Goal: Task Accomplishment & Management: Manage account settings

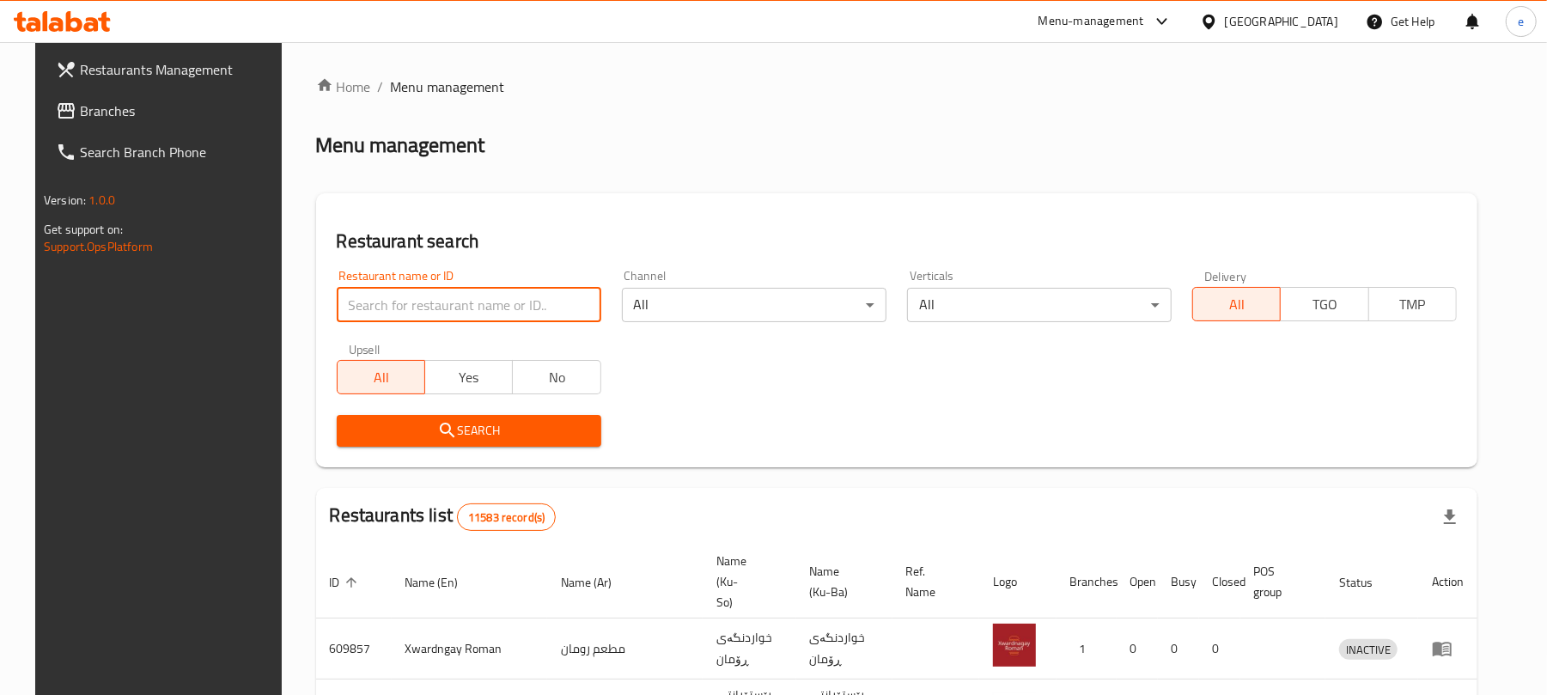
click at [443, 306] on input "search" at bounding box center [469, 305] width 265 height 34
paste input "675440"
type input "675440"
click button "Search" at bounding box center [469, 431] width 265 height 32
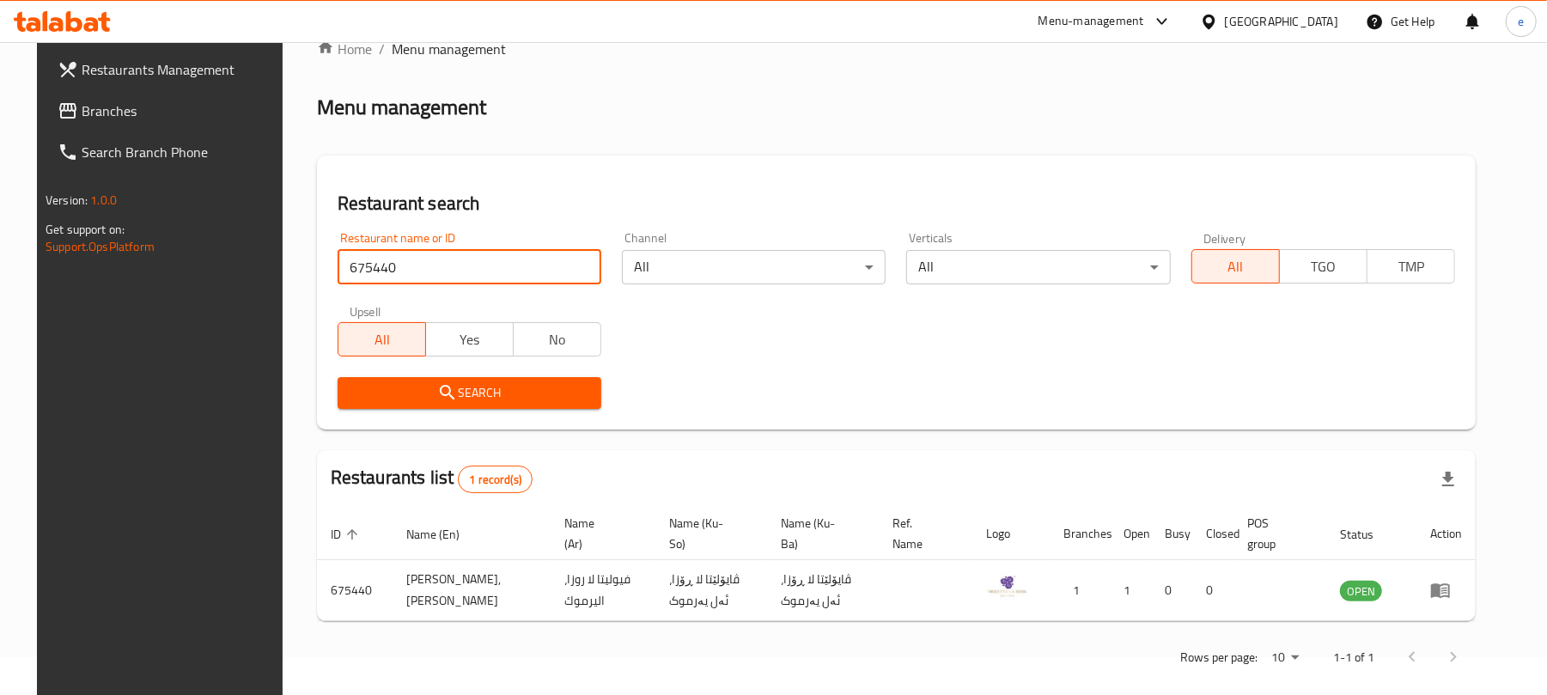
scroll to position [57, 0]
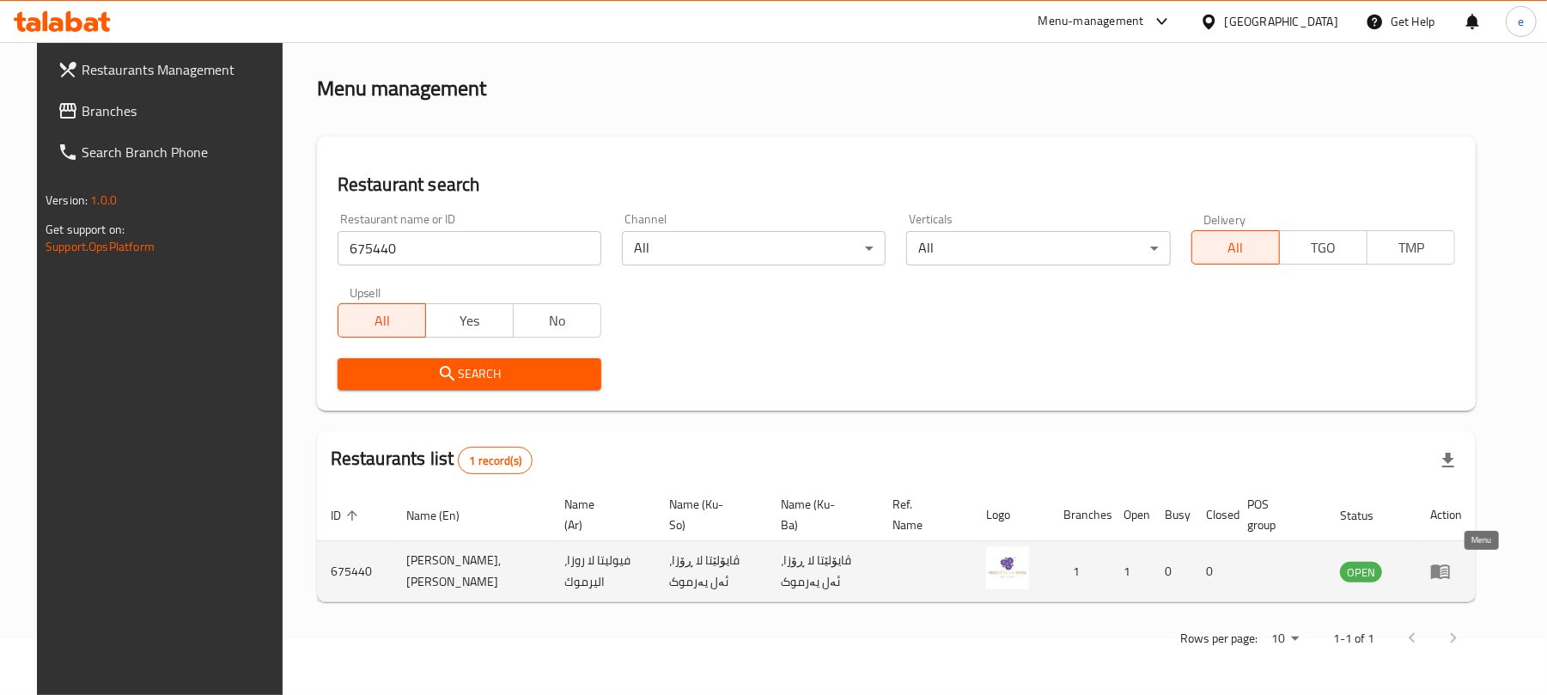
click at [1448, 572] on icon "enhanced table" at bounding box center [1445, 572] width 6 height 7
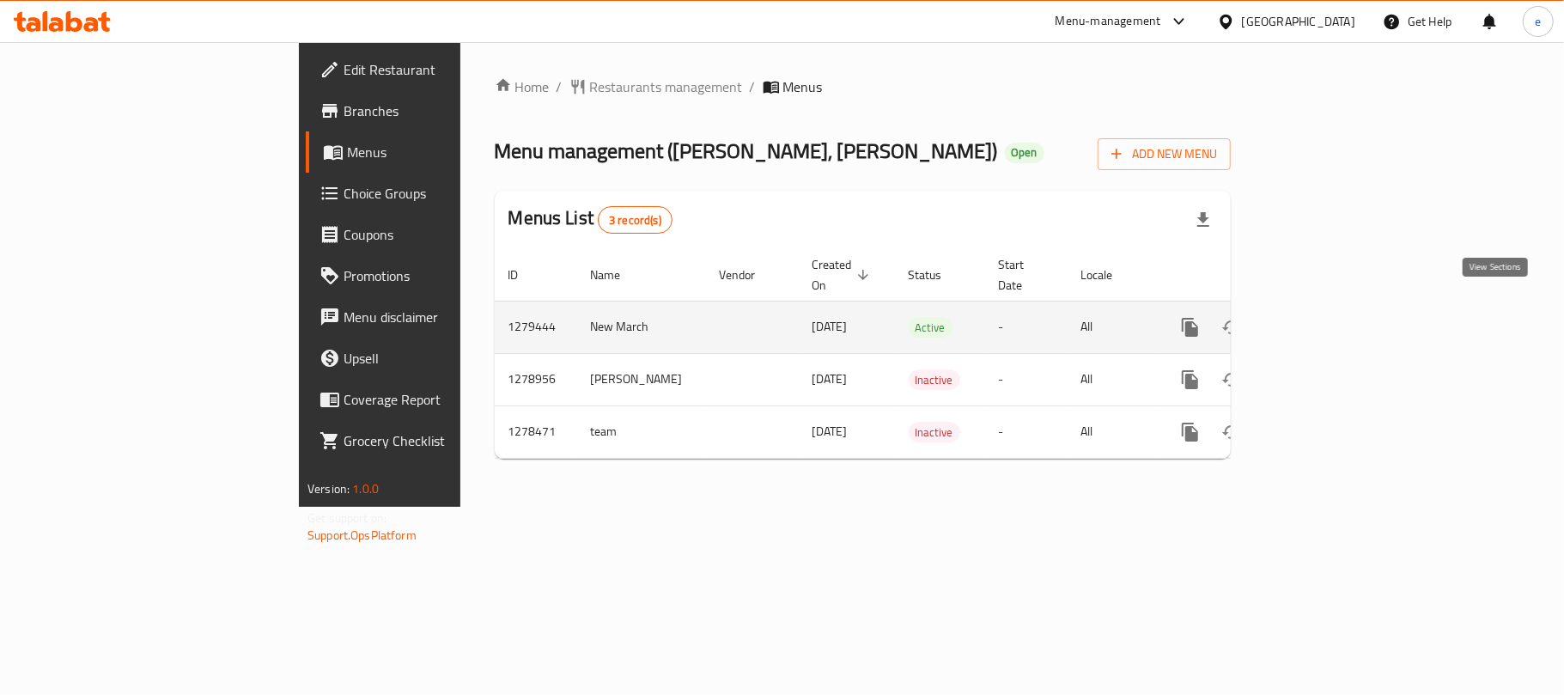
click at [1325, 317] on icon "enhanced table" at bounding box center [1314, 327] width 21 height 21
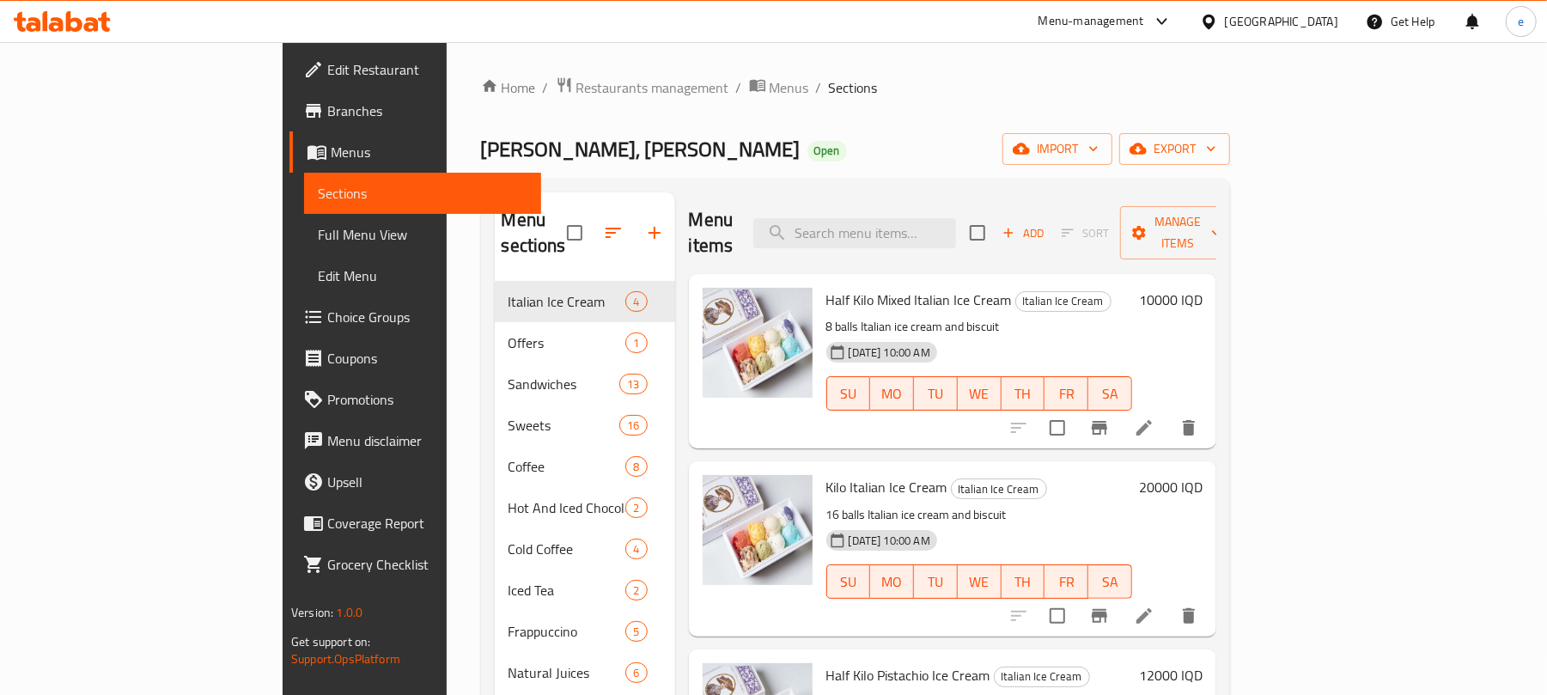
drag, startPoint x: 606, startPoint y: 7, endPoint x: 661, endPoint y: 9, distance: 55.0
click at [787, 77] on ol "Home / Restaurants management / Menus / Sections" at bounding box center [855, 87] width 749 height 22
click at [304, 216] on link "Full Menu View" at bounding box center [422, 234] width 237 height 41
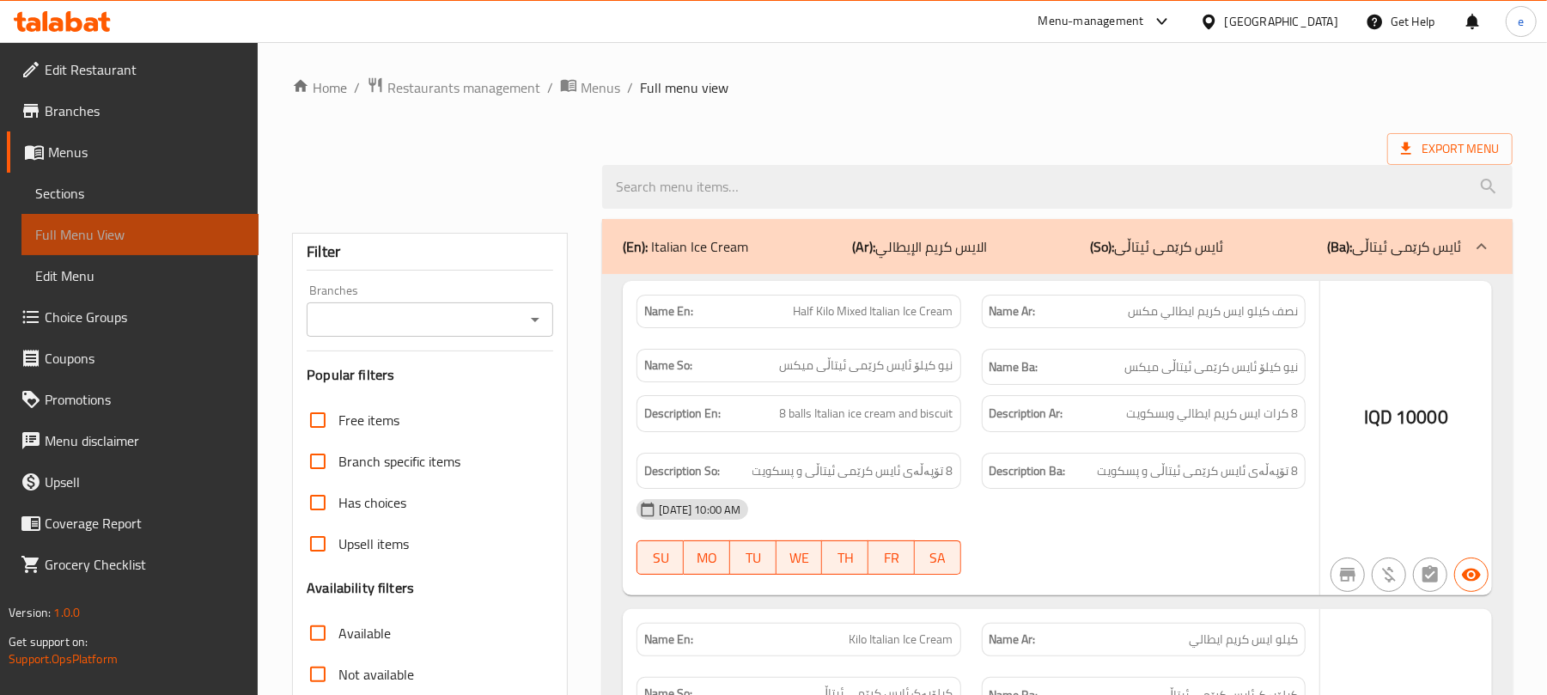
click at [132, 227] on span "Full Menu View" at bounding box center [140, 234] width 210 height 21
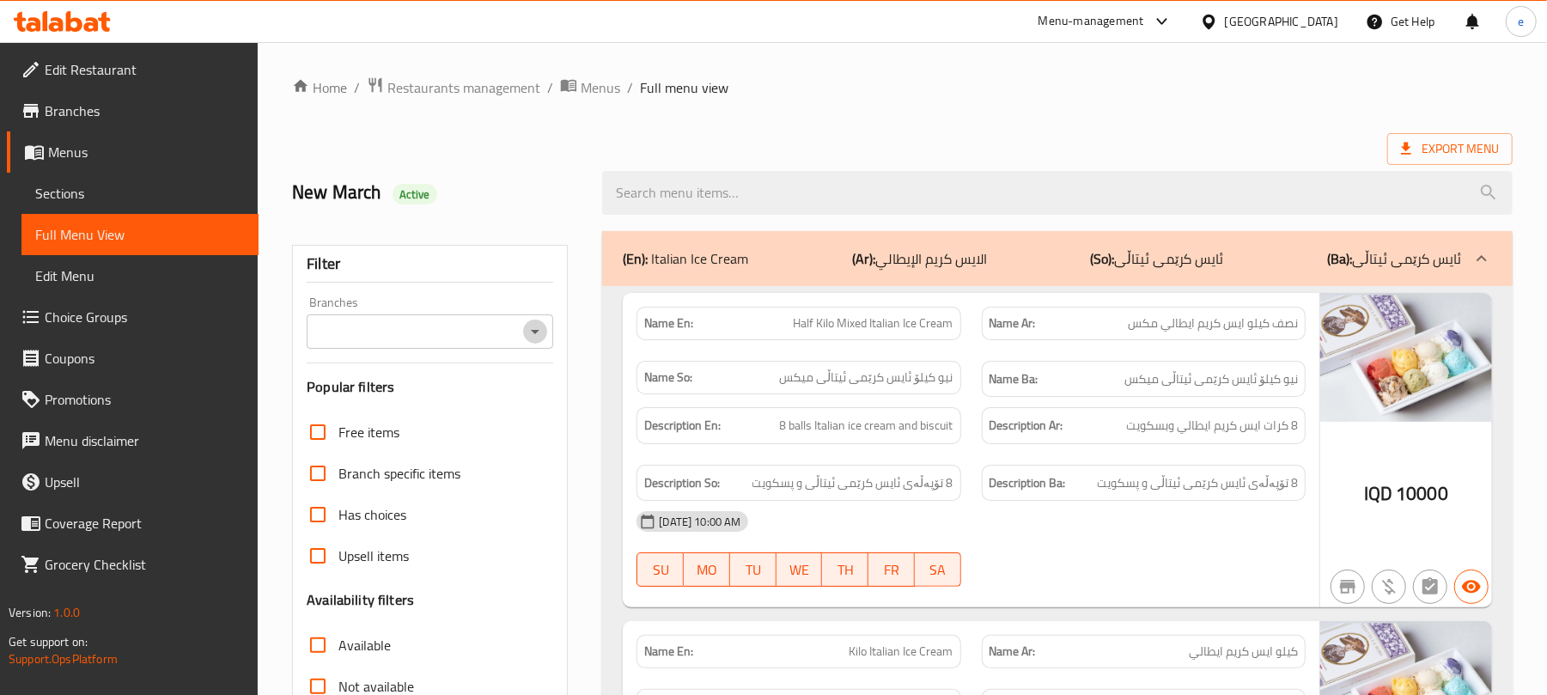
click at [540, 332] on icon "Open" at bounding box center [535, 331] width 21 height 21
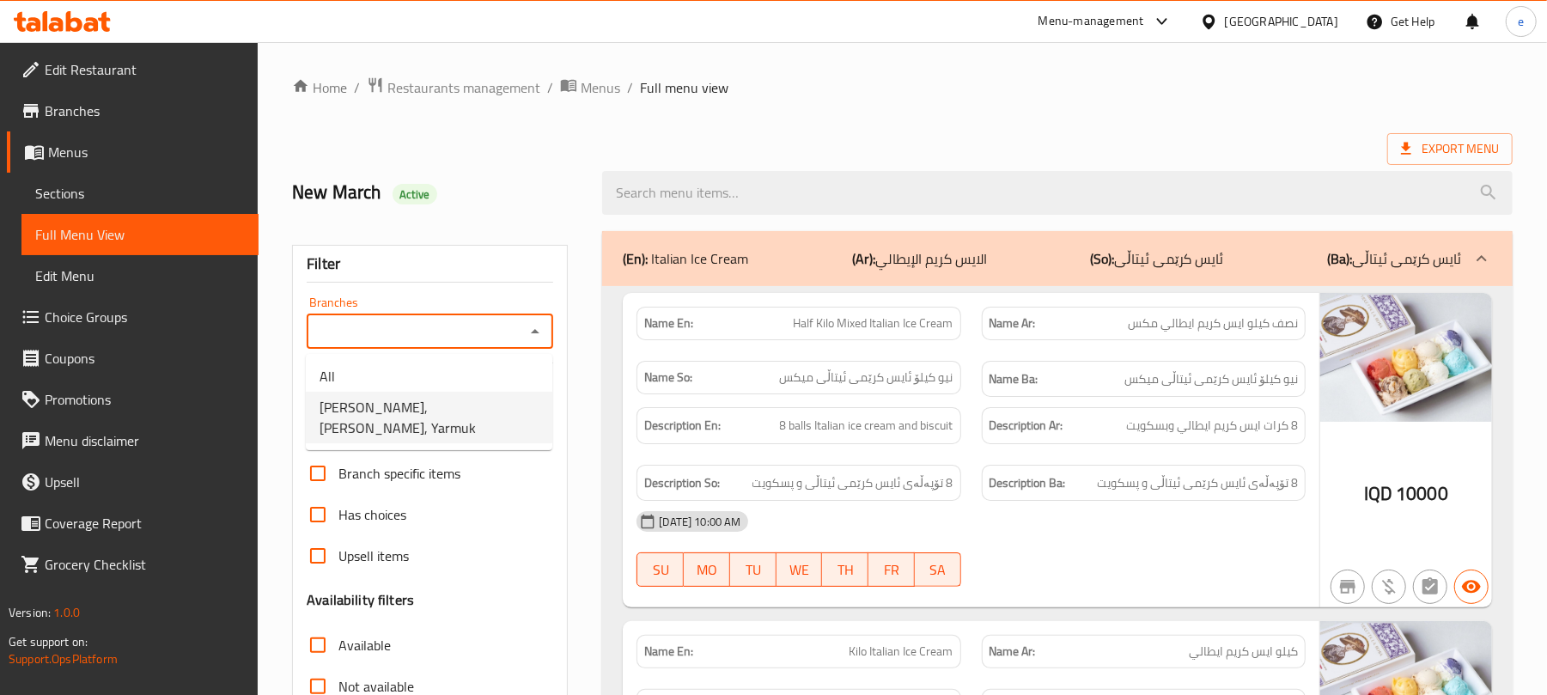
click at [431, 407] on span "Violetta La Rosa, Alyarmuk, Yarmuk" at bounding box center [429, 417] width 219 height 41
type input "Violetta La Rosa, Alyarmuk, Yarmuk"
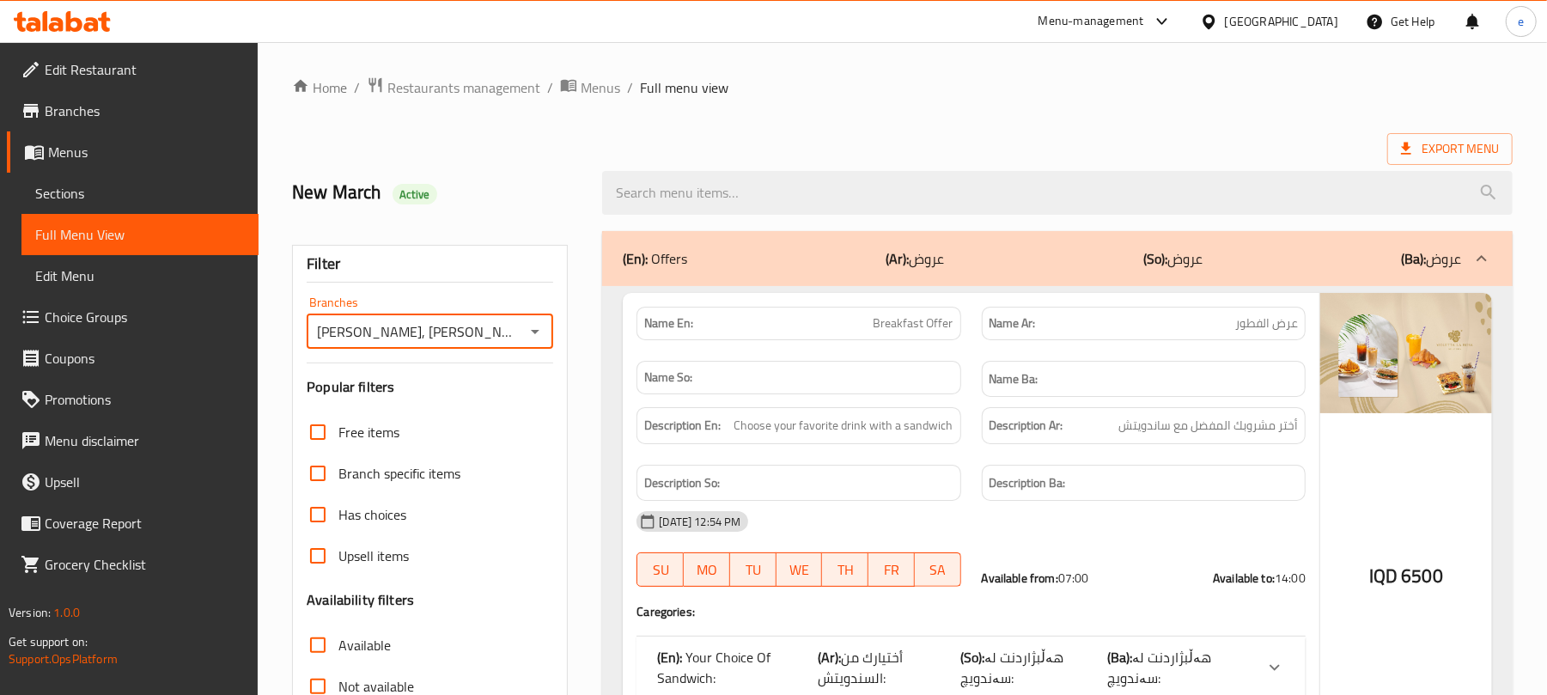
scroll to position [229, 0]
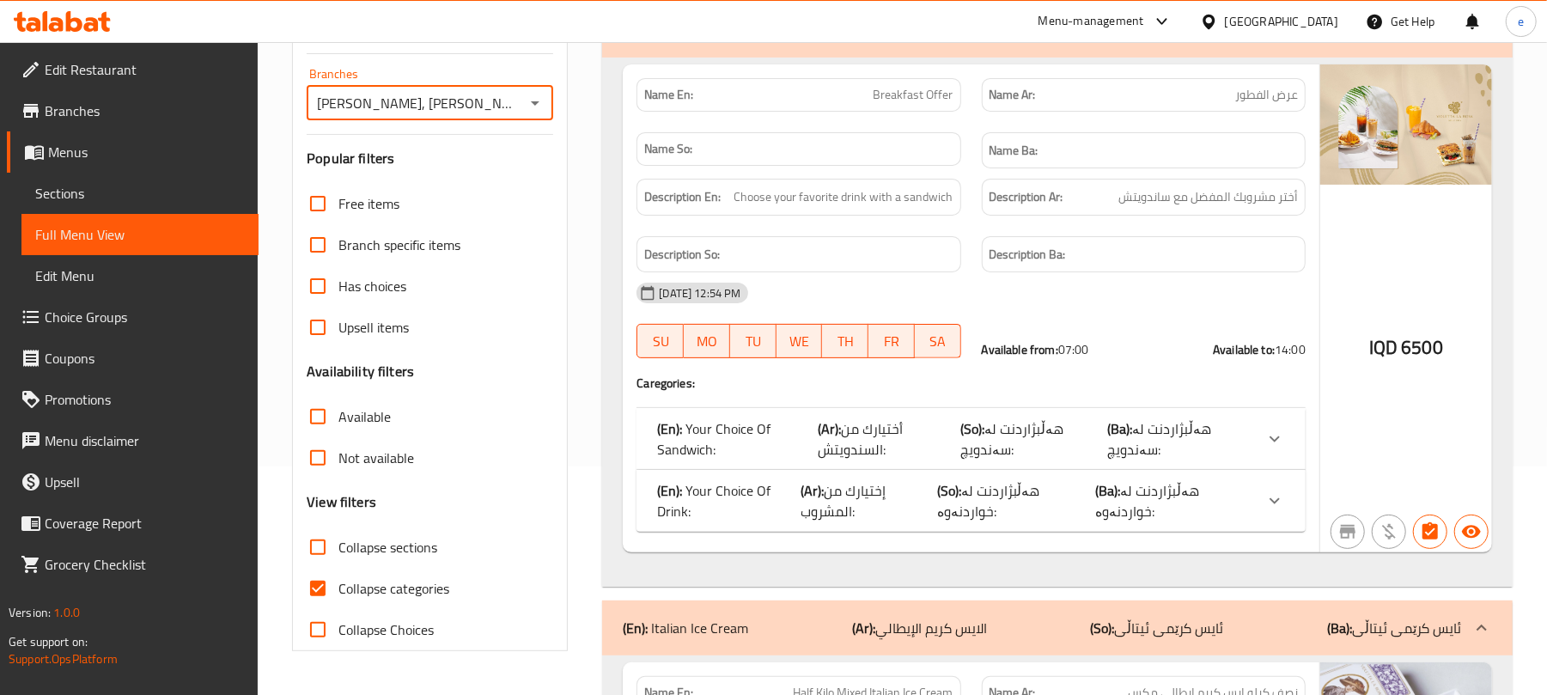
click at [1067, 506] on p "(So): هەڵبژاردنت لە خواردنەوە:" at bounding box center [1016, 500] width 158 height 41
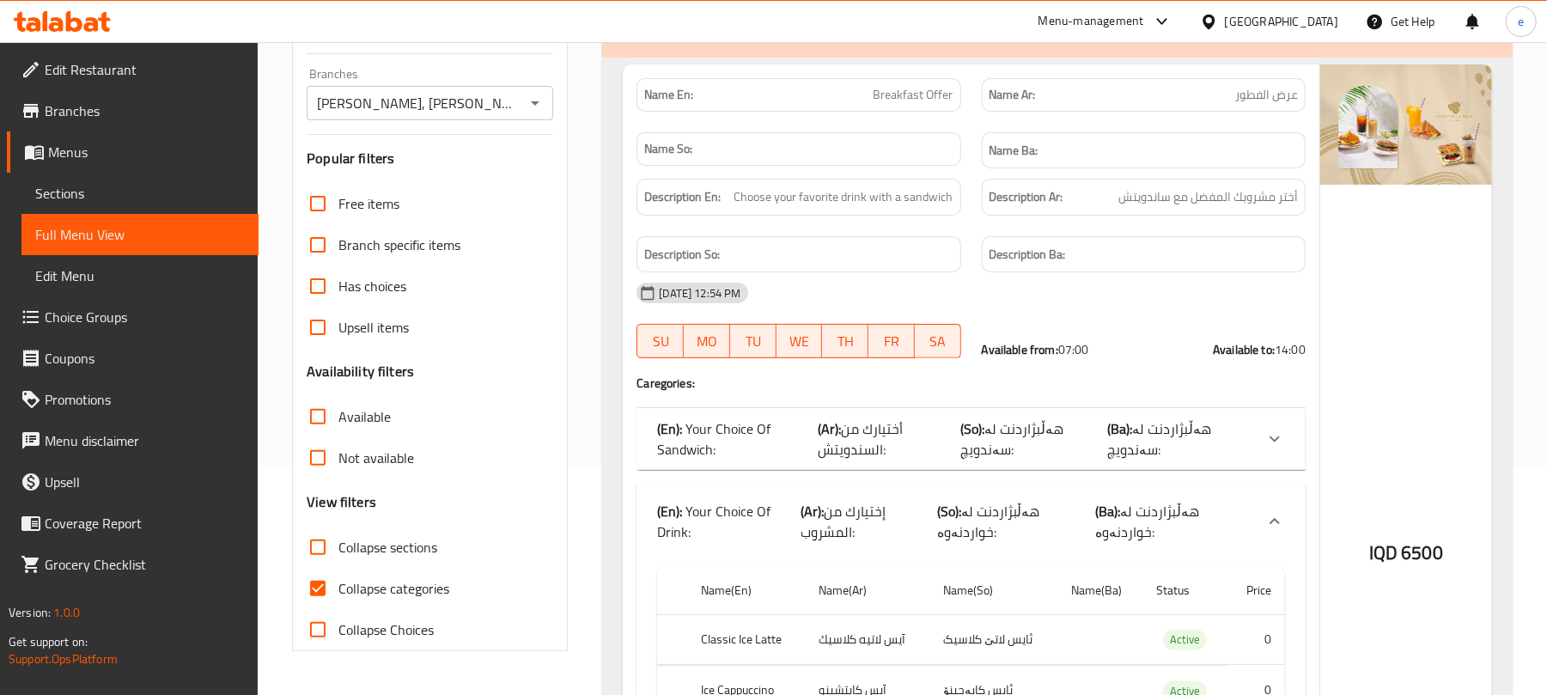
click at [1048, 440] on span "هەڵبژاردنت لە سەندویچ:" at bounding box center [1012, 439] width 103 height 46
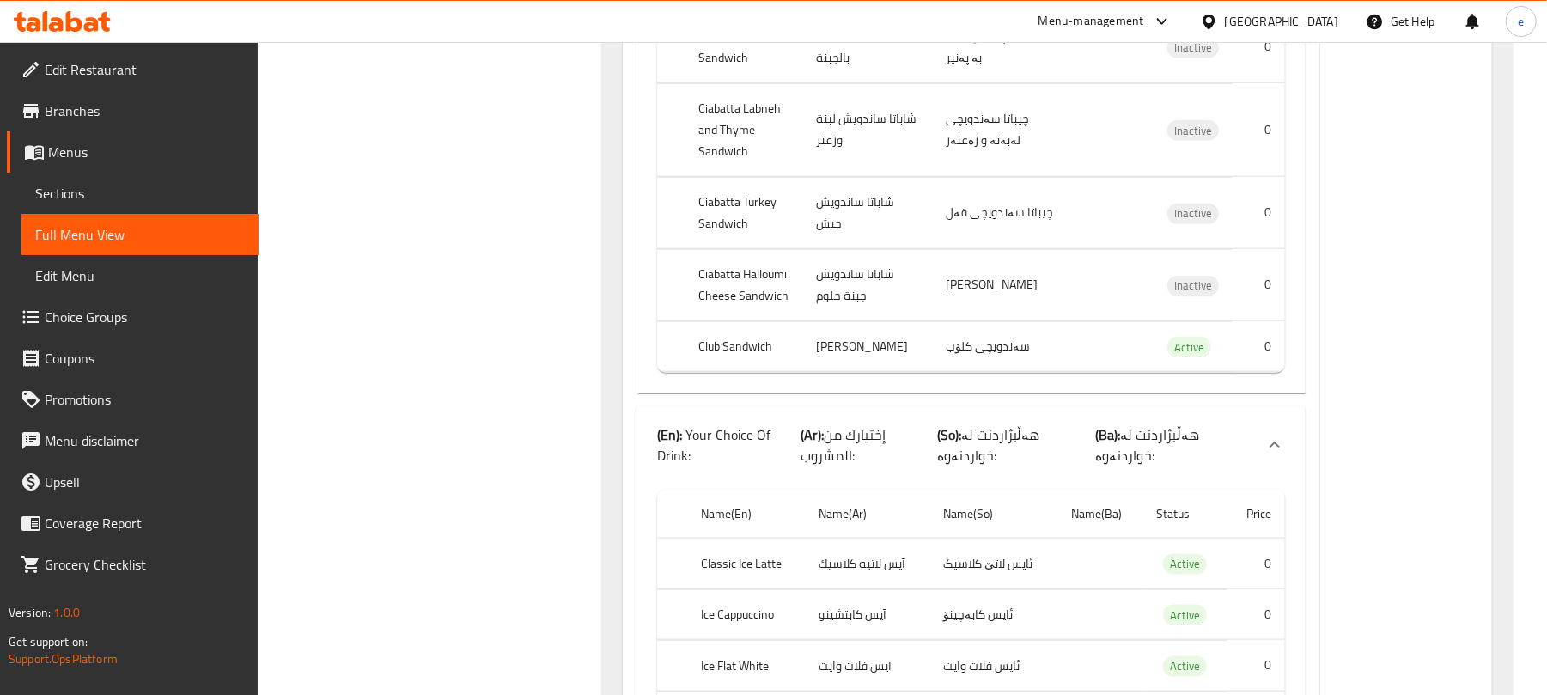
scroll to position [1145, 0]
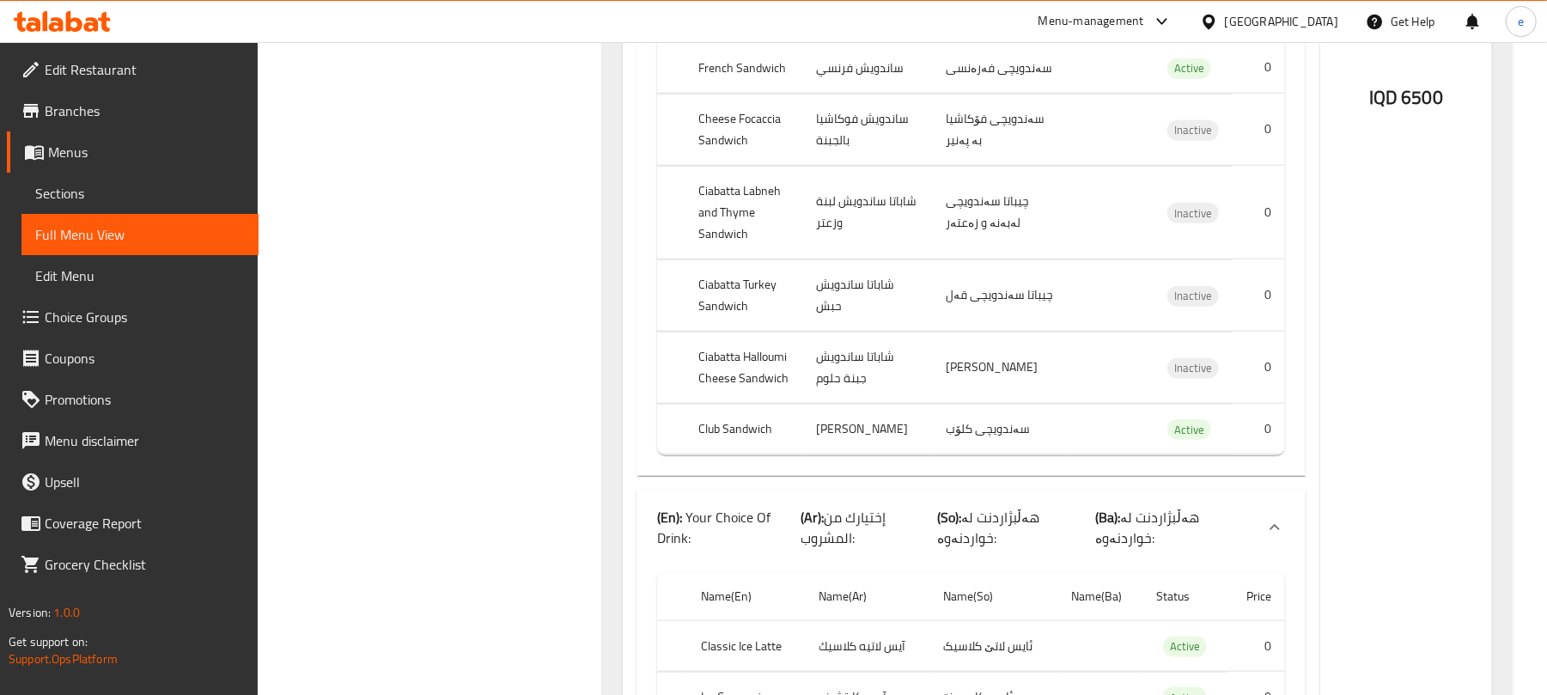
click at [907, 507] on p "(Ar): إختيارك من المشروب:" at bounding box center [869, 527] width 136 height 41
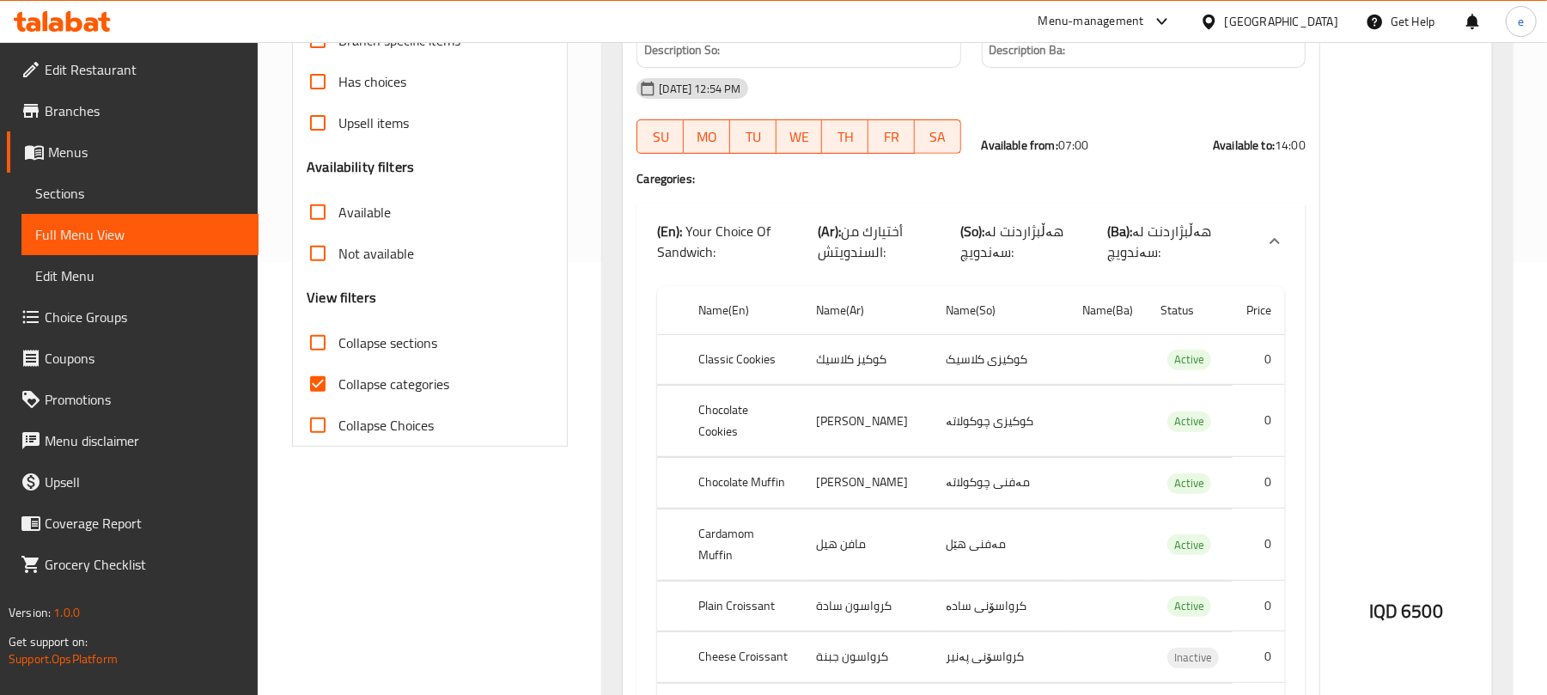
scroll to position [458, 0]
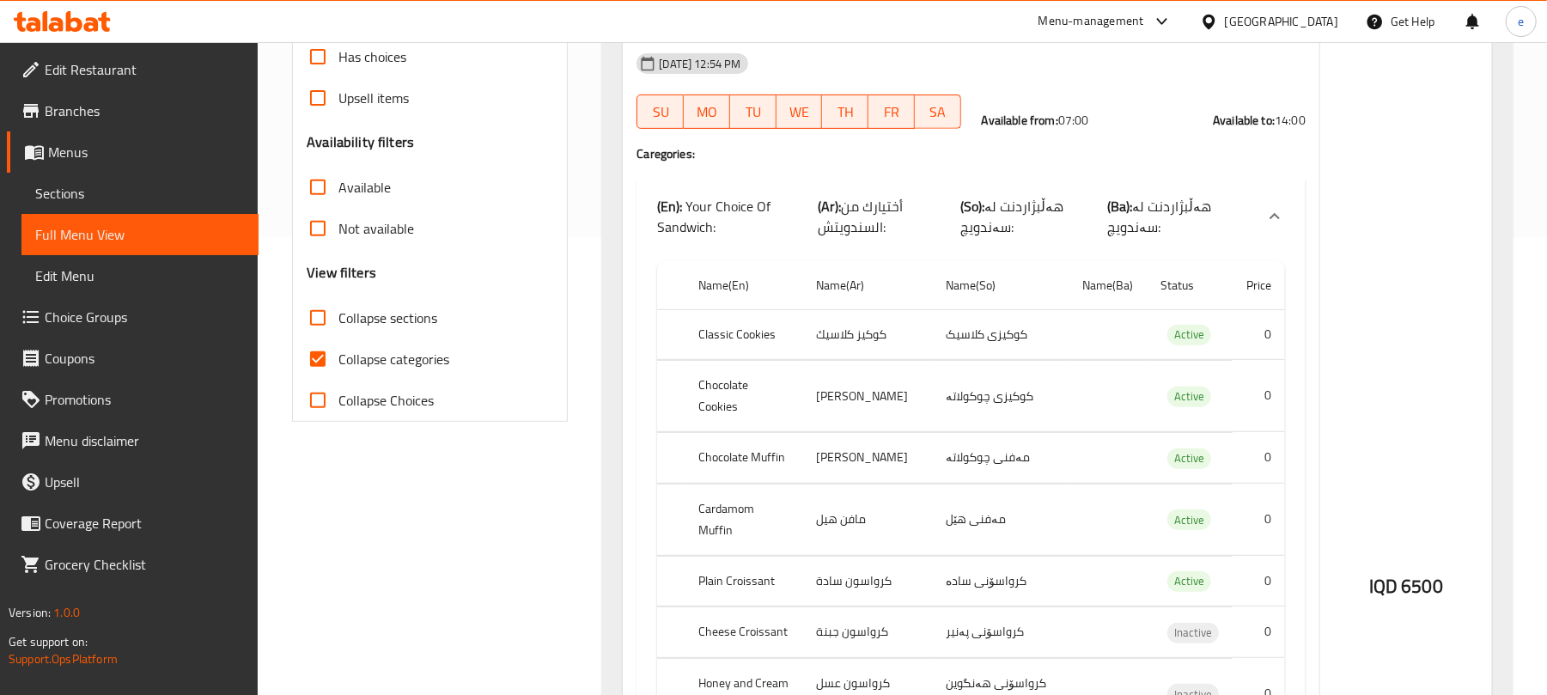
click at [333, 306] on input "Collapse sections" at bounding box center [317, 317] width 41 height 41
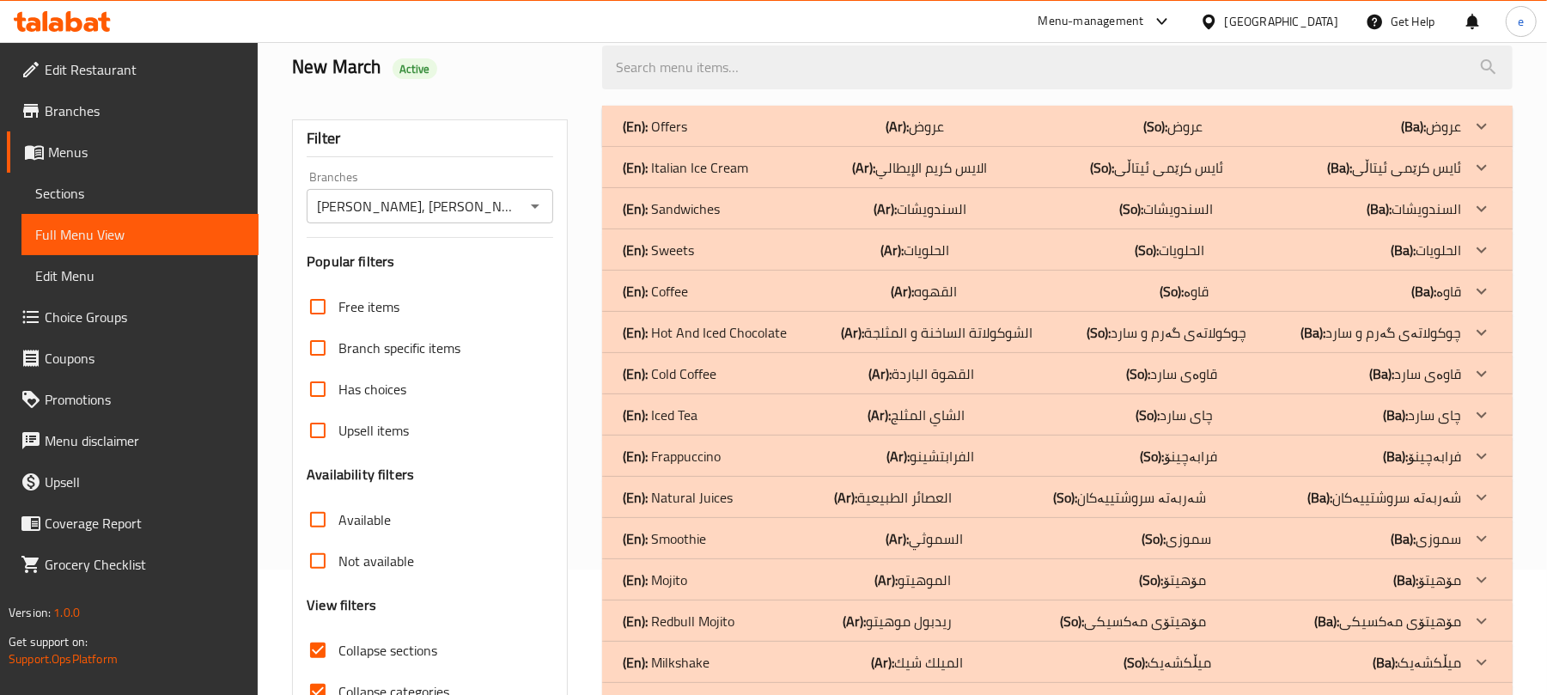
scroll to position [355, 0]
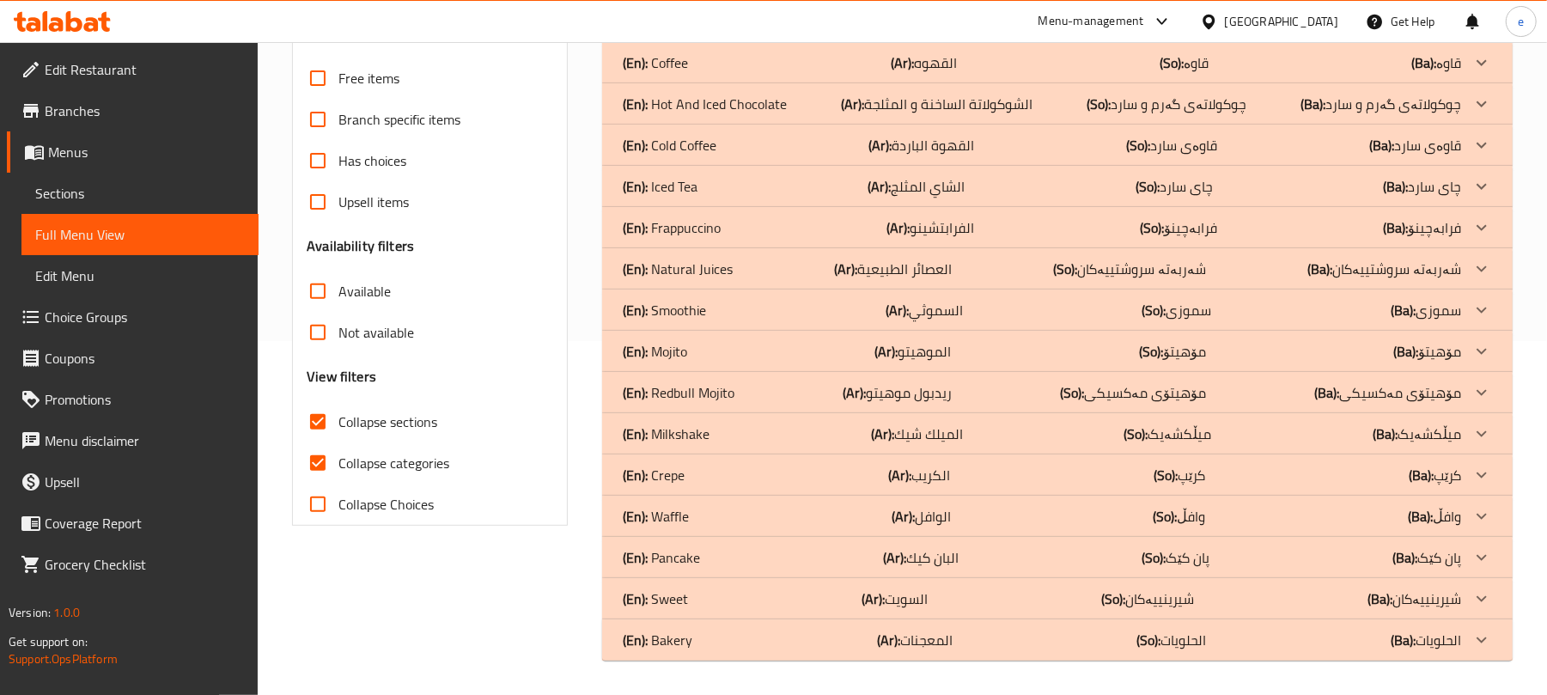
click at [335, 418] on input "Collapse sections" at bounding box center [317, 421] width 41 height 41
checkbox input "false"
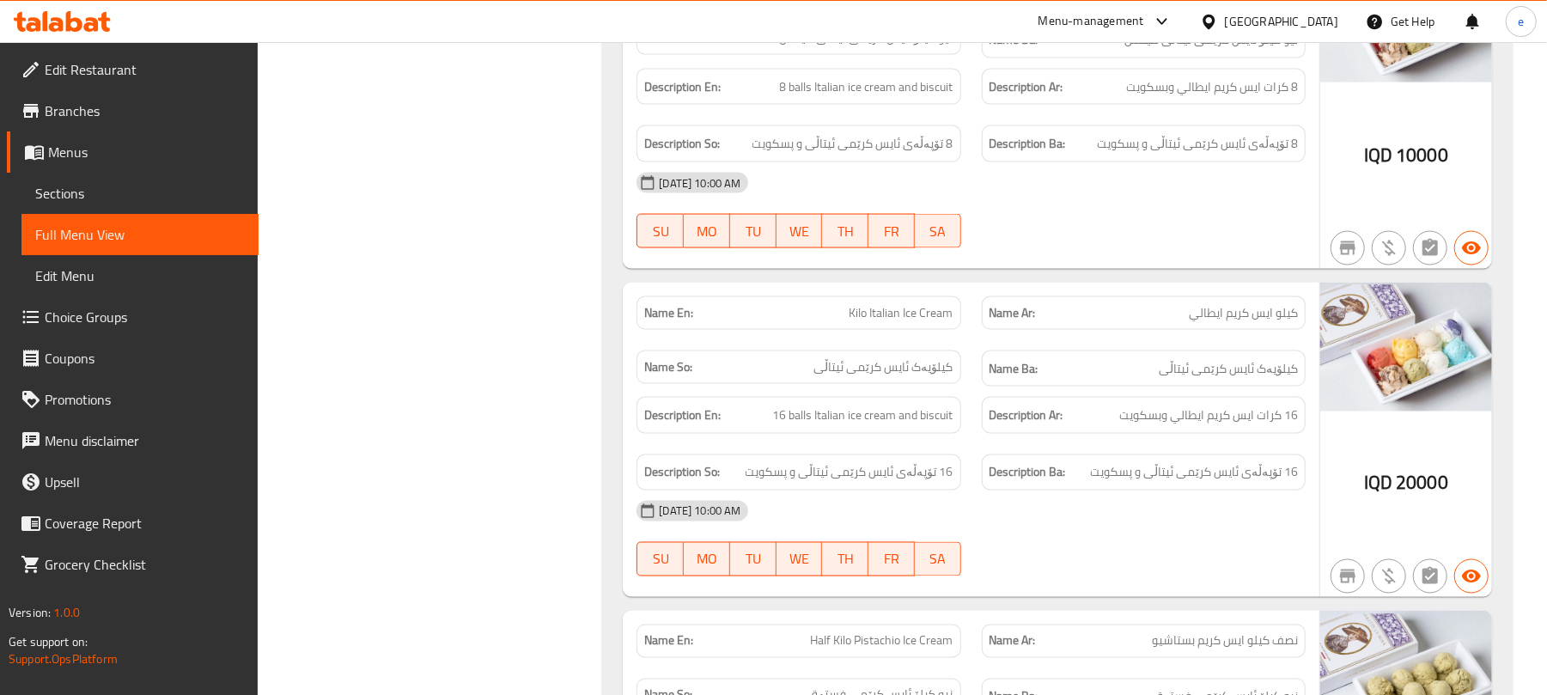
scroll to position [1644, 0]
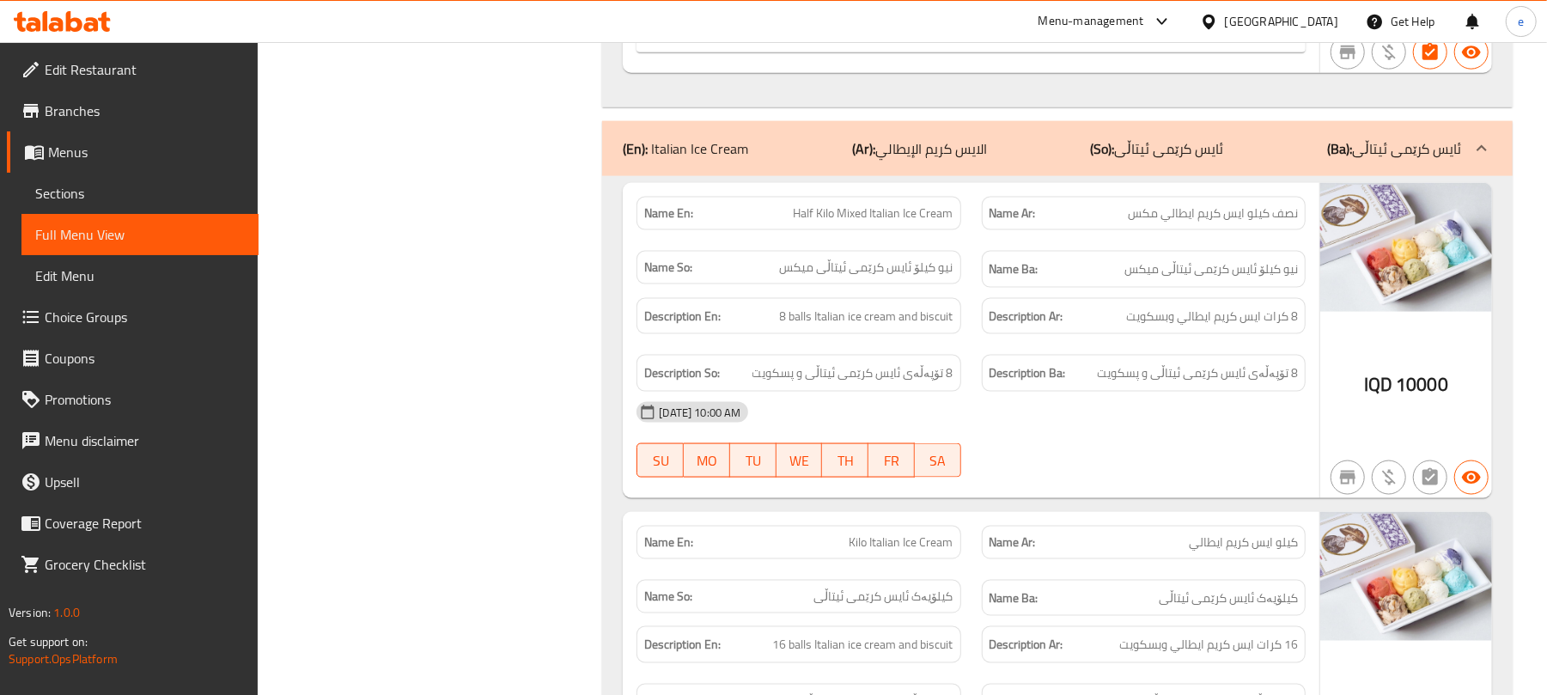
click at [842, 204] on span "Half Kilo Mixed Italian Ice Cream" at bounding box center [874, 213] width 160 height 18
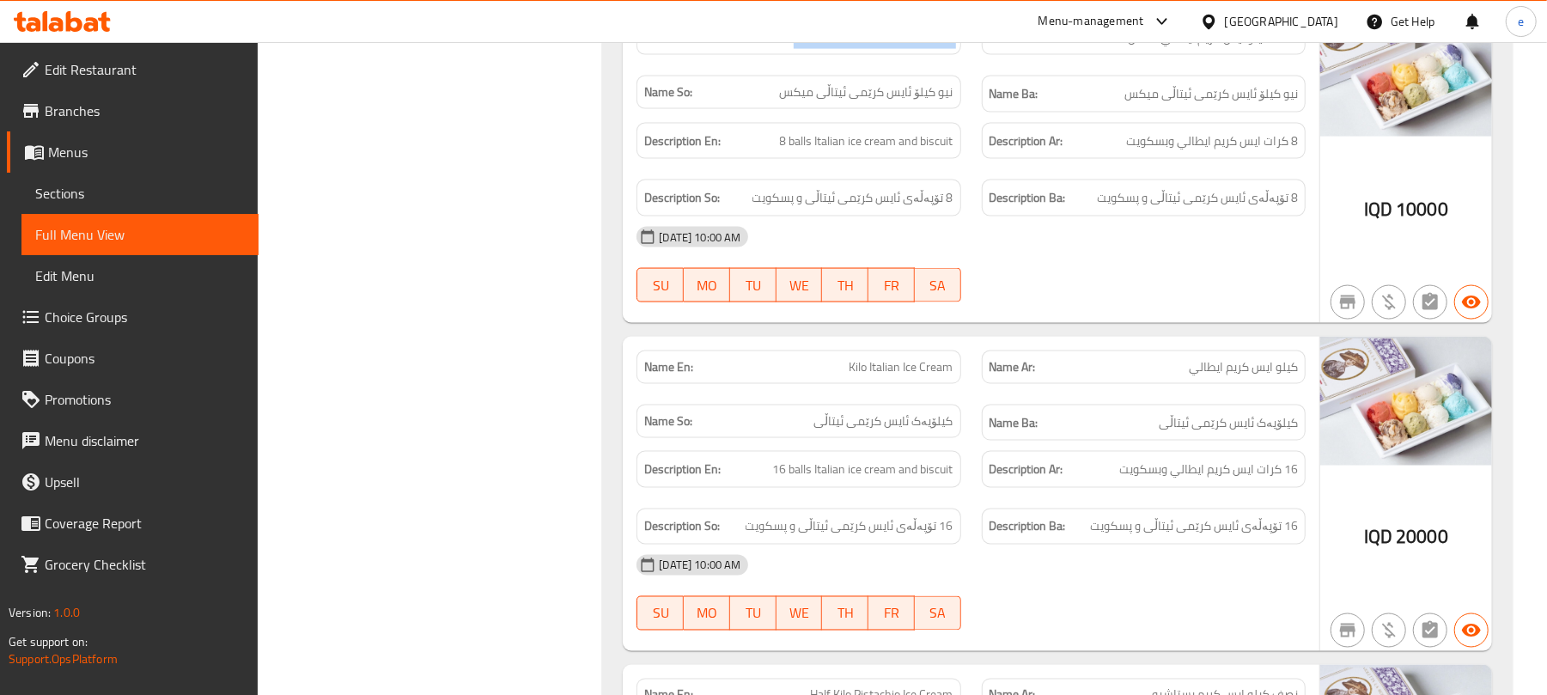
scroll to position [1874, 0]
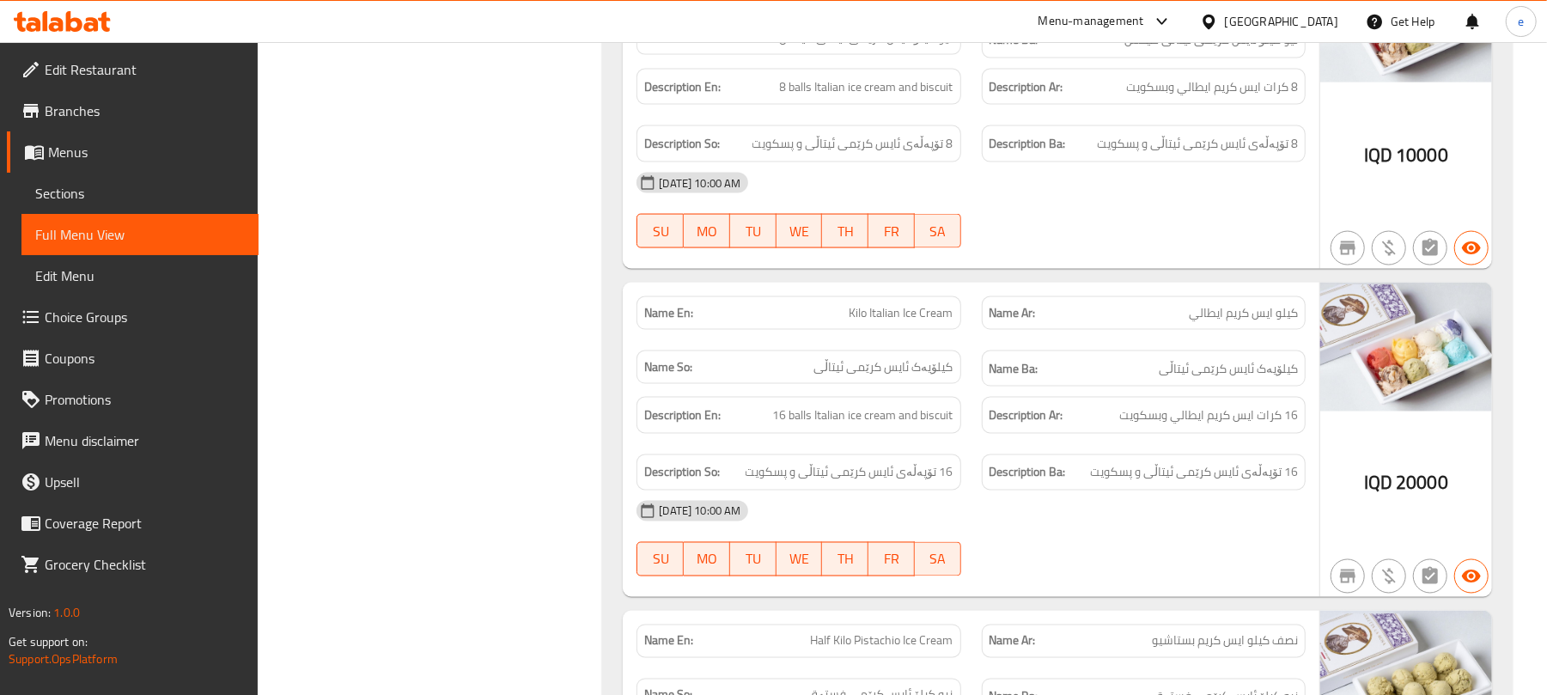
click at [908, 304] on span "Kilo Italian Ice Cream" at bounding box center [902, 313] width 104 height 18
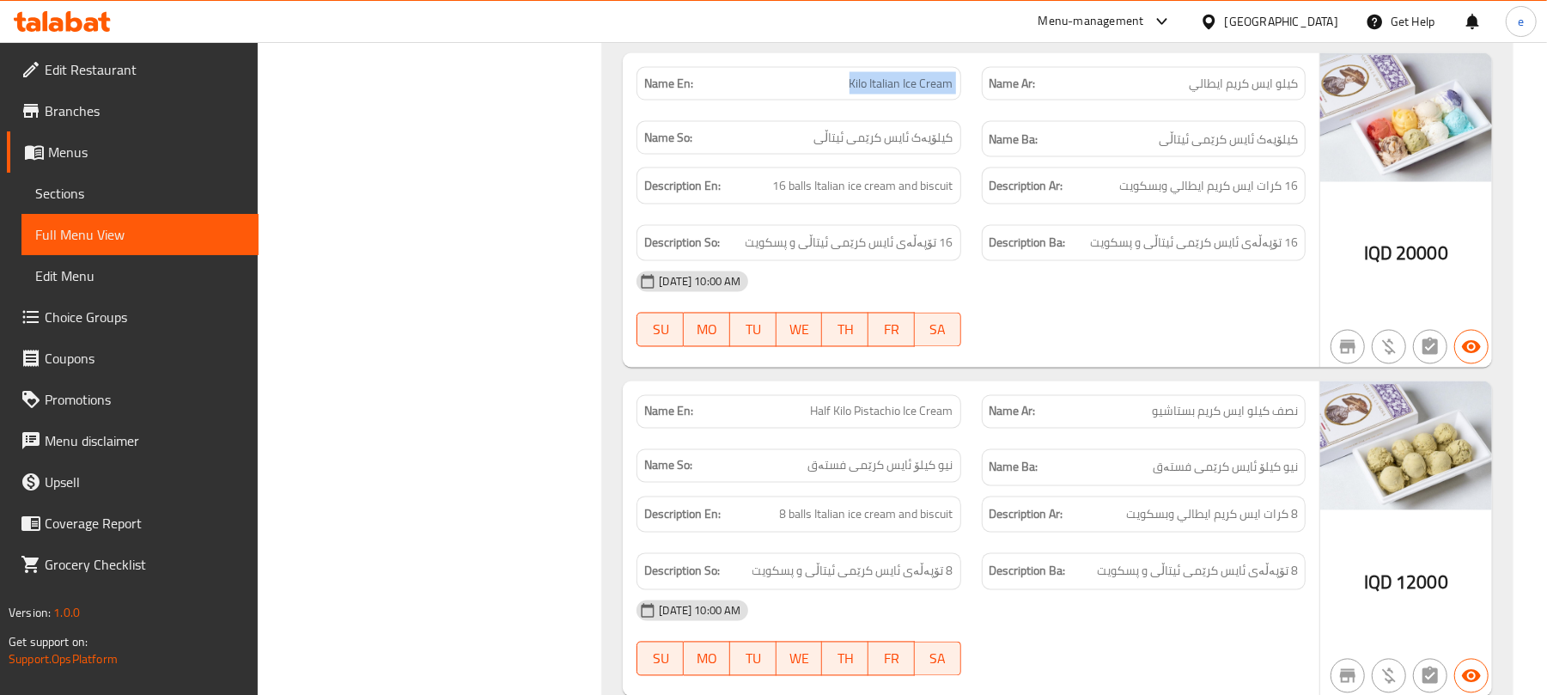
click at [928, 403] on span "Half Kilo Pistachio Ice Cream" at bounding box center [882, 412] width 143 height 18
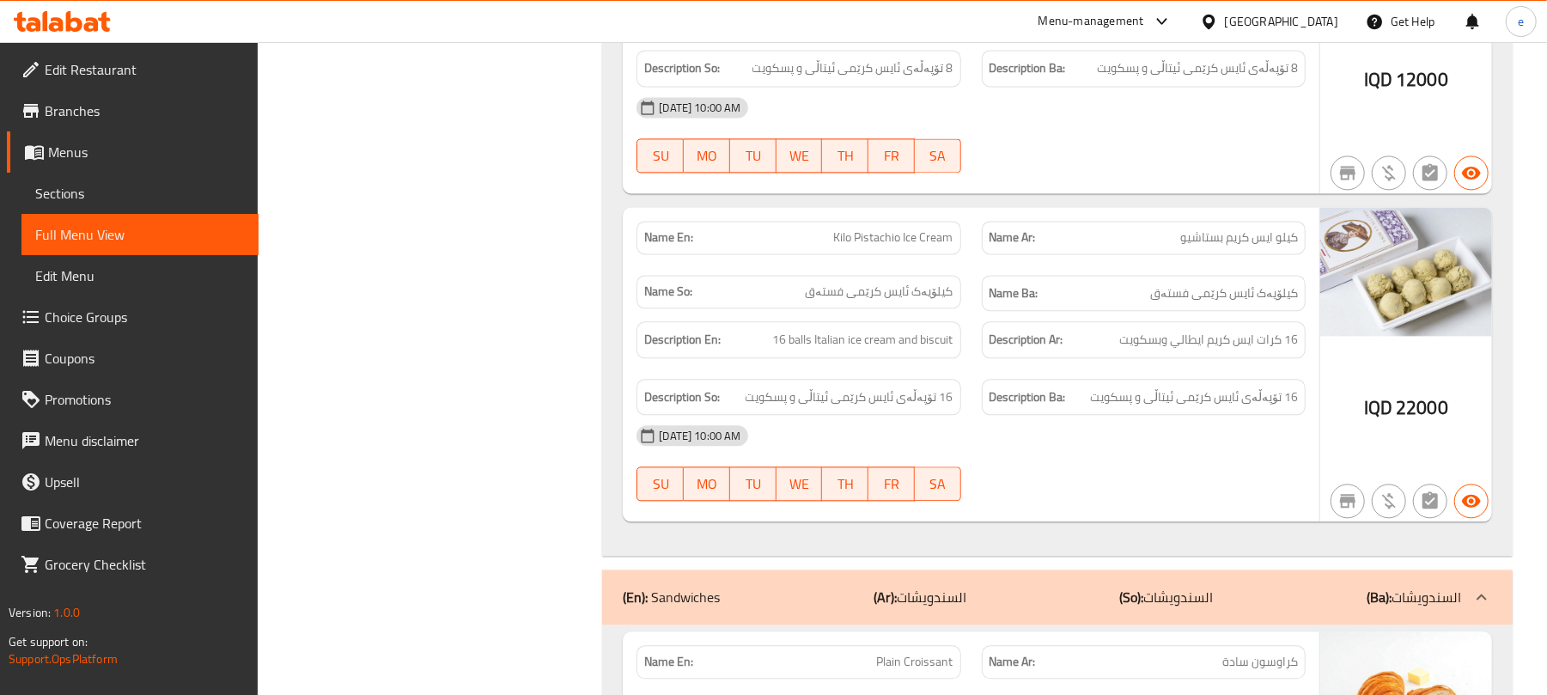
scroll to position [2561, 0]
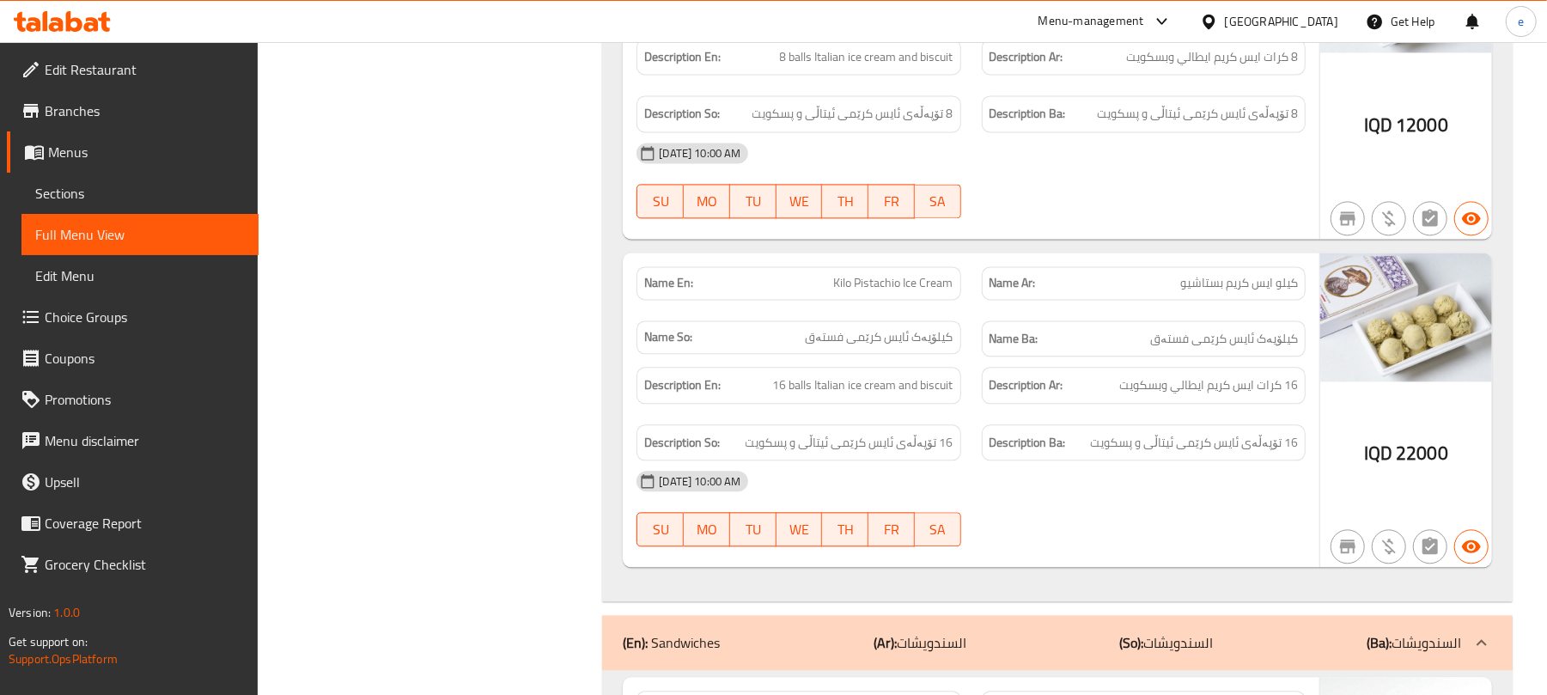
click at [911, 274] on span "Kilo Pistachio Ice Cream" at bounding box center [893, 283] width 119 height 18
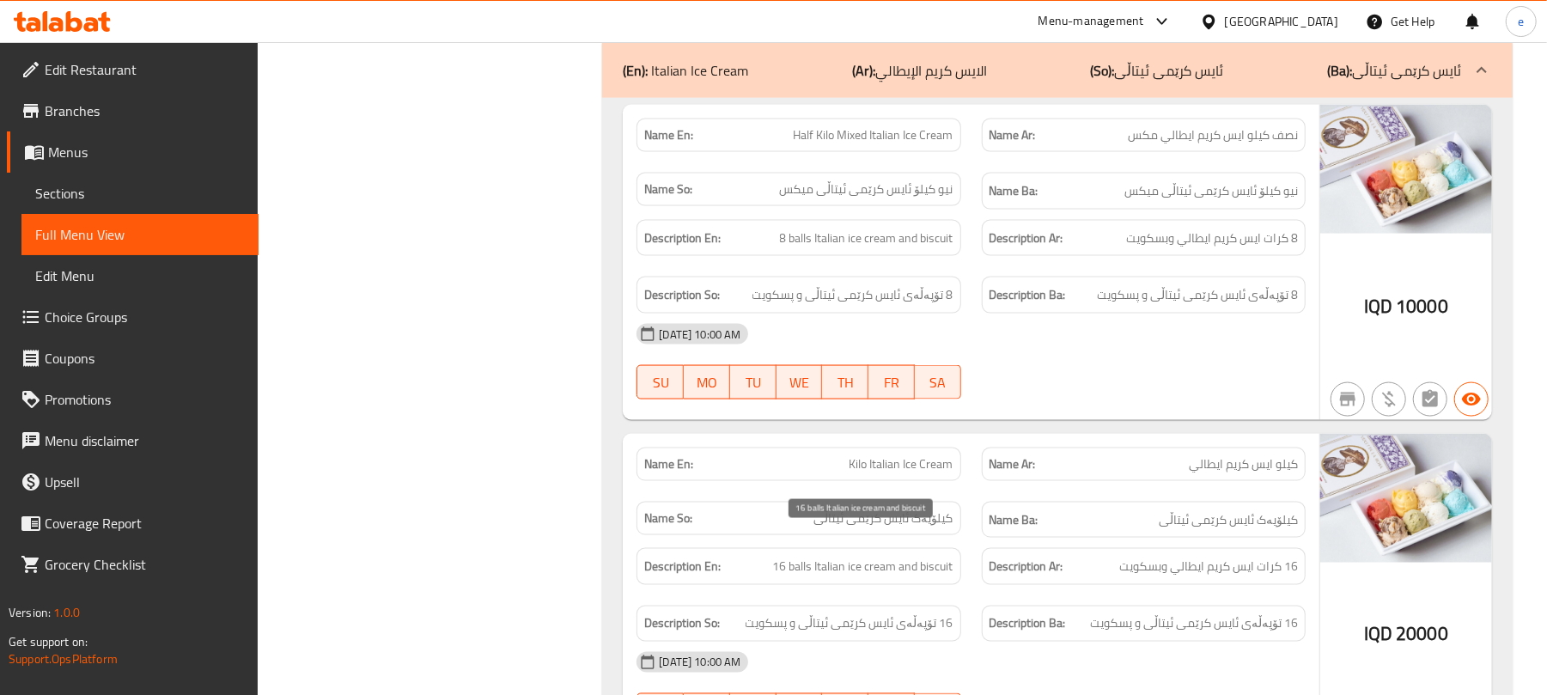
scroll to position [1644, 0]
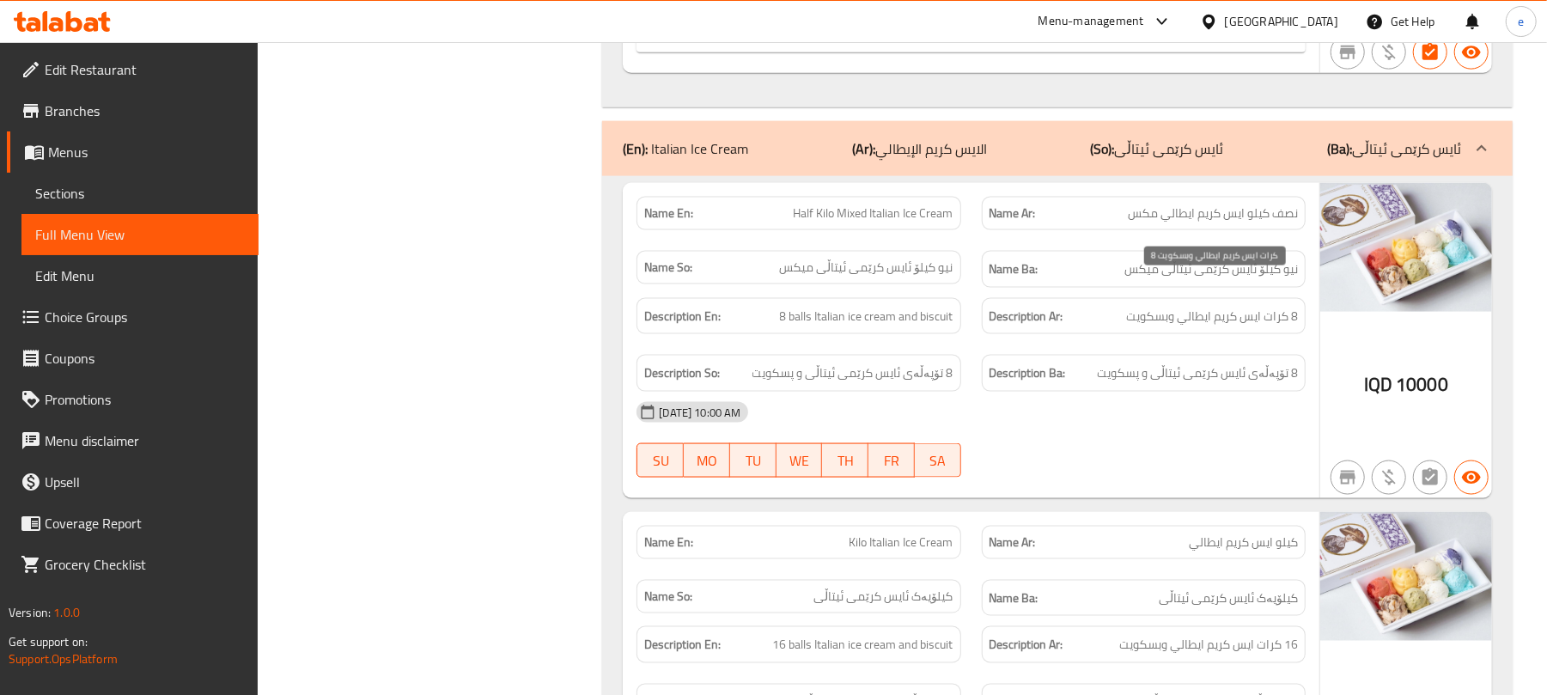
click at [1294, 306] on span "8 كرات ايس كريم ايطالي وبسكويت" at bounding box center [1212, 316] width 172 height 21
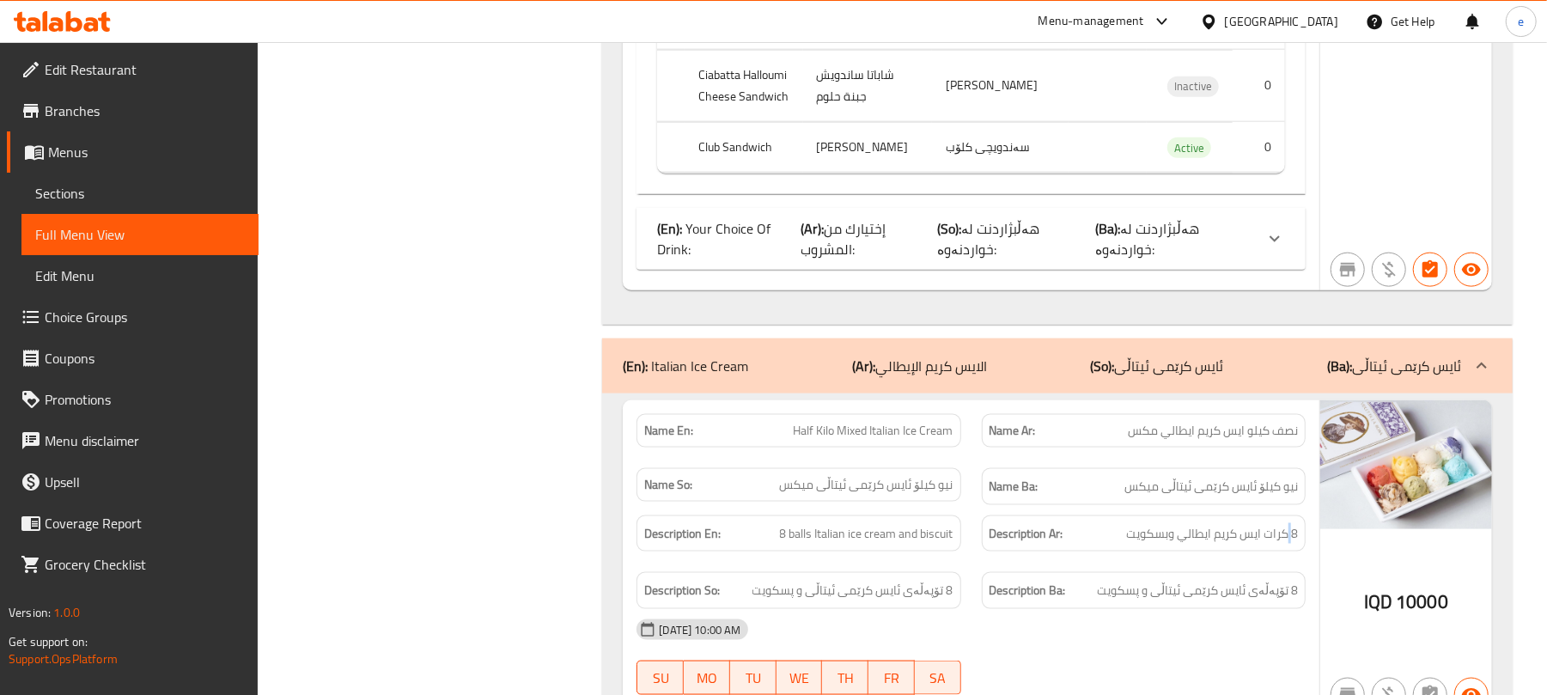
scroll to position [1880, 0]
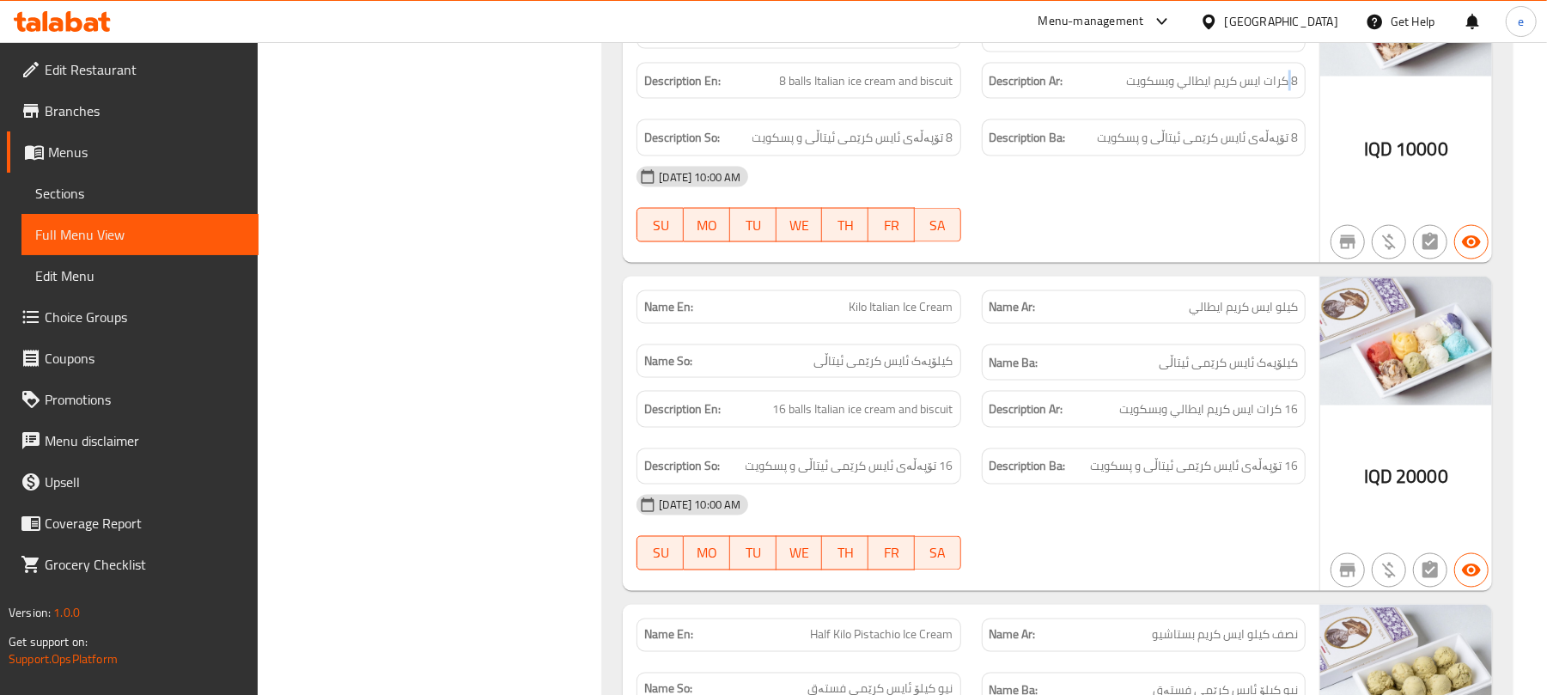
click at [924, 298] on span "Kilo Italian Ice Cream" at bounding box center [902, 307] width 104 height 18
copy span "Kilo Italian Ice Cream"
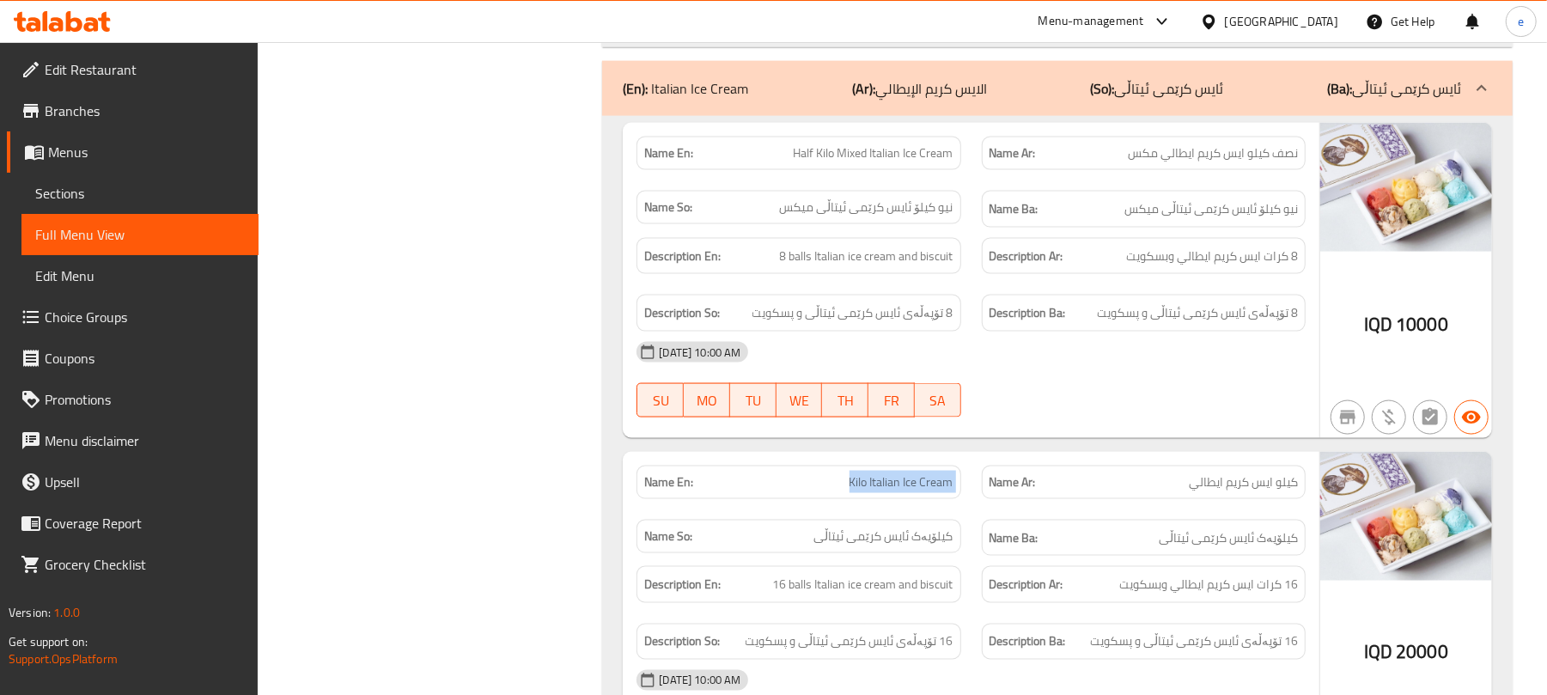
scroll to position [1650, 0]
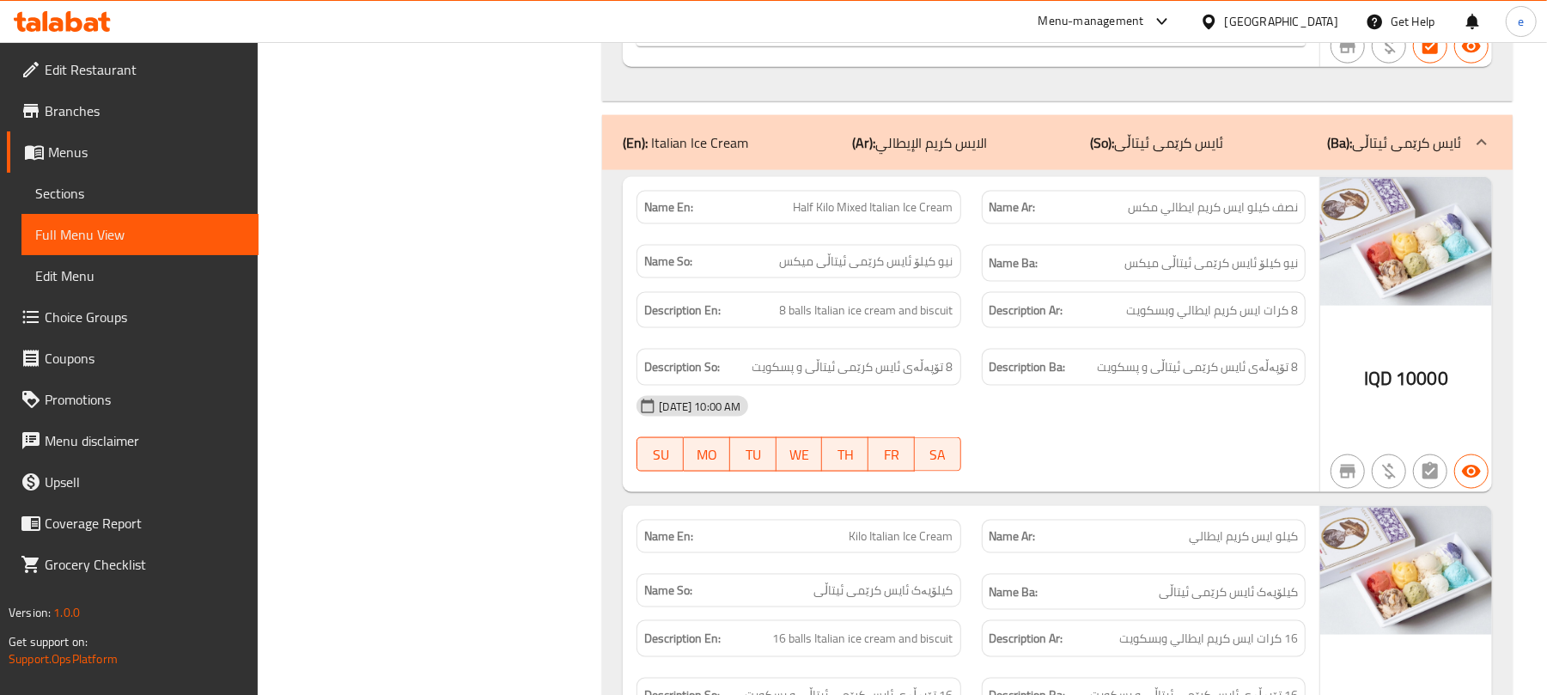
click at [911, 198] on span "Half Kilo Mixed Italian Ice Cream" at bounding box center [874, 207] width 160 height 18
click at [1065, 407] on div "09-03-2025 10:00 AM SU MO TU WE TH FR SA" at bounding box center [971, 434] width 690 height 96
click at [1242, 293] on div "Description Ar: 8 كرات ايس كريم ايطالي وبسكويت" at bounding box center [1144, 310] width 324 height 37
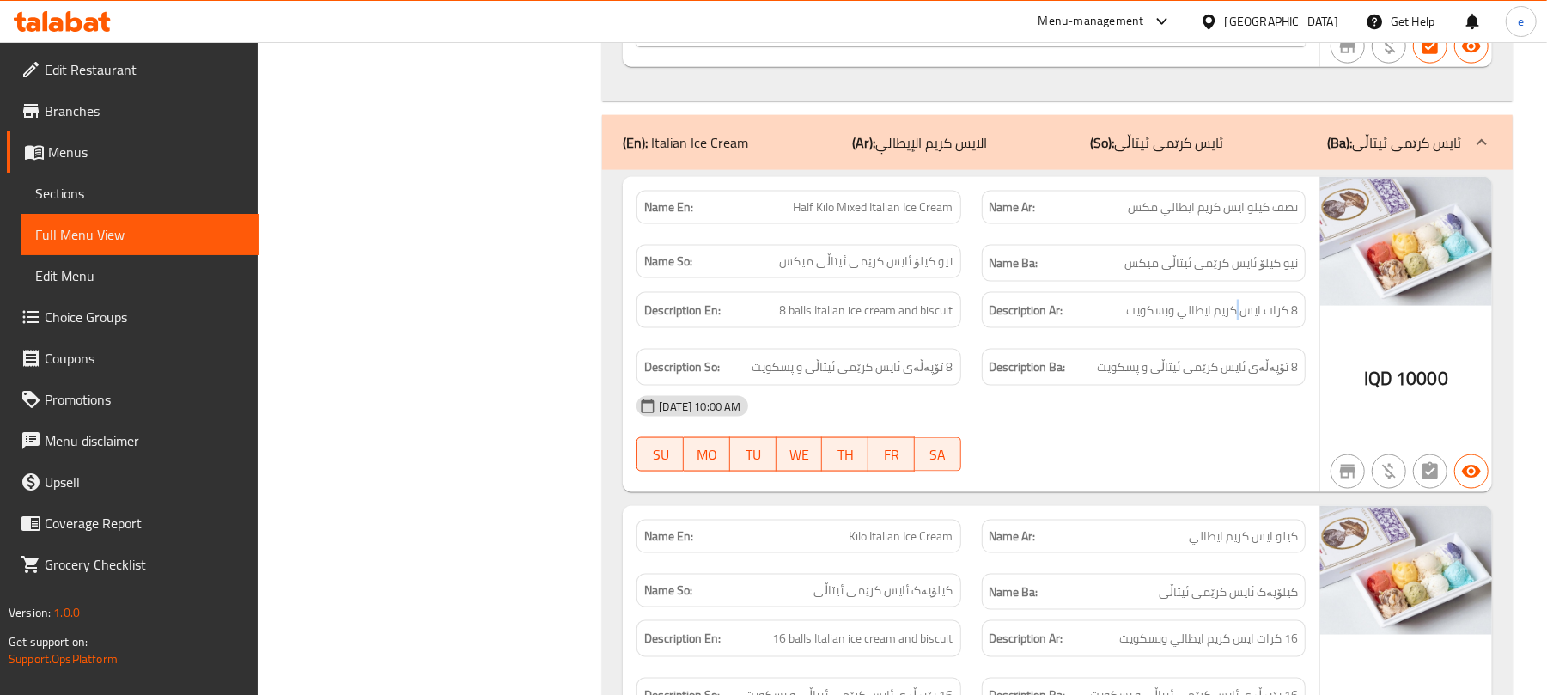
click at [1242, 293] on div "Description Ar: 8 كرات ايس كريم ايطالي وبسكويت" at bounding box center [1144, 310] width 324 height 37
click at [1255, 300] on span "8 كرات ايس كريم ايطالي وبسكويت" at bounding box center [1212, 310] width 172 height 21
copy span "8 كرات ايس كريم ايطالي وبسكويت"
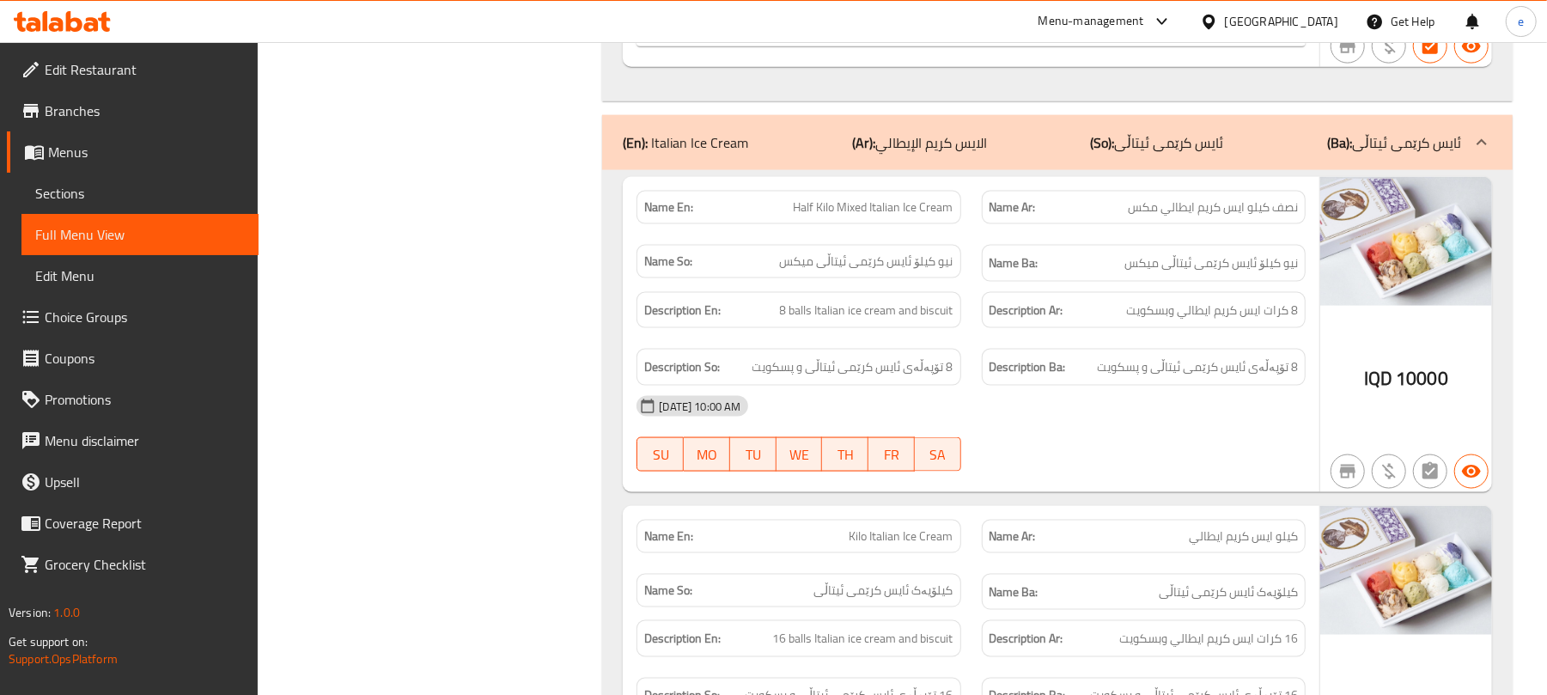
click at [1056, 420] on div "09-03-2025 10:00 AM SU MO TU WE TH FR SA" at bounding box center [971, 434] width 690 height 96
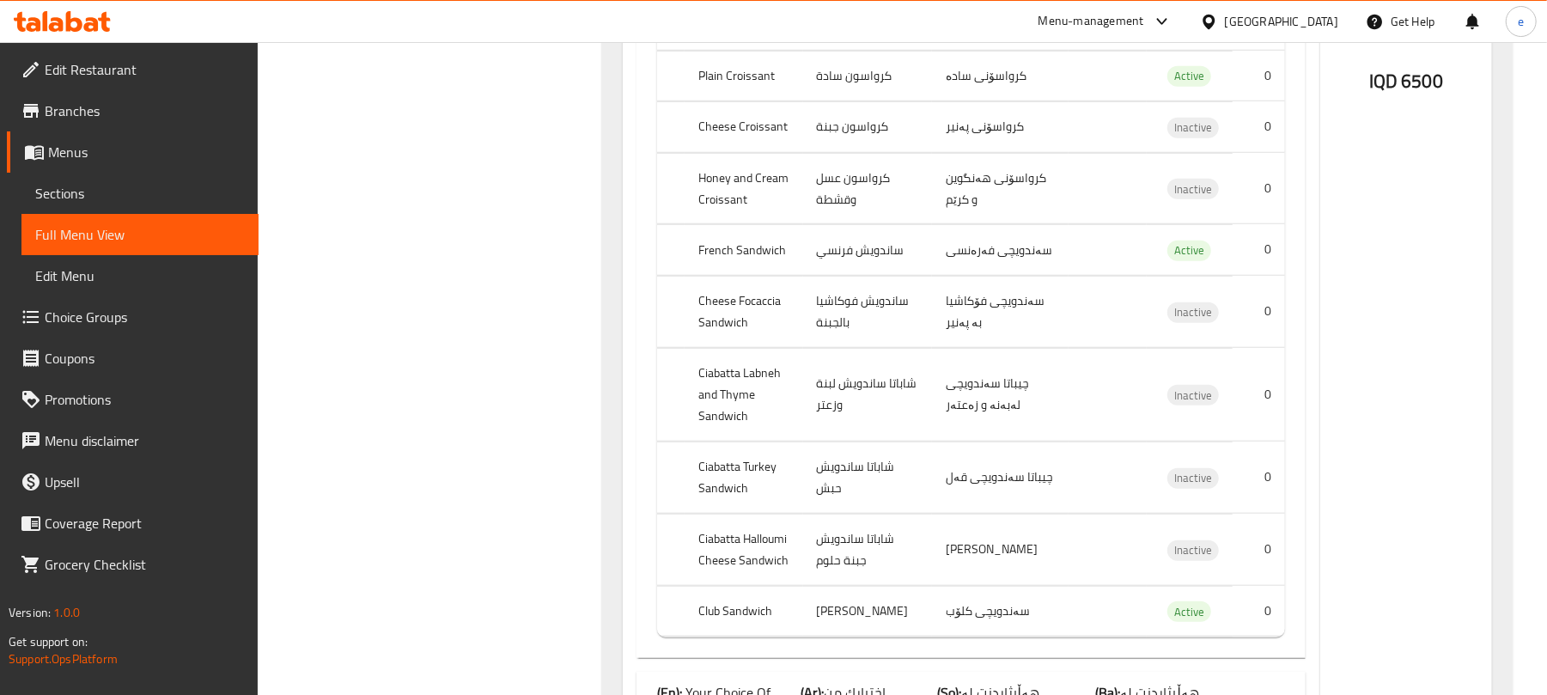
scroll to position [0, 0]
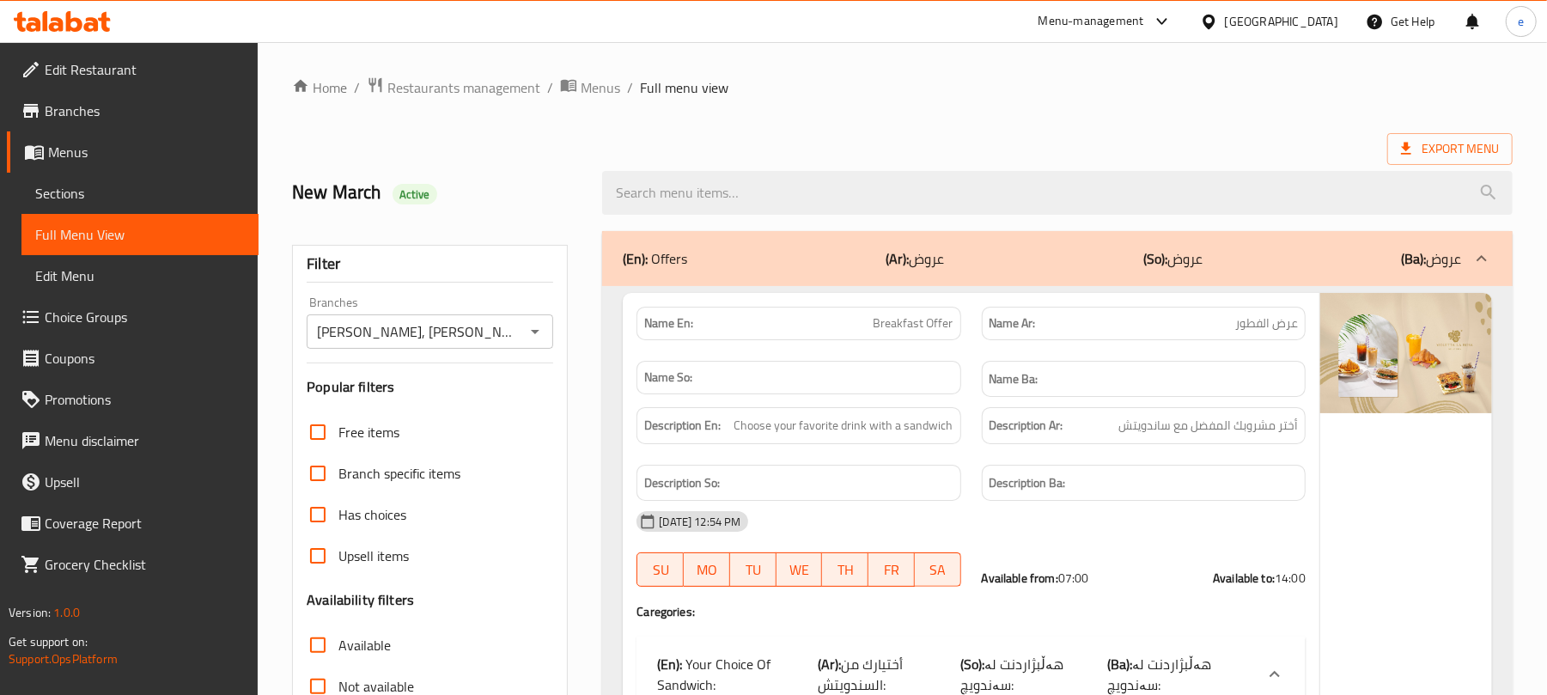
click at [936, 321] on span "Breakfast Offer" at bounding box center [914, 323] width 80 height 18
copy span "Breakfast Offer"
click at [530, 338] on icon "Open" at bounding box center [535, 331] width 21 height 21
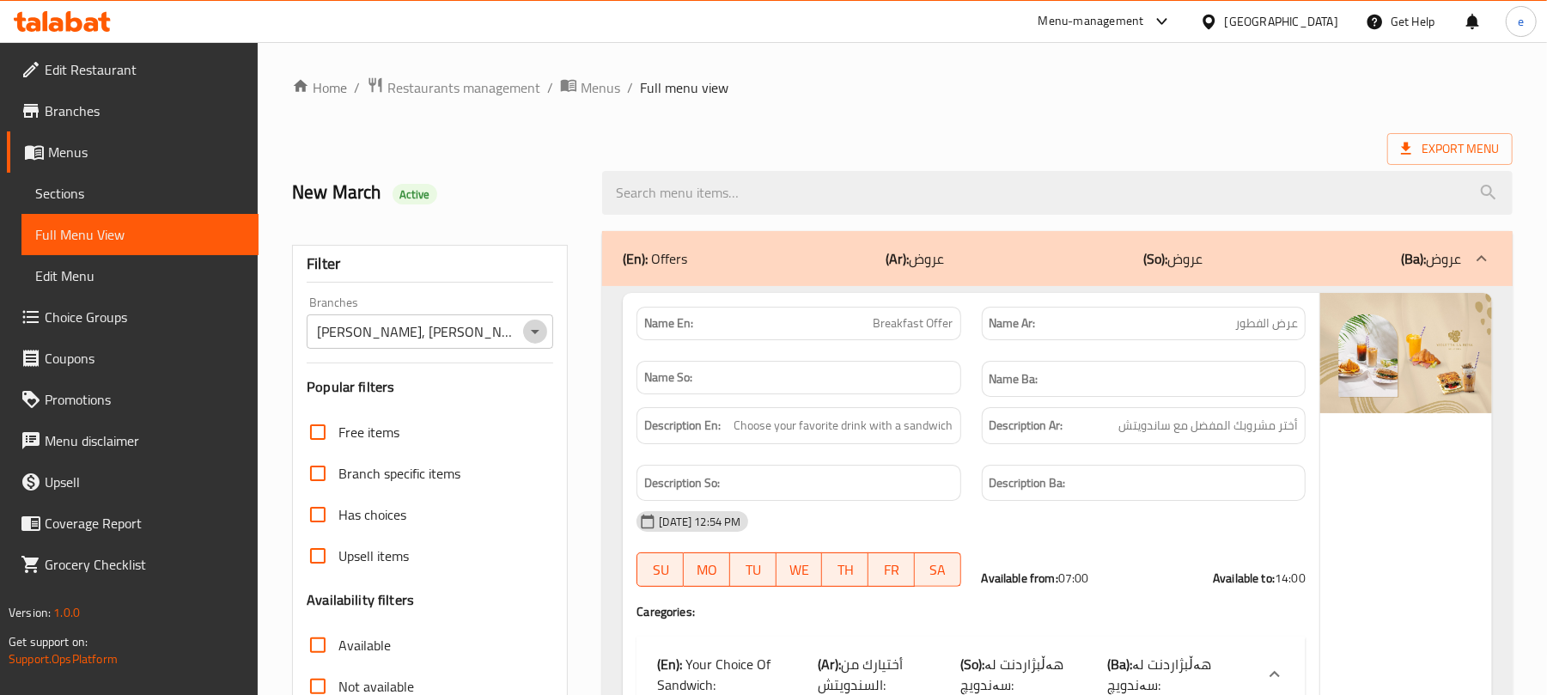
scroll to position [0, 4]
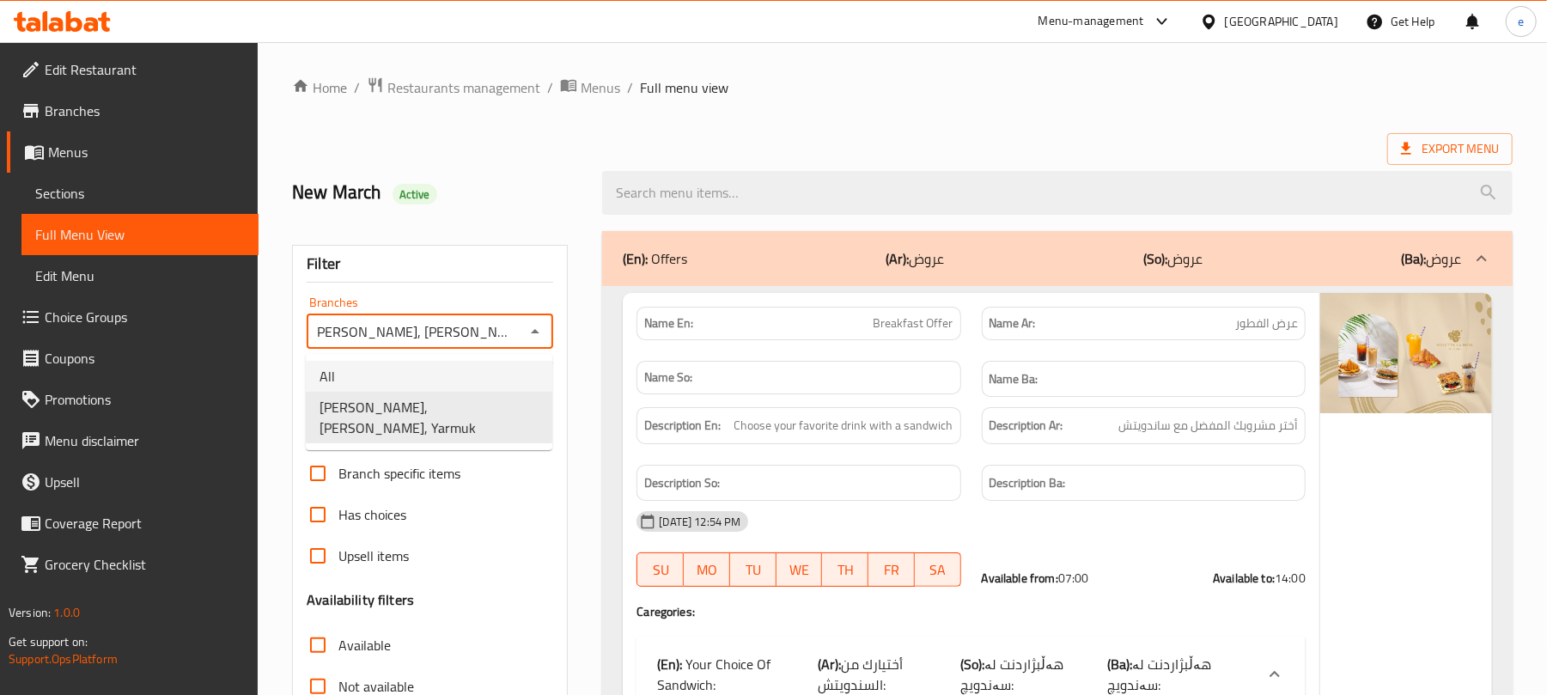
click at [427, 373] on li "All" at bounding box center [429, 376] width 247 height 31
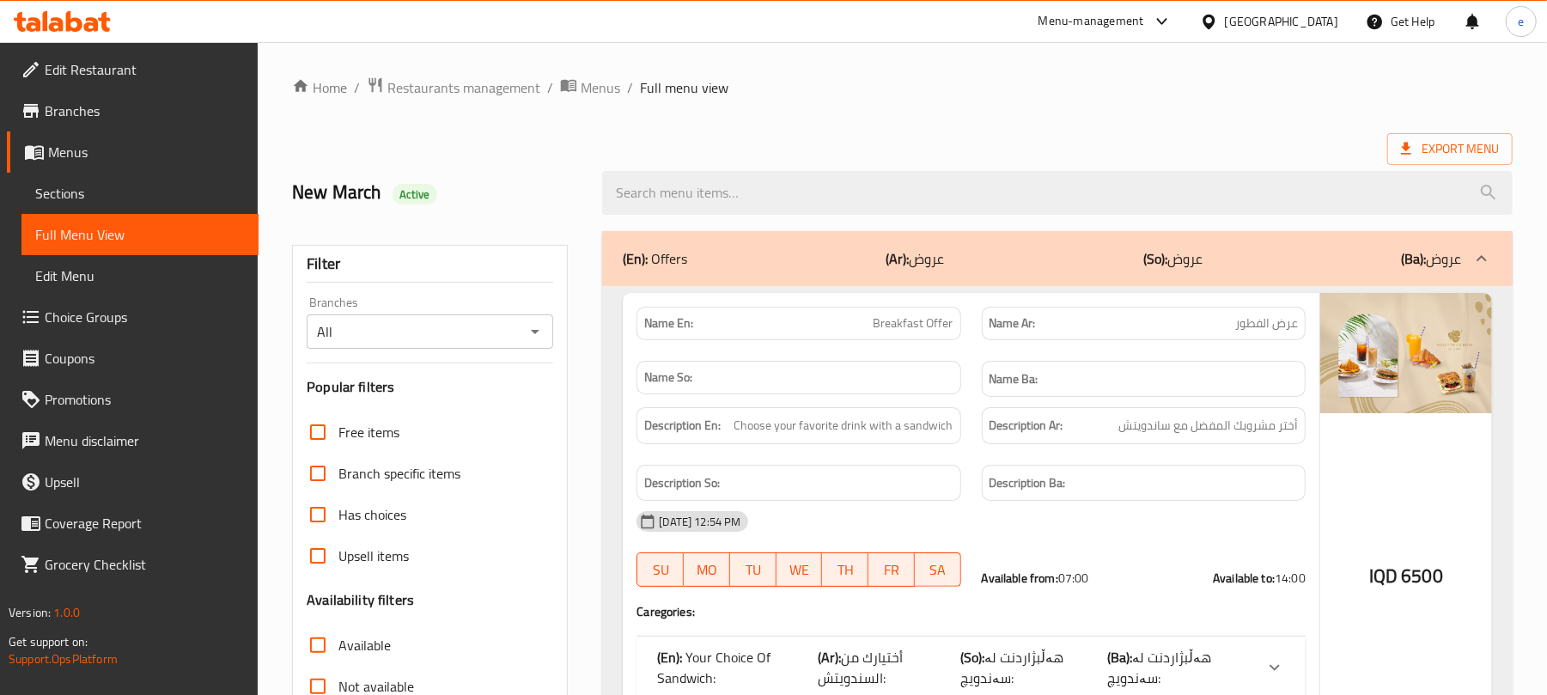
click at [536, 330] on icon "Open" at bounding box center [535, 331] width 21 height 21
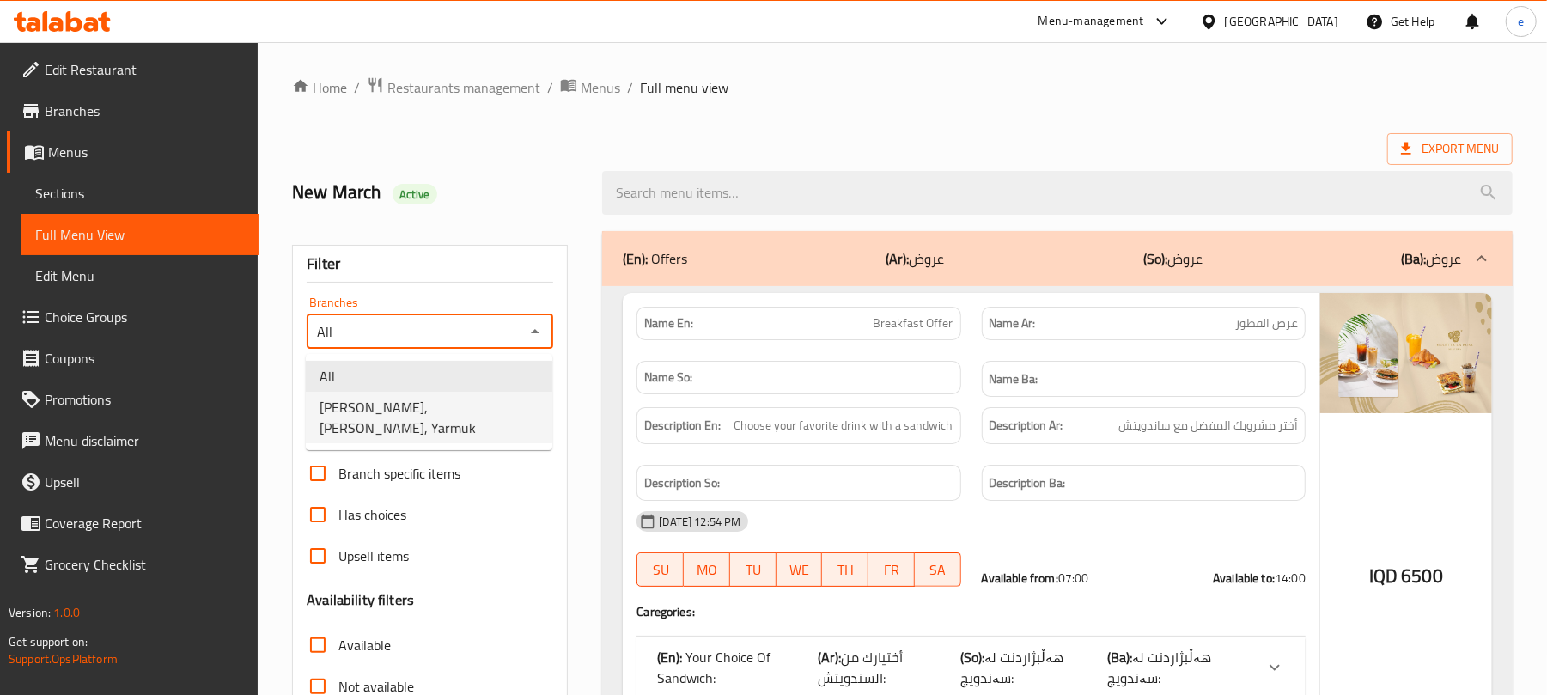
click at [478, 412] on span "Violetta La Rosa, Alyarmuk, Yarmuk" at bounding box center [429, 417] width 219 height 41
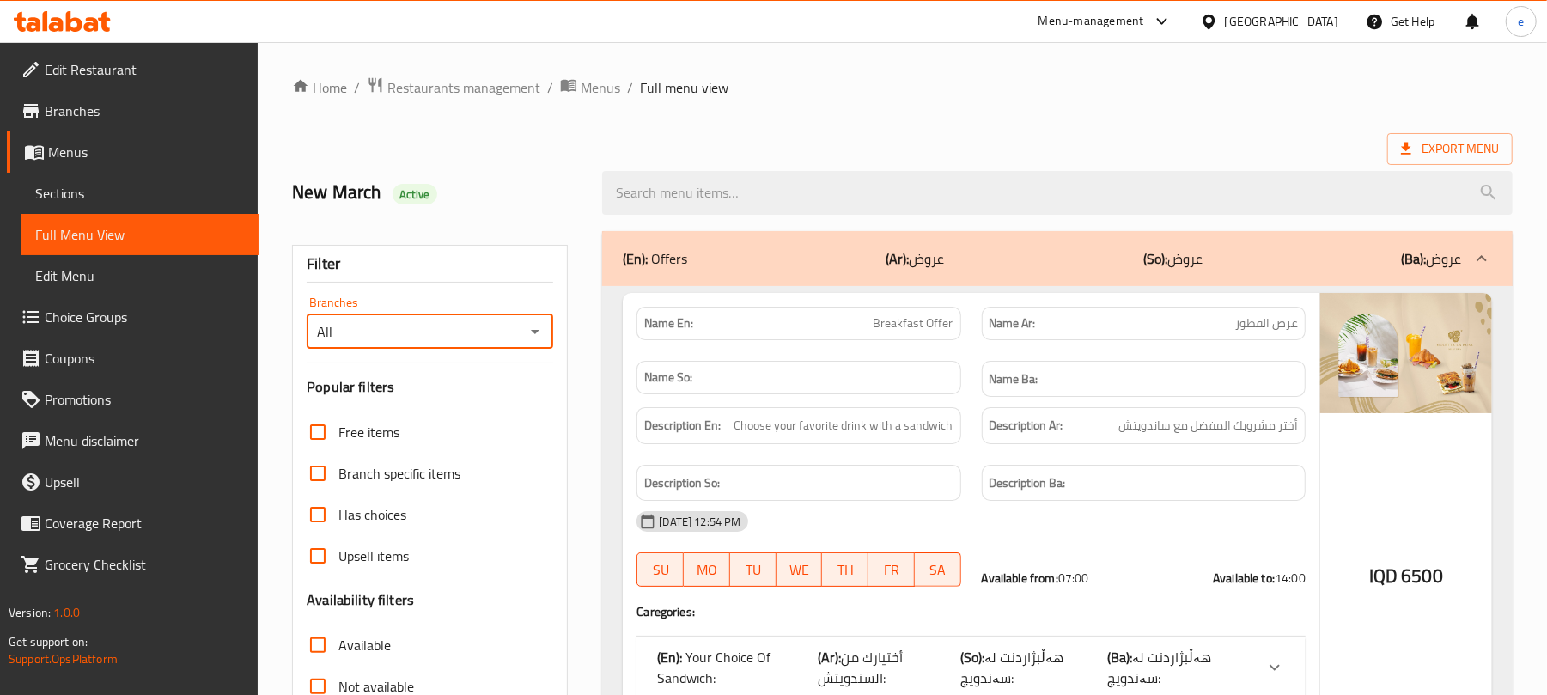
type input "Violetta La Rosa, Alyarmuk, Yarmuk"
click at [883, 332] on span "Breakfast Offer" at bounding box center [914, 323] width 80 height 18
copy span "Breakfast Offer"
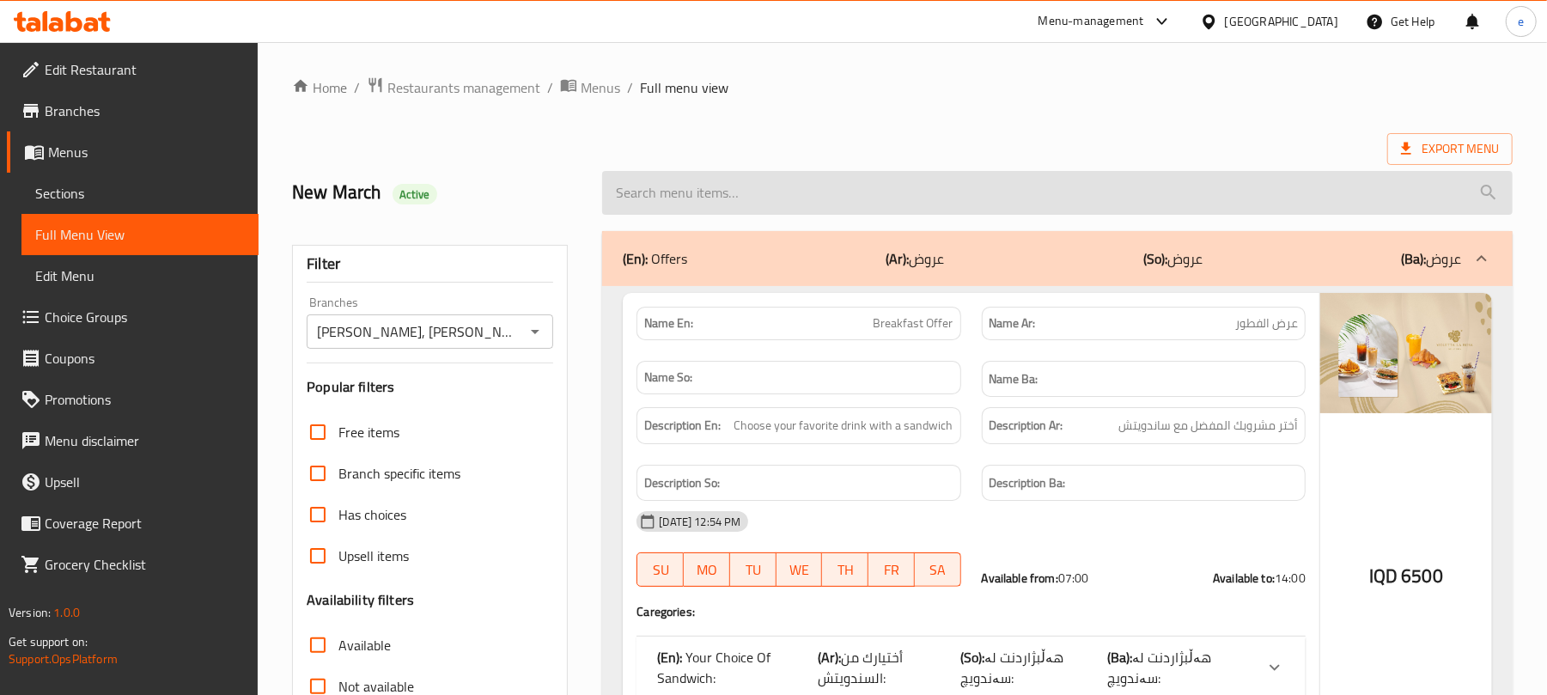
click at [754, 192] on input "search" at bounding box center [1057, 193] width 911 height 44
paste input "Breakfast Offer"
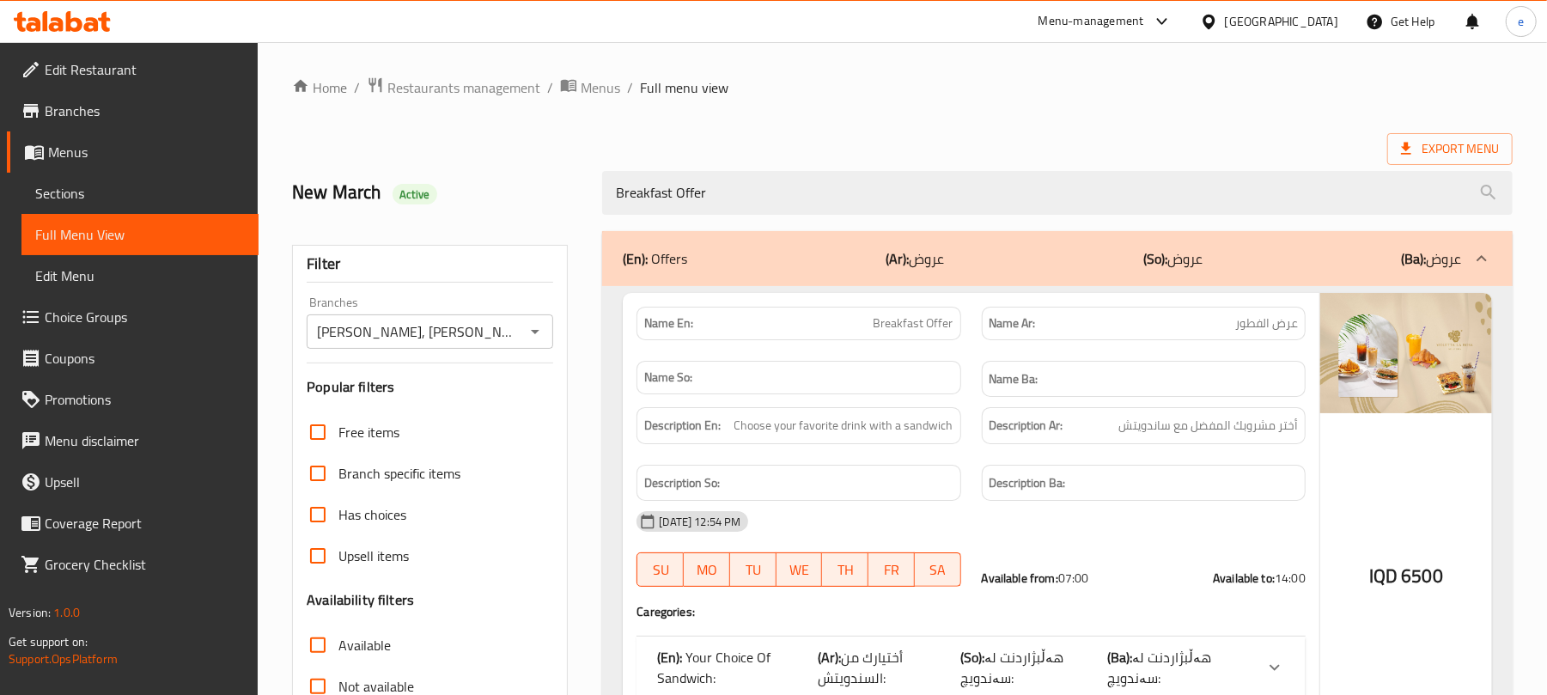
type input "Breakfast Offer"
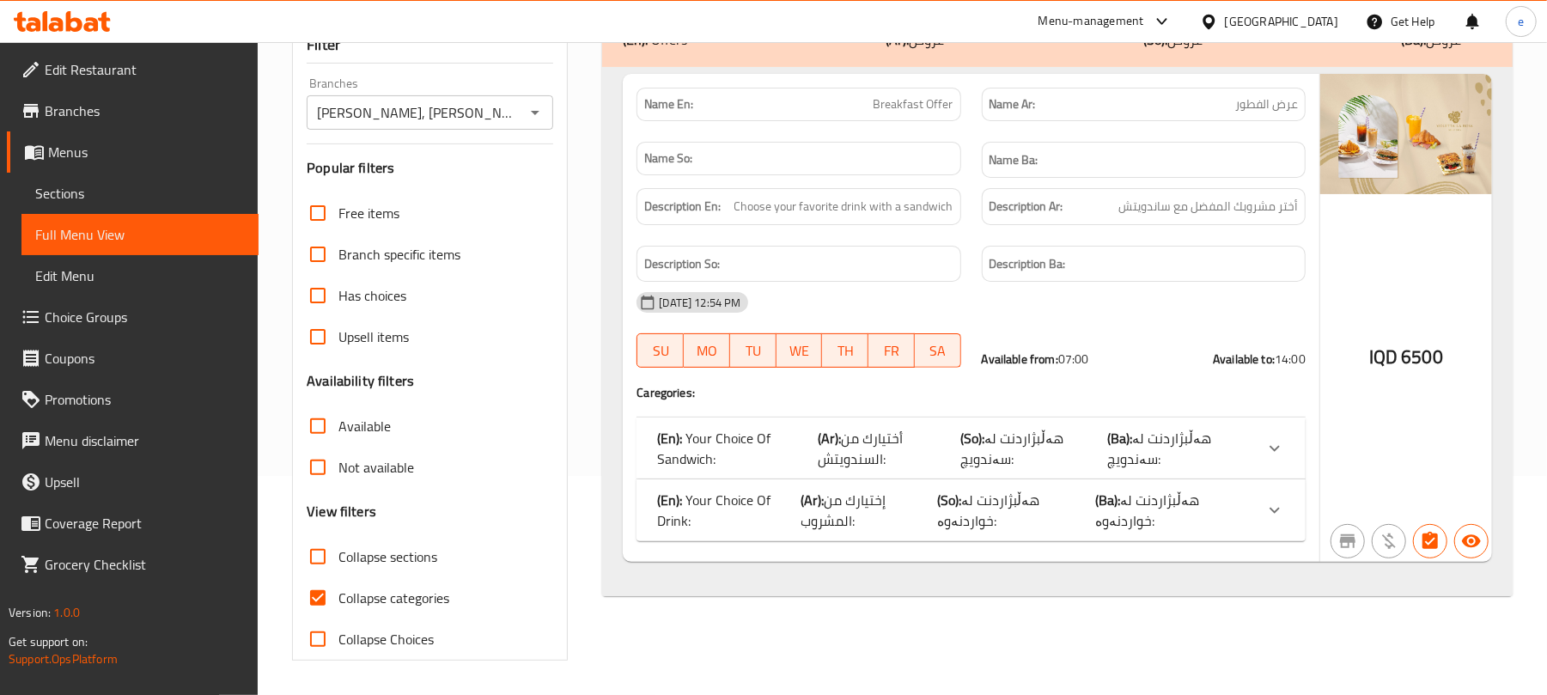
click at [844, 427] on span "أختيارك من السندويتش:" at bounding box center [860, 448] width 85 height 46
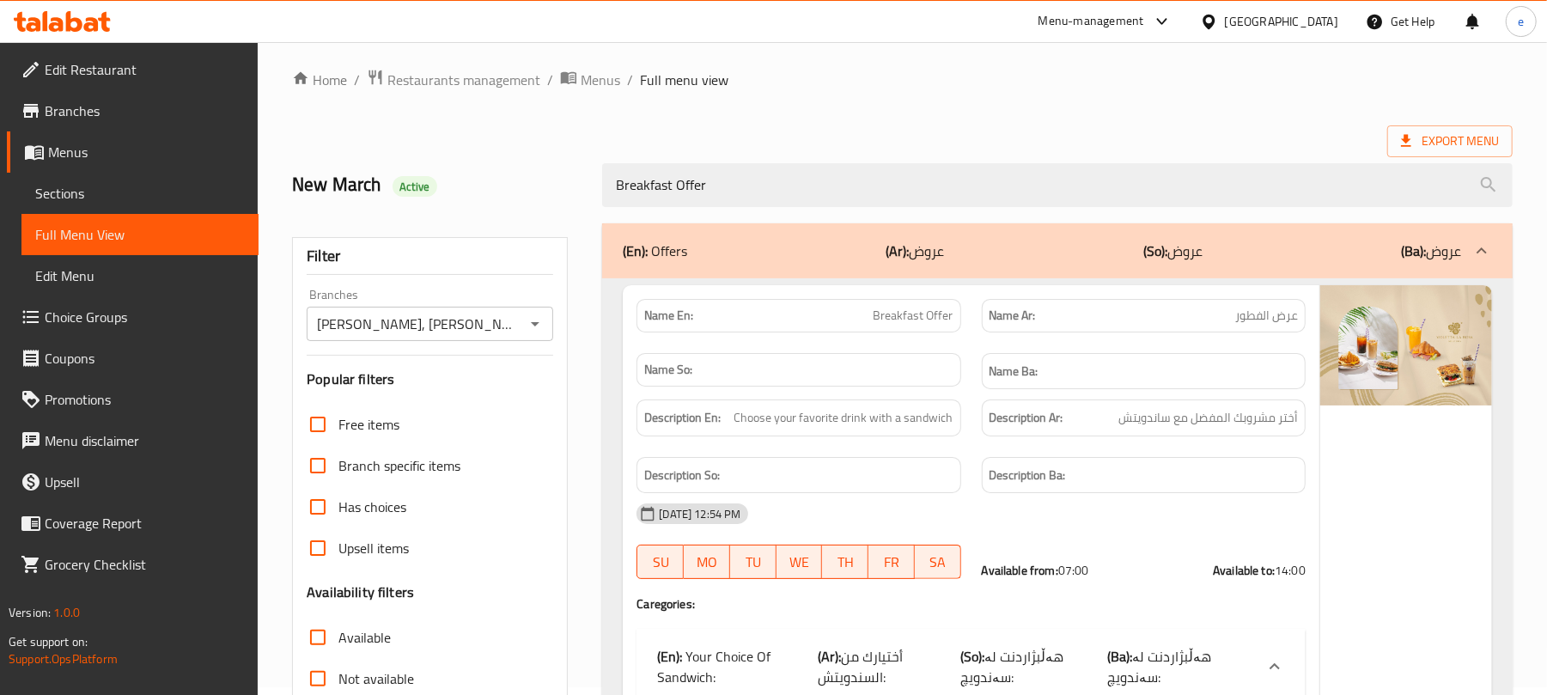
scroll to position [0, 0]
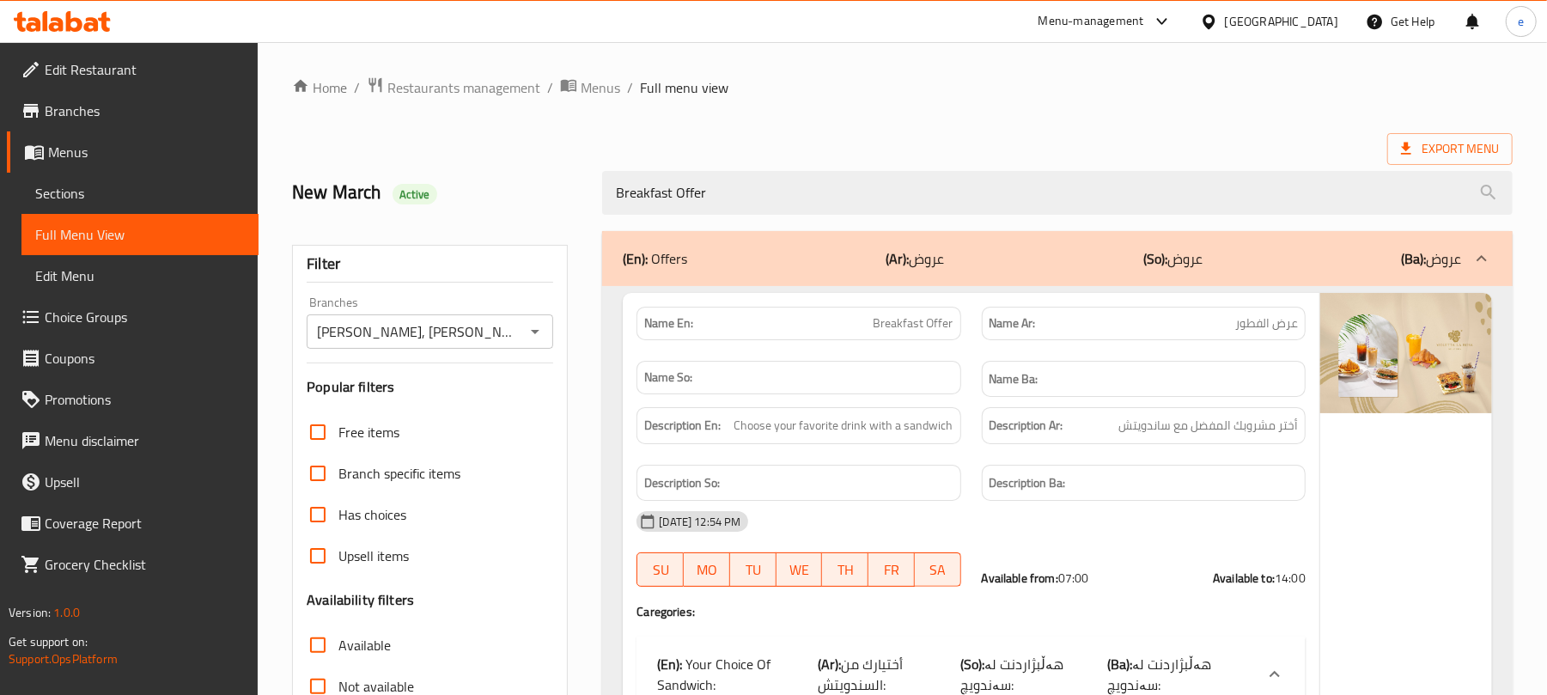
click at [533, 331] on icon "Open" at bounding box center [535, 331] width 21 height 21
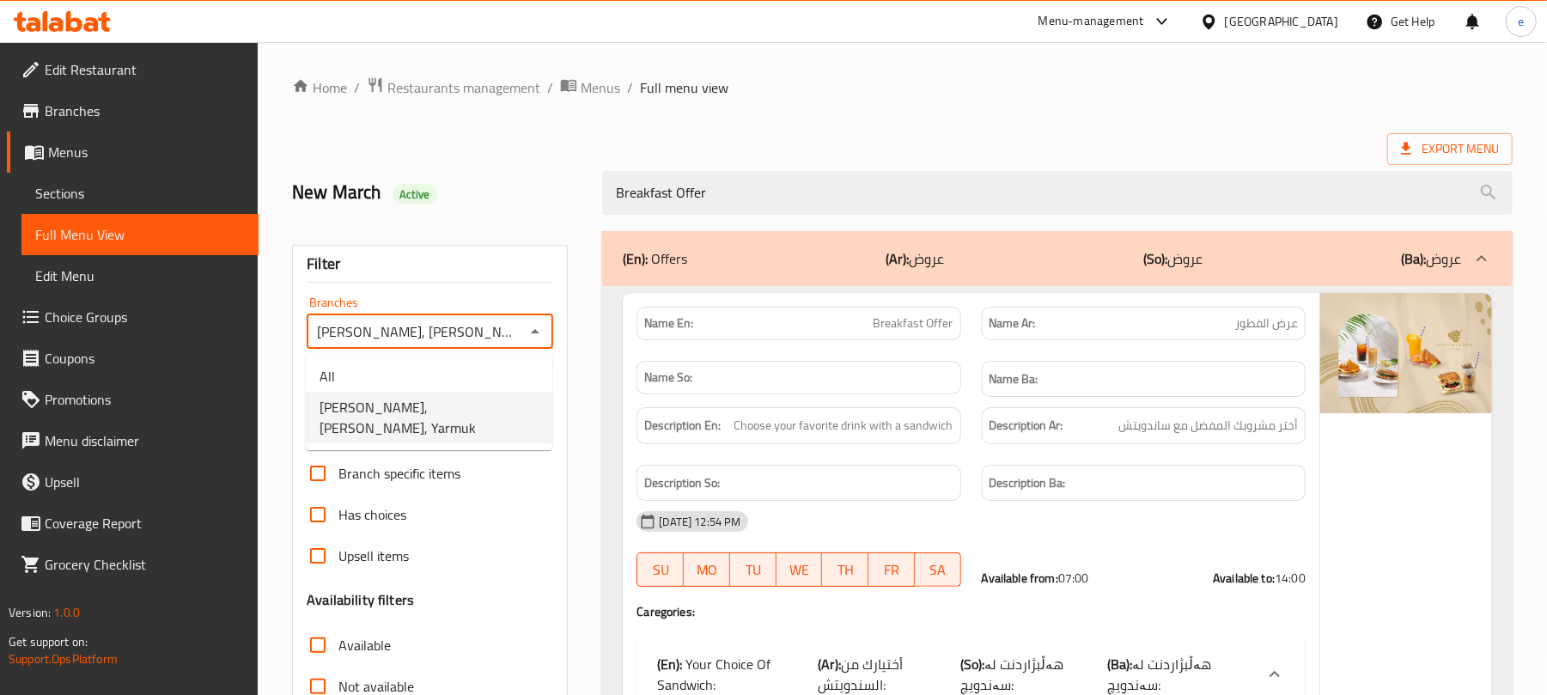
scroll to position [0, 4]
click at [458, 372] on li "All" at bounding box center [429, 376] width 247 height 31
click at [530, 335] on icon "Open" at bounding box center [535, 331] width 21 height 21
click at [469, 411] on span "Violetta La Rosa, Alyarmuk, Yarmuk" at bounding box center [429, 417] width 219 height 41
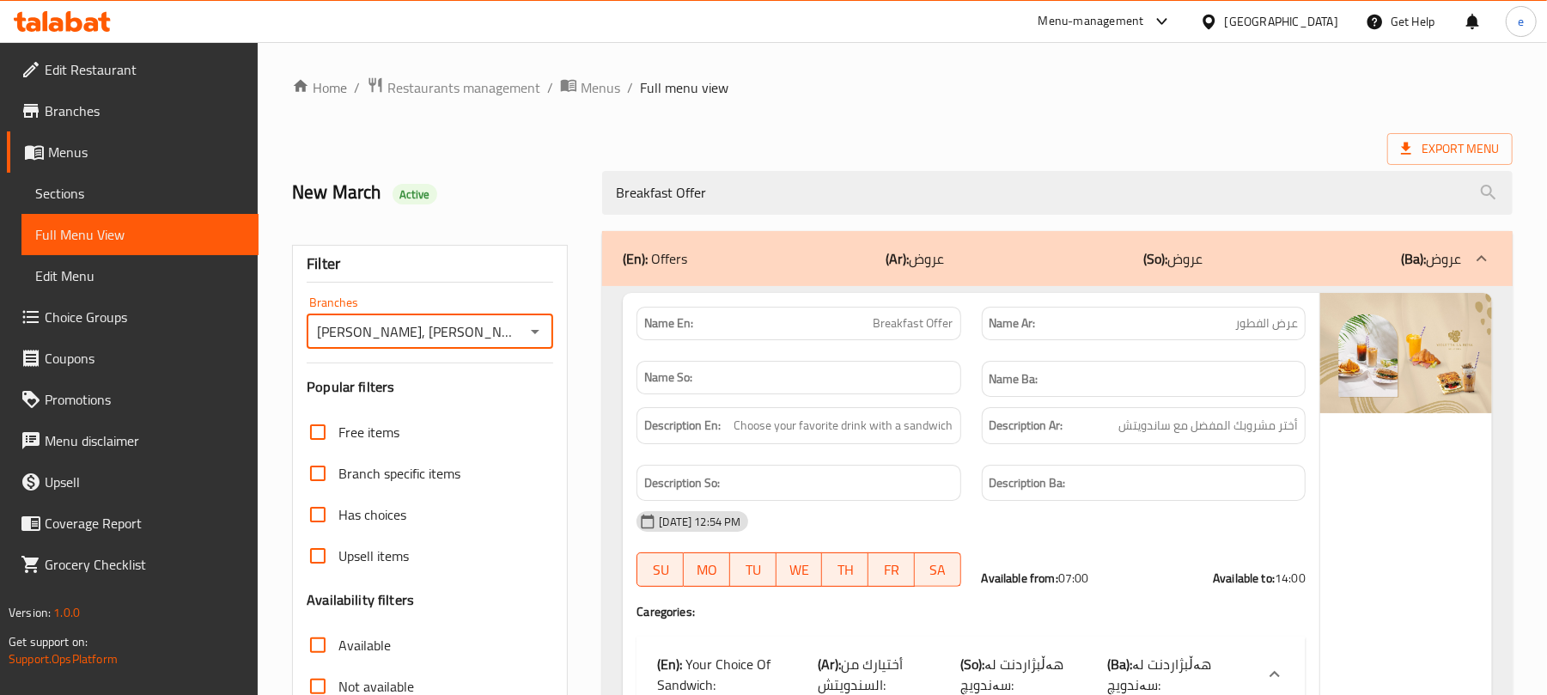
click at [530, 334] on icon "Open" at bounding box center [535, 331] width 21 height 21
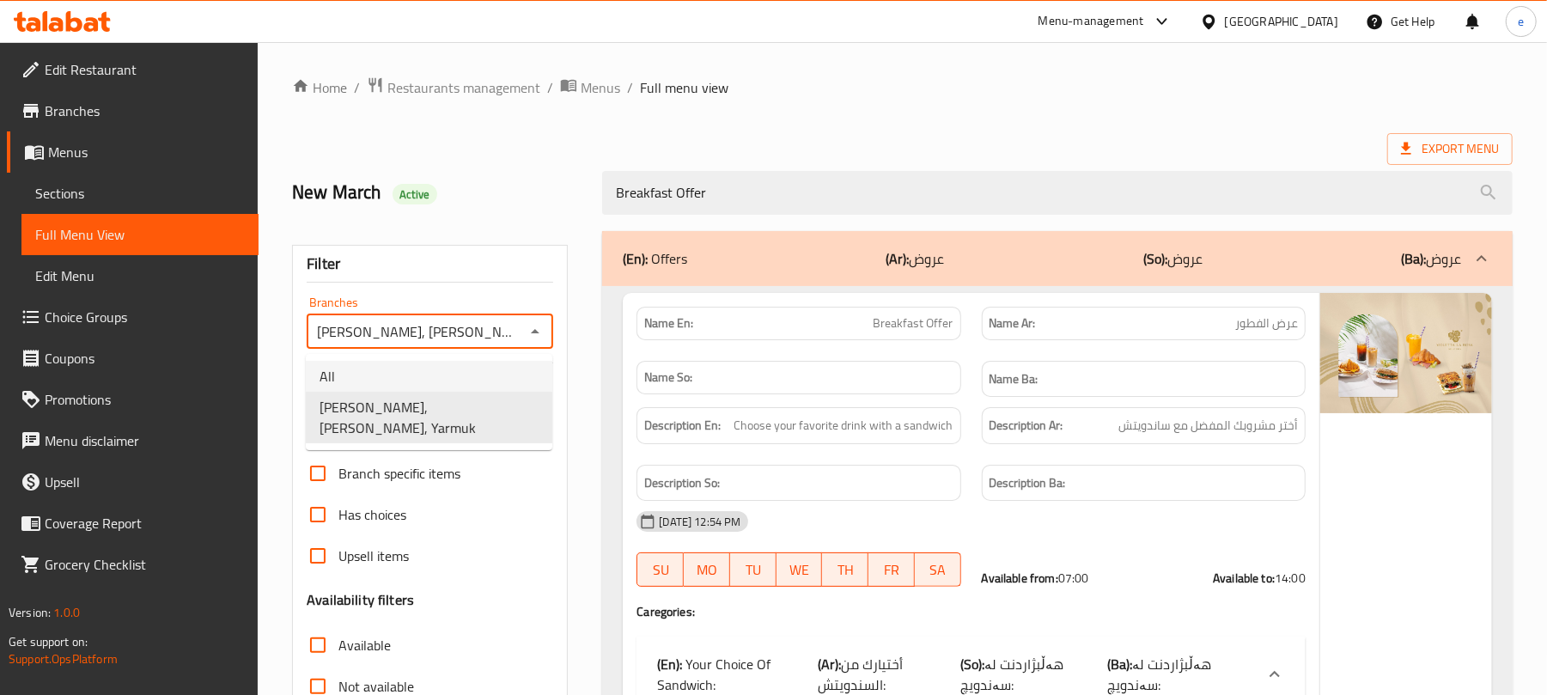
click at [472, 371] on li "All" at bounding box center [429, 376] width 247 height 31
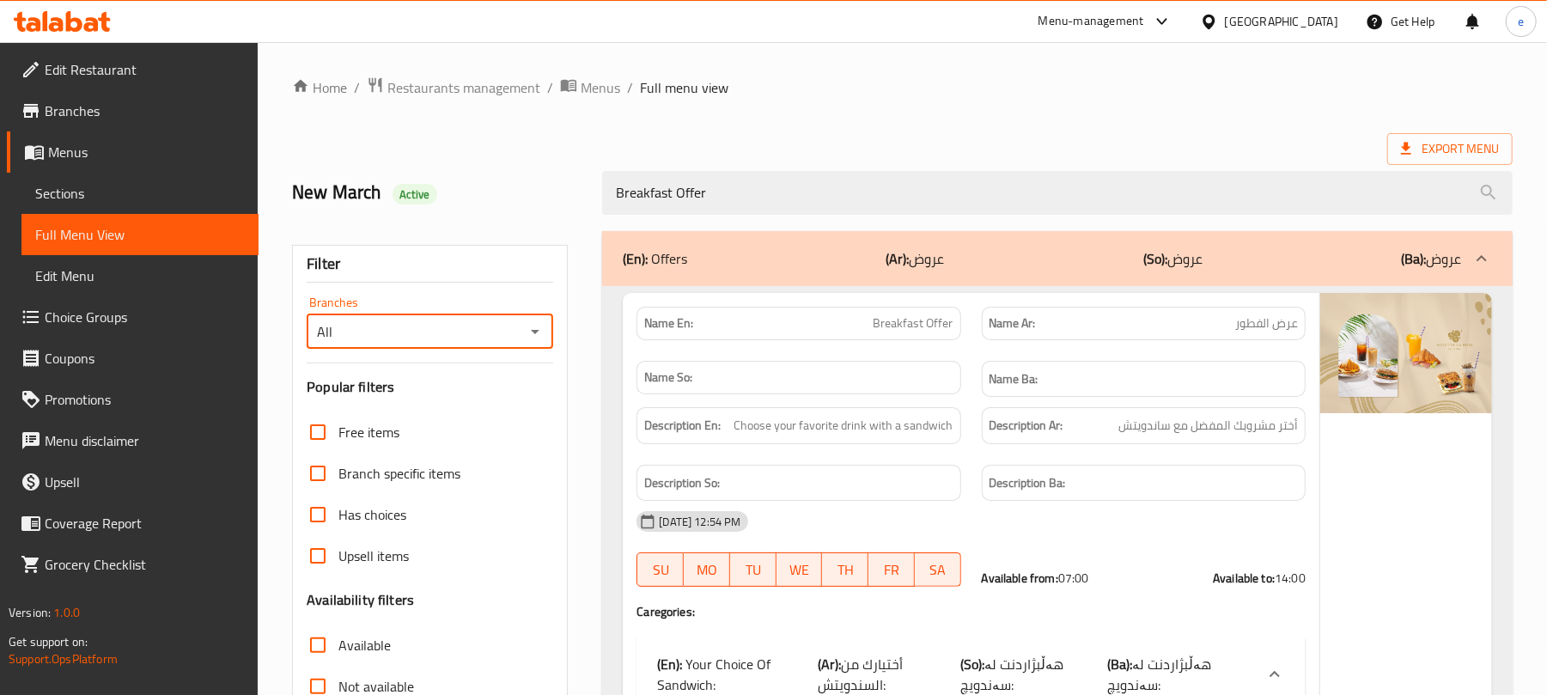
click at [526, 337] on icon "Open" at bounding box center [535, 331] width 21 height 21
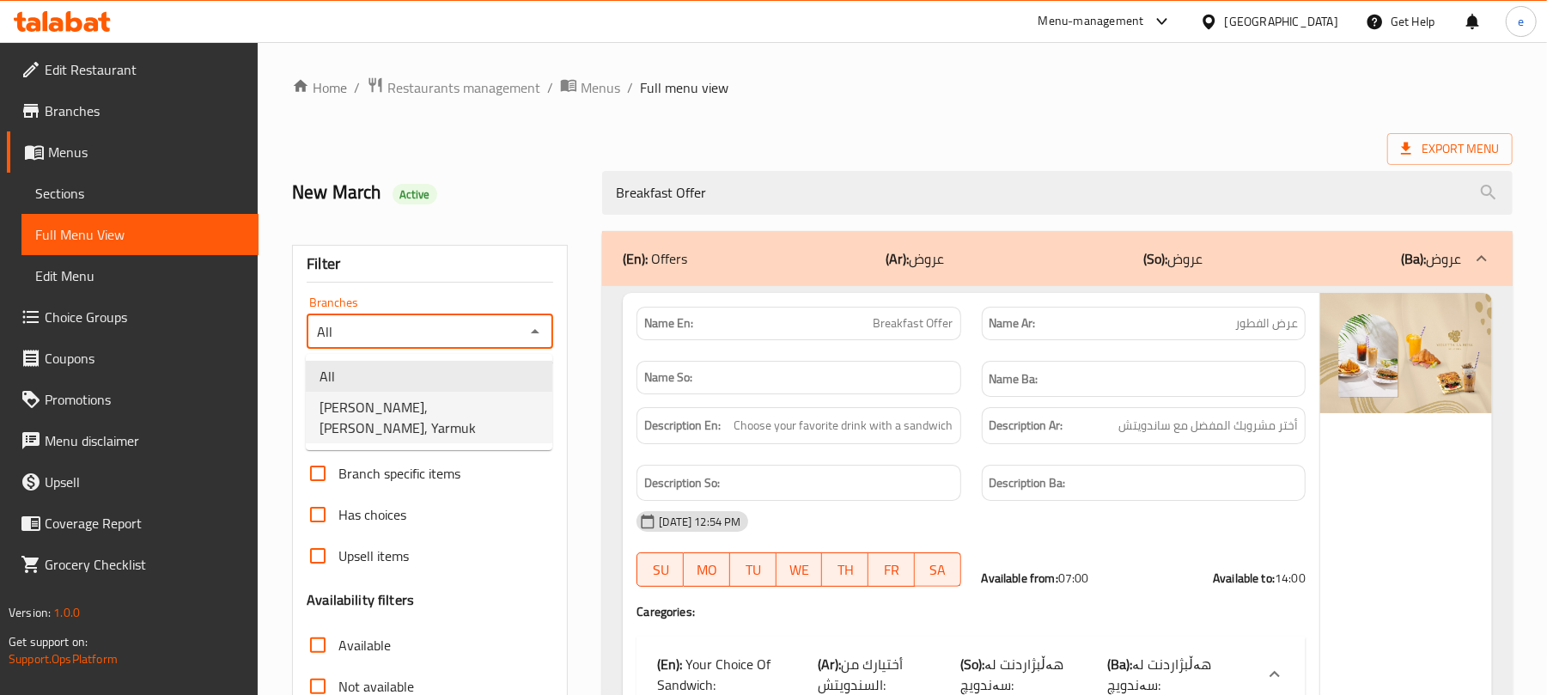
click at [472, 400] on span "Violetta La Rosa, Alyarmuk, Yarmuk" at bounding box center [429, 417] width 219 height 41
type input "Violetta La Rosa, Alyarmuk, Yarmuk"
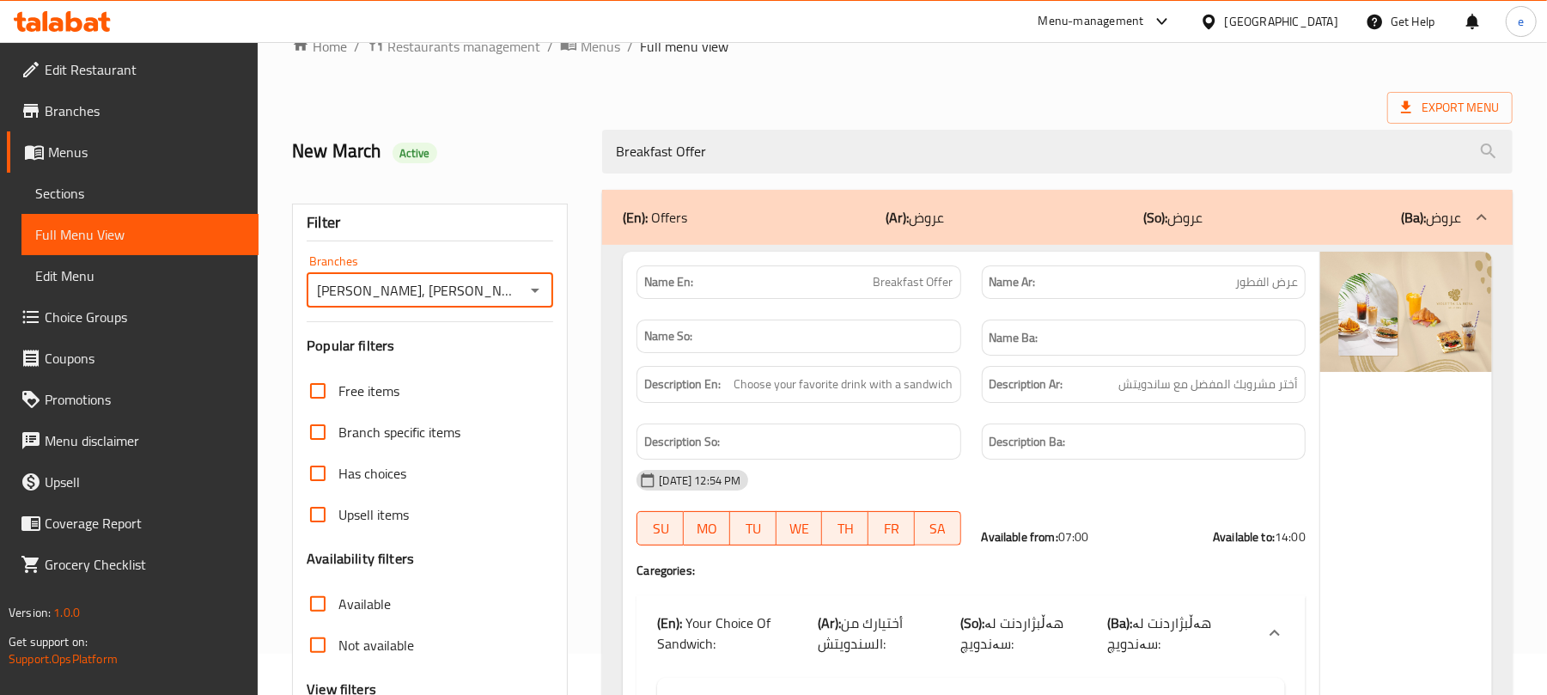
scroll to position [21, 0]
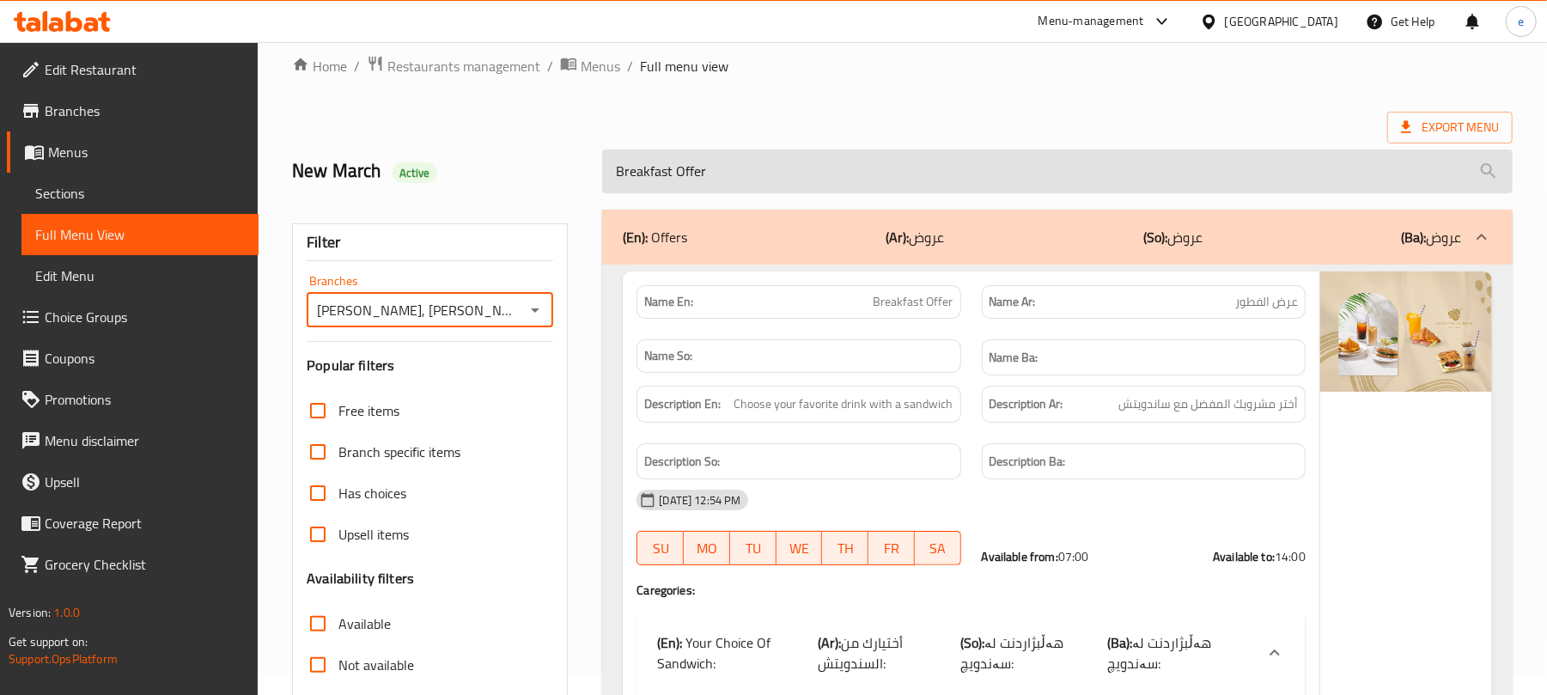
click at [737, 182] on input "Breakfast Offer" at bounding box center [1057, 171] width 911 height 44
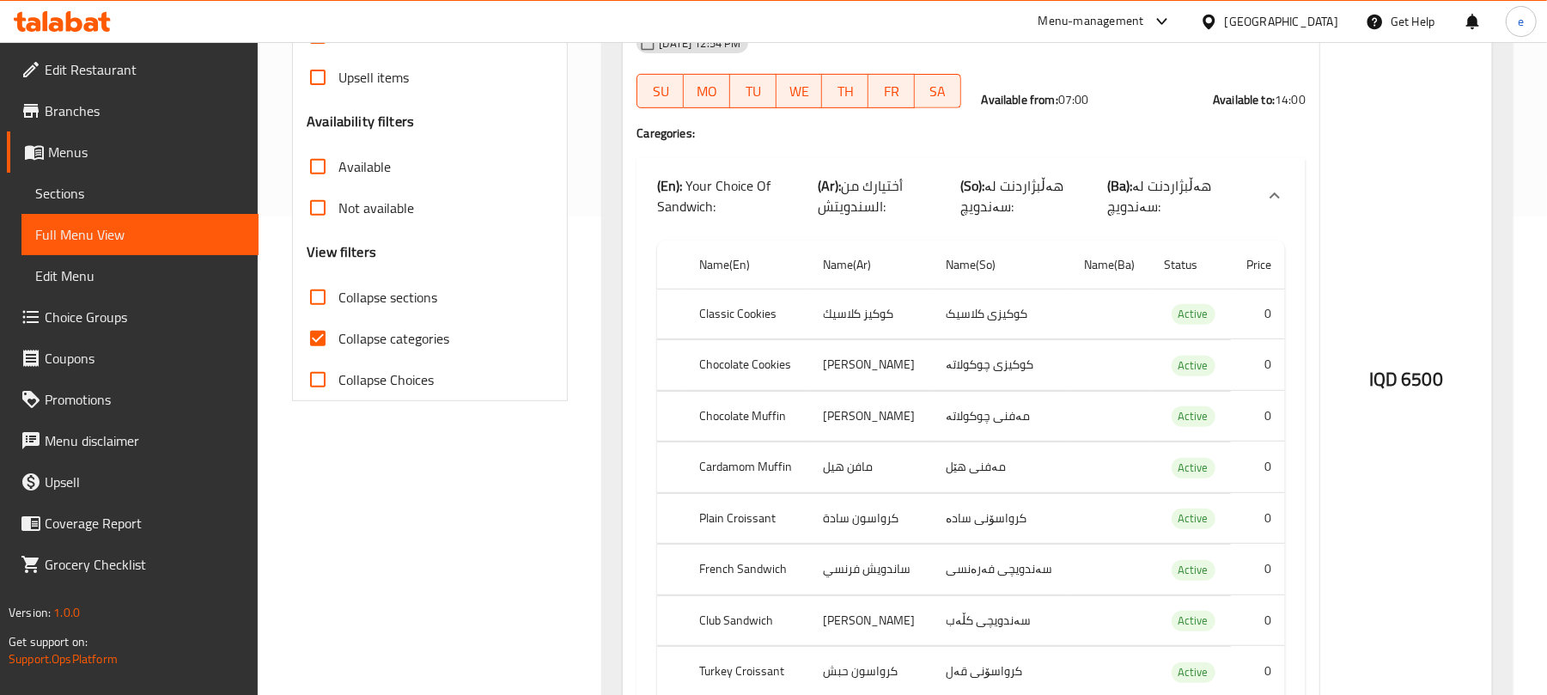
scroll to position [479, 0]
click at [306, 289] on input "Collapse sections" at bounding box center [317, 296] width 41 height 41
checkbox input "true"
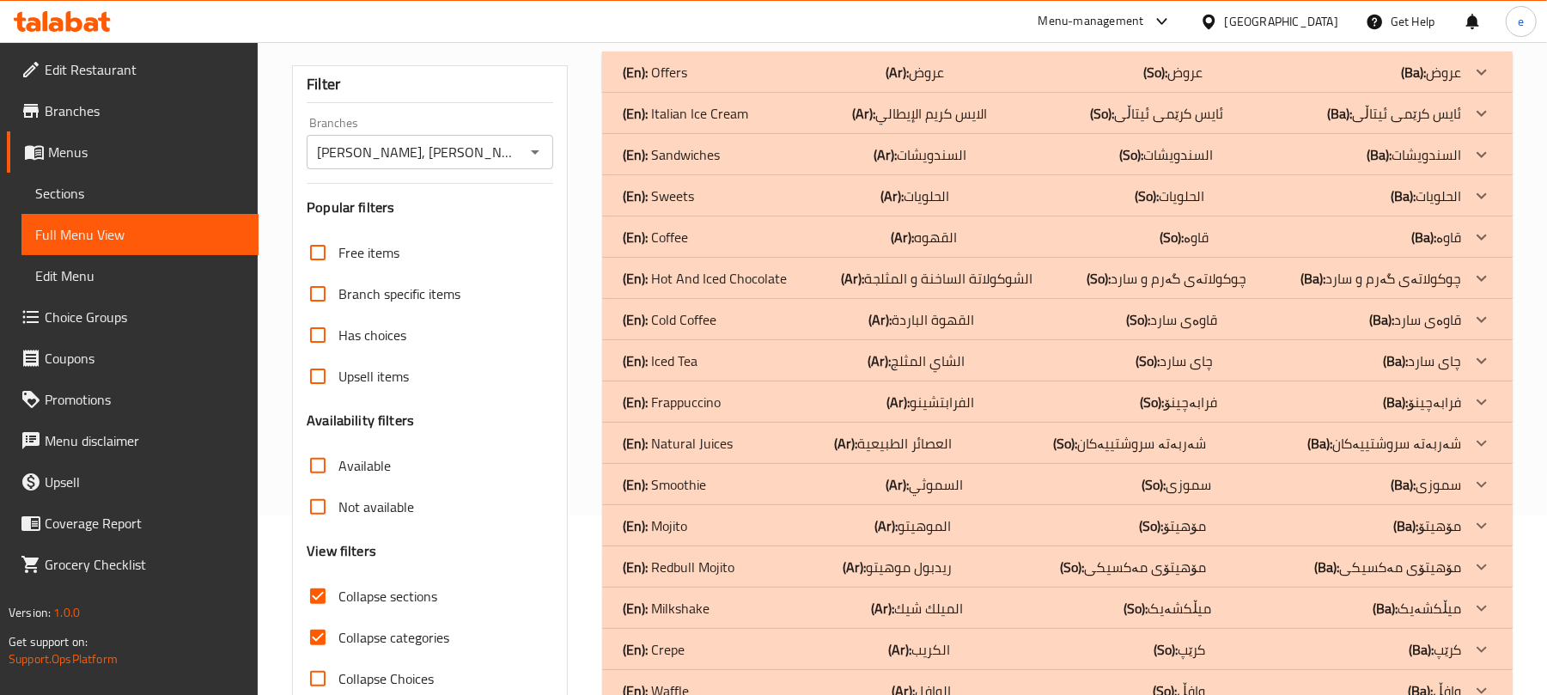
scroll to position [125, 0]
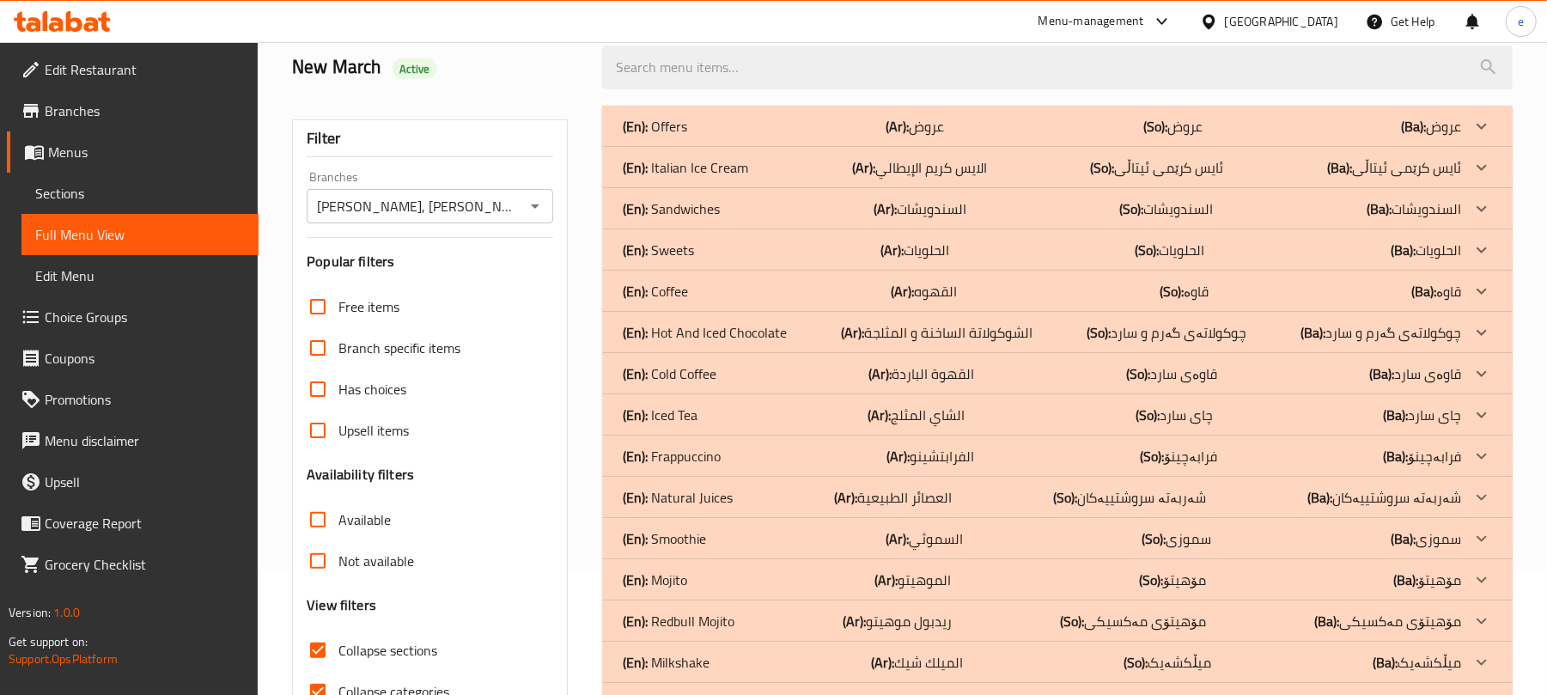
click at [842, 162] on div "(En): Italian Ice Cream (Ar): الايس كريم الإيطالي (So): ئایس کرێمی ئیتاڵی (Ba):…" at bounding box center [1042, 167] width 838 height 21
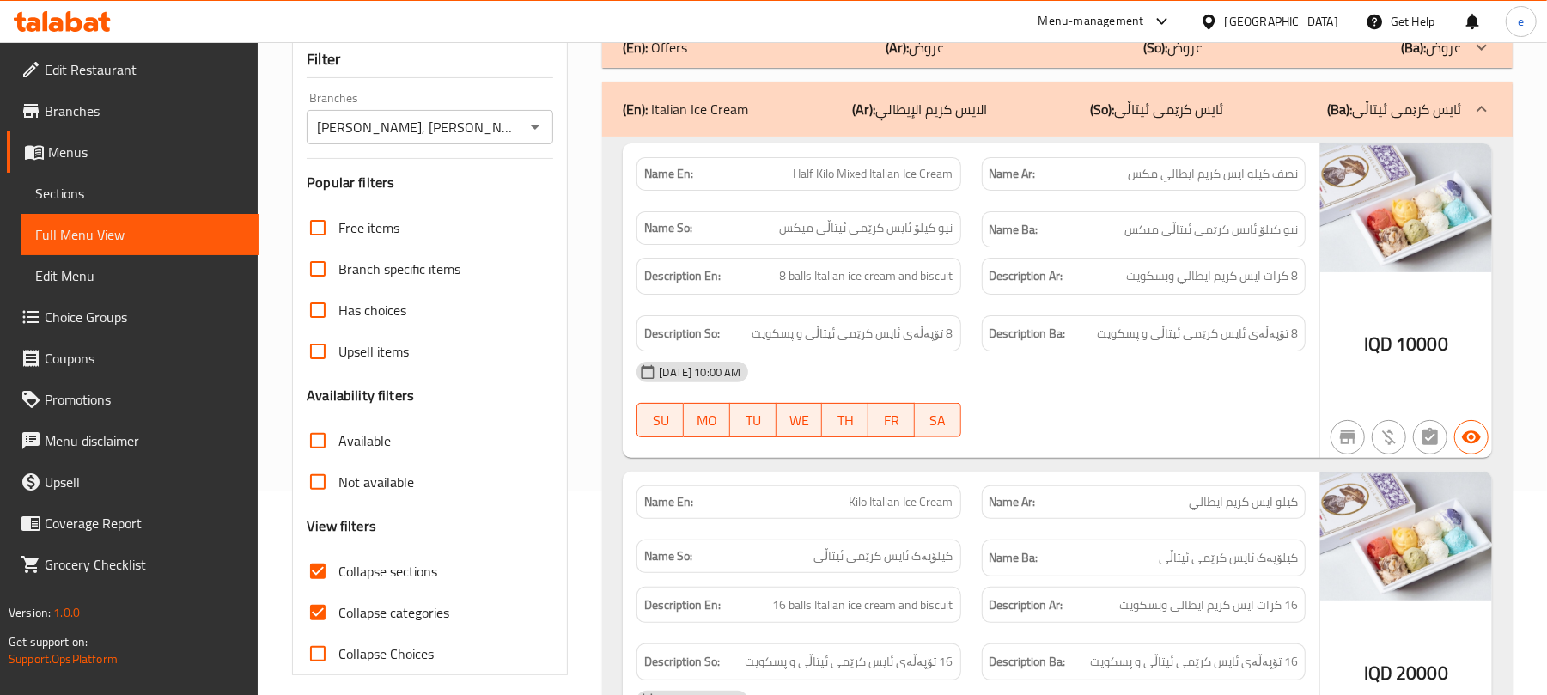
scroll to position [0, 0]
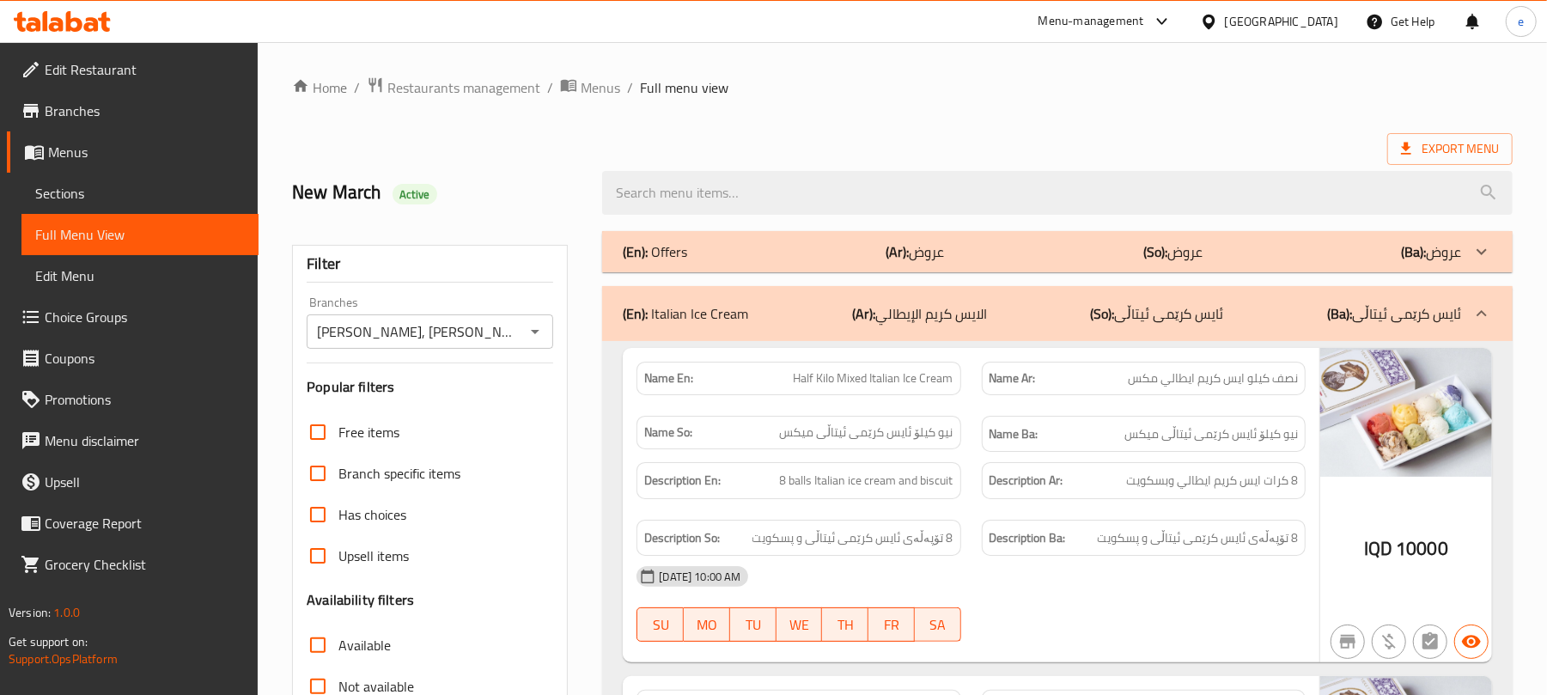
click at [534, 337] on icon "Open" at bounding box center [535, 331] width 21 height 21
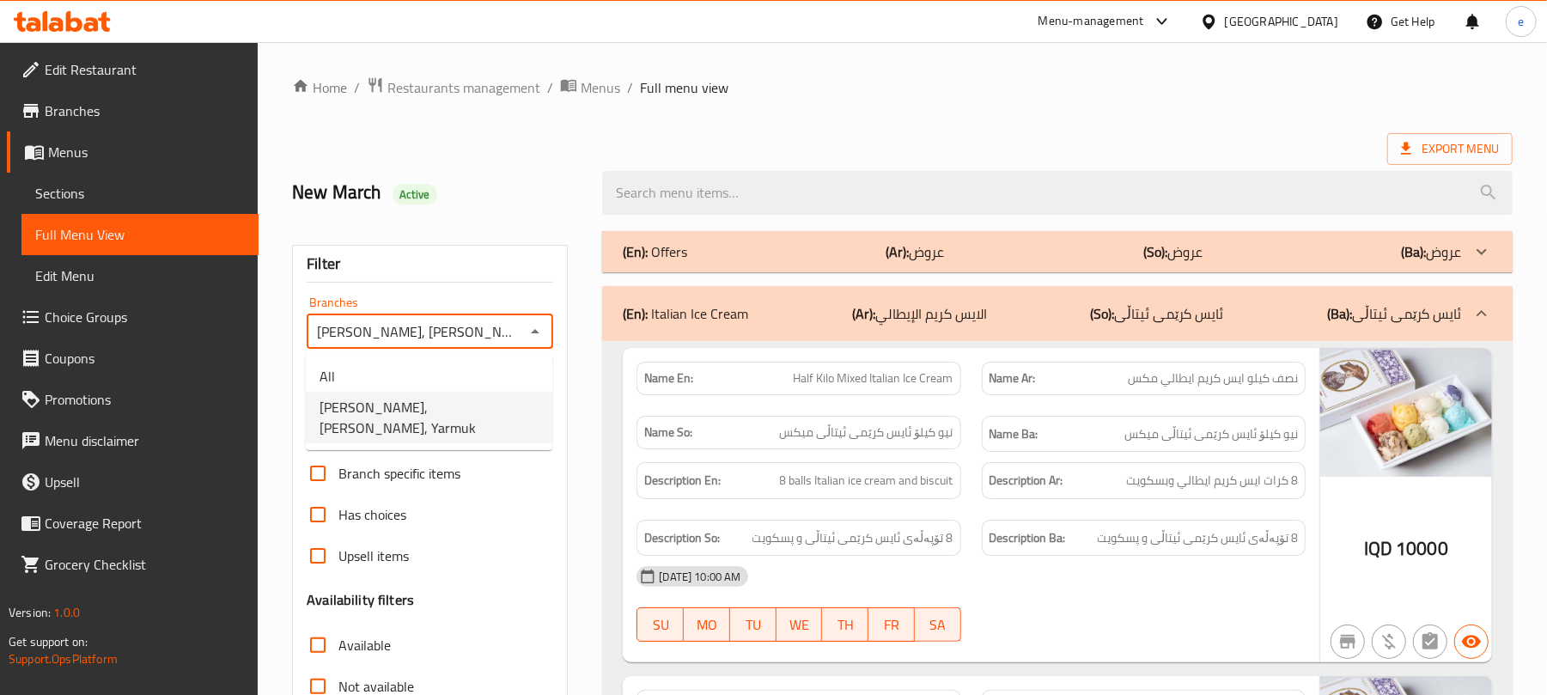
scroll to position [0, 4]
click at [445, 363] on li "All" at bounding box center [429, 376] width 247 height 31
click at [533, 331] on icon "Open" at bounding box center [535, 331] width 21 height 21
click at [486, 405] on span "Violetta La Rosa, Alyarmuk, Yarmuk" at bounding box center [429, 417] width 219 height 41
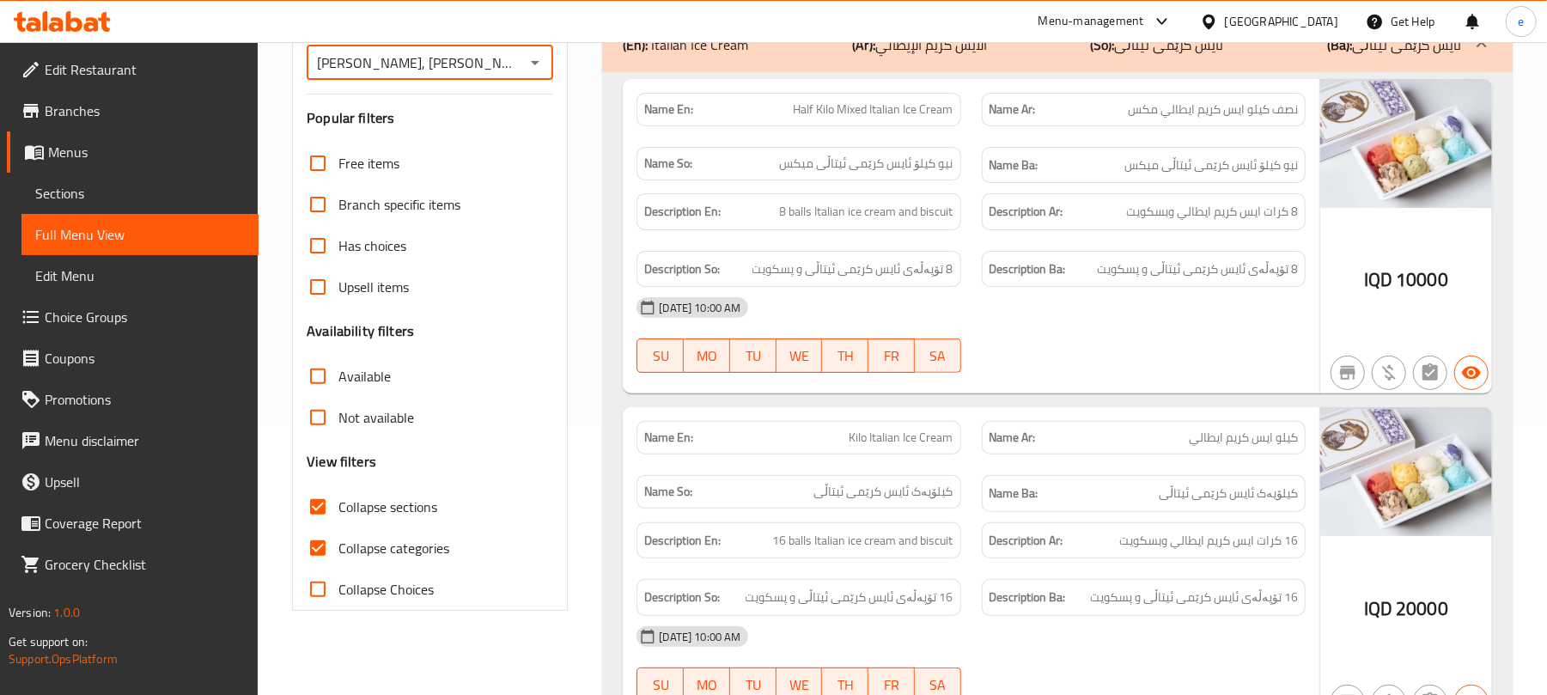
scroll to position [261, 0]
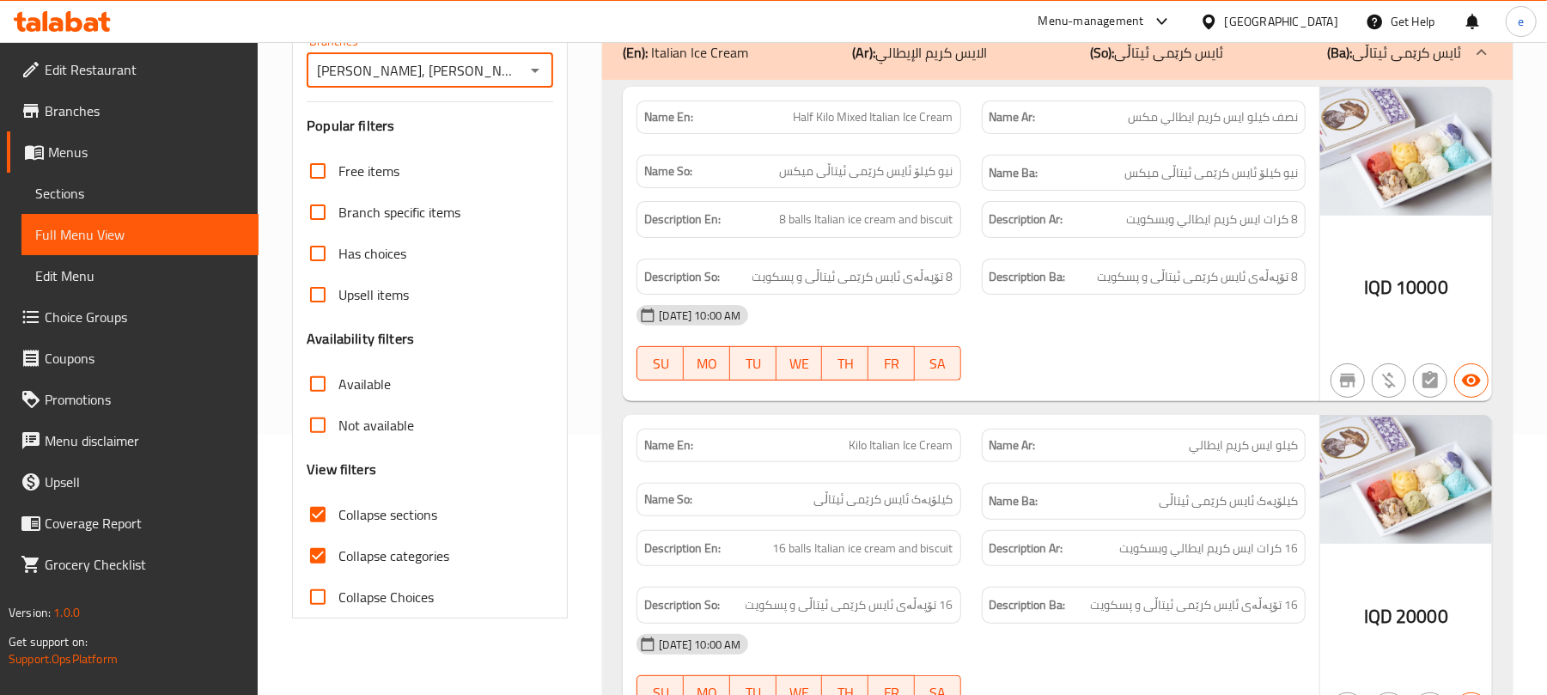
click at [533, 70] on icon "Open" at bounding box center [535, 70] width 21 height 21
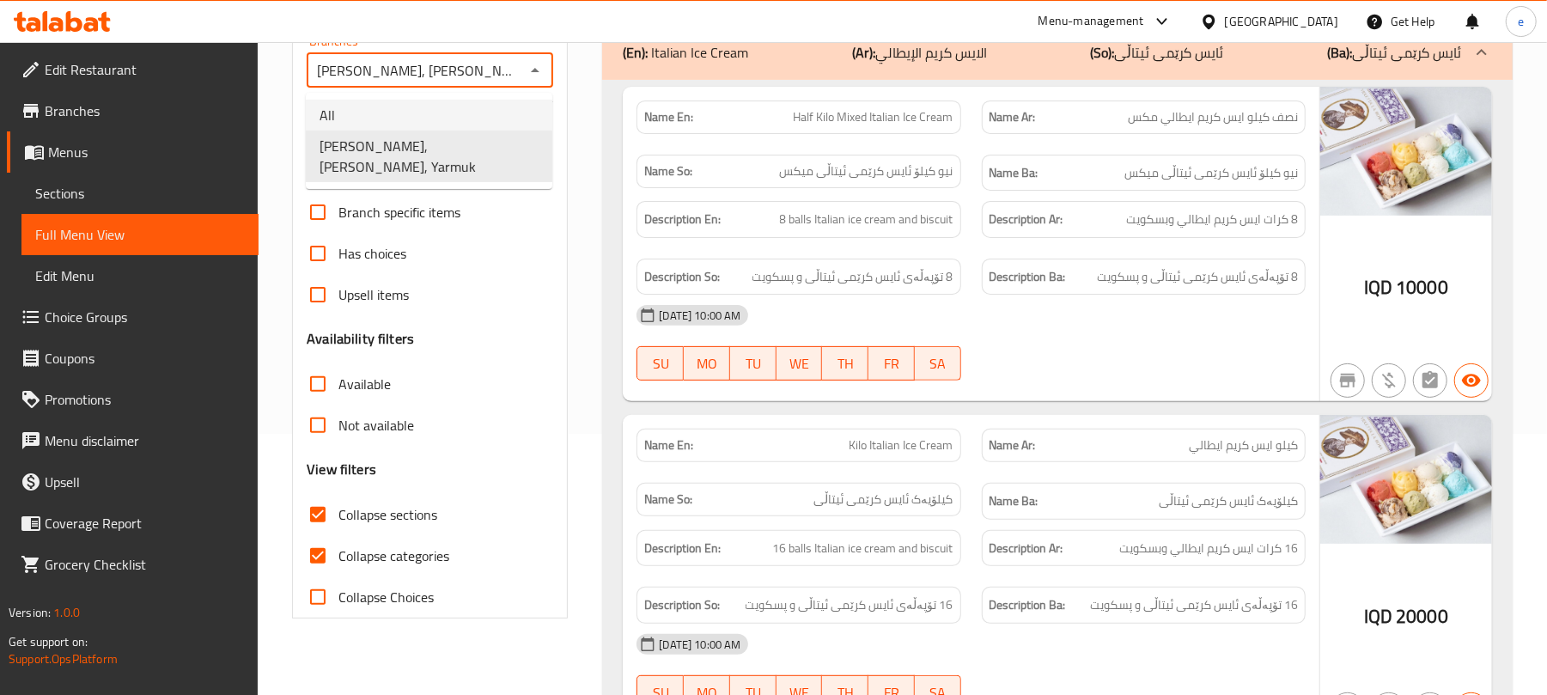
click at [490, 97] on ul "All Violetta La Rosa, Alyarmuk, Yarmuk" at bounding box center [429, 141] width 247 height 96
click at [465, 113] on li "All" at bounding box center [429, 115] width 247 height 31
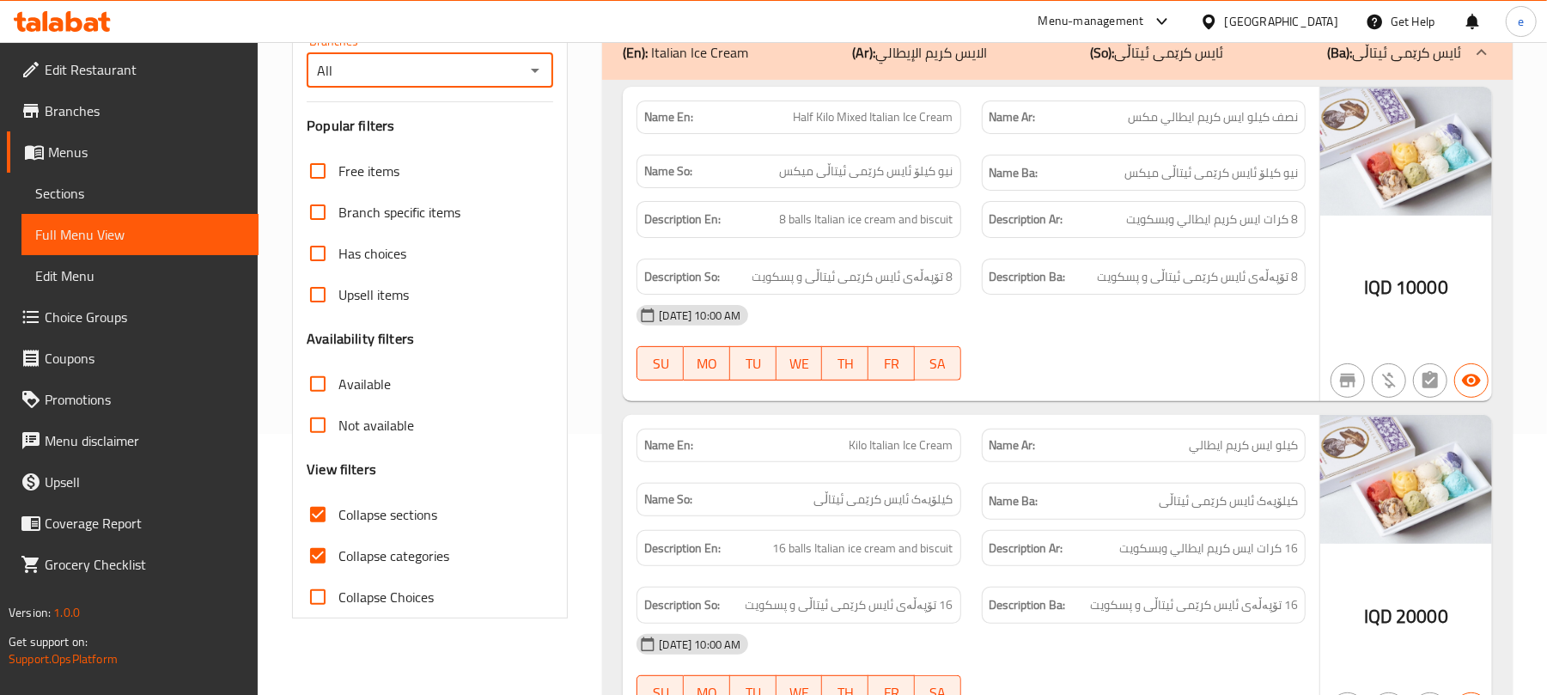
click at [534, 77] on icon "Open" at bounding box center [535, 70] width 21 height 21
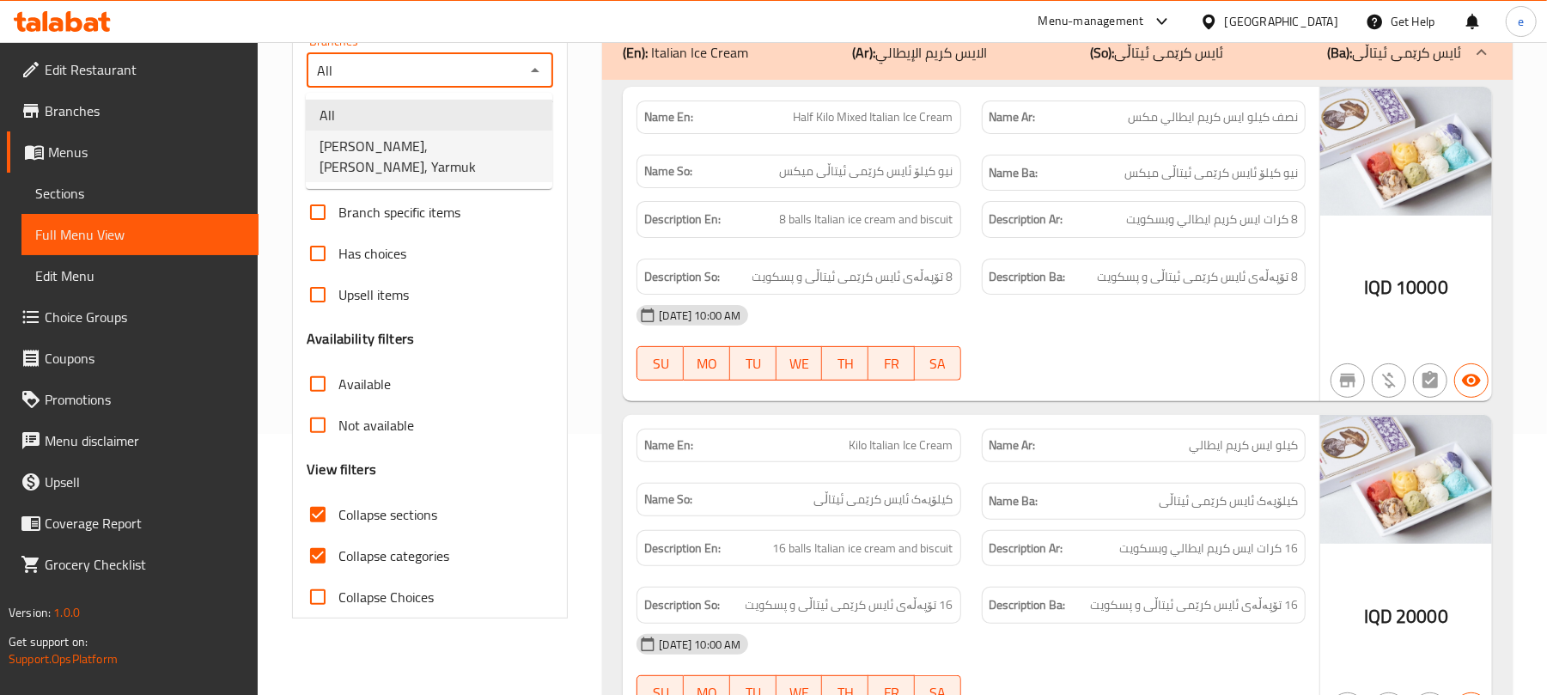
click at [500, 149] on span "Violetta La Rosa, Alyarmuk, Yarmuk" at bounding box center [429, 156] width 219 height 41
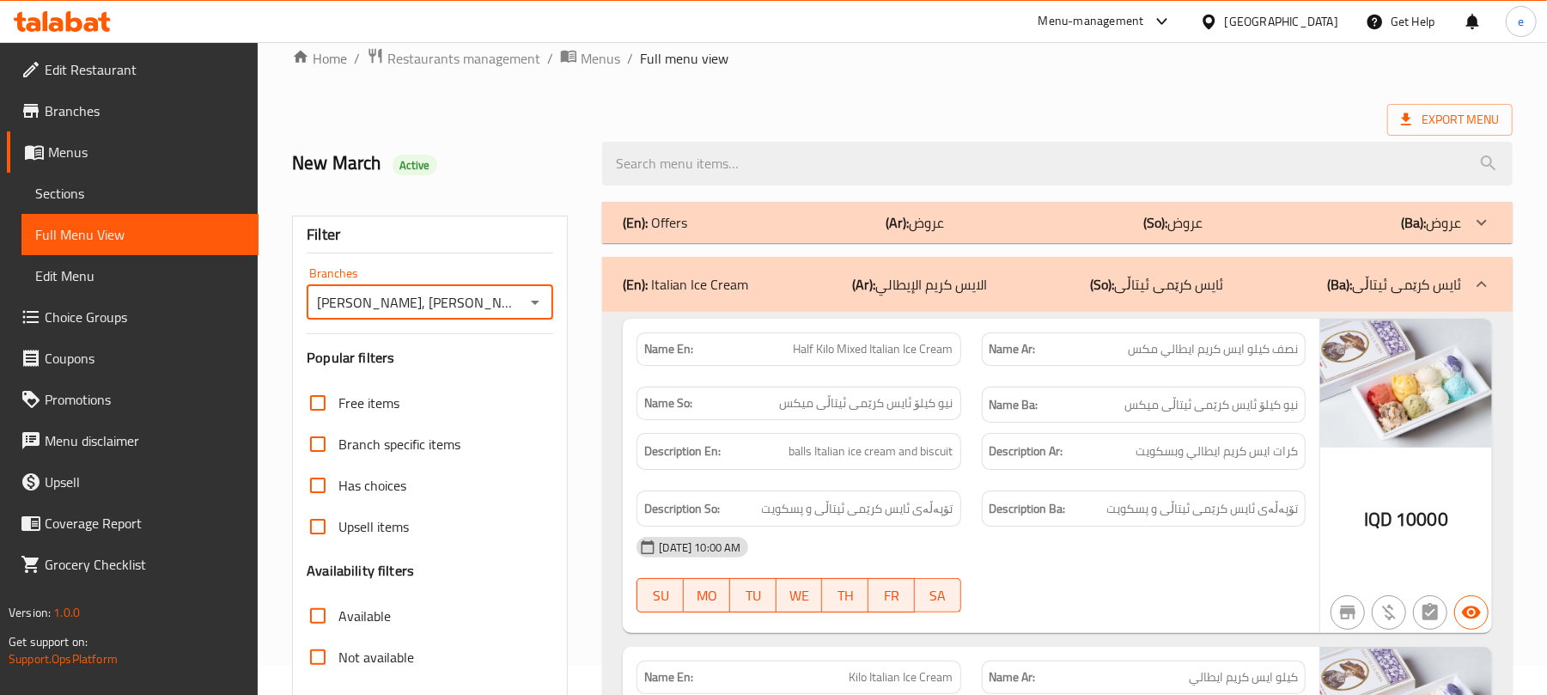
scroll to position [0, 0]
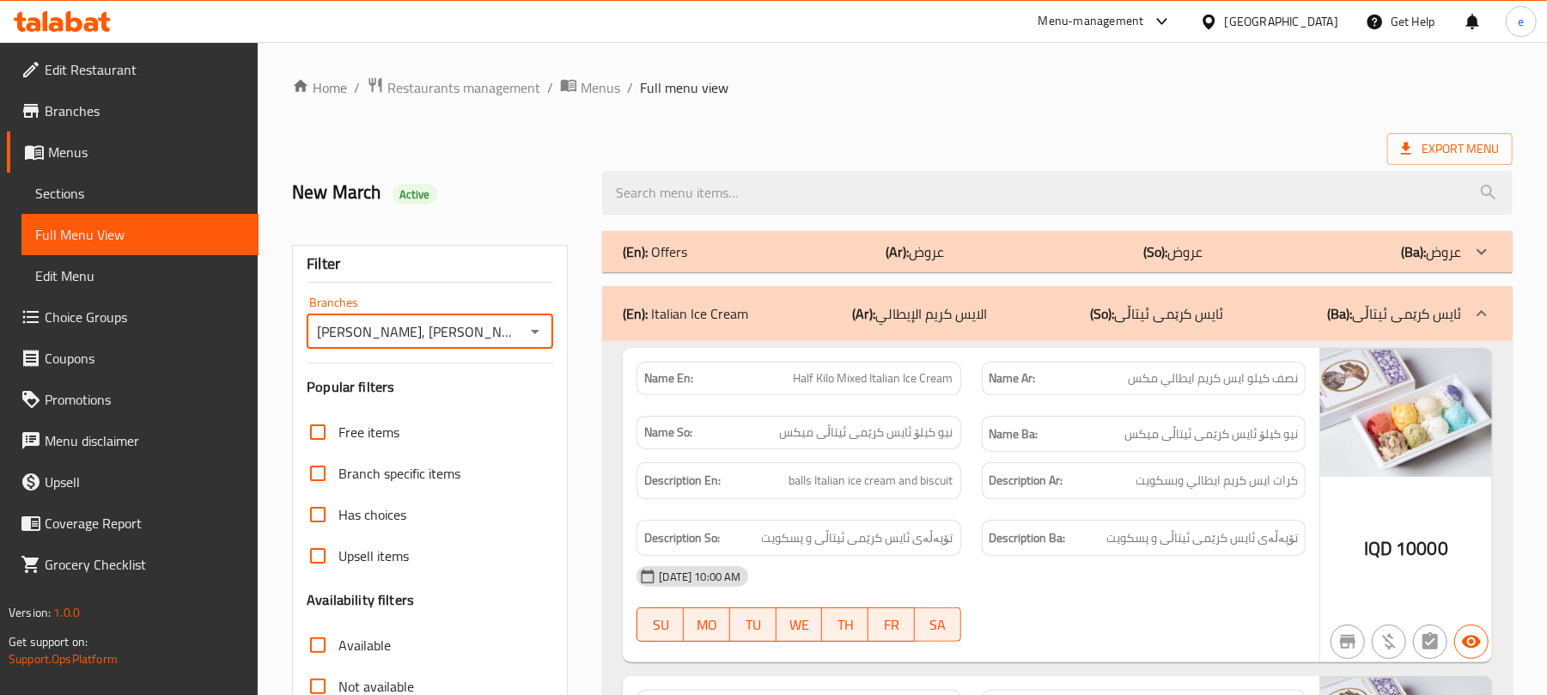
click at [1022, 314] on div "(En): Italian Ice Cream (Ar): الايس كريم الإيطالي (So): ئایس کرێمی ئیتاڵی (Ba):…" at bounding box center [1042, 313] width 838 height 21
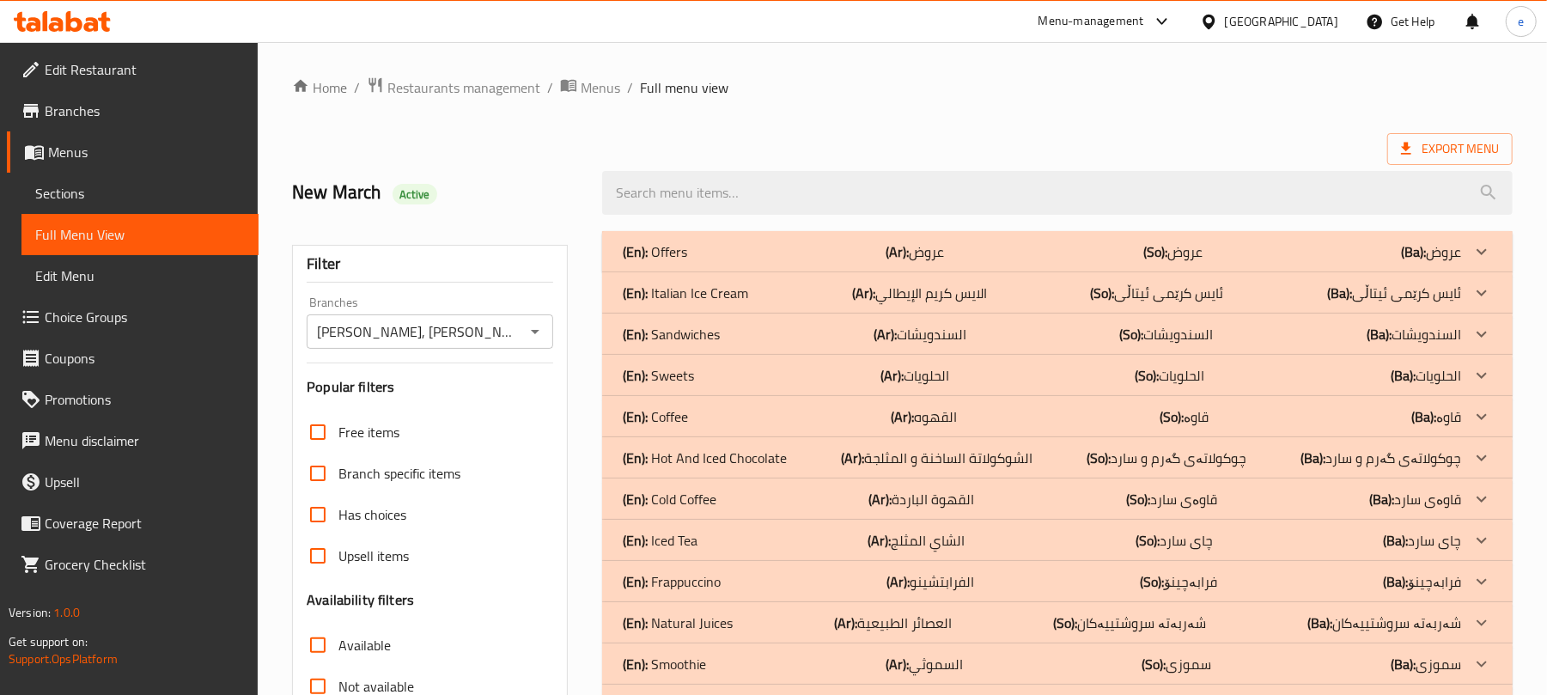
scroll to position [169, 0]
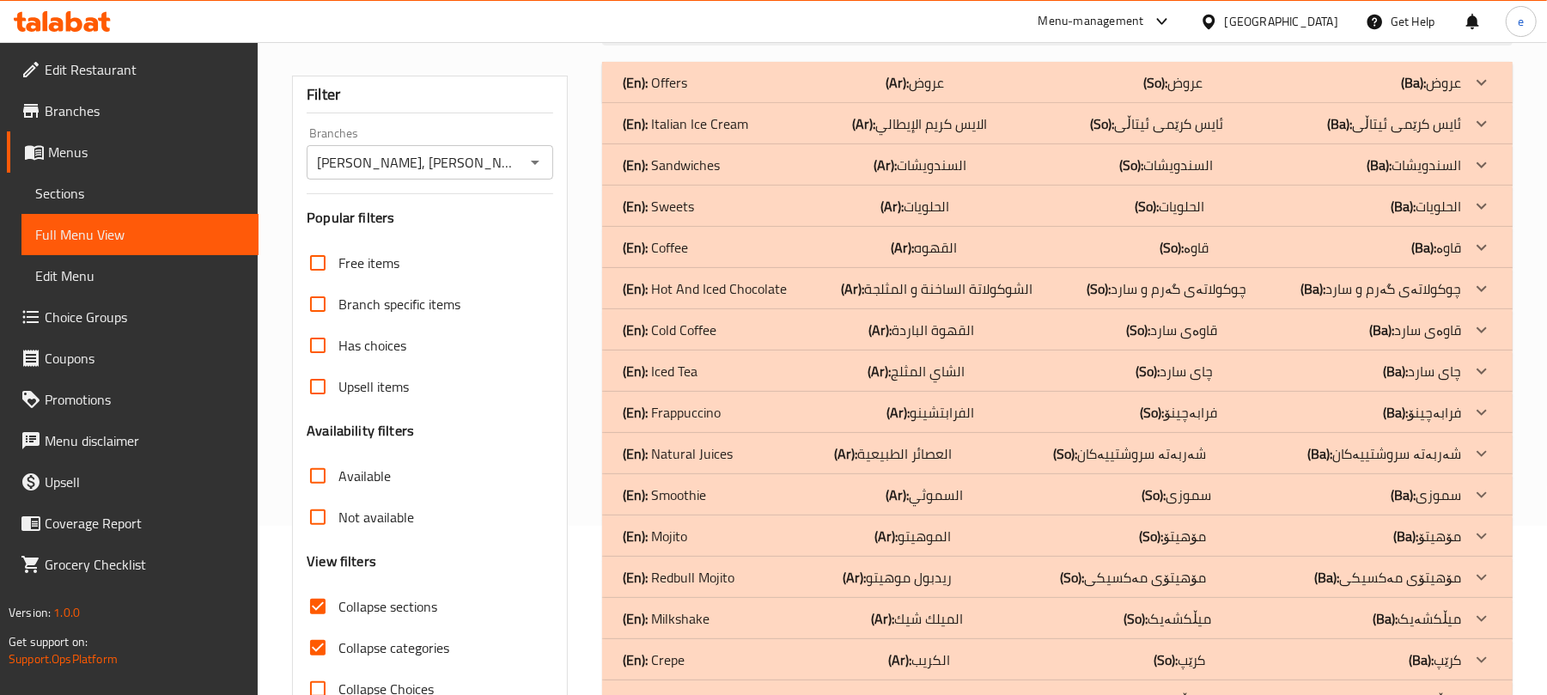
click at [736, 156] on div "(En): Sandwiches (Ar): السندويشات (So): السندويشات (Ba): السندويشات" at bounding box center [1042, 165] width 838 height 21
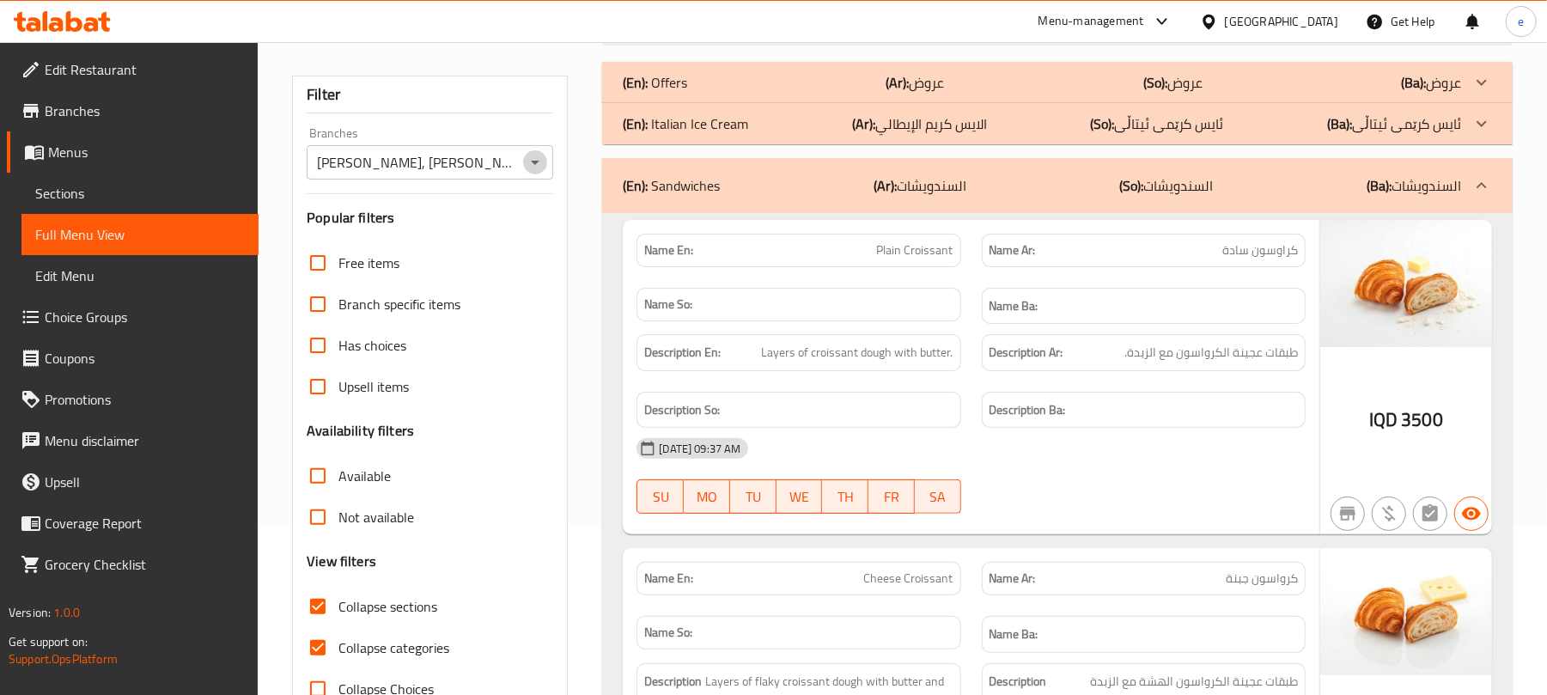
click at [533, 162] on icon "Open" at bounding box center [535, 163] width 9 height 4
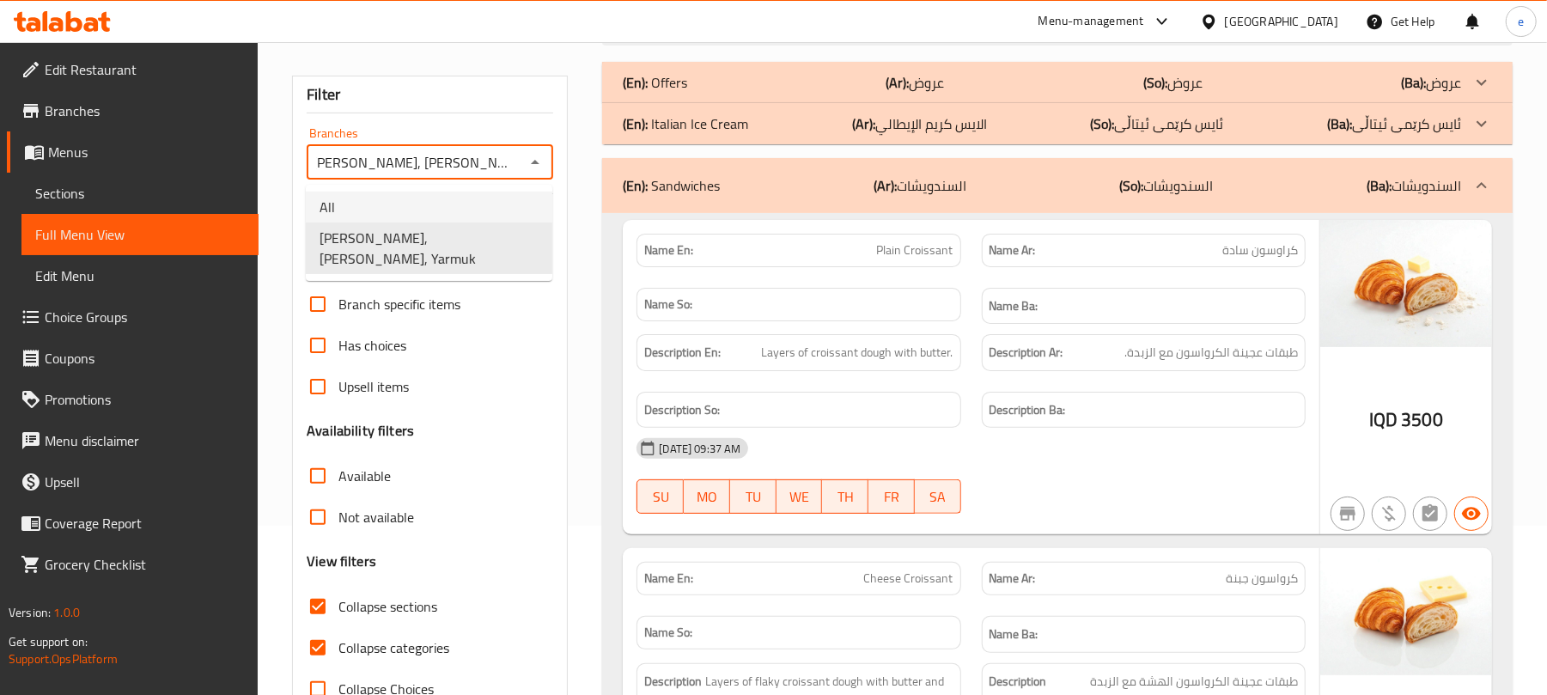
click at [454, 210] on li "All" at bounding box center [429, 207] width 247 height 31
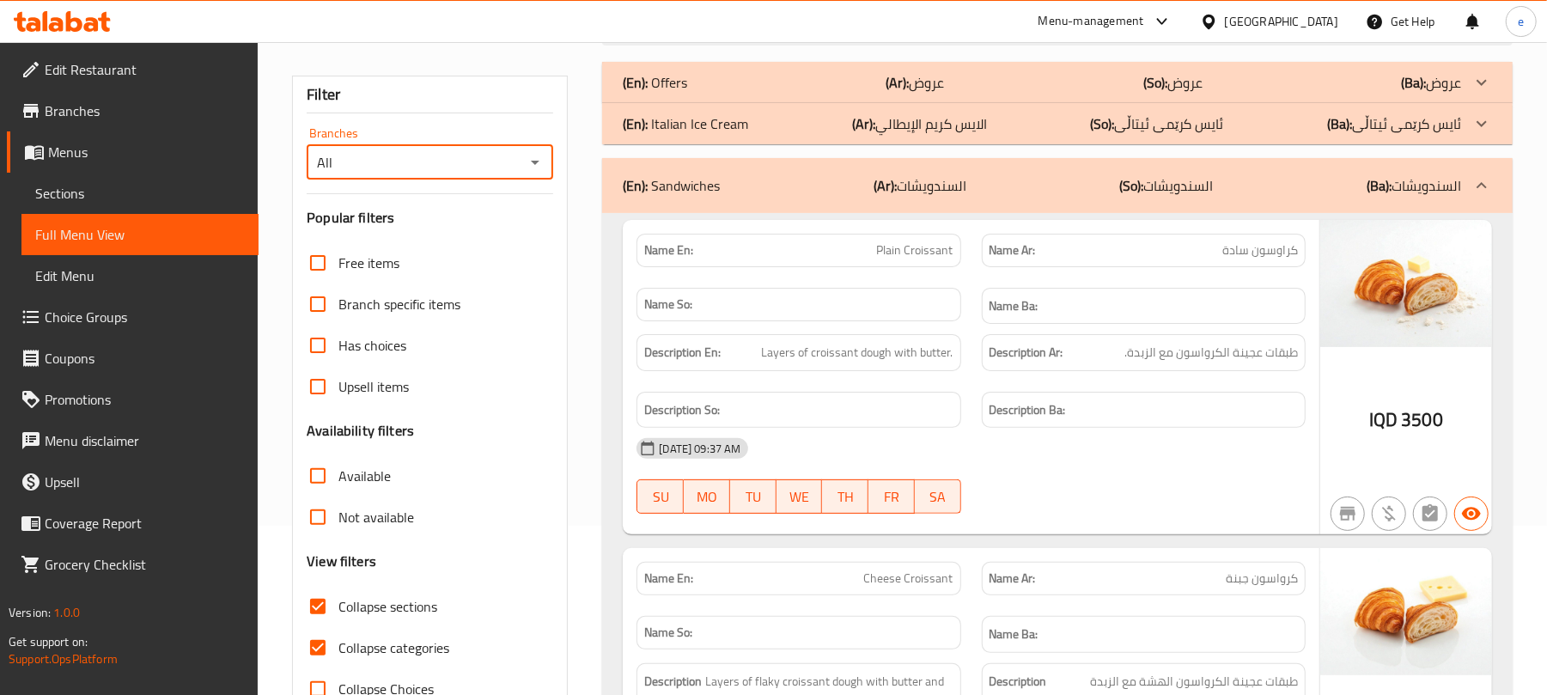
scroll to position [0, 0]
click at [519, 166] on input "All" at bounding box center [416, 162] width 208 height 24
click at [530, 167] on icon "Open" at bounding box center [535, 162] width 21 height 21
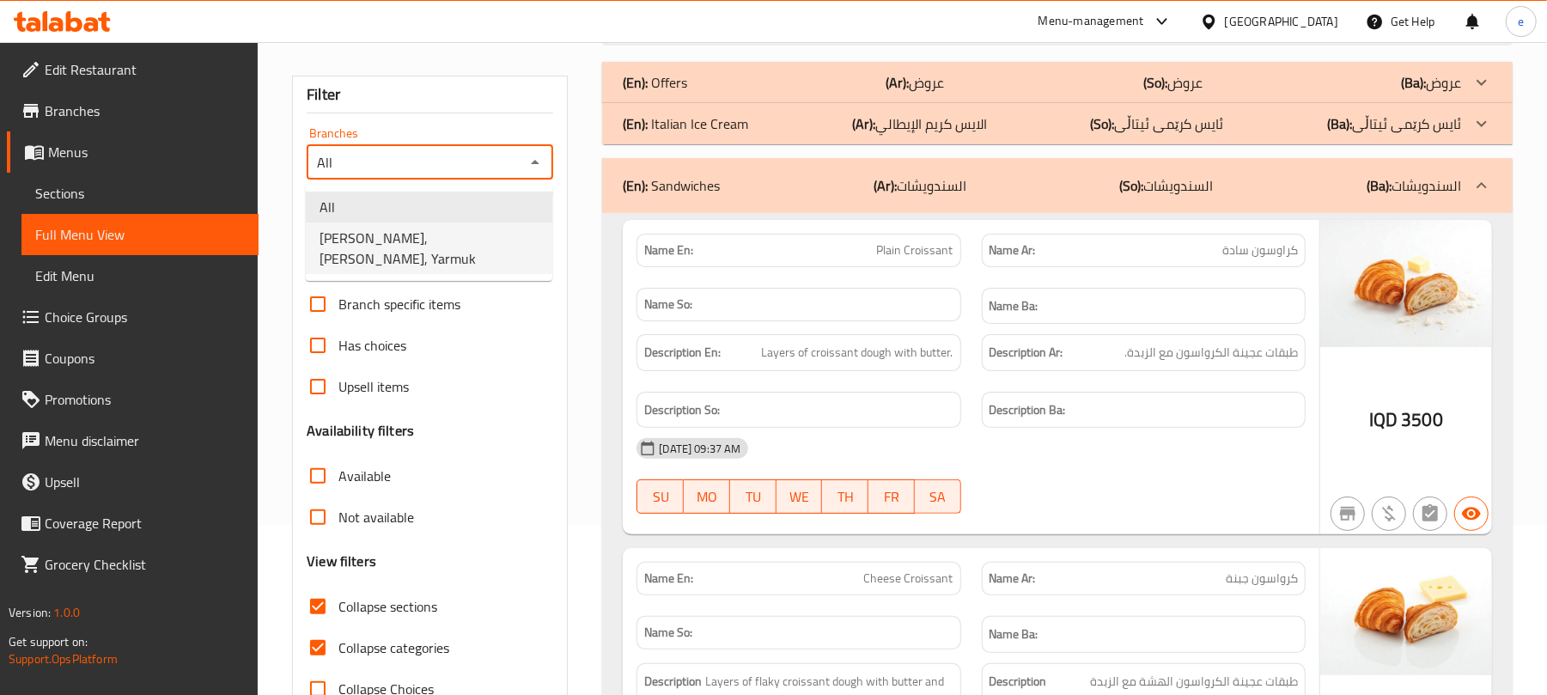
click at [478, 241] on span "Violetta La Rosa, Alyarmuk, Yarmuk" at bounding box center [429, 248] width 219 height 41
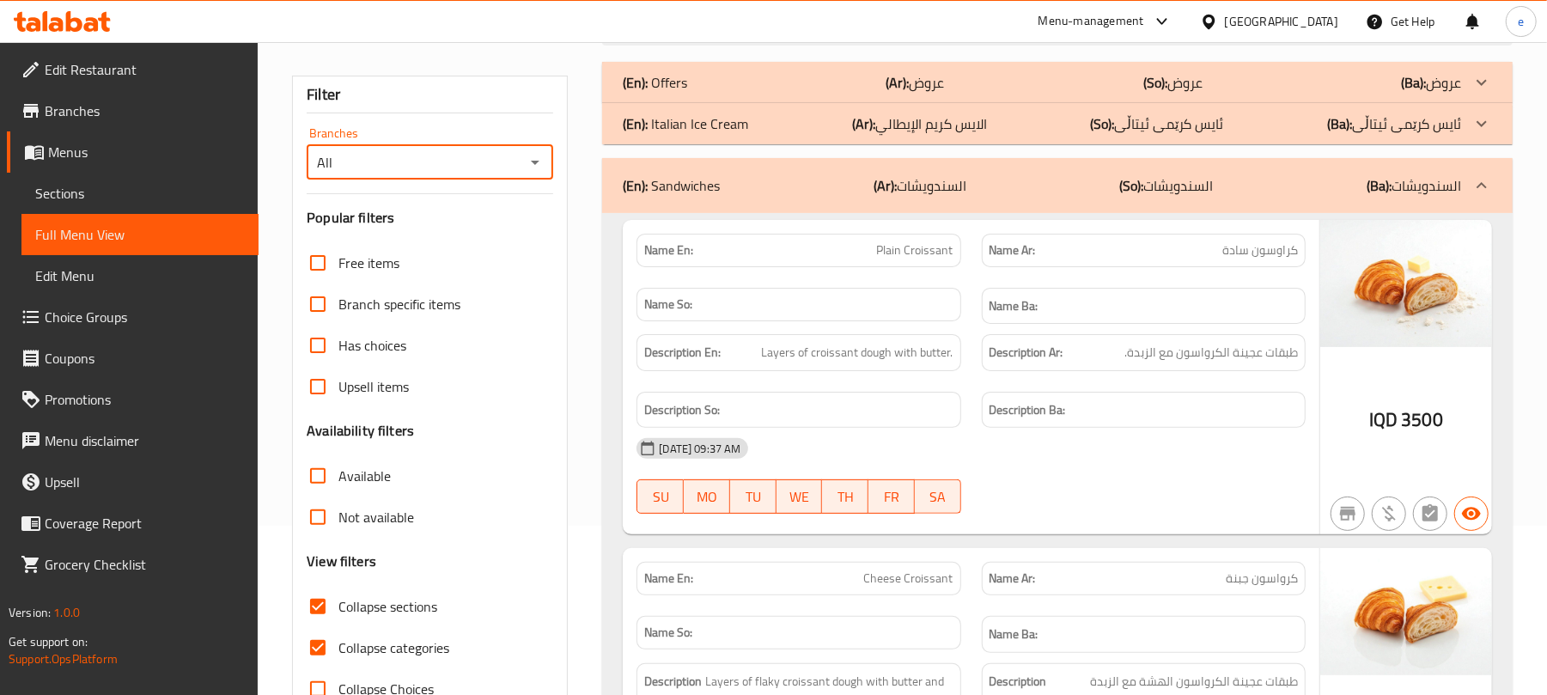
type input "Violetta La Rosa, Alyarmuk, Yarmuk"
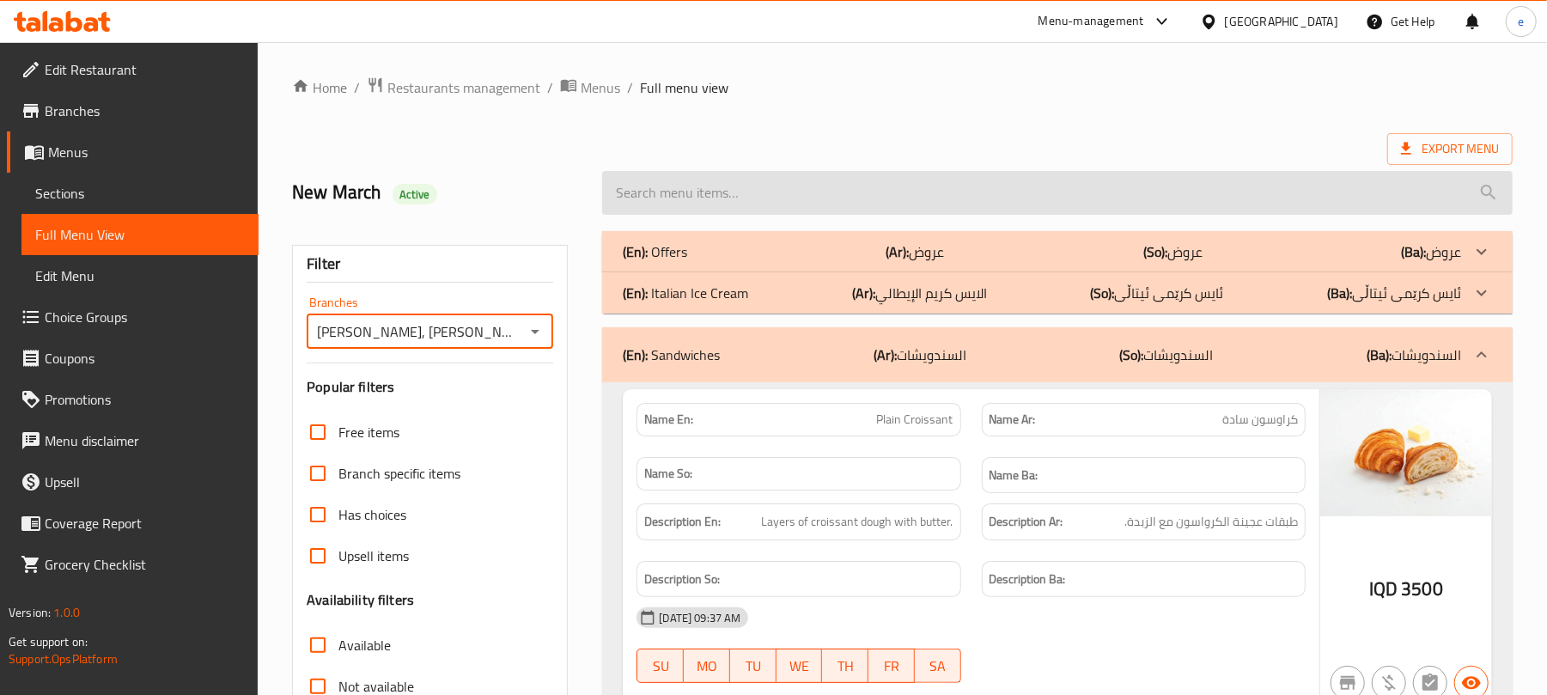
click at [758, 199] on input "search" at bounding box center [1057, 193] width 911 height 44
paste input "Club Sandwich"
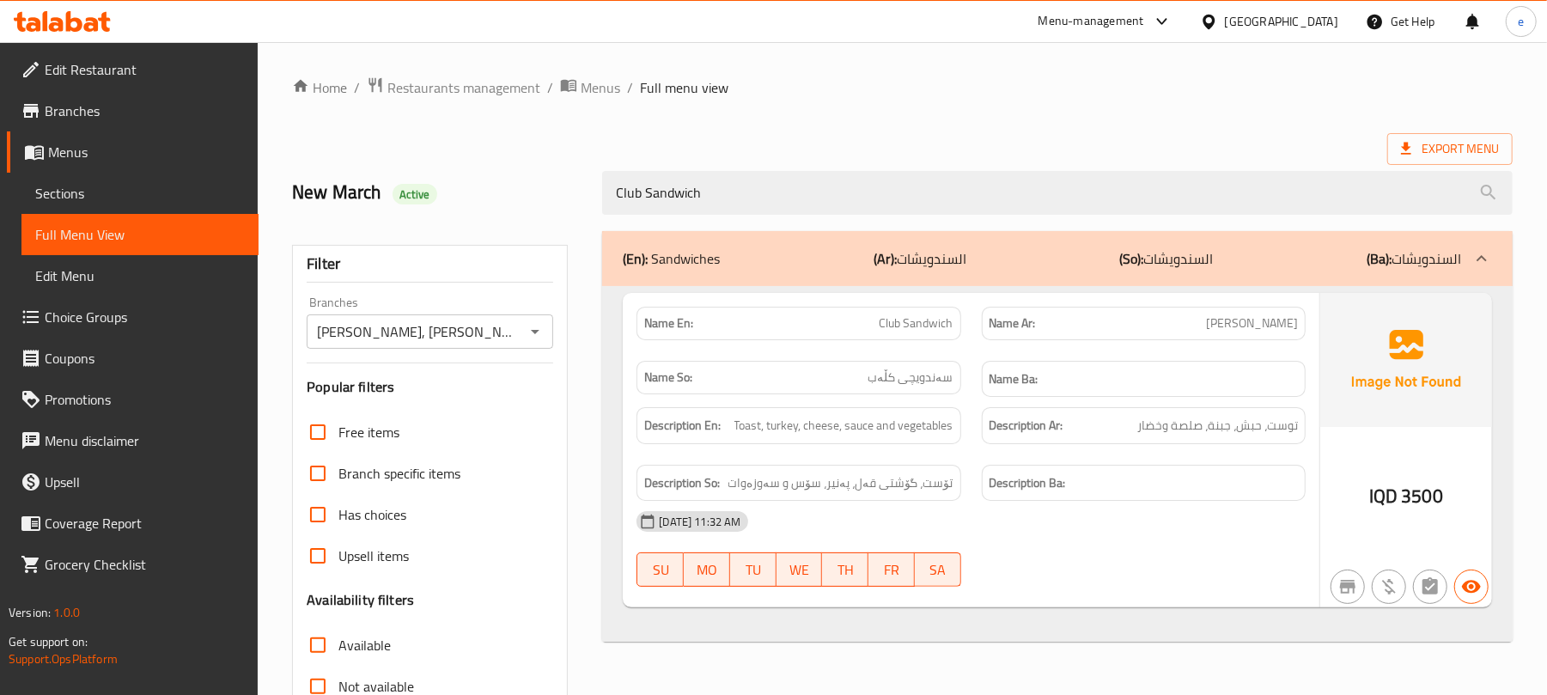
type input "Club Sandwich"
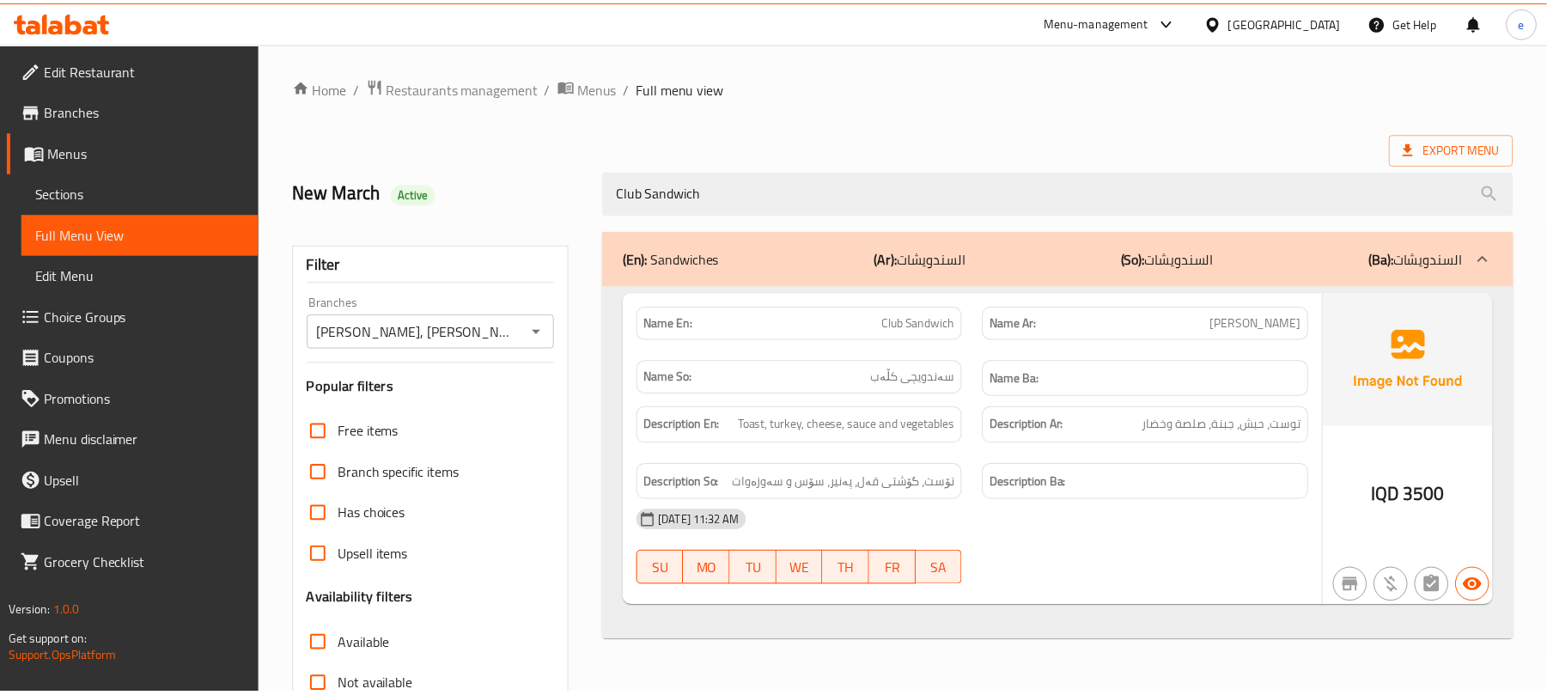
scroll to position [221, 0]
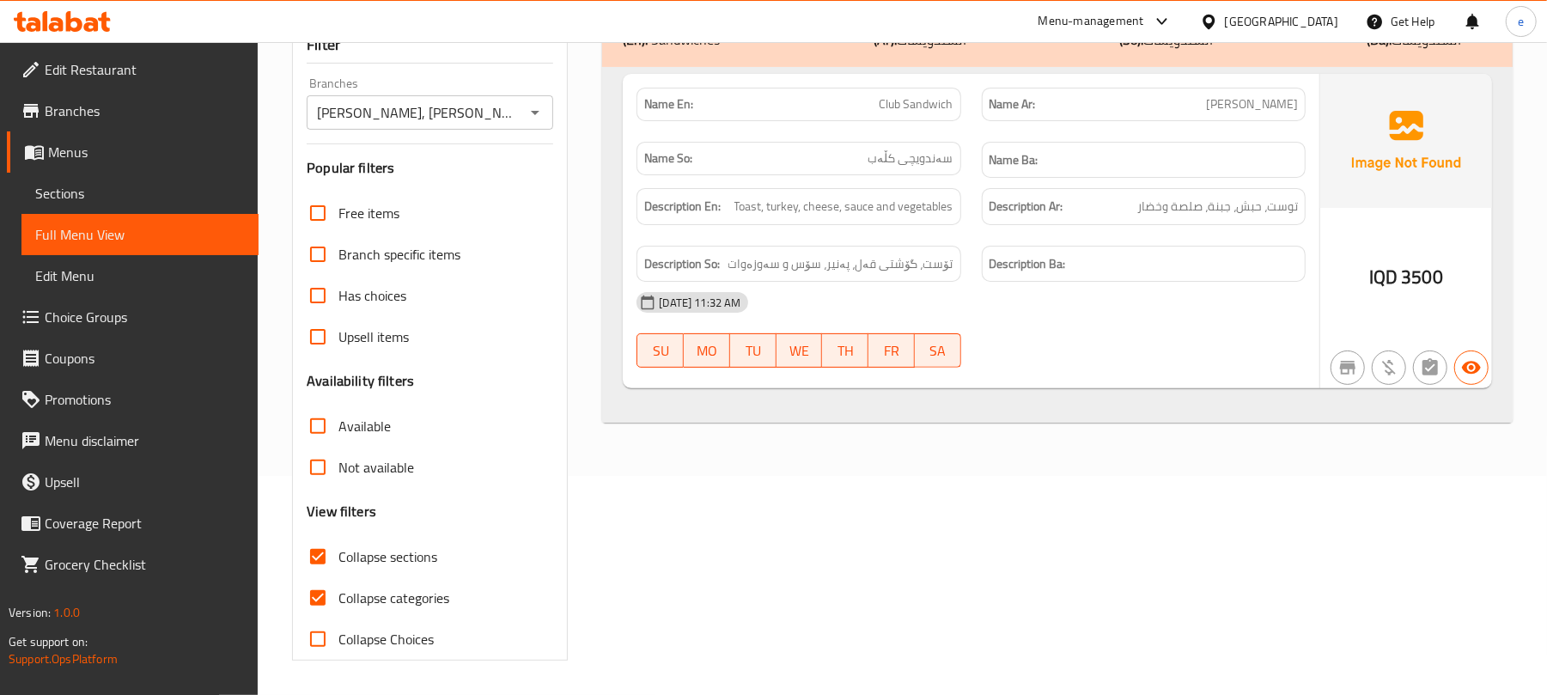
click at [530, 120] on icon "Open" at bounding box center [535, 112] width 21 height 21
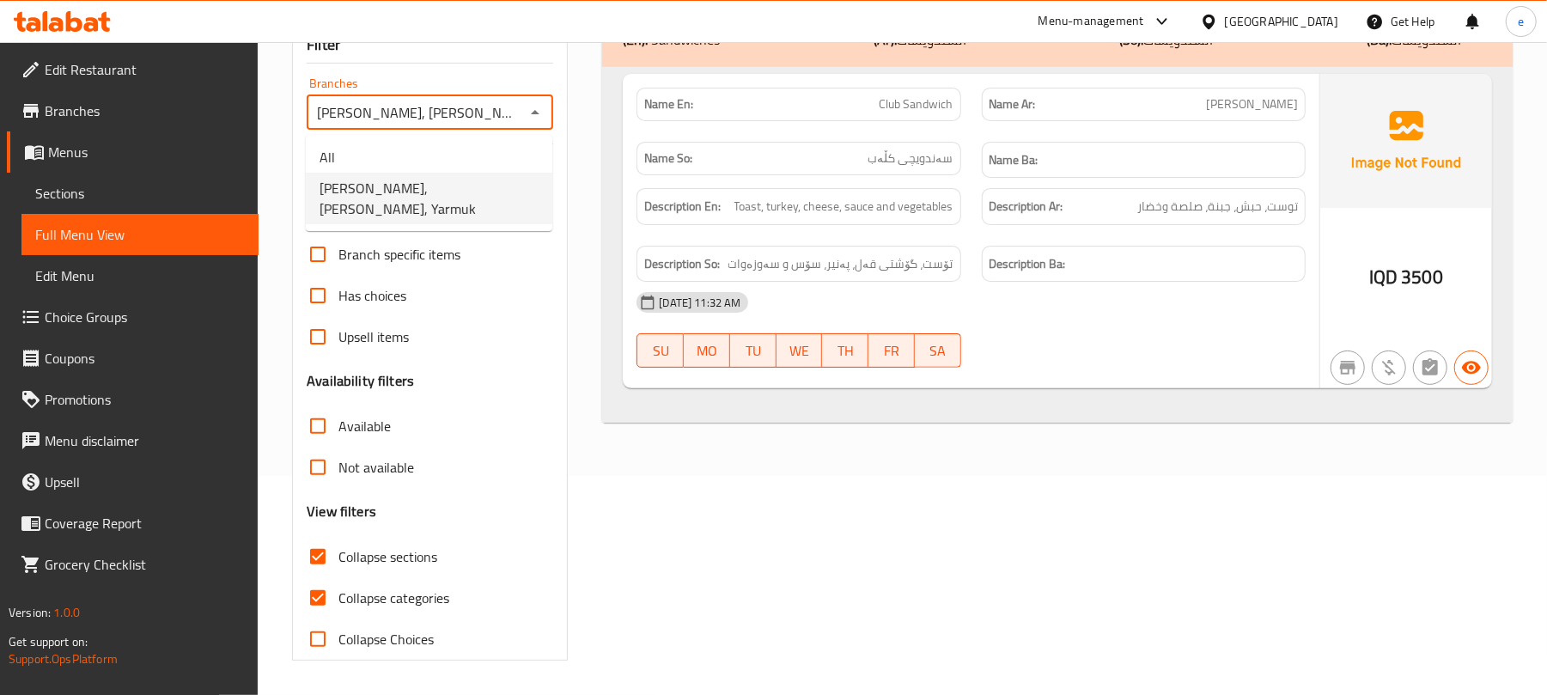
scroll to position [0, 4]
click at [499, 148] on li "All" at bounding box center [429, 157] width 247 height 31
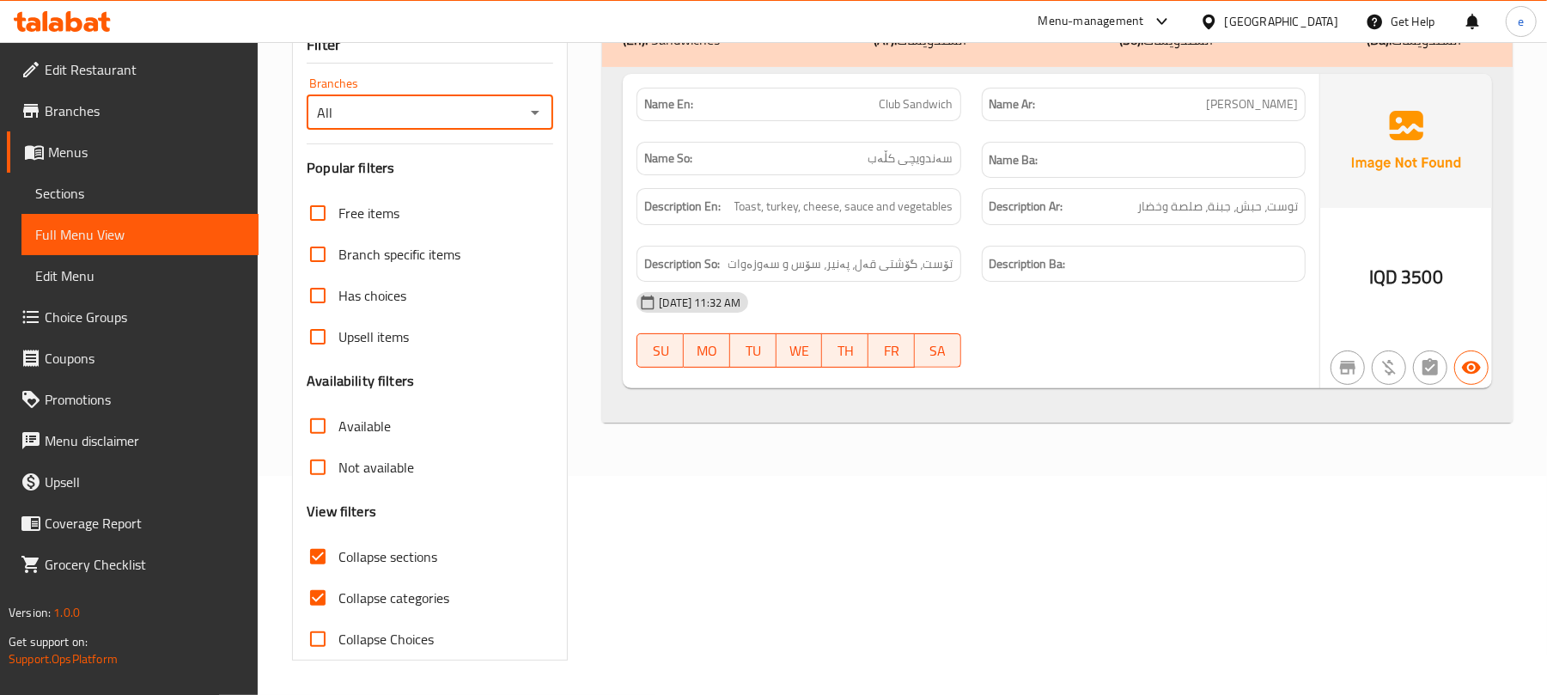
scroll to position [0, 0]
click at [539, 115] on icon "Open" at bounding box center [535, 112] width 21 height 21
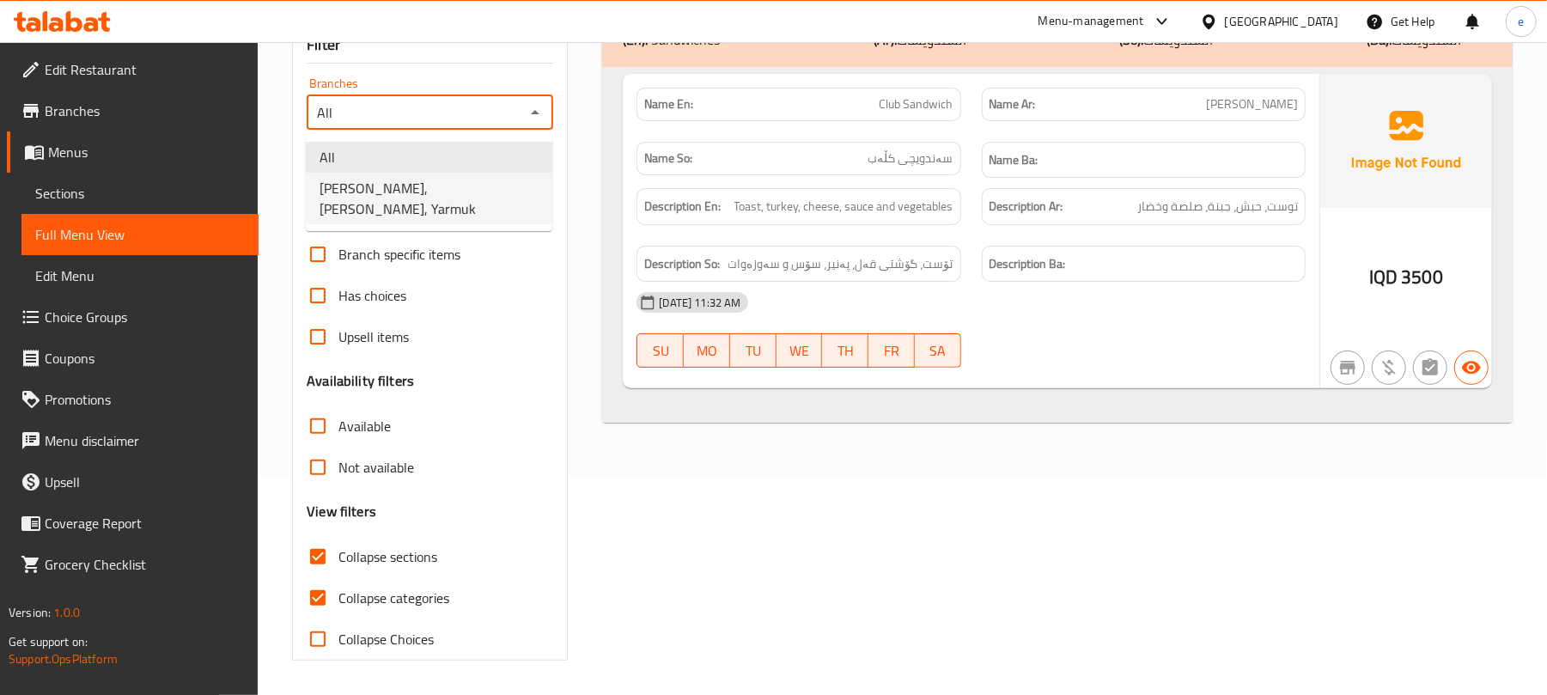
click at [509, 178] on span "Violetta La Rosa, Alyarmuk, Yarmuk" at bounding box center [429, 198] width 219 height 41
type input "Violetta La Rosa, Alyarmuk, Yarmuk"
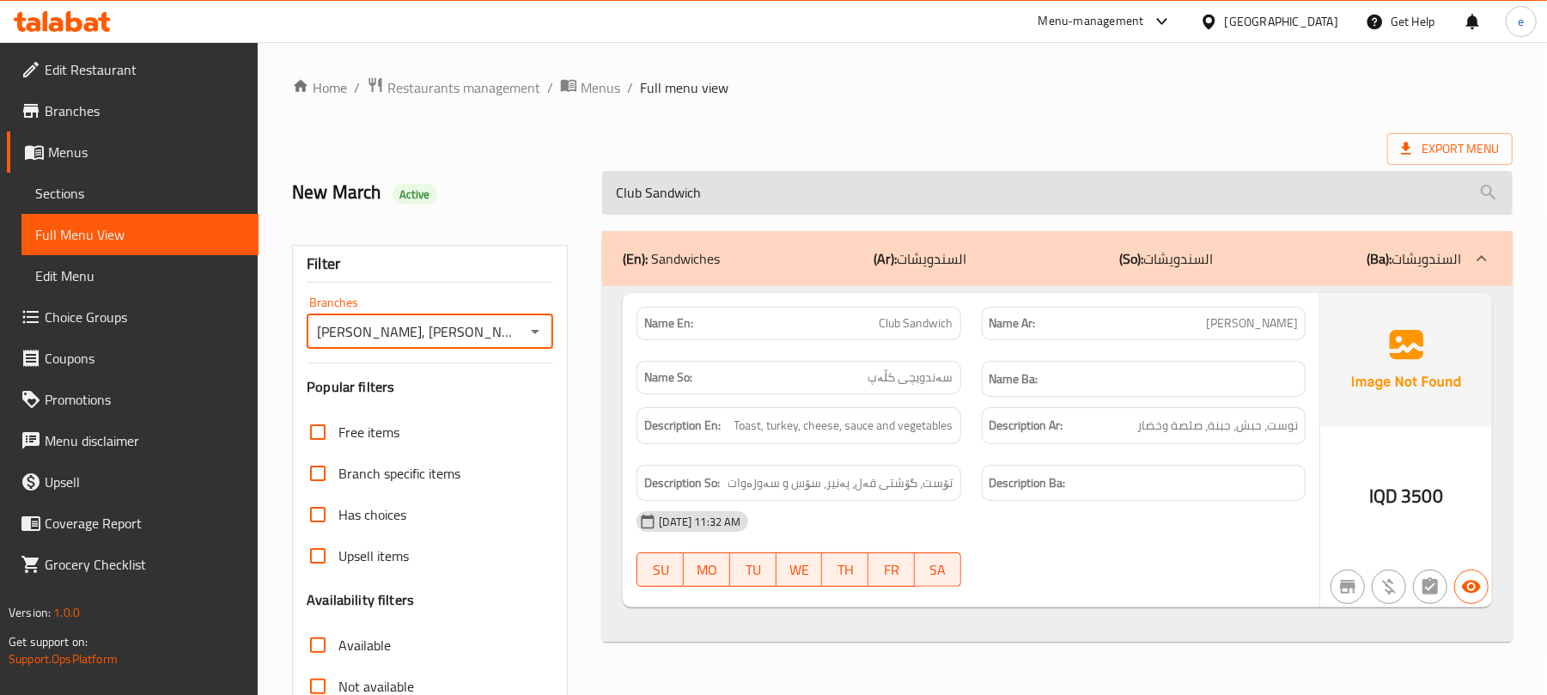
click at [667, 203] on input "Club Sandwich" at bounding box center [1057, 193] width 911 height 44
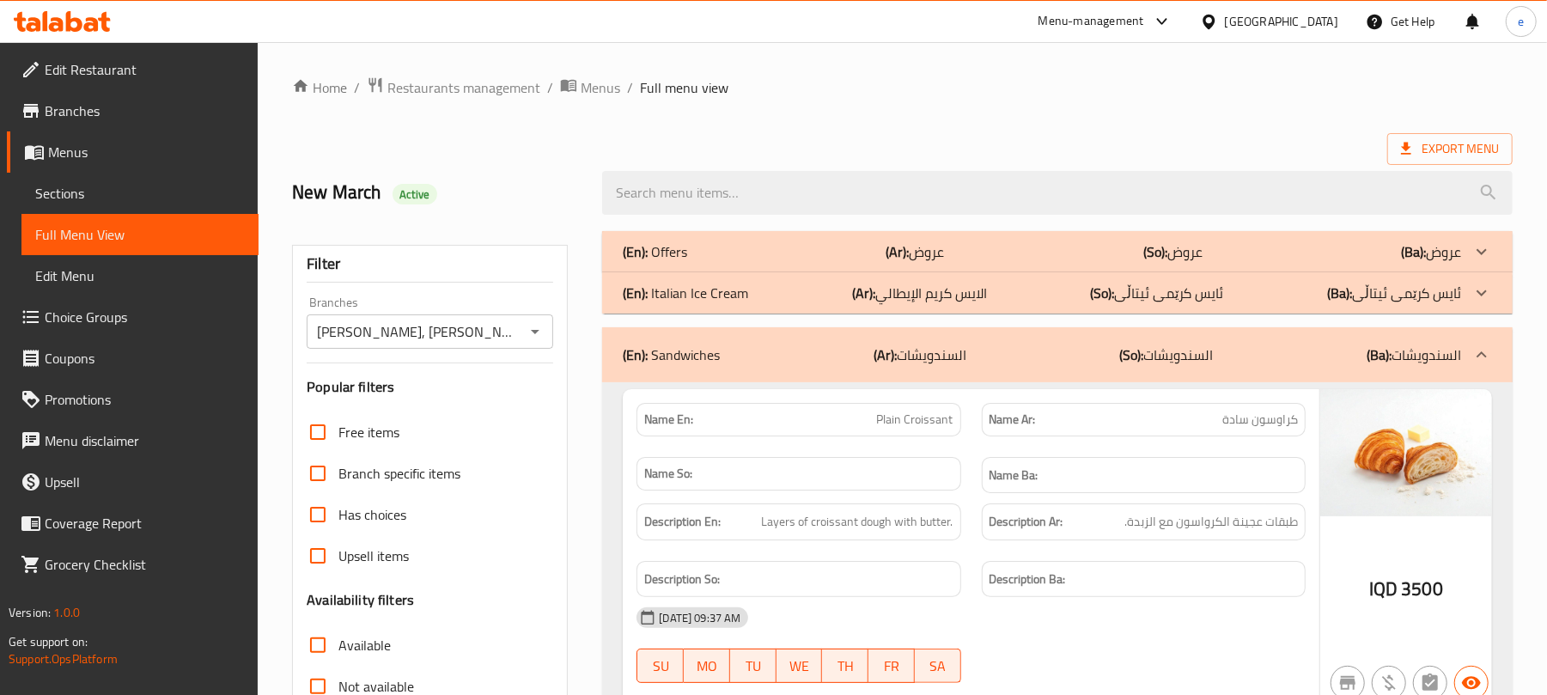
click at [750, 247] on div "(En): Offers (Ar): عروض (So): عروض (Ba): عروض" at bounding box center [1042, 251] width 838 height 21
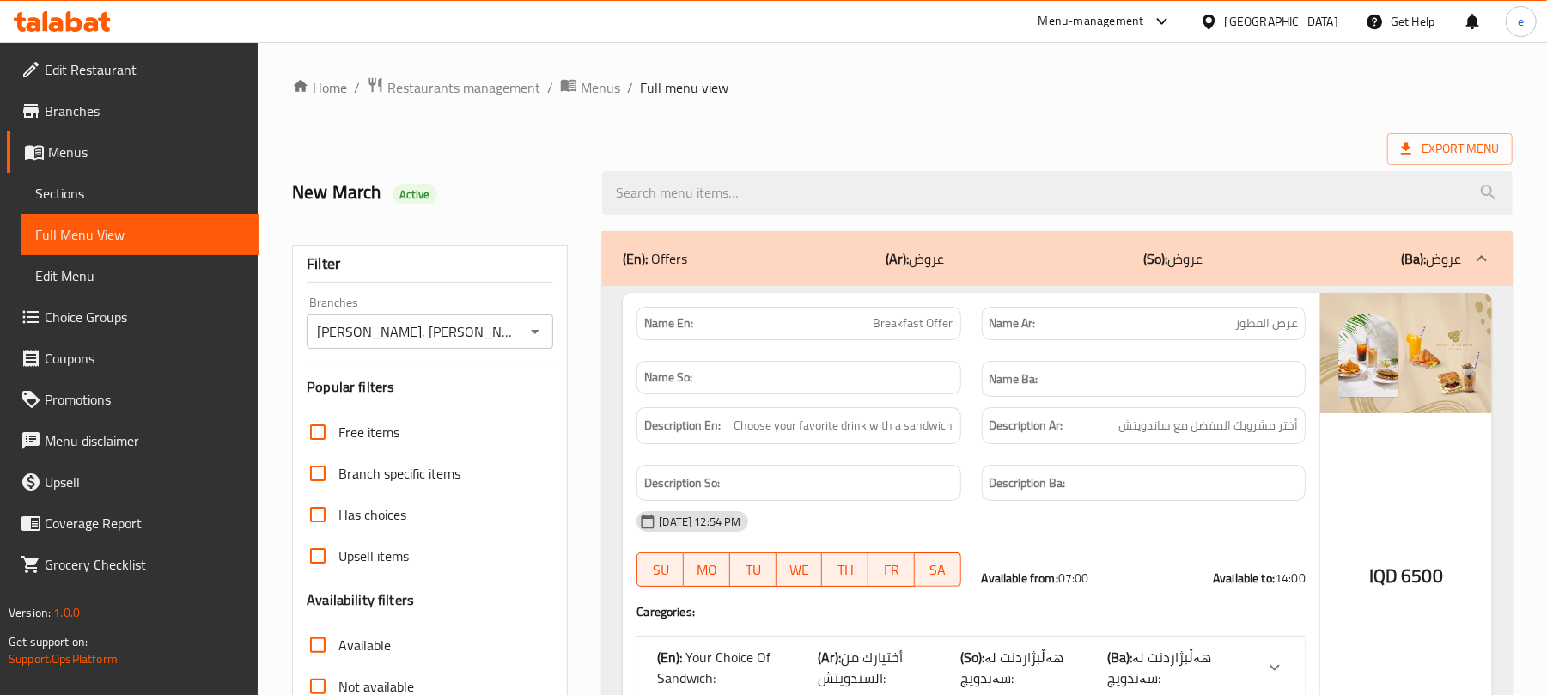
click at [917, 318] on span "Breakfast Offer" at bounding box center [914, 323] width 80 height 18
copy span "Breakfast Offer"
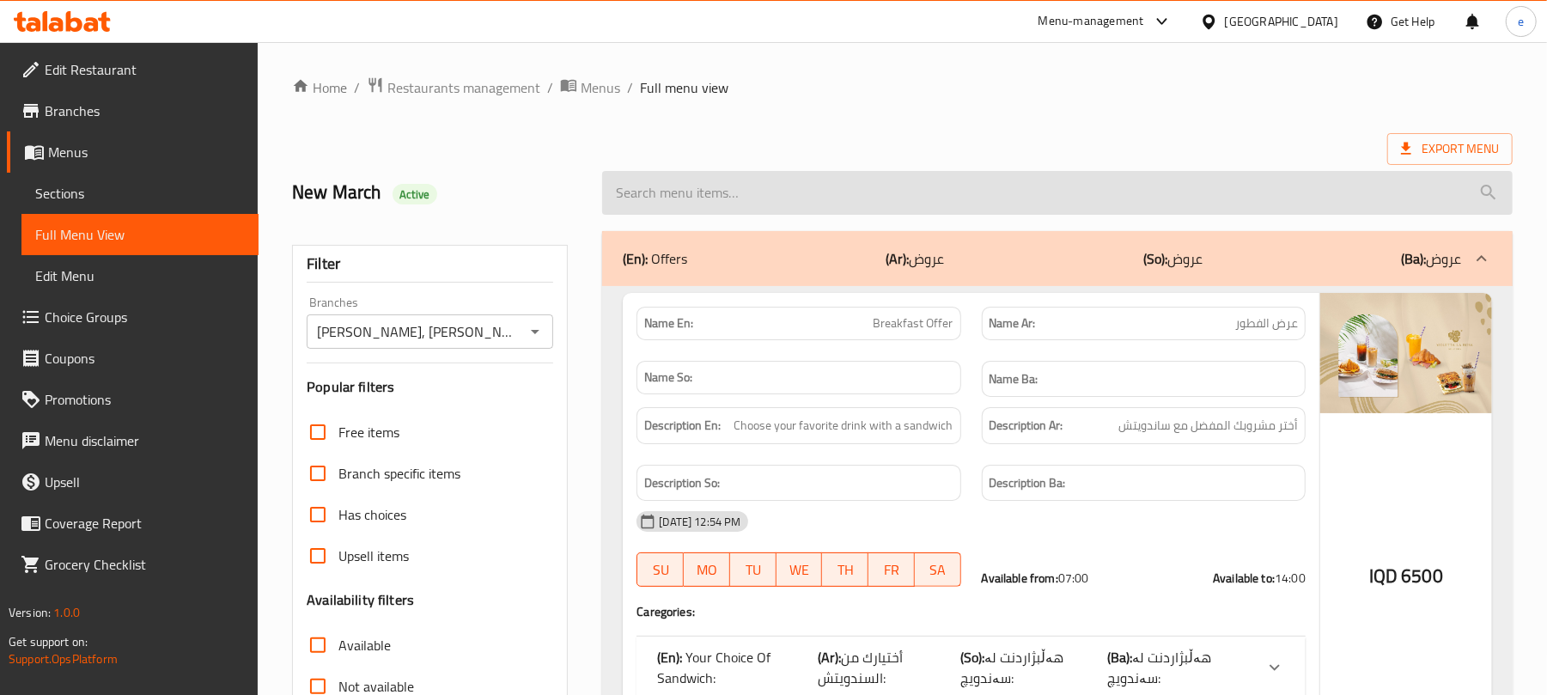
click at [801, 198] on input "search" at bounding box center [1057, 193] width 911 height 44
paste input "Breakfast Offer"
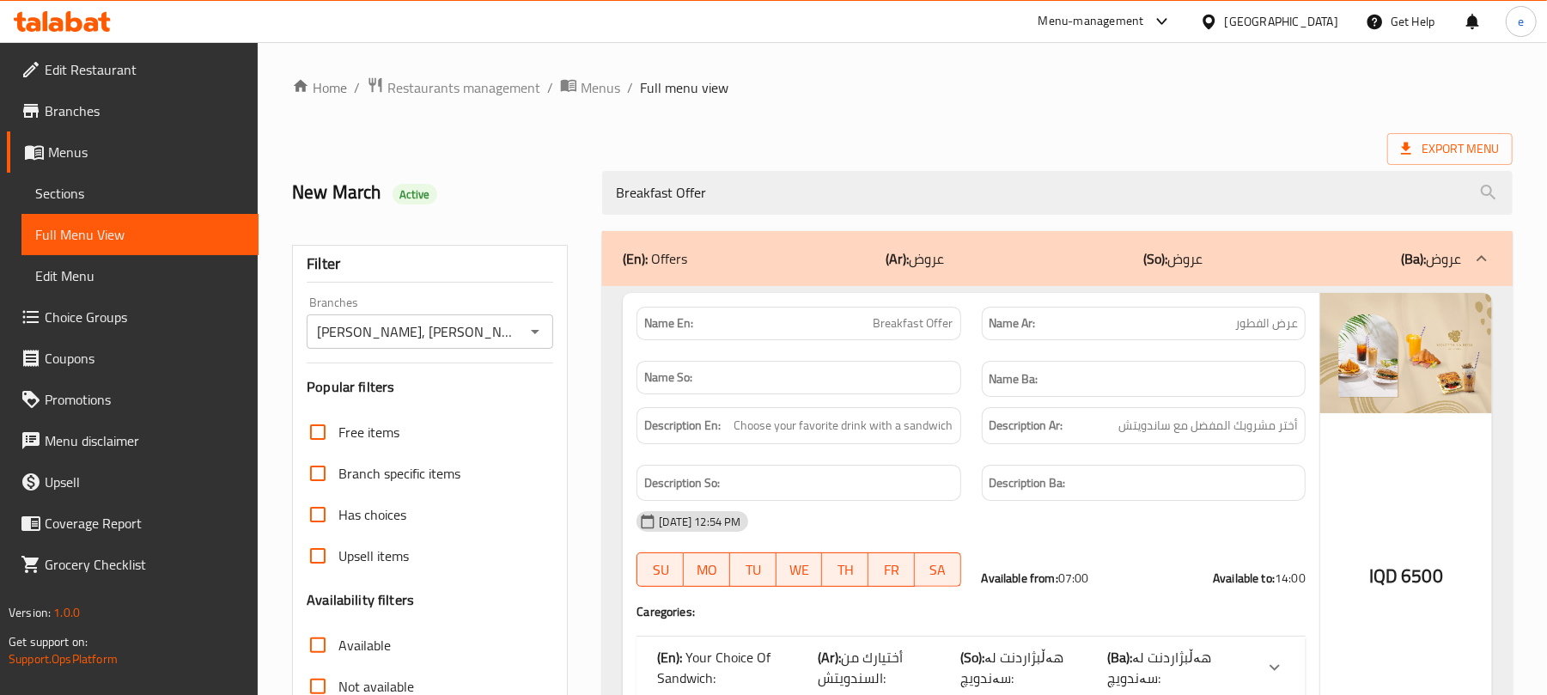
type input "Breakfast Offer"
click at [527, 332] on icon "Open" at bounding box center [535, 331] width 21 height 21
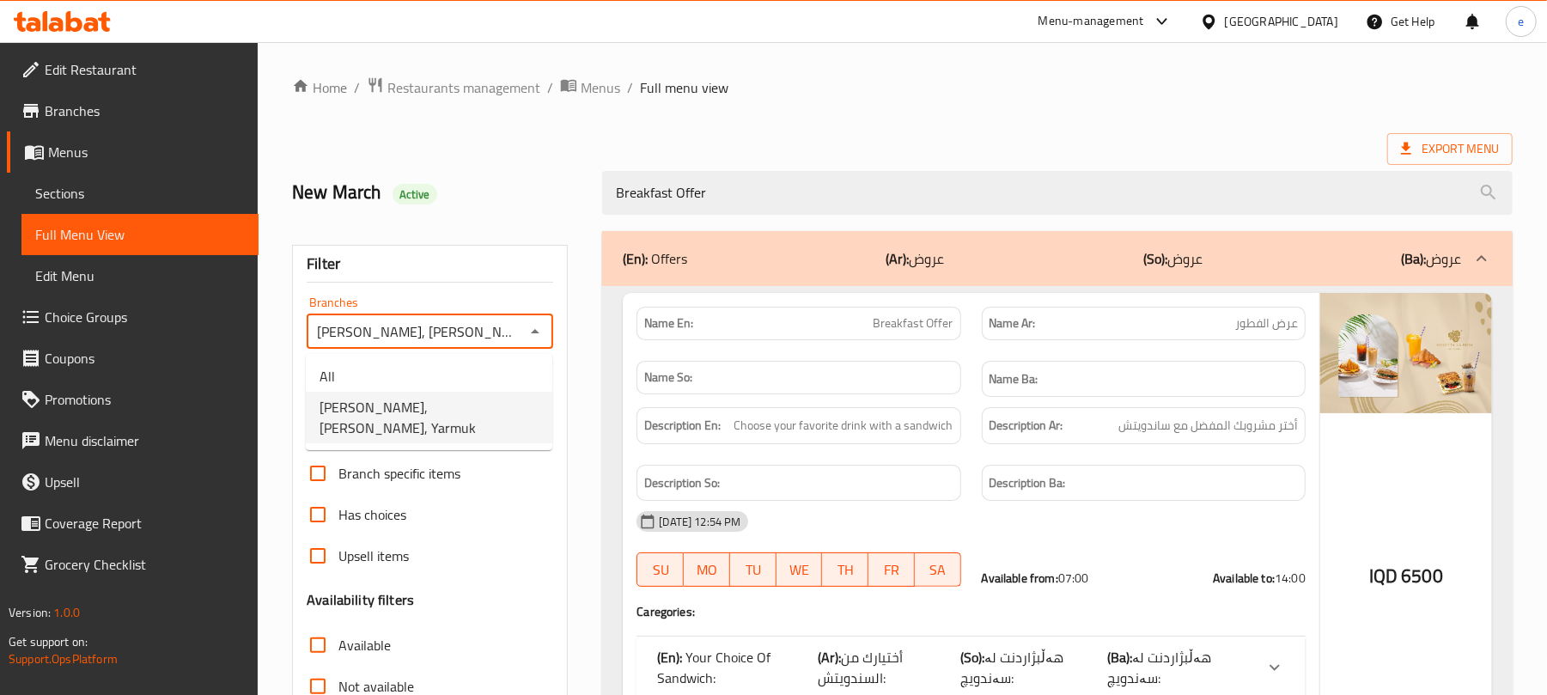
scroll to position [0, 4]
click at [465, 362] on li "All" at bounding box center [429, 376] width 247 height 31
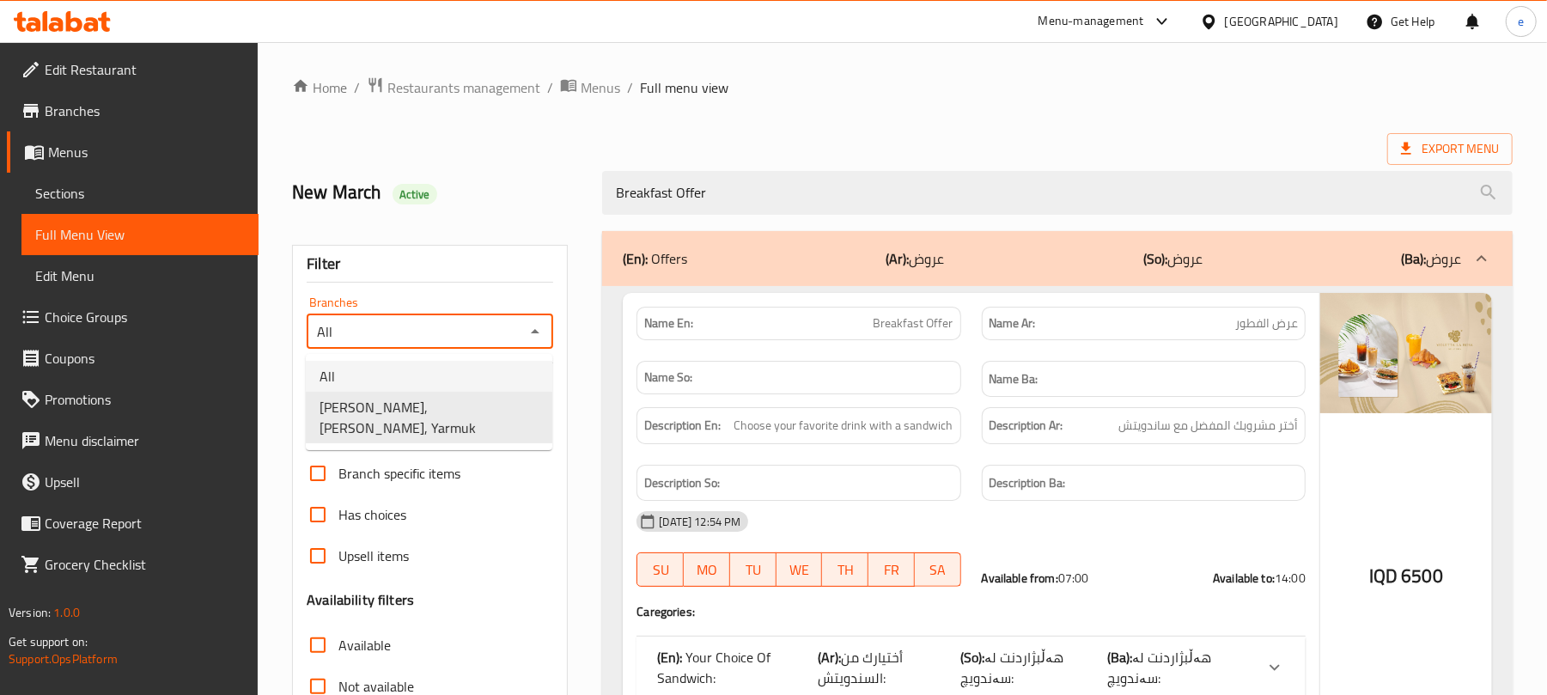
scroll to position [0, 0]
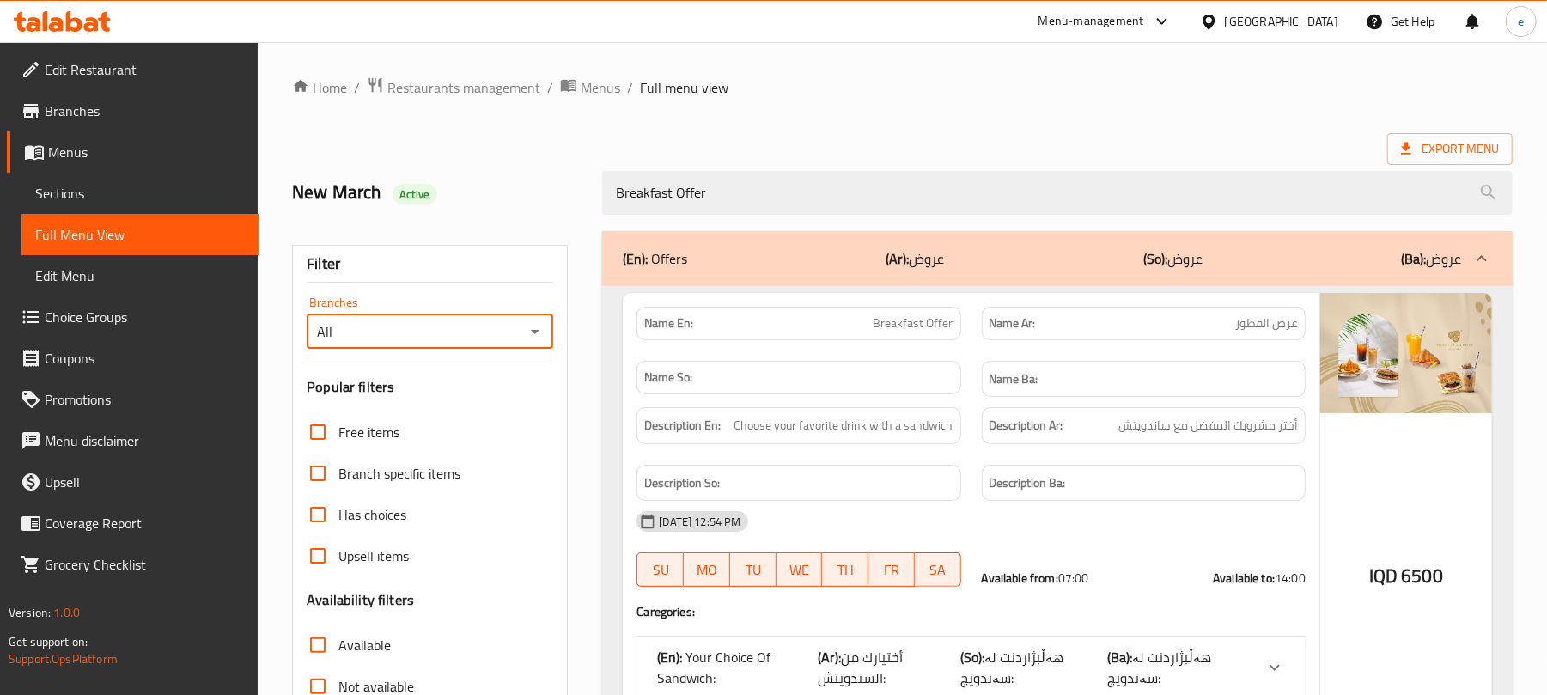
click at [526, 332] on icon "Open" at bounding box center [535, 331] width 21 height 21
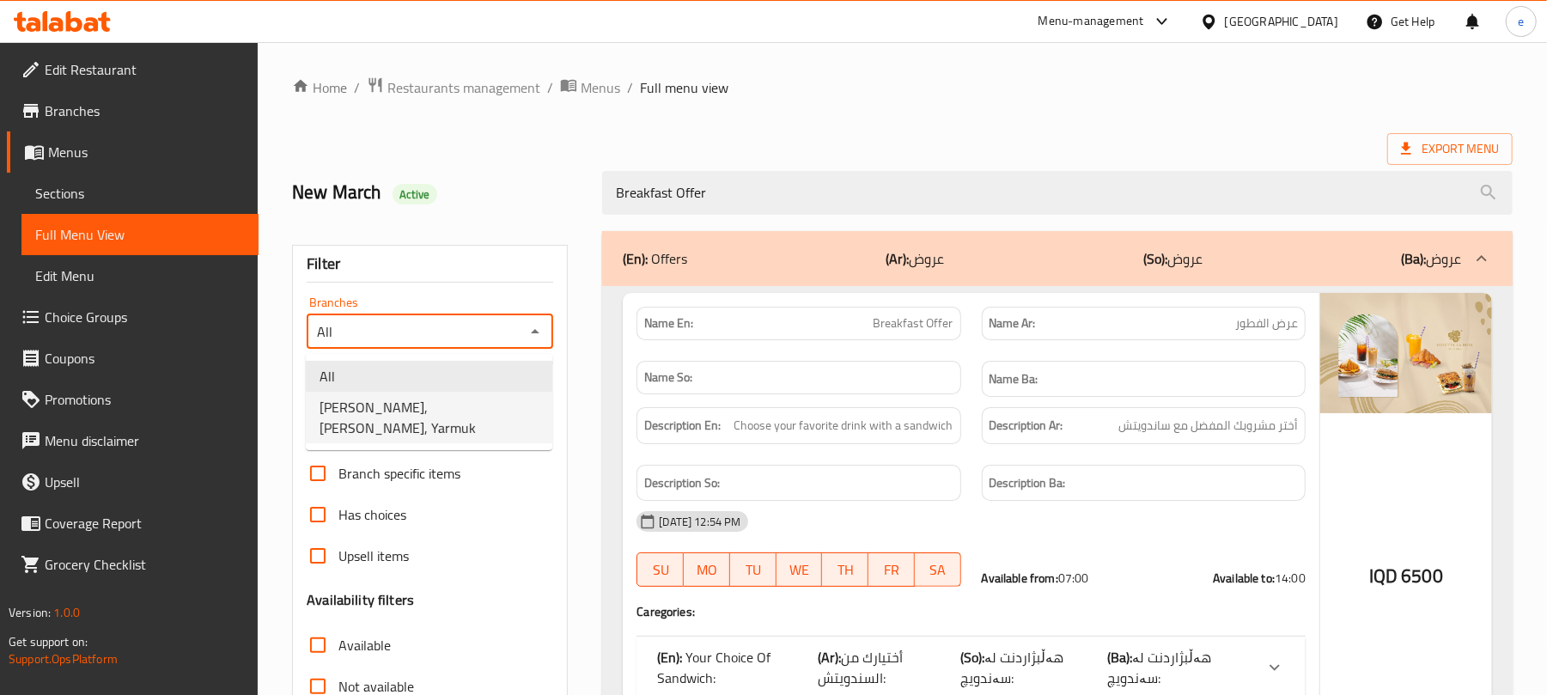
click at [491, 400] on span "Violetta La Rosa, Alyarmuk, Yarmuk" at bounding box center [429, 417] width 219 height 41
type input "Violetta La Rosa, Alyarmuk, Yarmuk"
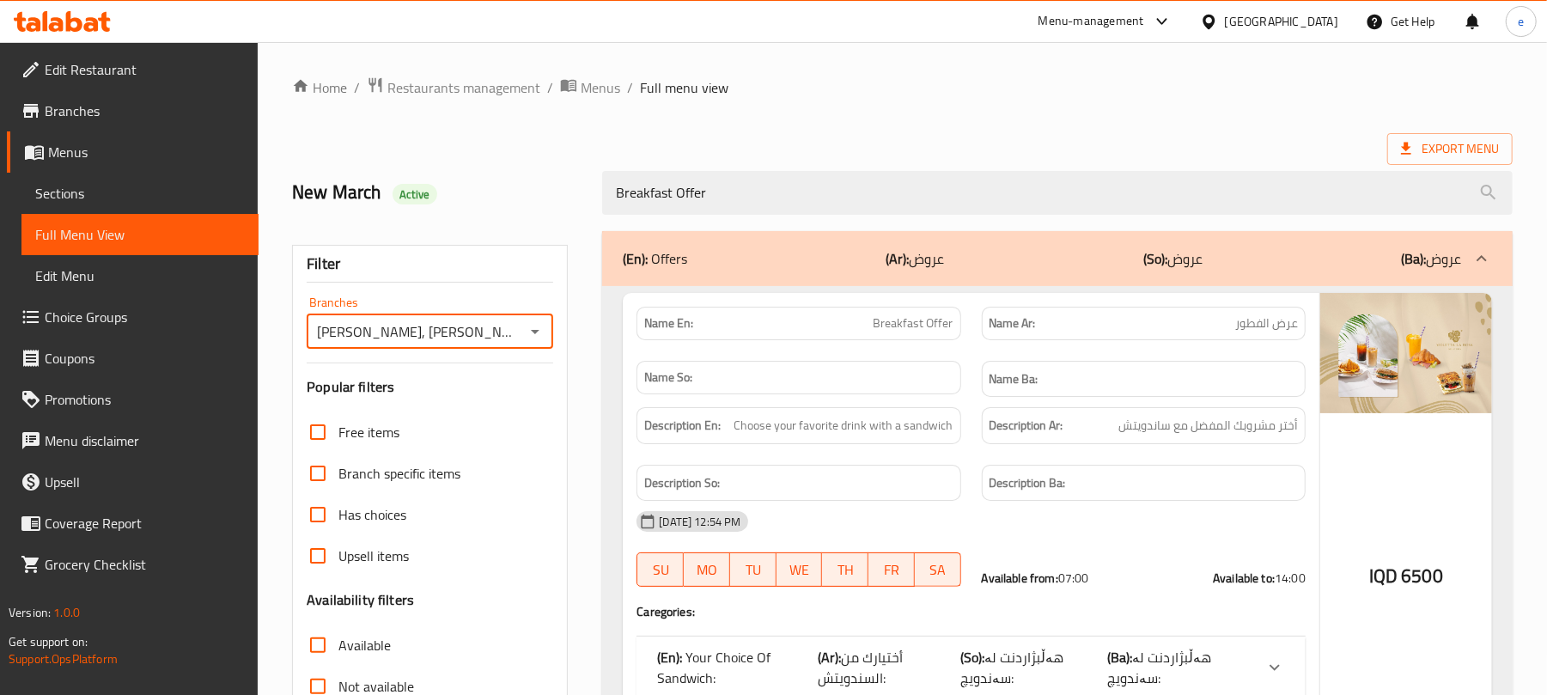
scroll to position [221, 0]
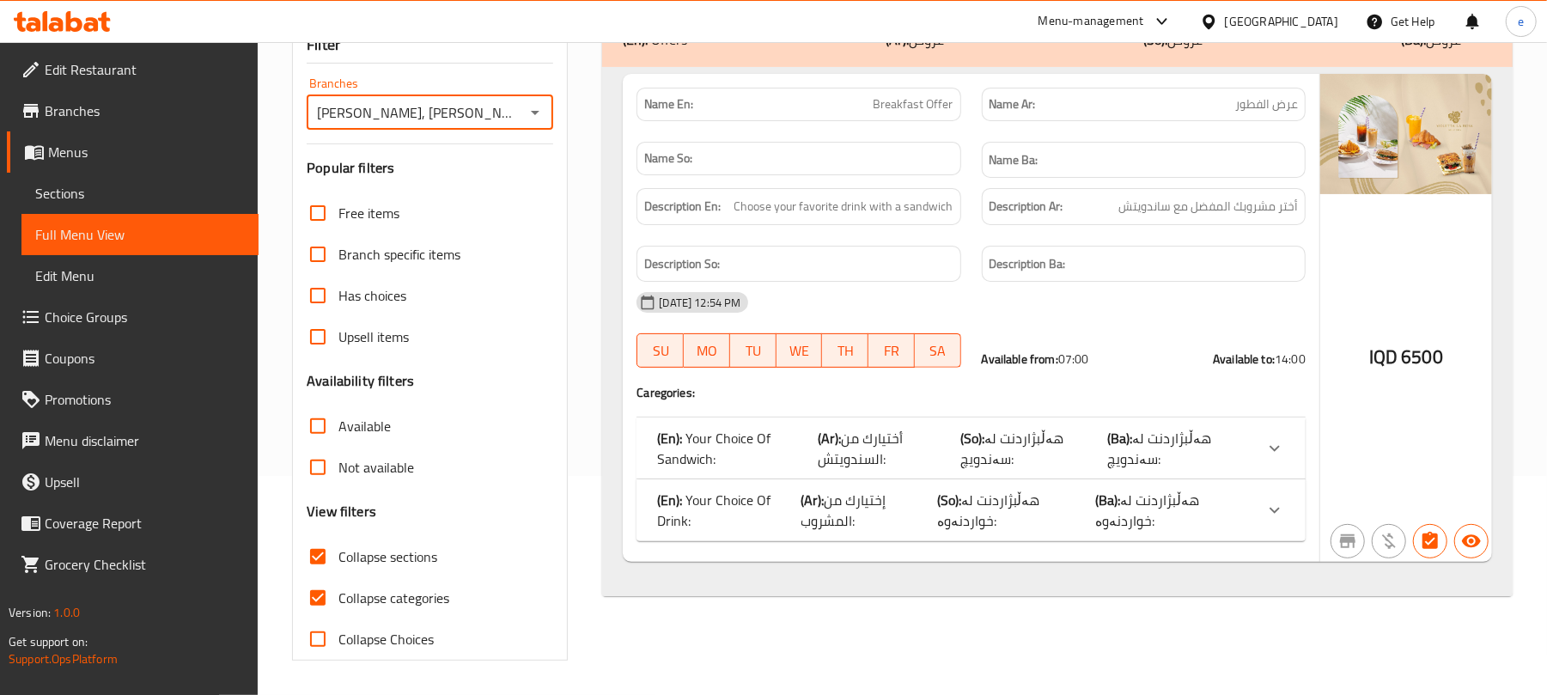
click at [1148, 454] on span "هەڵبژاردنت لە سەندویچ:" at bounding box center [1159, 448] width 104 height 46
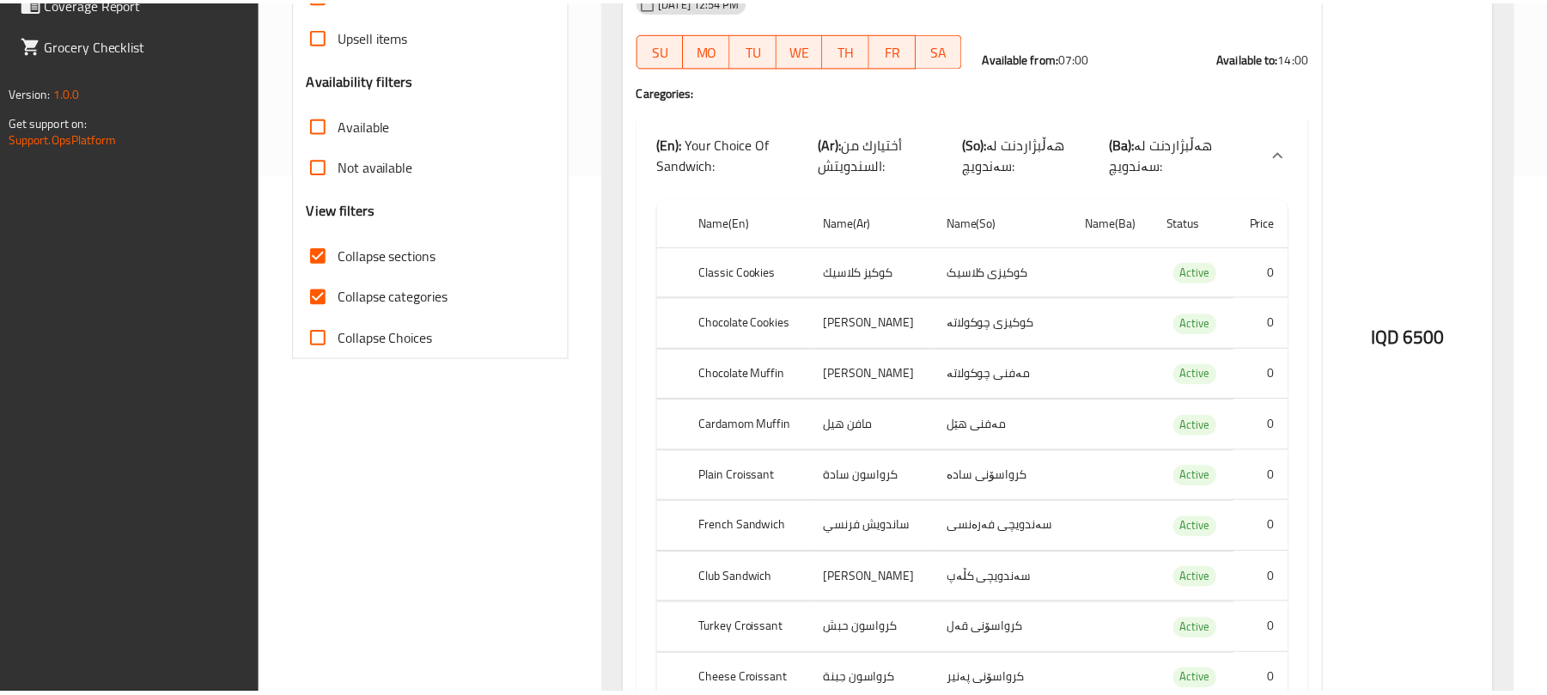
scroll to position [709, 0]
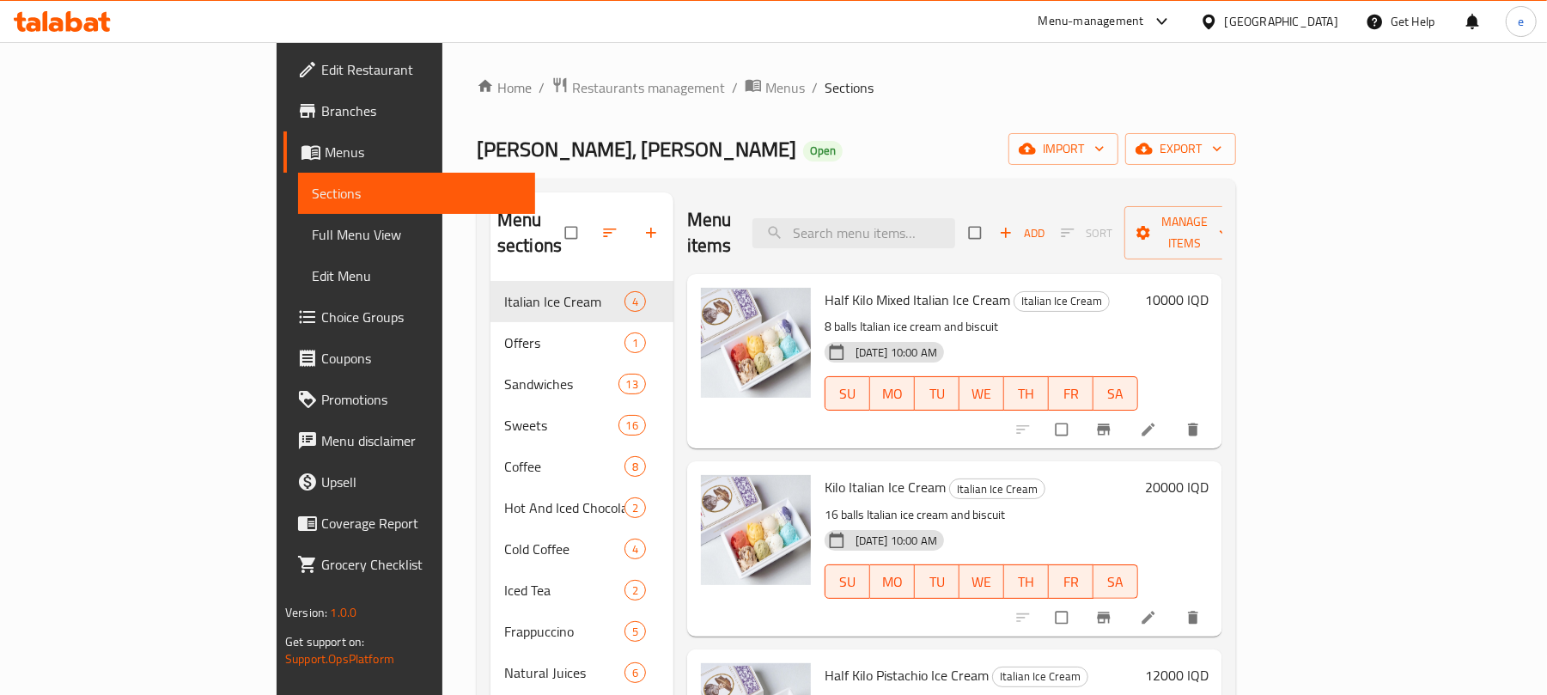
click at [601, 224] on icon "button" at bounding box center [609, 232] width 17 height 17
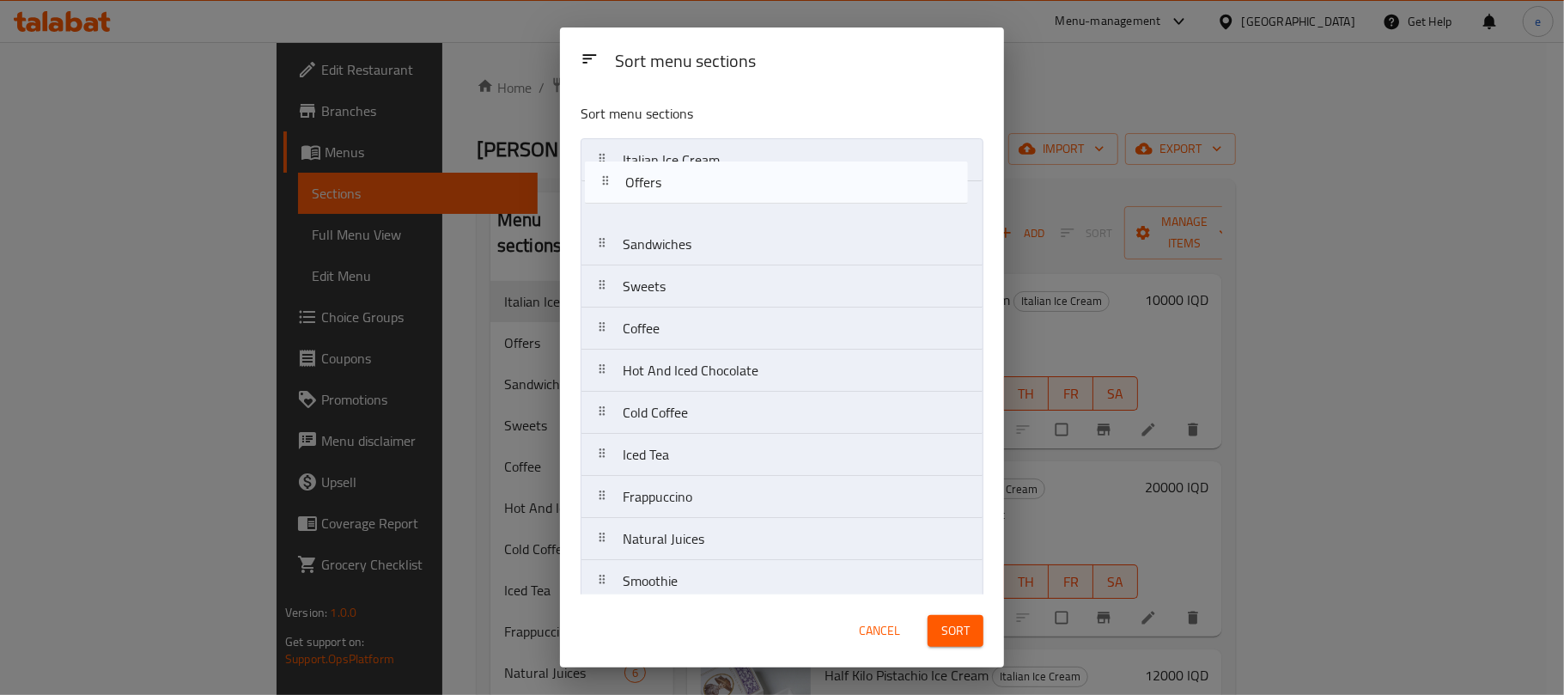
drag, startPoint x: 667, startPoint y: 218, endPoint x: 674, endPoint y: 173, distance: 46.0
click at [674, 173] on nav "Italian Ice Cream Offers Sandwiches Sweets Coffee Hot And Iced Chocolate Cold C…" at bounding box center [782, 539] width 403 height 802
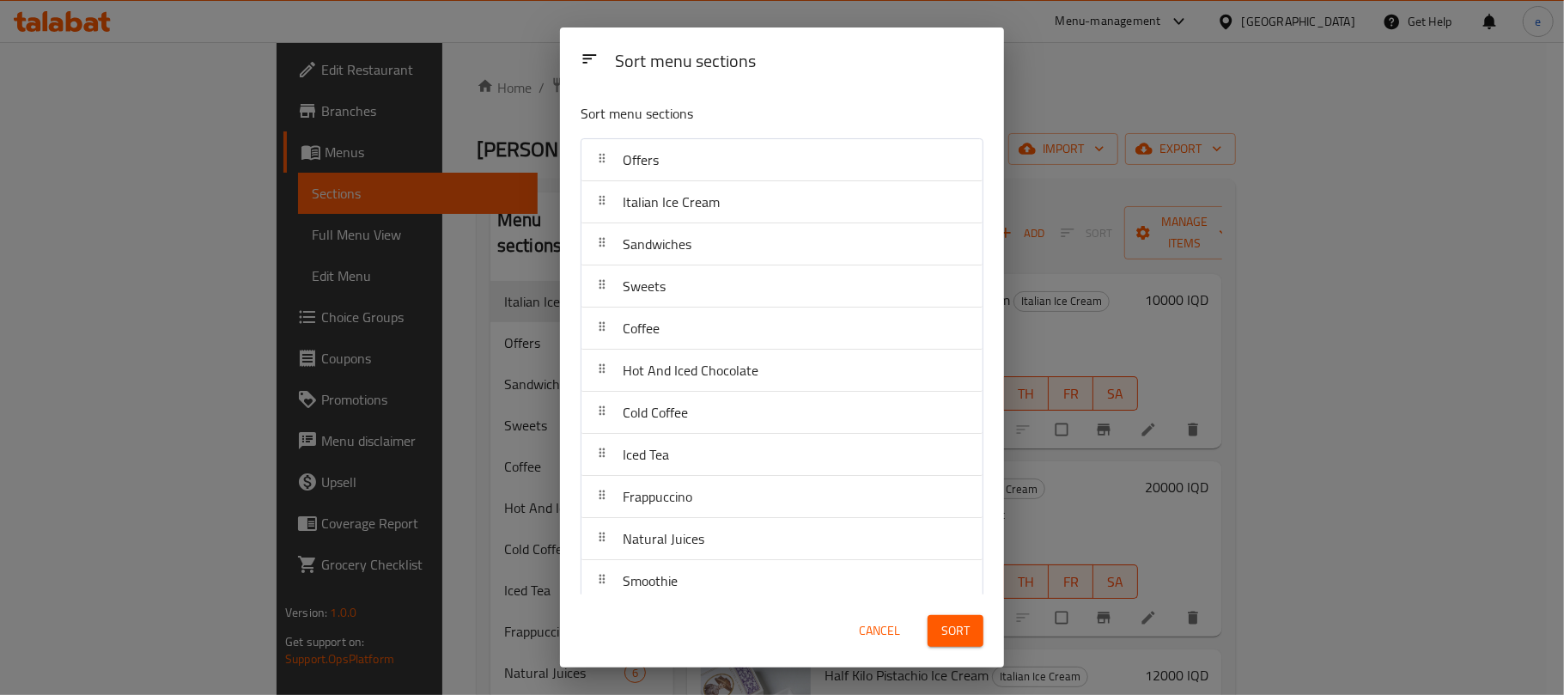
click at [972, 637] on button "Sort" at bounding box center [956, 631] width 56 height 32
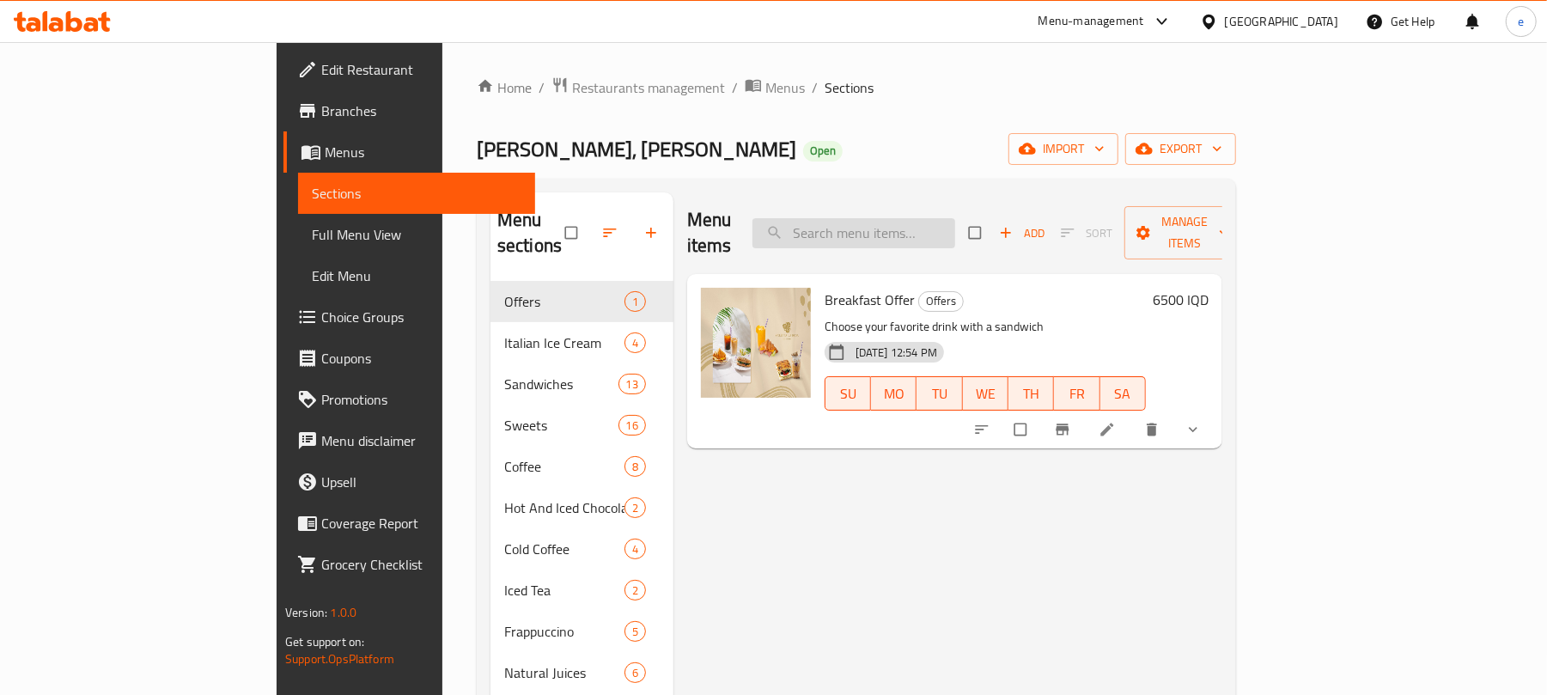
click at [955, 220] on input "search" at bounding box center [854, 233] width 203 height 30
paste input "Breakfast Offer"
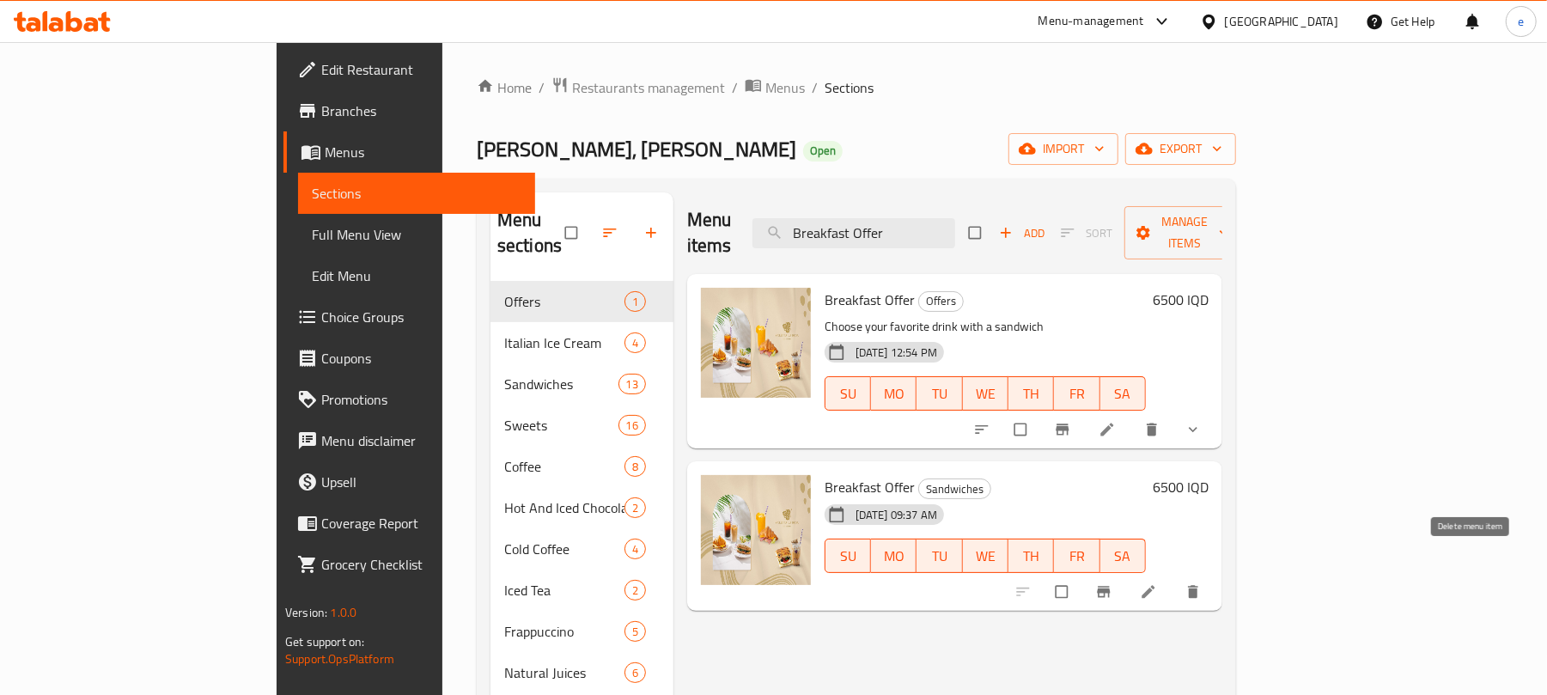
type input "Breakfast Offer"
click at [1202, 583] on icon "delete" at bounding box center [1193, 591] width 17 height 17
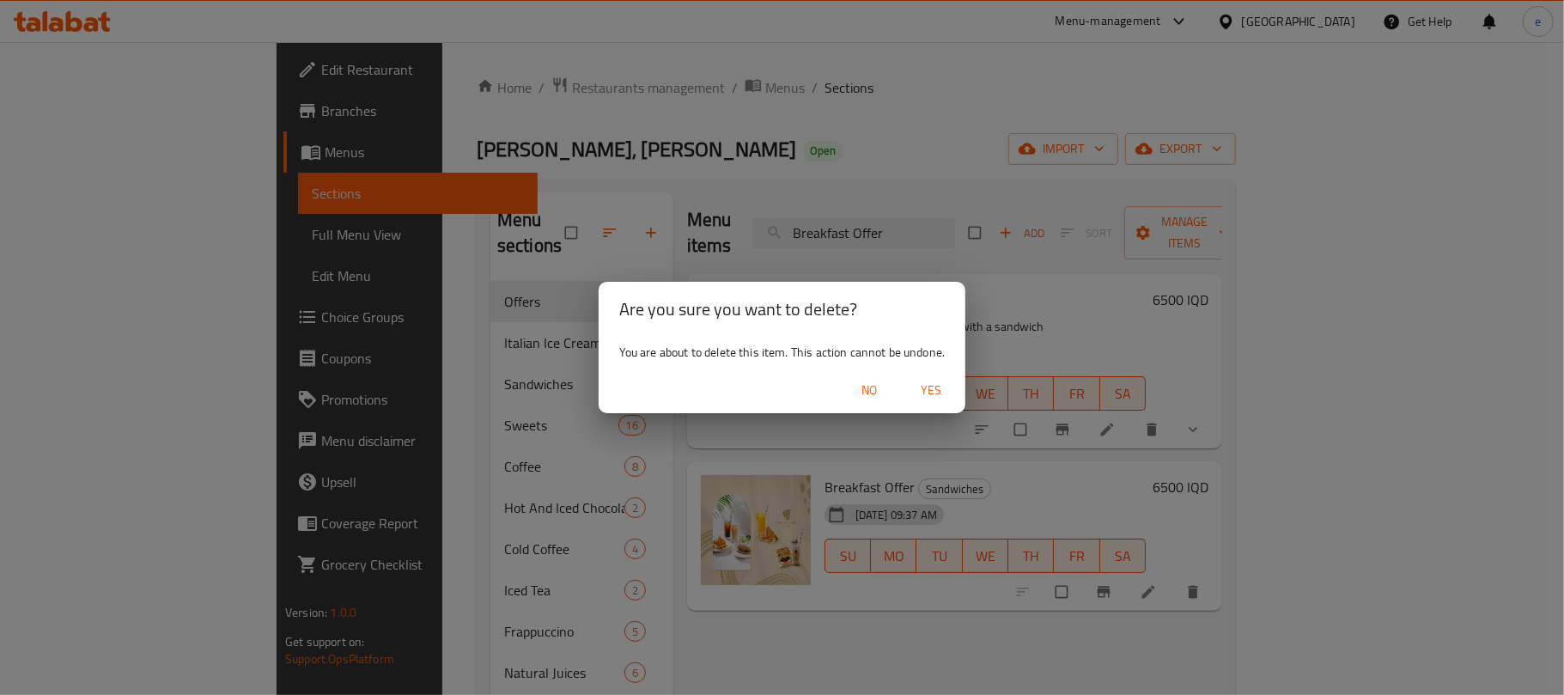
click at [932, 383] on span "Yes" at bounding box center [931, 390] width 41 height 21
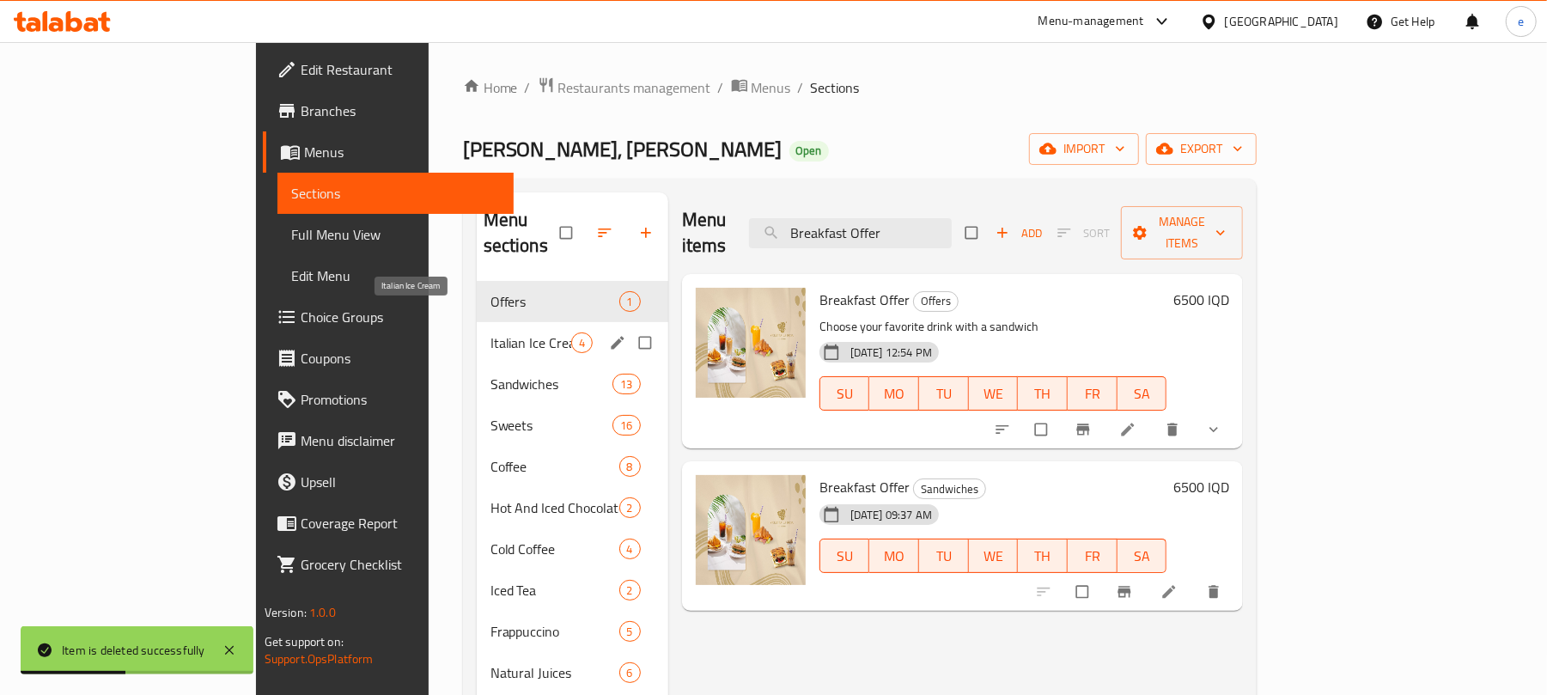
click at [491, 332] on span "Italian Ice Cream" at bounding box center [531, 342] width 81 height 21
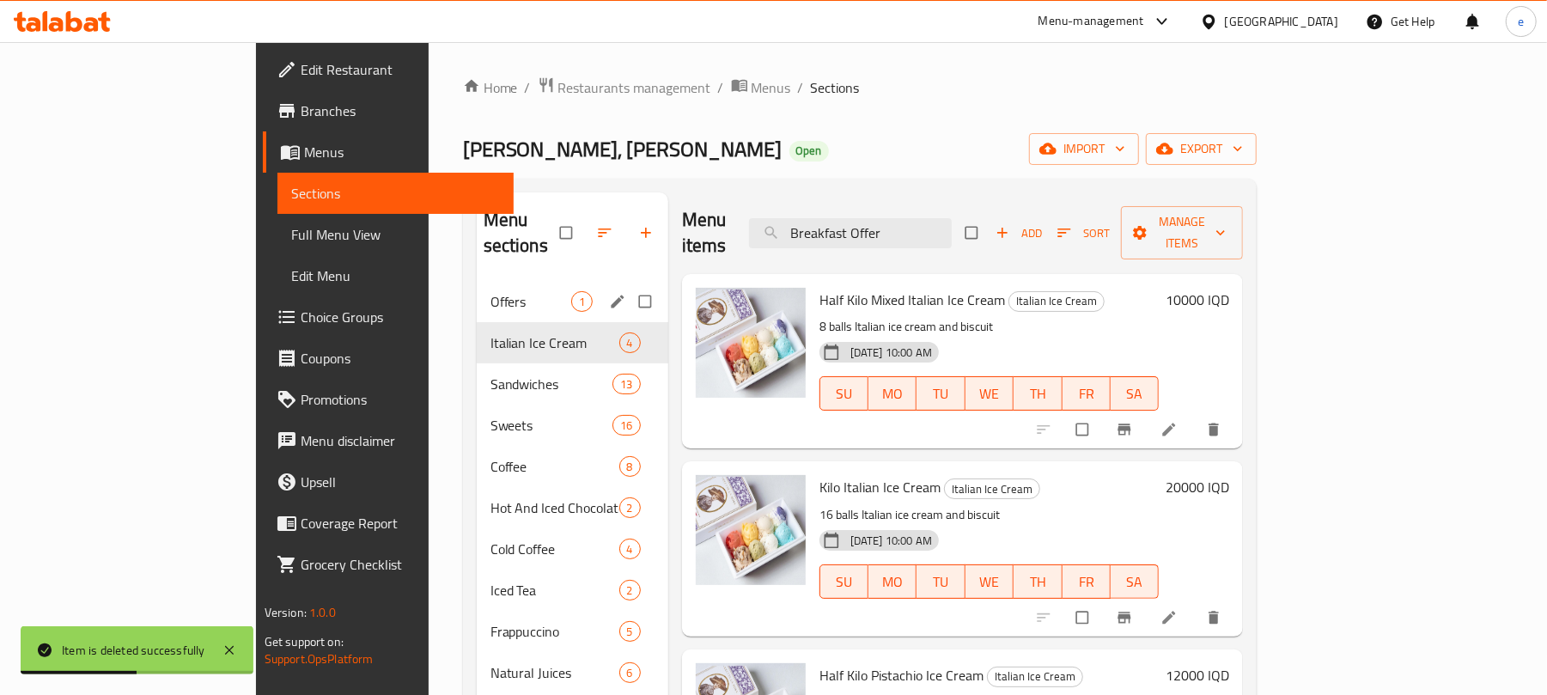
click at [491, 291] on span "Offers" at bounding box center [531, 301] width 81 height 21
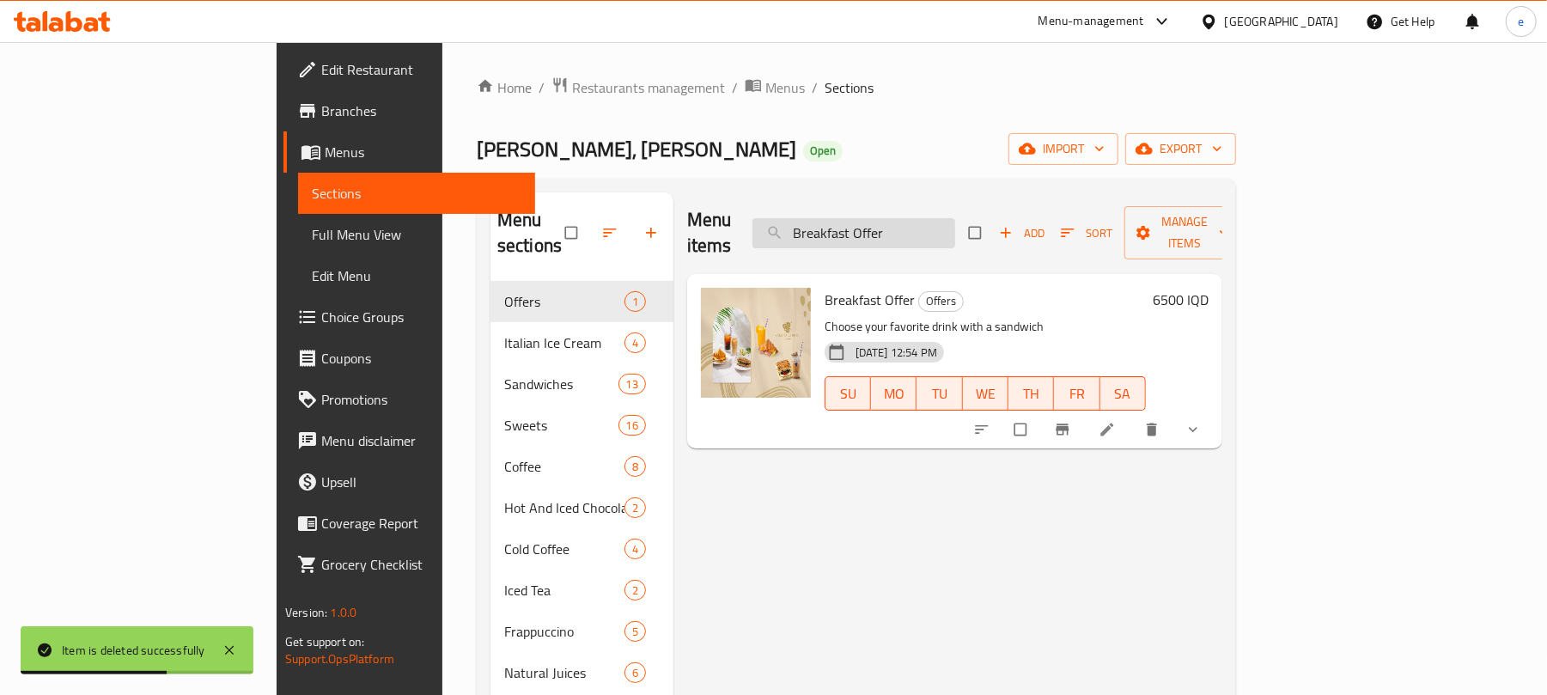
click at [955, 218] on input "Breakfast Offer" at bounding box center [854, 233] width 203 height 30
paste input "Breakfast Offer"
type input "Breakfast Offer"
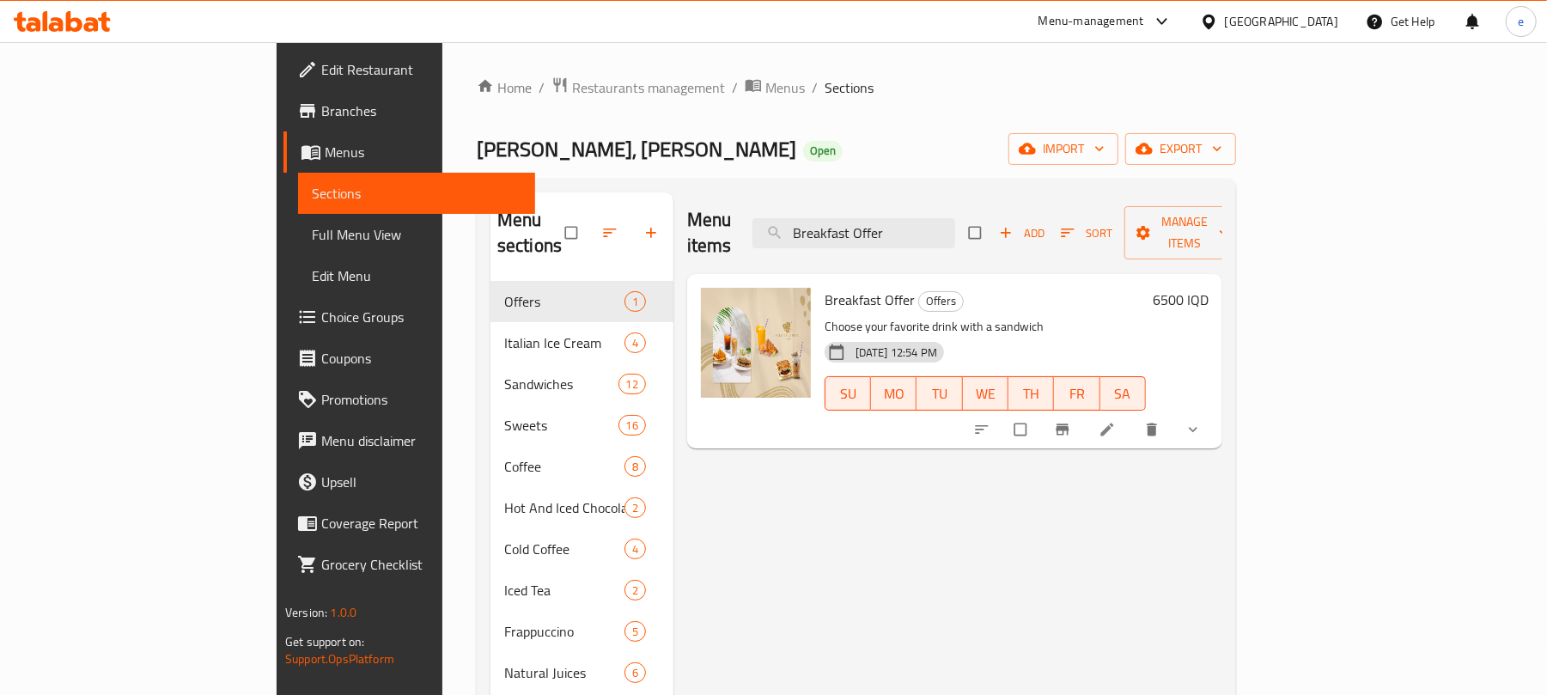
click at [1116, 421] on icon at bounding box center [1107, 429] width 17 height 17
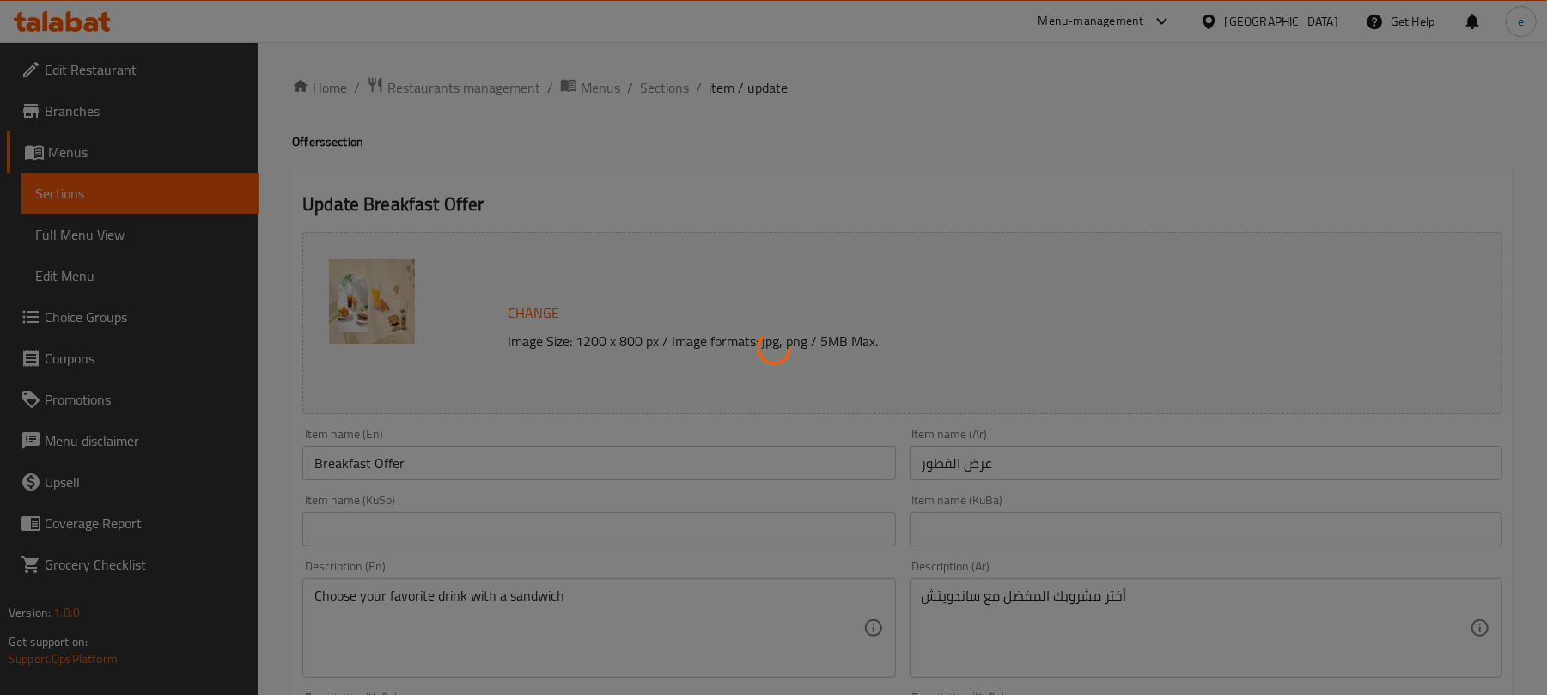
type input "أختيارك من السندويتش:"
type input "هەڵبژاردنت لە سەندویچ:"
type input "1"
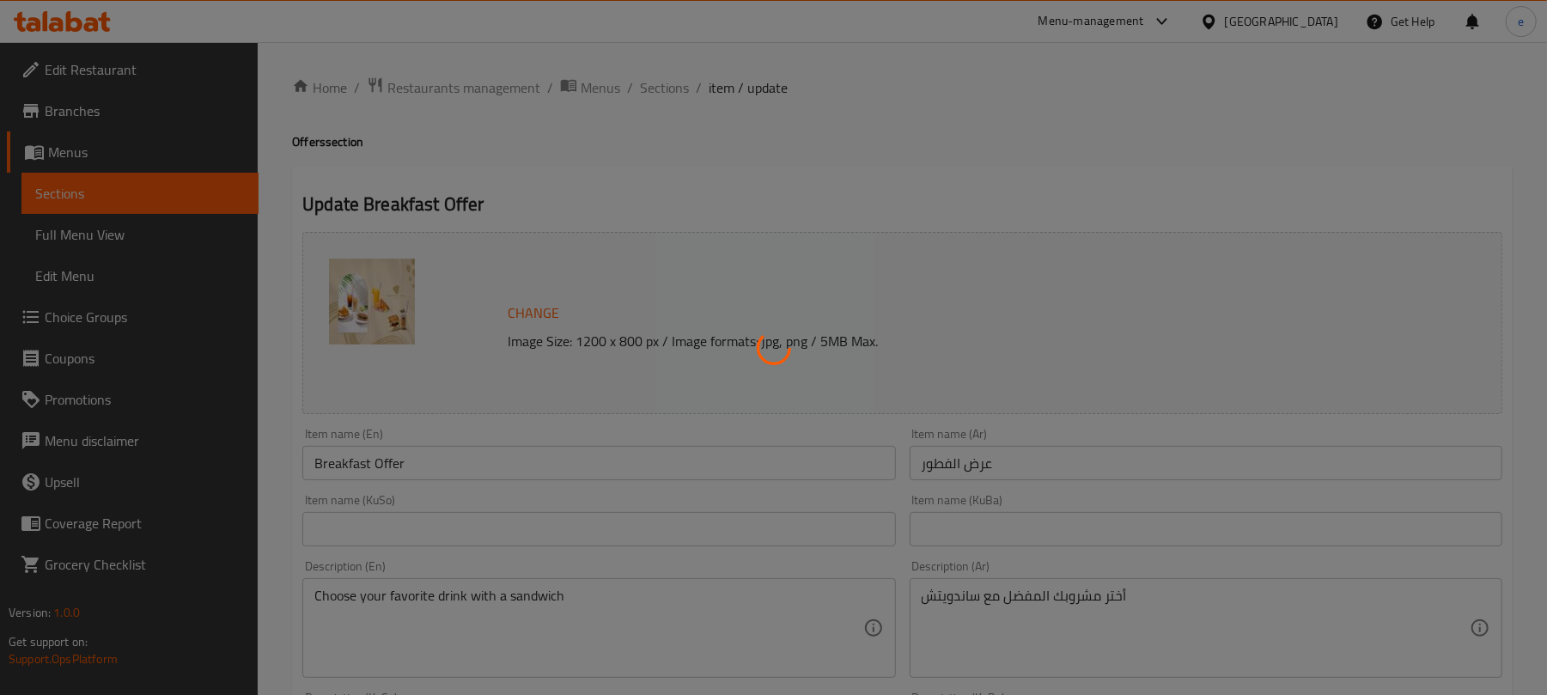
type input "إختيارك من المشروب:"
type input "هەڵبژاردنت لە خواردنەوە:"
type input "1"
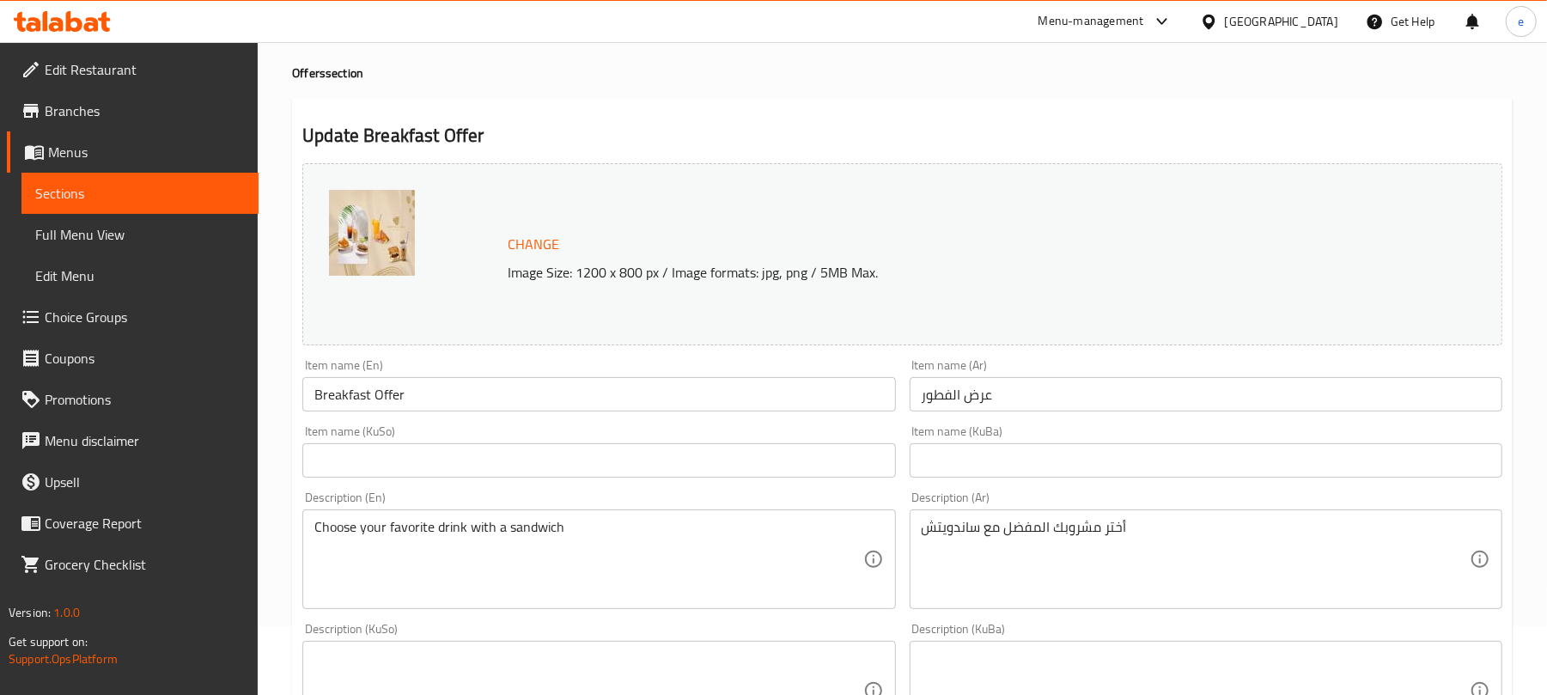
scroll to position [8, 0]
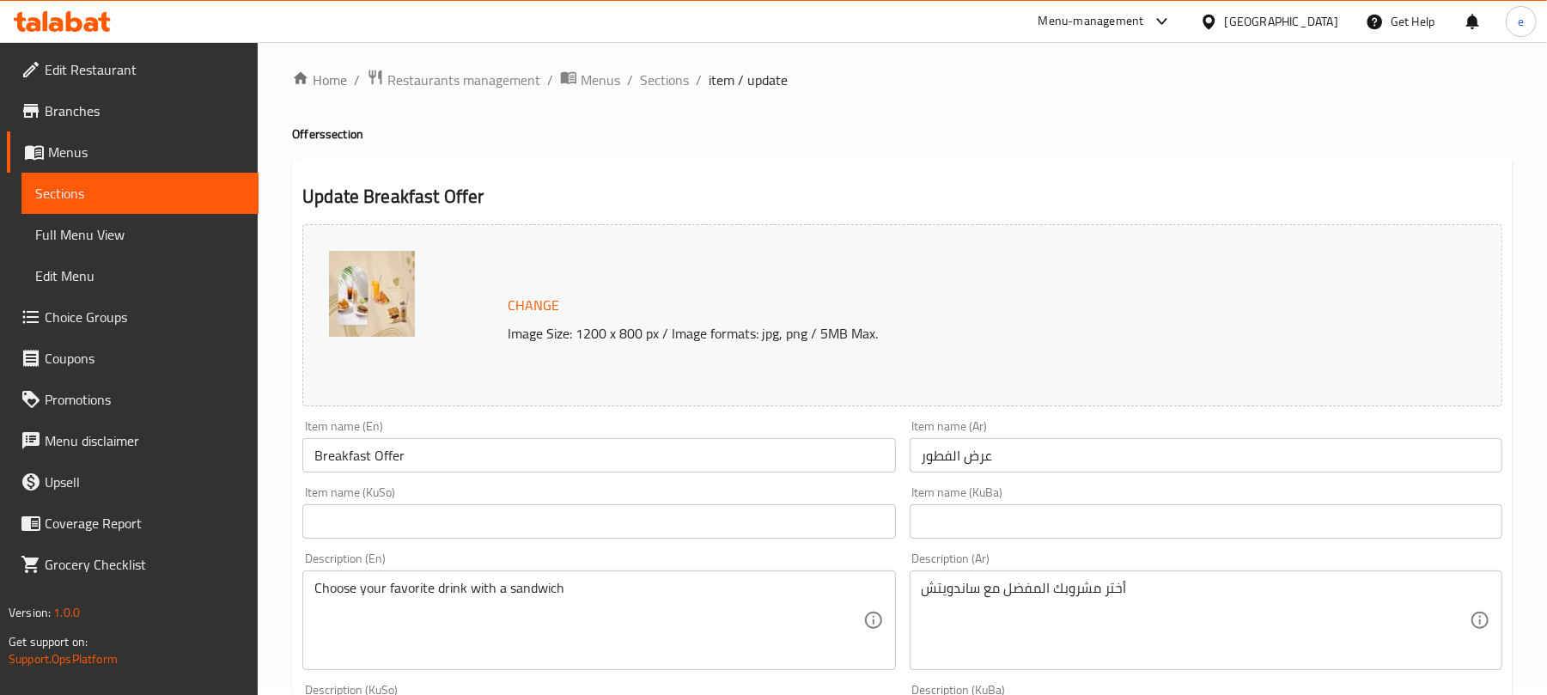
click at [138, 309] on span "Choice Groups" at bounding box center [145, 317] width 200 height 21
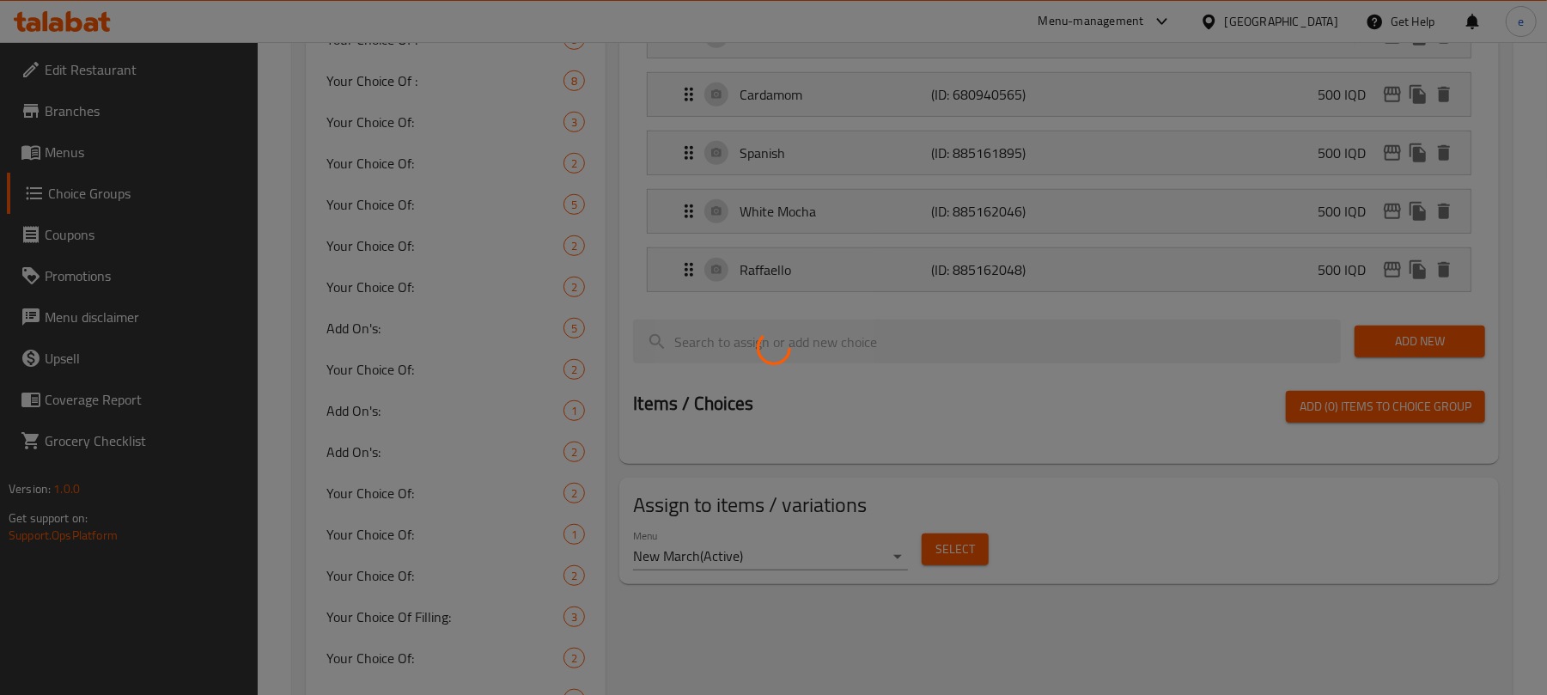
scroll to position [899, 0]
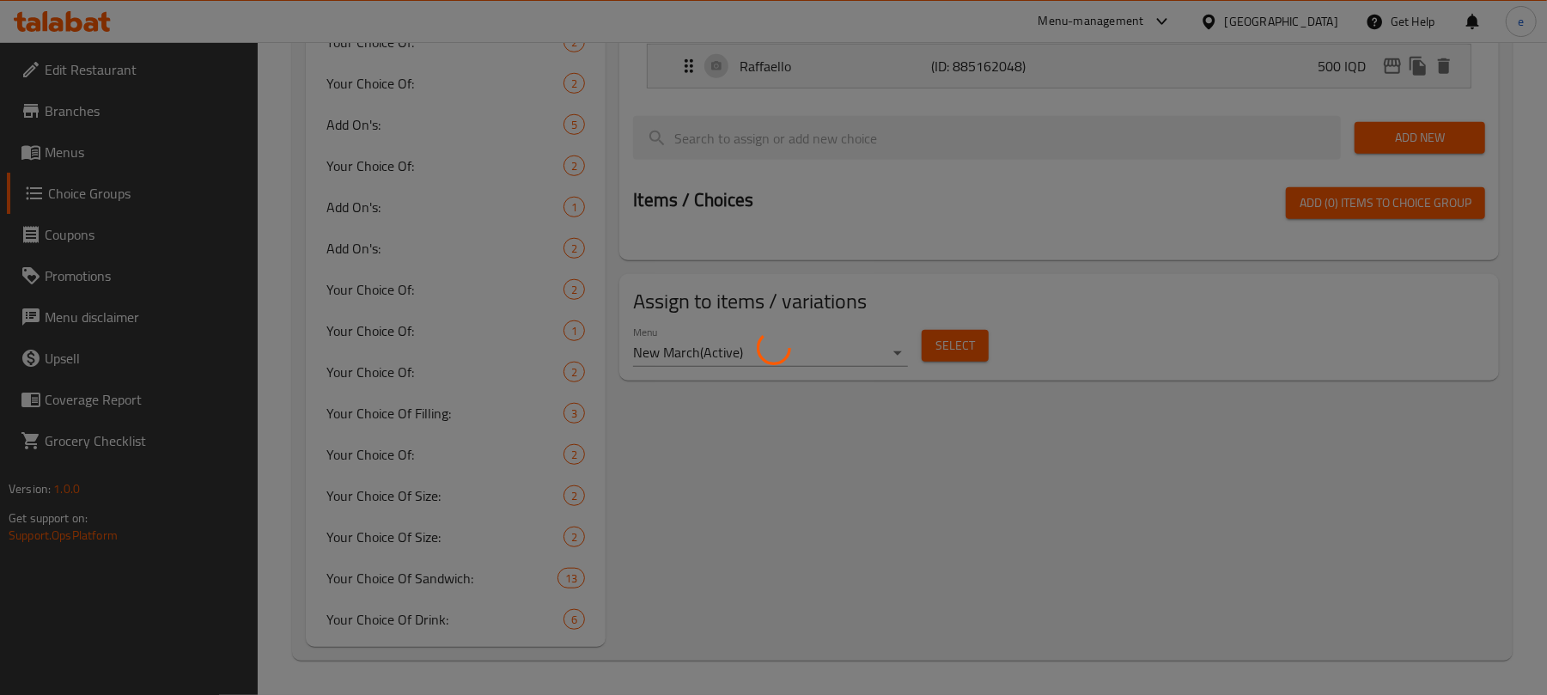
click at [436, 578] on div at bounding box center [773, 347] width 1547 height 695
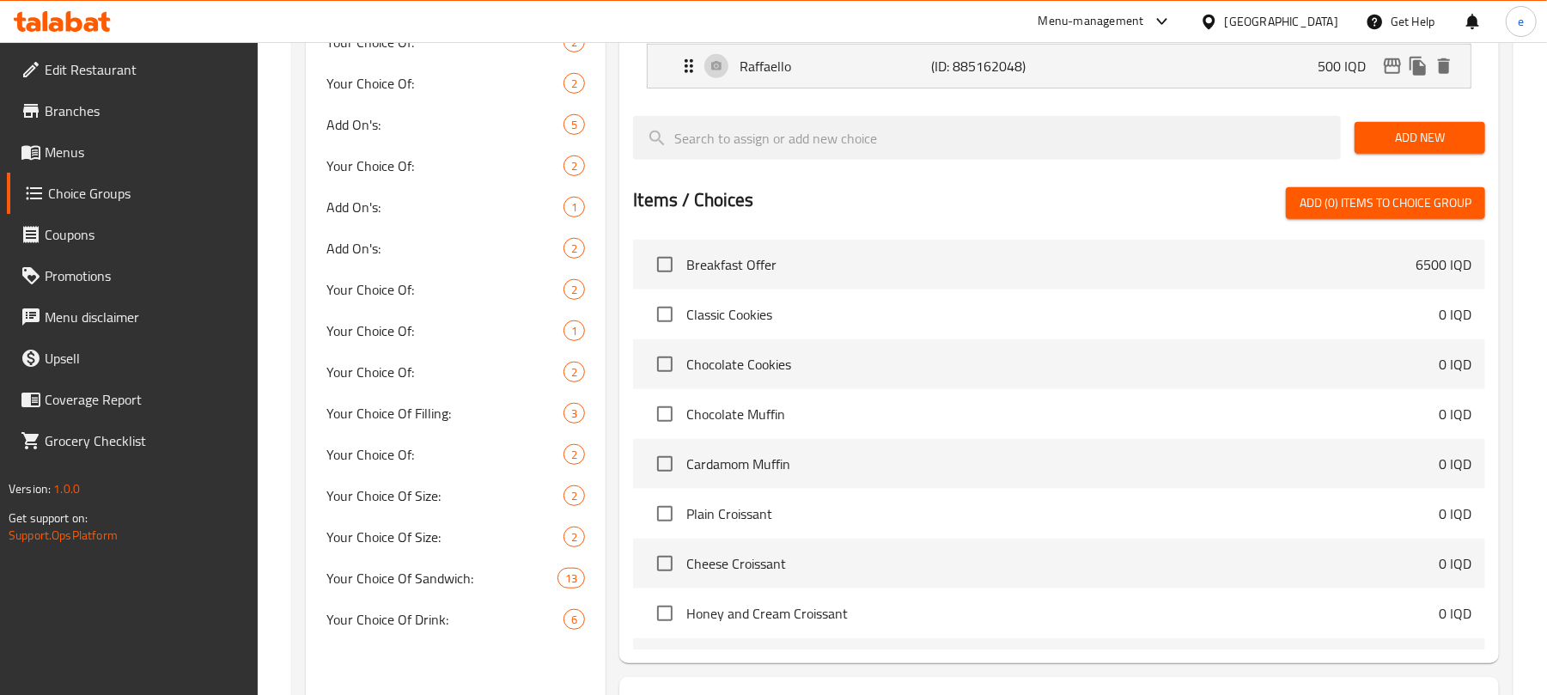
click at [434, 578] on span "Your Choice Of Sandwich:" at bounding box center [441, 578] width 231 height 21
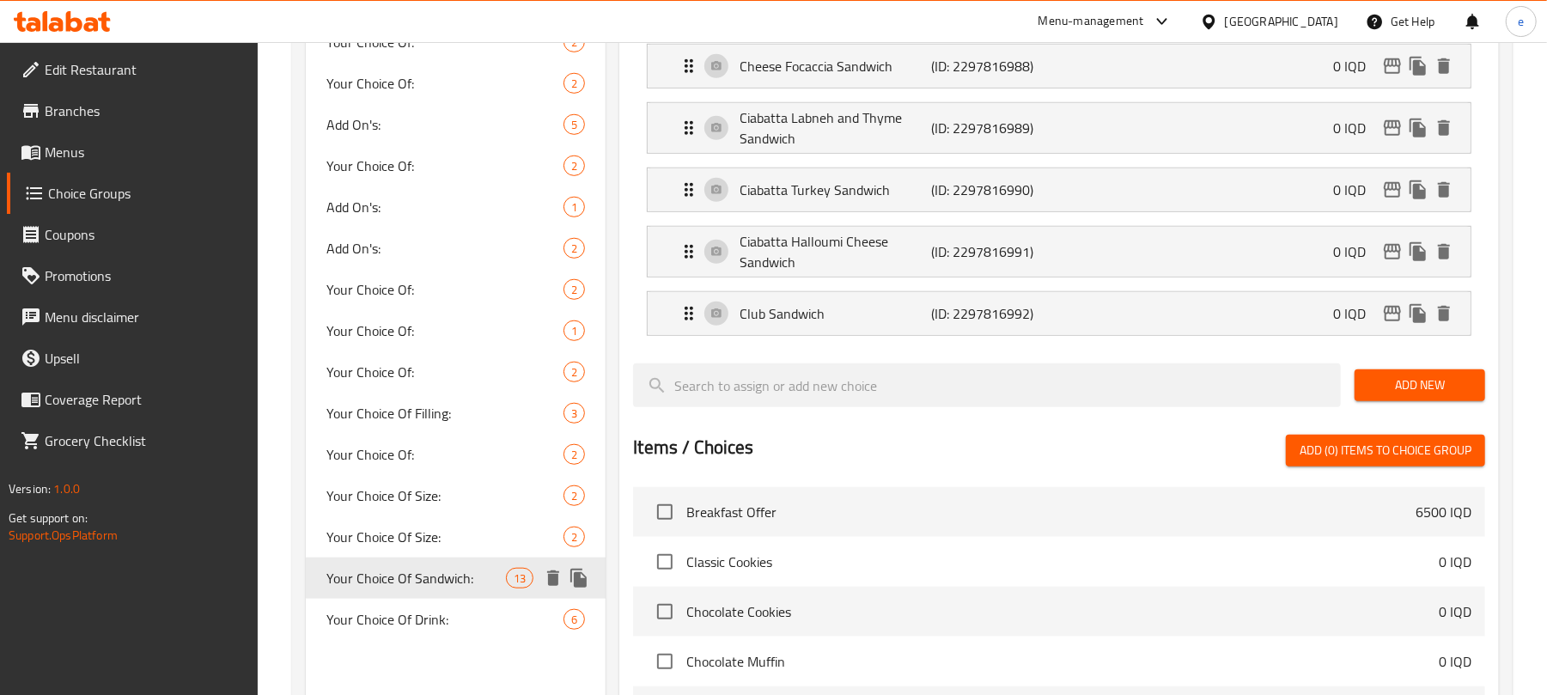
type input "Your Choice Of Sandwich:"
type input "أختيارك من السندويتش:"
type input "هەڵبژاردنت لە سەندویچ:"
type input "1"
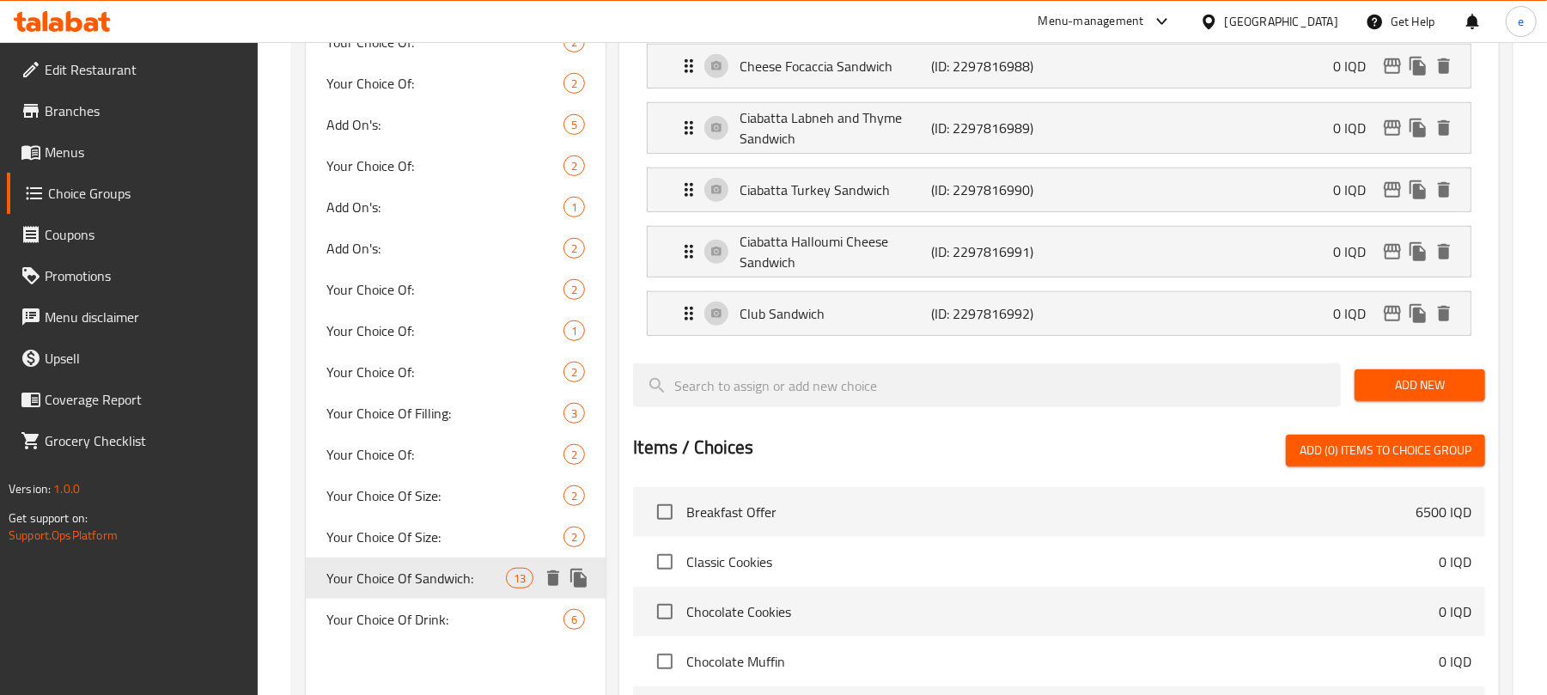
type input "1"
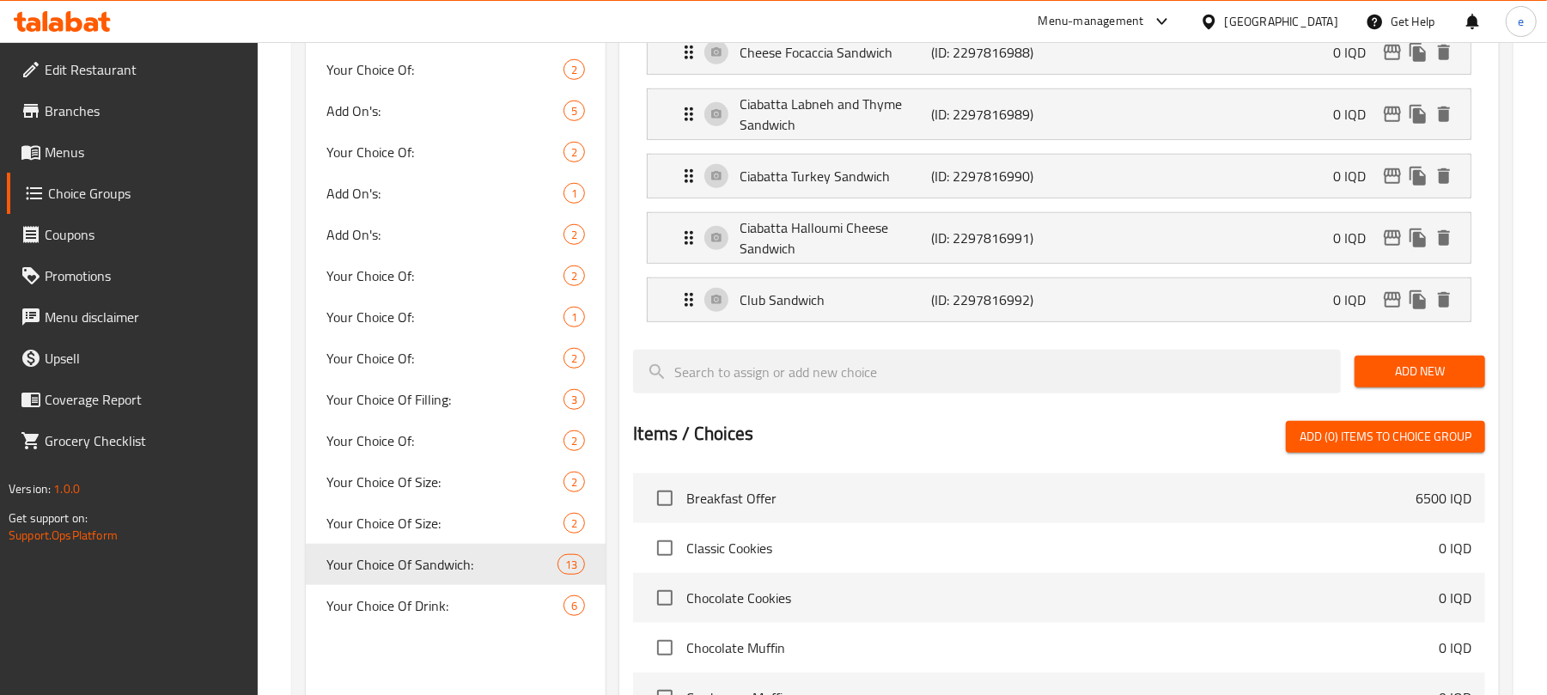
scroll to position [1297, 0]
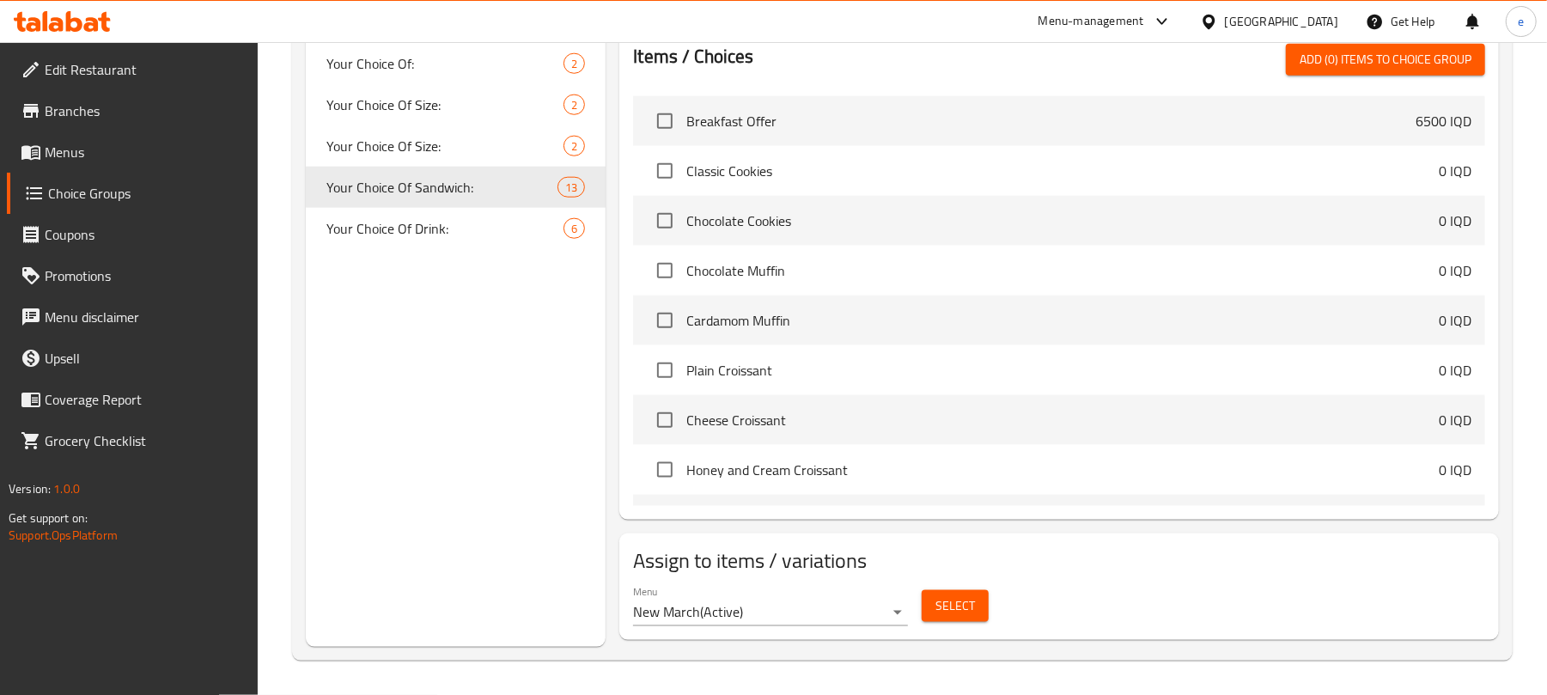
click at [949, 605] on span "Select" at bounding box center [956, 605] width 40 height 21
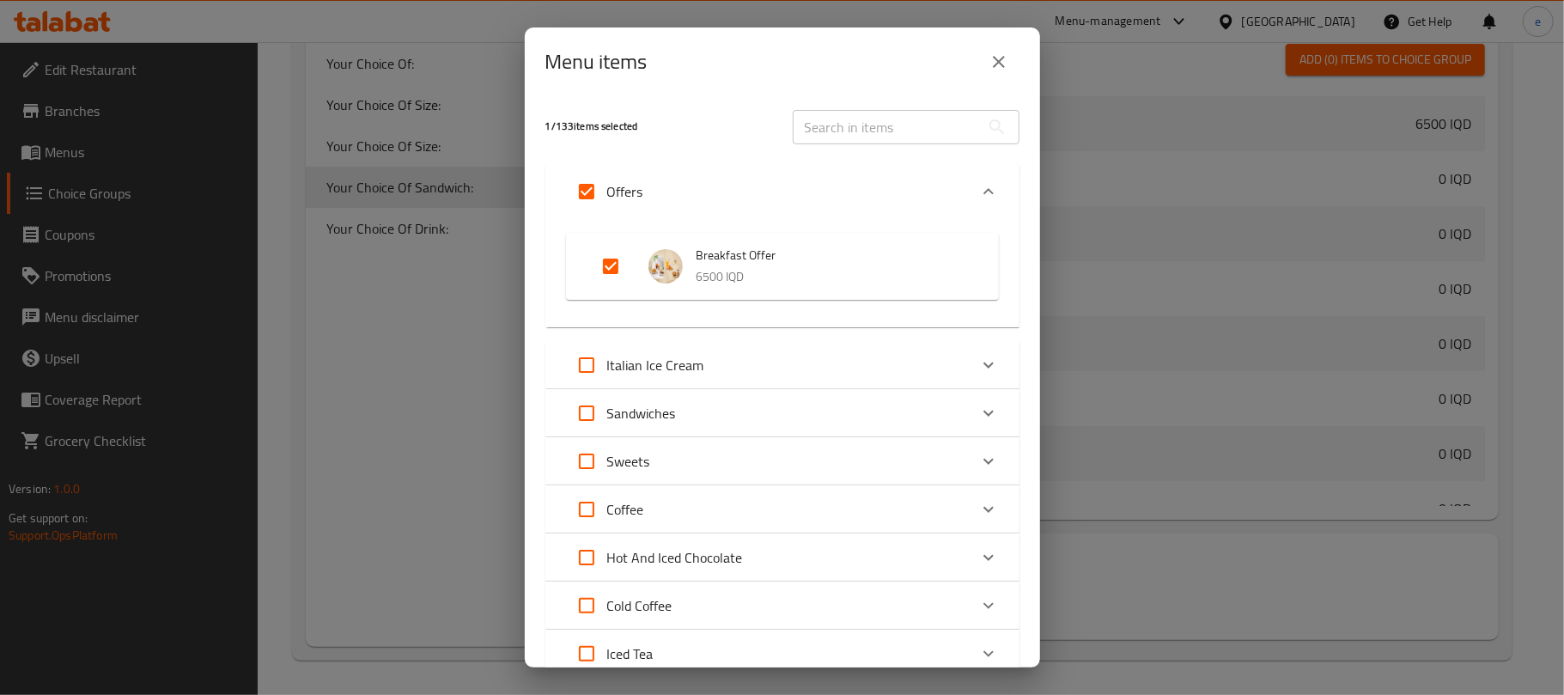
click at [998, 66] on icon "close" at bounding box center [999, 62] width 21 height 21
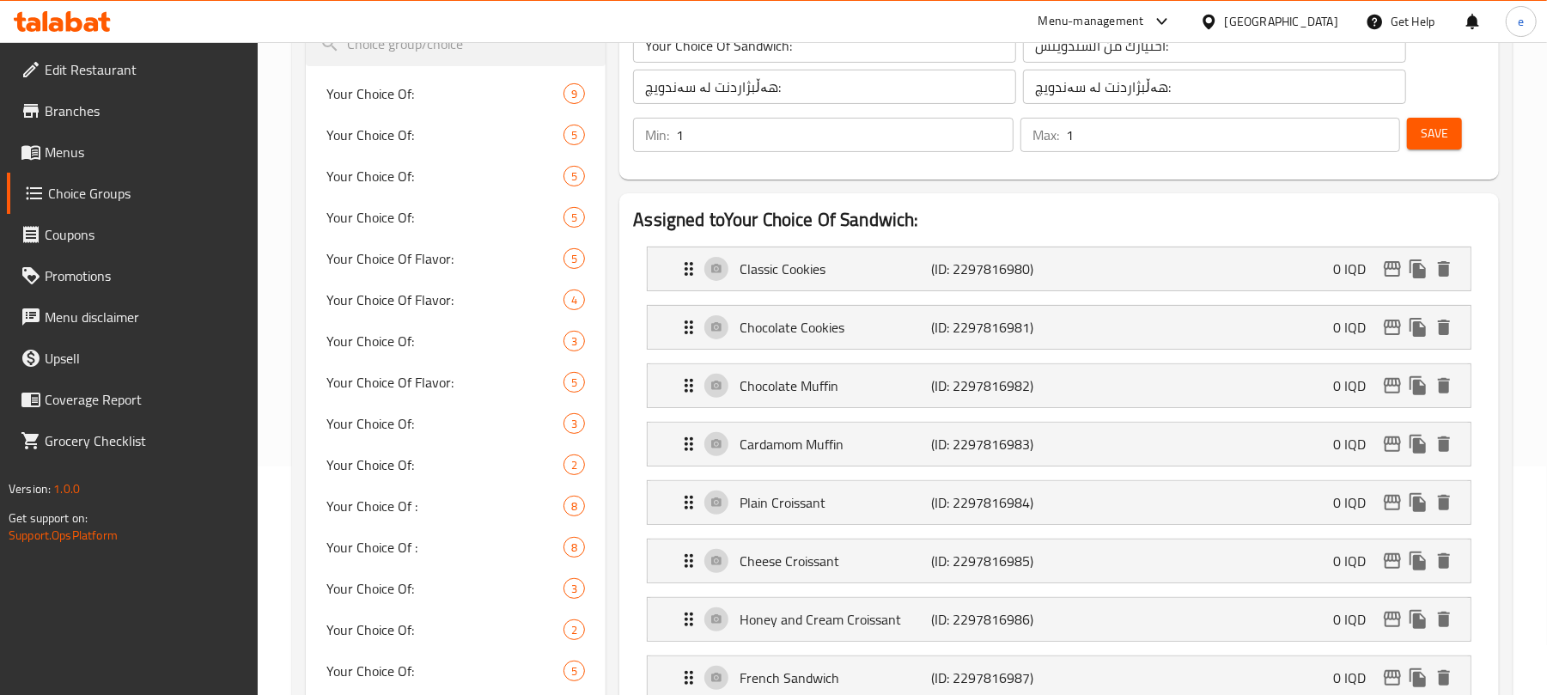
scroll to position [316, 0]
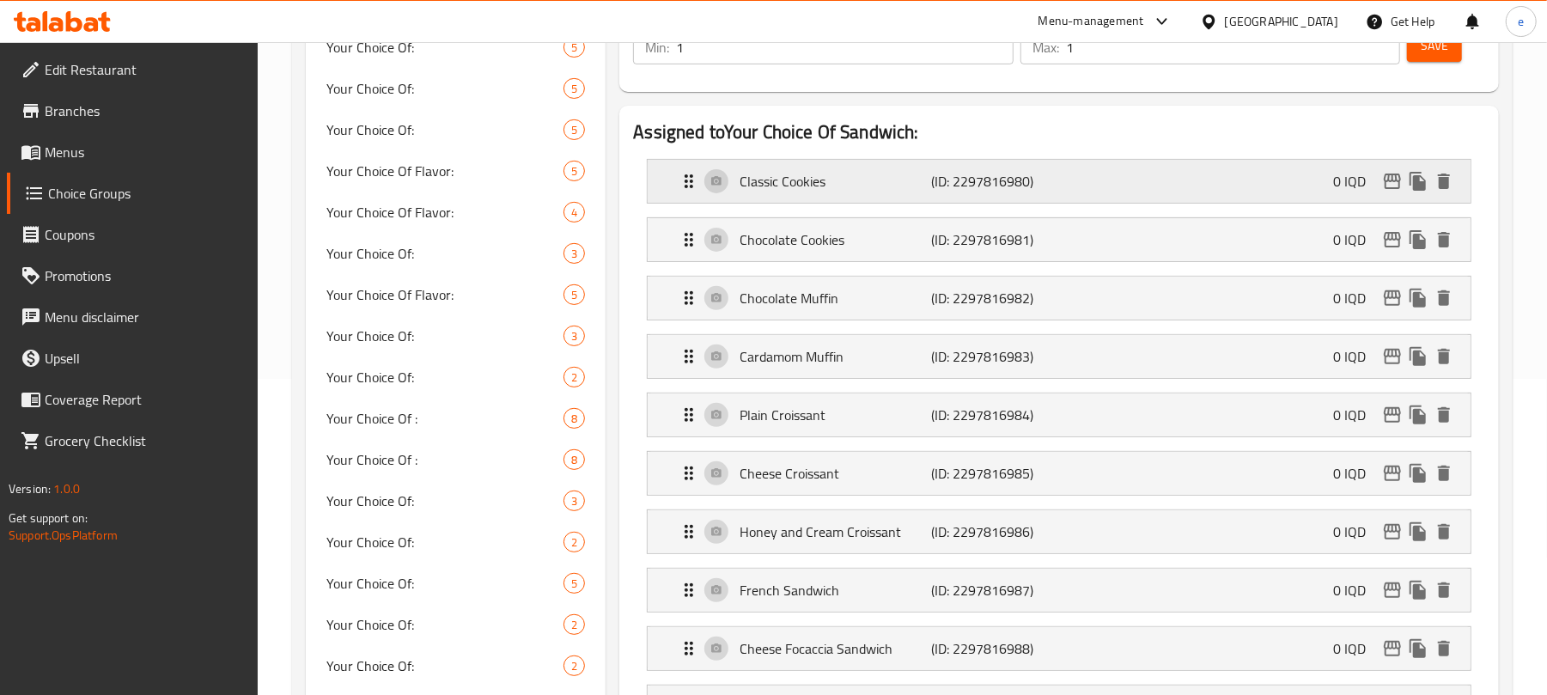
click at [929, 190] on p "Classic Cookies" at bounding box center [836, 181] width 192 height 21
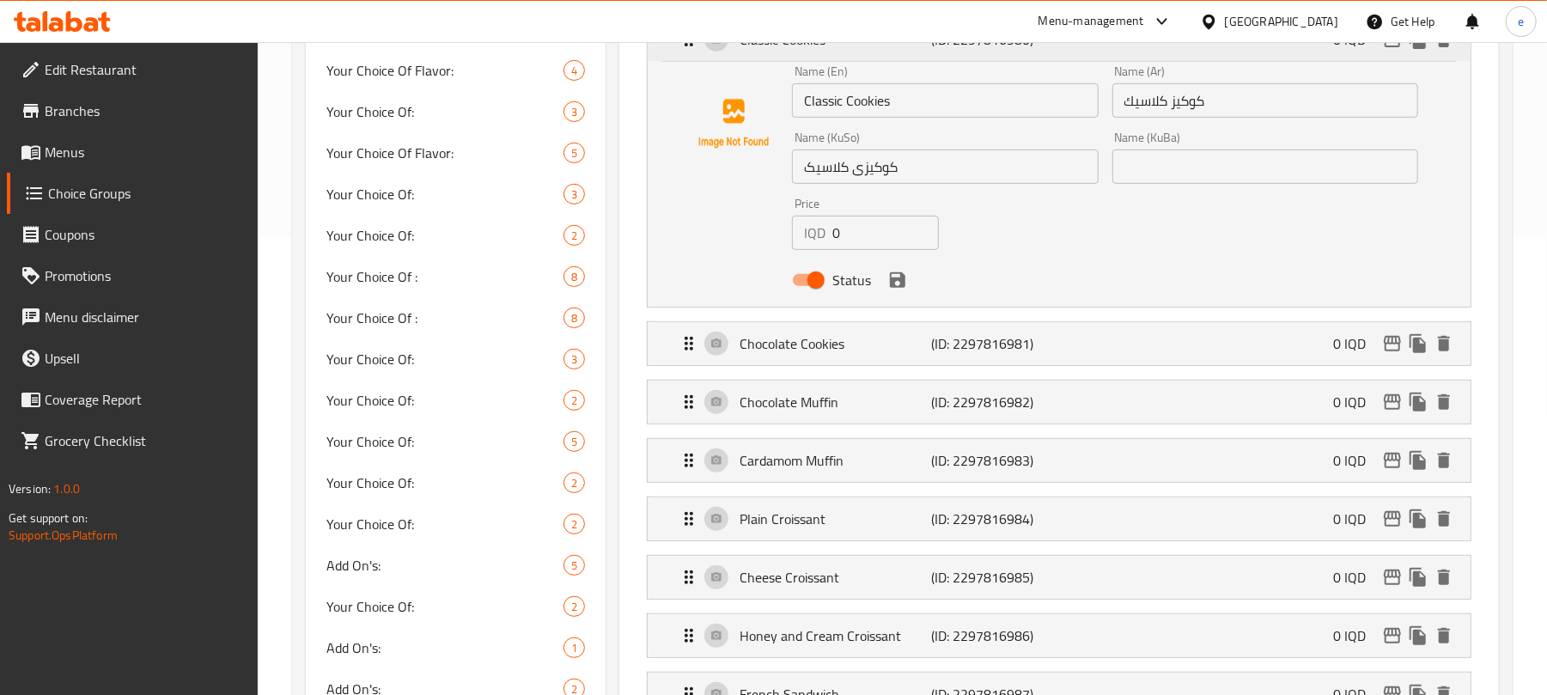
scroll to position [545, 0]
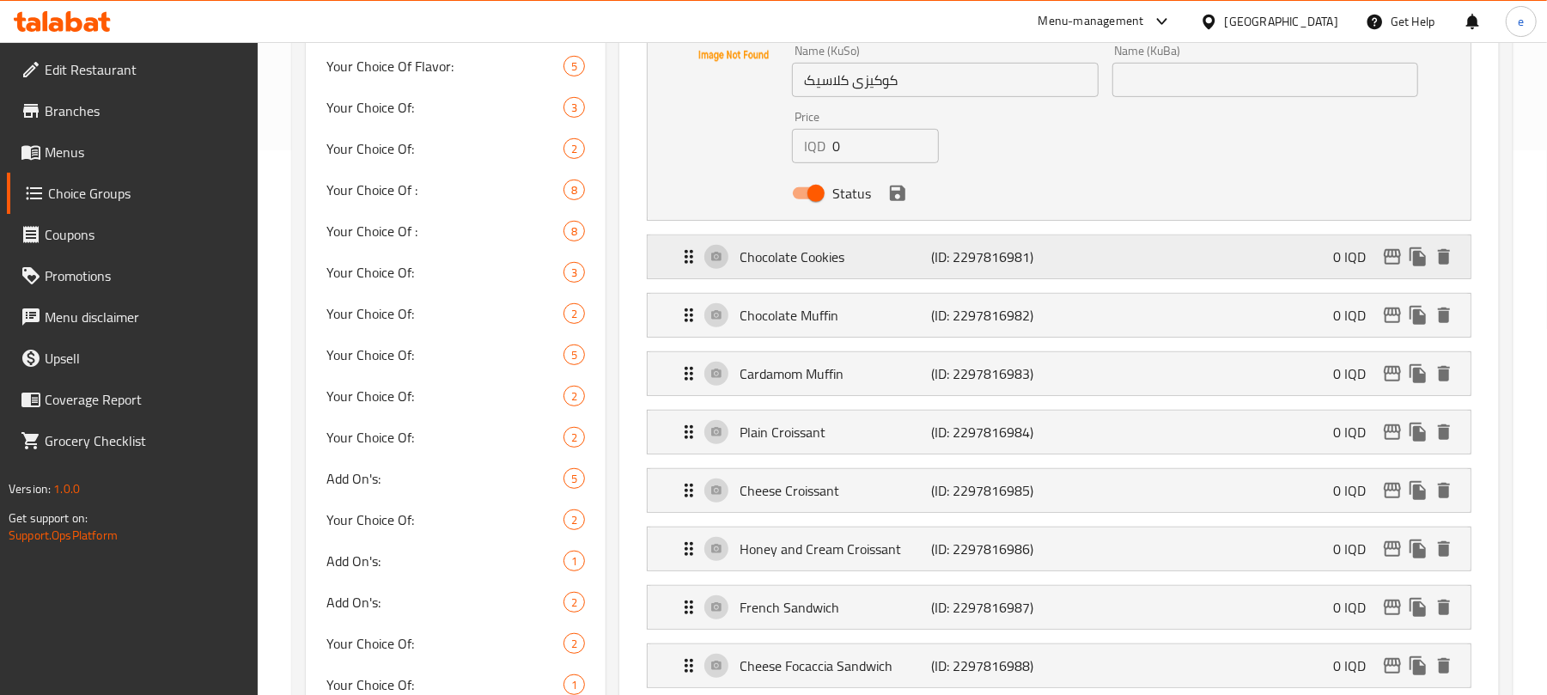
click at [972, 249] on p "(ID: 2297816981)" at bounding box center [996, 257] width 128 height 21
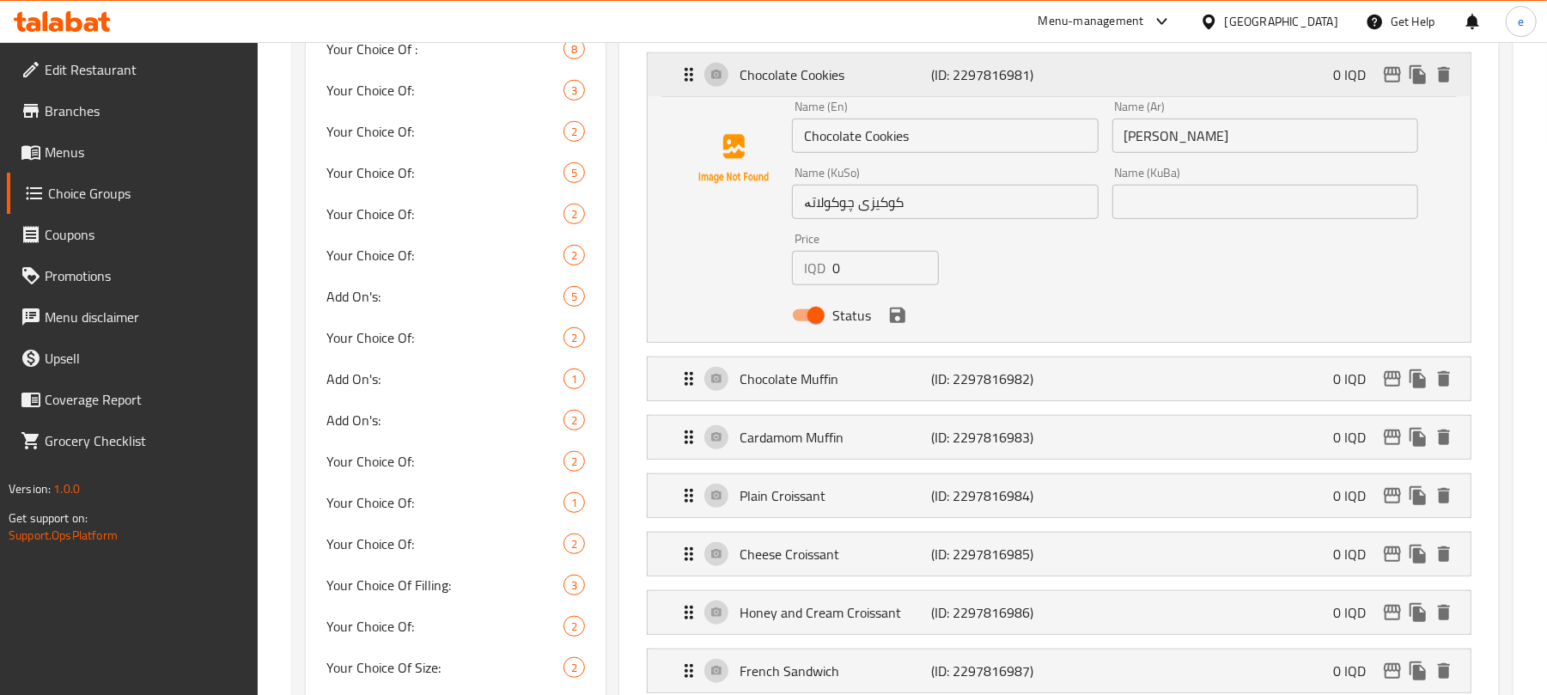
scroll to position [774, 0]
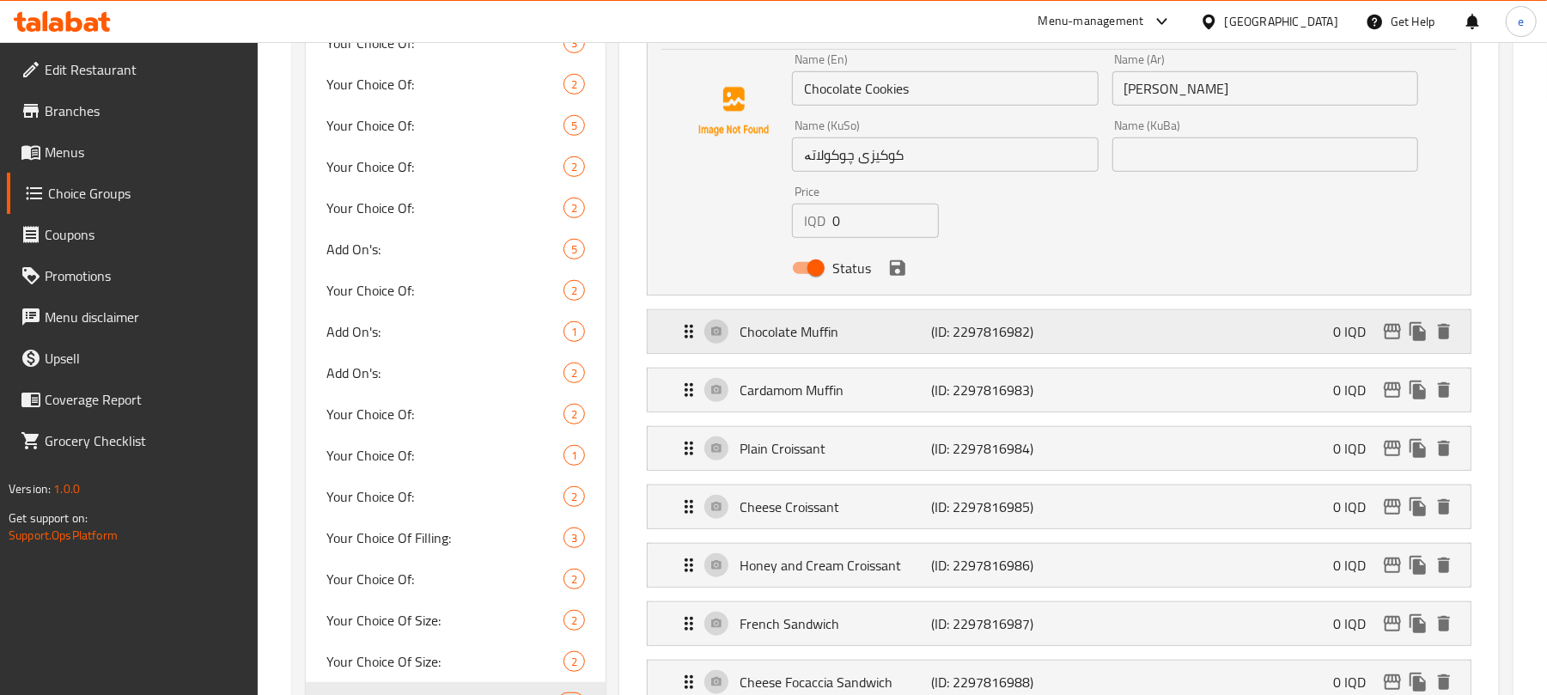
click at [991, 323] on p "(ID: 2297816982)" at bounding box center [996, 331] width 128 height 21
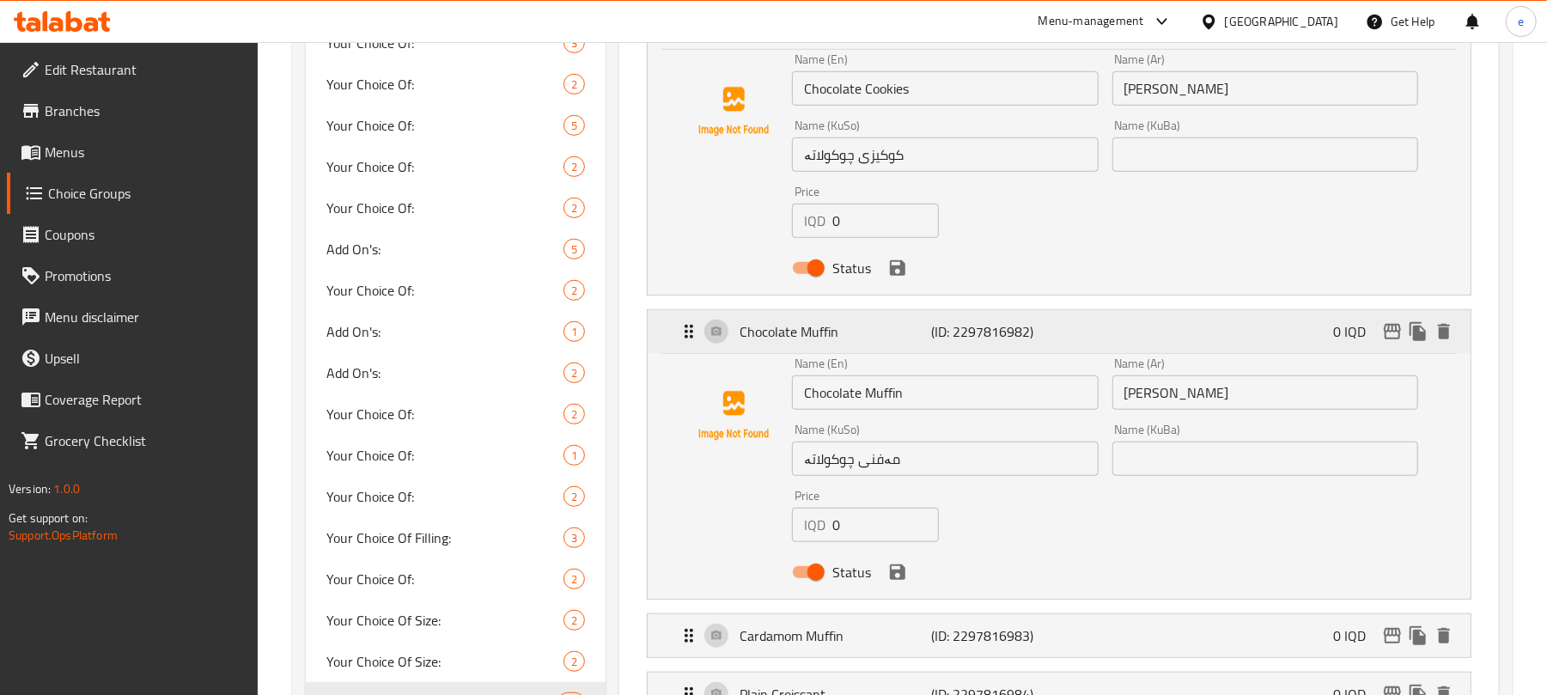
scroll to position [1003, 0]
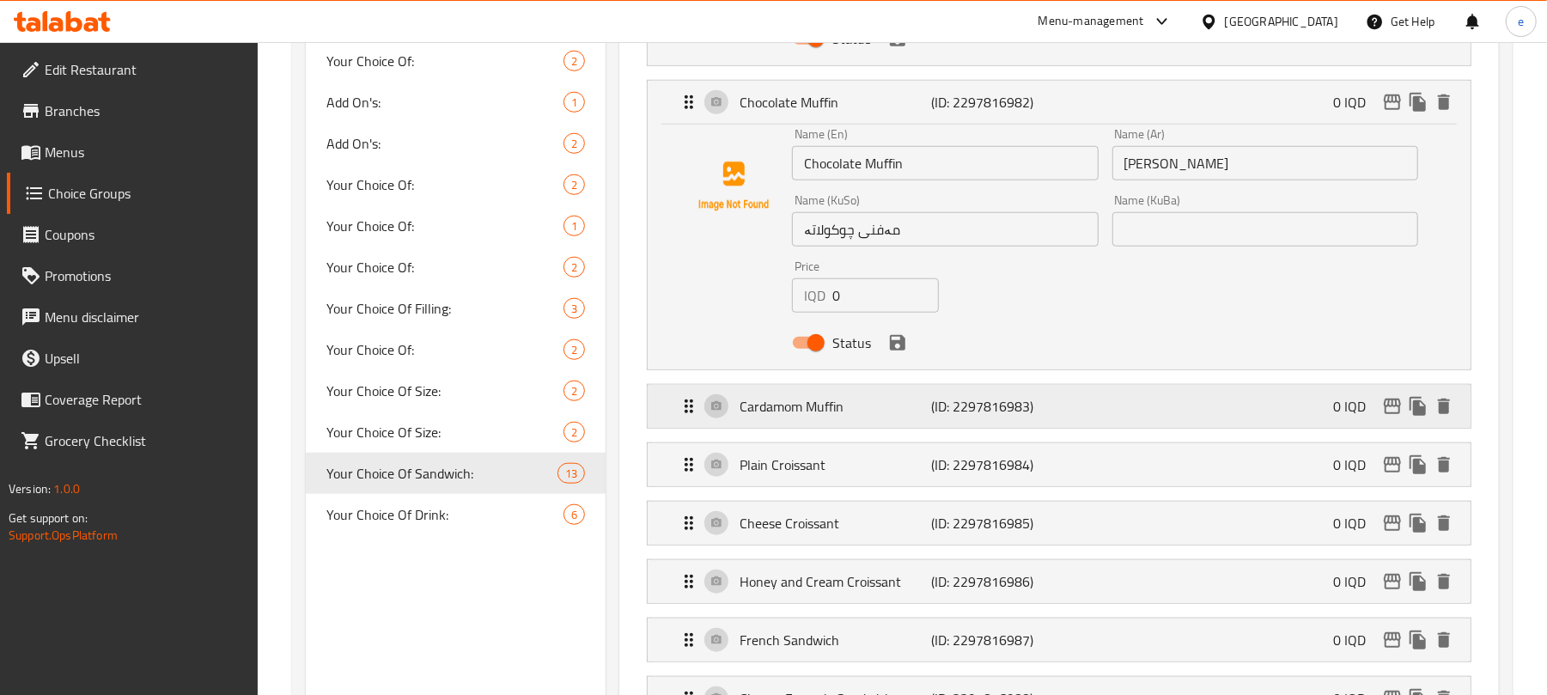
click at [980, 396] on p "(ID: 2297816983)" at bounding box center [996, 406] width 128 height 21
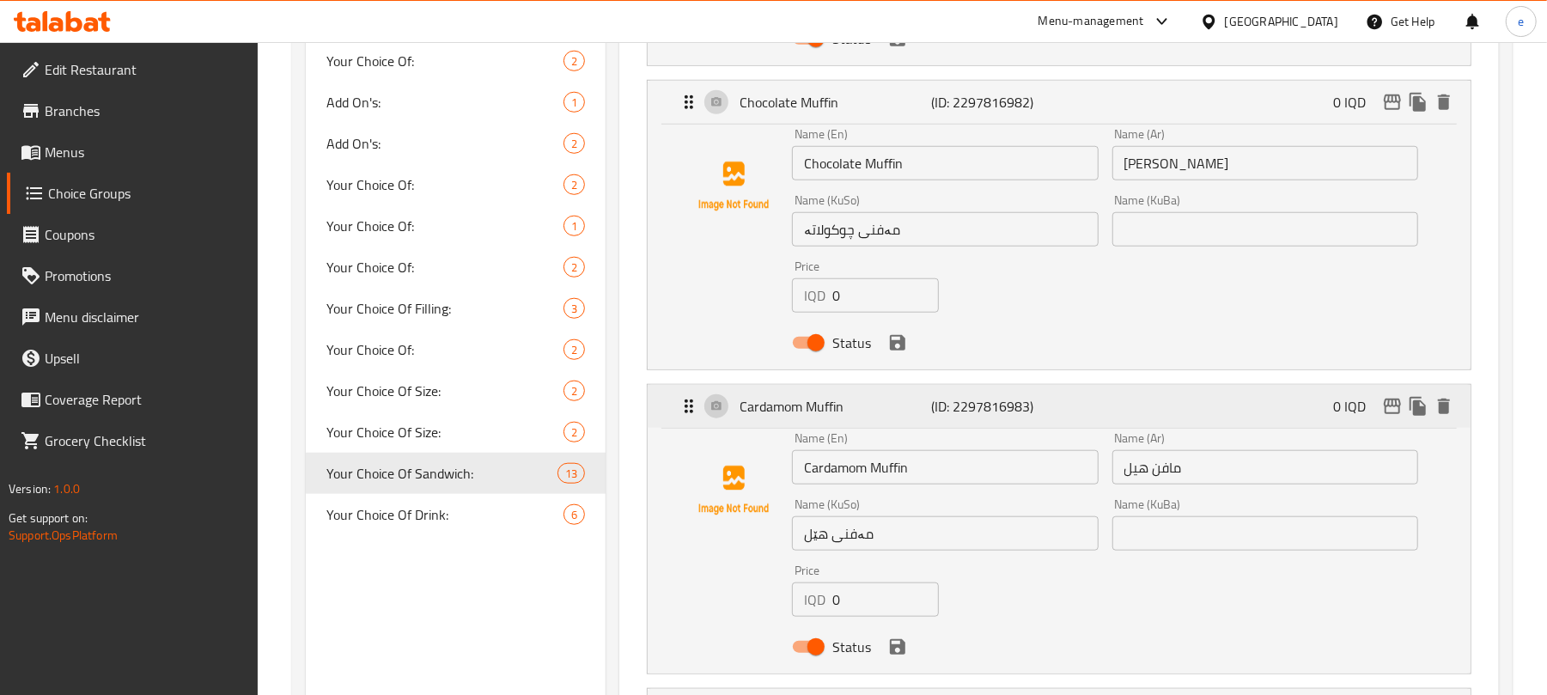
click at [980, 396] on p "(ID: 2297816983)" at bounding box center [996, 406] width 128 height 21
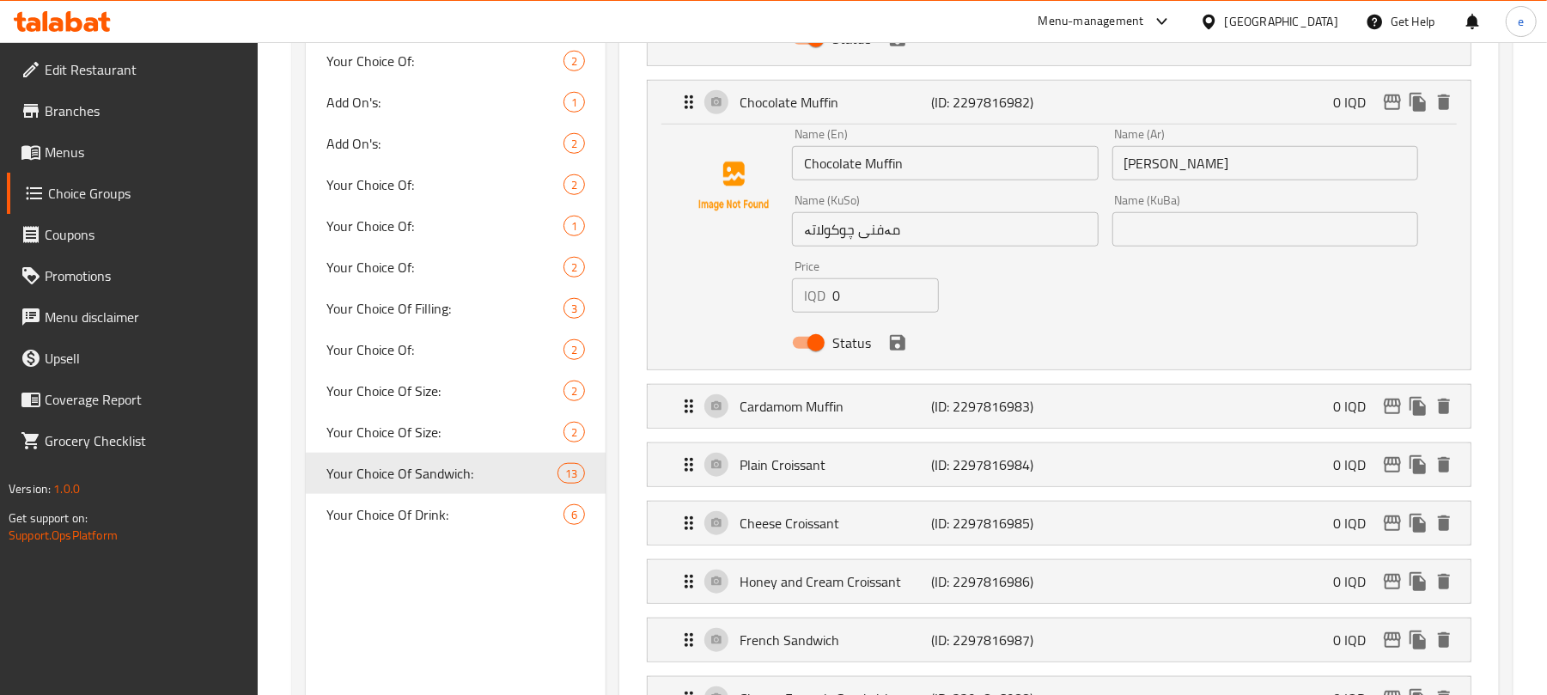
click at [962, 127] on div "Name (En) Chocolate Muffin Name (En)" at bounding box center [945, 154] width 320 height 66
click at [973, 86] on div "Chocolate Muffin (ID: 2297816982) 0 IQD" at bounding box center [1064, 102] width 771 height 43
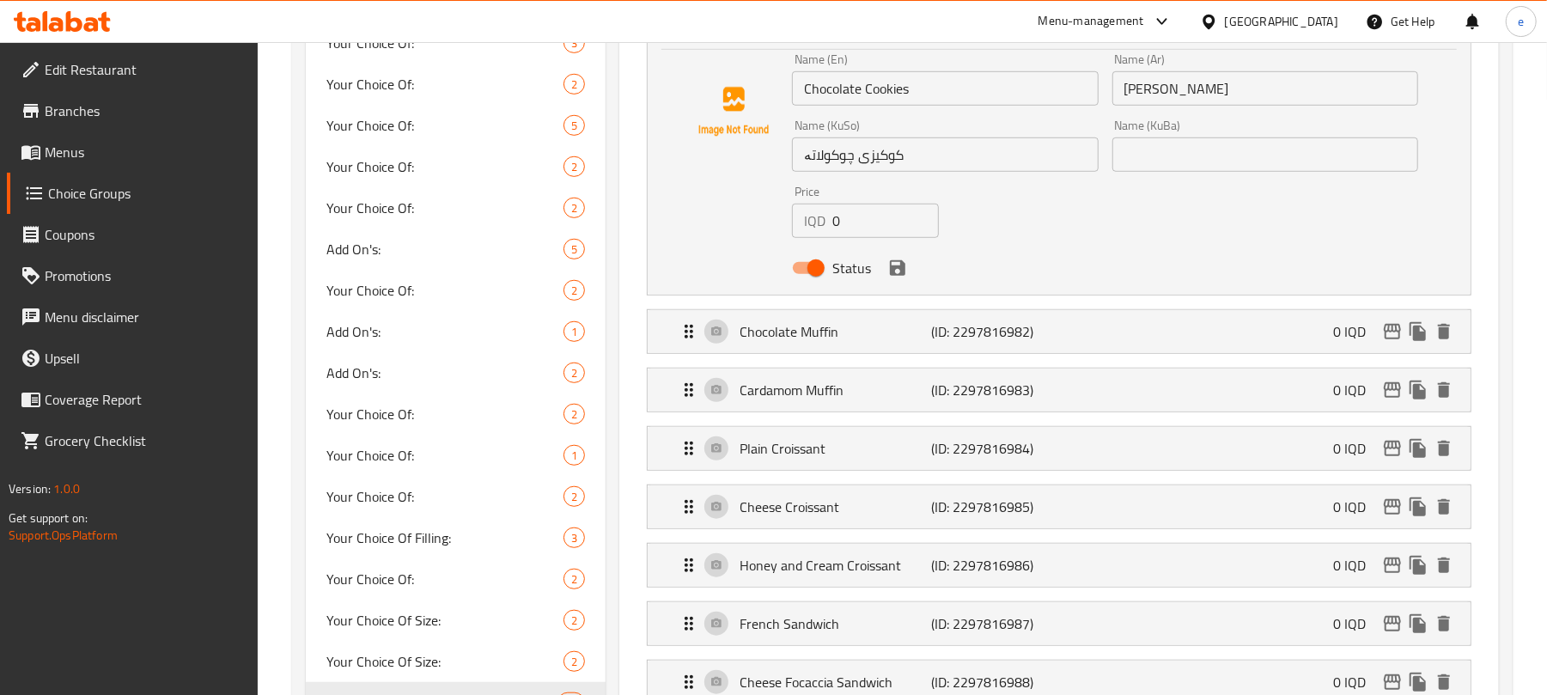
scroll to position [545, 0]
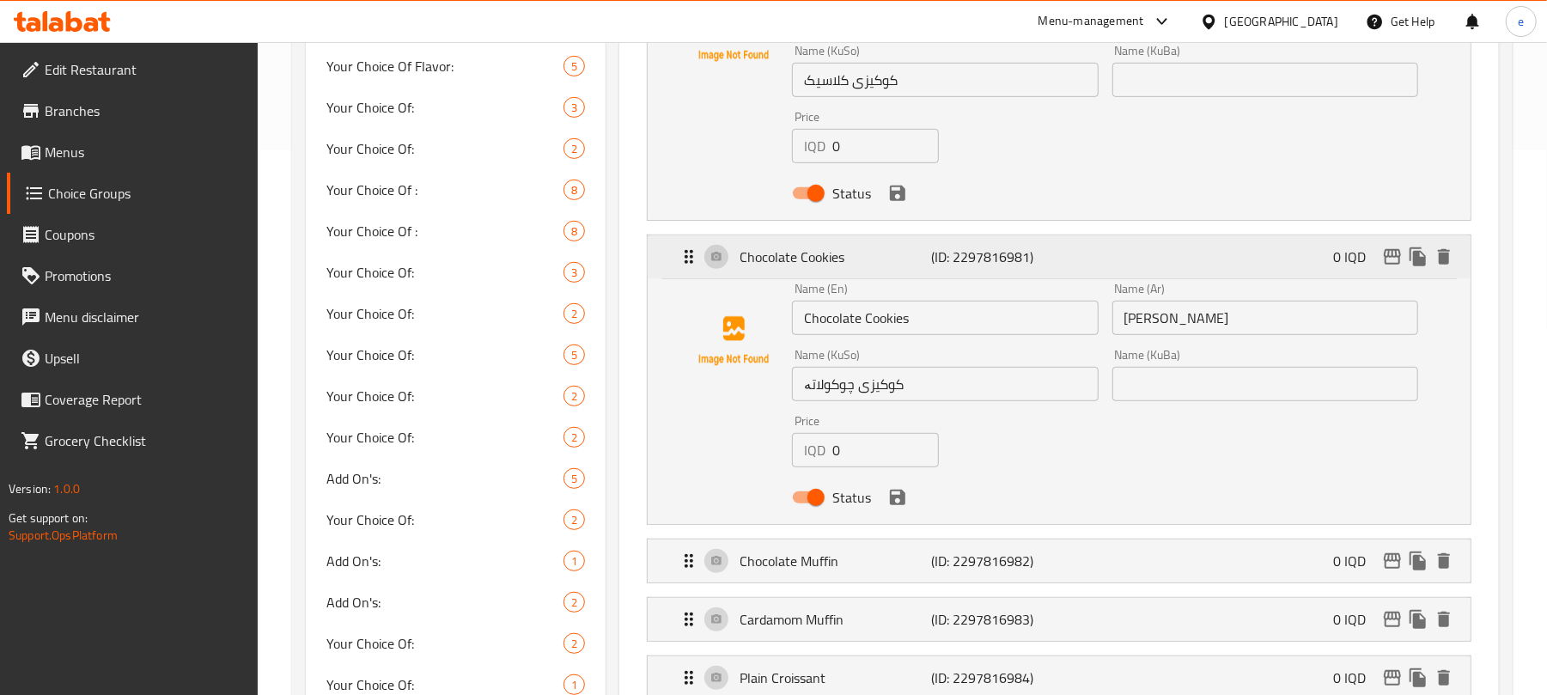
click at [983, 247] on p "(ID: 2297816981)" at bounding box center [996, 257] width 128 height 21
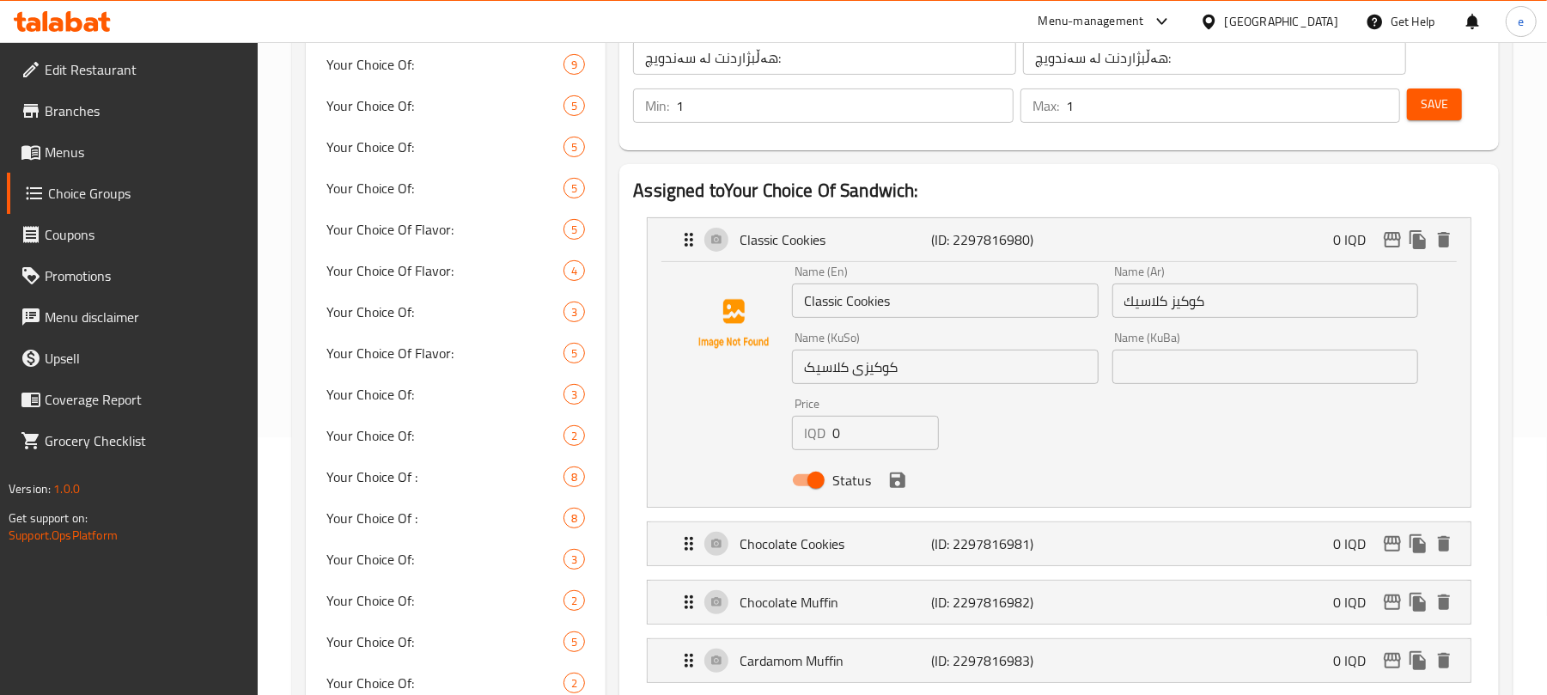
scroll to position [87, 0]
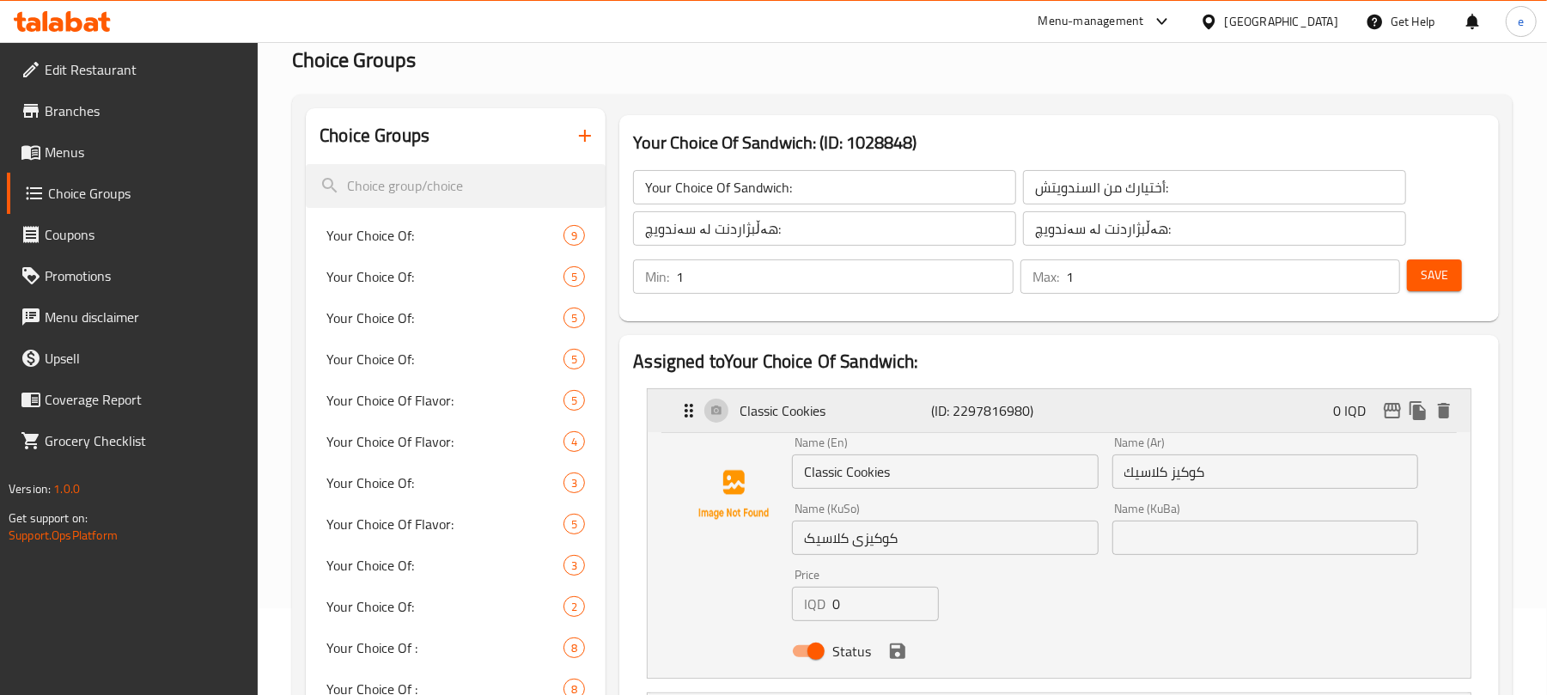
click at [991, 400] on p "(ID: 2297816980)" at bounding box center [996, 410] width 128 height 21
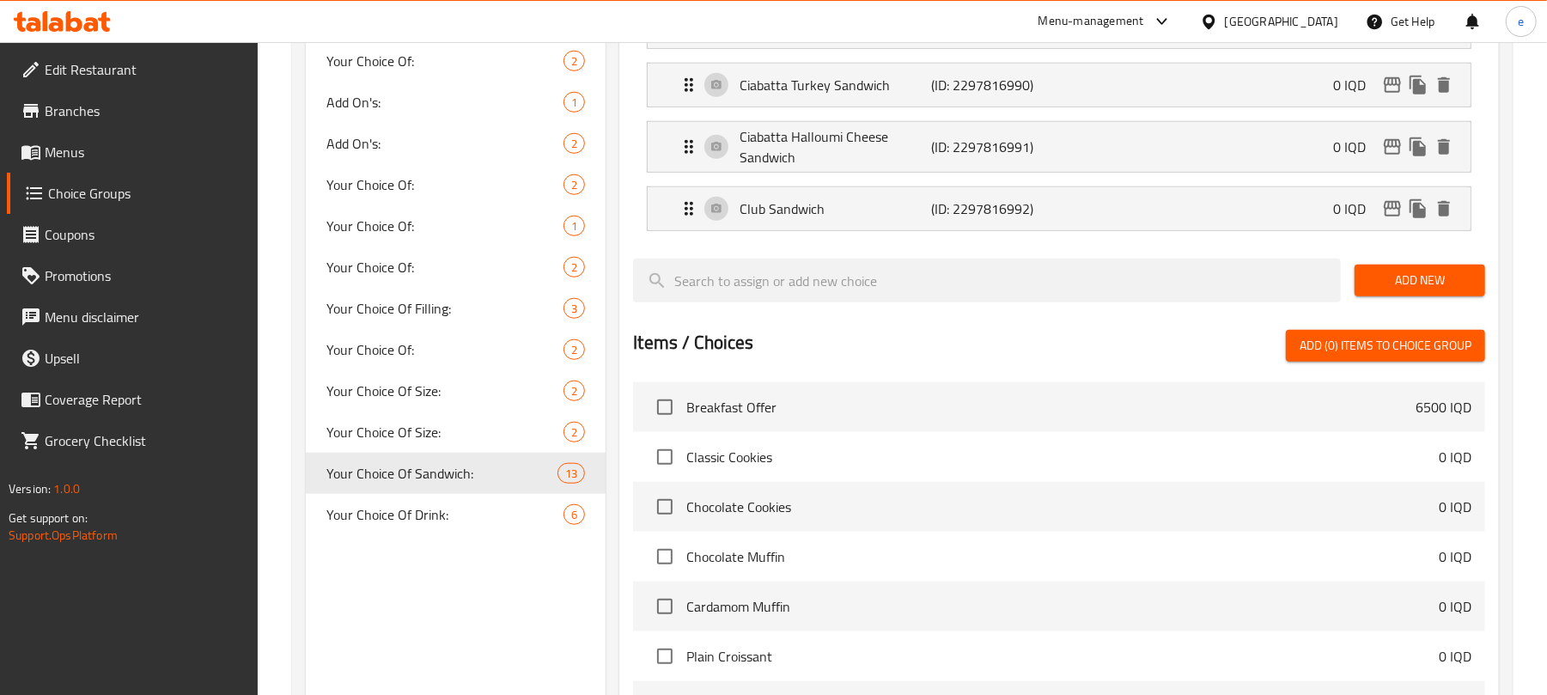
scroll to position [774, 0]
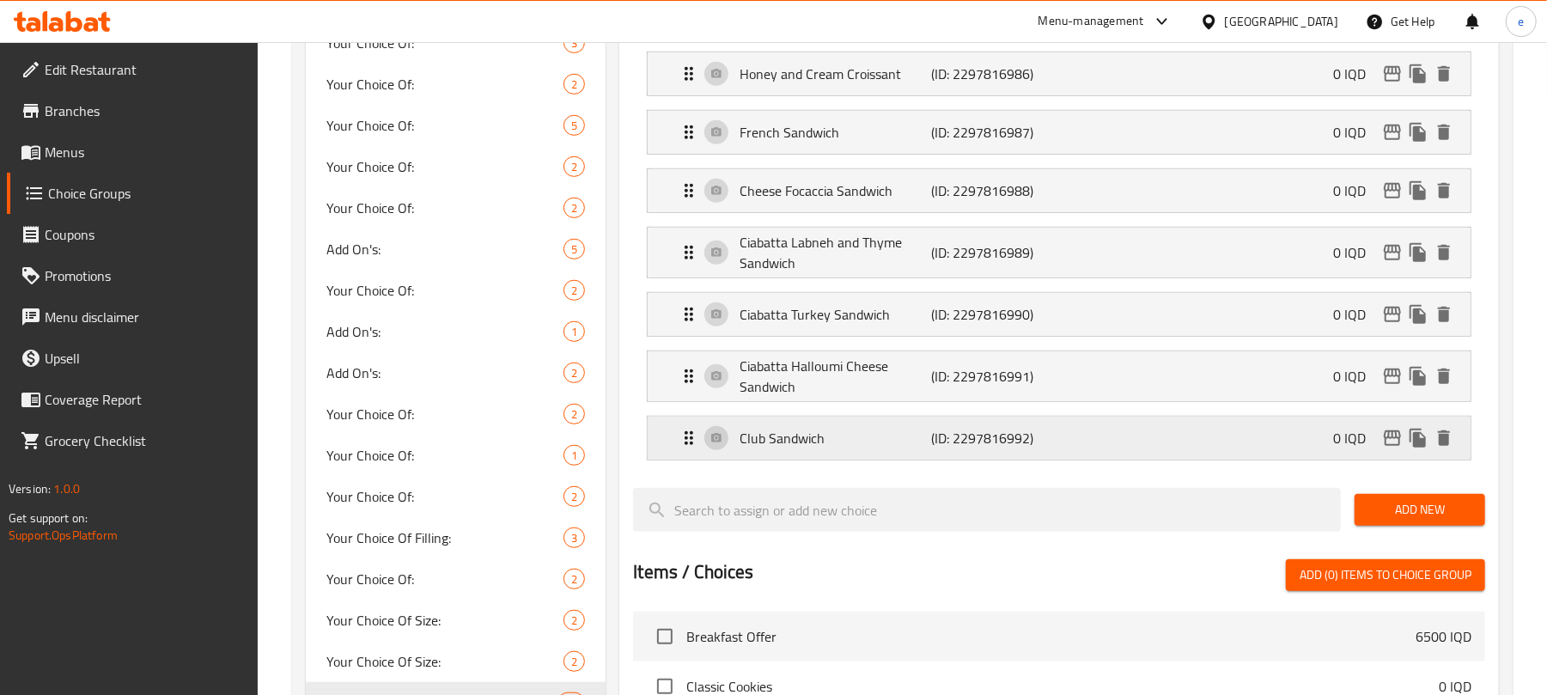
click at [899, 448] on p "Club Sandwich" at bounding box center [836, 438] width 192 height 21
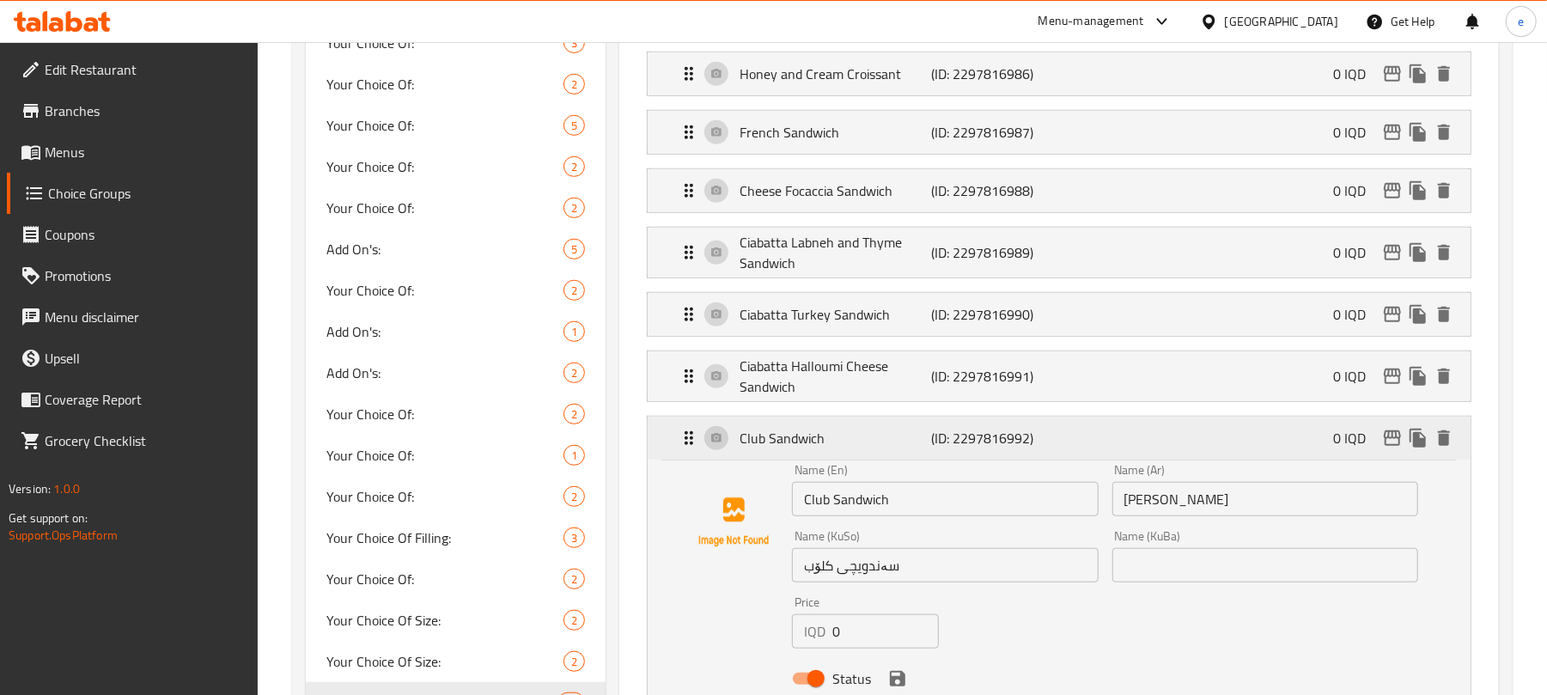
scroll to position [1003, 0]
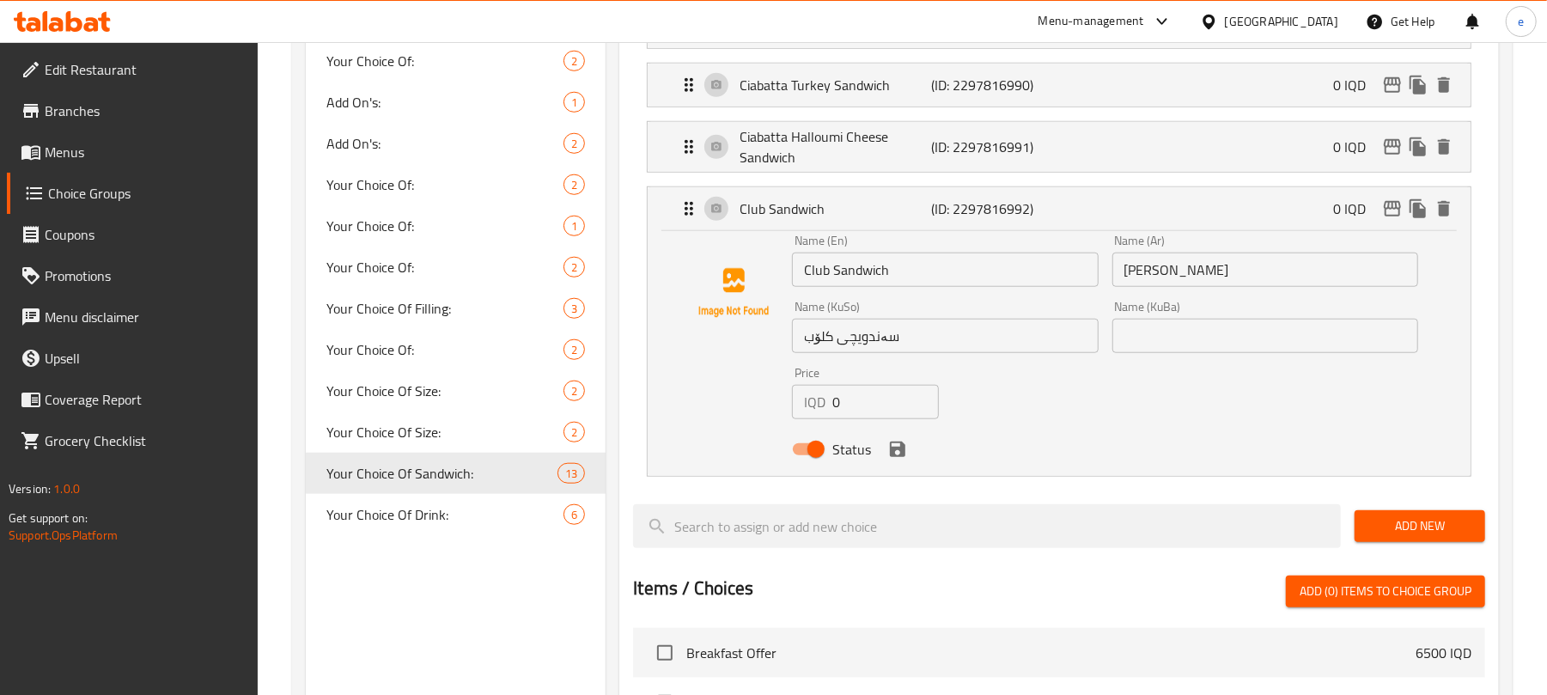
click at [954, 351] on input "سەندویچی کلۆب" at bounding box center [945, 336] width 306 height 34
click at [986, 352] on input "سەندویچی کڵەب" at bounding box center [945, 336] width 306 height 34
click at [902, 457] on icon "save" at bounding box center [897, 449] width 15 height 15
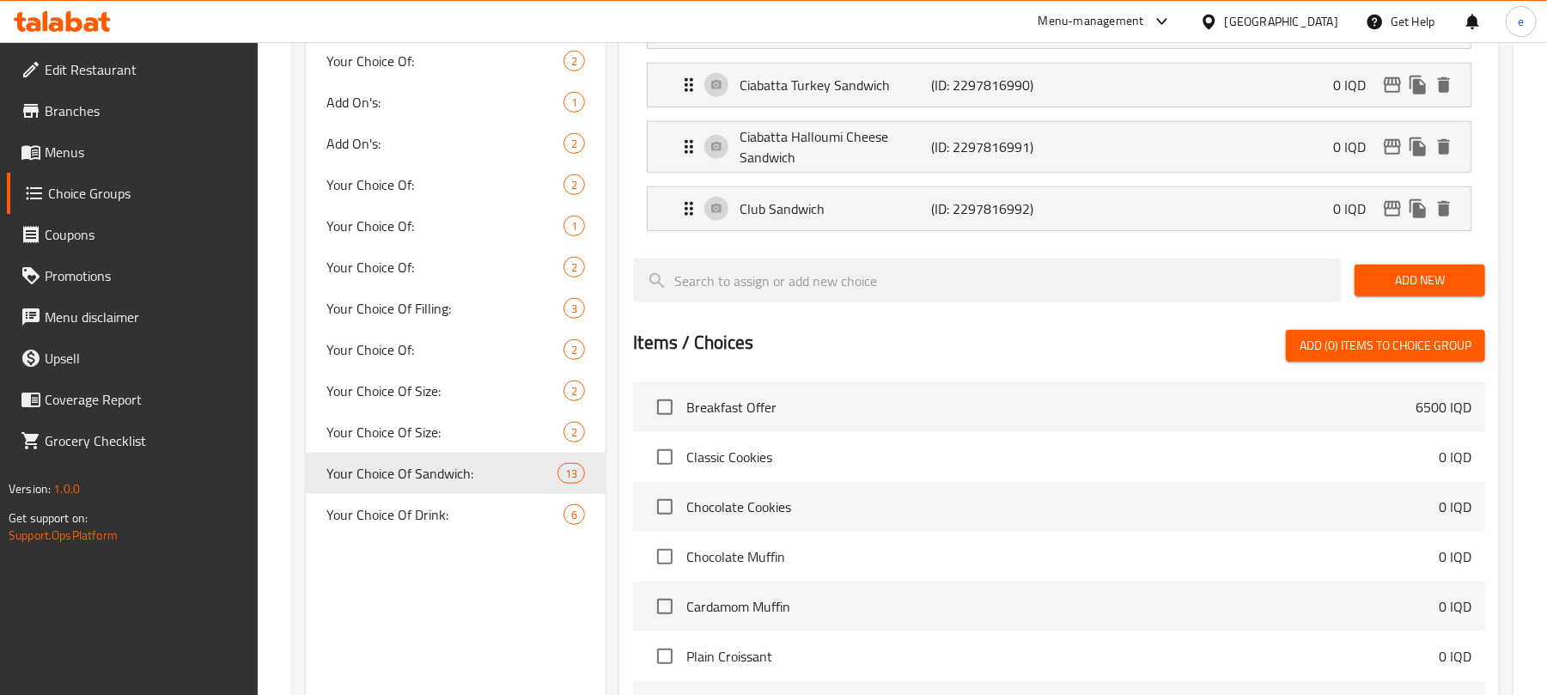
type input "سەندویچی کڵەب"
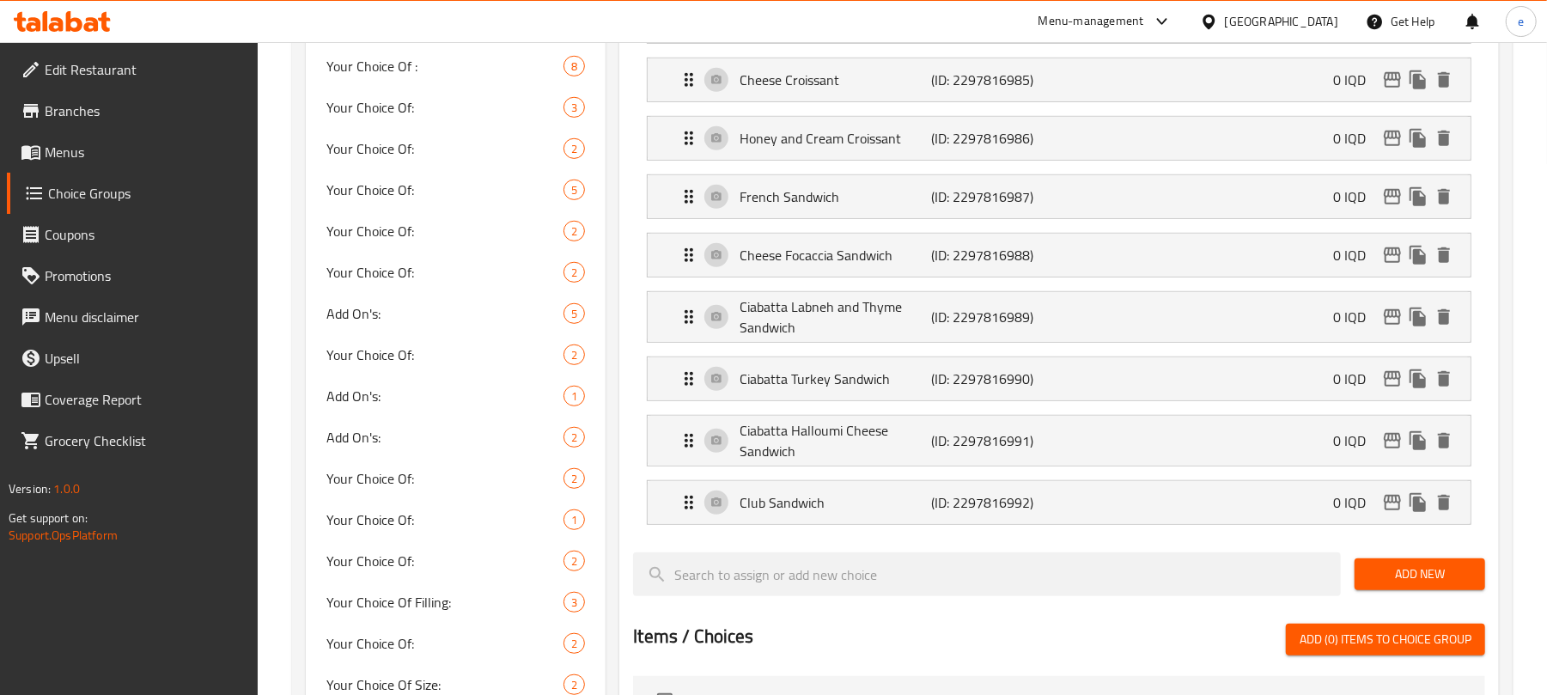
scroll to position [763, 0]
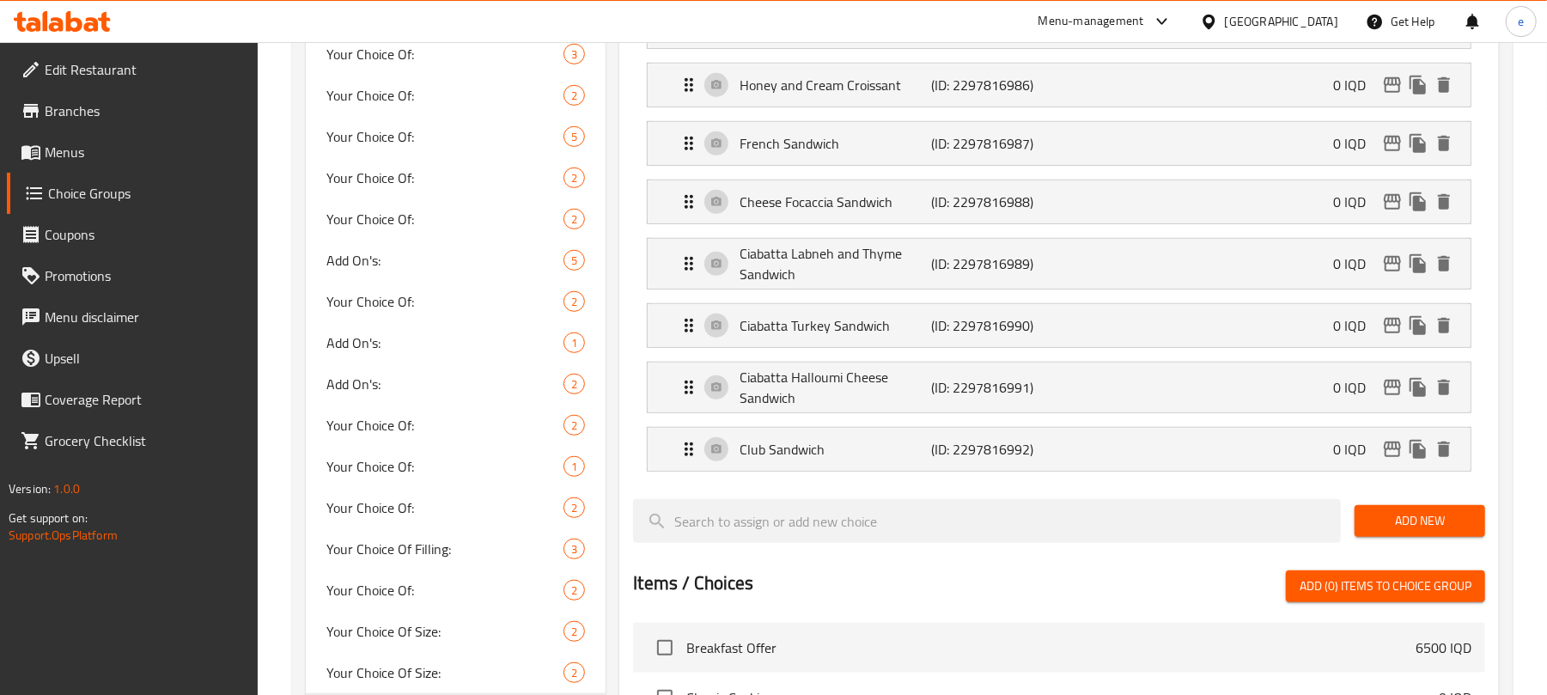
click at [1427, 526] on span "Add New" at bounding box center [1419, 520] width 103 height 21
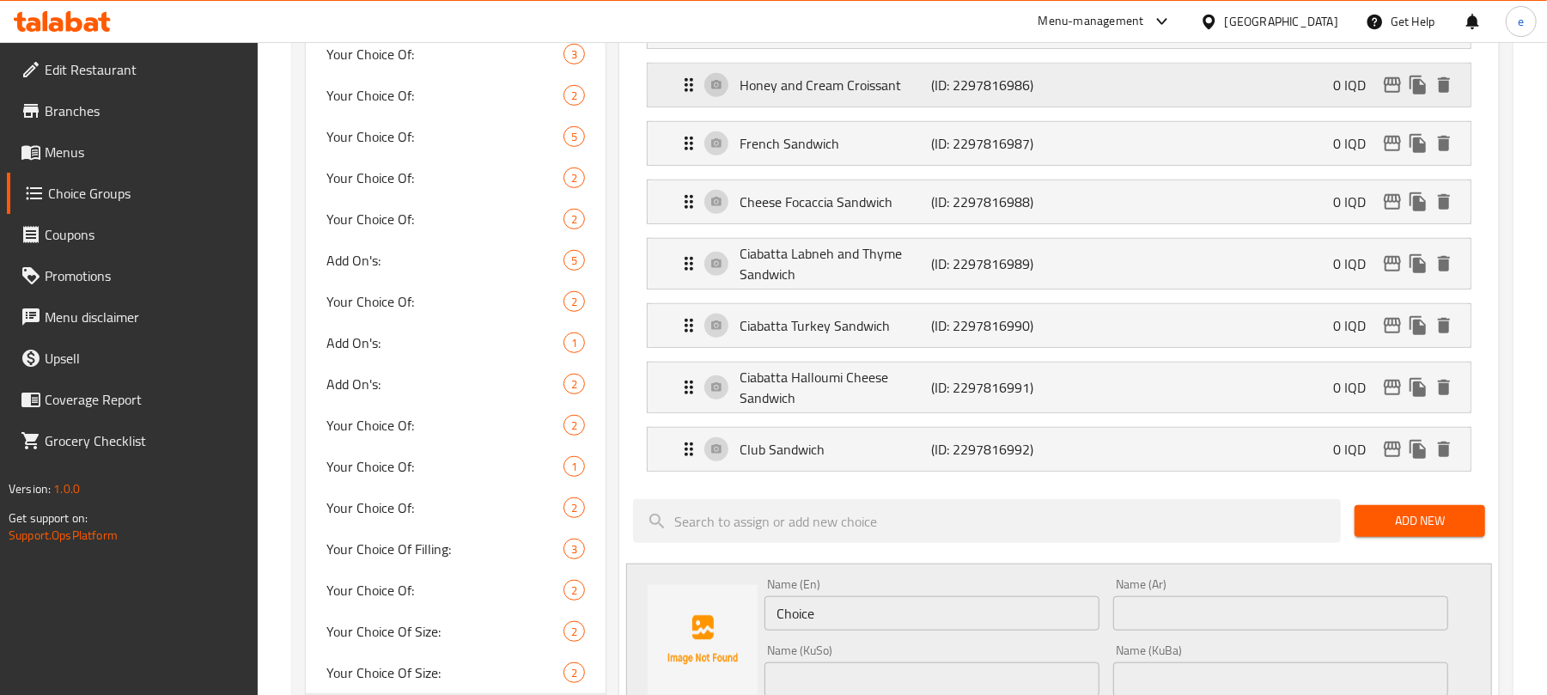
click at [977, 95] on p "(ID: 2297816986)" at bounding box center [996, 85] width 128 height 21
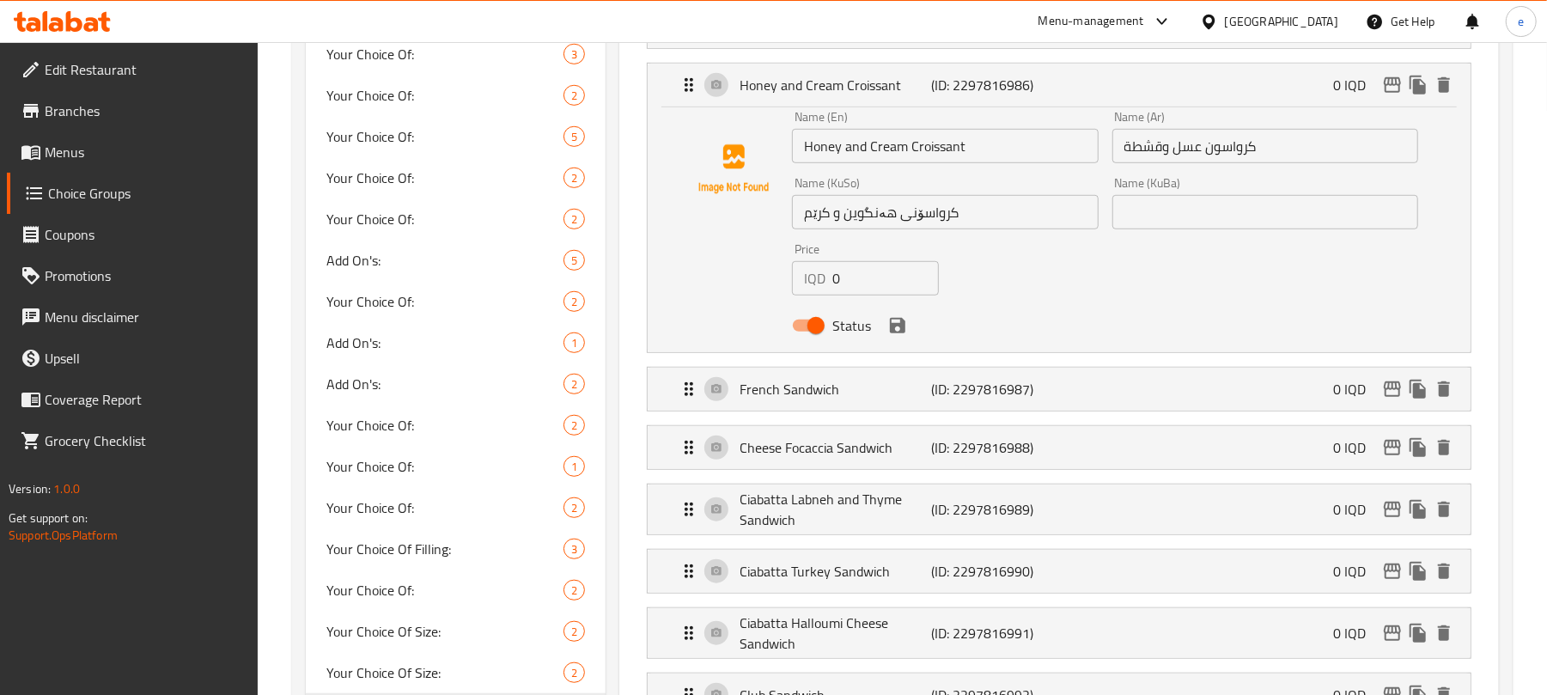
click at [936, 151] on input "Honey and Cream Croissant" at bounding box center [945, 146] width 306 height 34
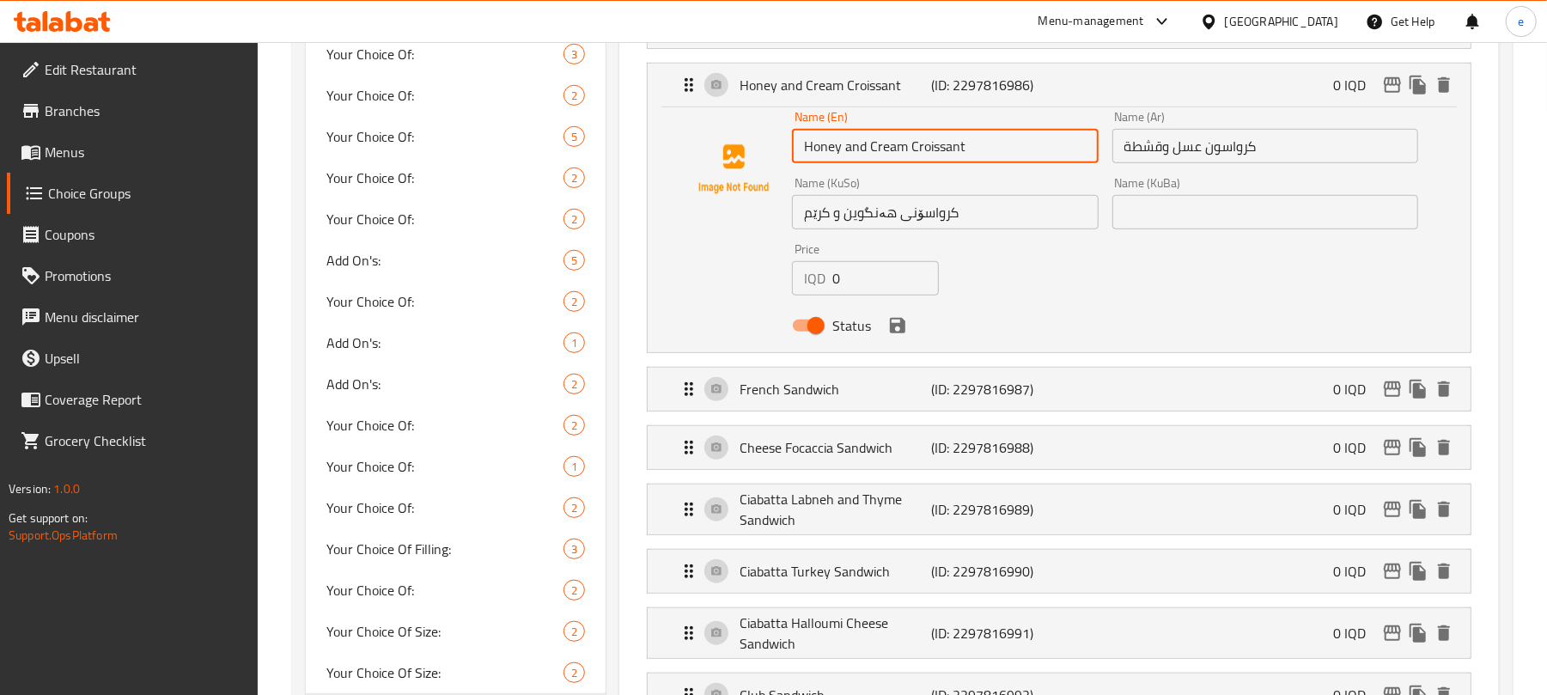
click at [936, 151] on input "Honey and Cream Croissant" at bounding box center [945, 146] width 306 height 34
click at [980, 95] on p "(ID: 2297816986)" at bounding box center [996, 85] width 128 height 21
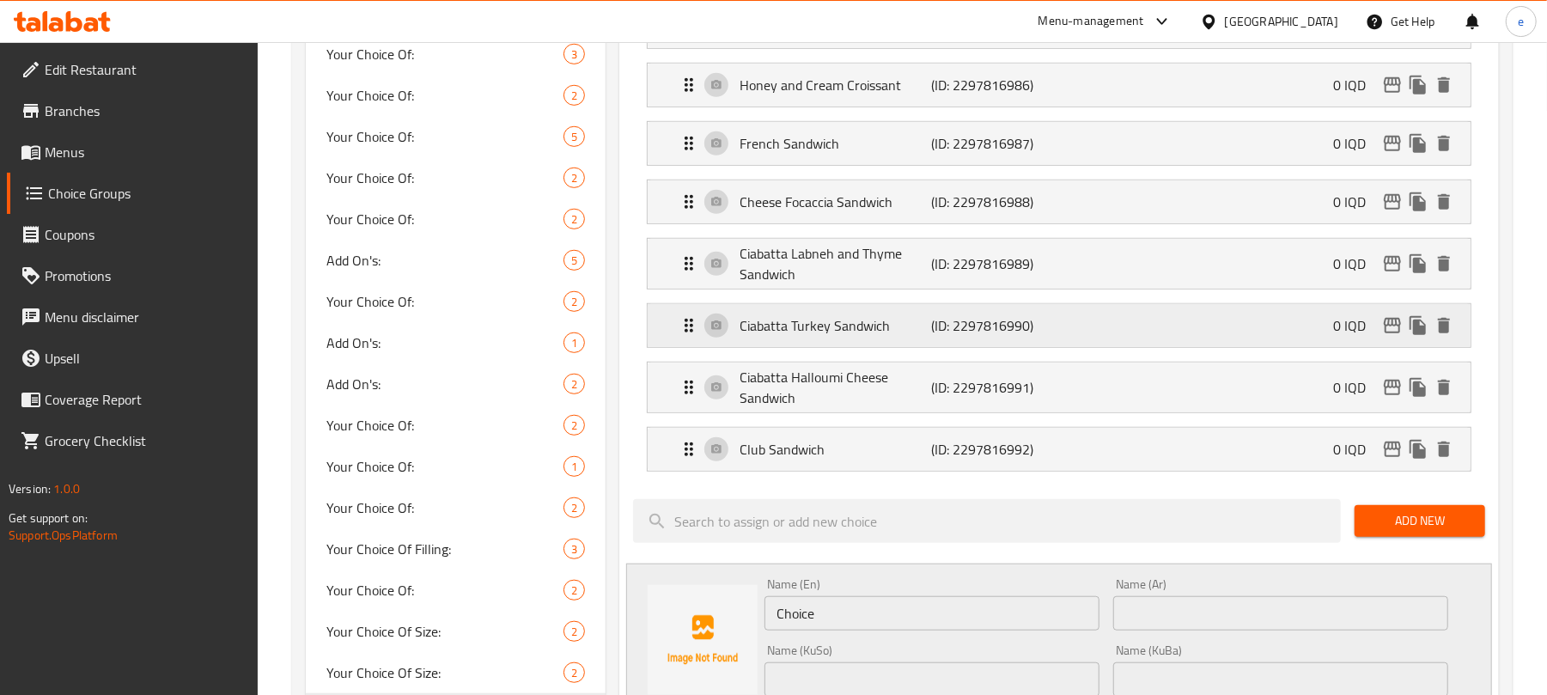
click at [839, 336] on p "Ciabatta Turkey Sandwich" at bounding box center [836, 325] width 192 height 21
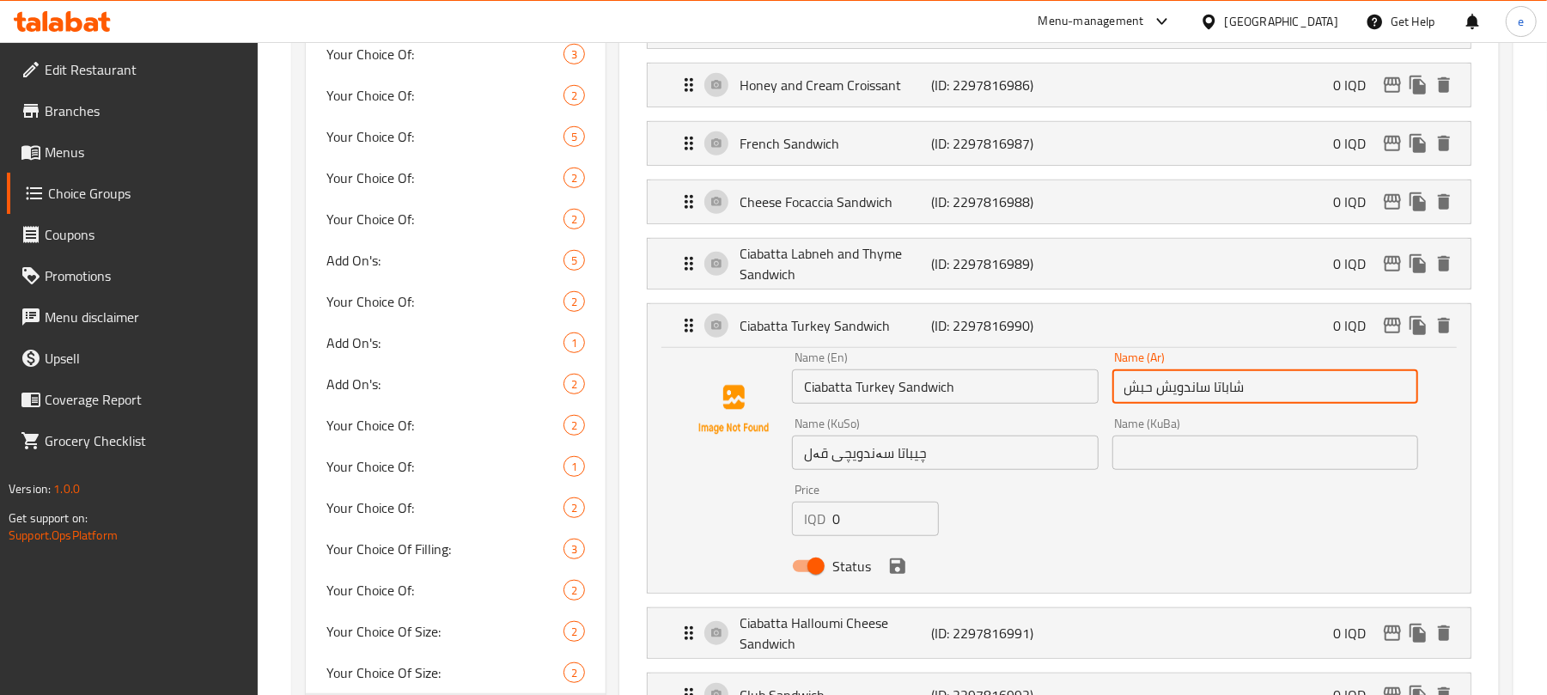
click at [1139, 395] on input "شاباتا ساندويش حبش" at bounding box center [1265, 386] width 306 height 34
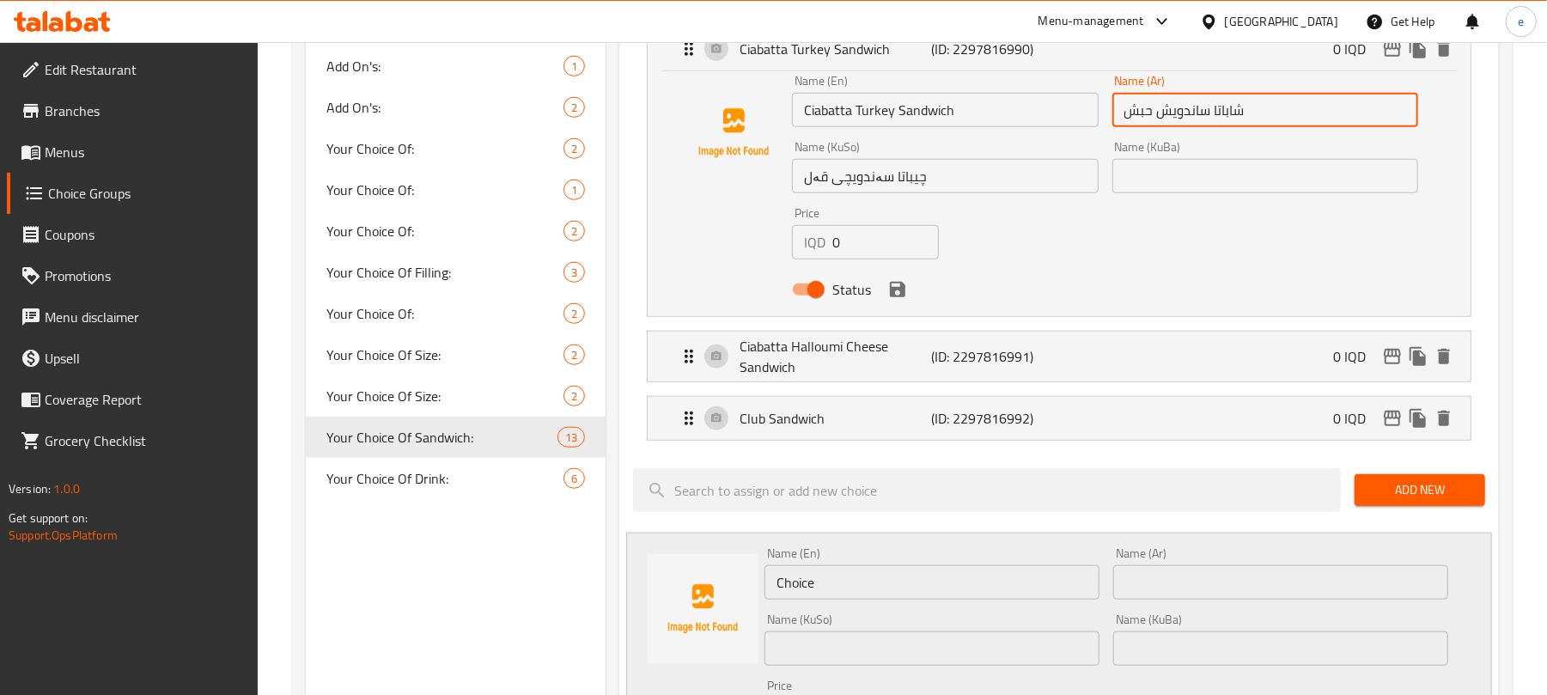
scroll to position [991, 0]
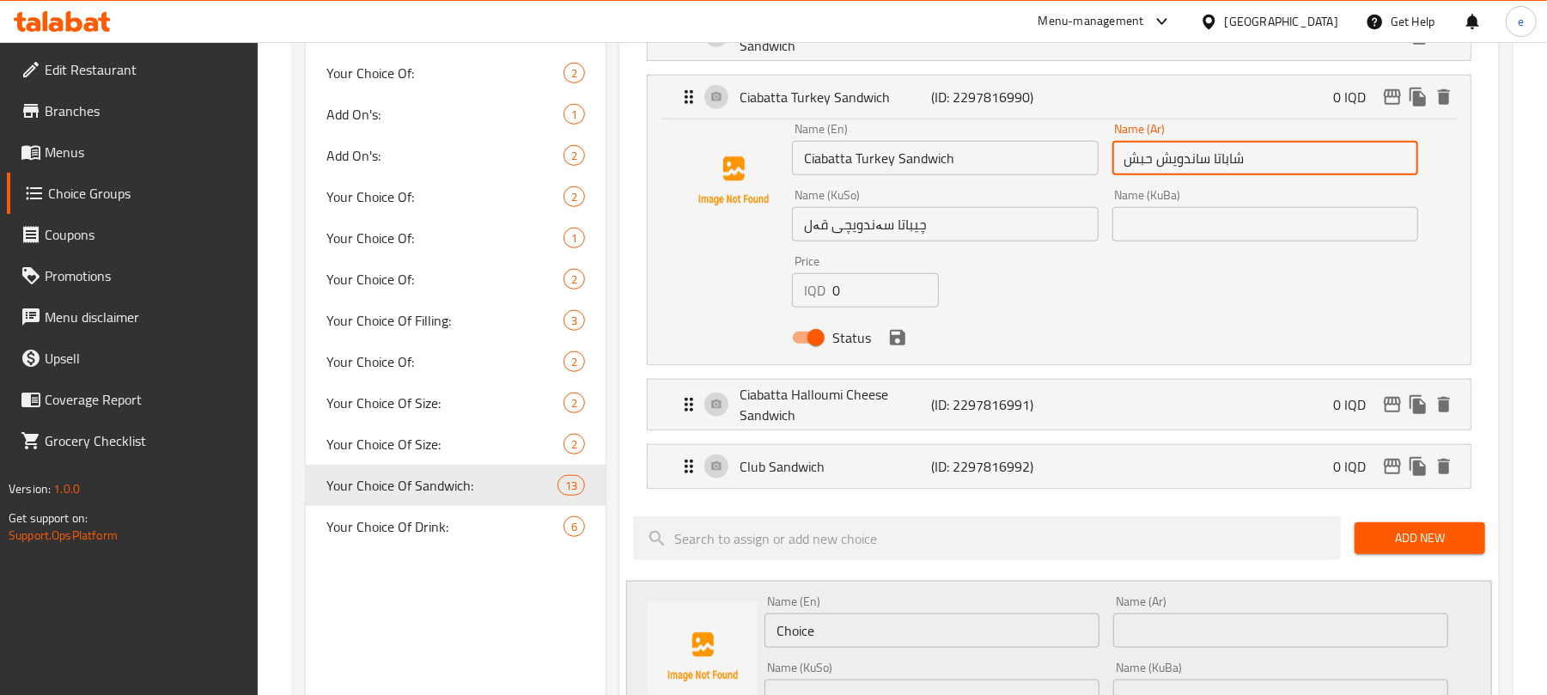
click at [876, 155] on input "Ciabatta Turkey Sandwich" at bounding box center [945, 158] width 306 height 34
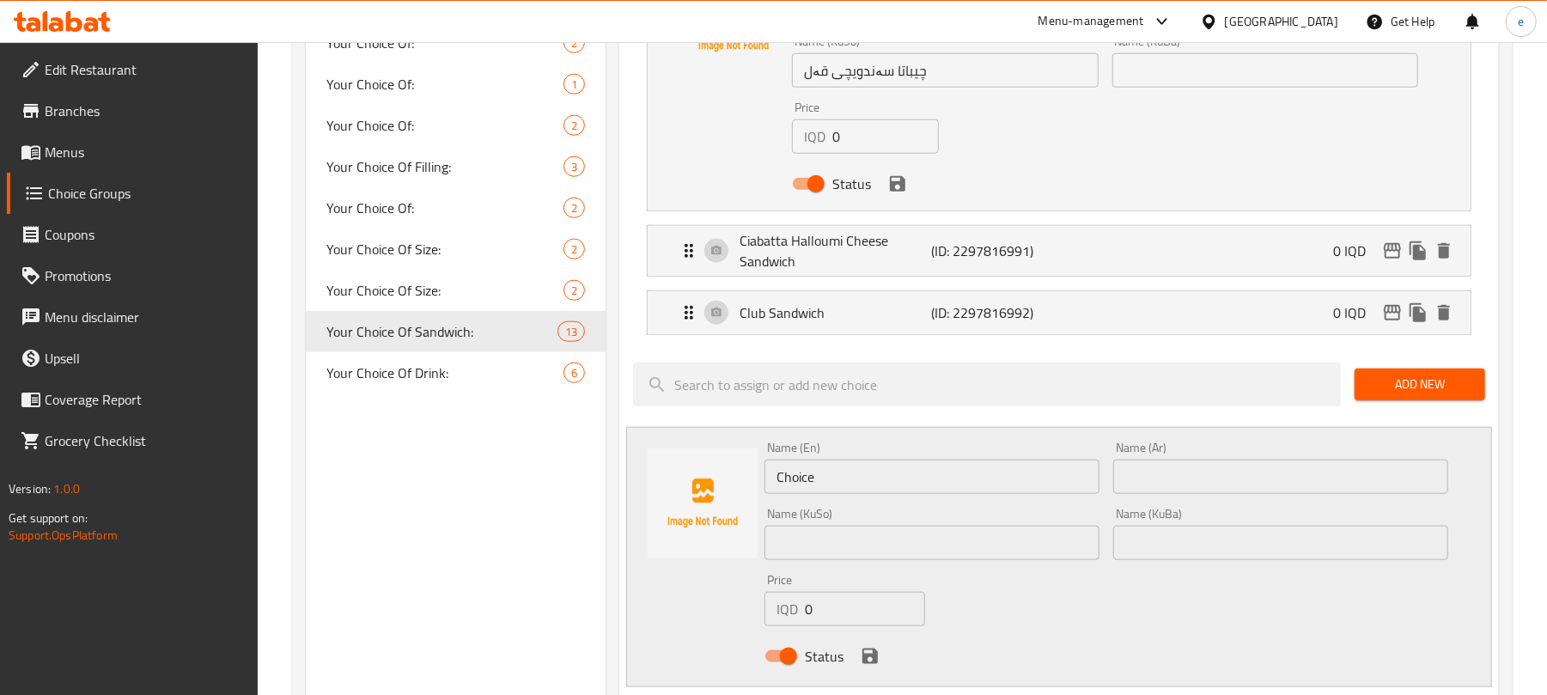
scroll to position [1221, 0]
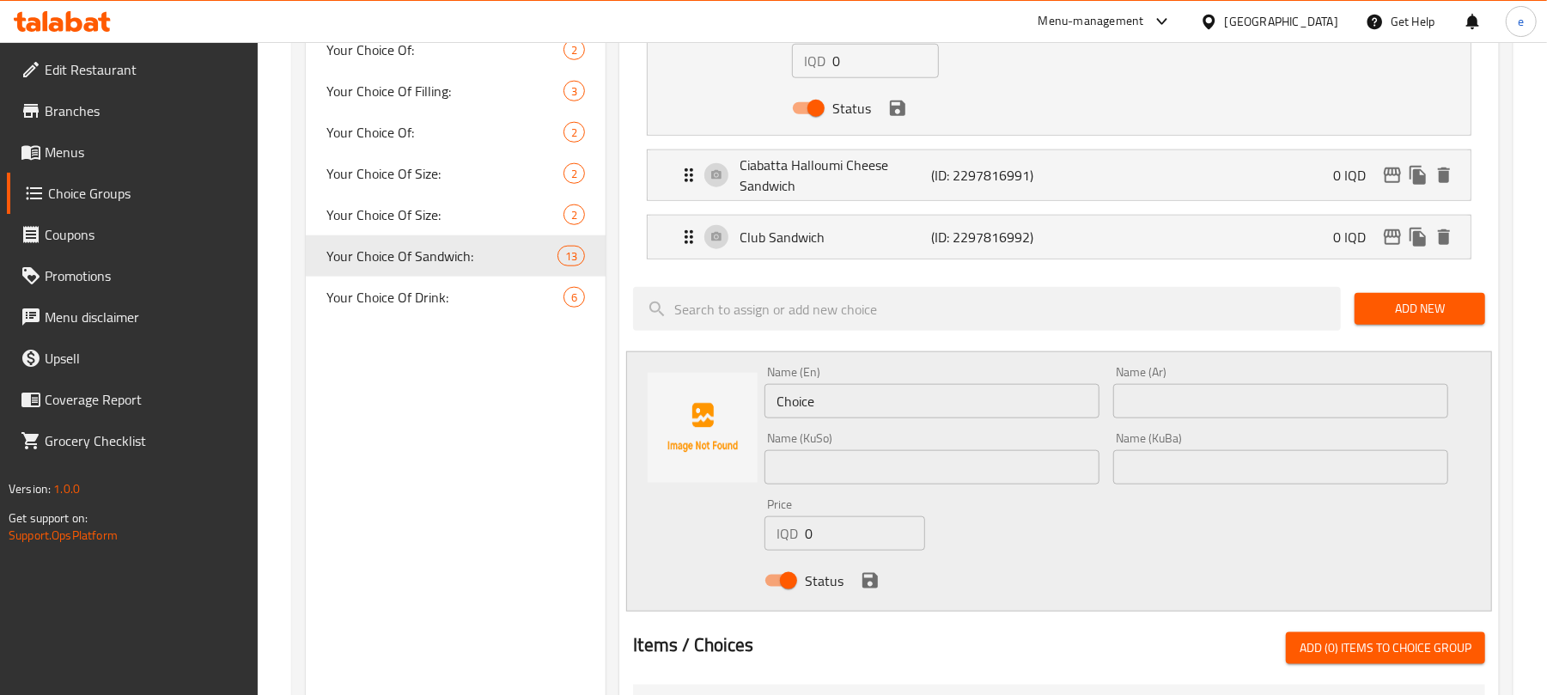
click at [847, 417] on input "Choice" at bounding box center [932, 401] width 335 height 34
paste input "Turkey"
paste input "Croissant"
type input "Turkey Croissant"
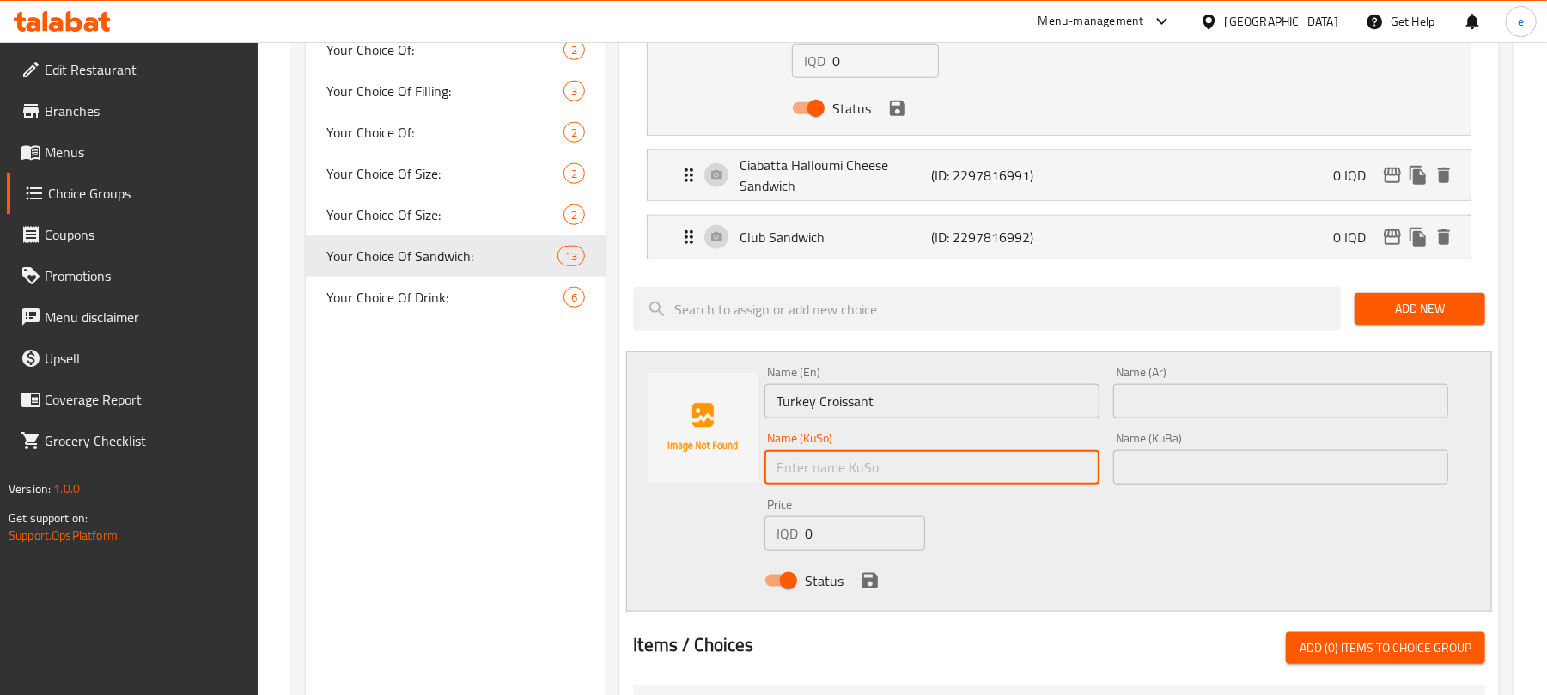
click at [1018, 481] on input "text" at bounding box center [932, 467] width 335 height 34
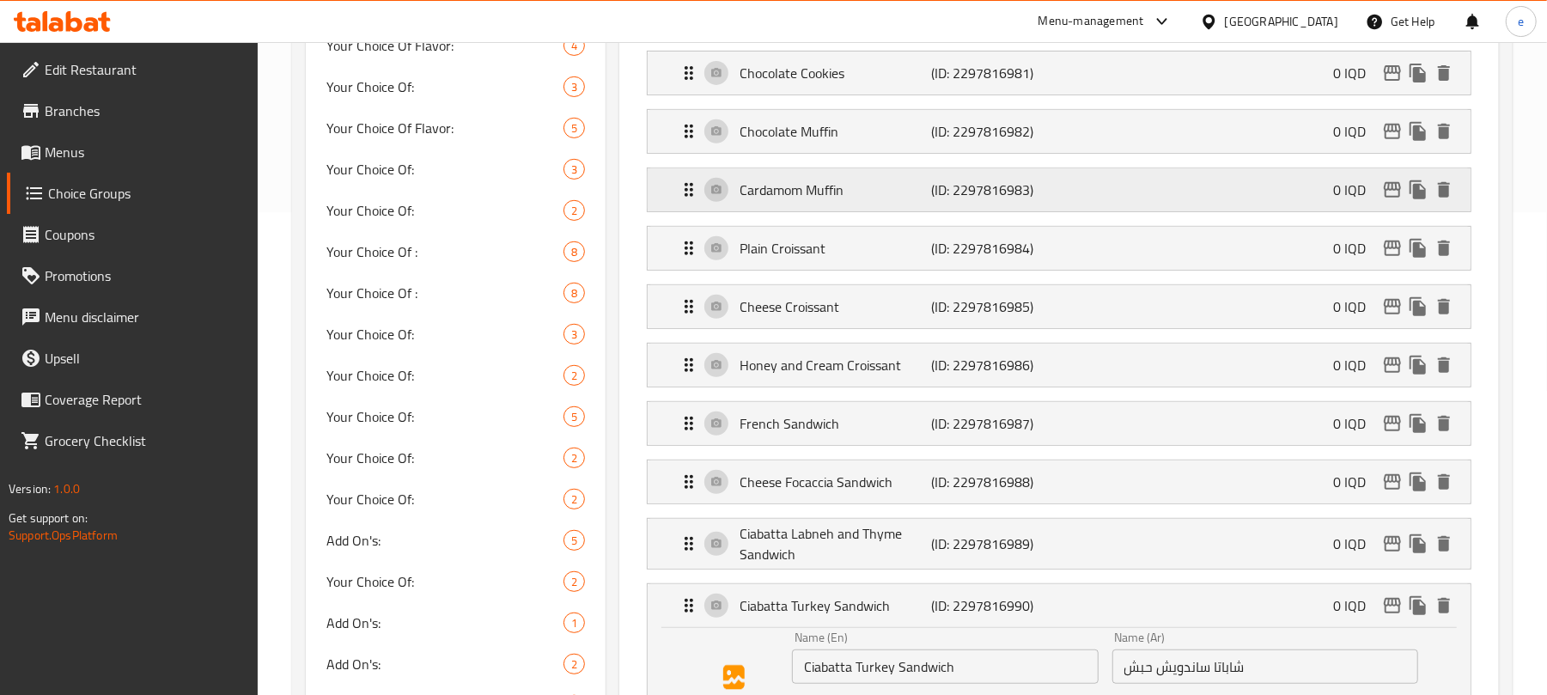
scroll to position [512, 0]
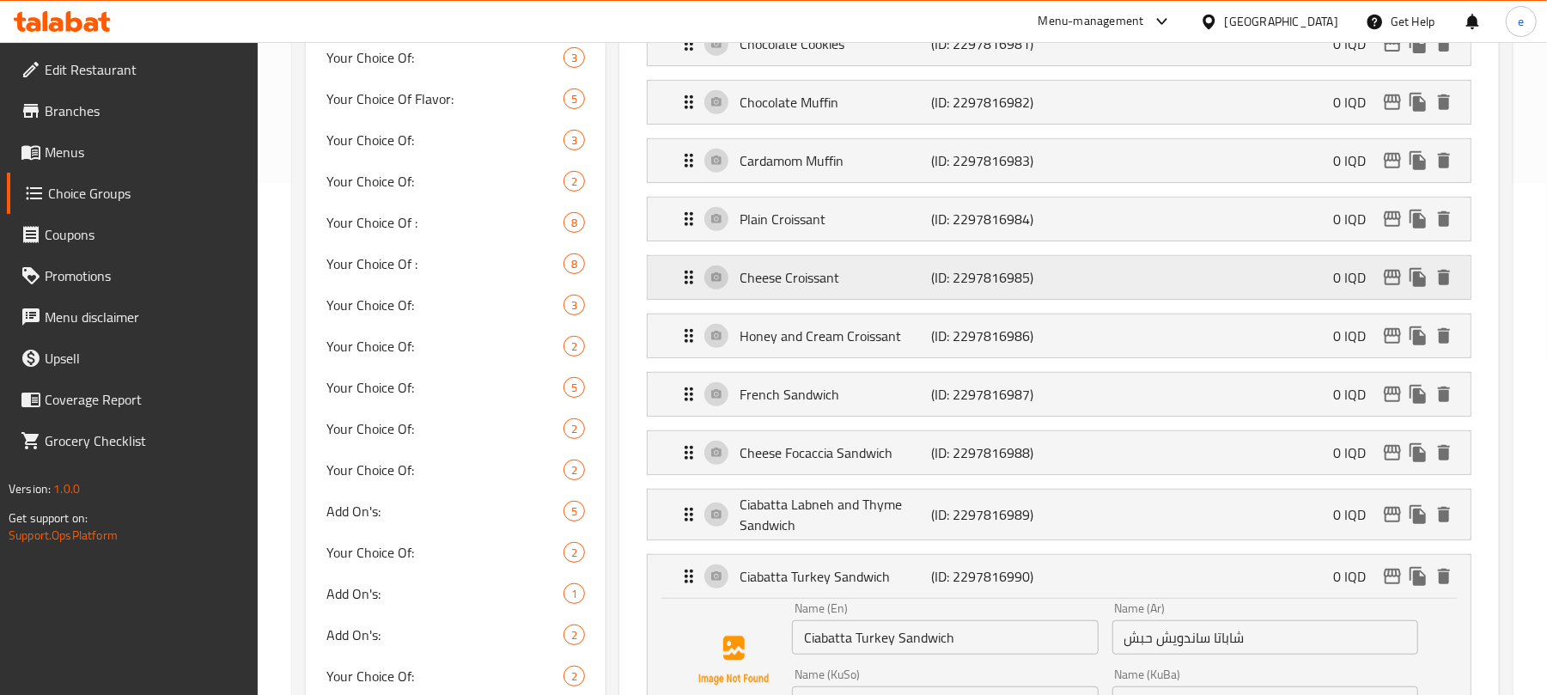
click at [919, 268] on div "Cheese Croissant (ID: 2297816985) 0 IQD" at bounding box center [1064, 277] width 771 height 43
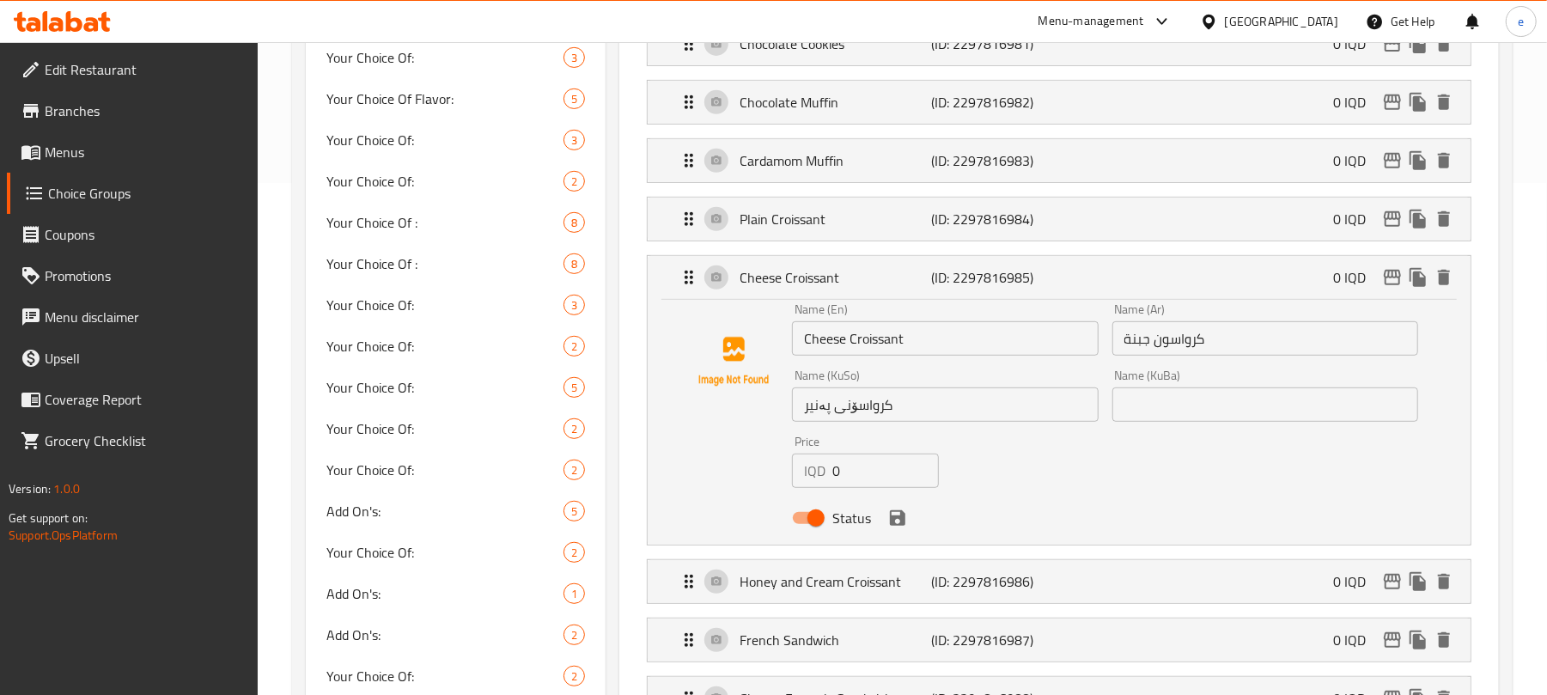
click at [874, 416] on input "کرواسۆنی پەنیر" at bounding box center [945, 404] width 306 height 34
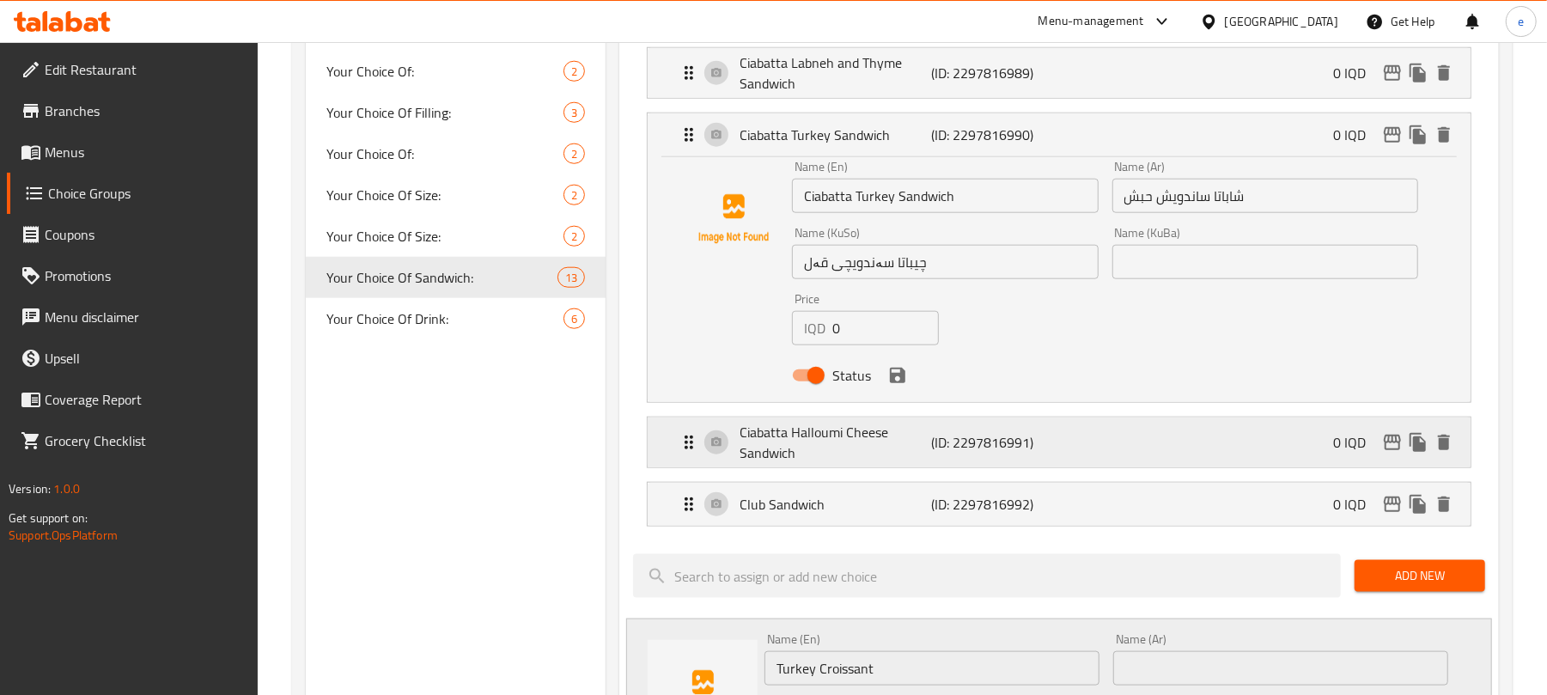
scroll to position [1428, 0]
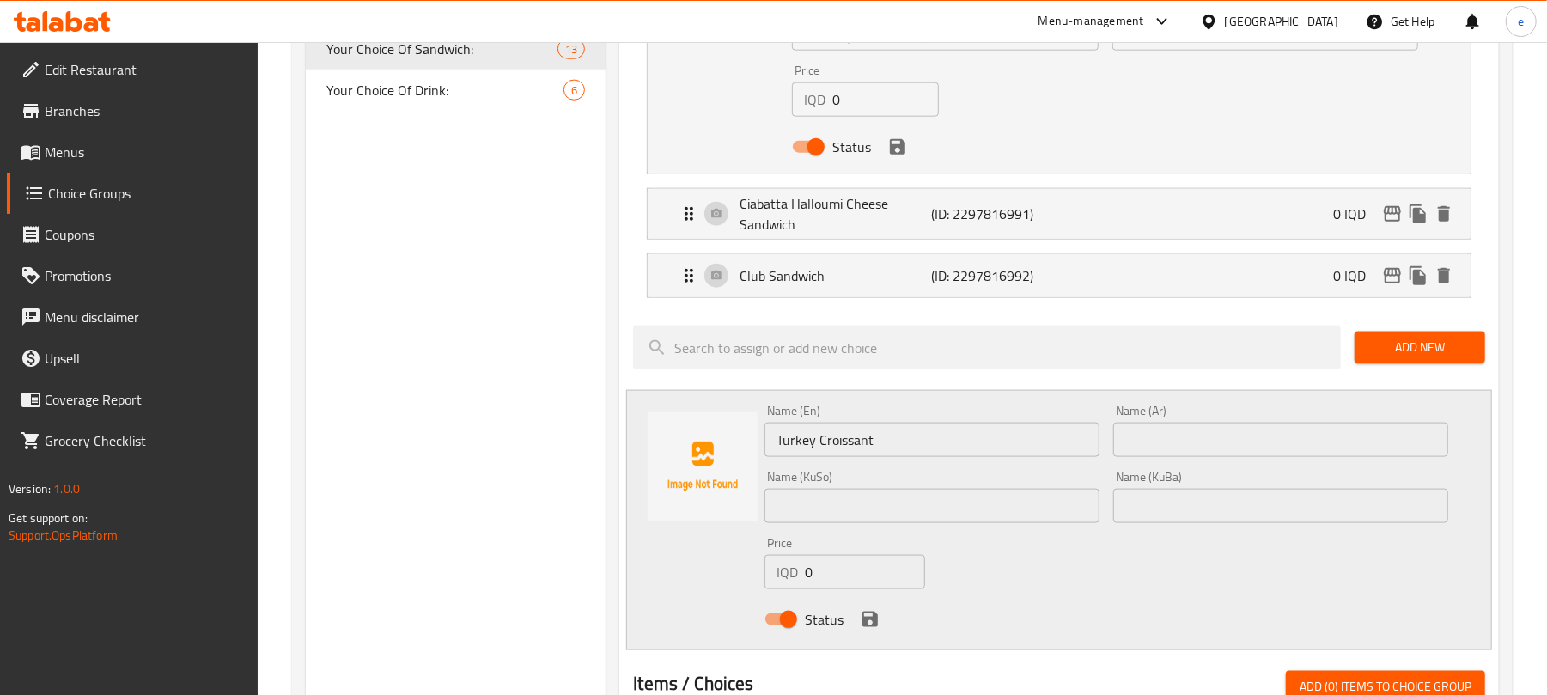
click at [1062, 498] on input "text" at bounding box center [932, 506] width 335 height 34
paste input "کرواسۆنی"
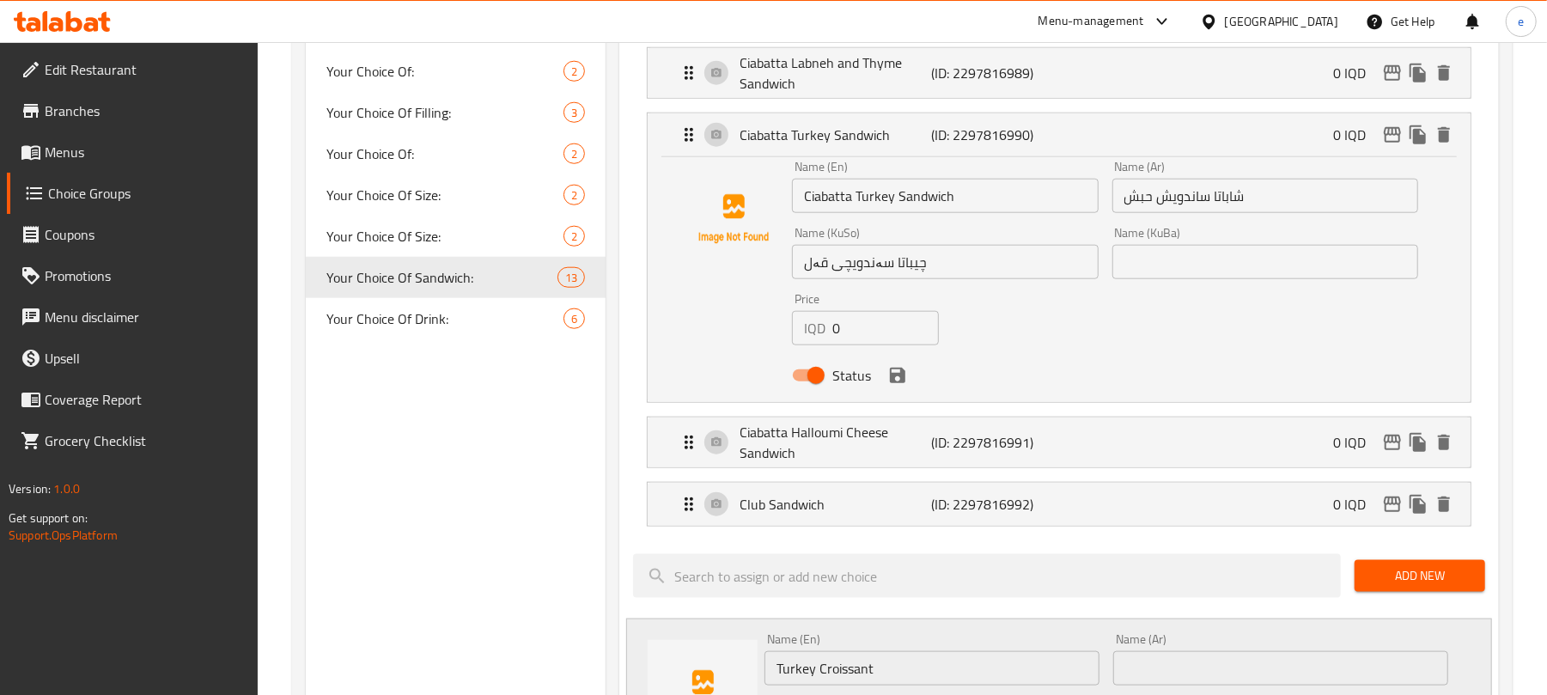
click at [813, 276] on input "چیباتا سەندویچی قەل" at bounding box center [945, 262] width 306 height 34
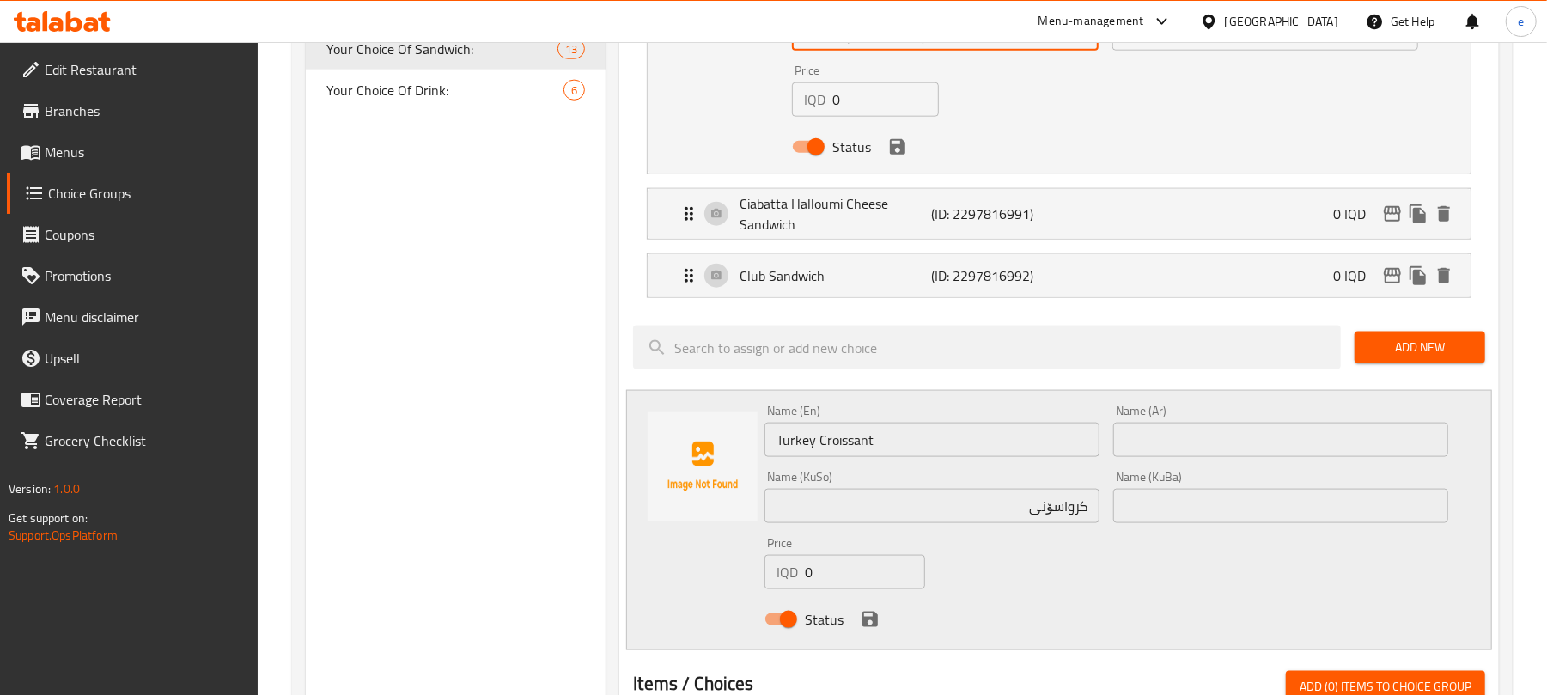
click at [974, 497] on input "کرواسۆنی" at bounding box center [932, 506] width 335 height 34
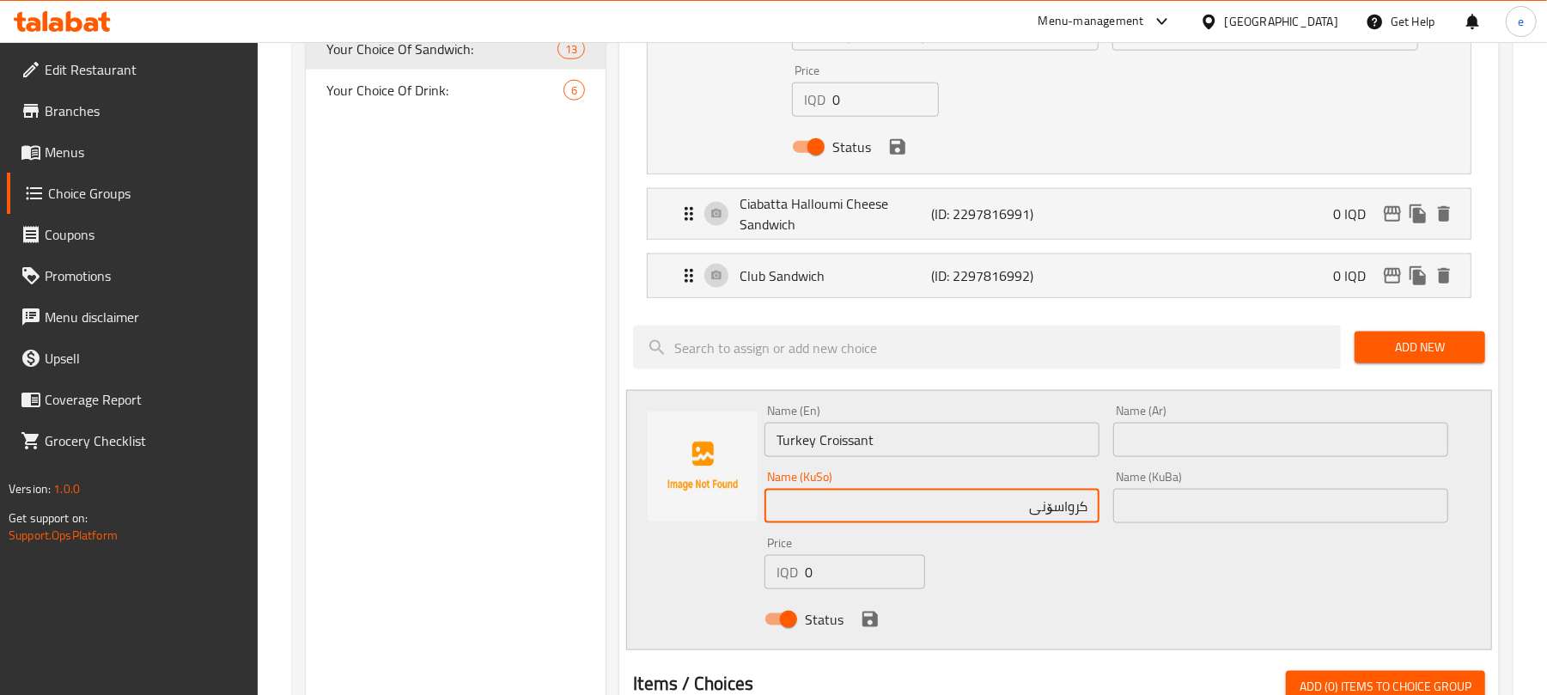
paste input "قەل"
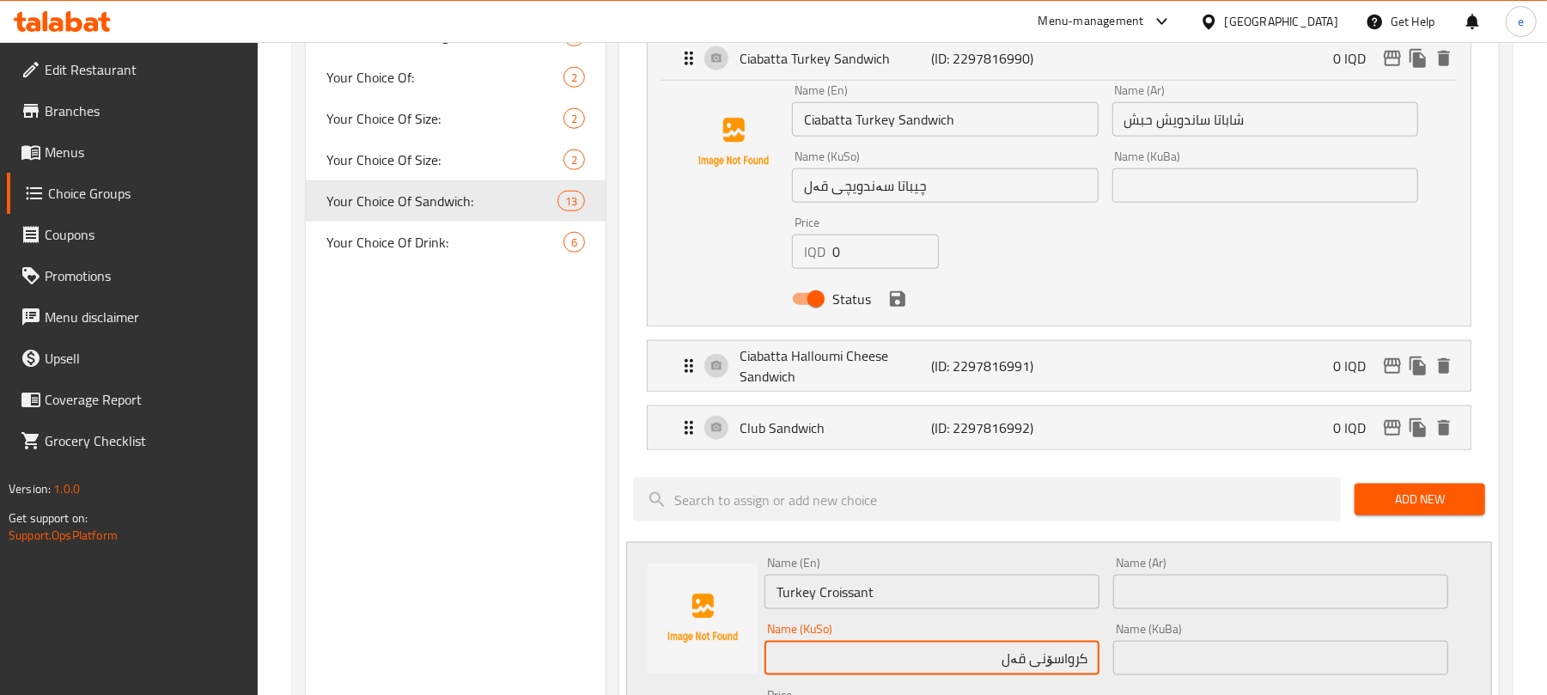
scroll to position [1199, 0]
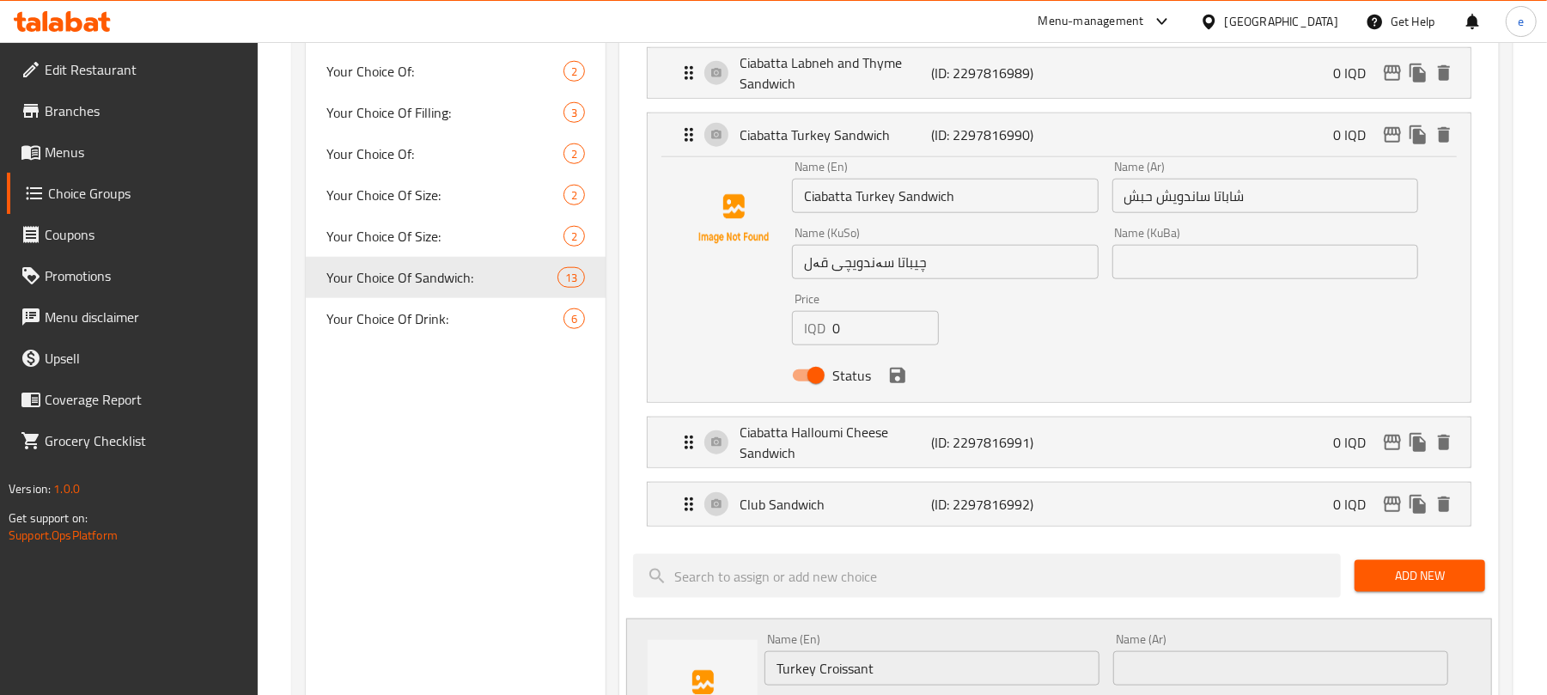
type input "کرواسۆنی قەل"
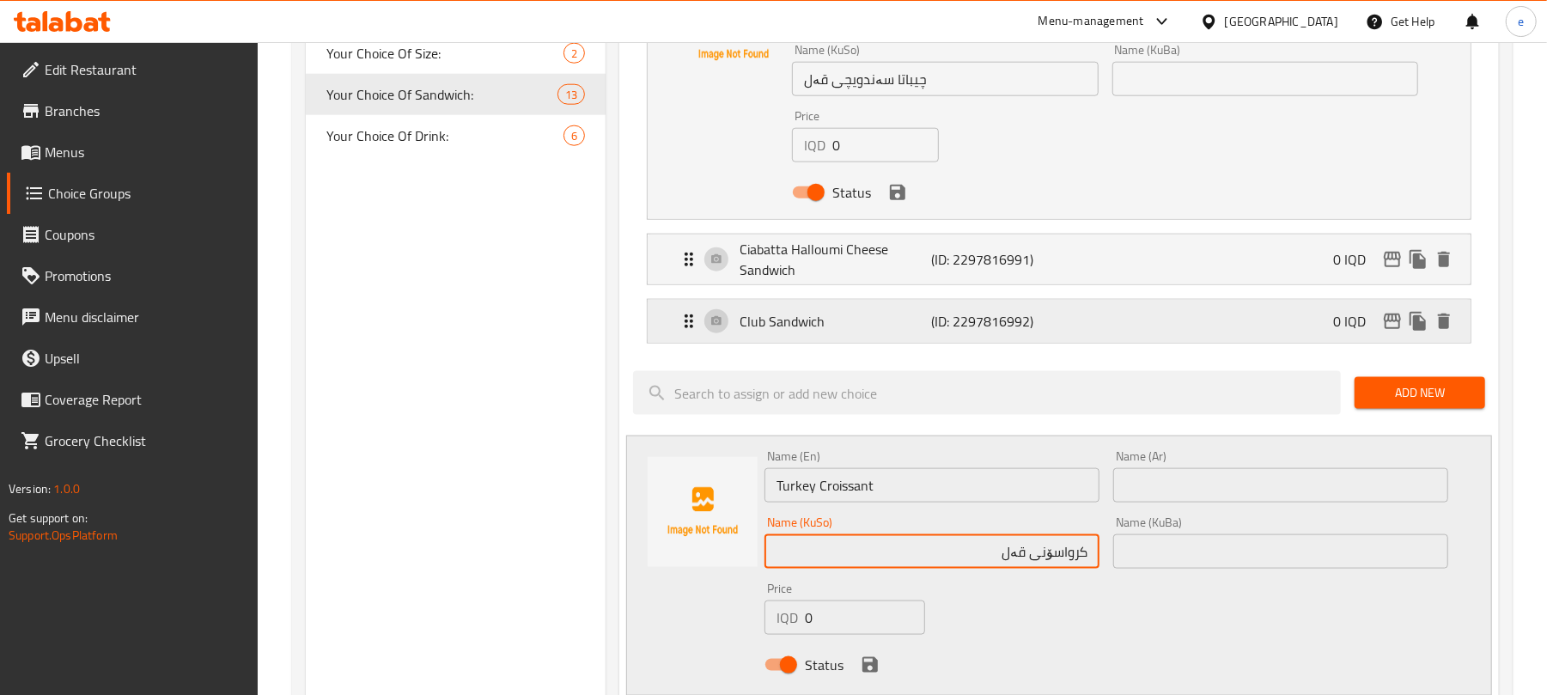
scroll to position [1428, 0]
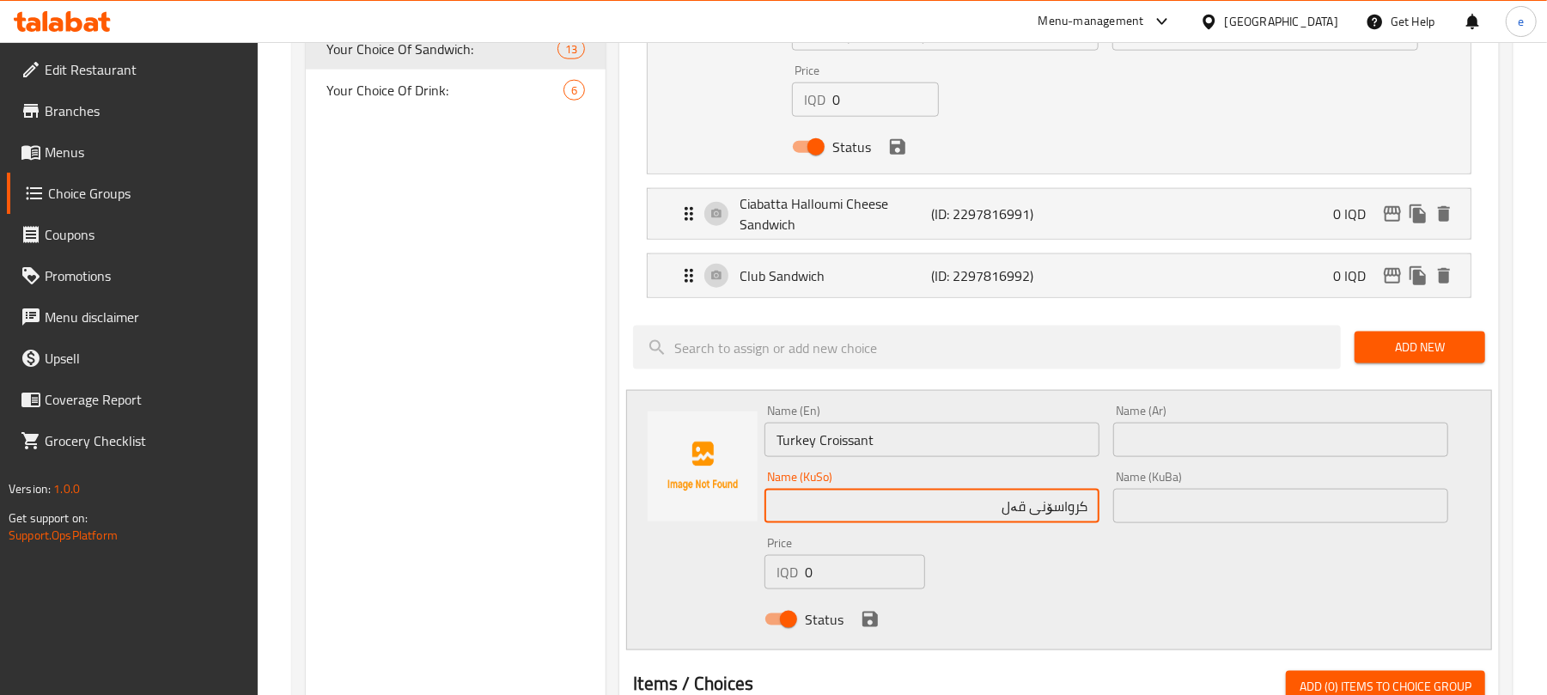
click at [1286, 447] on input "text" at bounding box center [1280, 440] width 335 height 34
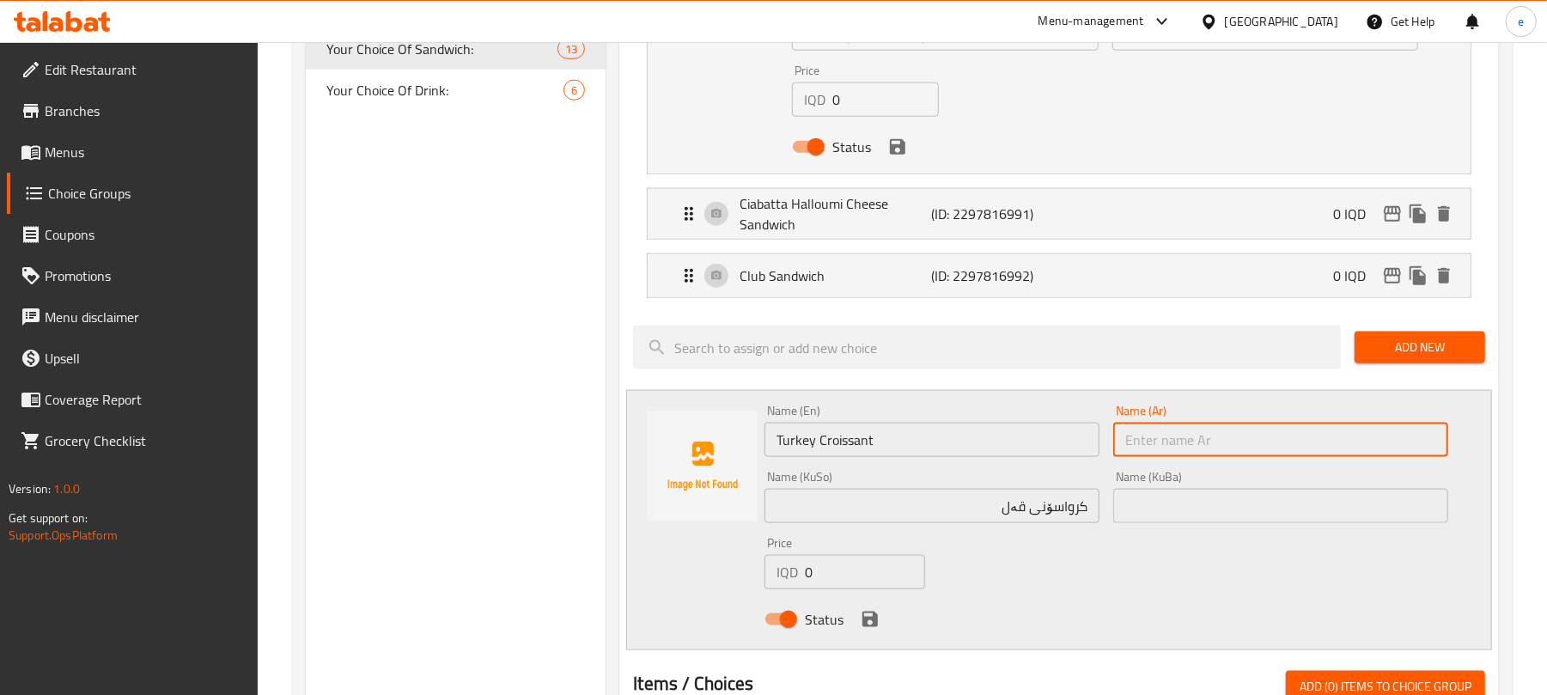
paste input "كرواسون حبش"
type input "كرواسون حبش"
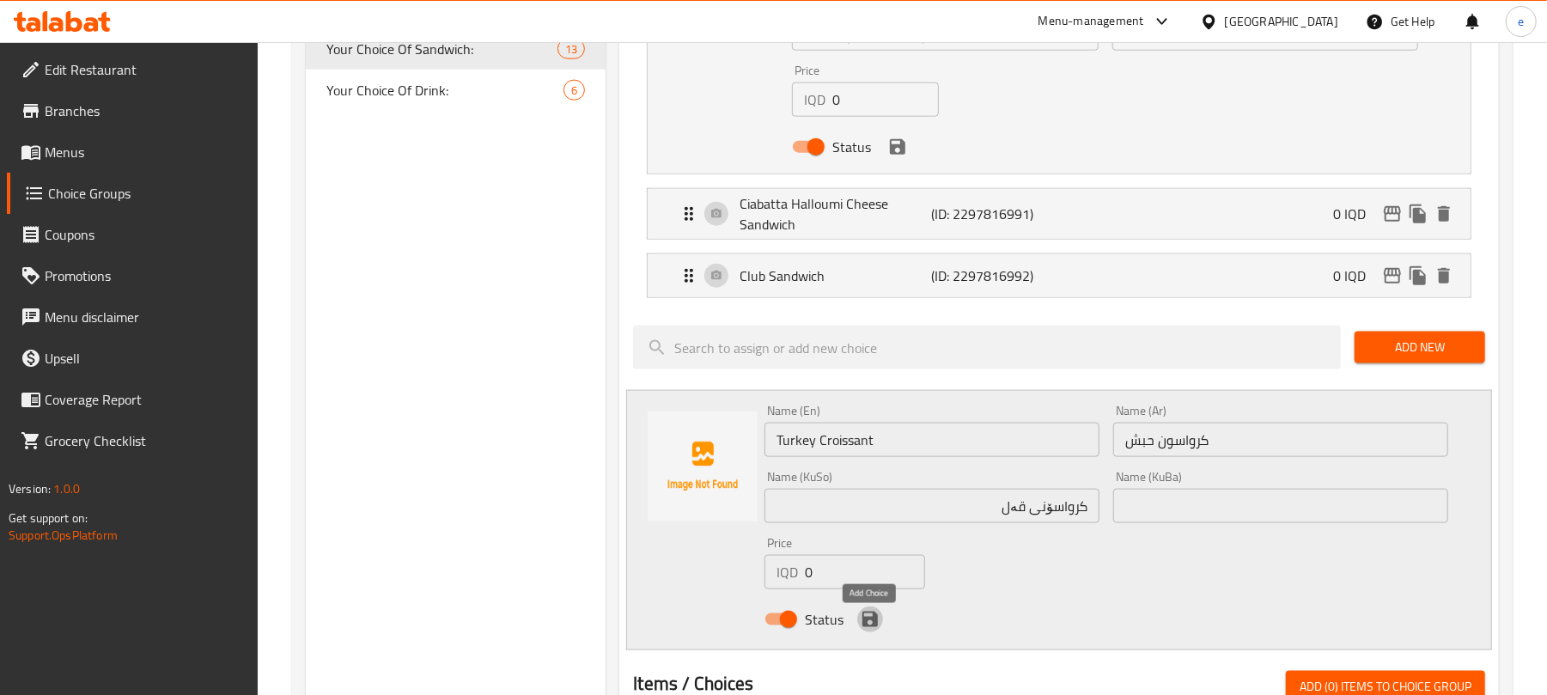
click at [874, 627] on icon "save" at bounding box center [870, 619] width 15 height 15
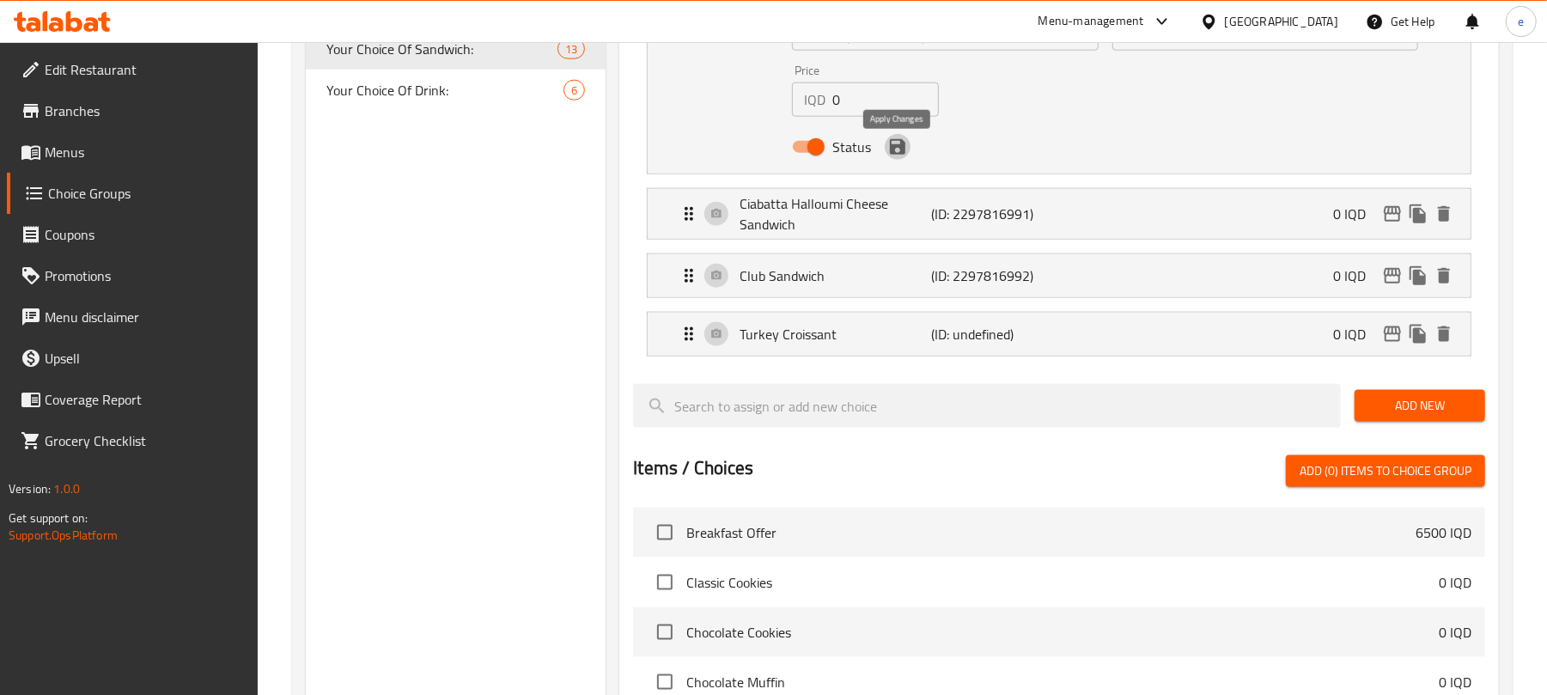
click at [897, 156] on icon "save" at bounding box center [897, 147] width 21 height 21
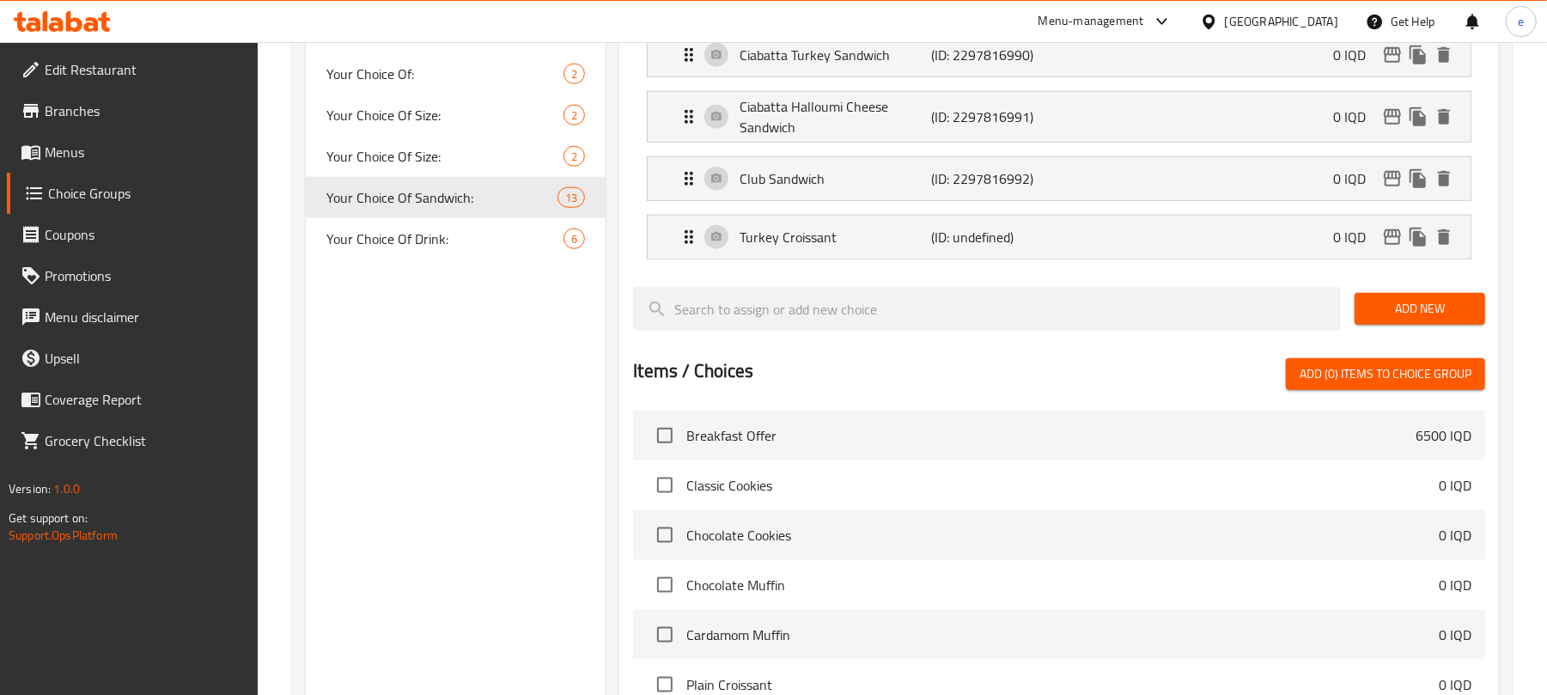
scroll to position [1199, 0]
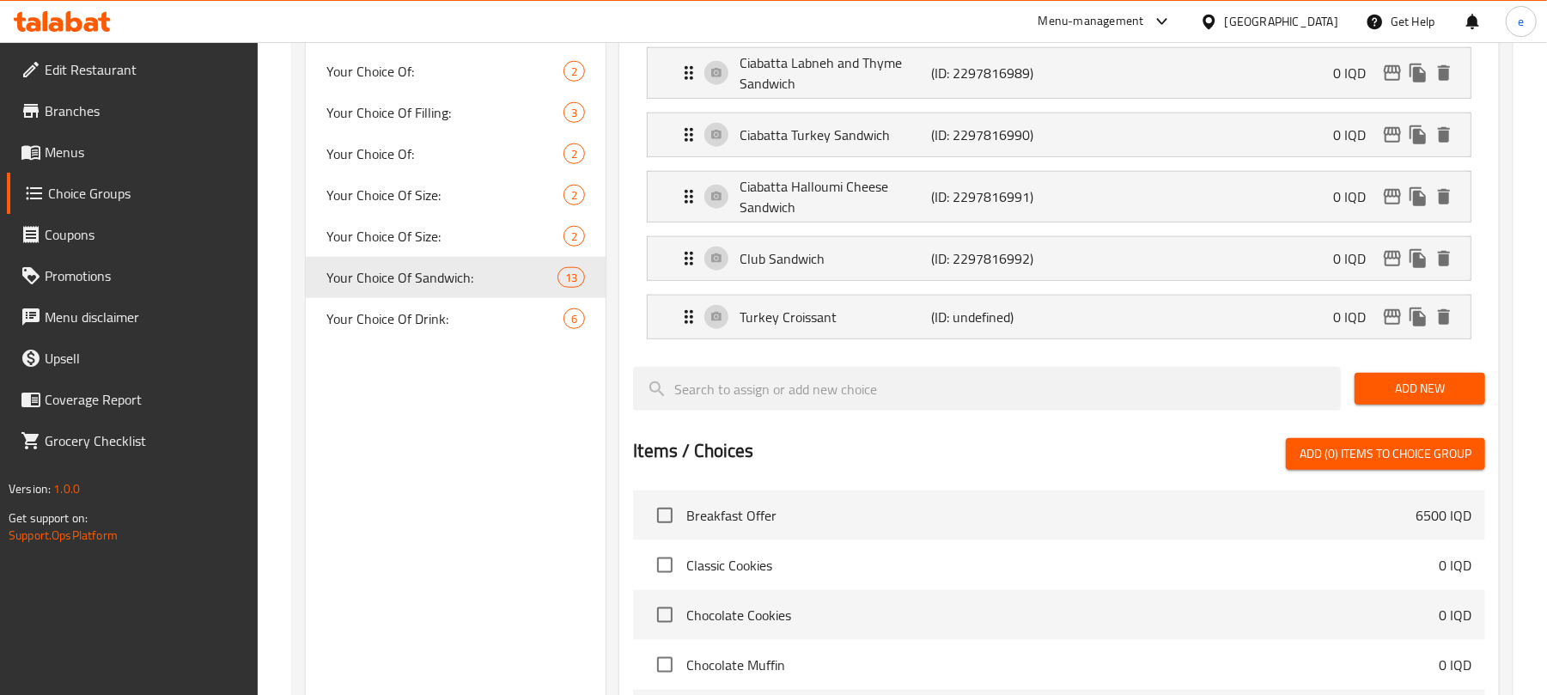
click at [1440, 392] on span "Add New" at bounding box center [1419, 388] width 103 height 21
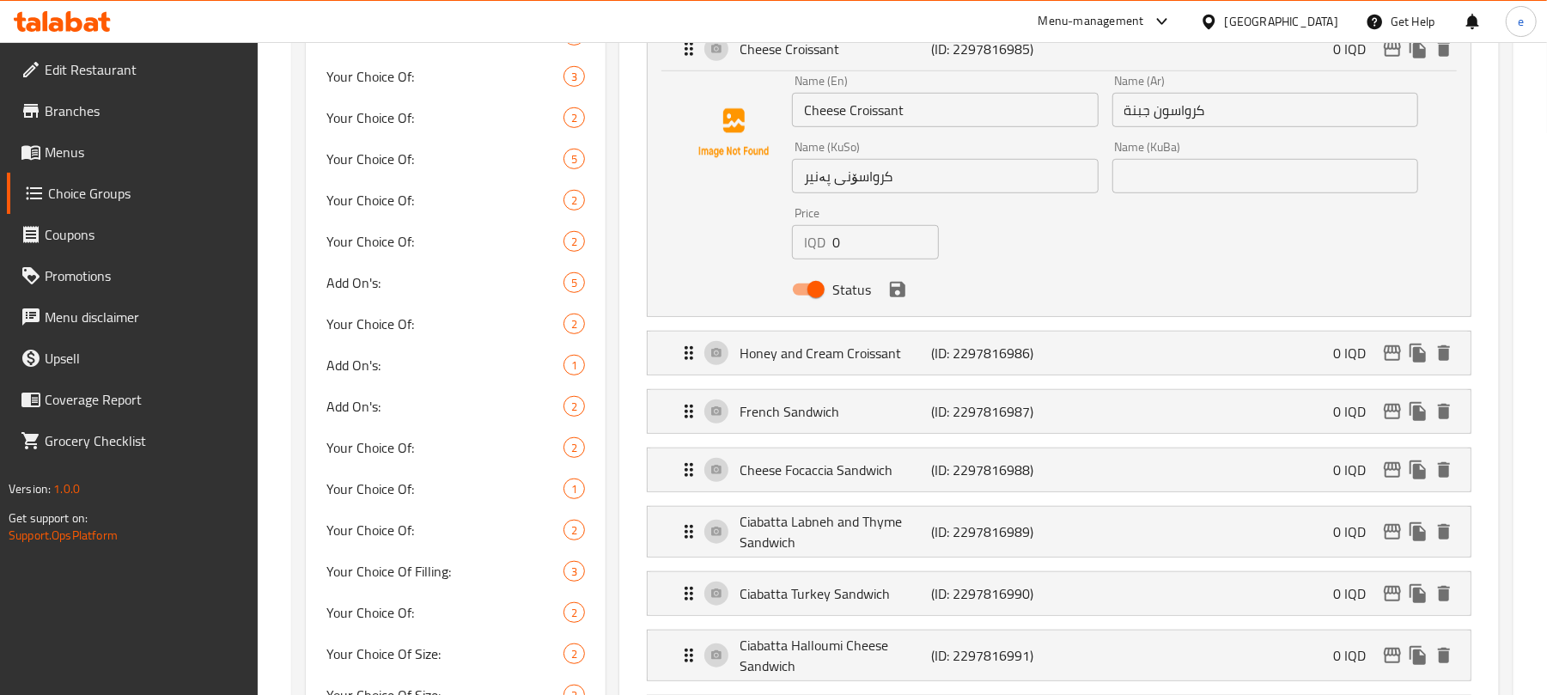
scroll to position [512, 0]
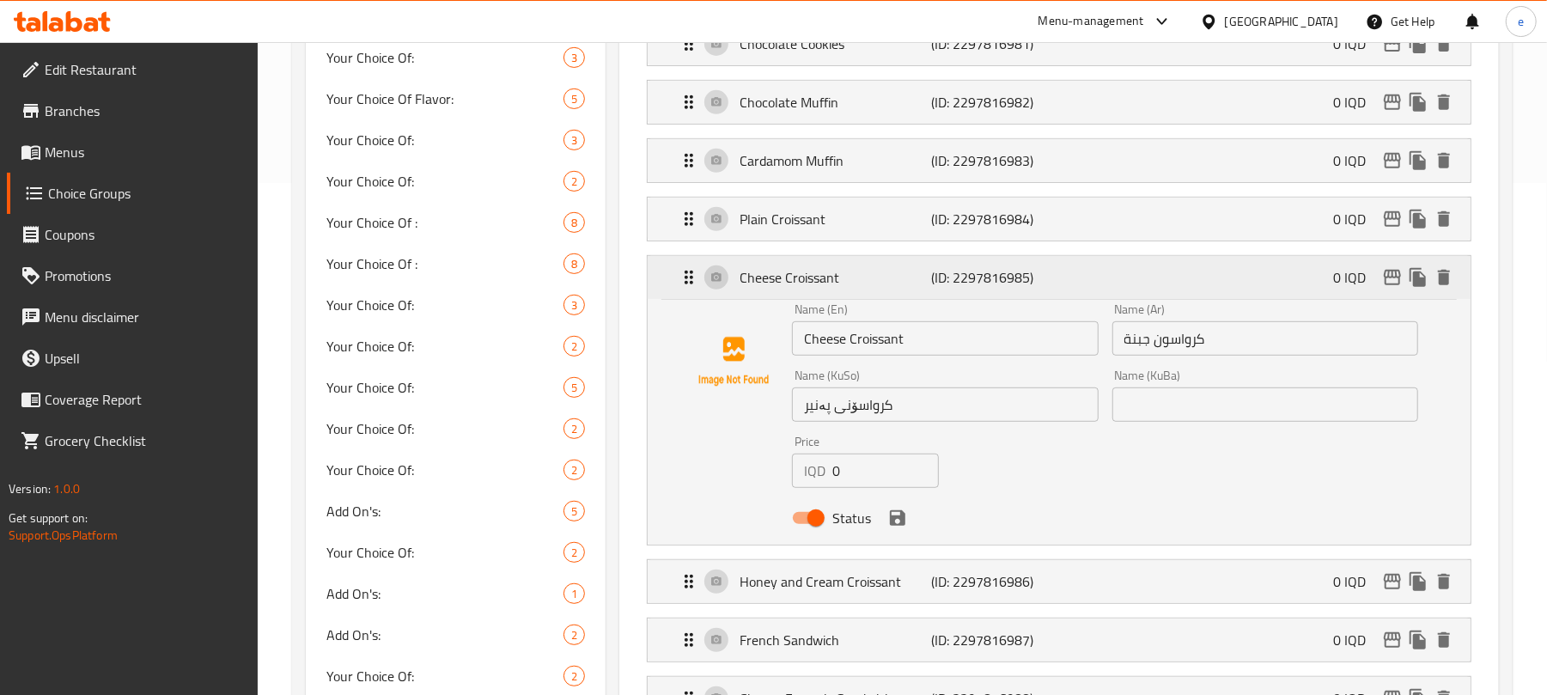
click at [994, 283] on p "(ID: 2297816985)" at bounding box center [996, 277] width 128 height 21
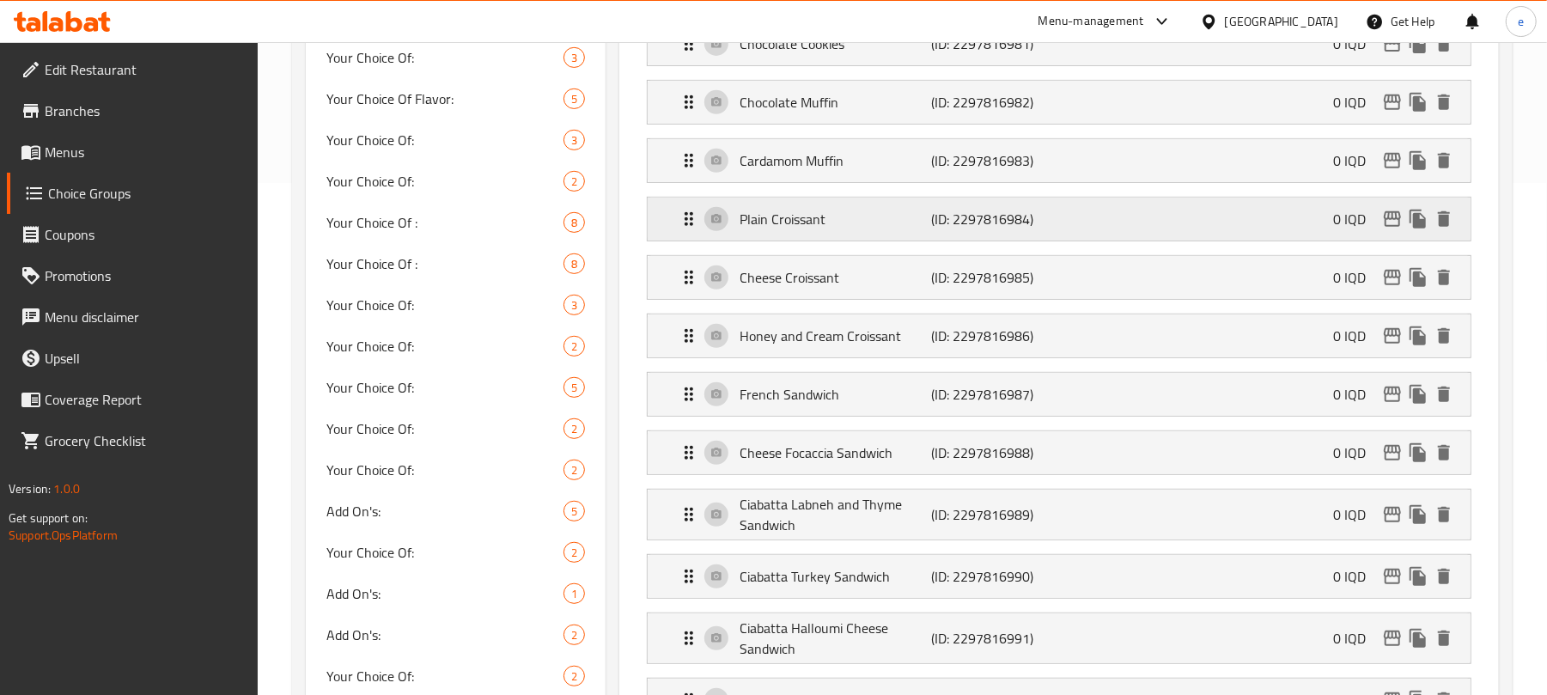
scroll to position [283, 0]
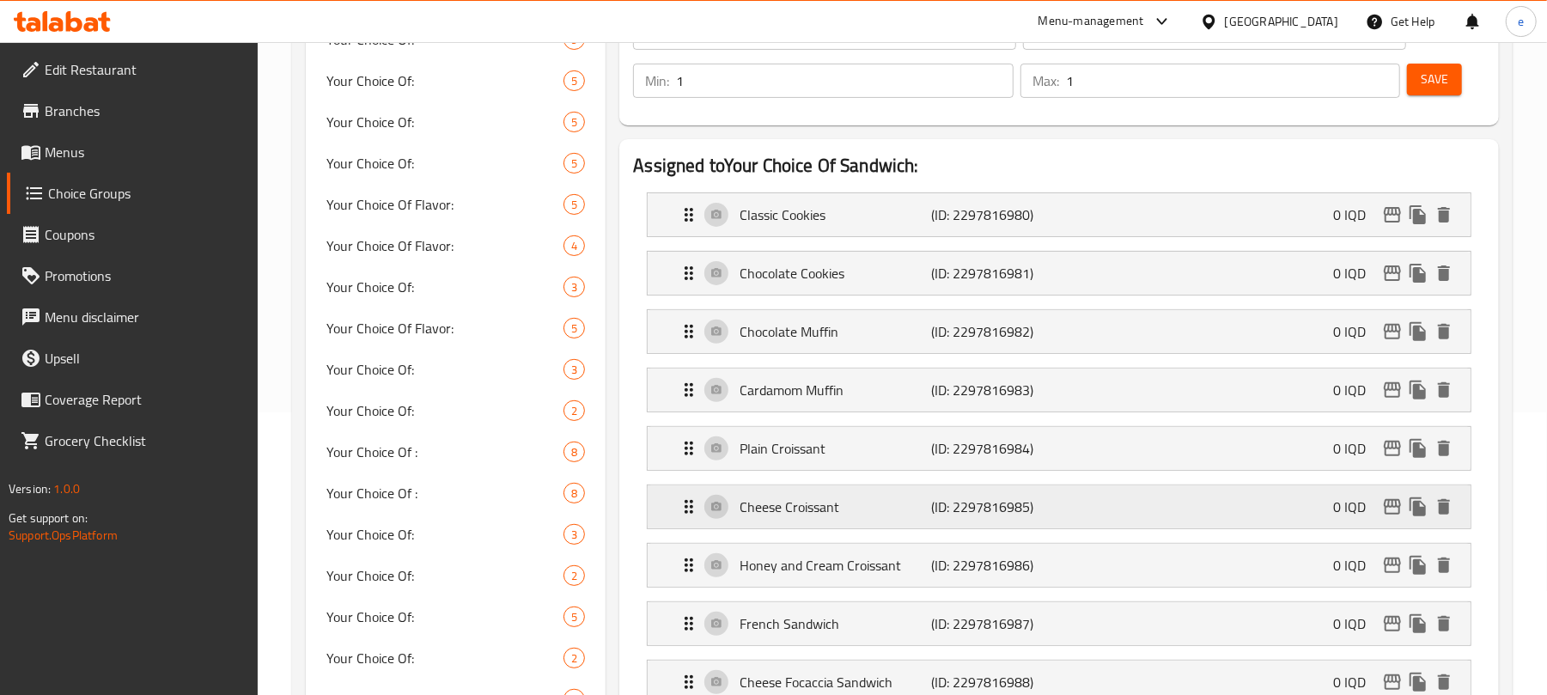
click at [815, 505] on p "Cheese Croissant" at bounding box center [836, 507] width 192 height 21
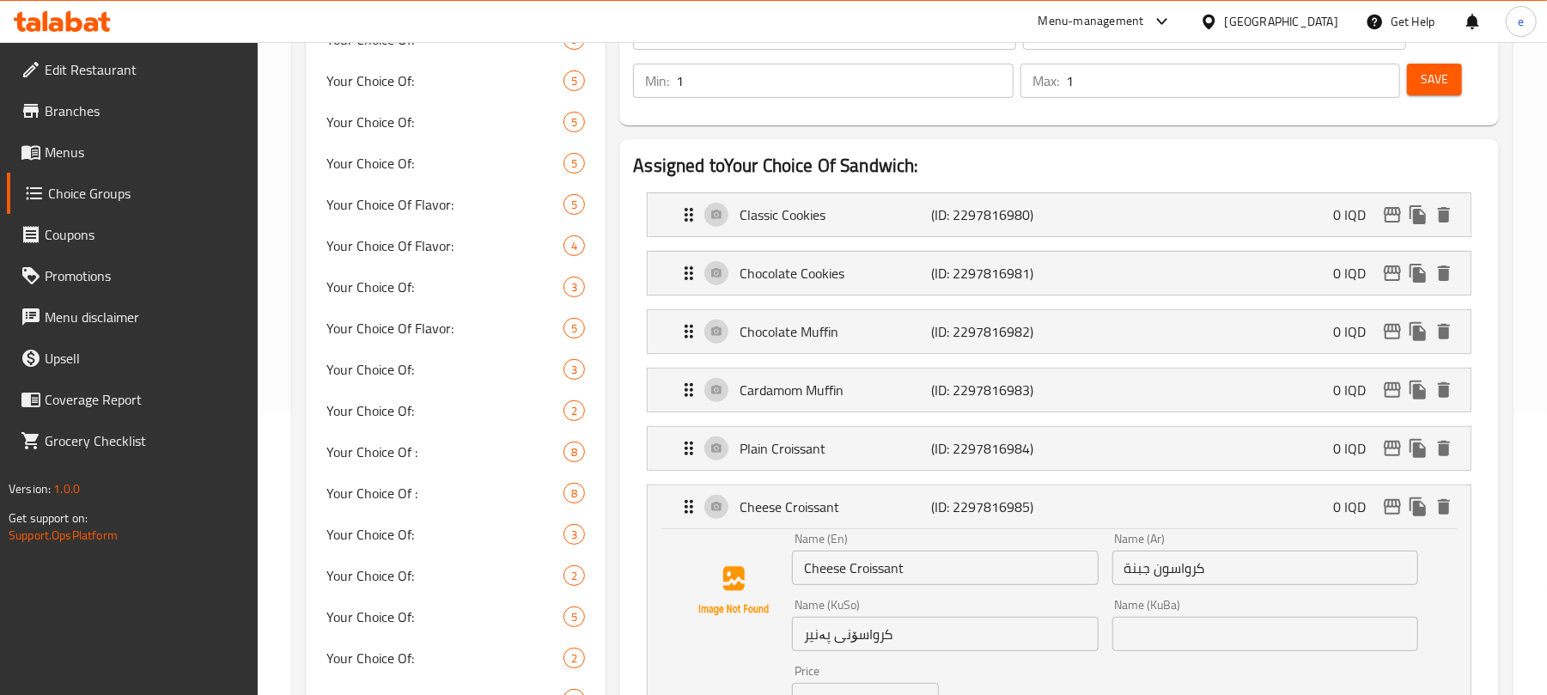
scroll to position [512, 0]
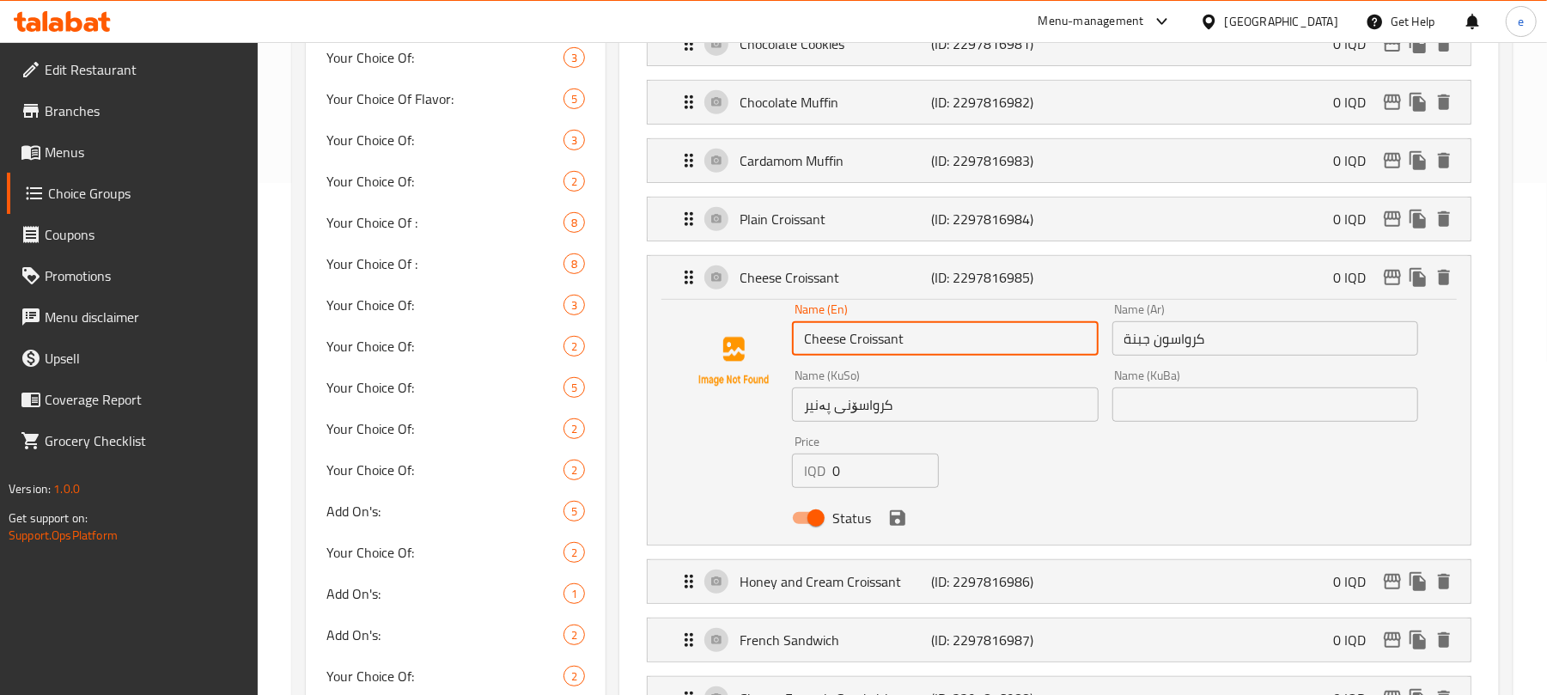
click at [918, 345] on input "Cheese Croissant" at bounding box center [945, 338] width 306 height 34
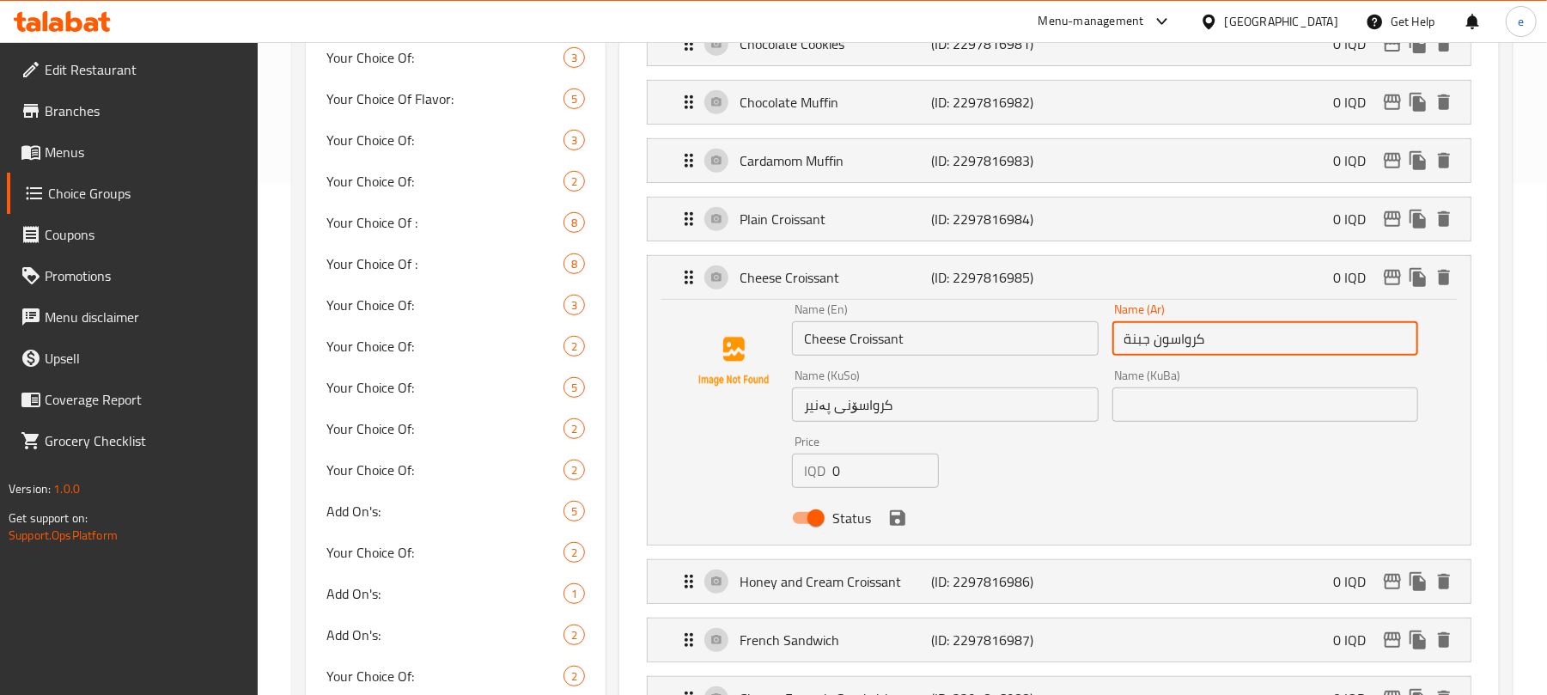
click at [1200, 335] on input "كرواسون جبنة" at bounding box center [1265, 338] width 306 height 34
click at [876, 414] on input "کرواسۆنی پەنیر" at bounding box center [945, 404] width 306 height 34
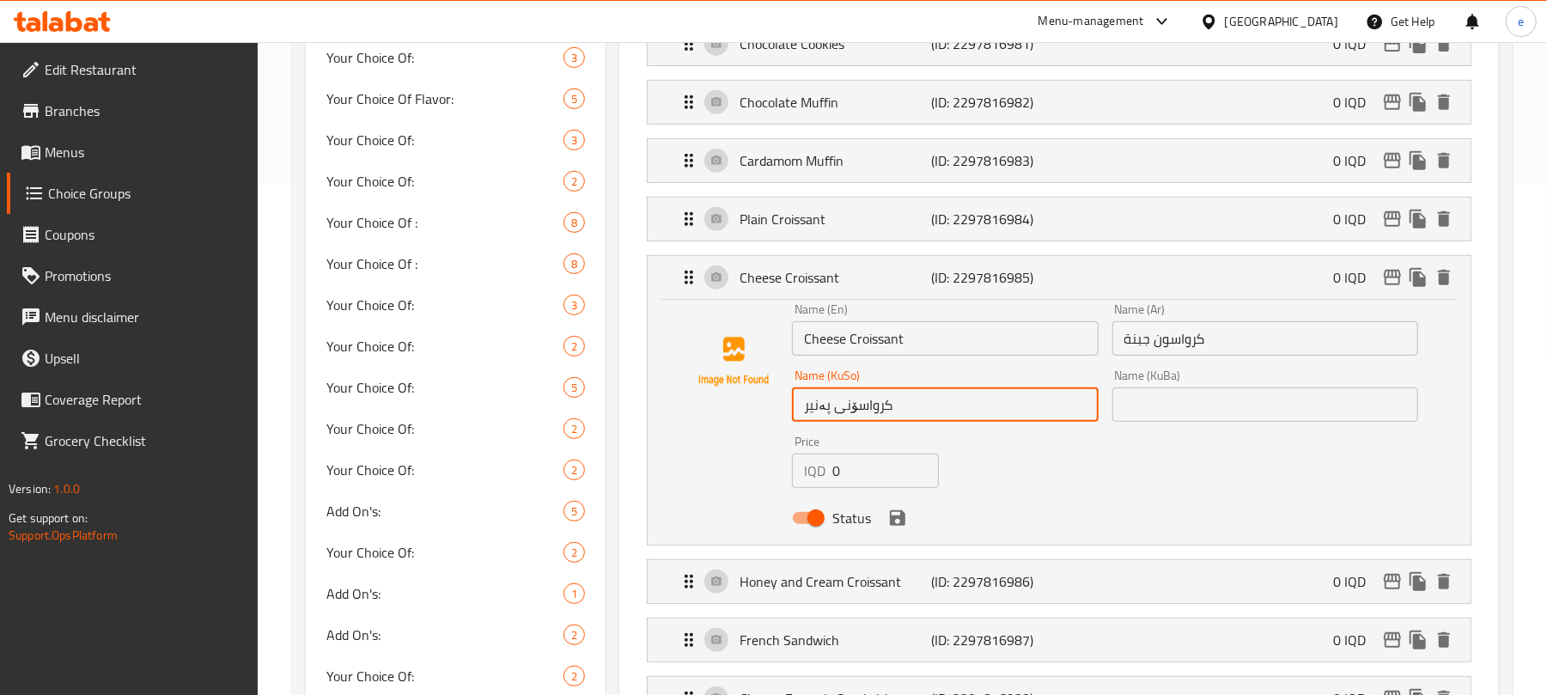
click at [876, 414] on input "کرواسۆنی پەنیر" at bounding box center [945, 404] width 306 height 34
click at [1448, 285] on icon "delete" at bounding box center [1444, 277] width 12 height 15
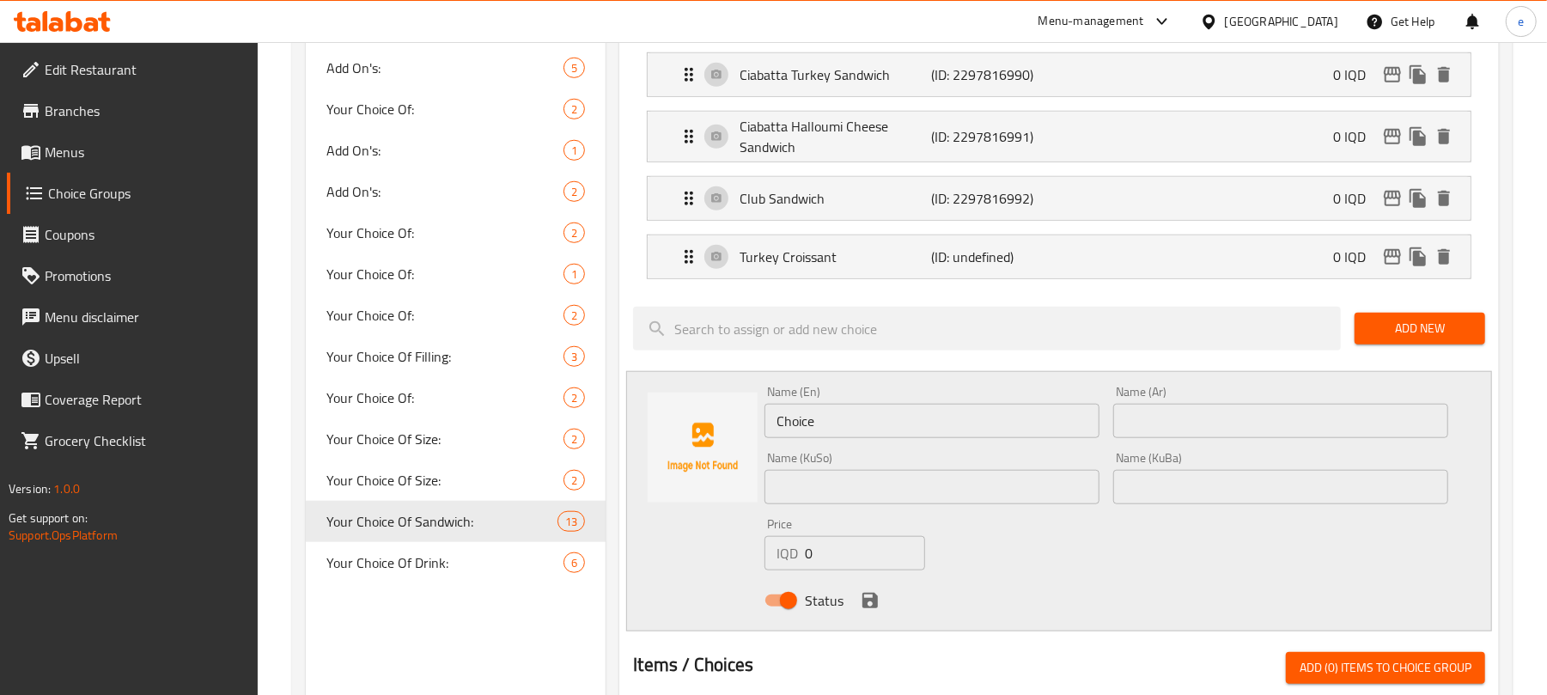
scroll to position [1031, 0]
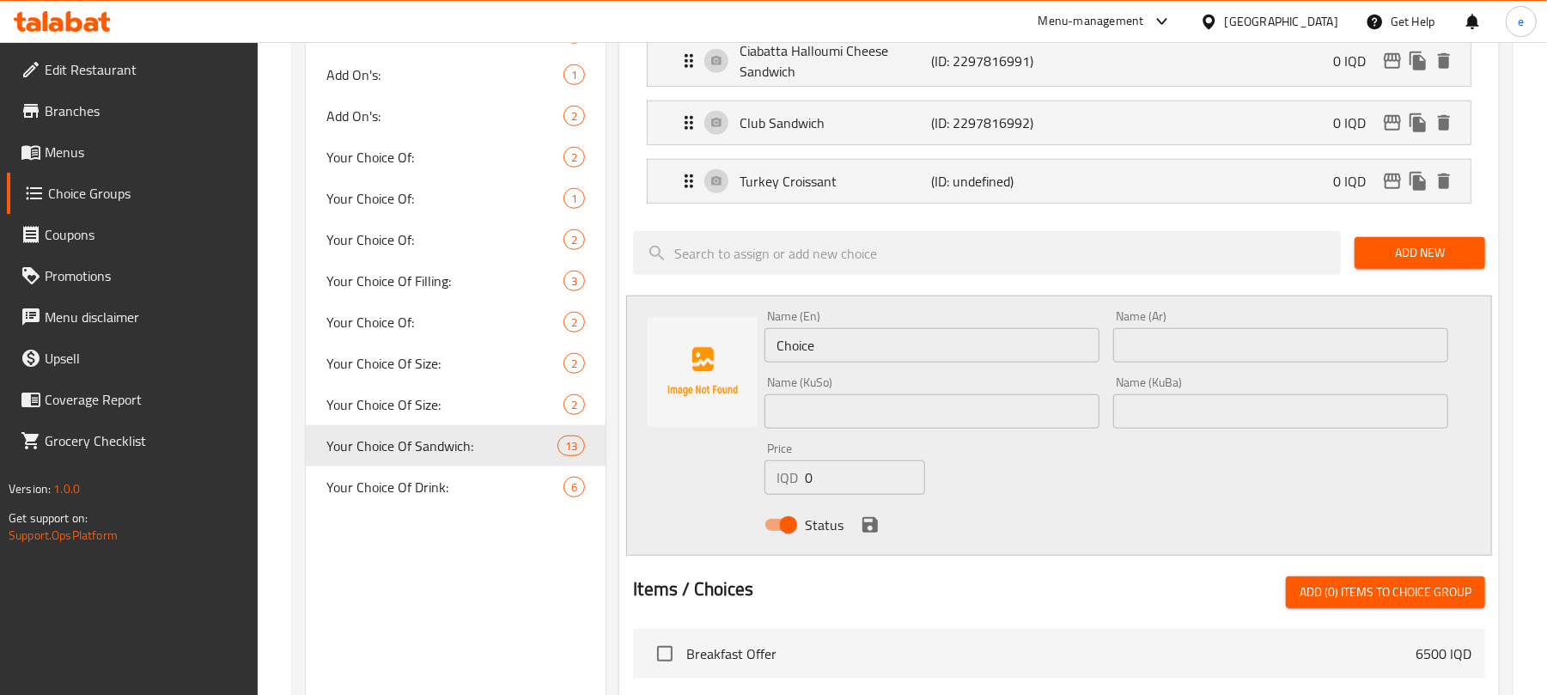
click at [1038, 420] on input "text" at bounding box center [932, 411] width 335 height 34
paste input "کرواسۆنی پەنیر"
type input "کرواسۆنی پەنیر"
click at [850, 344] on input "Choice" at bounding box center [932, 345] width 335 height 34
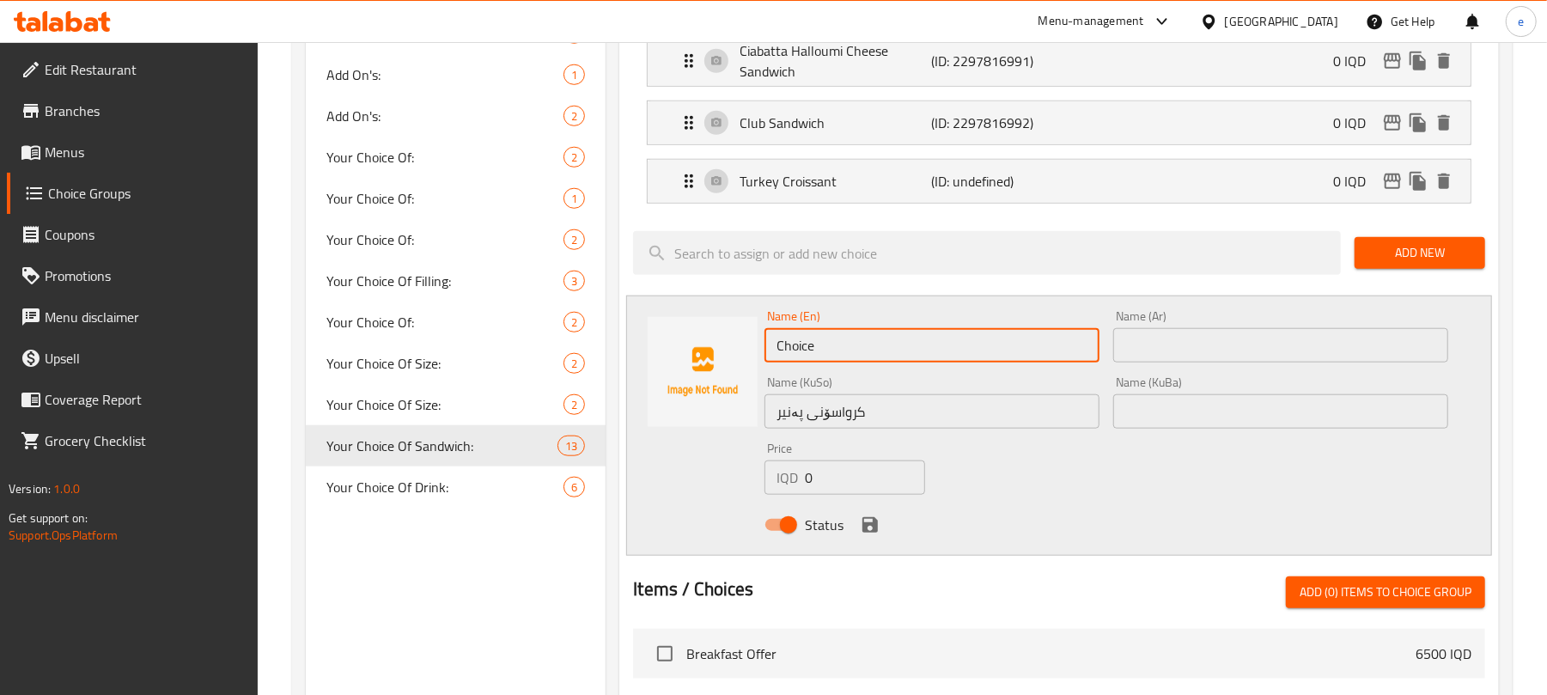
paste input "eese Croissant"
type input "Cheese Croissant"
click at [1199, 354] on input "text" at bounding box center [1280, 345] width 335 height 34
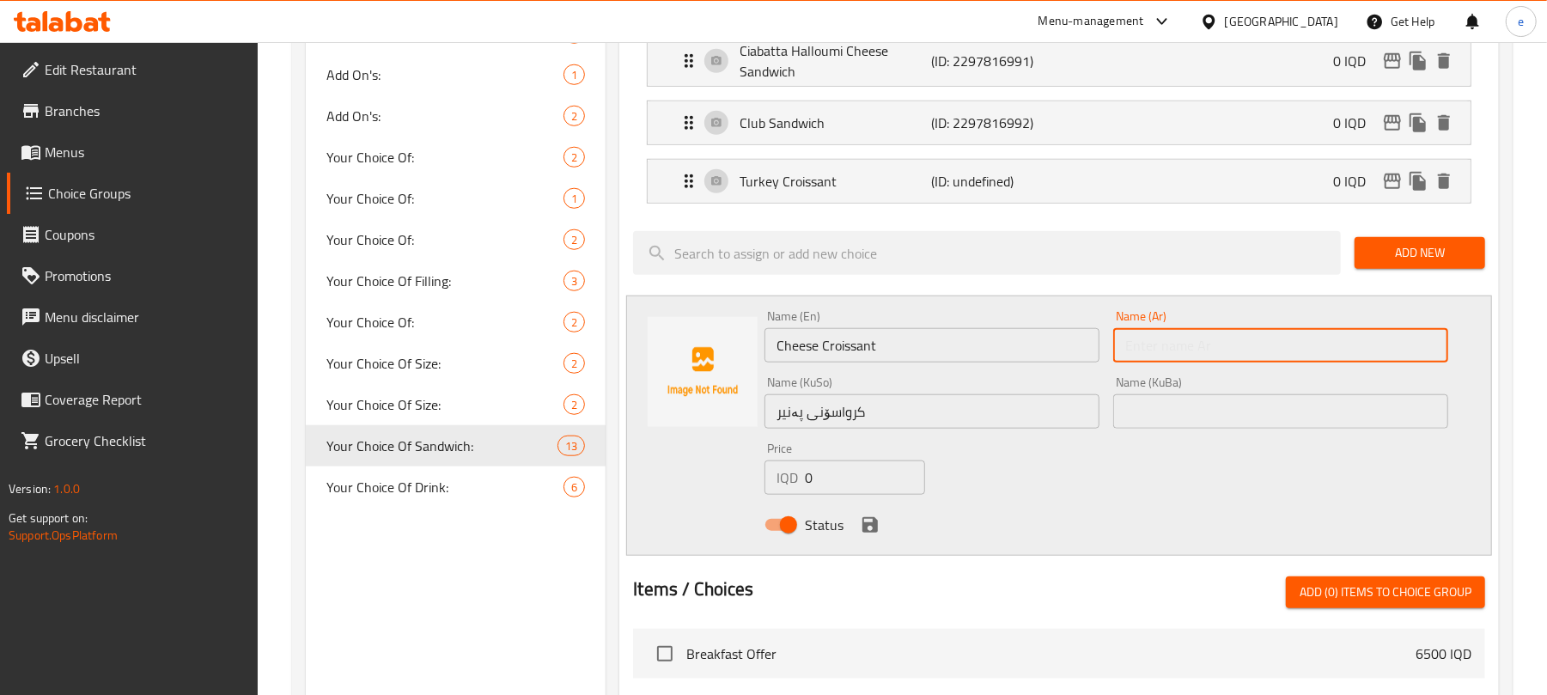
paste input "كرواسون جبنة"
type input "كرواسون جبنة"
click at [874, 533] on icon "save" at bounding box center [870, 524] width 15 height 15
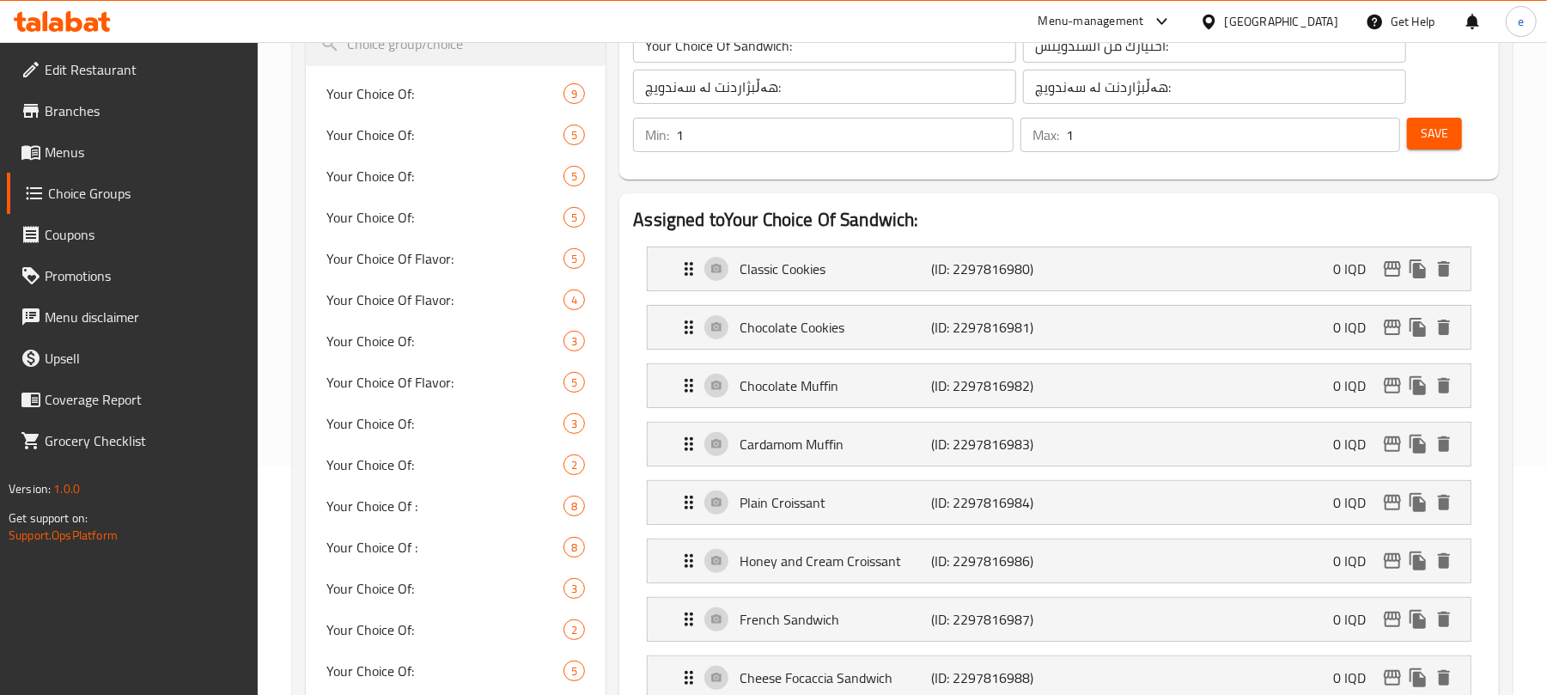
scroll to position [103, 0]
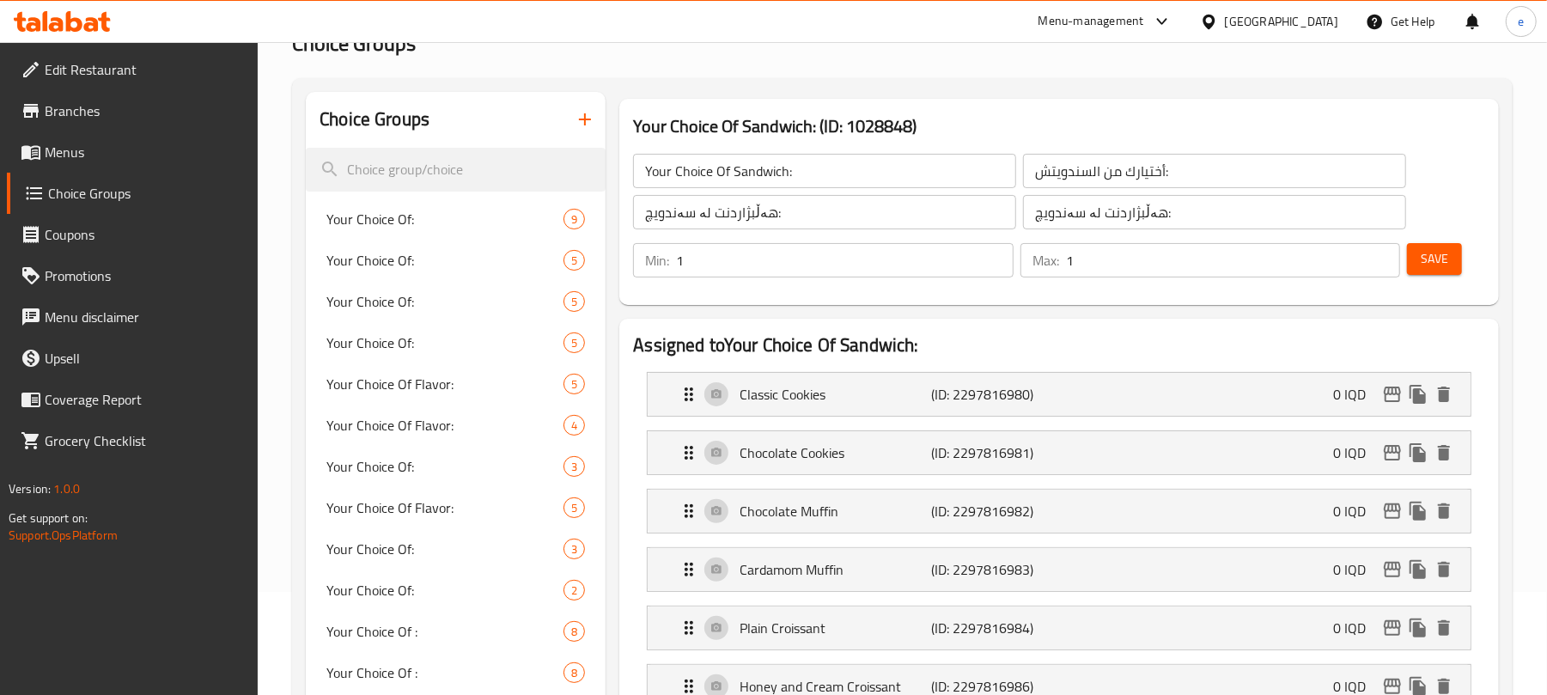
click at [1458, 263] on button "Save" at bounding box center [1434, 259] width 55 height 32
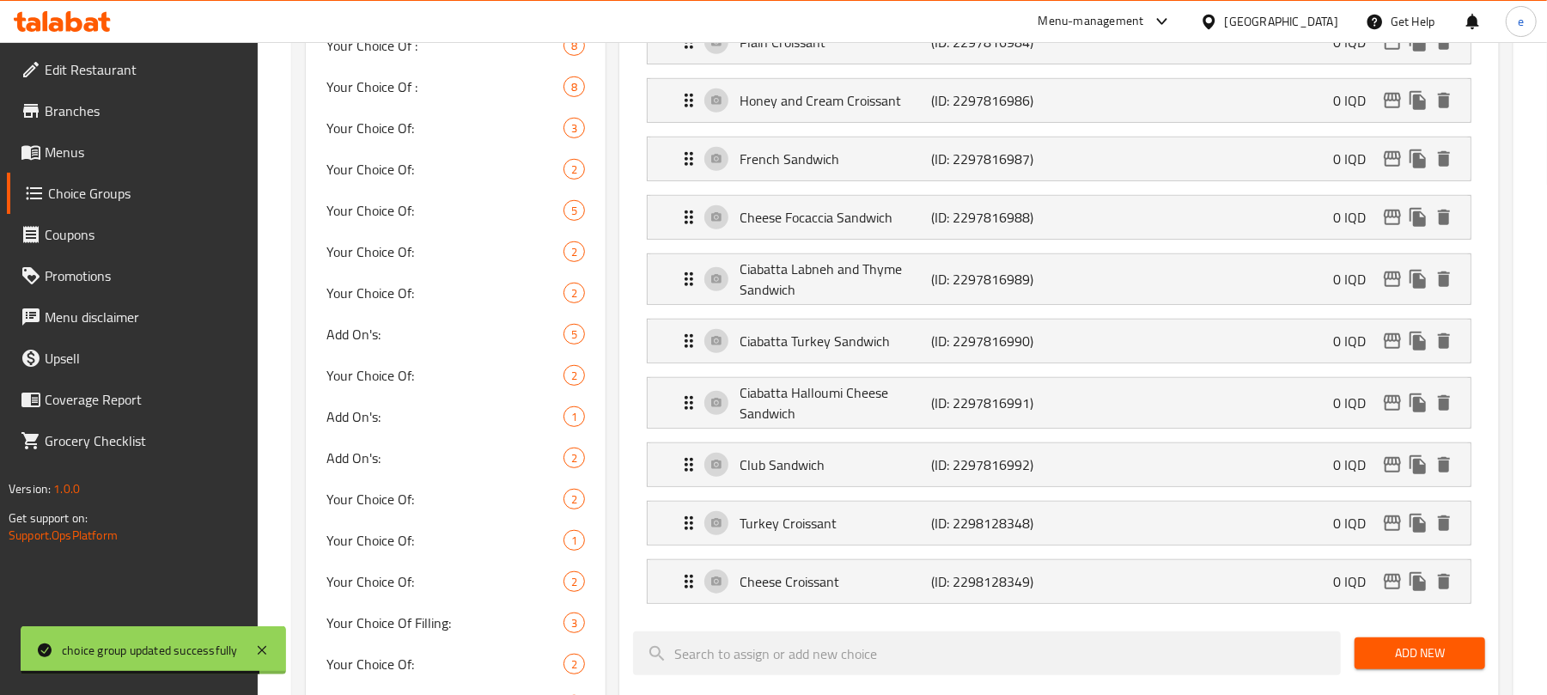
scroll to position [657, 0]
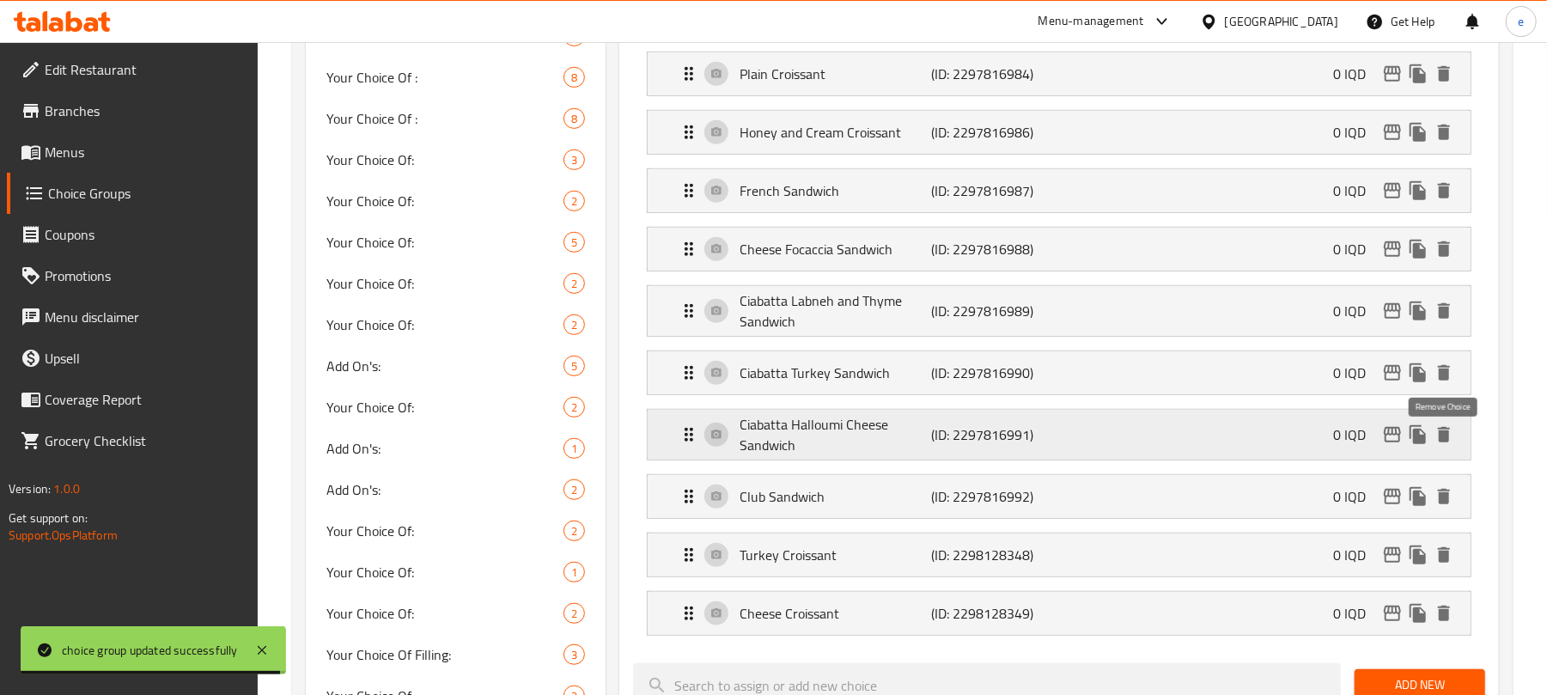
click at [1451, 441] on icon "delete" at bounding box center [1444, 434] width 21 height 21
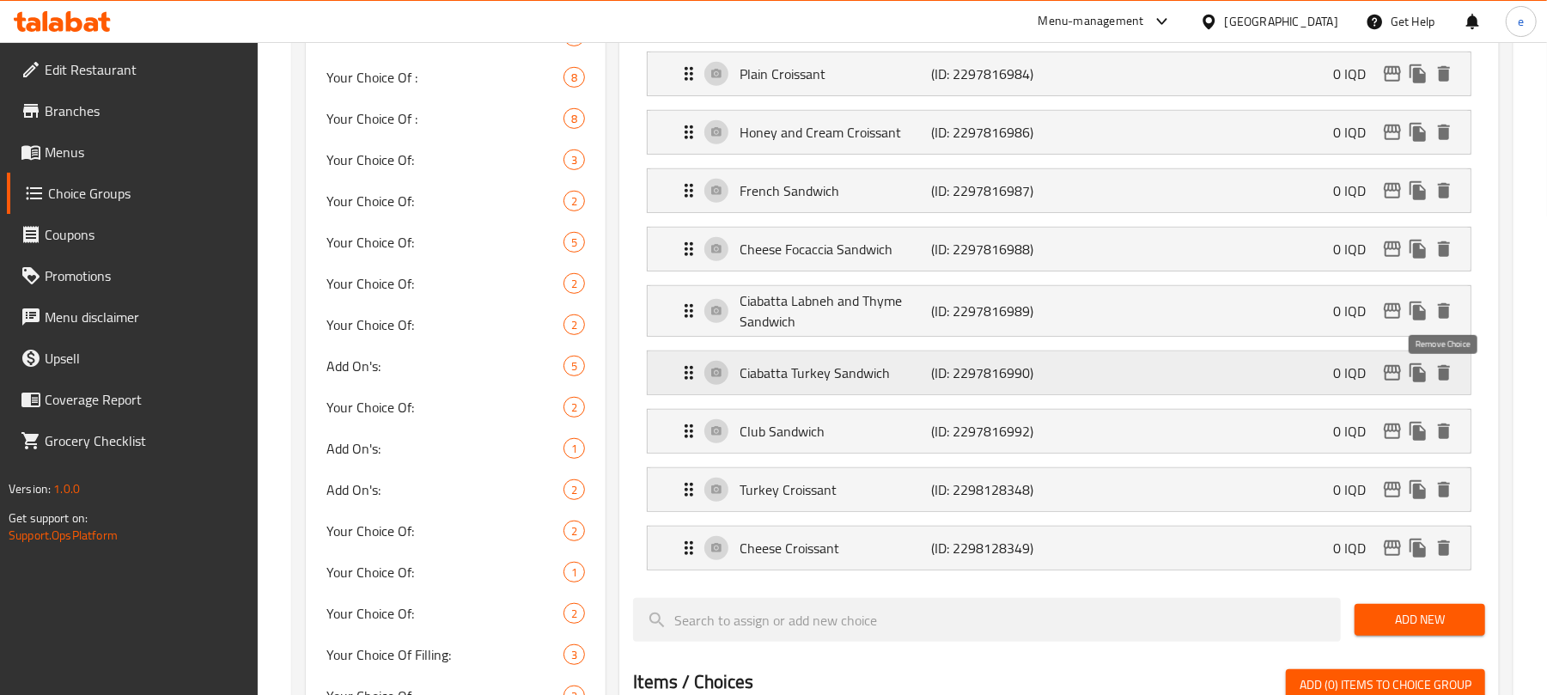
click at [1445, 380] on icon "delete" at bounding box center [1444, 372] width 12 height 15
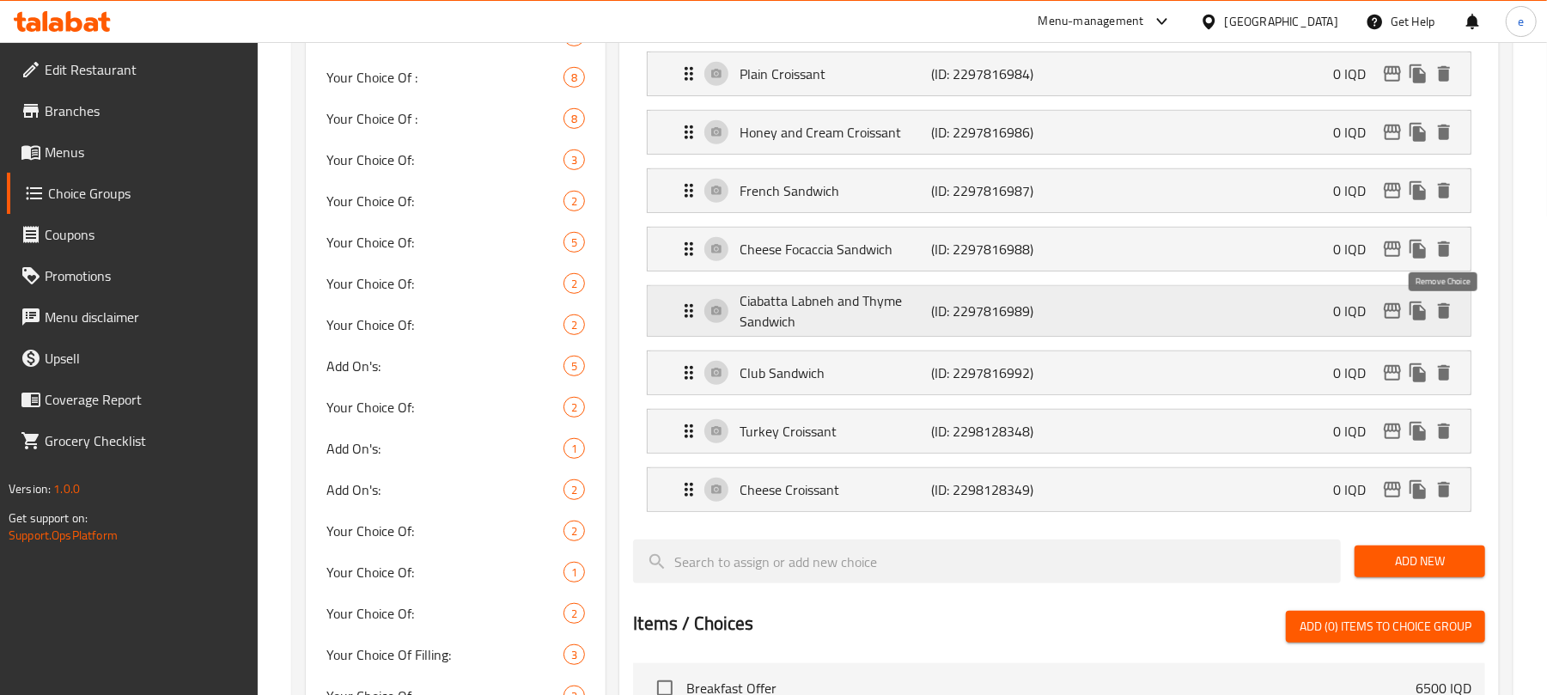
click at [1441, 318] on icon "delete" at bounding box center [1444, 310] width 12 height 15
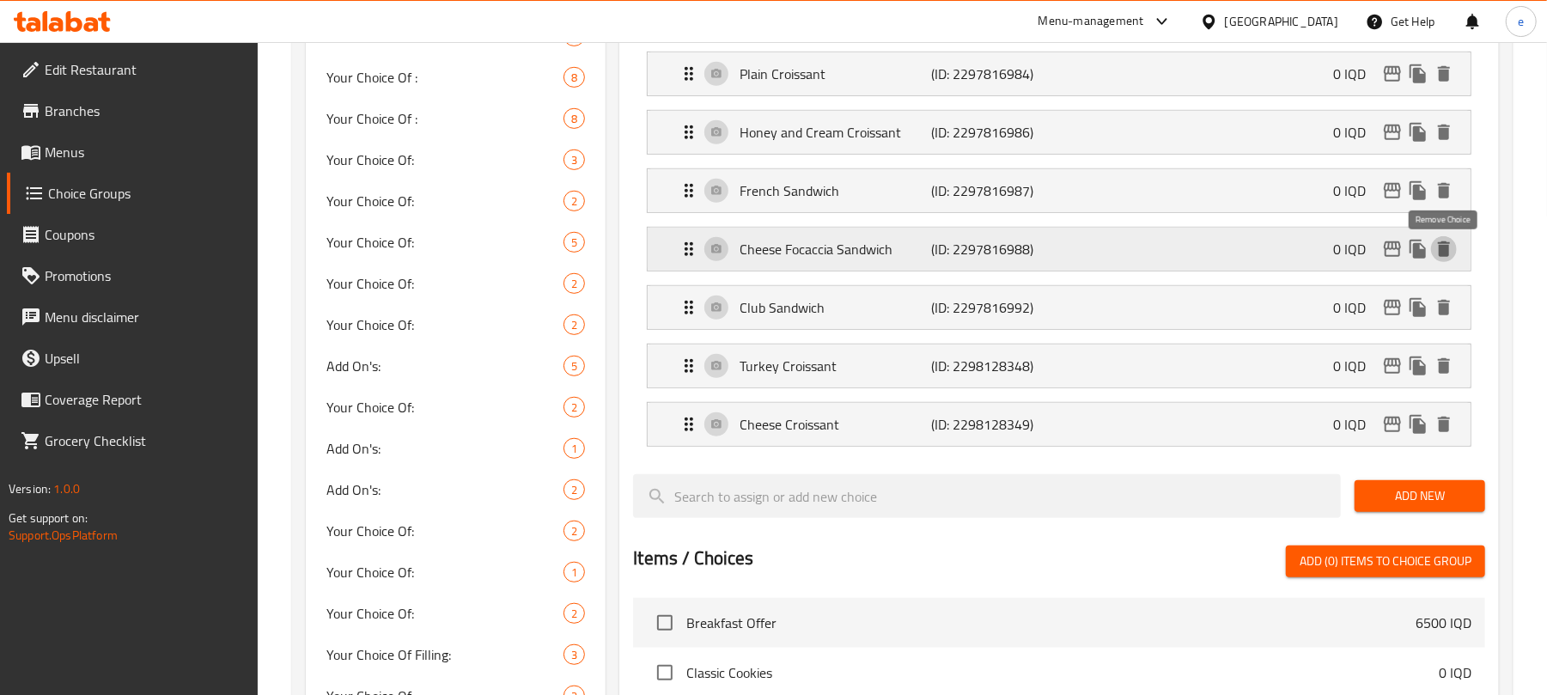
click at [1447, 255] on icon "delete" at bounding box center [1444, 248] width 12 height 15
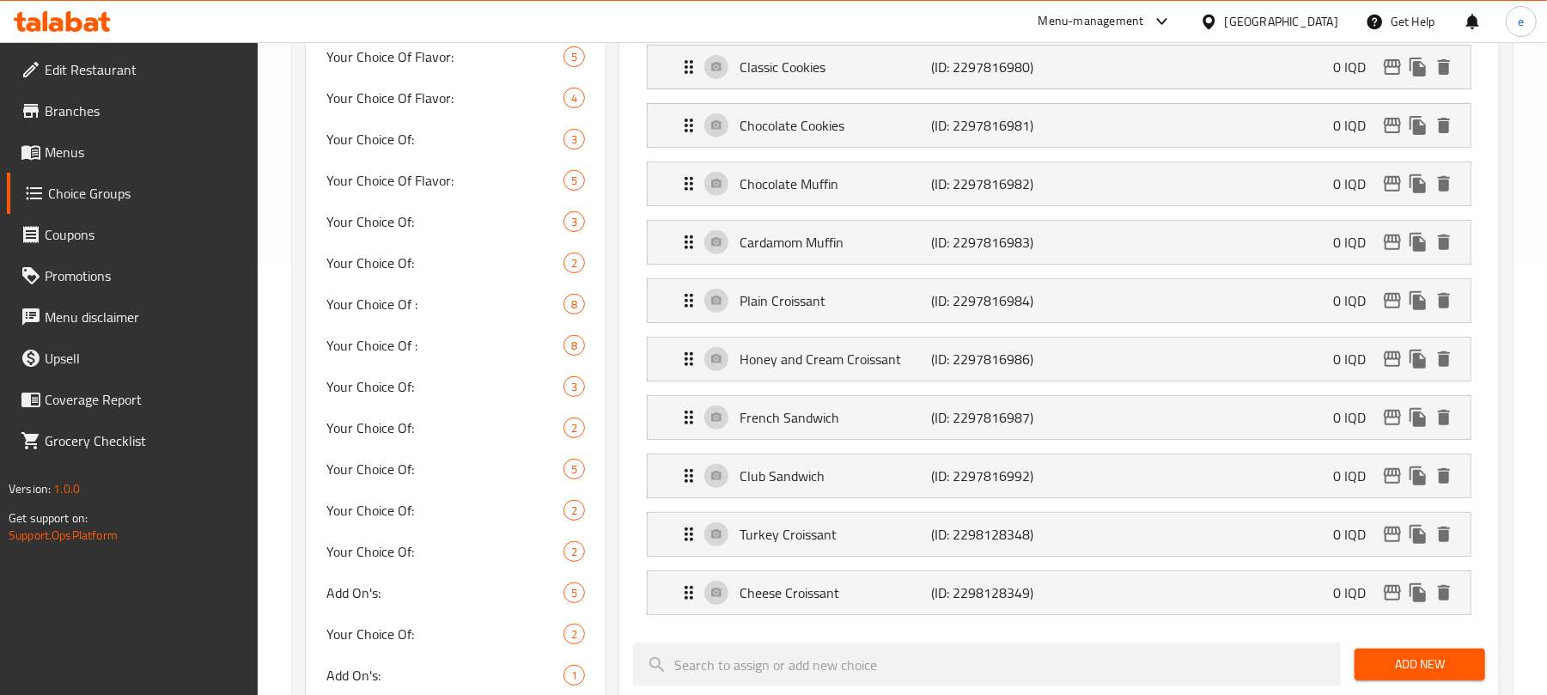
scroll to position [407, 0]
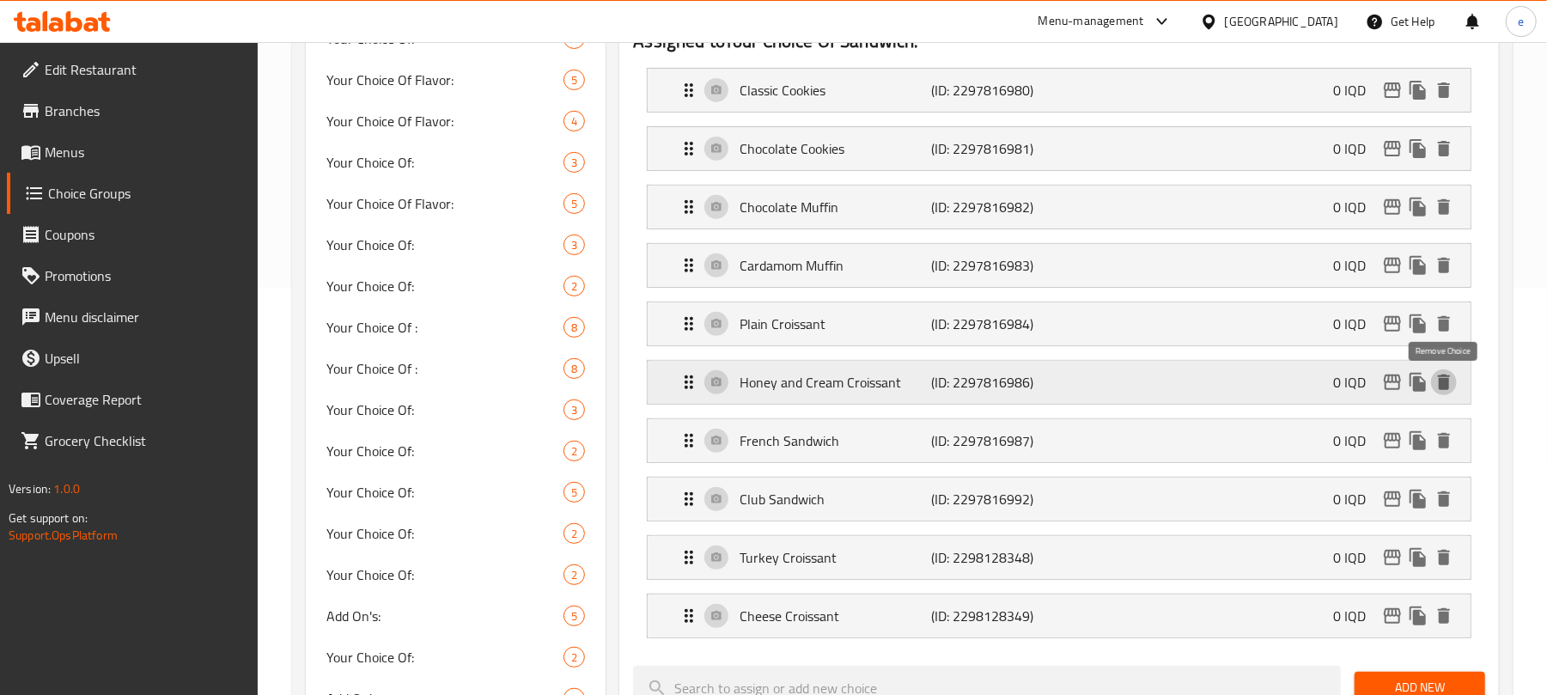
click at [1444, 383] on icon "delete" at bounding box center [1444, 382] width 12 height 15
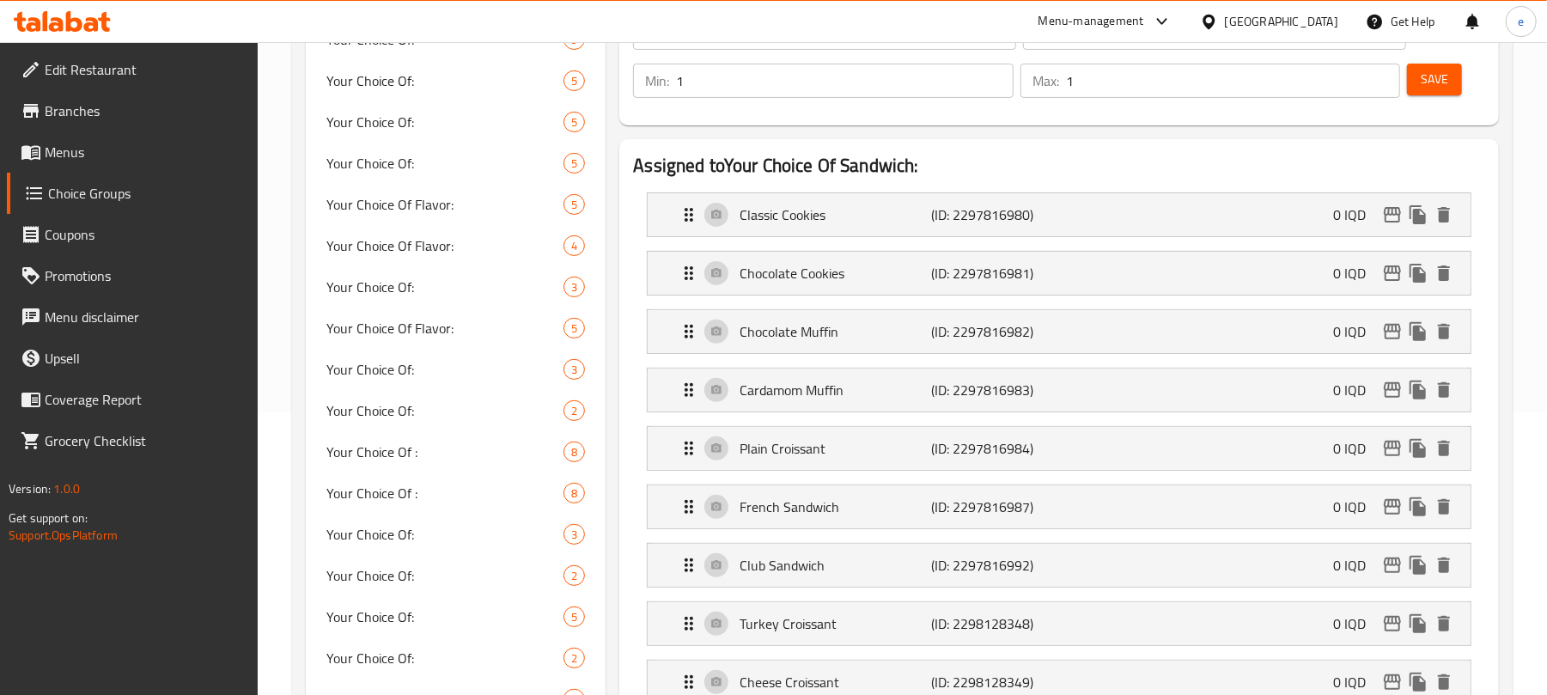
scroll to position [0, 0]
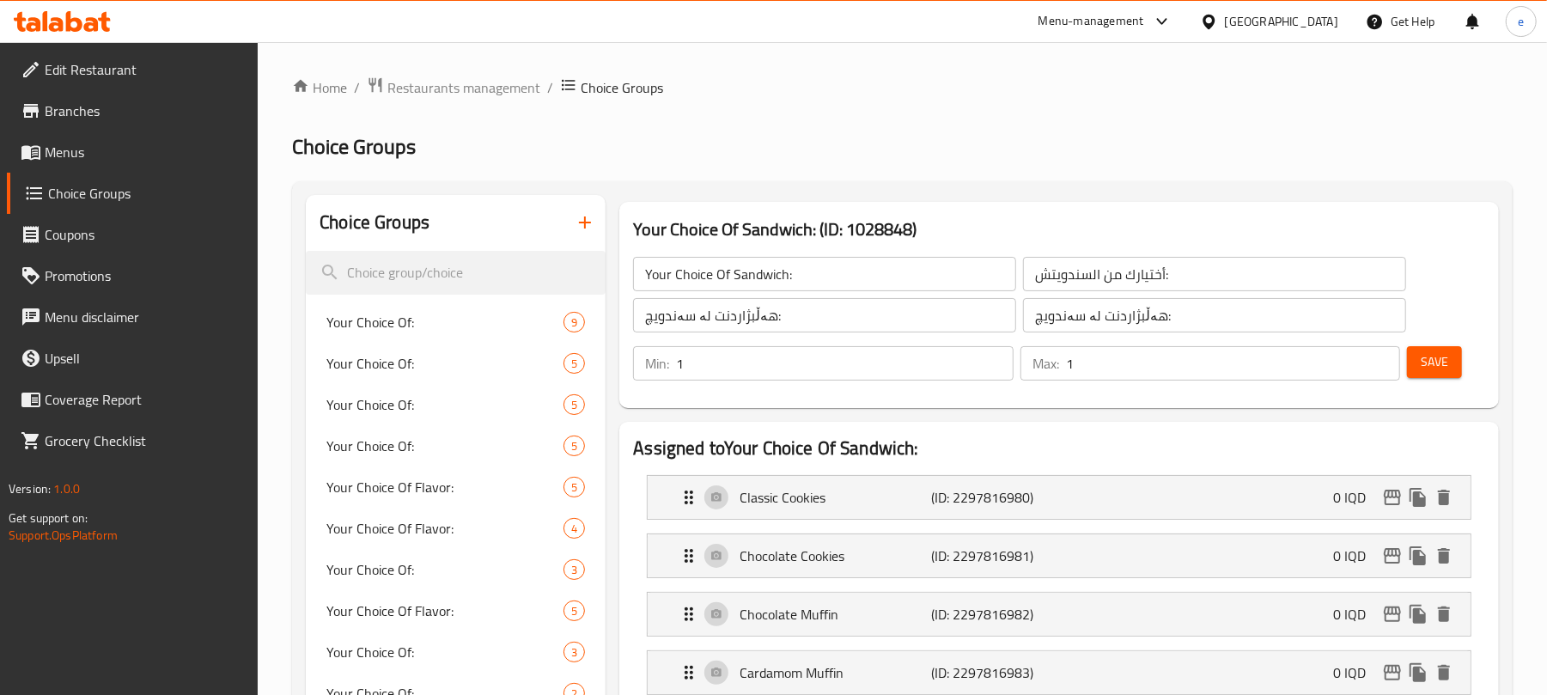
click at [1438, 372] on button "Save" at bounding box center [1434, 362] width 55 height 32
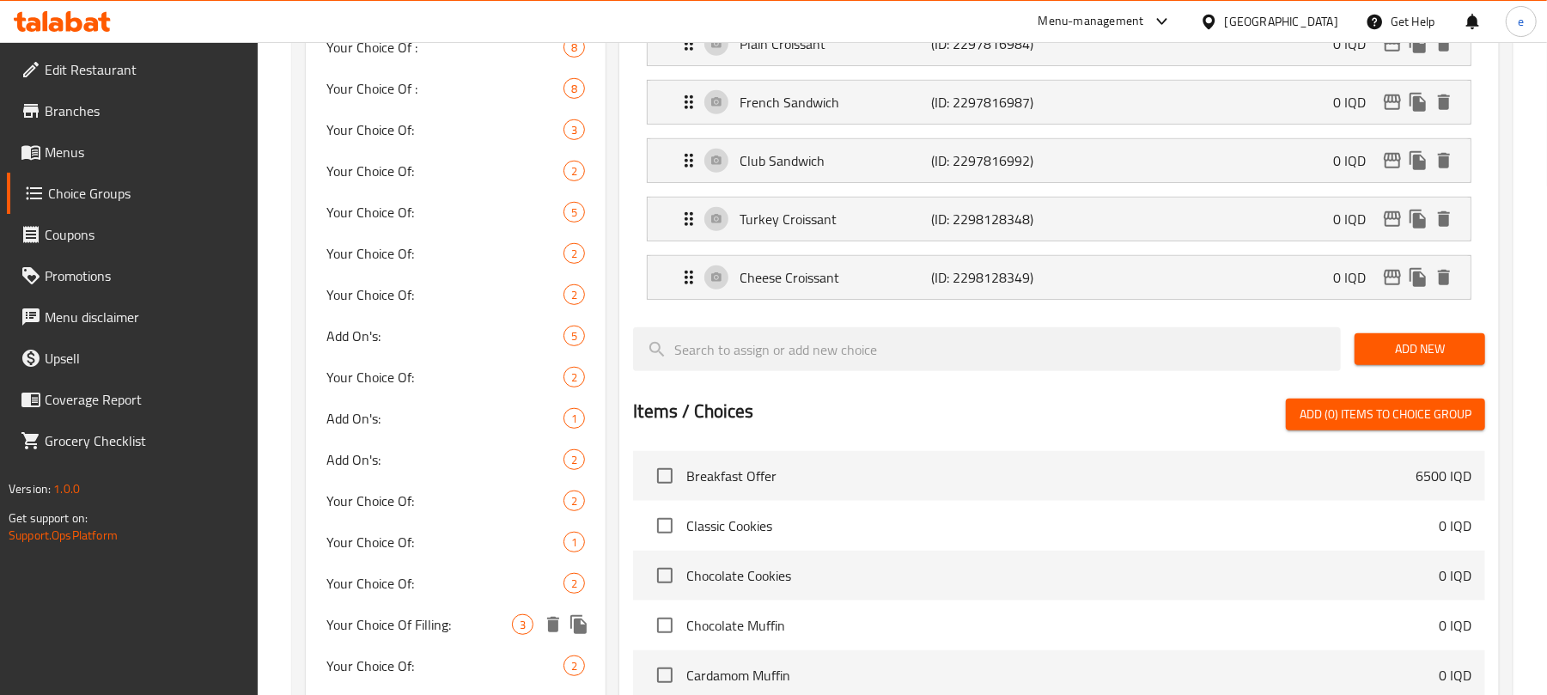
scroll to position [916, 0]
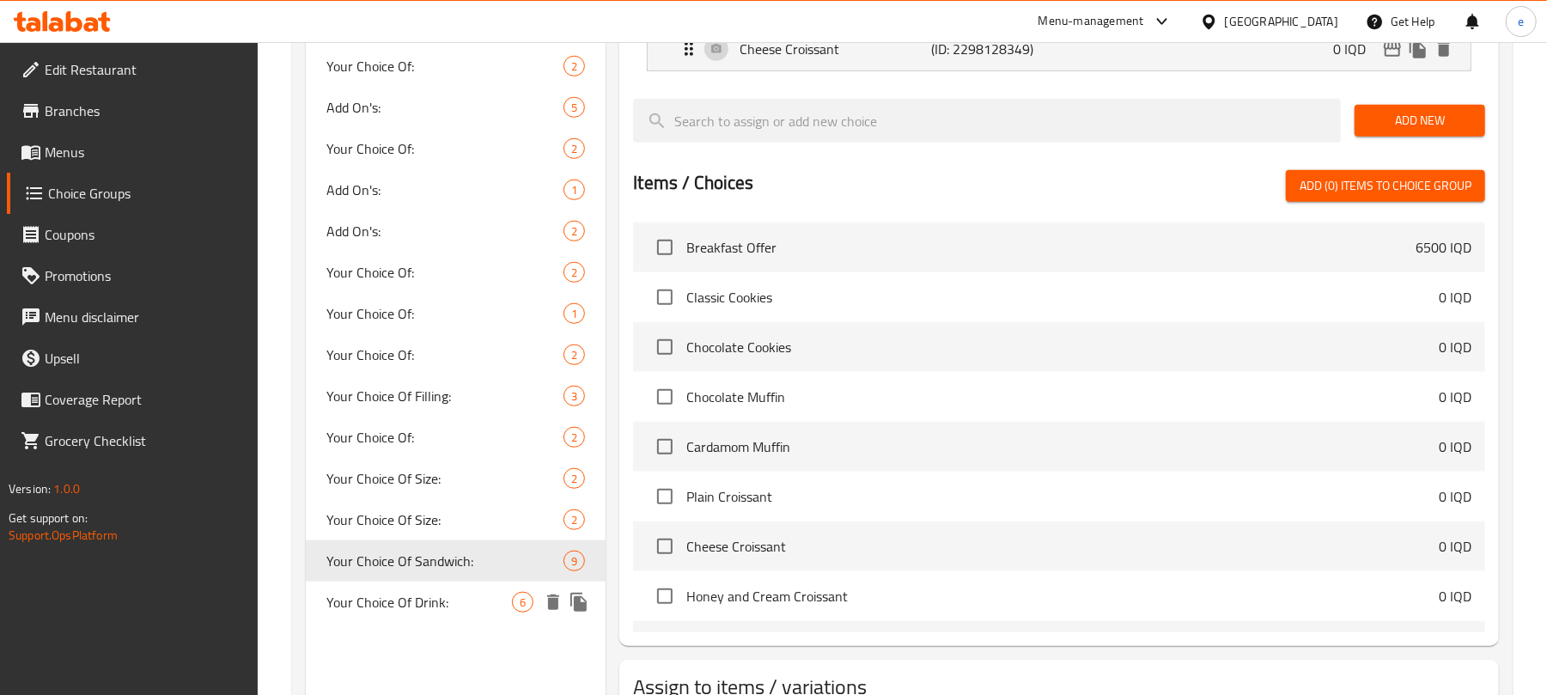
click at [419, 596] on span "Your Choice Of Drink:" at bounding box center [419, 602] width 186 height 21
type input "Your Choice Of Drink:"
type input "إختيارك من المشروب:"
type input "هەڵبژاردنت لە خواردنەوە:"
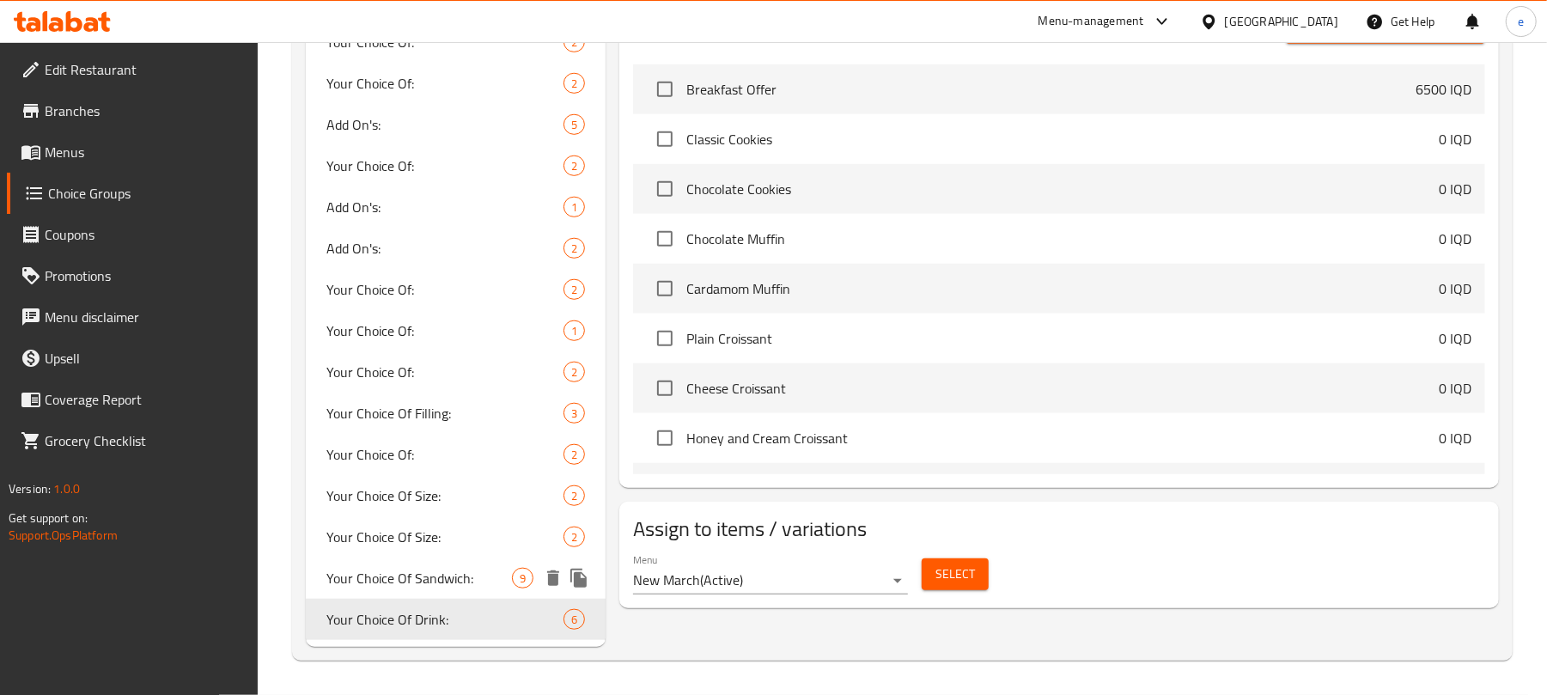
scroll to position [899, 0]
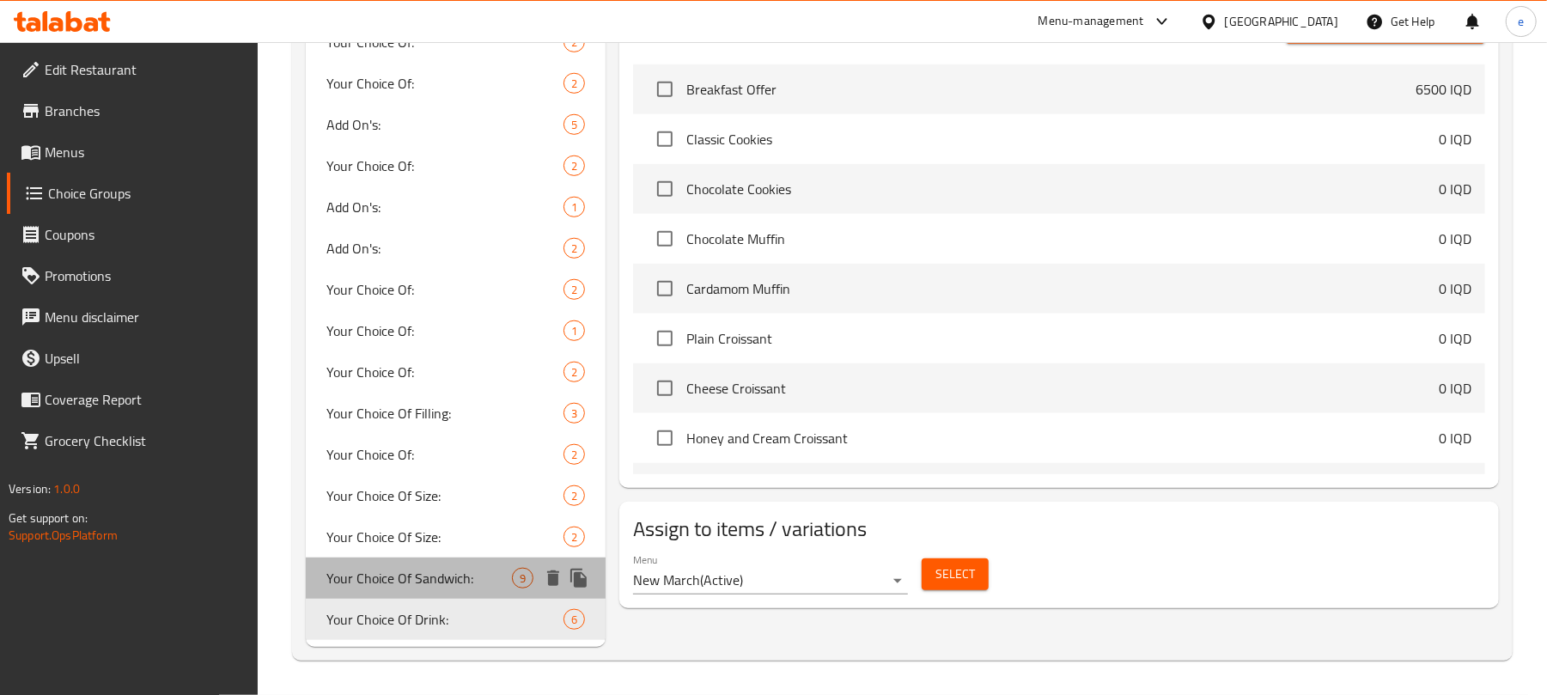
click at [416, 588] on span "Your Choice Of Sandwich:" at bounding box center [419, 578] width 186 height 21
type input "Your Choice Of Sandwich:"
type input "أختيارك من السندويتش:"
type input "هەڵبژاردنت لە سەندویچ:"
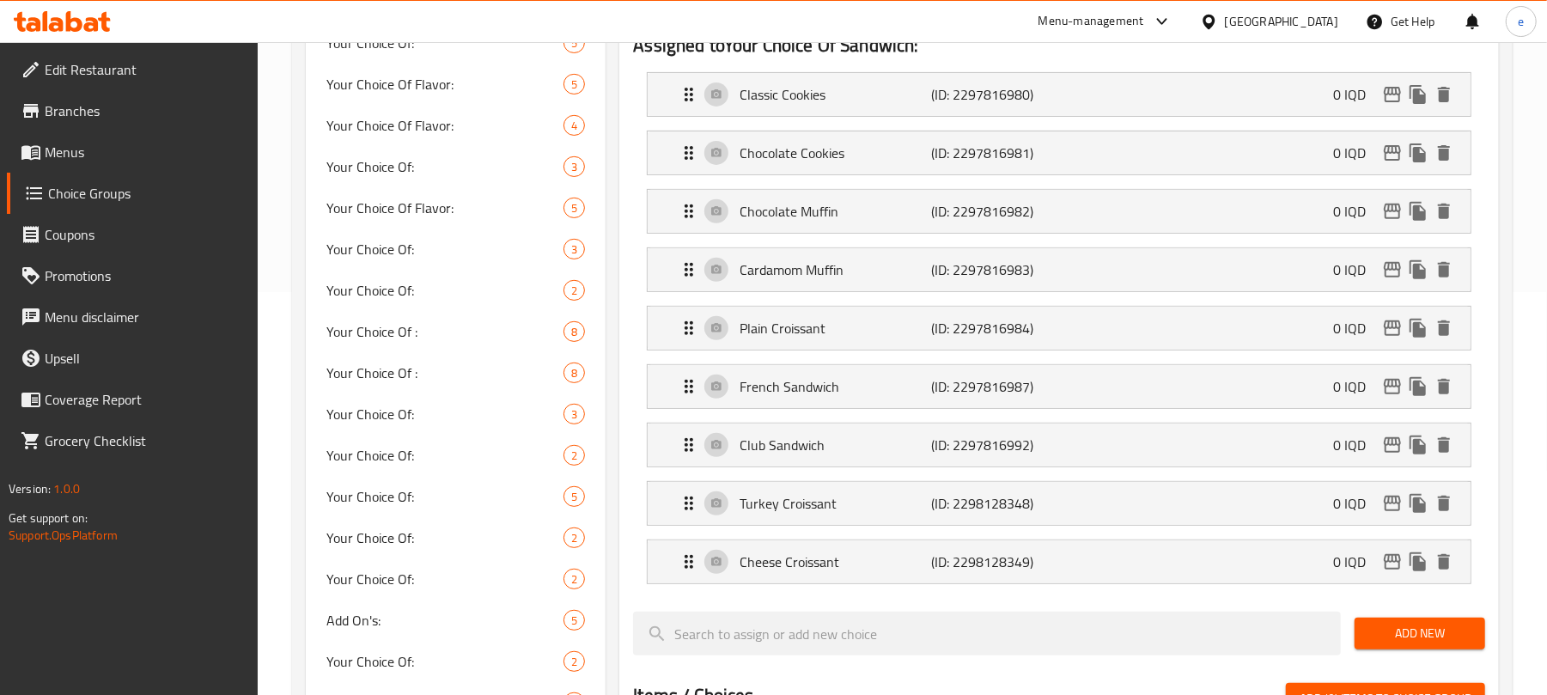
scroll to position [458, 0]
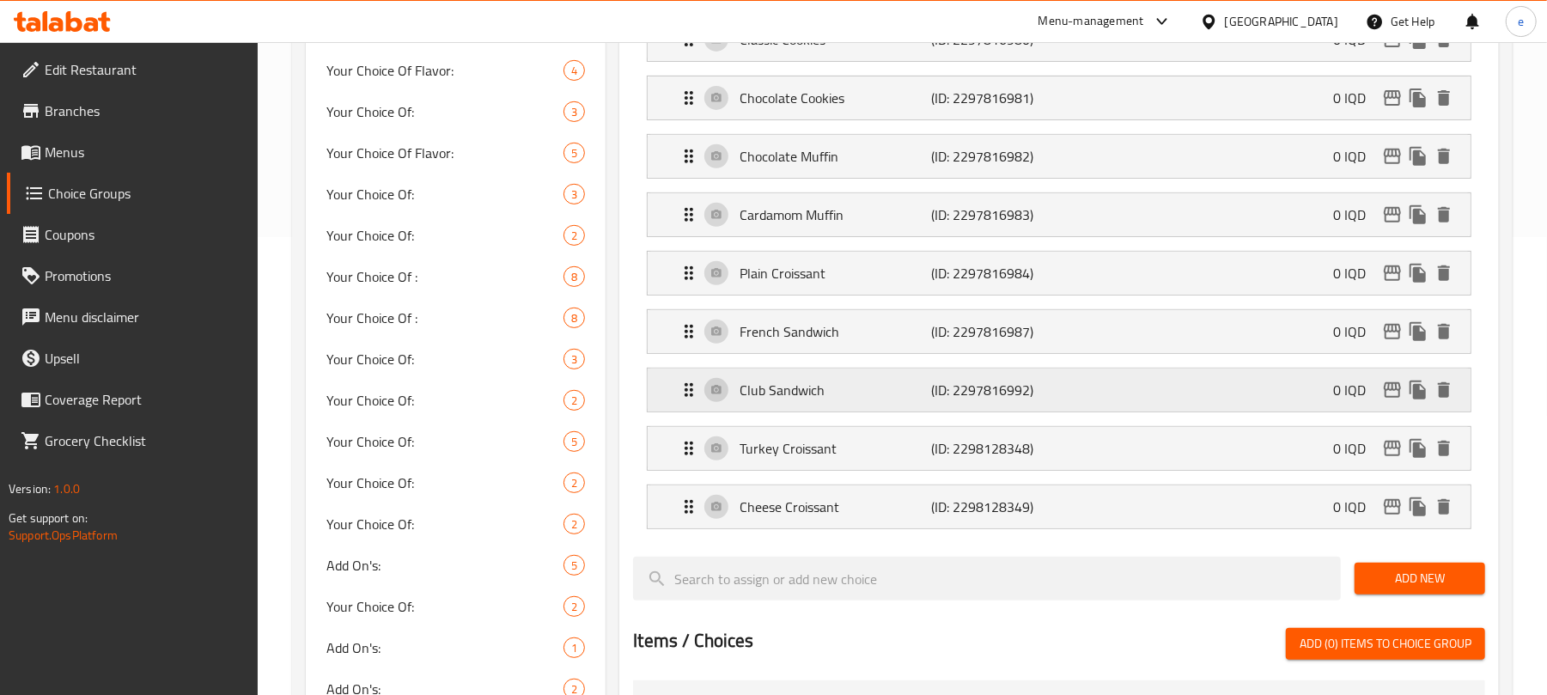
click at [936, 400] on p "(ID: 2297816992)" at bounding box center [996, 390] width 128 height 21
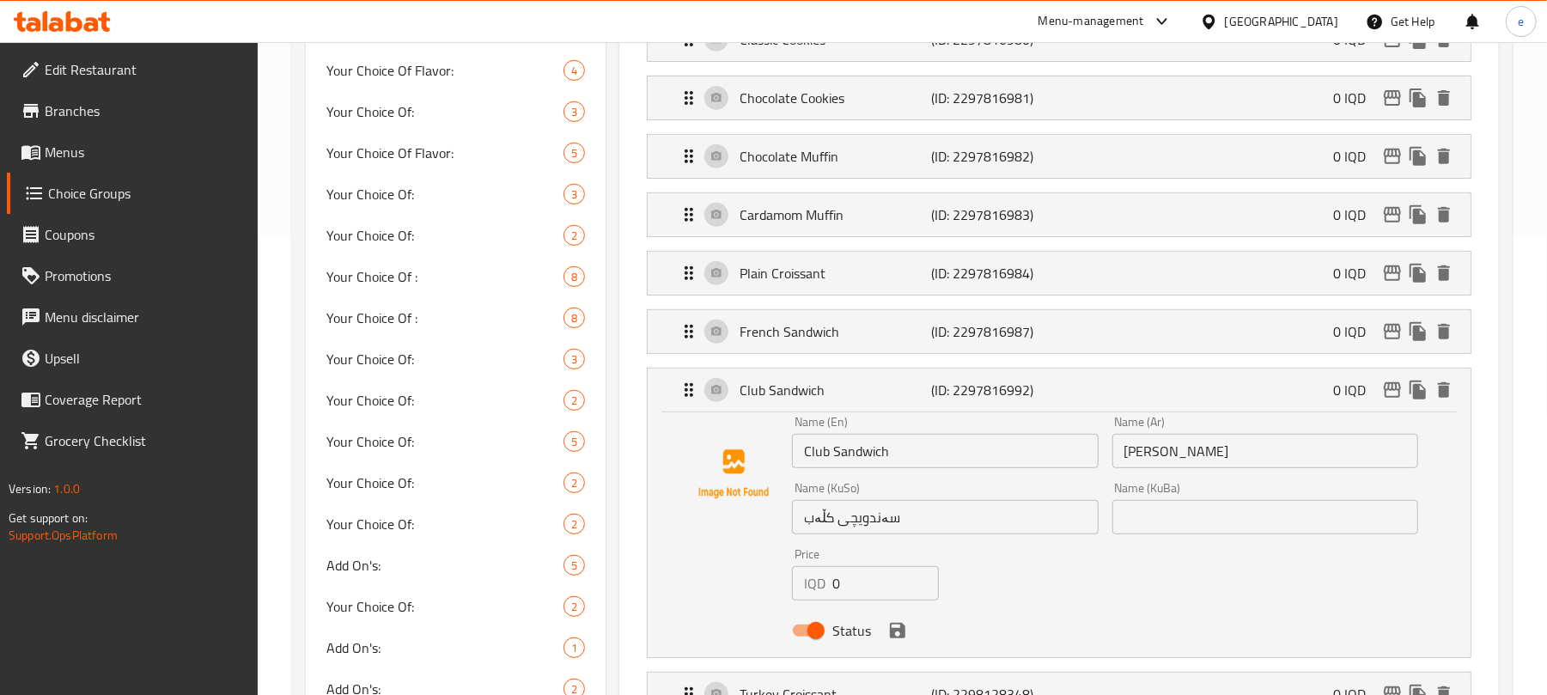
click at [905, 448] on input "Club Sandwich" at bounding box center [945, 451] width 306 height 34
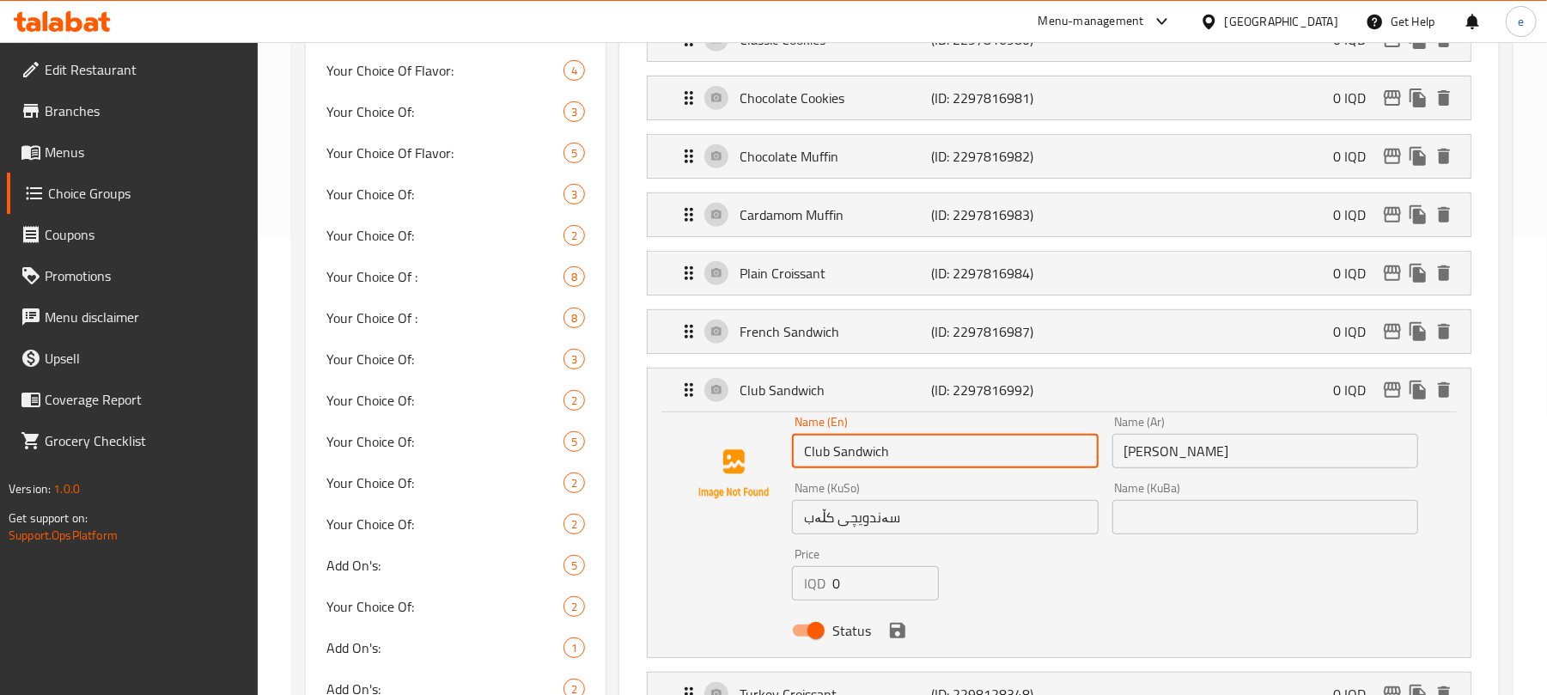
click at [905, 448] on input "Club Sandwich" at bounding box center [945, 451] width 306 height 34
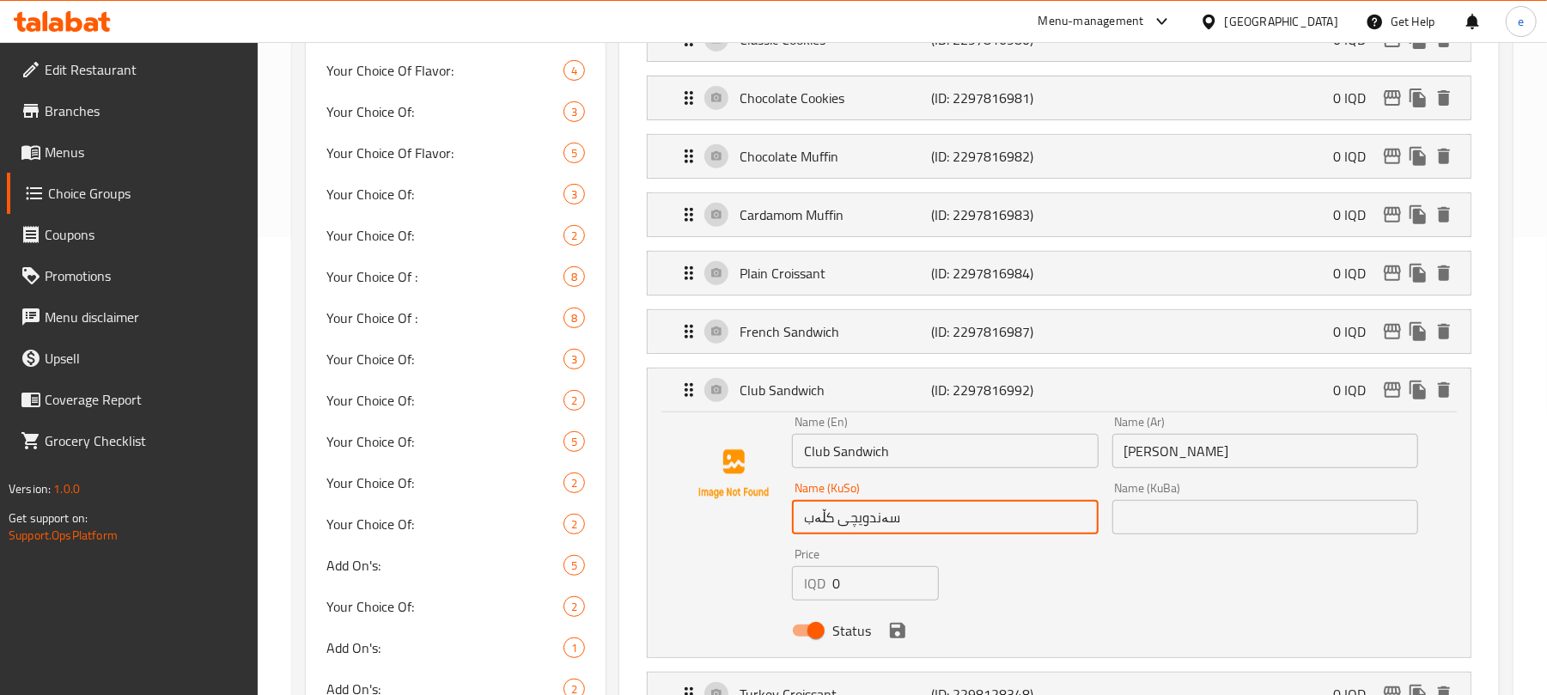
click at [863, 521] on input "سەندویچی کڵەب" at bounding box center [945, 517] width 306 height 34
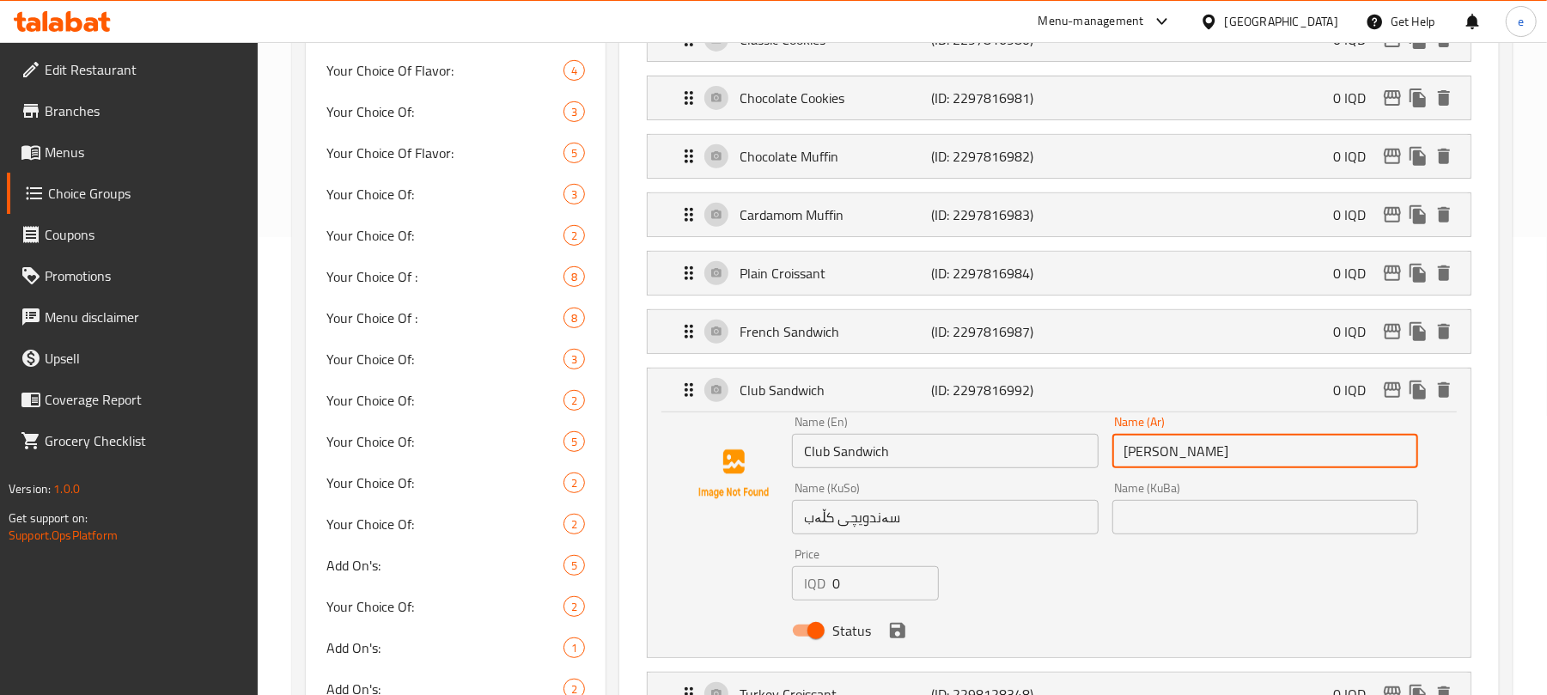
click at [1187, 468] on input "كلوب ساندويش" at bounding box center [1265, 451] width 306 height 34
click at [867, 534] on input "سەندویچی کڵەب" at bounding box center [945, 517] width 306 height 34
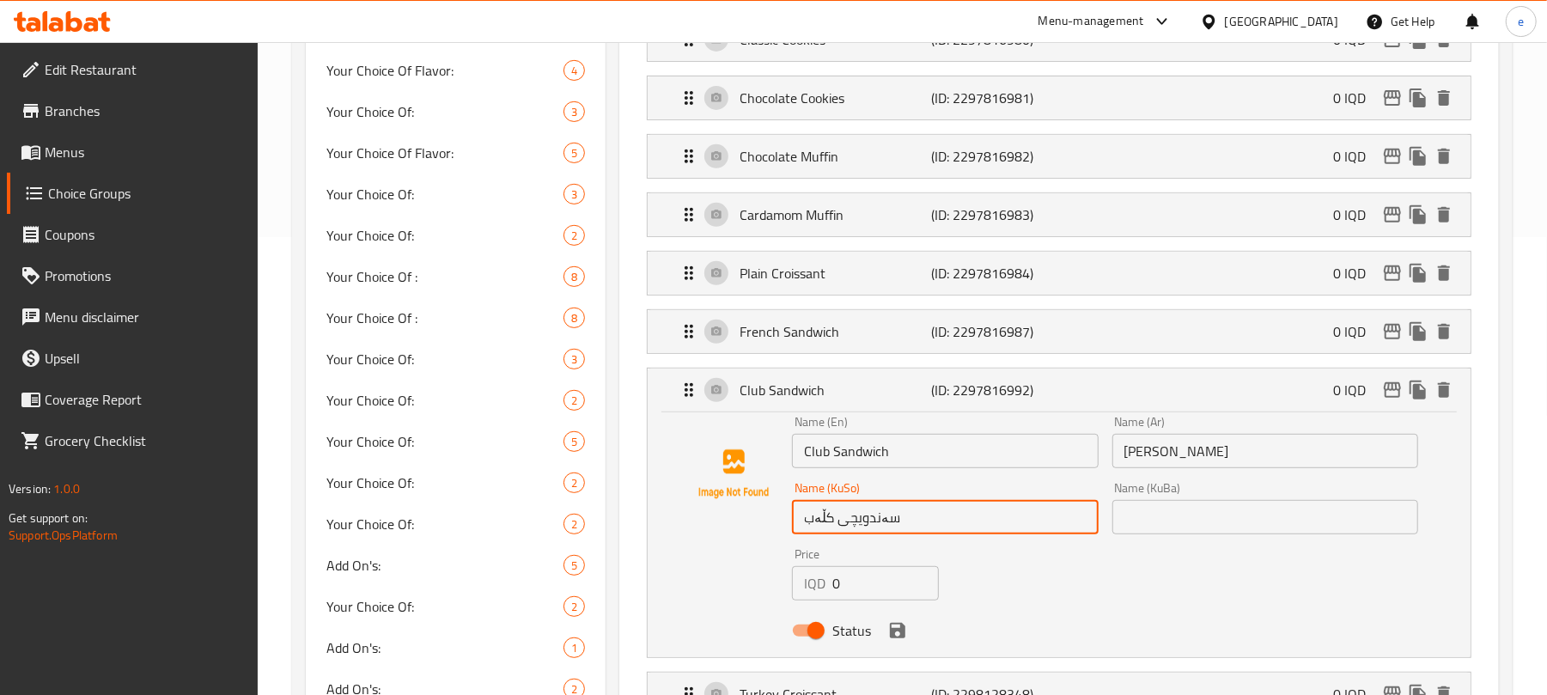
click at [867, 534] on input "سەندویچی کڵەب" at bounding box center [945, 517] width 306 height 34
click at [1001, 531] on input "سەندویچی کڵەب" at bounding box center [945, 517] width 306 height 34
click at [905, 637] on icon "save" at bounding box center [897, 630] width 21 height 21
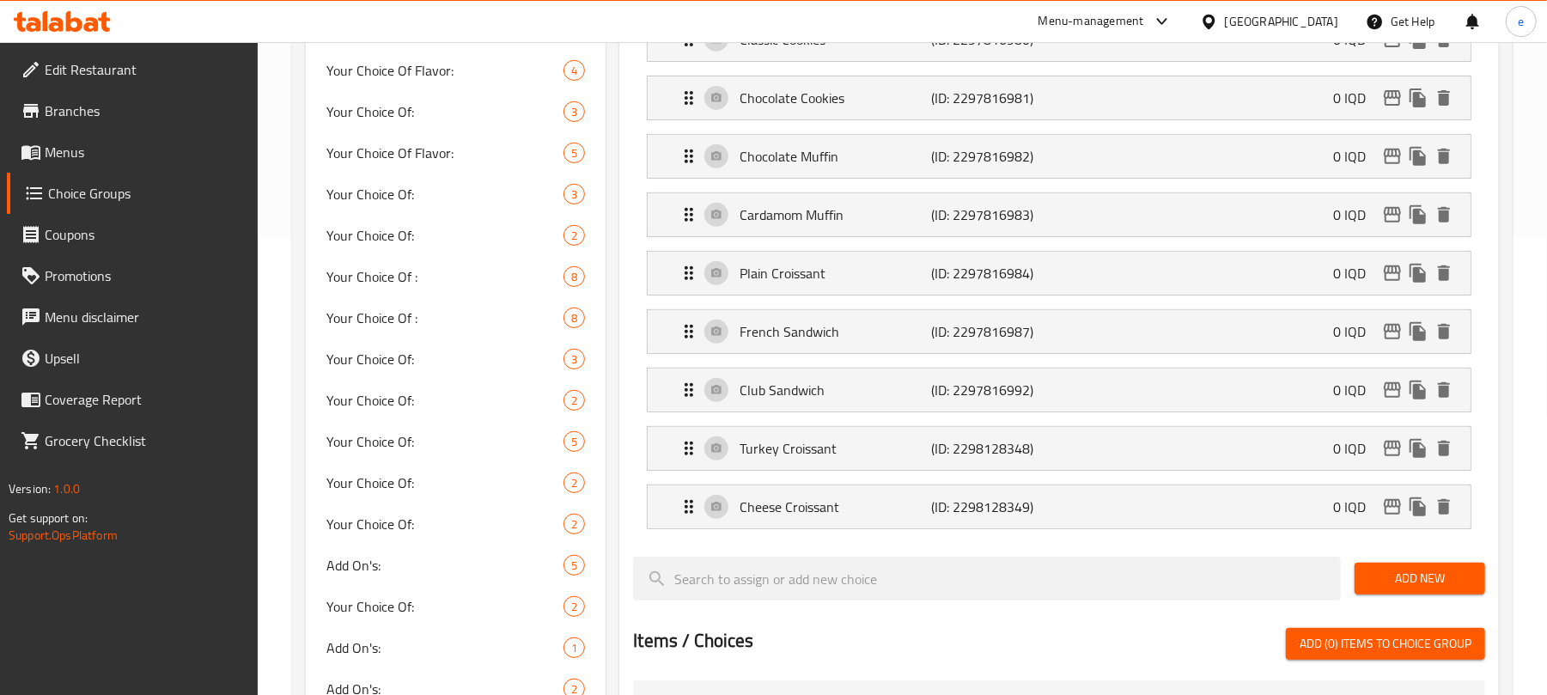
type input "سەندویچی کڵەپ"
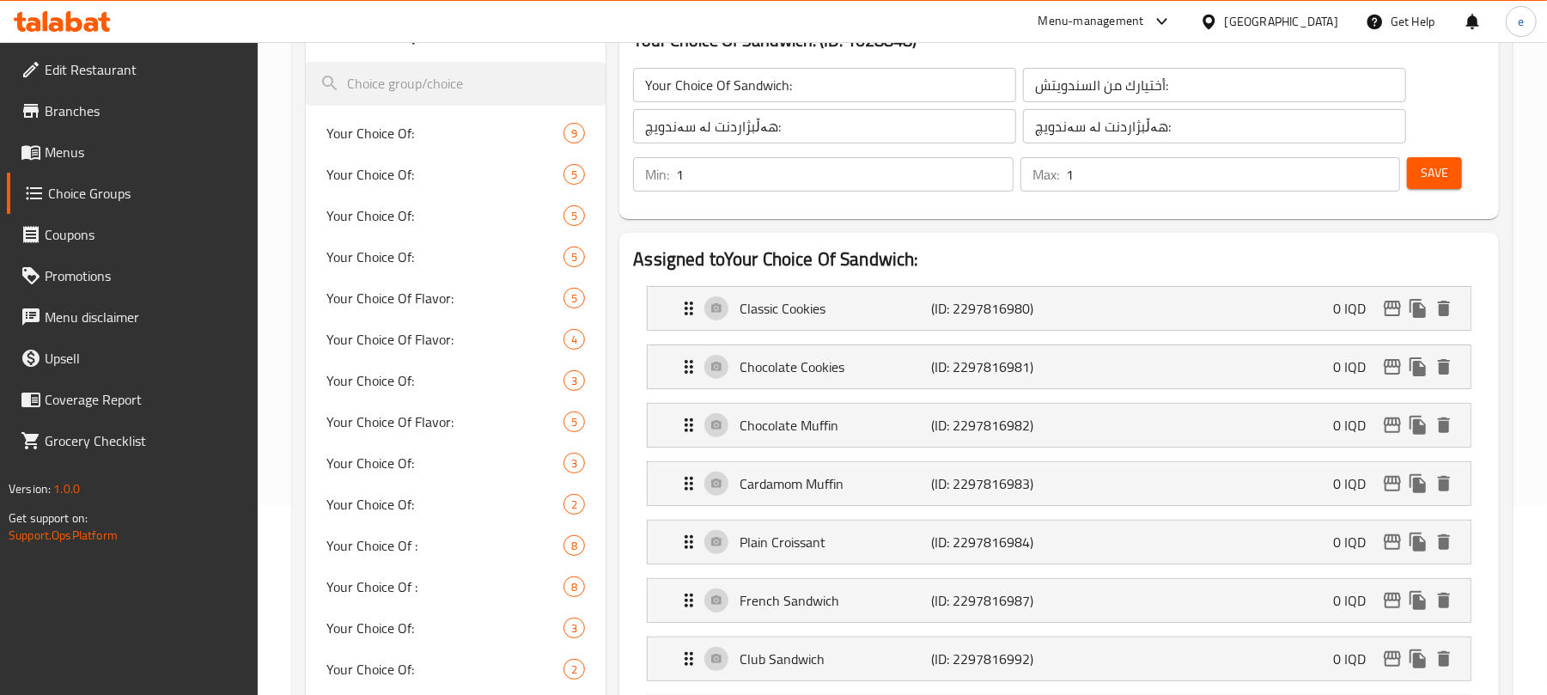
scroll to position [146, 0]
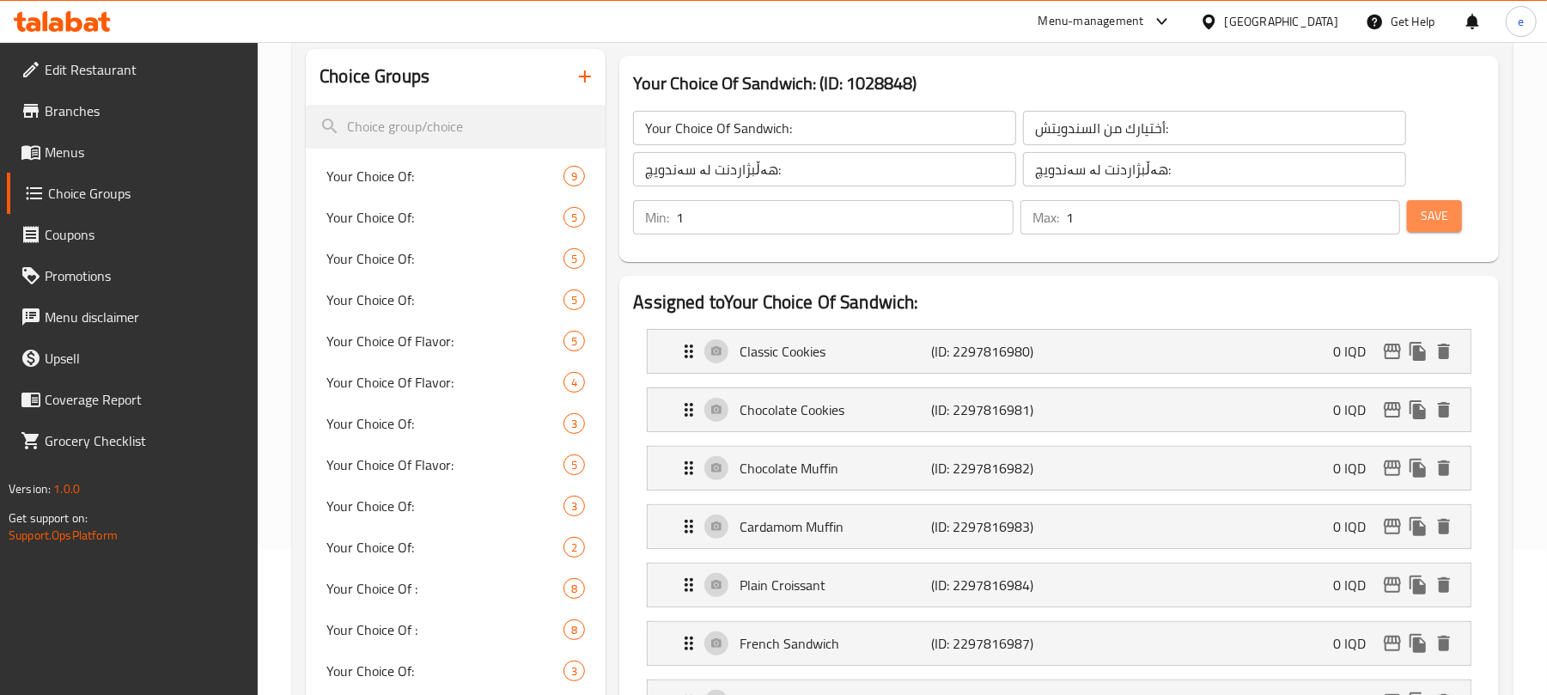
click at [1454, 224] on button "Save" at bounding box center [1434, 216] width 55 height 32
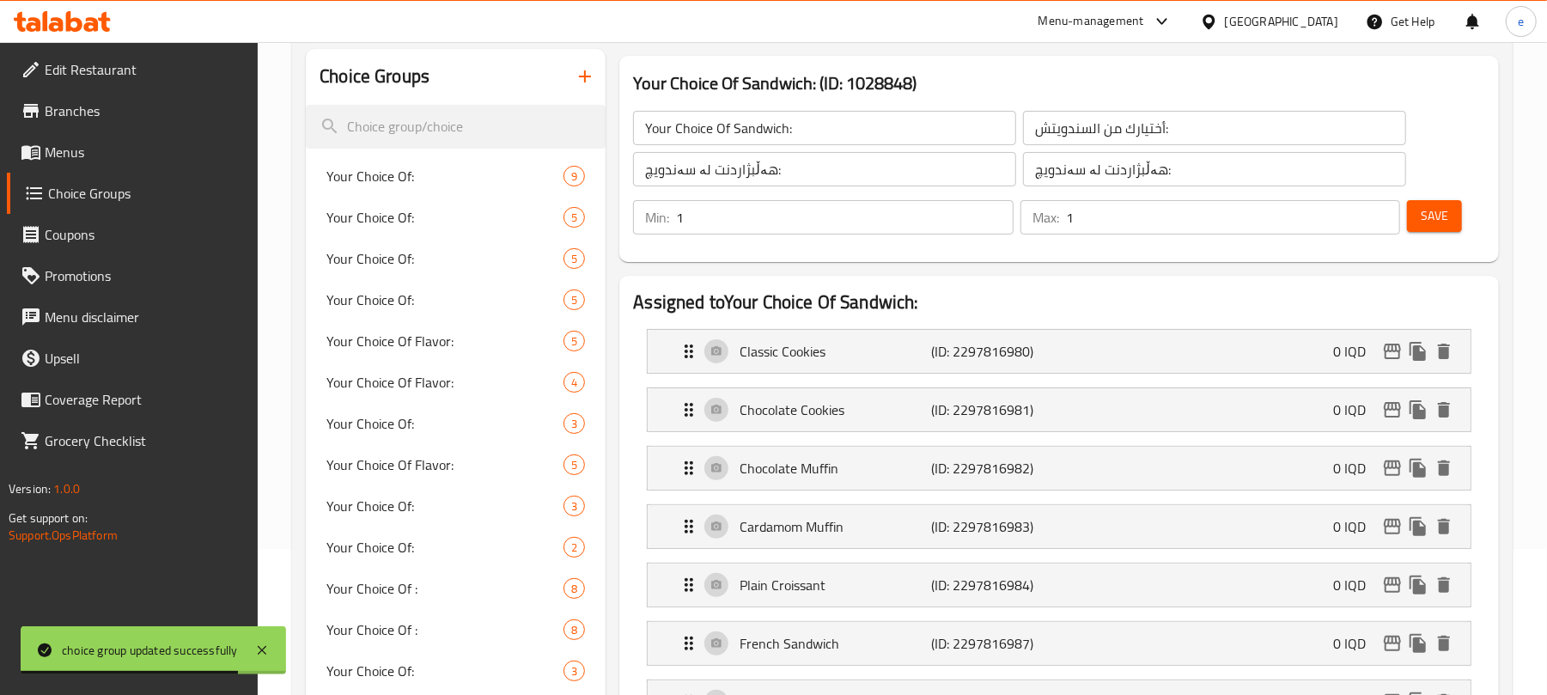
click at [125, 10] on div "Menu-management Iraq Get Help e" at bounding box center [773, 21] width 1547 height 41
click at [115, 15] on div at bounding box center [62, 21] width 125 height 34
click at [74, 31] on icon at bounding box center [74, 21] width 16 height 21
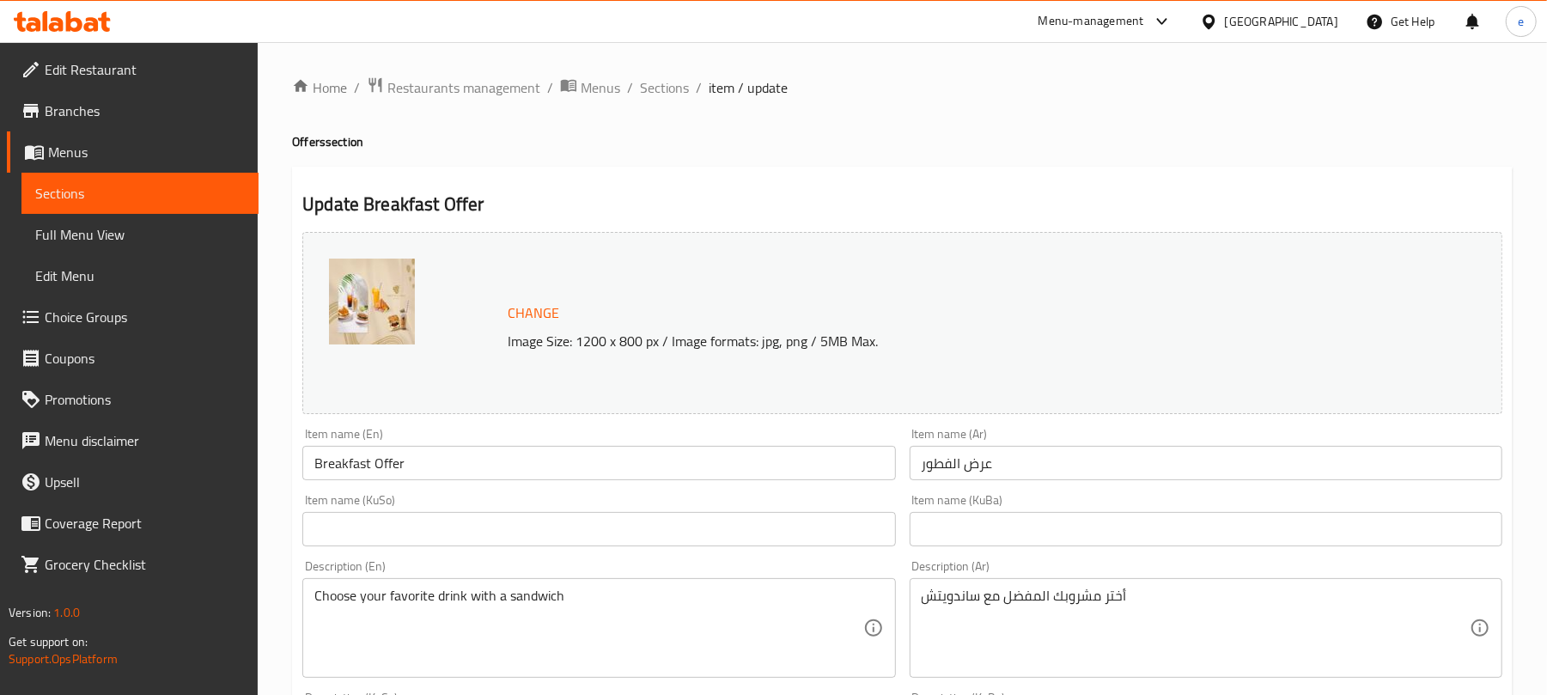
click at [149, 191] on span "Sections" at bounding box center [140, 193] width 210 height 21
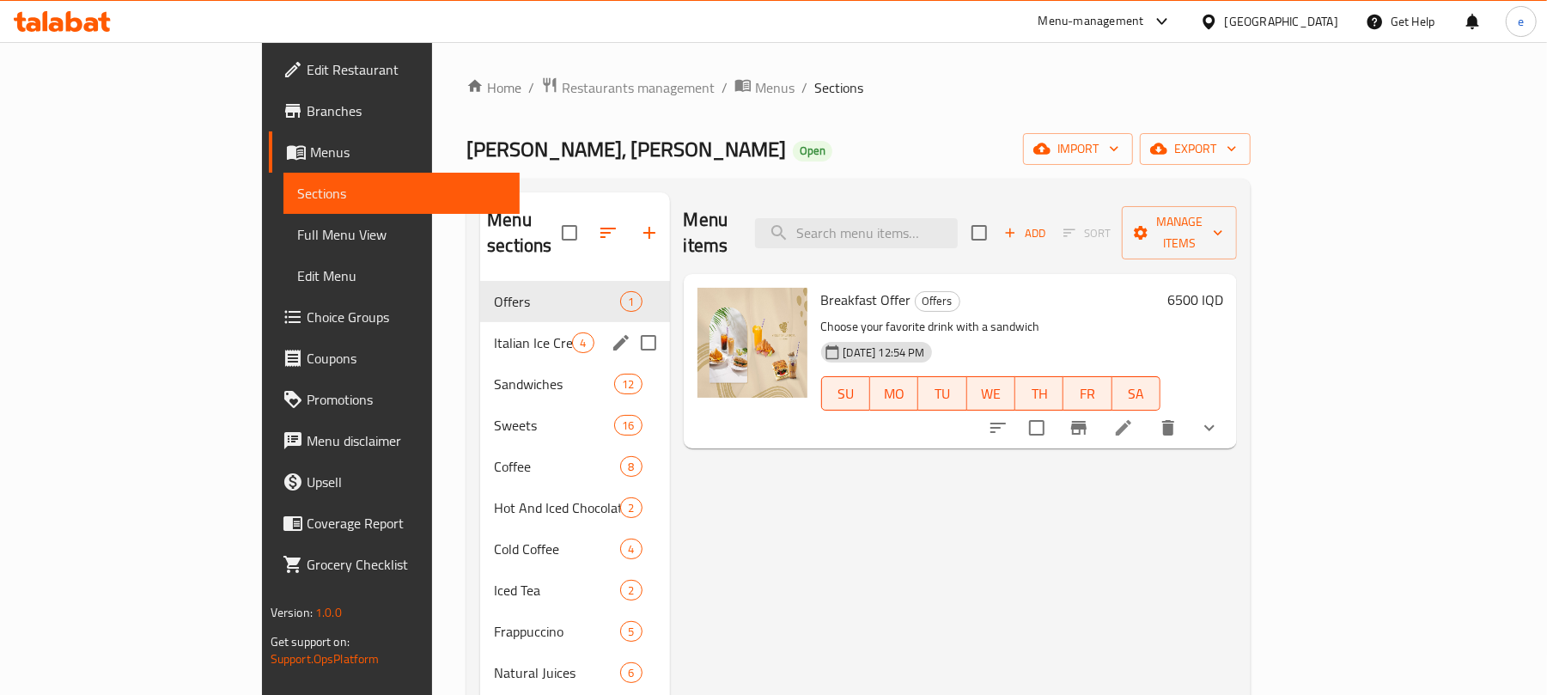
click at [480, 328] on div "Italian Ice Cream 4" at bounding box center [574, 342] width 189 height 41
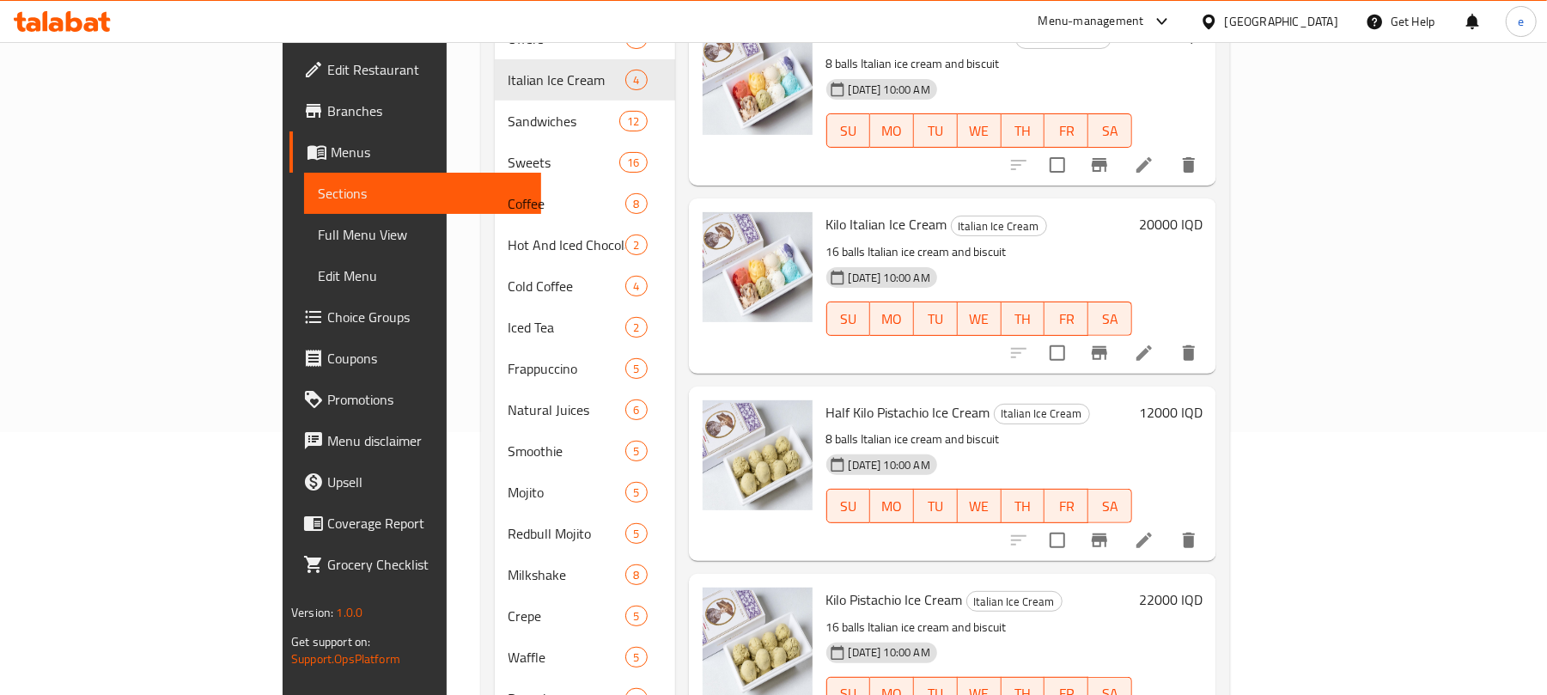
scroll to position [399, 0]
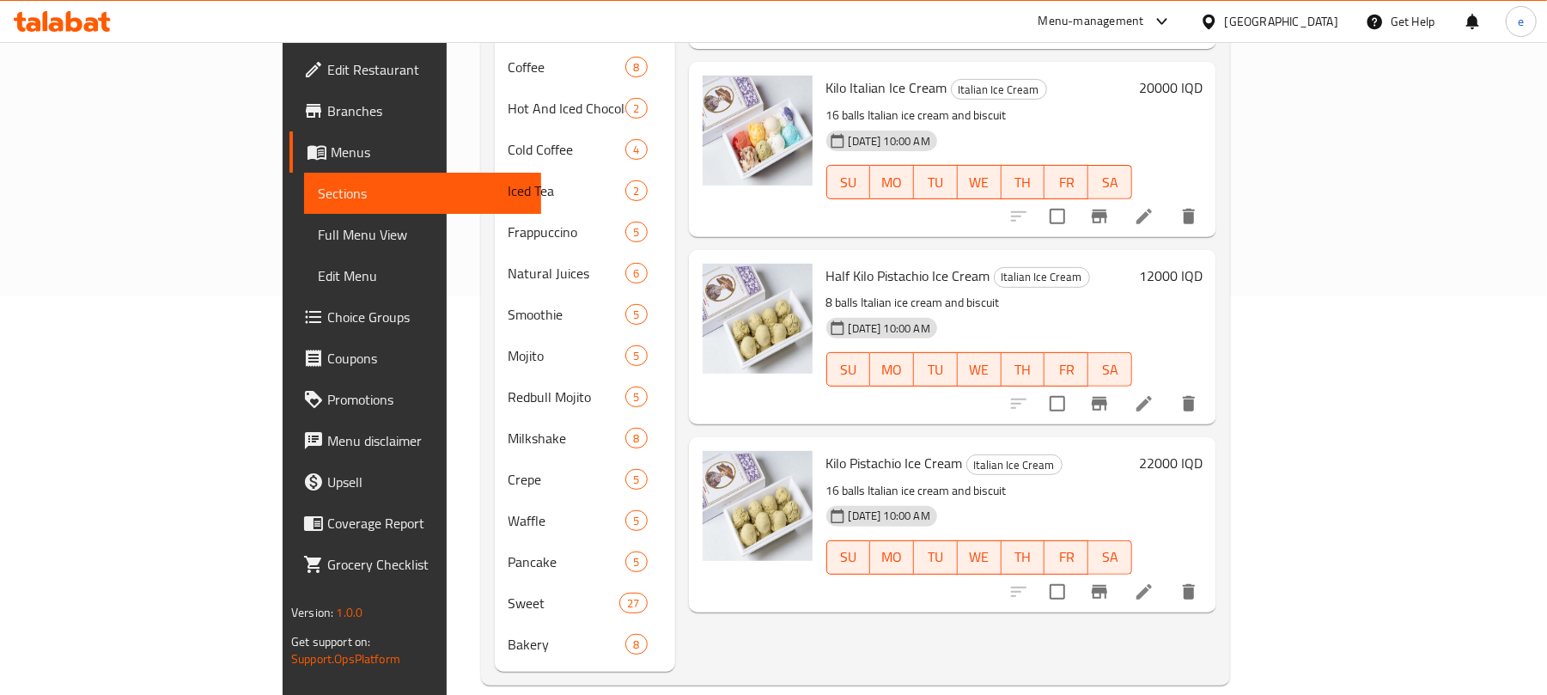
click at [1155, 582] on icon at bounding box center [1144, 592] width 21 height 21
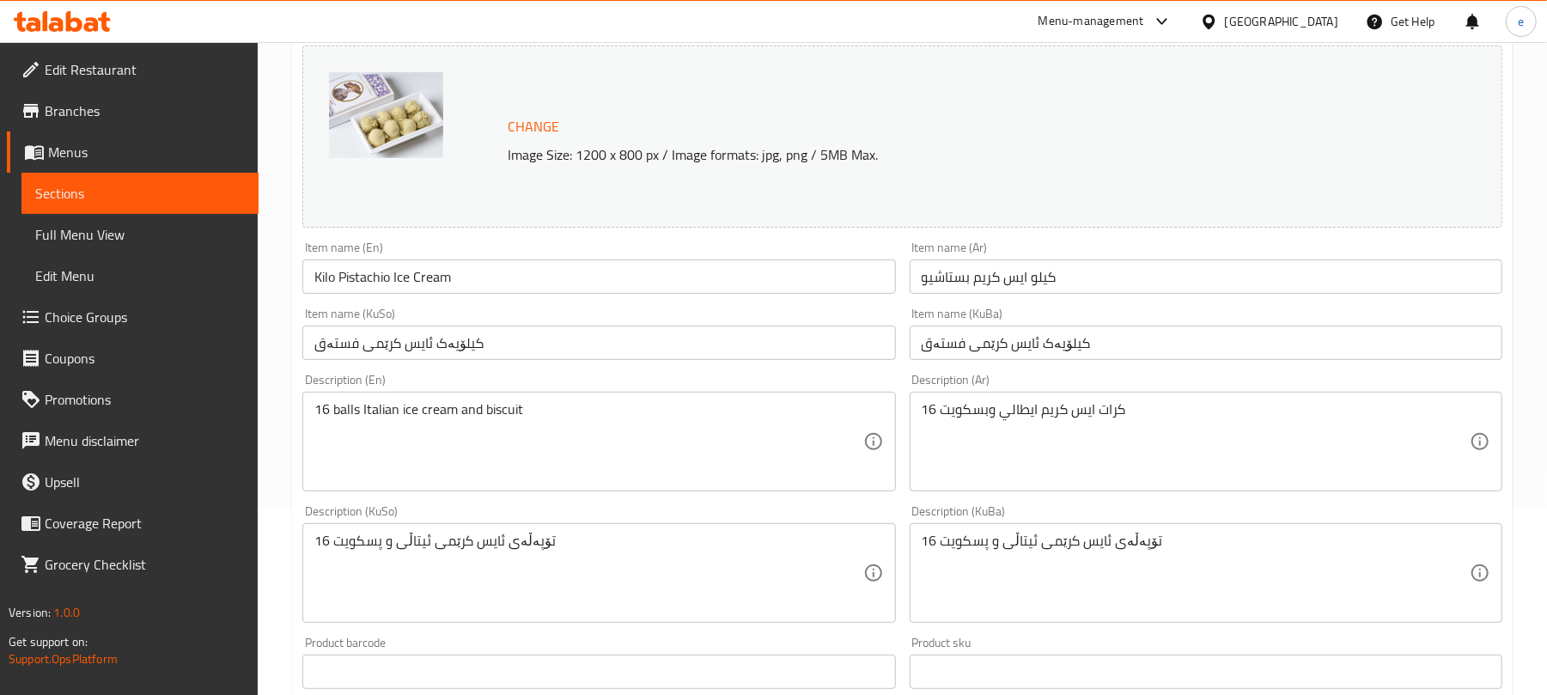
scroll to position [229, 0]
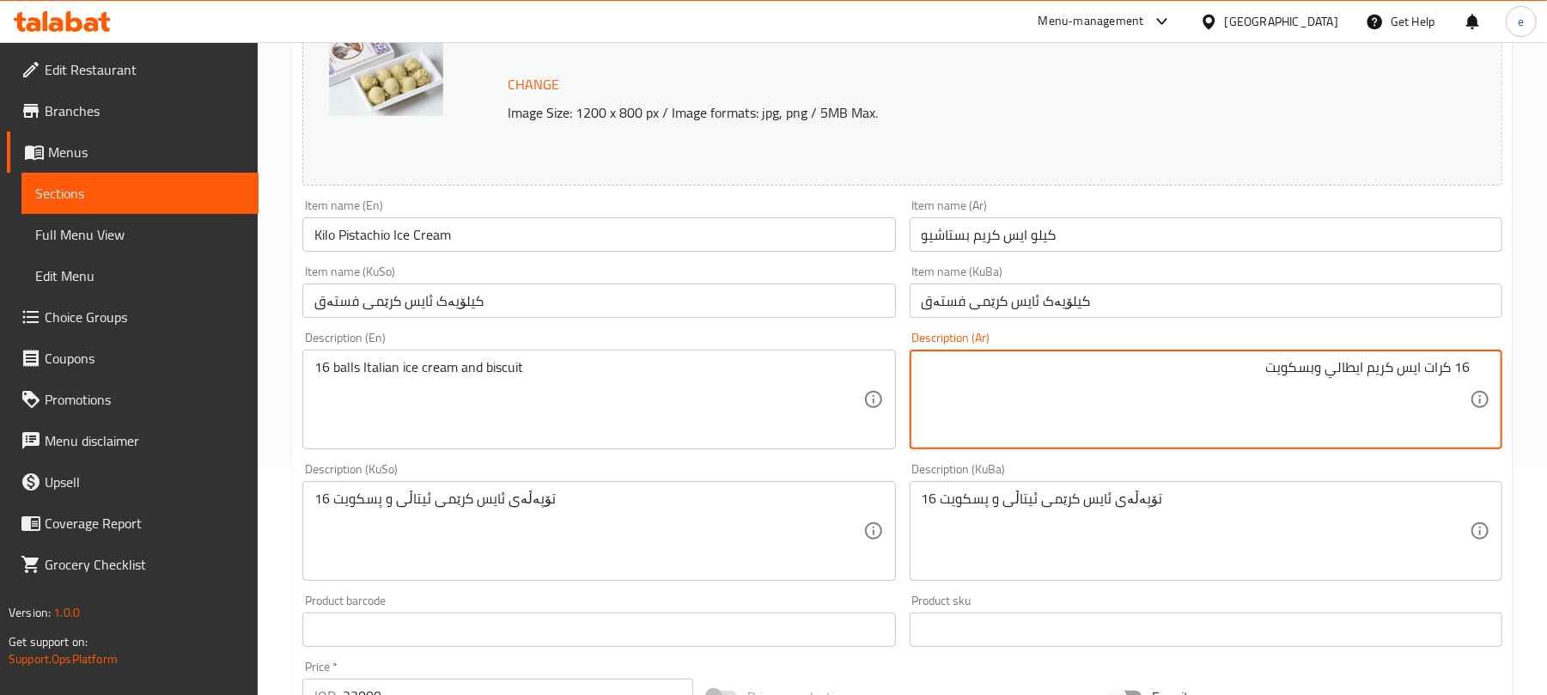
click at [1459, 365] on textarea "16 كرات ايس كريم ايطالي وبسكويت" at bounding box center [1196, 400] width 548 height 82
type textarea "كرات ايس كريم ايطالي وبسكويت"
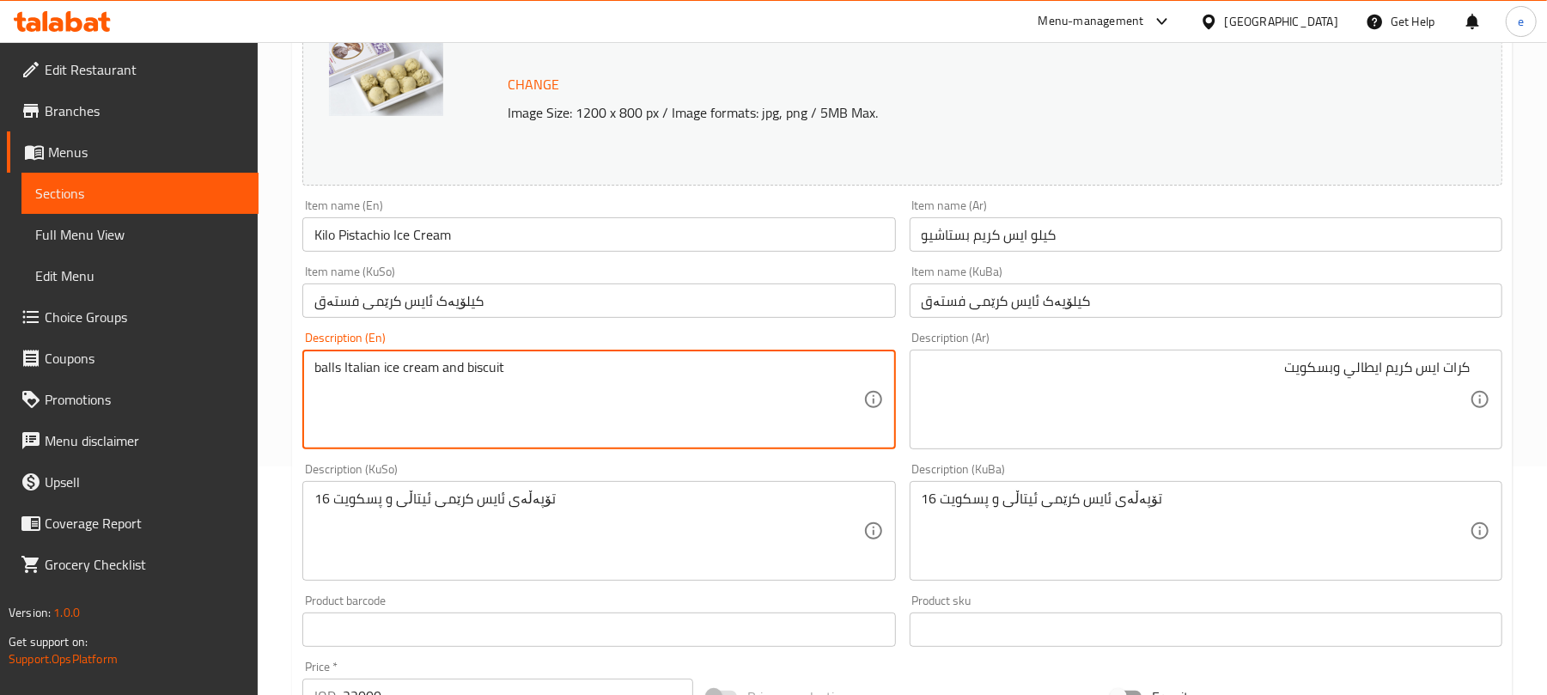
type textarea "balls Italian ice cream and biscuit"
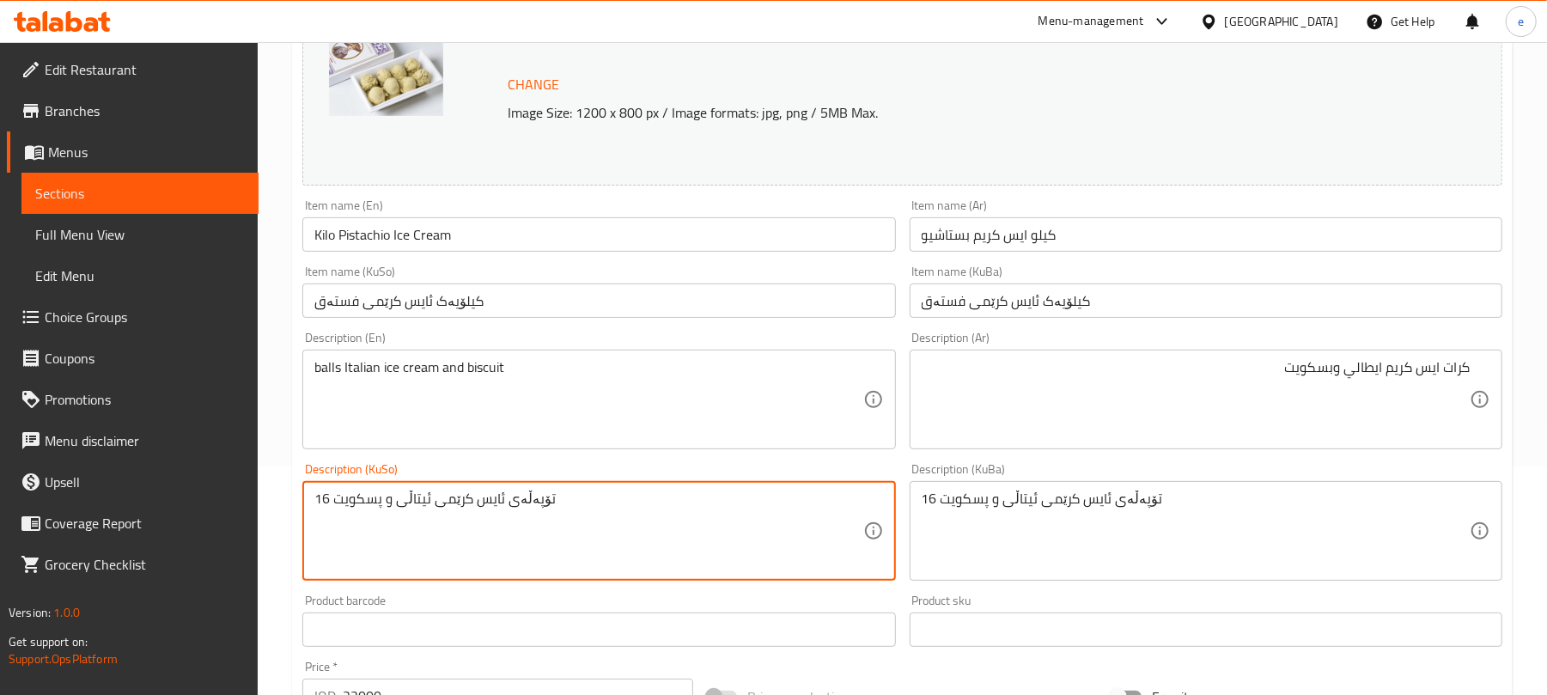
click at [317, 499] on textarea "16 تۆپەڵەی ئایس کرێمی ئیتاڵی و پسکویت" at bounding box center [588, 532] width 548 height 82
click at [321, 497] on textarea "16 تۆپەڵەی ئایس کرێمی ئیتاڵی و پسکویت" at bounding box center [588, 532] width 548 height 82
type textarea "تۆپەڵەی ئایس کرێمی ئیتاڵی و پسکویت"
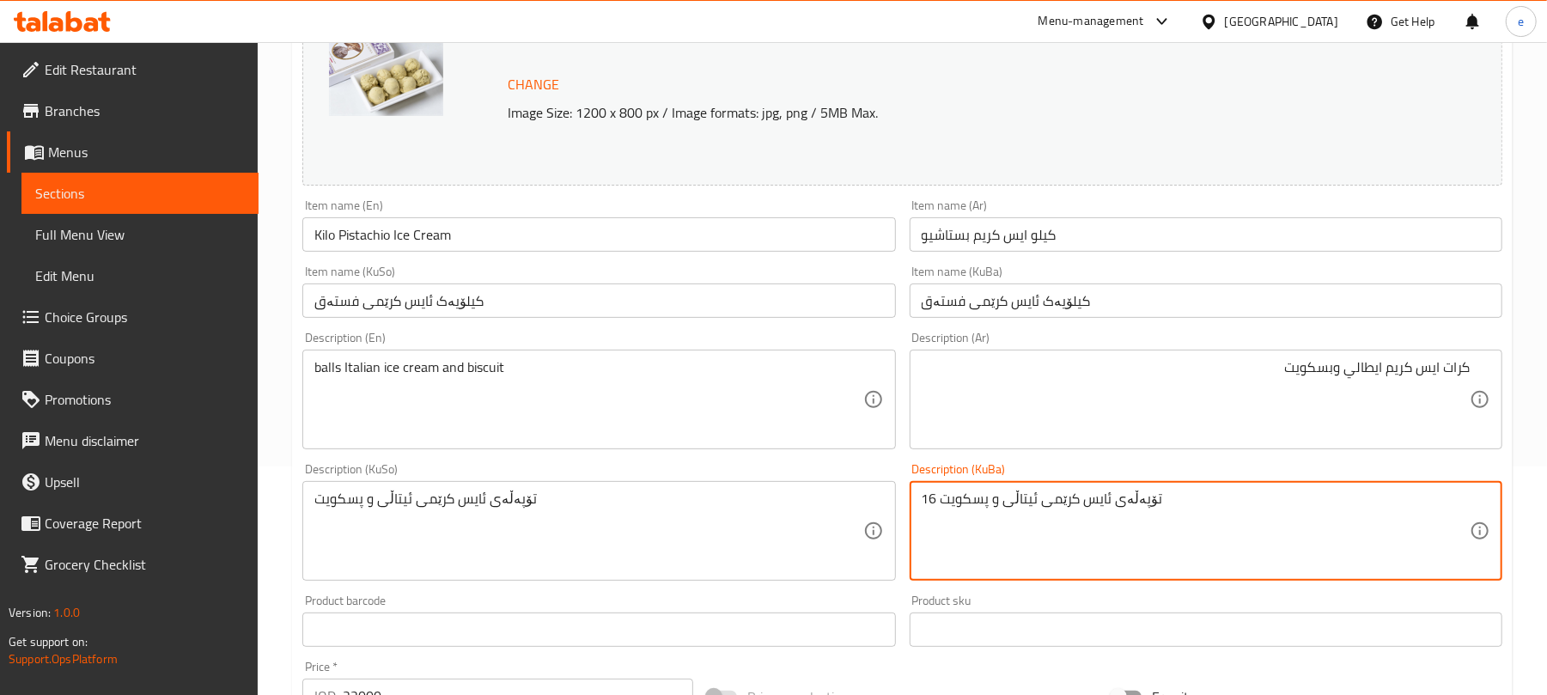
click at [932, 505] on textarea "16 تۆپەڵەی ئایس کرێمی ئیتاڵی و پسکویت" at bounding box center [1196, 532] width 548 height 82
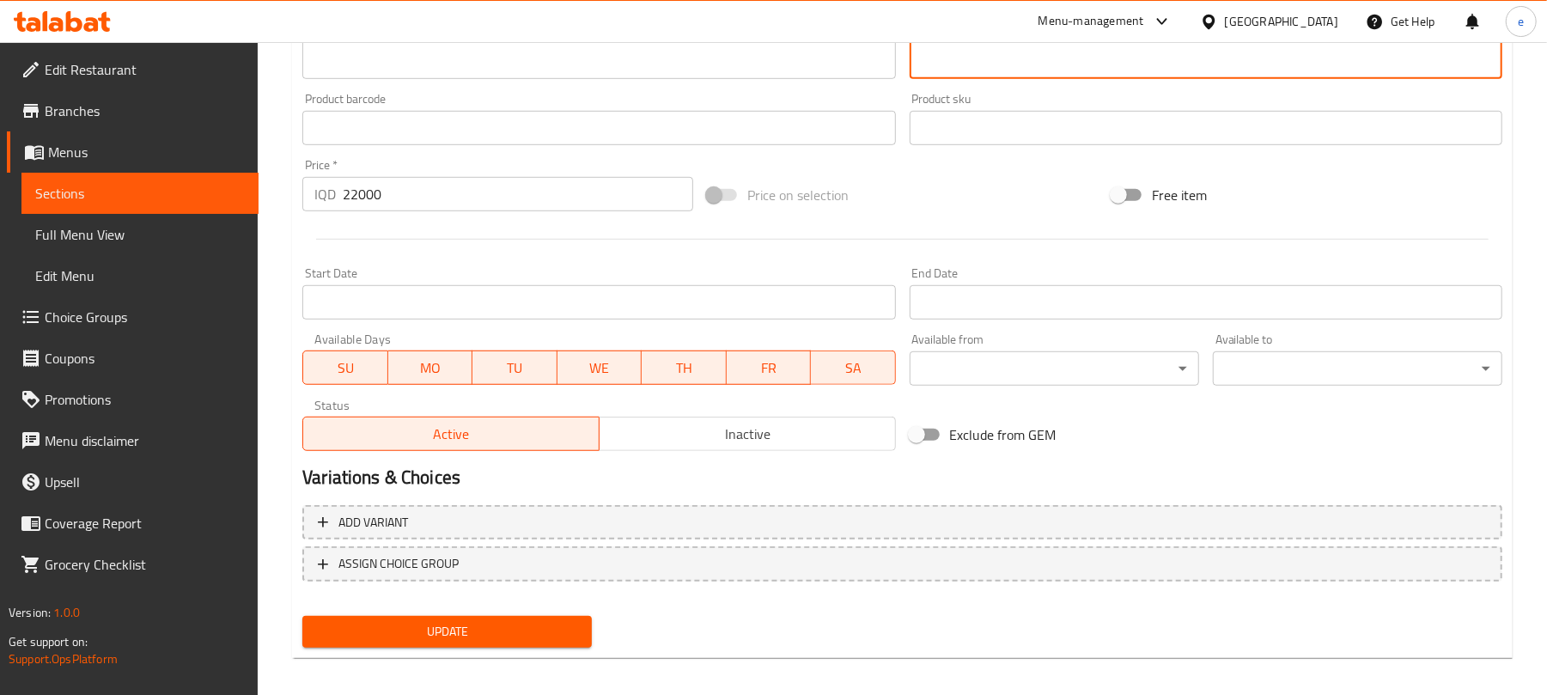
scroll to position [740, 0]
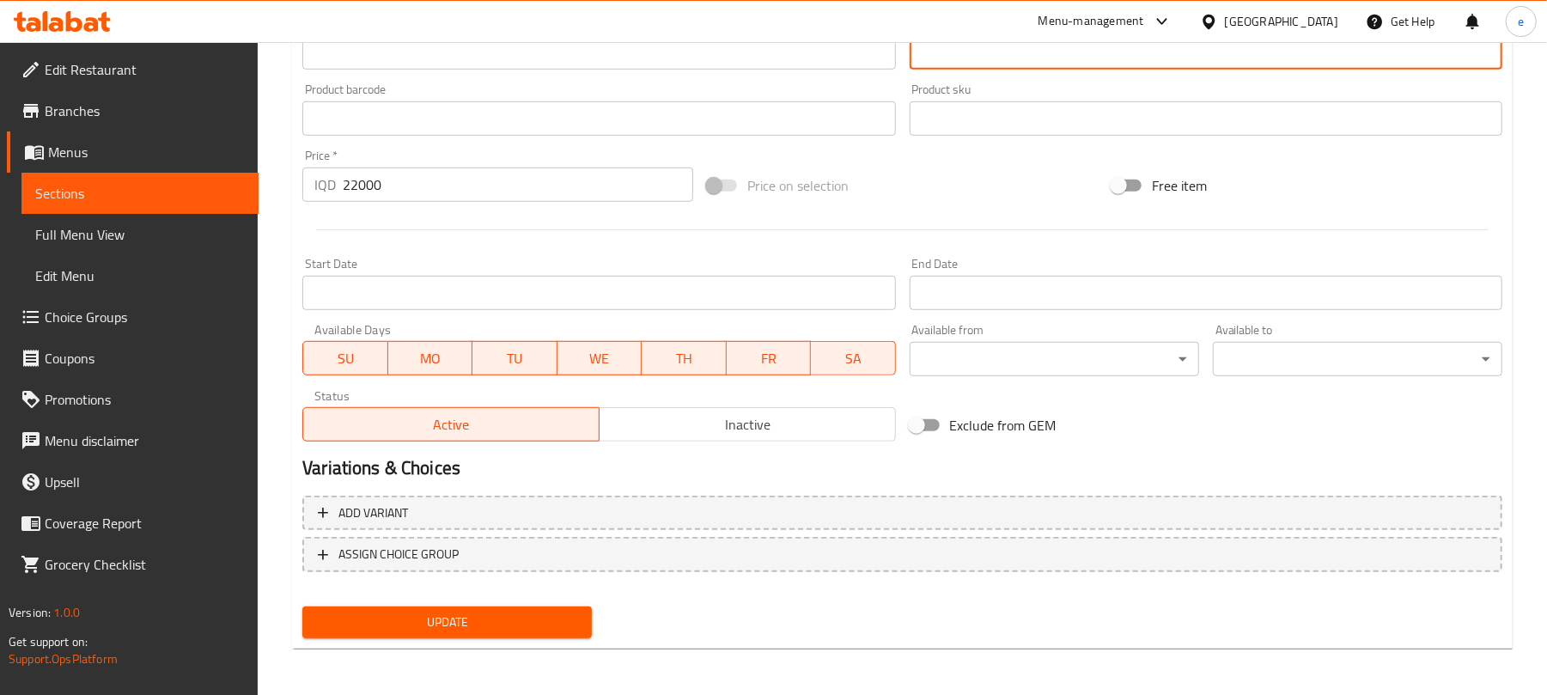
type textarea "تۆپەڵەی ئایس کرێمی ئیتاڵی و پسکویت"
click at [516, 612] on span "Update" at bounding box center [447, 622] width 262 height 21
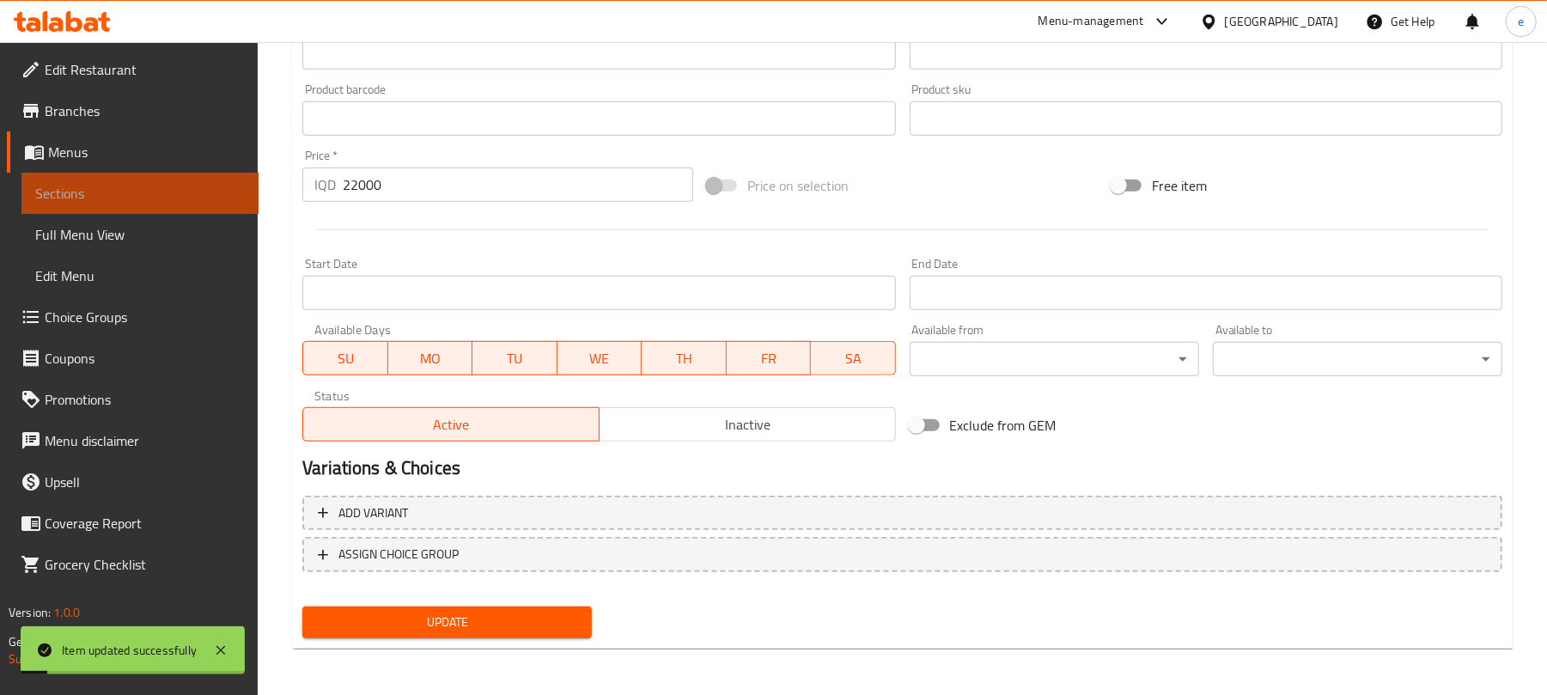
click at [168, 200] on span "Sections" at bounding box center [140, 193] width 210 height 21
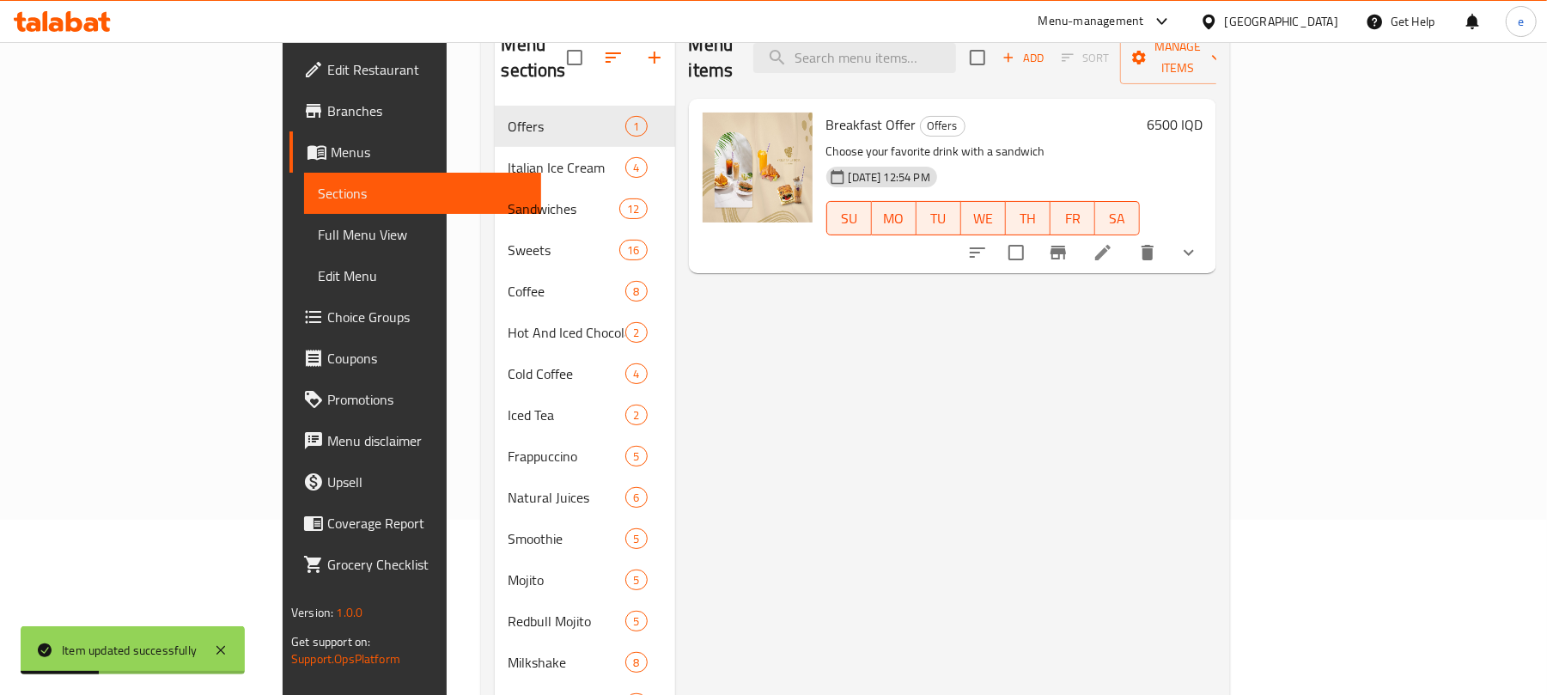
scroll to position [229, 0]
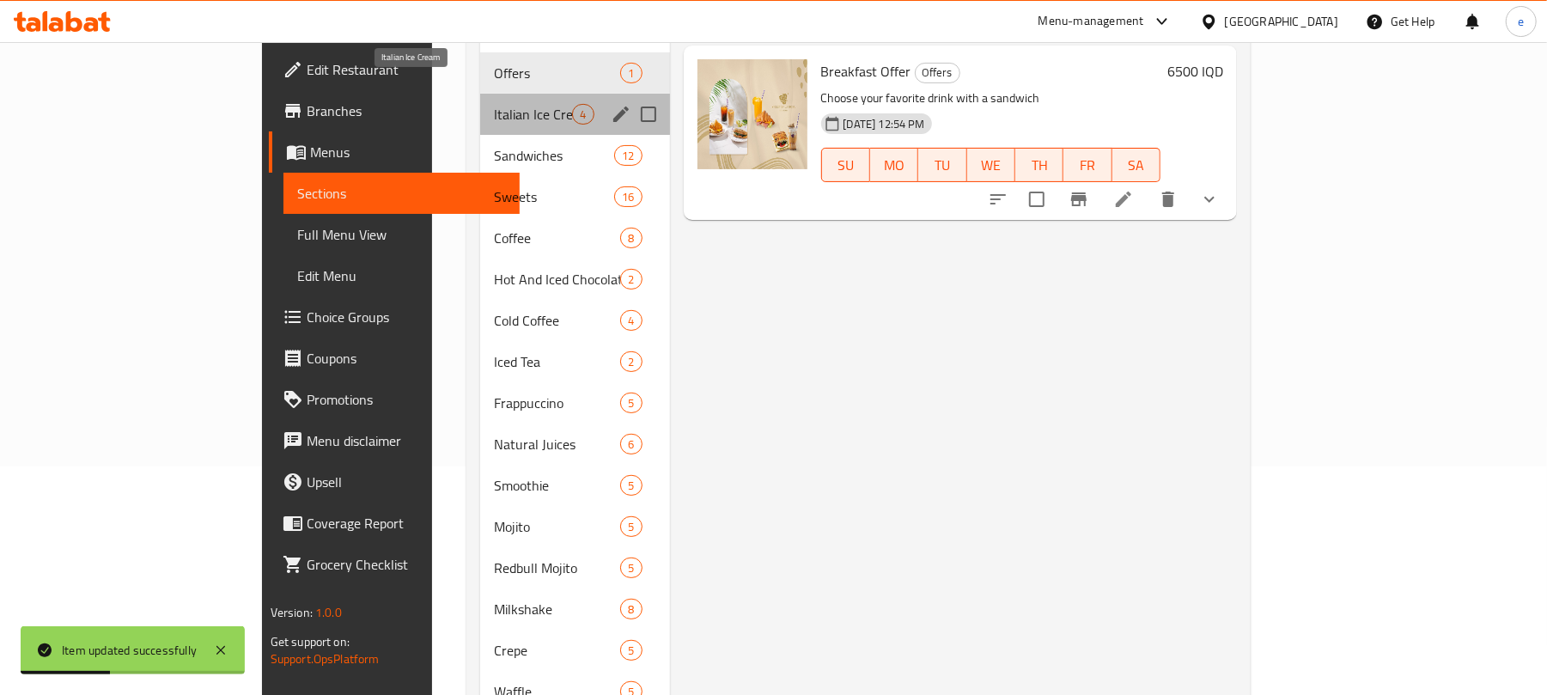
click at [494, 104] on span "Italian Ice Cream" at bounding box center [533, 114] width 78 height 21
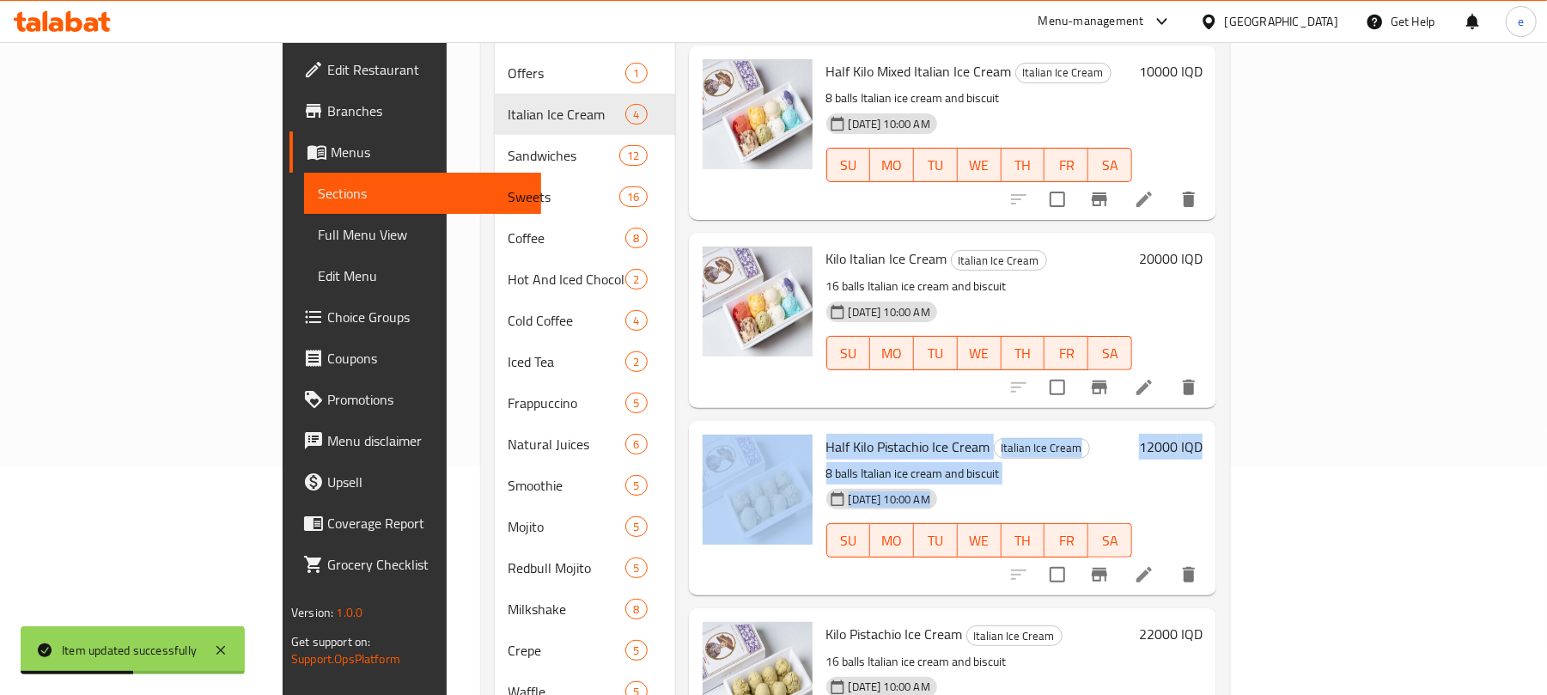
drag, startPoint x: 1545, startPoint y: 381, endPoint x: 1554, endPoint y: 424, distance: 44.0
click at [1546, 424] on html "Item updated successfully ​ Menu-management Iraq Get Help e Edit Restaurant Bra…" at bounding box center [773, 118] width 1547 height 695
click at [1265, 402] on div "Home / Restaurants management / Menus / Sections Violetta La Rosa, Alyarmuk Ope…" at bounding box center [856, 352] width 818 height 1077
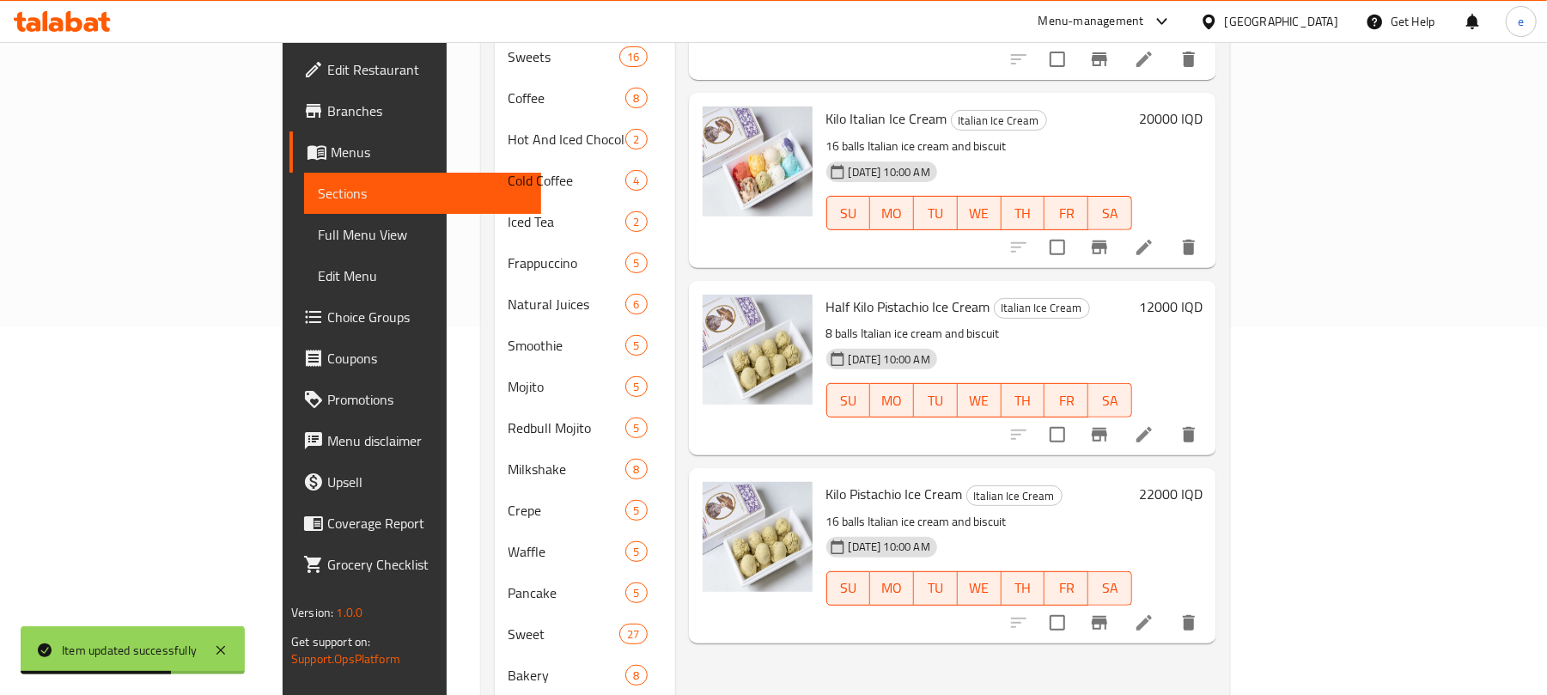
scroll to position [399, 0]
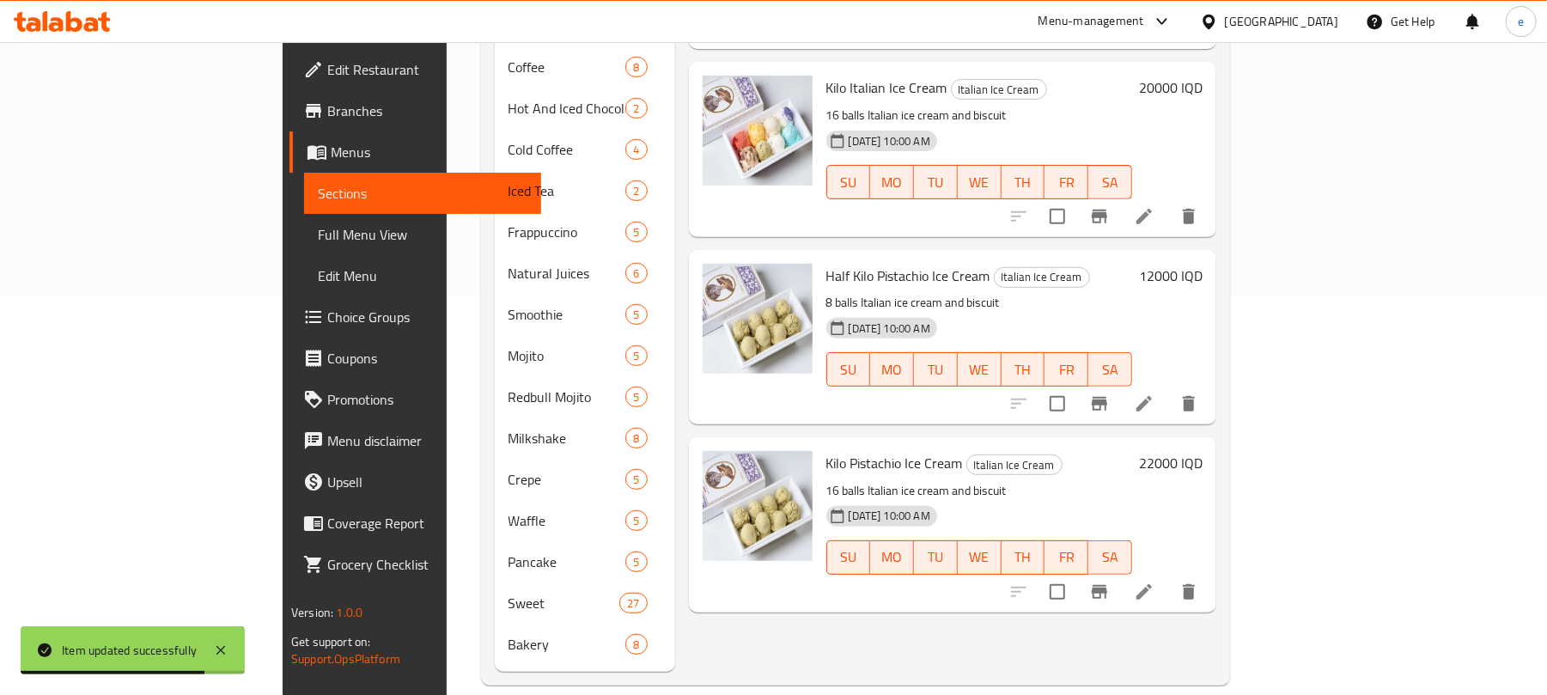
click at [1155, 582] on icon at bounding box center [1144, 592] width 21 height 21
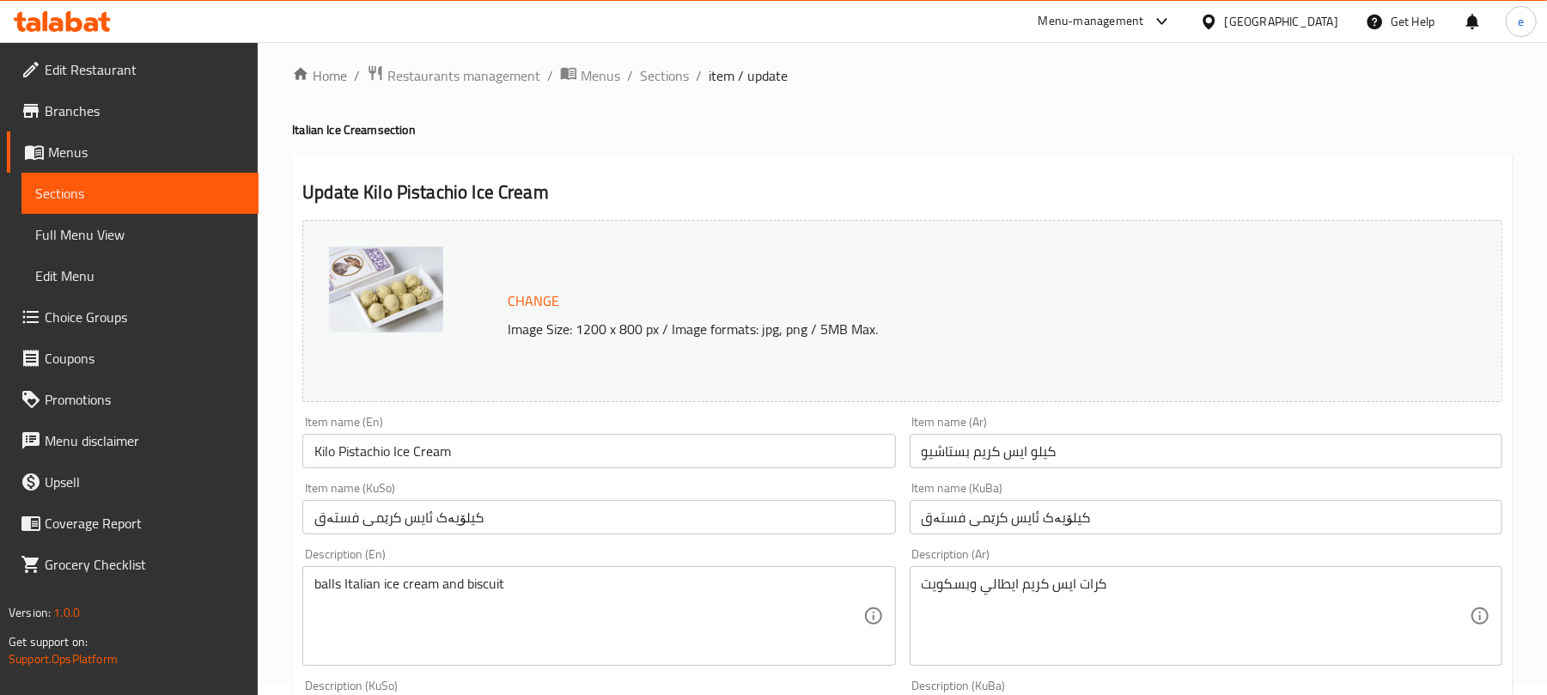
scroll to position [241, 0]
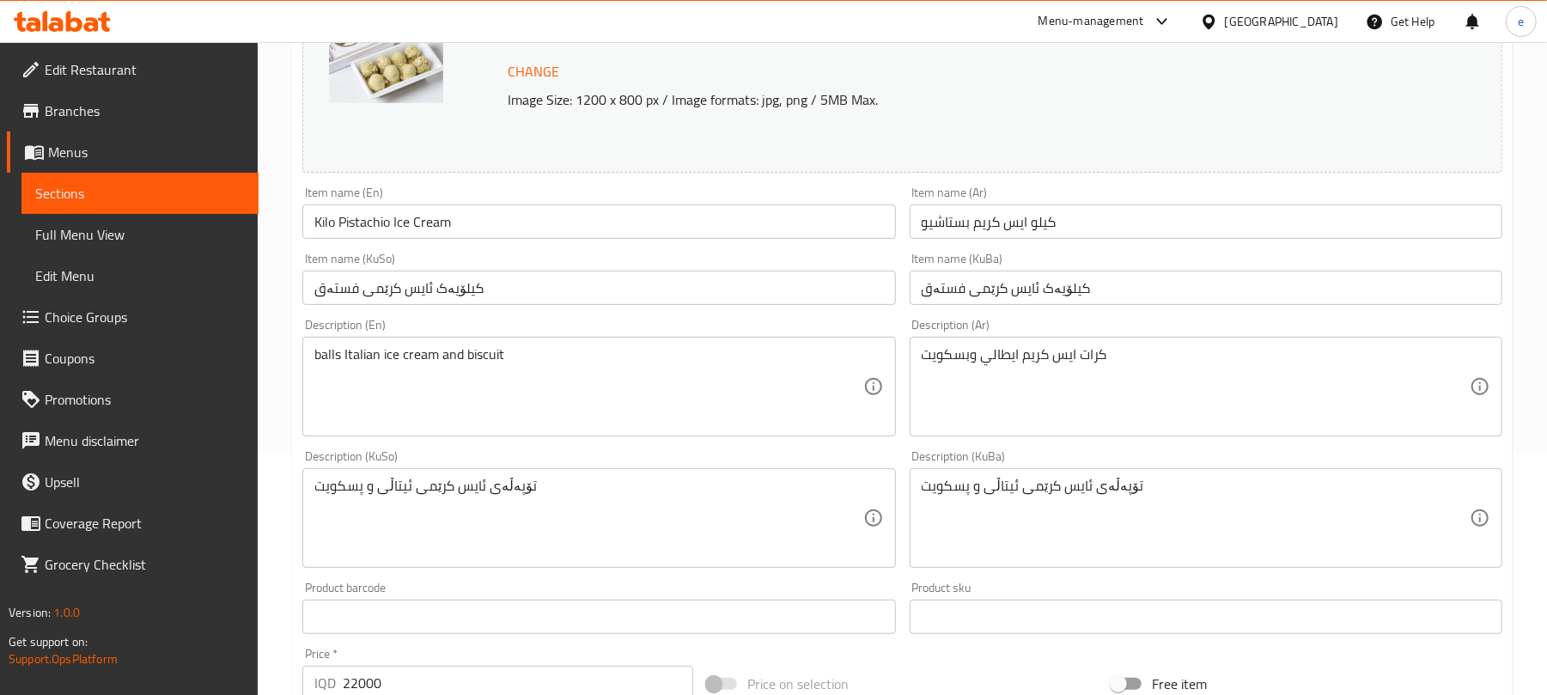
click at [87, 189] on span "Sections" at bounding box center [140, 193] width 210 height 21
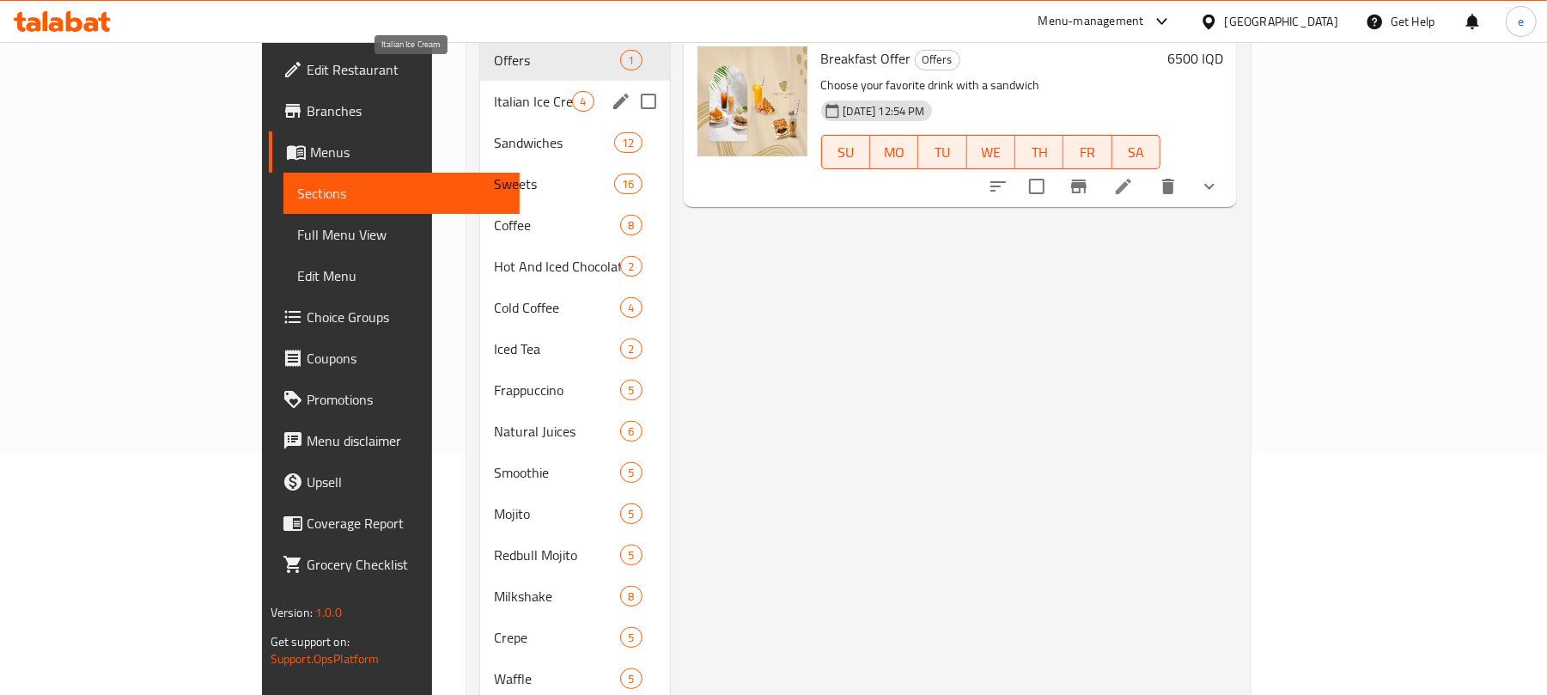
click at [494, 91] on span "Italian Ice Cream" at bounding box center [533, 101] width 78 height 21
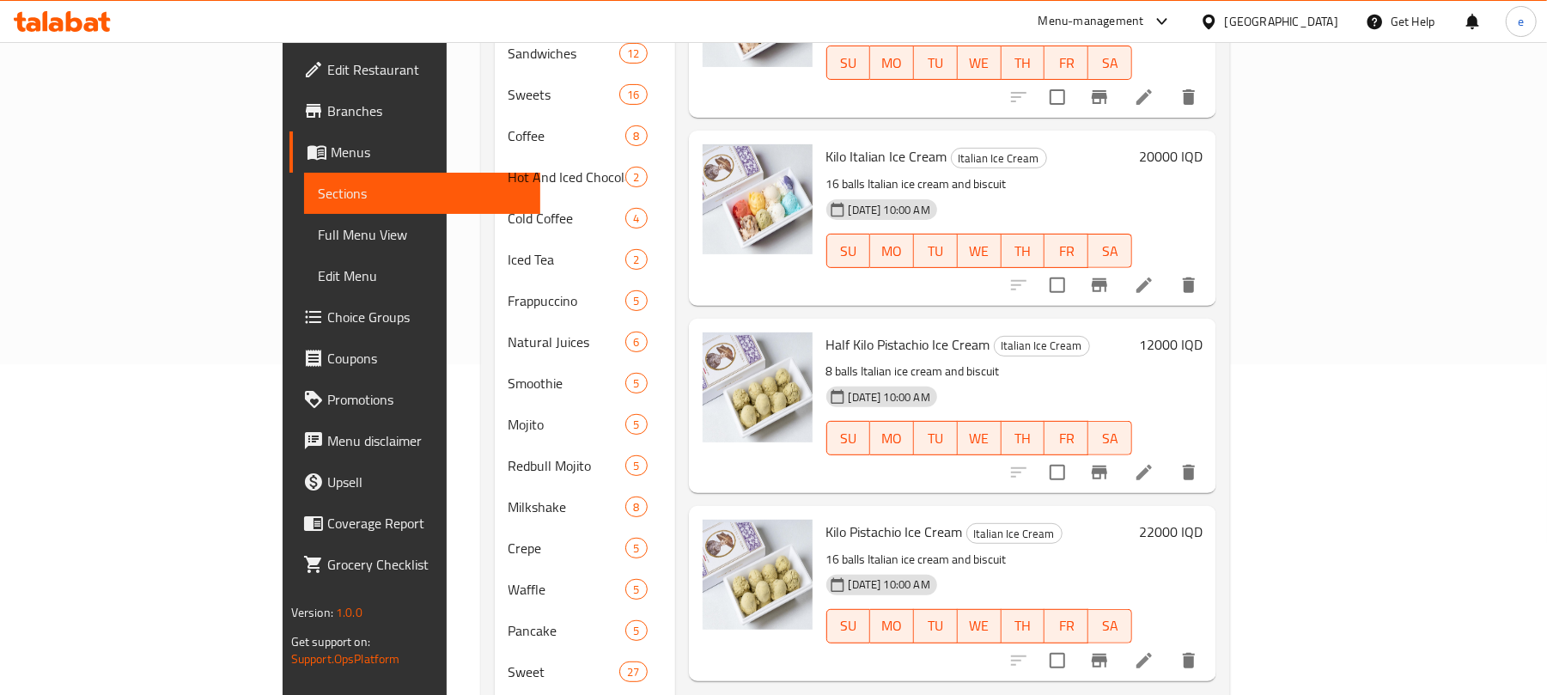
scroll to position [399, 0]
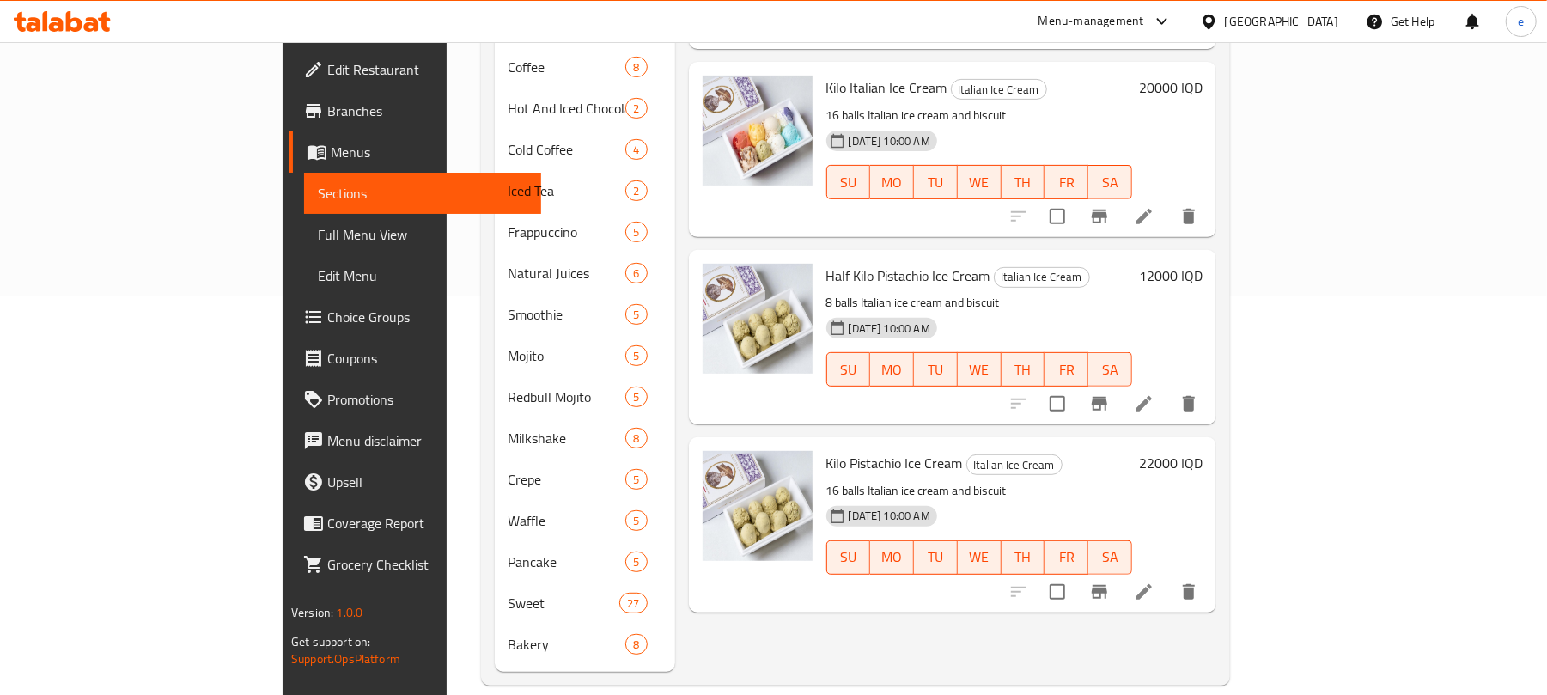
click at [1152, 396] on icon at bounding box center [1144, 403] width 15 height 15
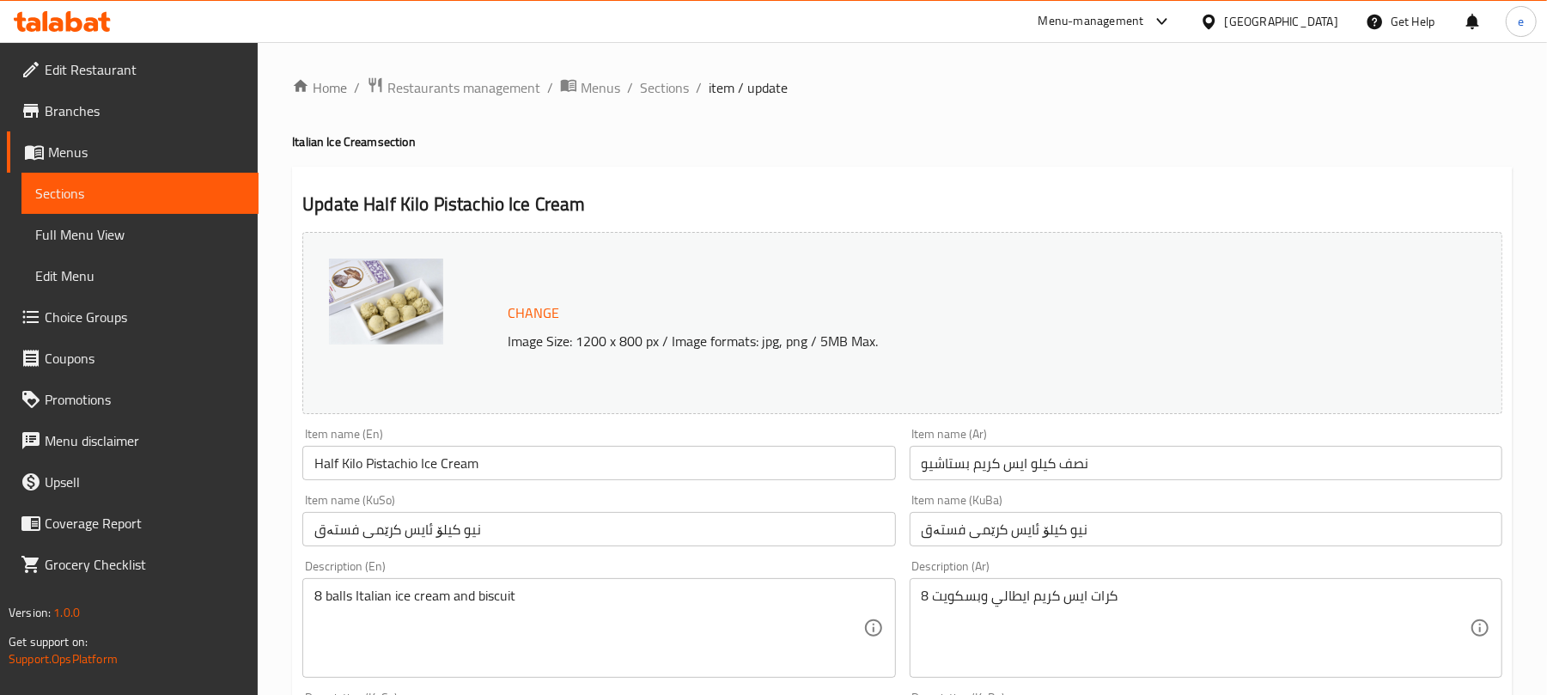
scroll to position [229, 0]
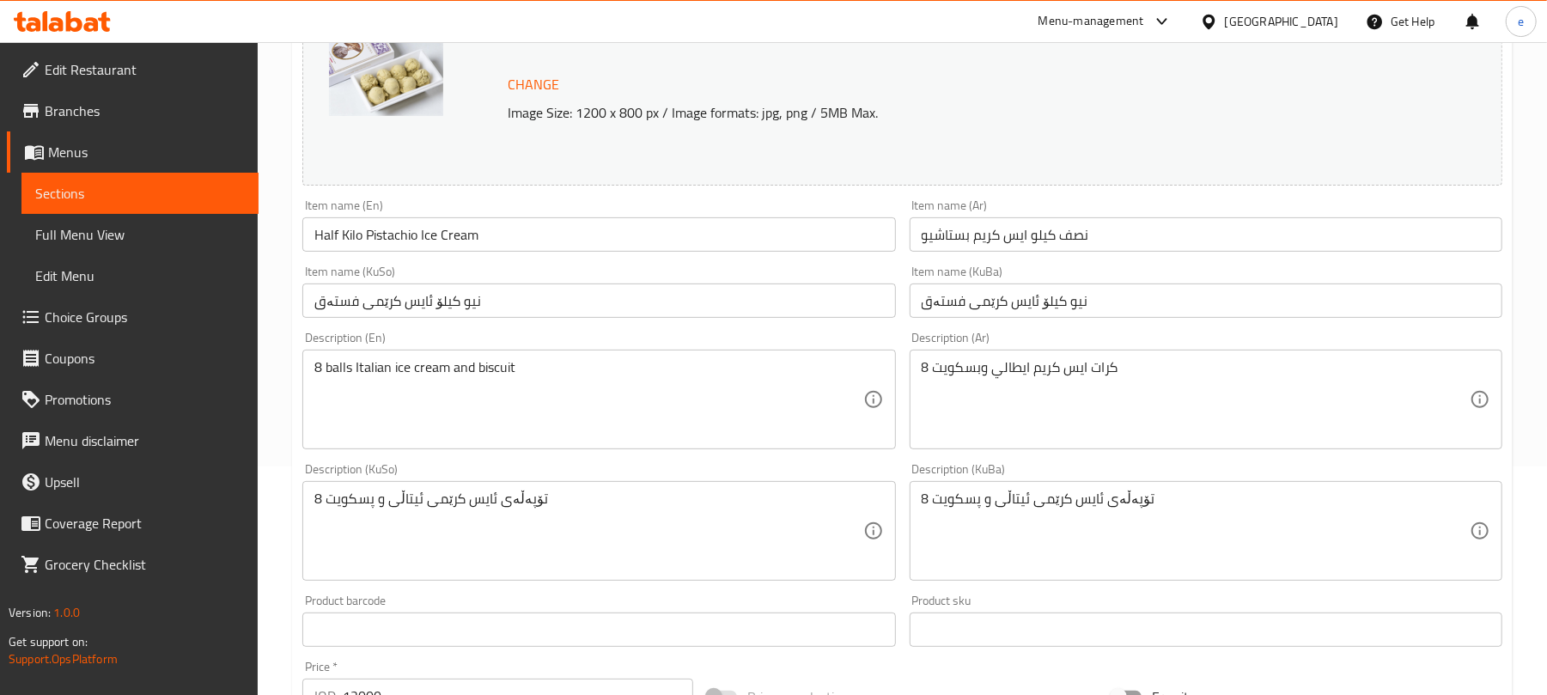
click at [928, 369] on textarea "8 كرات ايس كريم ايطالي وبسكويت" at bounding box center [1196, 400] width 548 height 82
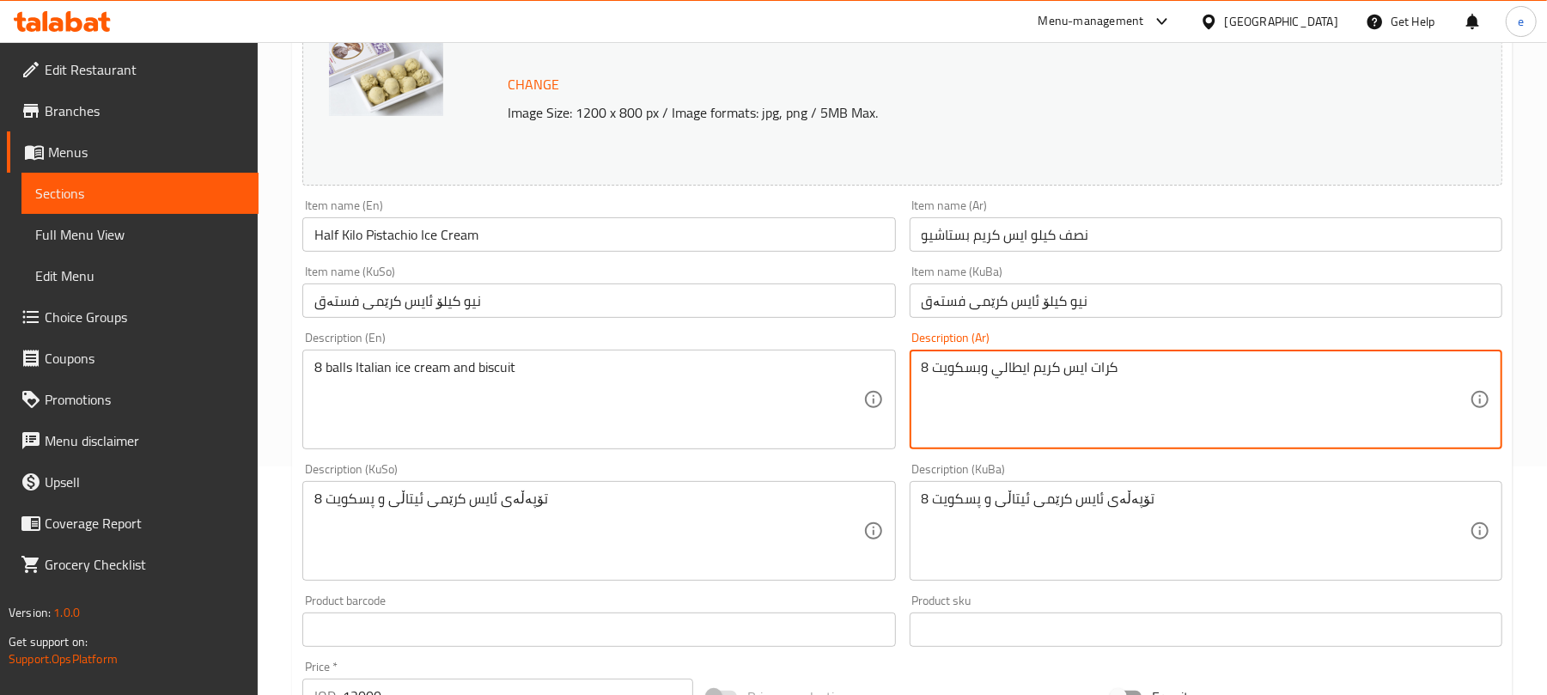
click at [915, 369] on div "8 كرات ايس كريم ايطالي وبسكويت Description (Ar)" at bounding box center [1206, 400] width 593 height 100
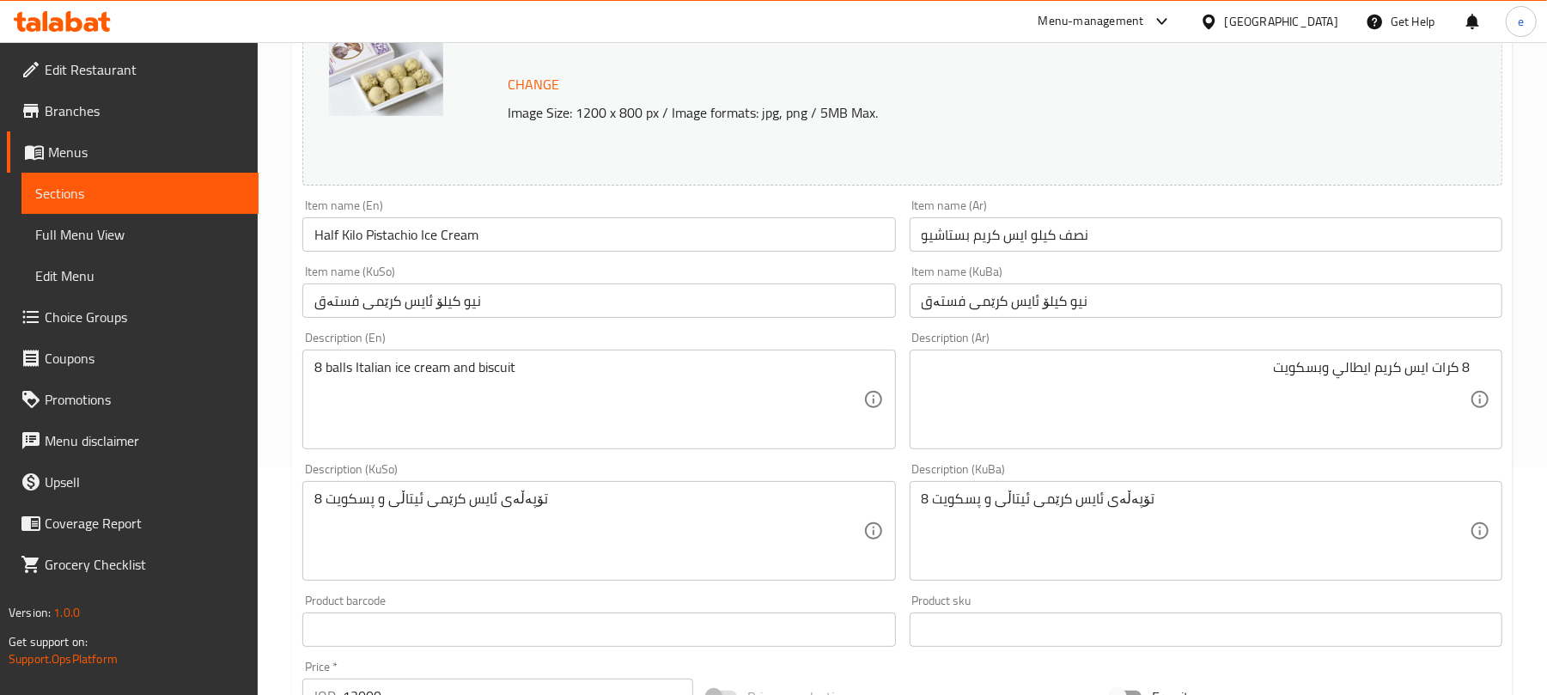
click at [1481, 403] on icon at bounding box center [1480, 399] width 17 height 17
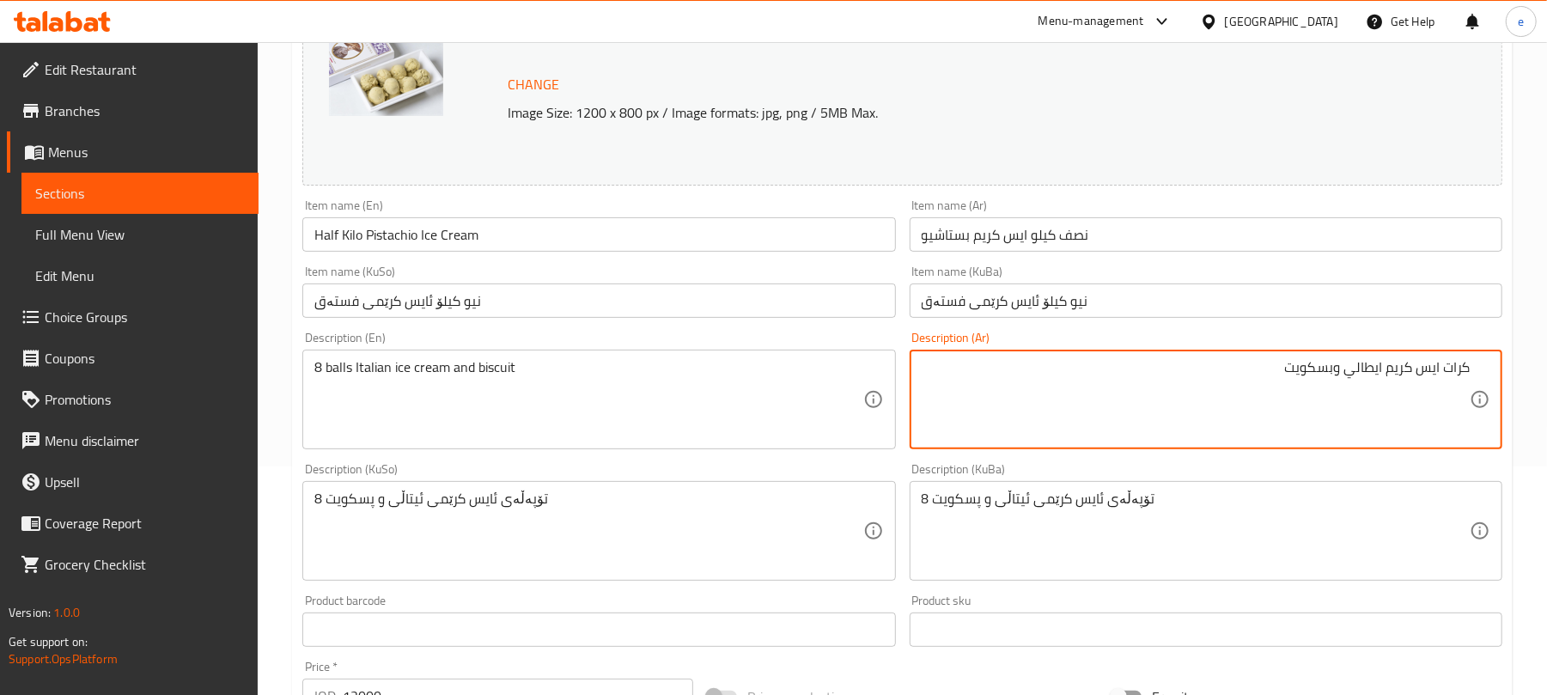
type textarea "كرات ايس كريم ايطالي وبسكويت"
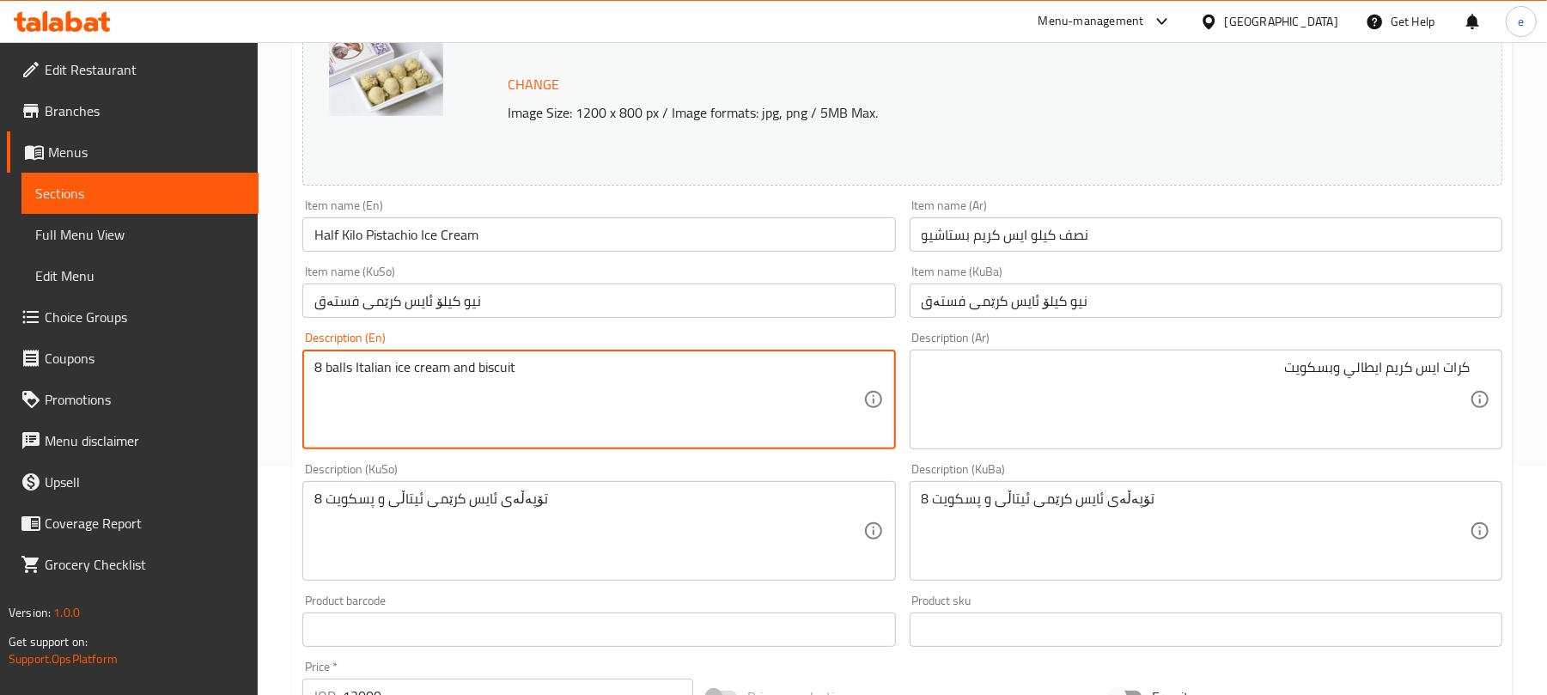
click at [321, 369] on textarea "8 balls Italian ice cream and biscuit" at bounding box center [588, 400] width 548 height 82
type textarea "balls Italian ice cream and biscuit"
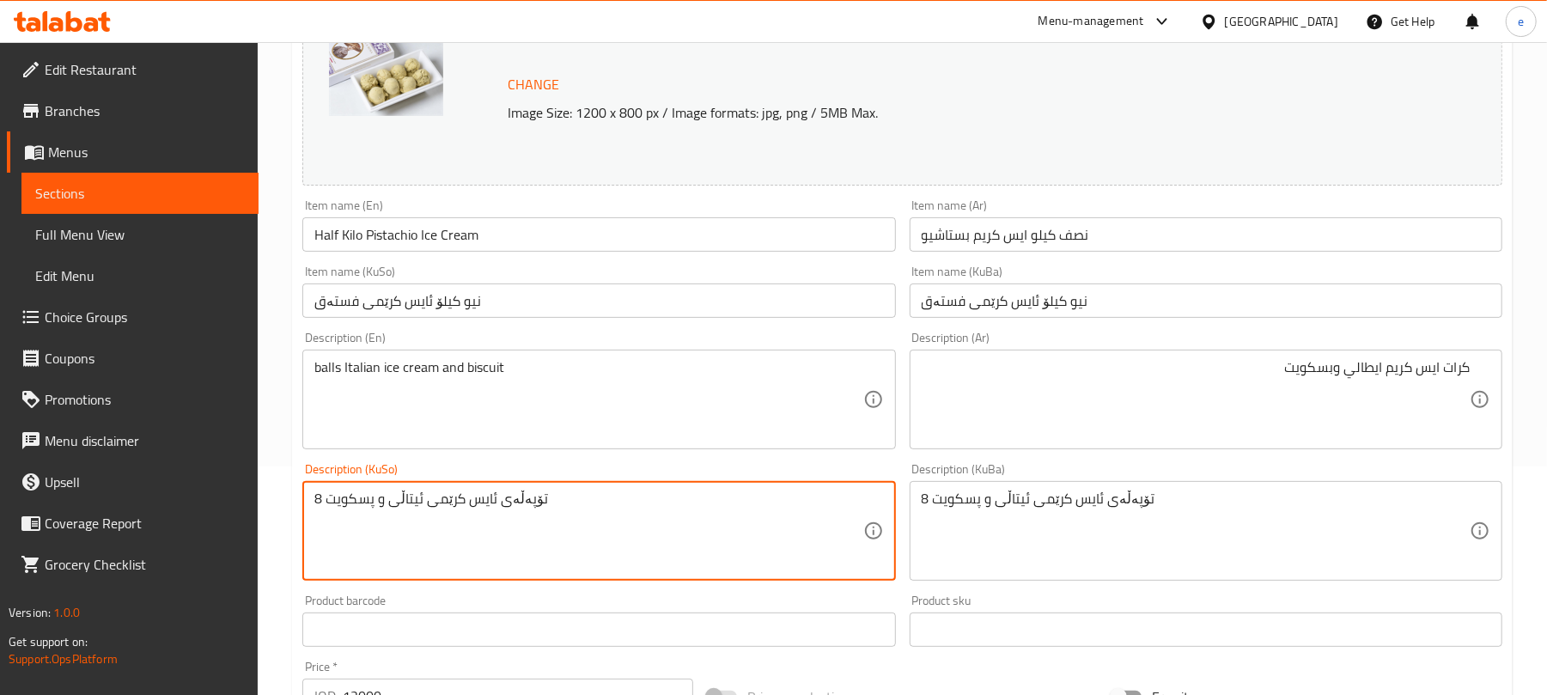
drag, startPoint x: 321, startPoint y: 493, endPoint x: 313, endPoint y: 500, distance: 11.0
type textarea "تۆپەڵەی ئایس کرێمی ئیتاڵی و پسکویت"
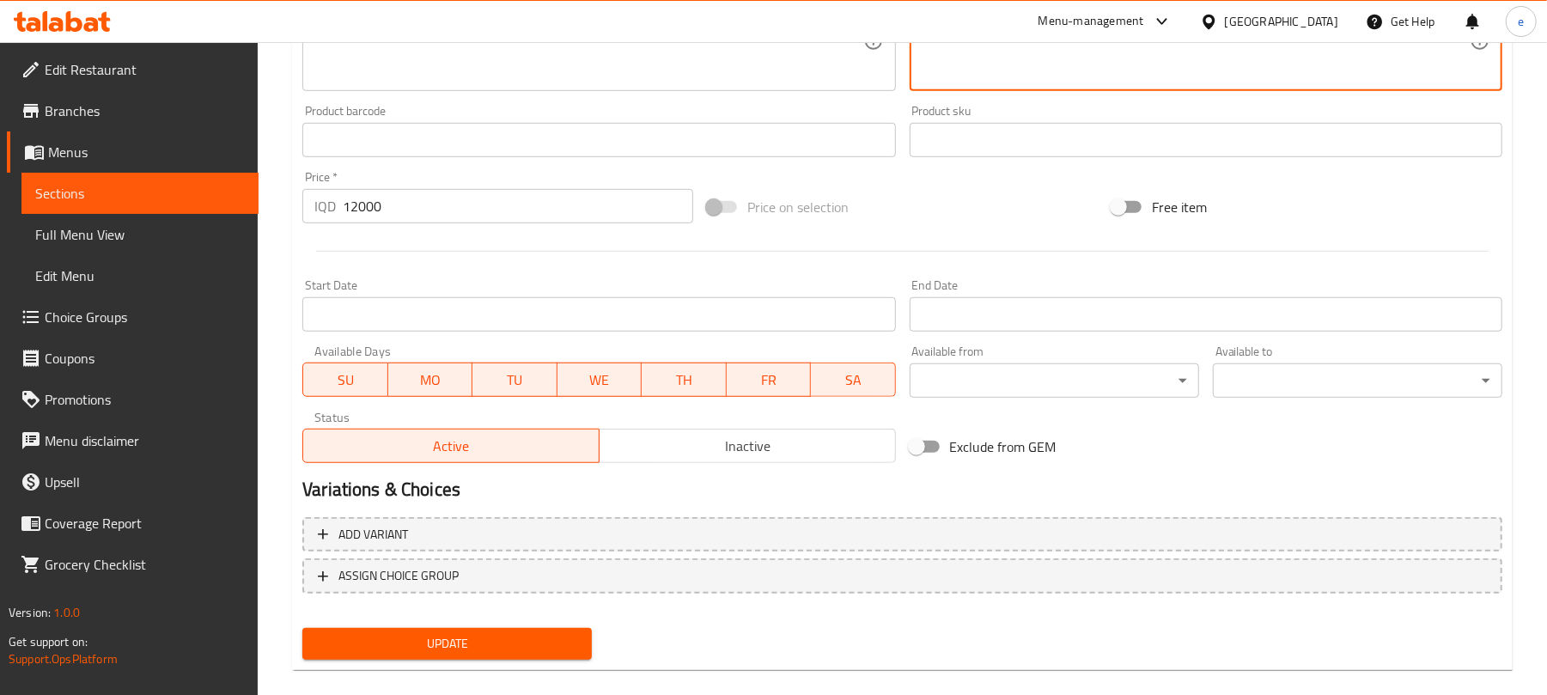
scroll to position [740, 0]
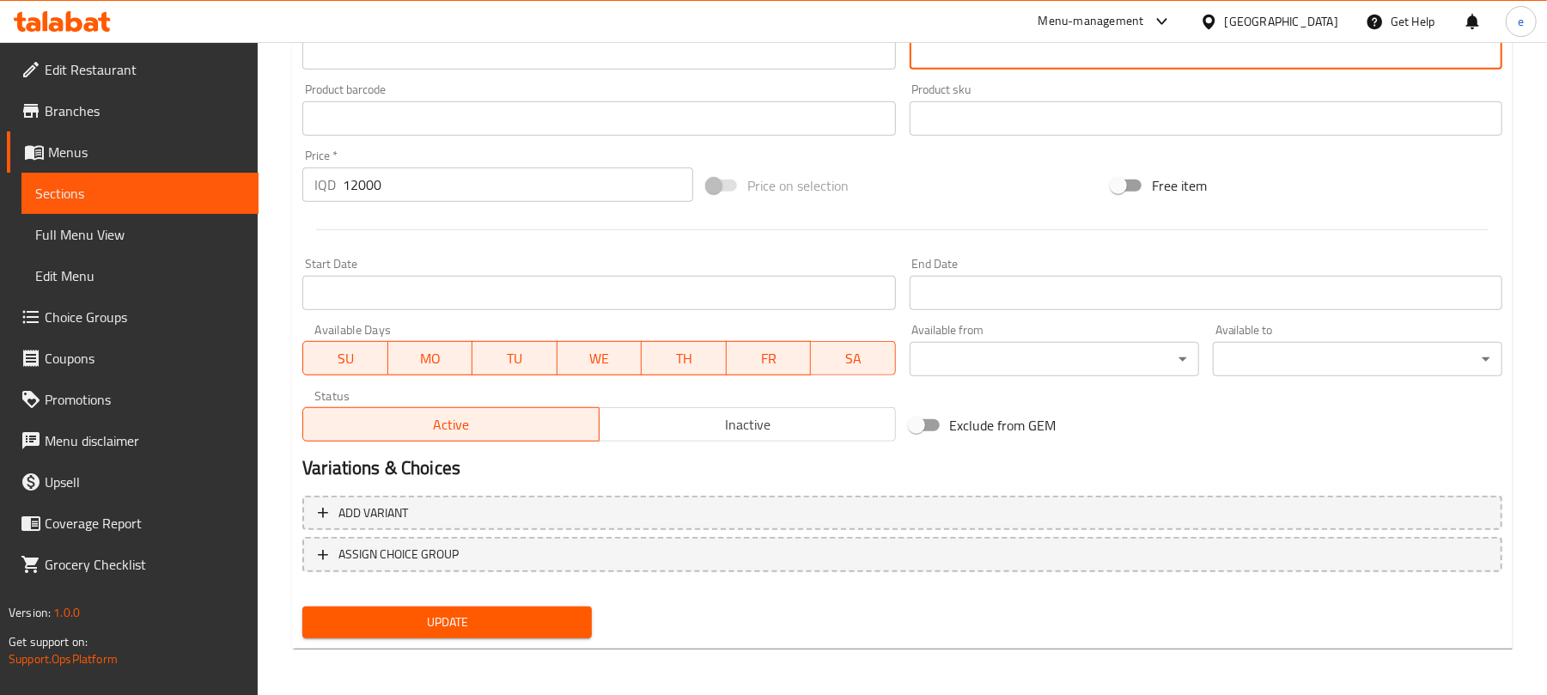
type textarea "تۆپەڵەی ئایس کرێمی ئیتاڵی و پسکویت"
click at [520, 616] on span "Update" at bounding box center [447, 622] width 262 height 21
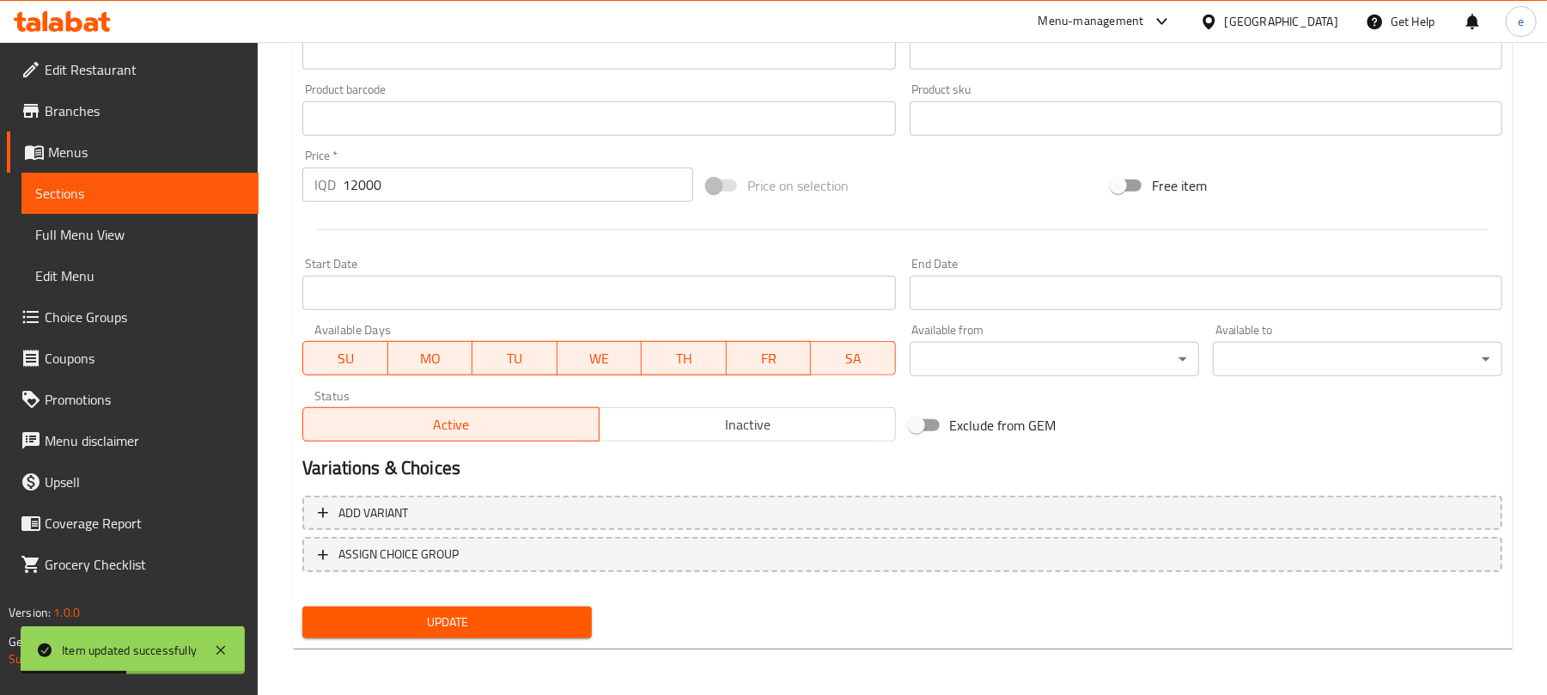
click at [235, 204] on link "Sections" at bounding box center [139, 193] width 237 height 41
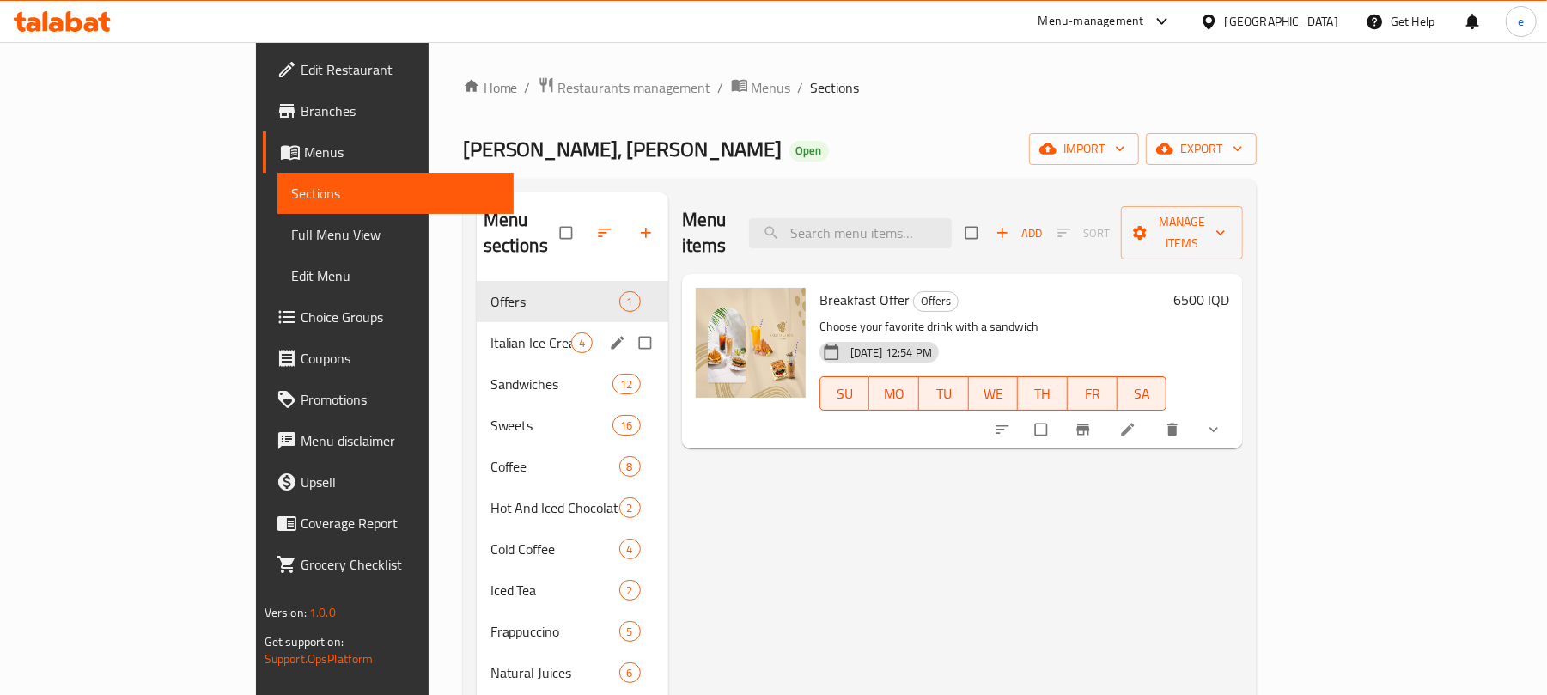
click at [477, 337] on div "Italian Ice Cream 4" at bounding box center [573, 342] width 192 height 41
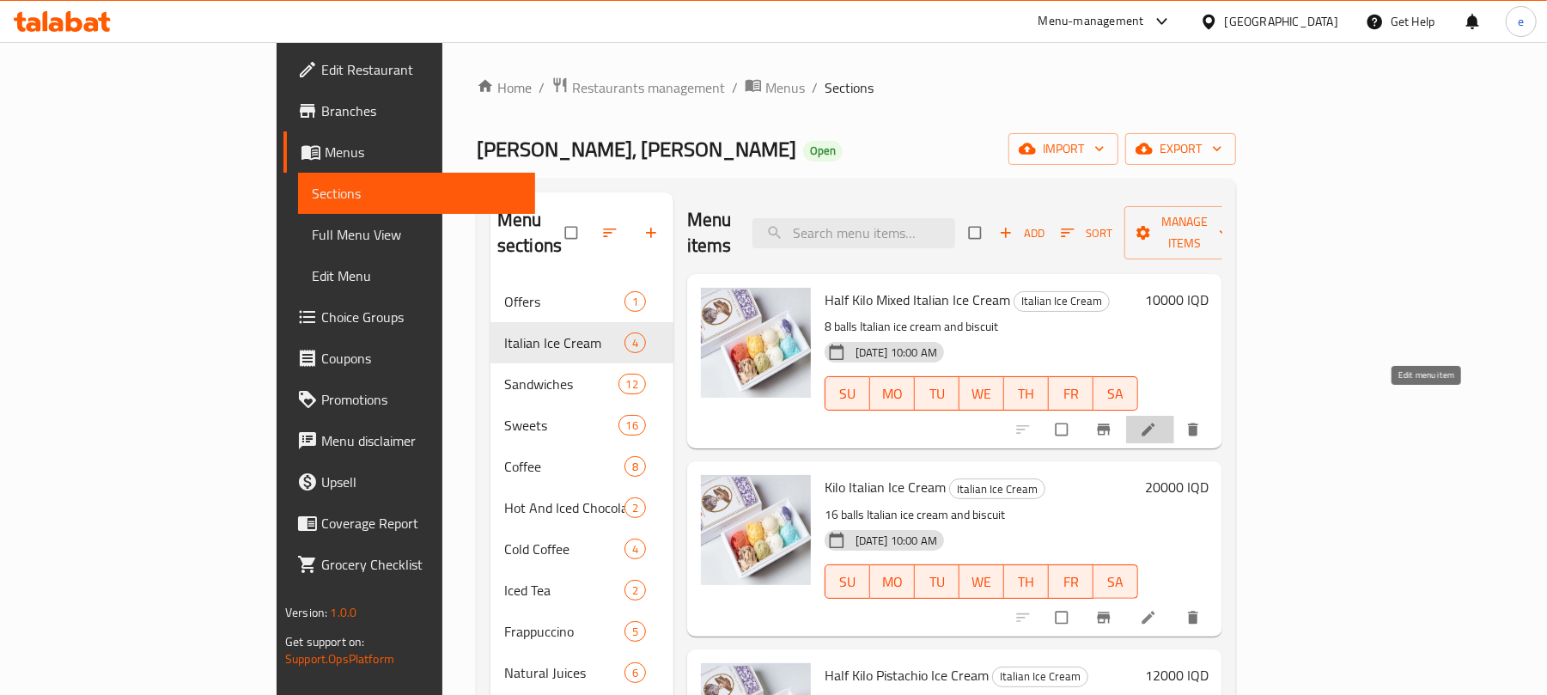
click at [1157, 421] on icon at bounding box center [1148, 429] width 17 height 17
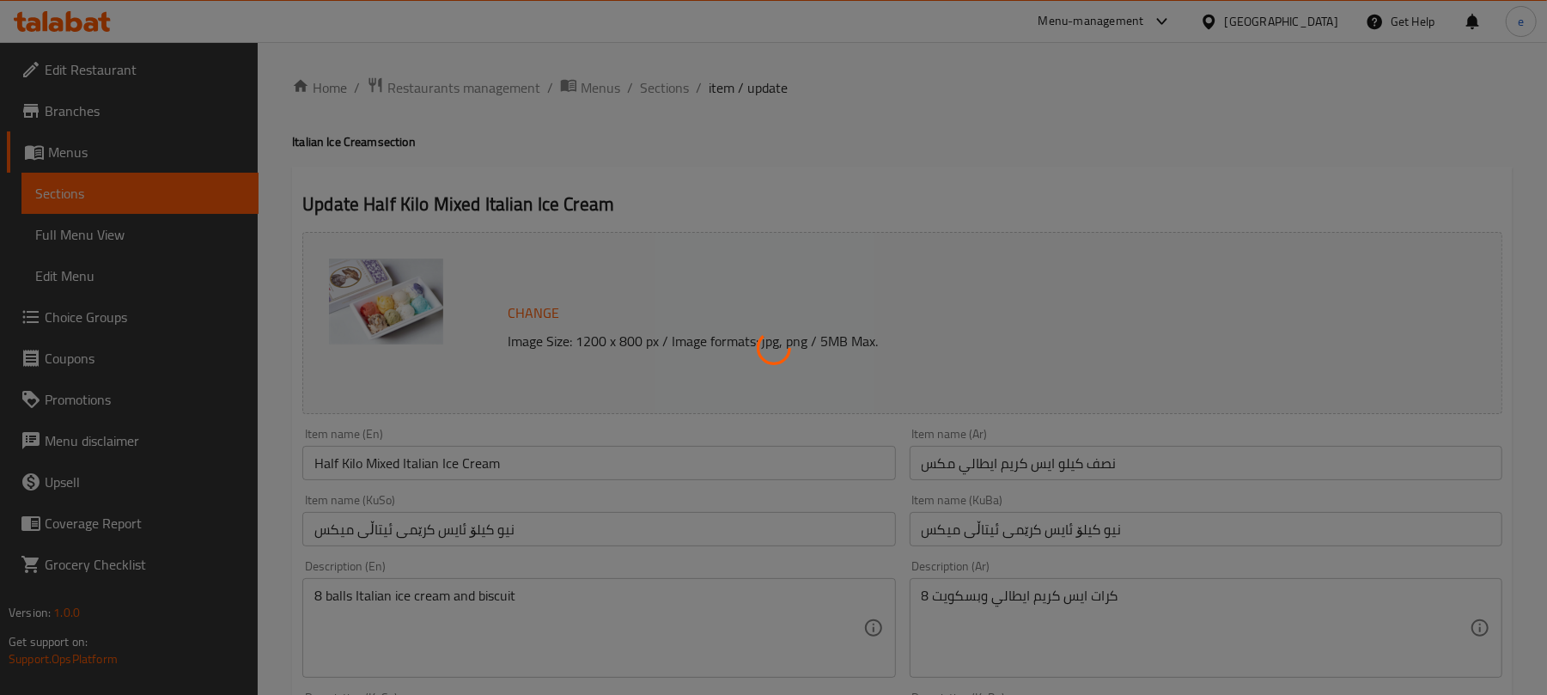
scroll to position [229, 0]
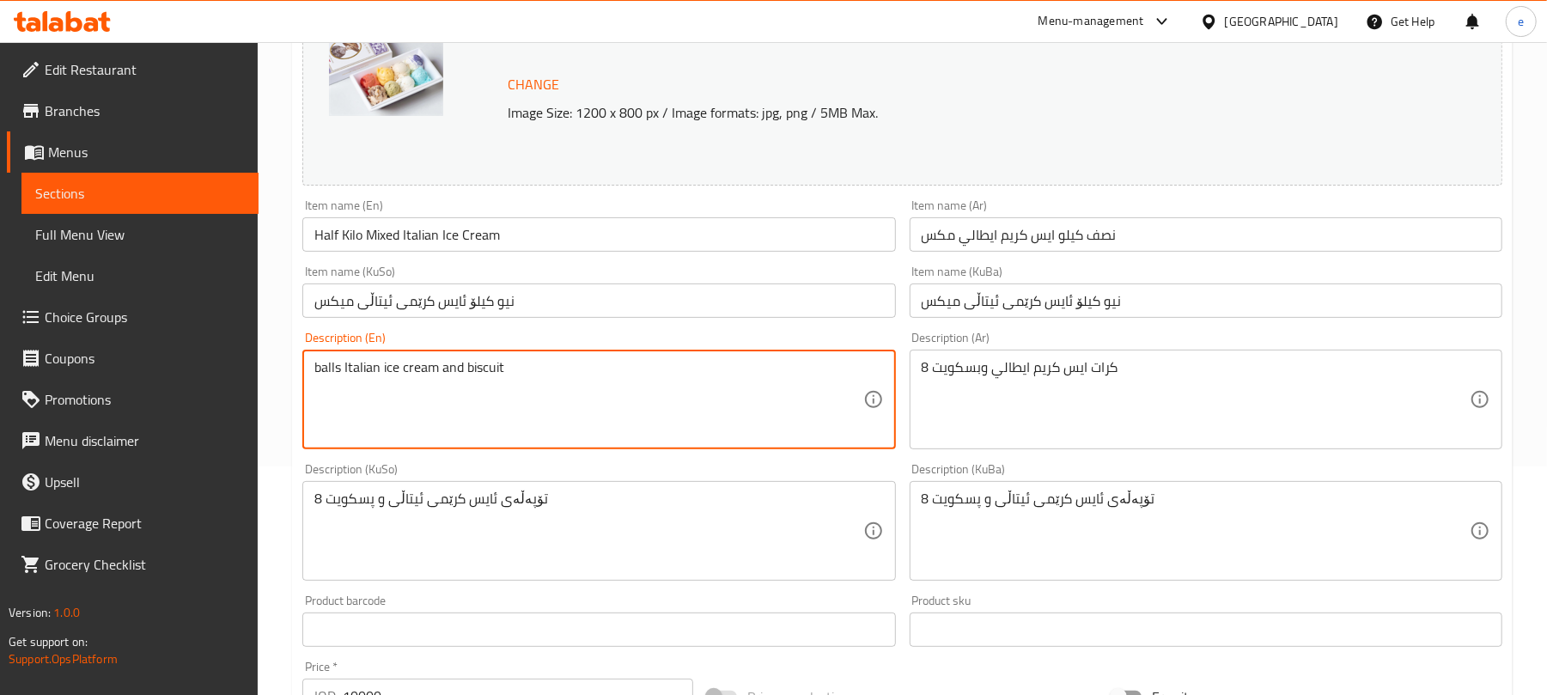
type textarea "balls Italian ice cream and biscuit"
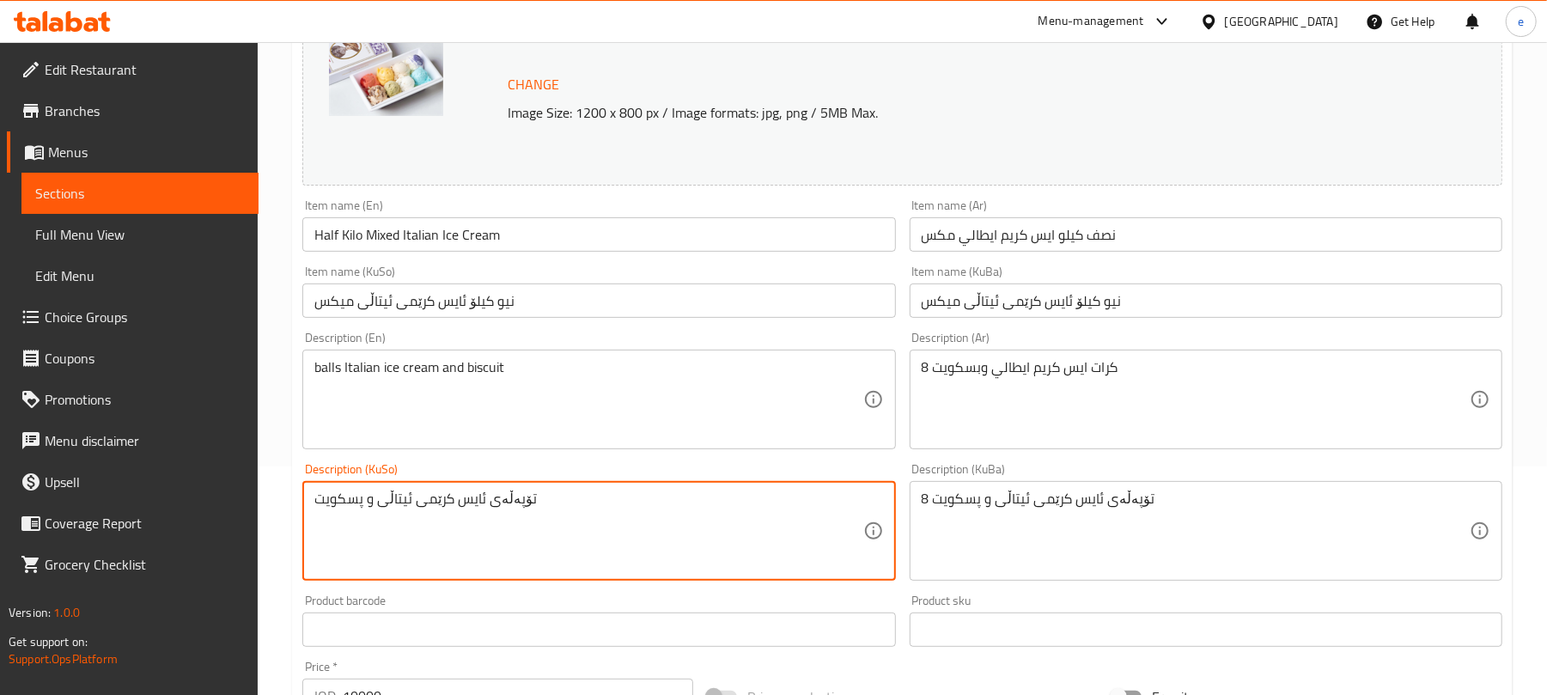
type textarea "تۆپەڵەی ئایس کرێمی ئیتاڵی و پسکویت"
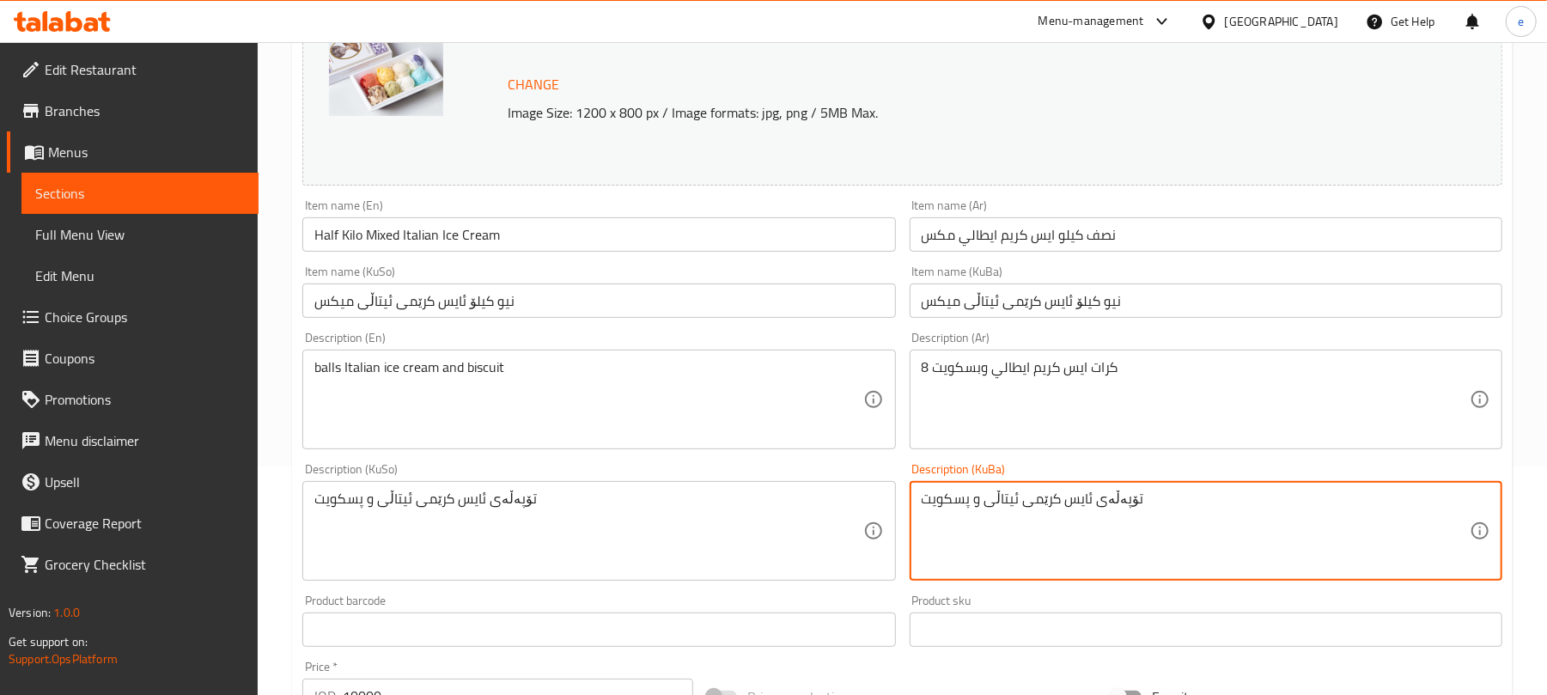
type textarea "تۆپەڵەی ئایس کرێمی ئیتاڵی و پسکویت"
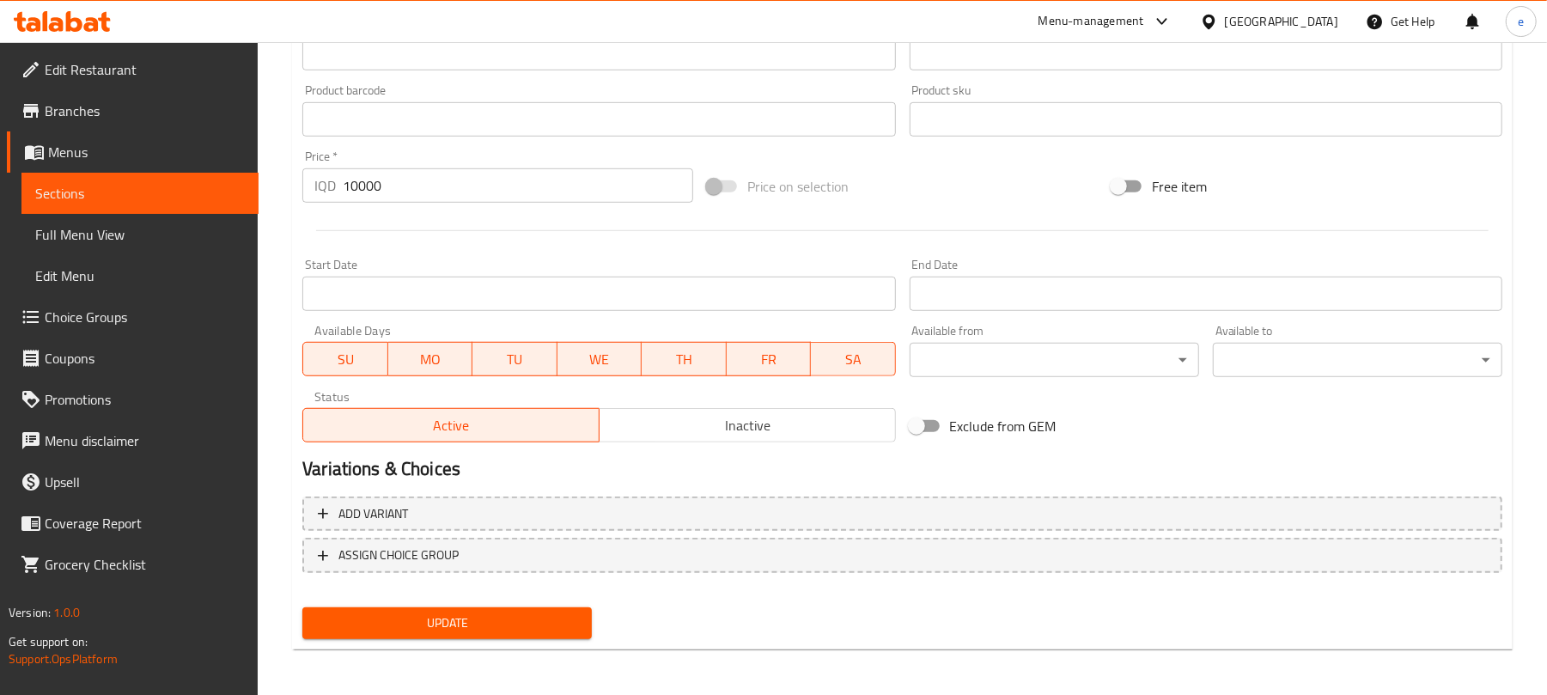
scroll to position [740, 0]
type textarea "كرات ايس كريم ايطالي وبسكويت"
click at [551, 627] on span "Update" at bounding box center [447, 622] width 262 height 21
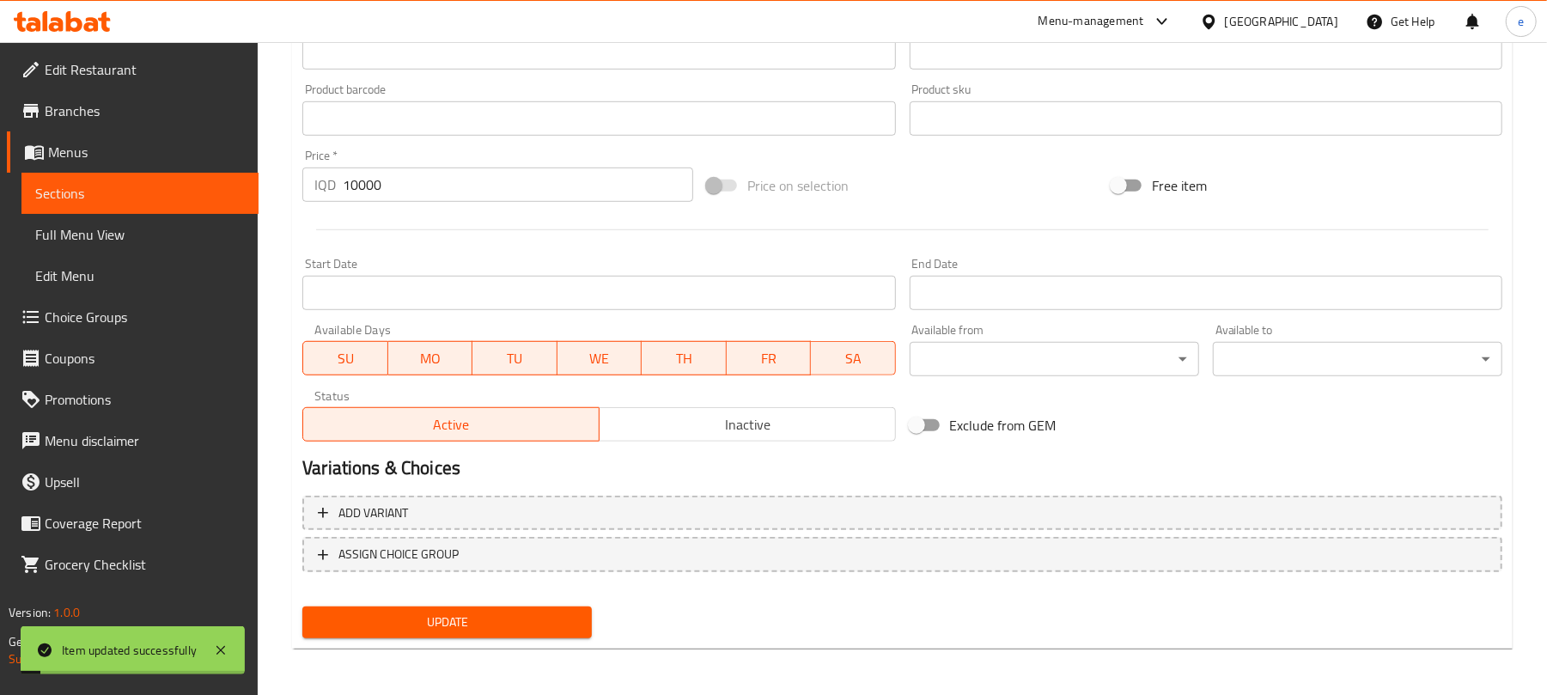
click at [223, 197] on span "Sections" at bounding box center [140, 193] width 210 height 21
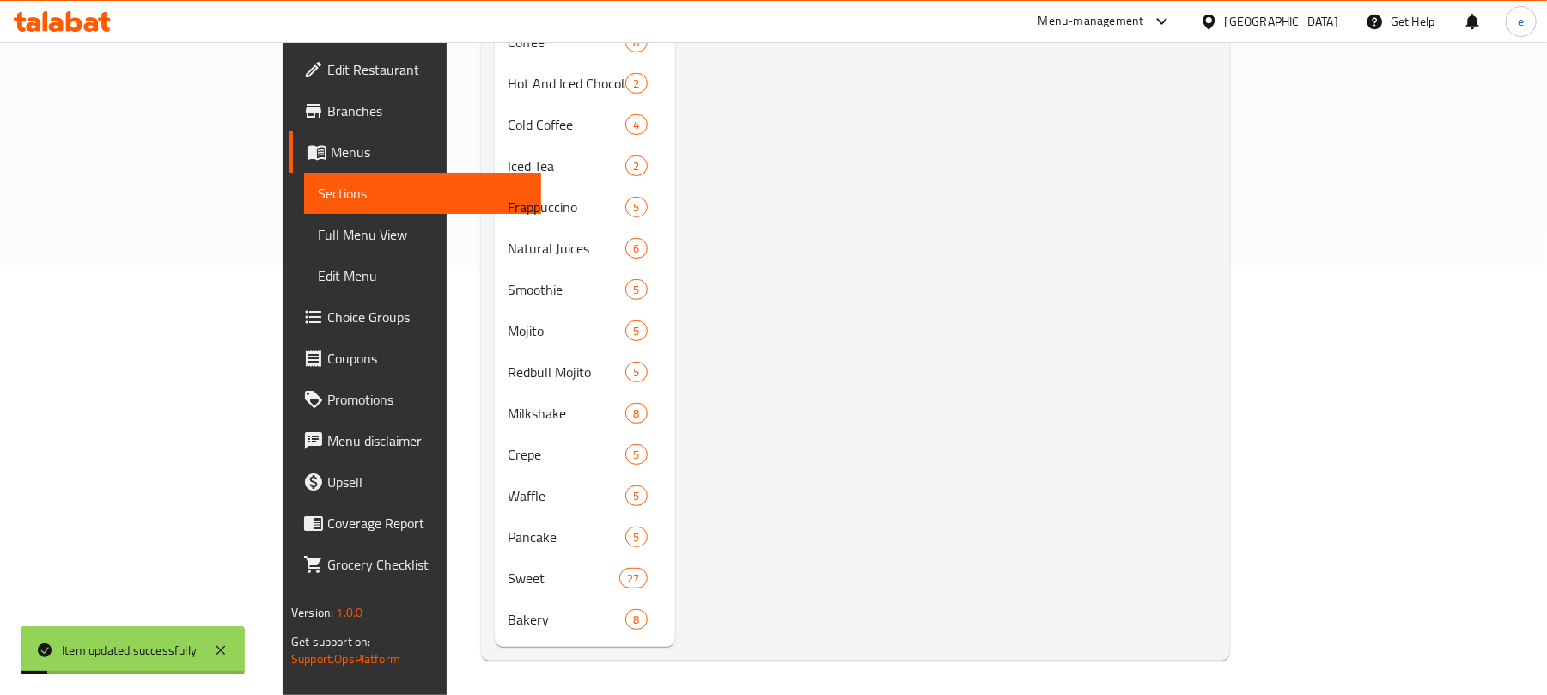
scroll to position [241, 0]
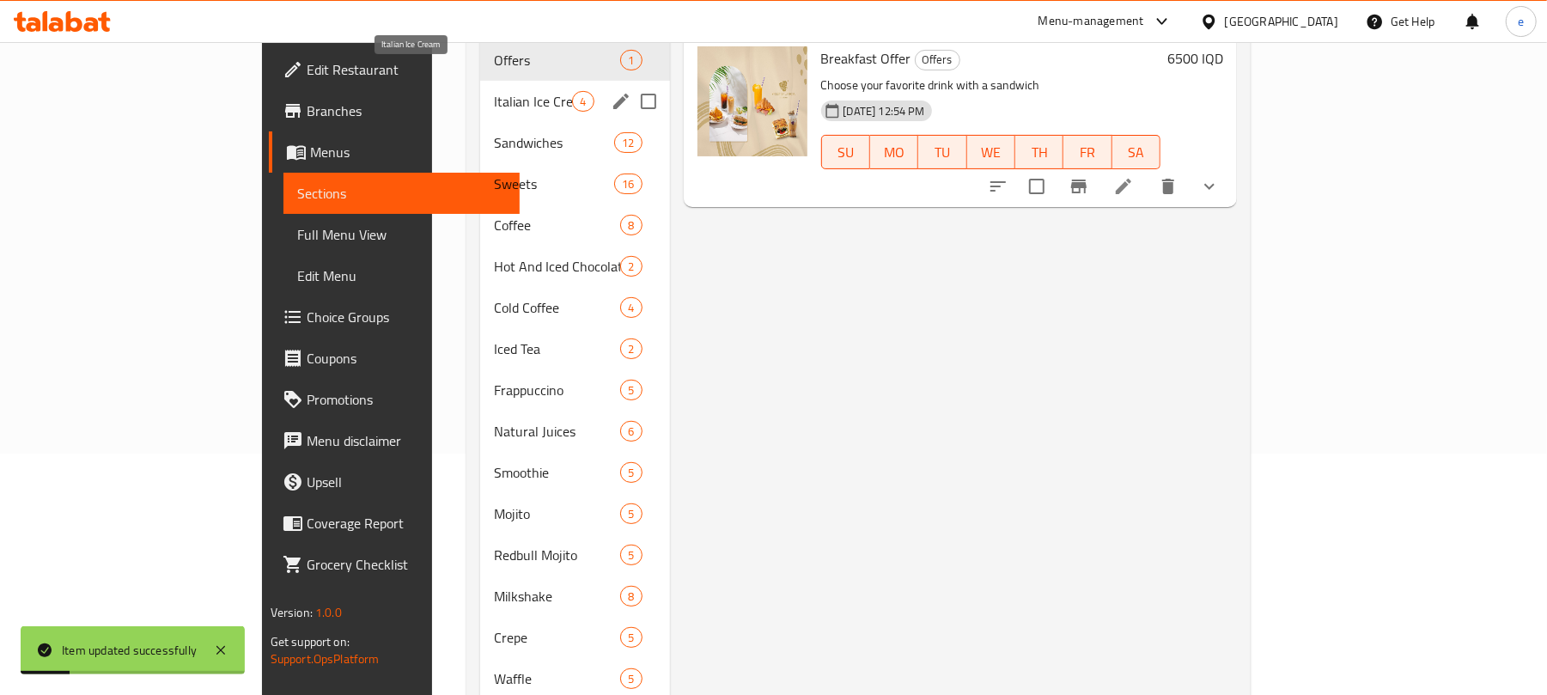
click at [494, 91] on span "Italian Ice Cream" at bounding box center [533, 101] width 78 height 21
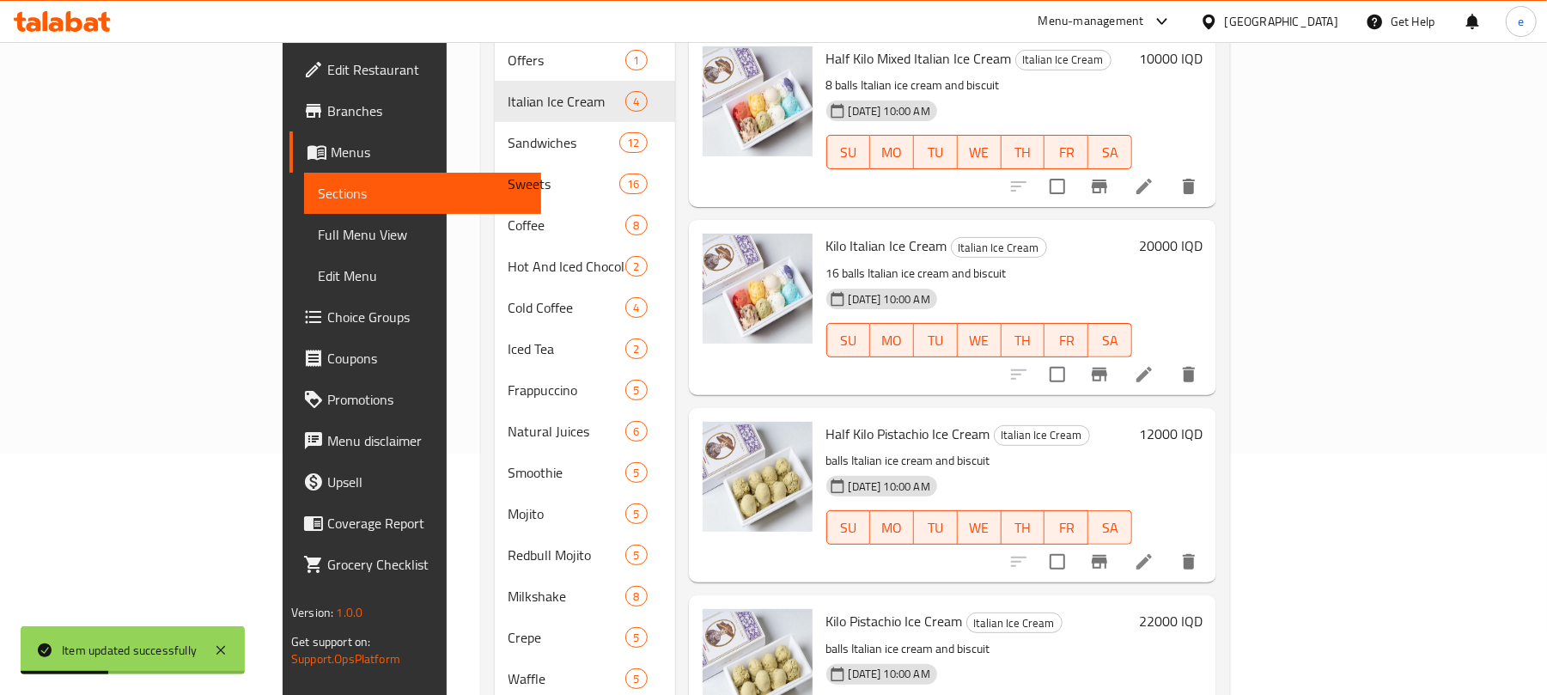
click at [1155, 364] on icon at bounding box center [1144, 374] width 21 height 21
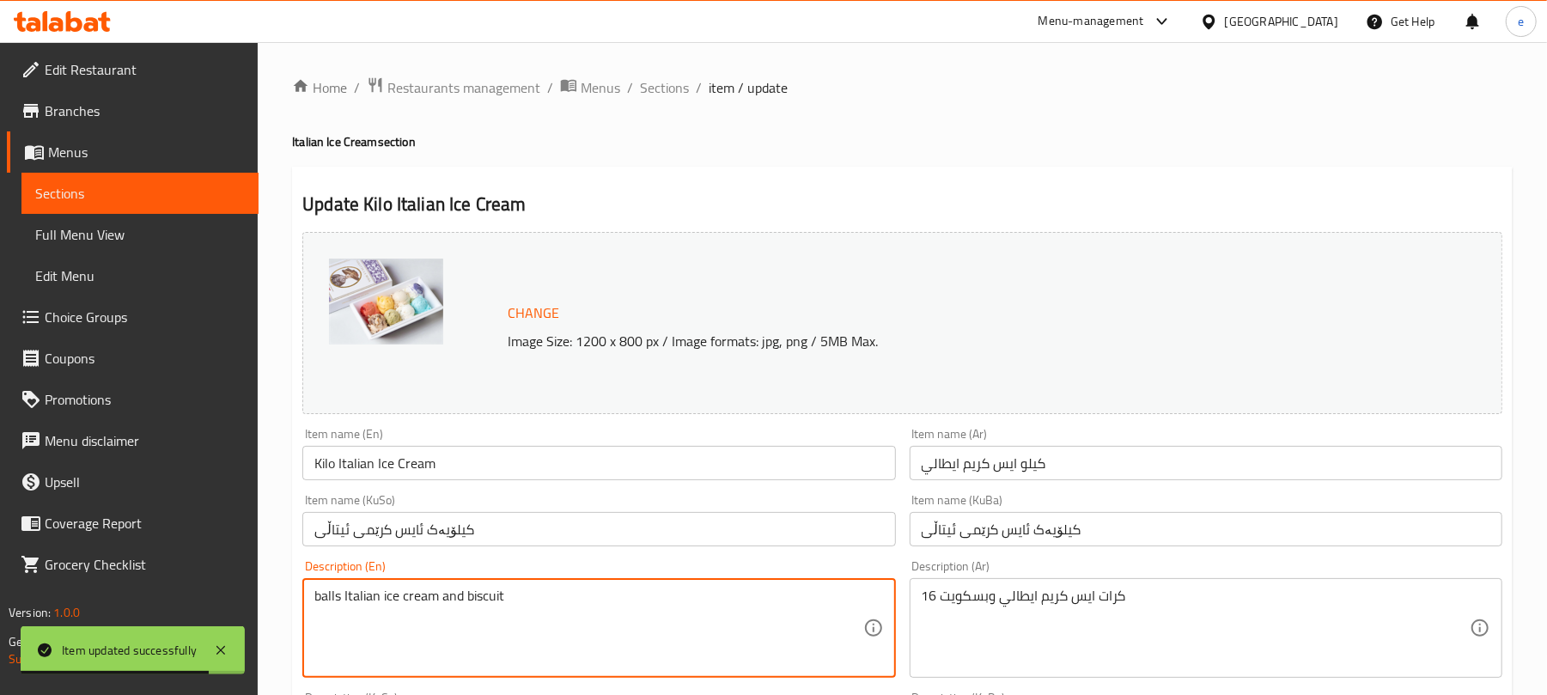
type textarea "balls Italian ice cream and biscuit"
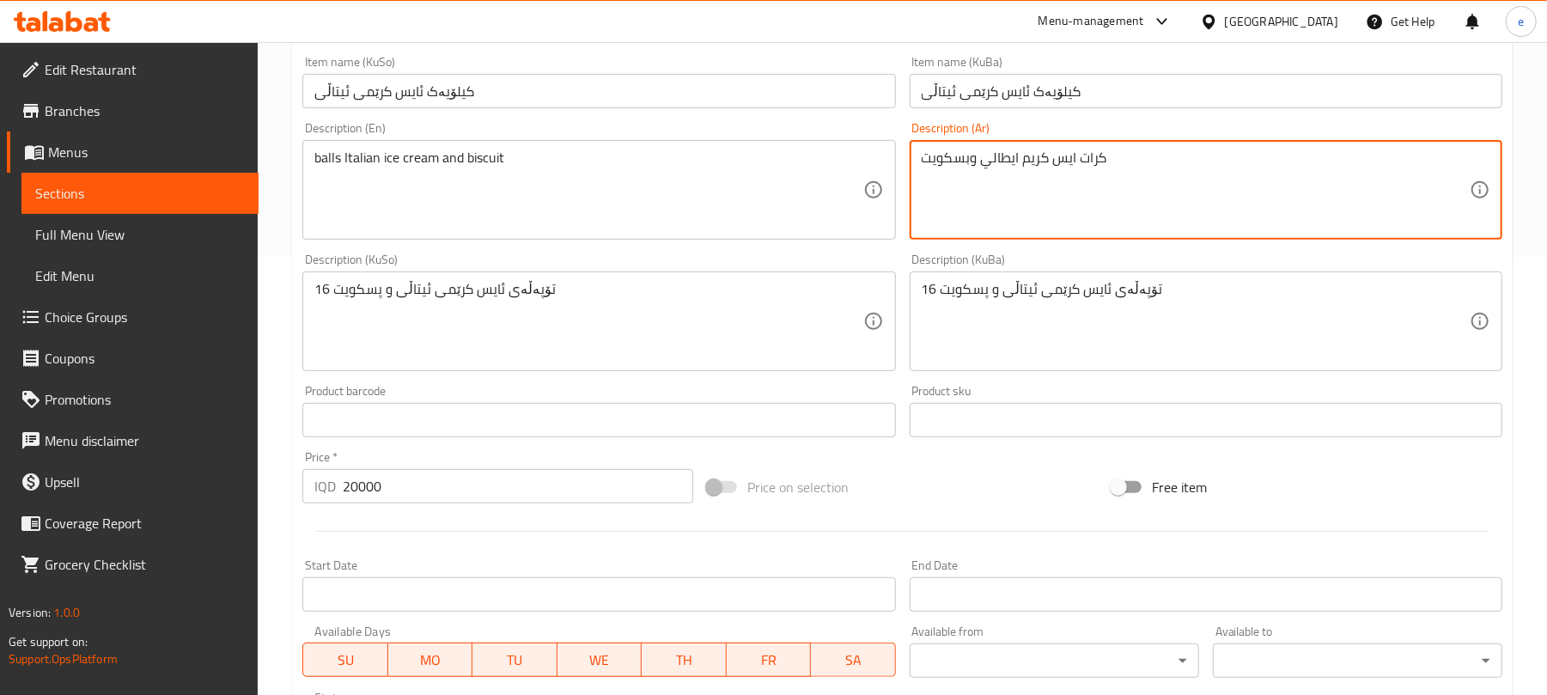
scroll to position [458, 0]
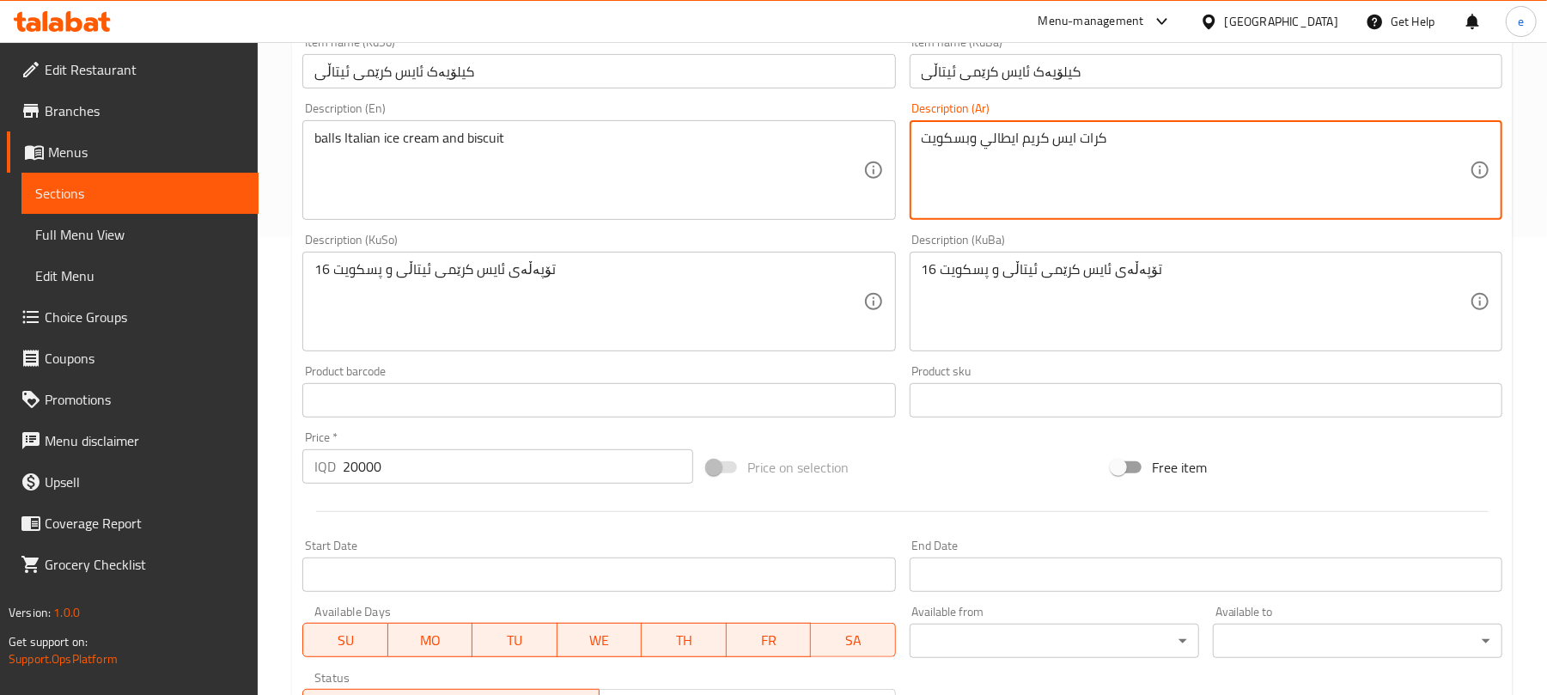
type textarea "كرات ايس كريم ايطالي وبسكويت"
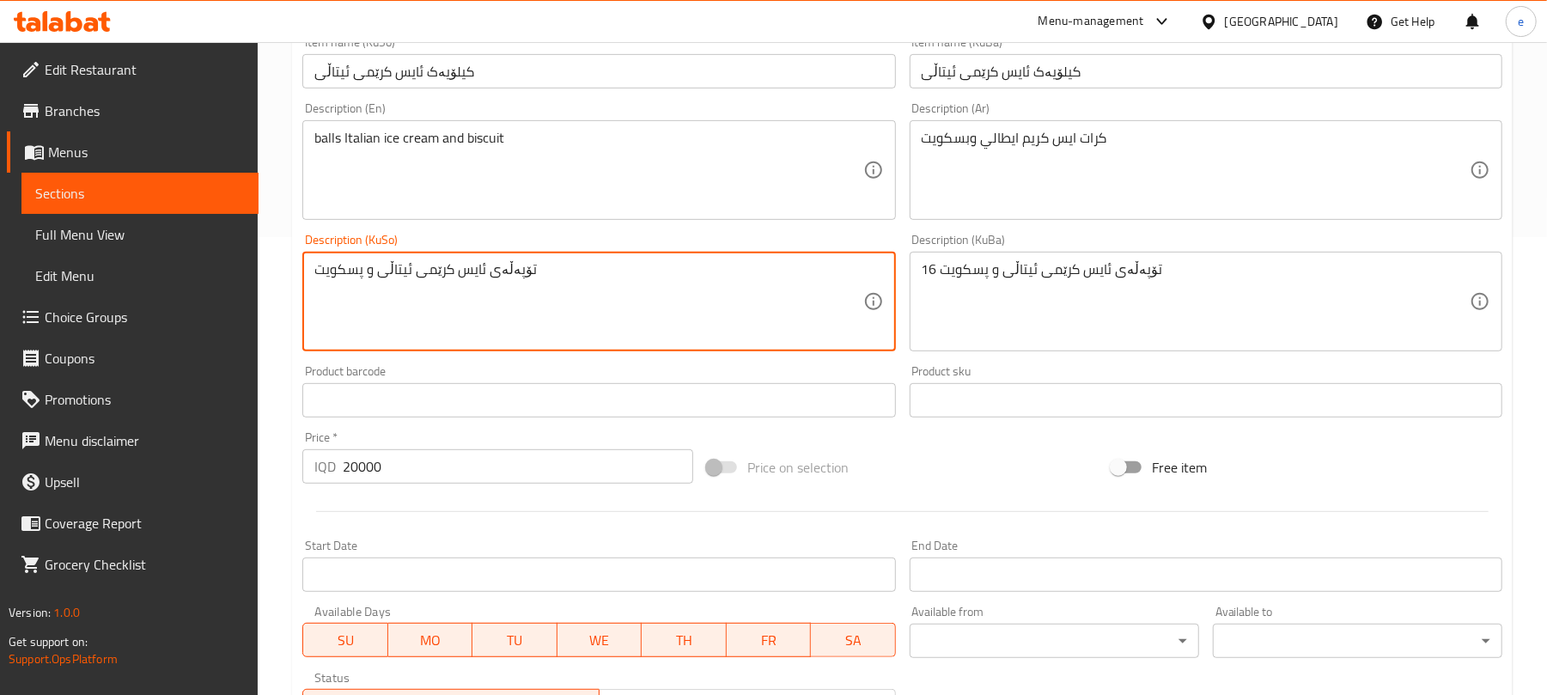
click at [564, 297] on textarea "تۆپەڵەی ئایس کرێمی ئیتاڵی و پسکویت" at bounding box center [588, 302] width 548 height 82
type textarea "تۆپەڵەی ئایس کرێمی ئیتاڵی و پسکویت"
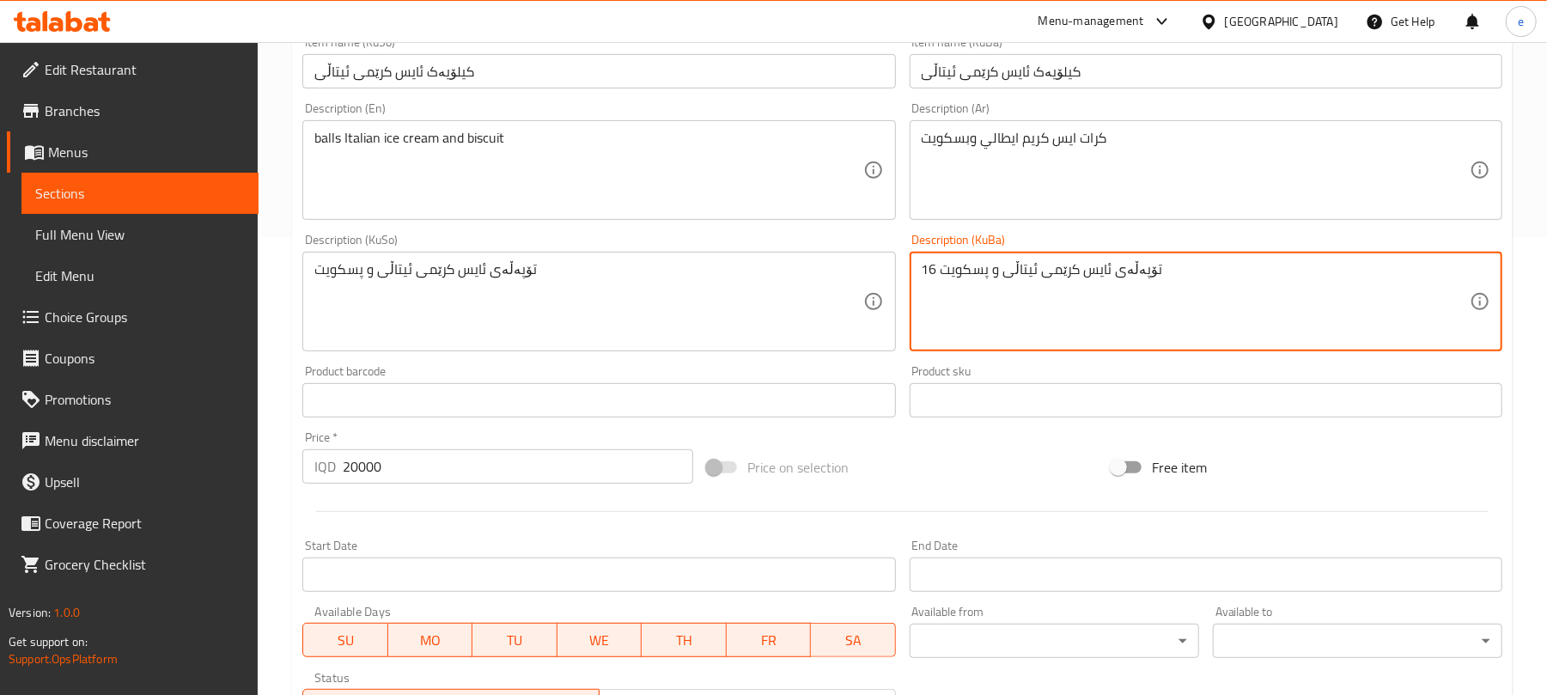
click at [1010, 296] on textarea "16 تۆپەڵەی ئایس کرێمی ئیتاڵی و پسکویت" at bounding box center [1196, 302] width 548 height 82
paste textarea
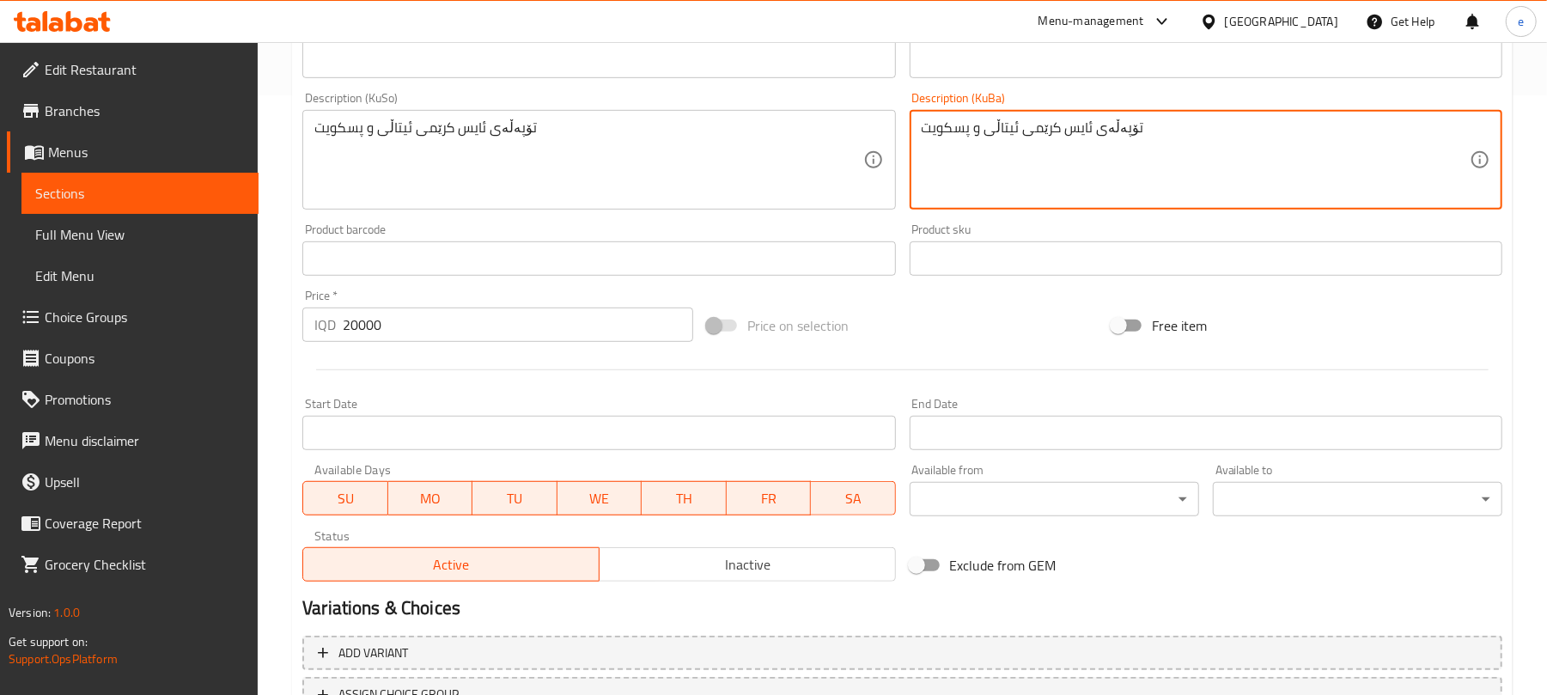
scroll to position [740, 0]
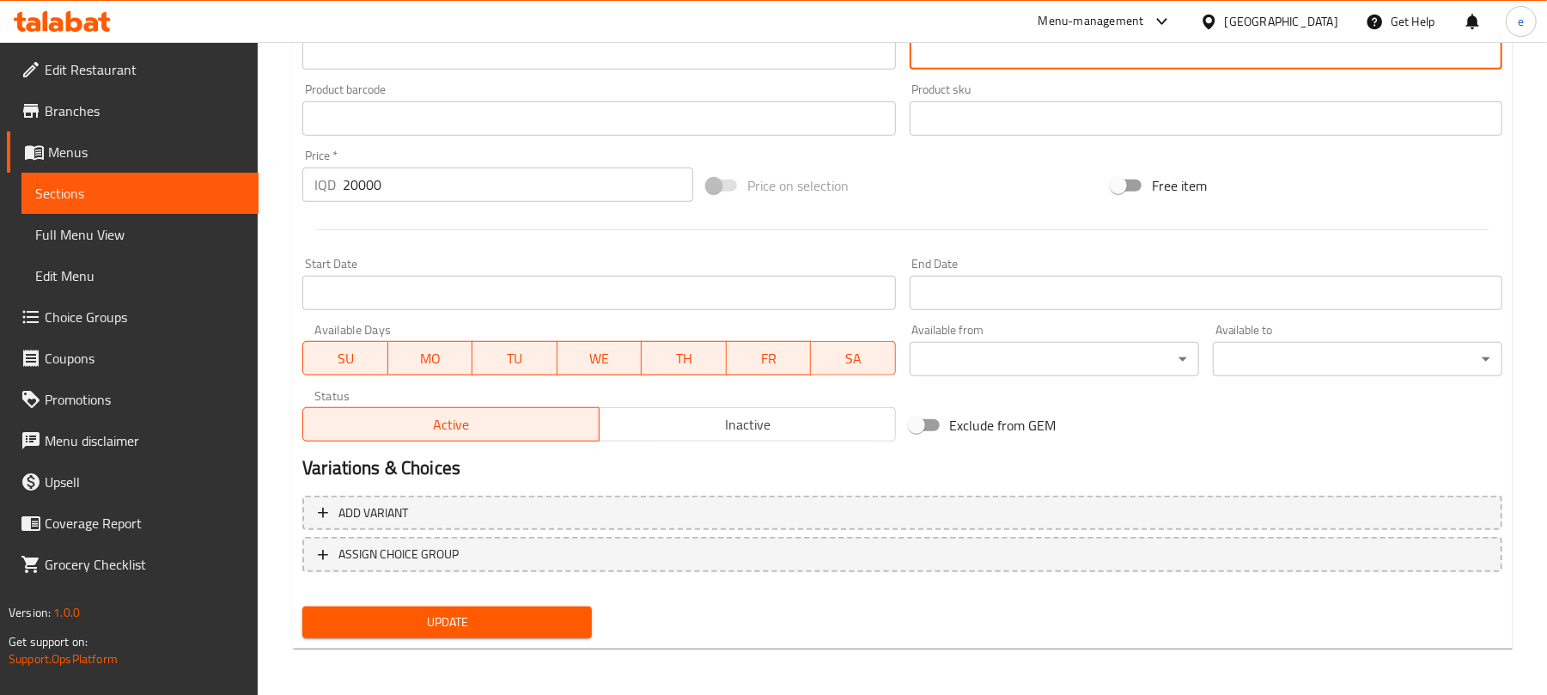
type textarea "تۆپەڵەی ئایس کرێمی ئیتاڵی و پسکویت"
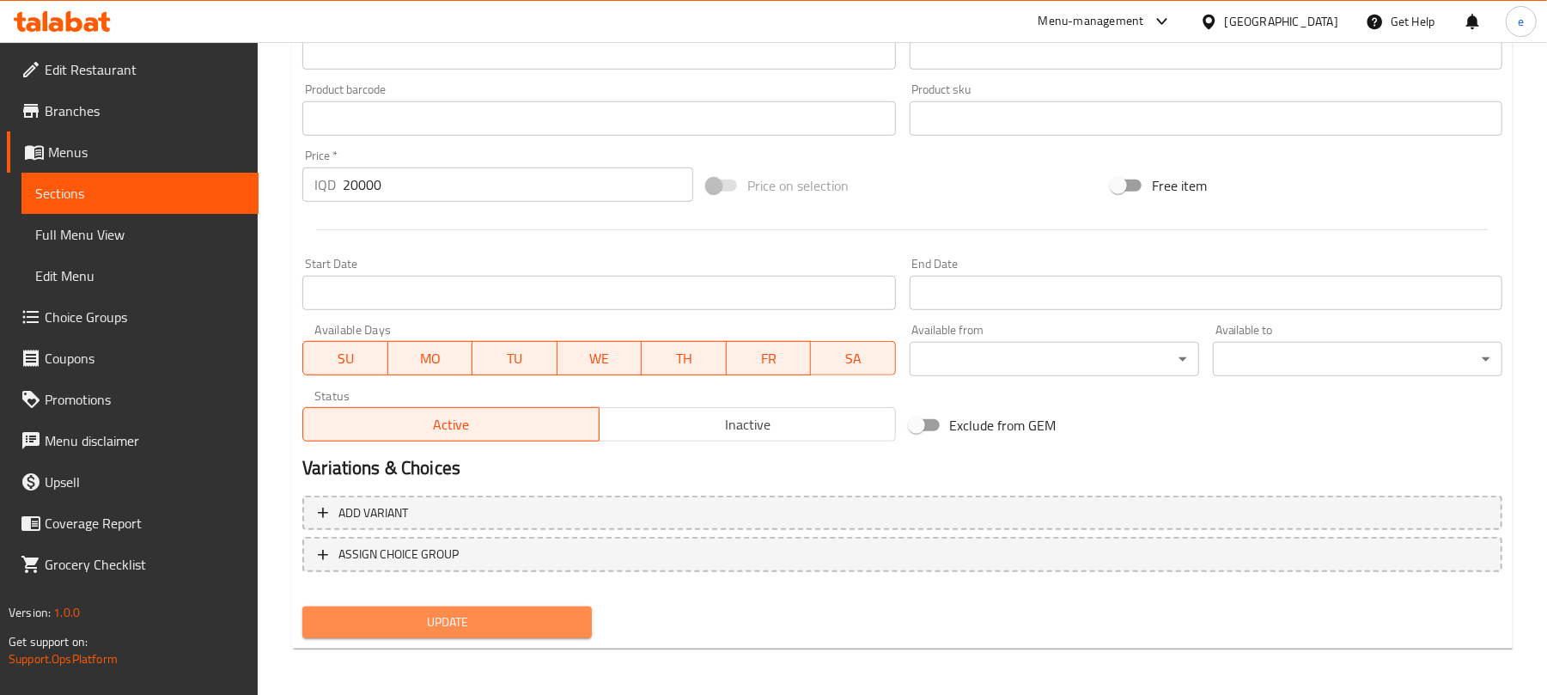
click at [510, 633] on button "Update" at bounding box center [447, 622] width 290 height 32
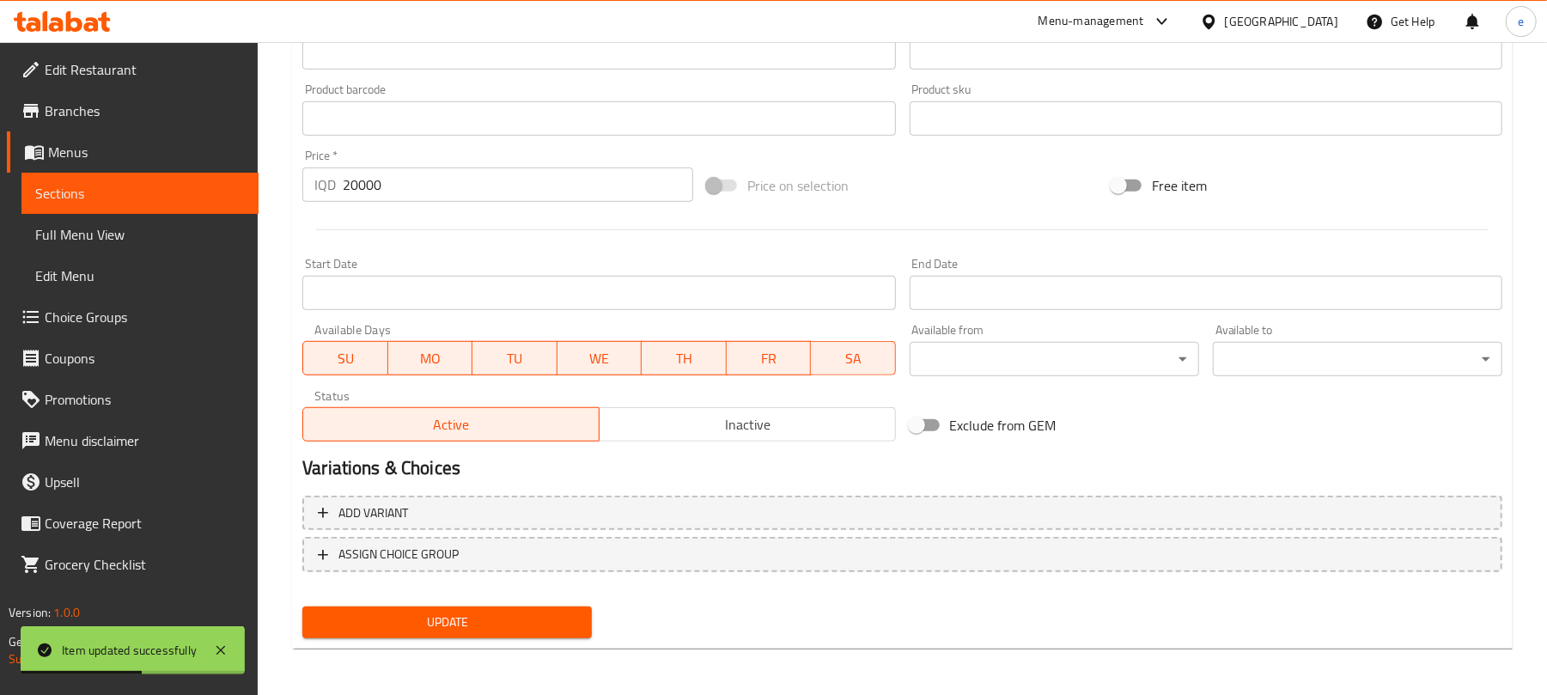
click at [248, 198] on link "Sections" at bounding box center [139, 193] width 237 height 41
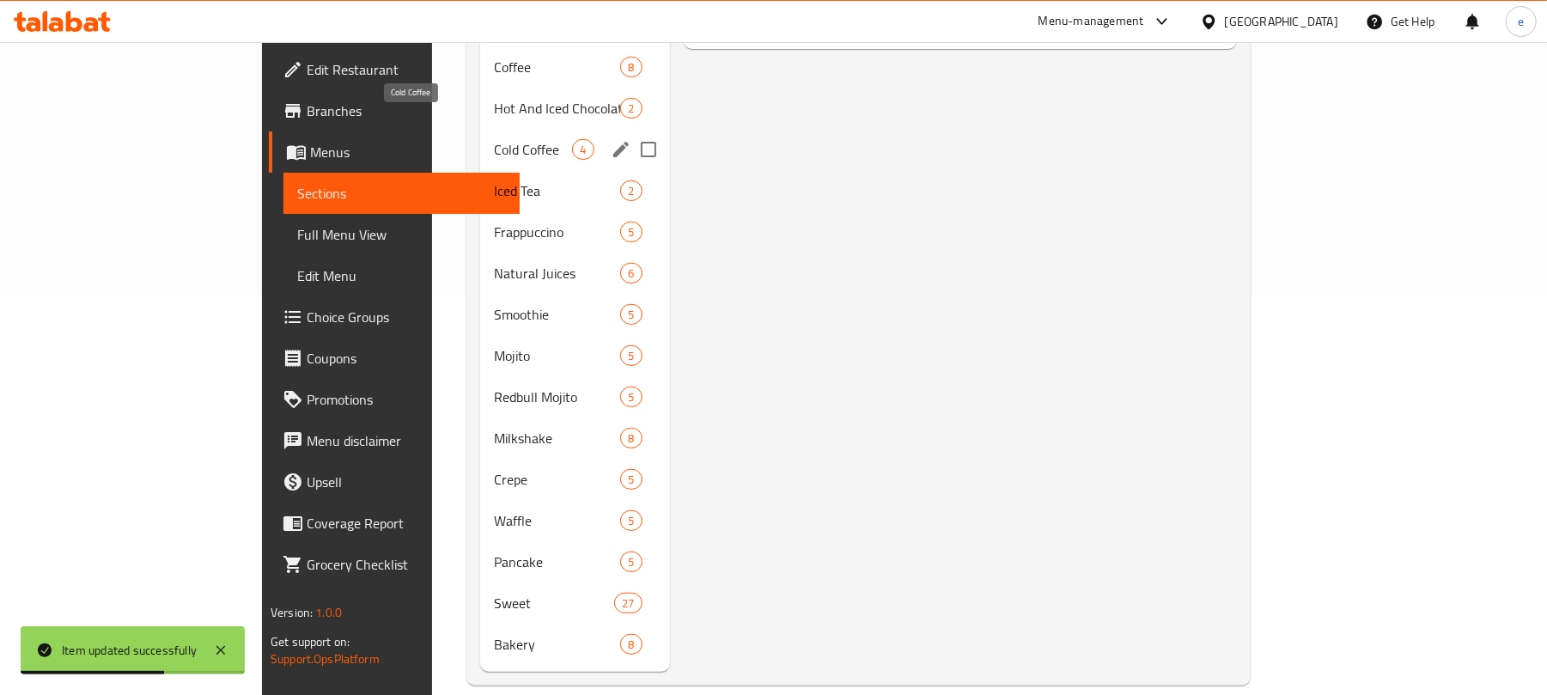
scroll to position [170, 0]
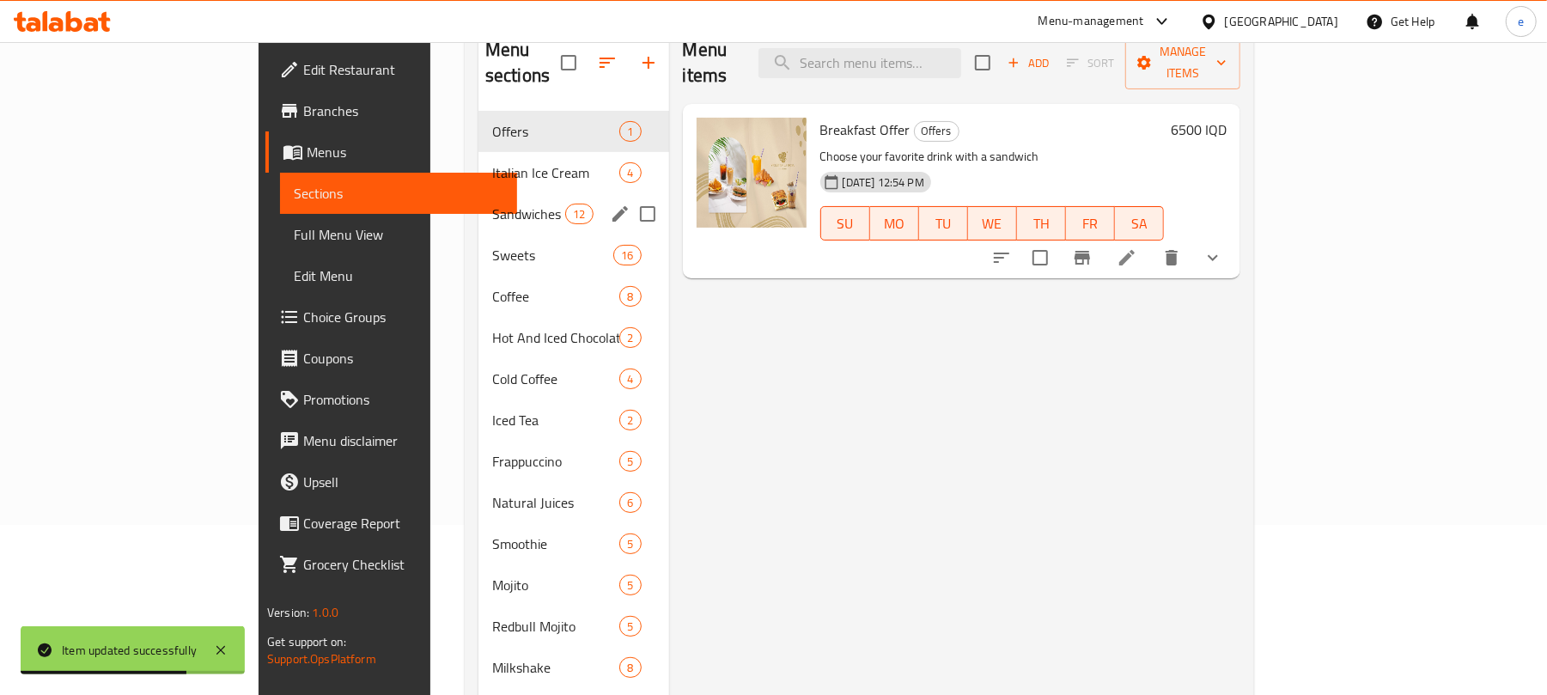
click at [478, 193] on div "Sandwiches 12" at bounding box center [573, 213] width 191 height 41
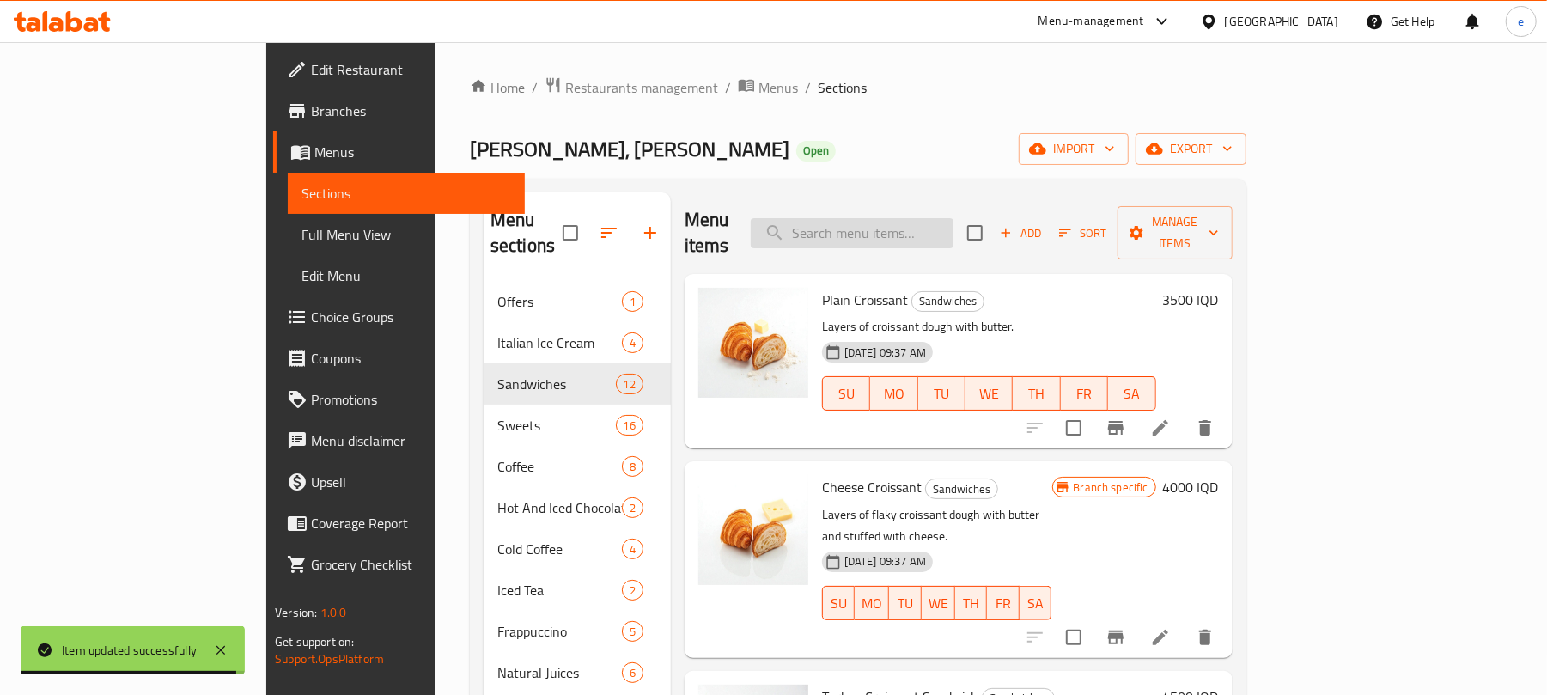
click at [954, 218] on input "search" at bounding box center [852, 233] width 203 height 30
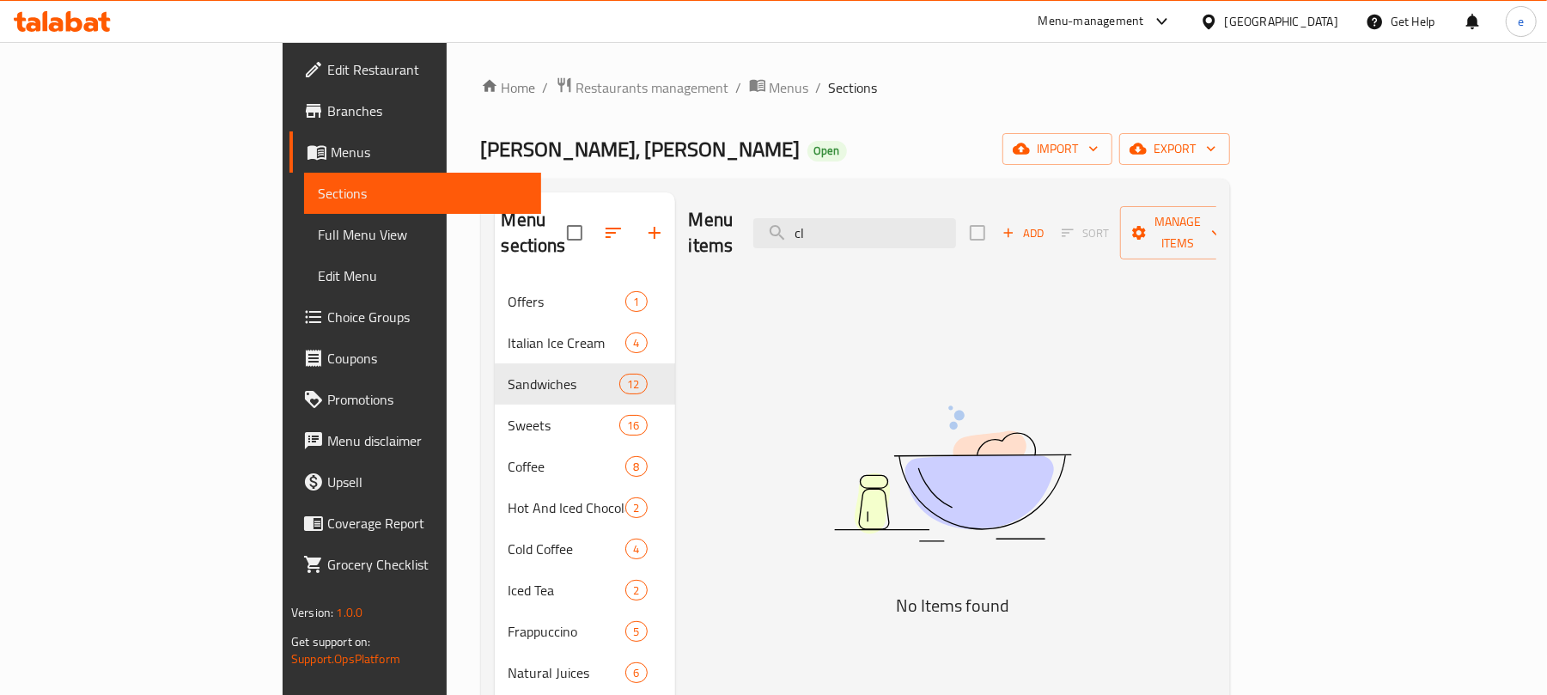
type input "c"
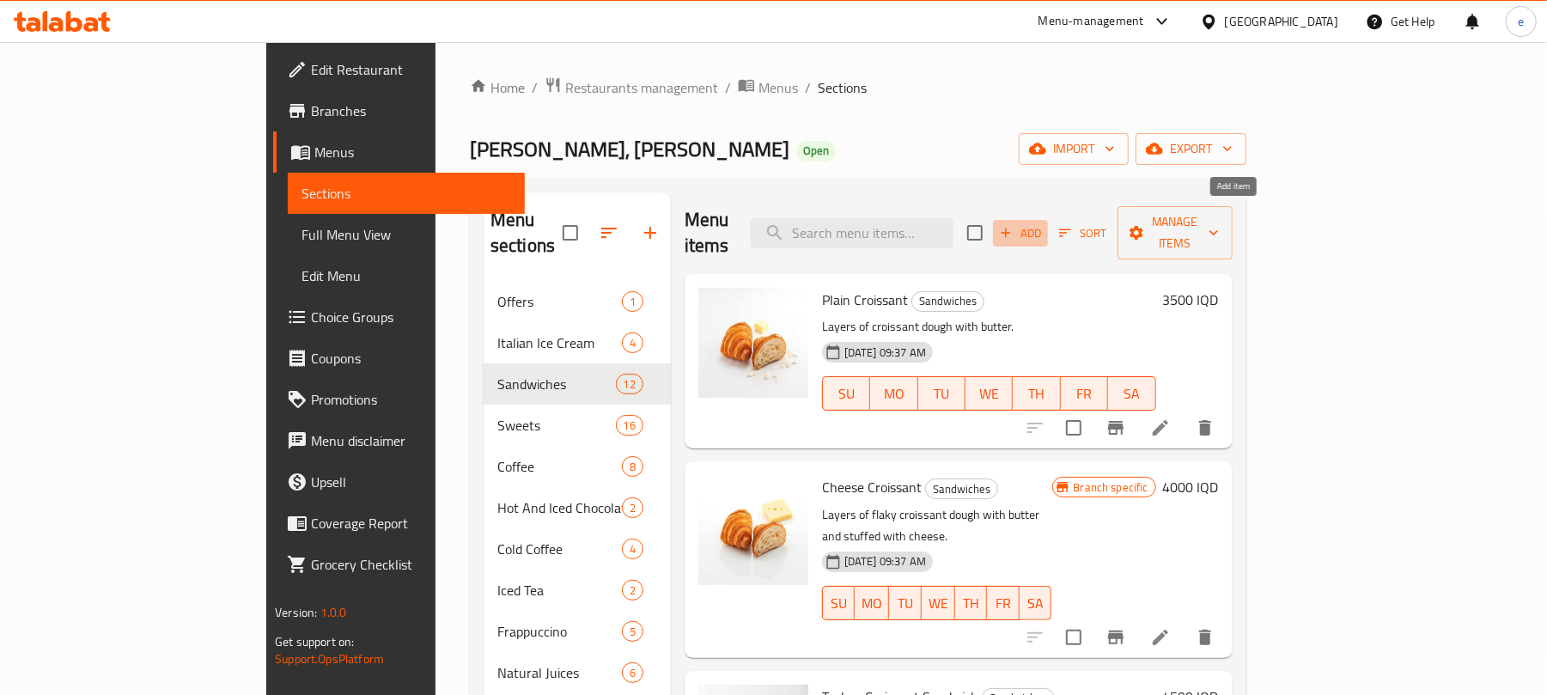
click at [1044, 224] on span "Add" at bounding box center [1020, 233] width 46 height 20
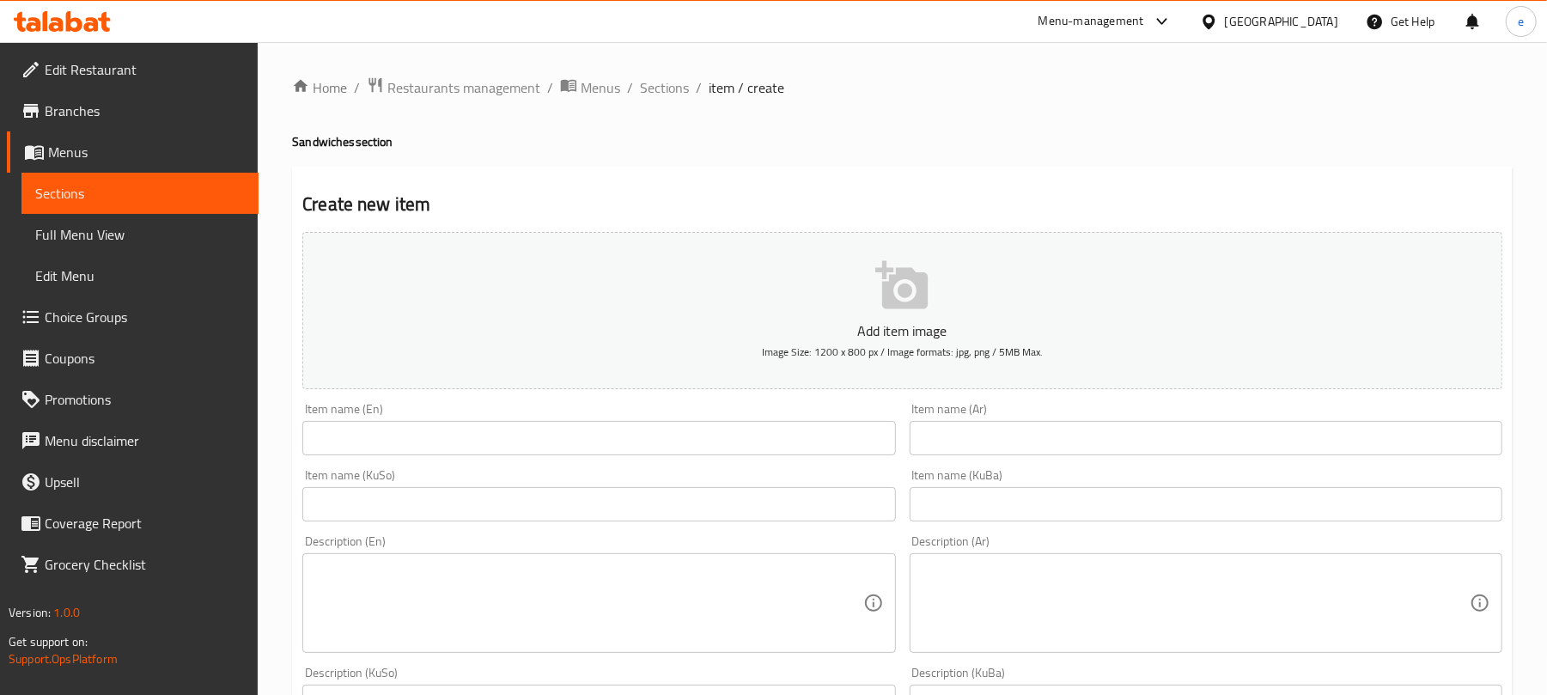
click at [1029, 454] on input "text" at bounding box center [1206, 438] width 593 height 34
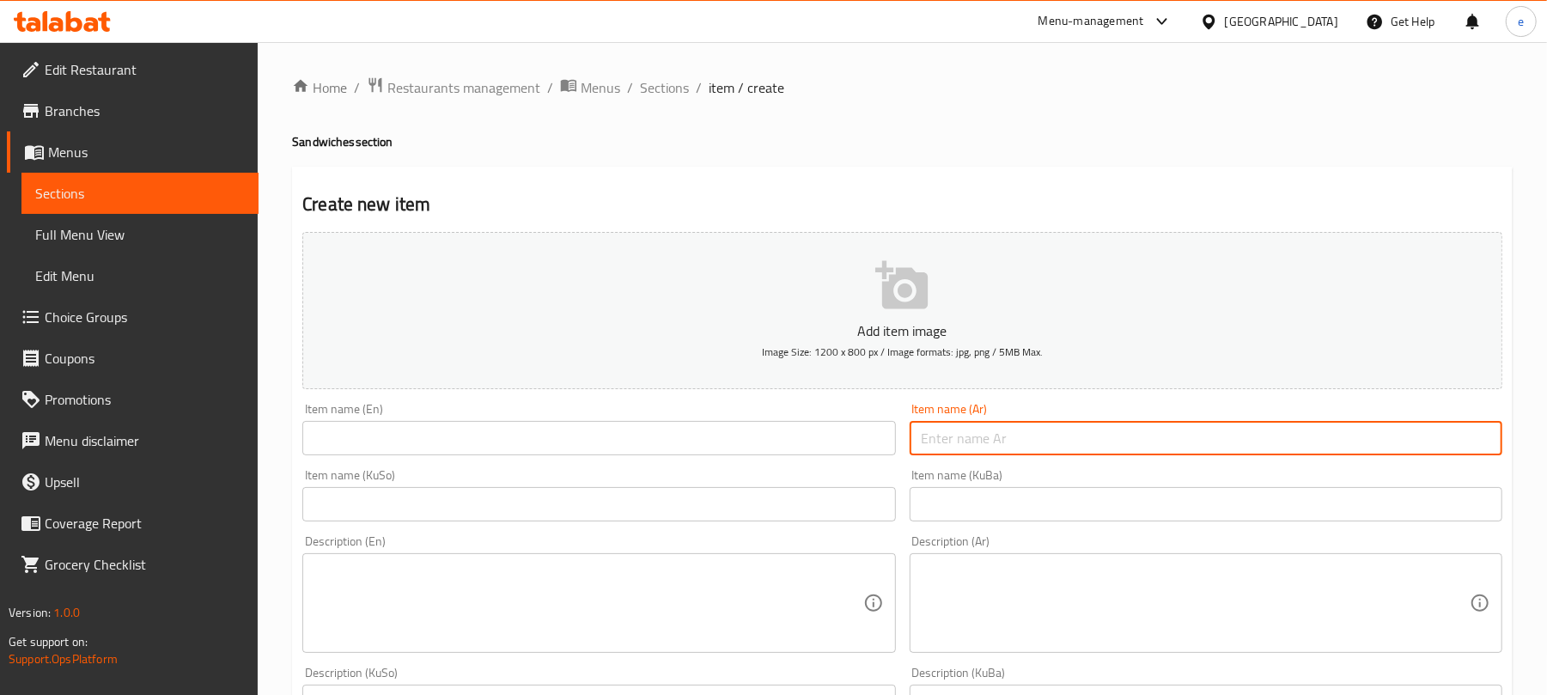
paste input "[PERSON_NAME]"
type input "[PERSON_NAME]"
click at [641, 448] on input "text" at bounding box center [598, 438] width 593 height 34
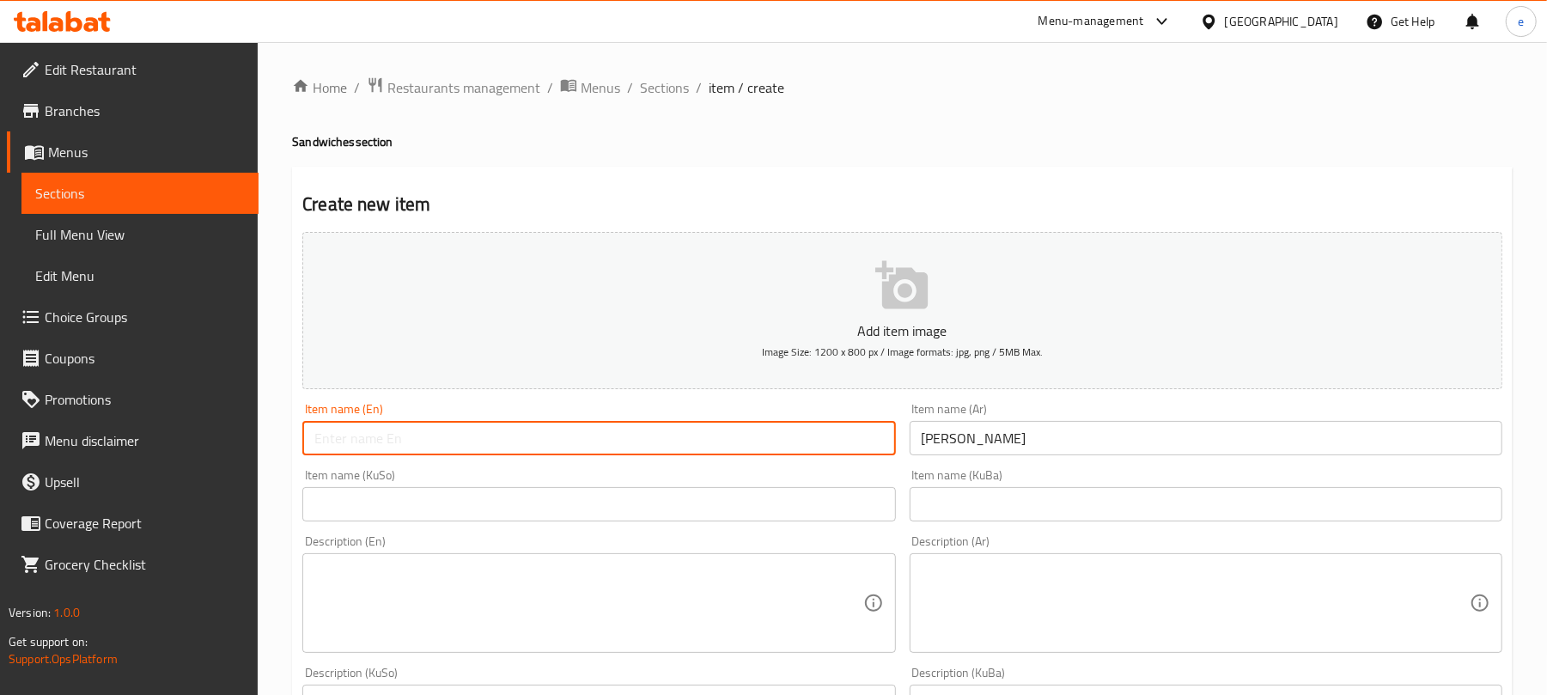
paste input "Club Sandwich"
type input "Club Sandwich"
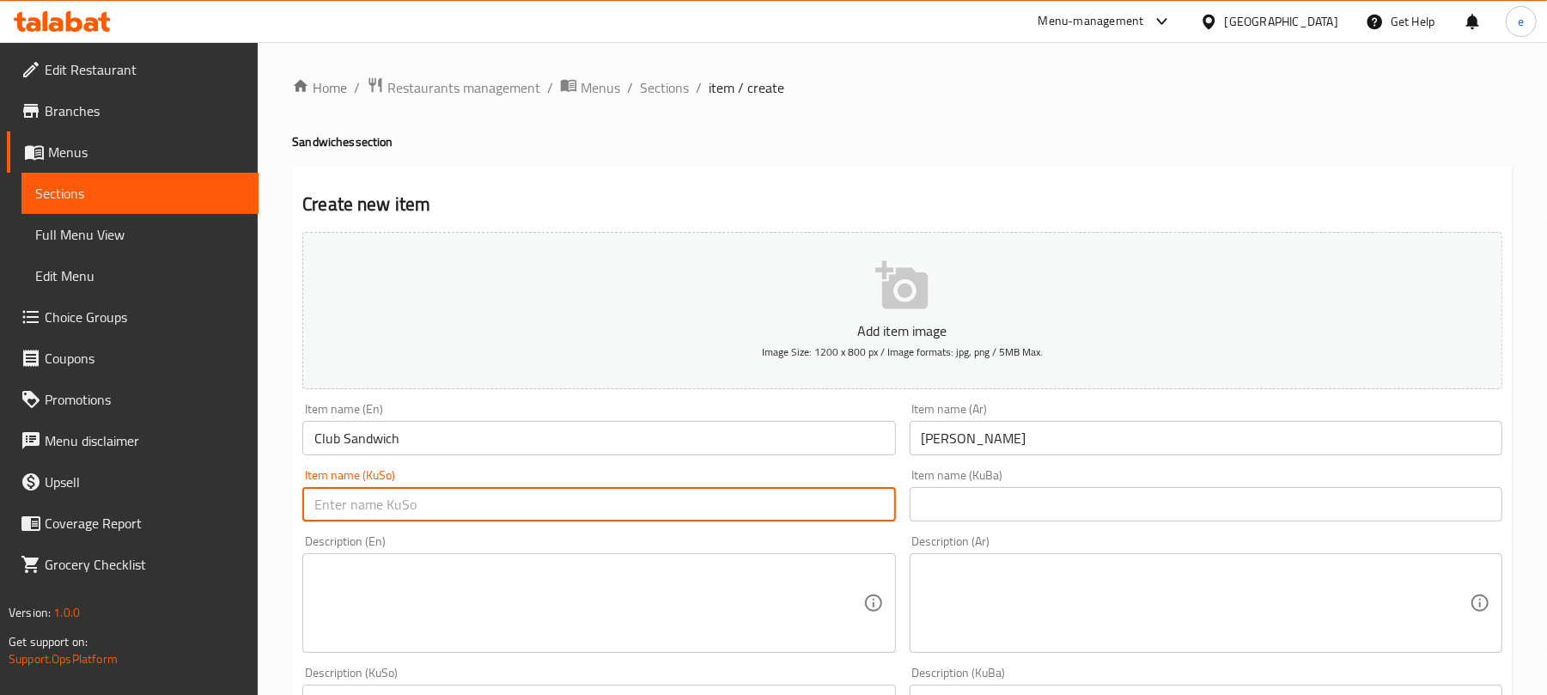
click at [735, 519] on input "text" at bounding box center [598, 504] width 593 height 34
paste input "سەندویچی کڵەب"
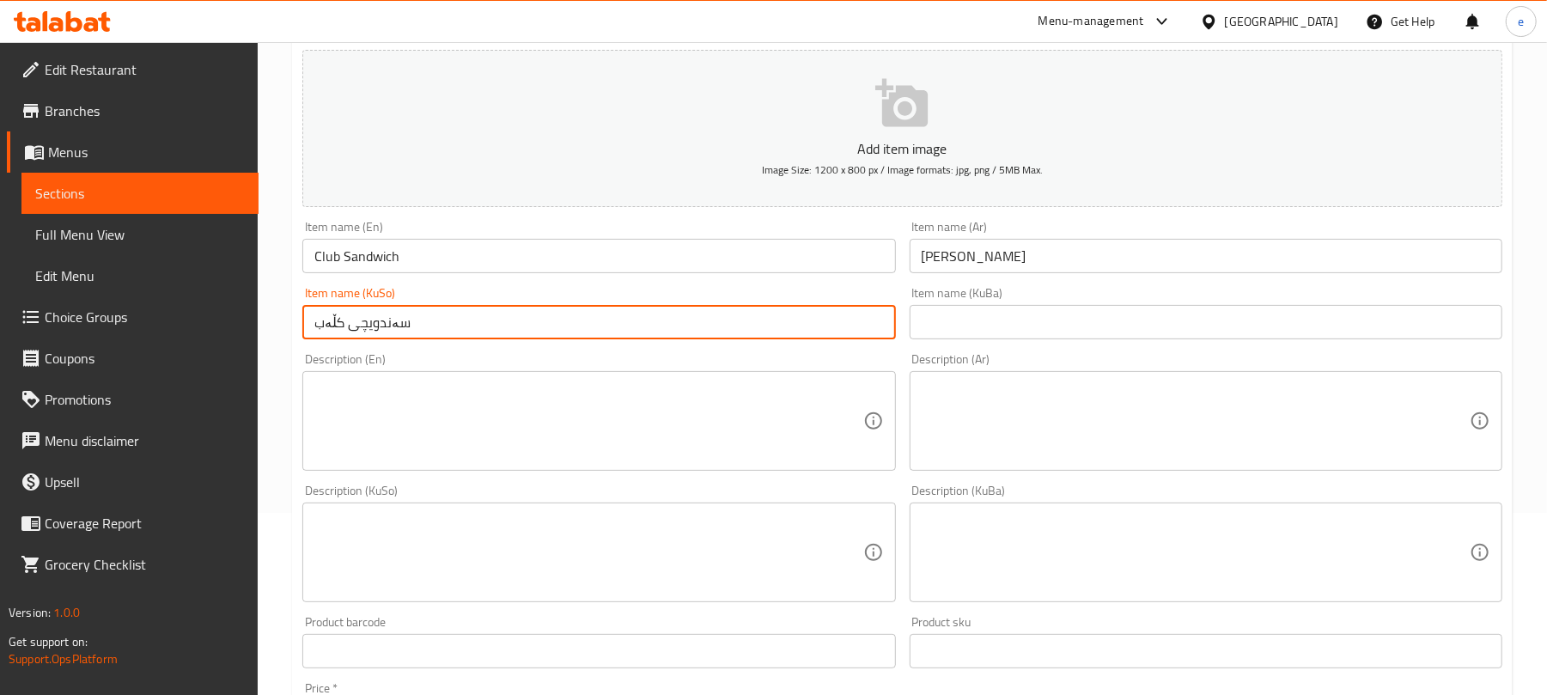
scroll to position [229, 0]
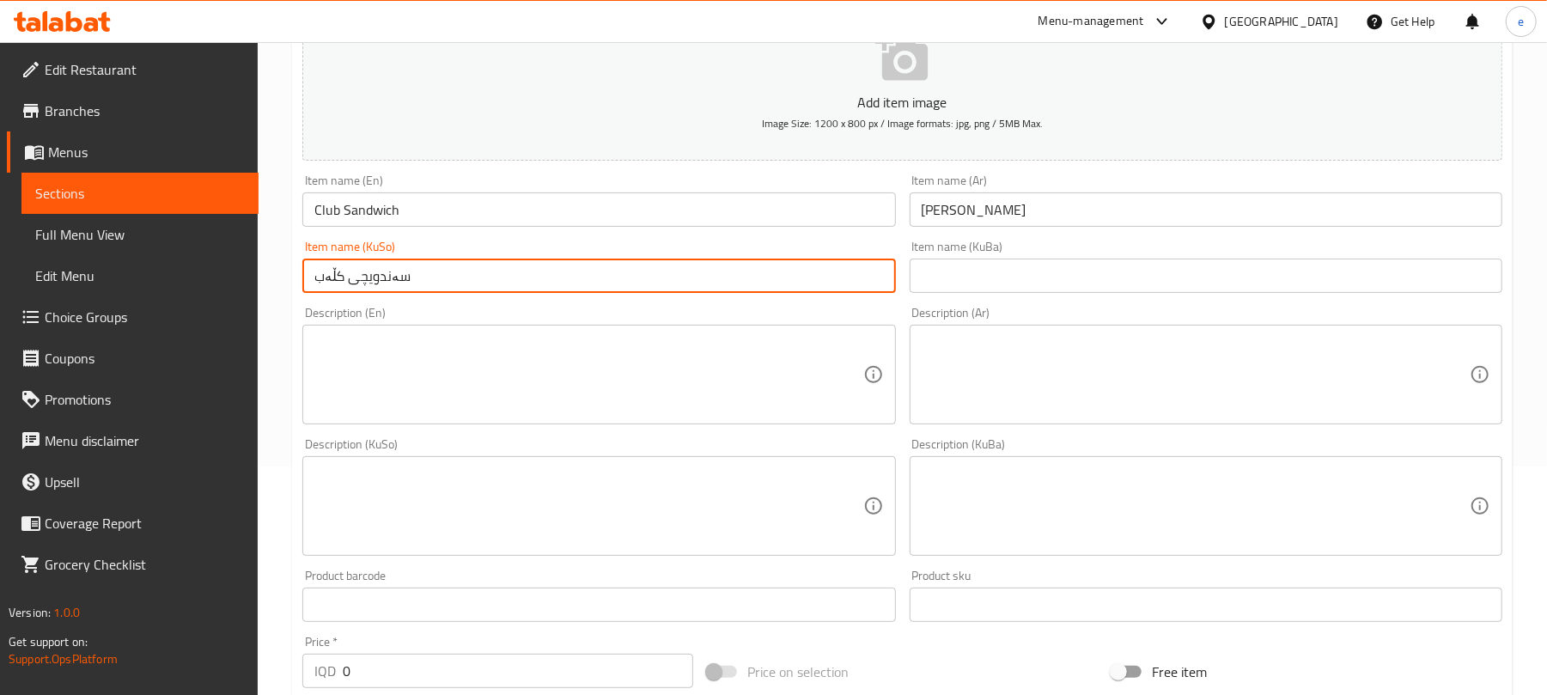
type input "سەندویچی کڵەب"
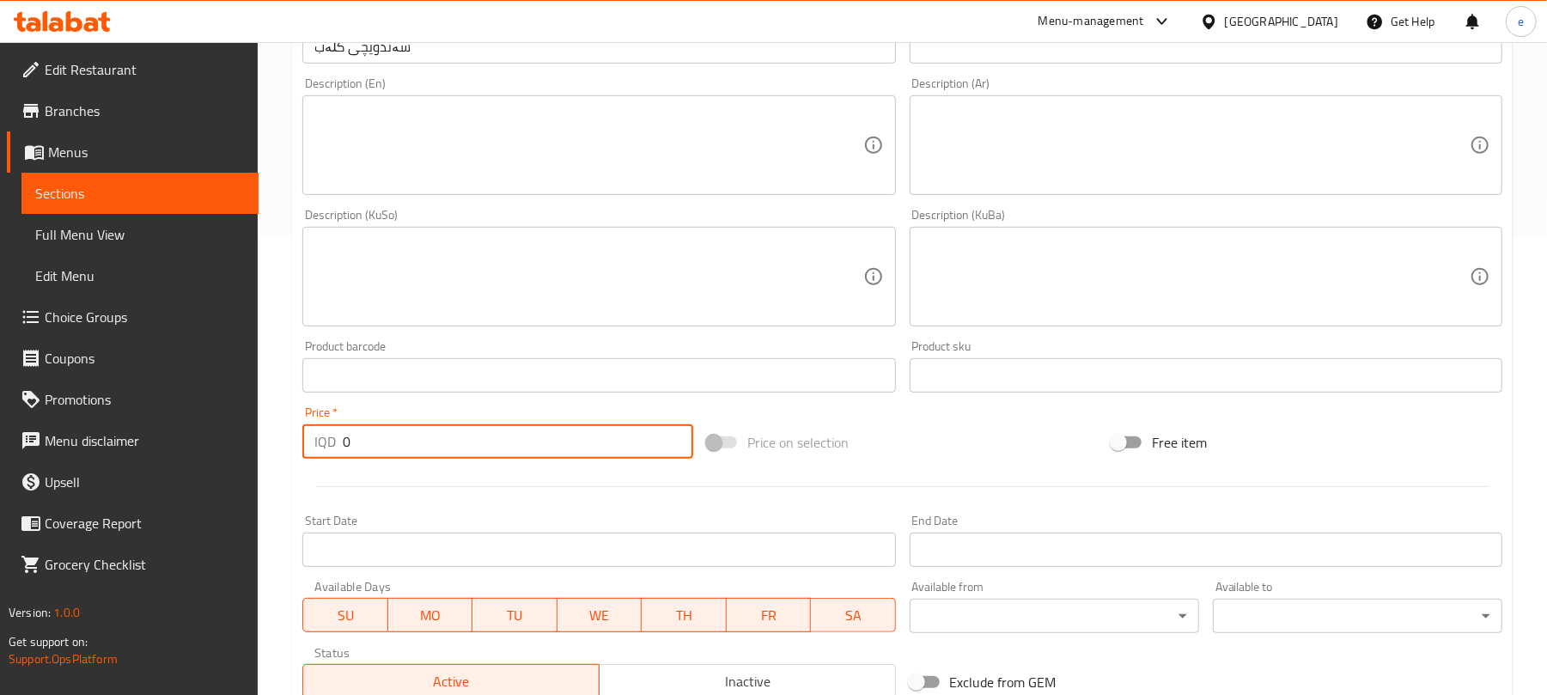
drag, startPoint x: 448, startPoint y: 424, endPoint x: 289, endPoint y: 445, distance: 160.3
click at [290, 448] on div "Home / Restaurants management / Menus / Sections / item / create Sandwiches sec…" at bounding box center [902, 268] width 1289 height 1369
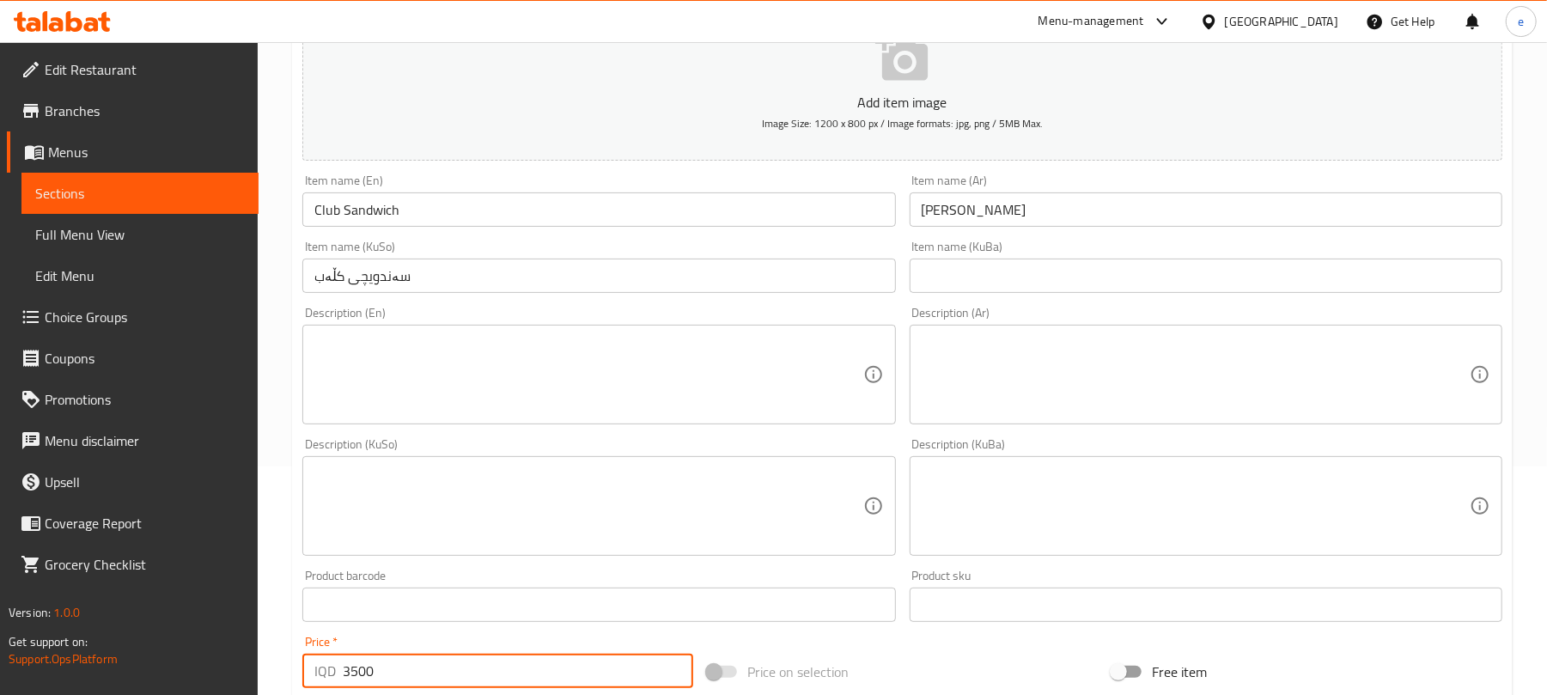
type input "3500"
click at [753, 375] on textarea at bounding box center [588, 375] width 548 height 82
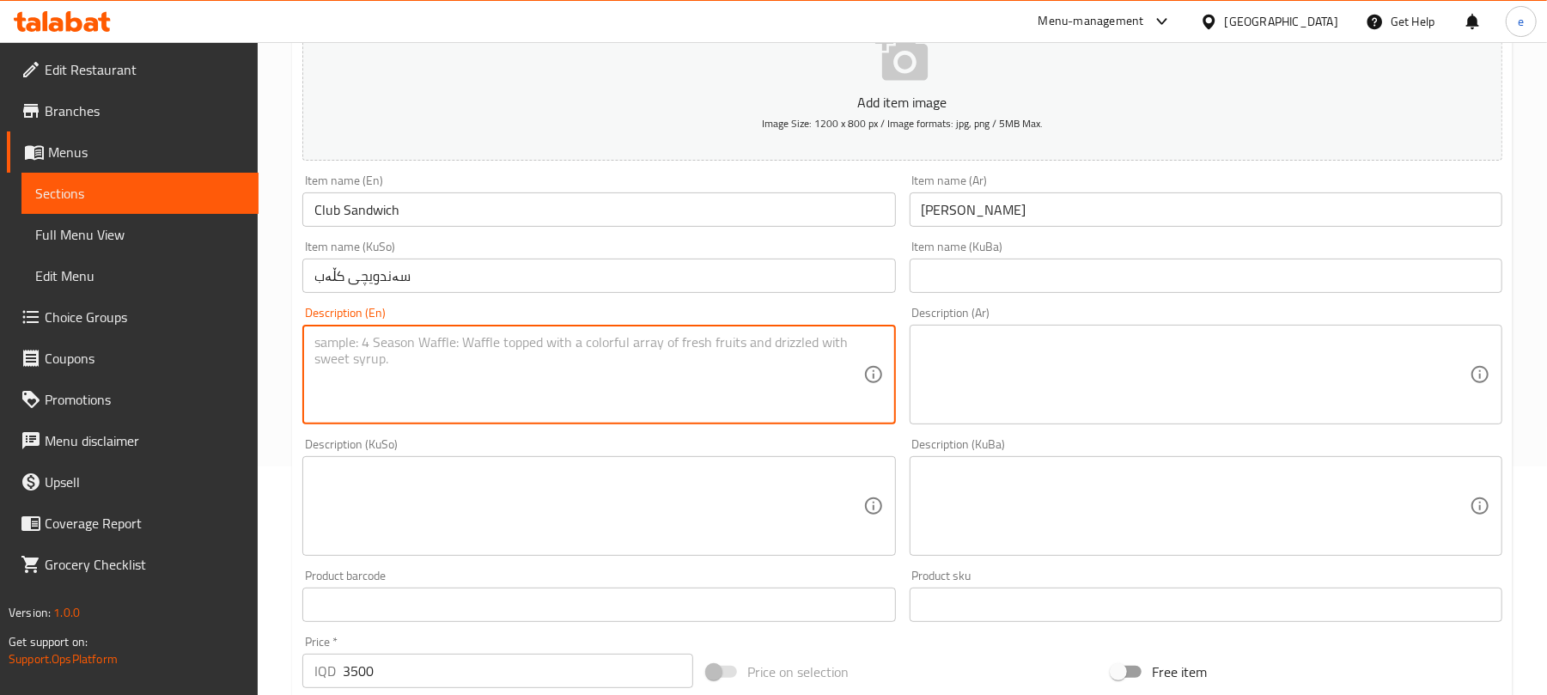
paste textarea "Toast, turkey, cheese, sauce and vegetables"
type textarea "Toast, turkey, cheese, sauce and vegetables"
click at [1019, 387] on textarea at bounding box center [1196, 375] width 548 height 82
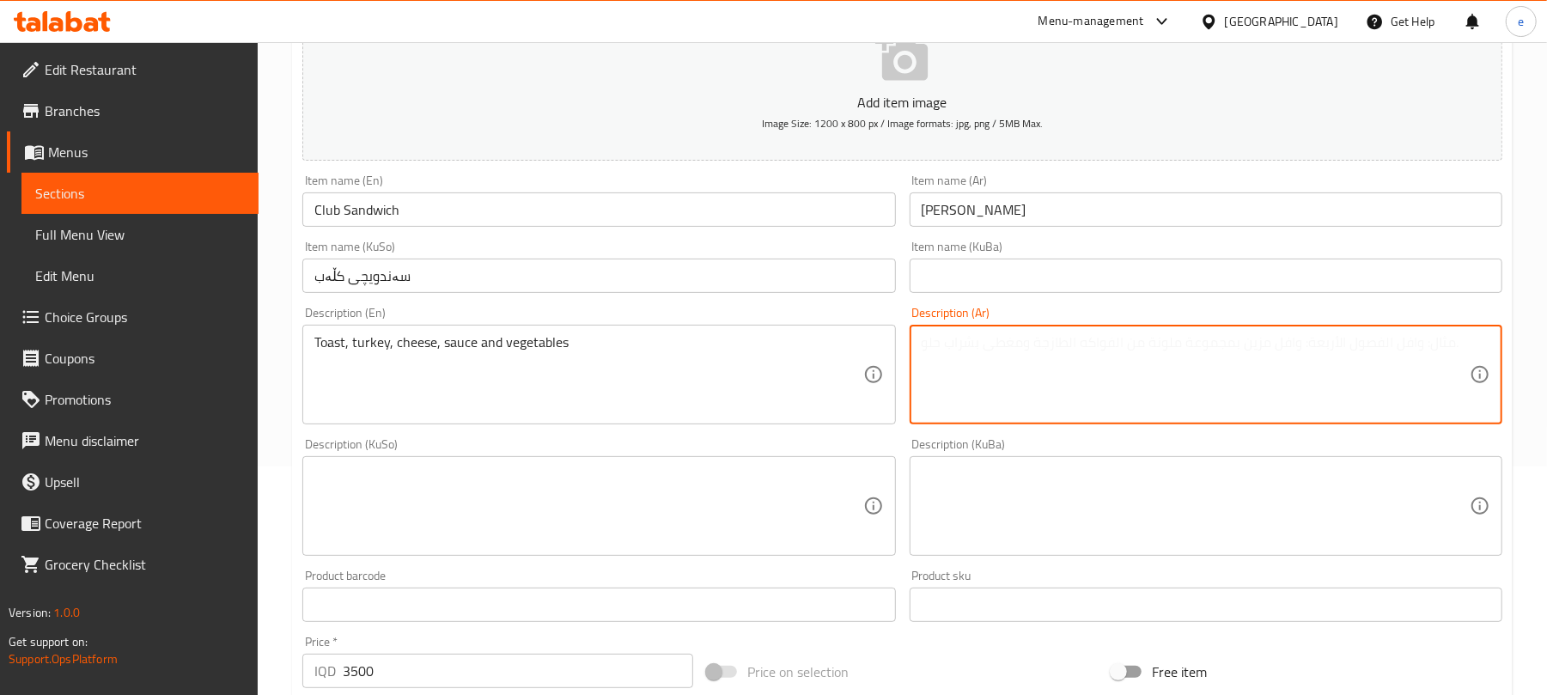
paste textarea "توست، حبش، جبنة، صلصة وخضار"
type textarea "توست، حبش، جبنة، صلصة وخضار"
click at [799, 537] on textarea at bounding box center [588, 507] width 548 height 82
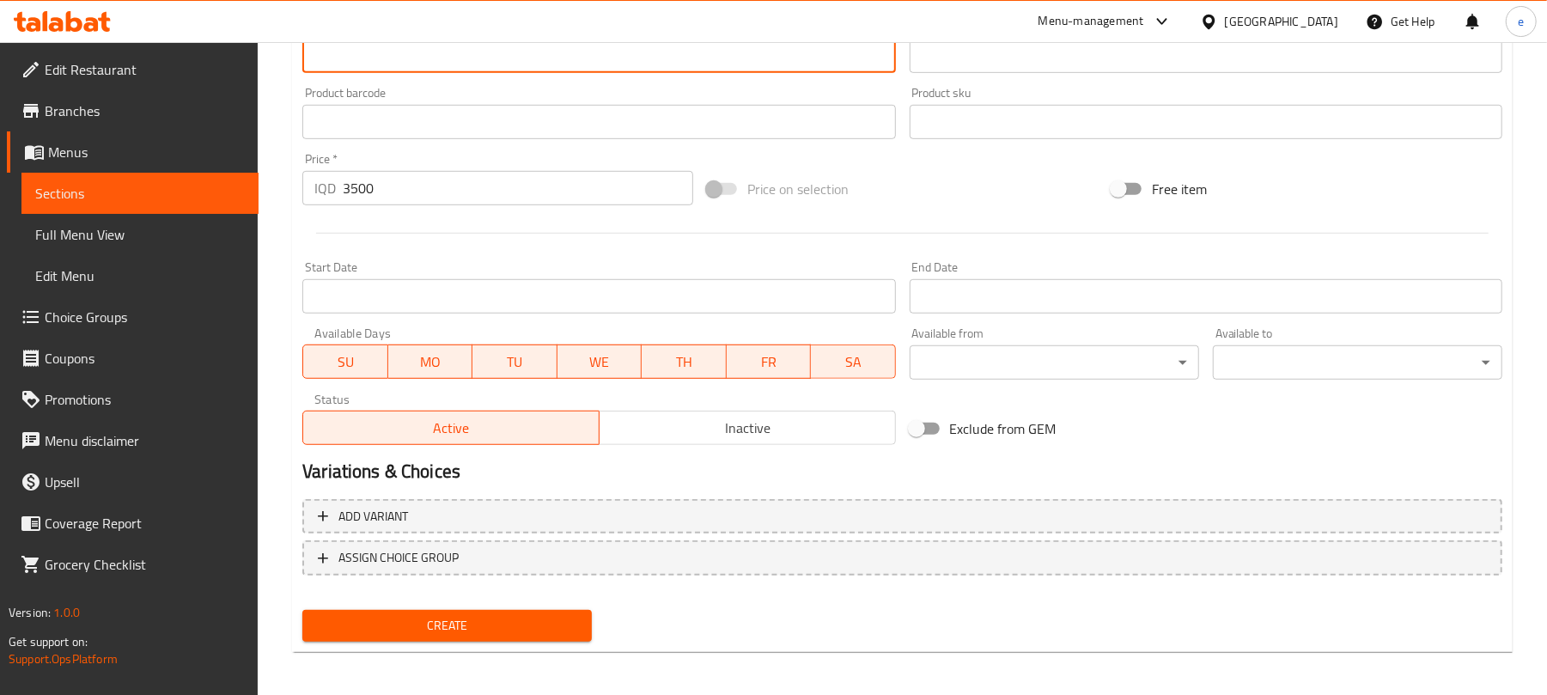
scroll to position [716, 0]
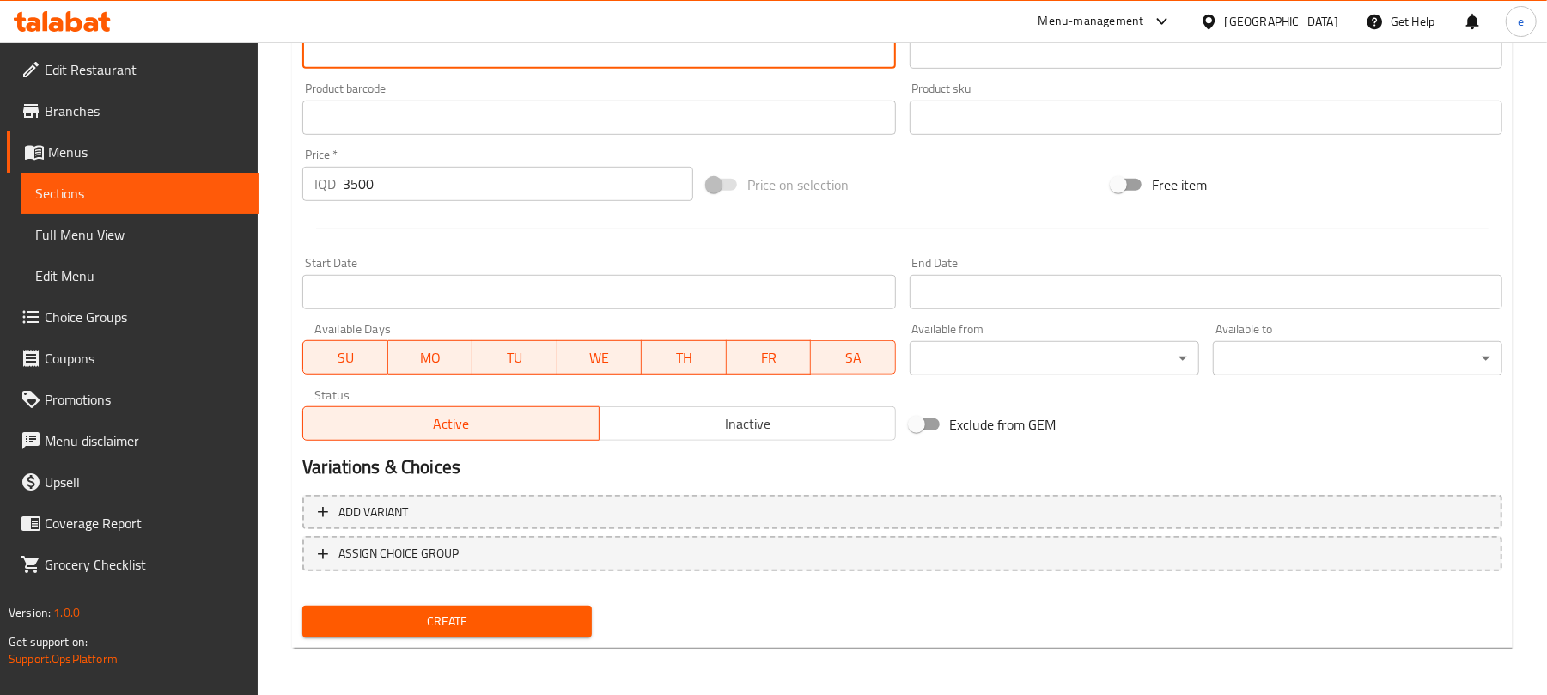
type textarea "تۆست، گۆشتی قەل، پەنیر، سۆس و سەوزەوات"
click at [515, 599] on div "Create" at bounding box center [447, 622] width 303 height 46
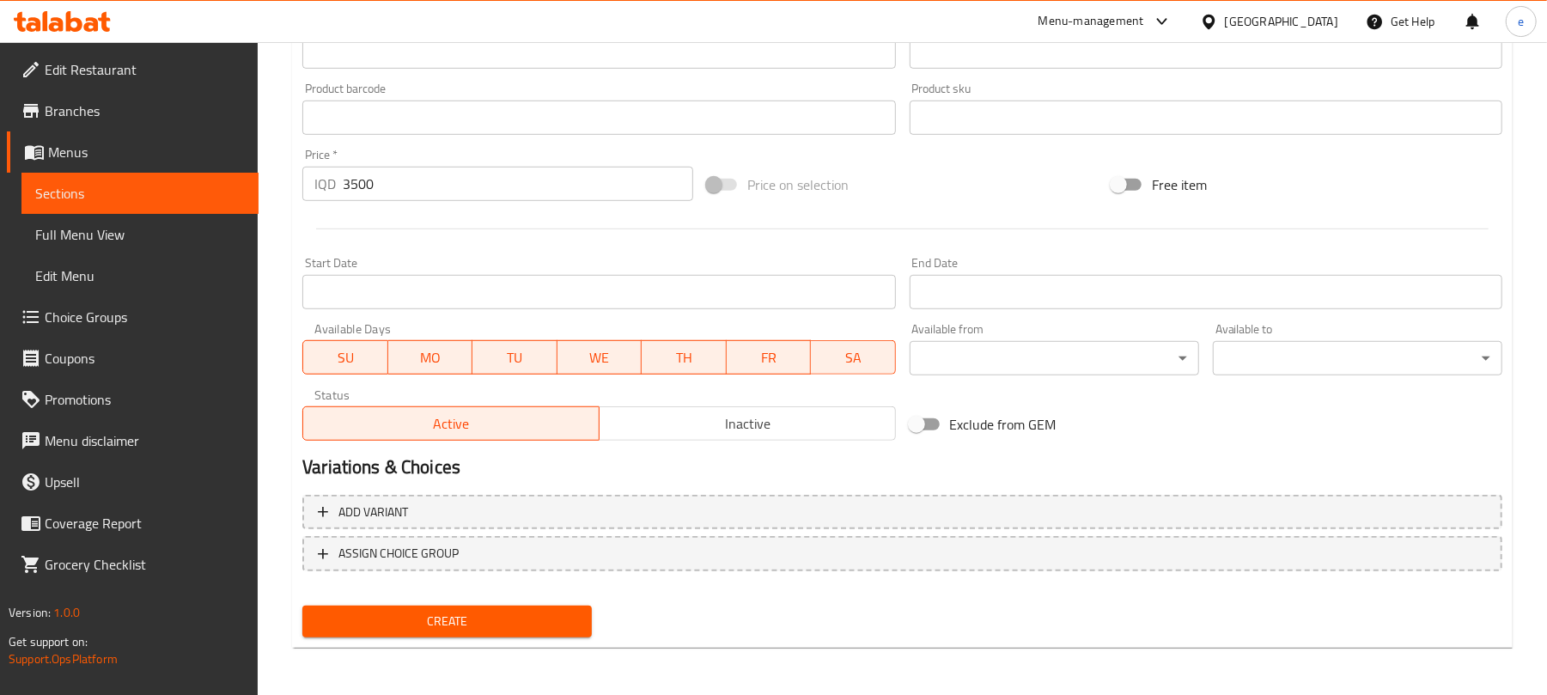
click at [517, 606] on button "Create" at bounding box center [447, 622] width 290 height 32
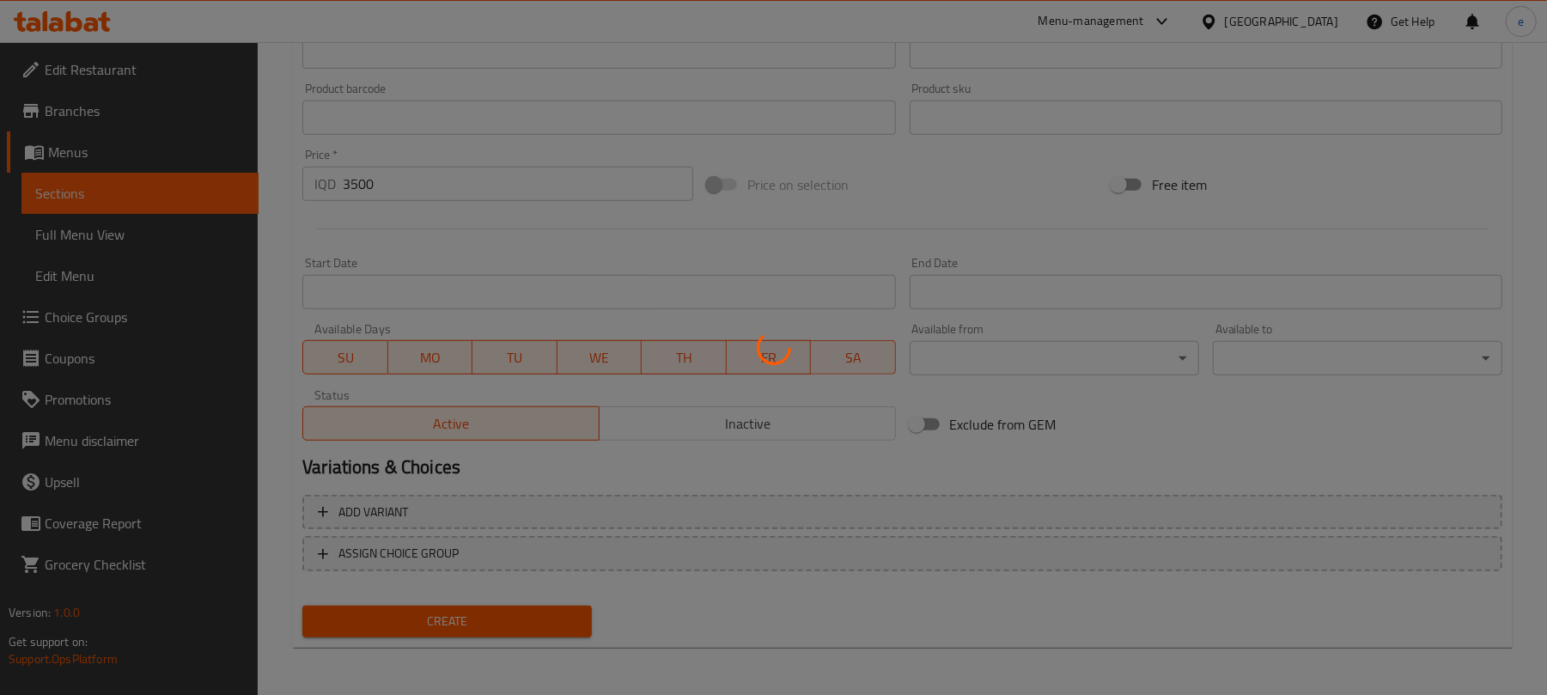
type input "0"
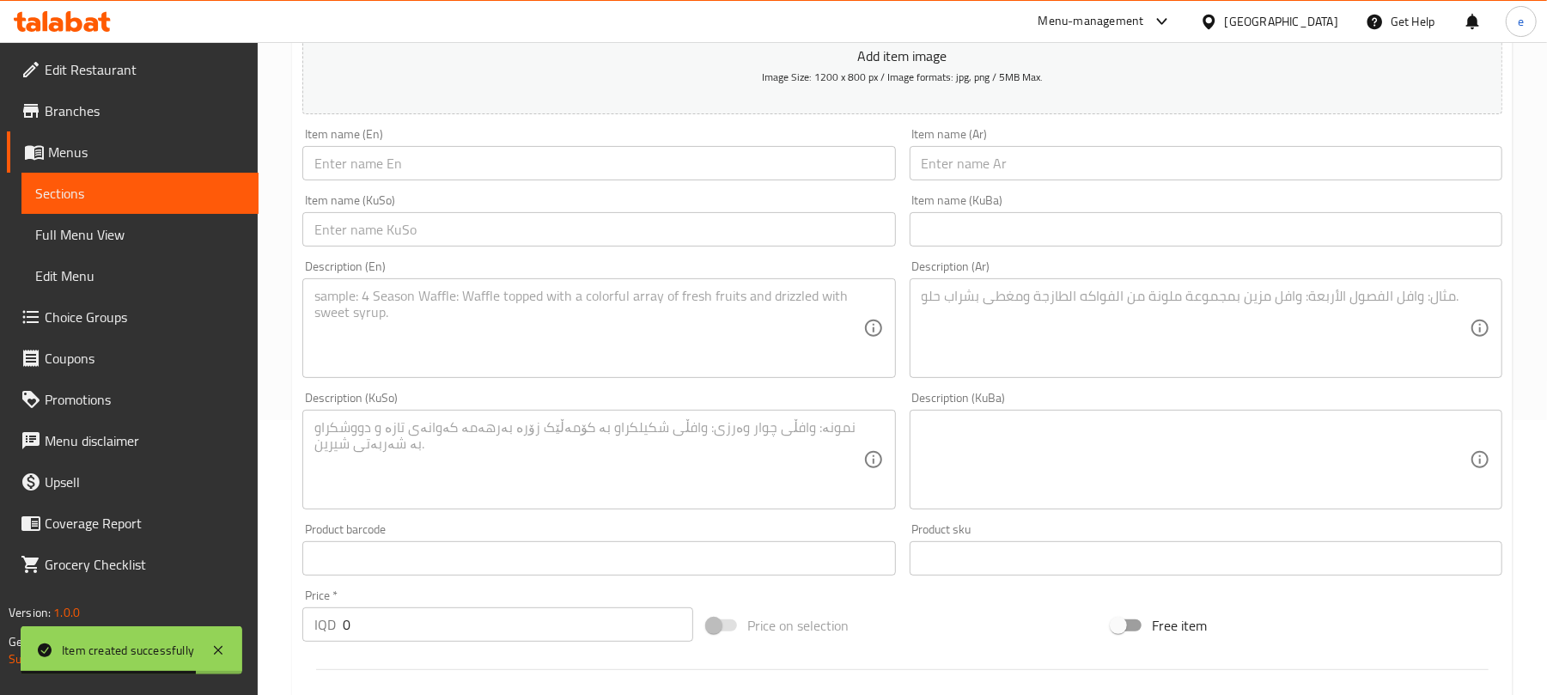
scroll to position [258, 0]
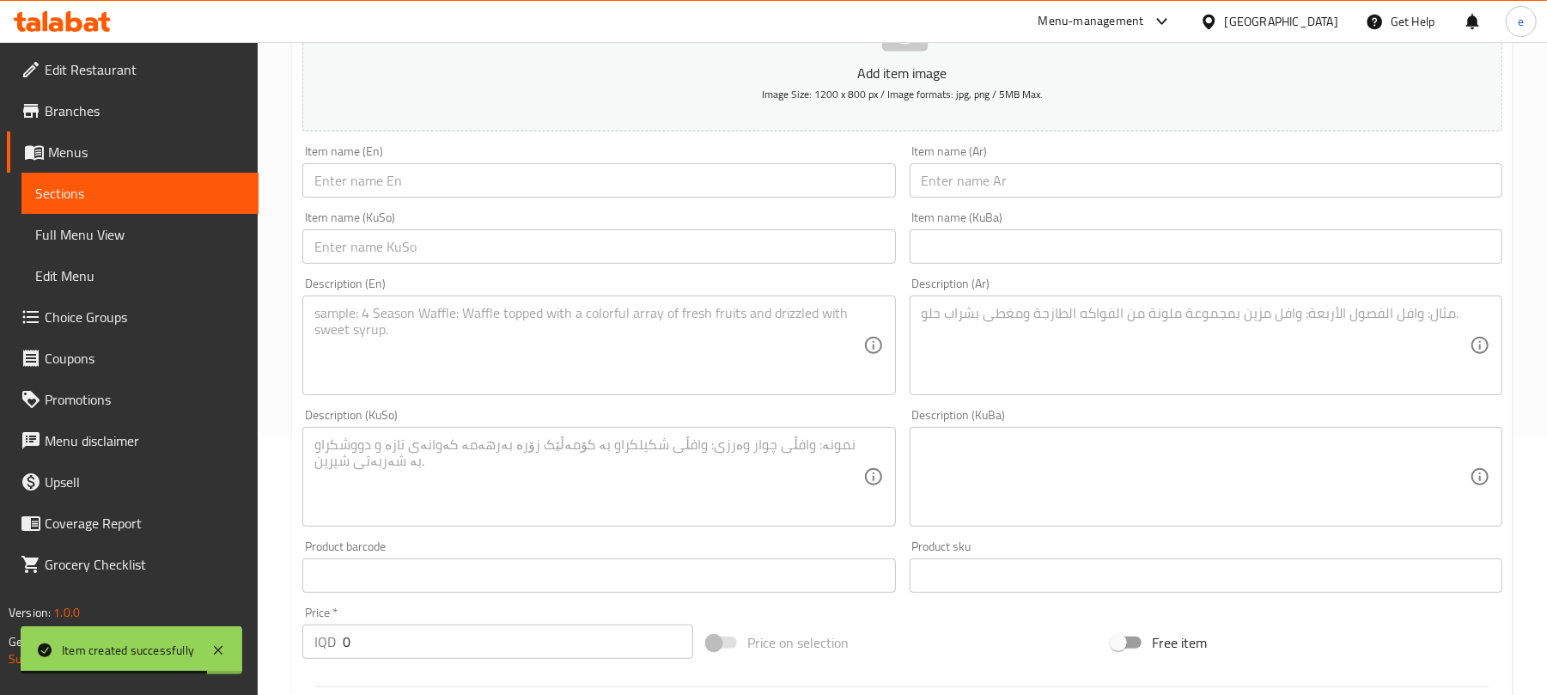
click at [190, 204] on link "Sections" at bounding box center [139, 193] width 237 height 41
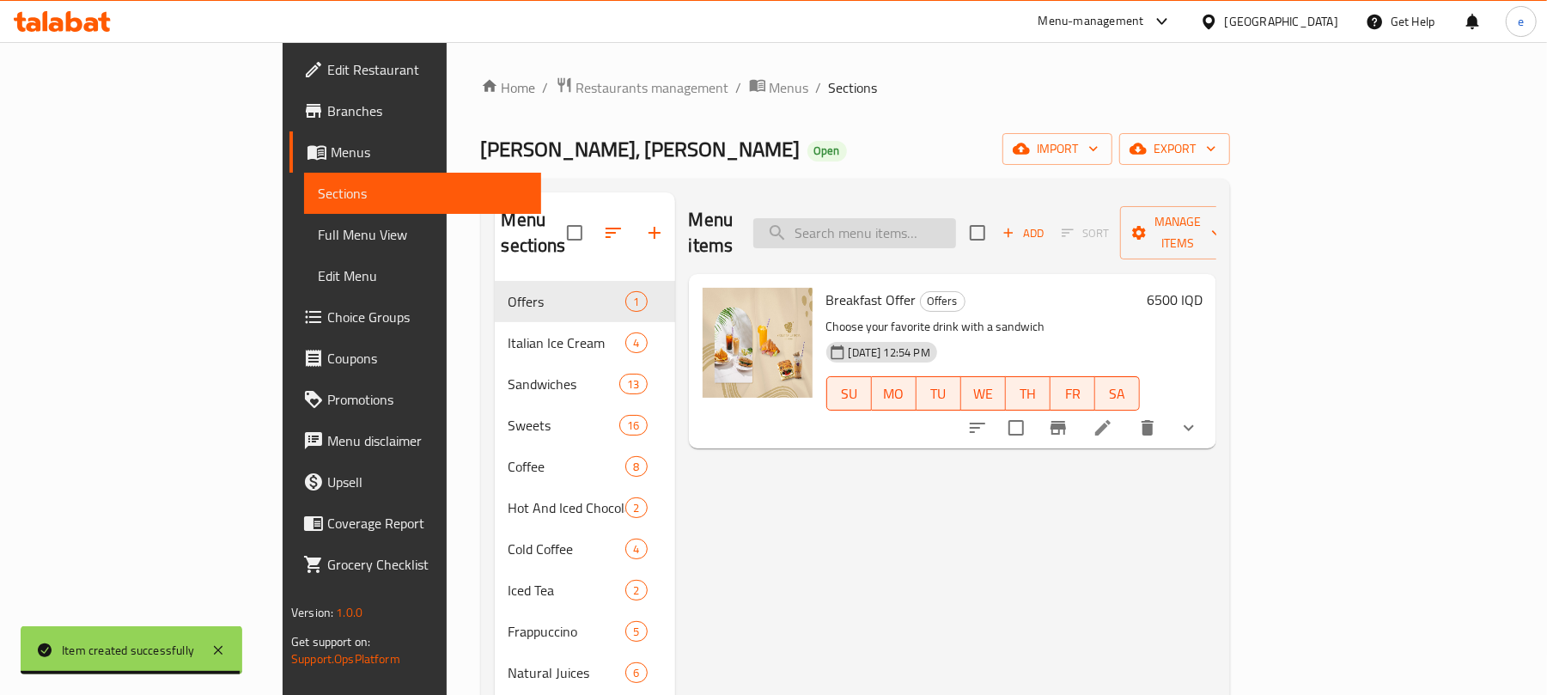
click at [956, 224] on input "search" at bounding box center [854, 233] width 203 height 30
paste input "Club Sandwich"
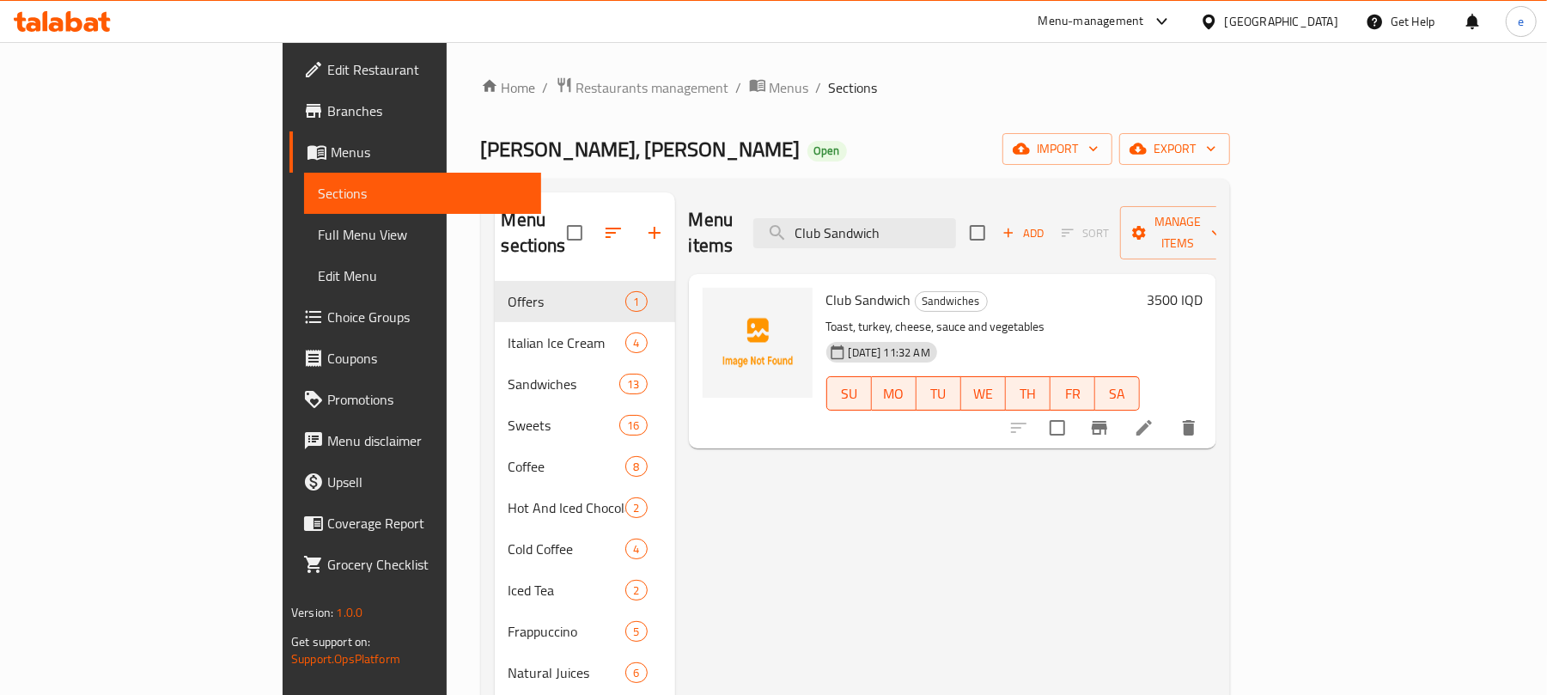
type input "Club Sandwich"
click at [1152, 420] on icon at bounding box center [1144, 427] width 15 height 15
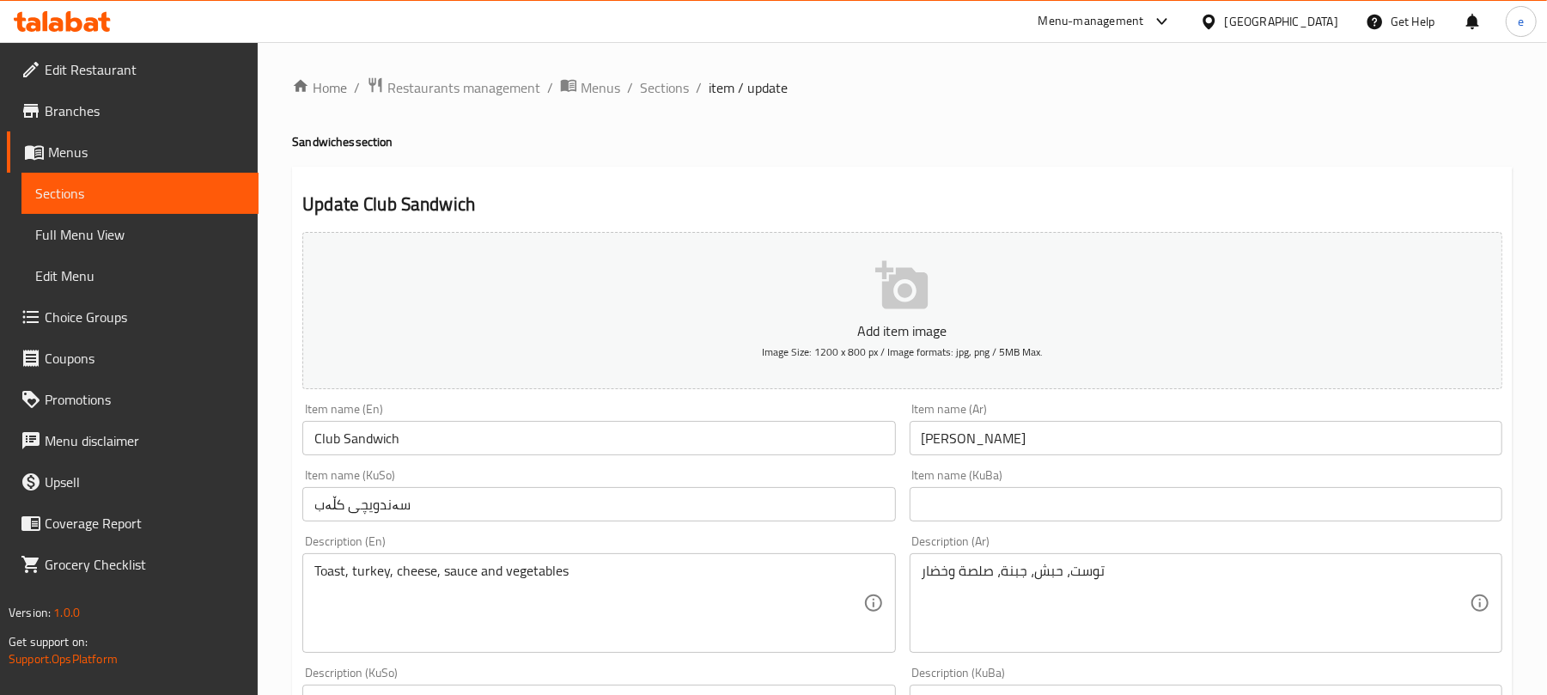
scroll to position [229, 0]
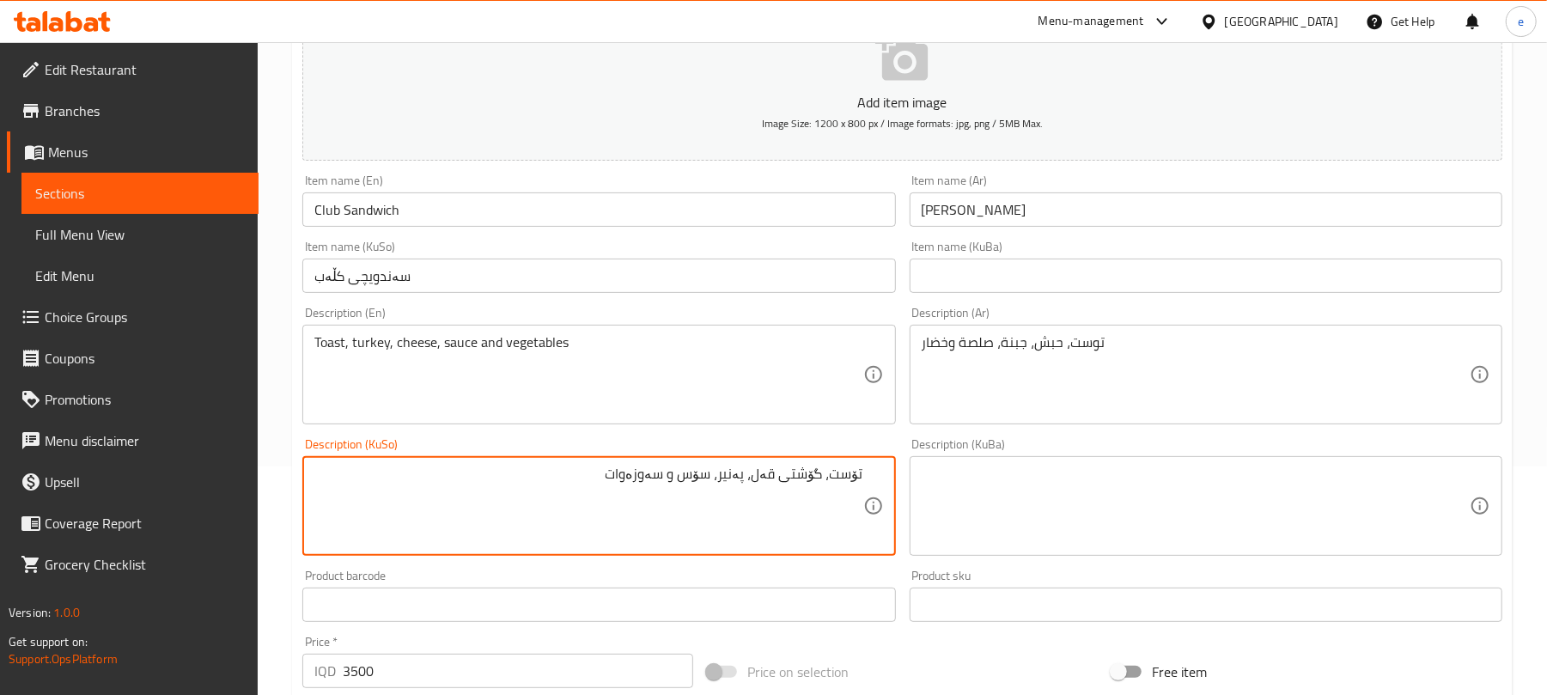
click at [472, 277] on input "سەندویچی کڵەب" at bounding box center [598, 276] width 593 height 34
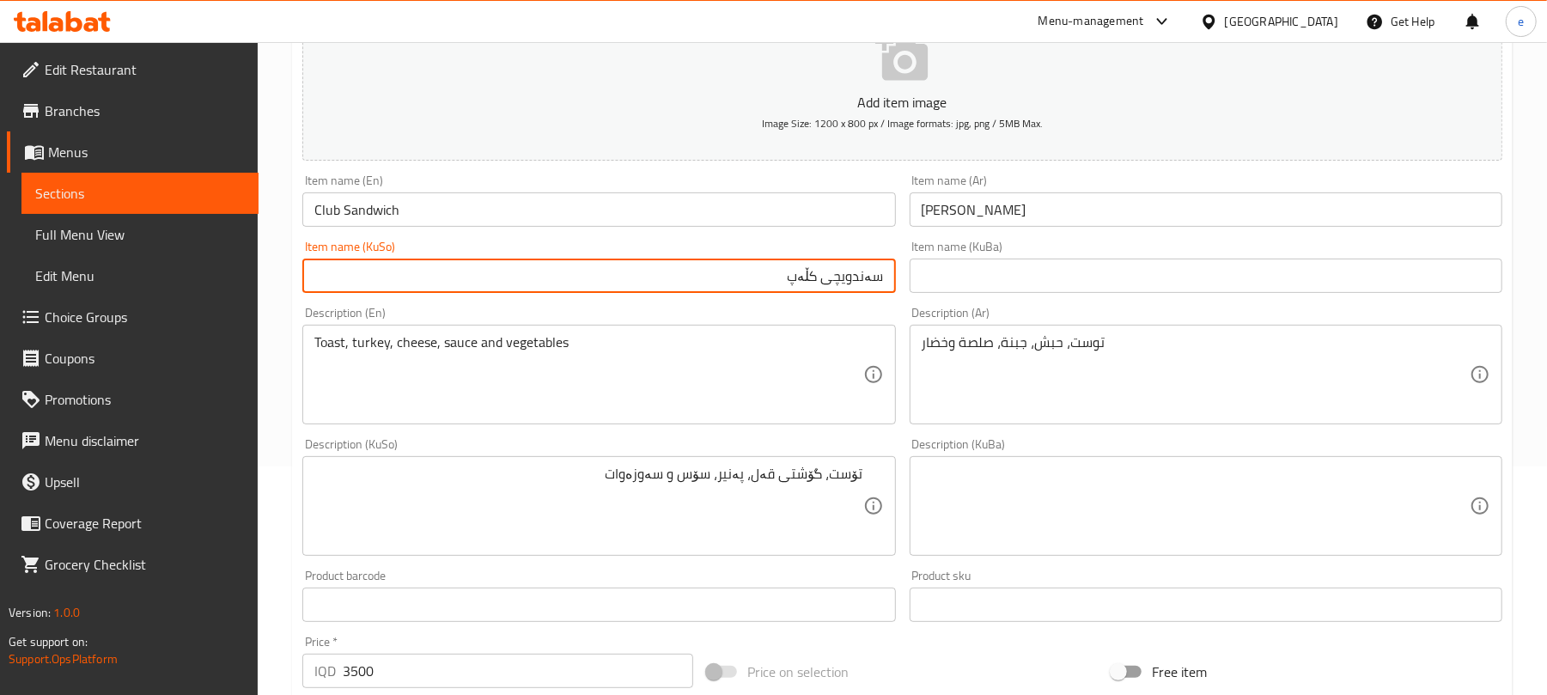
click at [832, 293] on input "سەندویچی کڵەپ" at bounding box center [598, 276] width 593 height 34
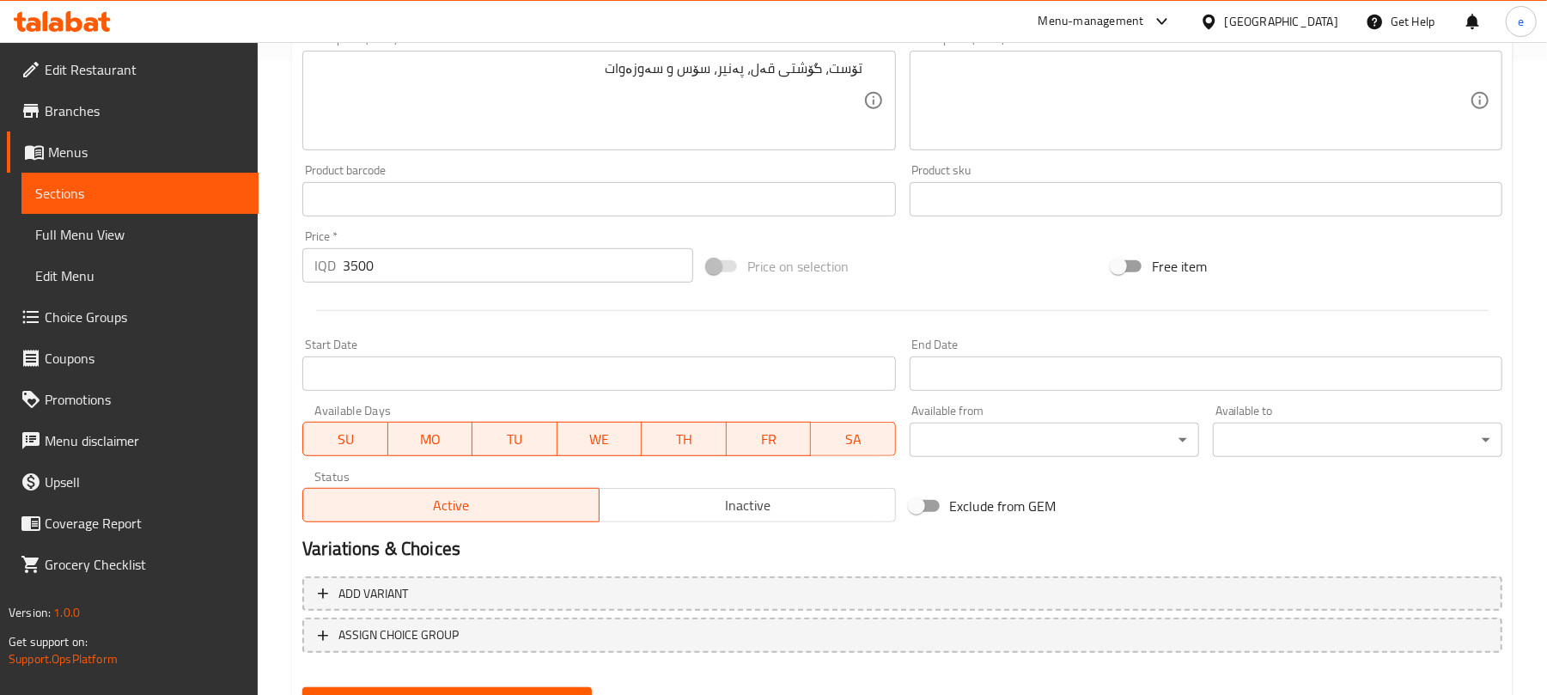
scroll to position [716, 0]
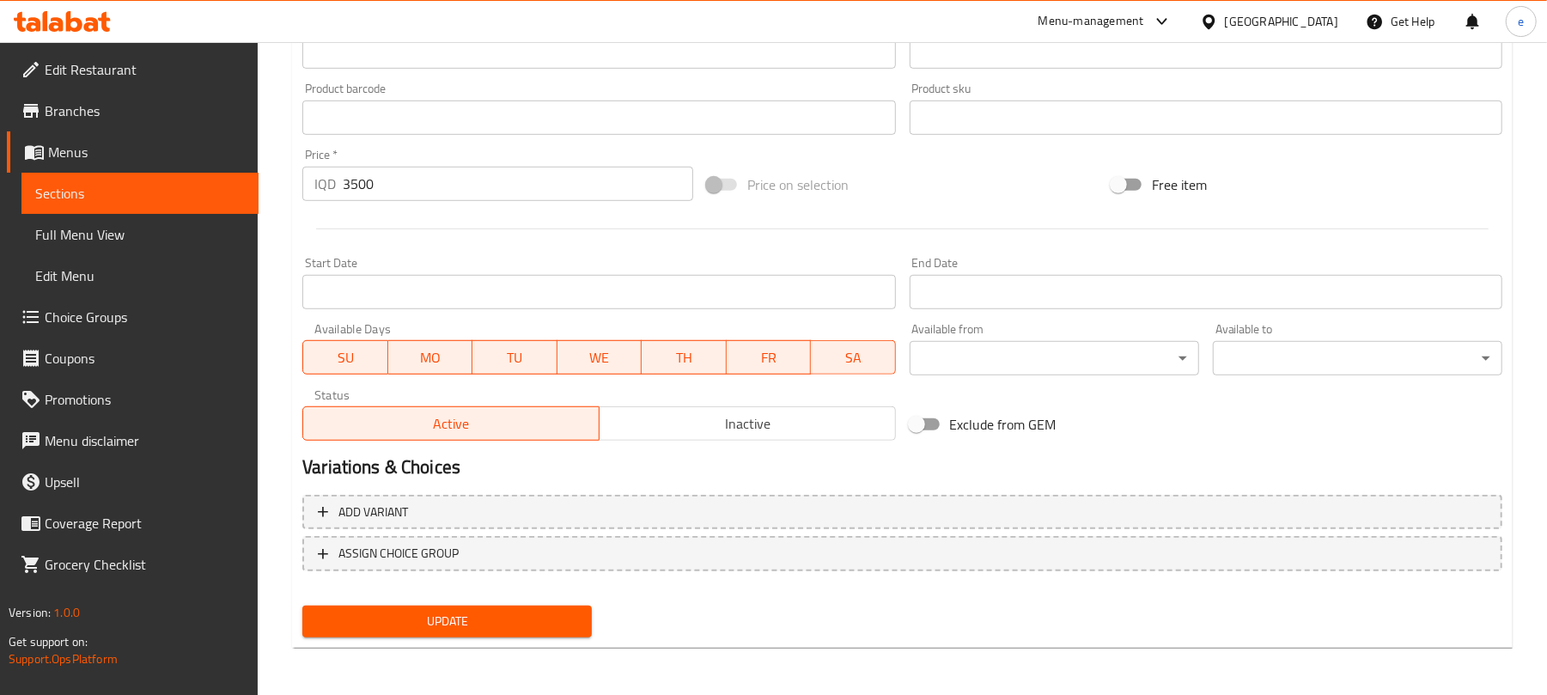
type input "سەندویچی کڵەپ"
click at [560, 619] on span "Update" at bounding box center [447, 621] width 262 height 21
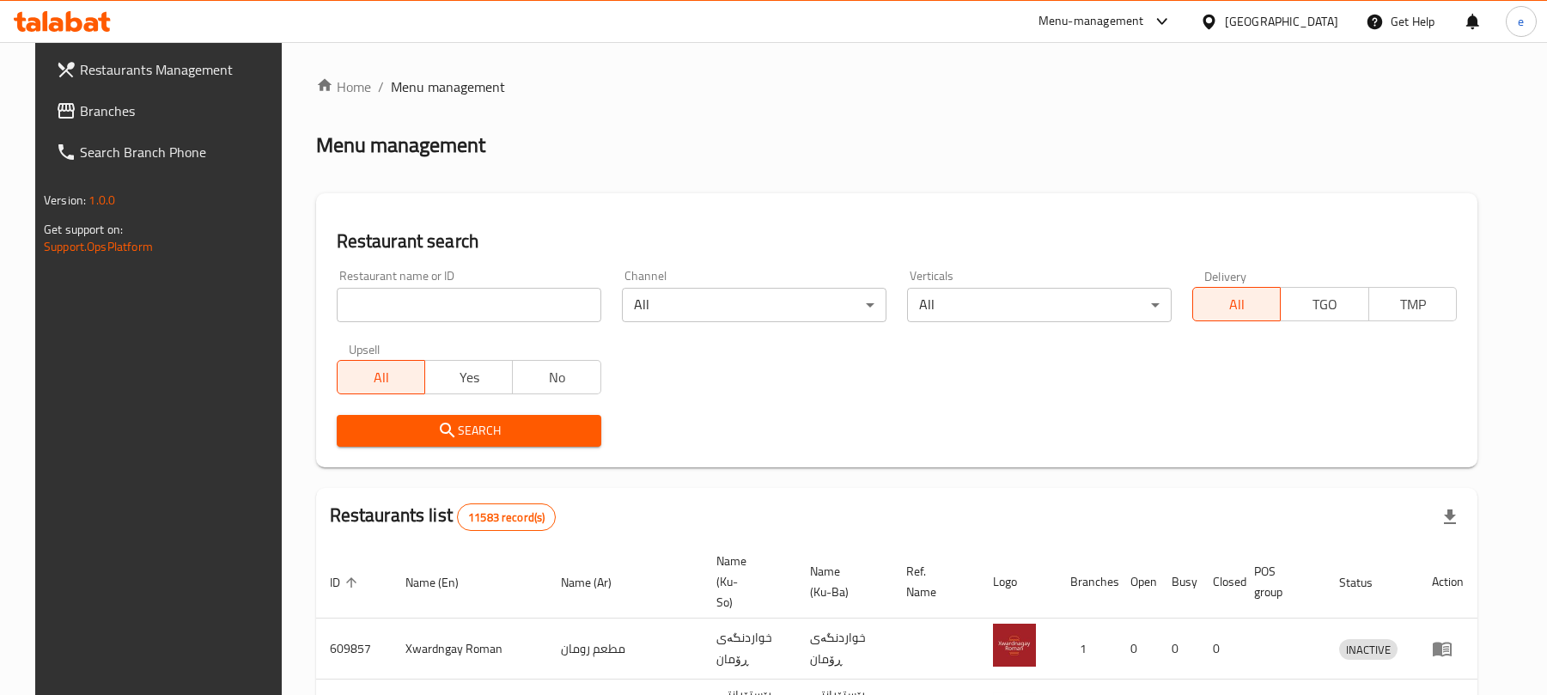
scroll to position [146, 0]
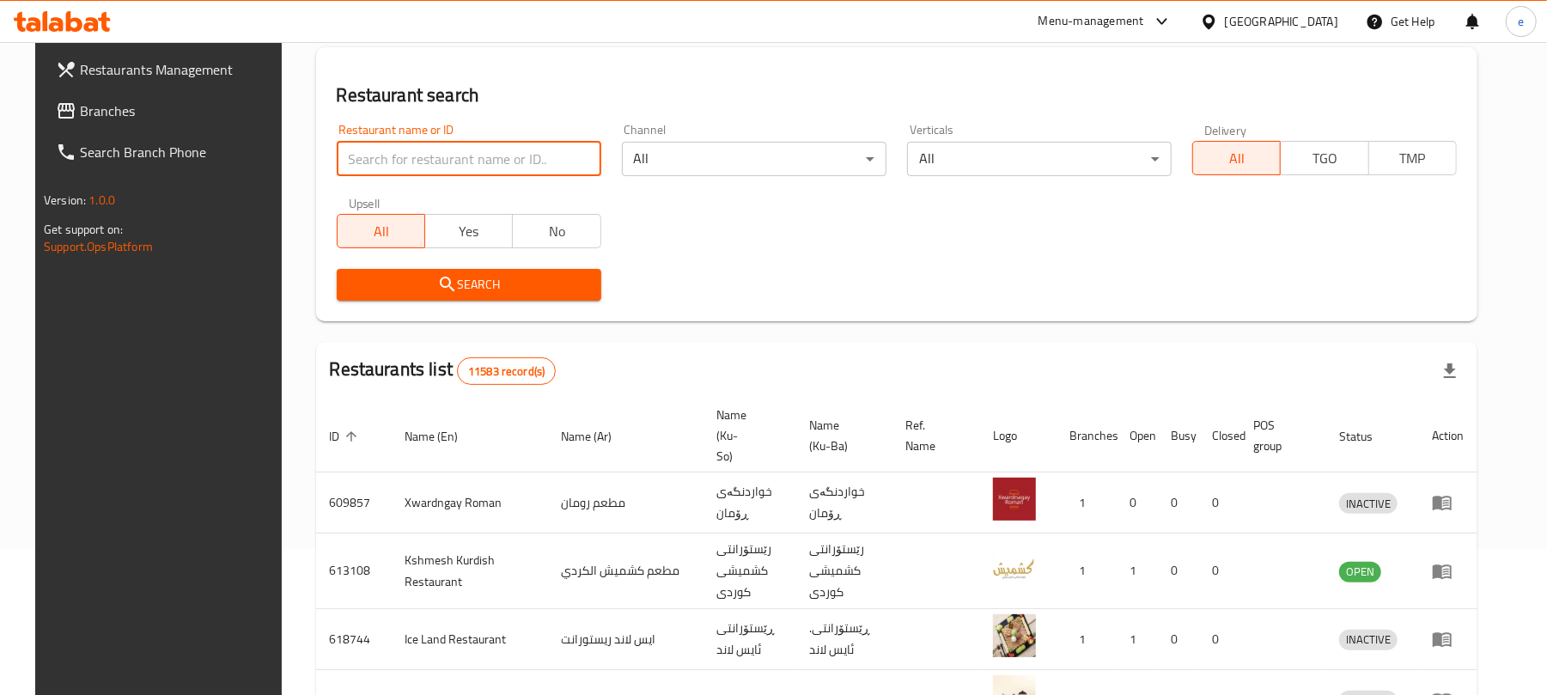
click at [431, 162] on input "search" at bounding box center [469, 159] width 265 height 34
paste input "648036)"
type input "648036"
click button "Search" at bounding box center [469, 285] width 265 height 32
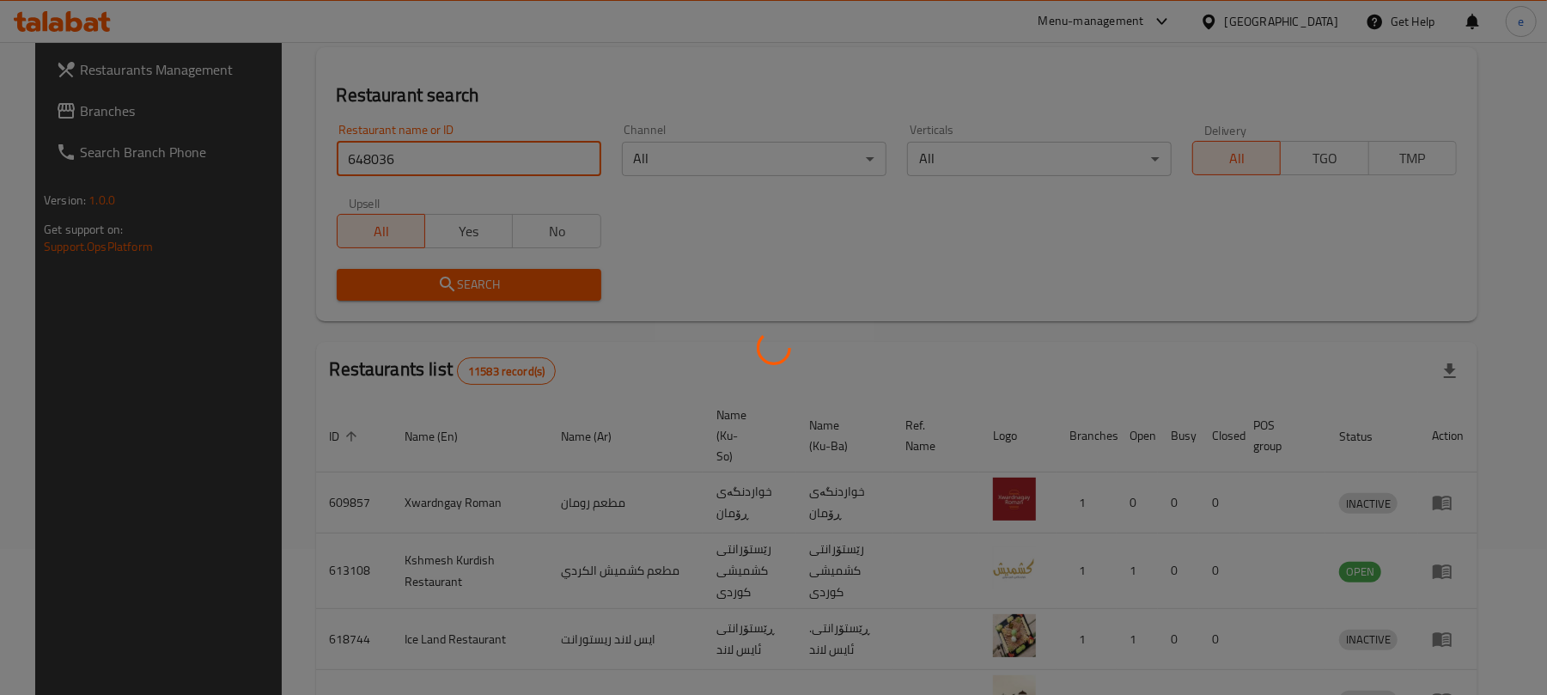
scroll to position [8, 0]
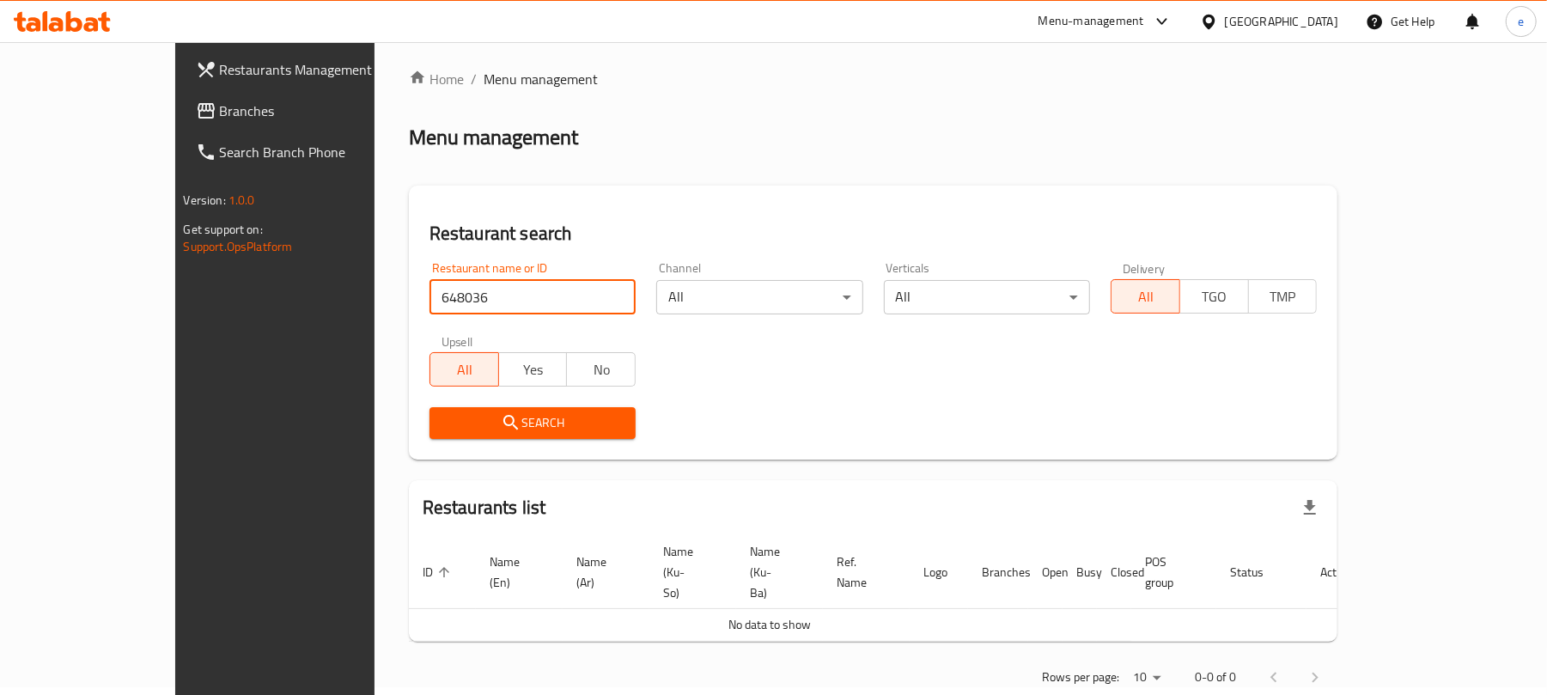
click at [220, 113] on span "Branches" at bounding box center [320, 111] width 200 height 21
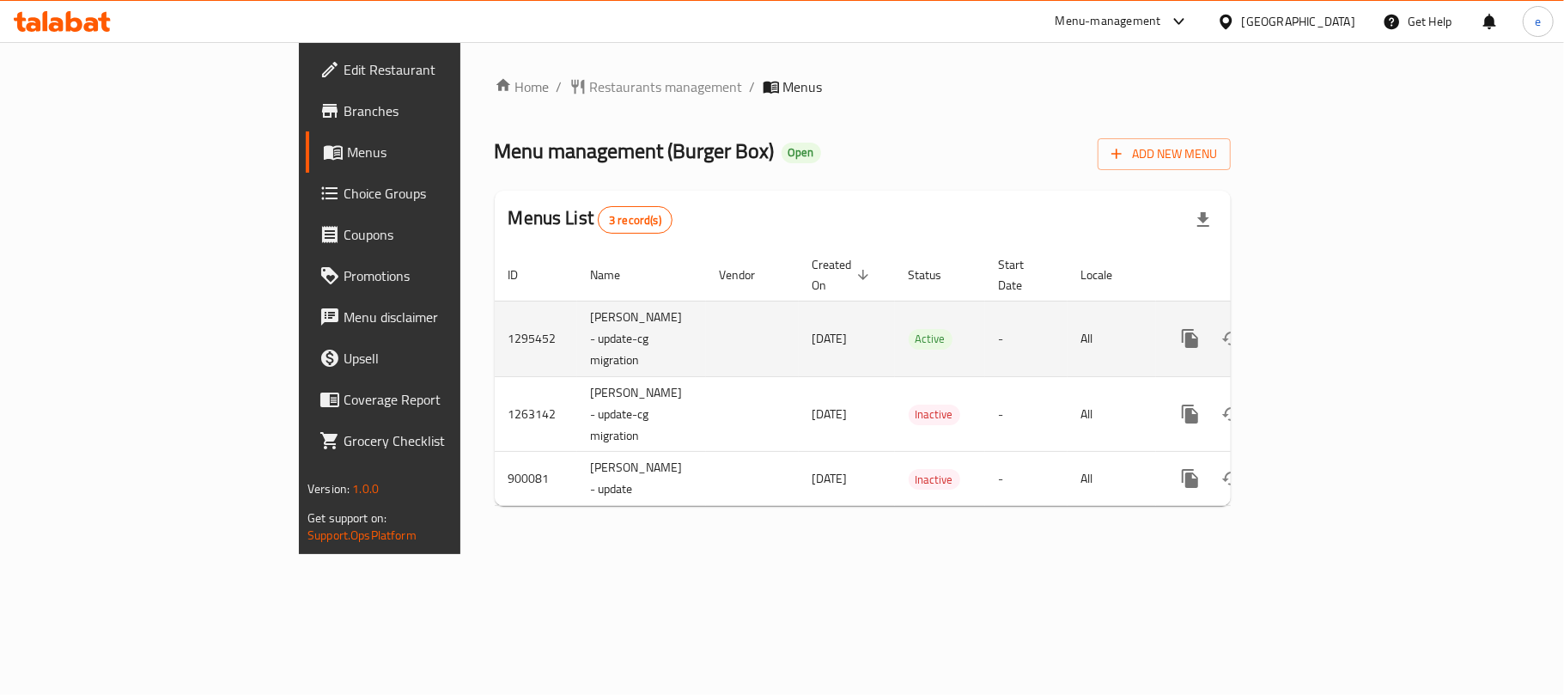
click at [1335, 318] on link "enhanced table" at bounding box center [1314, 338] width 41 height 41
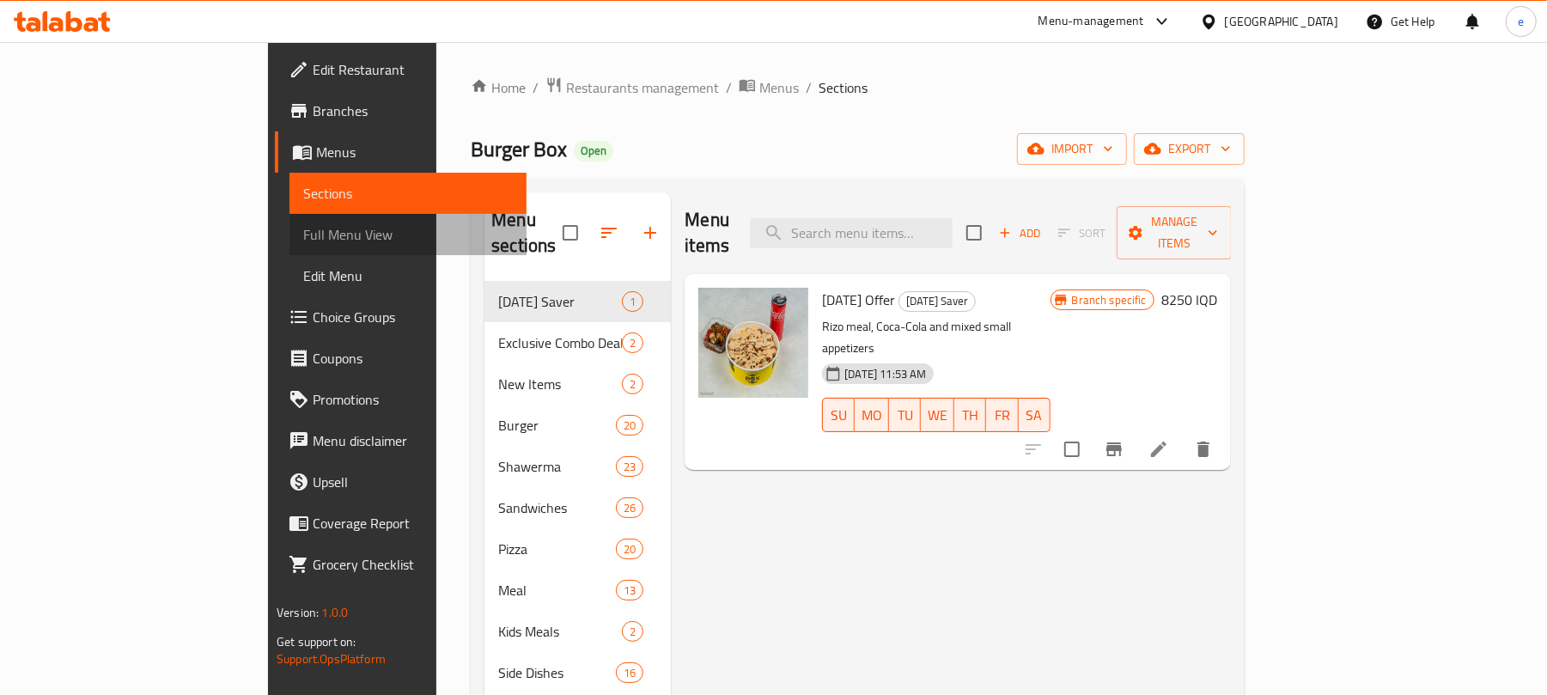
click at [303, 225] on span "Full Menu View" at bounding box center [408, 234] width 210 height 21
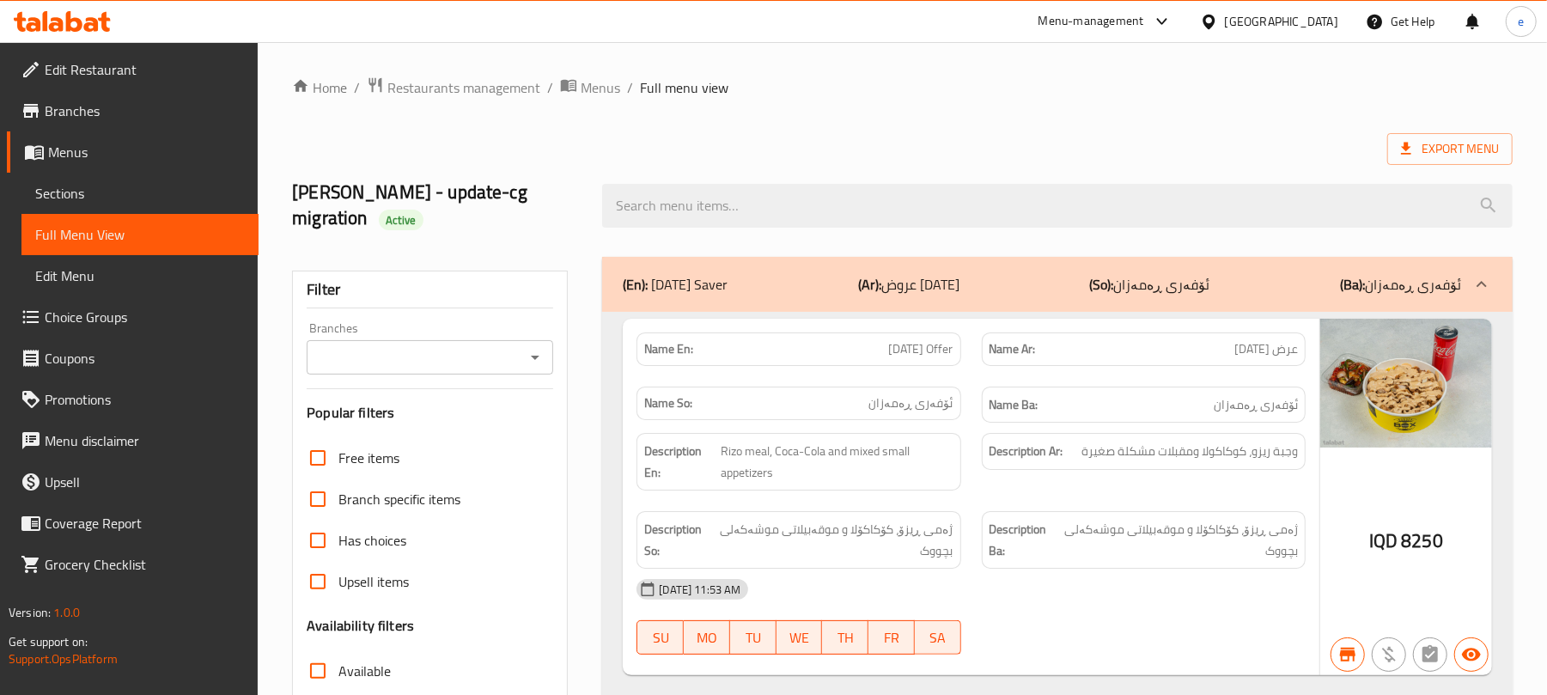
click at [538, 356] on icon "Open" at bounding box center [535, 358] width 9 height 4
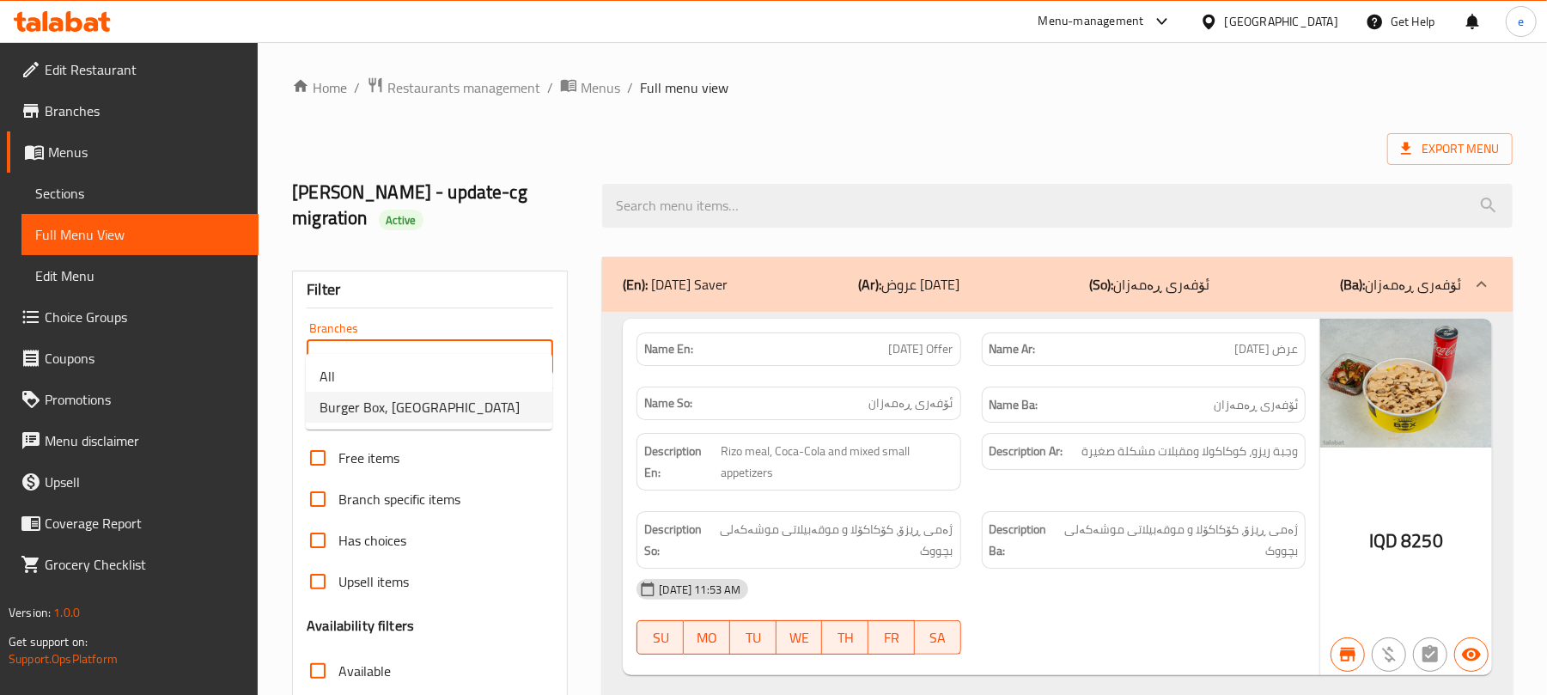
click at [460, 419] on li "Burger Box, [GEOGRAPHIC_DATA]" at bounding box center [429, 407] width 247 height 31
type input "Burger Box, [GEOGRAPHIC_DATA]"
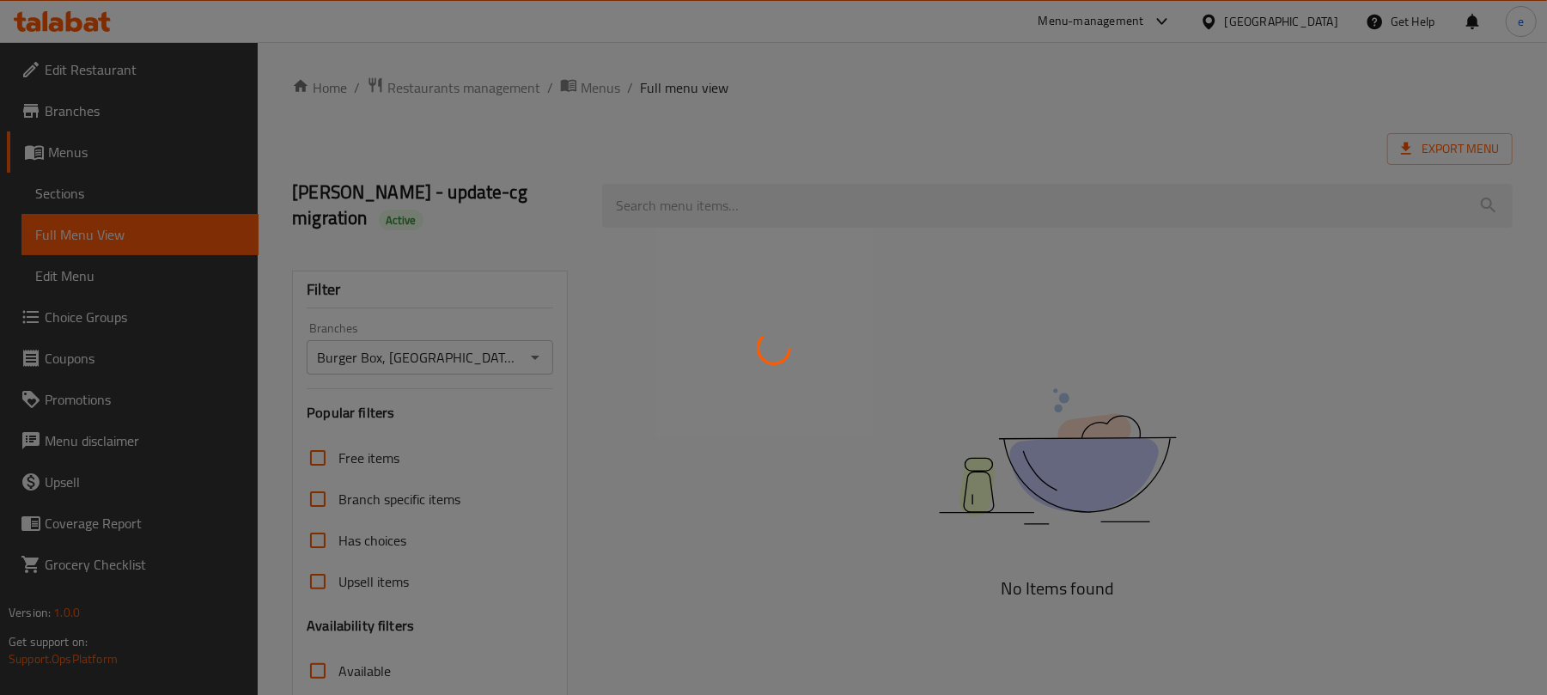
click at [696, 184] on div at bounding box center [773, 347] width 1547 height 695
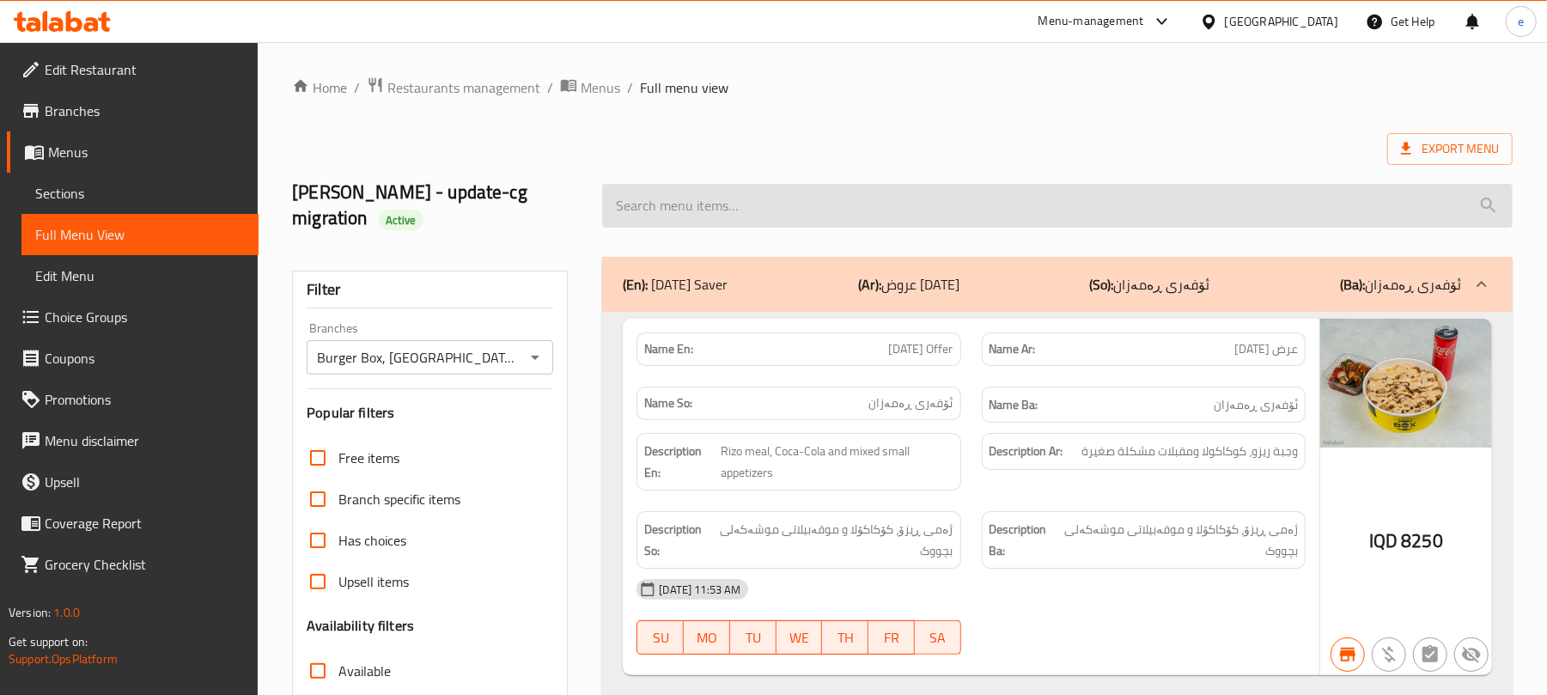
click at [685, 184] on input "search" at bounding box center [1057, 206] width 911 height 44
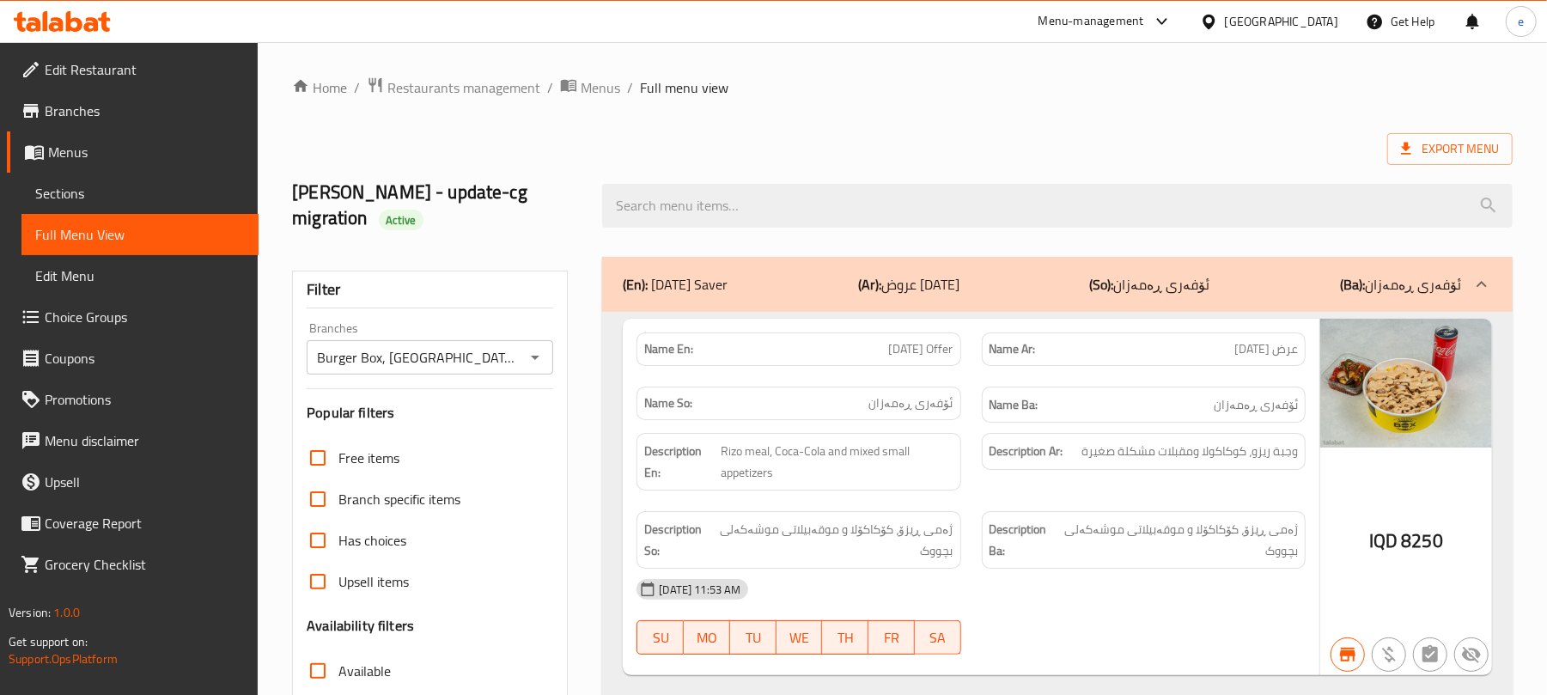
paste input "- Diet meal."
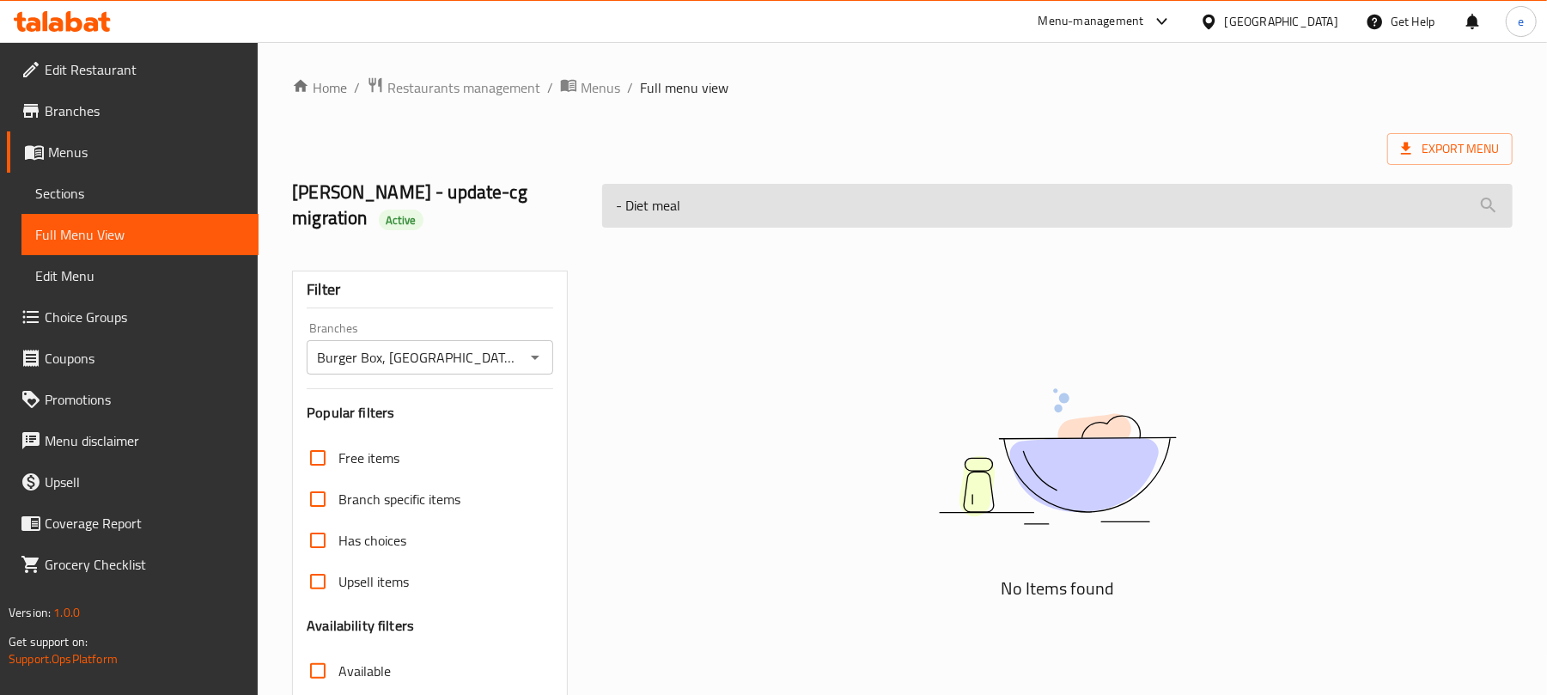
click at [622, 204] on input "- Diet meal" at bounding box center [1057, 206] width 911 height 44
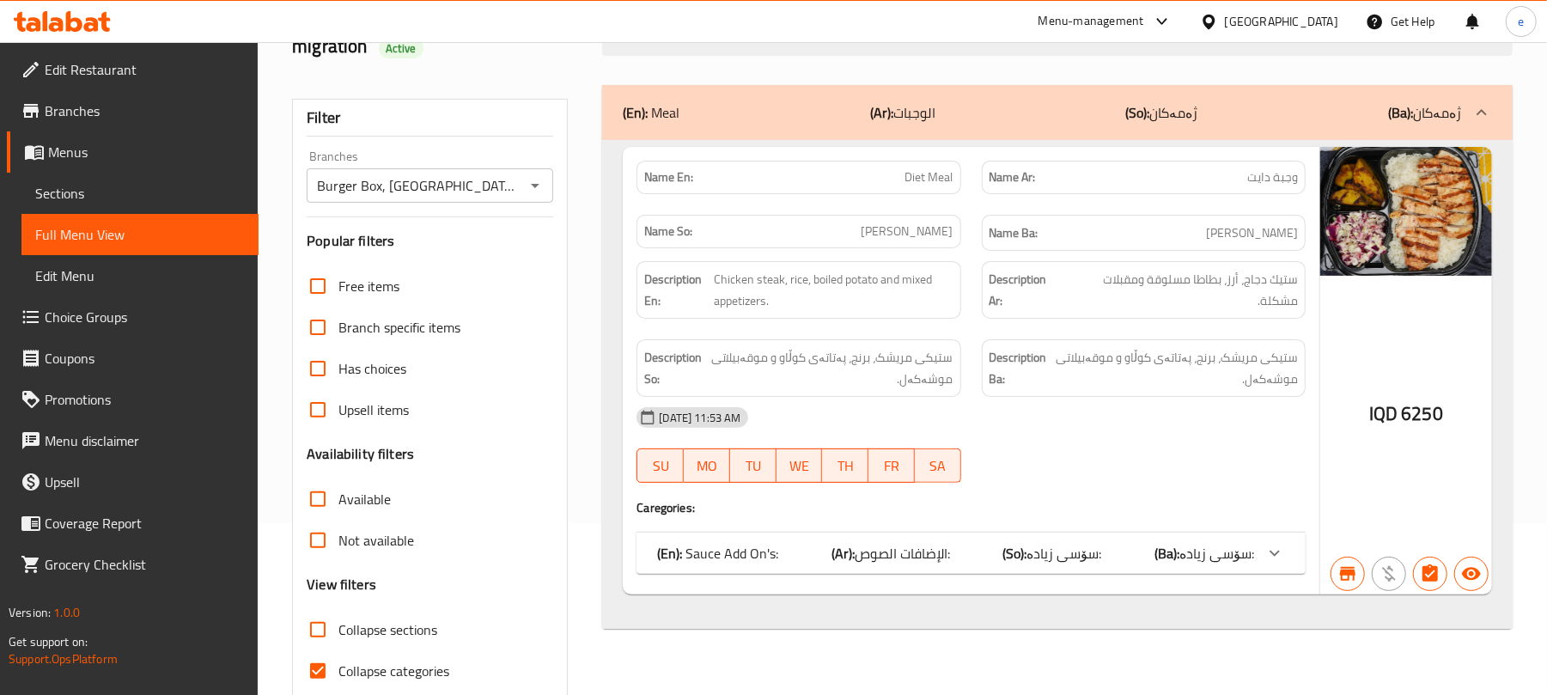
scroll to position [221, 0]
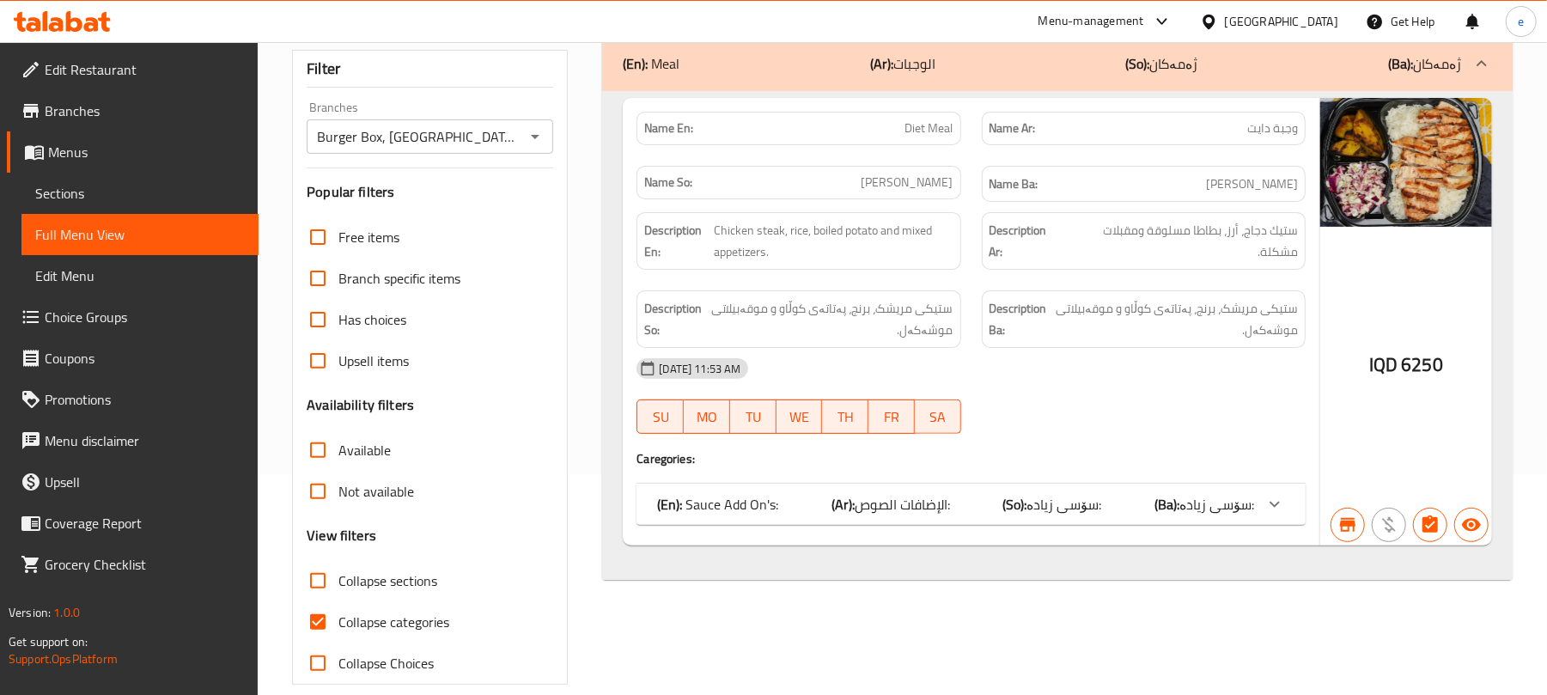
type input "Diet meal"
click at [1113, 494] on div "(En): Sauce Add On's: (Ar): الإضافات الصوص: (So): سۆسی زیادە: (Ba): سۆسی زیادە:" at bounding box center [955, 504] width 597 height 21
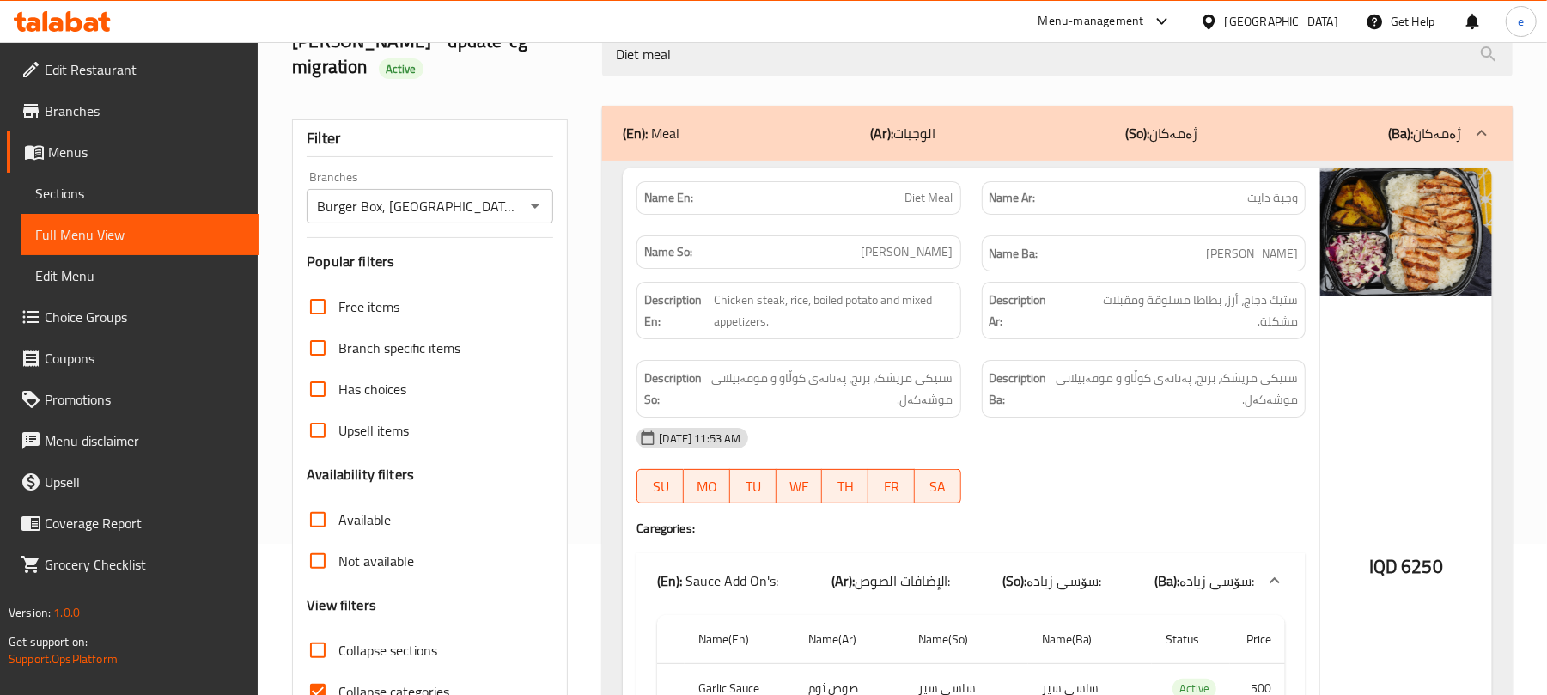
scroll to position [110, 0]
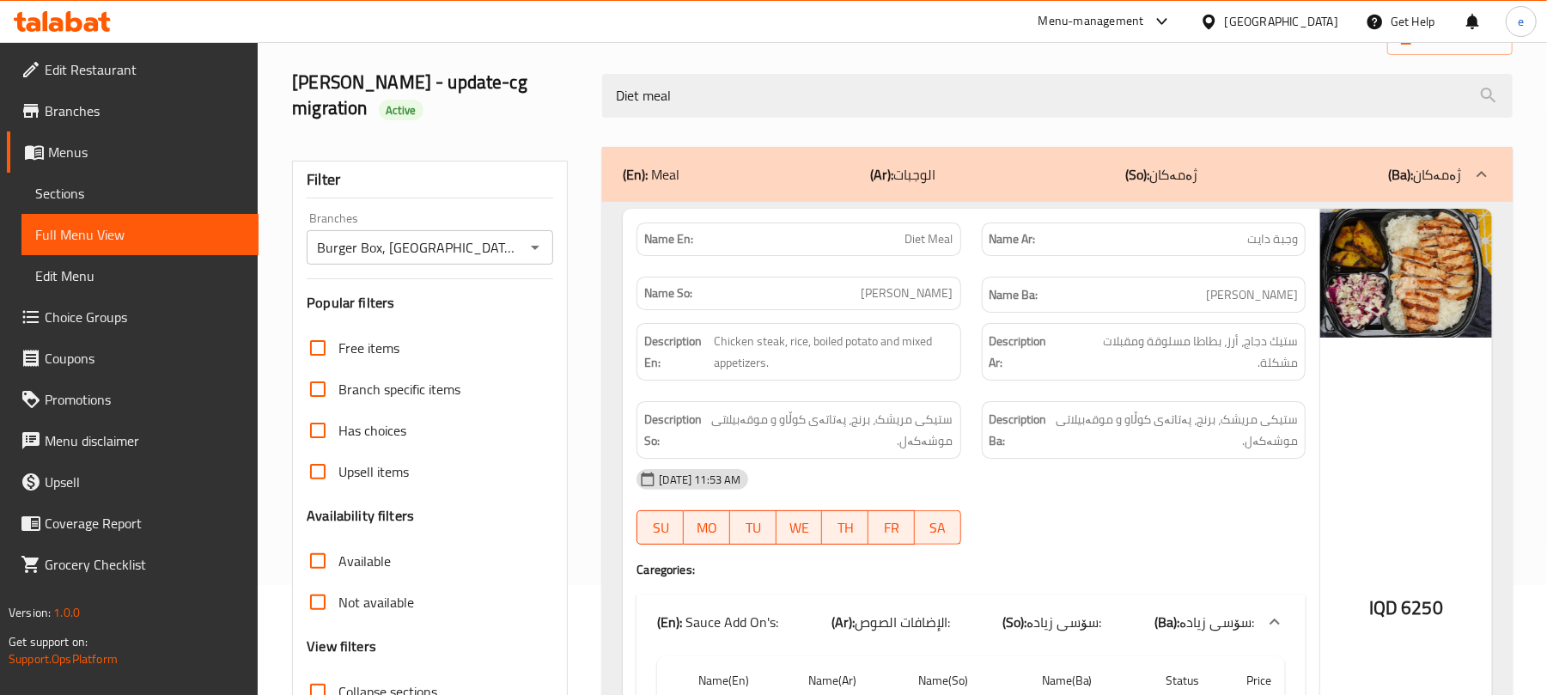
click at [915, 230] on span "Diet Meal" at bounding box center [929, 239] width 48 height 18
copy span "Diet Meal"
click at [1313, 459] on div "[DATE] 11:53 AM" at bounding box center [971, 479] width 690 height 41
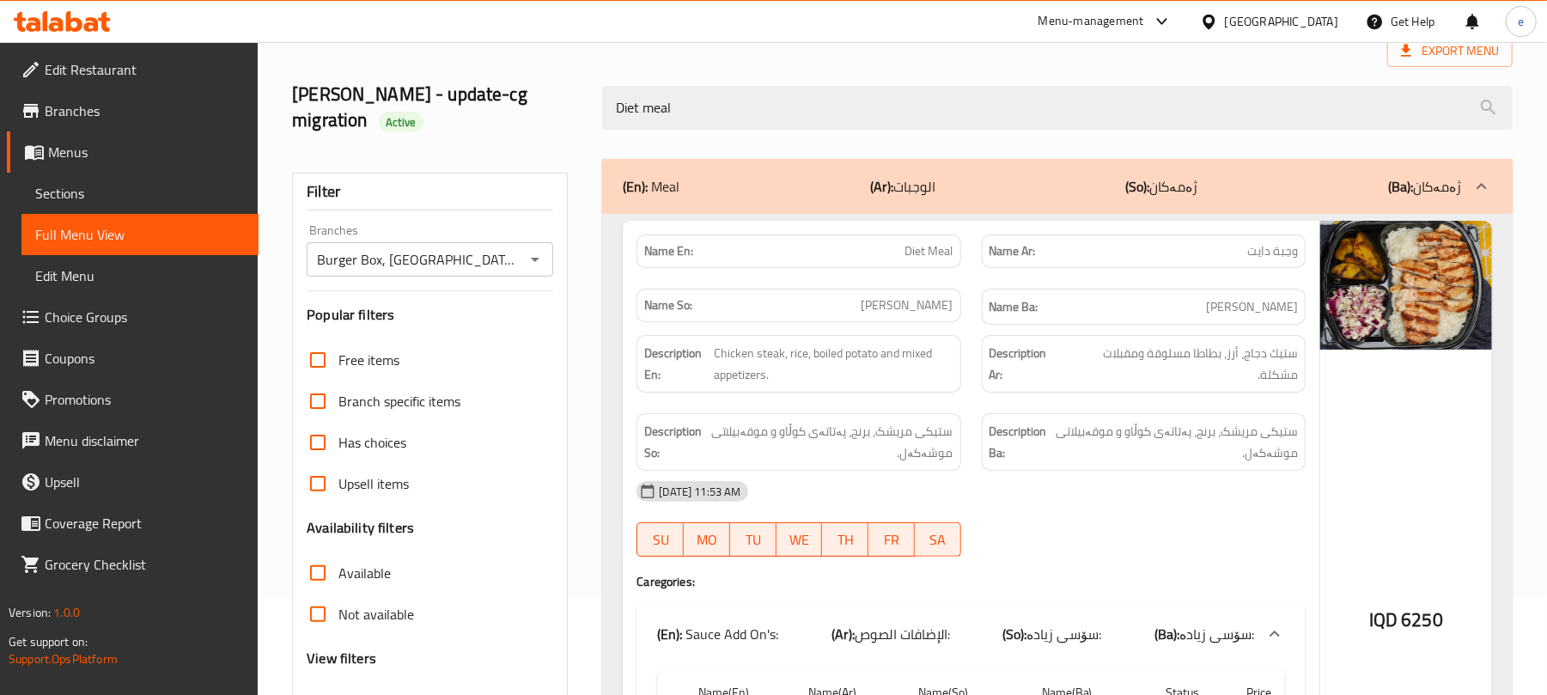
scroll to position [55, 0]
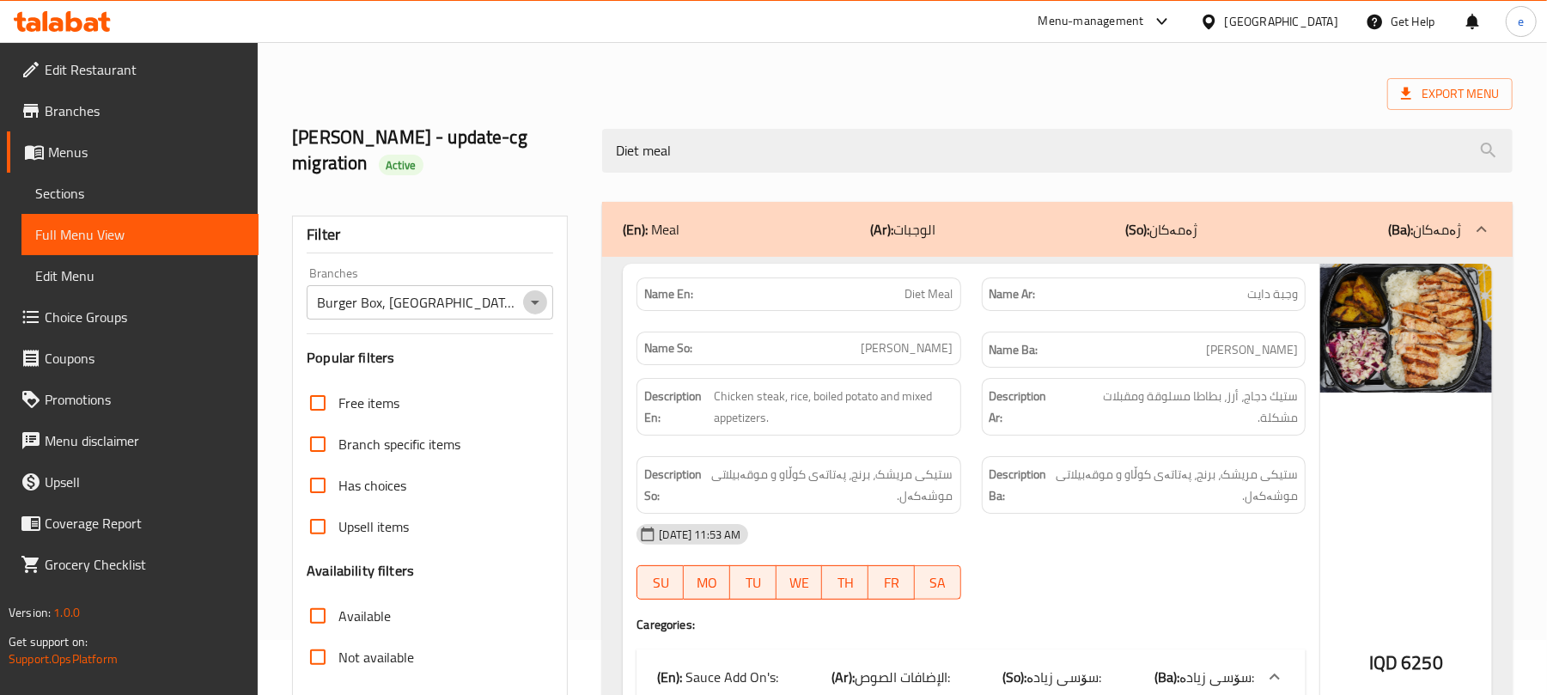
click at [538, 292] on icon "Open" at bounding box center [535, 302] width 21 height 21
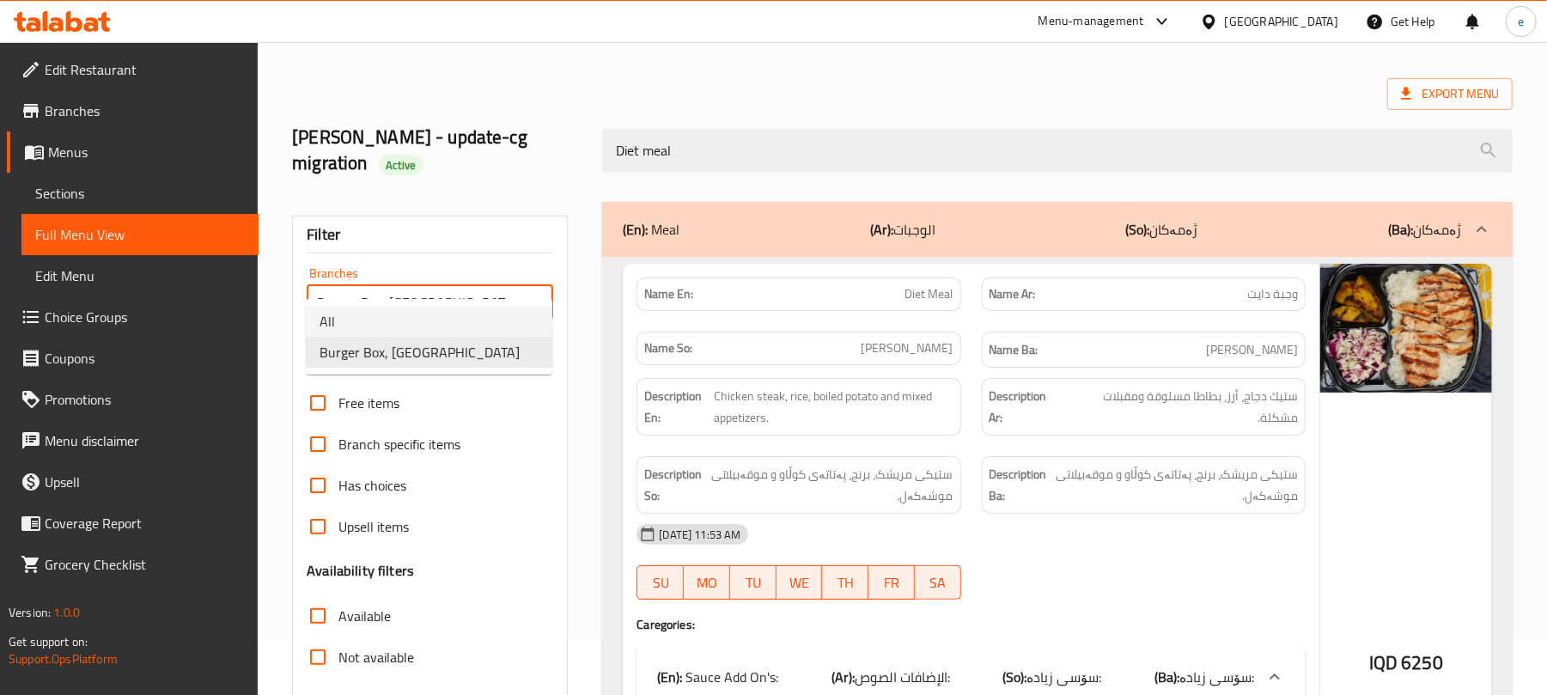
click at [486, 308] on li "All" at bounding box center [429, 321] width 247 height 31
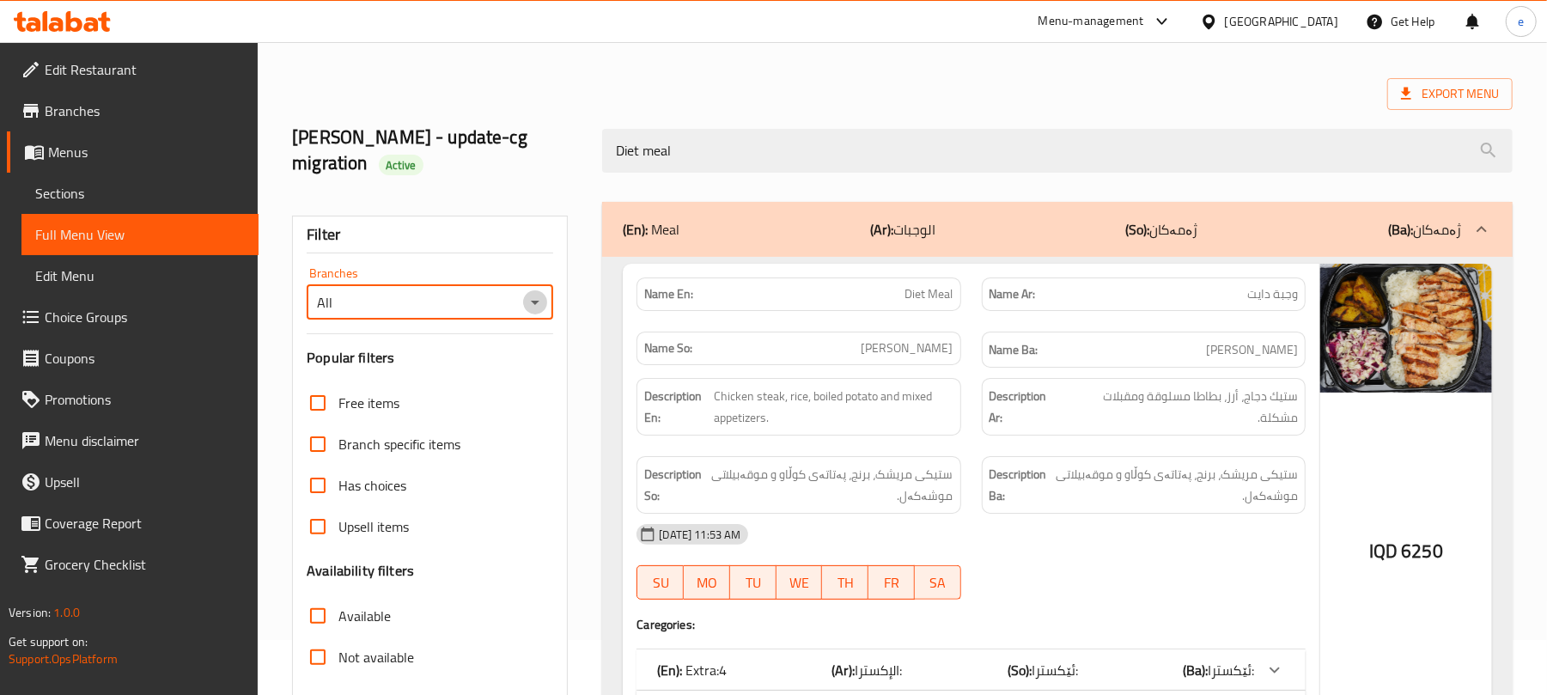
click at [527, 292] on icon "Open" at bounding box center [535, 302] width 21 height 21
click at [481, 342] on li "Burger Box, KRO Street" at bounding box center [429, 352] width 247 height 31
type input "Burger Box, KRO Street"
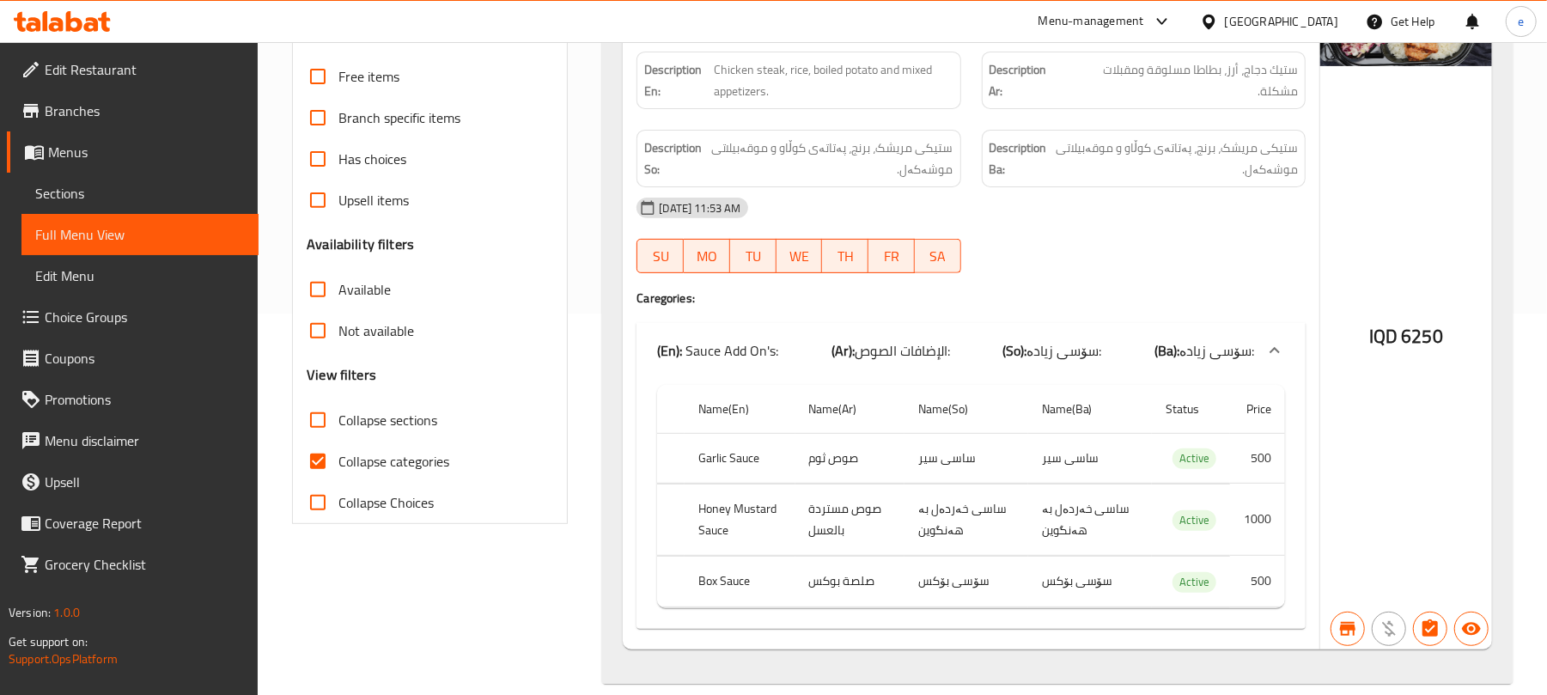
scroll to position [383, 0]
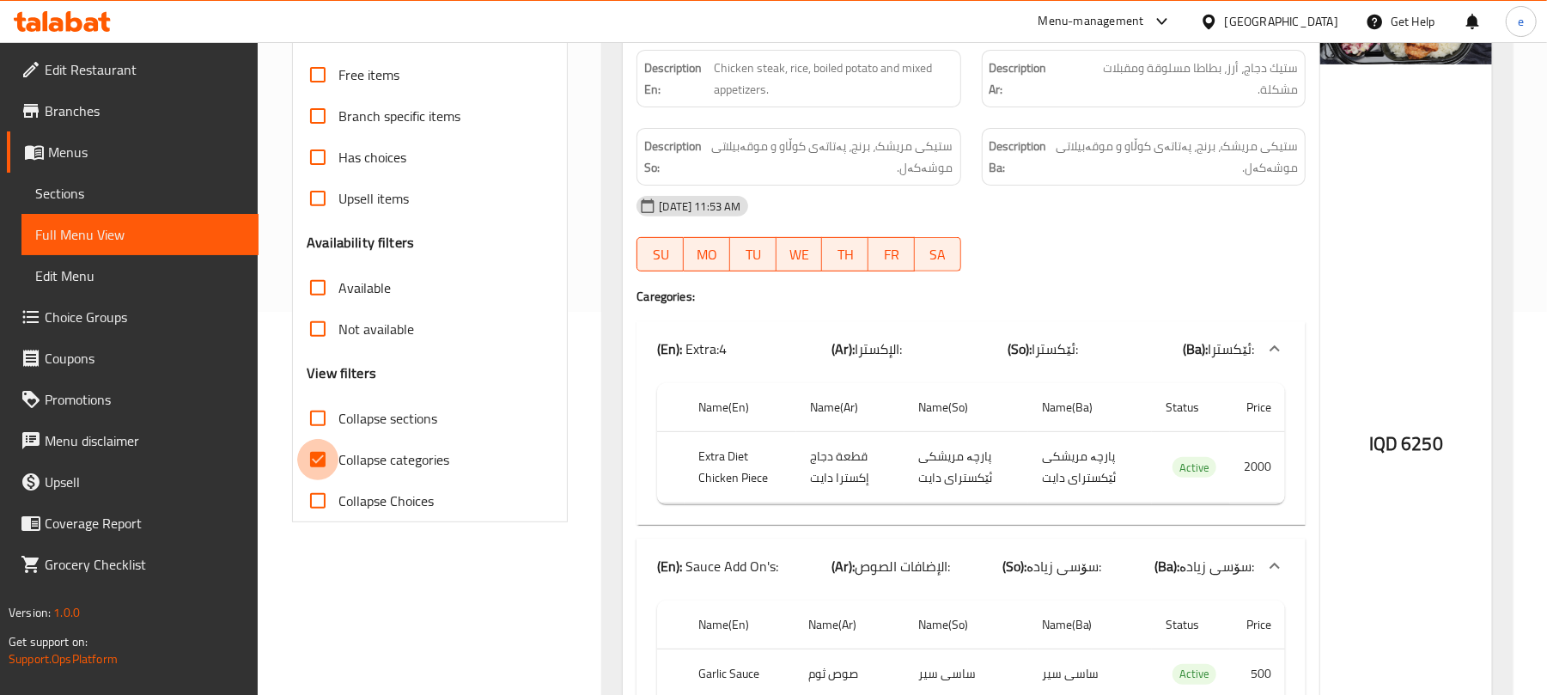
click at [334, 439] on input "Collapse categories" at bounding box center [317, 459] width 41 height 41
checkbox input "true"
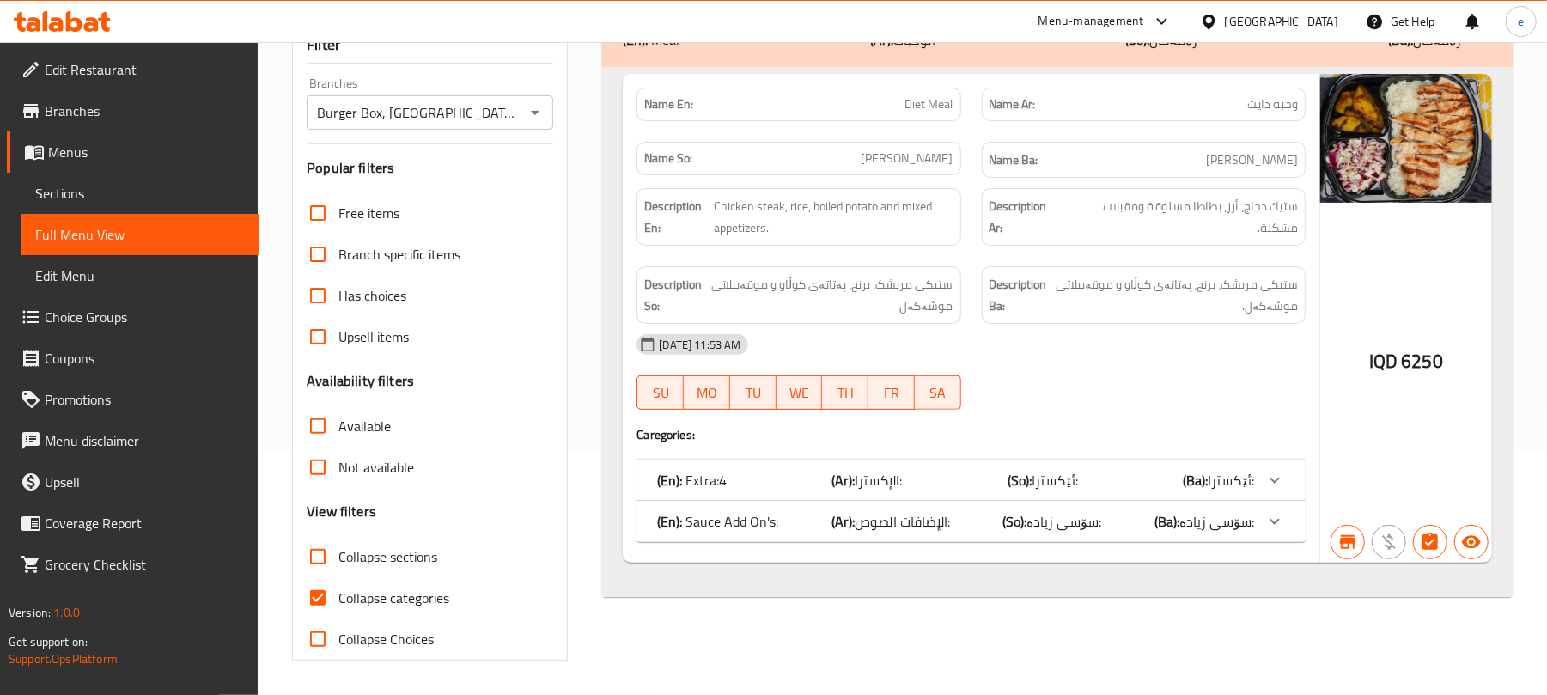
scroll to position [221, 0]
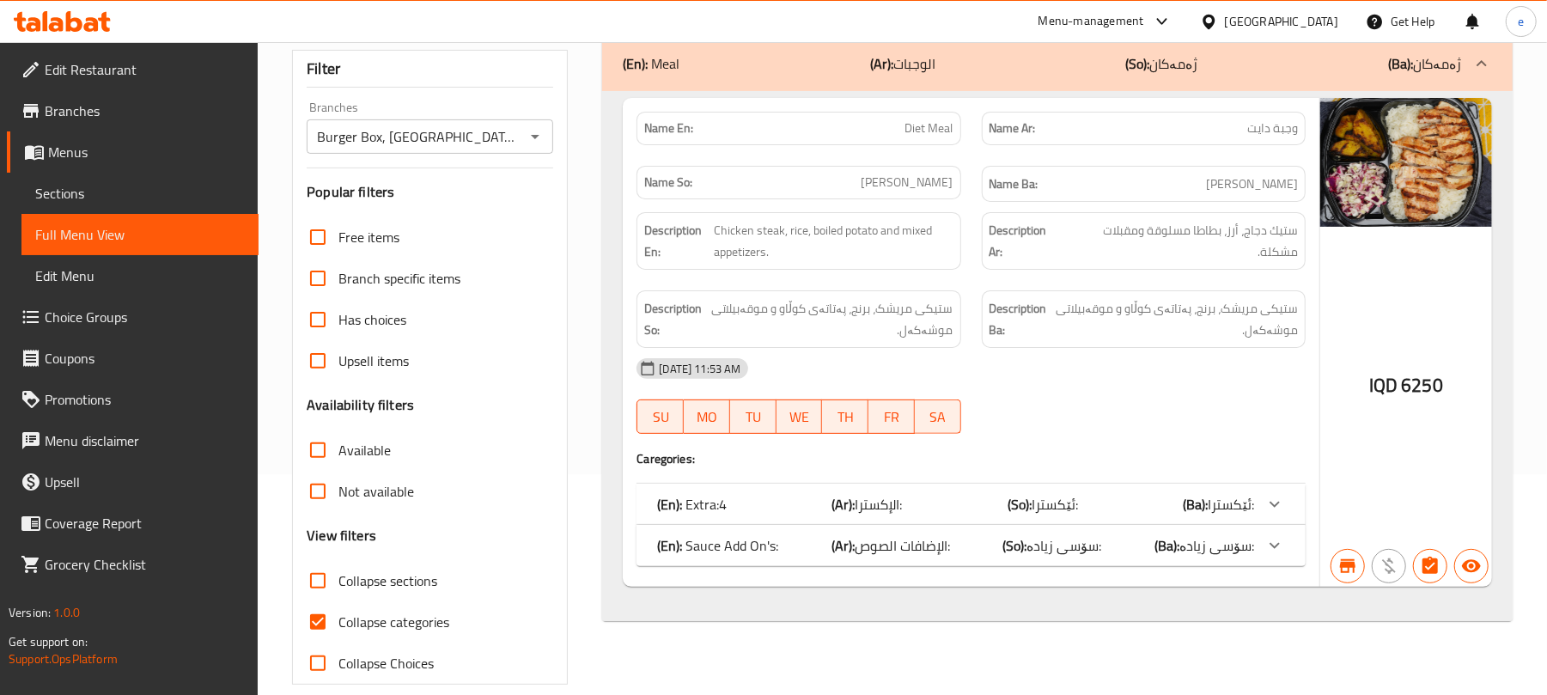
click at [531, 126] on icon "Open" at bounding box center [535, 136] width 21 height 21
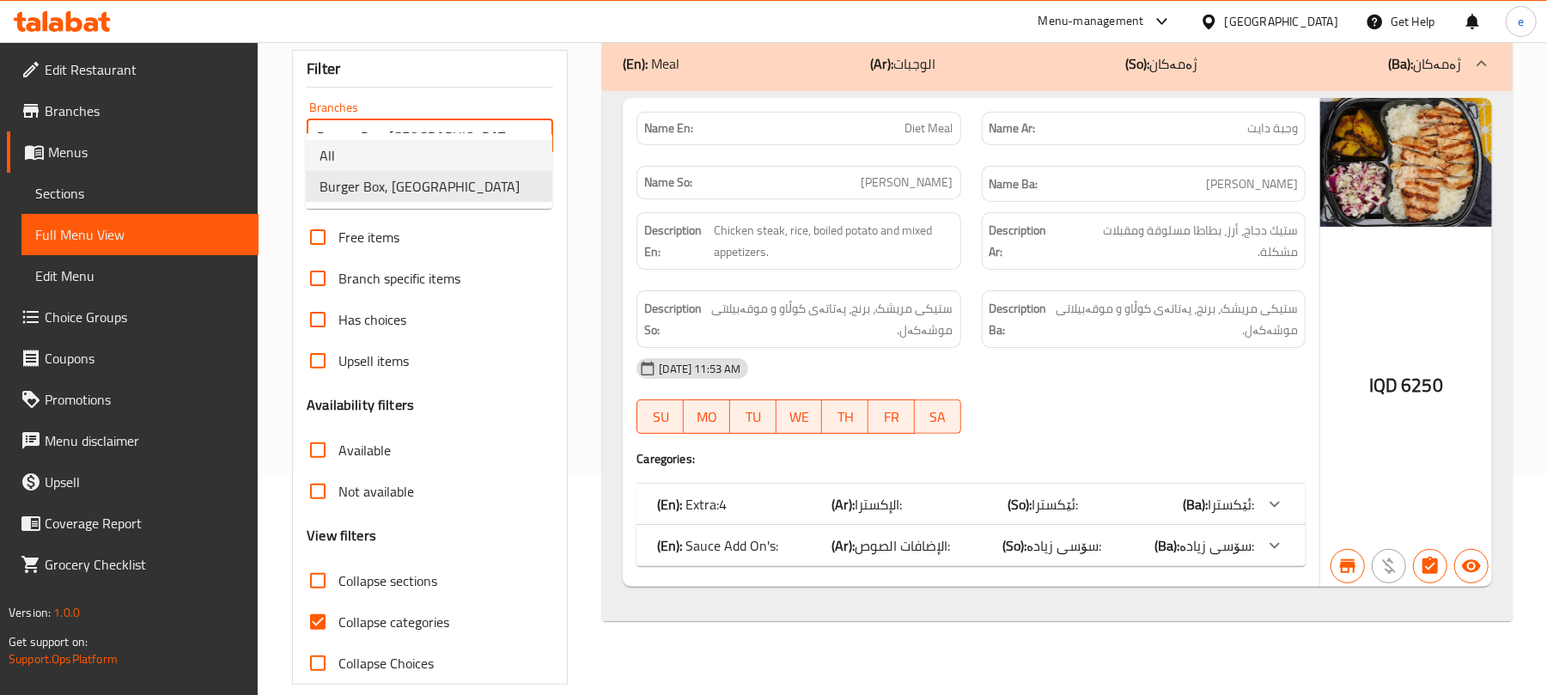
click at [426, 155] on li "All" at bounding box center [429, 155] width 247 height 31
click at [533, 126] on icon "Open" at bounding box center [535, 136] width 21 height 21
click at [472, 192] on li "Burger Box, KRO Street" at bounding box center [429, 186] width 247 height 31
type input "Burger Box, KRO Street"
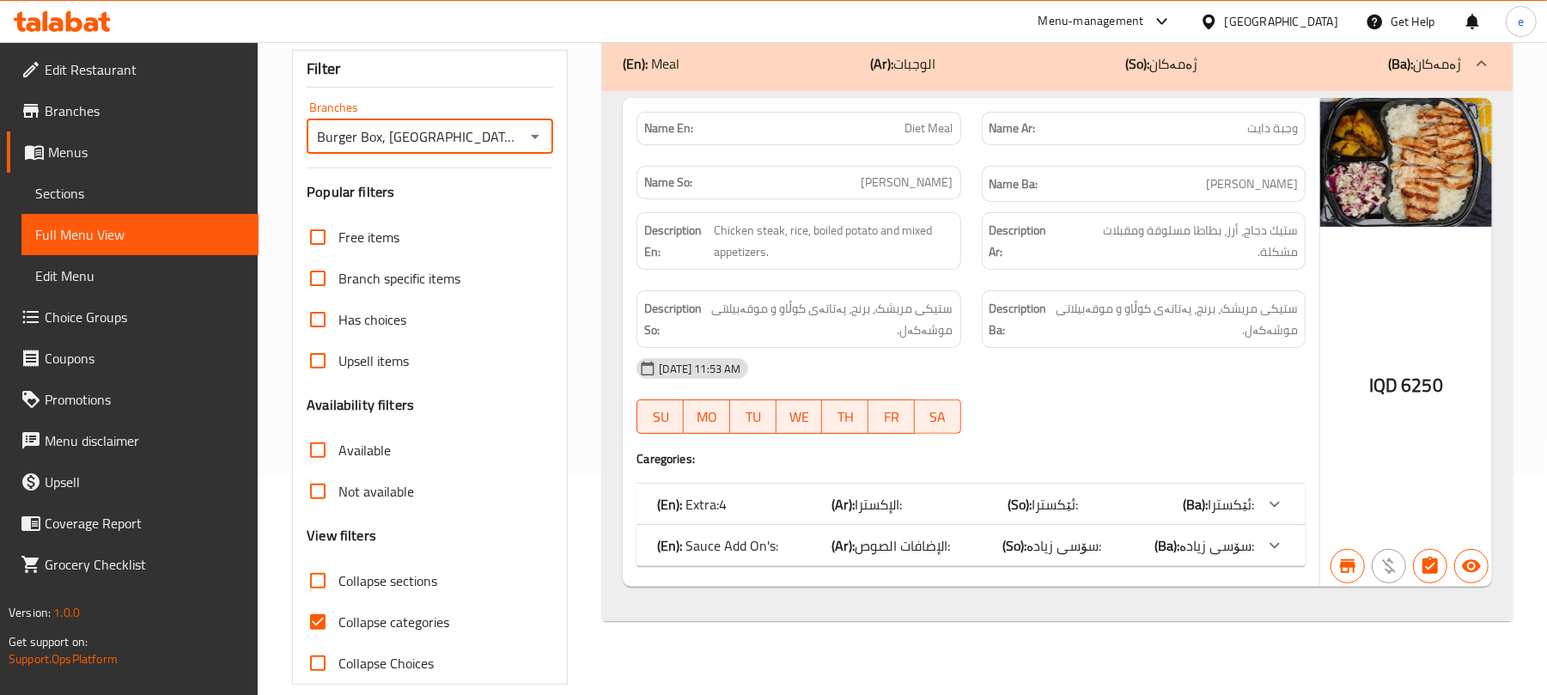
click at [957, 494] on div "(En): Extra:4 (Ar): الإكسترا: (So): ئێکسترا: (Ba): ئێکسترا:" at bounding box center [955, 504] width 597 height 21
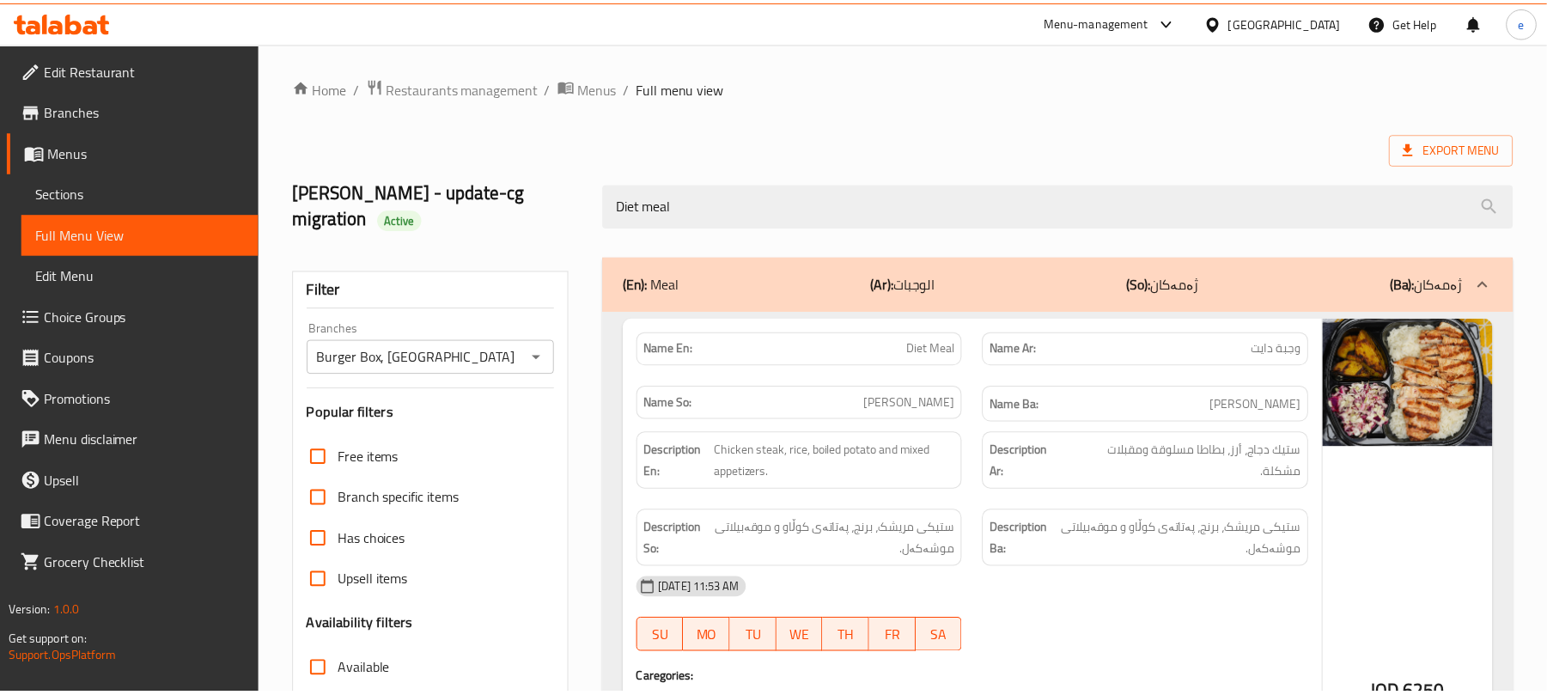
scroll to position [335, 0]
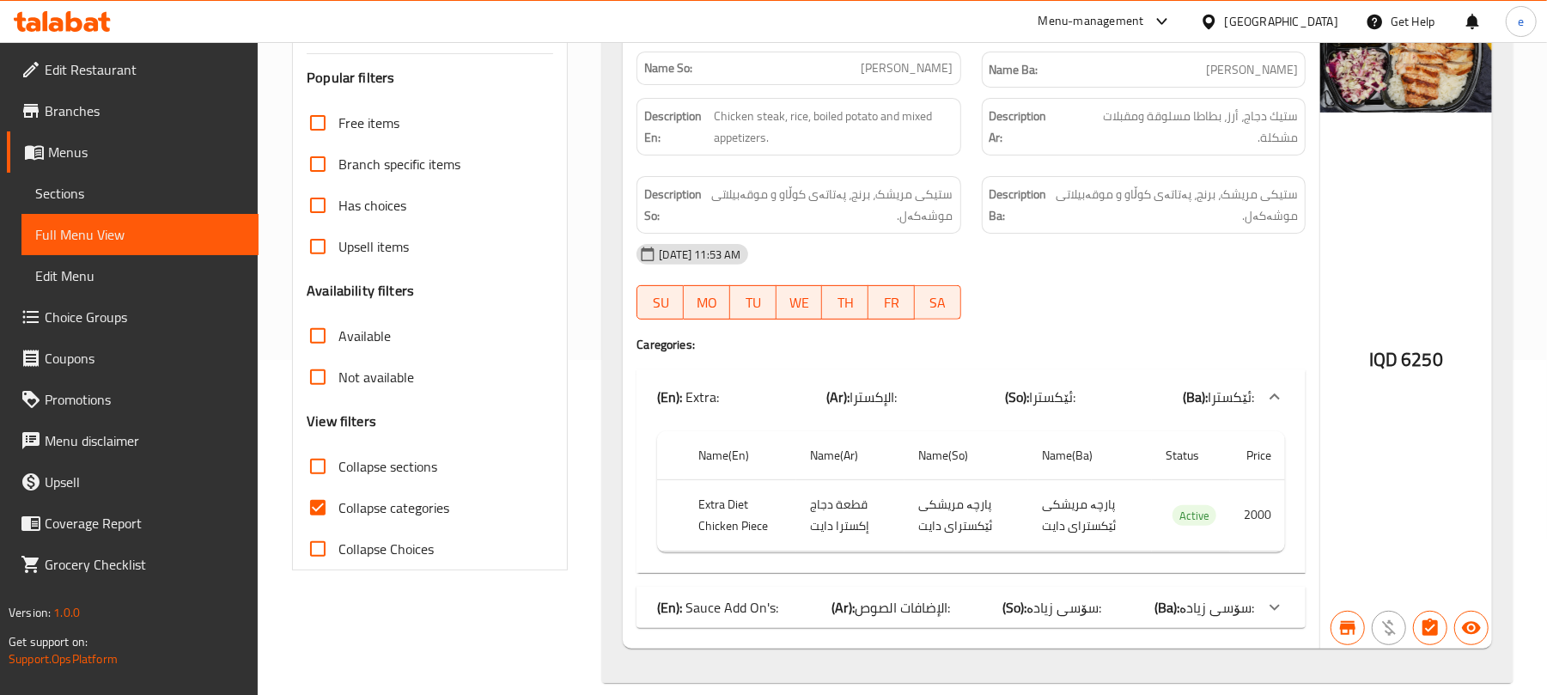
click at [98, 28] on icon at bounding box center [62, 21] width 97 height 21
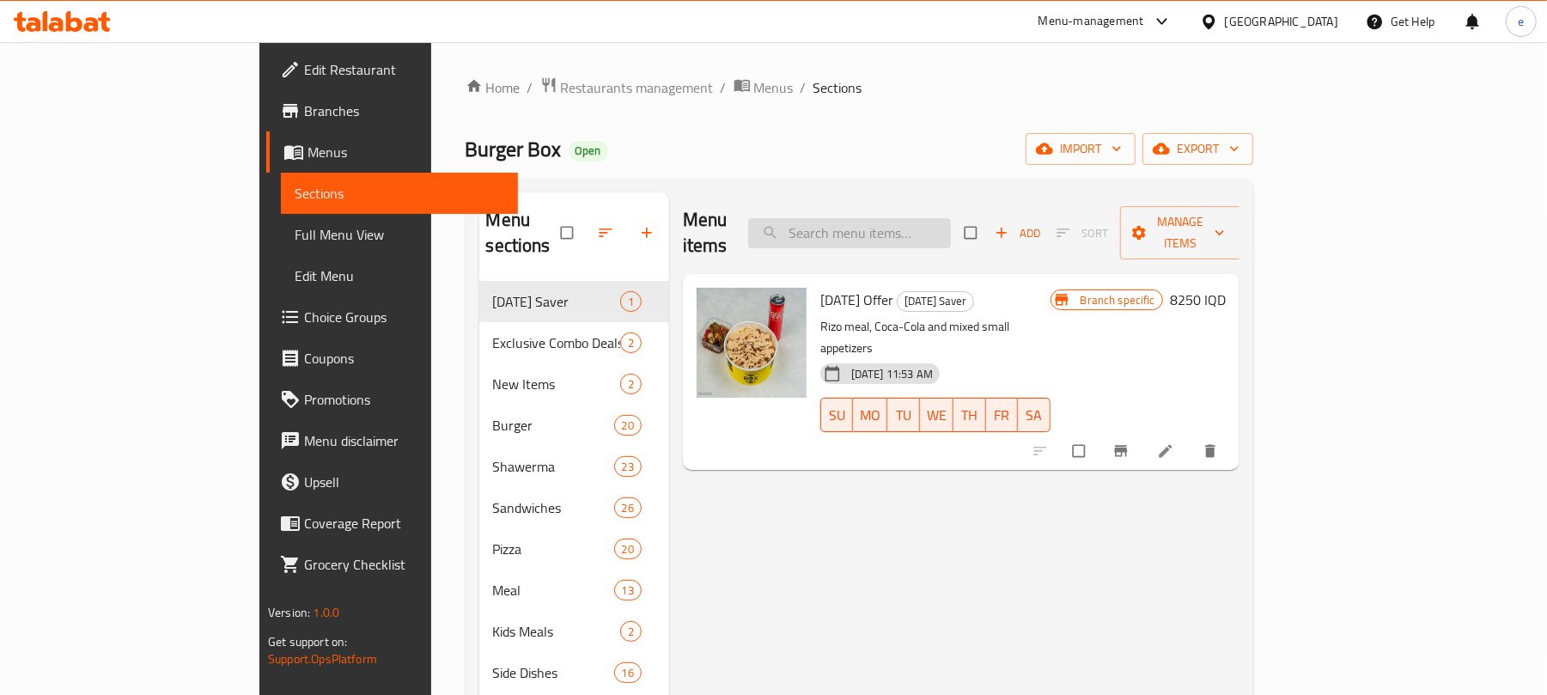
click at [951, 222] on input "search" at bounding box center [849, 233] width 203 height 30
paste input "Diet Meal"
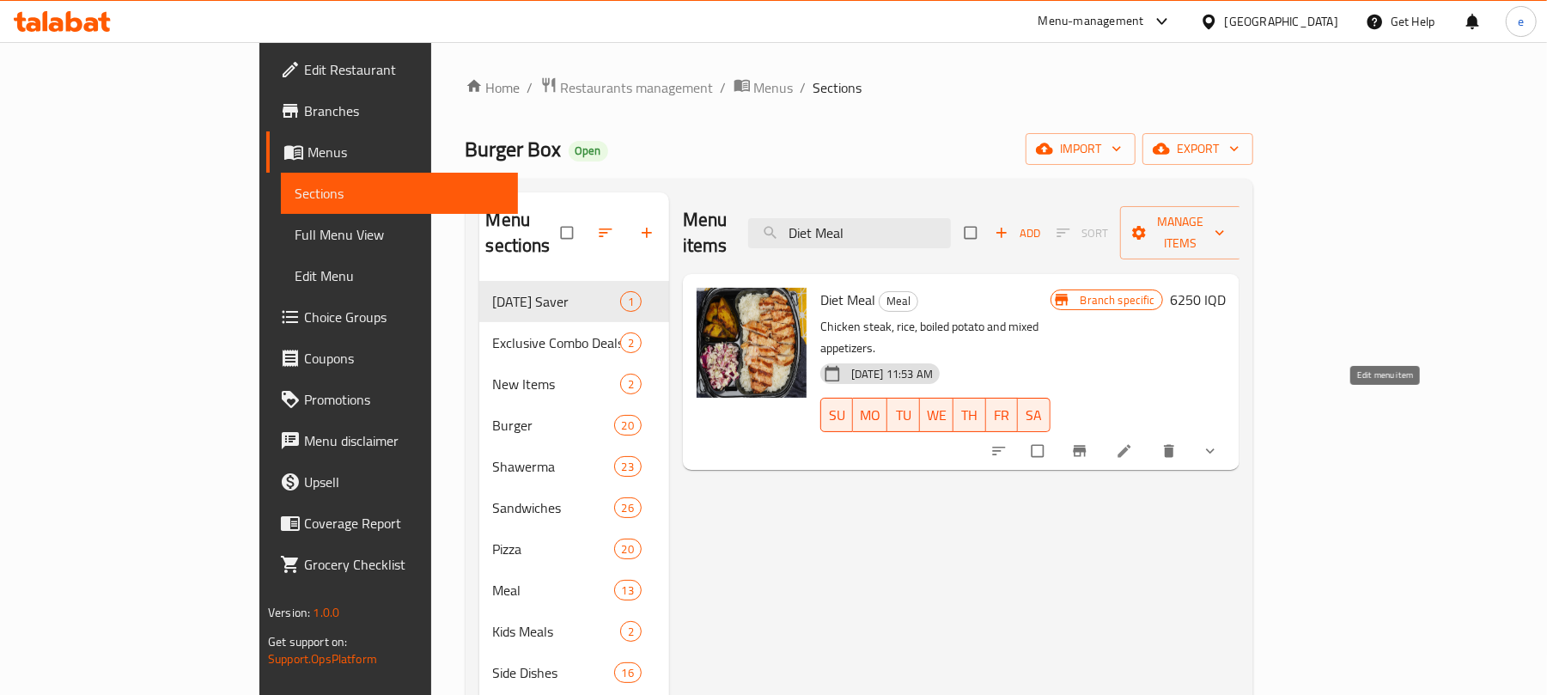
type input "Diet Meal"
click at [1133, 442] on icon at bounding box center [1124, 450] width 17 height 17
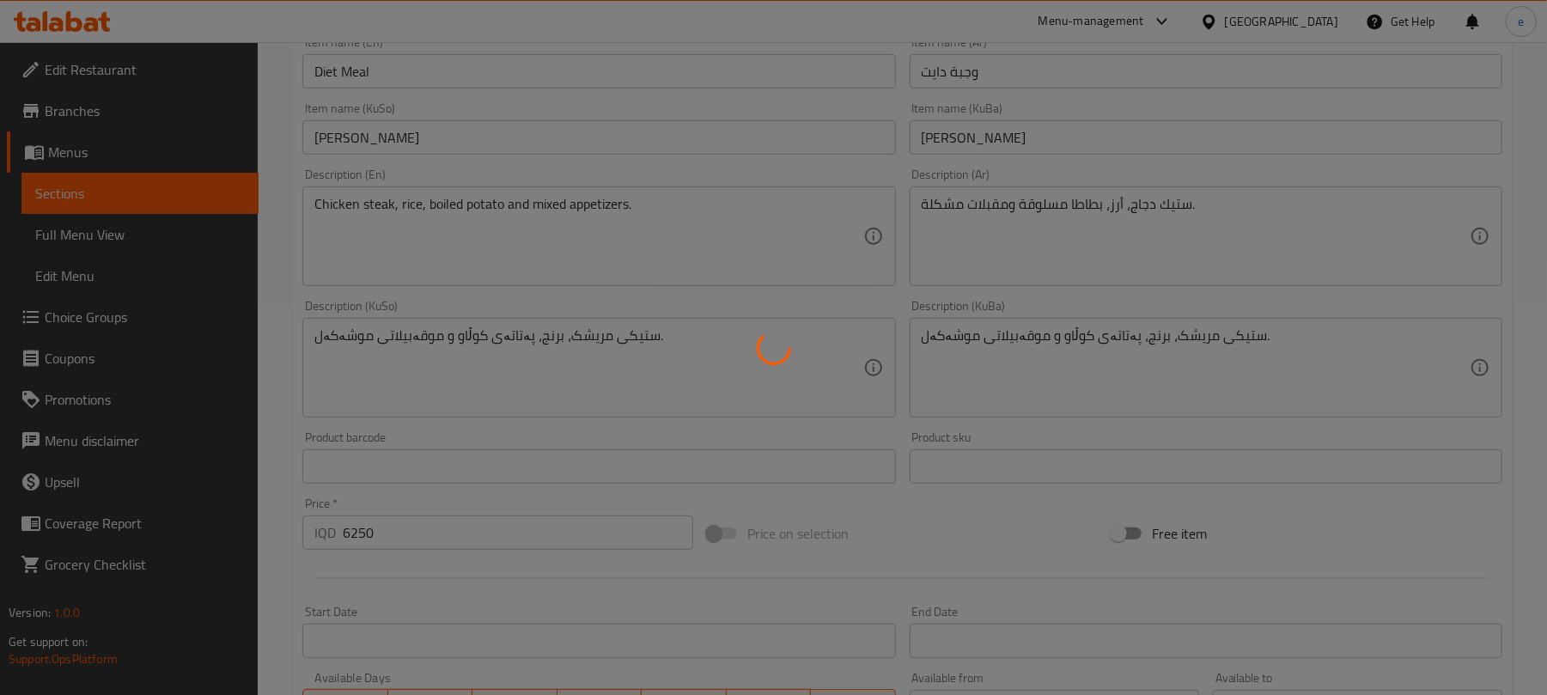
type input "الإضافات الصوص:"
type input "سۆسی زیادە:"
type input "0"
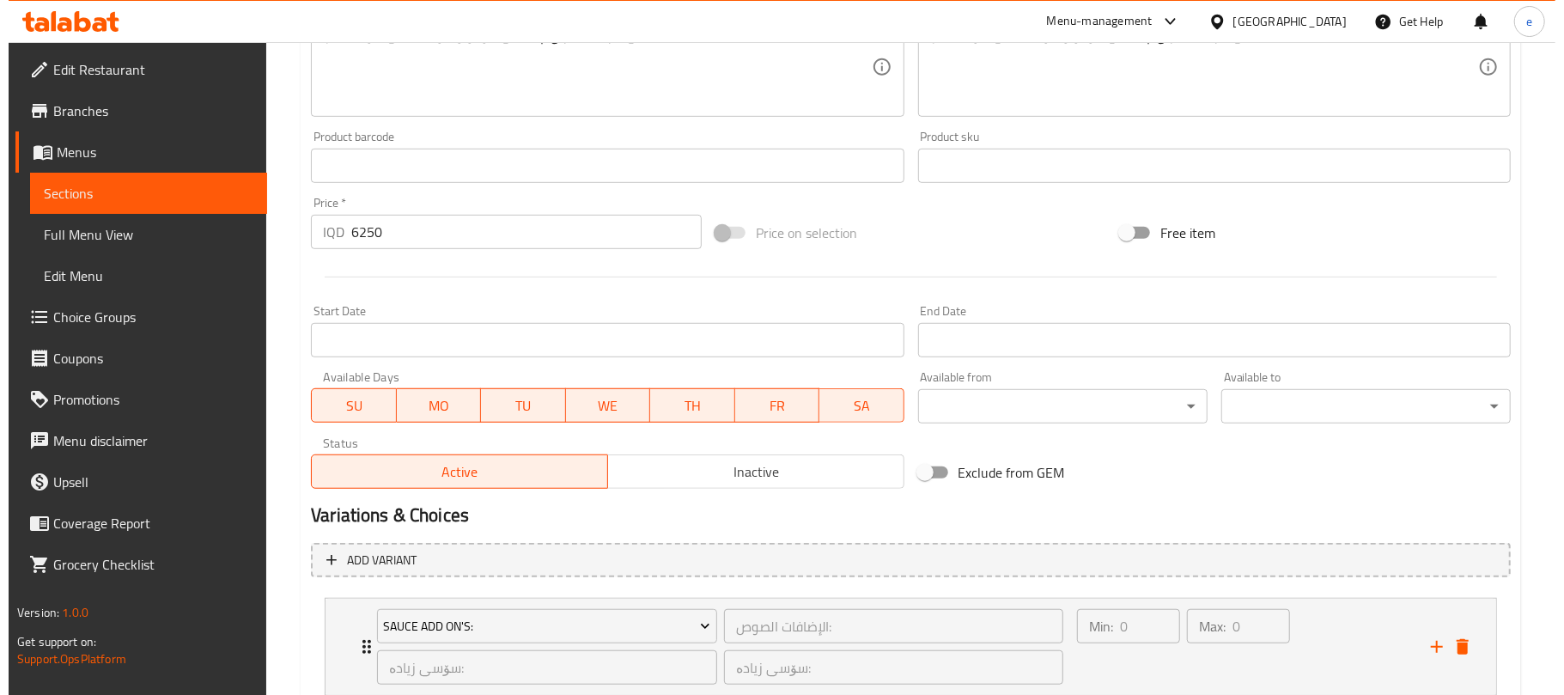
scroll to position [812, 0]
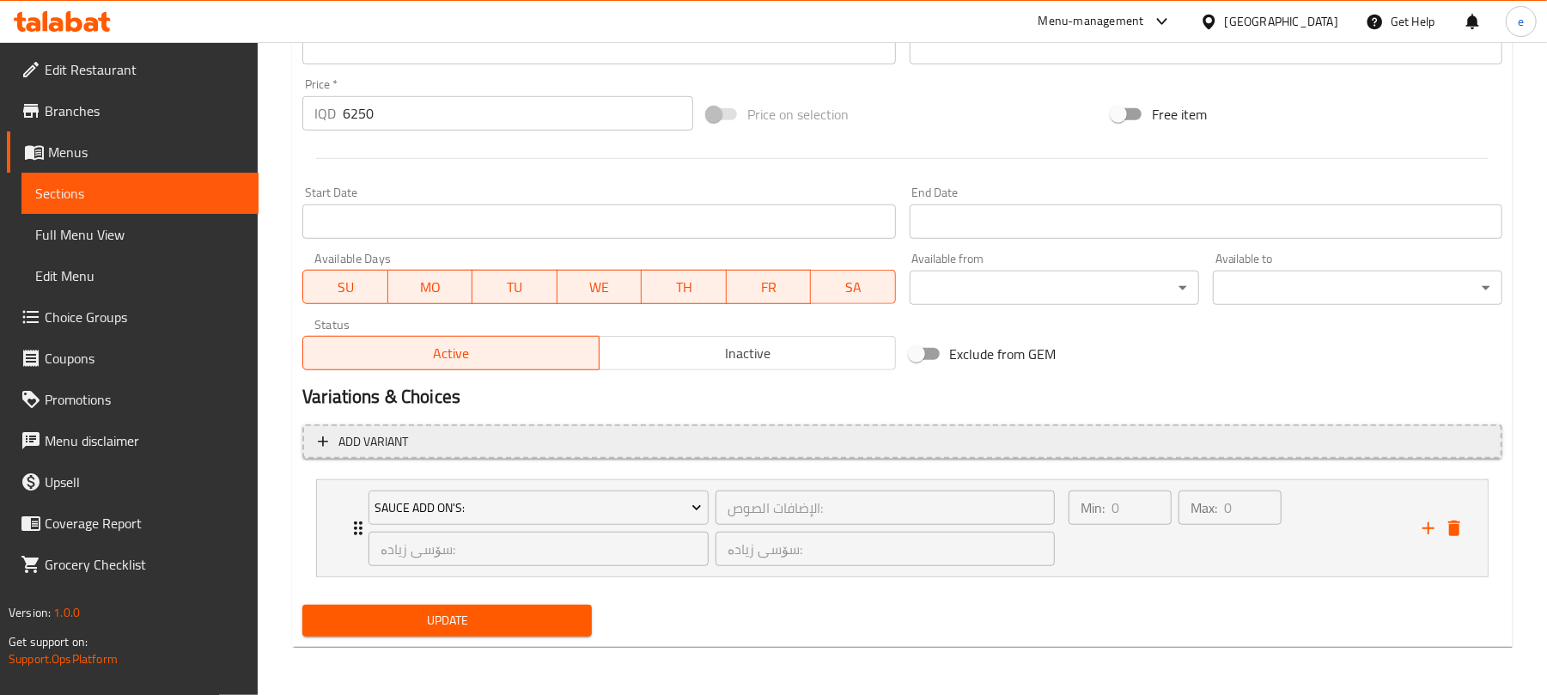
click at [577, 431] on span "Add variant" at bounding box center [902, 441] width 1169 height 21
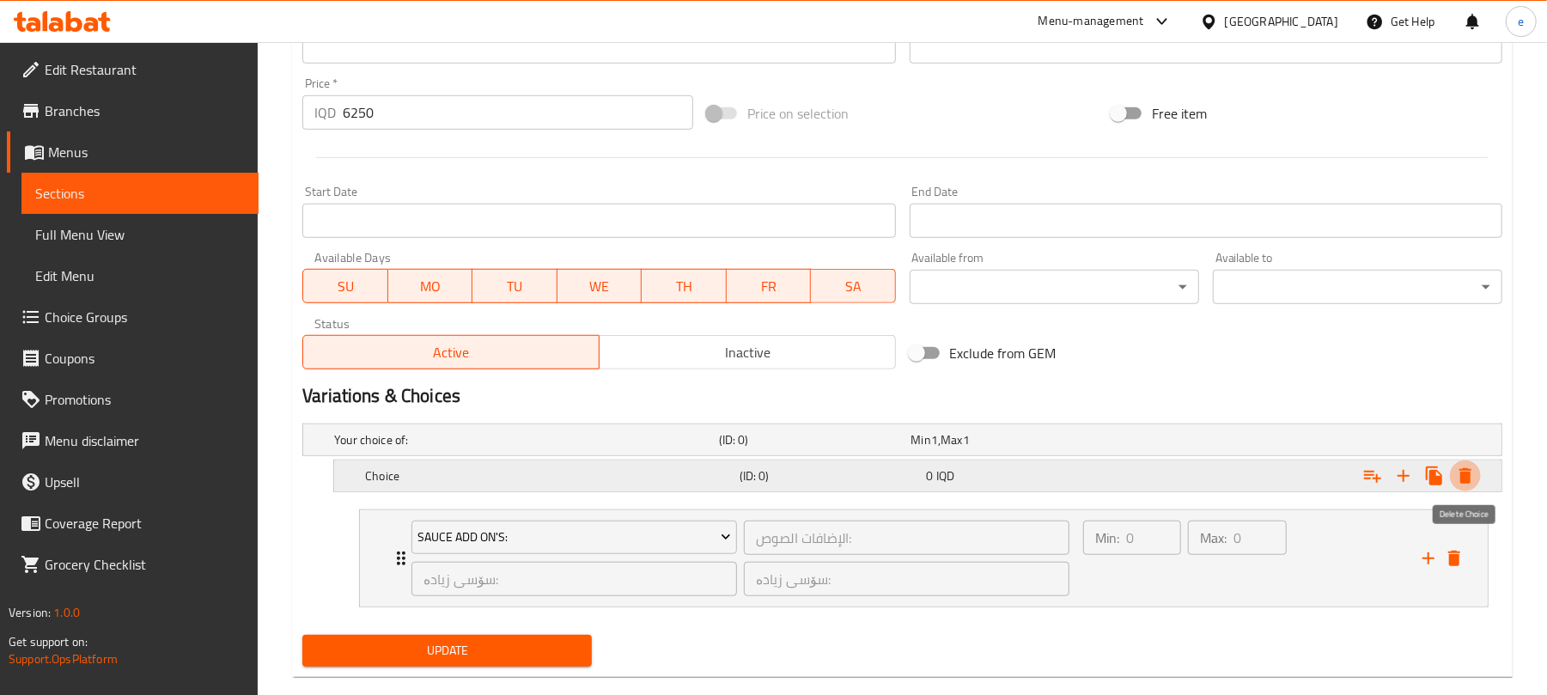
click at [1469, 469] on icon "Expand" at bounding box center [1465, 476] width 21 height 21
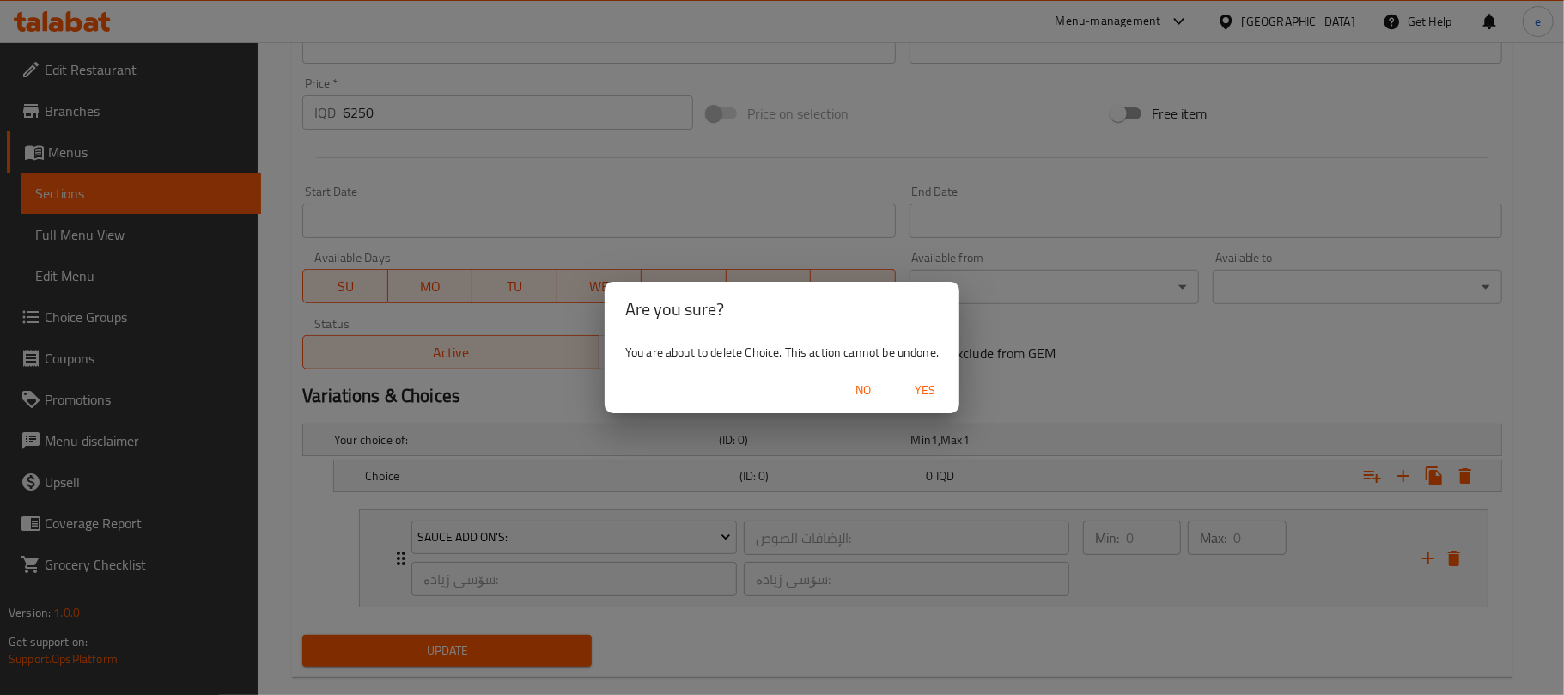
click at [923, 396] on span "Yes" at bounding box center [925, 390] width 41 height 21
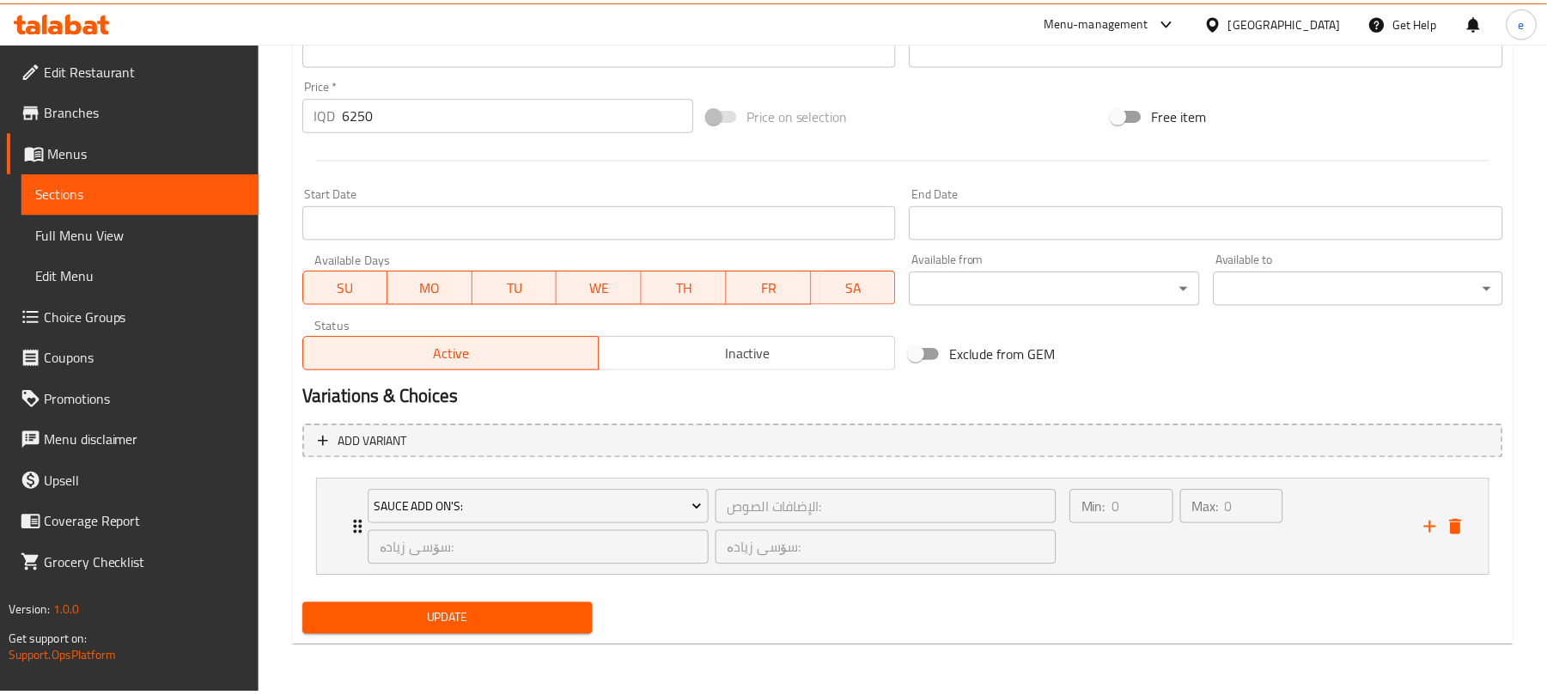
scroll to position [808, 0]
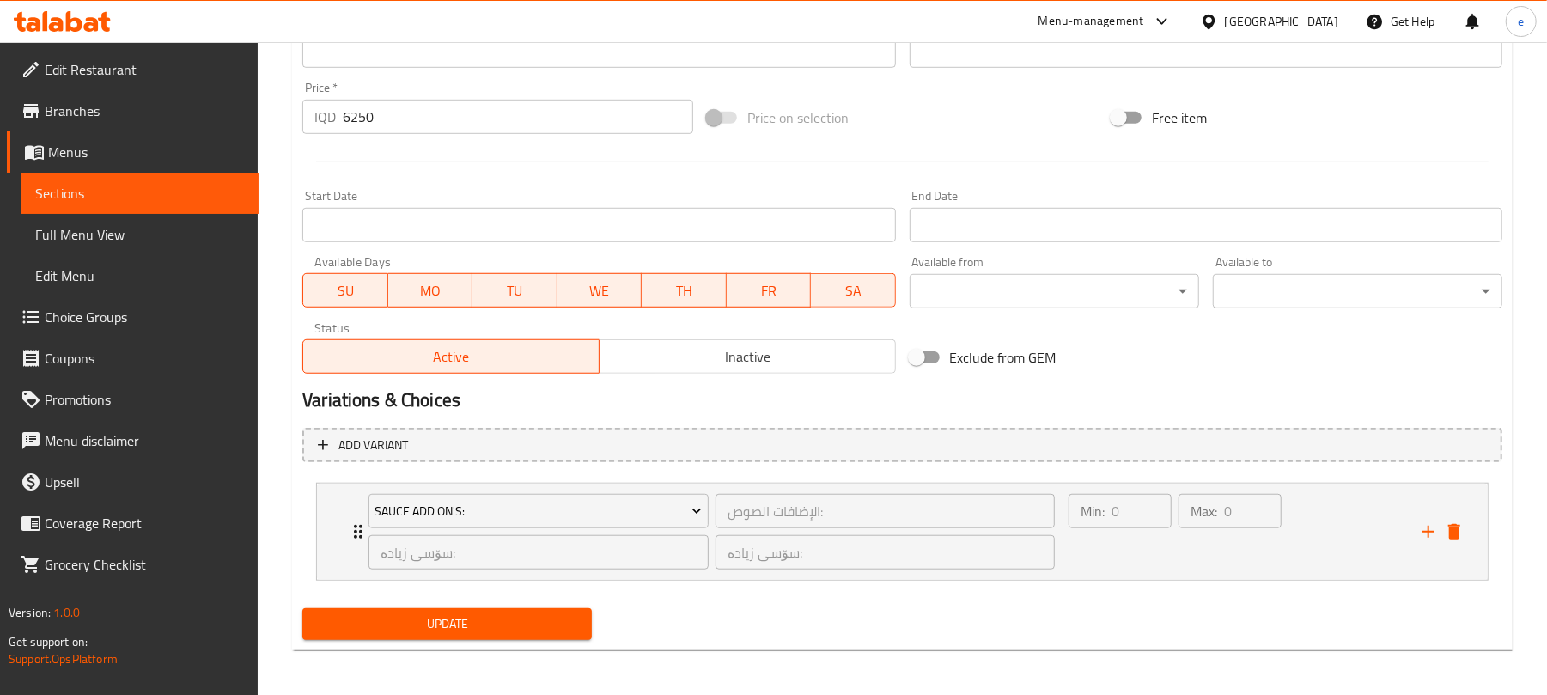
click at [76, 311] on span "Choice Groups" at bounding box center [145, 317] width 200 height 21
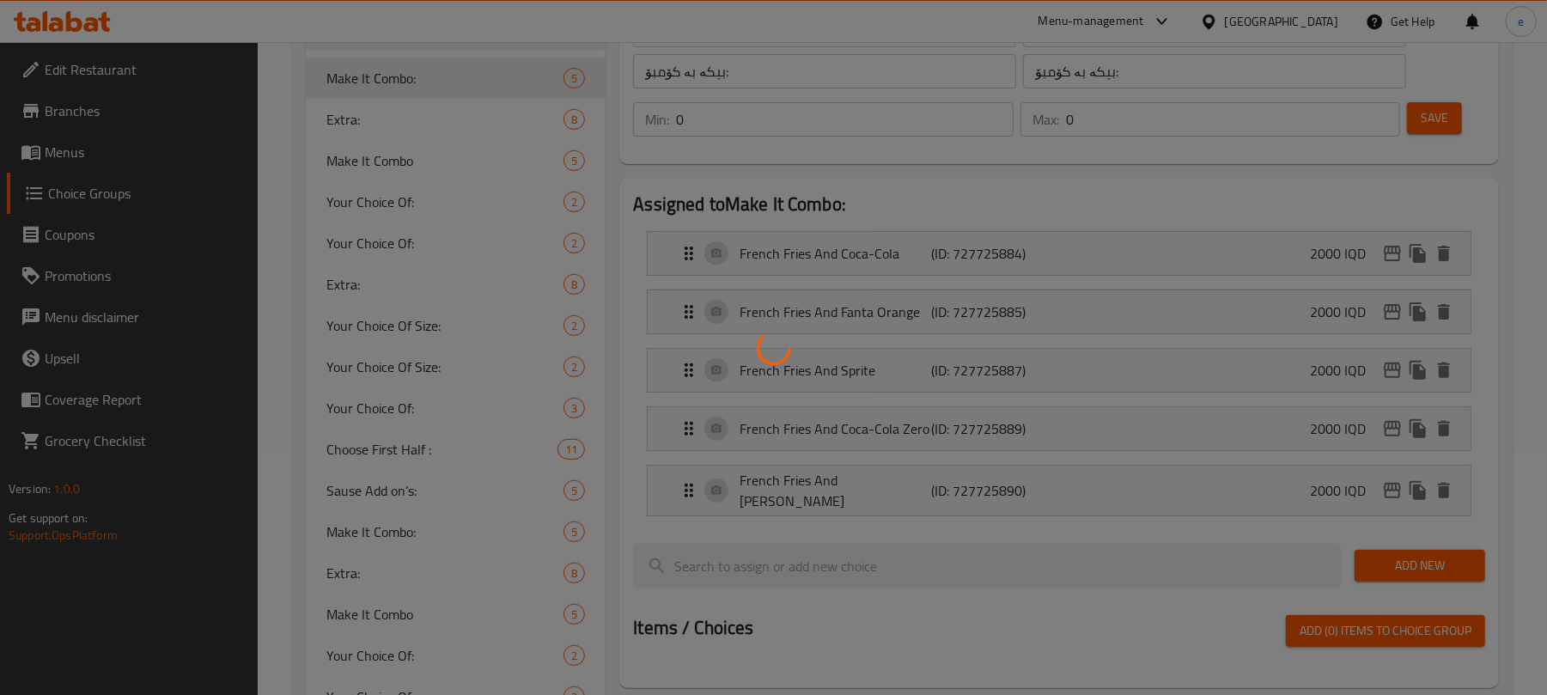
scroll to position [15, 0]
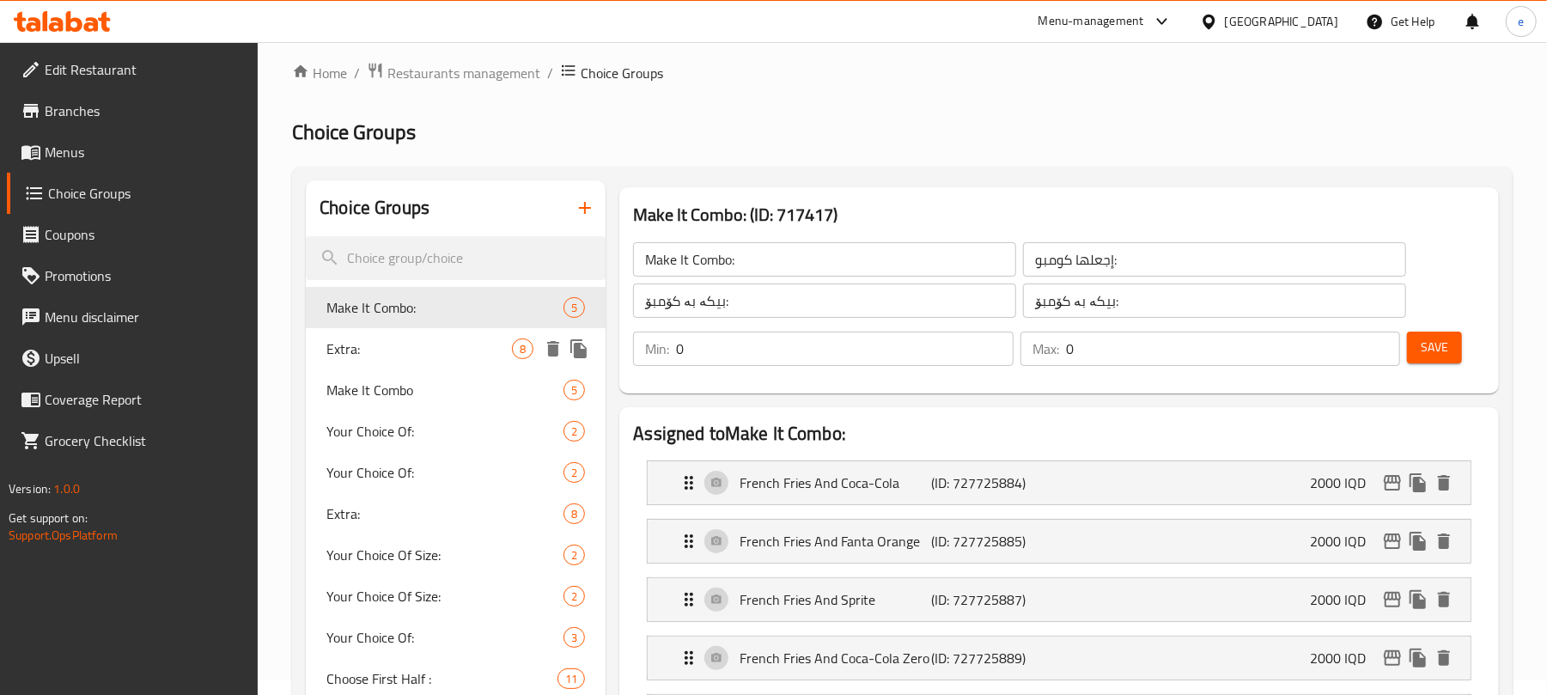
click at [337, 347] on span "Extra:" at bounding box center [419, 348] width 186 height 21
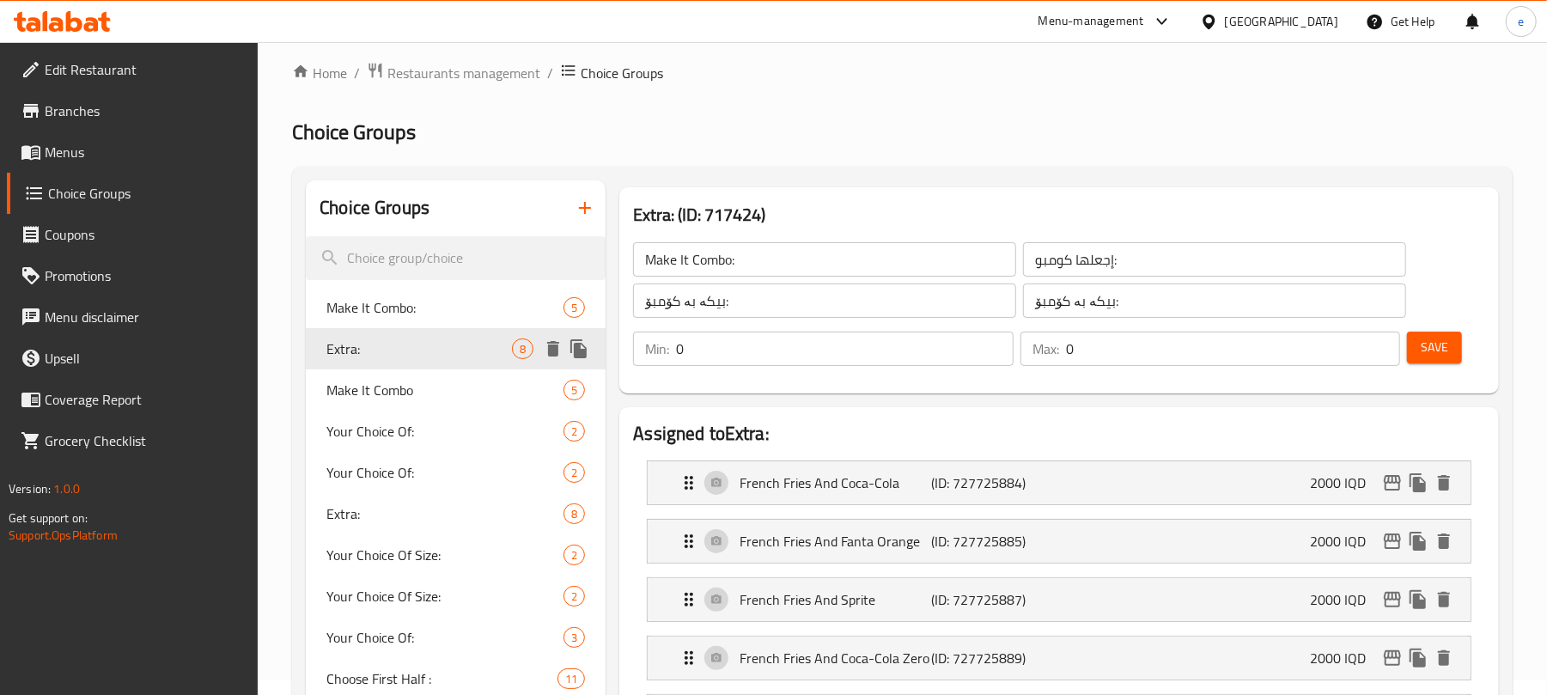
type input "Extra:"
type input "الإكسترا:"
type input "ئێکسترا:"
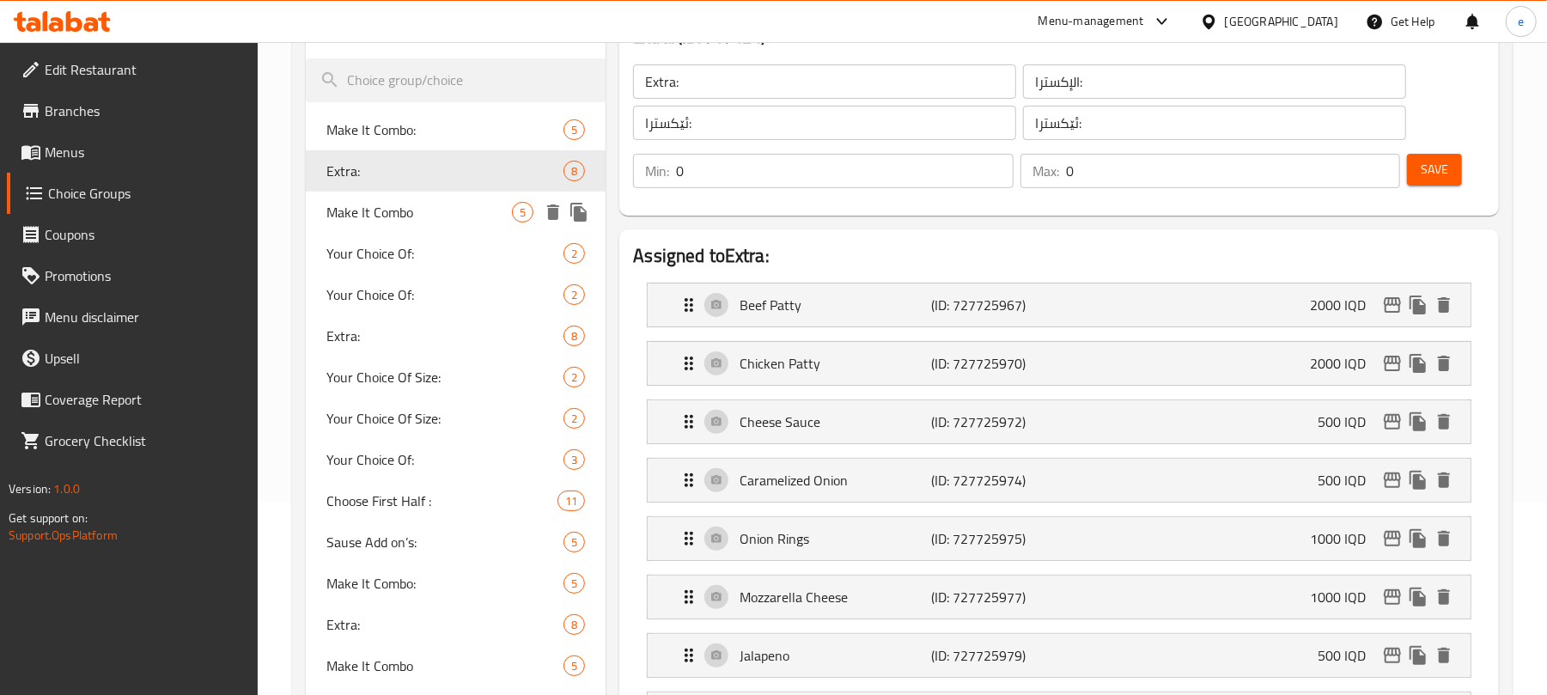
scroll to position [244, 0]
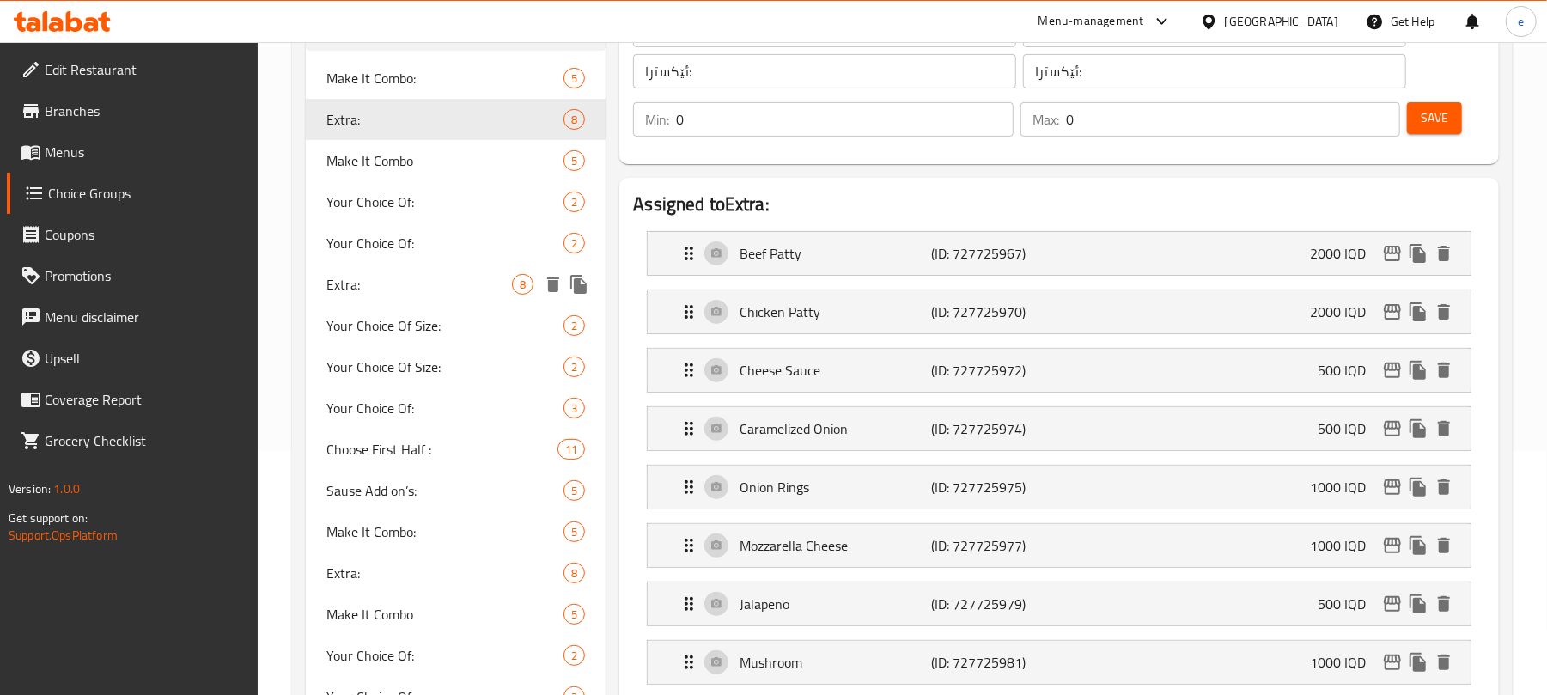
click at [375, 292] on span "Extra:" at bounding box center [419, 284] width 186 height 21
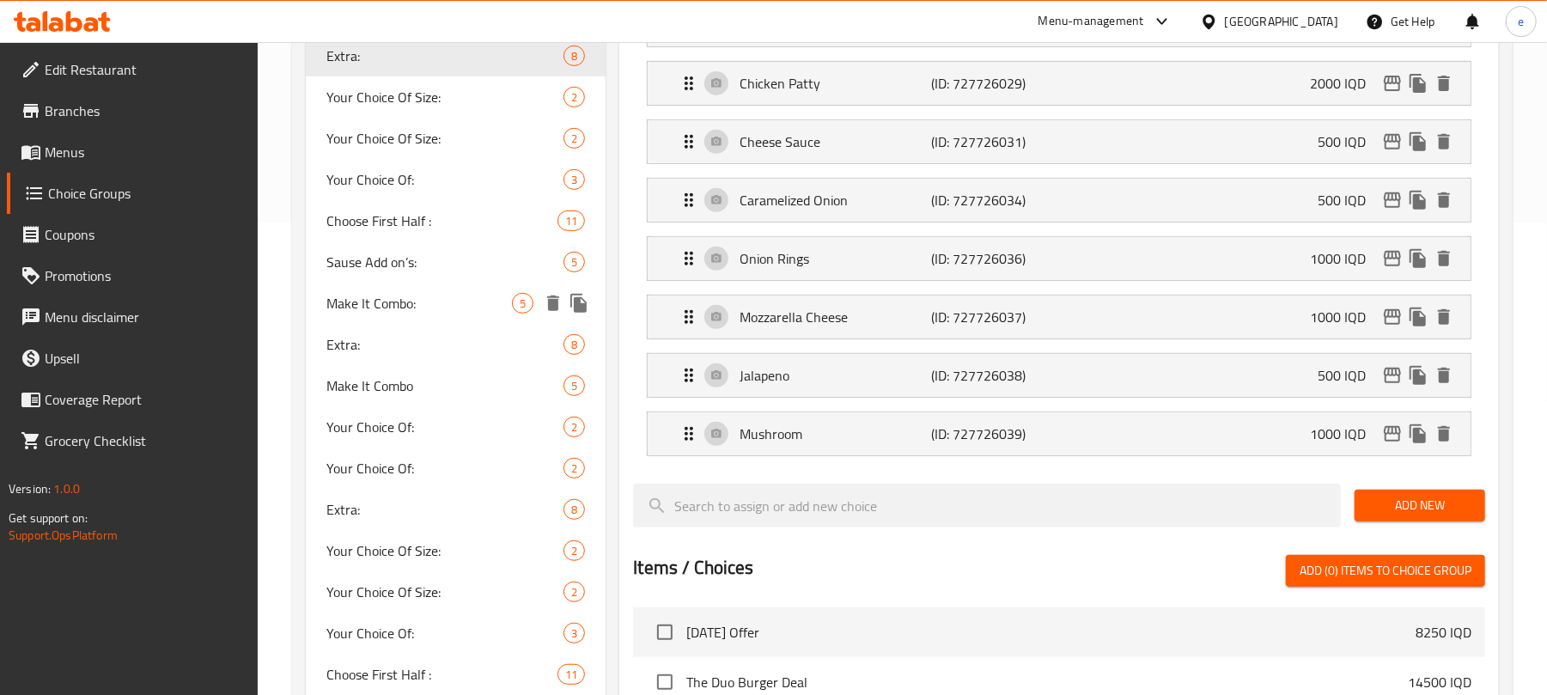
scroll to position [702, 0]
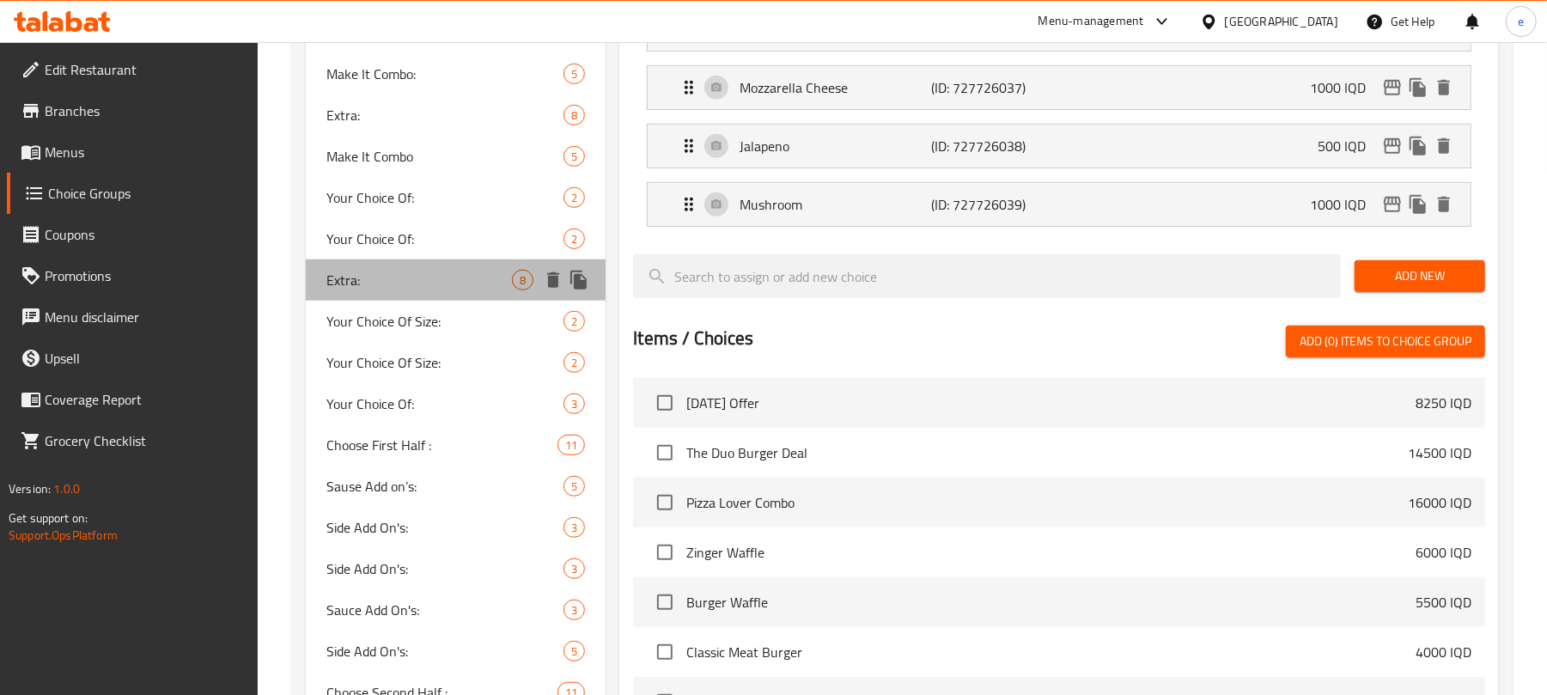
click at [373, 292] on div "Extra: 8" at bounding box center [456, 279] width 300 height 41
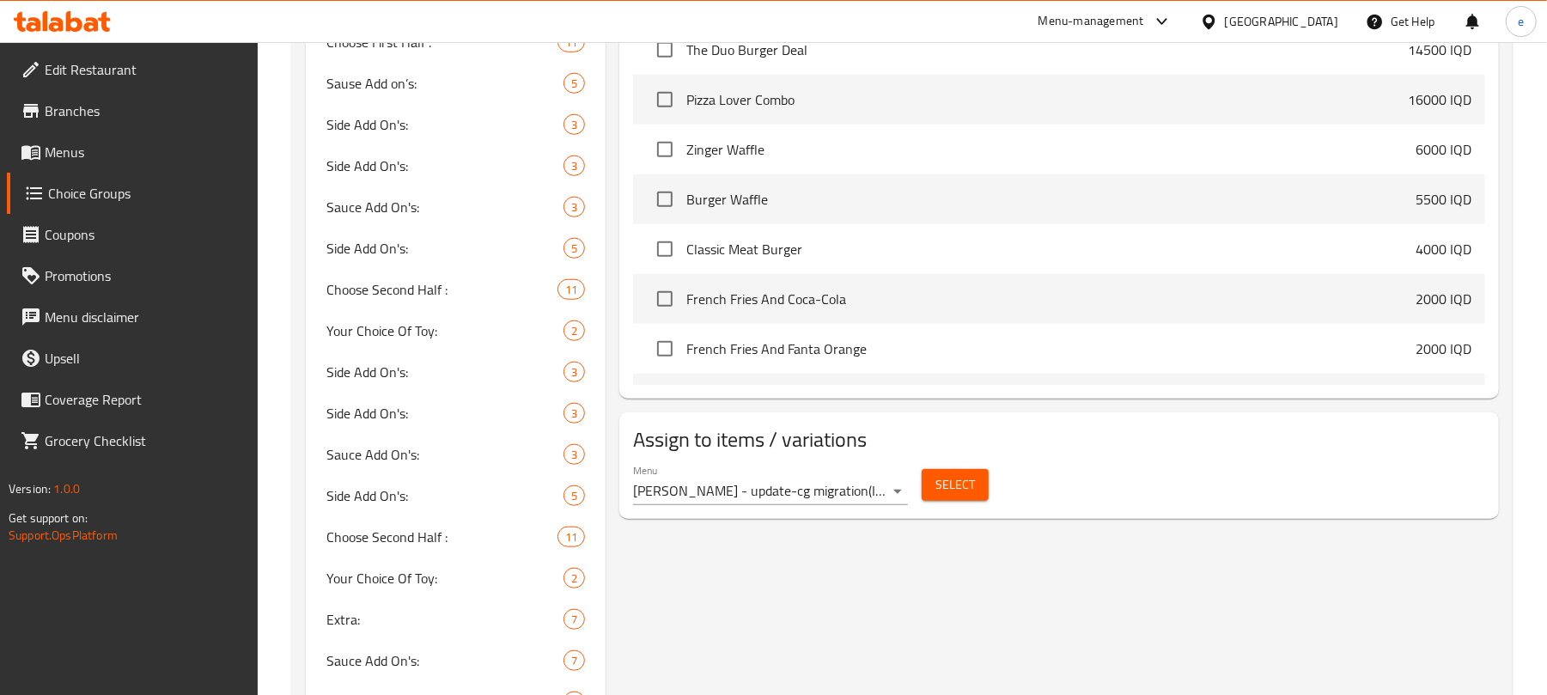
scroll to position [1160, 0]
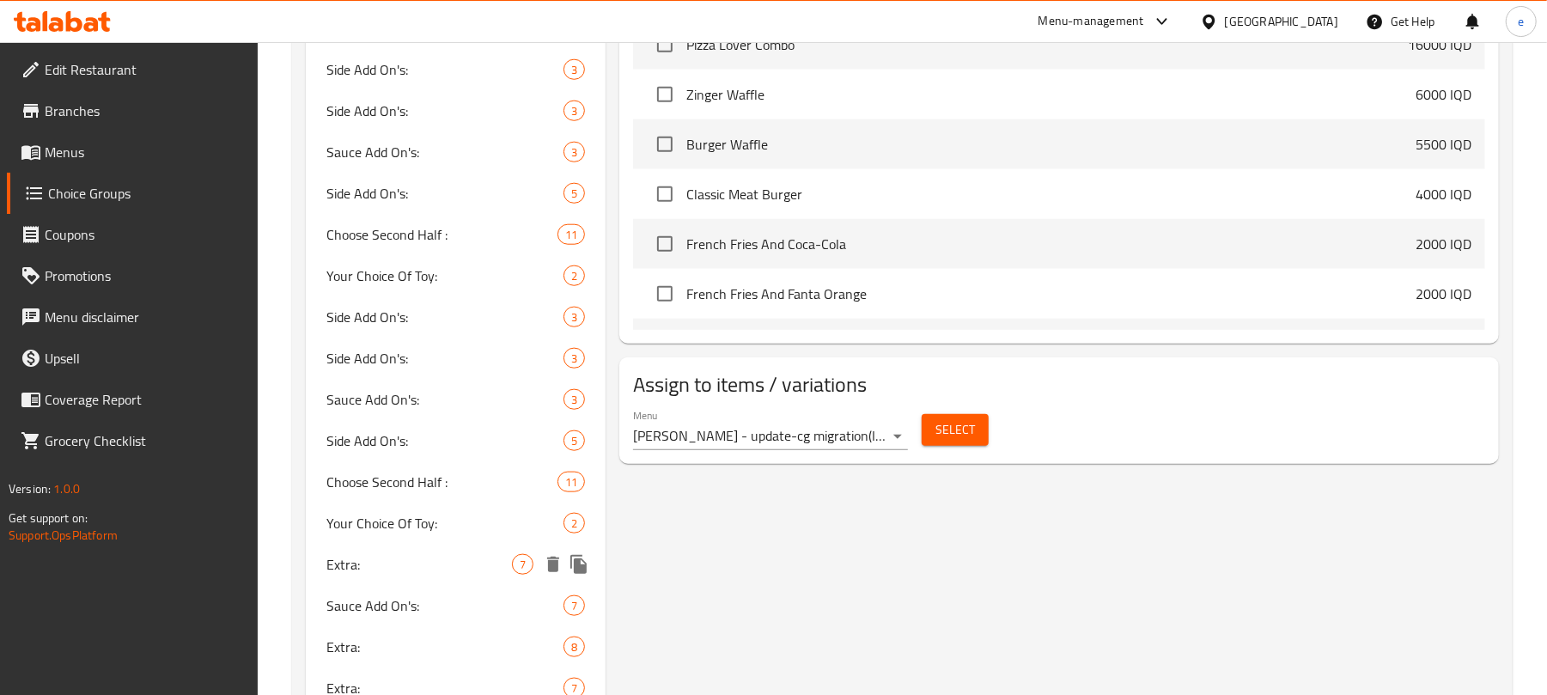
click at [361, 561] on span "Extra:" at bounding box center [419, 564] width 186 height 21
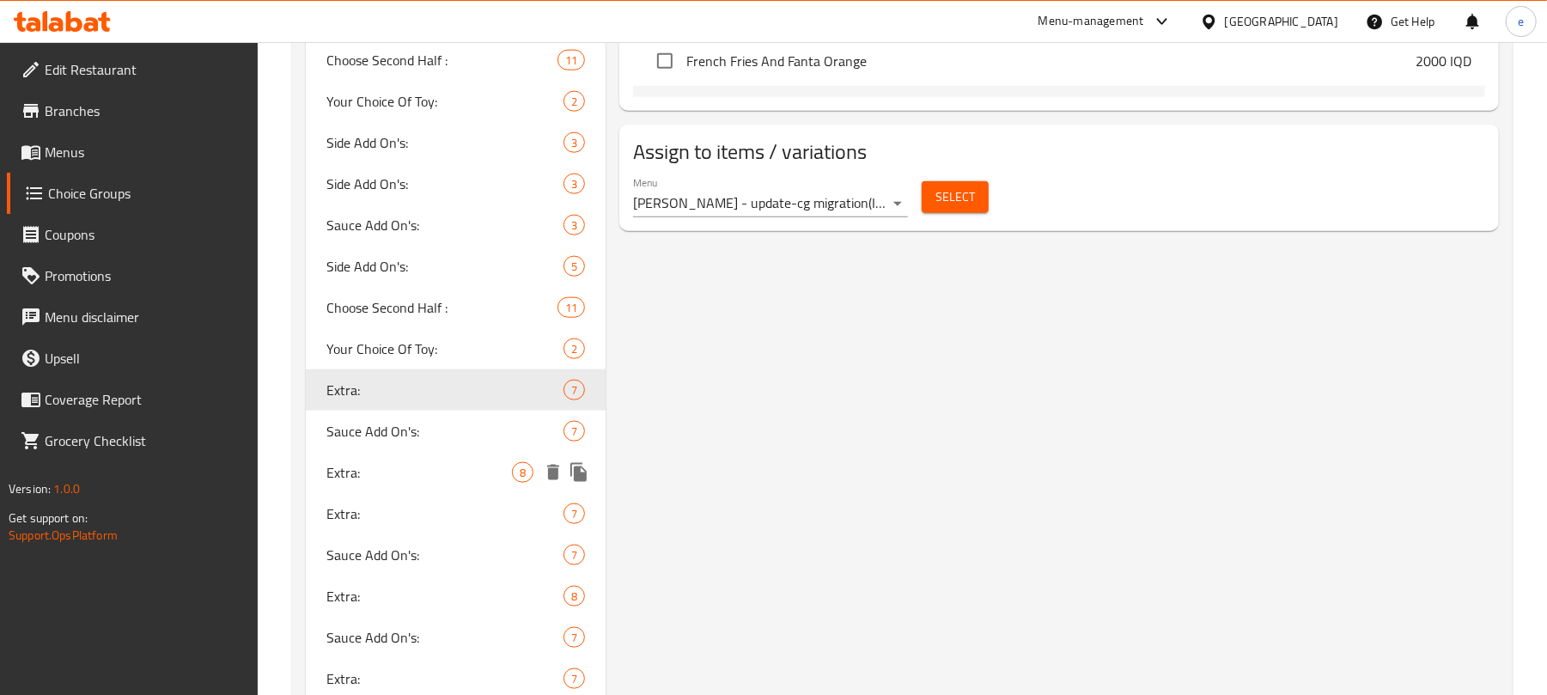
scroll to position [1389, 0]
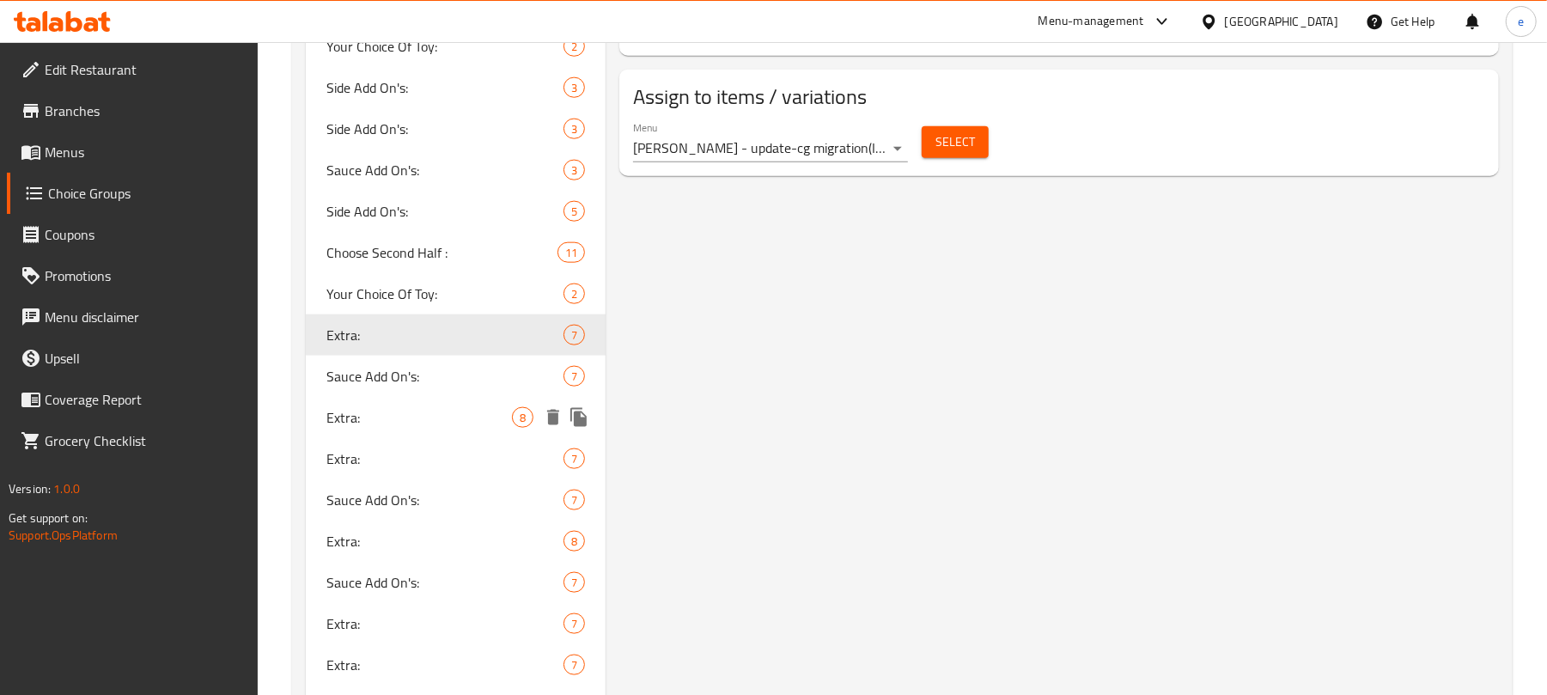
click at [350, 430] on div "Extra: 8" at bounding box center [456, 417] width 300 height 41
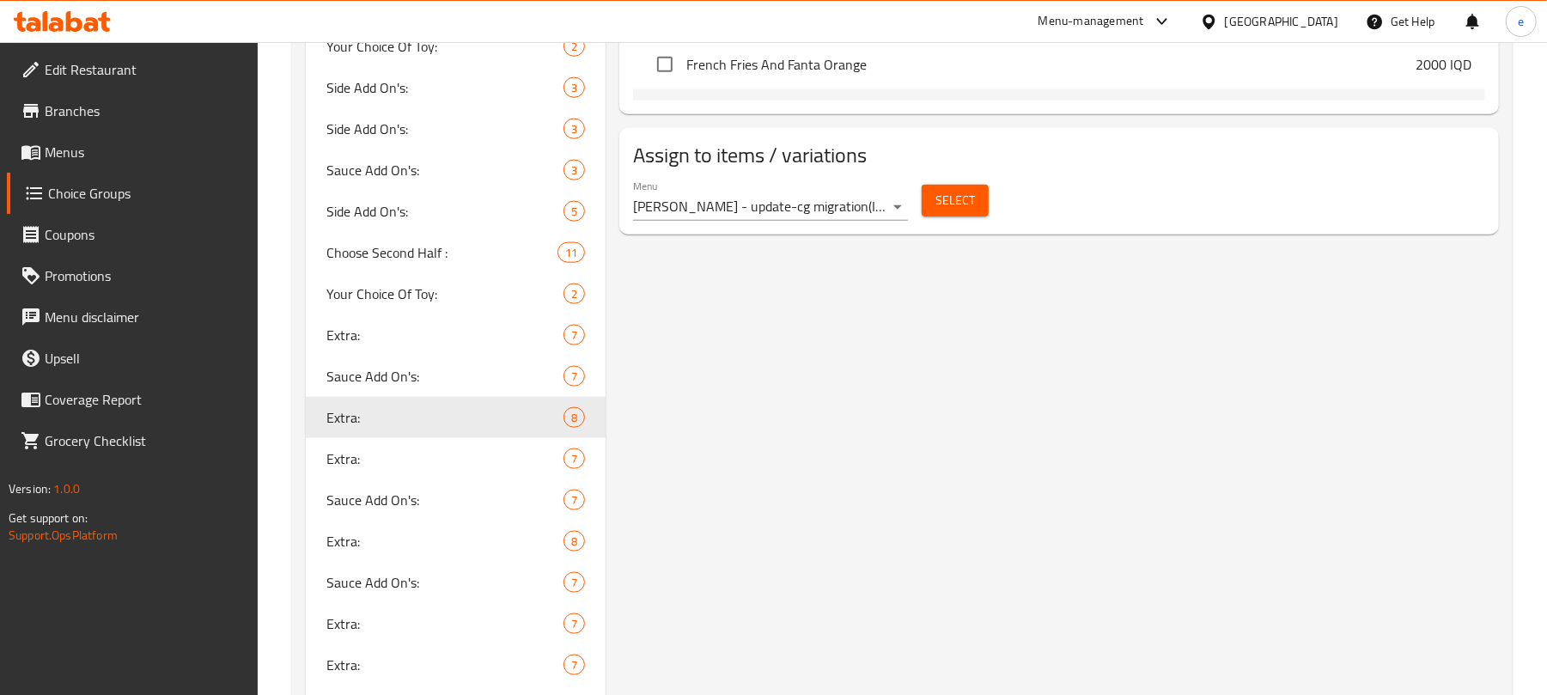
scroll to position [1618, 0]
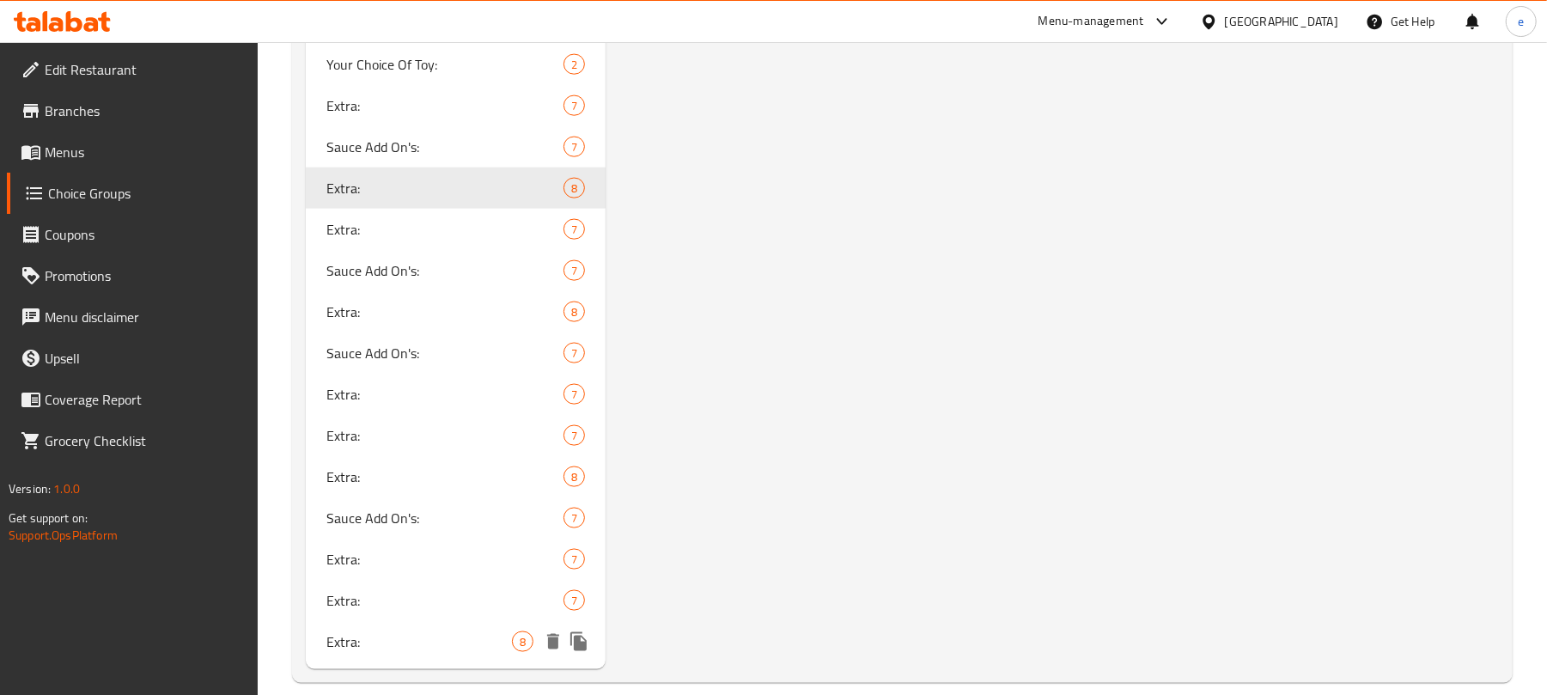
click at [362, 649] on span "Extra:" at bounding box center [419, 641] width 186 height 21
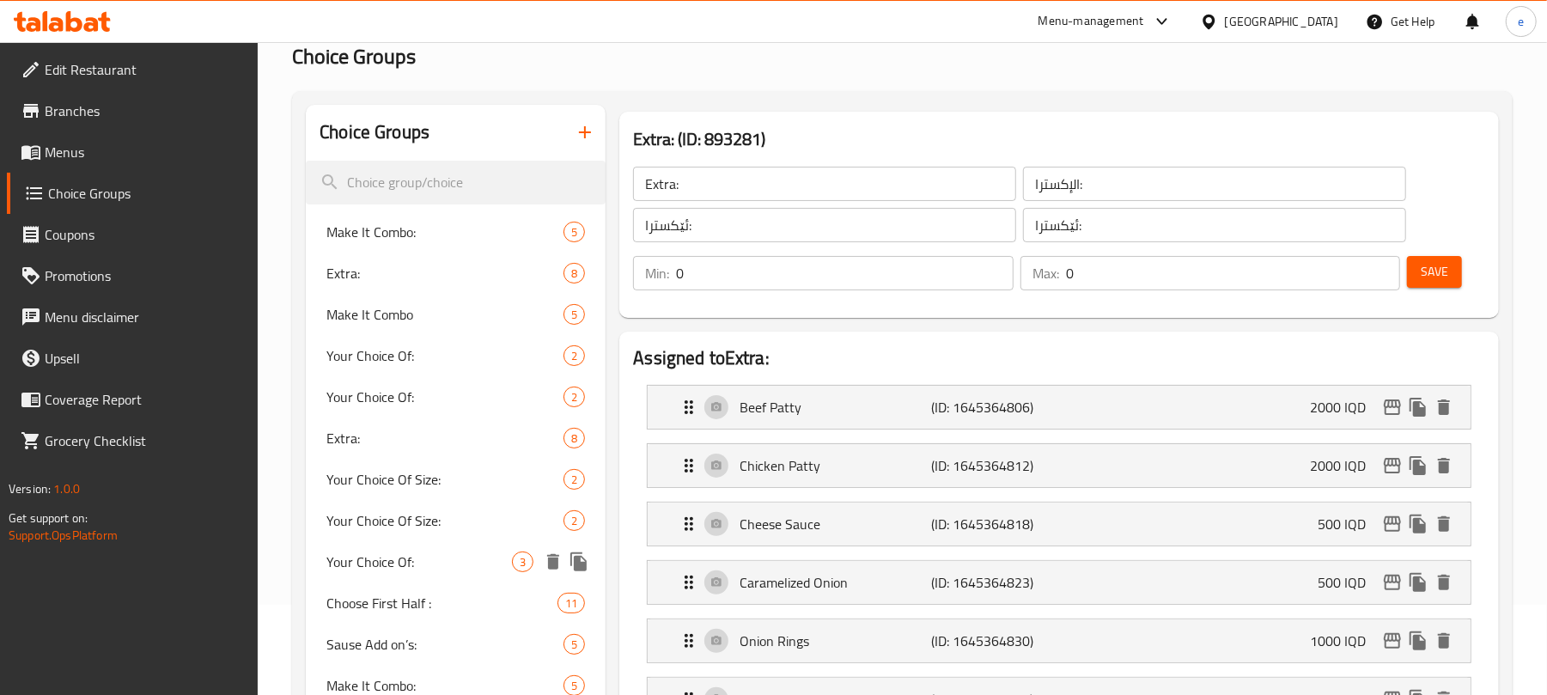
scroll to position [38, 0]
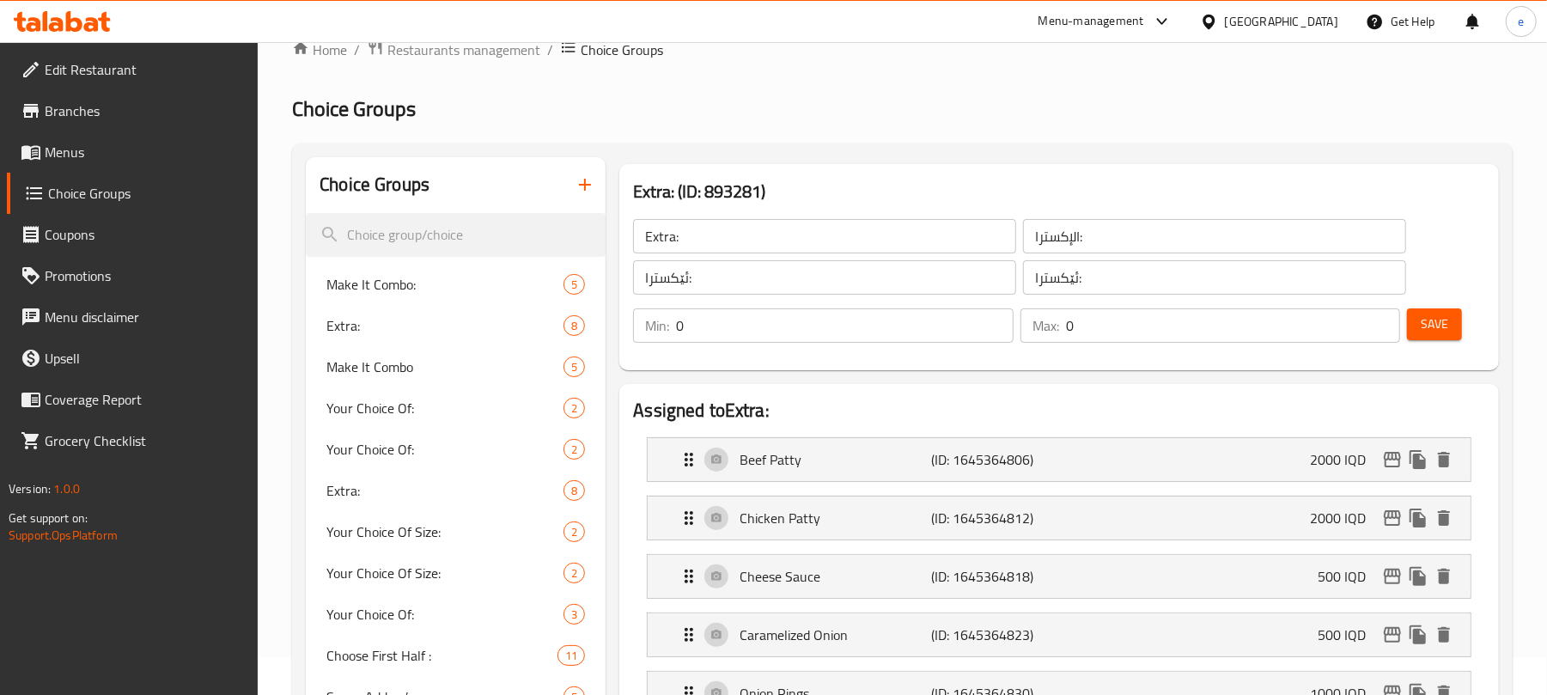
click at [585, 183] on icon "button" at bounding box center [585, 185] width 12 height 12
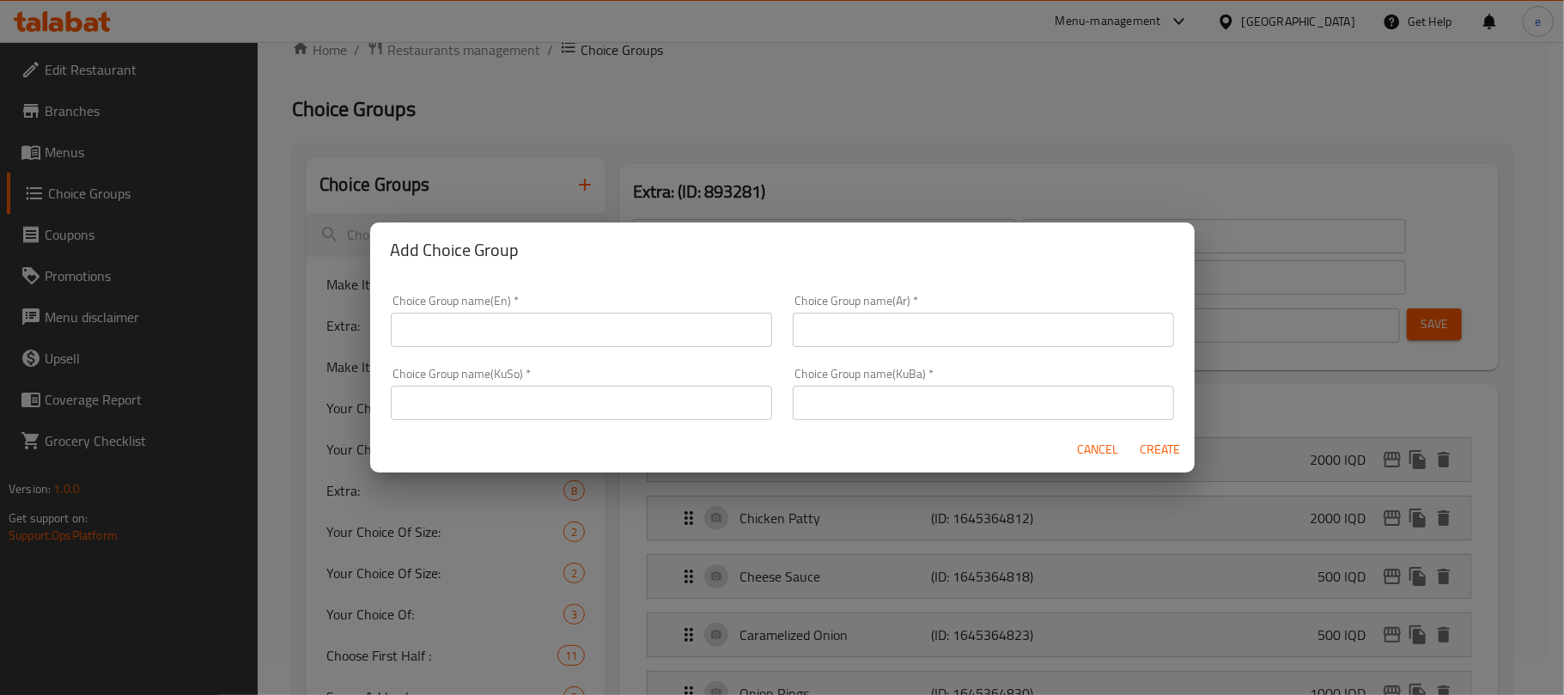
click at [562, 345] on input "text" at bounding box center [581, 330] width 381 height 34
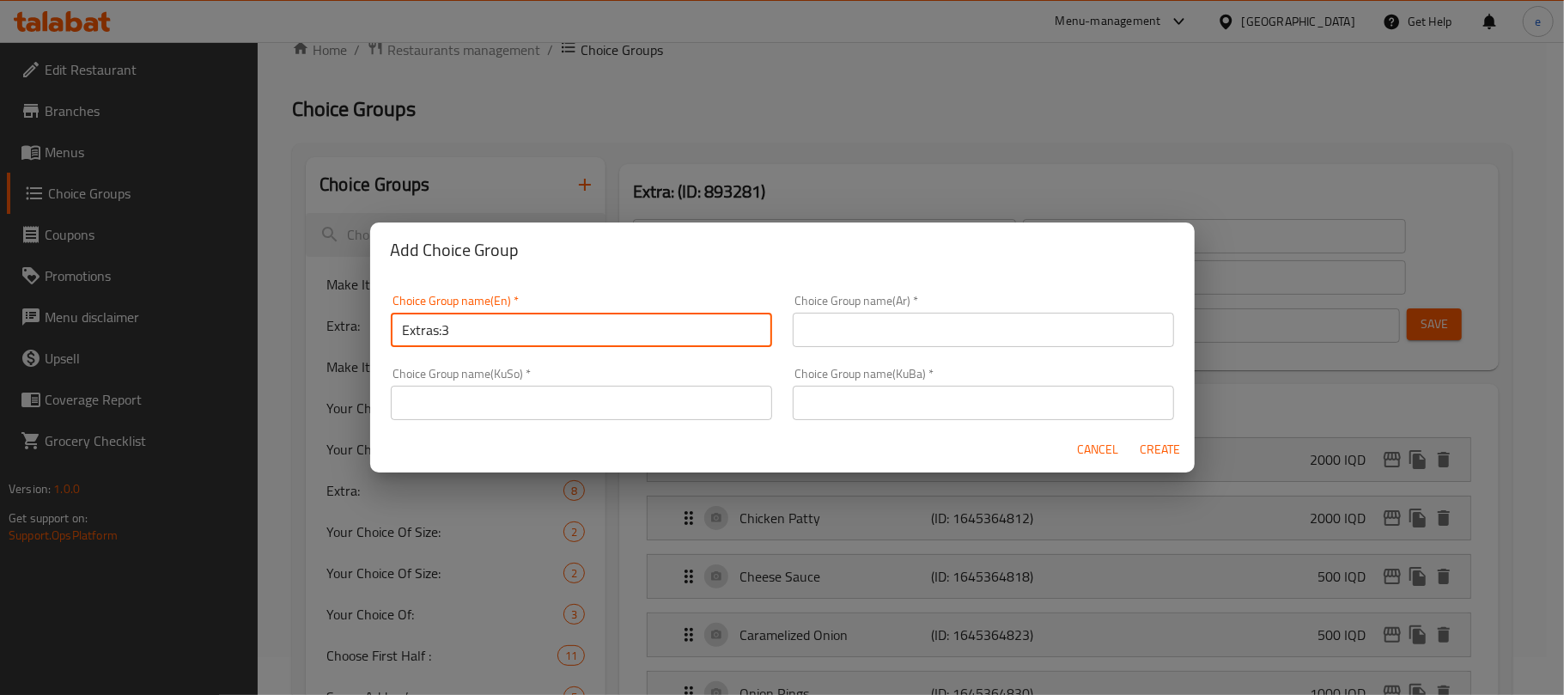
type input "Extras:3"
click at [866, 316] on input "text" at bounding box center [983, 330] width 381 height 34
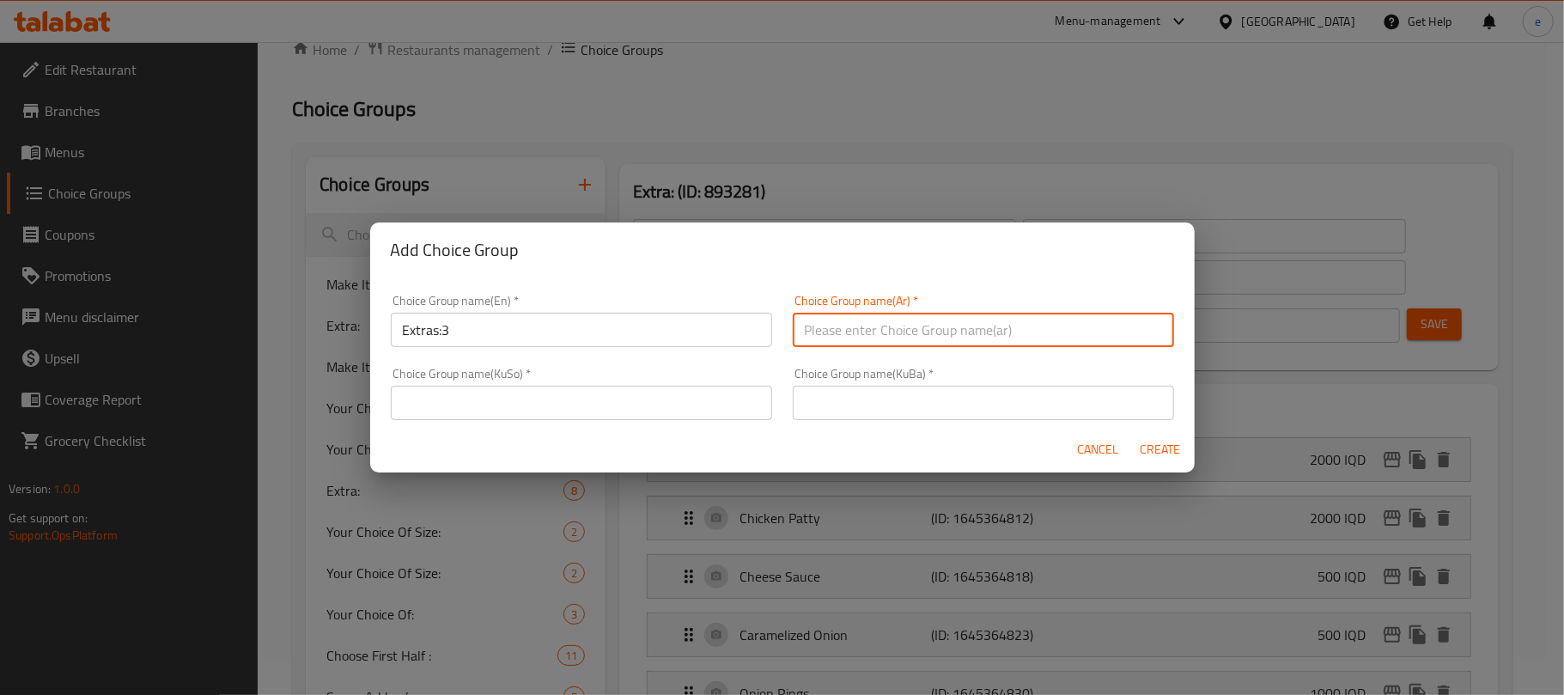
click at [436, 320] on div "Choice Group name(En)   * Extras:3 Choice Group name(En) *" at bounding box center [581, 321] width 381 height 52
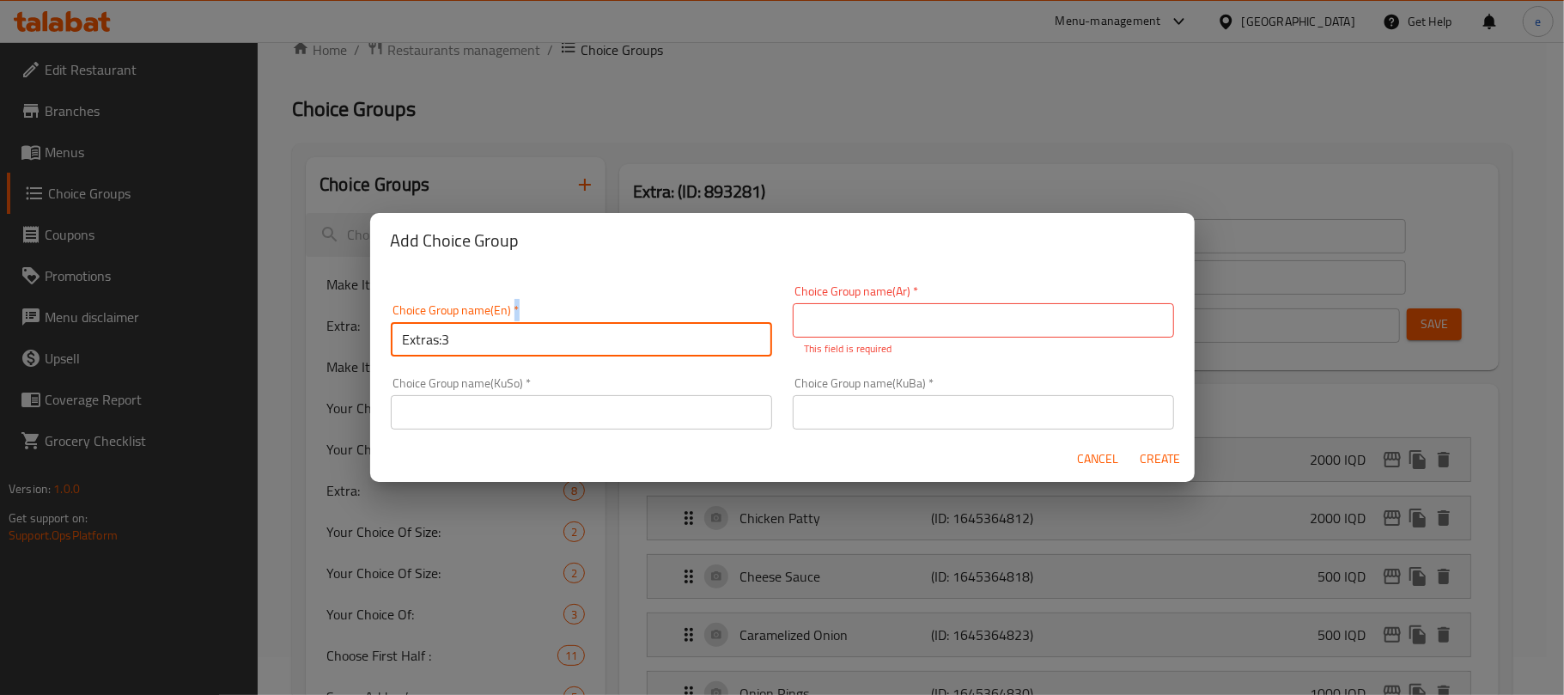
click at [436, 320] on div "Choice Group name(En)   * Extras:3 Choice Group name(En) *" at bounding box center [581, 330] width 381 height 52
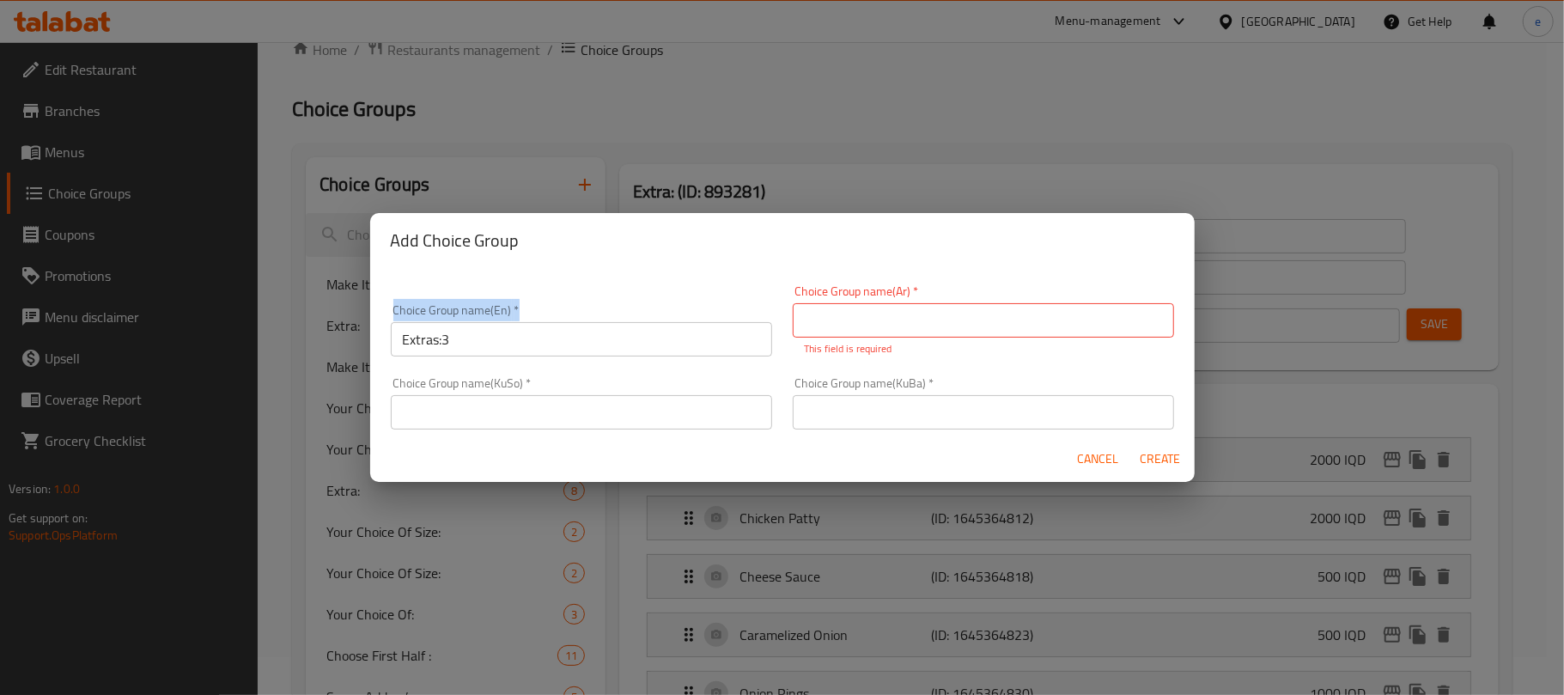
click at [436, 320] on div "Choice Group name(En)   * Extras:3 Choice Group name(En) *" at bounding box center [581, 330] width 381 height 52
click at [431, 341] on input "Extras:3" at bounding box center [581, 339] width 381 height 34
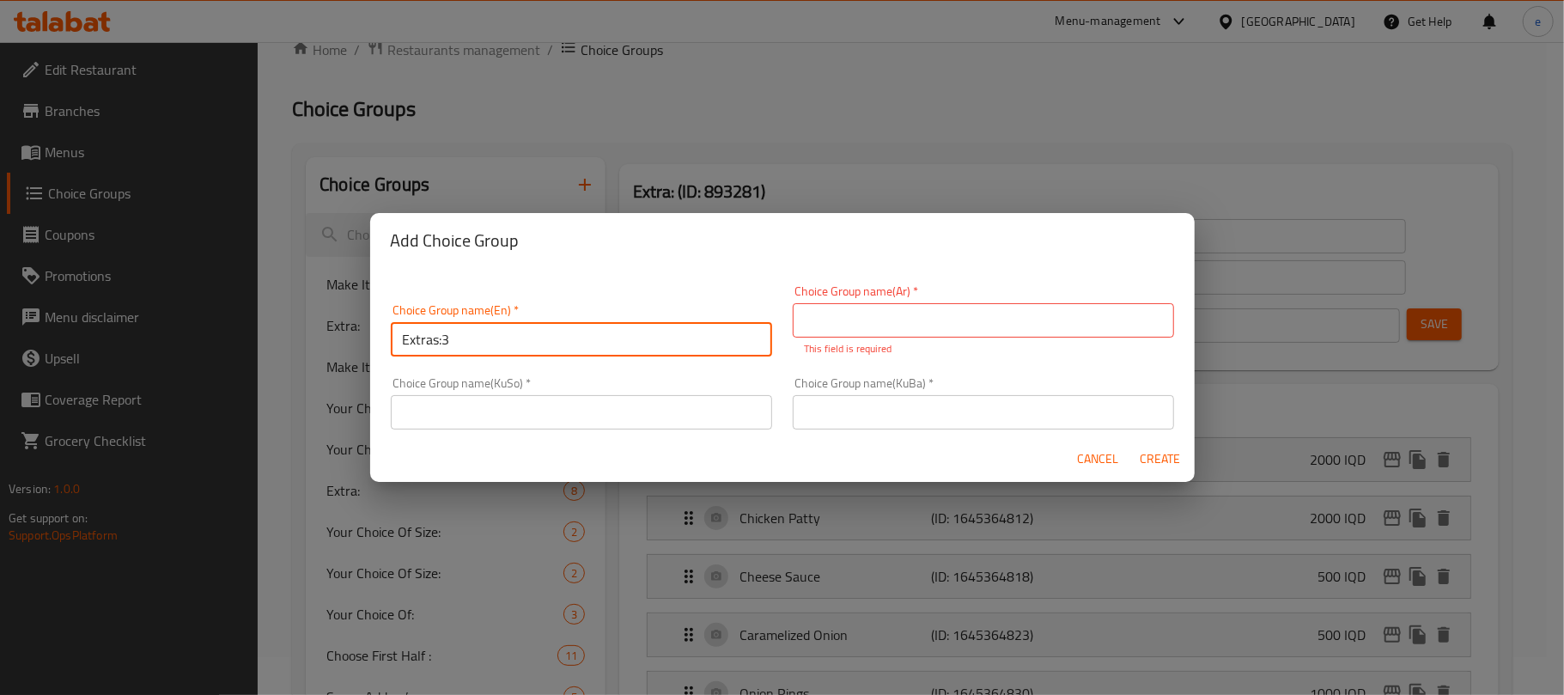
click at [431, 341] on input "Extras:3" at bounding box center [581, 339] width 381 height 34
click at [647, 169] on div "Add Choice Group Choice Group name(En)   * Extras:3 Choice Group name(En) * Cho…" at bounding box center [782, 347] width 1564 height 695
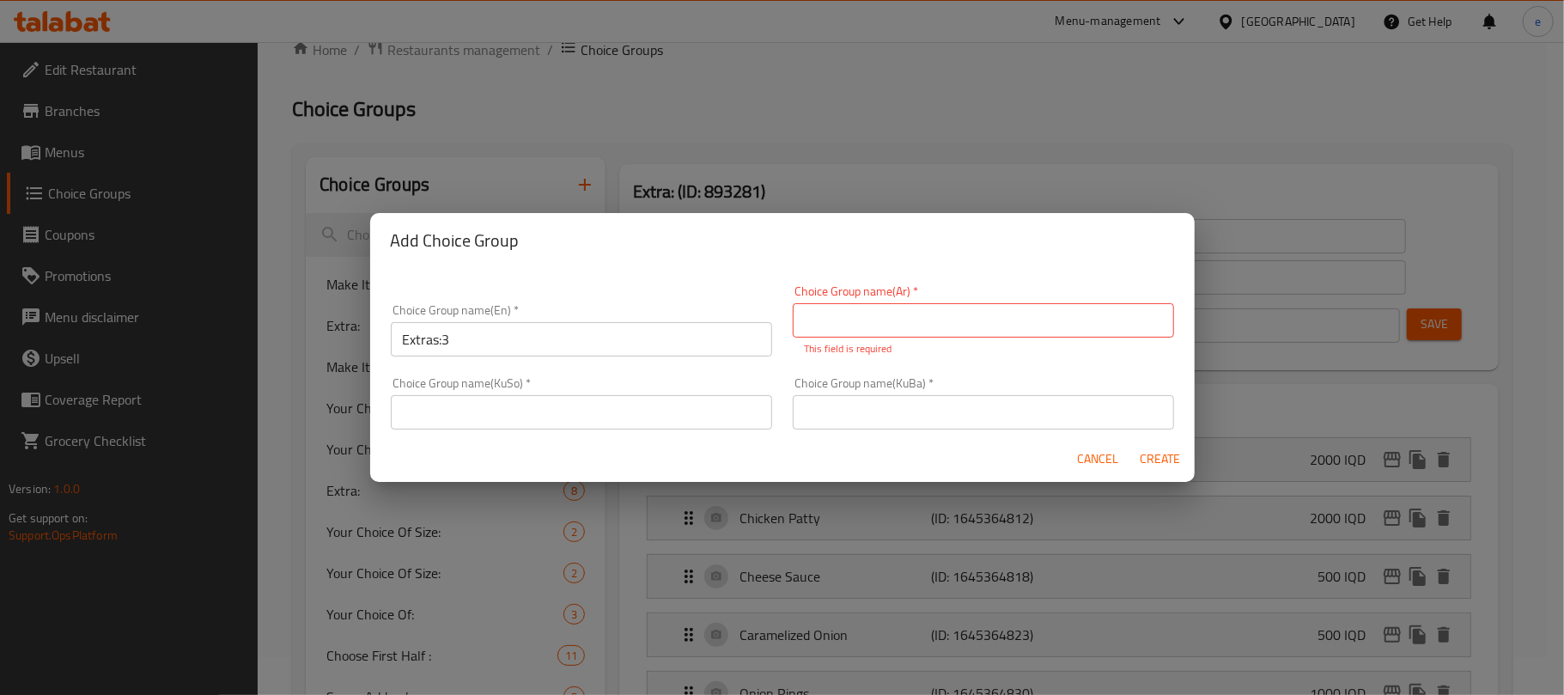
click at [1093, 459] on span "Cancel" at bounding box center [1098, 458] width 41 height 21
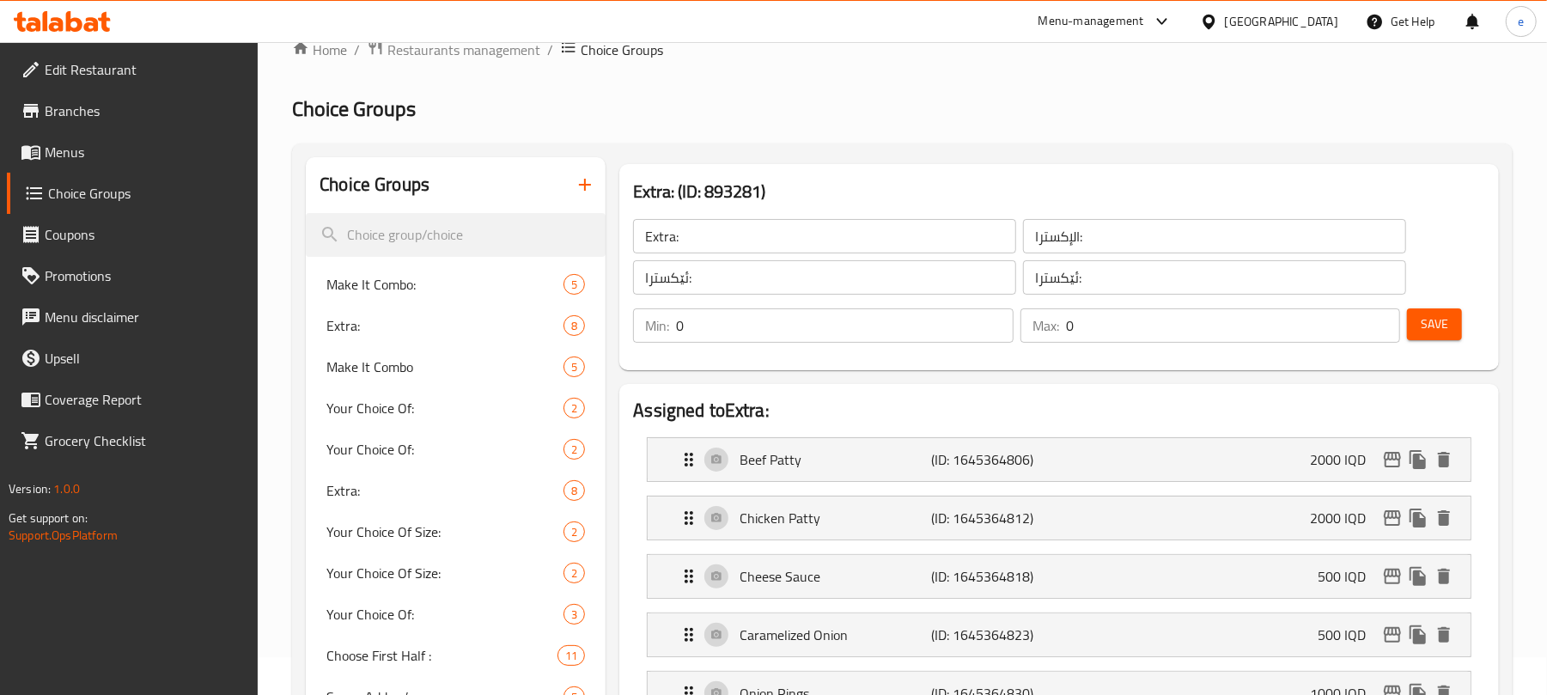
click at [692, 254] on div "Extra: ​" at bounding box center [825, 236] width 390 height 41
click at [695, 234] on input "Extra:" at bounding box center [824, 236] width 383 height 34
click at [581, 186] on icon "button" at bounding box center [585, 184] width 21 height 21
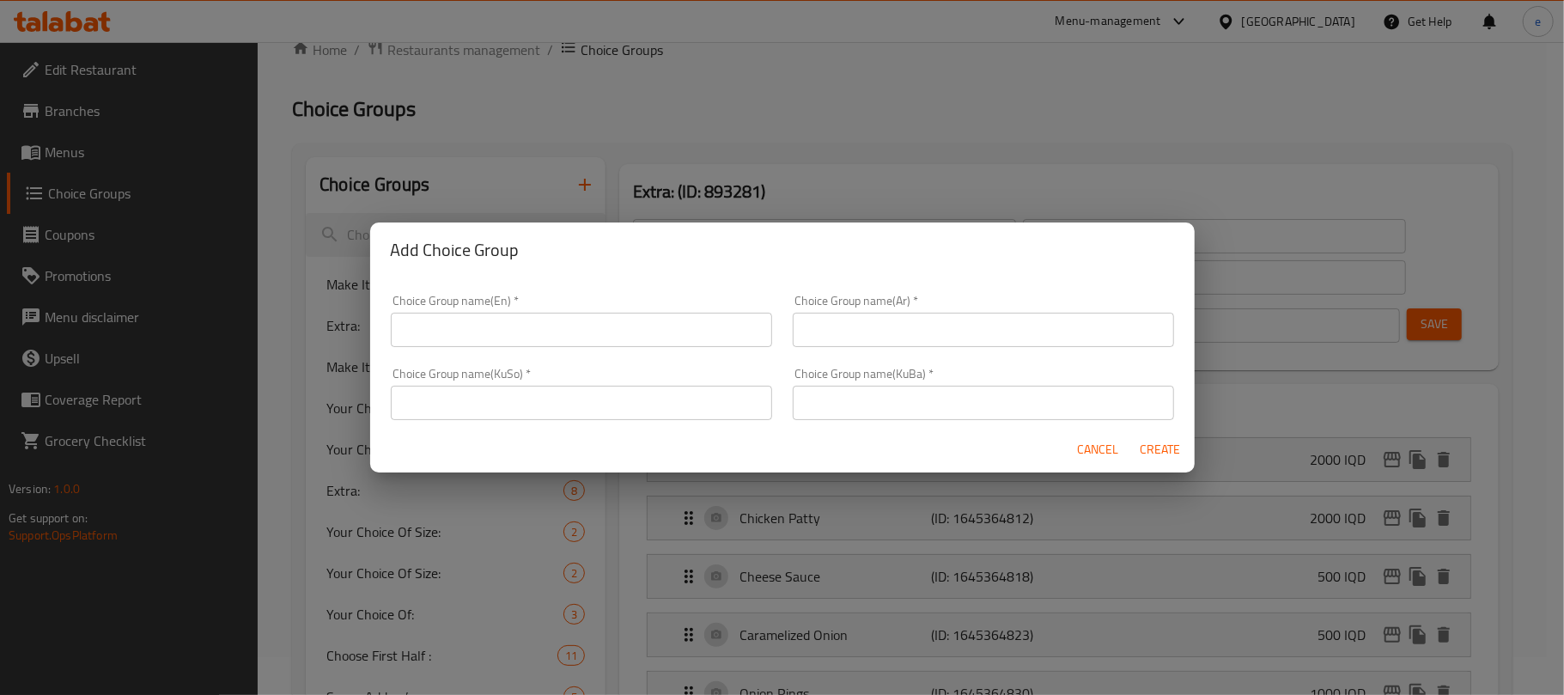
click at [568, 390] on input "text" at bounding box center [581, 403] width 381 height 34
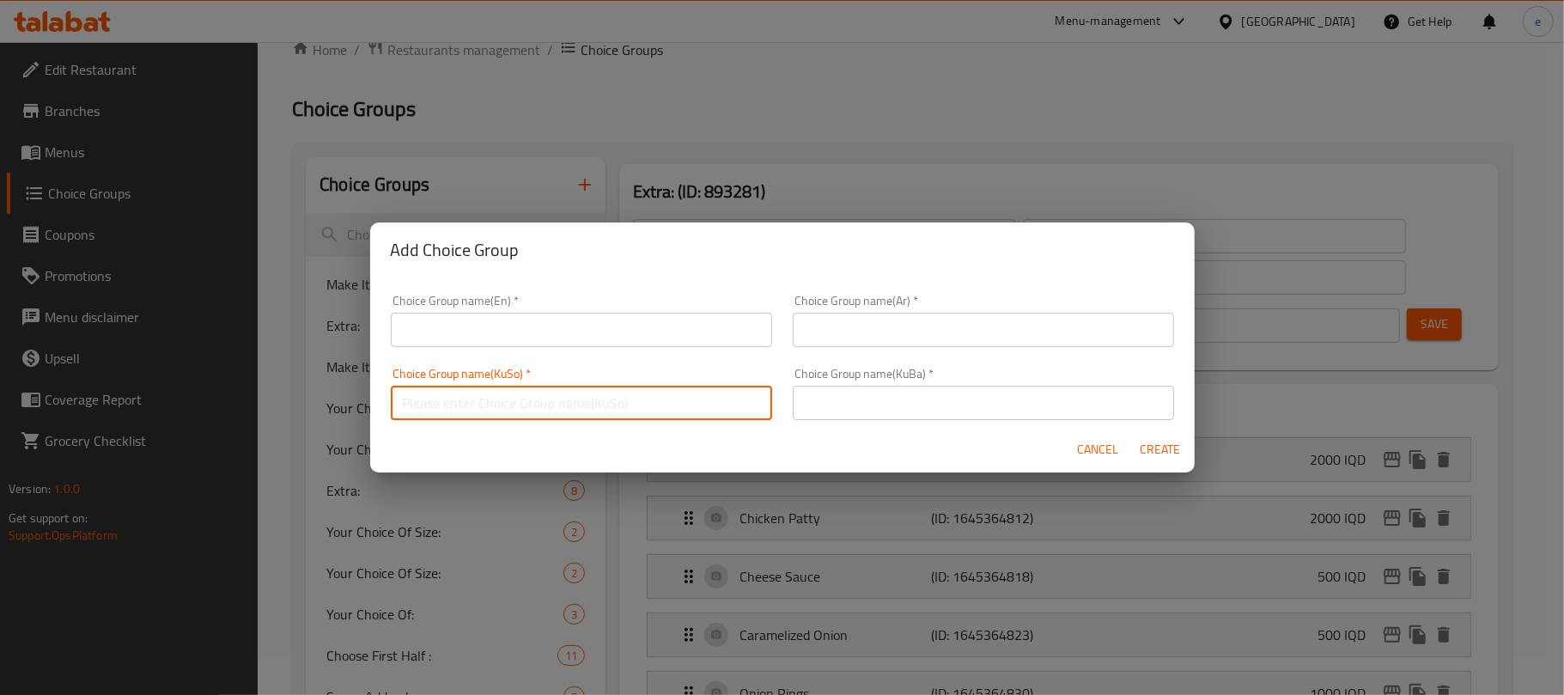
paste input "ئێکسترا"
type input "ئێکسترا"
click at [844, 380] on div "Choice Group name(KuBa)   * Choice Group name(KuBa) *" at bounding box center [983, 394] width 381 height 52
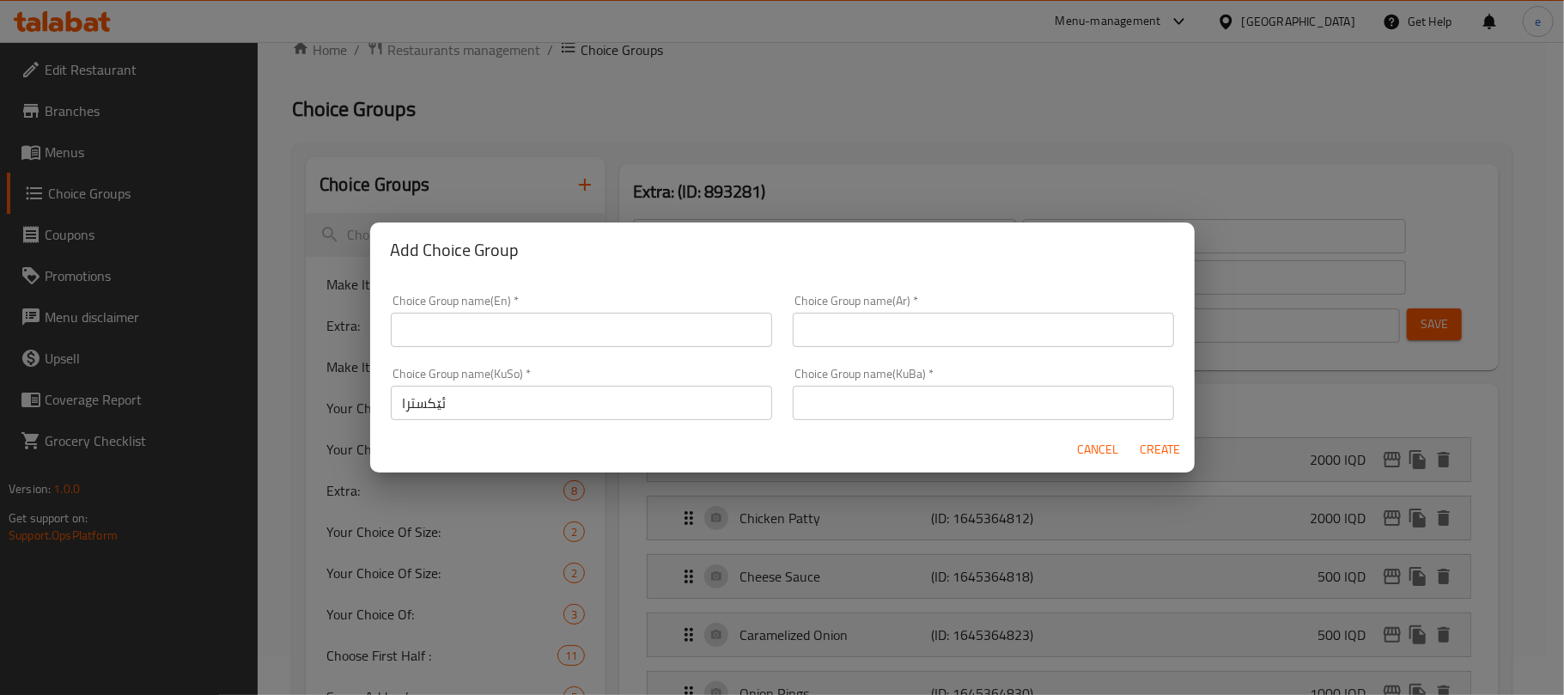
click at [840, 412] on input "text" at bounding box center [983, 403] width 381 height 34
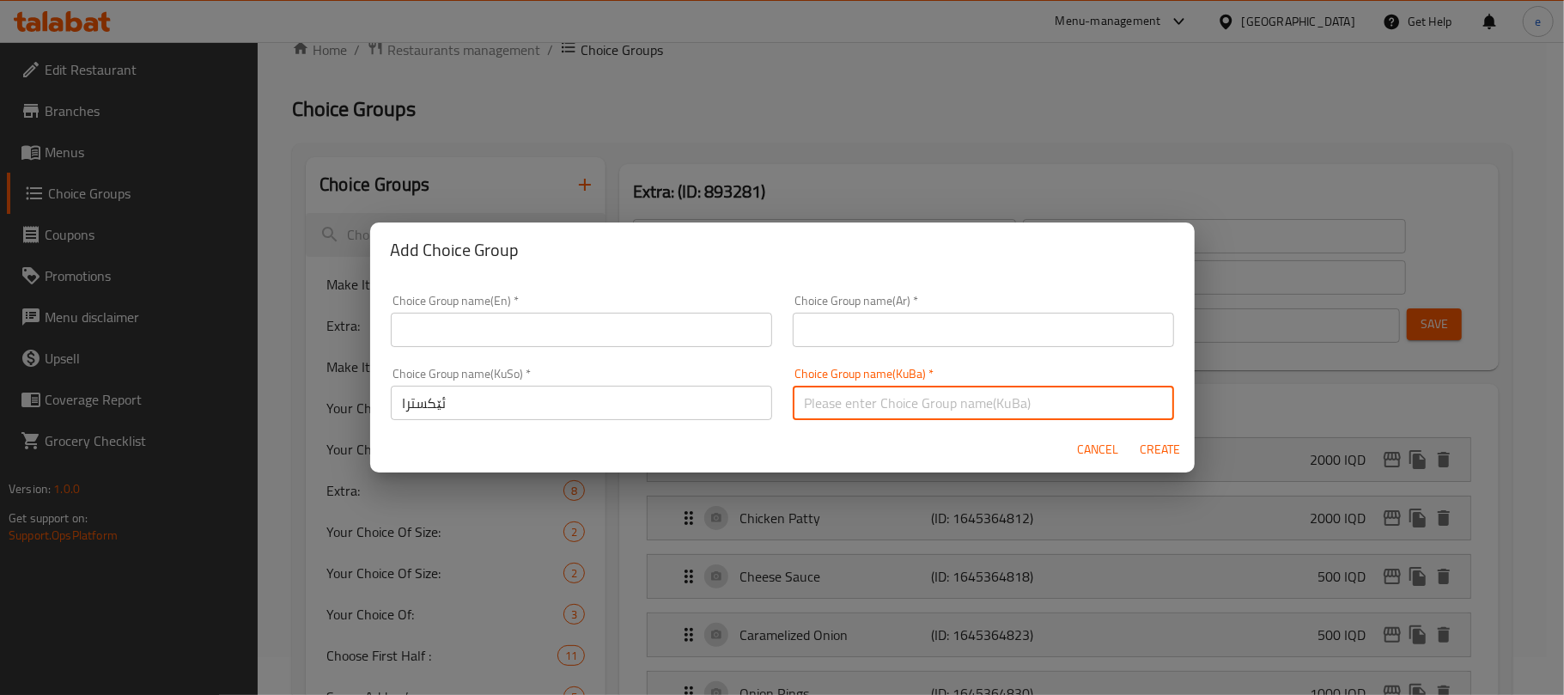
paste input "ئێکسترا"
type input "ئێکسترا"
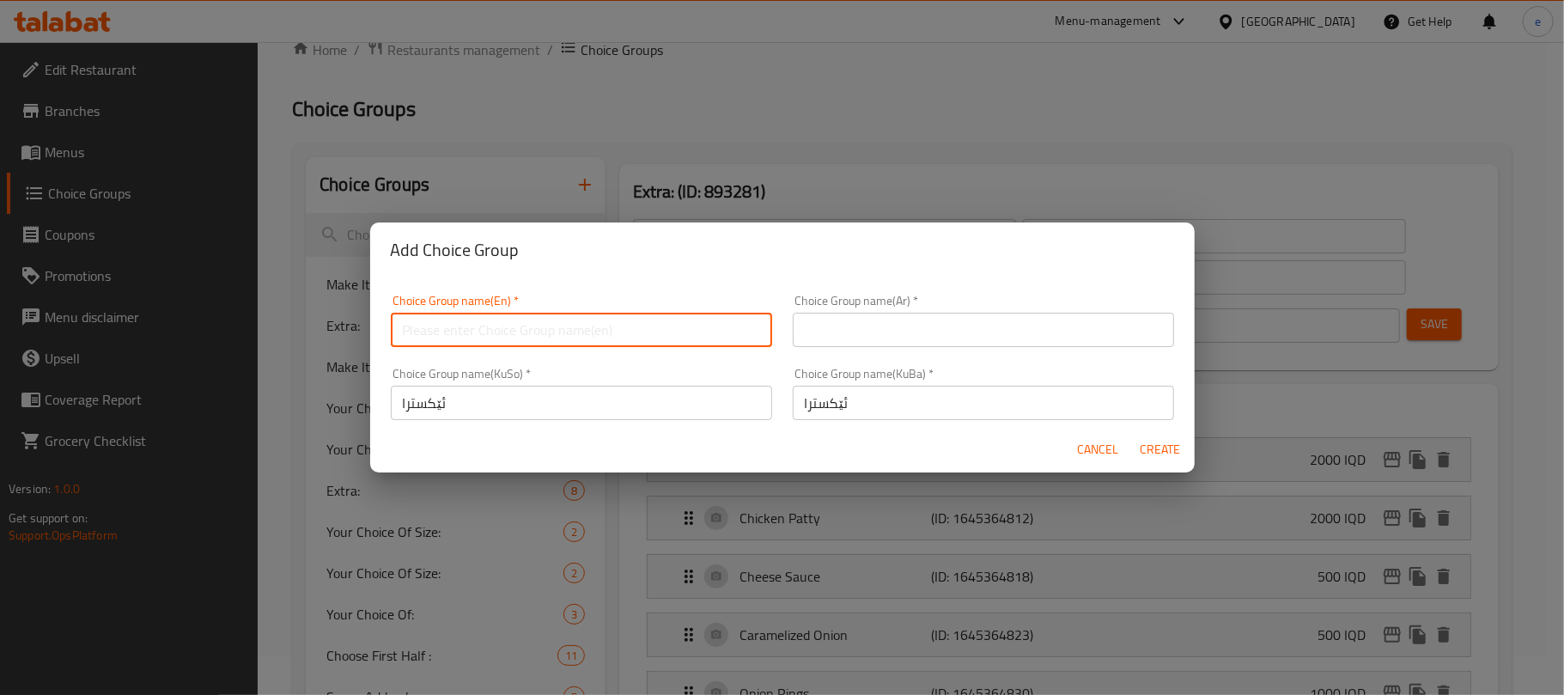
click at [680, 344] on input "text" at bounding box center [581, 330] width 381 height 34
paste input "Extra:"
type input "Extra:"
click at [1105, 439] on span "Cancel" at bounding box center [1098, 449] width 41 height 21
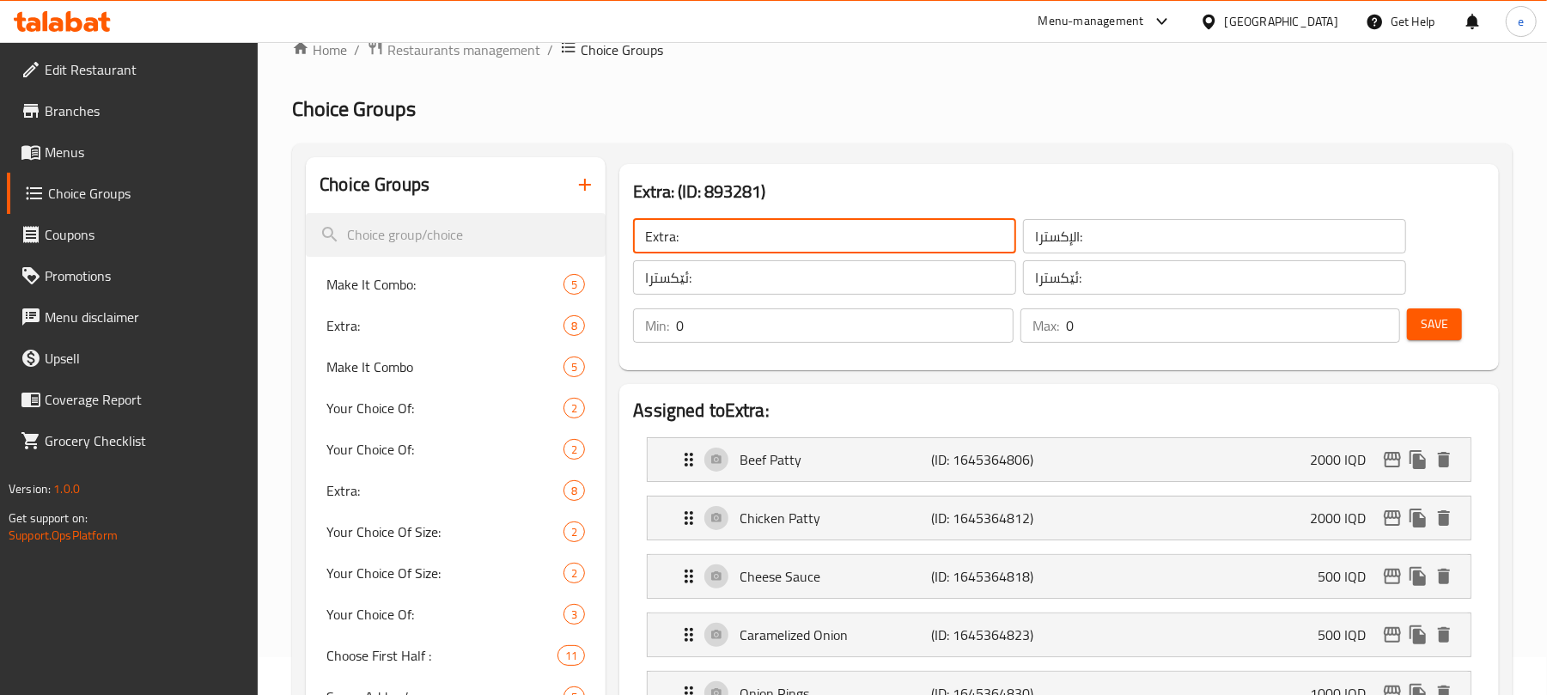
click at [705, 235] on input "Extra:" at bounding box center [824, 236] width 383 height 34
click at [718, 299] on div "Min: 0 ​ Max: 0 ​ Save" at bounding box center [1056, 325] width 866 height 55
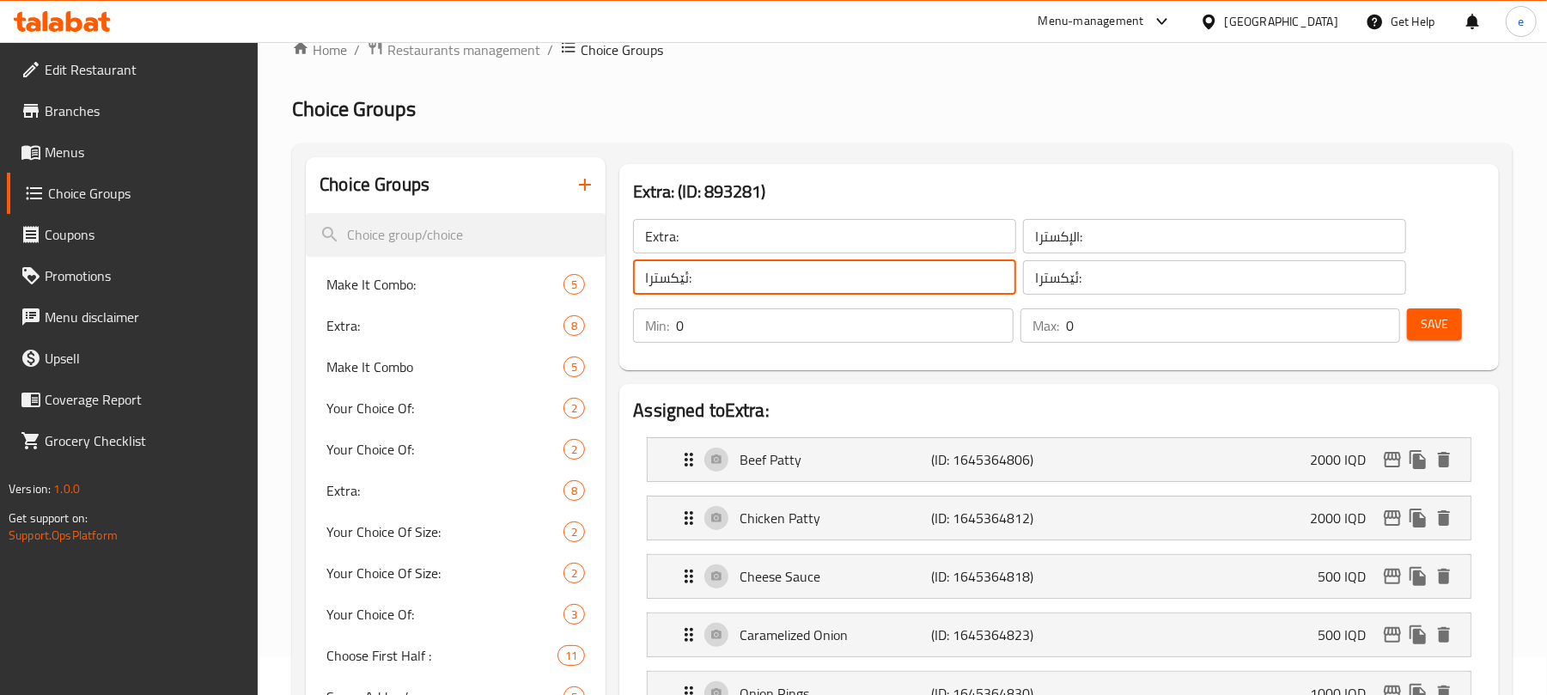
click at [716, 289] on input "ئێکسترا:" at bounding box center [824, 277] width 383 height 34
click at [1041, 246] on input "الإكسترا:" at bounding box center [1214, 236] width 383 height 34
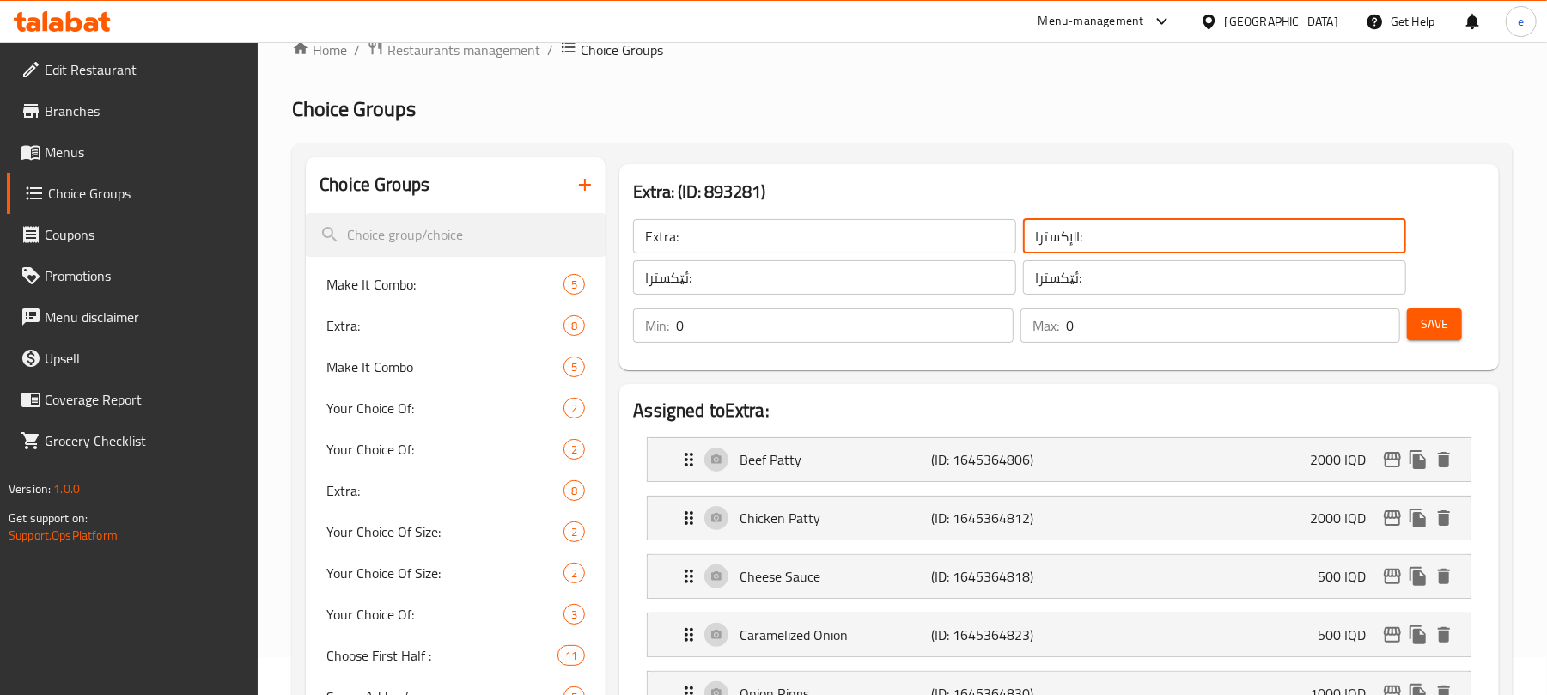
click at [1041, 246] on input "الإكسترا:" at bounding box center [1214, 236] width 383 height 34
click at [599, 191] on button "button" at bounding box center [584, 184] width 41 height 41
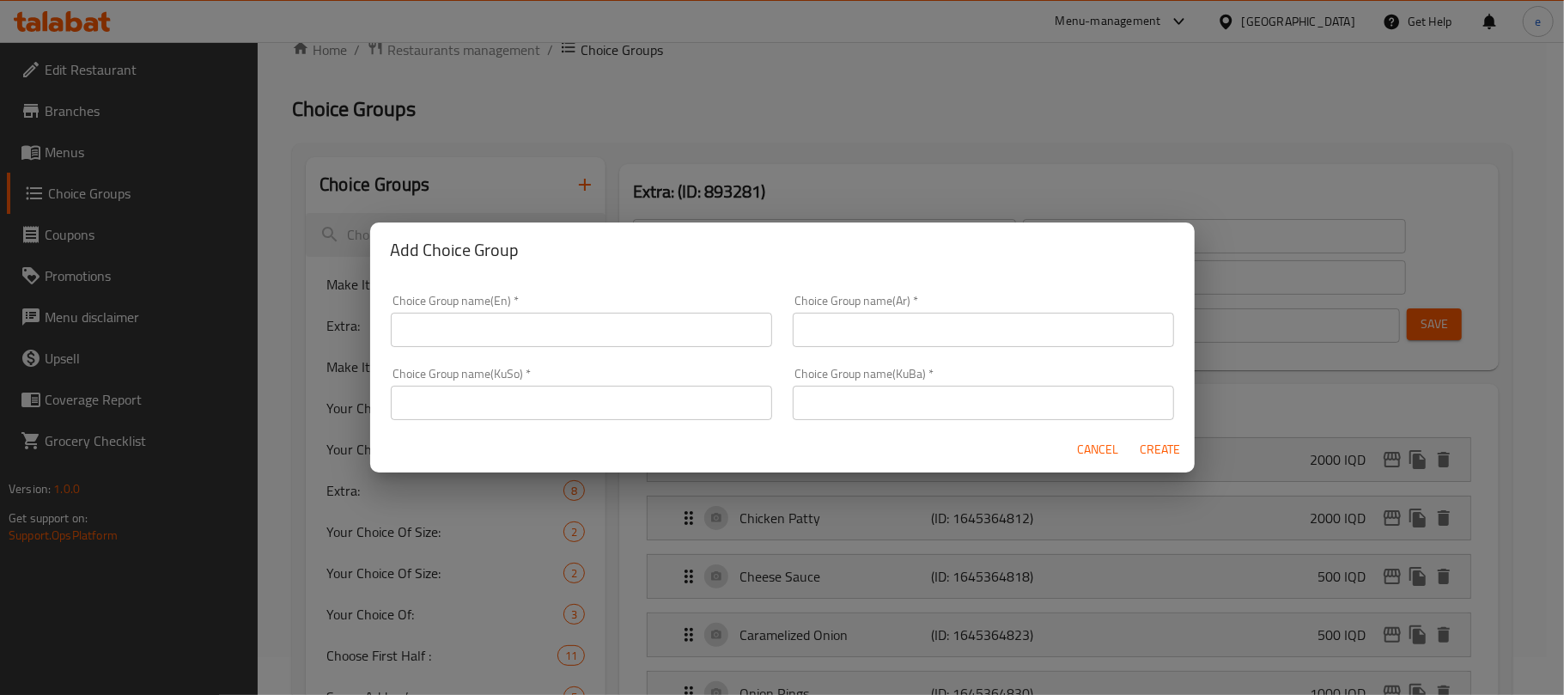
click at [900, 321] on input "text" at bounding box center [983, 330] width 381 height 34
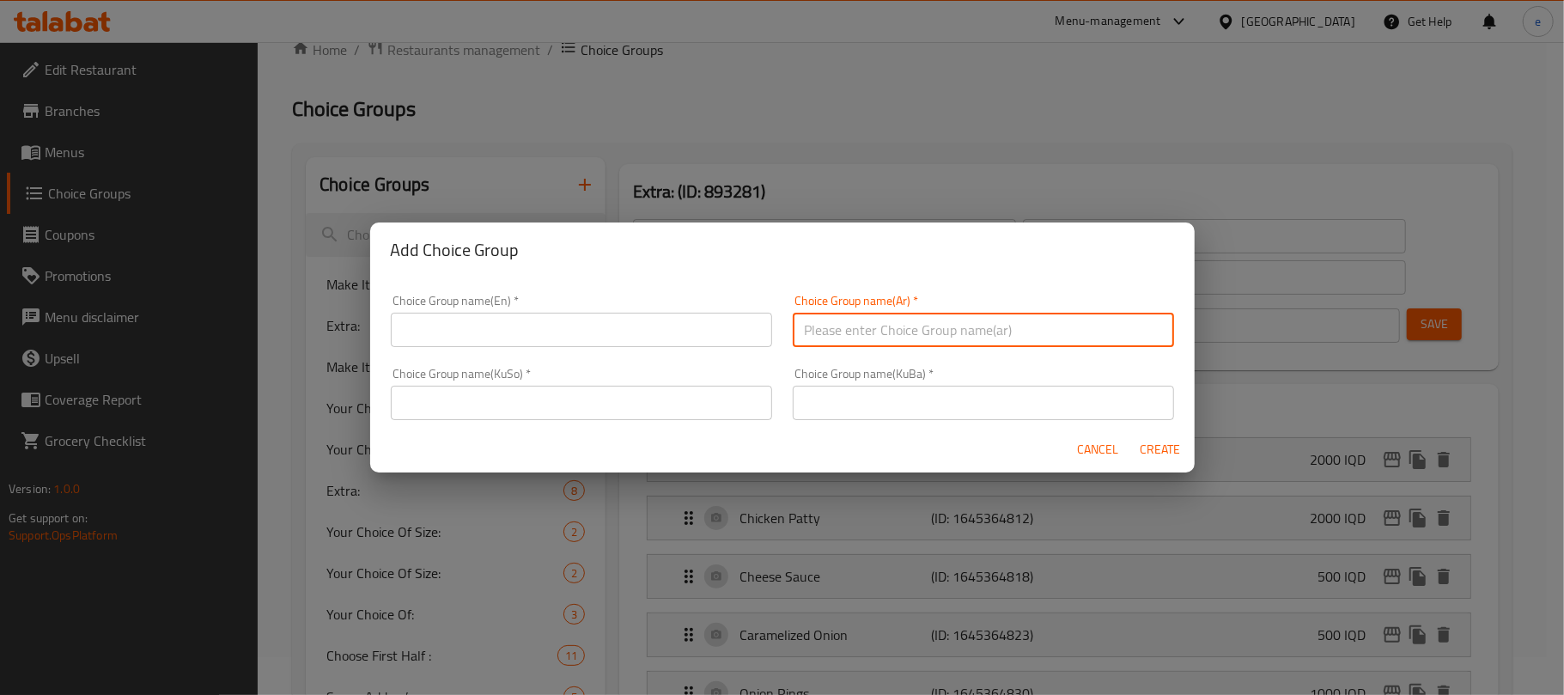
paste input "الإكسترا:"
type input "الإكسترا:"
click at [653, 325] on input "text" at bounding box center [581, 330] width 381 height 34
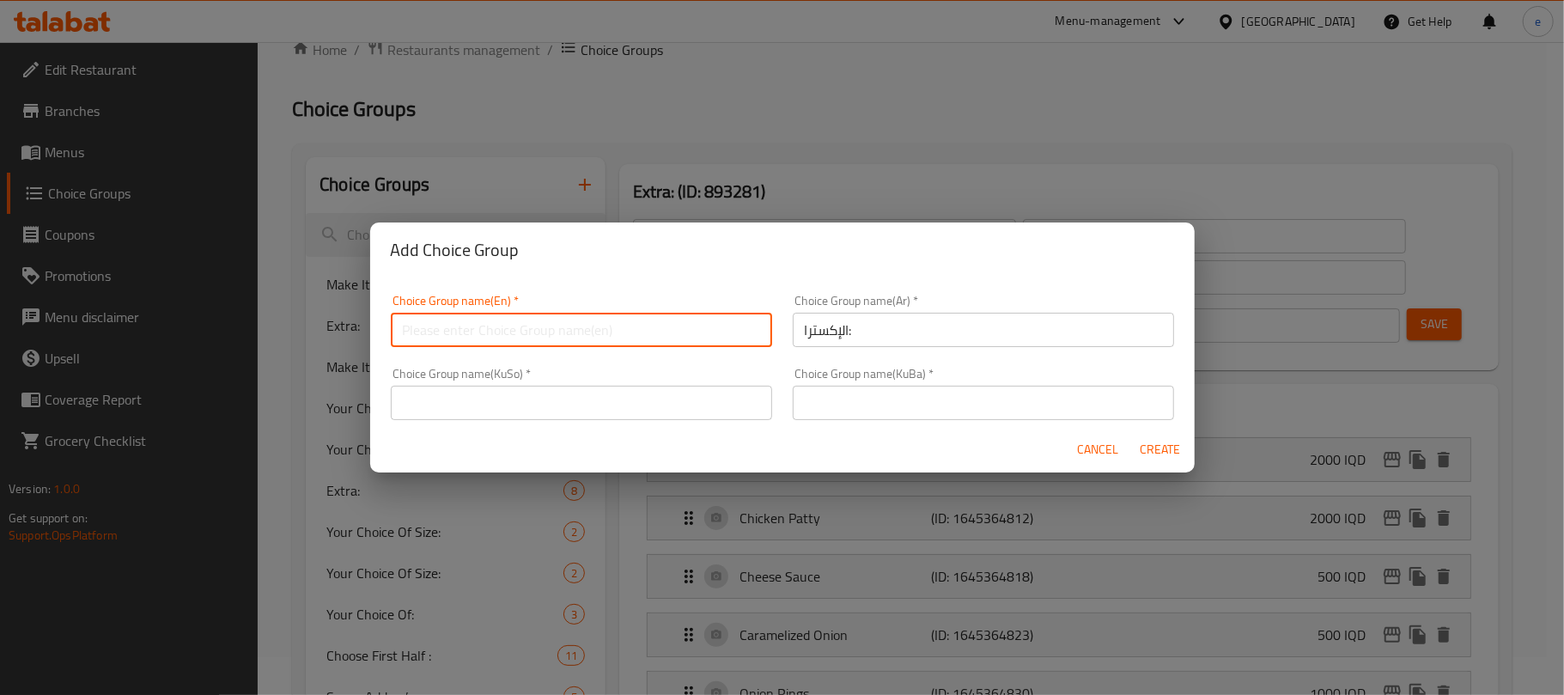
paste input "Extra:"
type input "Extra:"
drag, startPoint x: 613, startPoint y: 389, endPoint x: 625, endPoint y: 389, distance: 12.0
click at [613, 389] on input "text" at bounding box center [581, 403] width 381 height 34
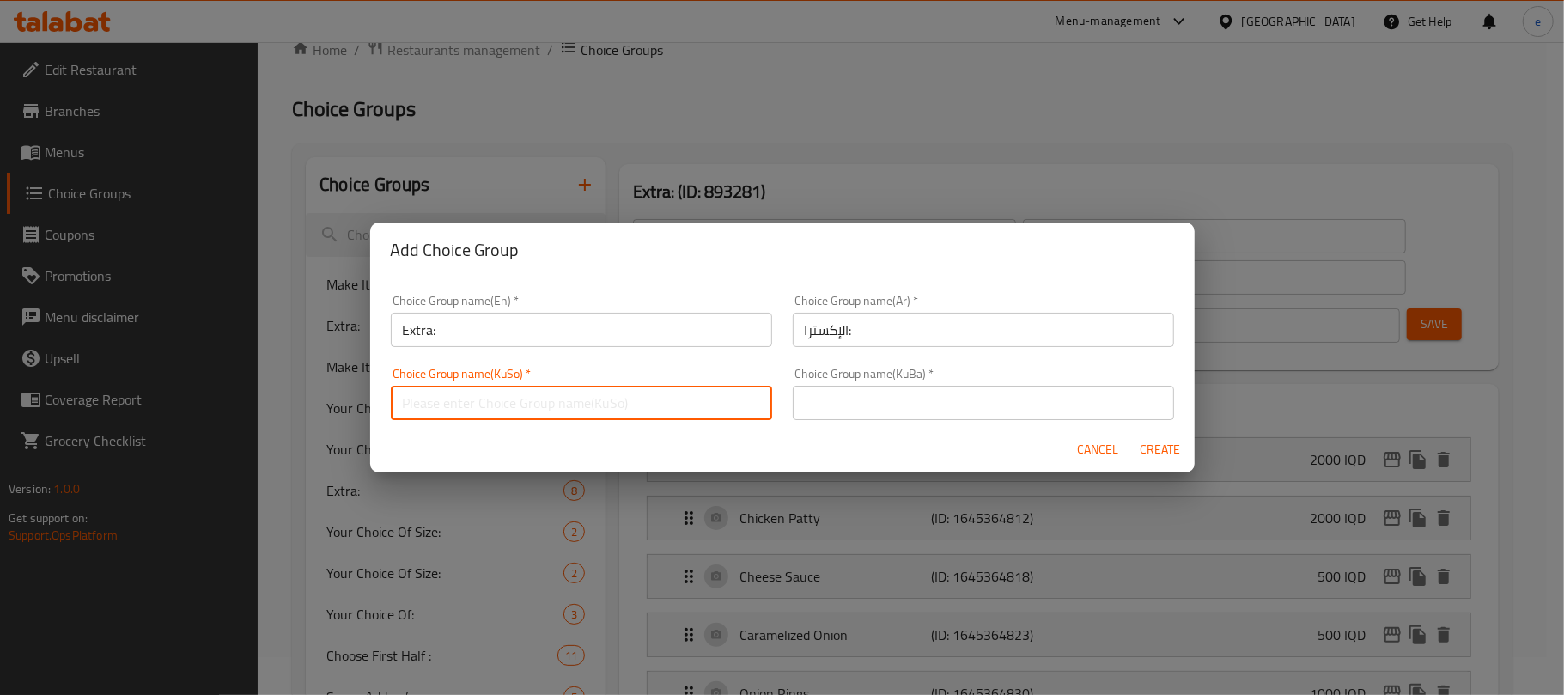
paste input "ئێکسترا:"
type input "ئێکسترا:"
click at [922, 399] on input "text" at bounding box center [983, 403] width 381 height 34
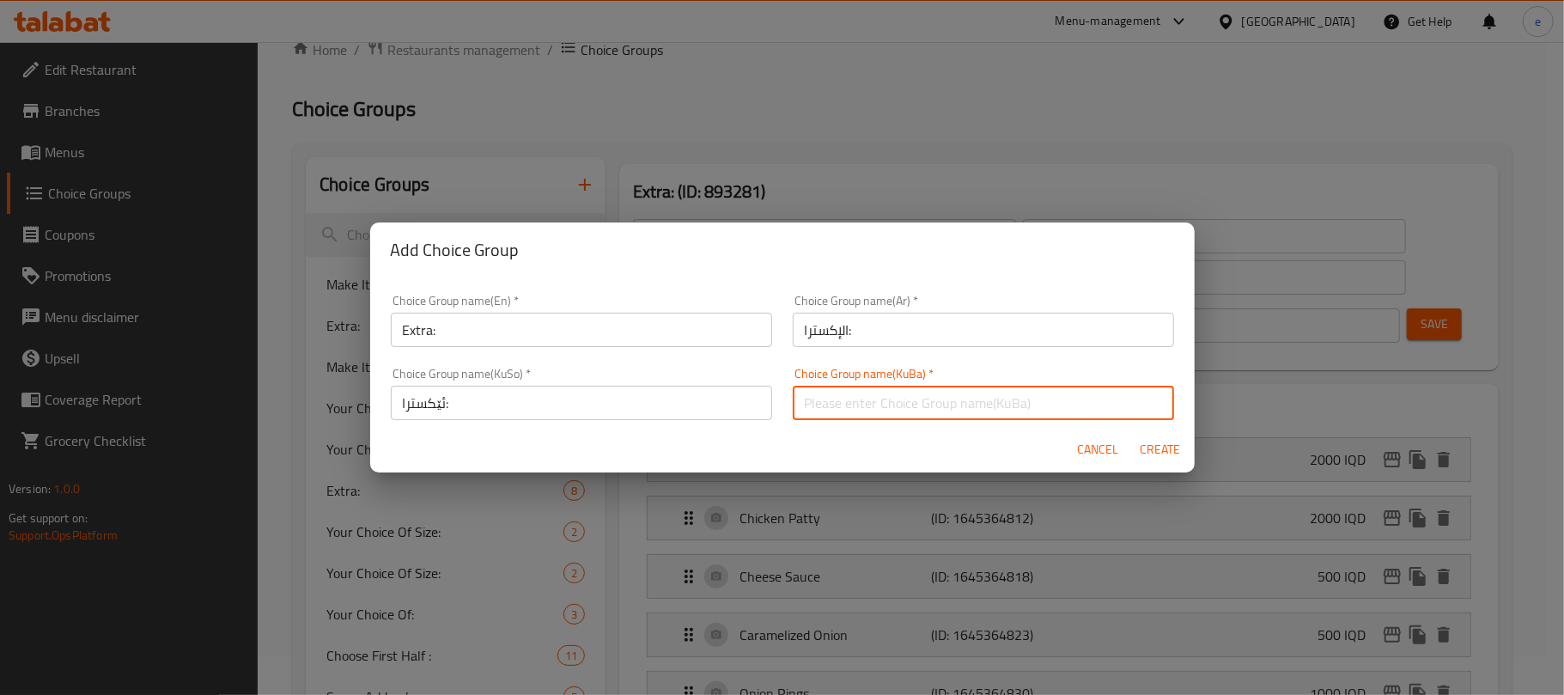
paste input "ئێکسترا:"
type input "ئێکسترا:"
click at [596, 348] on div "Choice Group name(En)   * Extra: Choice Group name(En) *" at bounding box center [582, 320] width 402 height 73
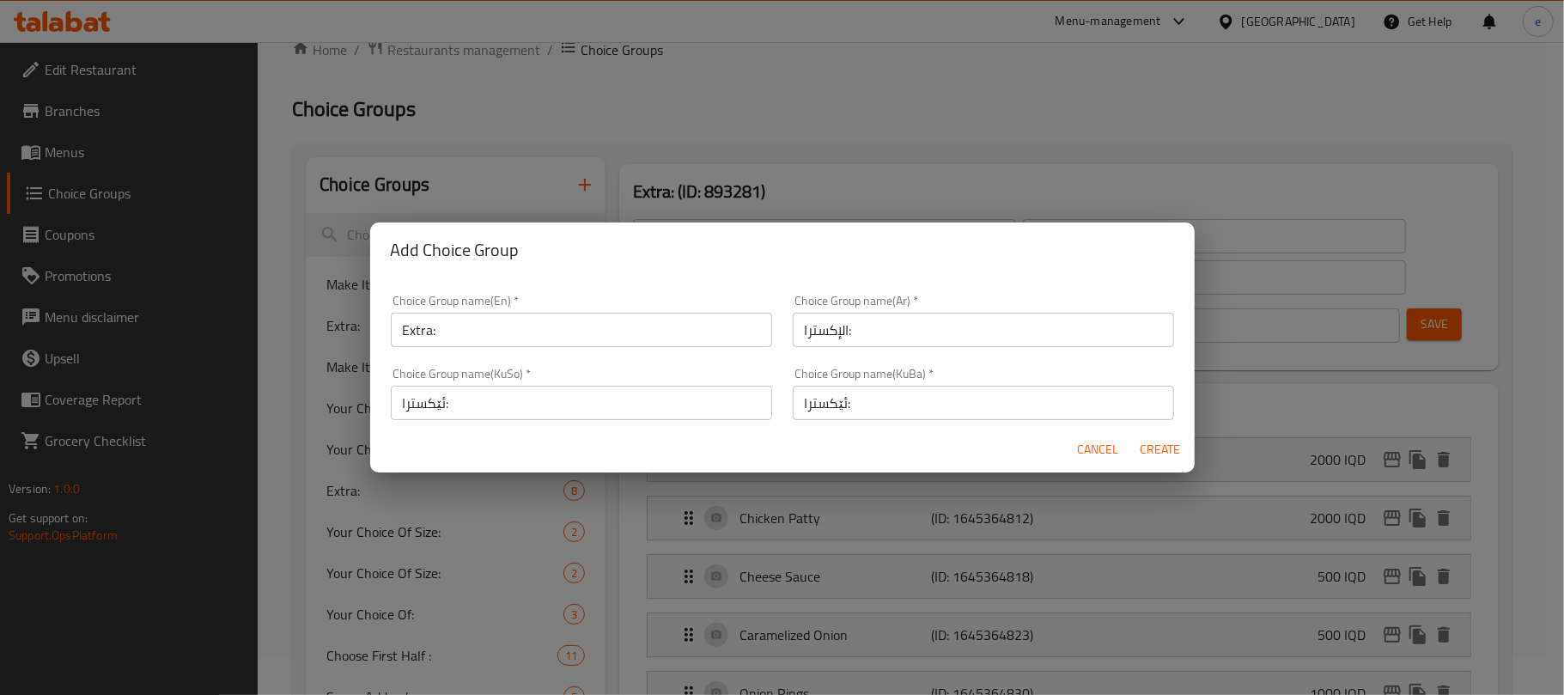
click at [588, 318] on input "Extra:" at bounding box center [581, 330] width 381 height 34
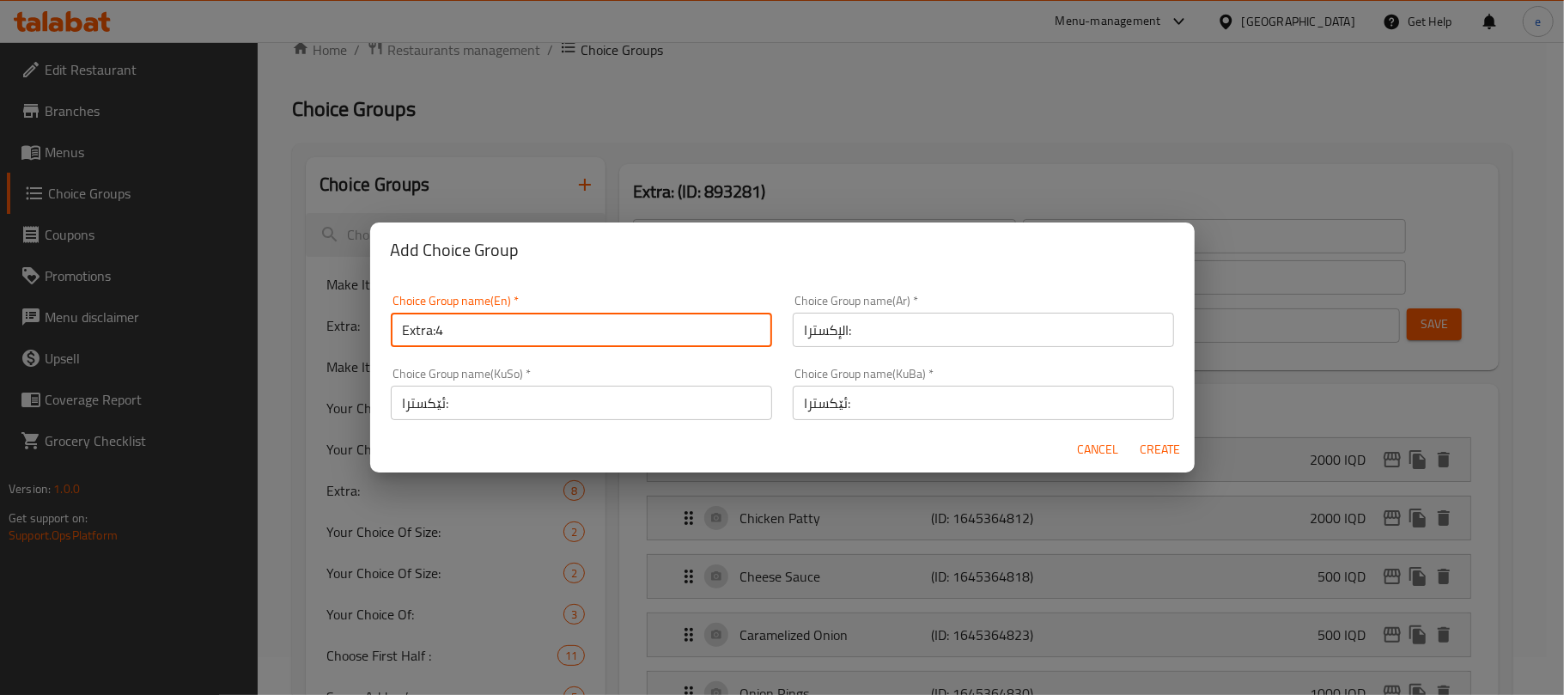
type input "Extra:4"
click at [1134, 450] on button "Create" at bounding box center [1160, 450] width 55 height 32
type input "Extra:4"
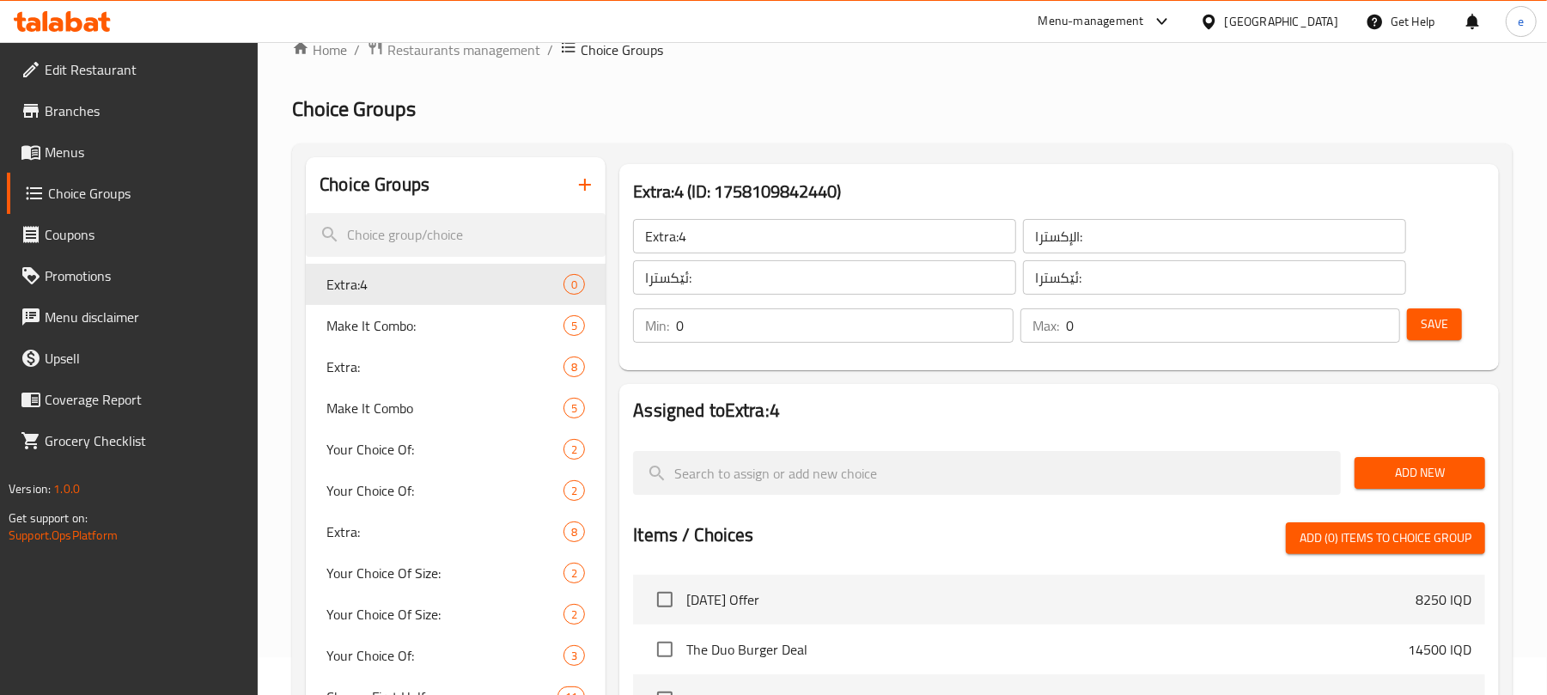
click at [1442, 478] on span "Add New" at bounding box center [1419, 472] width 103 height 21
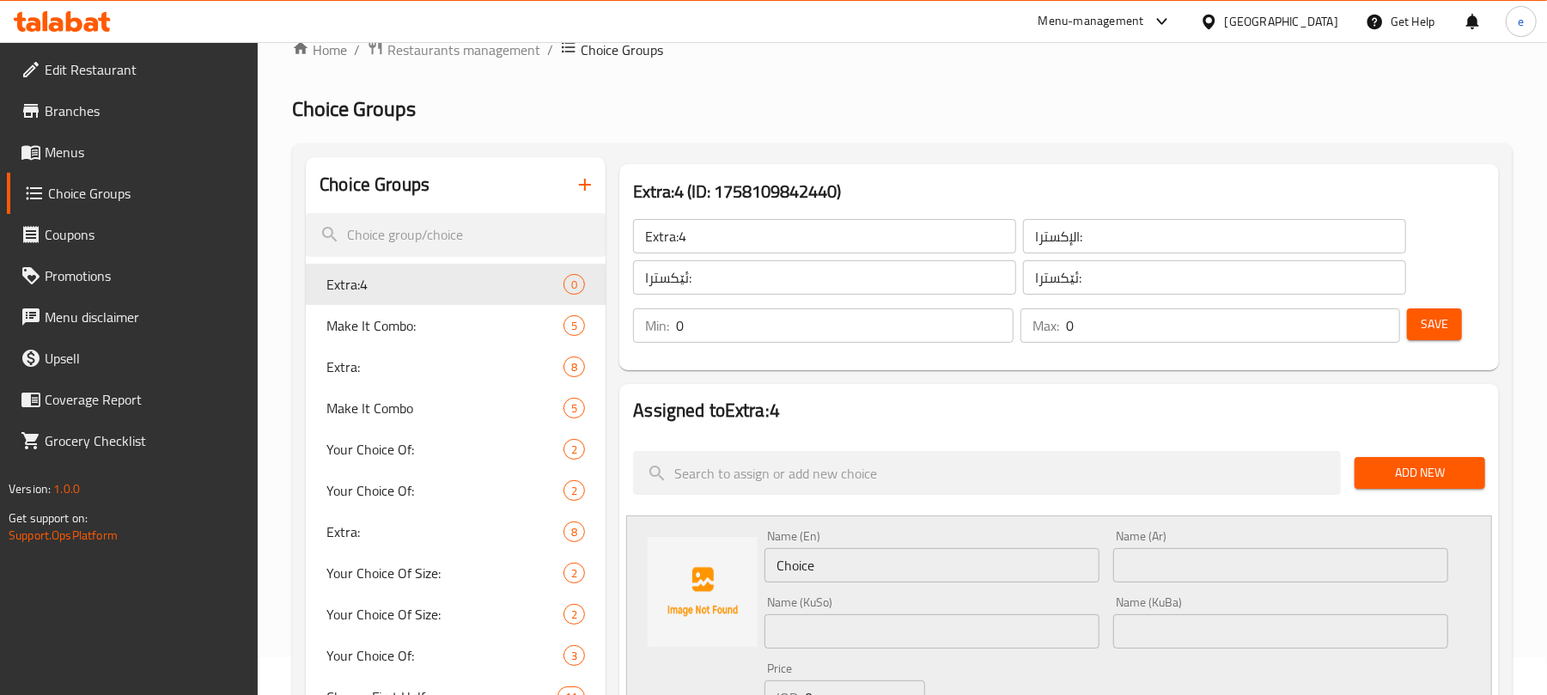
click at [878, 569] on input "Choice" at bounding box center [932, 565] width 335 height 34
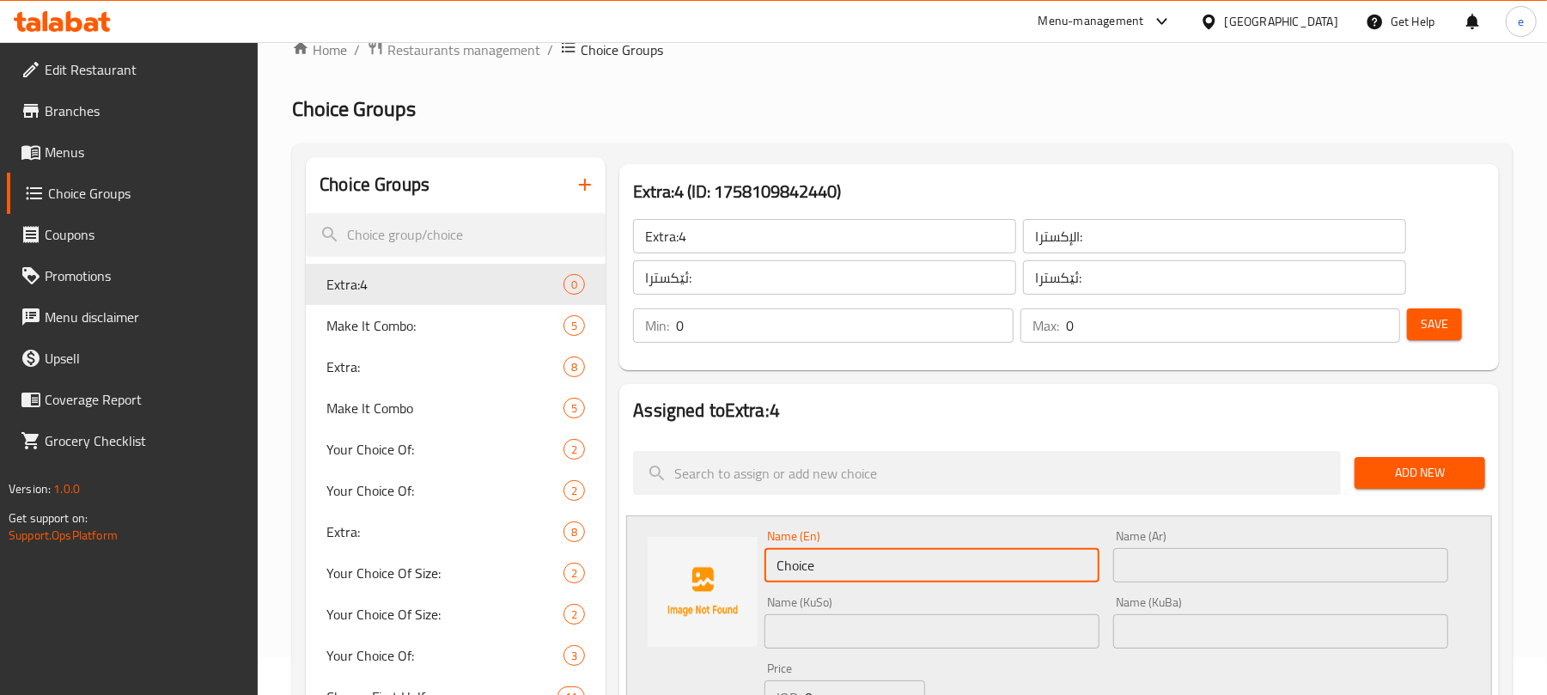
click at [877, 568] on input "Choice" at bounding box center [932, 565] width 335 height 34
paste input "Extra Diet Chicken Pie"
type input "Extra Diet Chicken Piece"
click at [1297, 555] on input "text" at bounding box center [1280, 565] width 335 height 34
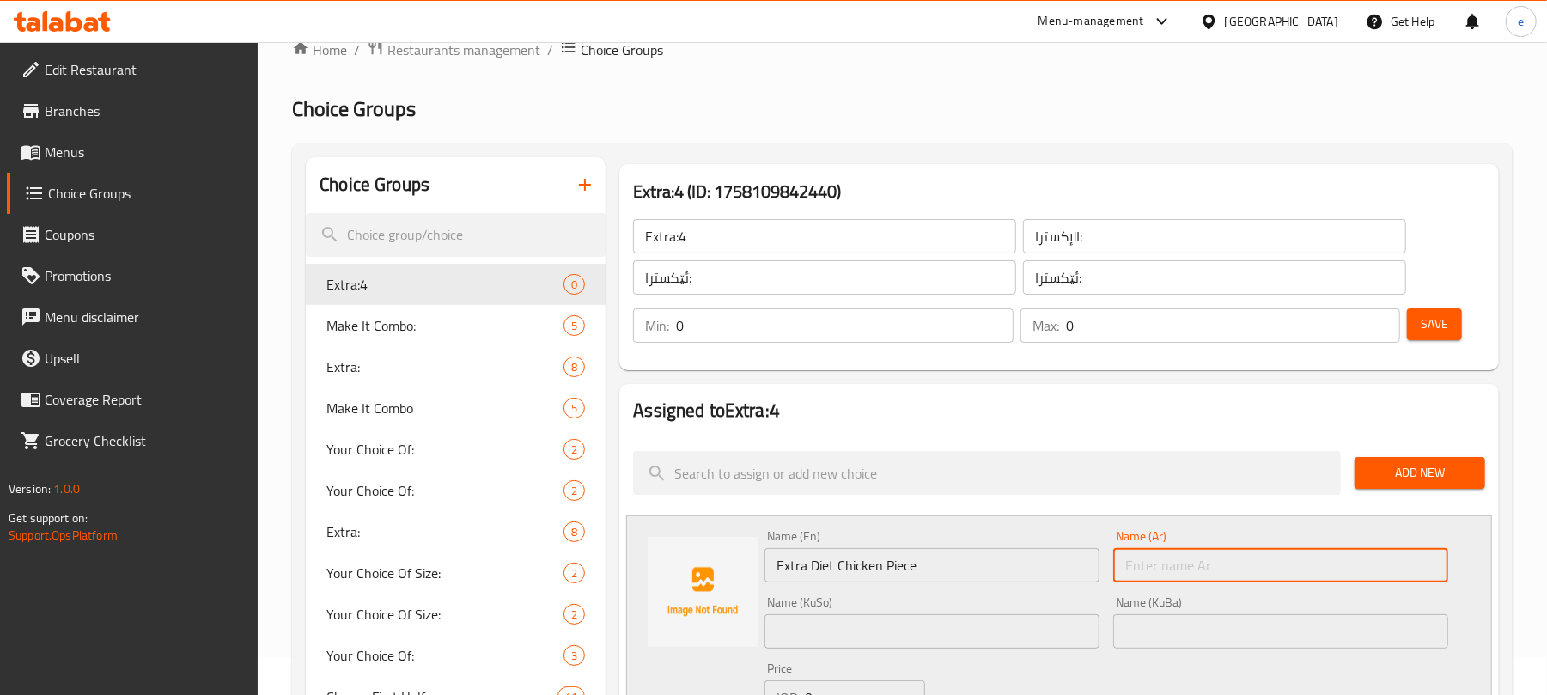
paste input "قطعة دجاج إكسترا دايت"
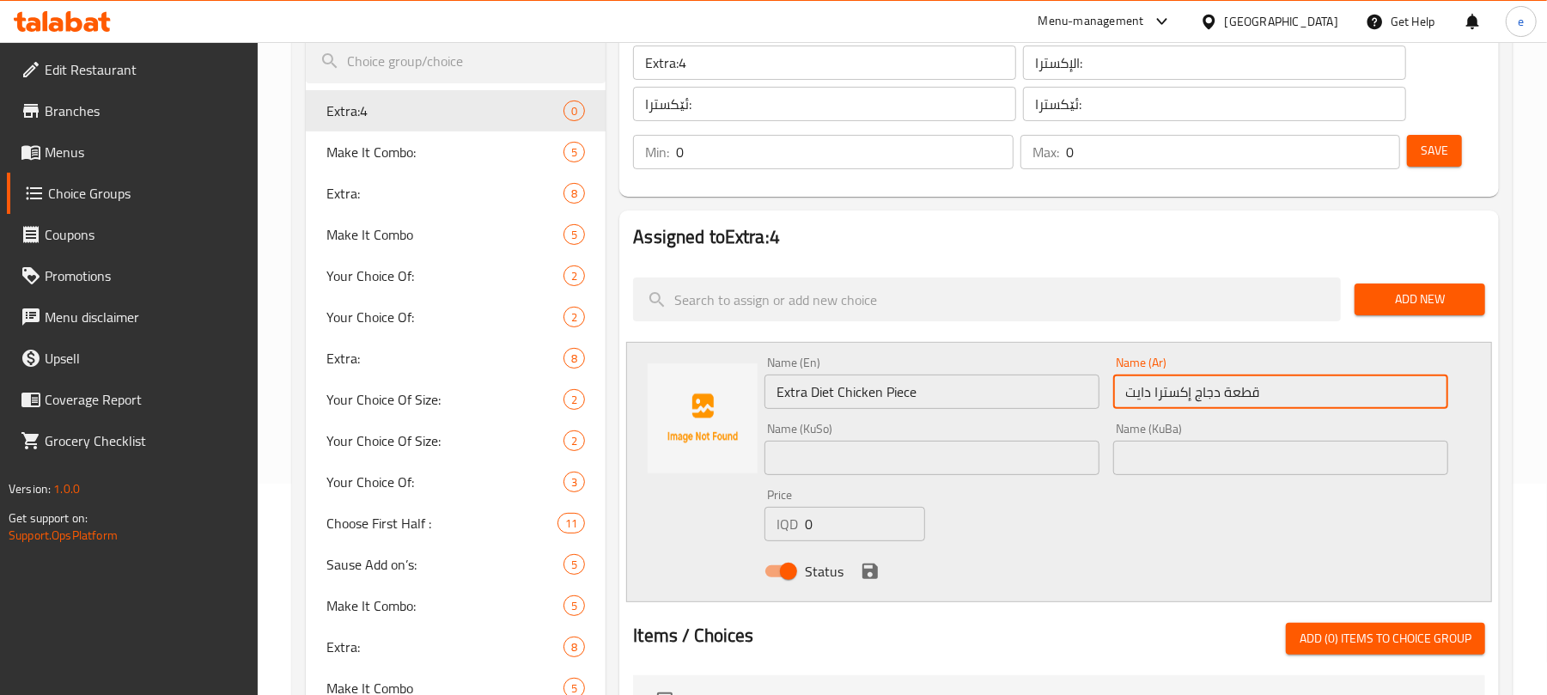
scroll to position [266, 0]
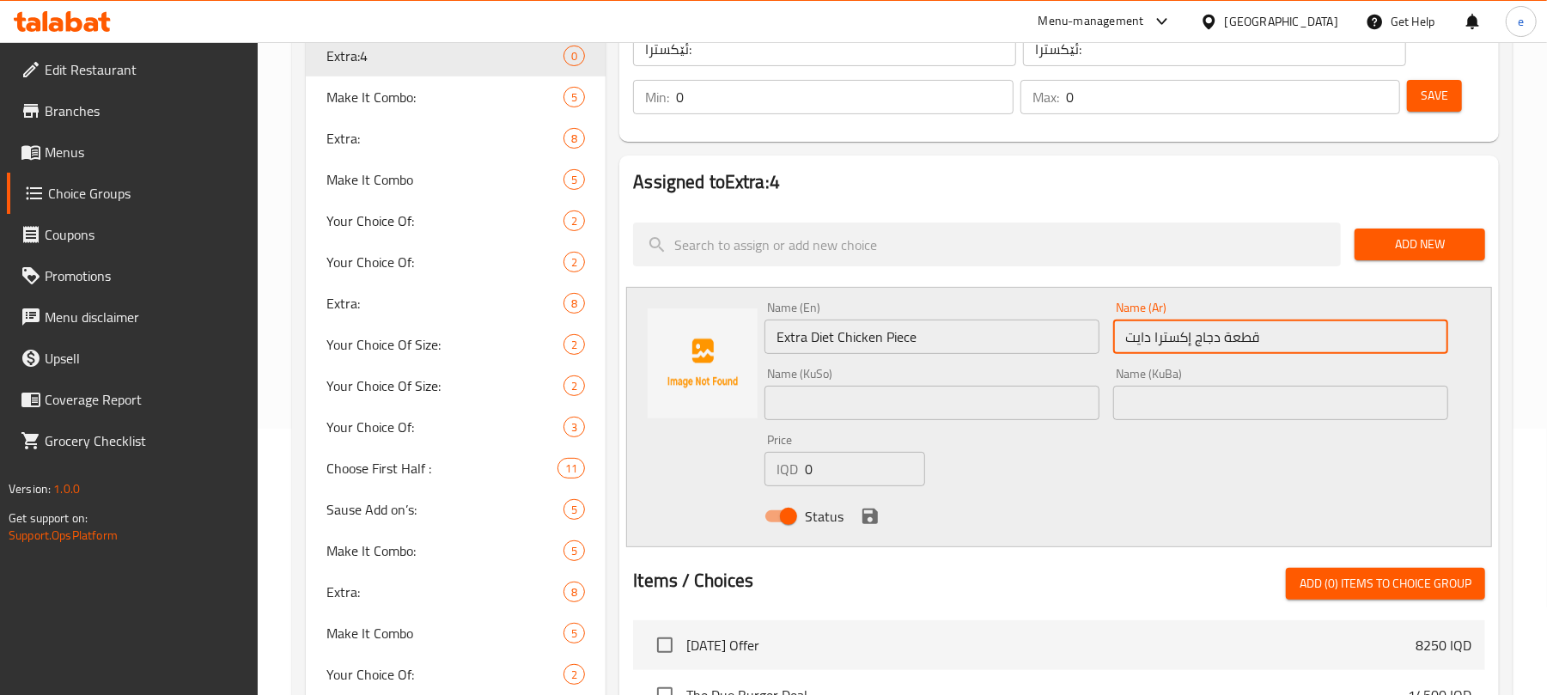
type input "قطعة دجاج إكسترا دايت"
click at [984, 380] on div "Name (KuSo) Name (KuSo)" at bounding box center [932, 394] width 335 height 52
click at [997, 413] on input "text" at bounding box center [932, 403] width 335 height 34
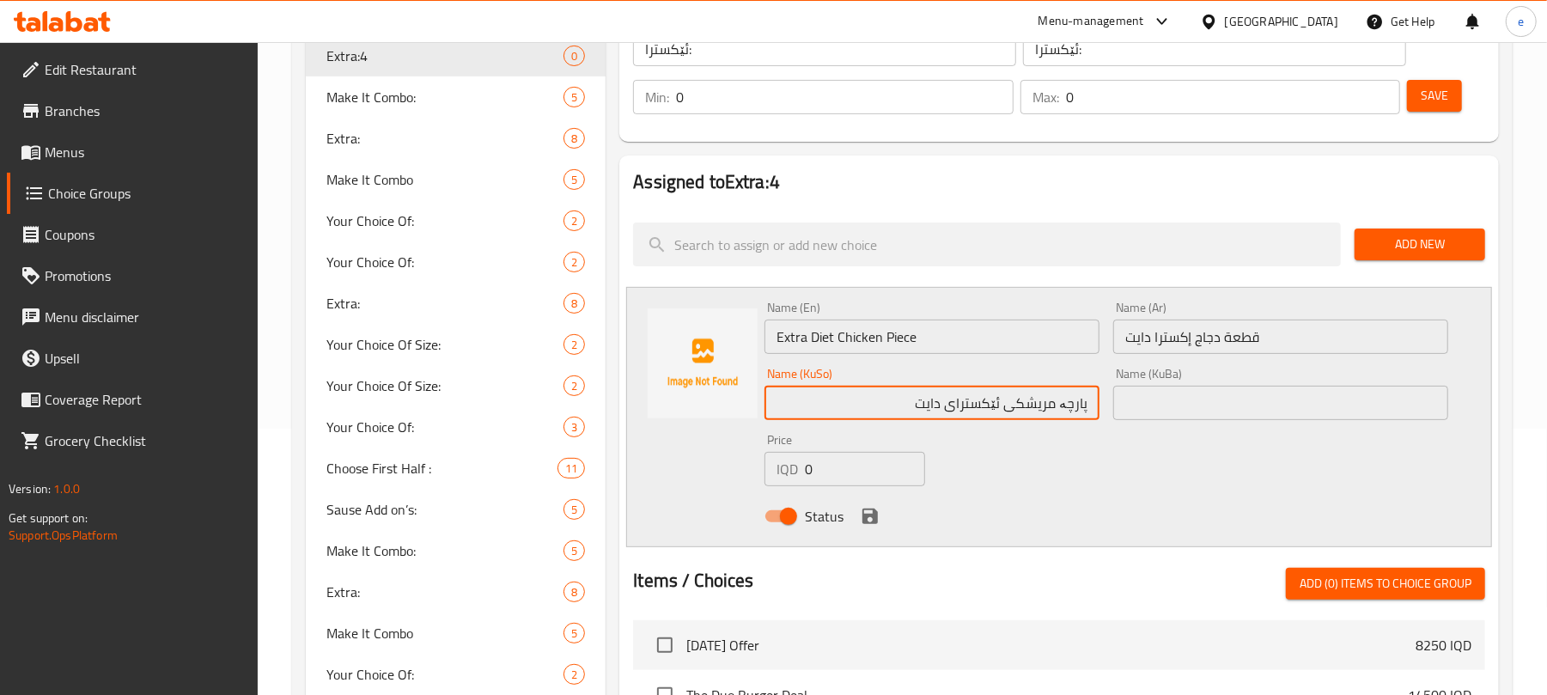
click at [1004, 405] on input "پارچە مریشکی ئێکسترای دایت" at bounding box center [932, 403] width 335 height 34
type input "پارچە مریشکی ئێکسترای دایت"
click at [1167, 390] on input "text" at bounding box center [1280, 403] width 335 height 34
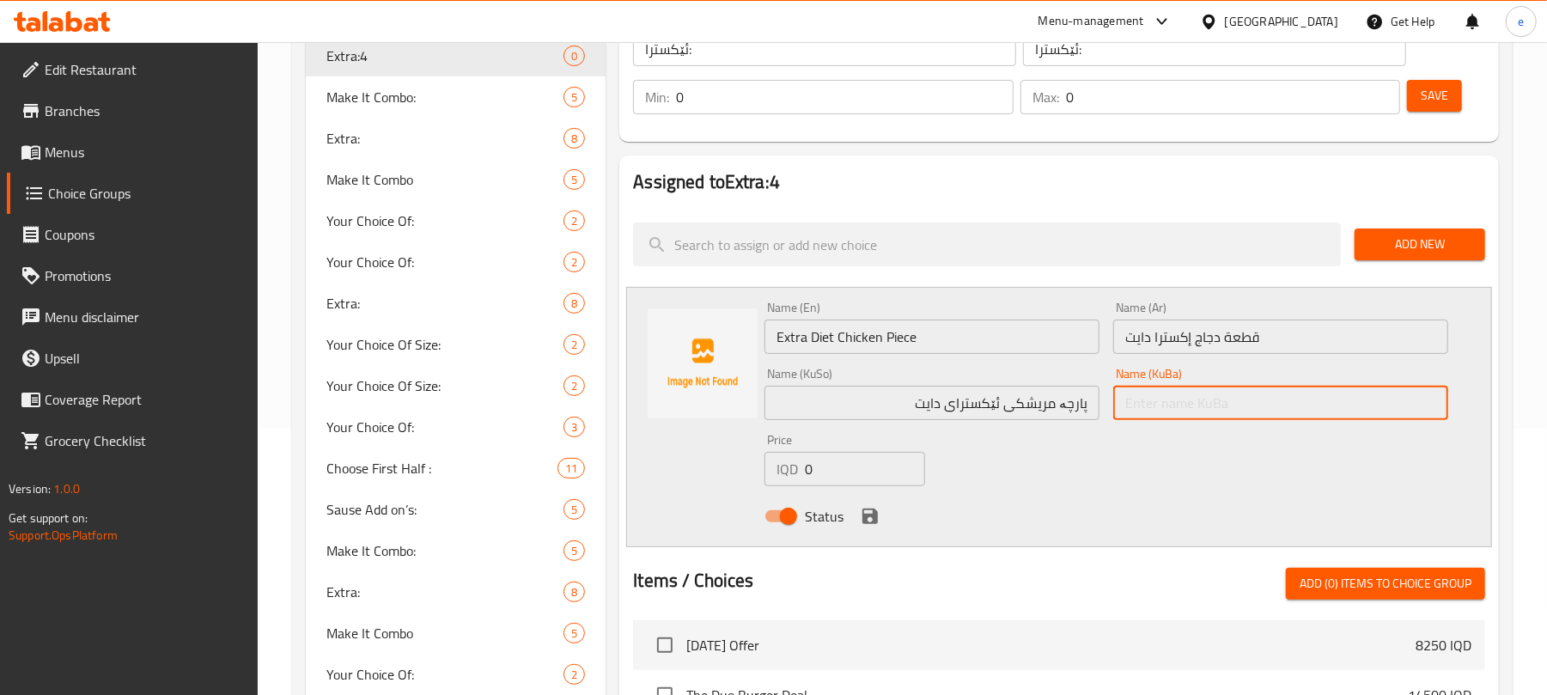
paste input "پارچە مریشکی ئێکسترای دایت"
type input "پارچە مریشکی ئێکسترای دایت"
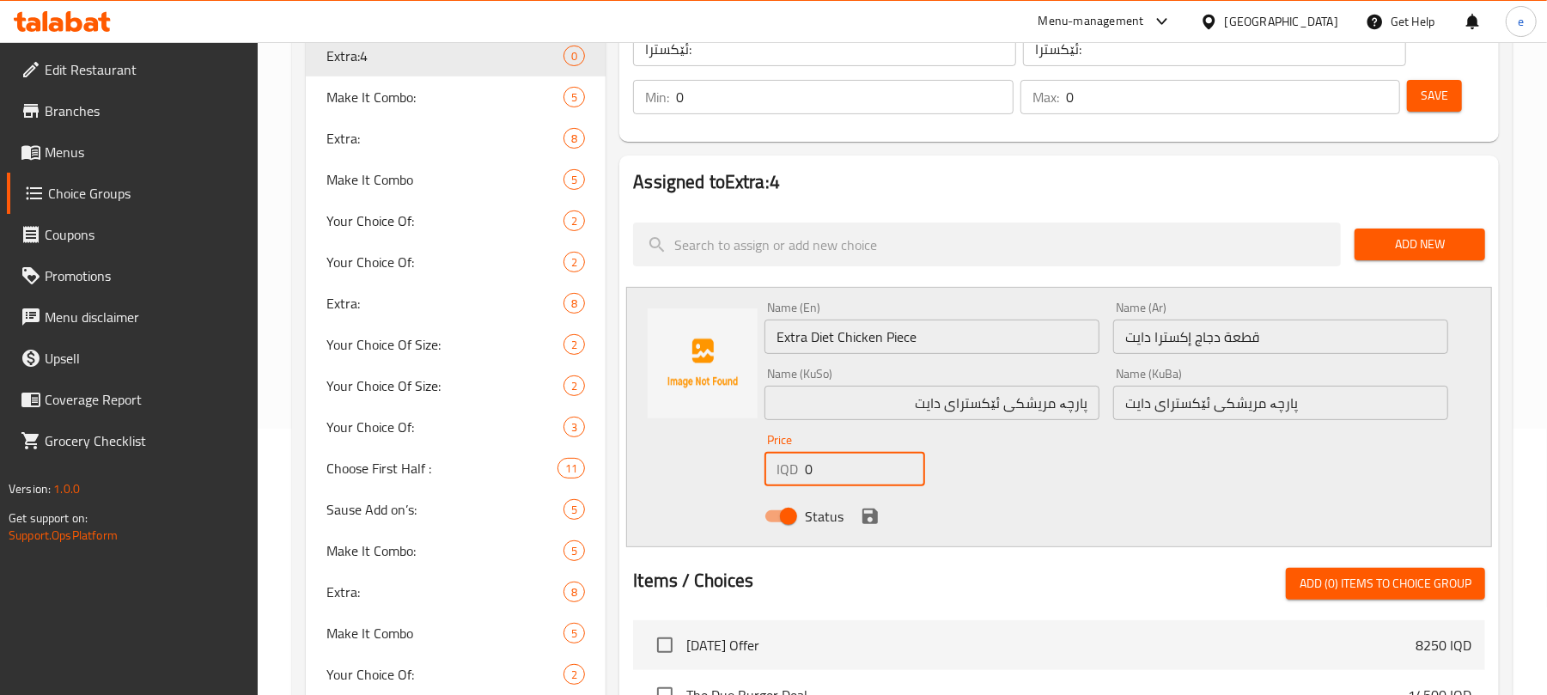
drag, startPoint x: 849, startPoint y: 485, endPoint x: 771, endPoint y: 472, distance: 78.2
click at [771, 472] on div "IQD 0 Price" at bounding box center [845, 469] width 161 height 34
paste input "200"
type input "2000"
click at [867, 527] on button "save" at bounding box center [870, 516] width 26 height 26
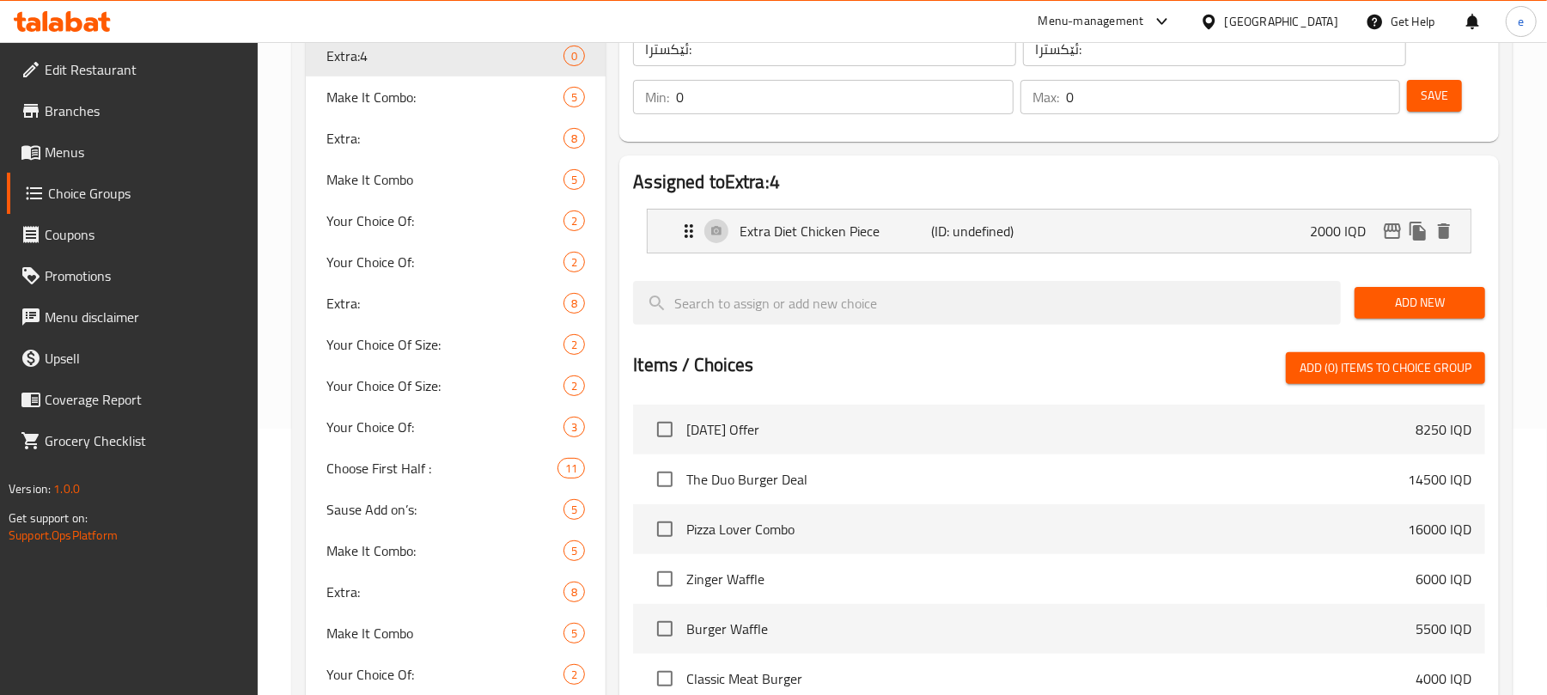
drag, startPoint x: 1436, startPoint y: 93, endPoint x: 1427, endPoint y: 114, distance: 23.5
click at [1434, 91] on span "Save" at bounding box center [1434, 95] width 27 height 21
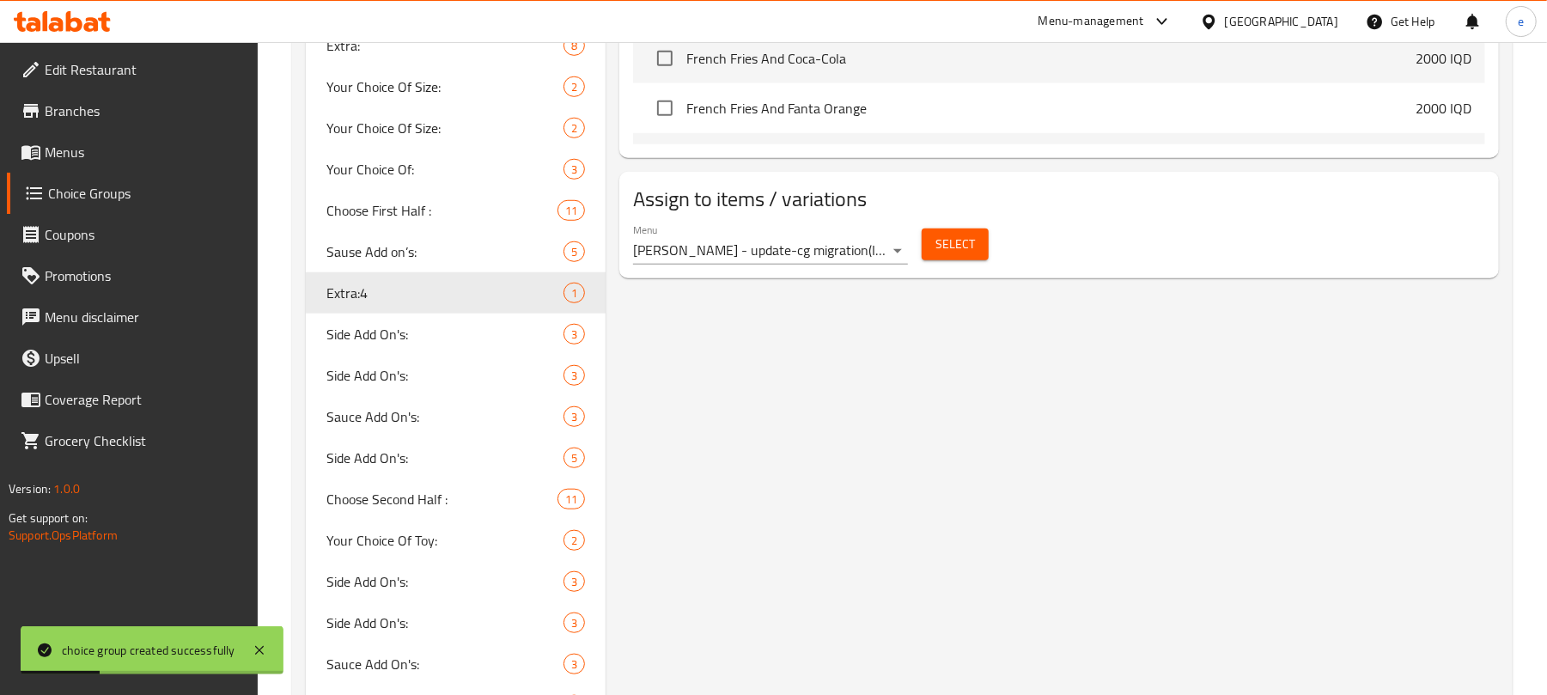
scroll to position [870, 0]
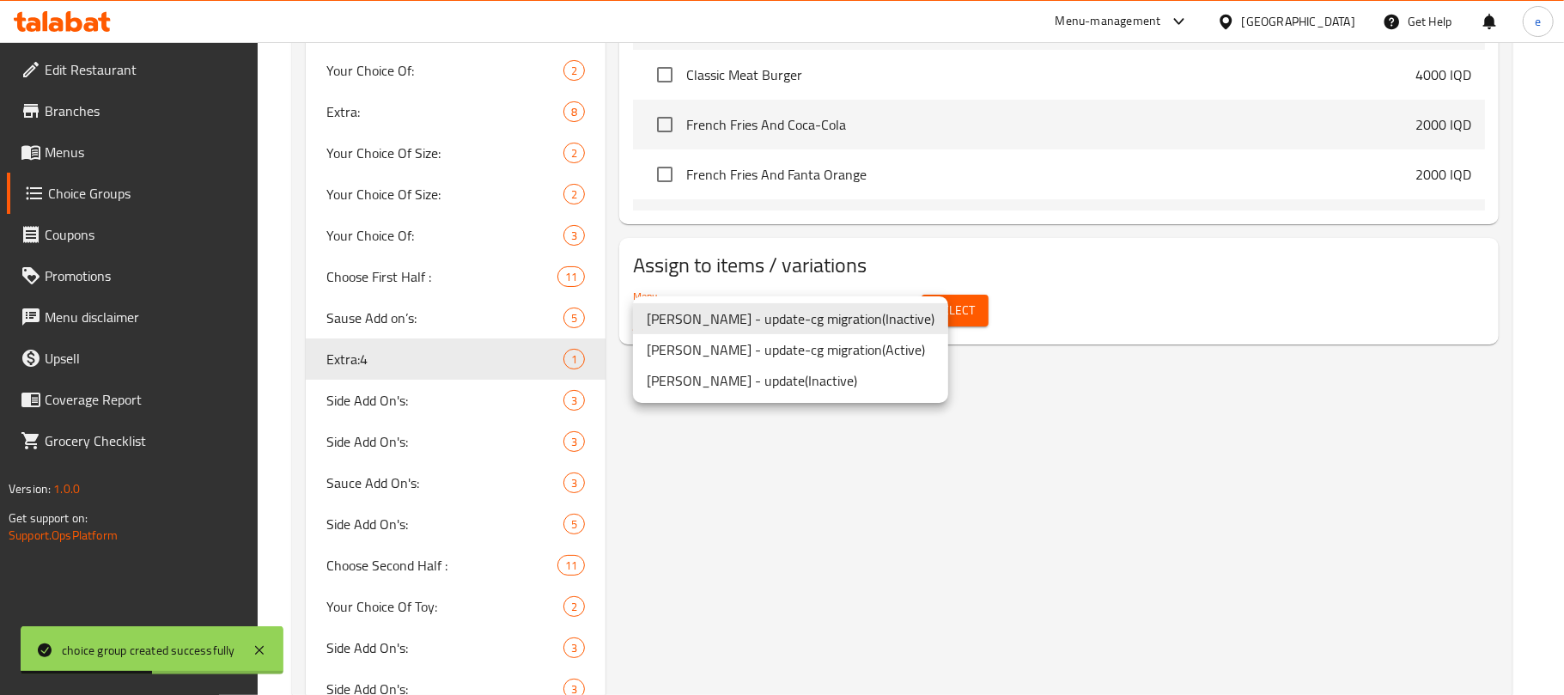
click at [785, 349] on li "Ahmed - update-cg migration ( Active )" at bounding box center [790, 349] width 315 height 31
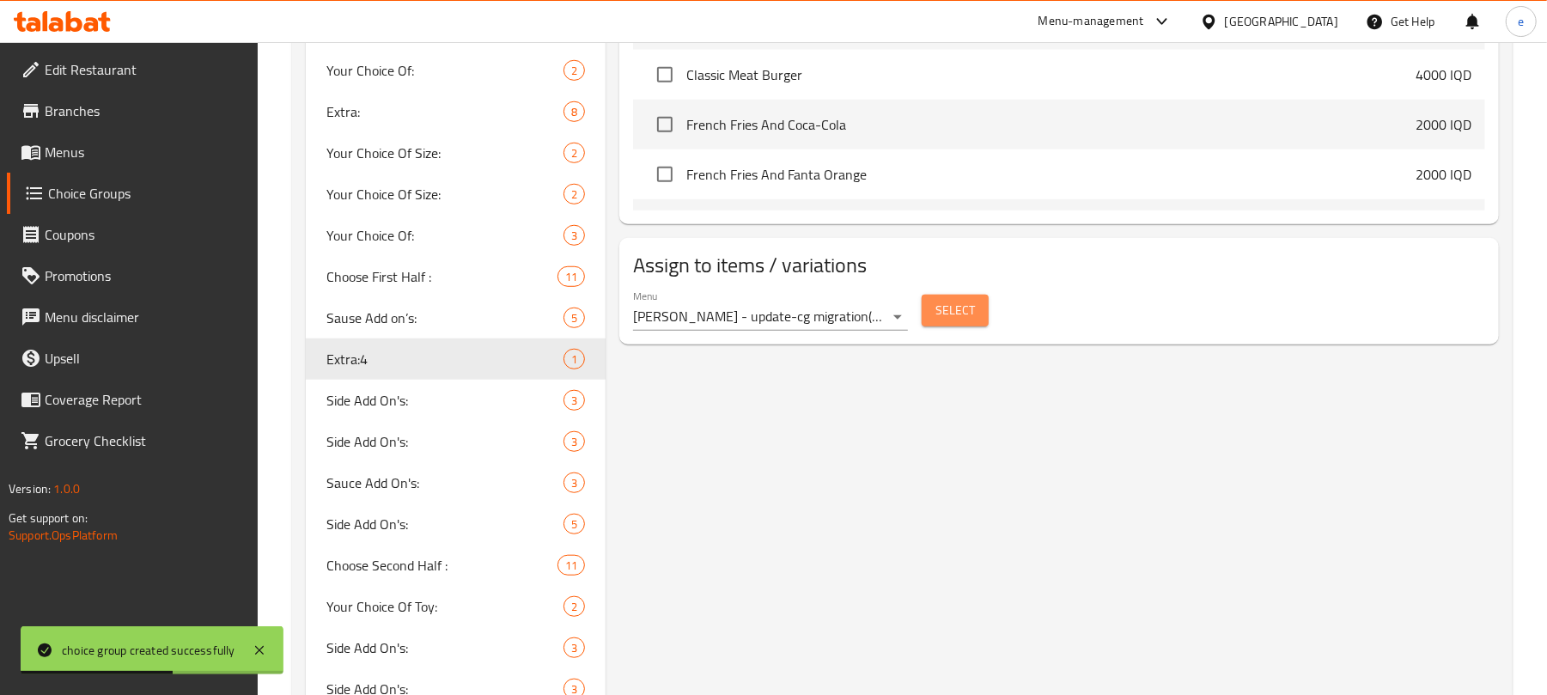
click at [942, 318] on span "Select" at bounding box center [956, 310] width 40 height 21
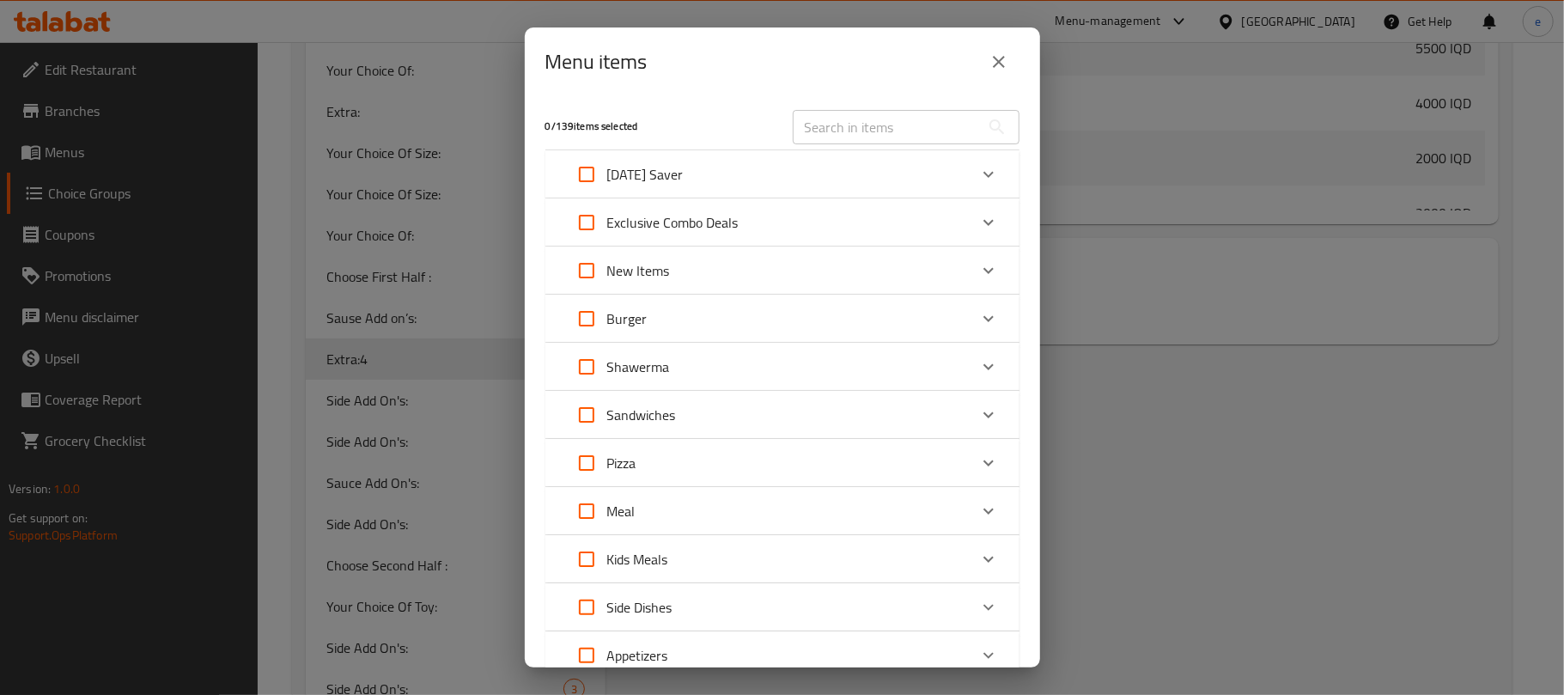
click at [850, 122] on input "text" at bounding box center [886, 127] width 187 height 34
paste input "Diet meal"
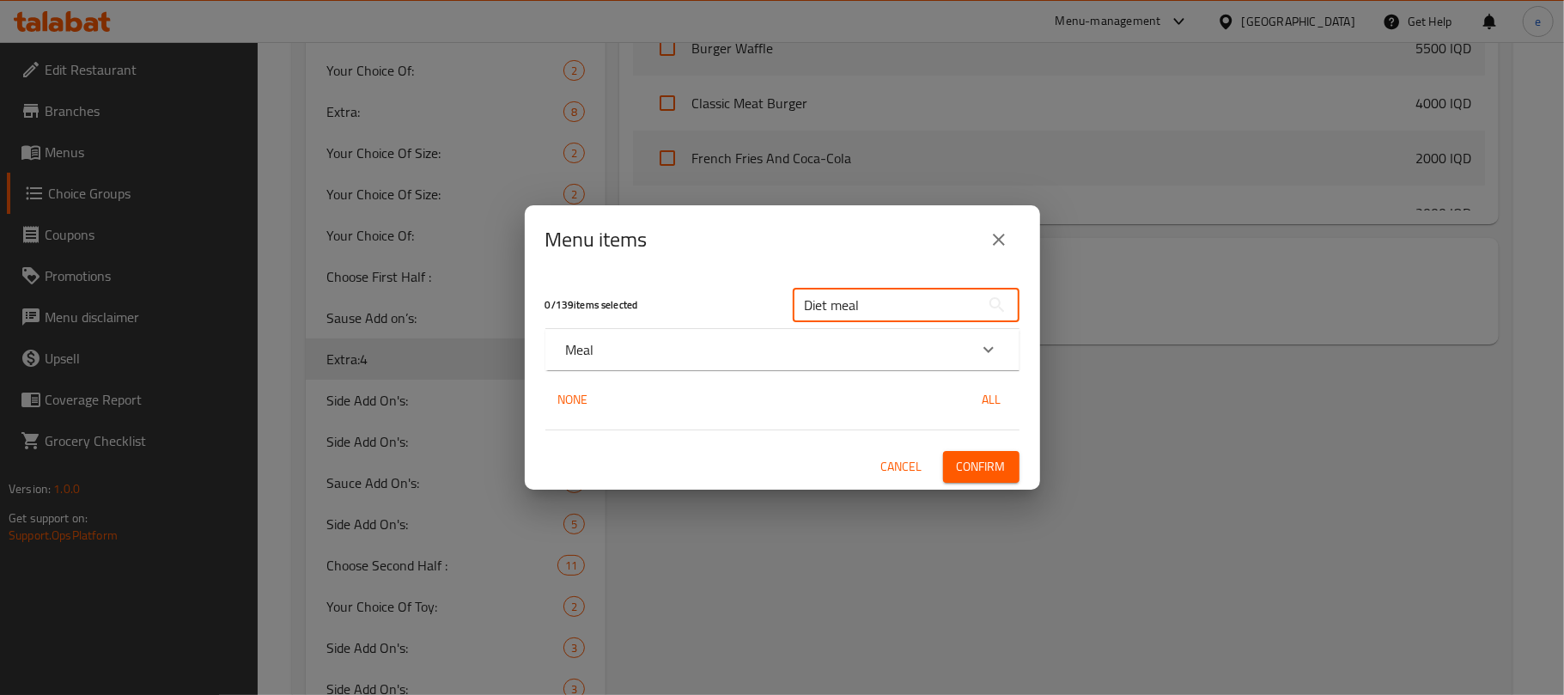
type input "Diet meal"
click at [678, 347] on div "Meal" at bounding box center [767, 349] width 402 height 21
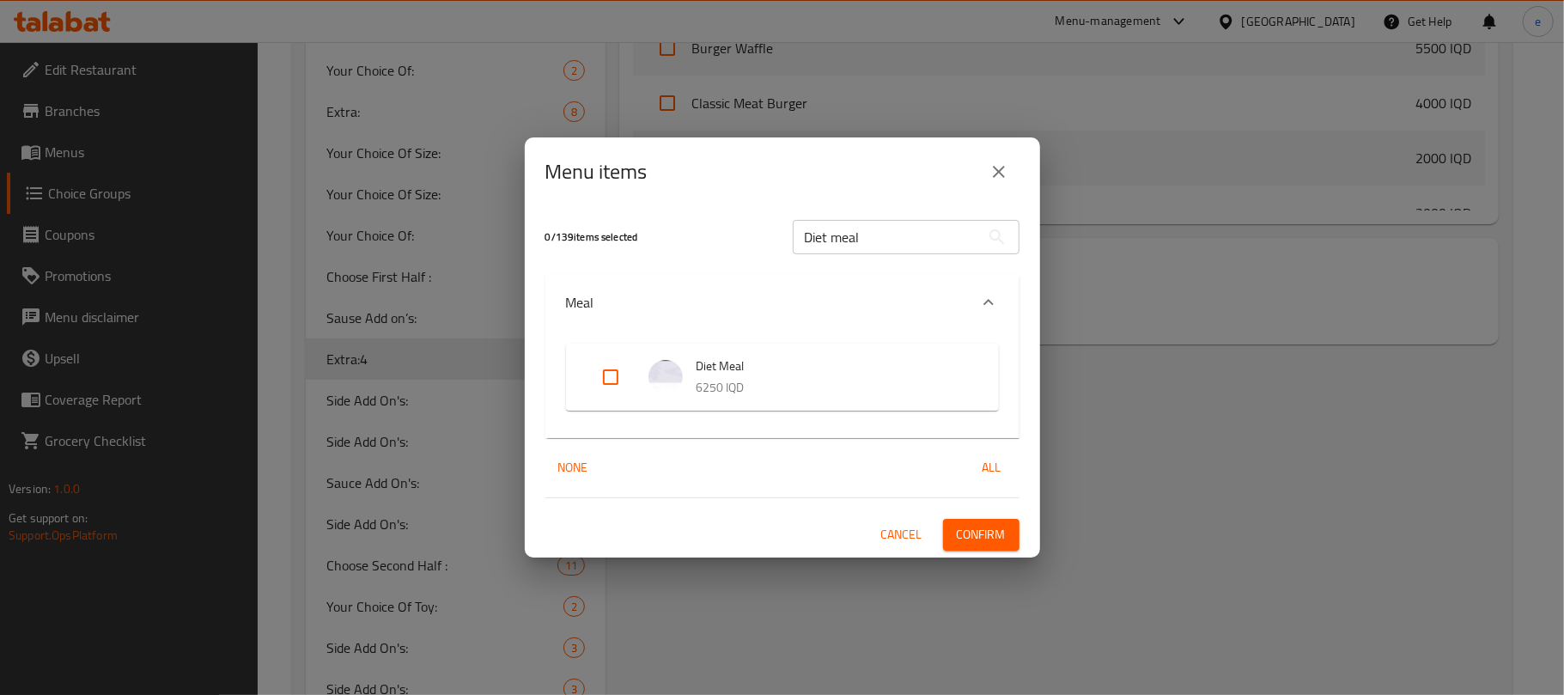
click at [620, 378] on input "Expand" at bounding box center [610, 377] width 41 height 41
checkbox input "true"
click at [994, 537] on span "Confirm" at bounding box center [981, 534] width 49 height 21
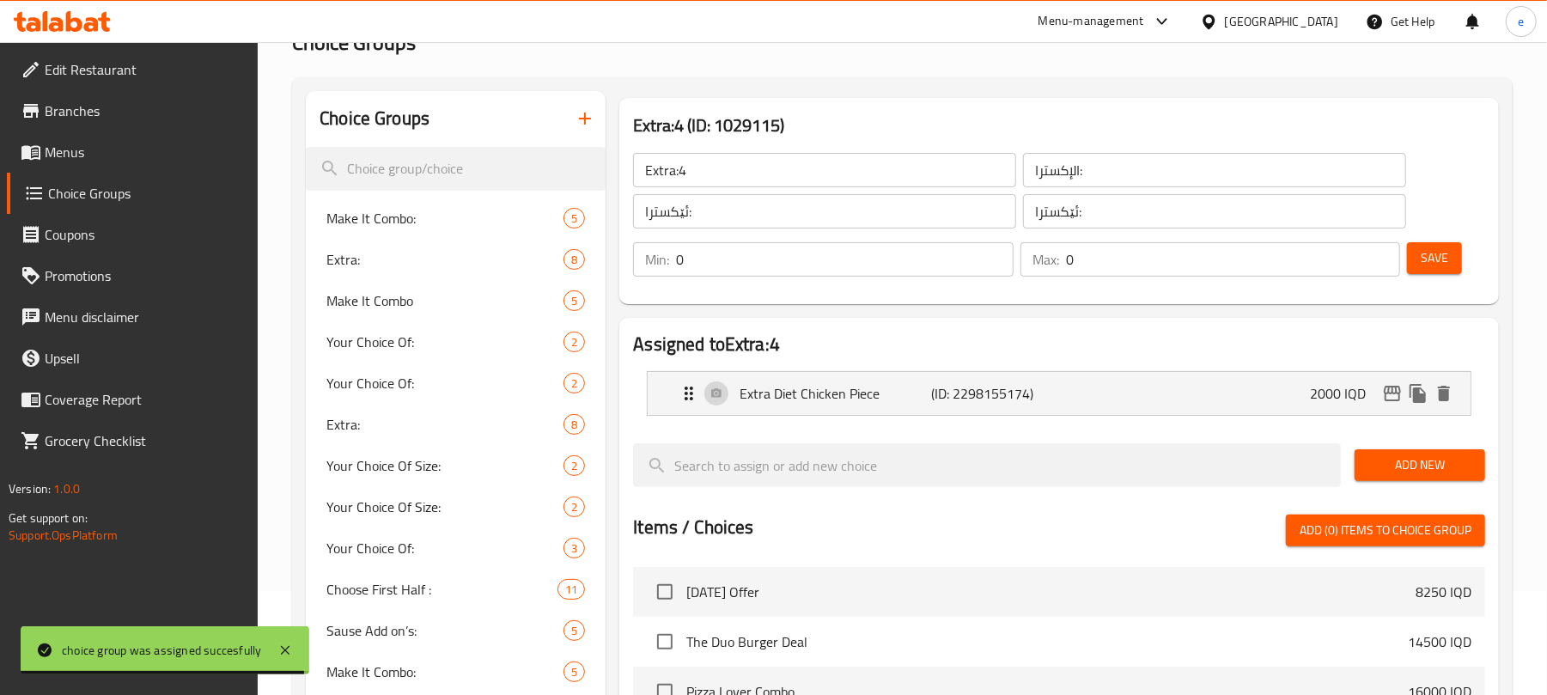
scroll to position [0, 0]
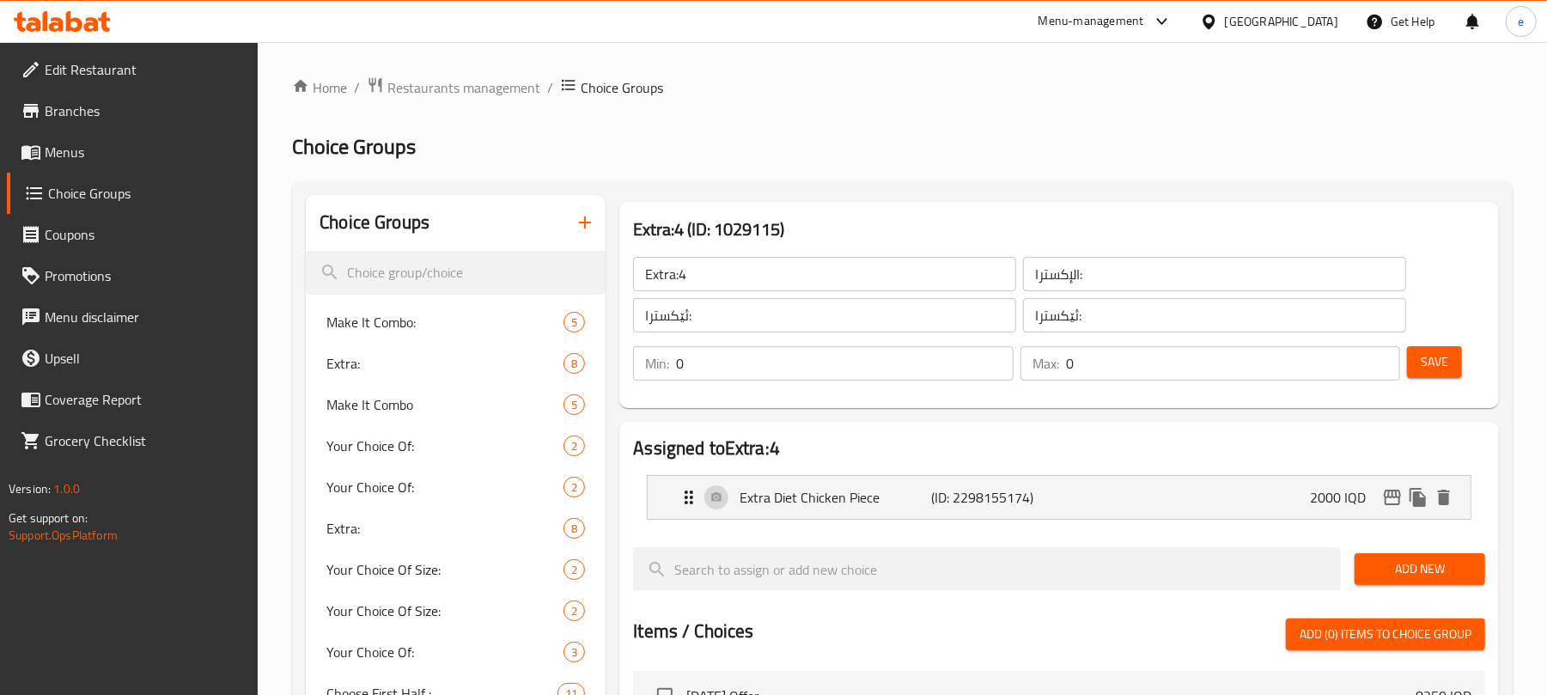
click at [828, 278] on input "Extra:4" at bounding box center [824, 274] width 383 height 34
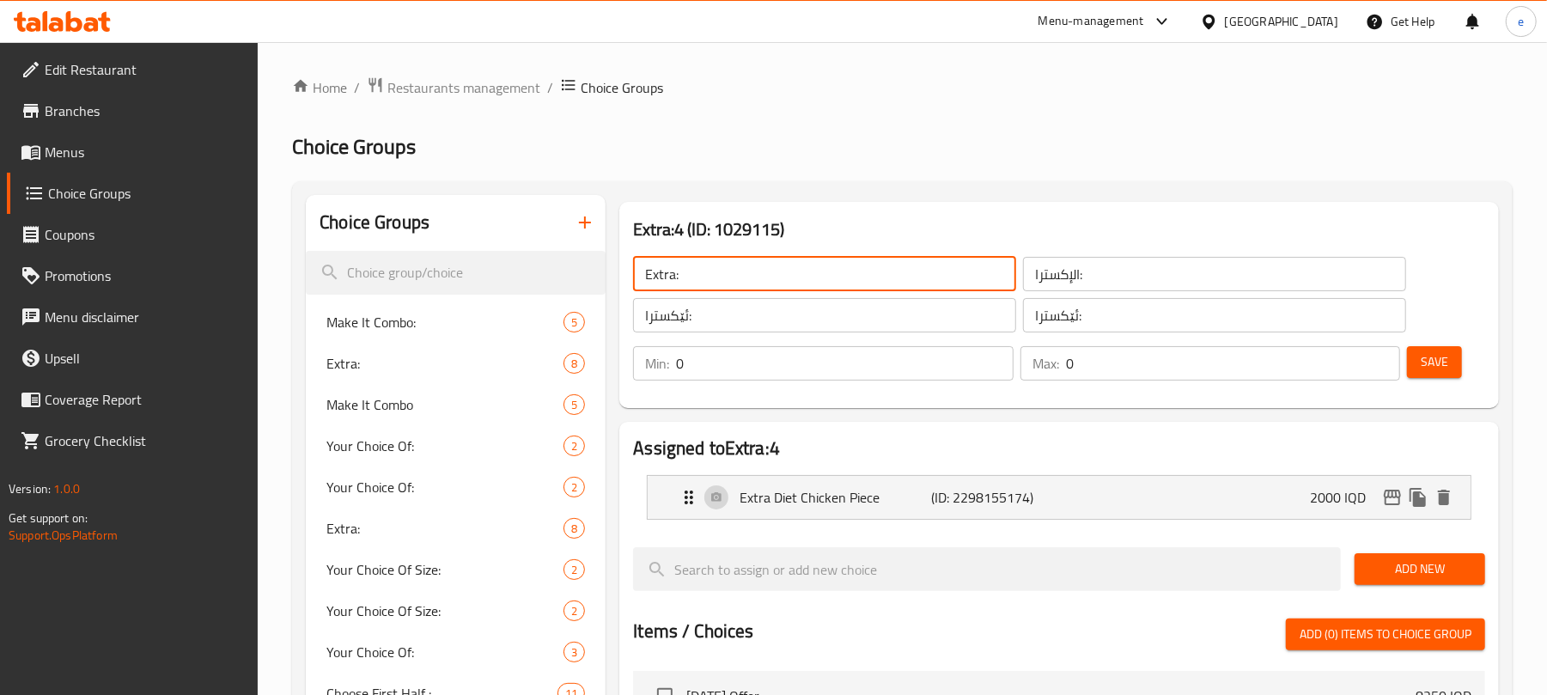
type input "Extra:"
click at [1410, 363] on button "Save" at bounding box center [1434, 362] width 55 height 32
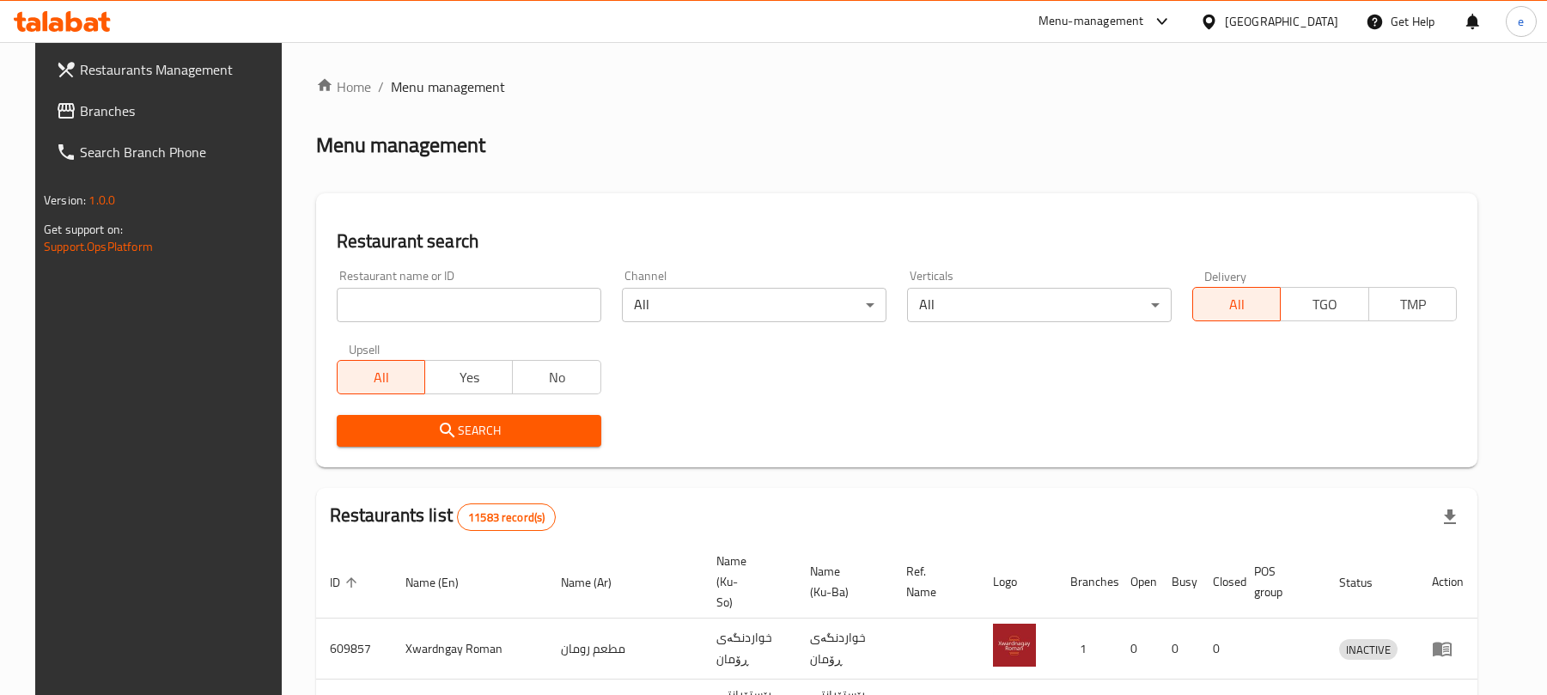
scroll to position [193, 0]
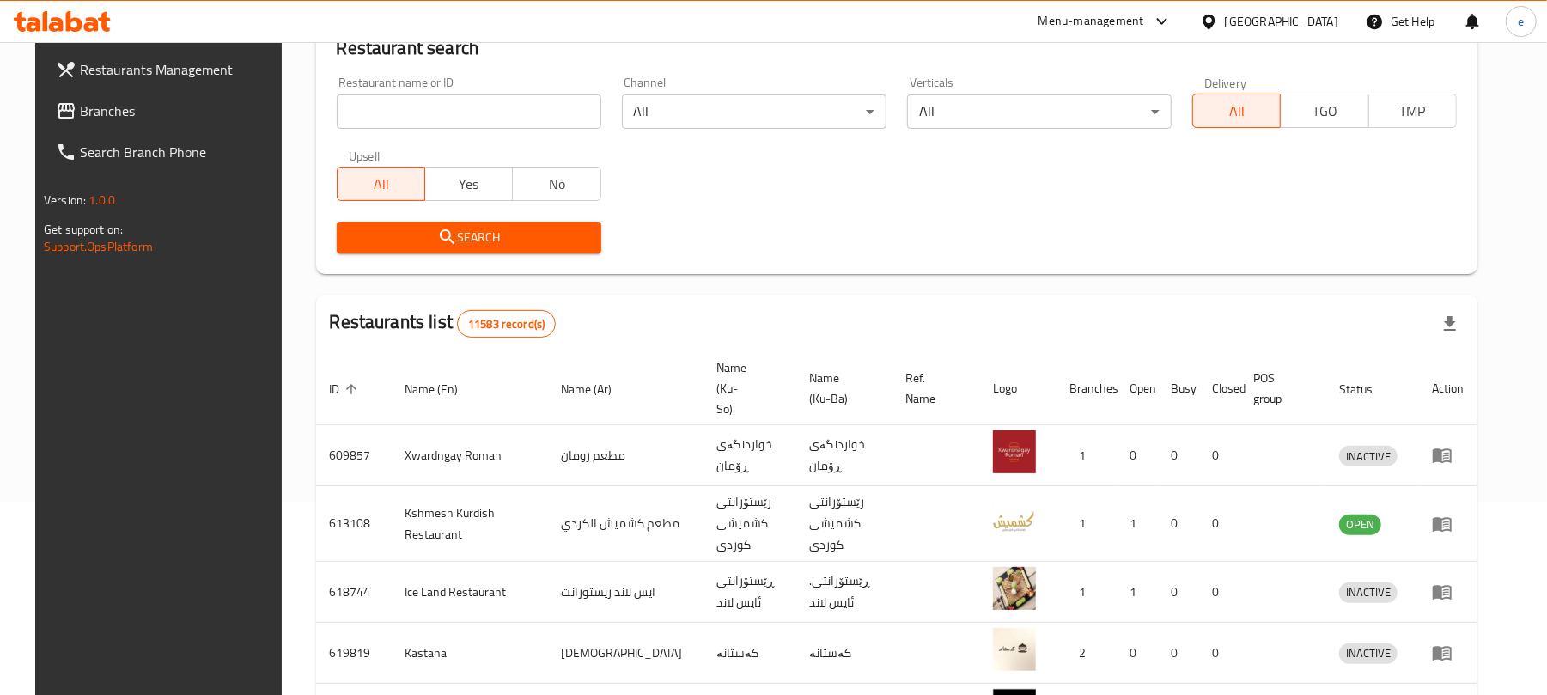
click at [454, 100] on input "search" at bounding box center [469, 111] width 265 height 34
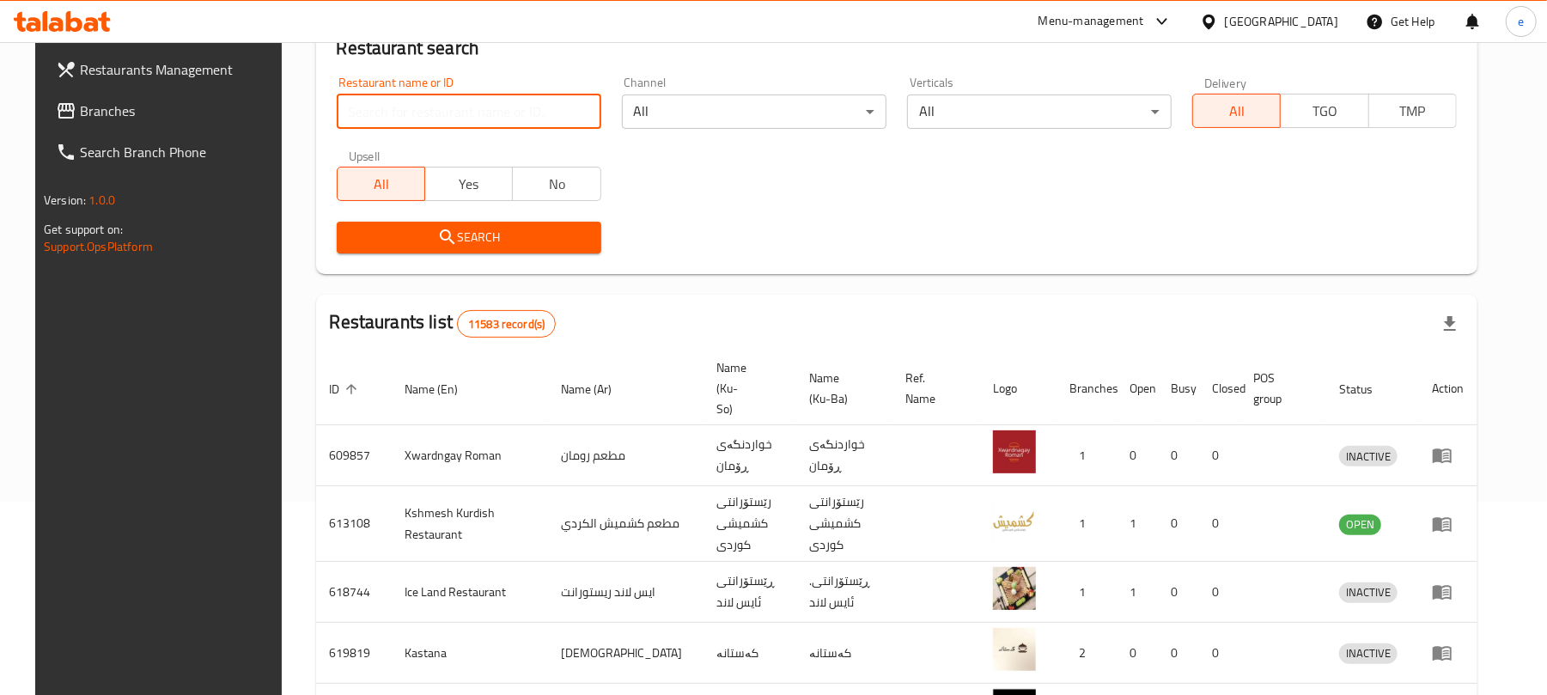
paste input "670459"
type input "670459"
click button "Search" at bounding box center [469, 238] width 265 height 32
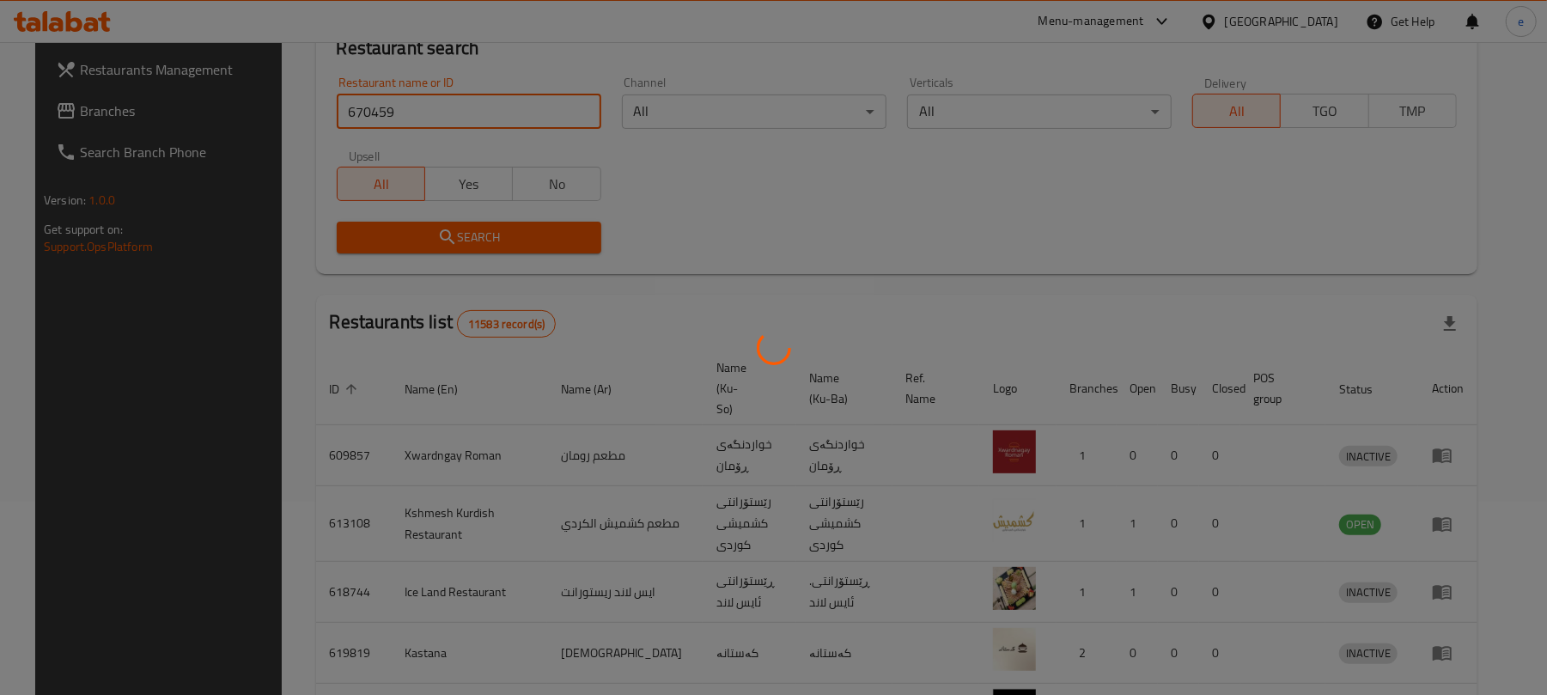
scroll to position [39, 0]
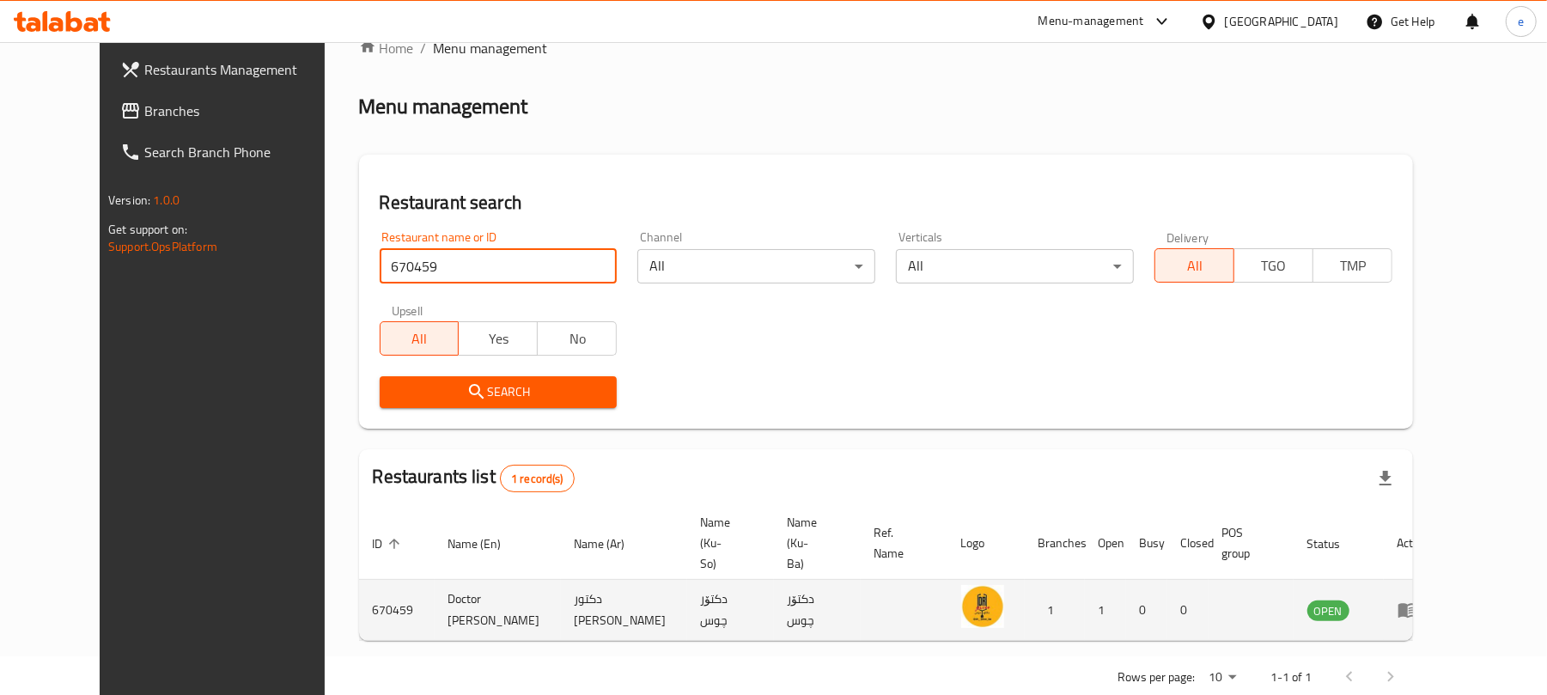
click at [1417, 604] on icon "enhanced table" at bounding box center [1408, 611] width 19 height 15
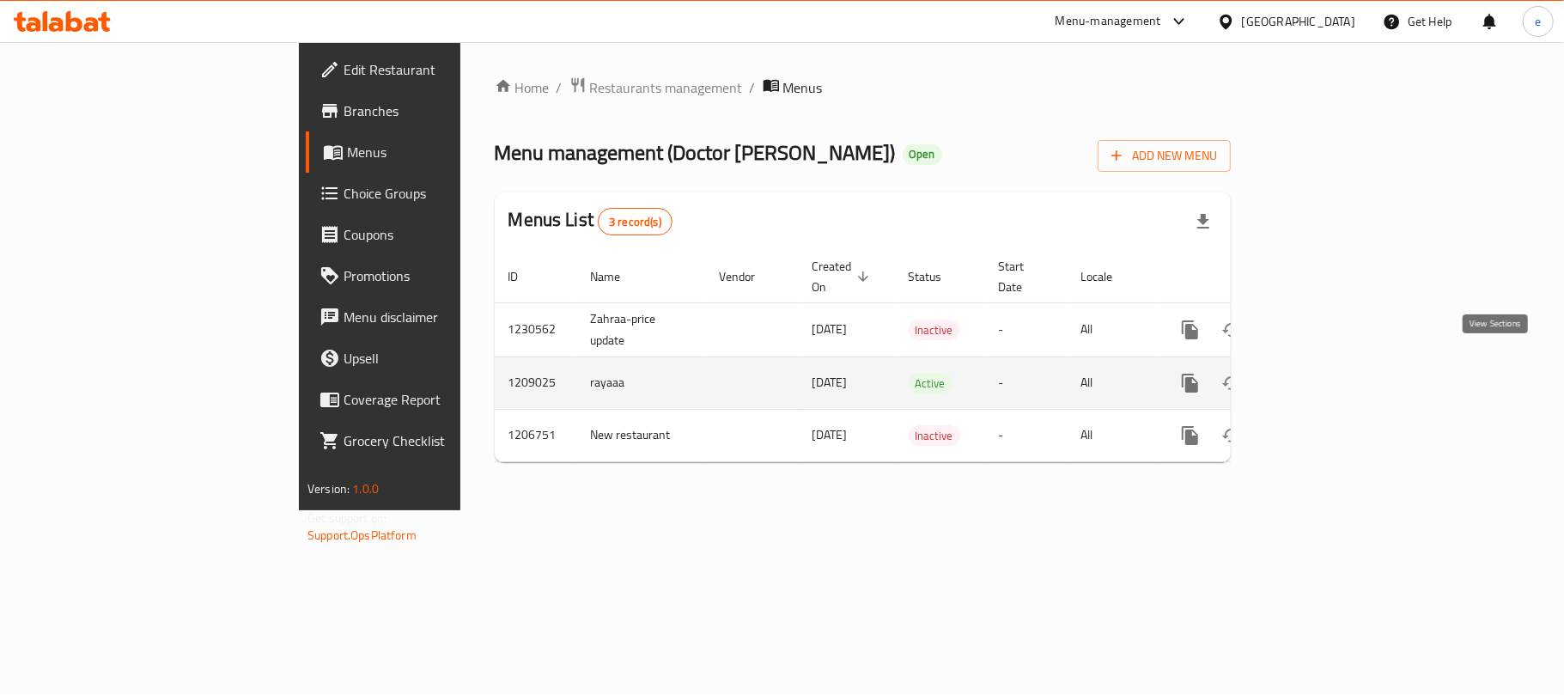
click at [1325, 373] on icon "enhanced table" at bounding box center [1314, 383] width 21 height 21
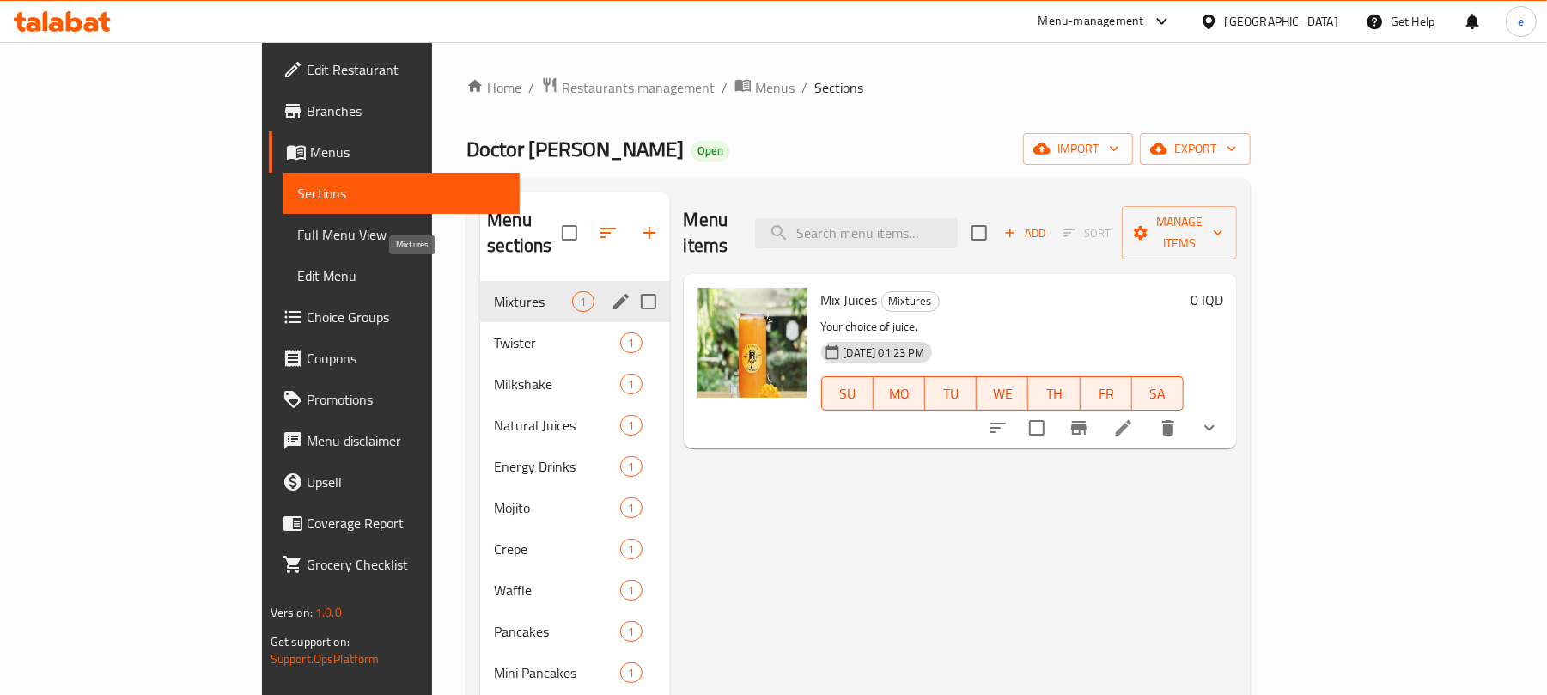
click at [494, 291] on span "Mixtures" at bounding box center [533, 301] width 78 height 21
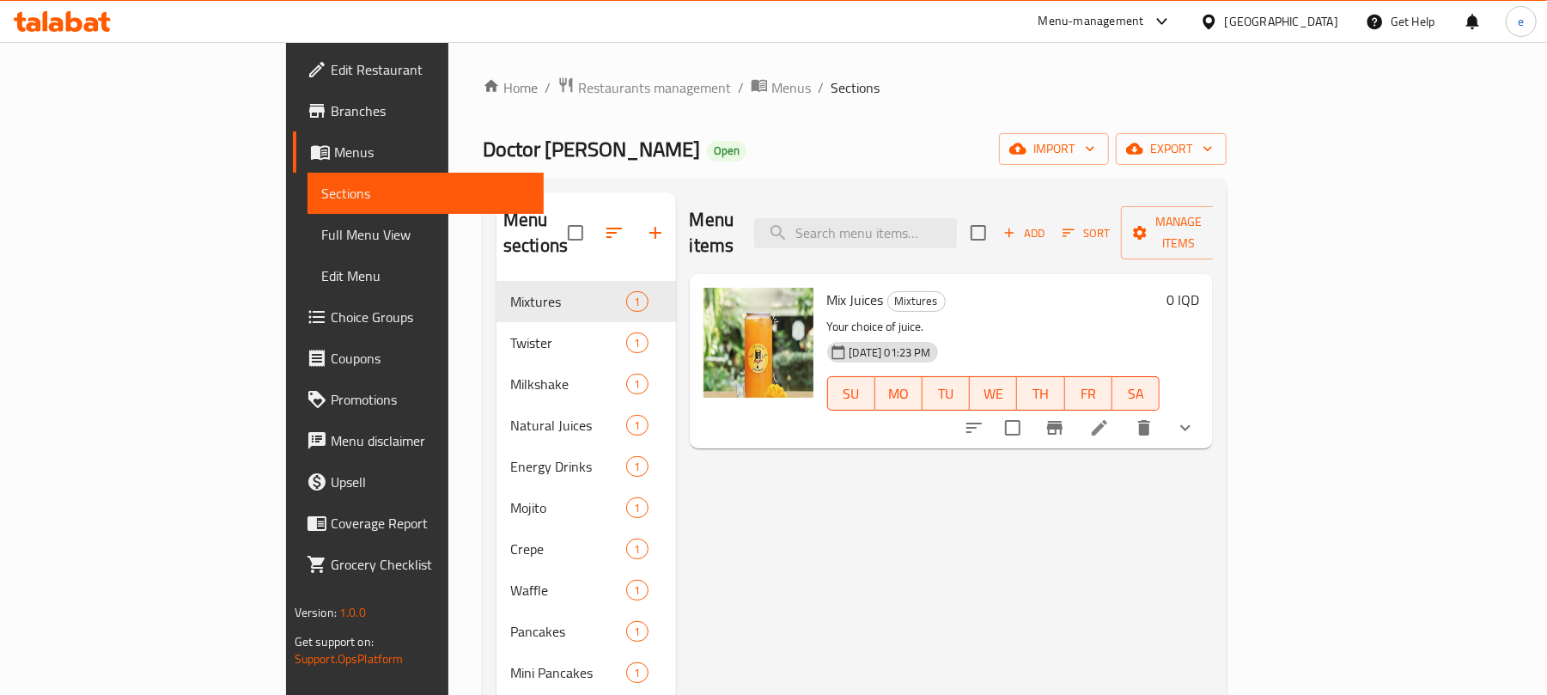
click at [1047, 223] on span "Add" at bounding box center [1024, 233] width 46 height 20
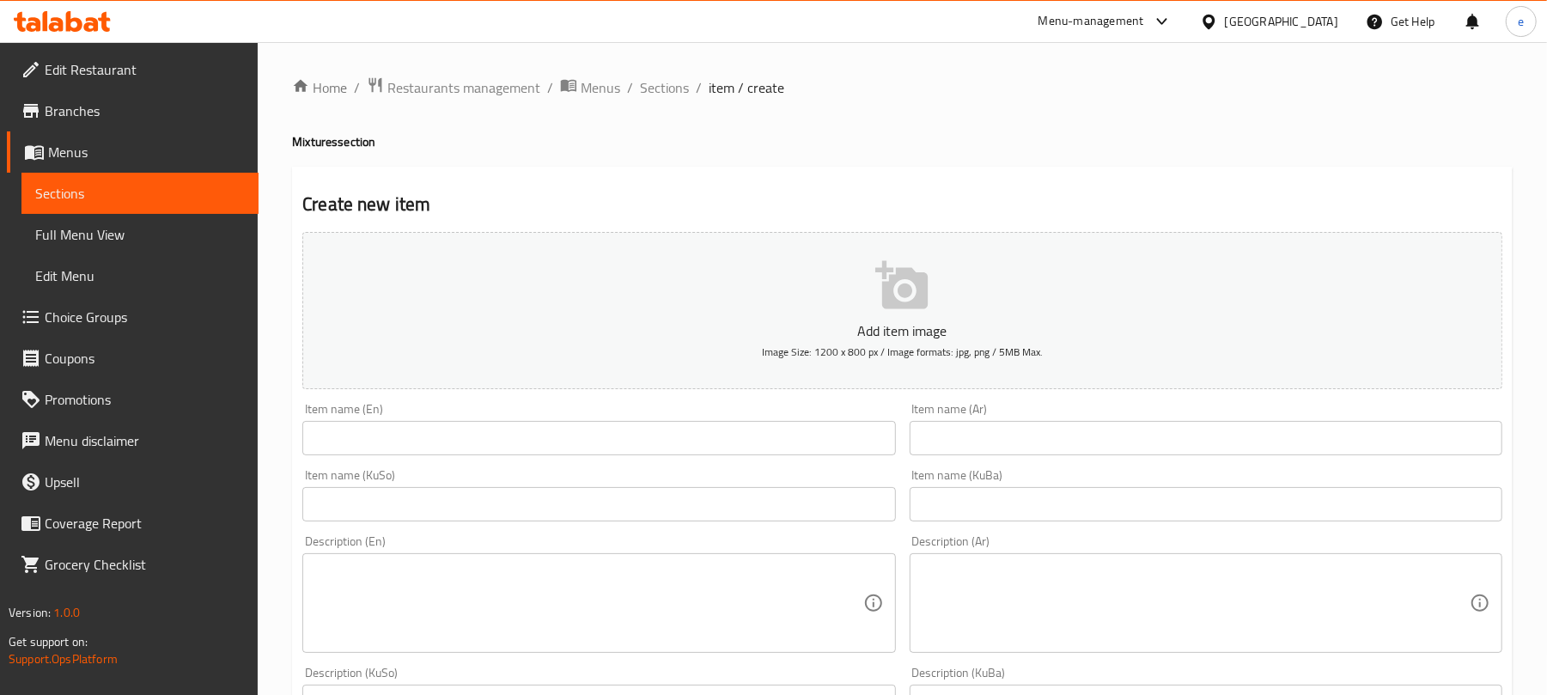
click at [1103, 441] on input "text" at bounding box center [1206, 438] width 593 height 34
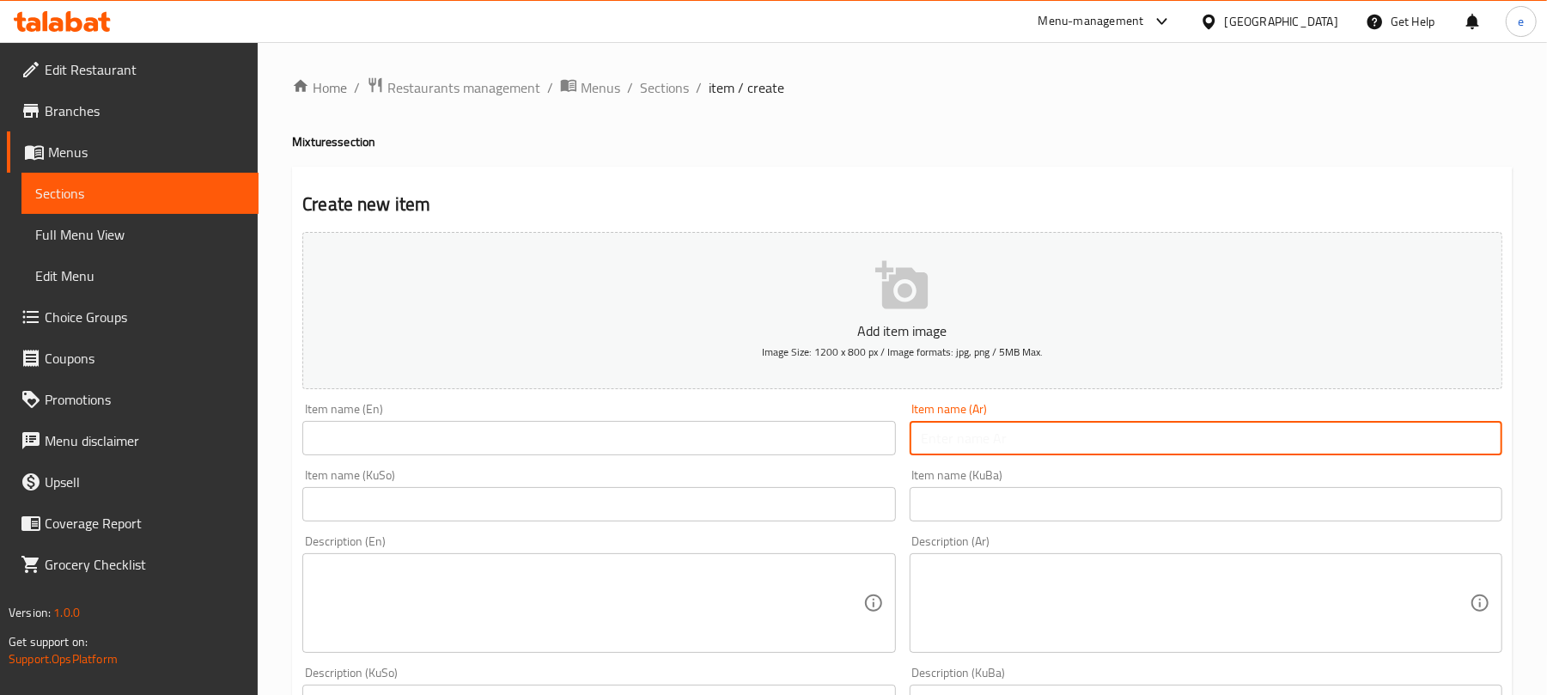
paste input "عوار قلب مكس"
type input "عوار قلب مكس"
click at [766, 441] on input "text" at bounding box center [598, 438] width 593 height 34
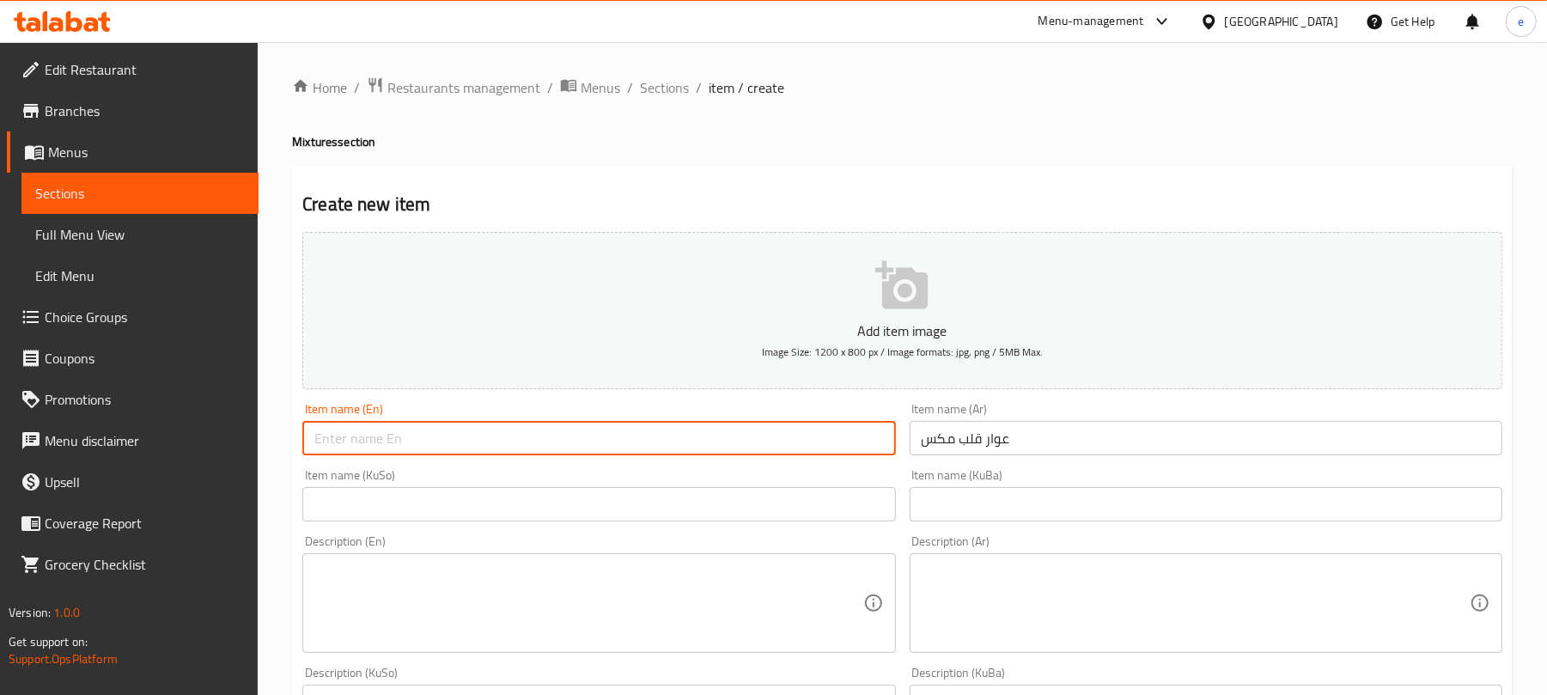
paste input "Mixed Awar Qalb"
type input "Mixed Awar Qalb"
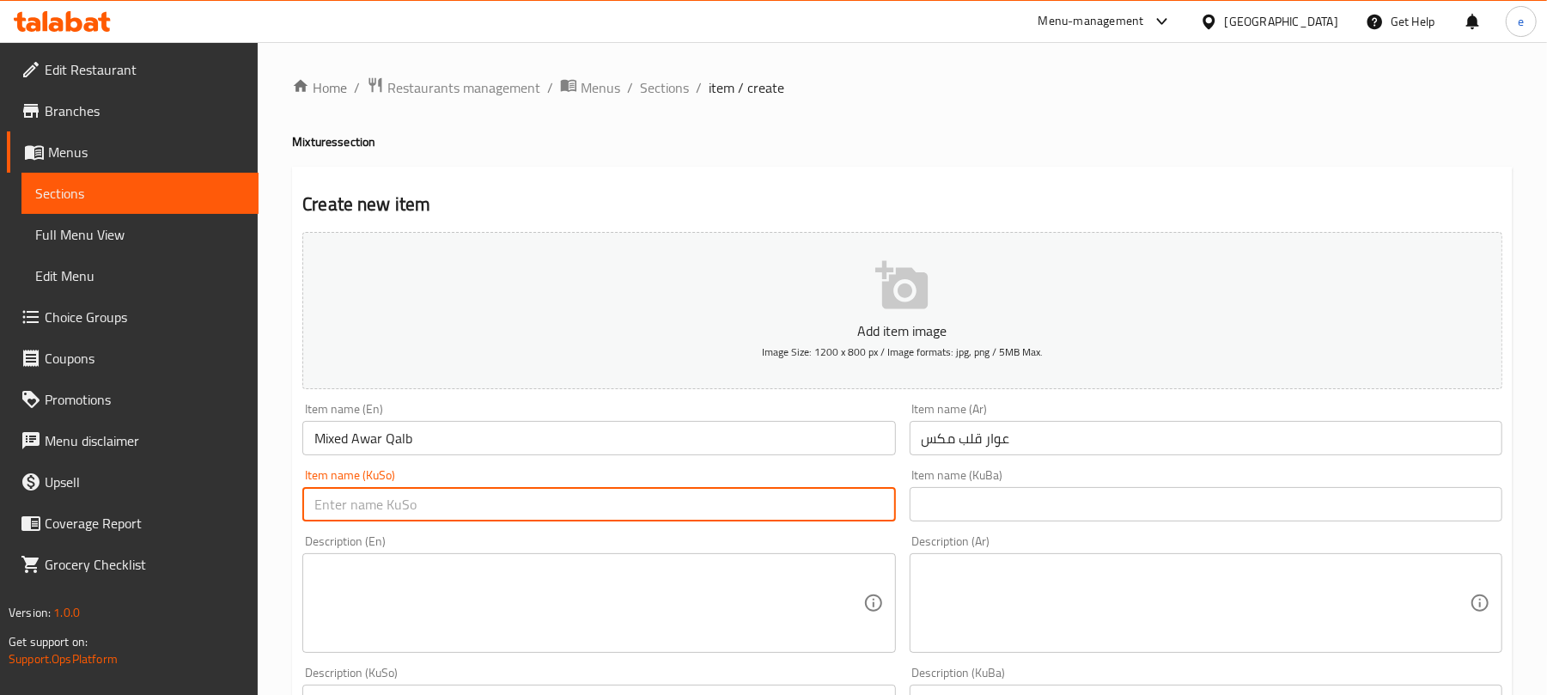
click at [774, 509] on input "text" at bounding box center [598, 504] width 593 height 34
paste input "حواری دڵ"
type input "حواری دڵ مووشەکەل"
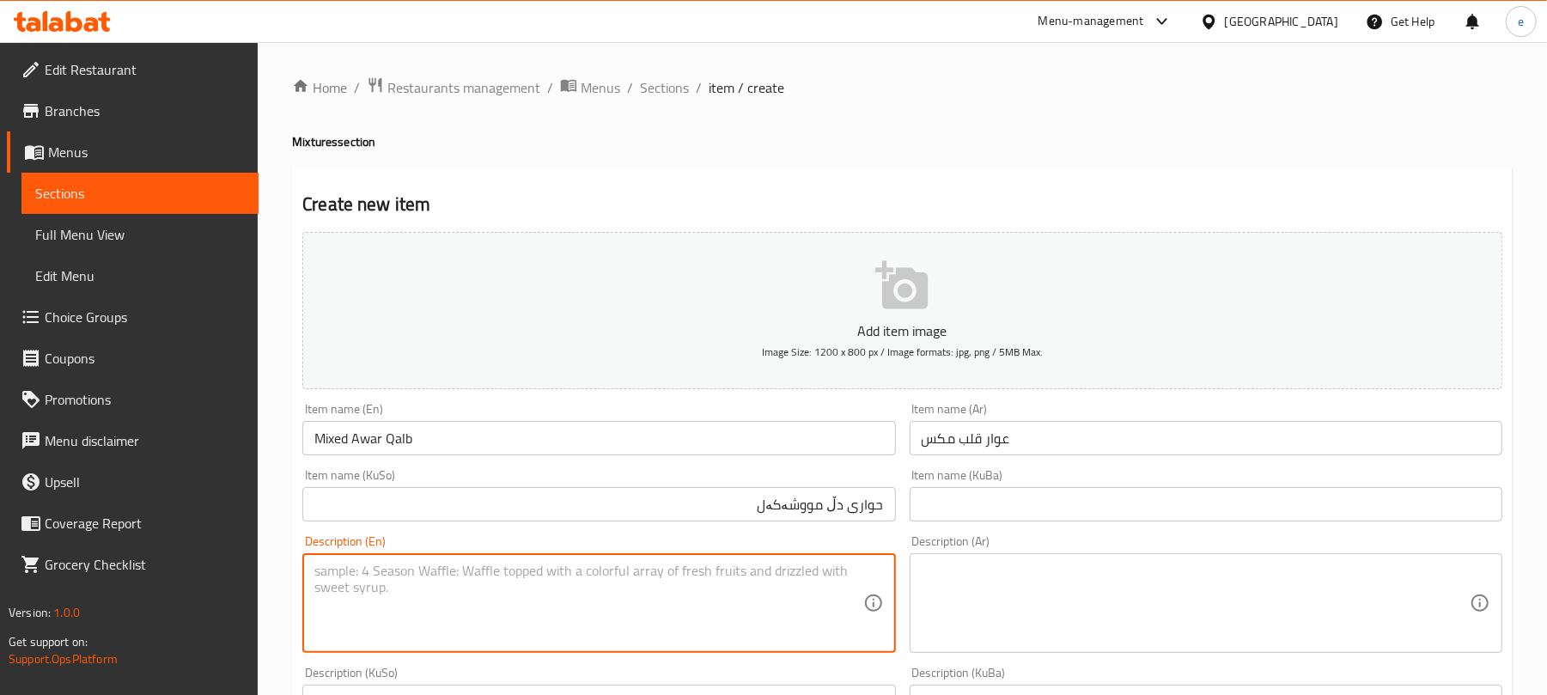
click at [602, 564] on textarea at bounding box center [588, 604] width 548 height 82
paste textarea "Mango, strawberry, banana and ice cream"
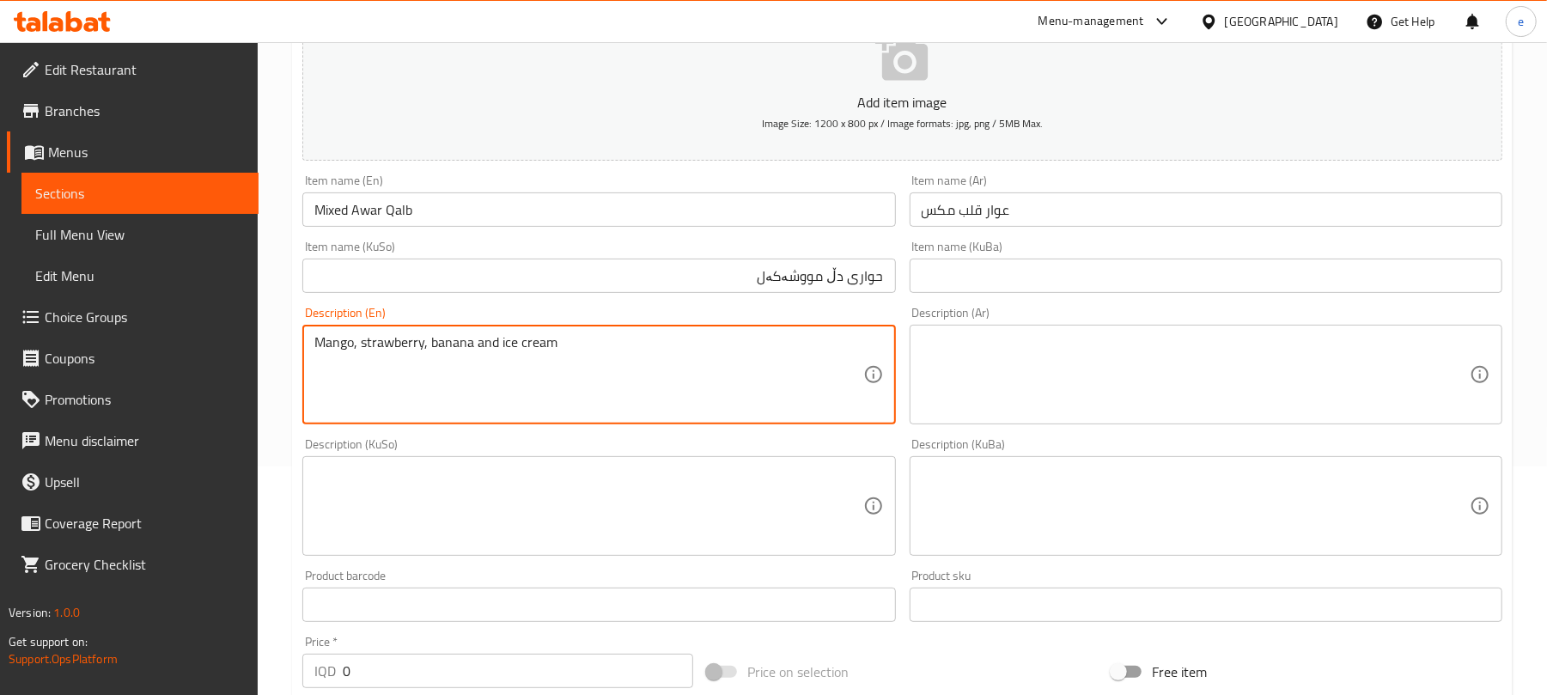
type textarea "Mango, strawberry, banana and ice cream"
click at [1113, 375] on textarea at bounding box center [1196, 375] width 548 height 82
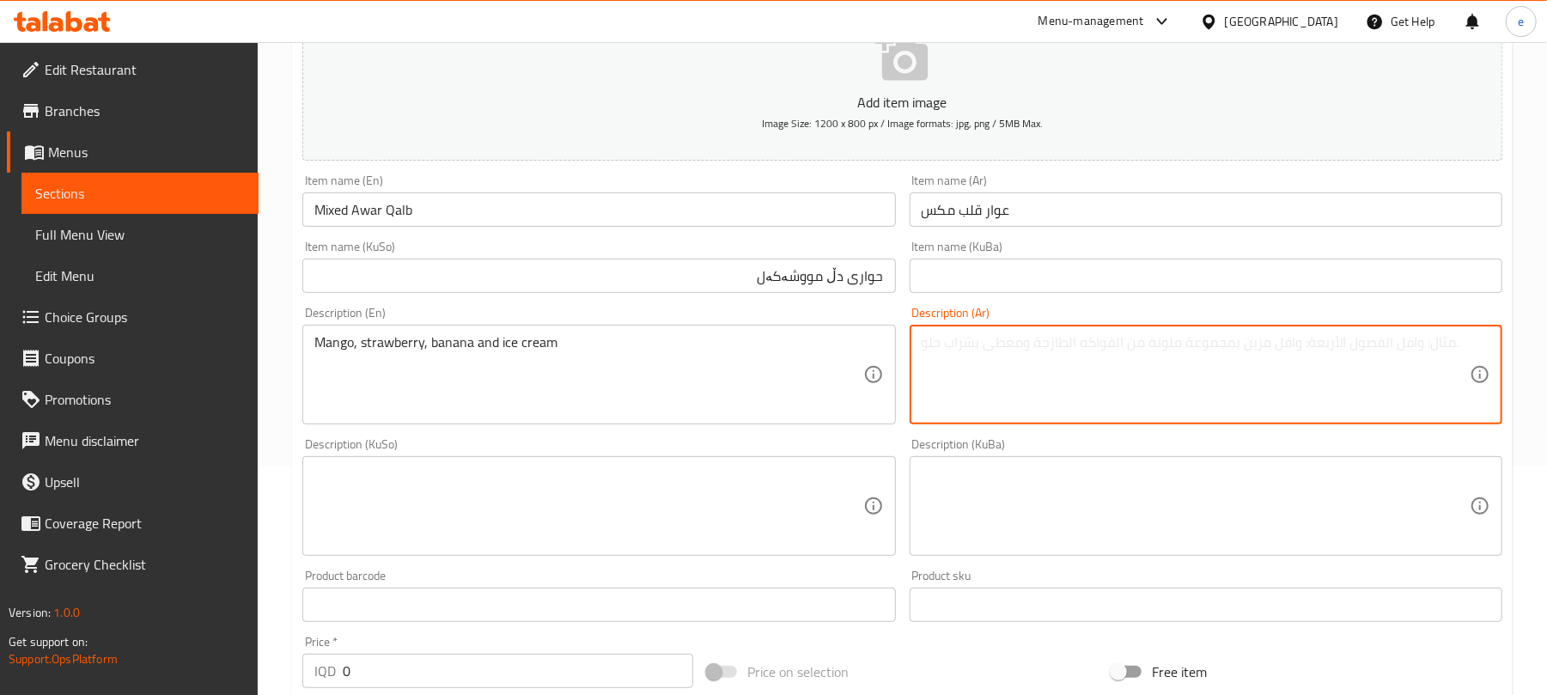
paste textarea "[PERSON_NAME]، فراولة، [PERSON_NAME] وآيس [PERSON_NAME]"
type textarea "[PERSON_NAME]، فراولة، [PERSON_NAME] وآيس [PERSON_NAME]"
click at [751, 509] on textarea at bounding box center [588, 507] width 548 height 82
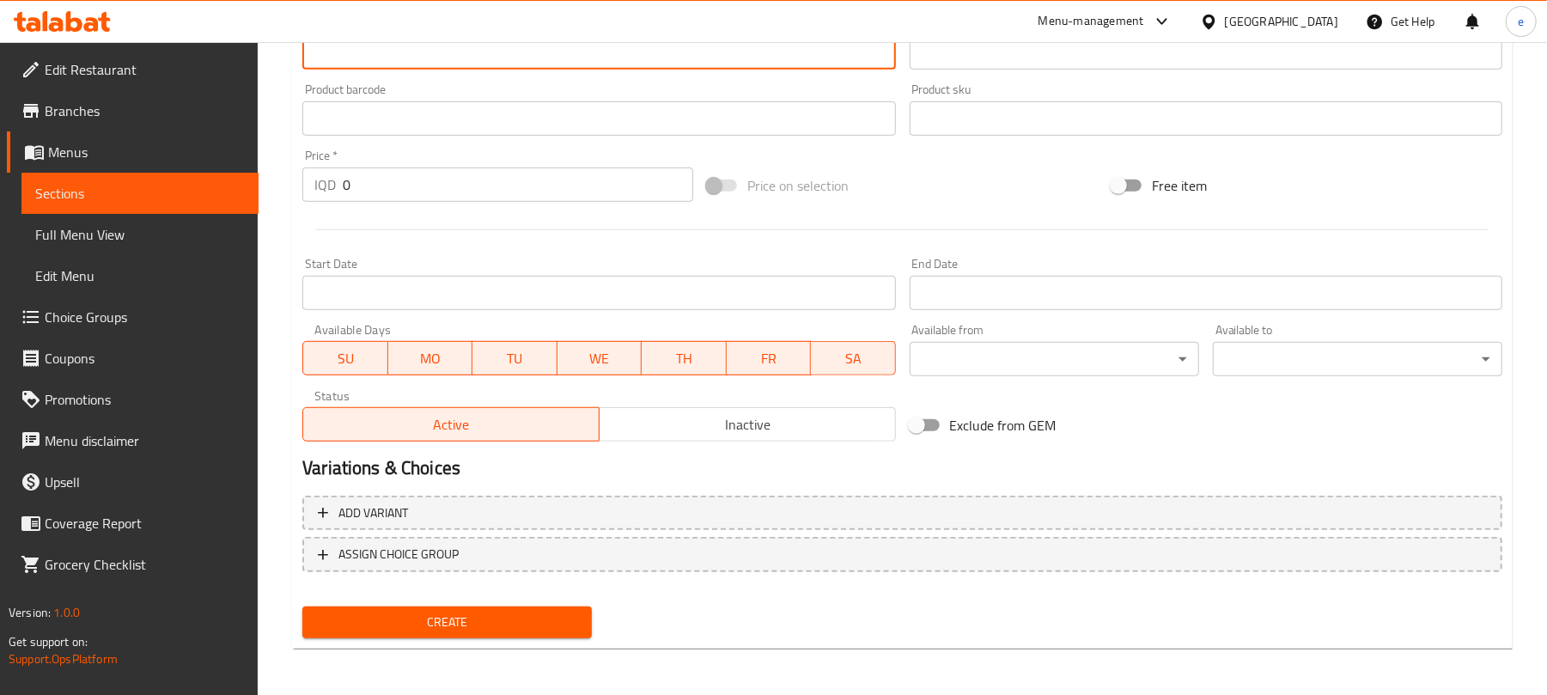
scroll to position [716, 0]
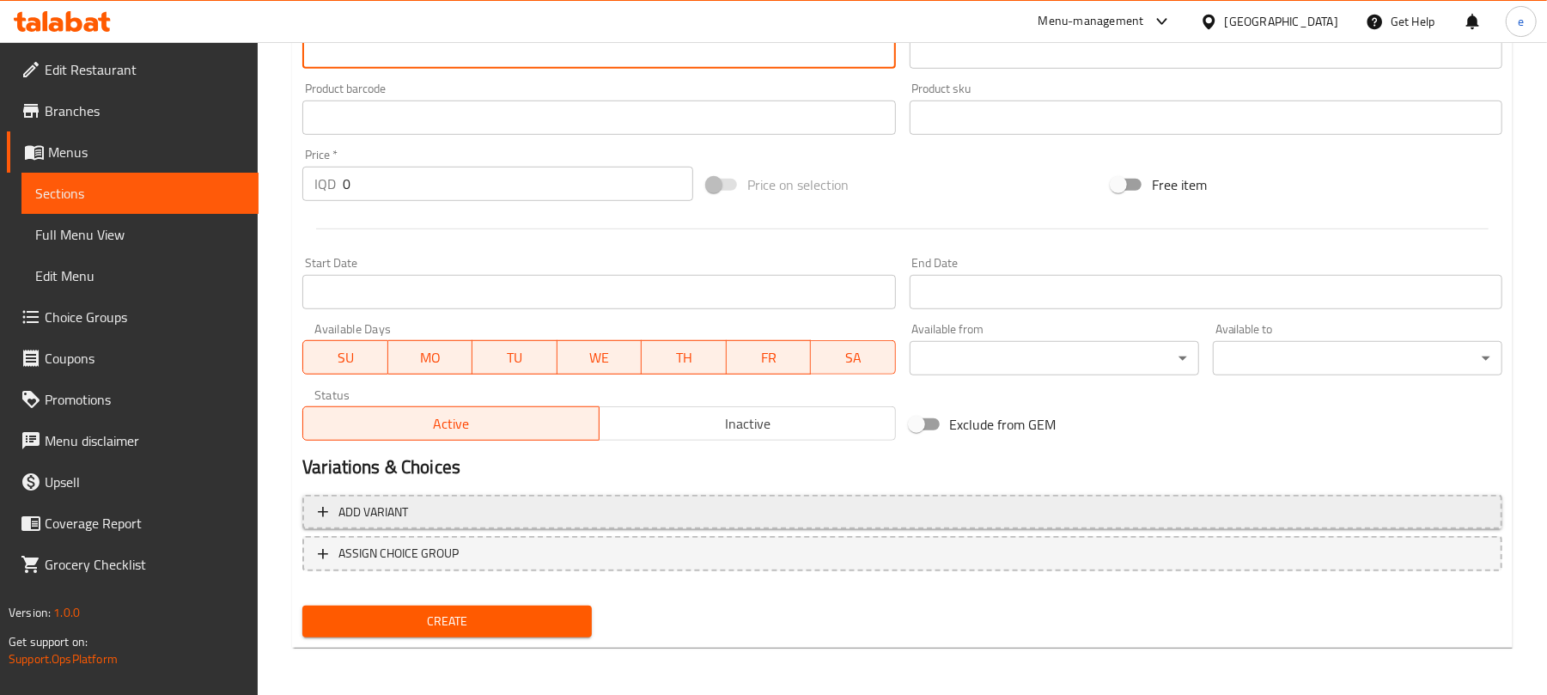
type textarea "مانگۆ، شلک، مۆز و ئایس کرێم"
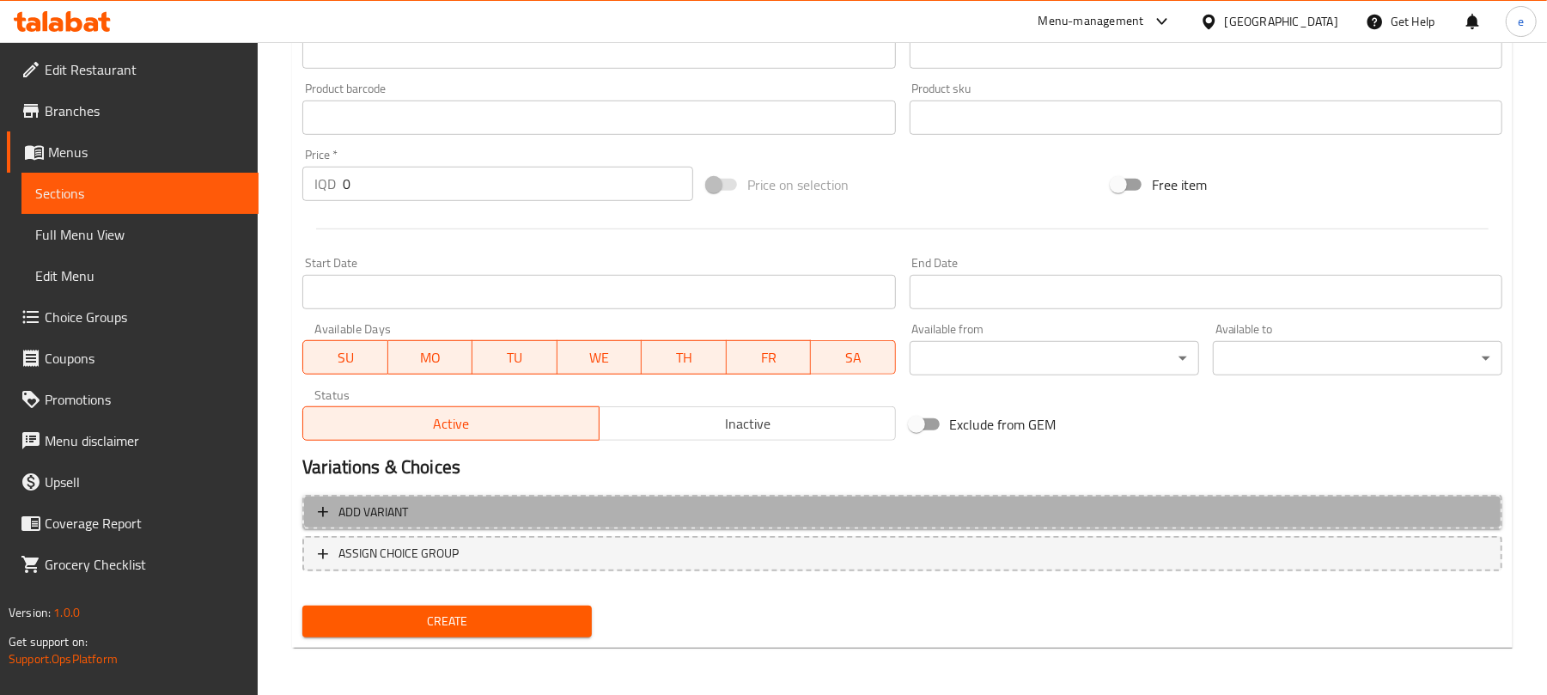
click at [665, 522] on span "Add variant" at bounding box center [902, 512] width 1169 height 21
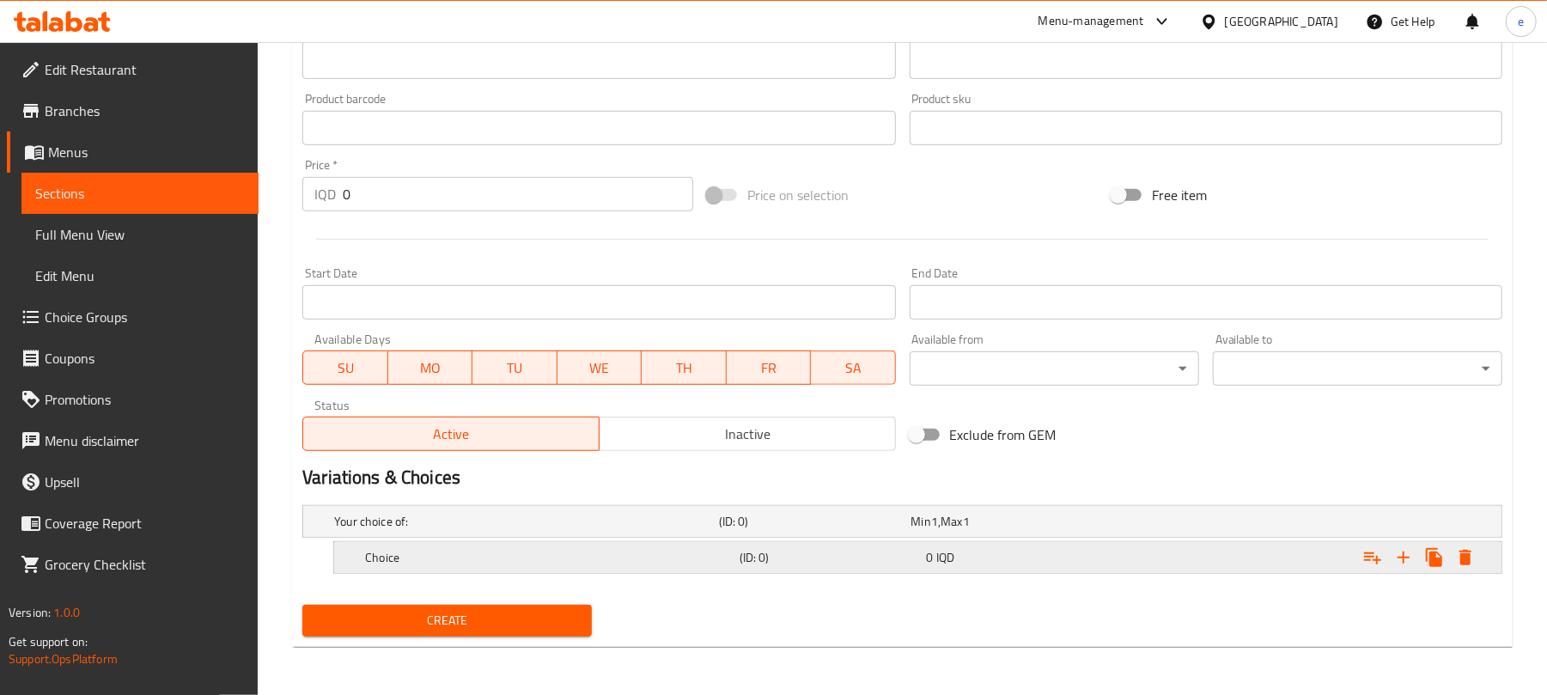
click at [1406, 565] on icon "Expand" at bounding box center [1403, 557] width 21 height 21
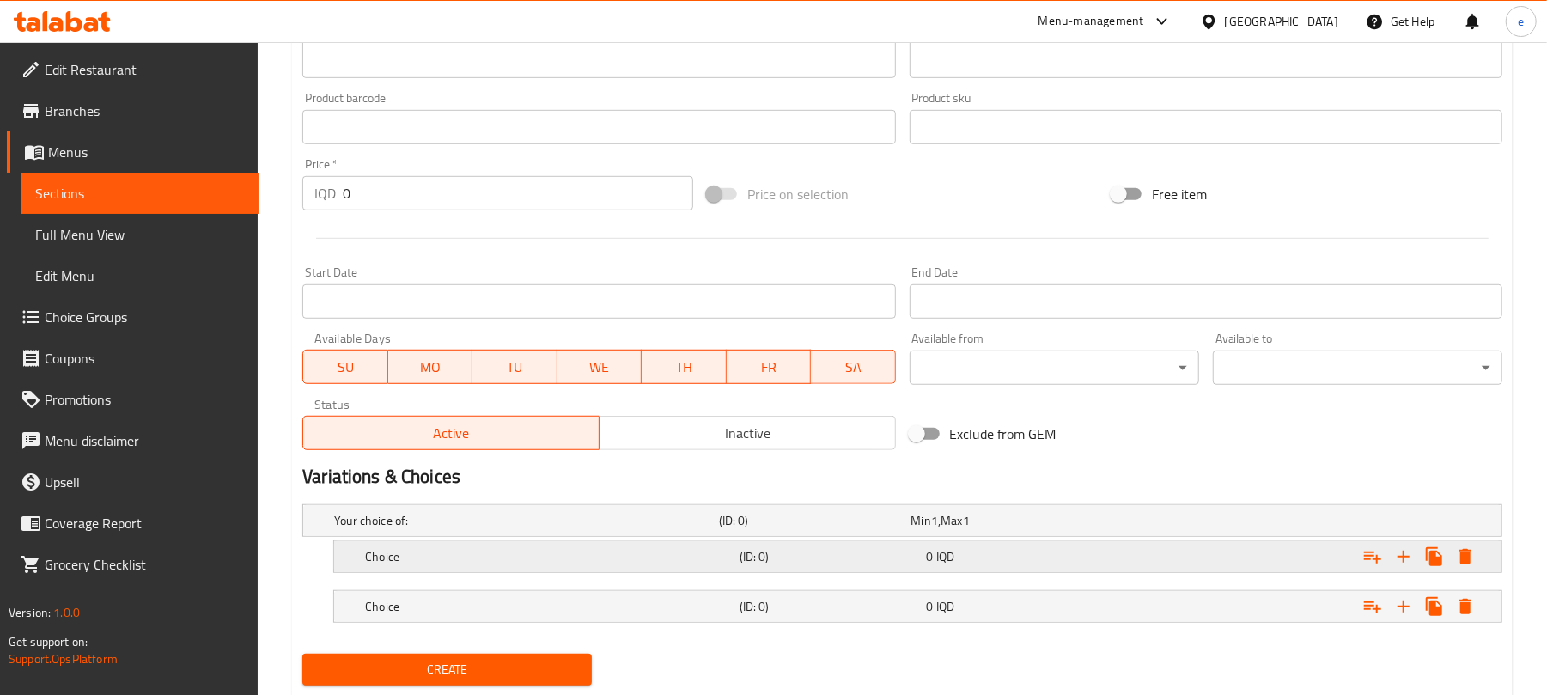
click at [850, 551] on h5 "(ID: 0)" at bounding box center [830, 556] width 180 height 17
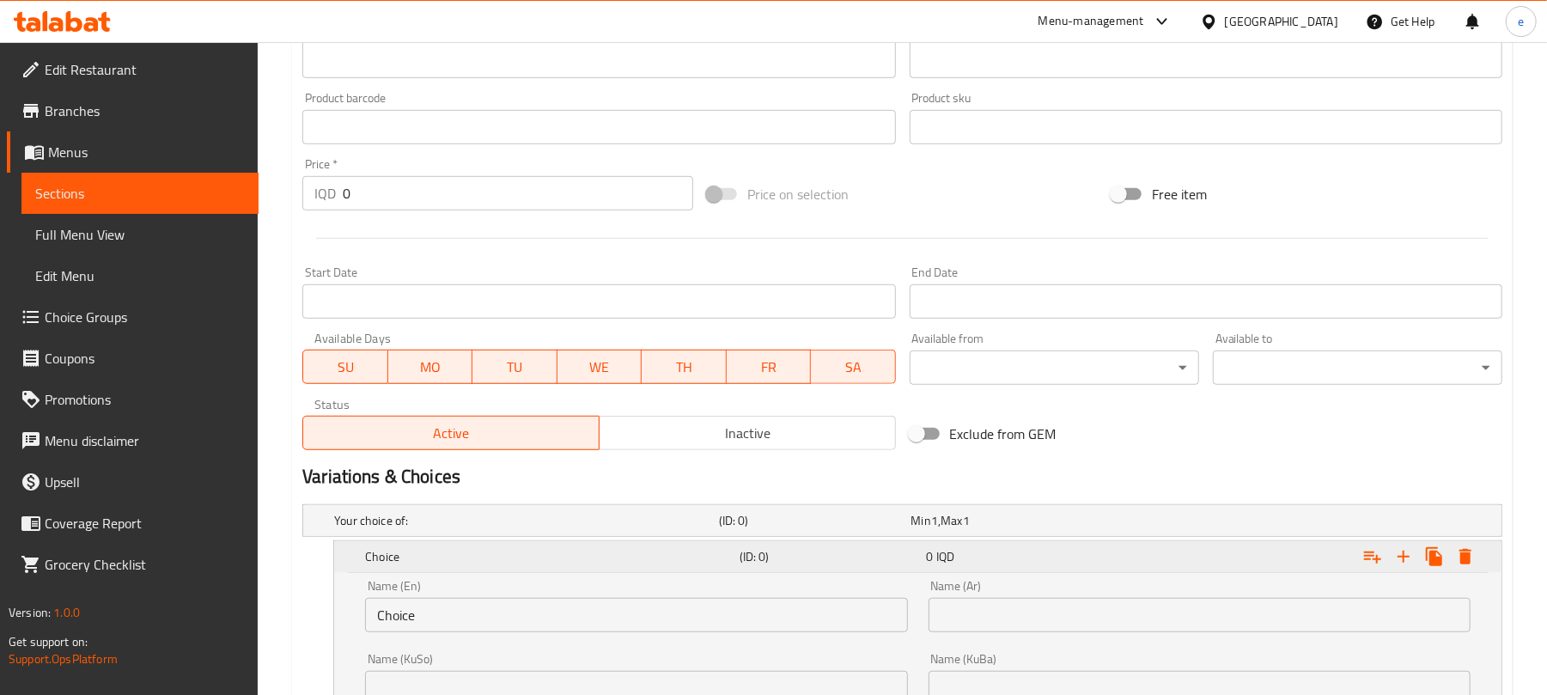
scroll to position [936, 0]
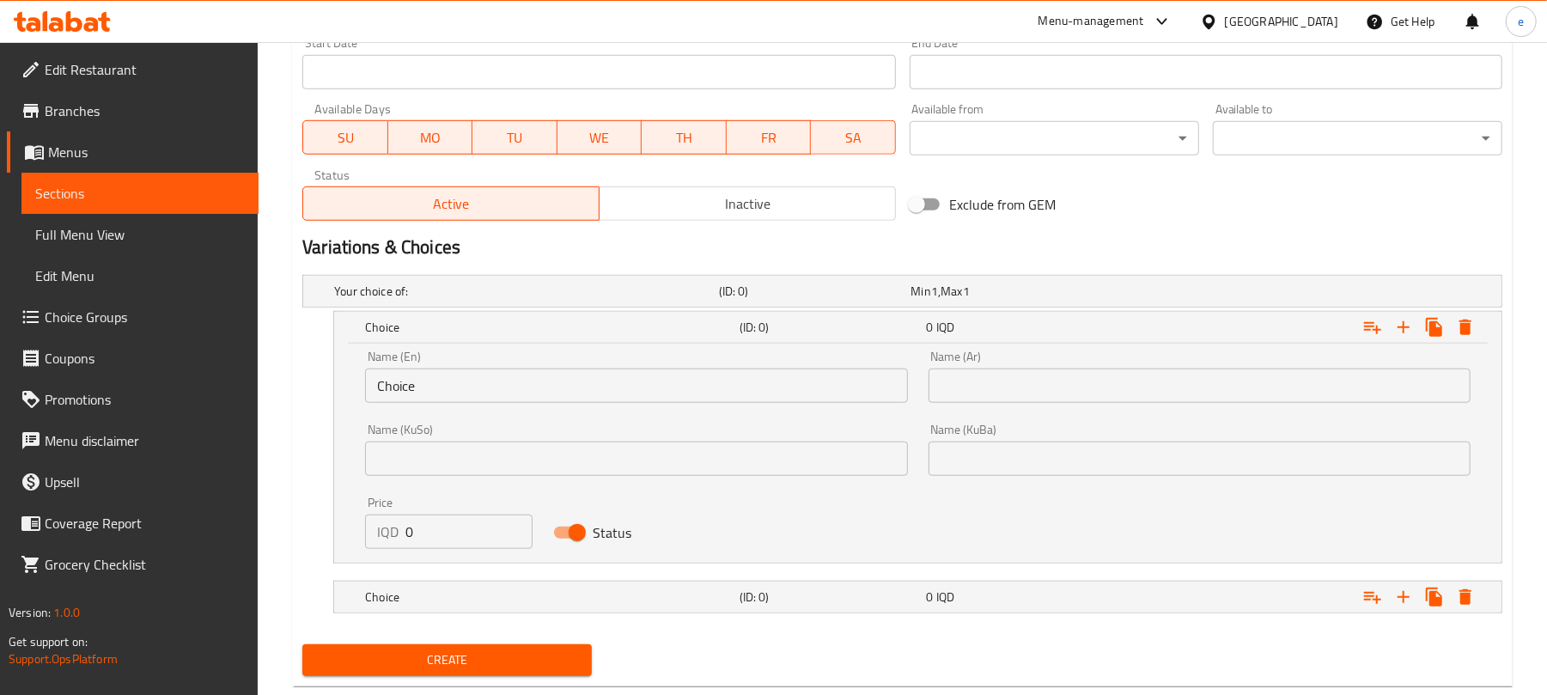
click at [595, 376] on input "Choice" at bounding box center [636, 386] width 542 height 34
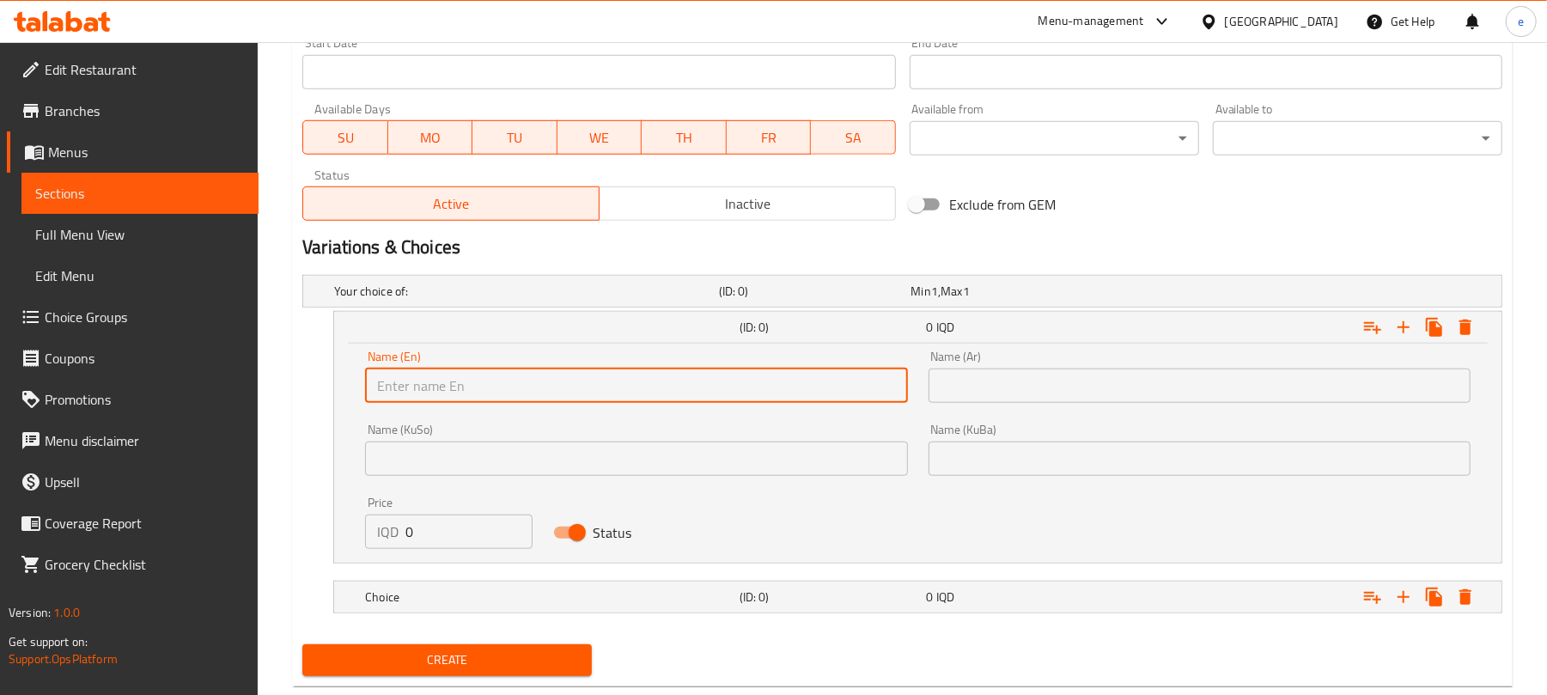
click at [594, 381] on input "text" at bounding box center [636, 386] width 542 height 34
click at [1007, 400] on input "text" at bounding box center [1200, 386] width 542 height 34
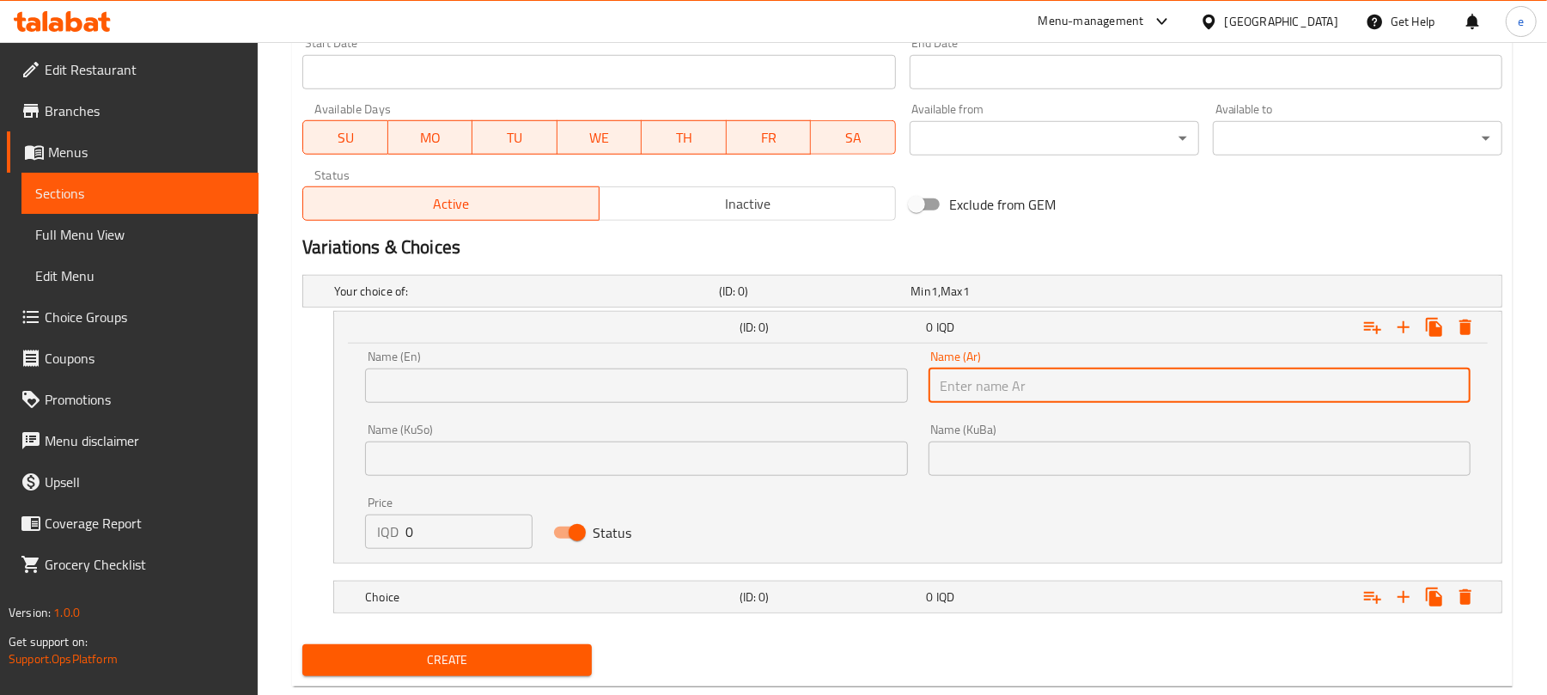
click at [606, 403] on input "text" at bounding box center [636, 386] width 542 height 34
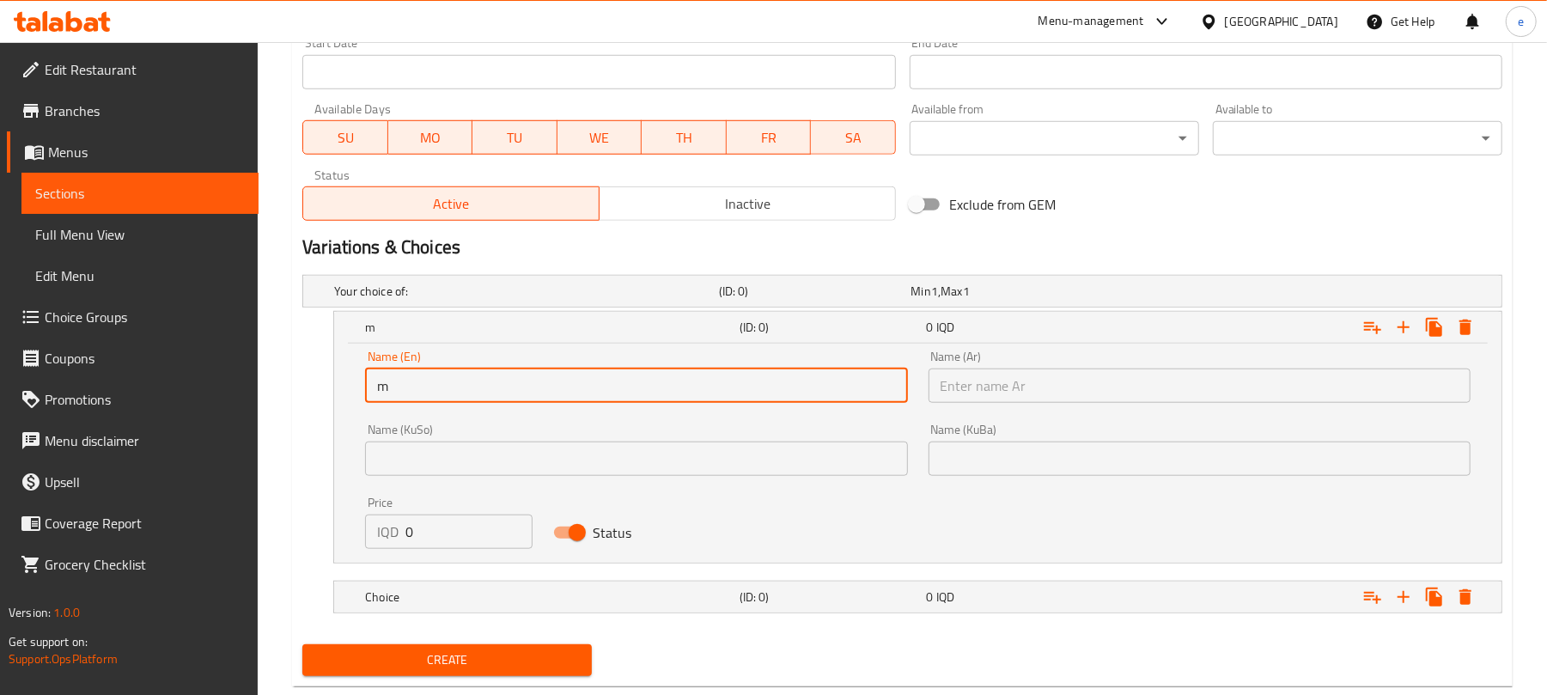
type input "Medium"
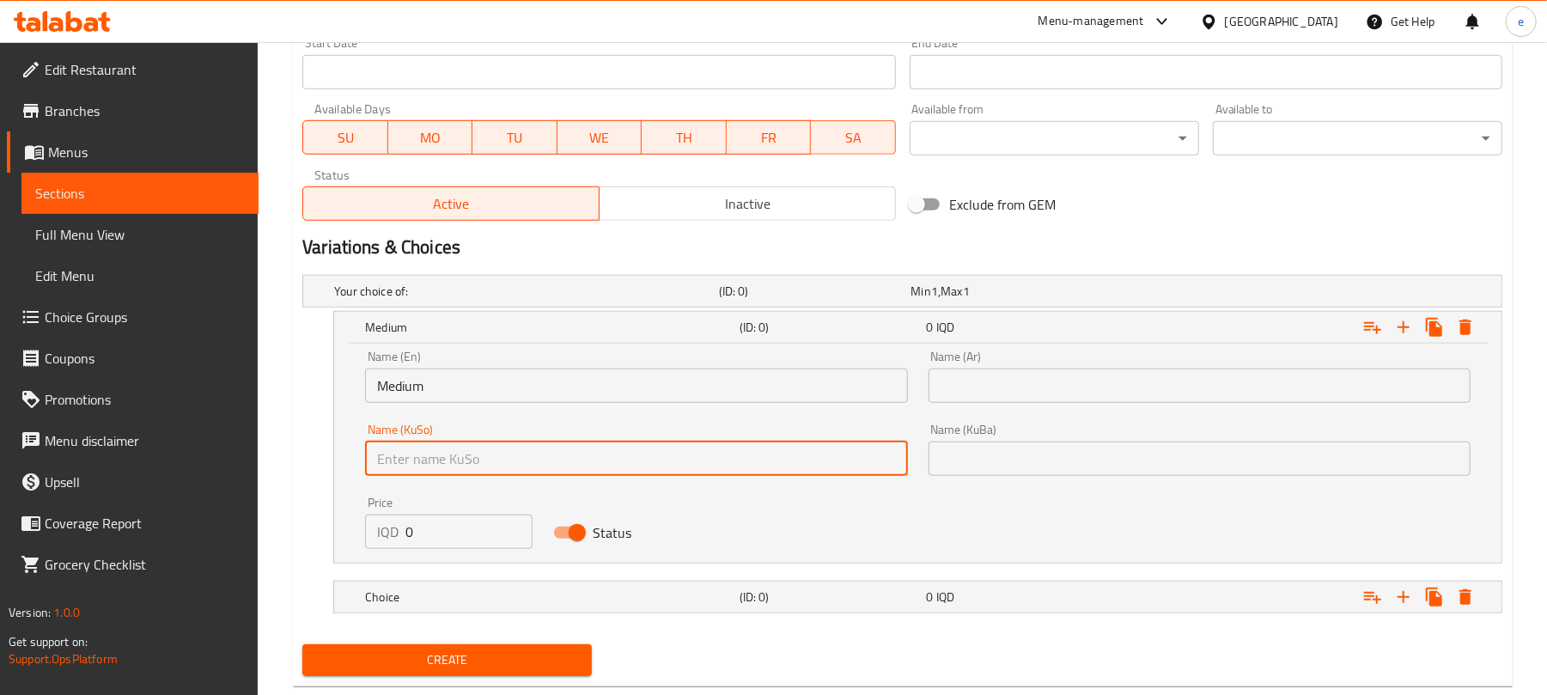
click at [631, 444] on input "text" at bounding box center [636, 459] width 542 height 34
type input "ناوەند"
click at [983, 458] on input "text" at bounding box center [1200, 459] width 542 height 34
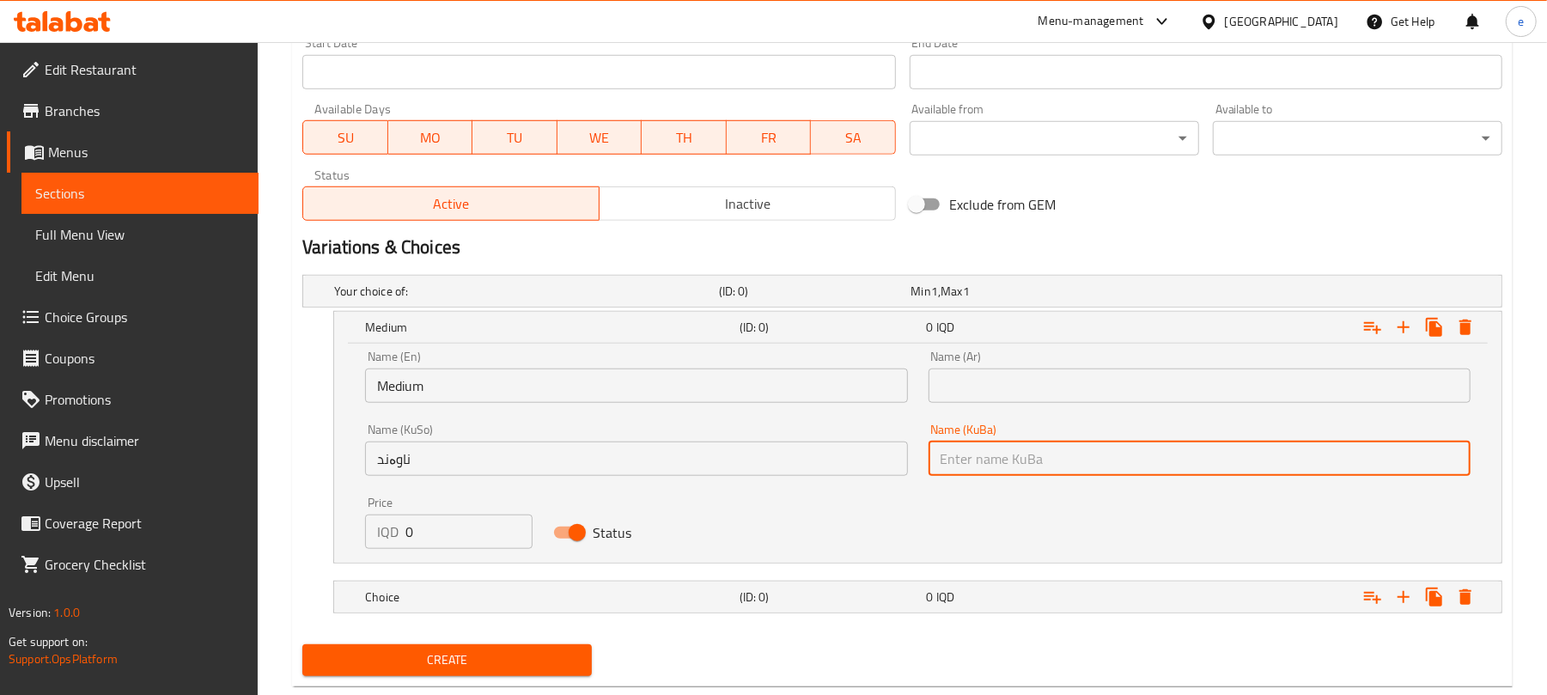
click at [970, 392] on input "text" at bounding box center [1200, 386] width 542 height 34
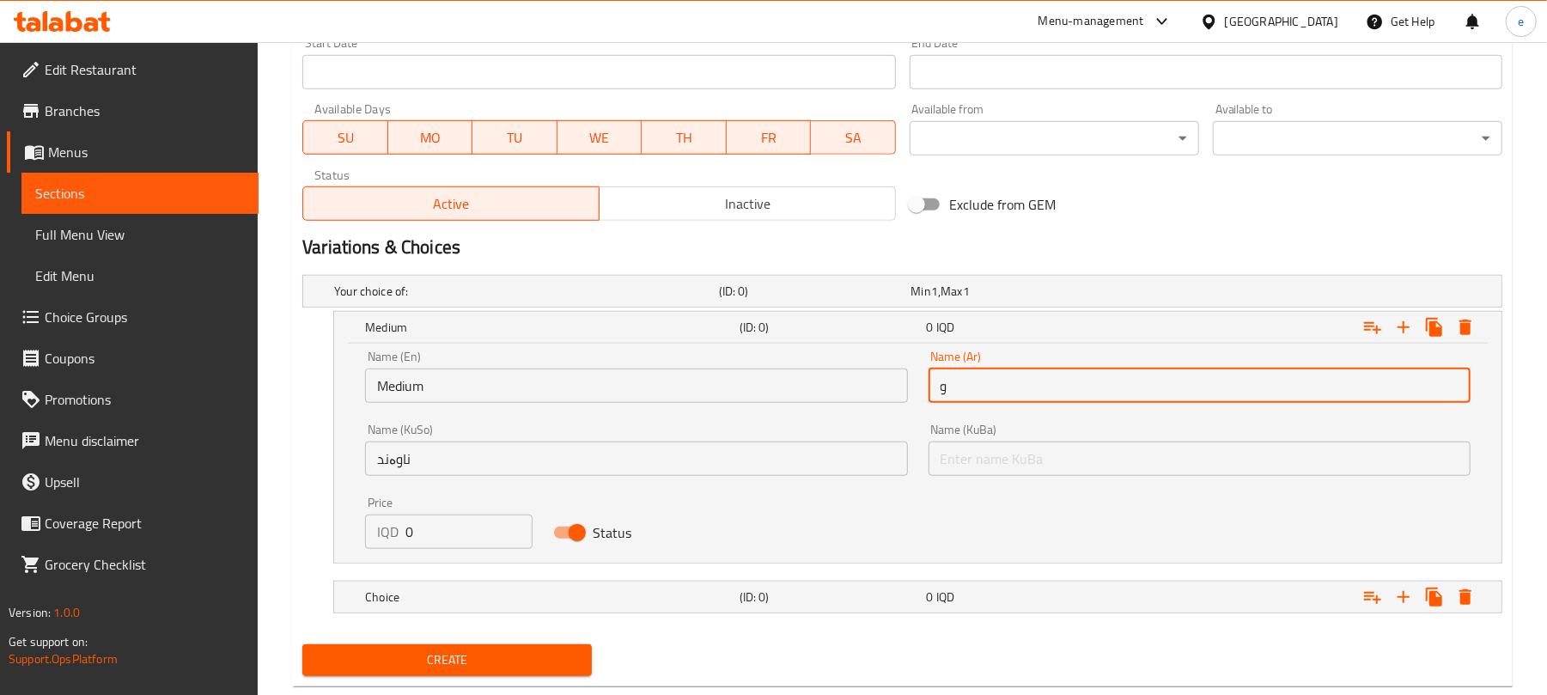
type input "وسط"
drag, startPoint x: 392, startPoint y: 543, endPoint x: 371, endPoint y: 543, distance: 20.6
click at [372, 543] on div "IQD 0 Price" at bounding box center [448, 532] width 167 height 34
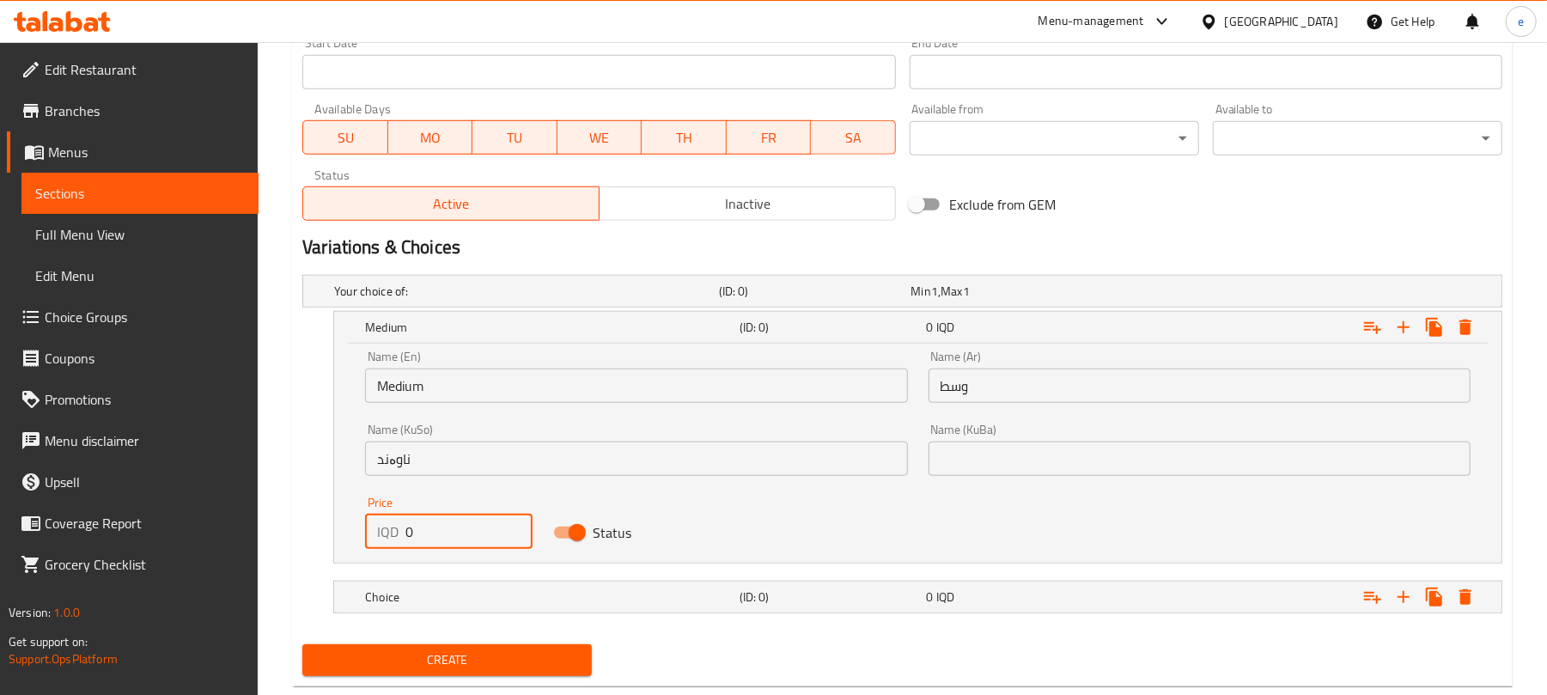
paste input "450"
type input "4500"
click at [617, 601] on h5 "Choice" at bounding box center [549, 596] width 368 height 17
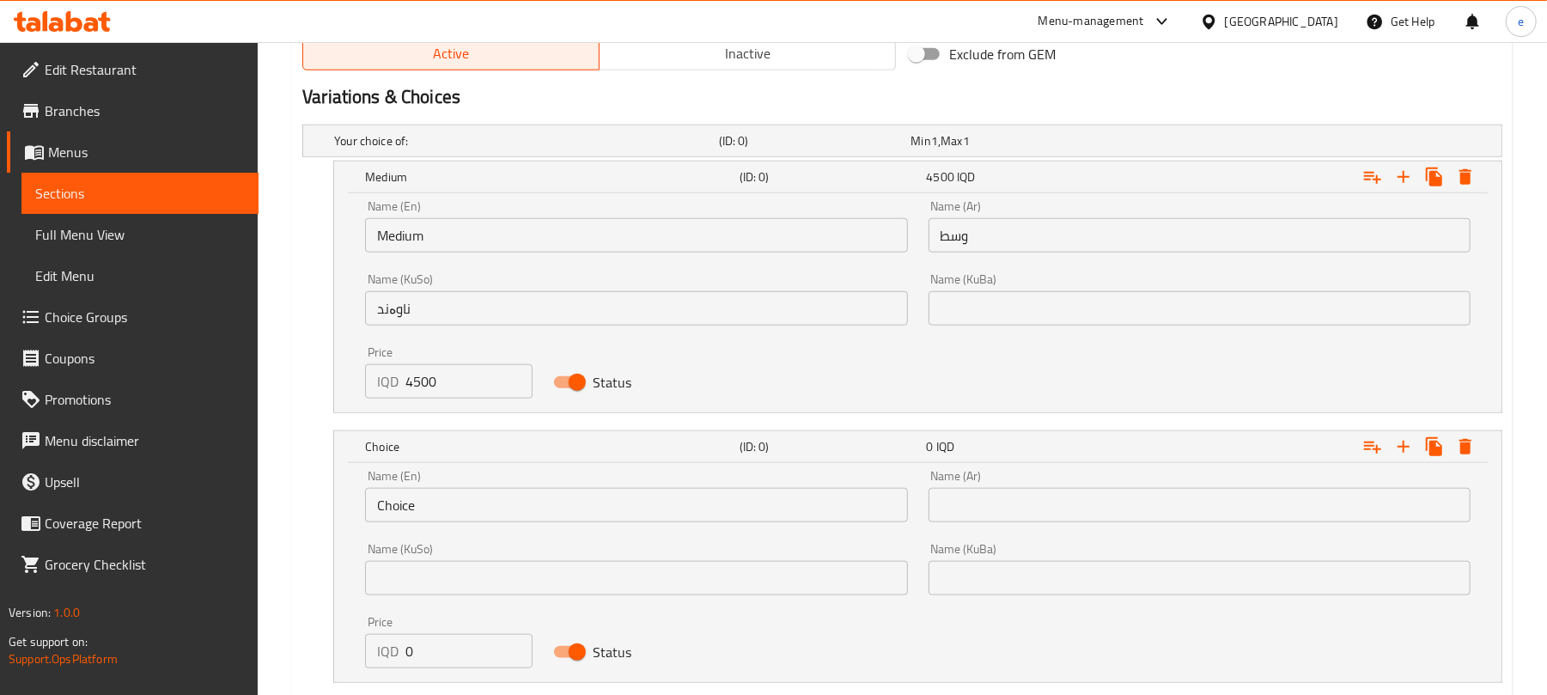
scroll to position [1165, 0]
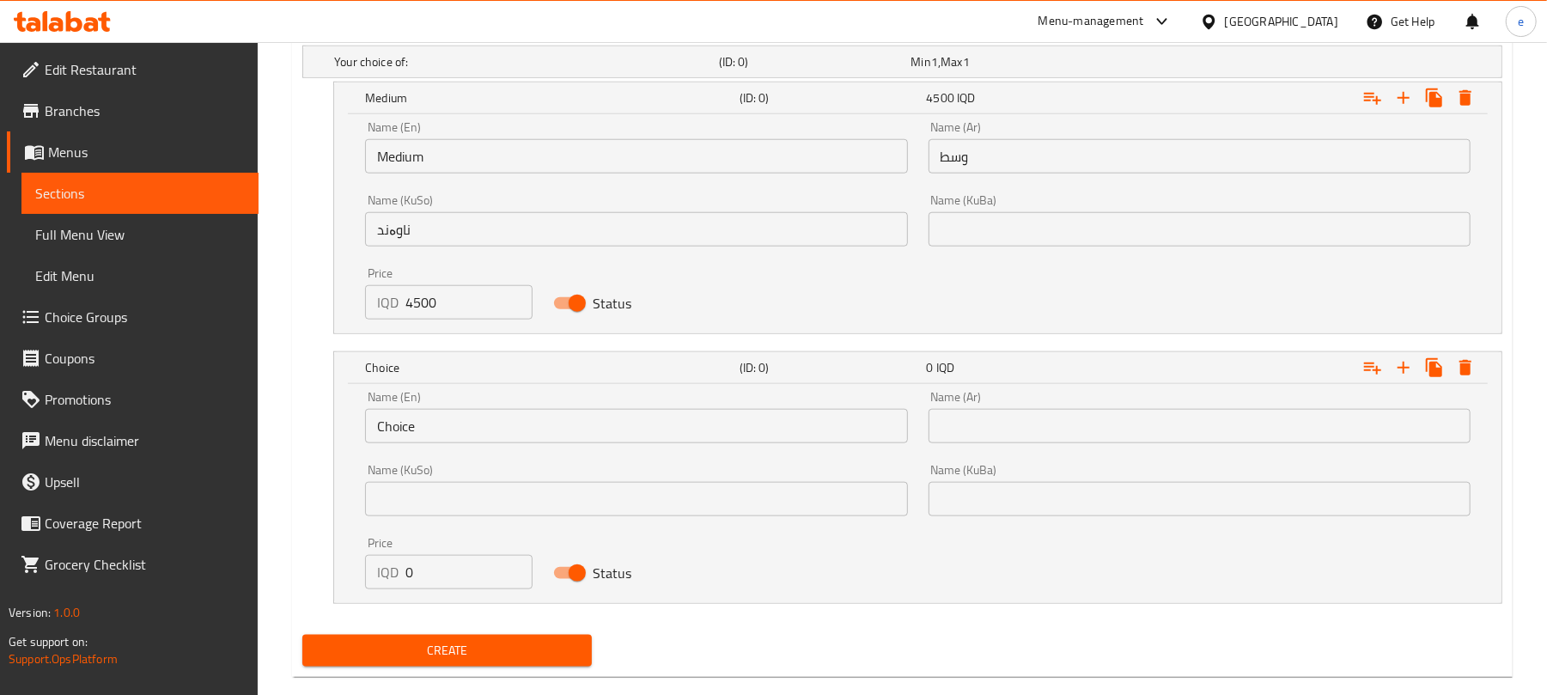
click at [375, 564] on div "IQD 0 Price" at bounding box center [448, 572] width 167 height 34
paste input "550"
type input "5500"
click at [464, 440] on input "Choice" at bounding box center [636, 426] width 542 height 34
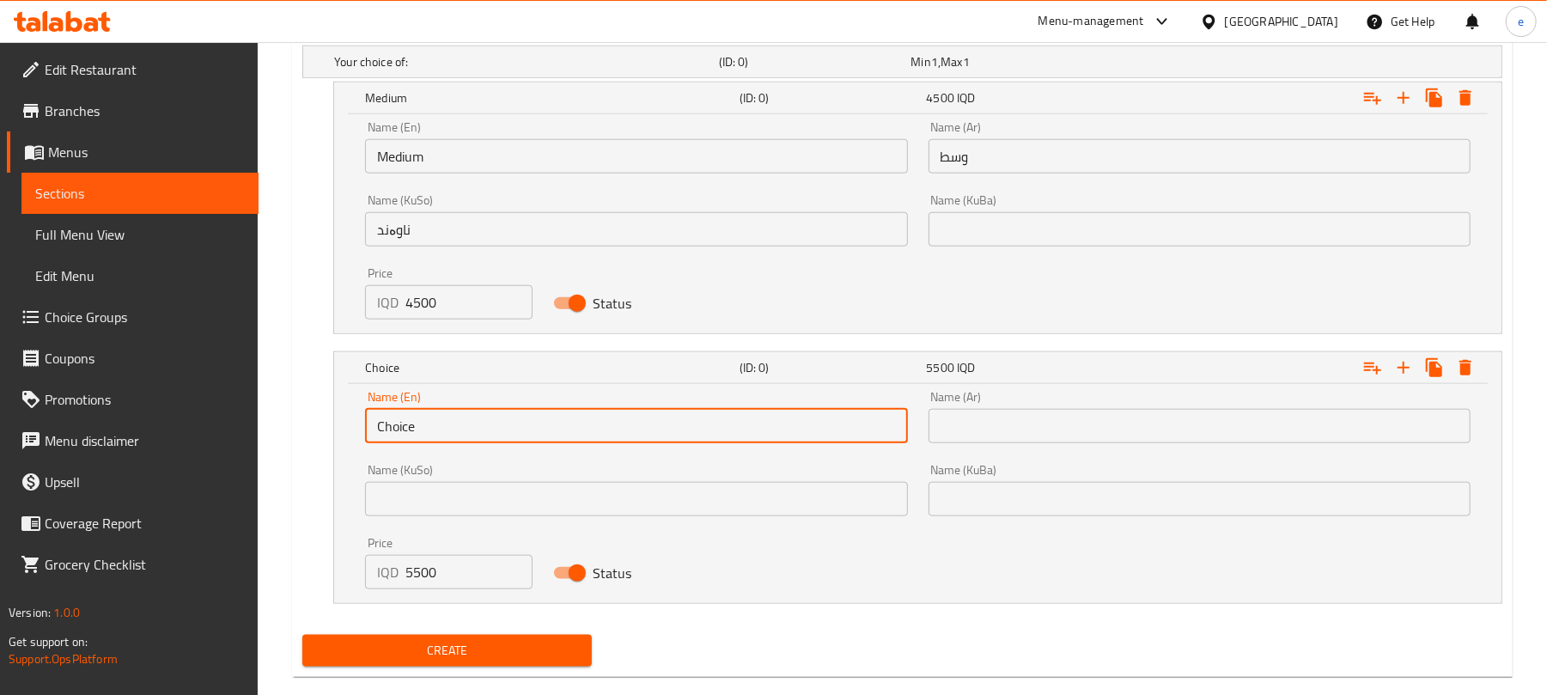
click at [464, 440] on input "Choice" at bounding box center [636, 426] width 542 height 34
click at [541, 434] on input "text" at bounding box center [636, 426] width 542 height 34
click at [805, 512] on input "text" at bounding box center [636, 499] width 542 height 34
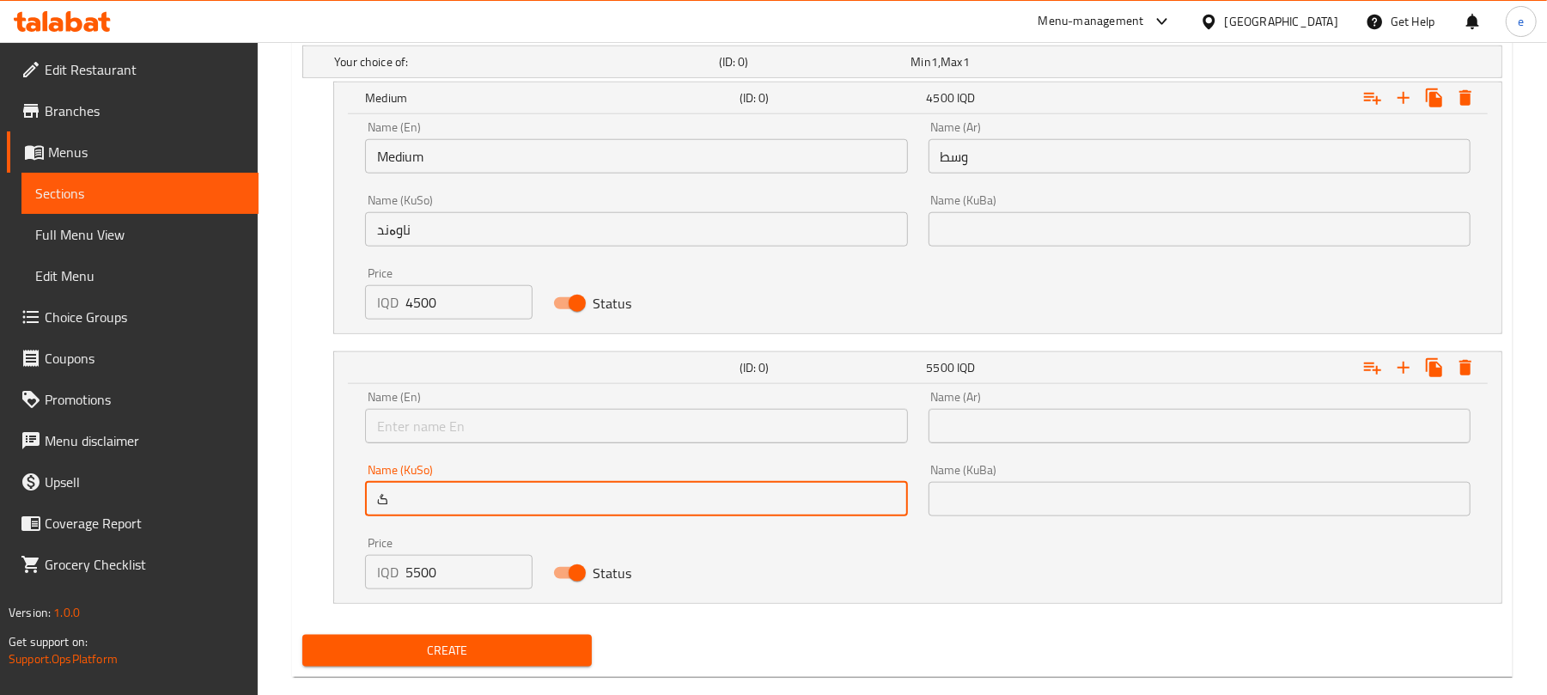
type input "گەورە"
click at [1052, 434] on input "text" at bounding box center [1200, 426] width 542 height 34
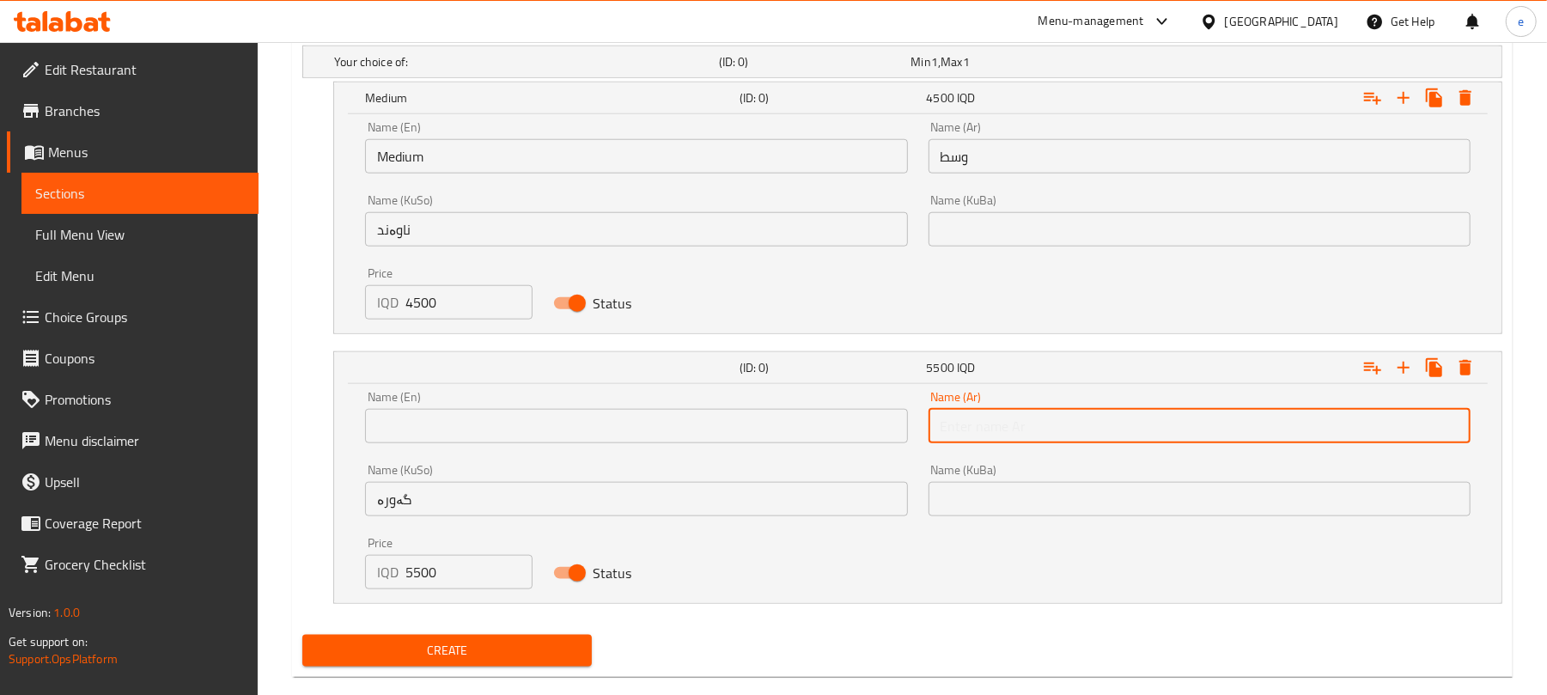
type input "كبير"
click at [529, 427] on input "text" at bounding box center [636, 426] width 542 height 34
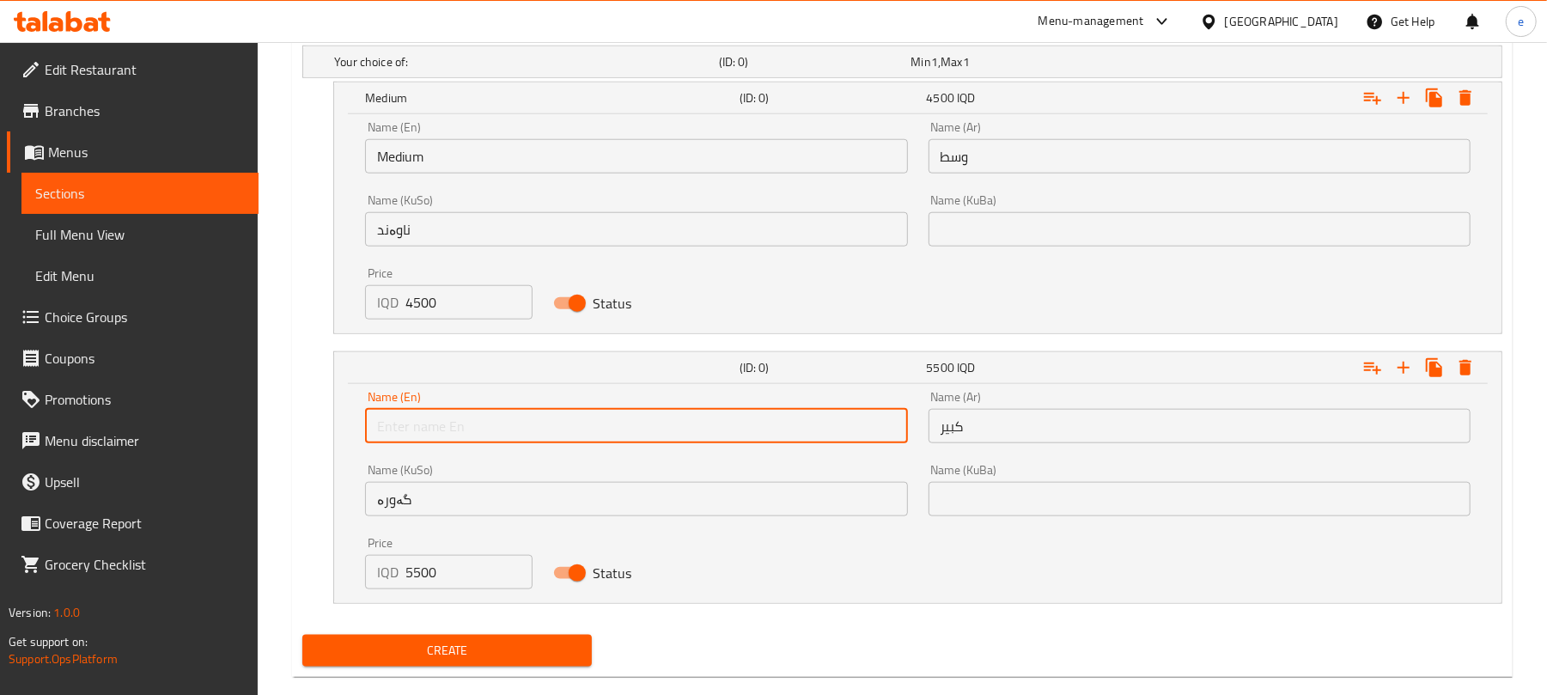
type input "Large"
click at [513, 656] on span "Create" at bounding box center [447, 650] width 262 height 21
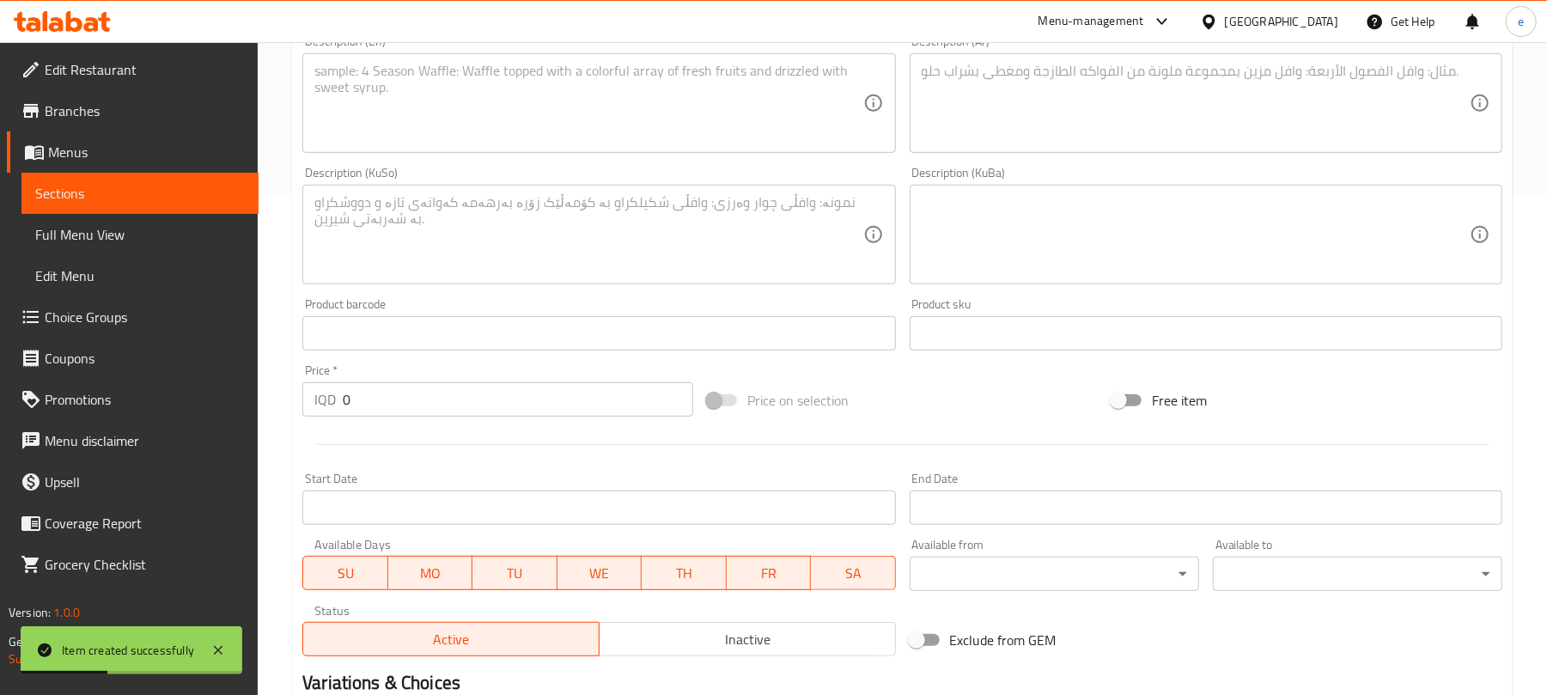
scroll to position [248, 0]
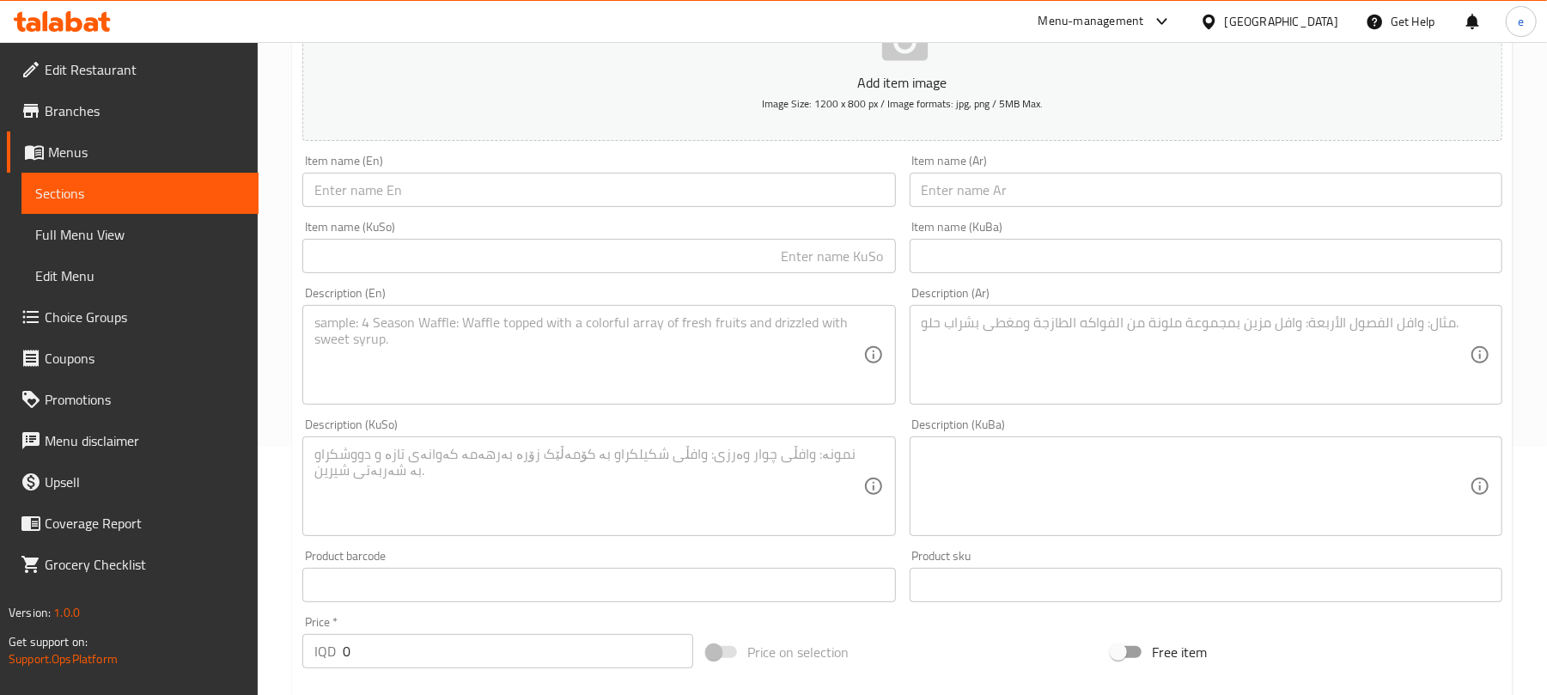
click at [1046, 189] on input "text" at bounding box center [1206, 190] width 593 height 34
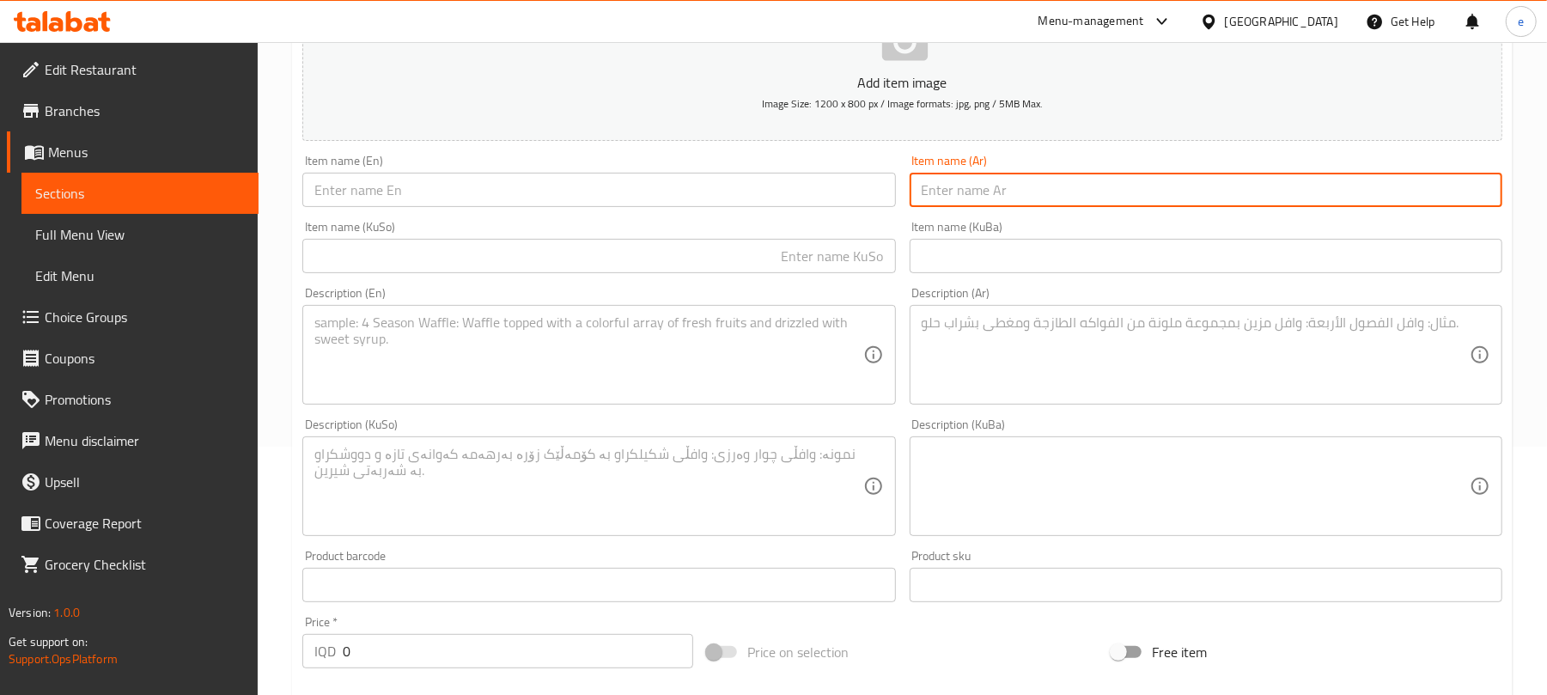
paste input "ار بي جي مكس"
type input "ار بي جي مكس"
click at [775, 187] on input "text" at bounding box center [598, 190] width 593 height 34
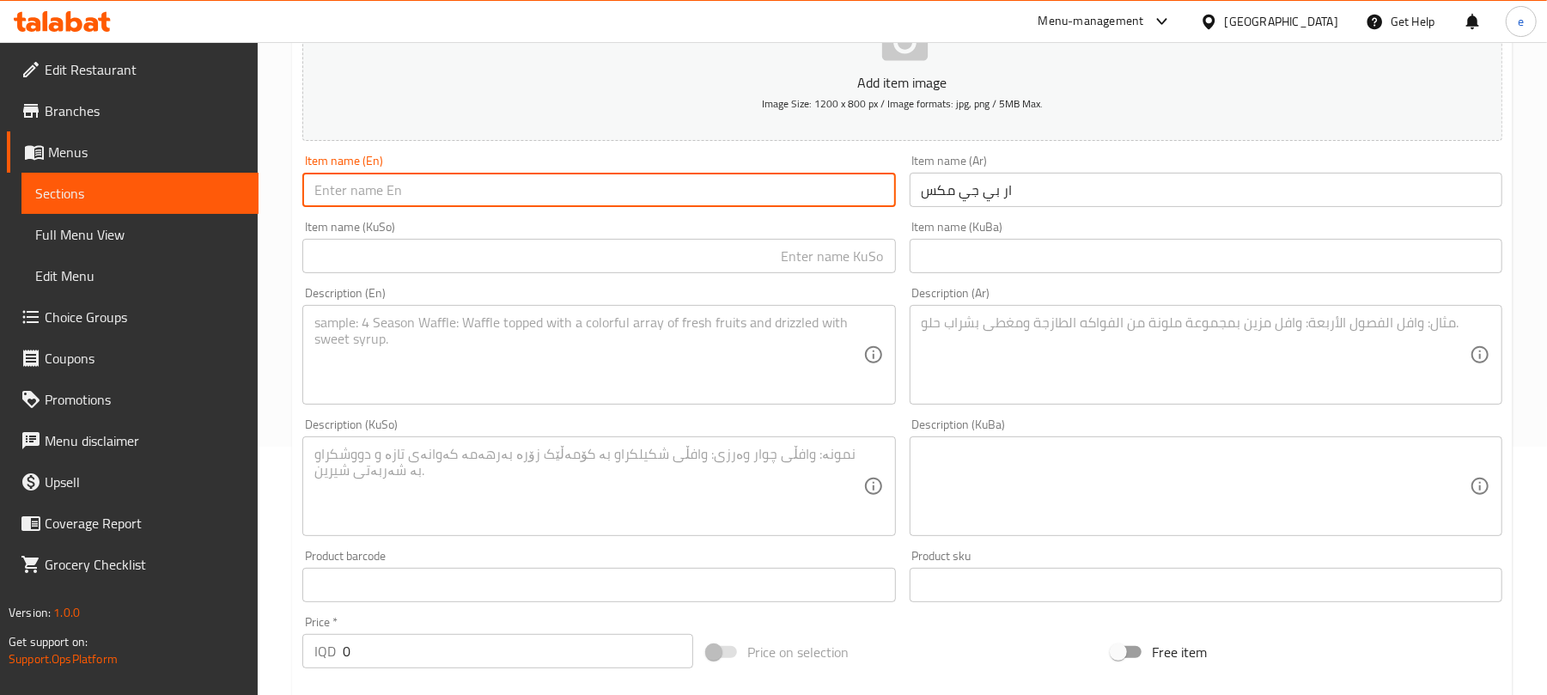
paste input "Mixed RBG"
type input "Mixed RBG"
click at [726, 263] on input "text" at bounding box center [598, 256] width 593 height 34
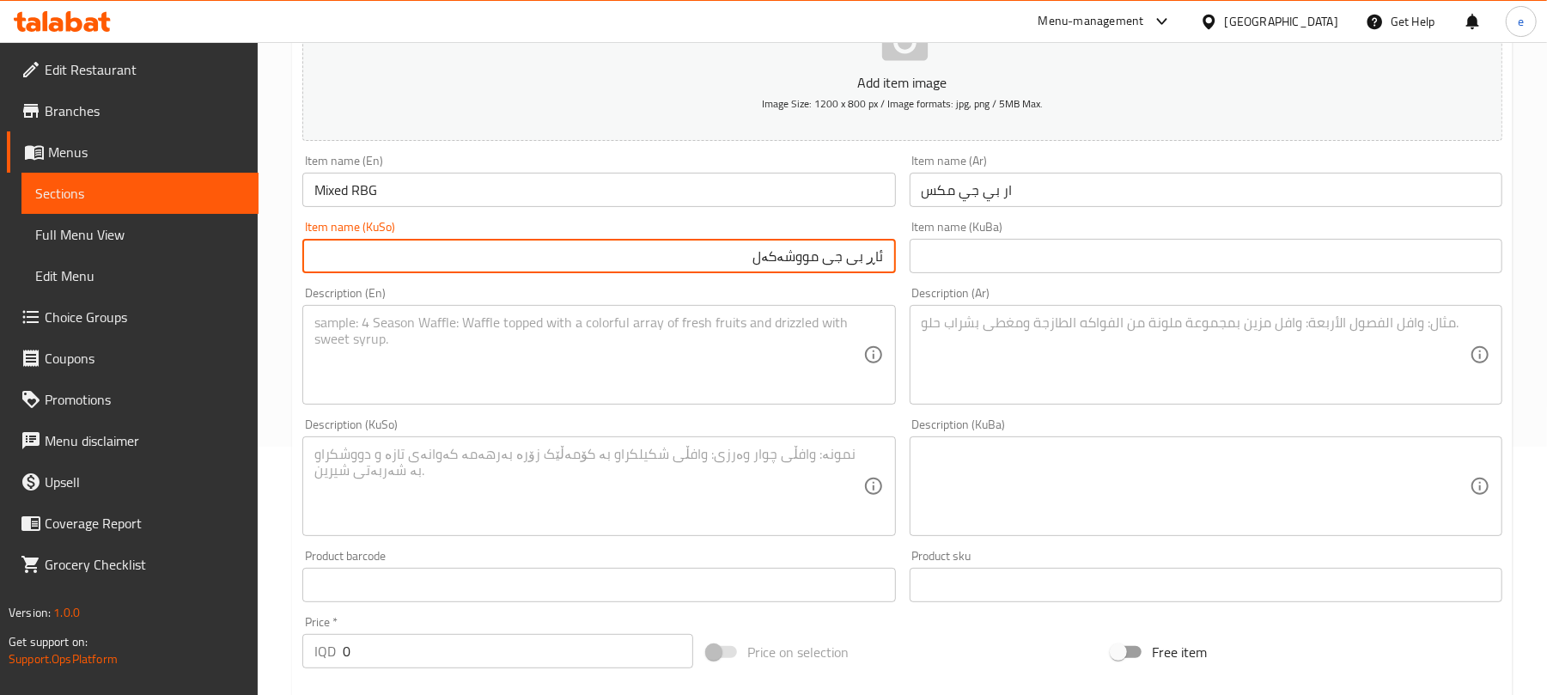
type input "ئاڕ بی جی مووشەکەل"
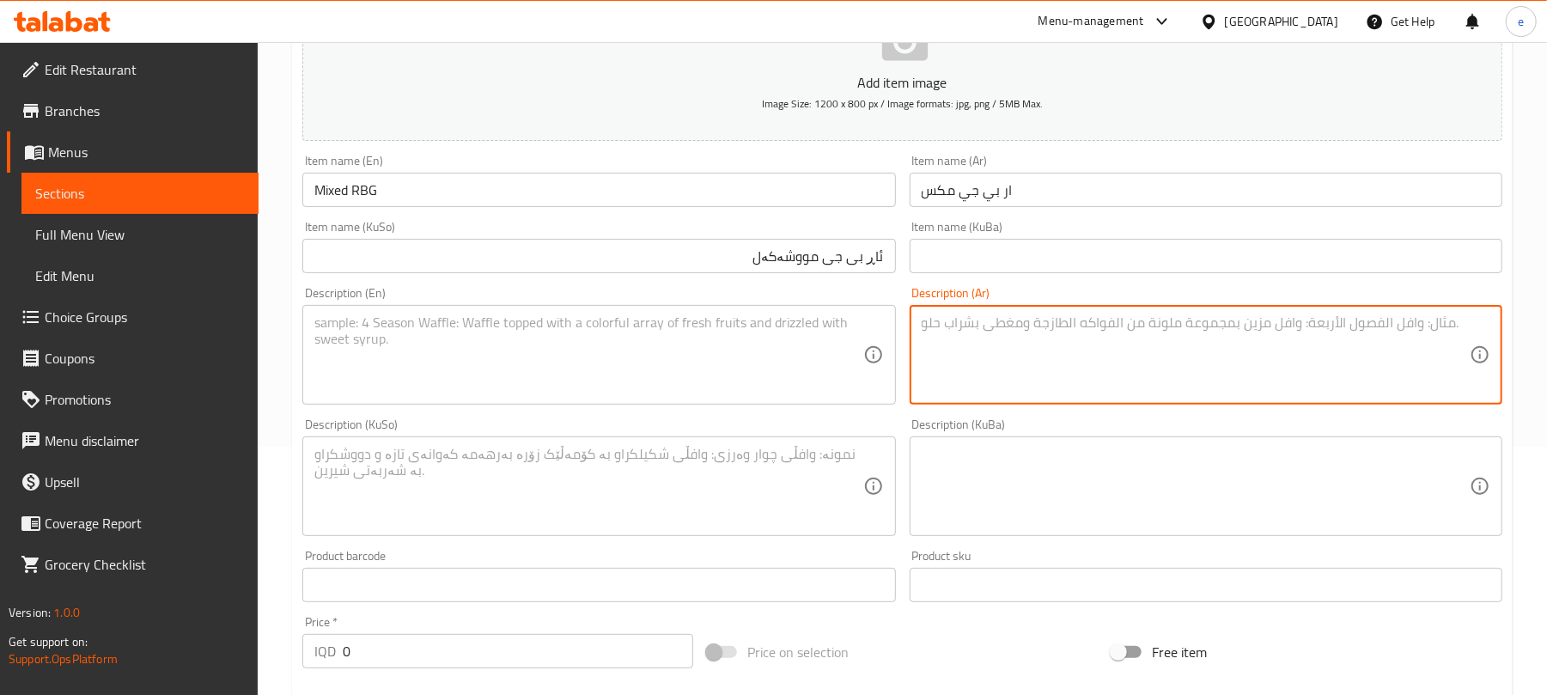
click at [1103, 325] on textarea at bounding box center [1196, 355] width 548 height 82
paste textarea "رمان، آيسكريم"
type textarea "رمان، آيسكريم"
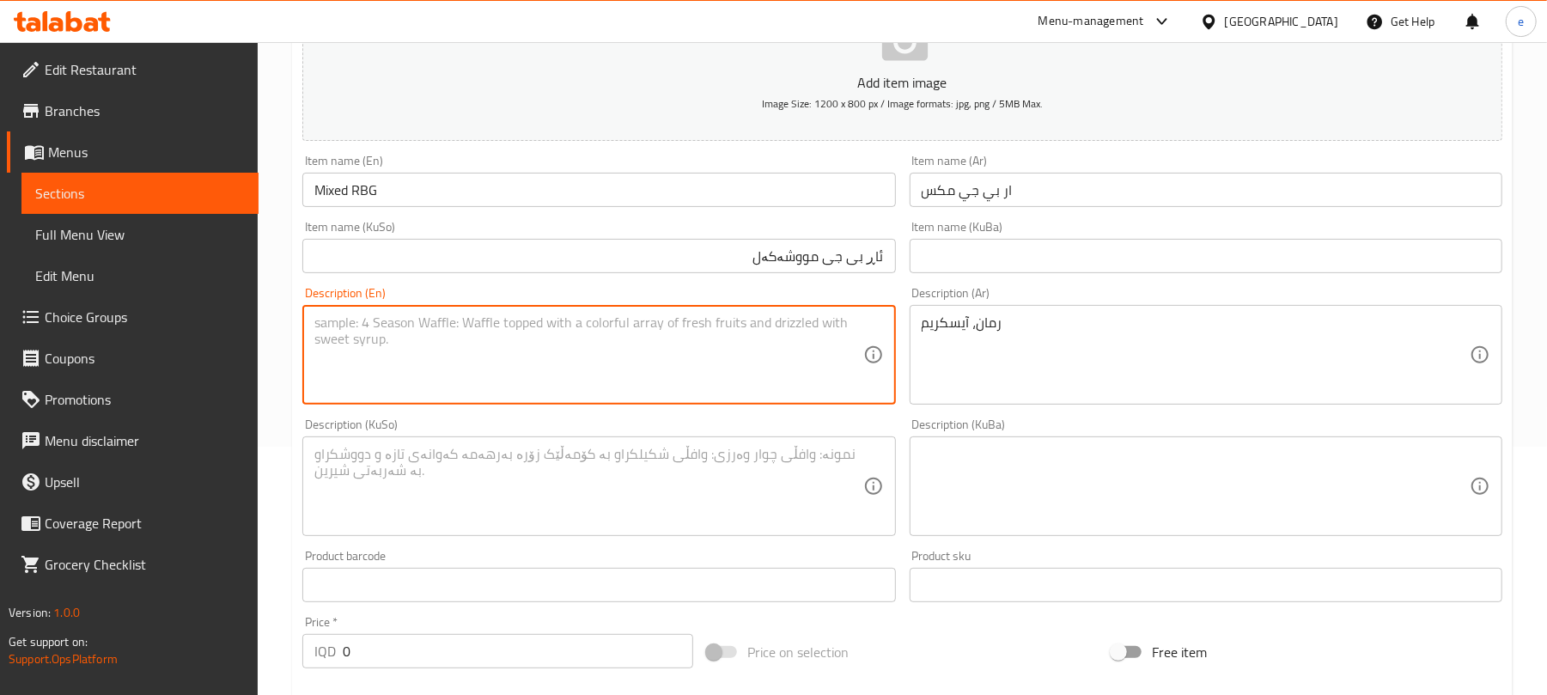
click at [630, 369] on textarea at bounding box center [588, 355] width 548 height 82
paste textarea "Pomegranate and ice cream"
type textarea "Pomegranate and ice cream"
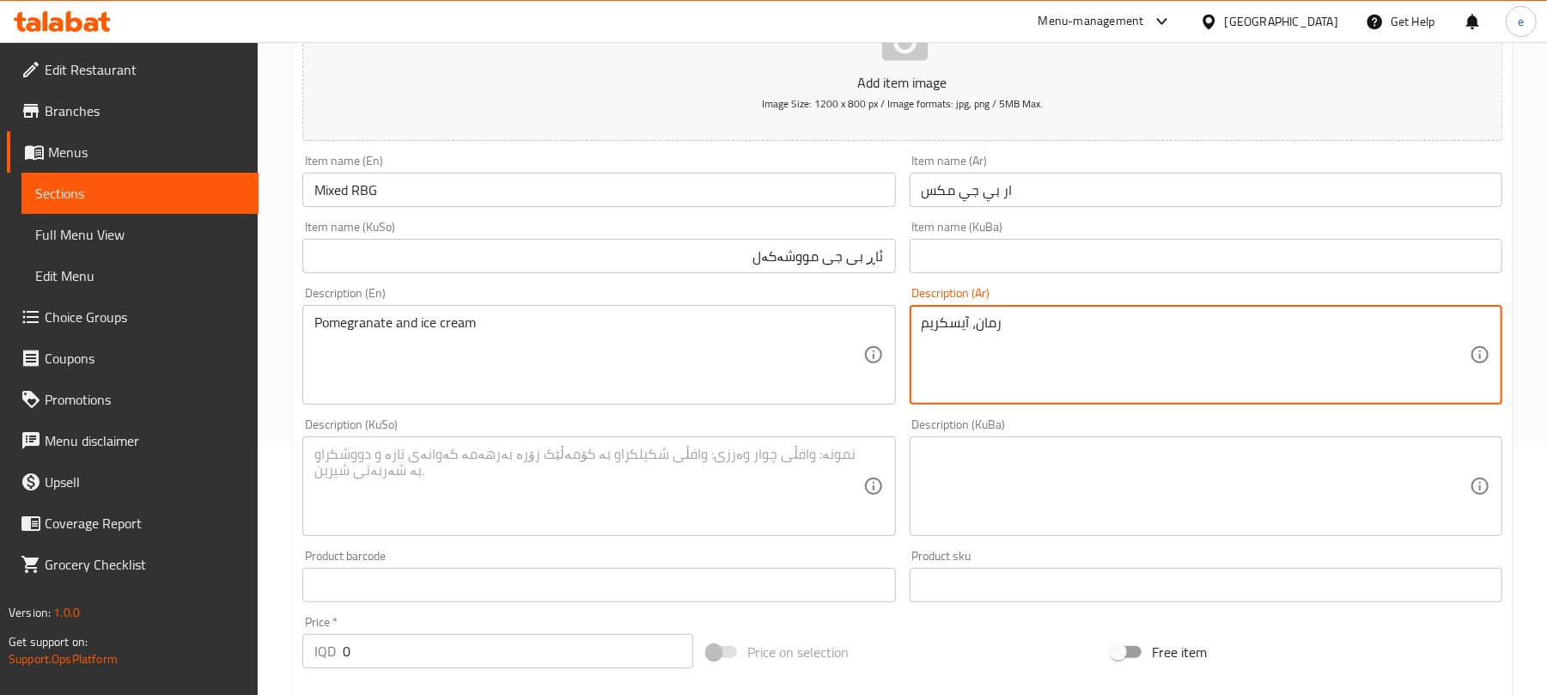
click at [1106, 337] on textarea "رمان، آيسكريم" at bounding box center [1196, 355] width 548 height 82
paste textarea "وآيس"
type textarea "رمان وآيس [PERSON_NAME]"
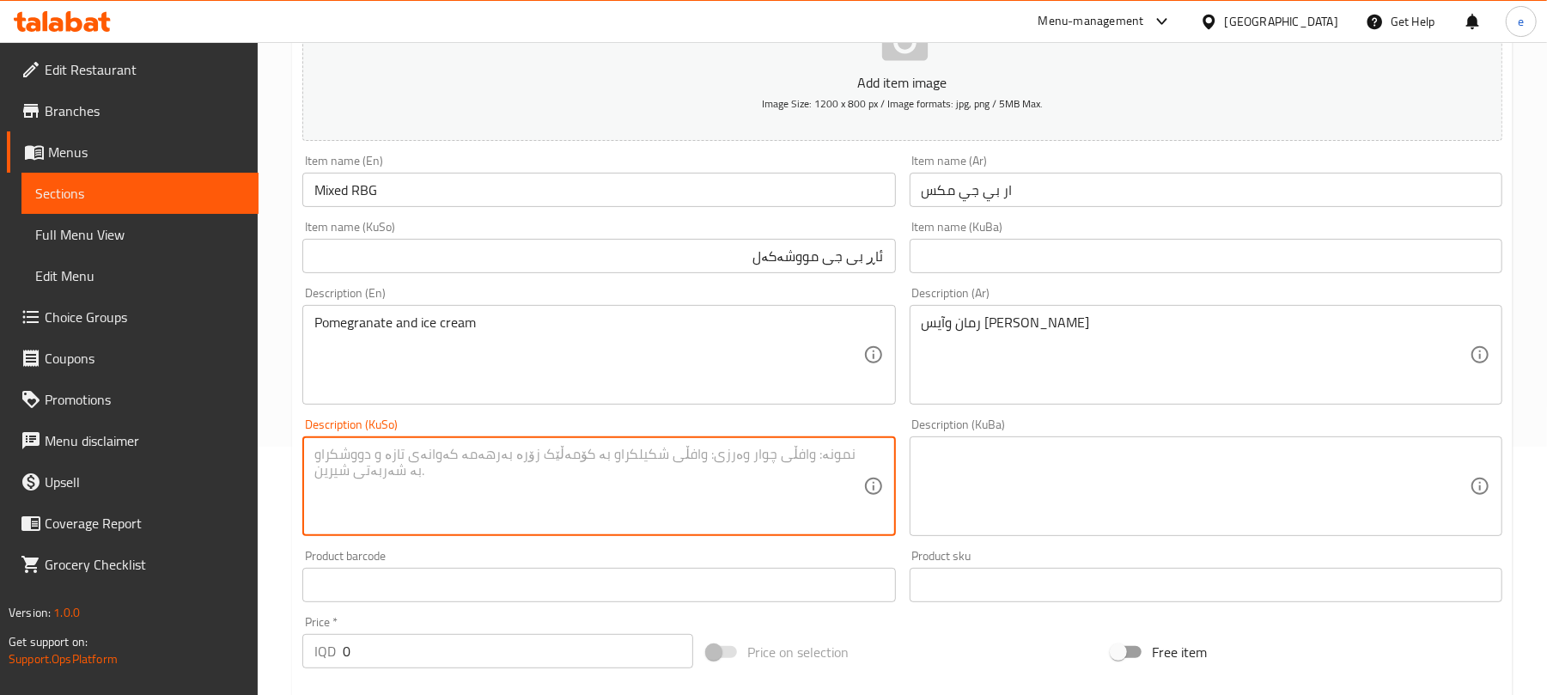
click at [816, 492] on textarea at bounding box center [588, 487] width 548 height 82
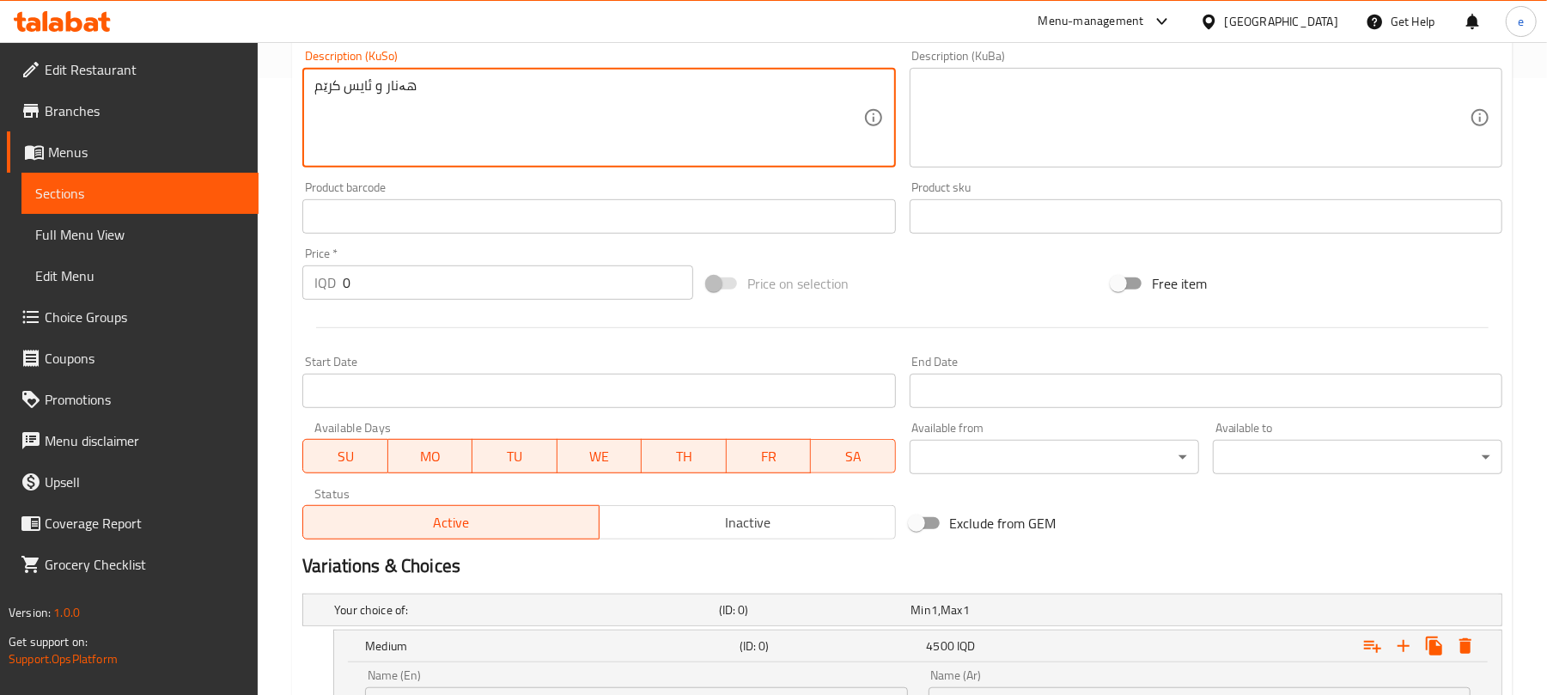
scroll to position [706, 0]
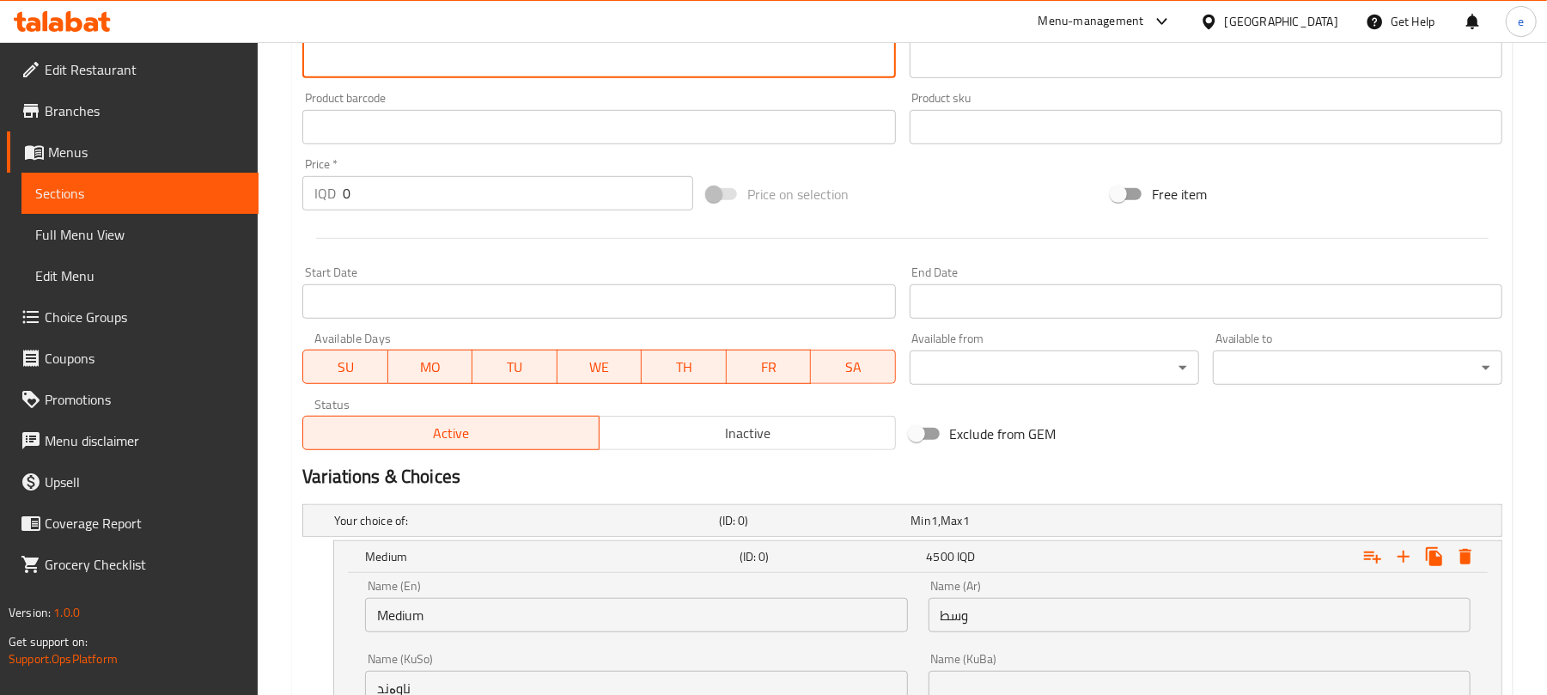
type textarea "هەنار و ئایس کرێم"
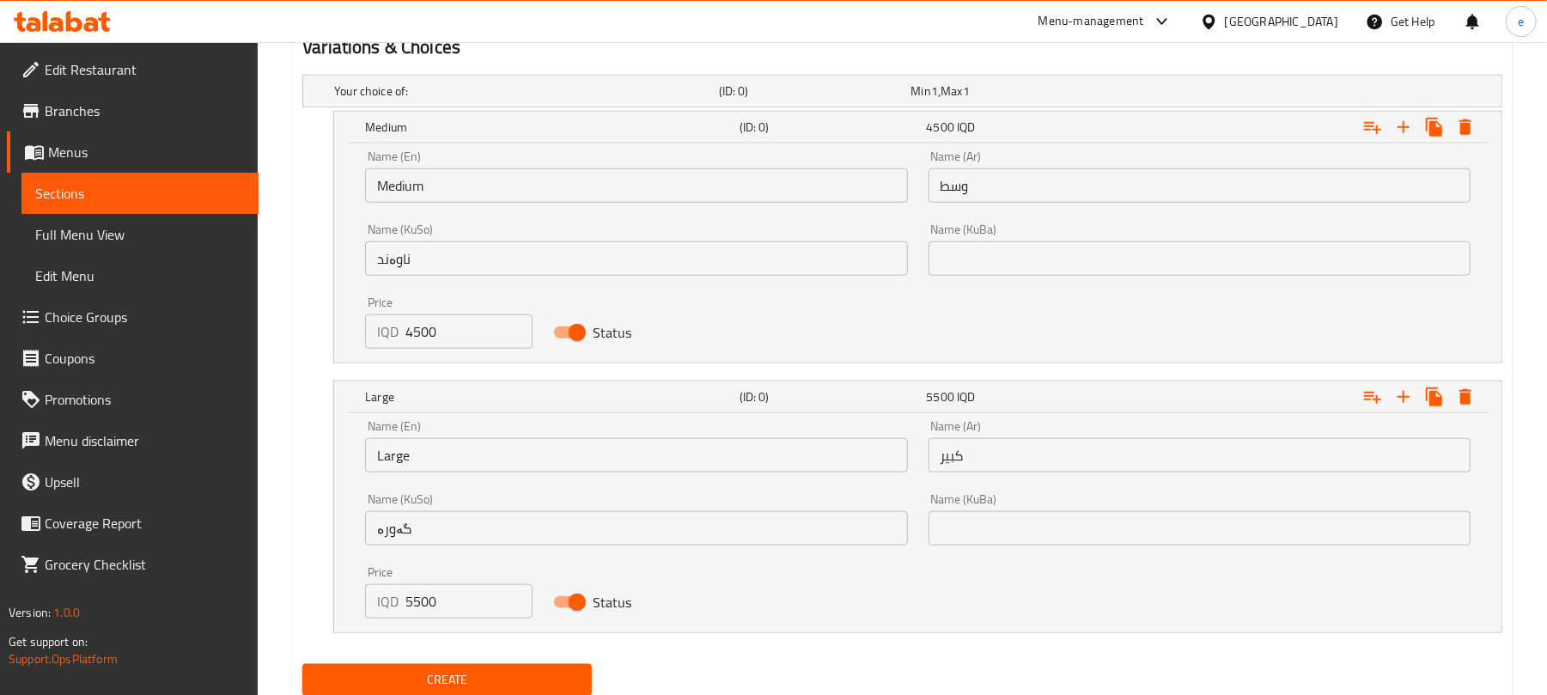
scroll to position [1165, 0]
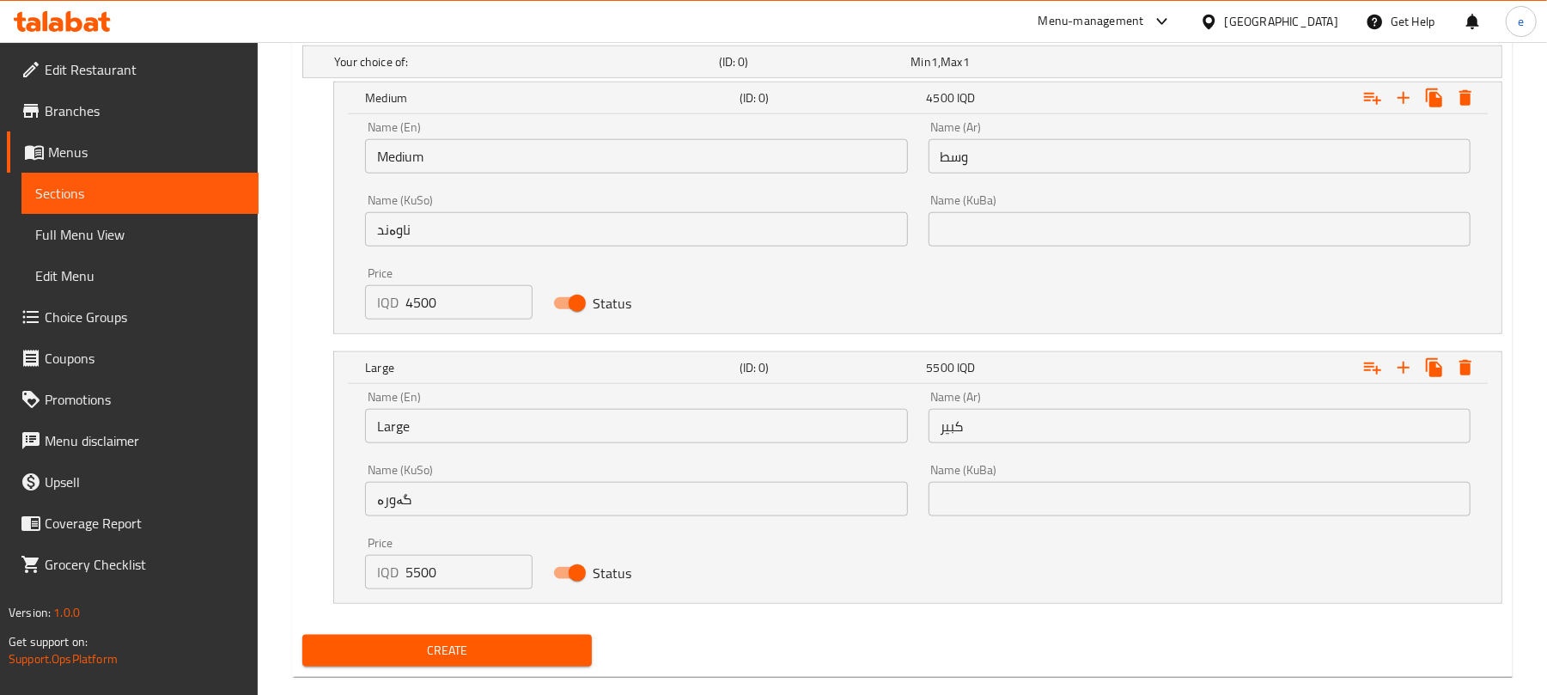
drag, startPoint x: 447, startPoint y: 567, endPoint x: 375, endPoint y: 584, distance: 73.3
click at [375, 584] on div "IQD 5500 Price" at bounding box center [448, 572] width 167 height 34
paste input "550"
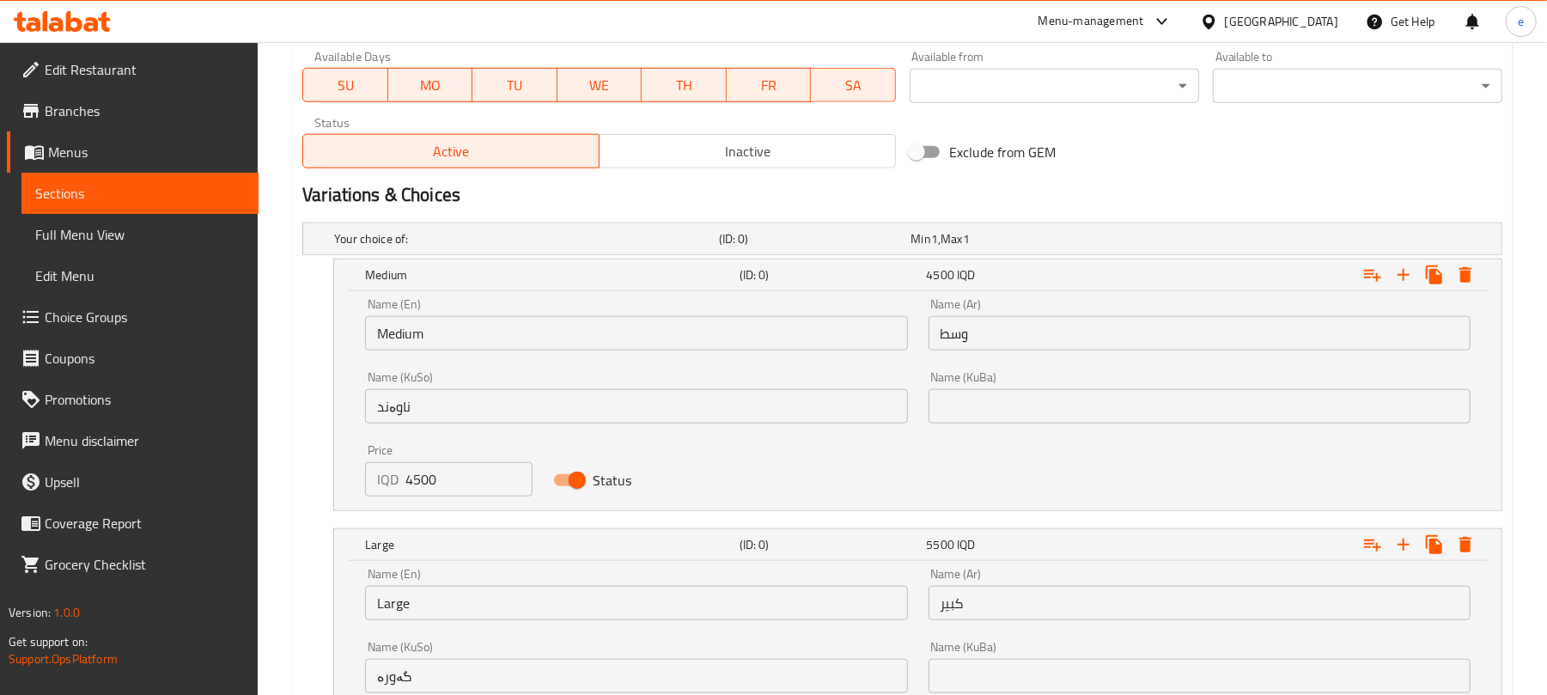
scroll to position [936, 0]
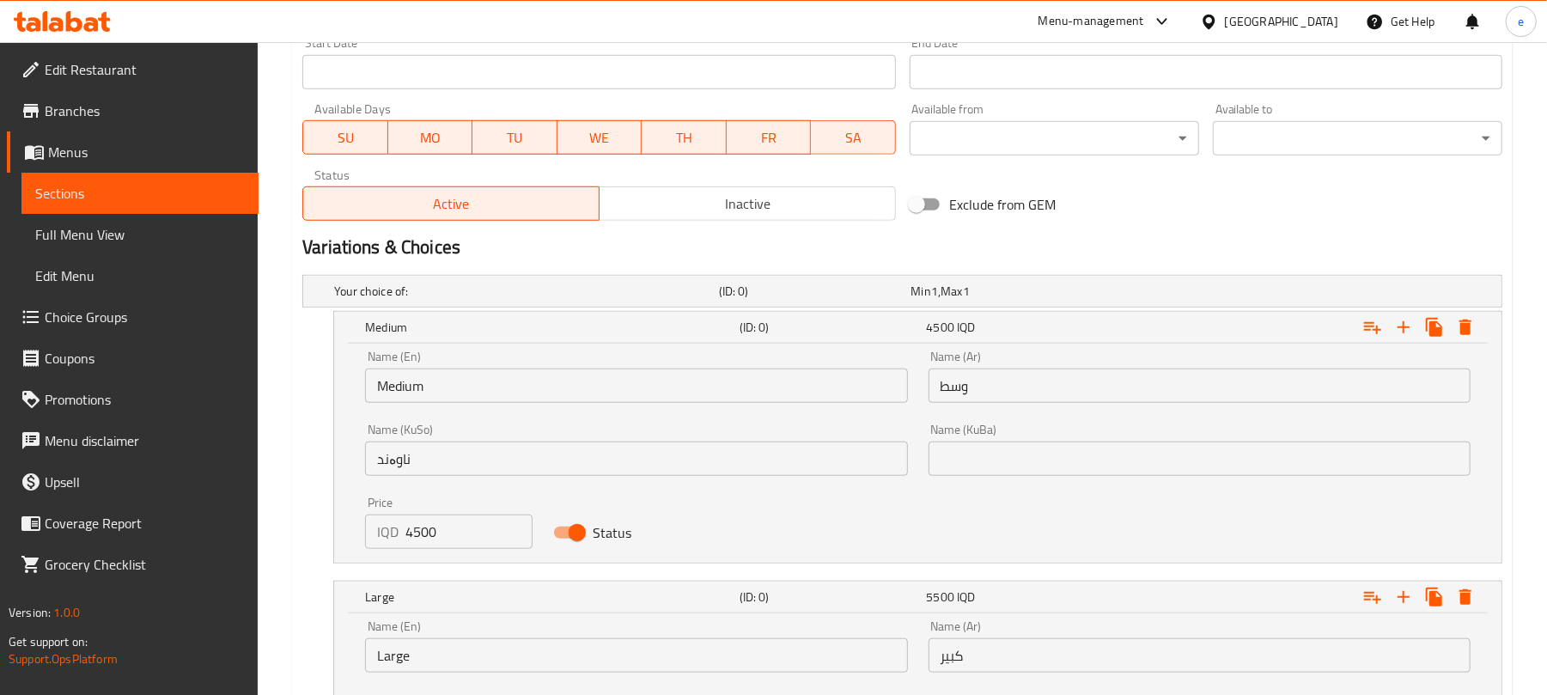
type input "5500"
click at [372, 541] on div "IQD 4500 Price" at bounding box center [448, 532] width 167 height 34
paste input "450"
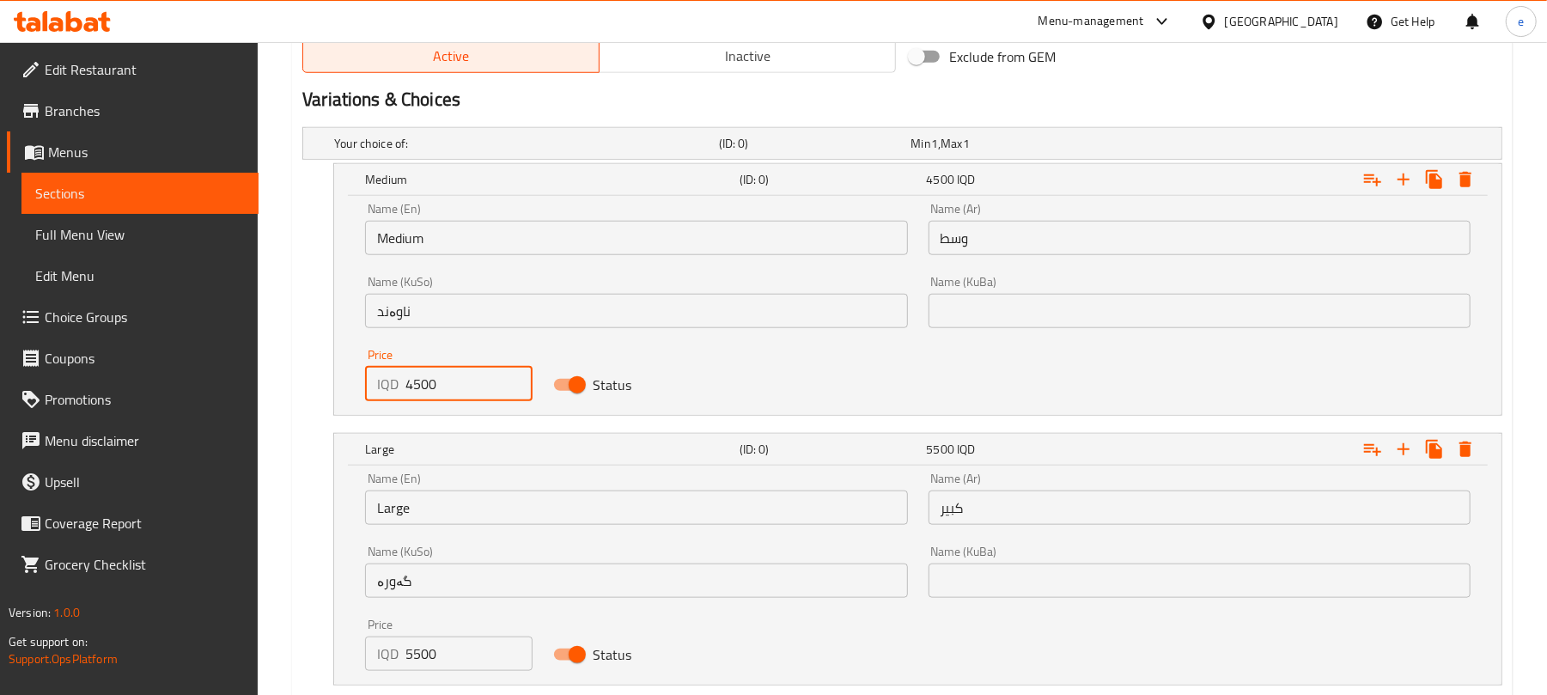
scroll to position [1165, 0]
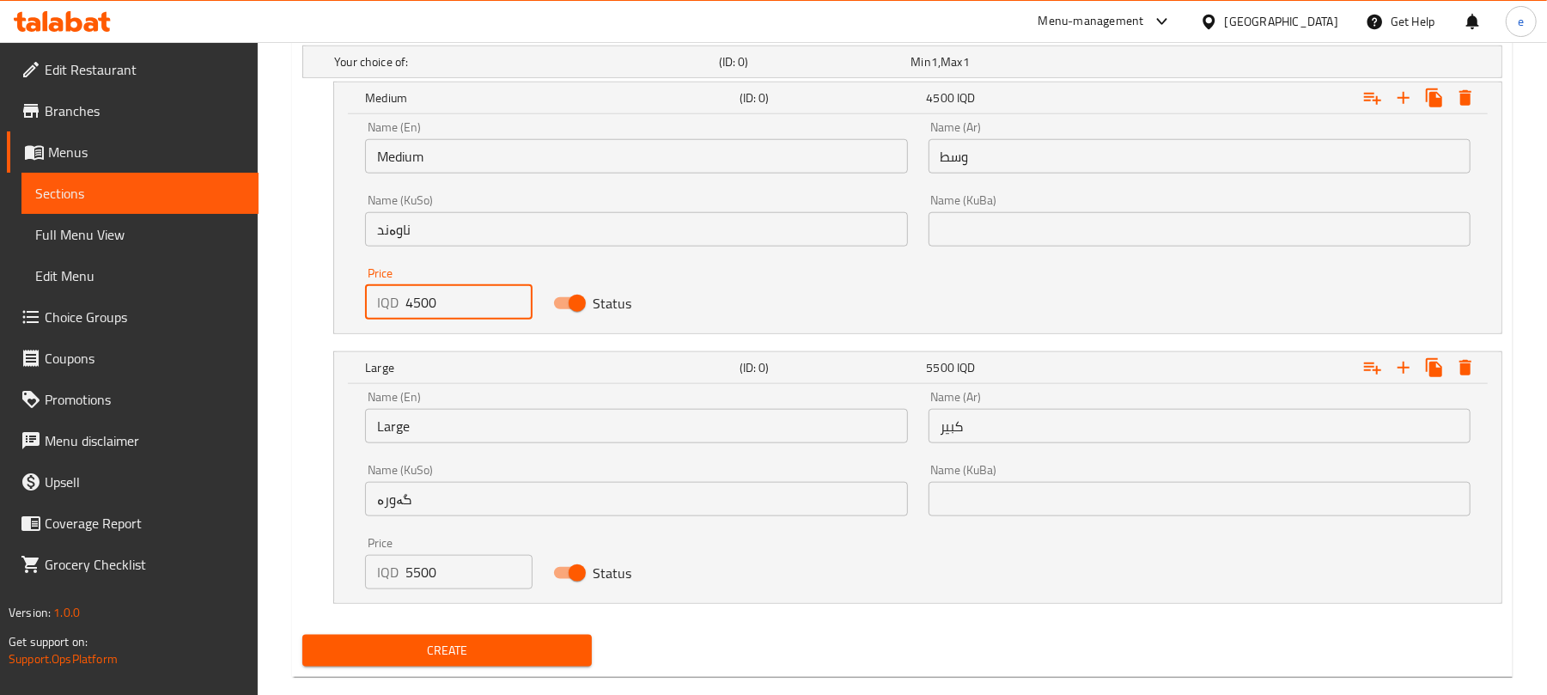
type input "4500"
click at [497, 658] on span "Create" at bounding box center [447, 650] width 262 height 21
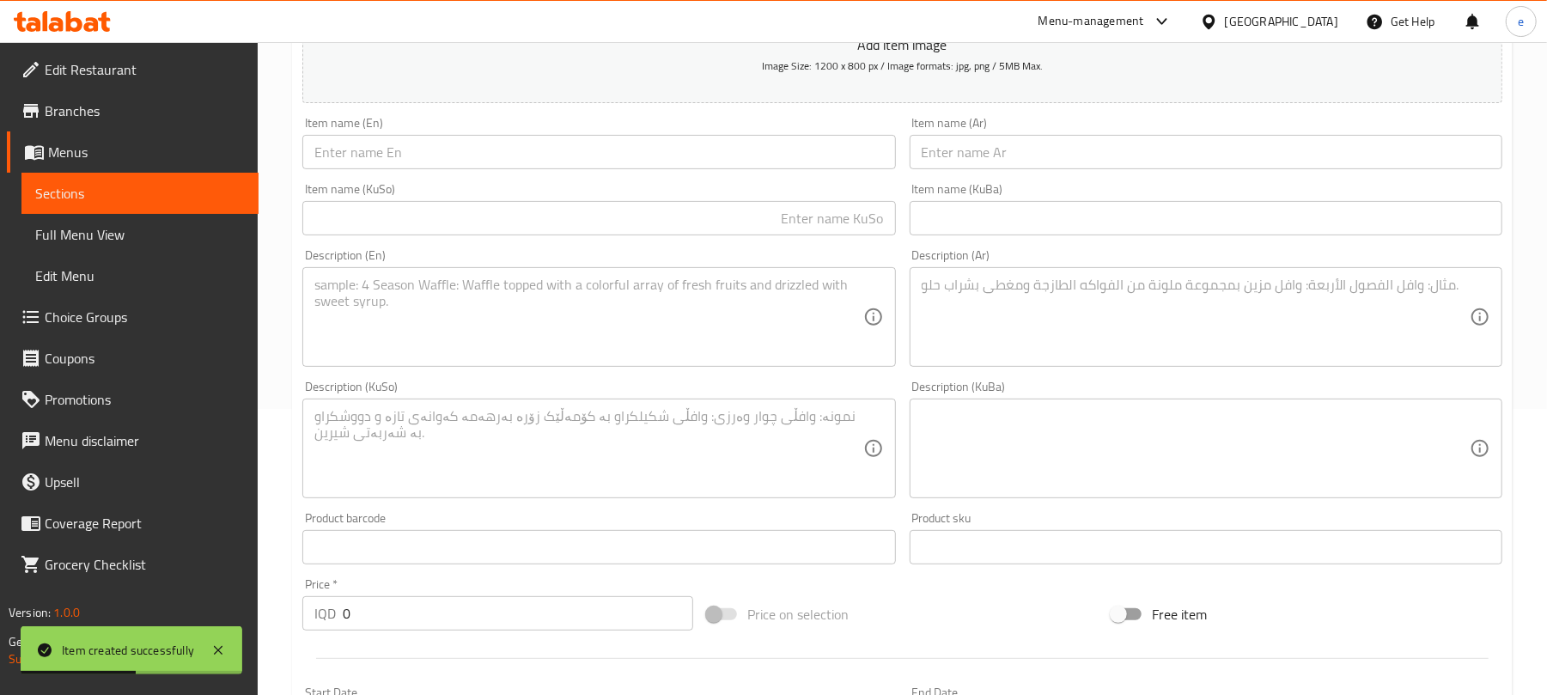
scroll to position [248, 0]
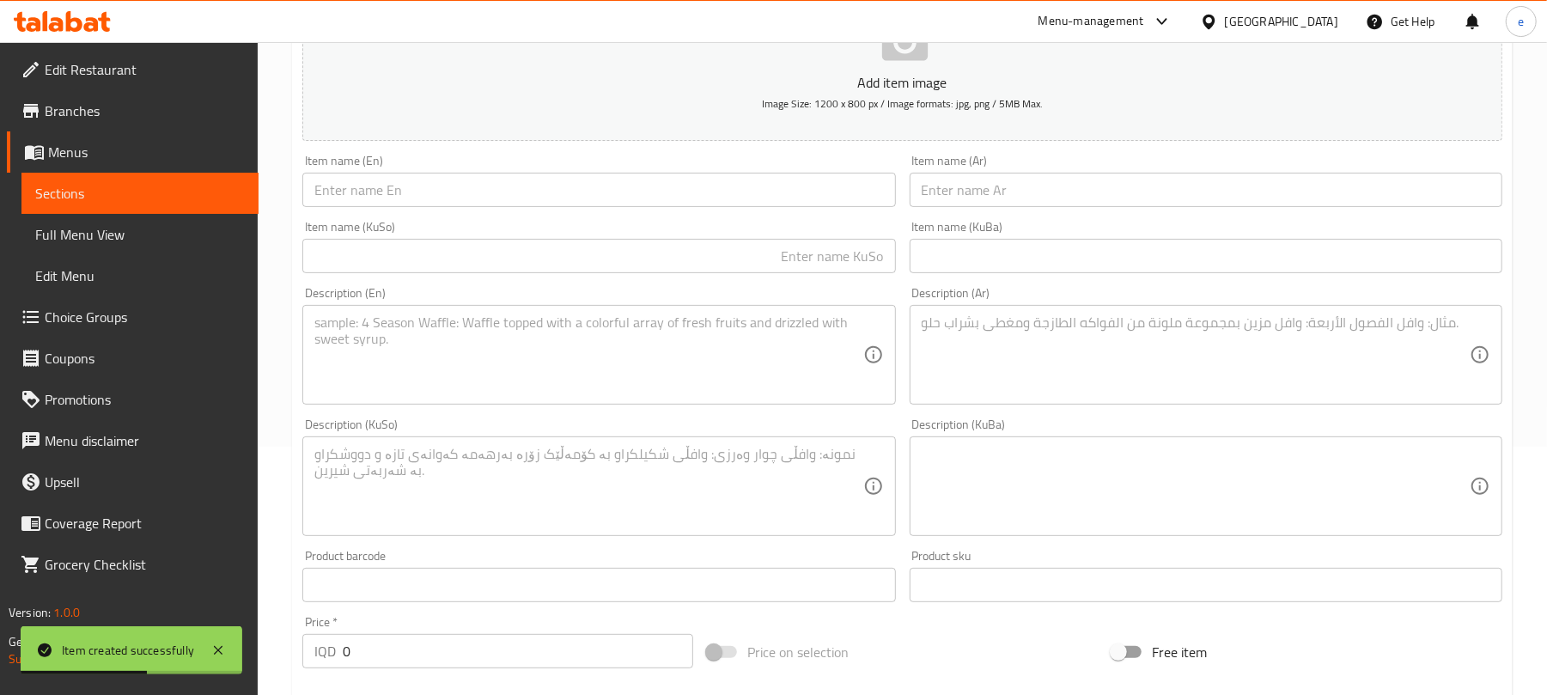
click at [619, 180] on input "text" at bounding box center [598, 190] width 593 height 34
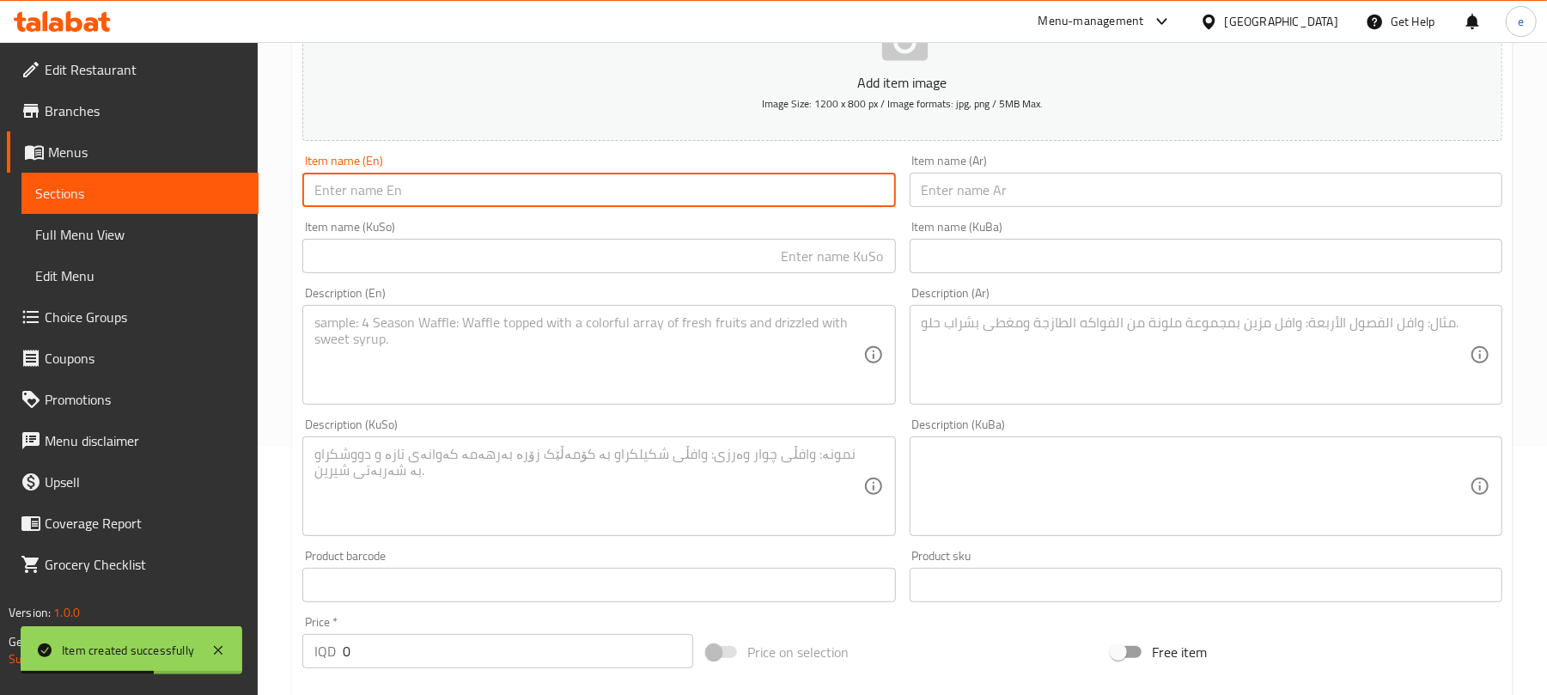
paste input "أينشتاين مكس"
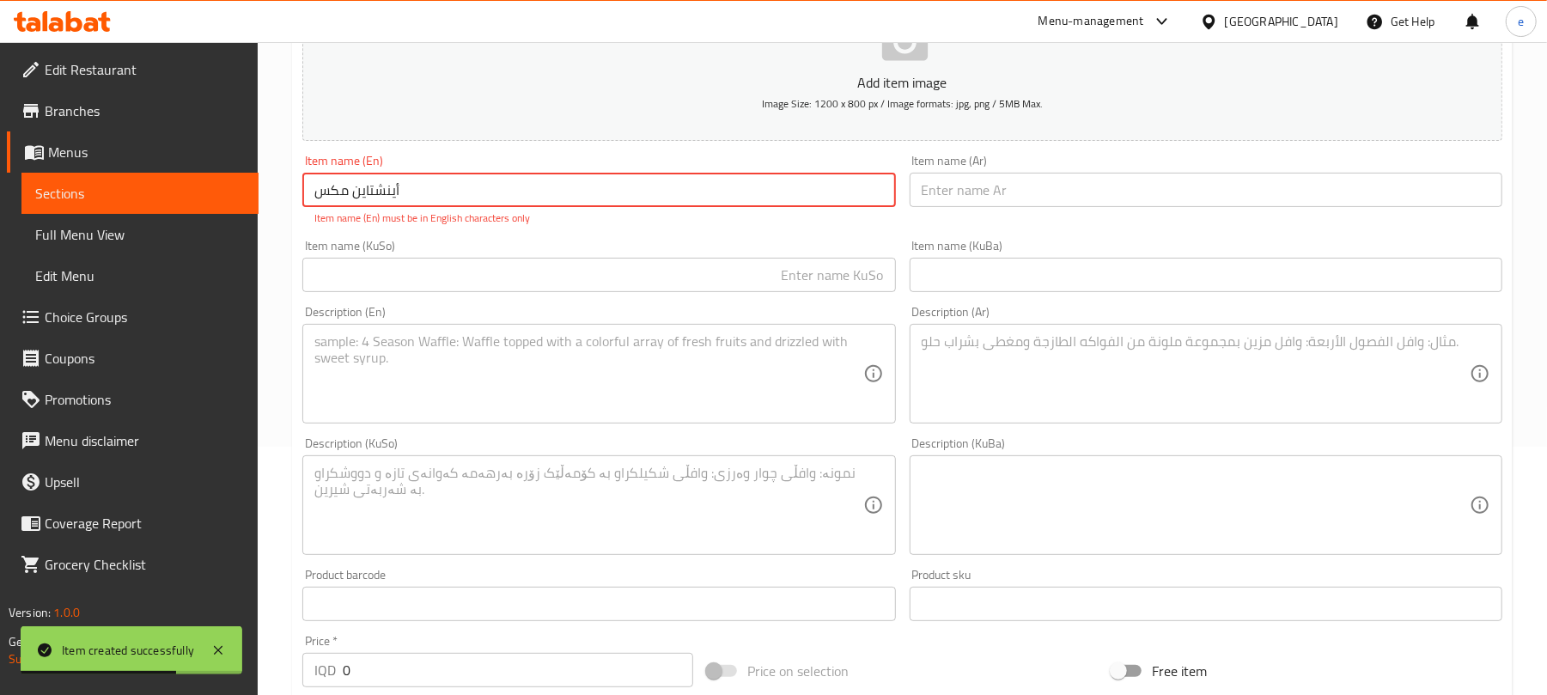
type input "أينشتاين مكس"
click at [984, 204] on input "text" at bounding box center [1206, 190] width 593 height 34
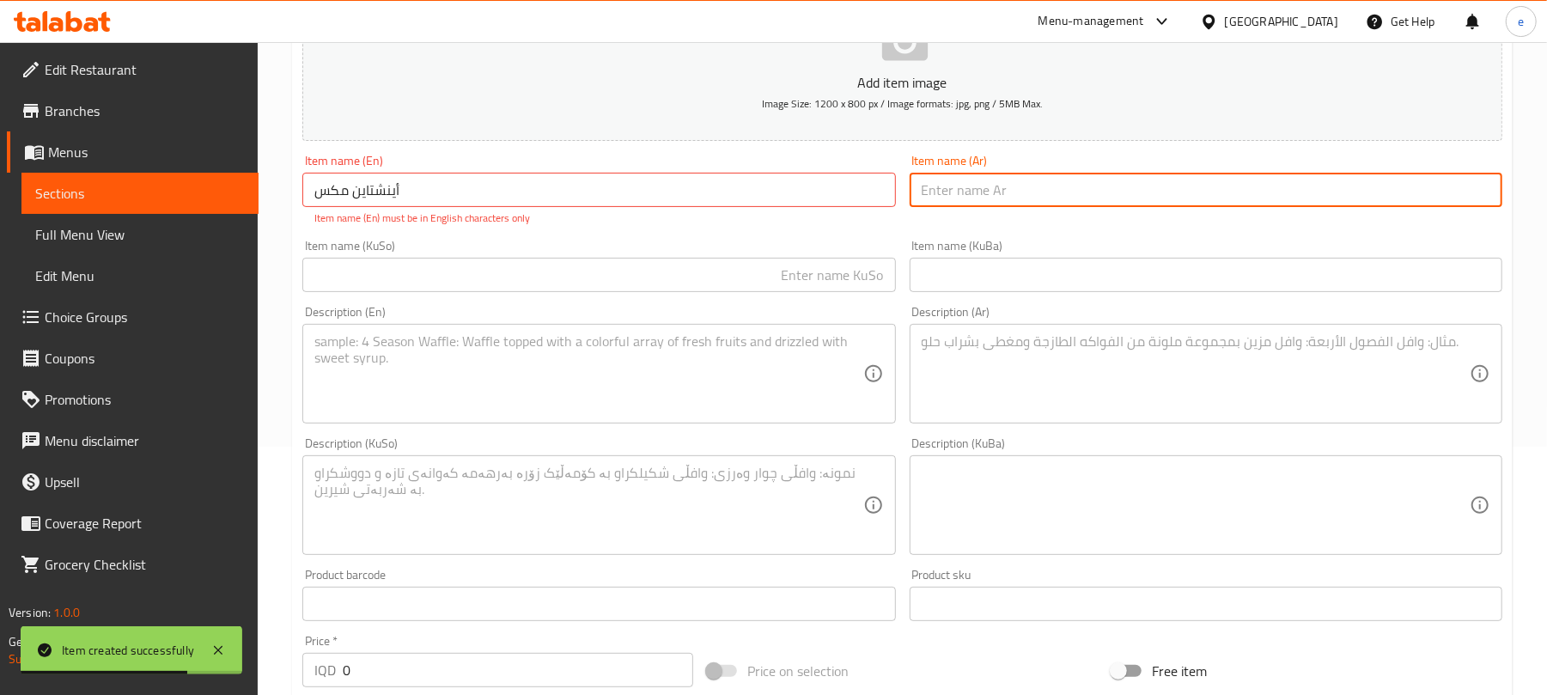
paste input "أينشتاين مكس"
type input "أينشتاين مكس"
click at [780, 201] on input "أينشتاين مكس" at bounding box center [598, 190] width 593 height 34
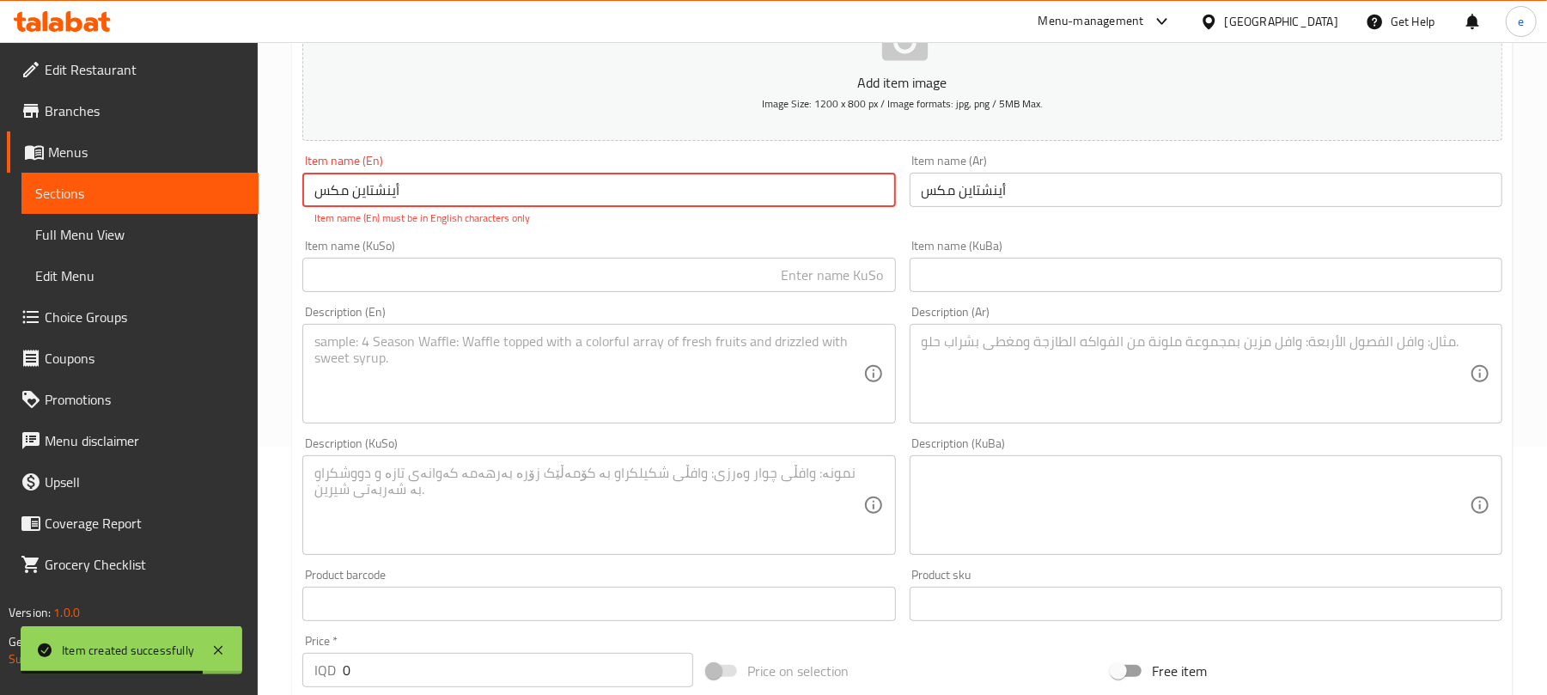
click at [780, 201] on input "أينشتاين مكس" at bounding box center [598, 190] width 593 height 34
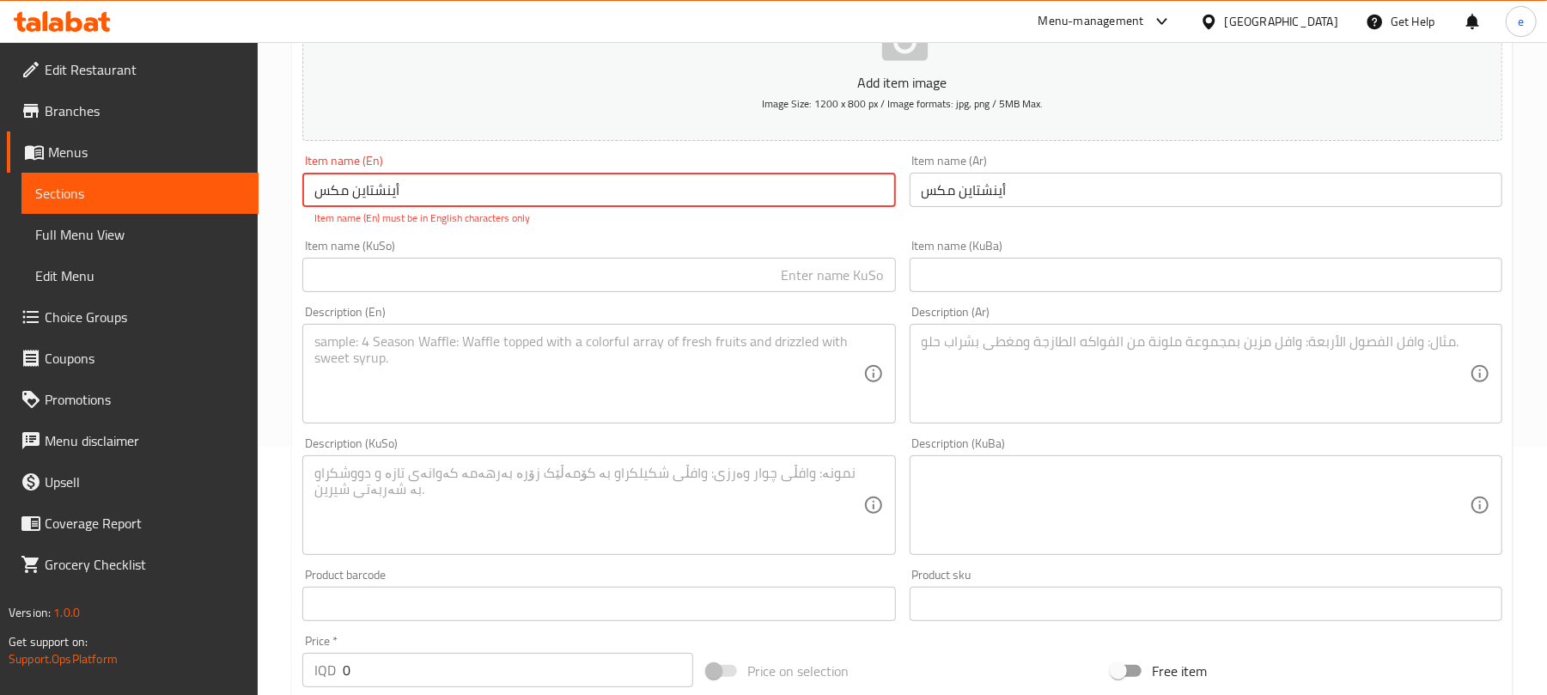
paste input "[PERSON_NAME]"
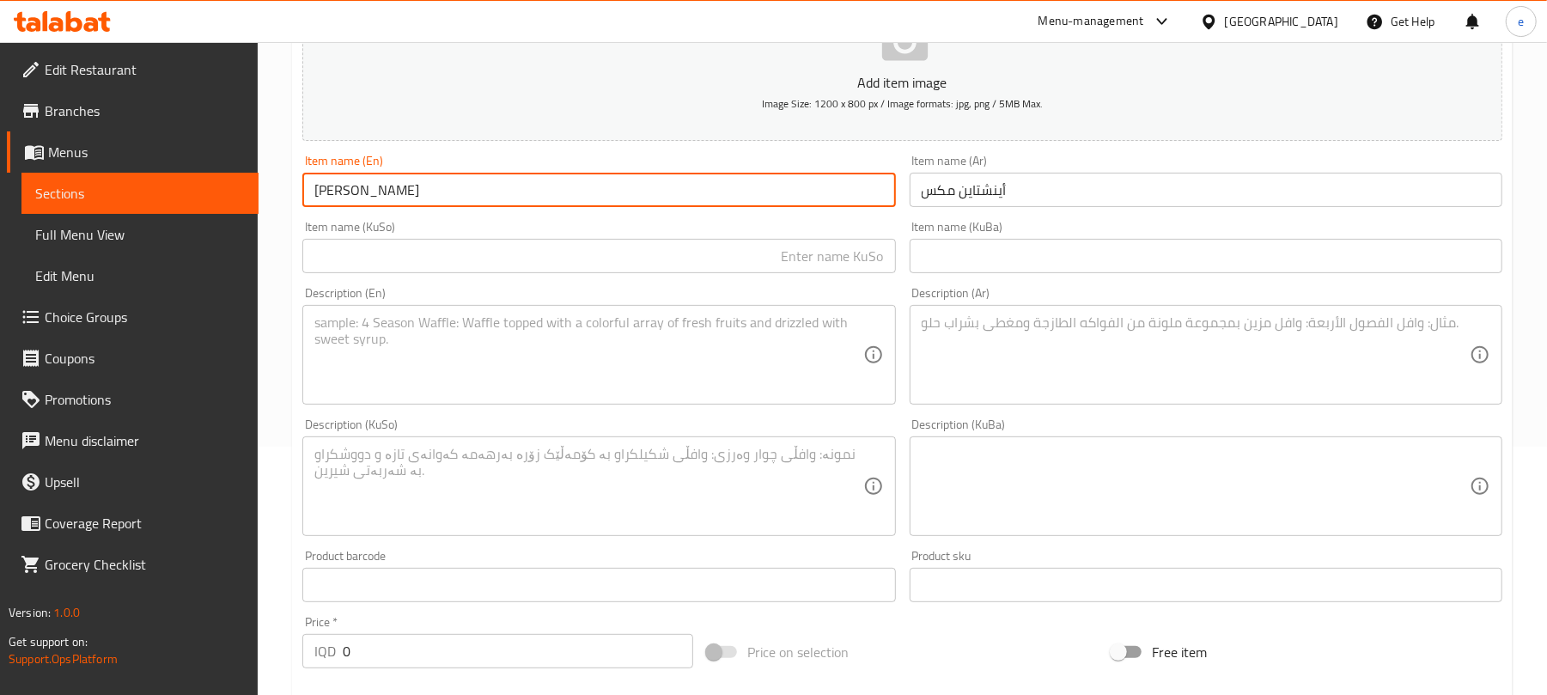
type input "[PERSON_NAME]"
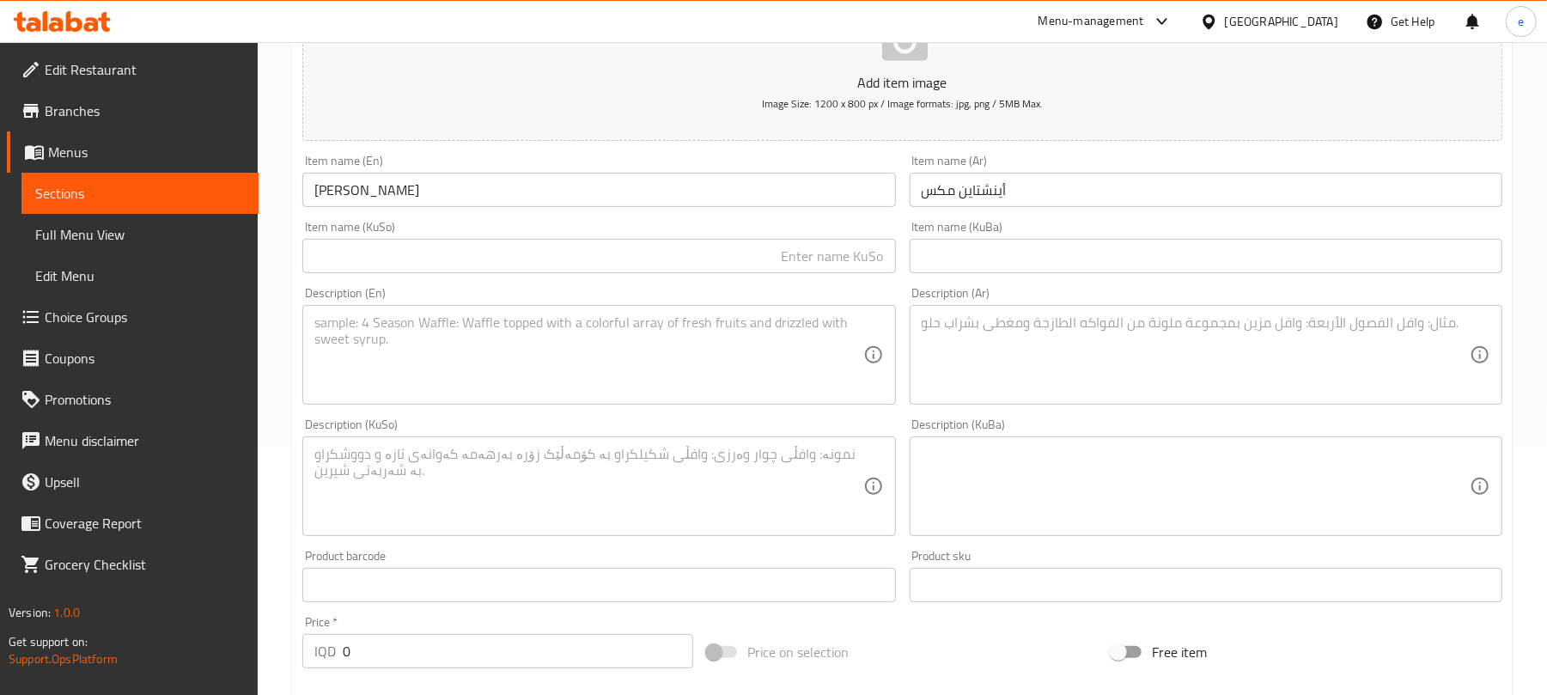
click at [797, 278] on div "Item name (KuSo) Item name (KuSo)" at bounding box center [599, 247] width 606 height 66
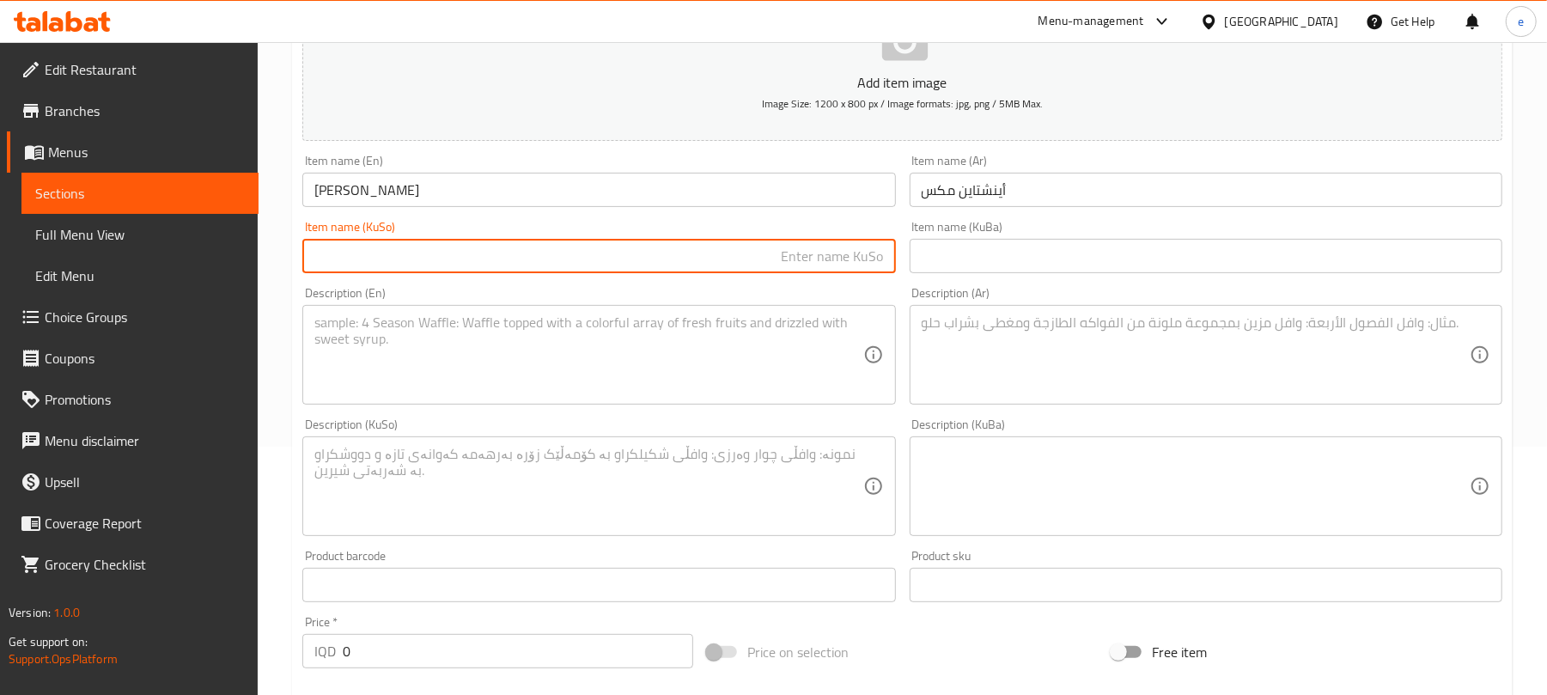
click at [798, 270] on input "text" at bounding box center [598, 256] width 593 height 34
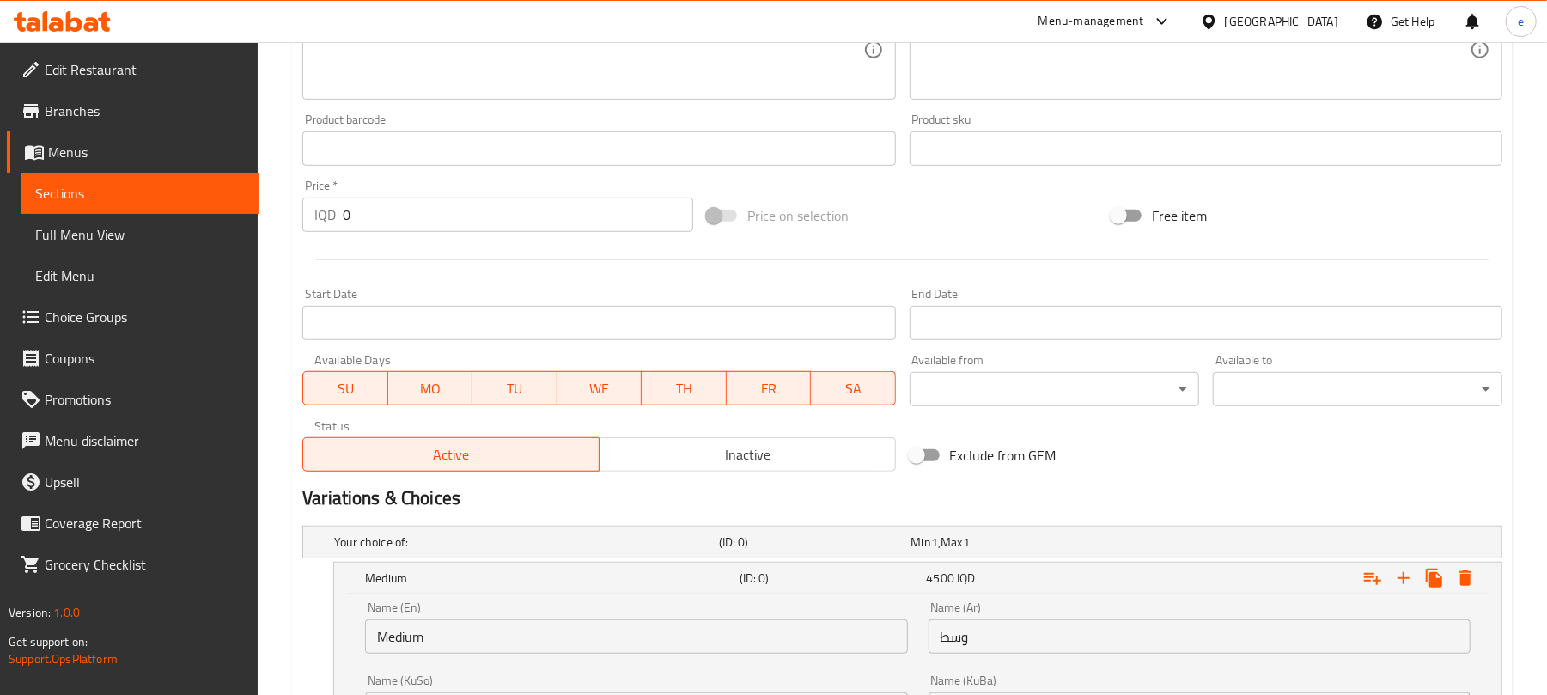
scroll to position [706, 0]
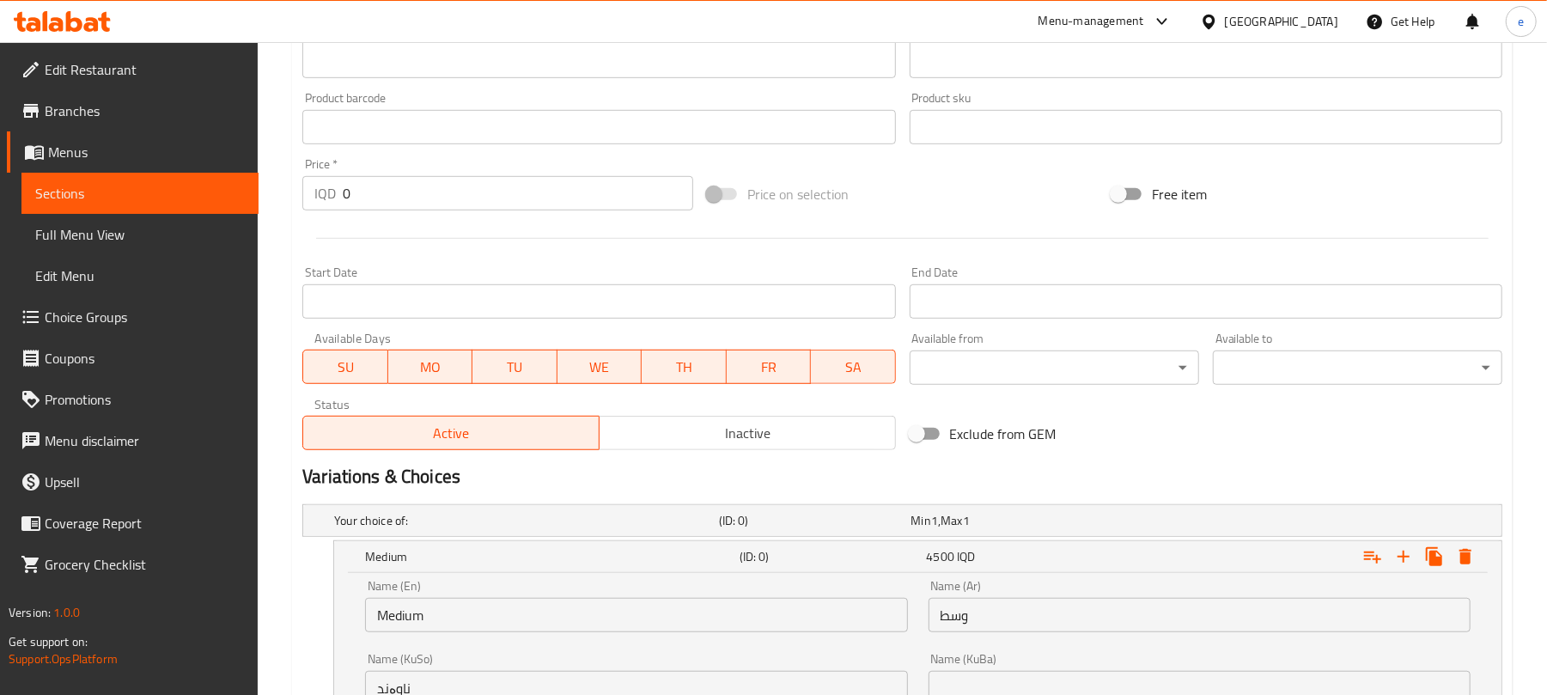
type input "تێکەڵەی ئەنیشتاین"
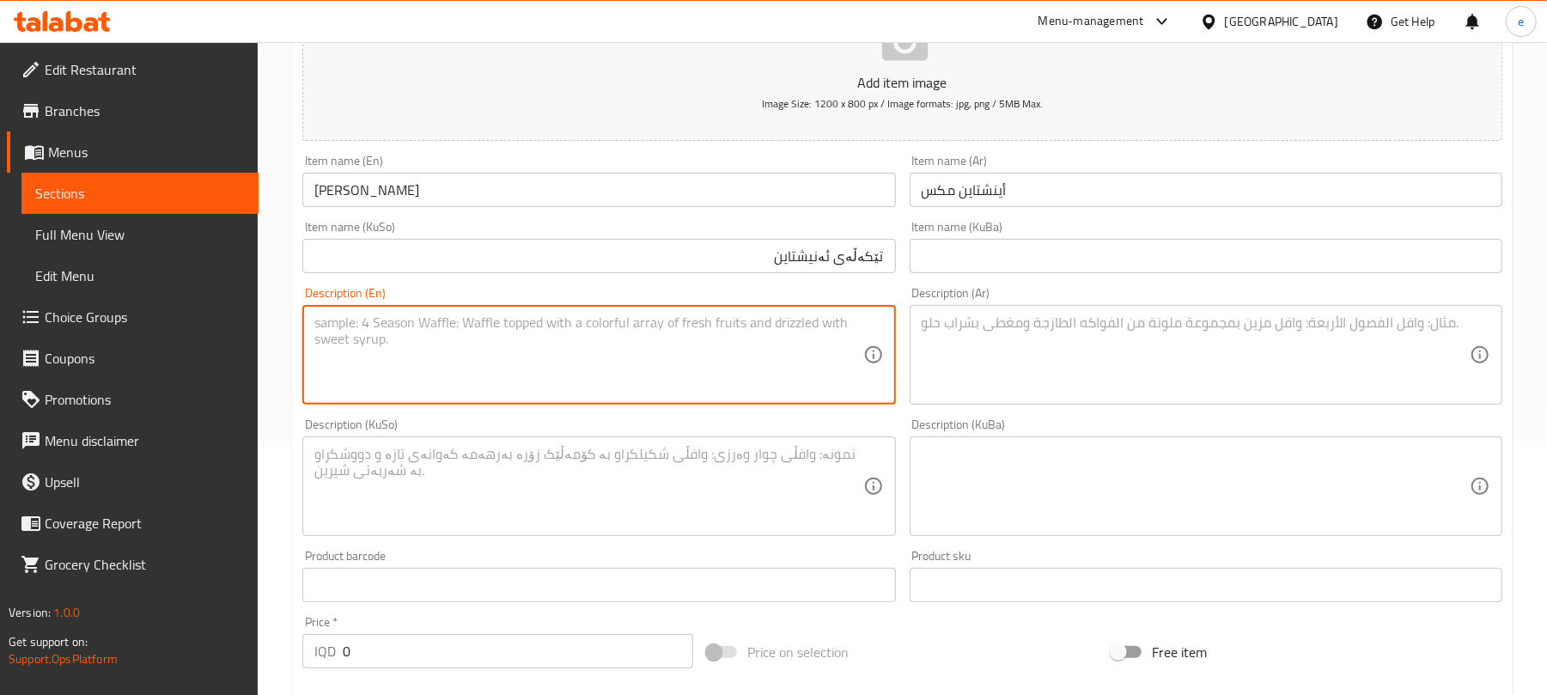
click at [527, 359] on textarea at bounding box center [588, 355] width 548 height 82
paste textarea "Blueberry and ice cream"
type textarea "Blueberry and ice cream"
click at [1137, 382] on textarea at bounding box center [1196, 355] width 548 height 82
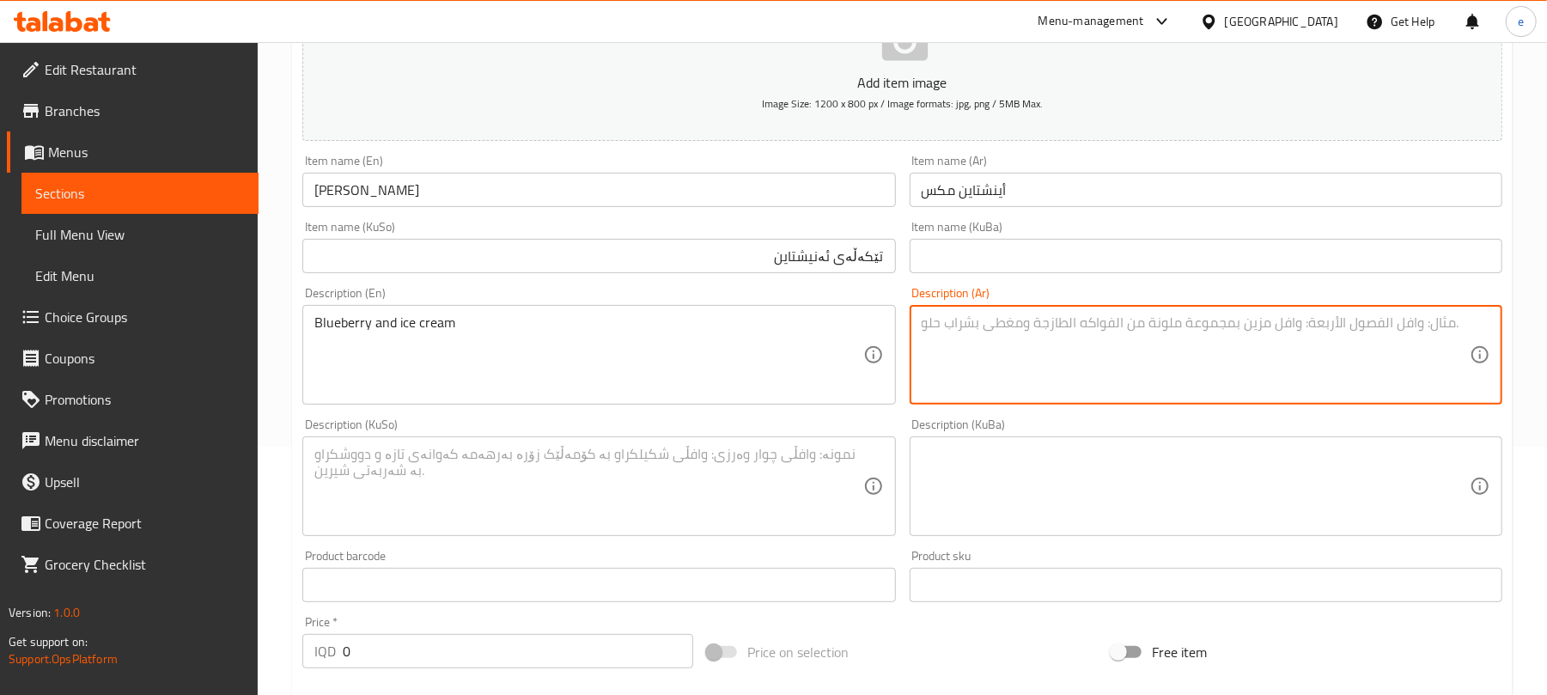
paste textarea "توت أزرق وآيس كريم"
type textarea "توت أزرق وآيس كريم"
click at [771, 478] on textarea at bounding box center [588, 487] width 548 height 82
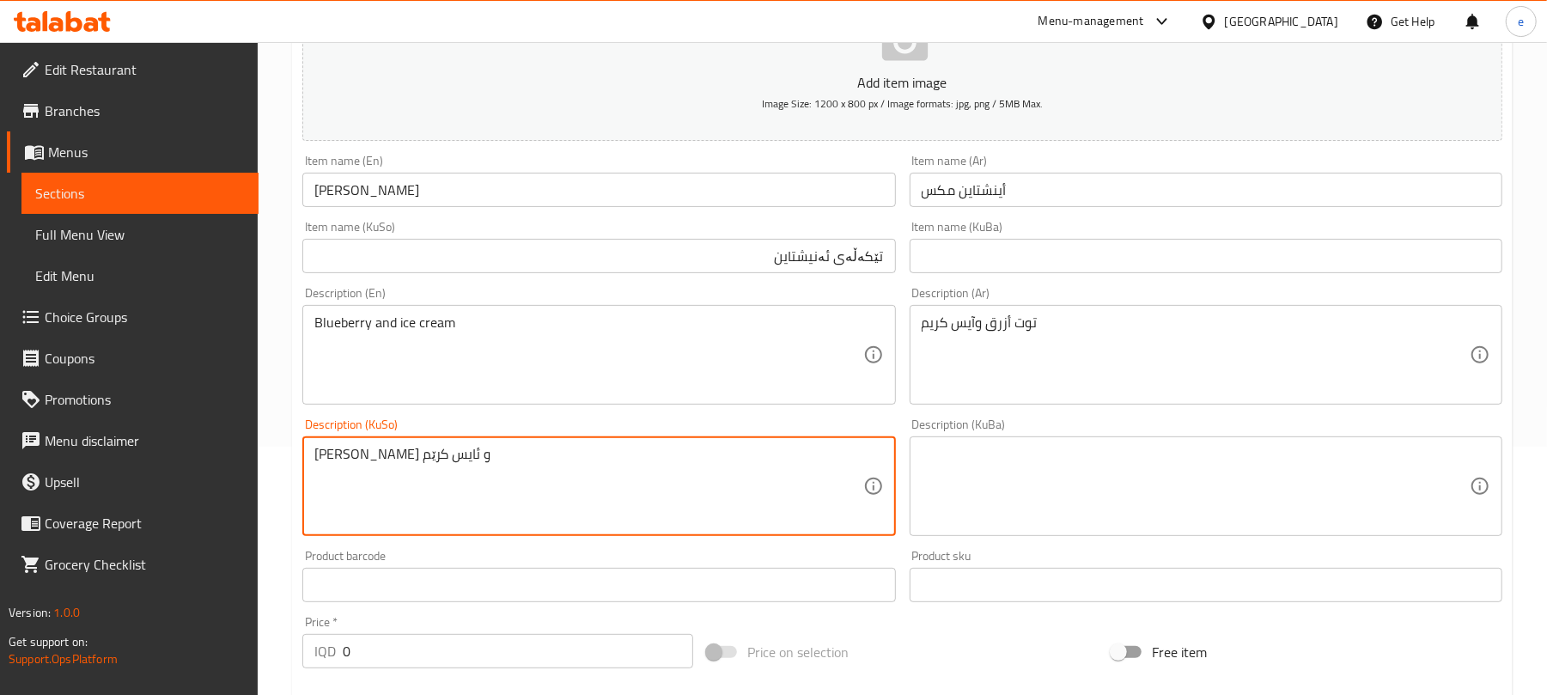
type textarea "[PERSON_NAME] و ئایس کرێم"
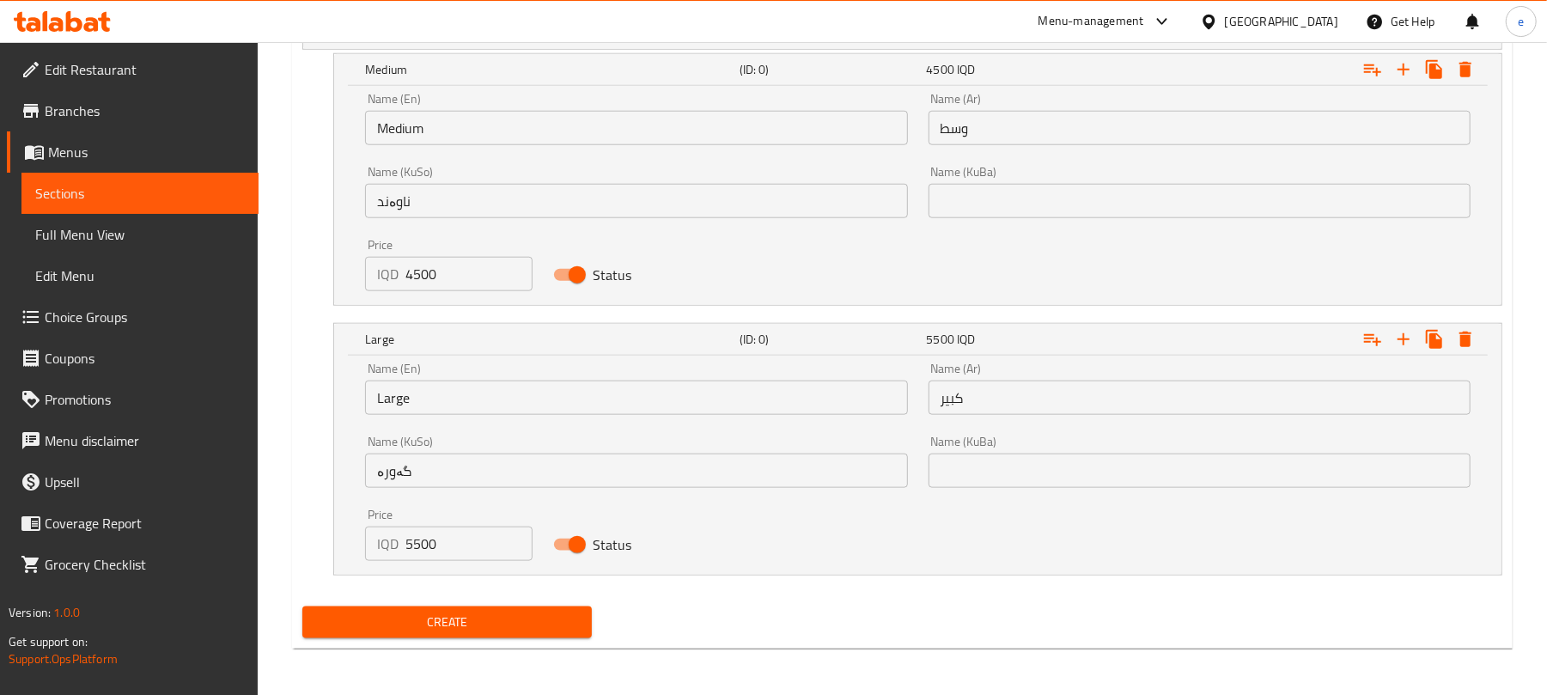
scroll to position [1197, 0]
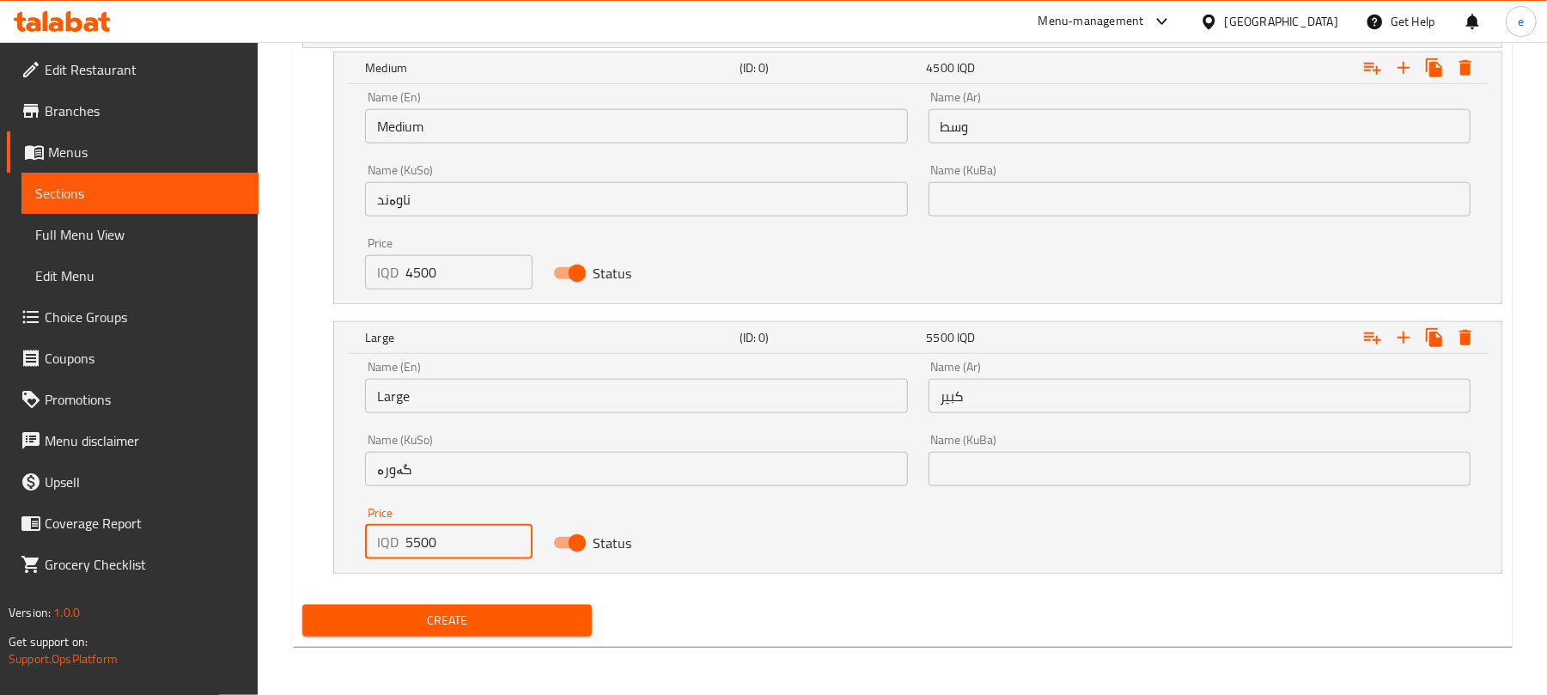
drag, startPoint x: 373, startPoint y: 539, endPoint x: 320, endPoint y: 540, distance: 52.4
click at [320, 540] on div "Large (ID: 0) 5500 IQD Name (En) Large Name (En) Name (Ar) كبير Name (Ar) Name …" at bounding box center [902, 447] width 1200 height 253
paste input "500"
type input "5000"
drag, startPoint x: 434, startPoint y: 275, endPoint x: 369, endPoint y: 259, distance: 66.3
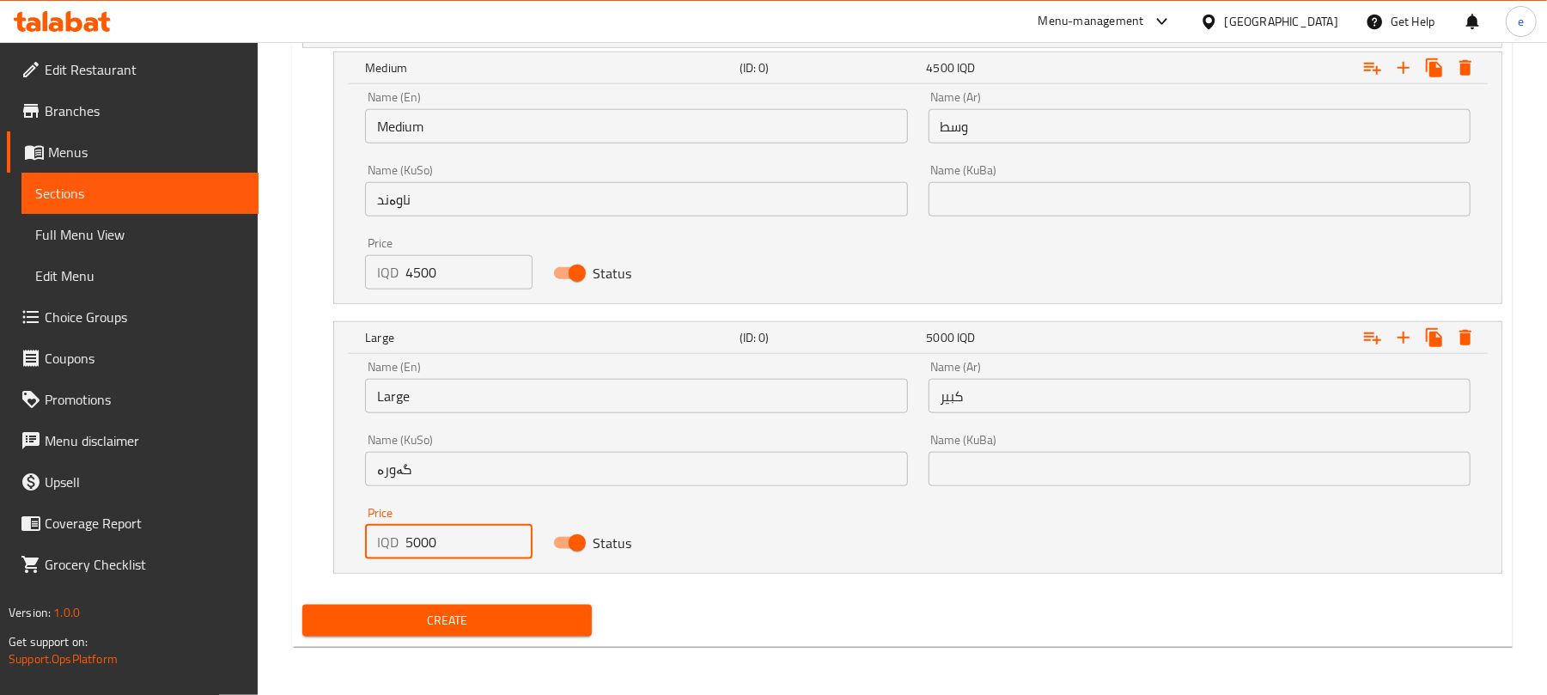
click at [371, 259] on div "IQD 4500 Price" at bounding box center [448, 272] width 167 height 34
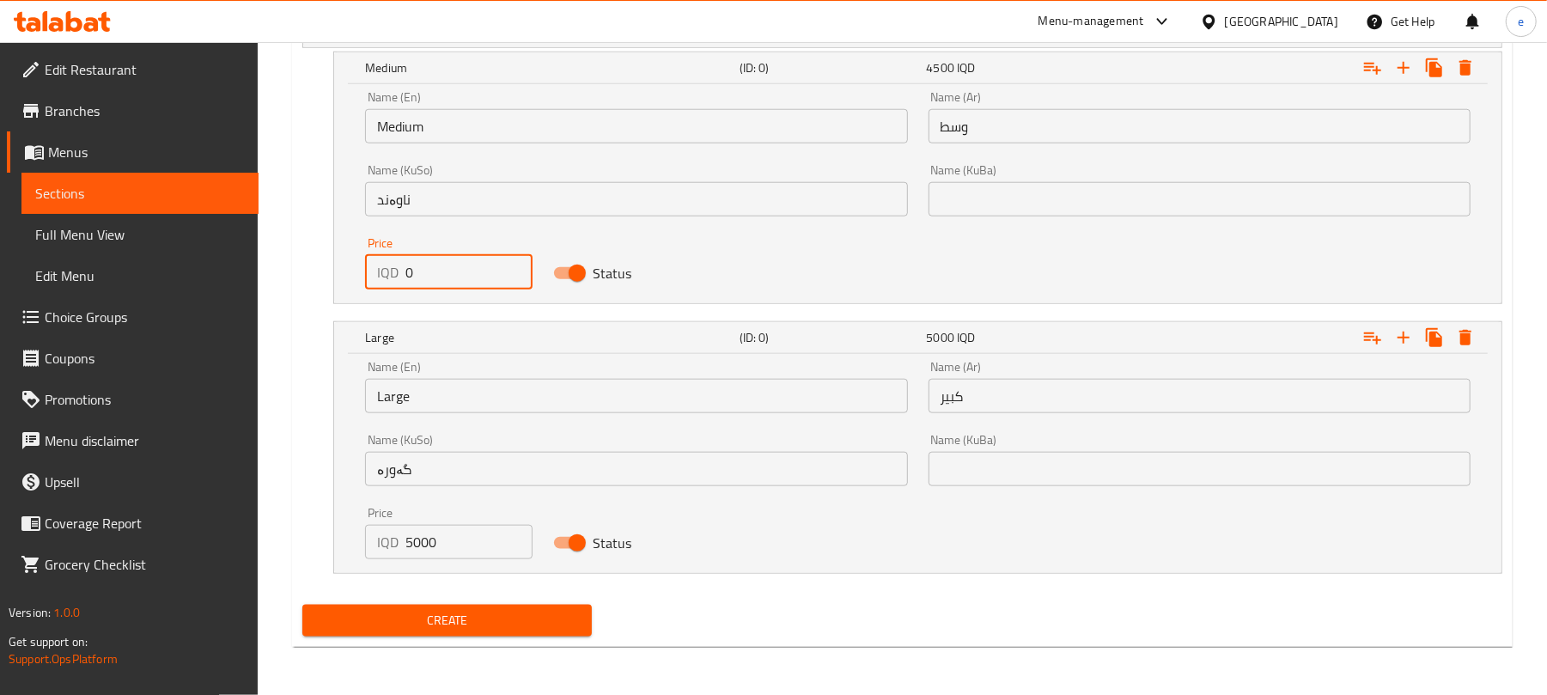
paste input "400"
type input "4000"
click at [444, 625] on span "Create" at bounding box center [447, 620] width 262 height 21
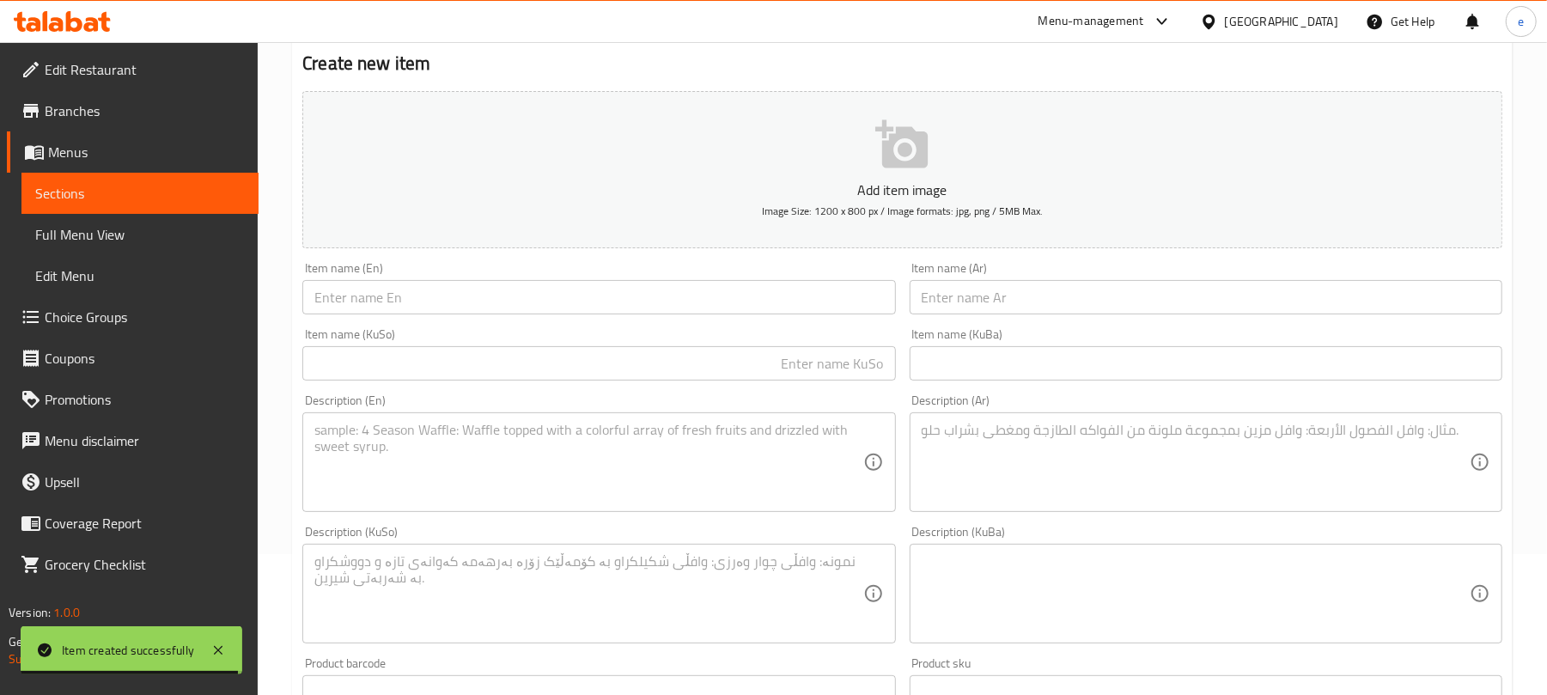
scroll to position [52, 0]
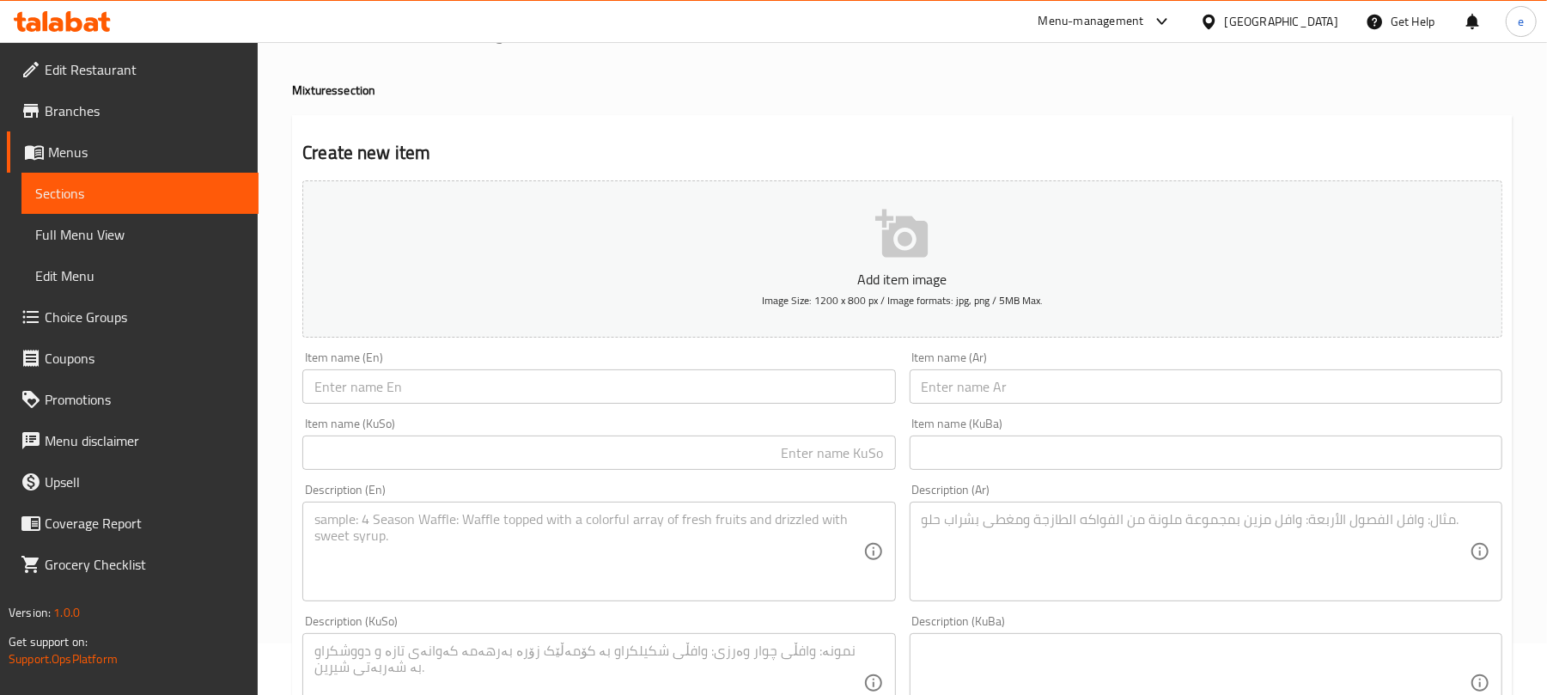
click at [1094, 364] on div "Item name (Ar) Item name (Ar)" at bounding box center [1206, 377] width 593 height 52
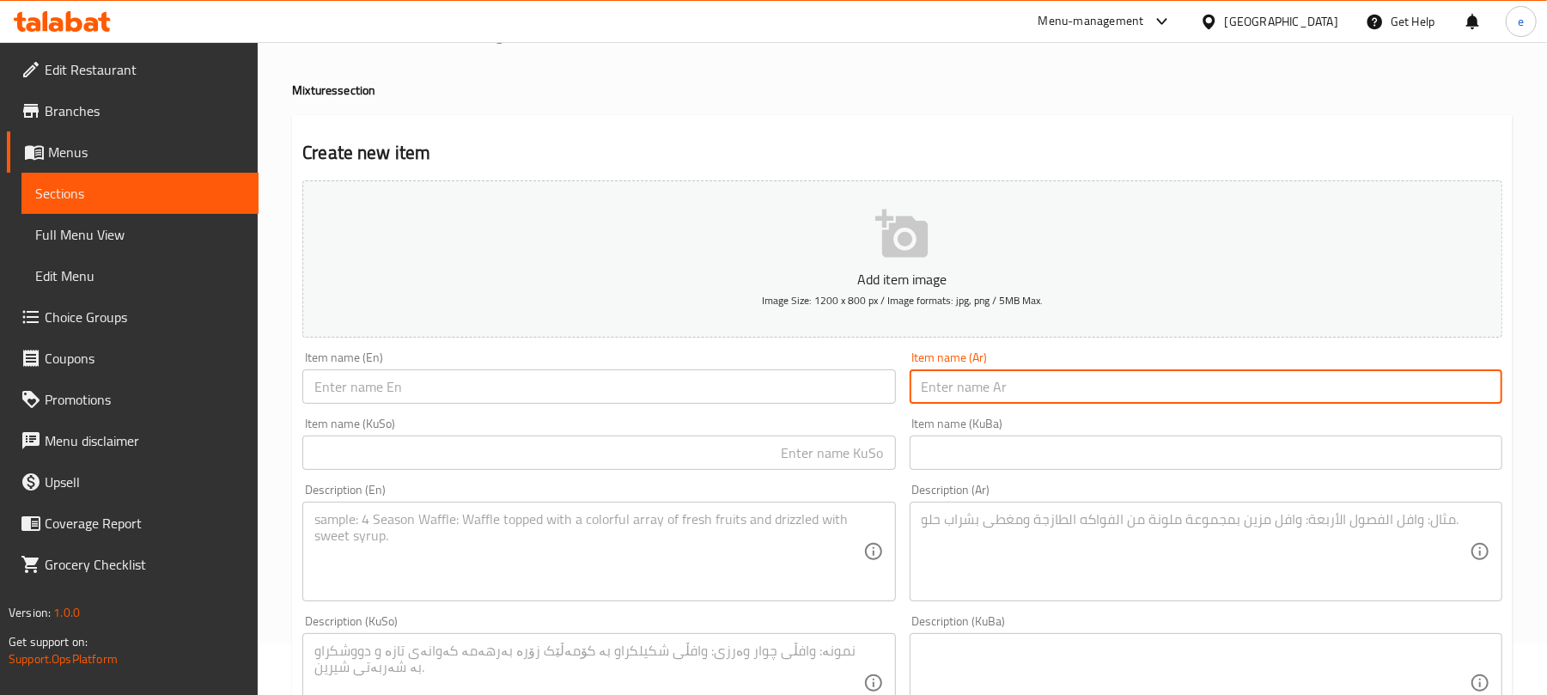
drag, startPoint x: 1089, startPoint y: 380, endPoint x: 1149, endPoint y: 387, distance: 59.7
click at [1089, 380] on input "text" at bounding box center [1206, 386] width 593 height 34
paste input "فخر عرب مكس"
type input "فخر عرب مكس"
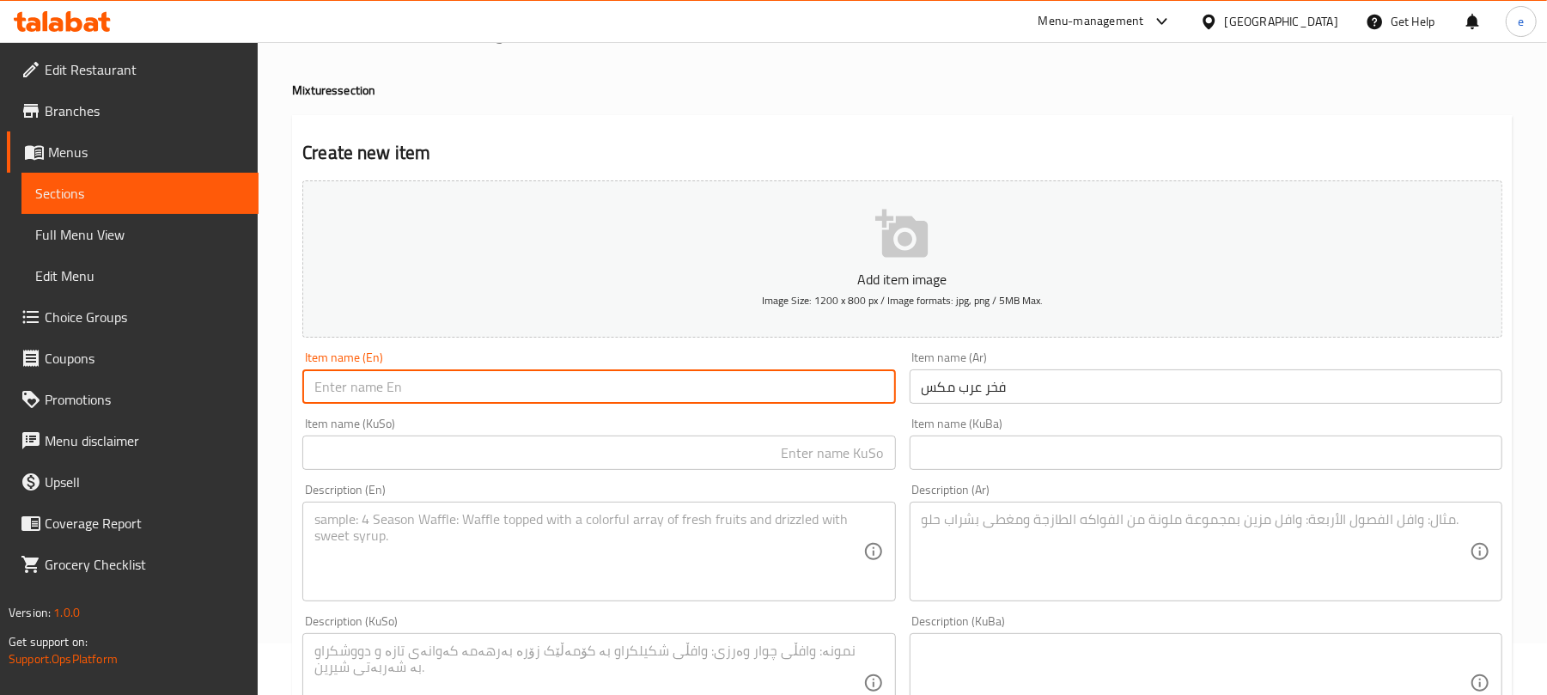
click at [742, 390] on input "text" at bounding box center [598, 386] width 593 height 34
paste input "Fakhr Arab Mix"
type input "Fakhr Arab Mix"
click at [785, 457] on input "text" at bounding box center [598, 453] width 593 height 34
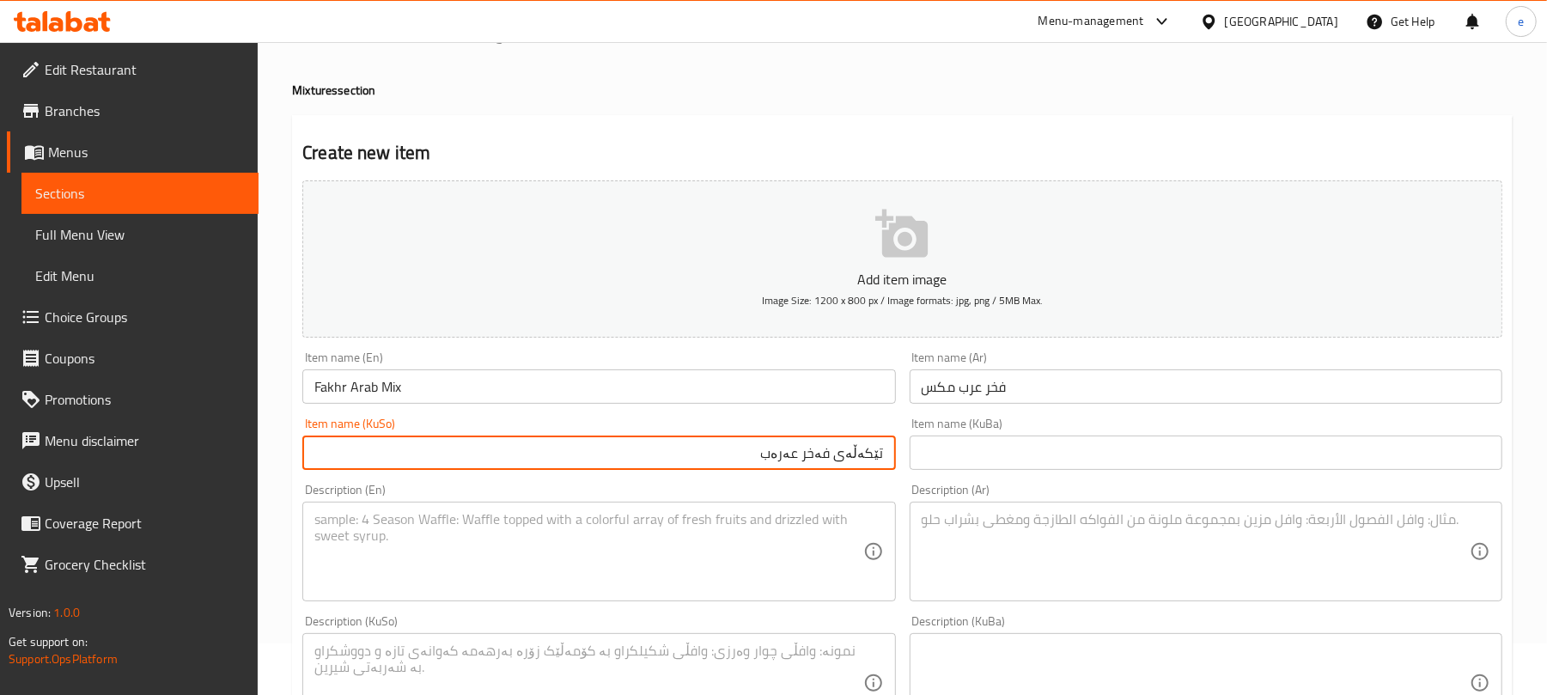
type input "تێکەڵەی فەخر عەرەب"
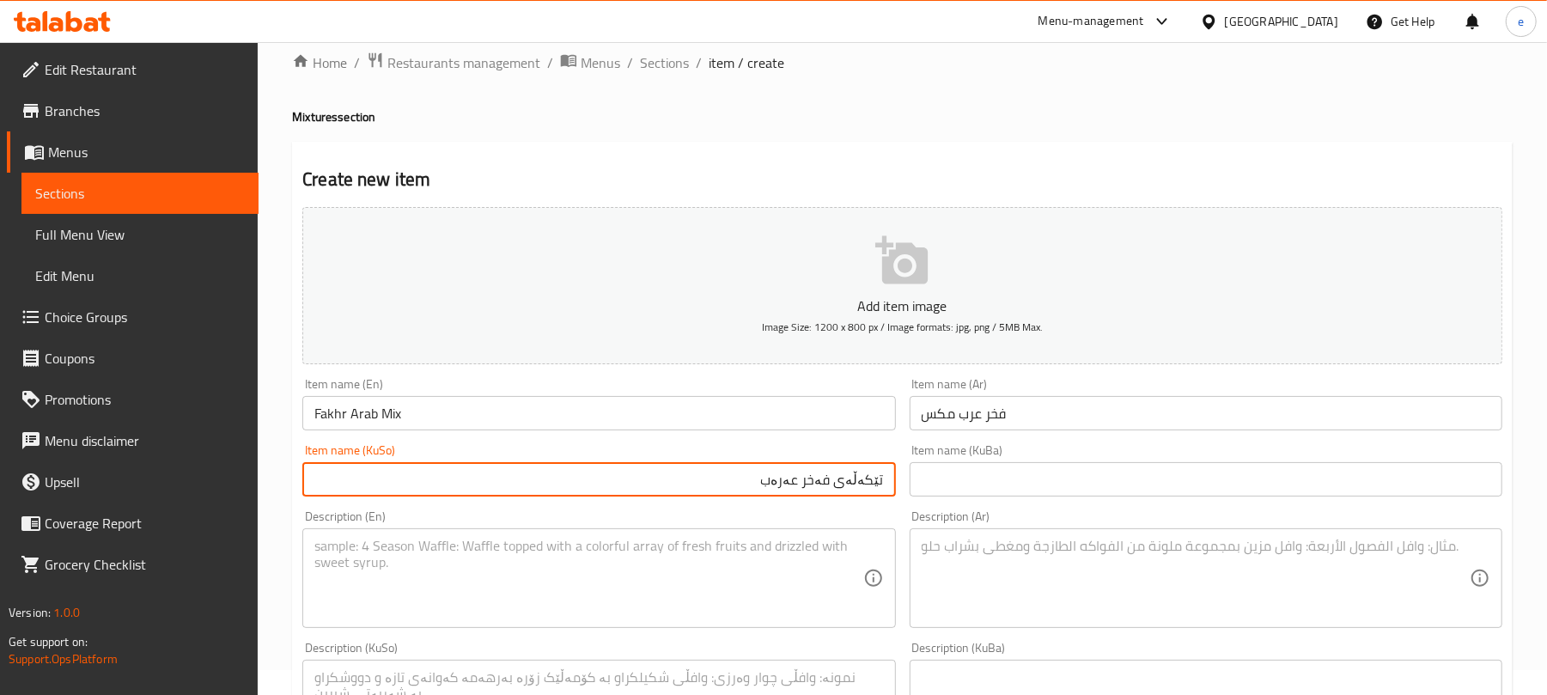
scroll to position [0, 0]
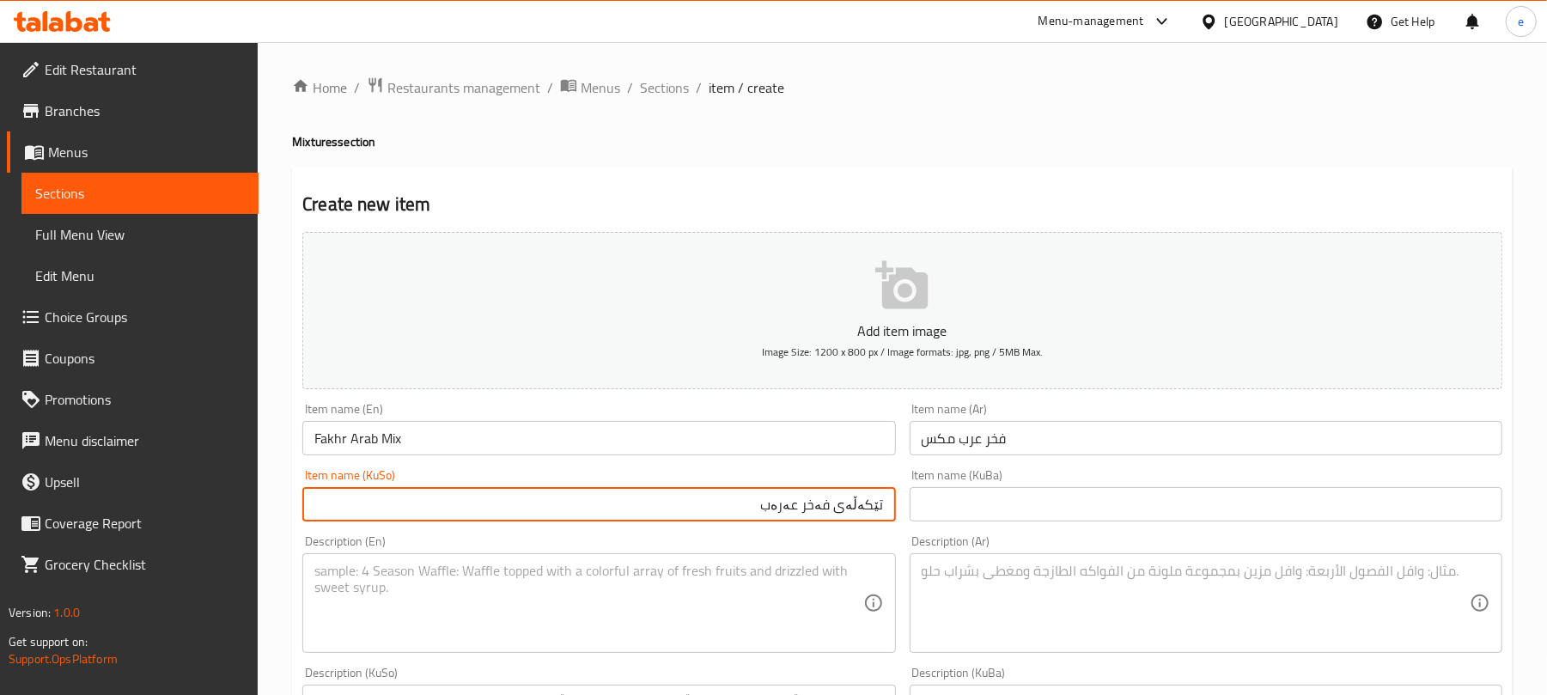
click at [1060, 579] on textarea at bounding box center [1196, 604] width 548 height 82
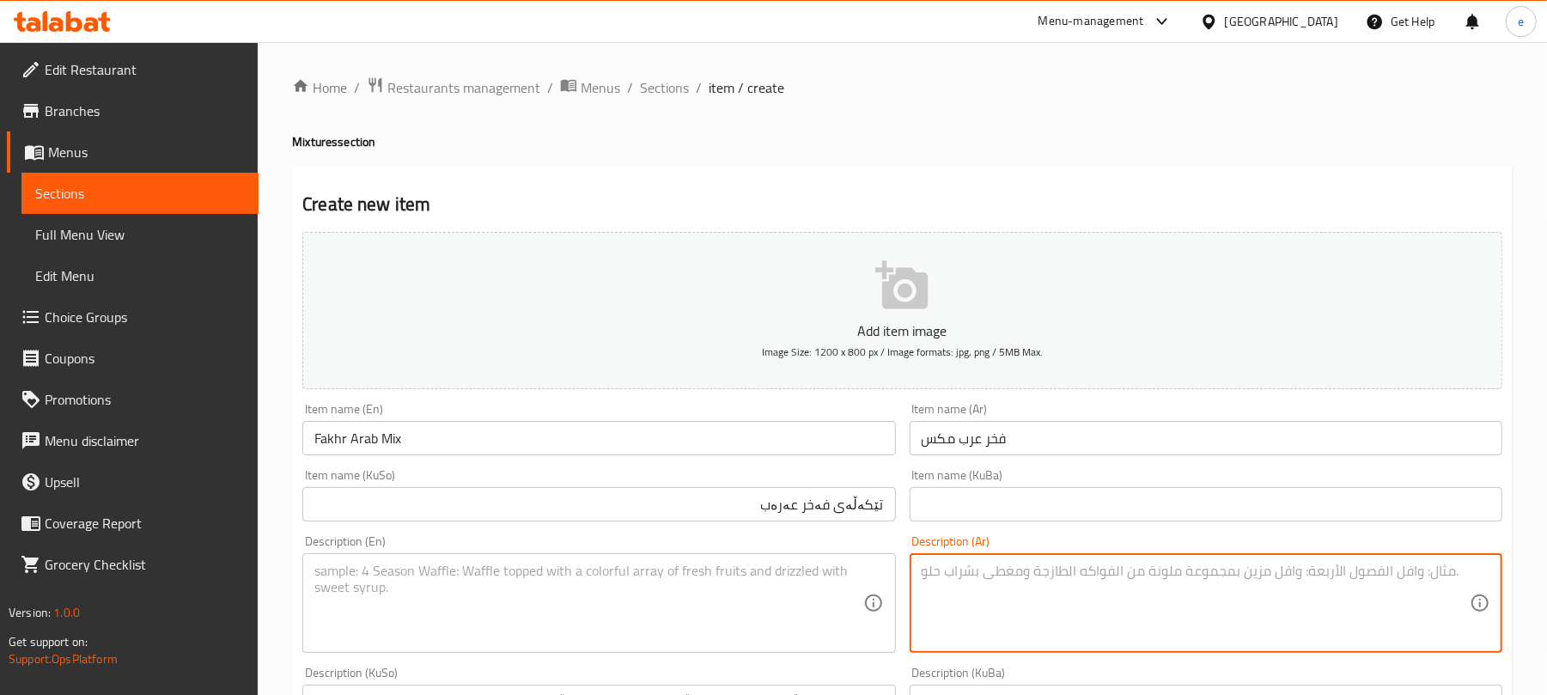
click at [771, 592] on textarea at bounding box center [588, 604] width 548 height 82
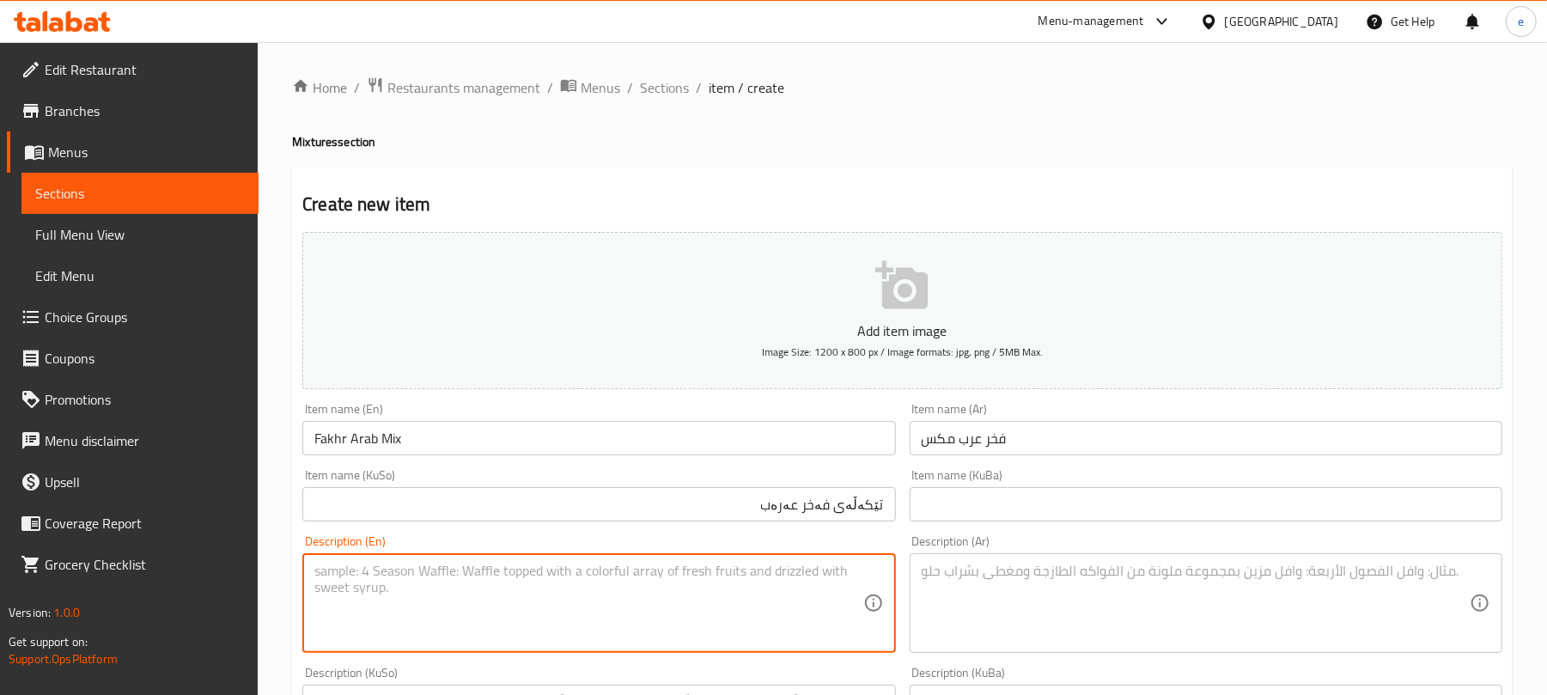
paste textarea "Ice cream, Nutella and cornflakes"
type textarea "Ice cream, Nutella and cornflakes"
click at [1170, 588] on textarea at bounding box center [1196, 604] width 548 height 82
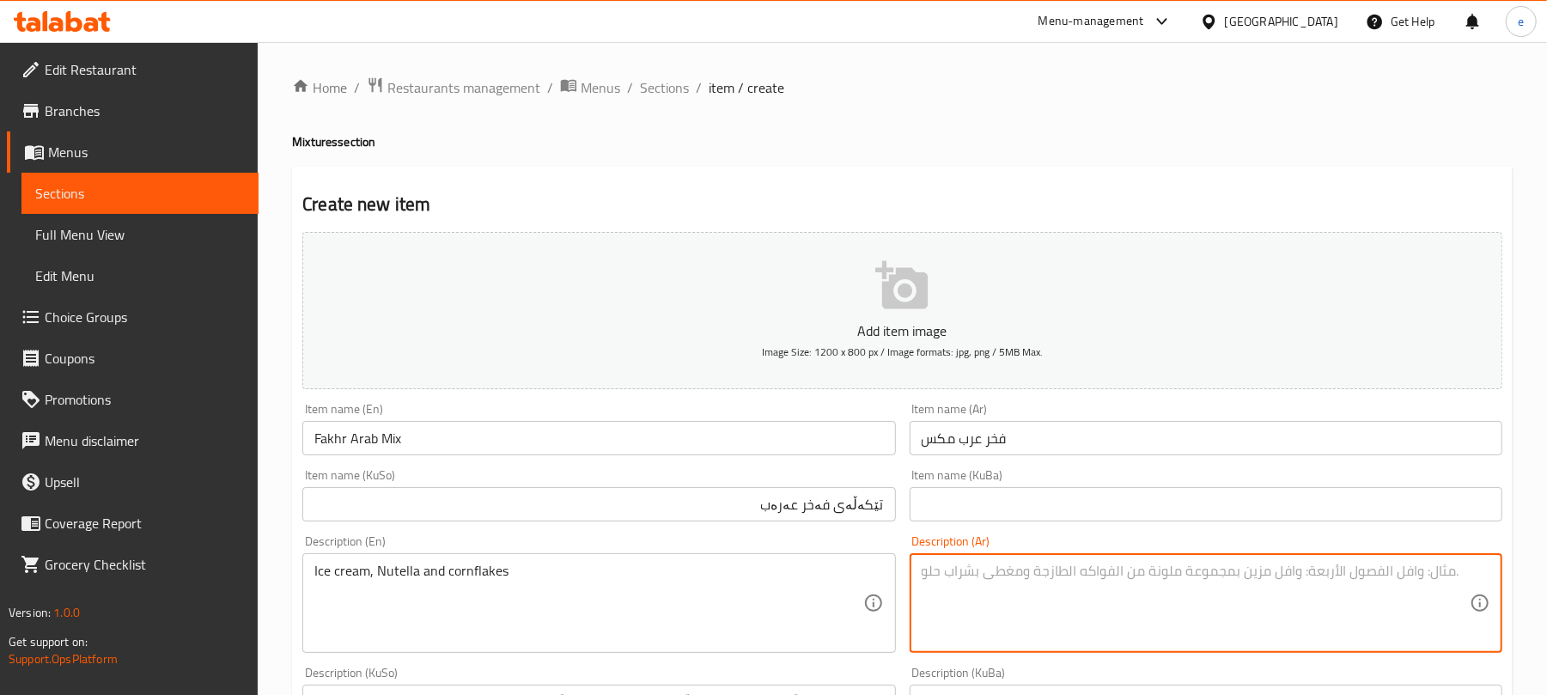
paste textarea "آيس كريم، [PERSON_NAME] وكورن فليكس"
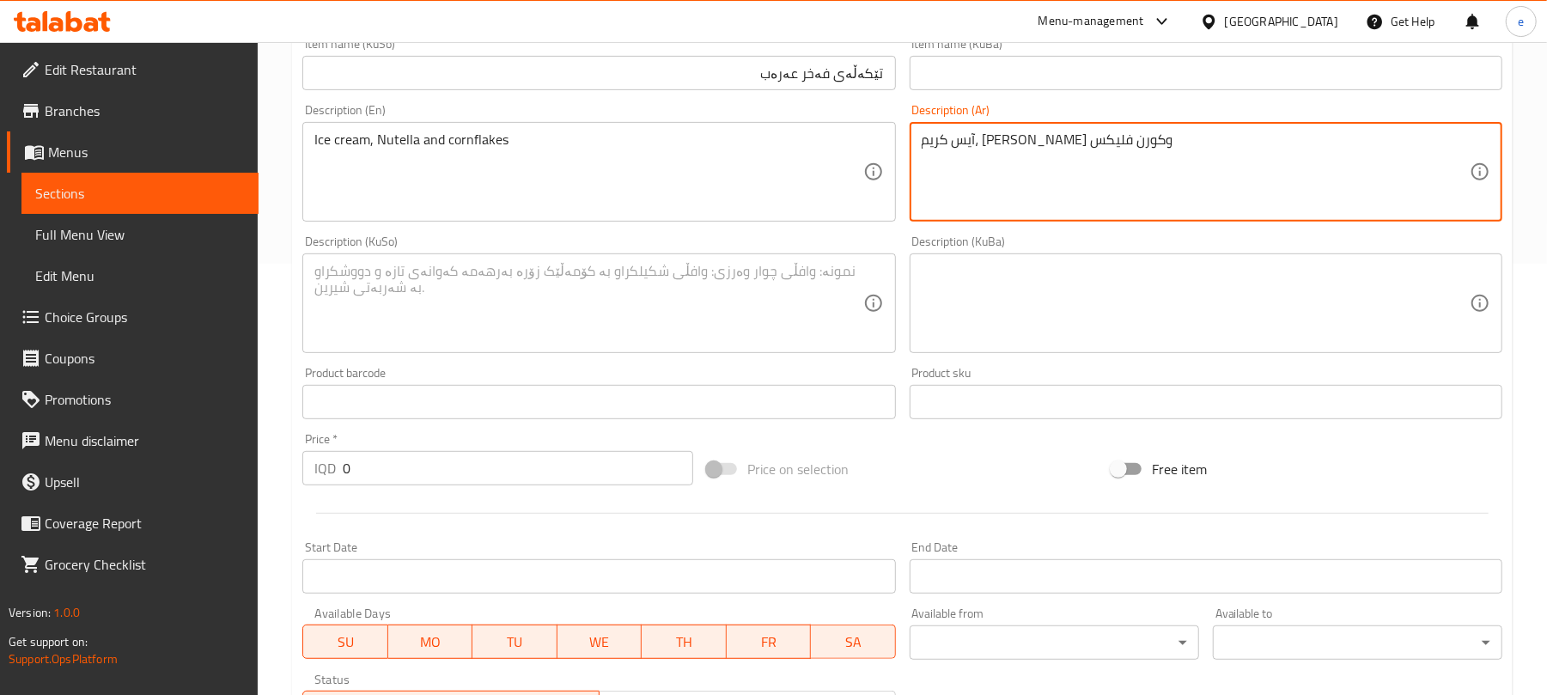
scroll to position [458, 0]
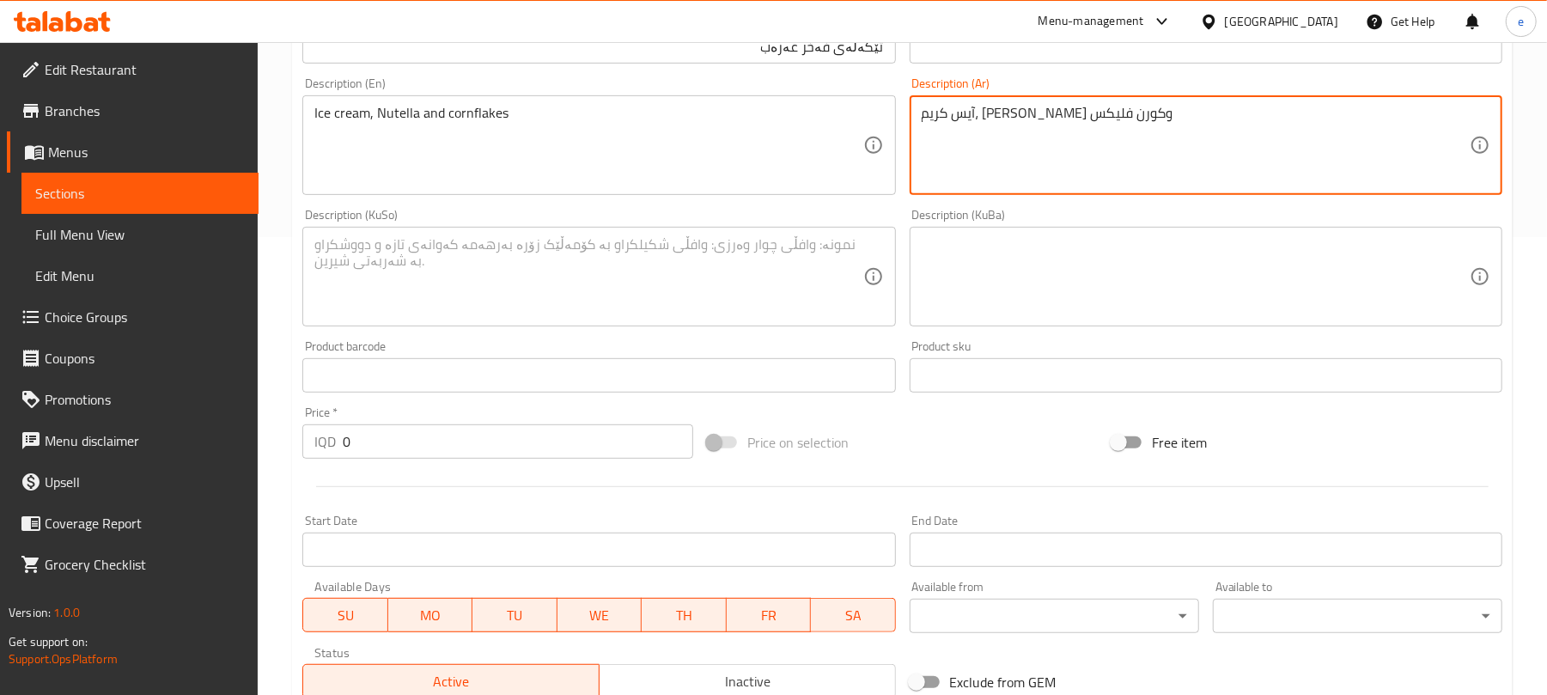
type textarea "آيس كريم، [PERSON_NAME] وكورن فليكس"
click at [837, 303] on textarea at bounding box center [588, 277] width 548 height 82
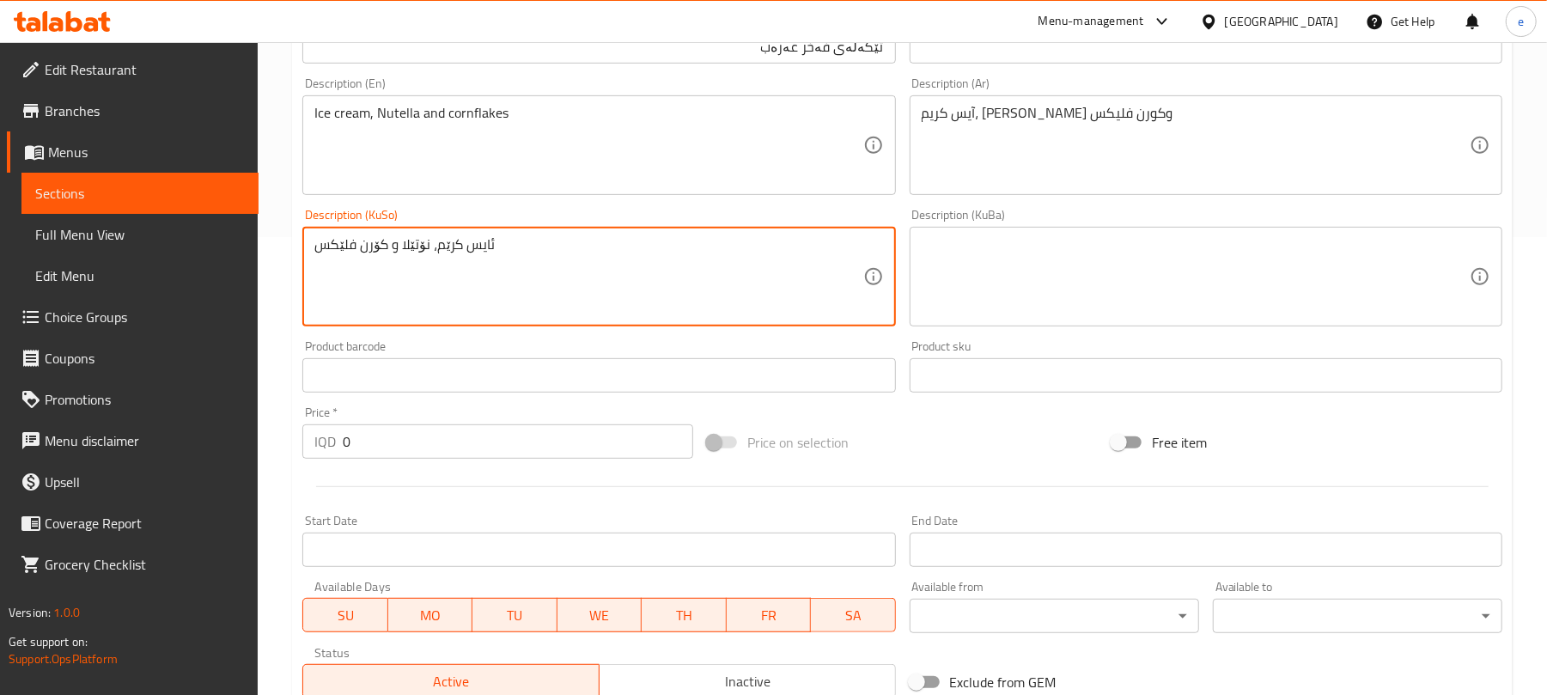
type textarea "ئایس کرێم، نۆتێلا و کۆرن فلێکس"
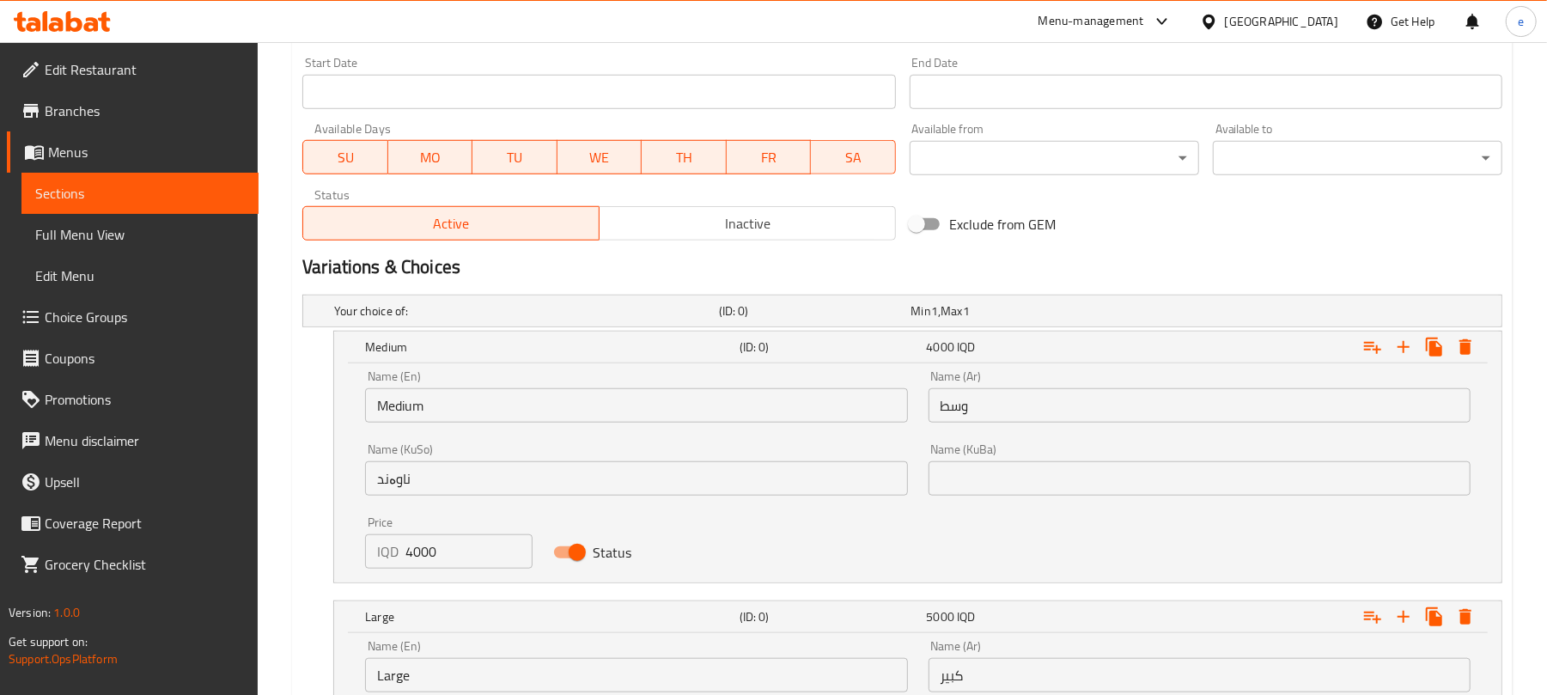
scroll to position [1145, 0]
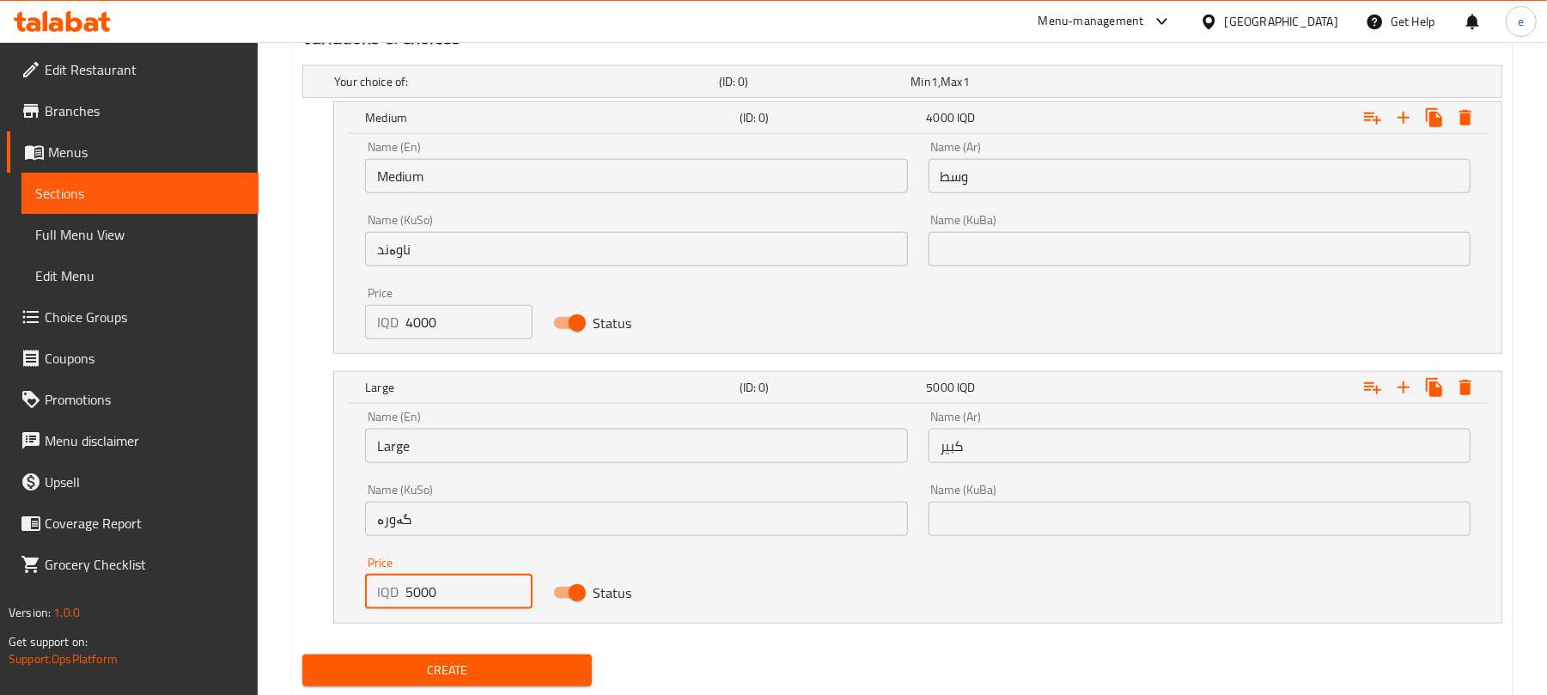
drag, startPoint x: 458, startPoint y: 596, endPoint x: 383, endPoint y: 601, distance: 74.9
click at [383, 601] on div "IQD 5000 Price" at bounding box center [448, 592] width 167 height 34
paste input "550"
type input "5500"
drag, startPoint x: 430, startPoint y: 334, endPoint x: 385, endPoint y: 328, distance: 45.9
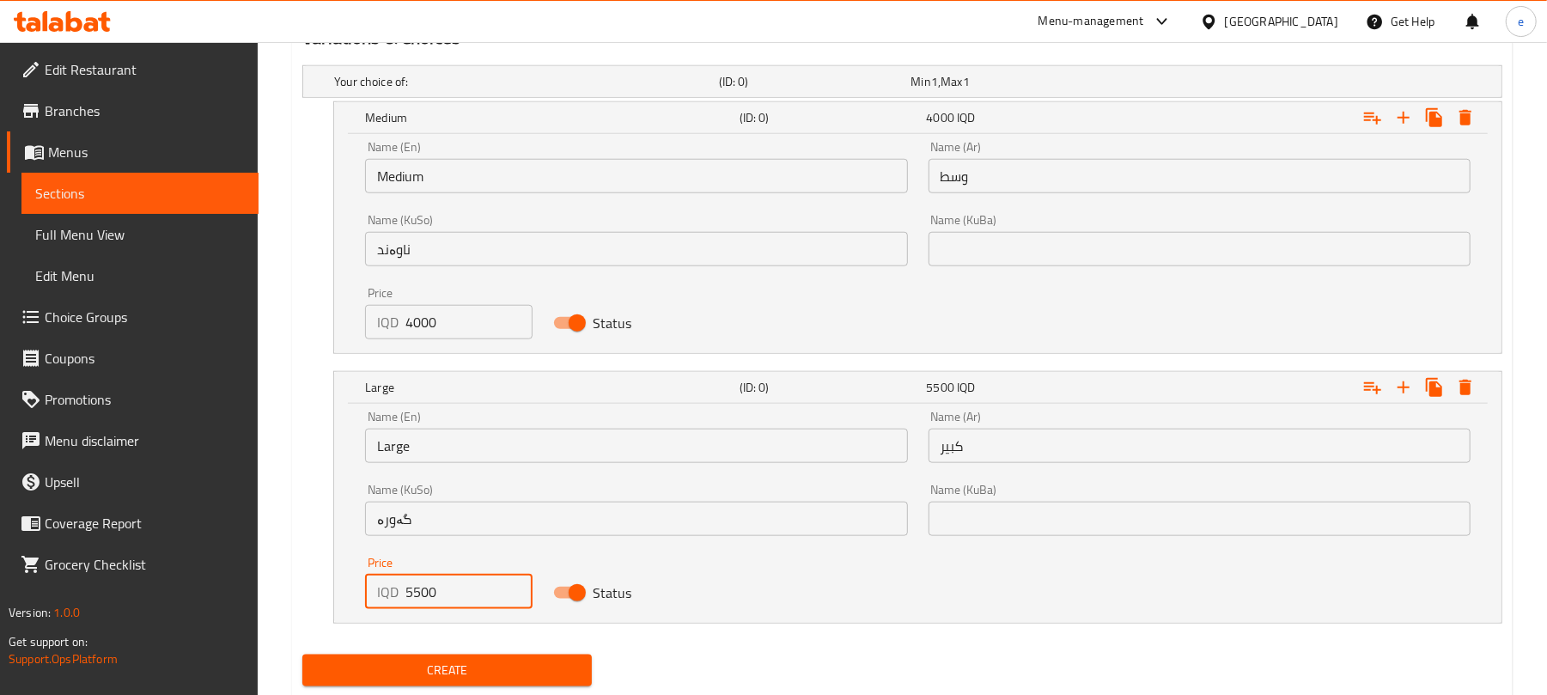
click at [385, 328] on div "IQD 4000 Price" at bounding box center [448, 322] width 167 height 34
paste input "450"
type input "4500"
click at [509, 671] on span "Create" at bounding box center [447, 670] width 262 height 21
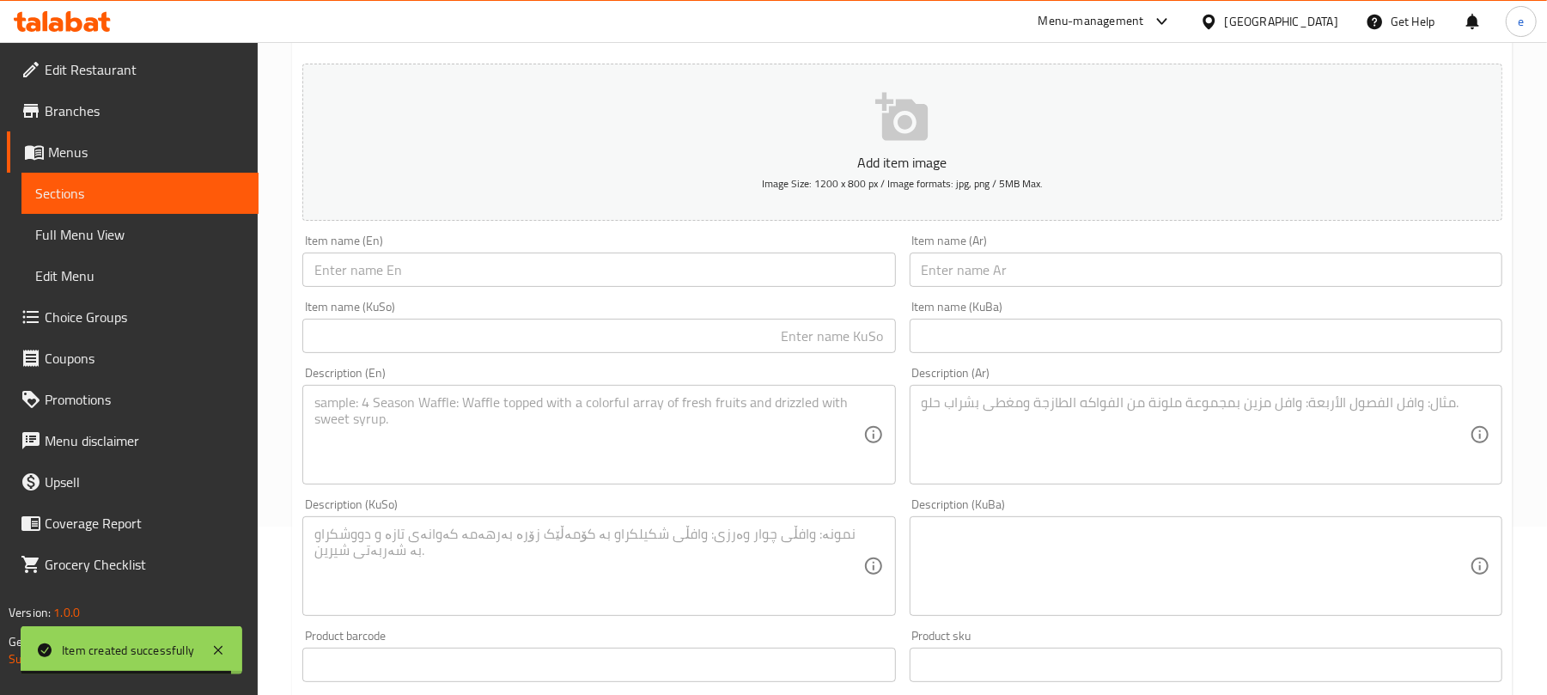
scroll to position [0, 0]
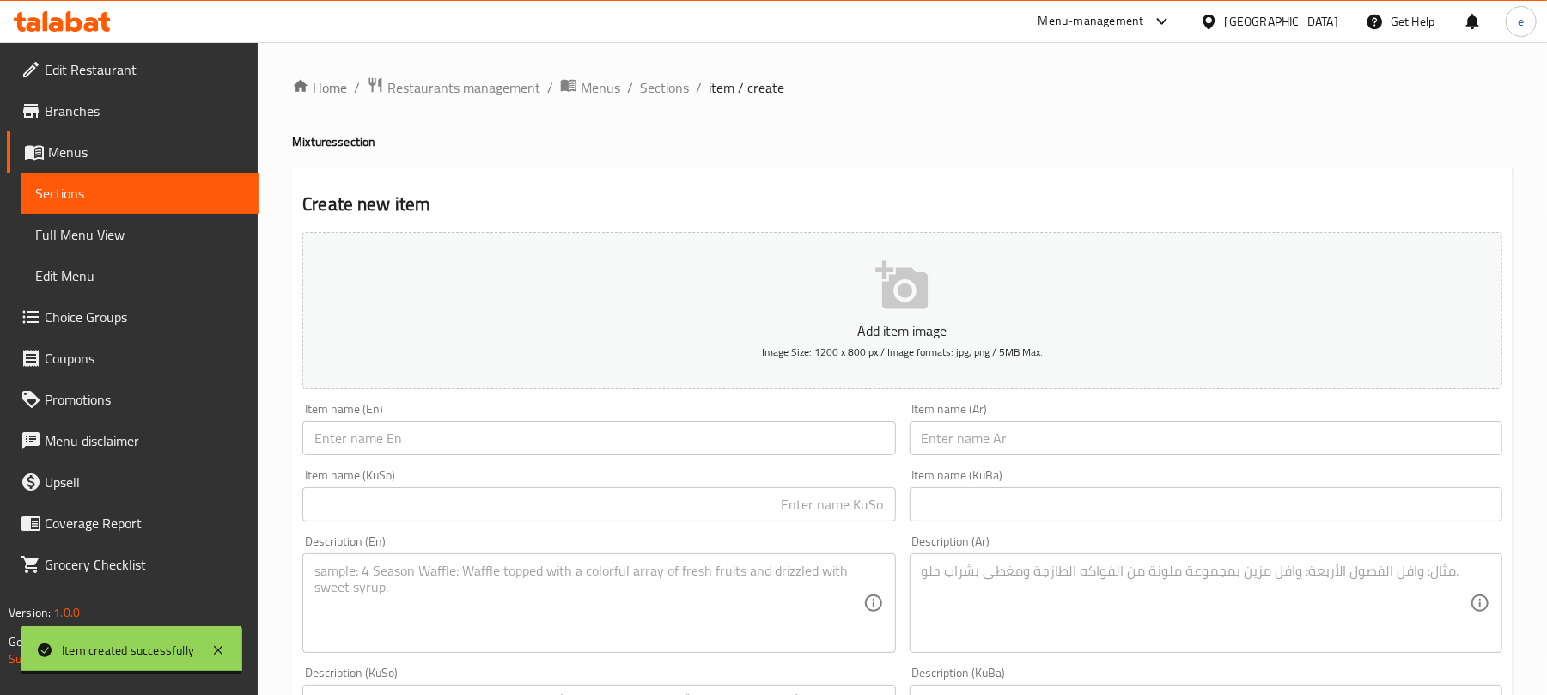
click at [588, 458] on div "Item name (En) Item name (En)" at bounding box center [599, 429] width 606 height 66
click at [594, 437] on input "text" at bounding box center [598, 438] width 593 height 34
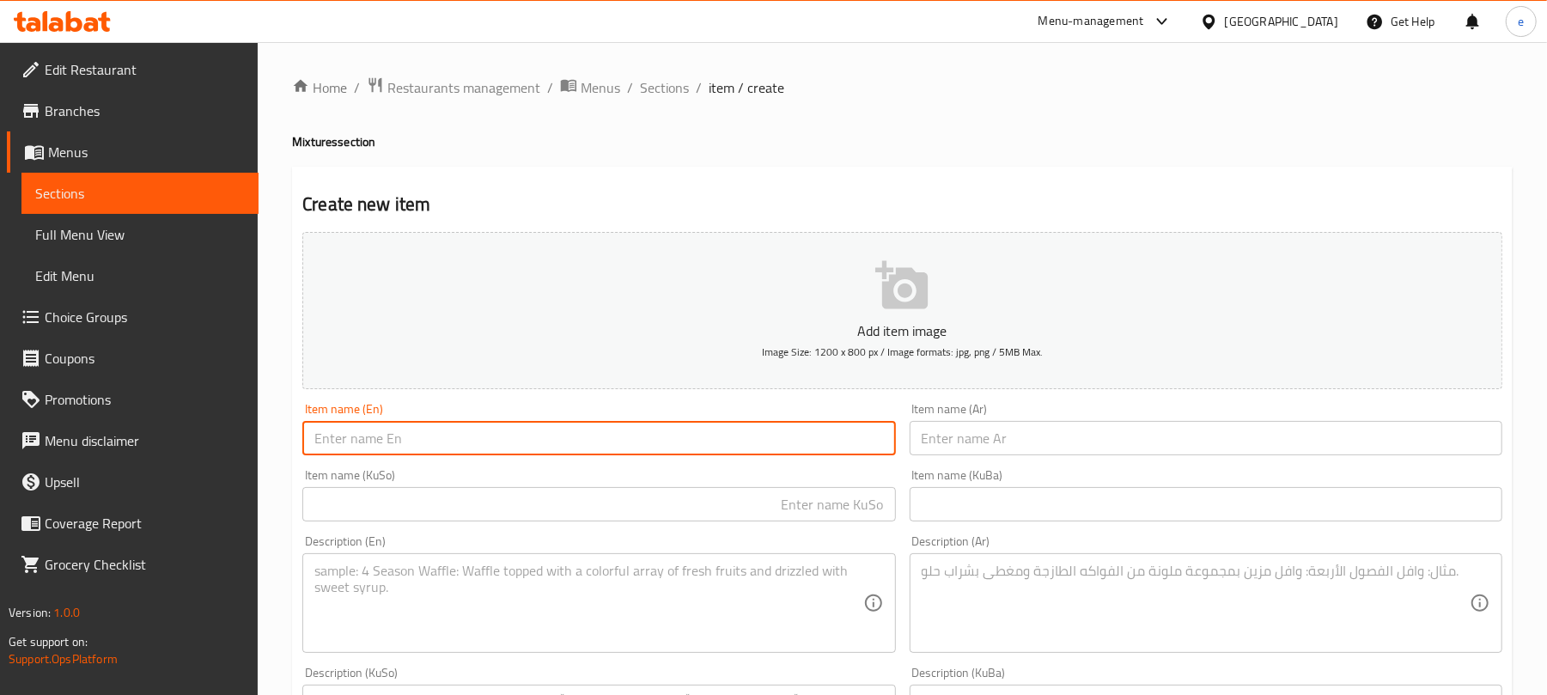
paste input "[PERSON_NAME] Mix"
type input "[PERSON_NAME] Mix"
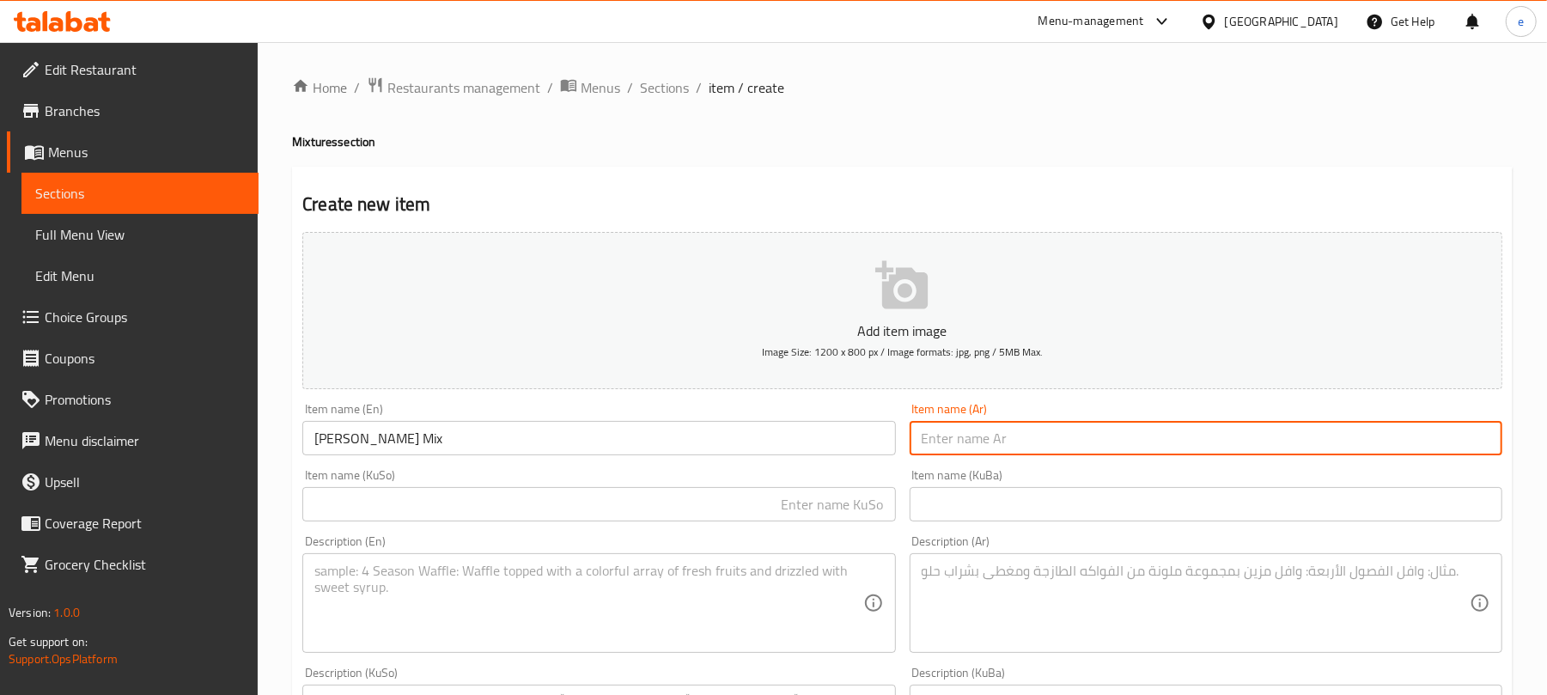
click at [1066, 447] on input "text" at bounding box center [1206, 438] width 593 height 34
paste input "[PERSON_NAME] مكس"
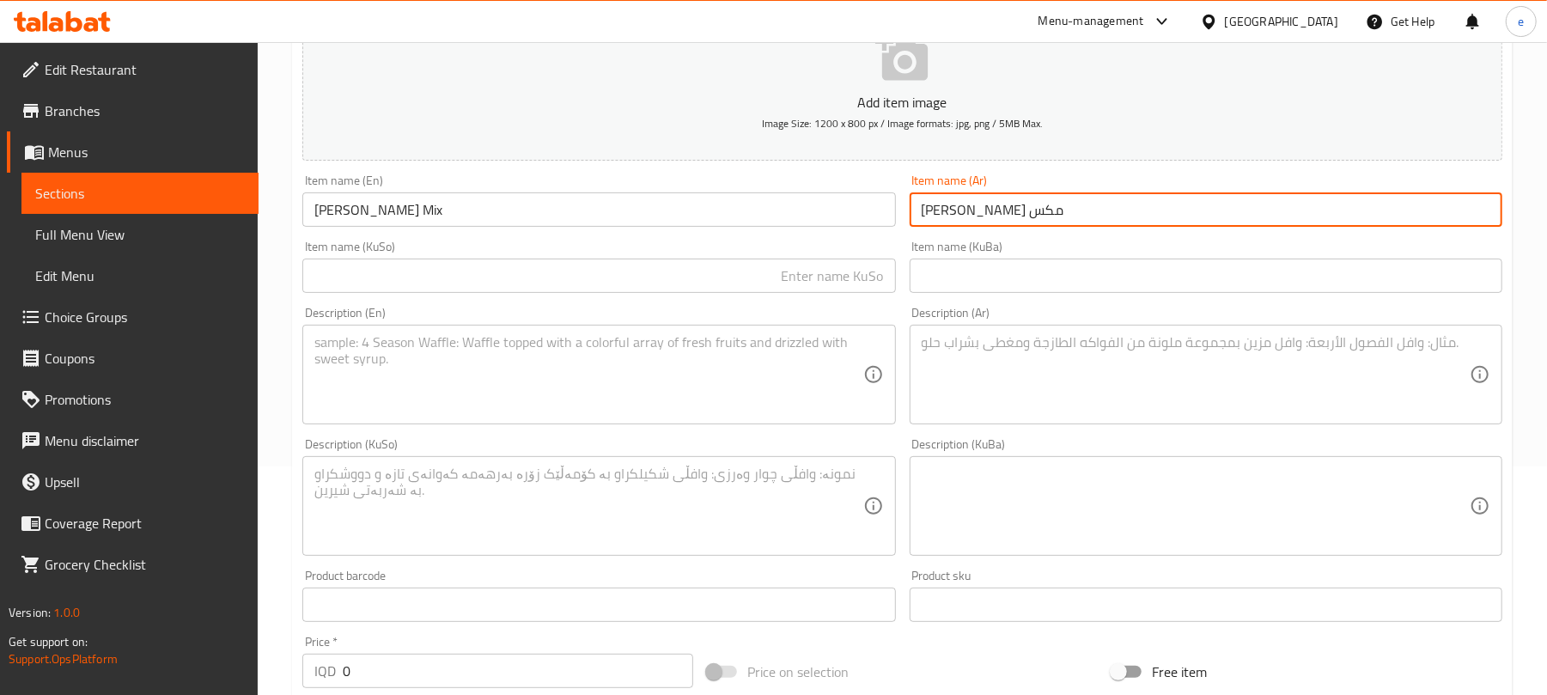
type input "[PERSON_NAME] مكس"
click at [830, 278] on input "text" at bounding box center [598, 276] width 593 height 34
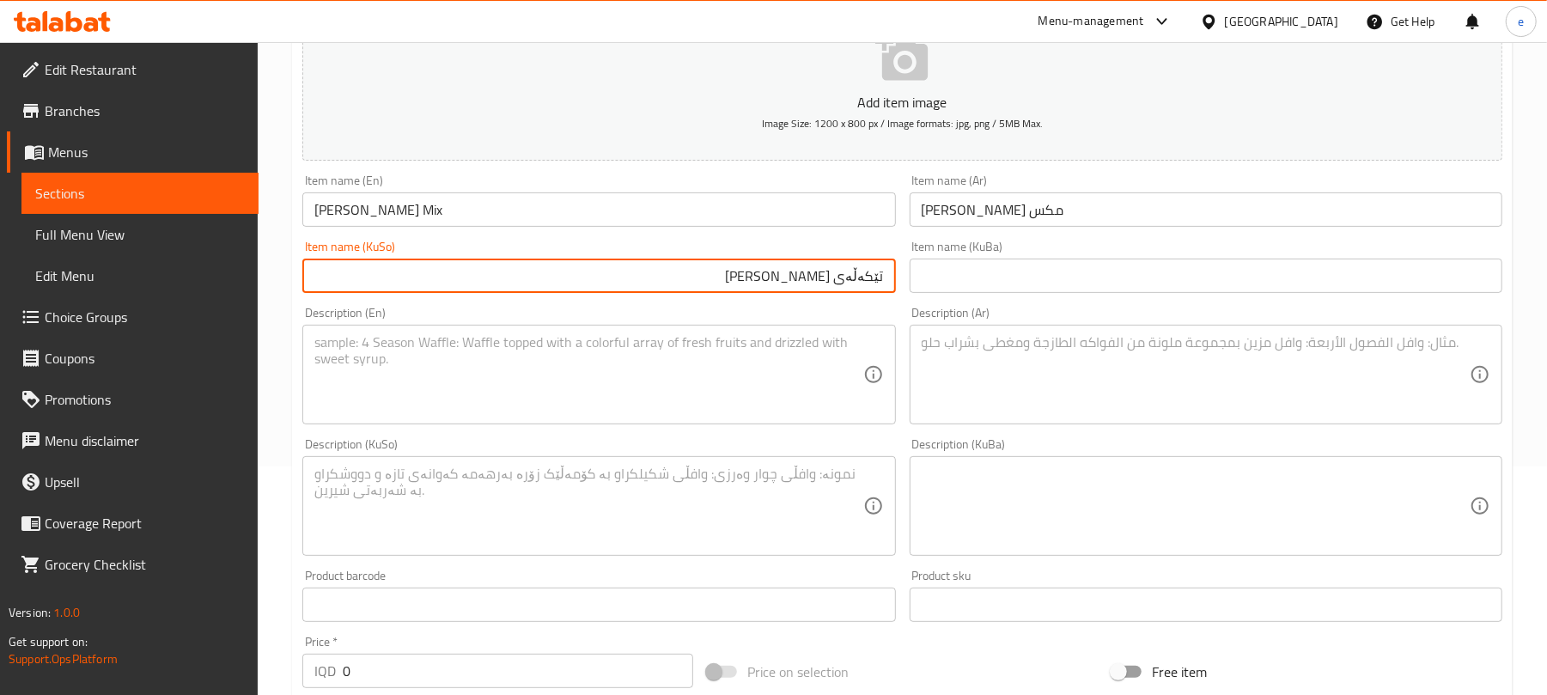
type input "تێکەڵەی [PERSON_NAME]"
click at [594, 381] on textarea at bounding box center [588, 375] width 548 height 82
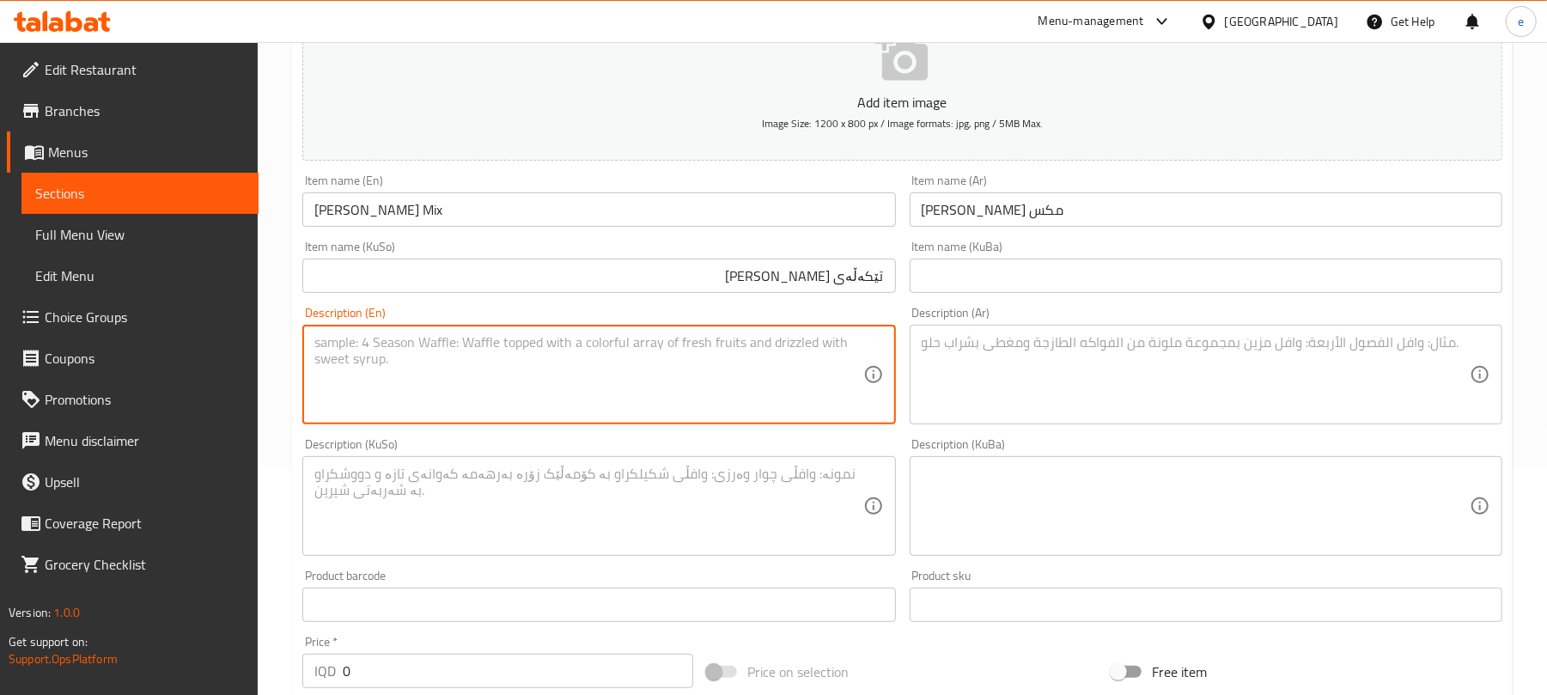
paste textarea "Bananas, mango and ice cream"
type textarea "Bananas, mango and ice cream"
click at [1048, 389] on textarea at bounding box center [1196, 375] width 548 height 82
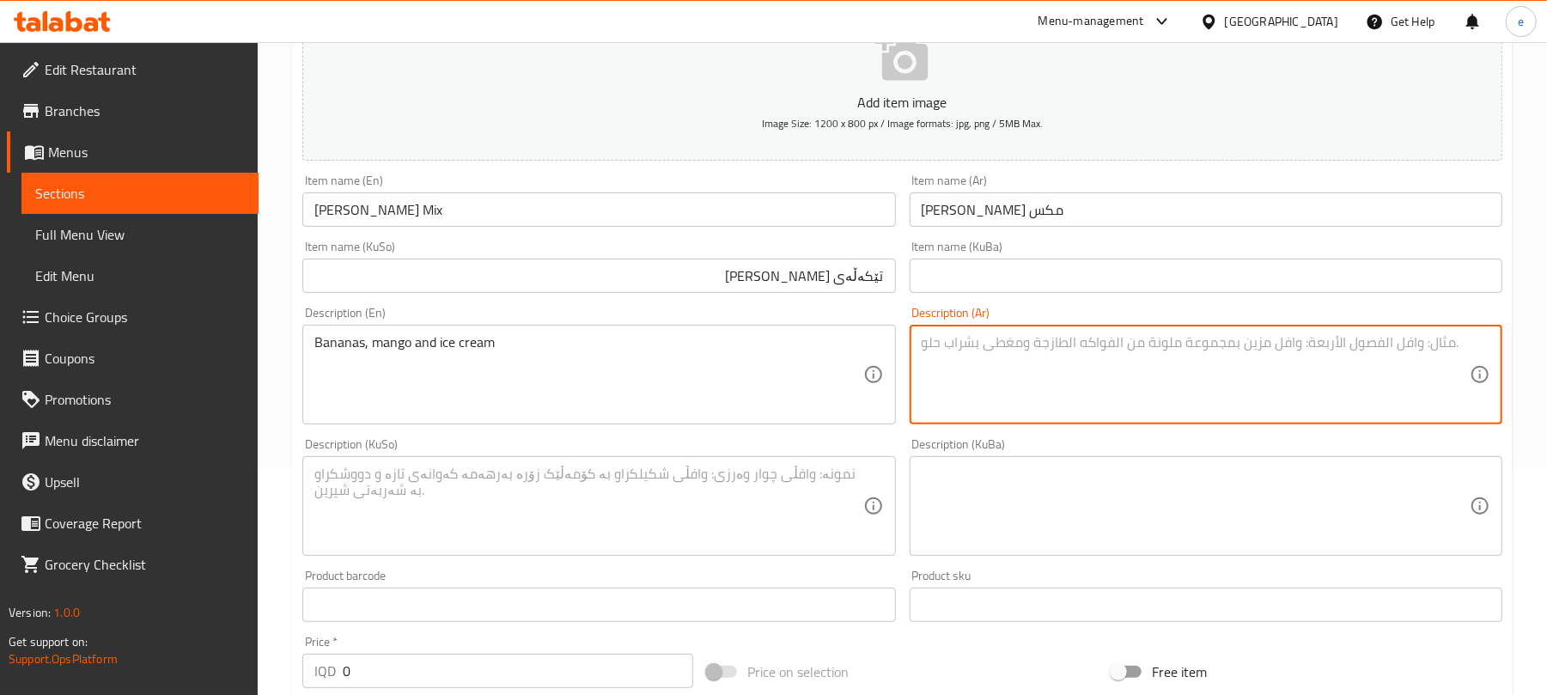
paste textarea "موز، [PERSON_NAME] وآيس [PERSON_NAME]"
type textarea "موز، [PERSON_NAME] وآيس [PERSON_NAME]"
click at [818, 464] on div "Description (KuSo)" at bounding box center [598, 506] width 593 height 100
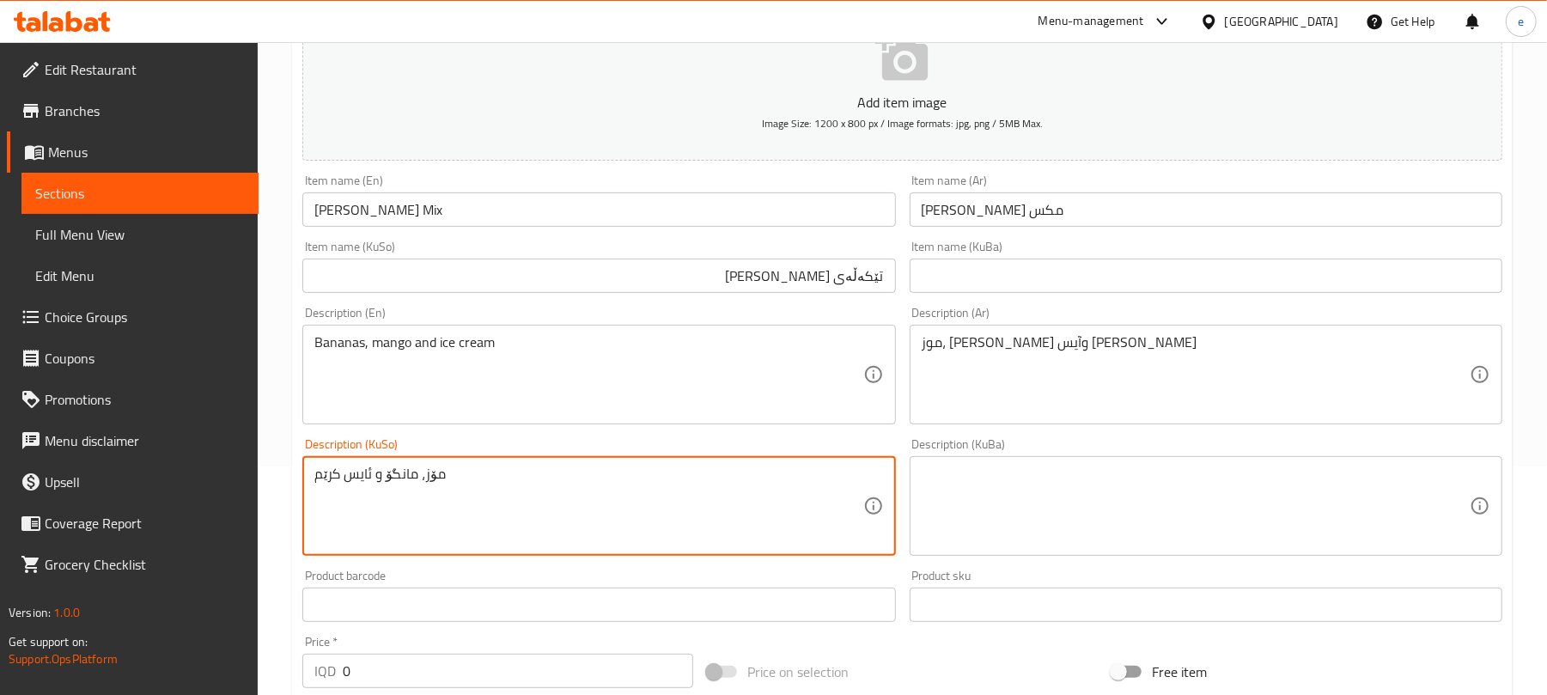
type textarea "مۆز، مانگۆ و ئایس کرێم"
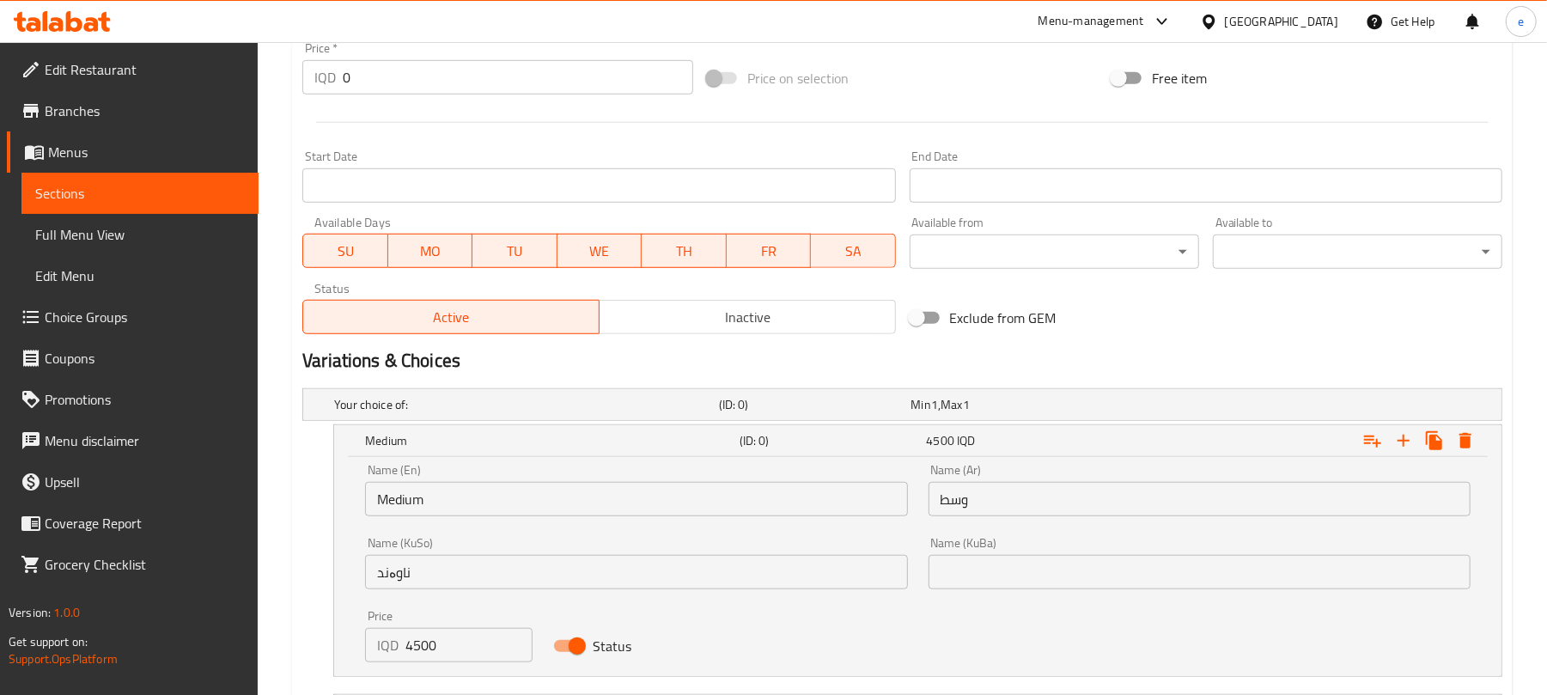
scroll to position [1145, 0]
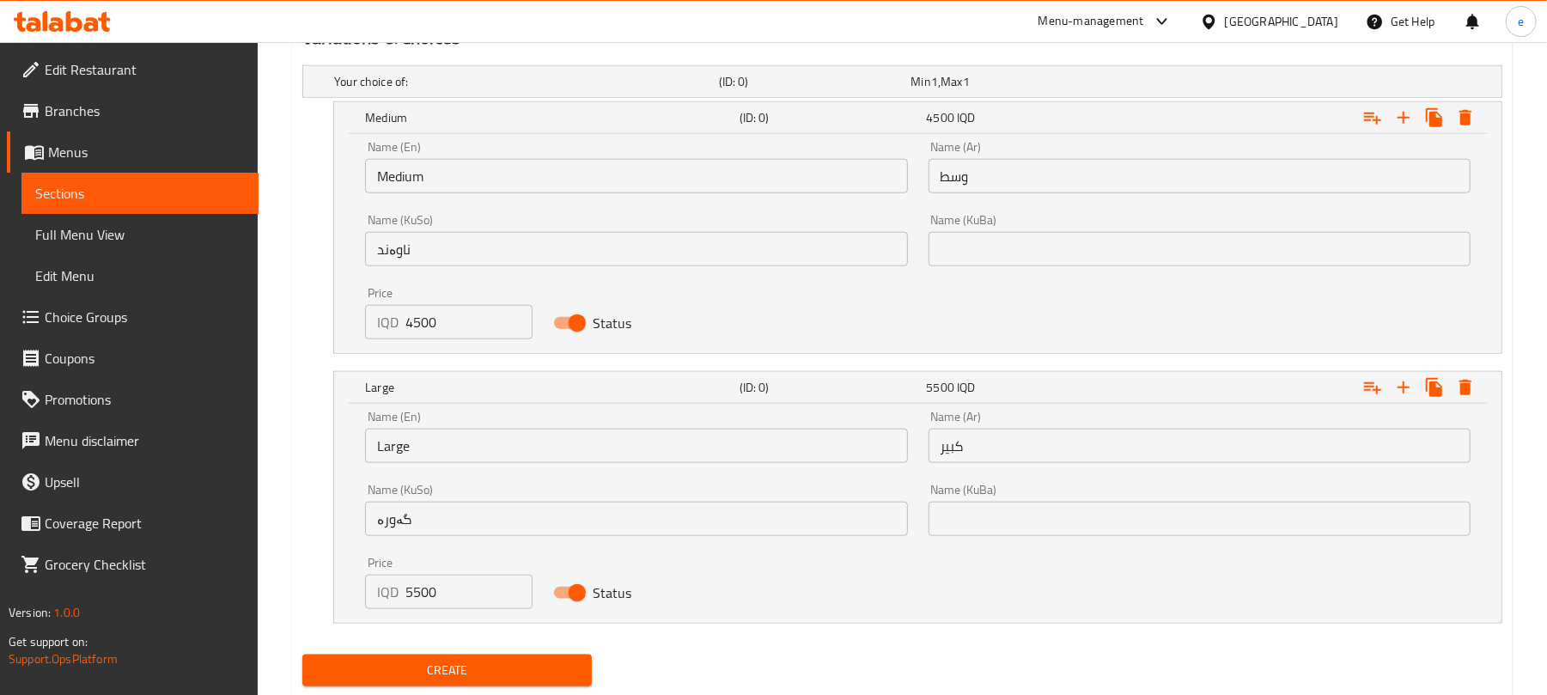
drag, startPoint x: 450, startPoint y: 584, endPoint x: 376, endPoint y: 601, distance: 75.9
click at [378, 601] on div "IQD 5500 Price" at bounding box center [448, 592] width 167 height 34
paste input "550"
type input "5500"
click at [411, 321] on input "4500" at bounding box center [468, 322] width 126 height 34
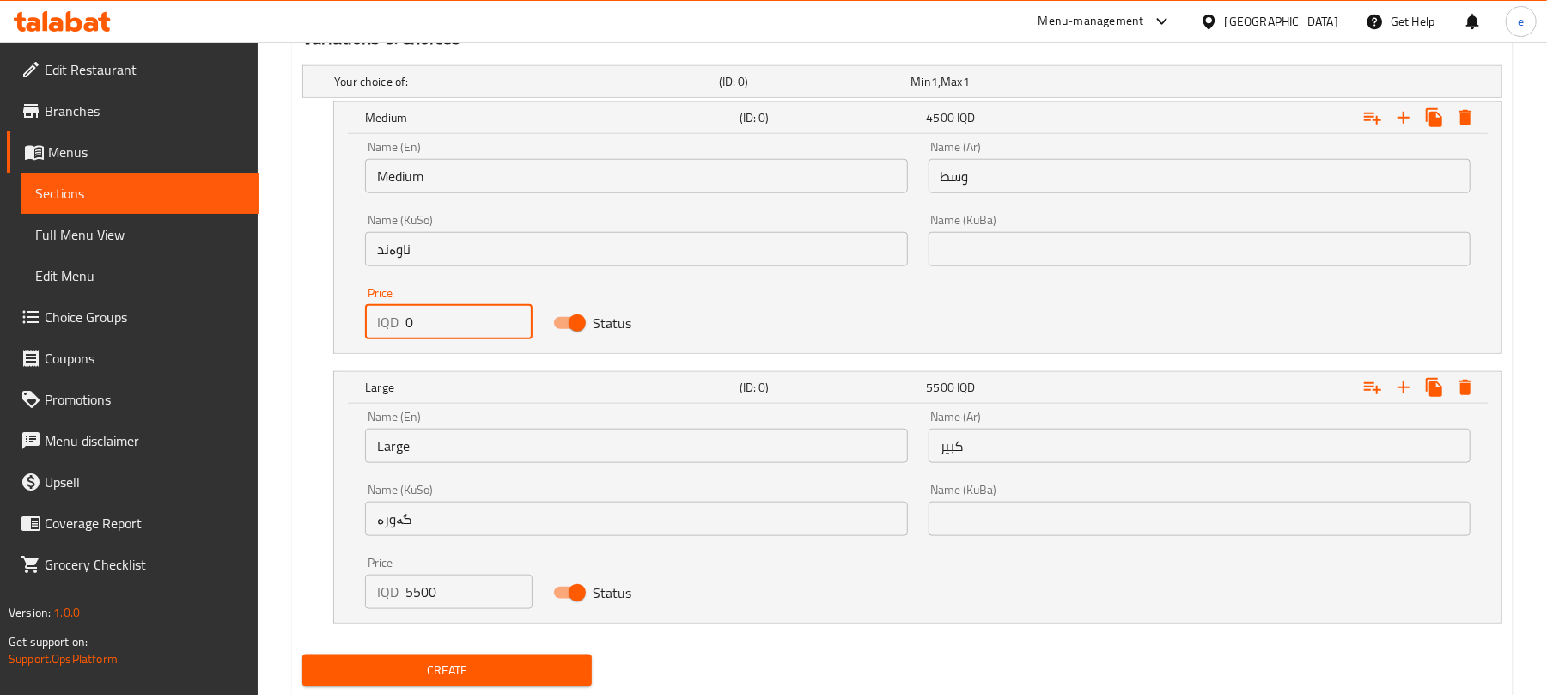
drag, startPoint x: 419, startPoint y: 325, endPoint x: 383, endPoint y: 325, distance: 36.1
click at [383, 325] on div "IQD 0 Price" at bounding box center [448, 322] width 167 height 34
paste input "450"
type input "4500"
click at [503, 678] on span "Create" at bounding box center [447, 670] width 262 height 21
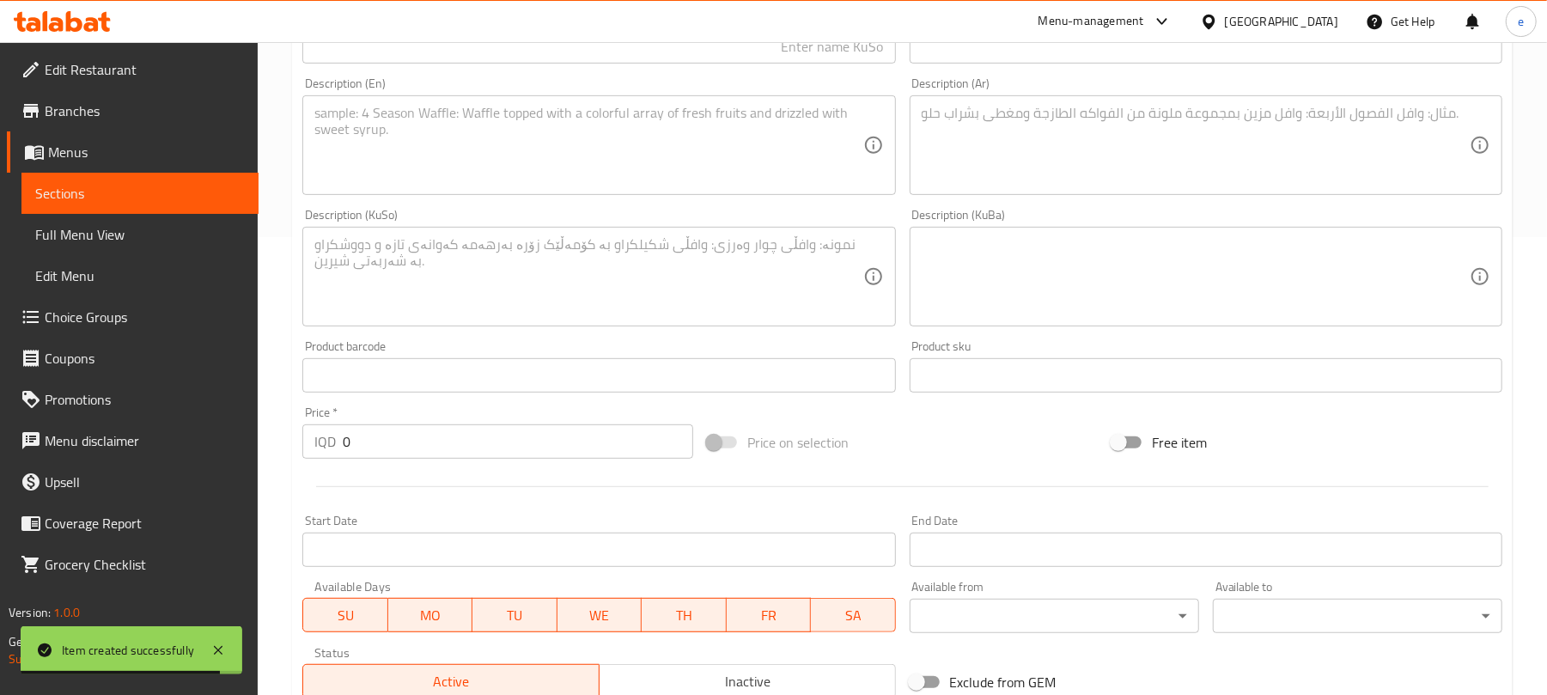
scroll to position [229, 0]
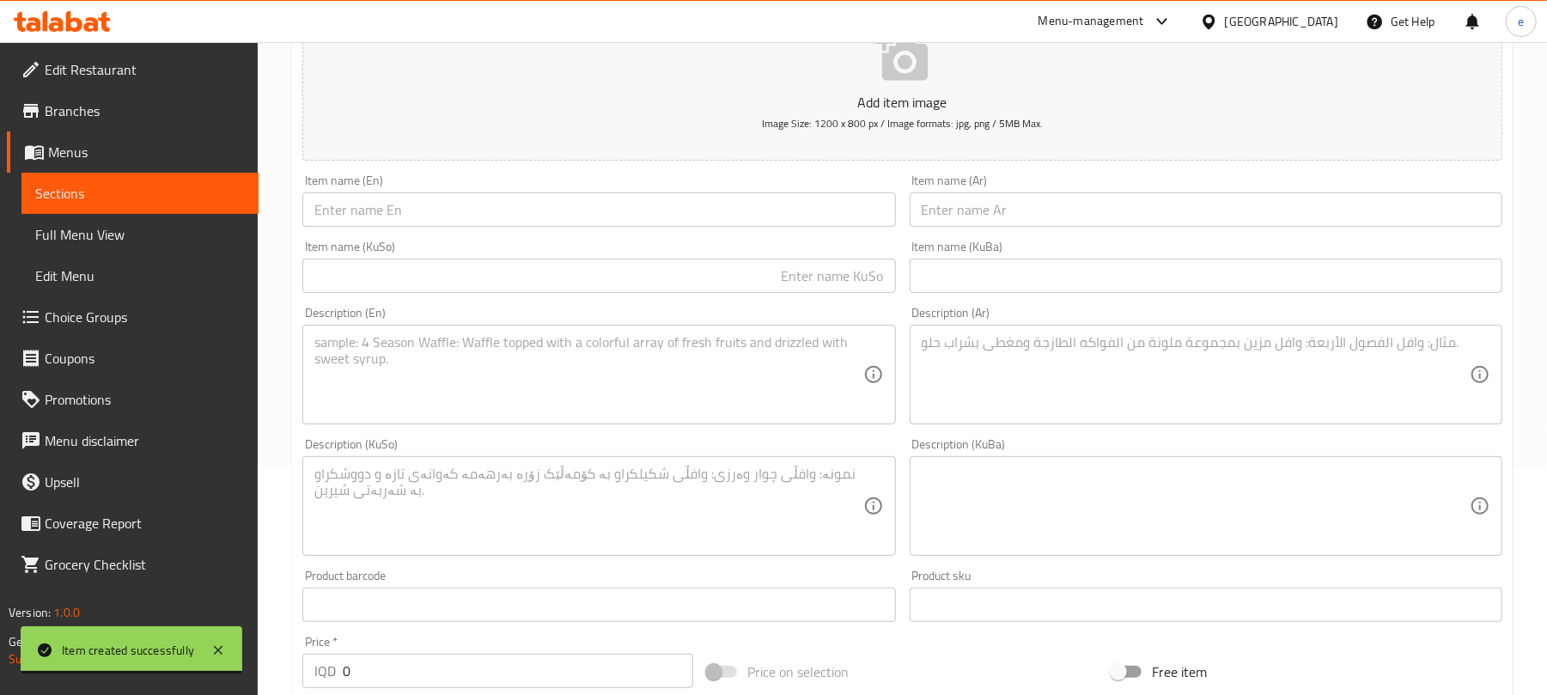
click at [1004, 218] on input "text" at bounding box center [1206, 209] width 593 height 34
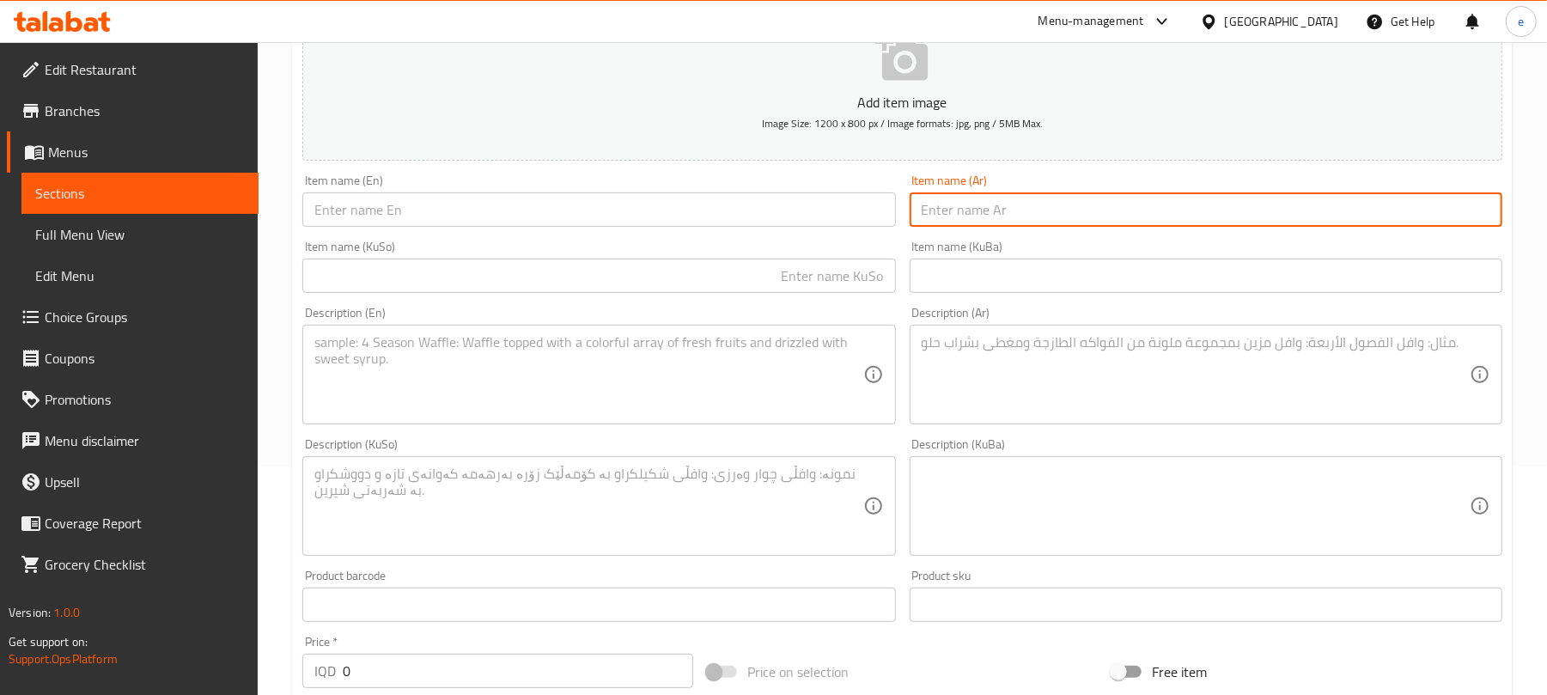
paste input "دلعني بنات"
type input "دلعني بنات"
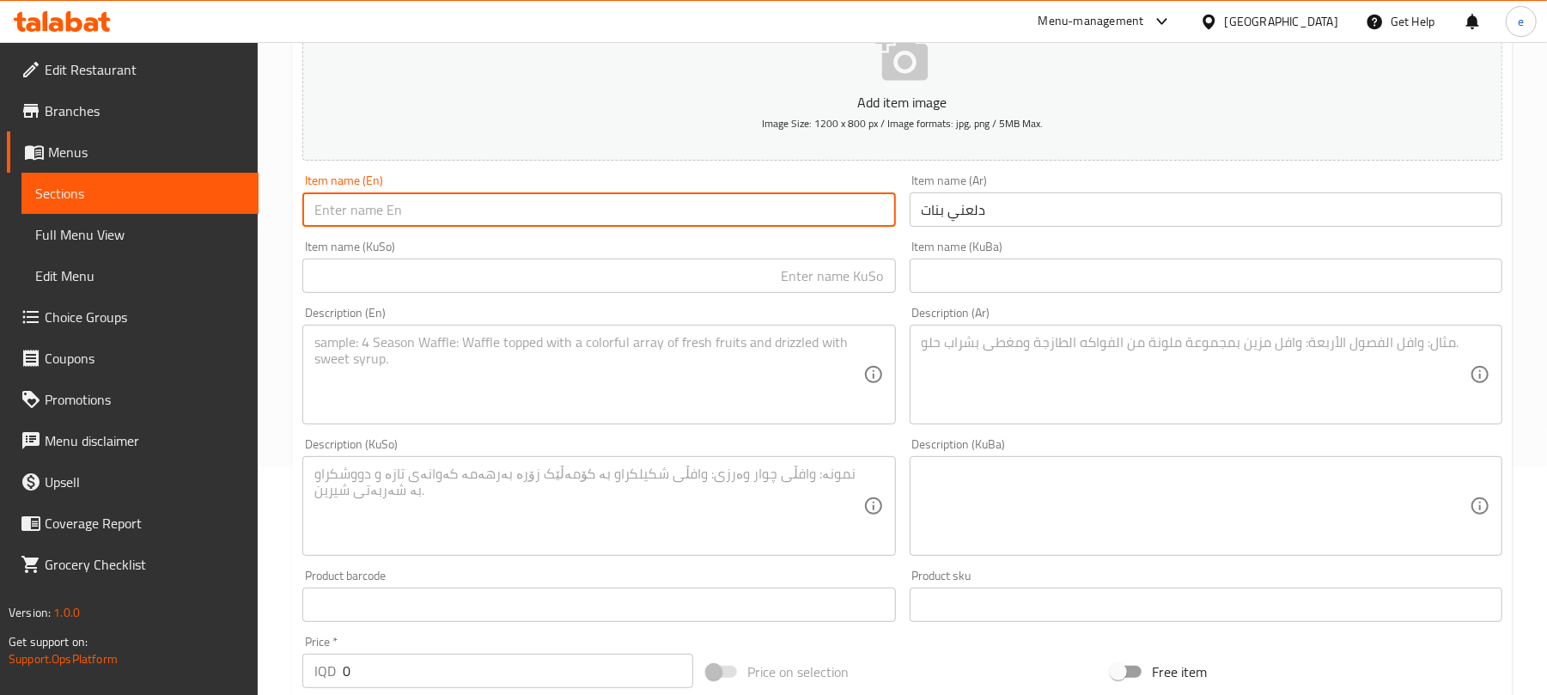
click at [797, 208] on input "text" at bounding box center [598, 209] width 593 height 34
paste input "Dalane Girls"
type input "Dalane Girls"
click at [829, 283] on input "text" at bounding box center [598, 276] width 593 height 34
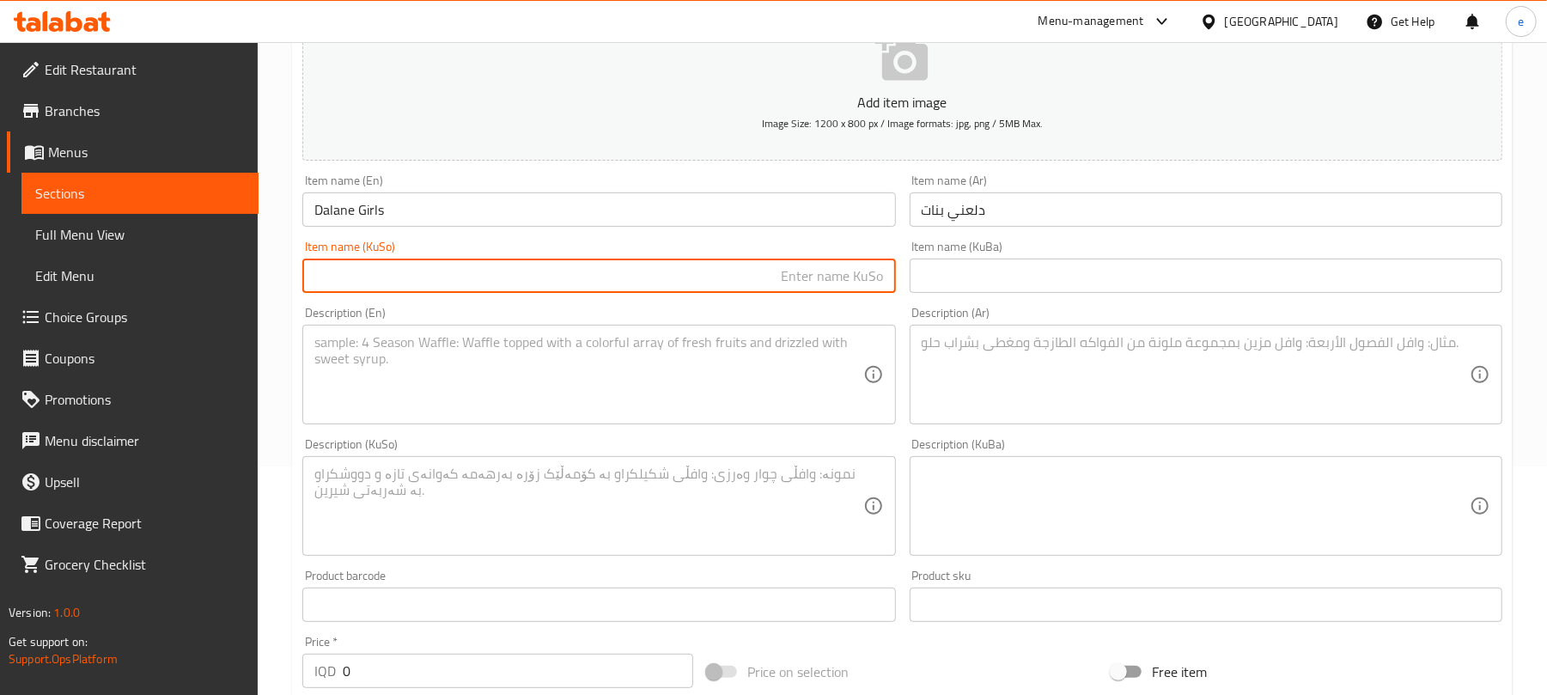
paste input "دەلعنی"
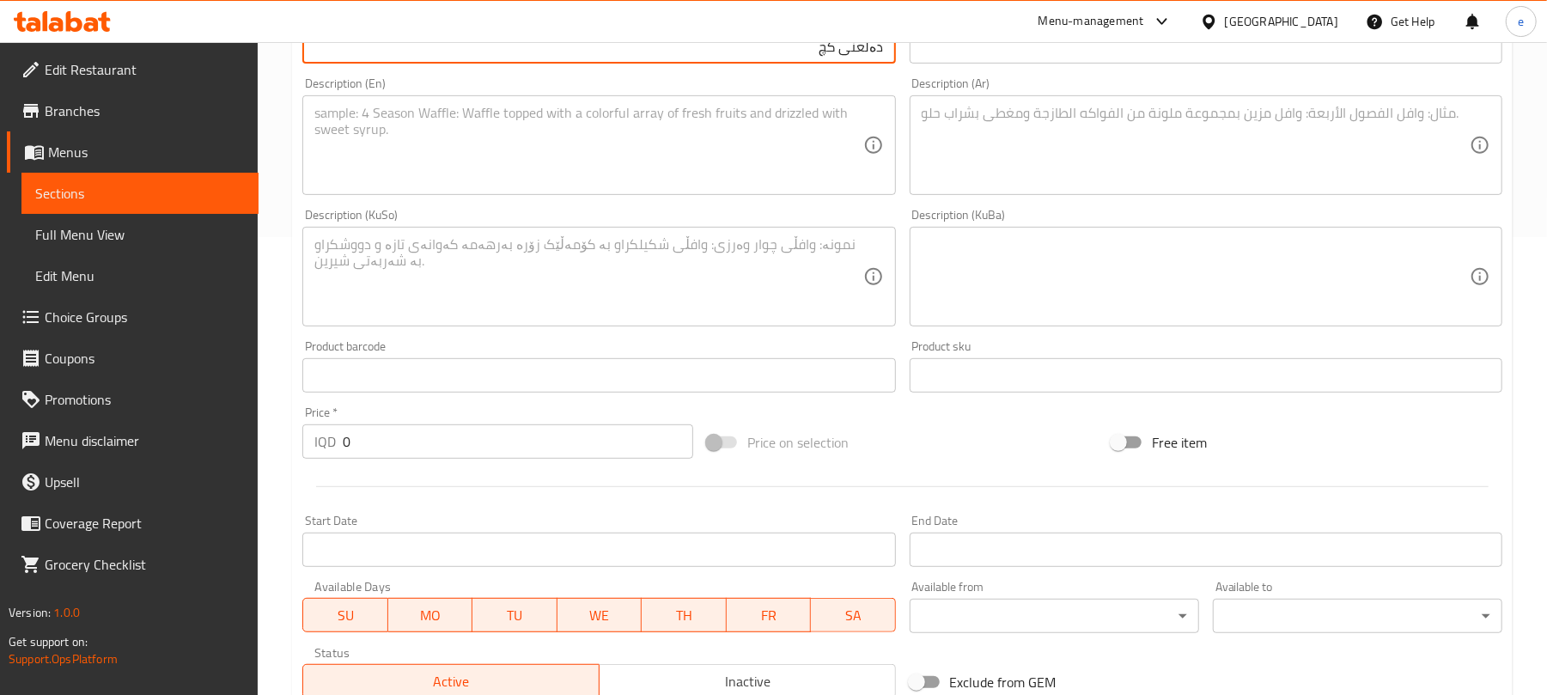
type input "دەلعنی کچ"
click at [567, 195] on div "Description (En)" at bounding box center [598, 145] width 593 height 100
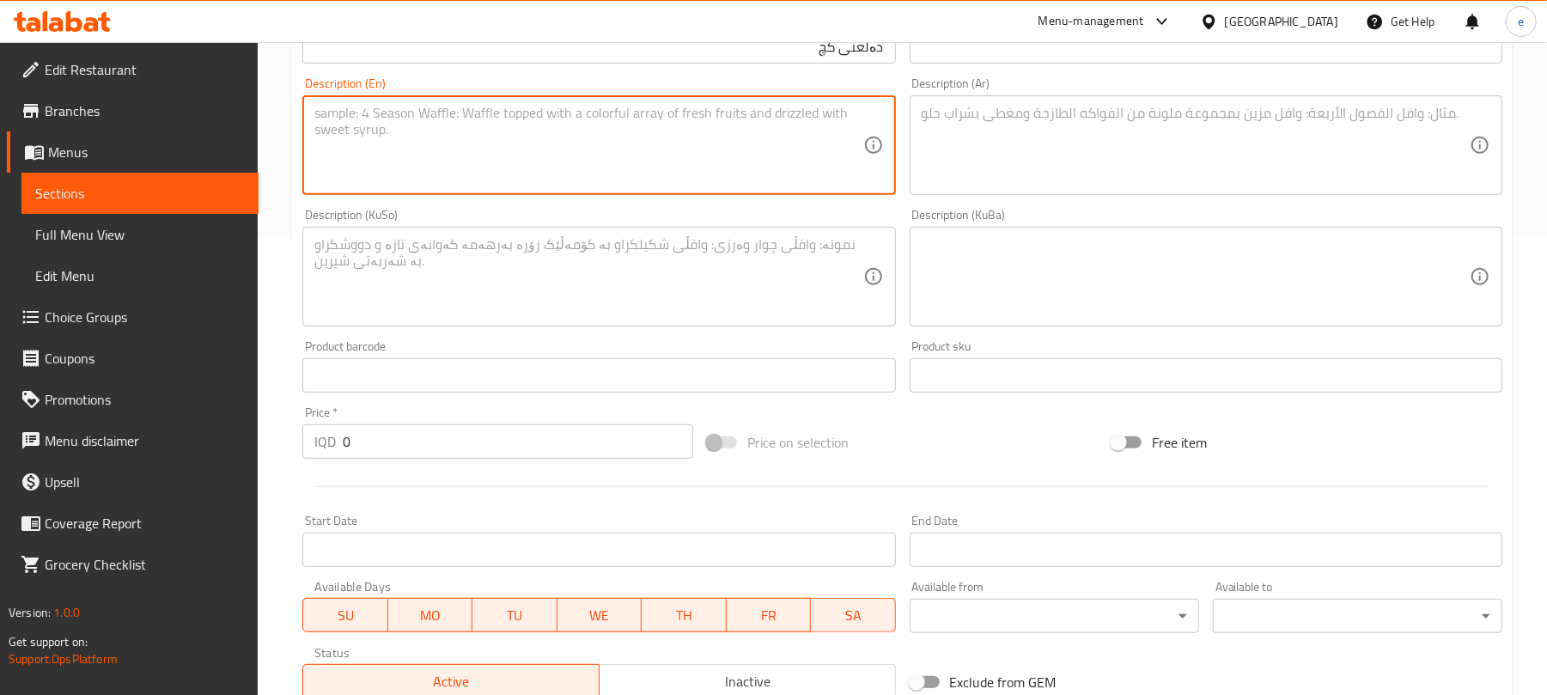
paste textarea "Ice cream, marshmallows and strawberries"
type textarea "Ice cream, marshmallows and strawberries"
click at [1045, 186] on textarea at bounding box center [1196, 146] width 548 height 82
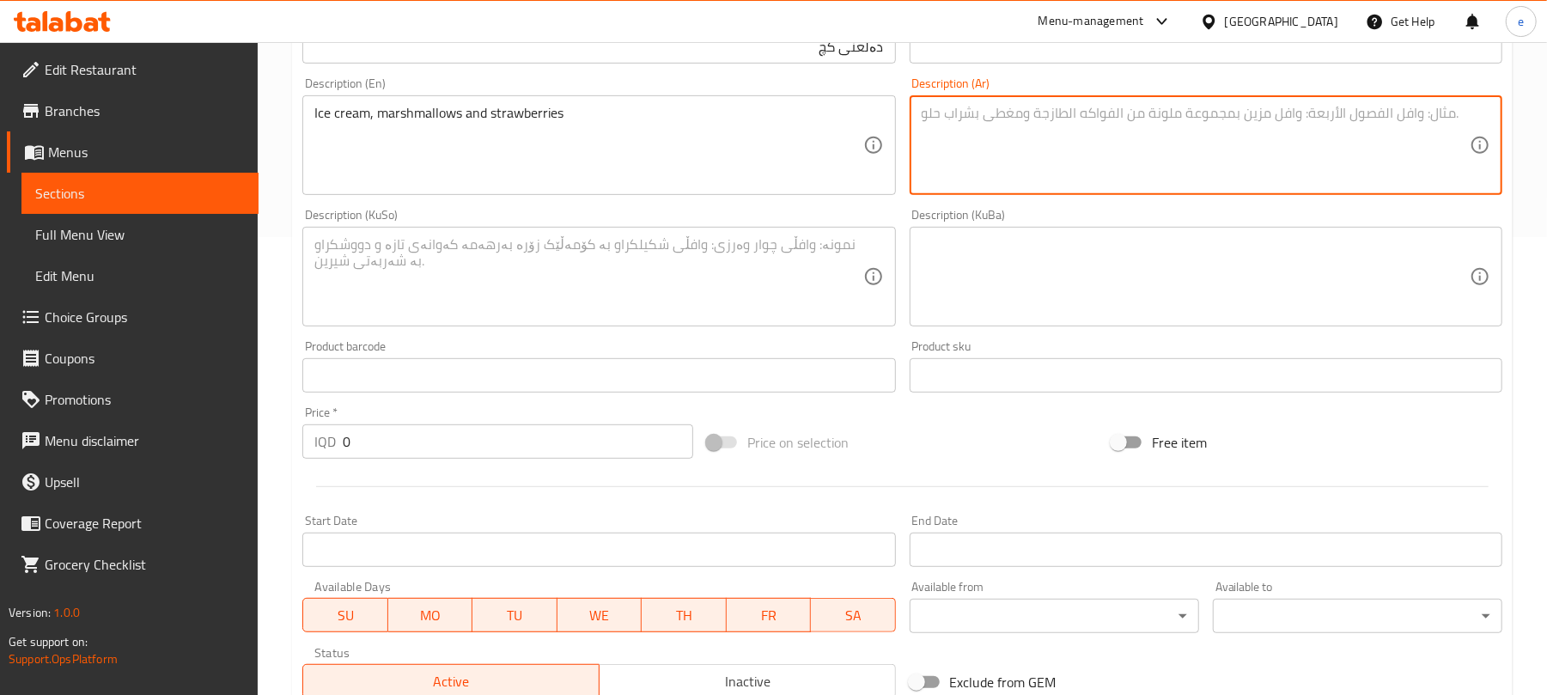
paste textarea "[PERSON_NAME]، [PERSON_NAME] وفراولة"
type textarea "[PERSON_NAME]، [PERSON_NAME] وفراولة"
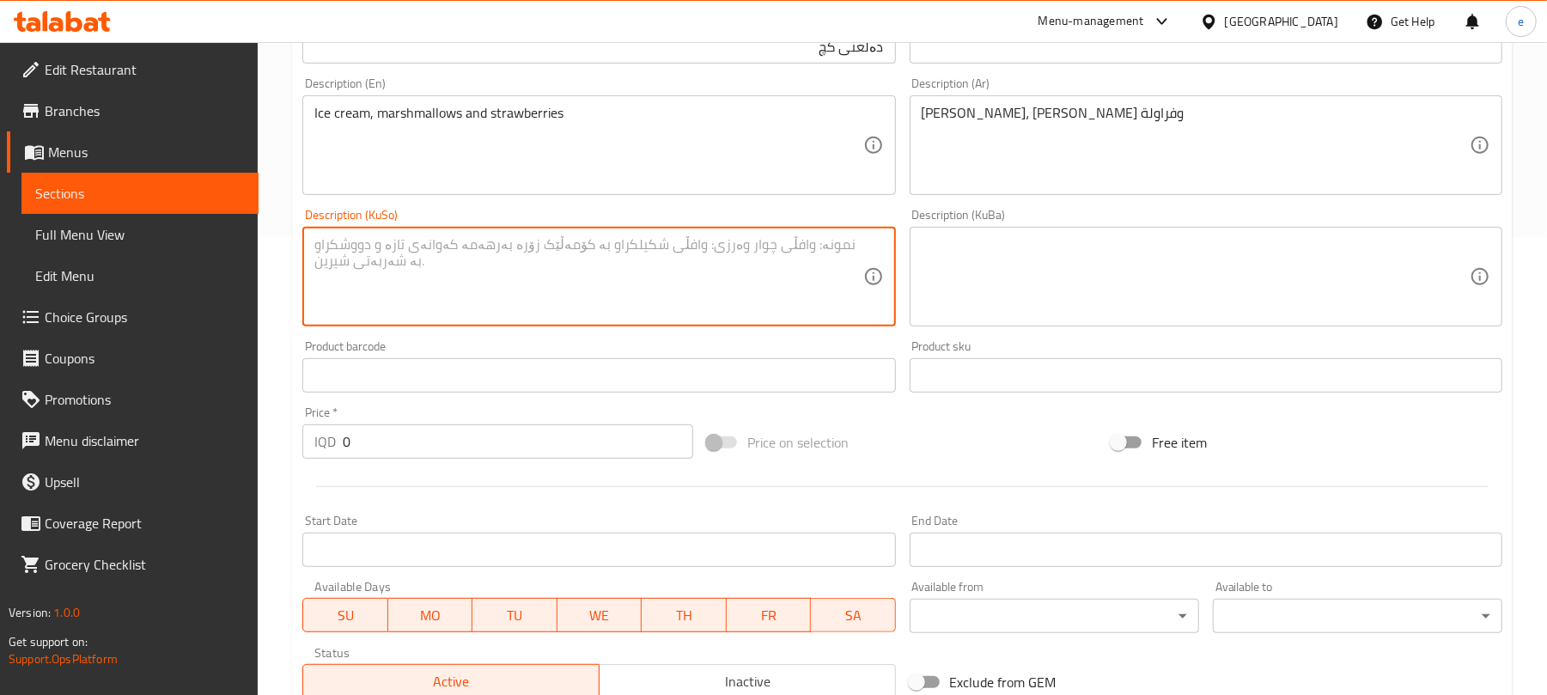
click at [832, 280] on textarea at bounding box center [588, 277] width 548 height 82
type textarea "ئایس کرێم، مارشمێلۆو و فەراولە"
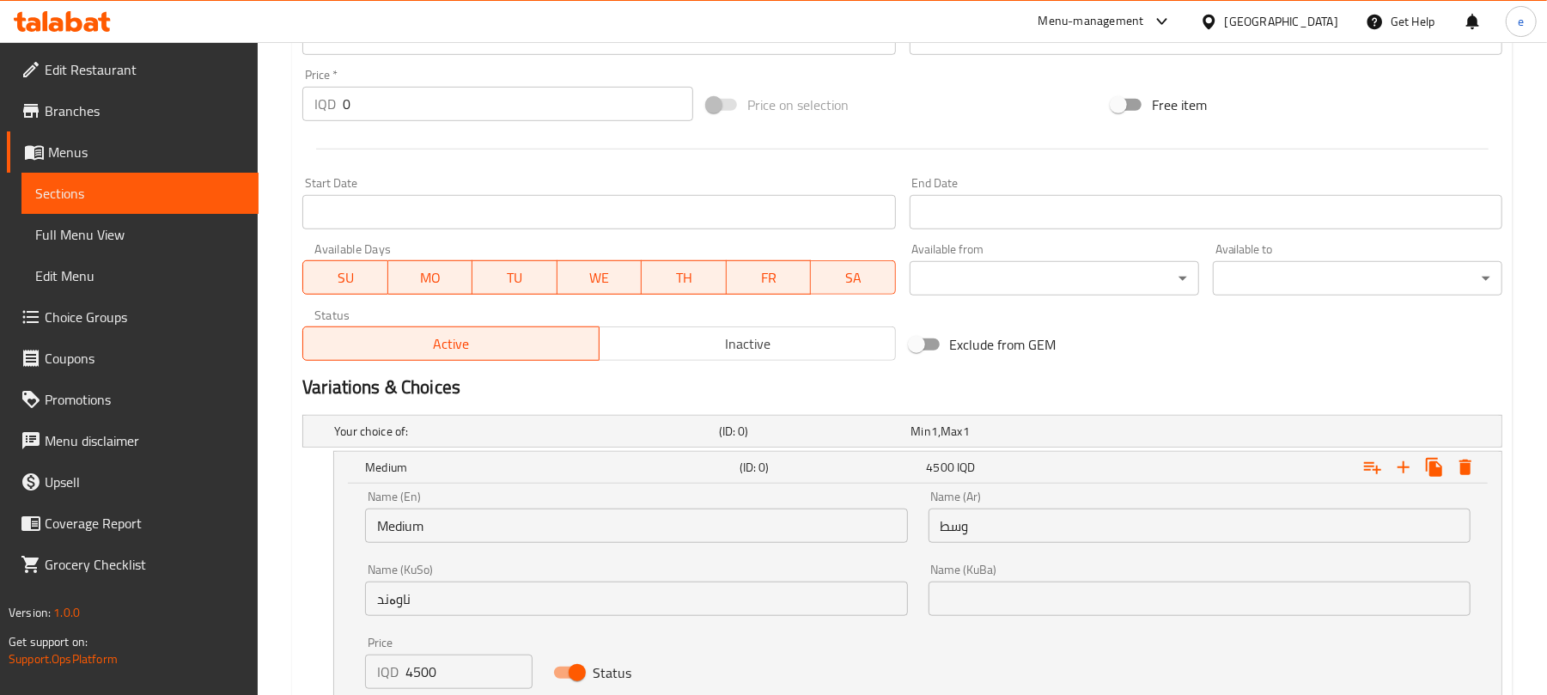
scroll to position [1145, 0]
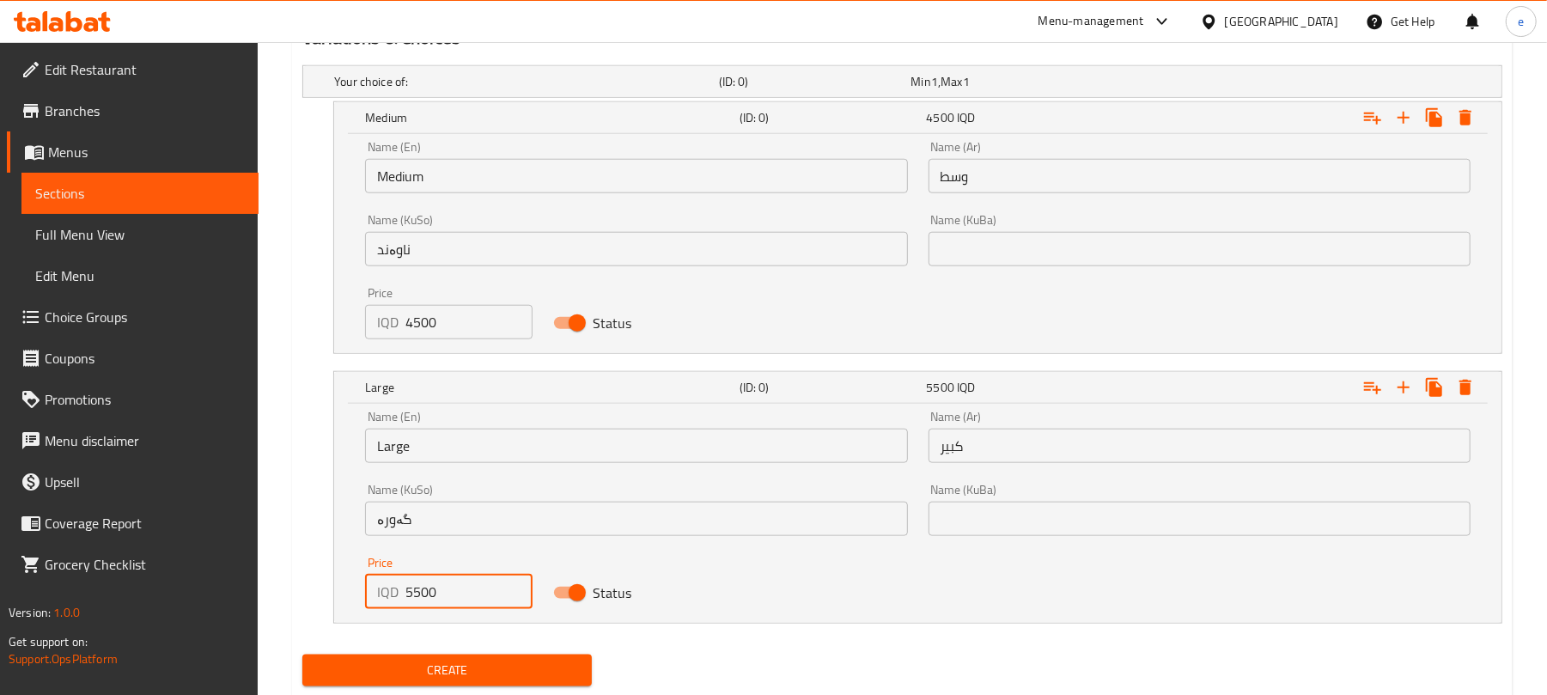
drag, startPoint x: 445, startPoint y: 600, endPoint x: 282, endPoint y: 619, distance: 164.4
paste input "500"
type input "5000"
click at [309, 345] on div "Medium (ID: 0) 4500 IQD Name (En) Medium Name (En) Name (Ar) وسط Name (Ar) Name…" at bounding box center [902, 227] width 1200 height 253
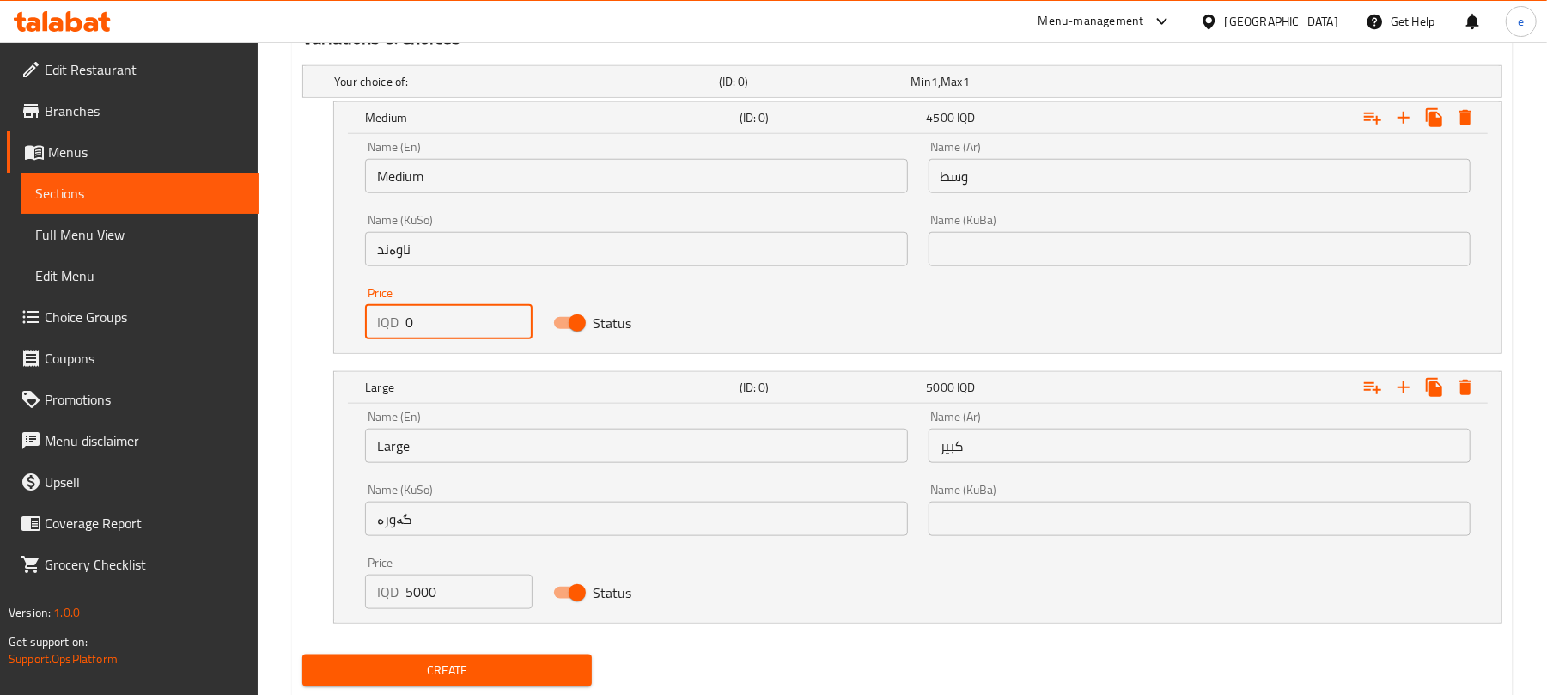
paste input "400"
type input "4000"
click at [555, 678] on span "Create" at bounding box center [447, 670] width 262 height 21
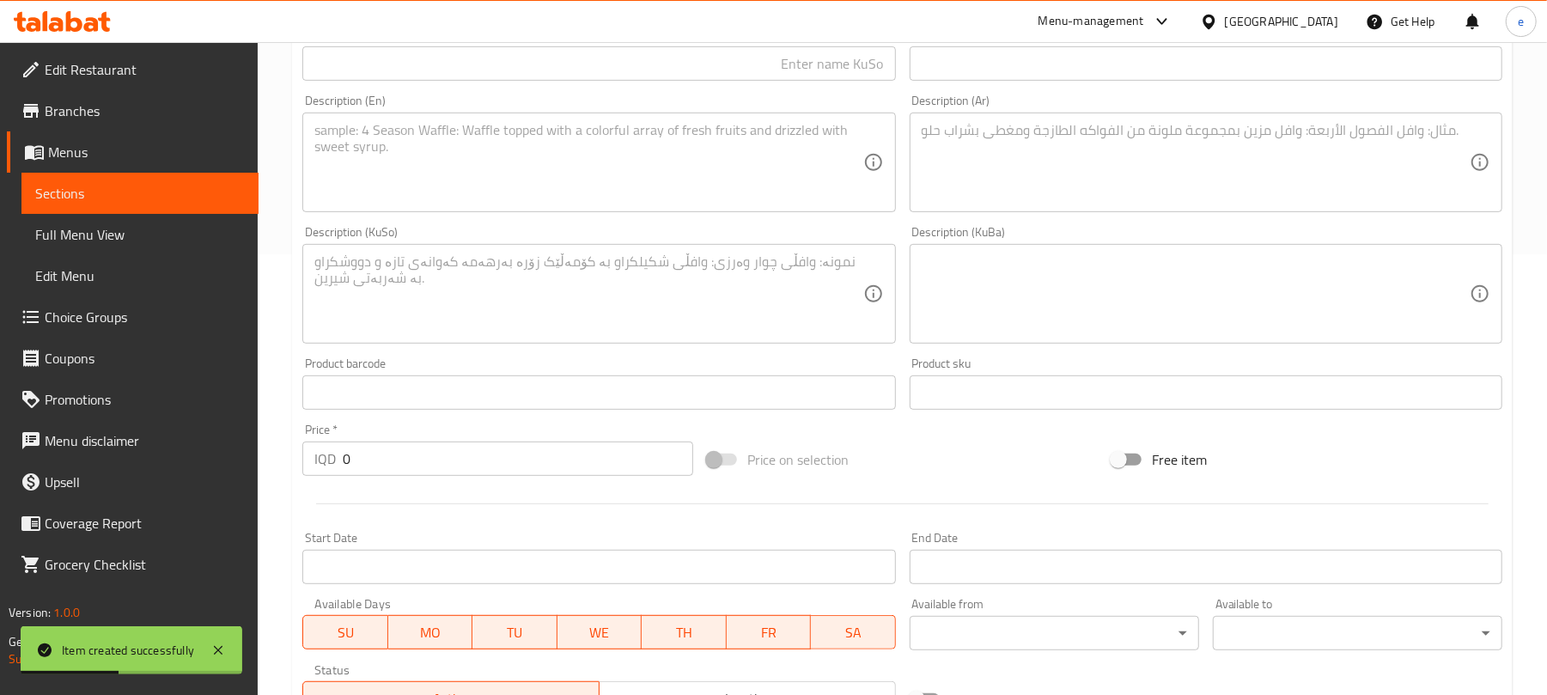
scroll to position [229, 0]
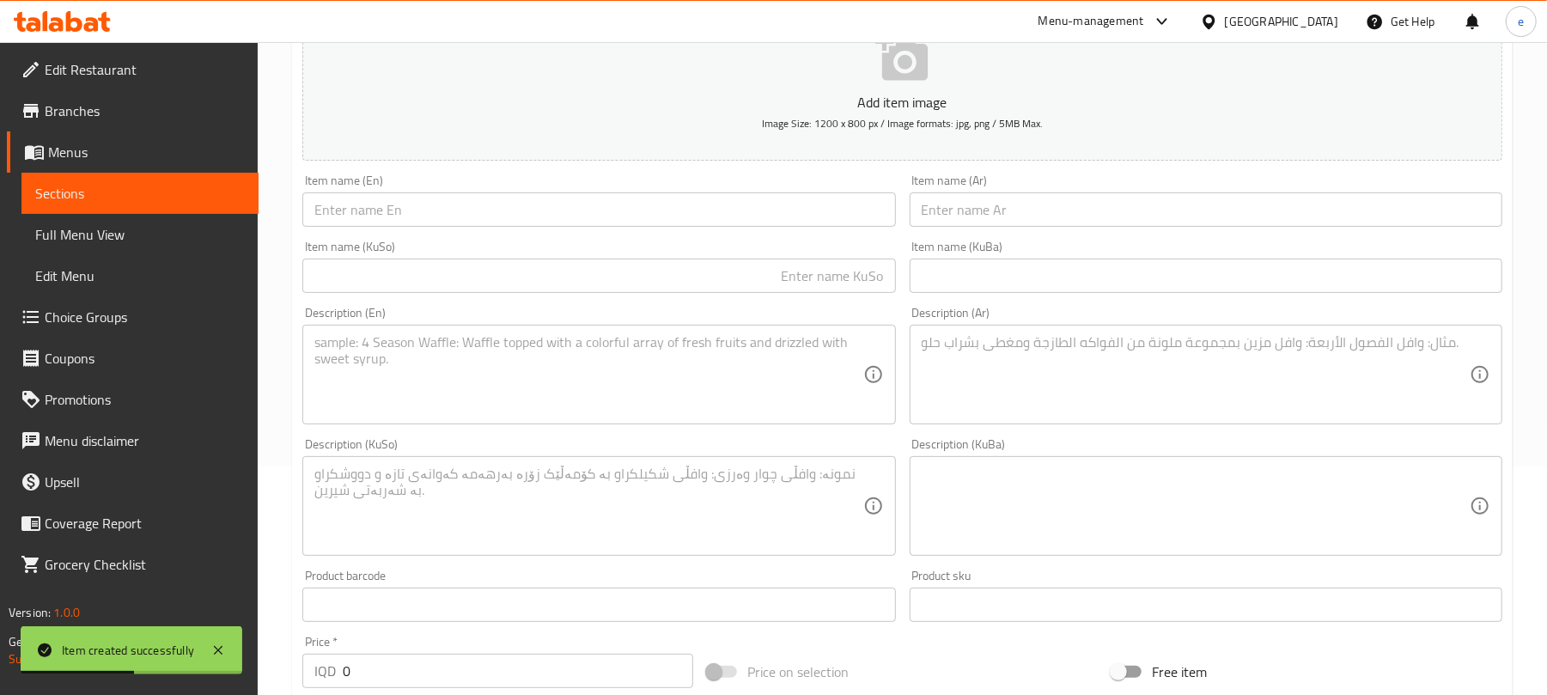
click at [1024, 217] on input "text" at bounding box center [1206, 209] width 593 height 34
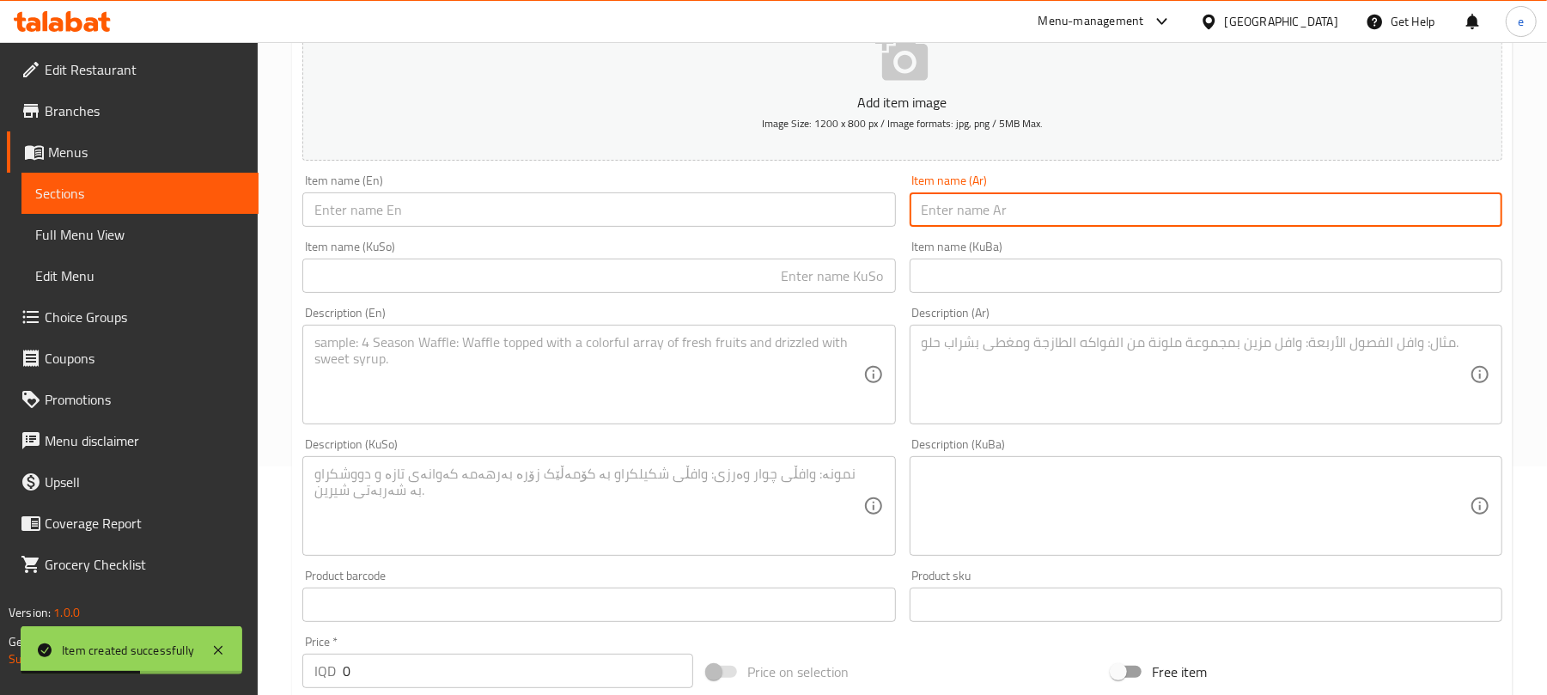
paste input "في آي بي"
type input "في آي بي"
click at [672, 210] on input "text" at bounding box center [598, 209] width 593 height 34
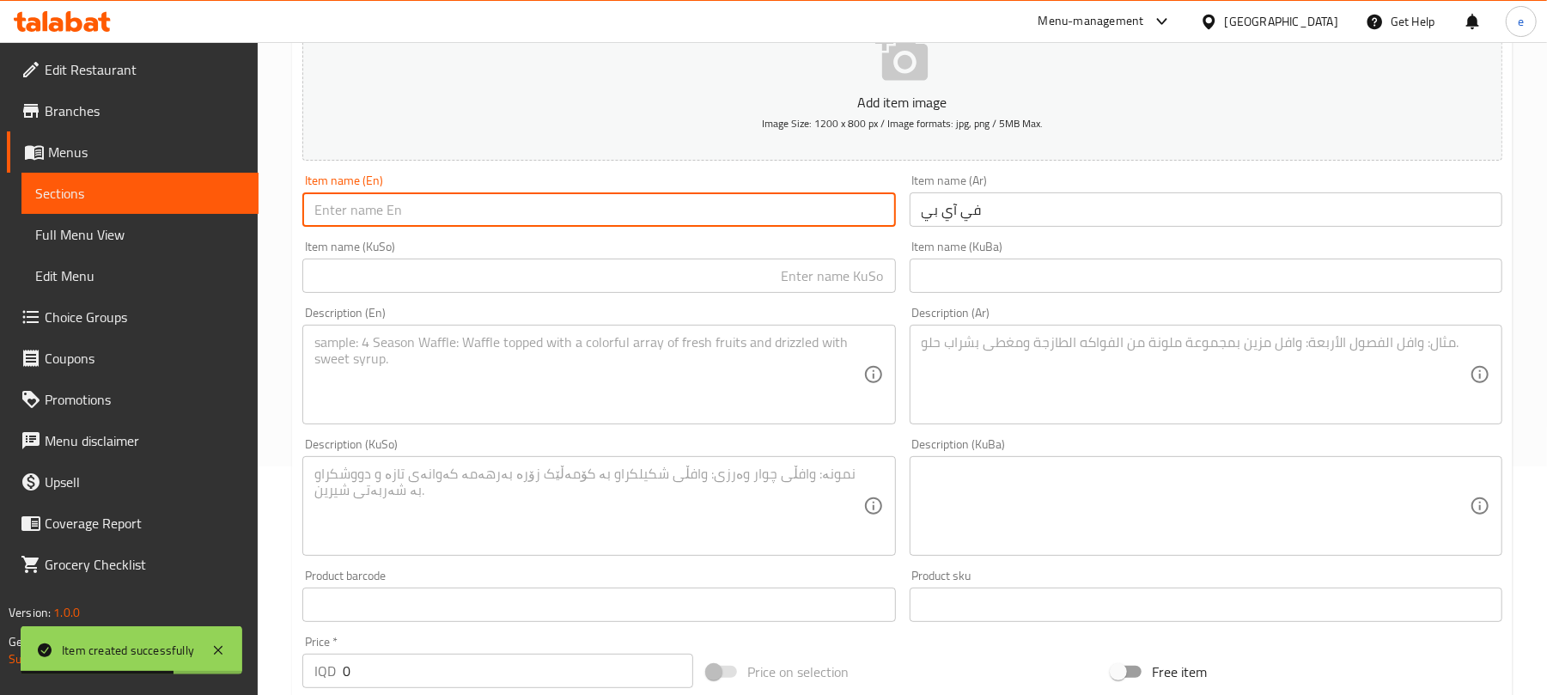
paste input "VIP"
type input "VIP"
drag, startPoint x: 765, startPoint y: 320, endPoint x: 782, endPoint y: 307, distance: 21.5
click at [765, 320] on div "Description (En) Description (En)" at bounding box center [598, 366] width 593 height 118
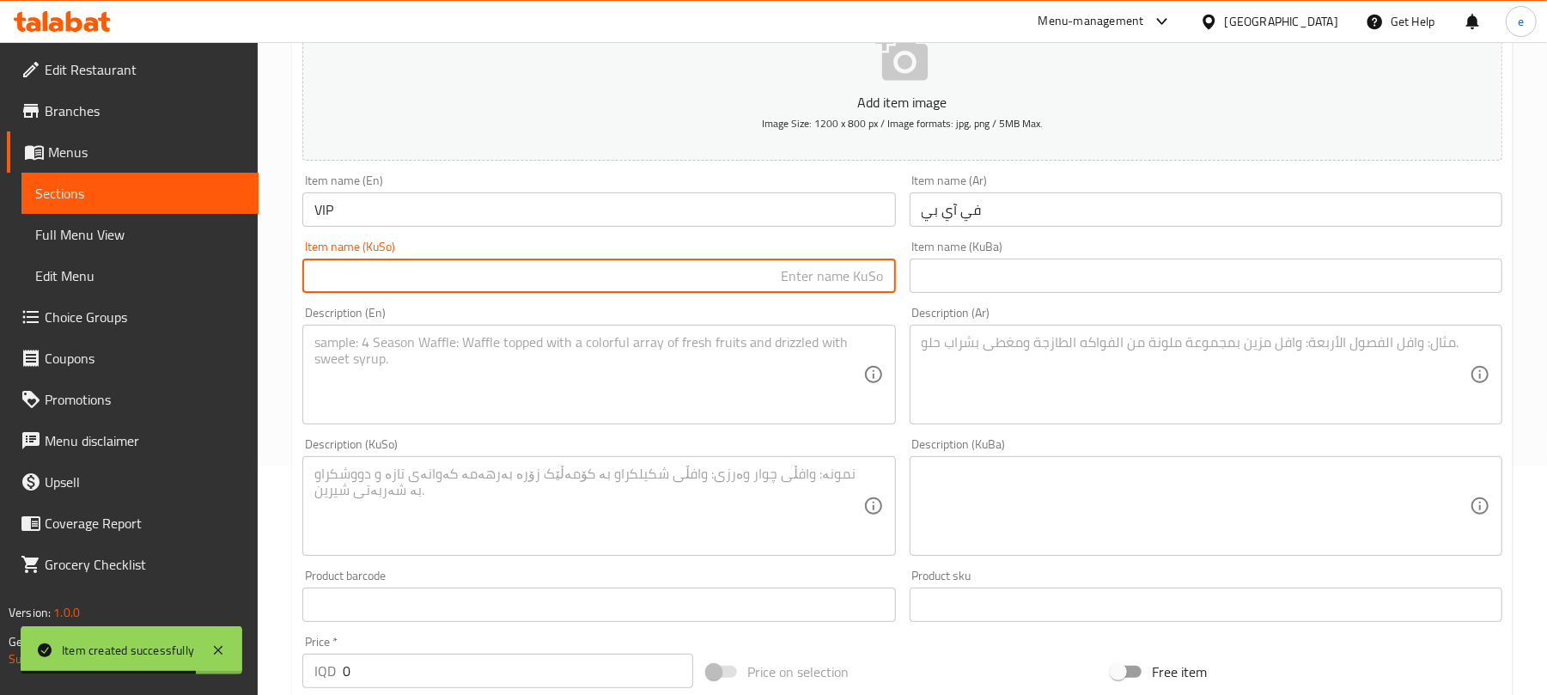
click at [802, 272] on input "text" at bounding box center [598, 276] width 593 height 34
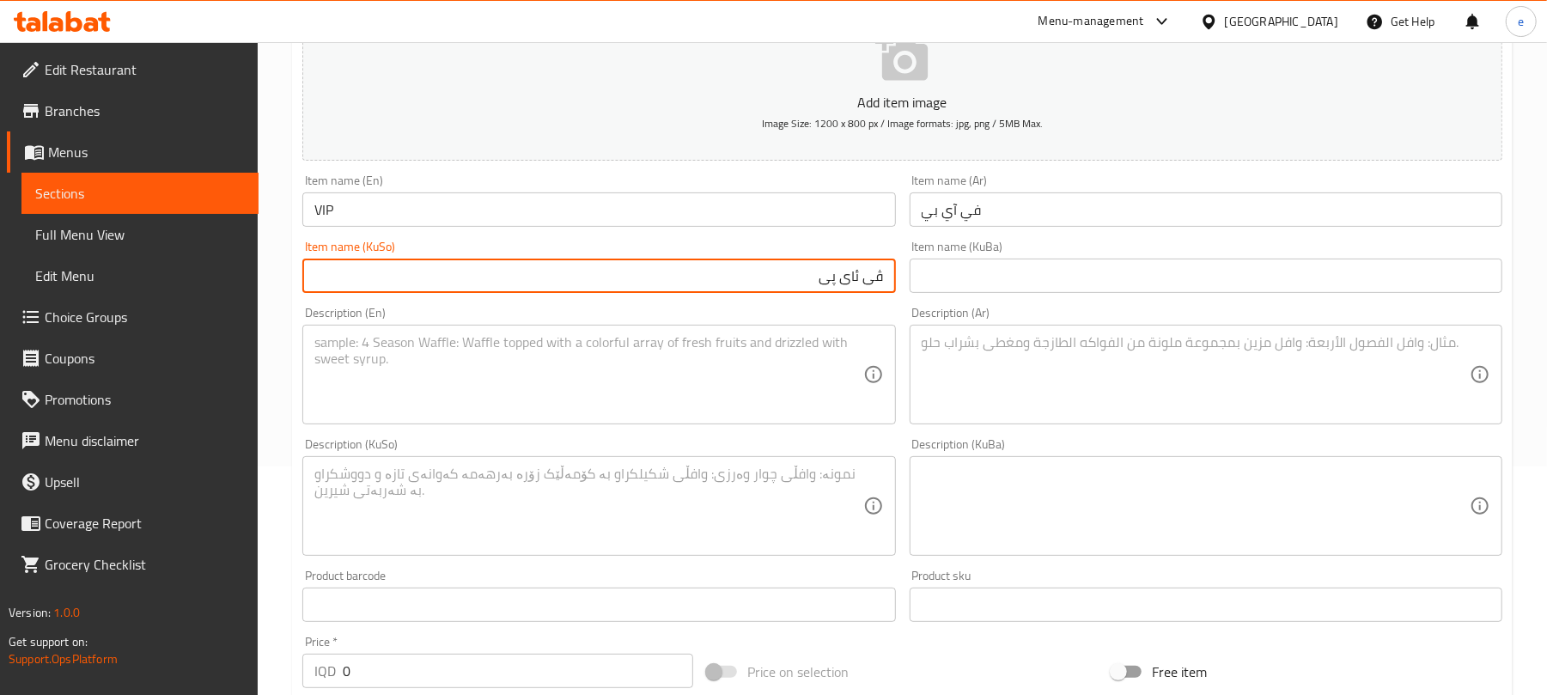
type input "ڤی ئای پی"
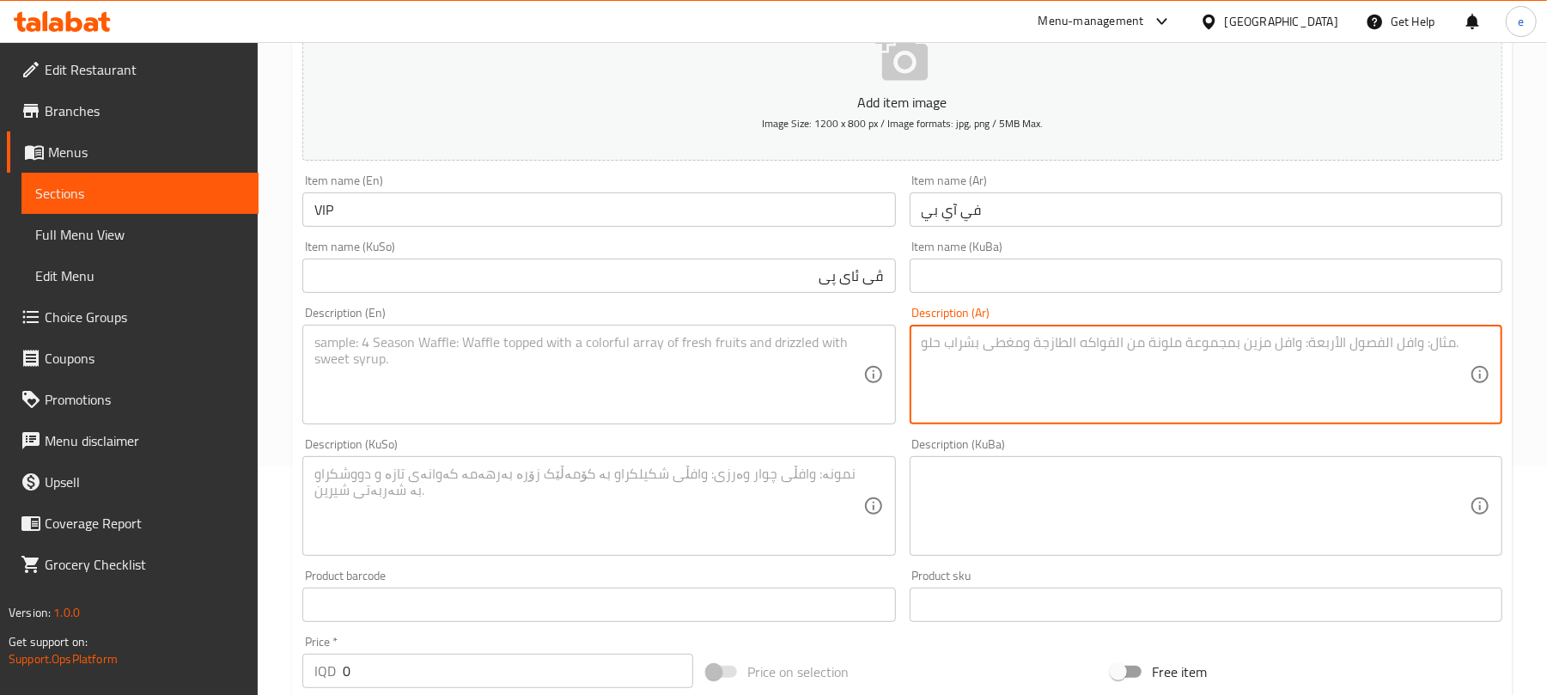
click at [1012, 387] on textarea at bounding box center [1196, 375] width 548 height 82
paste textarea "Strawberries, ice cream and bananas"
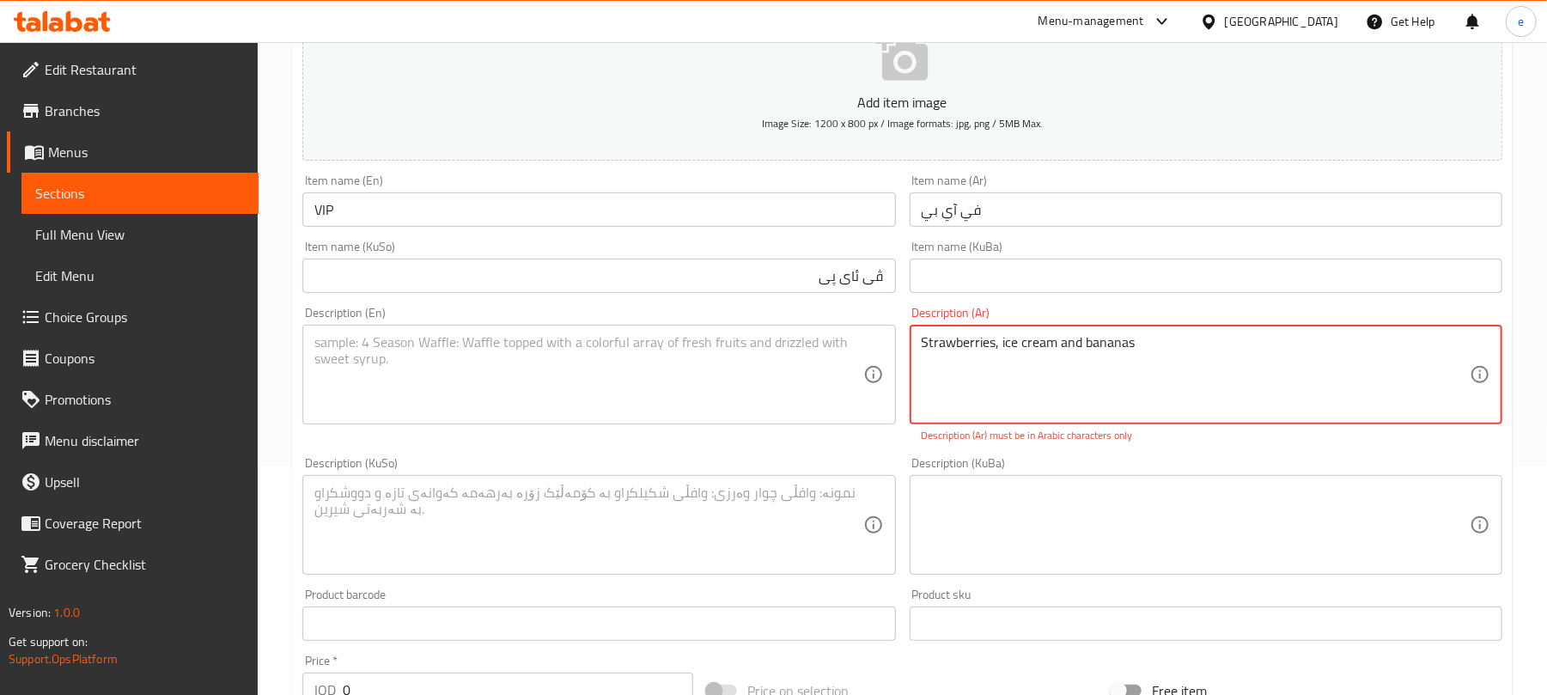
type textarea "Strawberries, ice cream and bananas"
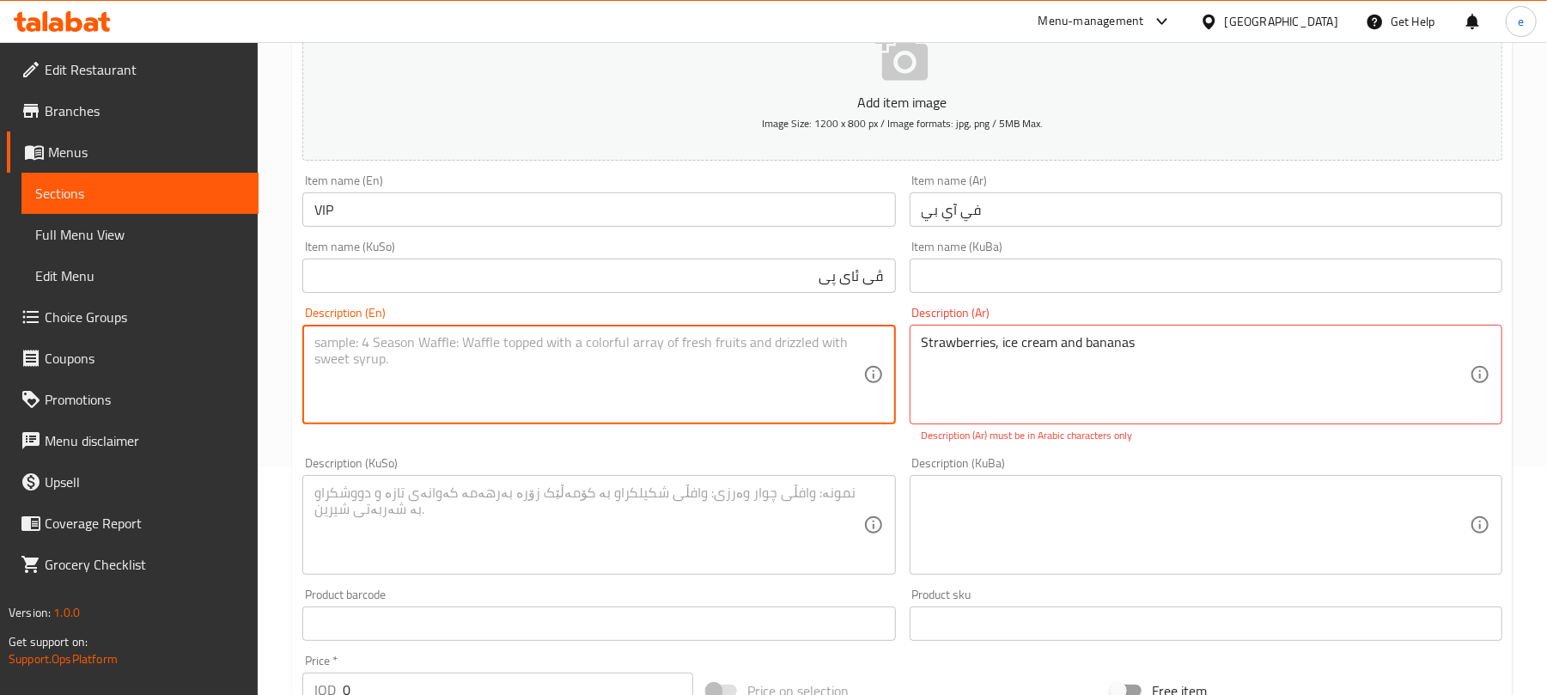
click at [695, 382] on textarea at bounding box center [588, 375] width 548 height 82
paste textarea "Strawberries, ice cream and bananas"
type textarea "Strawberries, ice cream and bananas"
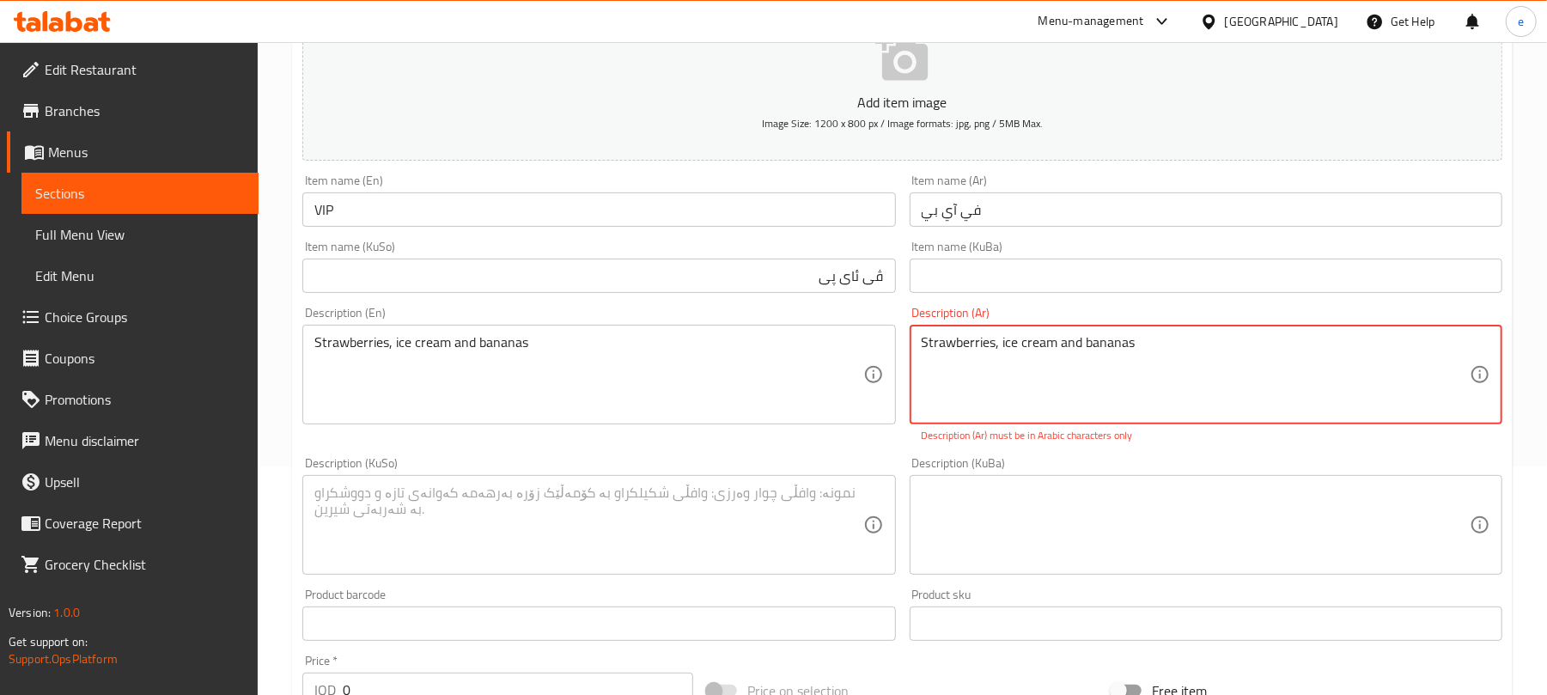
click at [1141, 397] on textarea "Strawberries, ice cream and bananas" at bounding box center [1196, 375] width 548 height 82
paste textarea "فراولة، [PERSON_NAME] وموز"
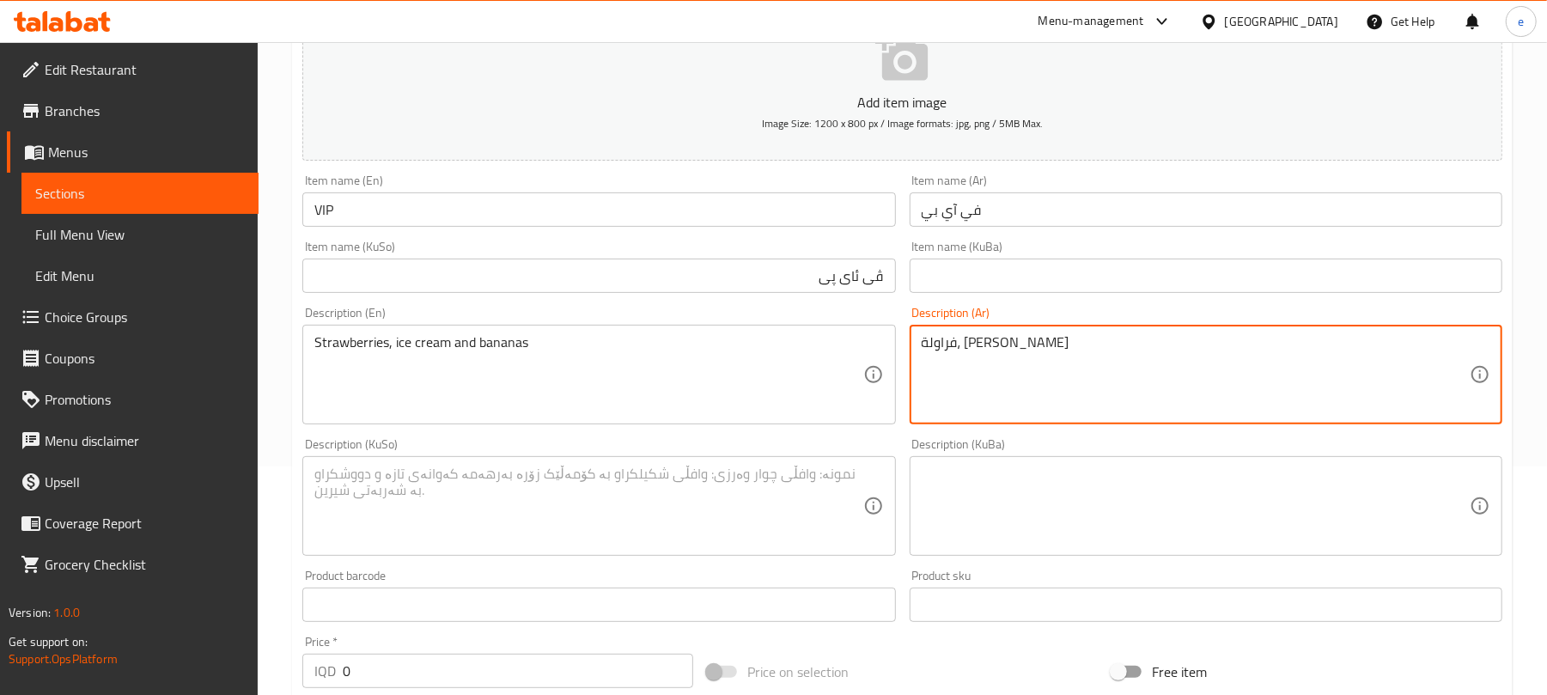
type textarea "فراولة، [PERSON_NAME] وموز"
click at [774, 529] on textarea at bounding box center [588, 507] width 548 height 82
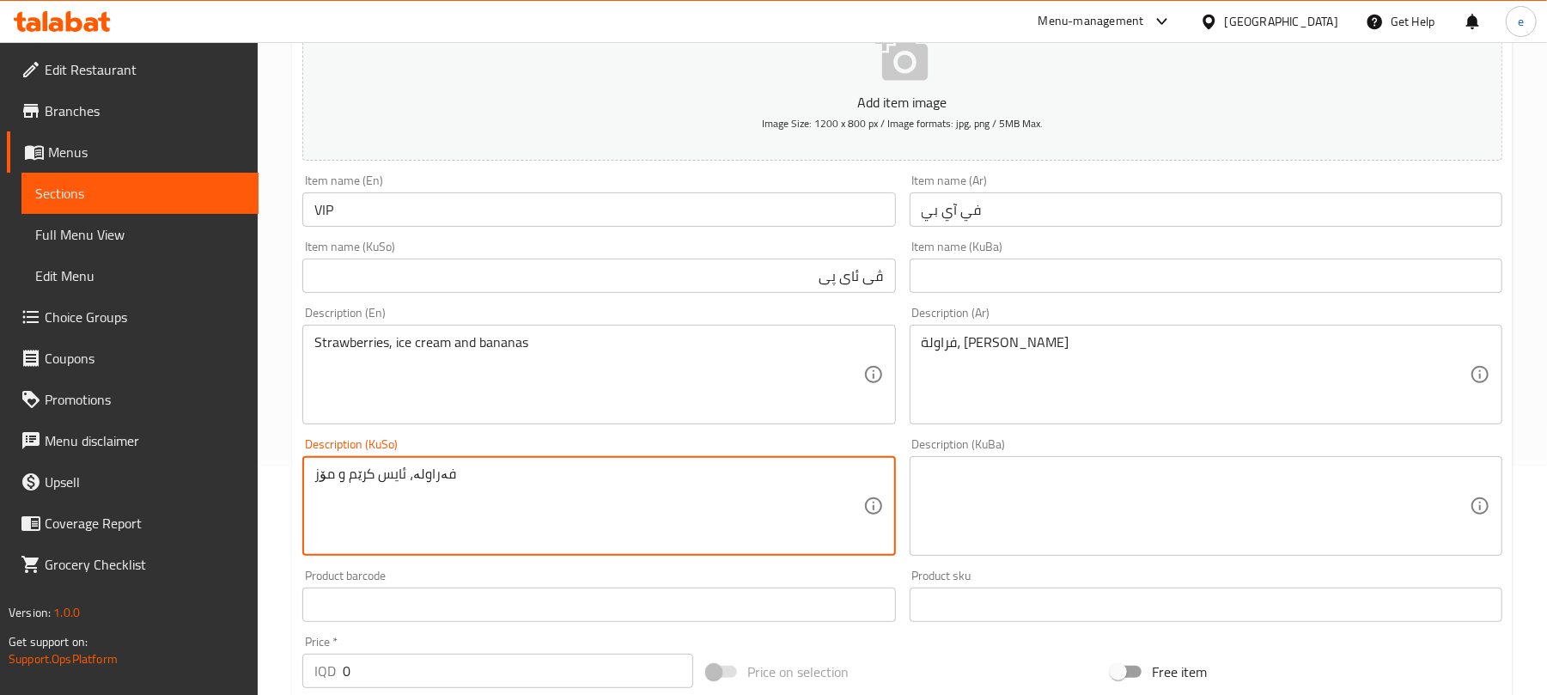
type textarea "فەراولە، ئایس کرێم و مۆز"
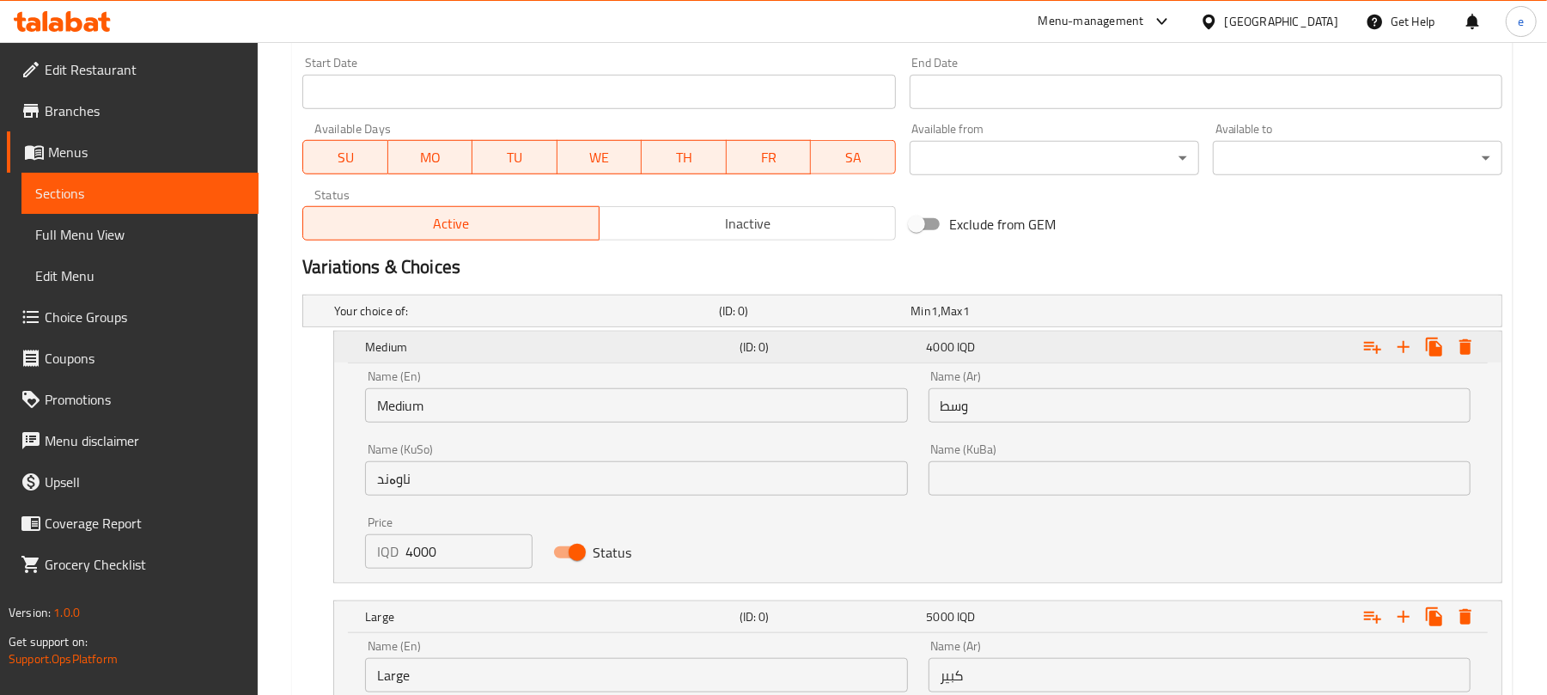
scroll to position [1197, 0]
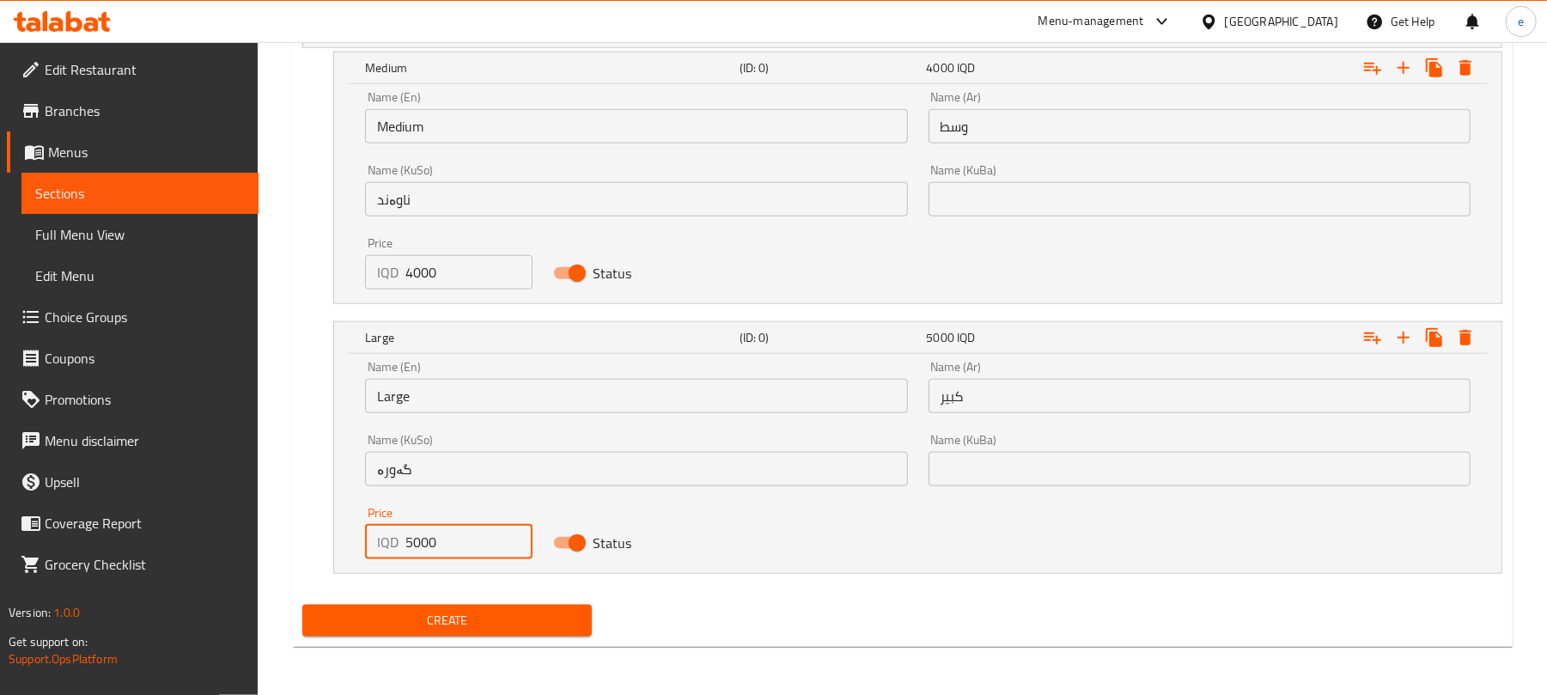
drag, startPoint x: 466, startPoint y: 544, endPoint x: 356, endPoint y: 561, distance: 111.3
click at [356, 561] on div "Price IQD 5000 Price" at bounding box center [448, 533] width 187 height 73
paste input "500"
type input "5000"
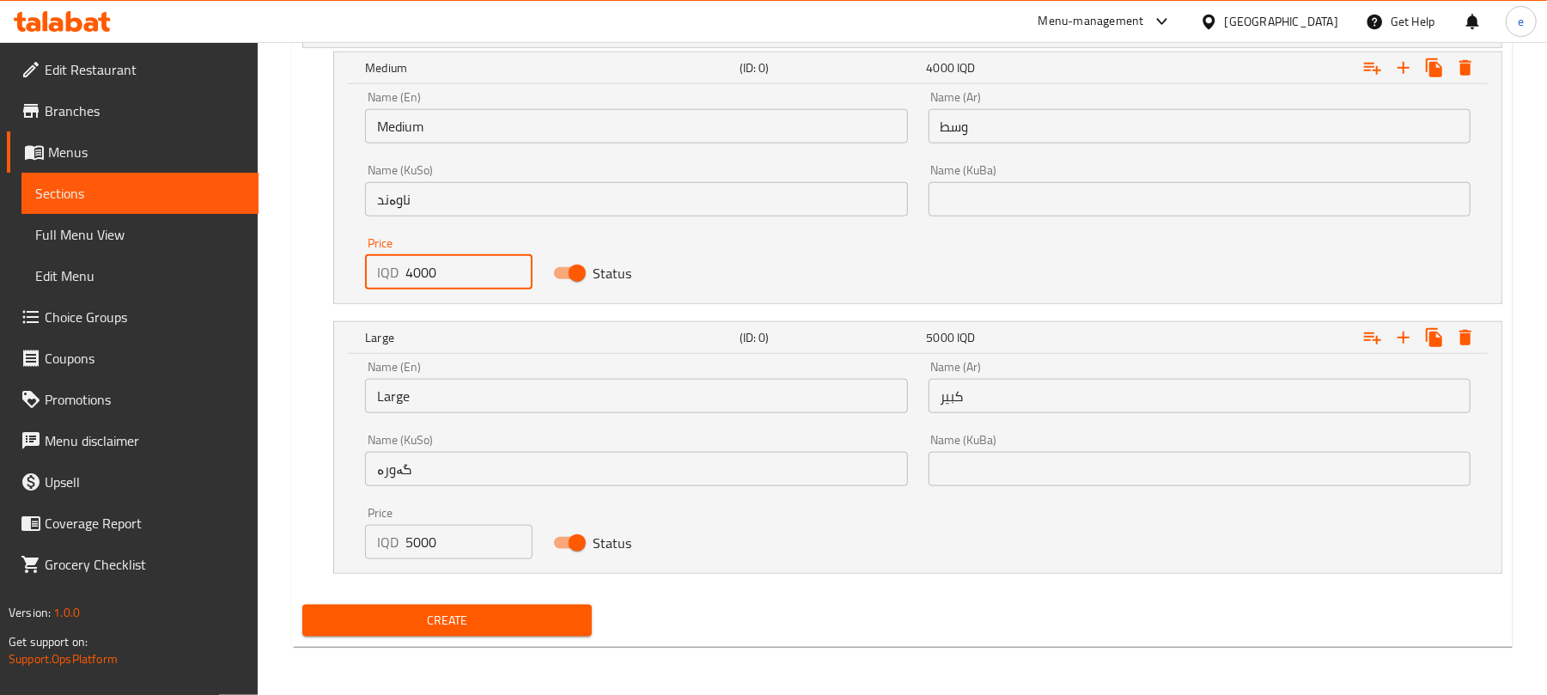
drag, startPoint x: 436, startPoint y: 275, endPoint x: 369, endPoint y: 279, distance: 67.1
click at [373, 279] on div "IQD 4000 Price" at bounding box center [448, 272] width 167 height 34
paste input "400"
type input "4000"
click at [472, 626] on span "Create" at bounding box center [447, 620] width 262 height 21
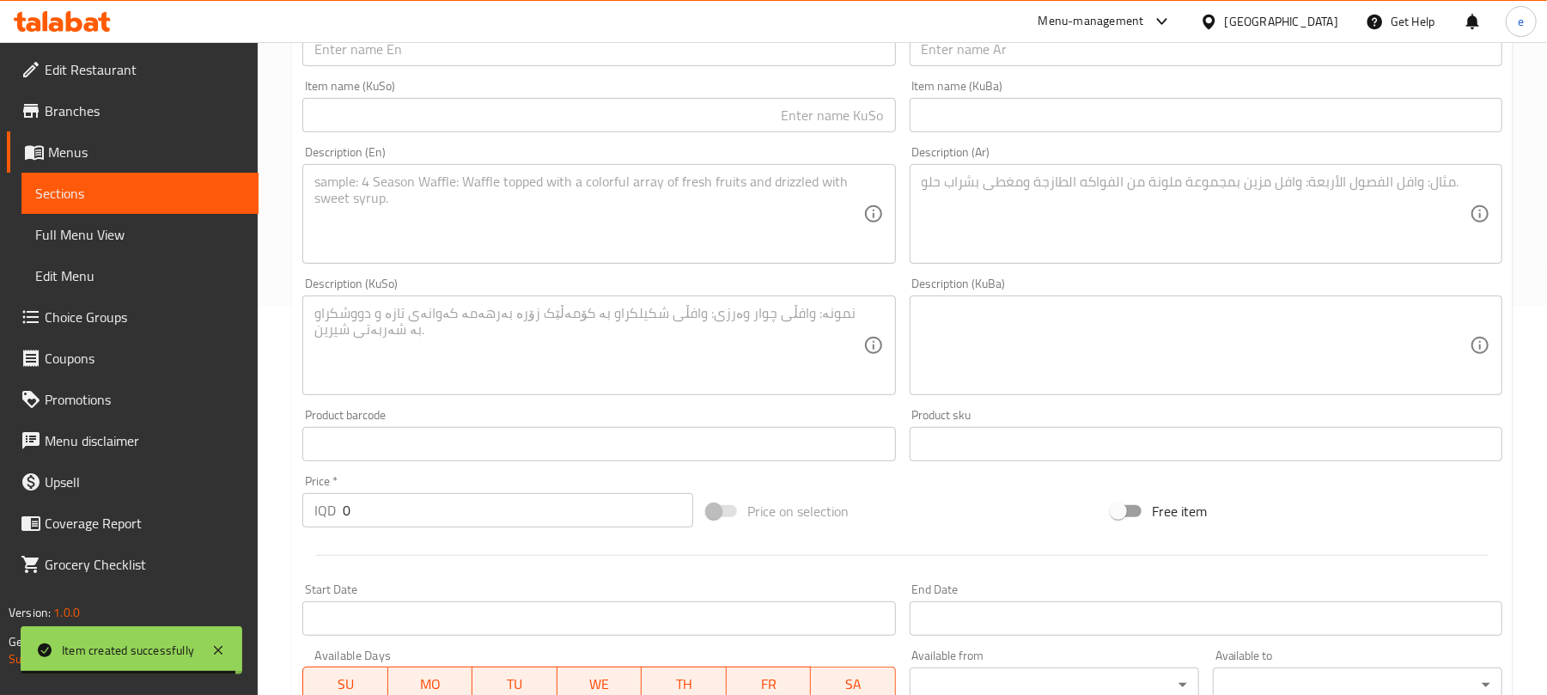
scroll to position [280, 0]
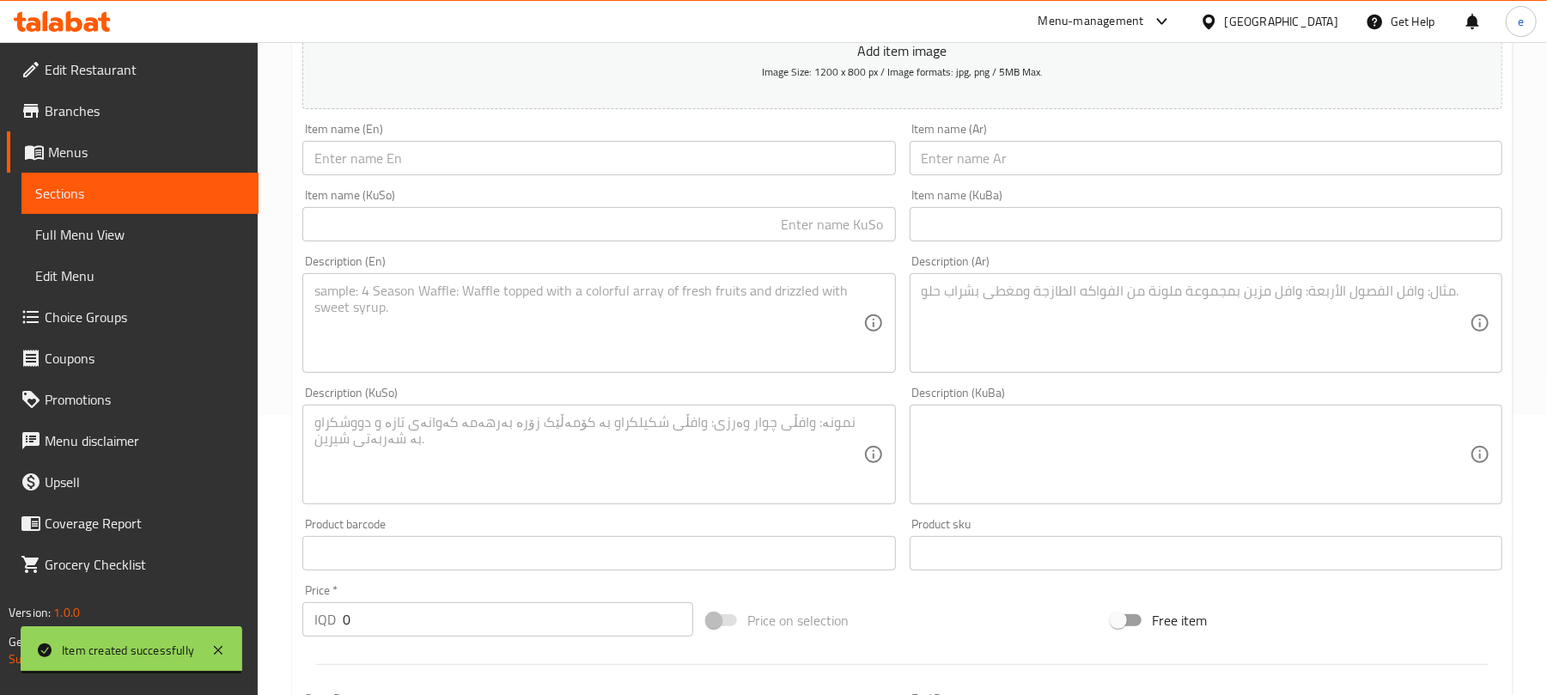
click at [1011, 159] on input "text" at bounding box center [1206, 158] width 593 height 34
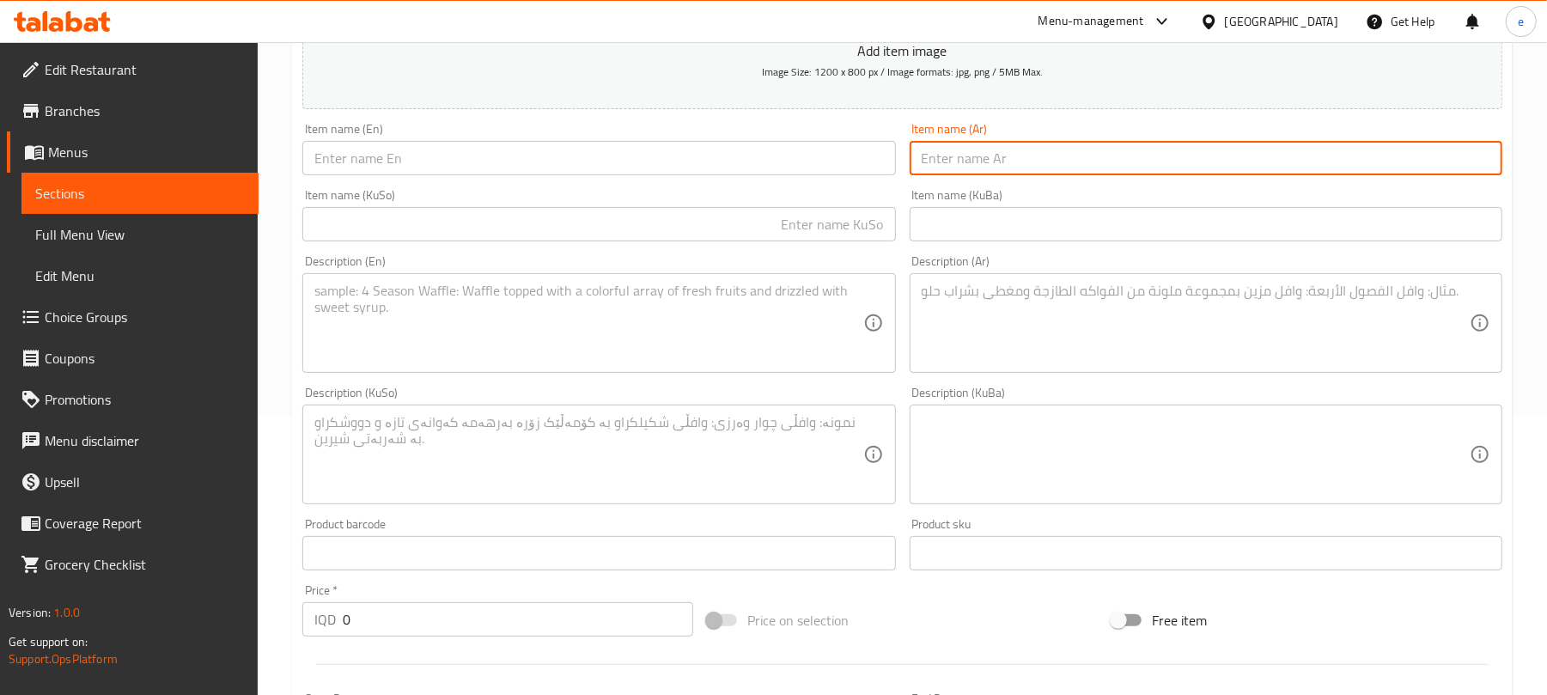
paste input "Hammurabi Mix"
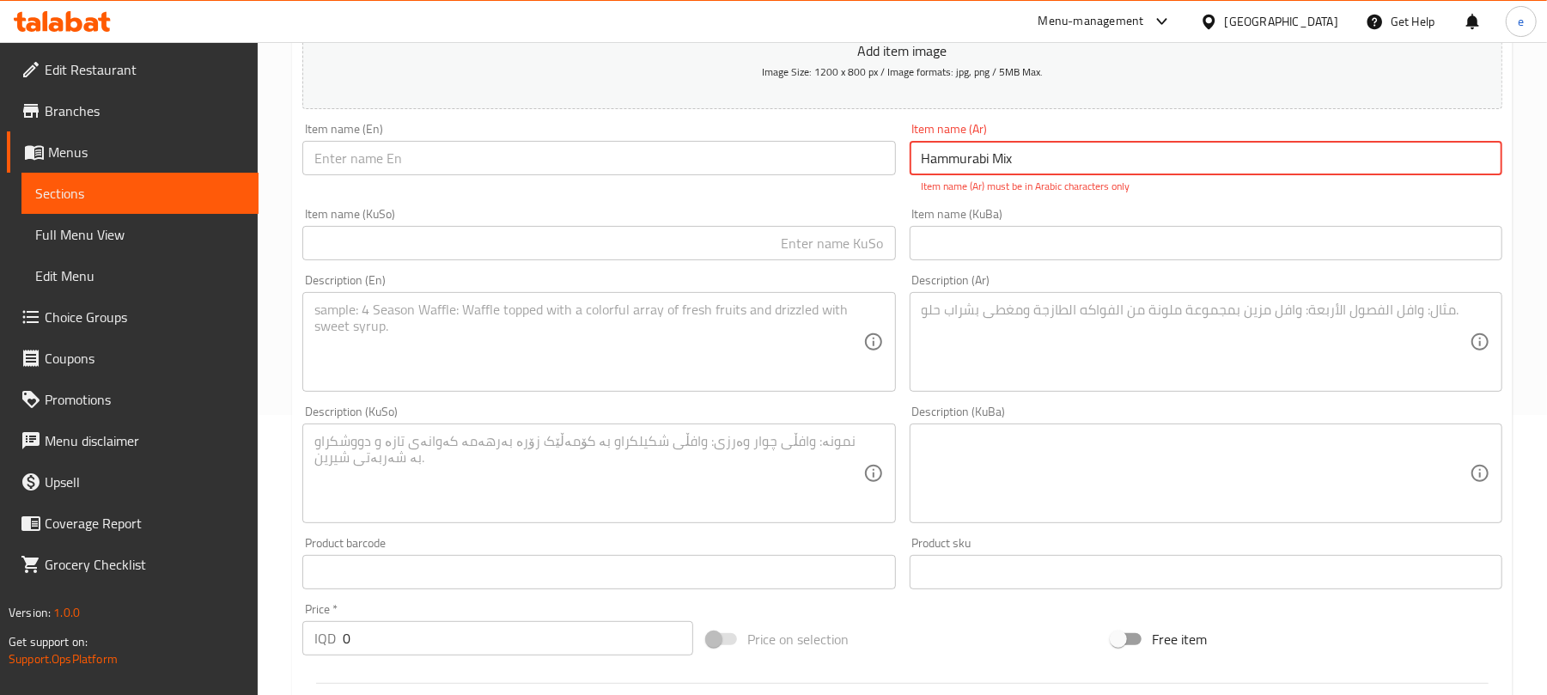
type input "Hammurabi Mix"
click at [790, 158] on input "text" at bounding box center [598, 158] width 593 height 34
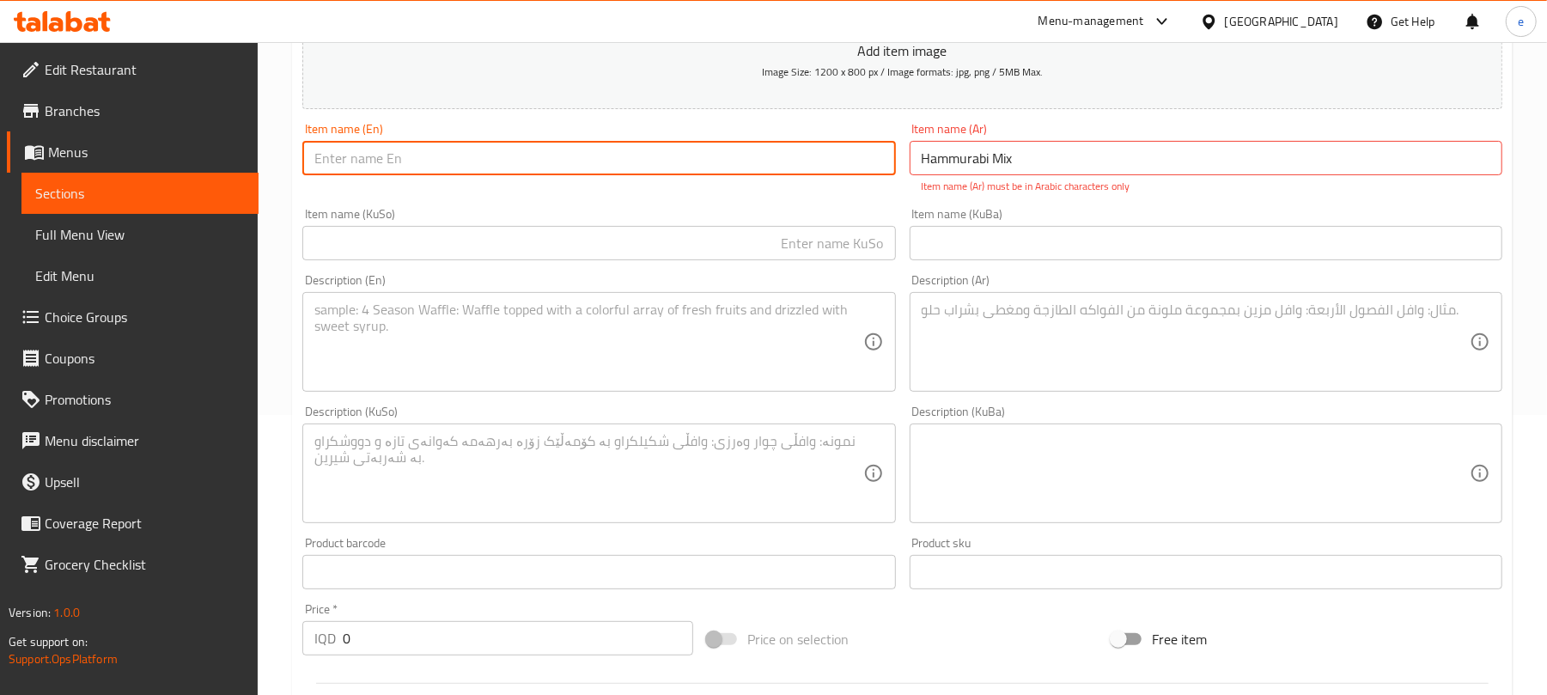
click at [761, 162] on input "text" at bounding box center [598, 158] width 593 height 34
paste input "Hammurabi Mix"
type input "Hammurabi Mix"
click at [978, 158] on input "Hammurabi Mix" at bounding box center [1206, 158] width 593 height 34
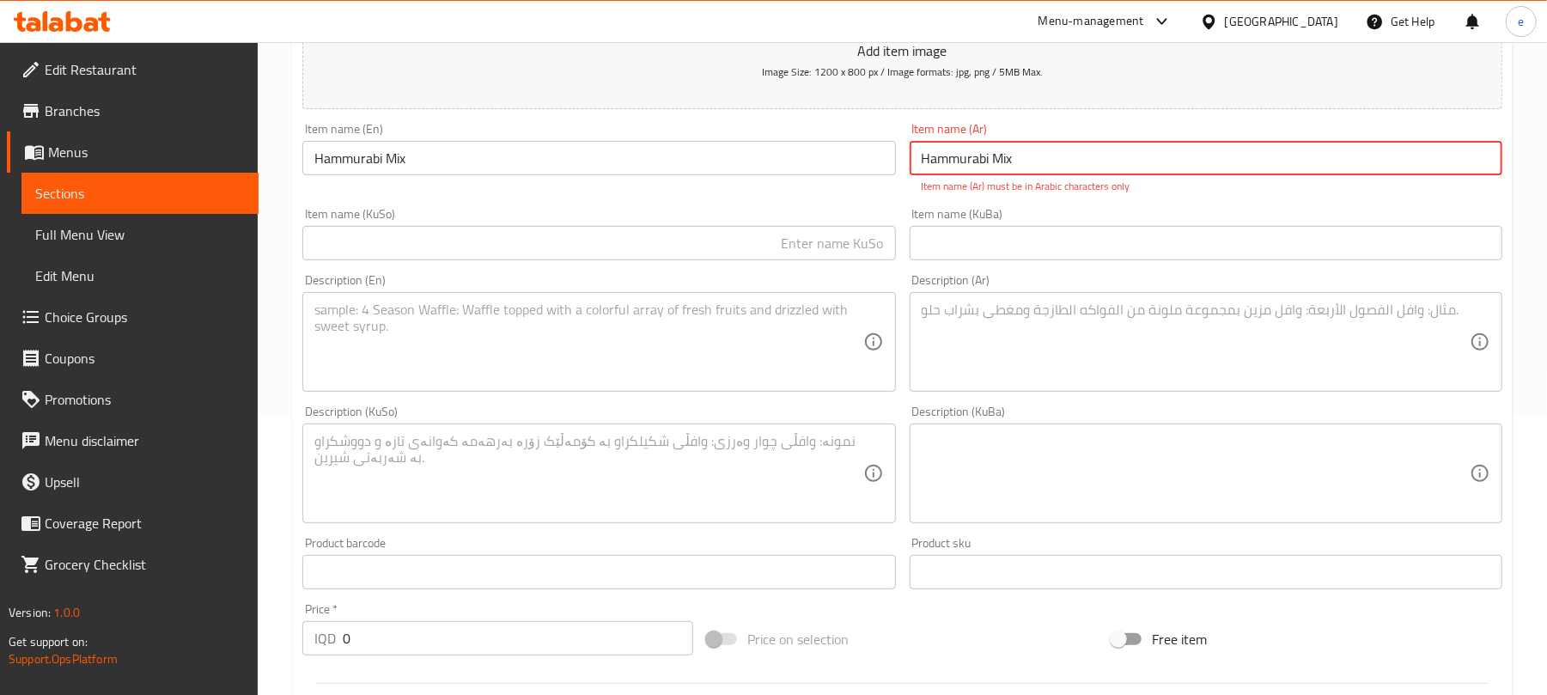
click at [978, 158] on input "Hammurabi Mix" at bounding box center [1206, 158] width 593 height 34
paste input "حمورابي مكس"
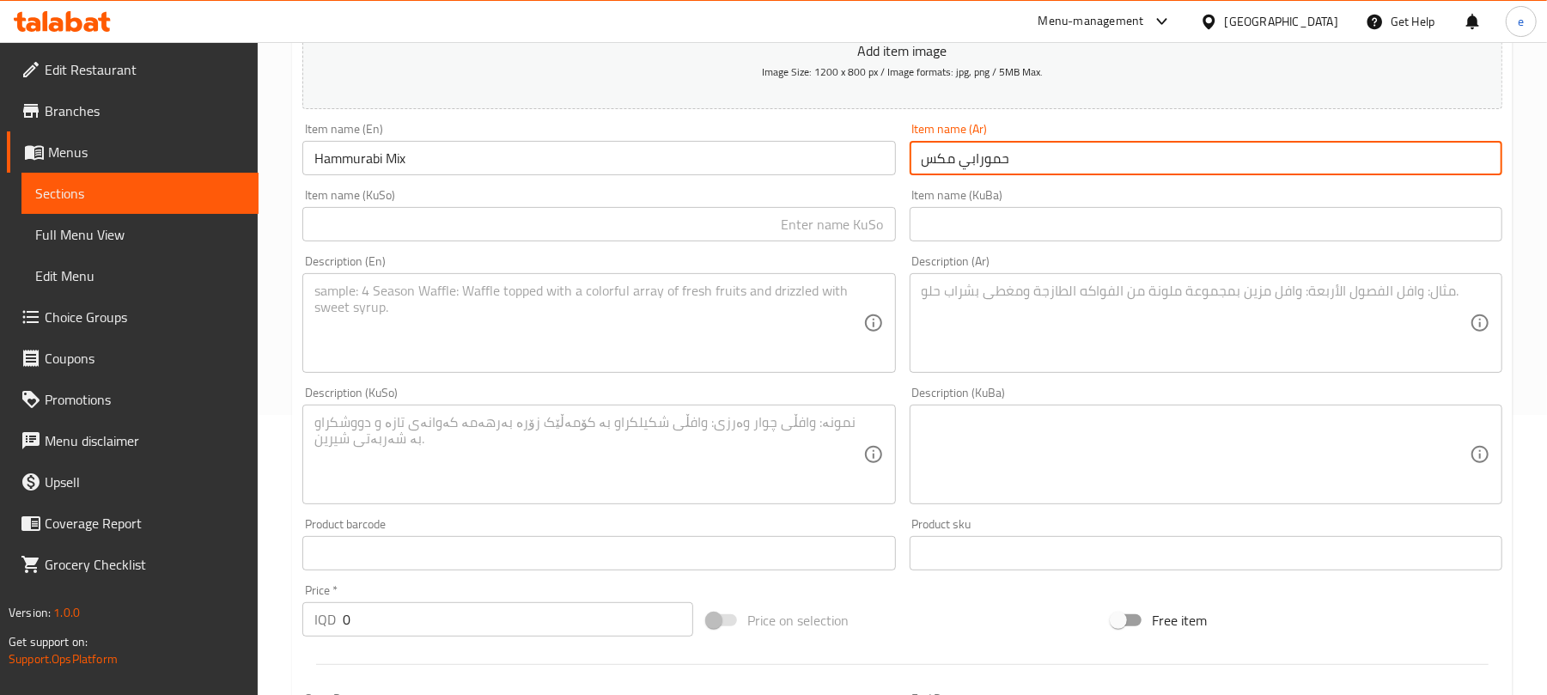
type input "حمورابي مكس"
click at [868, 229] on input "text" at bounding box center [598, 224] width 593 height 34
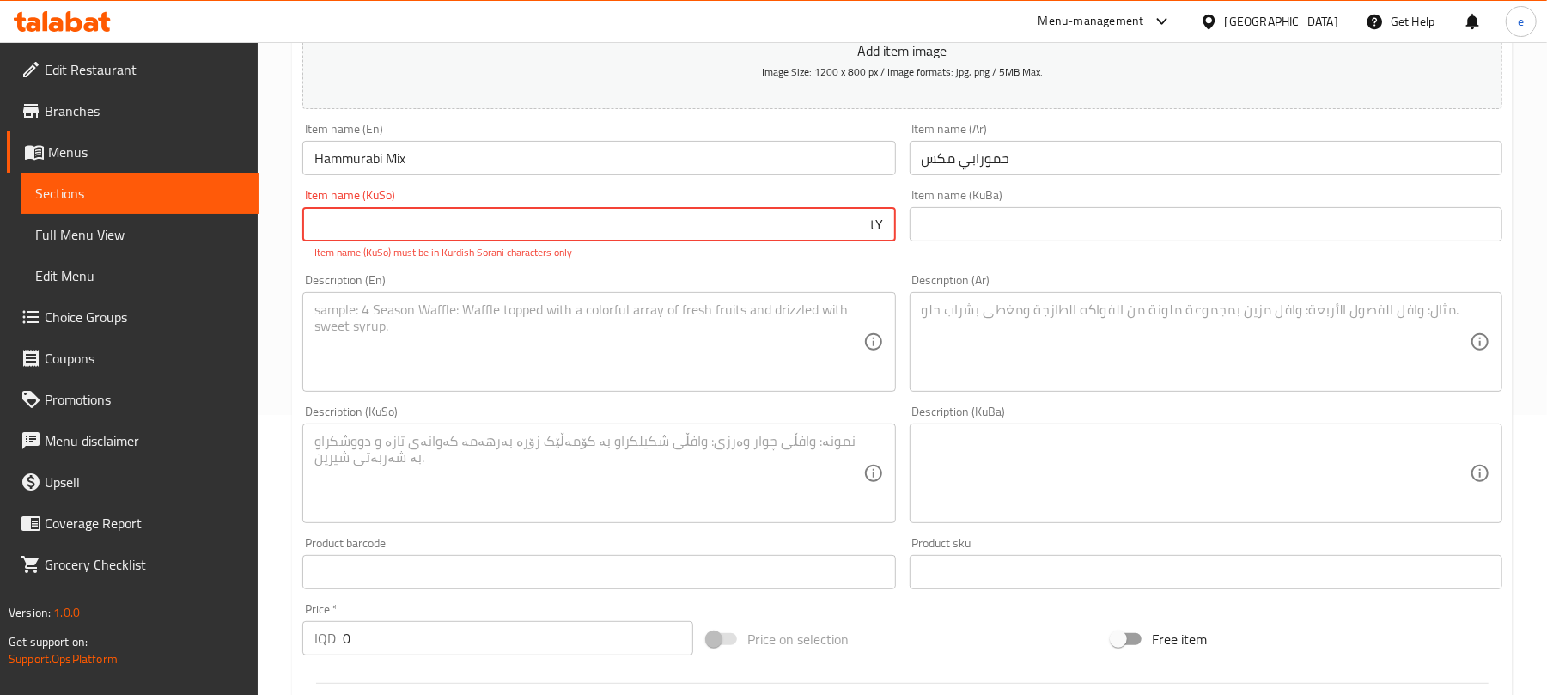
type input "t"
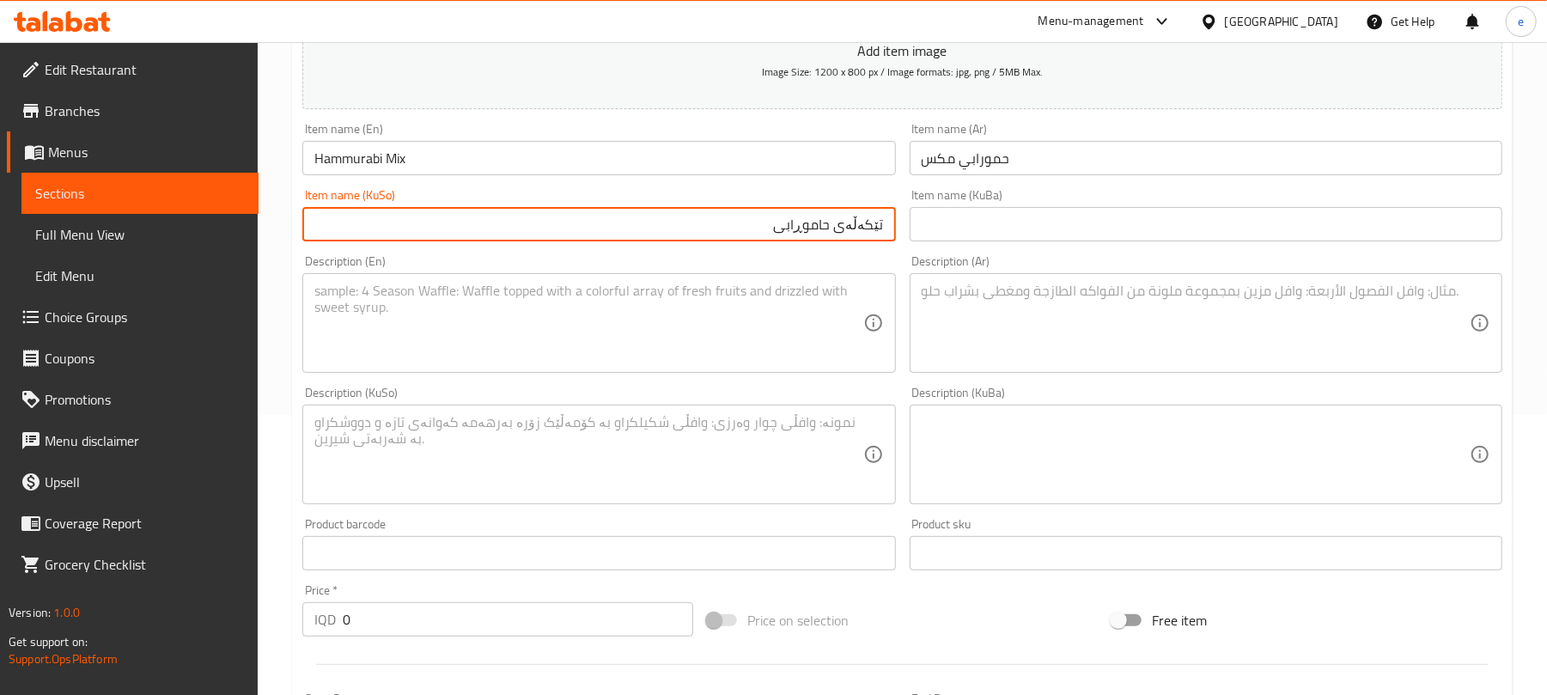
type input "تێکەڵەی حاموڕابی"
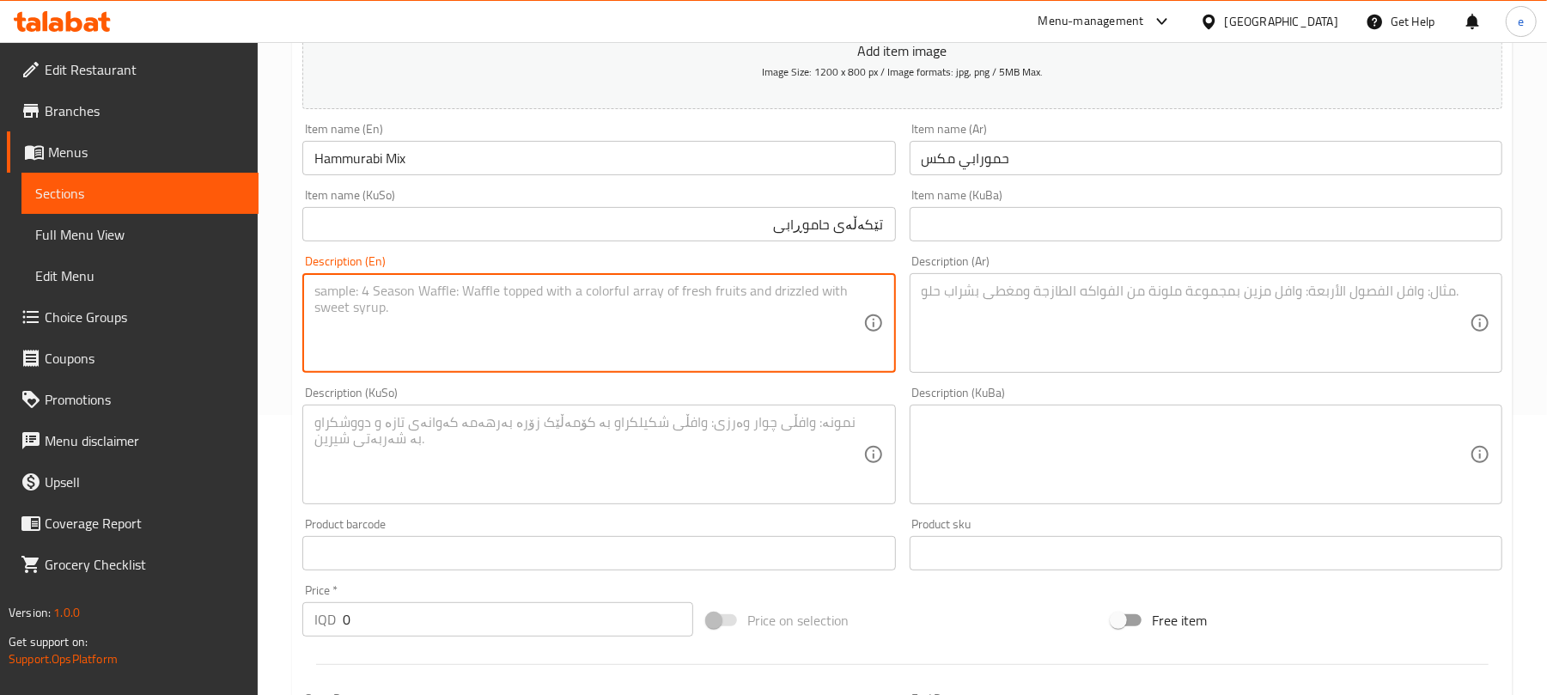
click at [651, 347] on textarea at bounding box center [588, 324] width 548 height 82
paste textarea "Strawberry milkshake, pomegranate seeds, ice cream and mango milkshake"
type textarea "Strawberry milkshake, pomegranate seeds, ice cream and mango milkshake"
click at [1225, 363] on textarea at bounding box center [1196, 324] width 548 height 82
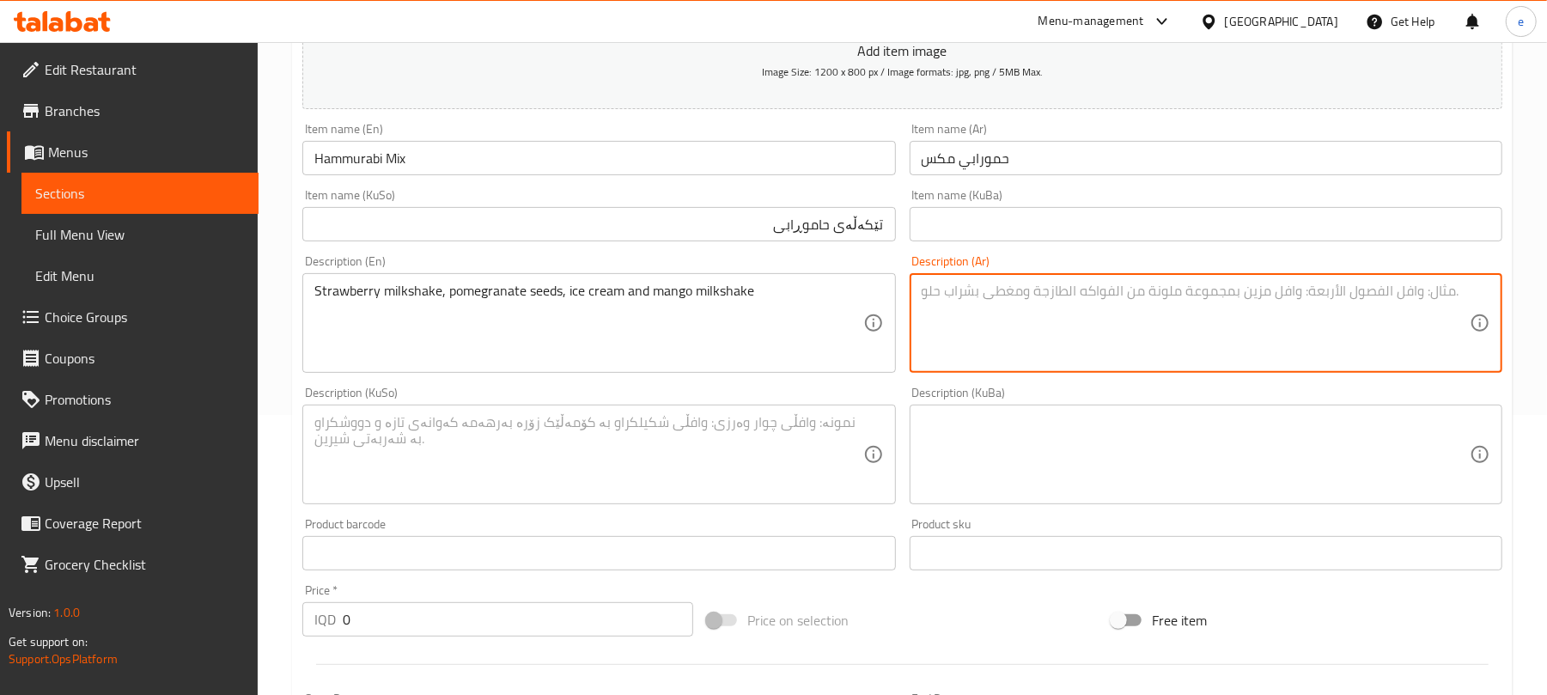
paste textarea "ميلك شيك فراولة، حبات رمان، آيس كريم وميلك شيك مانجو"
type textarea "ميلك شيك فراولة، حبات رمان، آيس كريم وميلك شيك مانجو"
click at [739, 437] on textarea at bounding box center [588, 455] width 548 height 82
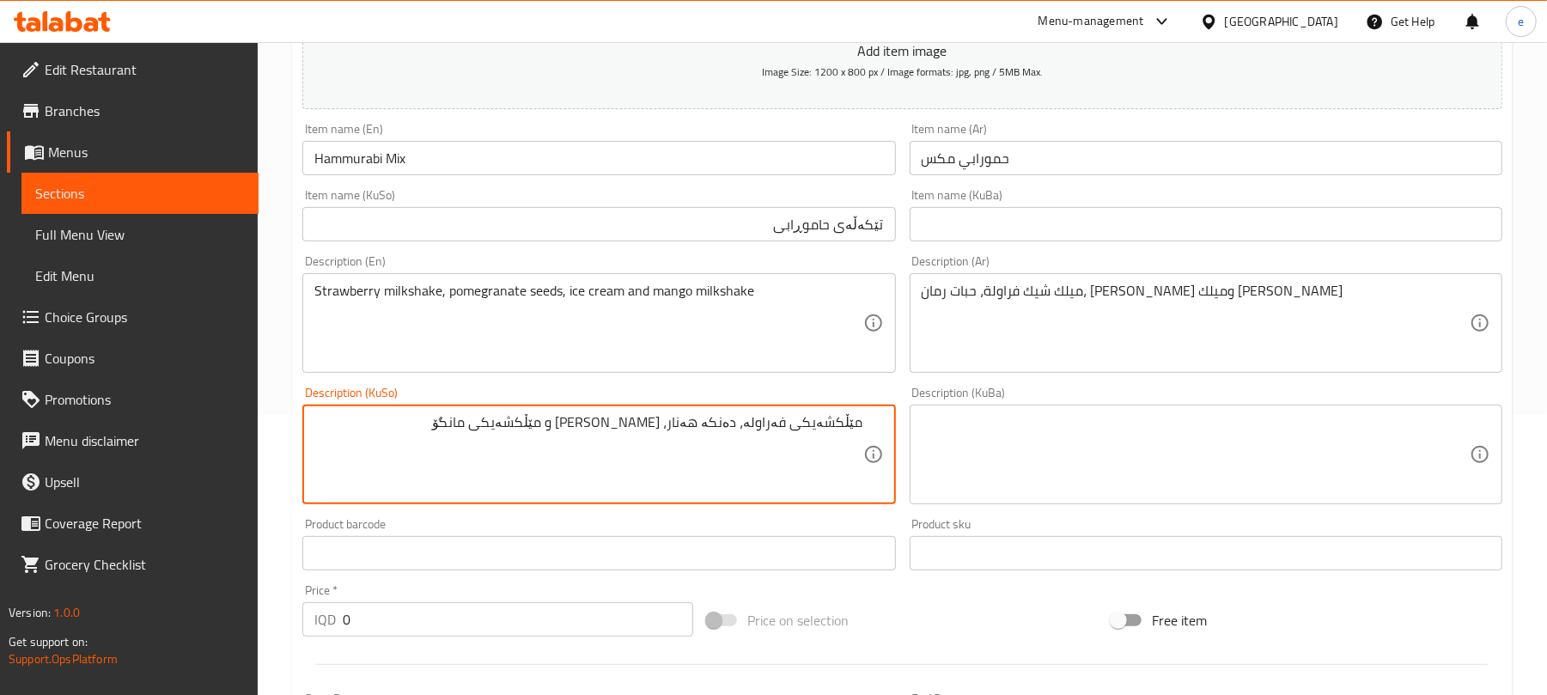
type textarea "مێڵکشەیکی فەراولە، دەنکە هەنار، ئایس کریم و مێڵکشەیکی مانگۆ"
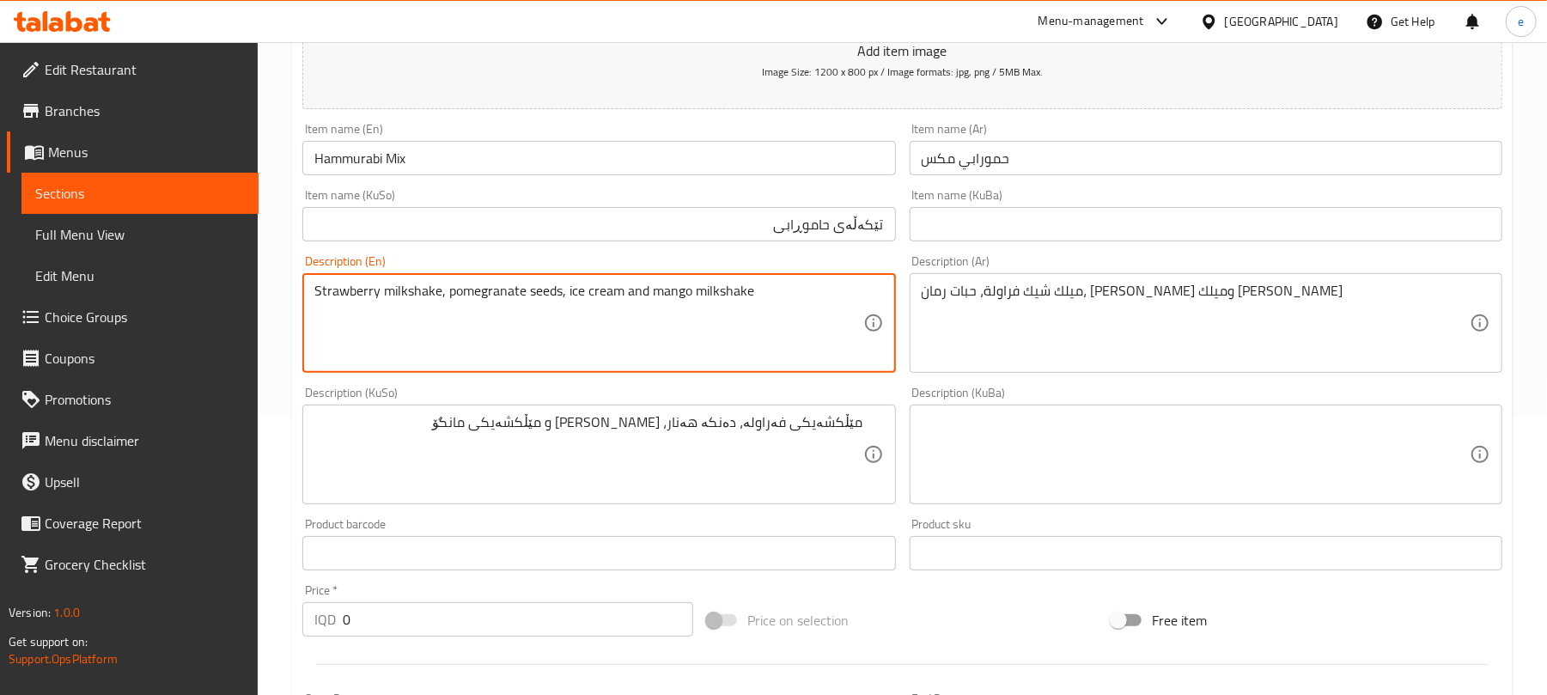
click at [411, 294] on textarea "Strawberry milkshake, pomegranate seeds, ice cream and mango milkshake" at bounding box center [588, 324] width 548 height 82
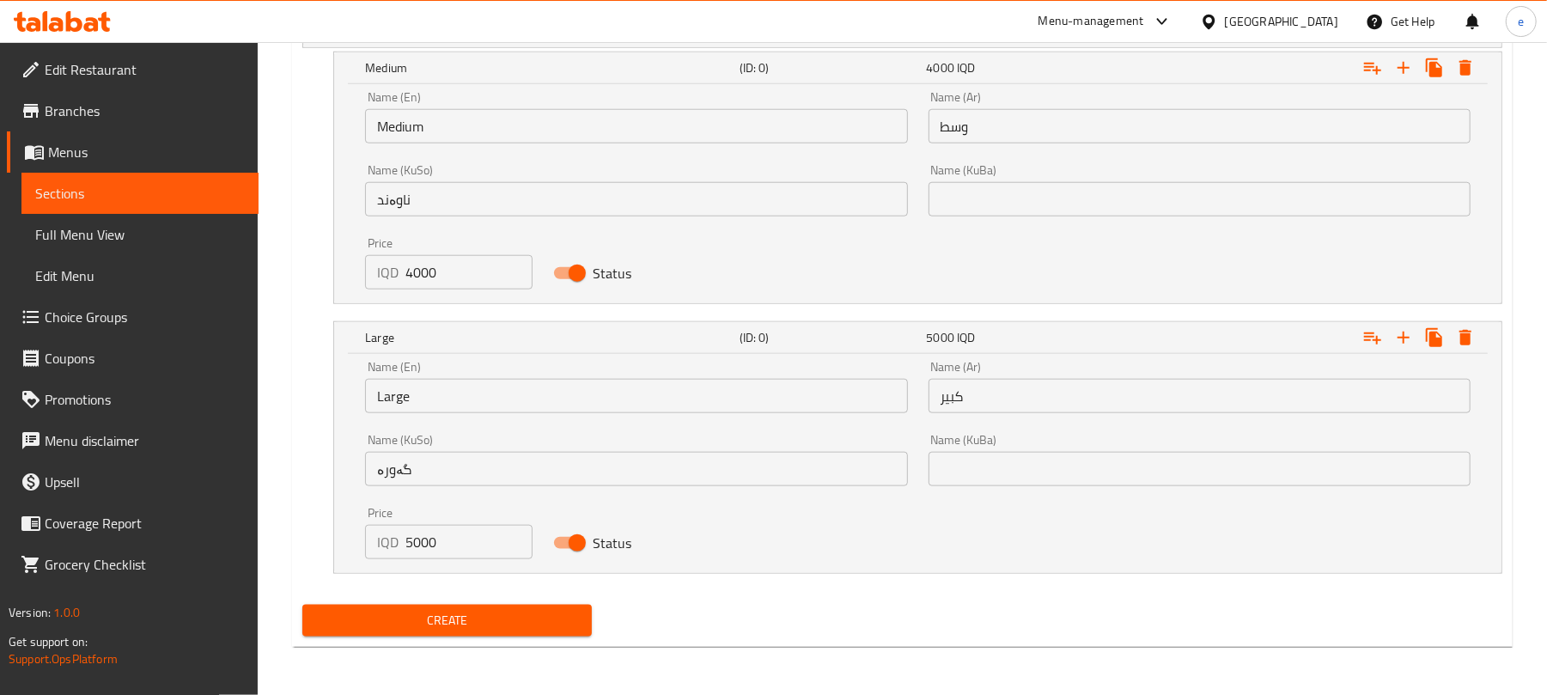
scroll to position [1197, 0]
drag, startPoint x: 444, startPoint y: 553, endPoint x: 383, endPoint y: 548, distance: 61.2
click at [383, 548] on div "IQD 5000 Price" at bounding box center [448, 542] width 167 height 34
paste input "550"
type input "5500"
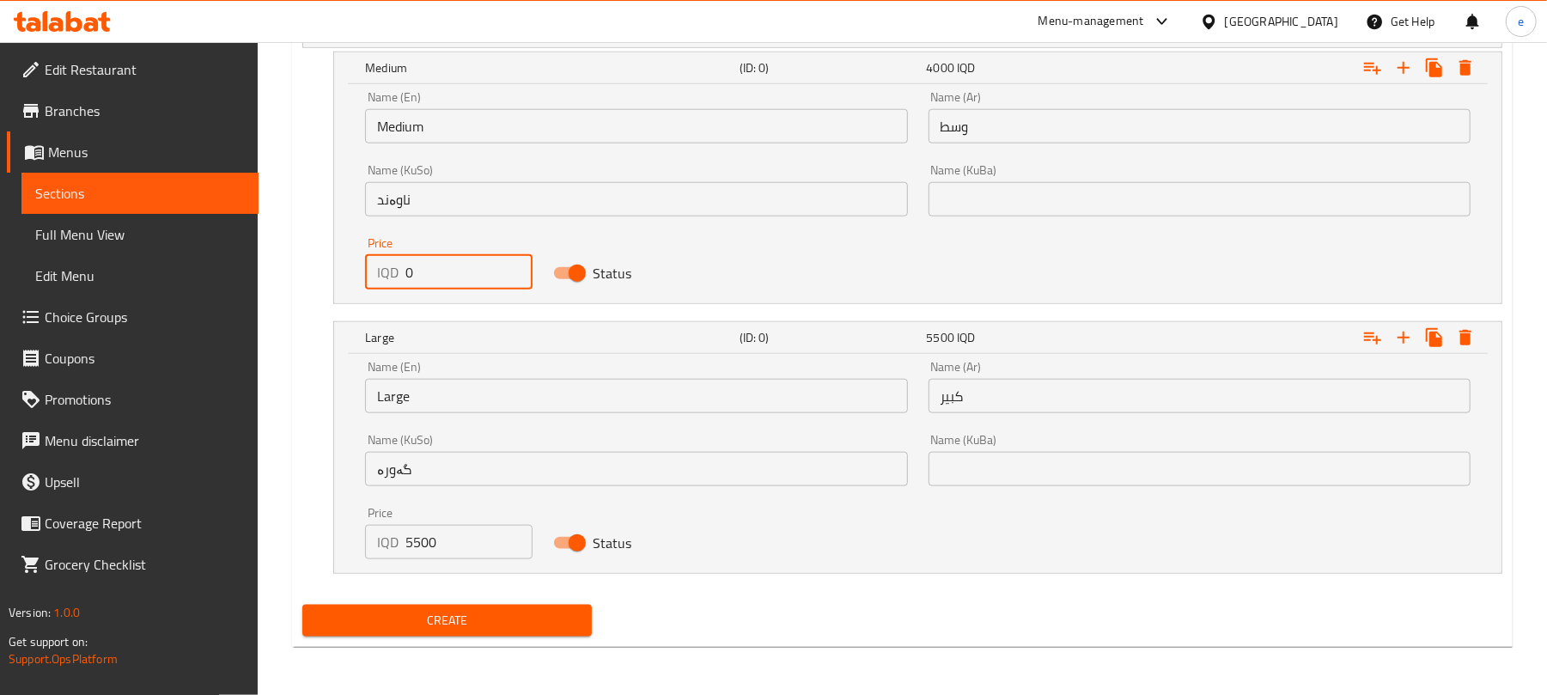
drag, startPoint x: 440, startPoint y: 273, endPoint x: 379, endPoint y: 272, distance: 61.0
click at [379, 272] on div "IQD 0 Price" at bounding box center [448, 272] width 167 height 34
paste input "450"
type input "4500"
drag, startPoint x: 481, startPoint y: 613, endPoint x: 495, endPoint y: 634, distance: 24.8
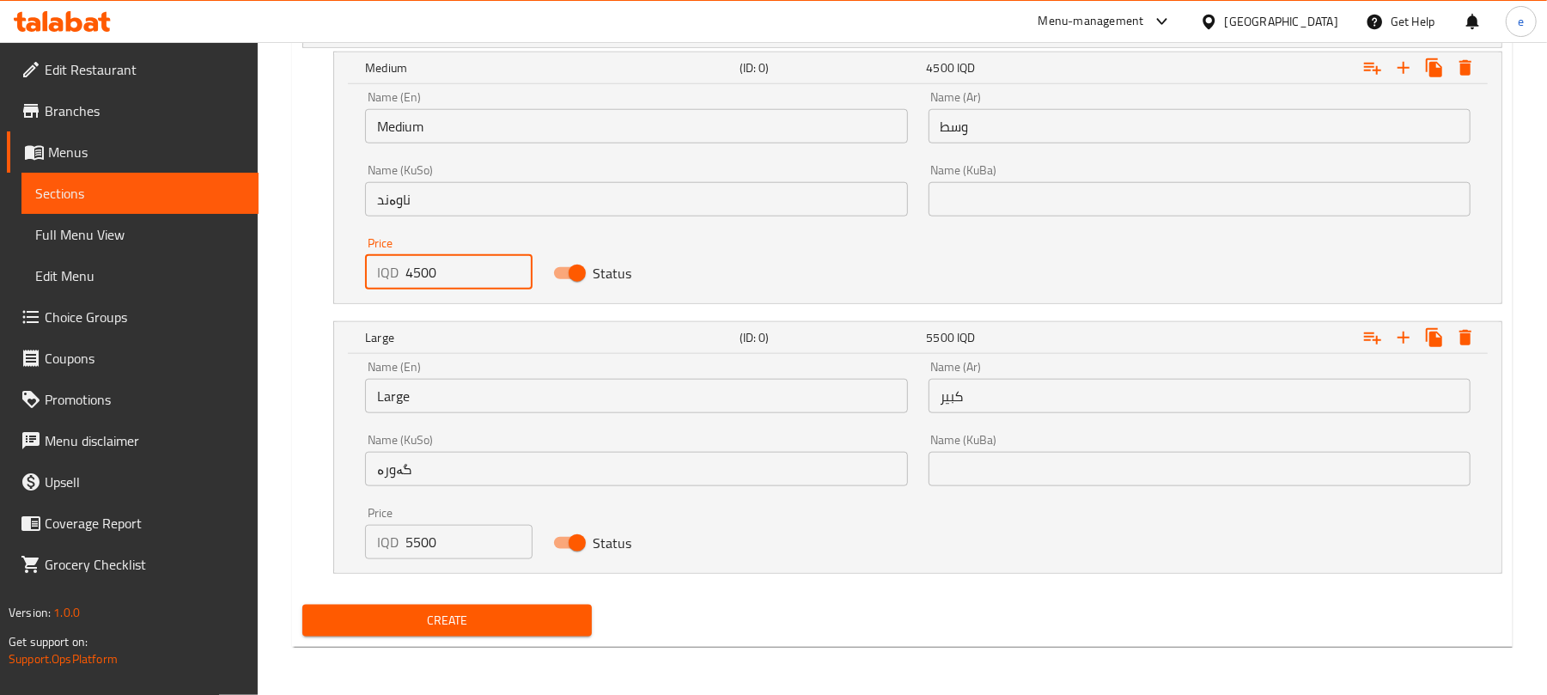
click at [481, 615] on span "Create" at bounding box center [447, 620] width 262 height 21
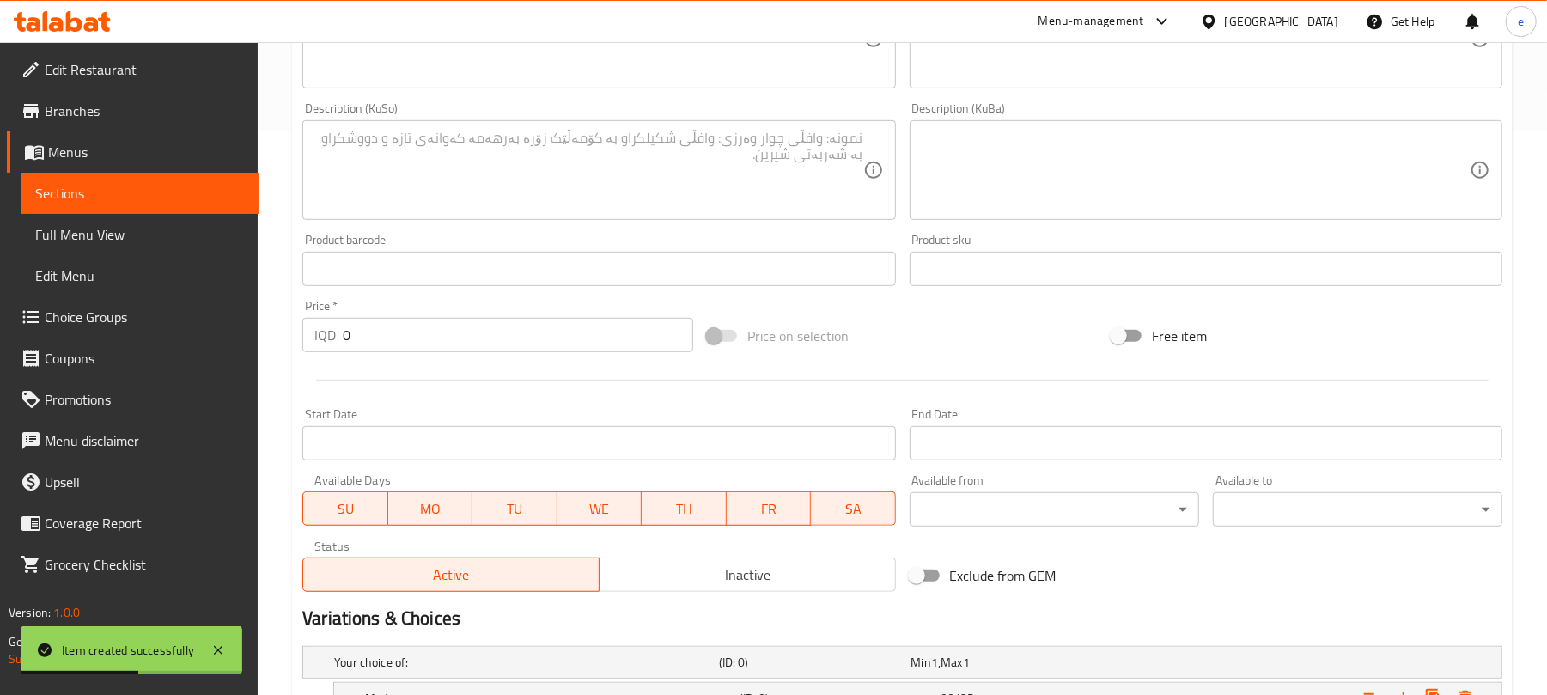
scroll to position [52, 0]
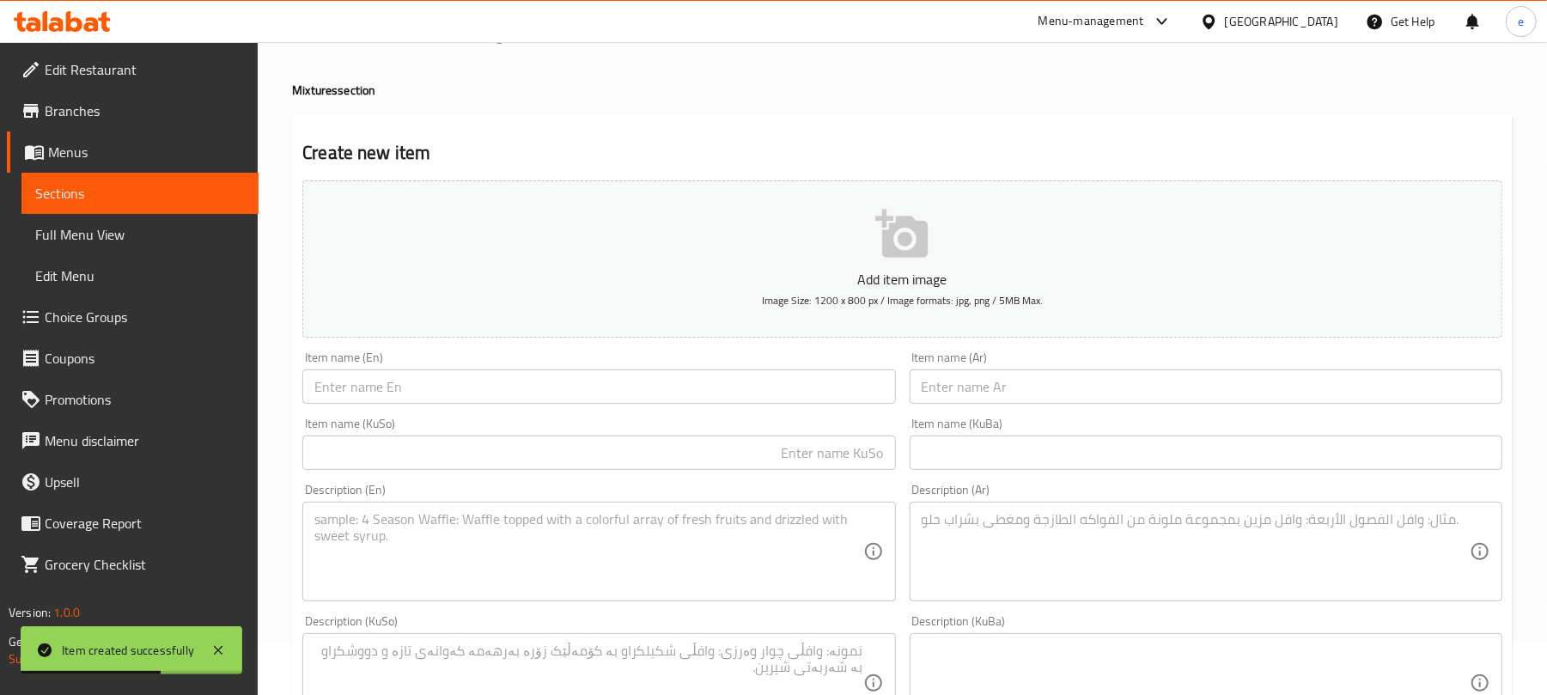
click at [571, 390] on input "text" at bounding box center [598, 386] width 593 height 34
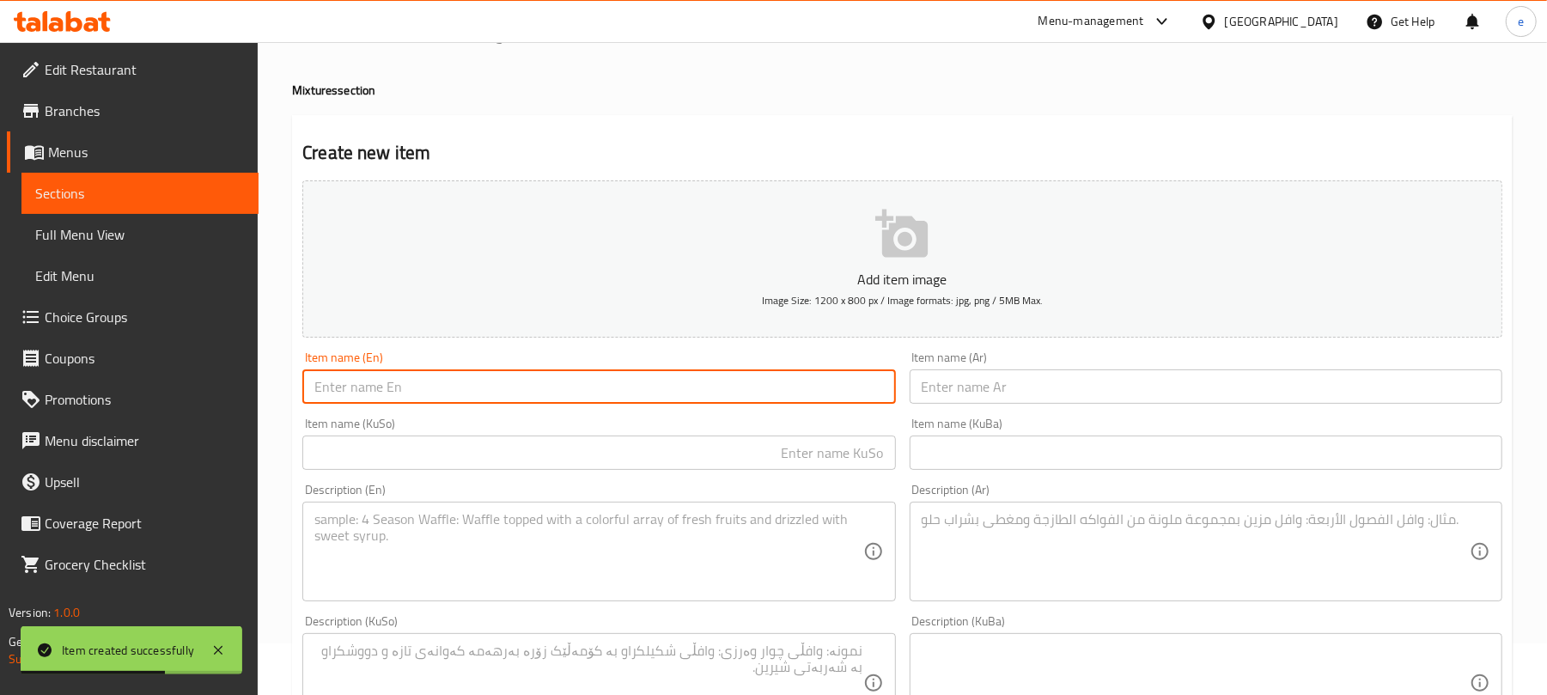
paste input "Emperor Mix"
type input "Emperor Mix"
drag, startPoint x: 1077, startPoint y: 411, endPoint x: 1073, endPoint y: 399, distance: 12.8
click at [1077, 410] on div "Item name (Ar) Item name (Ar)" at bounding box center [1206, 377] width 606 height 66
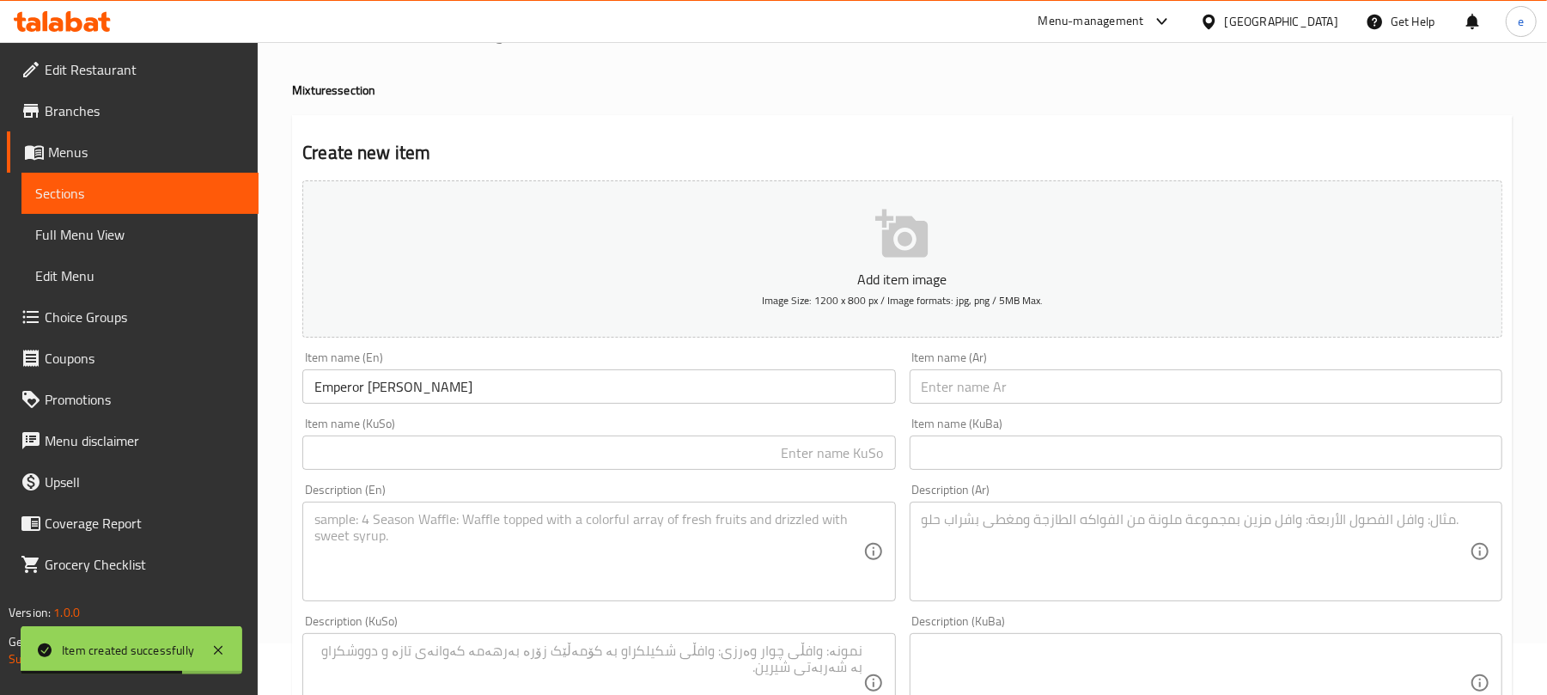
click at [1073, 397] on input "text" at bounding box center [1206, 386] width 593 height 34
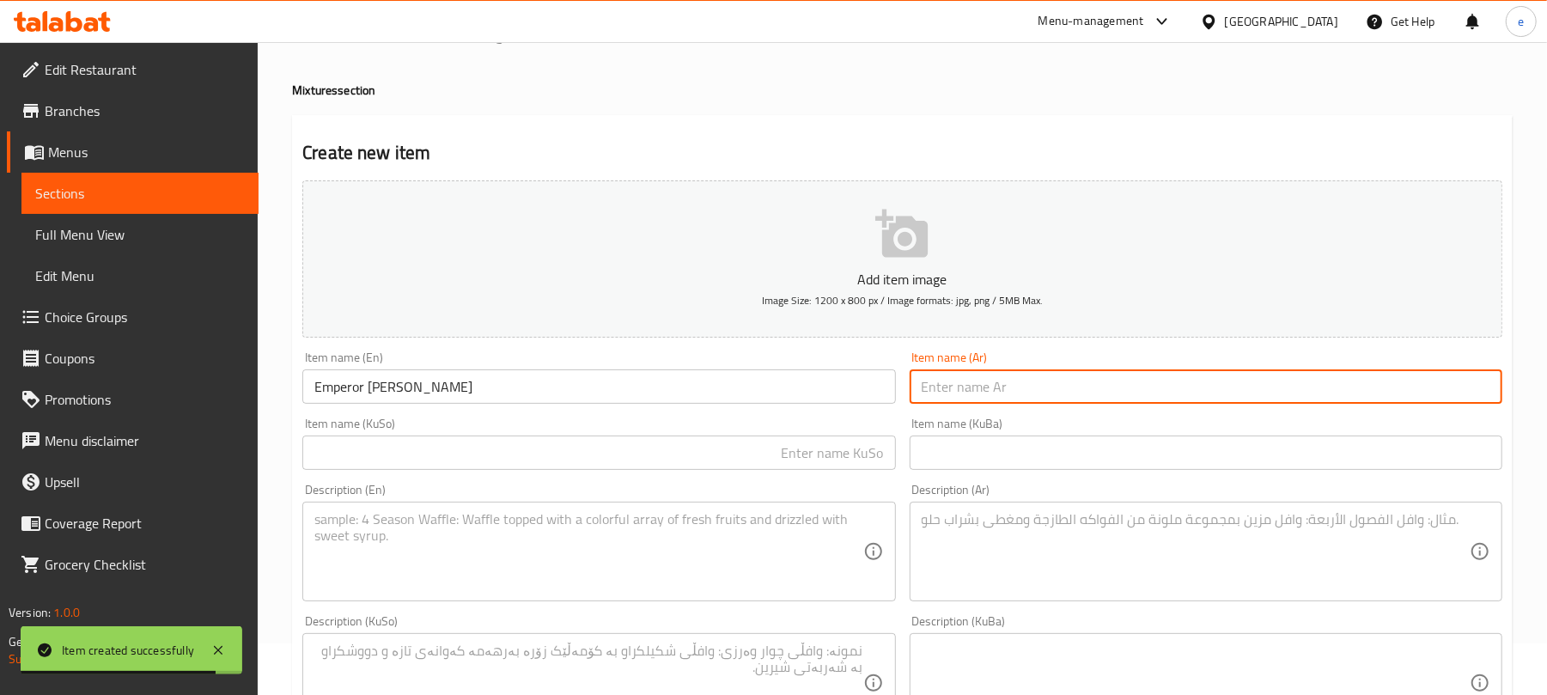
paste input "امبراطور مكس"
type input "امبراطور مكس"
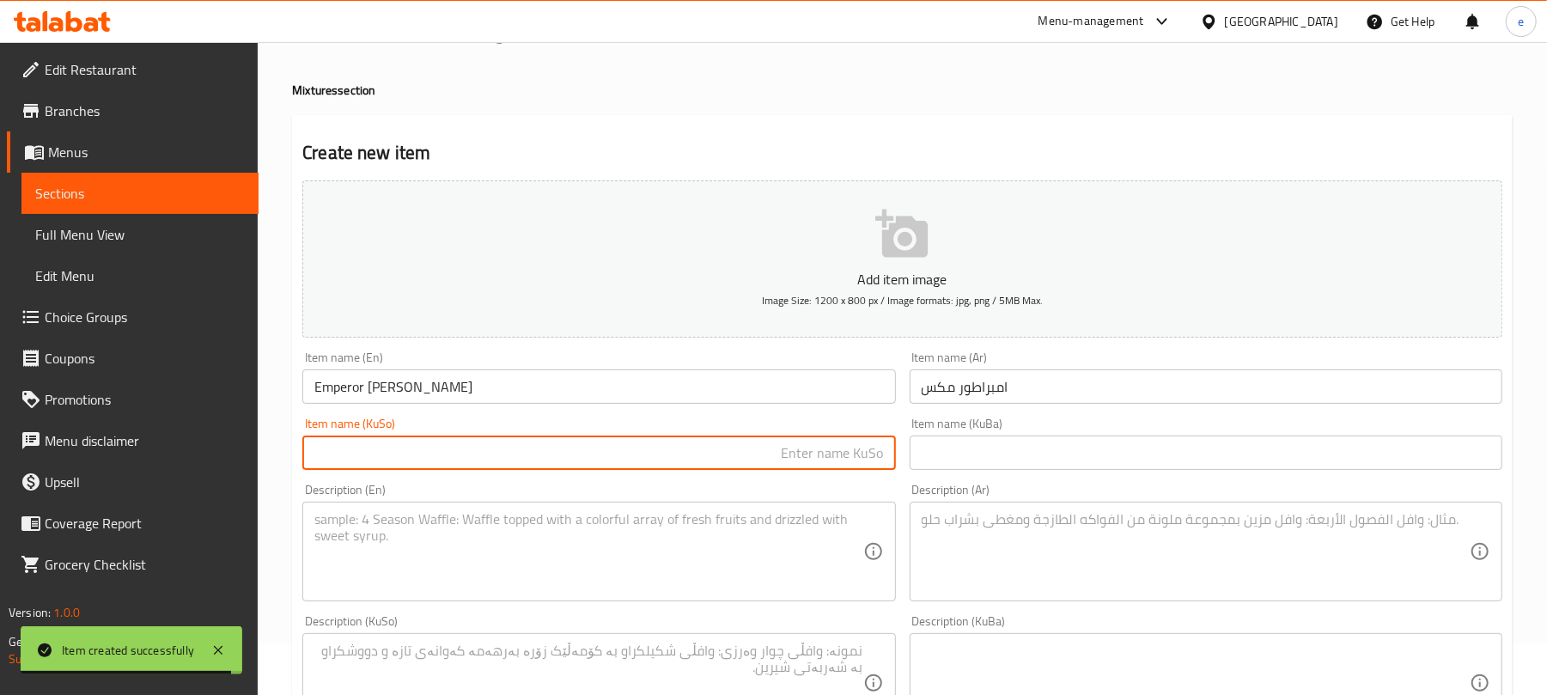
click at [852, 454] on input "text" at bounding box center [598, 453] width 593 height 34
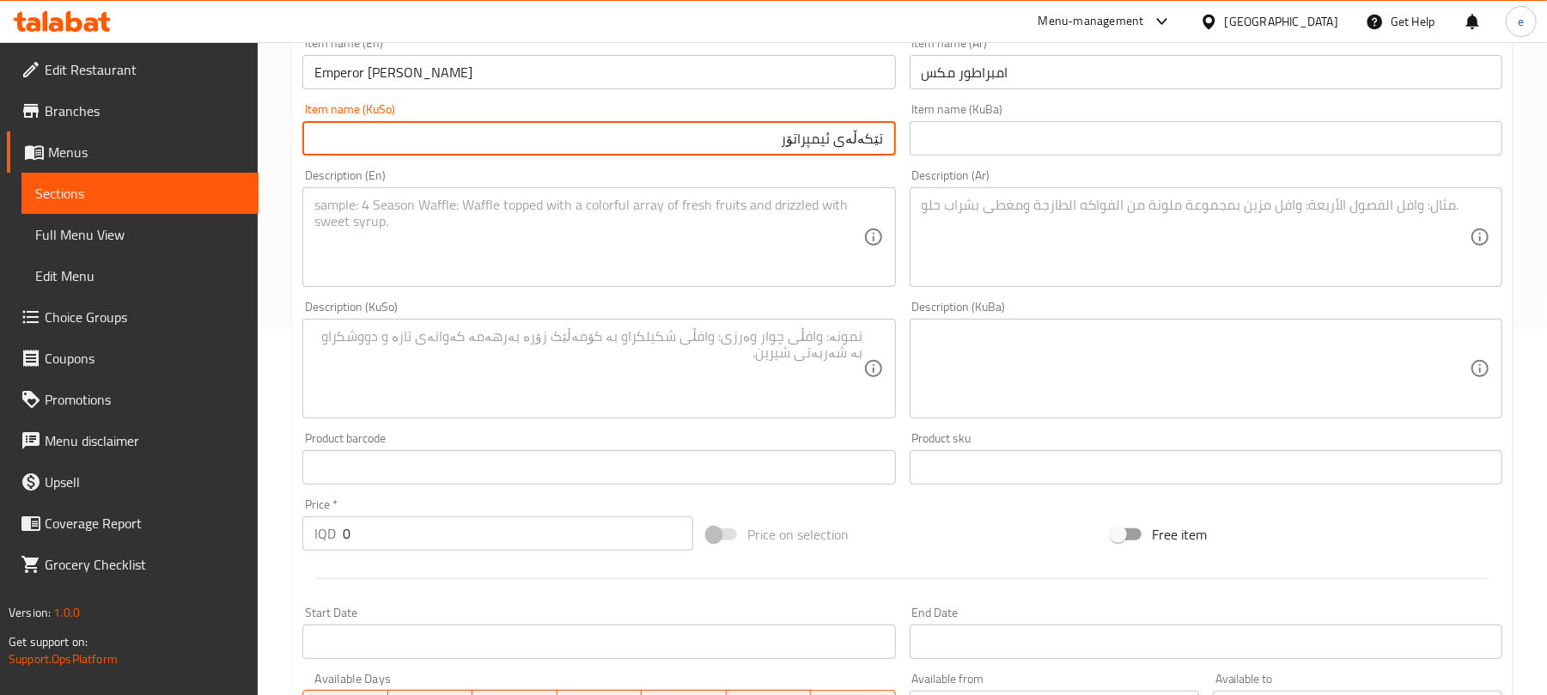
scroll to position [509, 0]
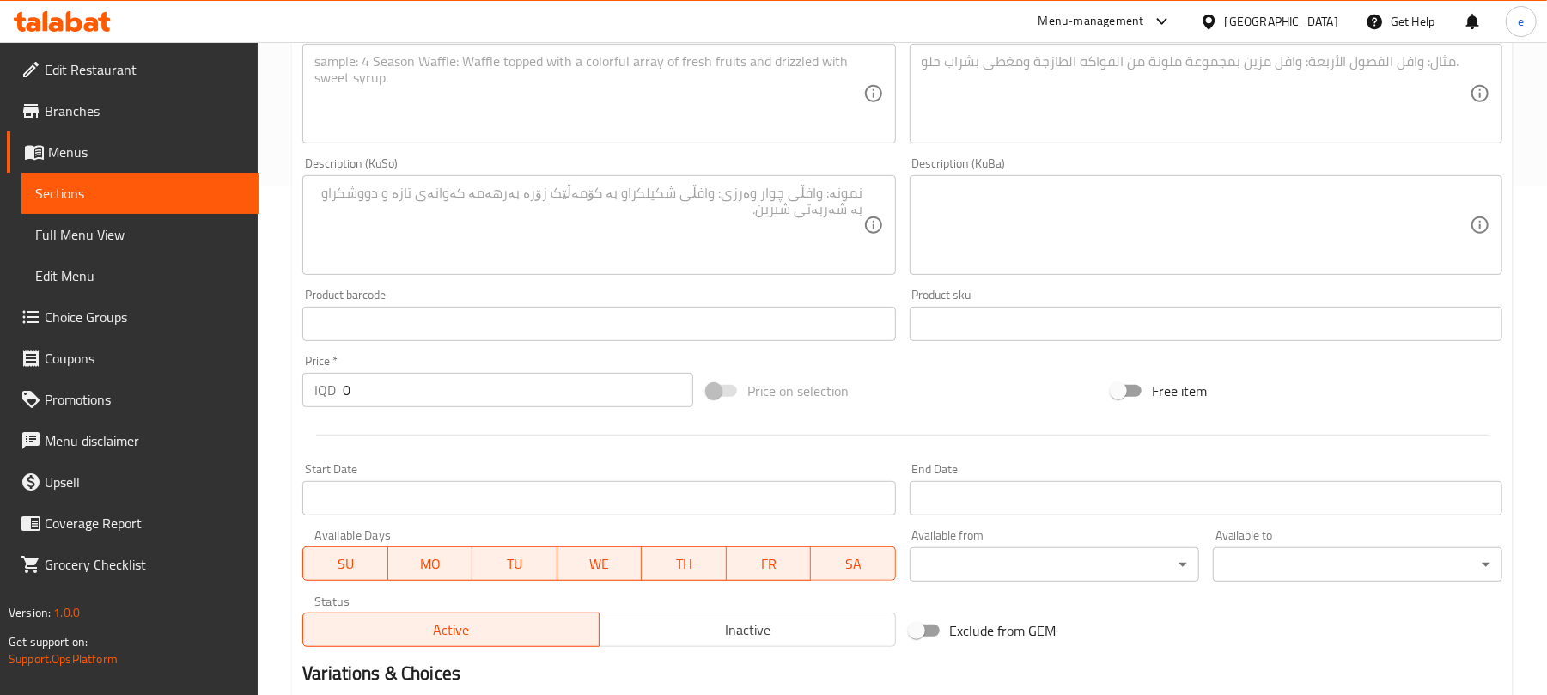
type input "تێکەڵەی ئیمپراتۆر"
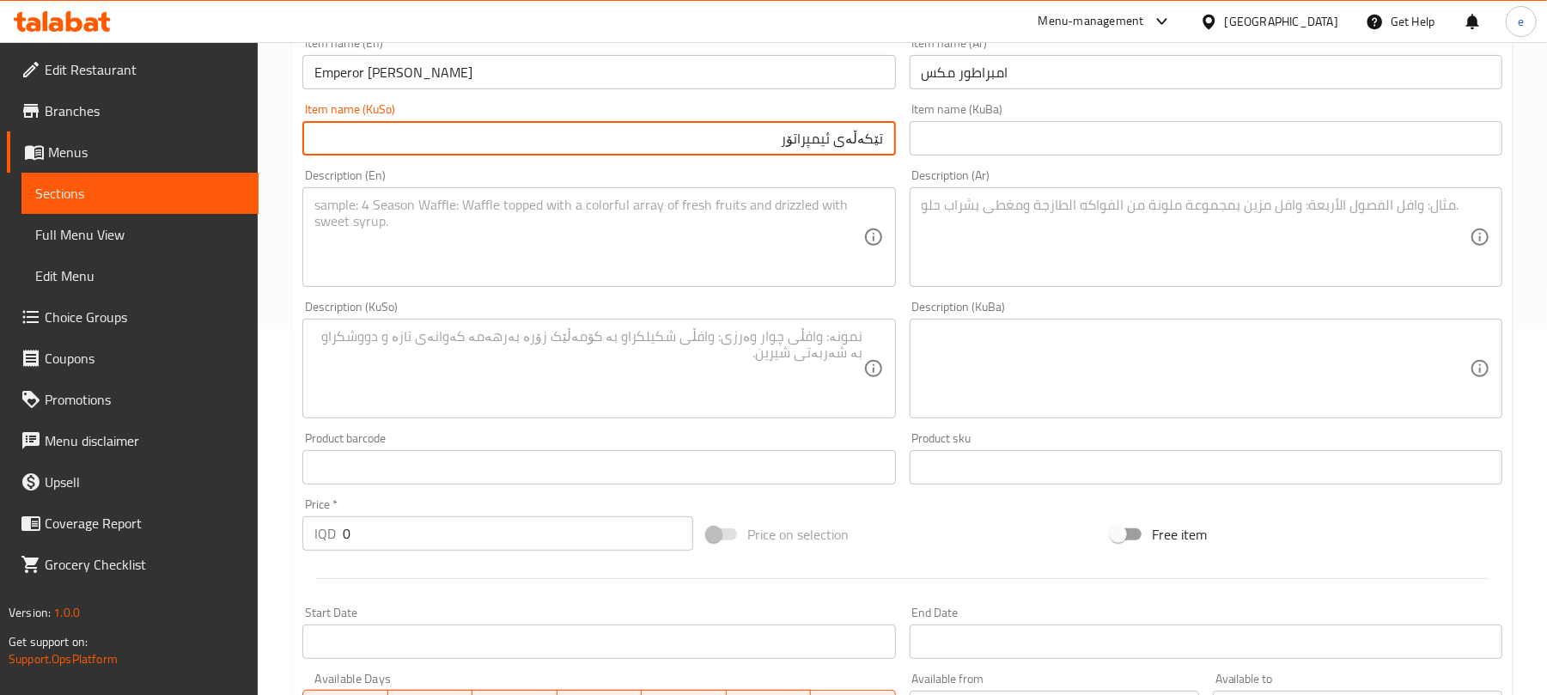
scroll to position [280, 0]
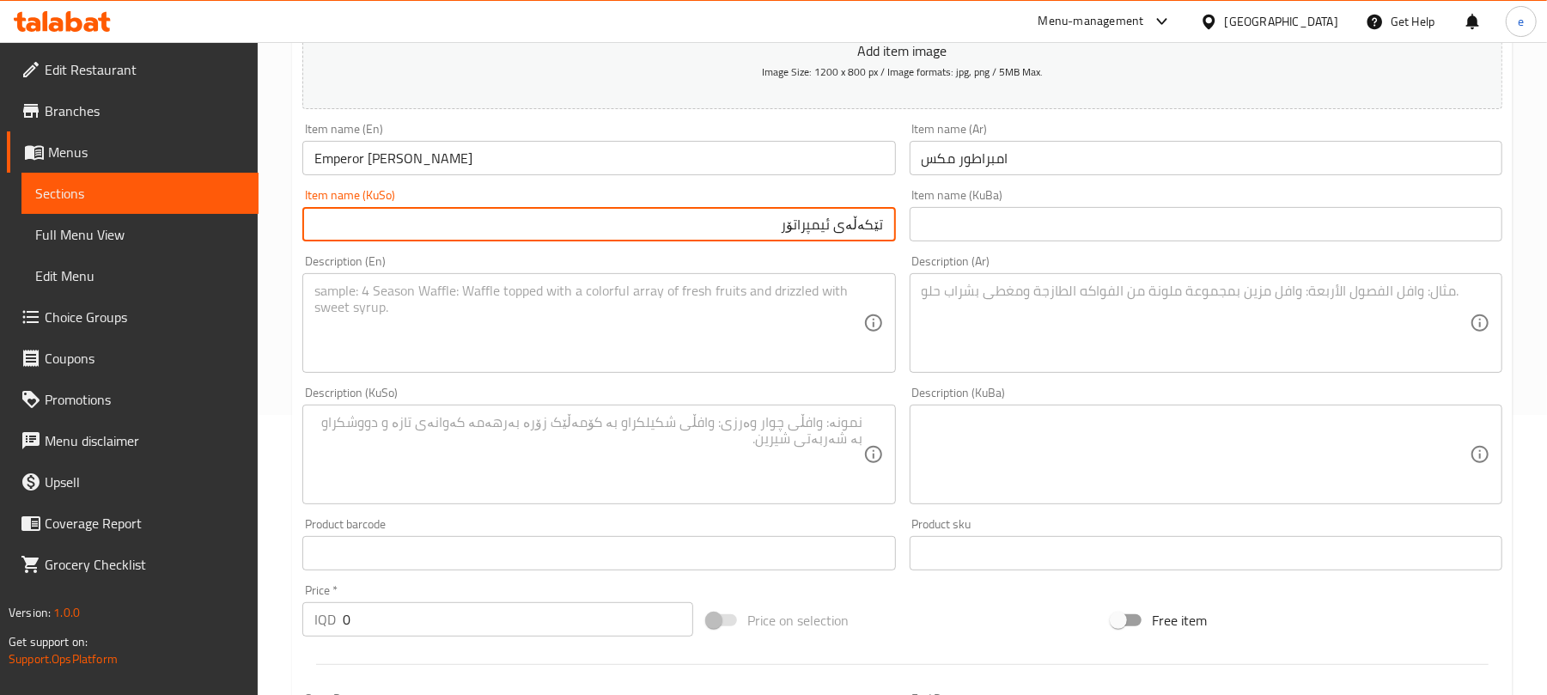
click at [578, 309] on textarea at bounding box center [588, 324] width 548 height 82
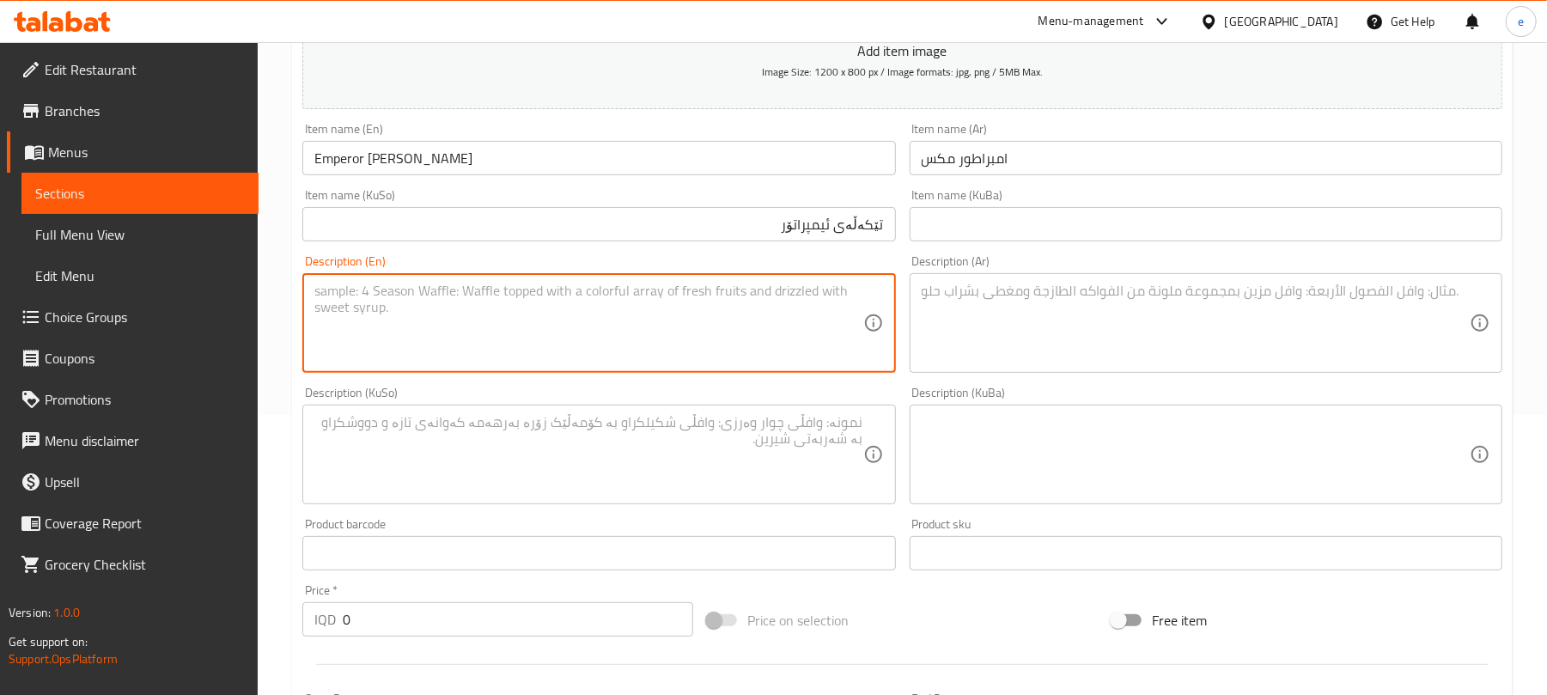
paste textarea "Mango, ice cream and Nutella"
type textarea "Mango, ice cream and Nutella"
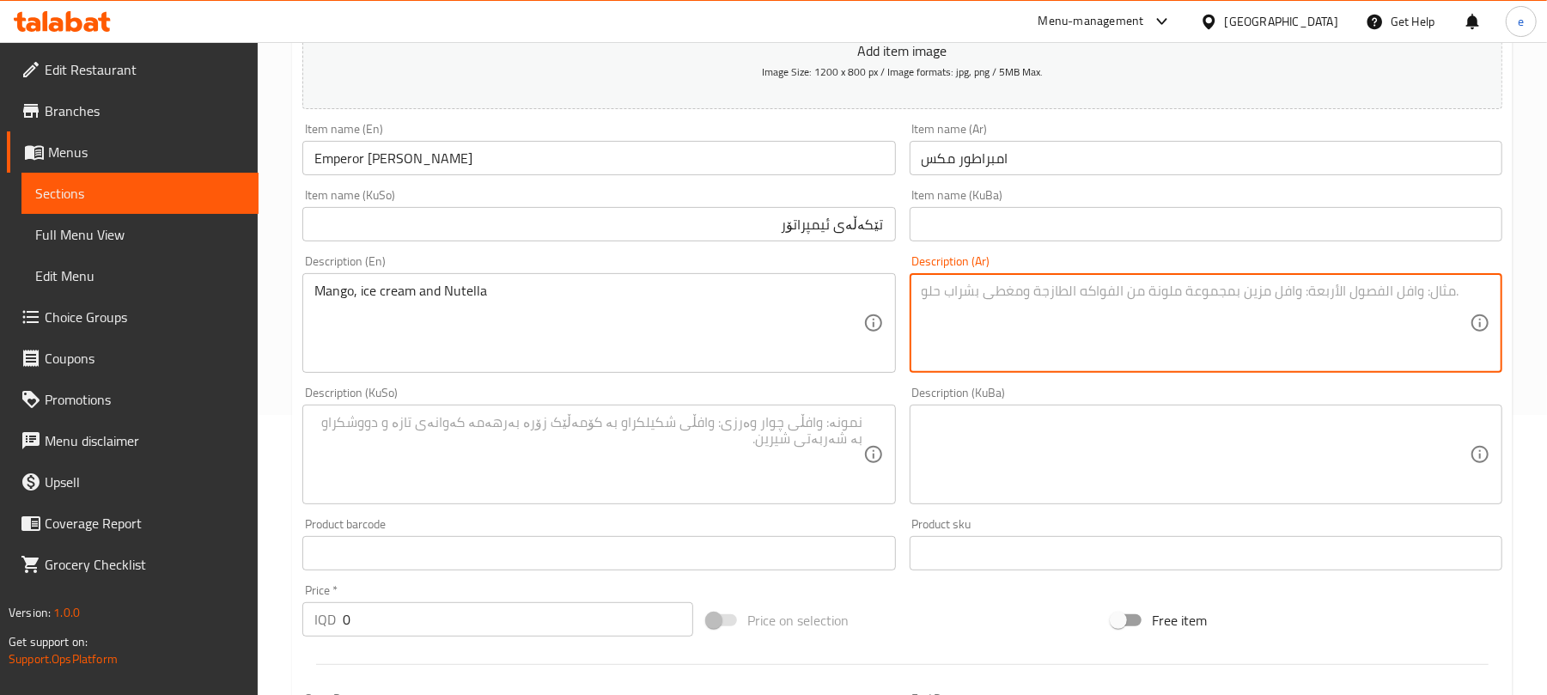
click at [1043, 338] on textarea at bounding box center [1196, 324] width 548 height 82
paste textarea "مانجو، آيس كريم ونوتيلا"
type textarea "مانجو، آيس كريم ونوتيلا"
click at [797, 459] on textarea at bounding box center [588, 455] width 548 height 82
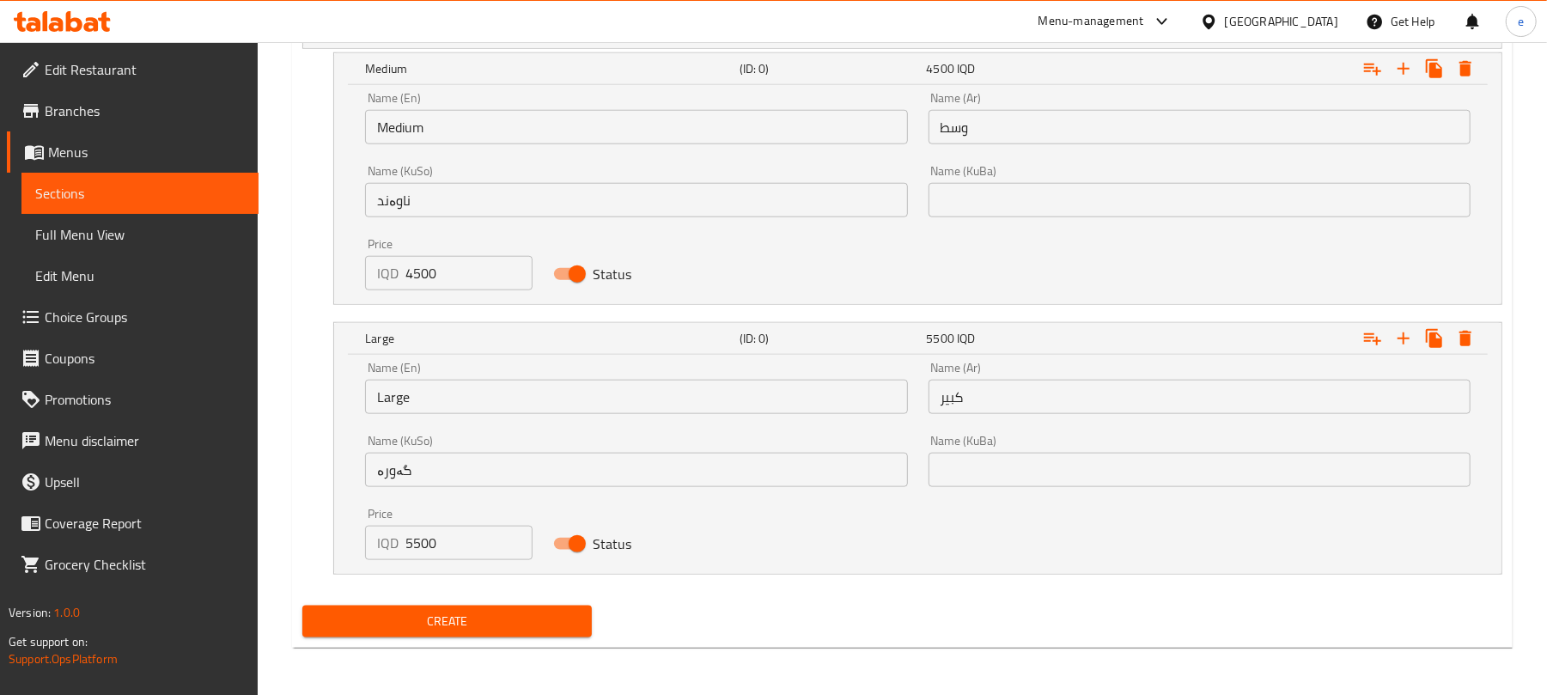
scroll to position [1197, 0]
type textarea "مانگۆ، ئایس کرێم و نۆتێلا"
click at [372, 543] on div "IQD 5500 Price" at bounding box center [448, 542] width 167 height 34
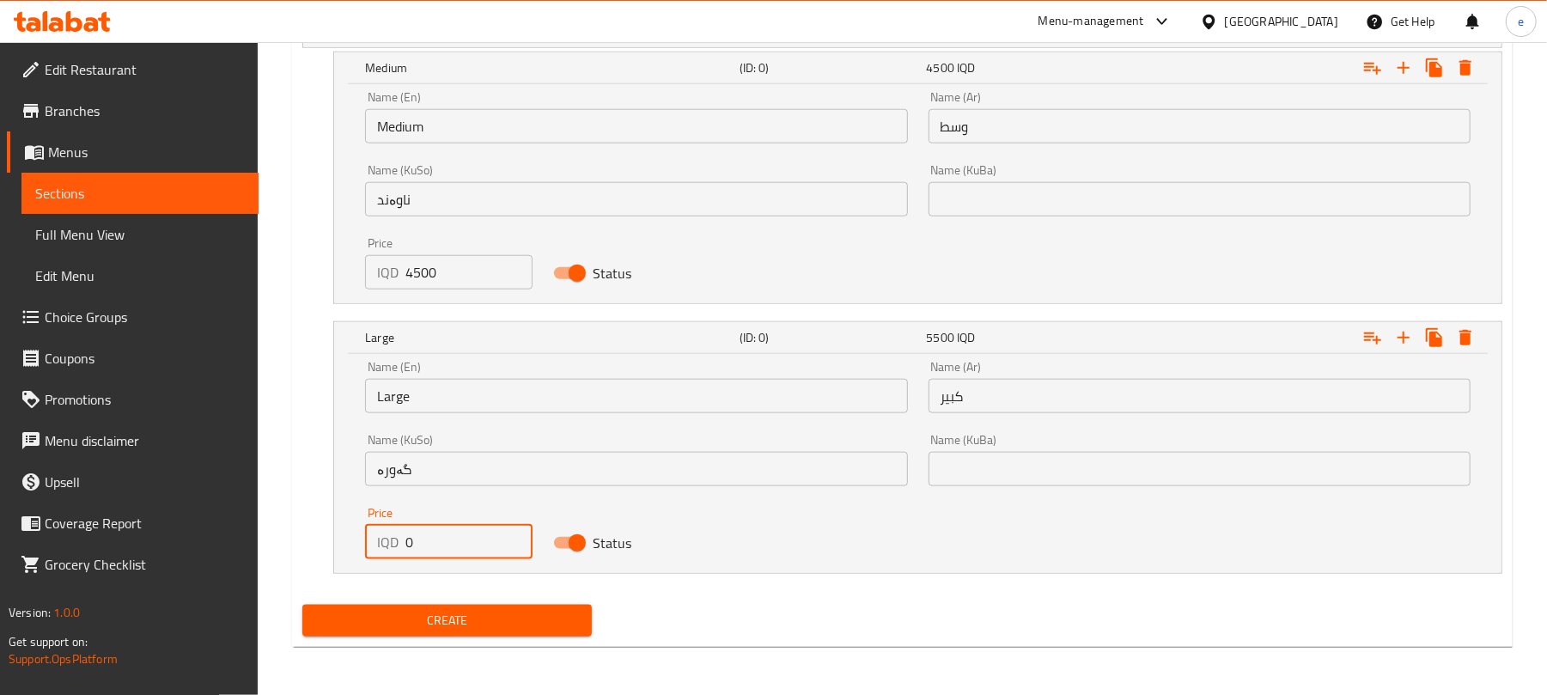
paste input "500"
type input "5000"
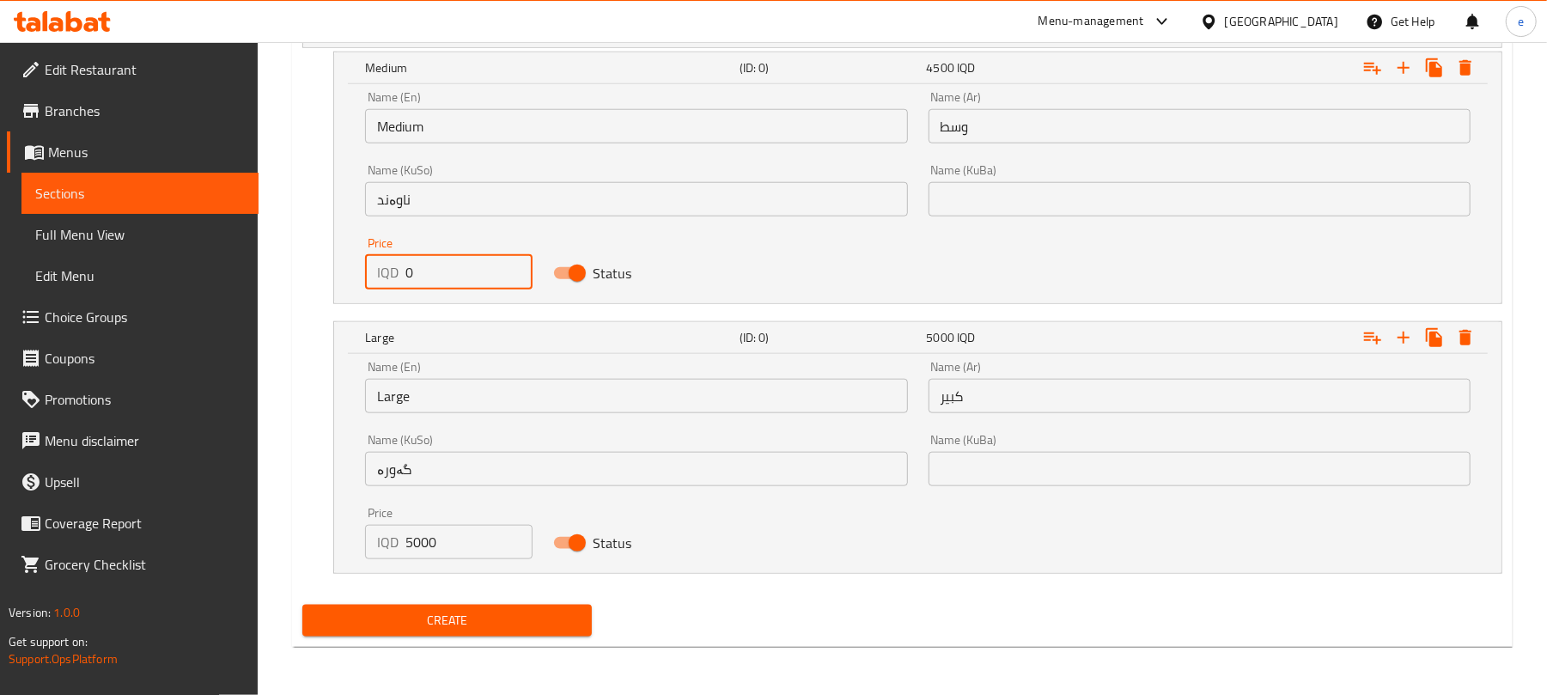
drag, startPoint x: 410, startPoint y: 265, endPoint x: 382, endPoint y: 265, distance: 27.5
click at [382, 265] on div "IQD 0 Price" at bounding box center [448, 272] width 167 height 34
paste input "400"
type input "4000"
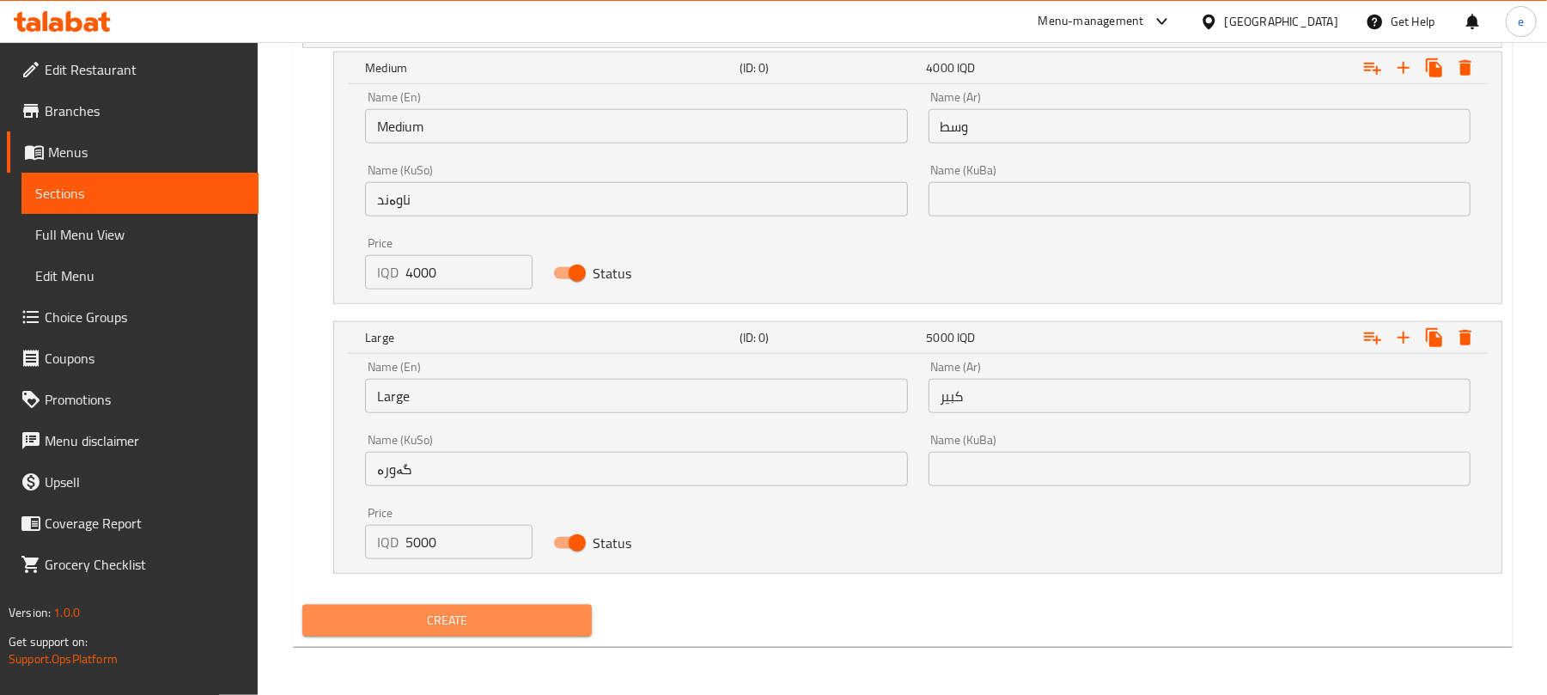
click at [469, 617] on span "Create" at bounding box center [447, 620] width 262 height 21
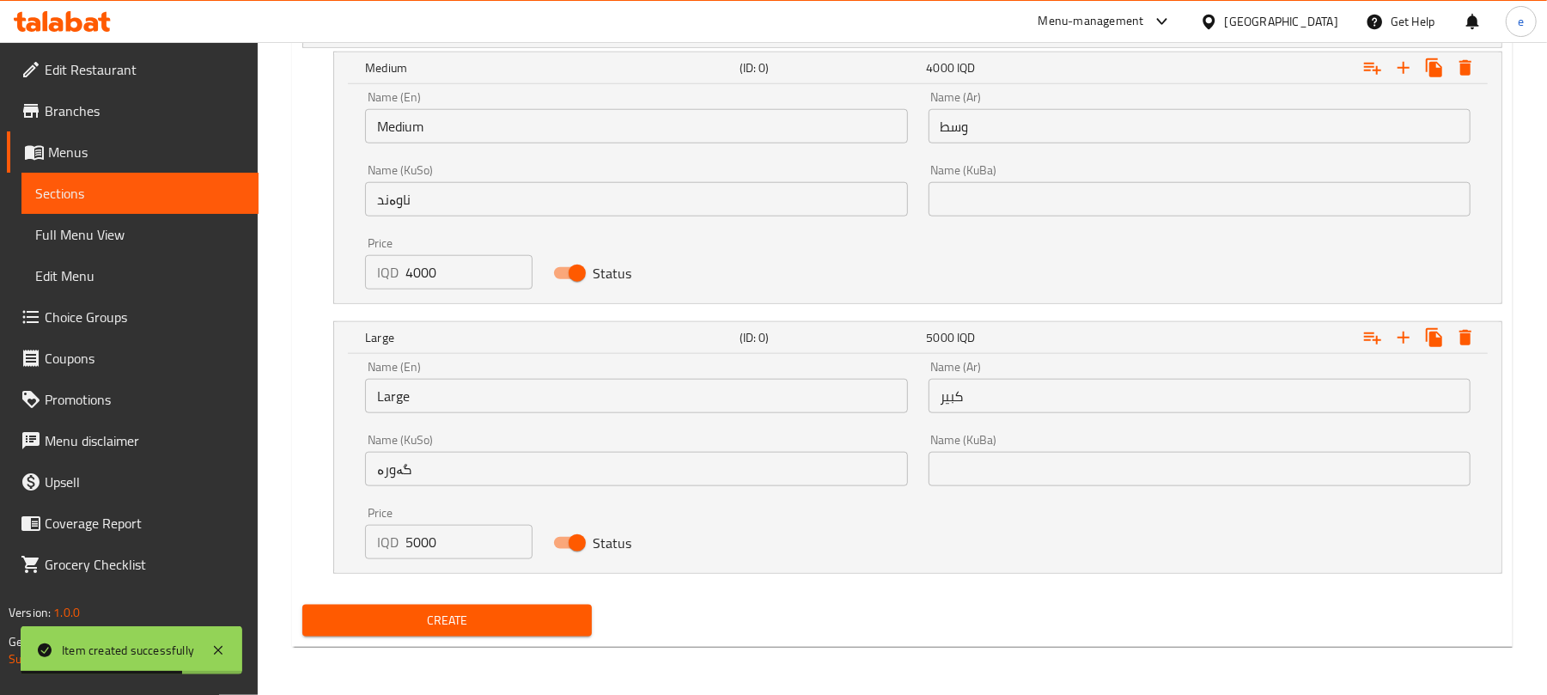
click at [155, 175] on link "Sections" at bounding box center [139, 193] width 237 height 41
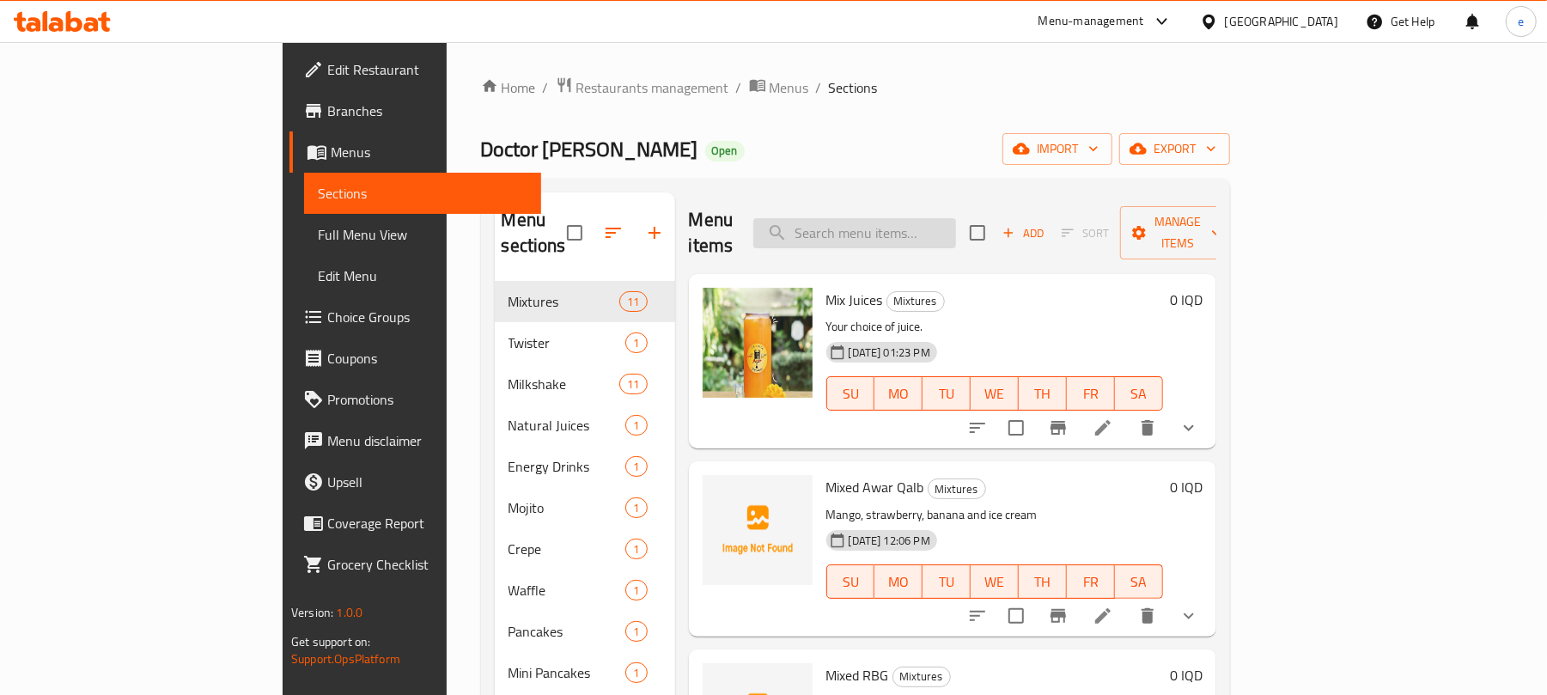
click at [956, 218] on input "search" at bounding box center [854, 233] width 203 height 30
paste input "Einstein Max"
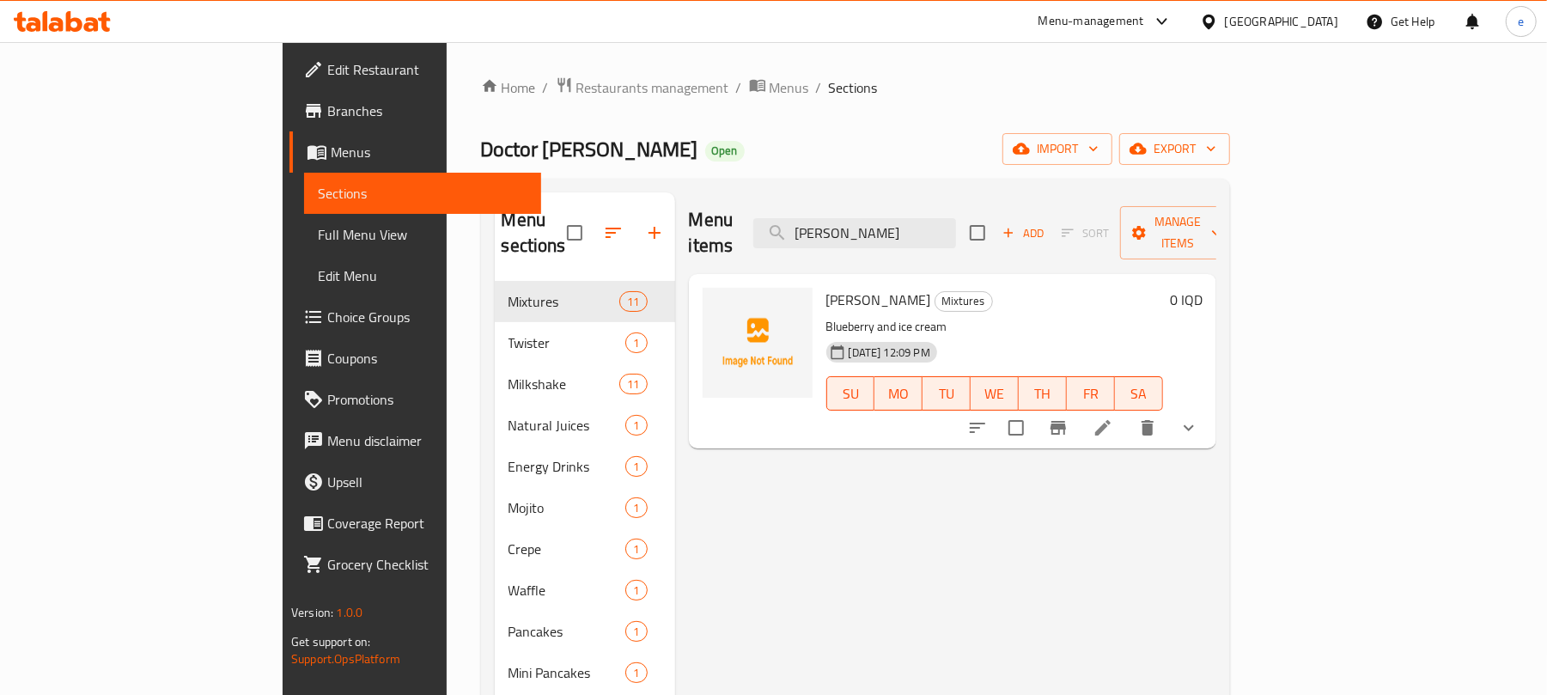
type input "Einstein Max"
click at [1127, 412] on li at bounding box center [1103, 427] width 48 height 31
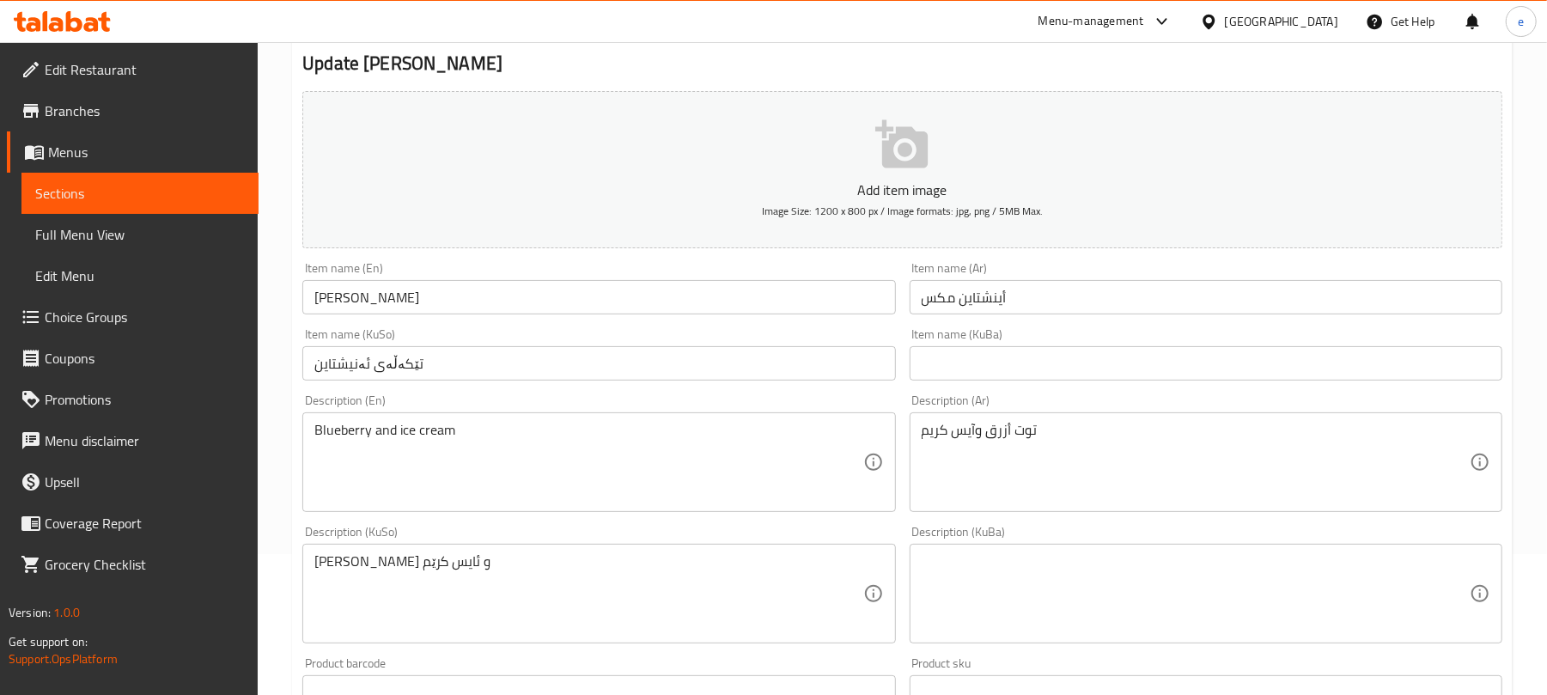
scroll to position [229, 0]
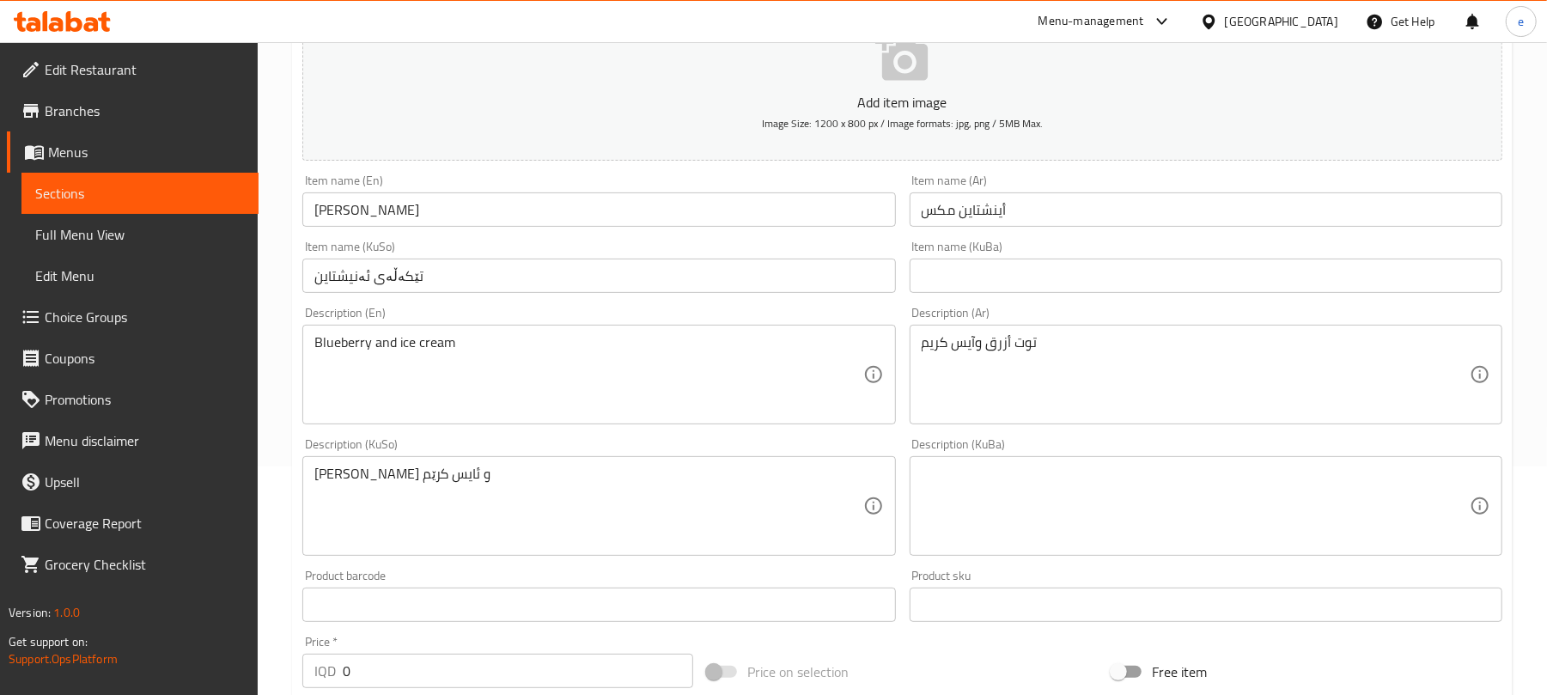
click at [369, 208] on input "Einstein Max" at bounding box center [598, 209] width 593 height 34
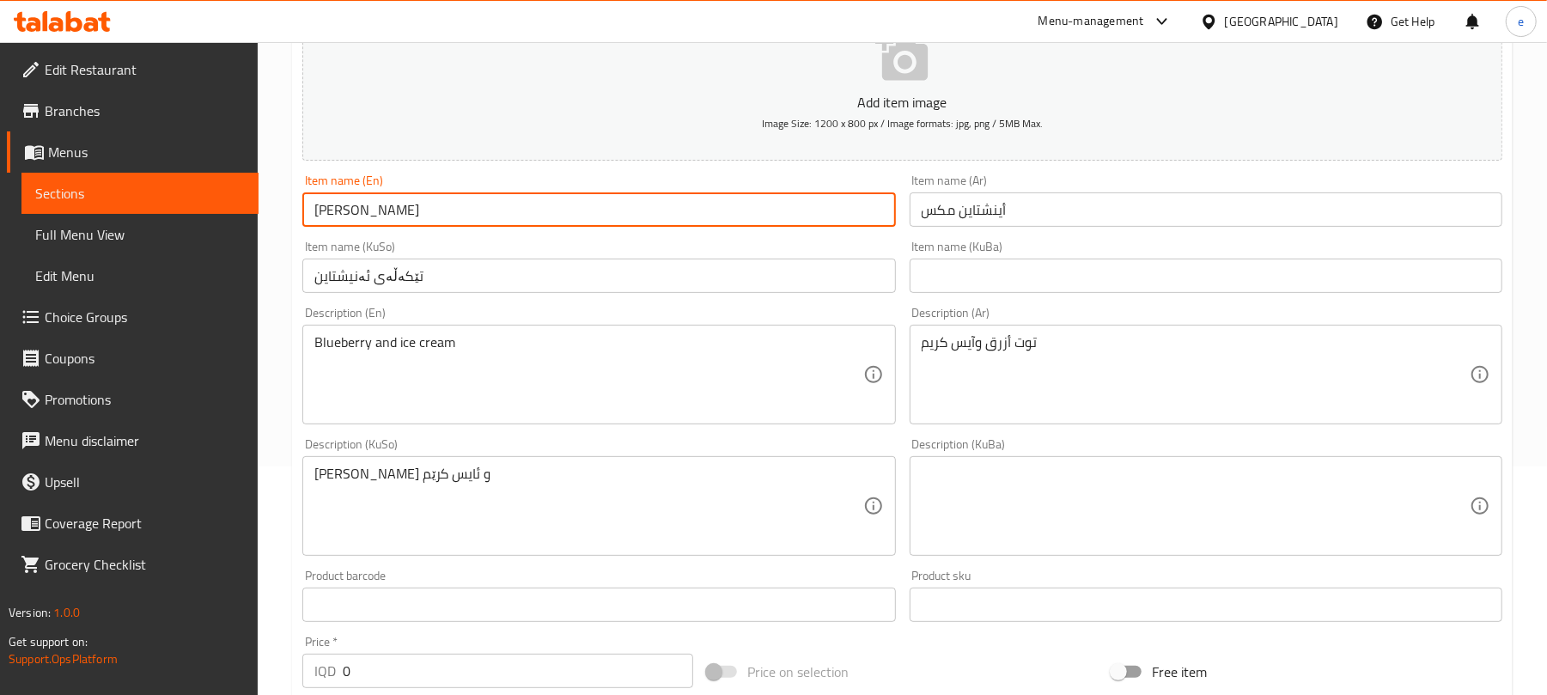
click at [380, 210] on input "Einstein Max" at bounding box center [598, 209] width 593 height 34
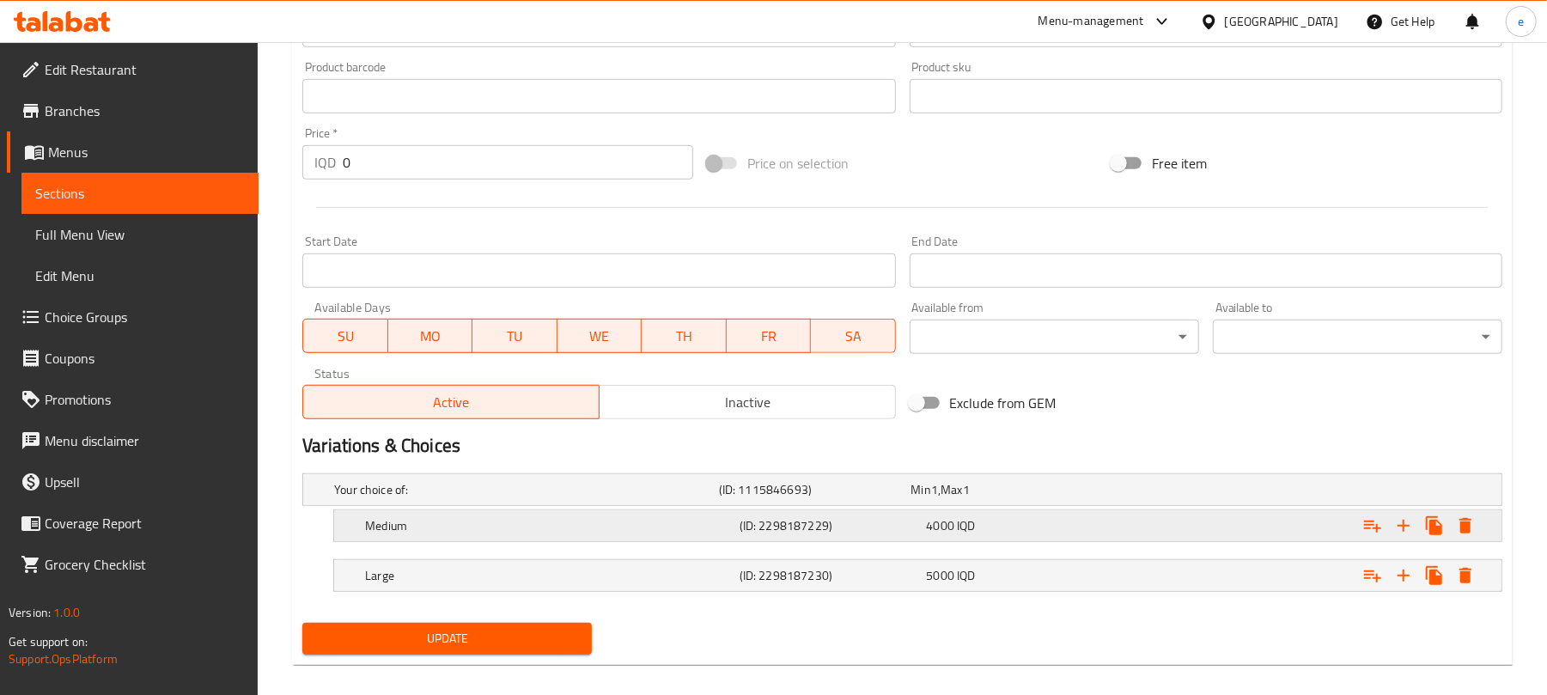
scroll to position [757, 0]
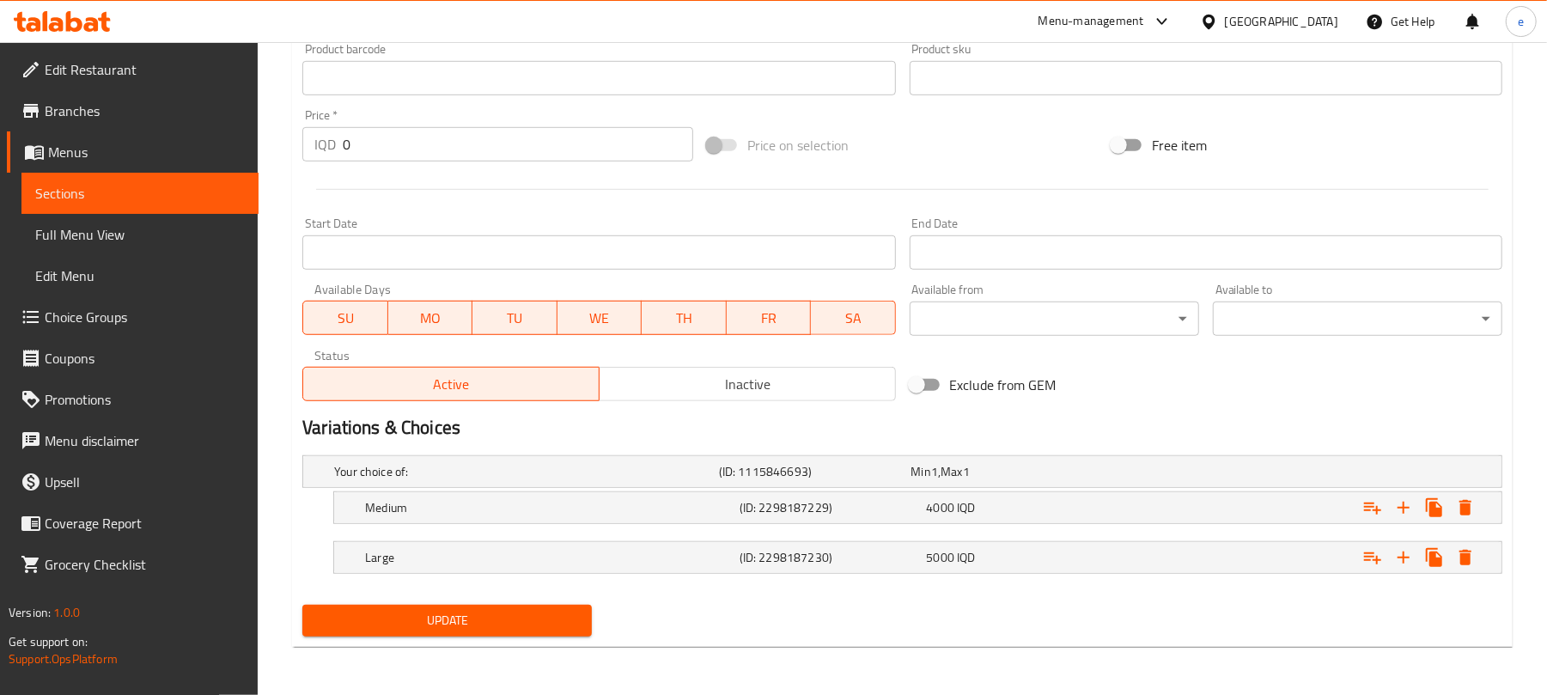
type input "Einstein Mix"
click at [513, 613] on span "Update" at bounding box center [447, 620] width 262 height 21
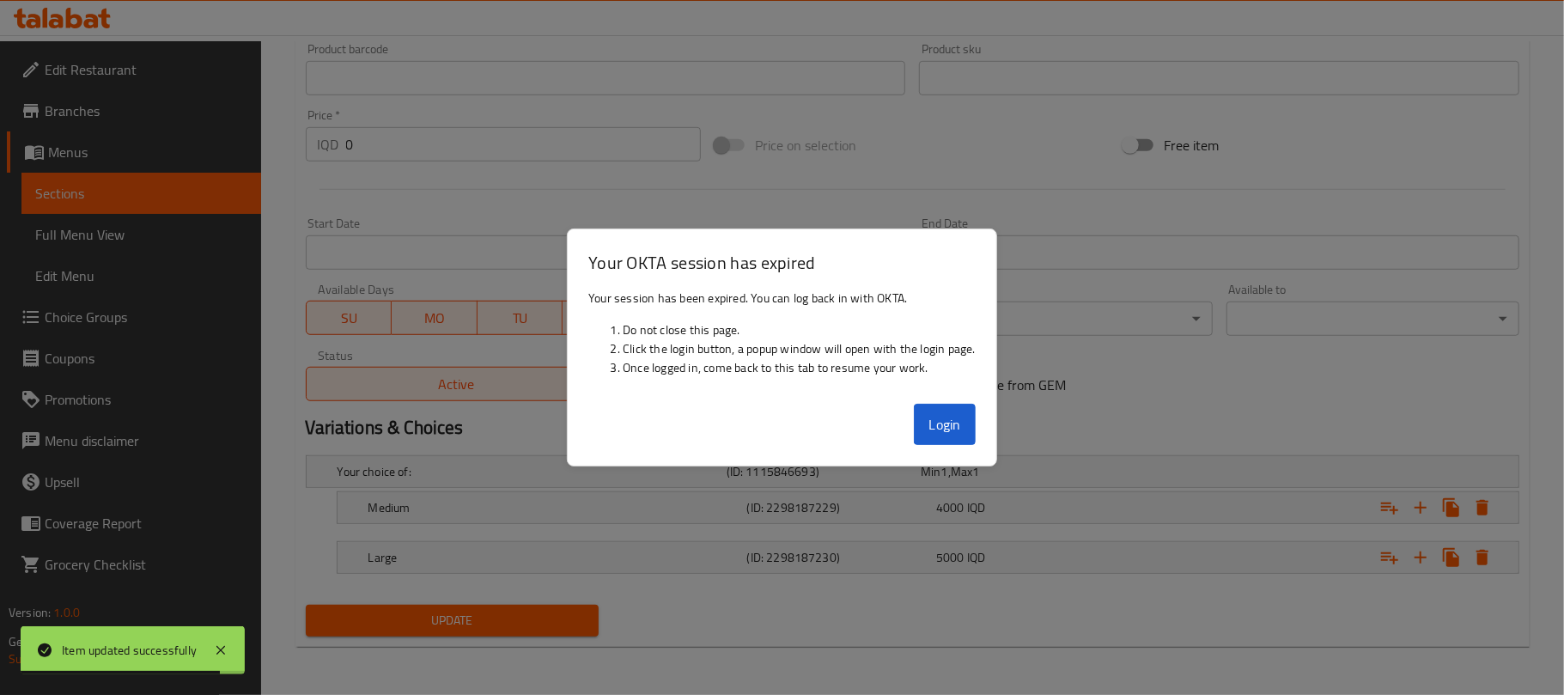
drag, startPoint x: 485, startPoint y: 11, endPoint x: 823, endPoint y: 139, distance: 361.1
click at [820, 139] on div at bounding box center [782, 347] width 1564 height 695
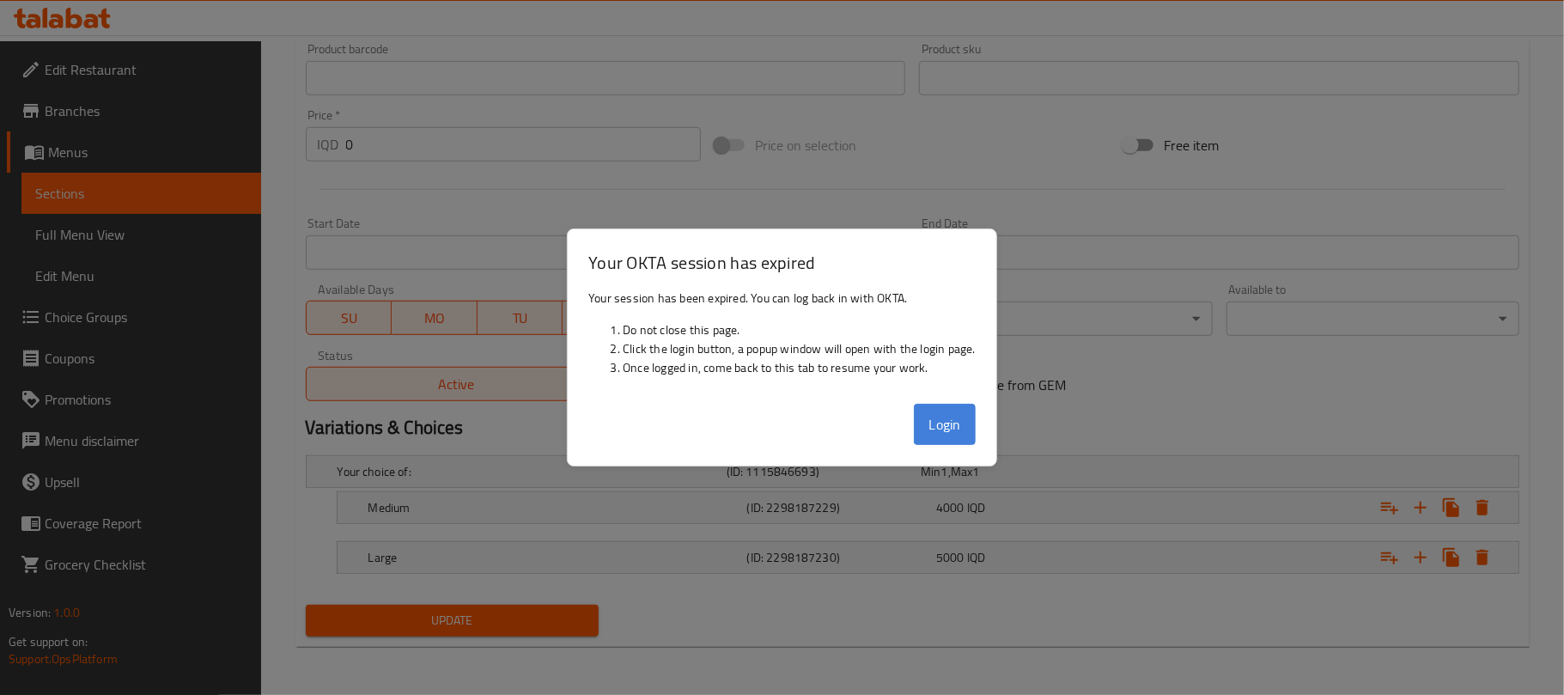
click at [942, 414] on button "Login" at bounding box center [945, 424] width 62 height 41
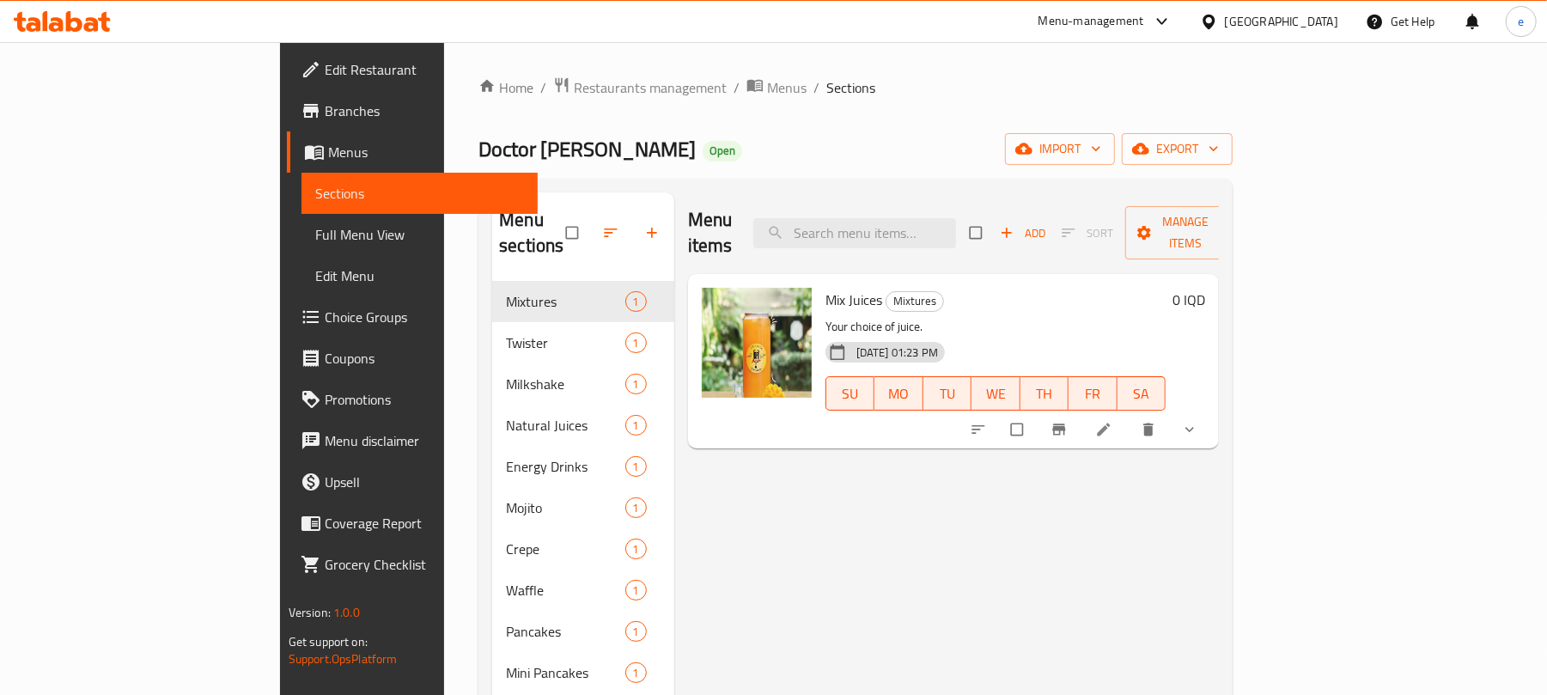
click at [315, 232] on span "Full Menu View" at bounding box center [420, 234] width 210 height 21
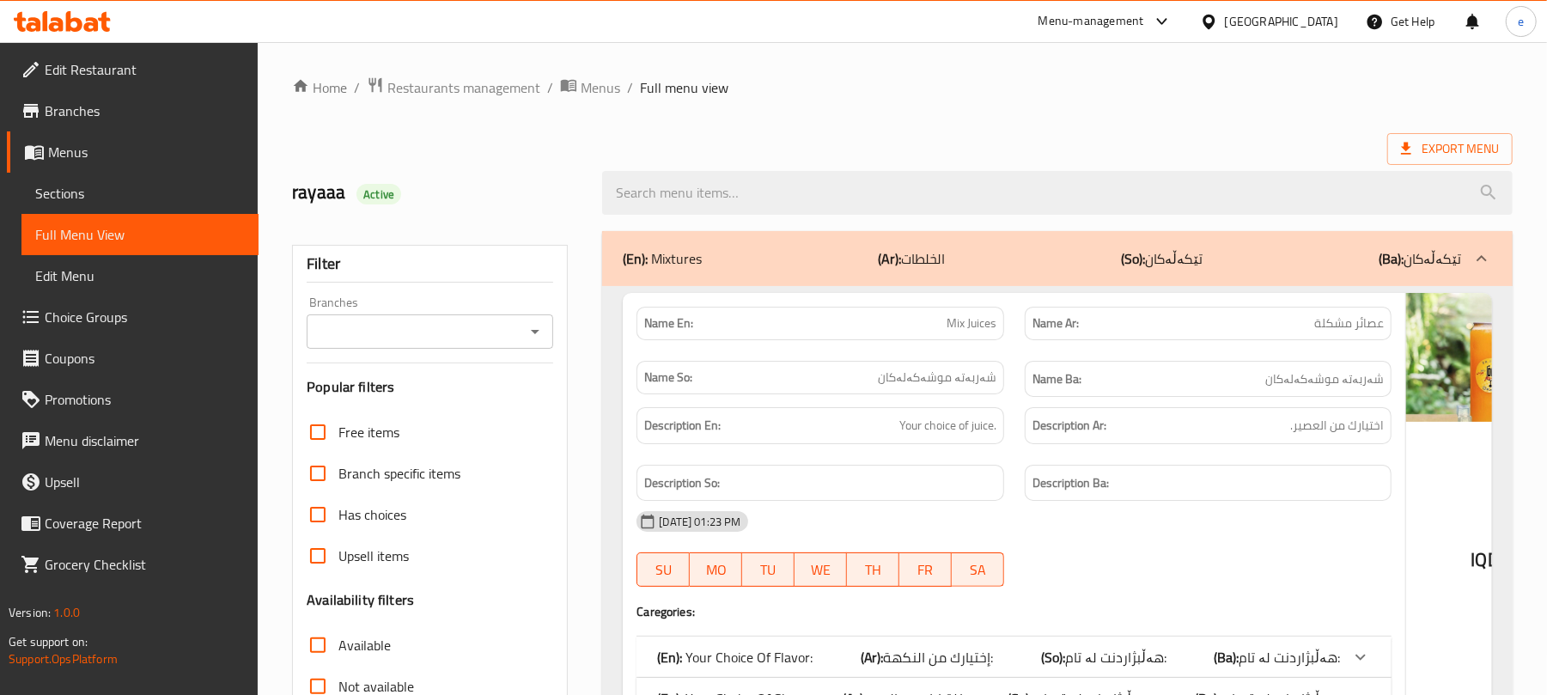
click at [544, 337] on icon "Open" at bounding box center [535, 331] width 21 height 21
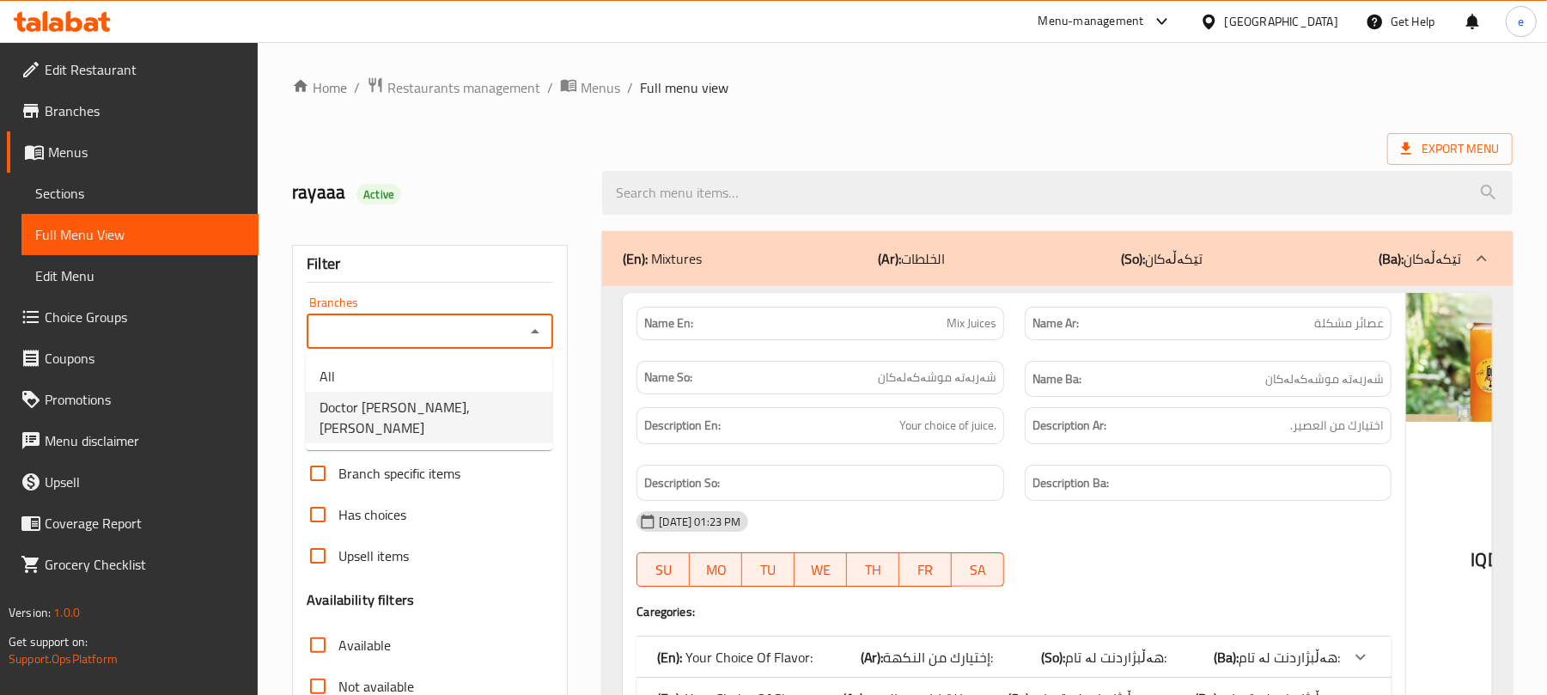
click at [424, 407] on span "Doctor [PERSON_NAME], [PERSON_NAME]" at bounding box center [429, 417] width 219 height 41
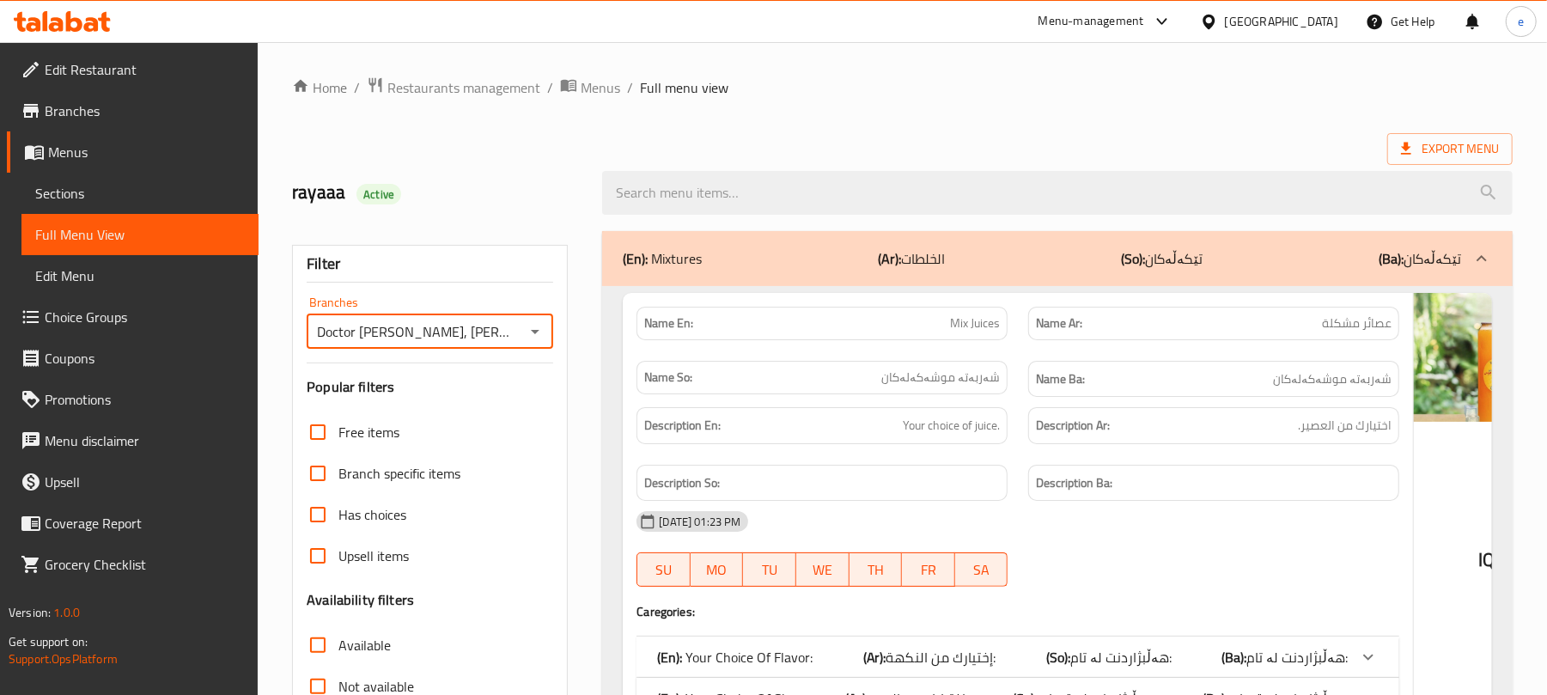
click at [538, 338] on icon "Open" at bounding box center [535, 331] width 21 height 21
click at [426, 357] on ul "All Doctor [PERSON_NAME], [PERSON_NAME]" at bounding box center [429, 402] width 247 height 96
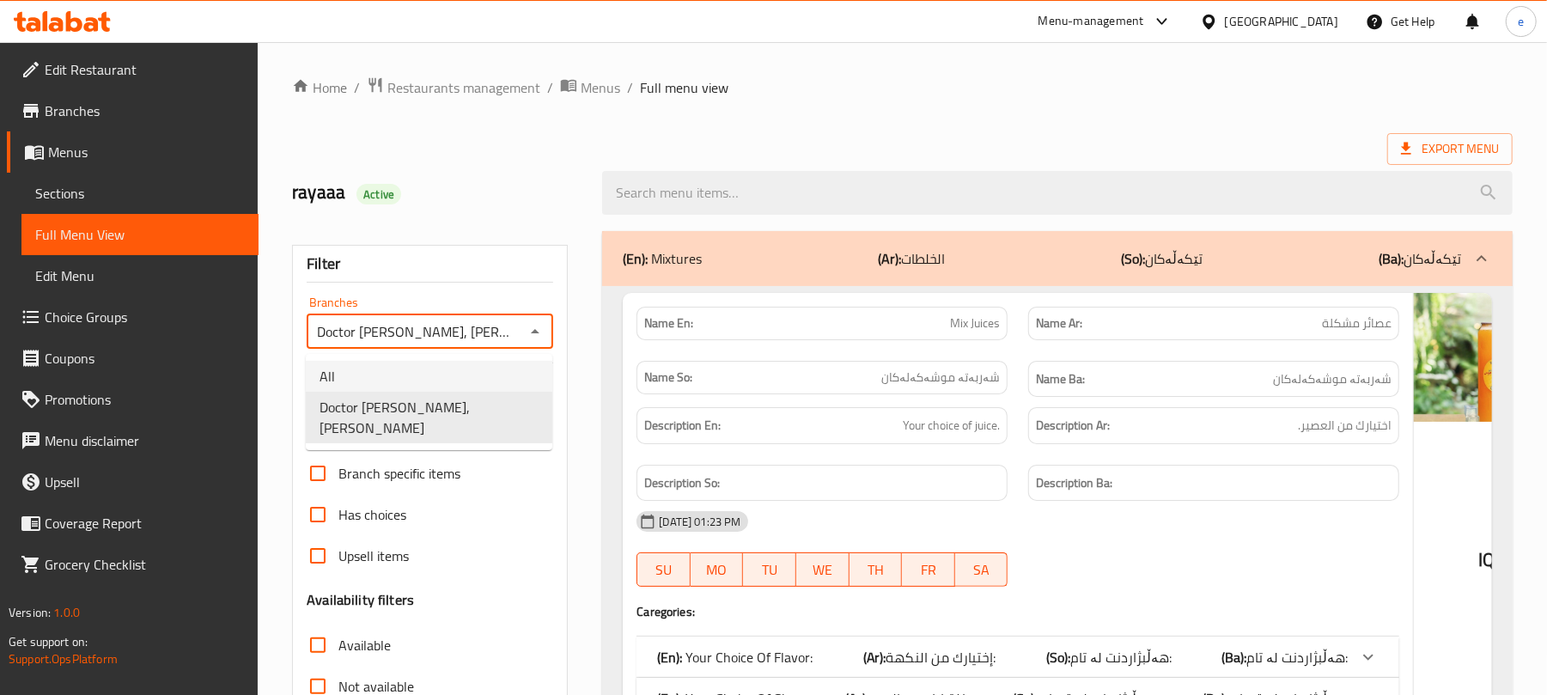
click at [426, 365] on li "All" at bounding box center [429, 376] width 247 height 31
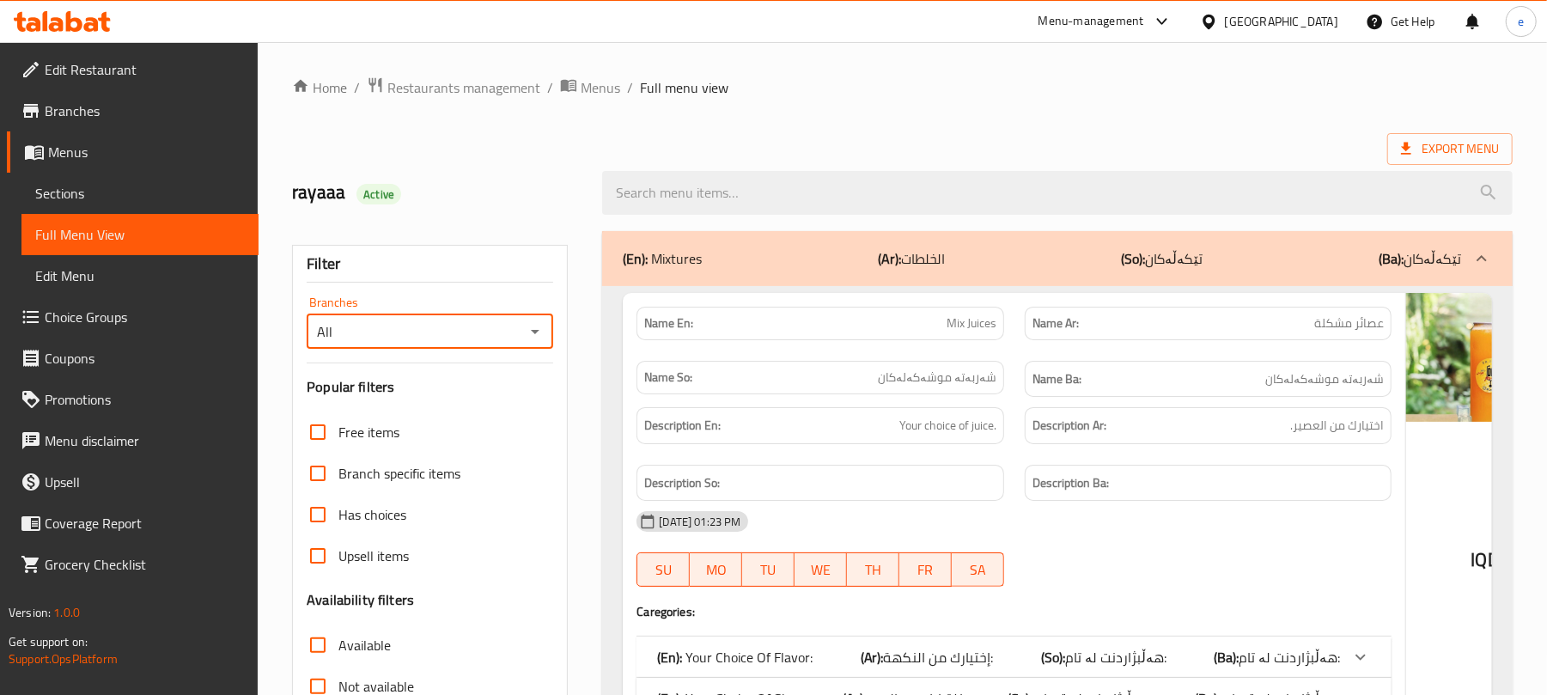
click at [544, 338] on icon "Open" at bounding box center [535, 331] width 21 height 21
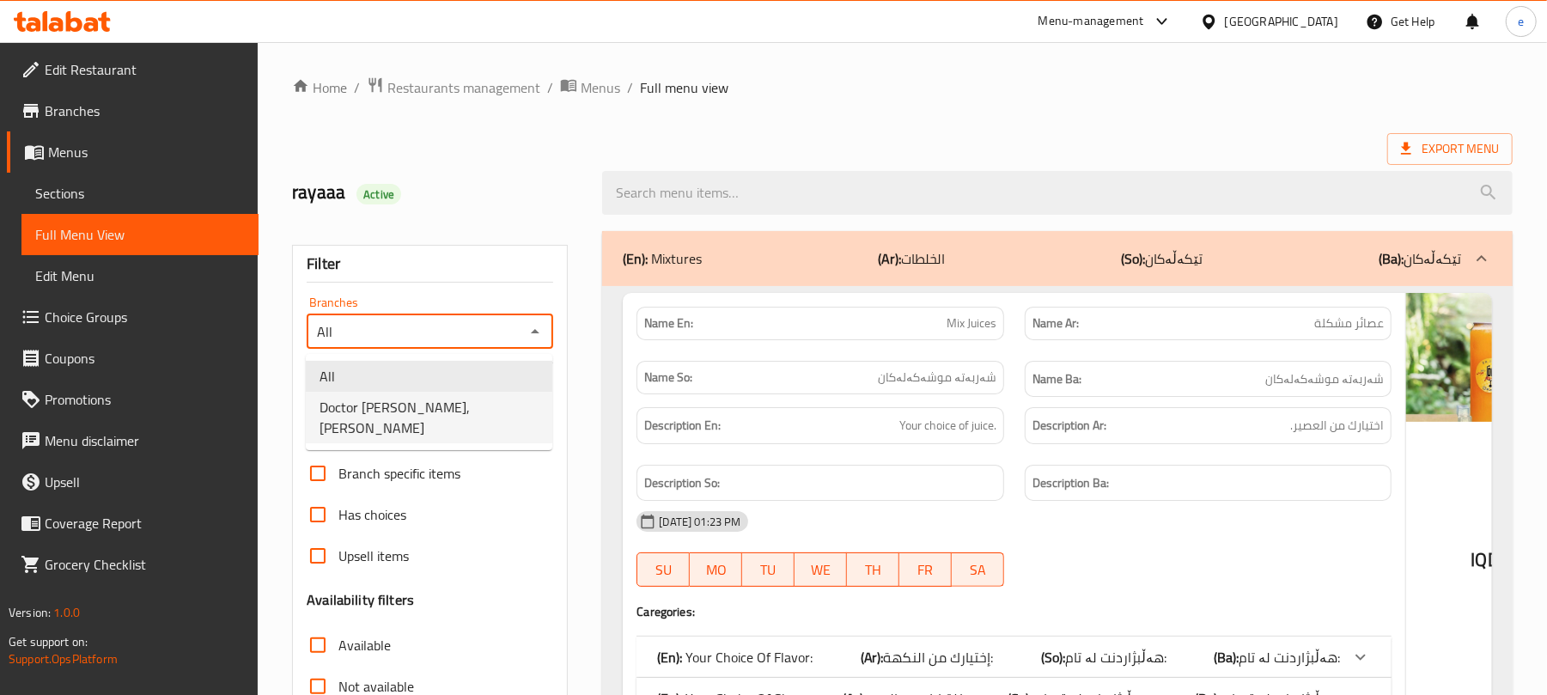
click at [478, 420] on li "Doctor [PERSON_NAME], [PERSON_NAME]" at bounding box center [429, 418] width 247 height 52
type input "Doctor [PERSON_NAME], [PERSON_NAME]"
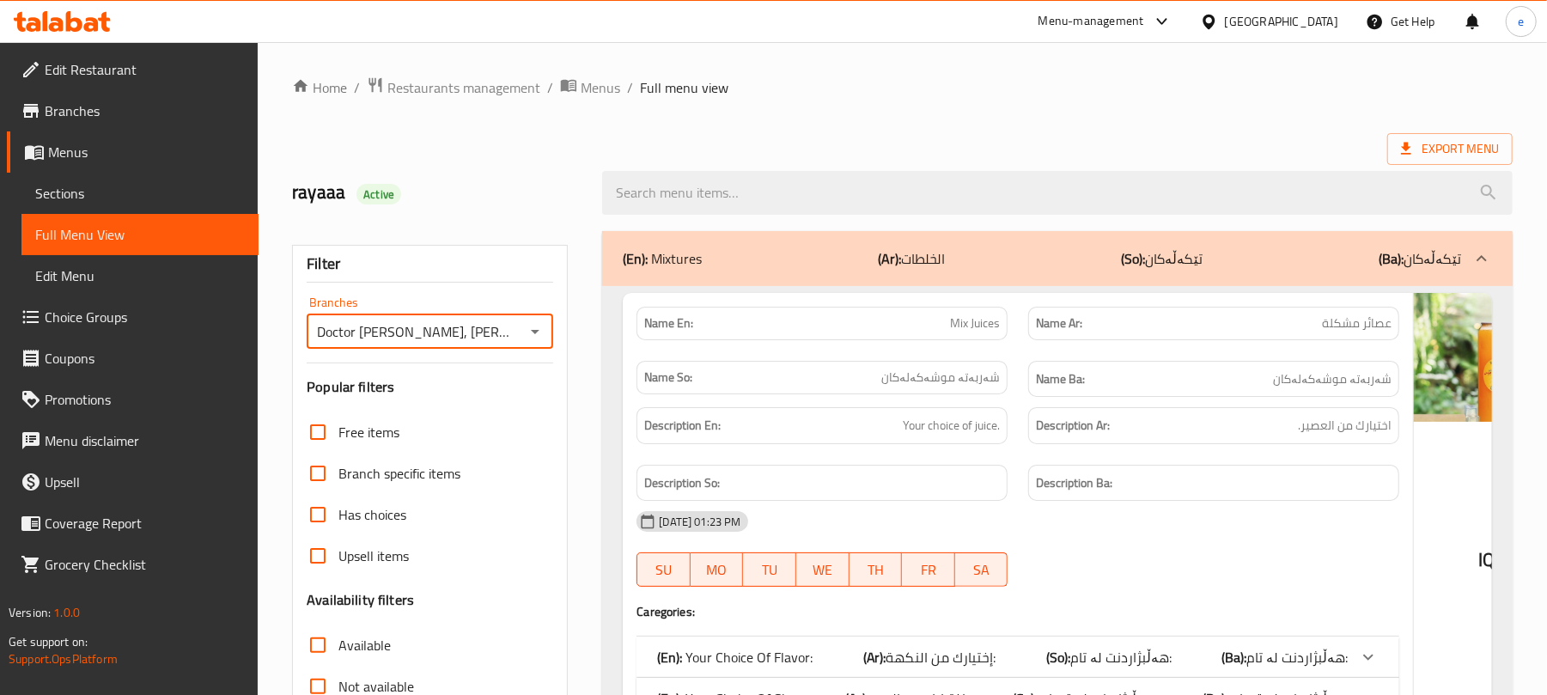
scroll to position [458, 0]
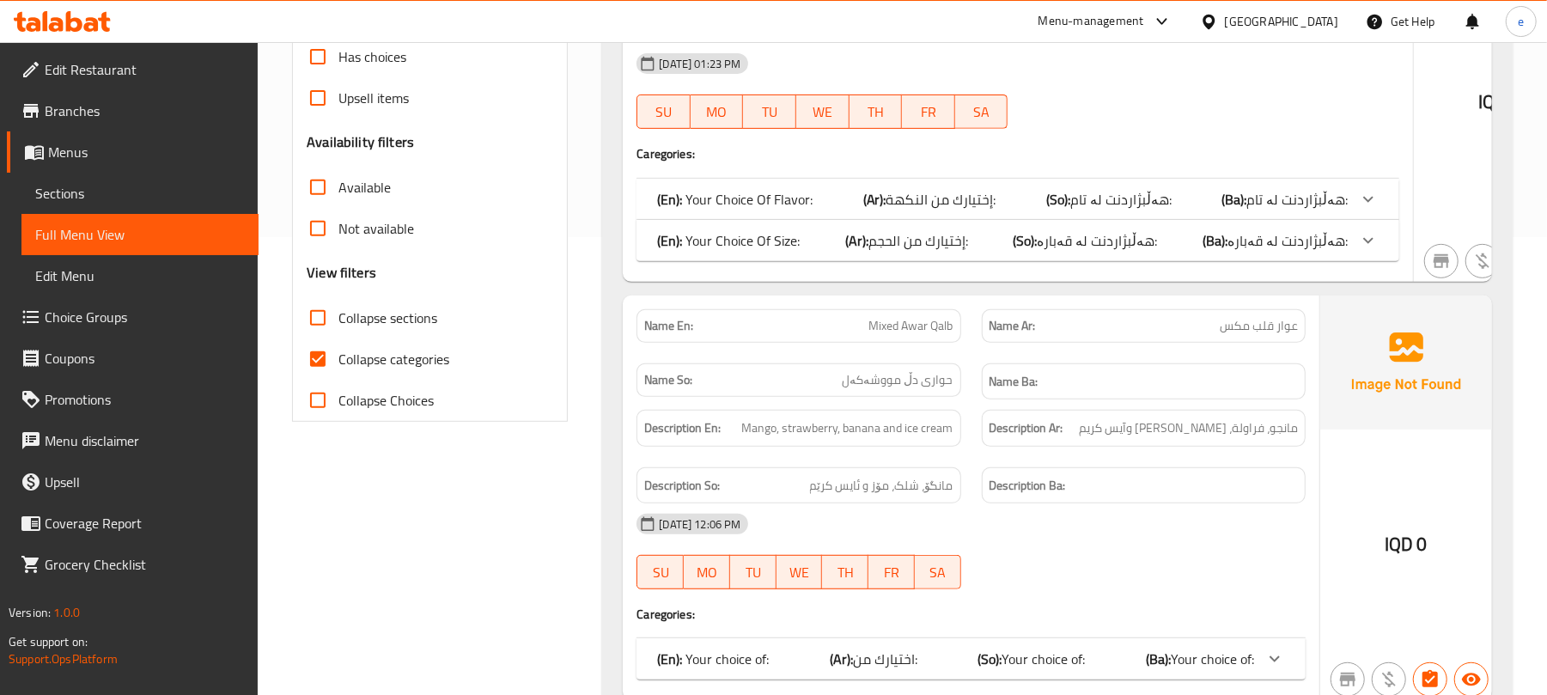
click at [344, 308] on span "Collapse sections" at bounding box center [387, 318] width 99 height 21
click at [338, 308] on input "Collapse sections" at bounding box center [317, 317] width 41 height 41
checkbox input "true"
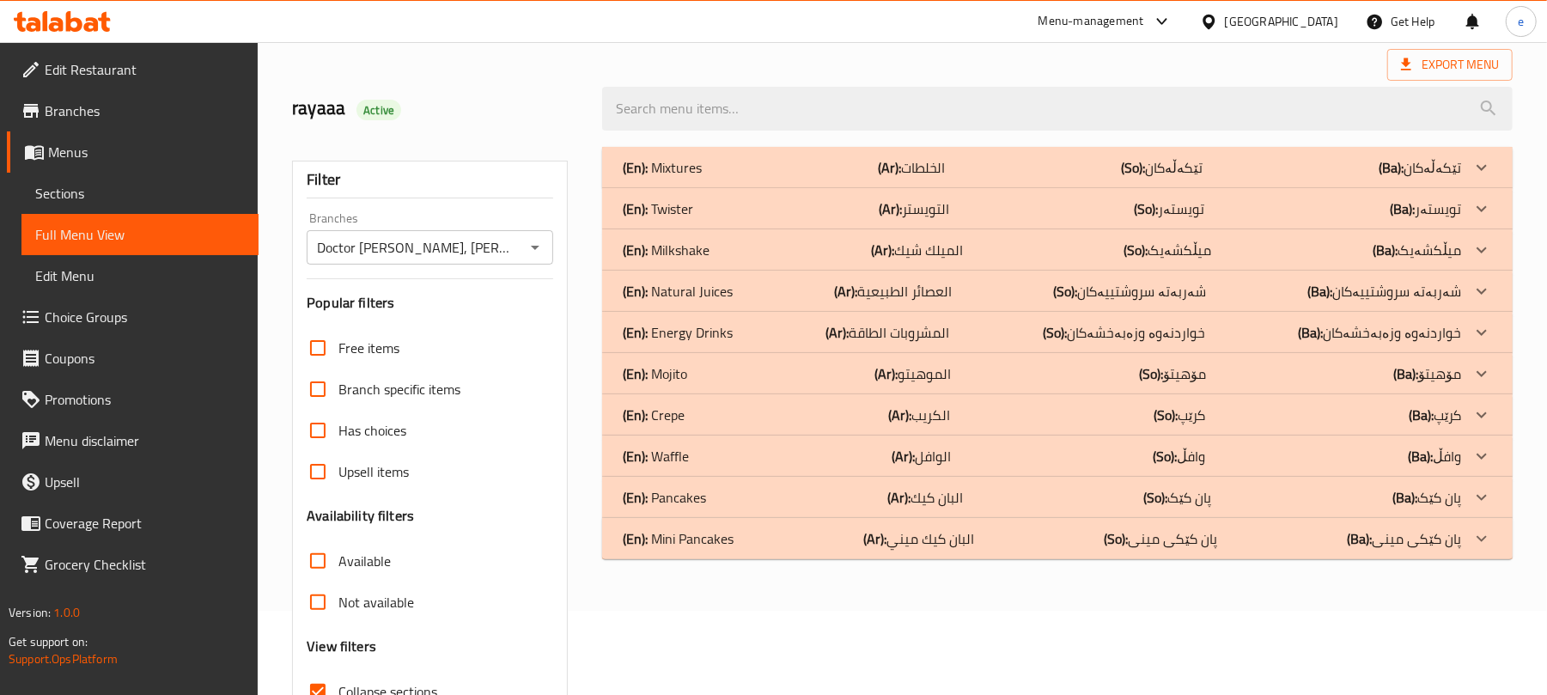
scroll to position [0, 0]
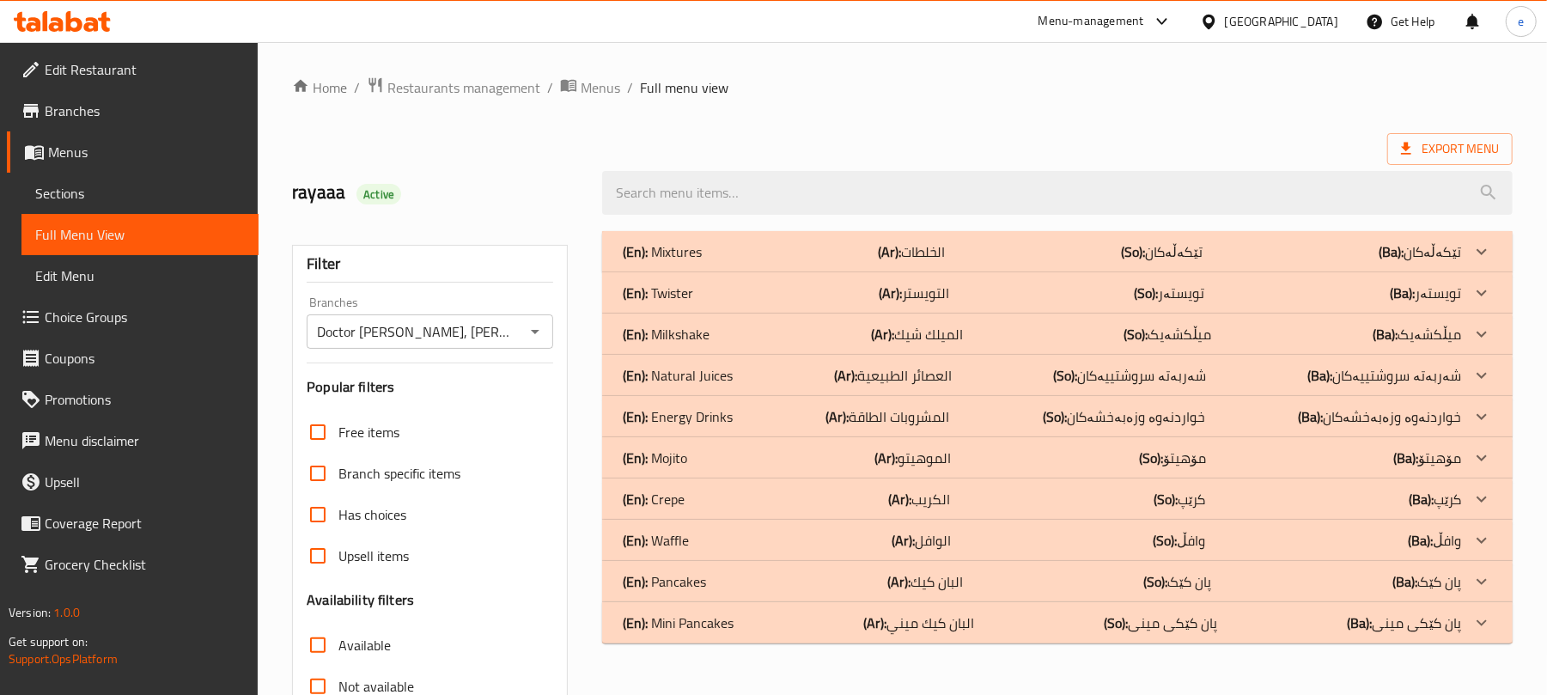
click at [743, 237] on div "(En): Mixtures (Ar): الخلطات (So): تێکەڵەکان (Ba): تێکەڵەکان" at bounding box center [1057, 251] width 911 height 41
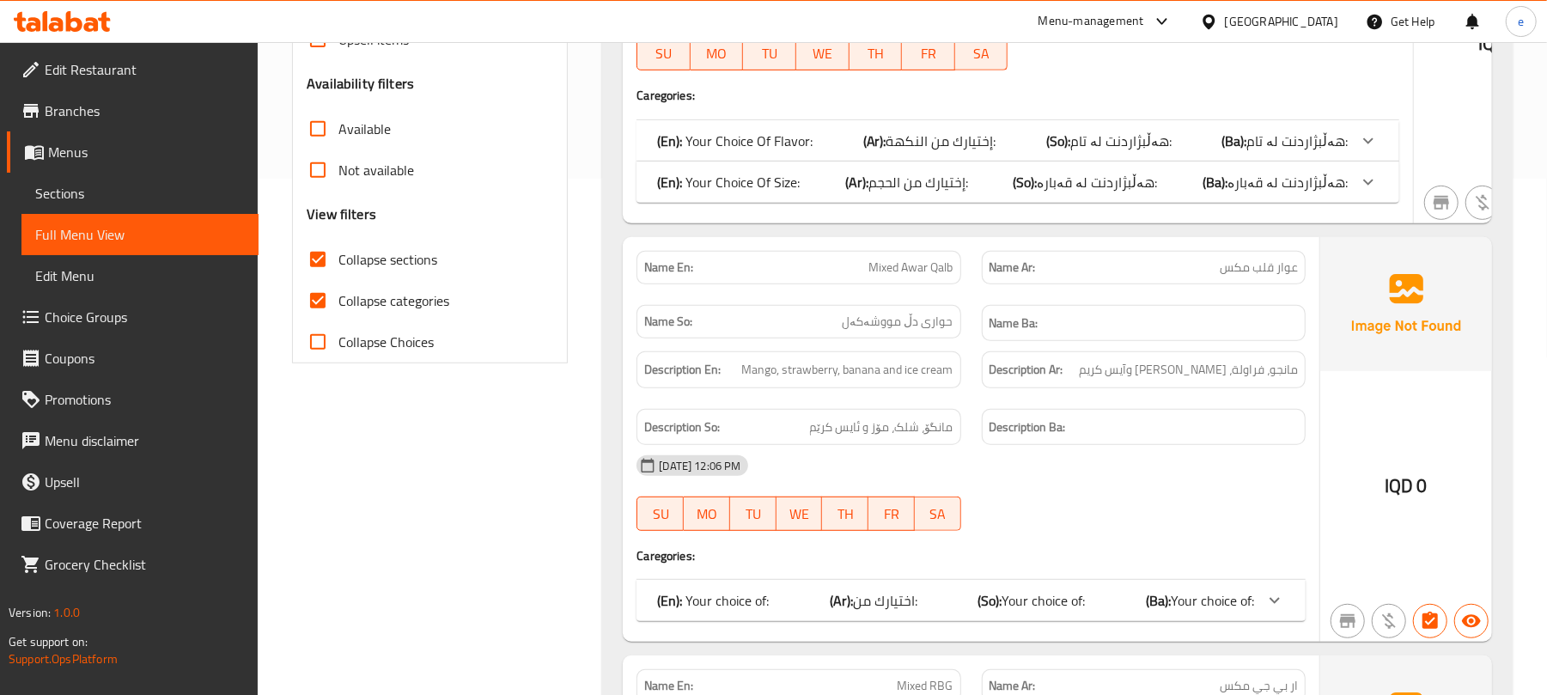
scroll to position [687, 0]
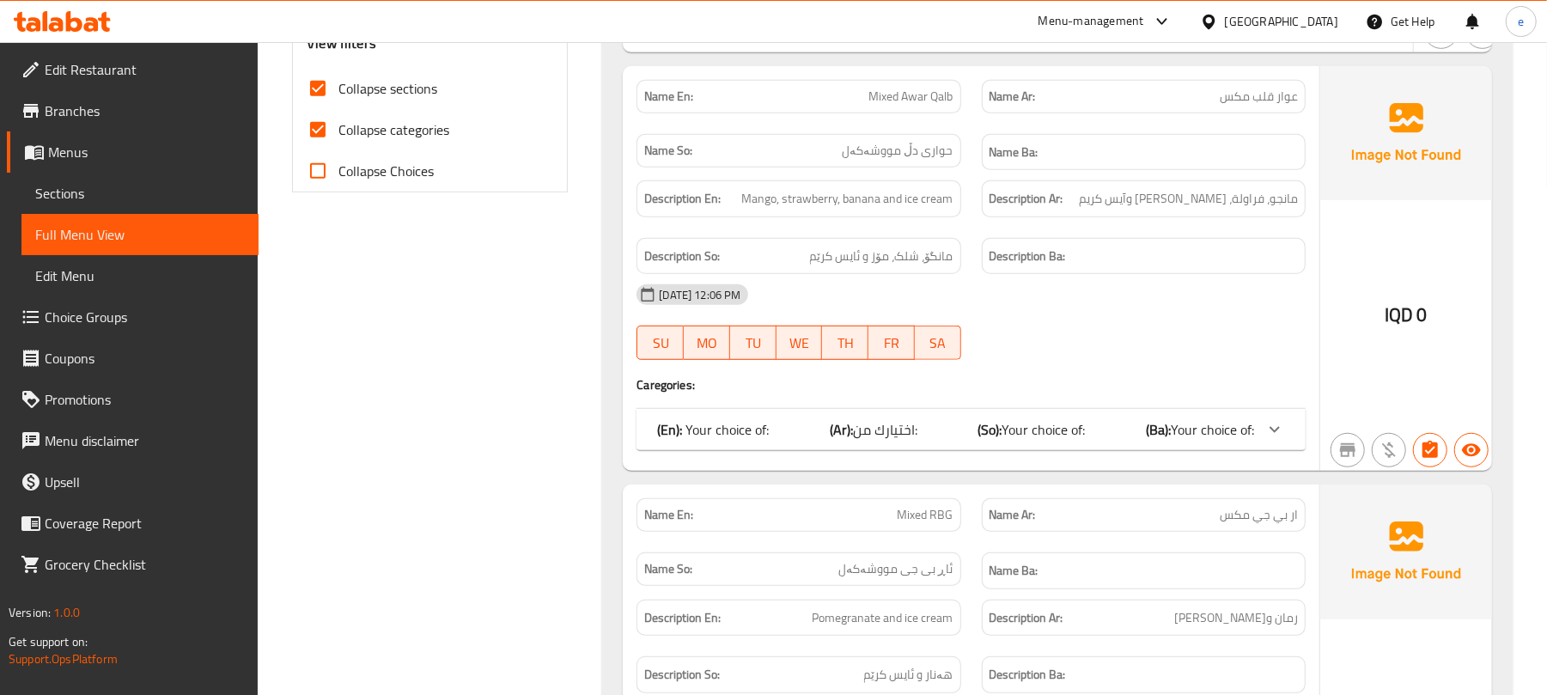
click at [774, 430] on div "(En): Your choice of: (Ar): اختيارك من: (So): Your choice of: (Ba): Your choice…" at bounding box center [955, 429] width 597 height 21
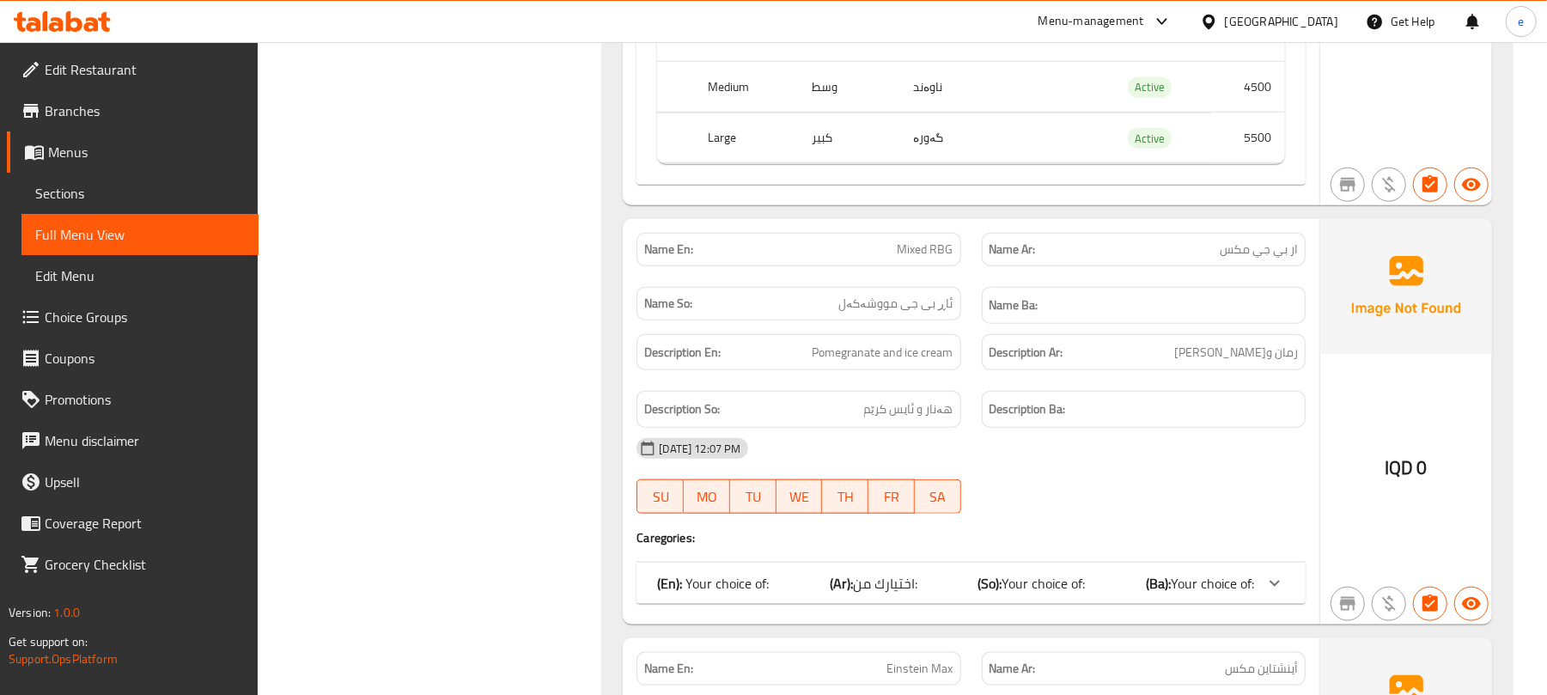
scroll to position [1375, 0]
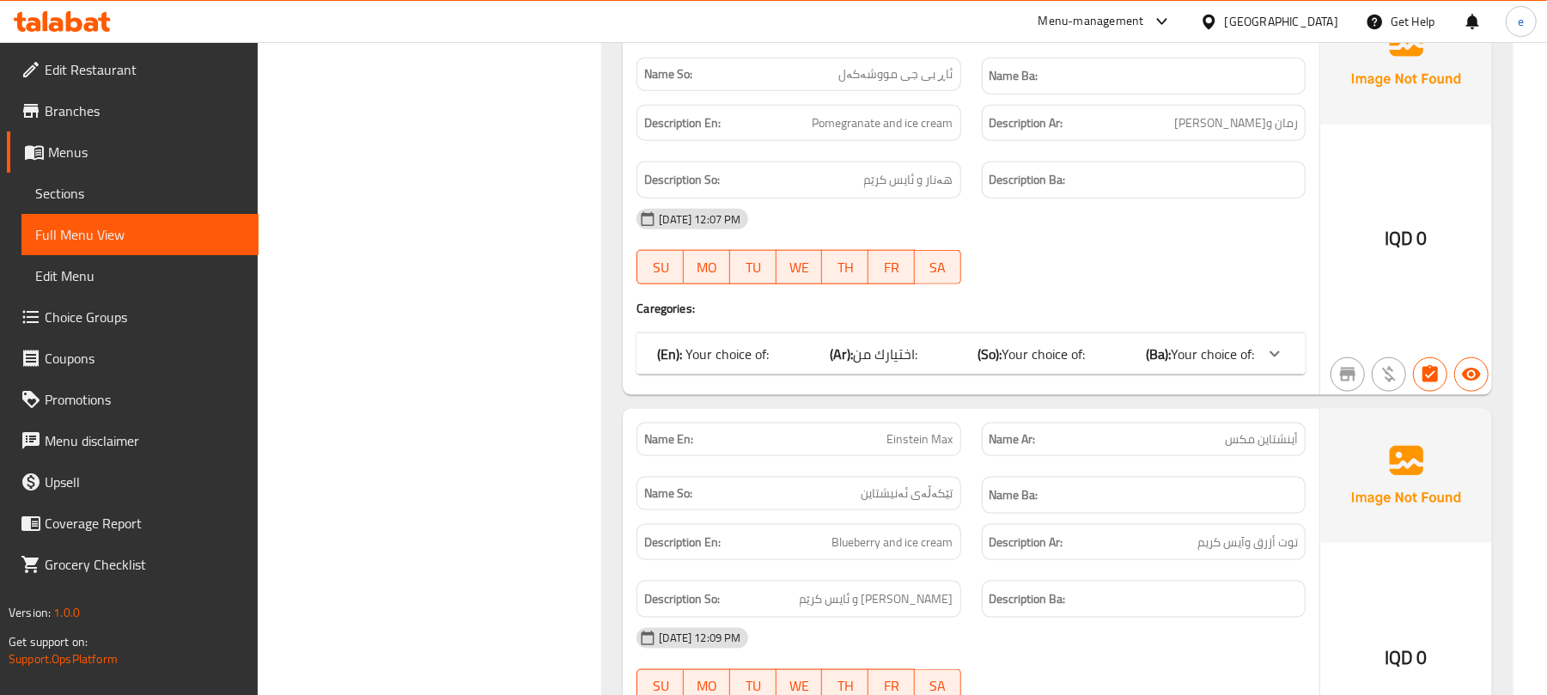
click at [955, 395] on div "Name En: Mixed RBG Name Ar: ار بي جي مكس Name So: ئاڕ بی جی مووشەکەل Name Ba: D…" at bounding box center [971, 192] width 697 height 405
click at [955, 390] on div "Name En: Mixed RBG Name Ar: ار بي جي مكس Name So: ئاڕ بی جی مووشەکەل Name Ba: D…" at bounding box center [971, 192] width 697 height 405
click at [960, 375] on div "(En): Your choice of: (Ar): اختيارك من: (So): Your choice of: (Ba): Your choice…" at bounding box center [971, 353] width 669 height 41
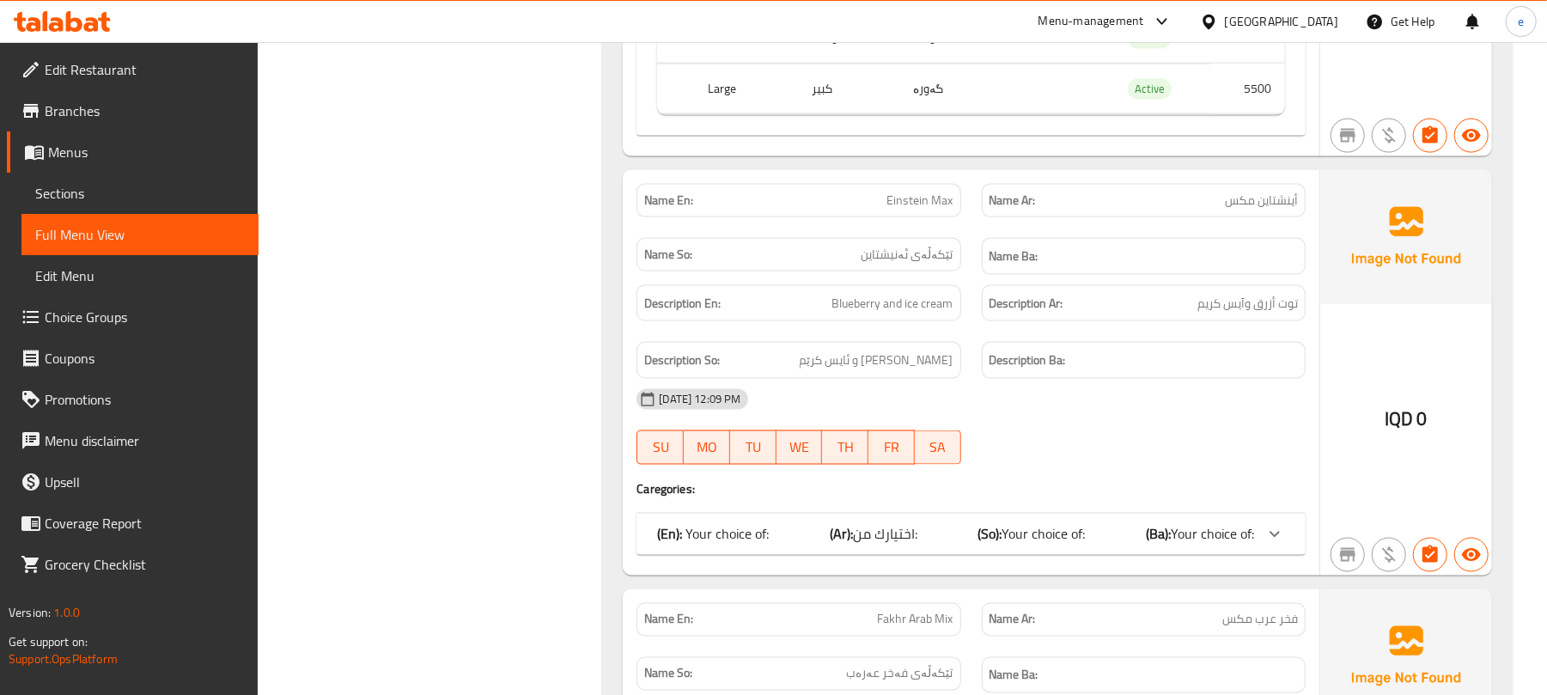
scroll to position [1832, 0]
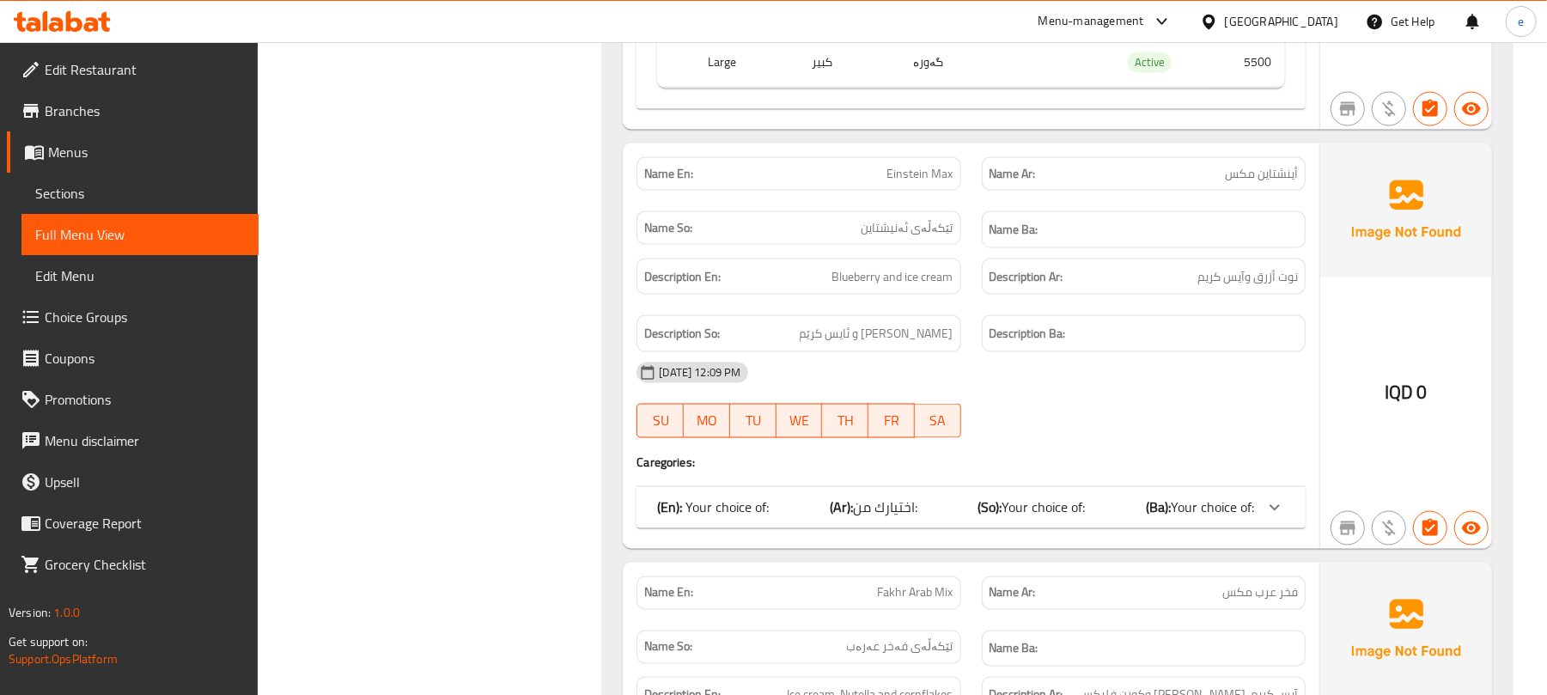
click at [973, 518] on div "(En): Your choice of: (Ar): اختيارك من: (So): Your choice of: (Ba): Your choice…" at bounding box center [955, 507] width 597 height 21
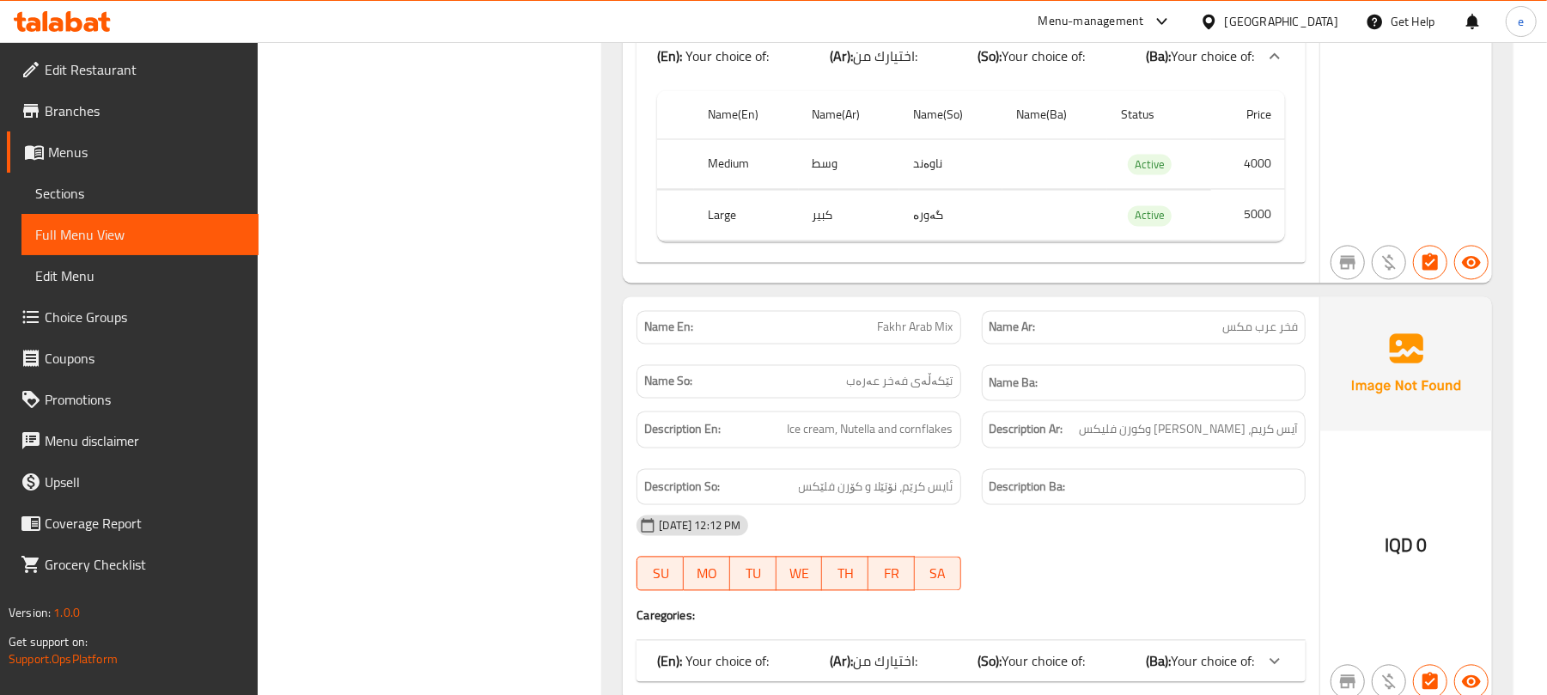
scroll to position [2520, 0]
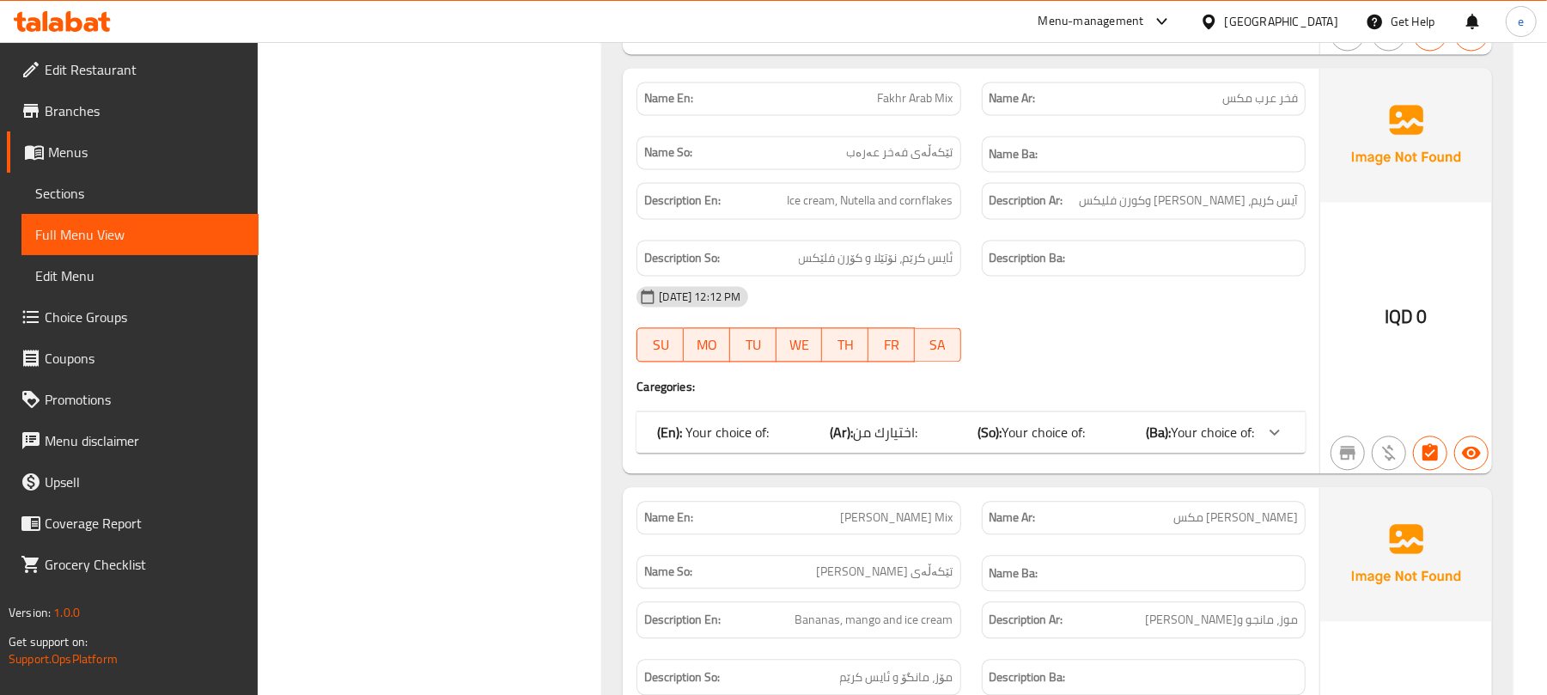
click at [966, 453] on div "(En): Your choice of: (Ar): اختيارك من: (So): Your choice of: (Ba): Your choice…" at bounding box center [971, 431] width 669 height 41
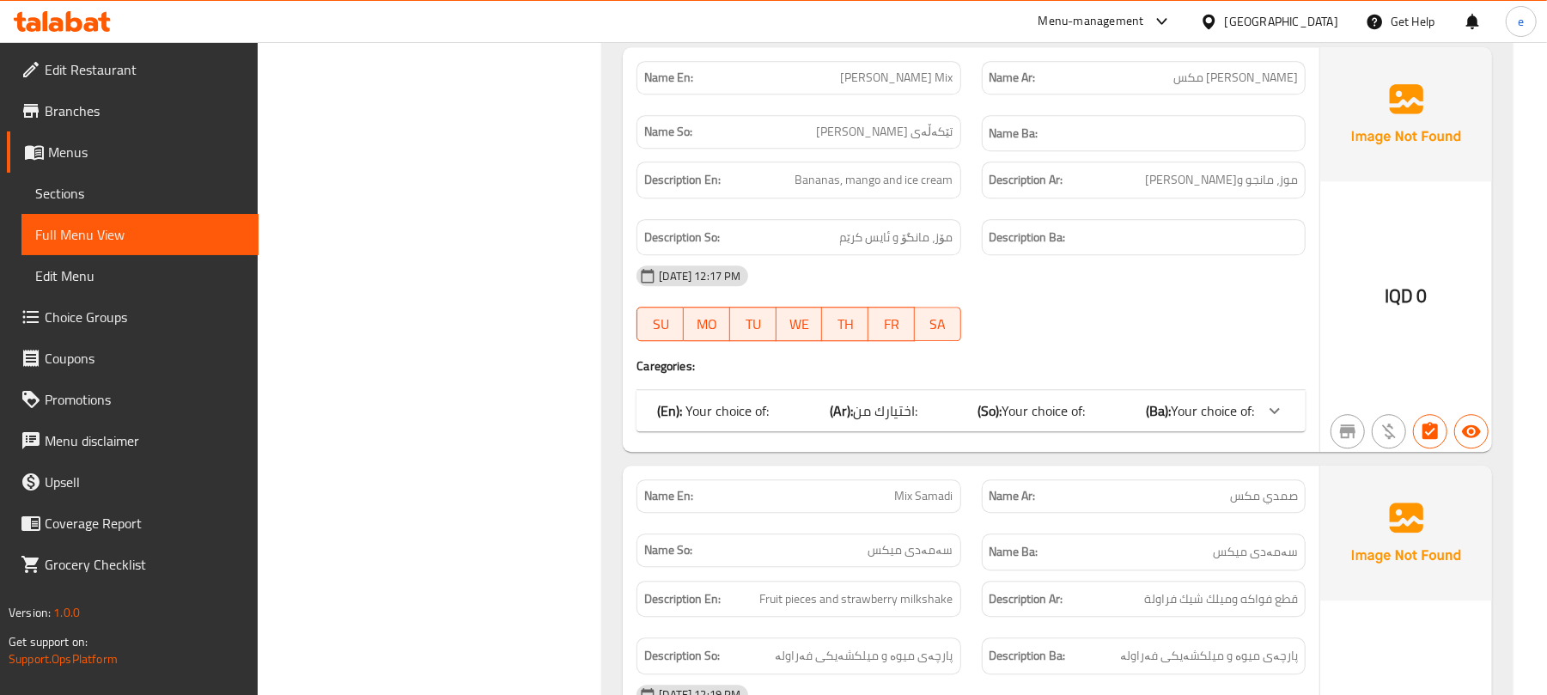
scroll to position [3207, 0]
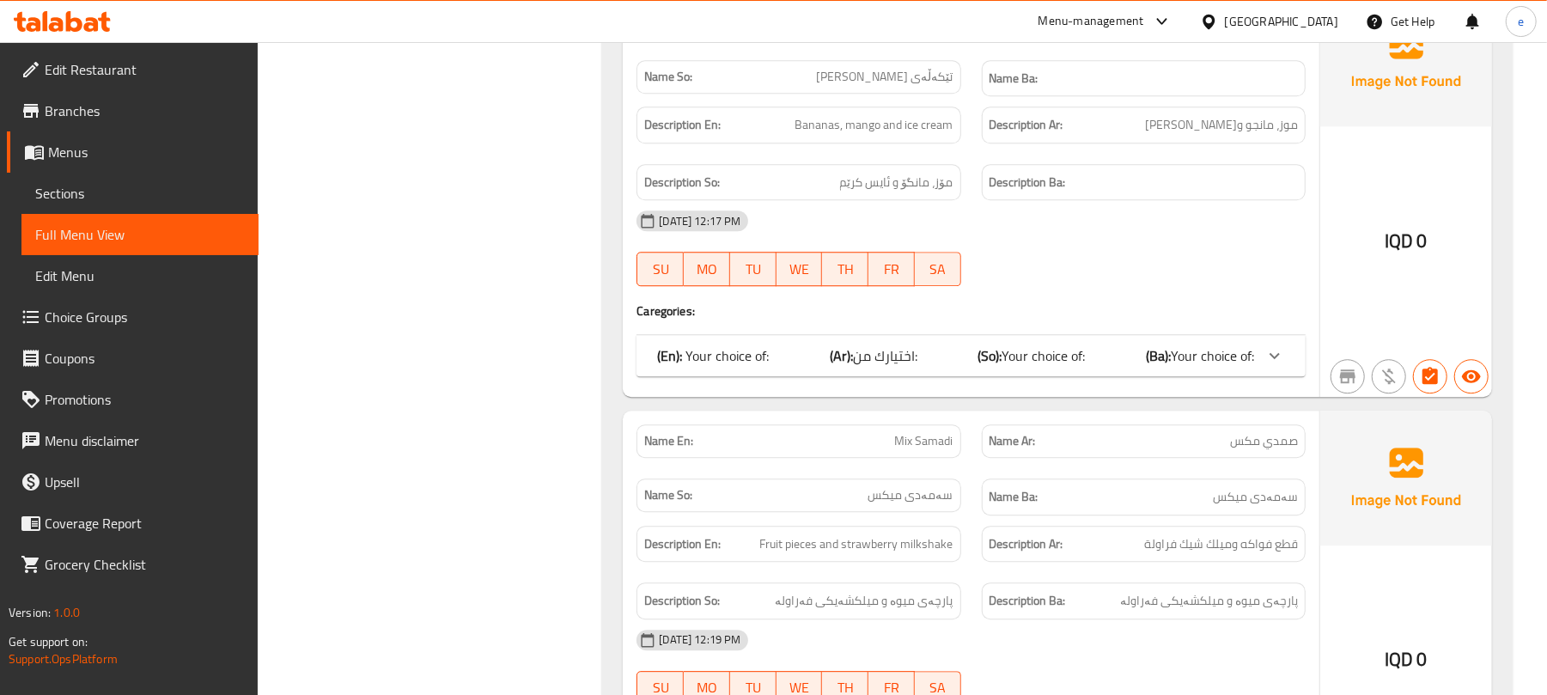
click at [978, 369] on b "(So):" at bounding box center [990, 356] width 24 height 26
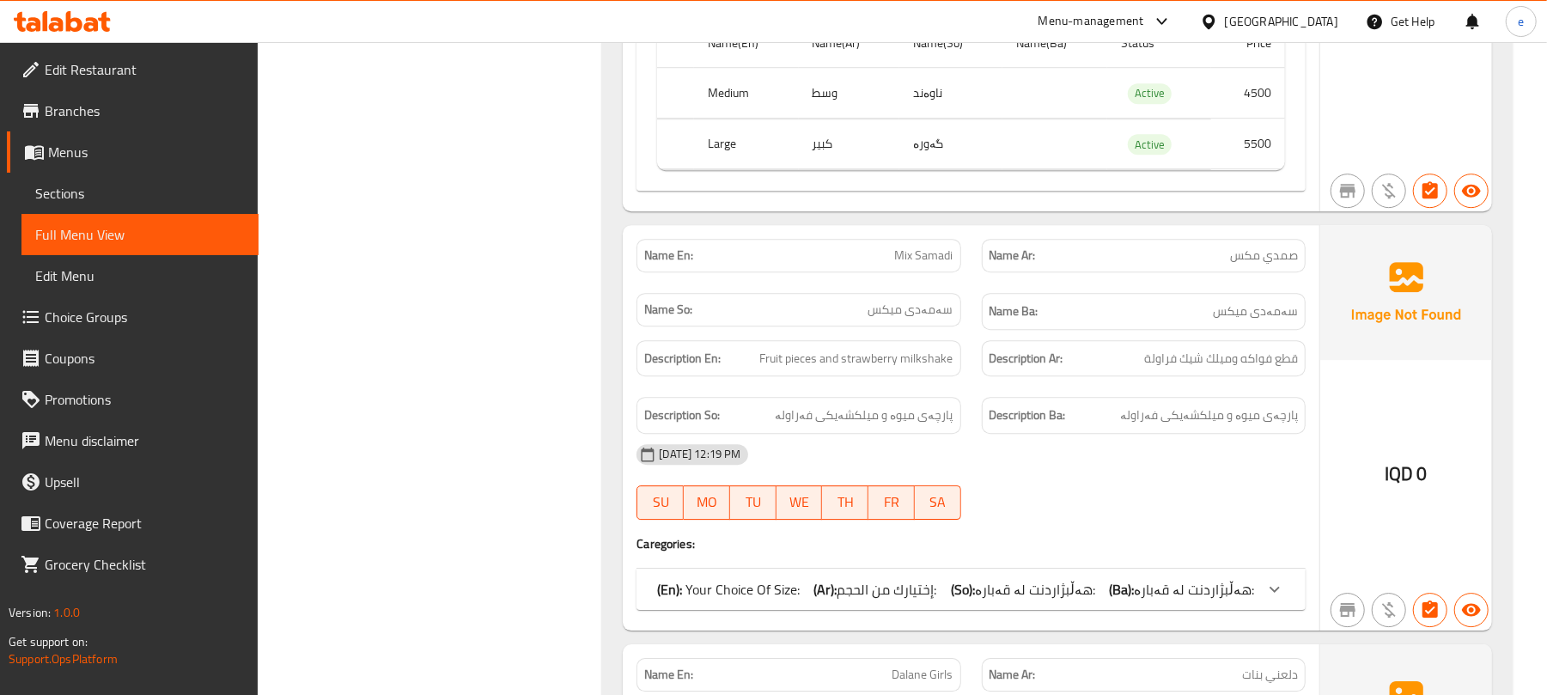
scroll to position [3665, 0]
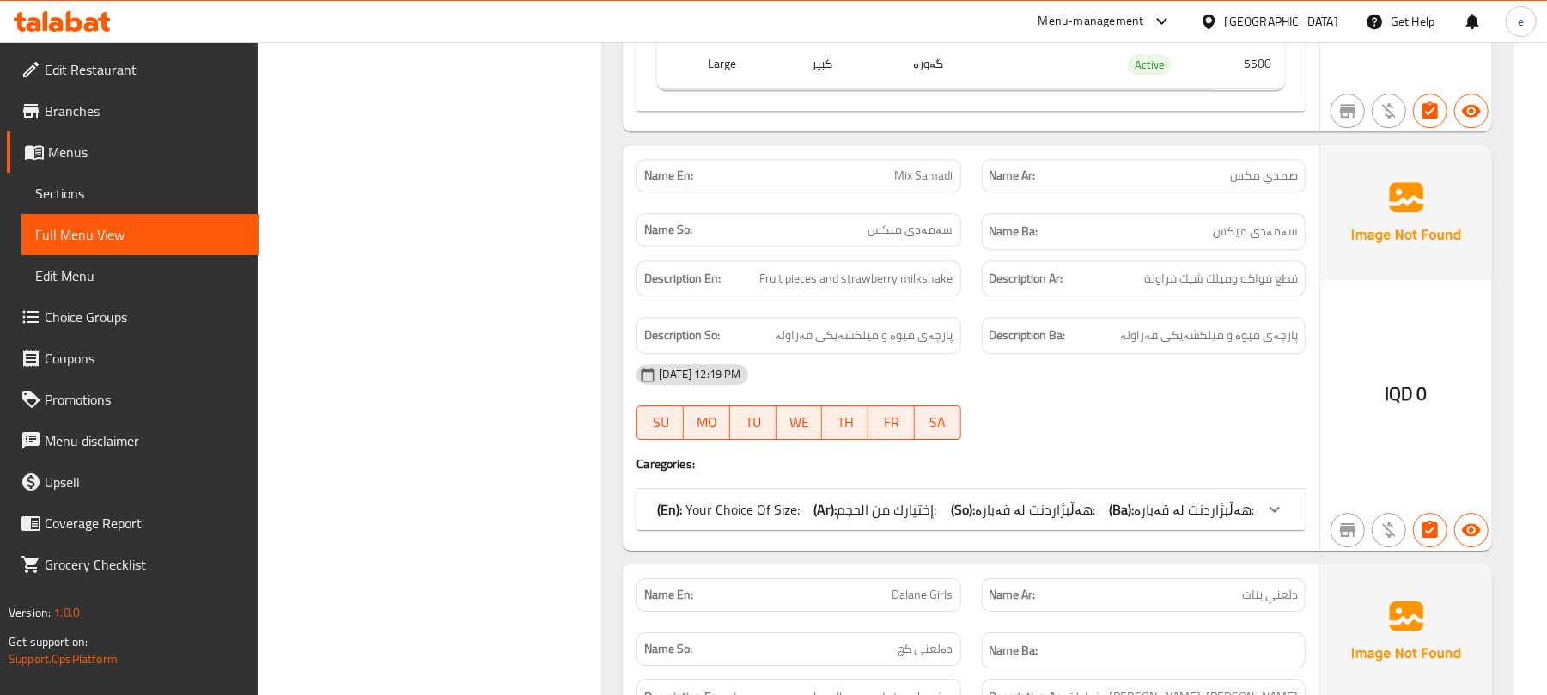
click at [972, 522] on b "(So):" at bounding box center [963, 510] width 24 height 26
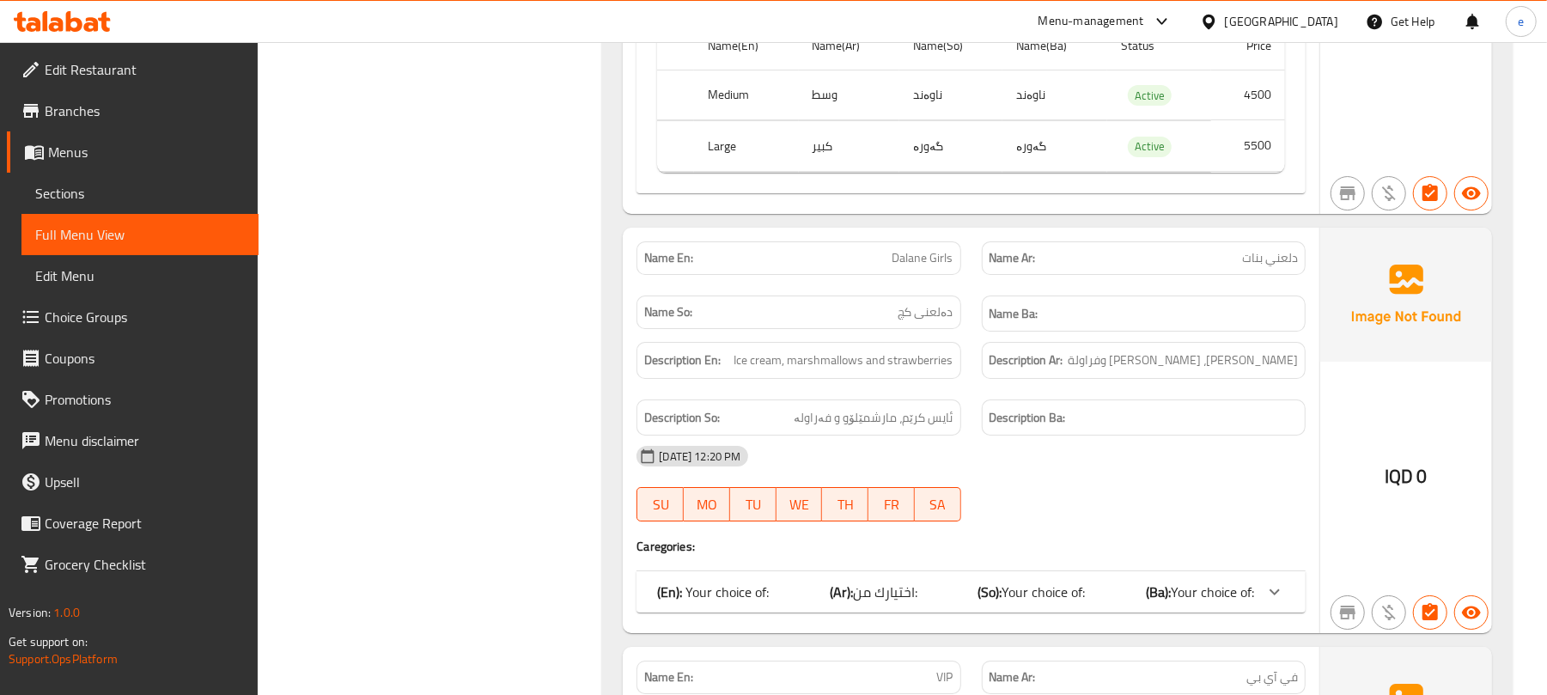
scroll to position [4352, 0]
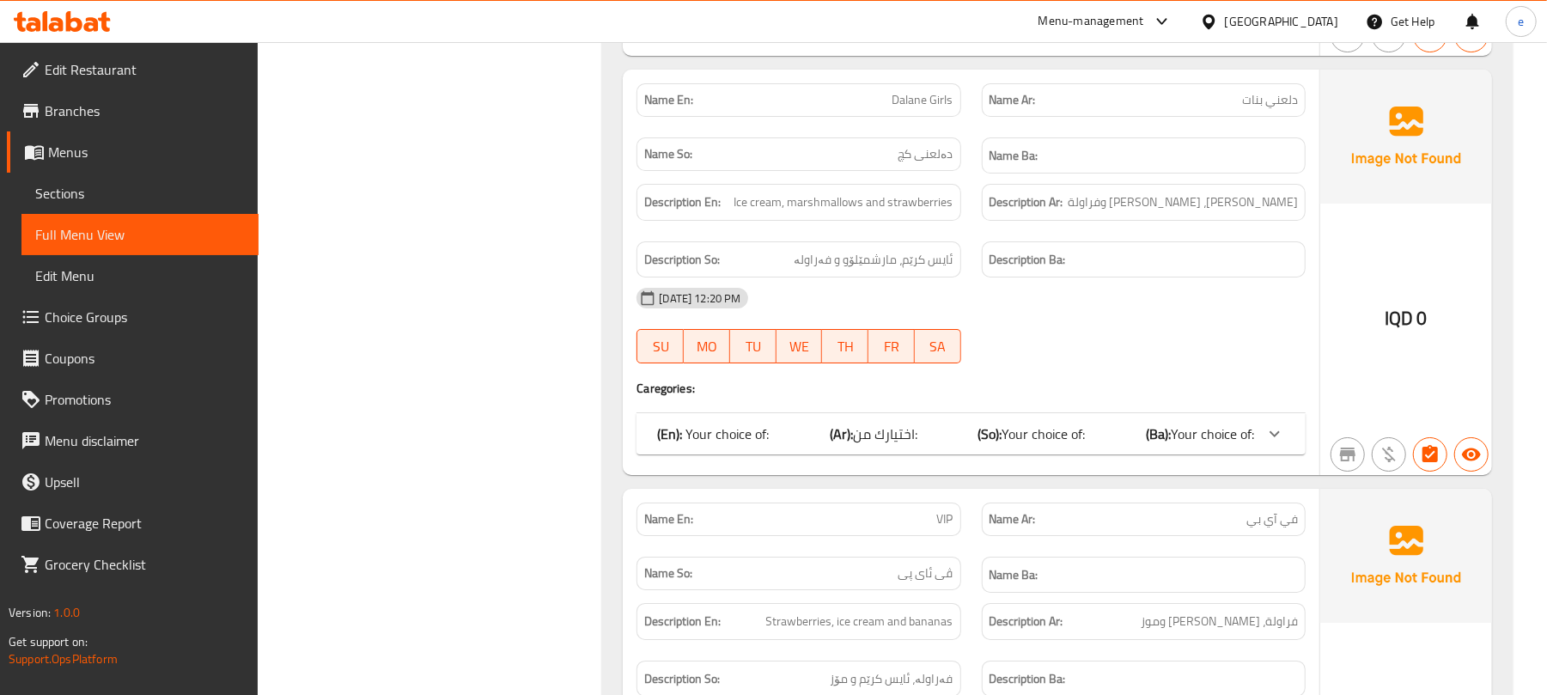
click at [970, 444] on div "(En): Your choice of: (Ar): اختيارك من: (So): Your choice of: (Ba): Your choice…" at bounding box center [955, 434] width 597 height 21
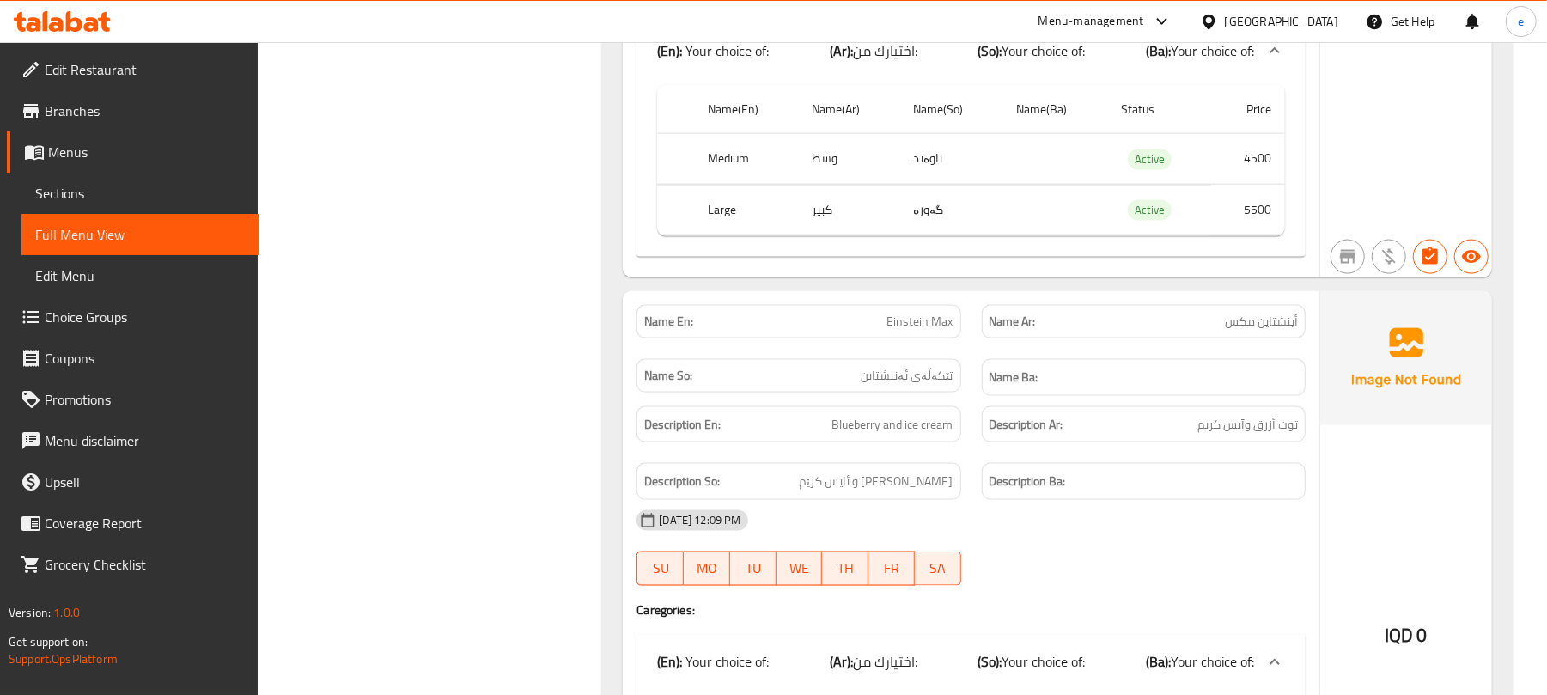
scroll to position [1914, 0]
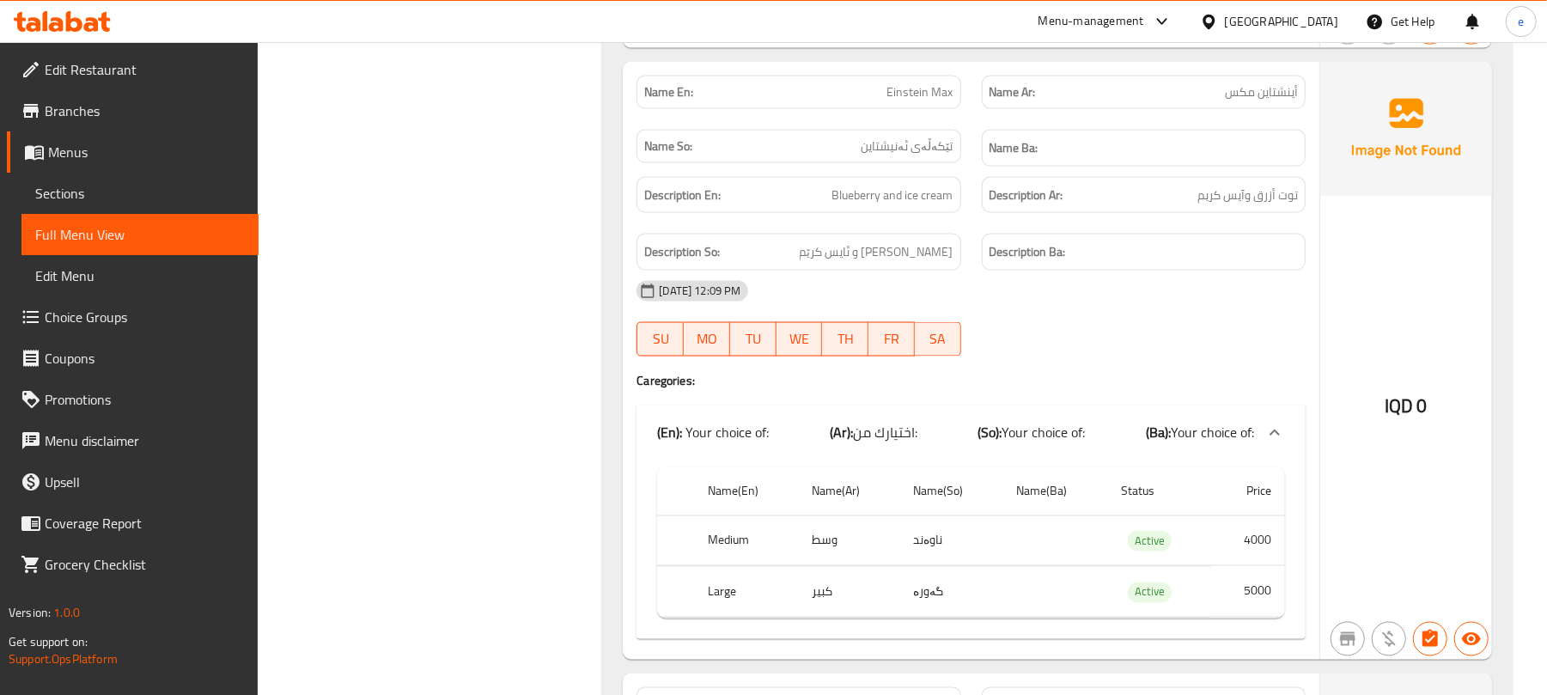
click at [908, 101] on span "Einstein Max" at bounding box center [920, 92] width 66 height 18
copy span "Einstein Max"
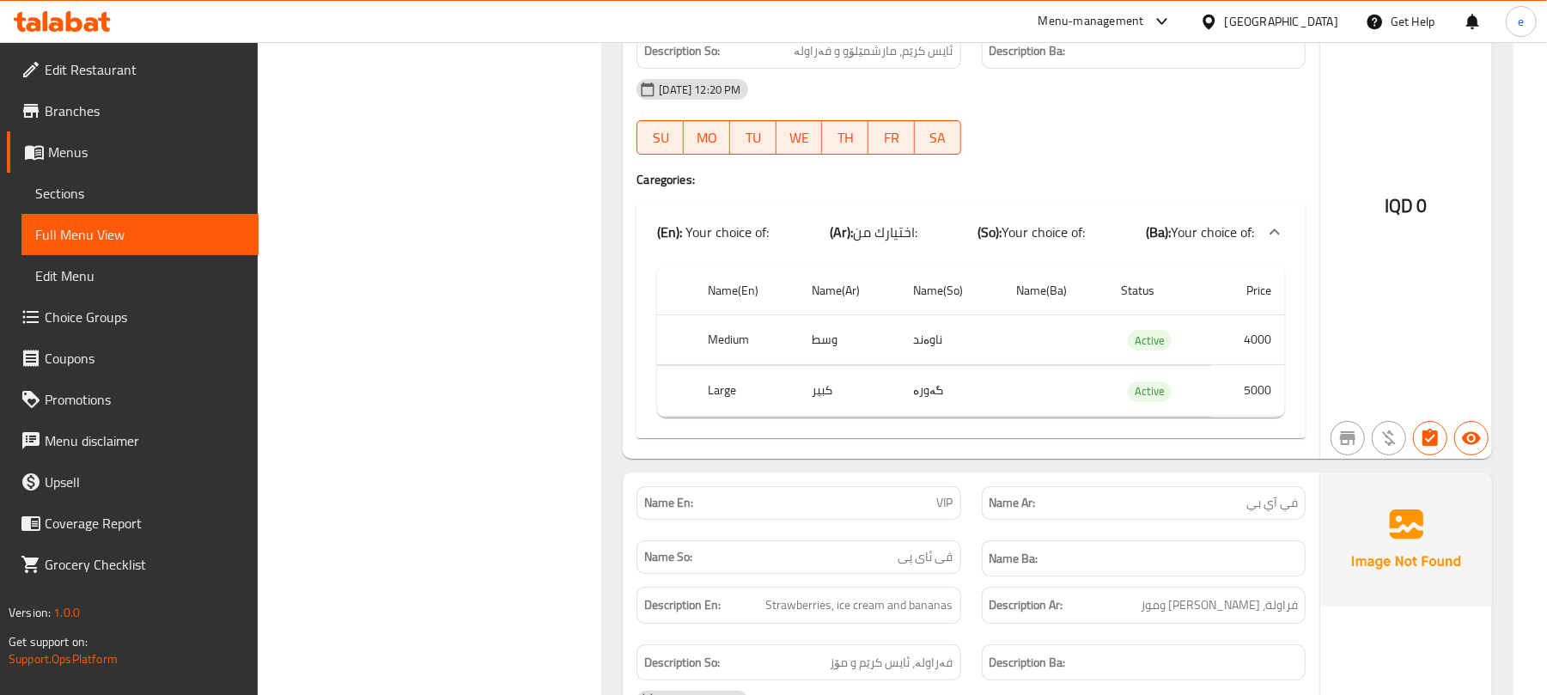
scroll to position [4892, 0]
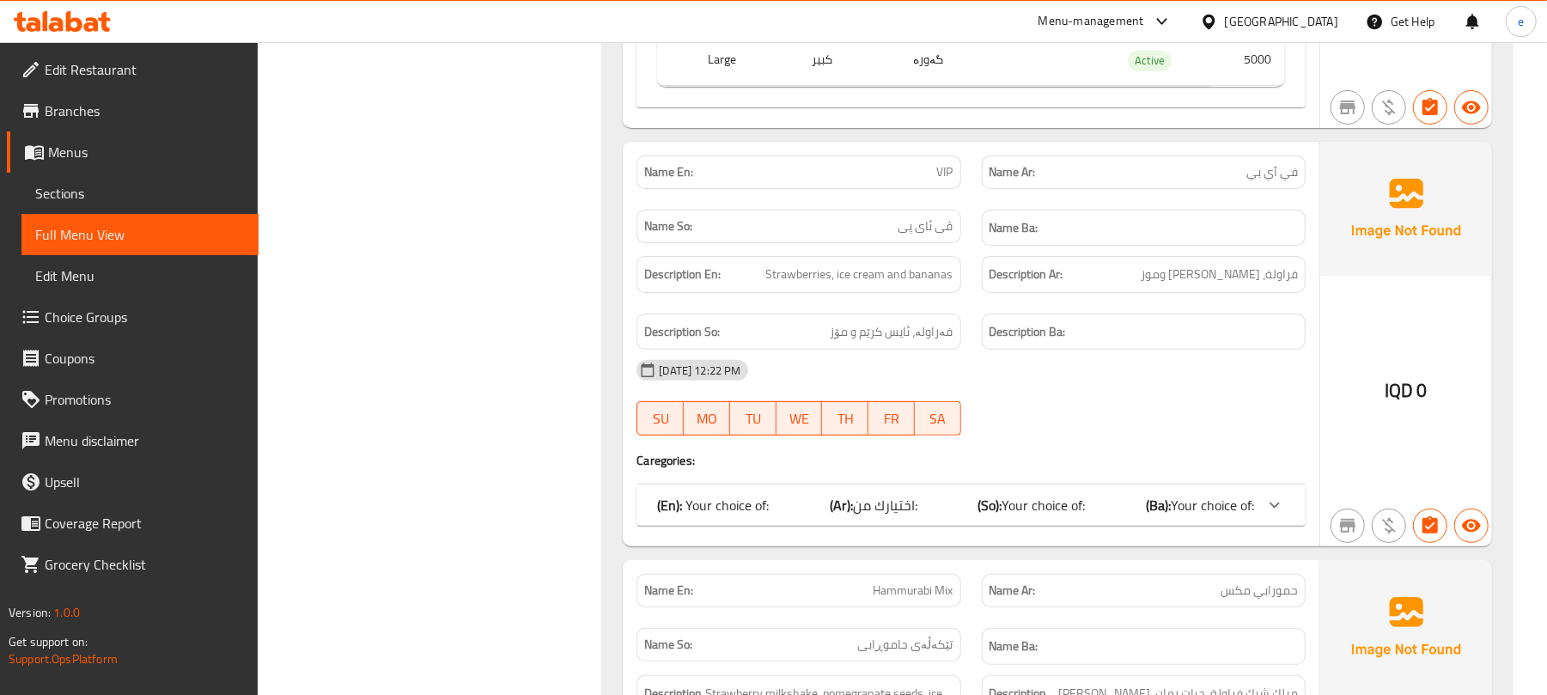
click at [976, 515] on div "(En): Your choice of: (Ar): اختيارك من: (So): Your choice of: (Ba): Your choice…" at bounding box center [955, 505] width 597 height 21
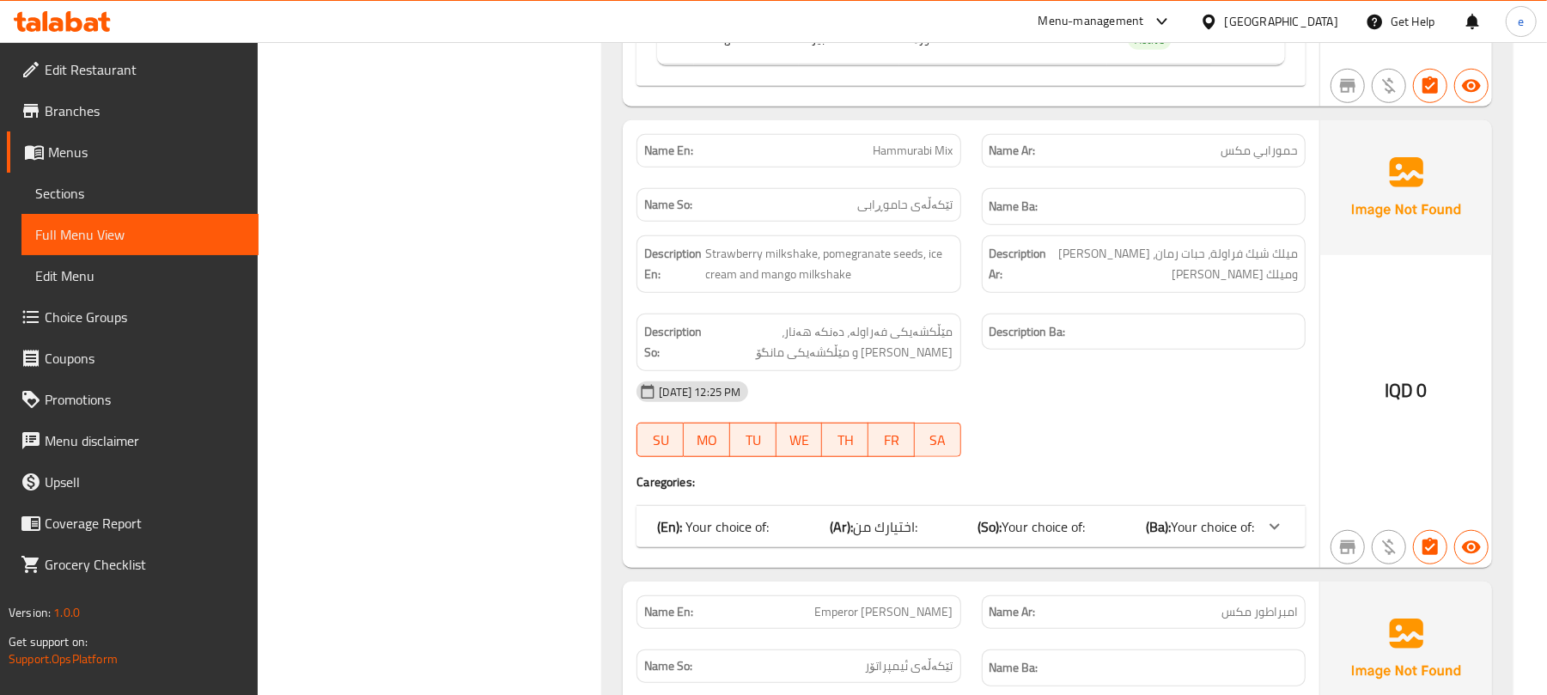
scroll to position [5579, 0]
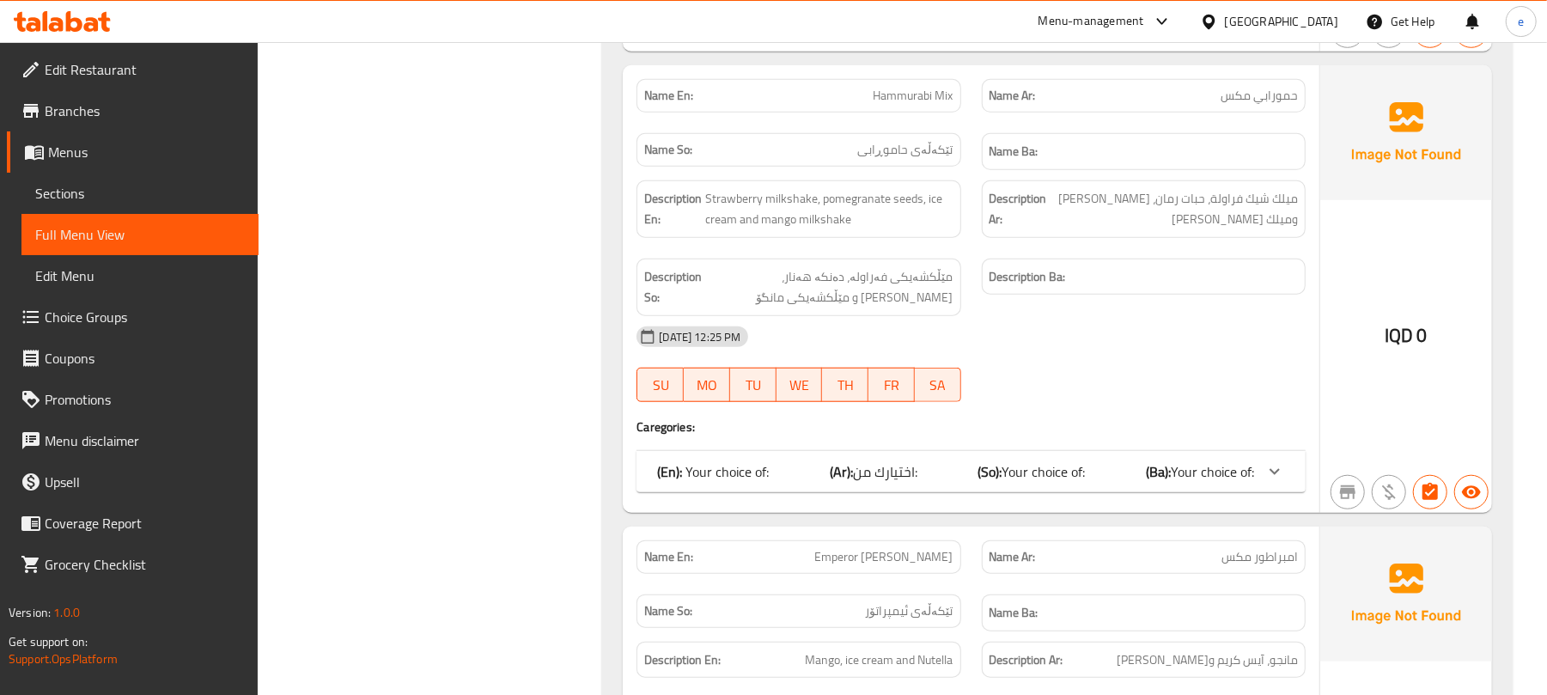
click at [743, 482] on p "(En): Your choice of:" at bounding box center [713, 471] width 112 height 21
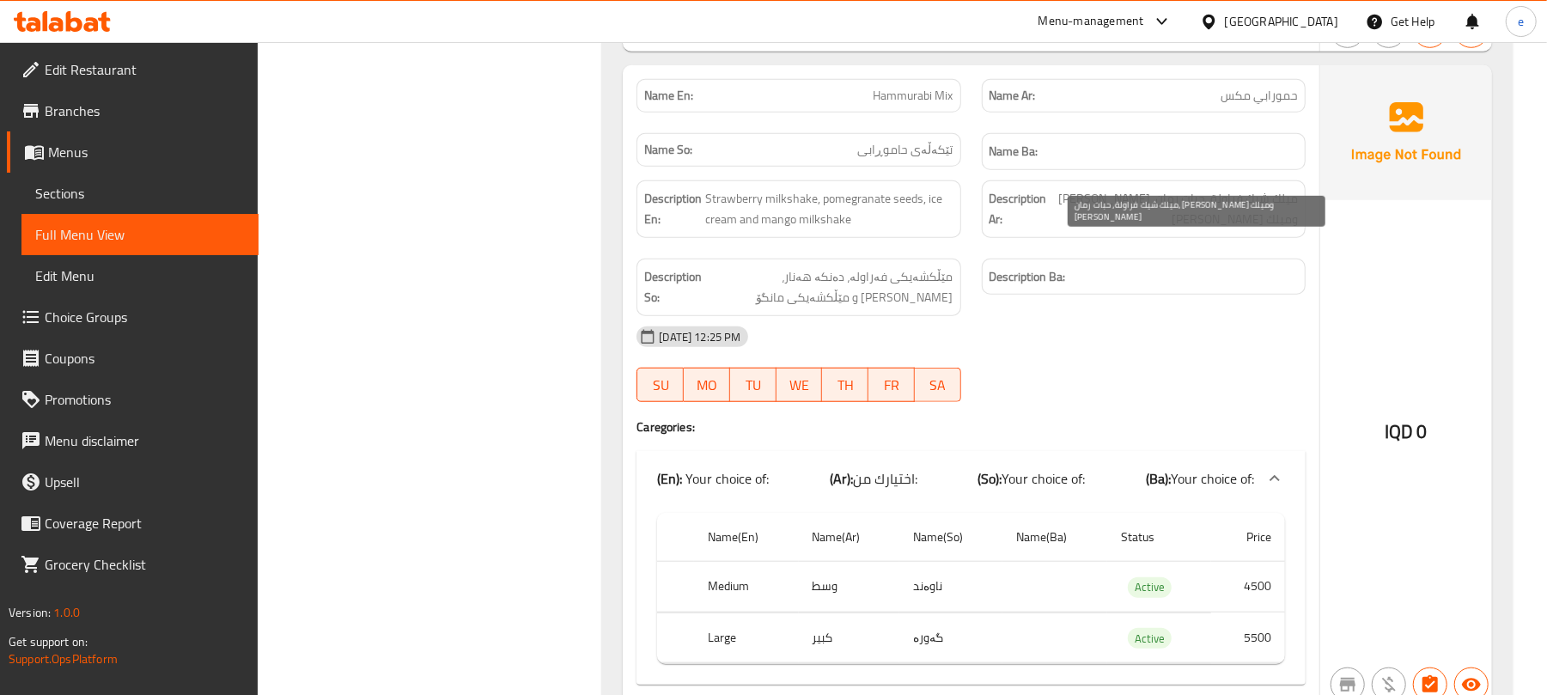
click at [1173, 230] on span "ميلك شيك فراولة، حبات رمان، آيس كريم وميلك شيك مانجو" at bounding box center [1174, 209] width 247 height 42
click at [1221, 230] on span "ميلك شيك فراولة، حبات رمان، آيس كريم وميلك شيك مانجو" at bounding box center [1174, 209] width 247 height 42
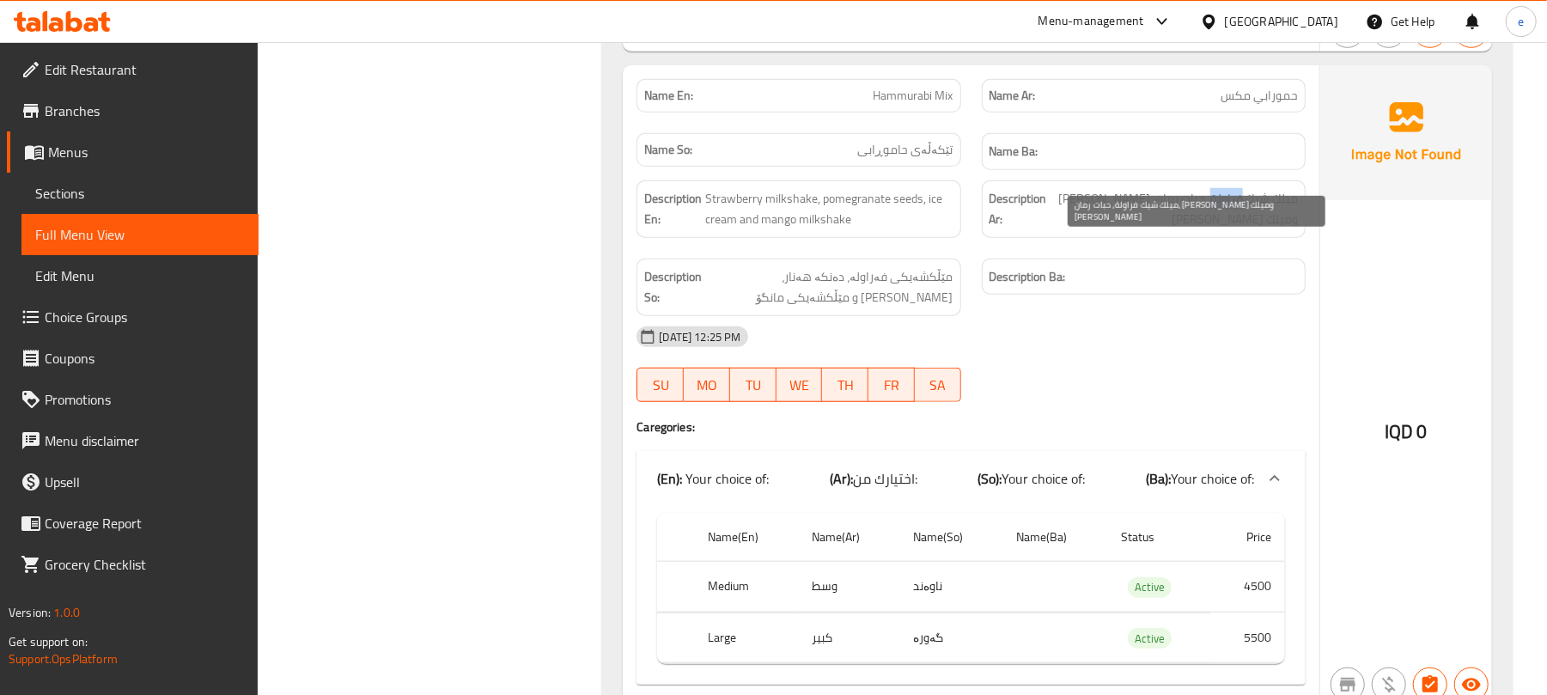
click at [1221, 230] on span "ميلك شيك فراولة، حبات رمان، آيس كريم وميلك شيك مانجو" at bounding box center [1174, 209] width 247 height 42
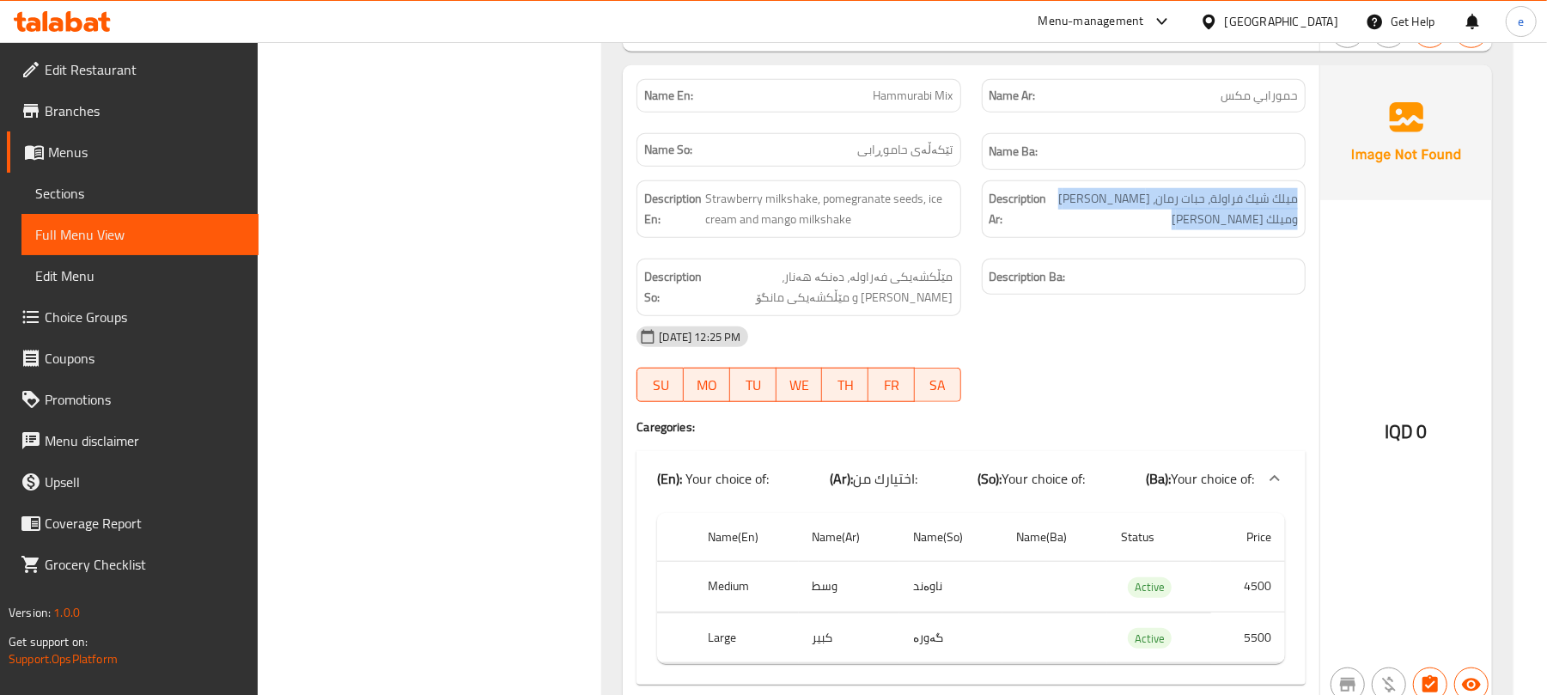
click at [1197, 238] on div "Description Ar: ميلك شيك فراولة، حبات رمان، آيس كريم وميلك شيك مانجو" at bounding box center [1144, 209] width 324 height 58
click at [839, 230] on span "Strawberry milkshake, pomegranate seeds, ice cream and mango milkshake" at bounding box center [828, 209] width 247 height 42
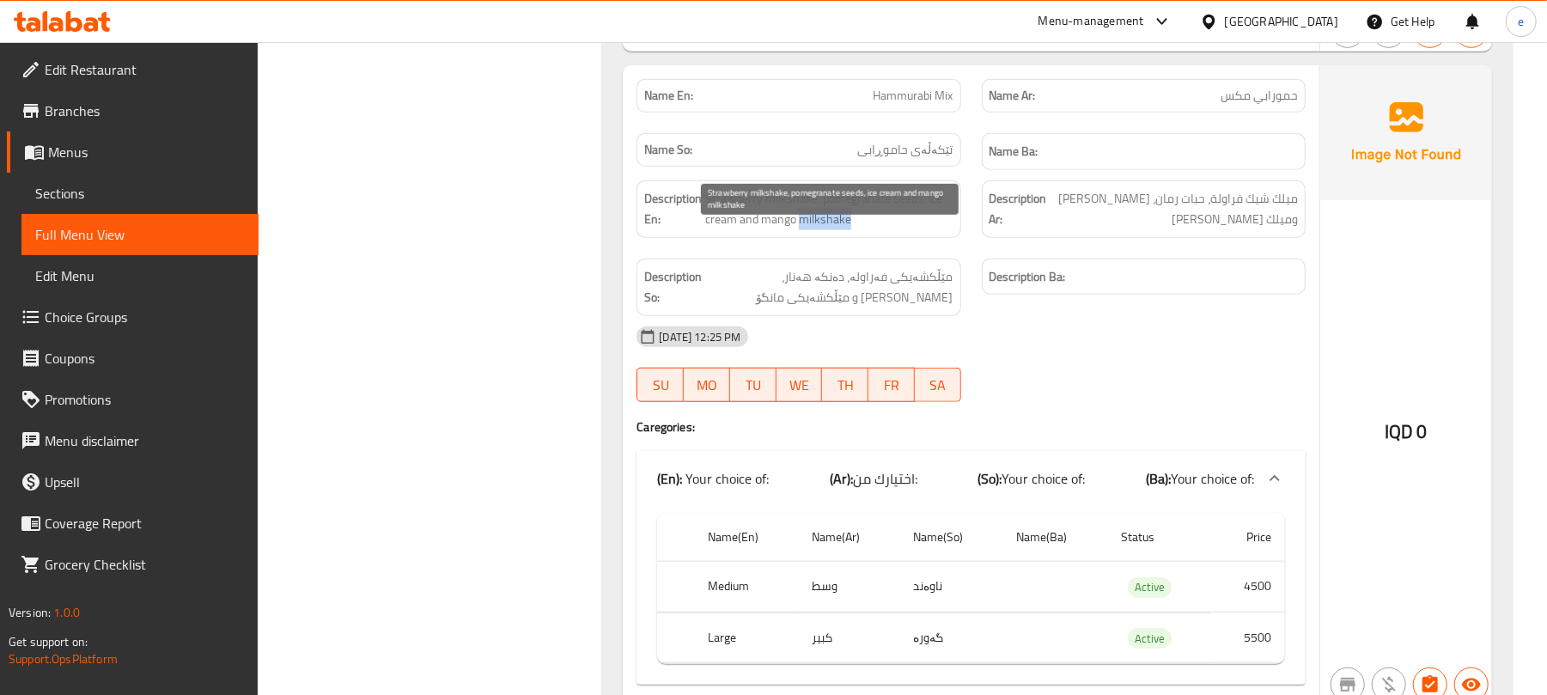
click at [839, 230] on span "Strawberry milkshake, pomegranate seeds, ice cream and mango milkshake" at bounding box center [828, 209] width 247 height 42
click at [979, 248] on div "Description Ar: ميلك شيك فراولة، حبات رمان، آيس كريم وميلك شيك مانجو" at bounding box center [1144, 209] width 344 height 78
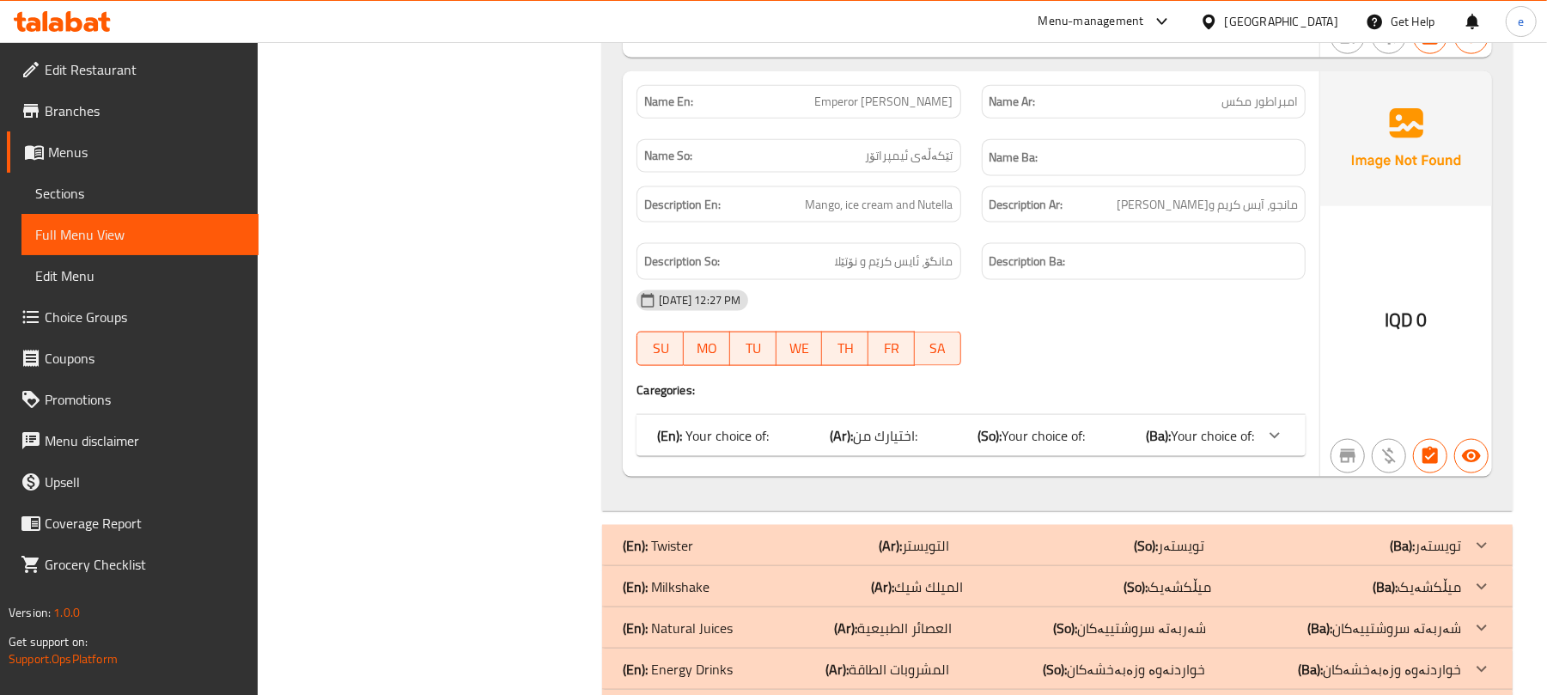
scroll to position [6251, 0]
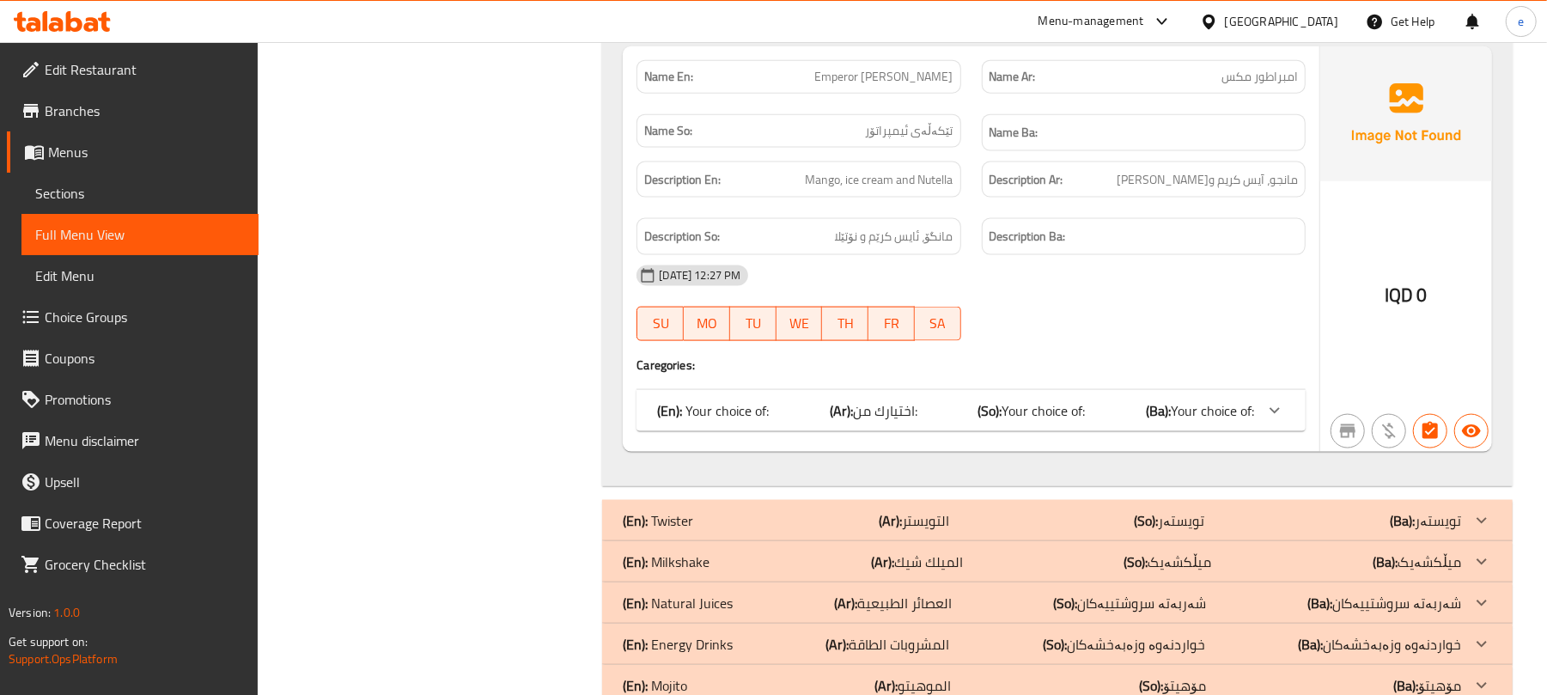
click at [919, 421] on div "(En): Your choice of: (Ar): اختيارك من: (So): Your choice of: (Ba): Your choice…" at bounding box center [955, 410] width 597 height 21
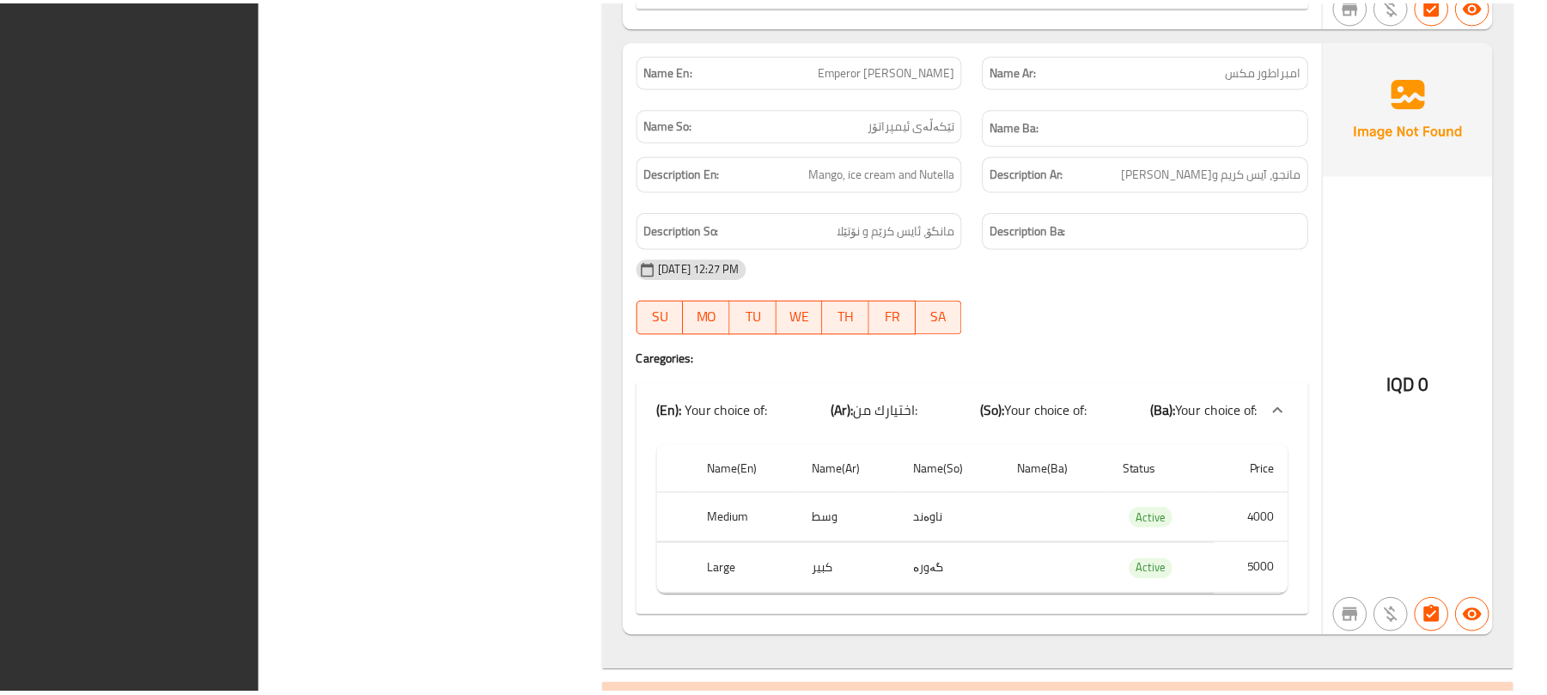
scroll to position [6699, 0]
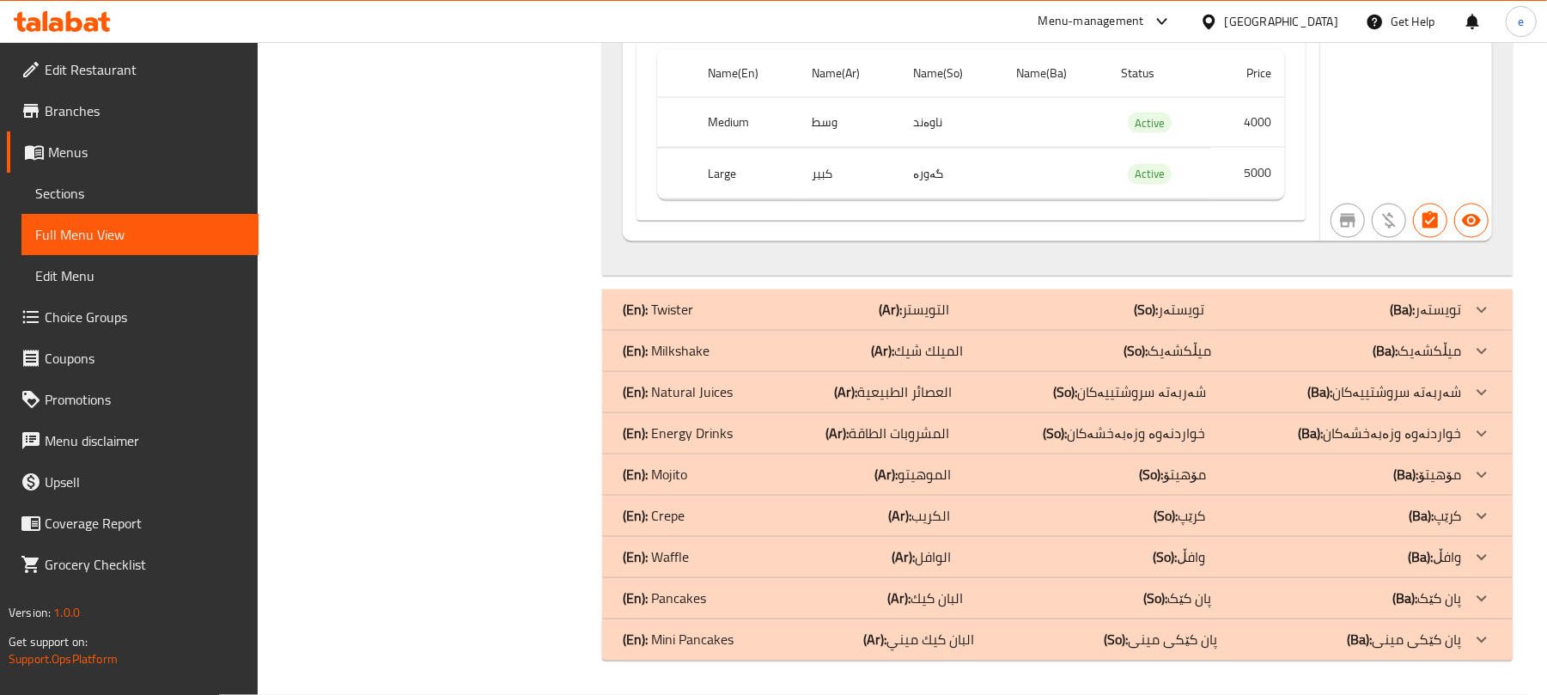
click at [94, 15] on icon at bounding box center [62, 21] width 97 height 21
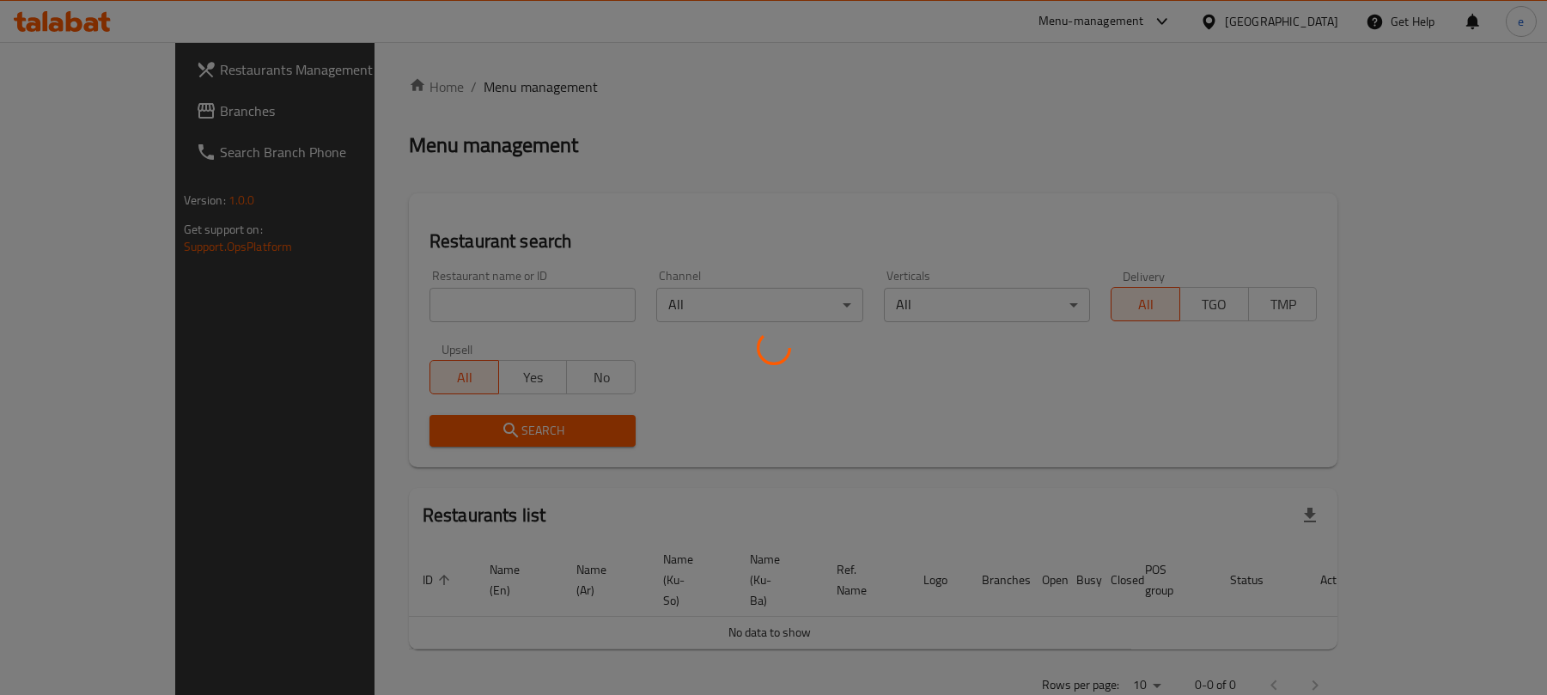
scroll to position [193, 0]
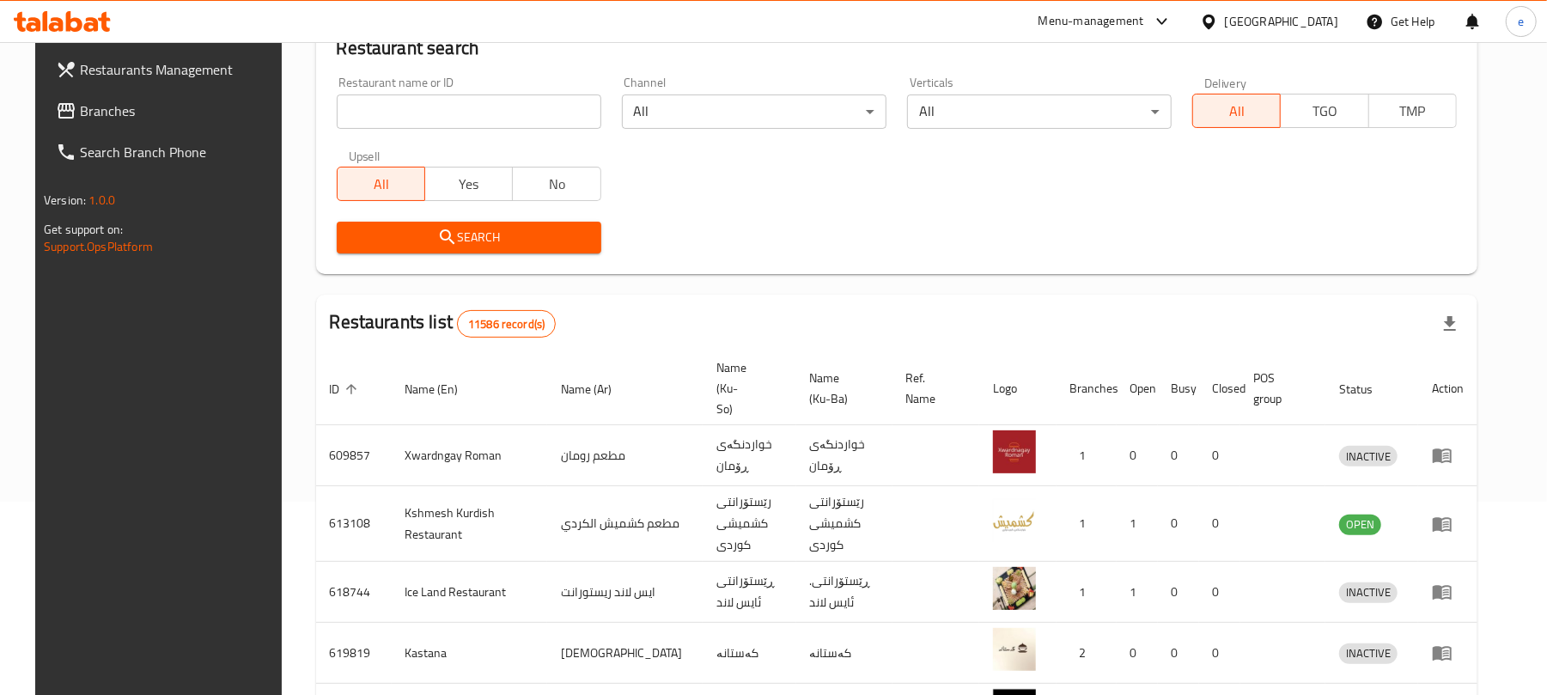
click at [468, 117] on input "search" at bounding box center [469, 111] width 265 height 34
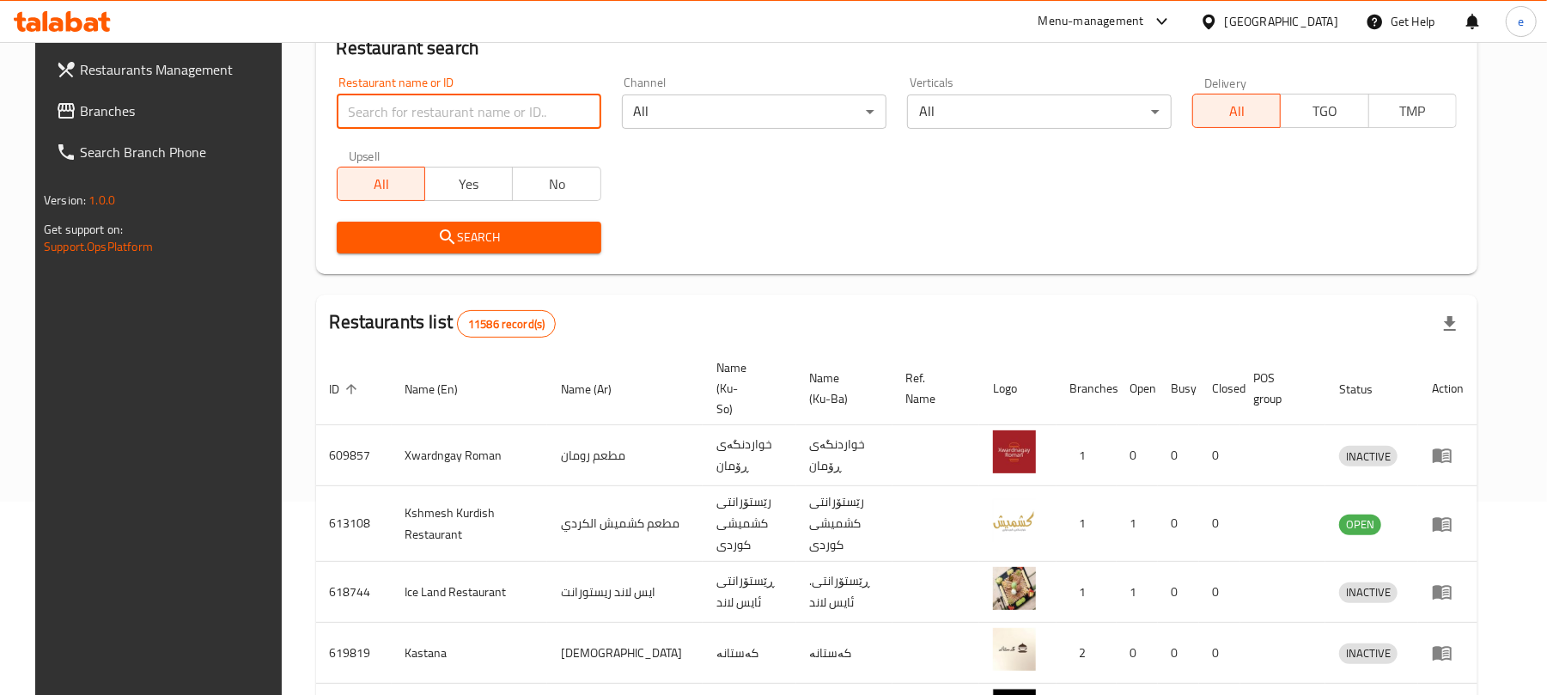
paste input "falaflchi , zayouna"
type input "falaflchi , zayouna"
click button "Search" at bounding box center [469, 238] width 265 height 32
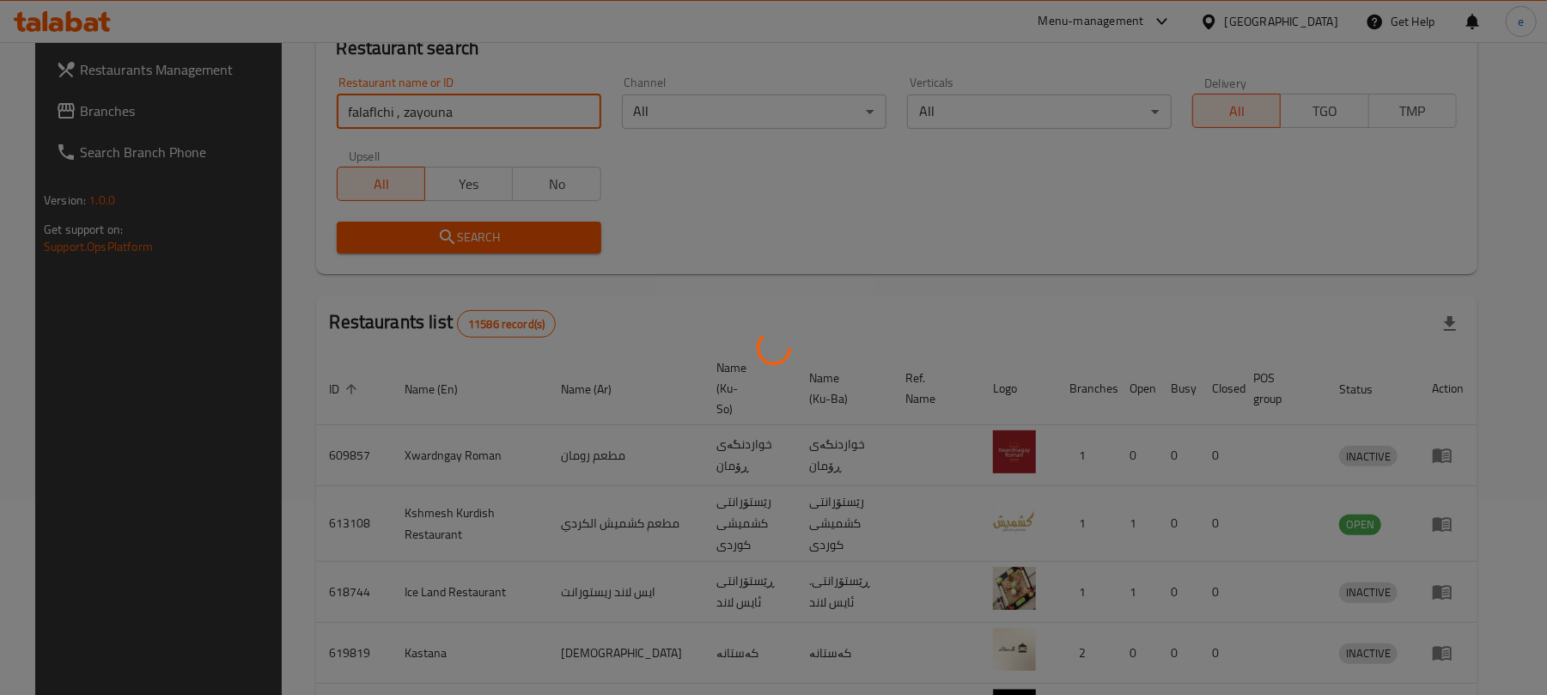
scroll to position [39, 0]
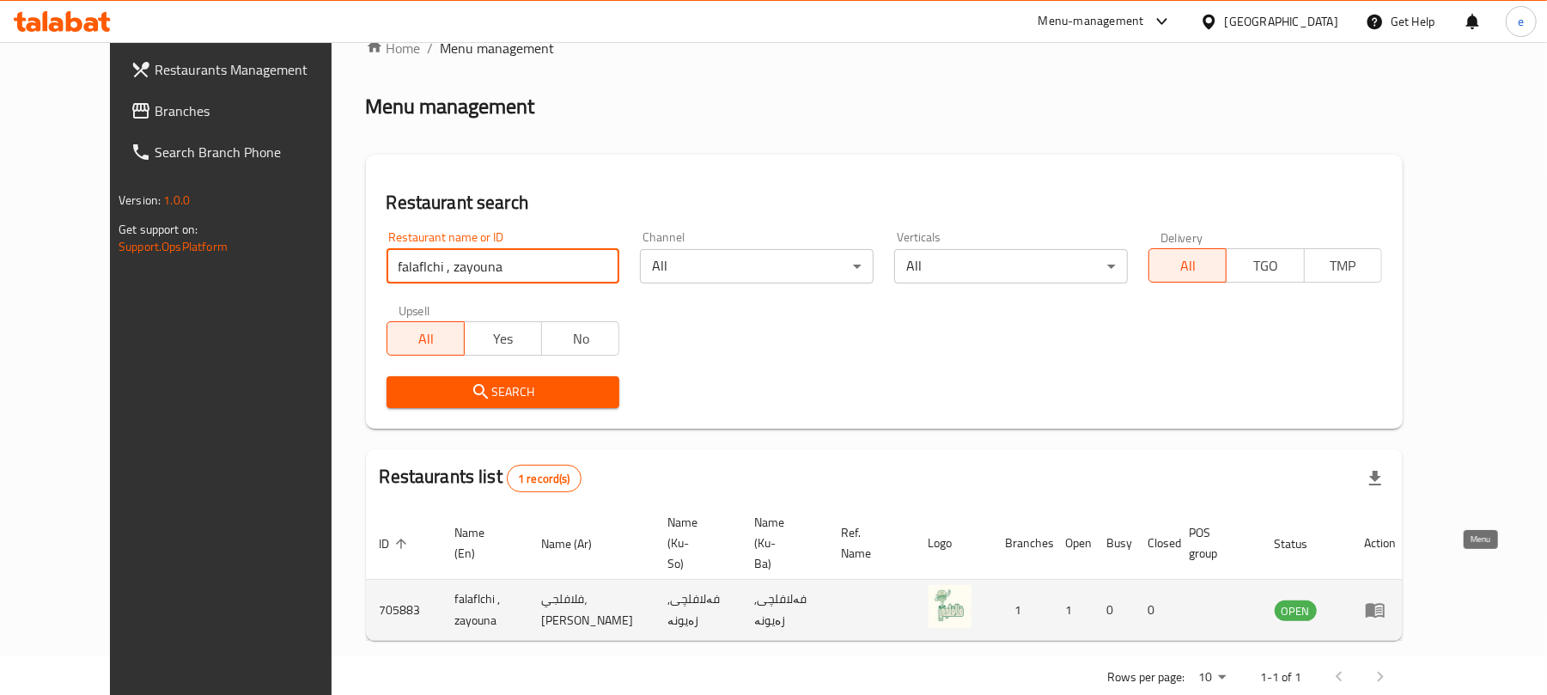
click at [1385, 604] on icon "enhanced table" at bounding box center [1375, 611] width 19 height 15
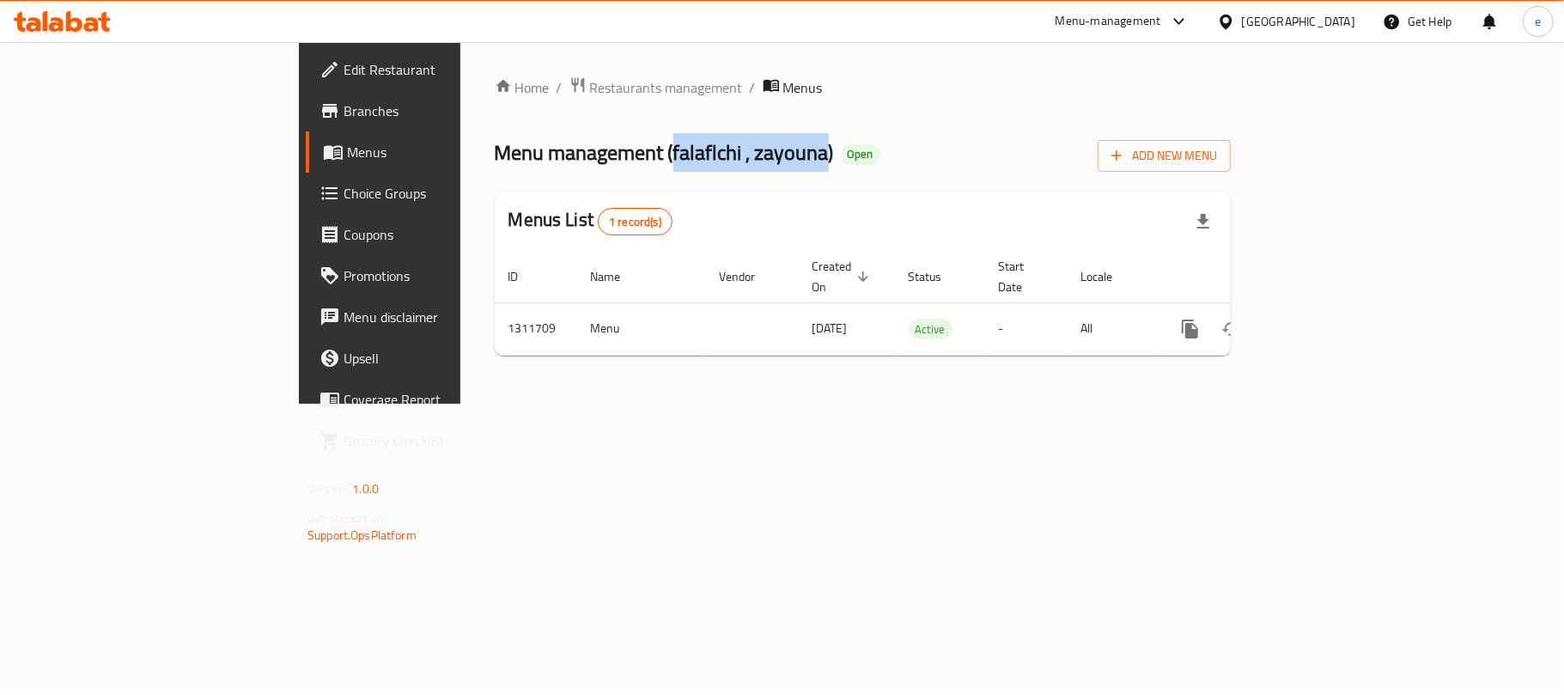
drag, startPoint x: 474, startPoint y: 152, endPoint x: 625, endPoint y: 152, distance: 151.2
click at [625, 152] on span "Menu management ( falaflchi , zayouna )" at bounding box center [664, 152] width 339 height 39
copy span "falaflchi , zayouna"
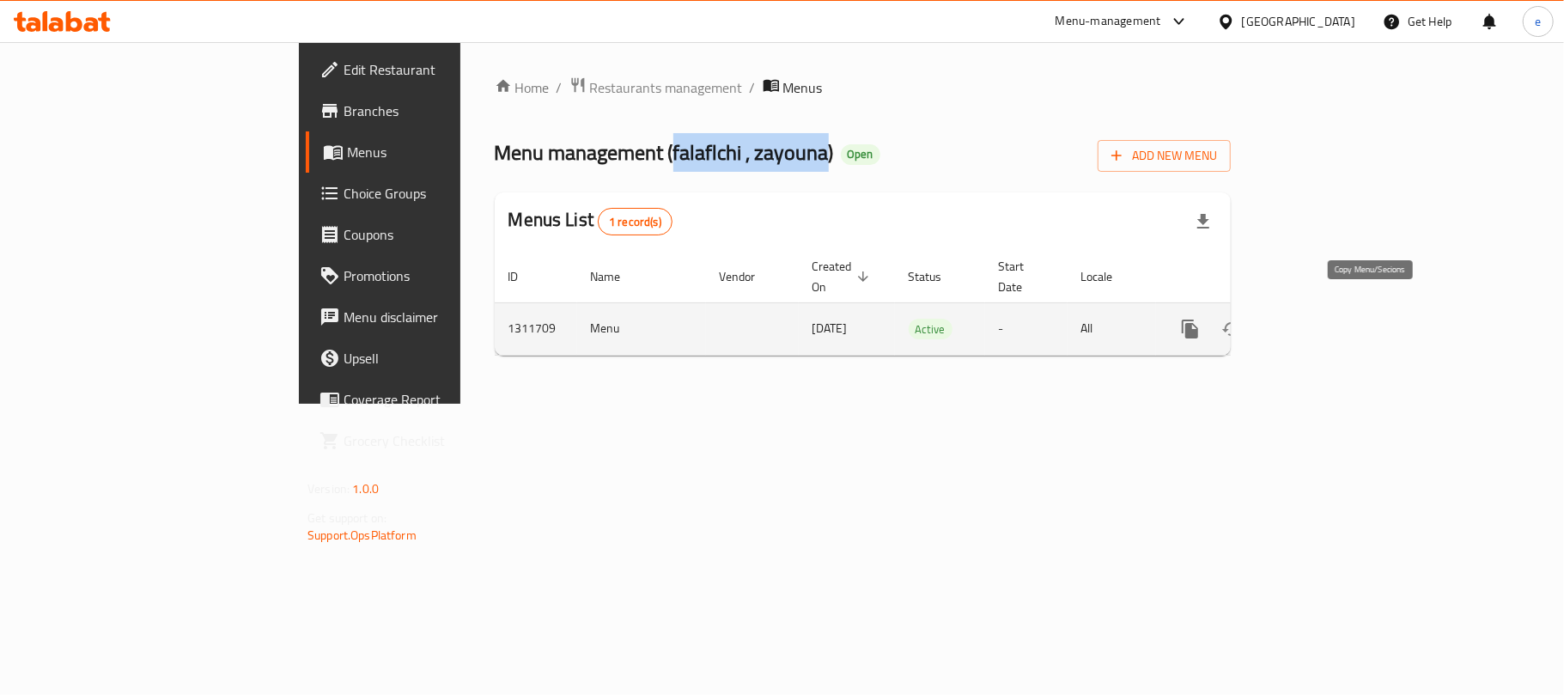
click at [1201, 319] on icon "more" at bounding box center [1190, 329] width 21 height 21
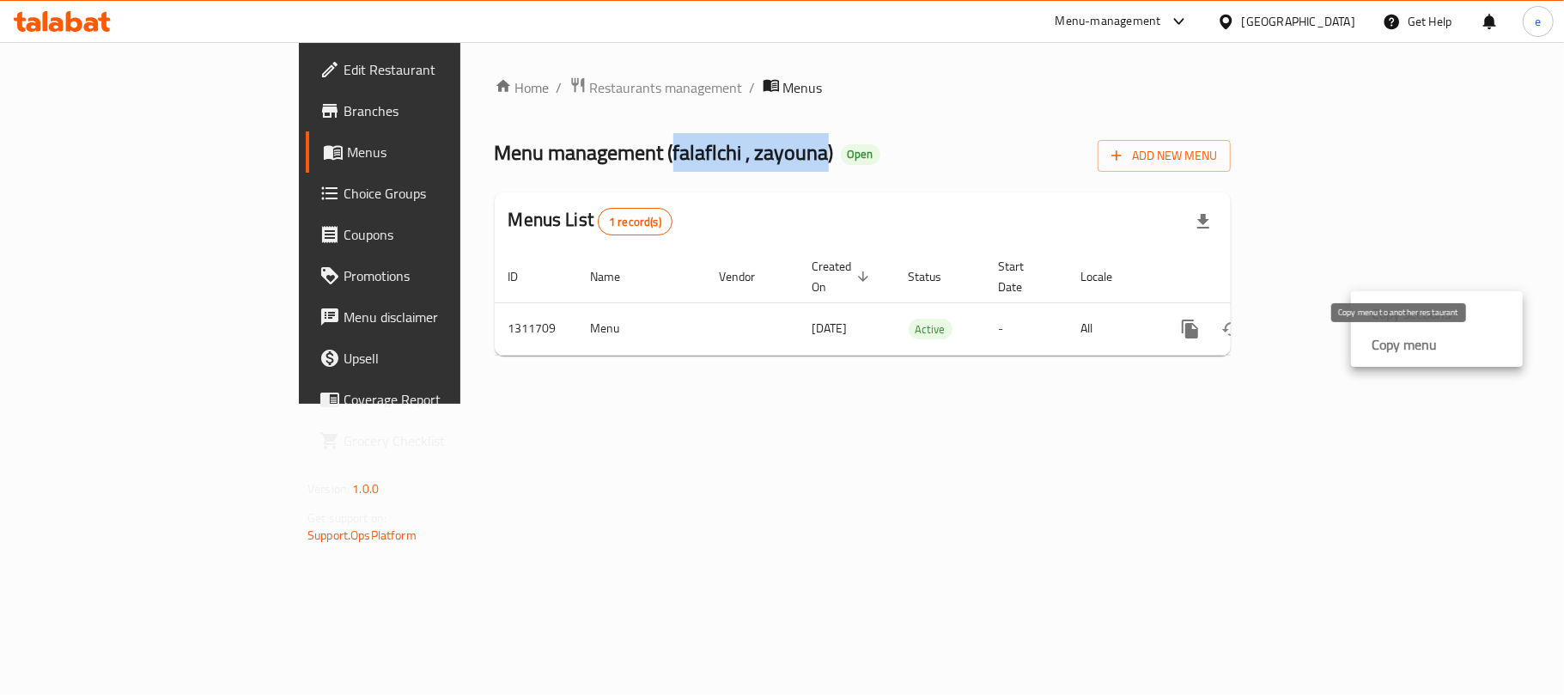
click at [1409, 352] on strong "Copy menu" at bounding box center [1404, 344] width 65 height 21
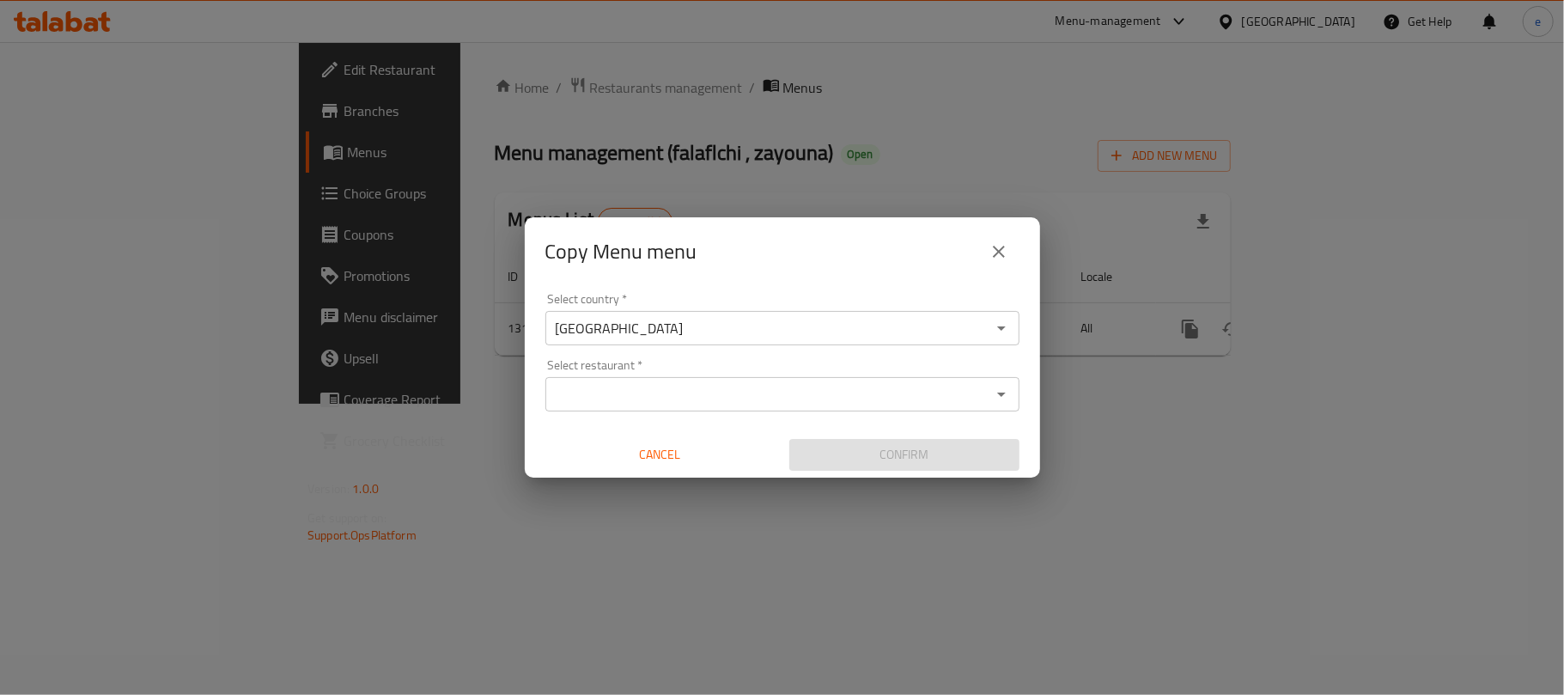
click at [753, 386] on input "Select restaurant   *" at bounding box center [769, 394] width 436 height 24
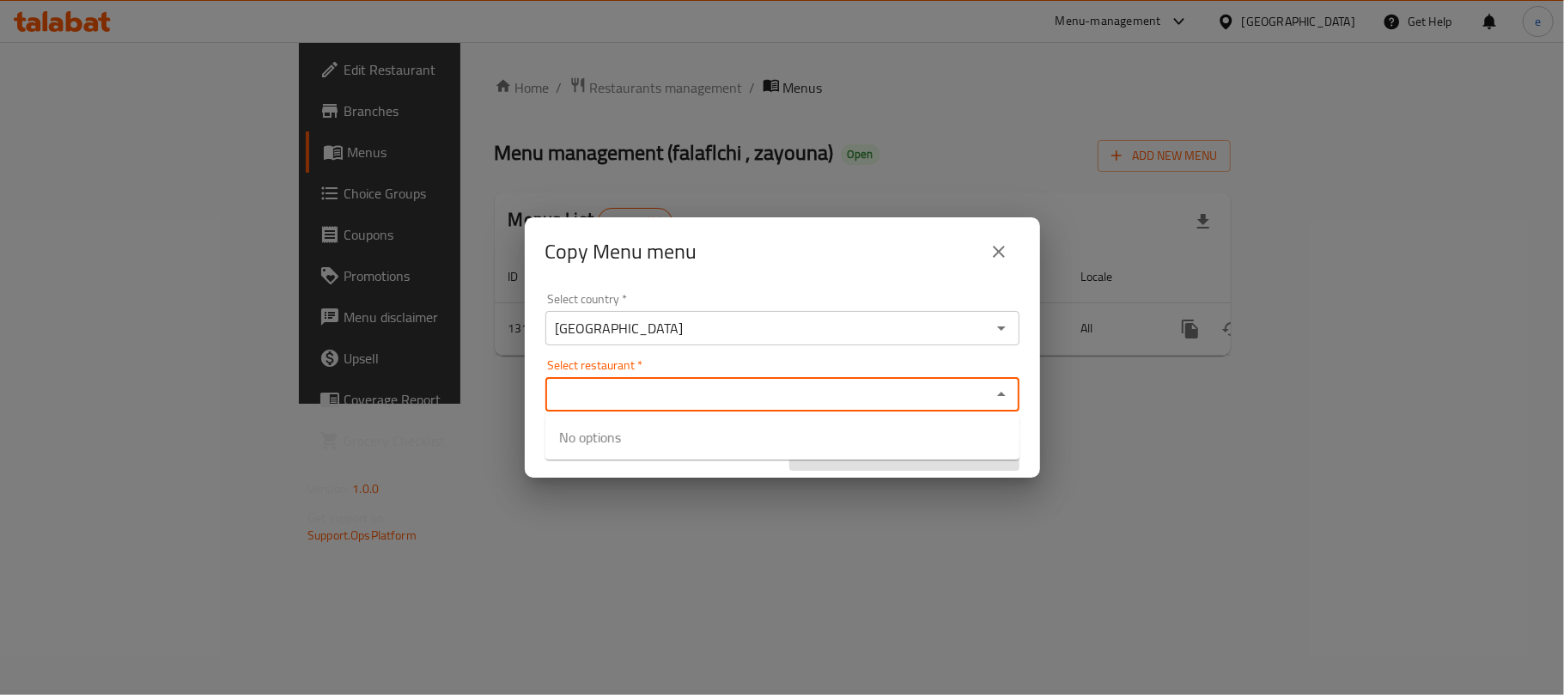
paste input "falaflchi , zayouna"
type input "falaflchi , zayouna"
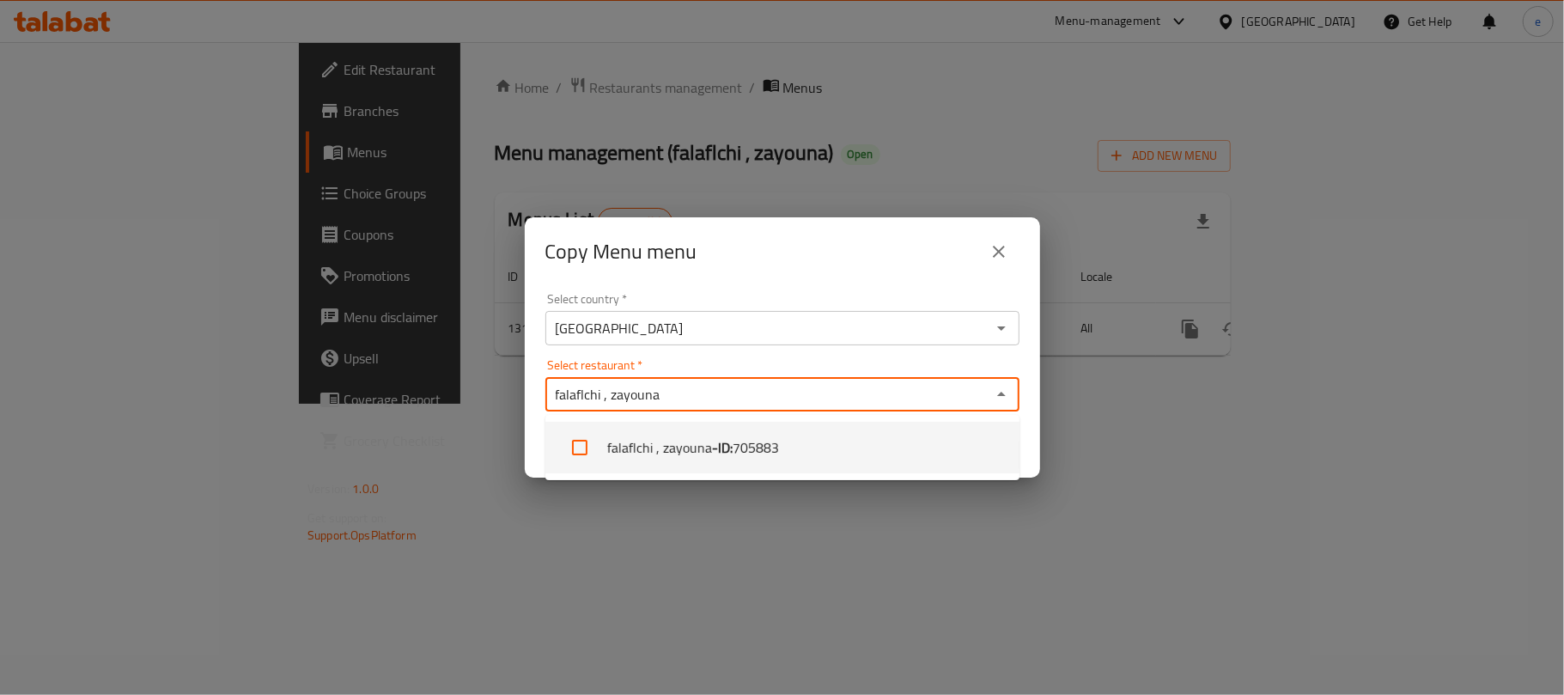
click at [586, 451] on input "checkbox" at bounding box center [579, 447] width 41 height 41
checkbox input "true"
click at [969, 517] on div "Copy Menu menu Select country   * [GEOGRAPHIC_DATA] Select country * Select res…" at bounding box center [782, 347] width 1564 height 695
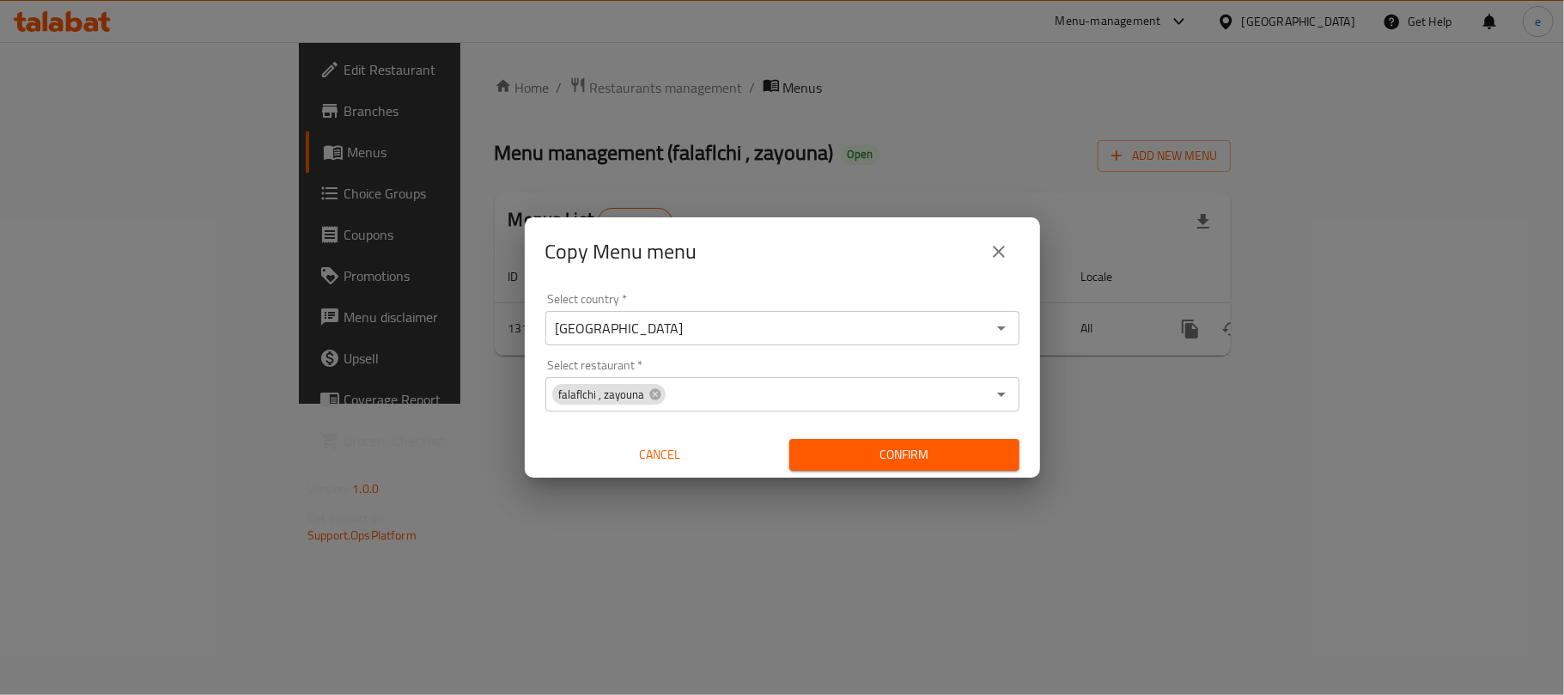
click at [979, 444] on span "Confirm" at bounding box center [904, 454] width 203 height 21
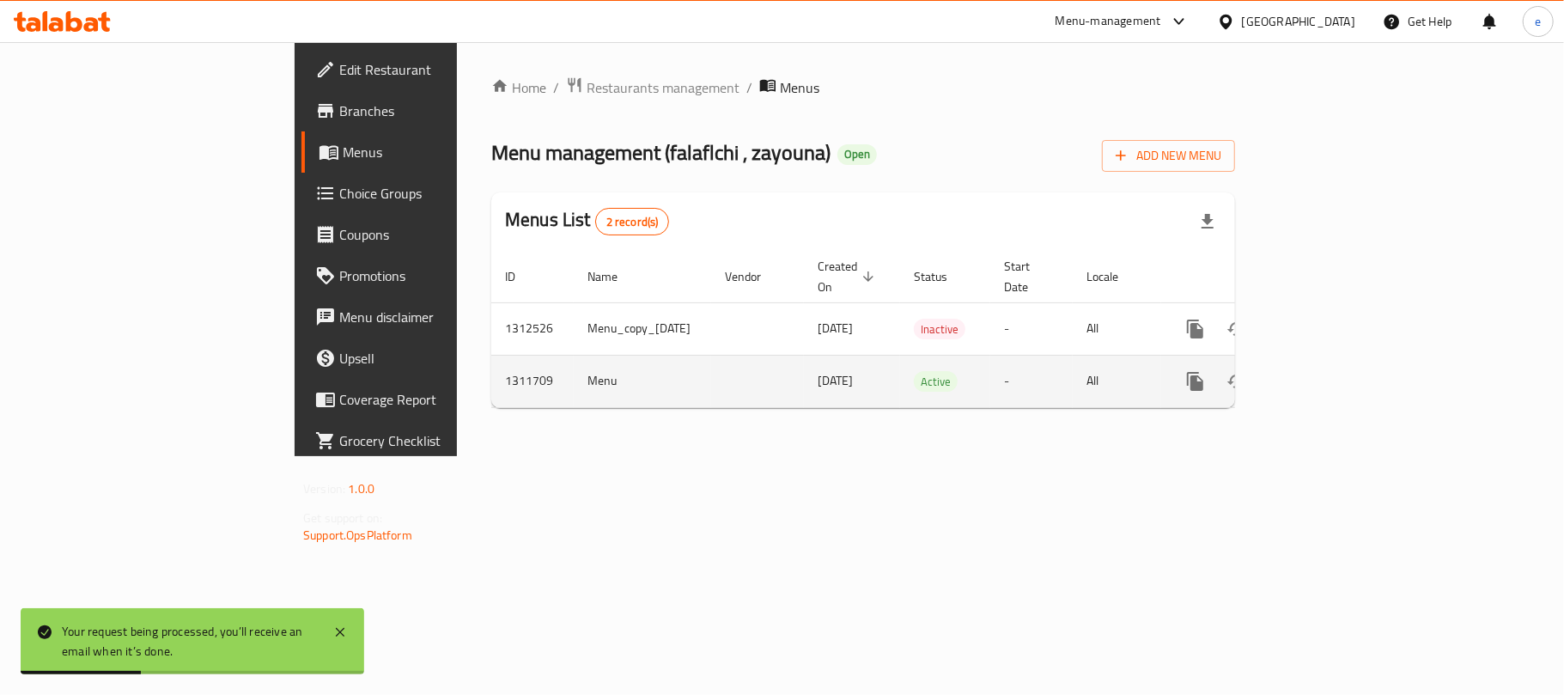
click at [1330, 371] on icon "enhanced table" at bounding box center [1319, 381] width 21 height 21
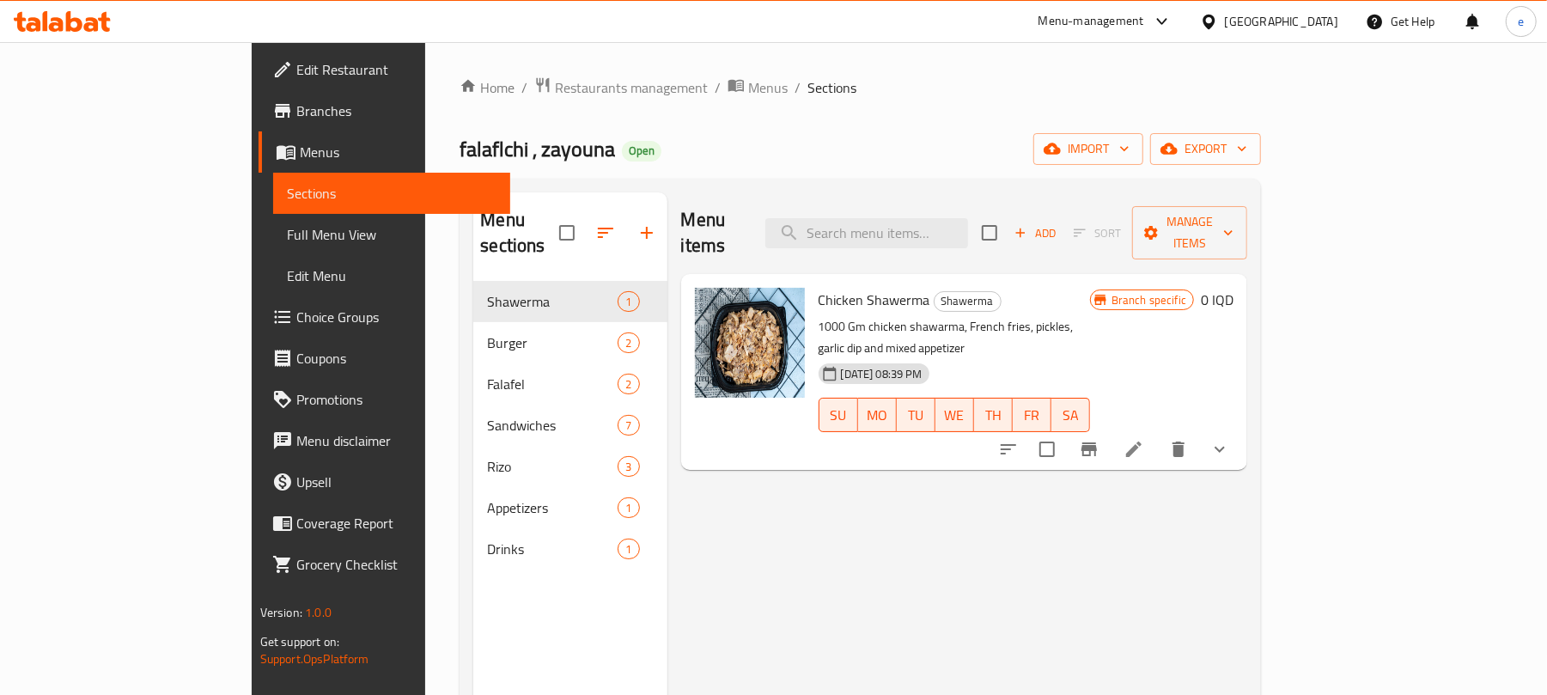
click at [287, 244] on span "Full Menu View" at bounding box center [392, 234] width 210 height 21
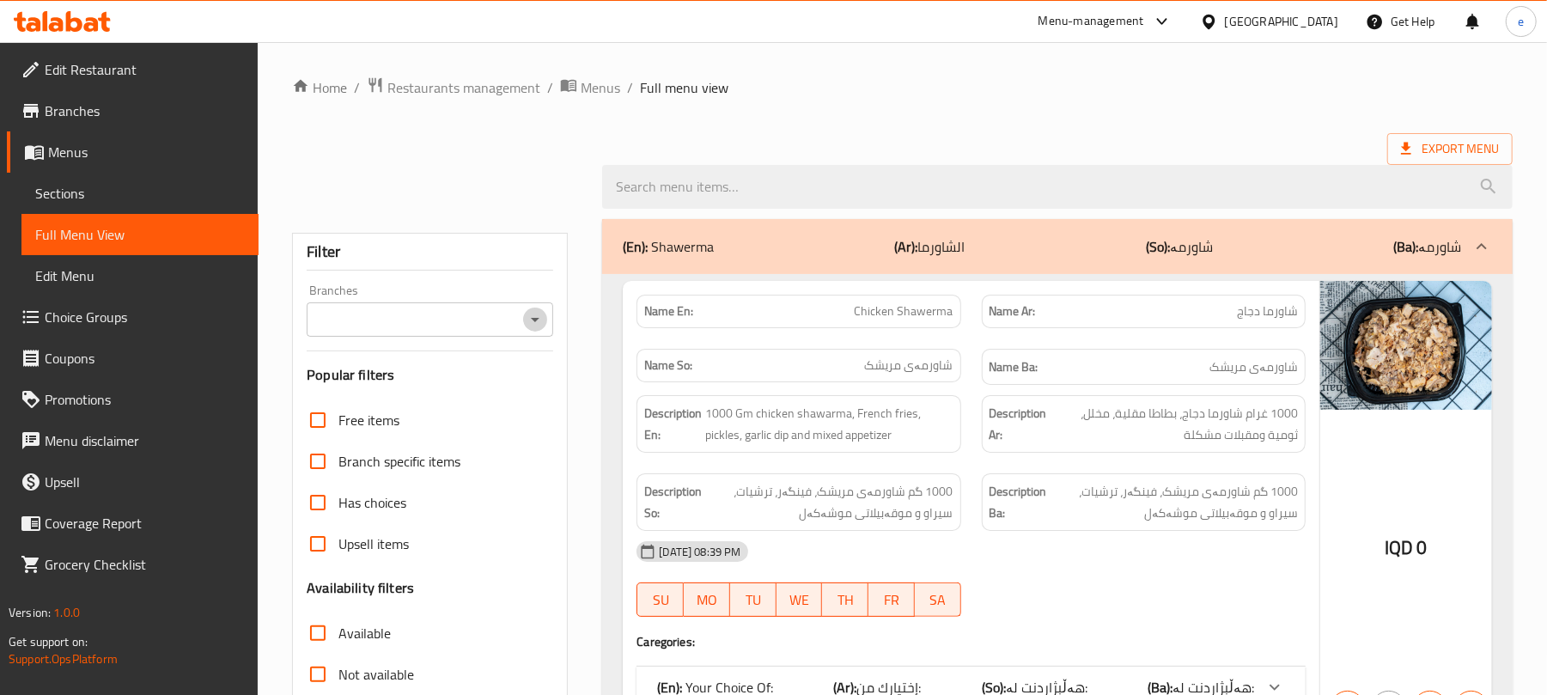
click at [531, 320] on icon "Open" at bounding box center [535, 320] width 9 height 4
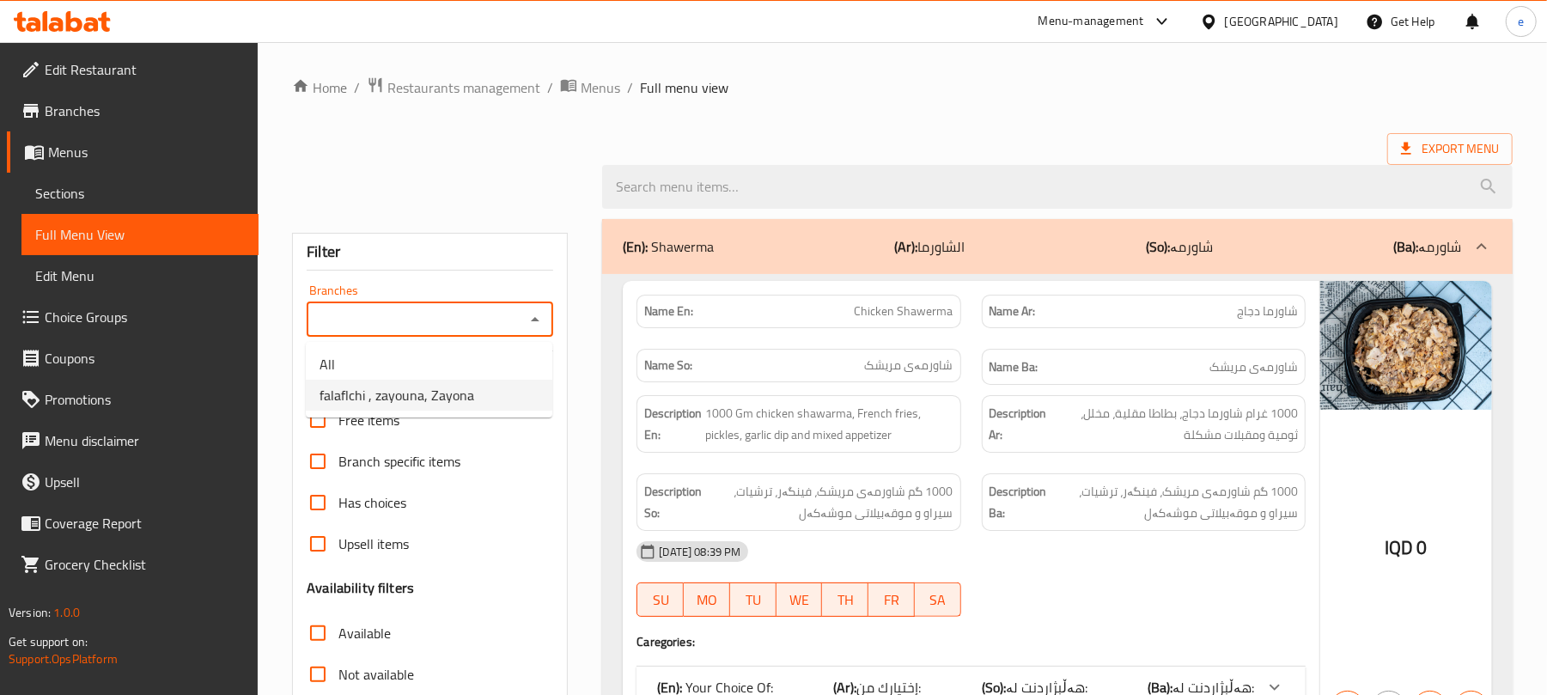
click at [481, 407] on li "falaflchi , zayouna, Zayona" at bounding box center [429, 395] width 247 height 31
type input "falaflchi , zayouna, Zayona"
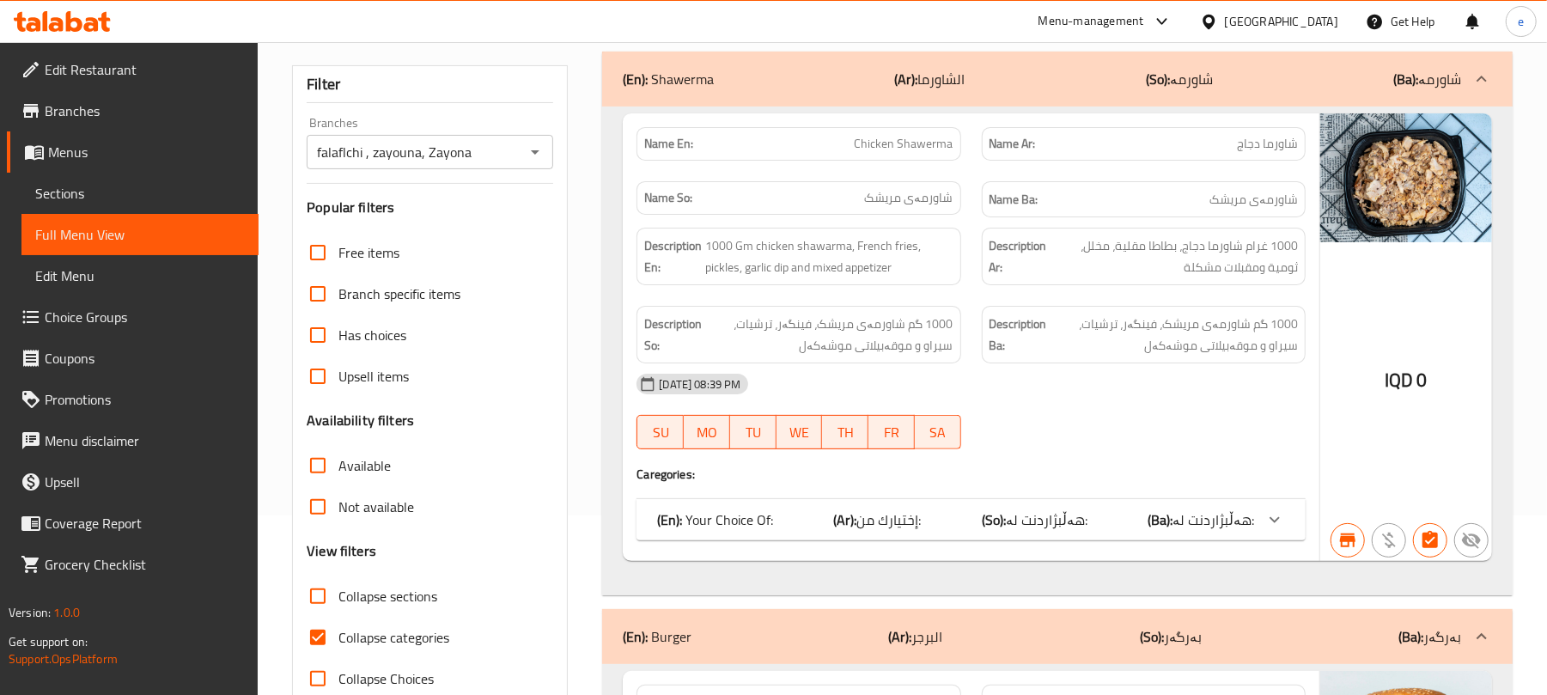
scroll to position [229, 0]
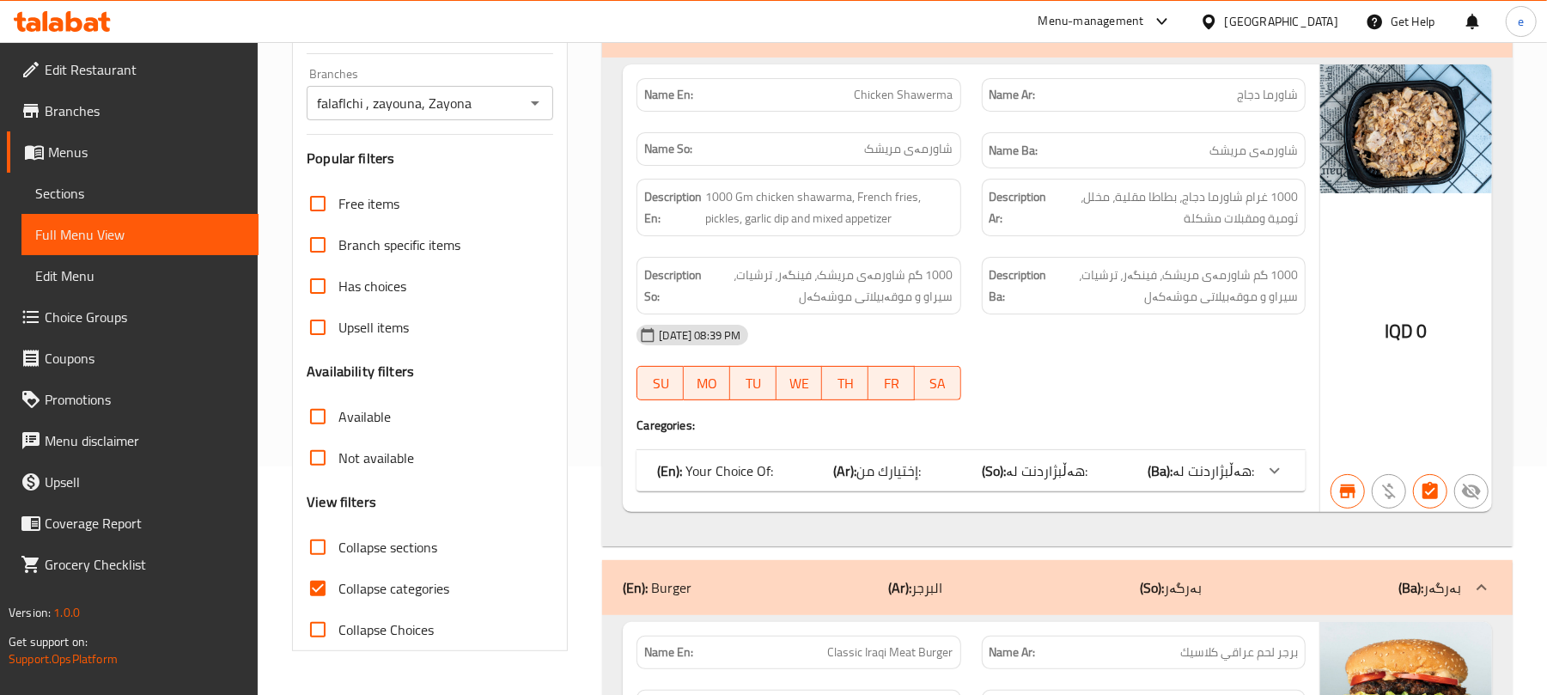
click at [1155, 452] on div "(En): Your Choice Of: (Ar): إختيارك من: (So): هەڵبژاردنت لە: (Ba): هەڵبژاردنت ل…" at bounding box center [971, 470] width 669 height 41
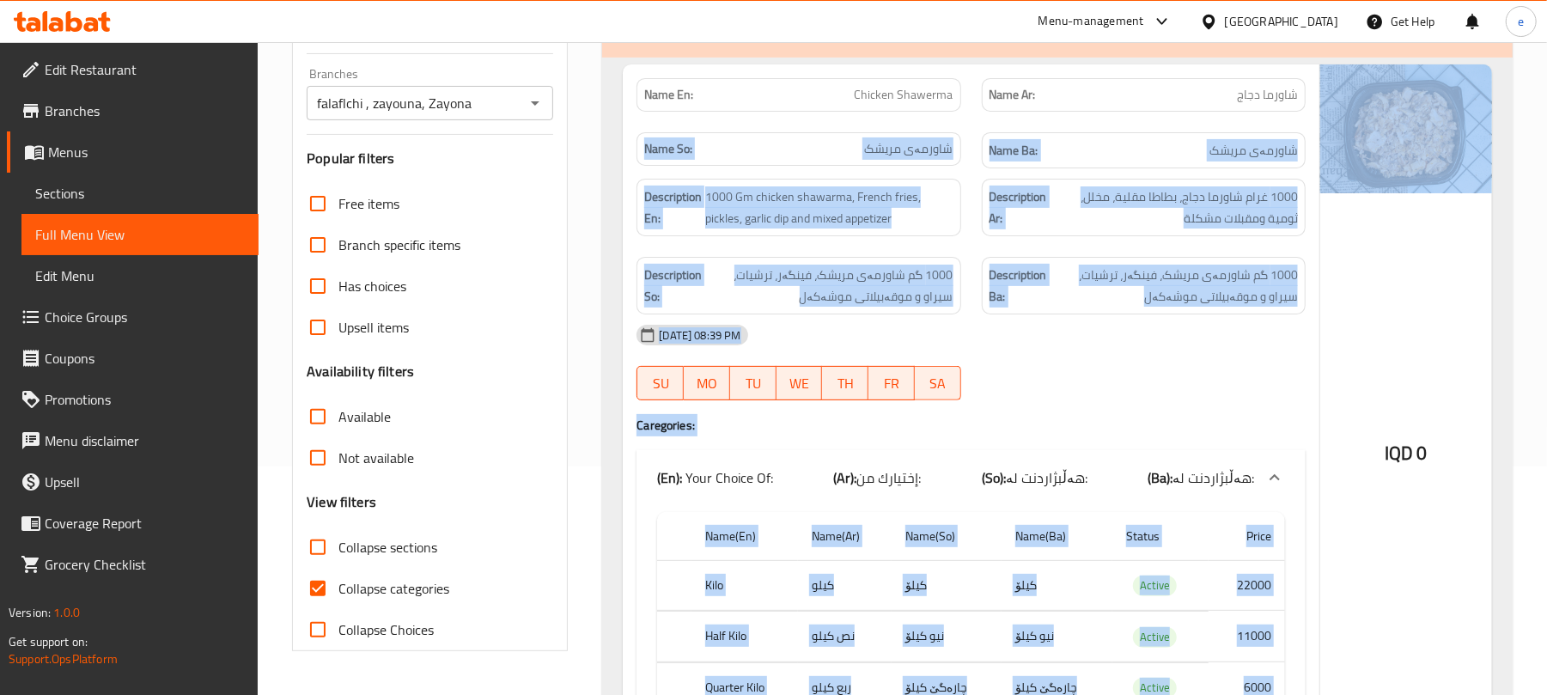
drag, startPoint x: 1239, startPoint y: 97, endPoint x: 1323, endPoint y: 107, distance: 84.7
click at [1323, 107] on div "Name En: Chicken Shawerma Name Ar: شاورما دجاج Name So: شاورمەی مریشک Name Ba: …" at bounding box center [1057, 409] width 869 height 691
click at [1239, 162] on span "شاورمەی مریشک" at bounding box center [1254, 150] width 88 height 21
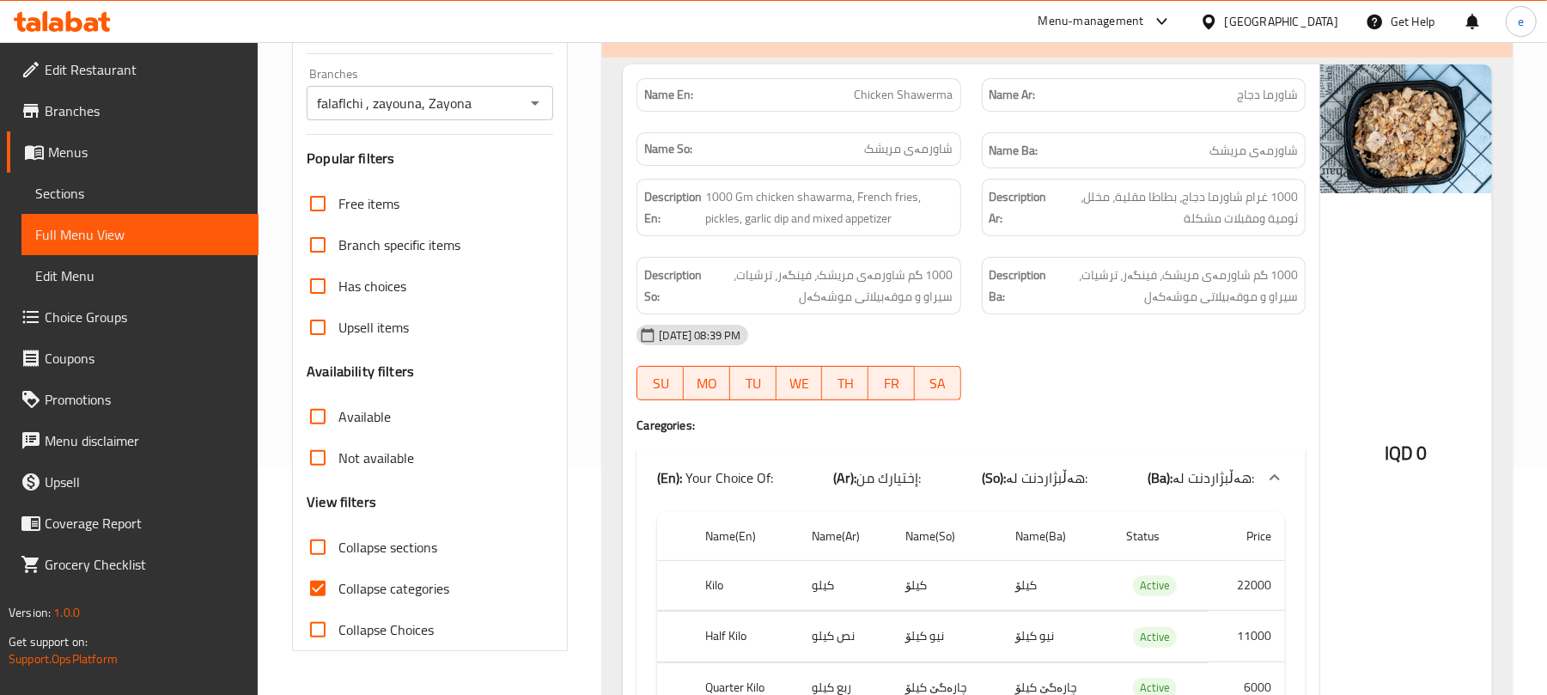
click at [1271, 88] on span "شاورما دجاج" at bounding box center [1267, 95] width 61 height 18
copy span "شاورما دجاج"
click at [1120, 375] on div "[DATE] 08:39 PM SU MO TU WE TH FR SA" at bounding box center [971, 362] width 690 height 96
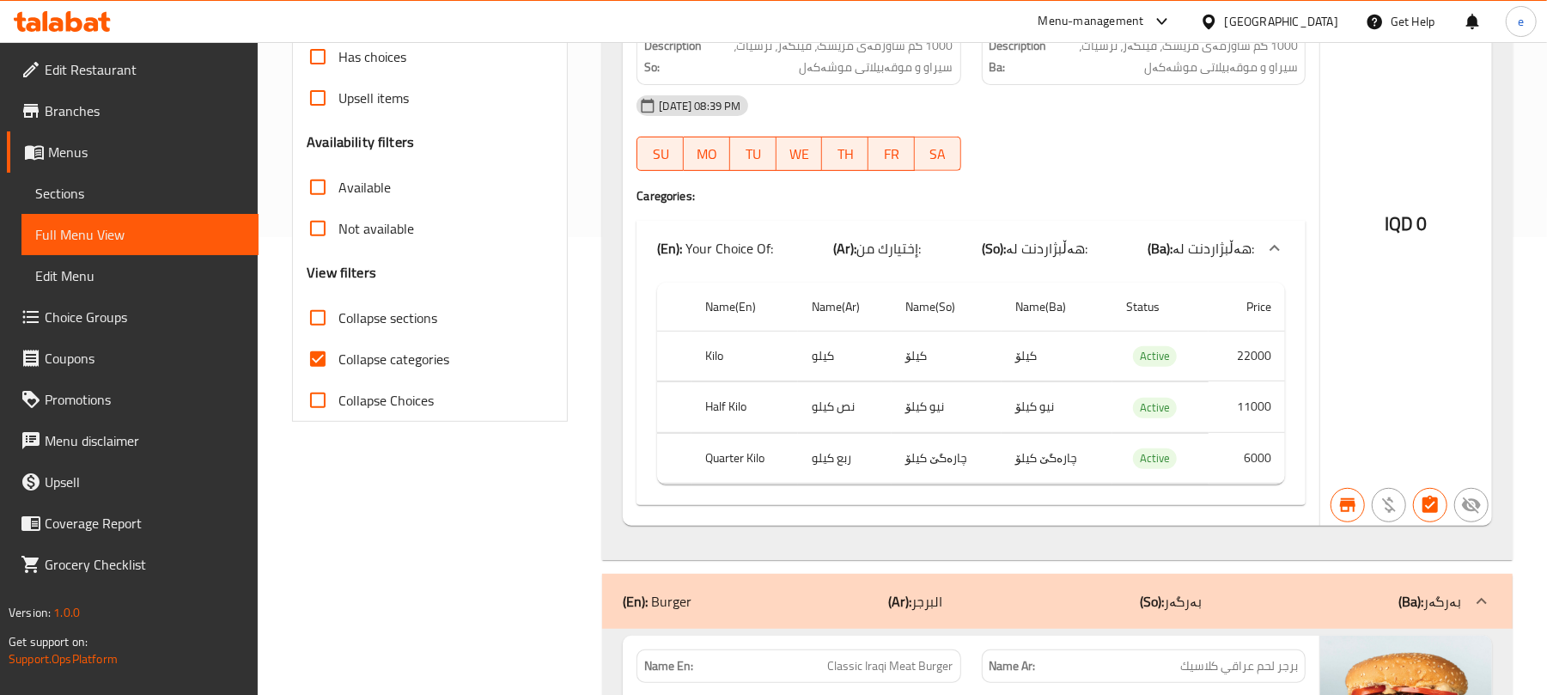
scroll to position [0, 0]
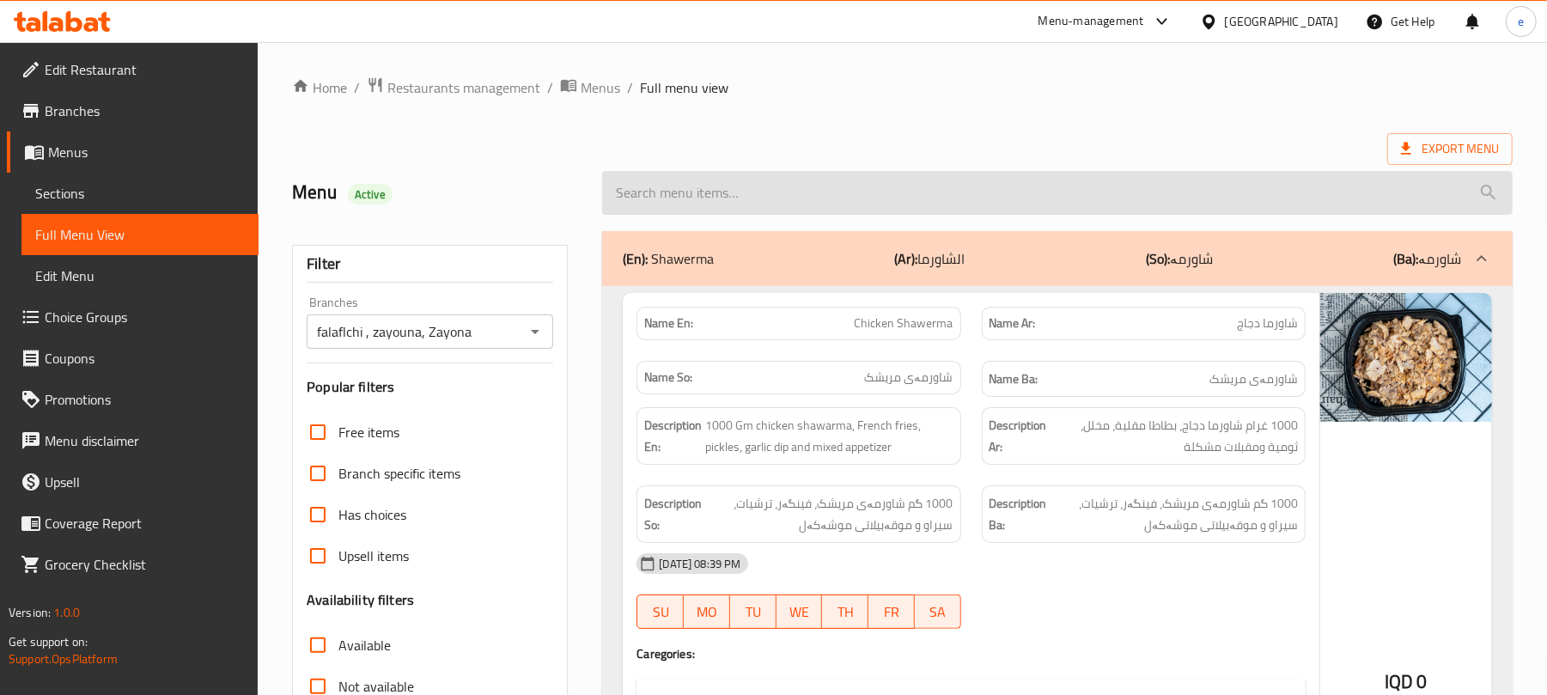
click at [839, 184] on input "search" at bounding box center [1057, 193] width 911 height 44
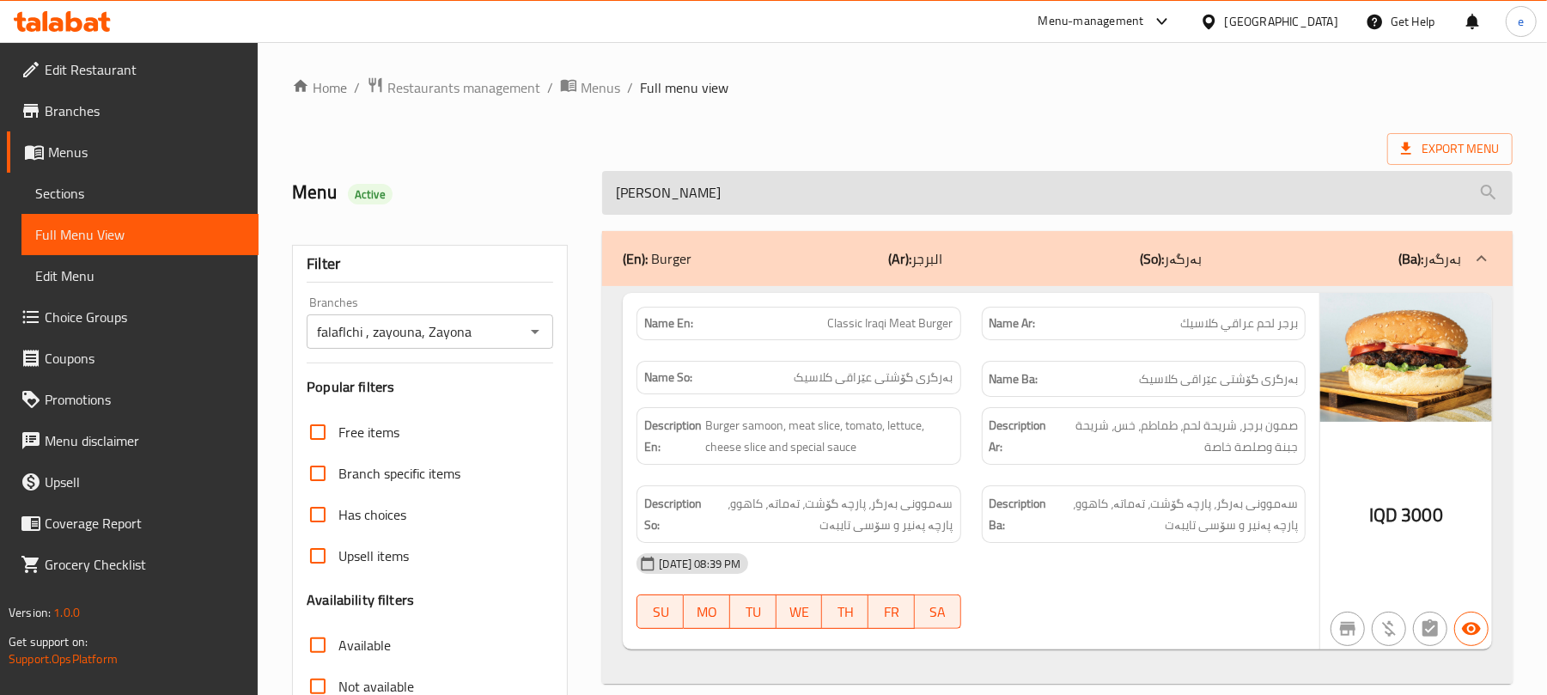
click at [684, 204] on input "[PERSON_NAME]" at bounding box center [1057, 193] width 911 height 44
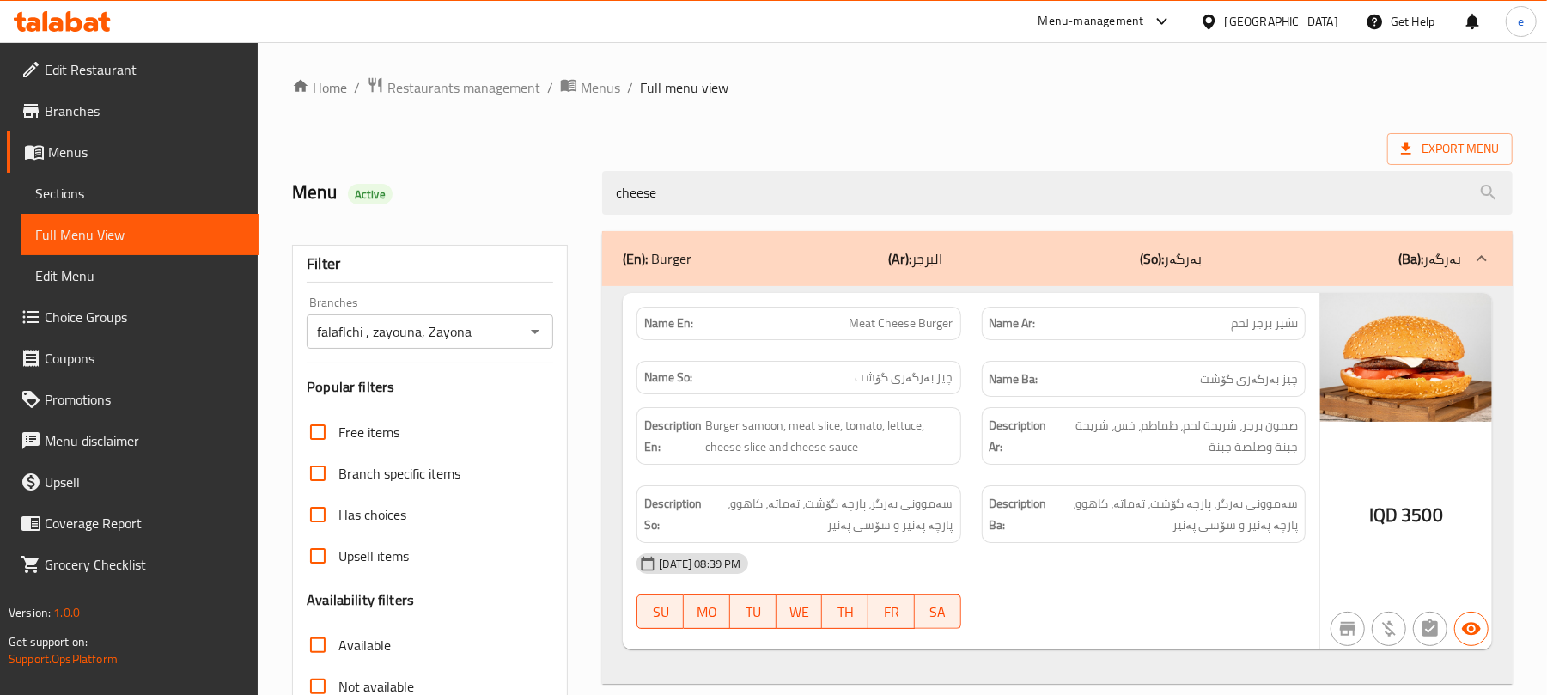
type input "cheese"
drag, startPoint x: 678, startPoint y: 199, endPoint x: 495, endPoint y: 204, distance: 183.0
click at [495, 203] on div "Menu Active cheese" at bounding box center [902, 193] width 1241 height 76
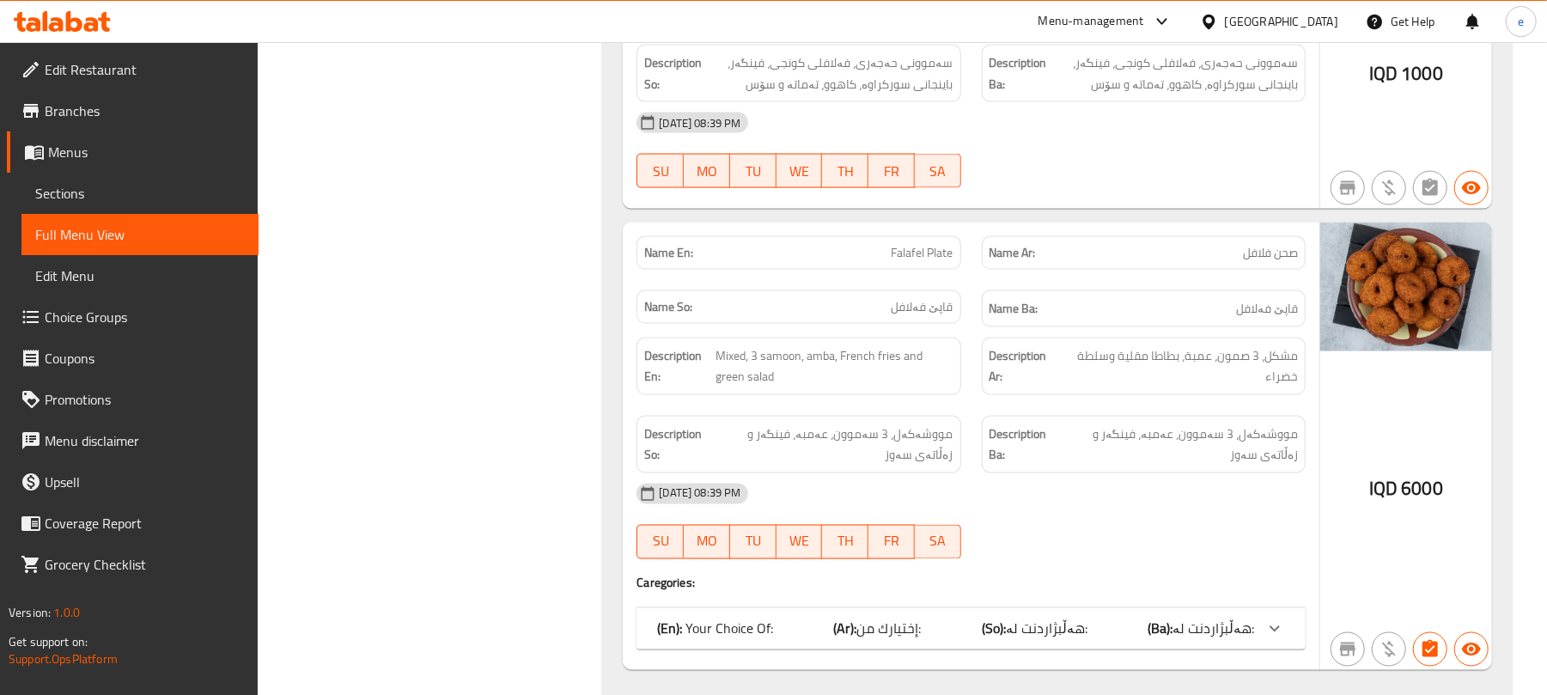
scroll to position [2065, 0]
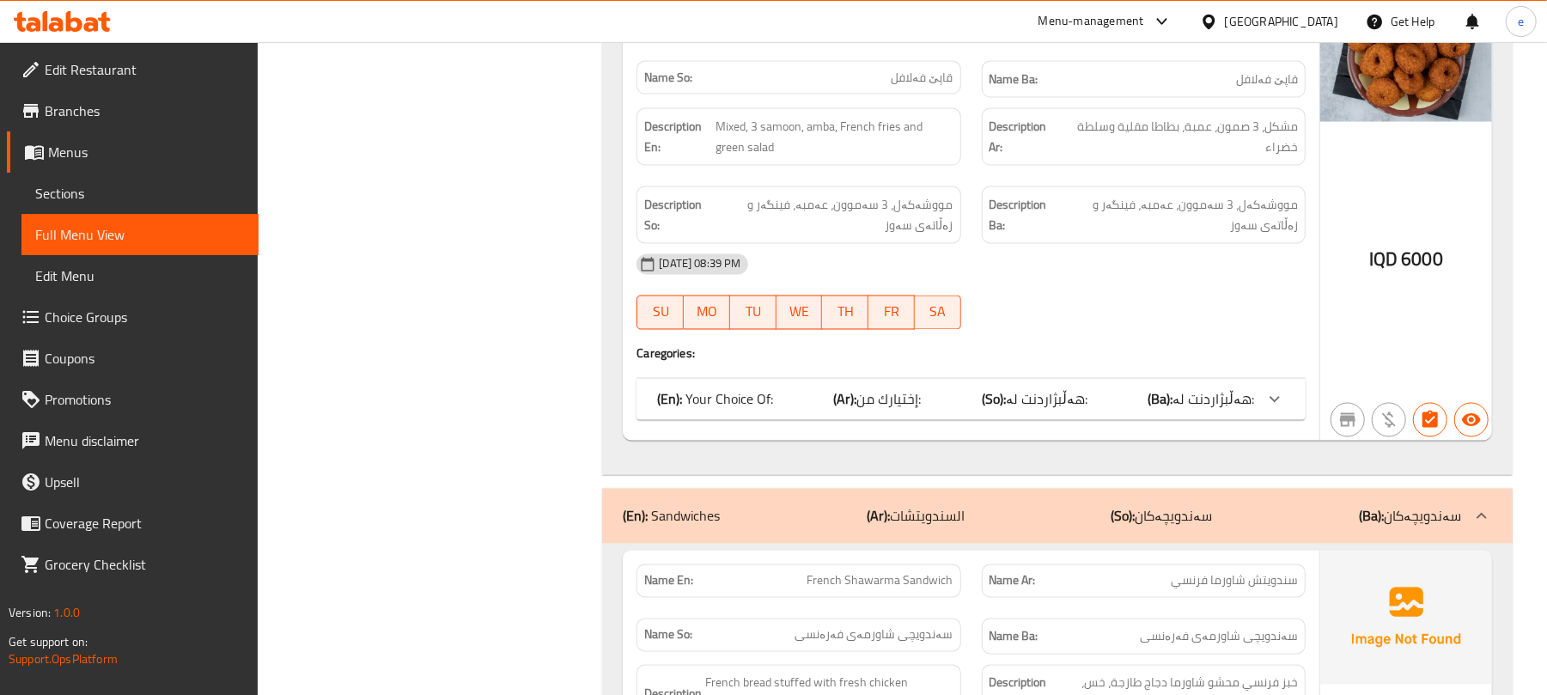
click at [1053, 404] on span "هەڵبژاردنت لە:" at bounding box center [1047, 400] width 82 height 26
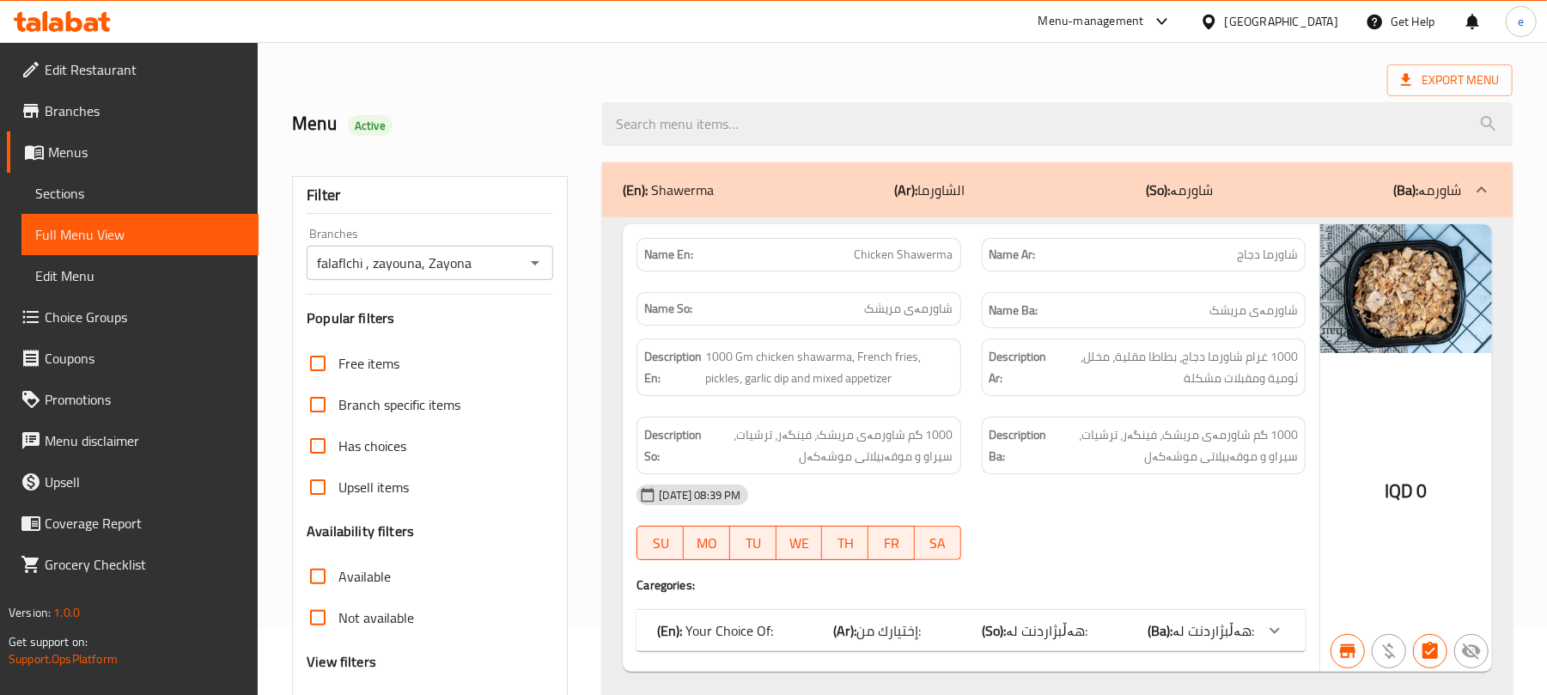
scroll to position [0, 0]
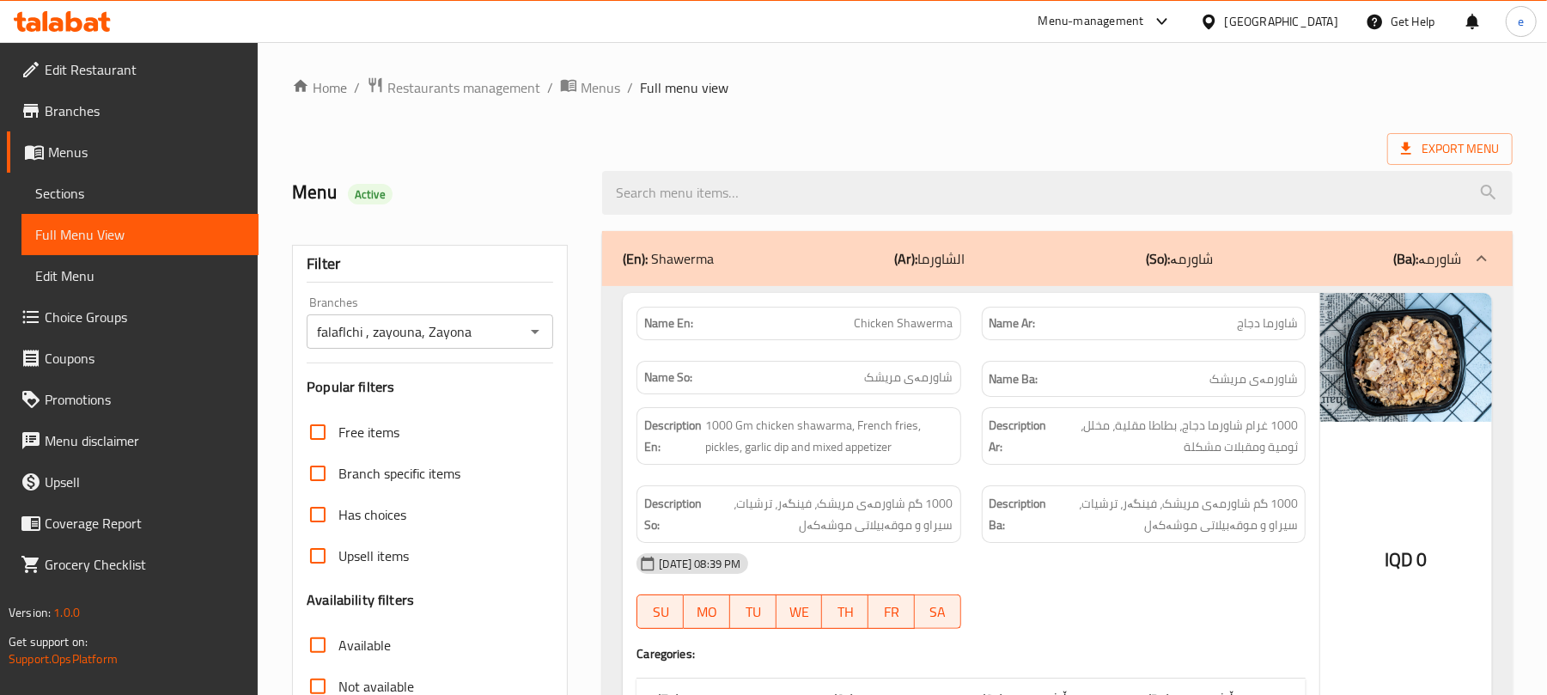
click at [525, 334] on icon "Open" at bounding box center [535, 331] width 21 height 21
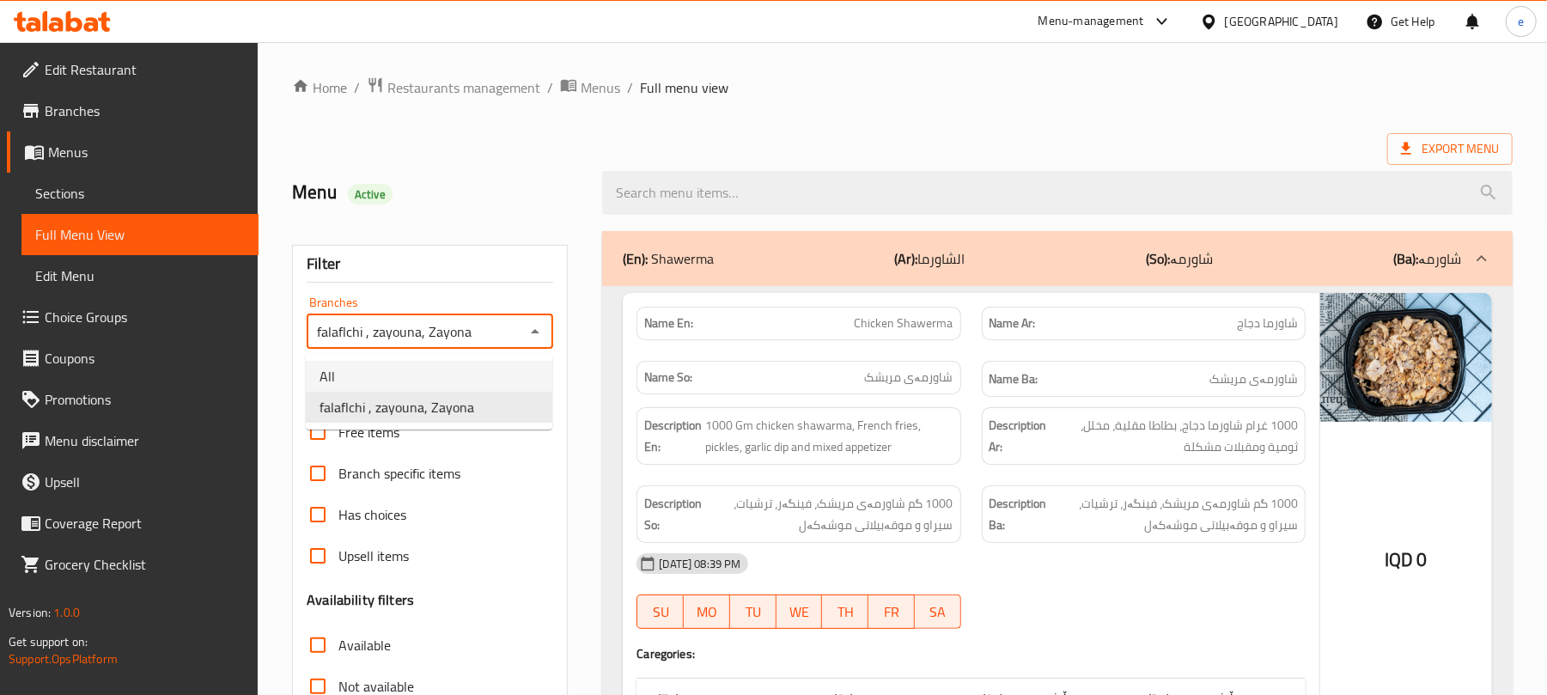
click at [457, 369] on li "All" at bounding box center [429, 376] width 247 height 31
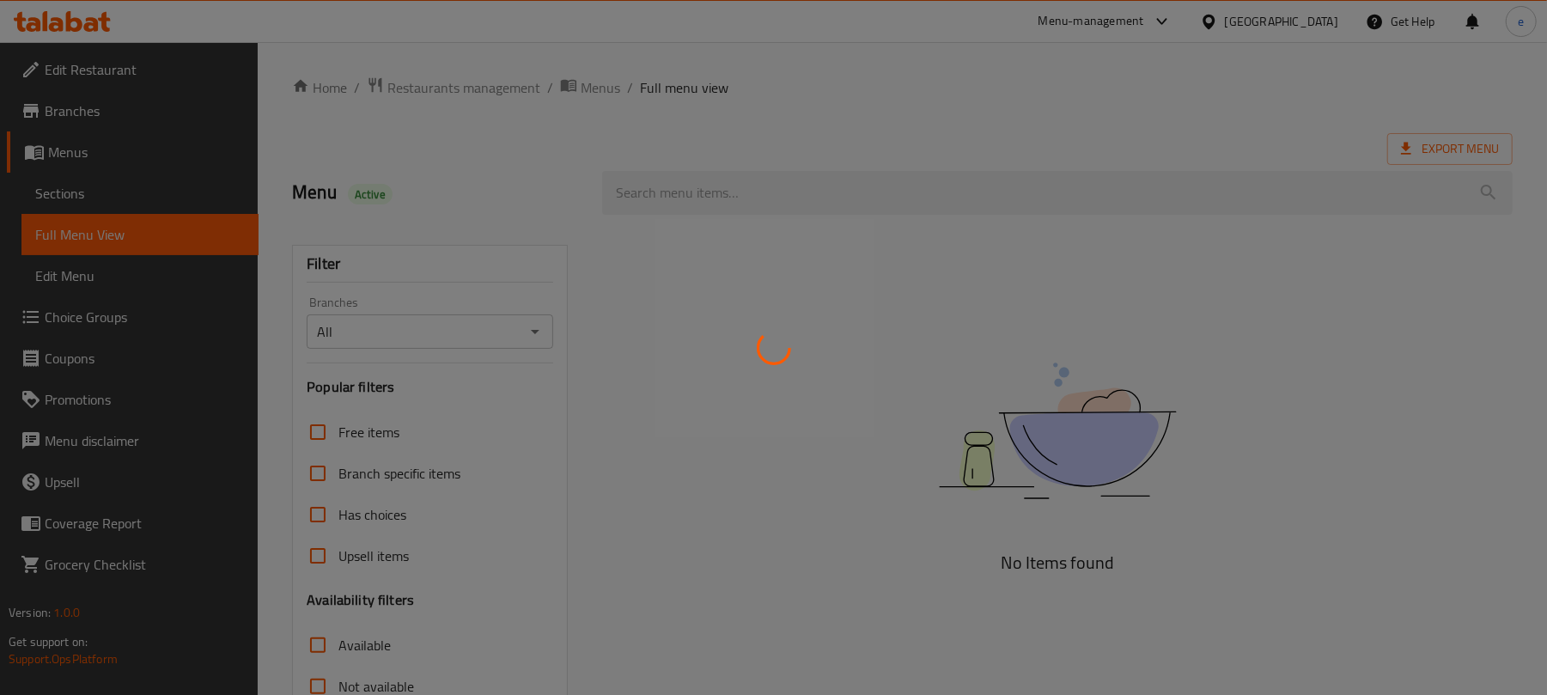
click at [543, 338] on div at bounding box center [773, 347] width 1547 height 695
click at [526, 335] on div at bounding box center [773, 347] width 1547 height 695
click at [534, 334] on div at bounding box center [773, 347] width 1547 height 695
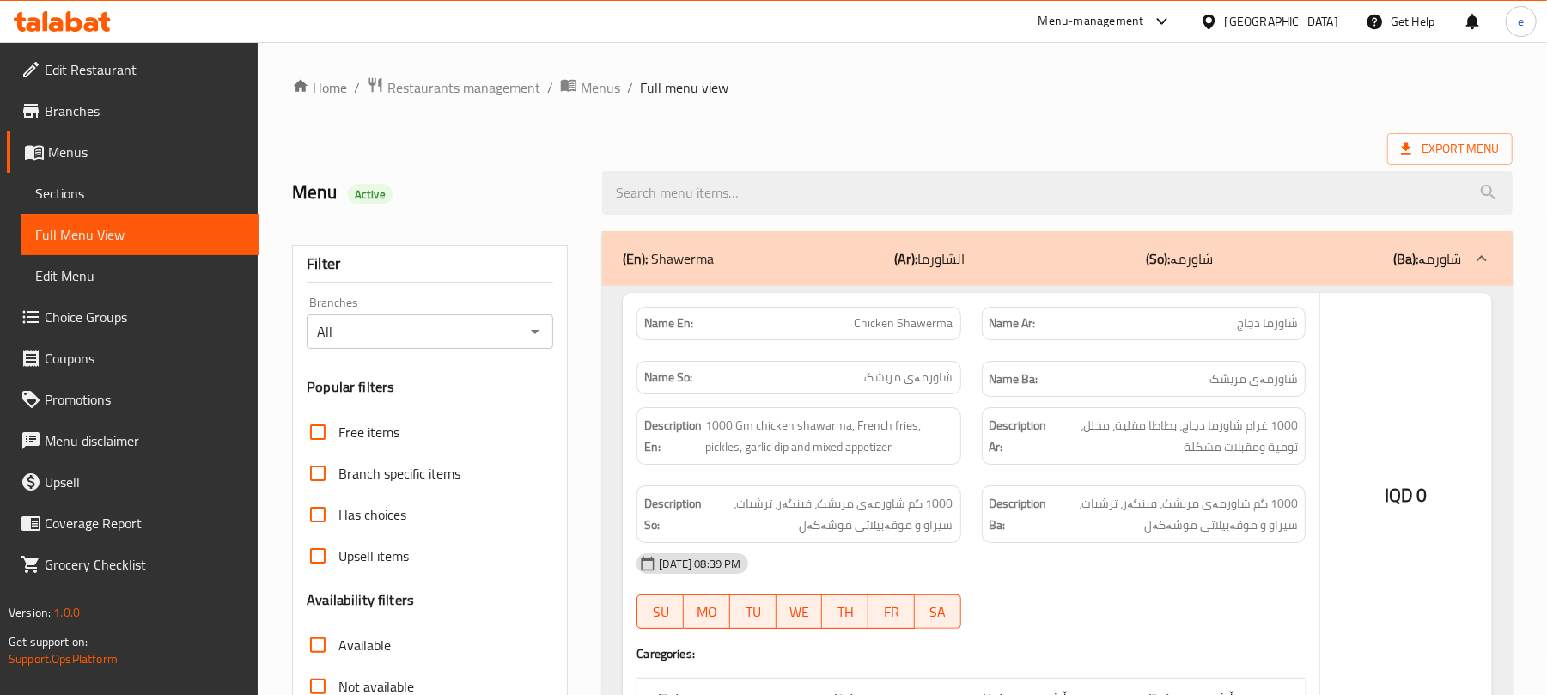
click at [534, 334] on div at bounding box center [773, 347] width 1547 height 695
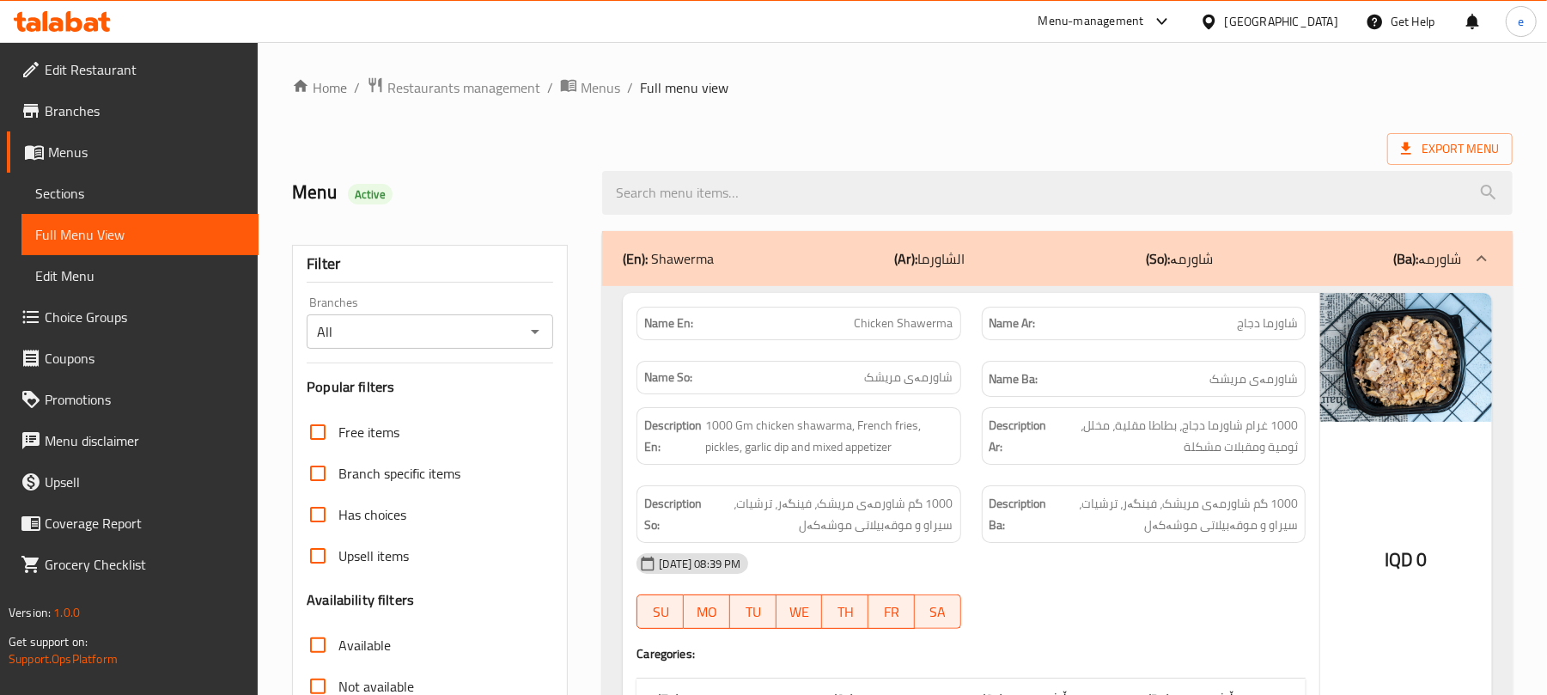
click at [537, 338] on icon "Open" at bounding box center [535, 331] width 21 height 21
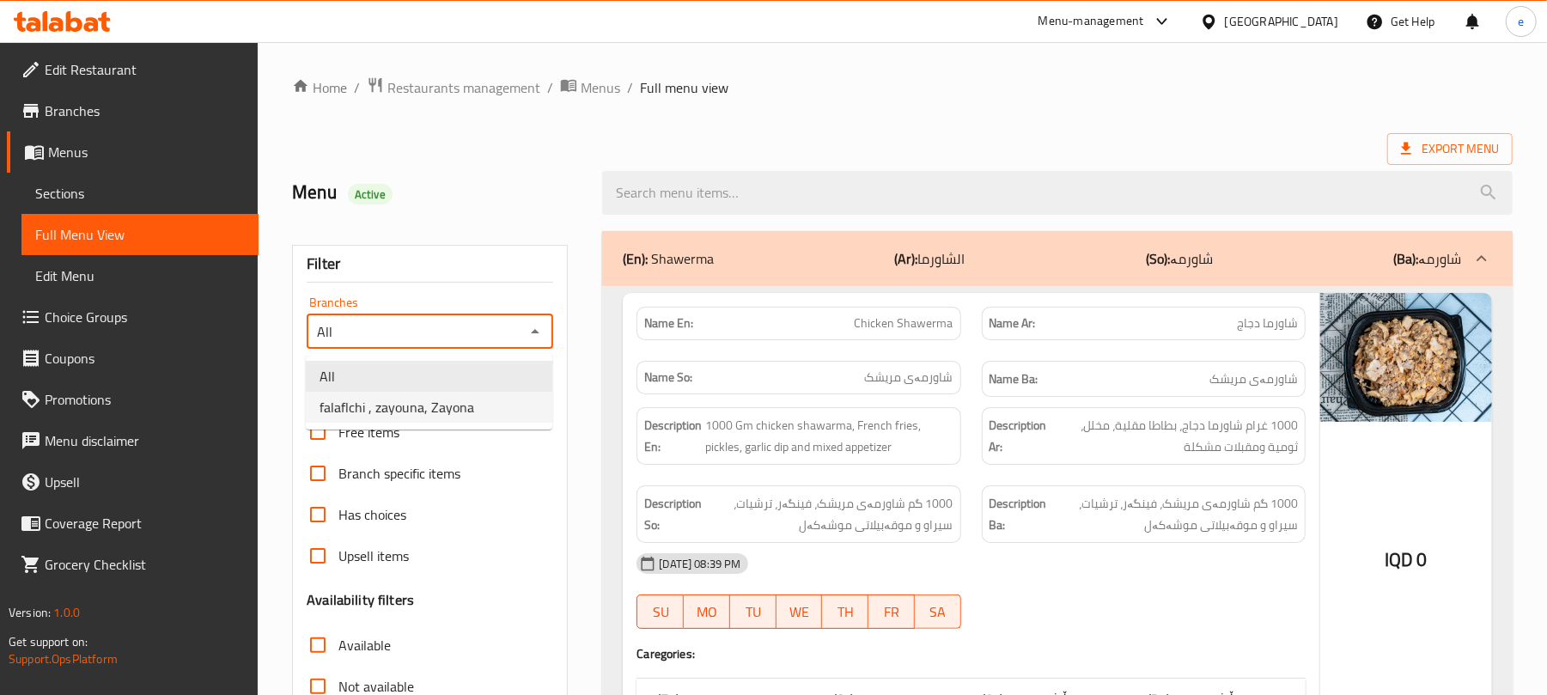
click at [482, 427] on ul "All falaflchi , zayouna, Zayona" at bounding box center [429, 392] width 247 height 76
click at [482, 424] on ul "All falaflchi , zayouna, Zayona" at bounding box center [429, 392] width 247 height 76
click at [482, 418] on li "falaflchi , zayouna, Zayona" at bounding box center [429, 407] width 247 height 31
type input "falaflchi , zayouna, Zayona"
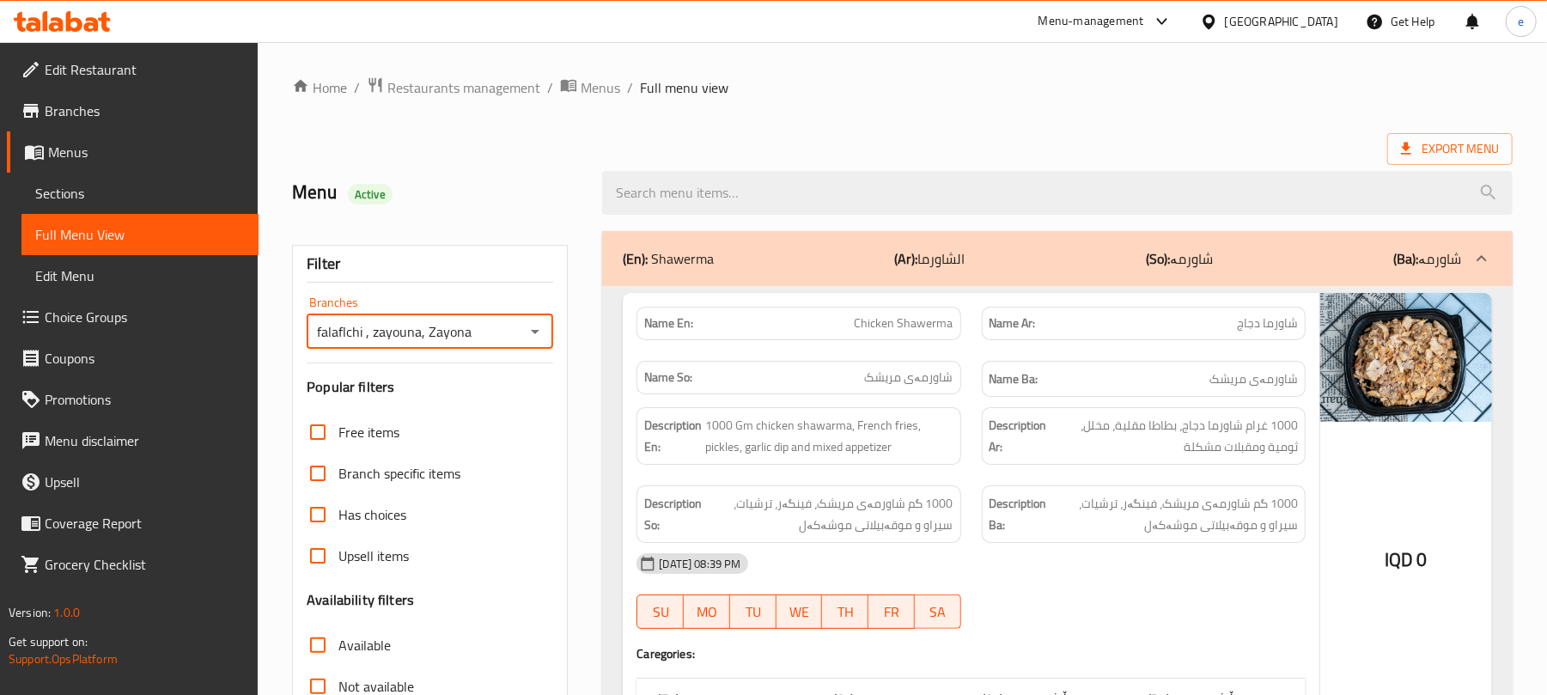
scroll to position [229, 0]
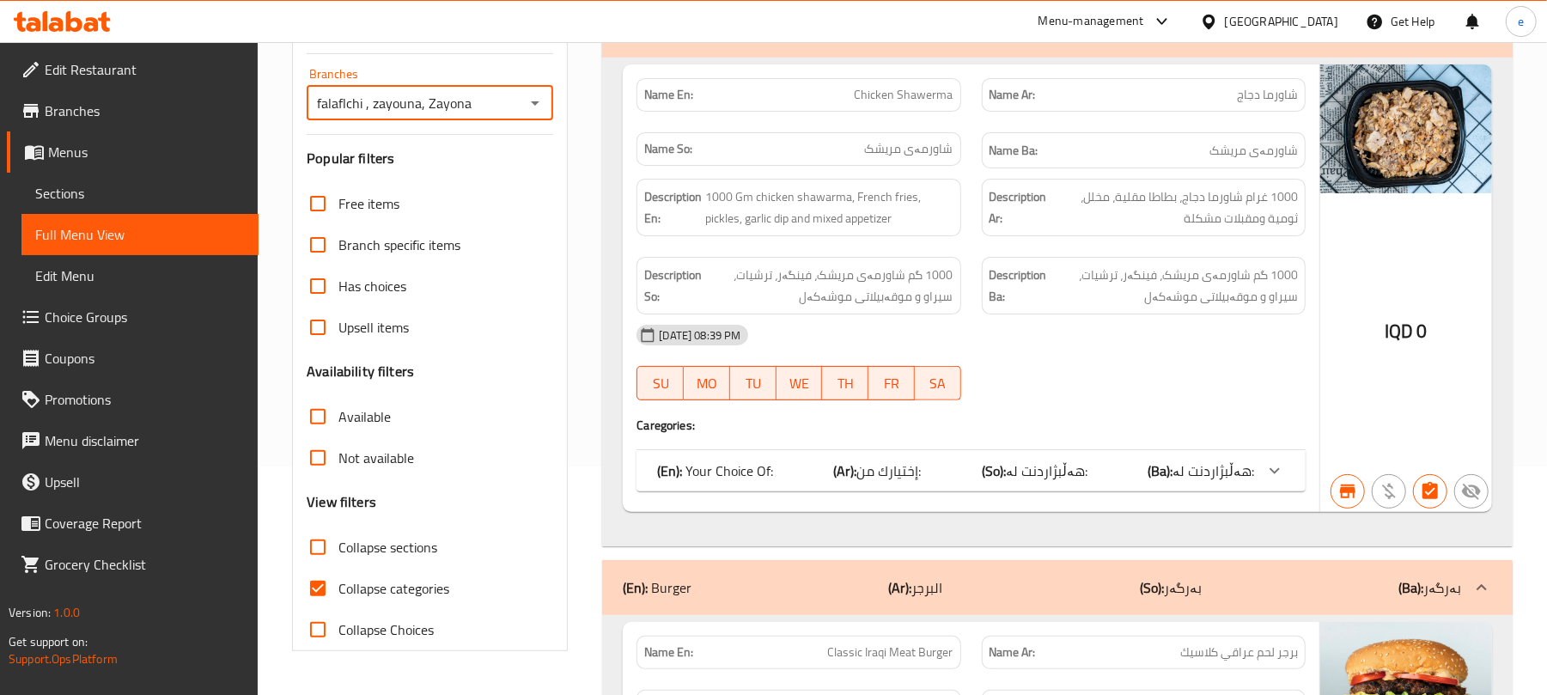
click at [324, 555] on input "Collapse sections" at bounding box center [317, 547] width 41 height 41
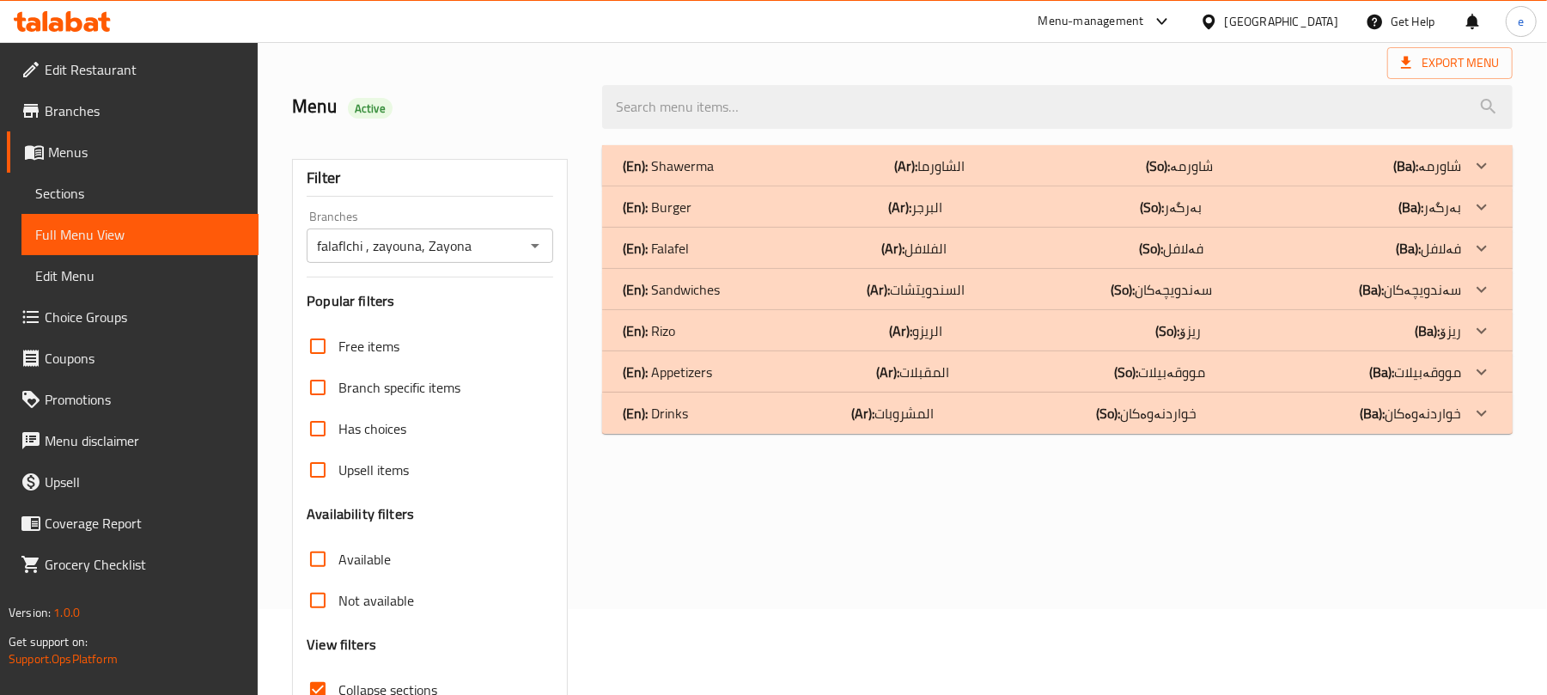
scroll to position [0, 0]
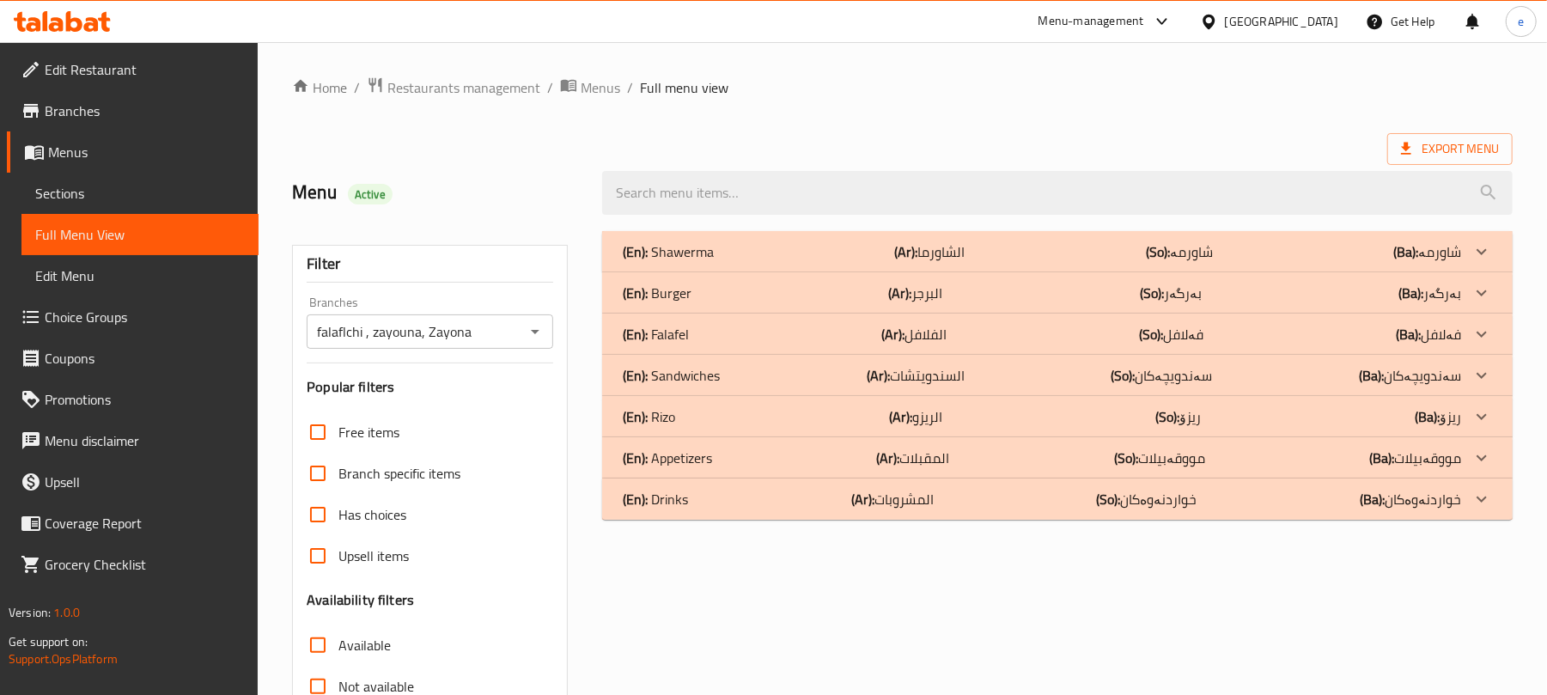
click at [726, 340] on div "(En): Falafel (Ar): الفلافل (So): فەلافل (Ba): فەلافل" at bounding box center [1042, 334] width 838 height 21
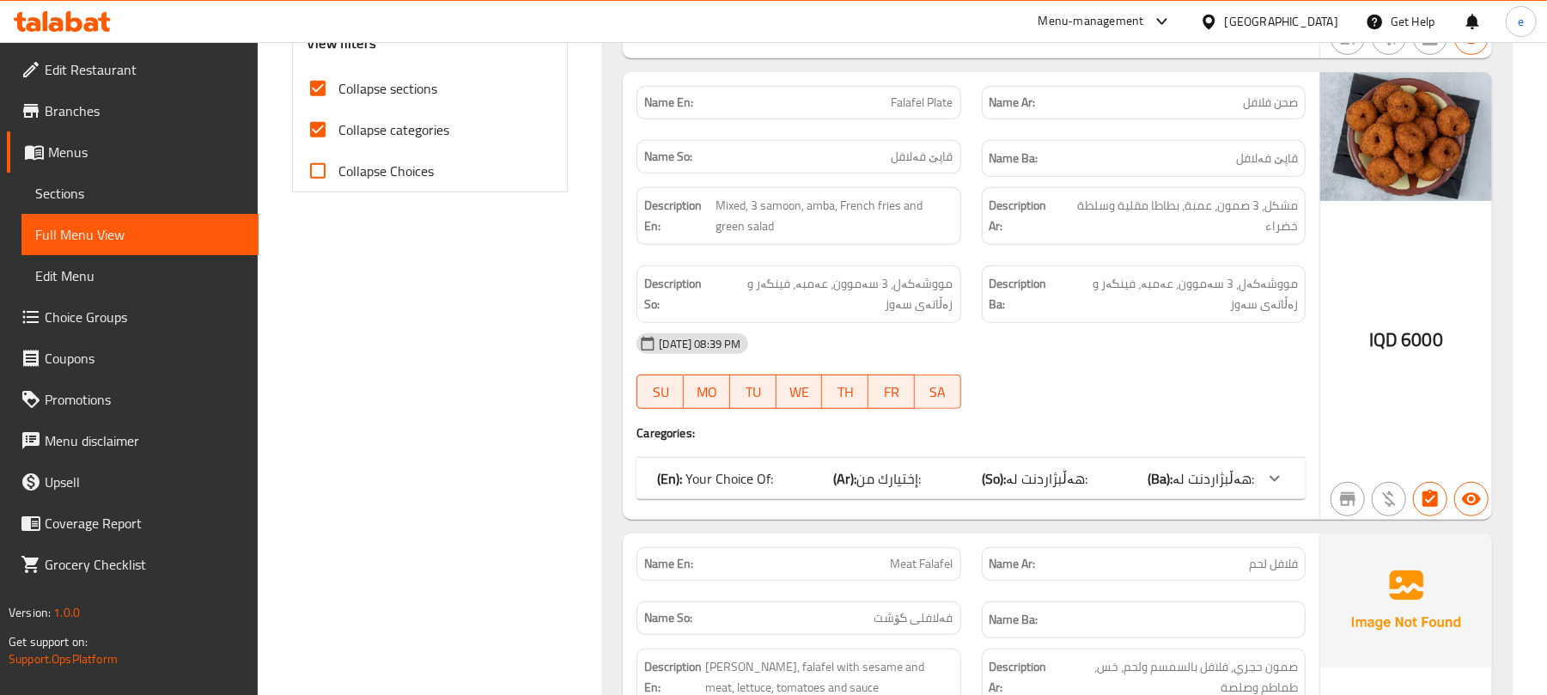
scroll to position [916, 0]
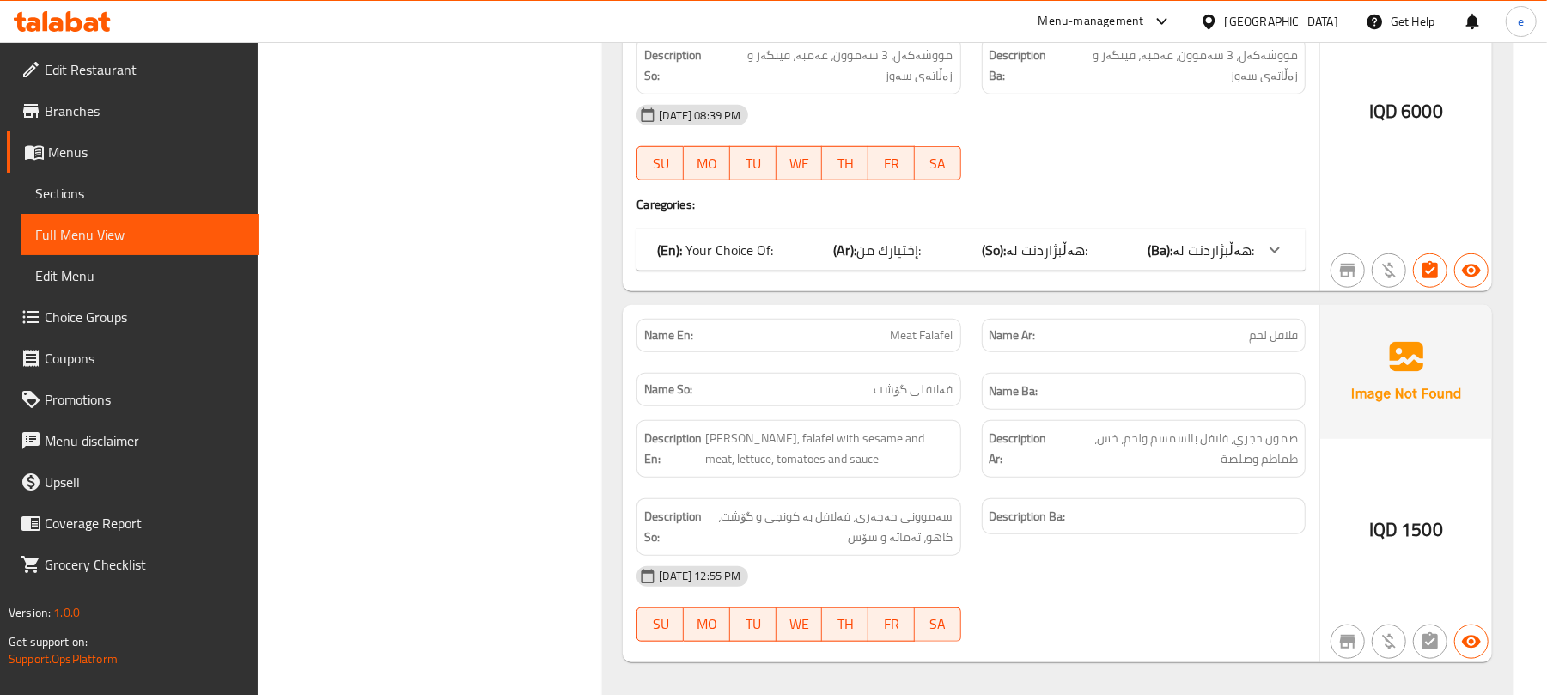
click at [932, 344] on span "Meat Falafel" at bounding box center [922, 335] width 63 height 18
copy span "Meat Falafel"
click at [924, 406] on div "Name So: فەلافلی گۆشت" at bounding box center [799, 390] width 324 height 34
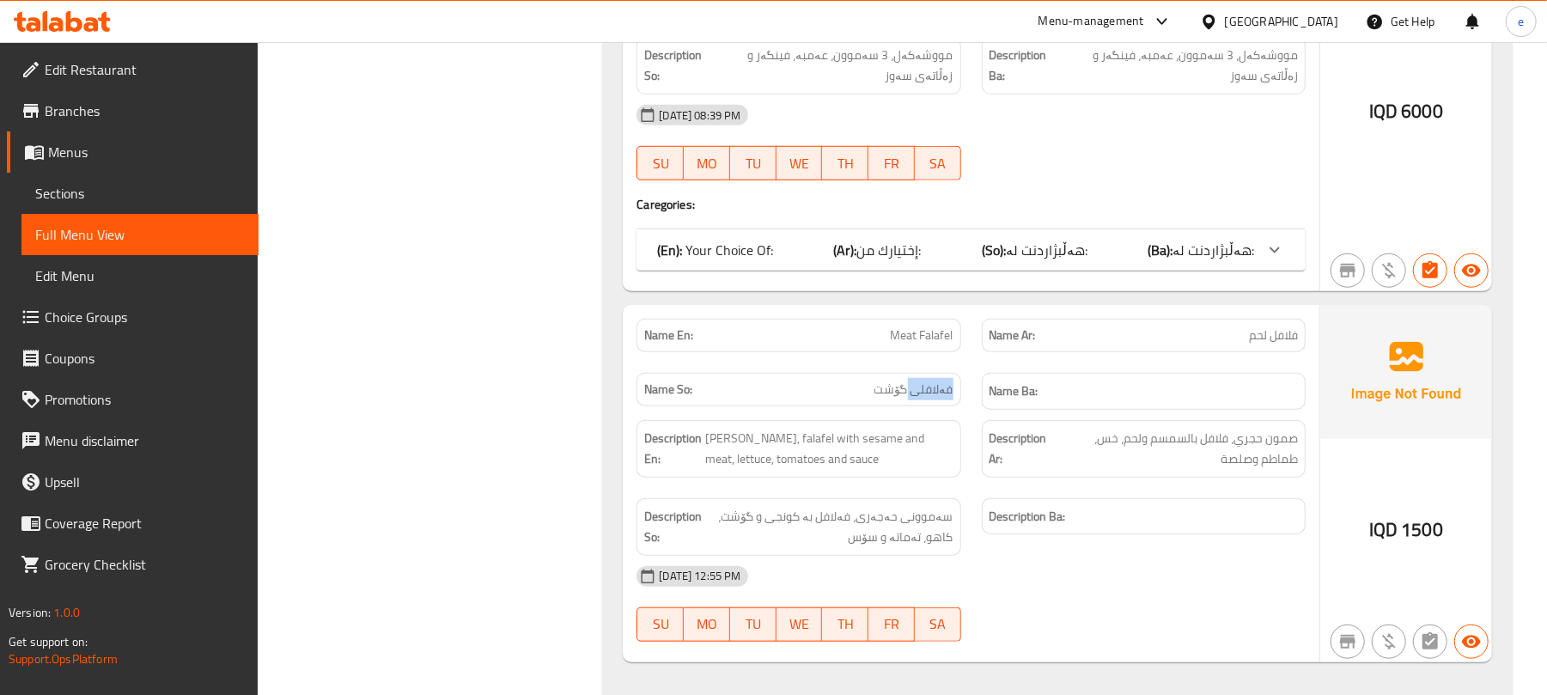
click at [924, 399] on span "فەلافلی گۆشت" at bounding box center [914, 390] width 79 height 18
copy span "فەلافلی گۆشت"
click at [1253, 337] on span "فلافل لحم" at bounding box center [1273, 335] width 49 height 18
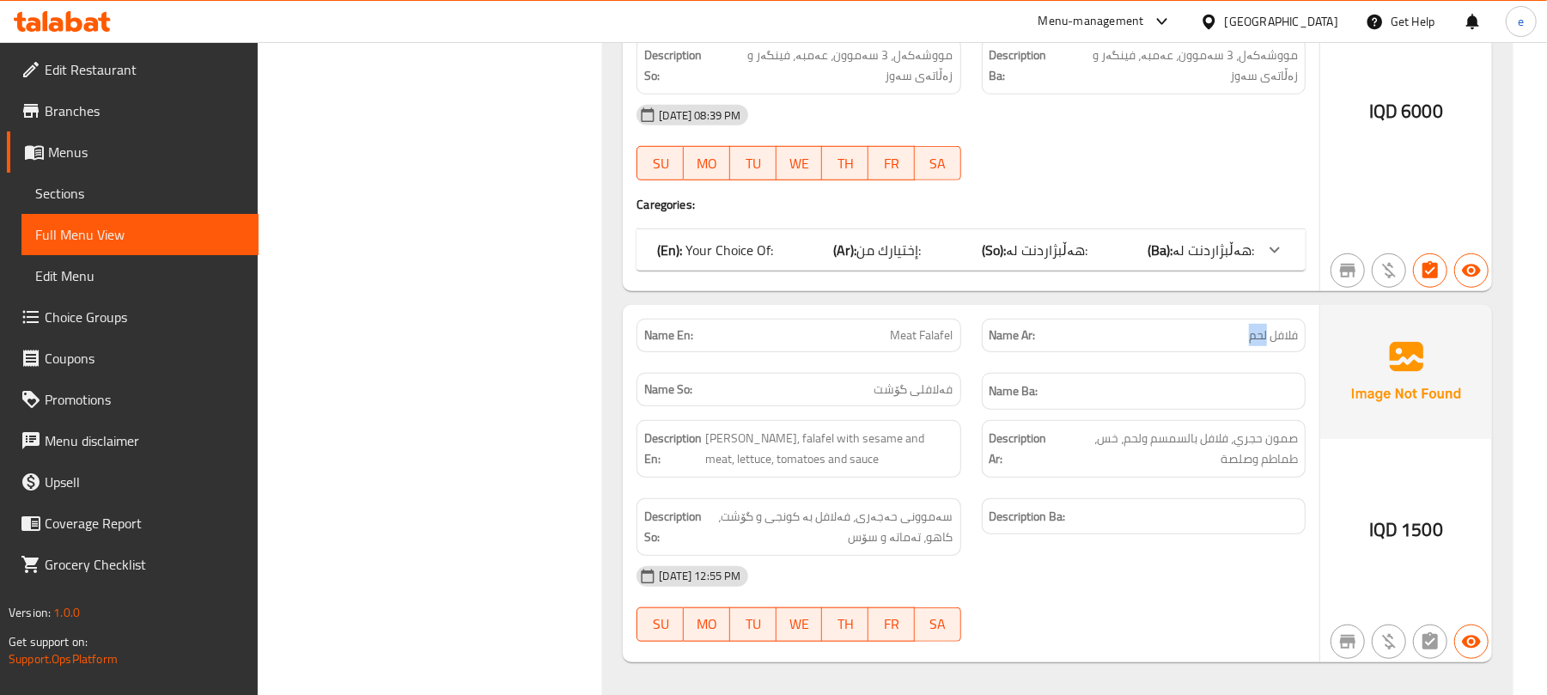
click at [1253, 337] on span "فلافل لحم" at bounding box center [1273, 335] width 49 height 18
copy span "فلافل لحم"
click at [1227, 462] on span "صمون حجري، فلافل بالسمسم ولحم، خس، طماطم وصلصة" at bounding box center [1177, 449] width 242 height 42
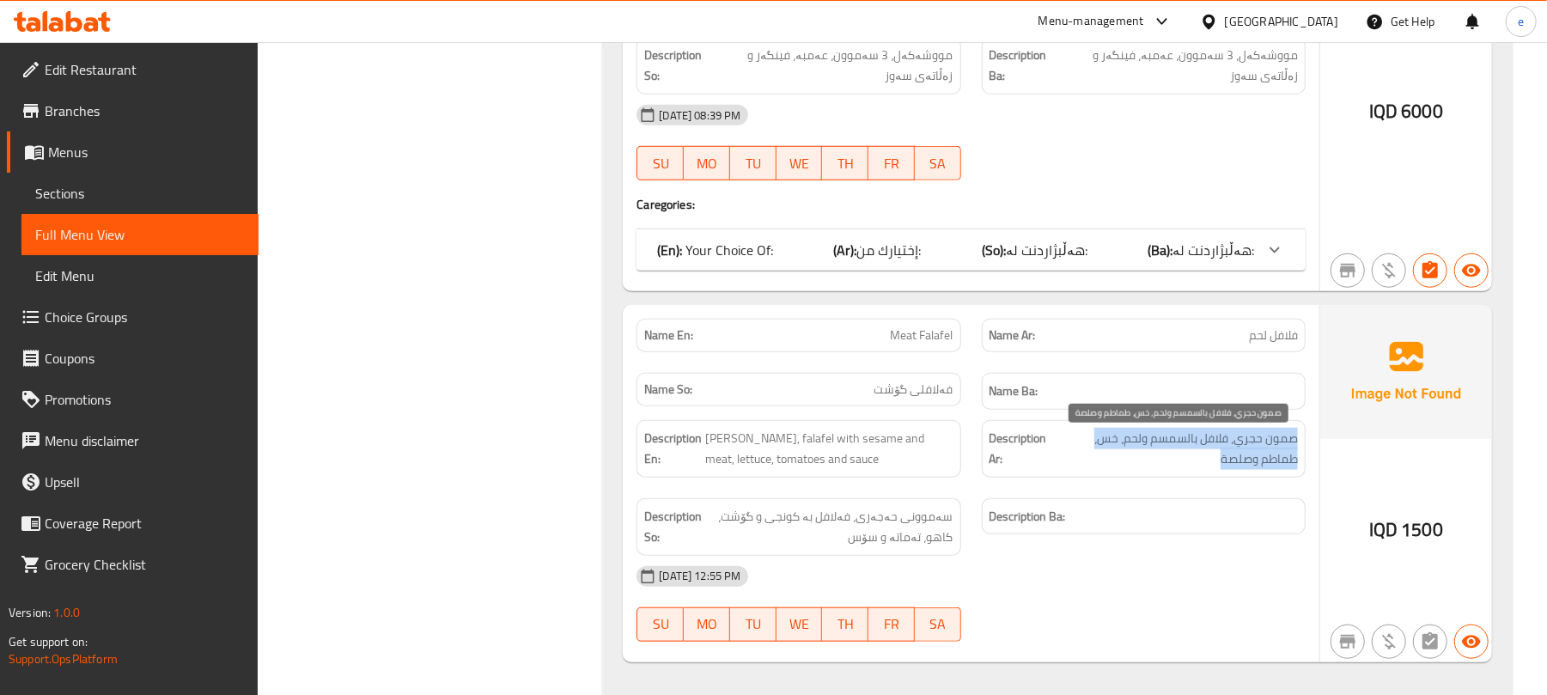
click at [1227, 462] on span "صمون حجري، فلافل بالسمسم ولحم، خس، طماطم وصلصة" at bounding box center [1177, 449] width 242 height 42
copy span "صمون حجري، فلافل بالسمسم ولحم، خس، طماطم وصلصة"
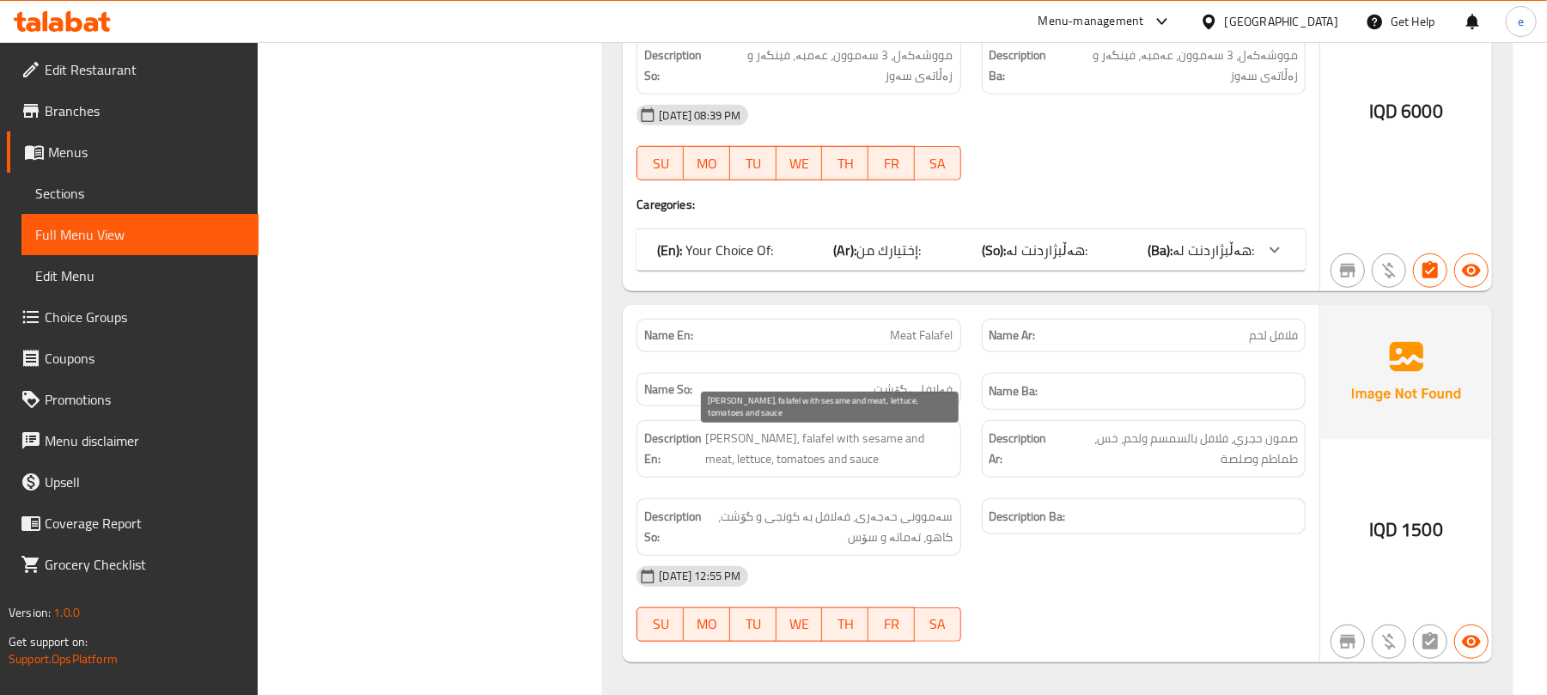
click at [880, 445] on span "[PERSON_NAME], falafel with sesame and meat, lettuce, tomatoes and sauce" at bounding box center [828, 449] width 247 height 42
copy span "[PERSON_NAME], falafel with sesame and meat, lettuce, tomatoes and sauce"
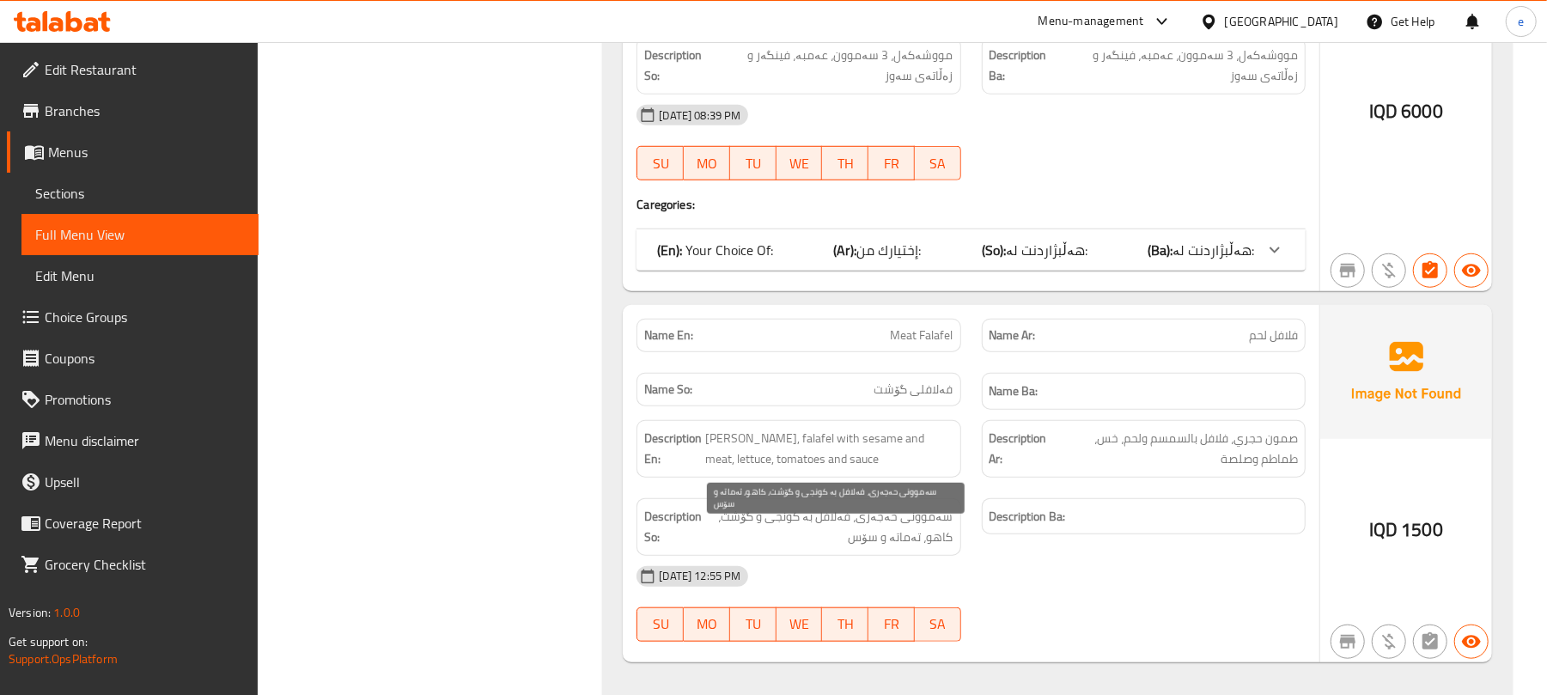
click at [884, 548] on span "سەموونی حەجەری، فەلافل بە کونجی و گۆشت، کاهو، تەماتە و سۆس" at bounding box center [828, 527] width 247 height 42
click at [883, 547] on span "سەموونی حەجەری، فەلافل بە کونجی و گۆشت، کاهو، تەماتە و سۆس" at bounding box center [828, 527] width 247 height 42
copy span "سەموونی حەجەری، فەلافل بە کونجی و گۆشت، کاهو، تەماتە و سۆس"
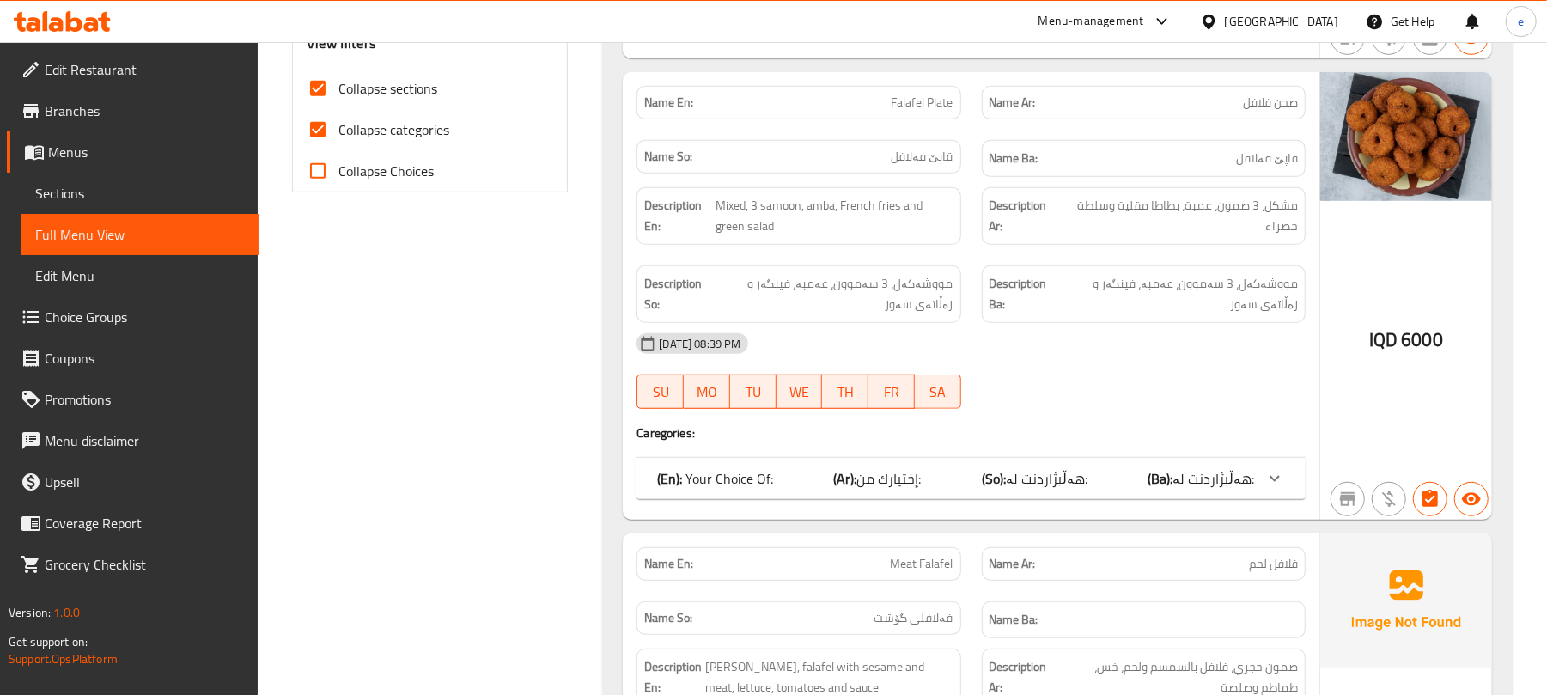
scroll to position [0, 0]
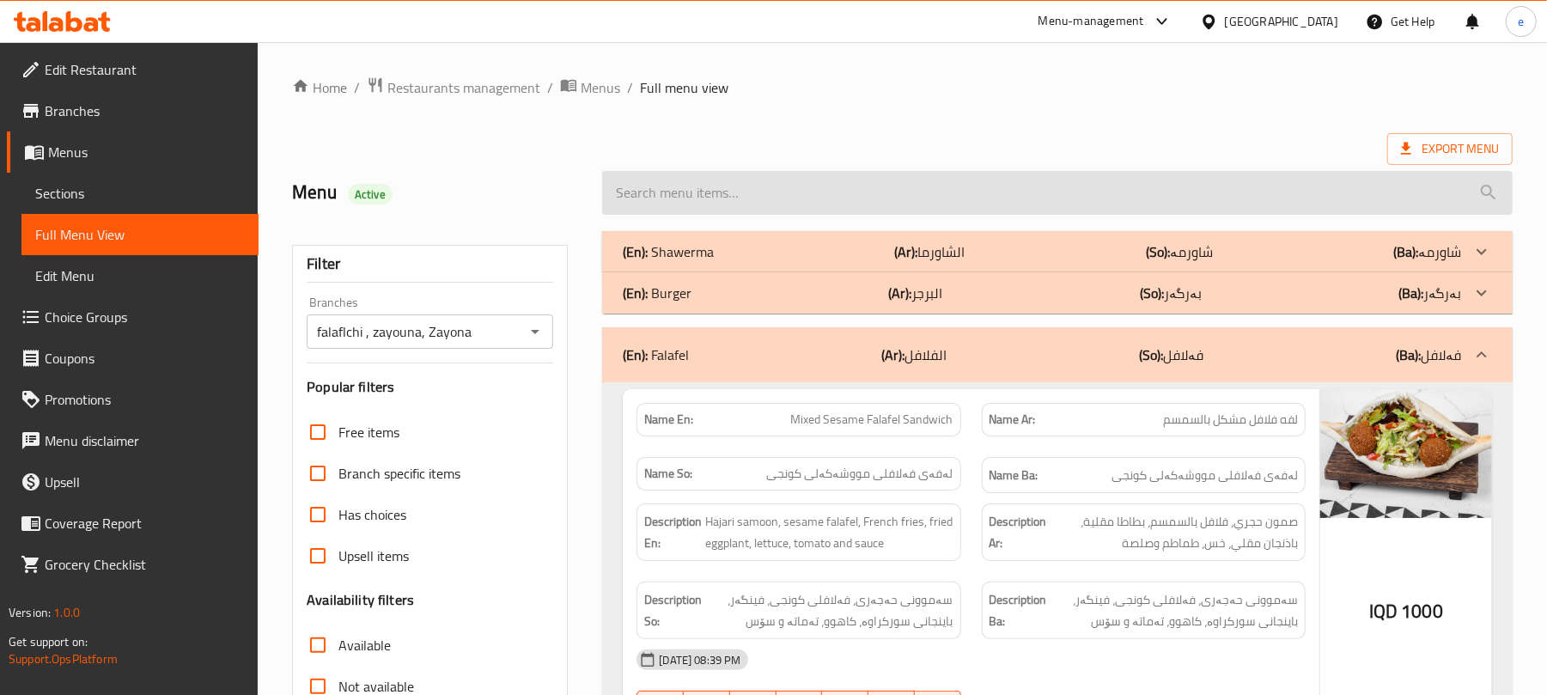
click at [850, 187] on input "search" at bounding box center [1057, 193] width 911 height 44
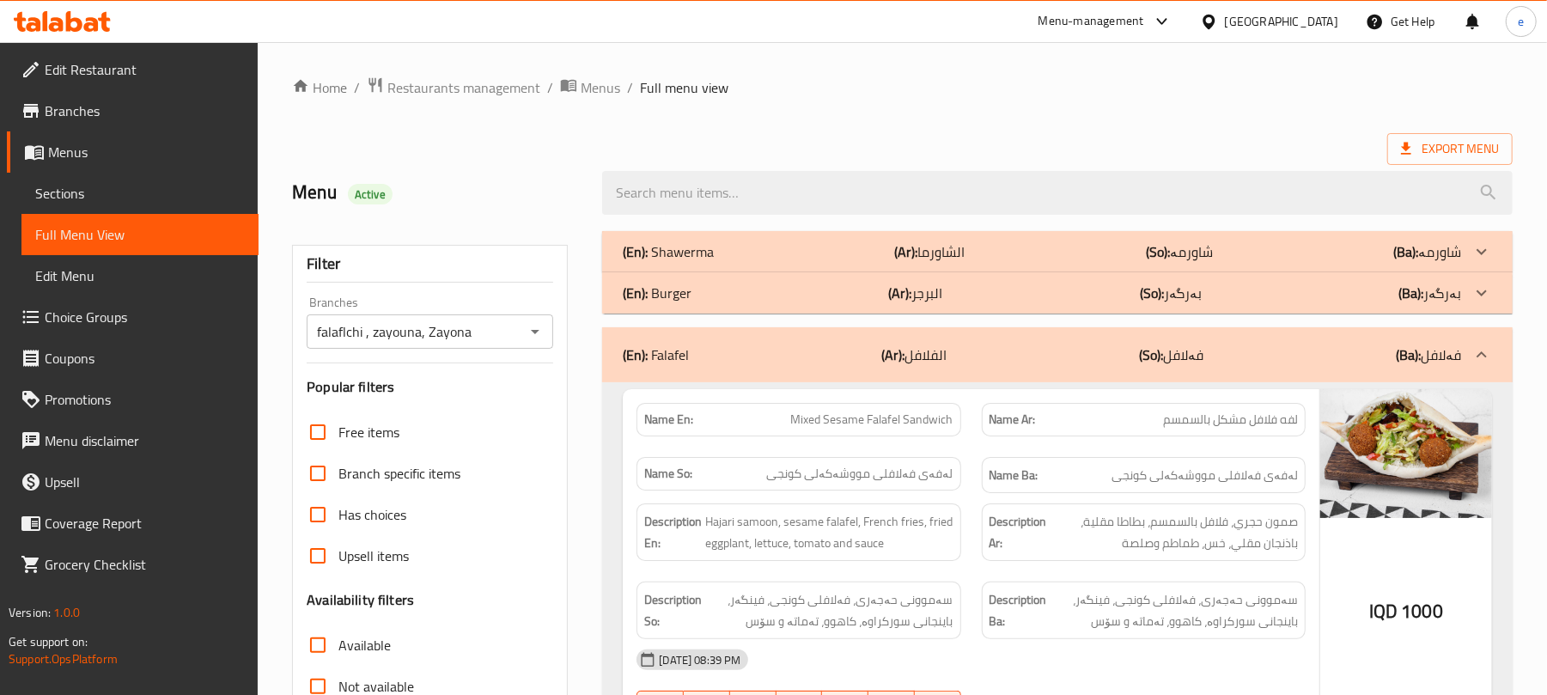
click at [757, 371] on div "(En): Falafel (Ar): الفلافل (So): فەلافل (Ba): فەلافل" at bounding box center [1057, 354] width 911 height 55
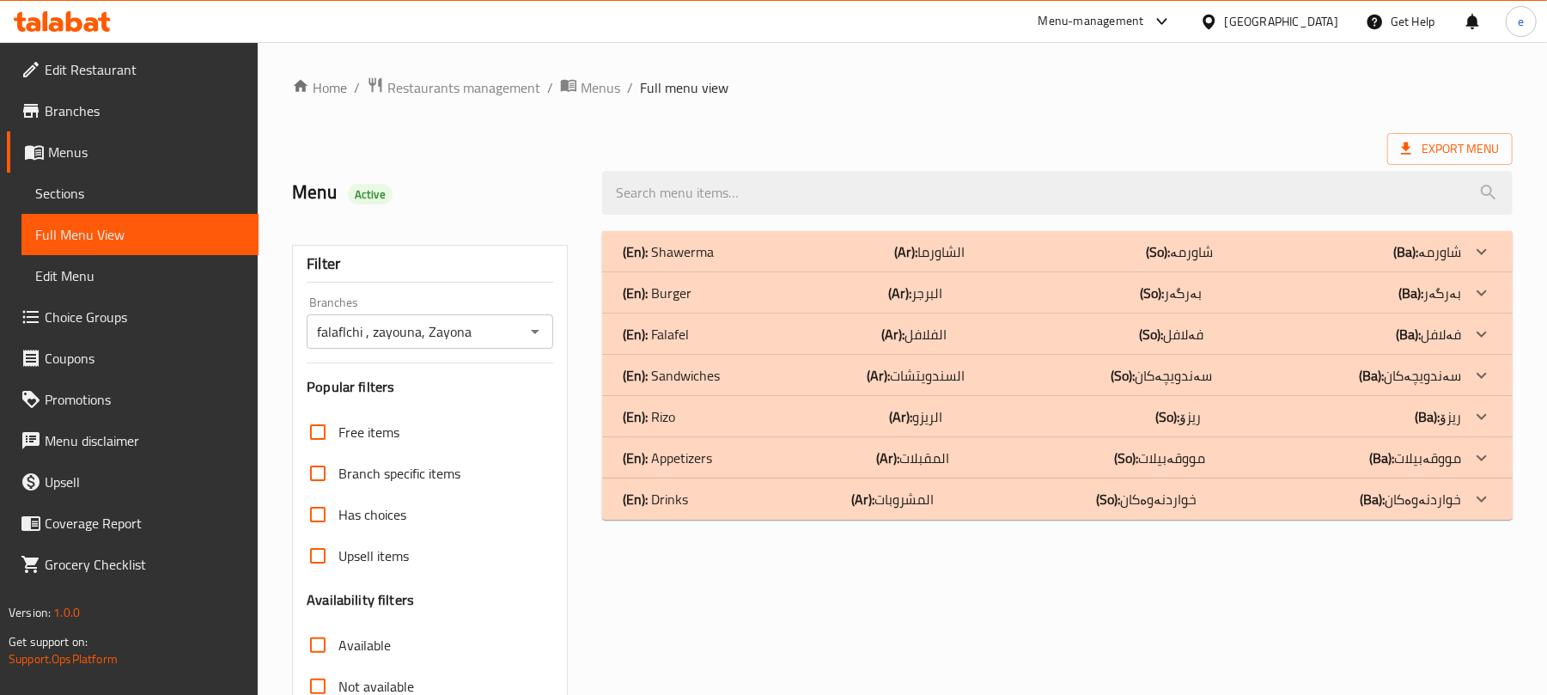
scroll to position [221, 0]
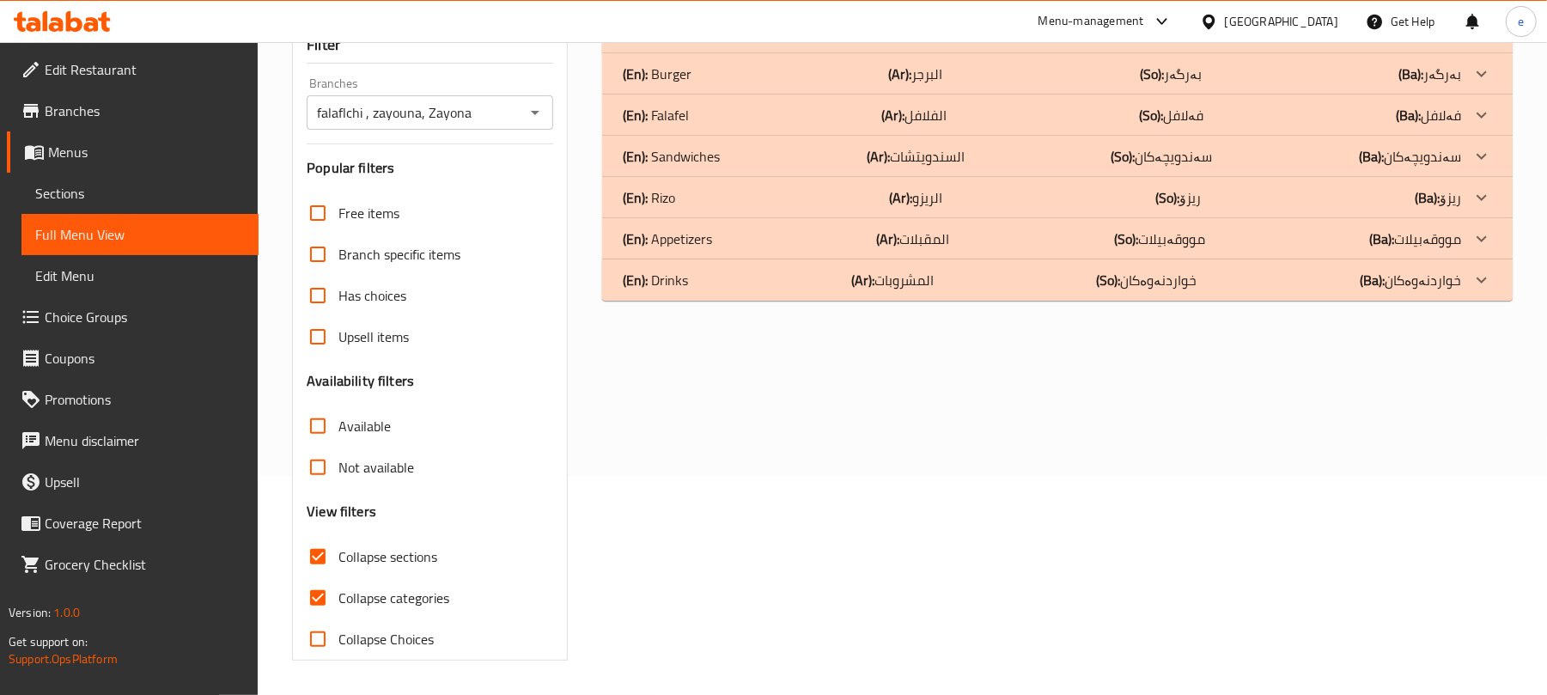
click at [356, 557] on span "Collapse sections" at bounding box center [387, 556] width 99 height 21
click at [324, 562] on input "Collapse sections" at bounding box center [317, 556] width 41 height 41
checkbox input "false"
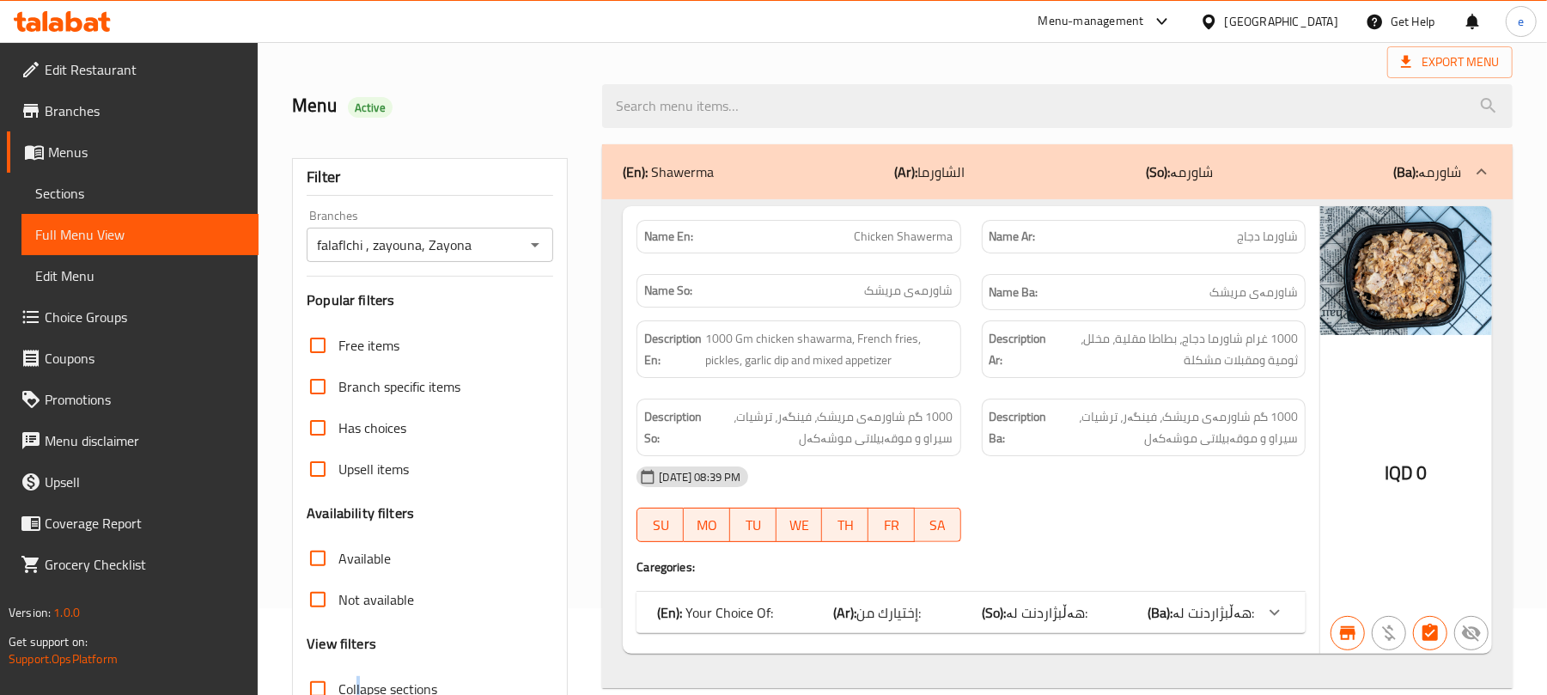
scroll to position [0, 0]
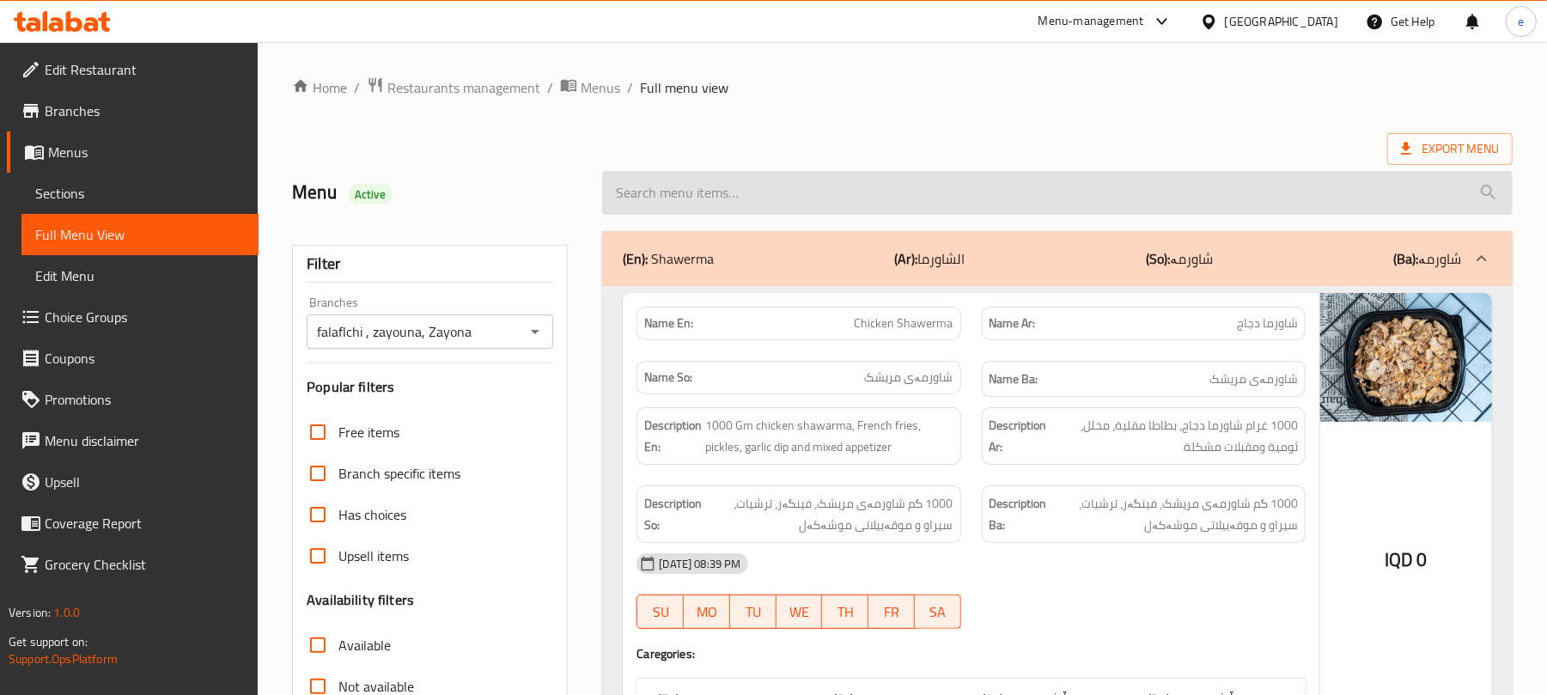
click at [722, 210] on input "search" at bounding box center [1057, 193] width 911 height 44
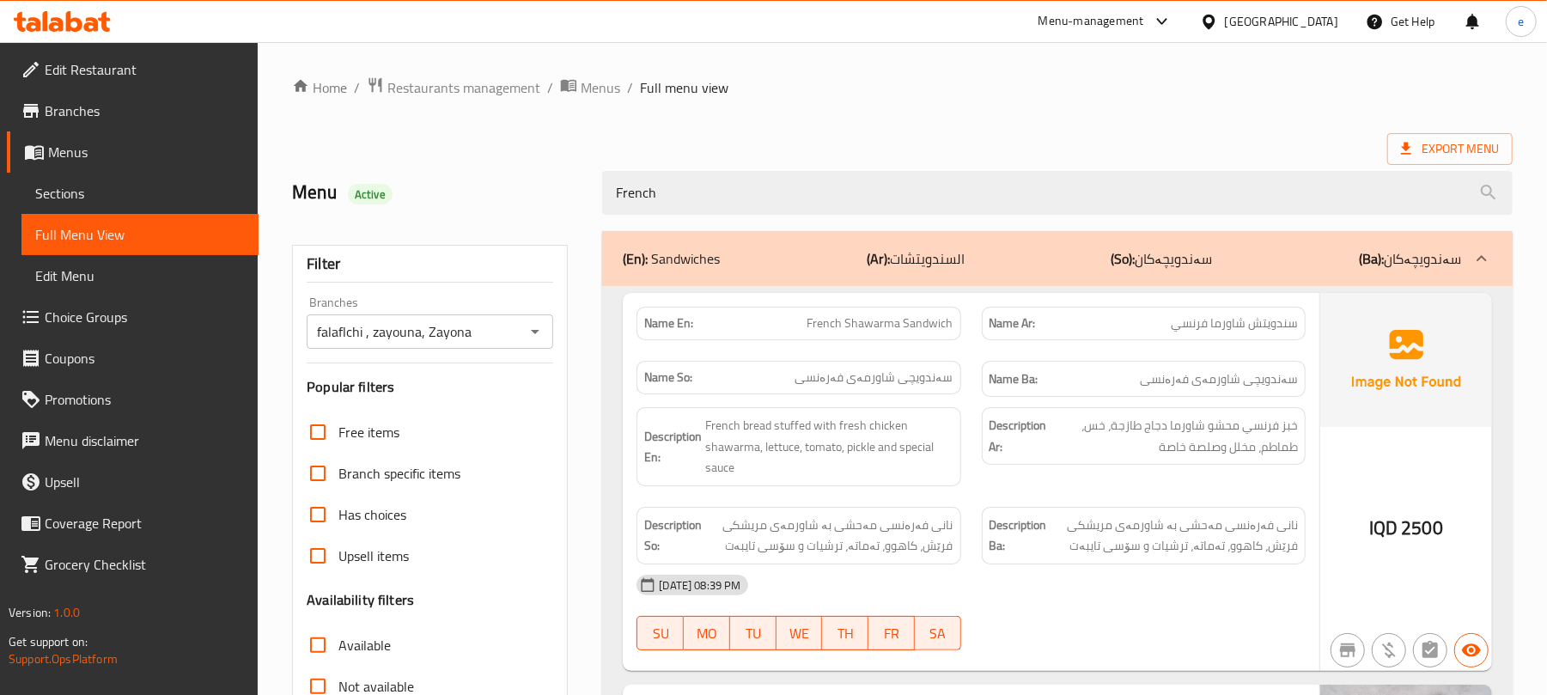
click at [852, 326] on span "French Shawarma Sandwich" at bounding box center [881, 323] width 146 height 18
copy span "French Shawarma Sandwich"
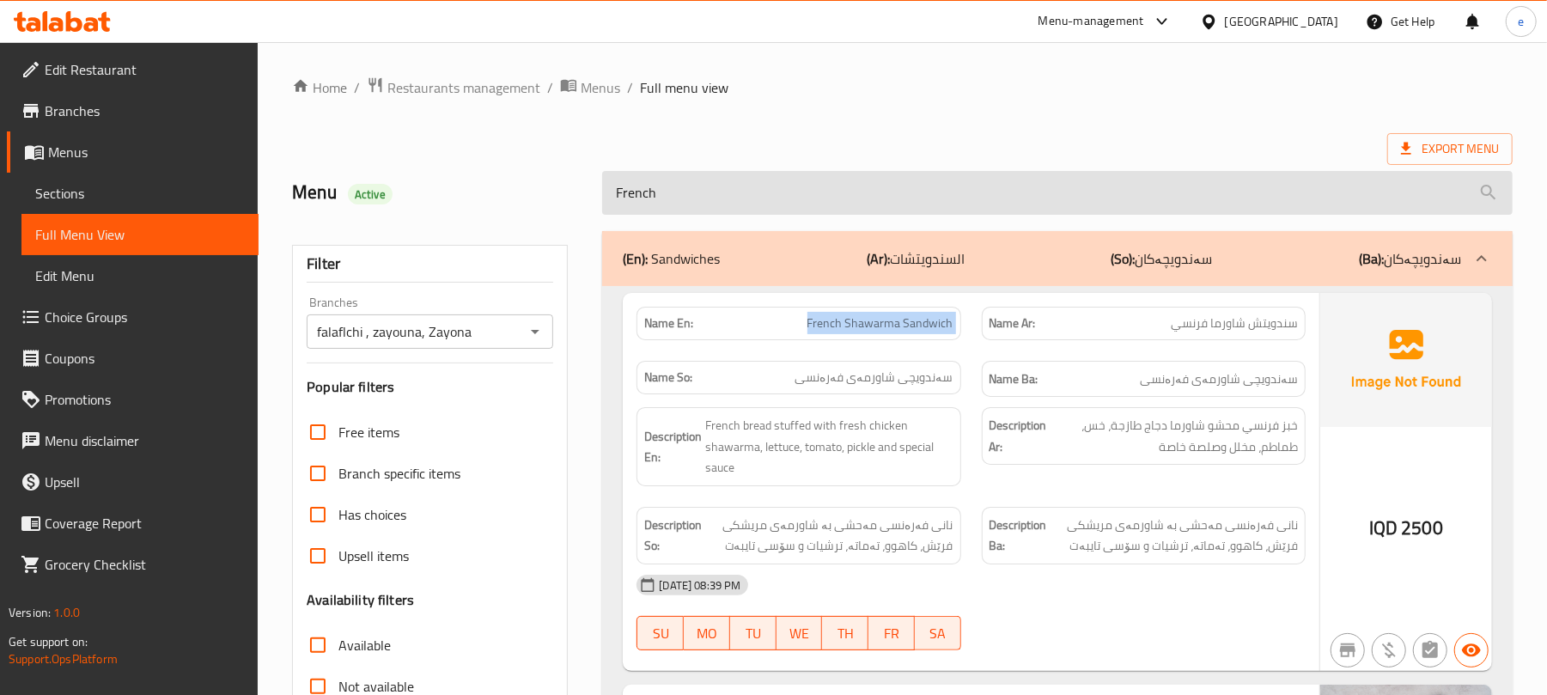
click at [698, 210] on input "French" at bounding box center [1057, 193] width 911 height 44
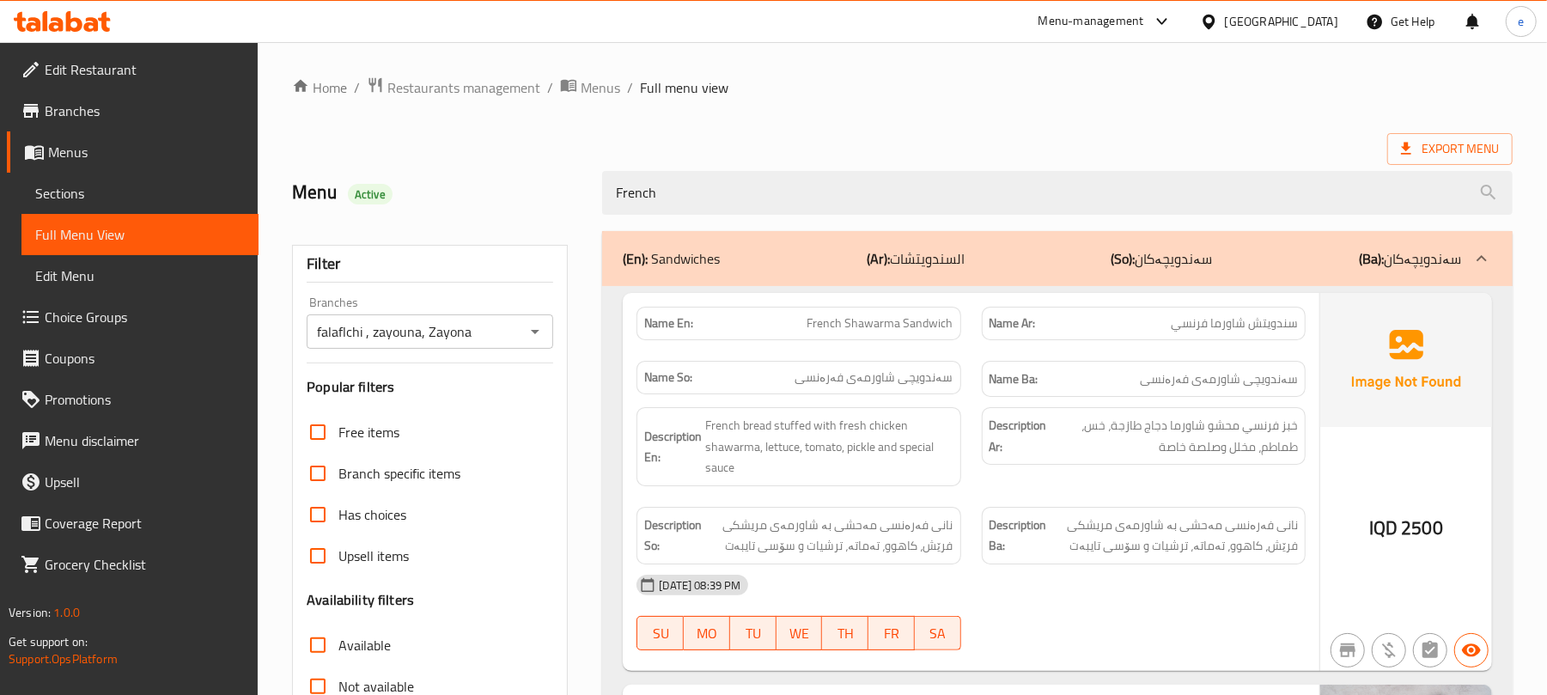
paste input "Shawarma Sandwich"
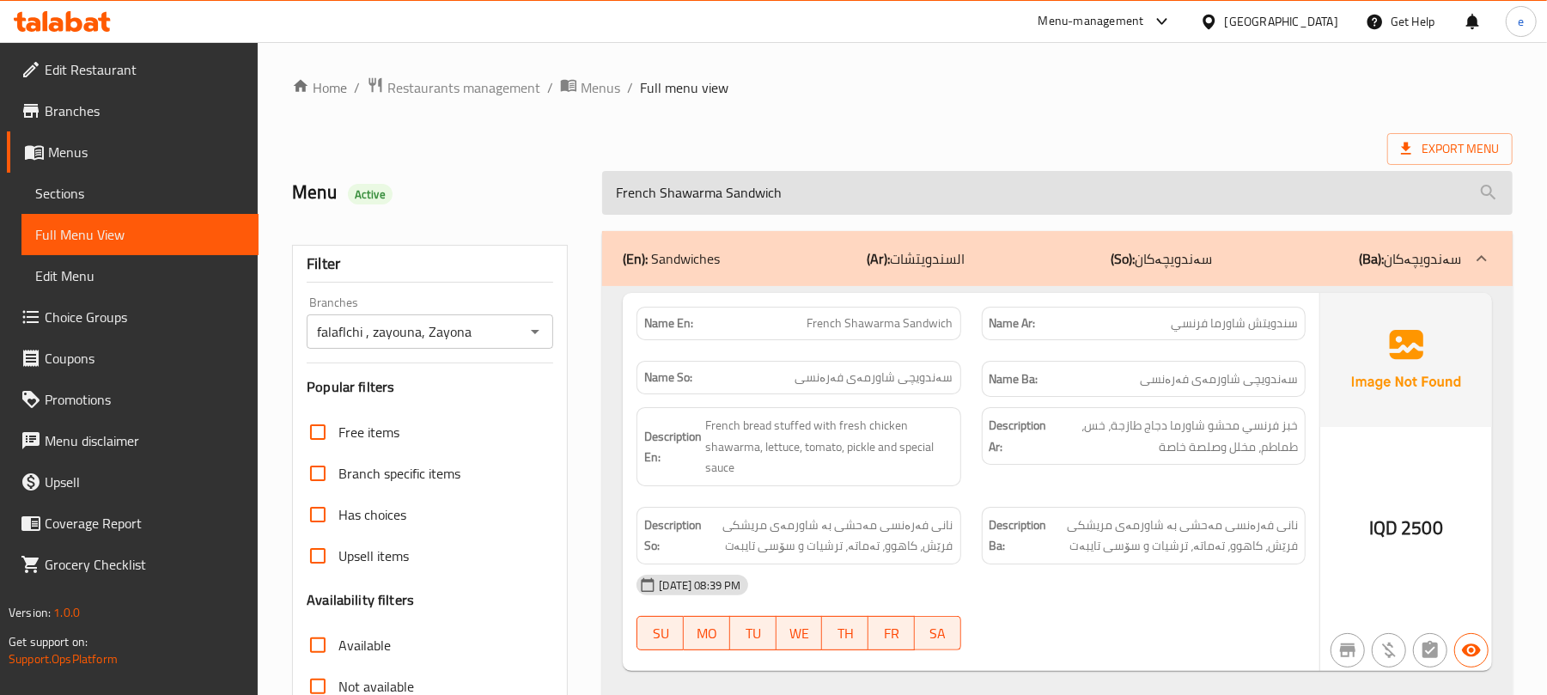
click at [741, 180] on input "French Shawarma Sandwich" at bounding box center [1057, 193] width 911 height 44
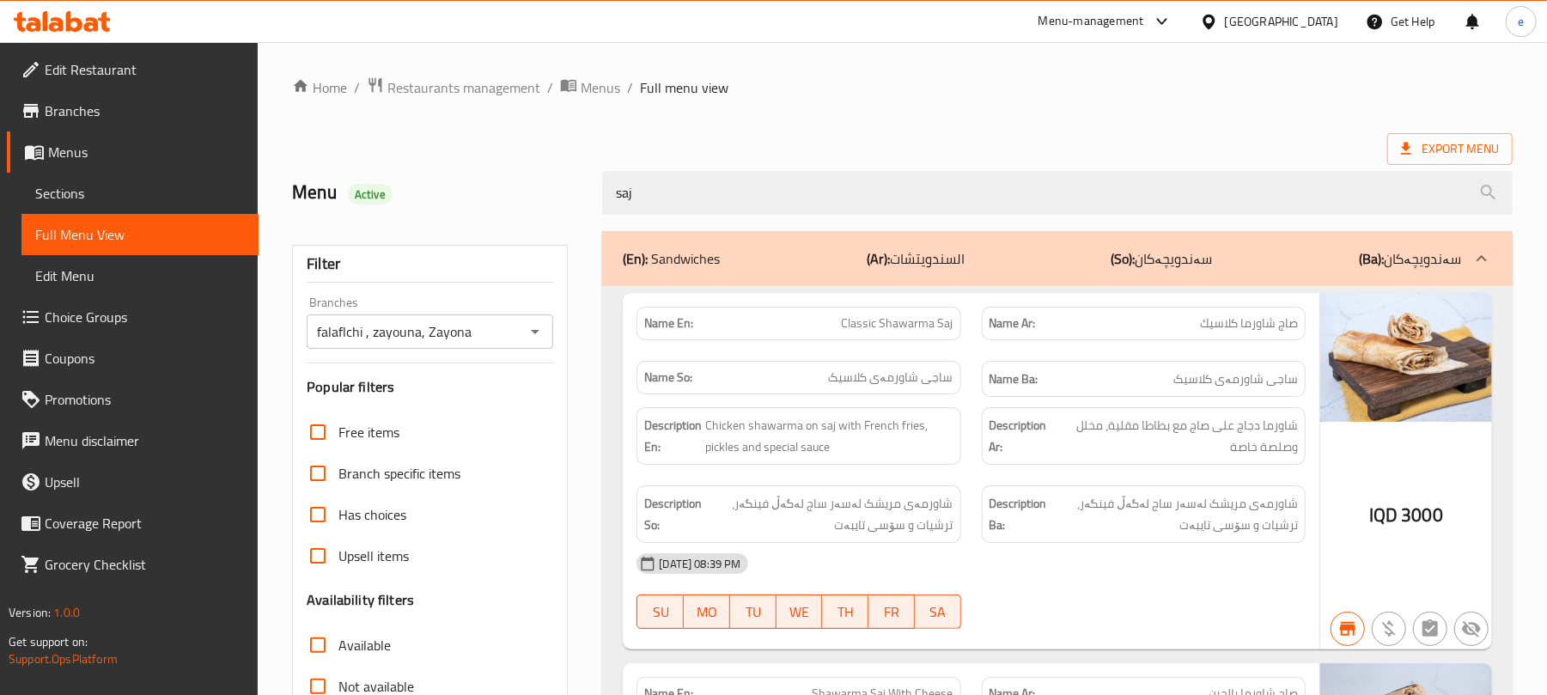
click at [870, 320] on span "Classic Shawarma Saj" at bounding box center [898, 323] width 112 height 18
copy span "Classic Shawarma Saj"
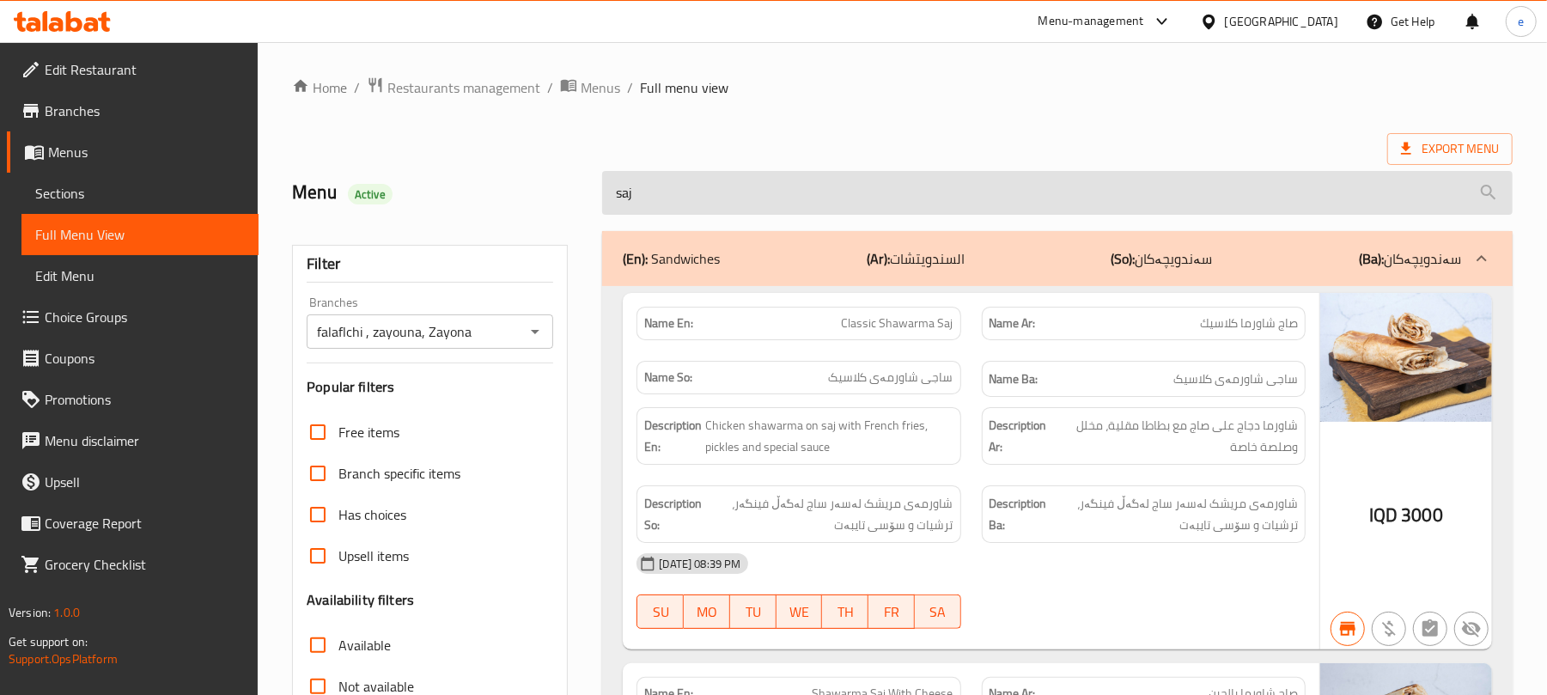
click at [712, 210] on input "saj" at bounding box center [1057, 193] width 911 height 44
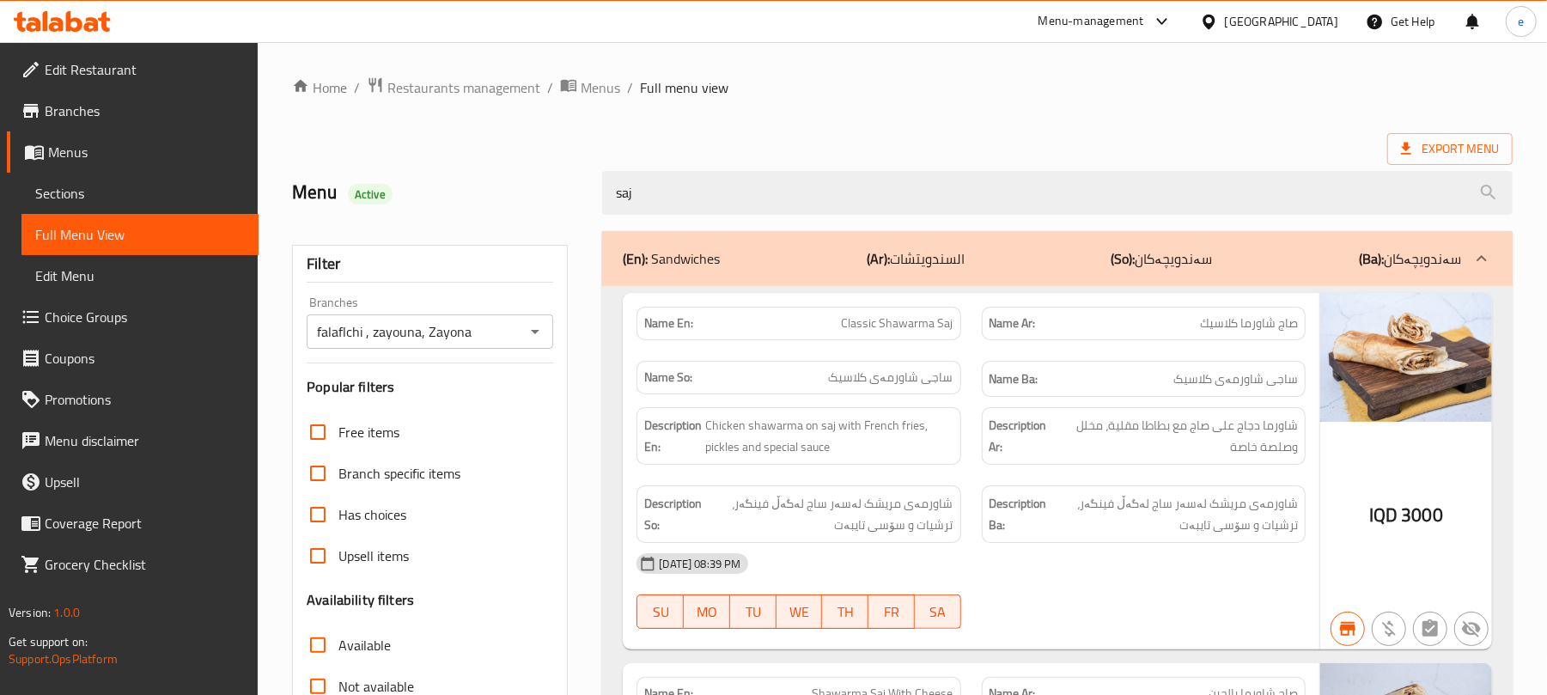
click at [818, 442] on span "Chicken shawarma on saj with French fries, pickles and special sauce" at bounding box center [828, 436] width 247 height 42
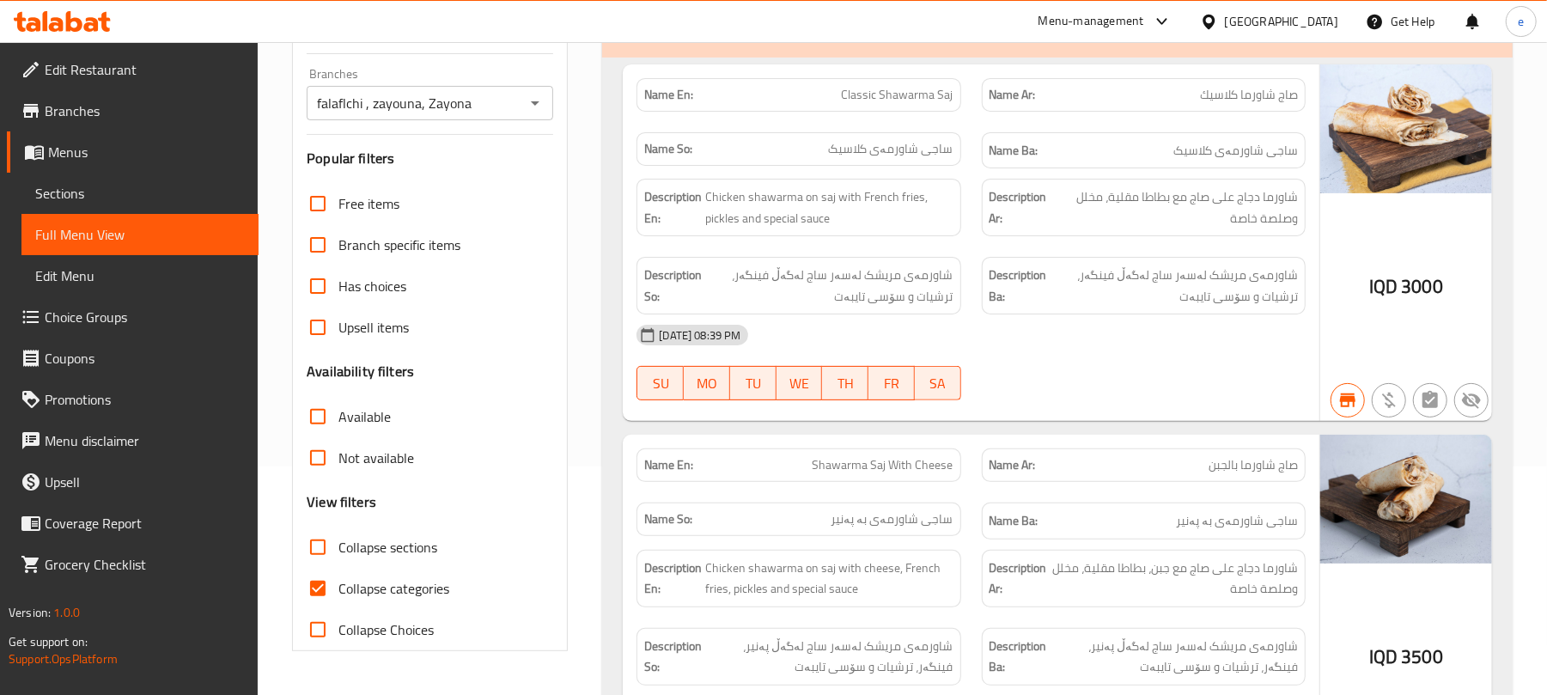
scroll to position [399, 0]
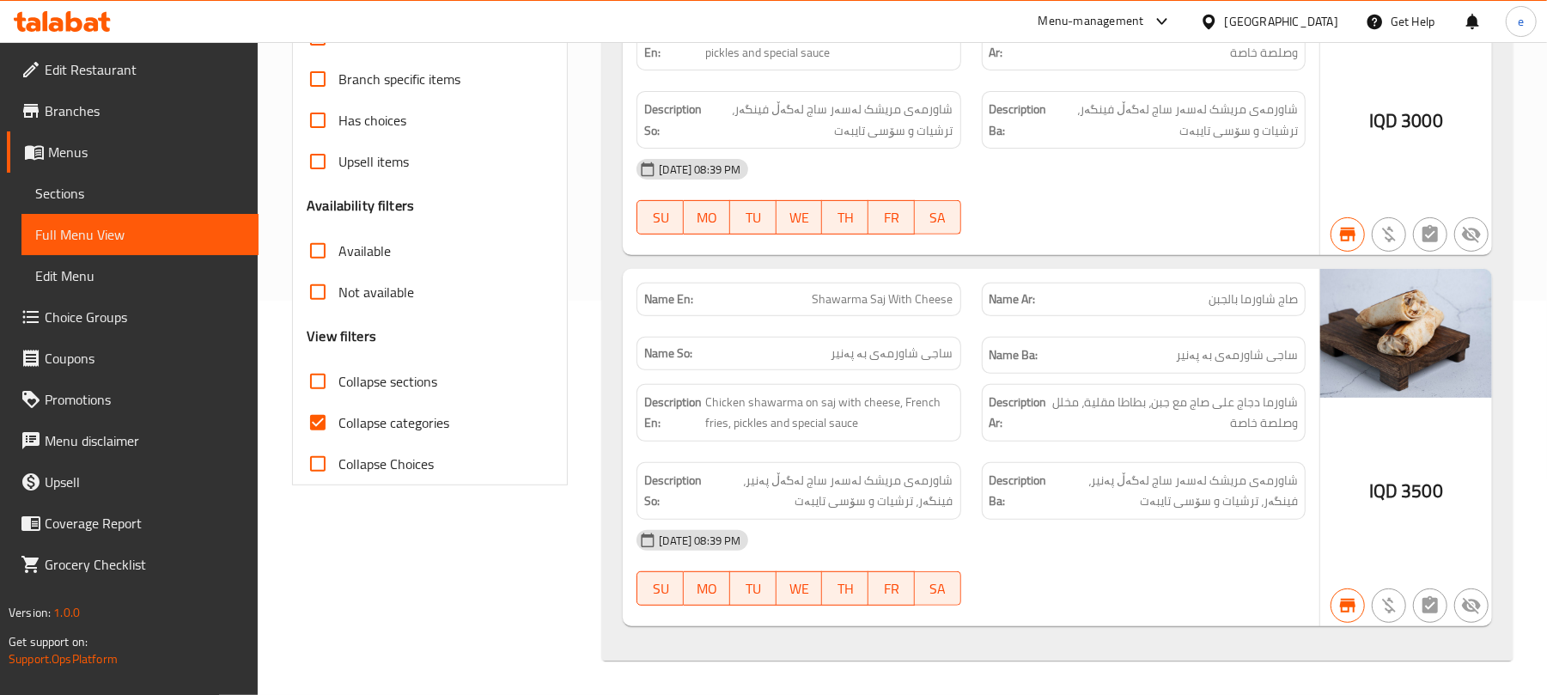
click at [891, 304] on span "Shawarma Saj With Cheese" at bounding box center [883, 299] width 141 height 18
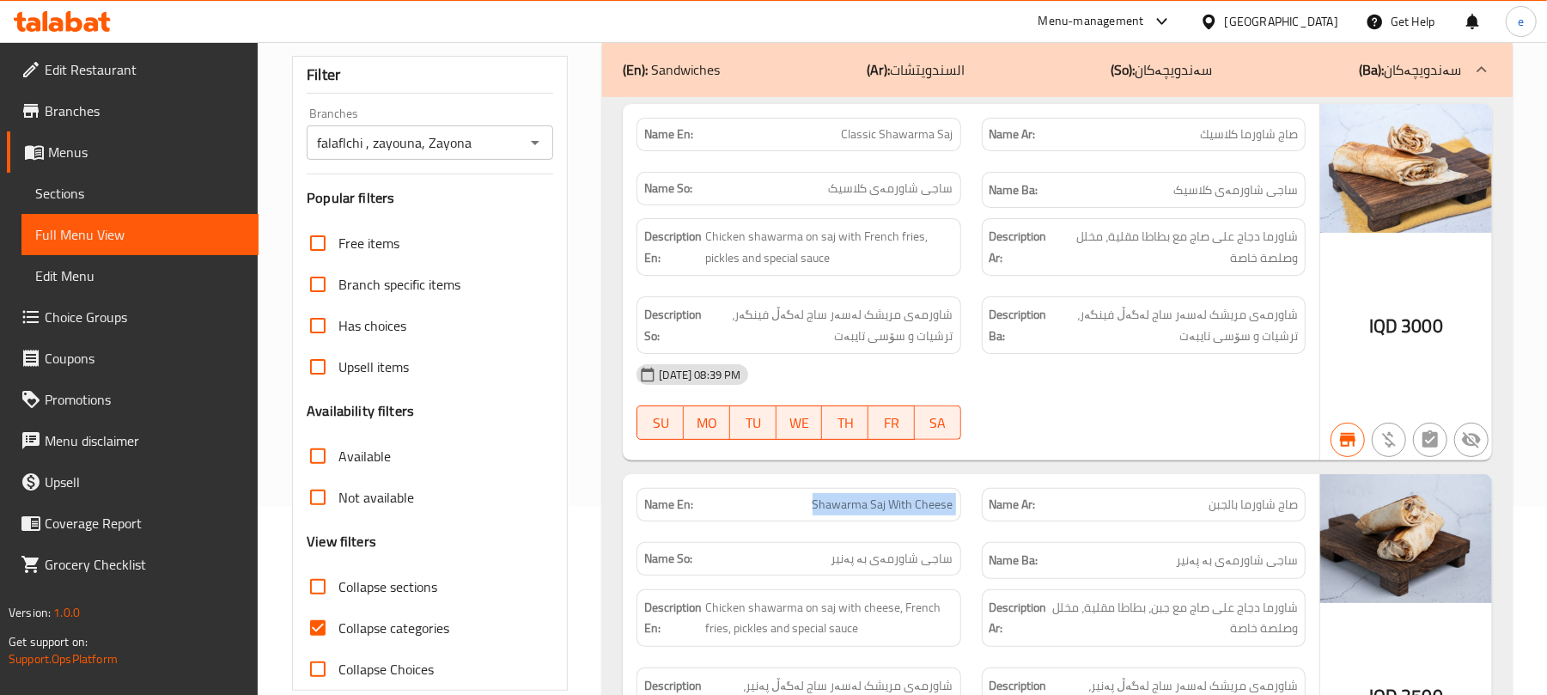
scroll to position [0, 0]
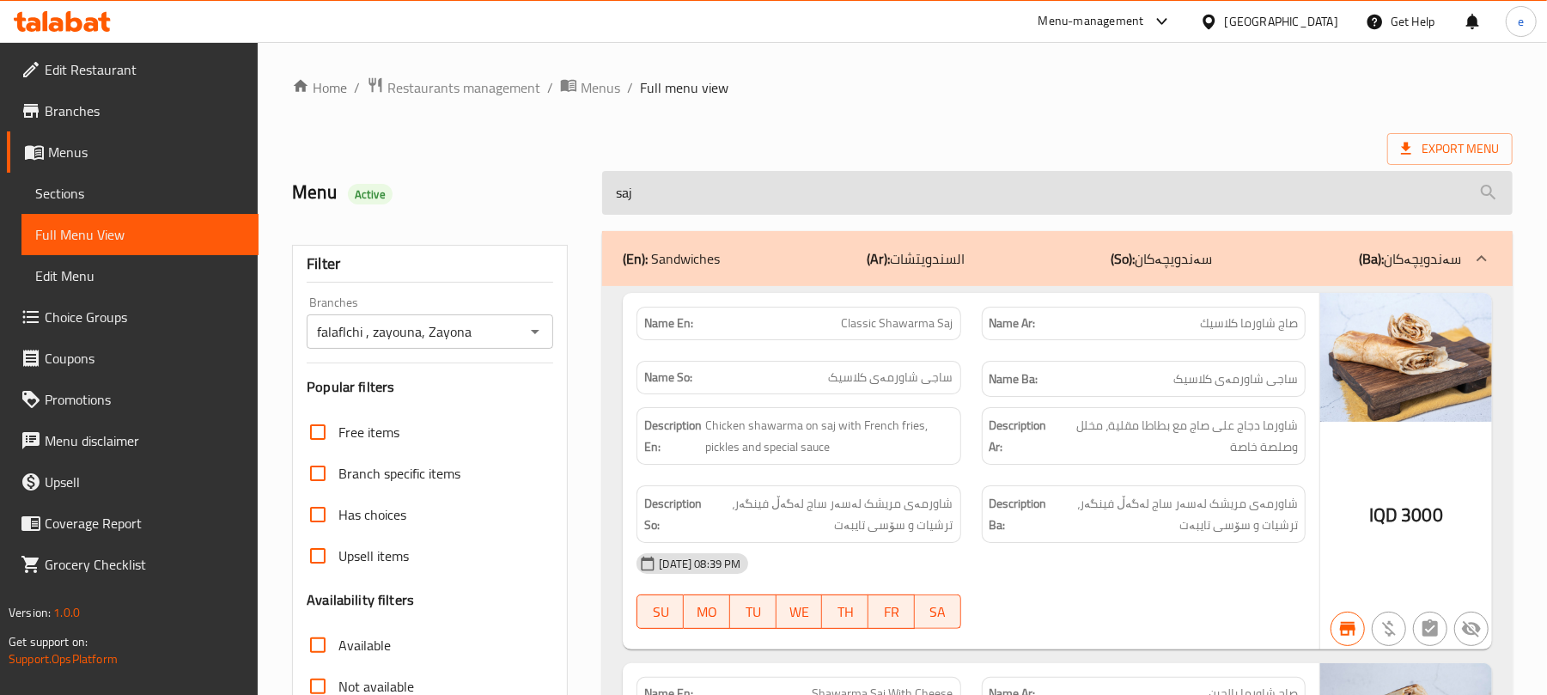
click at [837, 210] on input "saj" at bounding box center [1057, 193] width 911 height 44
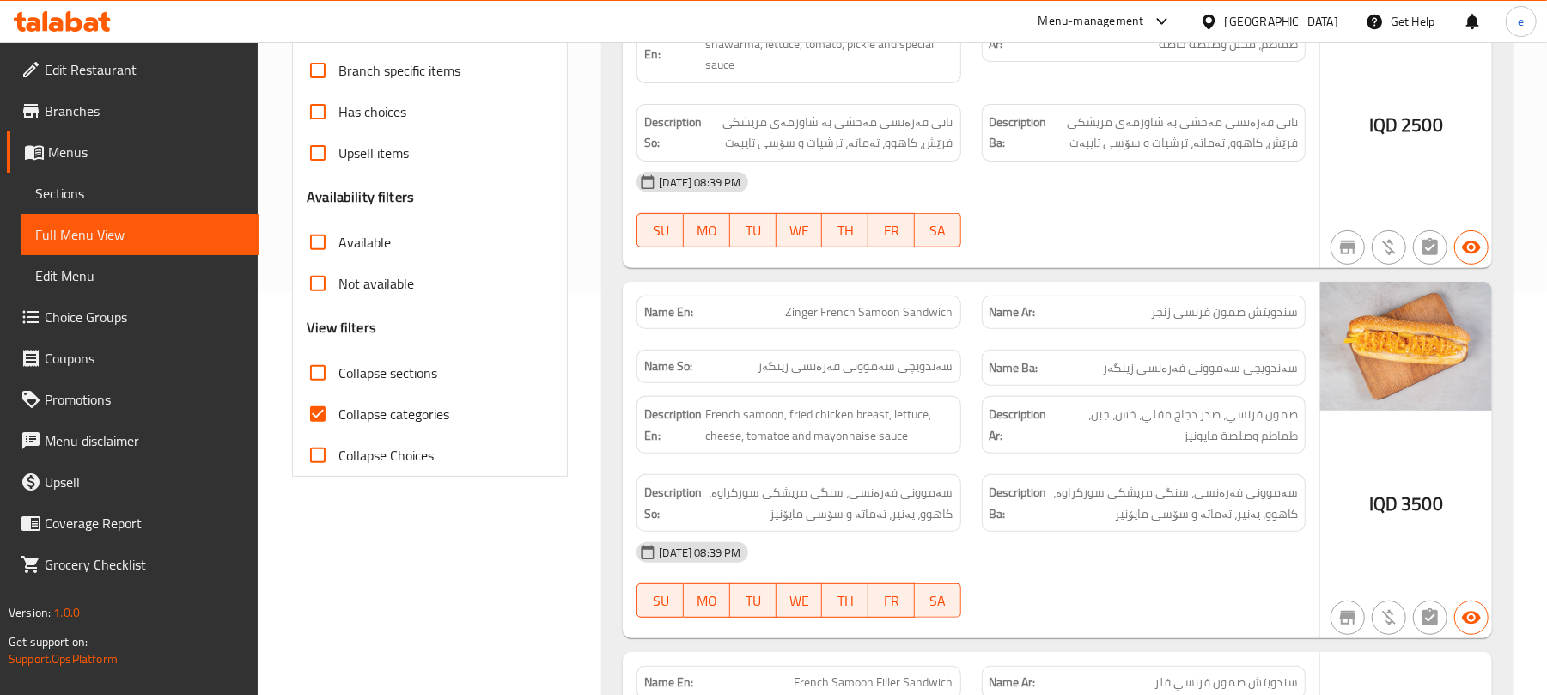
scroll to position [458, 0]
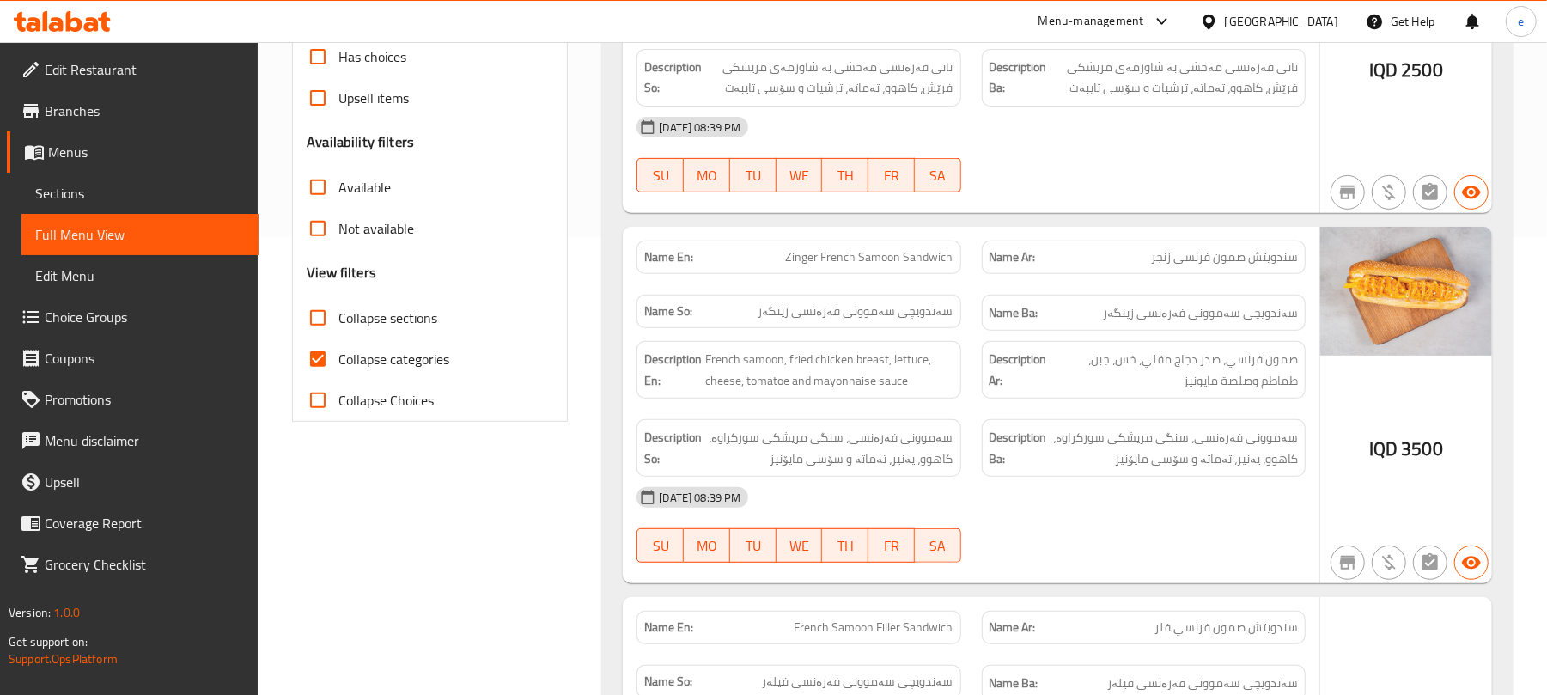
type input "french"
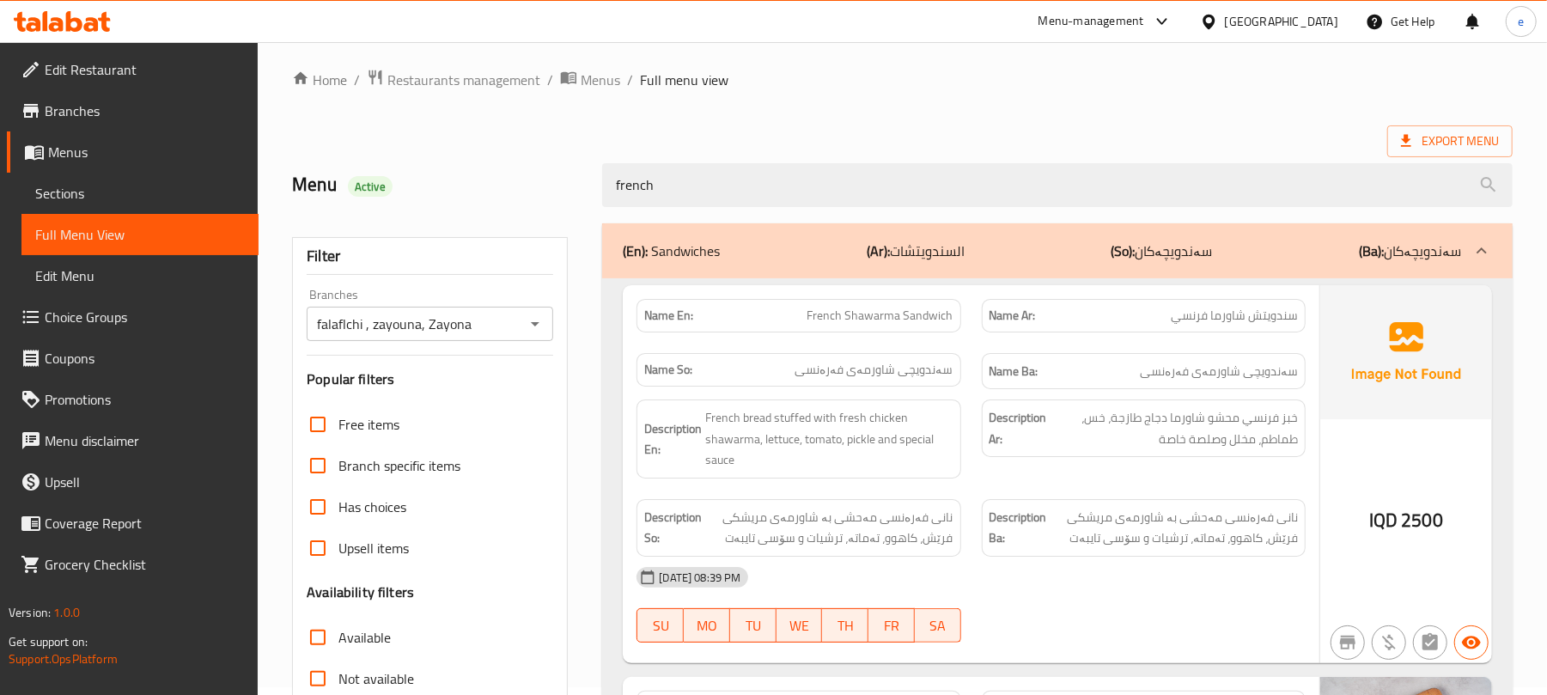
scroll to position [0, 0]
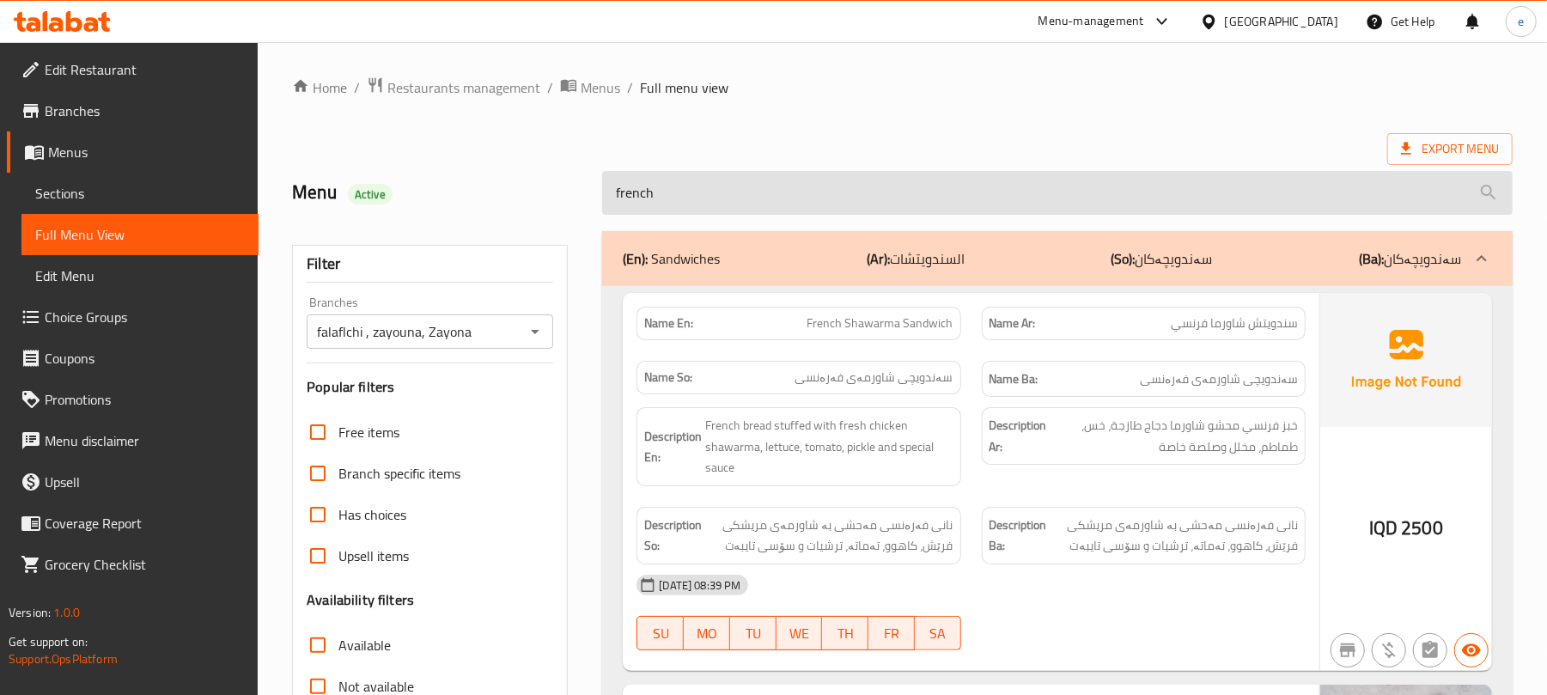
click at [679, 210] on input "french" at bounding box center [1057, 193] width 911 height 44
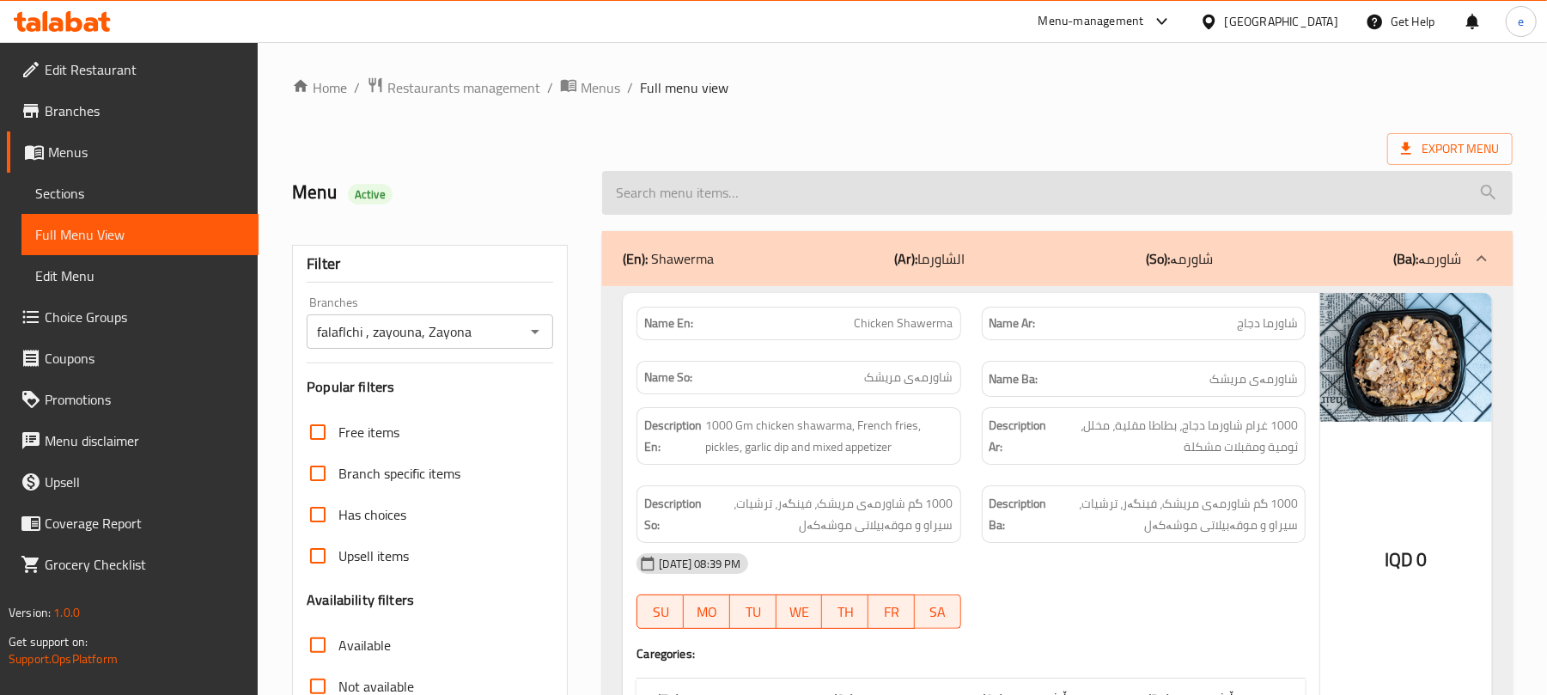
scroll to position [4942, 0]
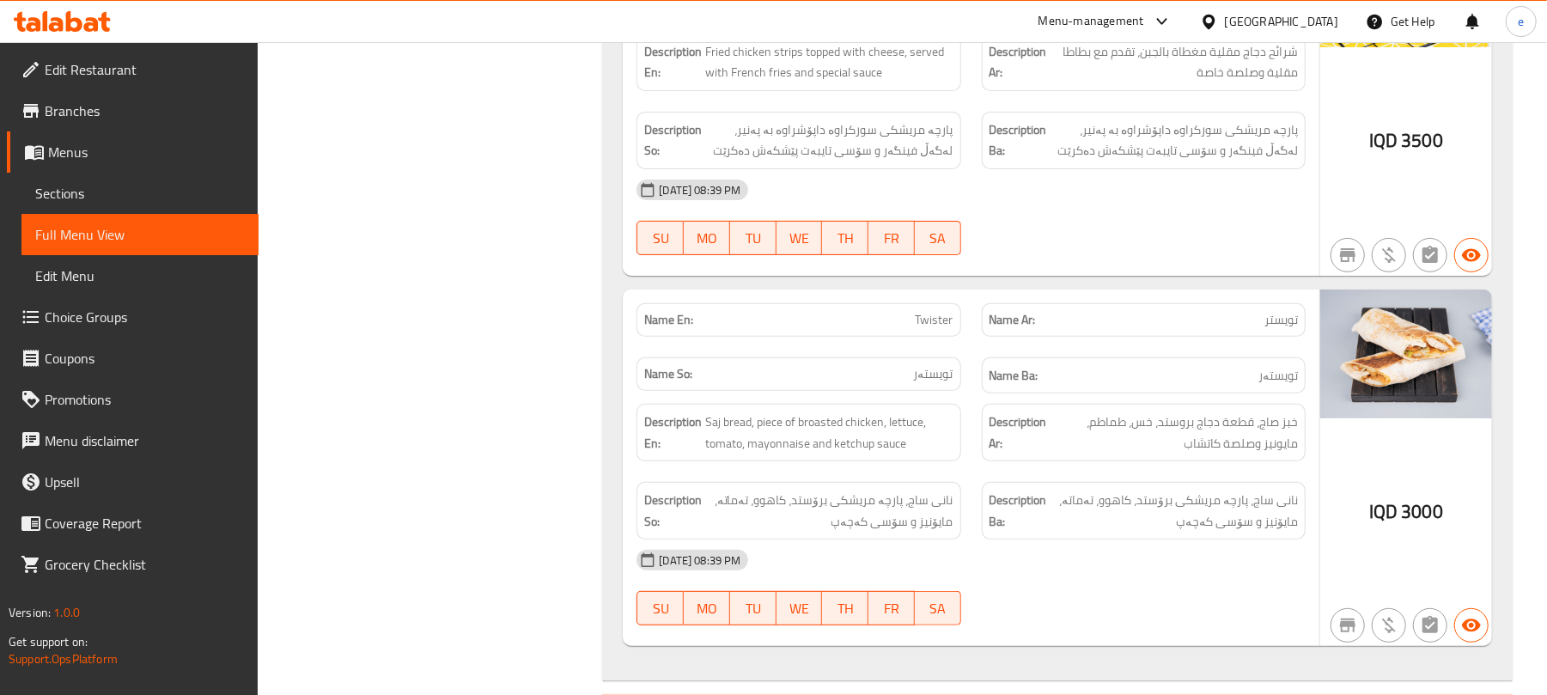
click at [942, 329] on span "Twister" at bounding box center [935, 320] width 38 height 18
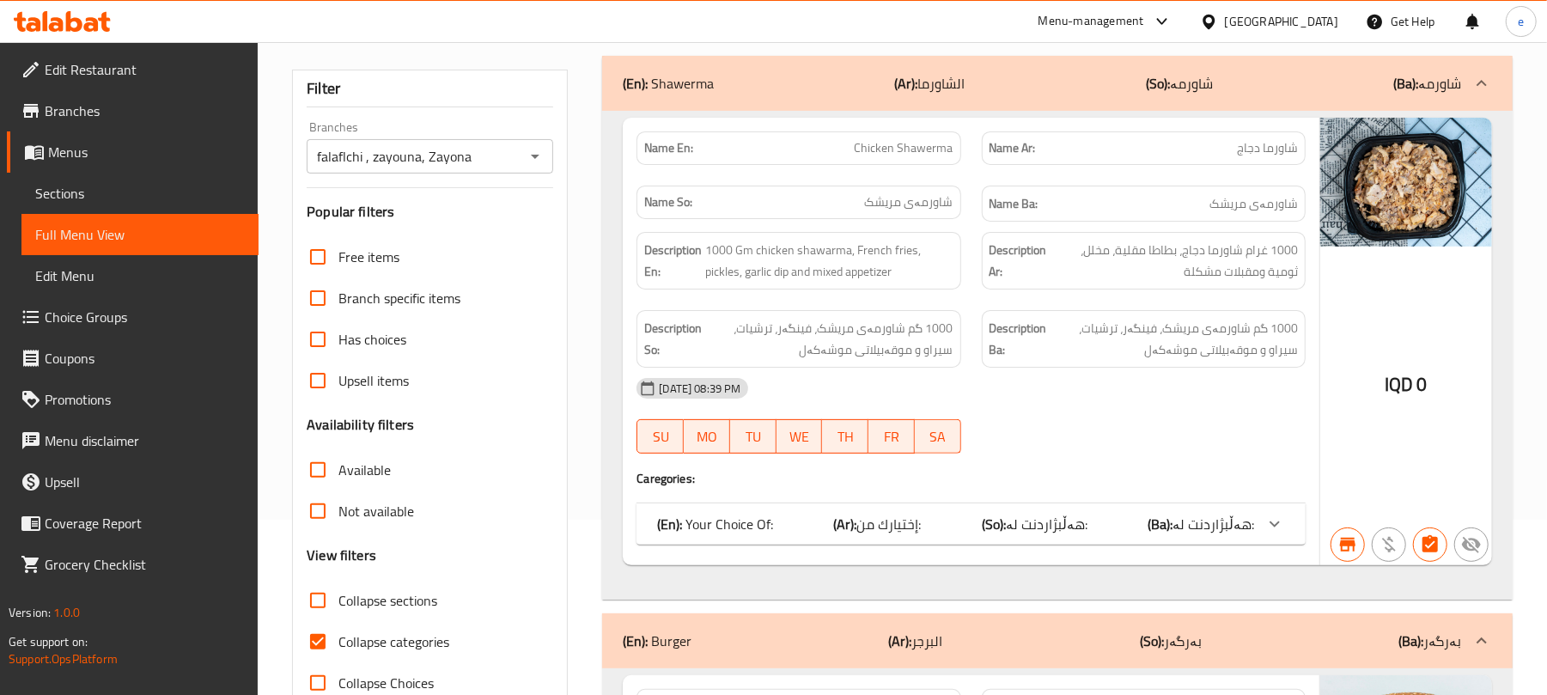
scroll to position [229, 0]
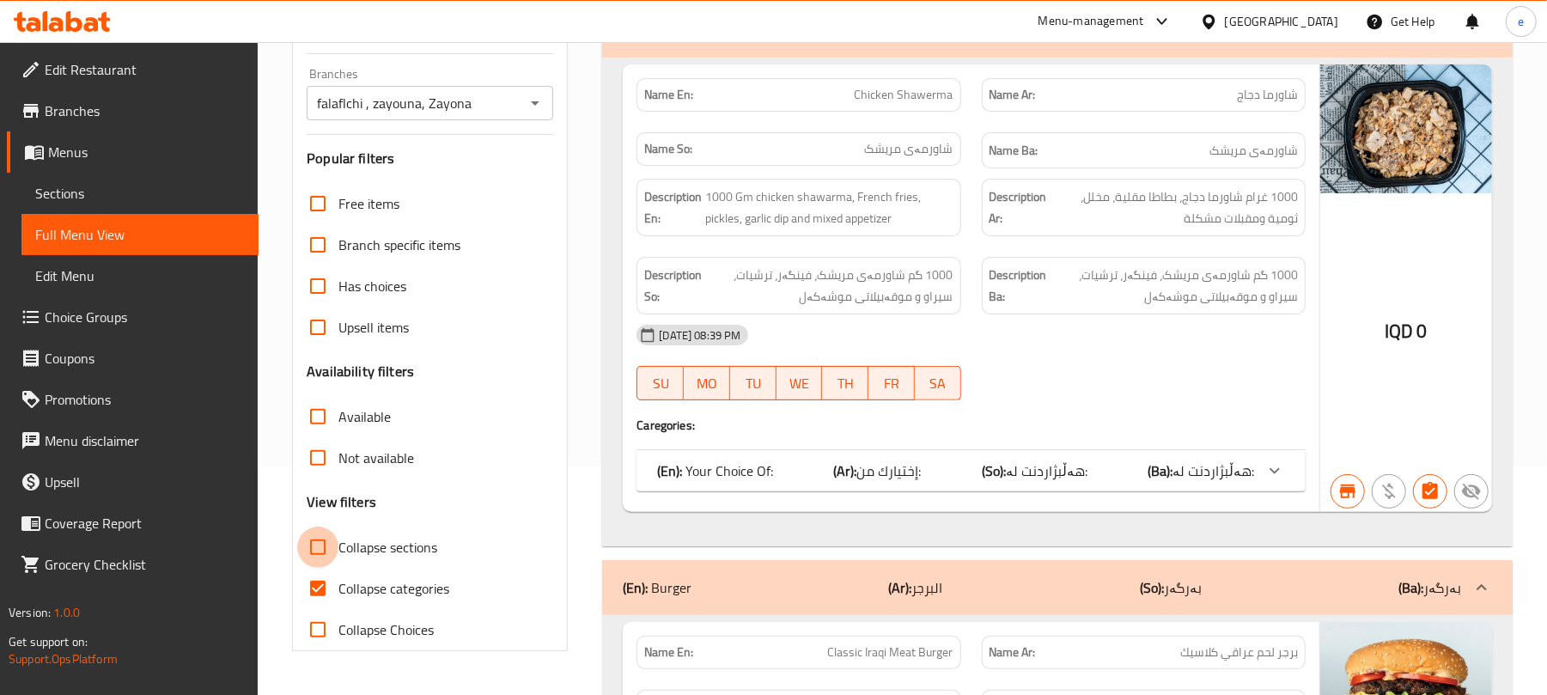
click at [337, 541] on input "Collapse sections" at bounding box center [317, 547] width 41 height 41
checkbox input "true"
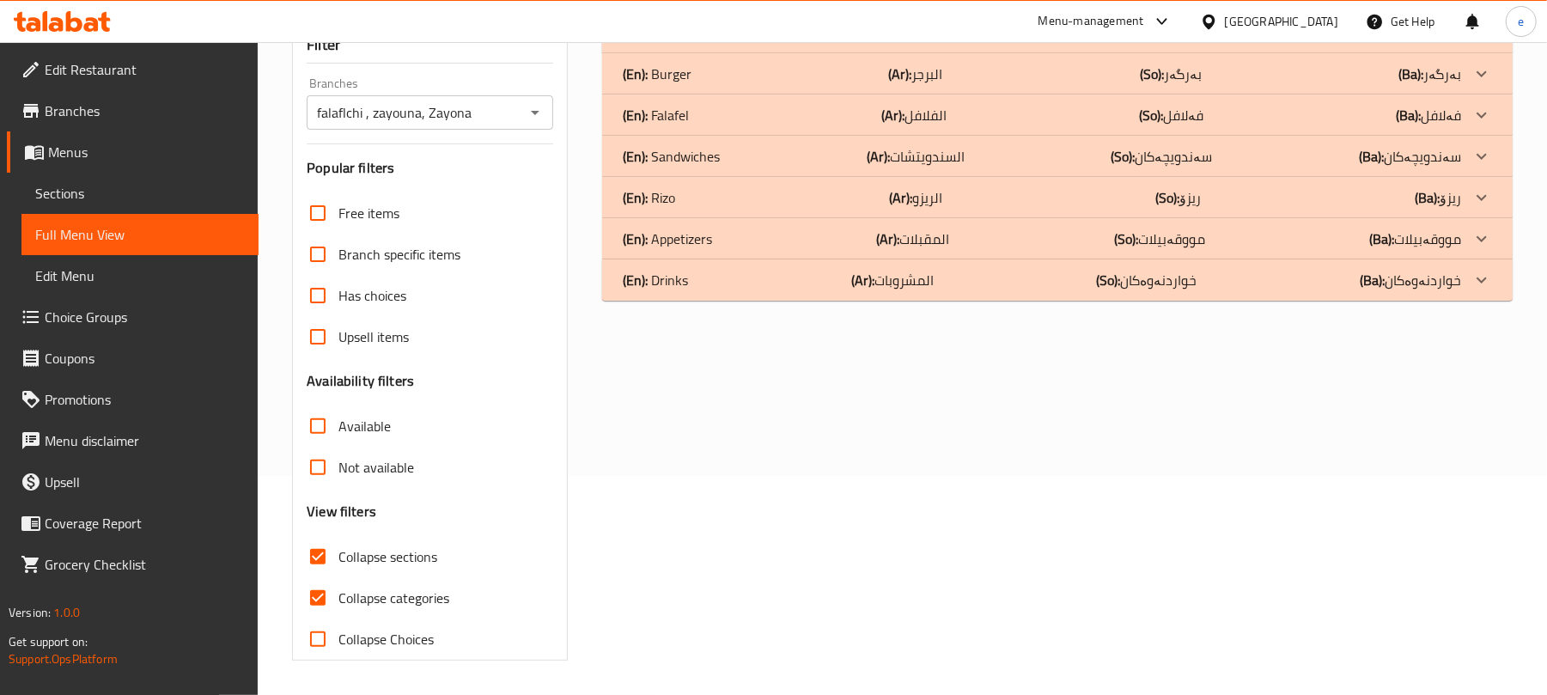
scroll to position [221, 0]
click at [802, 204] on div "(En): Rizo (Ar): الريزو (So): ریزۆ (Ba): ریزۆ" at bounding box center [1042, 197] width 838 height 21
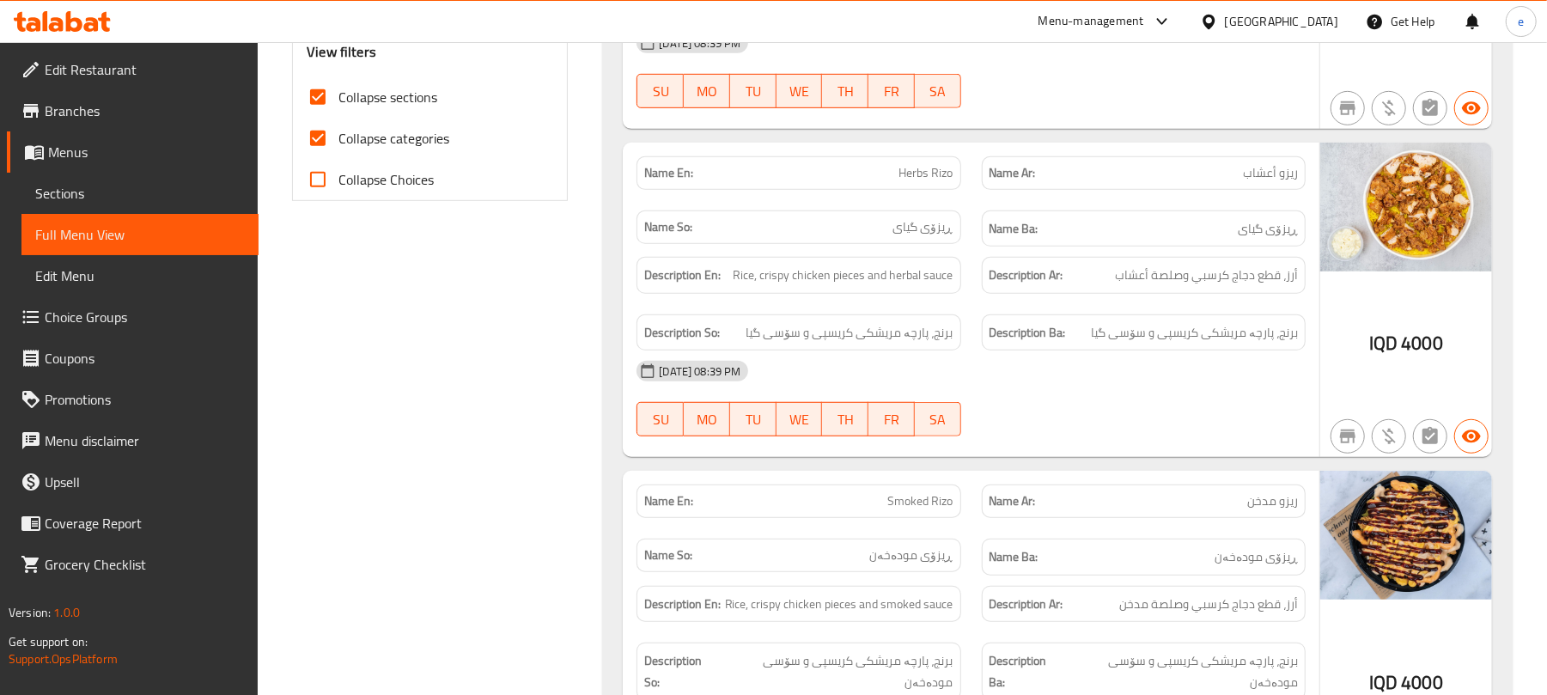
scroll to position [908, 0]
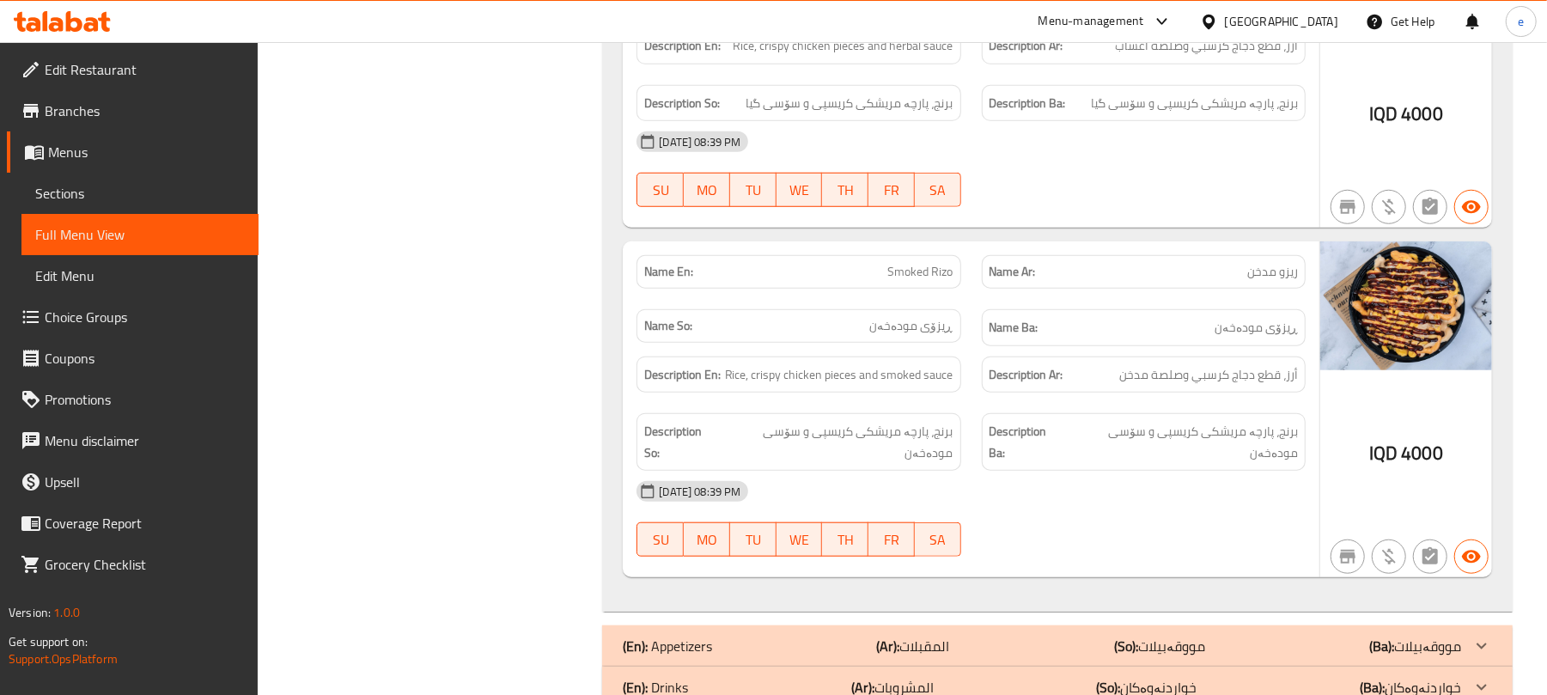
click at [926, 263] on span "Smoked Rizo" at bounding box center [920, 272] width 65 height 18
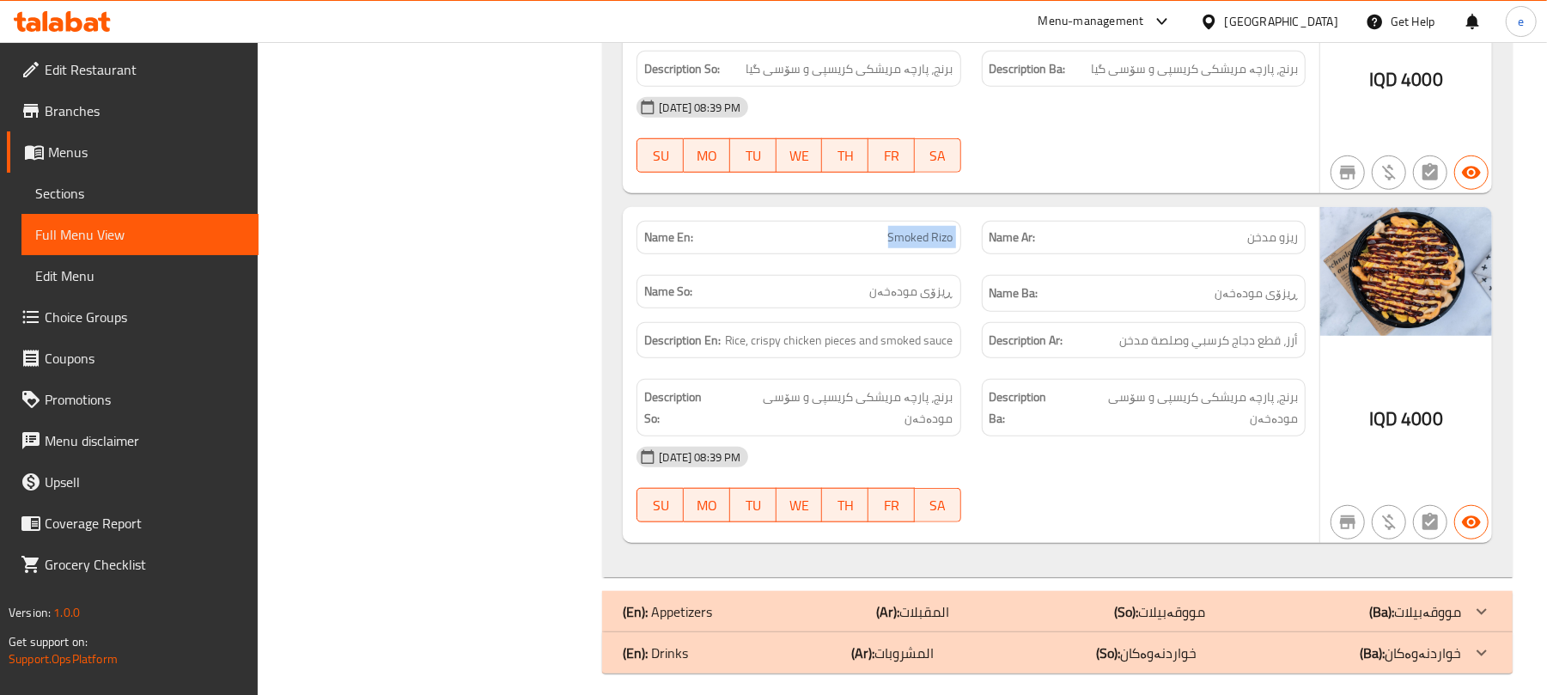
click at [948, 601] on p "(Ar): المقبلات" at bounding box center [913, 611] width 73 height 21
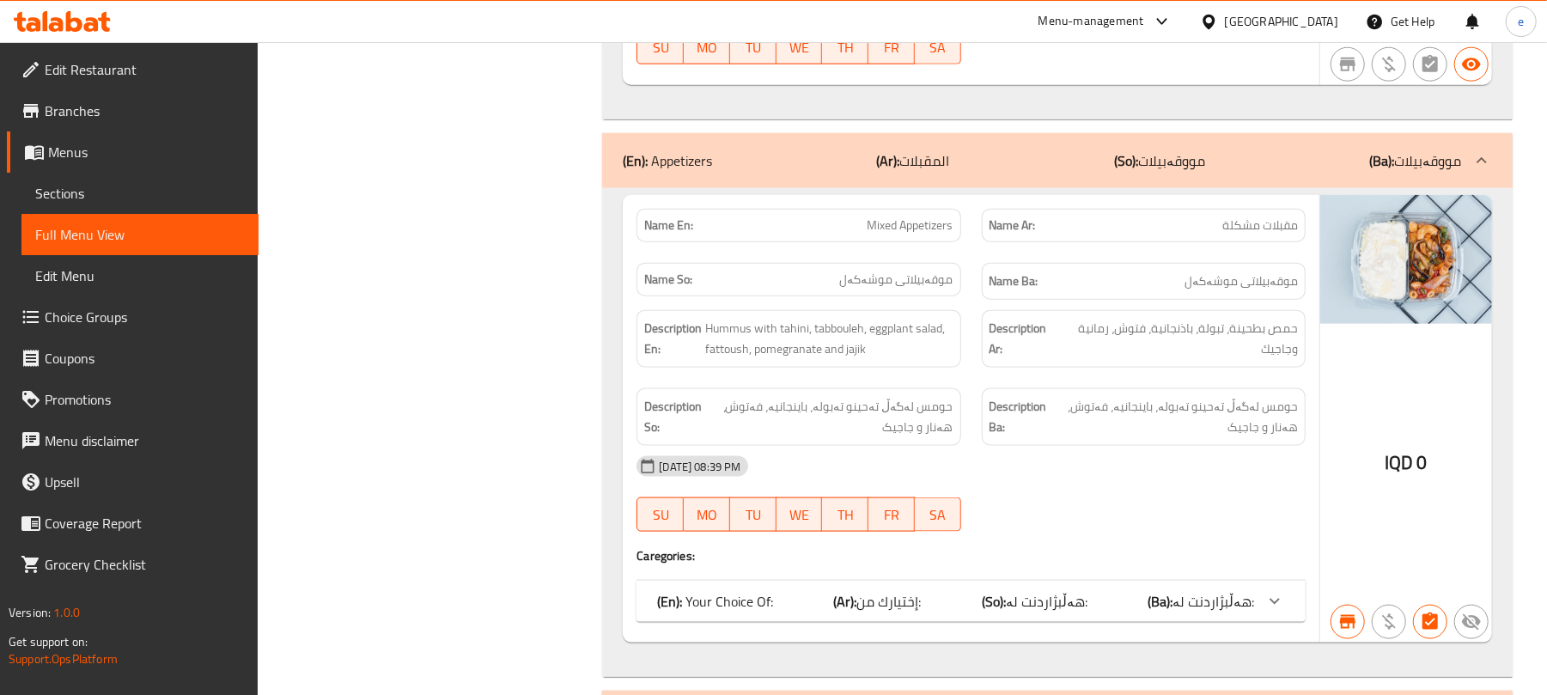
scroll to position [1460, 0]
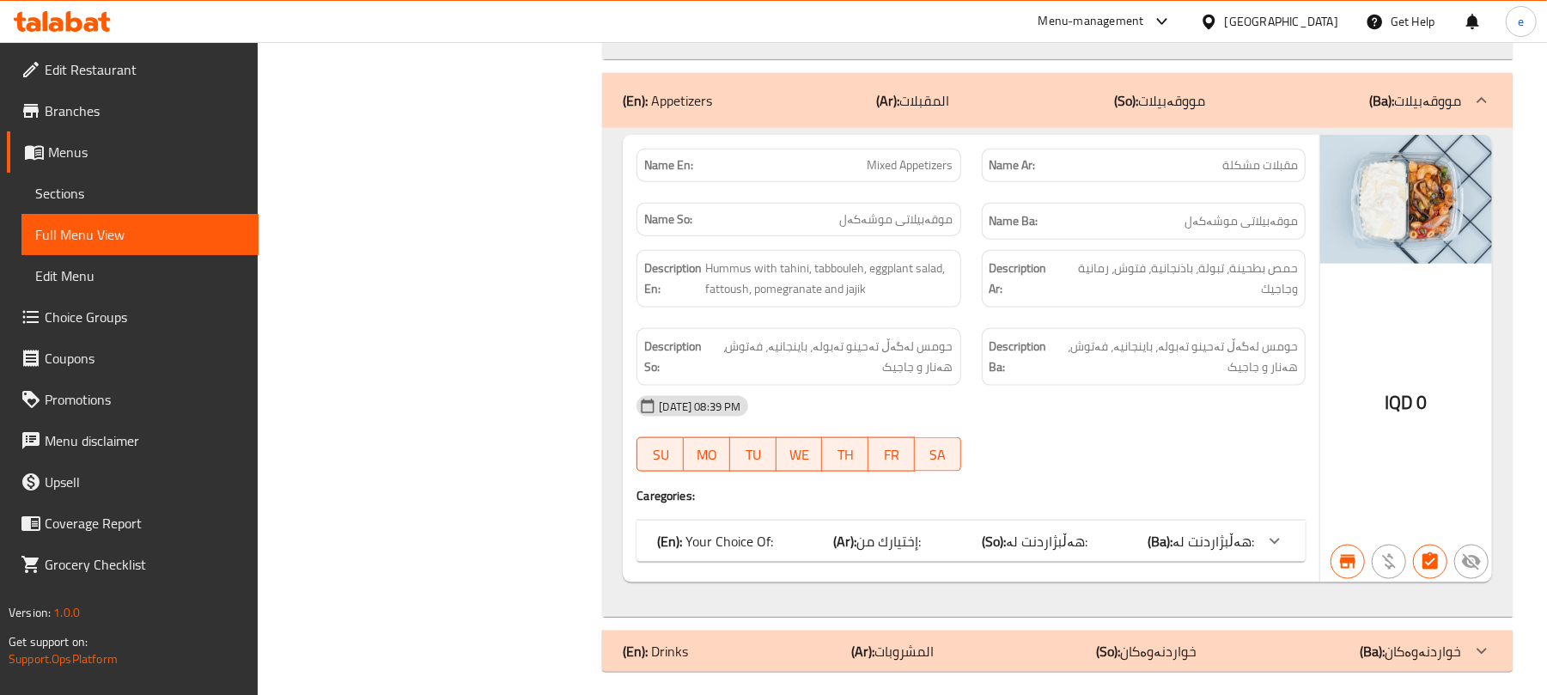
click at [1045, 528] on span "هەڵبژاردنت لە:" at bounding box center [1047, 541] width 82 height 26
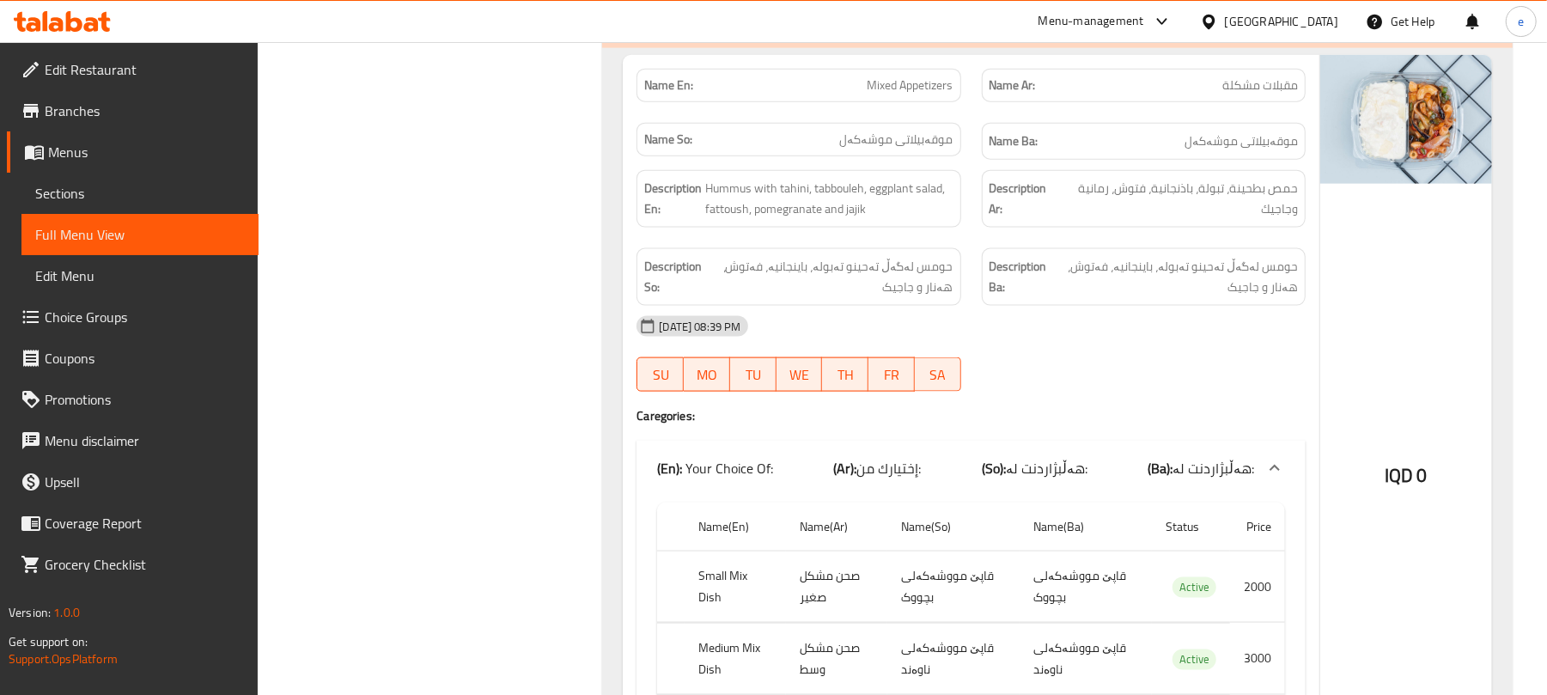
scroll to position [1770, 0]
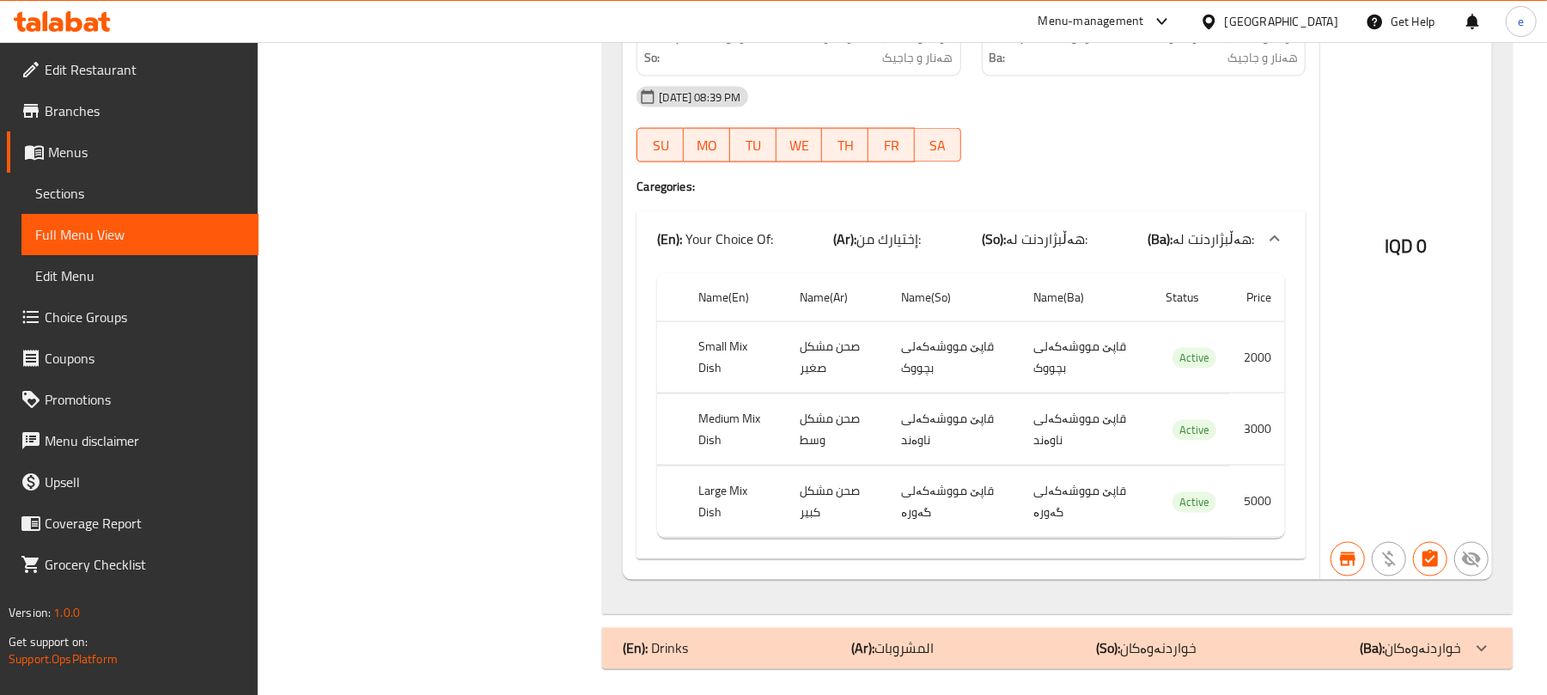
click at [1232, 628] on div "(En): Drinks (Ar): المشروبات (So): خواردنەوەکان (Ba): خواردنەوەکان" at bounding box center [1057, 648] width 911 height 41
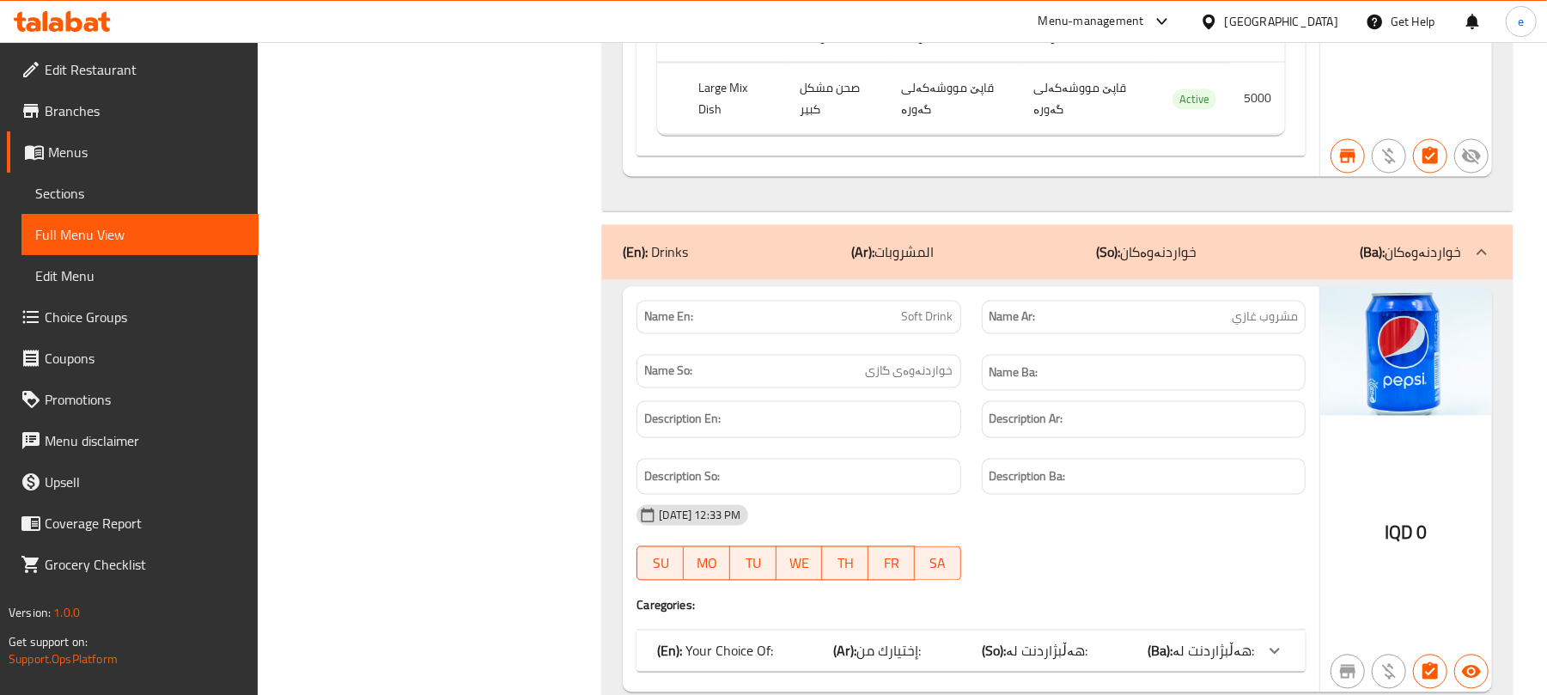
scroll to position [2231, 0]
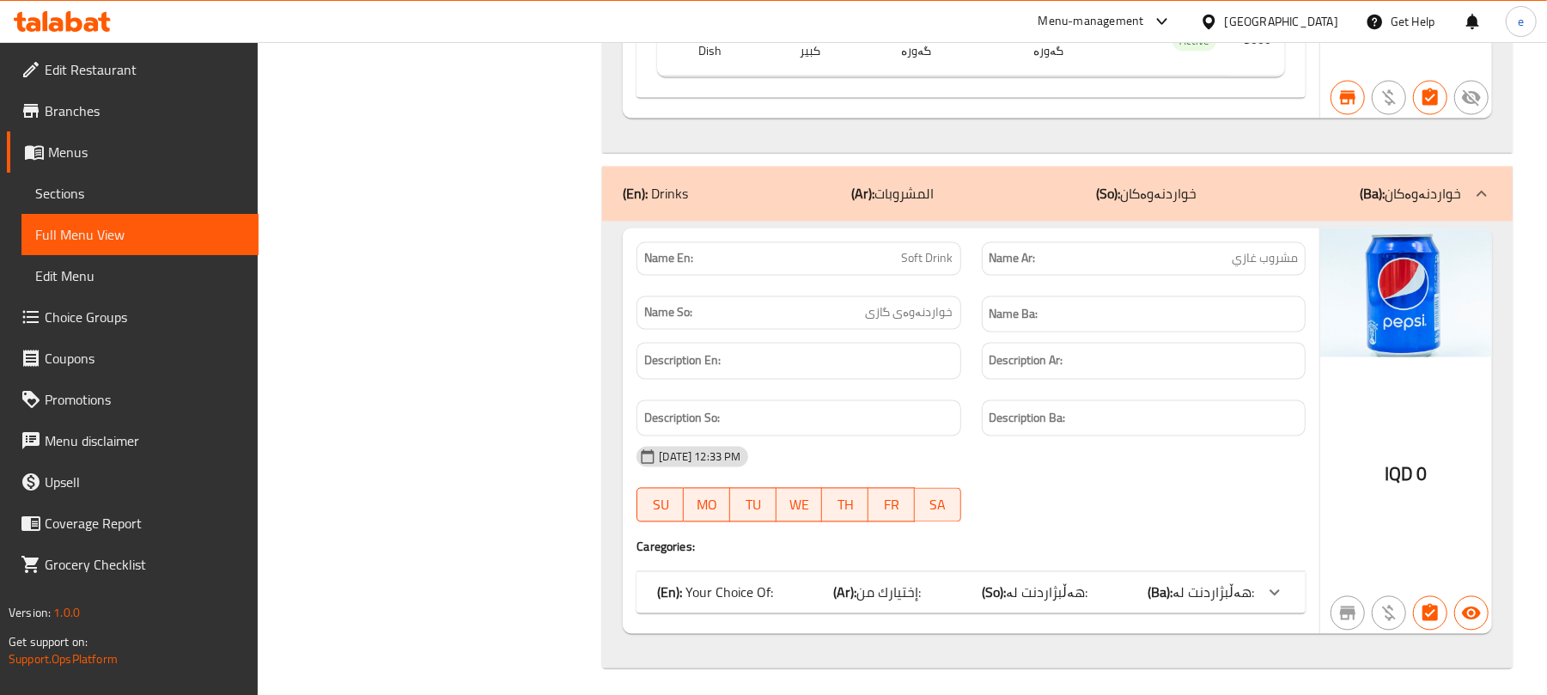
click at [1063, 600] on div "(En): Your Choice Of: (Ar): إختيارك من: (So): هەڵبژاردنت لە: (Ba): هەڵبژاردنت ل…" at bounding box center [971, 592] width 669 height 41
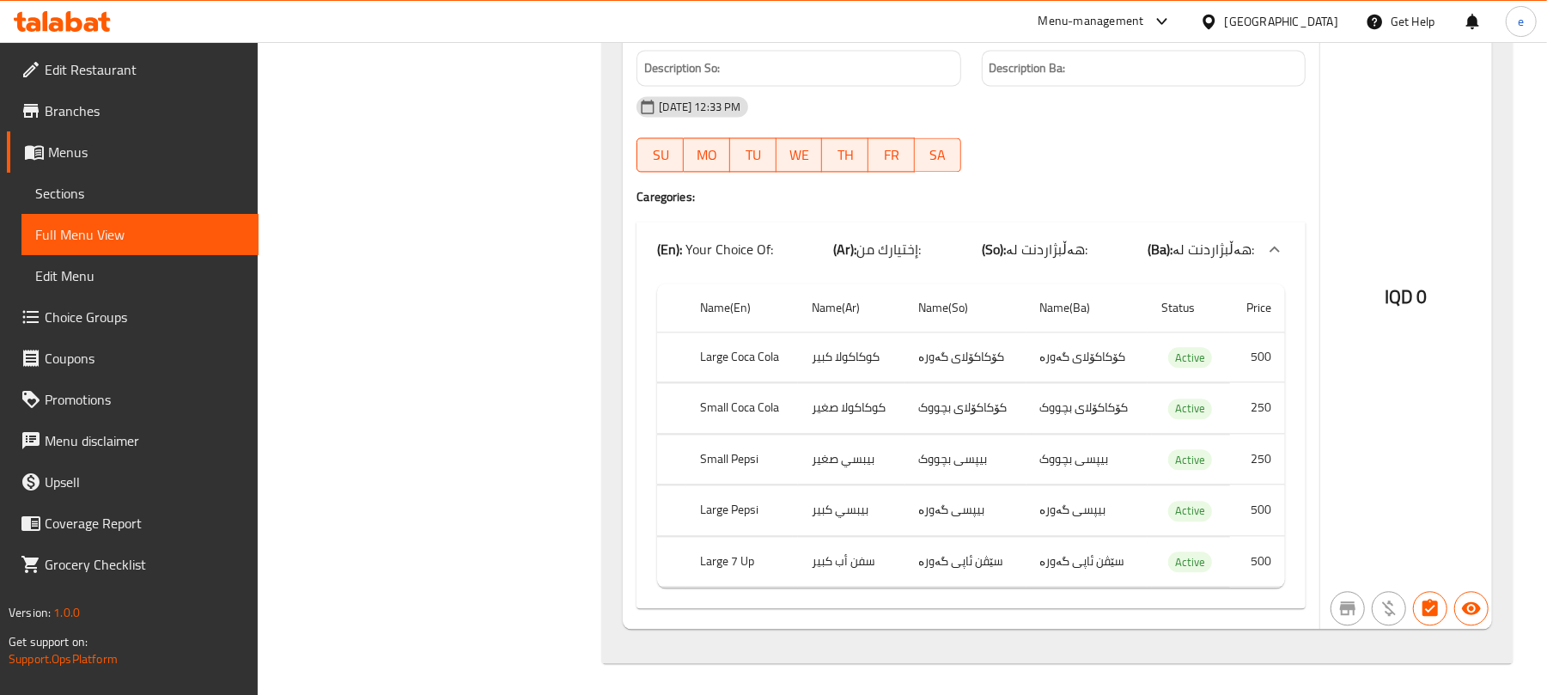
scroll to position [0, 0]
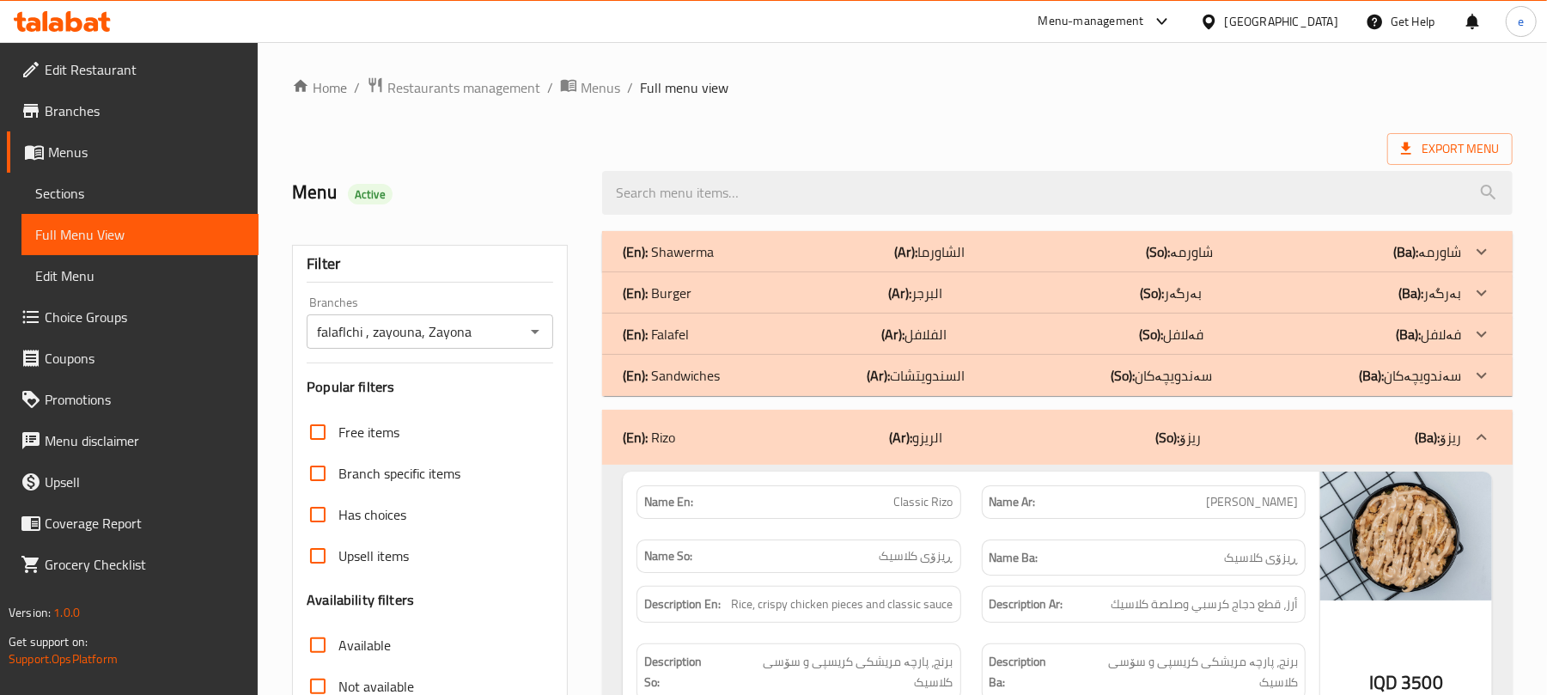
click at [986, 253] on div "(En): Shawerma (Ar): الشاورما (So): شاورمە (Ba): شاورمە" at bounding box center [1042, 251] width 838 height 21
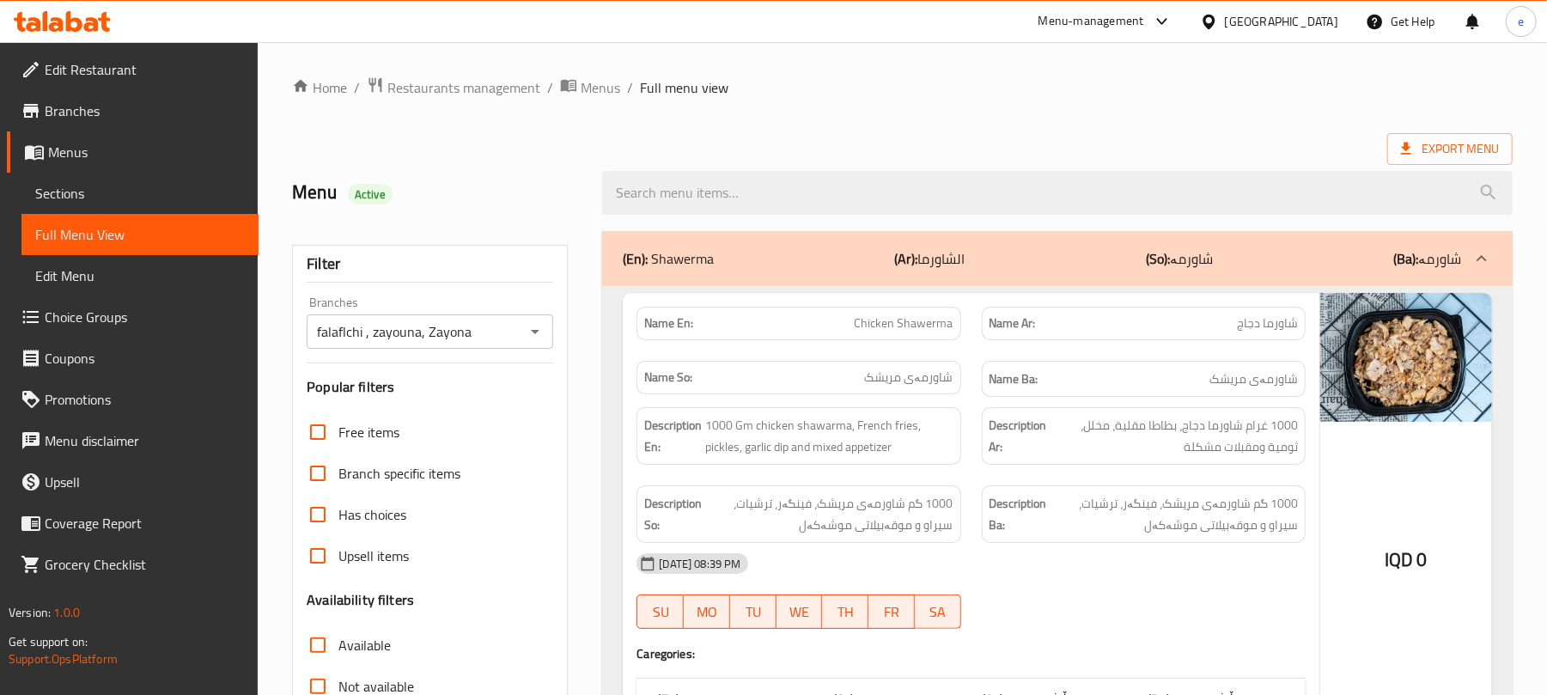
click at [942, 325] on span "Chicken Shawerma" at bounding box center [904, 323] width 99 height 18
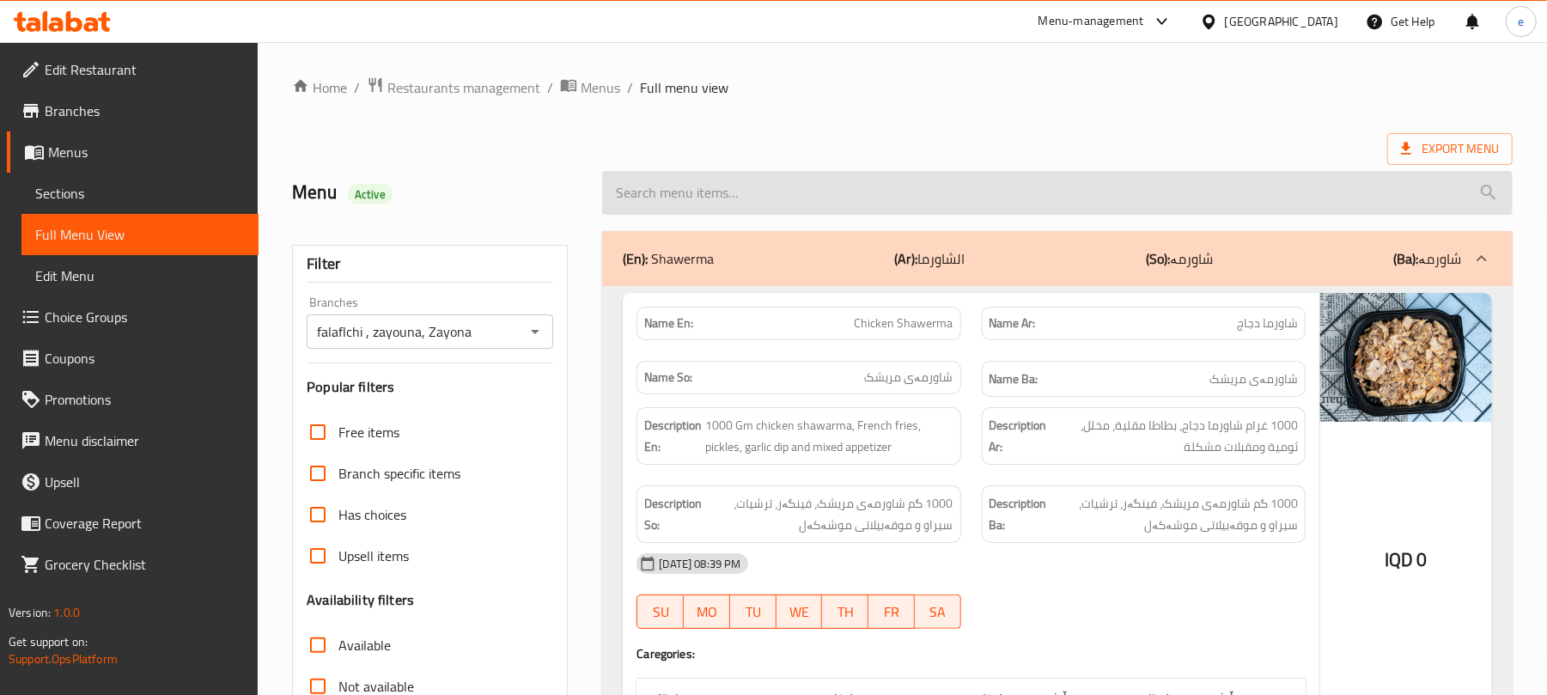
click at [742, 193] on input "search" at bounding box center [1057, 193] width 911 height 44
paste input "Chicken Shawerma"
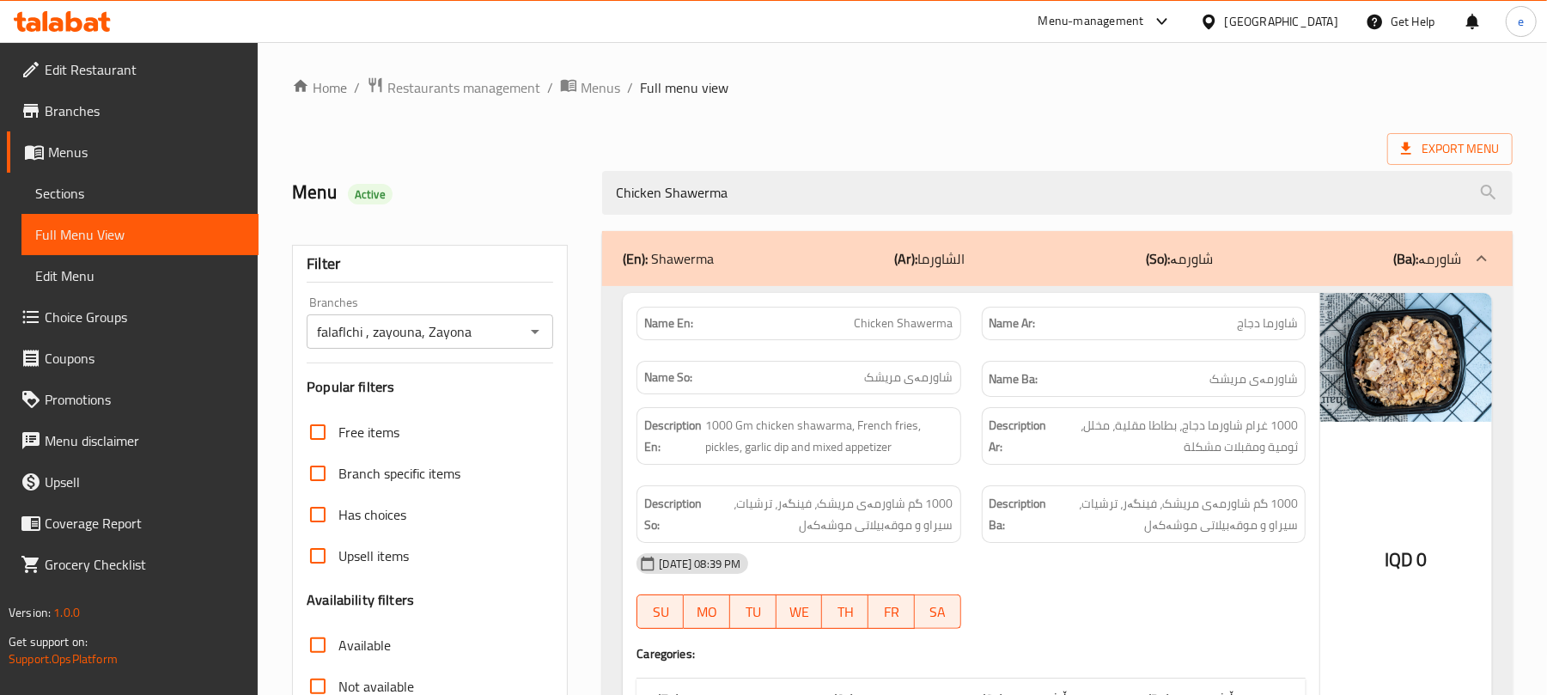
type input "Chicken Shawerma"
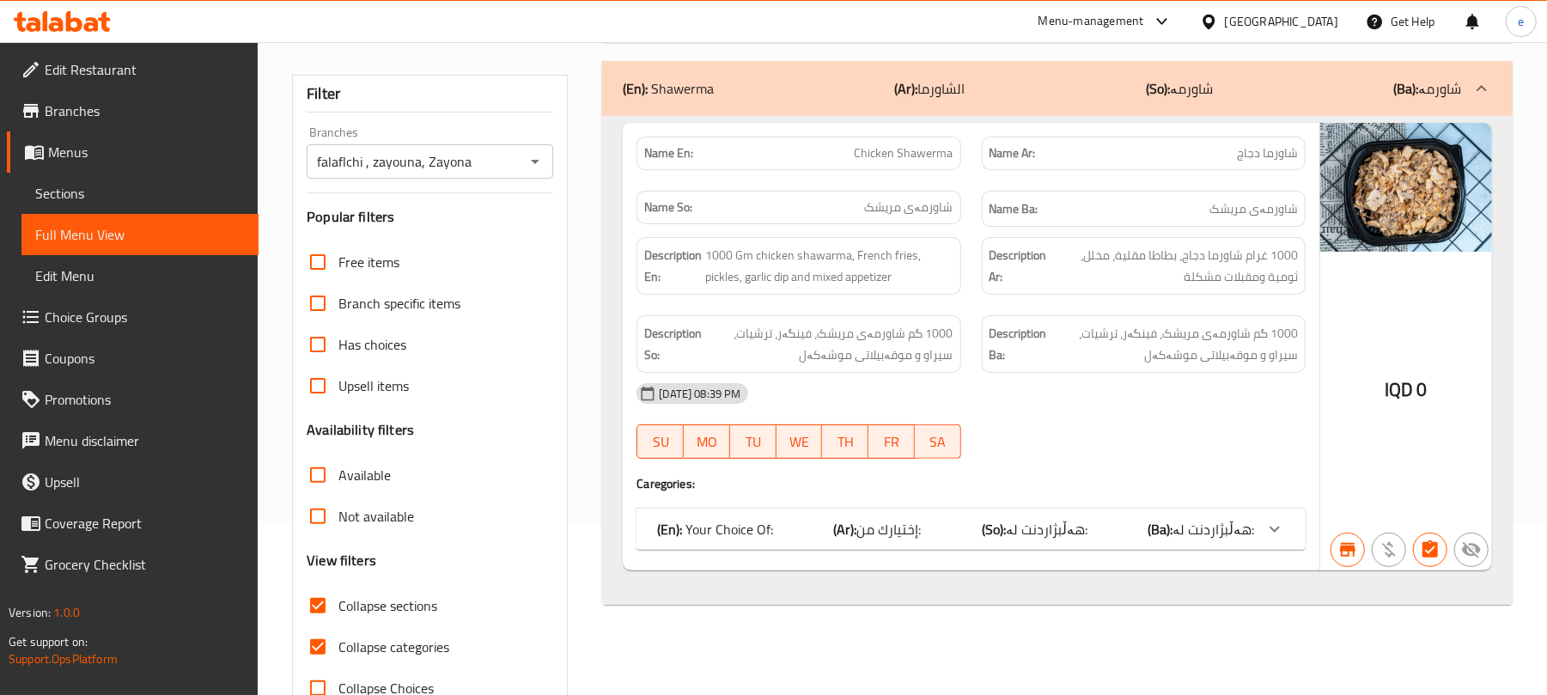
scroll to position [221, 0]
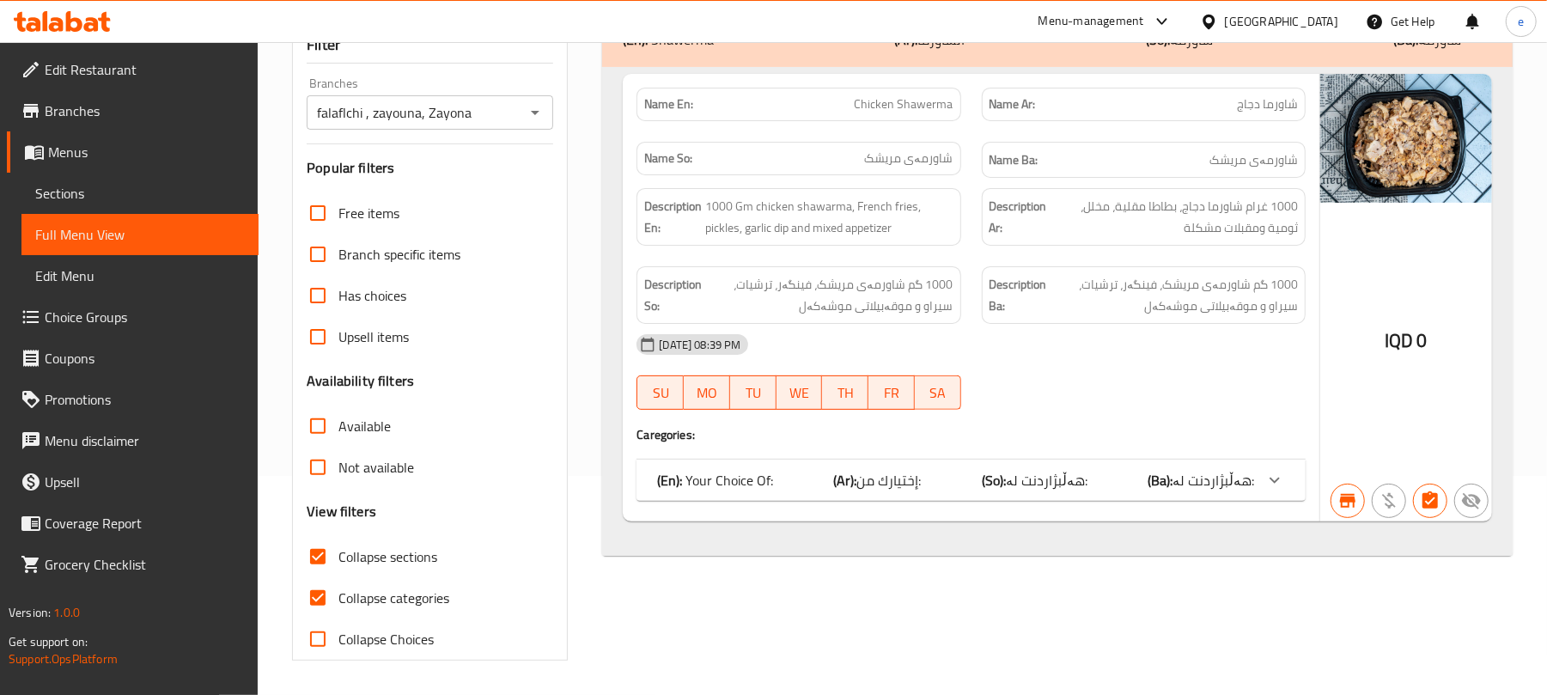
click at [1173, 497] on div "(En): Your Choice Of: (Ar): إختيارك من: (So): هەڵبژاردنت لە: (Ba): هەڵبژاردنت ل…" at bounding box center [971, 480] width 669 height 41
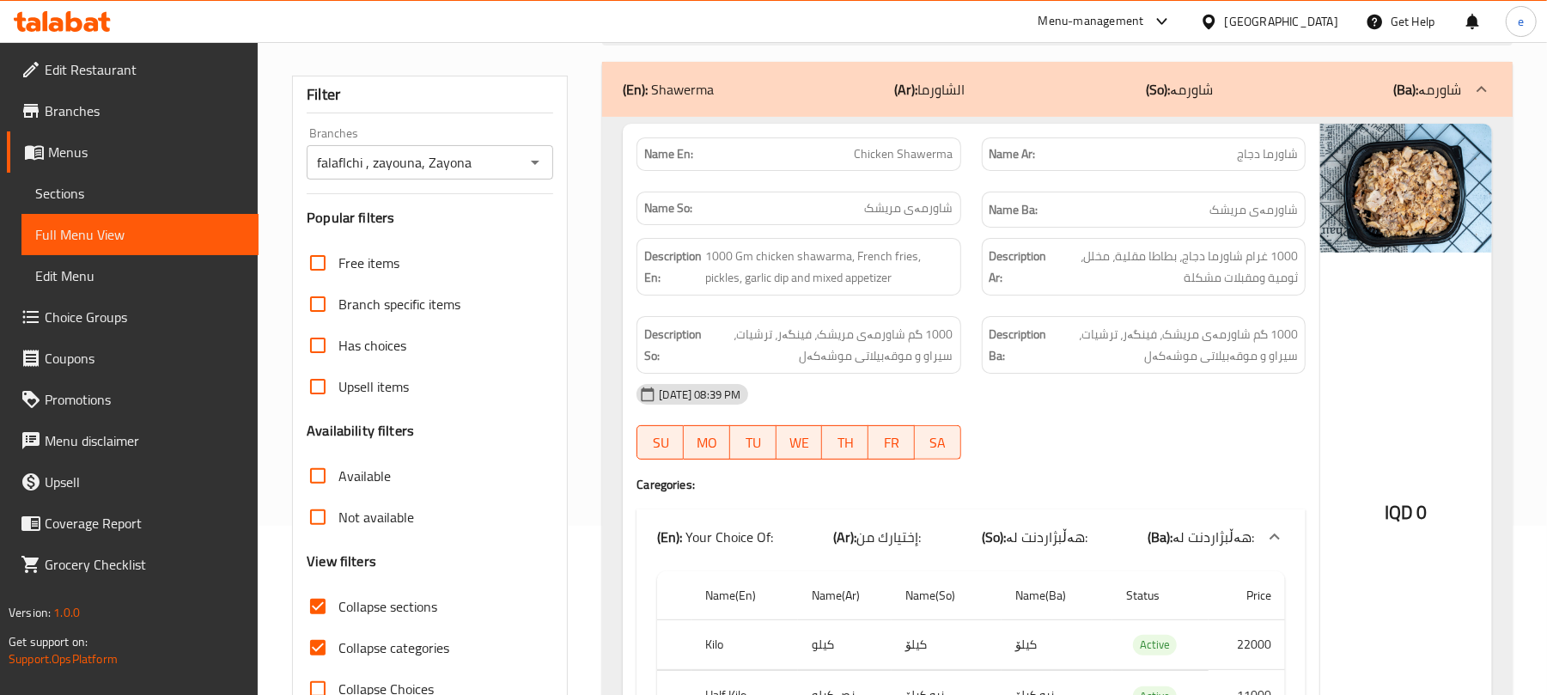
scroll to position [0, 0]
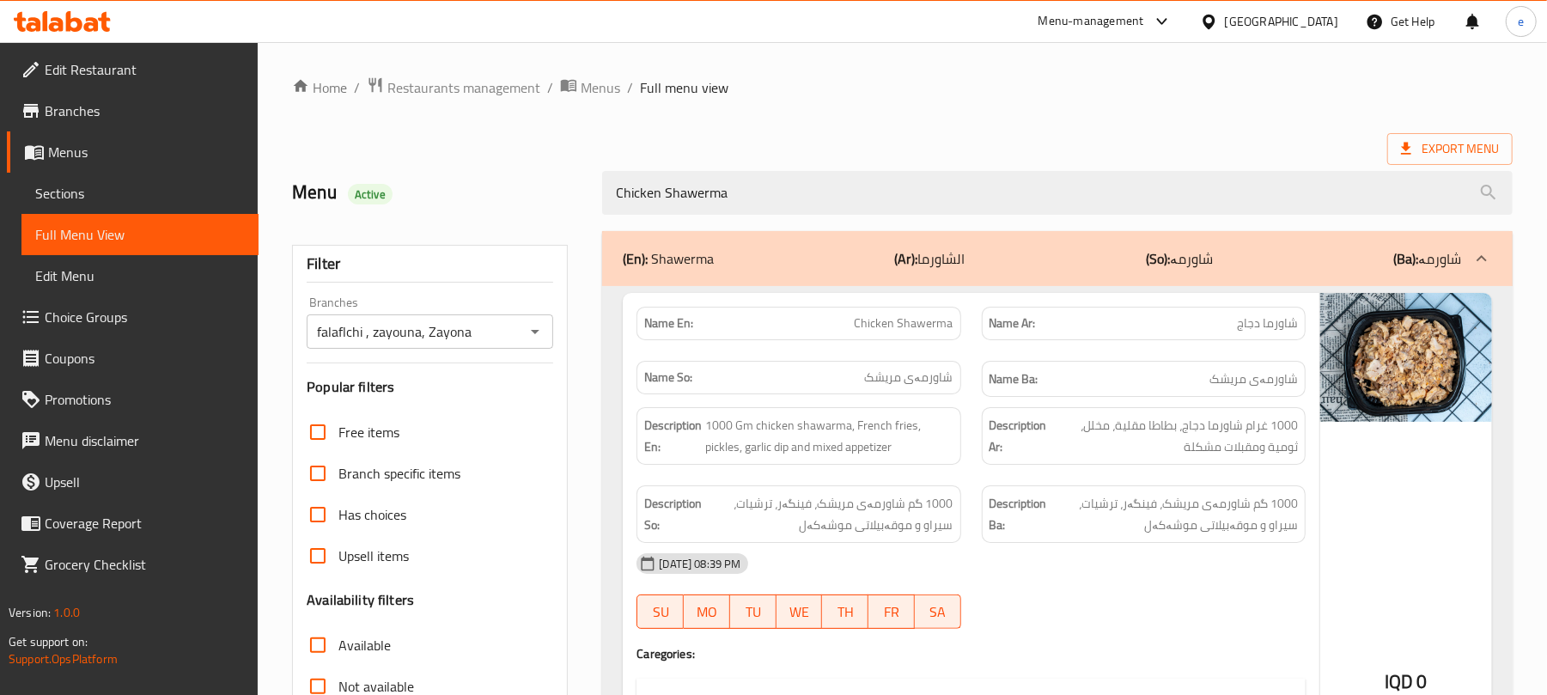
click at [538, 338] on icon "Open" at bounding box center [535, 331] width 21 height 21
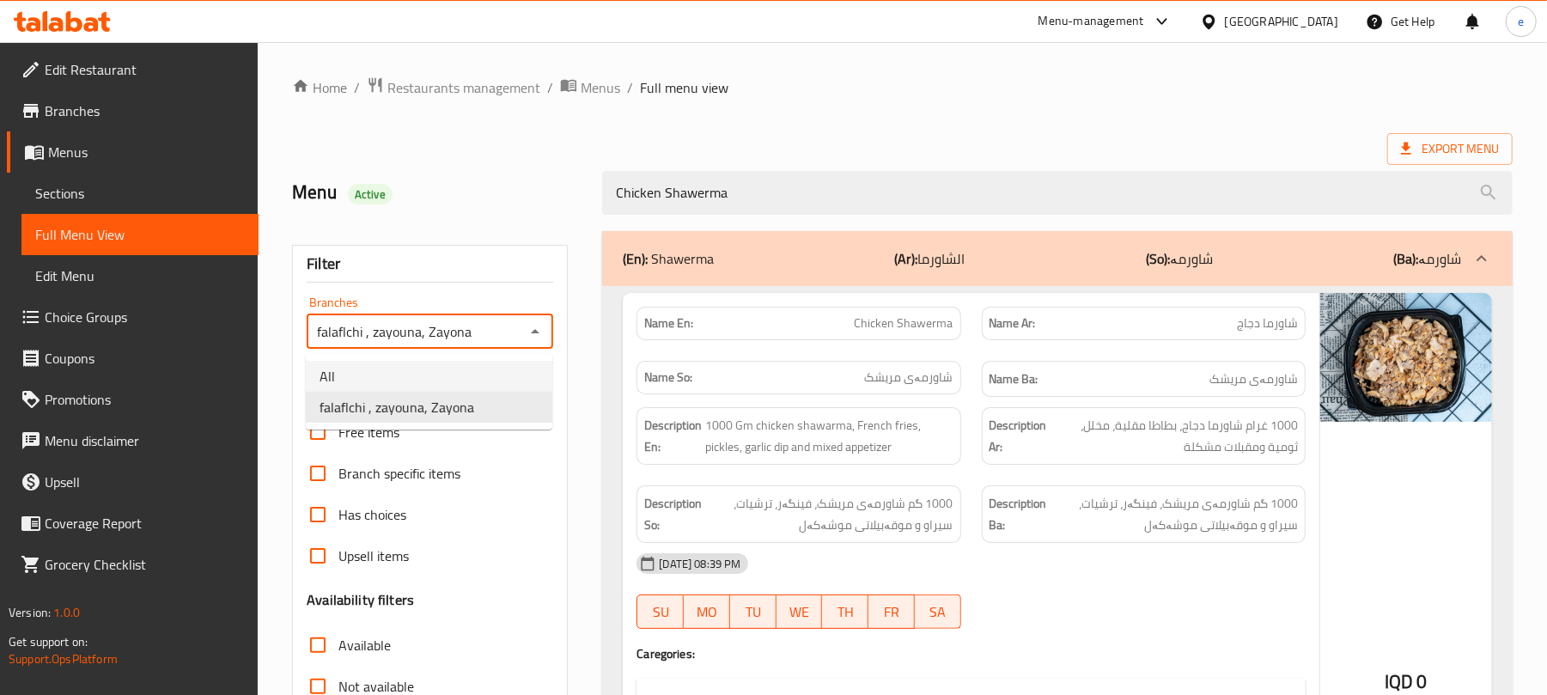
click at [483, 373] on li "All" at bounding box center [429, 376] width 247 height 31
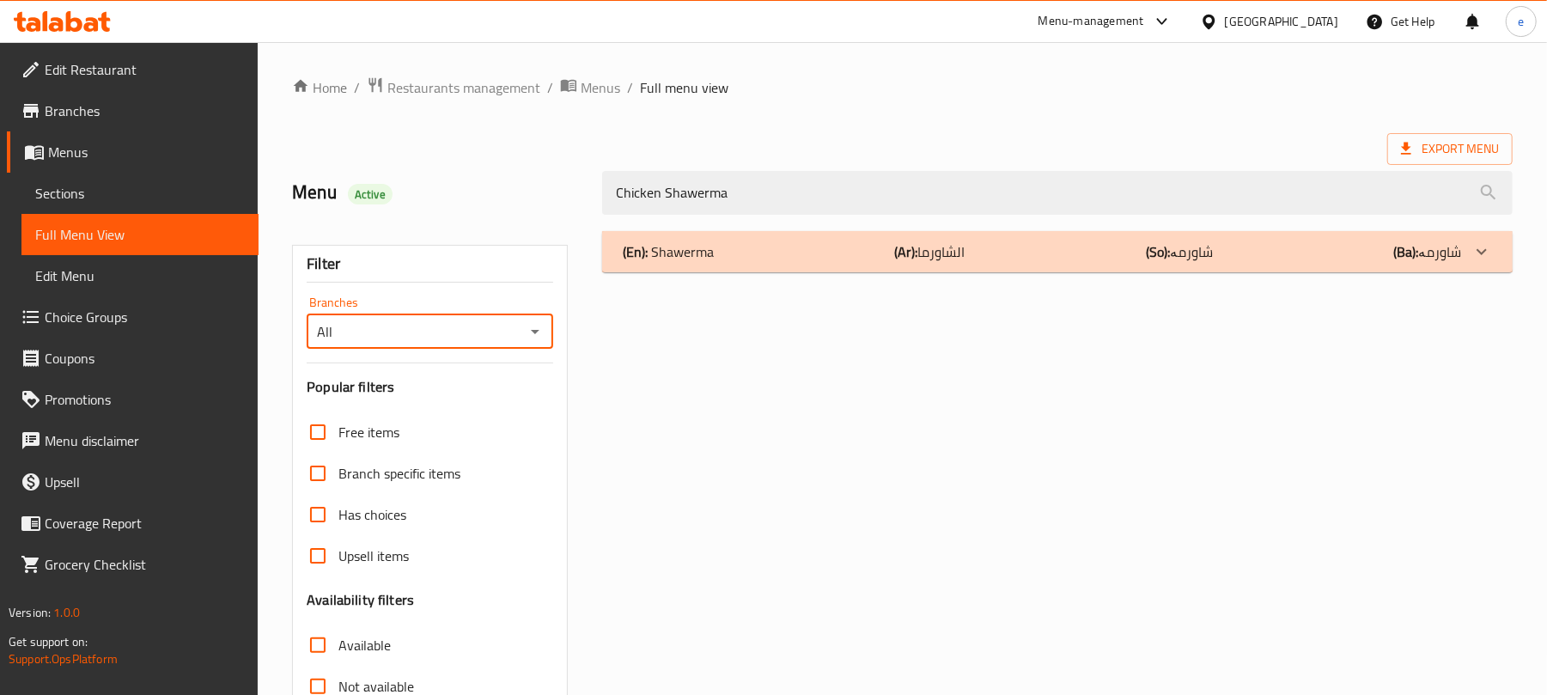
click at [524, 344] on div at bounding box center [534, 332] width 22 height 24
click at [537, 338] on icon "Open" at bounding box center [535, 331] width 21 height 21
click at [485, 399] on li "falaflchi , zayouna, Zayona" at bounding box center [429, 407] width 247 height 31
type input "falaflchi , zayouna, Zayona"
click at [777, 252] on div "(En): Shawerma (Ar): الشاورما (So): شاورمە (Ba): شاورمە" at bounding box center [1042, 251] width 838 height 21
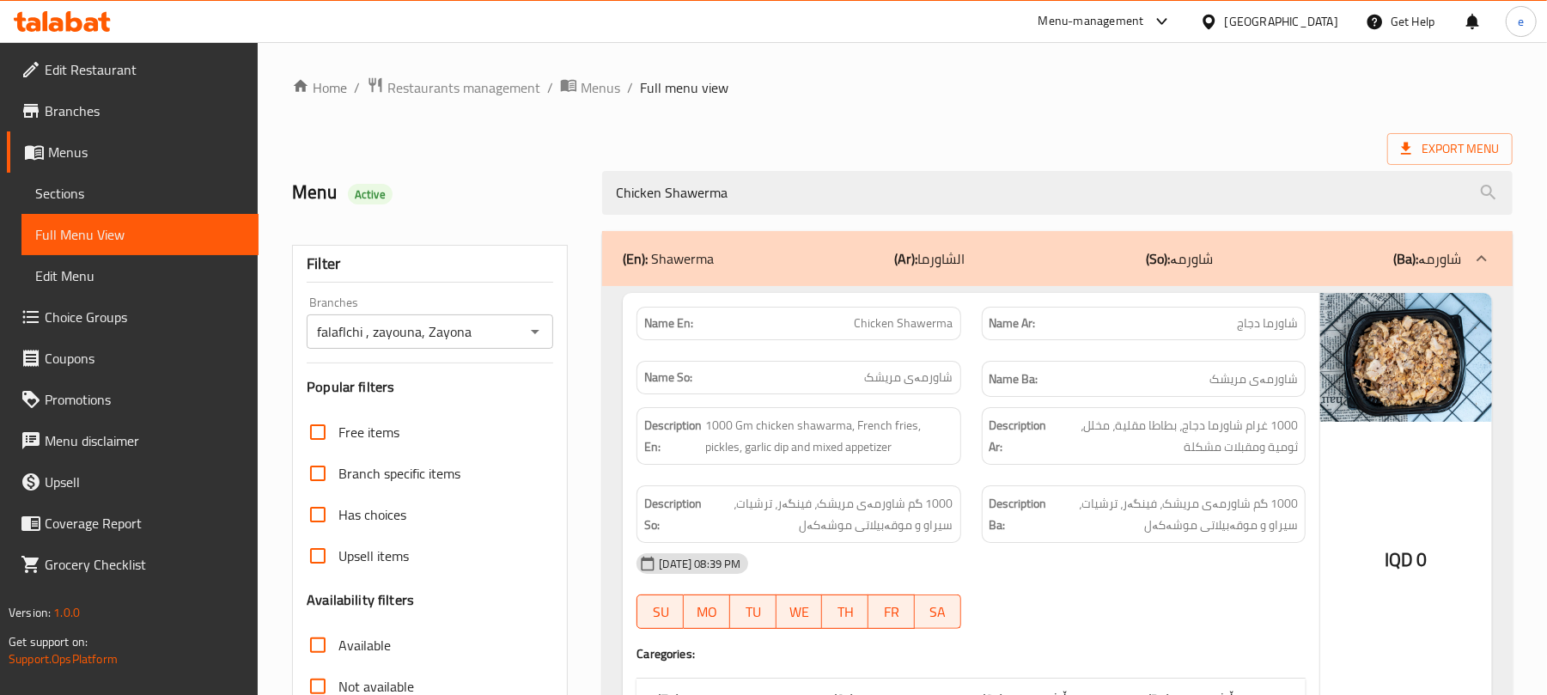
scroll to position [221, 0]
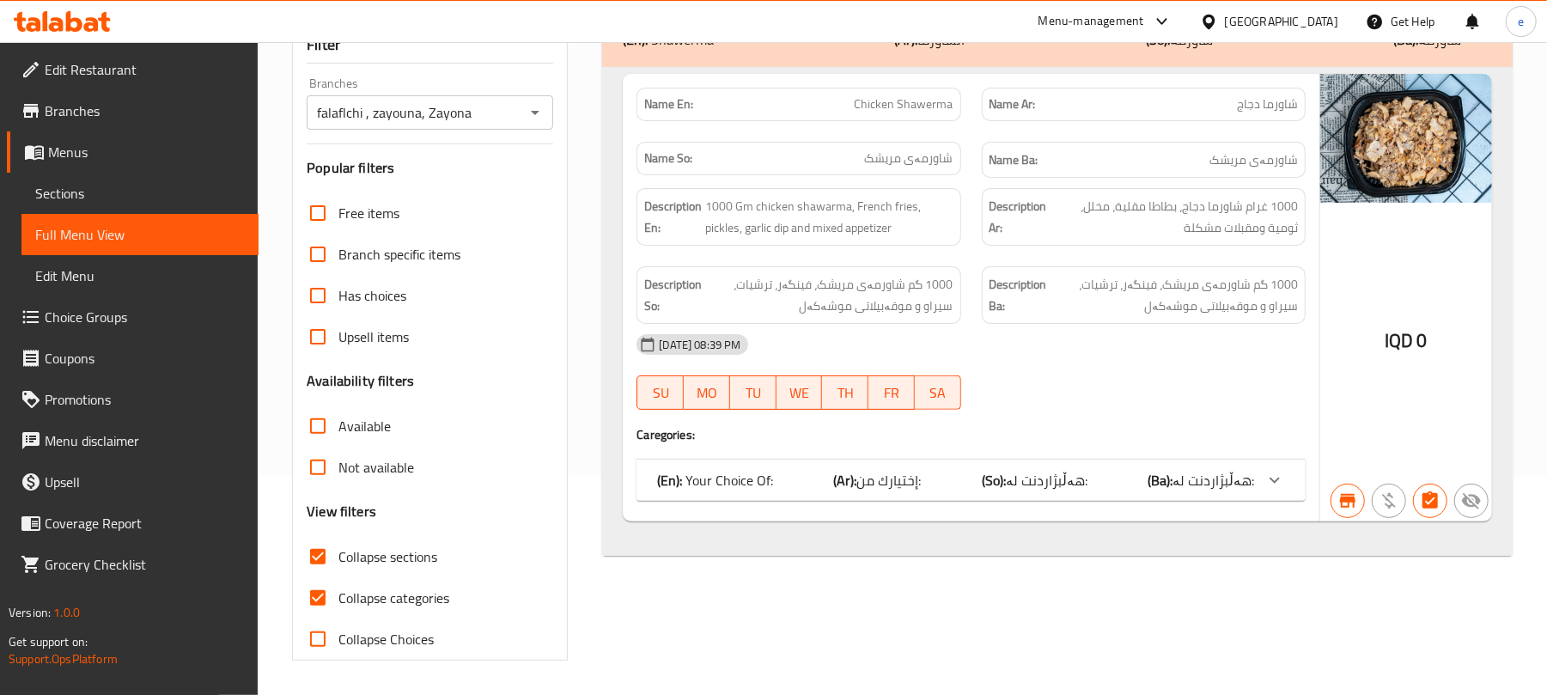
click at [840, 469] on b "(Ar):" at bounding box center [845, 480] width 23 height 26
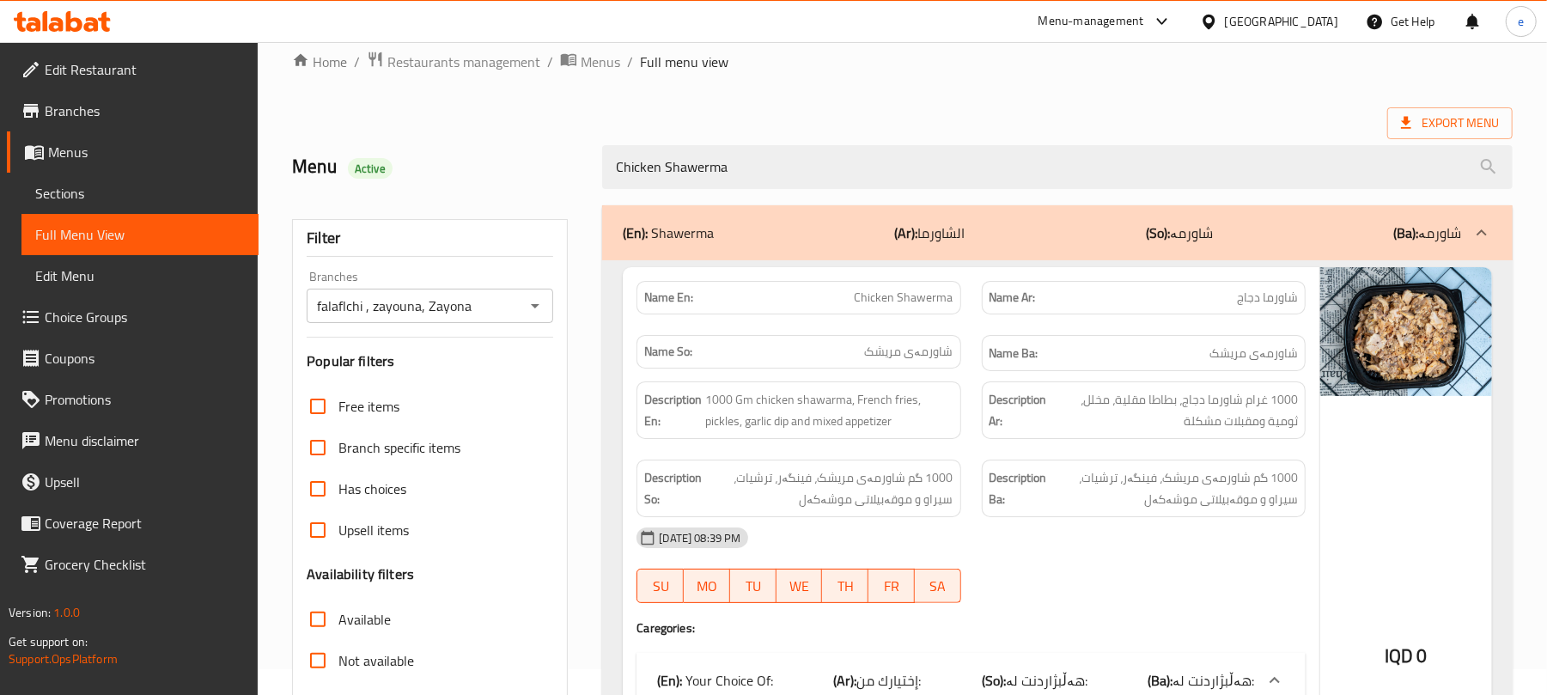
scroll to position [0, 0]
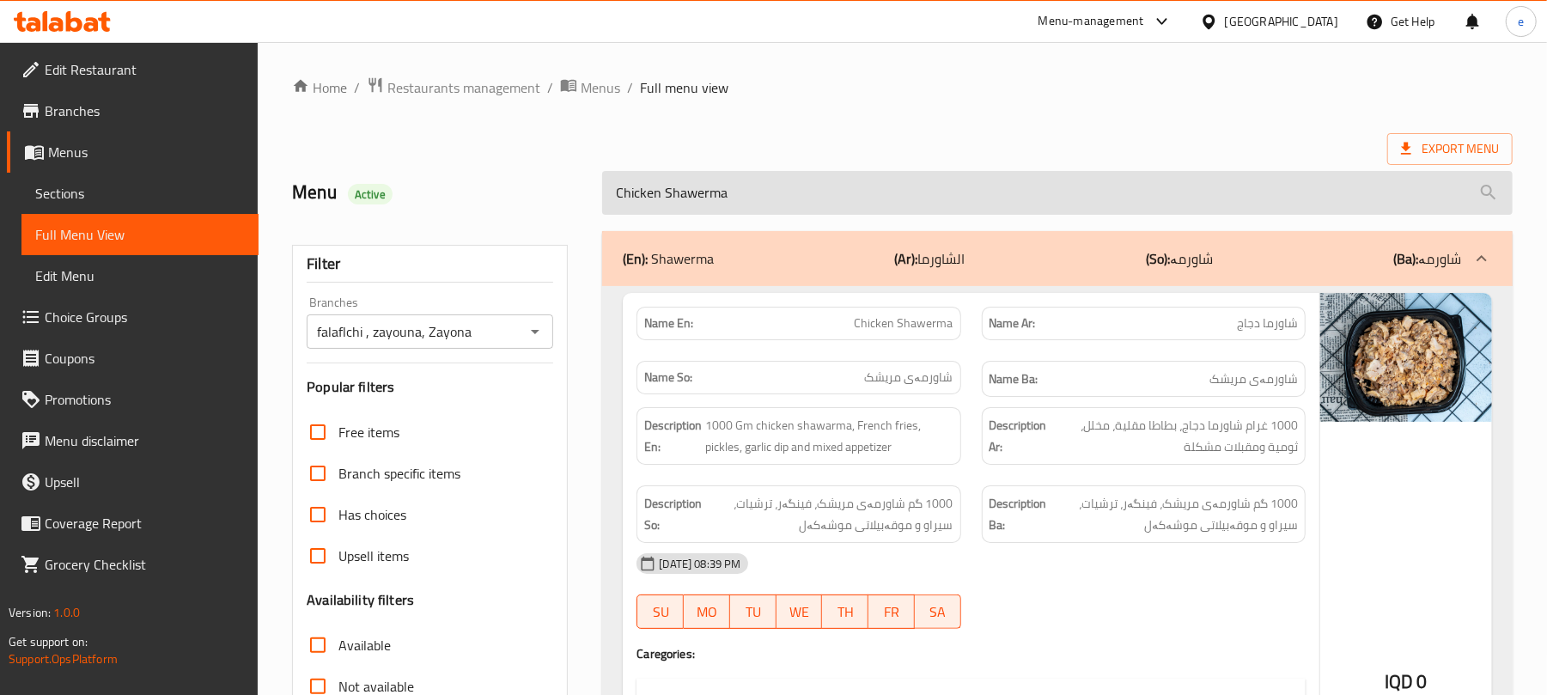
click at [661, 184] on input "Chicken Shawerma" at bounding box center [1057, 193] width 911 height 44
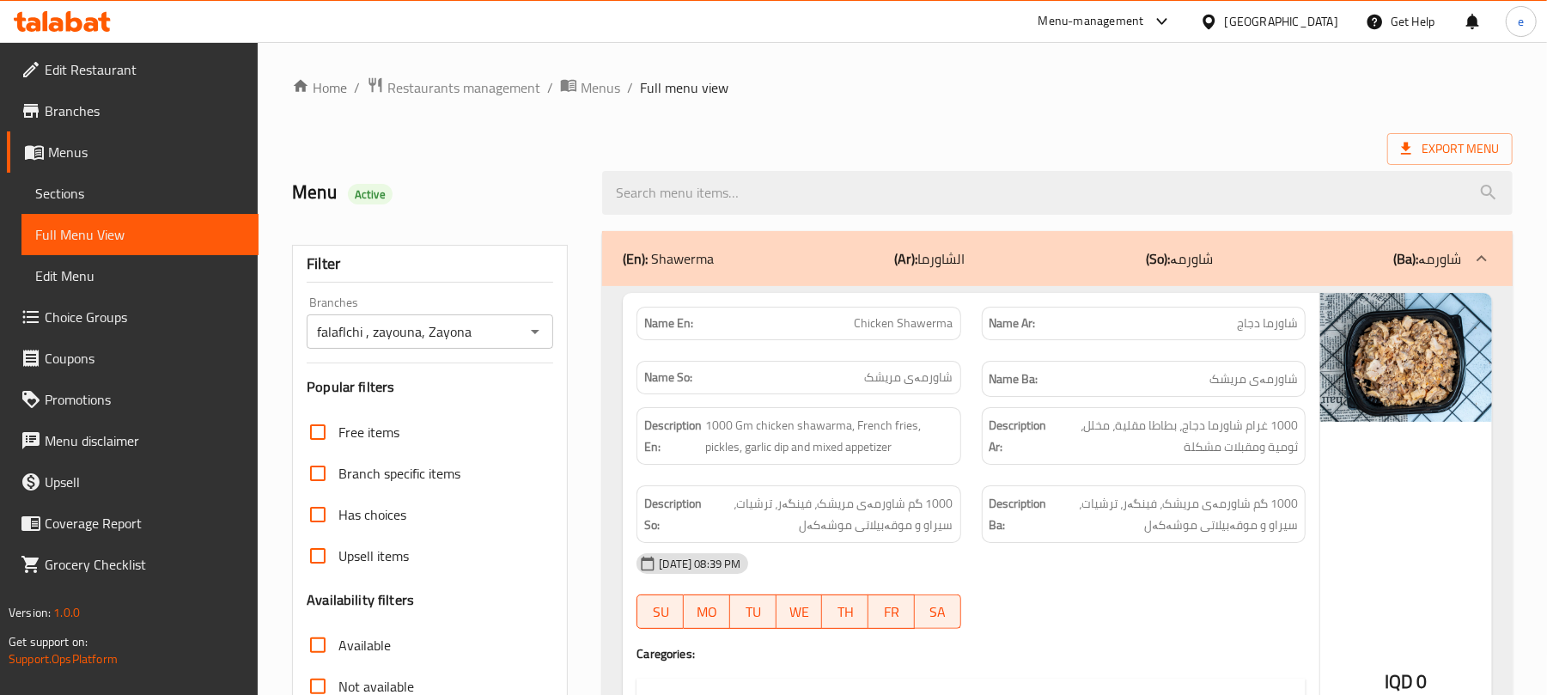
click at [531, 333] on icon "Open" at bounding box center [535, 331] width 21 height 21
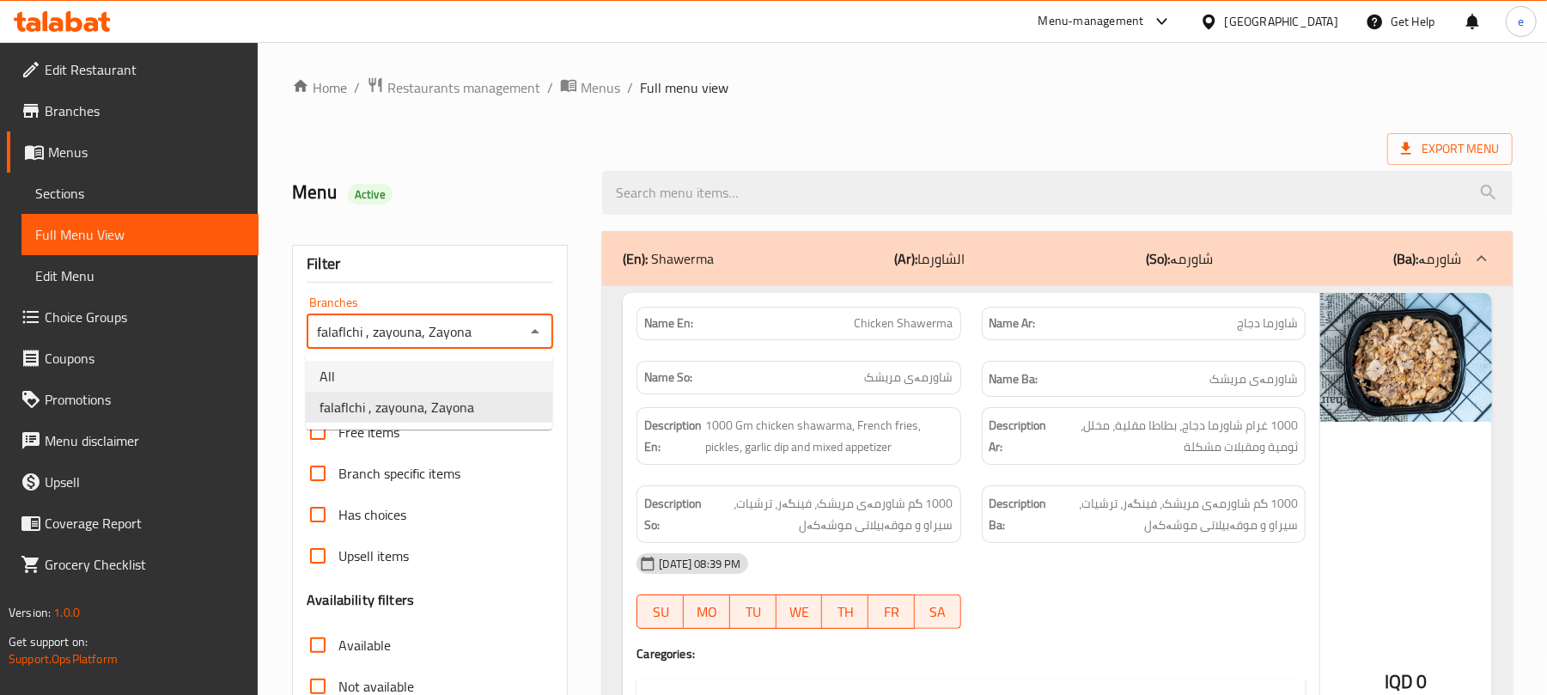
click at [428, 383] on li "All" at bounding box center [429, 376] width 247 height 31
click at [537, 335] on icon "Open" at bounding box center [535, 331] width 21 height 21
click at [481, 419] on li "falaflchi , zayouna, Zayona" at bounding box center [429, 407] width 247 height 31
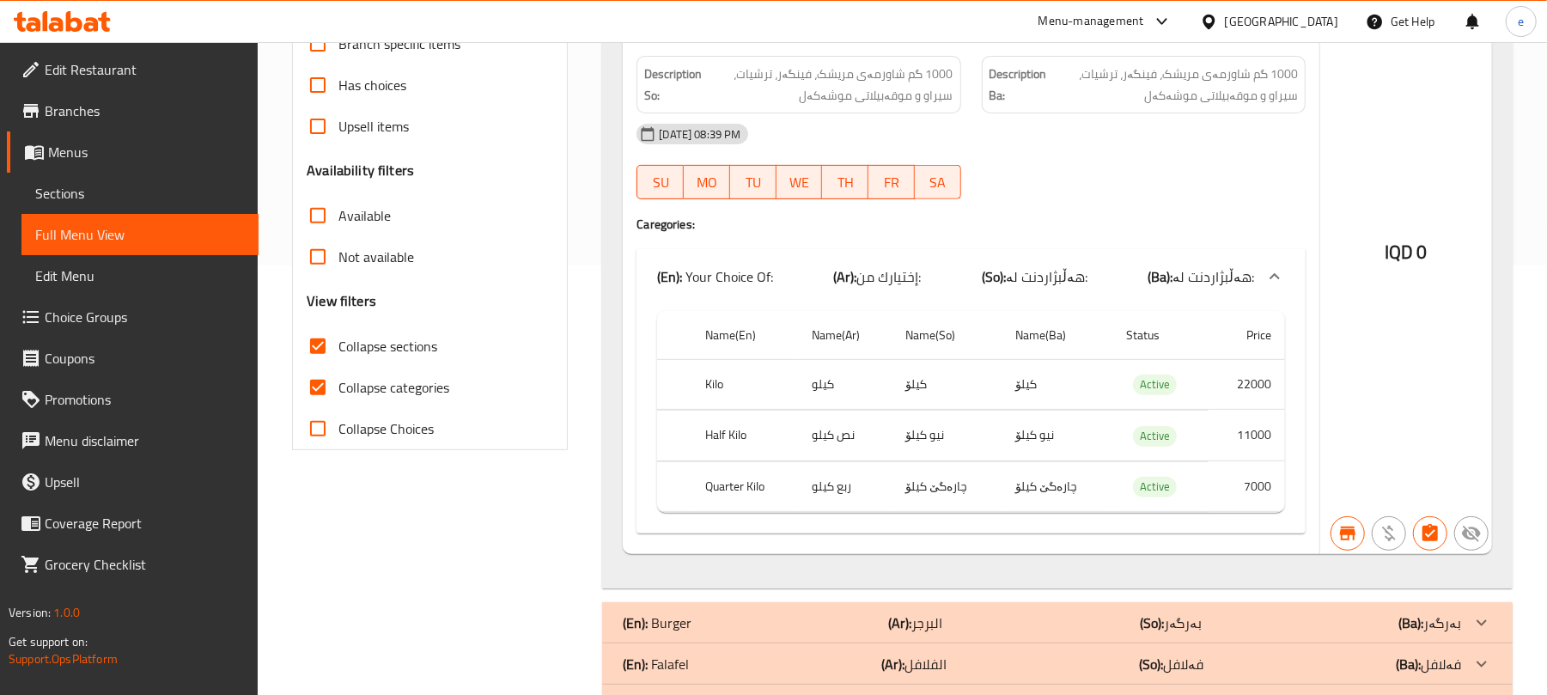
scroll to position [458, 0]
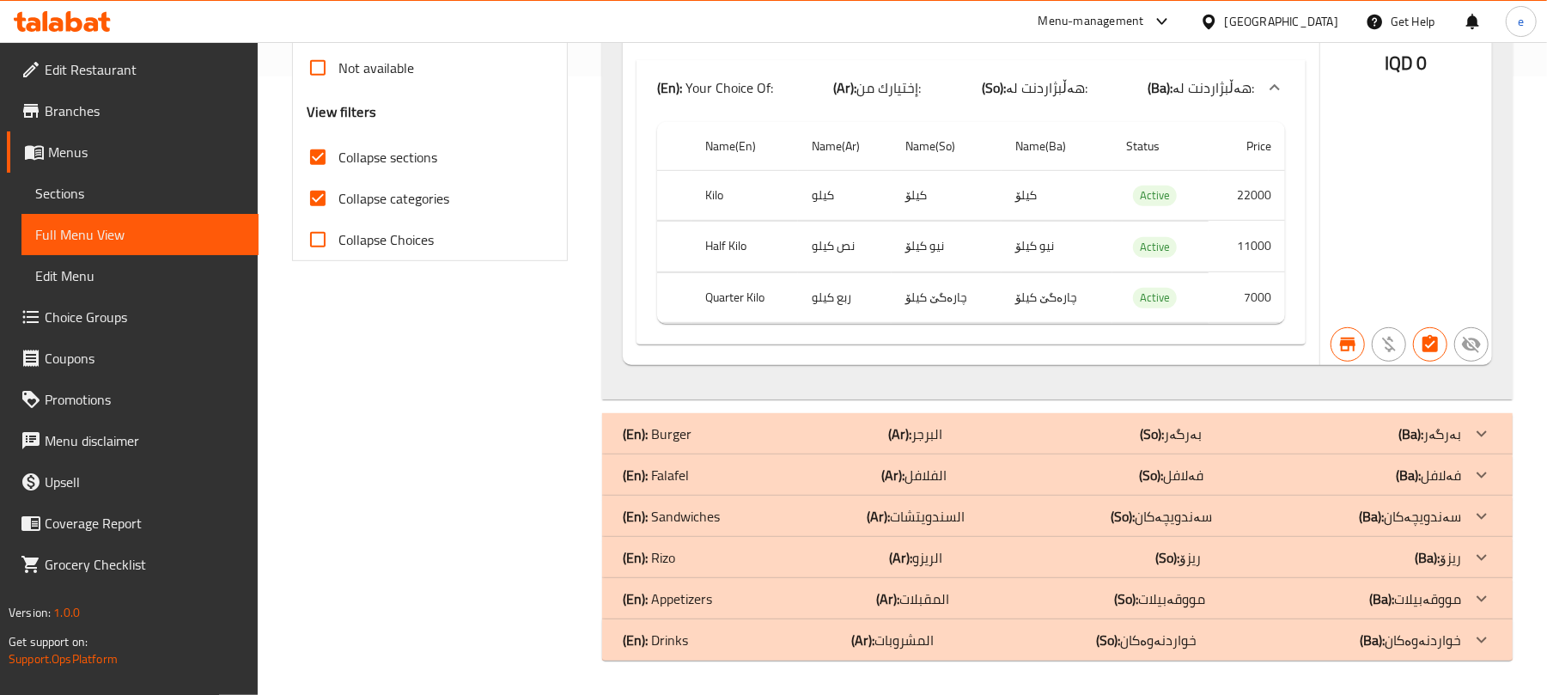
click at [966, 421] on div "(En): Burger (Ar): البرجر (So): بەرگەر (Ba): بەرگەر" at bounding box center [1057, 433] width 911 height 41
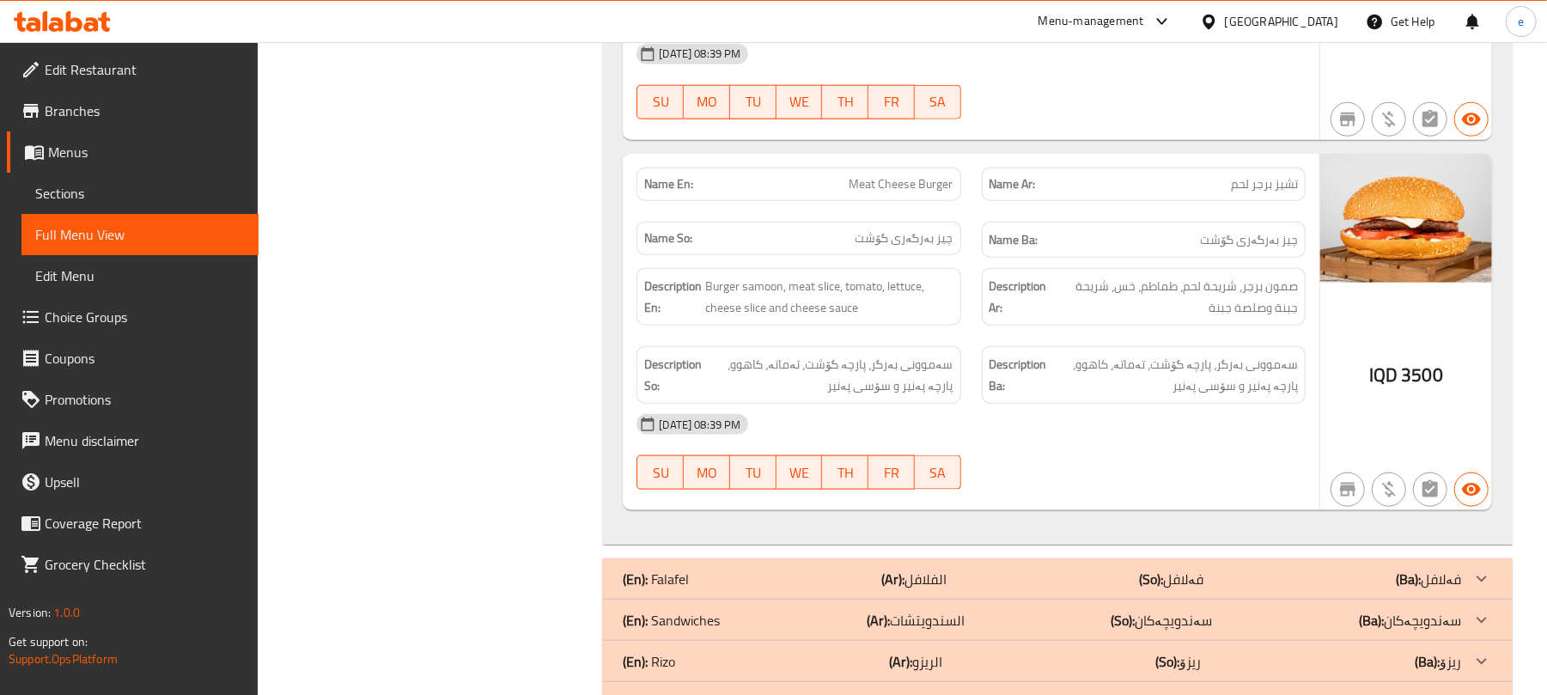
scroll to position [1426, 0]
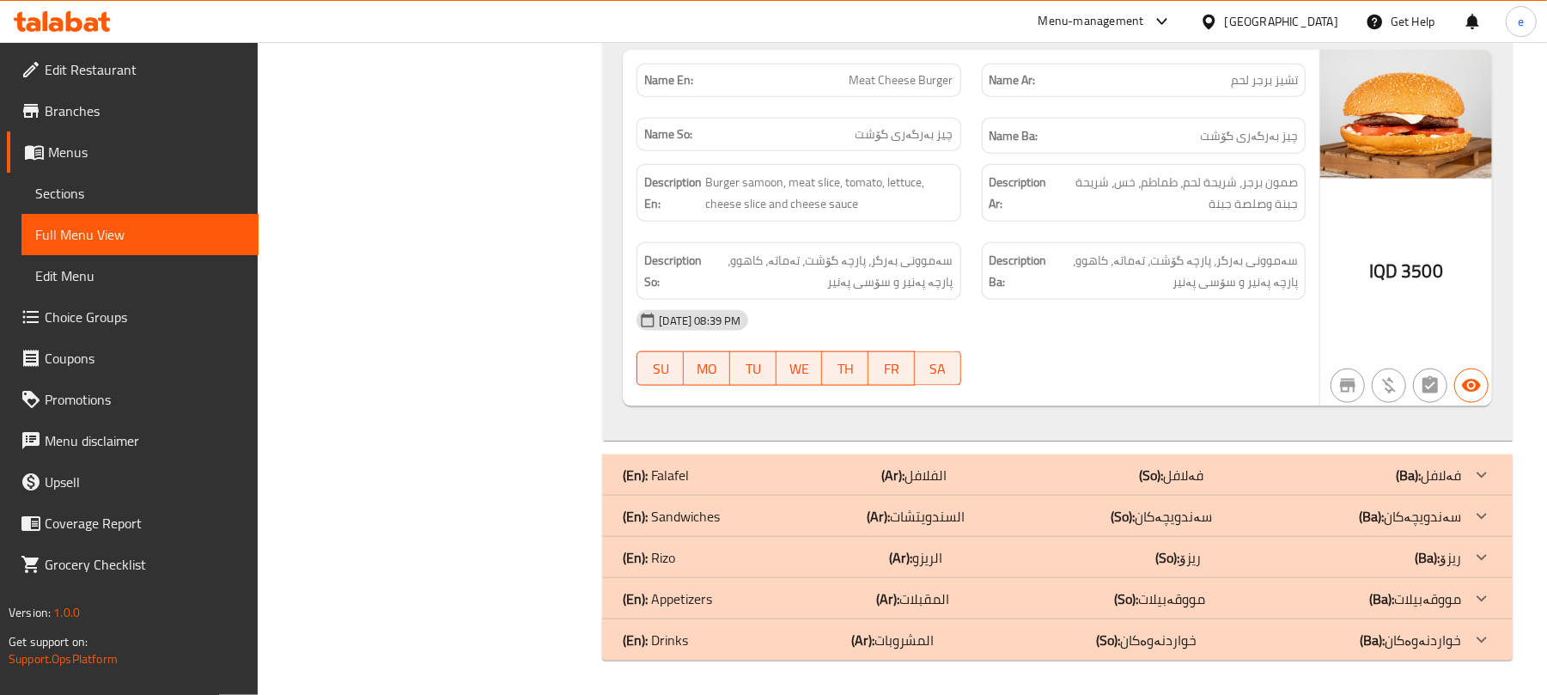
click at [988, 475] on div "(En): Falafel (Ar): الفلافل (So): فەلافل (Ba): فەلافل" at bounding box center [1042, 475] width 838 height 21
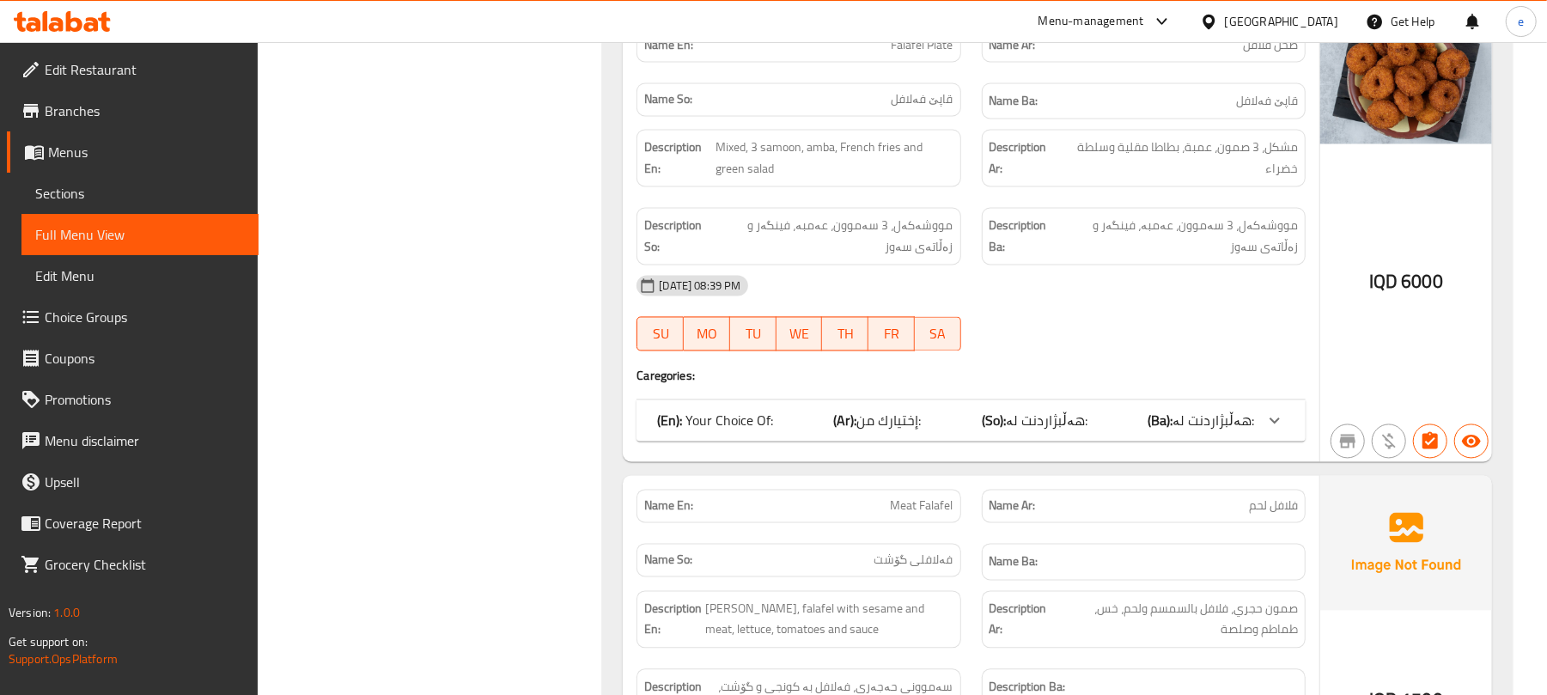
scroll to position [2342, 0]
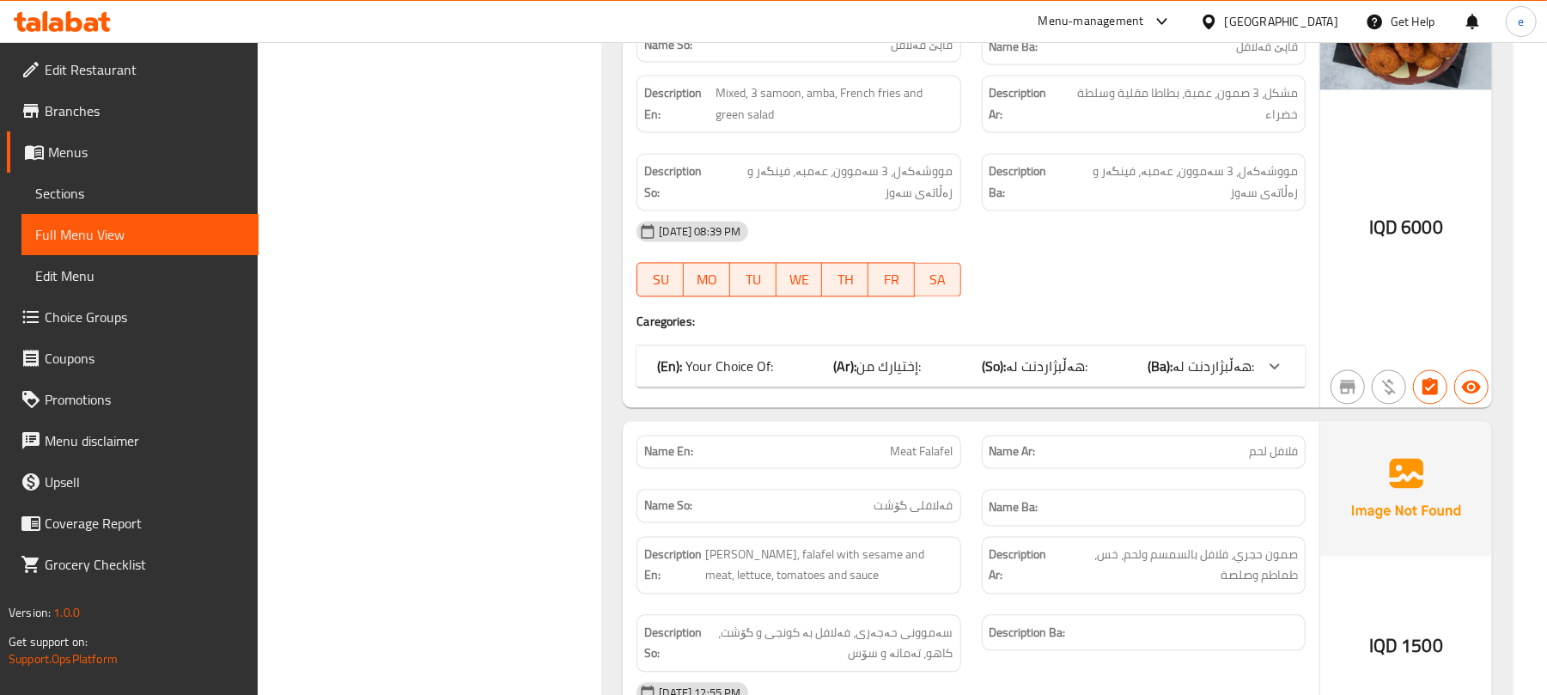
click at [1039, 379] on span "هەڵبژاردنت لە:" at bounding box center [1047, 366] width 82 height 26
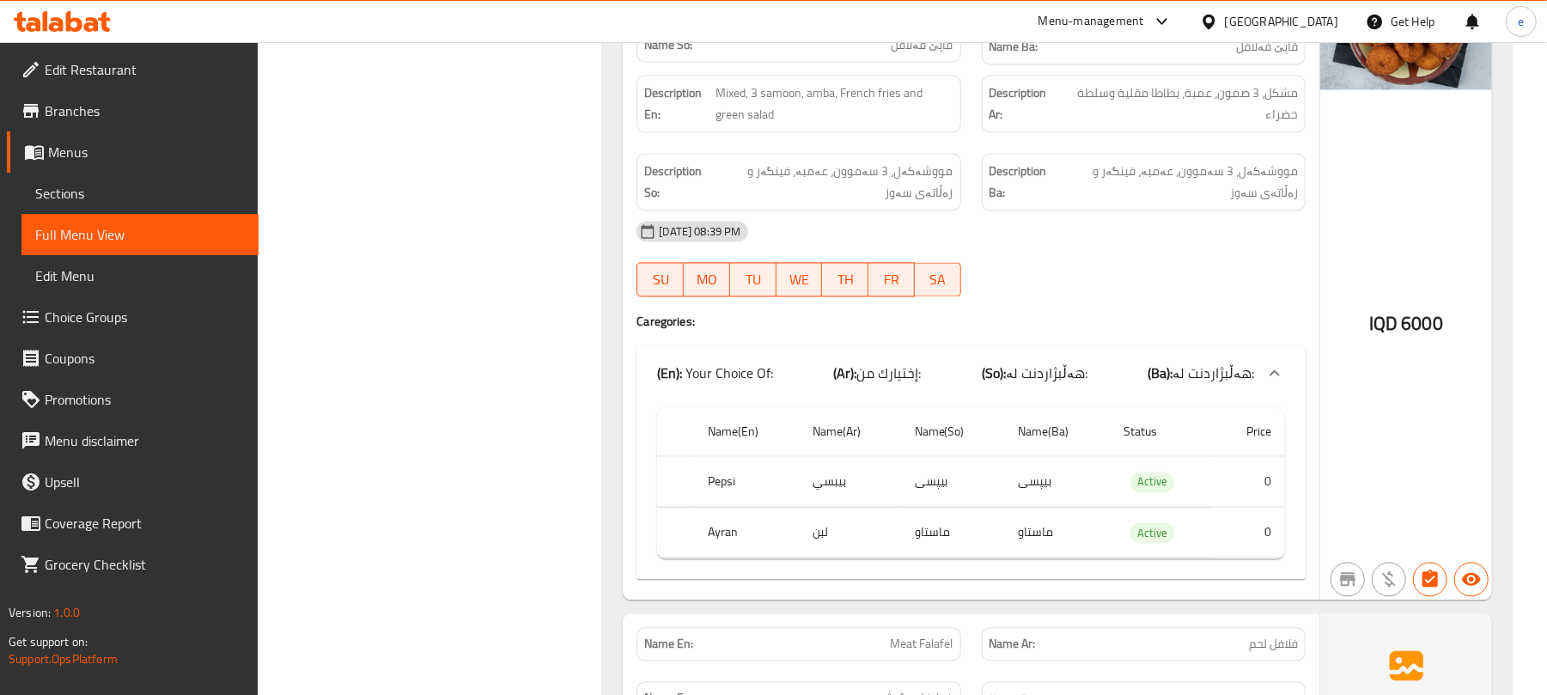
click at [1039, 386] on span "هەڵبژاردنت لە:" at bounding box center [1047, 373] width 82 height 26
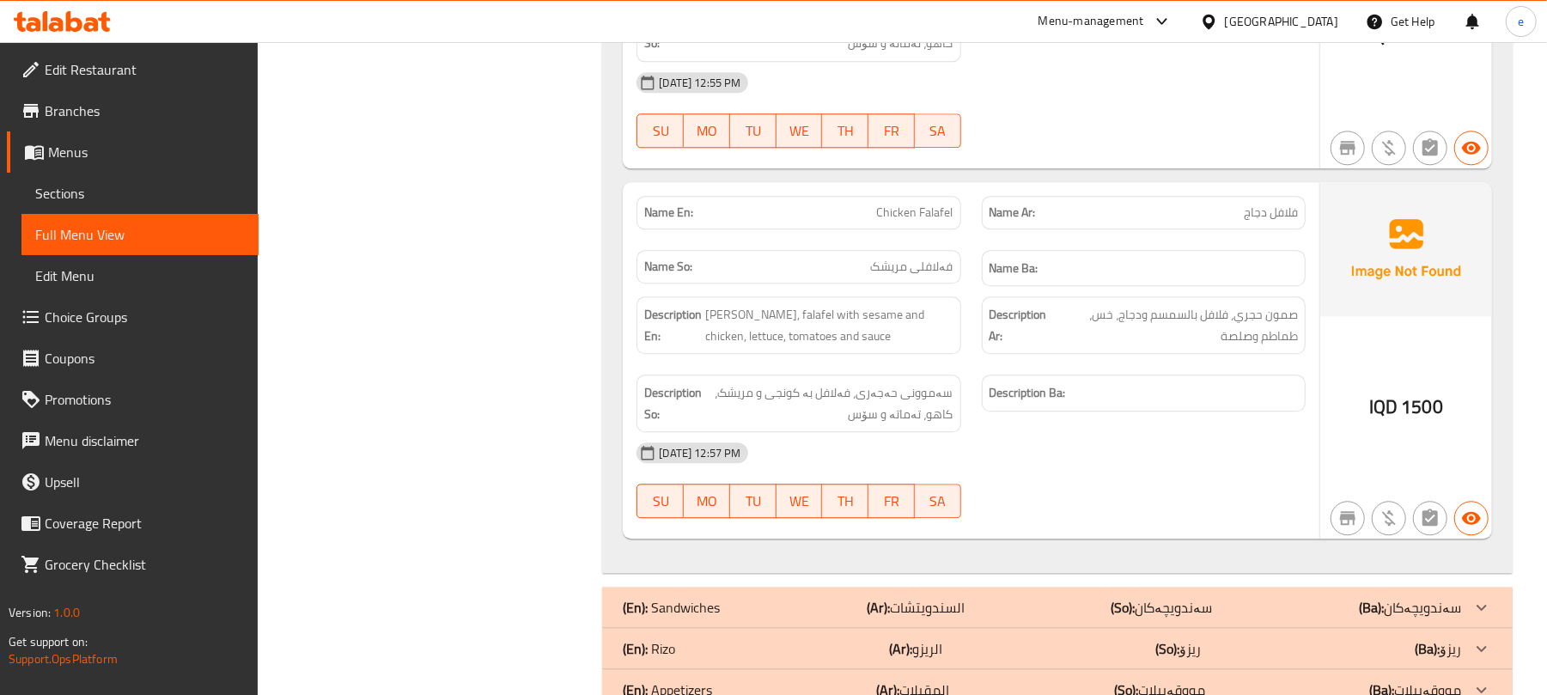
scroll to position [3029, 0]
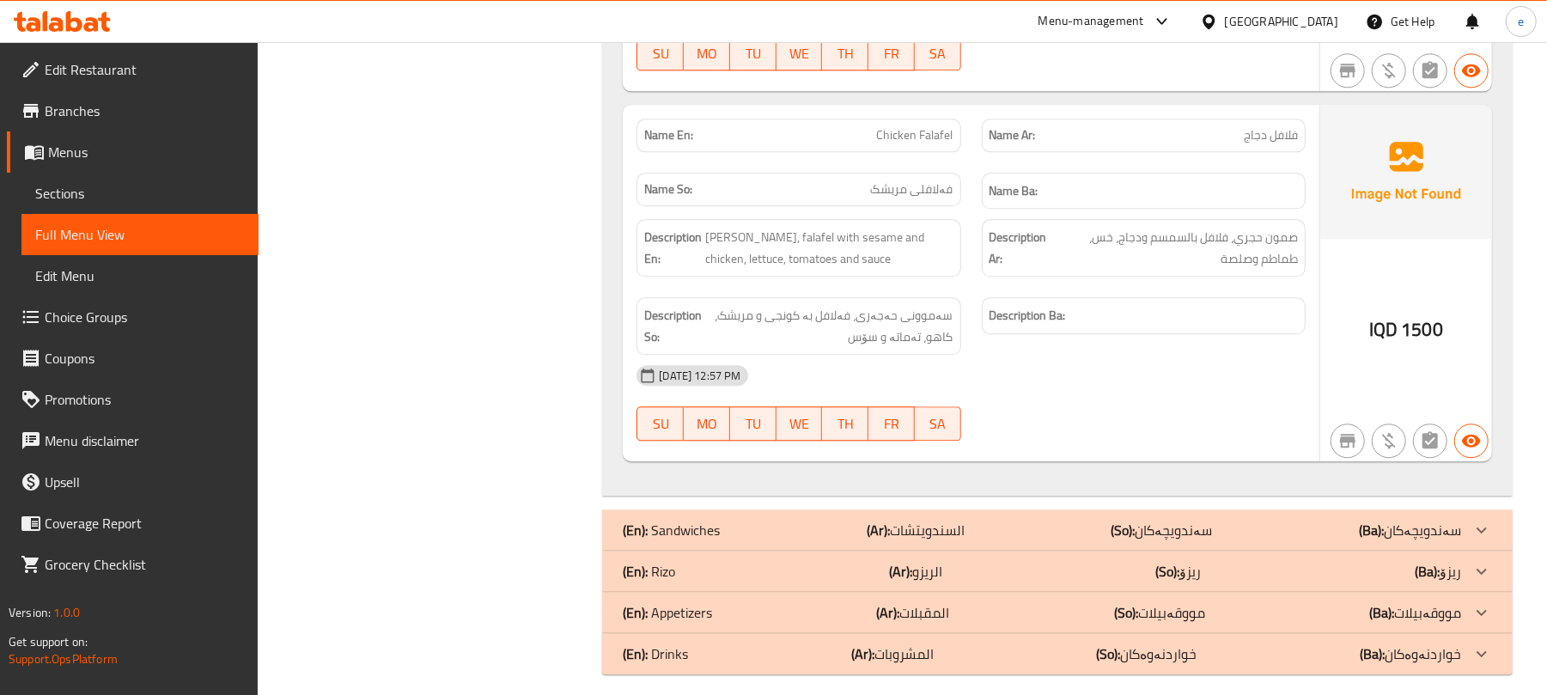
click at [1024, 540] on div "(En): Sandwiches (Ar): السندويتشات (So): سەندویچەکان (Ba): سەندویچەکان" at bounding box center [1042, 530] width 838 height 21
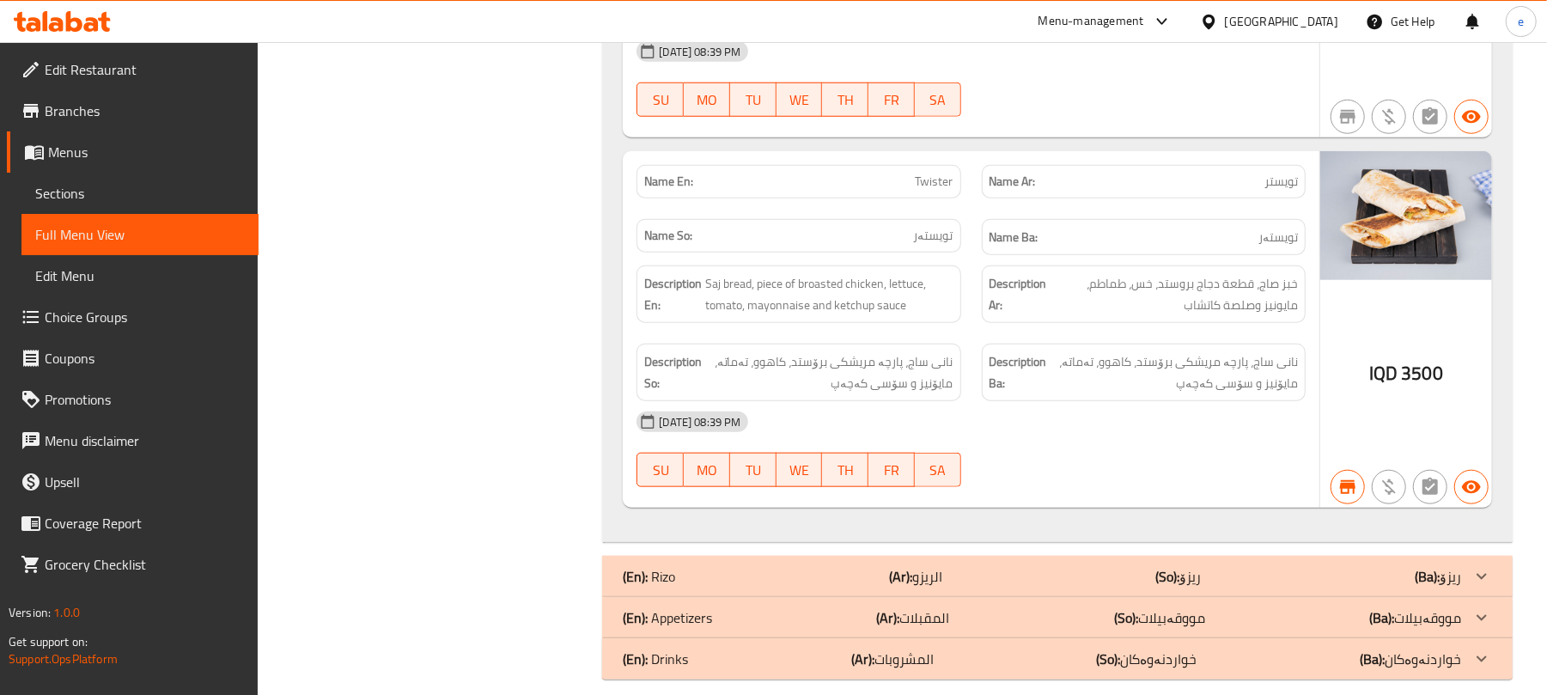
scroll to position [5750, 0]
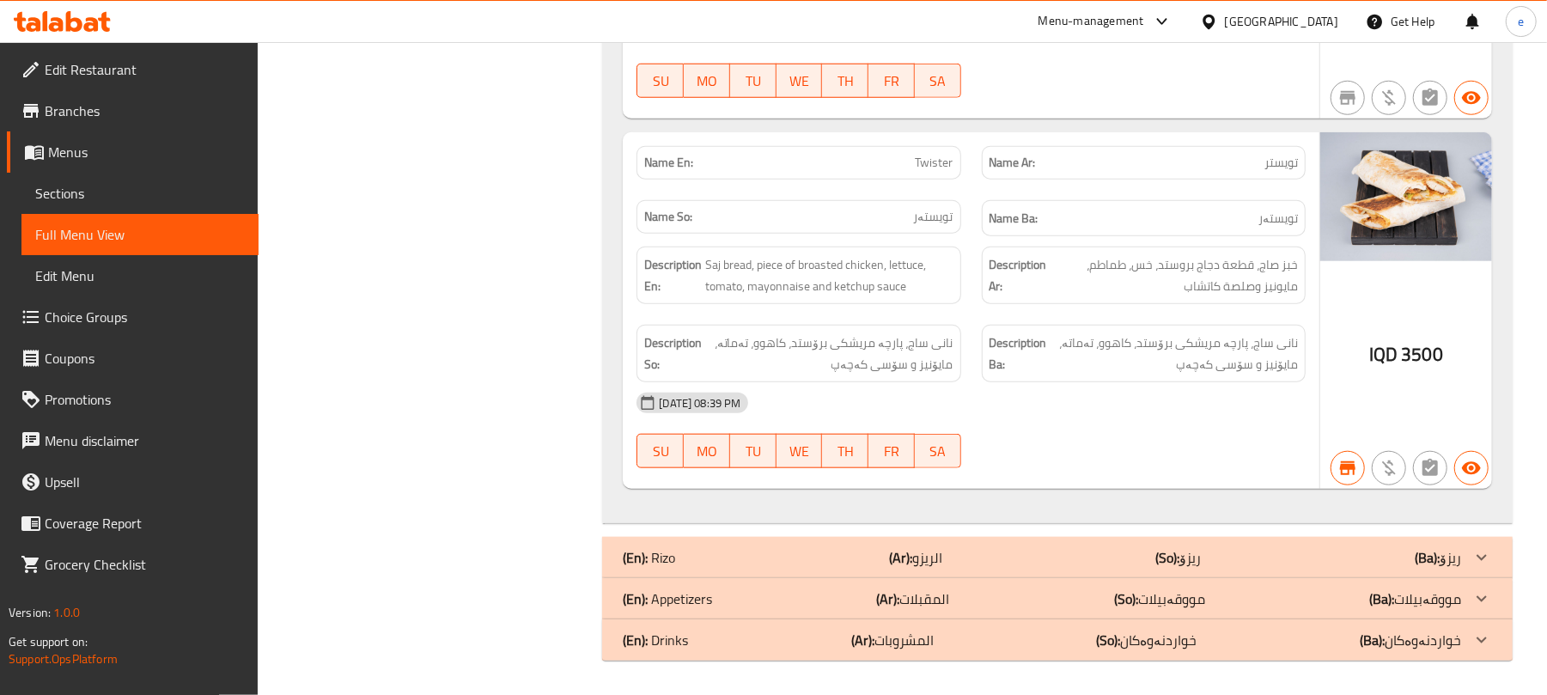
click at [759, 560] on div "(En): Rizo (Ar): الريزو (So): ریزۆ (Ba): ریزۆ" at bounding box center [1042, 557] width 838 height 21
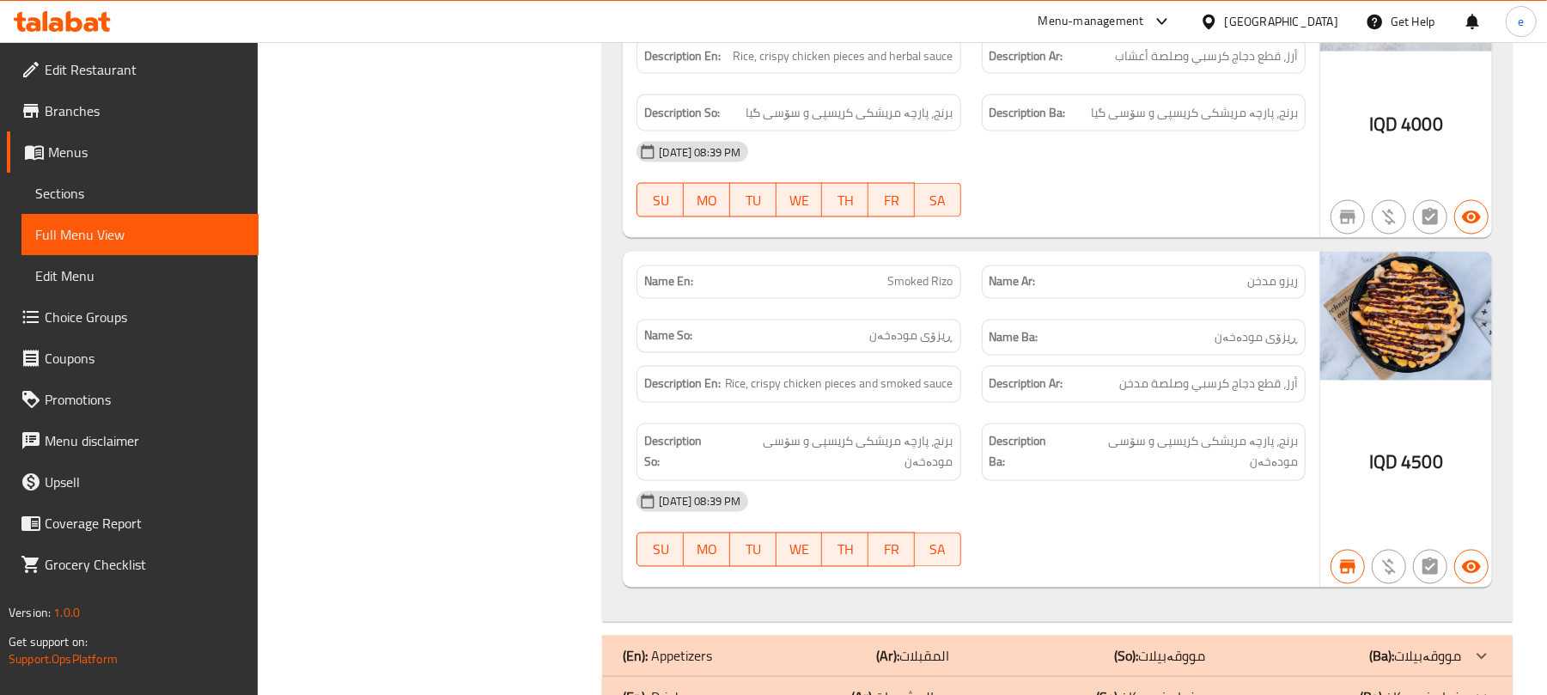
scroll to position [6818, 0]
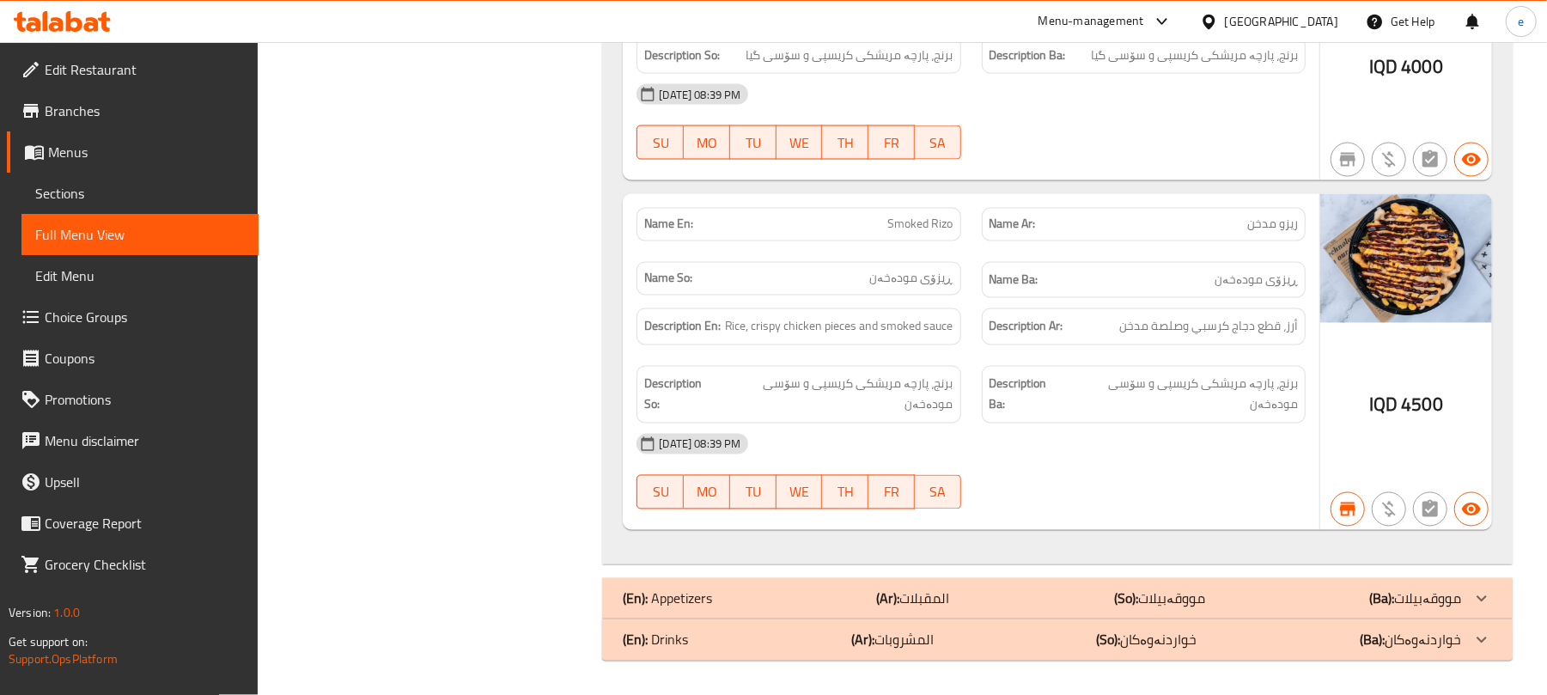
click at [1121, 591] on b "(So):" at bounding box center [1126, 599] width 24 height 26
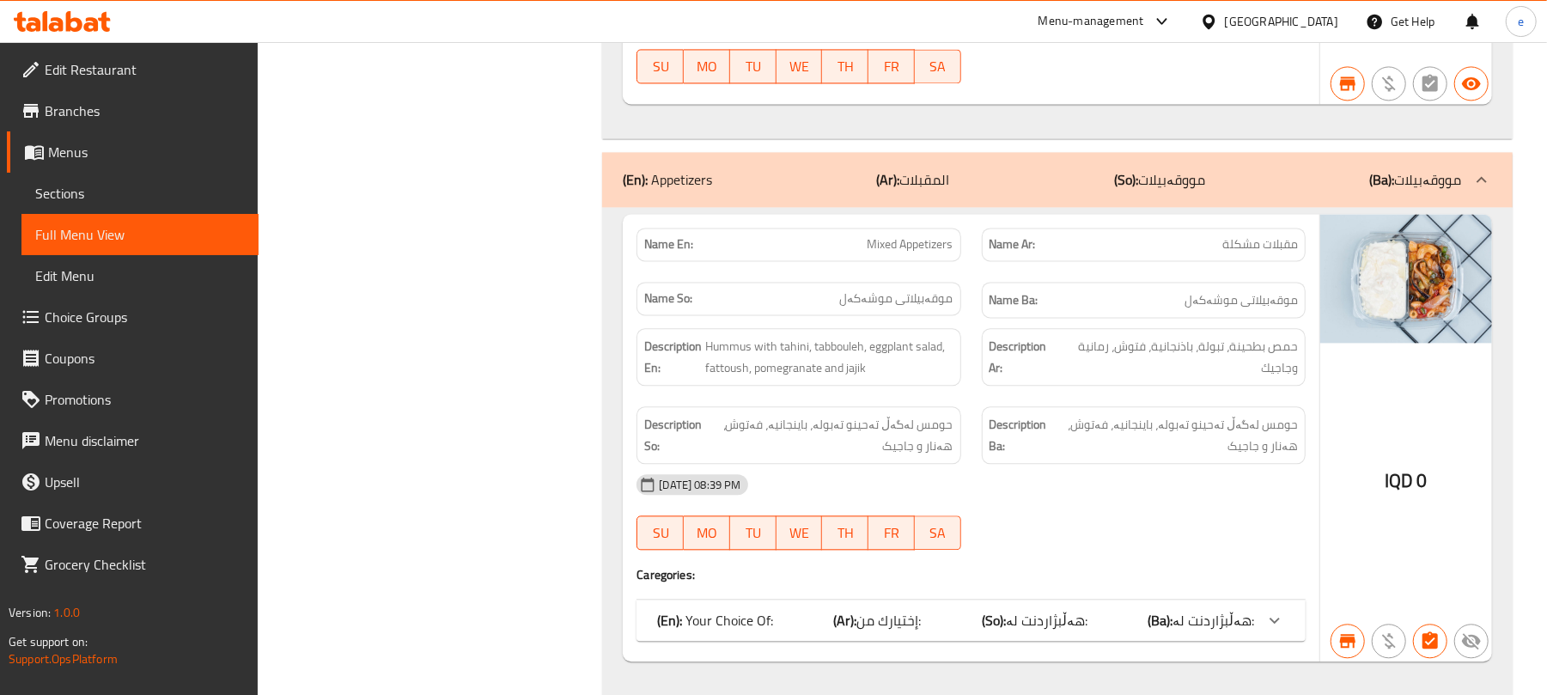
scroll to position [7276, 0]
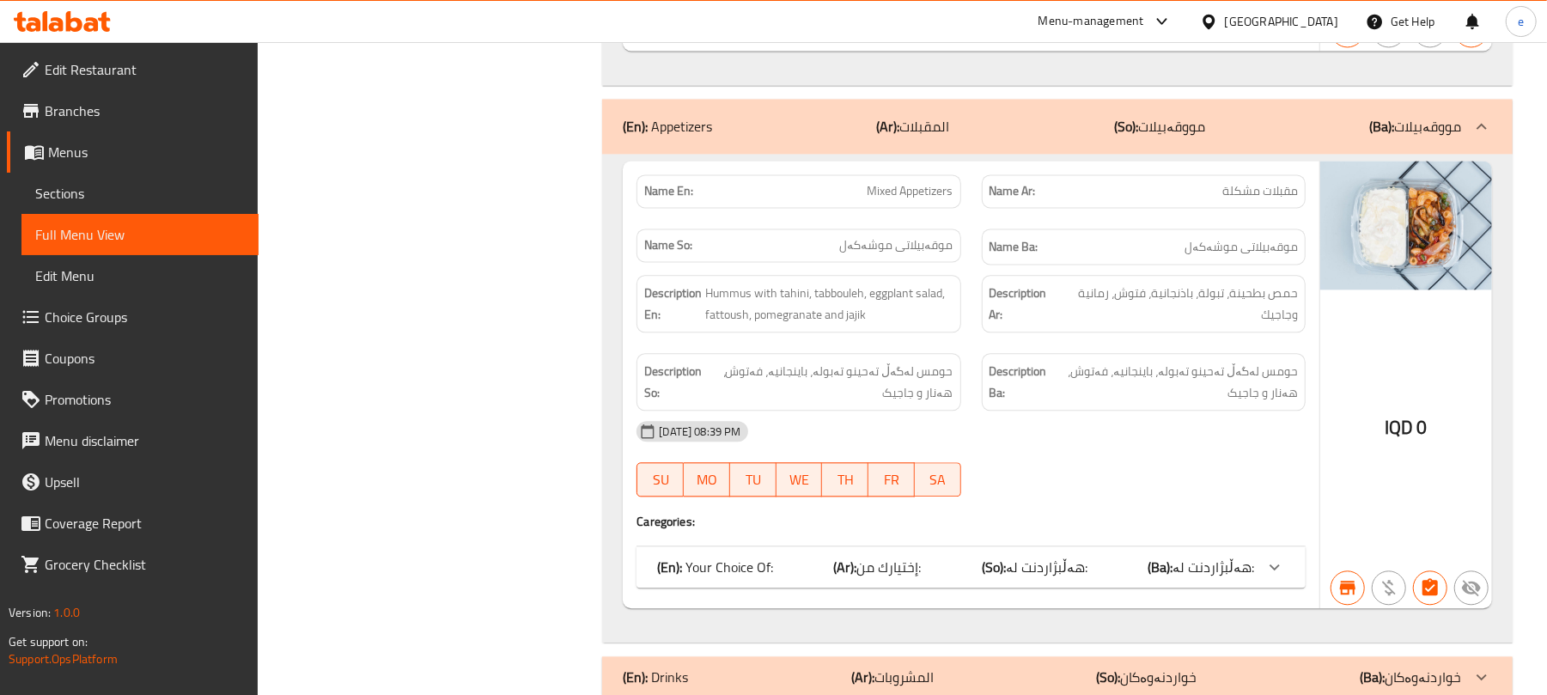
click at [1122, 588] on div "(En): Your Choice Of: (Ar): إختيارك من: (So): هەڵبژاردنت لە: (Ba): هەڵبژاردنت ل…" at bounding box center [971, 566] width 669 height 41
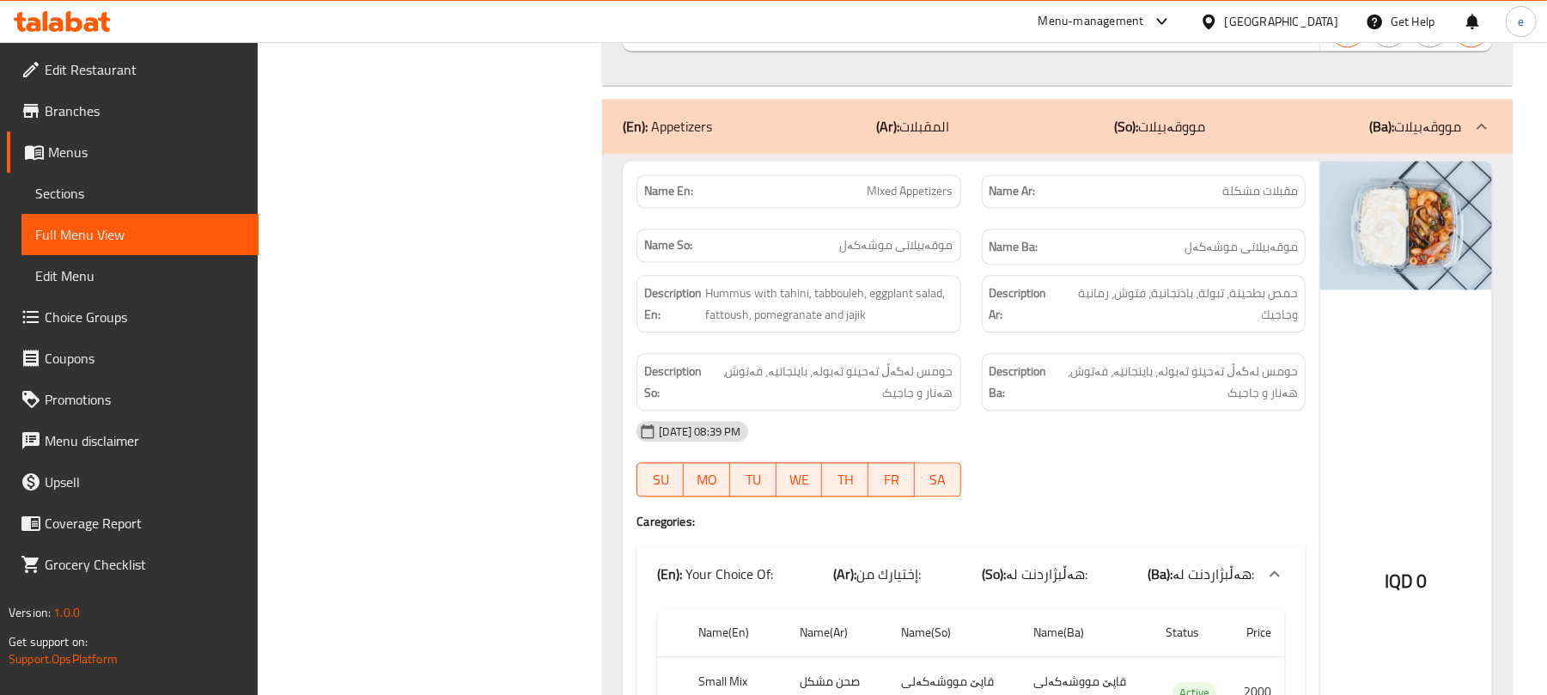
scroll to position [7646, 0]
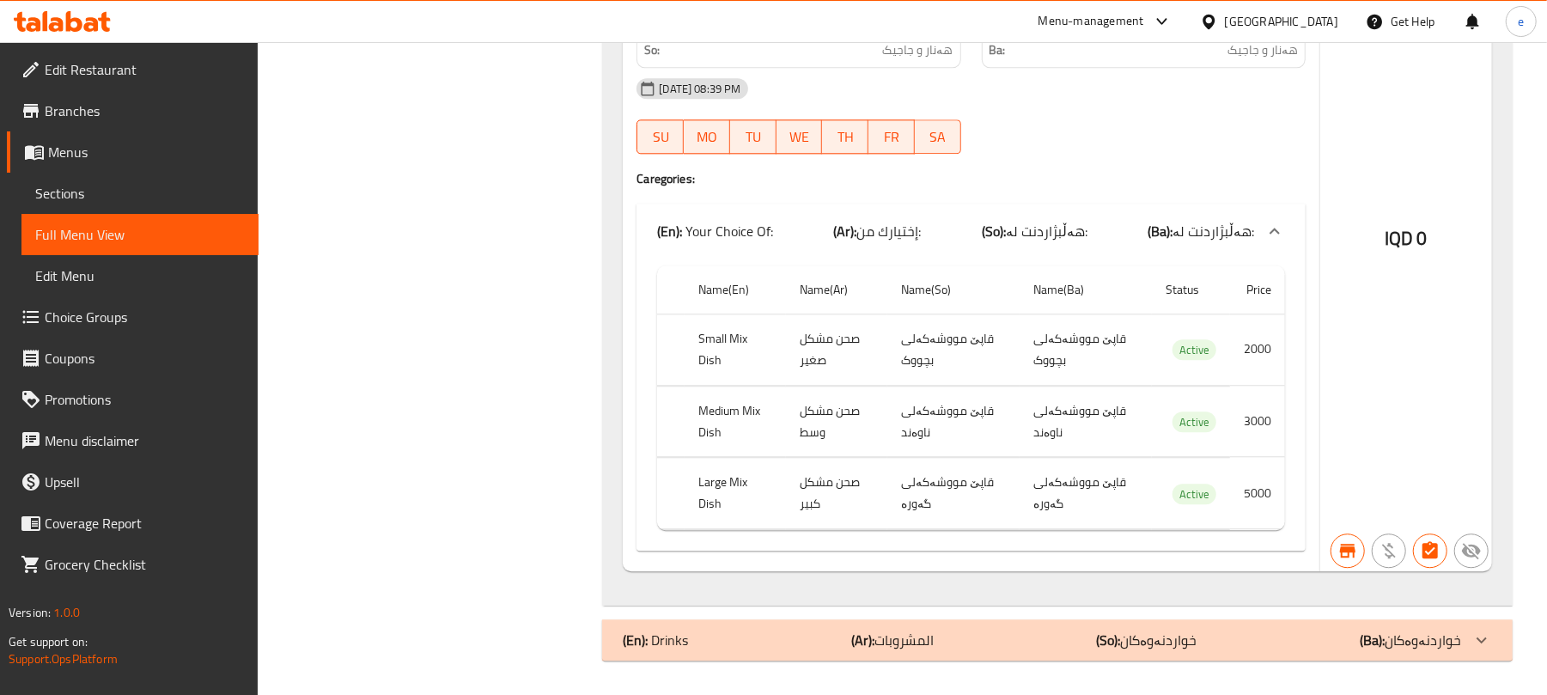
click at [1052, 658] on div "(En): Drinks (Ar): المشروبات (So): خواردنەوەکان (Ba): خواردنەوەکان" at bounding box center [1057, 639] width 911 height 41
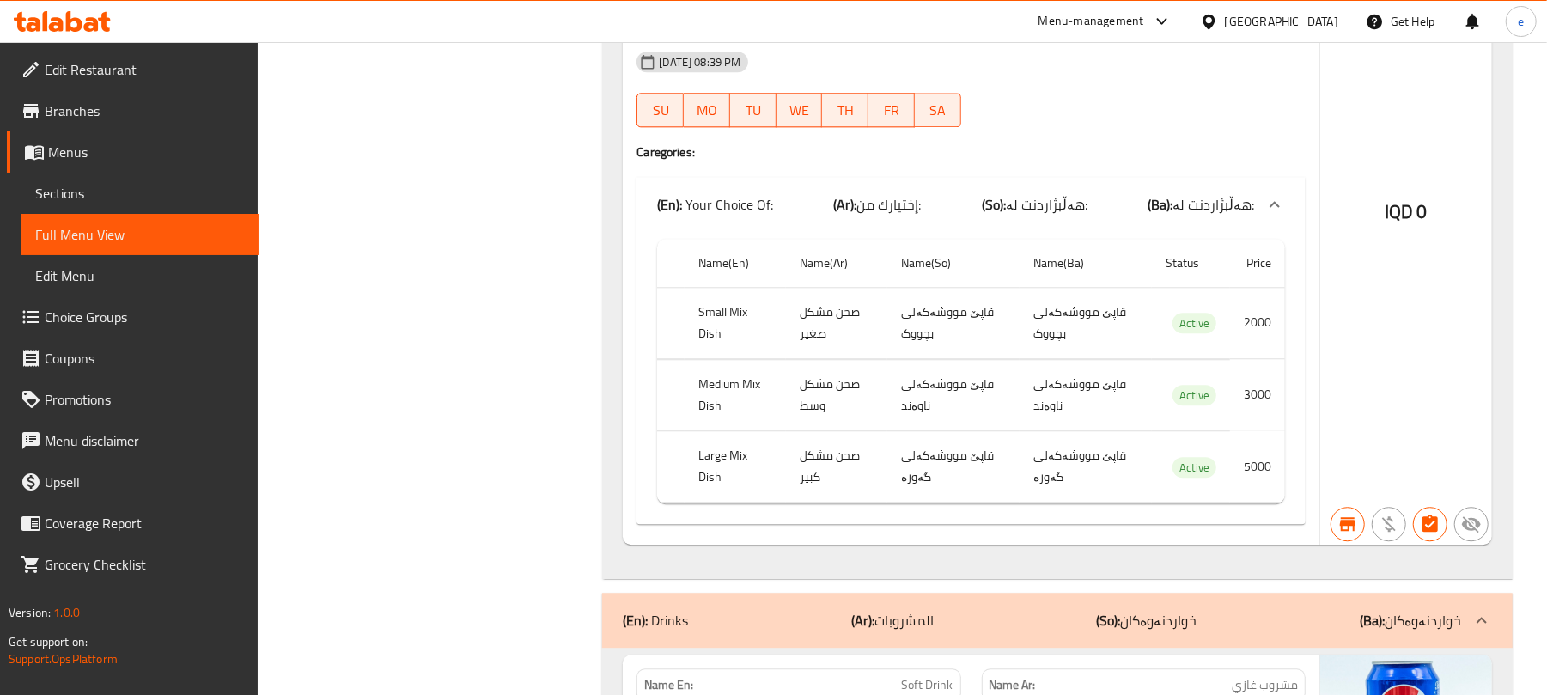
scroll to position [8107, 0]
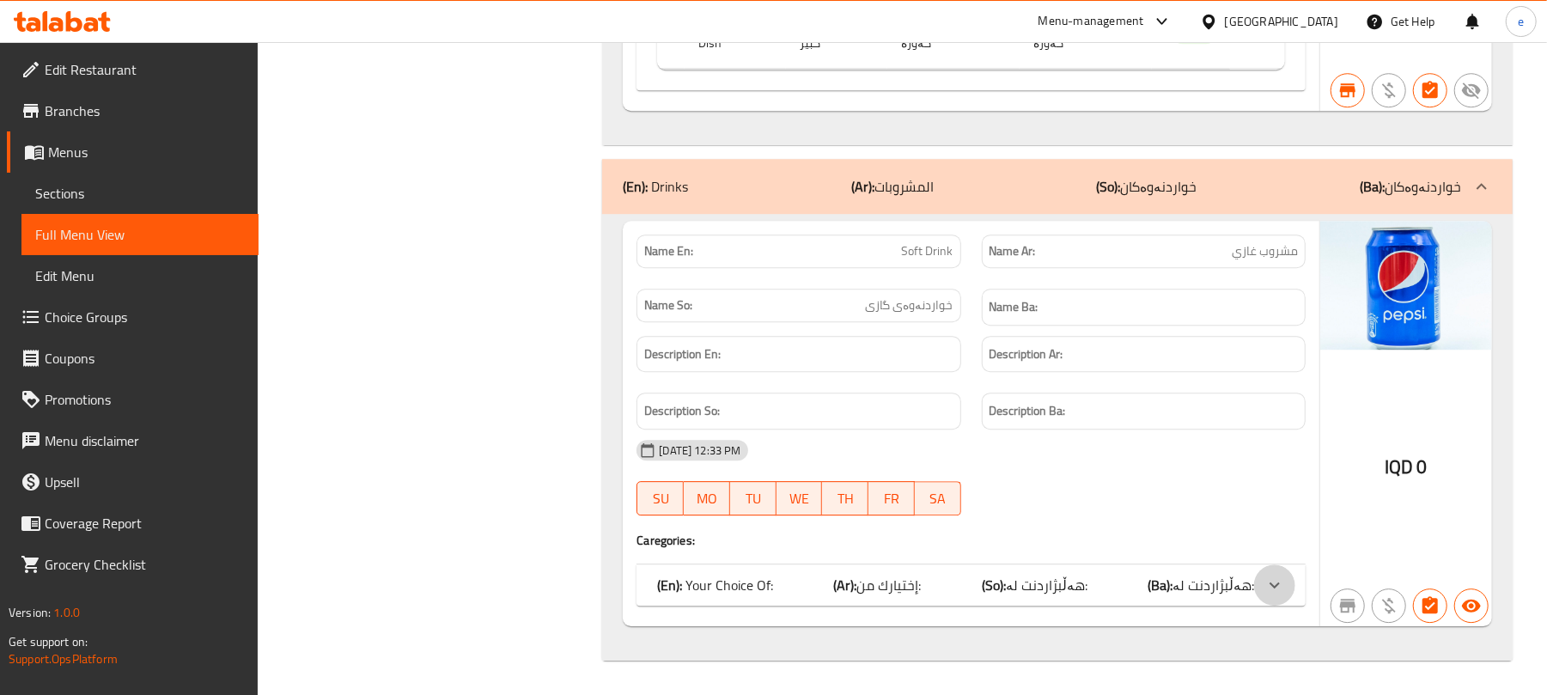
click at [1273, 600] on div at bounding box center [1274, 584] width 41 height 41
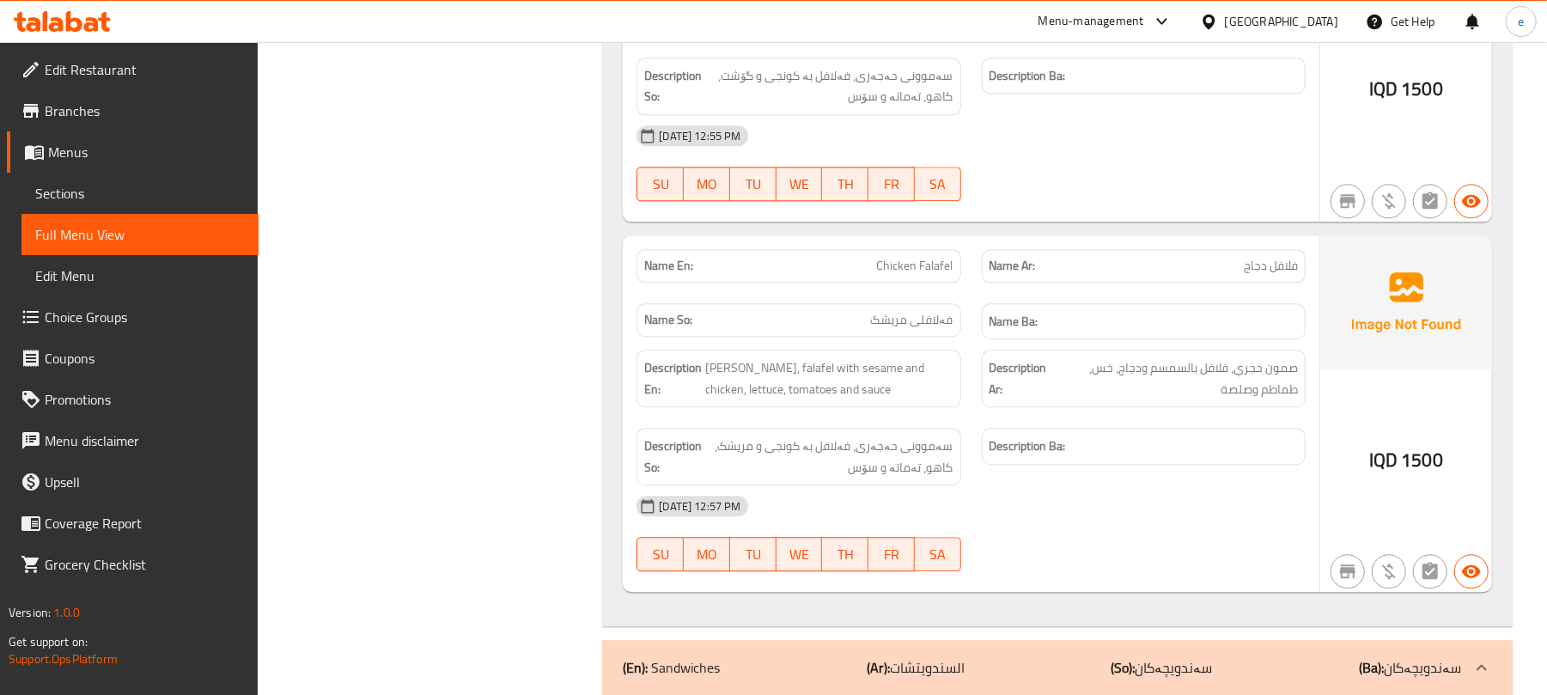
scroll to position [0, 0]
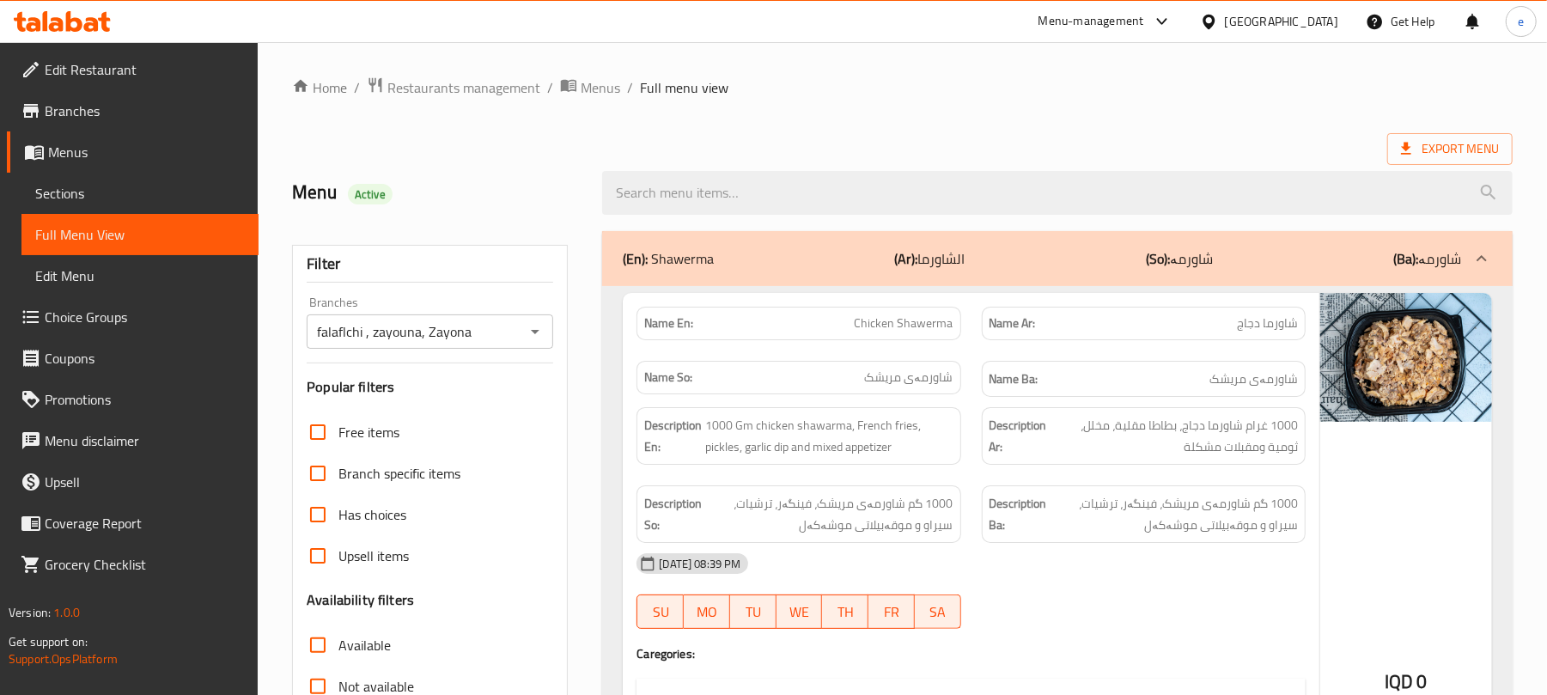
click at [533, 341] on icon "Open" at bounding box center [535, 331] width 21 height 21
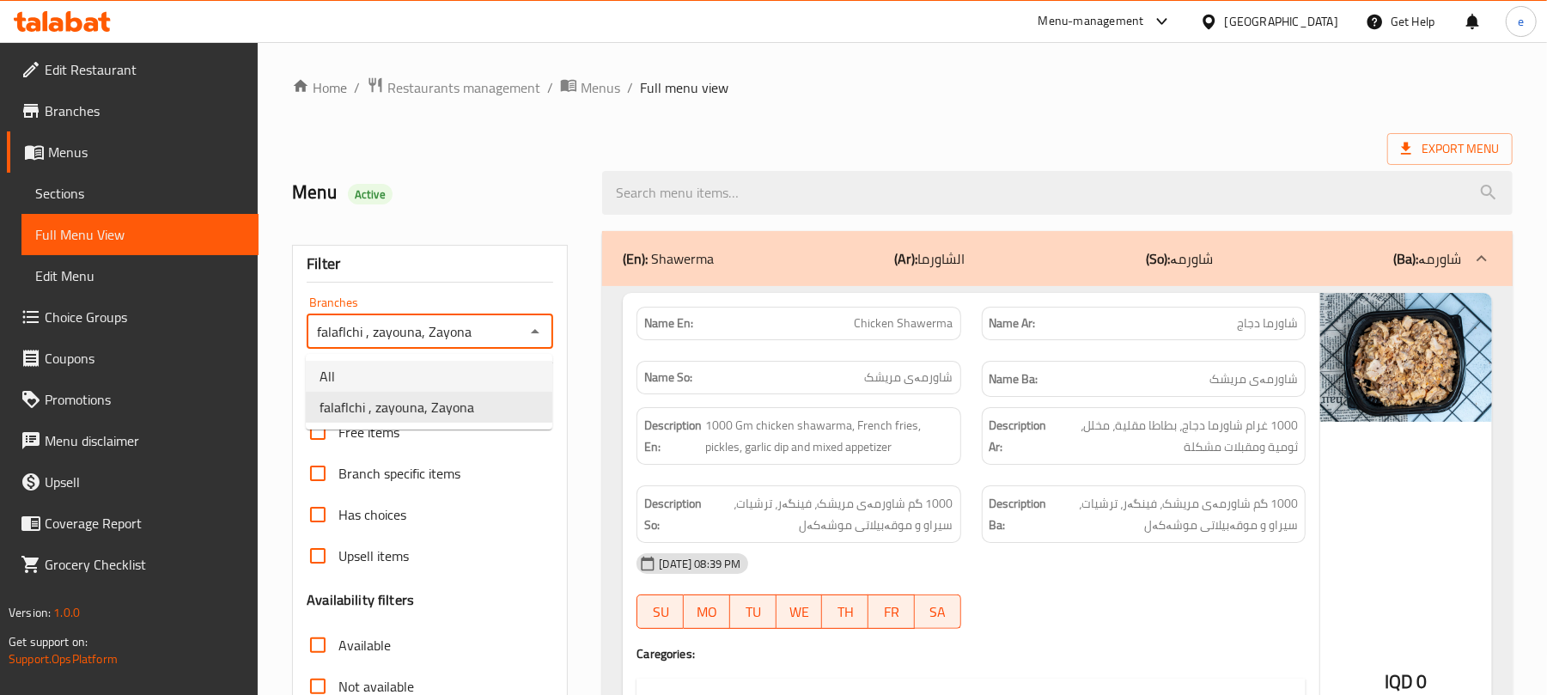
click at [420, 380] on li "All" at bounding box center [429, 376] width 247 height 31
click at [533, 328] on icon "Open" at bounding box center [535, 331] width 21 height 21
click at [479, 396] on li "falaflchi , zayouna, Zayona" at bounding box center [429, 407] width 247 height 31
type input "falaflchi , zayouna, Zayona"
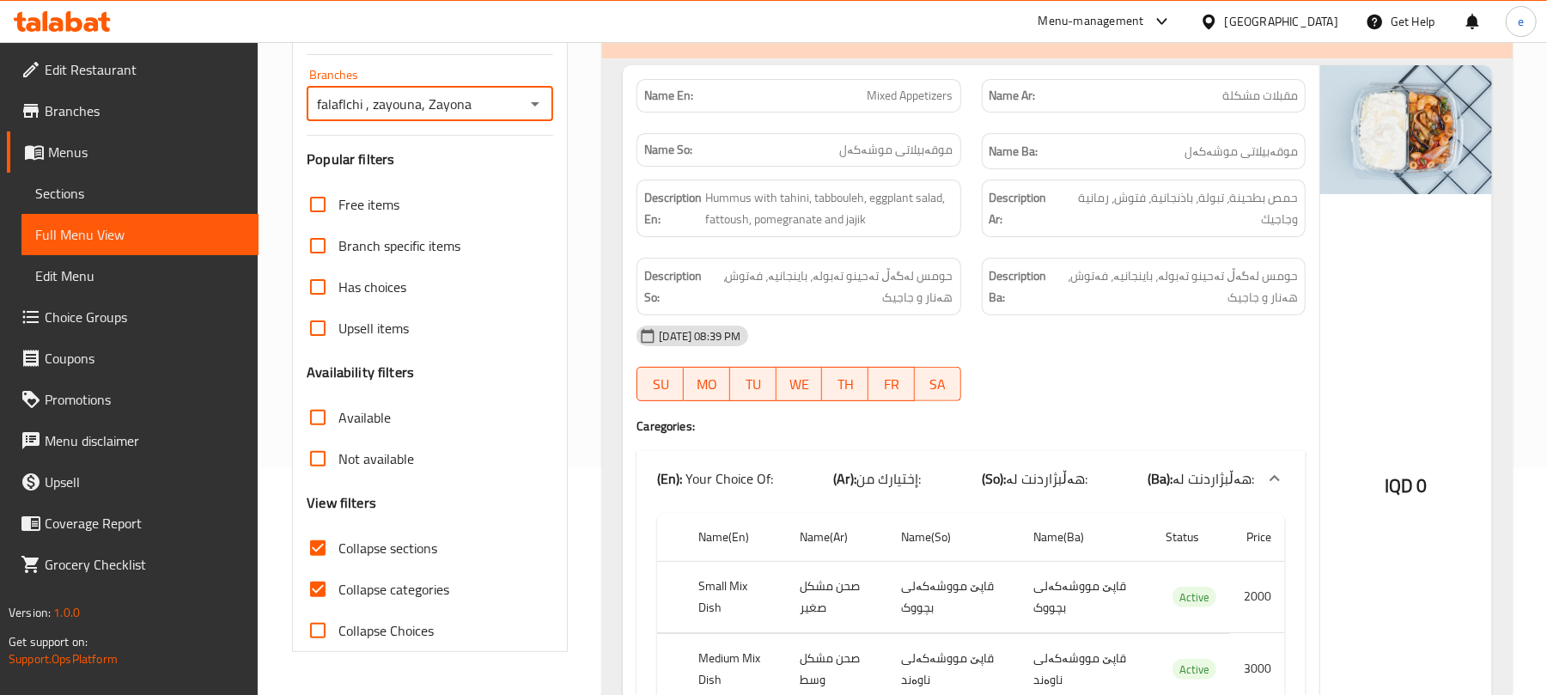
scroll to position [229, 0]
click at [335, 598] on input "Collapse categories" at bounding box center [317, 588] width 41 height 41
checkbox input "false"
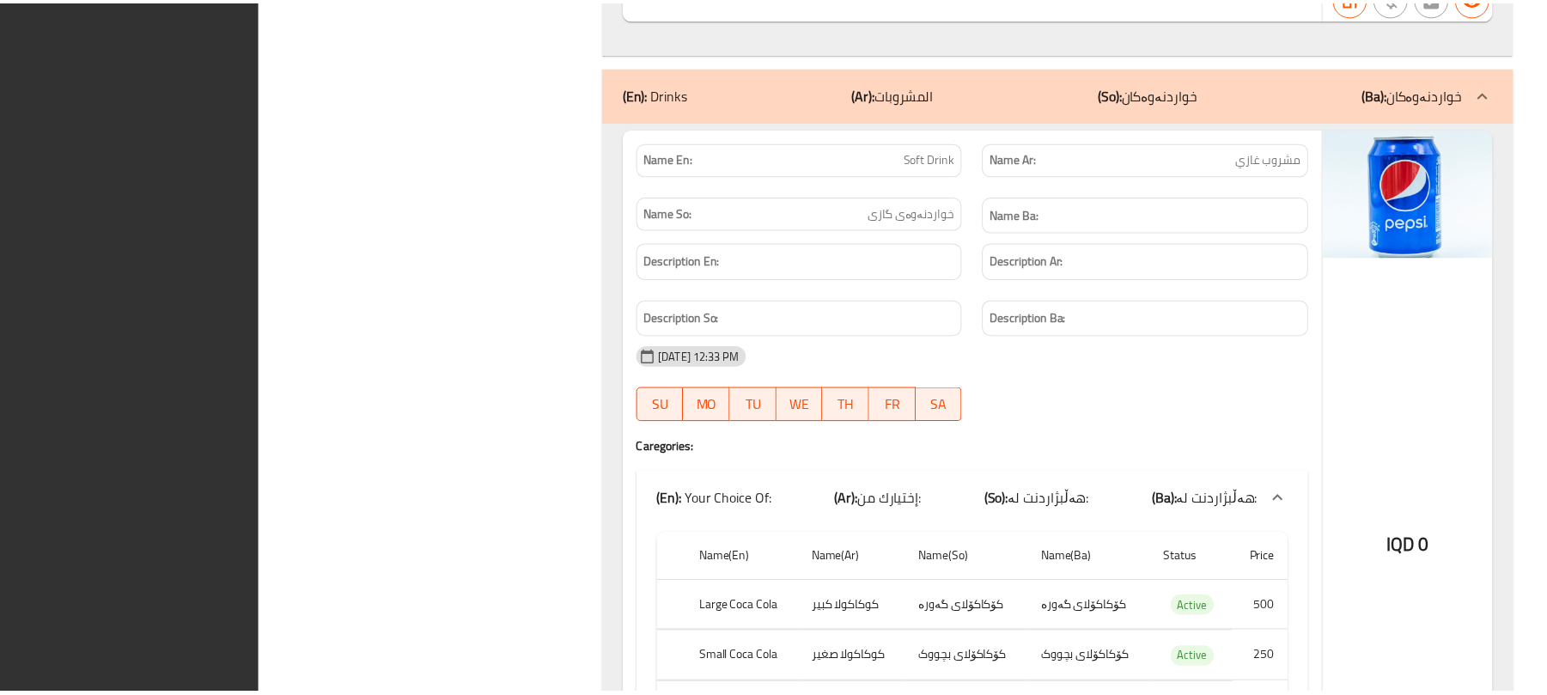
scroll to position [8632, 0]
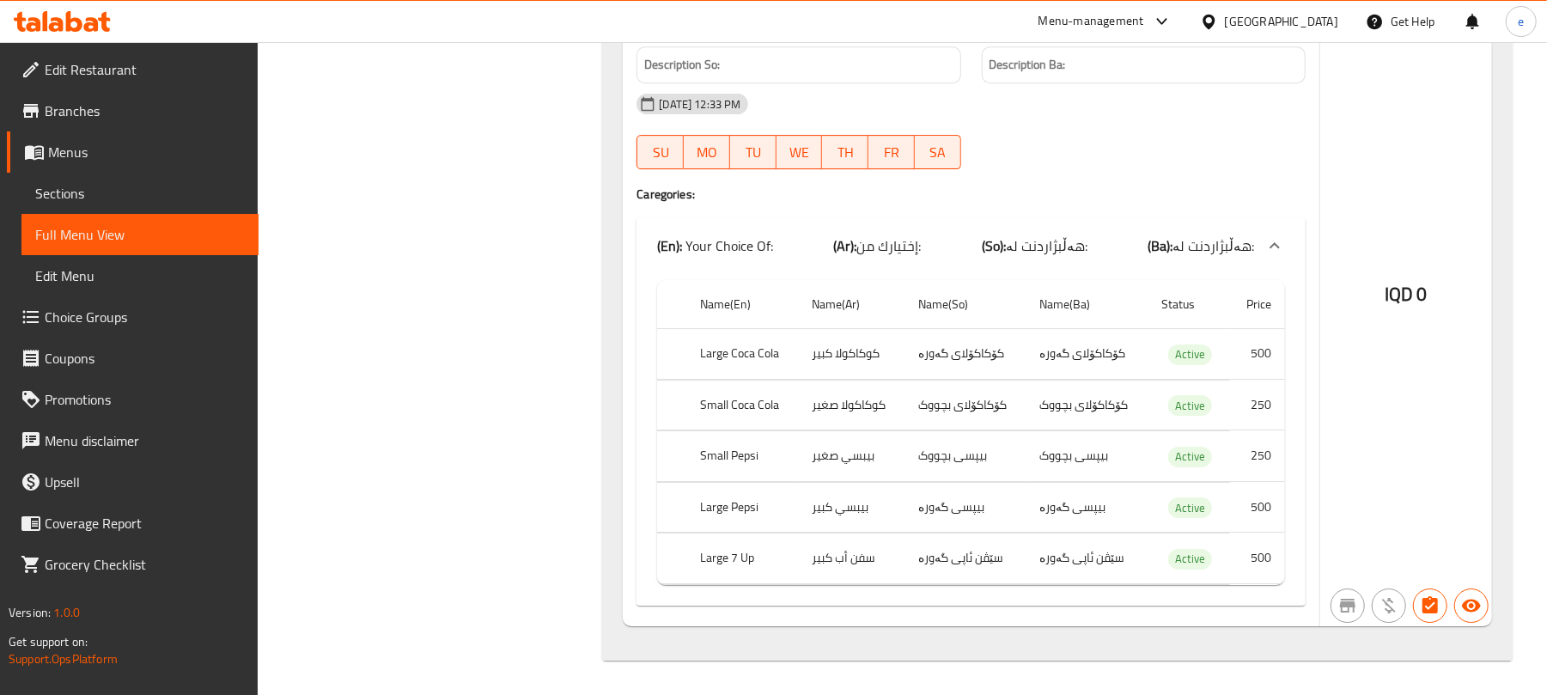
click at [101, 26] on icon at bounding box center [62, 21] width 97 height 21
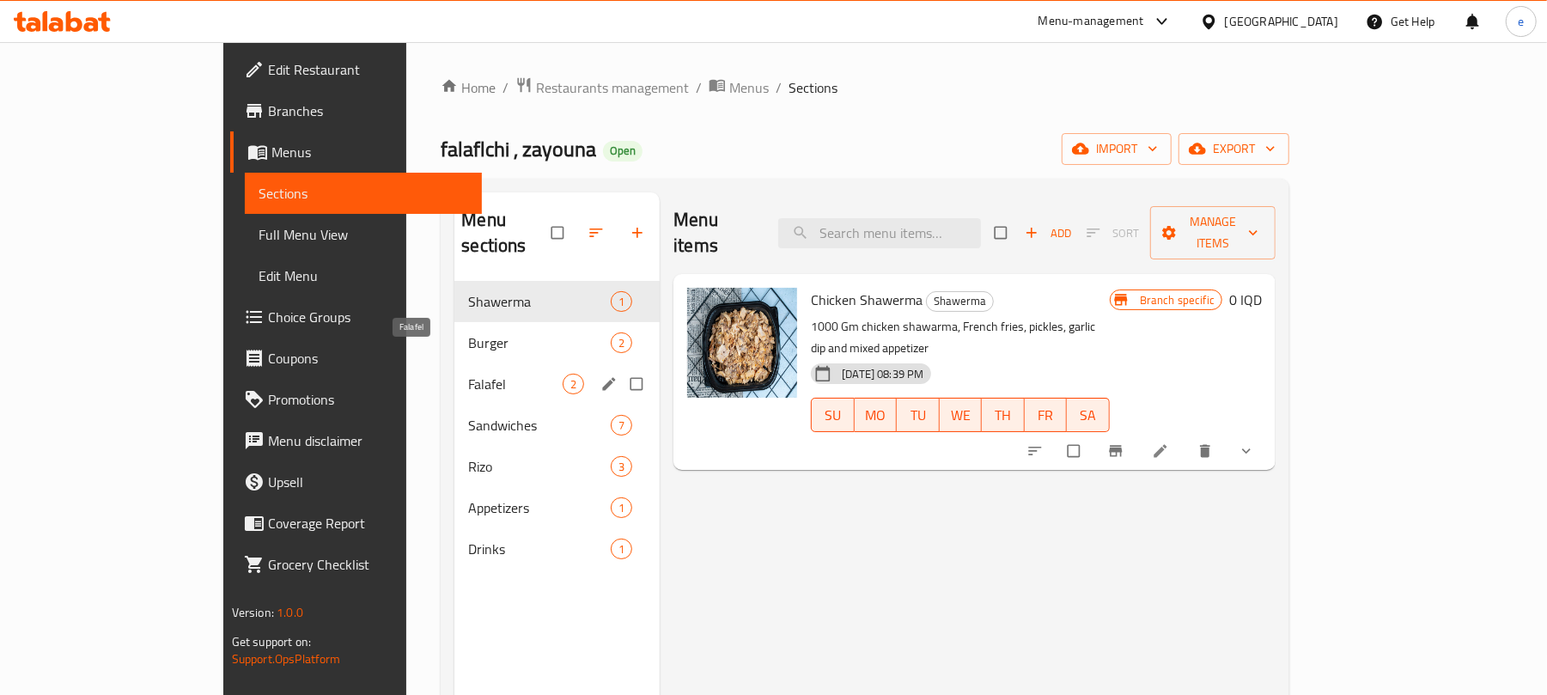
click at [468, 374] on span "Falafel" at bounding box center [515, 384] width 94 height 21
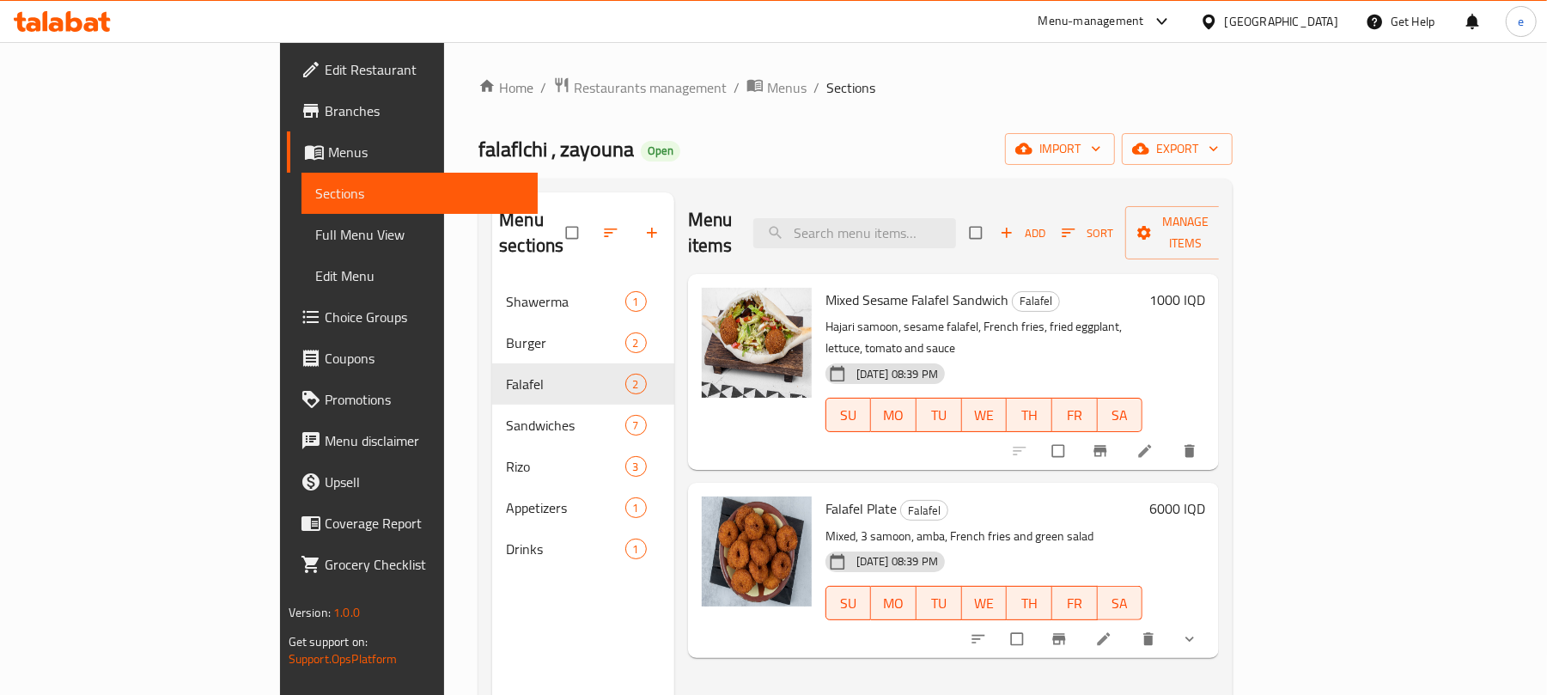
click at [1019, 224] on span "button" at bounding box center [1008, 232] width 21 height 17
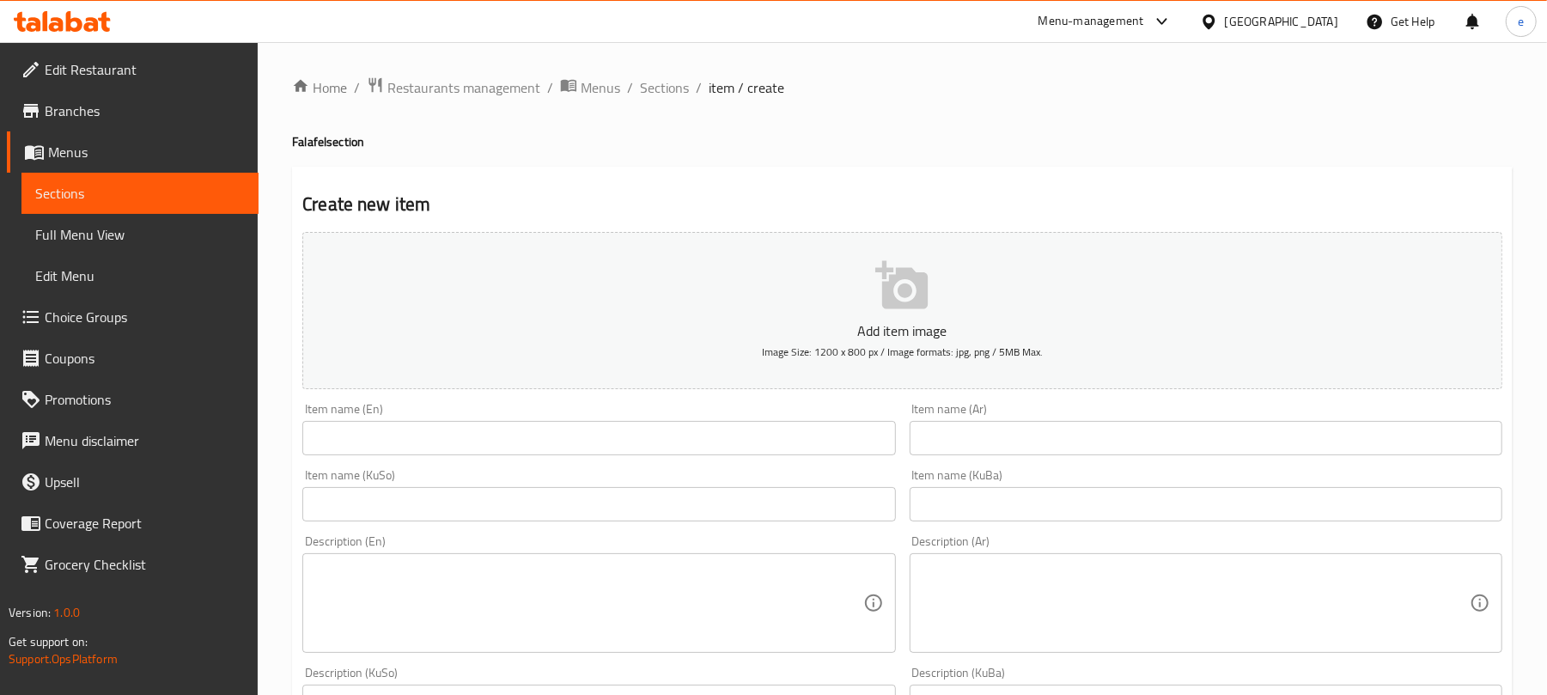
click at [1172, 462] on div "Item name (Ar) Item name (Ar)" at bounding box center [1206, 429] width 606 height 66
click at [1149, 440] on input "text" at bounding box center [1206, 438] width 593 height 34
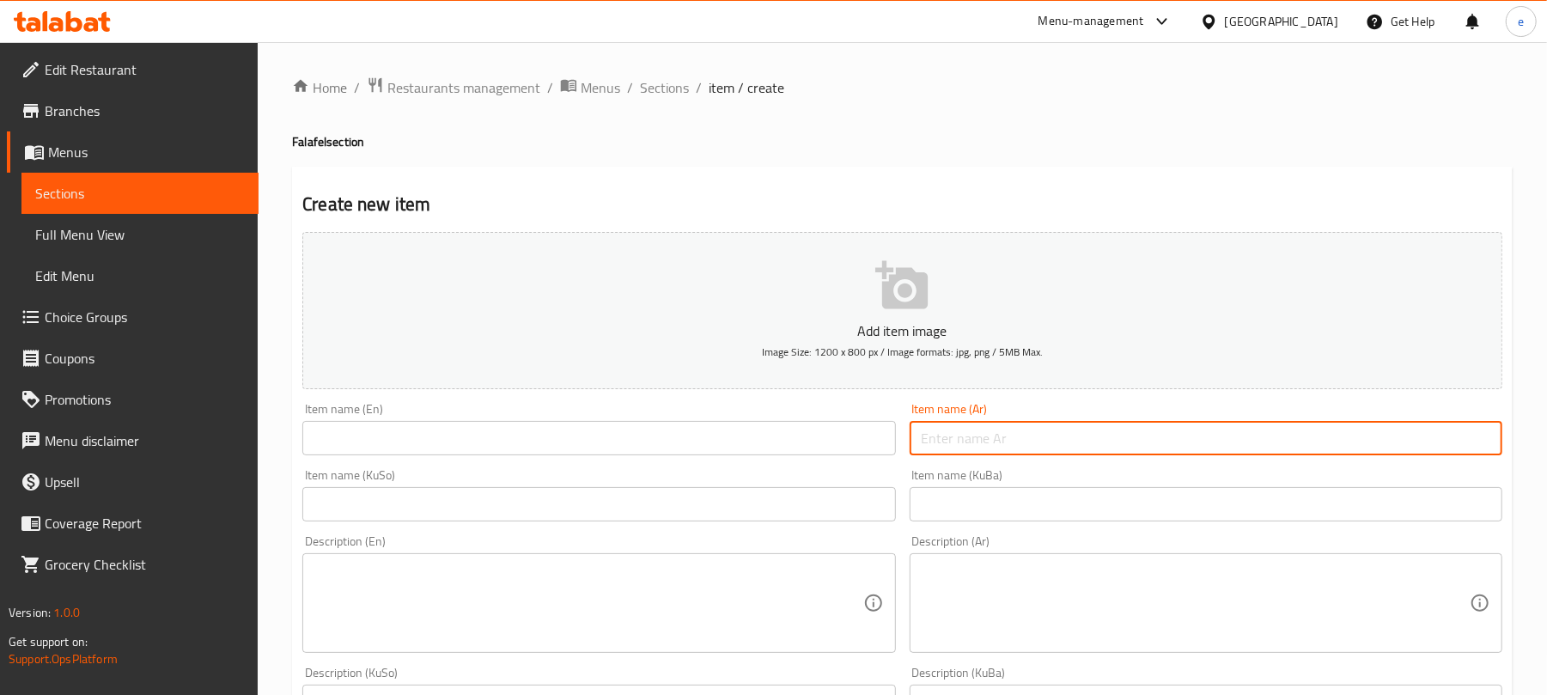
paste input "فلافل لحم فل"
type input "فلافل لحم فل"
click at [787, 500] on input "text" at bounding box center [598, 504] width 593 height 34
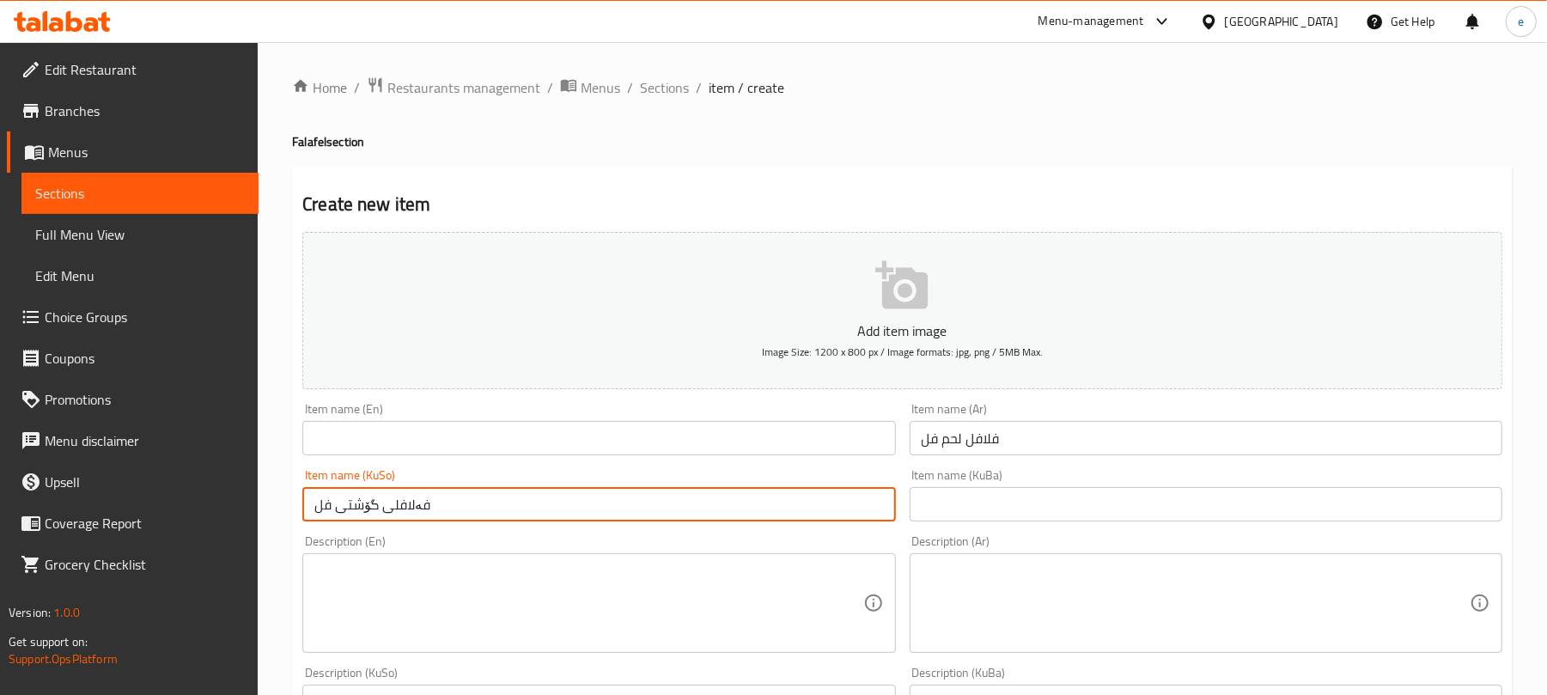
type input "فەلافلی گۆشتی فل"
click at [785, 451] on input "text" at bounding box center [598, 438] width 593 height 34
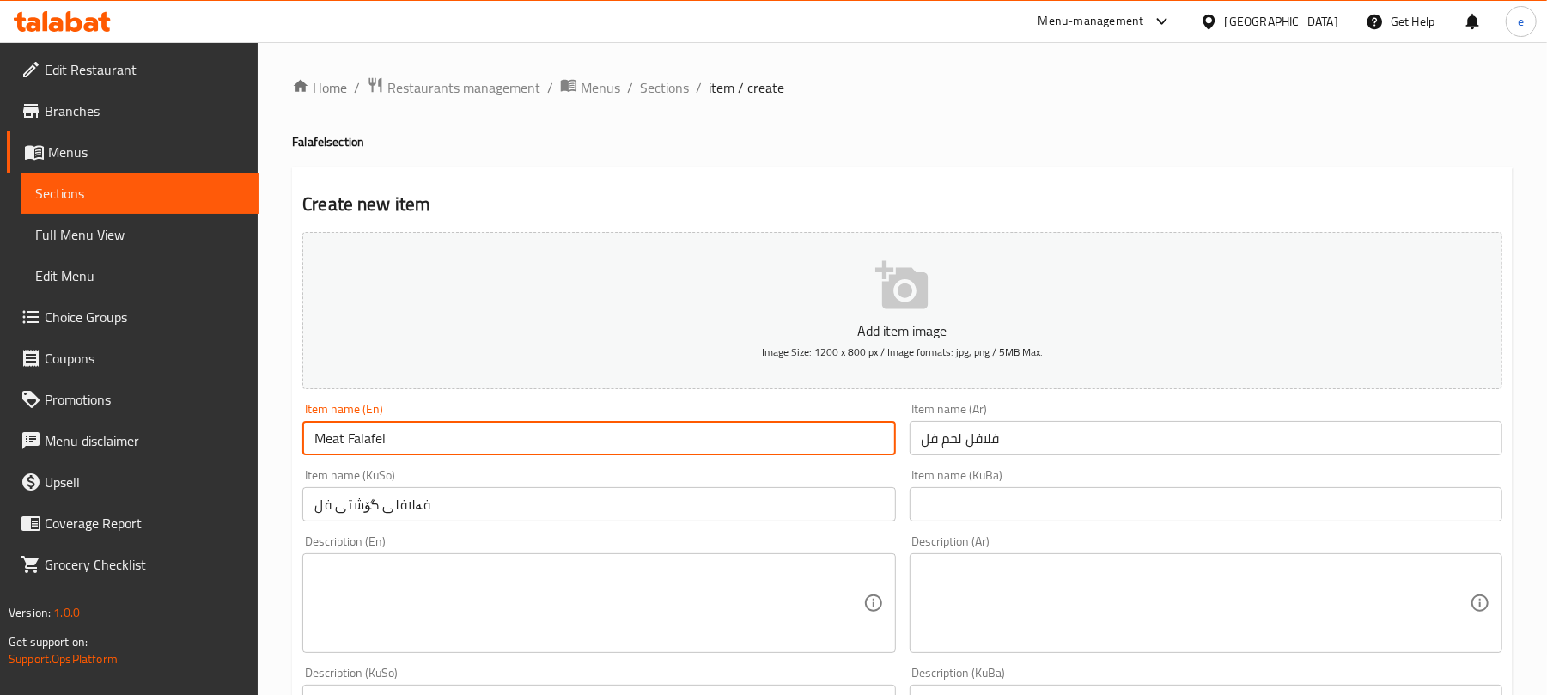
type input "Meat Falafel"
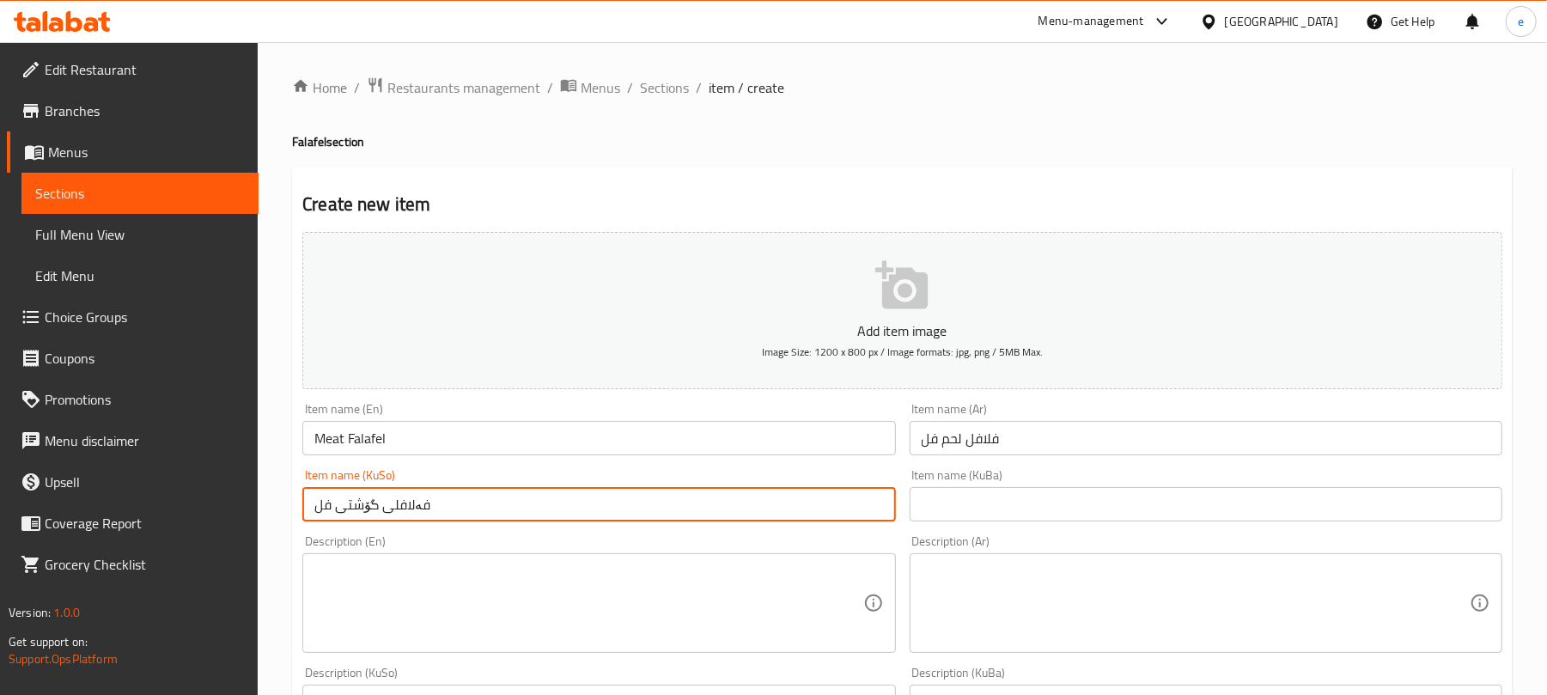
click at [323, 509] on input "فەلافلی گۆشتی فل" at bounding box center [598, 504] width 593 height 34
type input "فەلافلی گۆشت"
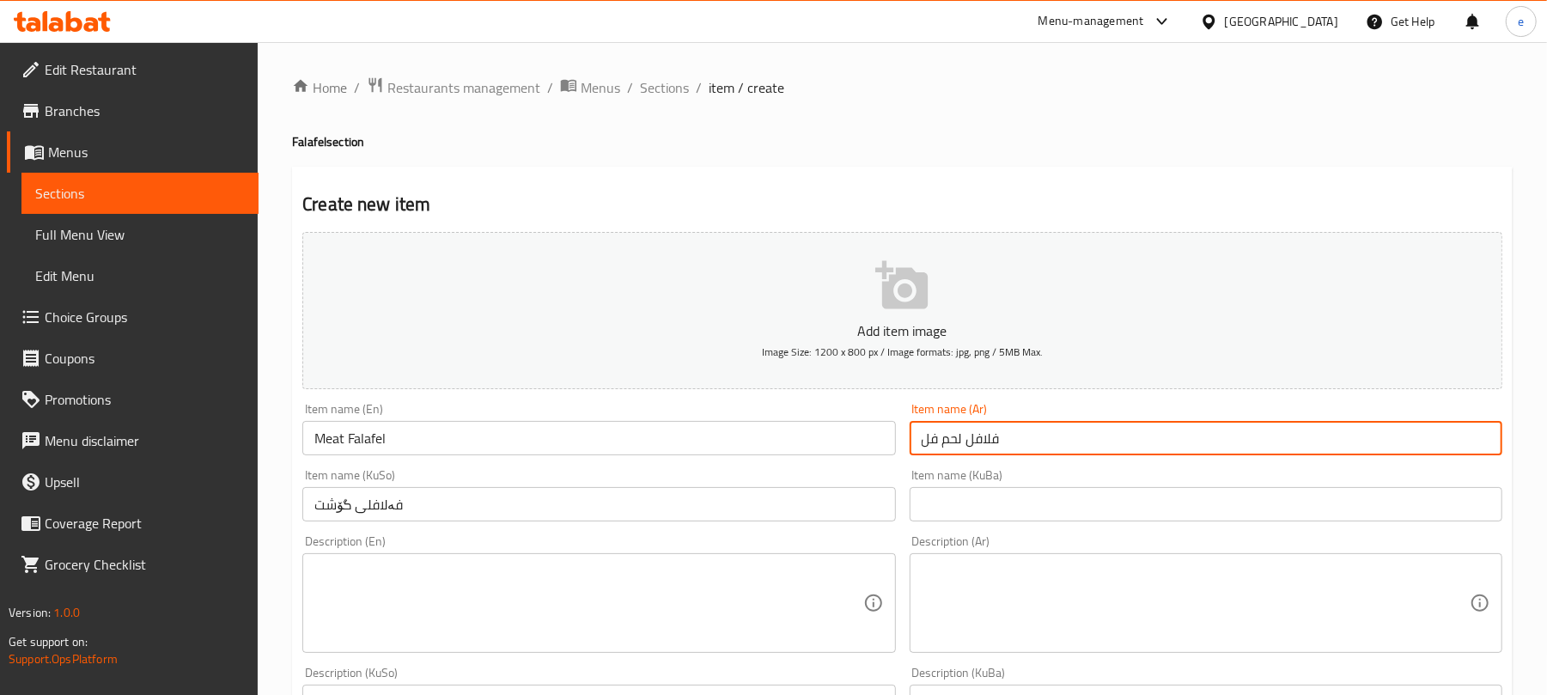
click at [936, 438] on input "فلافل لحم فل" at bounding box center [1206, 438] width 593 height 34
type input "فلافل لحم"
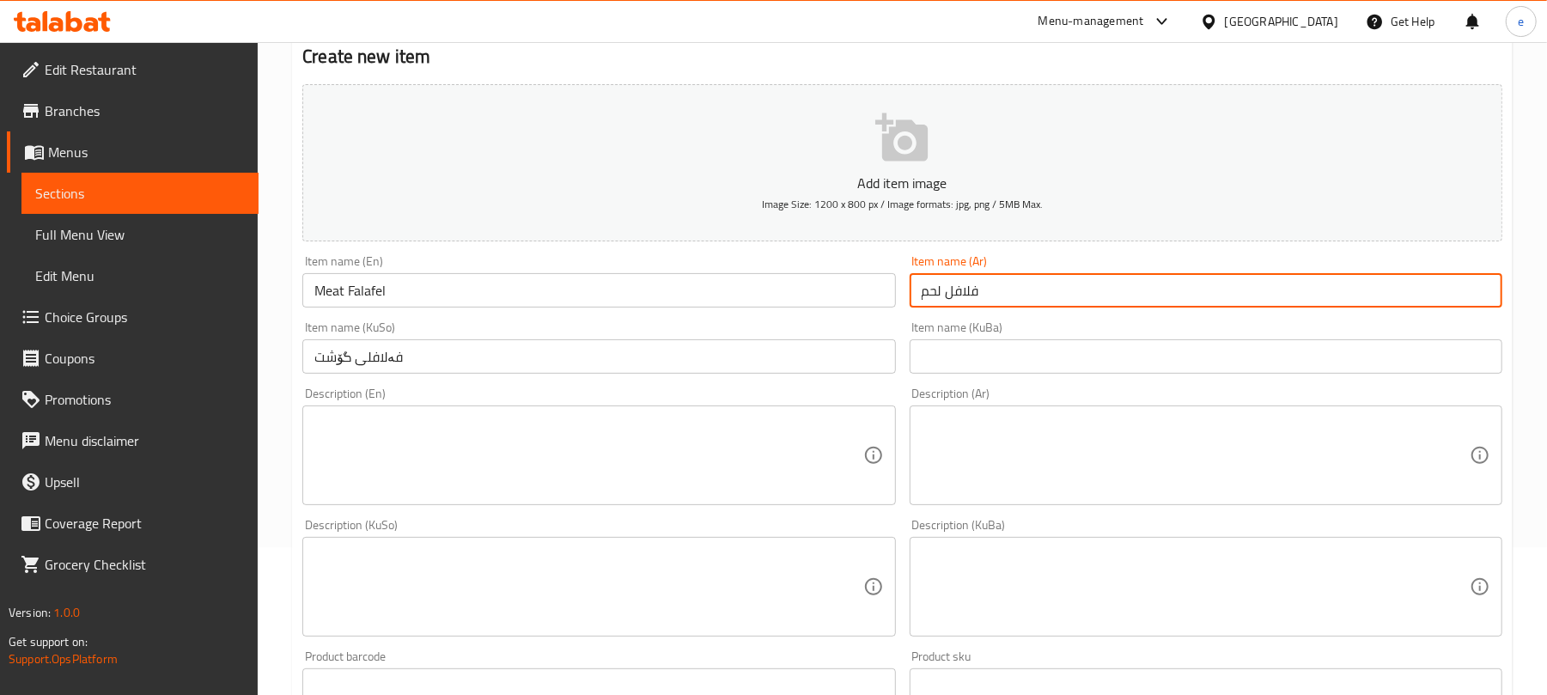
scroll to position [229, 0]
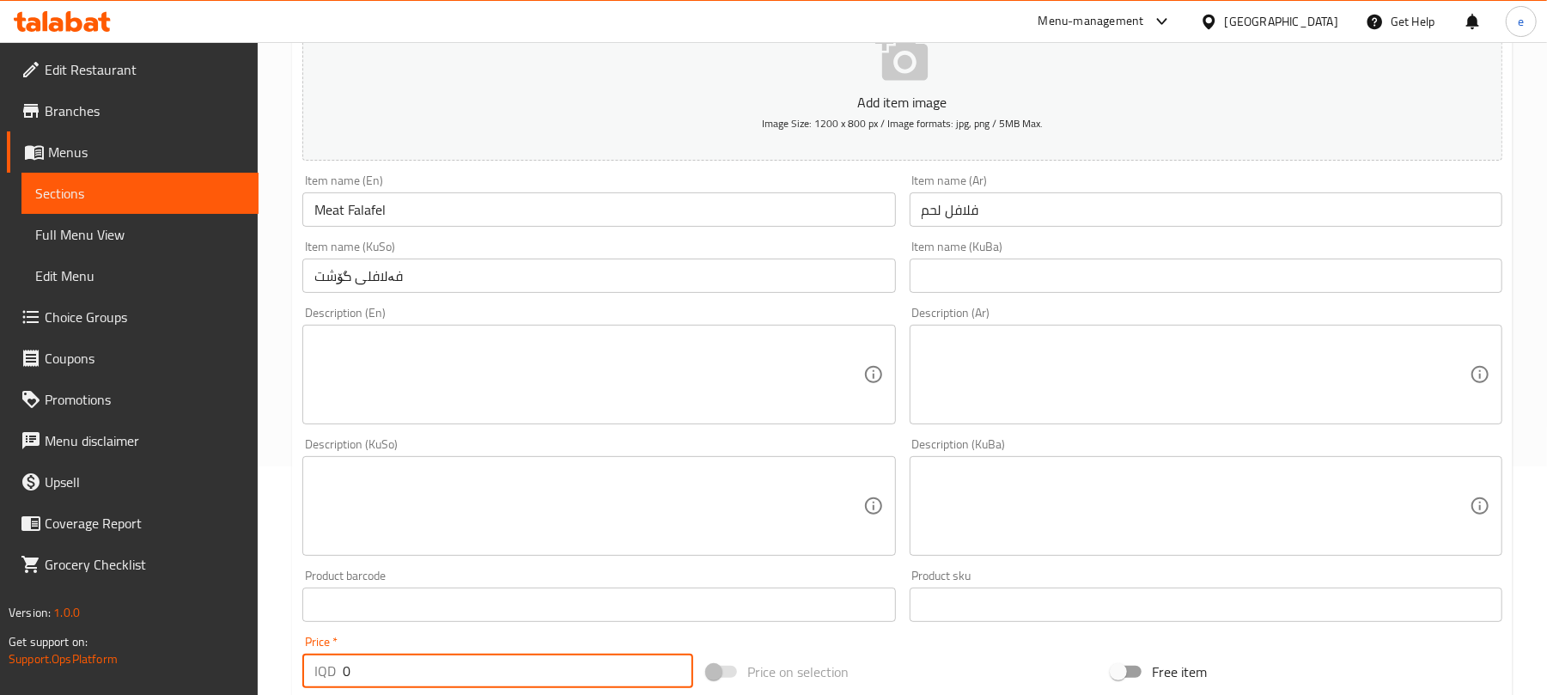
drag, startPoint x: 359, startPoint y: 671, endPoint x: 330, endPoint y: 671, distance: 29.2
click at [332, 671] on div "IQD 0 Price *" at bounding box center [497, 671] width 391 height 34
paste input "150"
type input "1500"
click at [1235, 416] on textarea at bounding box center [1196, 375] width 548 height 82
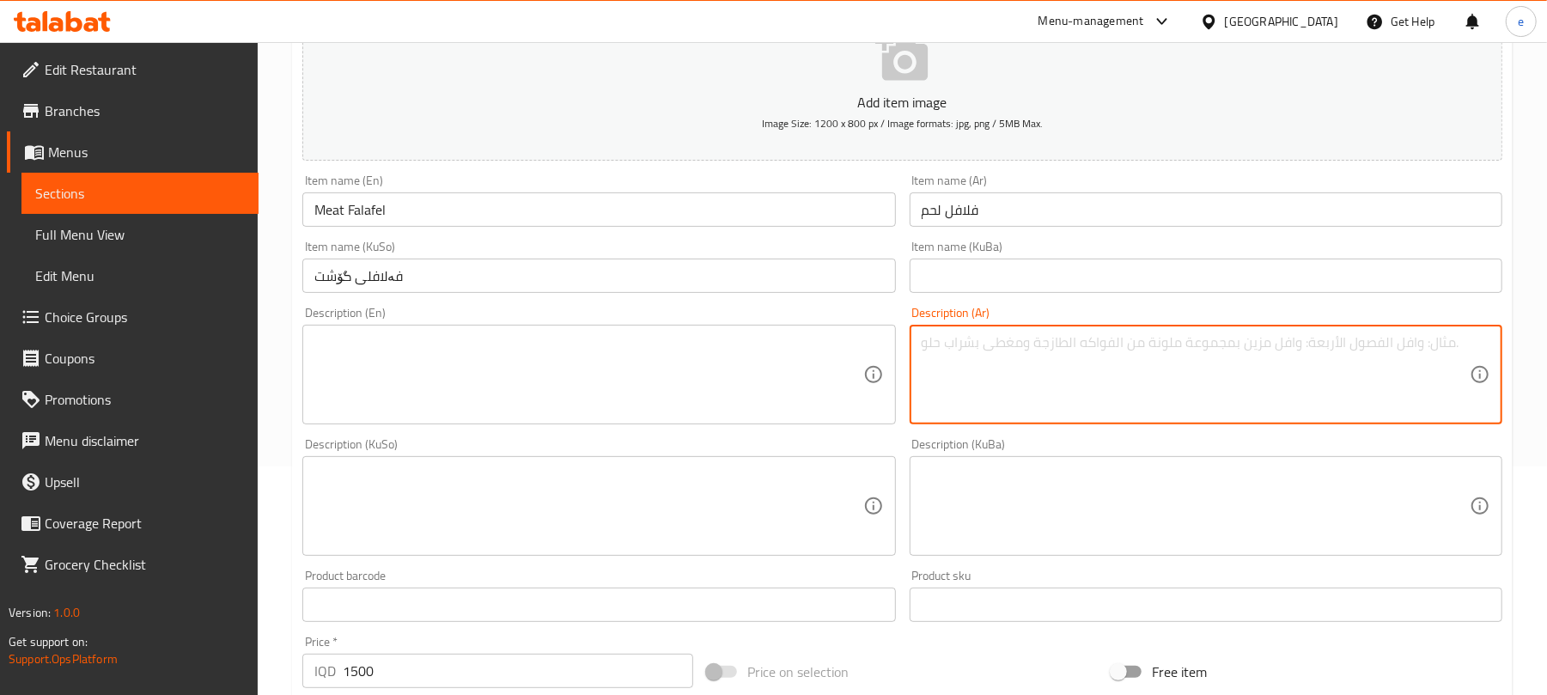
paste textarea "صمون حجري، فلافل بالسمسم ولحم، خس، طماطم وصلصة"
type textarea "صمون حجري، فلافل بالسمسم ولحم، خس، طماطم وصلصة"
click at [513, 369] on textarea at bounding box center [588, 375] width 548 height 82
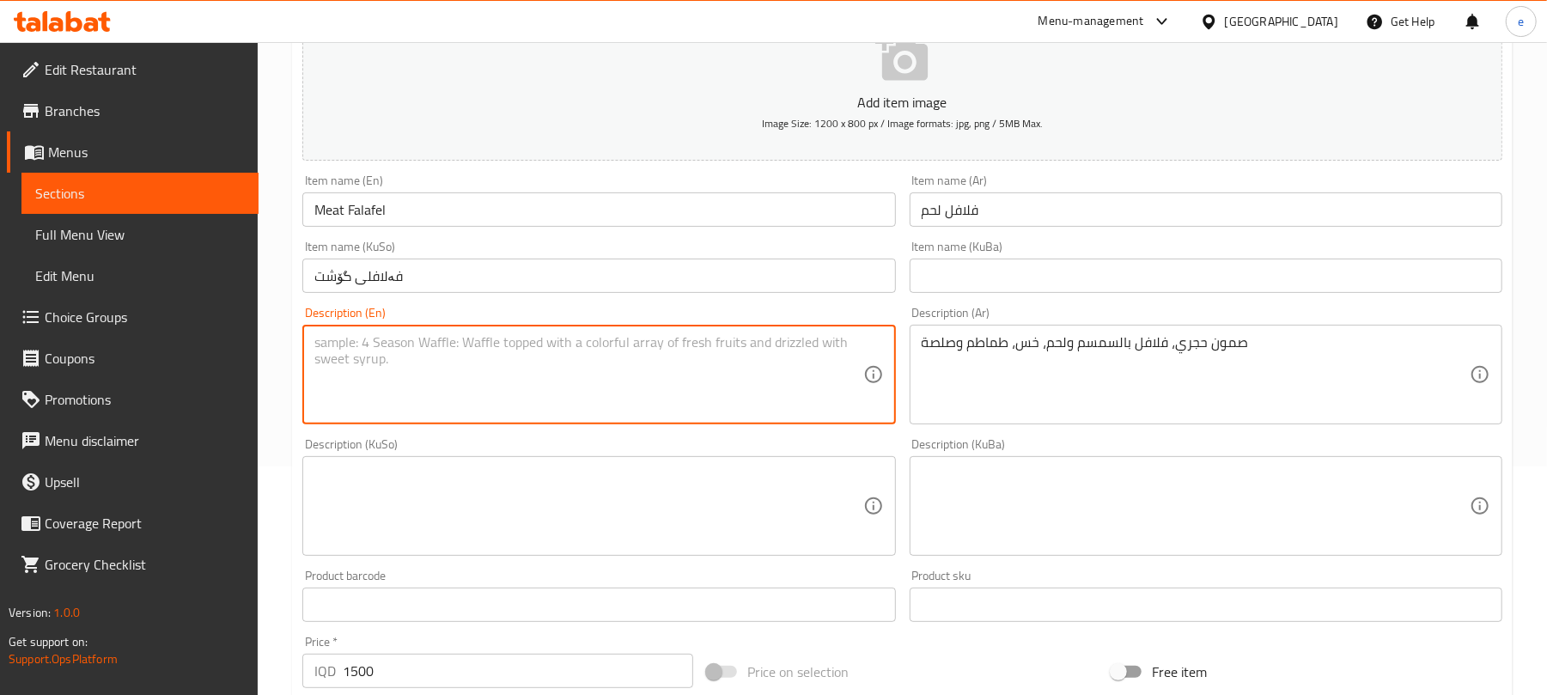
paste textarea "[PERSON_NAME], falafel with sesame and meat, lettuce, tomatoes and sauce"
type textarea "[PERSON_NAME], falafel with sesame and meat, lettuce, tomatoes and sauce"
click at [627, 490] on textarea at bounding box center [588, 507] width 548 height 82
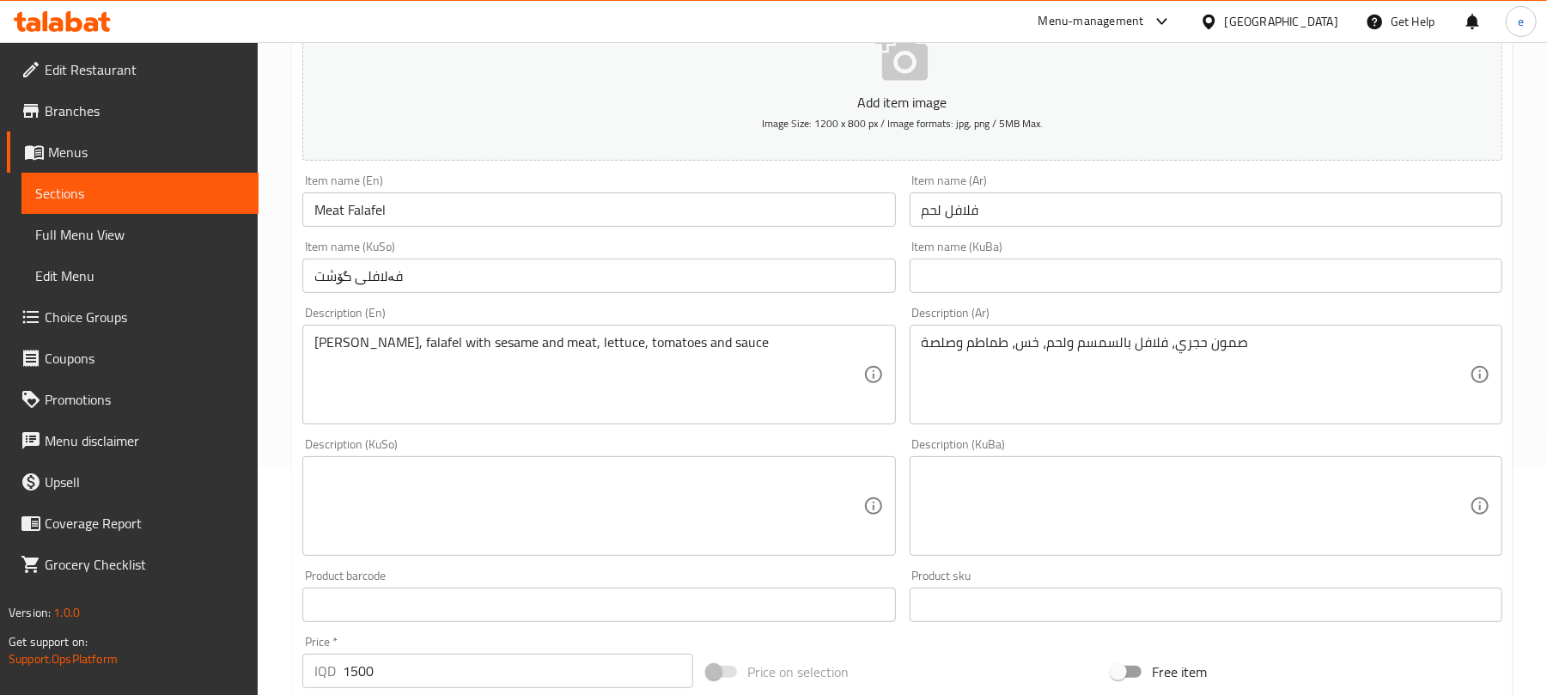
click at [790, 500] on textarea at bounding box center [588, 507] width 548 height 82
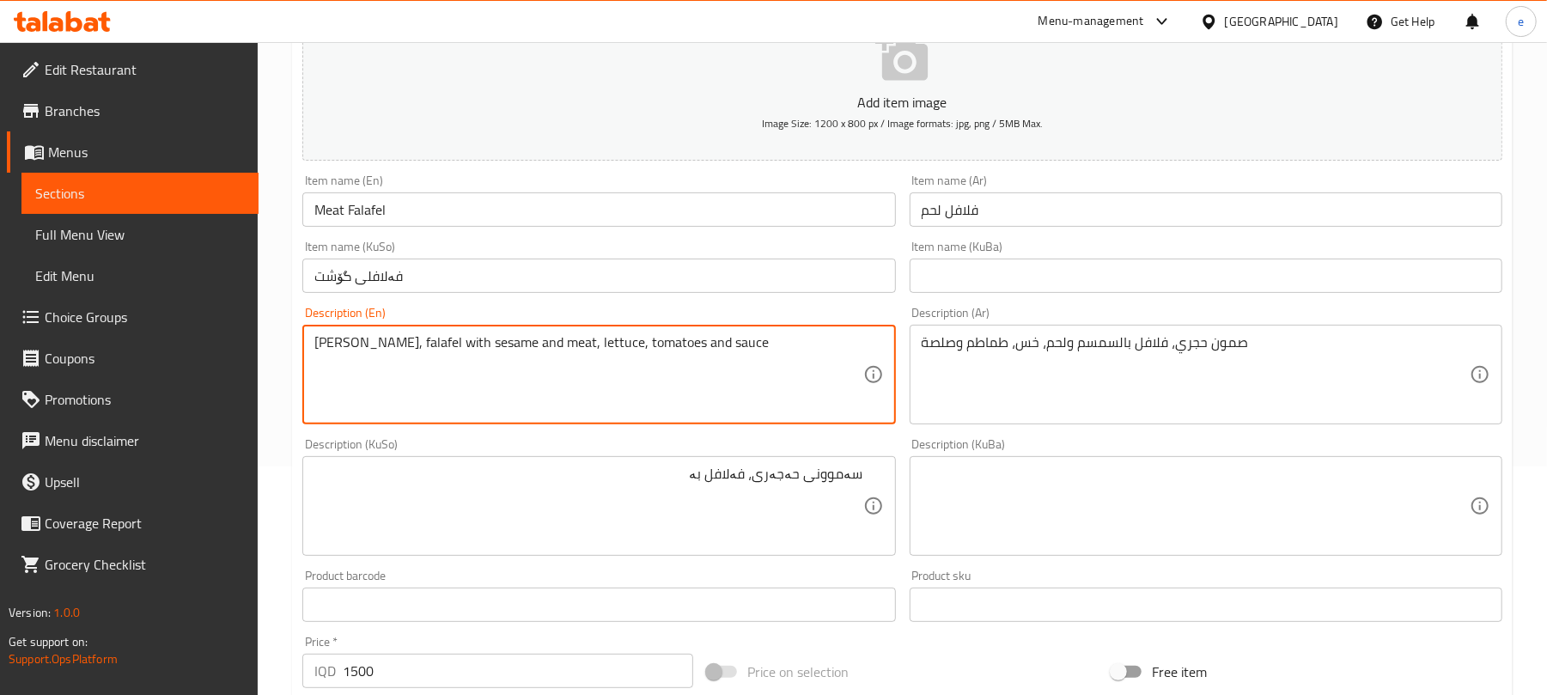
click at [488, 369] on textarea "[PERSON_NAME], falafel with sesame and meat, lettuce, tomatoes and sauce" at bounding box center [588, 375] width 548 height 82
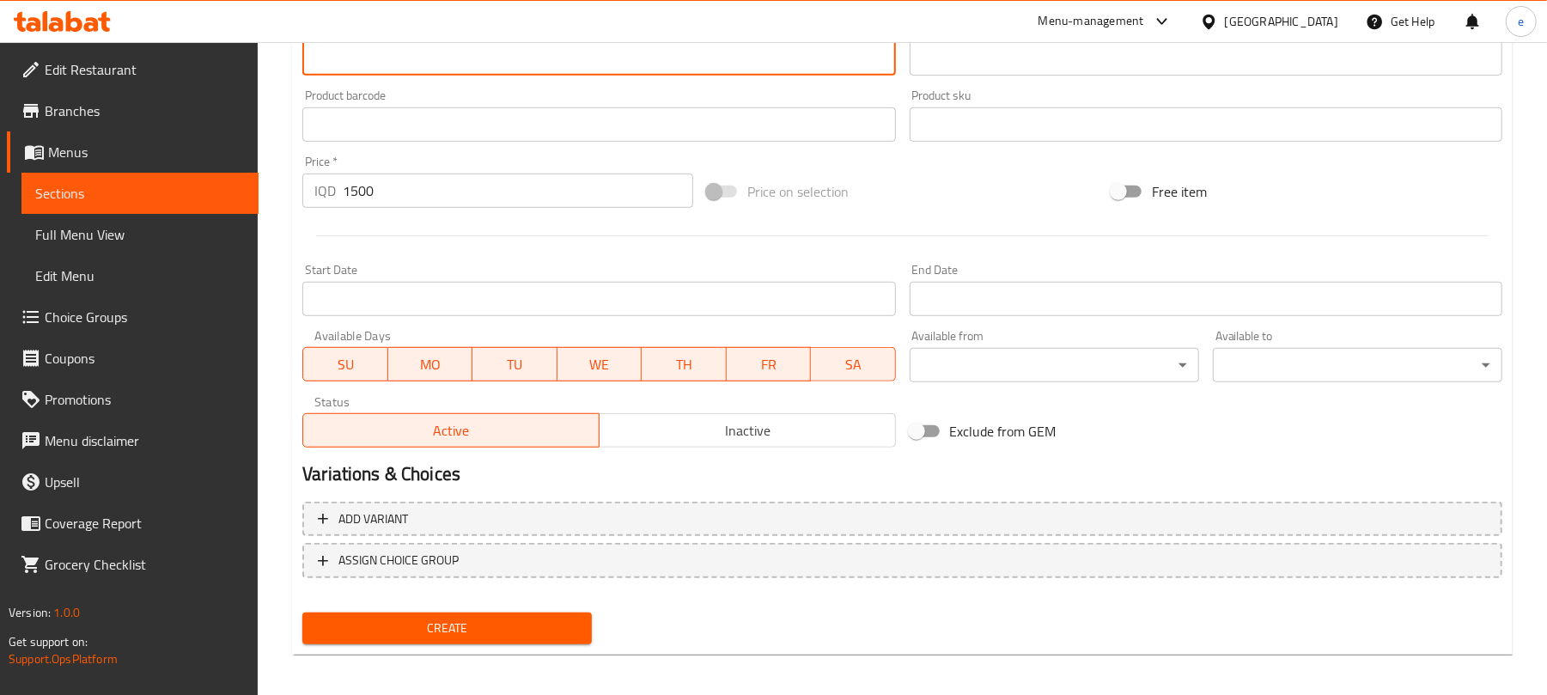
scroll to position [716, 0]
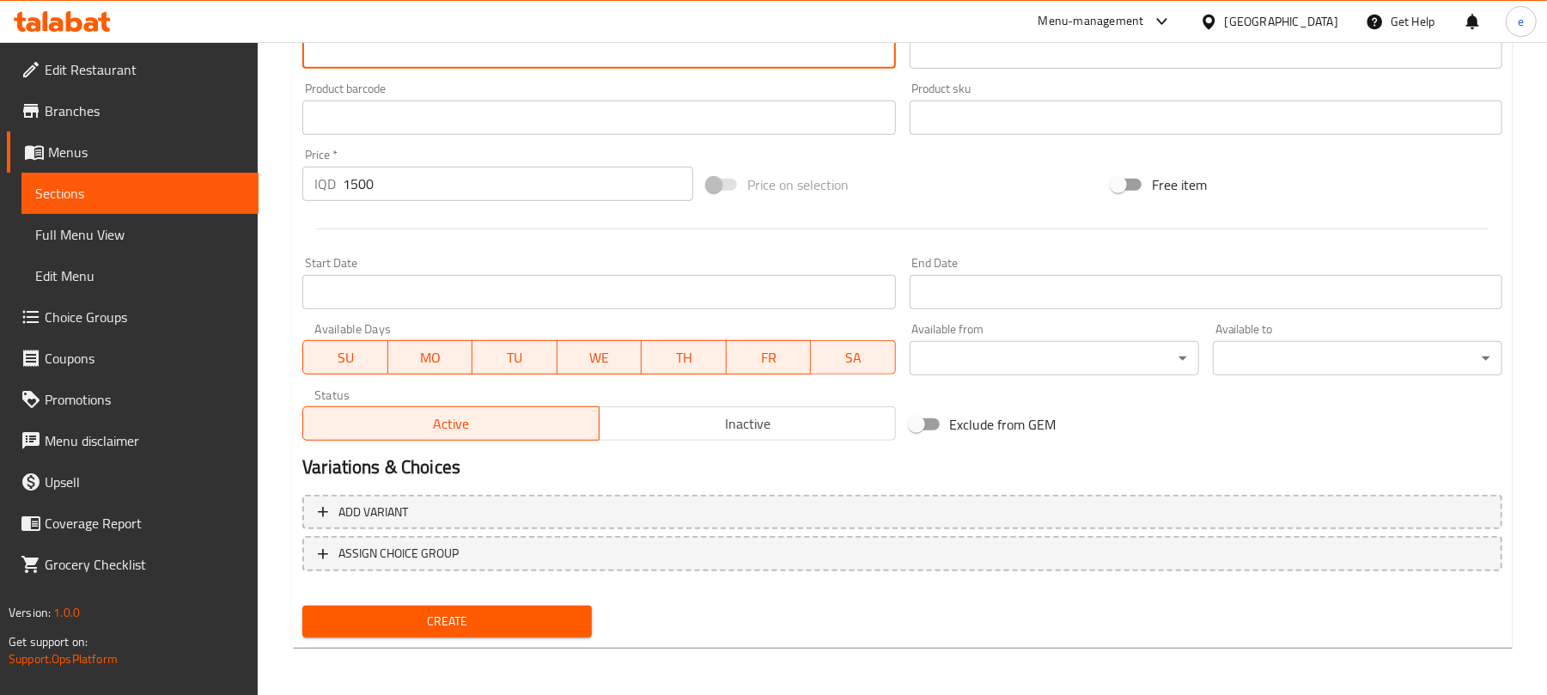
type textarea "سەموونی حەجەری، فەلافل بە کونجی و گۆشت، کاهو، تەماتە و سۆس"
click at [486, 620] on span "Create" at bounding box center [447, 621] width 262 height 21
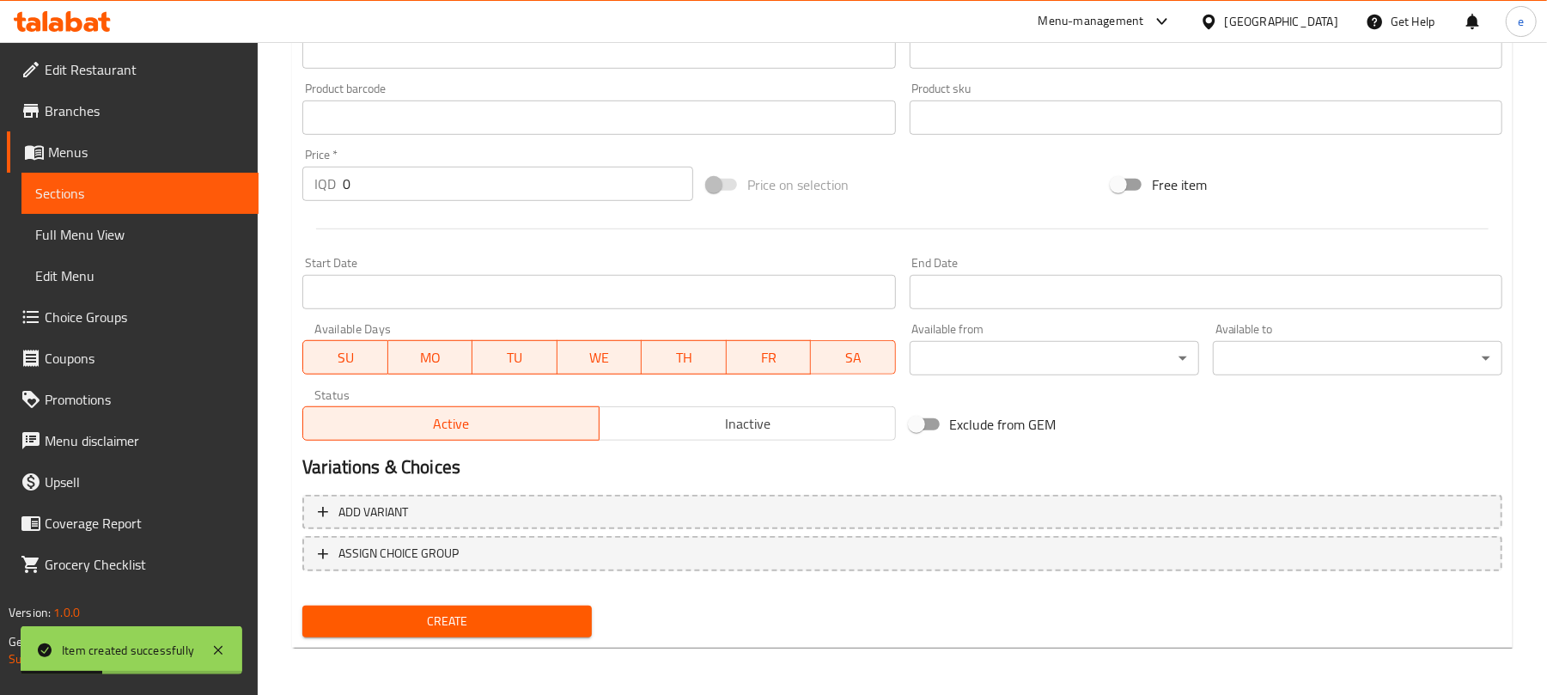
click at [300, 190] on div "Price   * IQD 0 Price *" at bounding box center [498, 175] width 405 height 66
drag, startPoint x: 461, startPoint y: 174, endPoint x: 278, endPoint y: 182, distance: 183.2
click at [278, 182] on div "Home / Restaurants management / Menus / Sections / item / create Falafel sectio…" at bounding box center [902, 10] width 1289 height 1369
paste input "150"
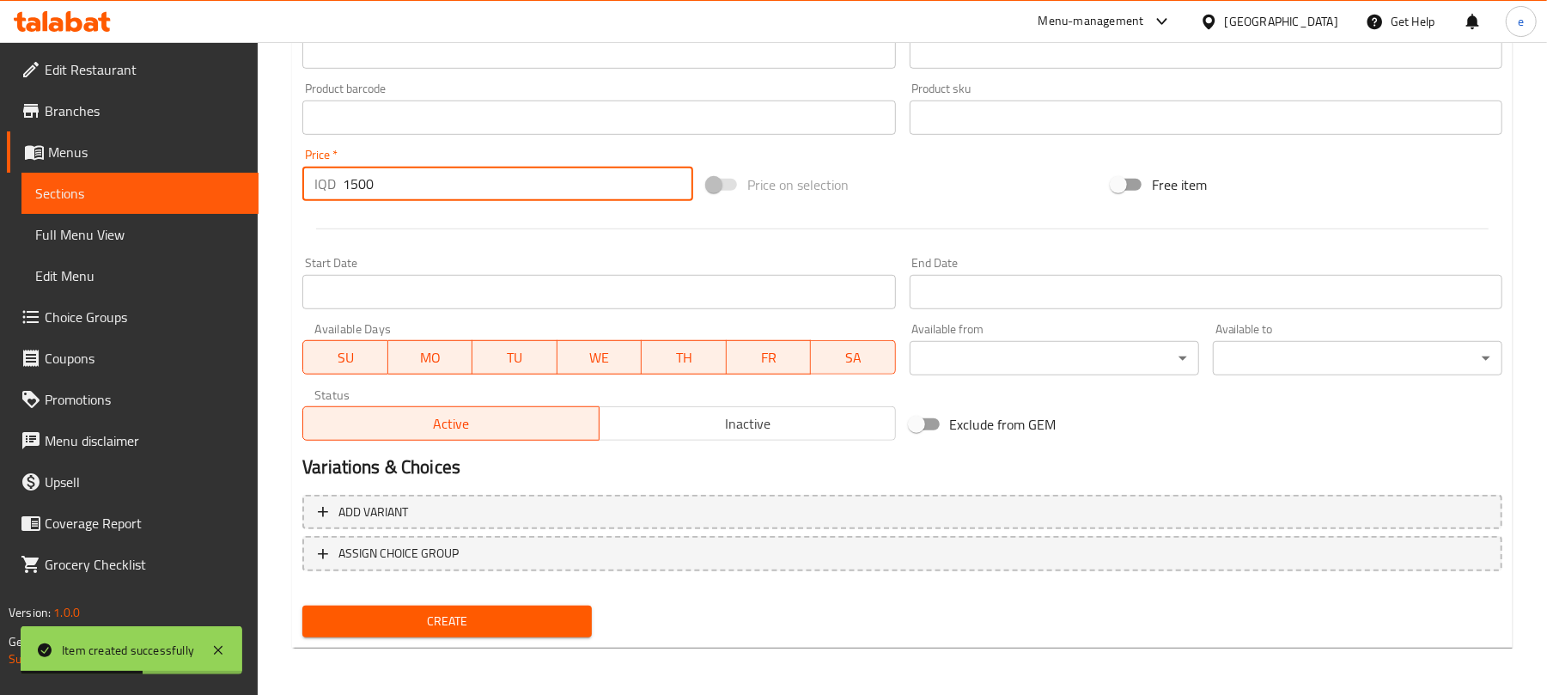
type input "1500"
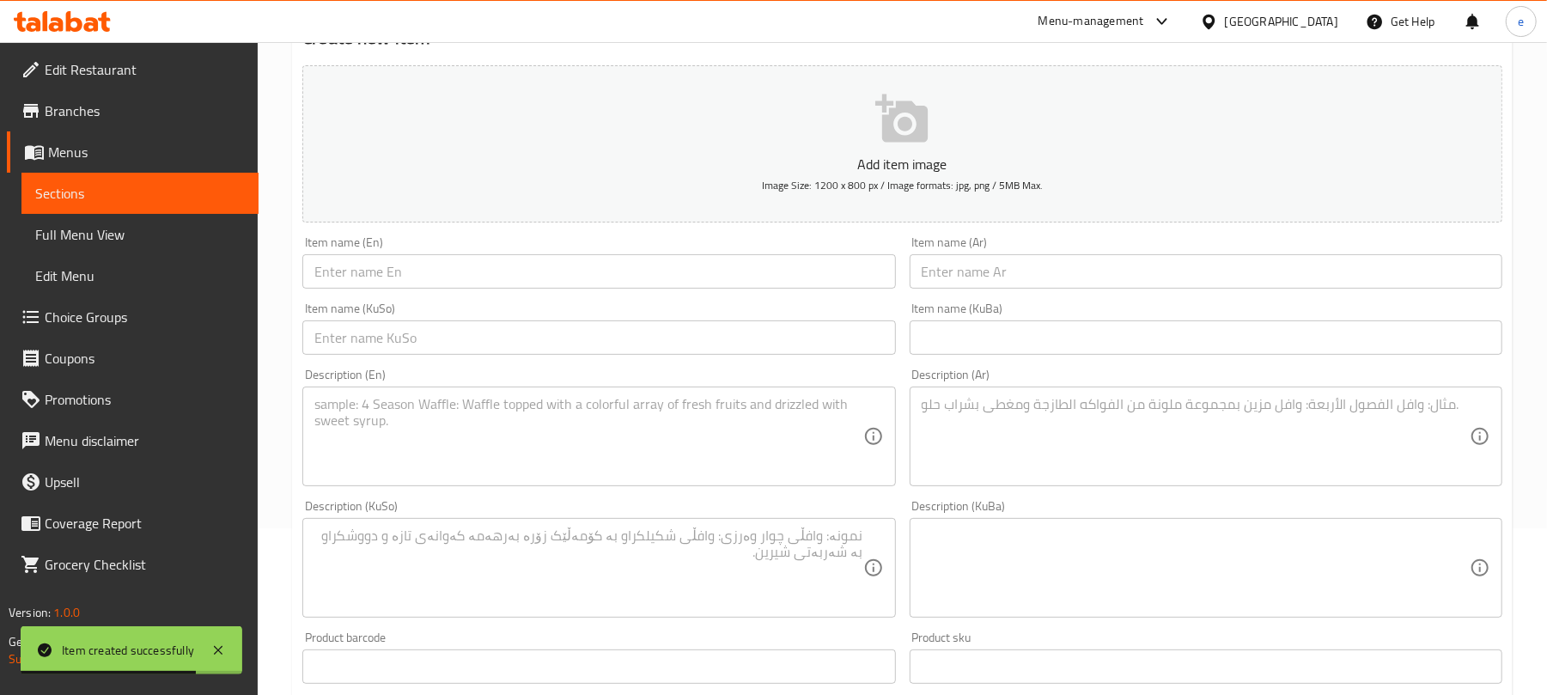
scroll to position [28, 0]
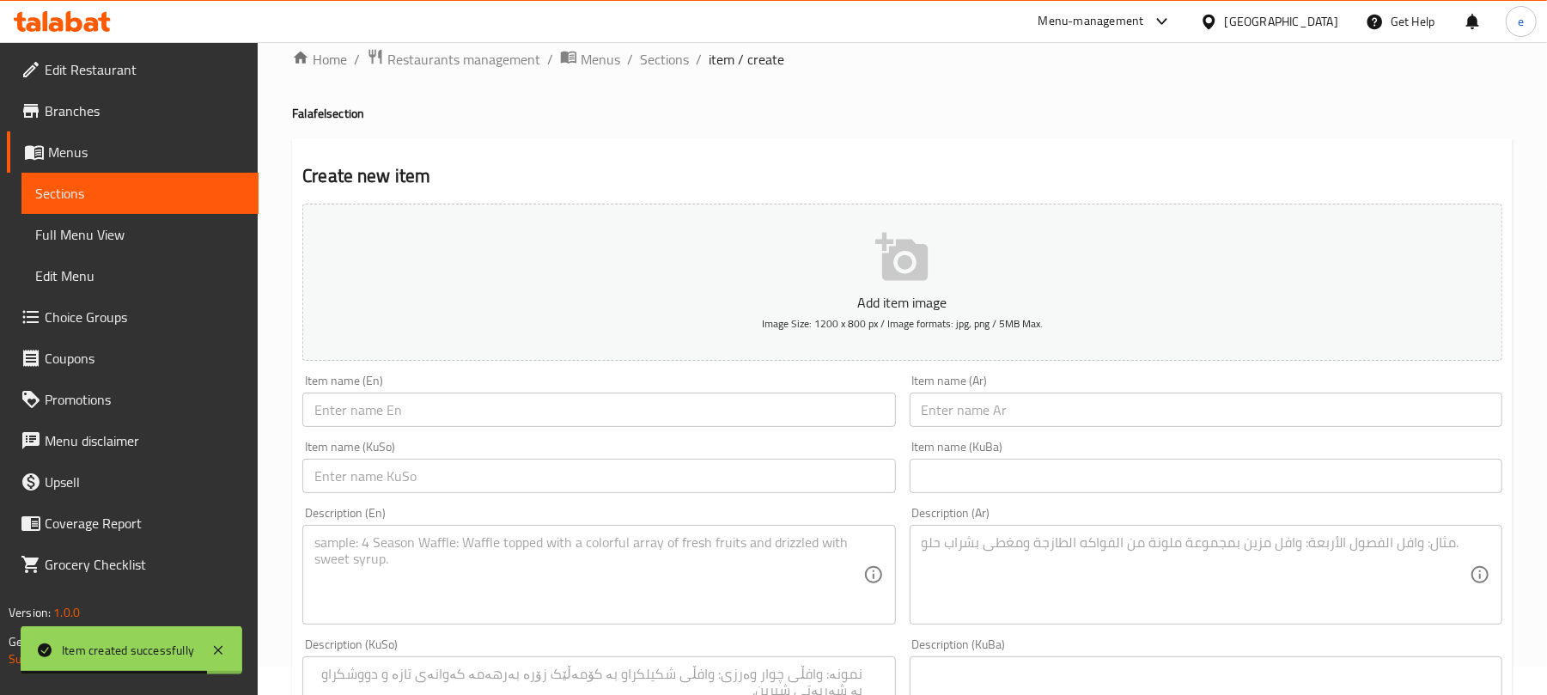
click at [1050, 419] on input "text" at bounding box center [1206, 410] width 593 height 34
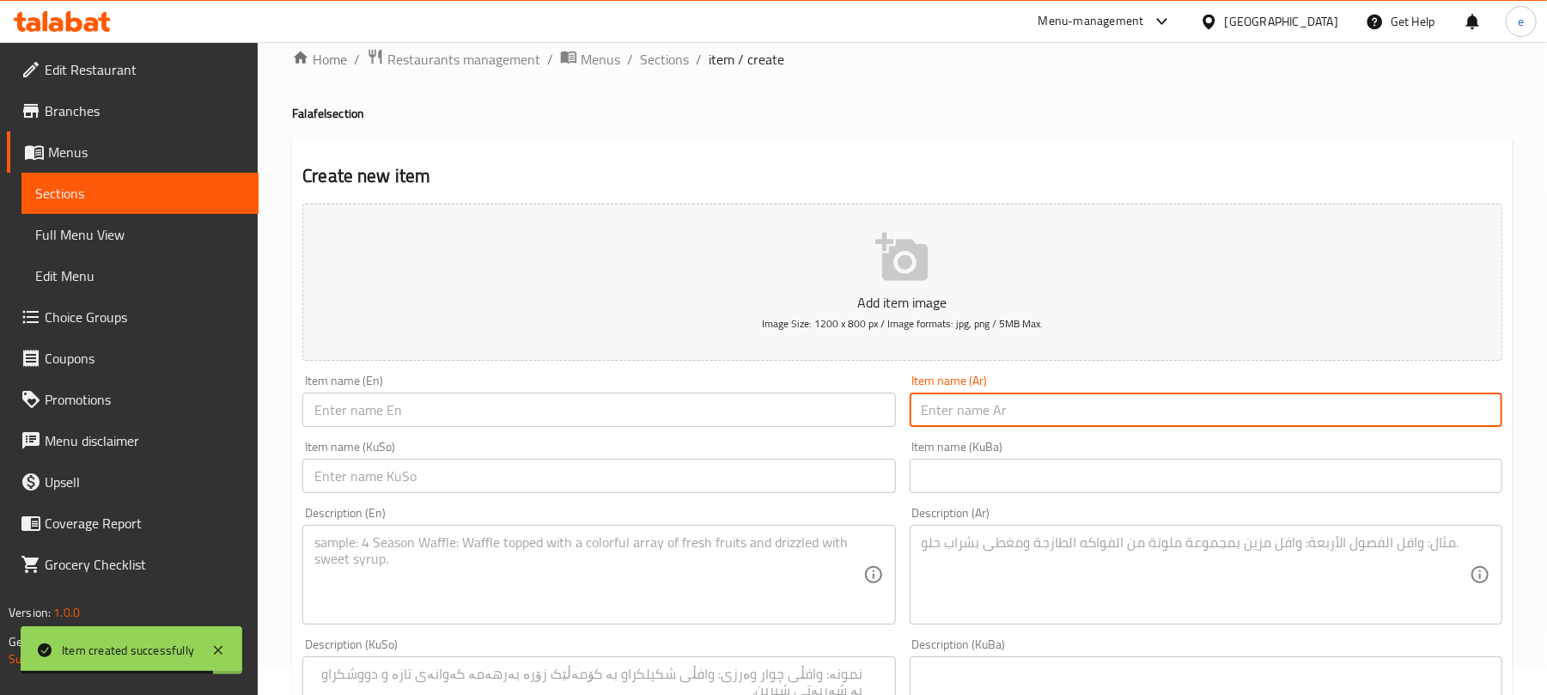
paste input "فلافل لحم"
type input "فلافل لحم"
click at [709, 410] on input "text" at bounding box center [598, 410] width 593 height 34
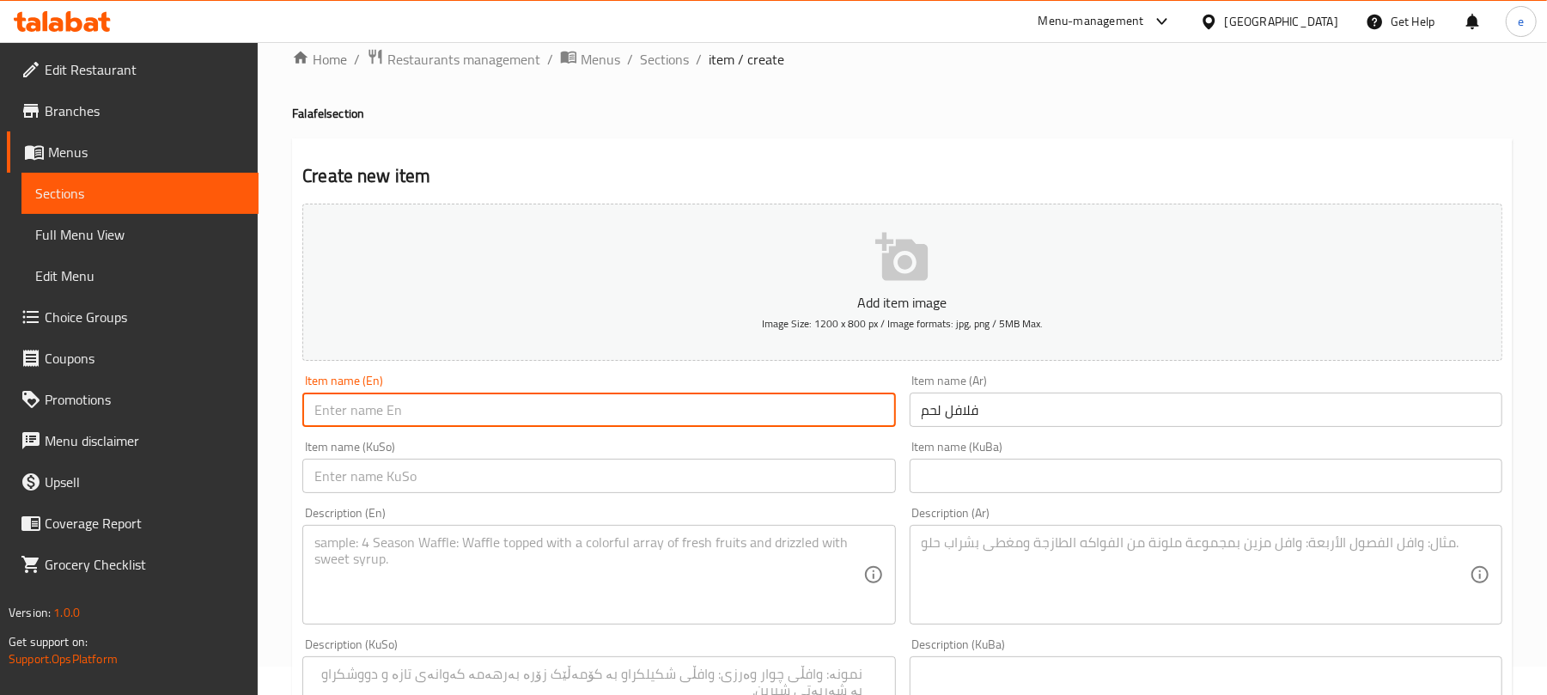
paste input "Meat Falafel"
type input "Meat Falafel"
click at [677, 478] on input "text" at bounding box center [598, 476] width 593 height 34
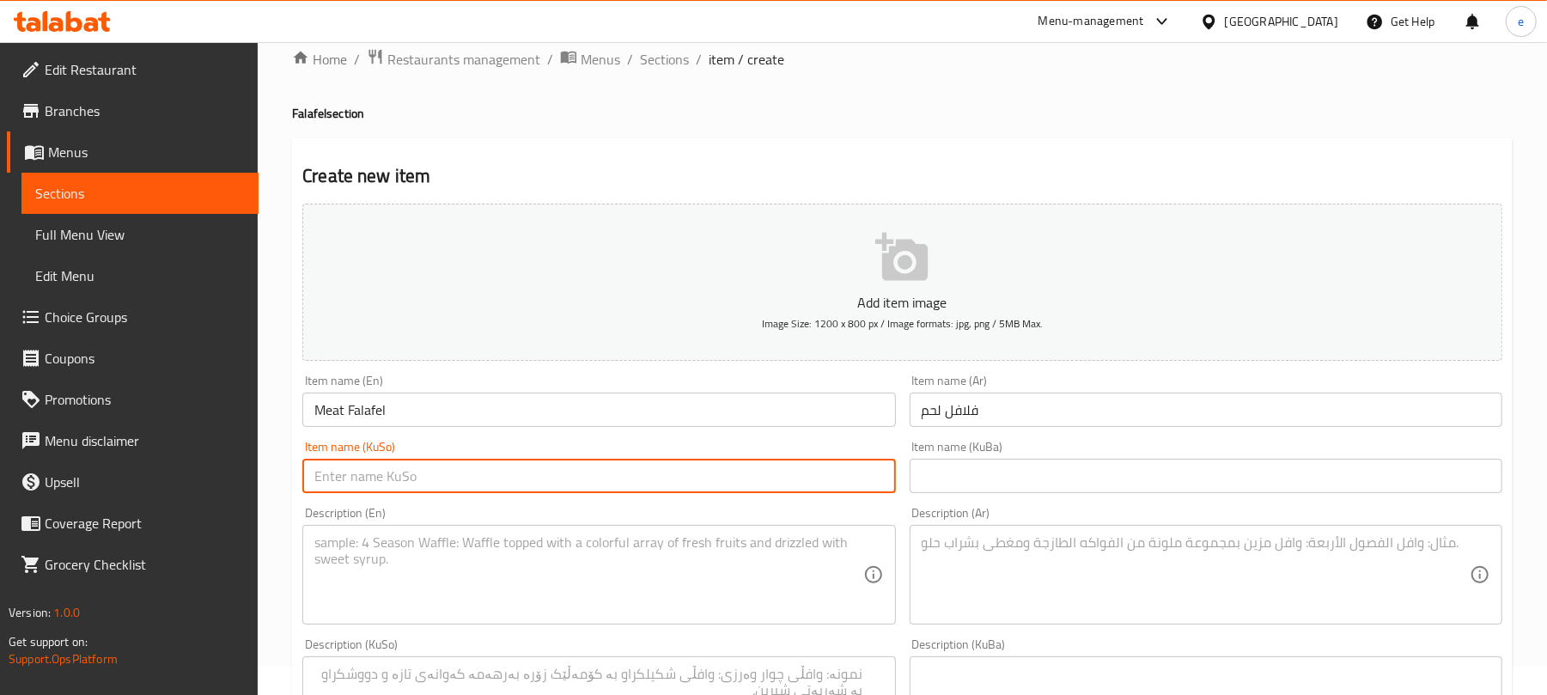
paste input "فەلافلی گۆشت"
click at [505, 488] on input "فەلافلی گۆشت" at bounding box center [598, 476] width 593 height 34
type input "فەلافلی گۆشت"
click at [928, 414] on input "فلافل لحم" at bounding box center [1206, 410] width 593 height 34
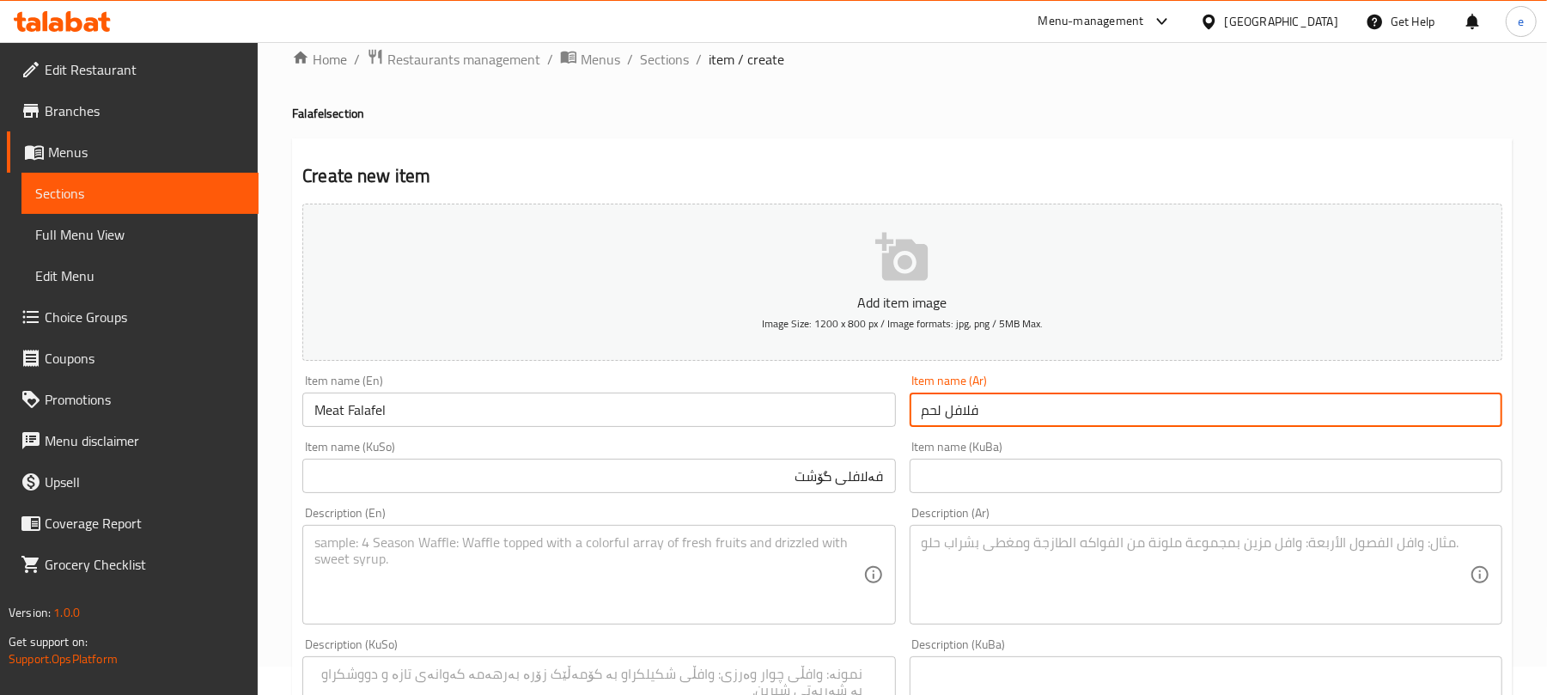
click at [928, 414] on input "فلافل لحم" at bounding box center [1206, 410] width 593 height 34
click at [1039, 405] on input "فلافل لحم" at bounding box center [1206, 410] width 593 height 34
click at [1436, 414] on input "فلافل لحم" at bounding box center [1206, 410] width 593 height 34
type input "فلافل دجاج"
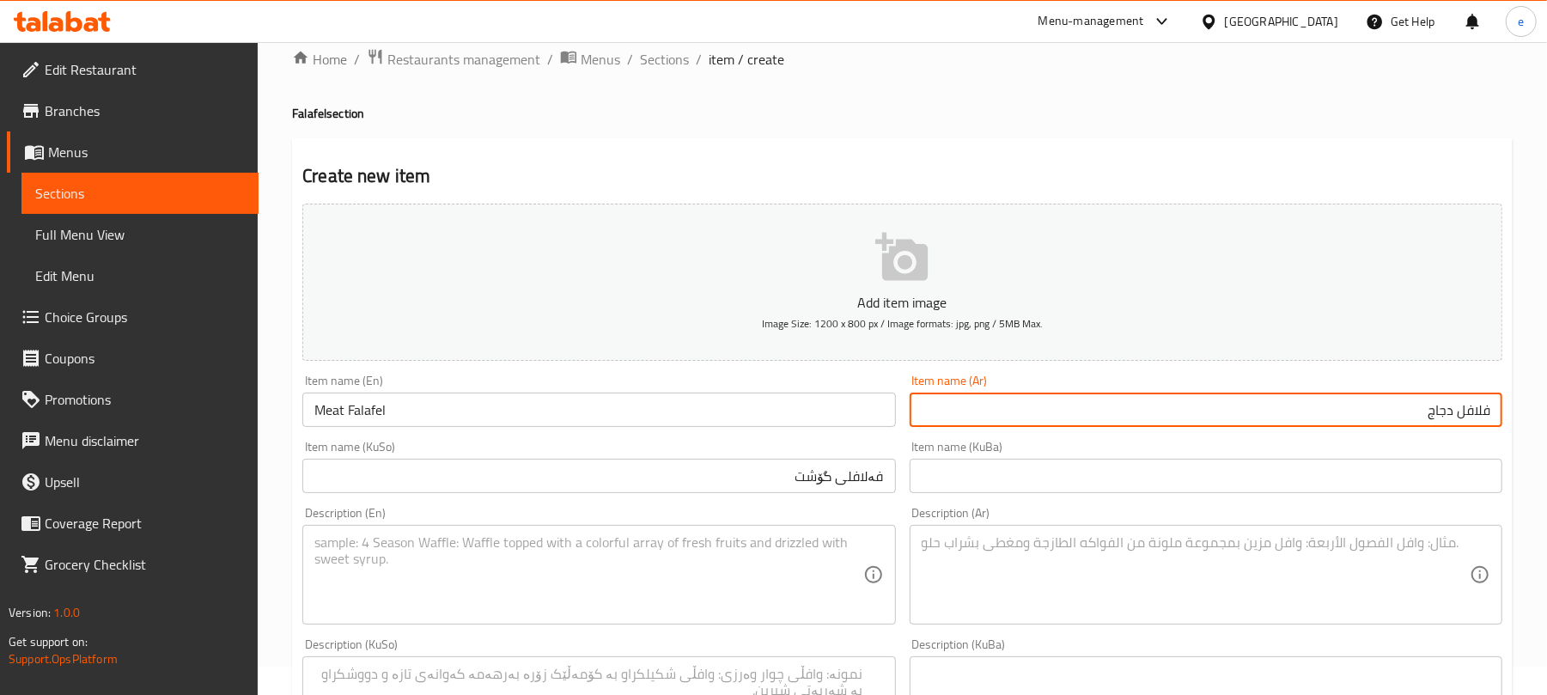
click at [805, 475] on input "فەلافلی گۆشت" at bounding box center [598, 476] width 593 height 34
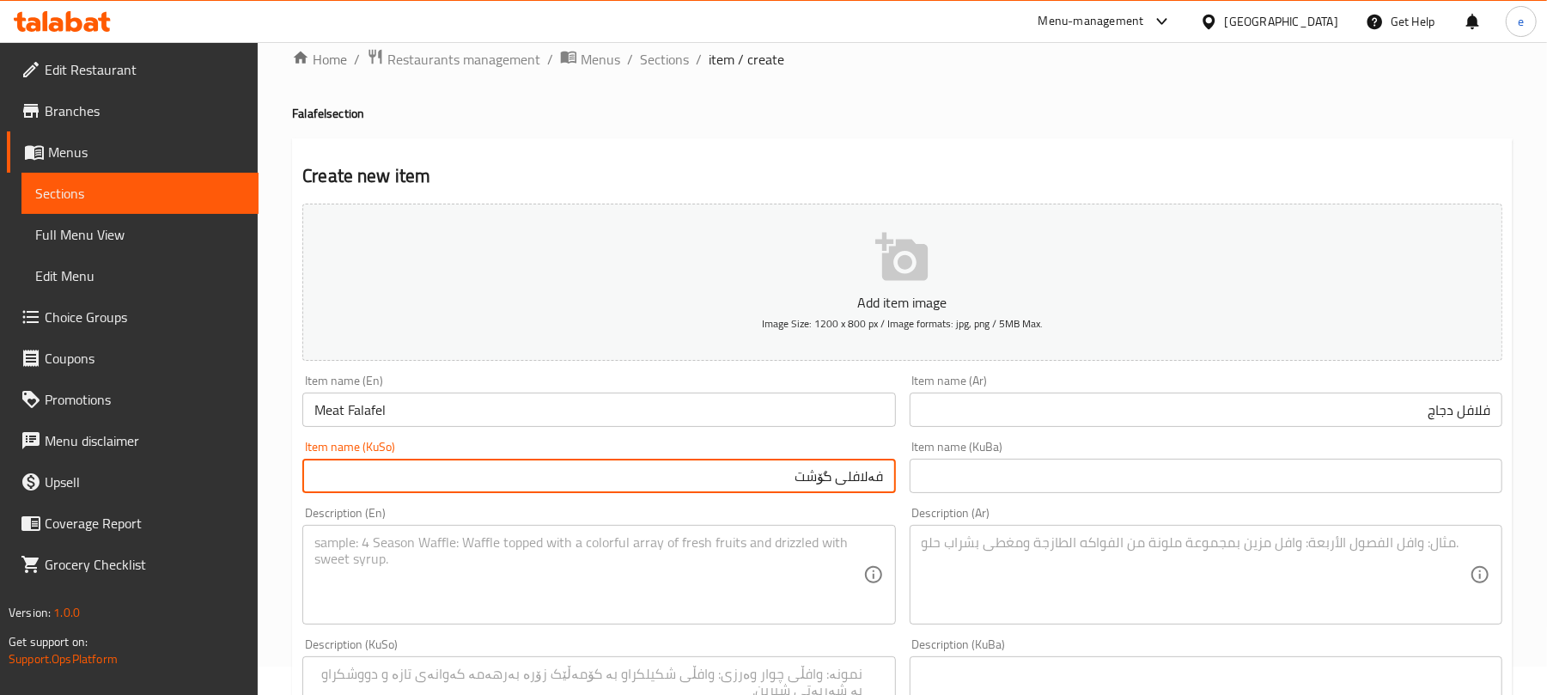
click at [805, 475] on input "فەلافلی گۆشت" at bounding box center [598, 476] width 593 height 34
type input "فەلافلی مریشک"
click at [327, 414] on input "Meat Falafel" at bounding box center [598, 410] width 593 height 34
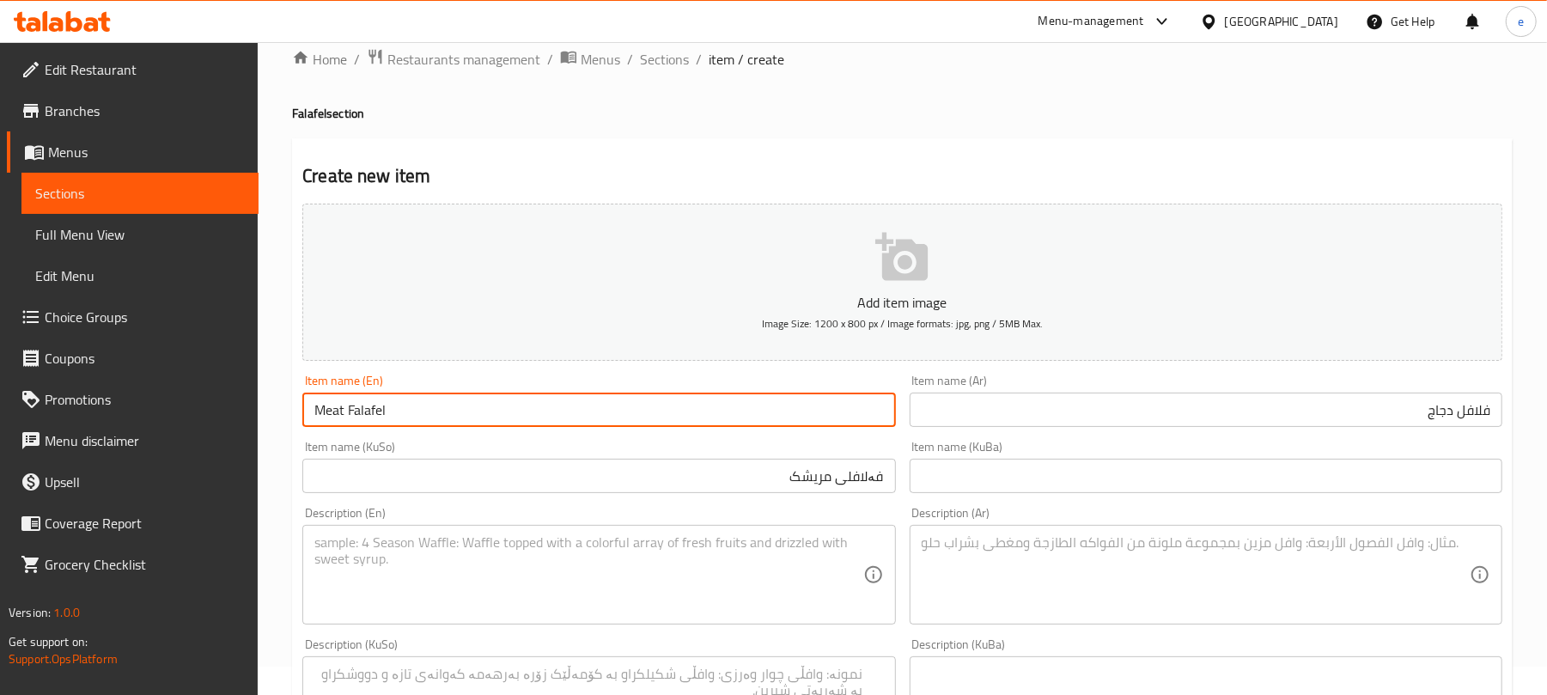
click at [327, 414] on input "Meat Falafel" at bounding box center [598, 410] width 593 height 34
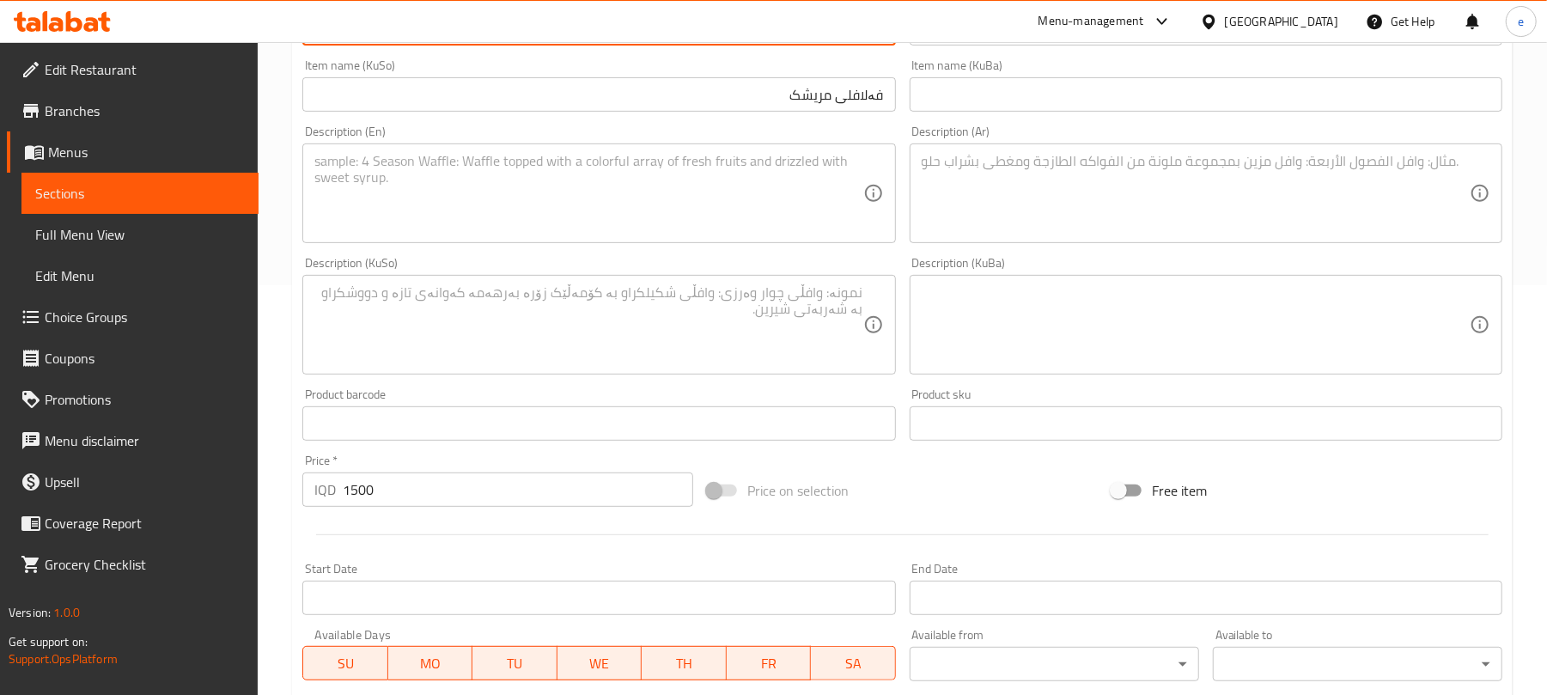
scroll to position [258, 0]
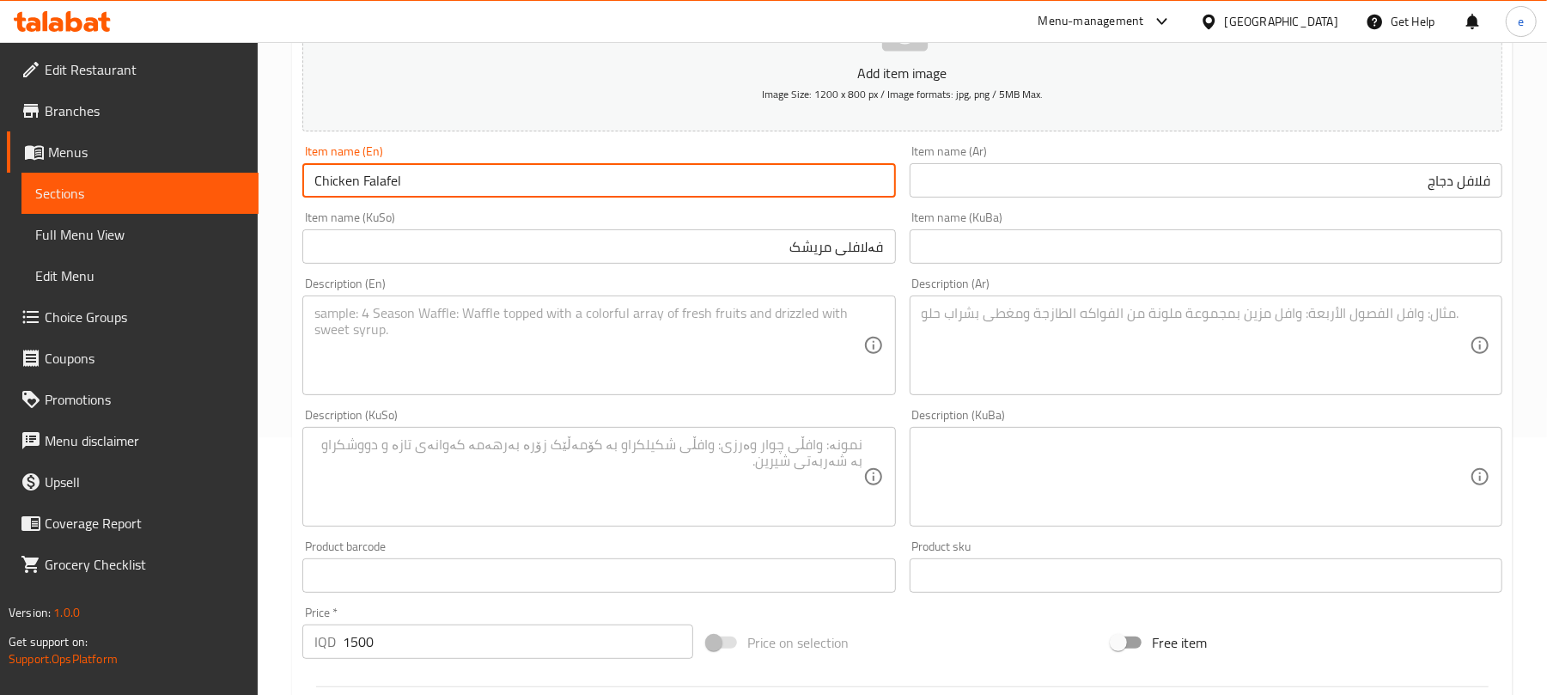
type input "Chicken Falafel"
click at [671, 462] on textarea at bounding box center [588, 477] width 548 height 82
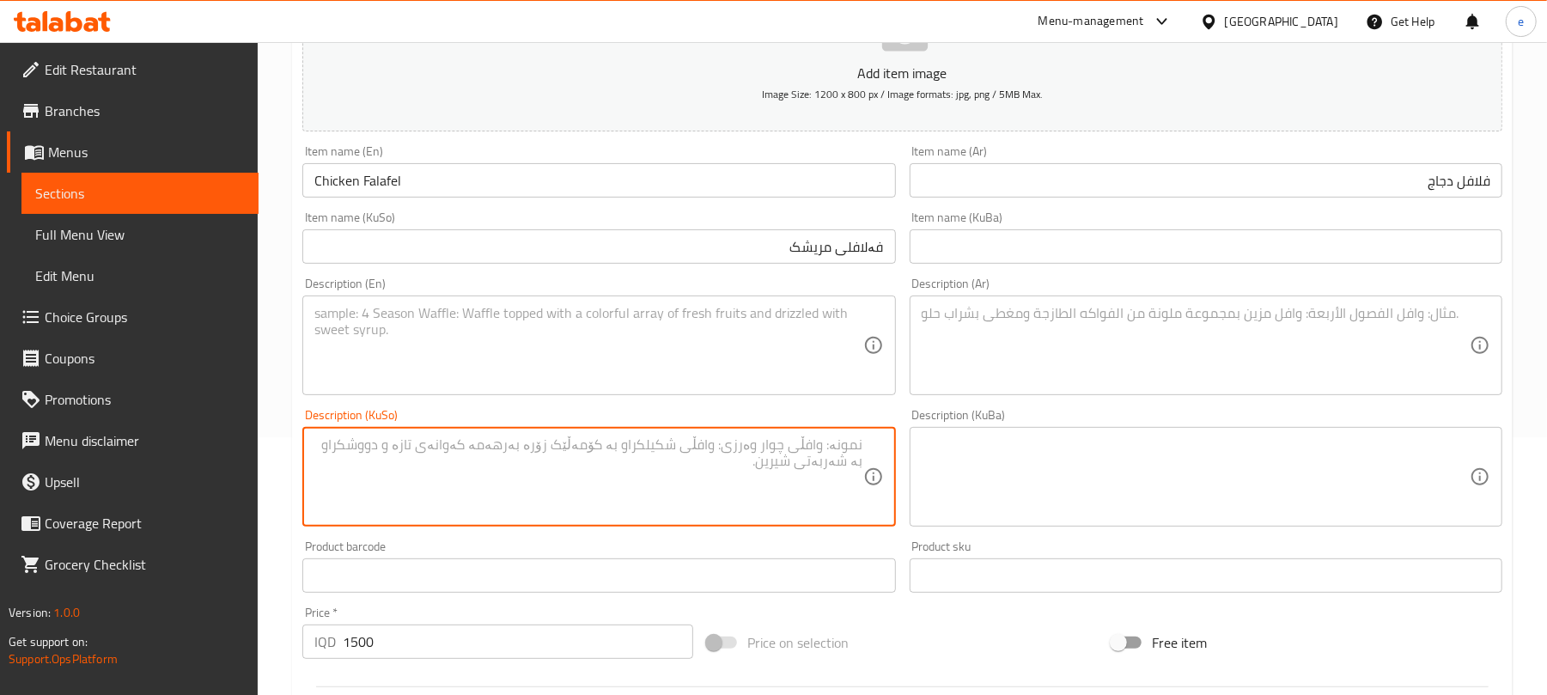
paste textarea "سەموونی حەجەری، فەلافل بە کونجی و گۆشت، کاهو، تەماتە و سۆس"
type textarea "سەموونی حەجەری، فەلافل بە کونجی و گۆشت، کاهو، تەماتە و سۆس"
click at [686, 342] on textarea at bounding box center [588, 346] width 548 height 82
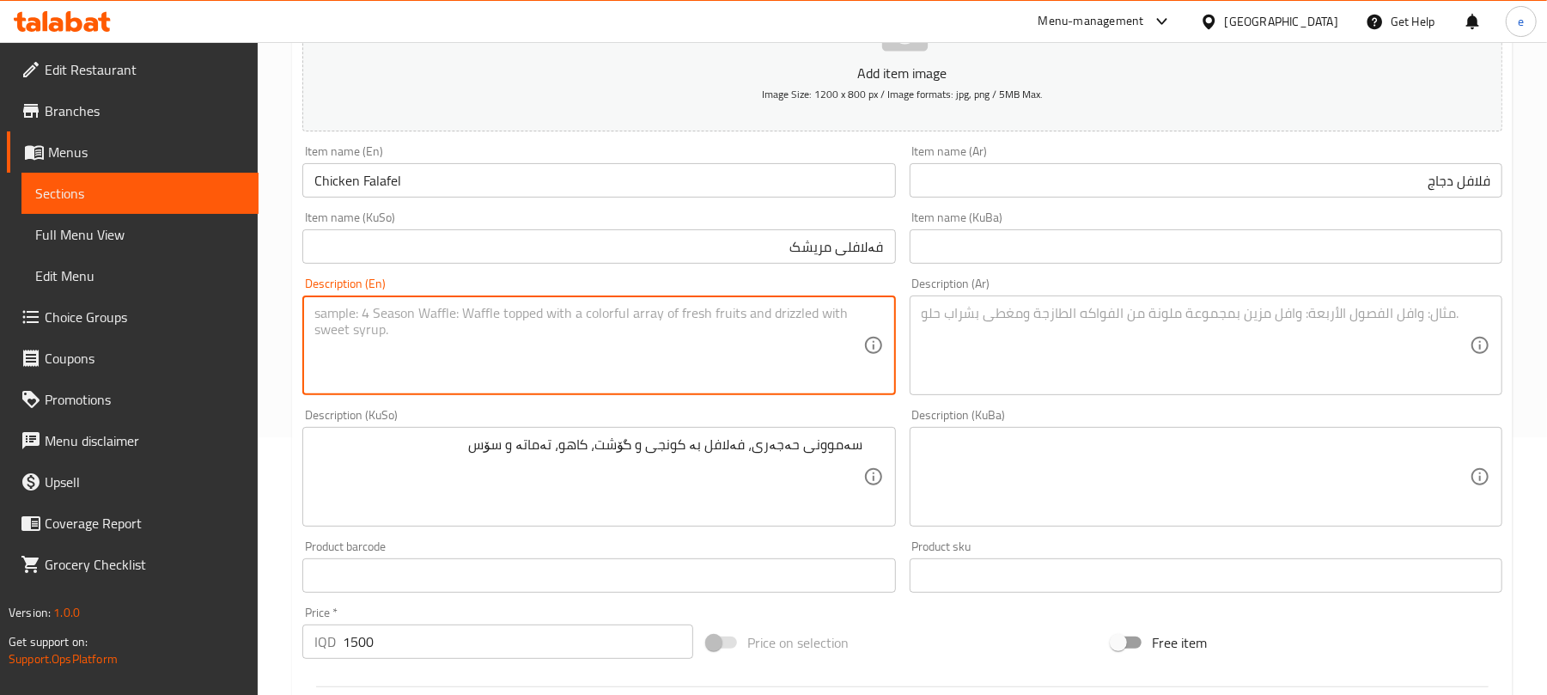
paste textarea "Hajari samoon, falafel with sesame and meat, lettuce, tomatoes and sauce"
type textarea "Hajari samoon, falafel with sesame and meat, lettuce, tomatoes and sauce"
click at [1038, 352] on textarea at bounding box center [1196, 346] width 548 height 82
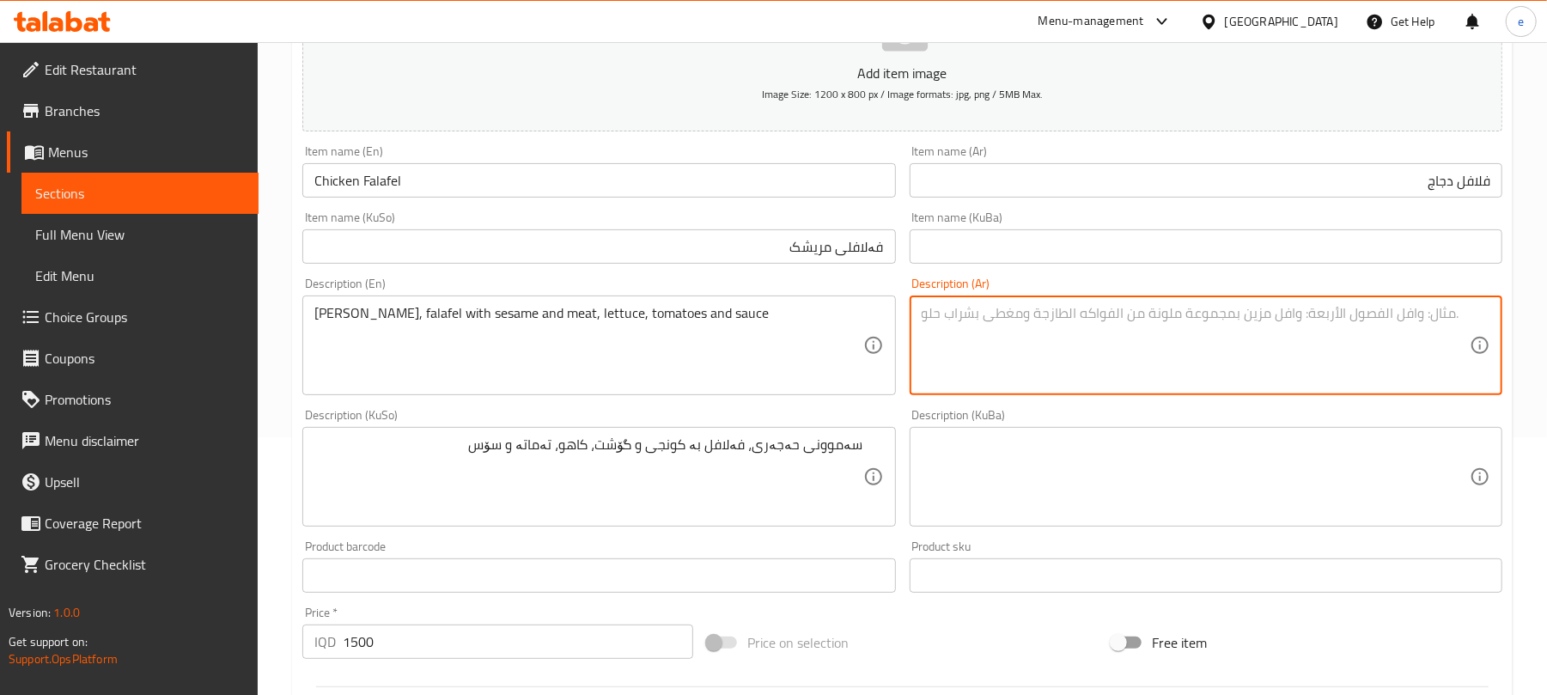
paste textarea "صمون حجري، فلافل بالسمسم ولحم، خس، طماطم وصلصة"
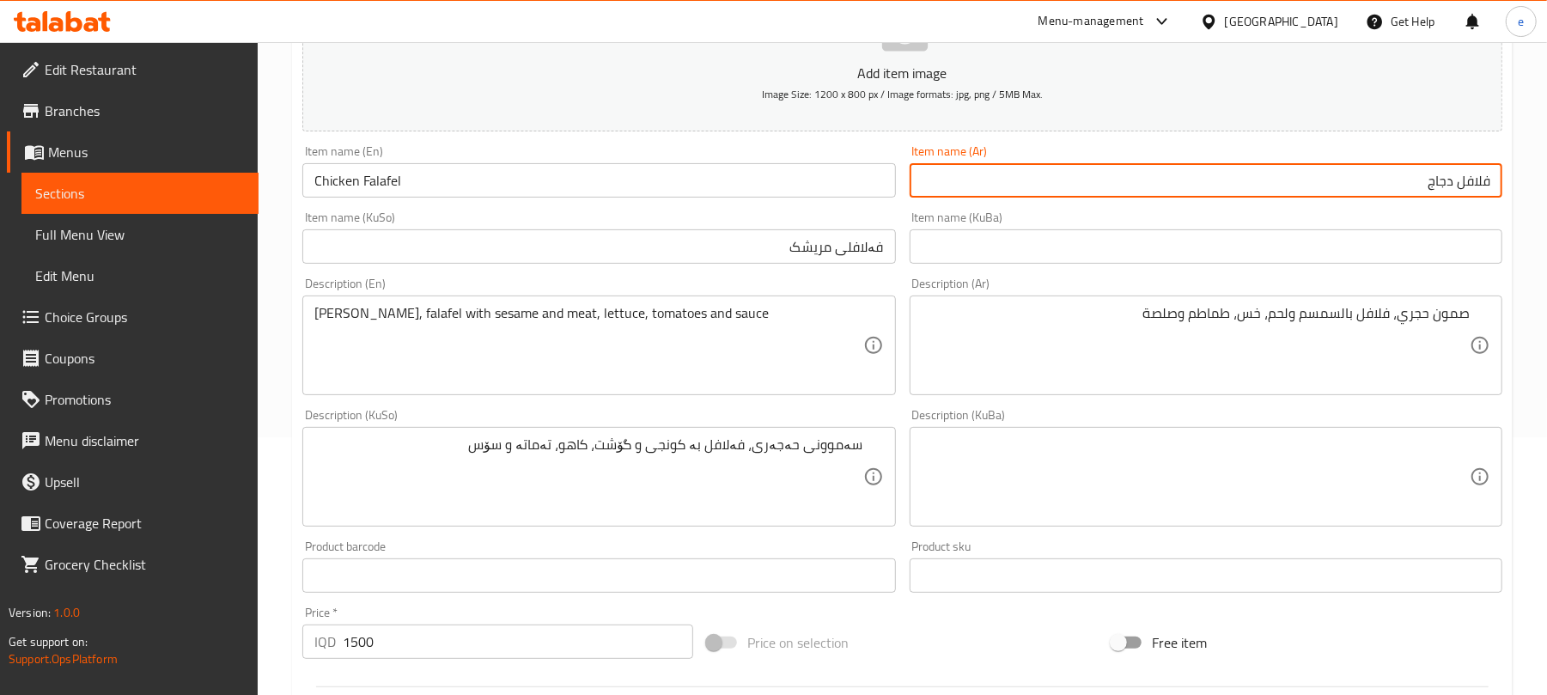
click at [1442, 180] on input "فلافل دجاج" at bounding box center [1206, 180] width 593 height 34
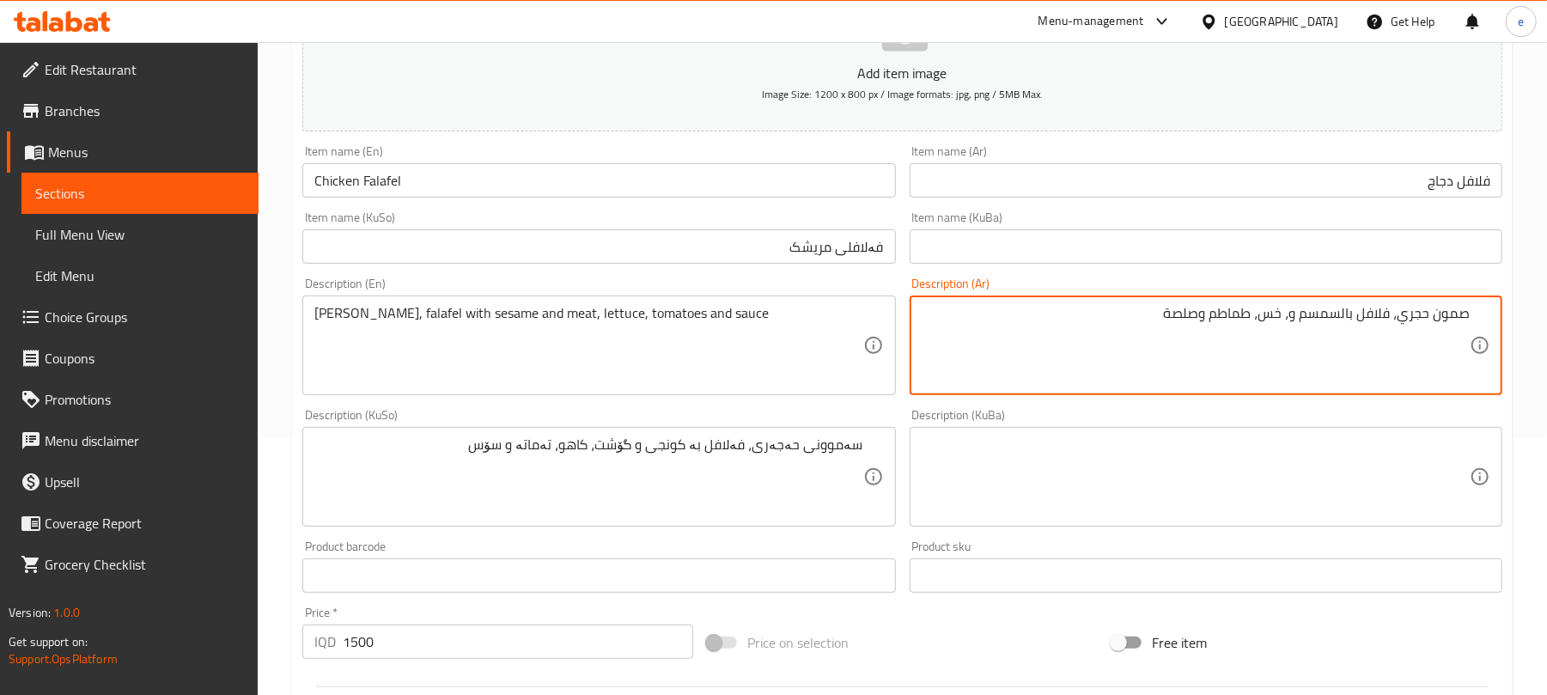
paste textarea "جاج"
type textarea "صمون حجري، فلافل بالسمسم ودجاج، خس، طماطم وصلصة"
click at [816, 252] on input "فەلافلی مریشک" at bounding box center [598, 246] width 593 height 34
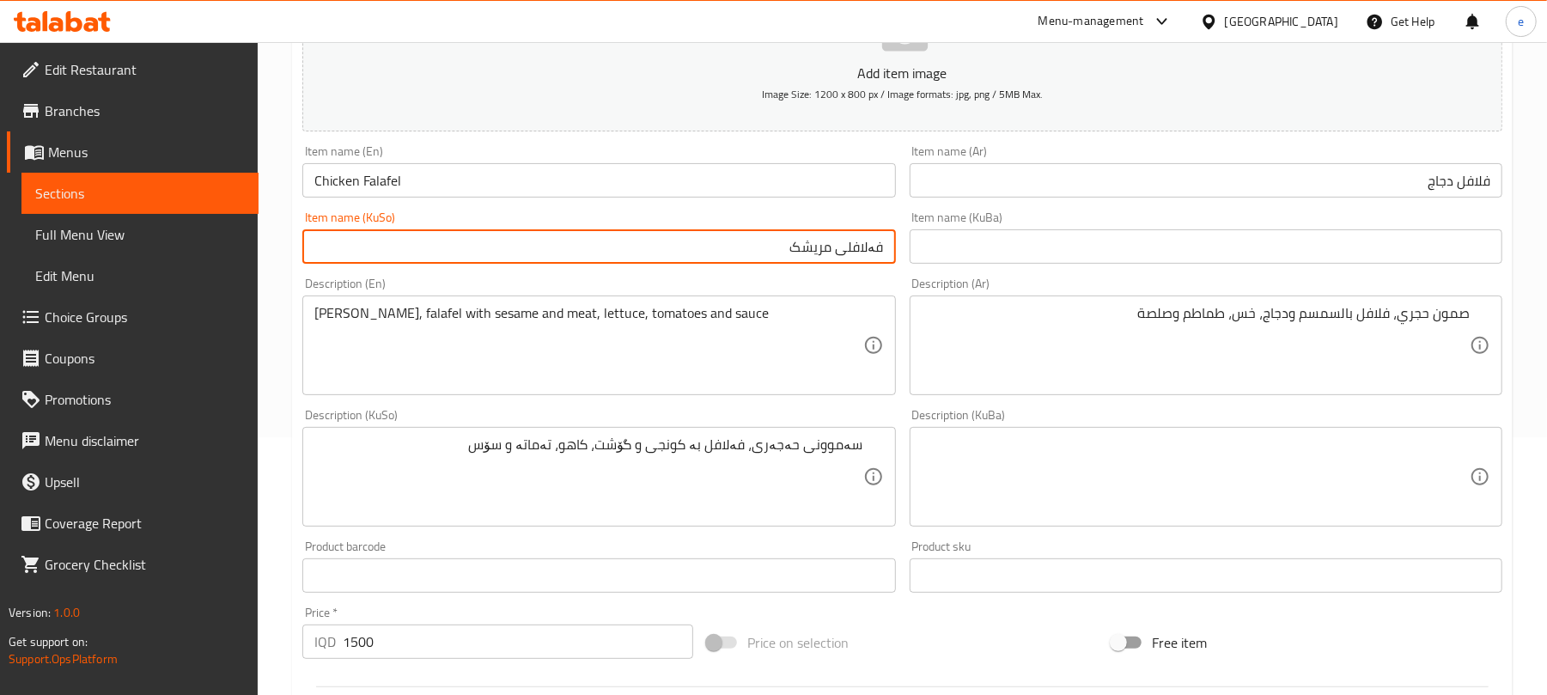
click at [634, 435] on div "سەموونی حەجەری، فەلافل بە کونجی و گۆشت، کاهو، تەماتە و سۆس Description (KuSo)" at bounding box center [598, 477] width 593 height 100
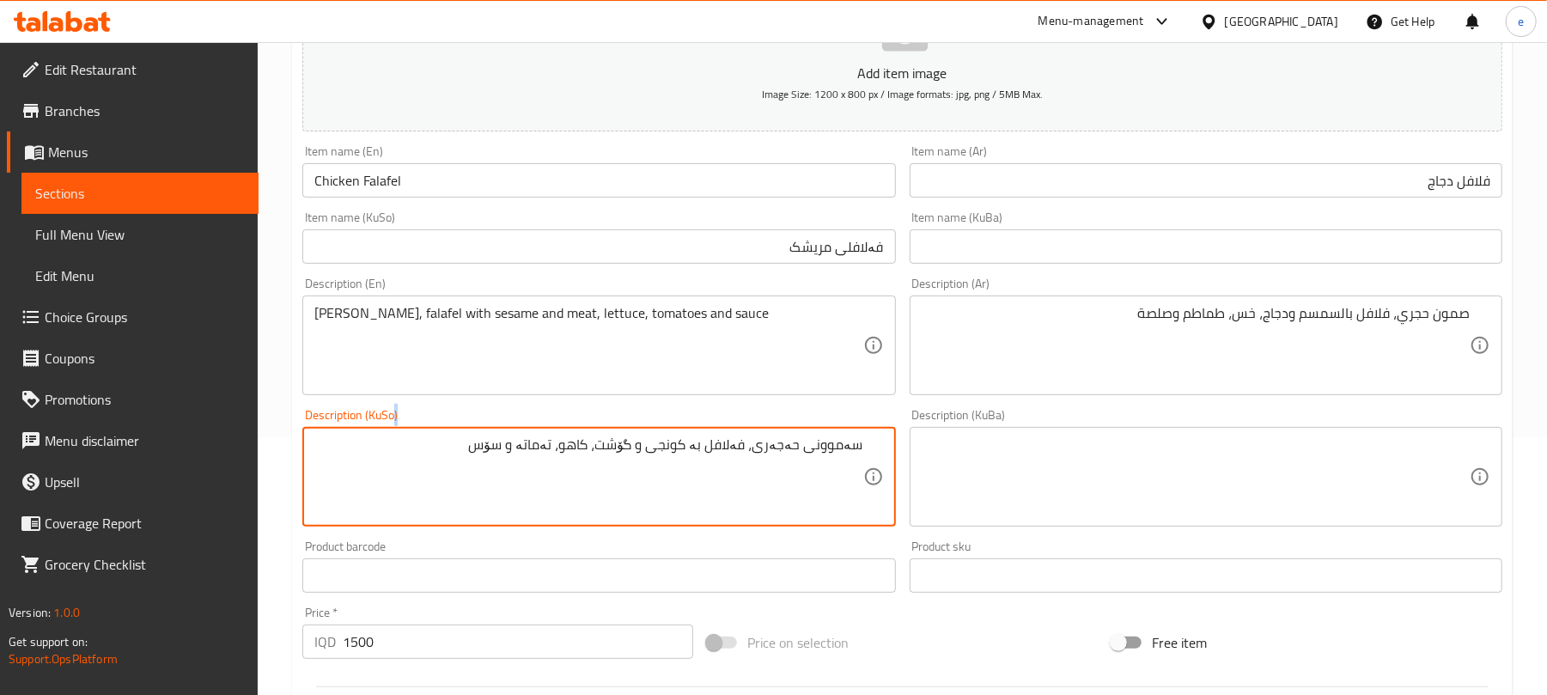
click at [634, 435] on div "سەموونی حەجەری، فەلافل بە کونجی و گۆشت، کاهو، تەماتە و سۆس Description (KuSo)" at bounding box center [598, 477] width 593 height 100
click at [629, 450] on textarea "سەموونی حەجەری، فەلافل بە کونجی و گۆشت، کاهو، تەماتە و سۆس" at bounding box center [588, 477] width 548 height 82
paste textarea "مریشک"
type textarea "سەموونی حەجەری، فەلافل بە کونجی و مریشک، کاهو، تەماتە و سۆس"
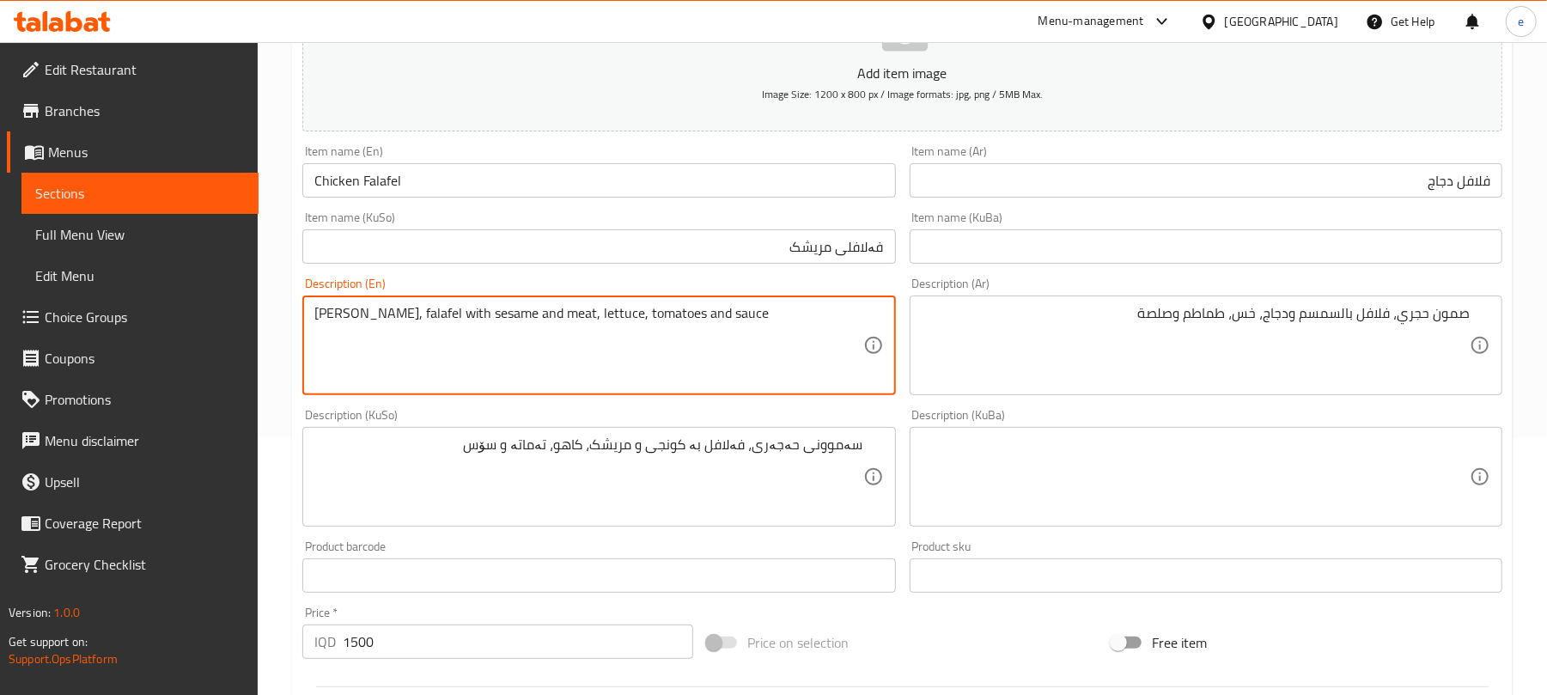
click at [558, 314] on textarea "Hajari samoon, falafel with sesame and meat, lettuce, tomatoes and sauce" at bounding box center [588, 346] width 548 height 82
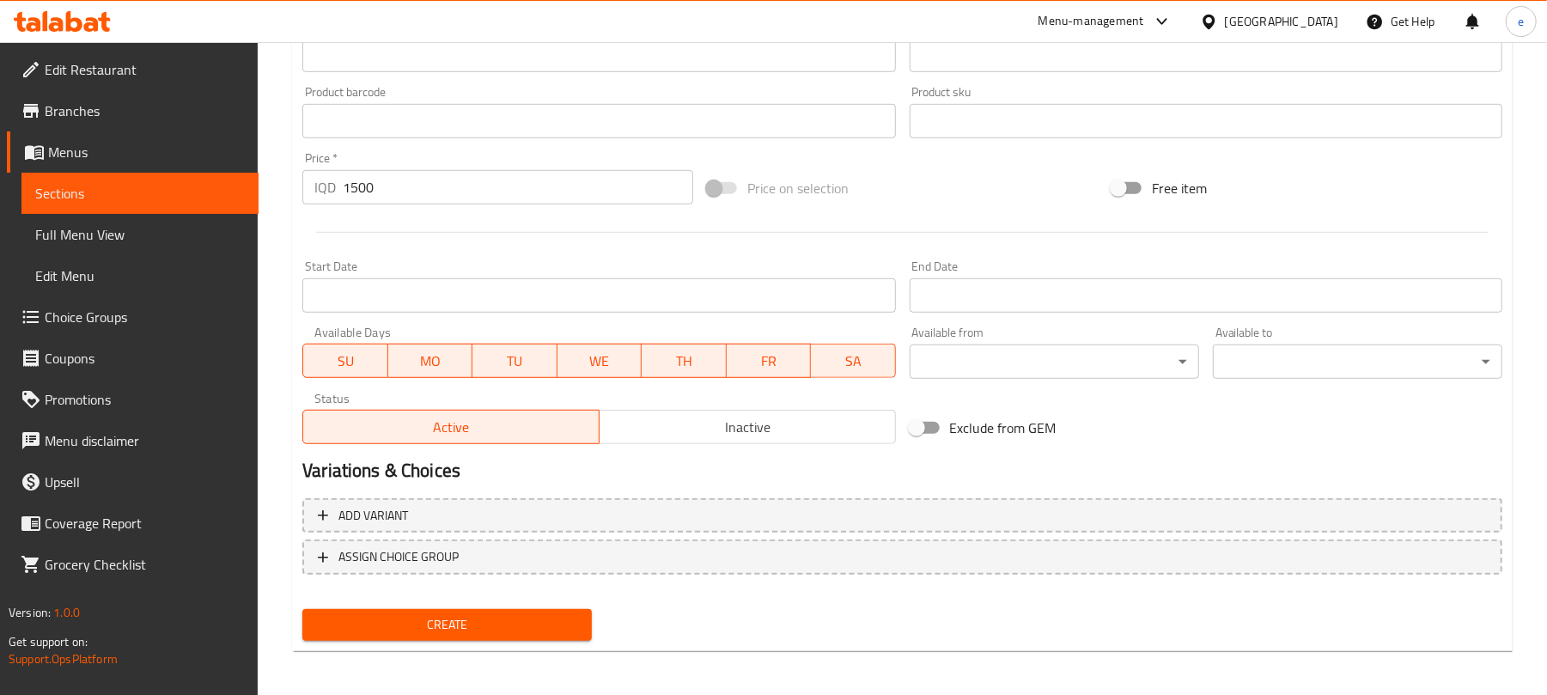
scroll to position [716, 0]
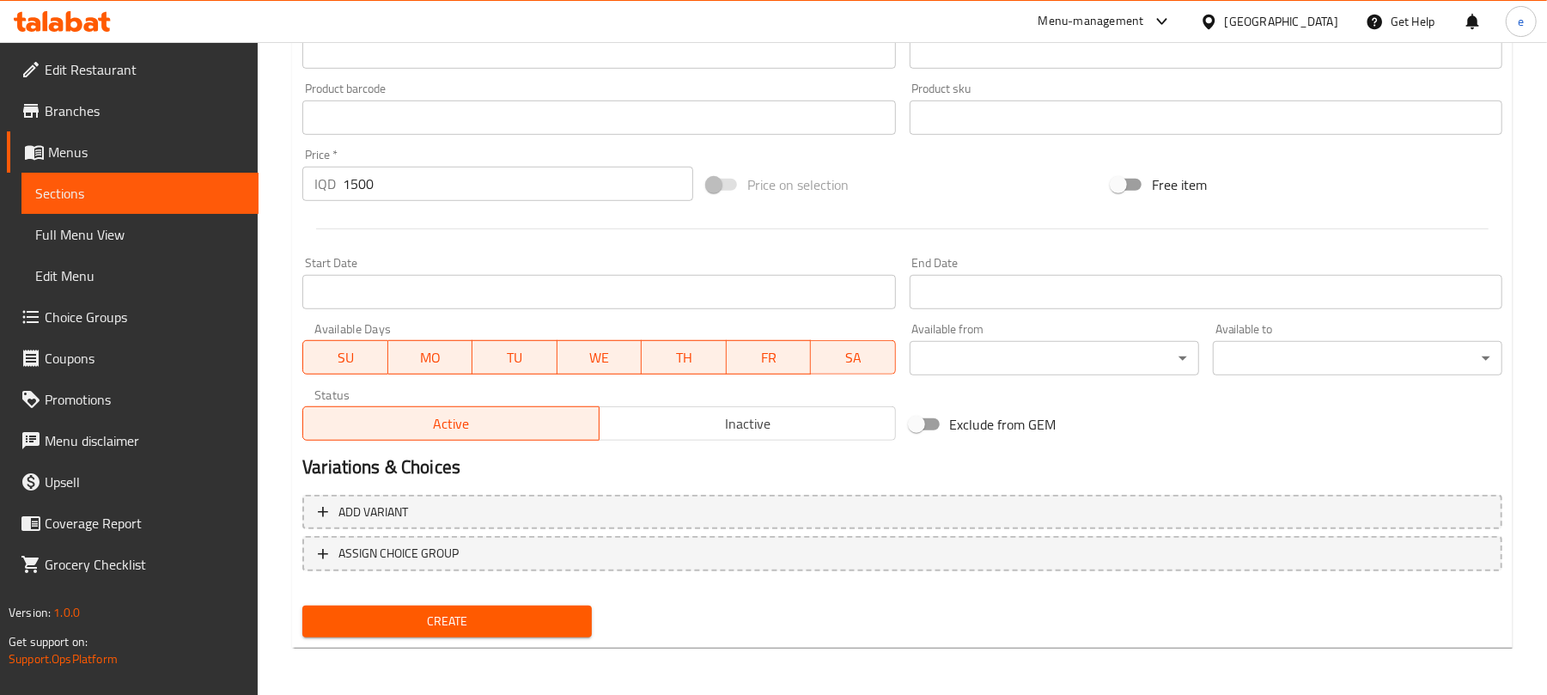
type textarea "Hajari samoon, falafel with sesame and chicken, lettuce, tomatoes and sauce"
click at [539, 615] on span "Create" at bounding box center [447, 621] width 262 height 21
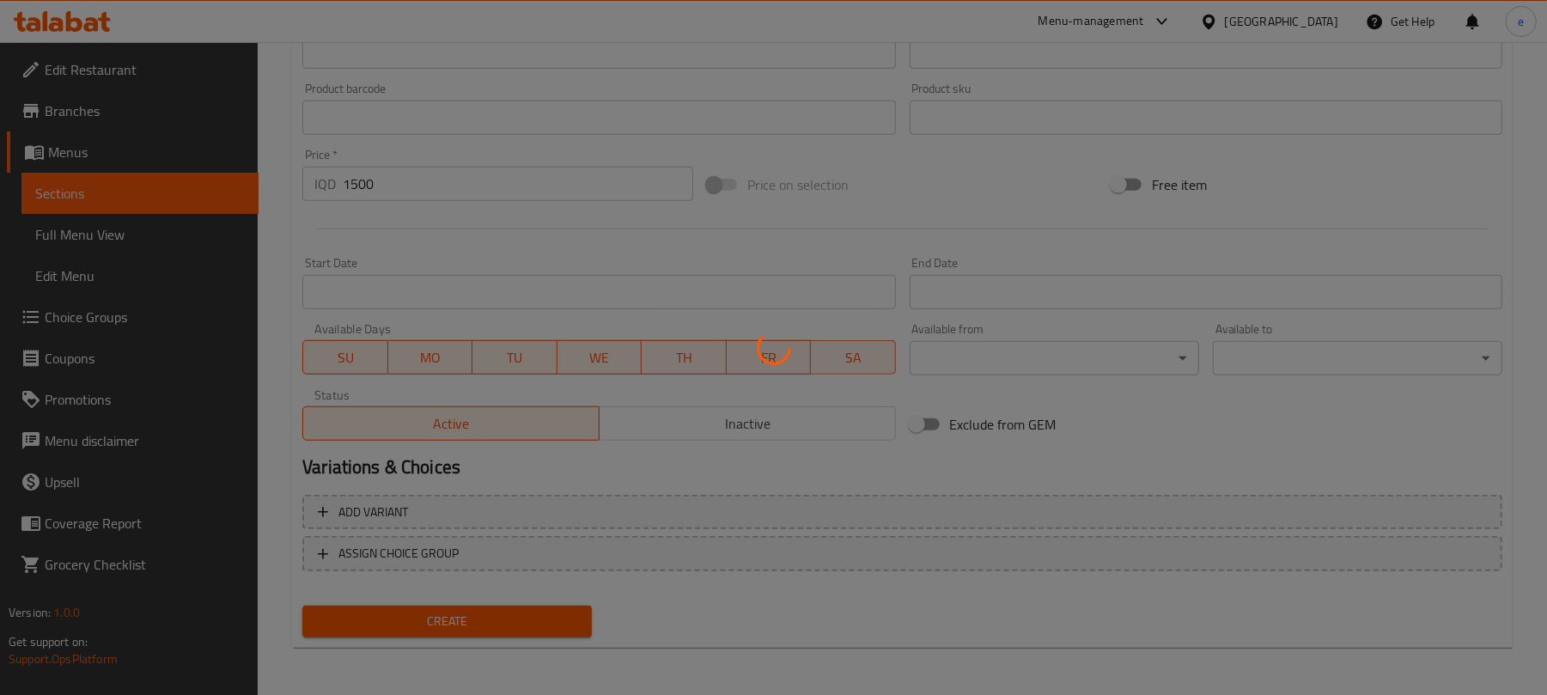
type input "0"
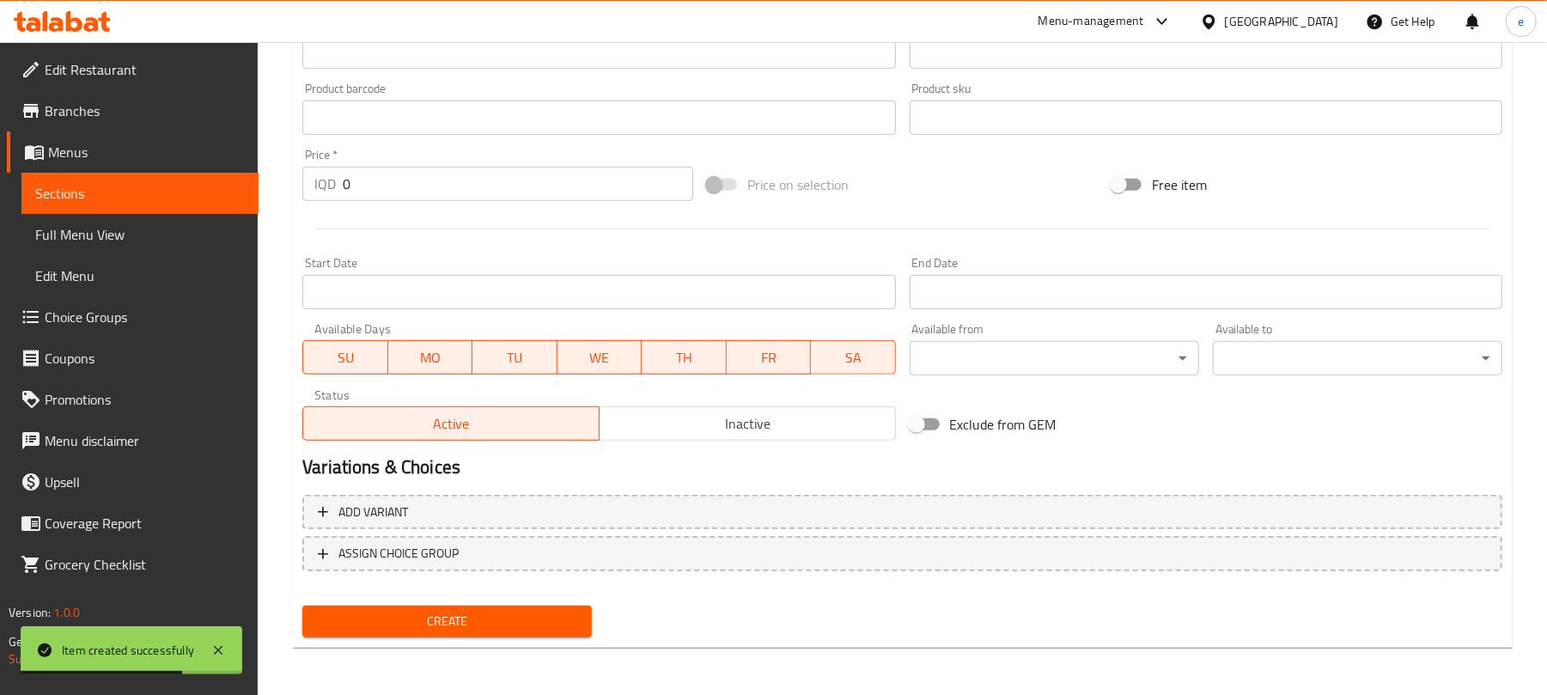
click at [155, 197] on span "Sections" at bounding box center [140, 193] width 210 height 21
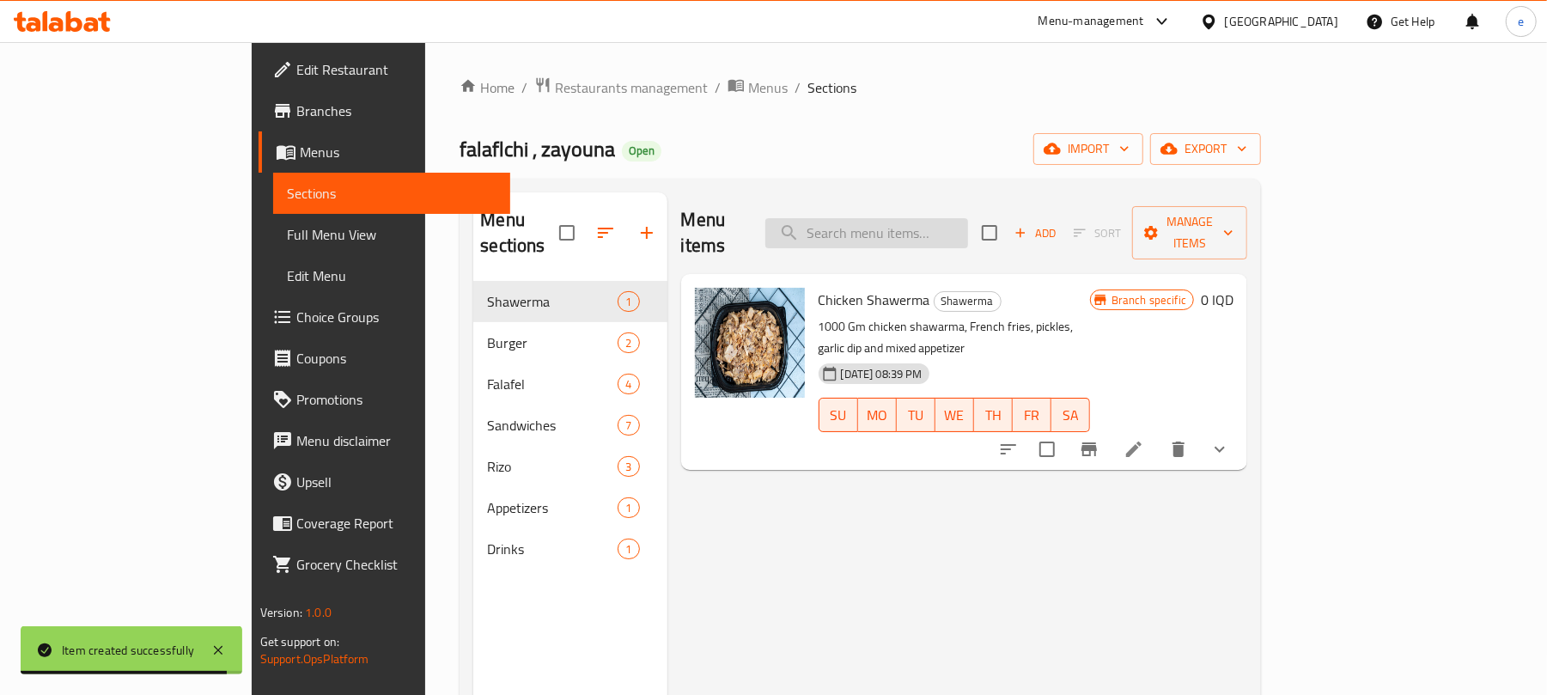
click at [939, 224] on input "search" at bounding box center [866, 233] width 203 height 30
paste input "French Shawarma Sandwich"
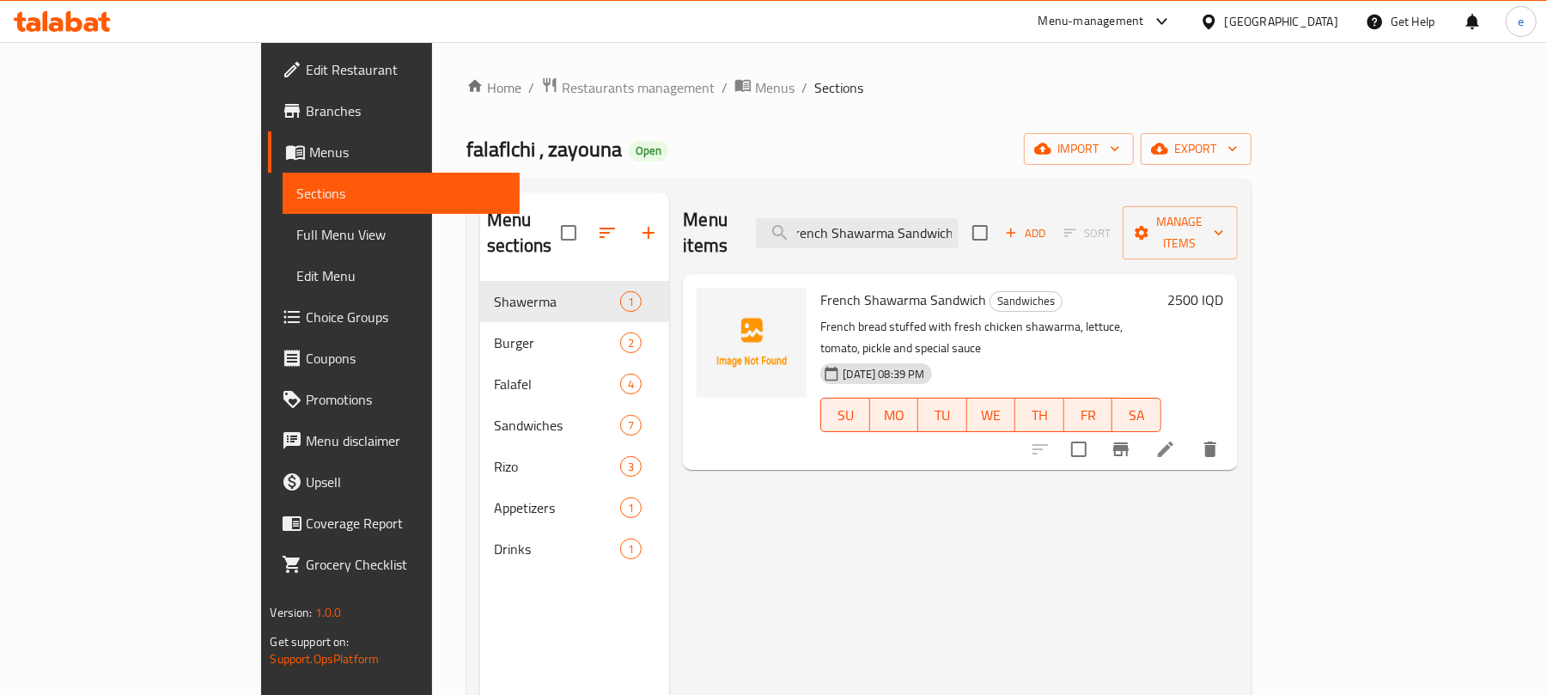
type input "French Shawarma Sandwich"
click at [1224, 288] on h6 "2500 IQD" at bounding box center [1196, 300] width 56 height 24
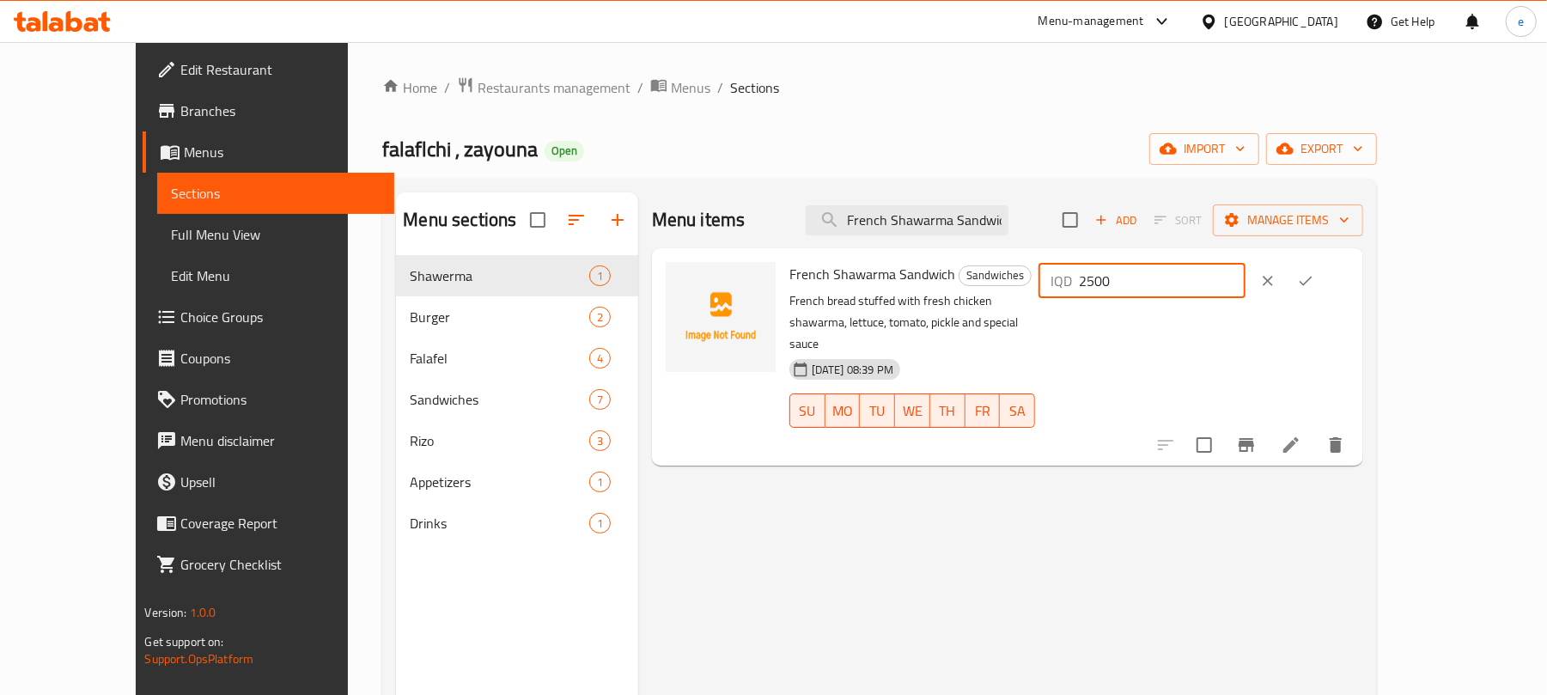
click at [1246, 289] on input "2500" at bounding box center [1162, 281] width 167 height 34
paste input "30"
type input "3000"
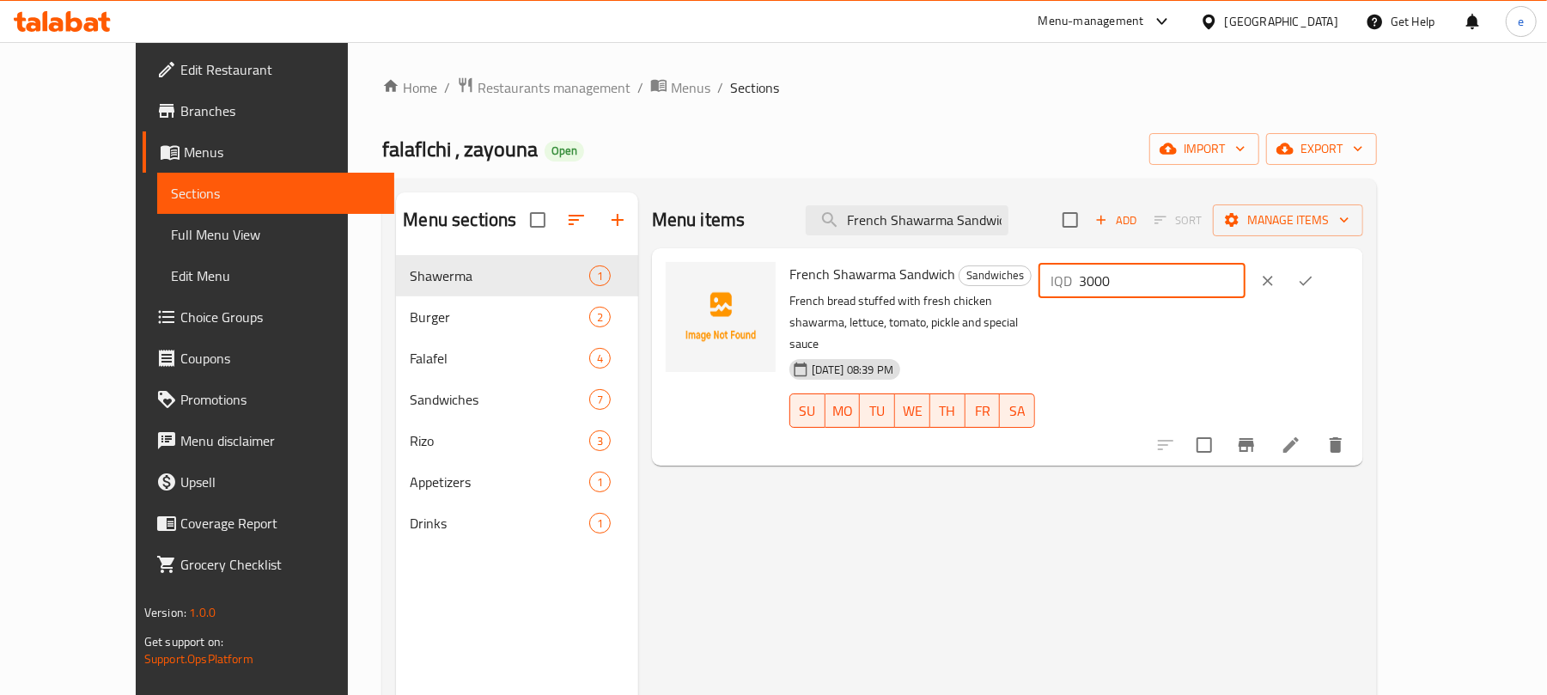
click at [1314, 285] on icon "ok" at bounding box center [1305, 280] width 17 height 17
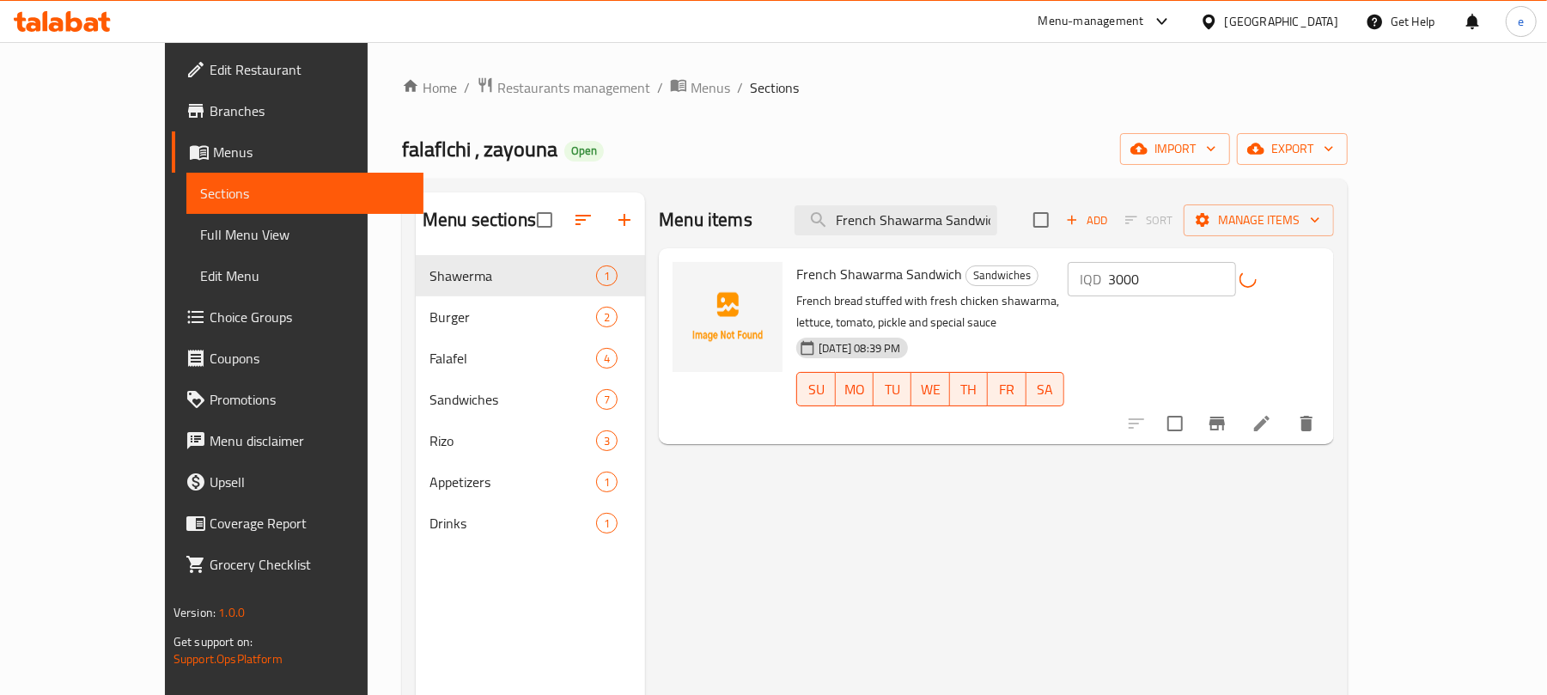
click at [1238, 411] on button "Branch-specific-item" at bounding box center [1217, 423] width 41 height 41
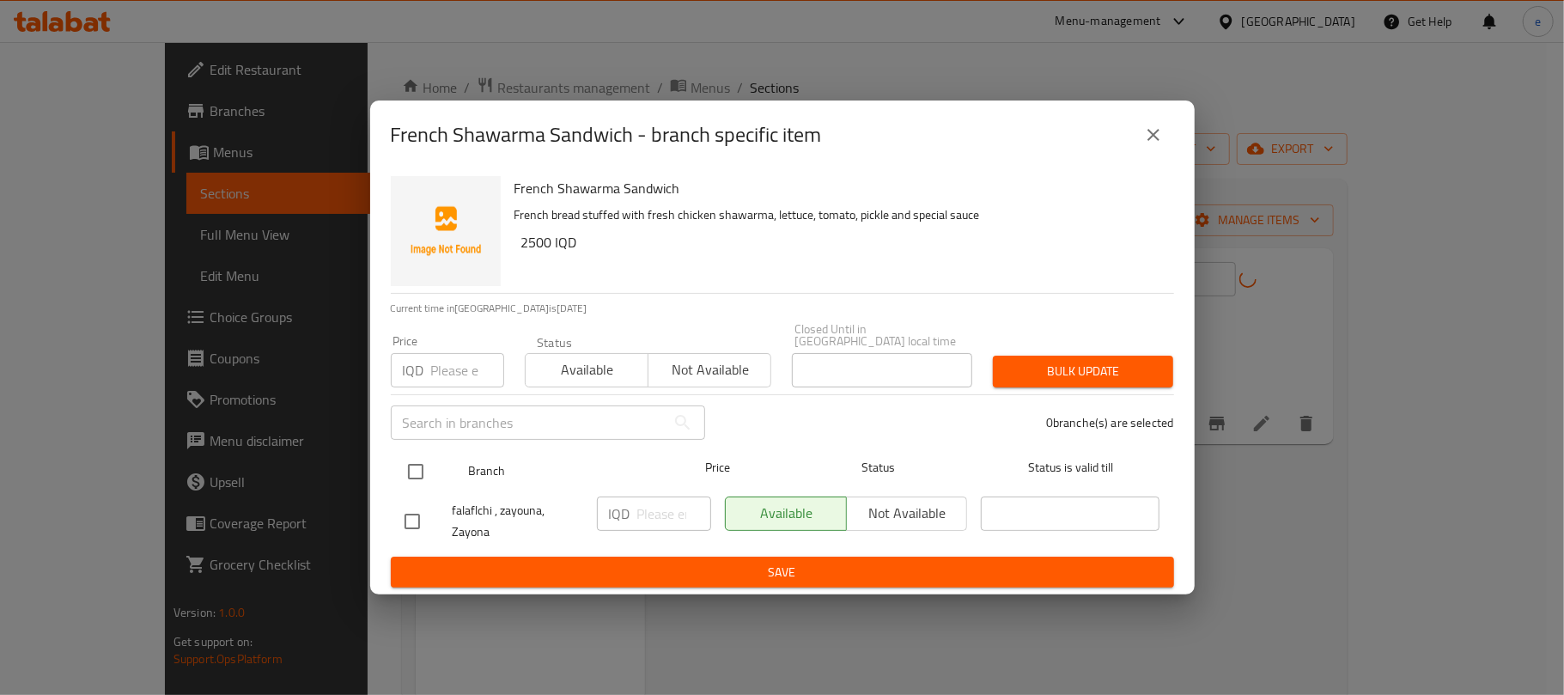
click at [416, 466] on input "checkbox" at bounding box center [416, 472] width 36 height 36
checkbox input "true"
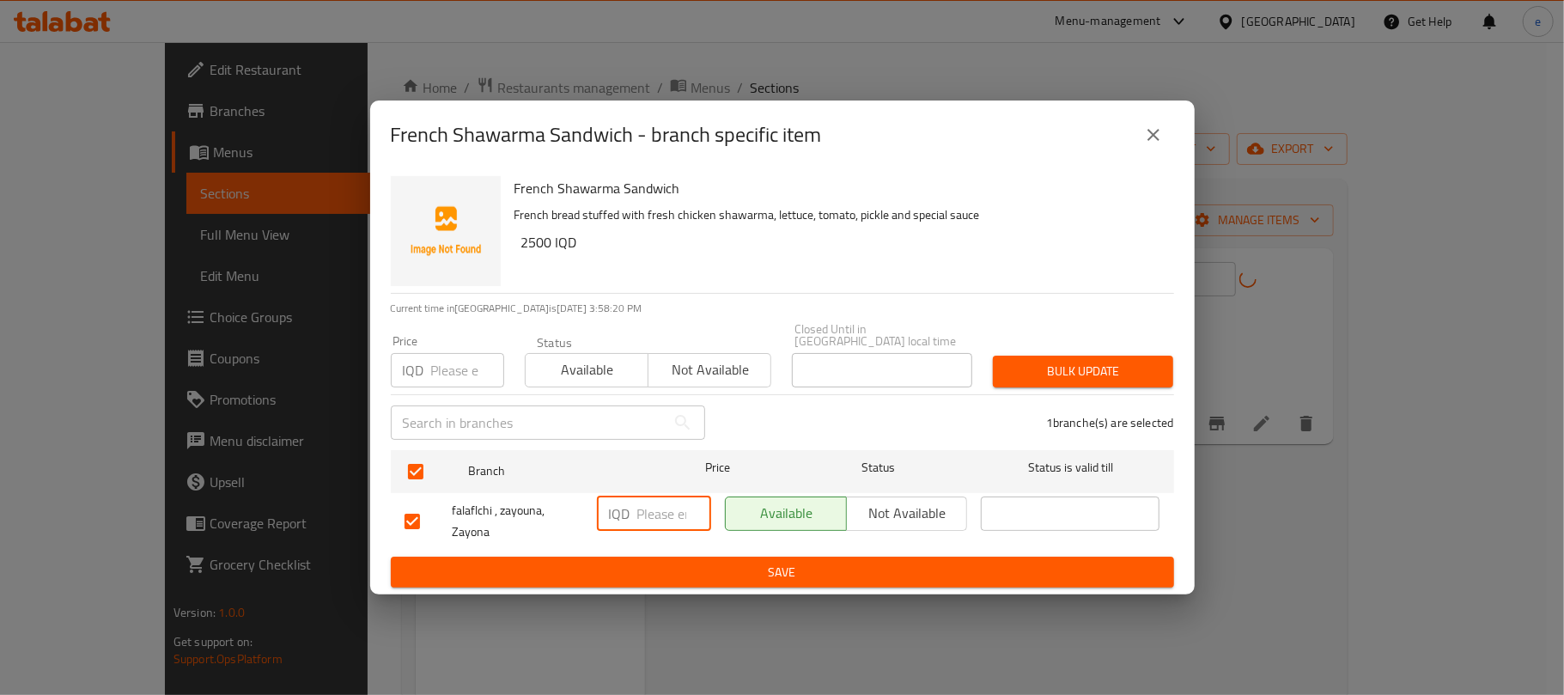
click at [667, 505] on input "number" at bounding box center [674, 514] width 74 height 34
paste input "3000"
type input "3000"
click at [672, 557] on button "Save" at bounding box center [782, 573] width 783 height 32
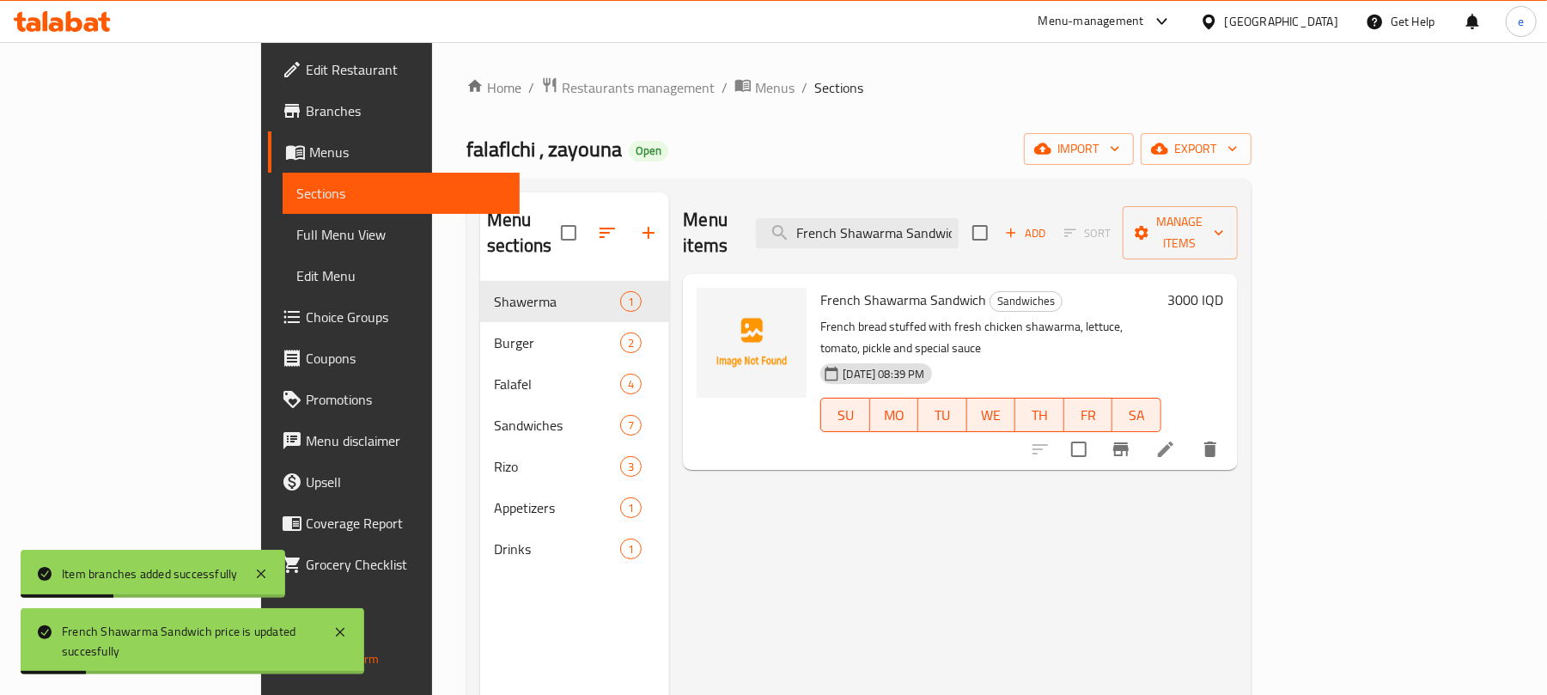
click at [946, 199] on div "Menu items French Shawarma Sandwich Add Sort Manage items" at bounding box center [960, 233] width 554 height 82
click at [954, 222] on input "French Shawarma Sandwich" at bounding box center [857, 233] width 203 height 30
paste input "Classic Shawarma Saj"
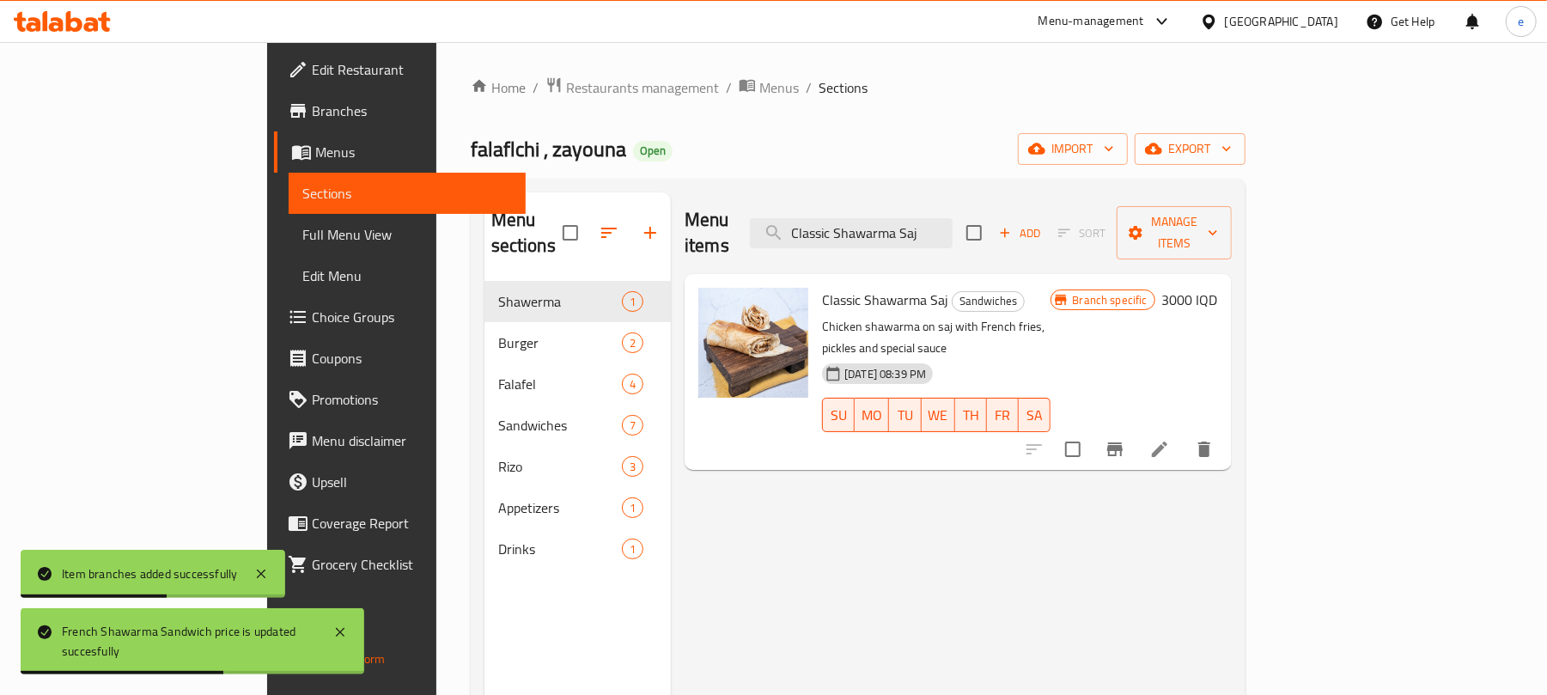
type input "Classic Shawarma Saj"
click at [1232, 274] on div "Classic Shawarma Saj Sandwiches Chicken shawarma on saj with French fries, pick…" at bounding box center [958, 372] width 547 height 196
click at [1218, 288] on h6 "3000 IQD" at bounding box center [1190, 300] width 56 height 24
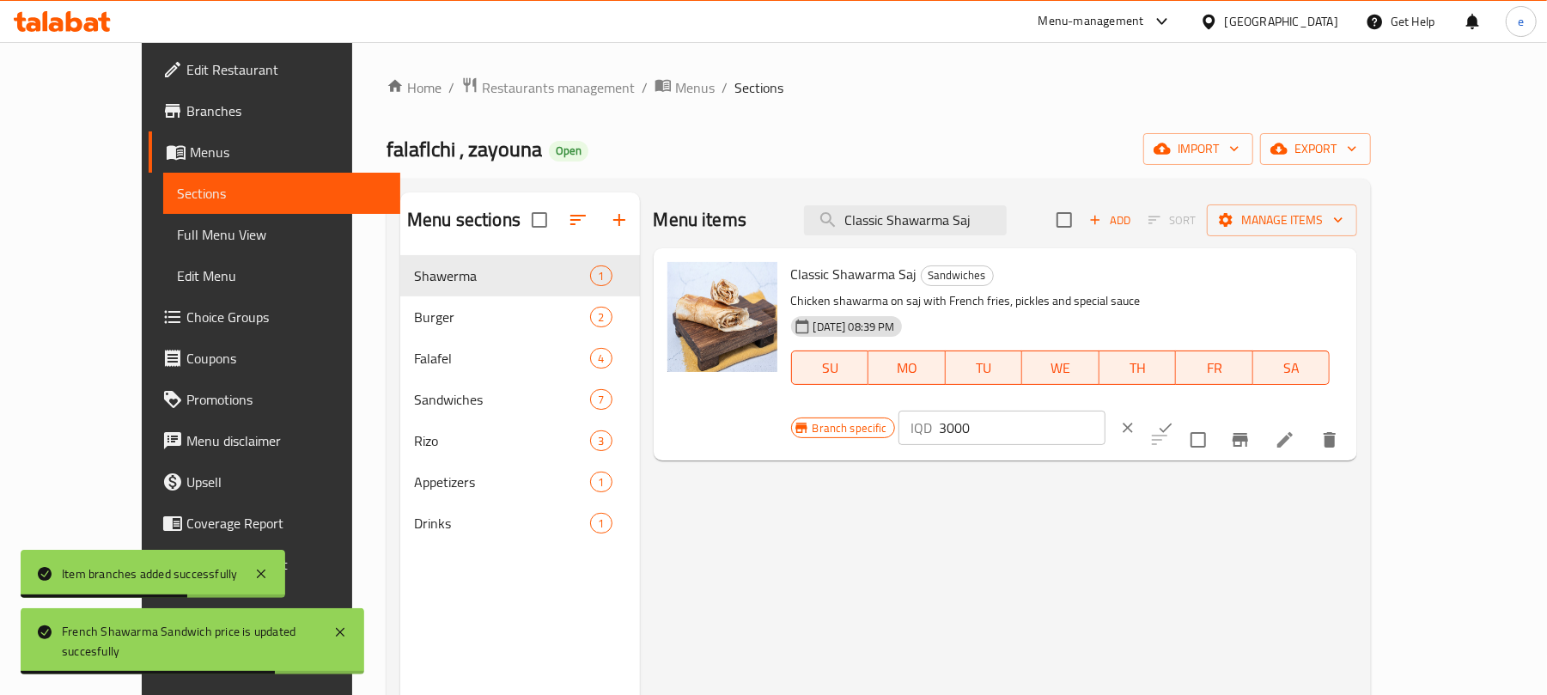
click at [1106, 411] on input "3000" at bounding box center [1022, 428] width 167 height 34
paste input "5"
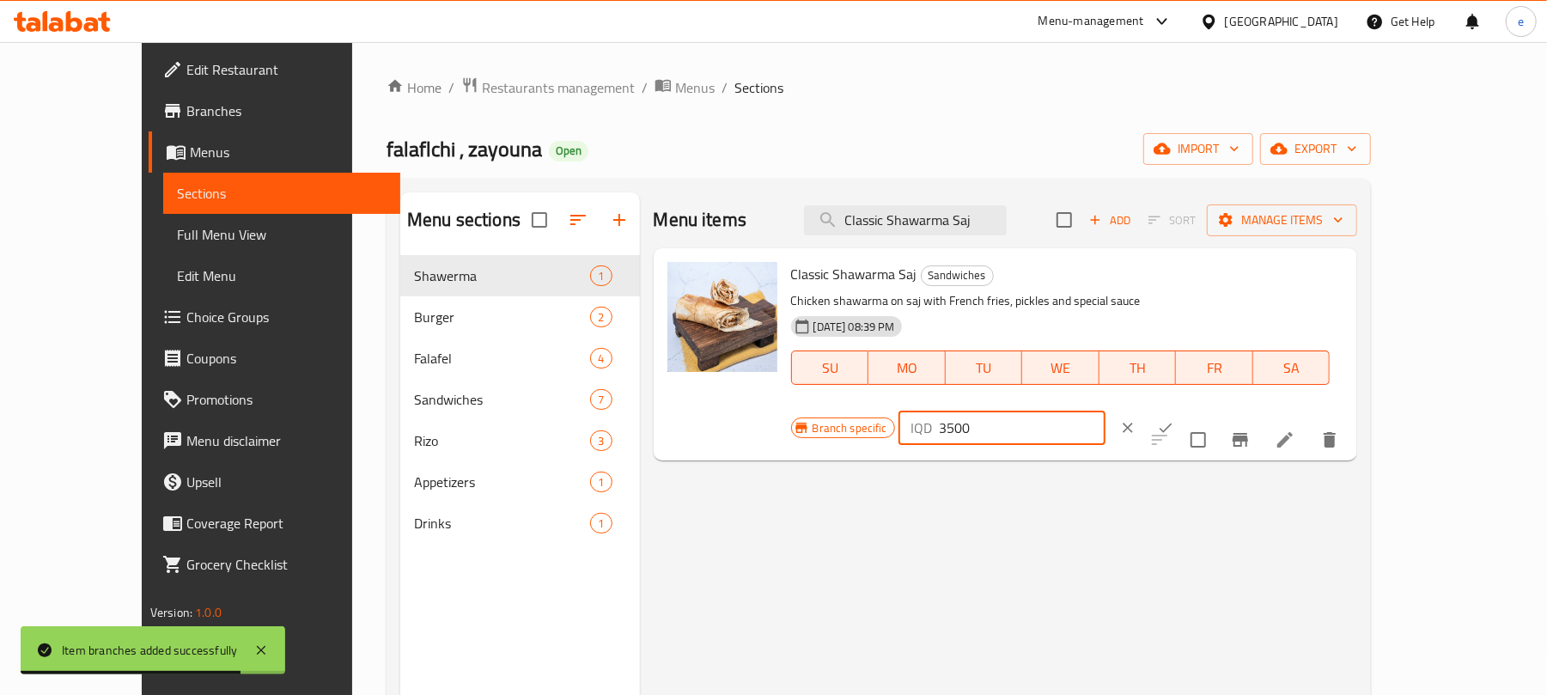
type input "3500"
click at [1174, 419] on icon "ok" at bounding box center [1165, 427] width 17 height 17
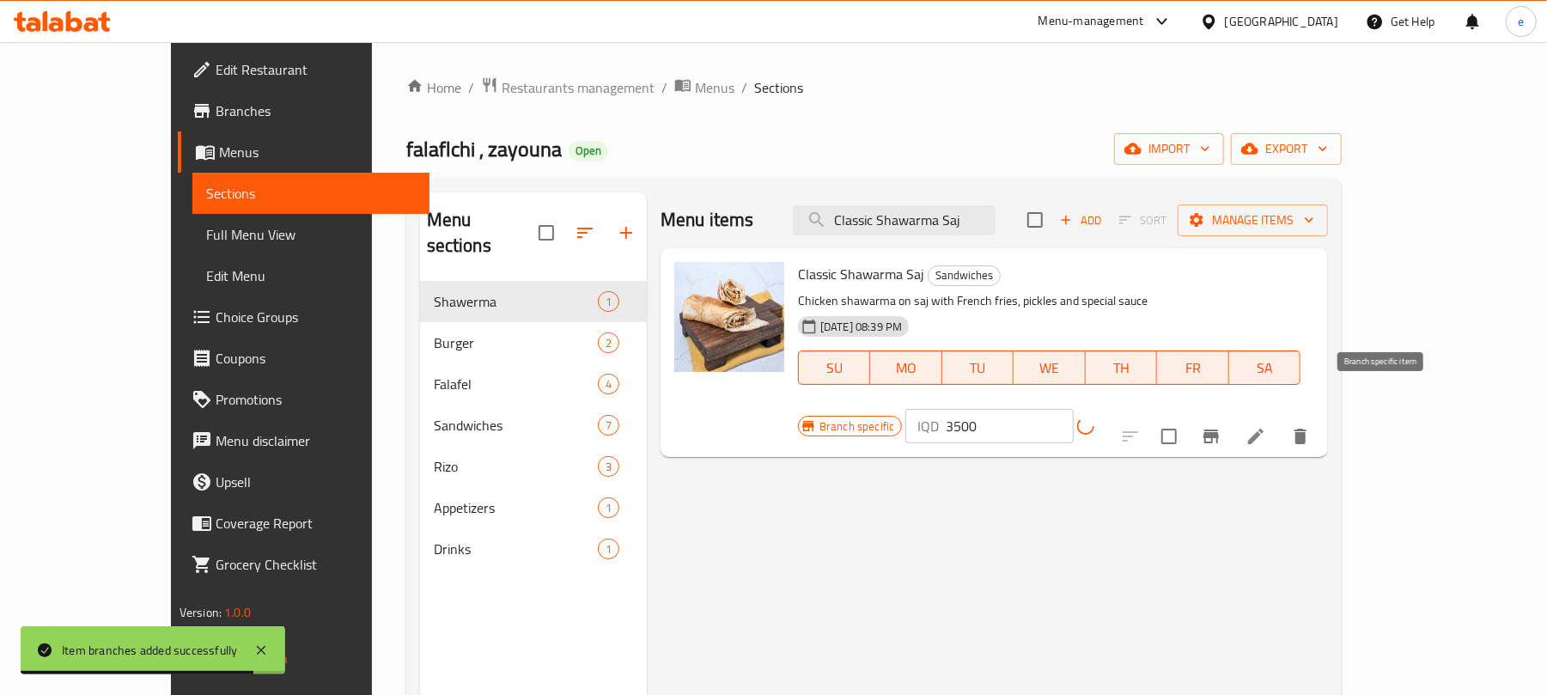
click at [1232, 416] on button "Branch-specific-item" at bounding box center [1211, 436] width 41 height 41
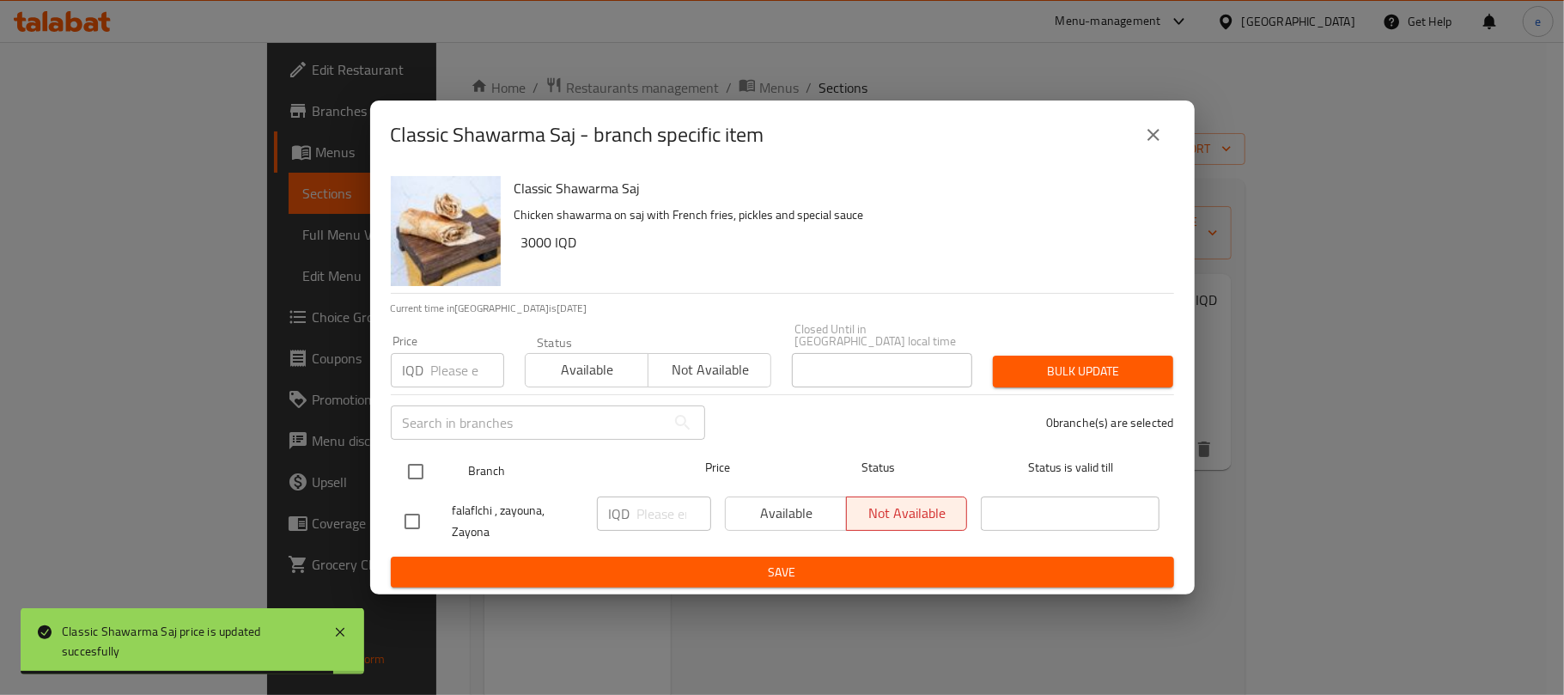
click at [412, 462] on input "checkbox" at bounding box center [416, 472] width 36 height 36
checkbox input "true"
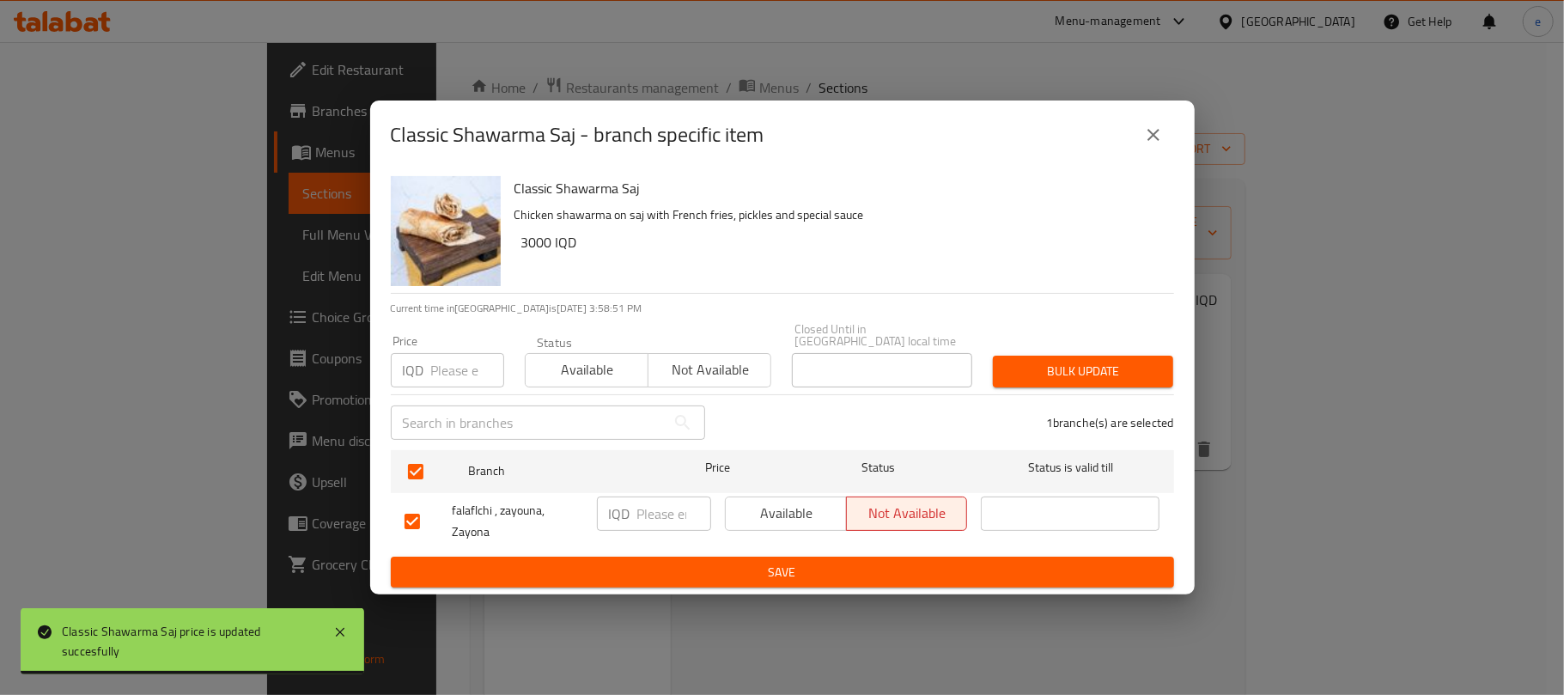
click at [654, 514] on input "number" at bounding box center [674, 514] width 74 height 34
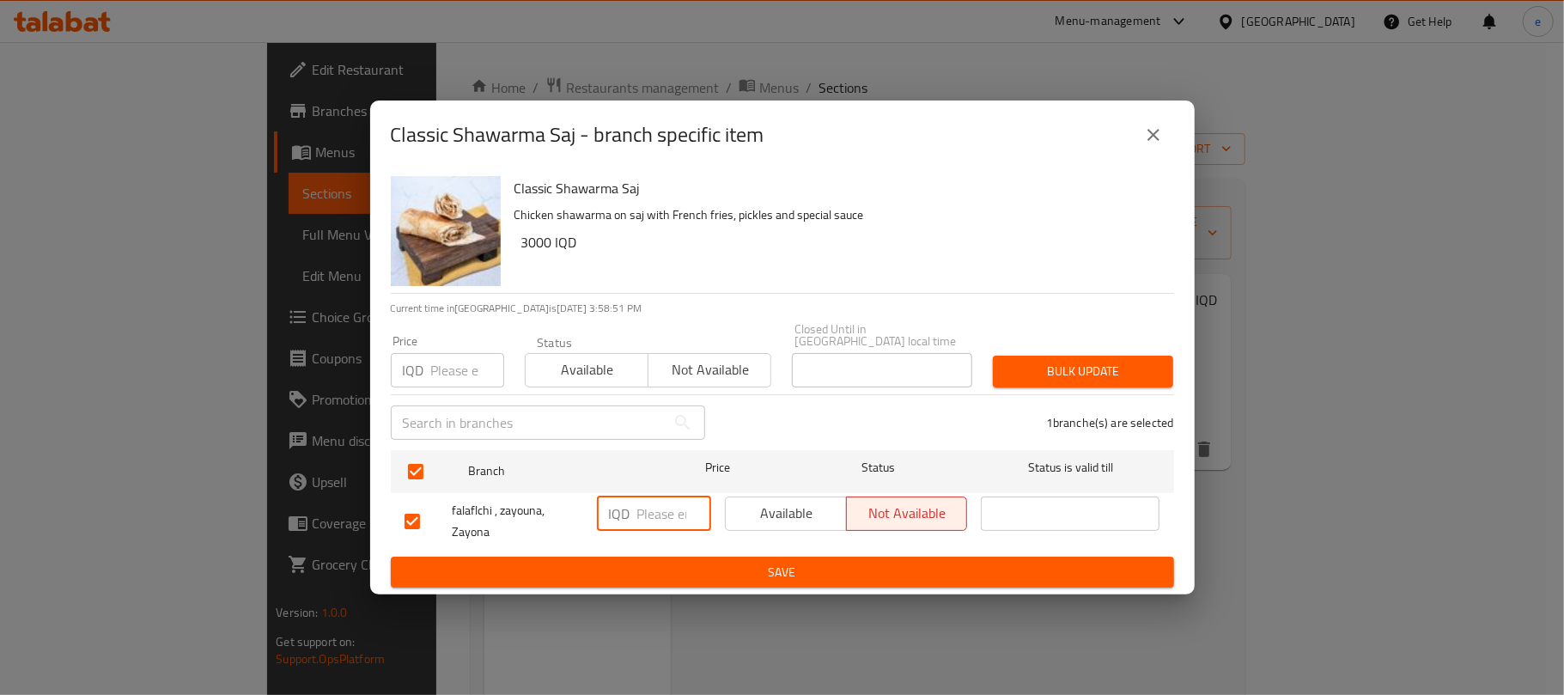
paste input "3500"
type input "3500"
click at [665, 562] on span "Save" at bounding box center [783, 572] width 756 height 21
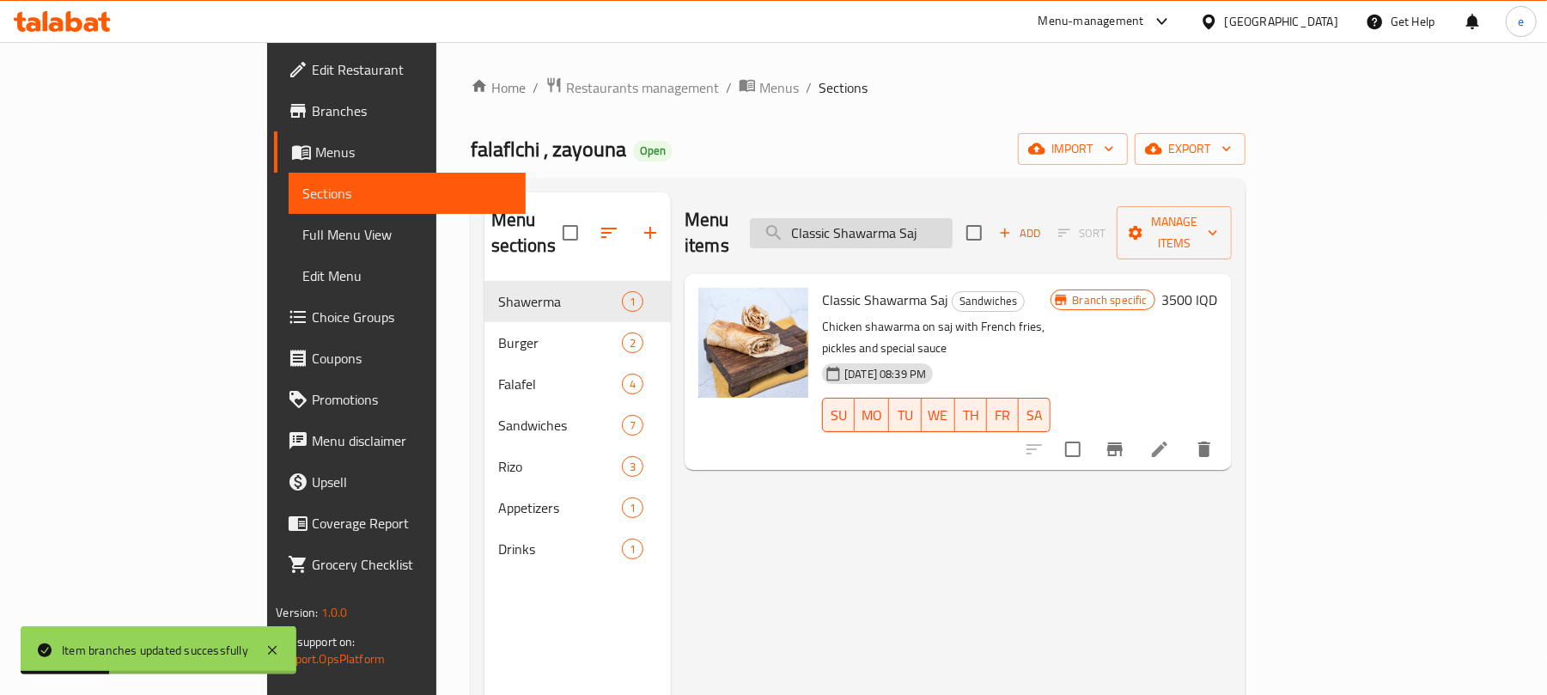
click at [953, 223] on input "Classic Shawarma Saj" at bounding box center [851, 233] width 203 height 30
paste input "Shawarma Saj With Cheese"
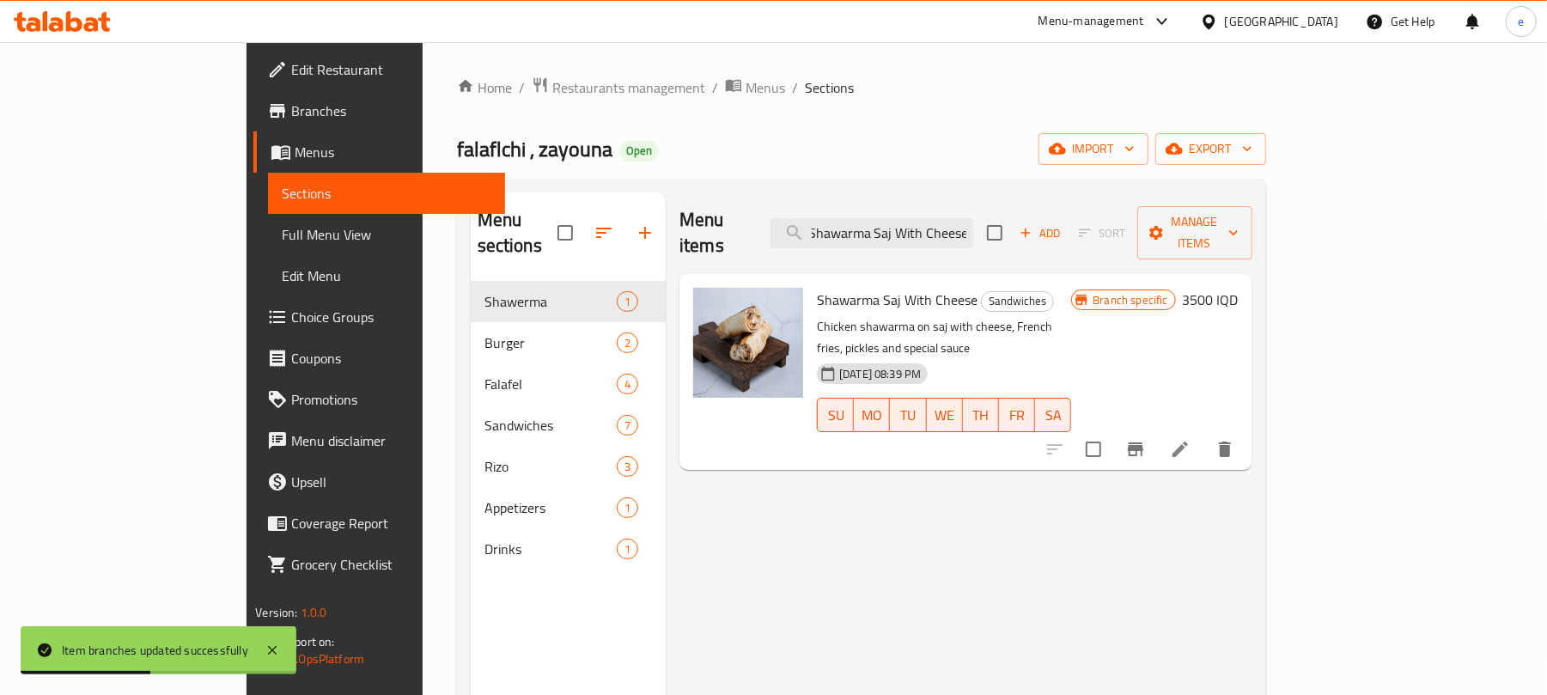
type input "Shawarma Saj With Cheese"
click at [1239, 288] on h6 "3500 IQD" at bounding box center [1211, 300] width 56 height 24
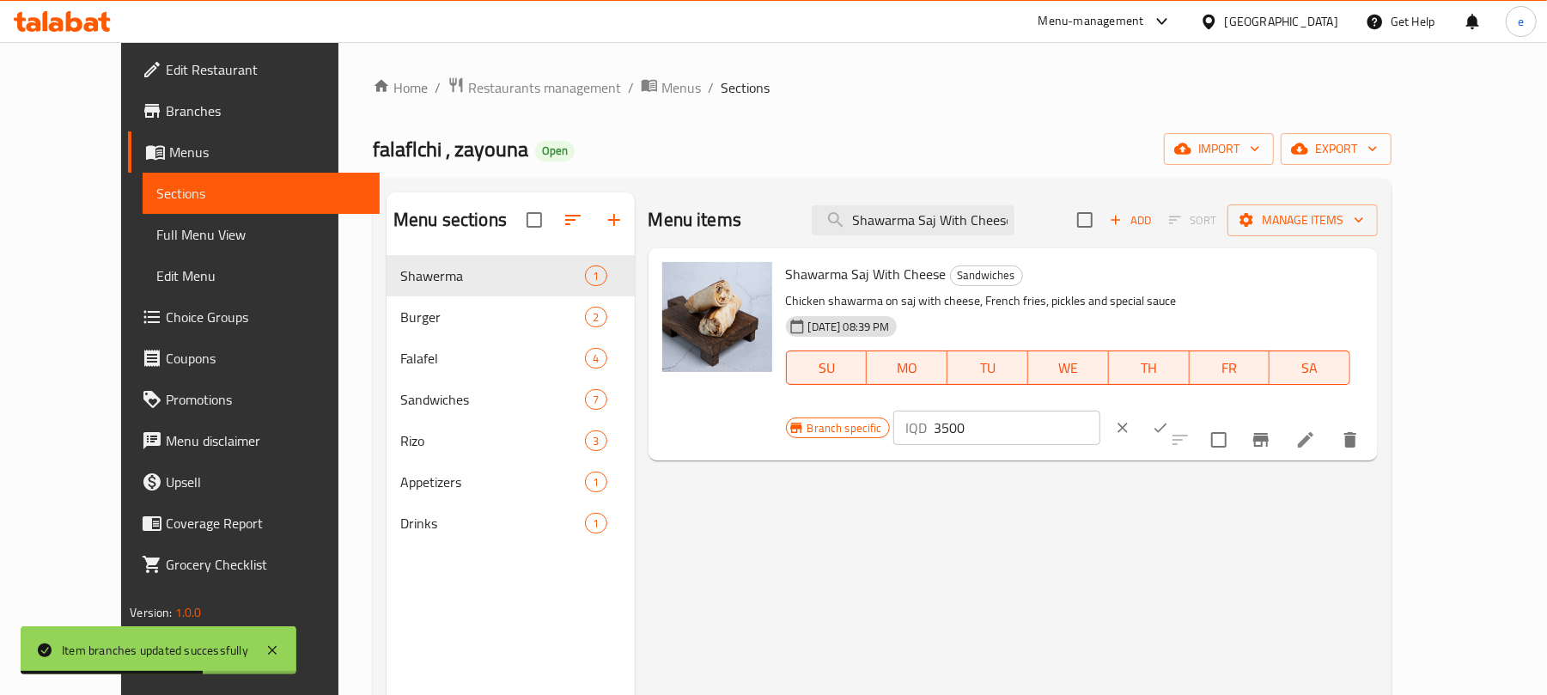
click at [1100, 411] on input "3500" at bounding box center [1017, 428] width 167 height 34
paste input "40"
type input "4000"
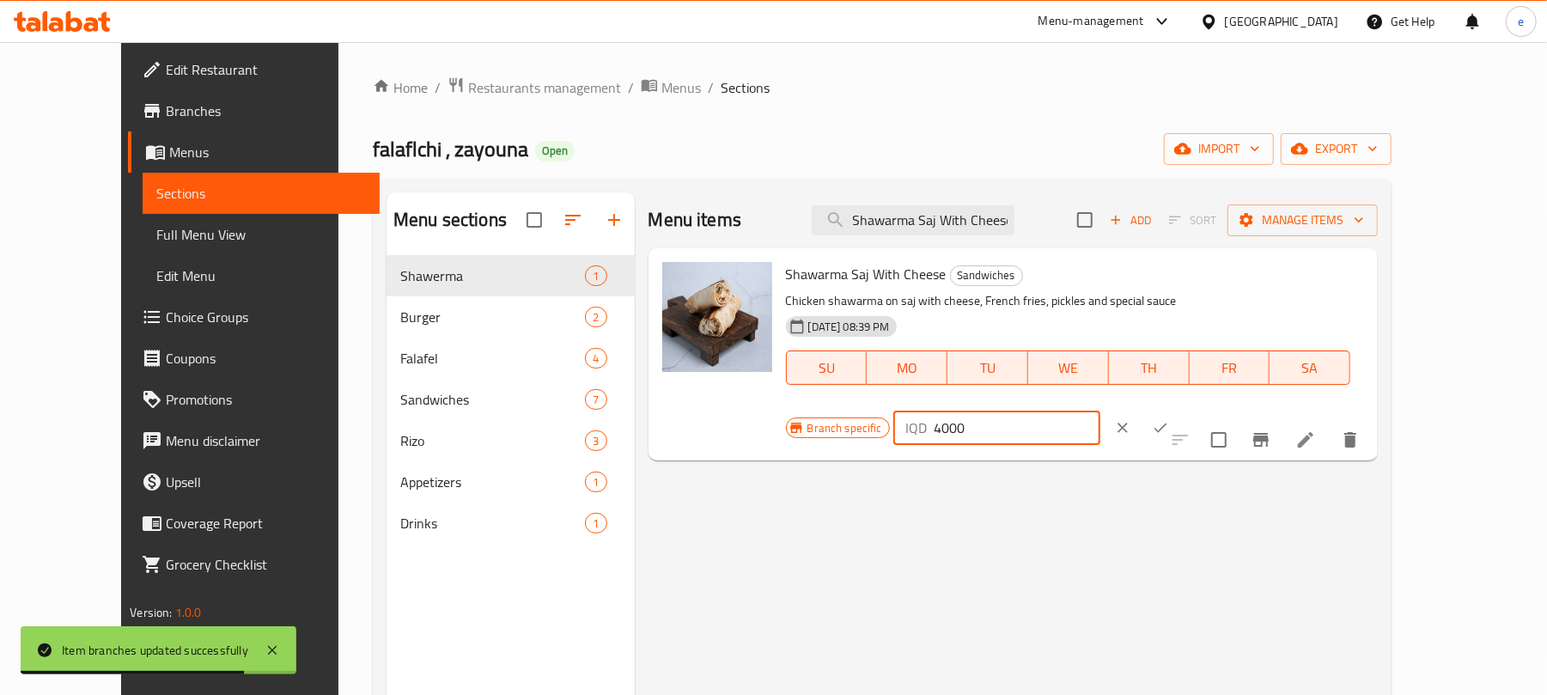
click at [1179, 409] on button "ok" at bounding box center [1161, 428] width 38 height 38
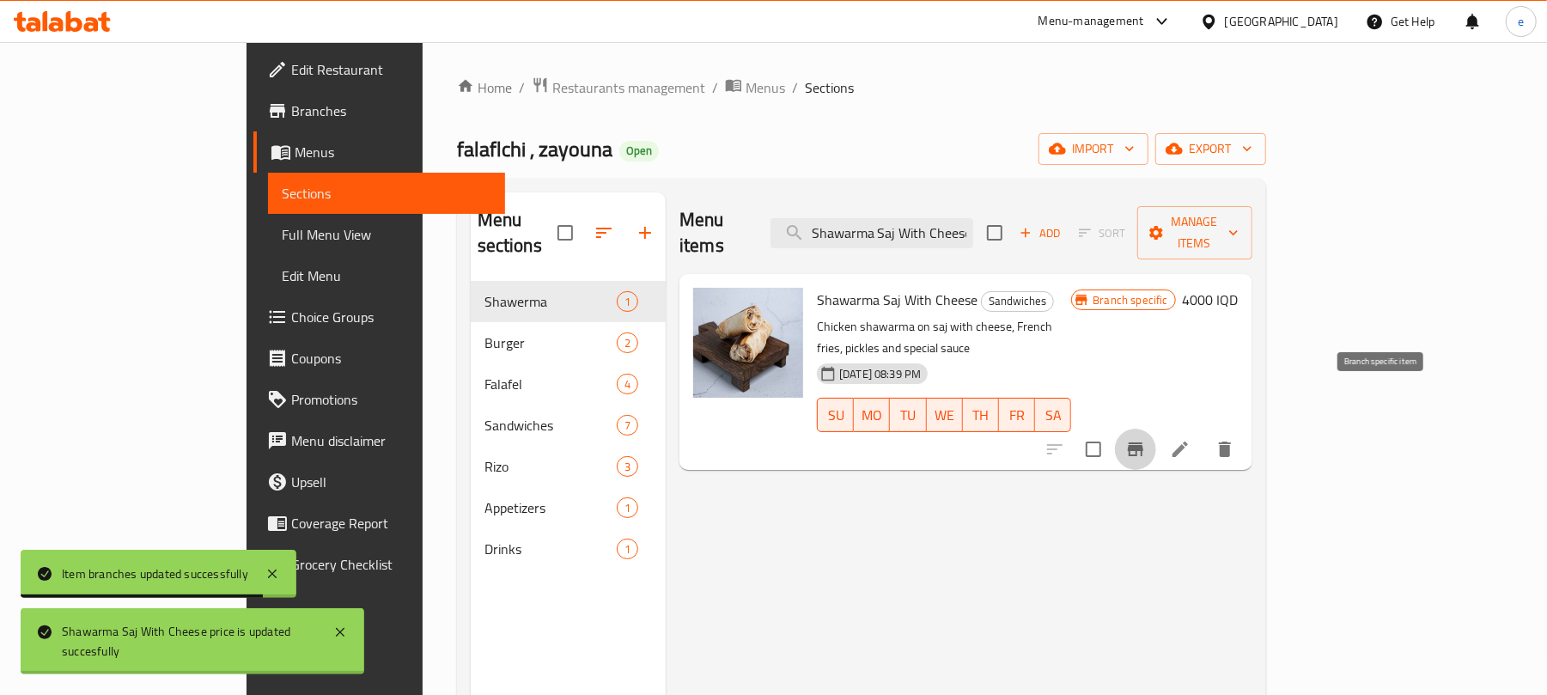
click at [1146, 439] on icon "Branch-specific-item" at bounding box center [1135, 449] width 21 height 21
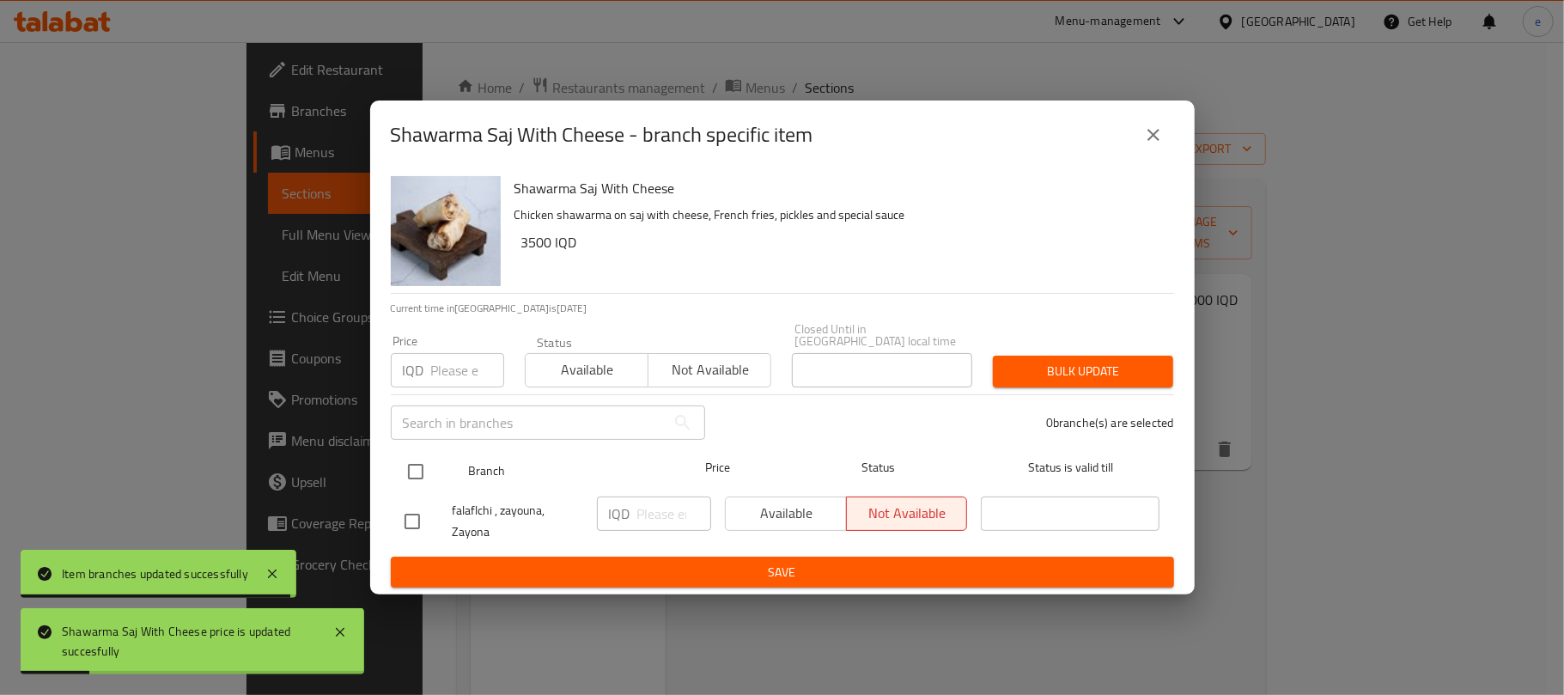
click at [413, 455] on input "checkbox" at bounding box center [416, 472] width 36 height 36
checkbox input "true"
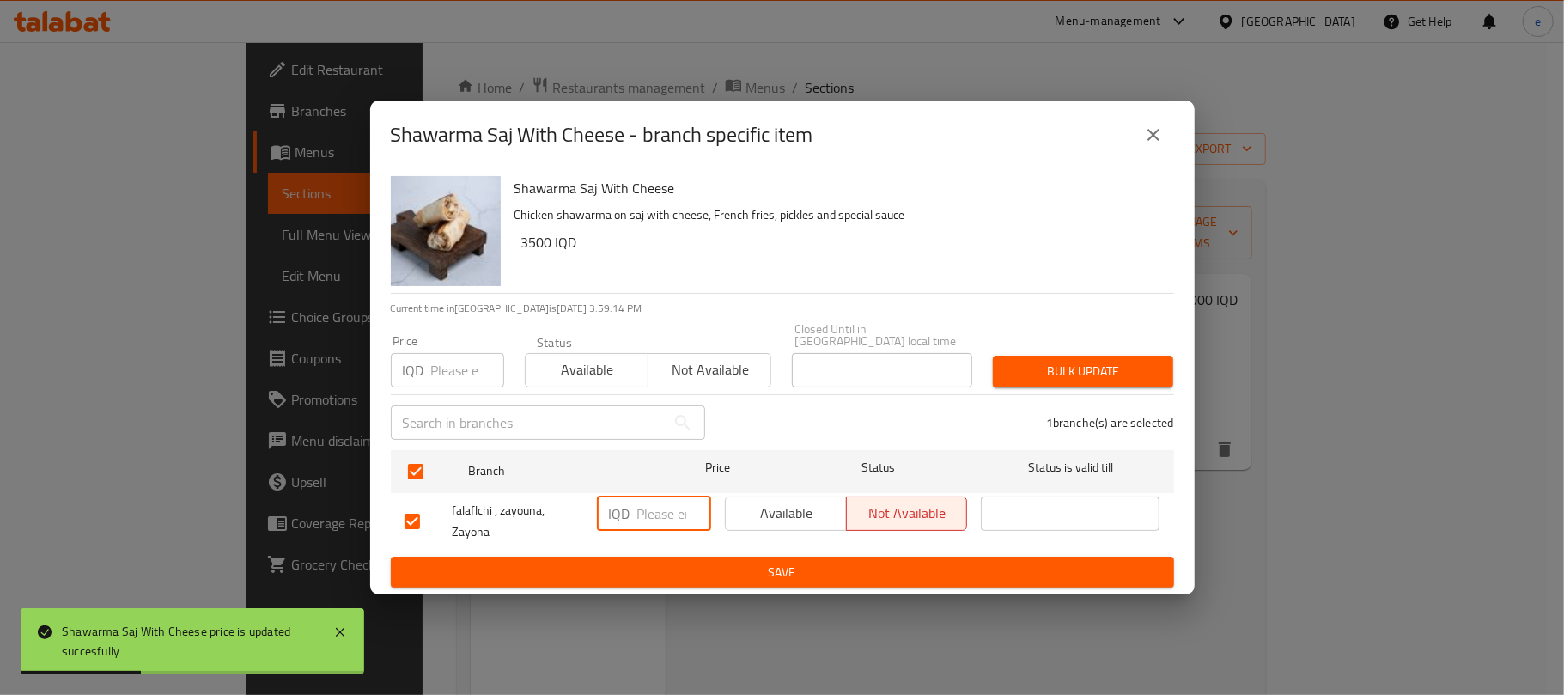
click at [672, 517] on input "number" at bounding box center [674, 514] width 74 height 34
paste input "4000"
type input "4000"
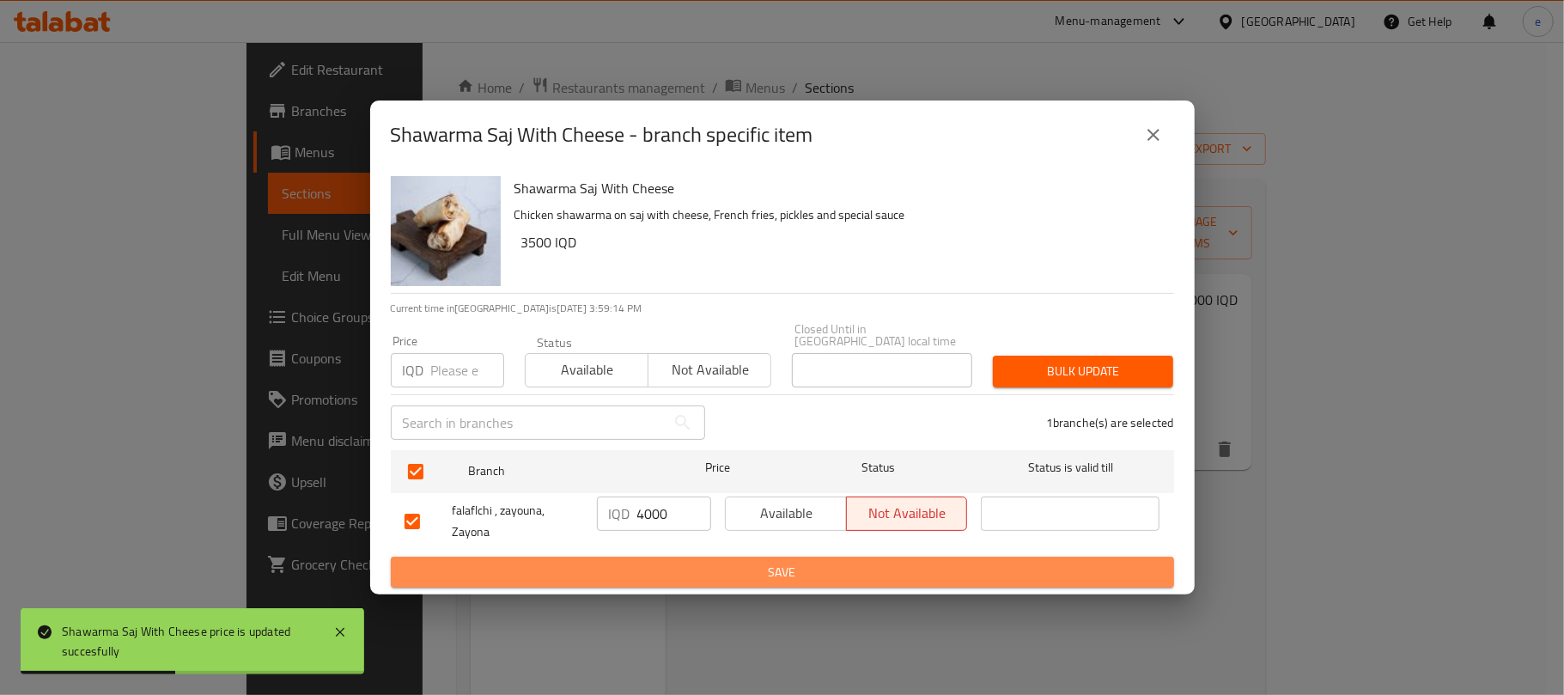
click at [643, 557] on button "Save" at bounding box center [782, 573] width 783 height 32
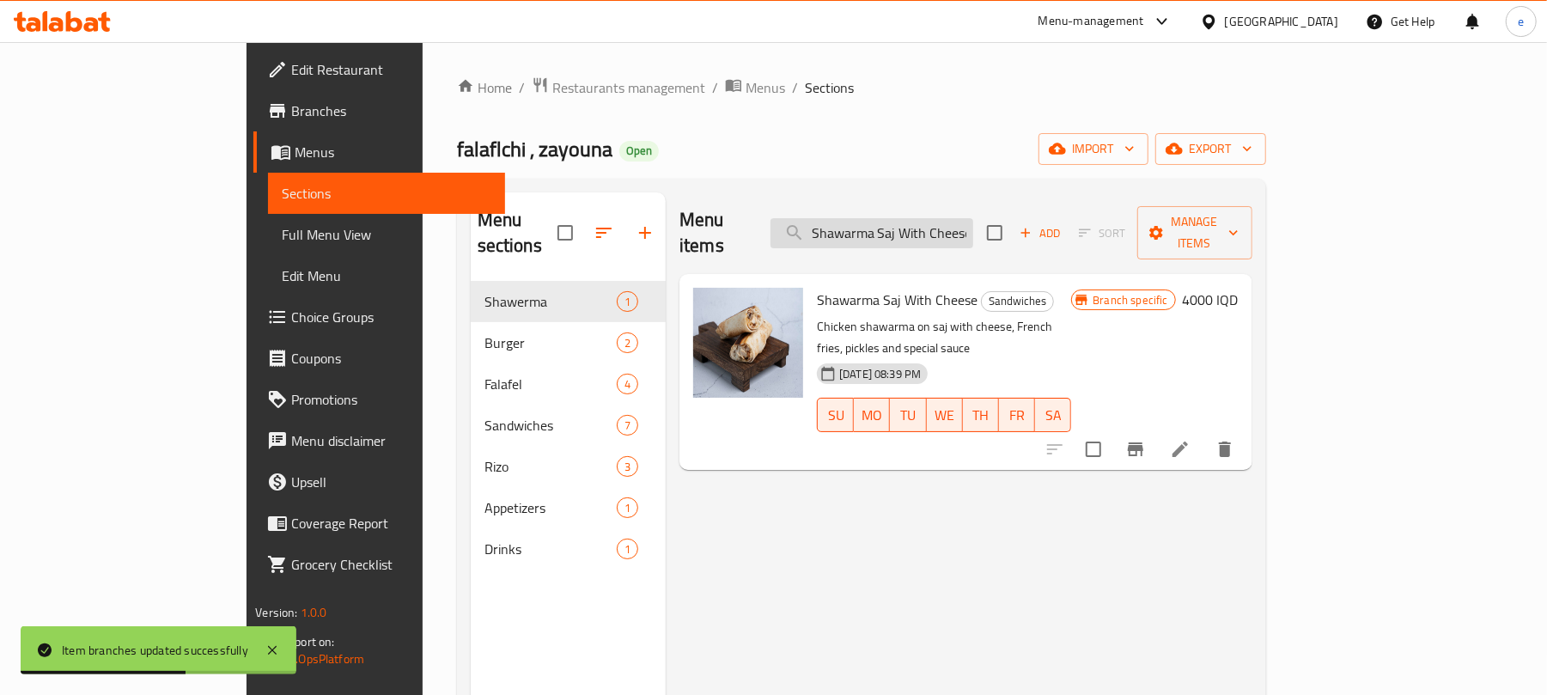
click at [973, 222] on input "Shawarma Saj With Cheese" at bounding box center [872, 233] width 203 height 30
paste input "Twister"
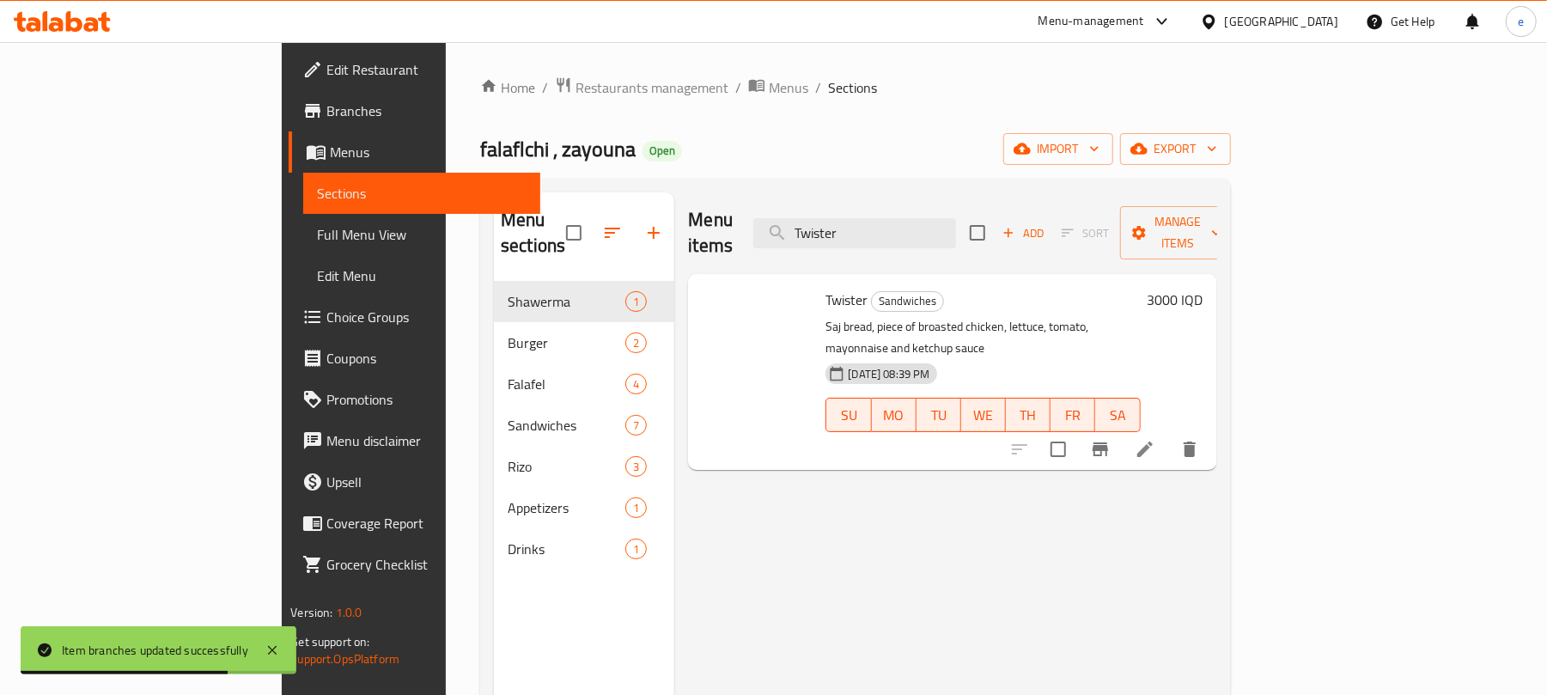
type input "Twister"
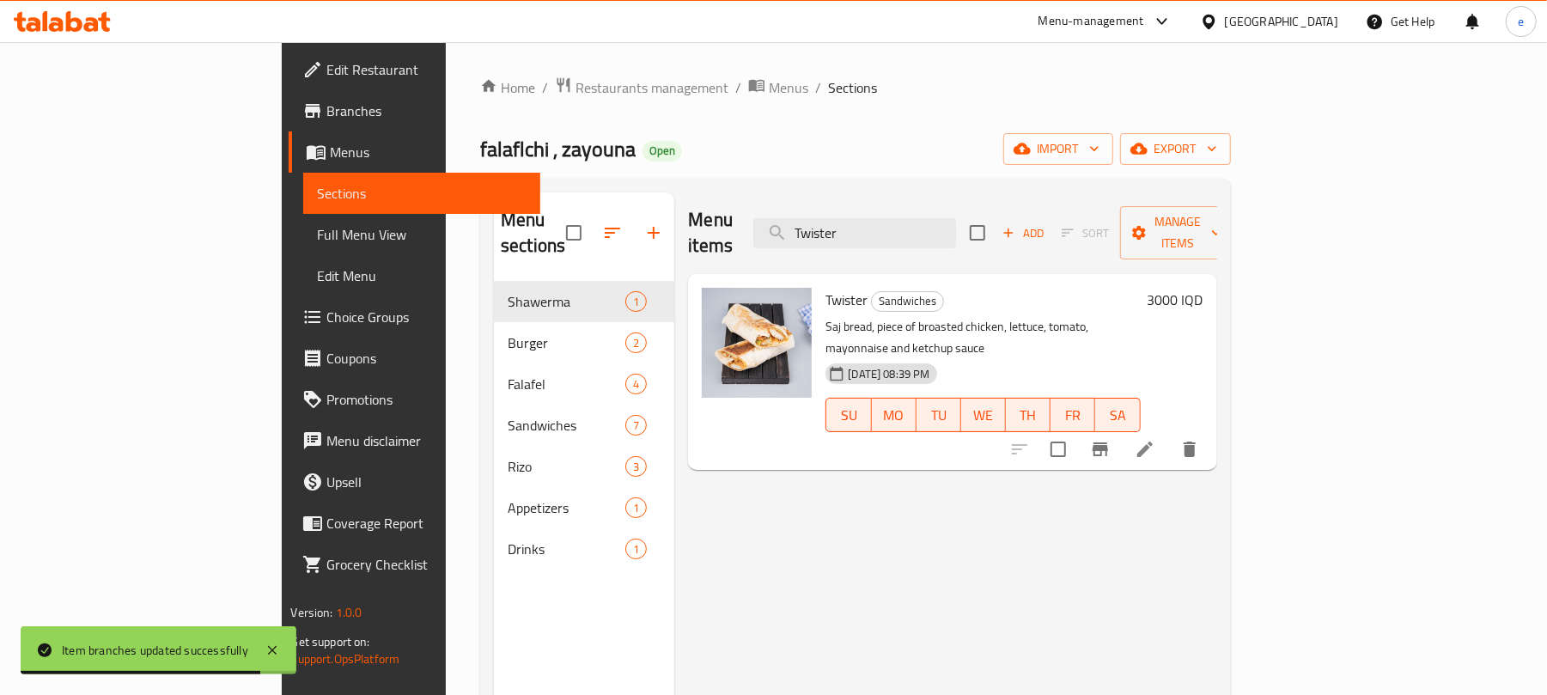
click at [1204, 288] on h6 "3000 IQD" at bounding box center [1176, 300] width 56 height 24
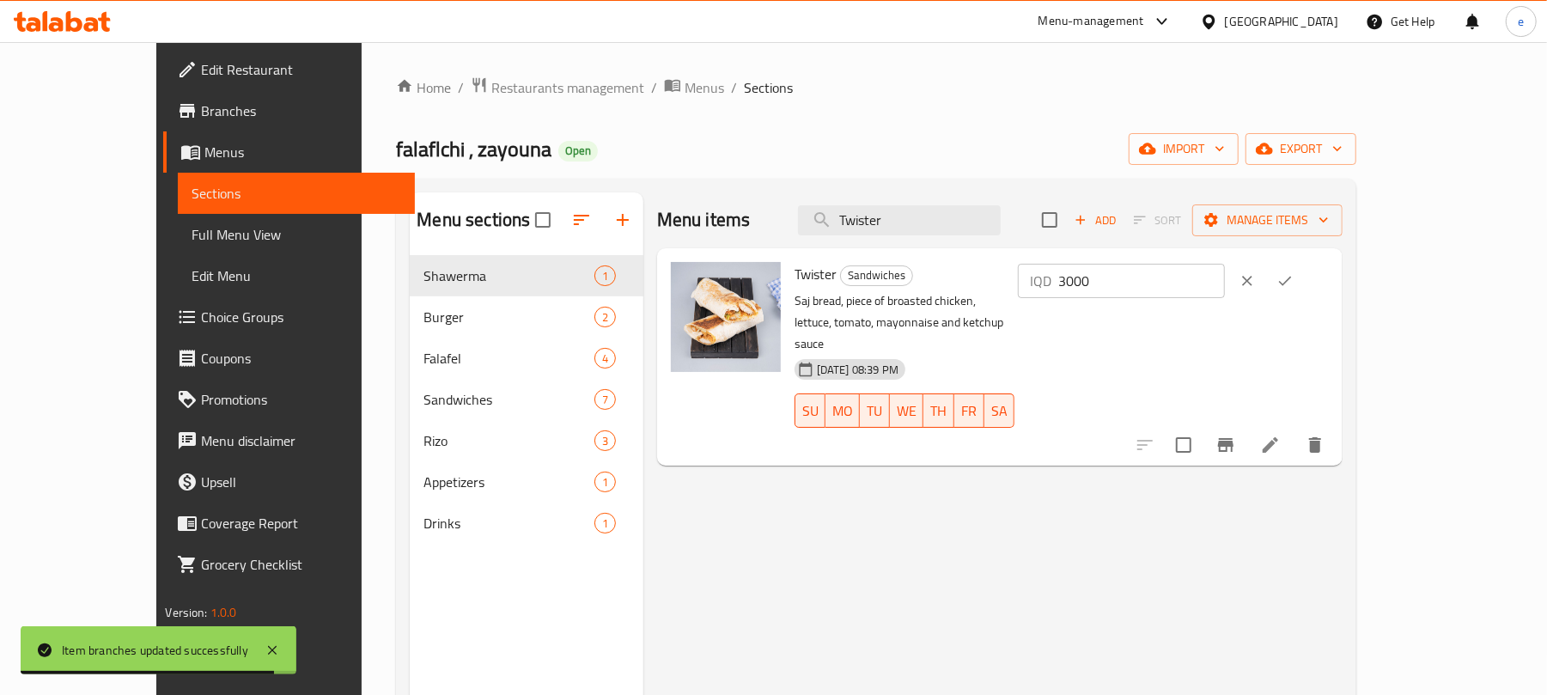
click at [1225, 277] on input "3000" at bounding box center [1141, 281] width 167 height 34
paste input "5"
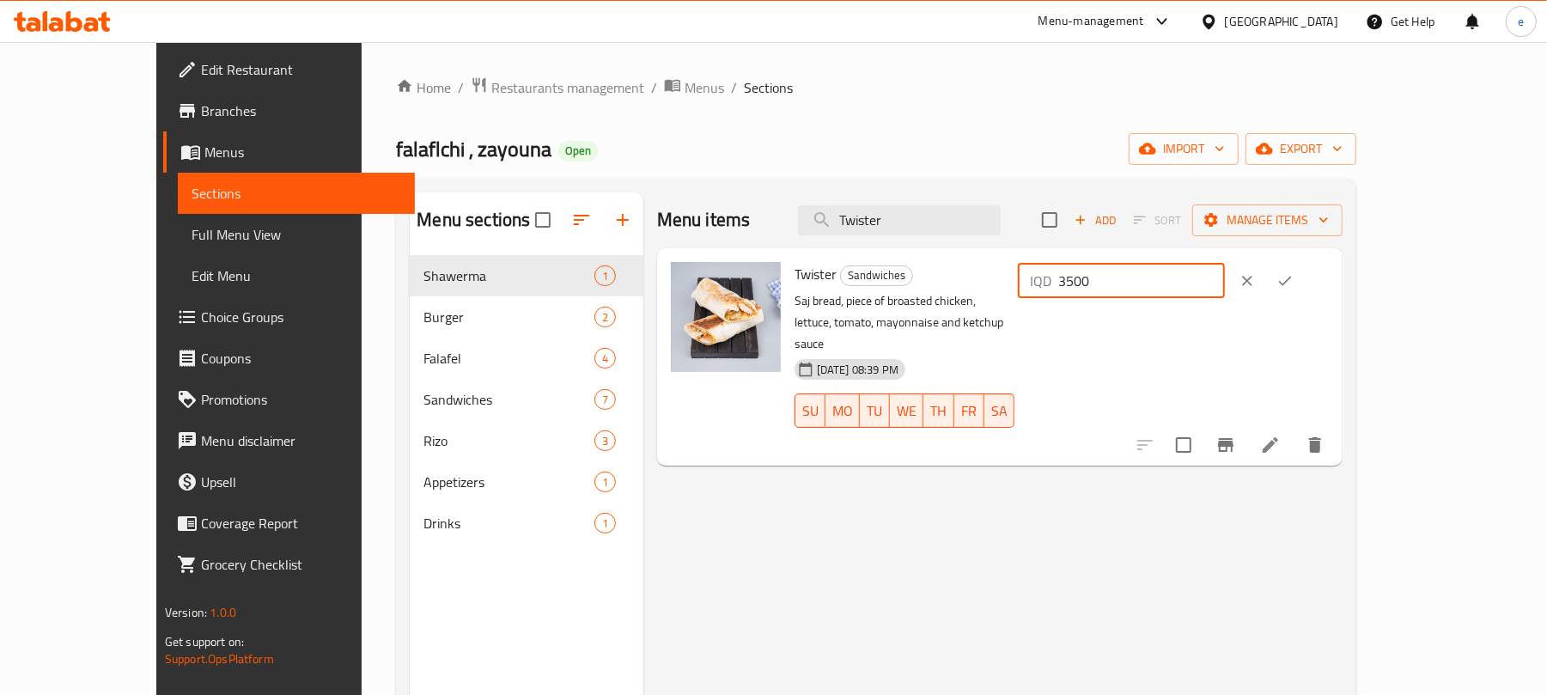
type input "3500"
click at [1294, 280] on icon "ok" at bounding box center [1285, 280] width 17 height 17
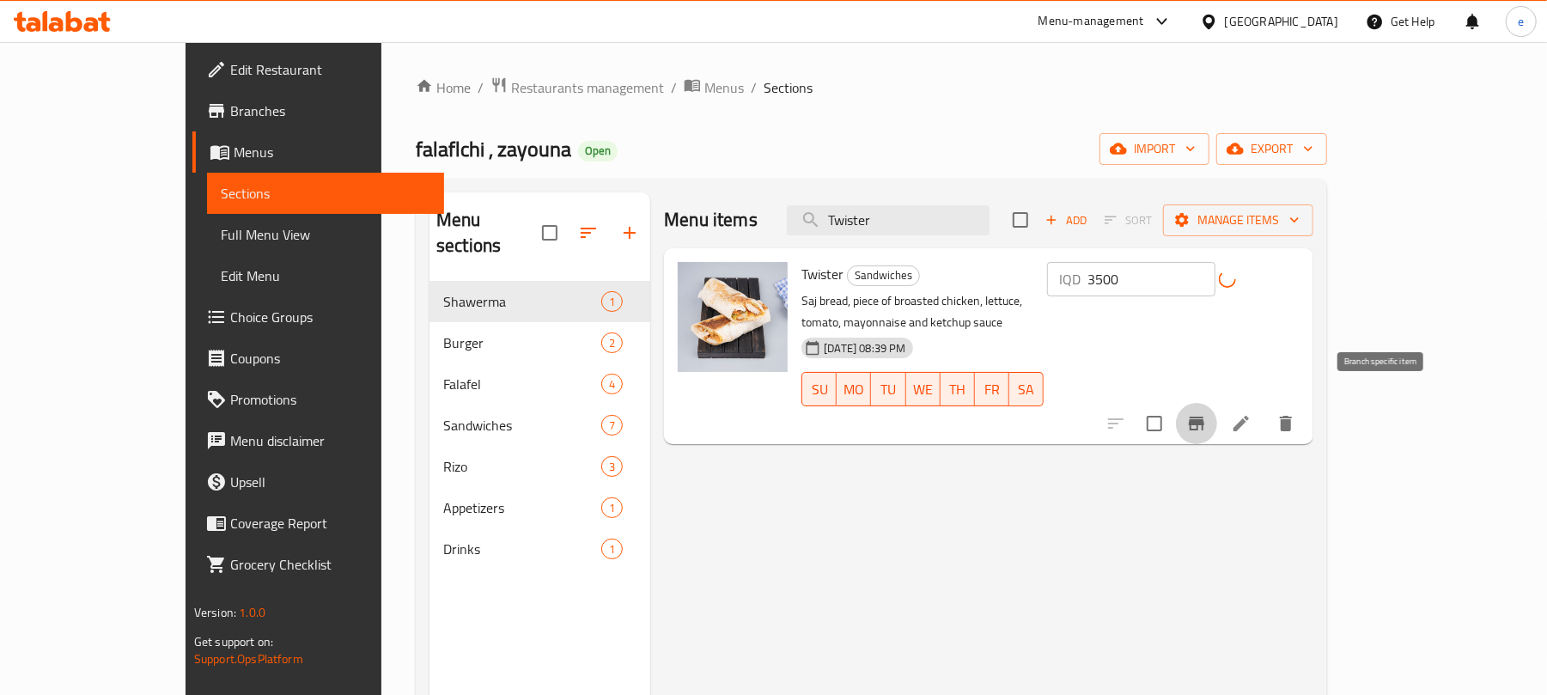
click at [1207, 413] on icon "Branch-specific-item" at bounding box center [1196, 423] width 21 height 21
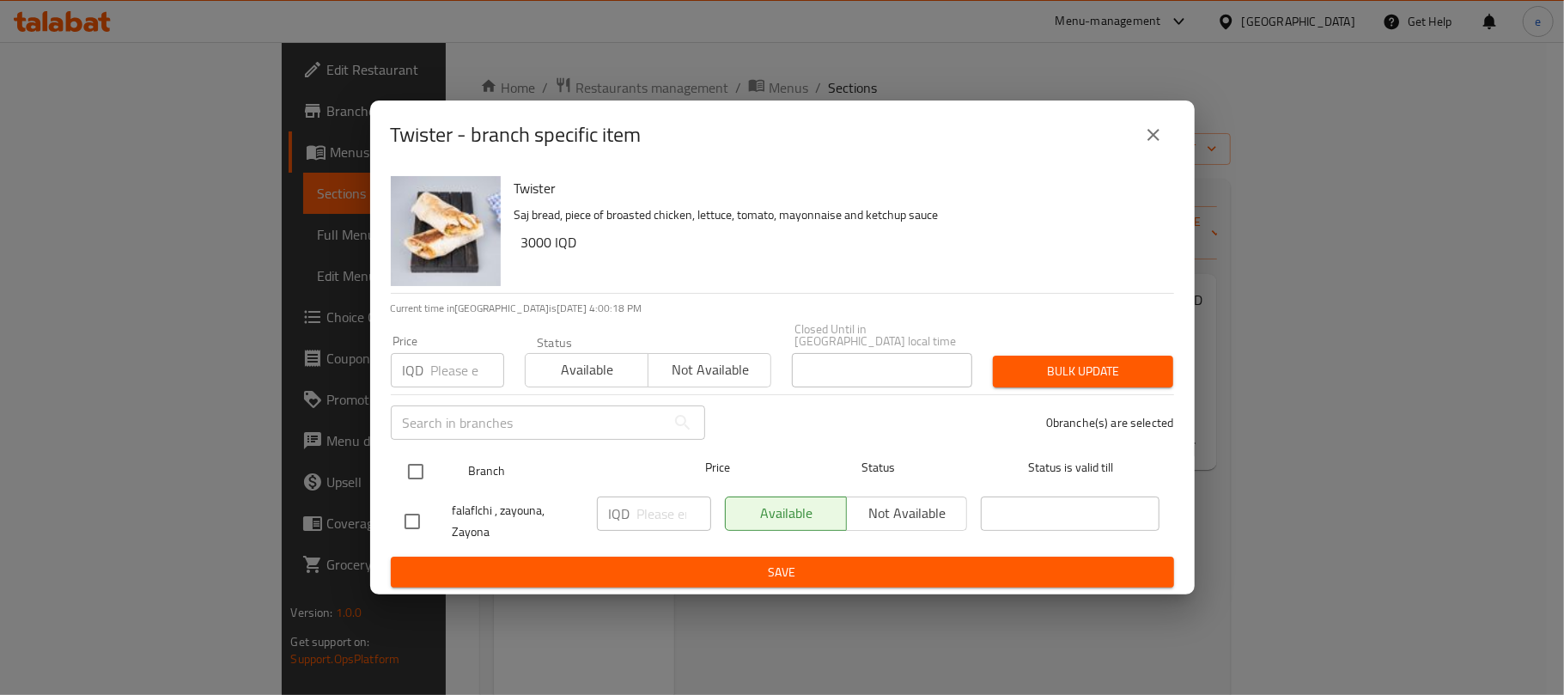
click at [411, 458] on input "checkbox" at bounding box center [416, 472] width 36 height 36
checkbox input "true"
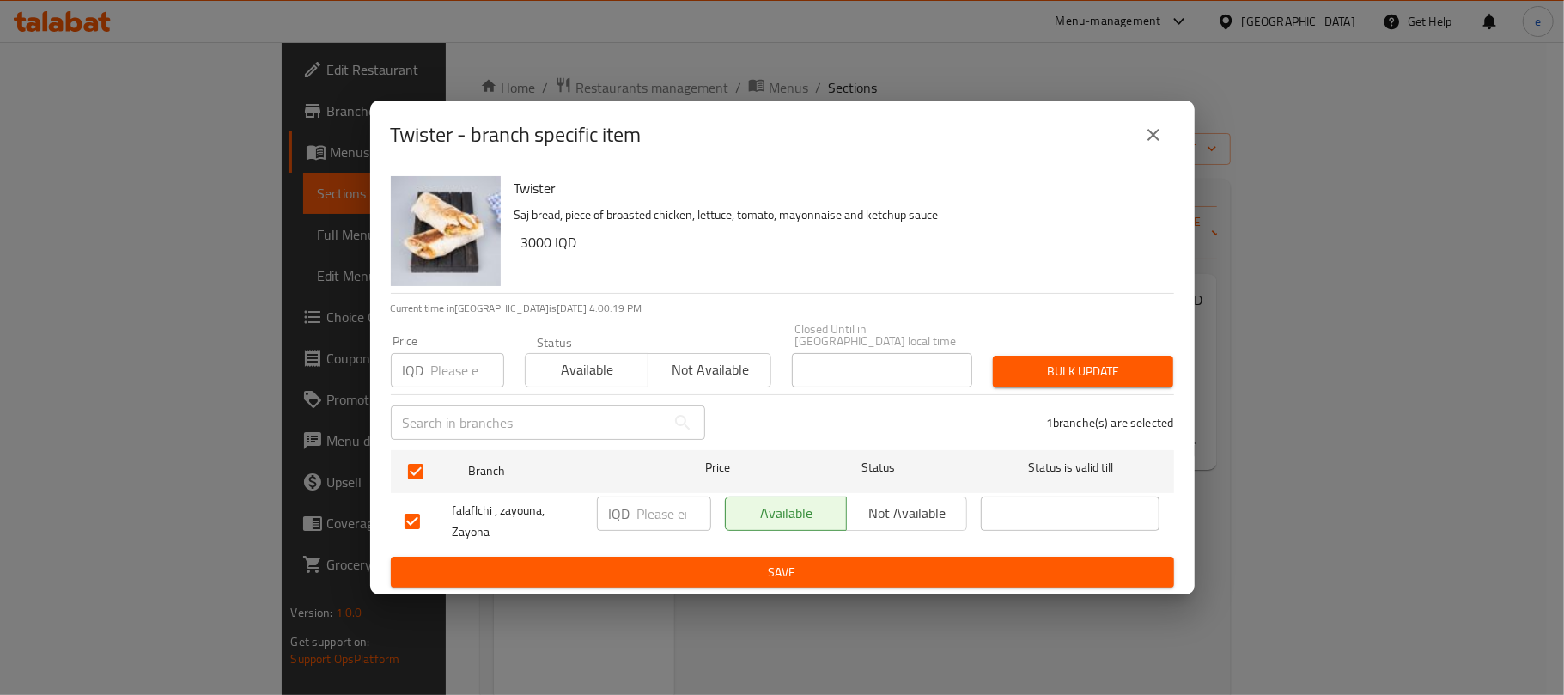
click at [650, 523] on input "number" at bounding box center [674, 514] width 74 height 34
paste input "3500"
type input "3500"
click at [675, 593] on div "Twister - branch specific item Twister Saj bread, piece of broasted chicken, le…" at bounding box center [782, 347] width 1564 height 695
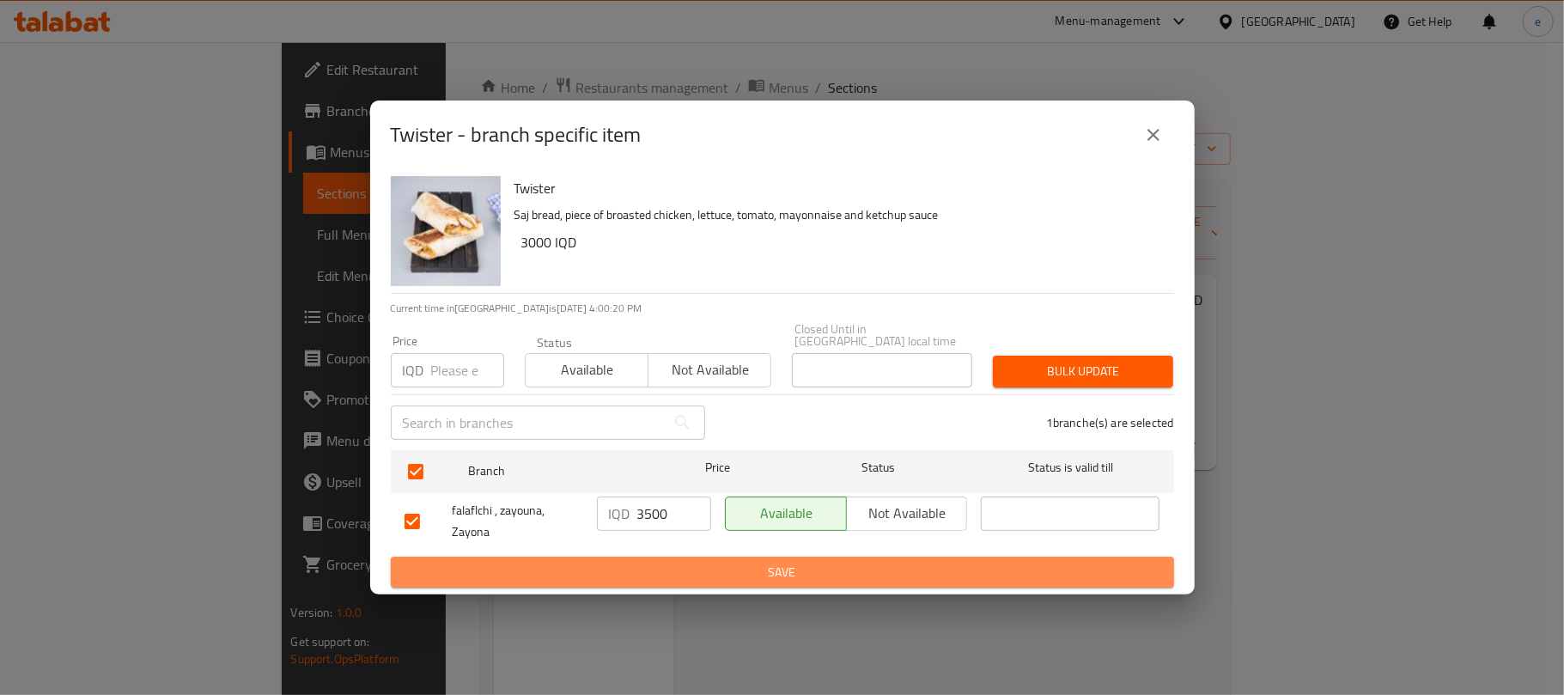
click at [686, 570] on span "Save" at bounding box center [783, 572] width 756 height 21
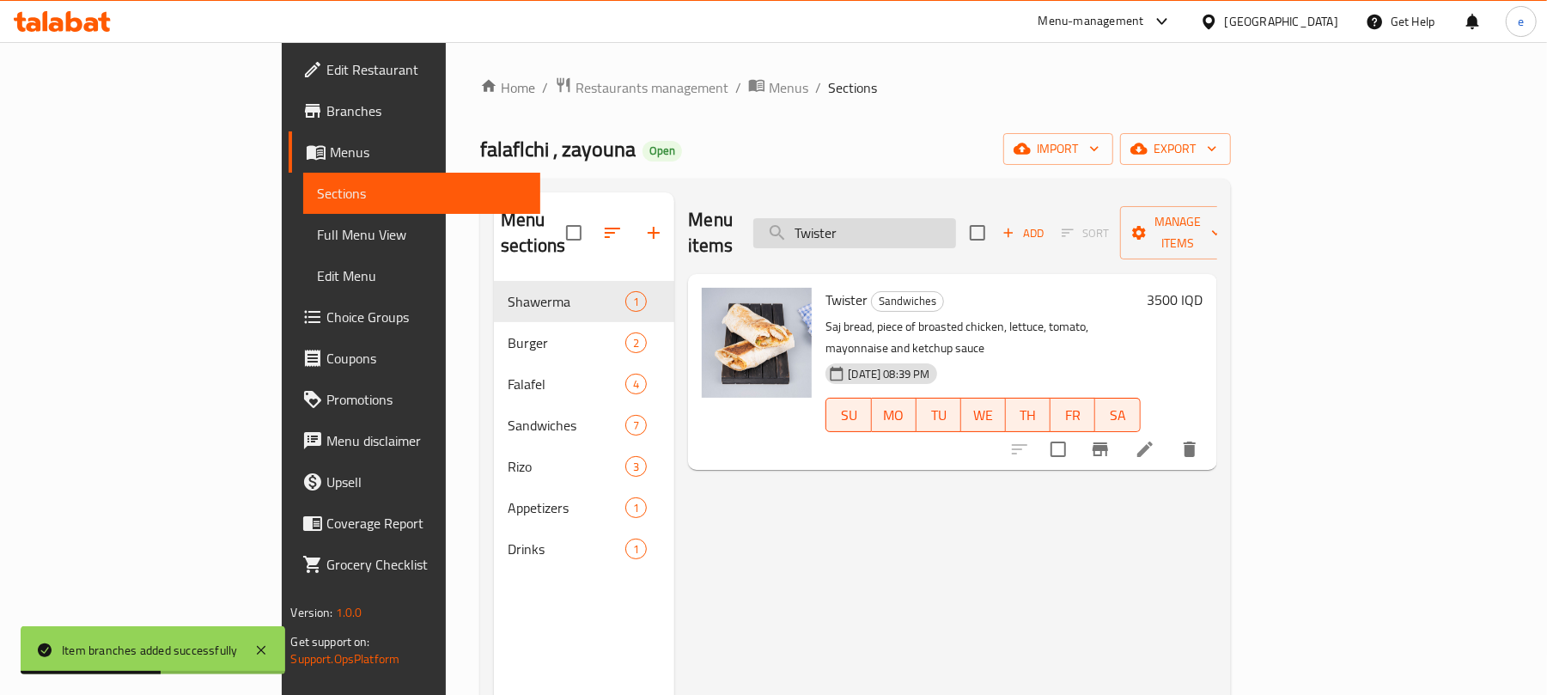
click at [956, 221] on input "Twister" at bounding box center [854, 233] width 203 height 30
paste input "Smoked Rizo"
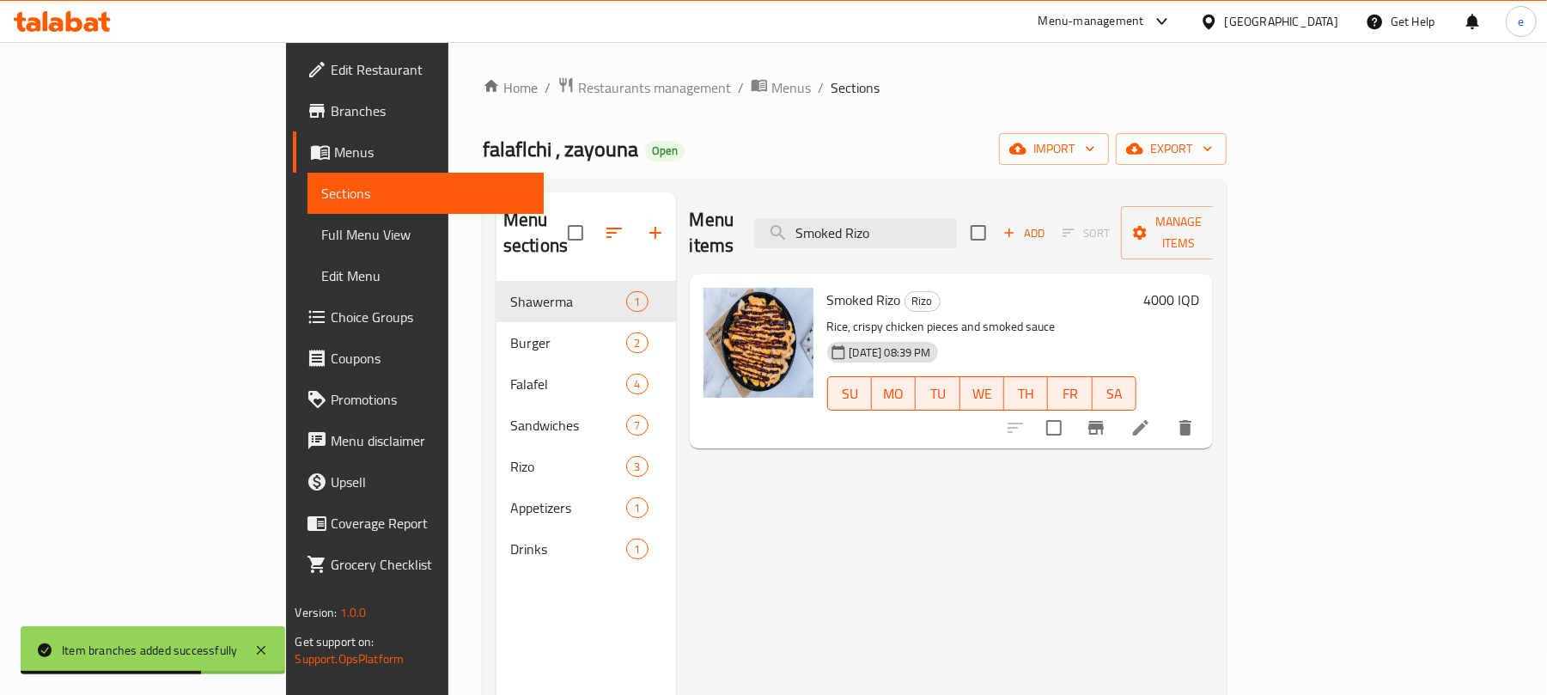
type input "Smoked Rizo"
click at [1199, 288] on h6 "4000 IQD" at bounding box center [1171, 300] width 56 height 24
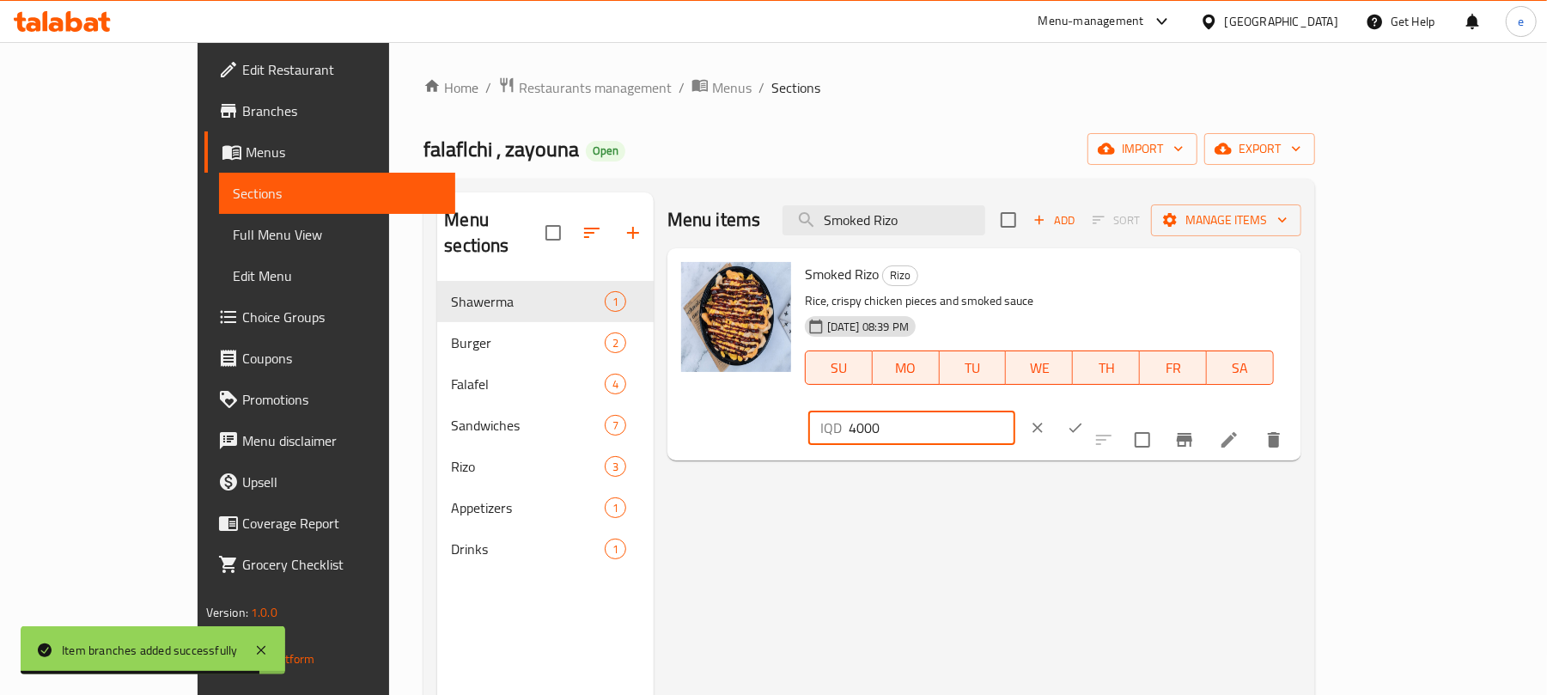
click at [1015, 411] on input "4000" at bounding box center [932, 428] width 167 height 34
paste input "5"
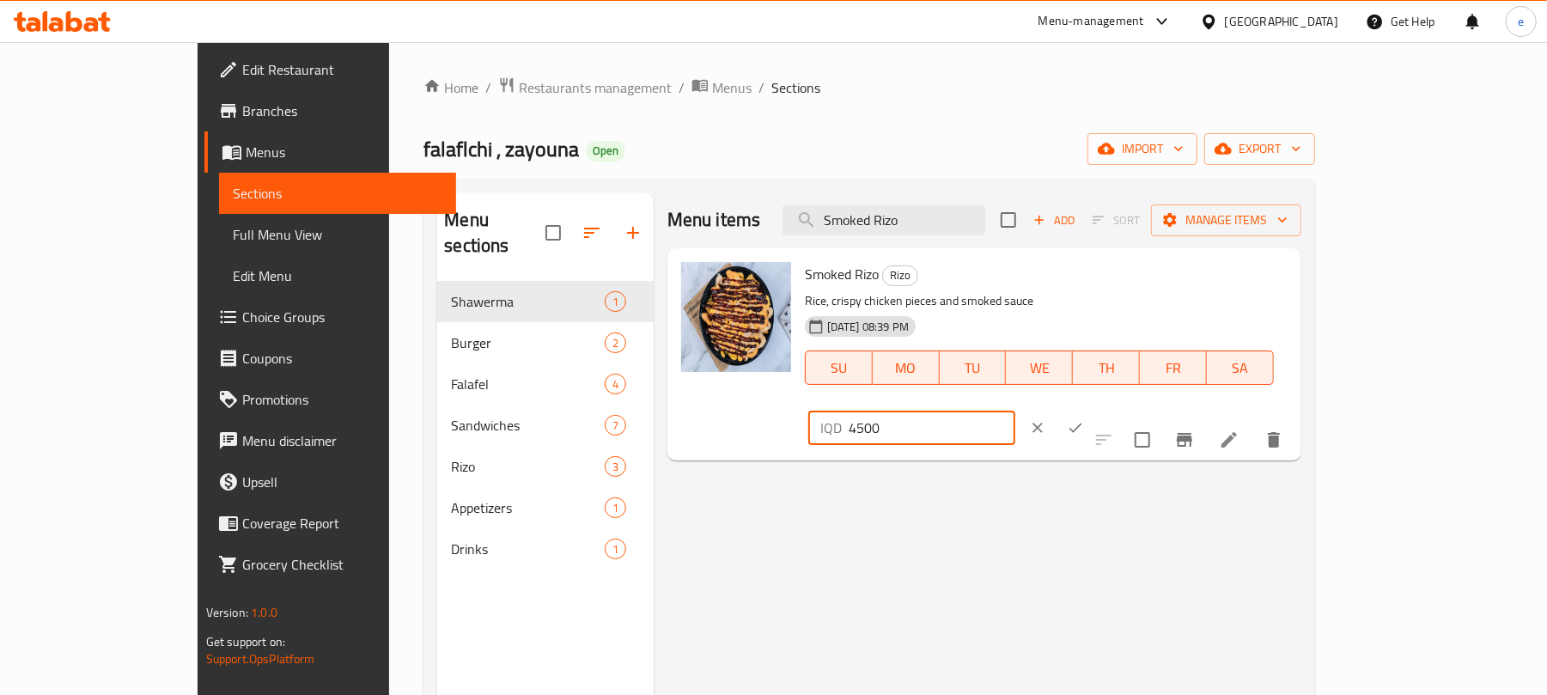
type input "4500"
click at [1084, 419] on icon "ok" at bounding box center [1075, 427] width 17 height 17
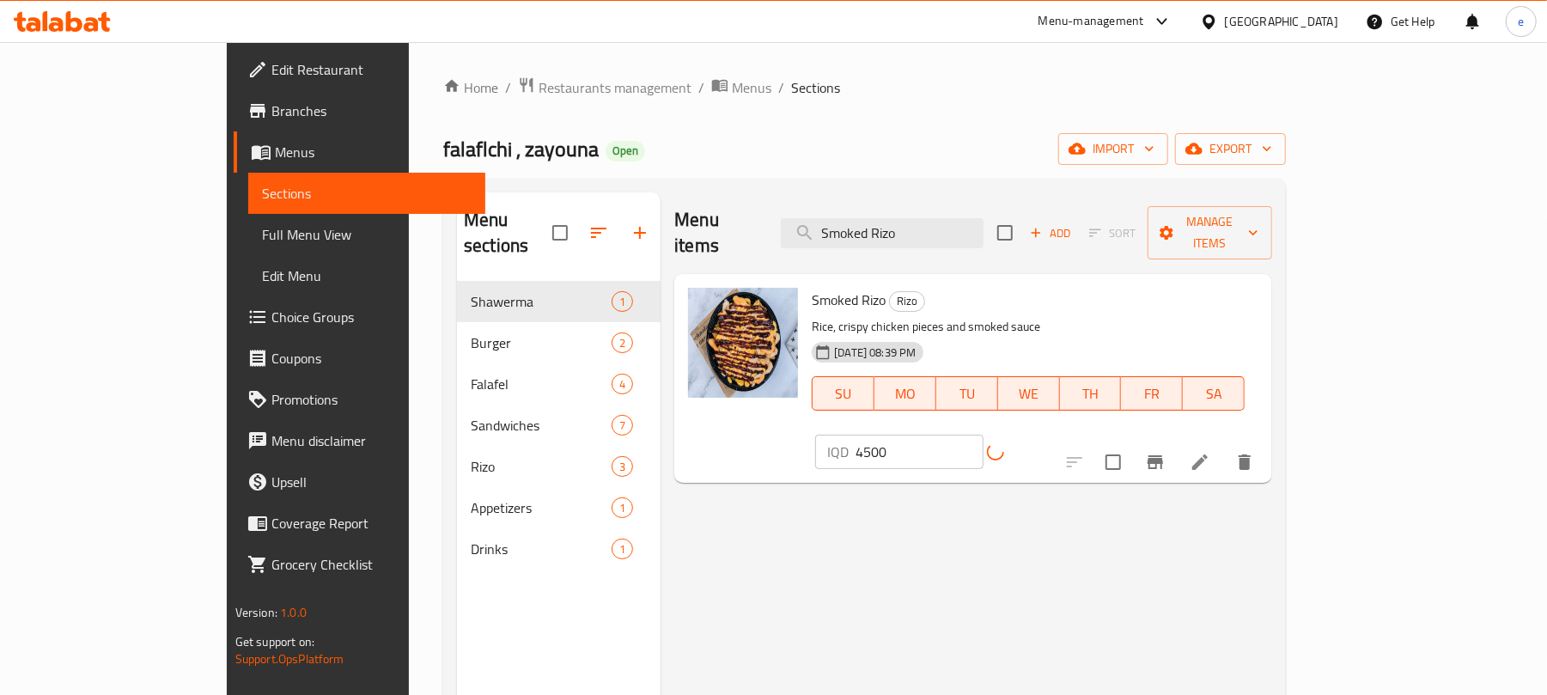
click at [1166, 452] on icon "Branch-specific-item" at bounding box center [1155, 462] width 21 height 21
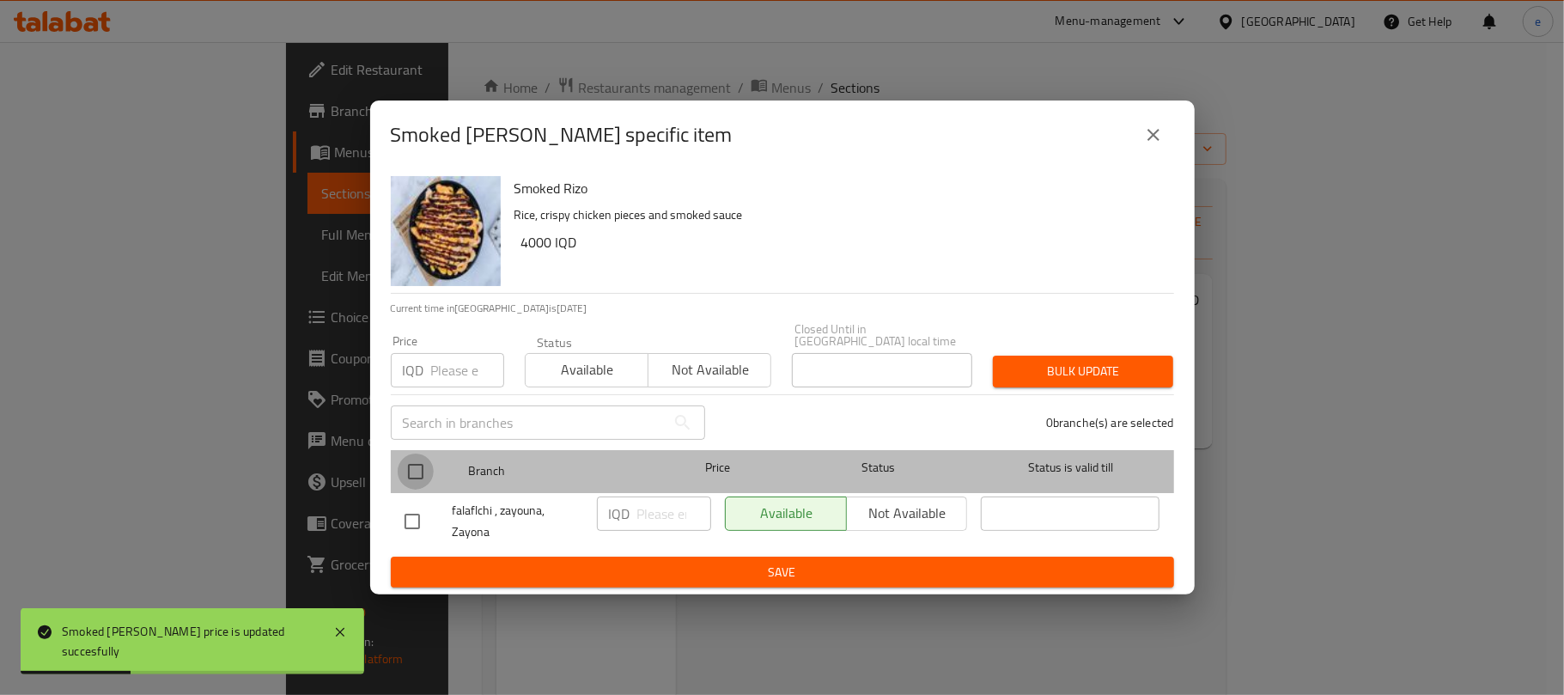
click at [414, 472] on input "checkbox" at bounding box center [416, 472] width 36 height 36
checkbox input "true"
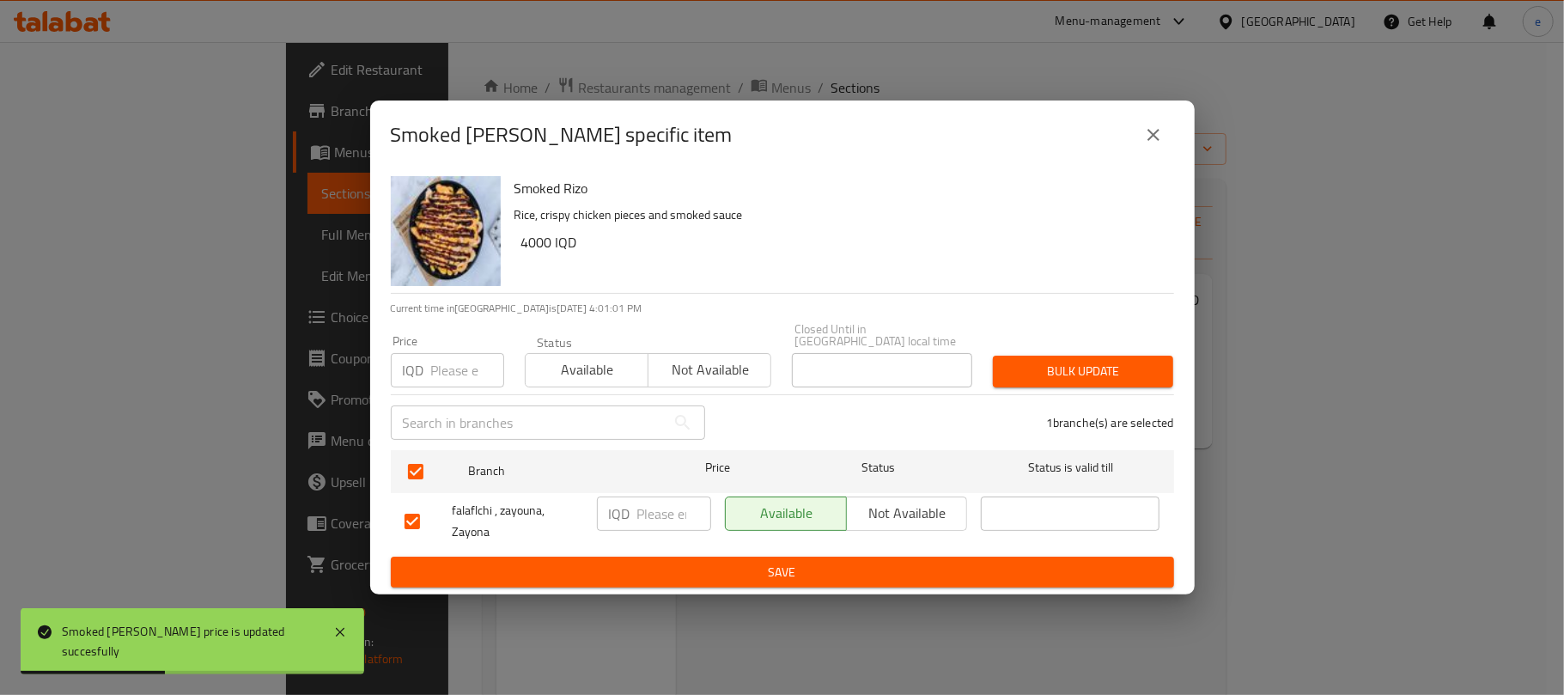
click at [653, 506] on input "number" at bounding box center [674, 514] width 74 height 34
paste input "4500"
type input "4500"
click at [665, 562] on span "Save" at bounding box center [783, 572] width 756 height 21
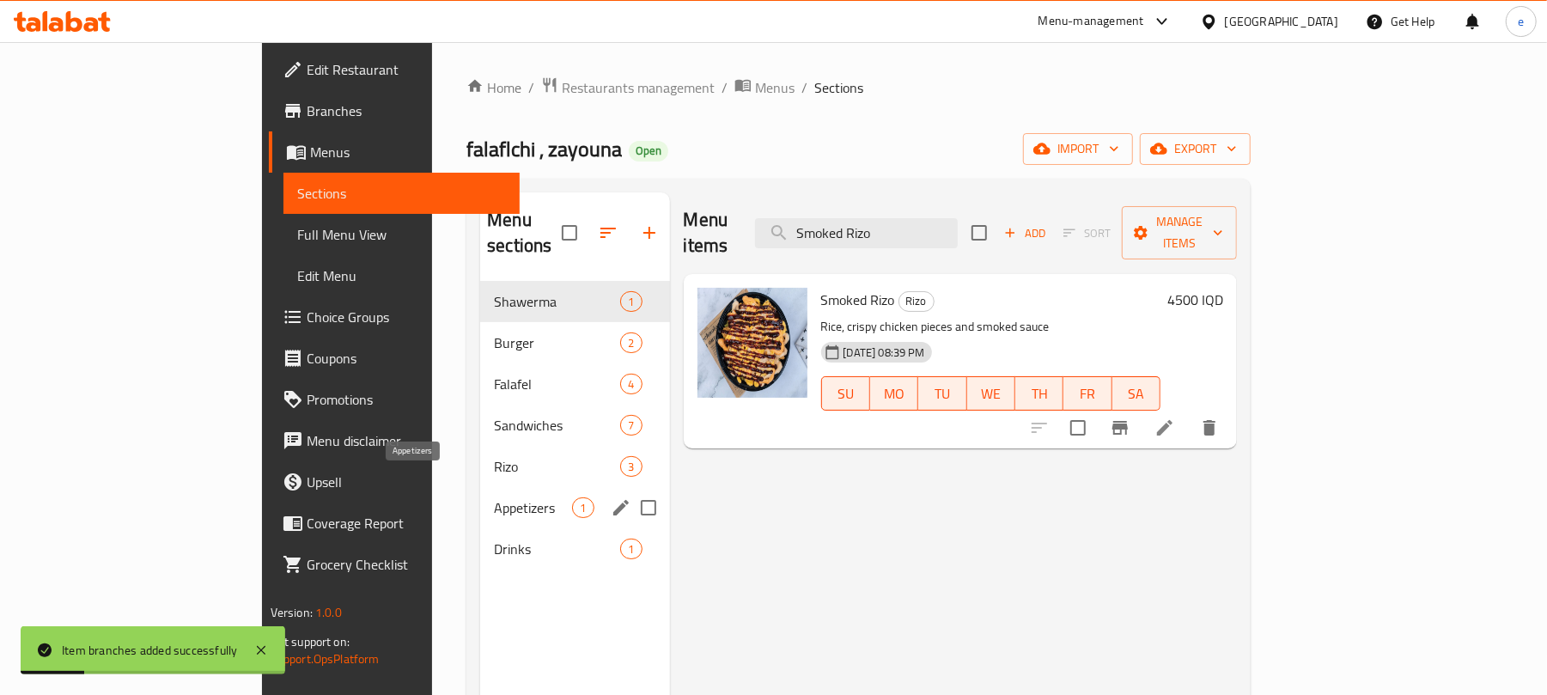
click at [494, 497] on span "Appetizers" at bounding box center [533, 507] width 78 height 21
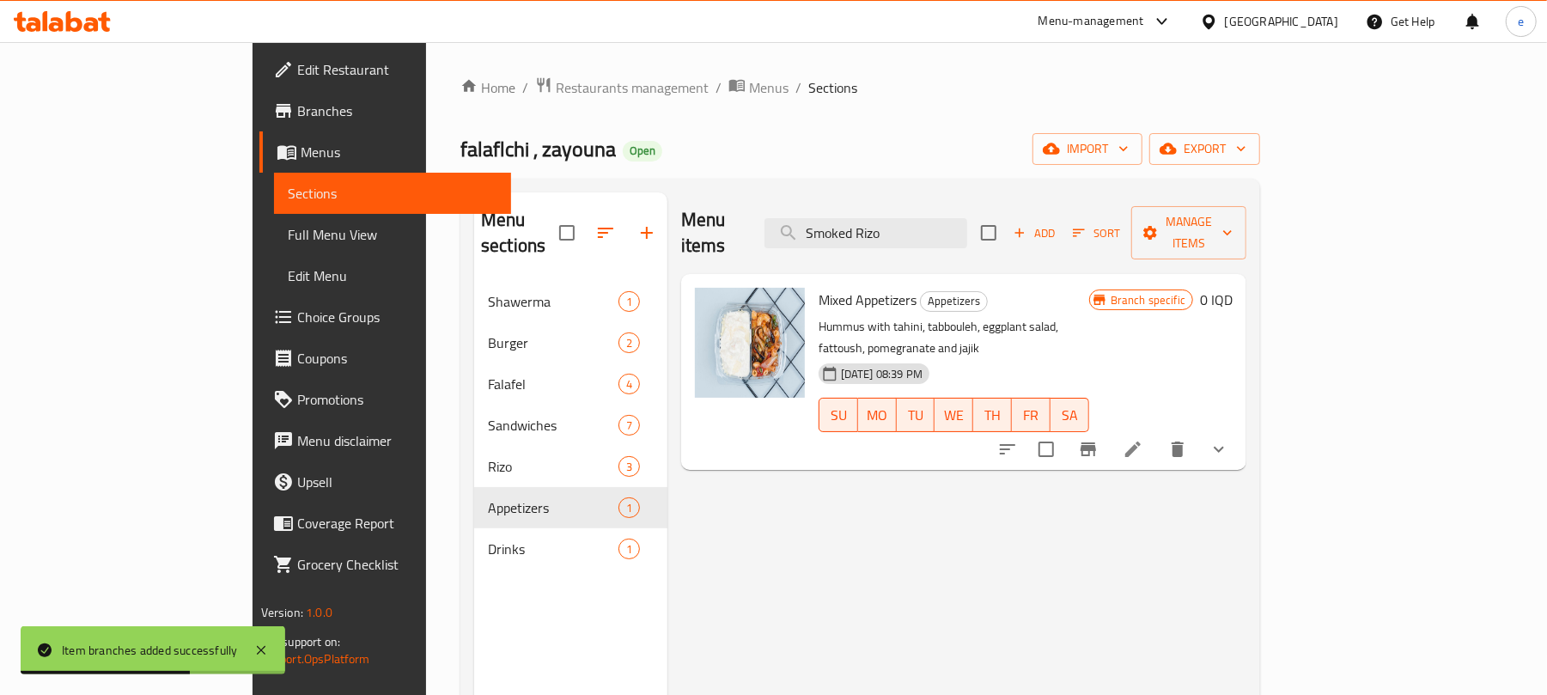
click at [1229, 439] on icon "show more" at bounding box center [1219, 449] width 21 height 21
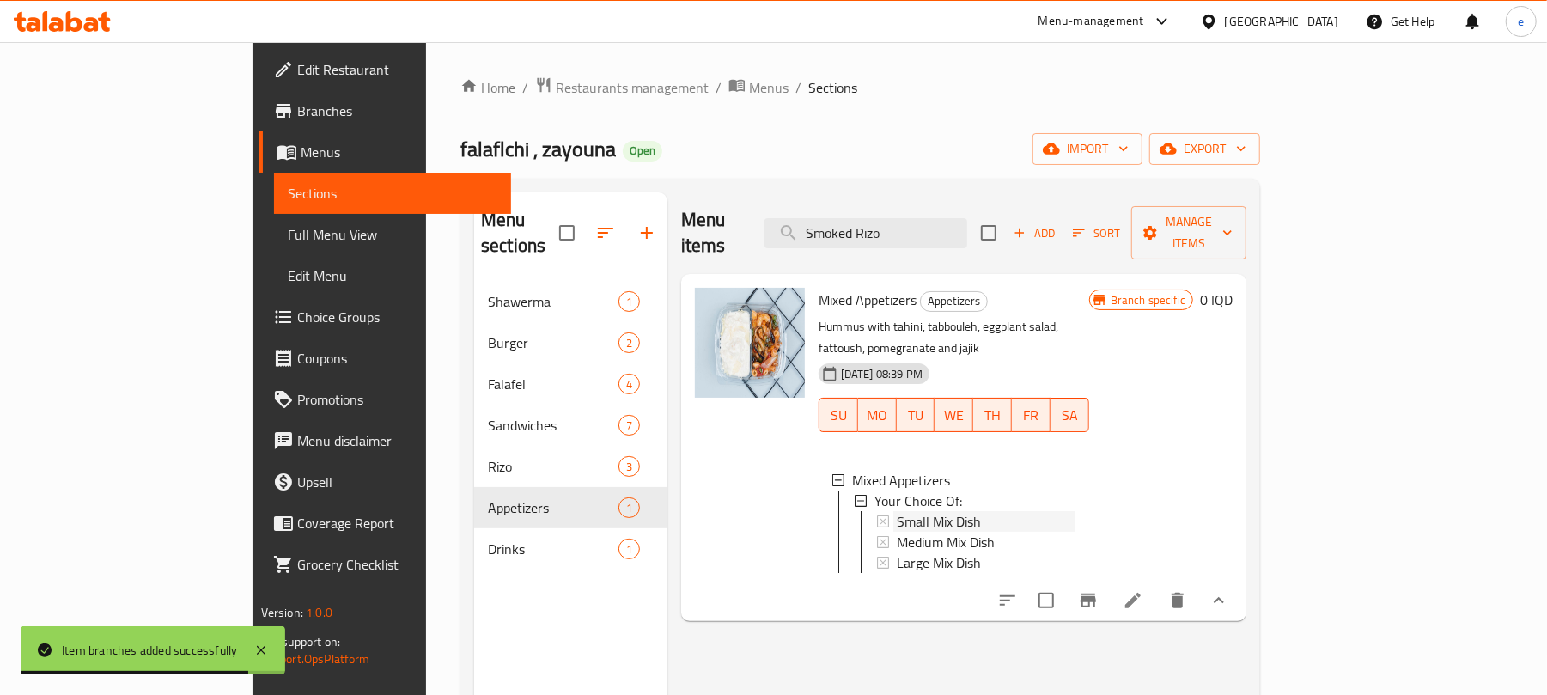
click at [897, 511] on span "Small Mix Dish" at bounding box center [939, 521] width 84 height 21
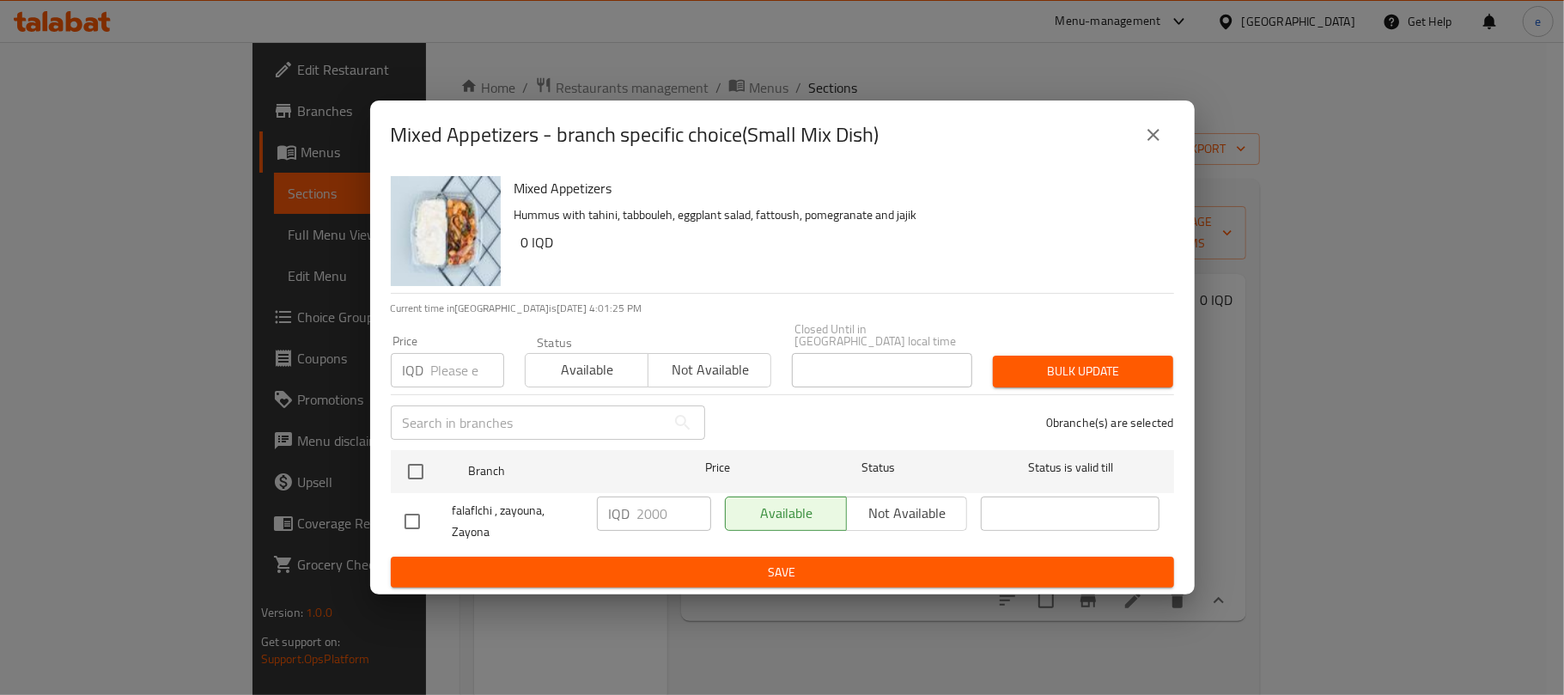
click at [829, 601] on div "Mixed Appetizers - branch specific choice(Small Mix Dish) Mixed Appetizers Humm…" at bounding box center [782, 347] width 1564 height 695
click at [833, 631] on div "Mixed Appetizers - branch specific choice(Small Mix Dish) Mixed Appetizers Humm…" at bounding box center [782, 347] width 1564 height 695
click at [1152, 145] on icon "close" at bounding box center [1153, 135] width 21 height 21
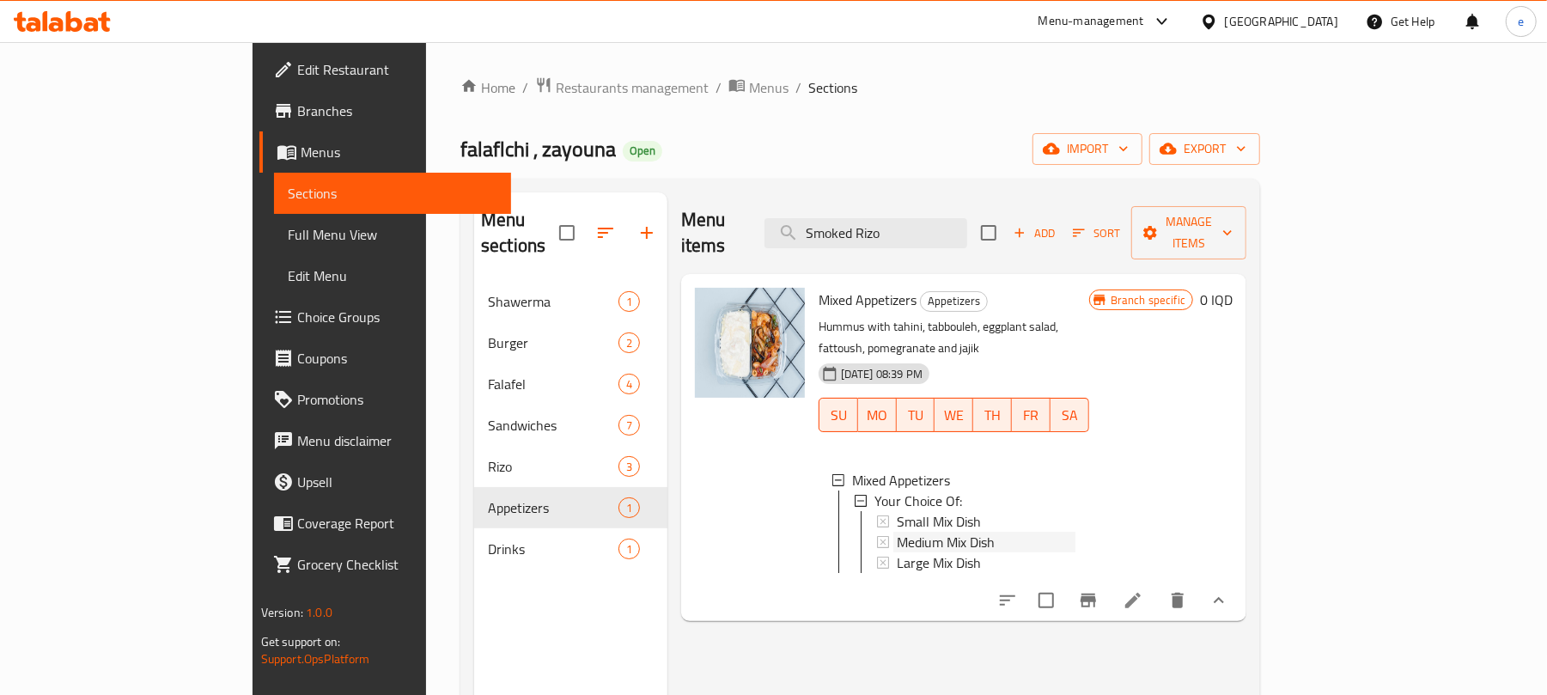
click at [899, 532] on span "Medium Mix Dish" at bounding box center [946, 542] width 98 height 21
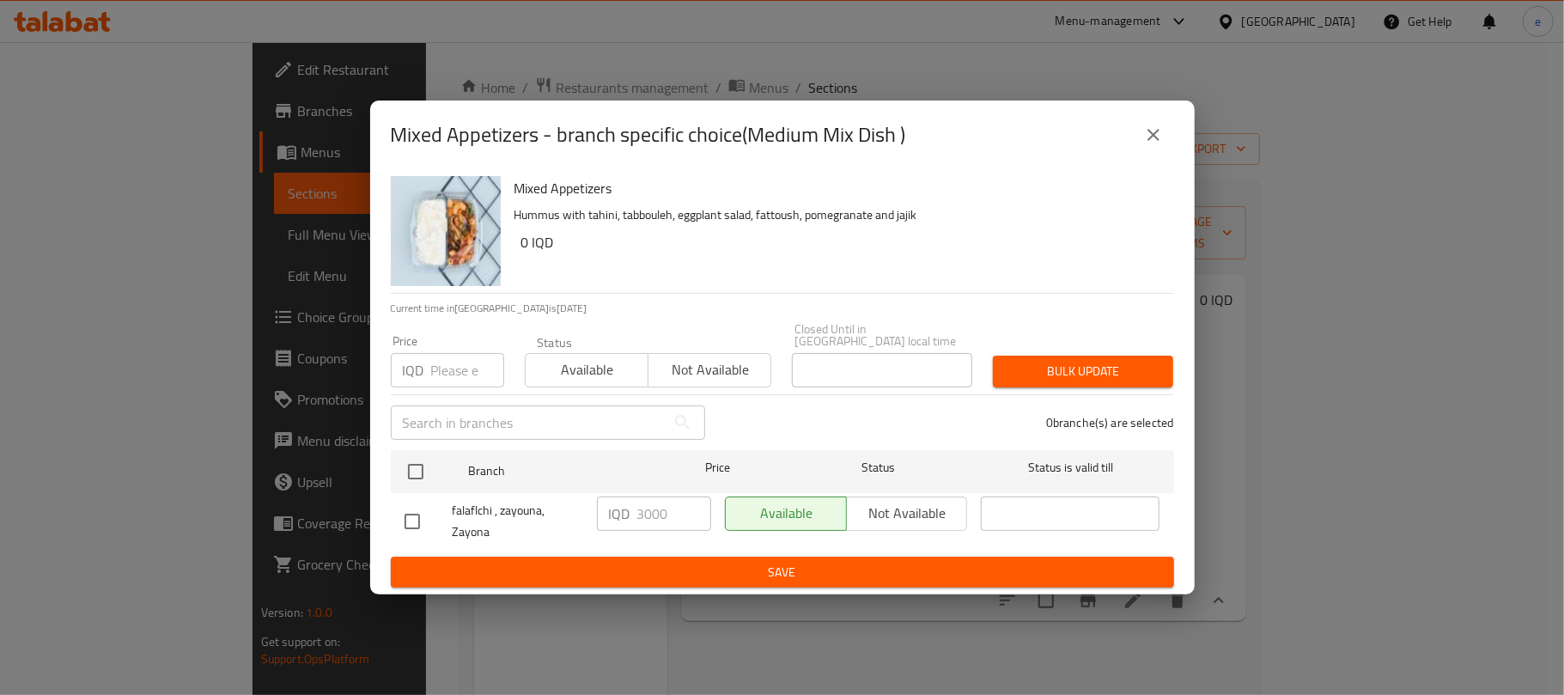
click at [1155, 155] on button "close" at bounding box center [1153, 134] width 41 height 41
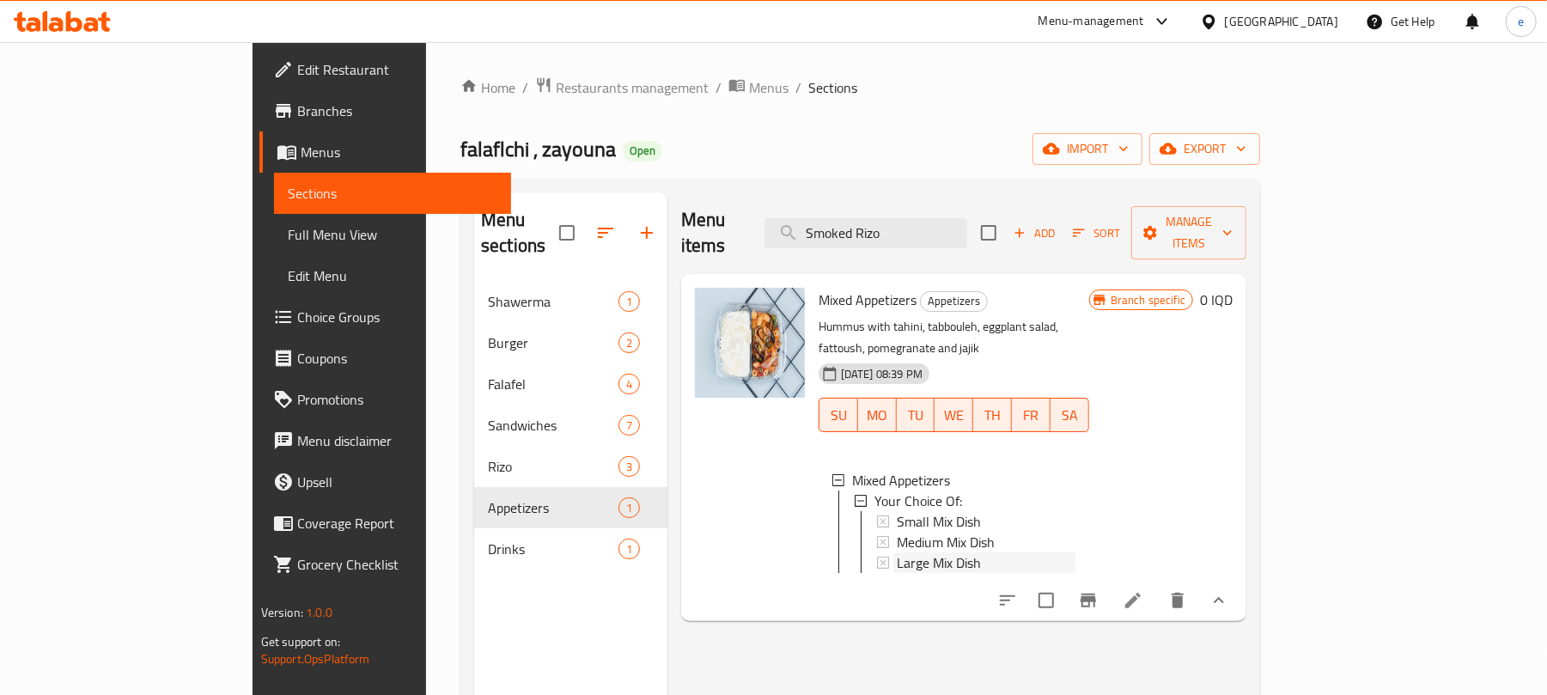
click at [897, 552] on span "Large Mix Dish" at bounding box center [939, 562] width 84 height 21
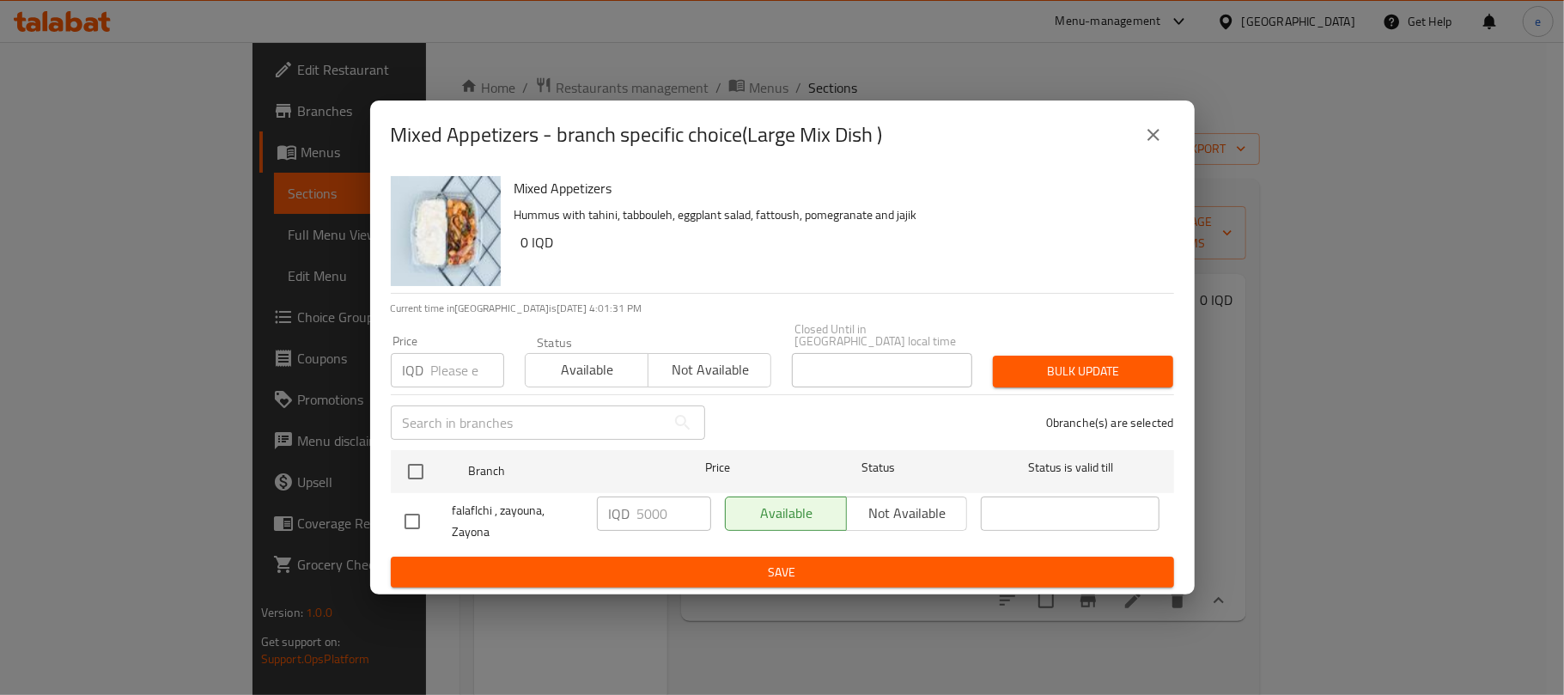
click at [1149, 166] on div "Mixed Appetizers - branch specific choice(Large Mix Dish )" at bounding box center [782, 135] width 825 height 69
click at [1149, 139] on icon "close" at bounding box center [1153, 135] width 21 height 21
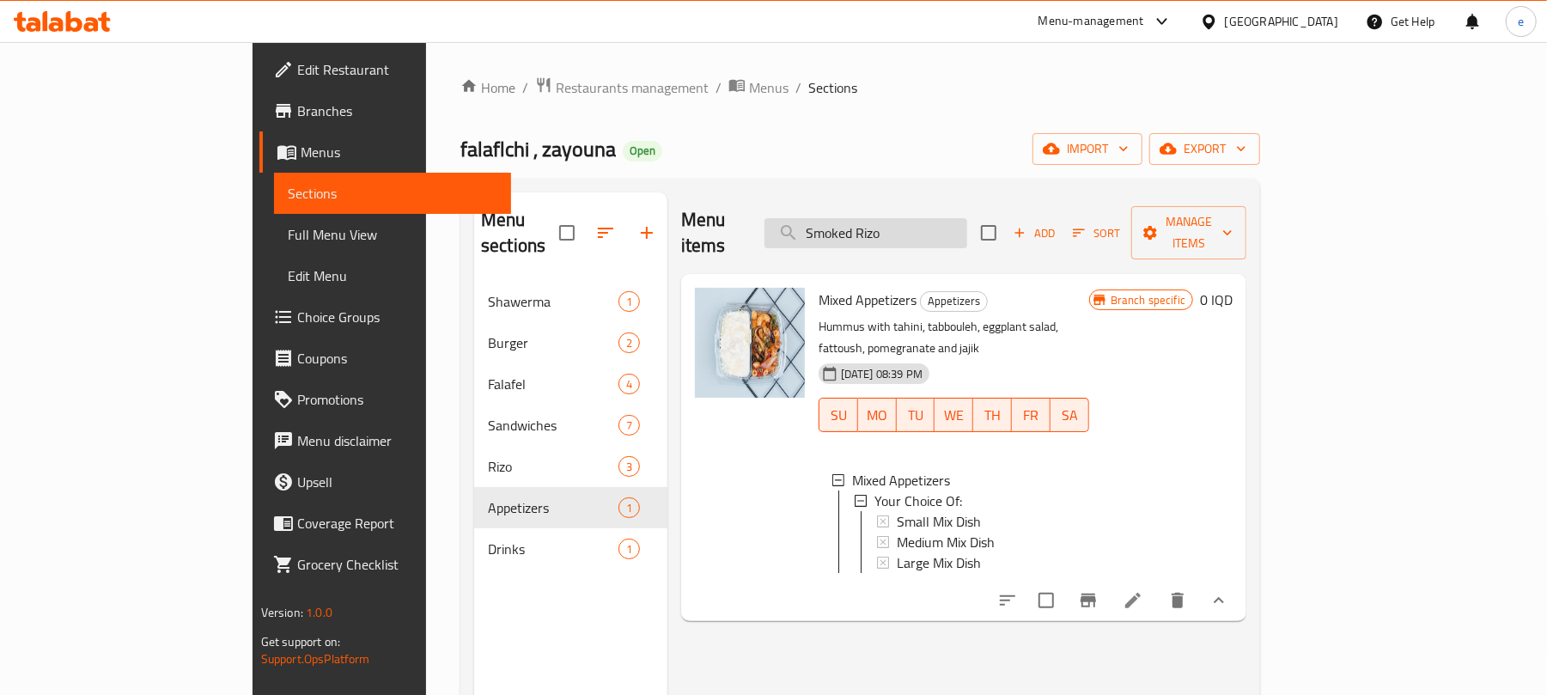
click at [936, 227] on input "Smoked Rizo" at bounding box center [866, 233] width 203 height 30
paste input "Chicken Shawerma"
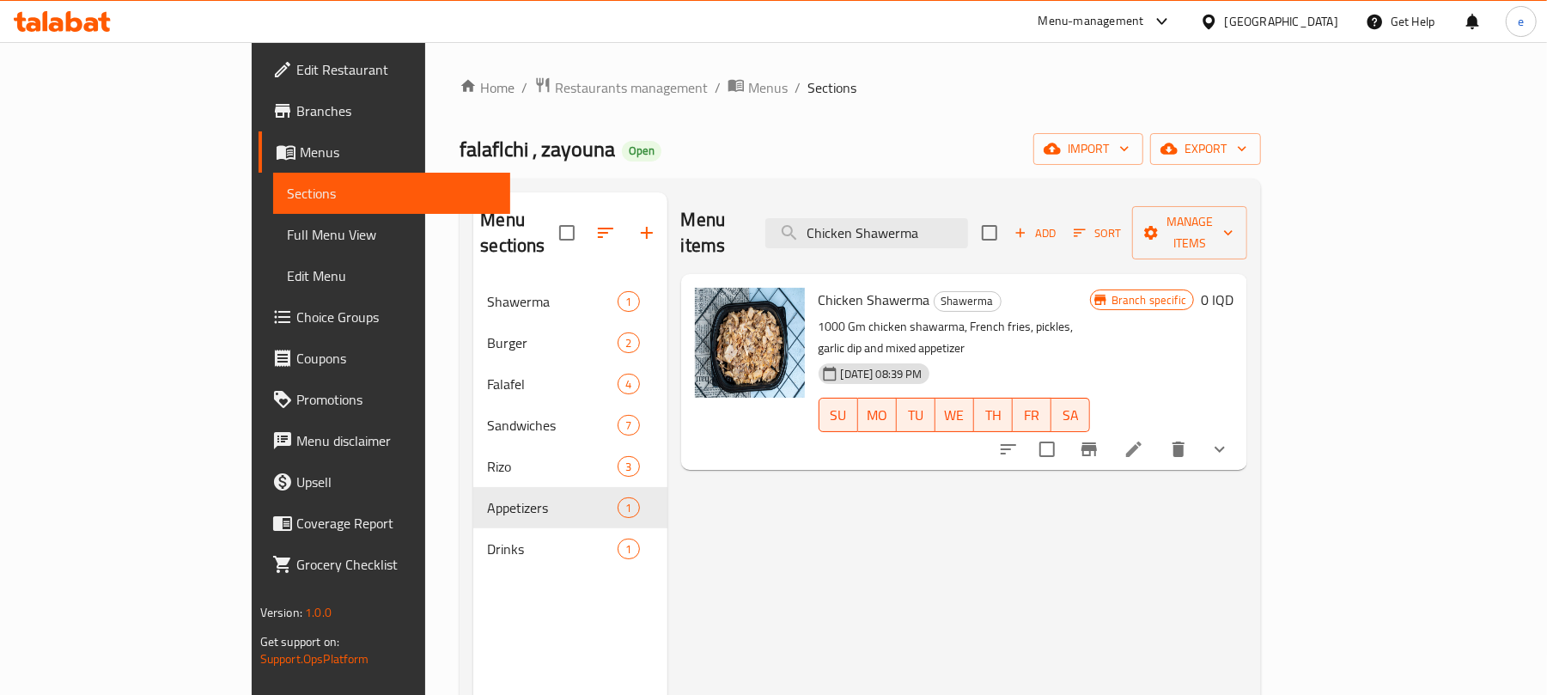
type input "Chicken Shawerma"
click at [1240, 429] on button "show more" at bounding box center [1219, 449] width 41 height 41
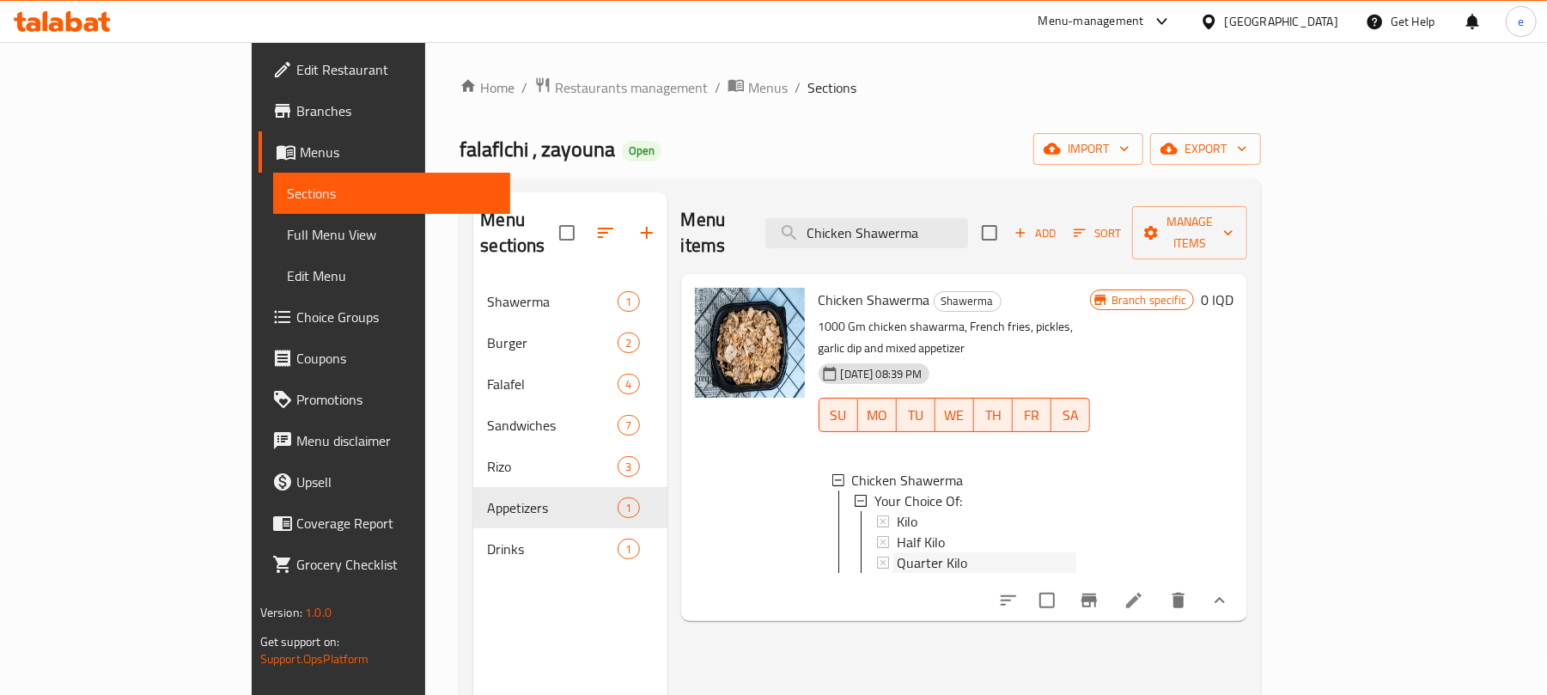
click at [897, 552] on span "Quarter Kilo" at bounding box center [932, 562] width 70 height 21
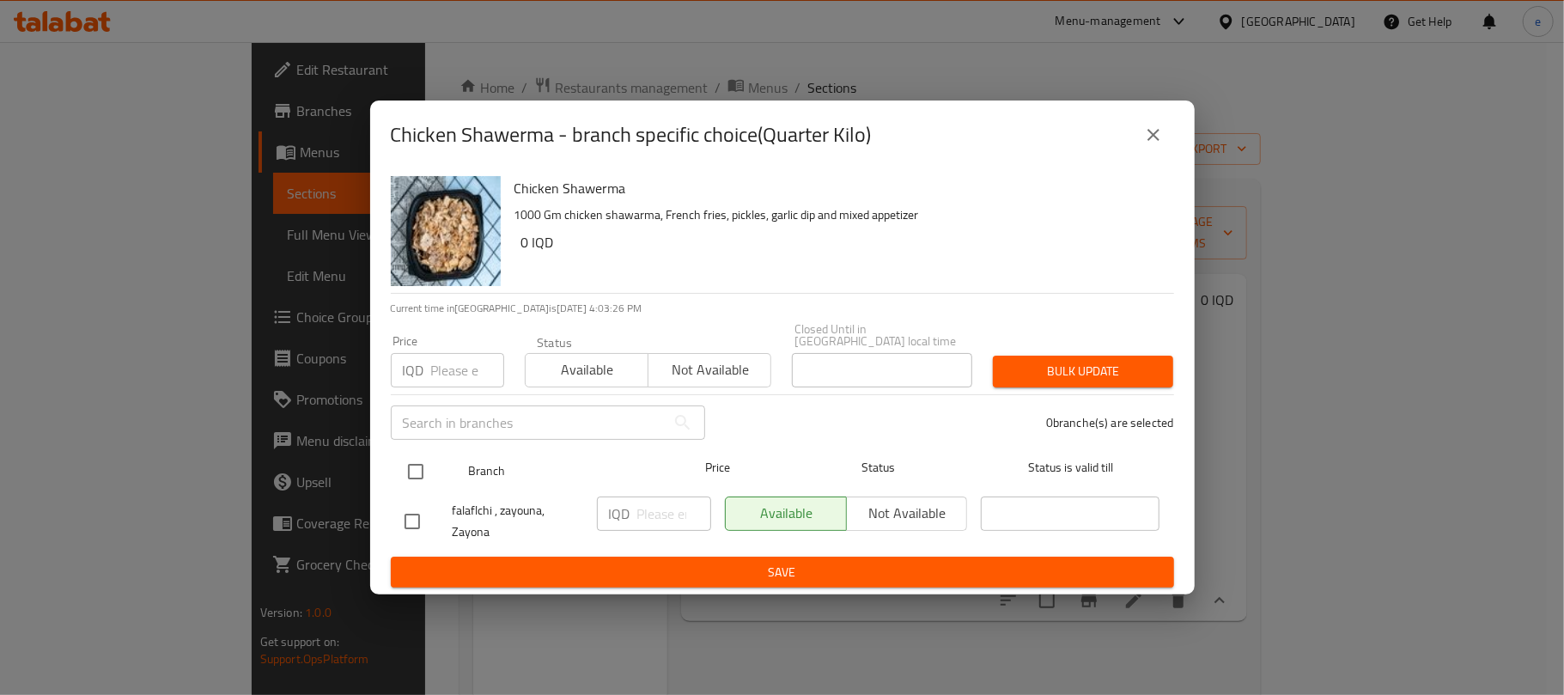
click at [413, 455] on input "checkbox" at bounding box center [416, 472] width 36 height 36
checkbox input "true"
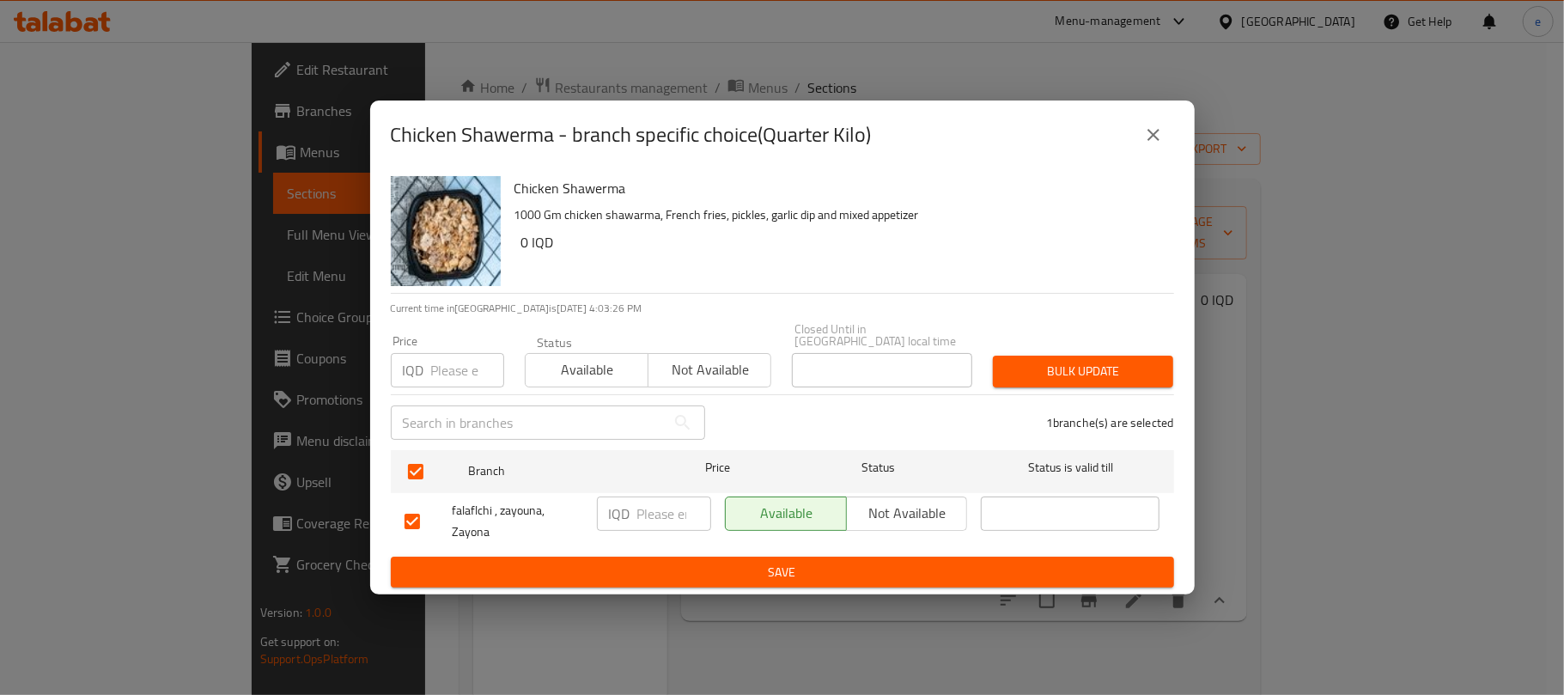
click at [664, 510] on input "number" at bounding box center [674, 514] width 74 height 34
type input "7000"
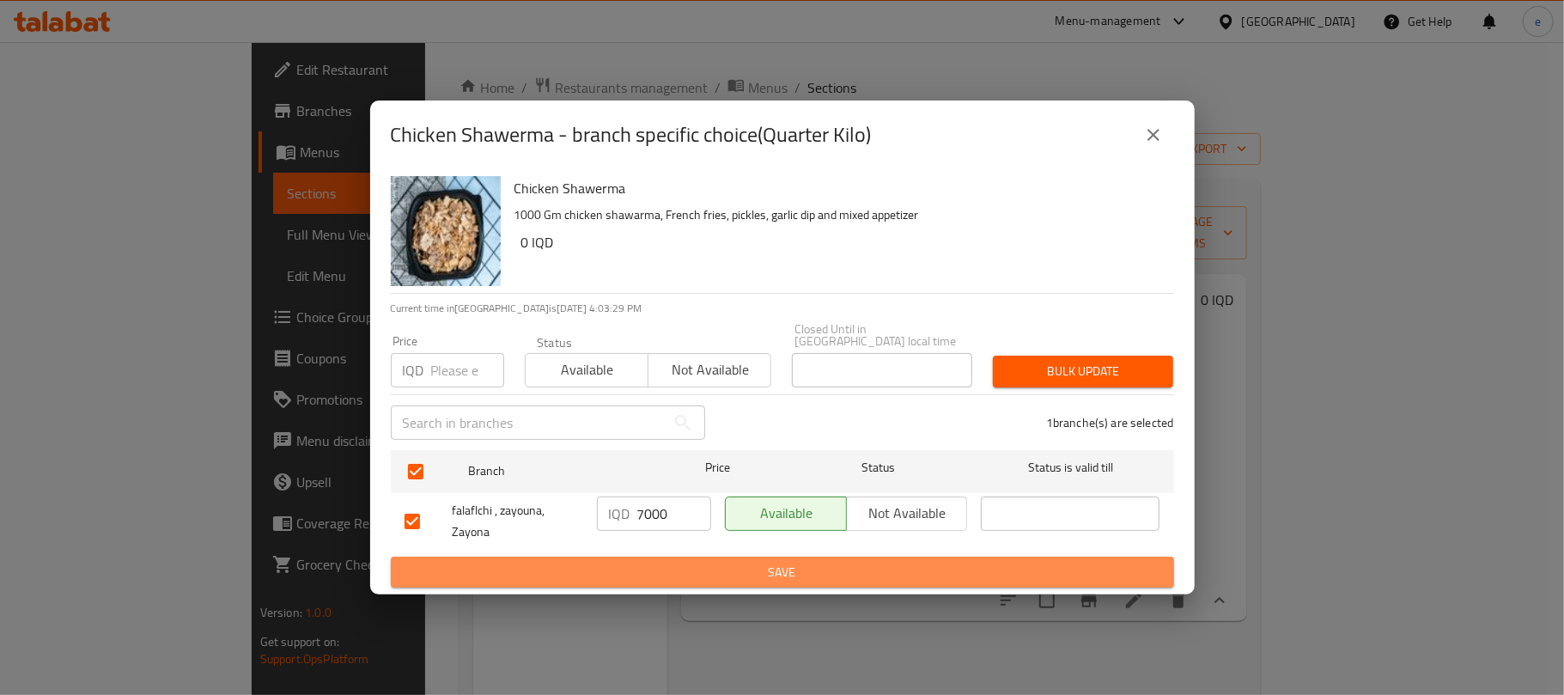
click at [648, 562] on span "Save" at bounding box center [783, 572] width 756 height 21
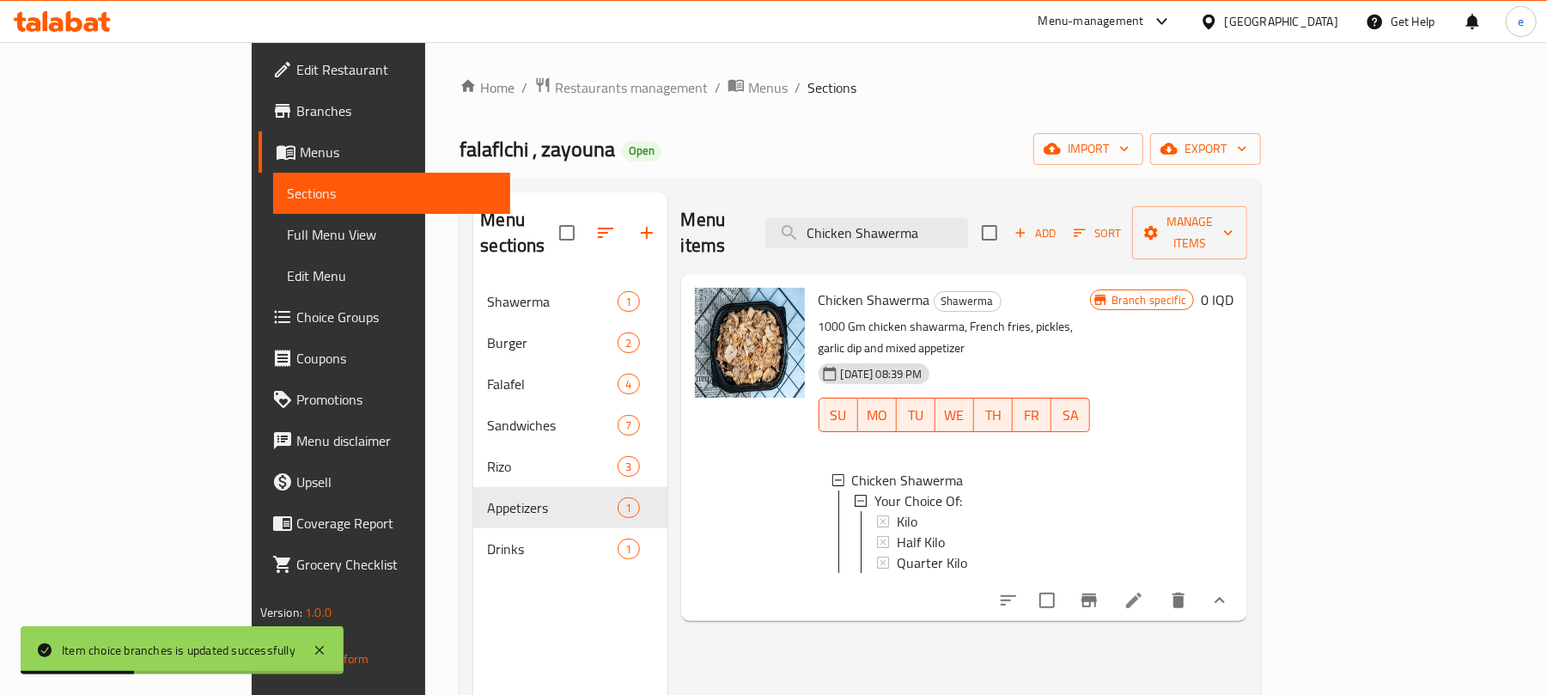
click at [1144, 590] on icon at bounding box center [1134, 600] width 21 height 21
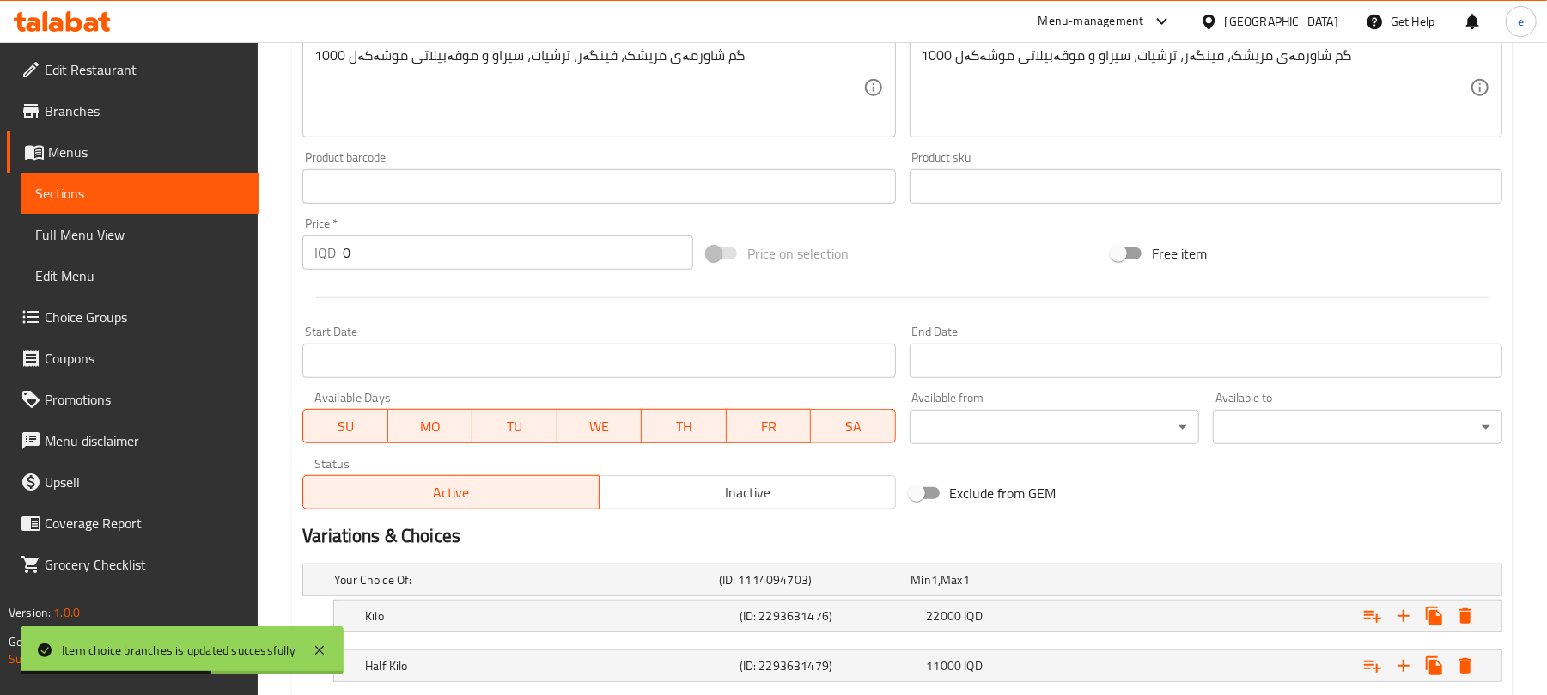
scroll to position [832, 0]
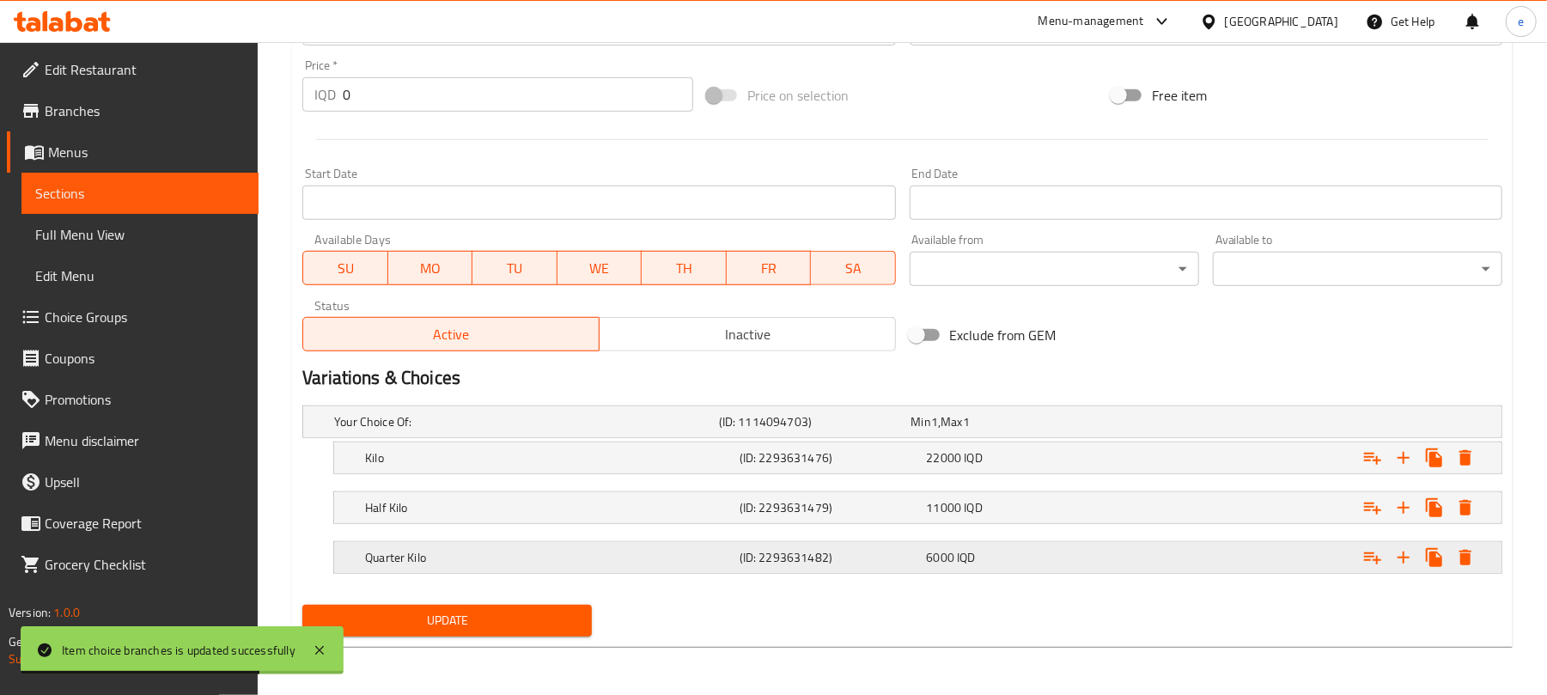
click at [987, 547] on div "6000 IQD" at bounding box center [1016, 558] width 187 height 24
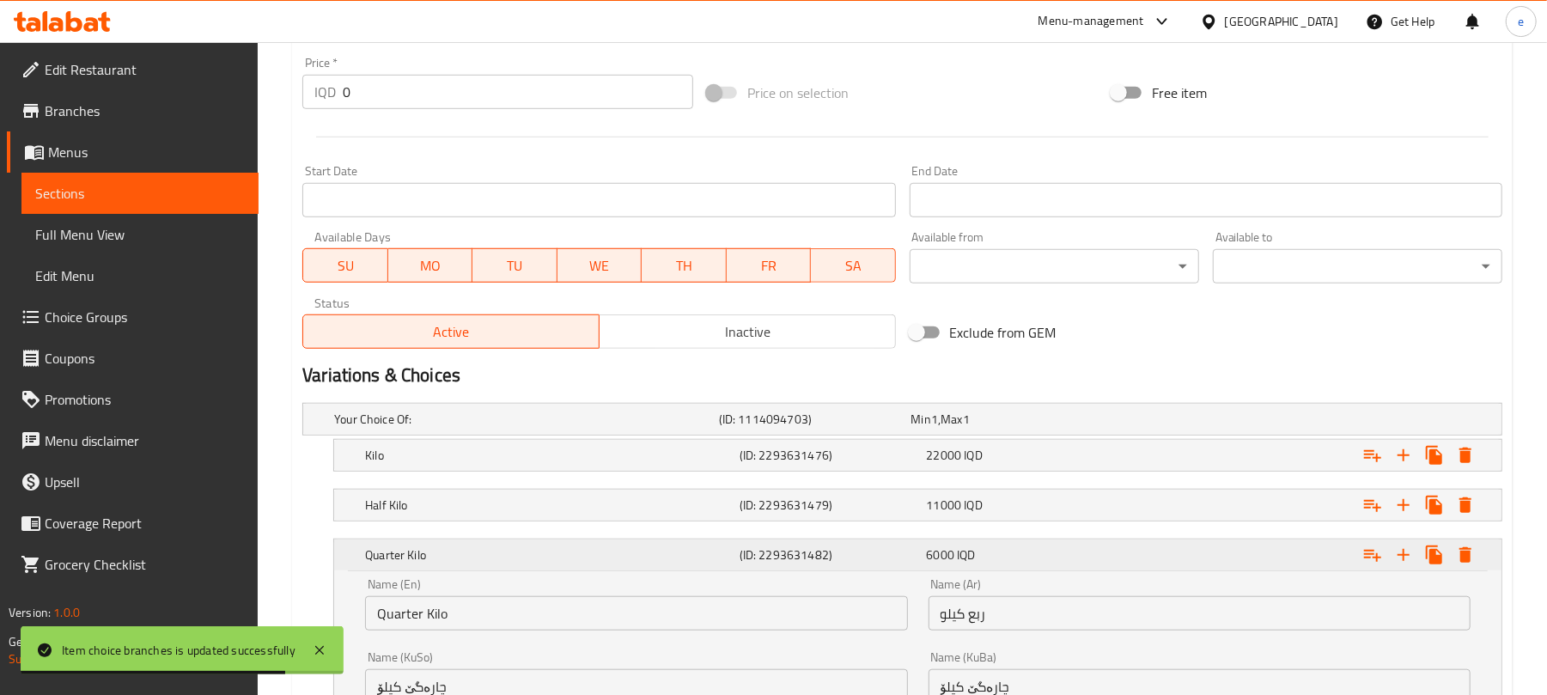
scroll to position [1052, 0]
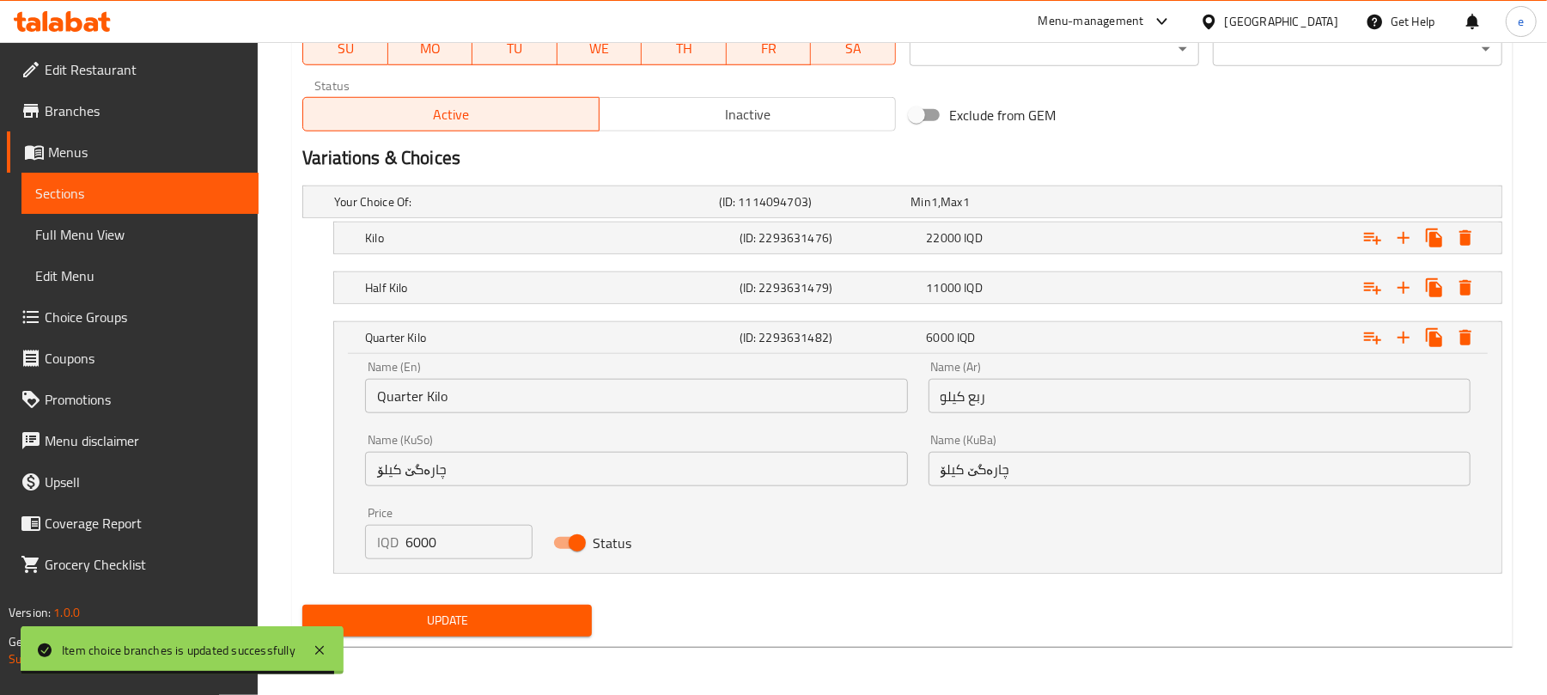
click at [412, 551] on input "6000" at bounding box center [468, 542] width 126 height 34
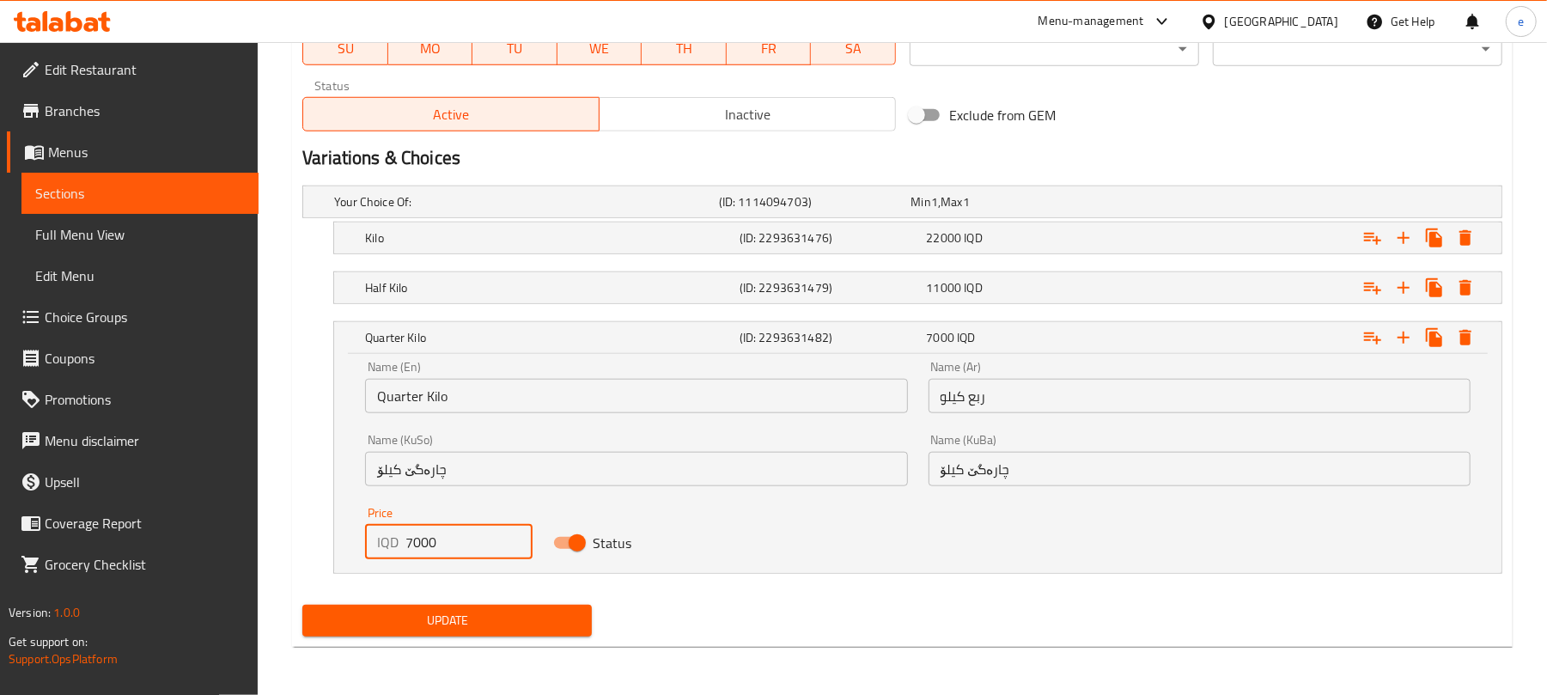
type input "7000"
click at [499, 619] on span "Update" at bounding box center [447, 620] width 262 height 21
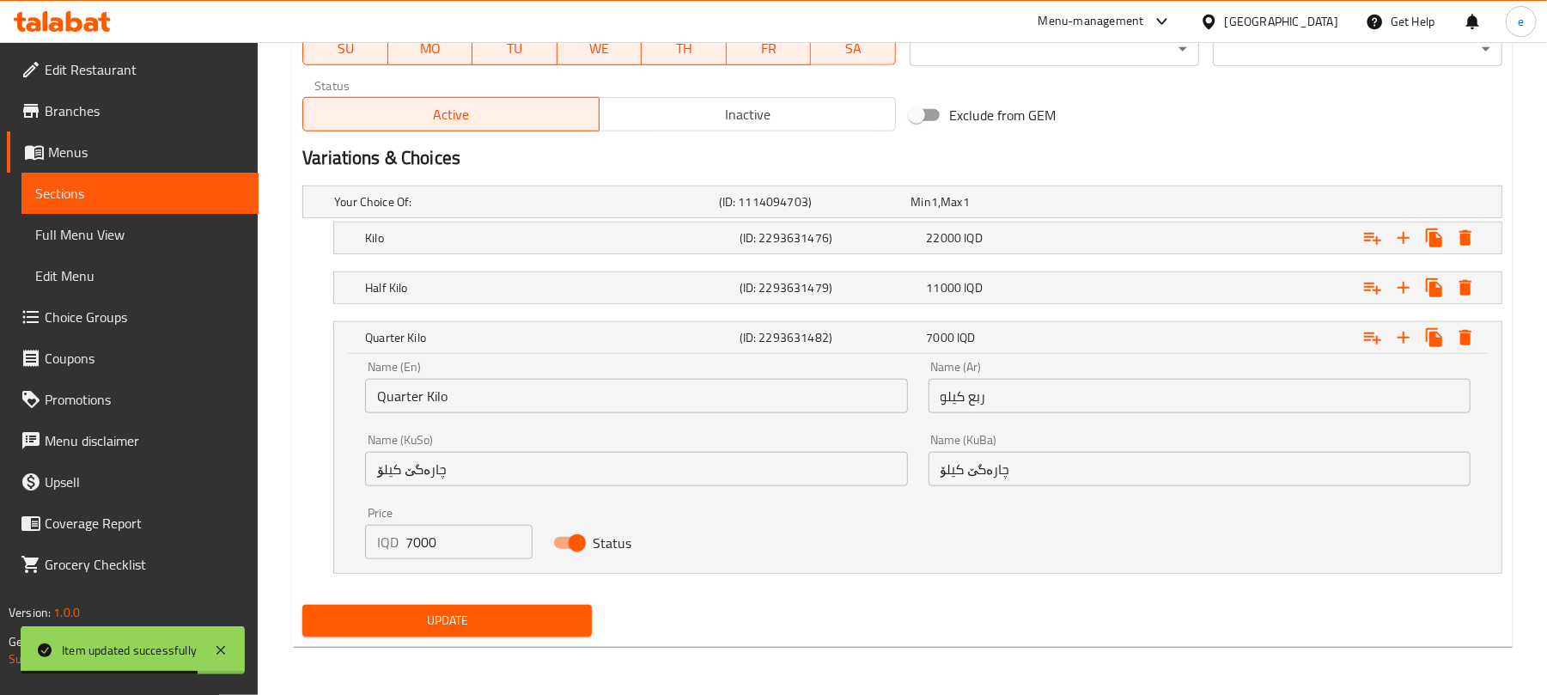
click at [196, 203] on span "Sections" at bounding box center [140, 193] width 210 height 21
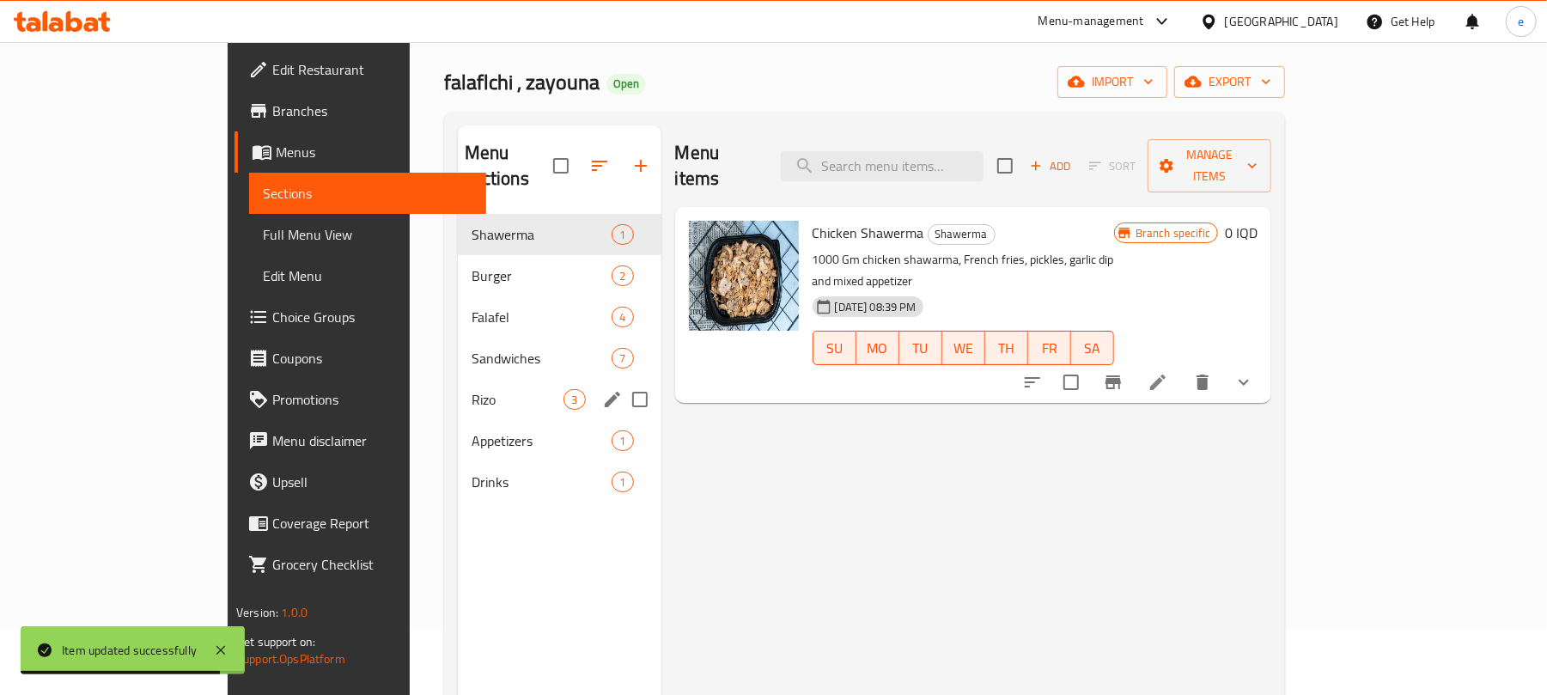
scroll to position [12, 0]
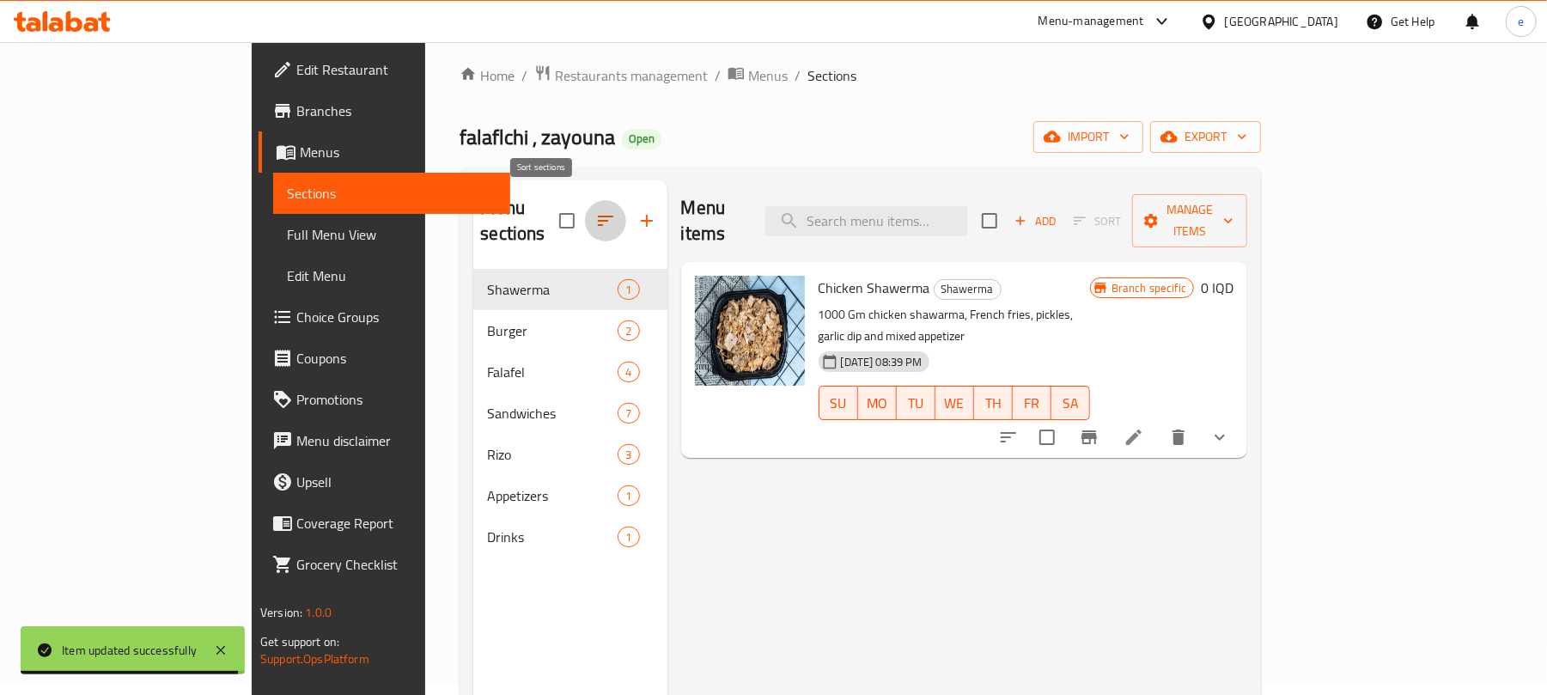
click at [595, 210] on icon "button" at bounding box center [605, 220] width 21 height 21
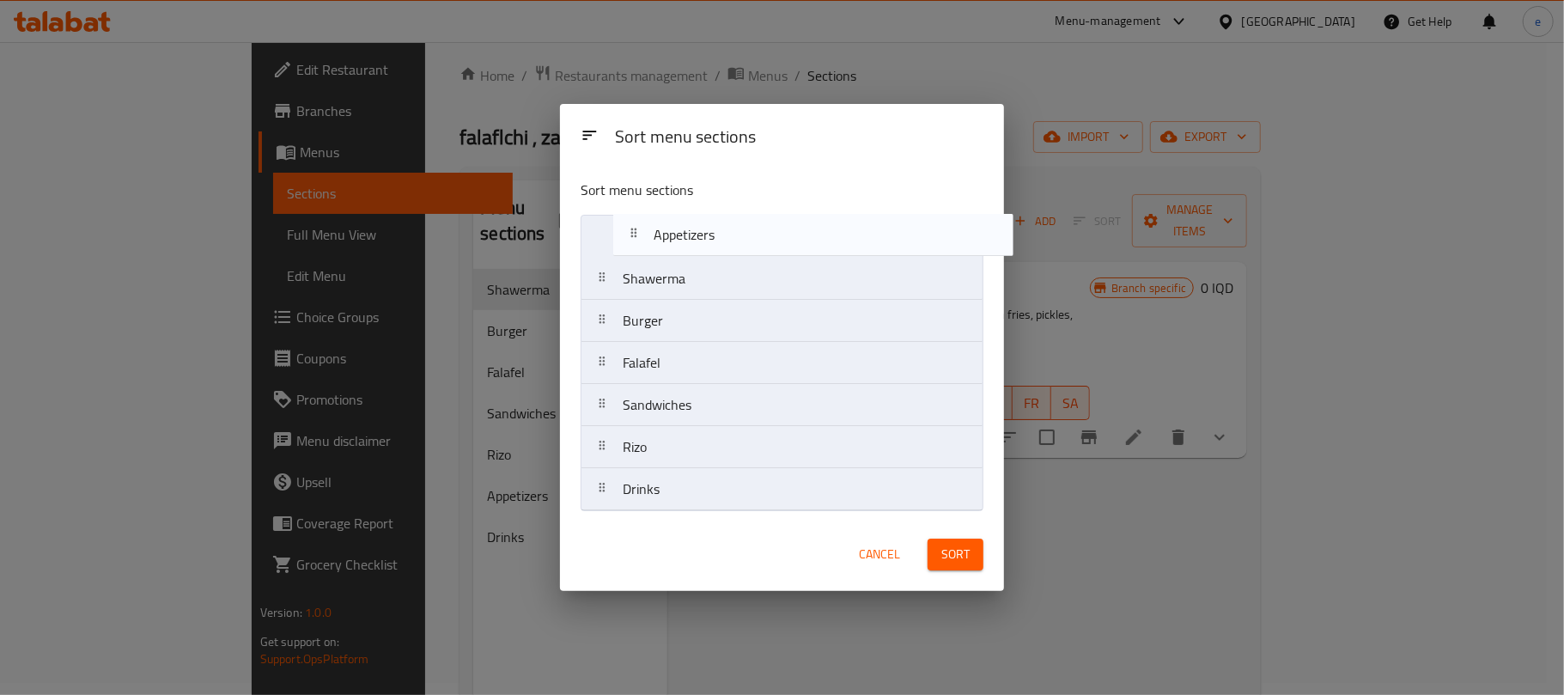
drag, startPoint x: 664, startPoint y: 472, endPoint x: 698, endPoint y: 244, distance: 230.1
click at [698, 244] on nav "Shawerma Burger Falafel Sandwiches Rizo Appetizers Drinks" at bounding box center [782, 363] width 403 height 296
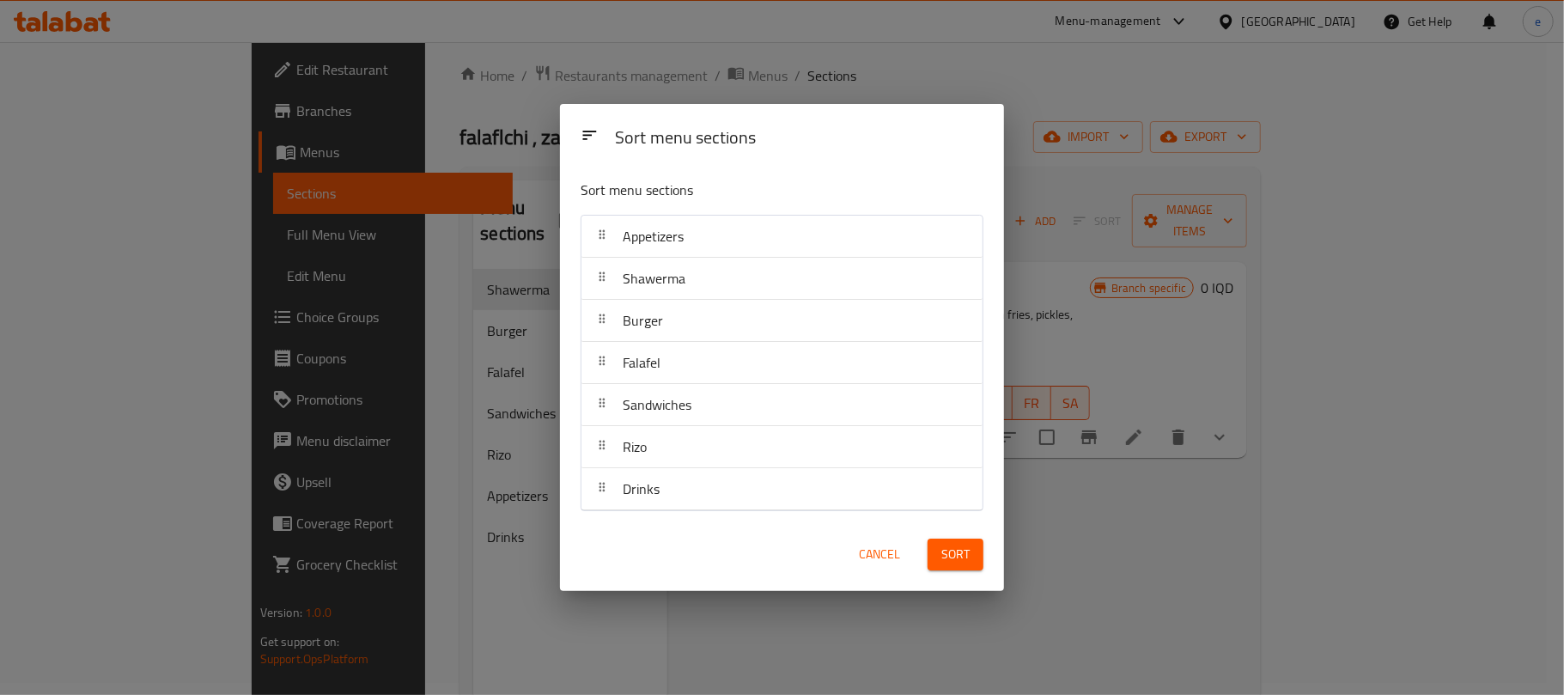
click at [948, 553] on span "Sort" at bounding box center [956, 554] width 28 height 21
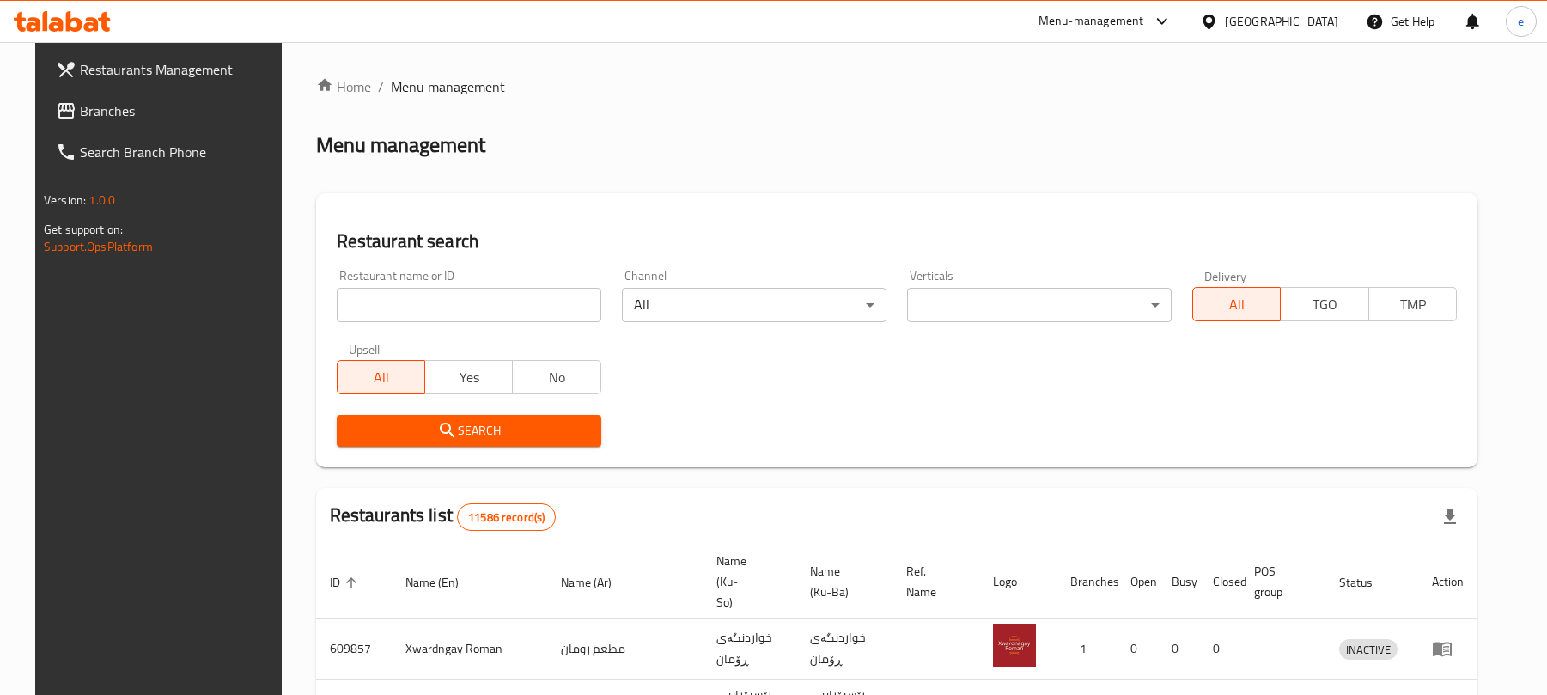
scroll to position [193, 0]
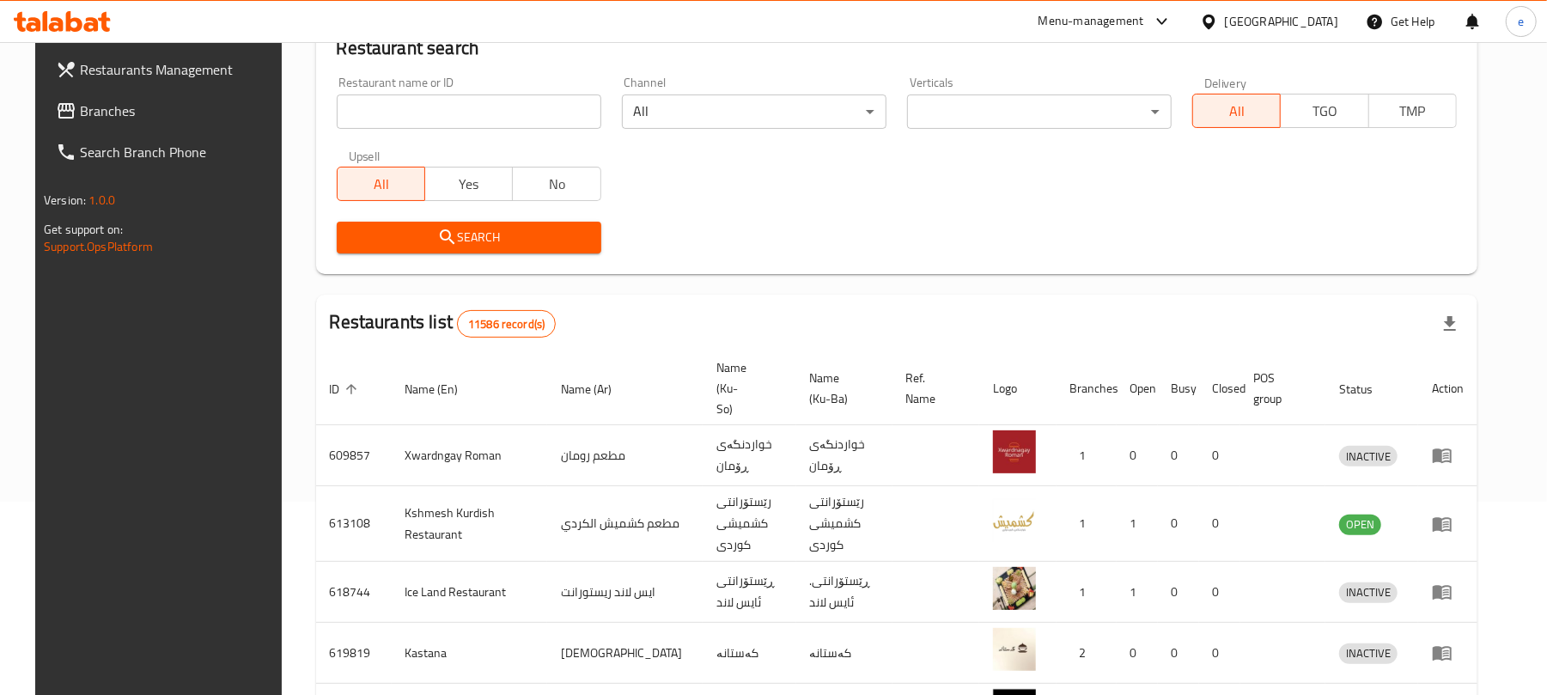
click at [364, 111] on input "search" at bounding box center [469, 111] width 265 height 34
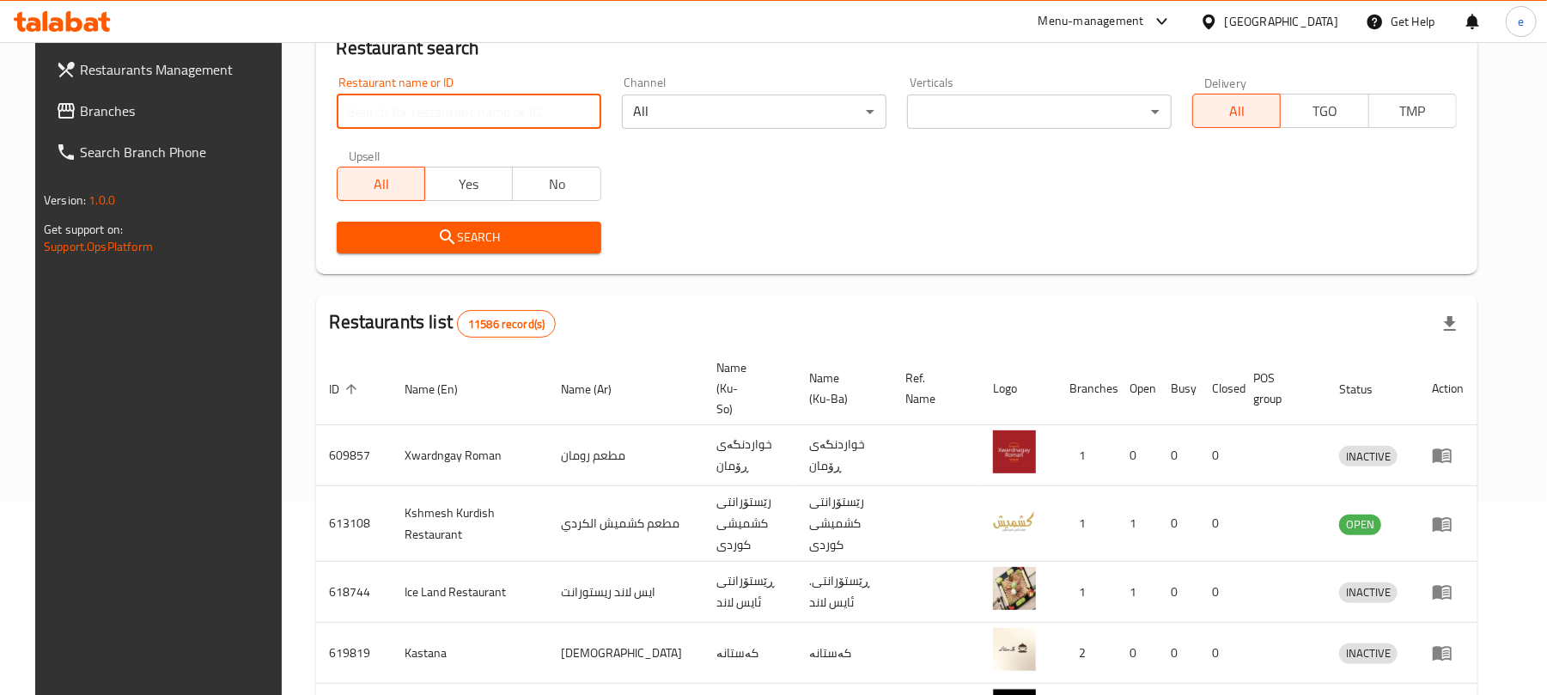
paste input "775779"
type input "775779"
click button "Search" at bounding box center [469, 238] width 265 height 32
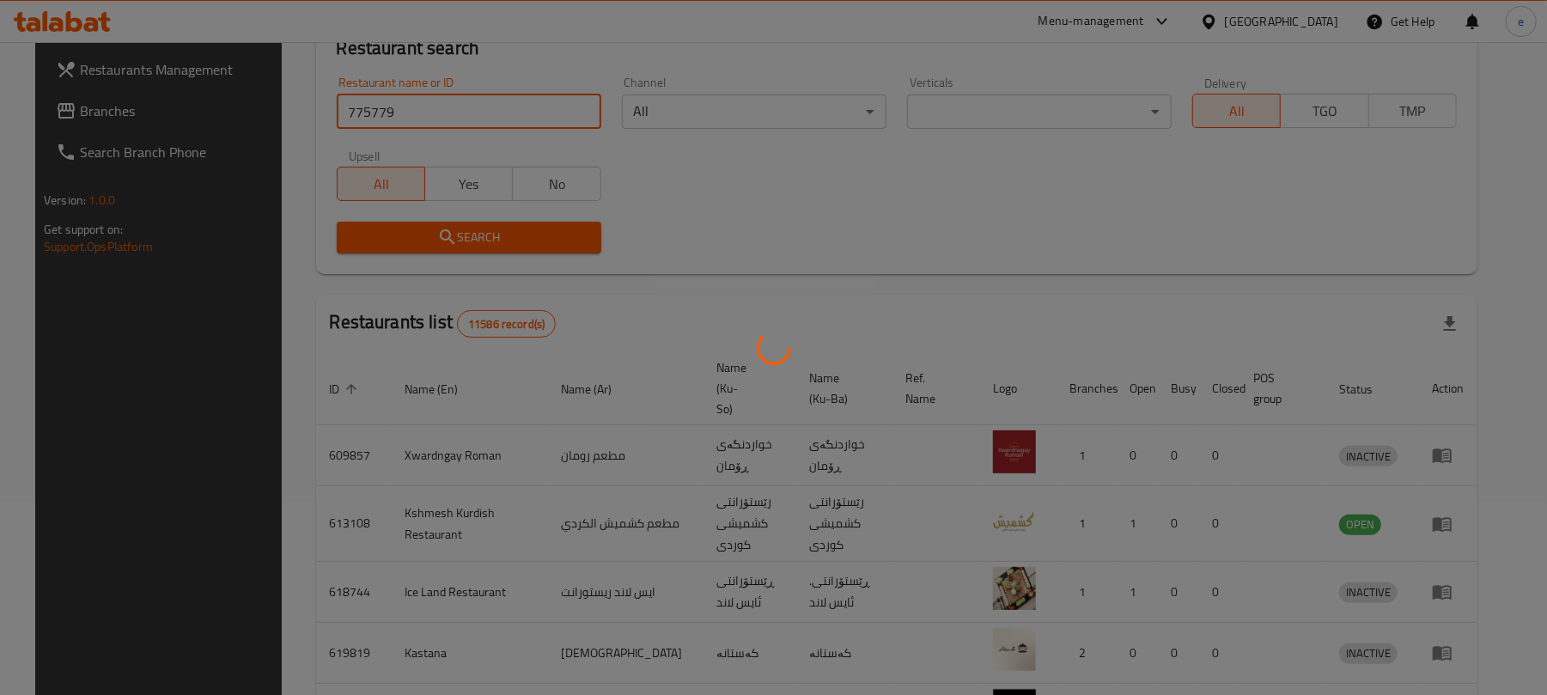
scroll to position [8, 0]
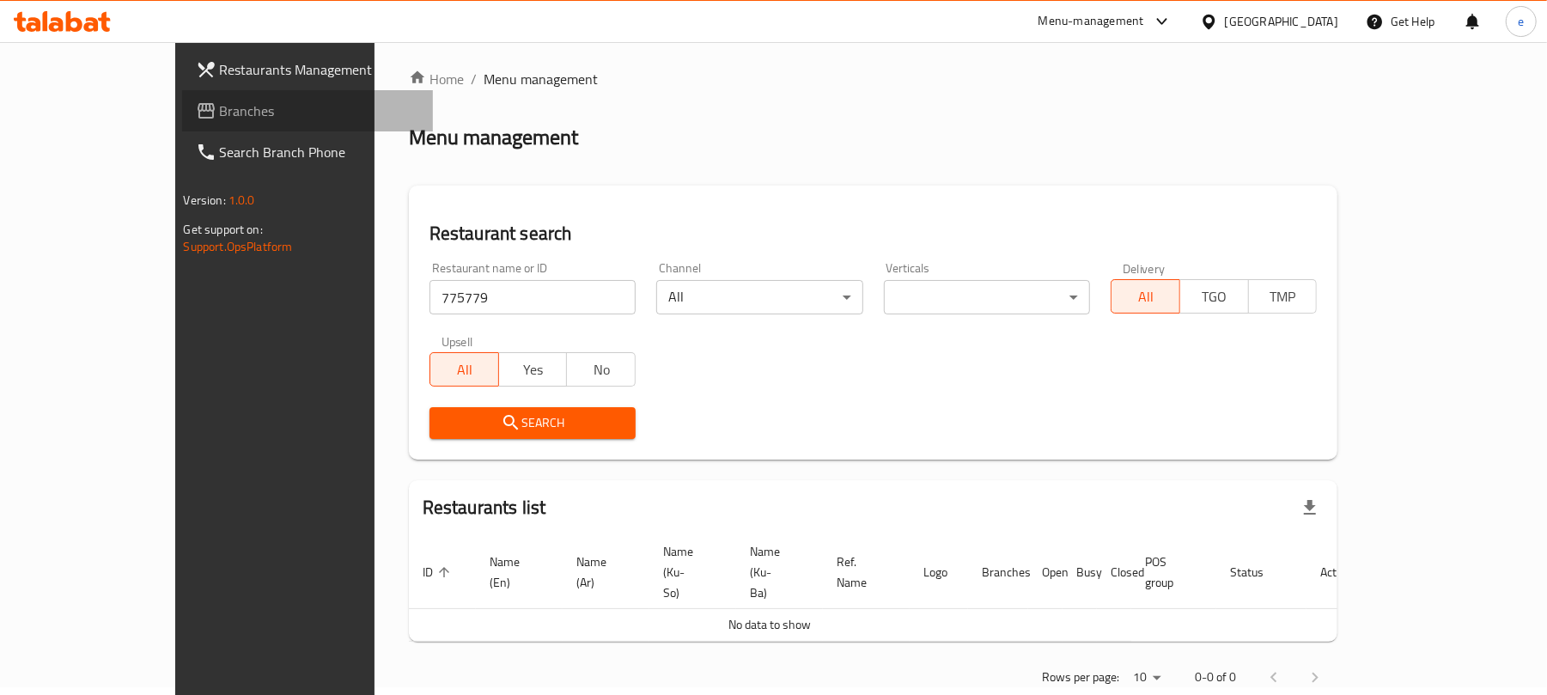
click at [220, 120] on span "Branches" at bounding box center [320, 111] width 200 height 21
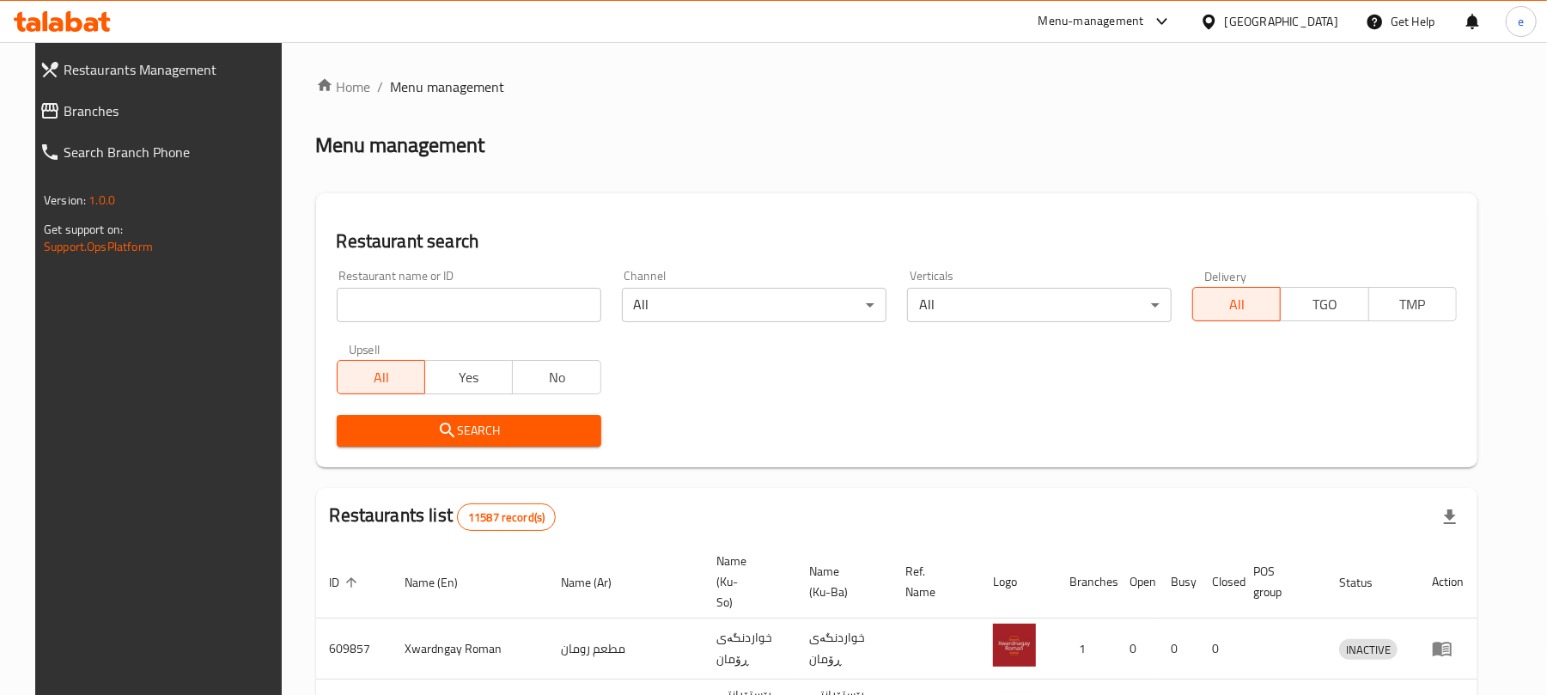
click at [454, 299] on input "search" at bounding box center [469, 305] width 265 height 34
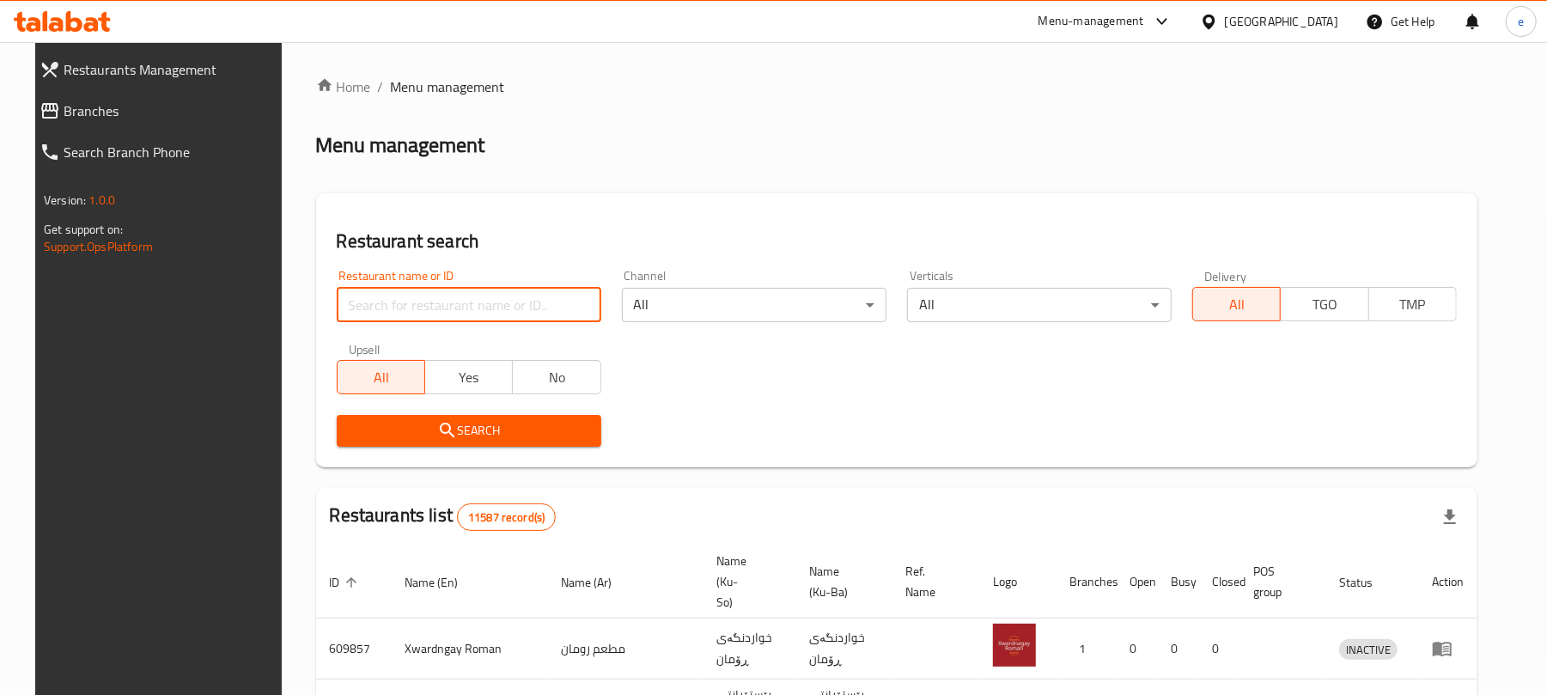
paste input "684217"
type input "684217"
click button "Search" at bounding box center [469, 431] width 265 height 32
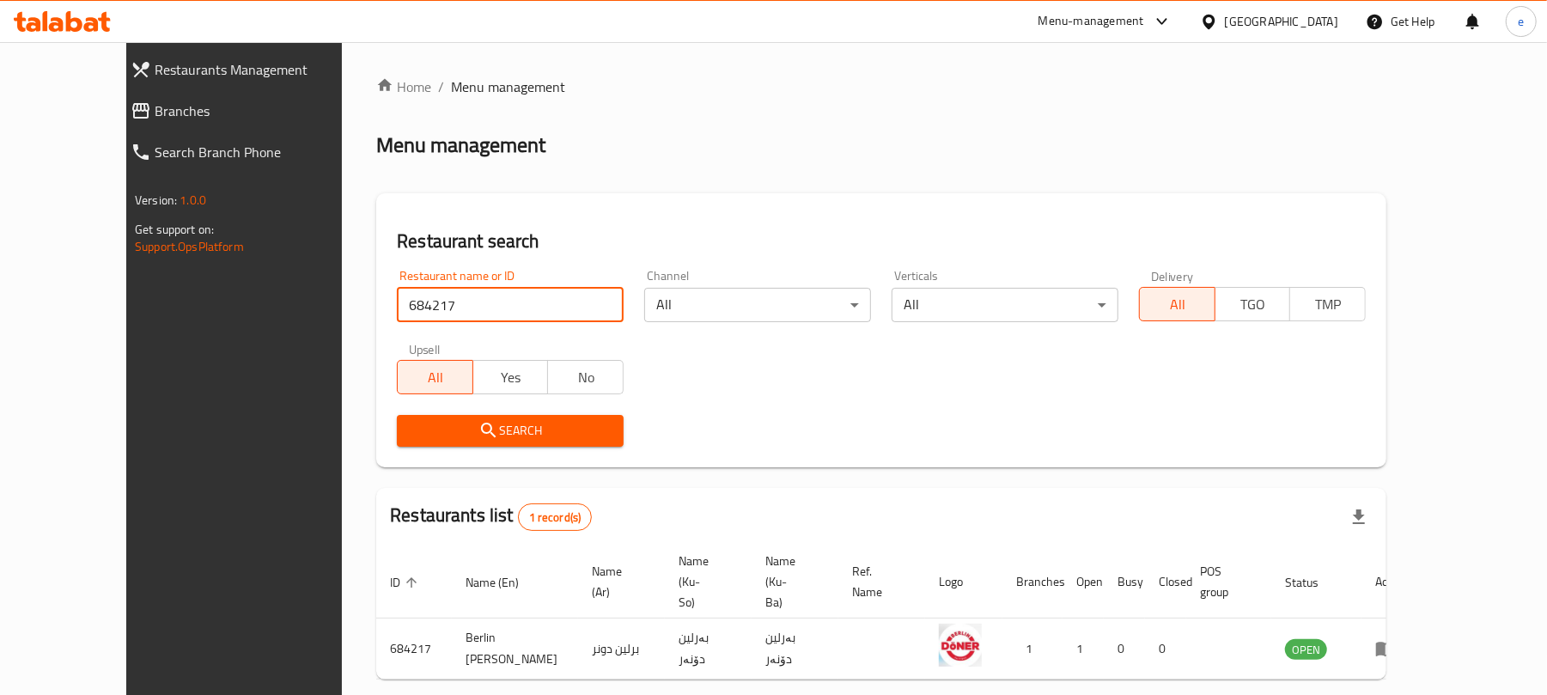
scroll to position [39, 0]
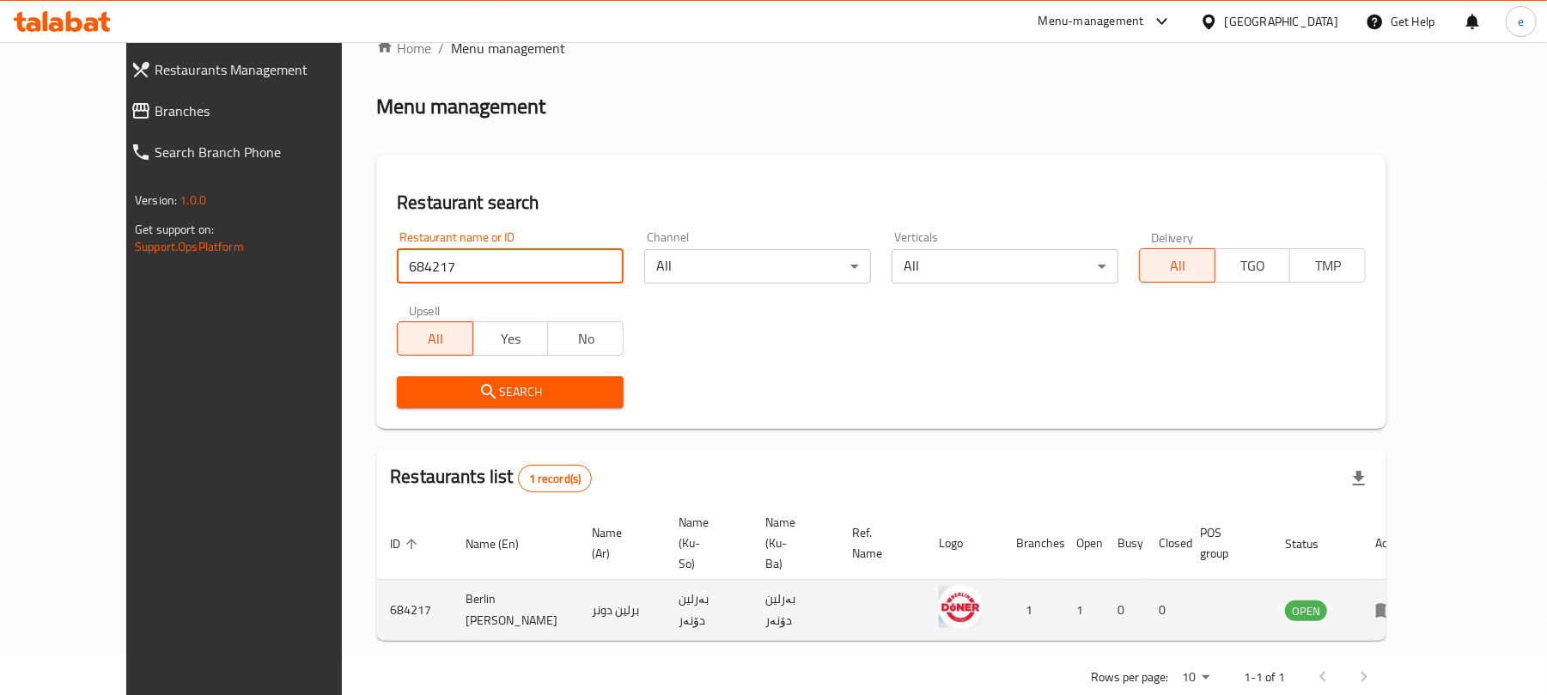
click at [1395, 604] on icon "enhanced table" at bounding box center [1385, 611] width 19 height 15
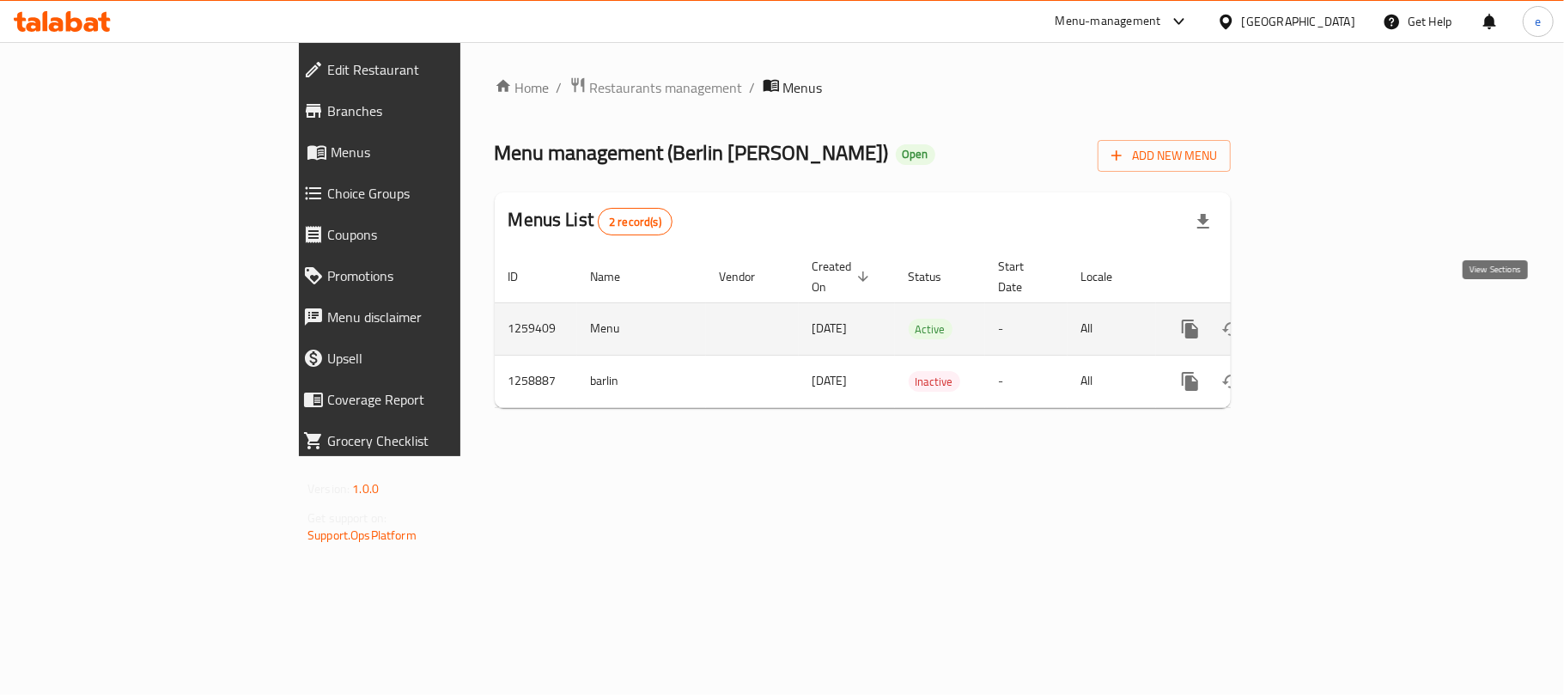
click at [1335, 326] on link "enhanced table" at bounding box center [1314, 328] width 41 height 41
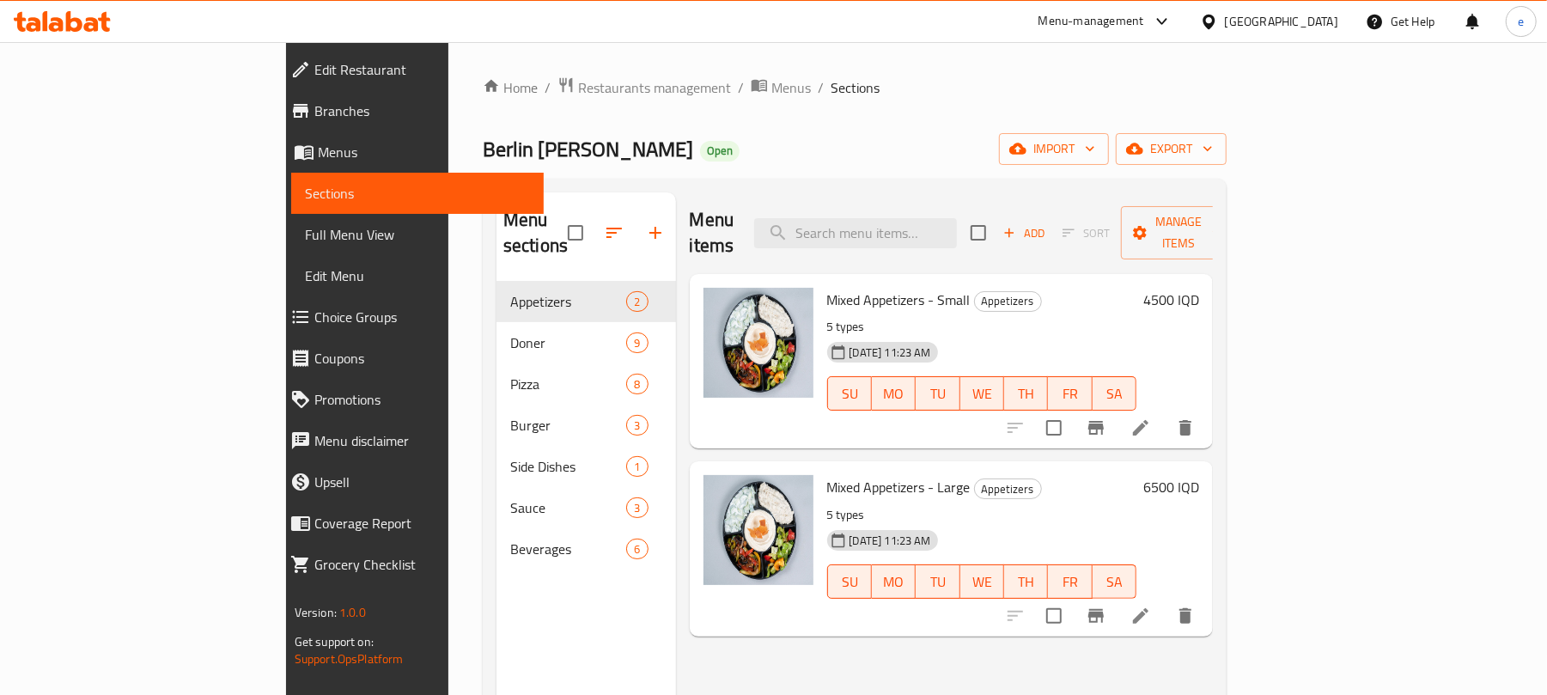
click at [314, 318] on span "Choice Groups" at bounding box center [422, 317] width 216 height 21
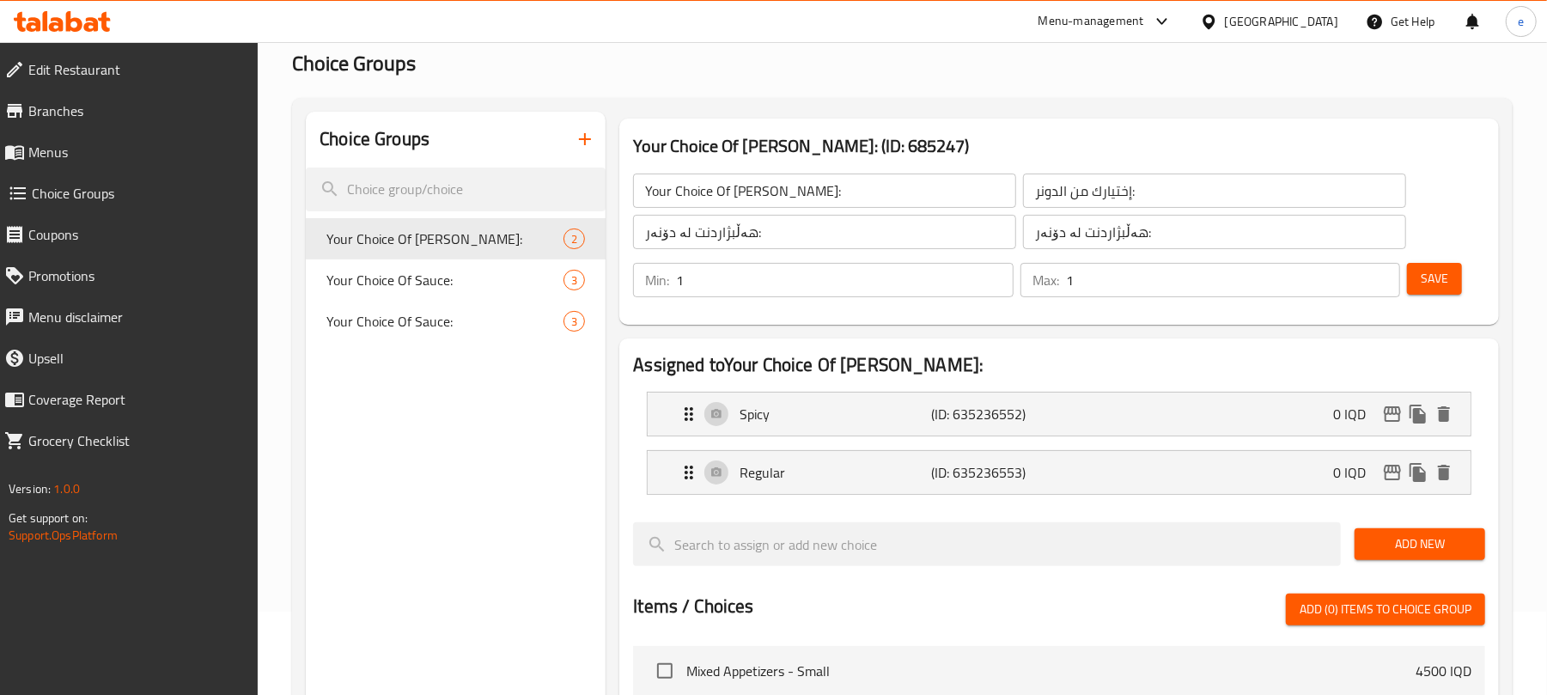
scroll to position [135, 0]
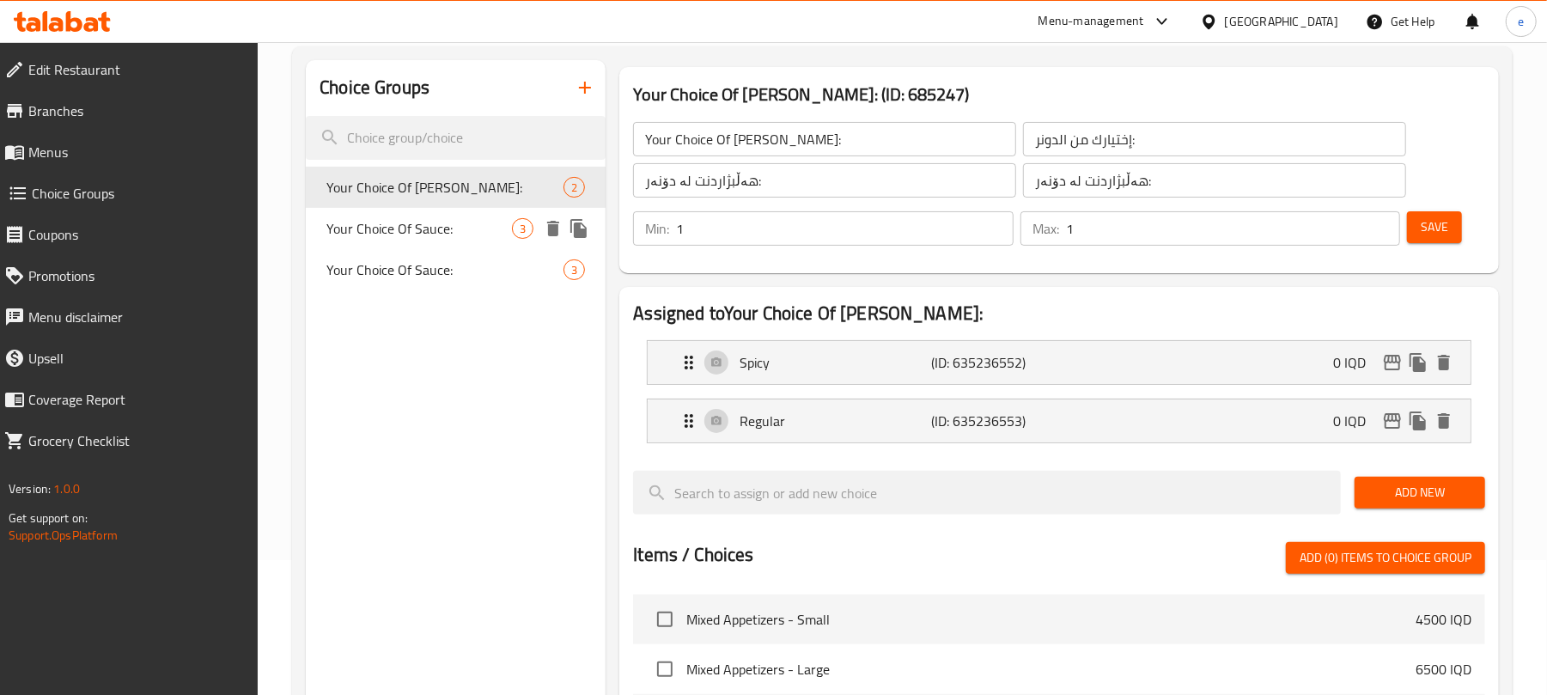
click at [416, 234] on span "Your Choice Of Sauce:" at bounding box center [419, 228] width 186 height 21
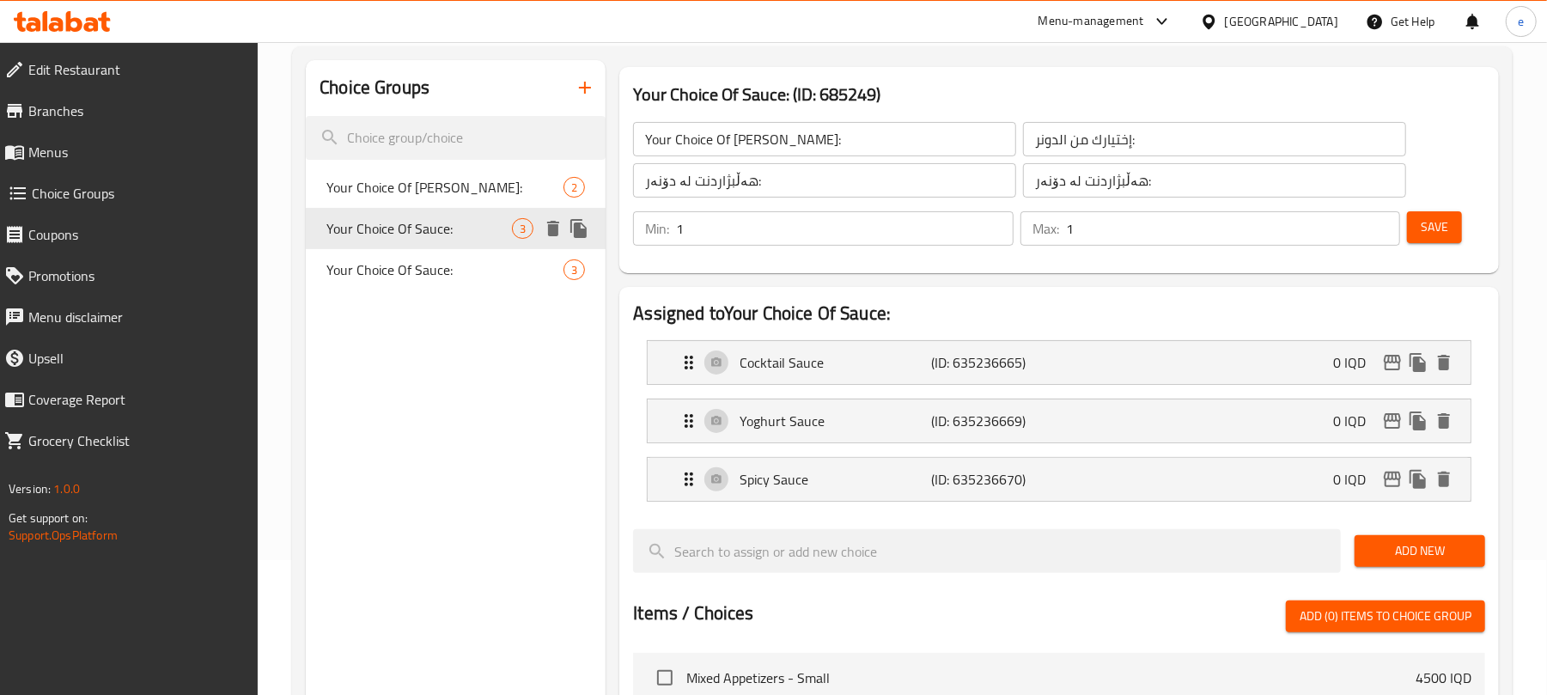
type input "Your Choice Of Sauce:"
type input "إختيارك من الصوص:"
type input "هەڵبژاردنت لە سۆس:"
click at [792, 406] on div "Yoghurt Sauce (ID: 635236669) 0 IQD" at bounding box center [1064, 420] width 771 height 43
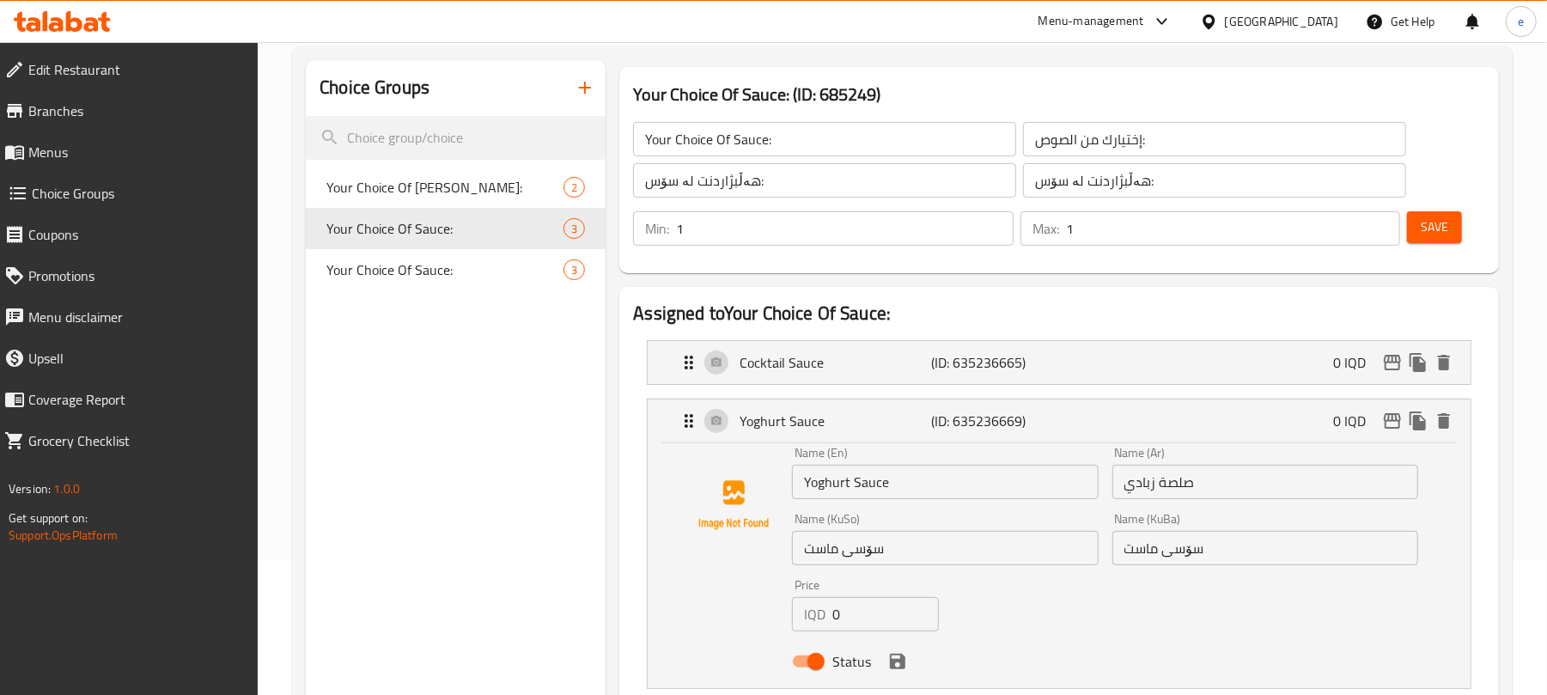
click at [832, 485] on input "Yoghurt Sauce" at bounding box center [945, 482] width 306 height 34
click at [822, 492] on input "Yogurt Sauce" at bounding box center [945, 482] width 306 height 34
click at [814, 546] on input "سۆسی ماست" at bounding box center [945, 548] width 306 height 34
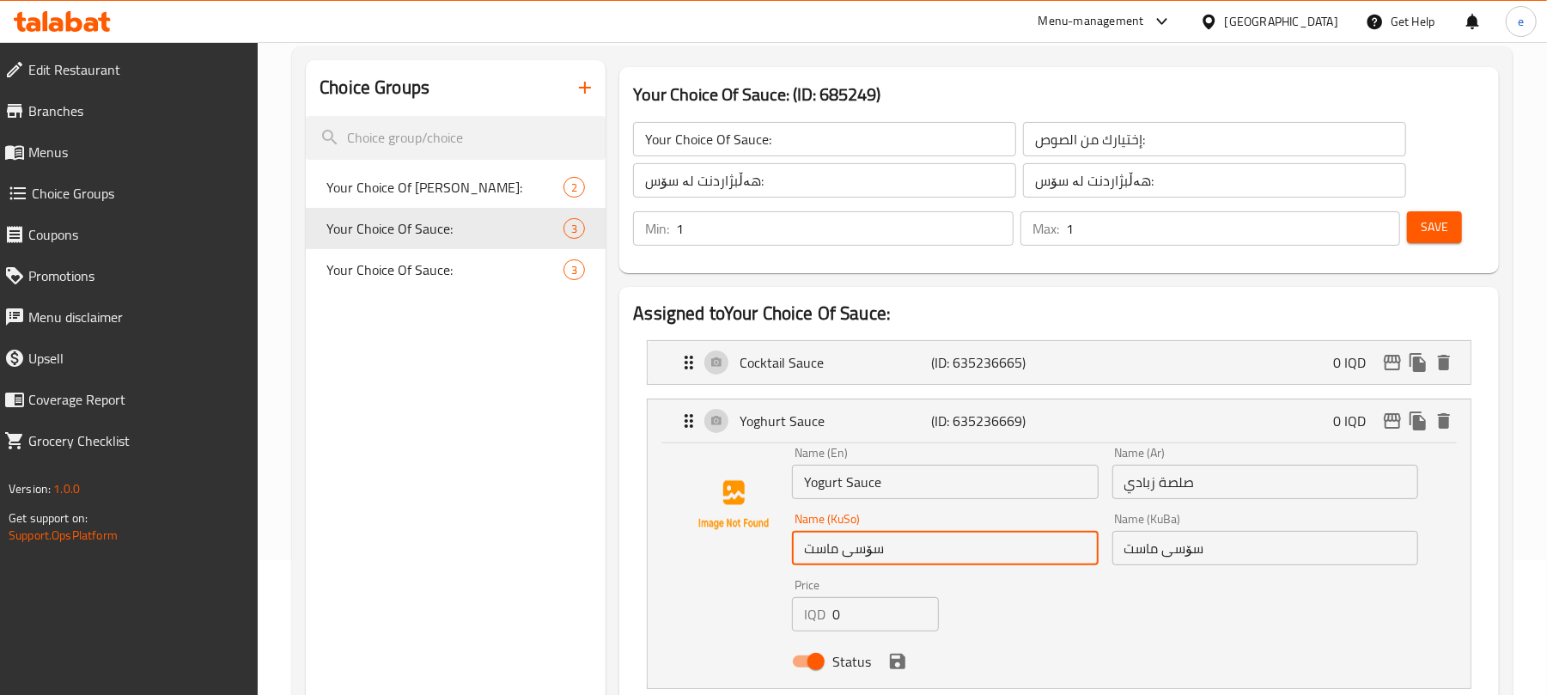
click at [828, 496] on input "Yogurt Sauce" at bounding box center [945, 482] width 306 height 34
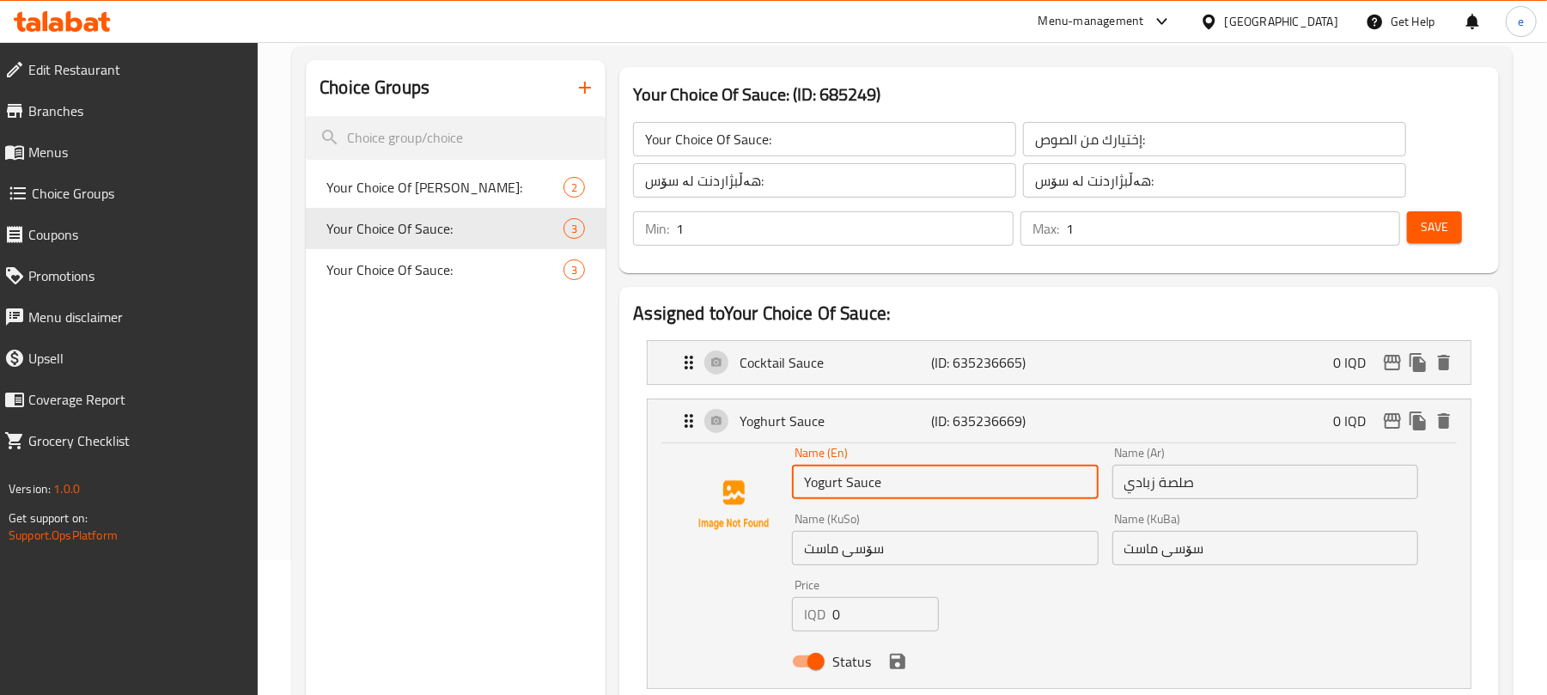
click at [828, 496] on input "Yogurt Sauce" at bounding box center [945, 482] width 306 height 34
paste input "h"
type input "Yoghurt Sauce"
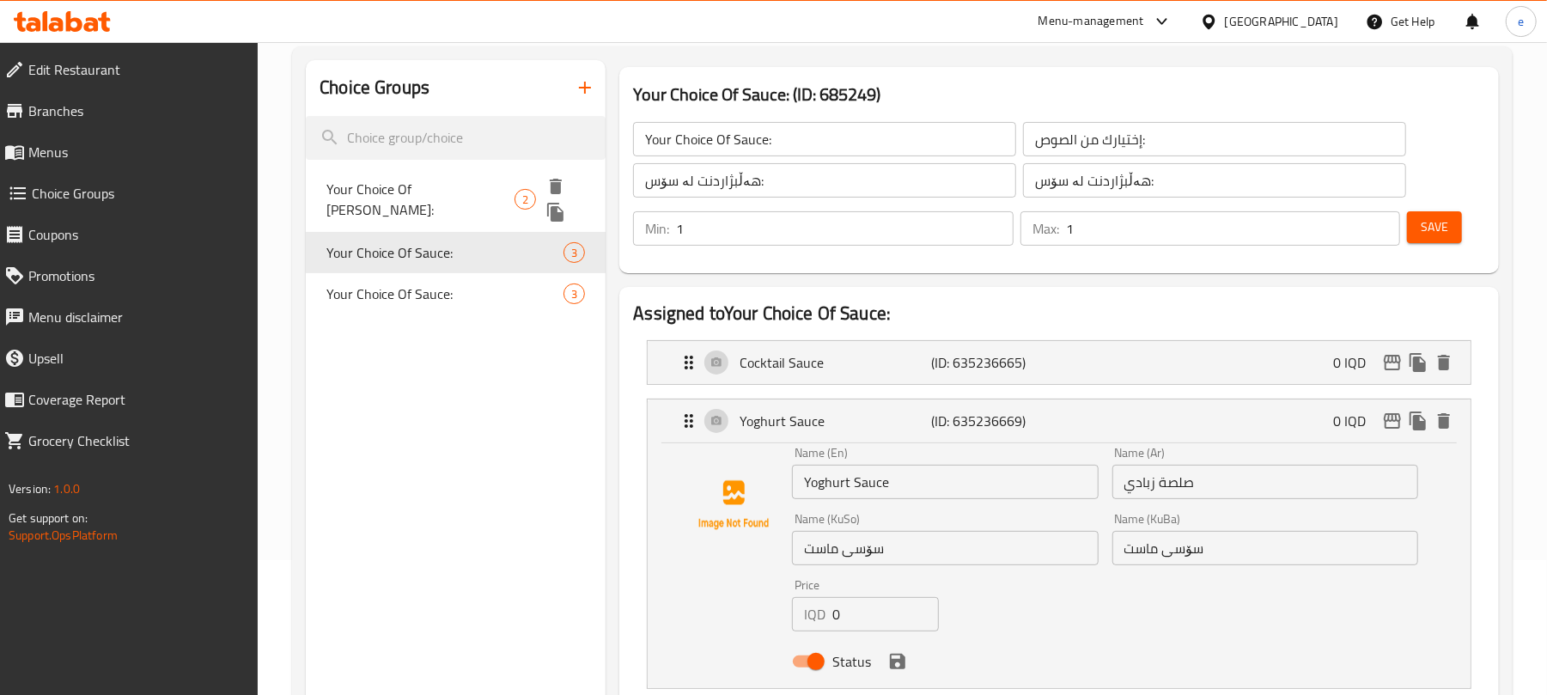
click at [411, 190] on span "Your Choice Of [PERSON_NAME]:" at bounding box center [420, 199] width 188 height 41
type input "Your Choice Of [PERSON_NAME]:"
type input "إختيارك من الدونر:"
type input "هەڵبژاردنت لە دۆنەر:"
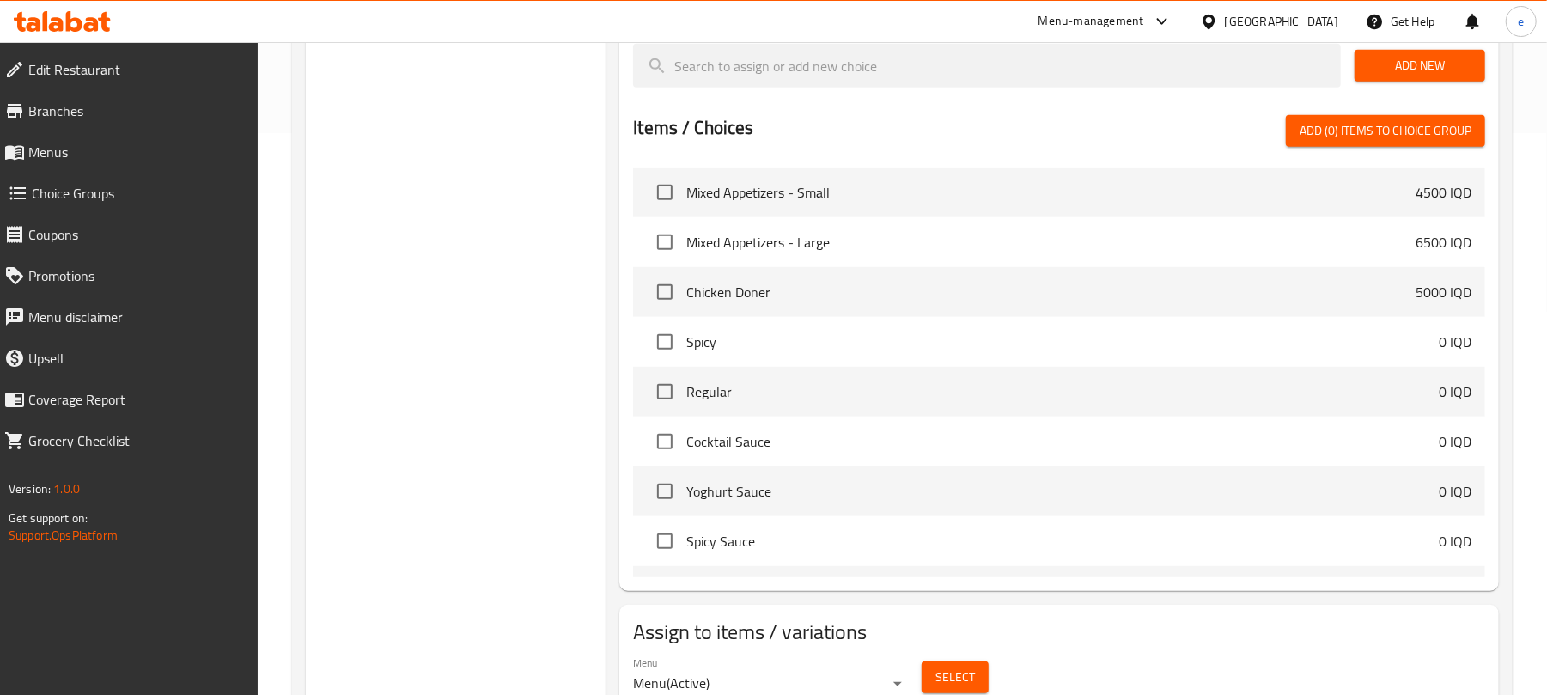
scroll to position [634, 0]
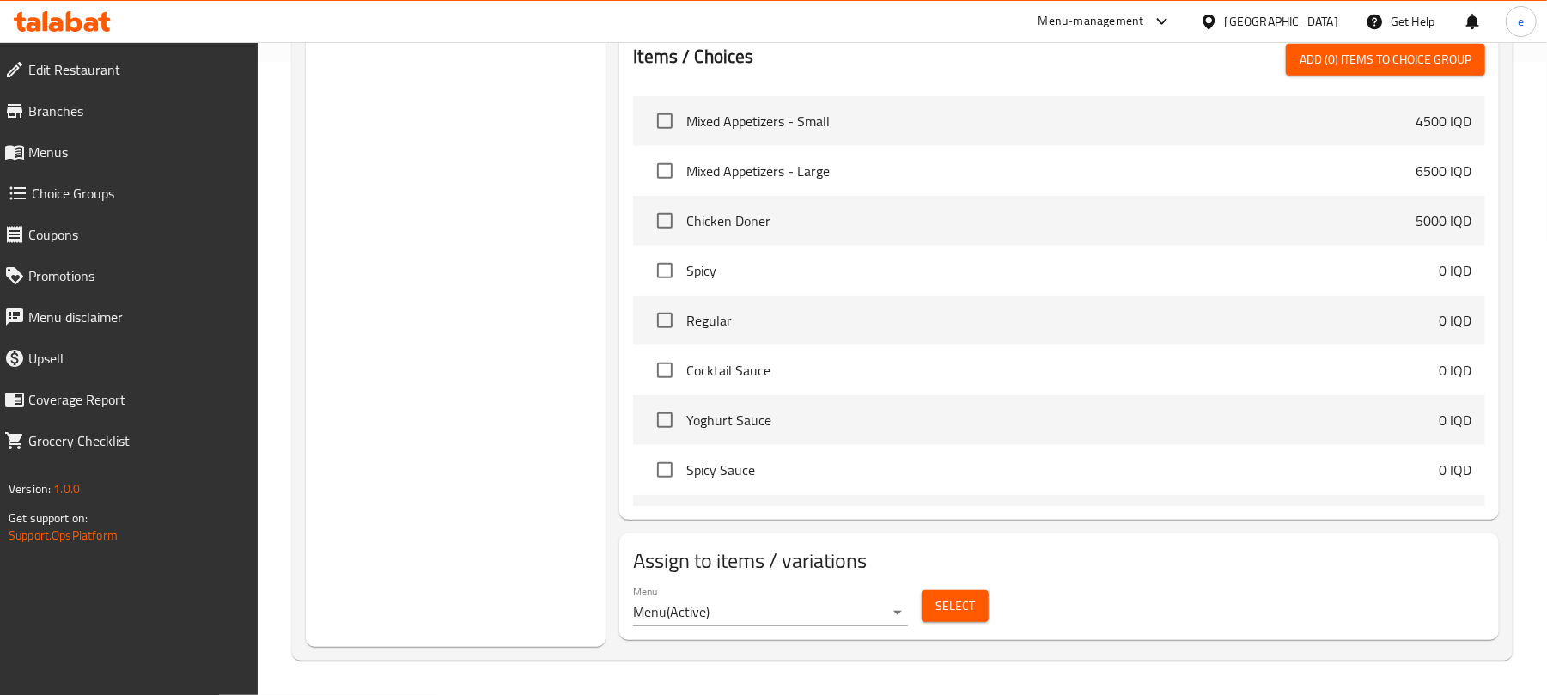
click at [967, 610] on span "Select" at bounding box center [956, 605] width 40 height 21
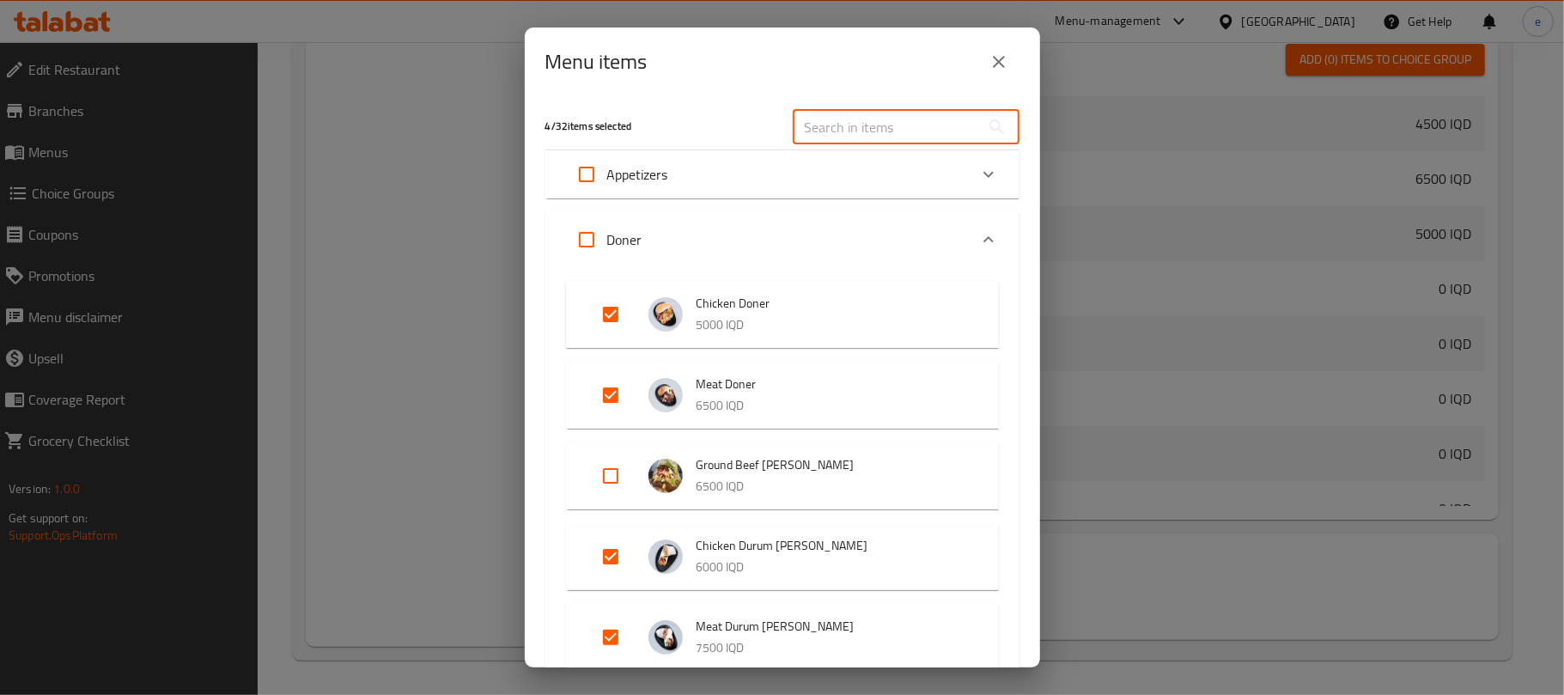
click at [888, 125] on input "text" at bounding box center [886, 127] width 187 height 34
paste input "Ground Beef [PERSON_NAME],"
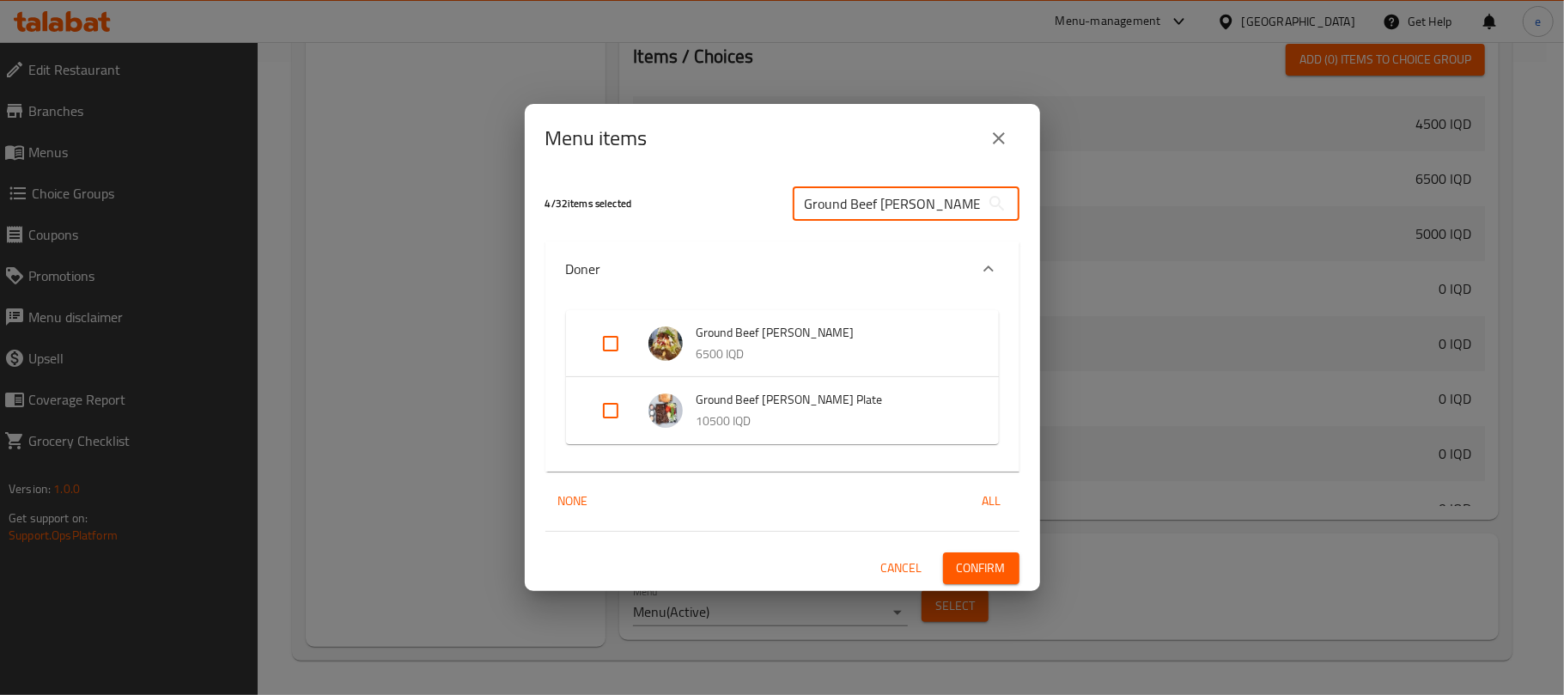
type input "Ground Beef [PERSON_NAME]"
click at [616, 344] on input "Expand" at bounding box center [610, 343] width 41 height 41
checkbox input "true"
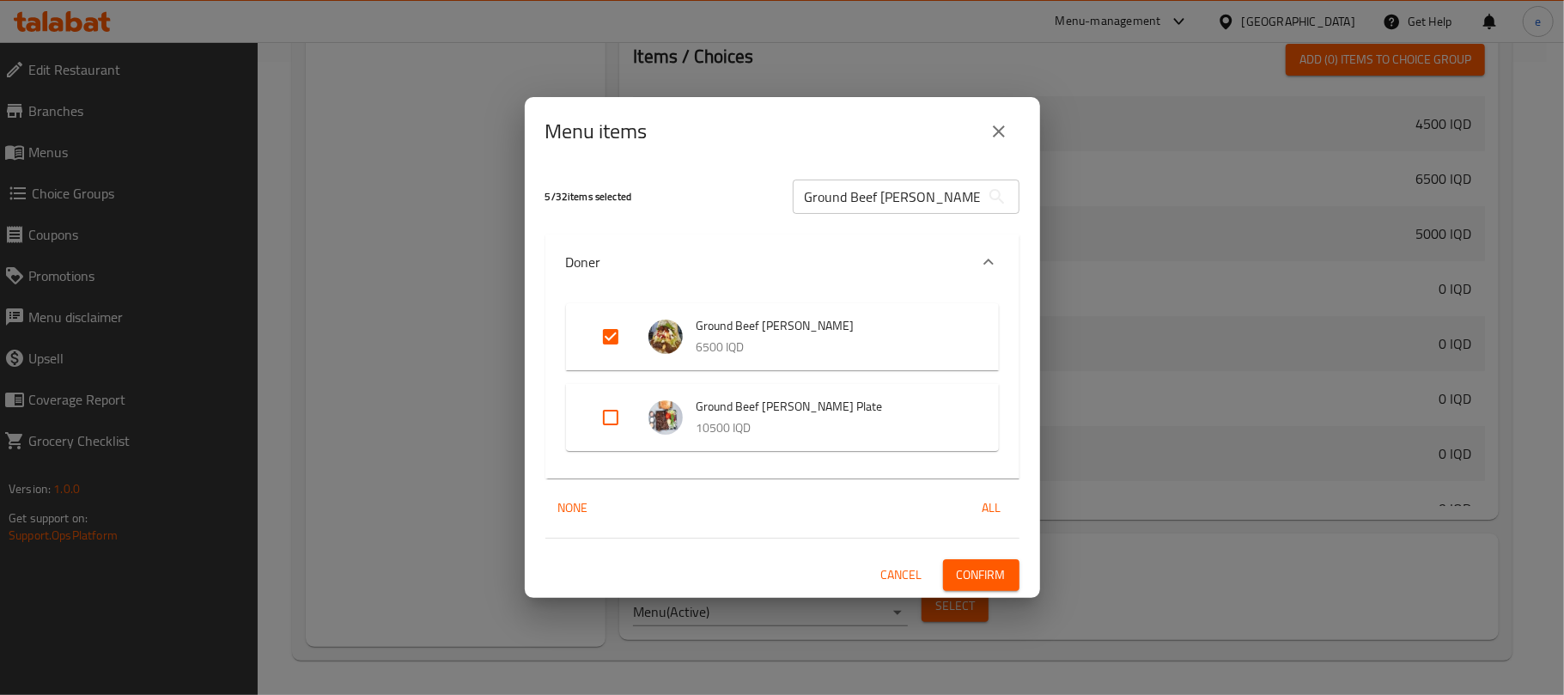
click at [980, 562] on button "Confirm" at bounding box center [981, 575] width 76 height 32
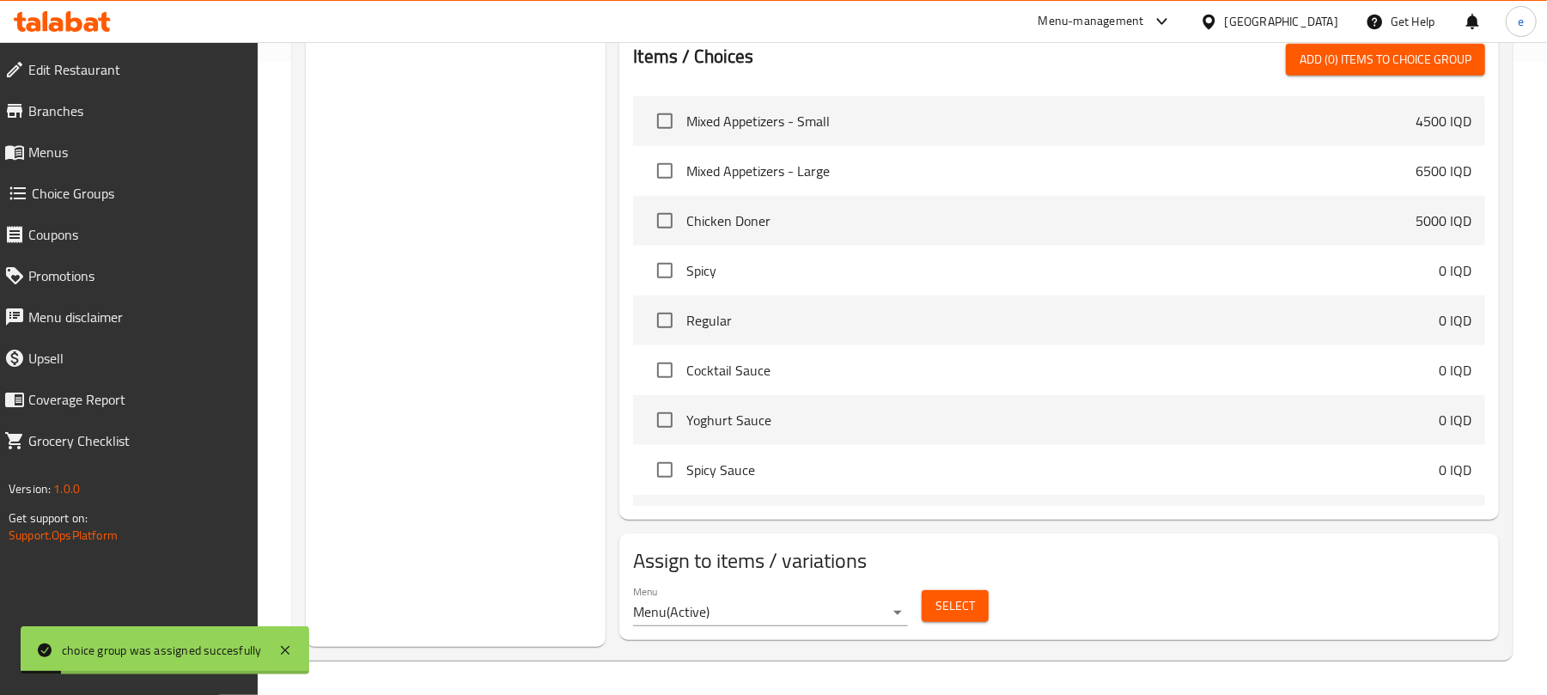
click at [966, 620] on button "Select" at bounding box center [955, 606] width 67 height 32
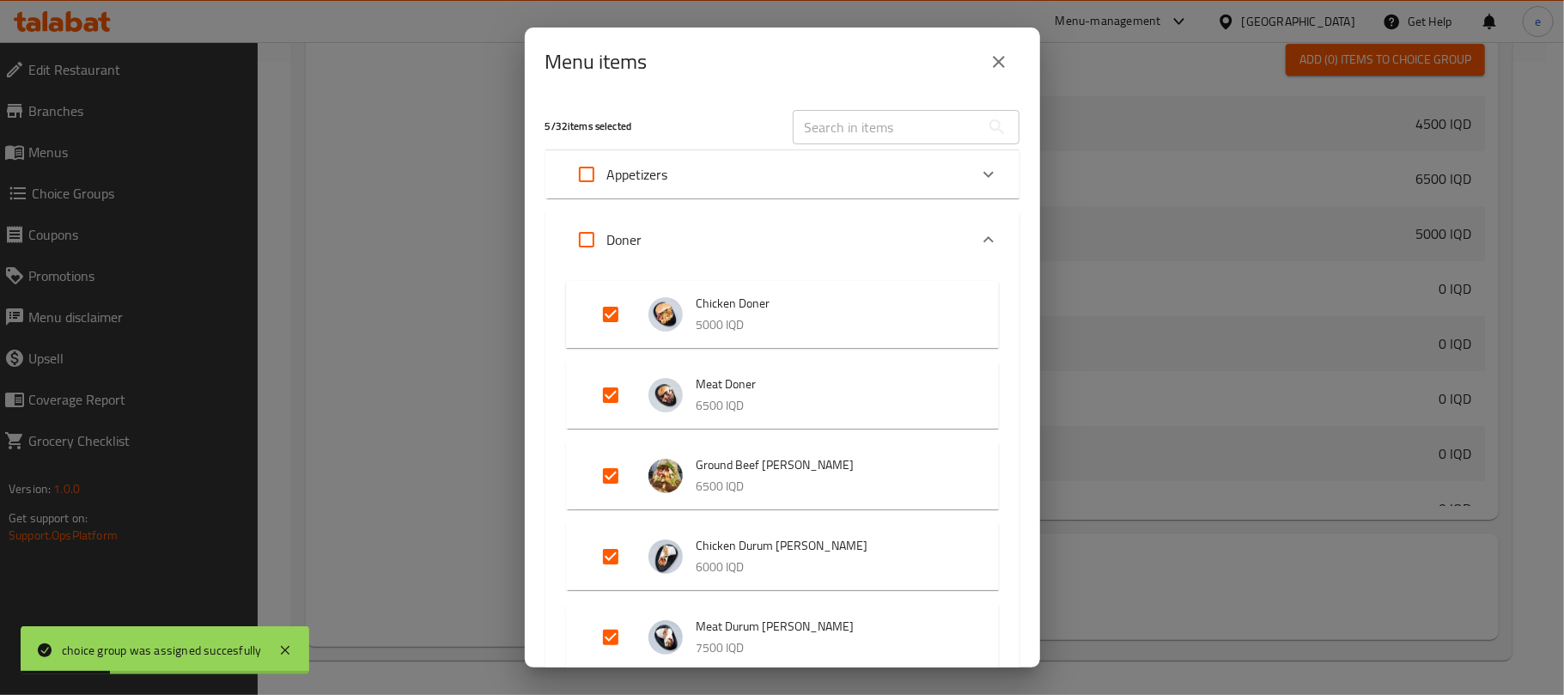
click at [877, 160] on div at bounding box center [782, 347] width 1564 height 695
click at [867, 113] on input "text" at bounding box center [886, 127] width 187 height 34
click at [533, 313] on div "5 / 32 items selected ​ Appetizers Mixed Appetizers - Small 4500 IQD Mixed Appe…" at bounding box center [782, 381] width 515 height 571
click at [884, 125] on input "text" at bounding box center [886, 127] width 187 height 34
paste input "Ground Beef Durum [PERSON_NAME]"
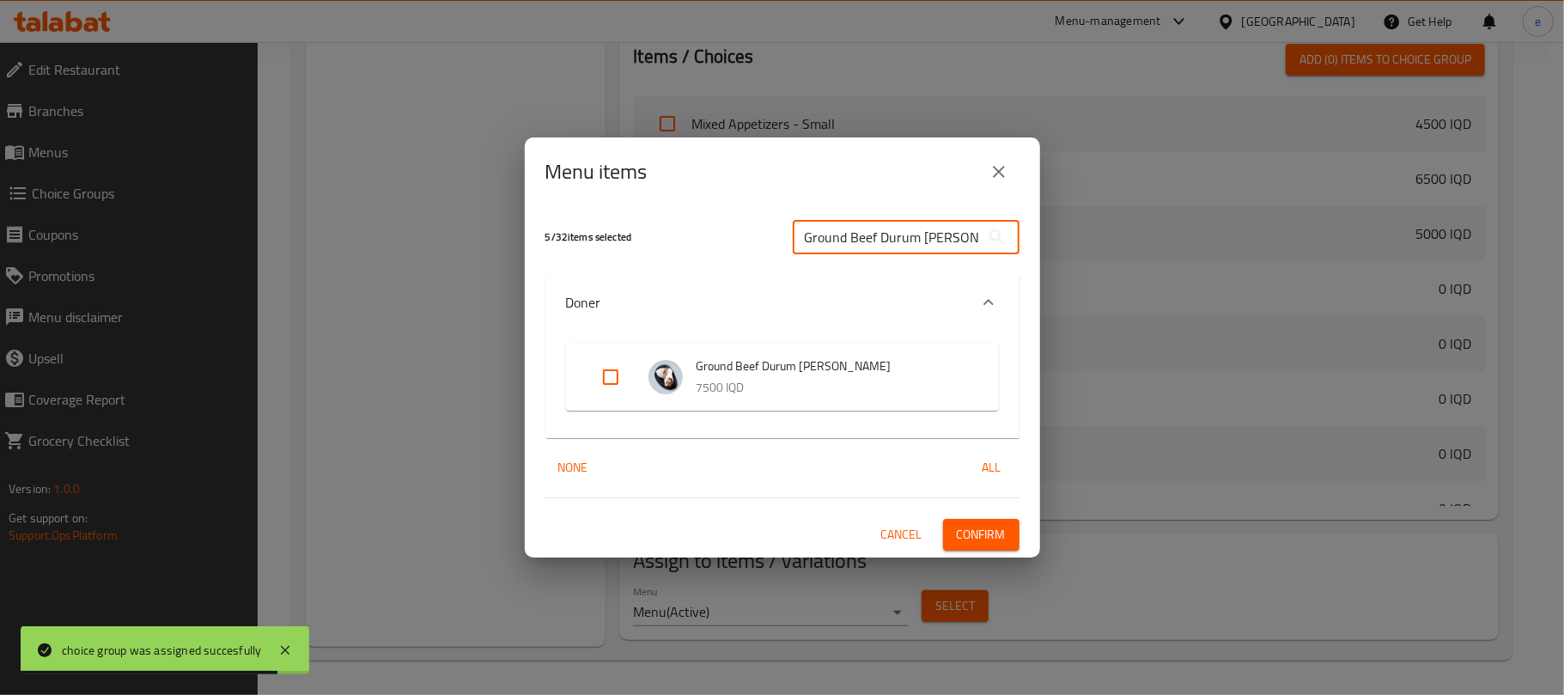
type input "Ground Beef Durum [PERSON_NAME]"
click at [606, 381] on input "Expand" at bounding box center [610, 377] width 41 height 41
checkbox input "true"
click at [969, 536] on span "Confirm" at bounding box center [981, 534] width 49 height 21
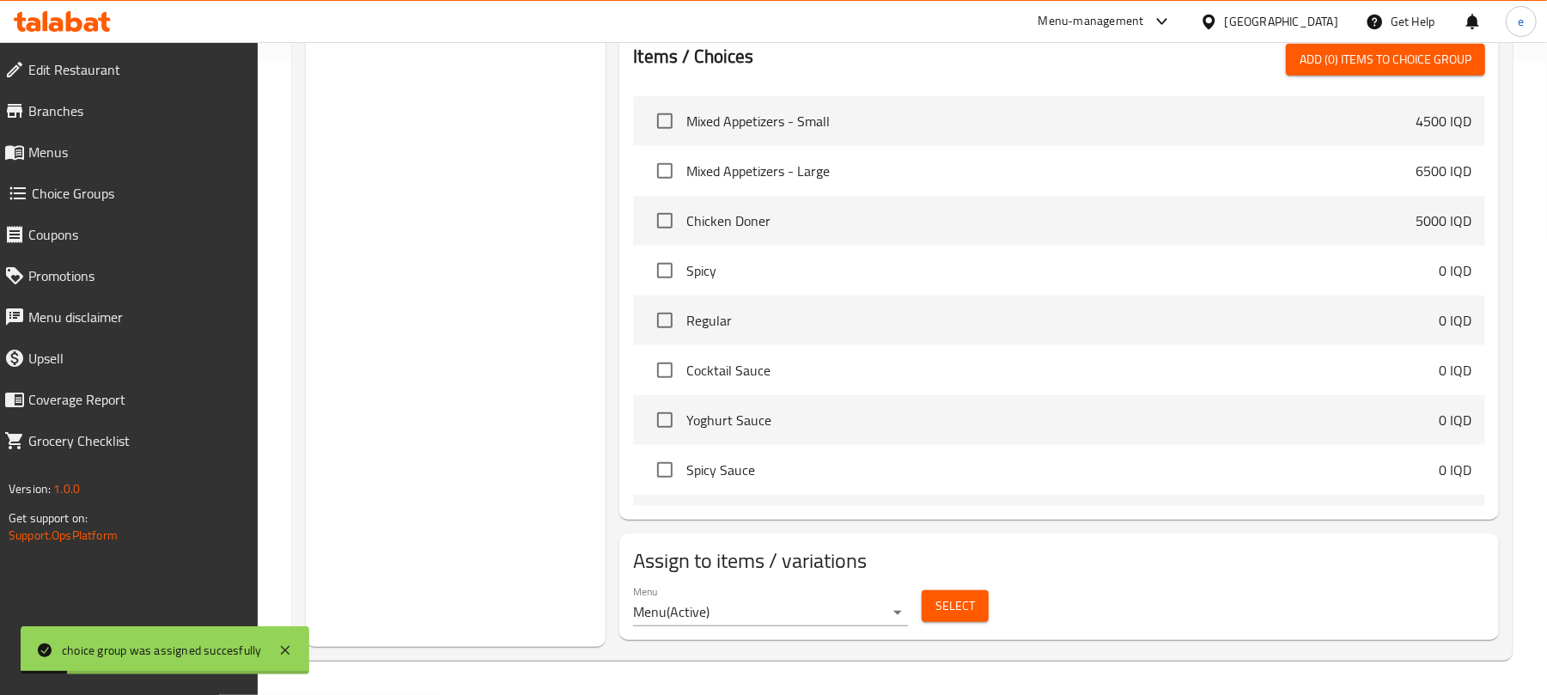
click at [952, 626] on div "Select" at bounding box center [955, 606] width 81 height 46
click at [954, 608] on span "Select" at bounding box center [956, 605] width 40 height 21
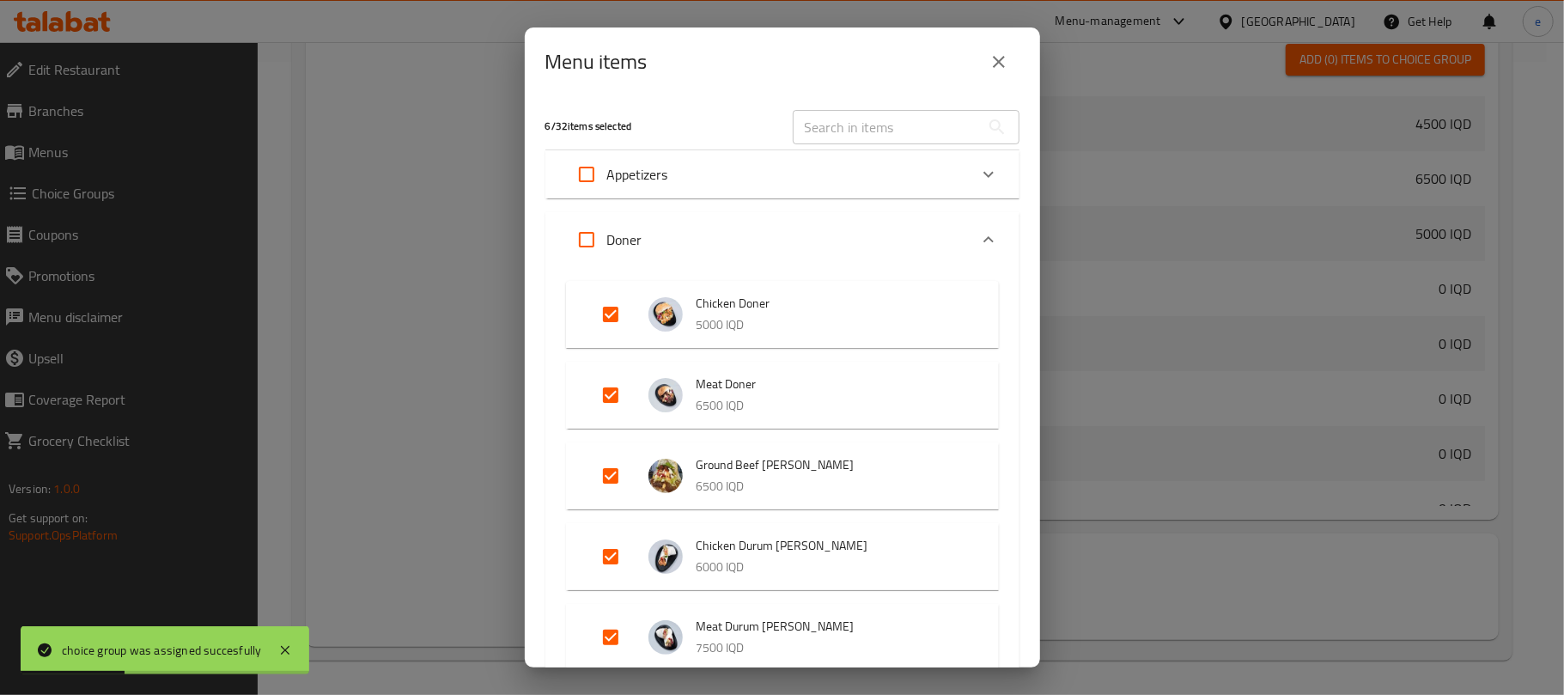
click at [853, 131] on input "text" at bounding box center [886, 127] width 187 height 34
paste input "Ground Beef [PERSON_NAME]"
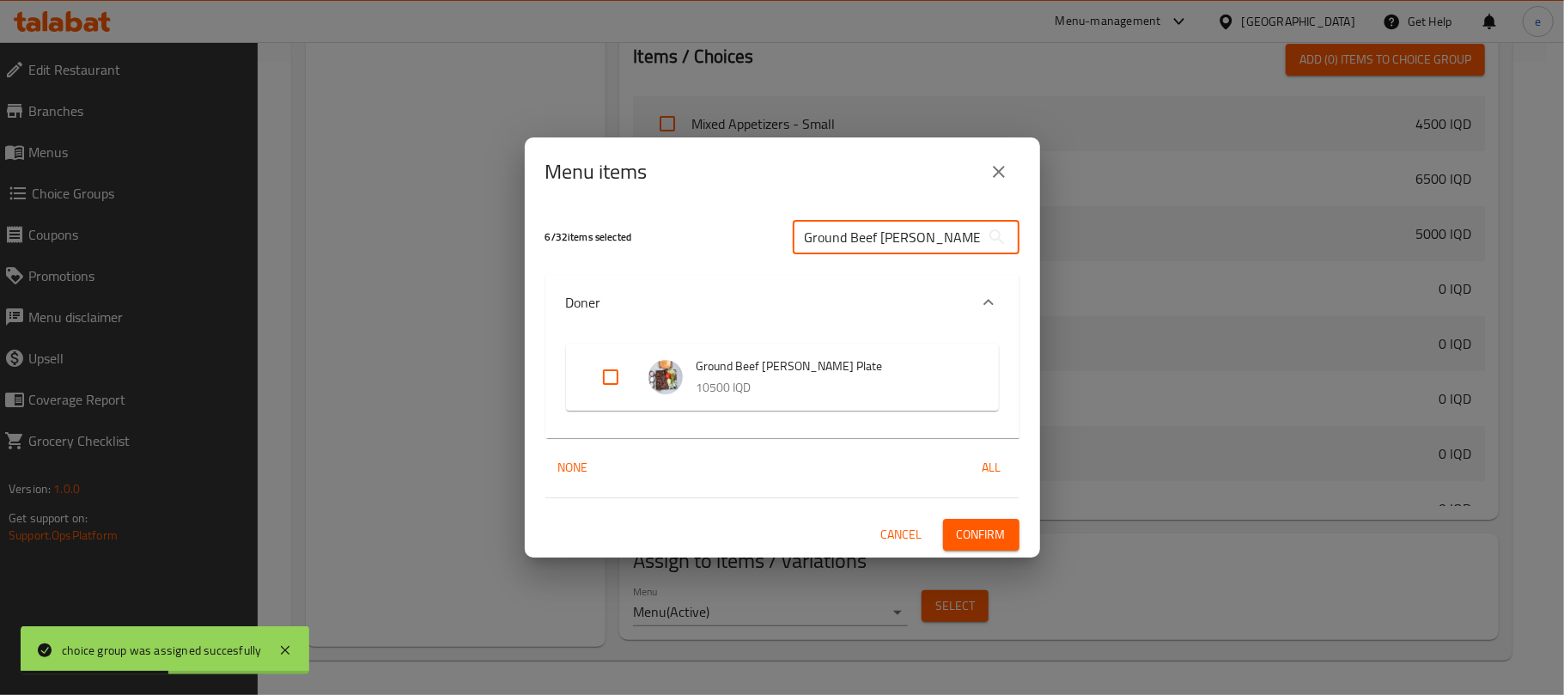
type input "Ground Beef [PERSON_NAME]"
click at [620, 369] on input "Expand" at bounding box center [610, 377] width 41 height 41
checkbox input "true"
click at [980, 527] on span "Confirm" at bounding box center [981, 534] width 49 height 21
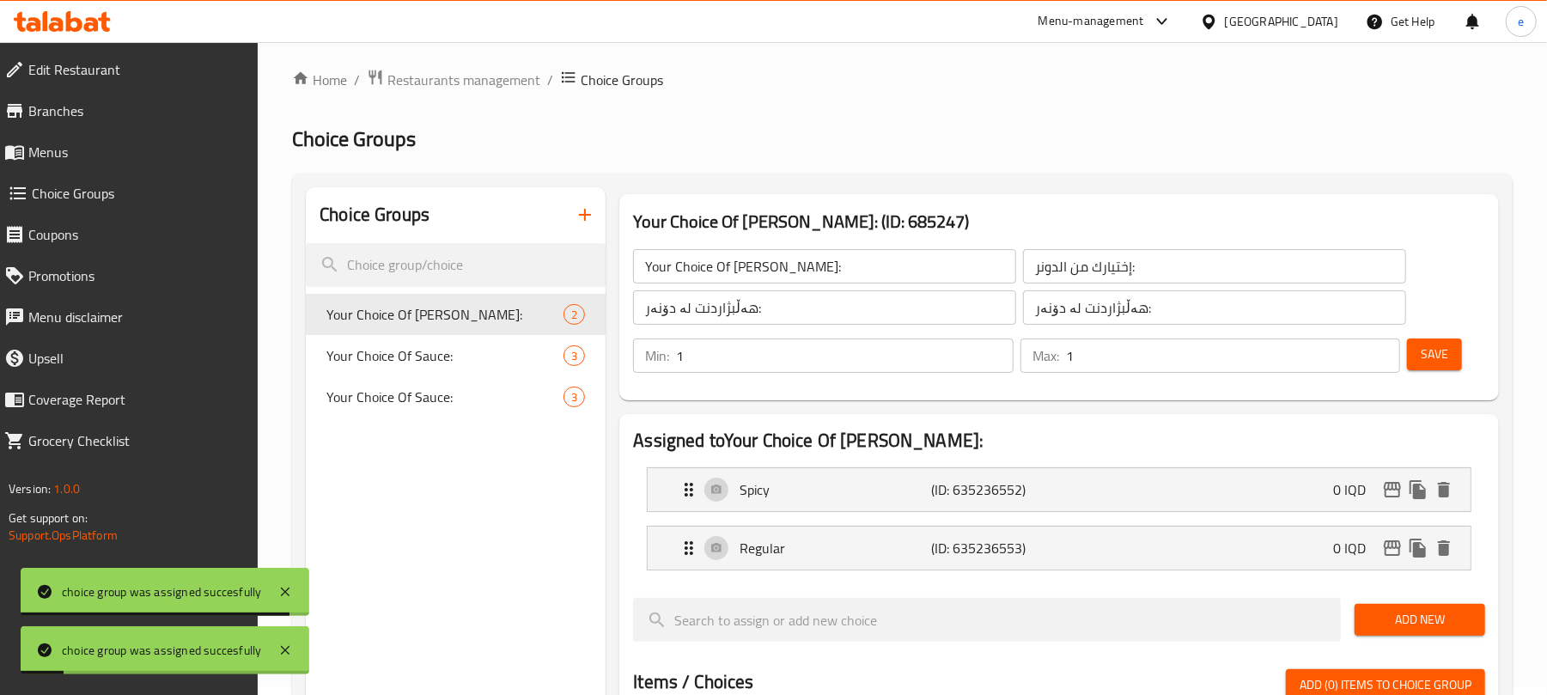
scroll to position [0, 0]
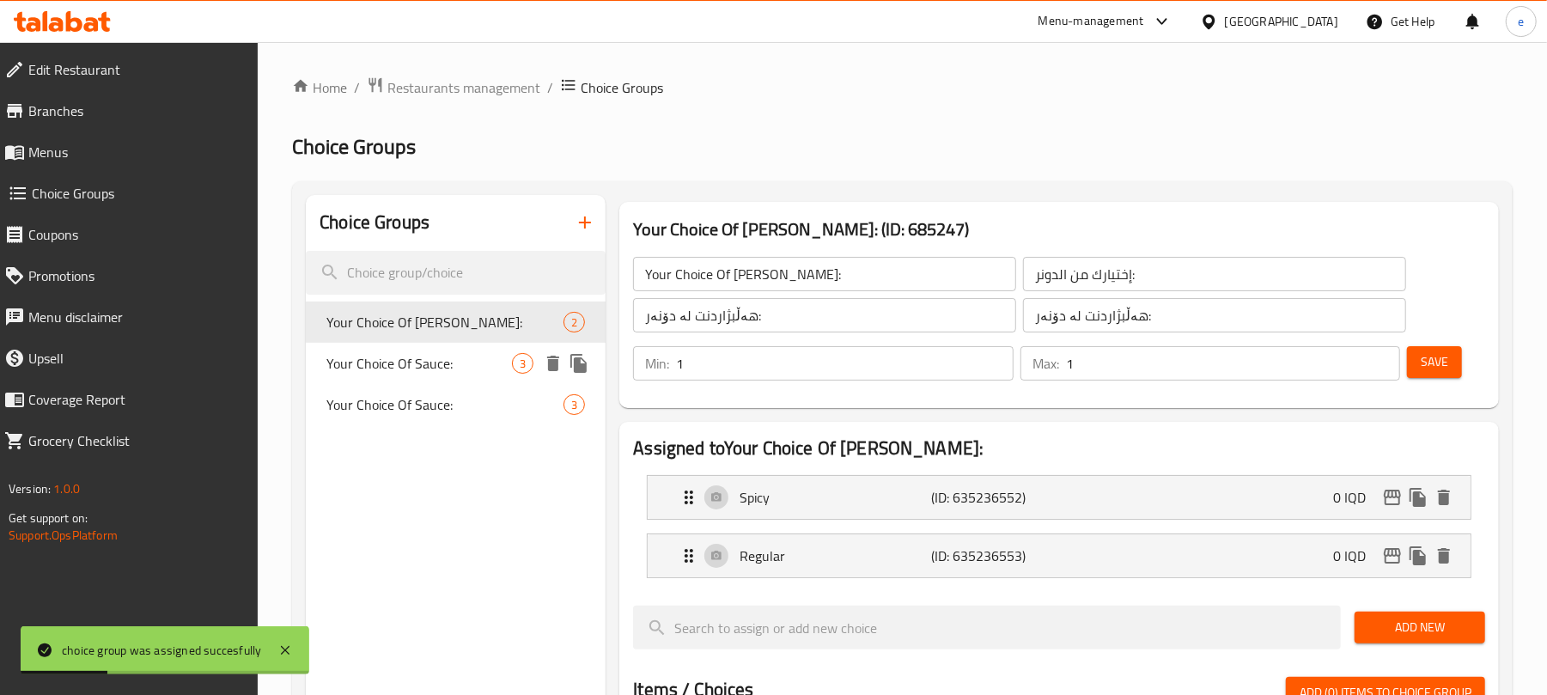
click at [419, 376] on div "Your Choice Of Sauce: 3" at bounding box center [456, 363] width 300 height 41
type input "Your Choice Of Sauce:"
type input "إختيارك من الصوص:"
type input "هەڵبژاردنت لە سۆس:"
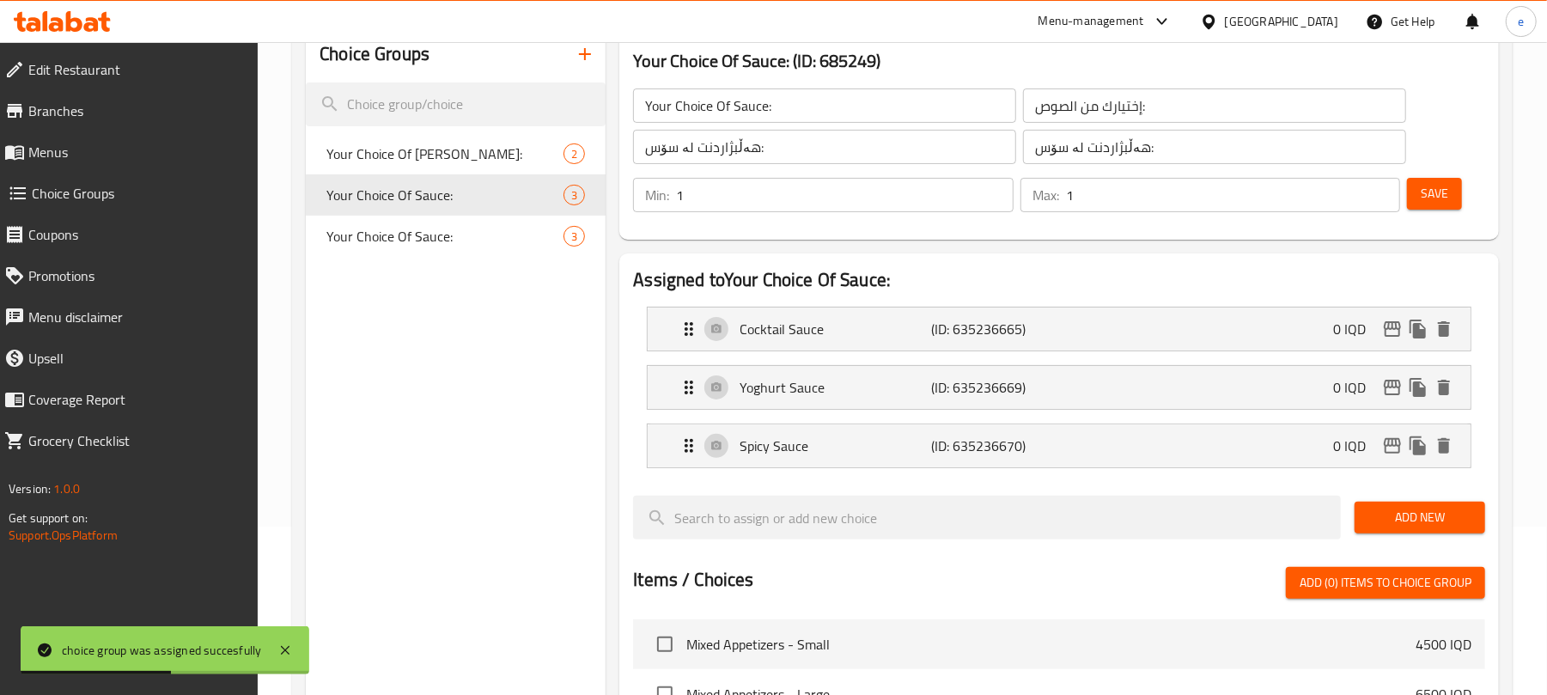
scroll to position [182, 0]
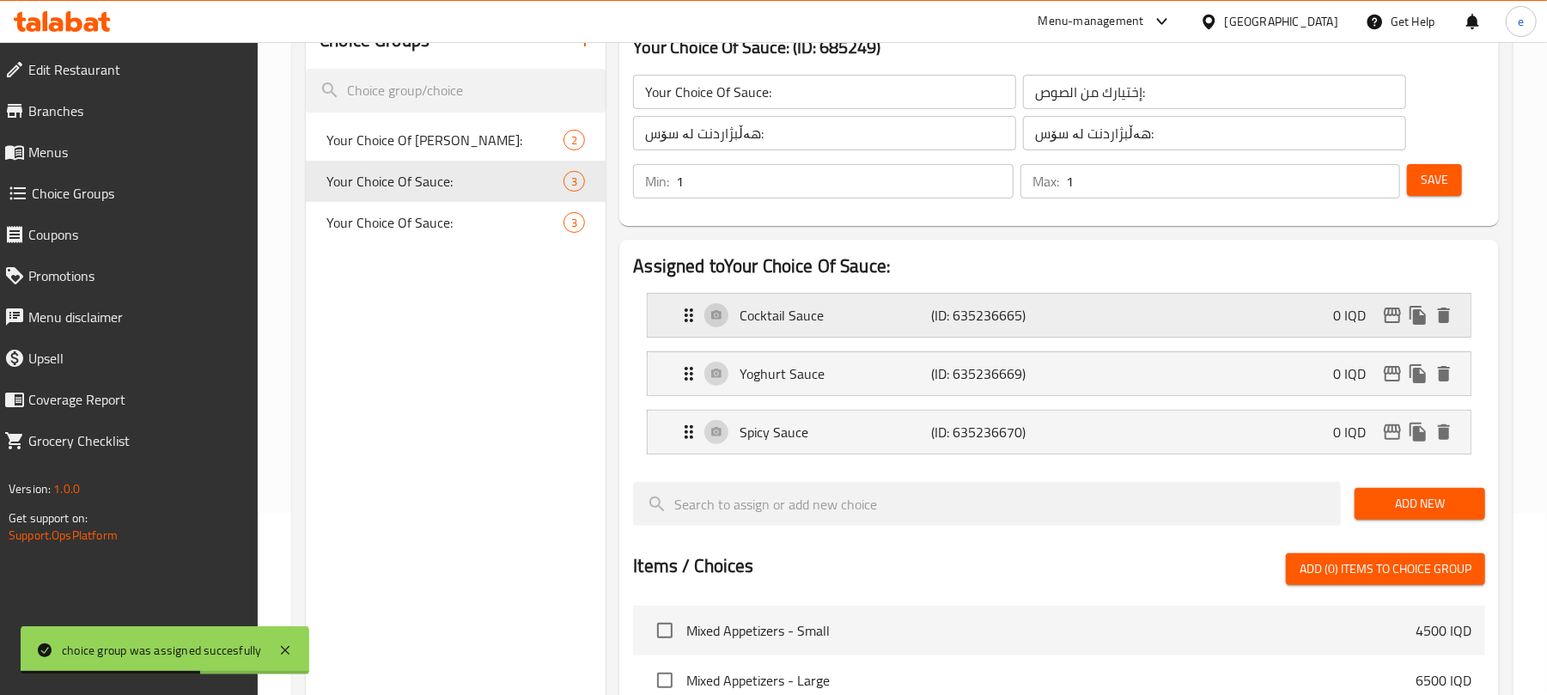
click at [1081, 321] on div "Cocktail Sauce (ID: 635236665) 0 IQD" at bounding box center [1064, 315] width 771 height 43
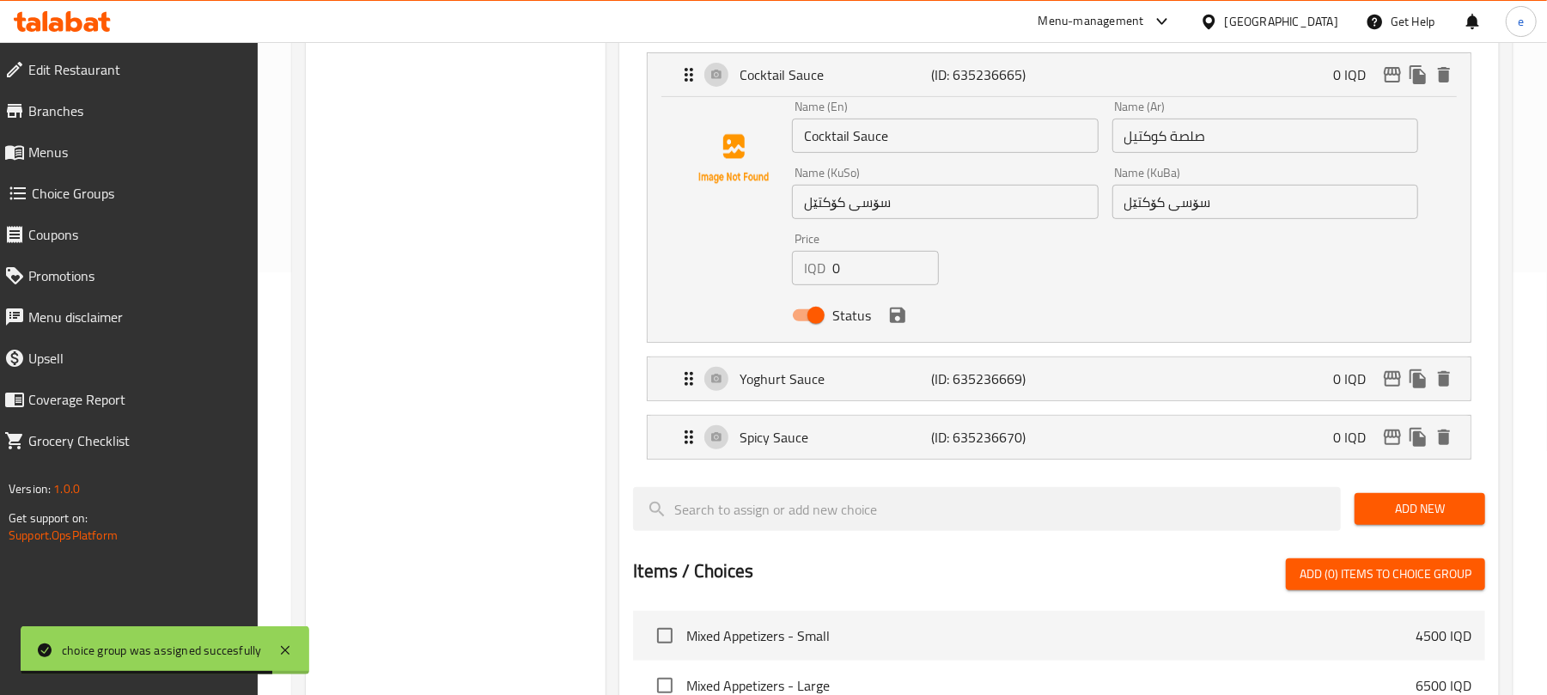
scroll to position [474, 0]
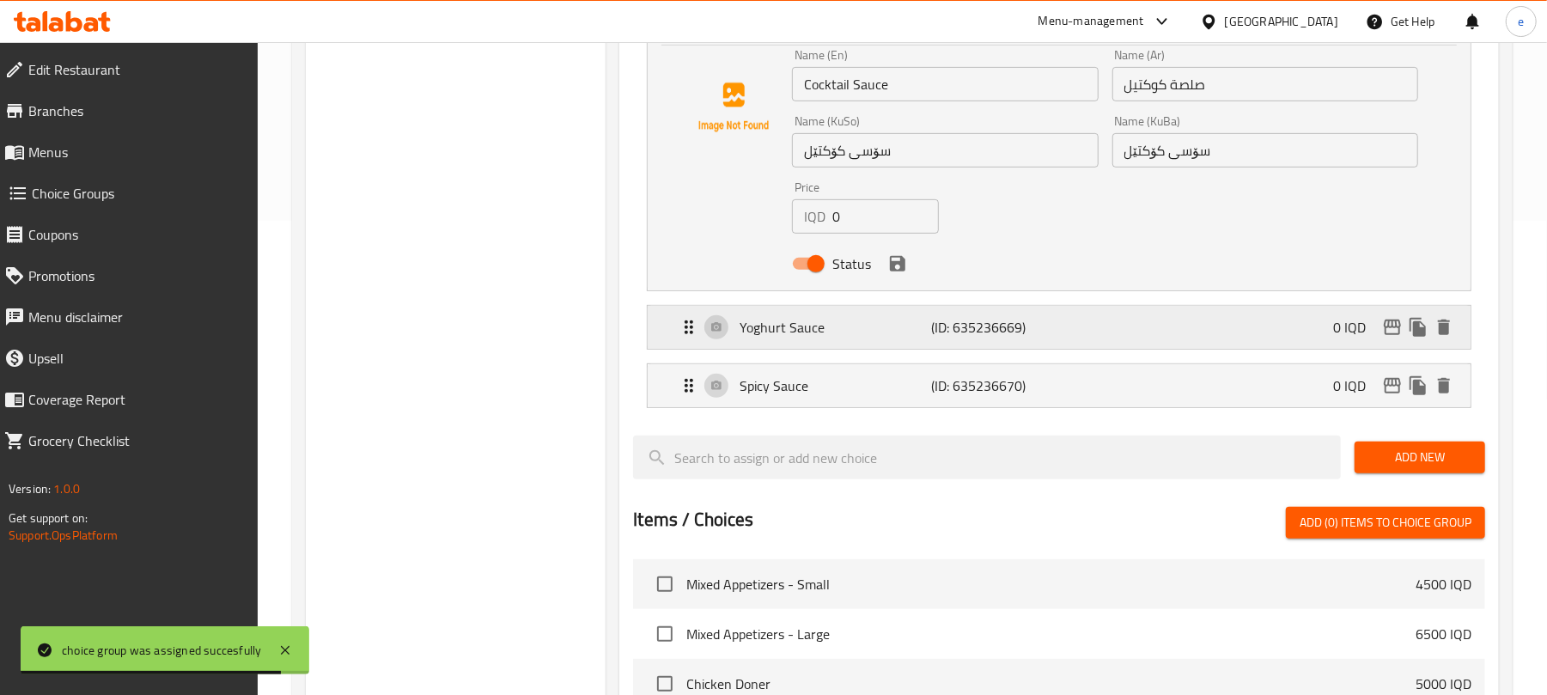
click at [1137, 317] on div "Yoghurt Sauce (ID: 635236669) 0 IQD" at bounding box center [1064, 327] width 771 height 43
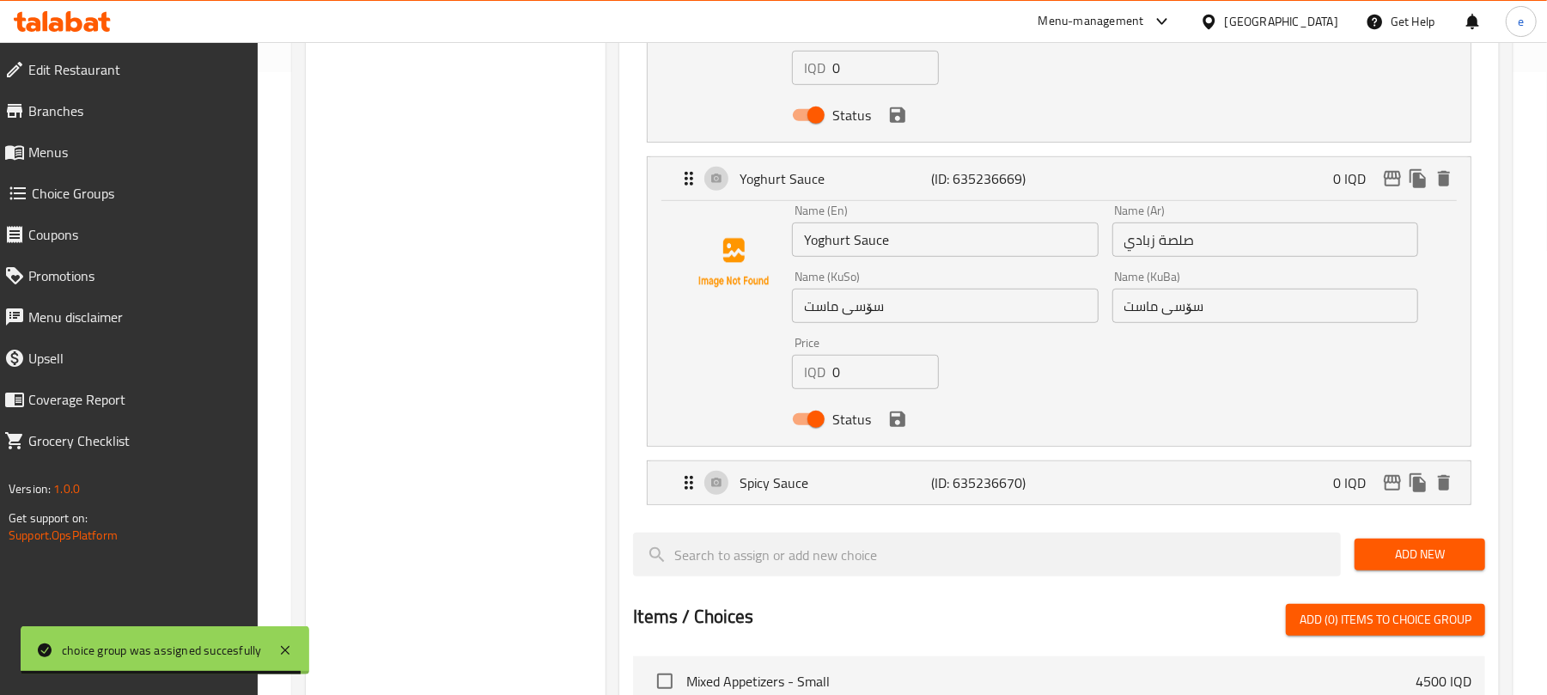
scroll to position [705, 0]
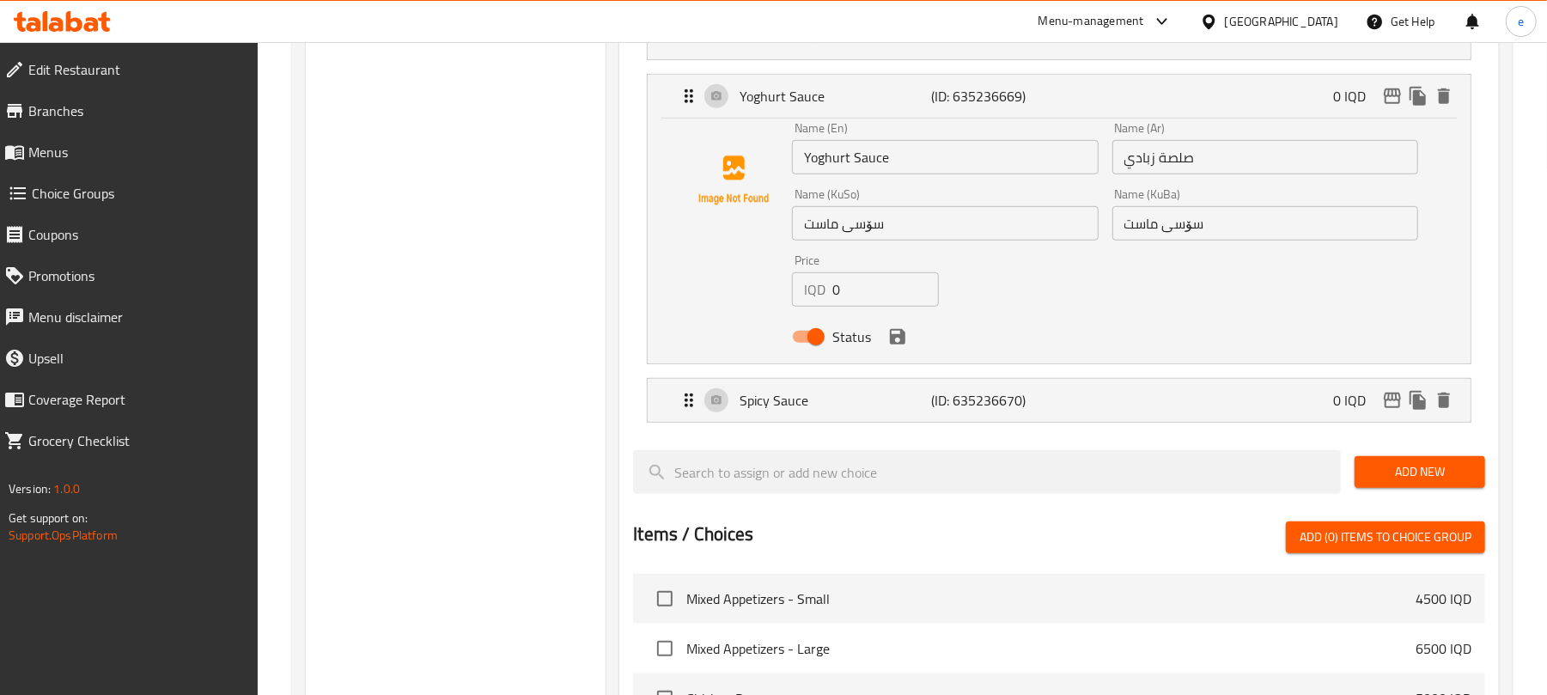
click at [1103, 430] on li "Spicy Sauce (ID: 635236670) 0 IQD Name (En) Spicy Sauce Name (En) Name (Ar) صوص…" at bounding box center [1059, 400] width 852 height 58
click at [1103, 418] on div "Spicy Sauce (ID: 635236670) 0 IQD" at bounding box center [1064, 400] width 771 height 43
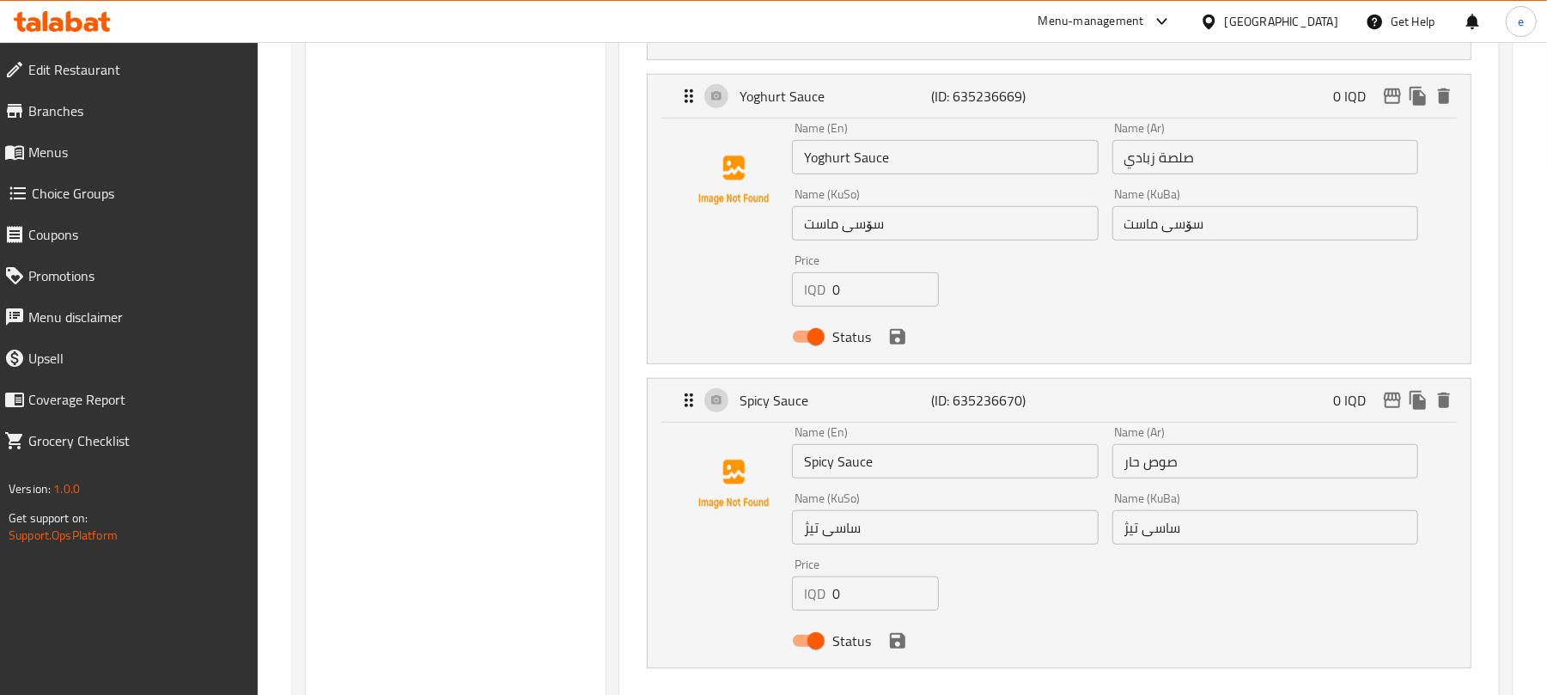
click at [1141, 156] on input "صلصة زبادي" at bounding box center [1265, 157] width 306 height 34
paste input "وب"
click at [1166, 169] on input "صلصة روب" at bounding box center [1265, 157] width 306 height 34
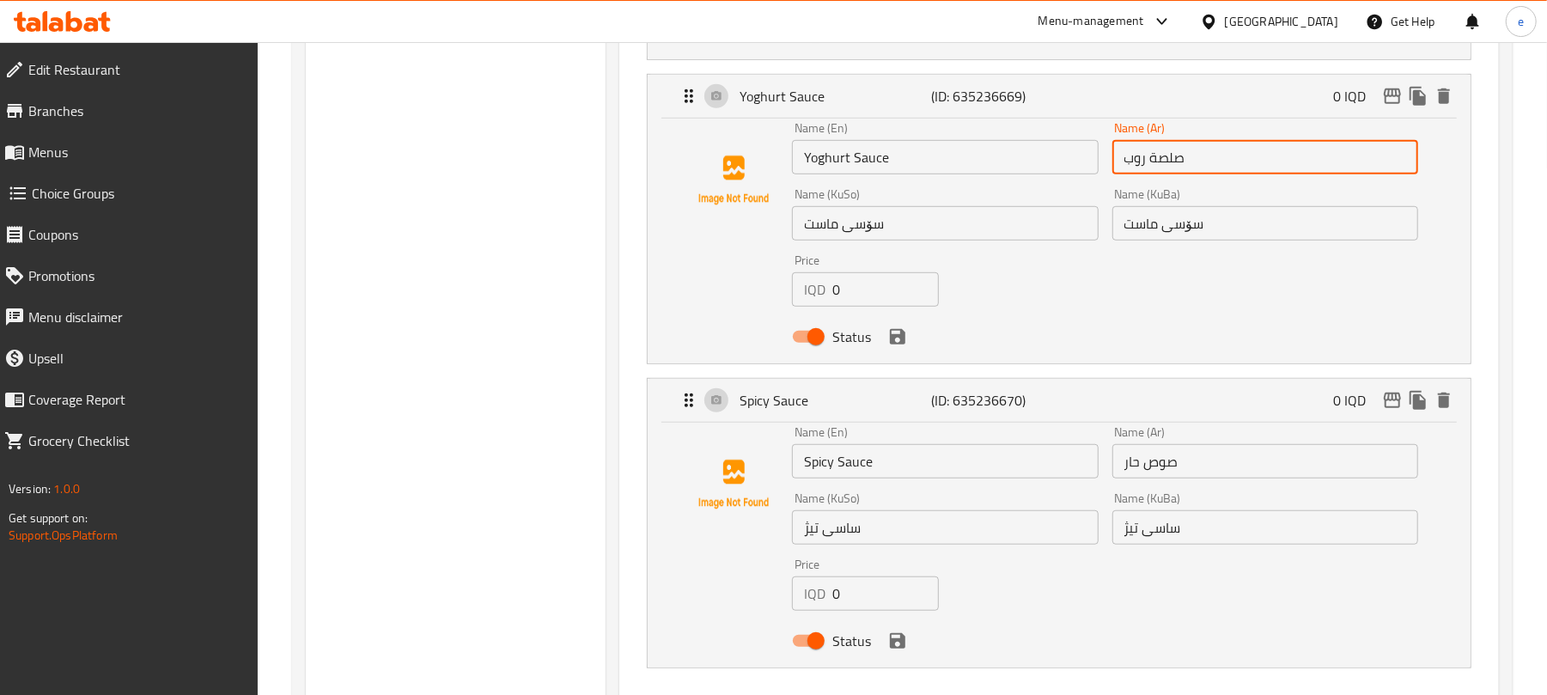
click at [1166, 169] on input "صلصة روب" at bounding box center [1265, 157] width 306 height 34
click at [1170, 155] on input "صلصة روب" at bounding box center [1265, 157] width 306 height 34
type input "صلصة روب"
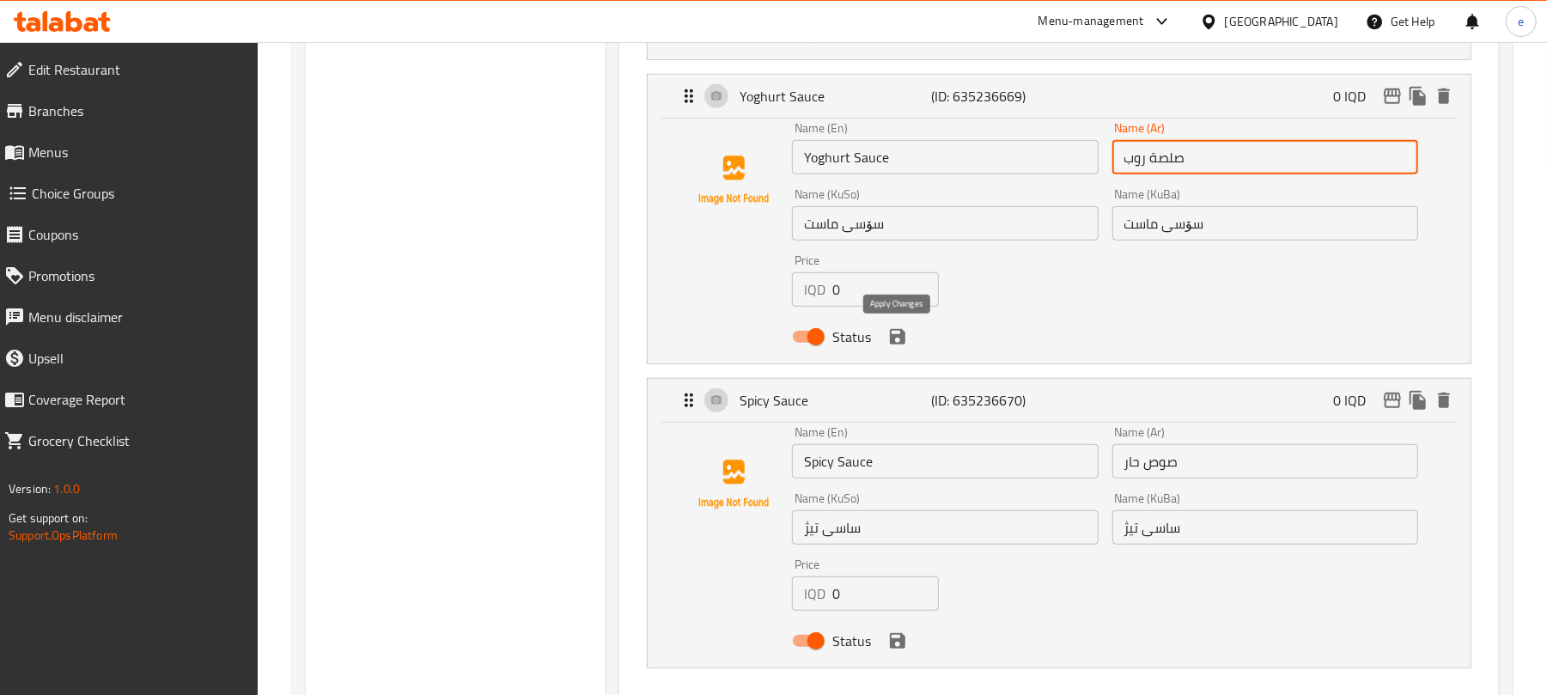
click at [893, 344] on icon "save" at bounding box center [897, 336] width 15 height 15
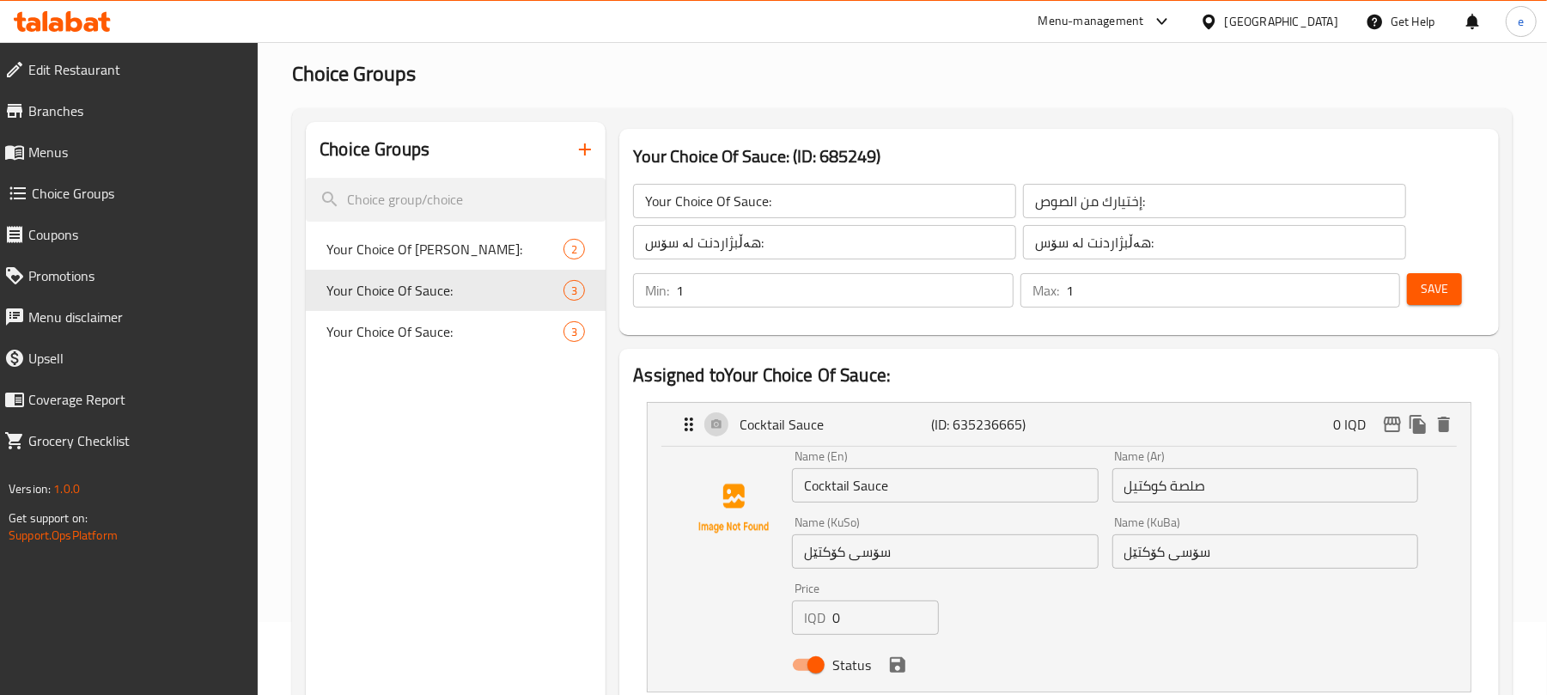
scroll to position [21, 0]
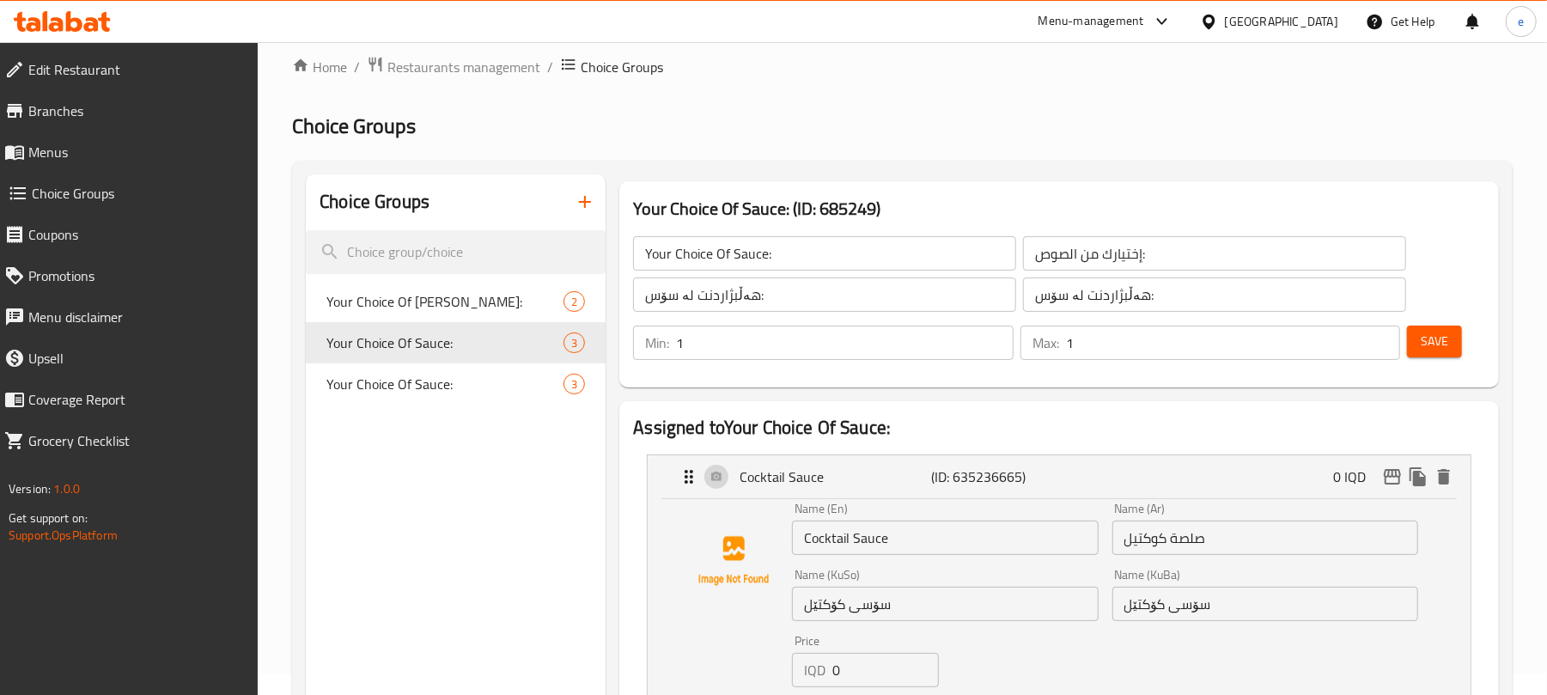
click at [1436, 325] on div "Save" at bounding box center [1439, 342] width 71 height 41
click at [1436, 326] on button "Save" at bounding box center [1434, 342] width 55 height 32
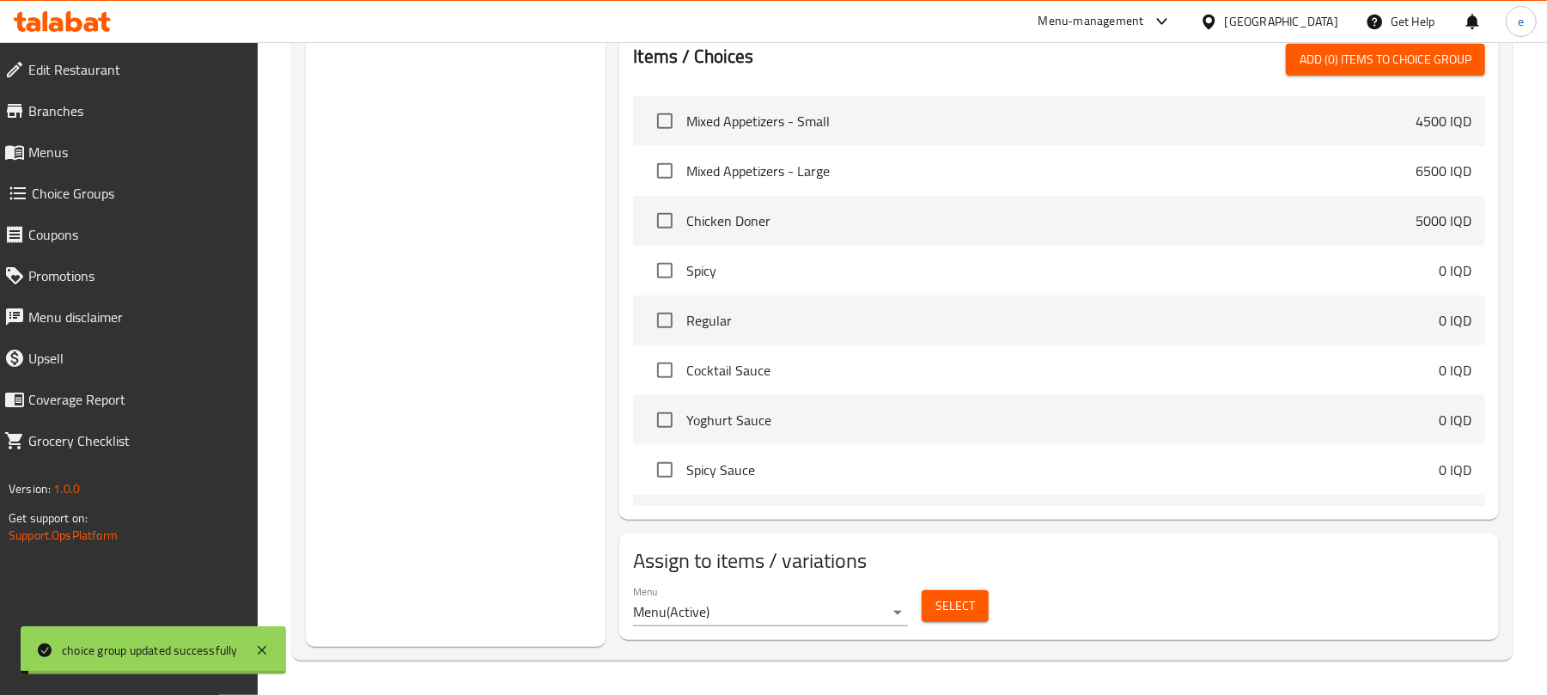
scroll to position [694, 0]
click at [962, 605] on span "Select" at bounding box center [956, 605] width 40 height 21
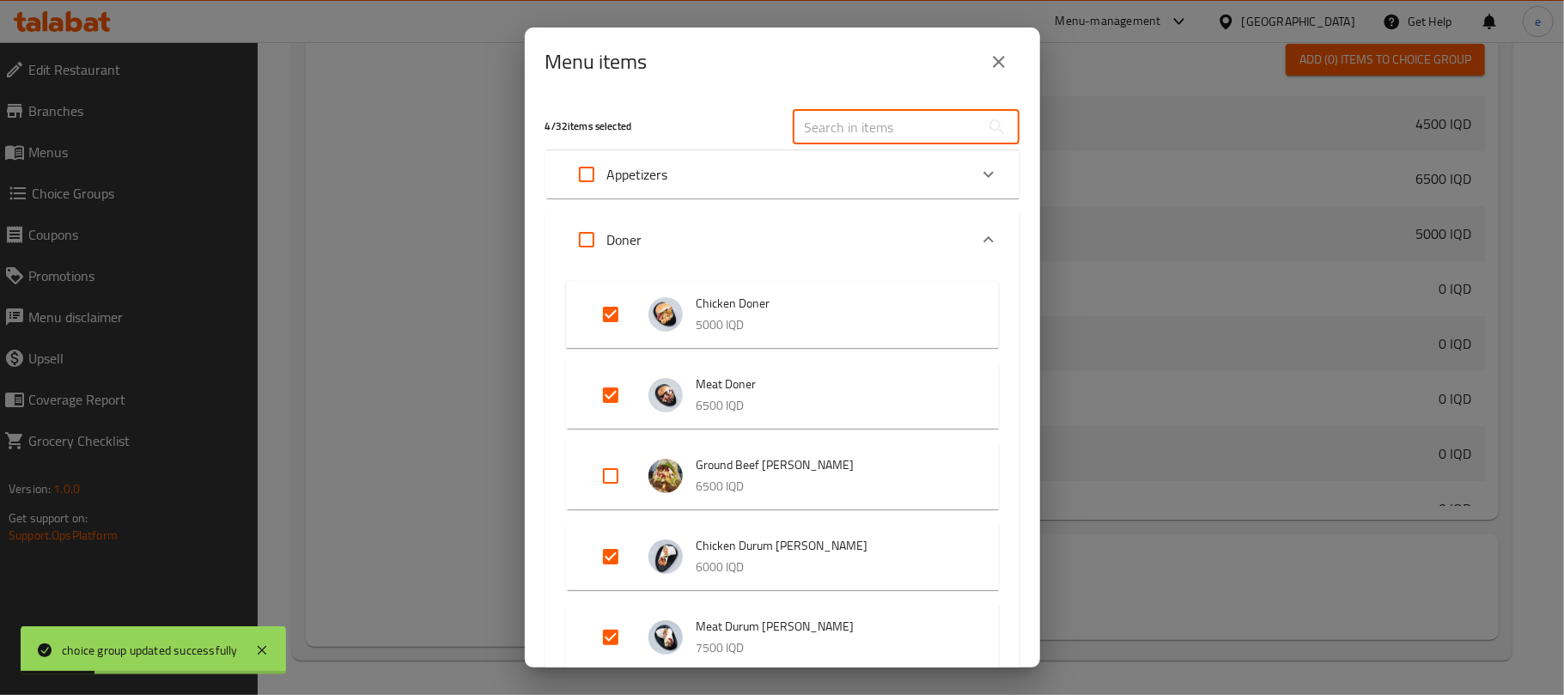
click at [880, 118] on input "text" at bounding box center [886, 127] width 187 height 34
paste input "Ground Beef [PERSON_NAME]"
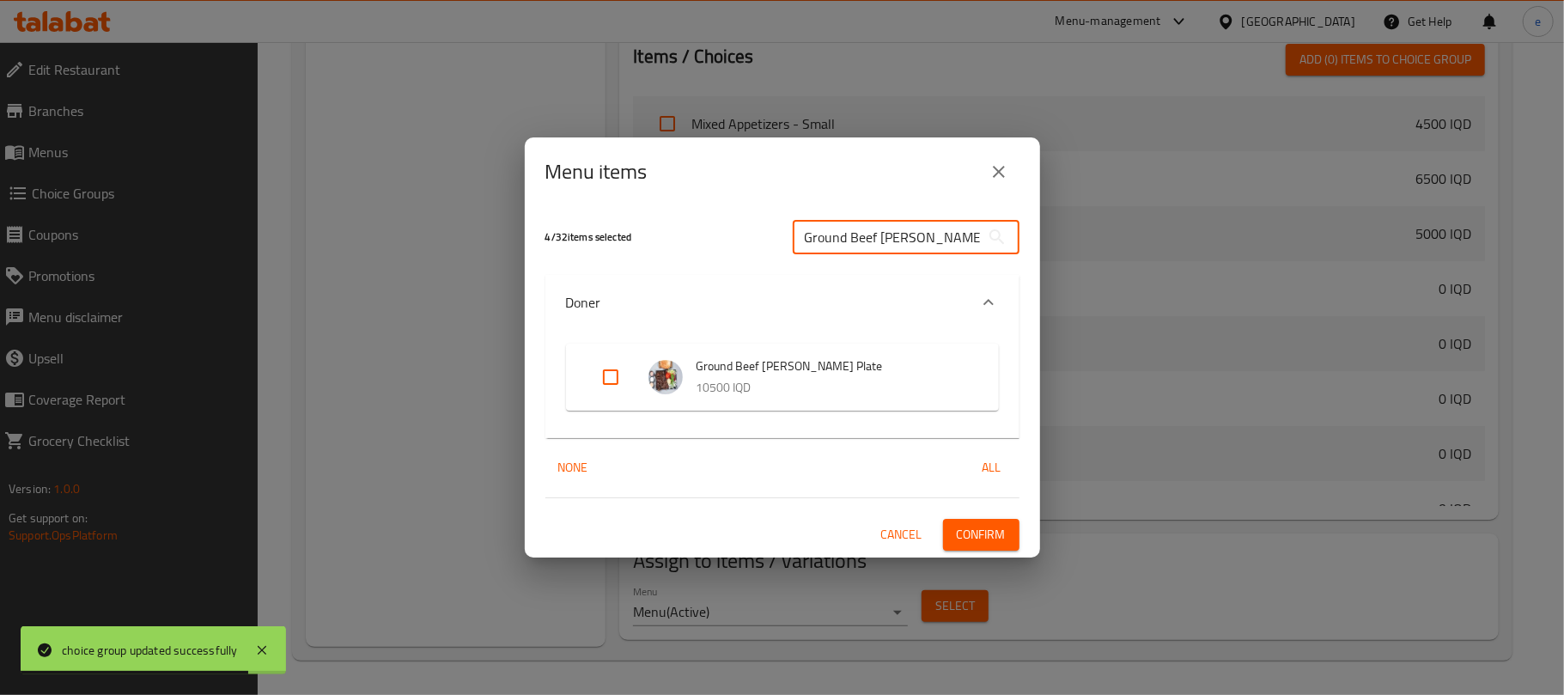
type input "Ground Beef [PERSON_NAME]"
click at [605, 375] on input "Expand" at bounding box center [610, 377] width 41 height 41
checkbox input "true"
click at [1005, 533] on button "Confirm" at bounding box center [981, 535] width 76 height 32
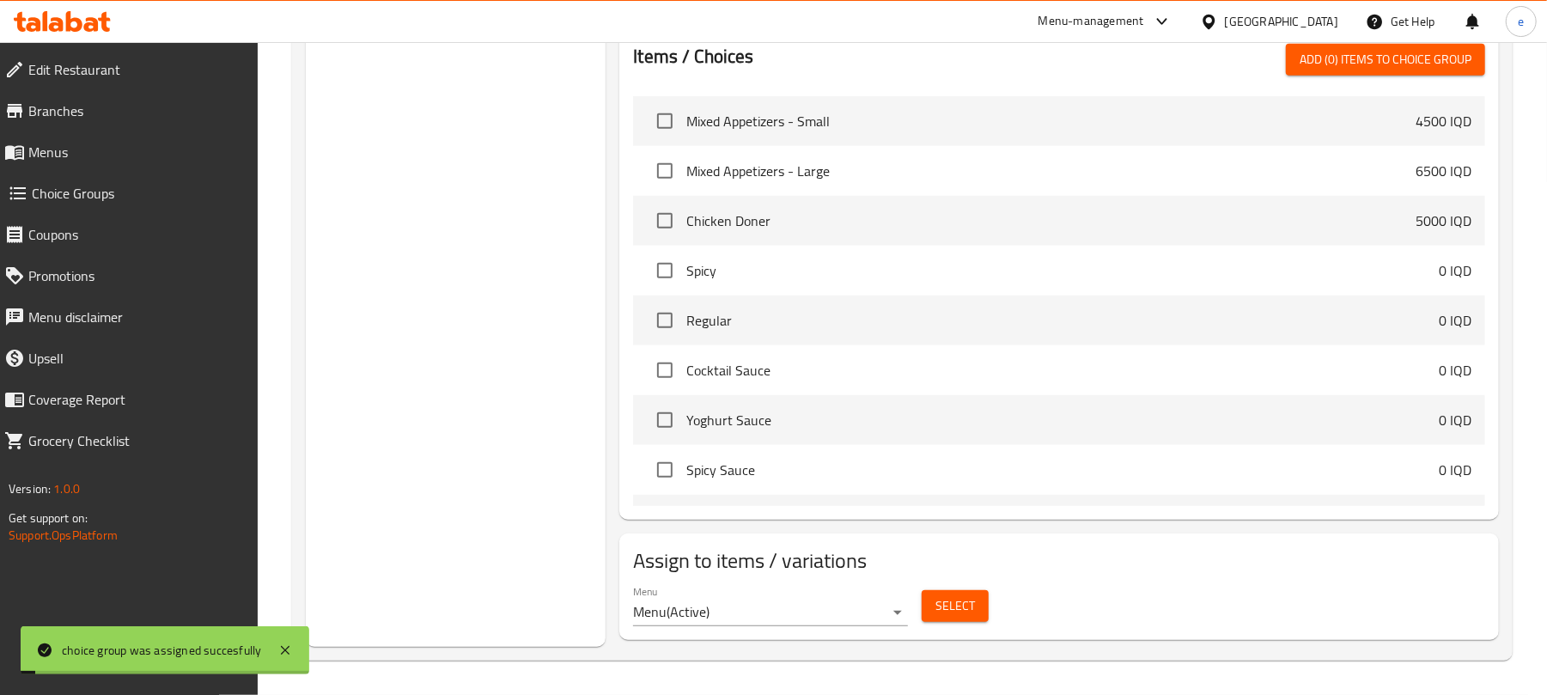
click at [952, 606] on span "Select" at bounding box center [956, 605] width 40 height 21
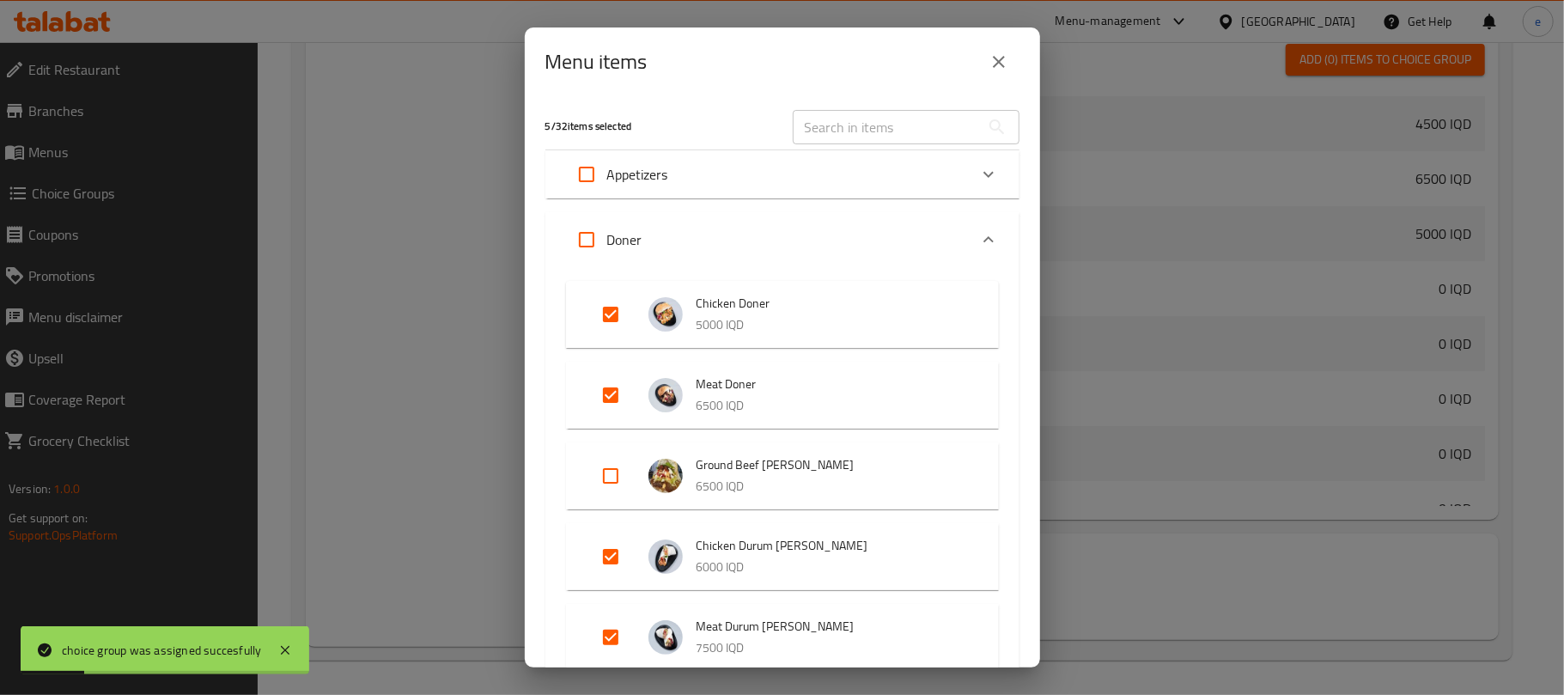
click at [877, 125] on input "text" at bounding box center [886, 127] width 187 height 34
paste input "Ground Beef Durum [PERSON_NAME]"
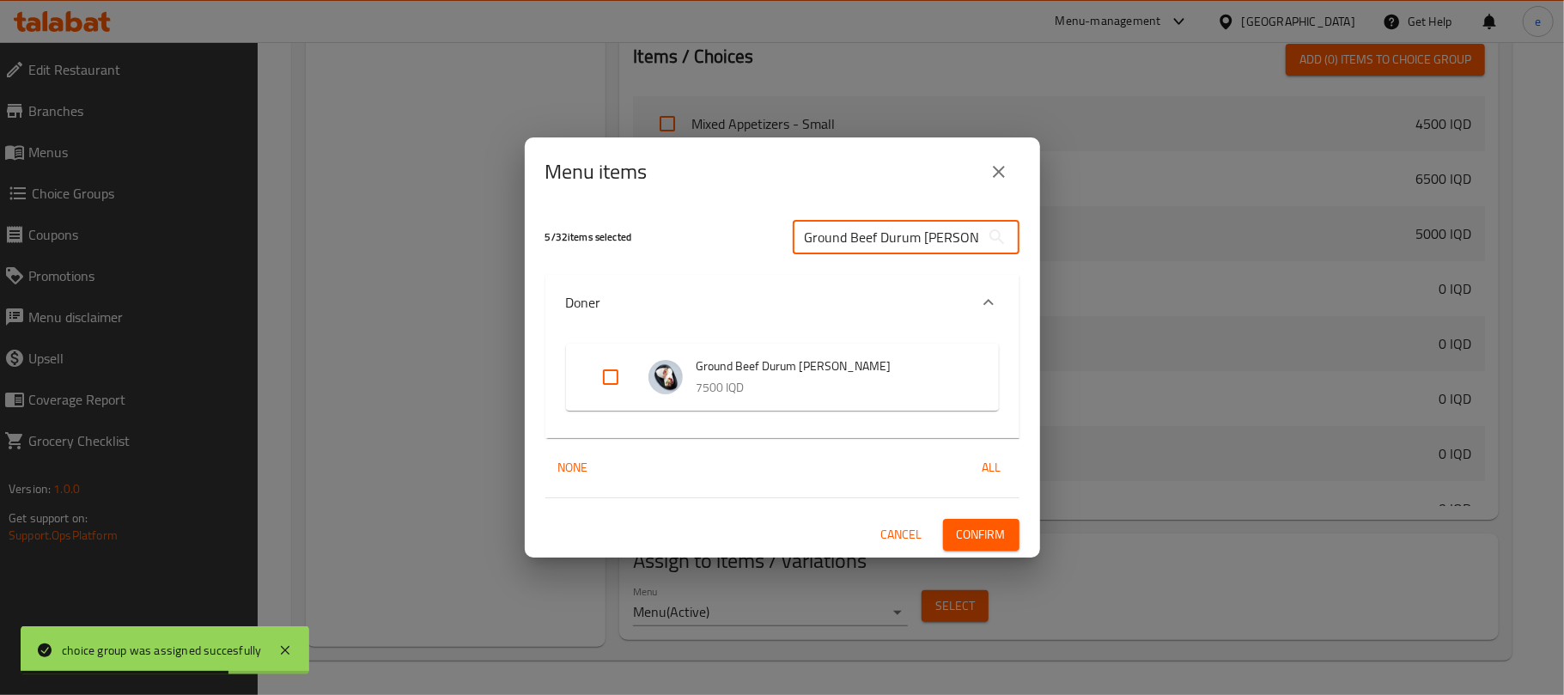
type input "Ground Beef Durum [PERSON_NAME]"
click at [625, 375] on input "Expand" at bounding box center [610, 377] width 41 height 41
checkbox input "true"
click at [957, 241] on input "Ground Beef Durum [PERSON_NAME]" at bounding box center [886, 237] width 187 height 34
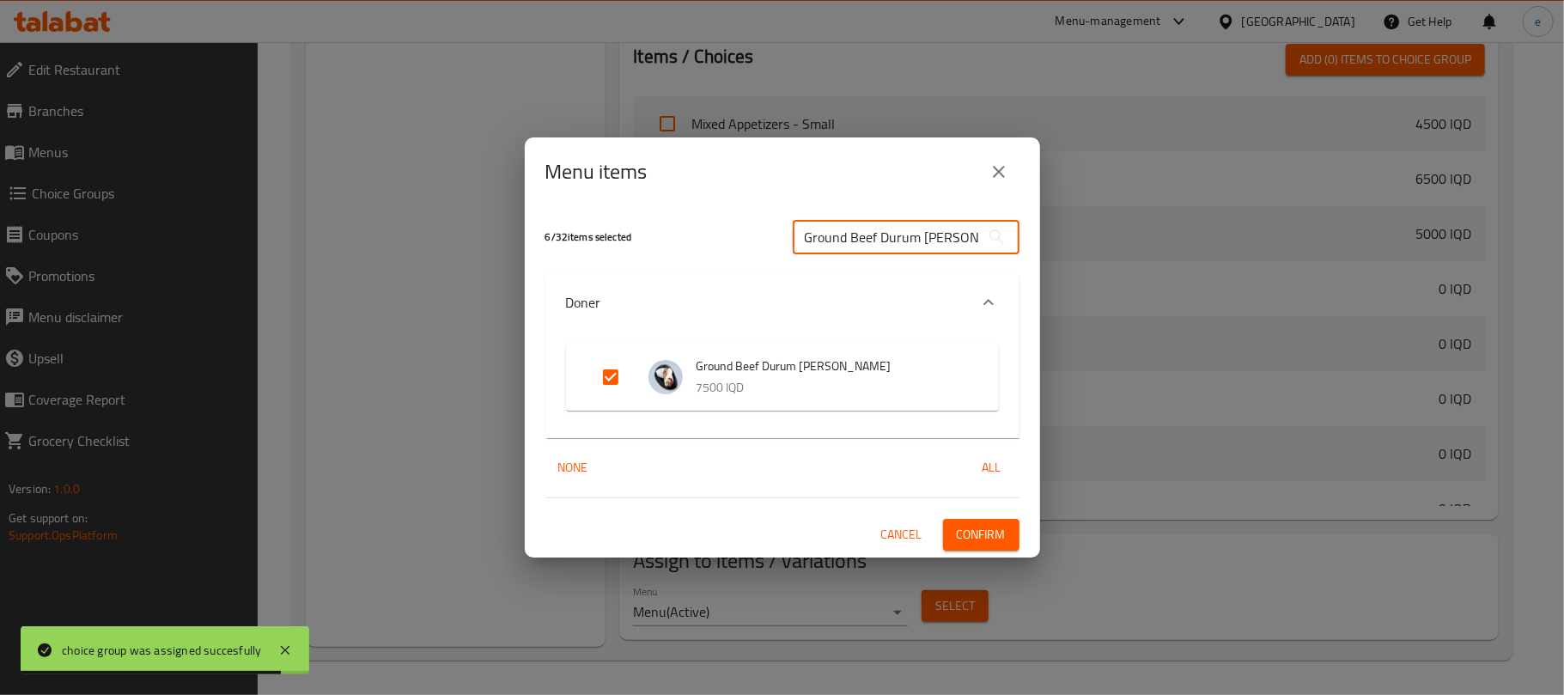
click at [957, 241] on input "Ground Beef Durum [PERSON_NAME]" at bounding box center [886, 237] width 187 height 34
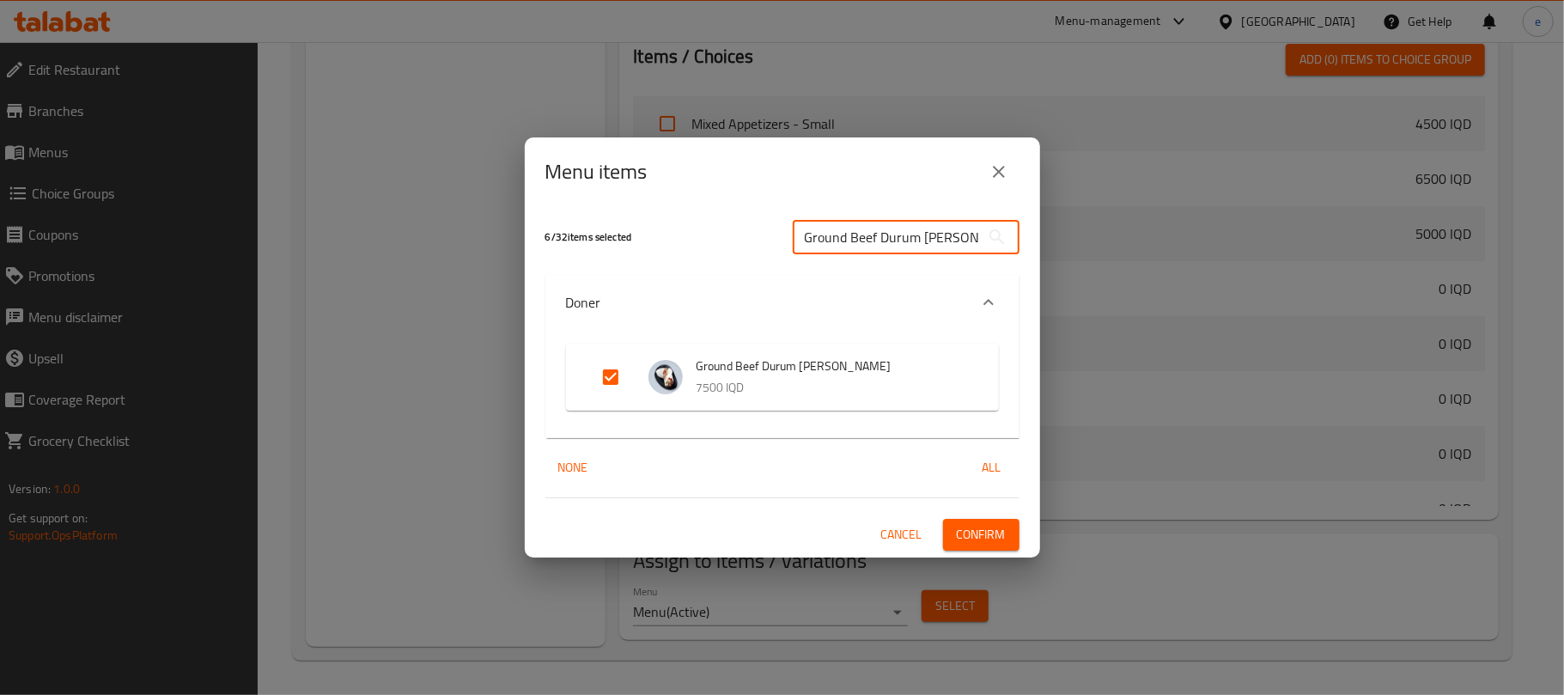
paste input "oner,"
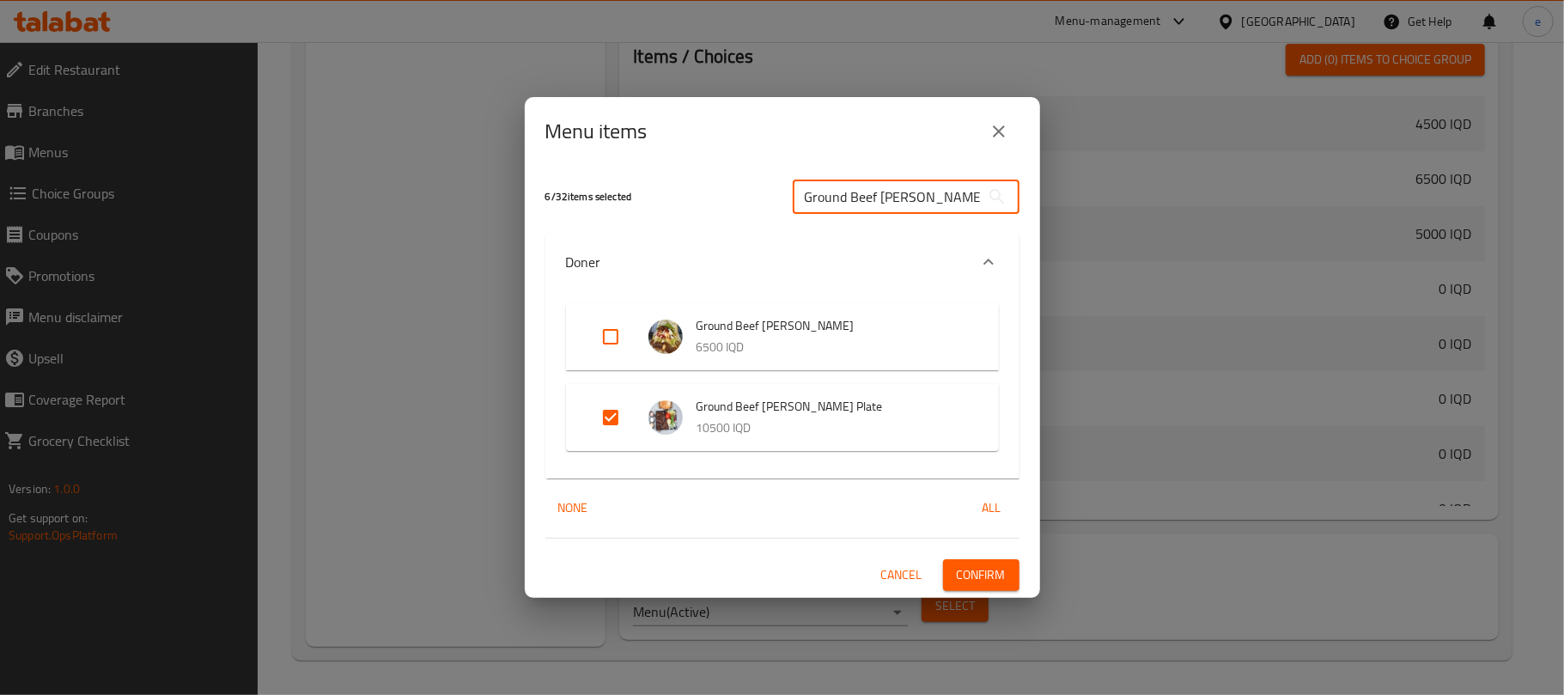
type input "Ground Beef [PERSON_NAME]"
click at [609, 337] on input "Expand" at bounding box center [610, 336] width 41 height 41
checkbox input "true"
click at [993, 567] on span "Confirm" at bounding box center [981, 574] width 49 height 21
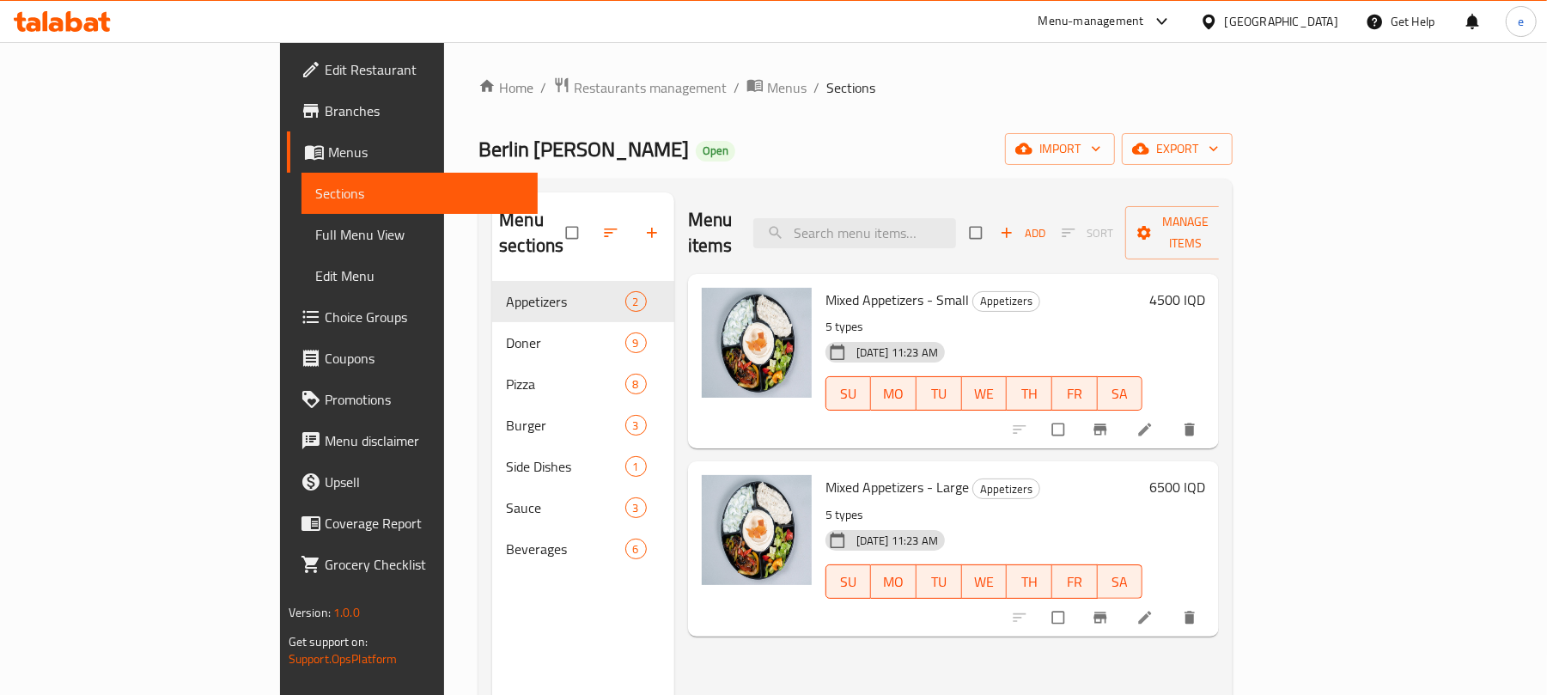
click at [315, 225] on span "Full Menu View" at bounding box center [420, 234] width 210 height 21
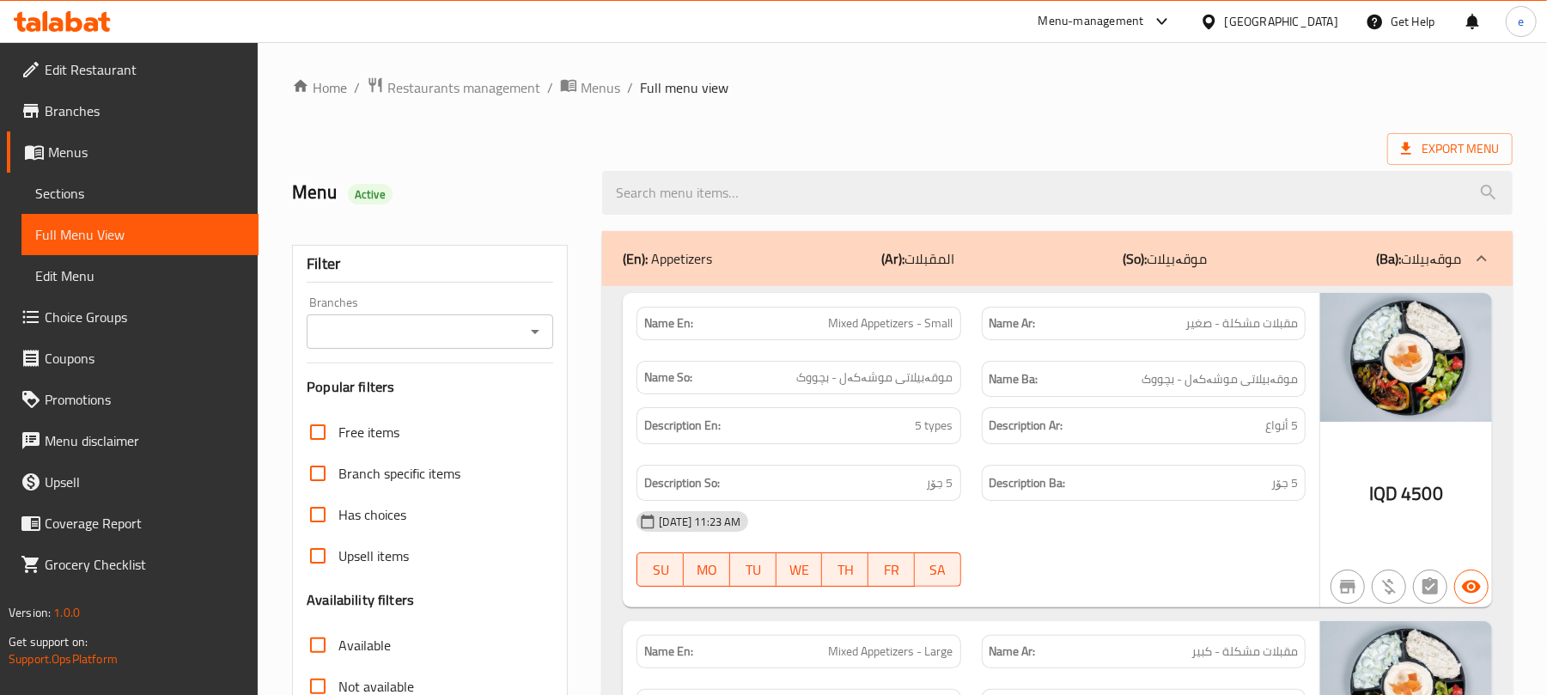
click at [711, 166] on div at bounding box center [1057, 193] width 931 height 64
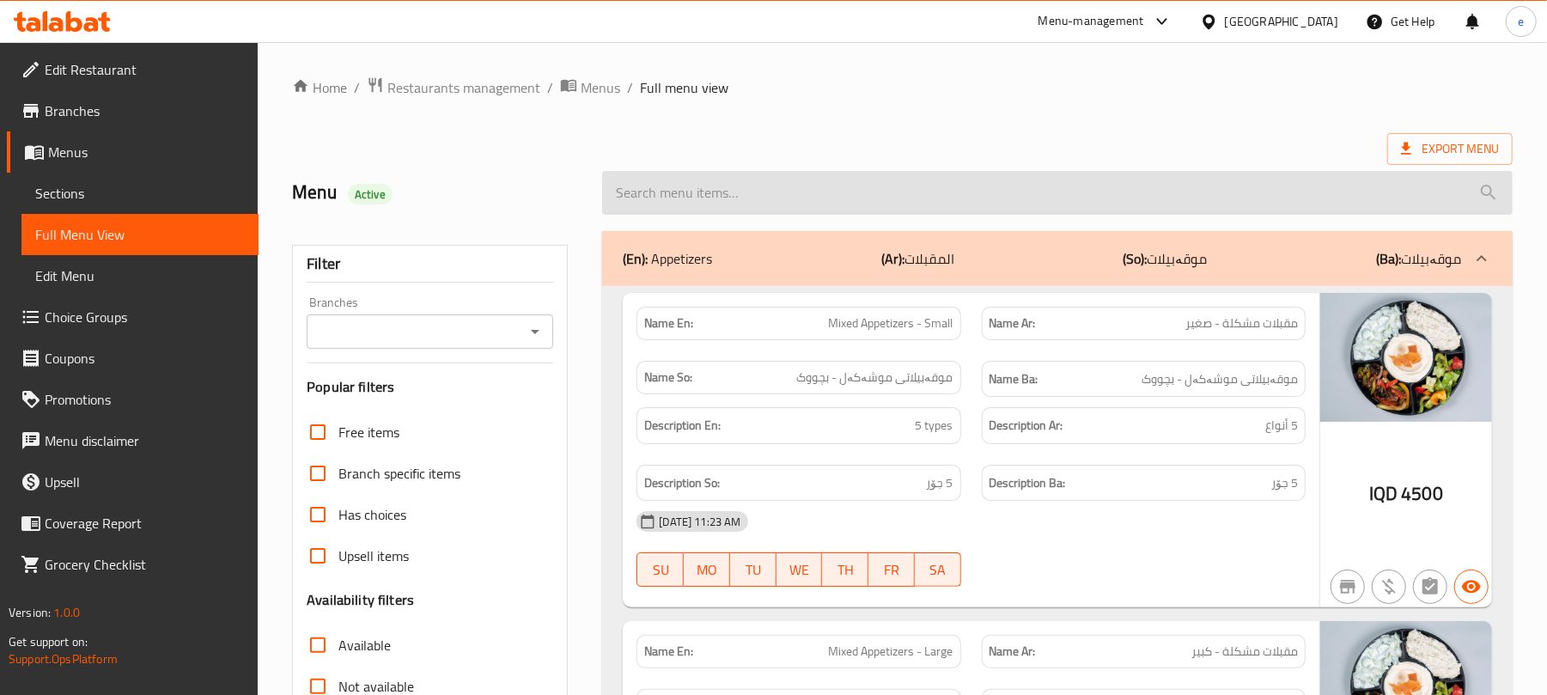
click at [711, 180] on input "search" at bounding box center [1057, 193] width 911 height 44
paste input "Ground Beef [PERSON_NAME]"
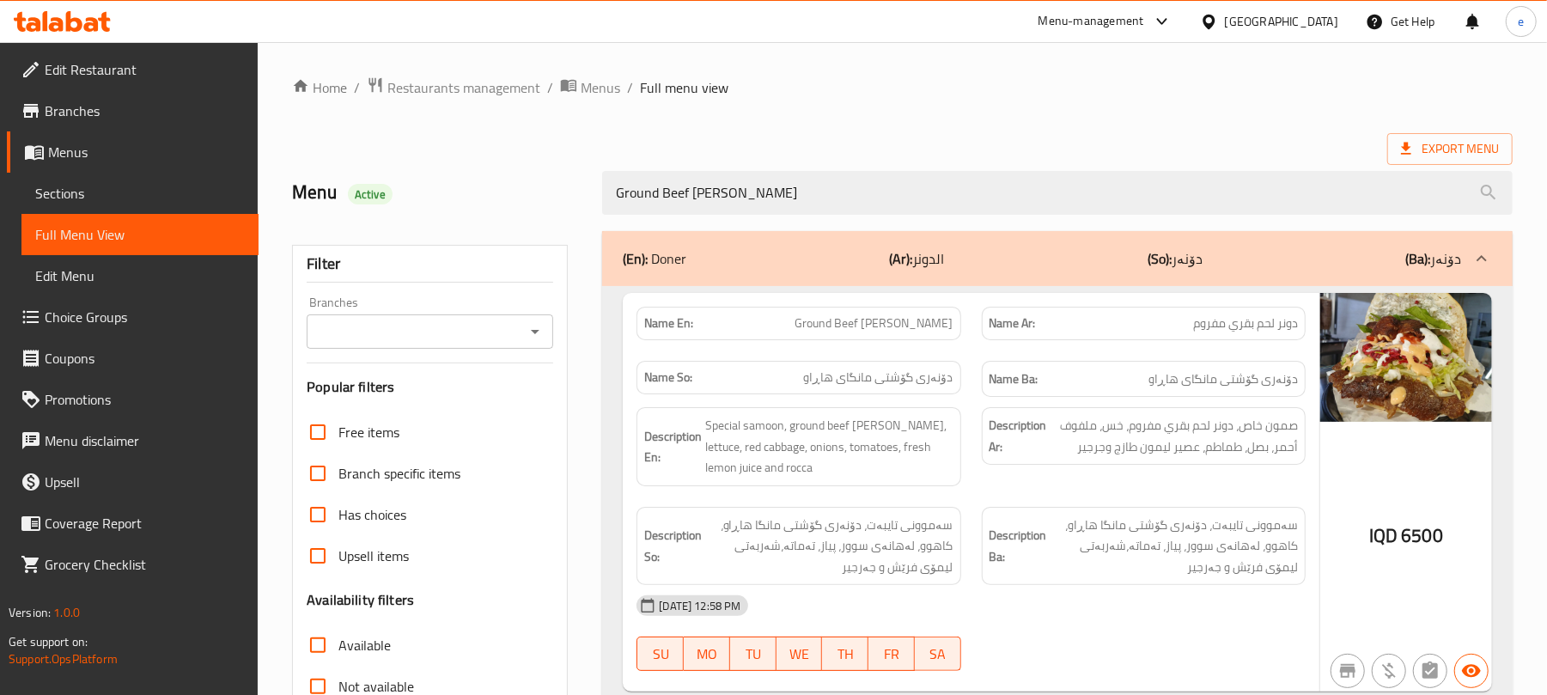
click at [543, 332] on icon "Open" at bounding box center [535, 331] width 21 height 21
type input "Ground Beef [PERSON_NAME]"
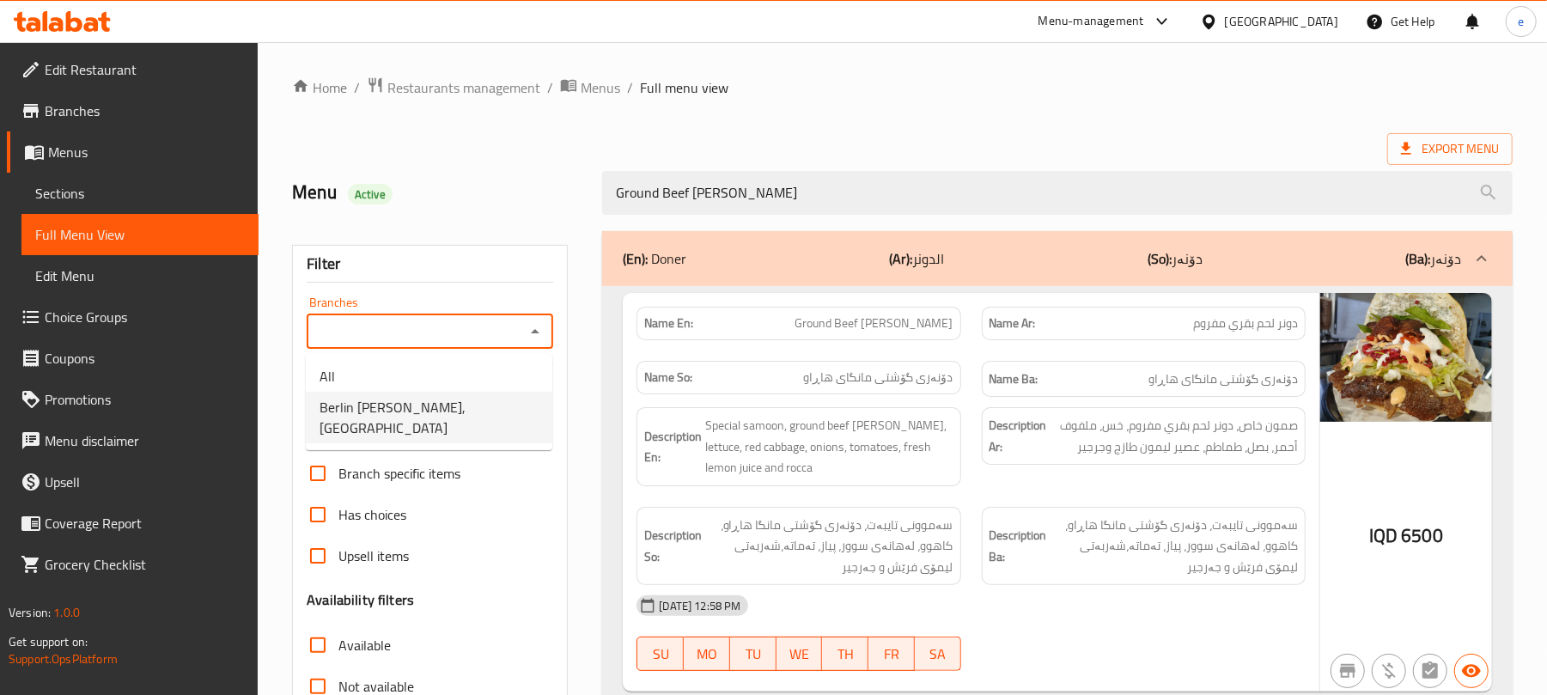
click at [475, 402] on li "Berlin [PERSON_NAME],[GEOGRAPHIC_DATA]" at bounding box center [429, 418] width 247 height 52
click at [527, 324] on icon "Open" at bounding box center [535, 331] width 21 height 21
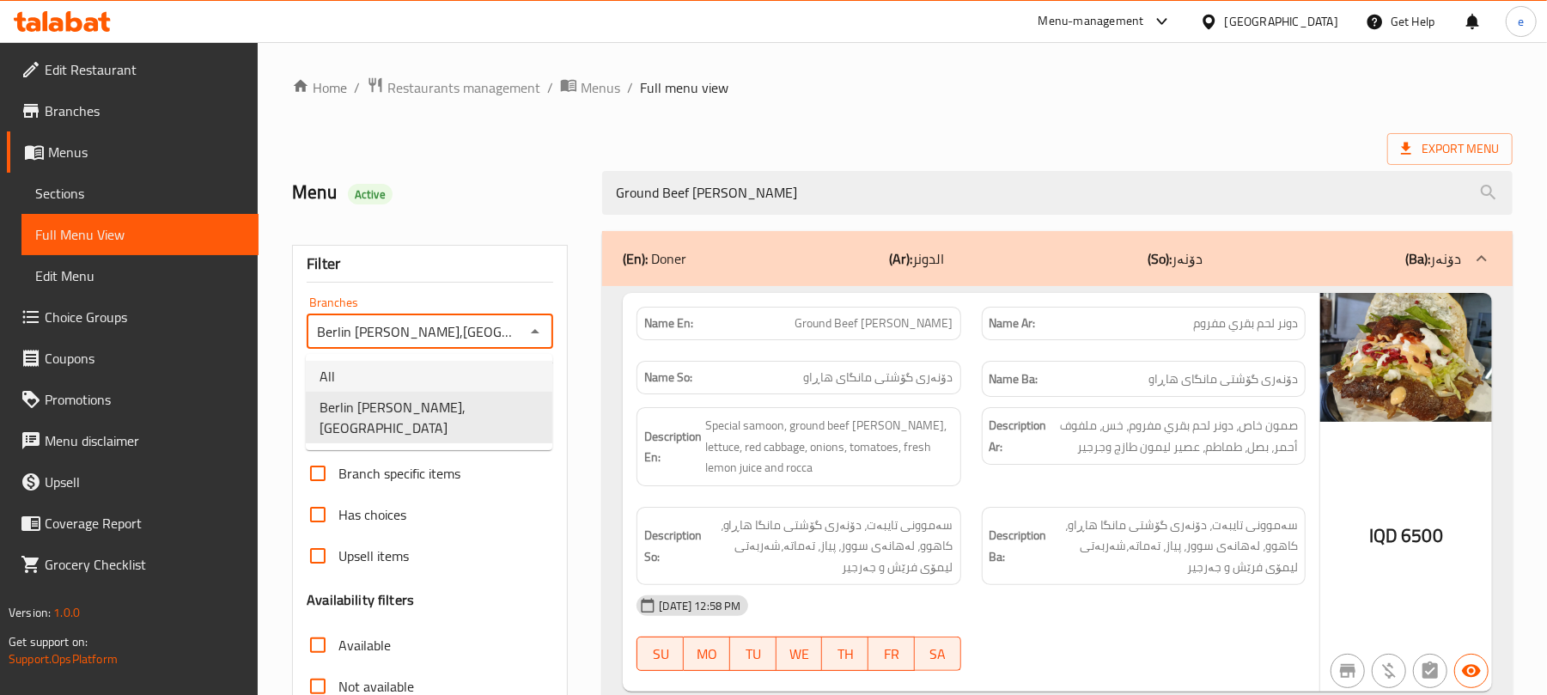
click at [452, 363] on li "All" at bounding box center [429, 376] width 247 height 31
type input "All"
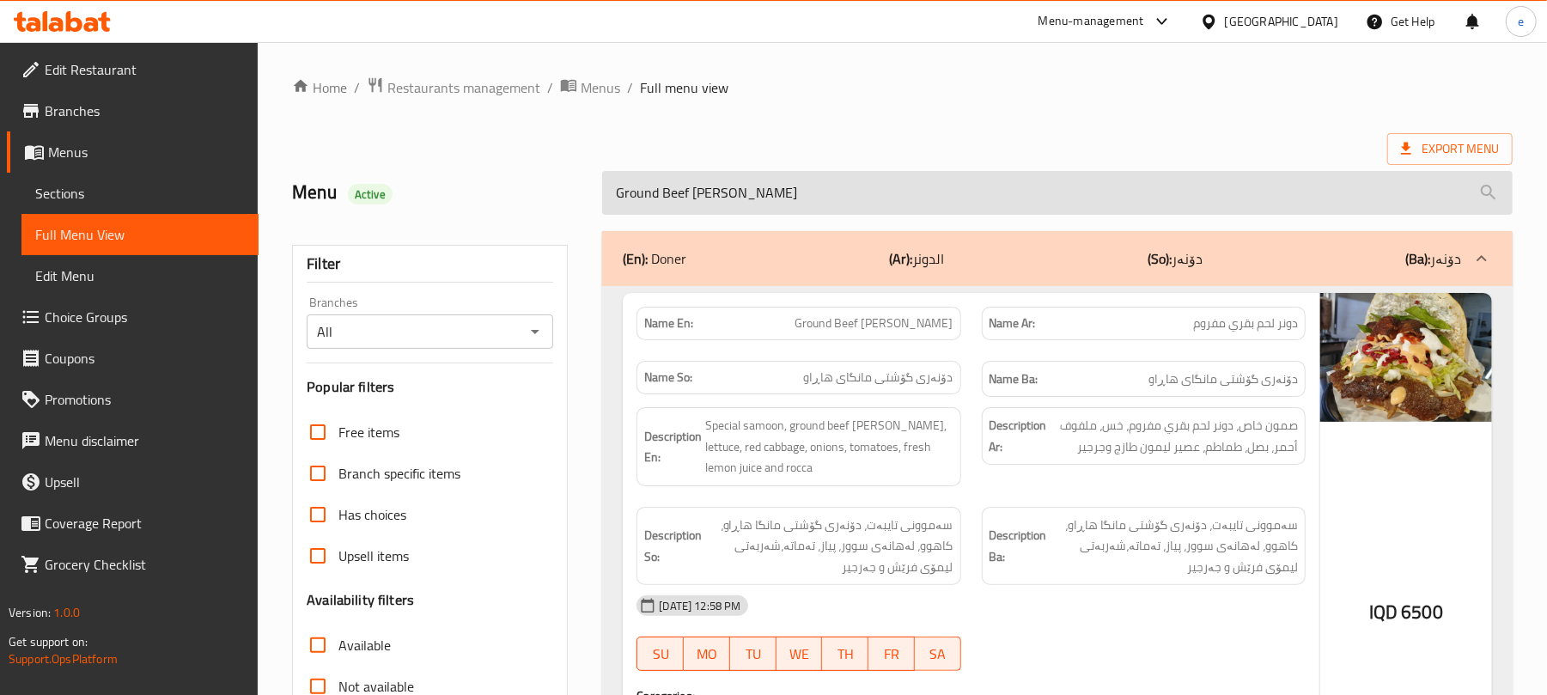
click at [657, 203] on input "Ground Beef Doner" at bounding box center [1057, 193] width 911 height 44
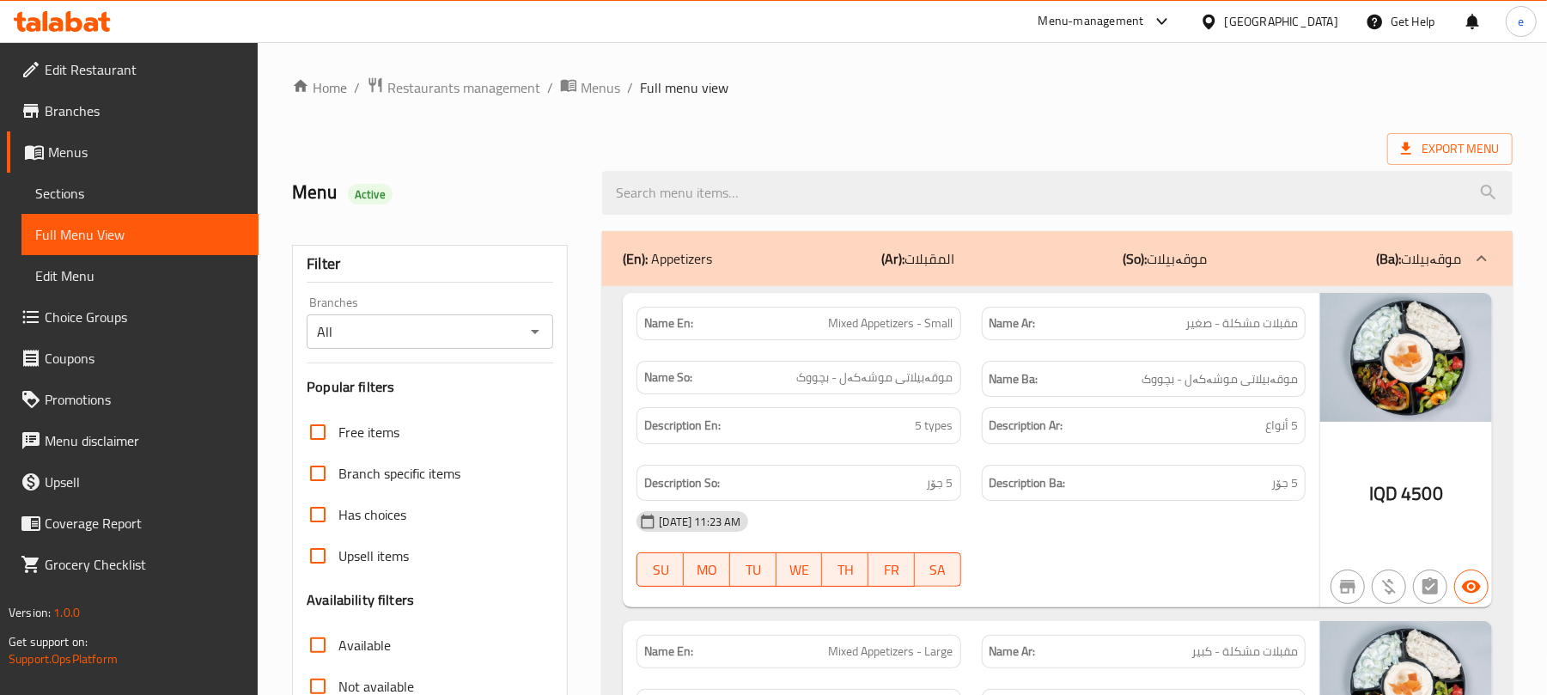
click at [539, 338] on icon "Open" at bounding box center [535, 331] width 21 height 21
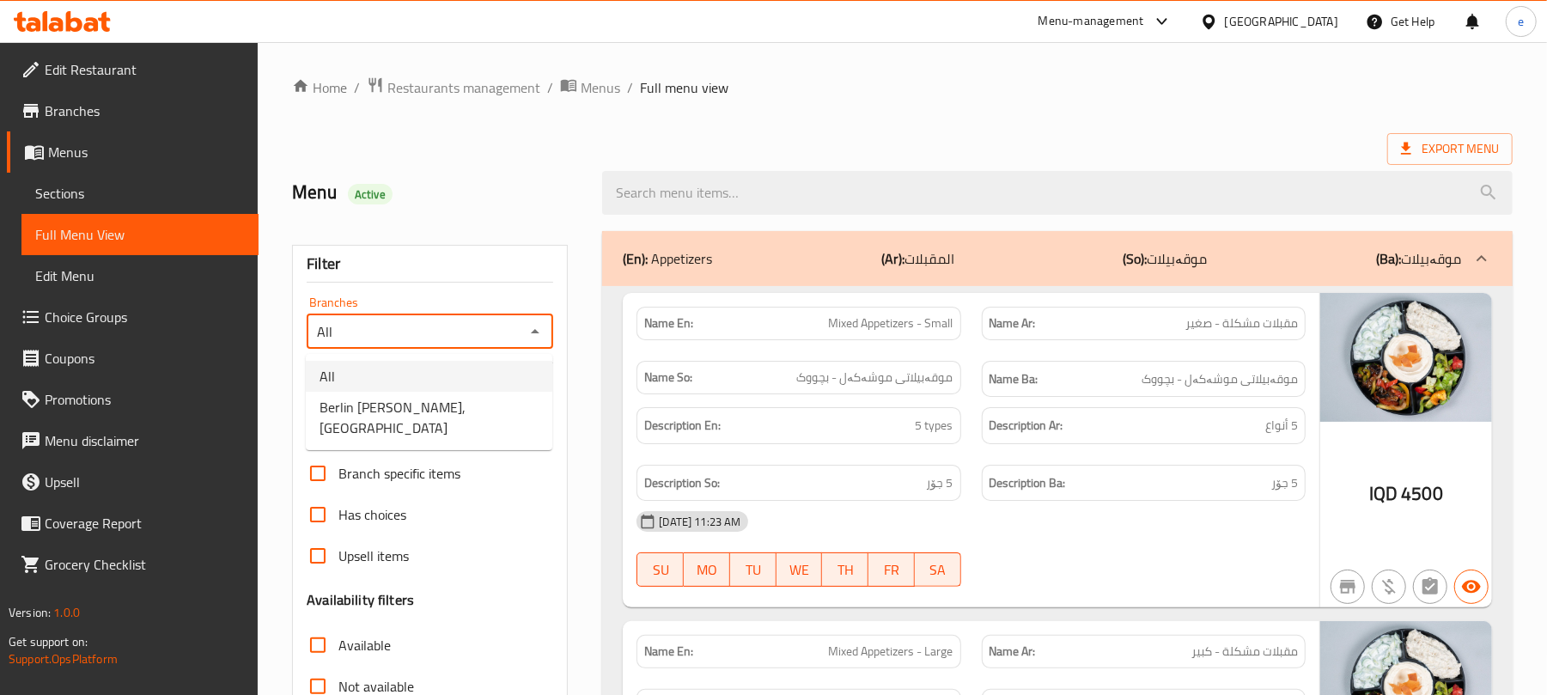
click at [443, 381] on li "All" at bounding box center [429, 376] width 247 height 31
click at [541, 340] on icon "Open" at bounding box center [535, 331] width 21 height 21
click at [500, 407] on li "Berlin Doner,Nuseran" at bounding box center [429, 418] width 247 height 52
type input "Berlin Doner,Nuseran"
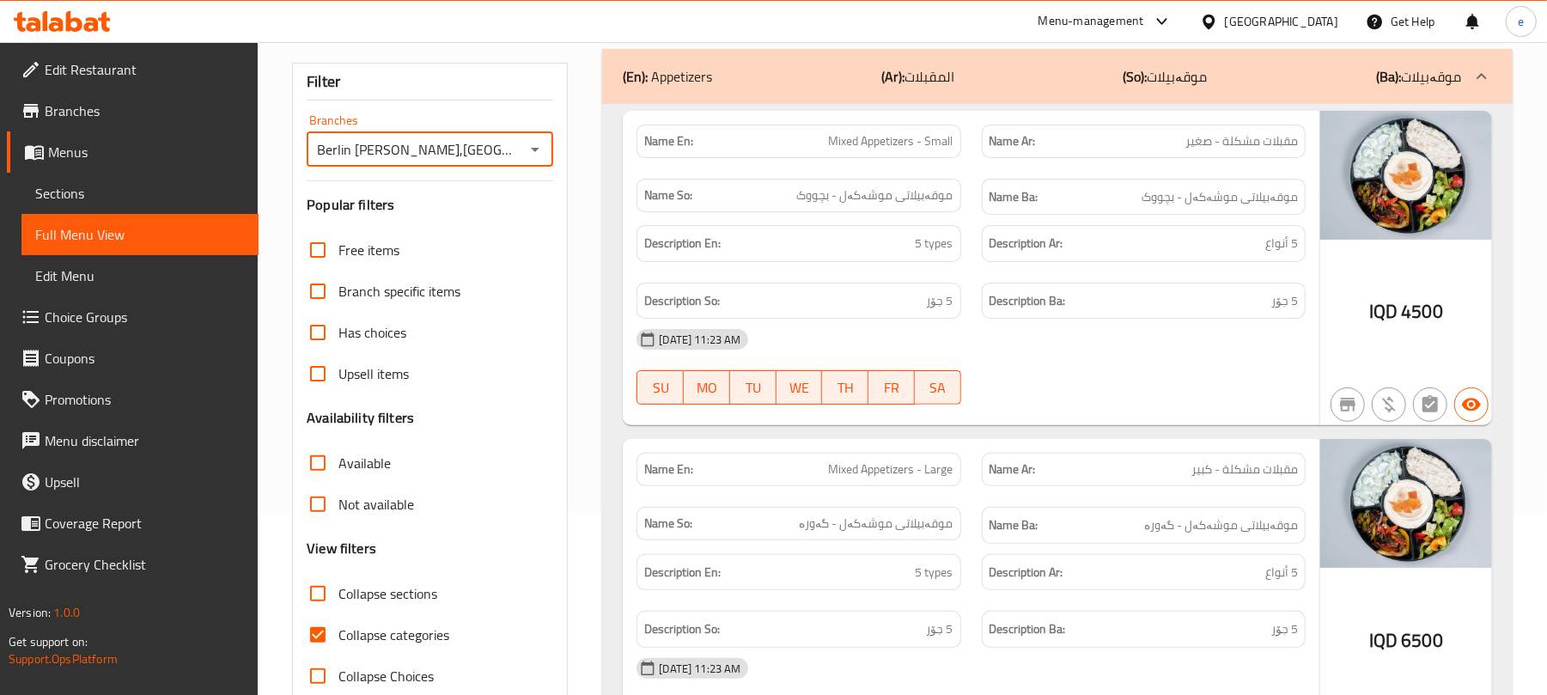
scroll to position [229, 0]
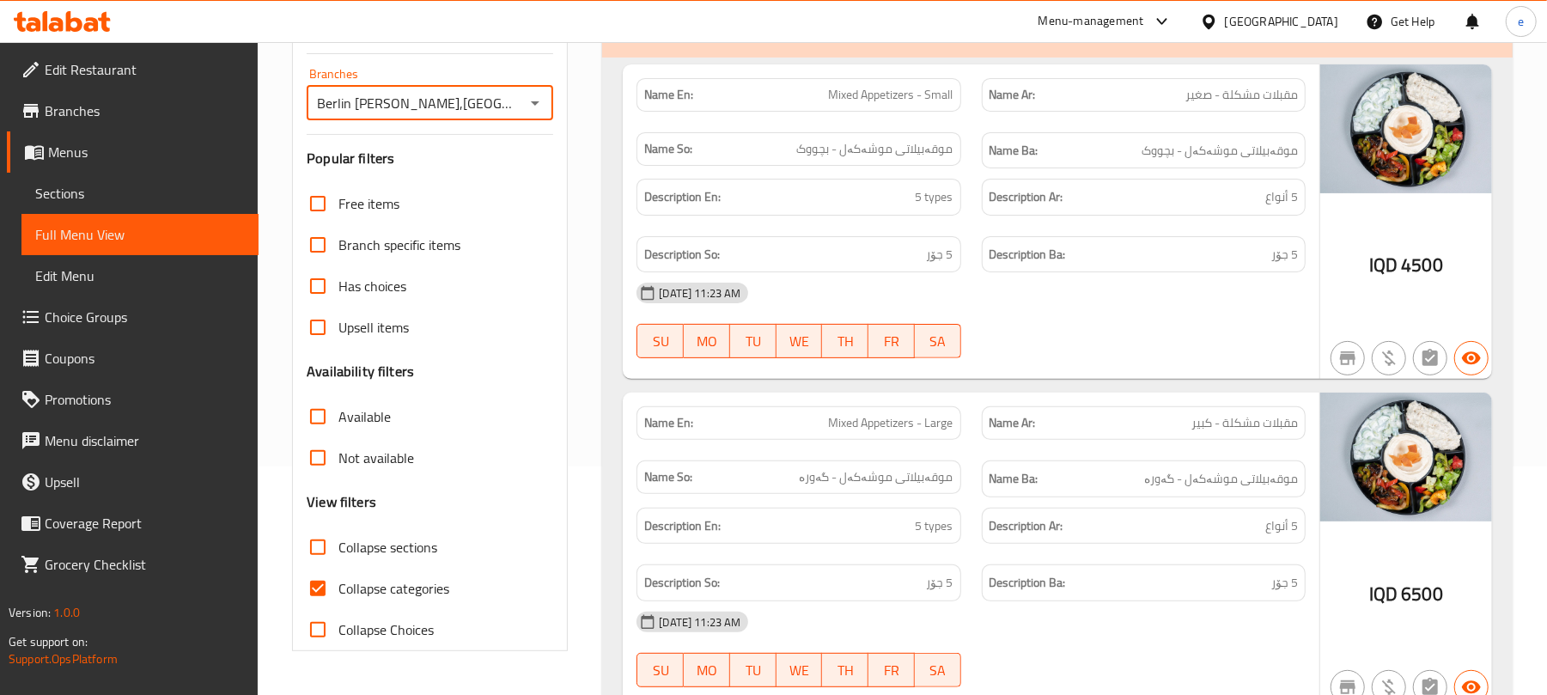
click at [313, 554] on input "Collapse sections" at bounding box center [317, 547] width 41 height 41
checkbox input "true"
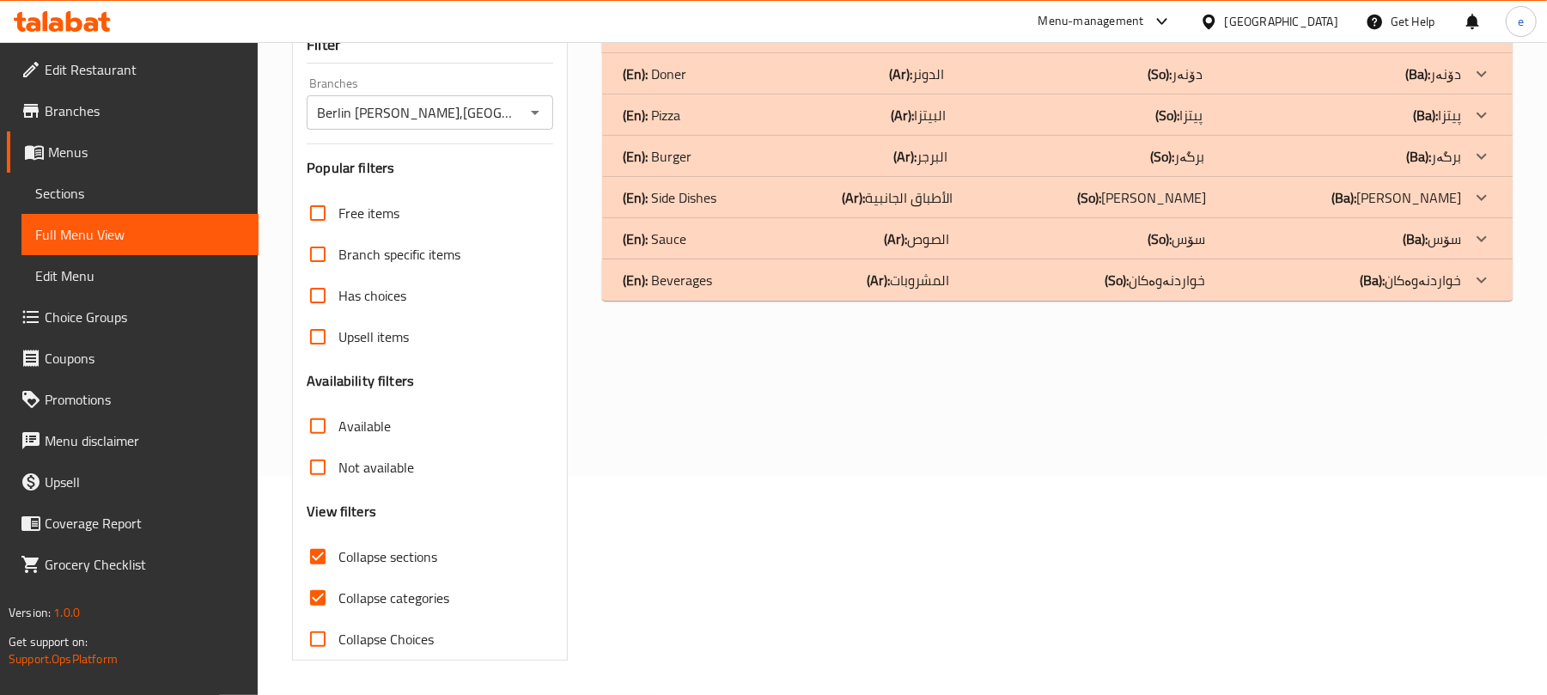
scroll to position [0, 0]
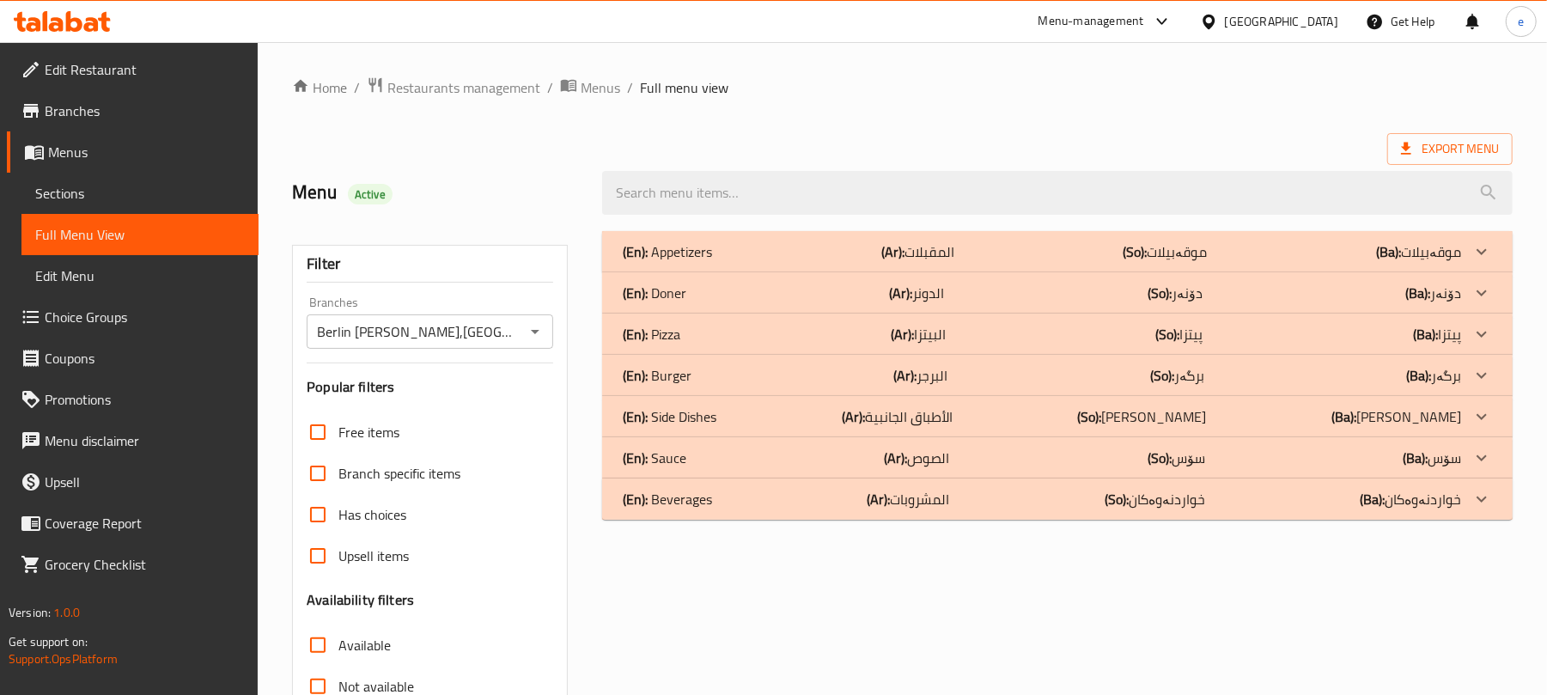
click at [713, 297] on div "(En): Doner (Ar): الدونر (So): دۆنەر (Ba): دۆنەر" at bounding box center [1042, 293] width 838 height 21
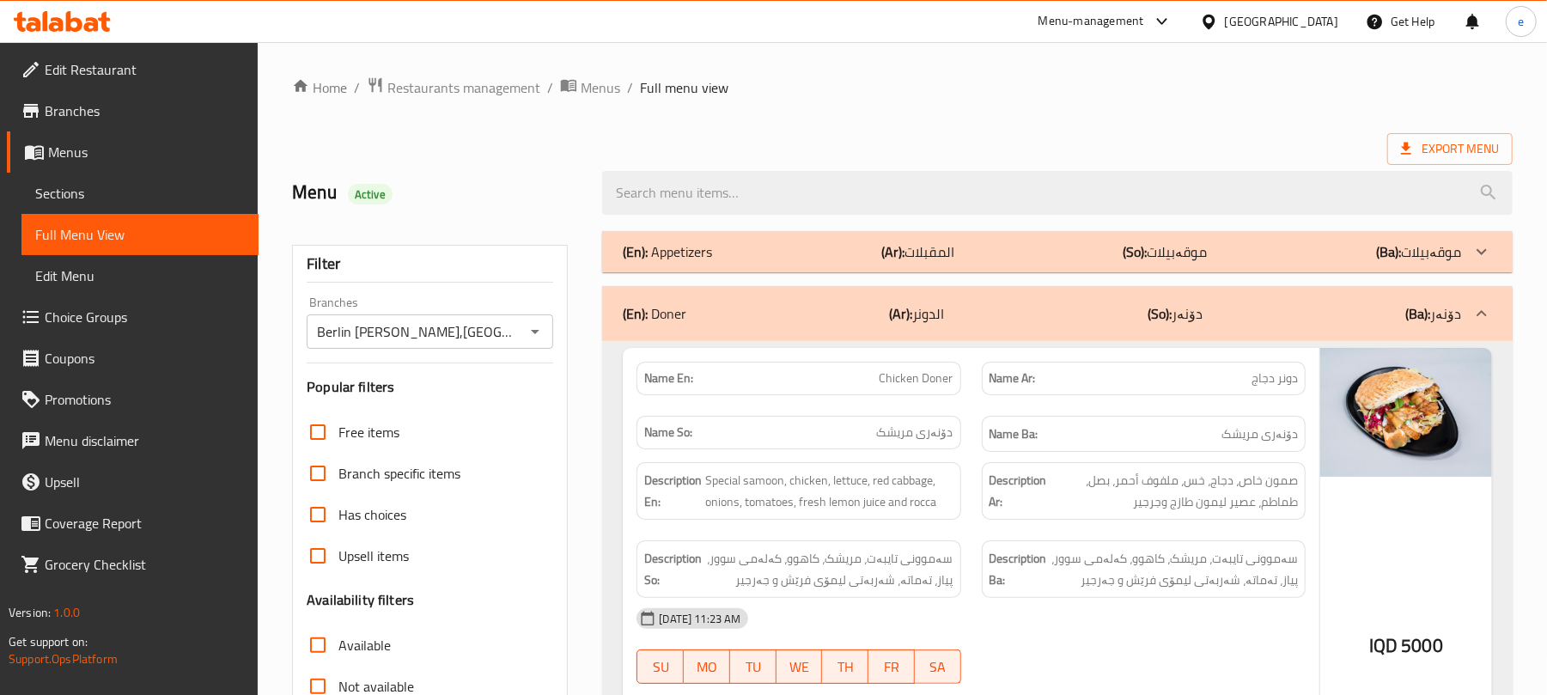
scroll to position [229, 0]
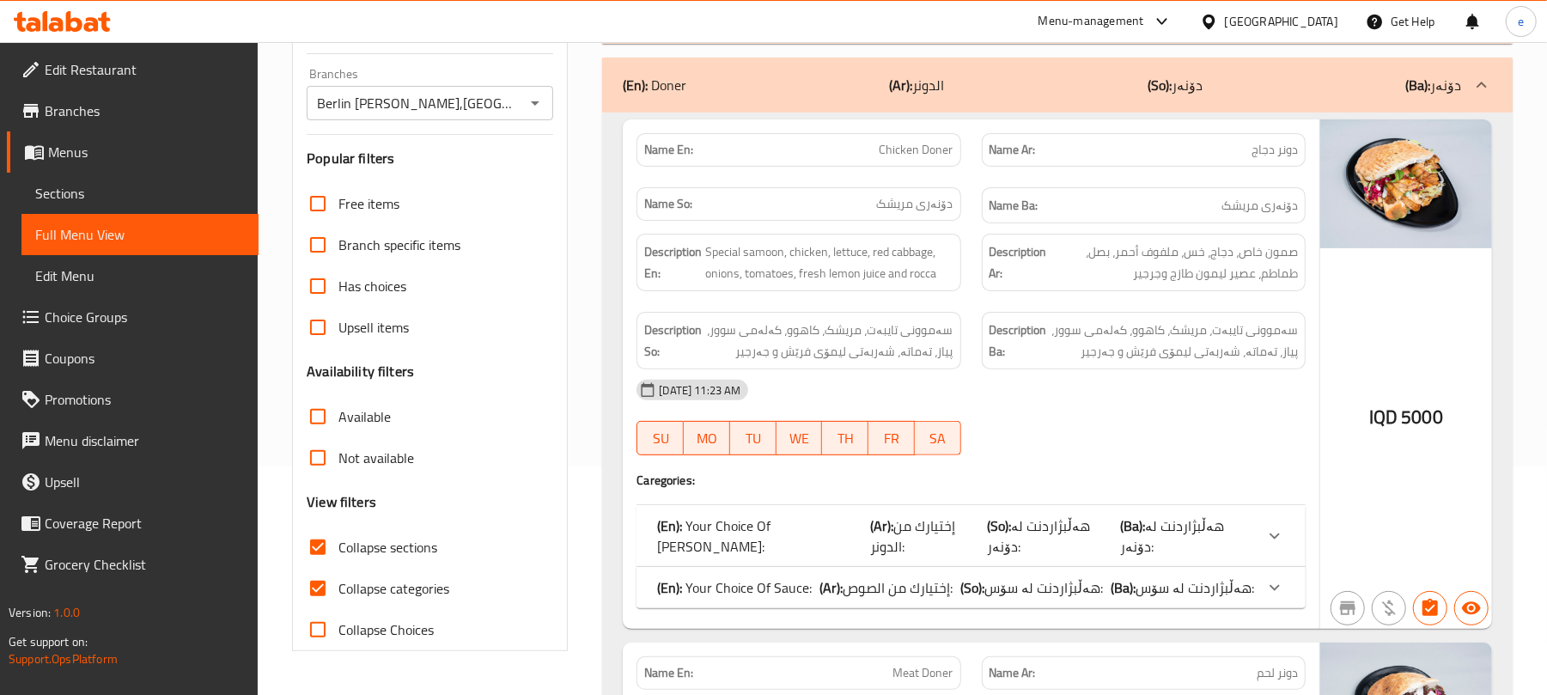
click at [331, 582] on input "Collapse categories" at bounding box center [317, 588] width 41 height 41
checkbox input "false"
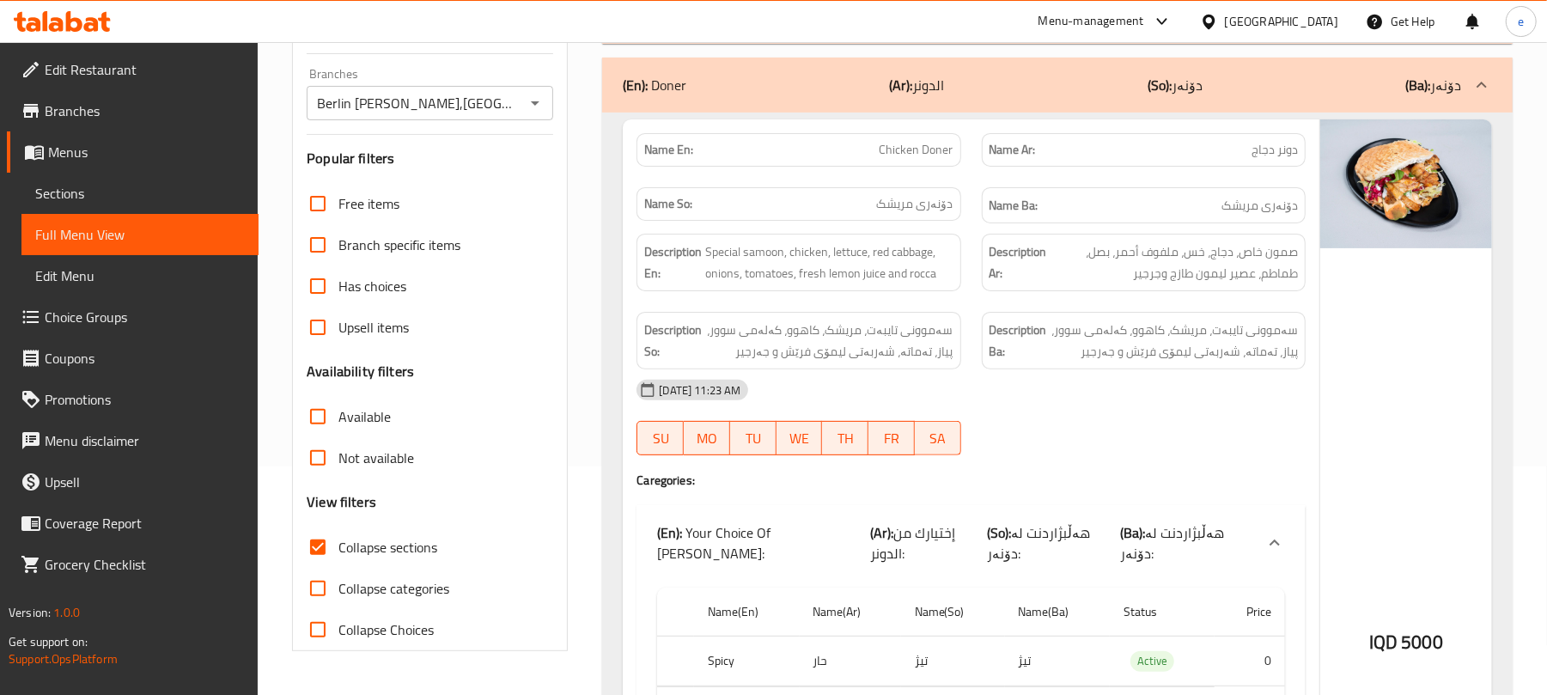
click at [1007, 588] on th "Name(Ba)" at bounding box center [1057, 612] width 105 height 49
click at [1015, 588] on th "Name(Ba)" at bounding box center [1057, 612] width 105 height 49
click at [1026, 547] on span "هەڵبژاردنت لە دۆنەر:" at bounding box center [1038, 543] width 103 height 46
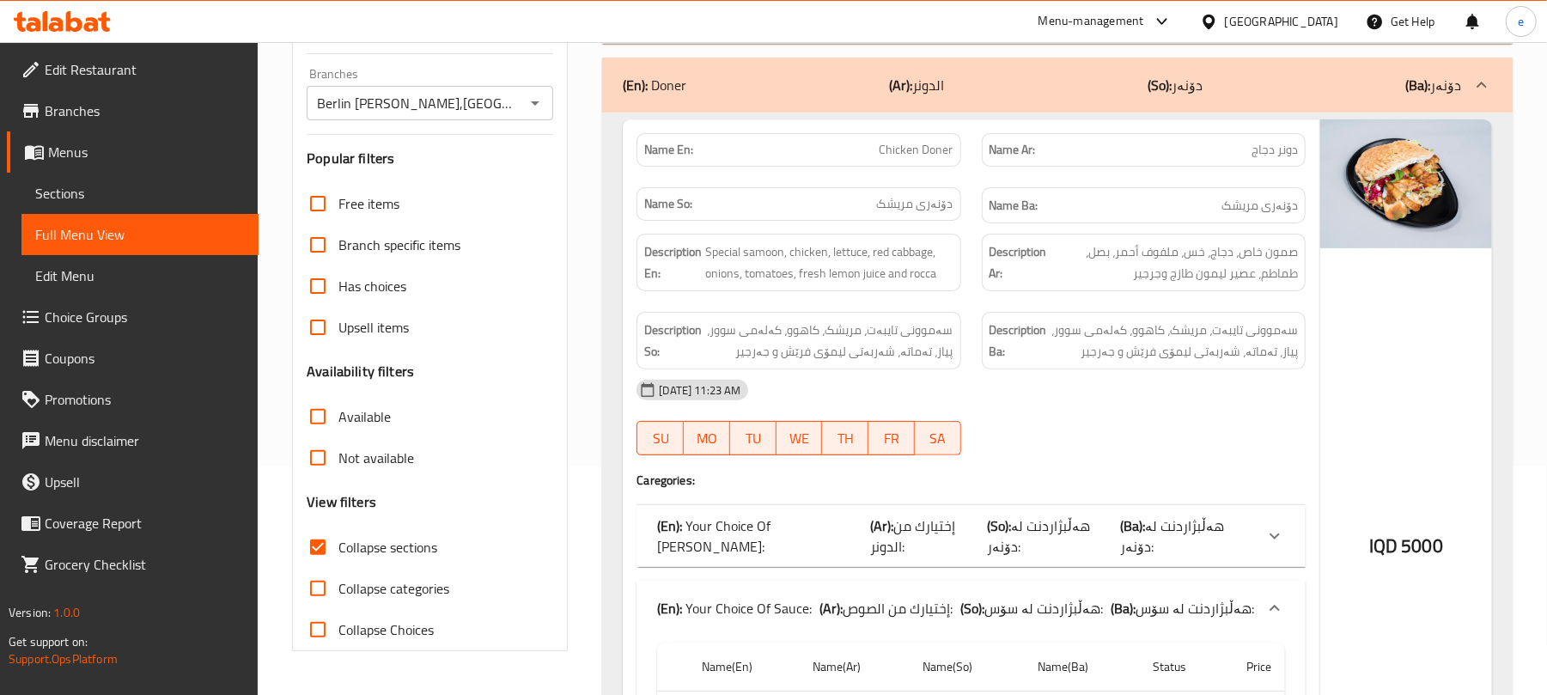
click at [1025, 595] on span "هەڵبژاردنت لە سۆس:" at bounding box center [1043, 608] width 119 height 26
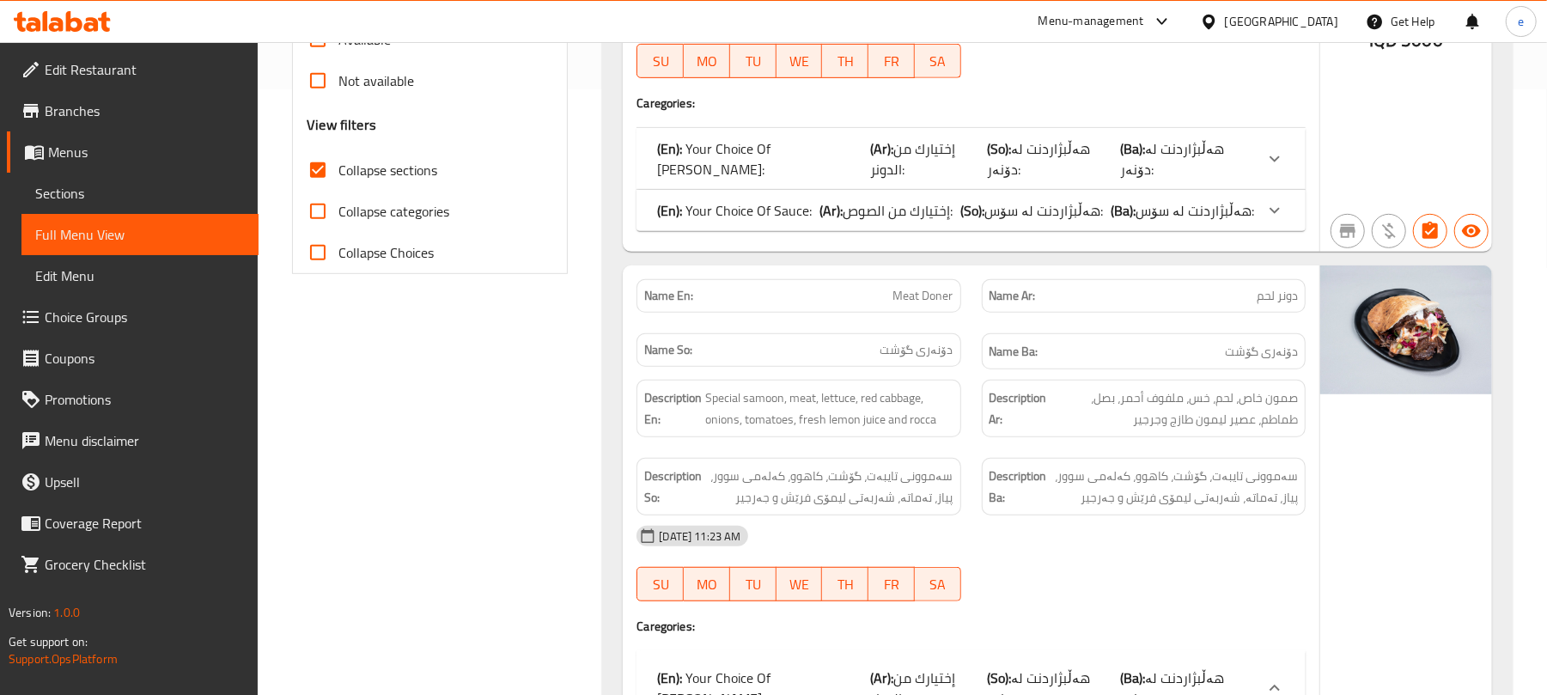
scroll to position [687, 0]
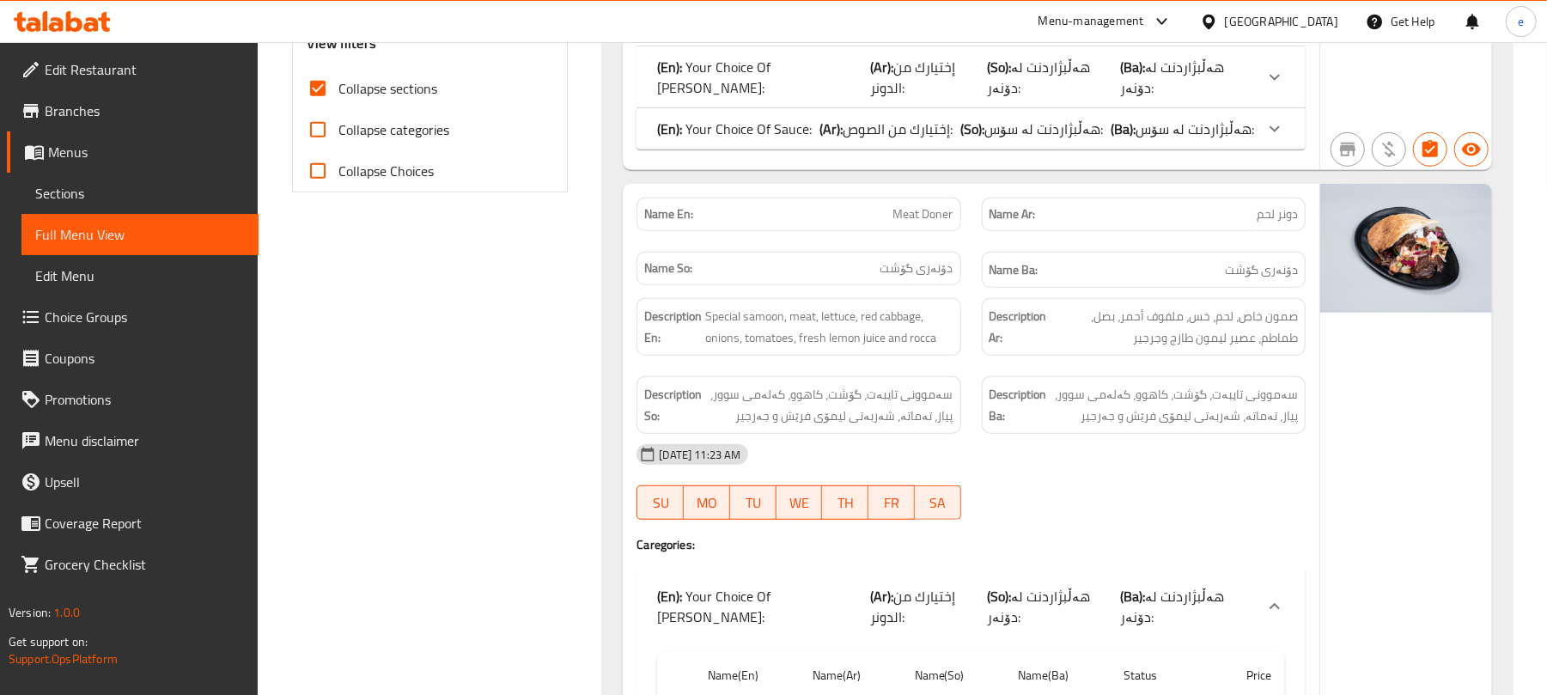
click at [1010, 569] on div "(En): Your Choice Of Doner: (Ar): إختيارك من الدونر: (So): هەڵبژاردنت لە دۆنەر:…" at bounding box center [971, 607] width 669 height 76
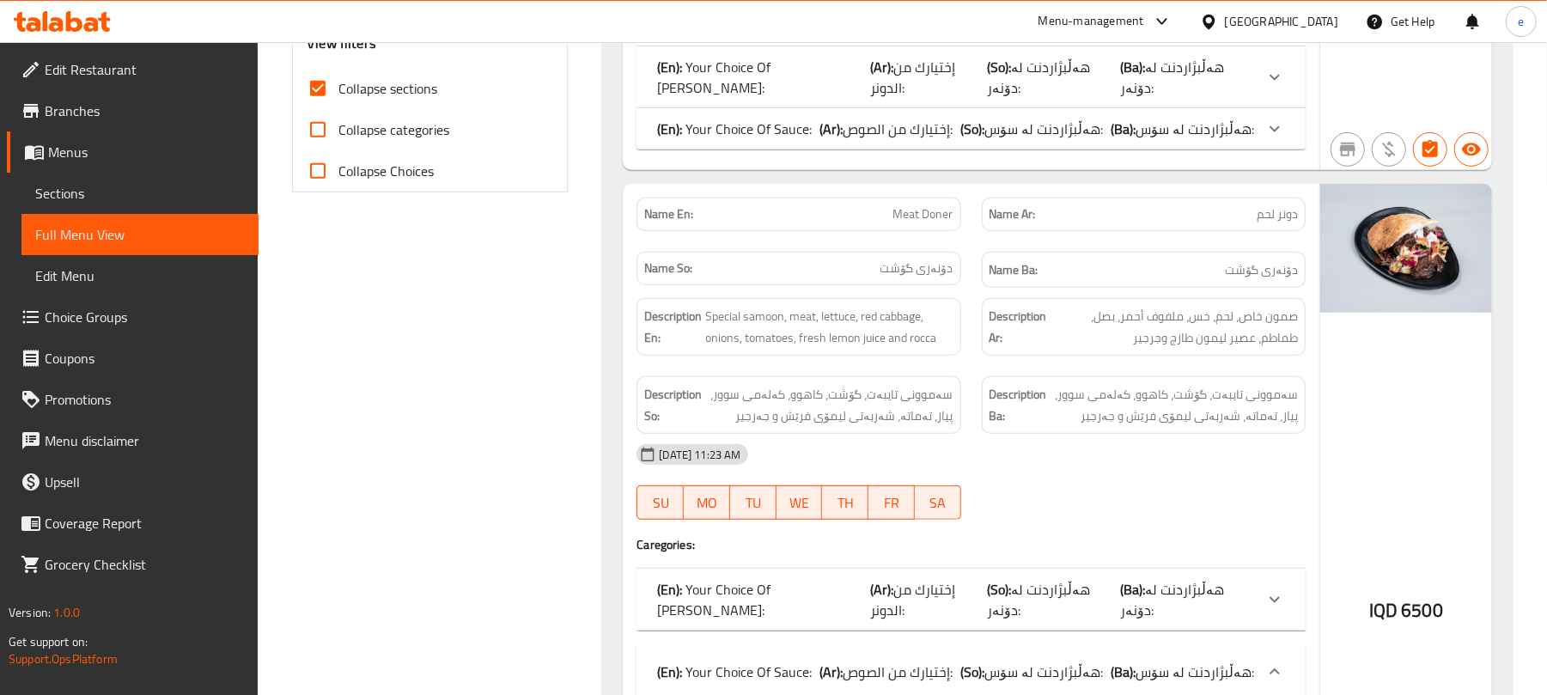
click at [1010, 659] on span "هەڵبژاردنت لە سۆس:" at bounding box center [1043, 672] width 119 height 26
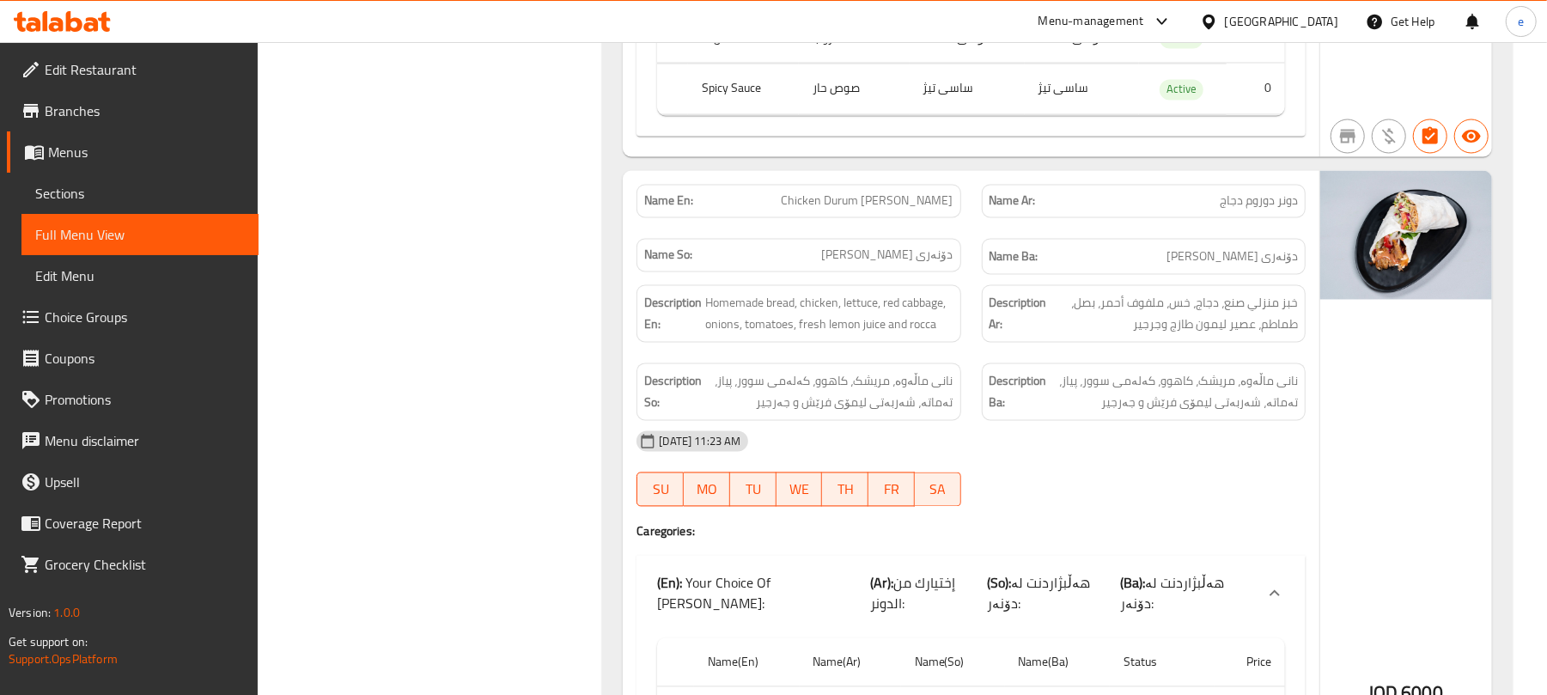
scroll to position [2290, 0]
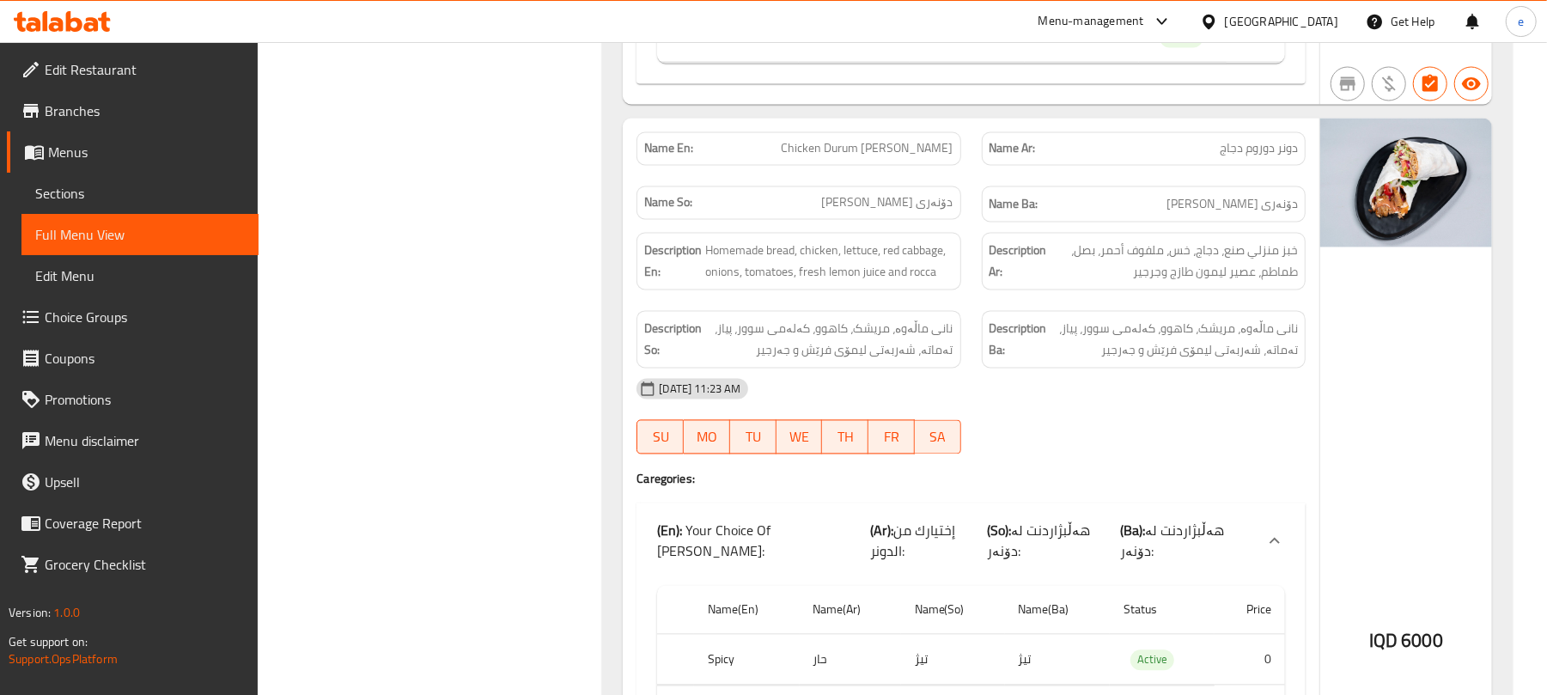
click at [1070, 518] on span "هەڵبژاردنت لە دۆنەر:" at bounding box center [1038, 541] width 103 height 46
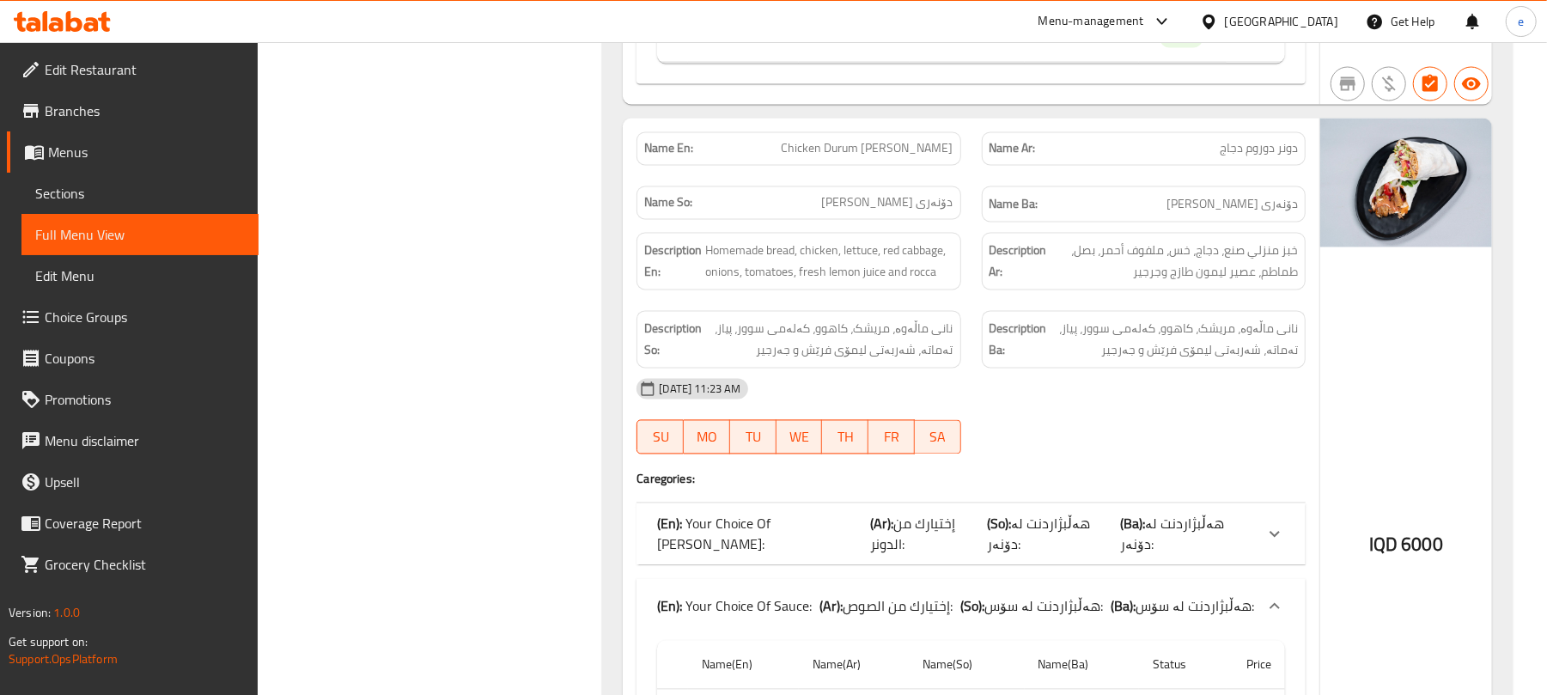
click at [967, 594] on b "(So):" at bounding box center [972, 607] width 24 height 26
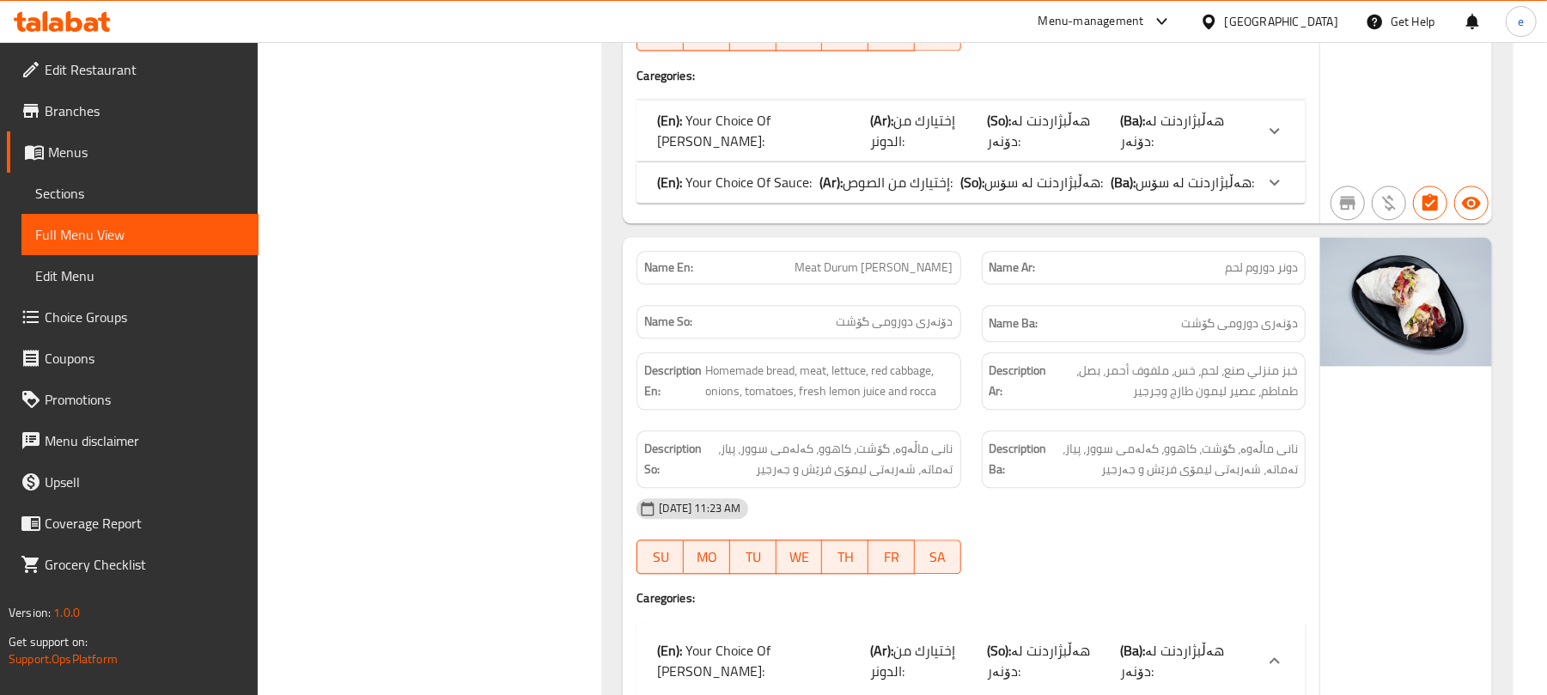
scroll to position [2749, 0]
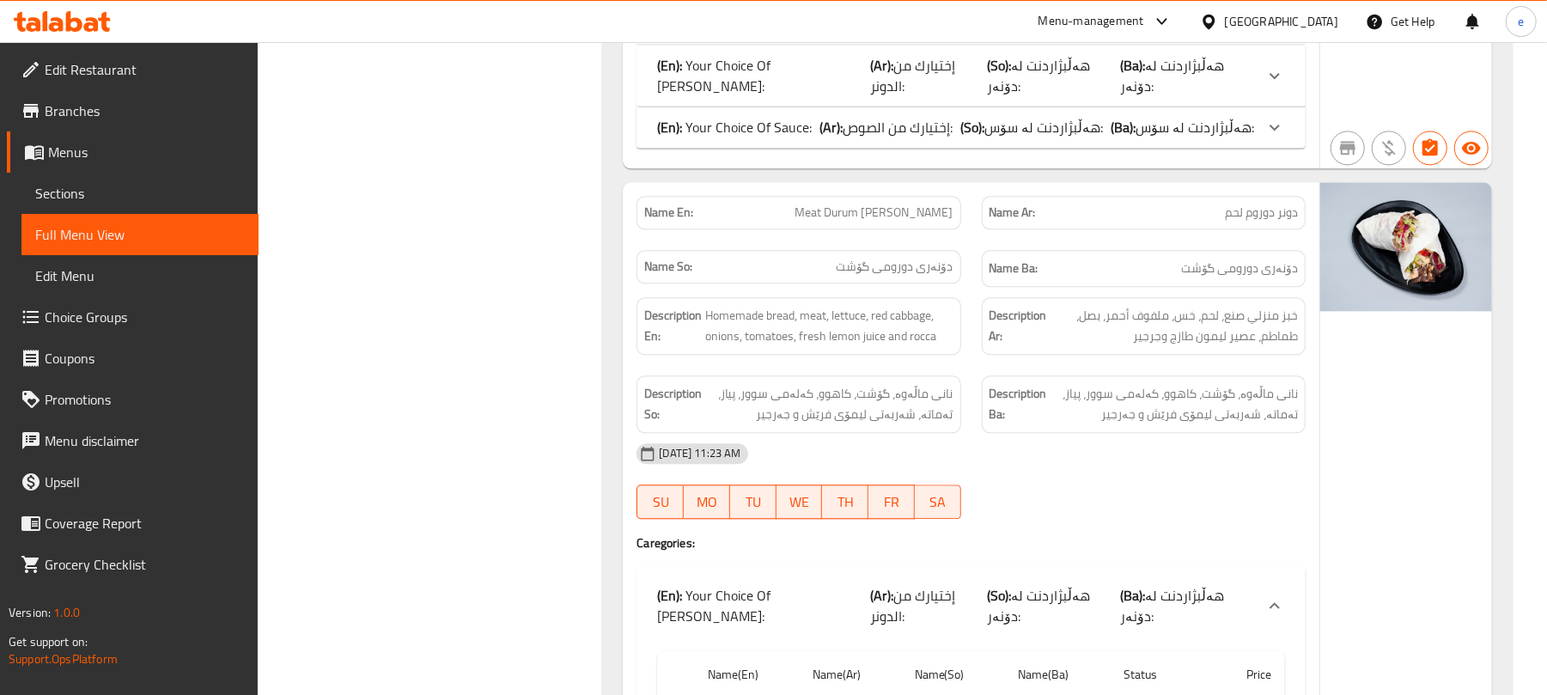
click at [1011, 568] on div "(En): Your Choice Of Doner: (Ar): إختيارك من الدونر: (So): هەڵبژاردنت لە دۆنەر:…" at bounding box center [971, 606] width 669 height 76
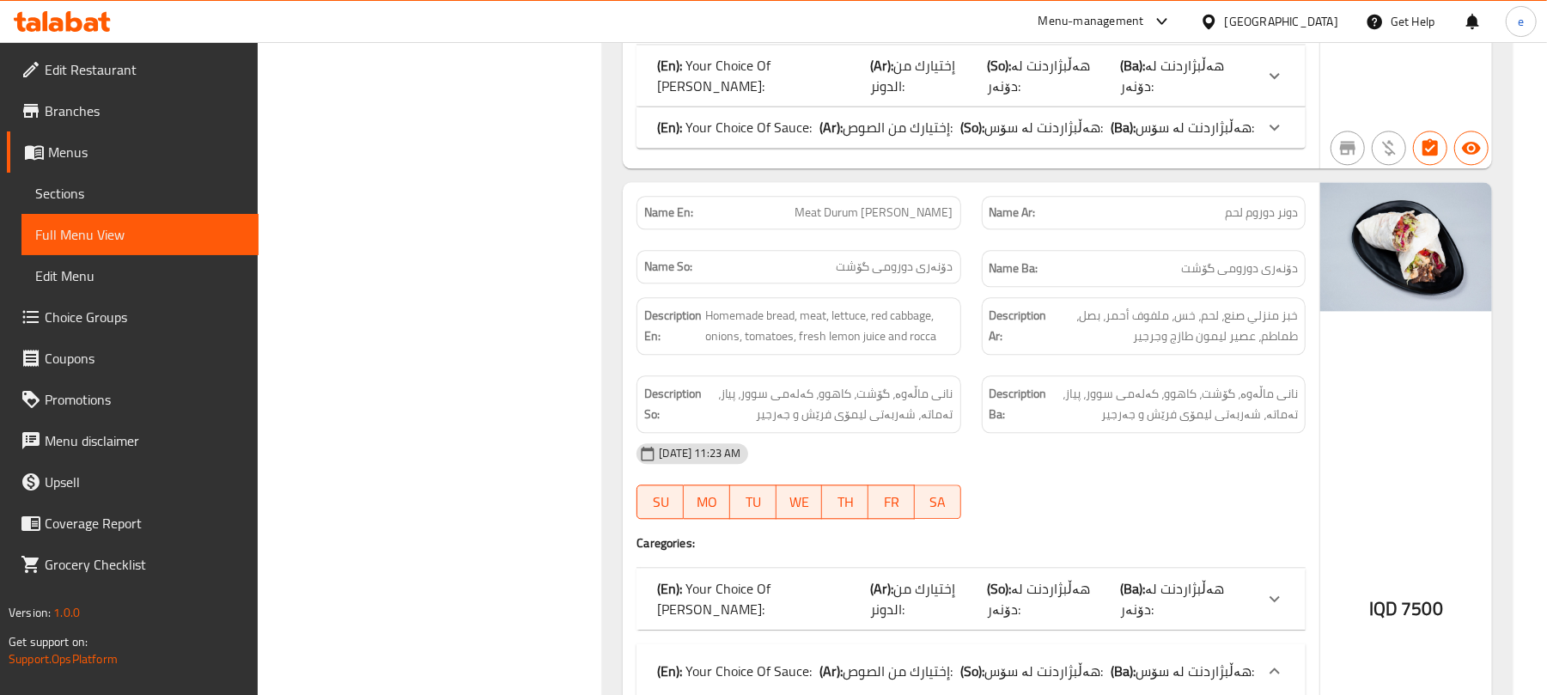
click at [967, 643] on div "(En): Your Choice Of Sauce: (Ar): إختيارك من الصوص: (So): هەڵبژاردنت لە سۆس: (B…" at bounding box center [971, 670] width 669 height 55
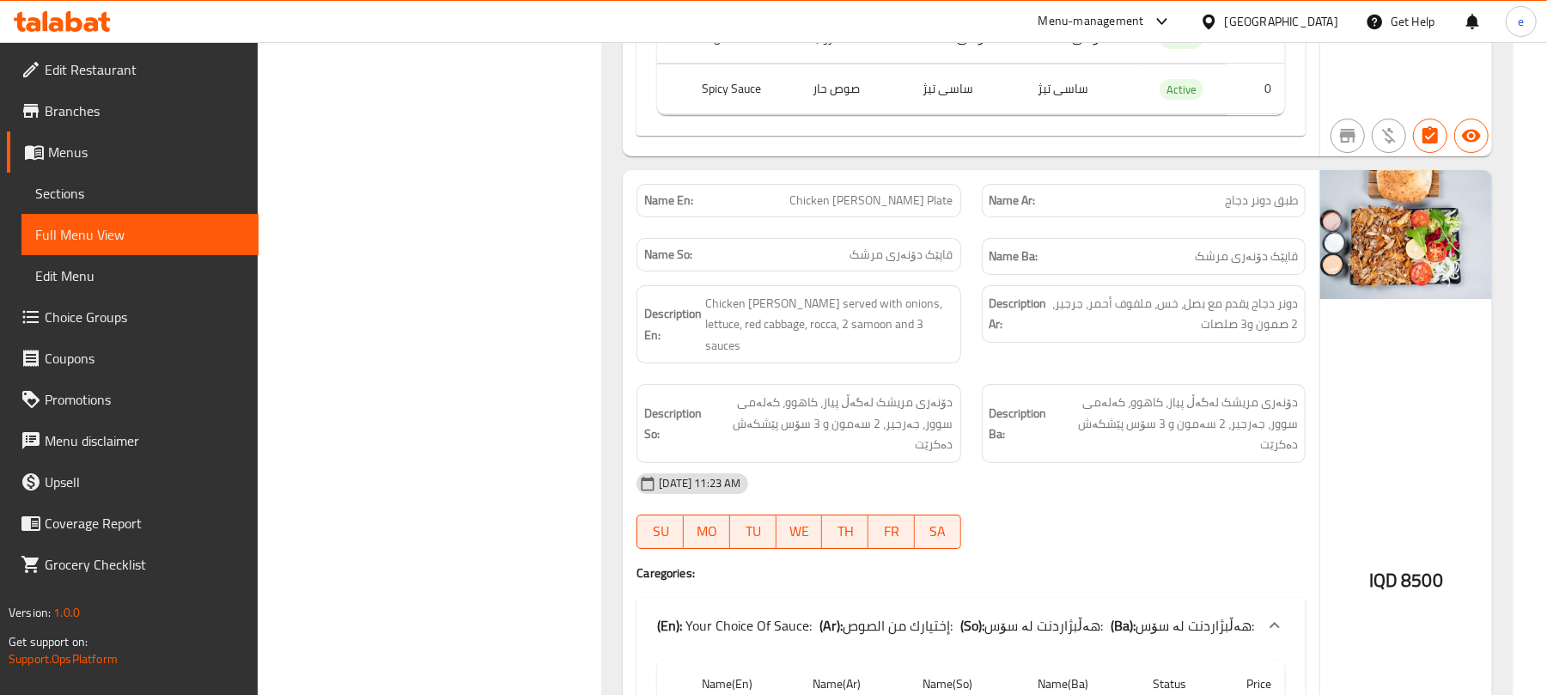
scroll to position [4352, 0]
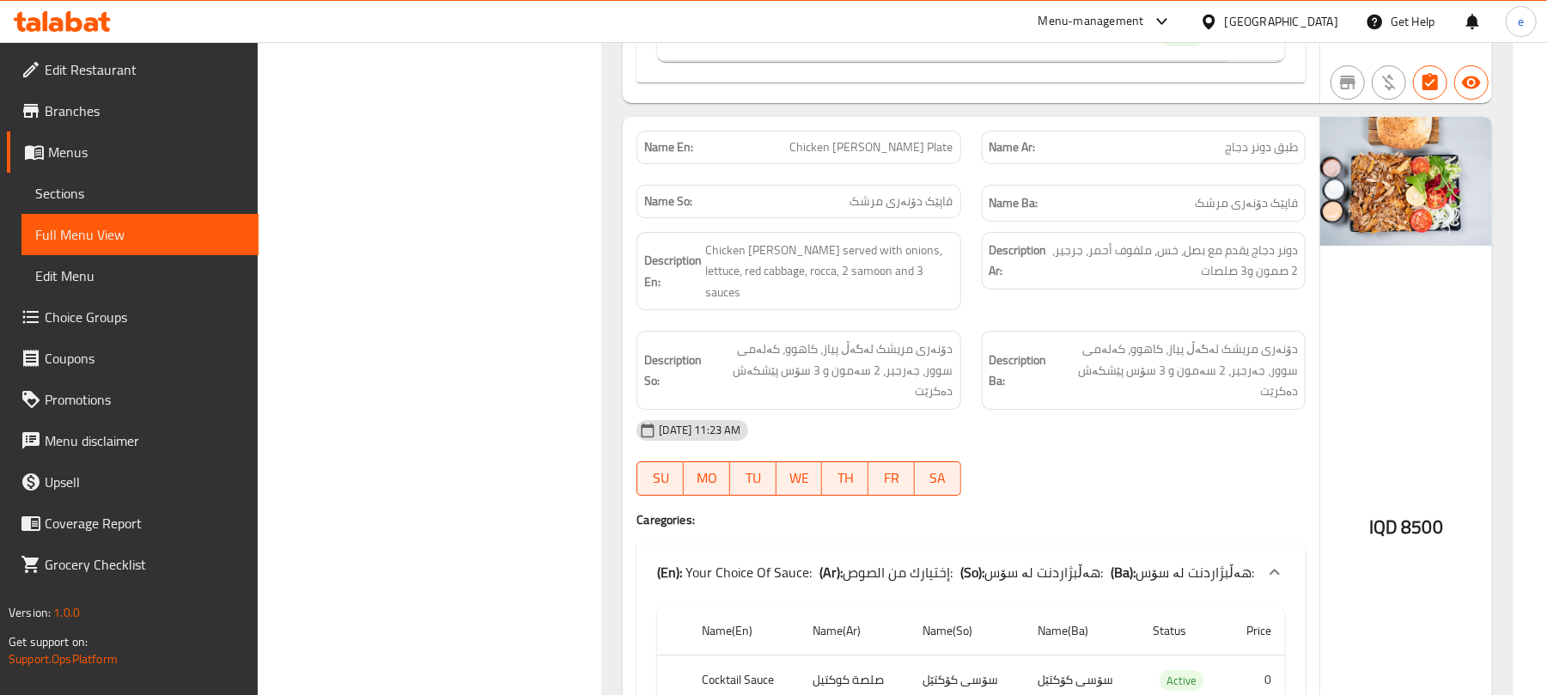
click at [978, 559] on b "(So):" at bounding box center [972, 572] width 24 height 26
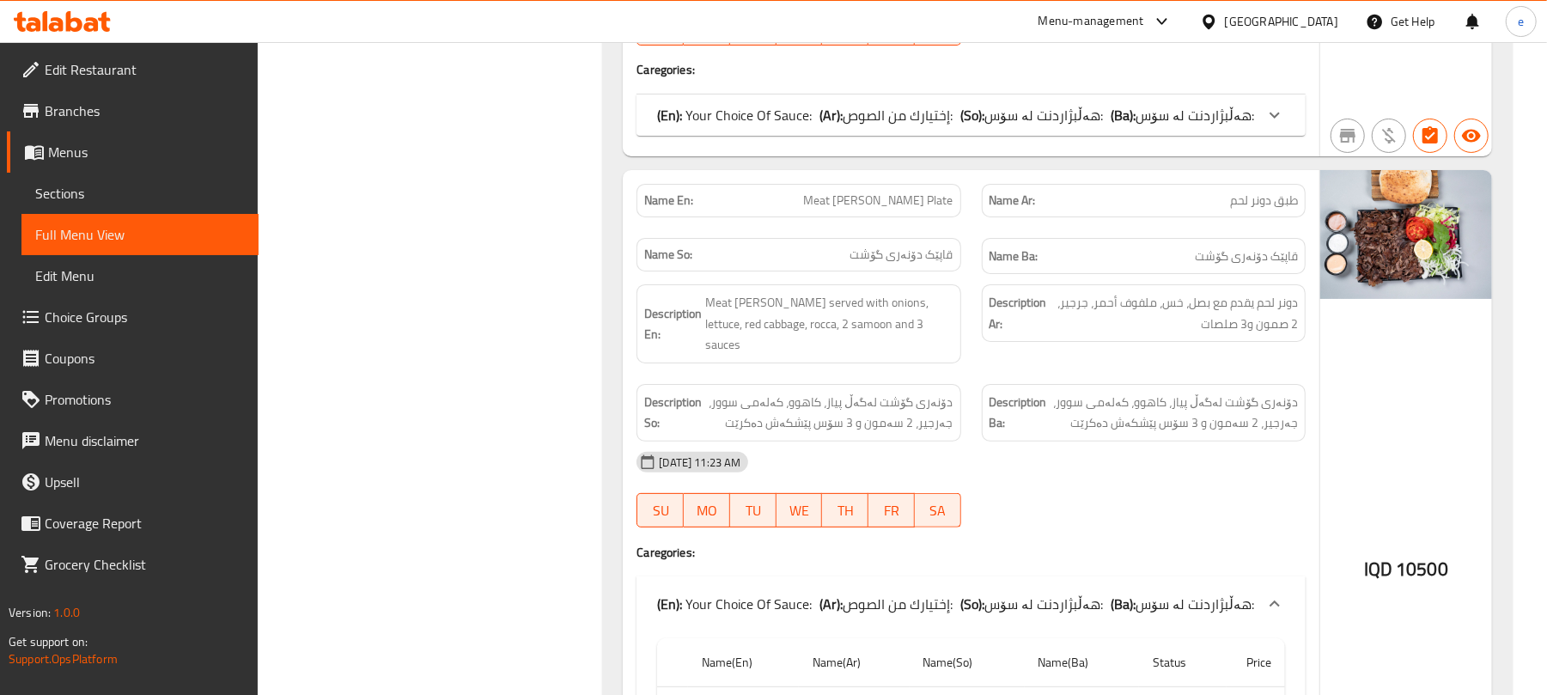
scroll to position [4811, 0]
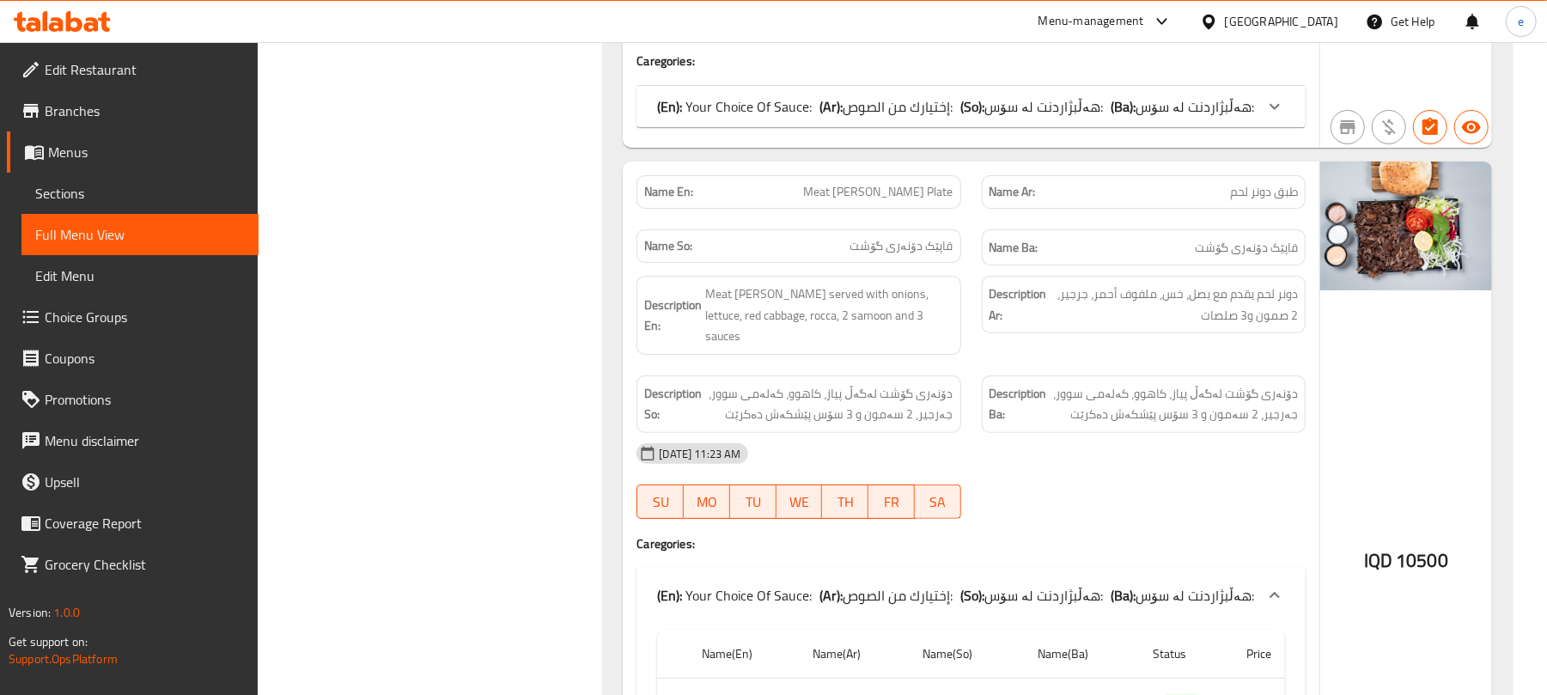
click at [977, 568] on div "(En): Your Choice Of Sauce: (Ar): إختيارك من الصوص: (So): هەڵبژاردنت لە سۆس: (B…" at bounding box center [971, 595] width 669 height 55
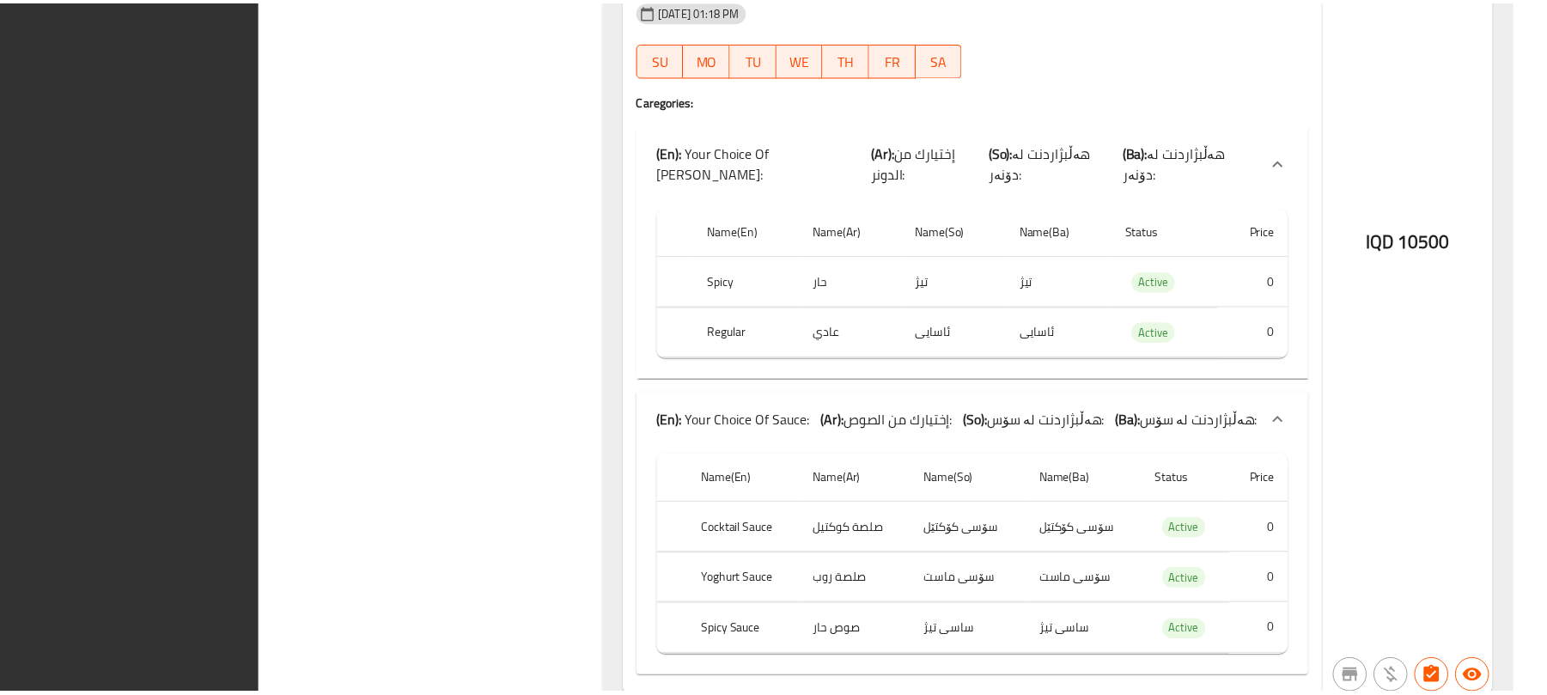
scroll to position [5856, 0]
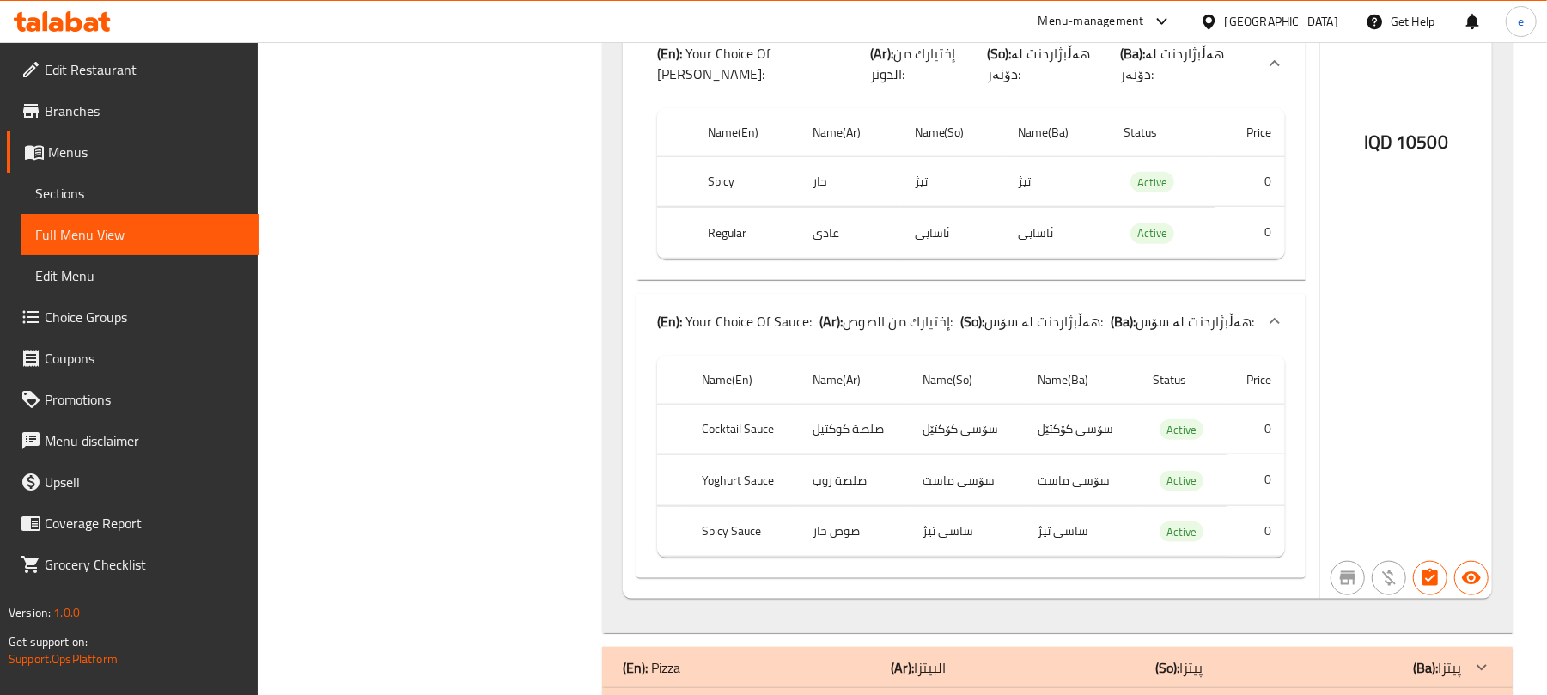
click at [56, 21] on icon at bounding box center [56, 24] width 15 height 15
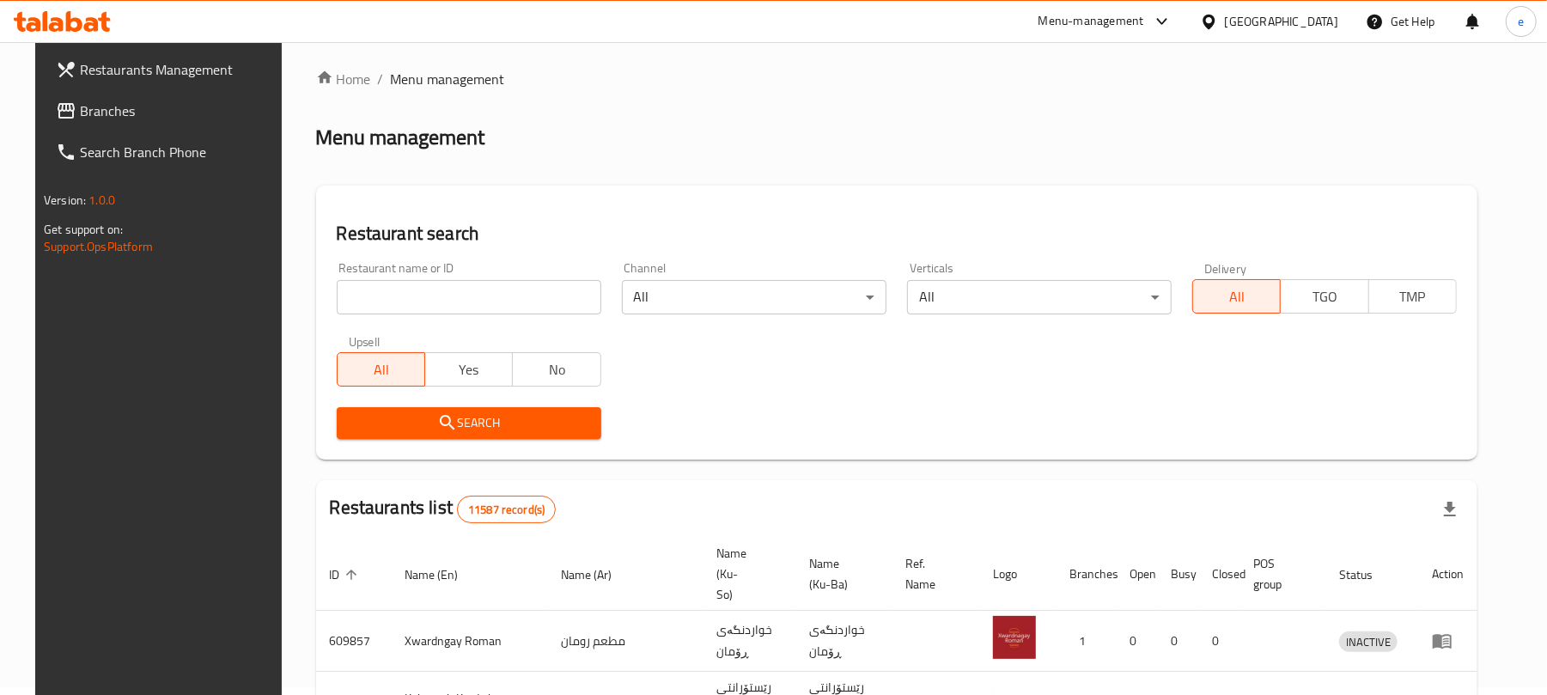
scroll to position [193, 0]
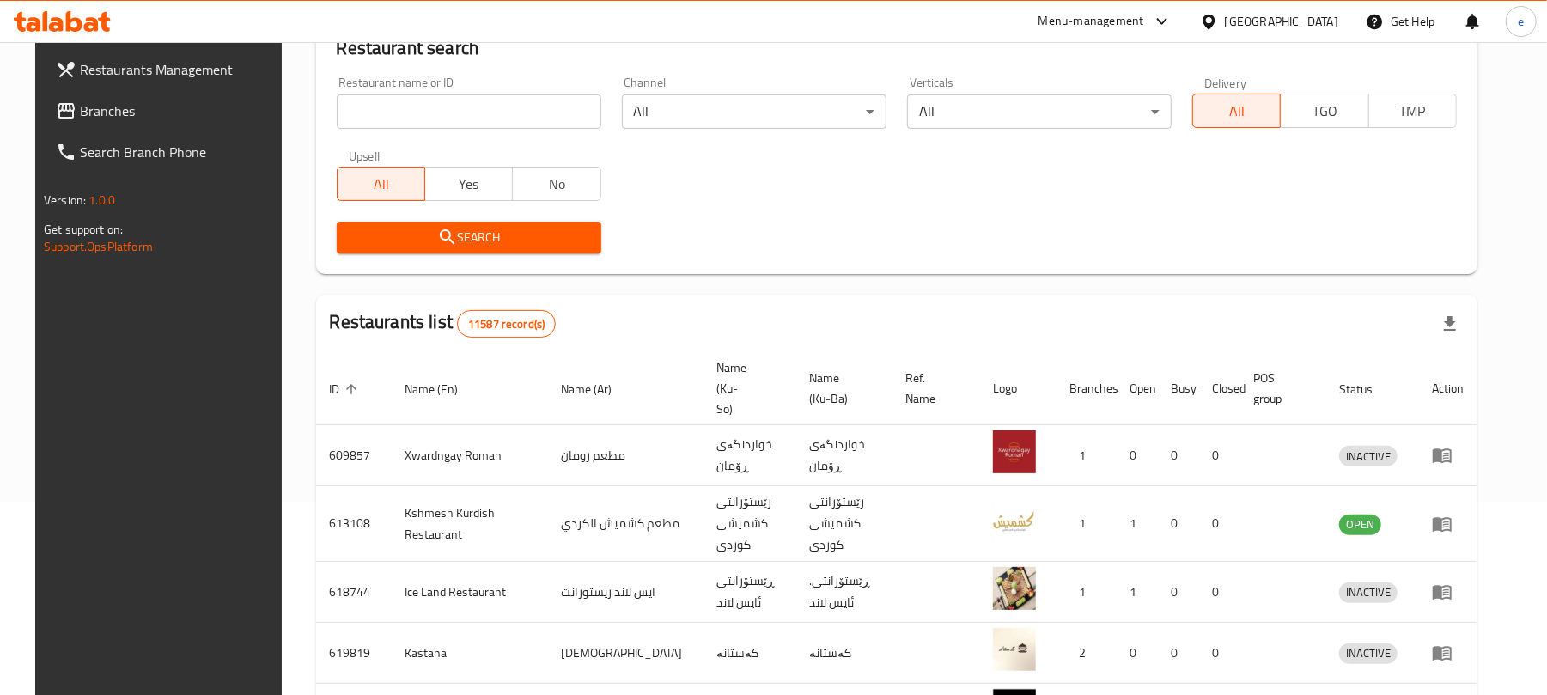
click at [411, 107] on input "search" at bounding box center [469, 111] width 265 height 34
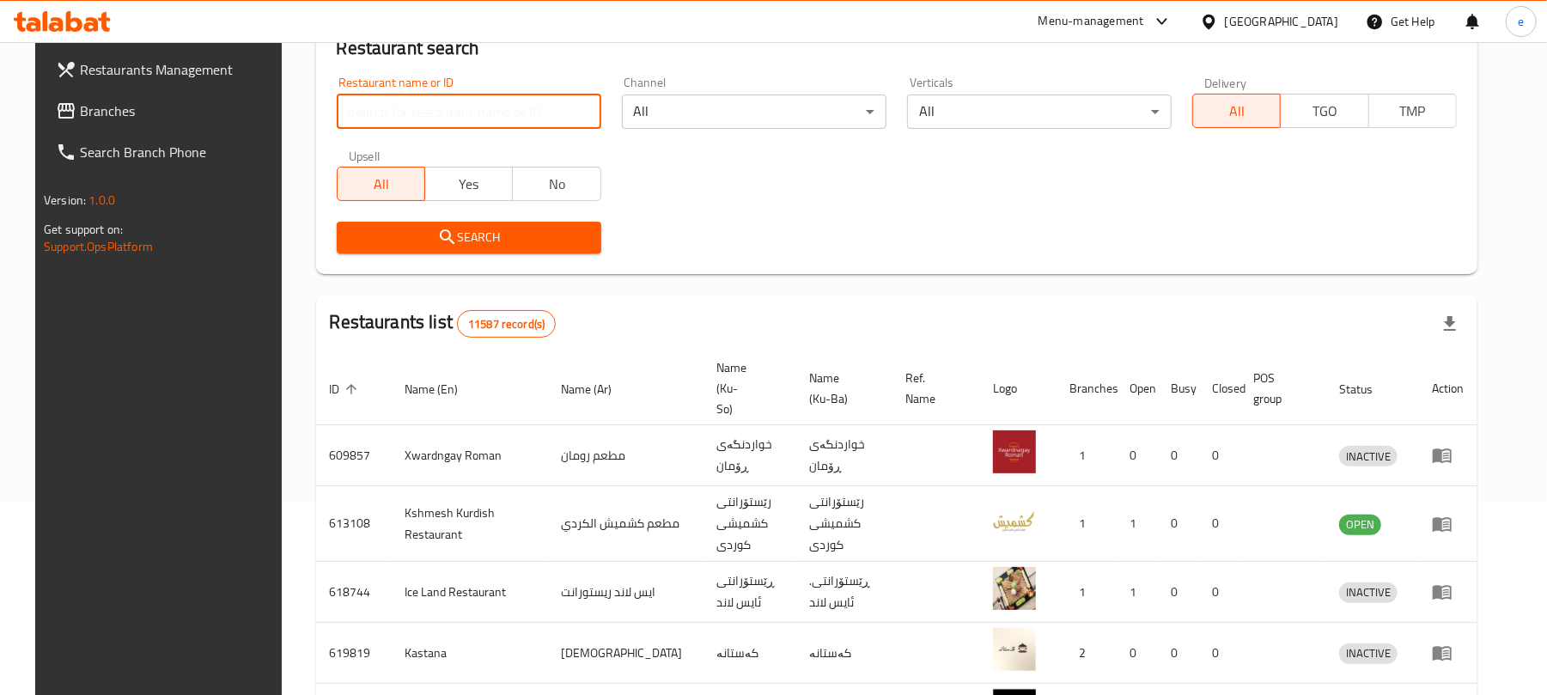
paste input "Meat up"
type input "Meat up"
click button "Search" at bounding box center [469, 238] width 265 height 32
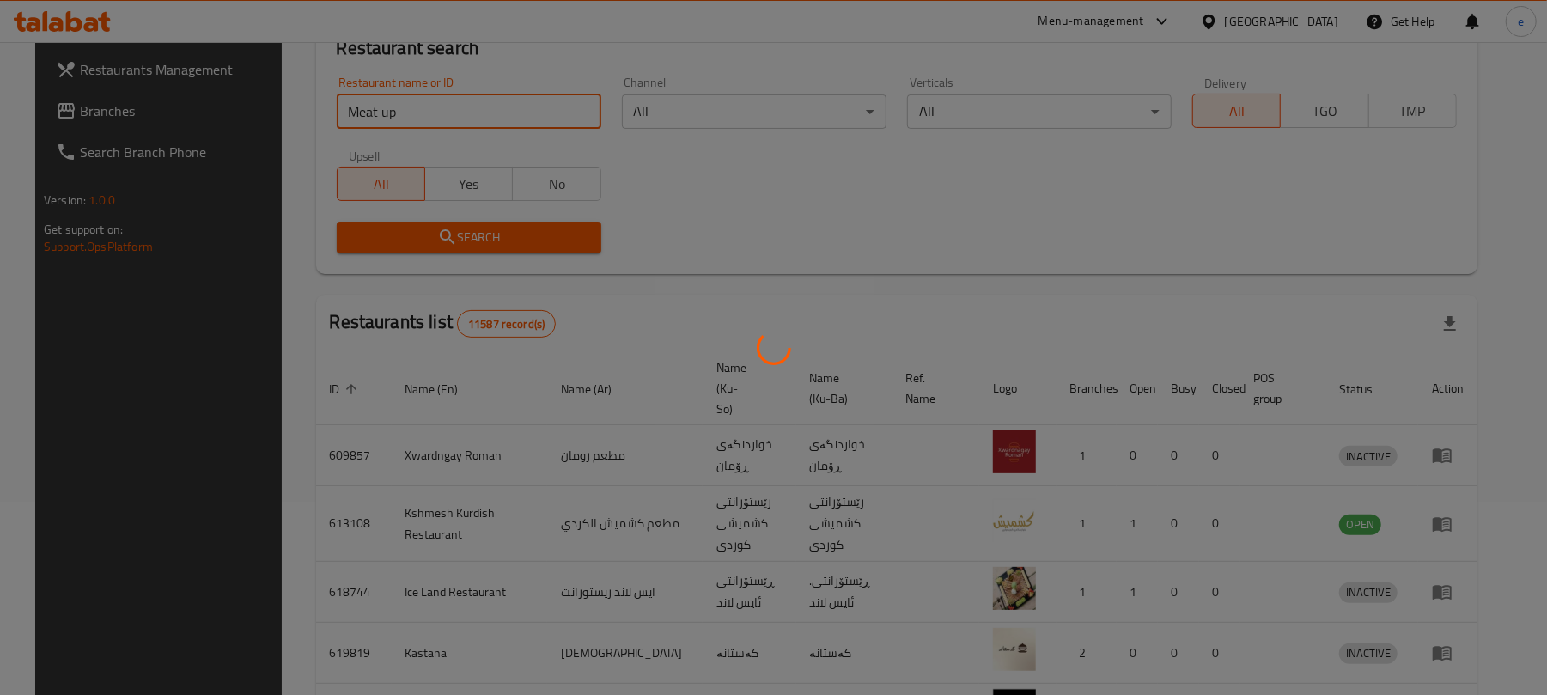
scroll to position [39, 0]
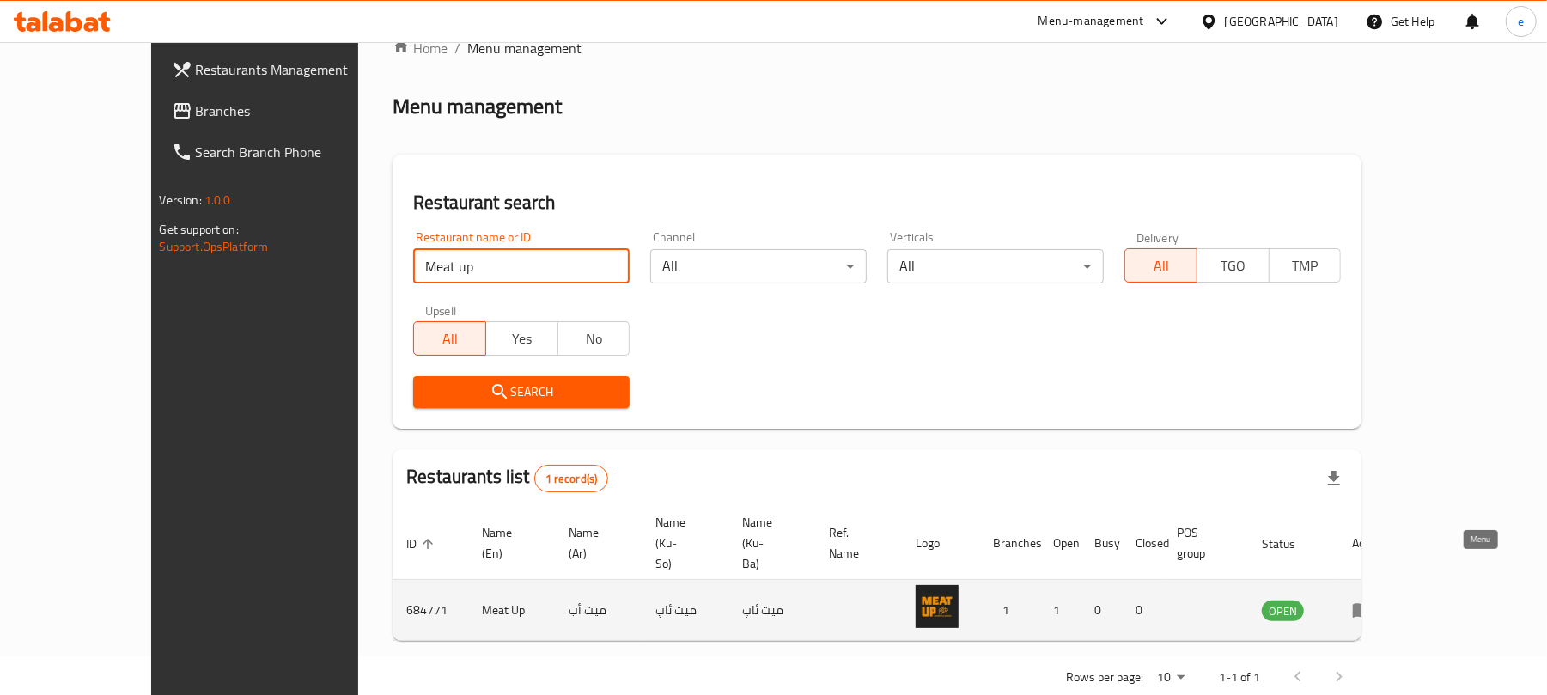
click at [1373, 600] on icon "enhanced table" at bounding box center [1362, 610] width 21 height 21
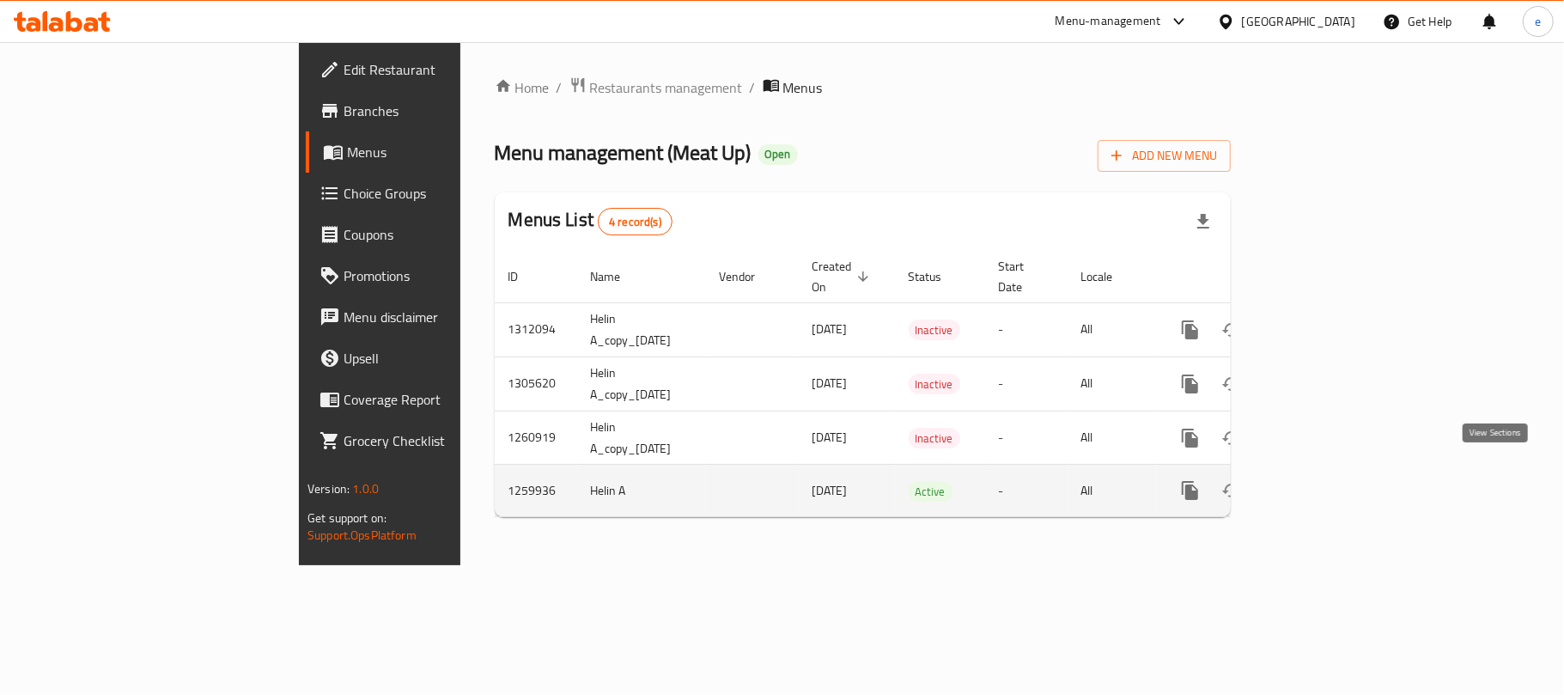
click at [1335, 475] on link "enhanced table" at bounding box center [1314, 490] width 41 height 41
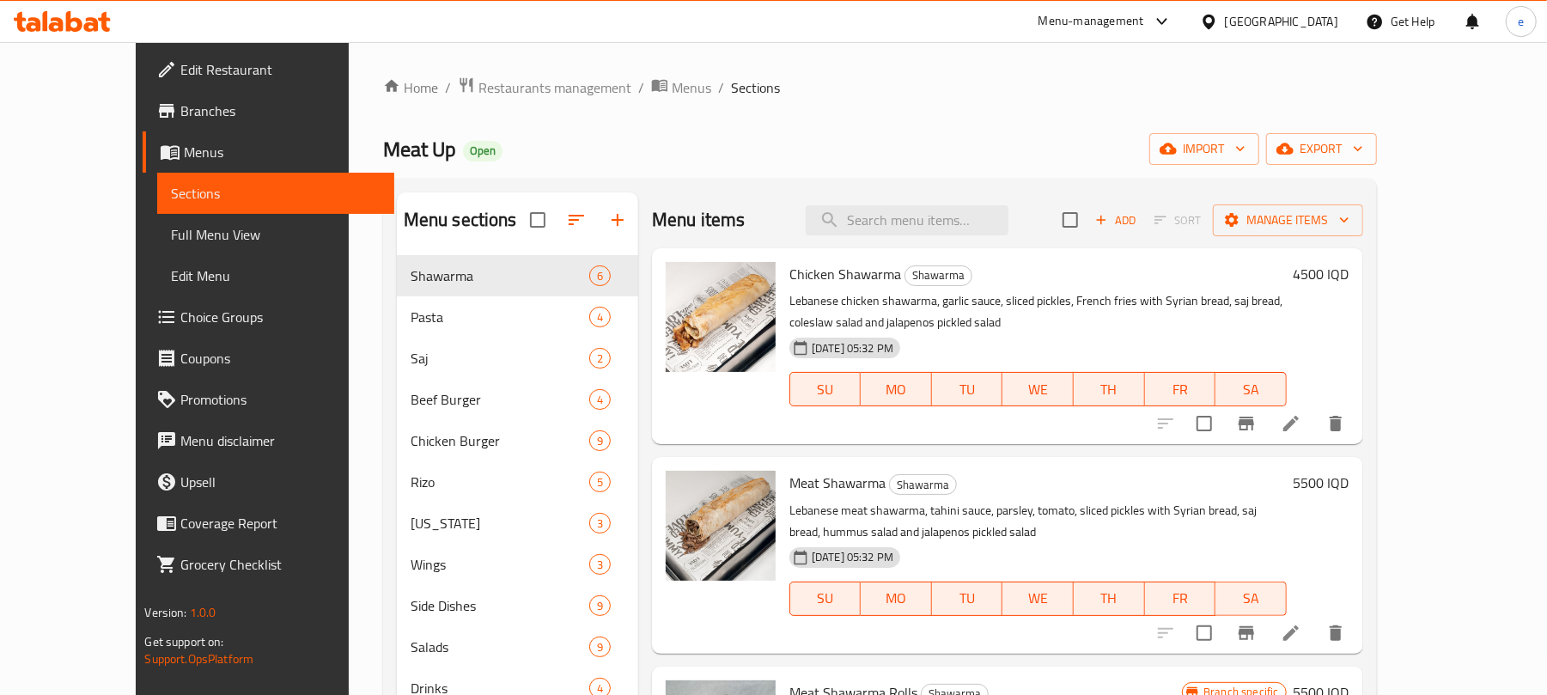
click at [180, 314] on span "Choice Groups" at bounding box center [280, 317] width 200 height 21
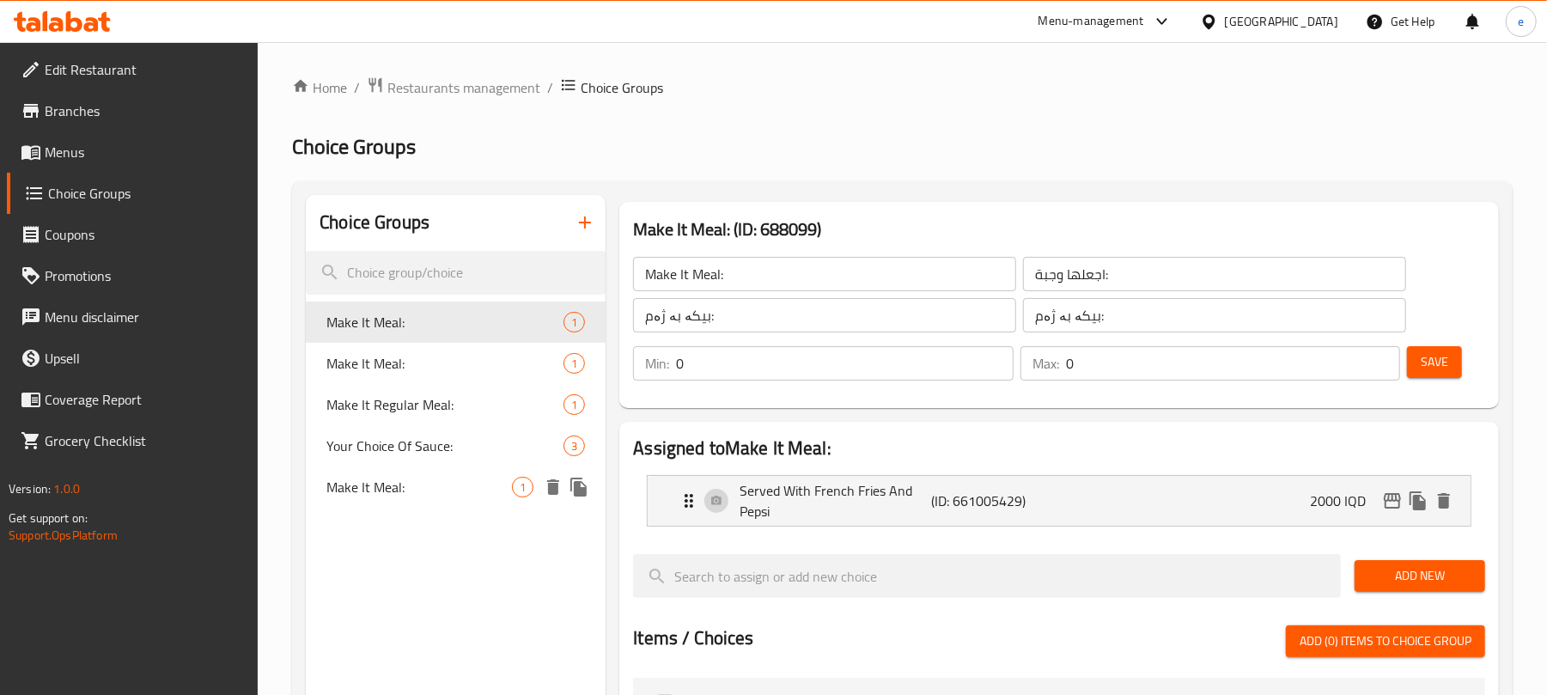
click at [395, 488] on span "Make It Meal:" at bounding box center [419, 487] width 186 height 21
type input "Make It Meal:"
type input "اجعلها وجبة:"
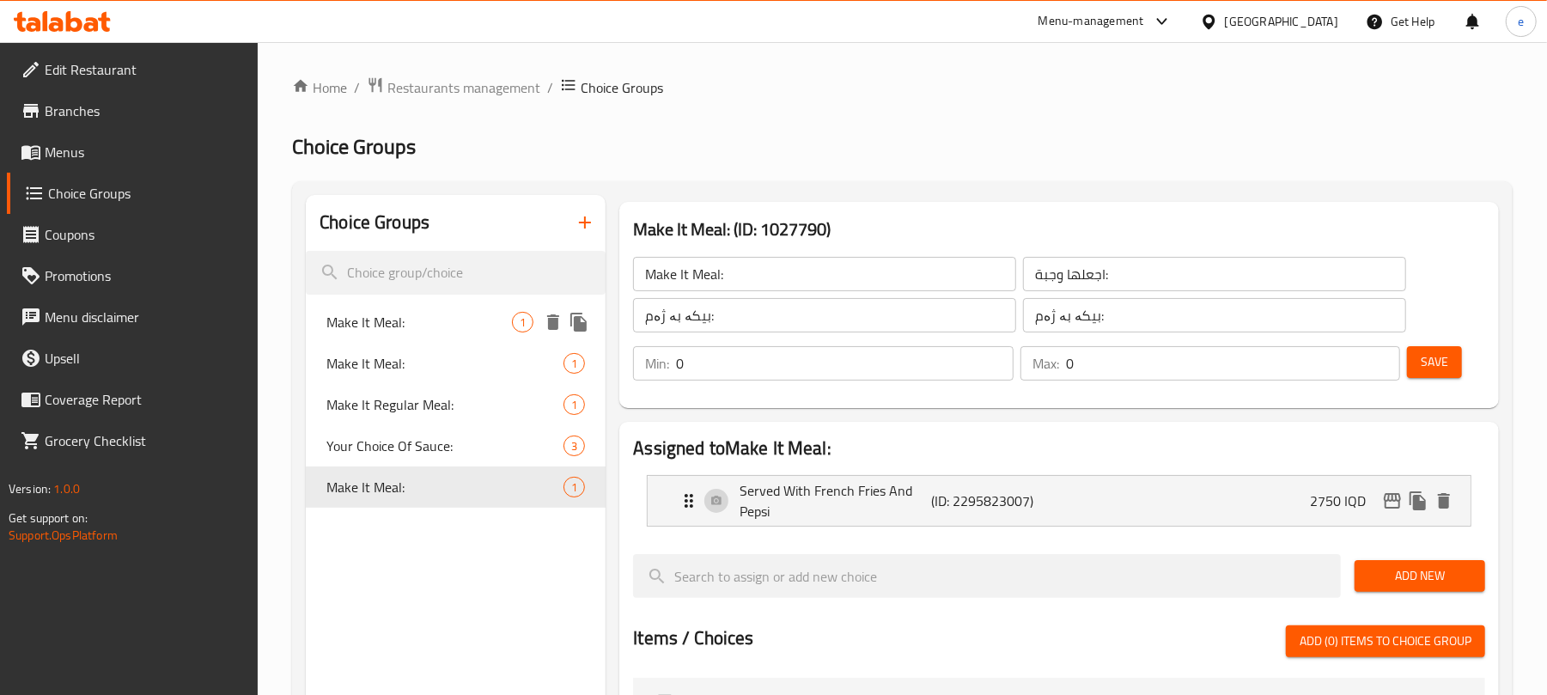
click at [375, 314] on span "Make It Meal:" at bounding box center [419, 322] width 186 height 21
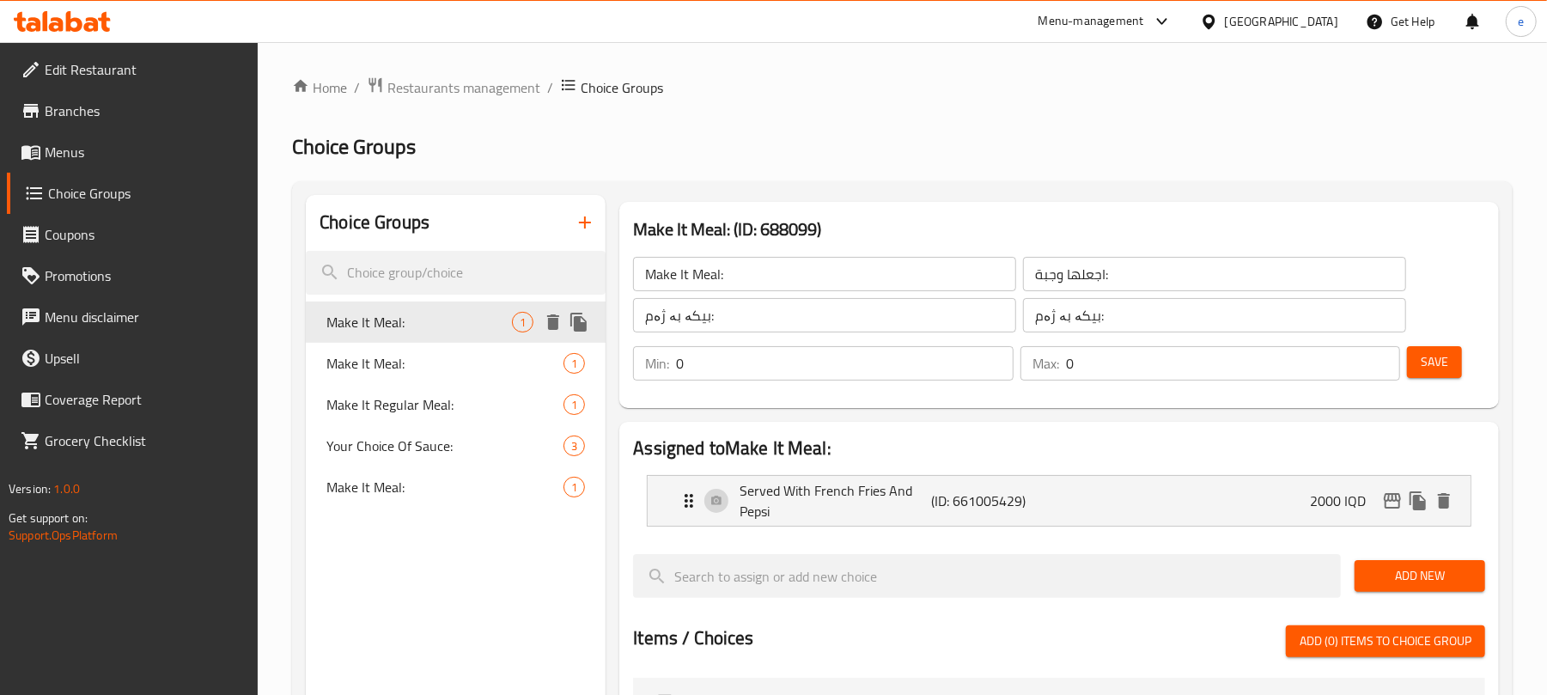
type input "Make It Meal:"
type input "اجعلها وجبة:"
click at [375, 477] on span "Make It Meal:" at bounding box center [419, 487] width 186 height 21
type input "Make It Meal:"
type input "اجعلها وجبة:"
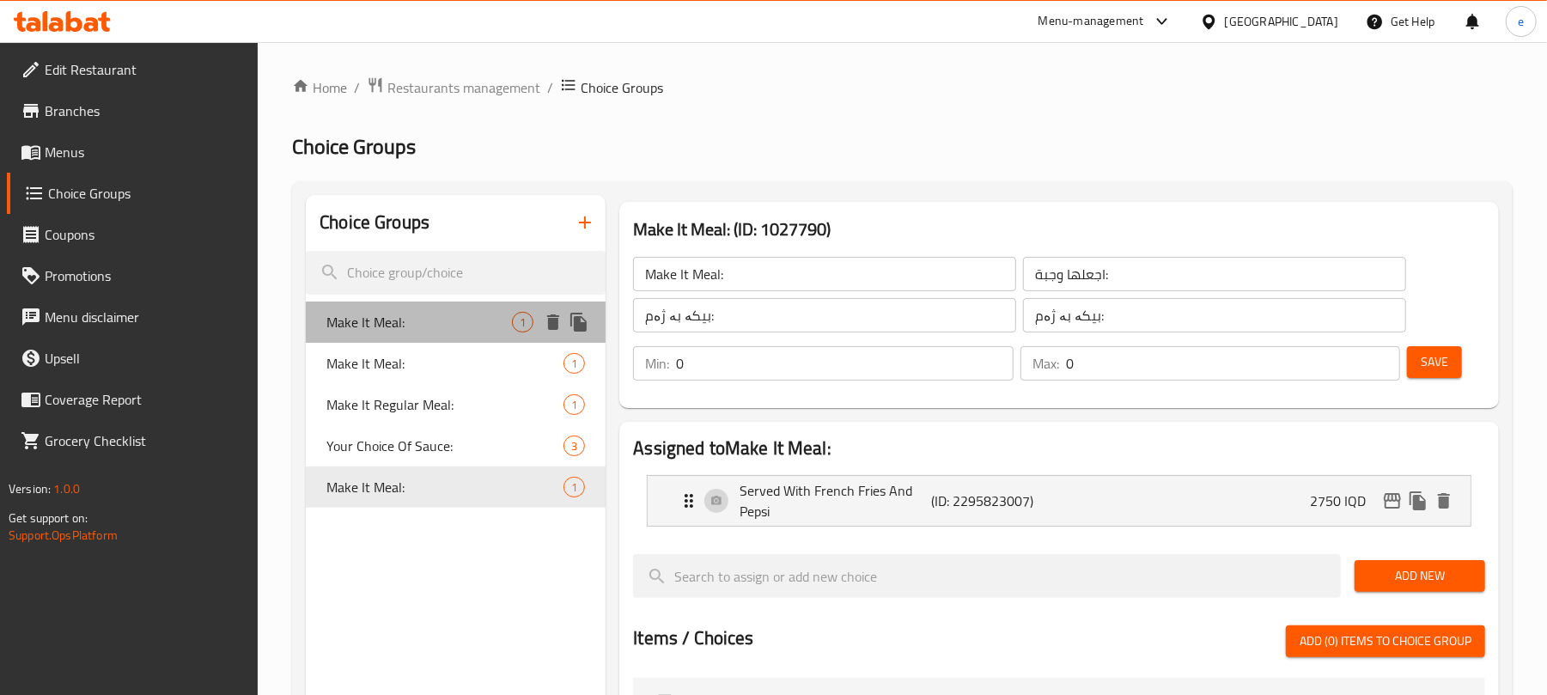
click at [357, 323] on span "Make It Meal:" at bounding box center [419, 322] width 186 height 21
type input "Make It Meal:"
type input "اجعلها وجبة:"
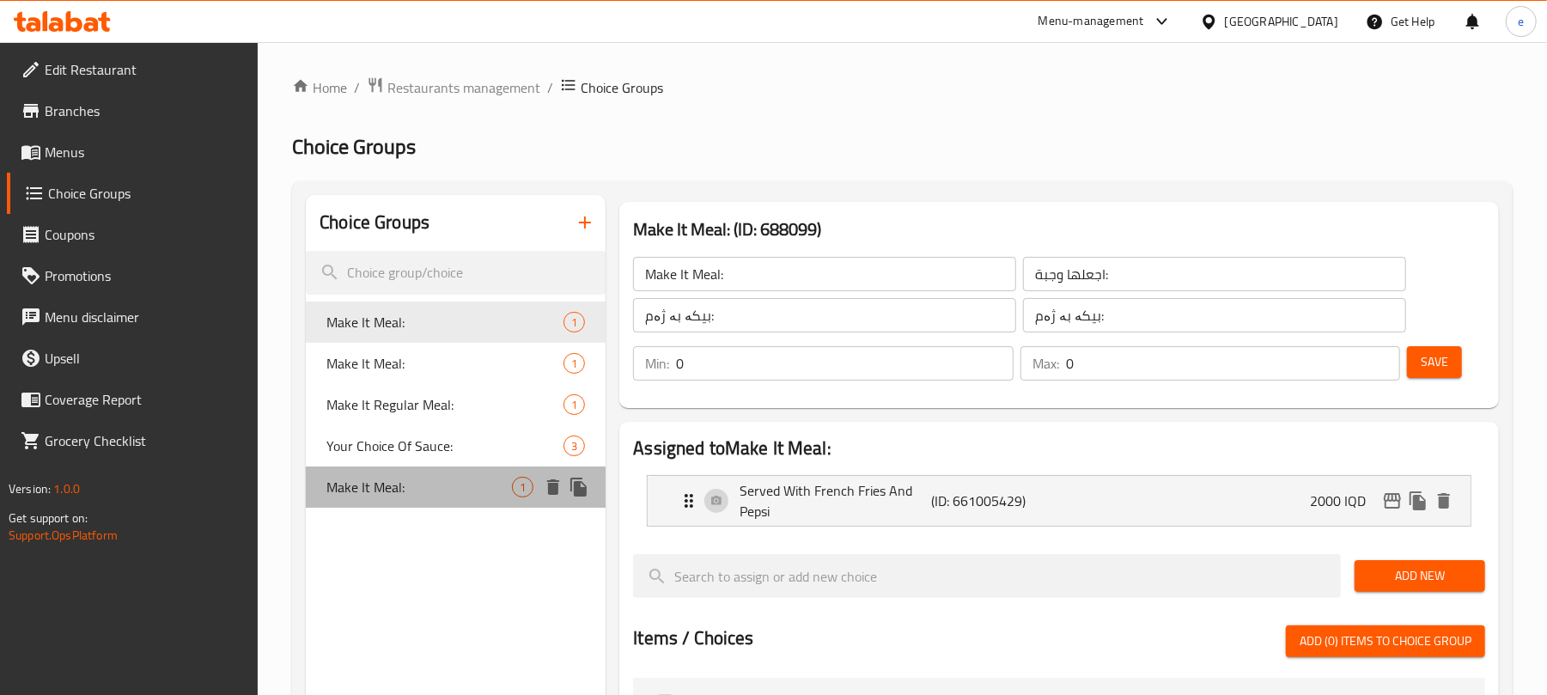
click at [397, 485] on span "Make It Meal:" at bounding box center [419, 487] width 186 height 21
type input "Make It Meal:"
type input "اجعلها وجبة:"
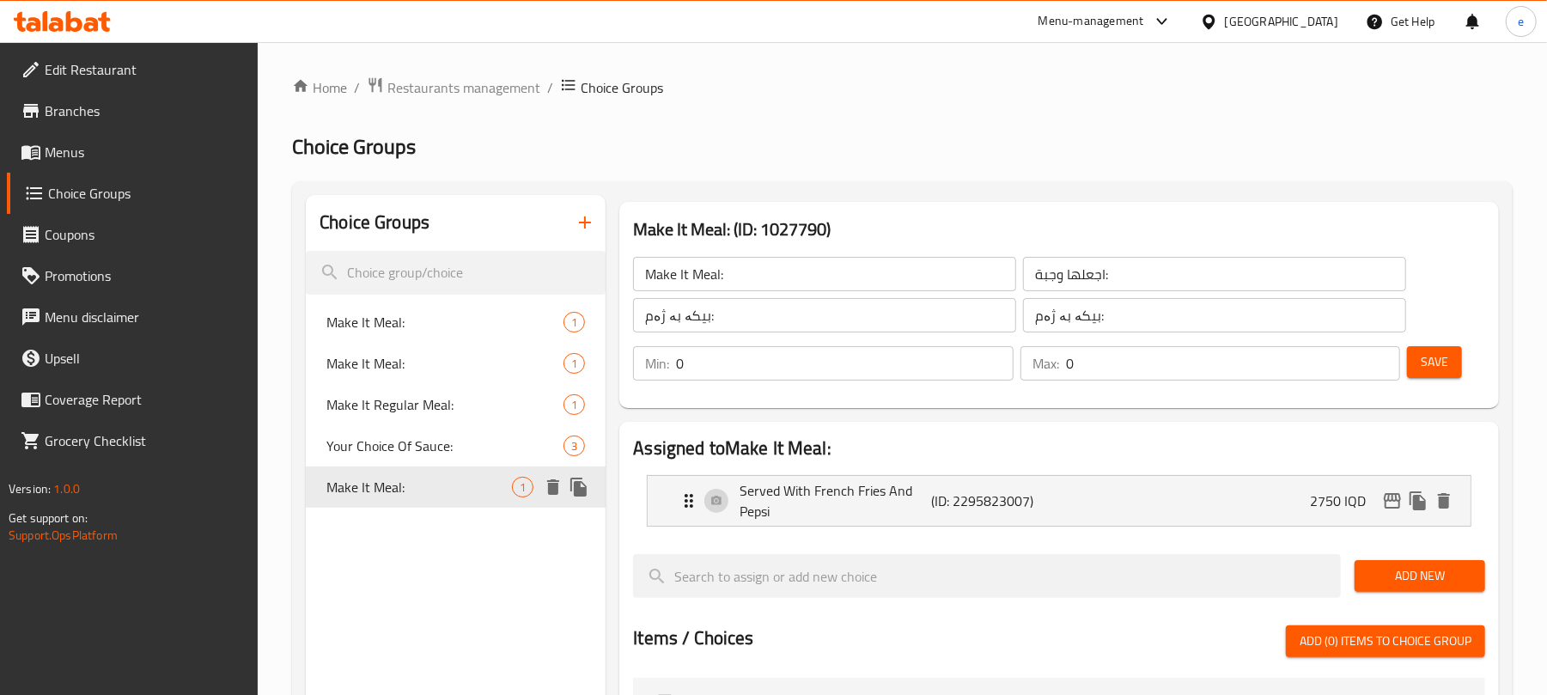
click at [423, 493] on span "Make It Meal:" at bounding box center [419, 487] width 186 height 21
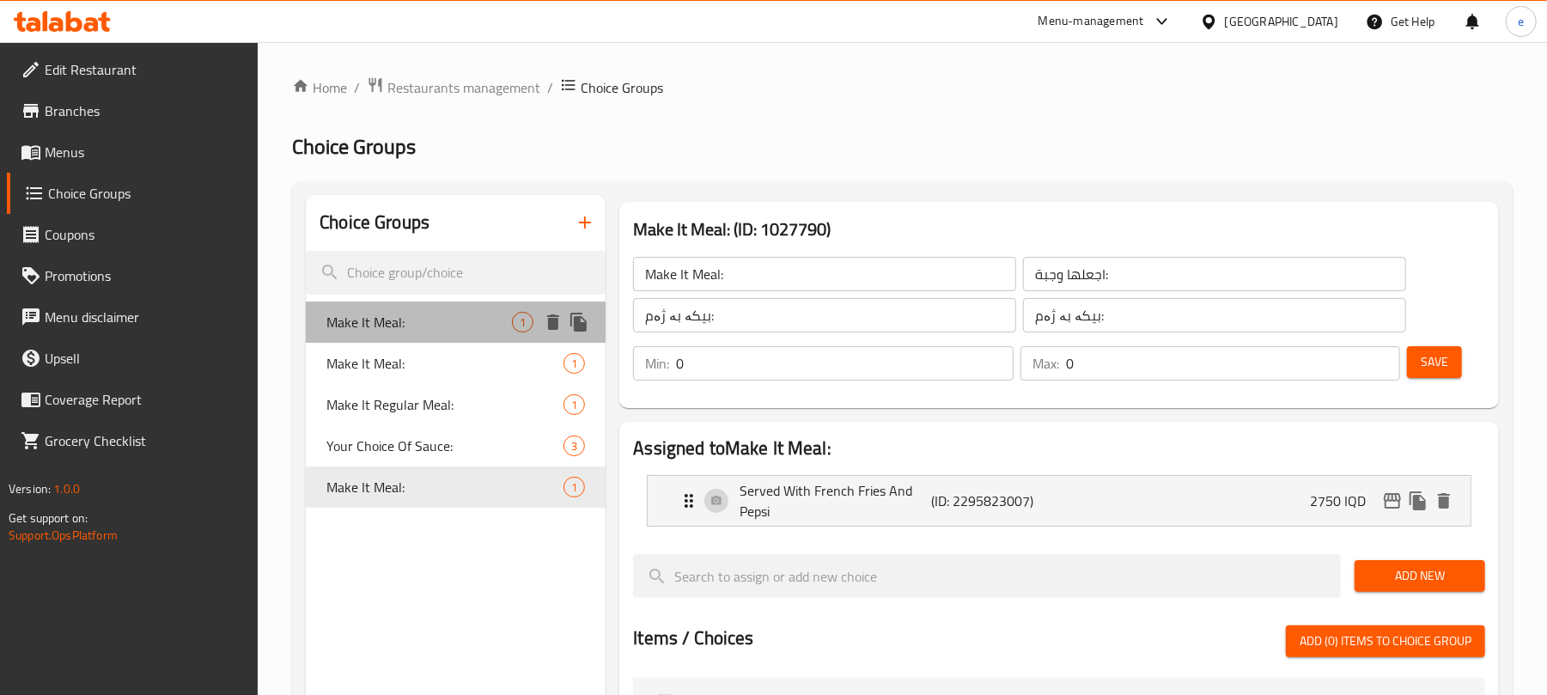
click at [409, 332] on span "Make It Meal:" at bounding box center [419, 322] width 186 height 21
type input "Make It Meal:"
type input "اجعلها وجبة:"
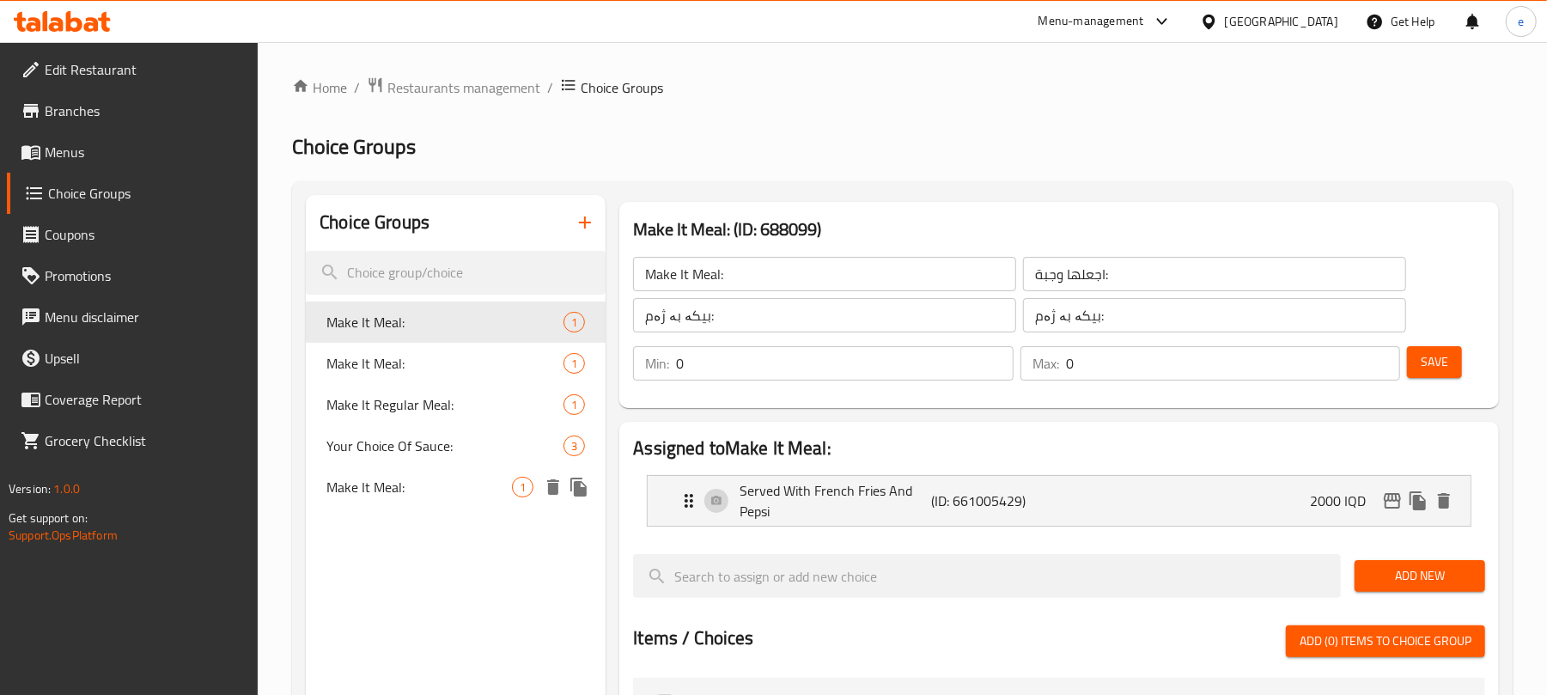
click at [396, 481] on span "Make It Meal:" at bounding box center [419, 487] width 186 height 21
type input "Make It Meal:"
type input "اجعلها وجبة:"
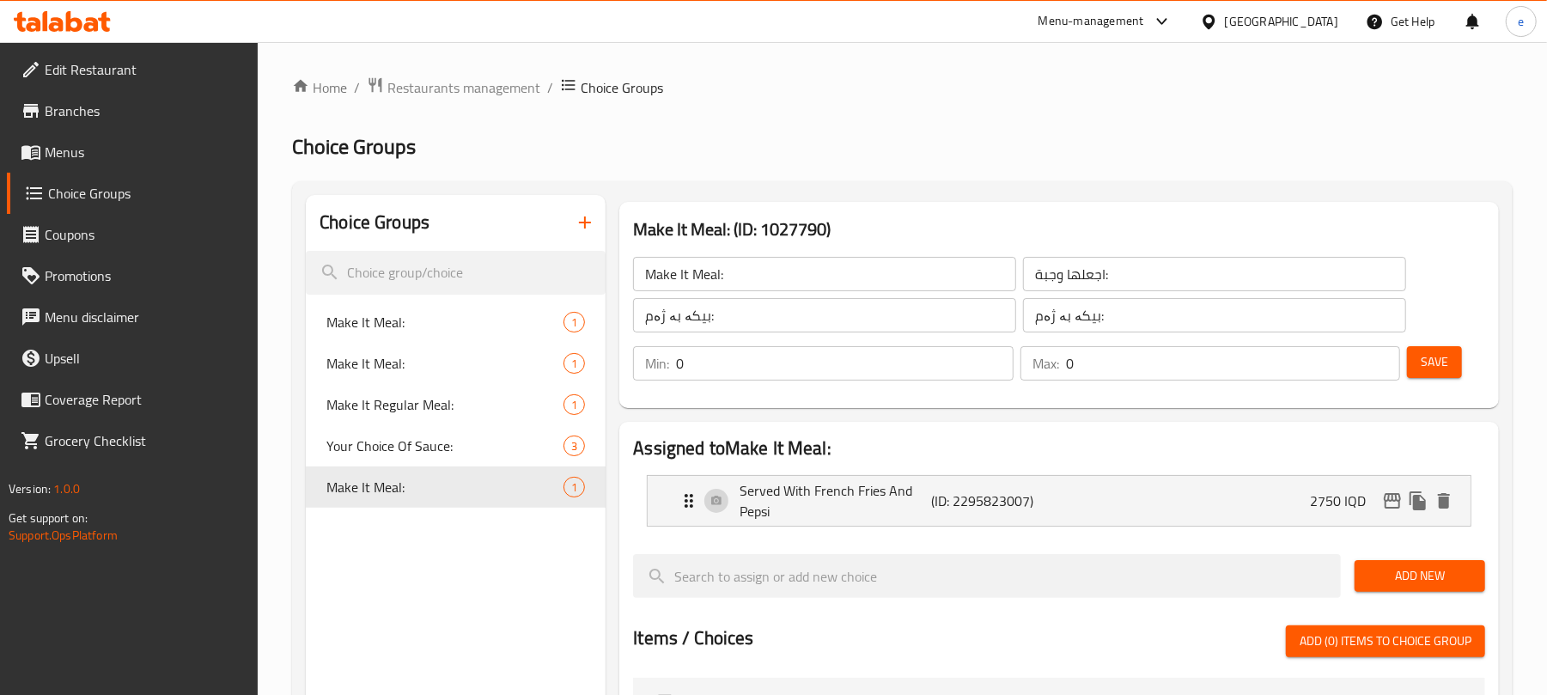
click at [1546, 234] on html "​ Menu-management [GEOGRAPHIC_DATA] Get Help e Edit Restaurant Branches Menus C…" at bounding box center [773, 347] width 1547 height 695
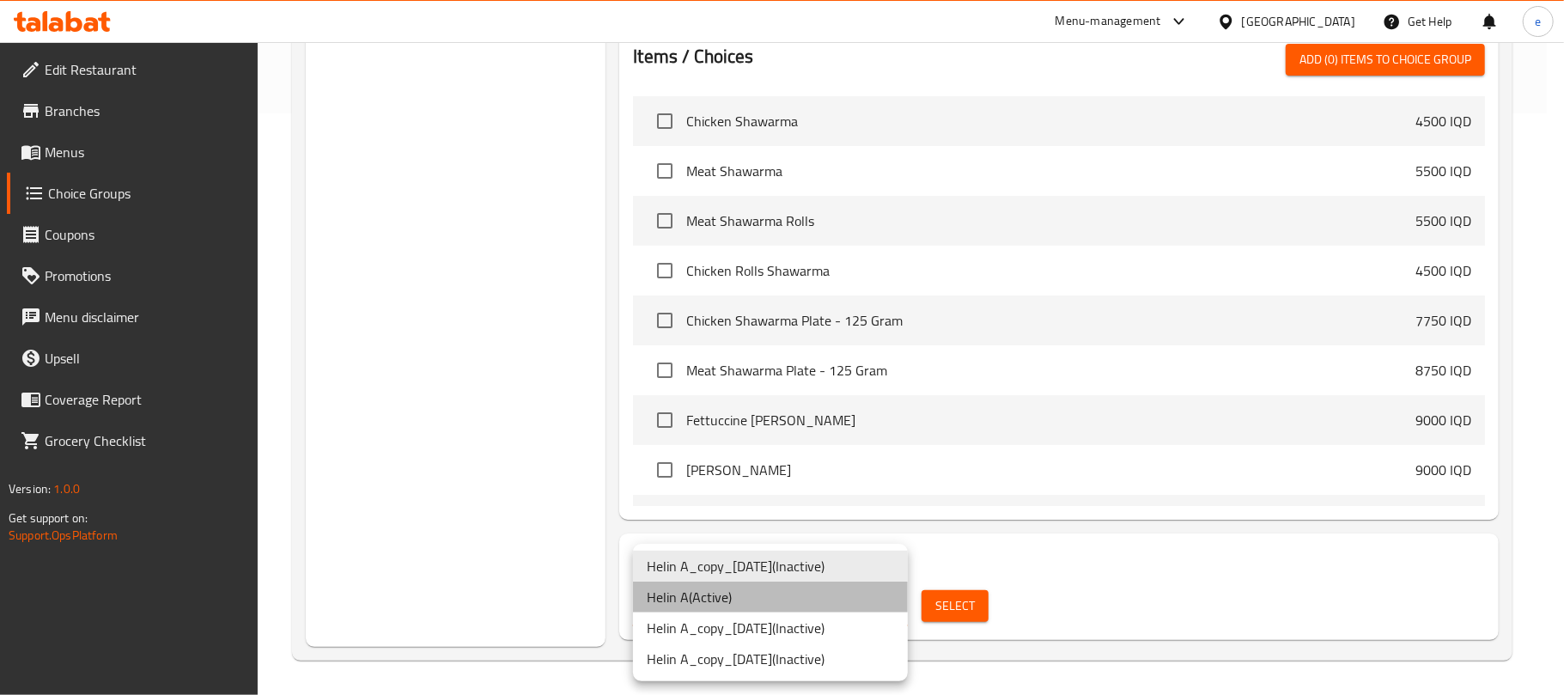
click at [702, 599] on li "Helin A ( Active )" at bounding box center [770, 597] width 275 height 31
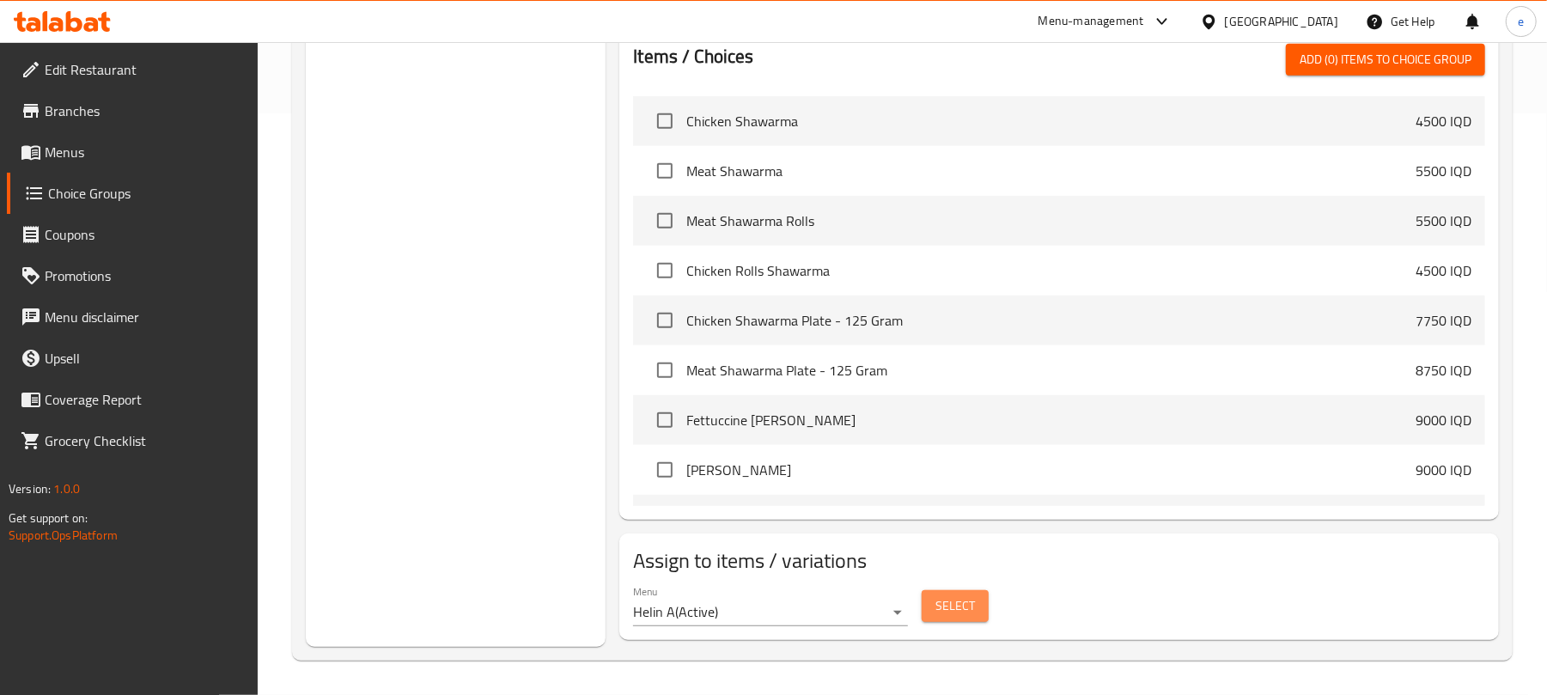
click at [956, 603] on span "Select" at bounding box center [956, 605] width 40 height 21
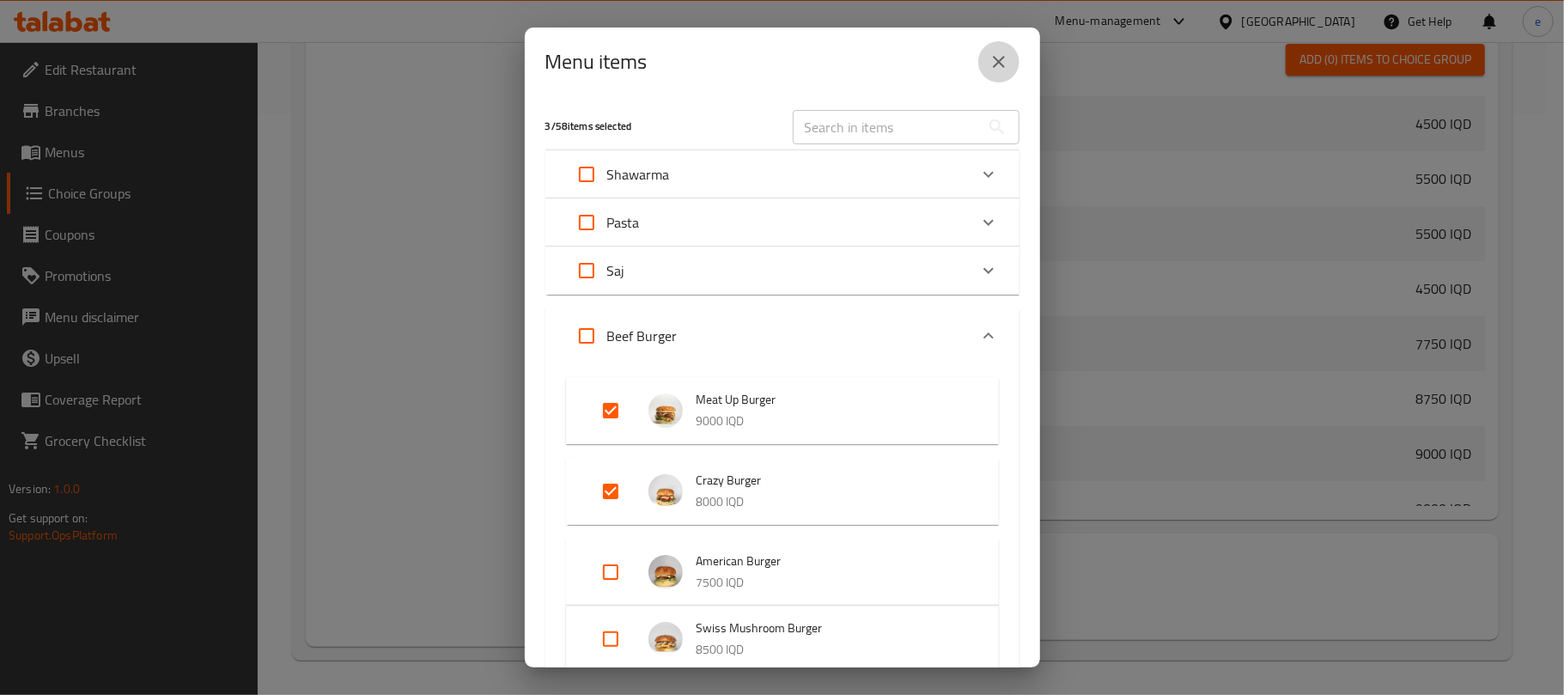
click at [1002, 73] on button "close" at bounding box center [998, 61] width 41 height 41
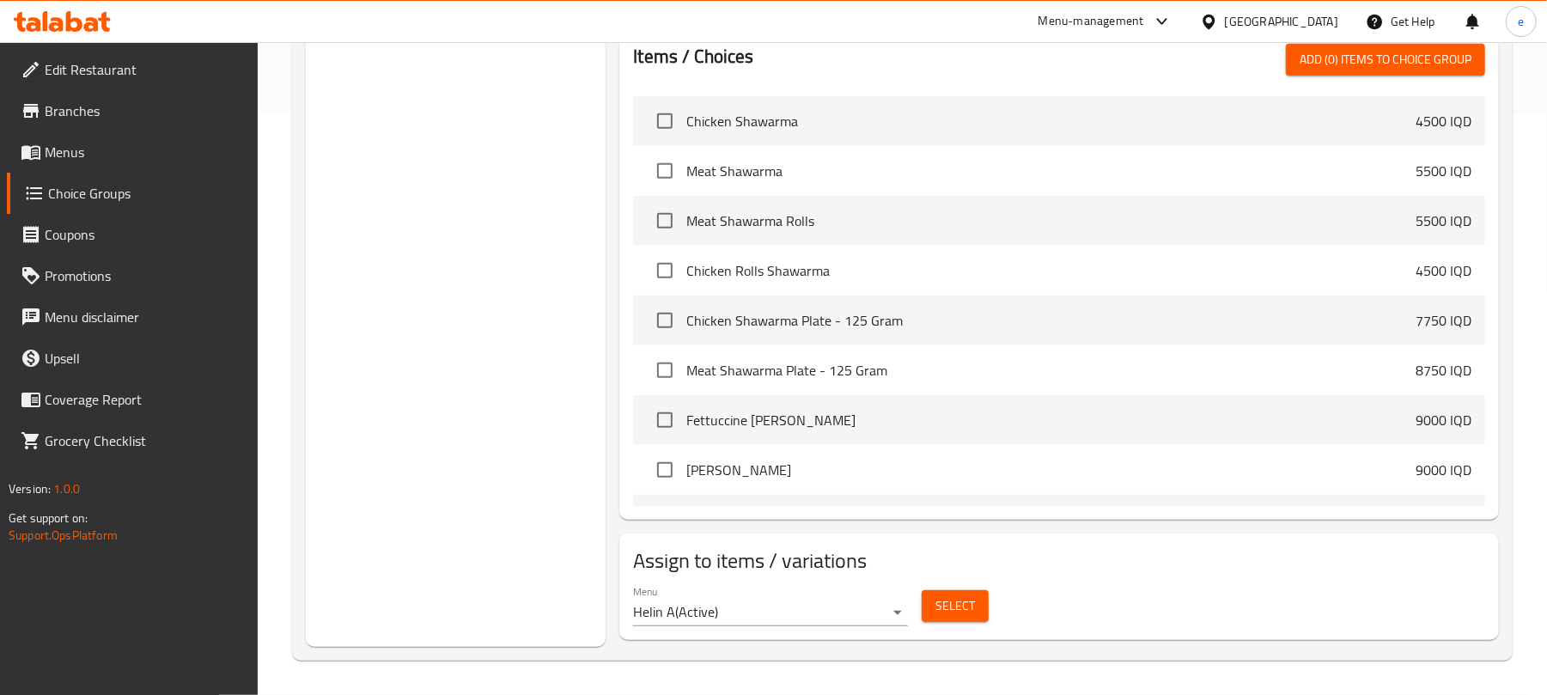
scroll to position [0, 0]
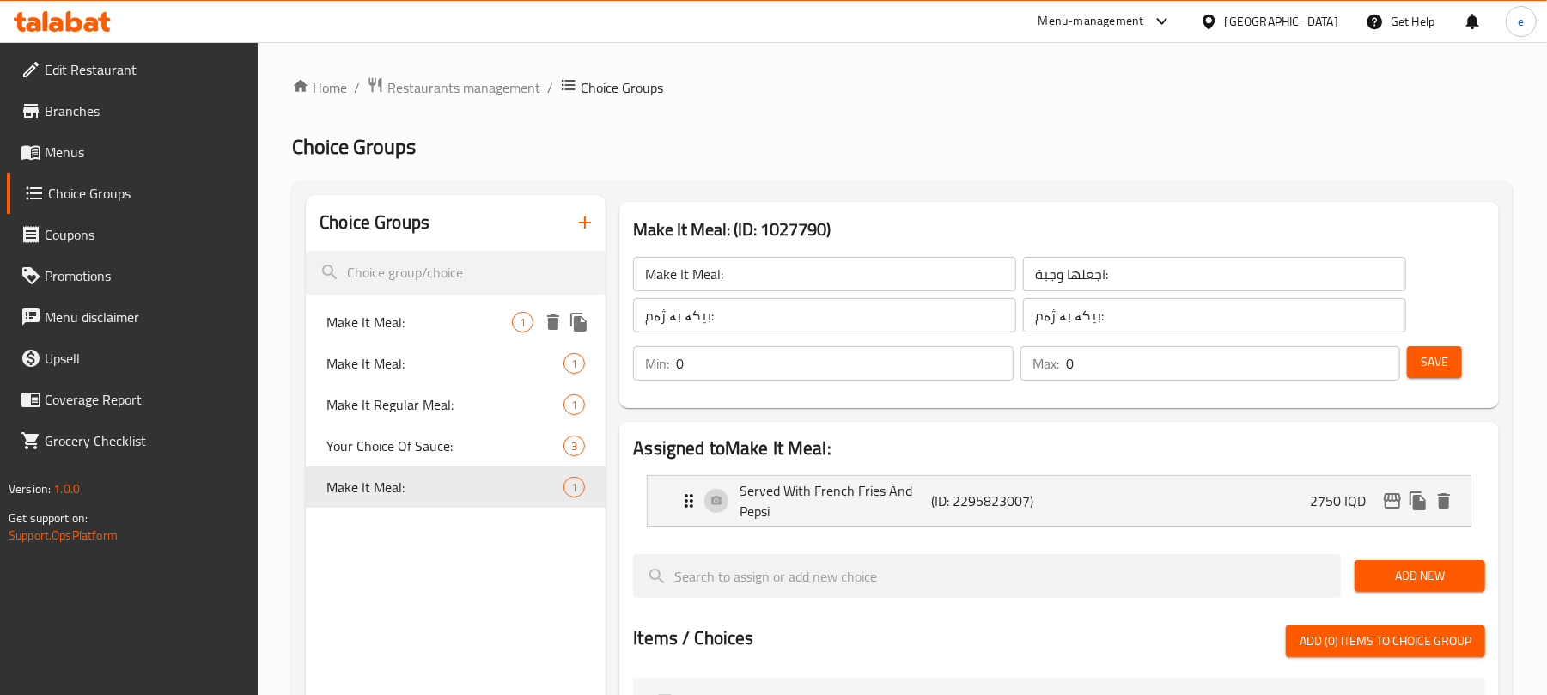
click at [461, 330] on span "Make It Meal:" at bounding box center [419, 322] width 186 height 21
type input "Make It Meal:"
type input "اجعلها وجبة:"
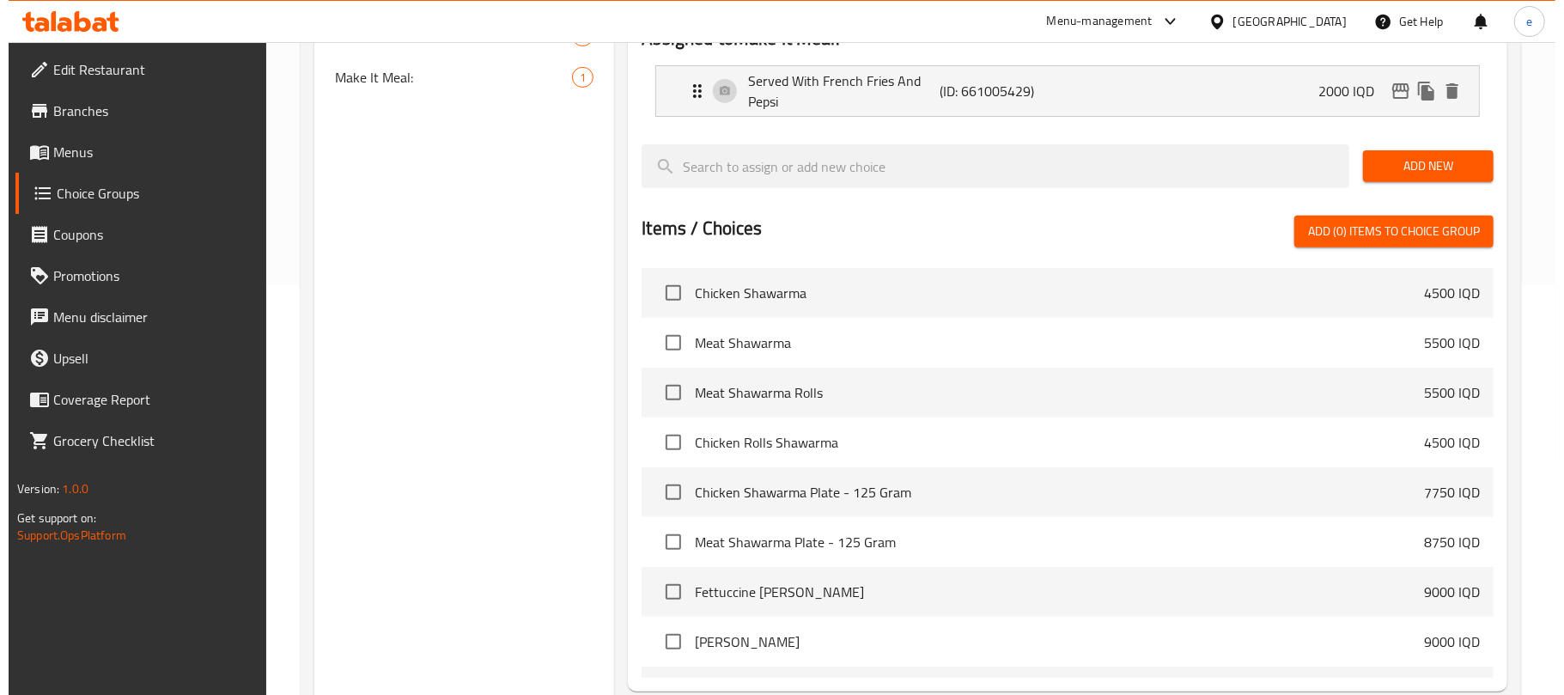
scroll to position [582, 0]
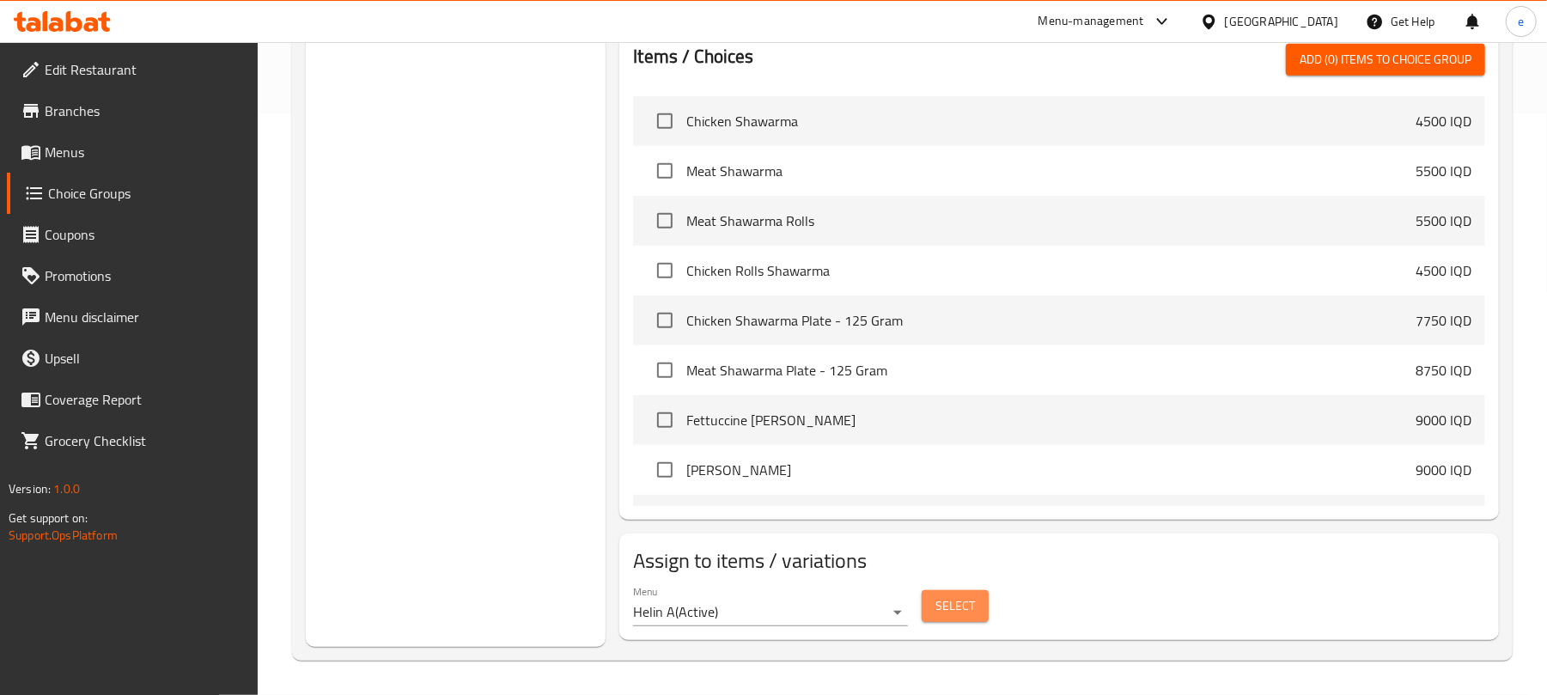
click at [956, 609] on span "Select" at bounding box center [956, 605] width 40 height 21
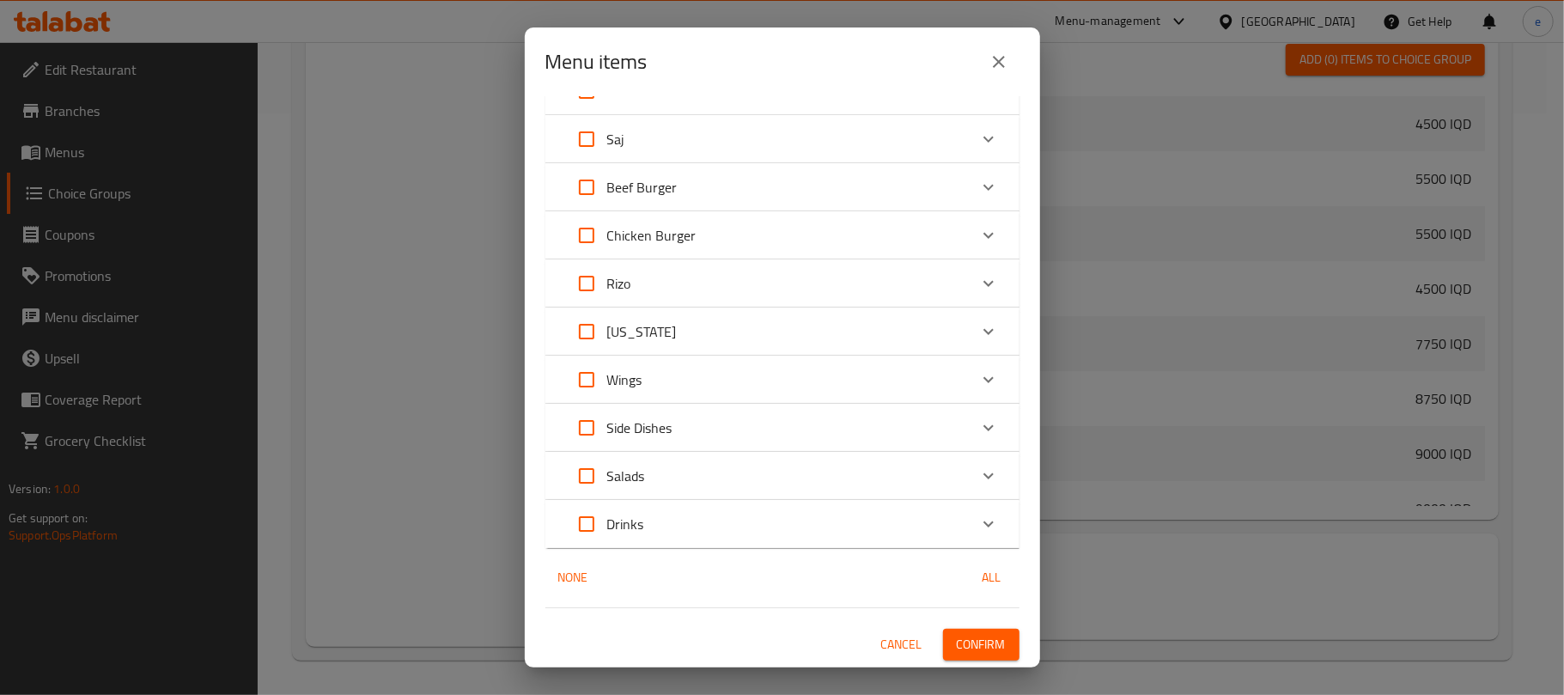
scroll to position [0, 0]
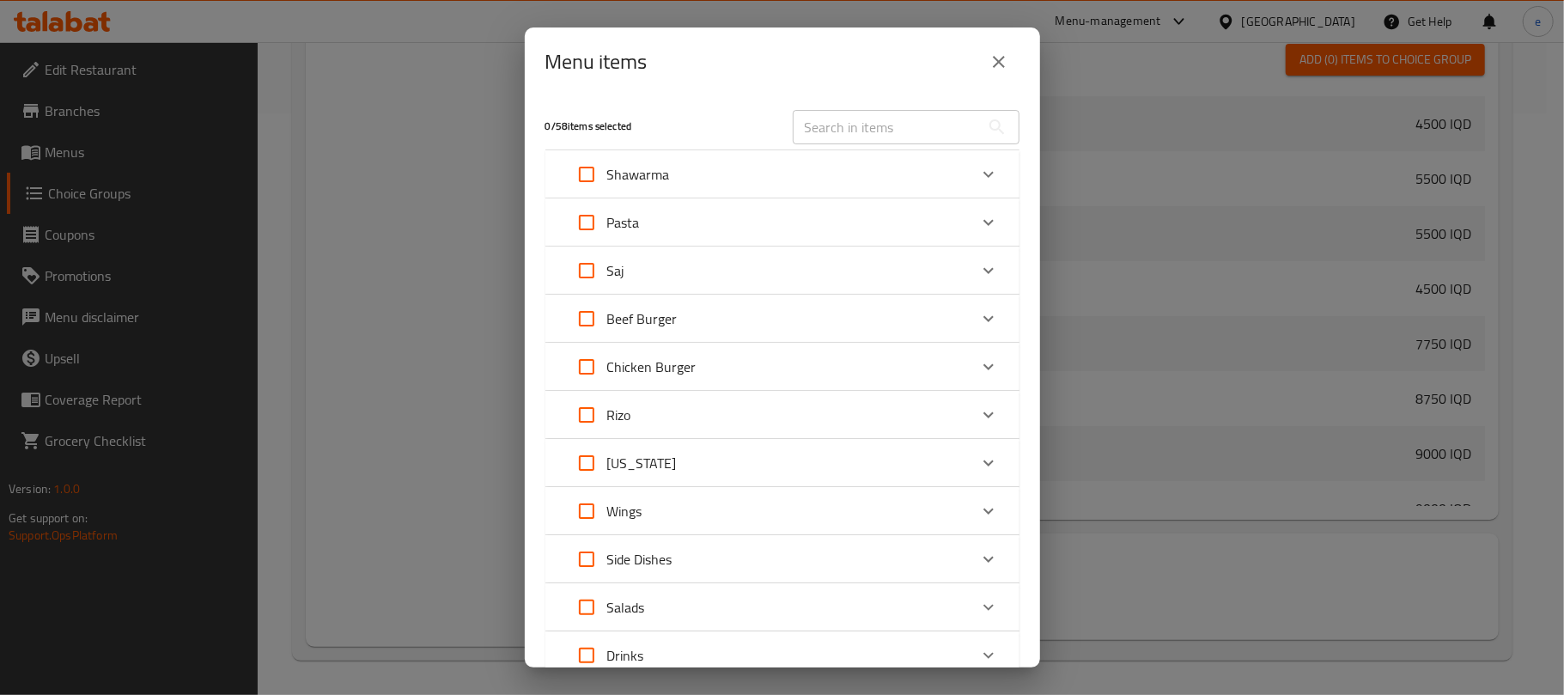
click at [857, 169] on div "Shawarma" at bounding box center [767, 174] width 402 height 41
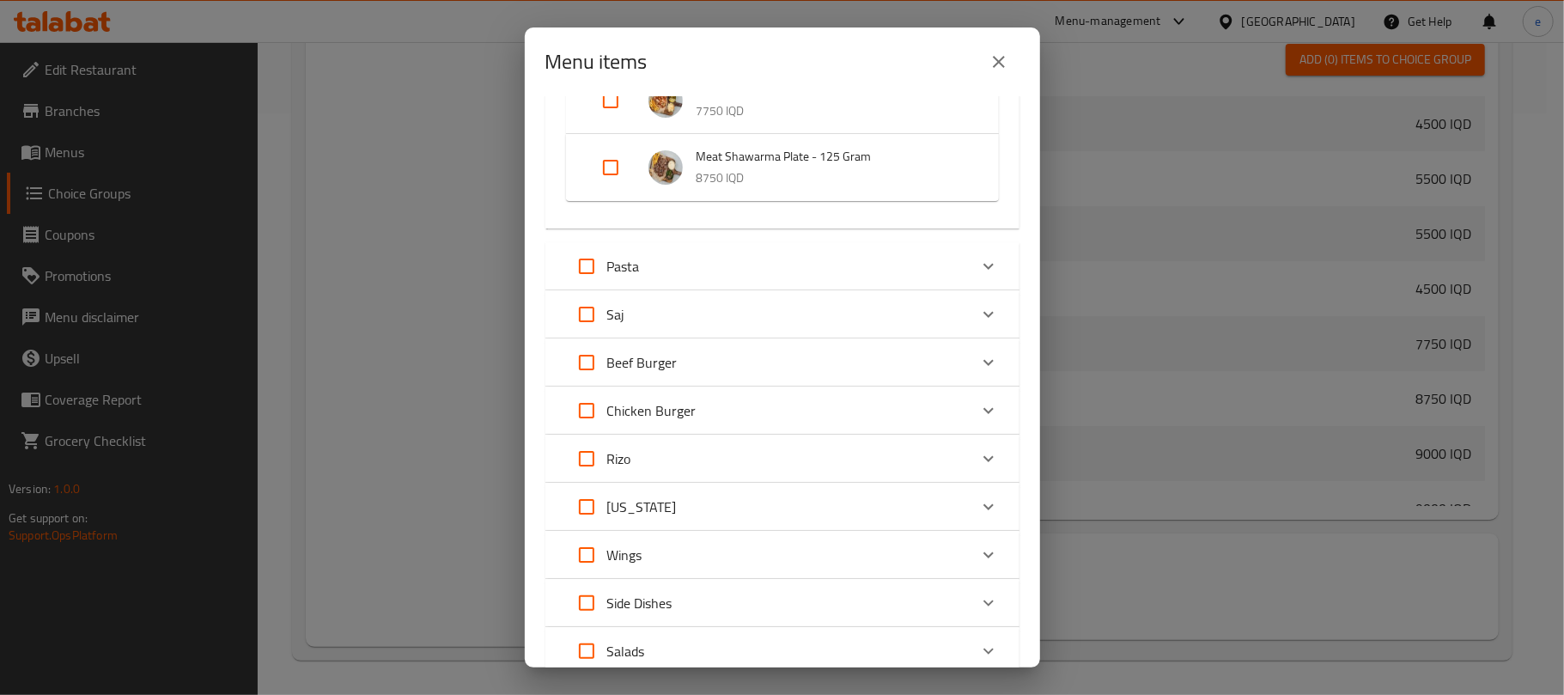
scroll to position [458, 0]
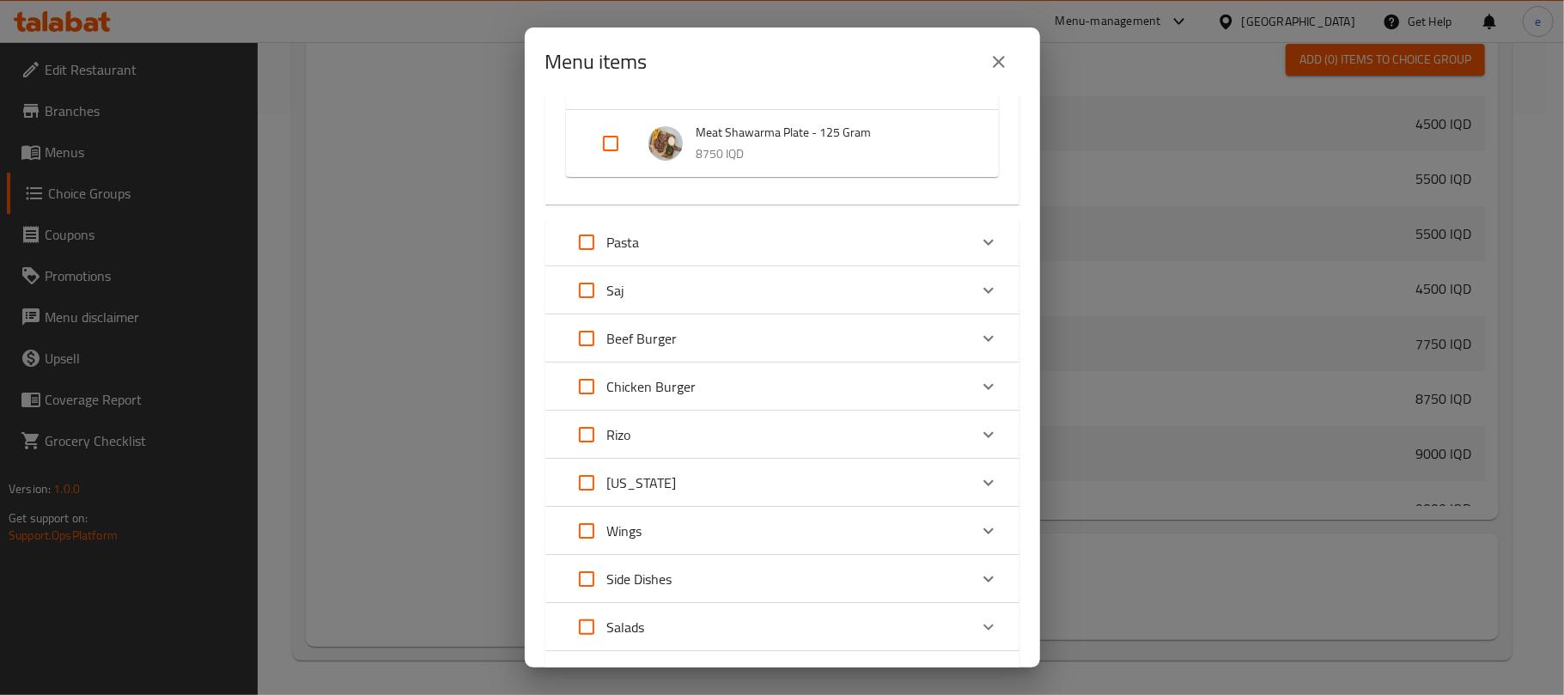
click at [759, 249] on div "Pasta" at bounding box center [767, 242] width 402 height 41
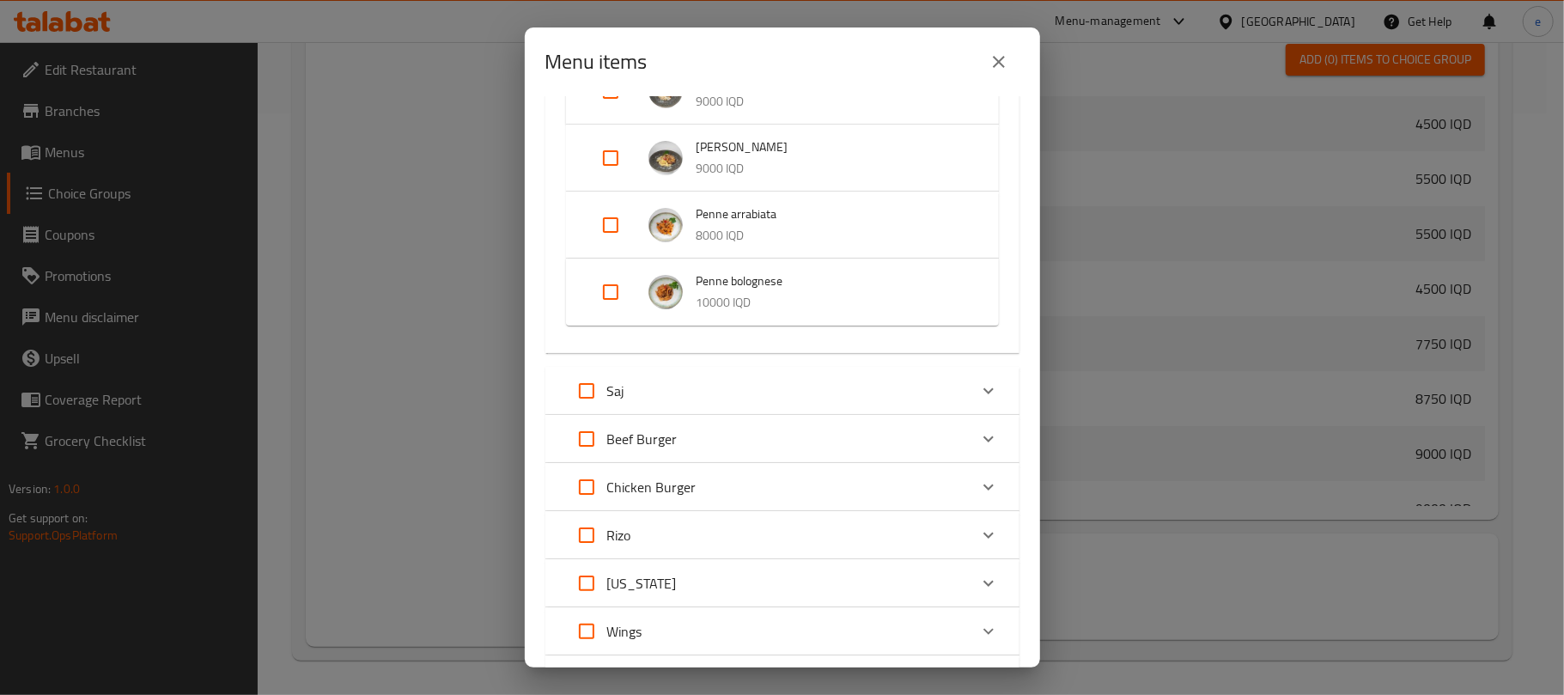
click at [771, 393] on div "Saj" at bounding box center [767, 390] width 402 height 41
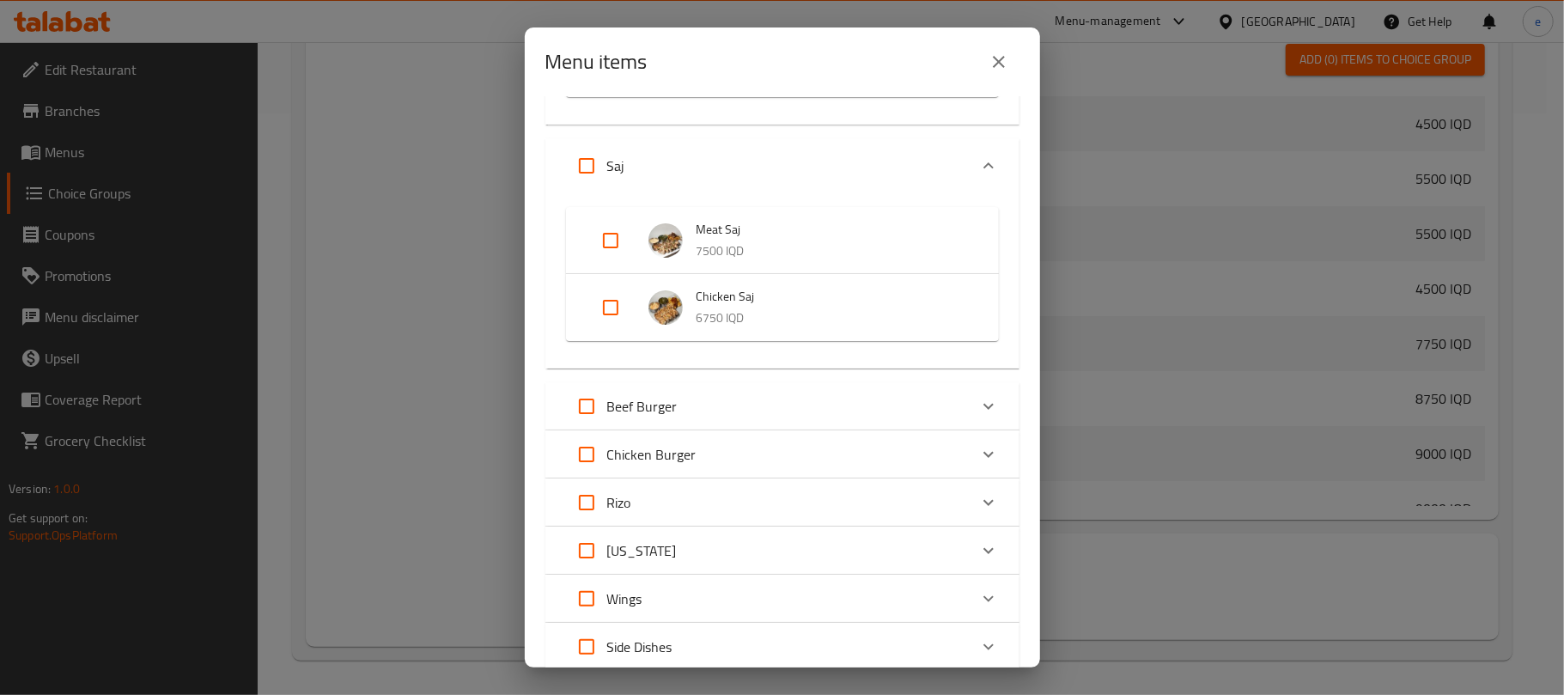
click at [770, 410] on div "Beef Burger" at bounding box center [767, 406] width 402 height 41
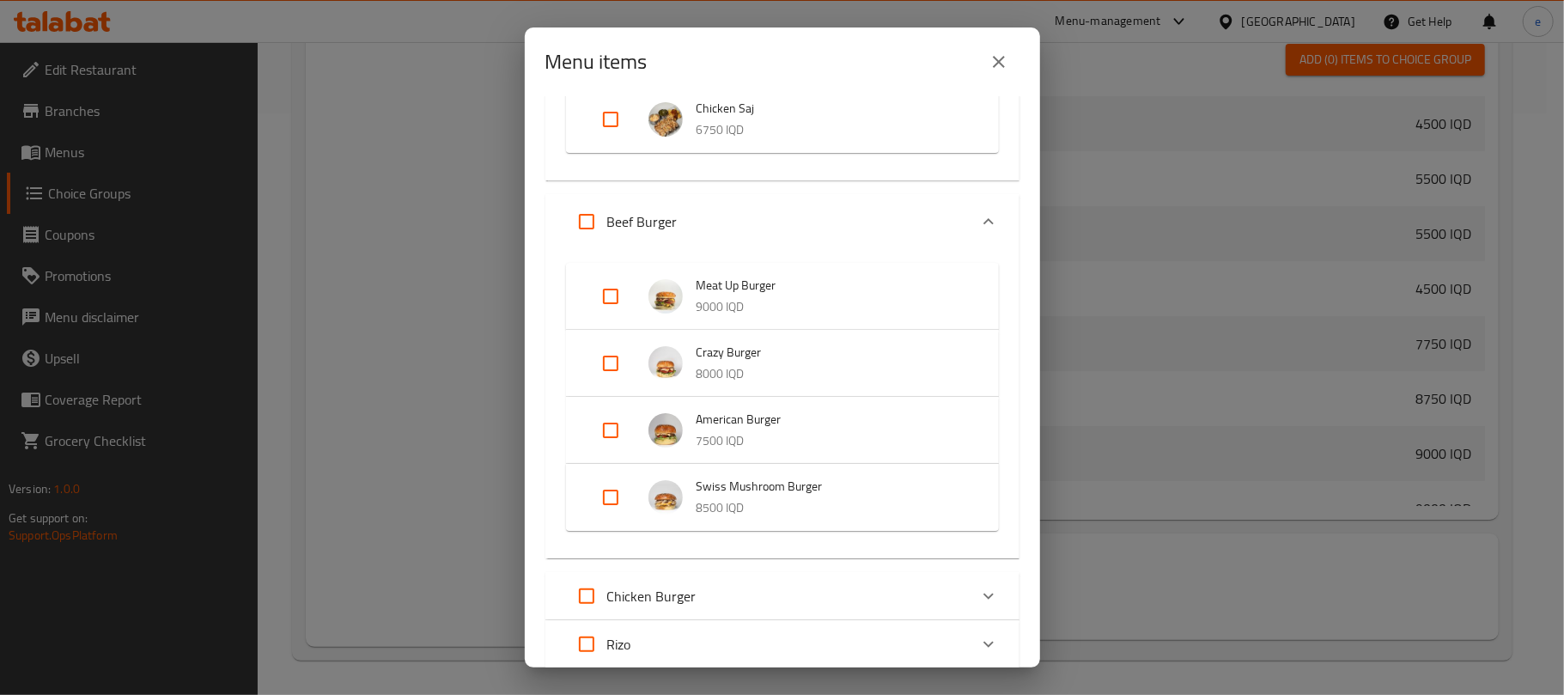
scroll to position [1145, 0]
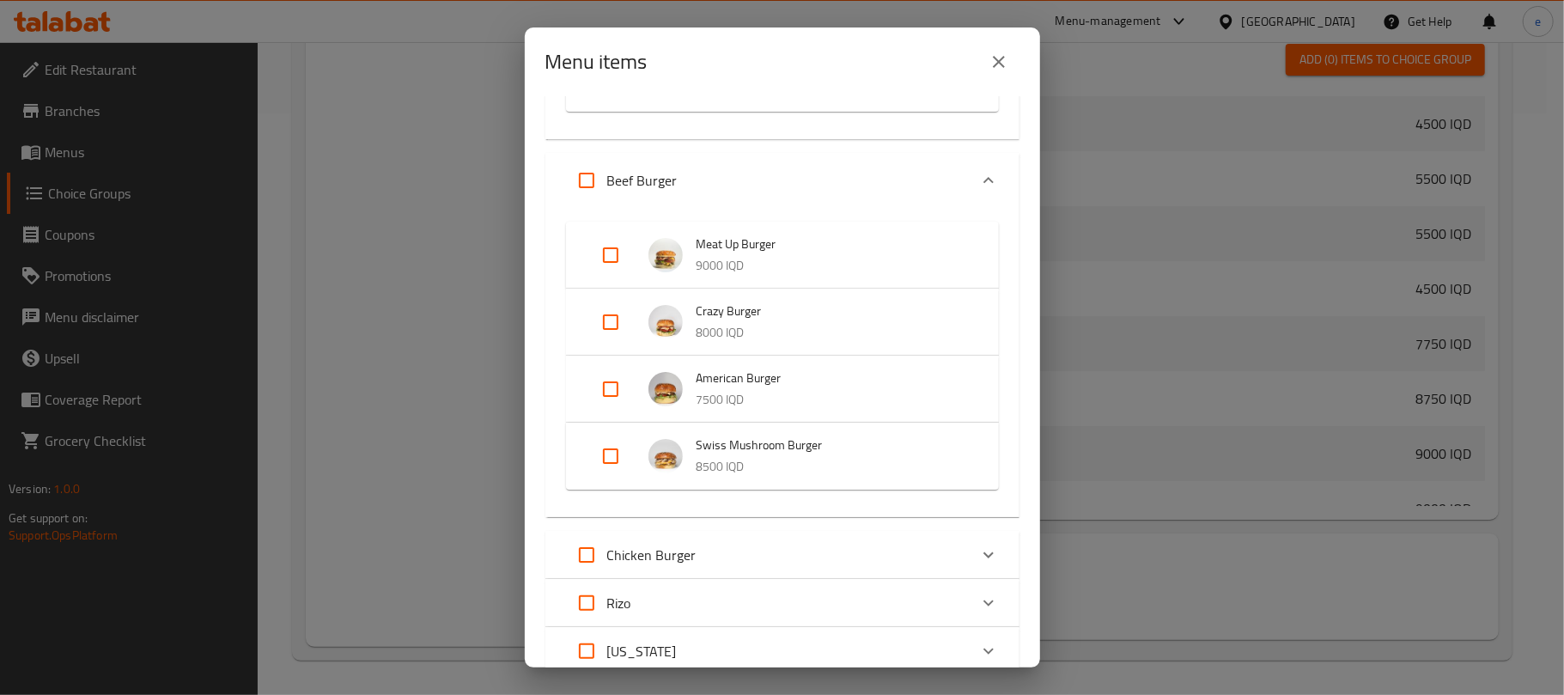
click at [760, 537] on div "Chicken Burger" at bounding box center [767, 554] width 402 height 41
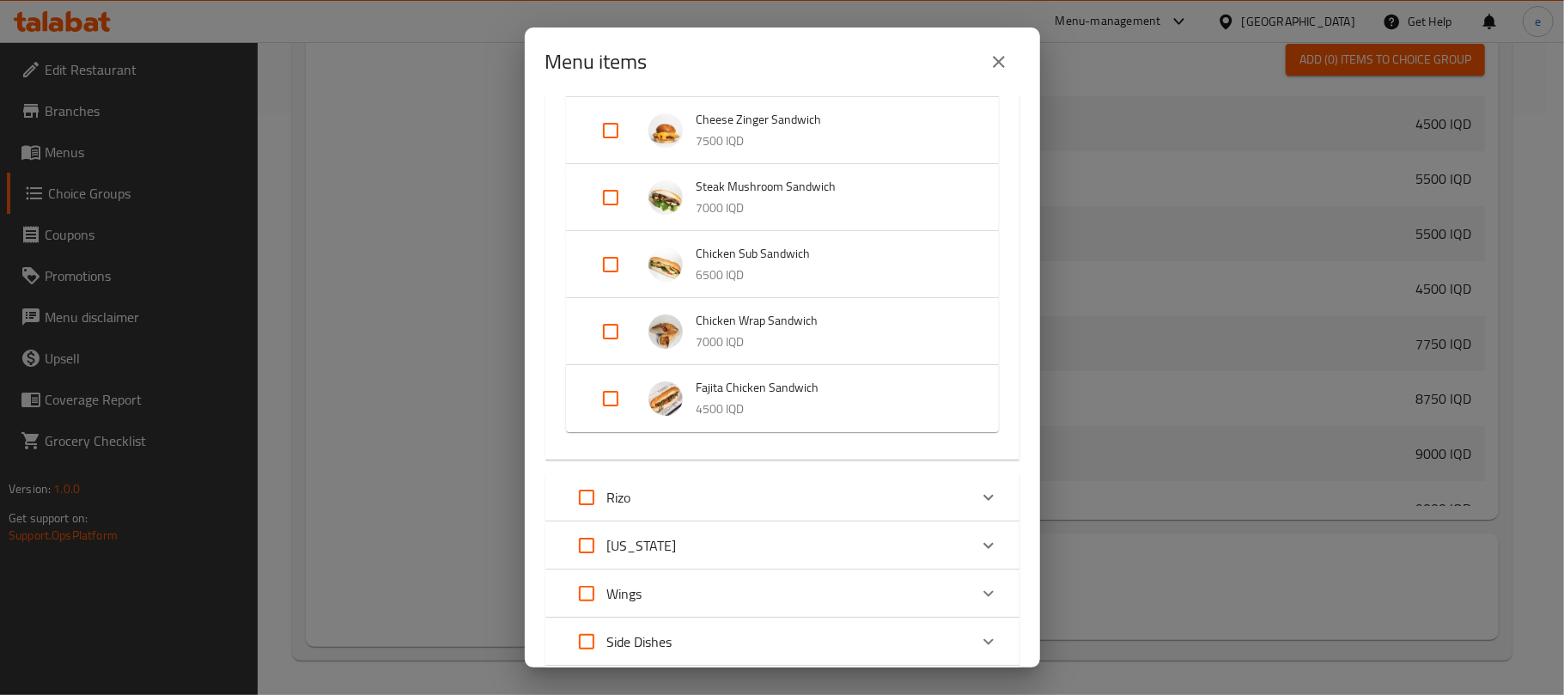
scroll to position [2128, 0]
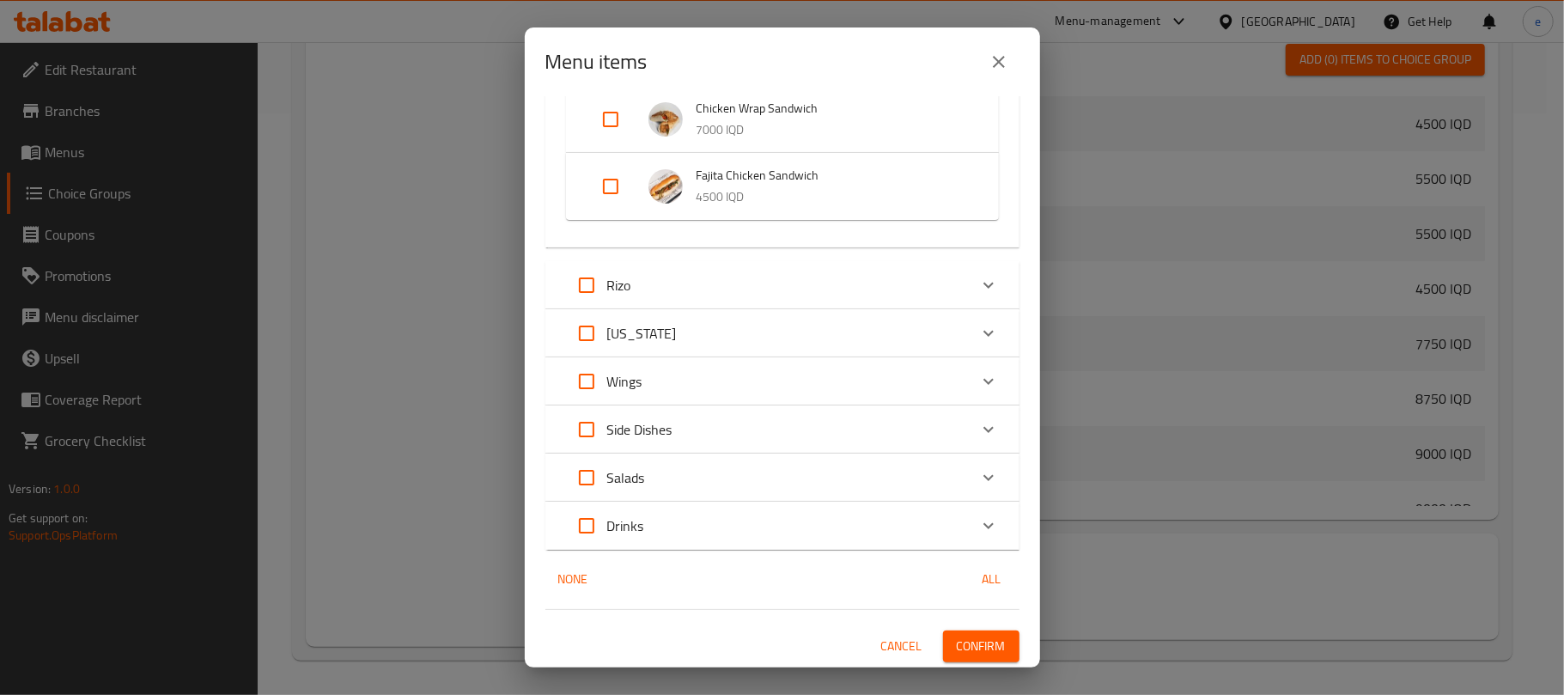
click at [723, 296] on div "Rizo" at bounding box center [767, 285] width 402 height 41
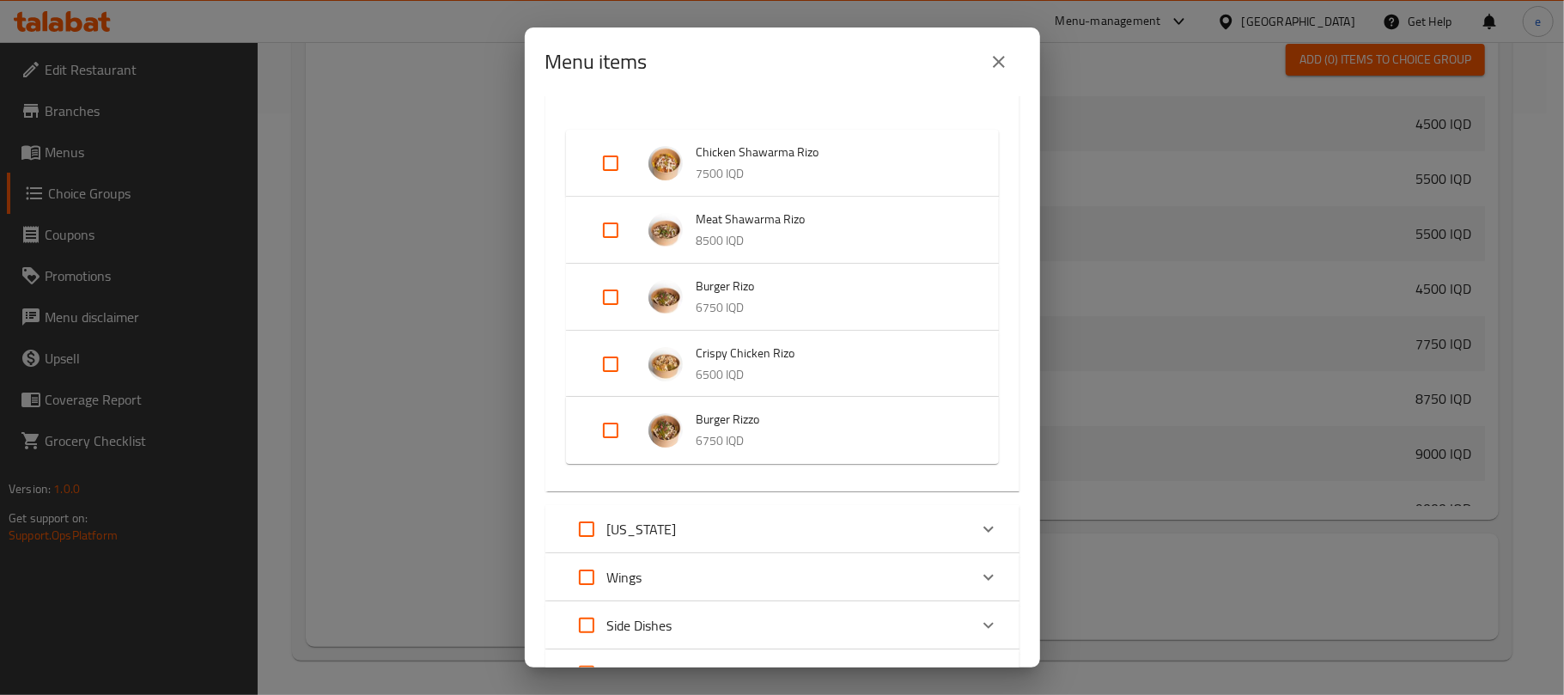
scroll to position [2526, 0]
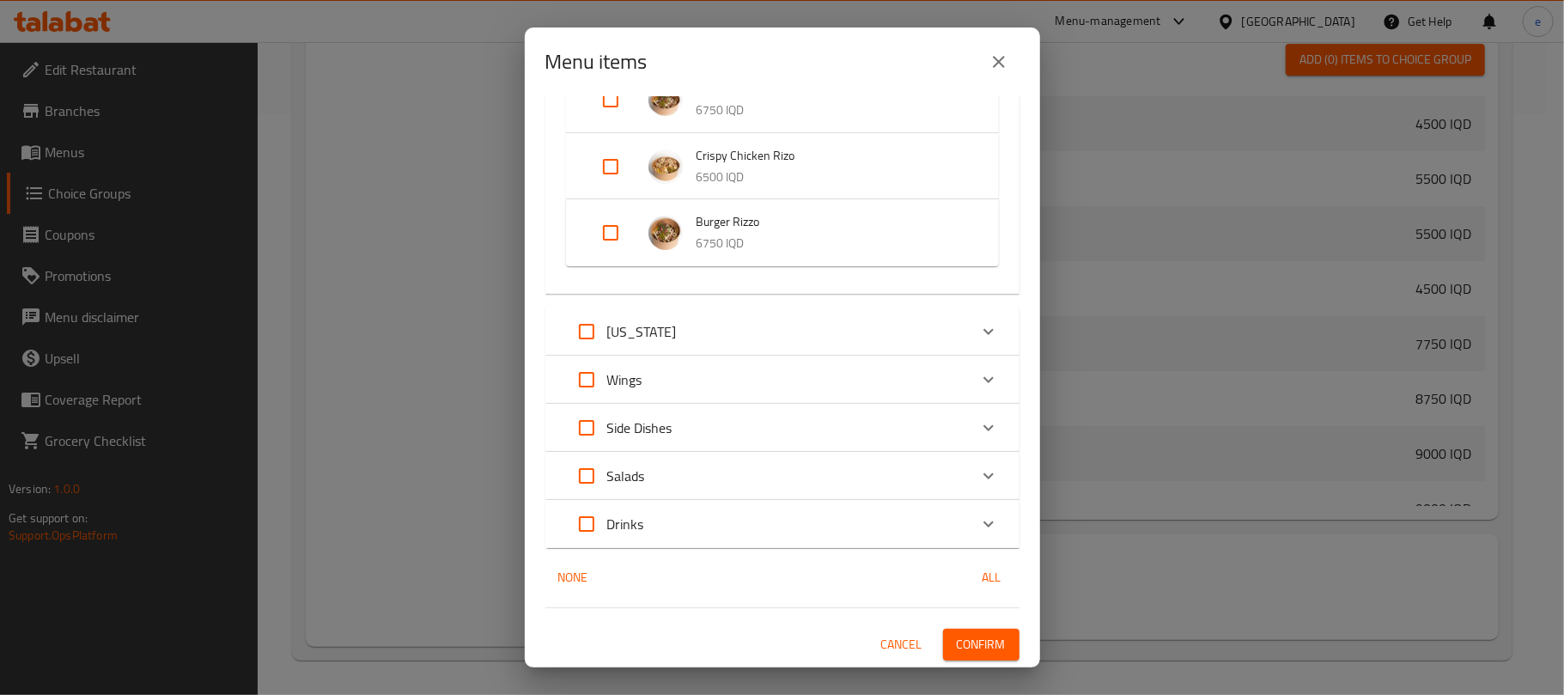
click at [794, 338] on div "[US_STATE]" at bounding box center [767, 331] width 402 height 41
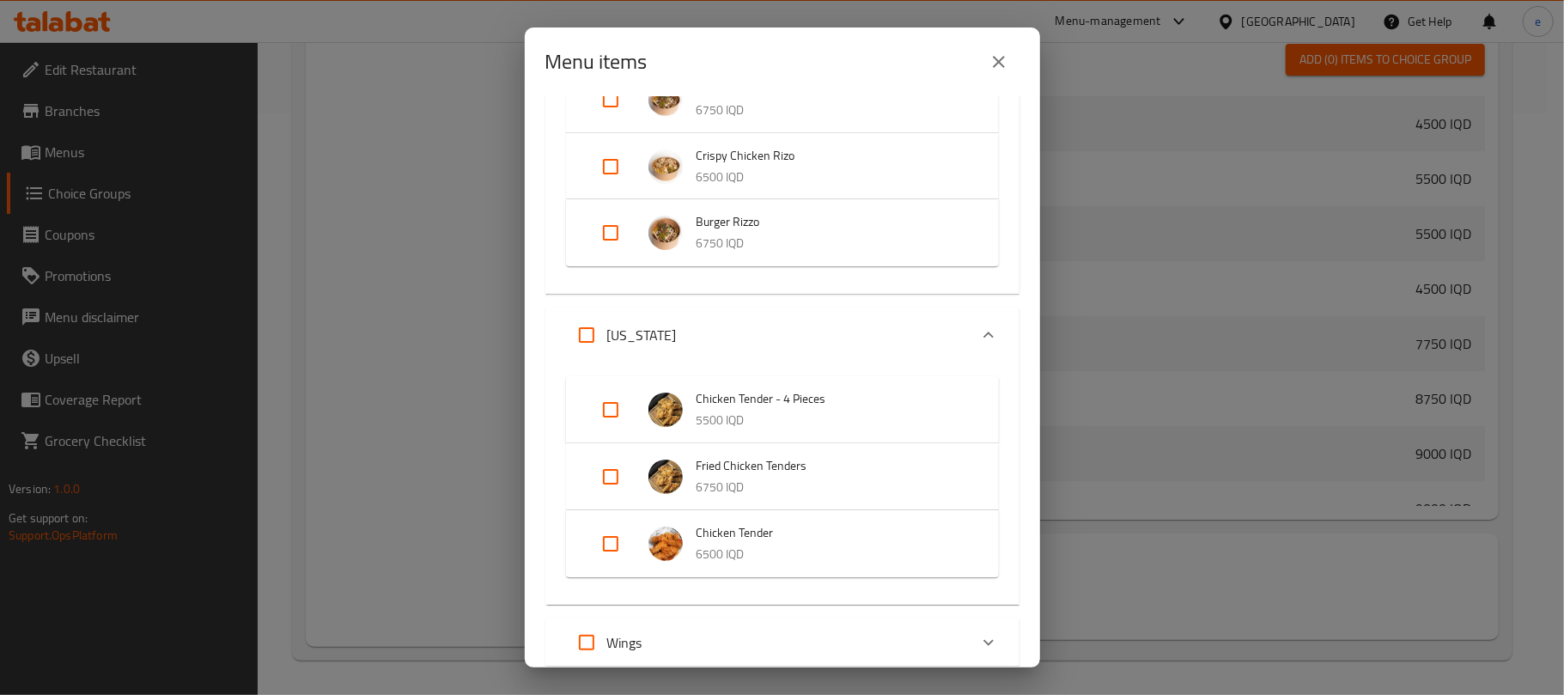
scroll to position [2788, 0]
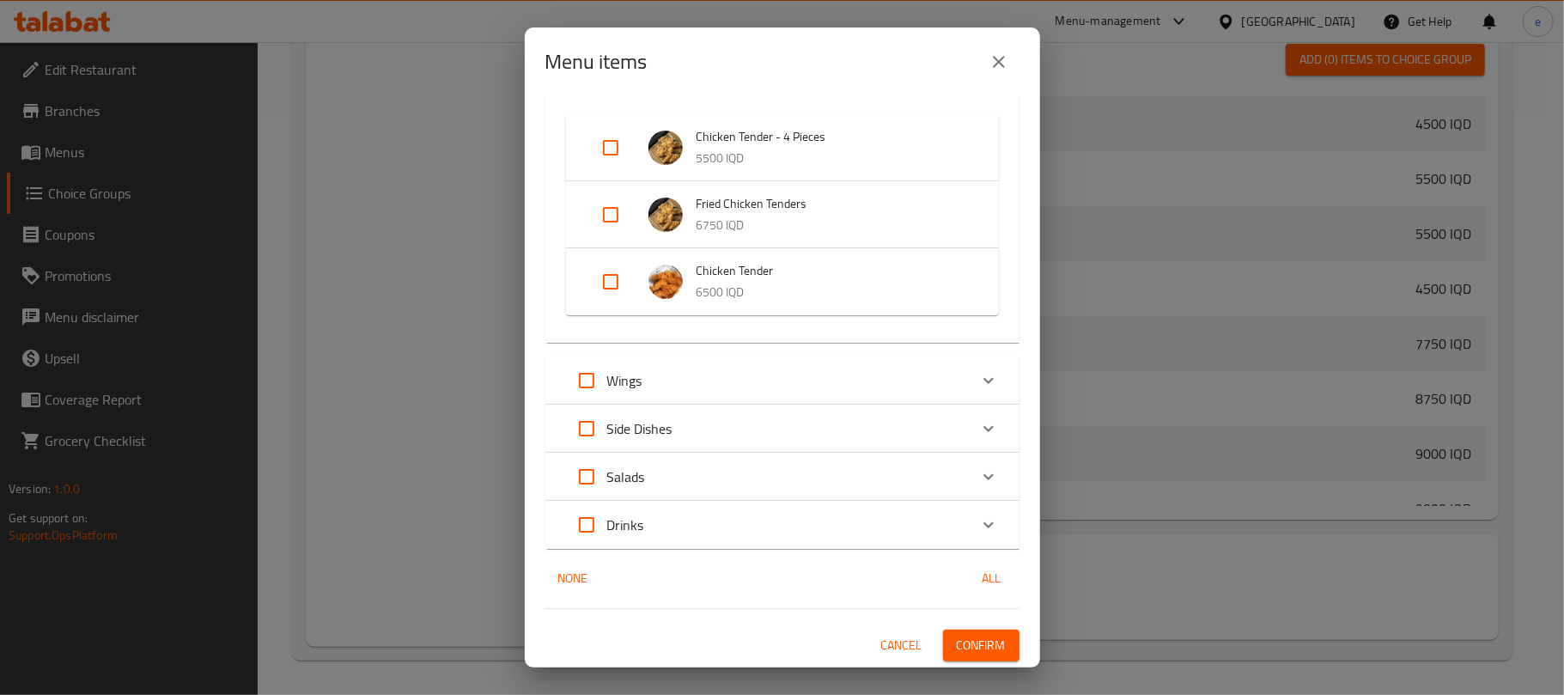
click at [692, 375] on div "Wings" at bounding box center [767, 380] width 402 height 41
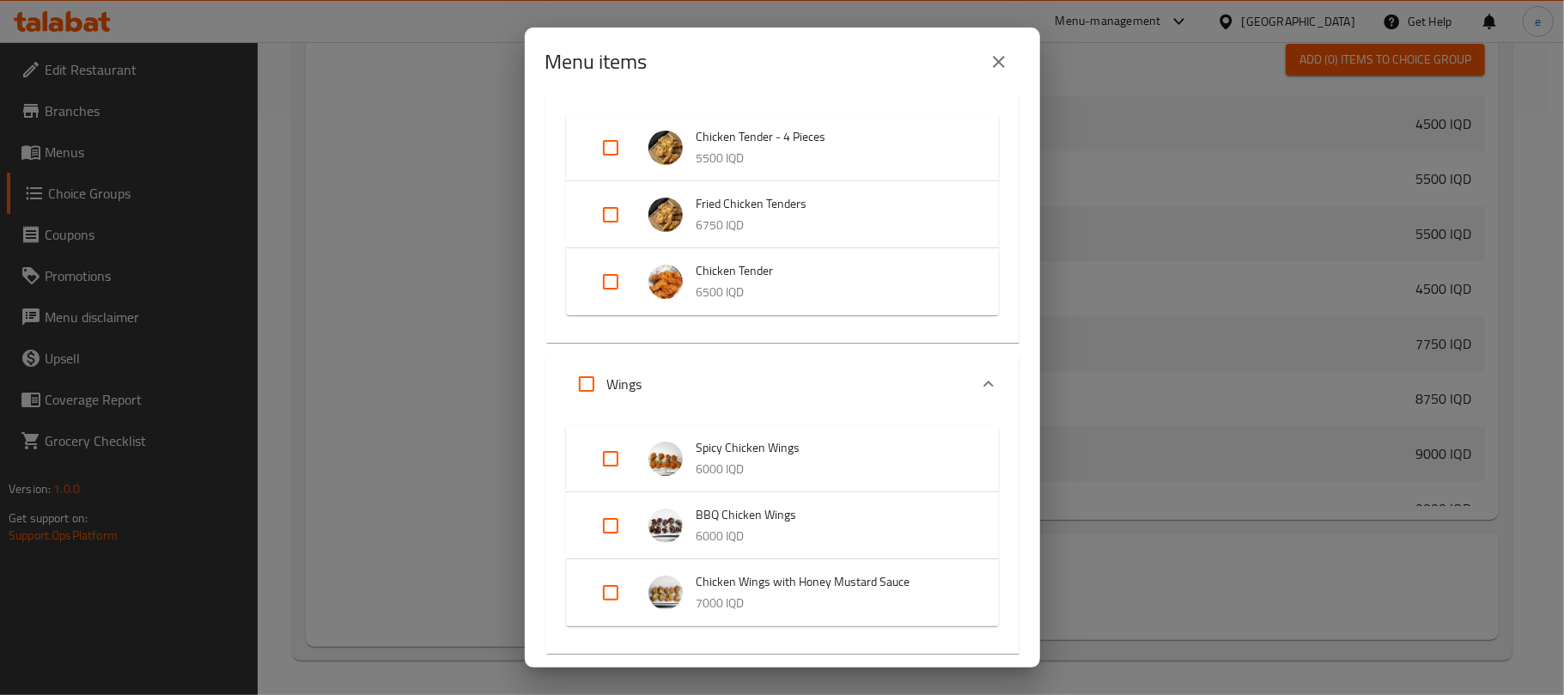
scroll to position [3051, 0]
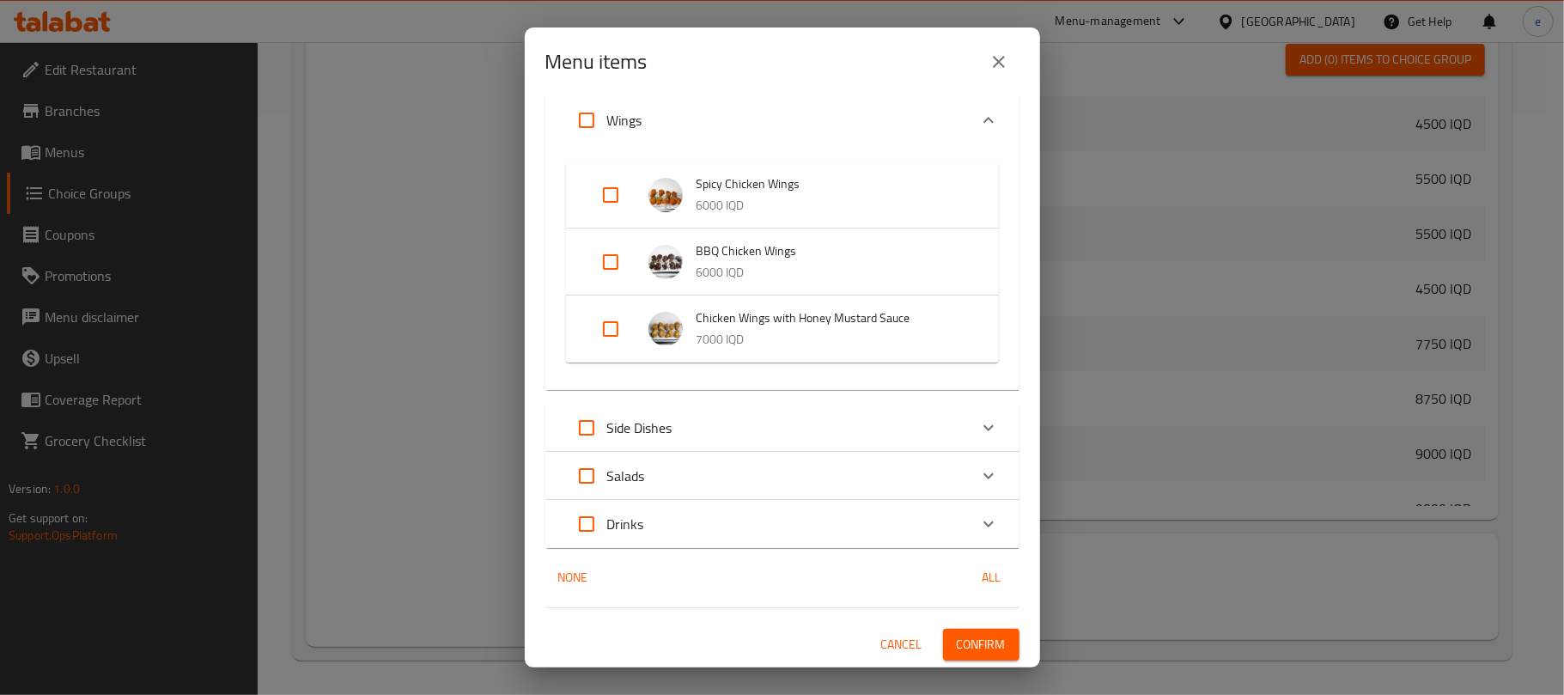
click at [782, 417] on div "Side Dishes" at bounding box center [767, 427] width 402 height 41
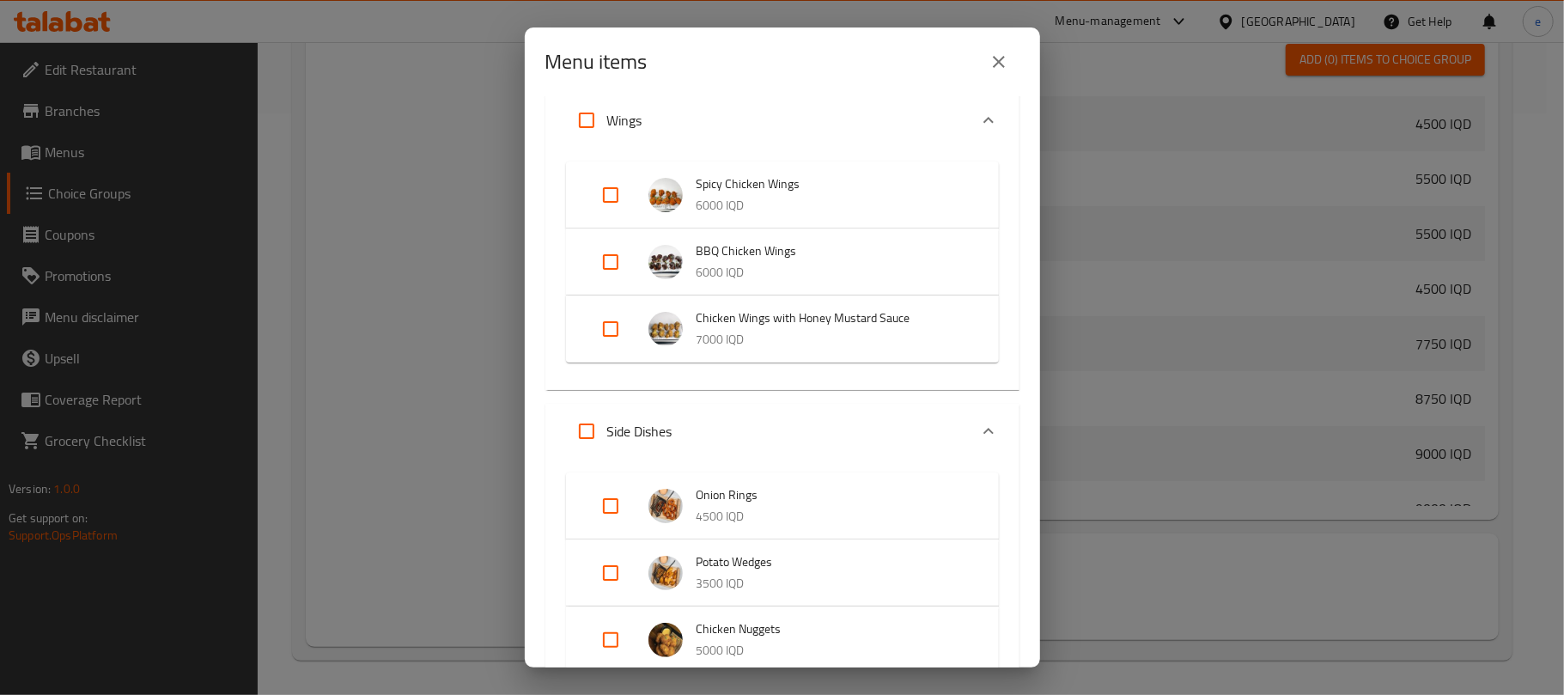
scroll to position [3715, 0]
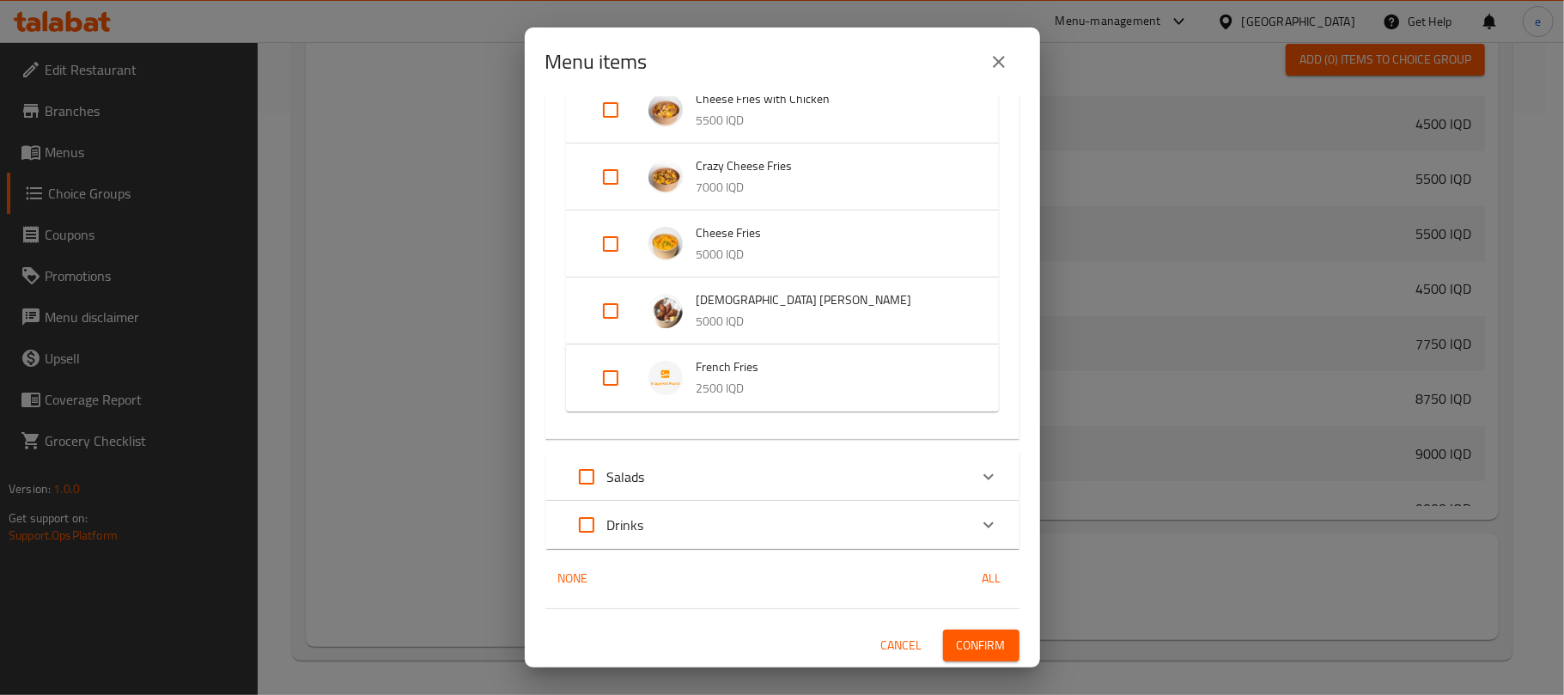
click at [749, 462] on div "Salads" at bounding box center [767, 476] width 402 height 41
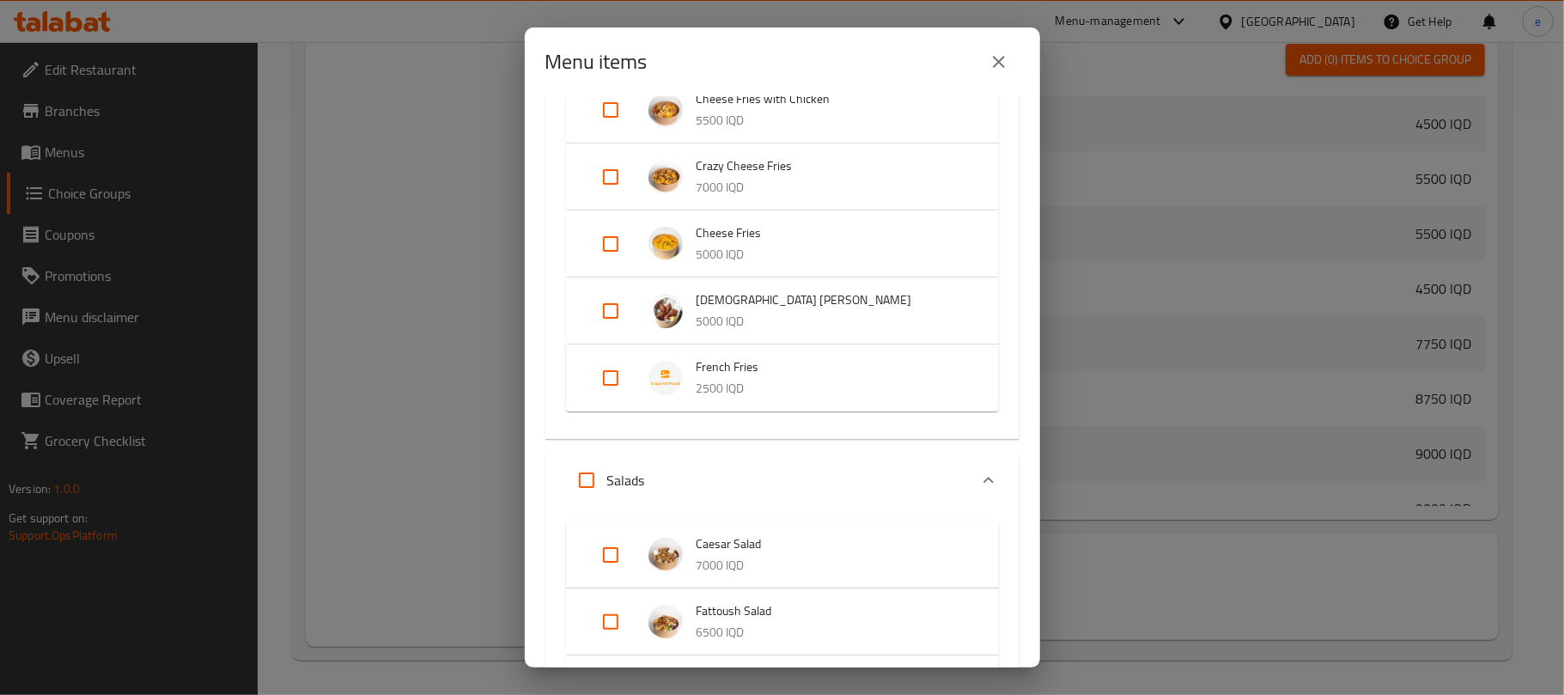
click at [1043, 533] on div "Menu items 0 / 58 items selected ​ Shawarma Chicken Shawarma 4500 IQD Meat Shaw…" at bounding box center [782, 347] width 1564 height 695
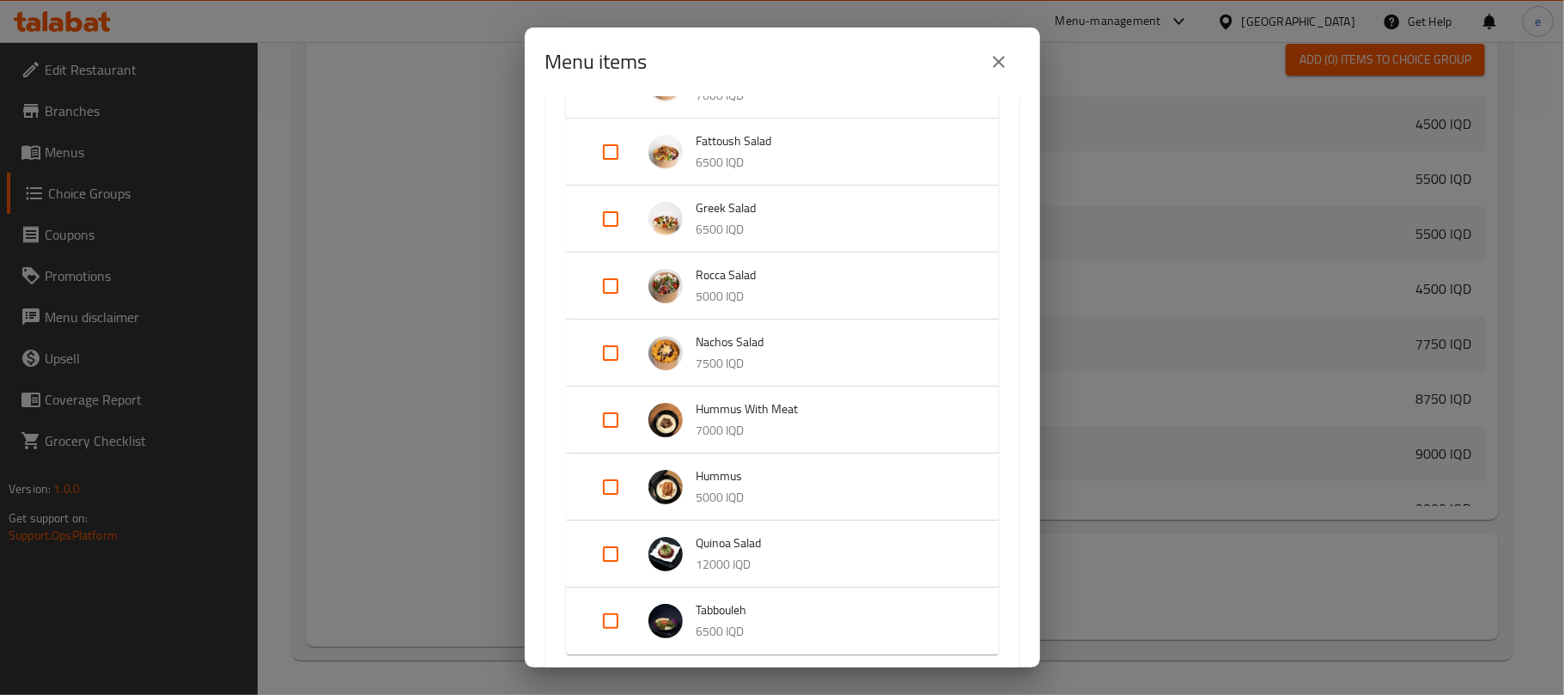
scroll to position [4380, 0]
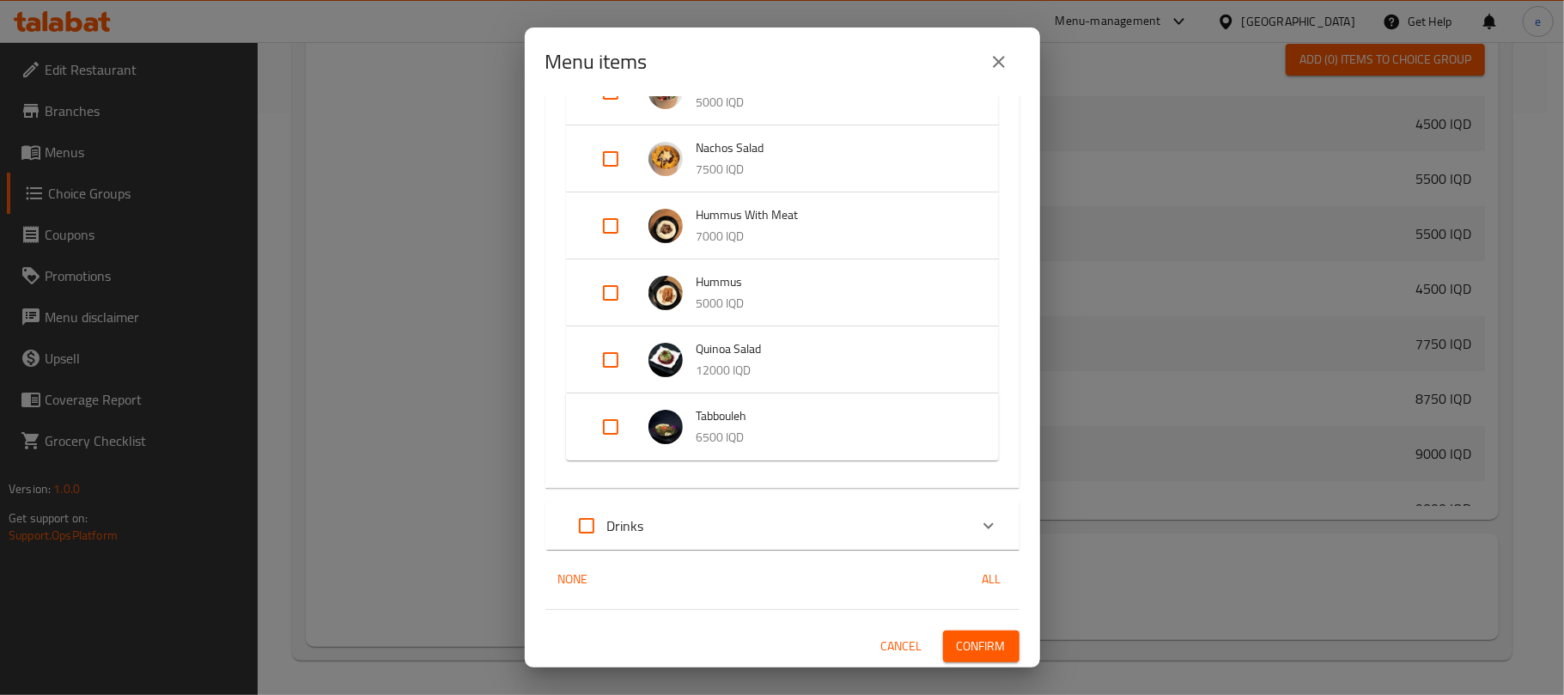
click at [770, 515] on div "Drinks" at bounding box center [767, 525] width 402 height 41
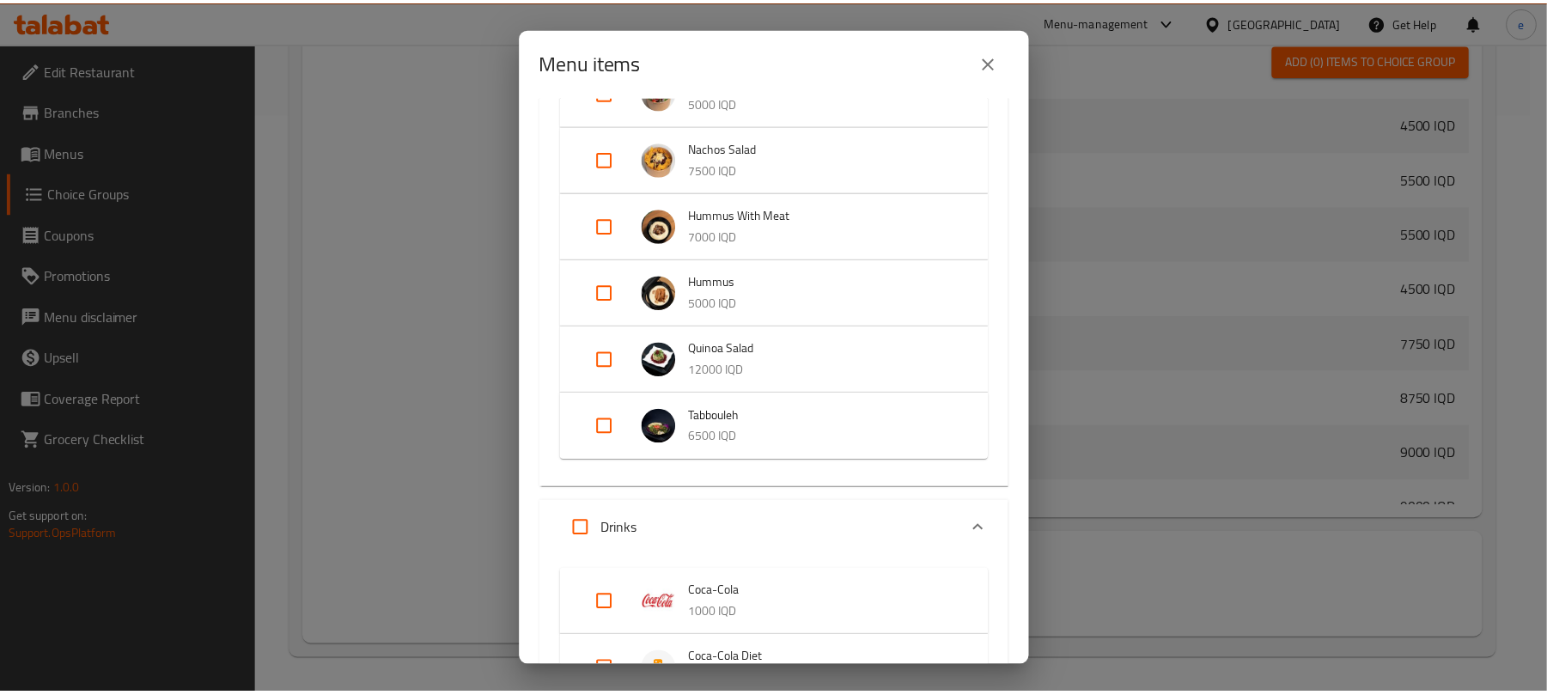
scroll to position [4696, 0]
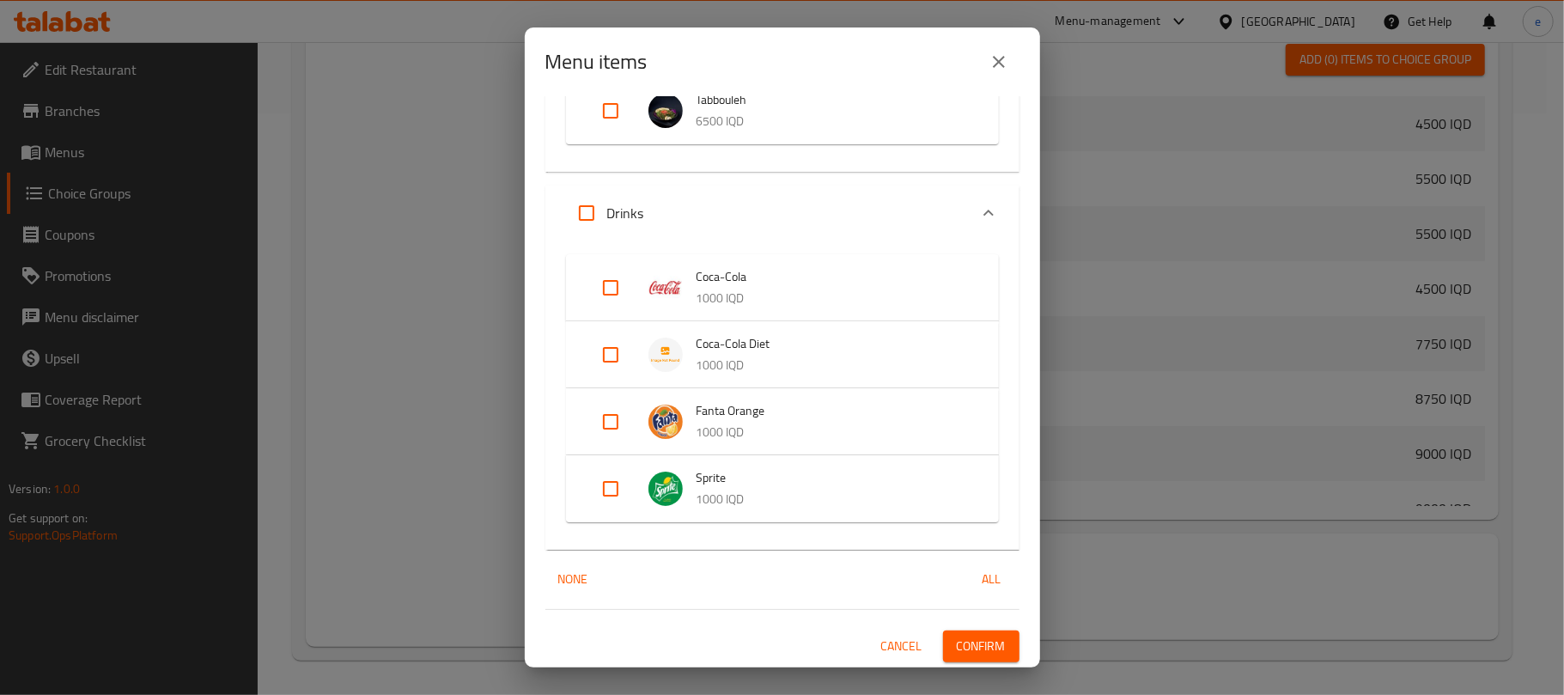
click at [1004, 76] on button "close" at bounding box center [998, 61] width 41 height 41
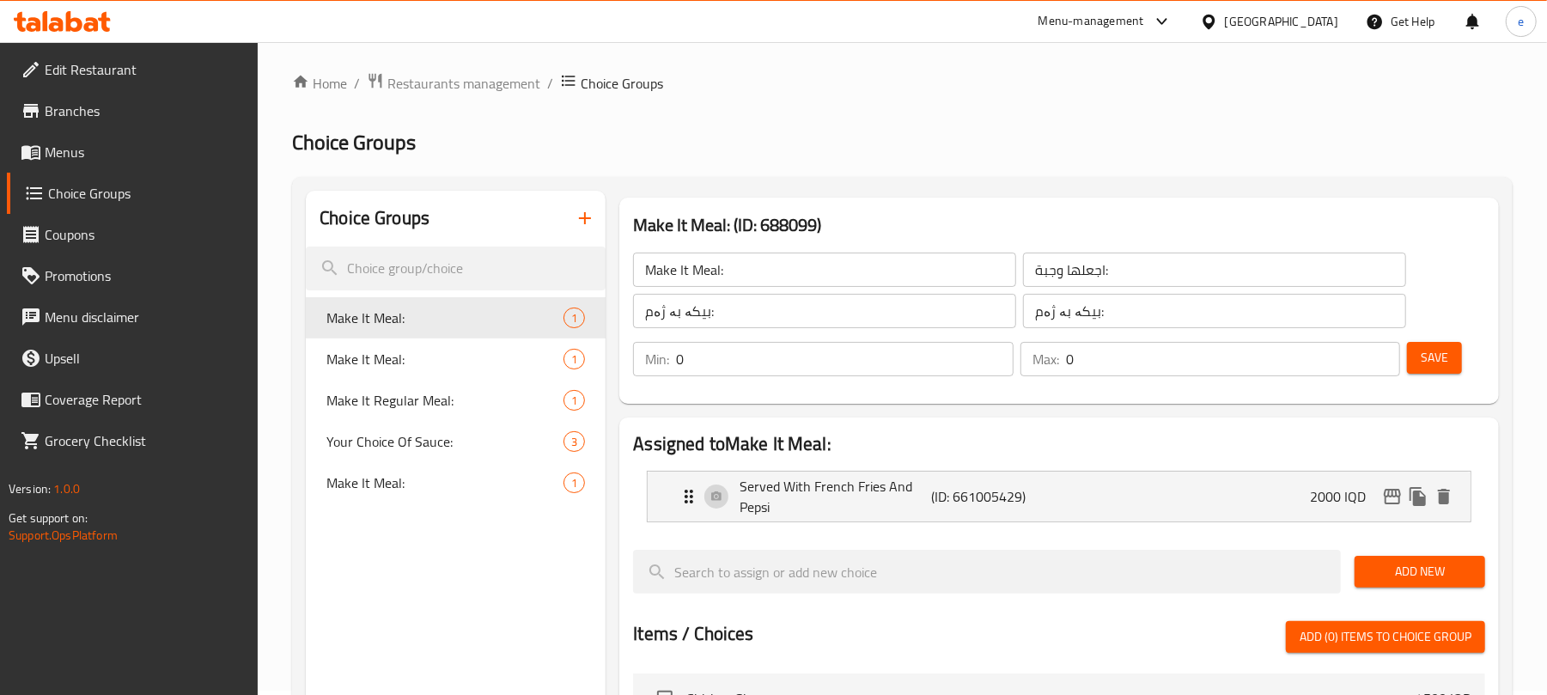
scroll to position [0, 0]
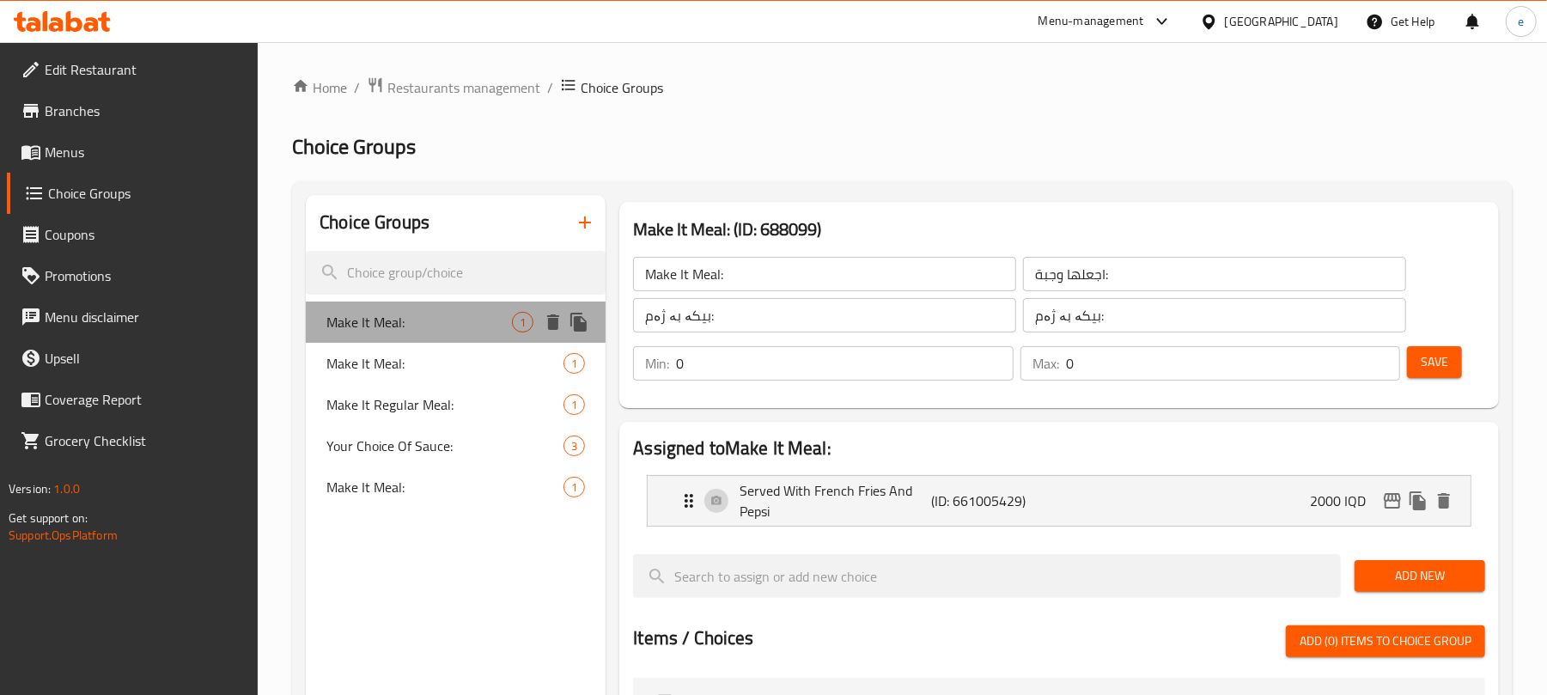
click at [551, 335] on div "Make It Meal: 1" at bounding box center [456, 322] width 300 height 41
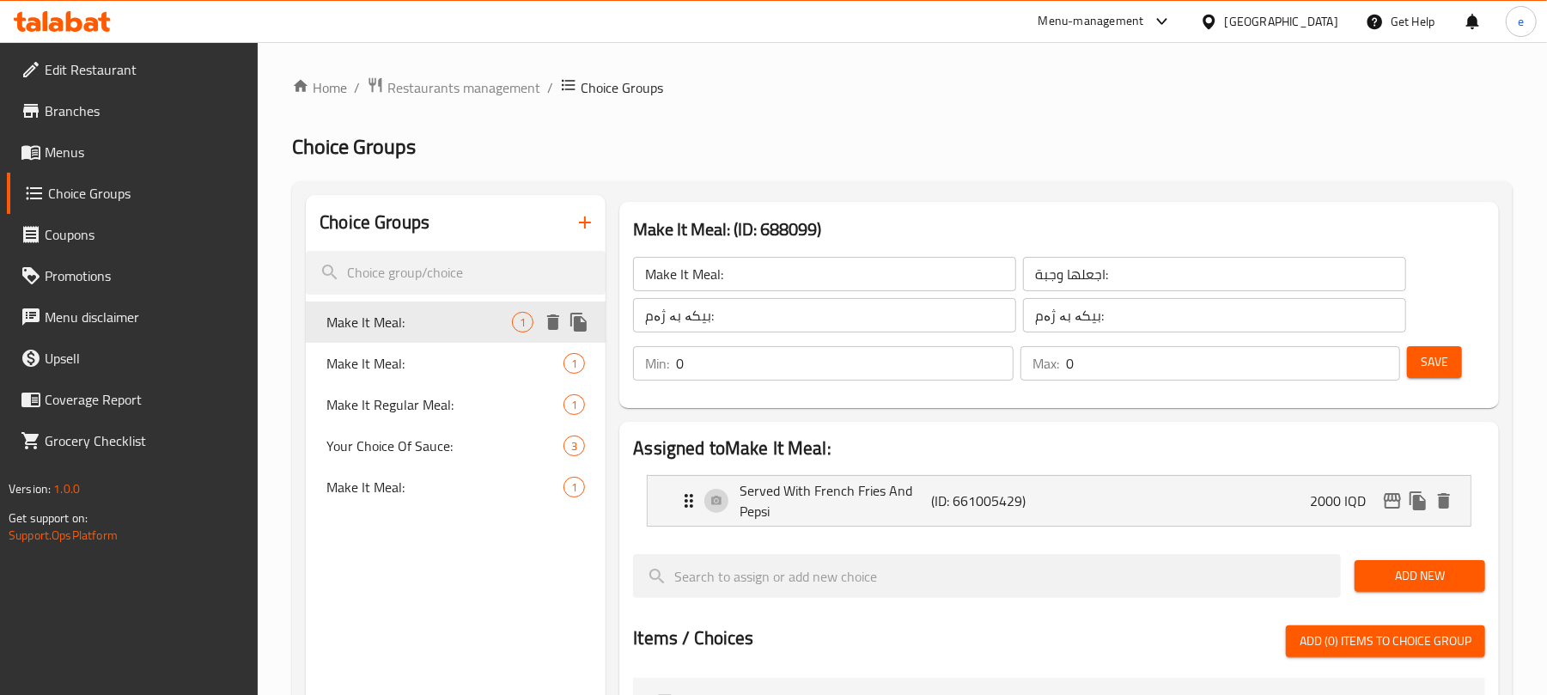
click at [552, 327] on icon "delete" at bounding box center [553, 321] width 12 height 15
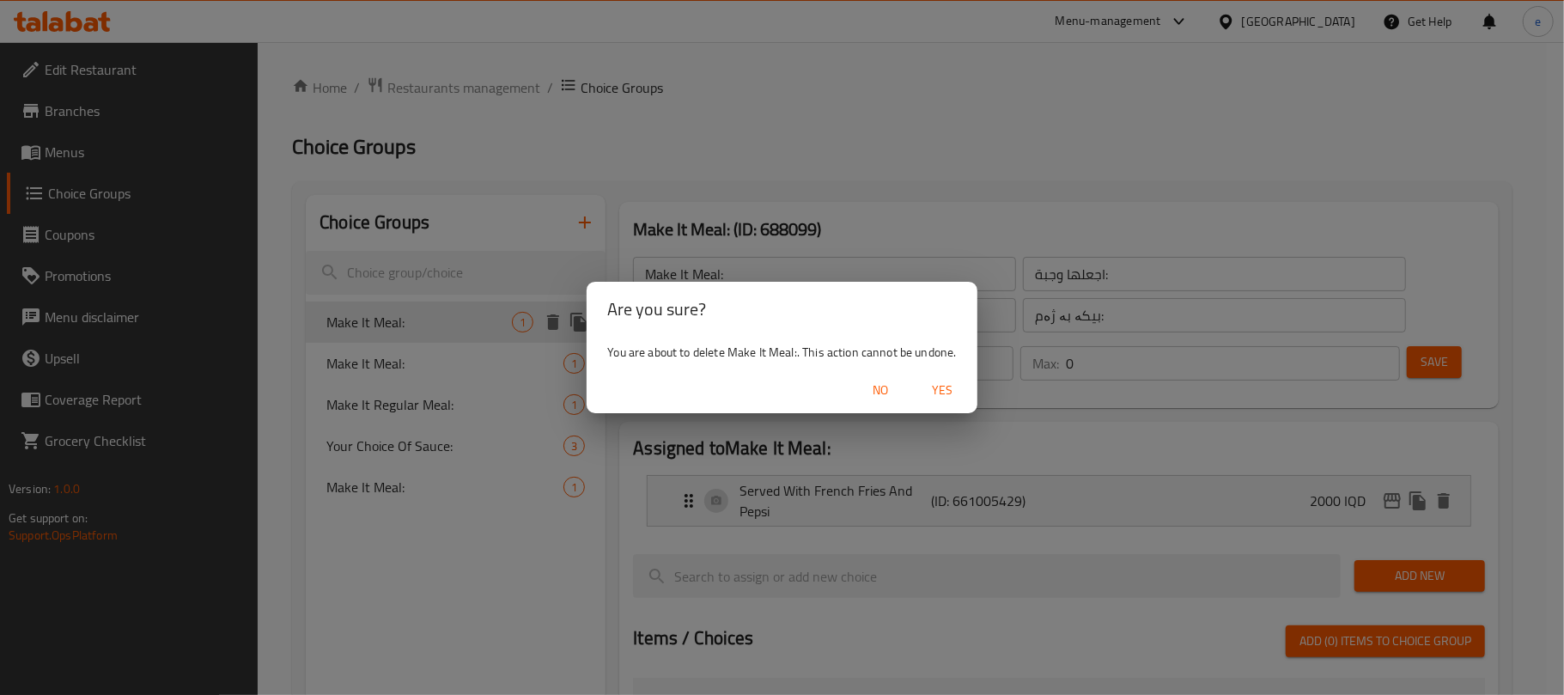
click at [928, 396] on span "Yes" at bounding box center [943, 390] width 41 height 21
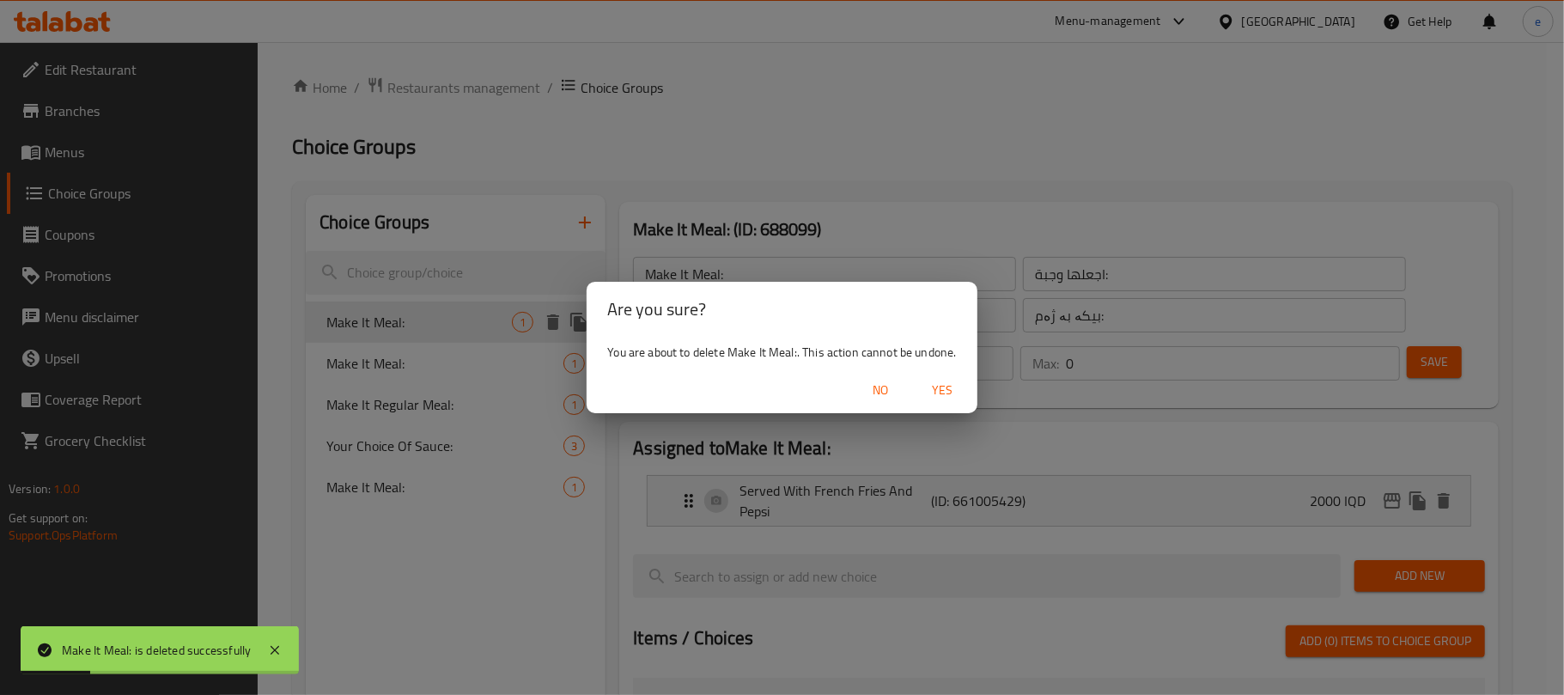
click at [946, 380] on span "Yes" at bounding box center [943, 390] width 41 height 21
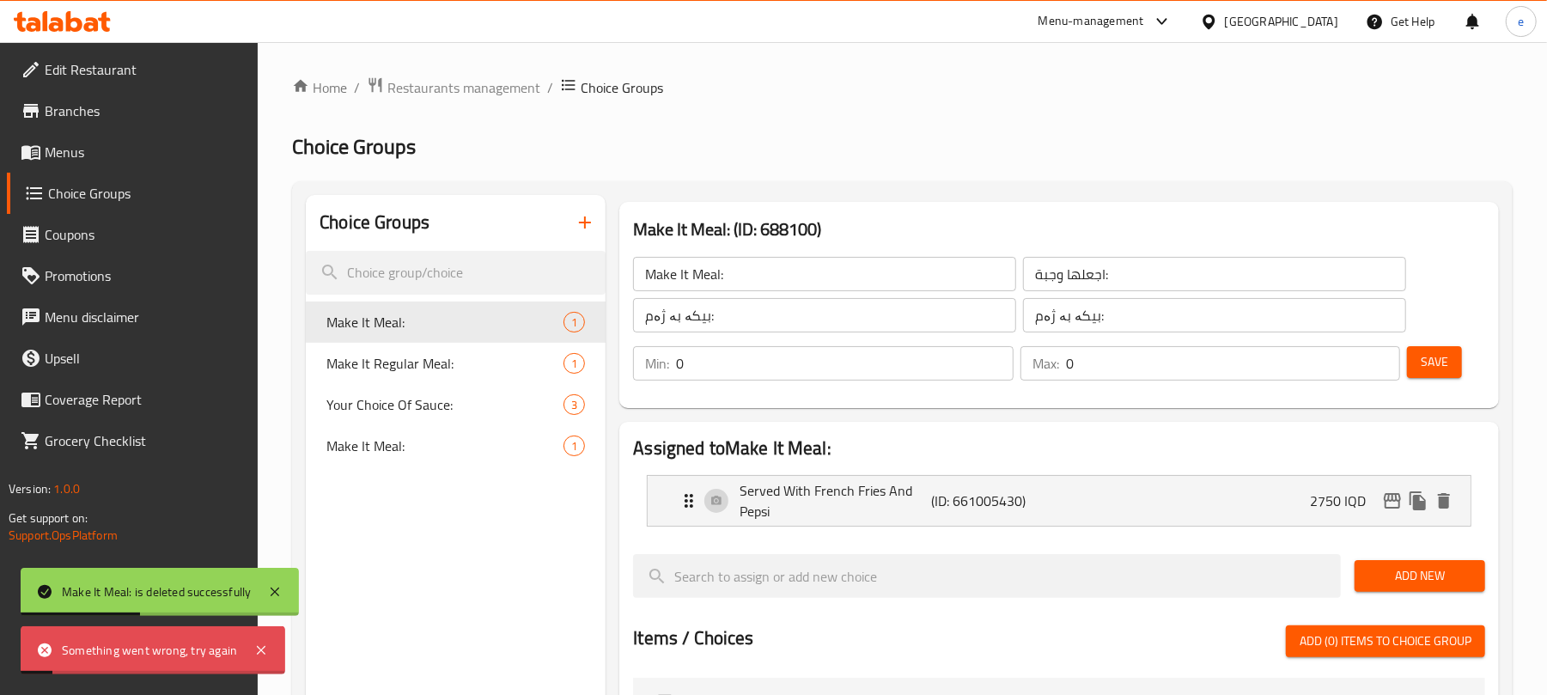
click at [405, 440] on span "Make It Meal:" at bounding box center [419, 446] width 186 height 21
type input "Make It Meal:"
type input "اجعلها وجبة:"
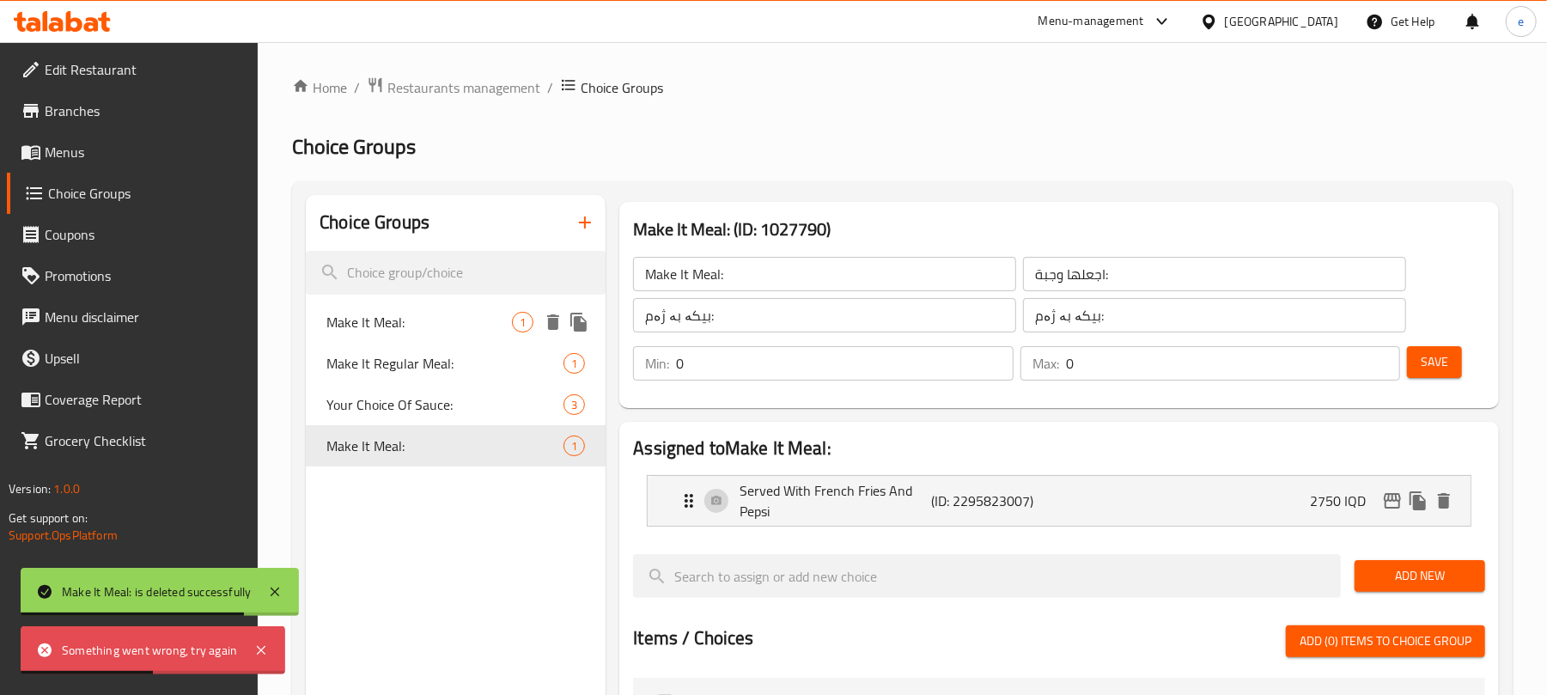
click at [407, 320] on span "Make It Meal:" at bounding box center [419, 322] width 186 height 21
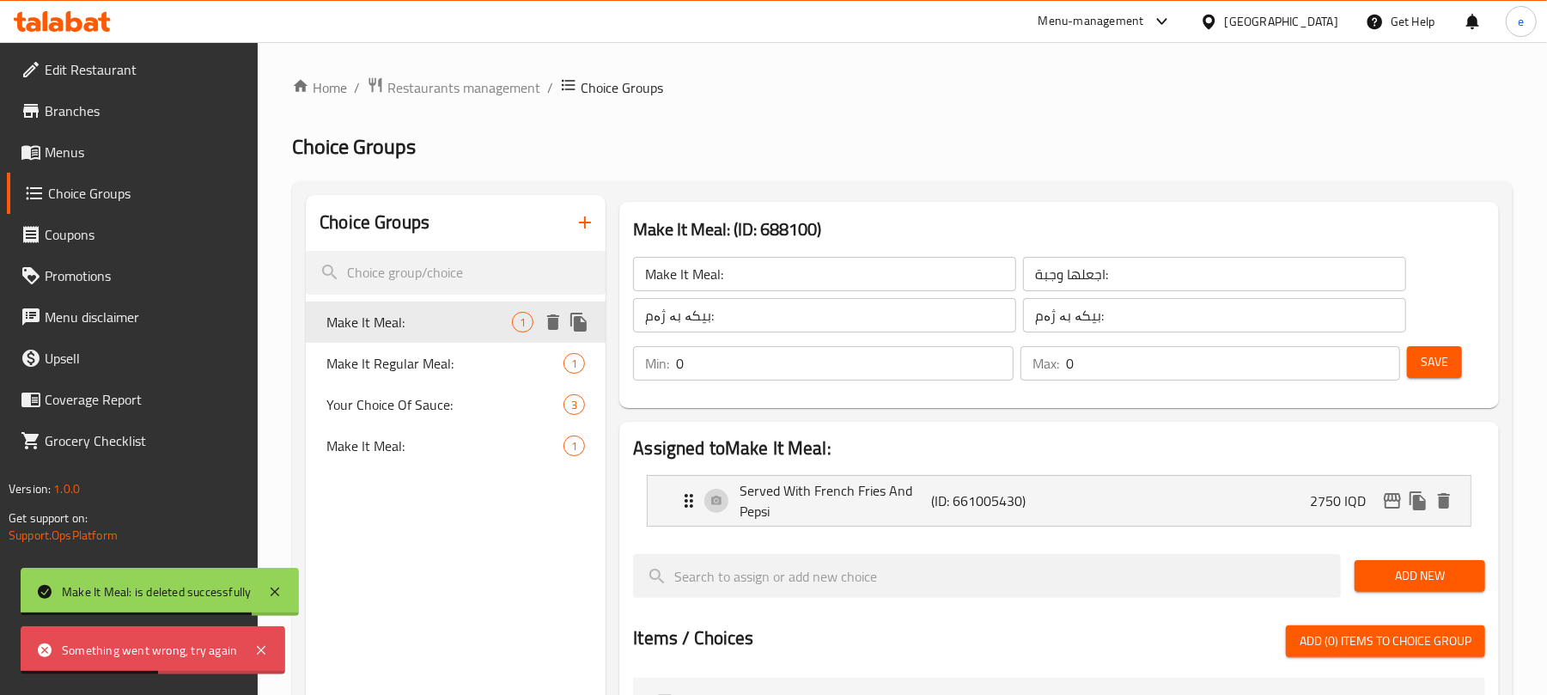
type input "Make It Meal:"
type input "اجعلها وجبة:"
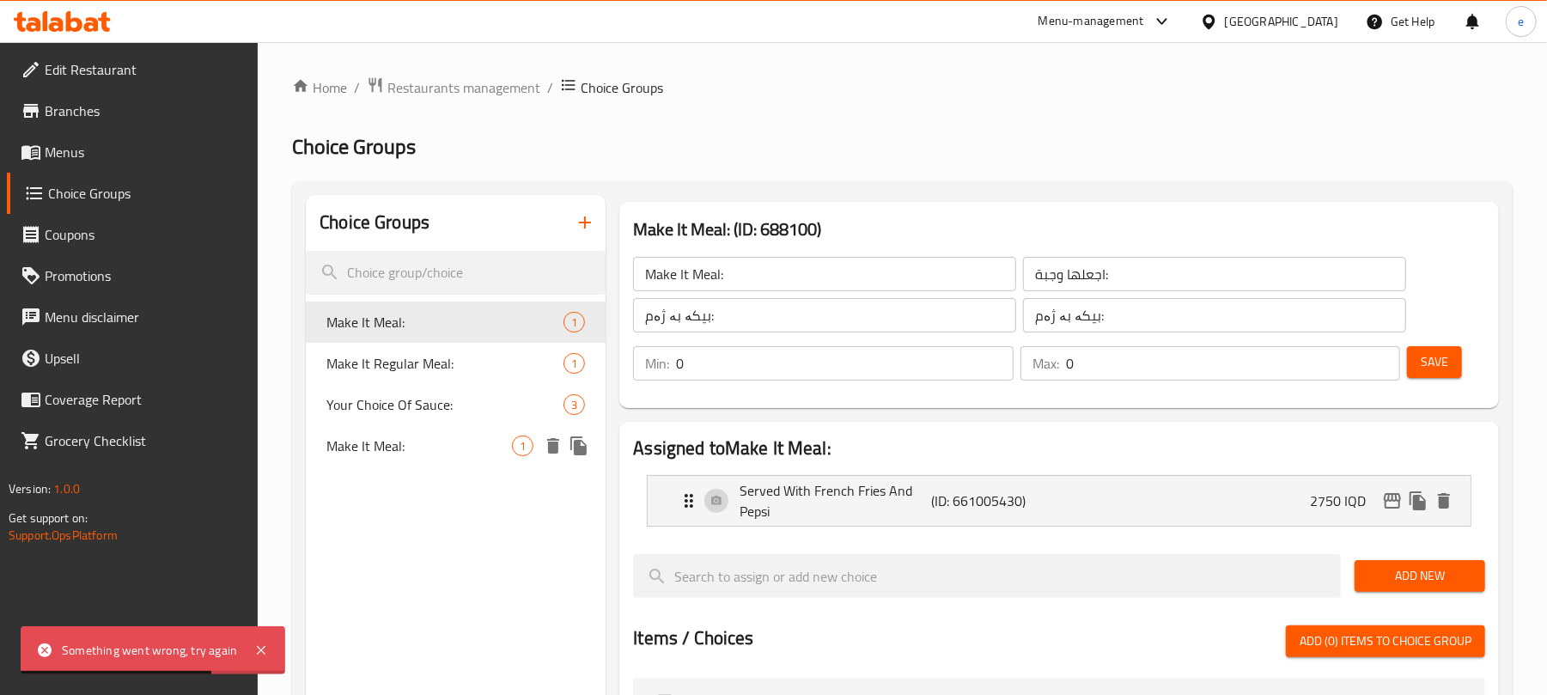
click at [399, 442] on span "Make It Meal:" at bounding box center [419, 446] width 186 height 21
type input "Make It Meal:"
type input "اجعلها وجبة:"
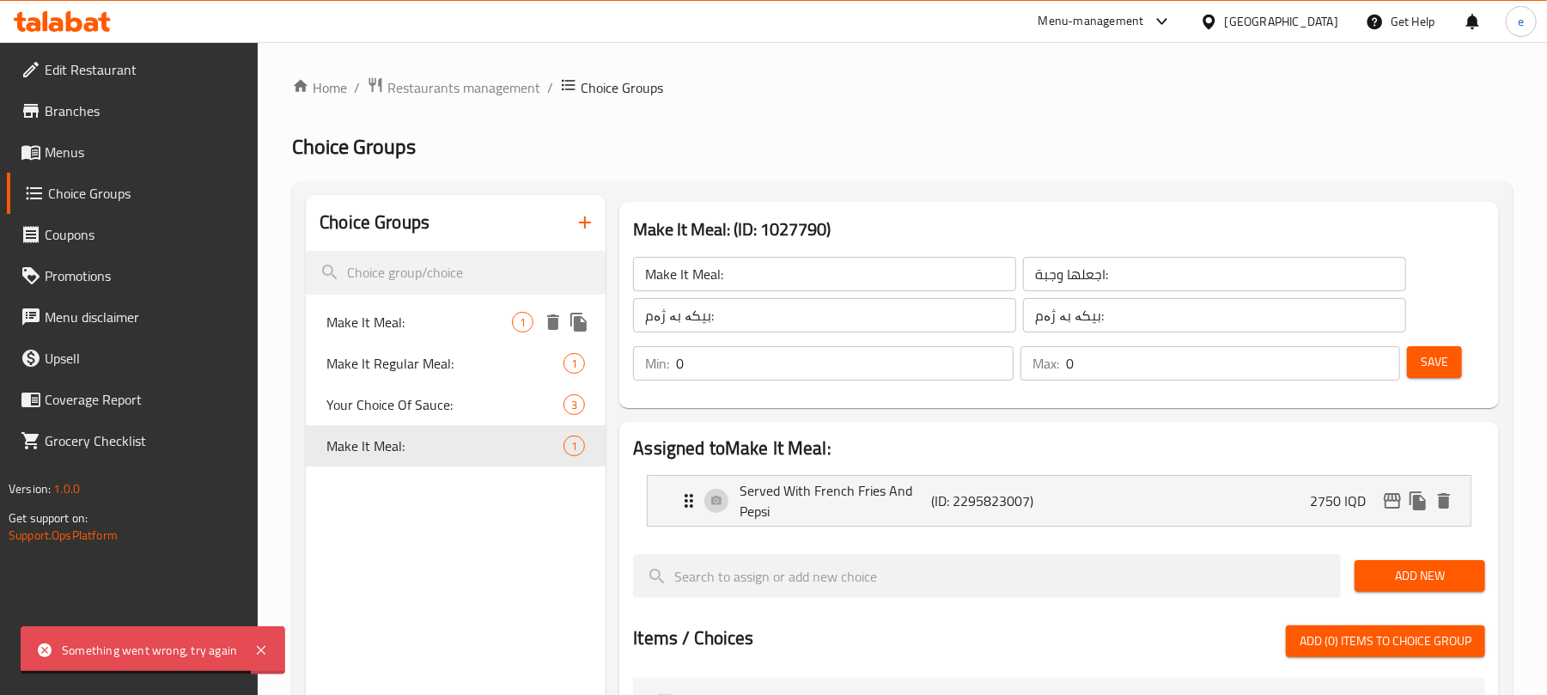
click at [399, 320] on span "Make It Meal:" at bounding box center [419, 322] width 186 height 21
type input "Make It Meal:"
type input "اجعلها وجبة:"
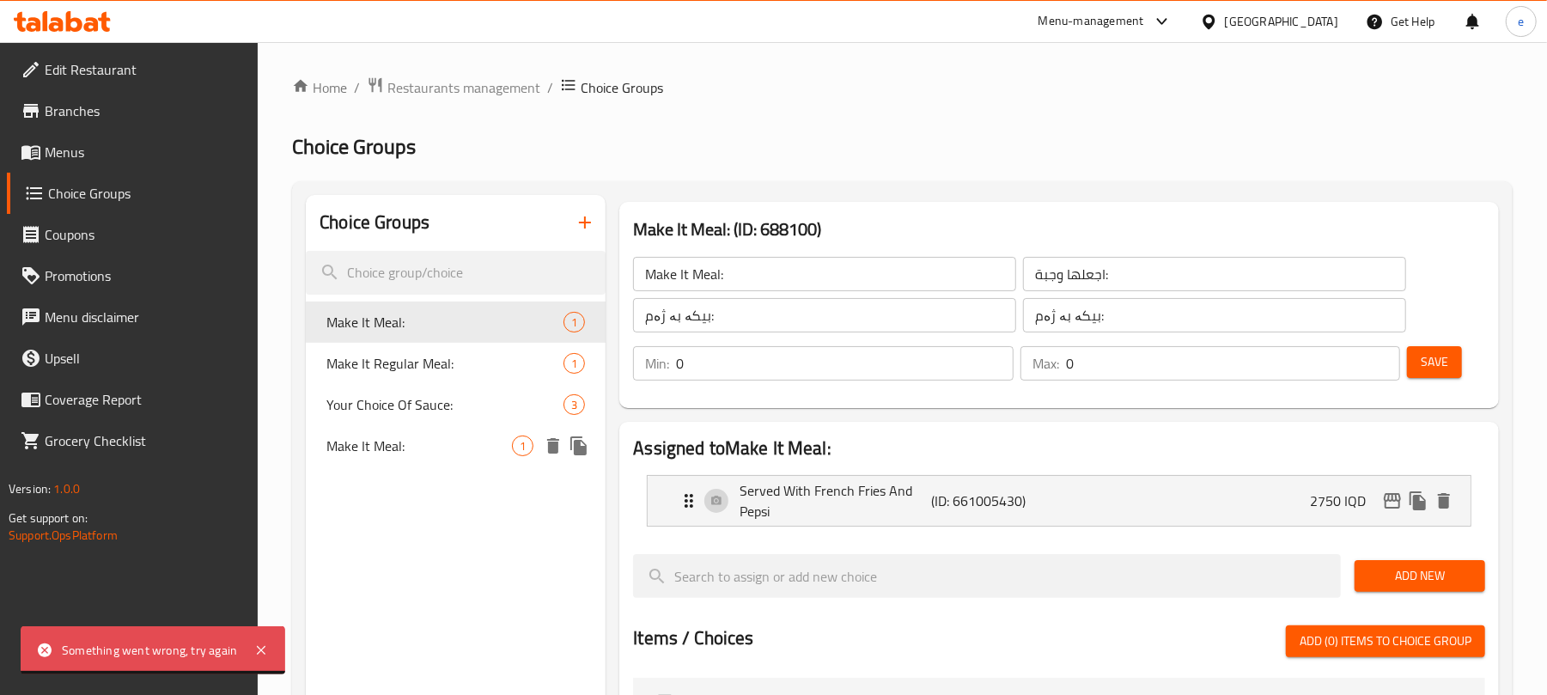
click at [397, 451] on span "Make It Meal:" at bounding box center [419, 446] width 186 height 21
type input "Make It Meal:"
type input "اجعلها وجبة:"
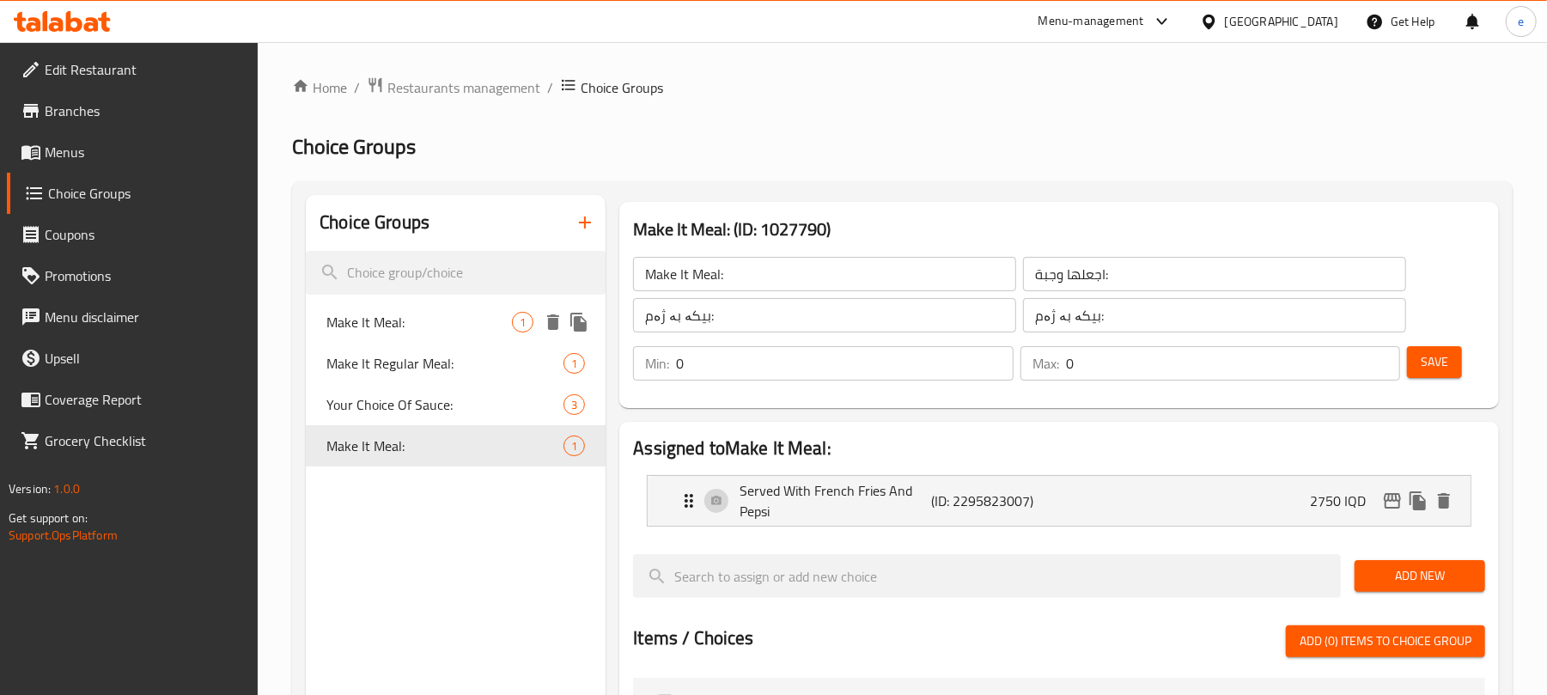
click at [400, 320] on span "Make It Meal:" at bounding box center [419, 322] width 186 height 21
type input "Make It Meal:"
type input "اجعلها وجبة:"
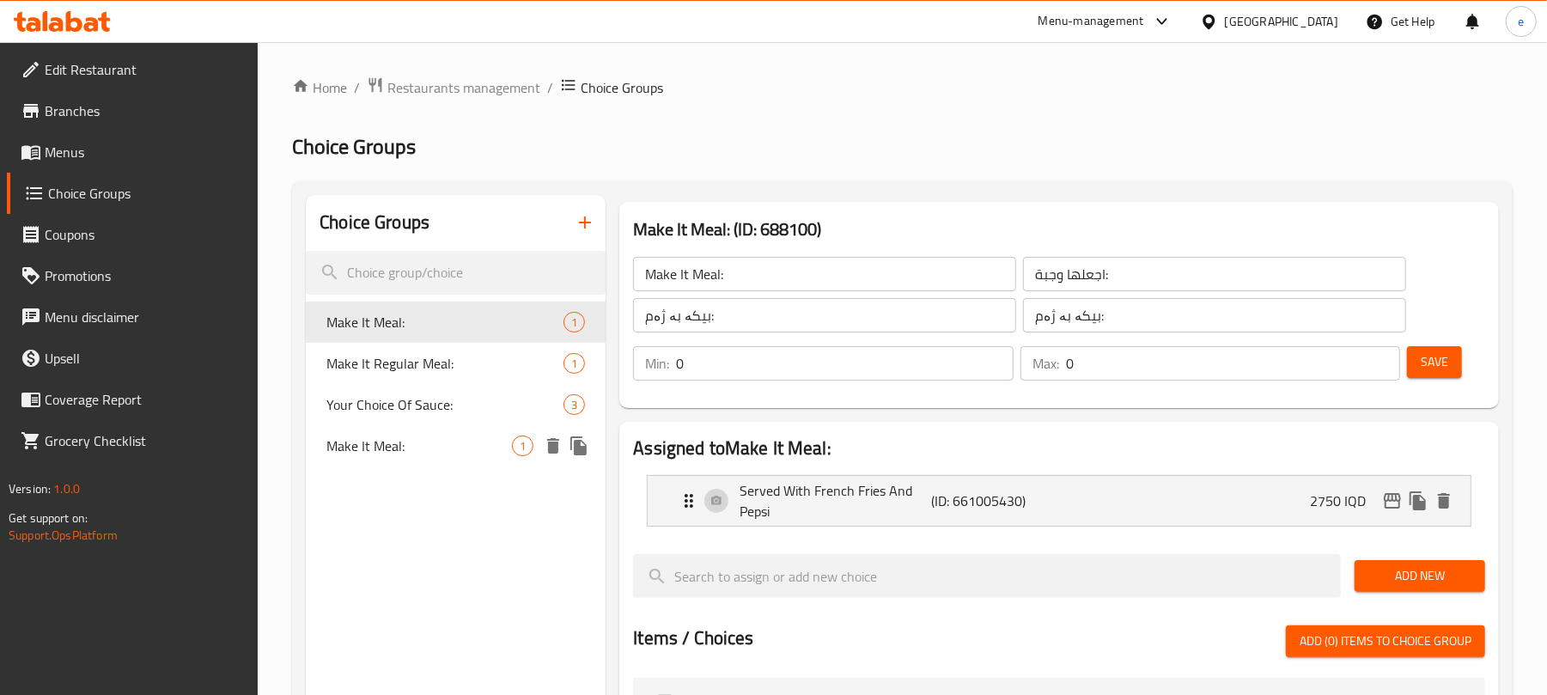
click at [407, 436] on span "Make It Meal:" at bounding box center [419, 446] width 186 height 21
type input "Make It Meal:"
type input "اجعلها وجبة:"
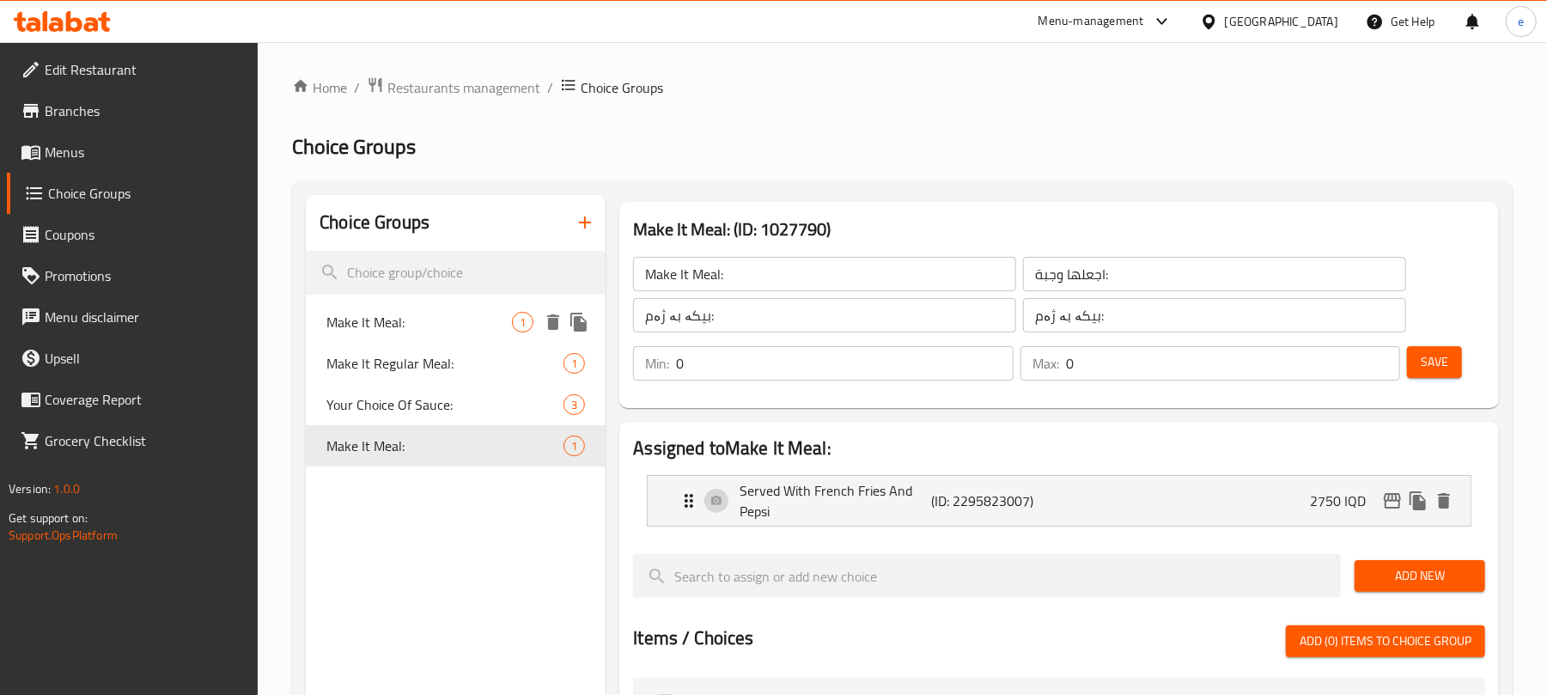
click at [393, 320] on span "Make It Meal:" at bounding box center [419, 322] width 186 height 21
type input "Make It Meal:"
type input "اجعلها وجبة:"
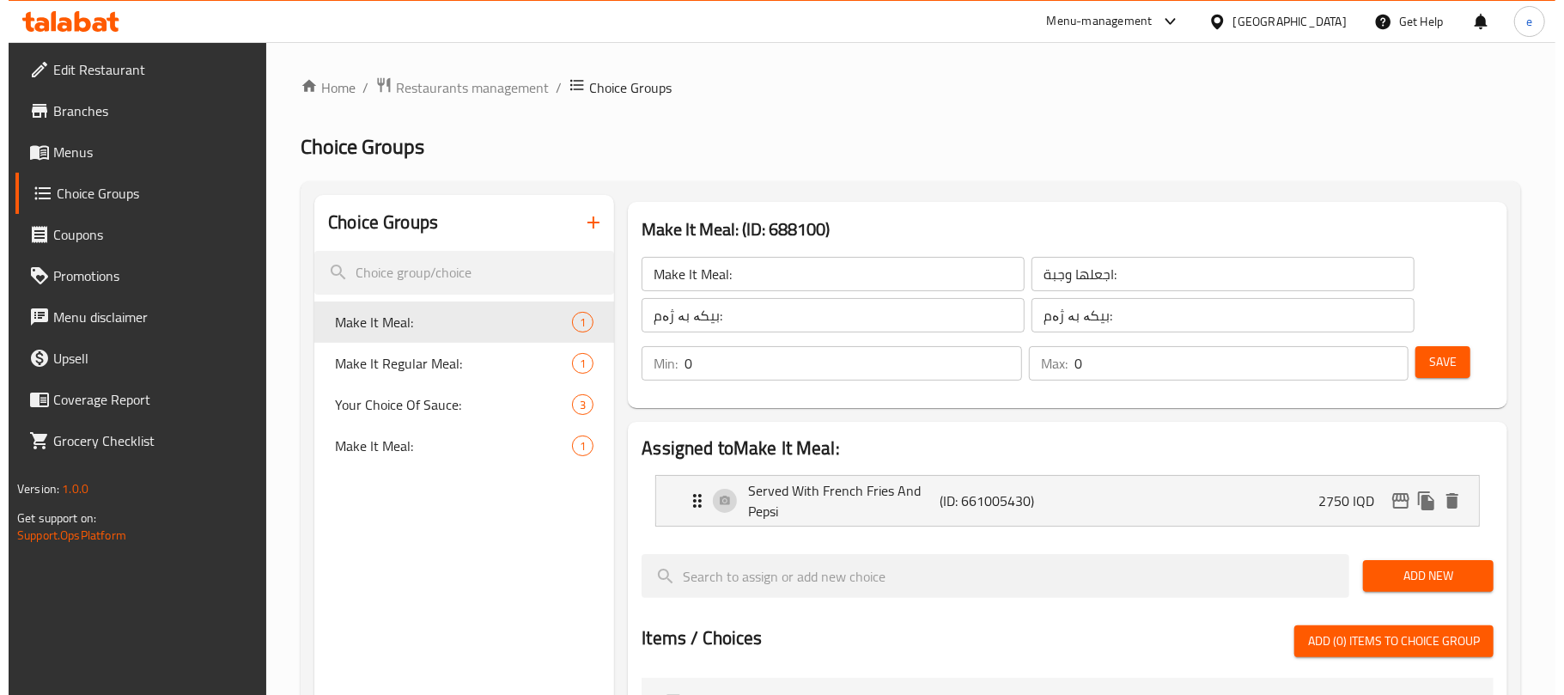
scroll to position [582, 0]
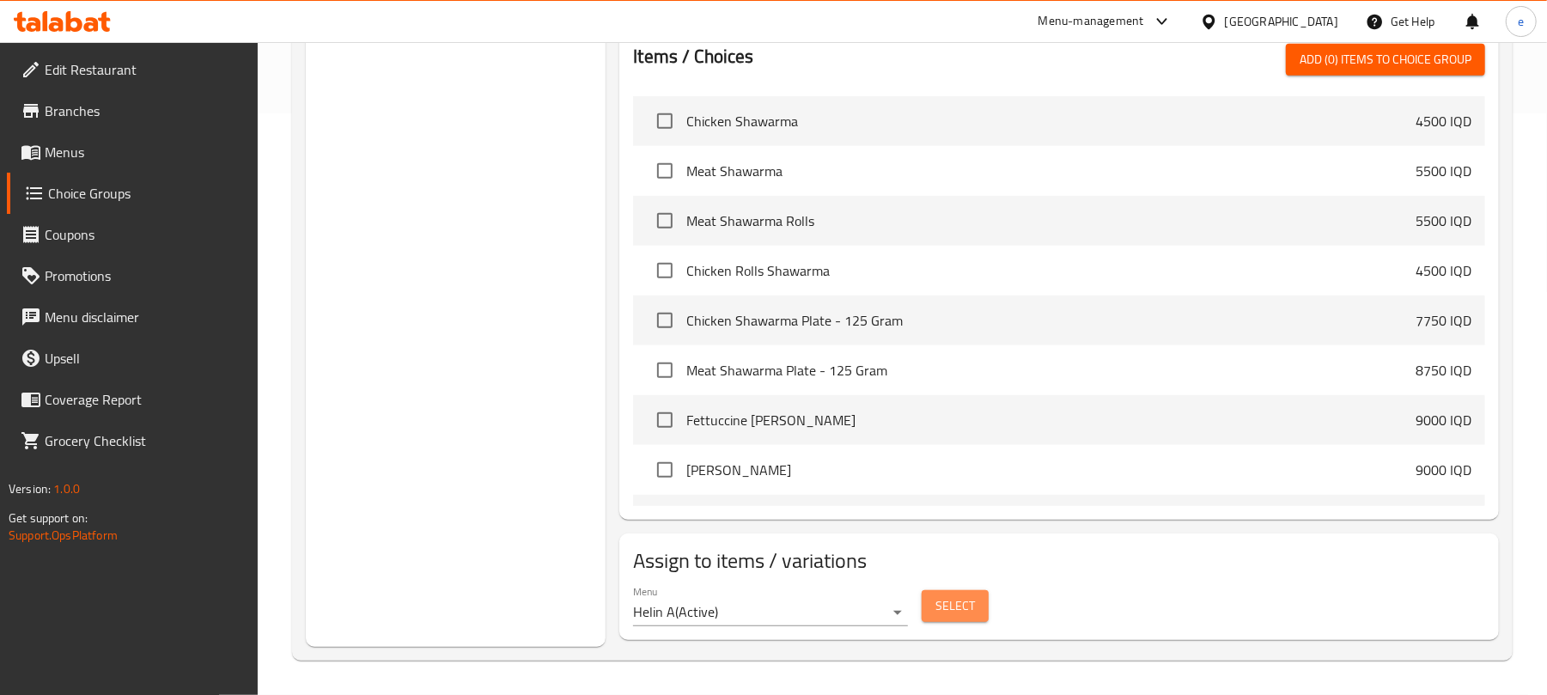
click at [962, 590] on button "Select" at bounding box center [955, 606] width 67 height 32
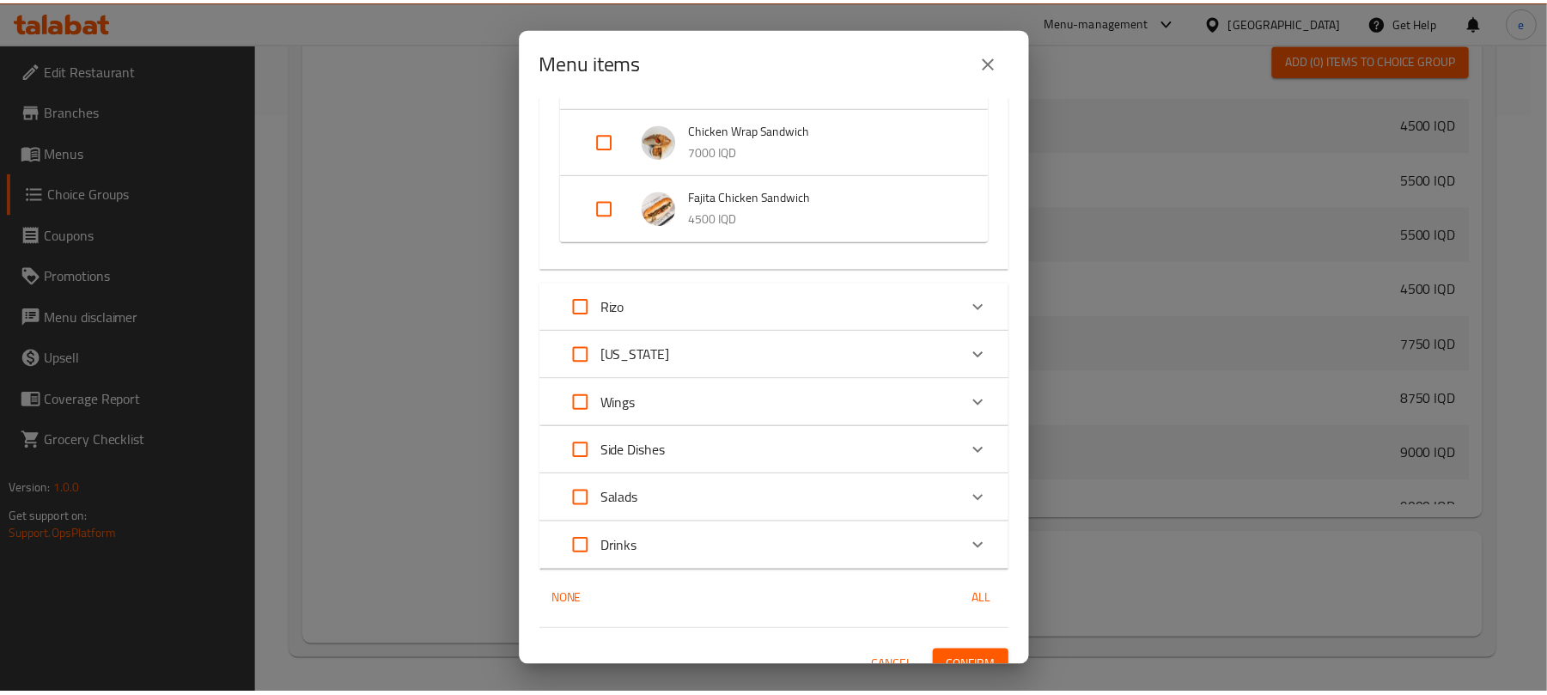
scroll to position [1194, 0]
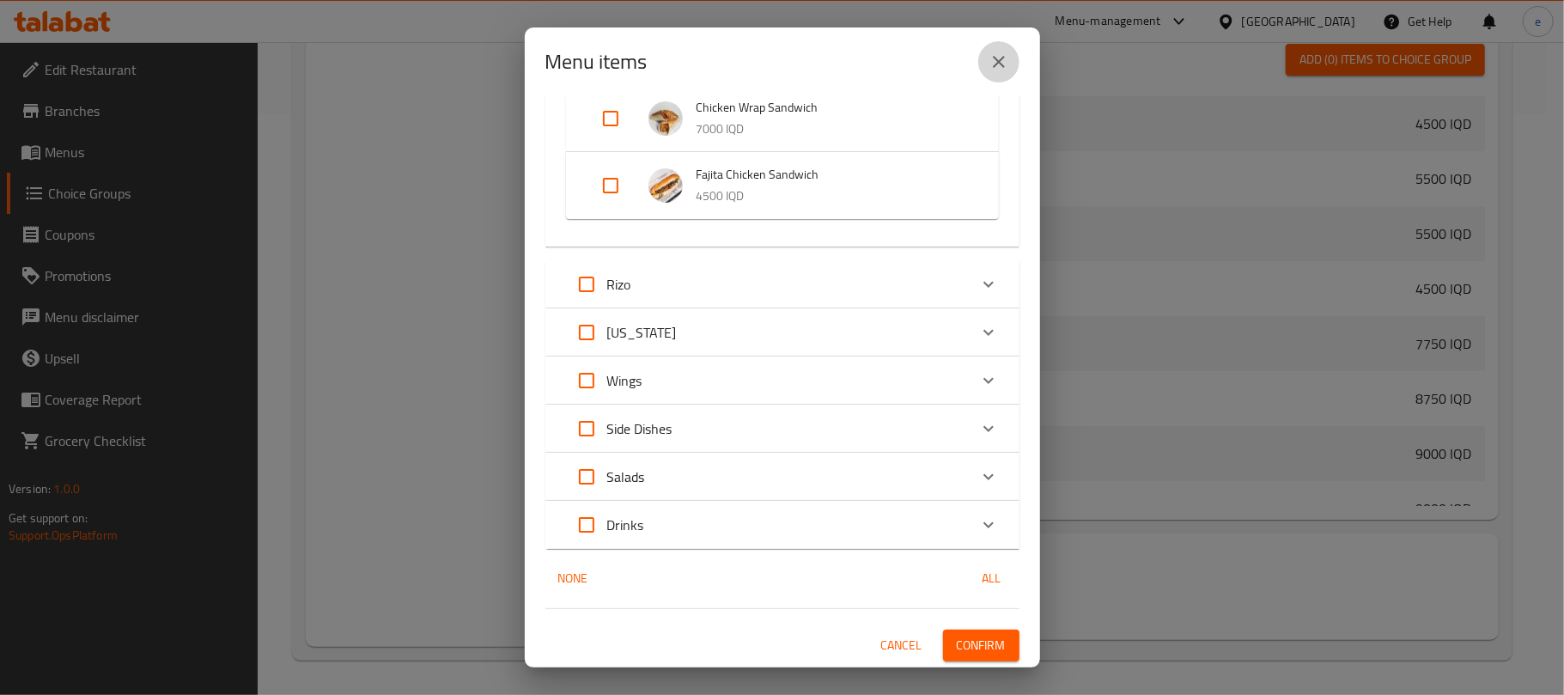
click at [1002, 60] on icon "close" at bounding box center [999, 62] width 21 height 21
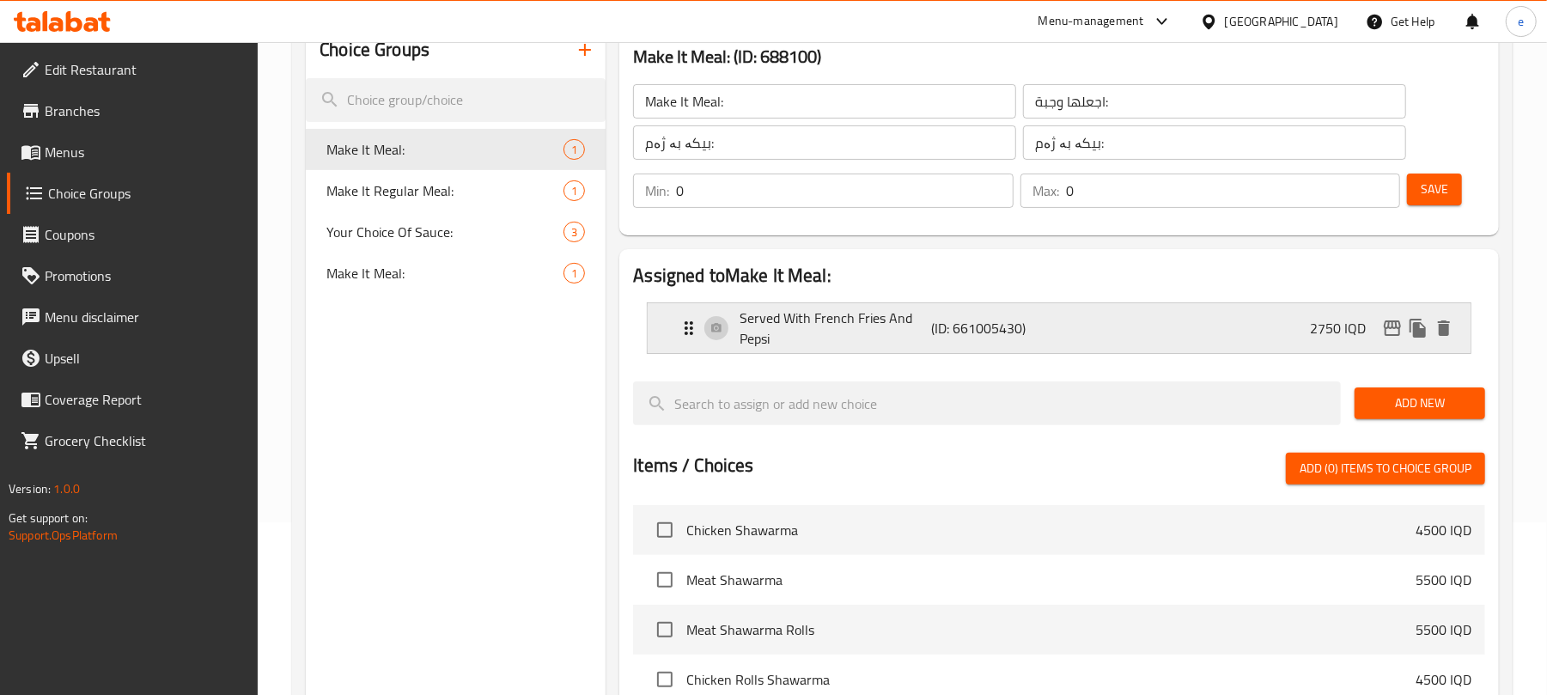
scroll to position [166, 0]
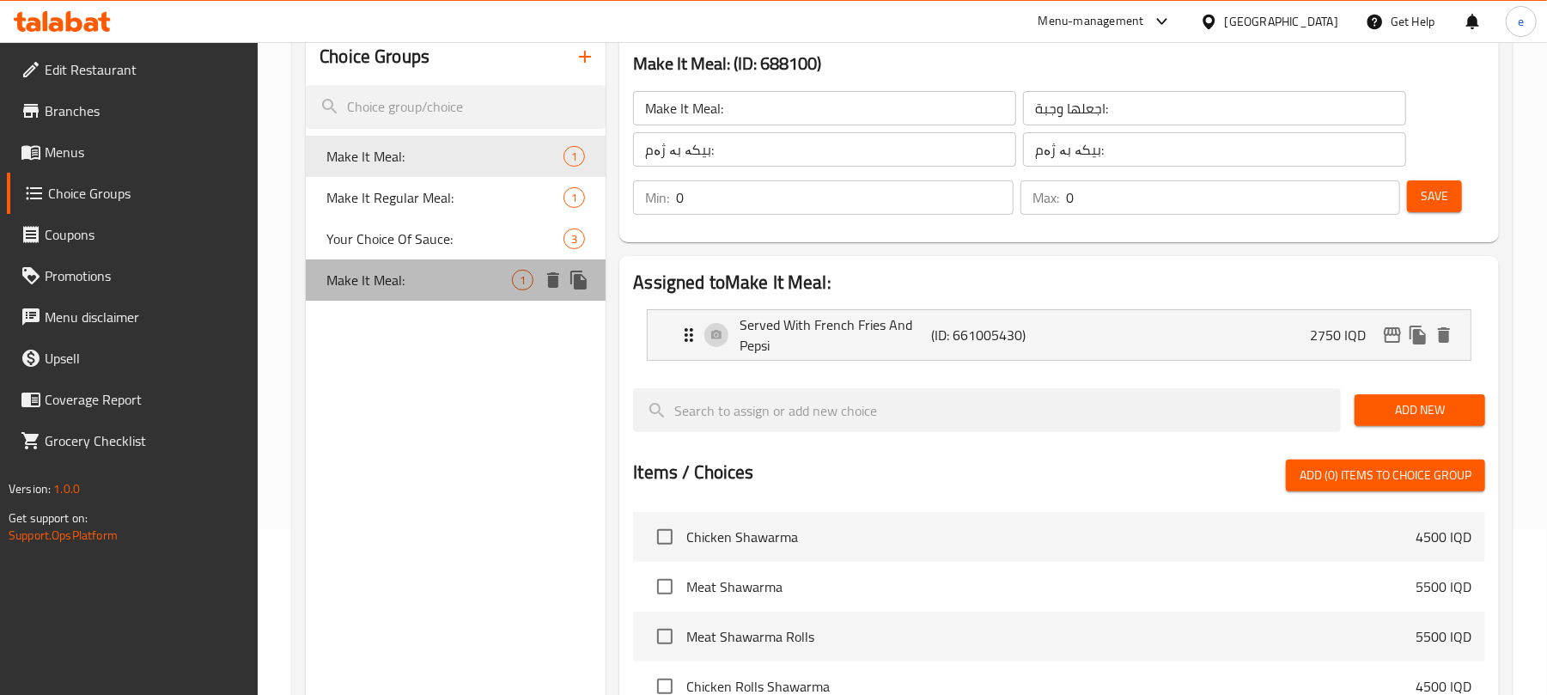
click at [352, 283] on span "Make It Meal:" at bounding box center [419, 280] width 186 height 21
type input "Make It Meal:"
type input "اجعلها وجبة:"
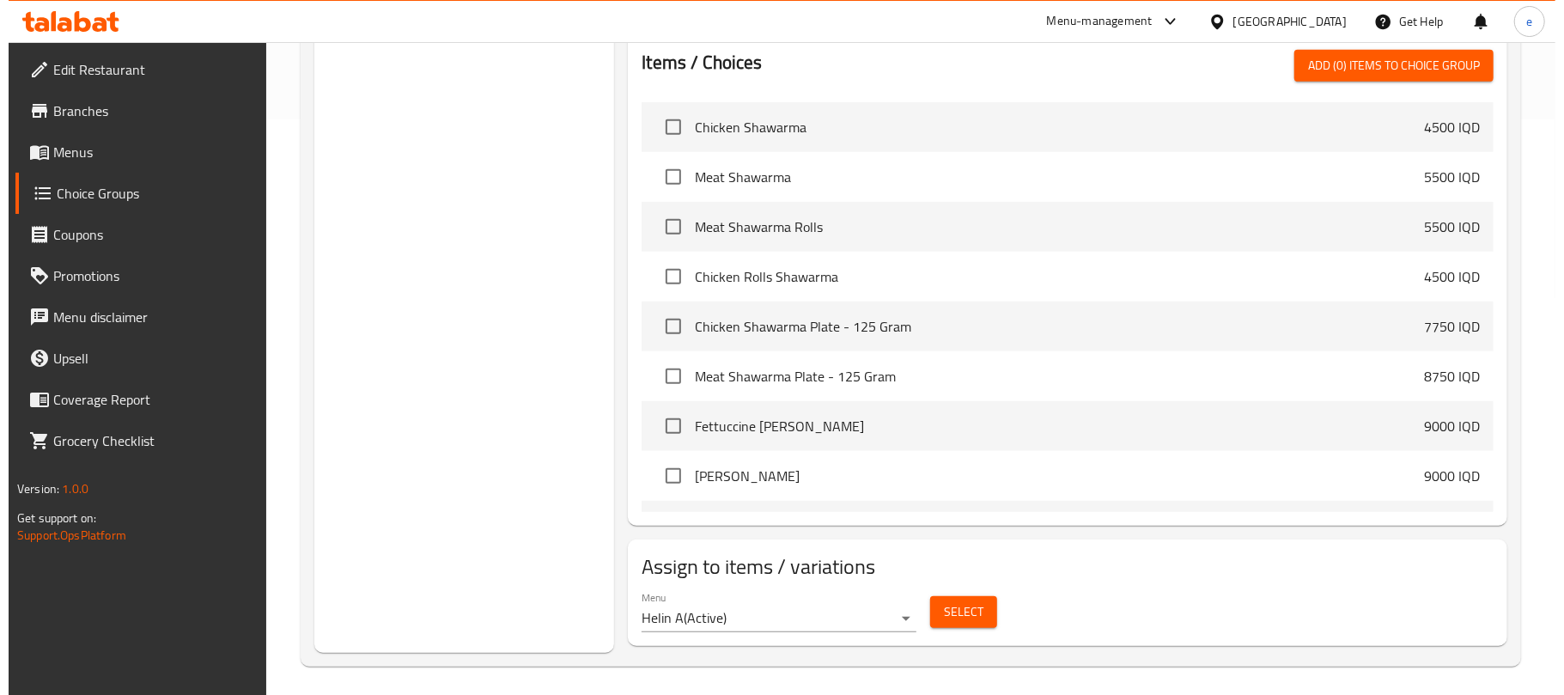
scroll to position [582, 0]
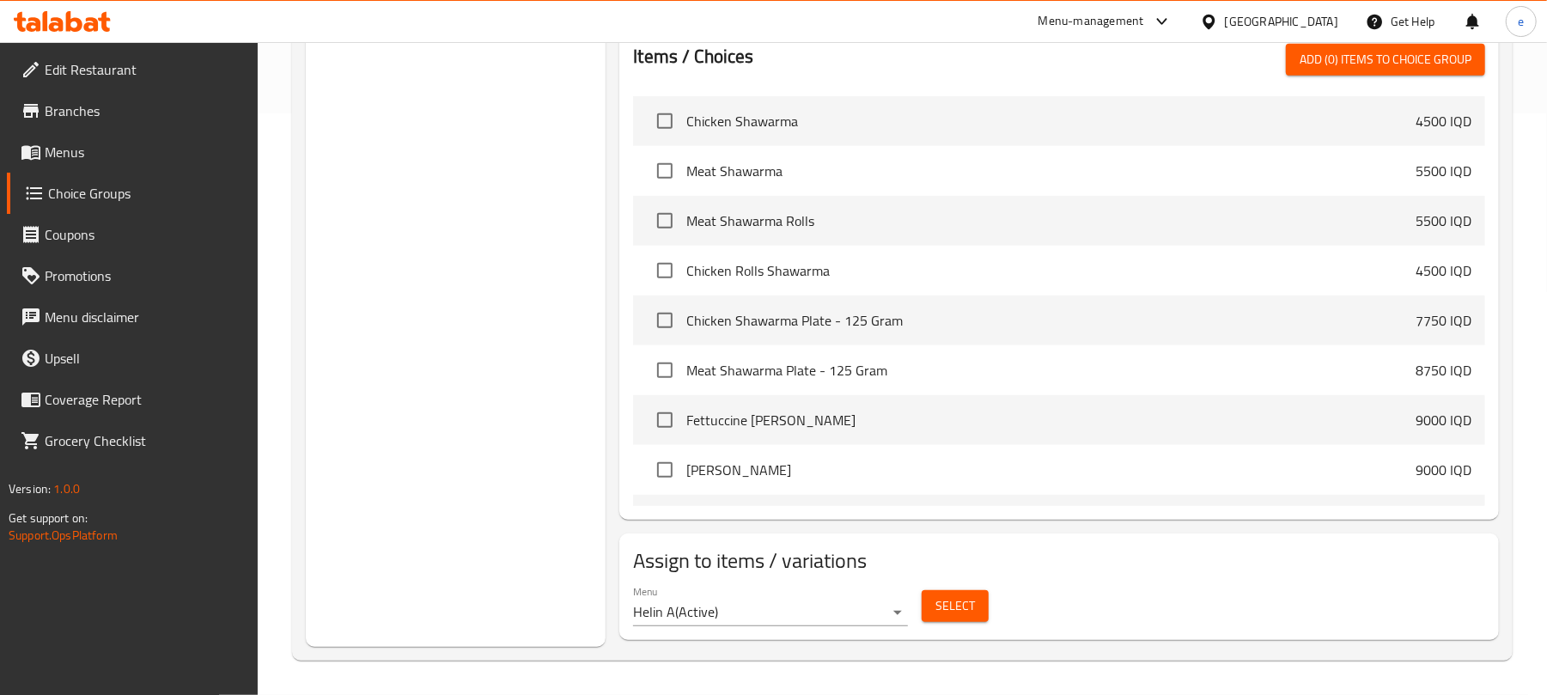
click at [946, 609] on span "Select" at bounding box center [956, 605] width 40 height 21
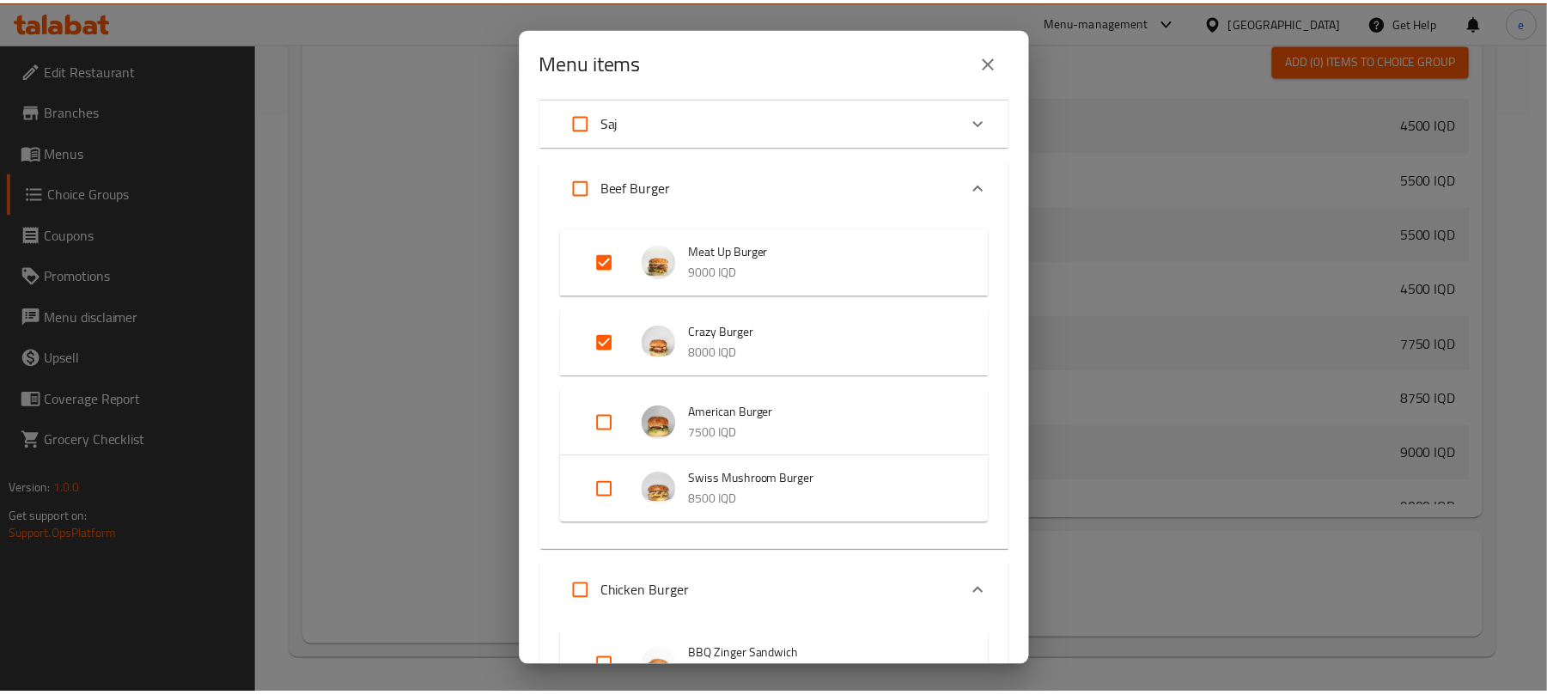
scroll to position [0, 0]
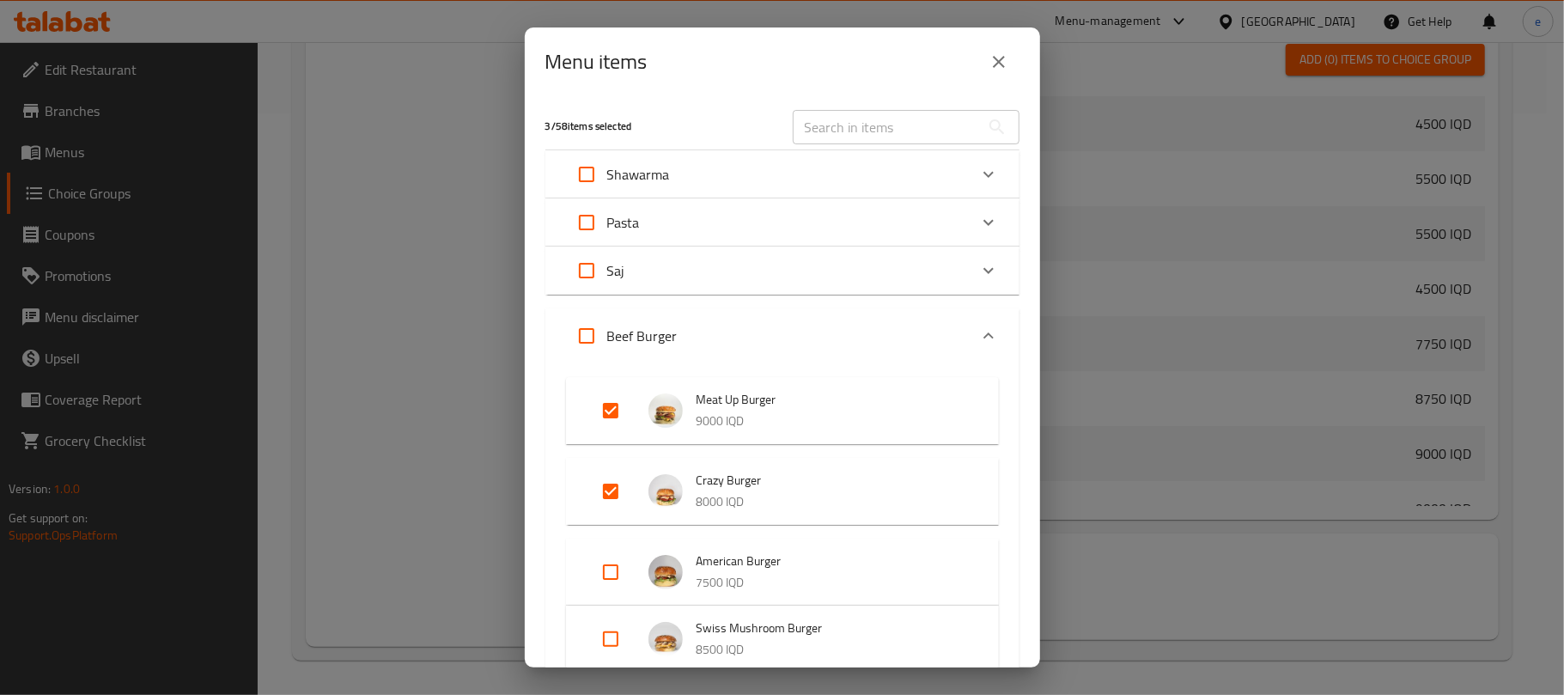
click at [994, 58] on icon "close" at bounding box center [999, 62] width 12 height 12
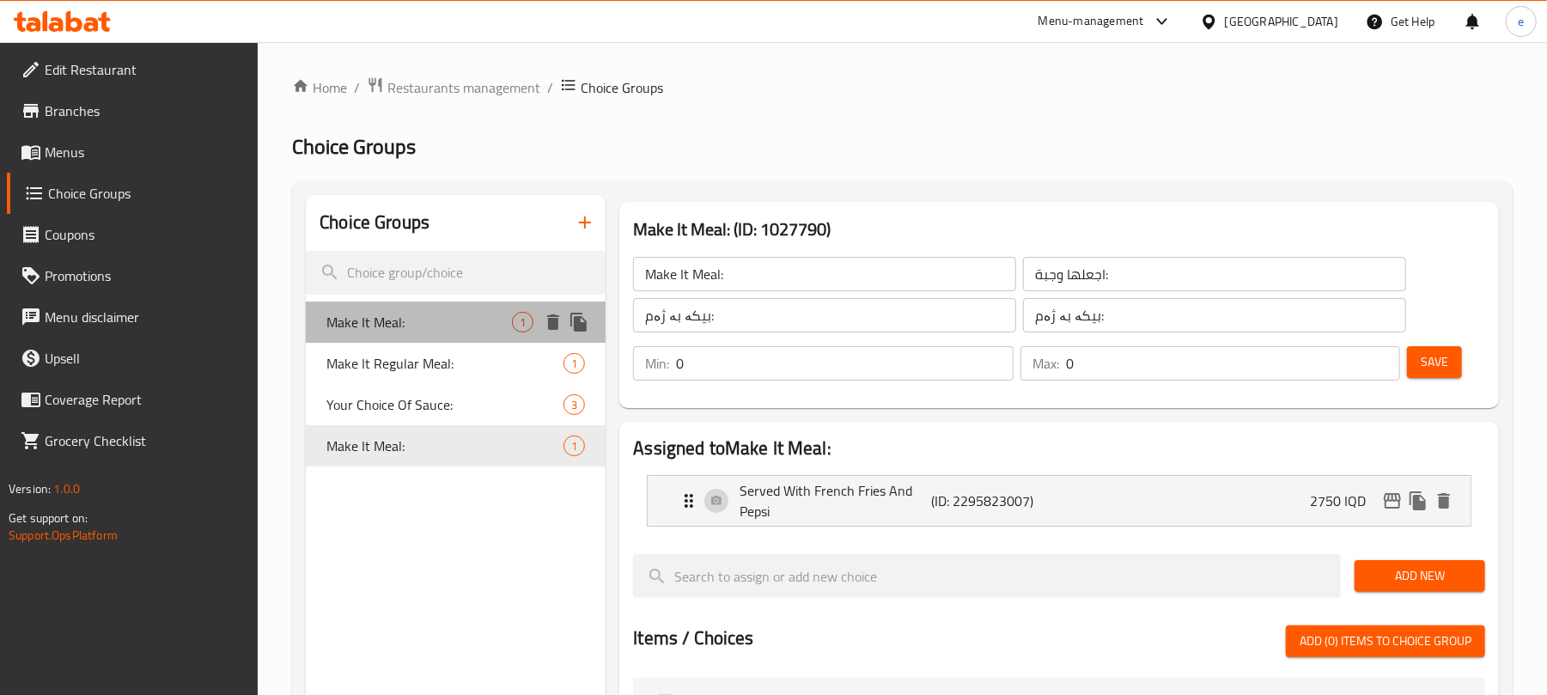
click at [383, 317] on span "Make It Meal:" at bounding box center [419, 322] width 186 height 21
type input "Make It Meal:"
type input "اجعلها وجبة:"
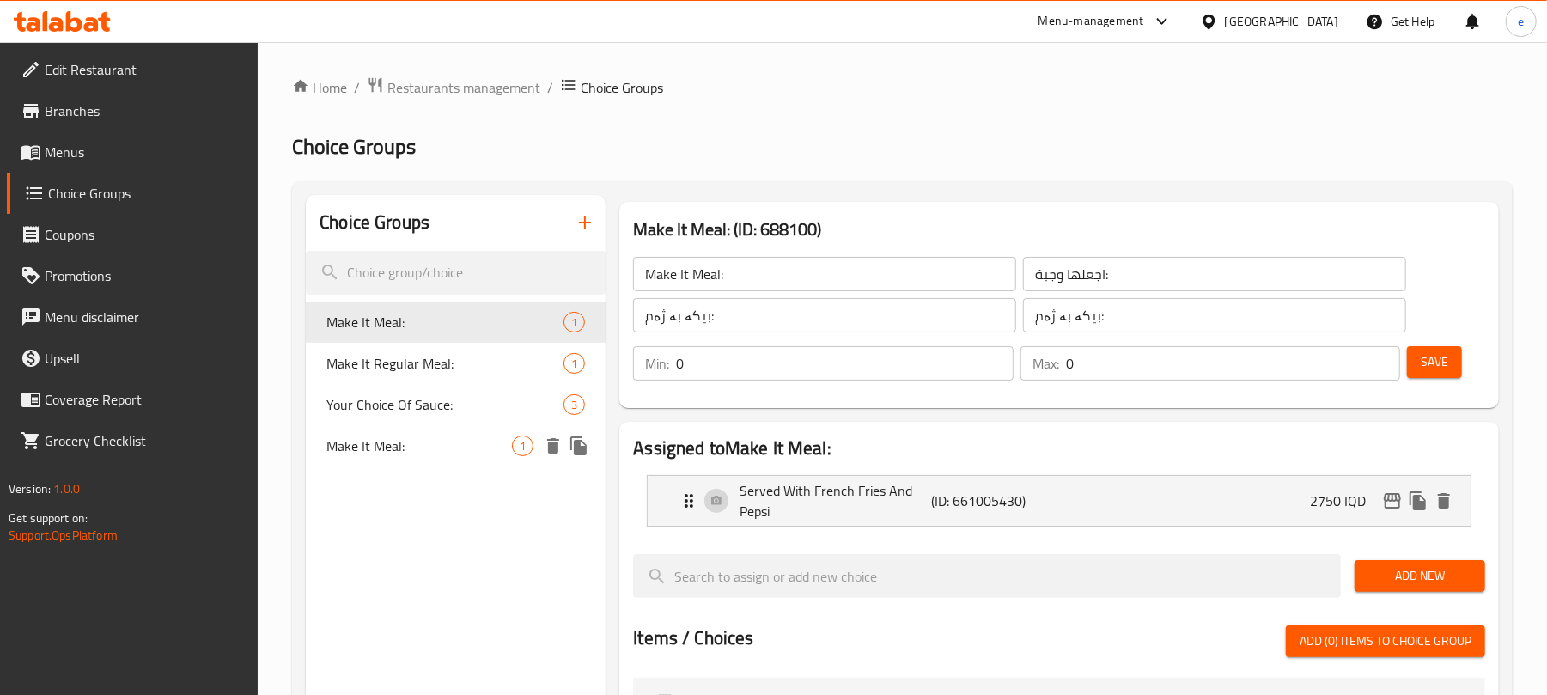
click at [369, 456] on span "Make It Meal:" at bounding box center [419, 446] width 186 height 21
type input "Make It Meal:"
type input "اجعلها وجبة:"
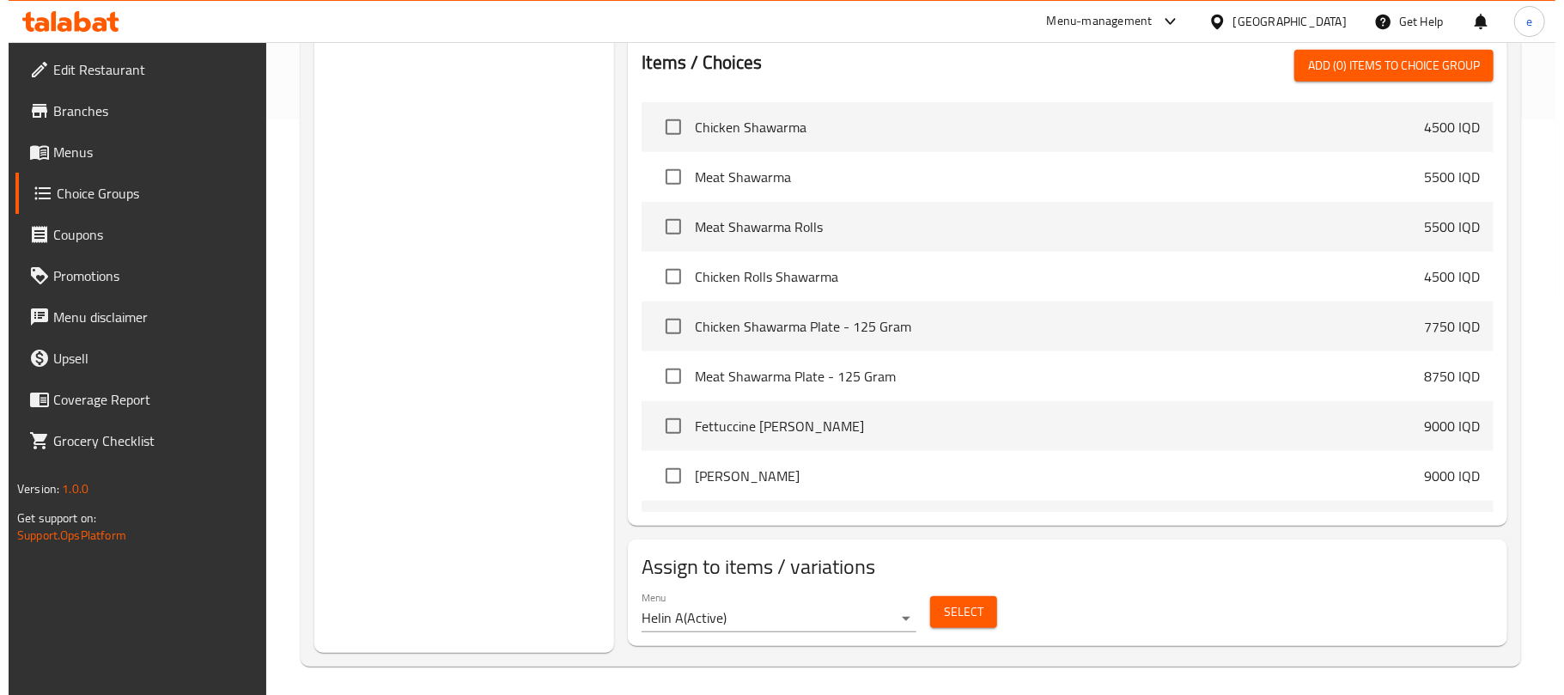
scroll to position [582, 0]
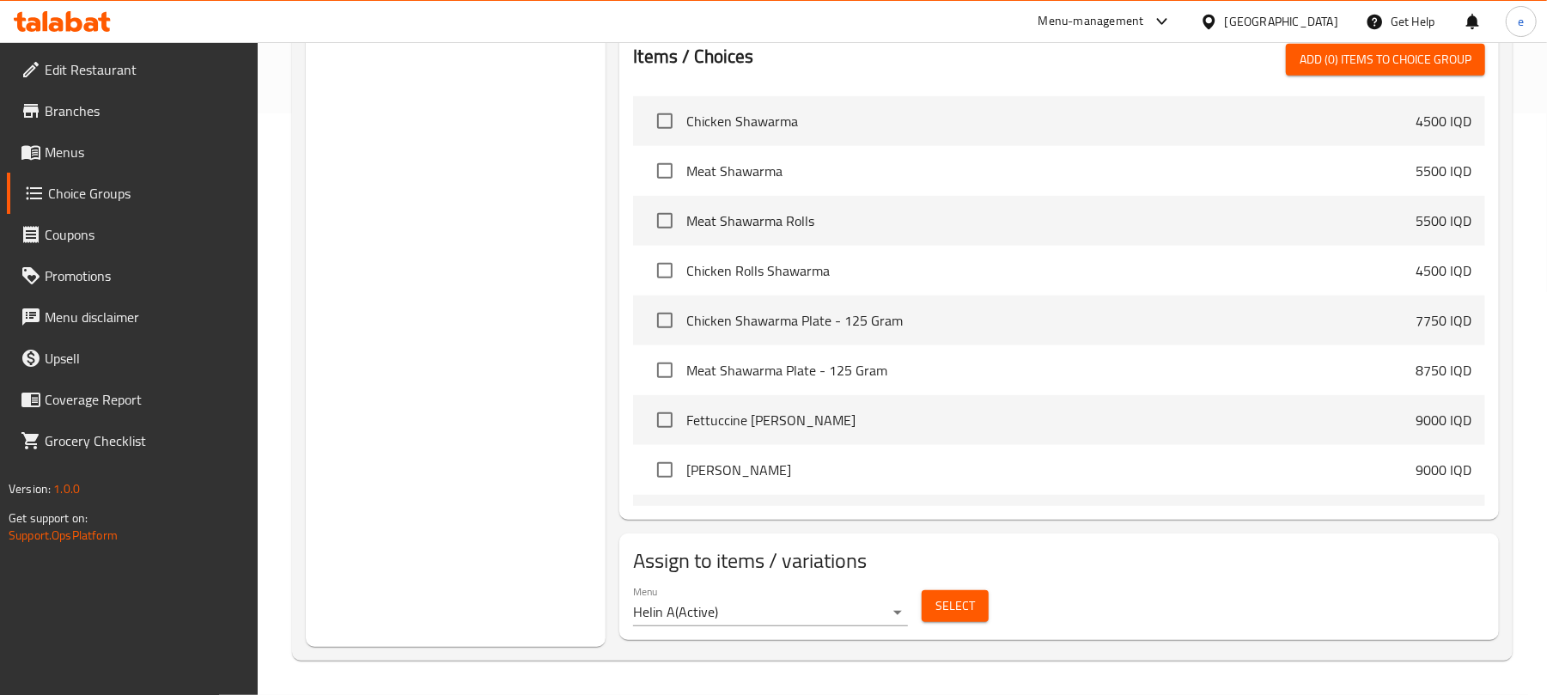
click at [950, 609] on span "Select" at bounding box center [956, 605] width 40 height 21
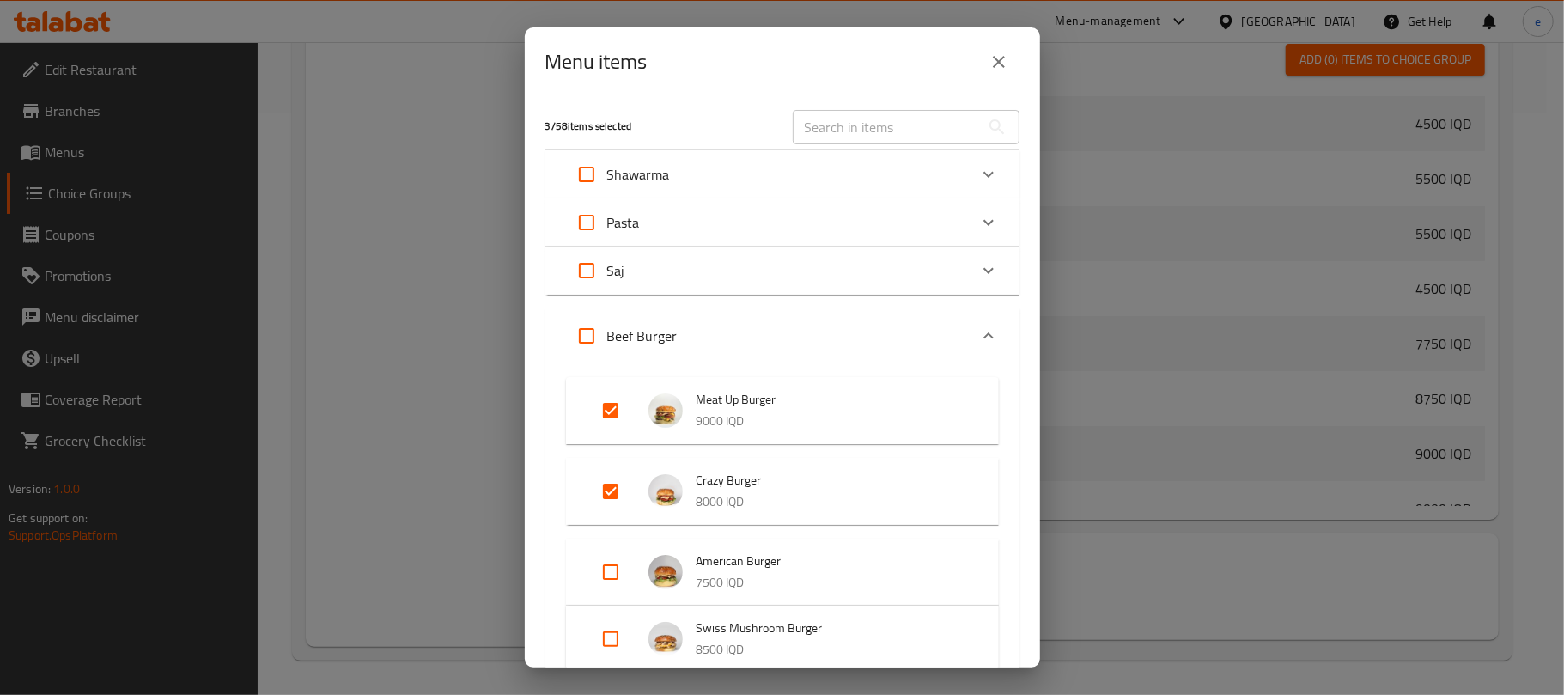
drag, startPoint x: 702, startPoint y: 397, endPoint x: 740, endPoint y: 400, distance: 38.0
click at [740, 400] on span "Meat Up Burger" at bounding box center [831, 399] width 268 height 21
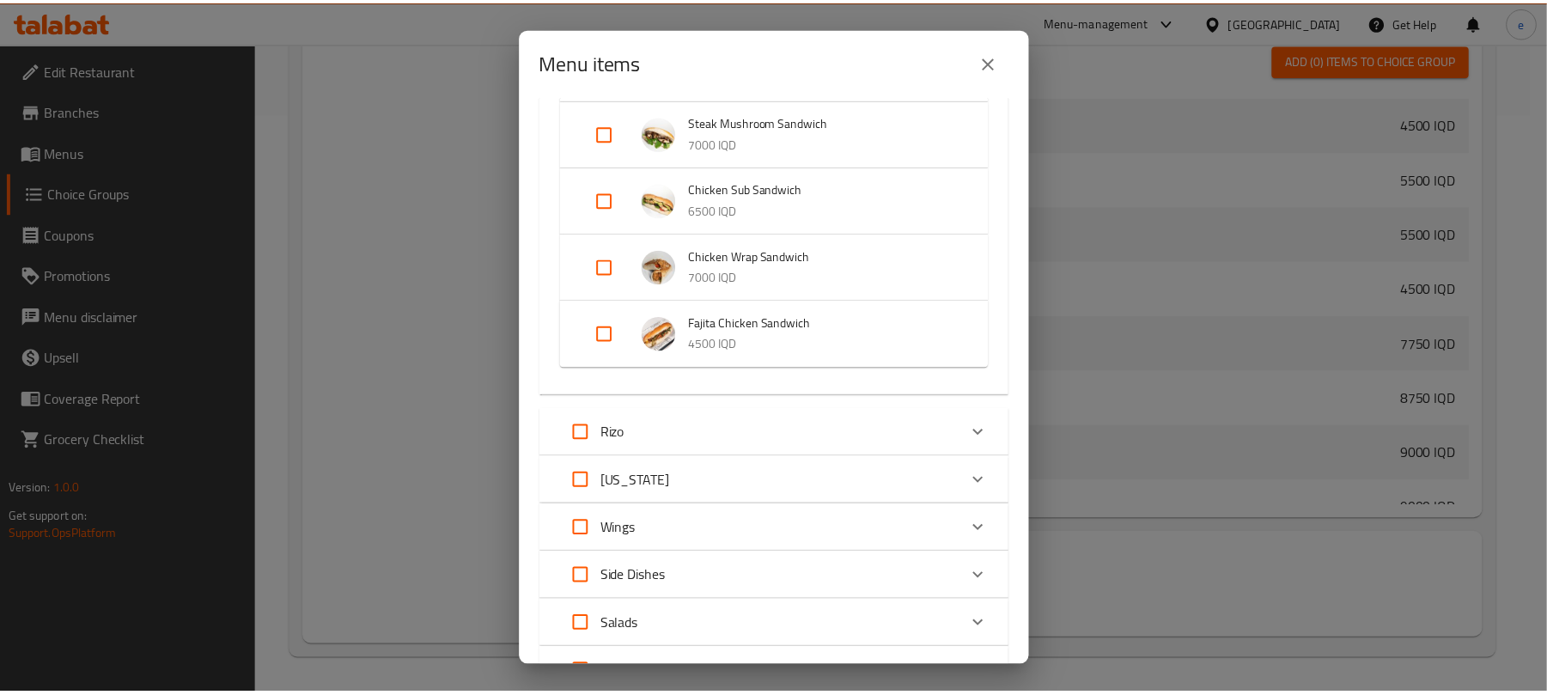
scroll to position [1194, 0]
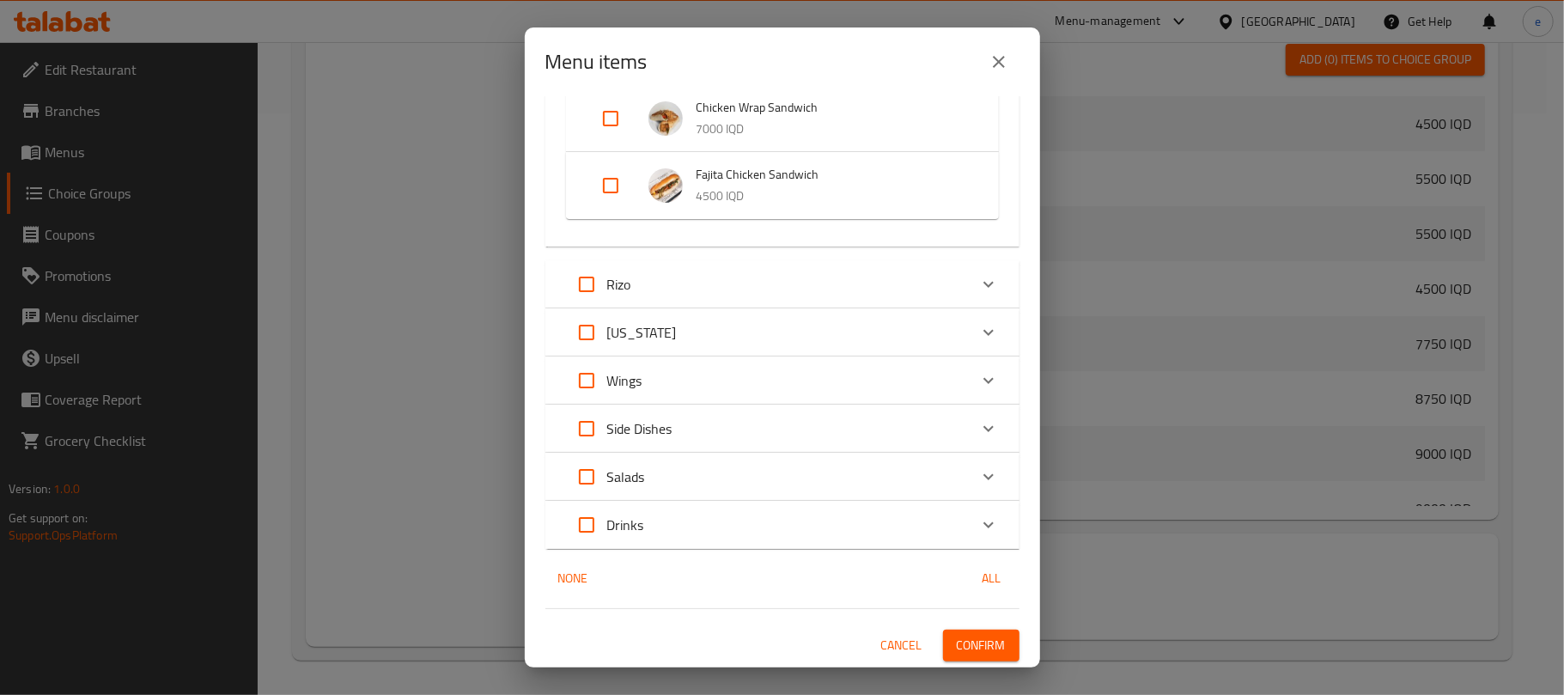
click at [1002, 70] on icon "close" at bounding box center [999, 62] width 21 height 21
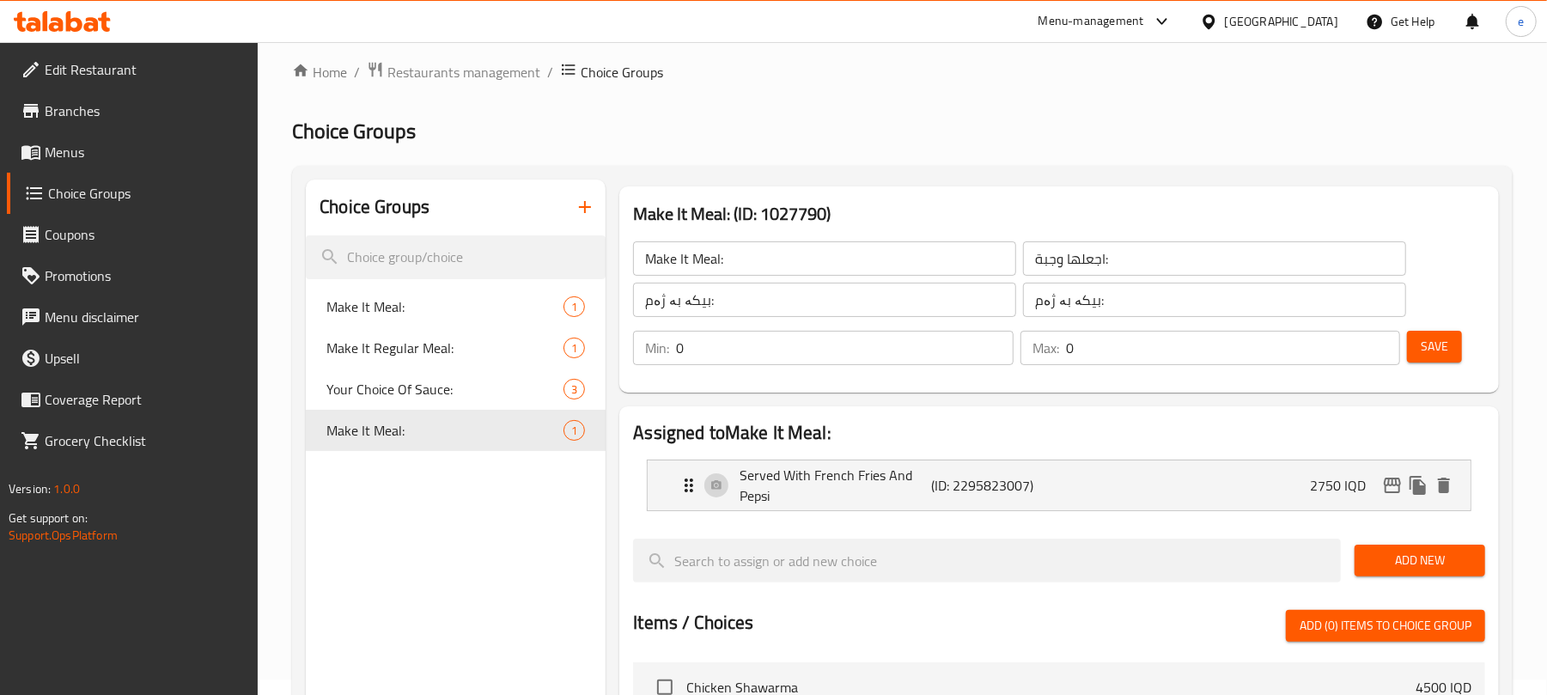
scroll to position [0, 0]
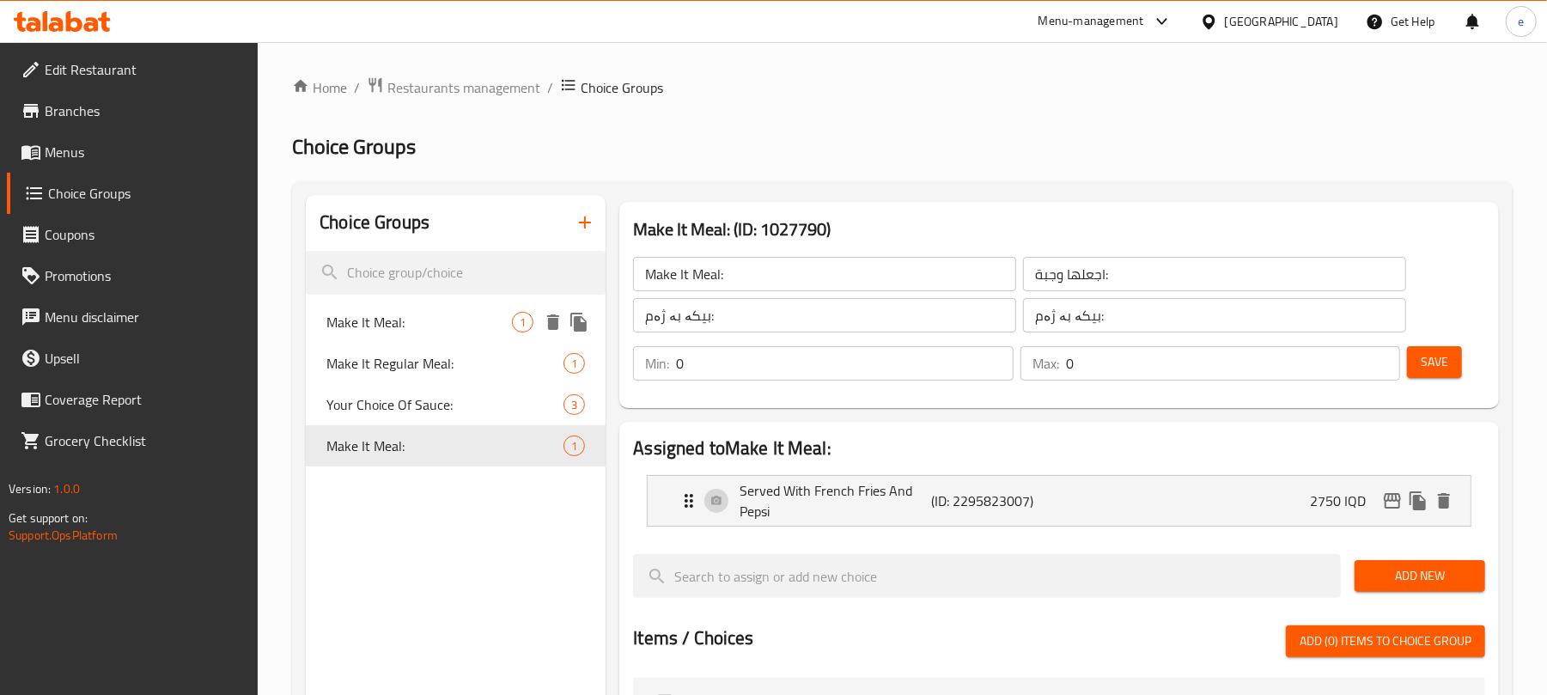
click at [409, 331] on span "Make It Meal:" at bounding box center [419, 322] width 186 height 21
type input "Make It Meal:"
type input "اجعلها وجبة:"
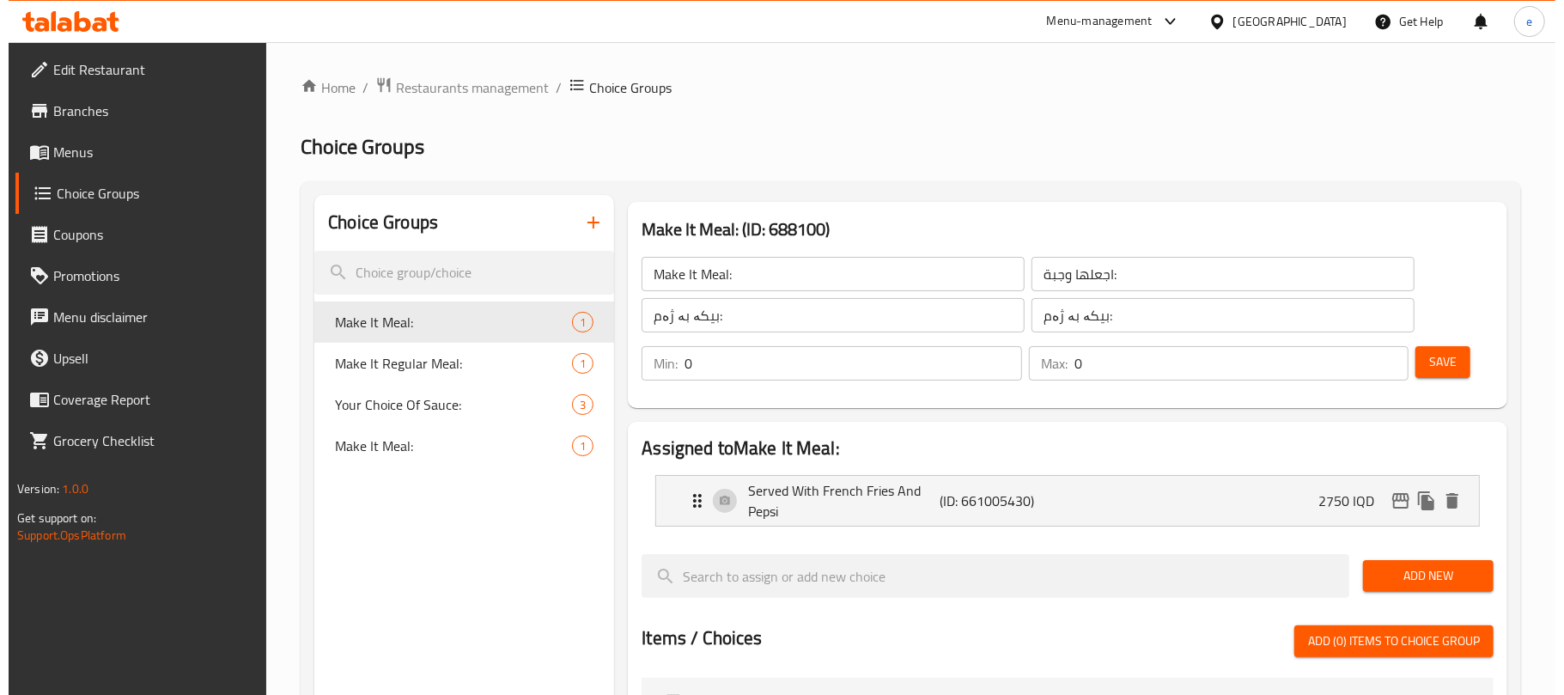
scroll to position [582, 0]
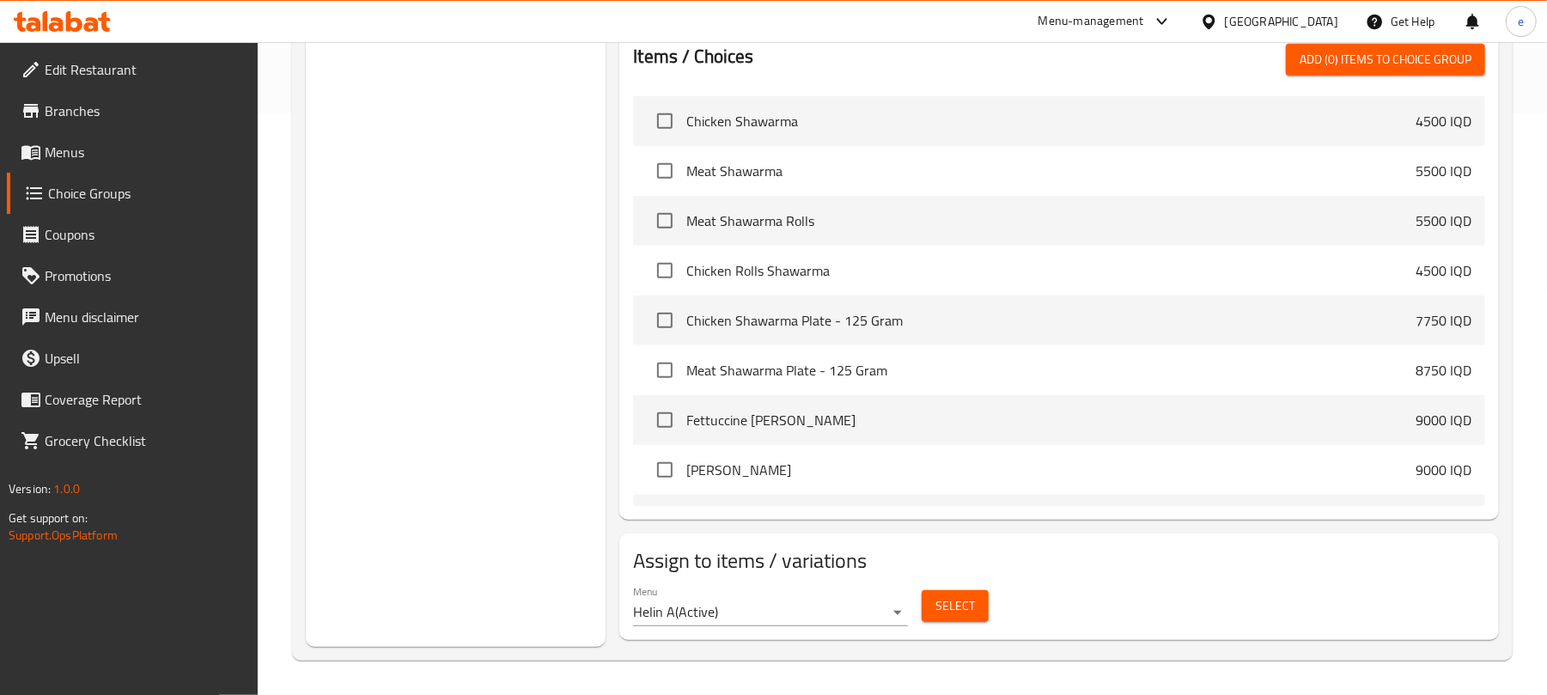
click at [955, 619] on button "Select" at bounding box center [955, 606] width 67 height 32
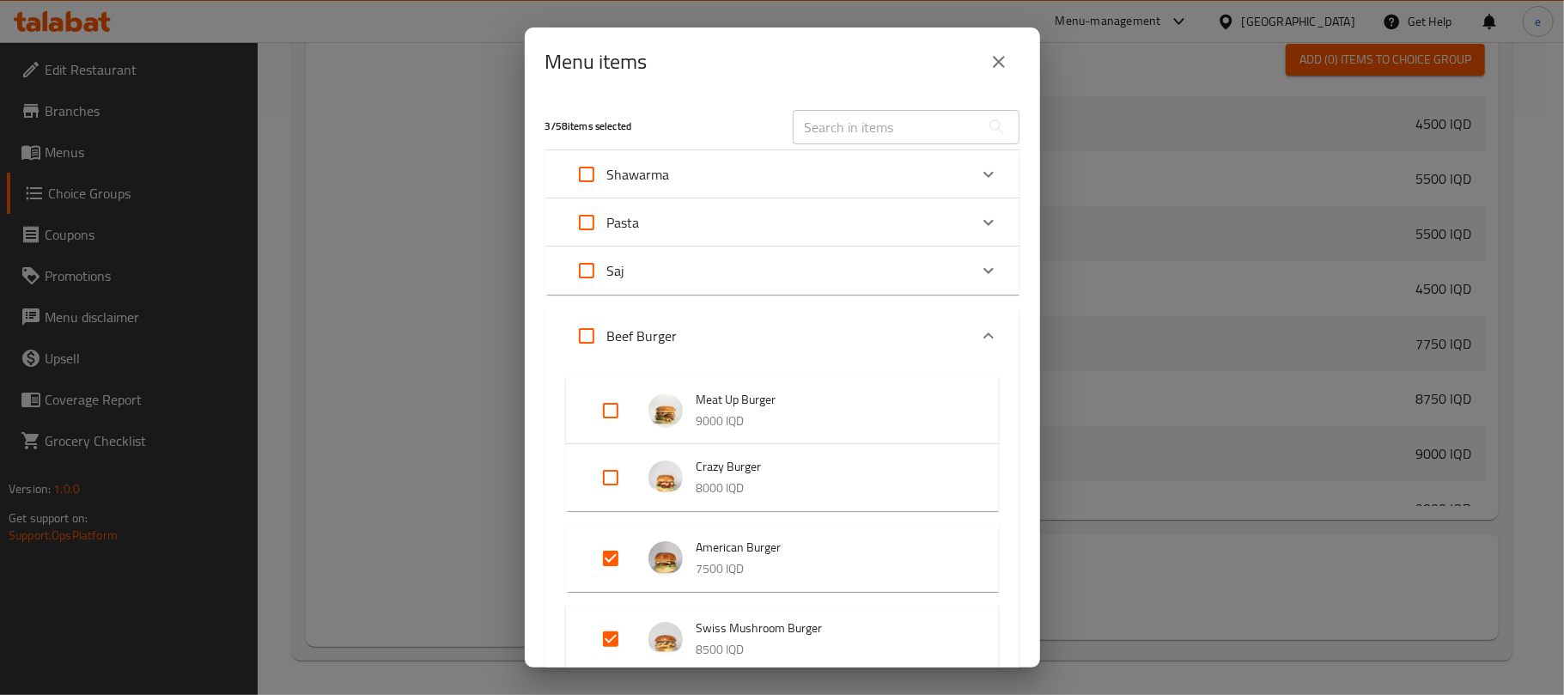
click at [891, 107] on div "​" at bounding box center [906, 127] width 247 height 55
click at [615, 406] on input "Expand" at bounding box center [610, 410] width 41 height 41
checkbox input "true"
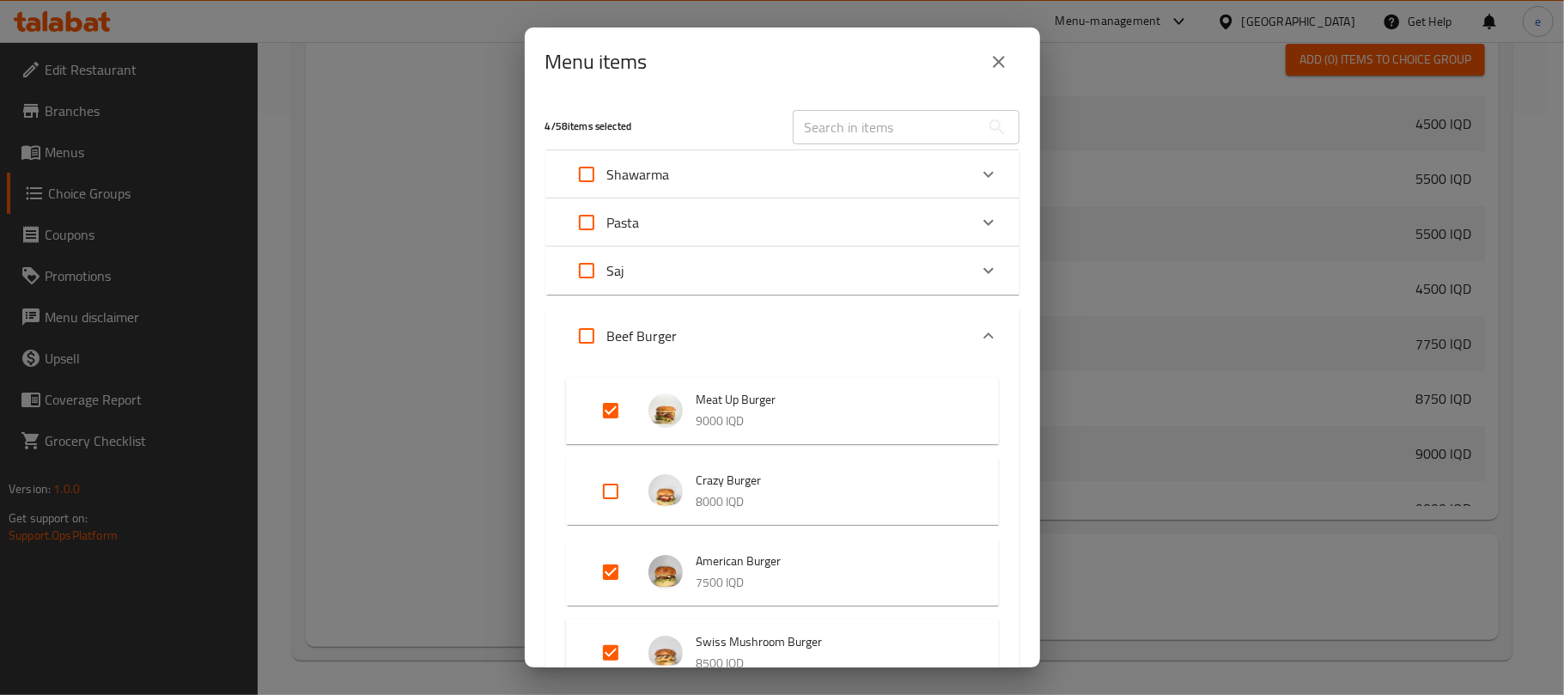
click at [608, 486] on input "Expand" at bounding box center [610, 491] width 41 height 41
checkbox input "true"
drag, startPoint x: 1045, startPoint y: 210, endPoint x: 1025, endPoint y: 241, distance: 36.0
click at [1025, 241] on div "Menu items 5 / 58 items selected ​ Shawarma Chicken Shawarma 4500 IQD Meat Shaw…" at bounding box center [782, 347] width 1564 height 695
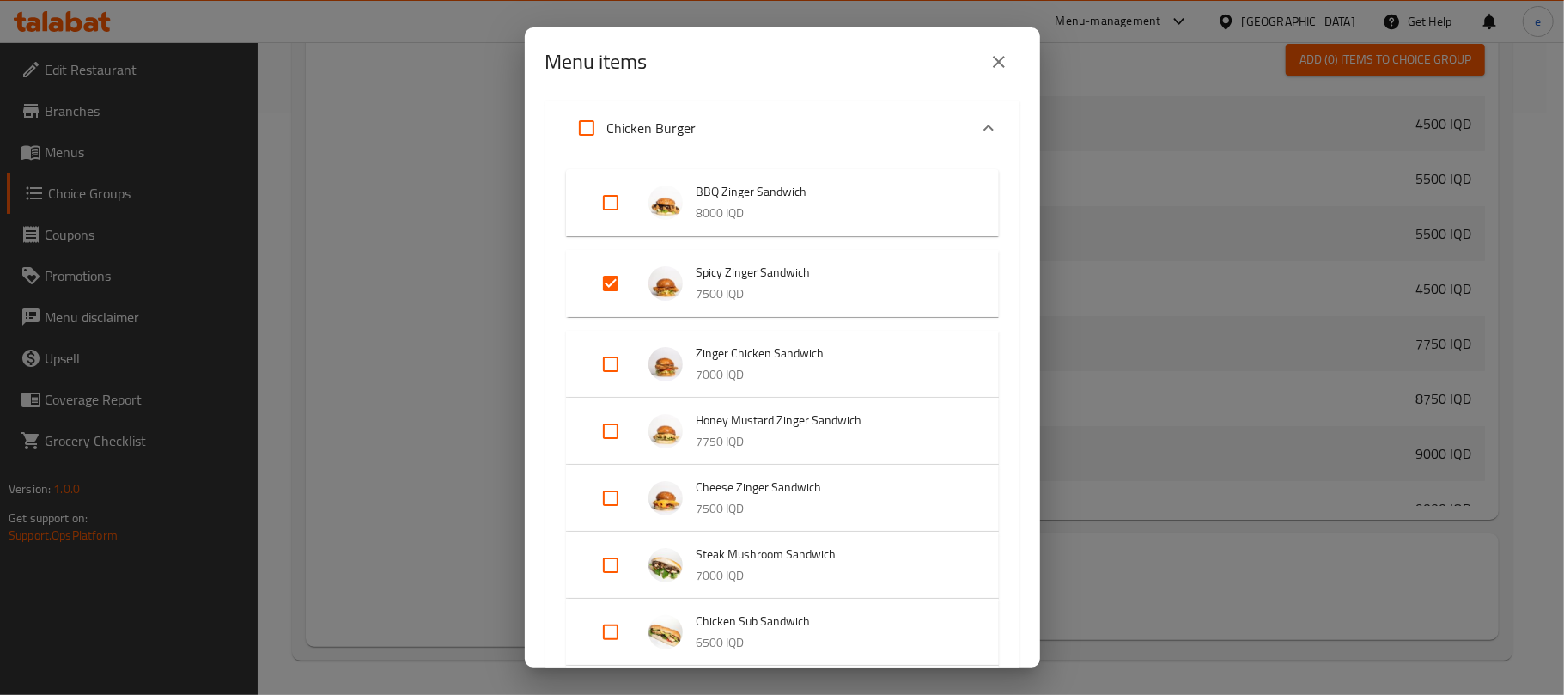
scroll to position [605, 0]
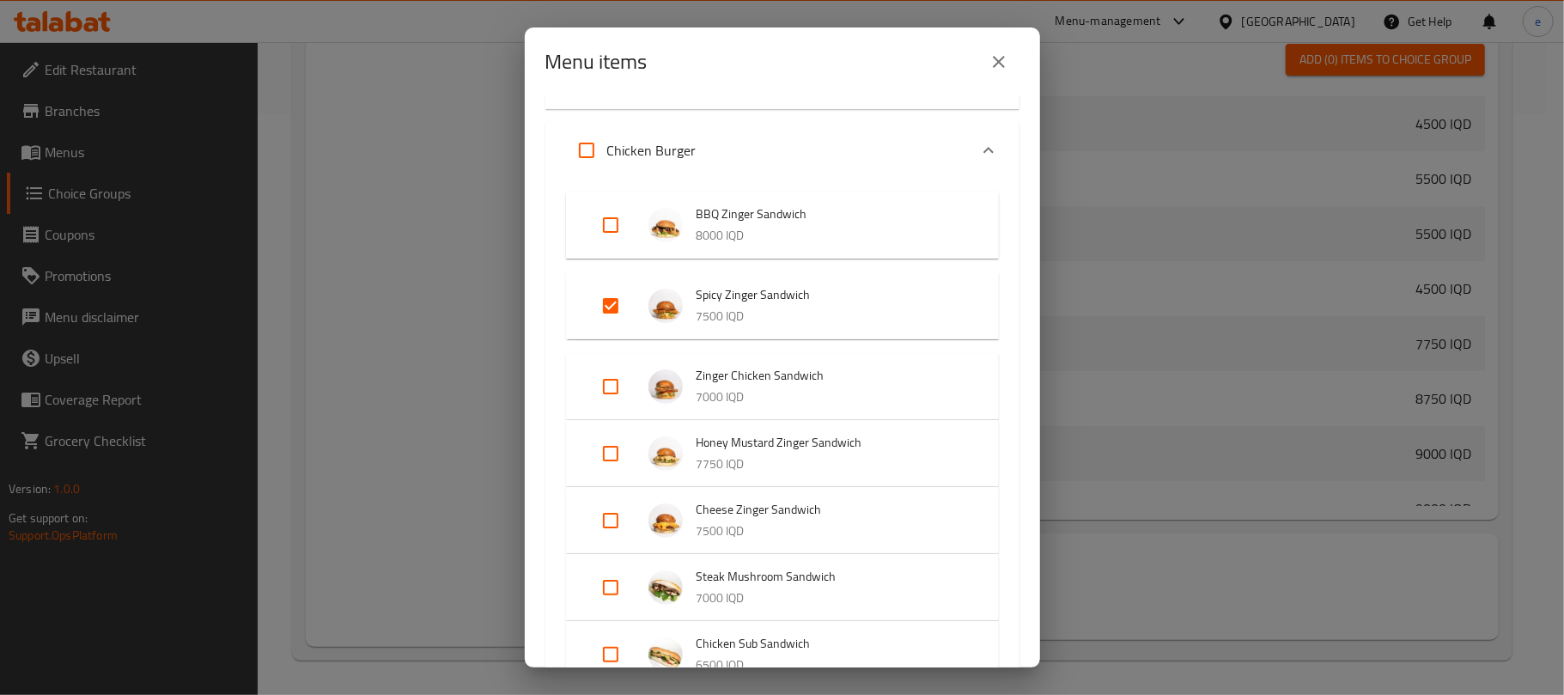
click at [606, 392] on input "Expand" at bounding box center [610, 386] width 41 height 41
checkbox input "true"
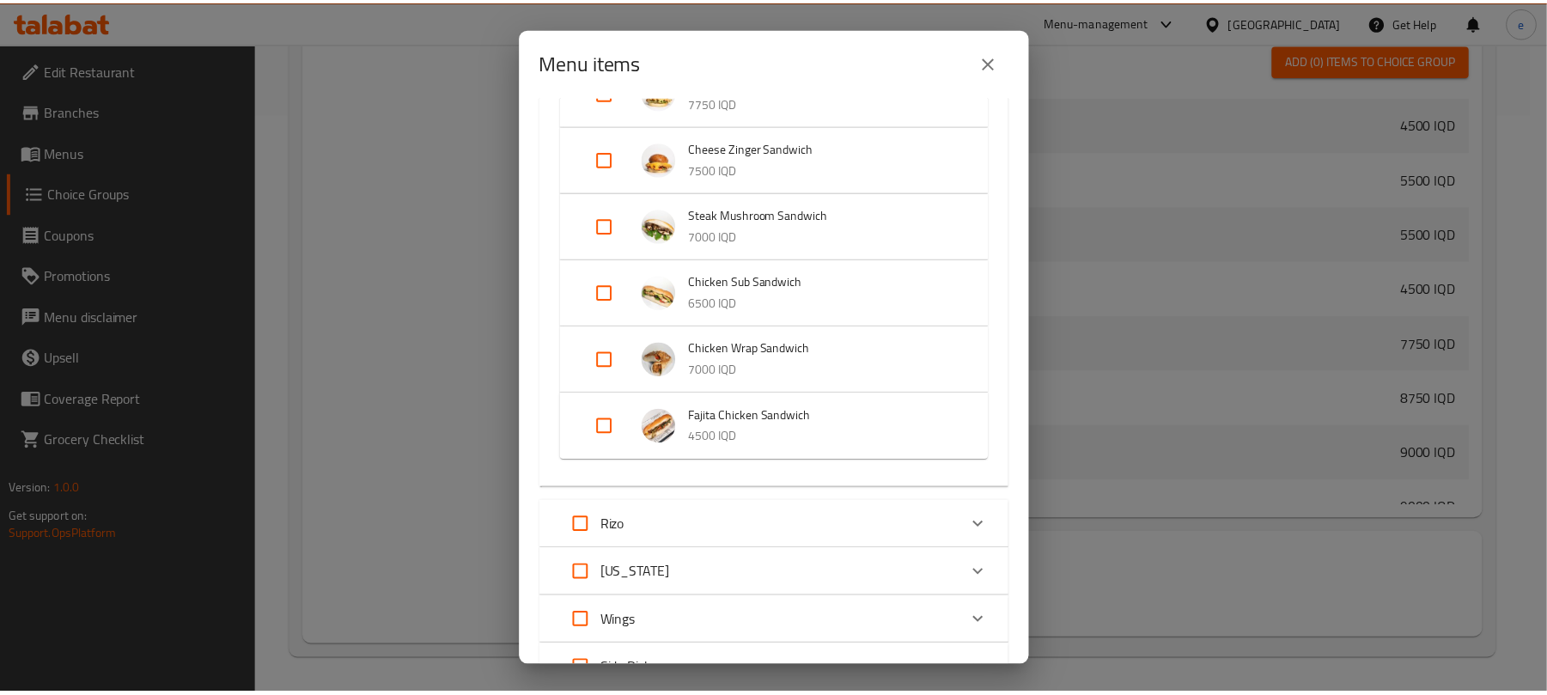
scroll to position [1222, 0]
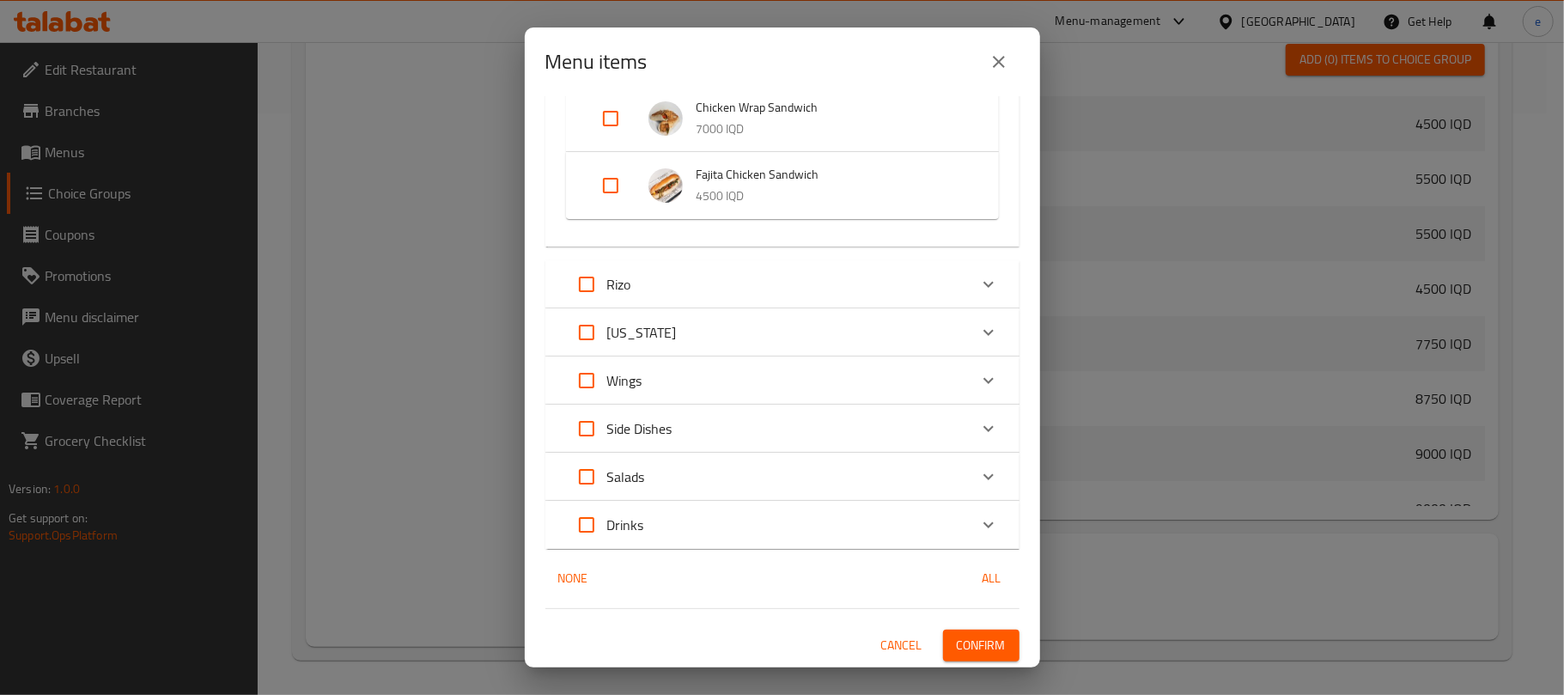
click at [997, 643] on button "Confirm" at bounding box center [981, 646] width 76 height 32
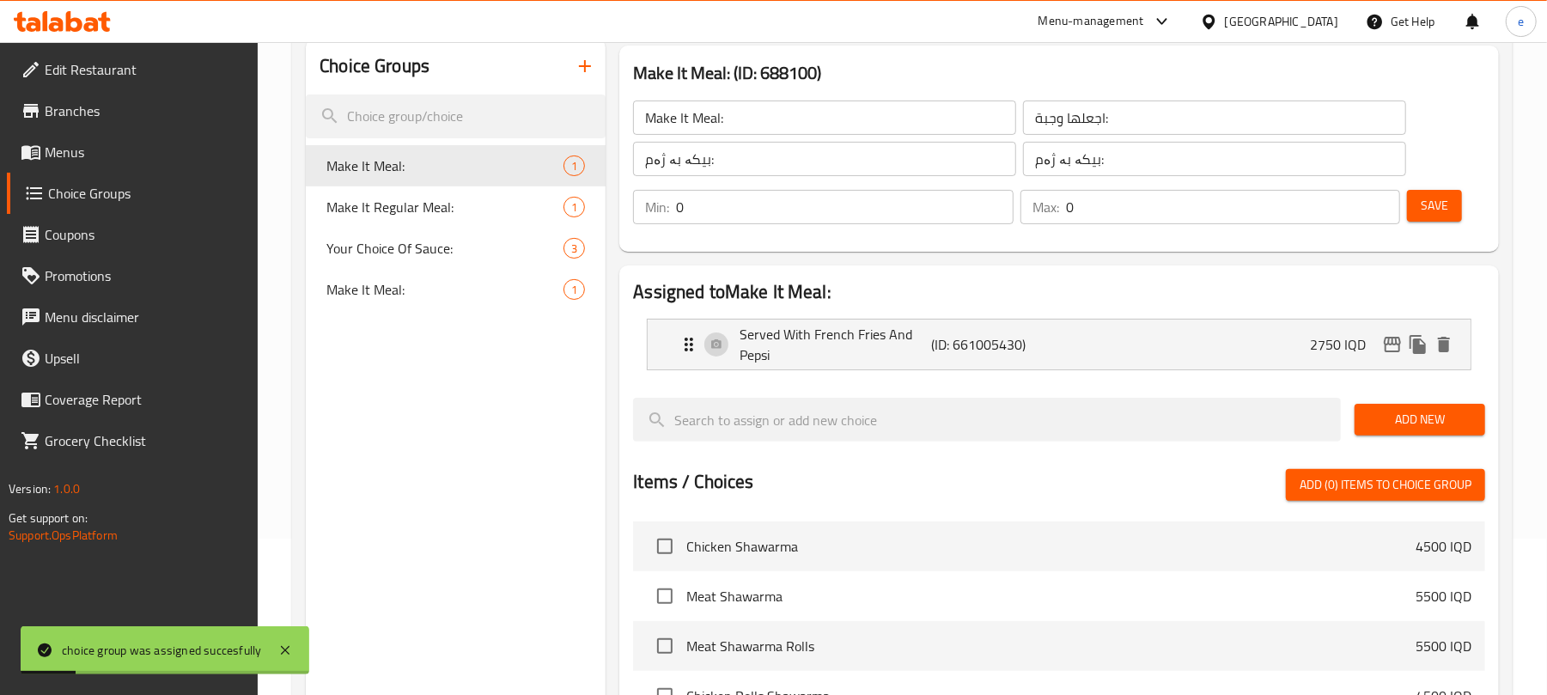
scroll to position [155, 0]
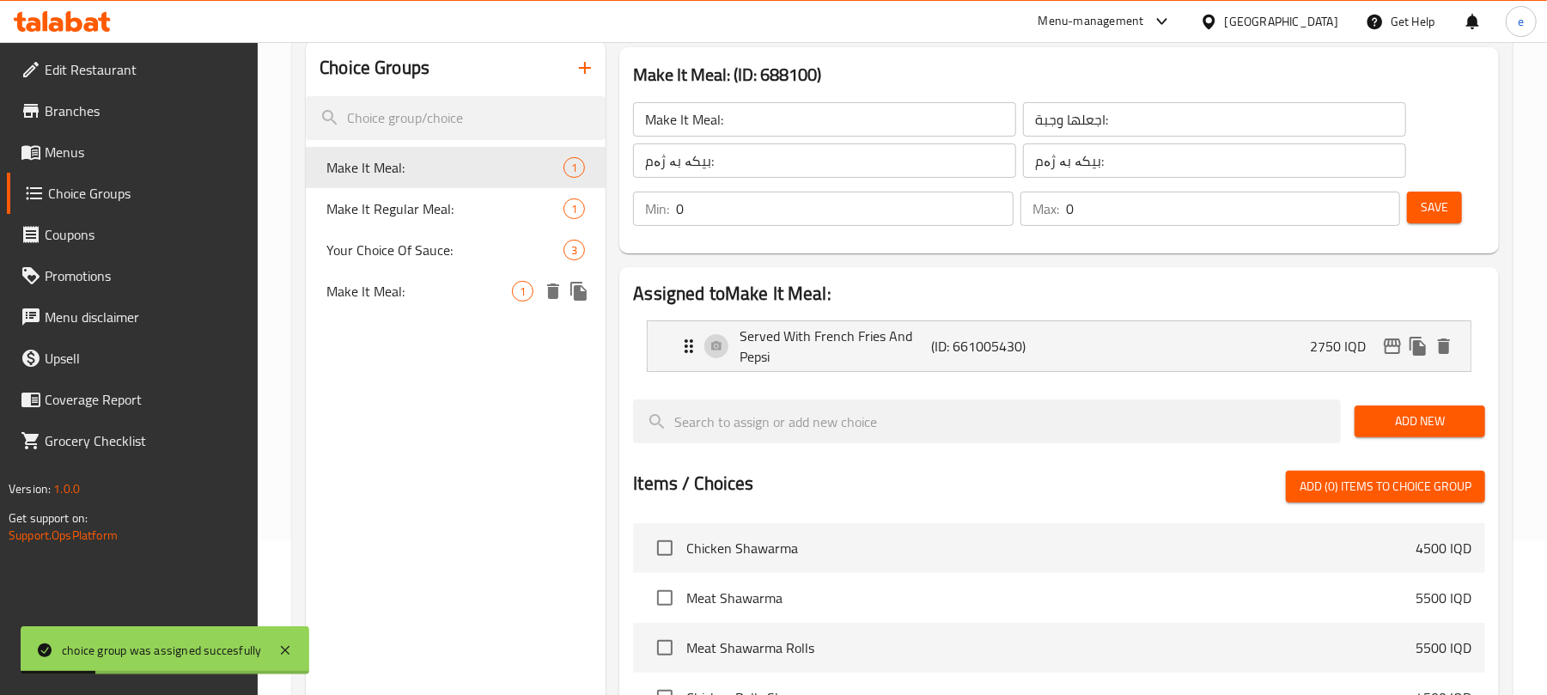
click at [557, 293] on icon "delete" at bounding box center [553, 290] width 12 height 15
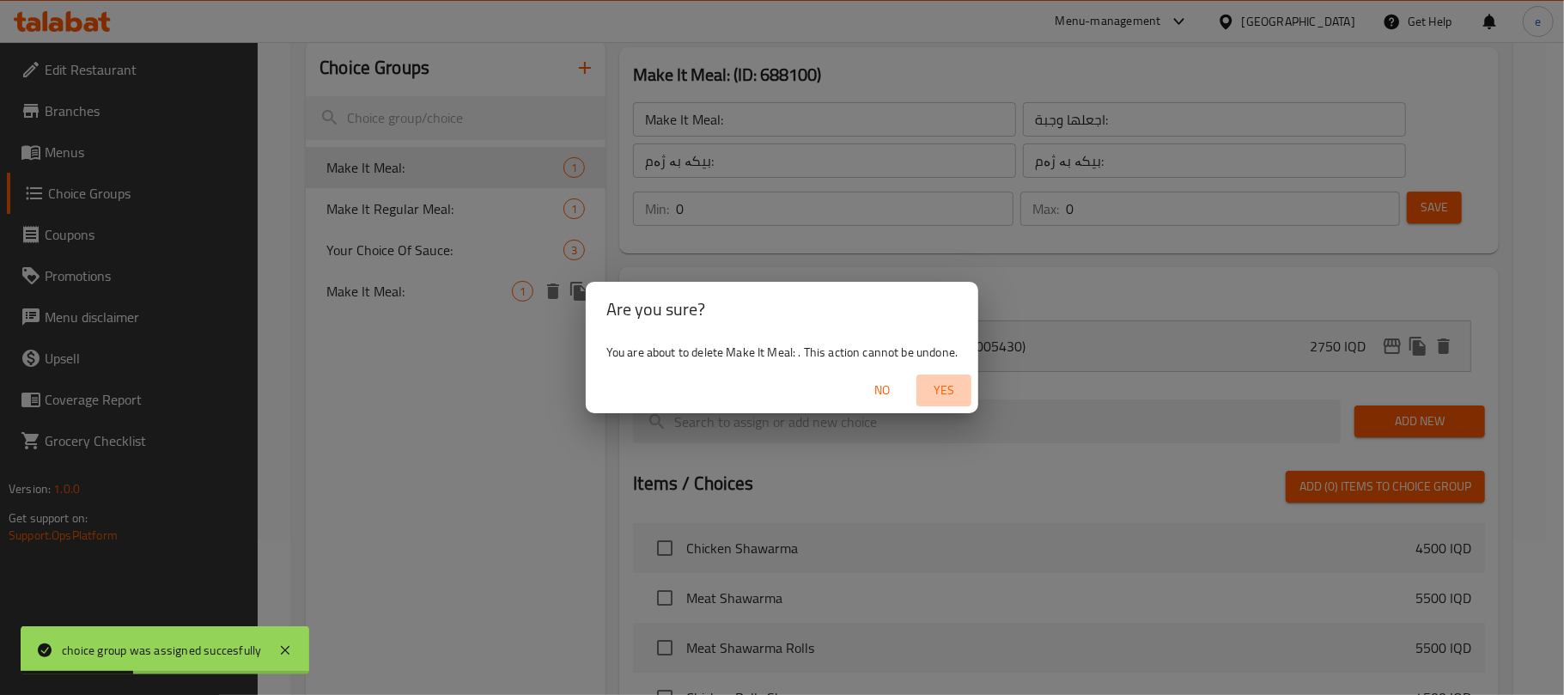
click at [949, 390] on span "Yes" at bounding box center [943, 390] width 41 height 21
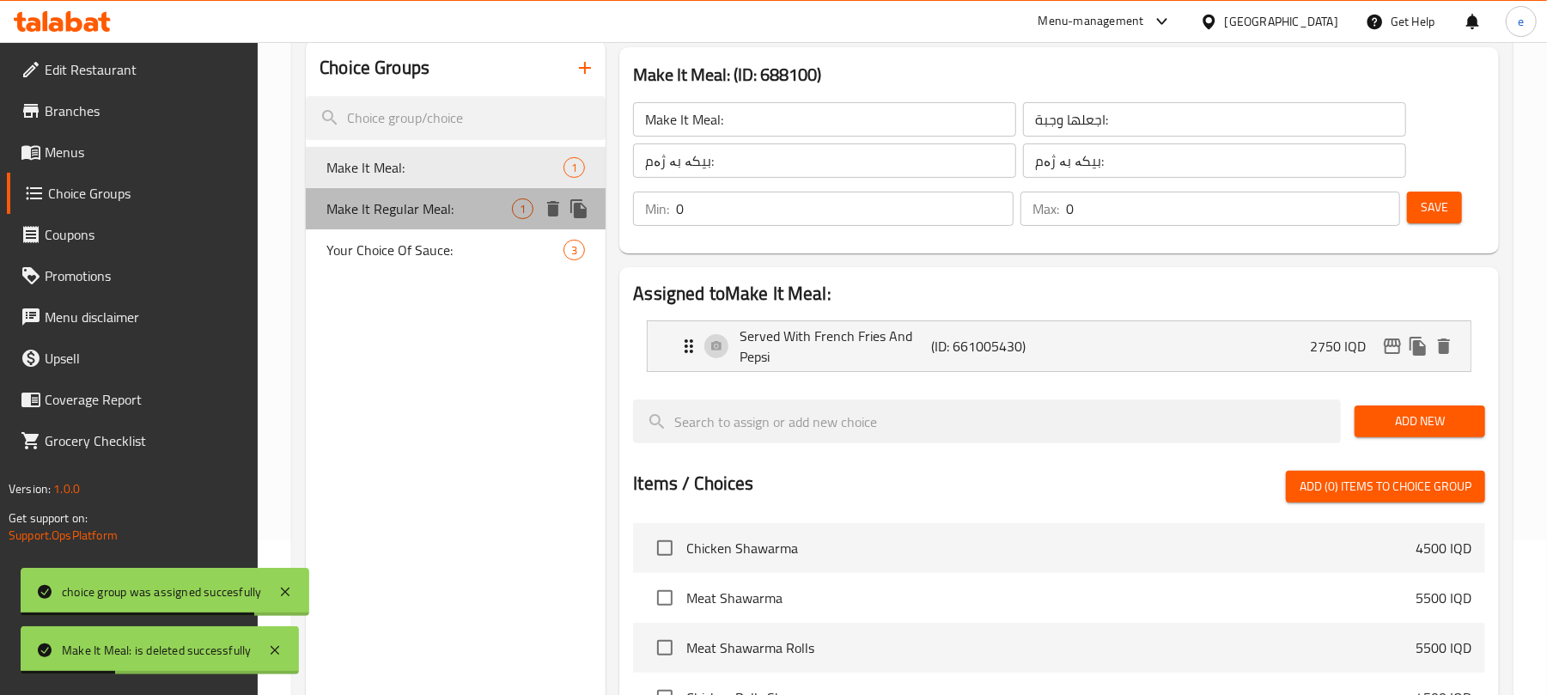
click at [417, 219] on span "Make It Regular Meal:" at bounding box center [419, 208] width 186 height 21
type input "Make It Regular Meal:"
type input "إجعلها وجبة عادي:"
type input "بیکە بە ژەمی ئاسایی:"
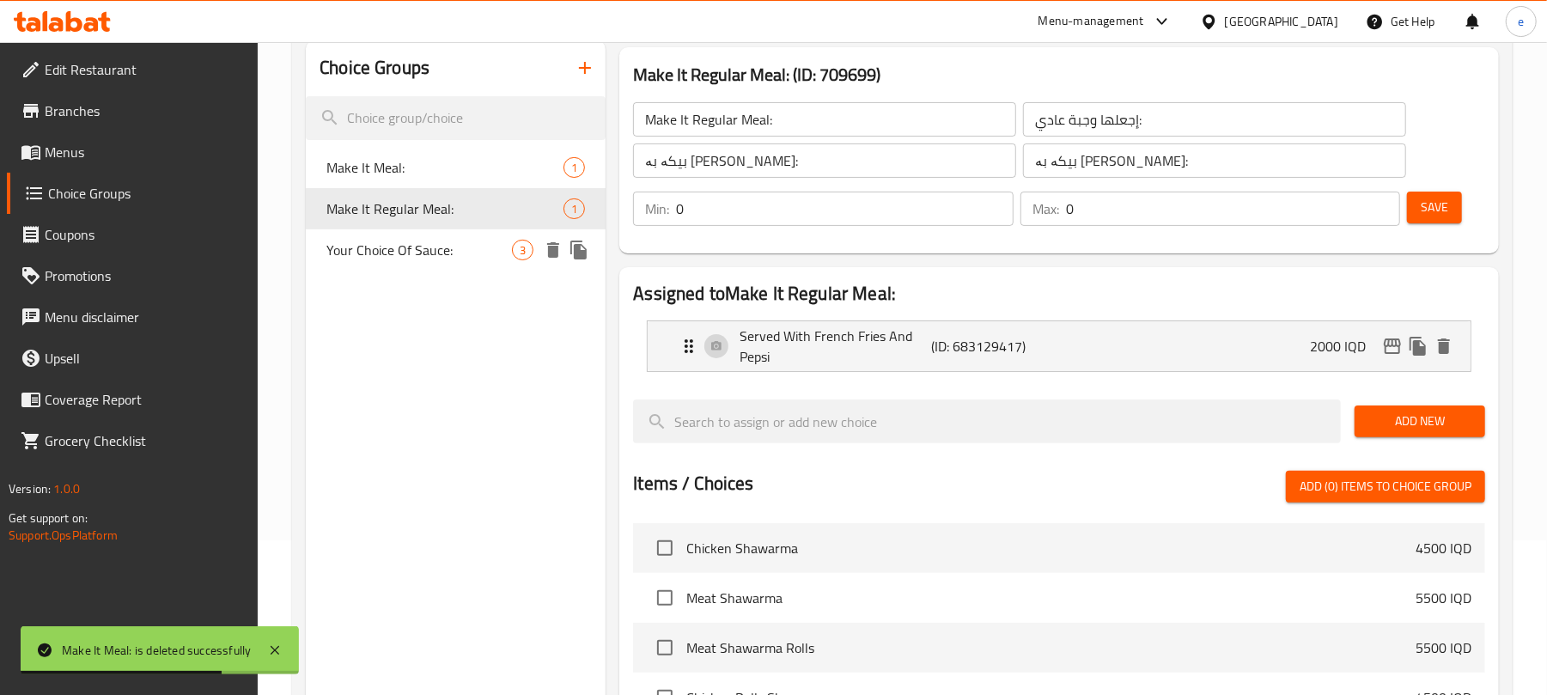
click at [400, 263] on div "Your Choice Of Sauce: 3" at bounding box center [456, 249] width 300 height 41
type input "Your Choice Of Sauce:"
type input "إختيارك من الصوص:"
type input "هەڵبژاردنت لە سۆس:"
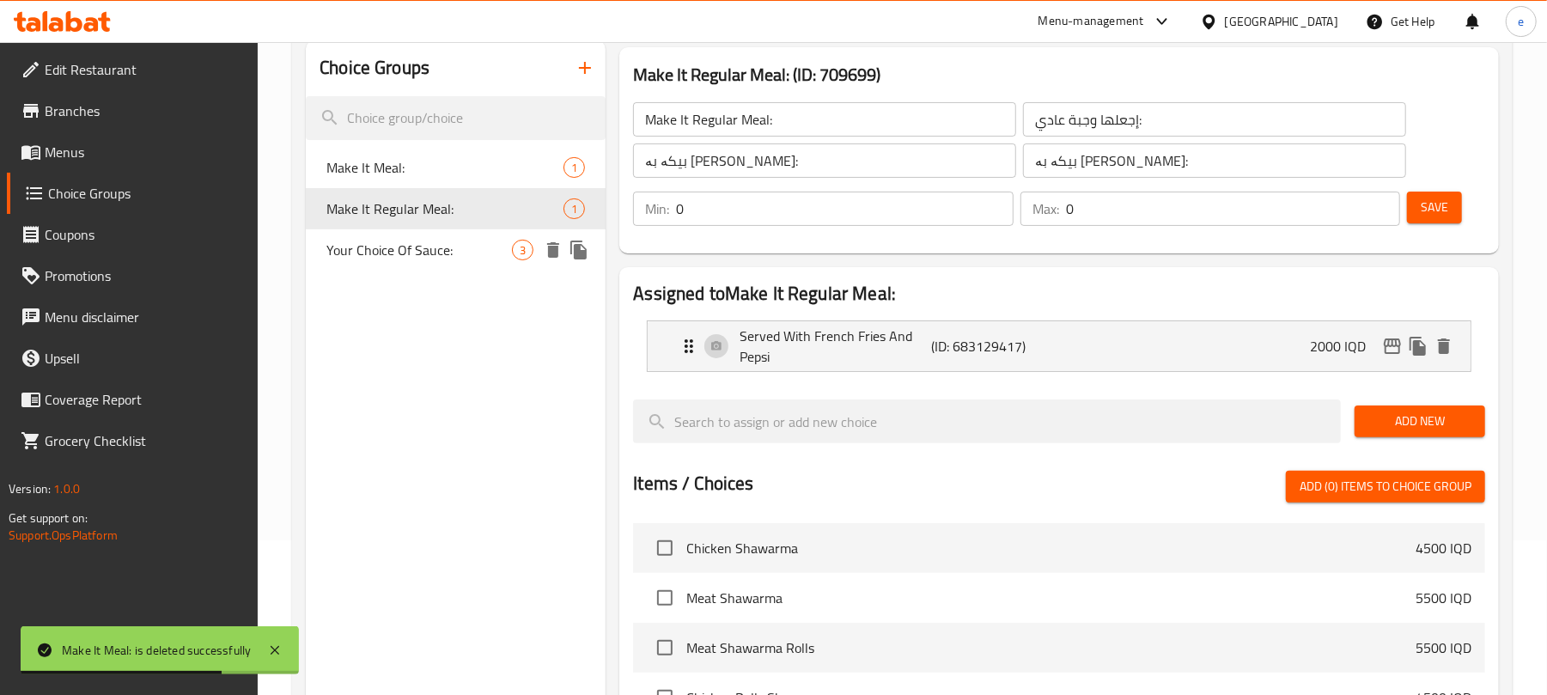
type input "1"
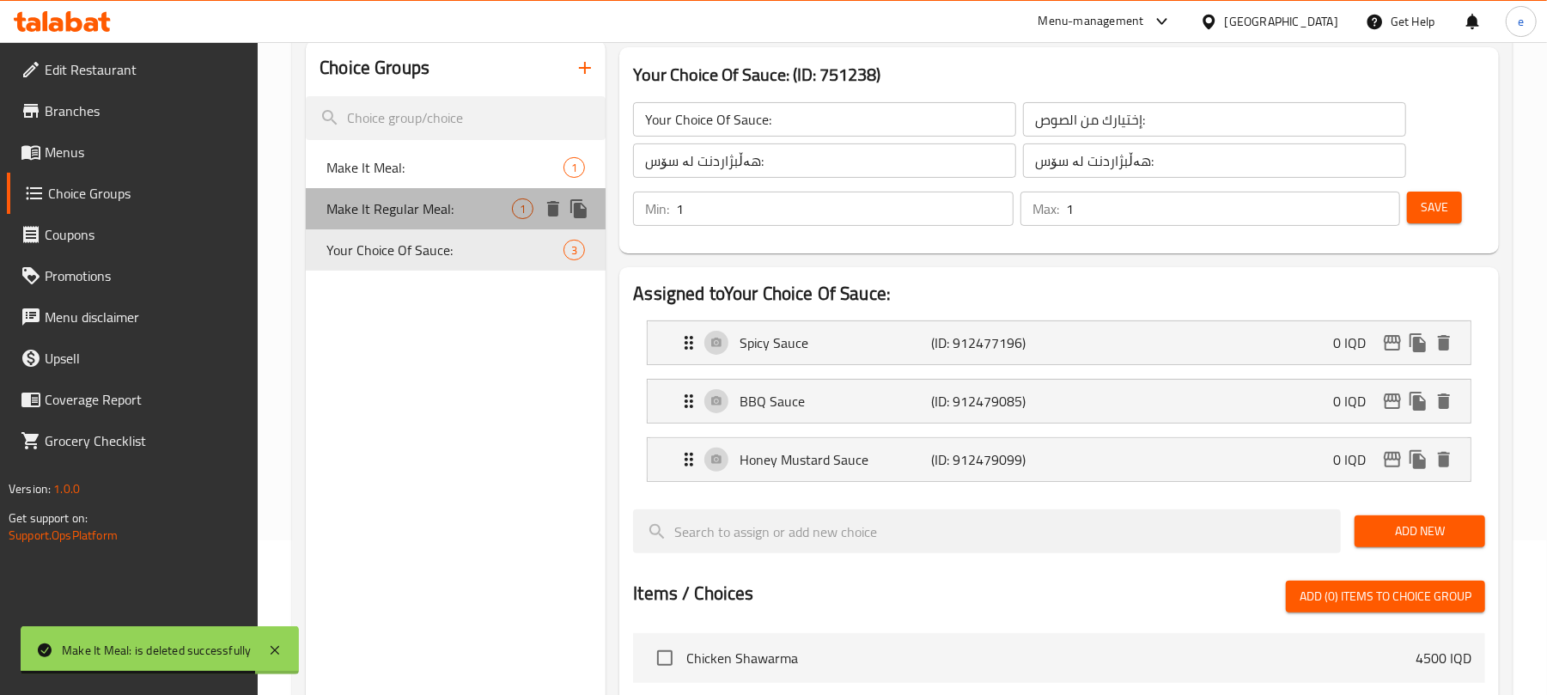
click at [364, 204] on span "Make It Regular Meal:" at bounding box center [419, 208] width 186 height 21
type input "Make It Regular Meal:"
type input "إجعلها وجبة عادي:"
type input "بیکە بە ژەمی ئاسایی:"
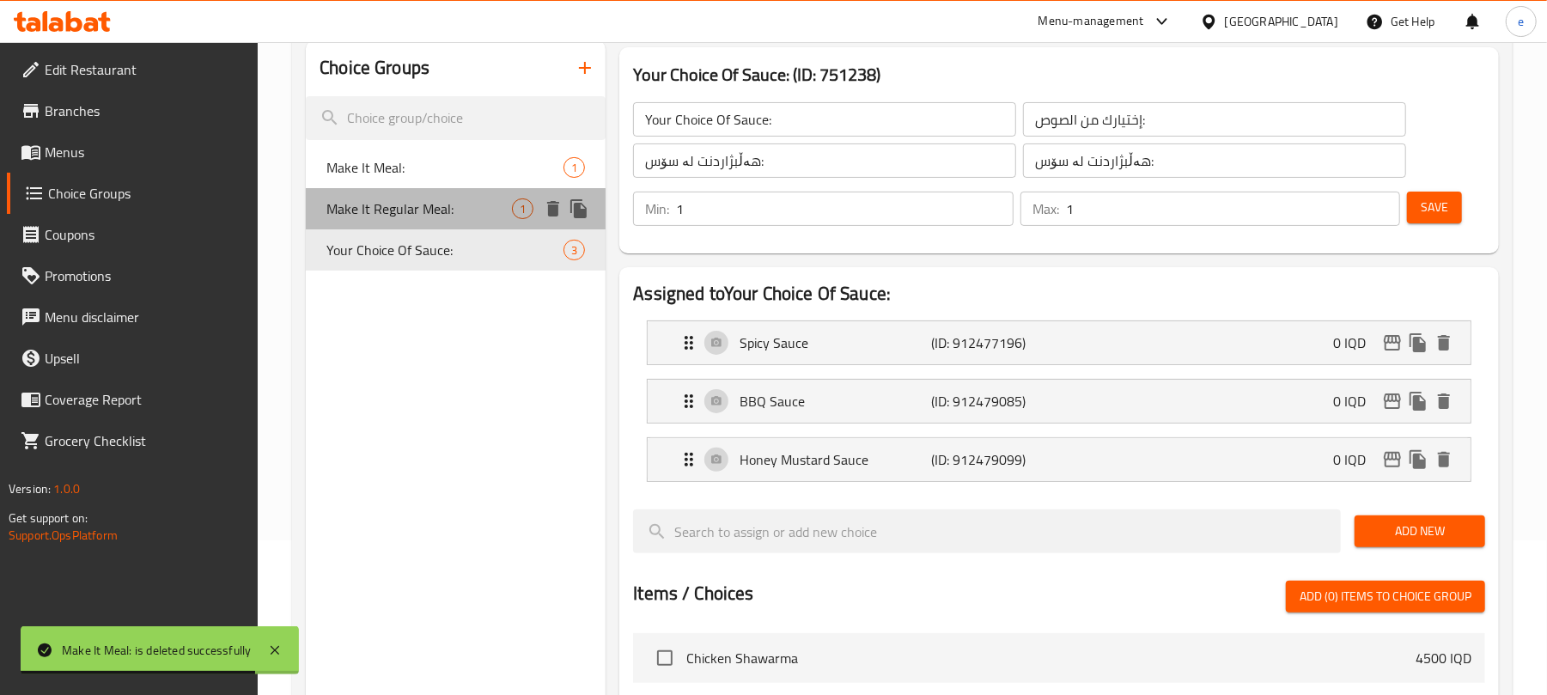
type input "0"
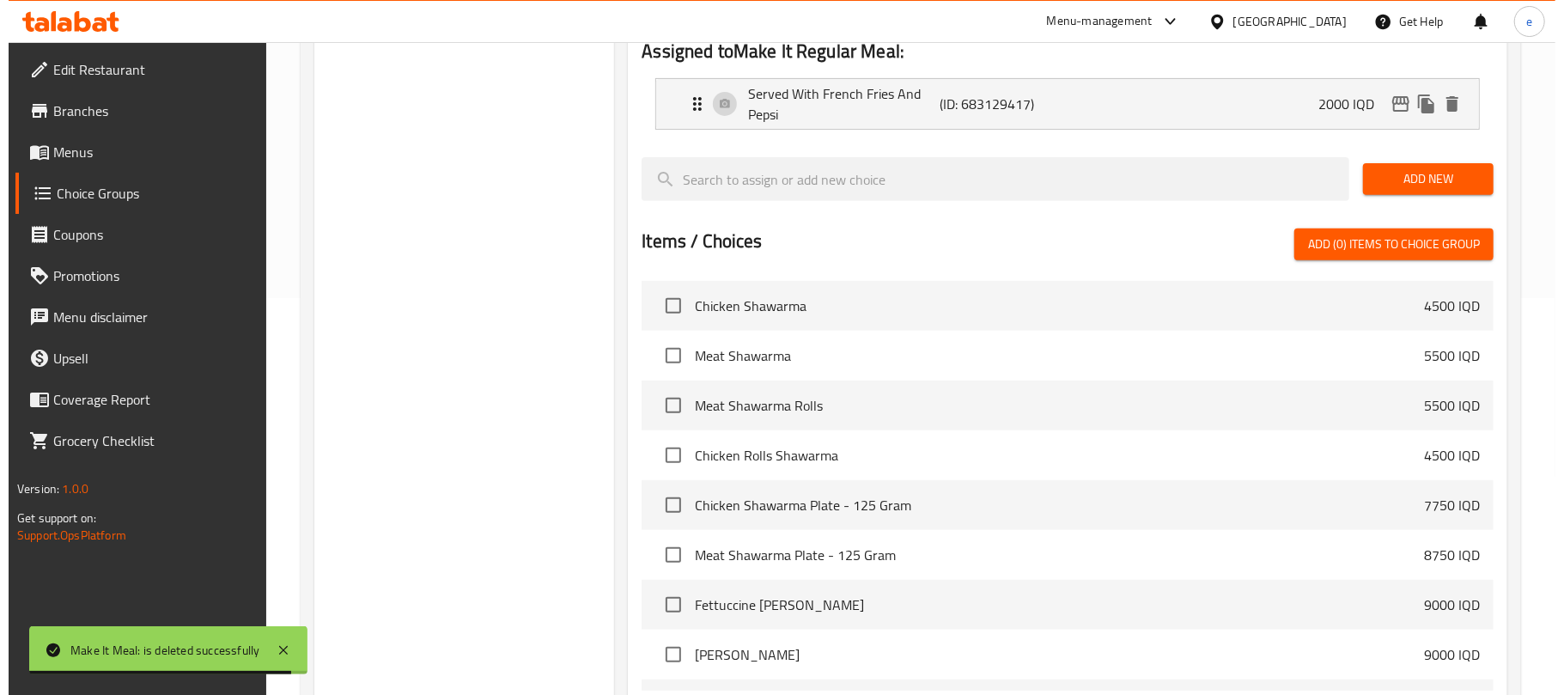
scroll to position [582, 0]
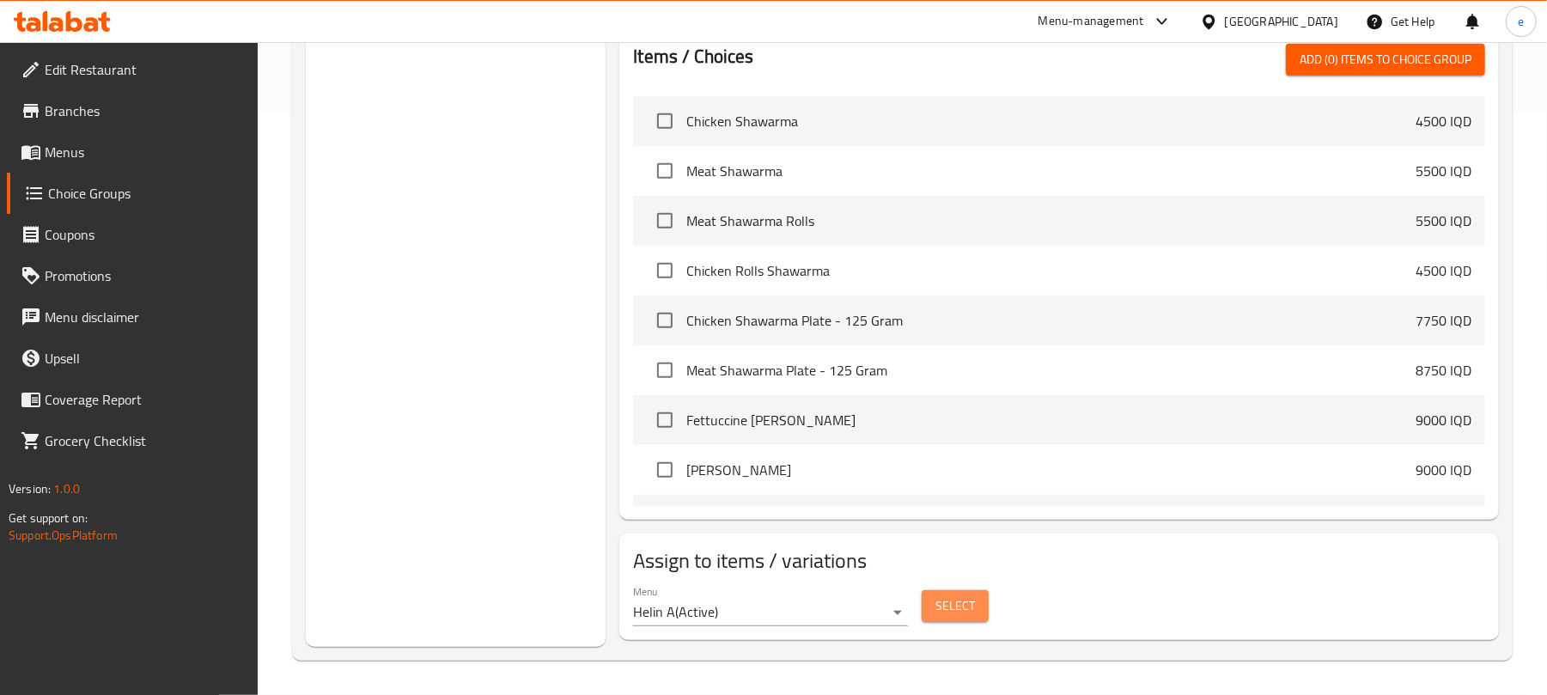
click at [976, 608] on button "Select" at bounding box center [955, 606] width 67 height 32
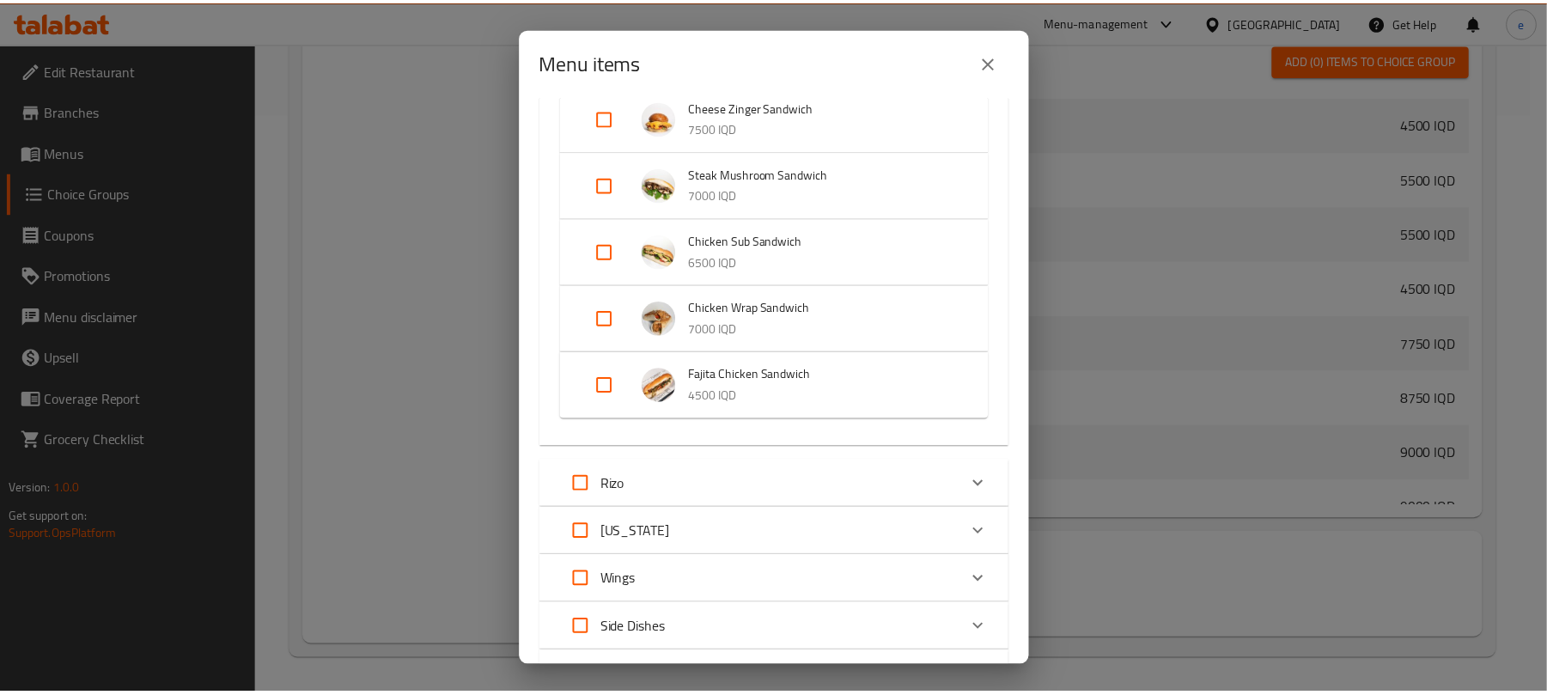
scroll to position [837, 0]
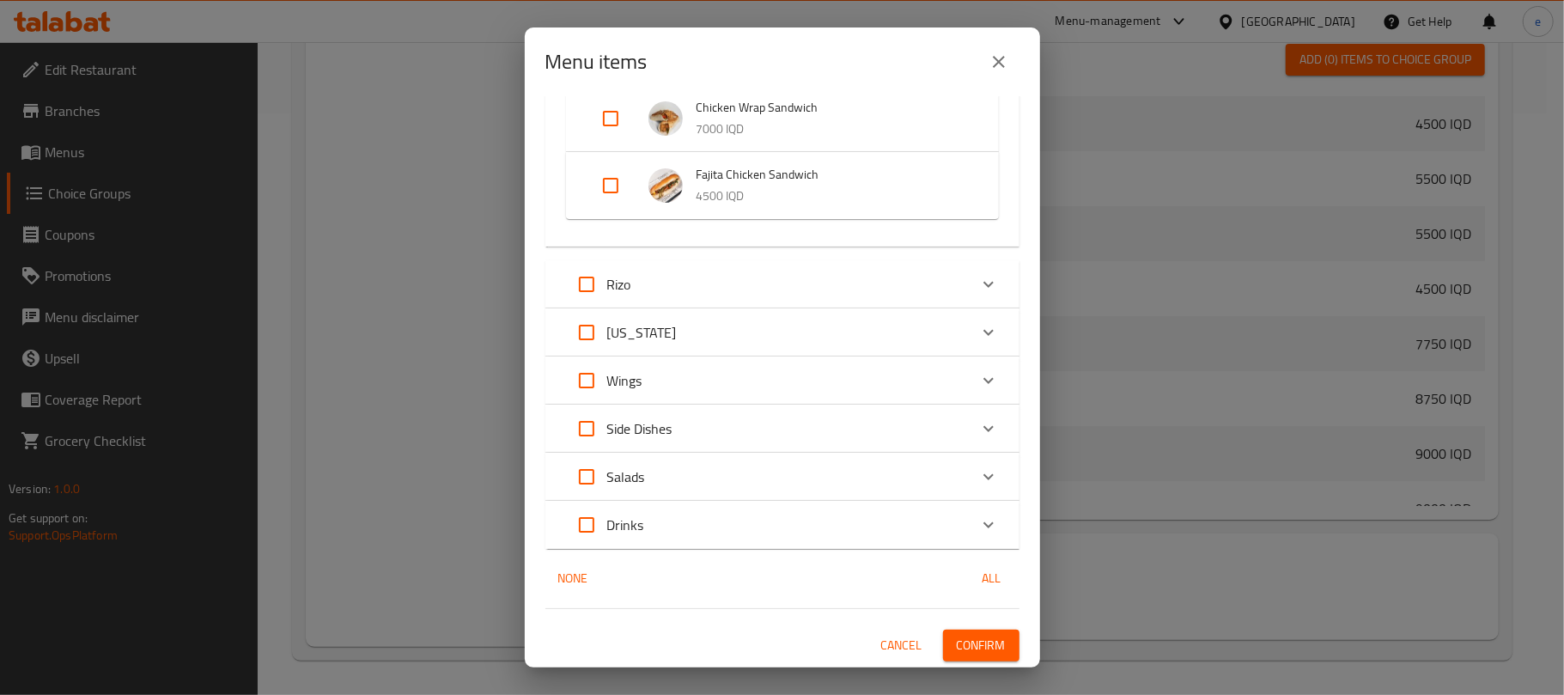
click at [1000, 72] on button "close" at bounding box center [998, 61] width 41 height 41
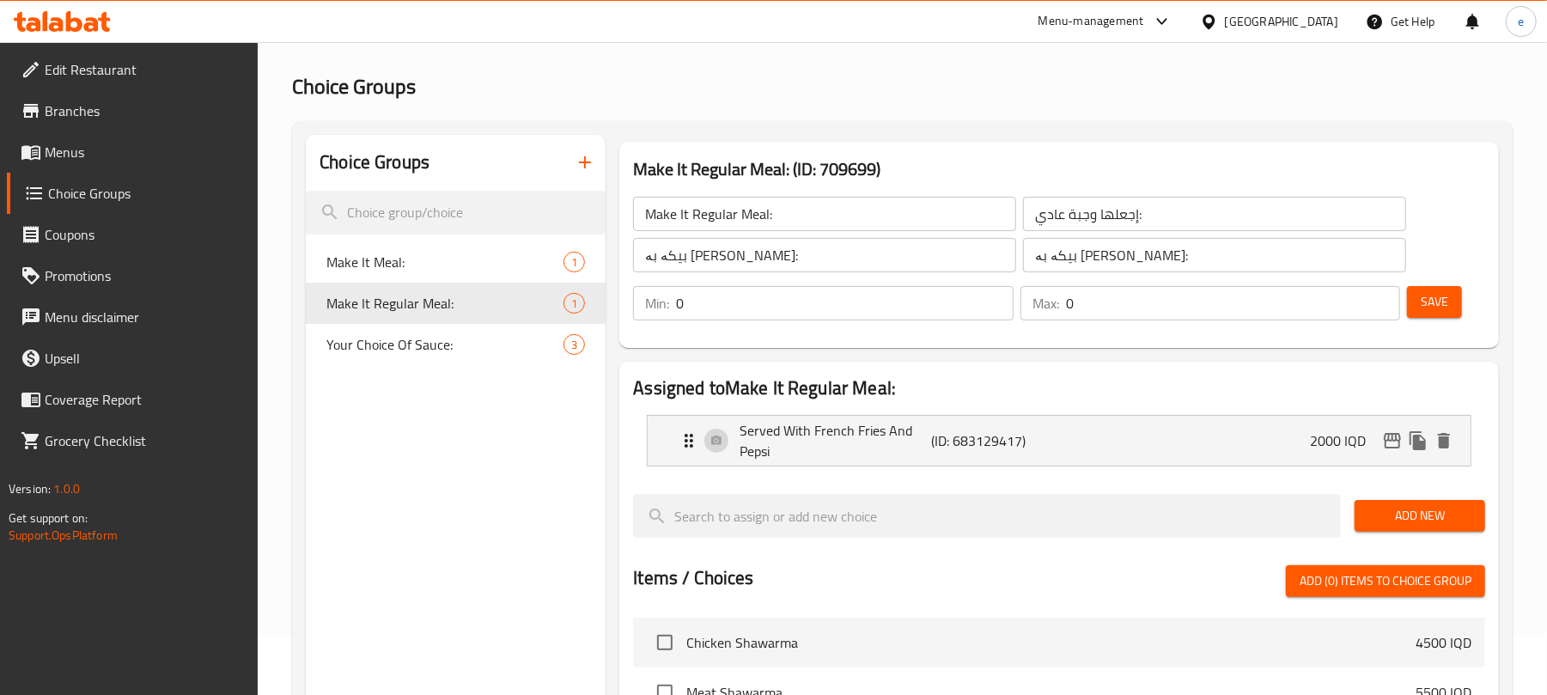
scroll to position [35, 0]
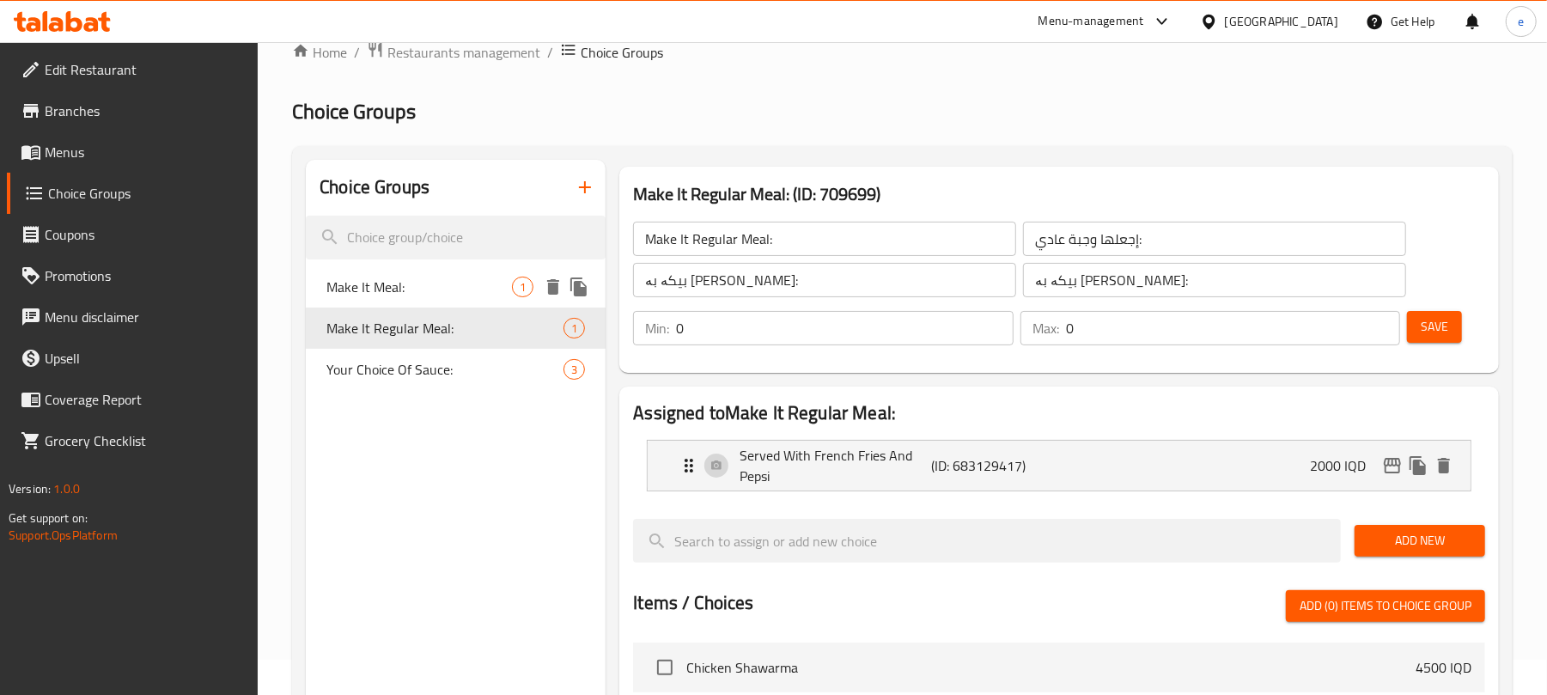
click at [412, 304] on div "Make It Meal: 1" at bounding box center [456, 286] width 300 height 41
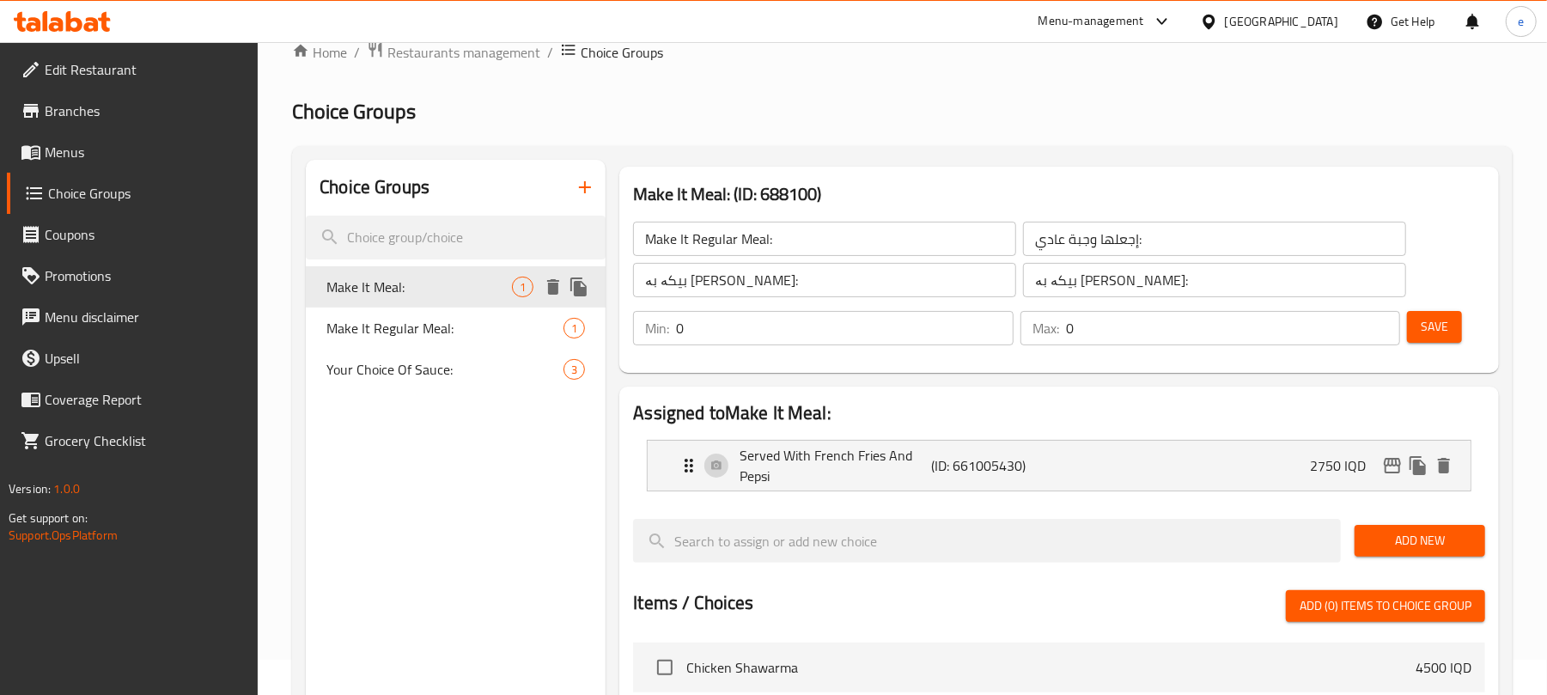
type input "Make It Meal:"
type input "اجعلها وجبة:"
type input "بیکە بە ژەم:"
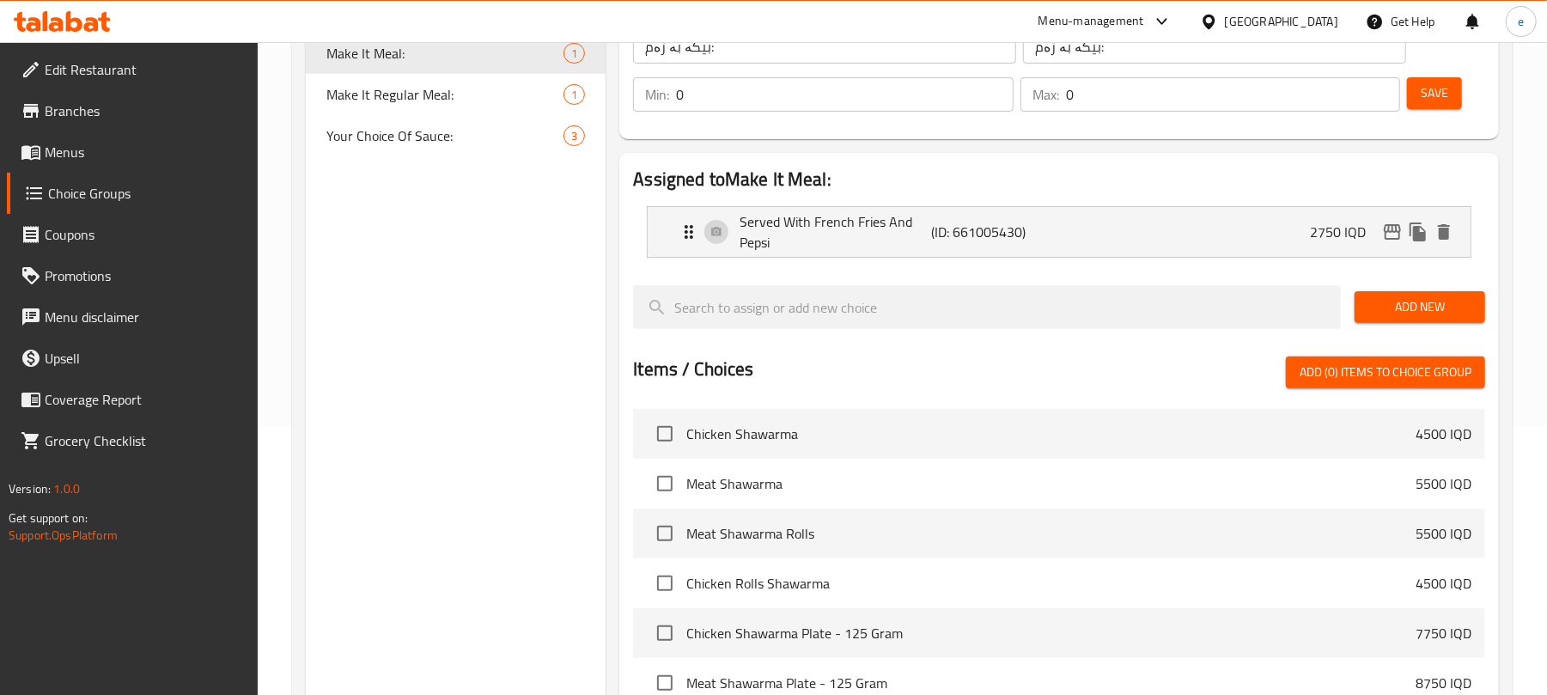
scroll to position [582, 0]
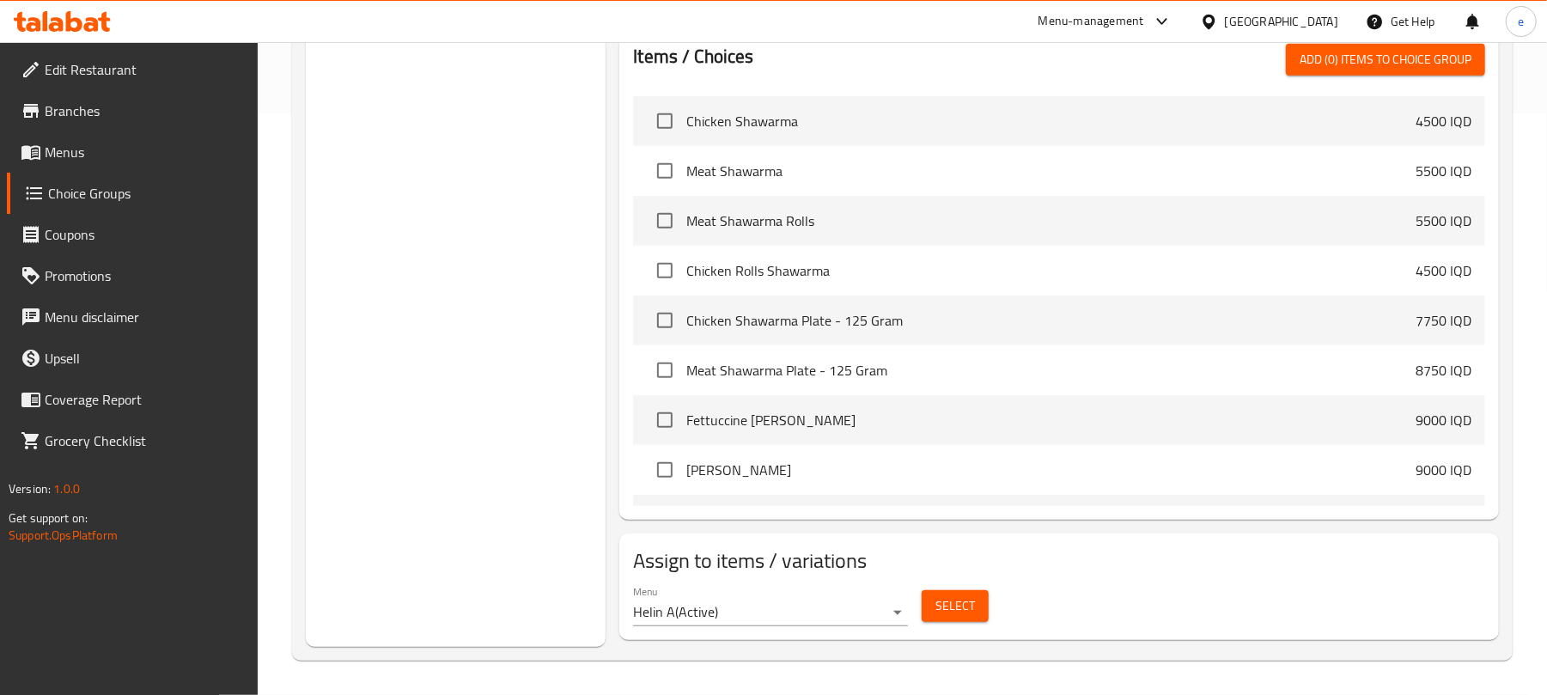
click at [939, 626] on div "Select" at bounding box center [955, 606] width 81 height 46
click at [942, 598] on span "Select" at bounding box center [956, 605] width 40 height 21
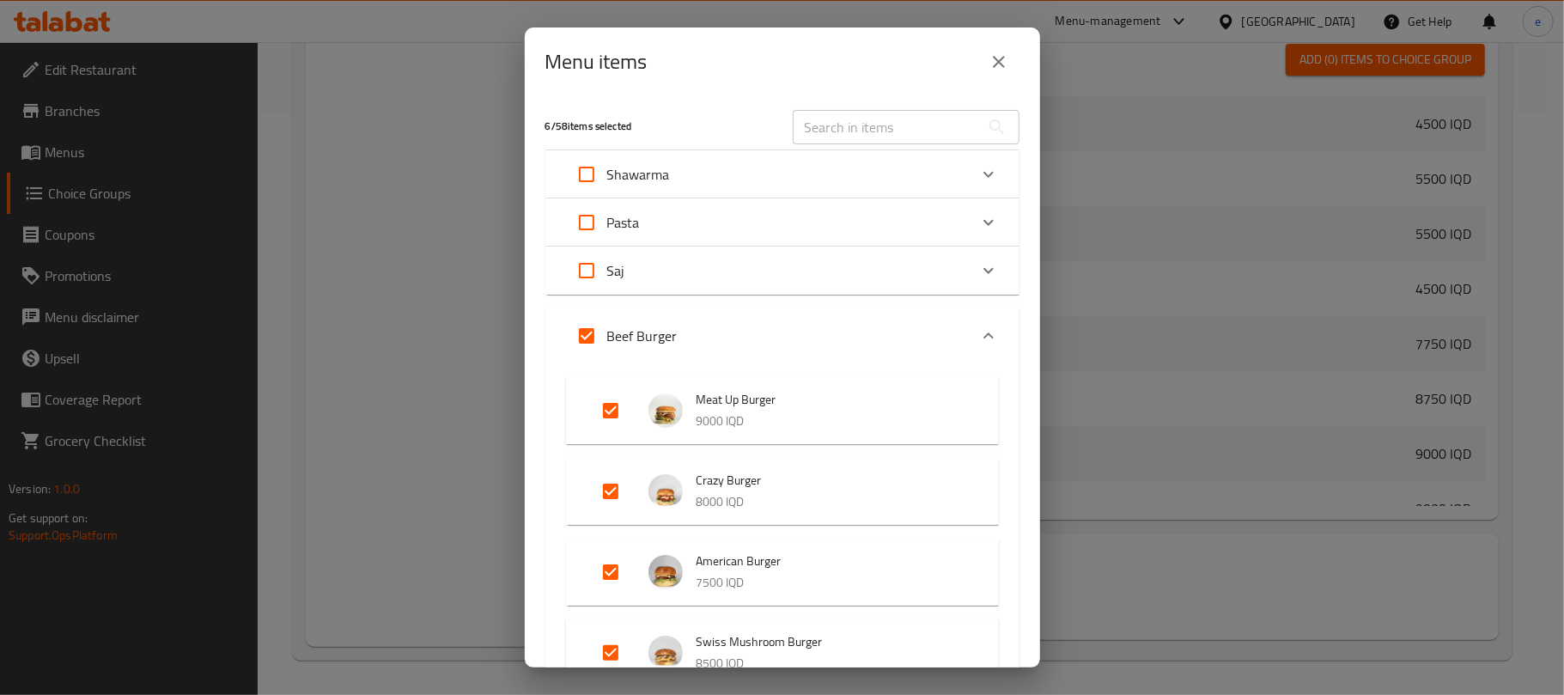
click at [854, 131] on input "text" at bounding box center [886, 127] width 187 height 34
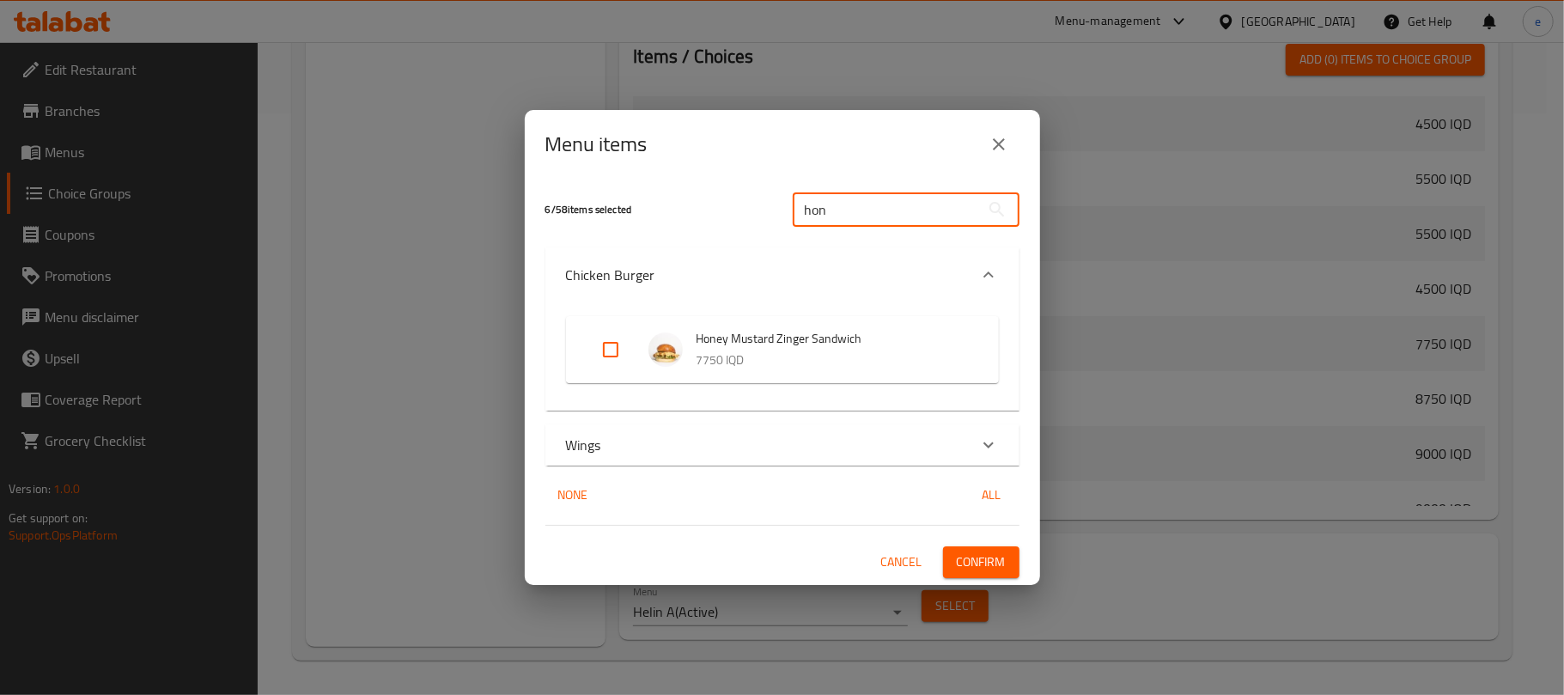
type input "hon"
click at [612, 349] on input "Expand" at bounding box center [610, 349] width 41 height 41
checkbox input "true"
click at [973, 555] on span "Confirm" at bounding box center [981, 562] width 49 height 21
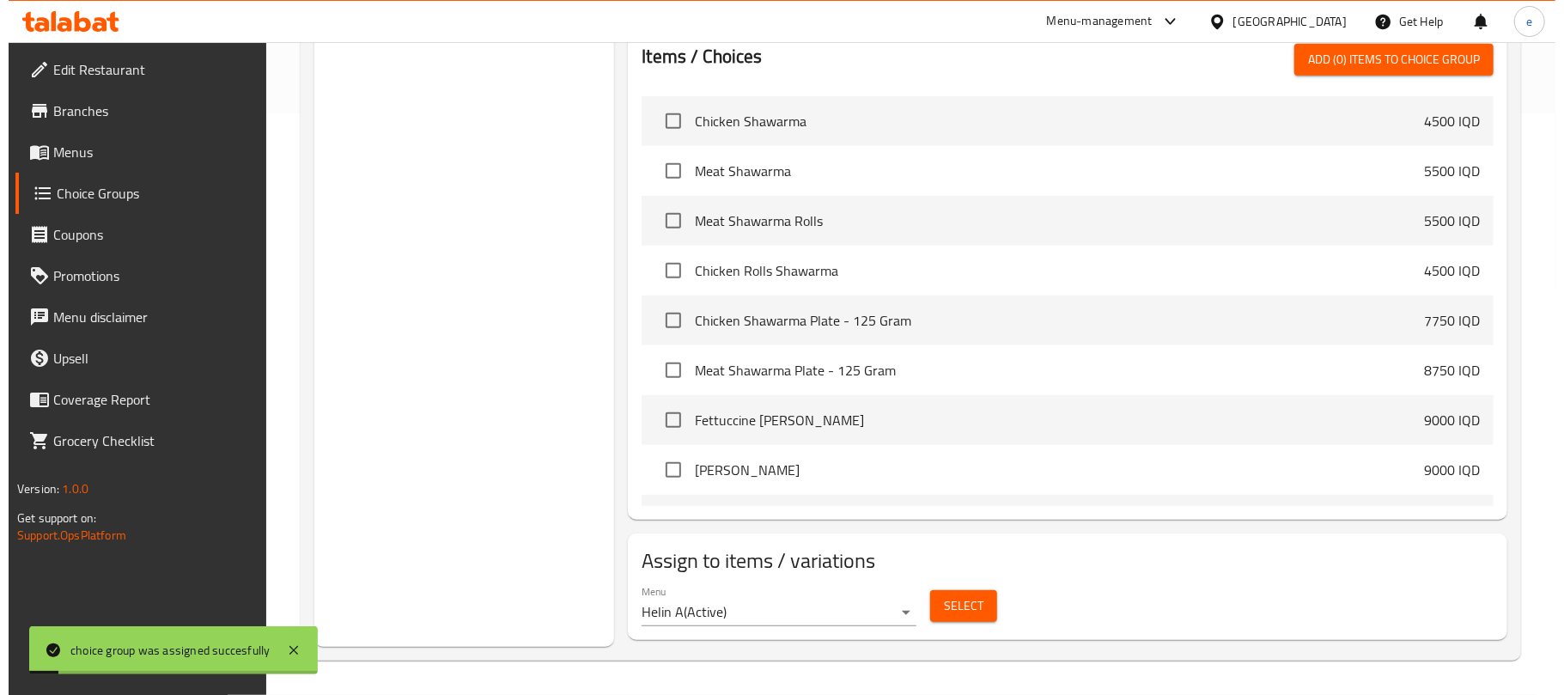
scroll to position [0, 0]
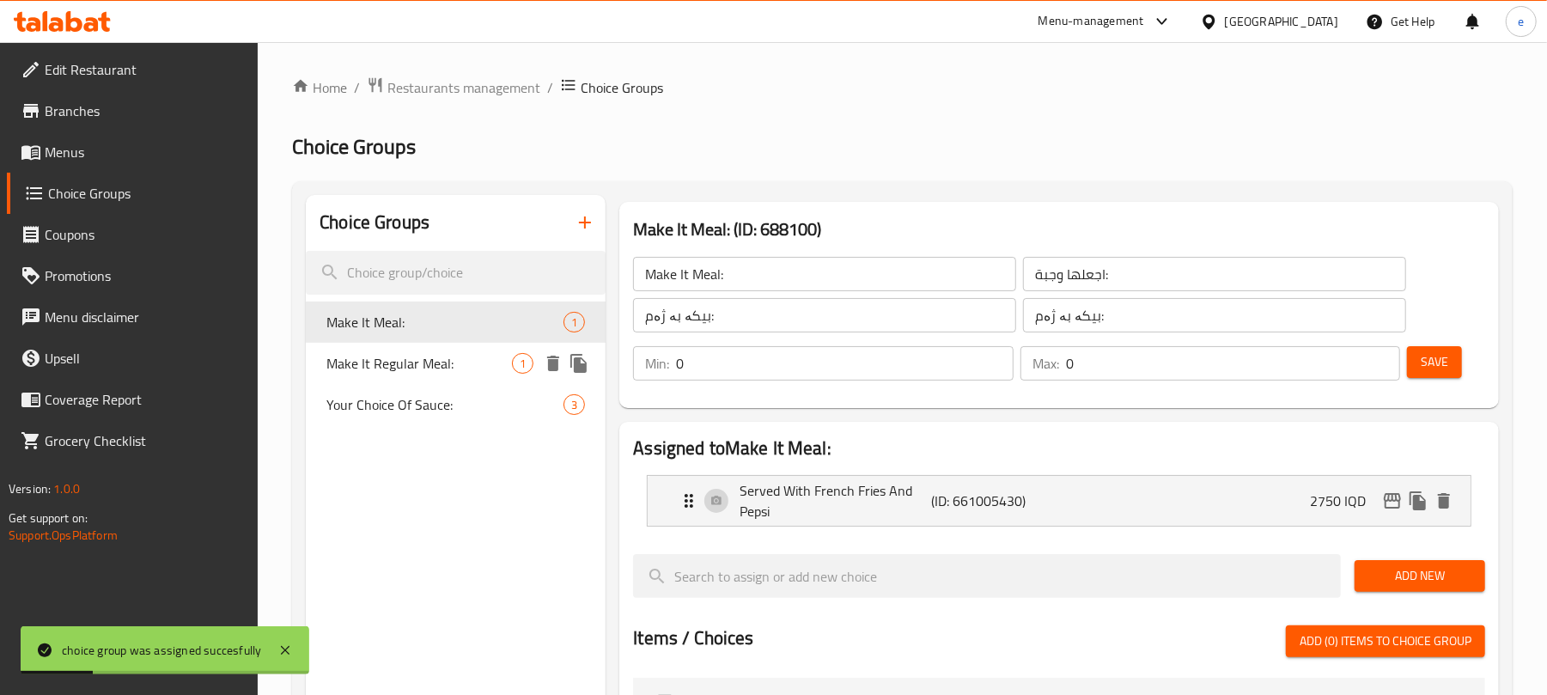
click at [564, 369] on icon "delete" at bounding box center [553, 363] width 21 height 21
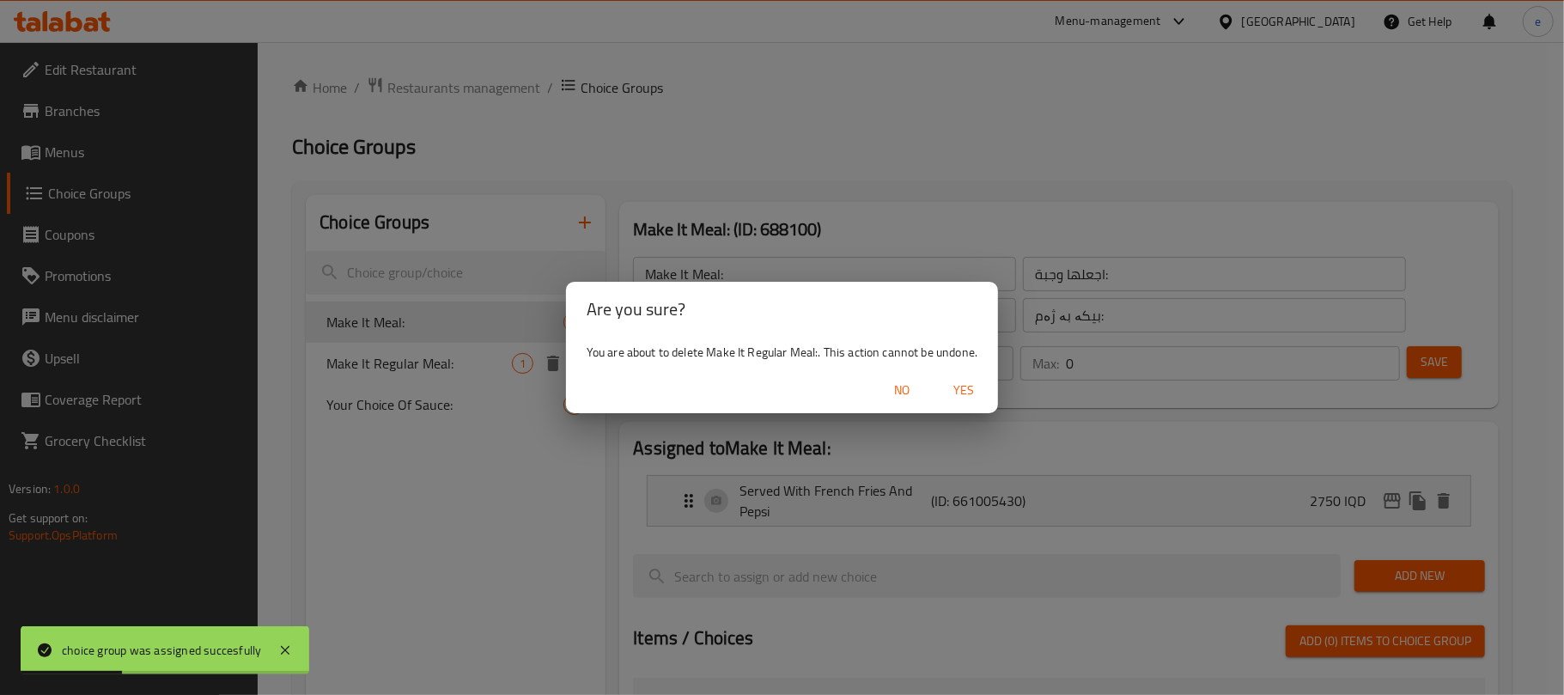
click at [962, 390] on span "Yes" at bounding box center [963, 390] width 41 height 21
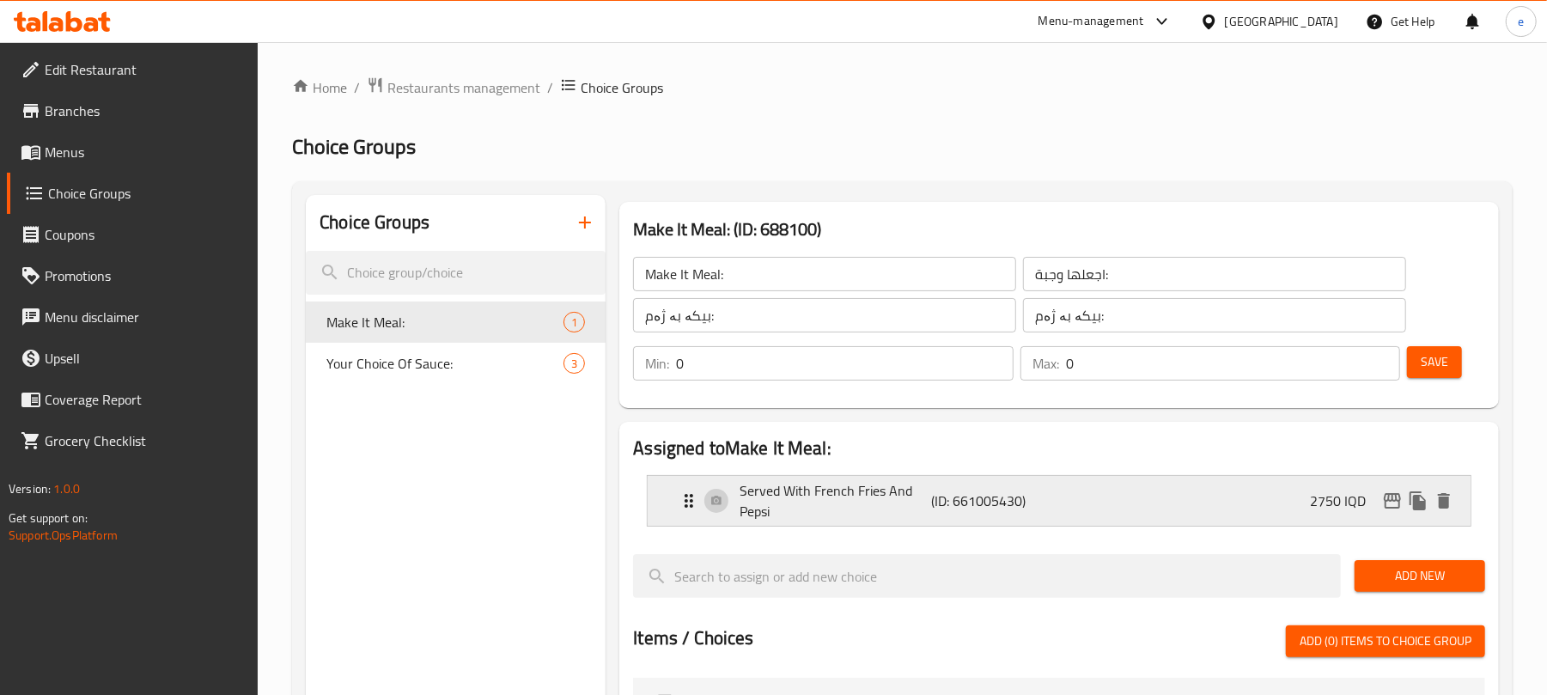
click at [1289, 506] on div "Served With French Fries And Pepsi (ID: 661005430) 2750 IQD" at bounding box center [1064, 501] width 771 height 50
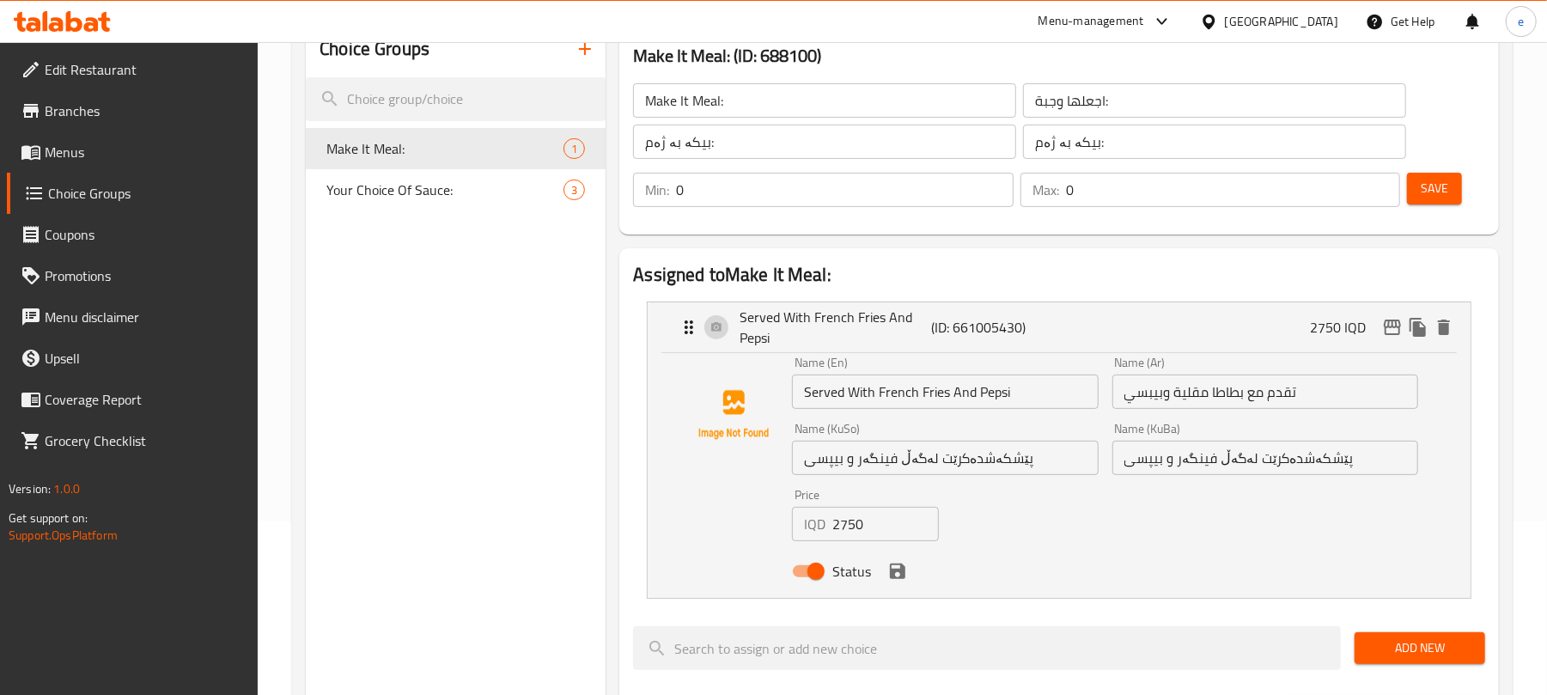
scroll to position [229, 0]
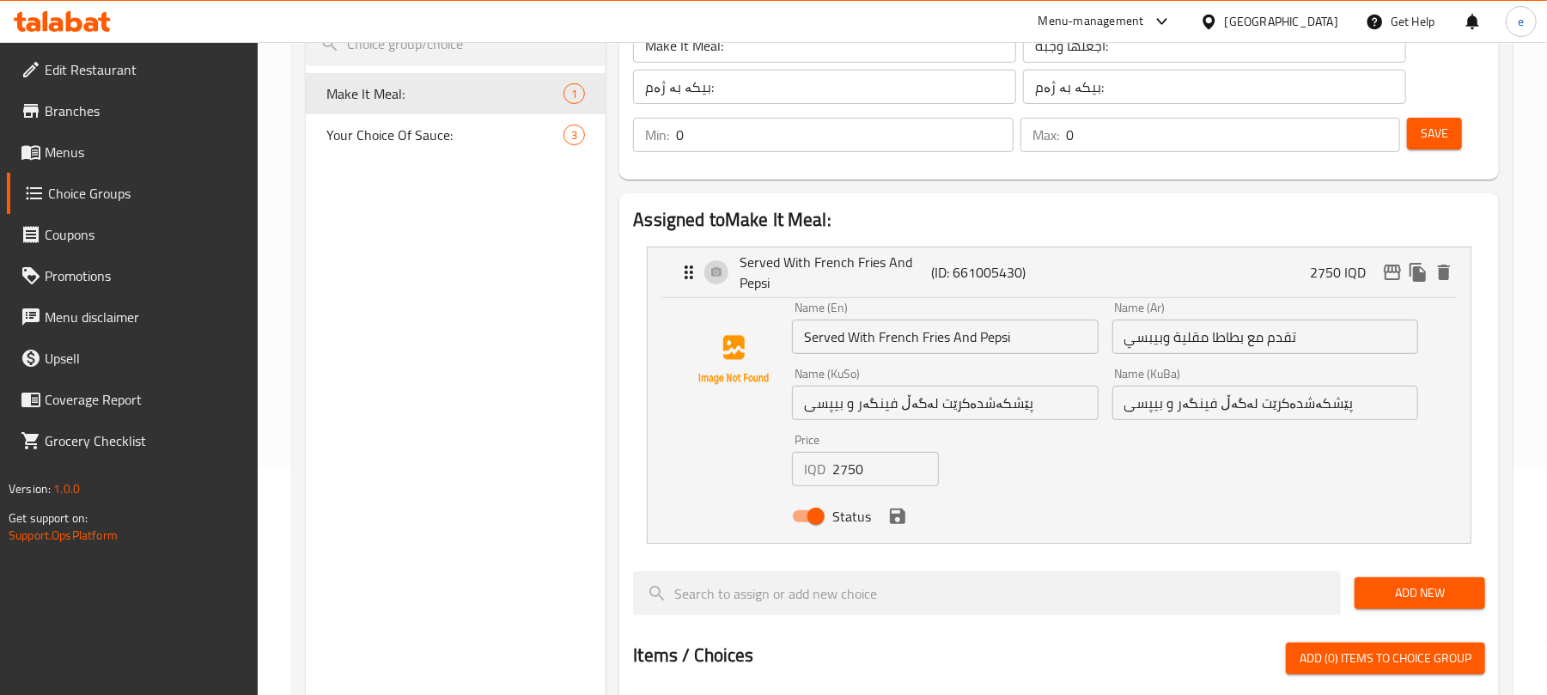
click at [867, 474] on input "2750" at bounding box center [885, 469] width 106 height 34
paste input "300"
click at [1388, 266] on icon "edit" at bounding box center [1392, 272] width 17 height 15
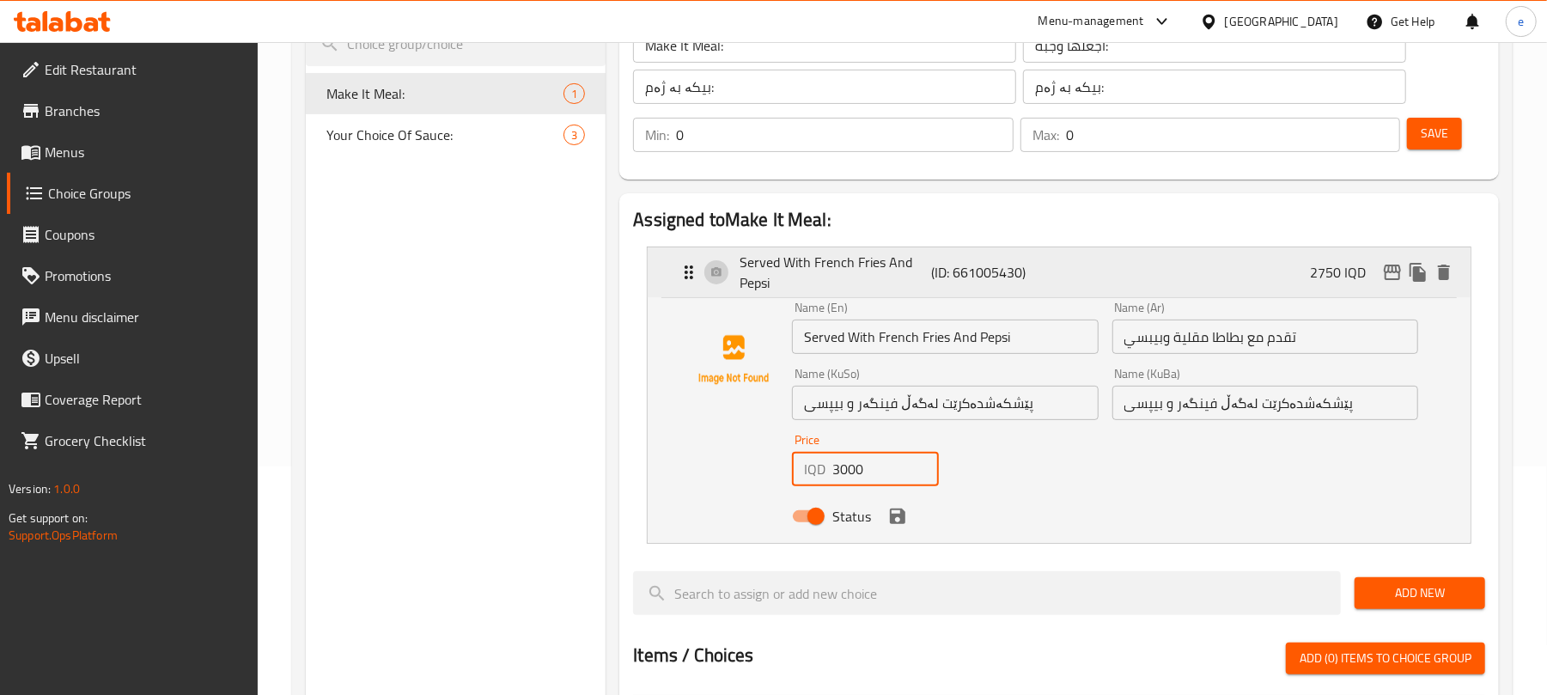
type input "3000"
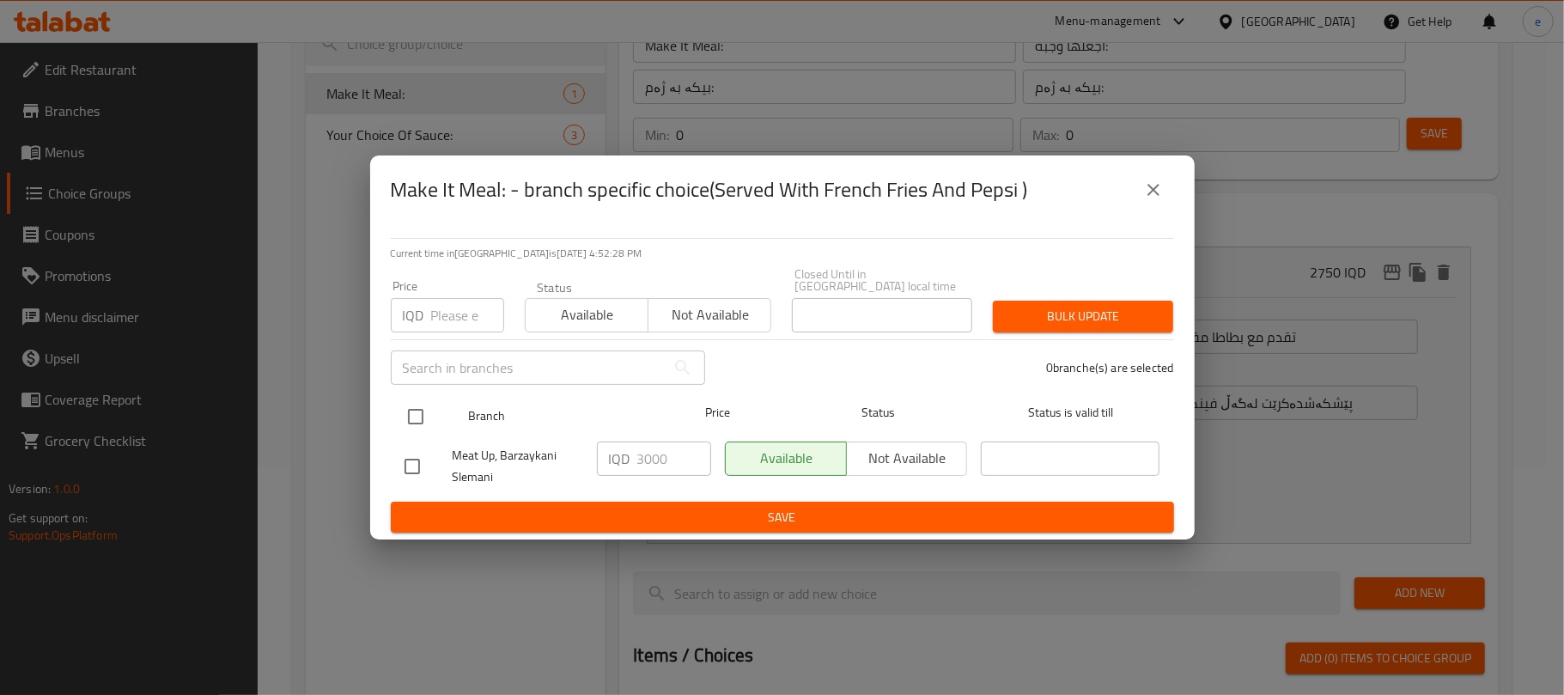
click at [413, 400] on input "checkbox" at bounding box center [416, 417] width 36 height 36
checkbox input "true"
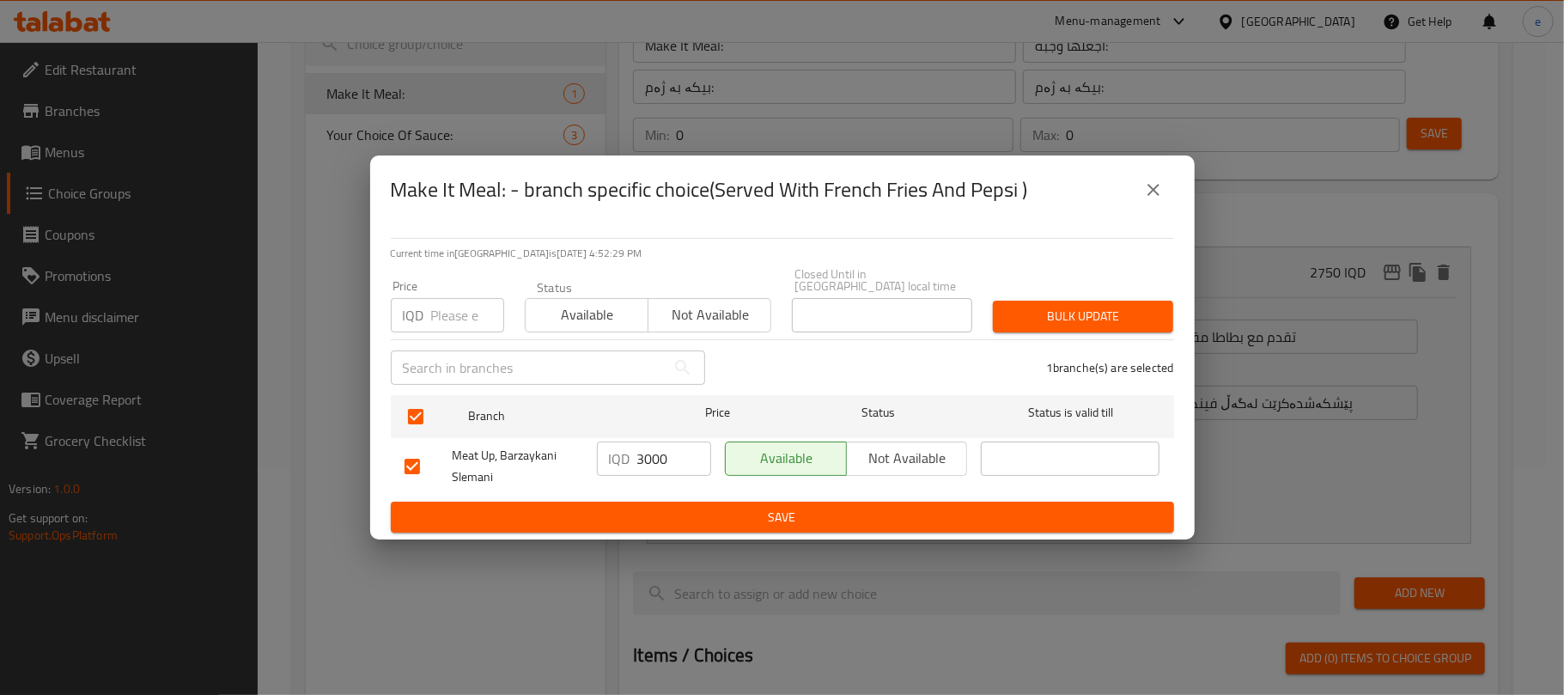
click at [643, 450] on input "3000" at bounding box center [674, 459] width 74 height 34
click at [653, 502] on button "Save" at bounding box center [782, 518] width 783 height 32
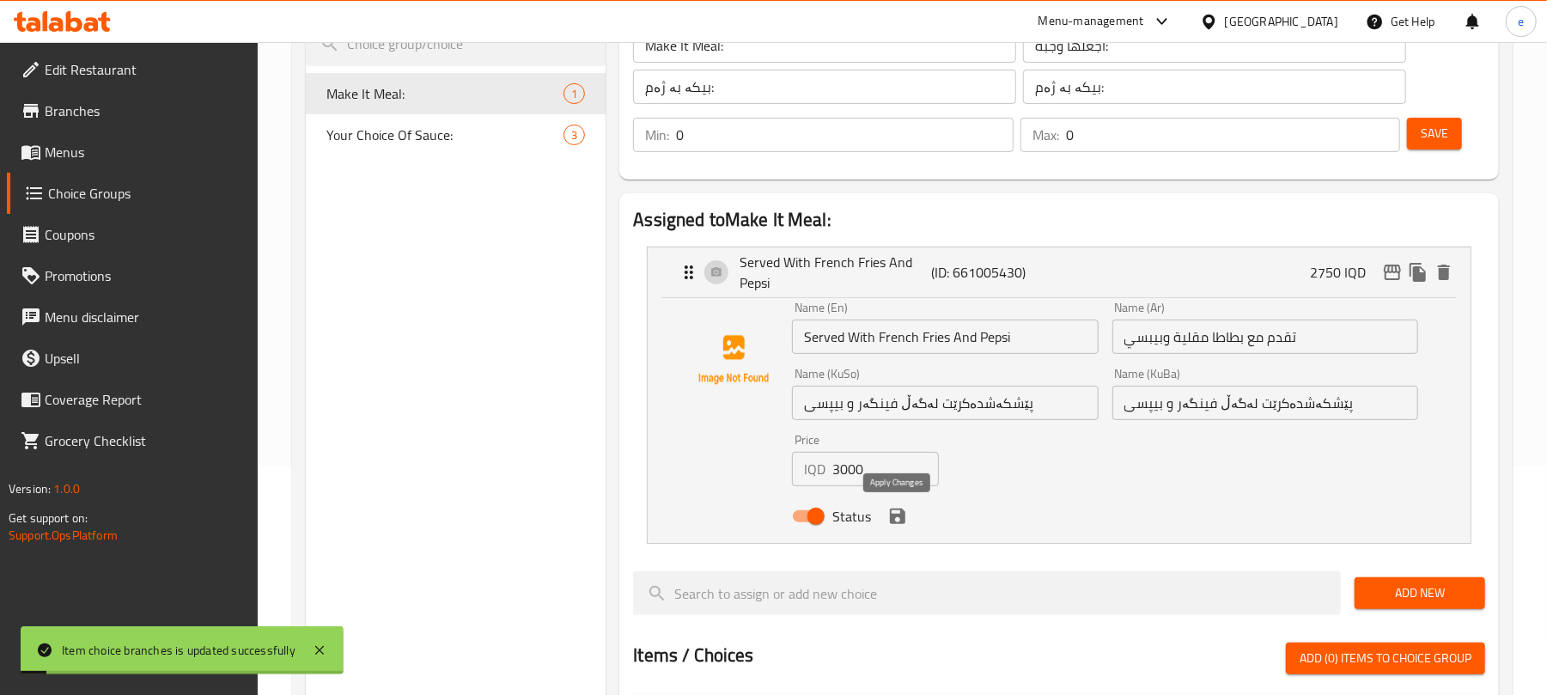
click at [904, 515] on icon "save" at bounding box center [897, 516] width 15 height 15
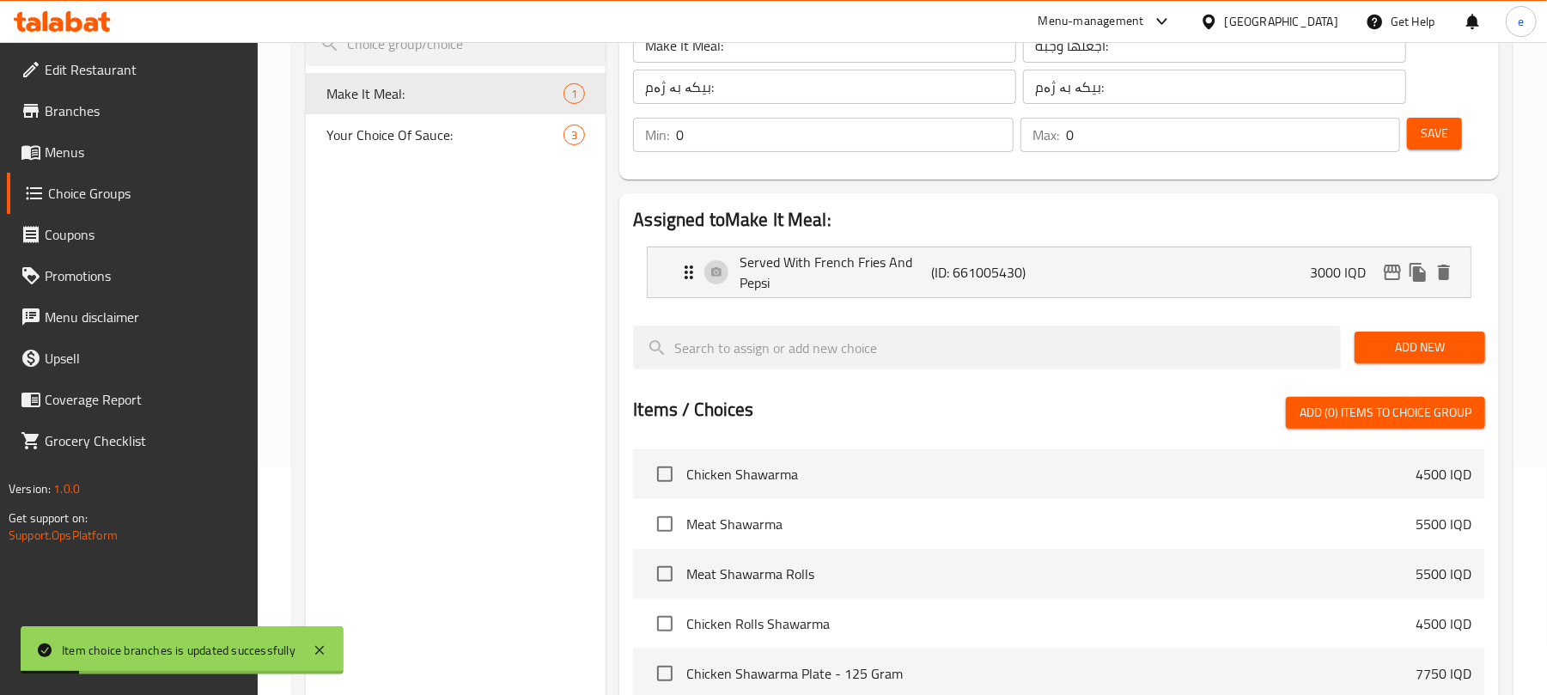
click at [1451, 139] on button "Save" at bounding box center [1434, 134] width 55 height 32
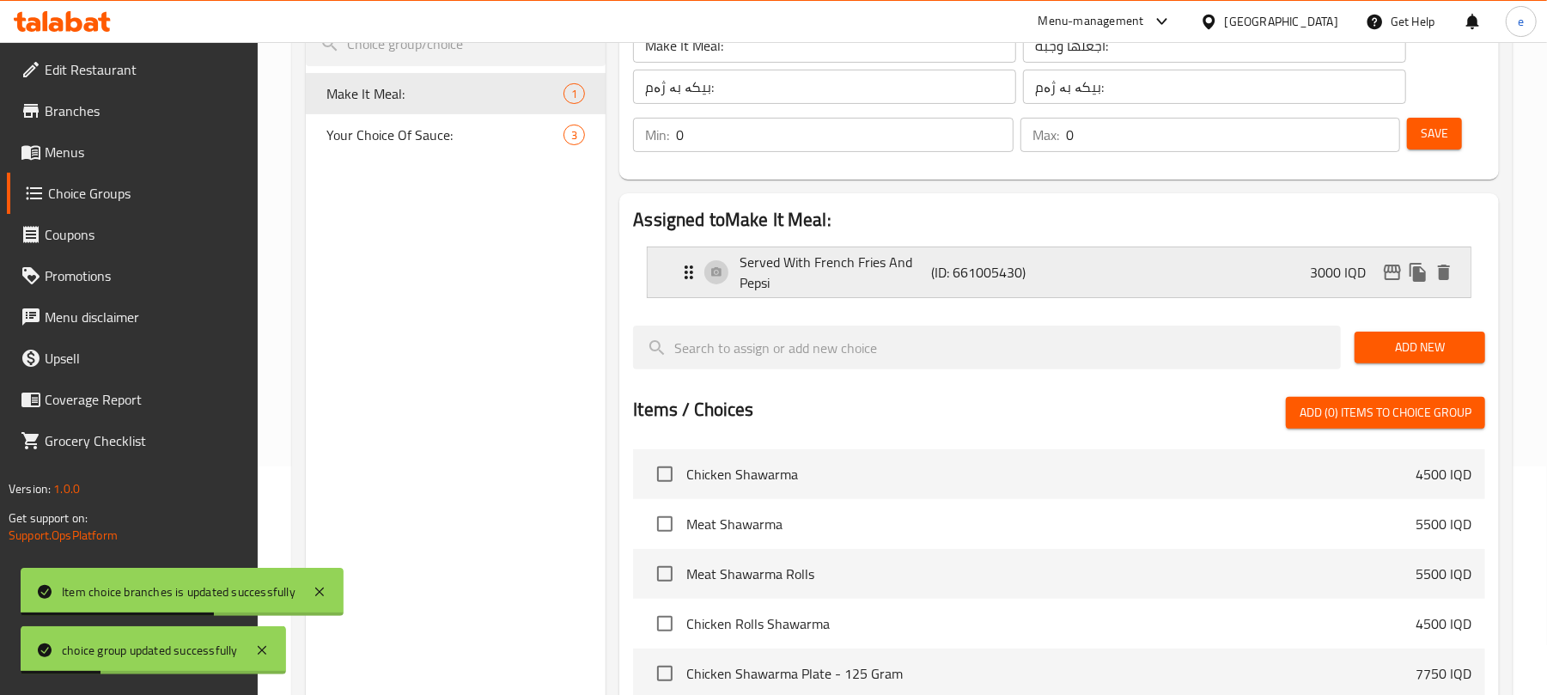
click at [945, 276] on p "(ID: 661005430)" at bounding box center [996, 272] width 128 height 21
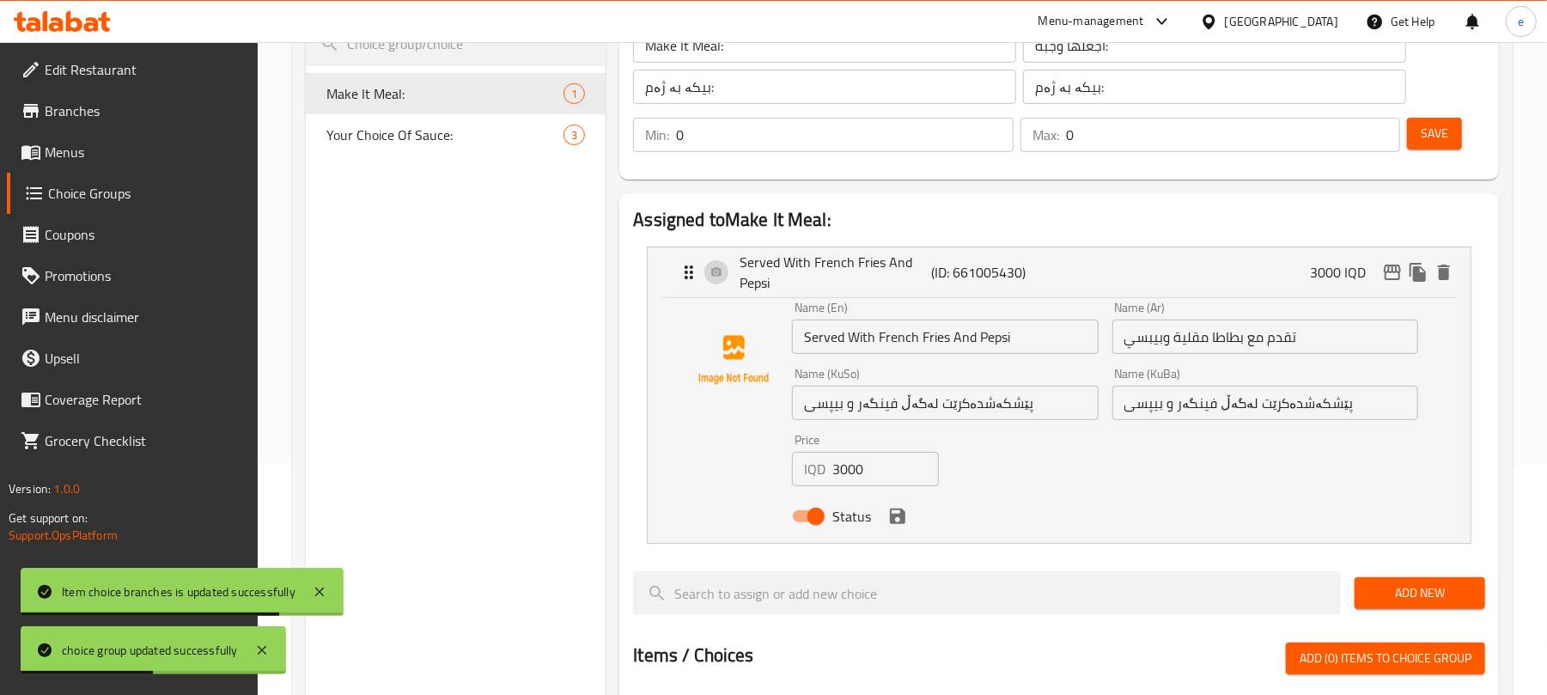
click at [991, 338] on input "Served With French Fries And Pepsi" at bounding box center [945, 337] width 306 height 34
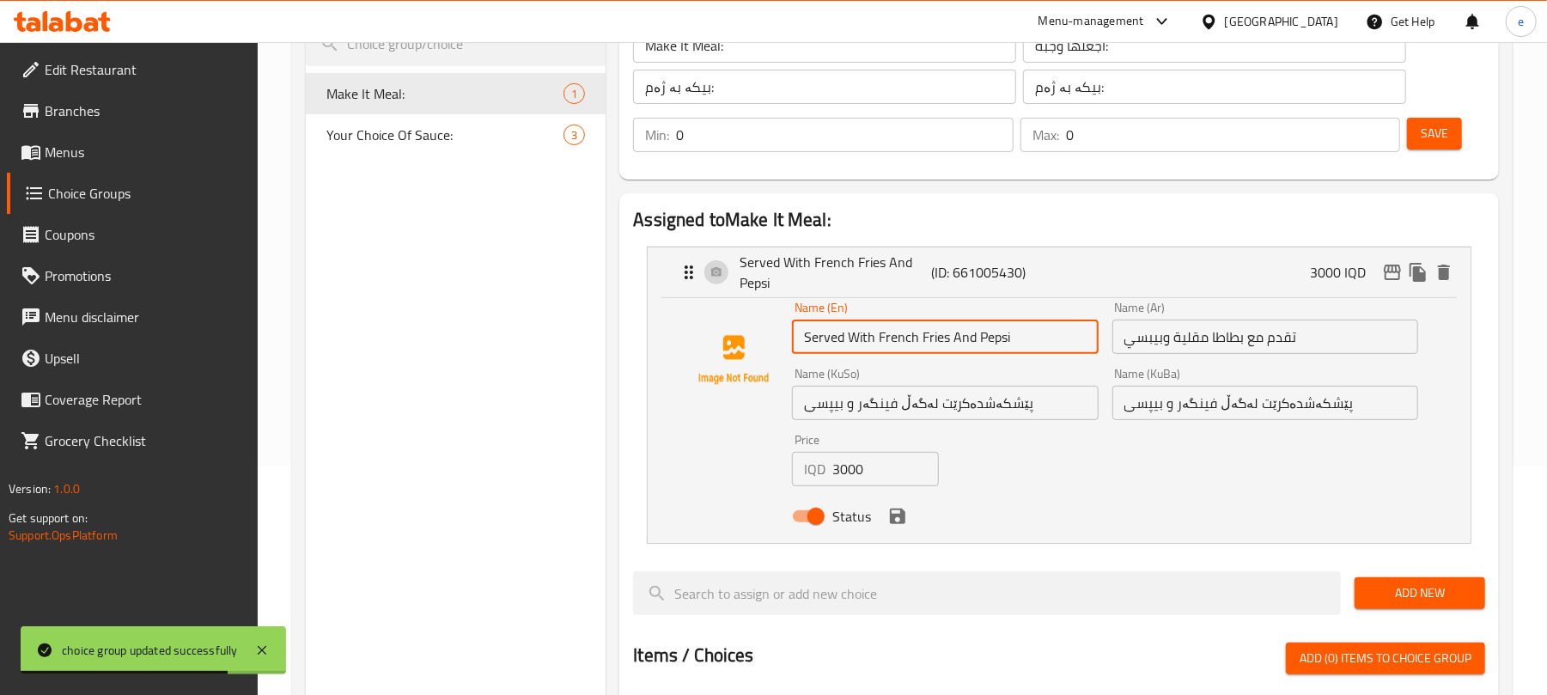
paste input "Coca-Cola"
type input "Served With French Fries And Coca-Cola"
click at [826, 406] on input "پێشکەشدەکرێت لەگەڵ فینگەر و بیپسی" at bounding box center [945, 403] width 306 height 34
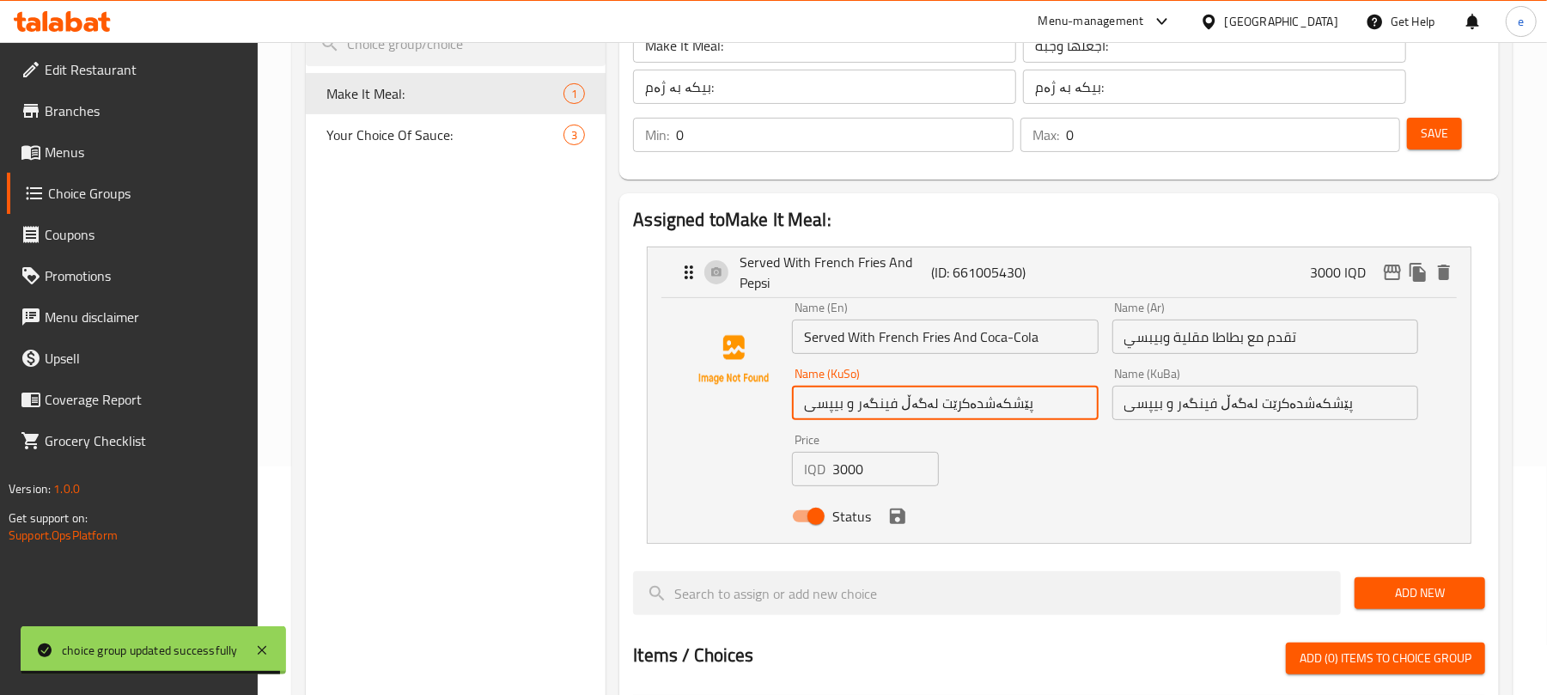
click at [826, 406] on input "پێشکەشدەکرێت لەگەڵ فینگەر و بیپسی" at bounding box center [945, 403] width 306 height 34
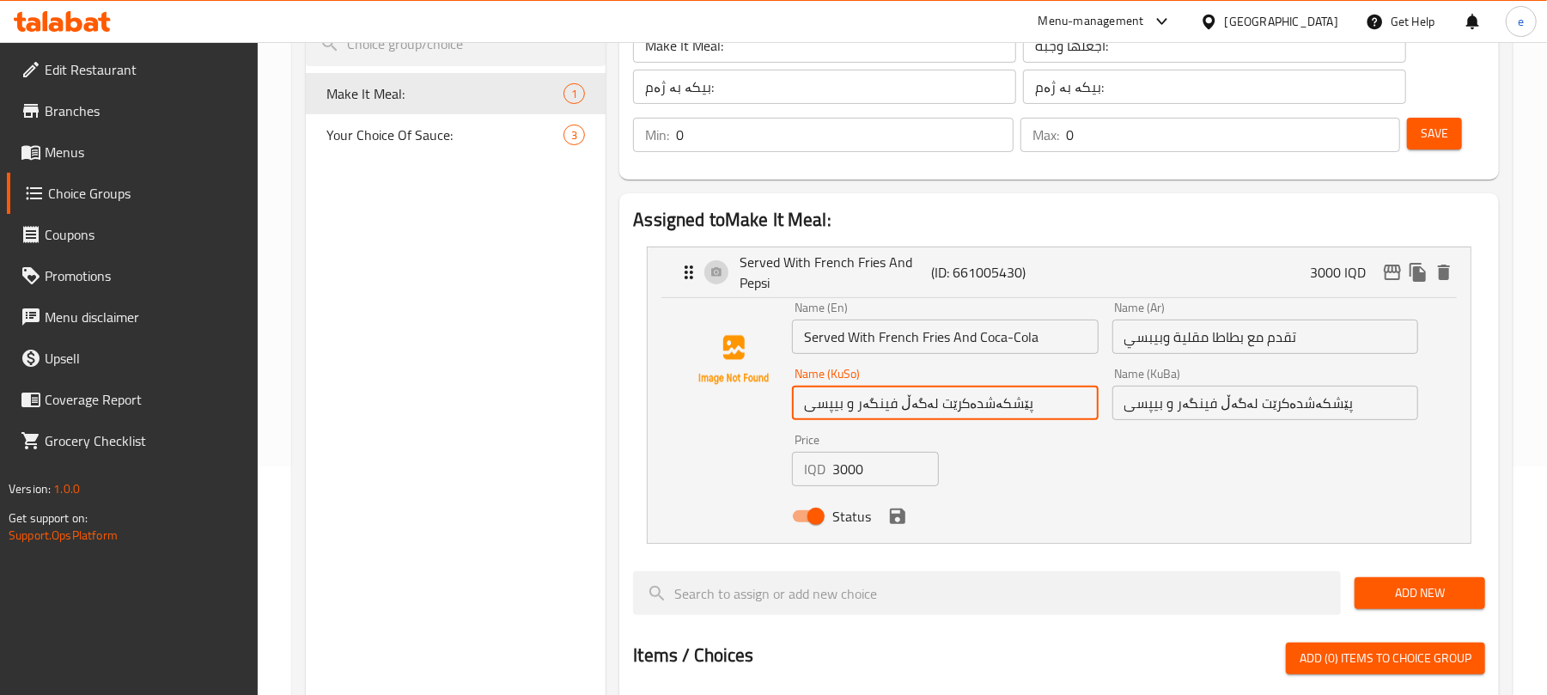
paste input "کۆکاکۆلا"
click at [933, 417] on input "پێشکەشدەکرێت لەگەڵ فینگەر و کۆکاکۆلا" at bounding box center [945, 403] width 306 height 34
type input "پێشکەشدەکرێت لەگەڵ فینگەر و کۆکاکۆلا"
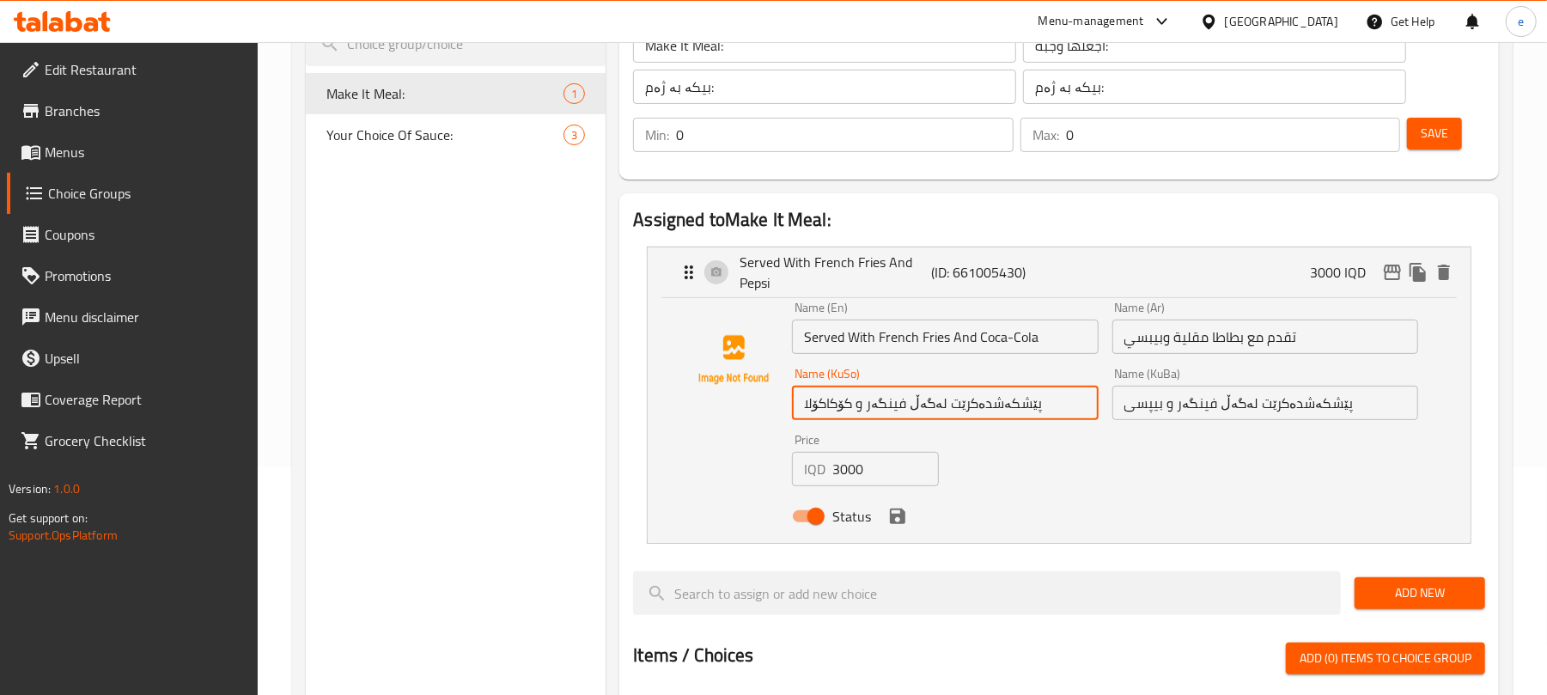
click at [1223, 399] on input "پێشکەشدەکرێت لەگەڵ فینگەر و بیپسی" at bounding box center [1265, 403] width 306 height 34
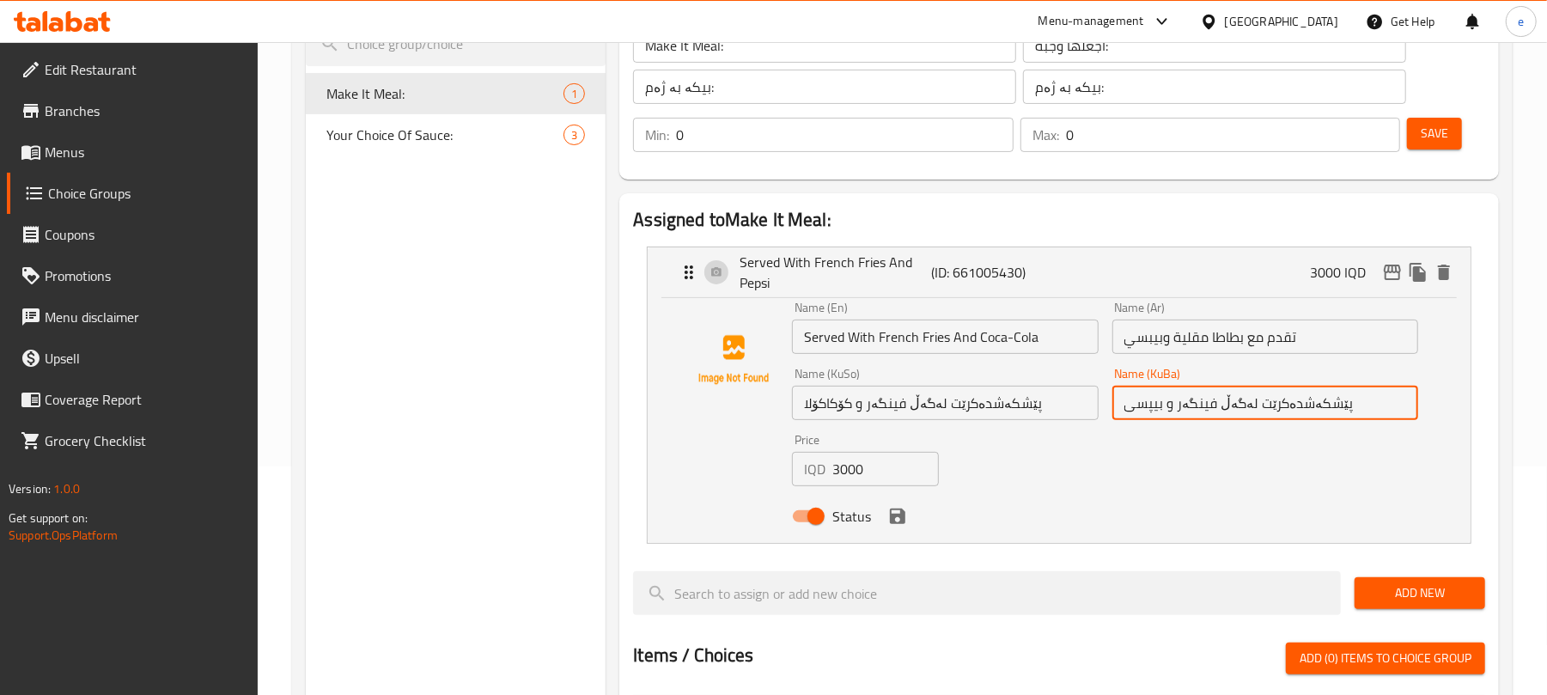
click at [1223, 399] on input "پێشکەشدەکرێت لەگەڵ فینگەر و بیپسی" at bounding box center [1265, 403] width 306 height 34
paste input "کۆکاکۆلا"
type input "پێشکەشدەکرێت لەگەڵ فینگەر و کۆکاکۆلا"
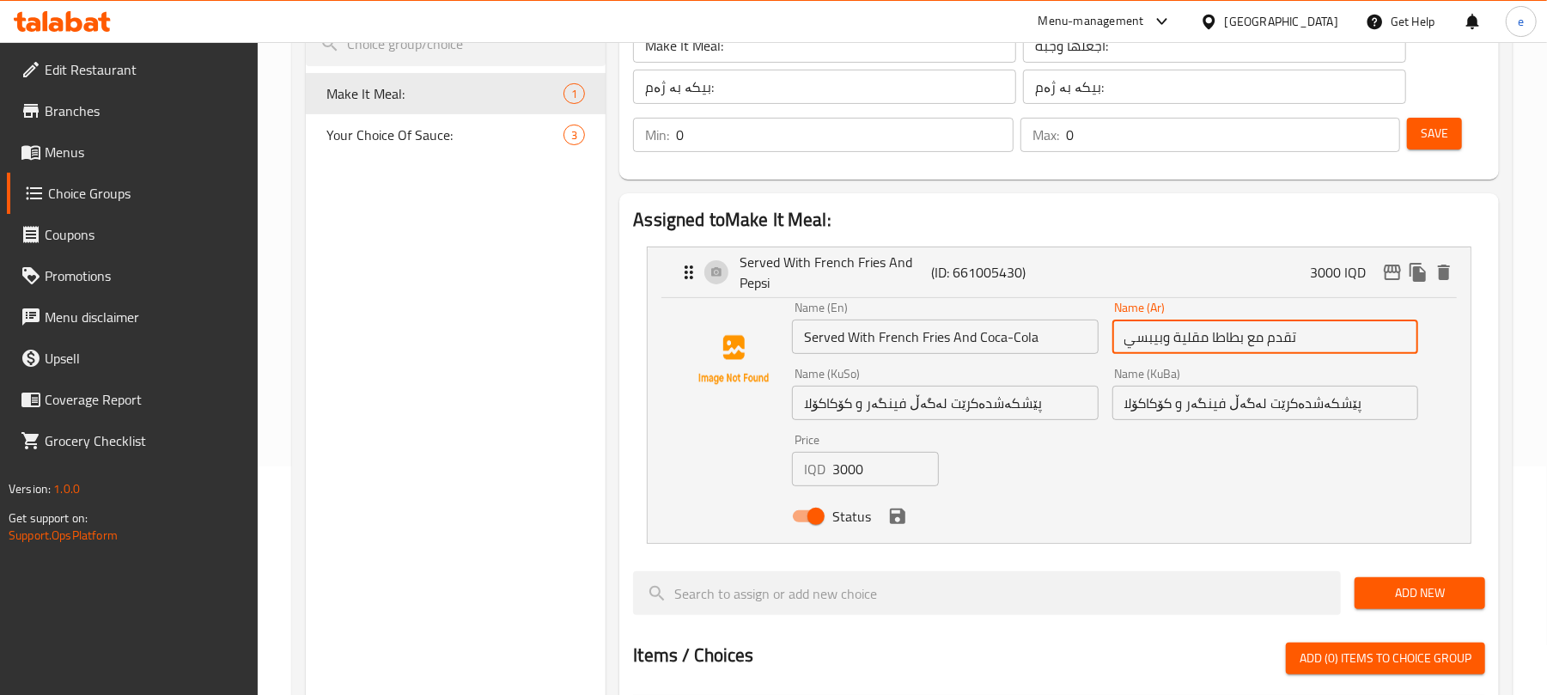
drag, startPoint x: 1131, startPoint y: 342, endPoint x: 1161, endPoint y: 340, distance: 31.0
click at [1161, 340] on input "تقدم مع بطاطا مقلية وبيبسي" at bounding box center [1265, 337] width 306 height 34
paste input "كوكاكولا"
type input "تقدم مع بطاطا مقلية و[GEOGRAPHIC_DATA]"
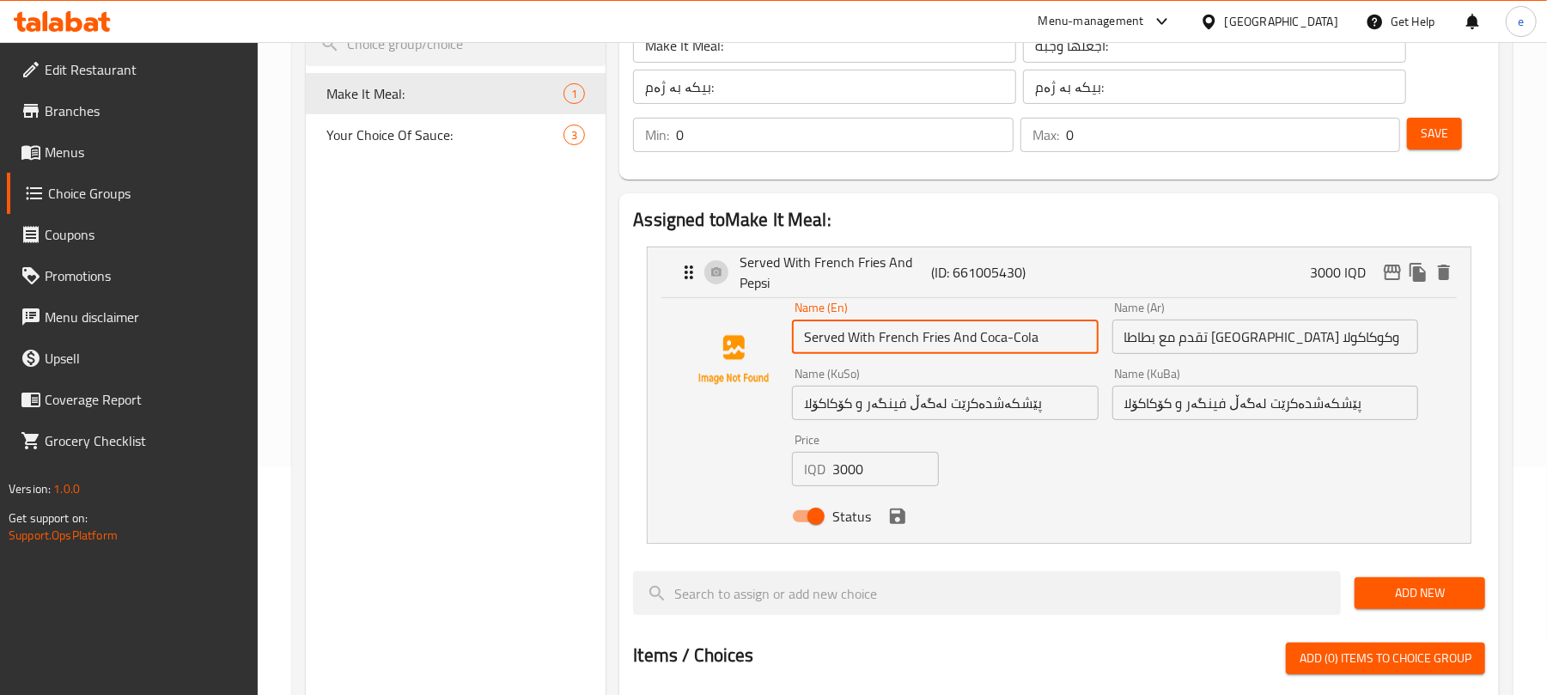
click at [1034, 344] on input "Served With French Fries And Coca-Cola" at bounding box center [945, 337] width 306 height 34
click at [890, 516] on icon "save" at bounding box center [897, 516] width 15 height 15
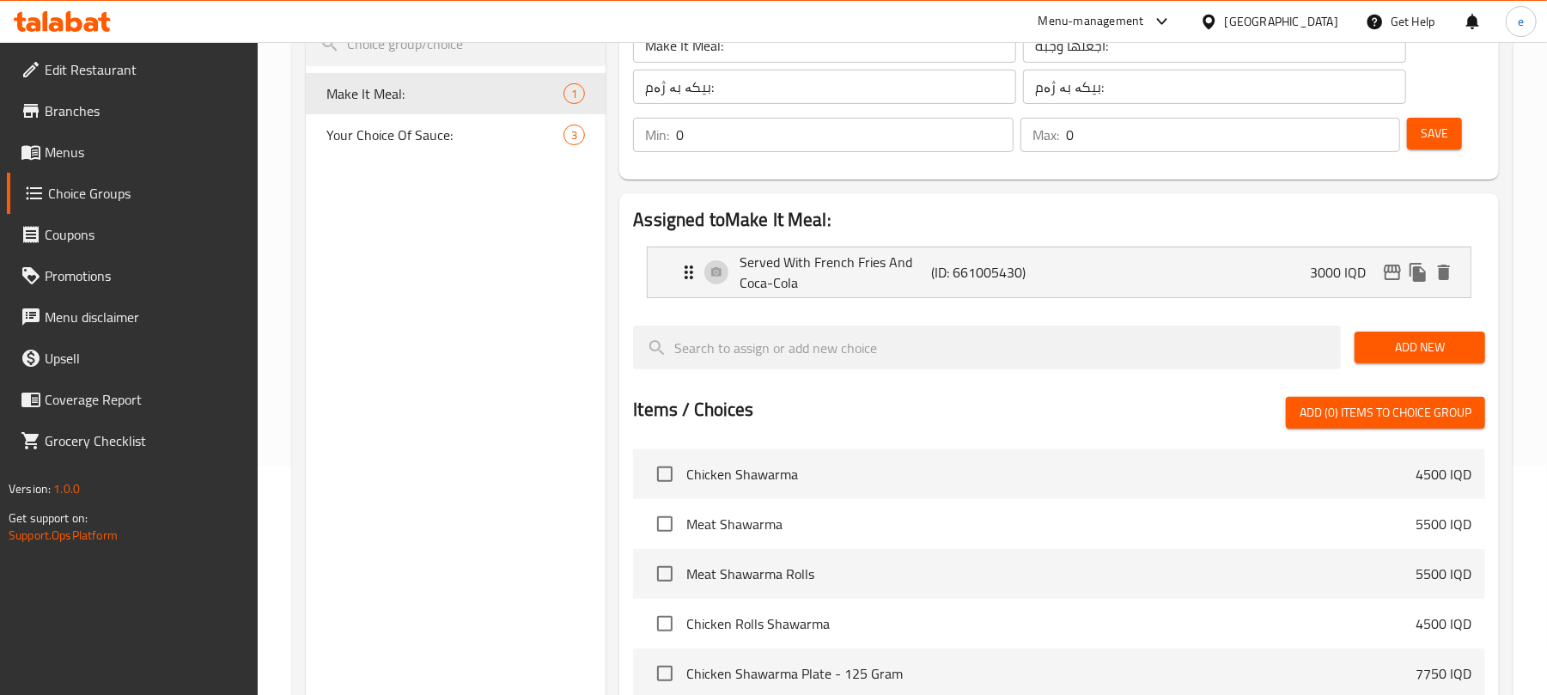
click at [1435, 135] on span "Save" at bounding box center [1434, 133] width 27 height 21
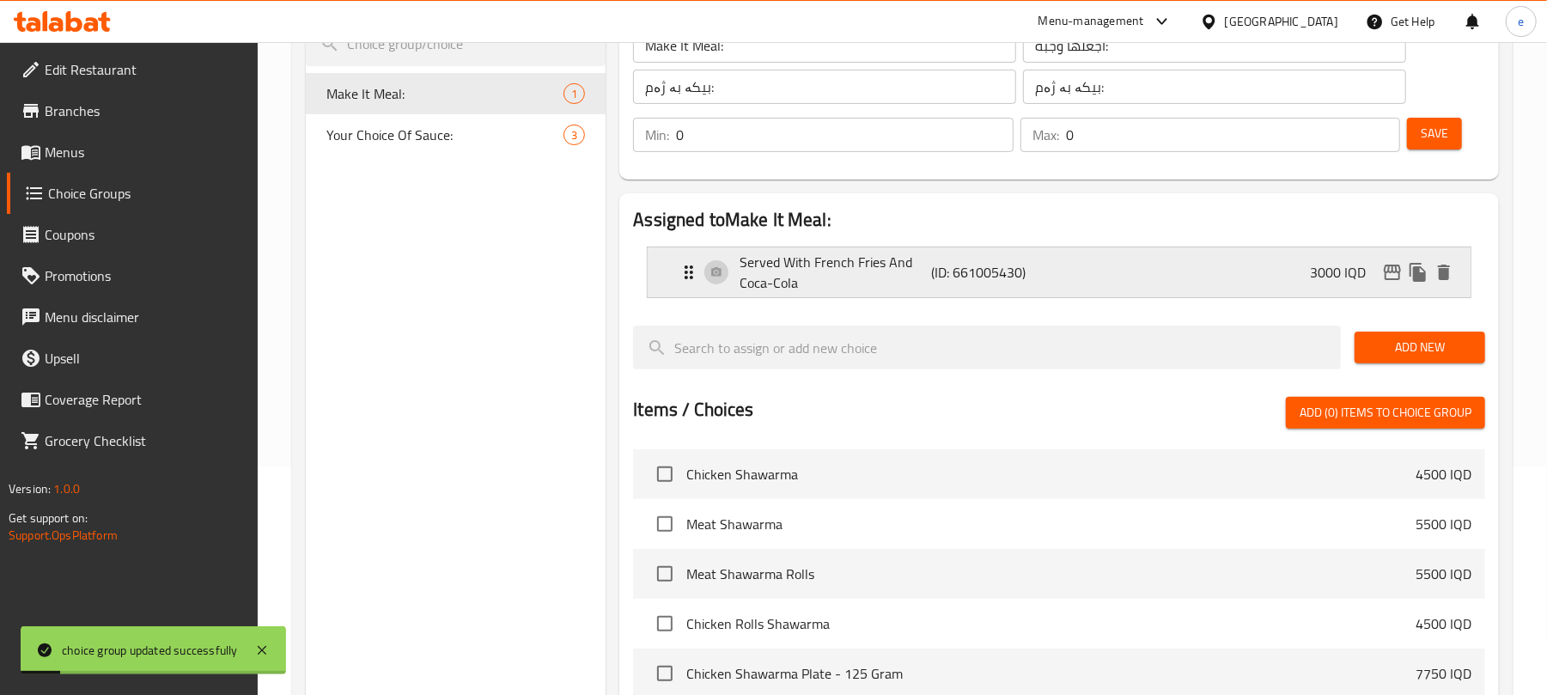
click at [877, 270] on p "Served With French Fries And Coca-Cola" at bounding box center [836, 272] width 192 height 41
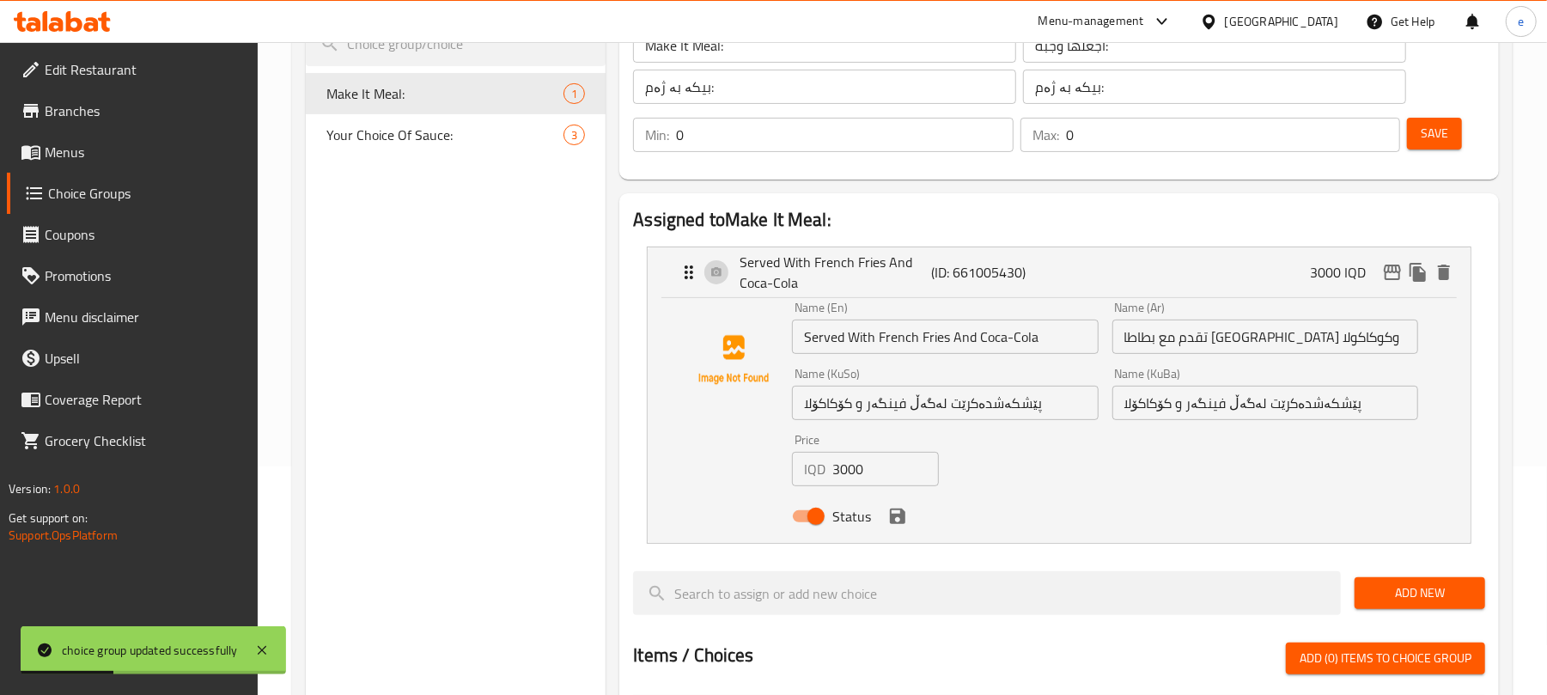
click at [859, 344] on input "Served With French Fries And Coca-Cola" at bounding box center [945, 337] width 306 height 34
click at [956, 341] on input "Served with French Fries And Coca-Cola" at bounding box center [945, 337] width 306 height 34
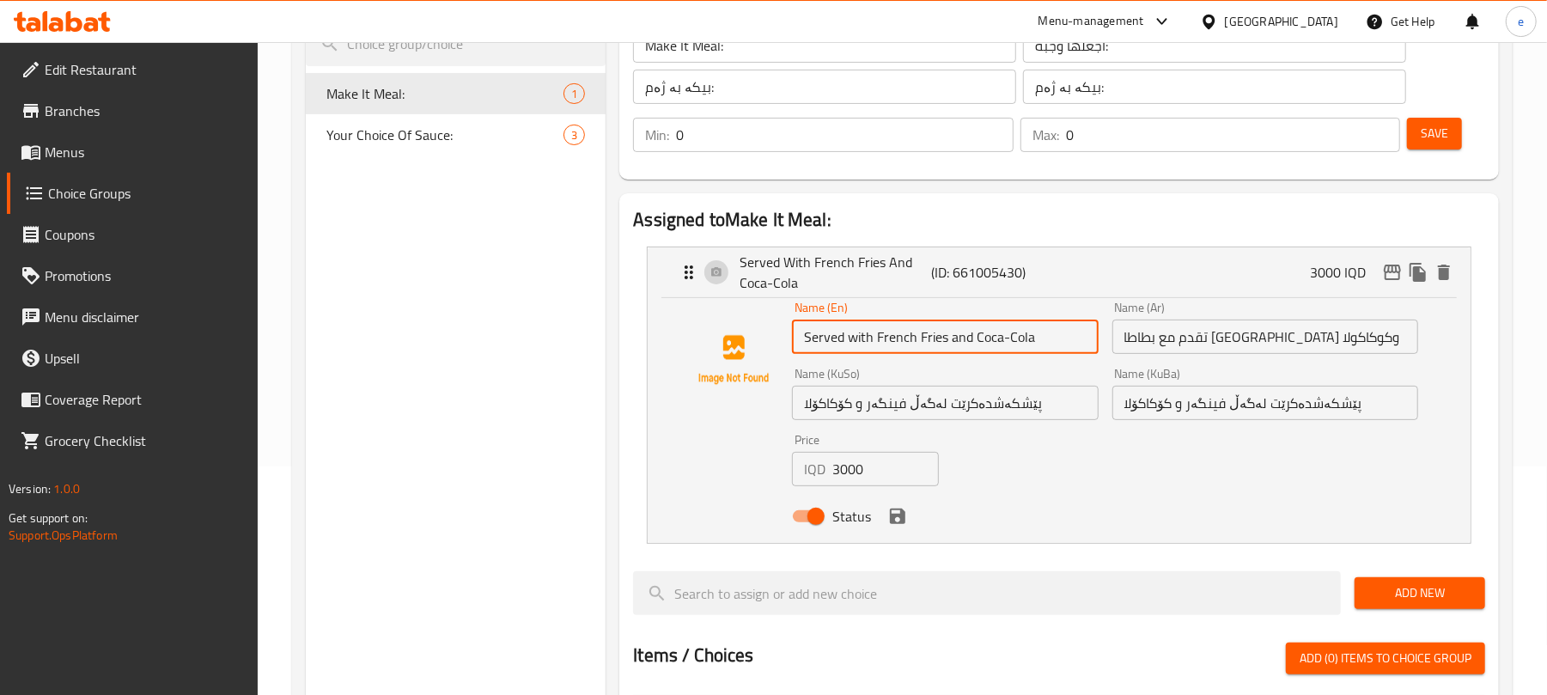
type input "Served with French Fries and Coca-Cola"
click at [1361, 349] on input "تقدم مع بطاطا مقلية و[GEOGRAPHIC_DATA]" at bounding box center [1265, 337] width 306 height 34
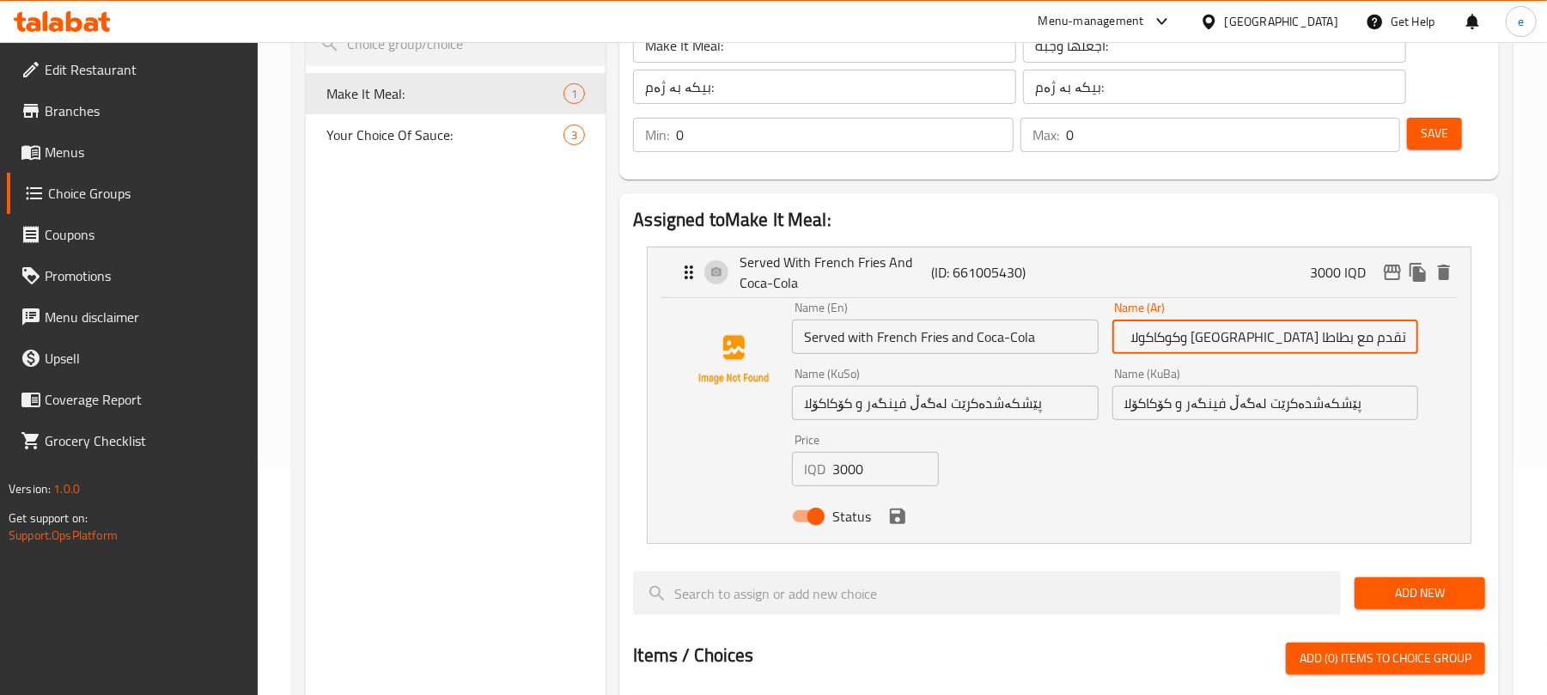
click at [1042, 418] on input "پێشکەشدەکرێت لەگەڵ فینگەر و کۆکاکۆلا" at bounding box center [945, 403] width 306 height 34
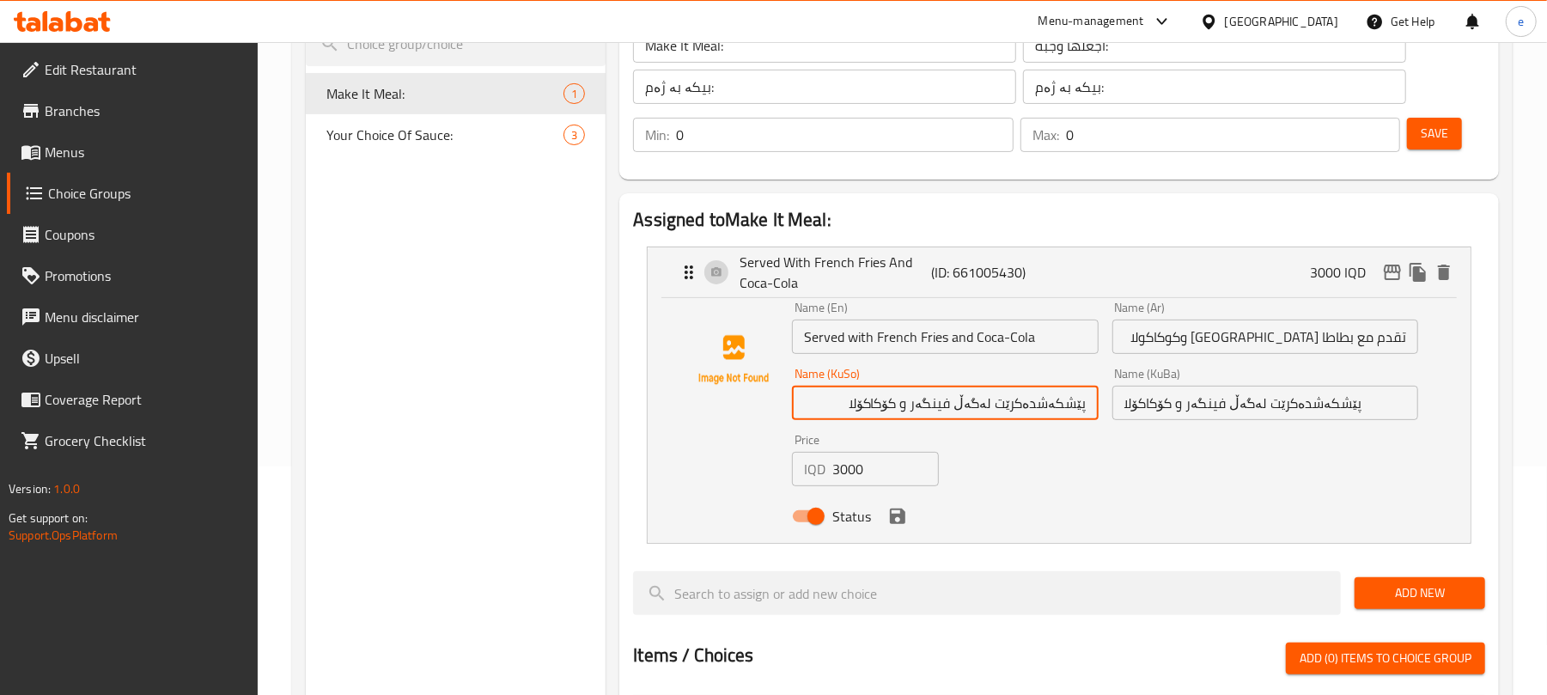
click at [1041, 410] on input "پێشکەشدەکرێت لەگەڵ فینگەر و کۆکاکۆلا" at bounding box center [945, 403] width 306 height 34
click at [940, 411] on input "پێشکەش دەکرێت لەگەڵ فینگەر و کۆکاکۆلا" at bounding box center [945, 403] width 306 height 34
type input "پێشکەش دەکرێت لەگەڵ فینگەر و کۆکاکۆلا"
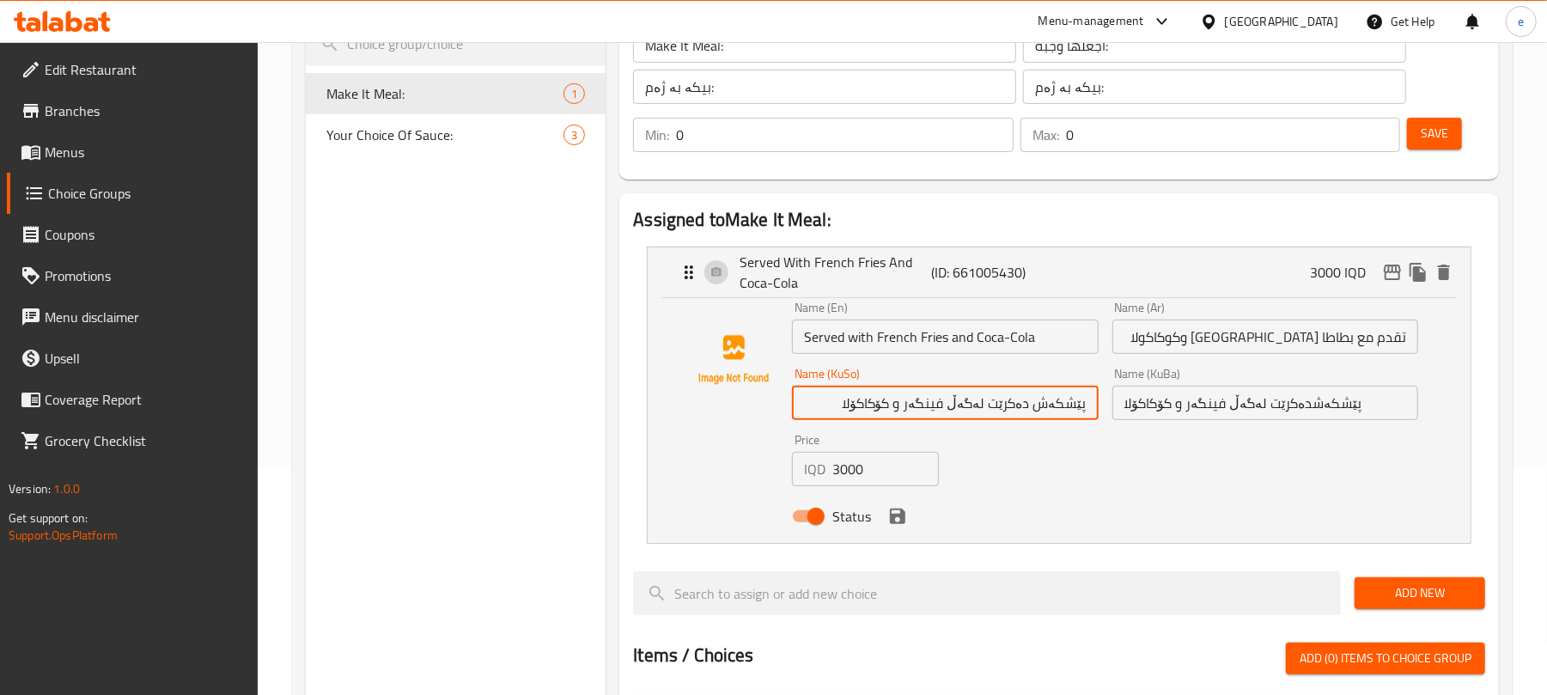
click at [1237, 400] on input "پێشکەشدەکرێت لەگەڵ فینگەر و کۆکاکۆلا" at bounding box center [1265, 403] width 306 height 34
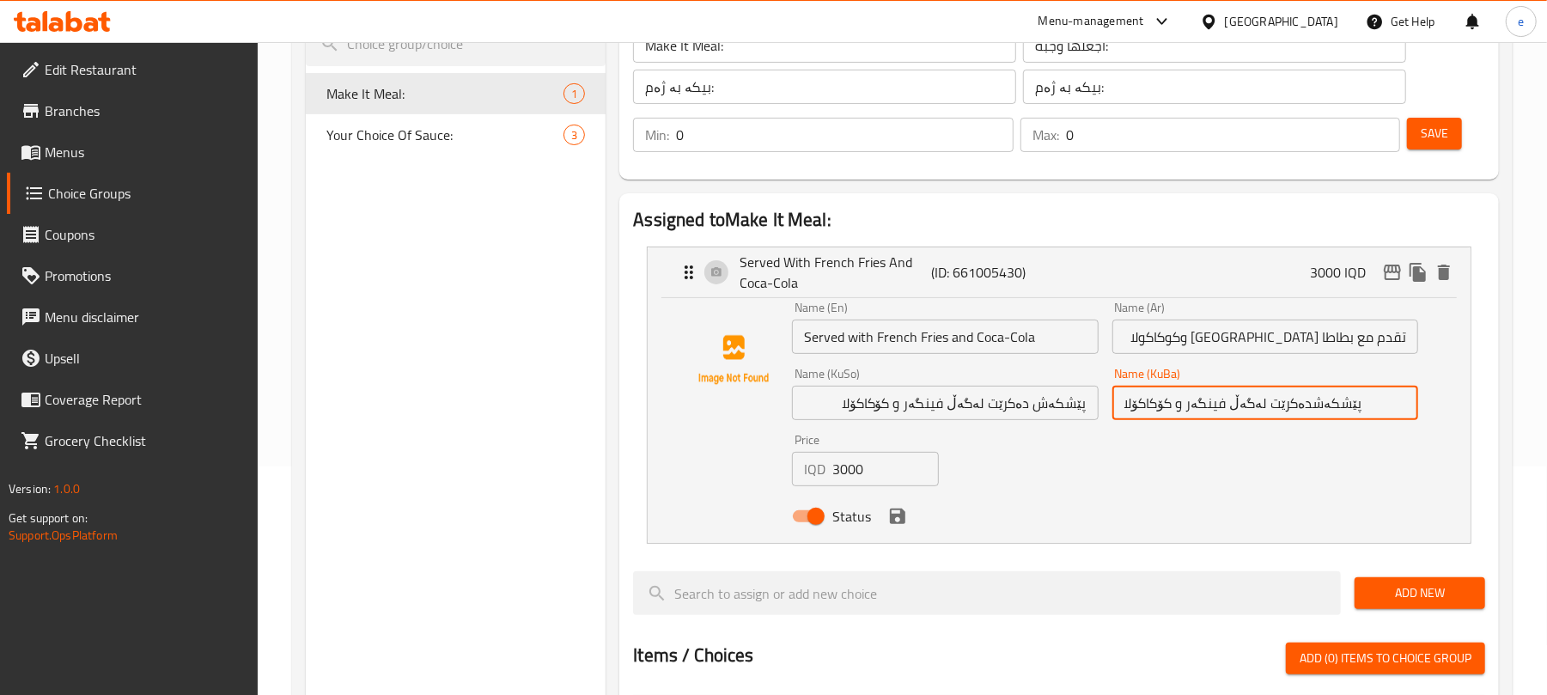
click at [1237, 400] on input "پێشکەشدەکرێت لەگەڵ فینگەر و کۆکاکۆلا" at bounding box center [1265, 403] width 306 height 34
paste input "text"
click at [894, 524] on icon "save" at bounding box center [897, 516] width 21 height 21
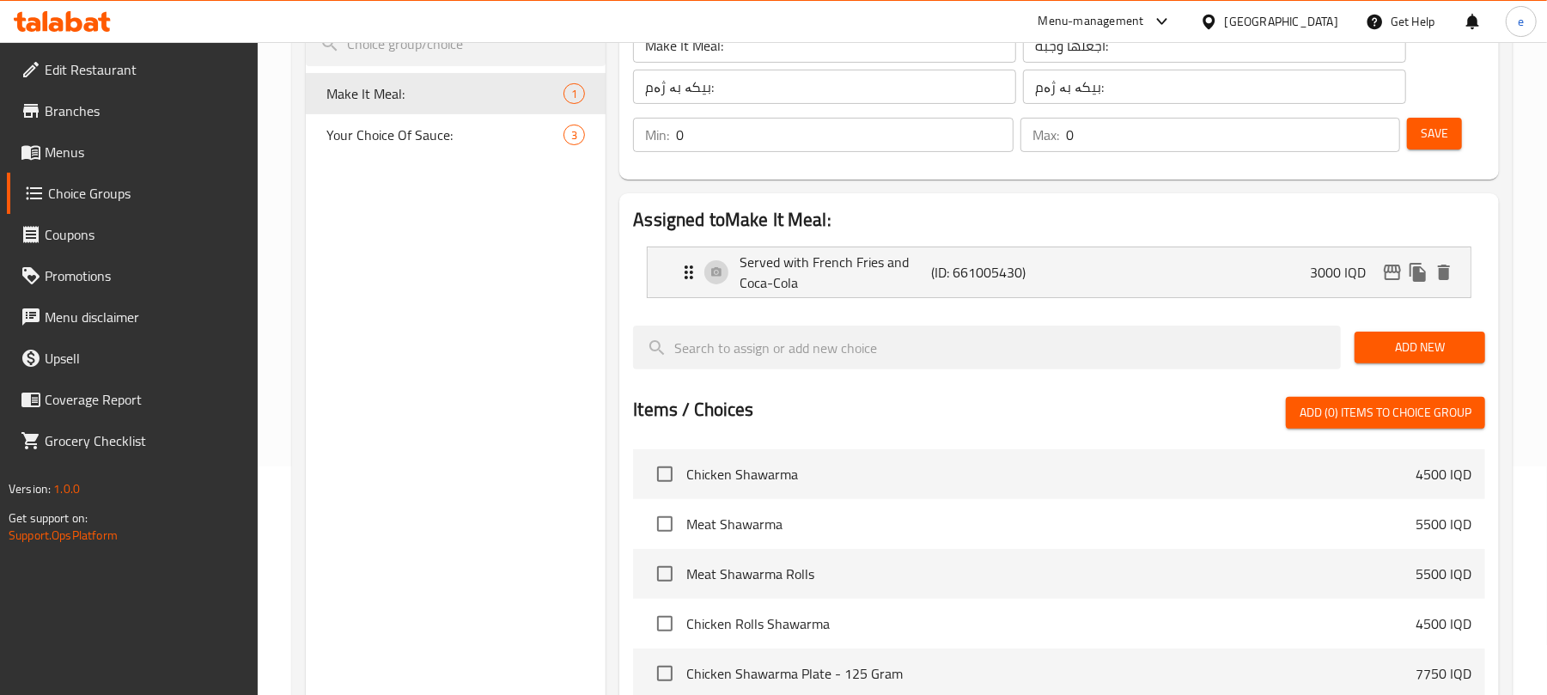
type input "پێشکەش دەکرێت لەگەڵ فینگەر و کۆکاکۆلا"
click at [1434, 141] on span "Save" at bounding box center [1434, 133] width 27 height 21
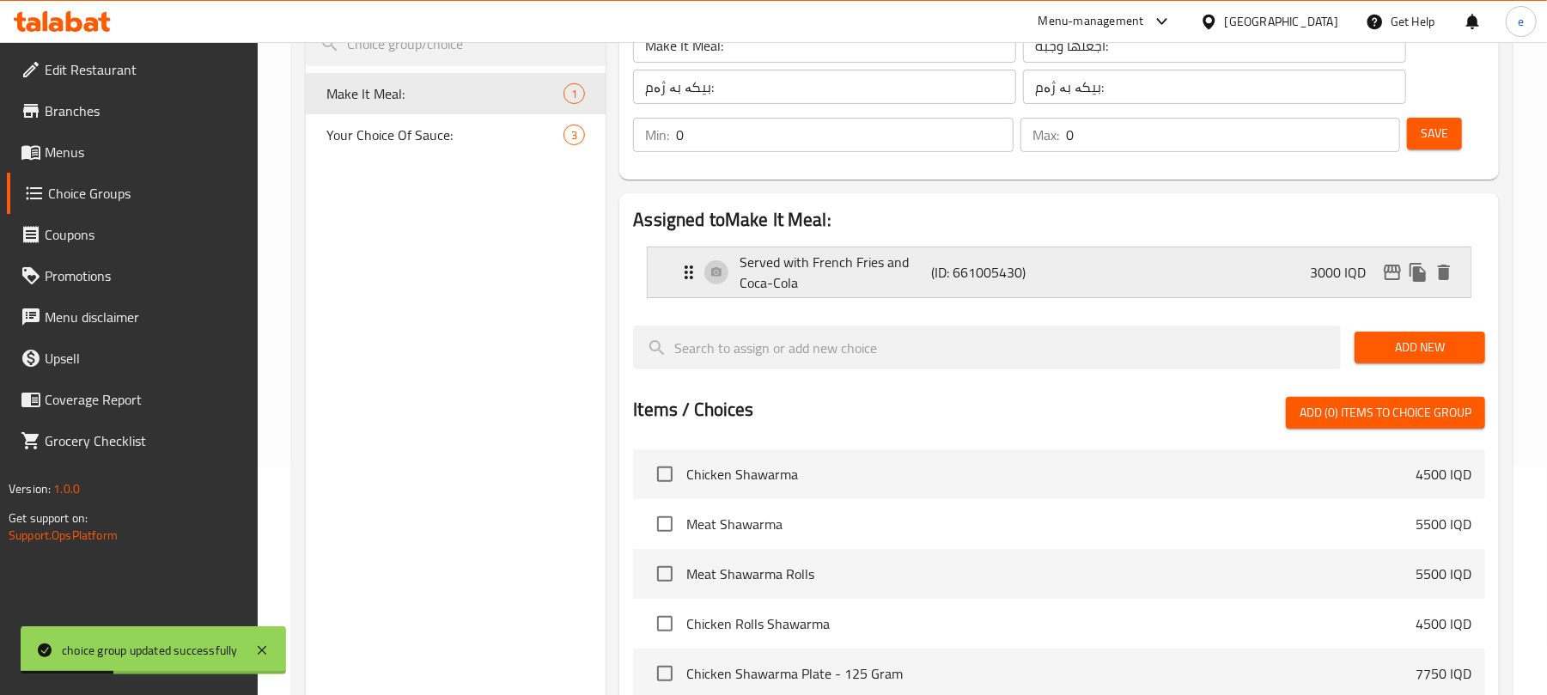
click at [1007, 266] on p "(ID: 661005430)" at bounding box center [996, 272] width 128 height 21
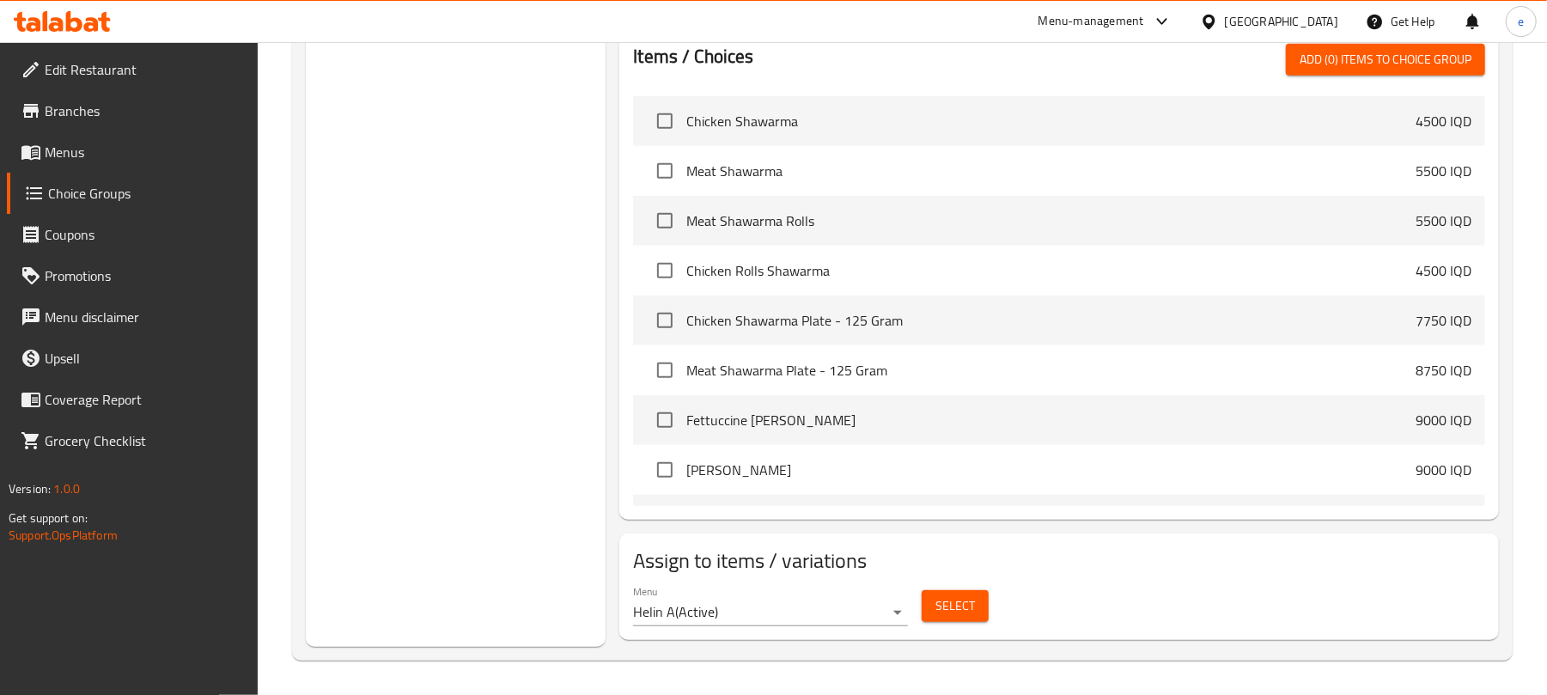
scroll to position [0, 0]
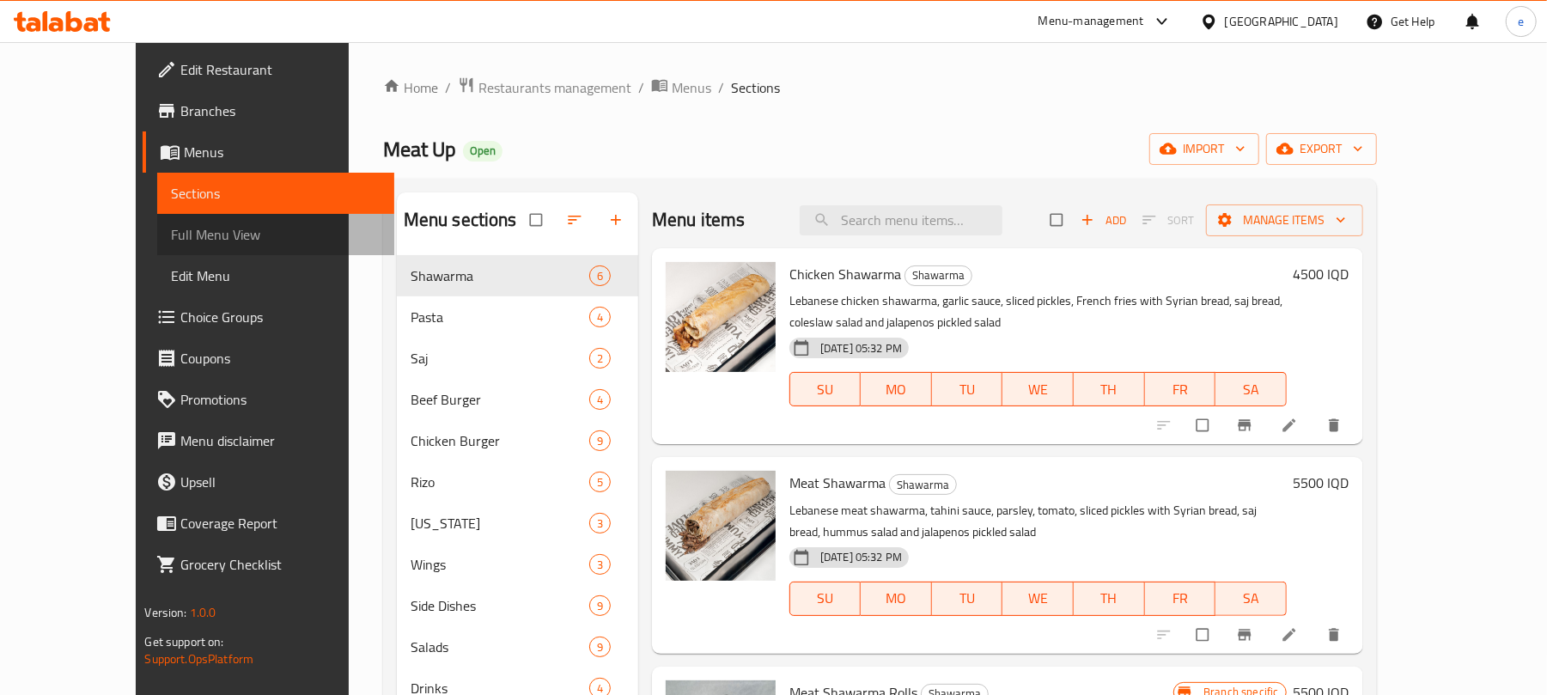
click at [171, 228] on span "Full Menu View" at bounding box center [276, 234] width 210 height 21
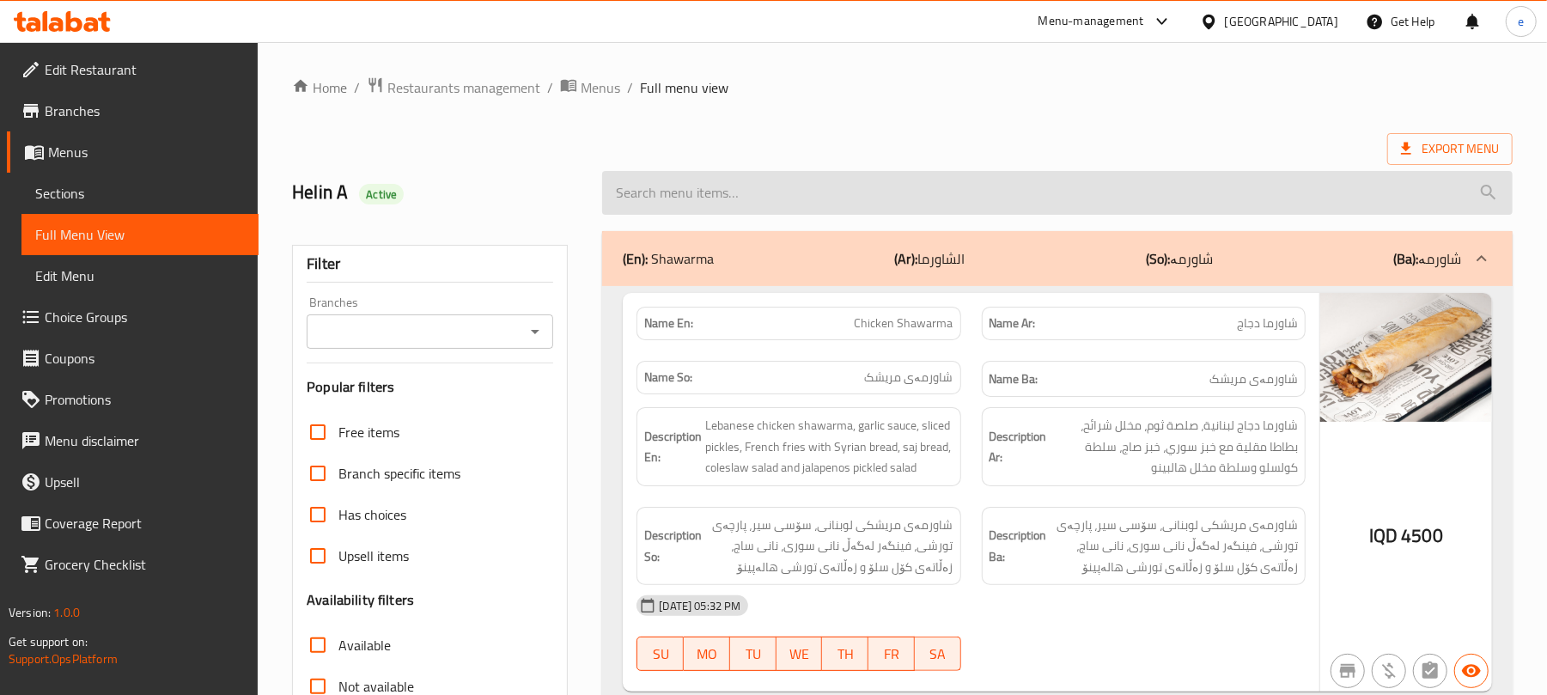
click at [722, 210] on input "search" at bounding box center [1057, 193] width 911 height 44
paste input "Cheese fries with chicken"
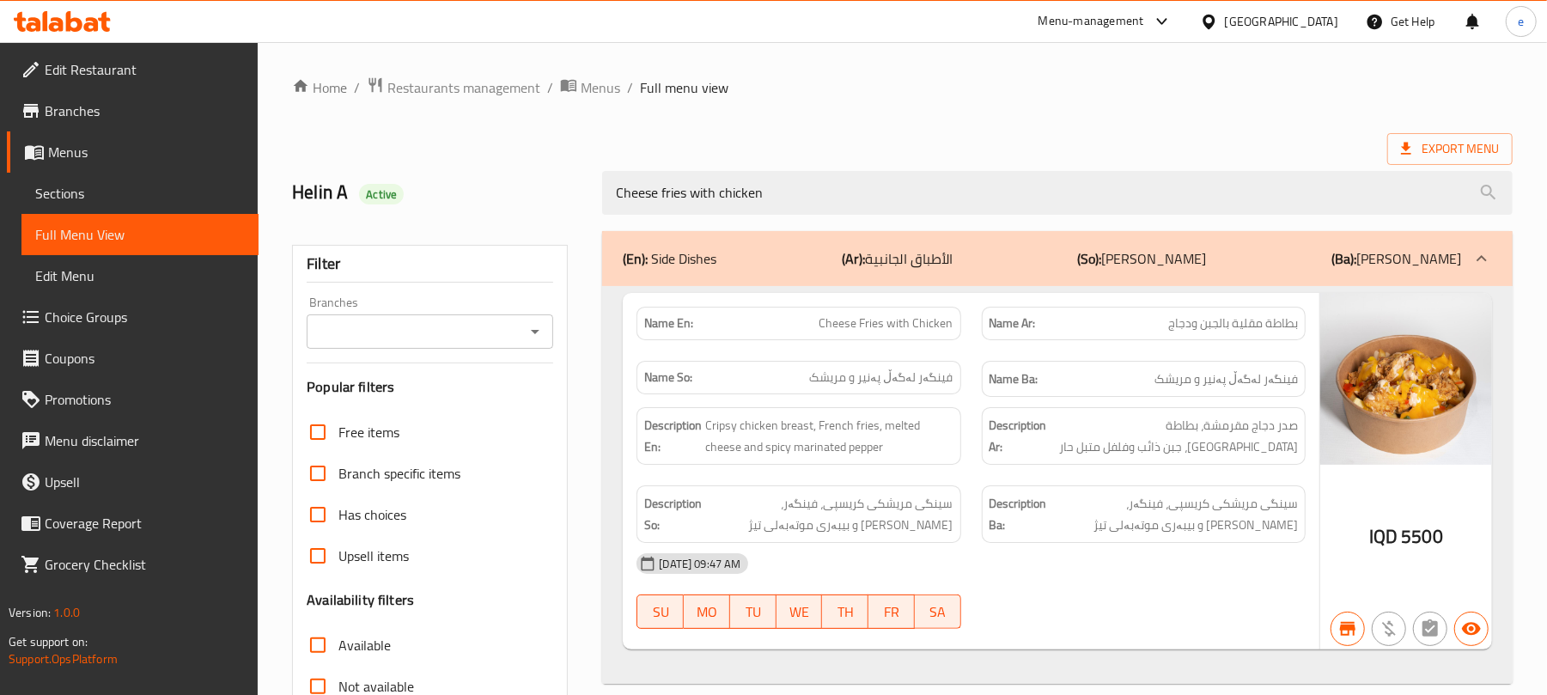
click at [547, 326] on div "Branches" at bounding box center [430, 331] width 247 height 34
type input "Cheese fries with chicken"
click at [541, 333] on icon "Open" at bounding box center [535, 331] width 21 height 21
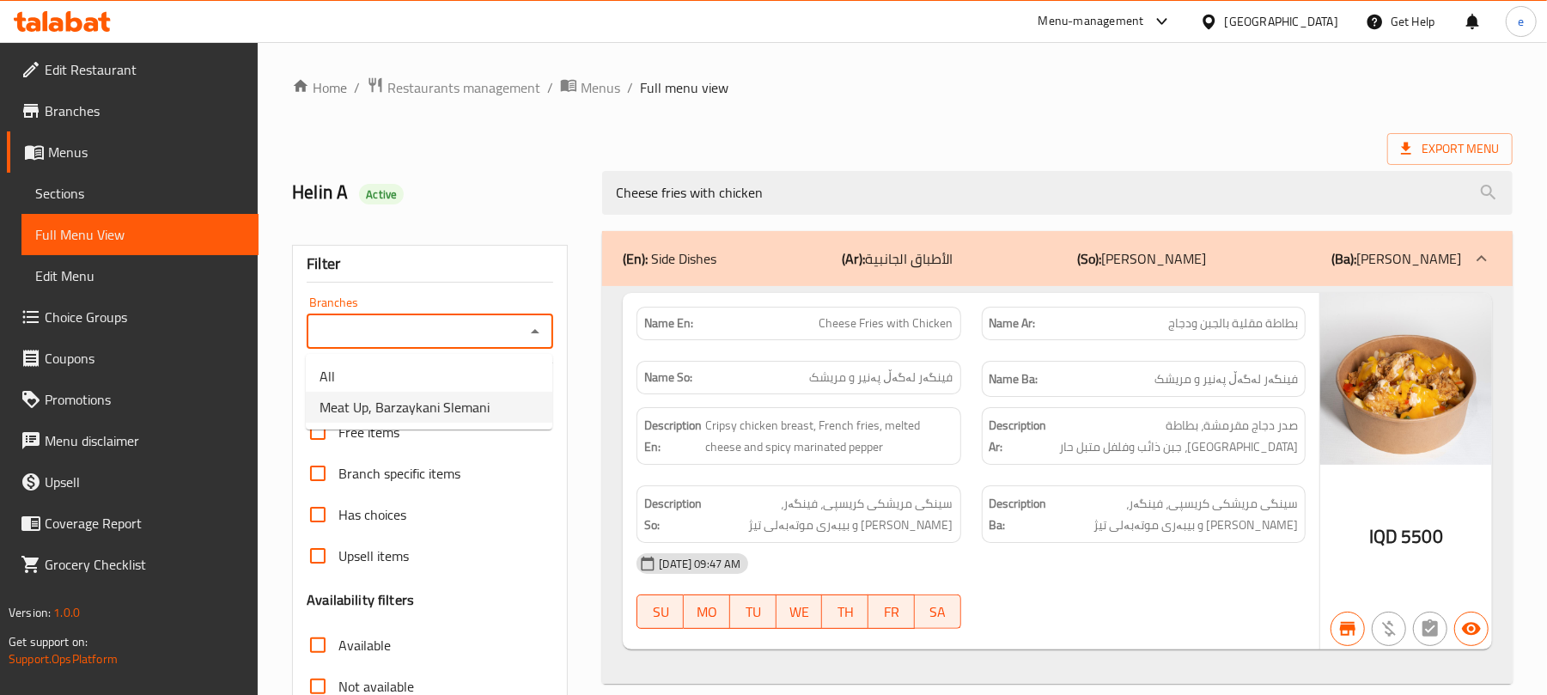
click at [454, 405] on span "Meat Up, Barzaykani Slemani" at bounding box center [405, 407] width 170 height 21
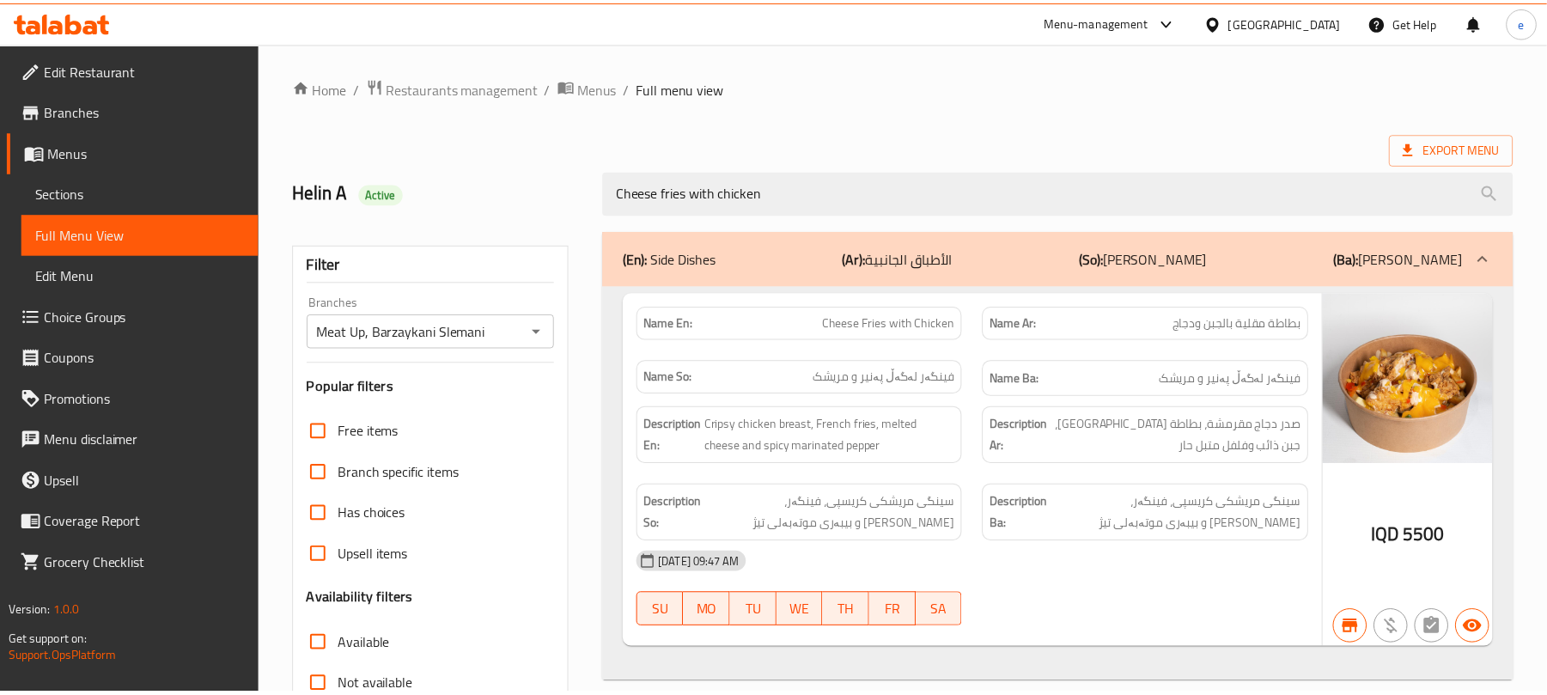
scroll to position [221, 0]
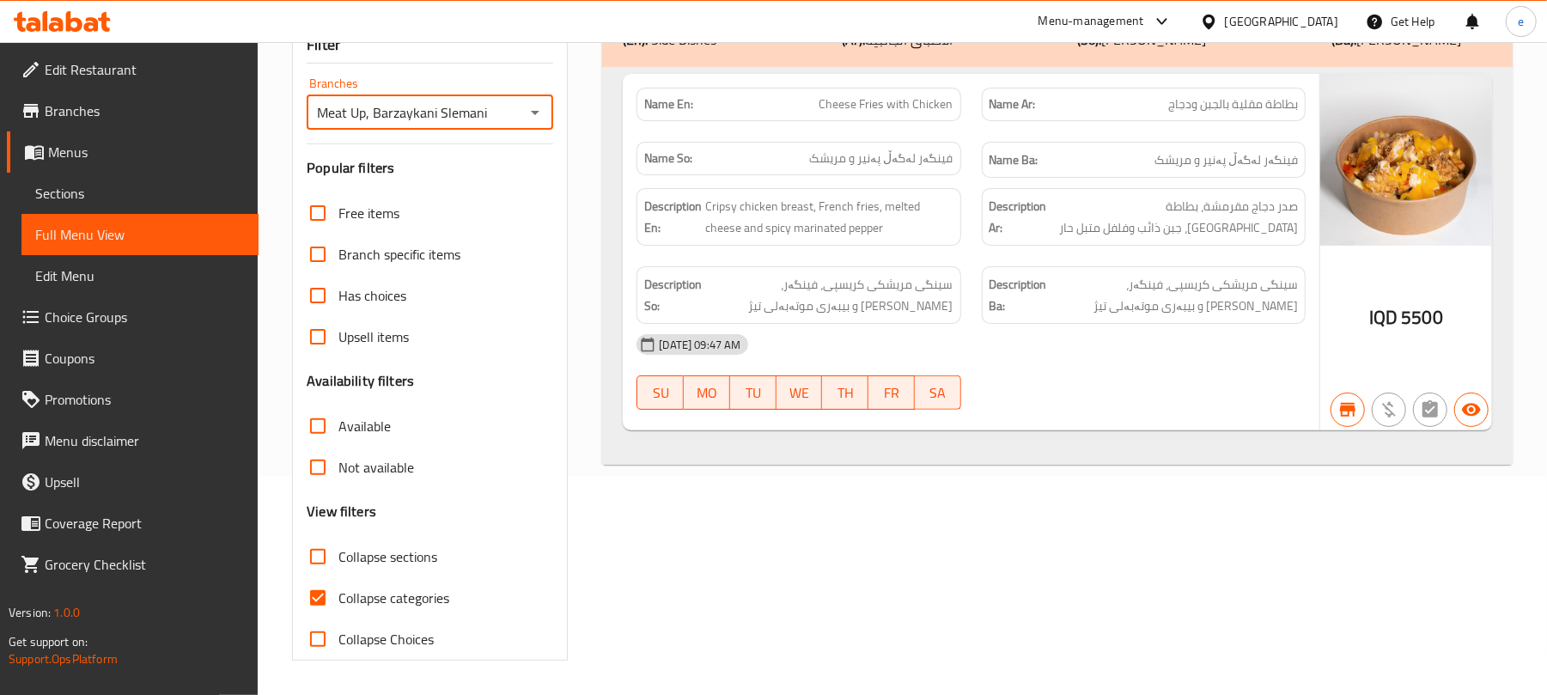
click at [540, 107] on icon "Open" at bounding box center [535, 112] width 21 height 21
click at [505, 155] on li "All" at bounding box center [429, 157] width 247 height 31
click at [545, 101] on div at bounding box center [534, 113] width 22 height 24
click at [536, 118] on icon "Open" at bounding box center [535, 112] width 21 height 21
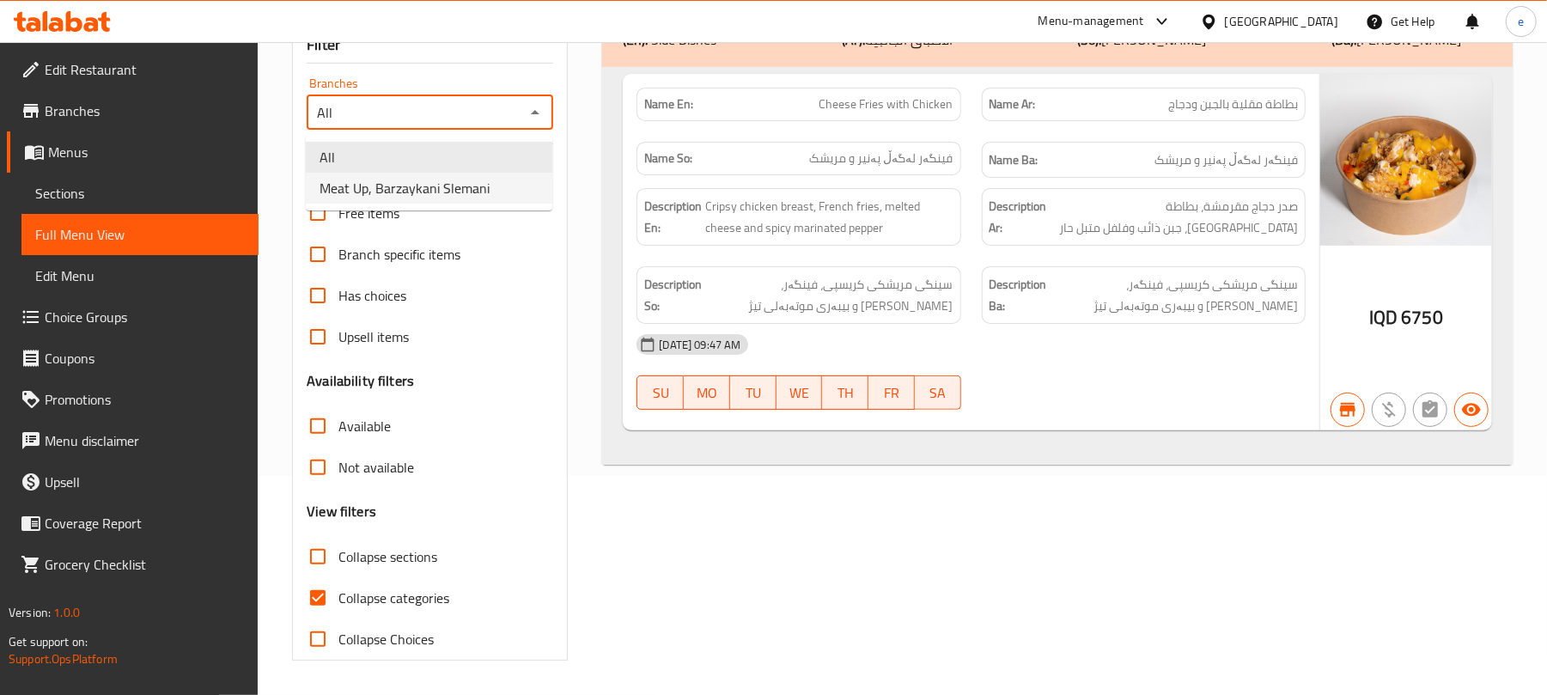
click at [491, 207] on ul "All Meat Up, Barzaykani Slemani" at bounding box center [429, 173] width 247 height 76
click at [507, 186] on li "Meat Up, Barzaykani Slemani" at bounding box center [429, 188] width 247 height 31
type input "Meat Up, Barzaykani Slemani"
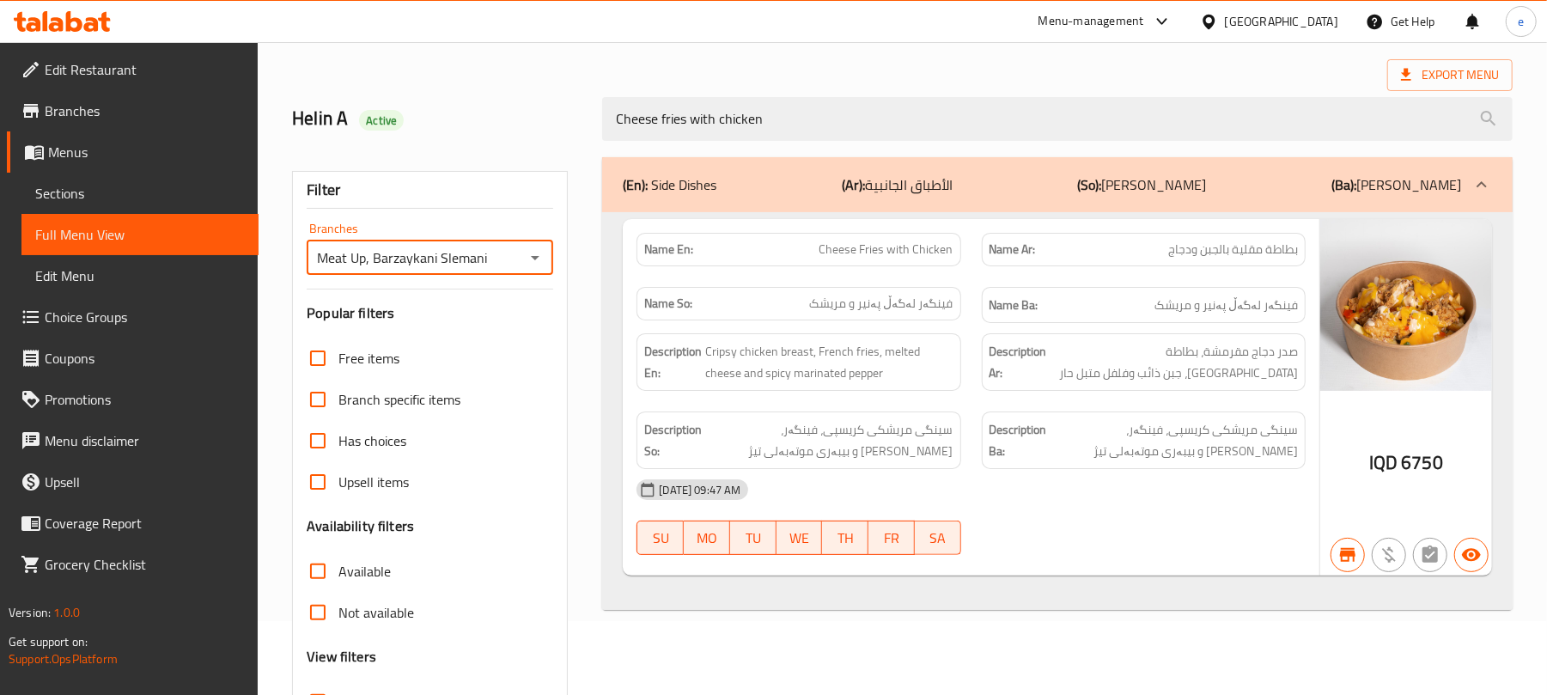
scroll to position [0, 0]
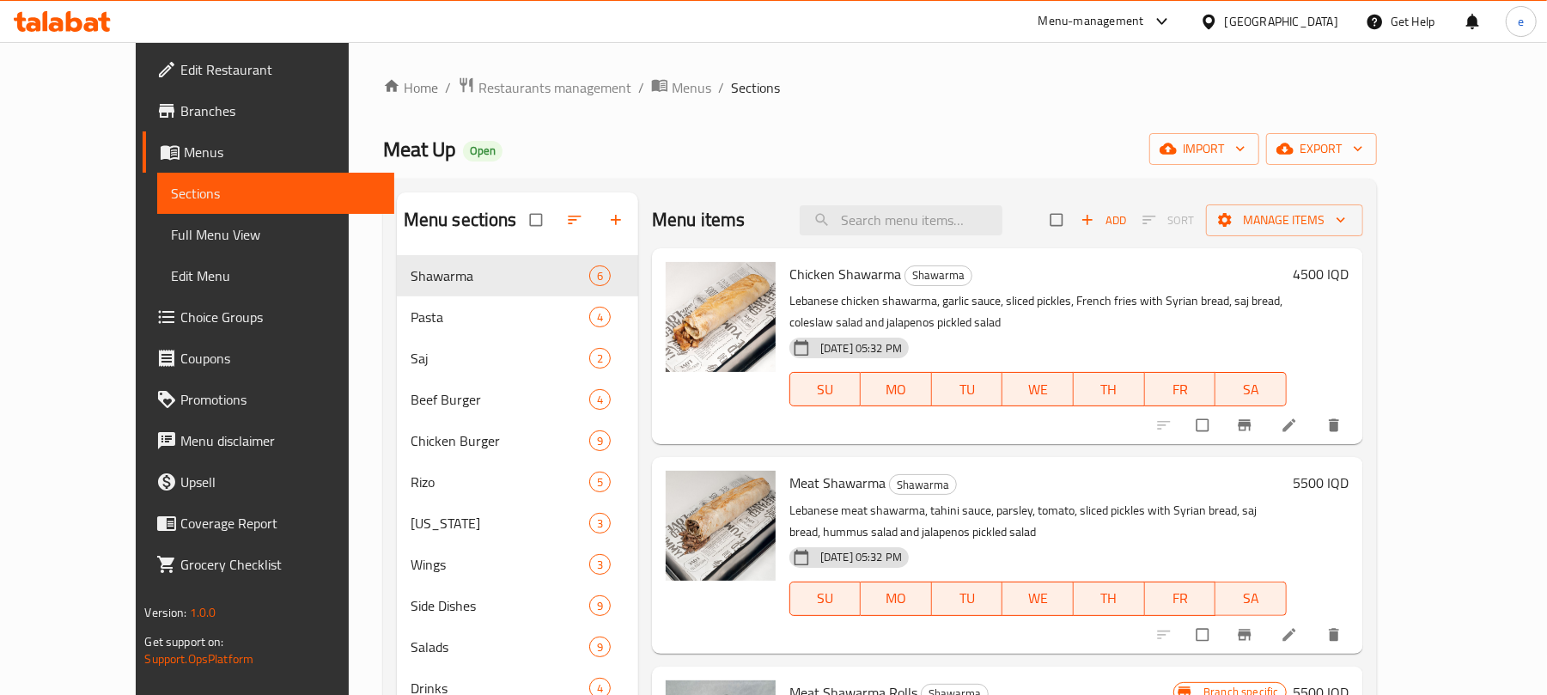
click at [739, 120] on div "Home / Restaurants management / Menus / Sections Meat Up Open import export Men…" at bounding box center [880, 488] width 994 height 825
click at [987, 214] on input "search" at bounding box center [901, 220] width 203 height 30
paste input "Cheese fries with chicken"
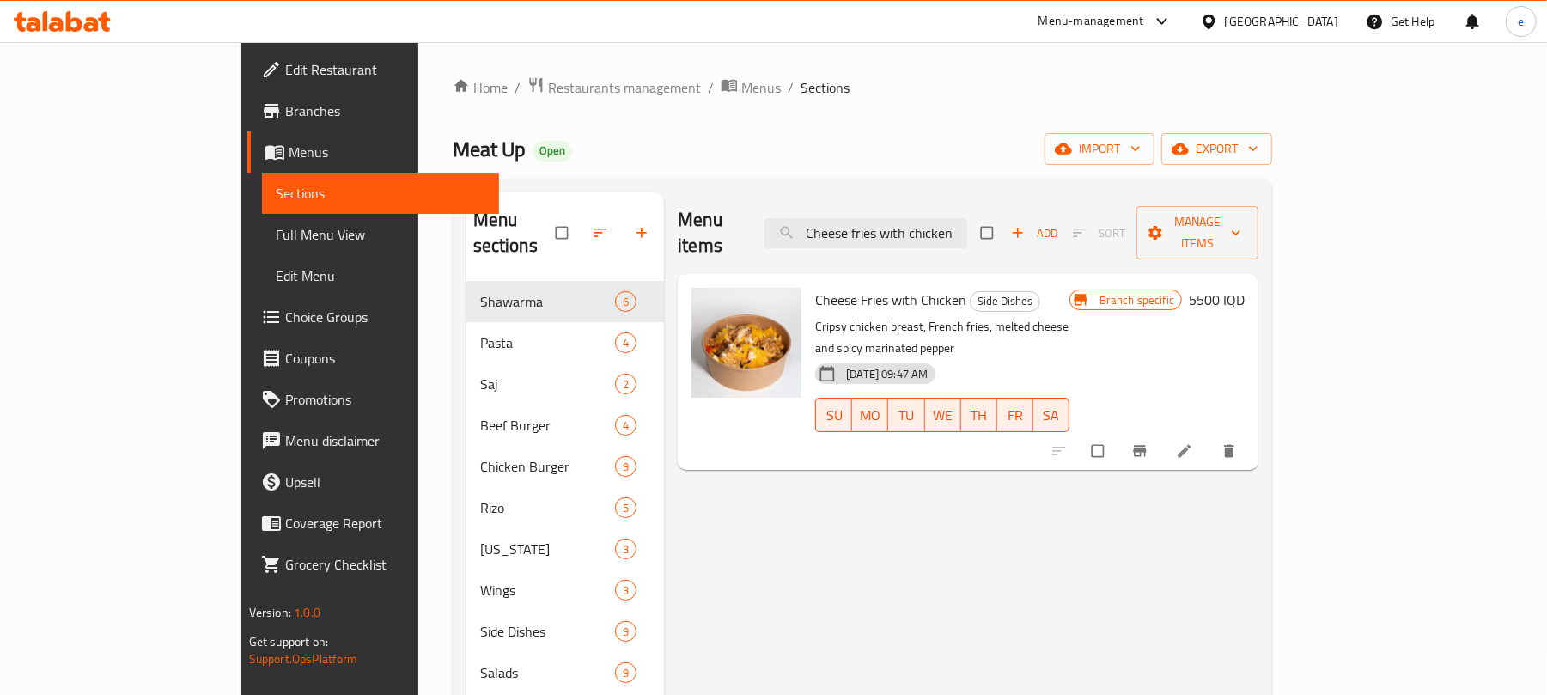
type input "Cheese fries with chicken"
click at [1245, 288] on h6 "5500 IQD" at bounding box center [1217, 300] width 56 height 24
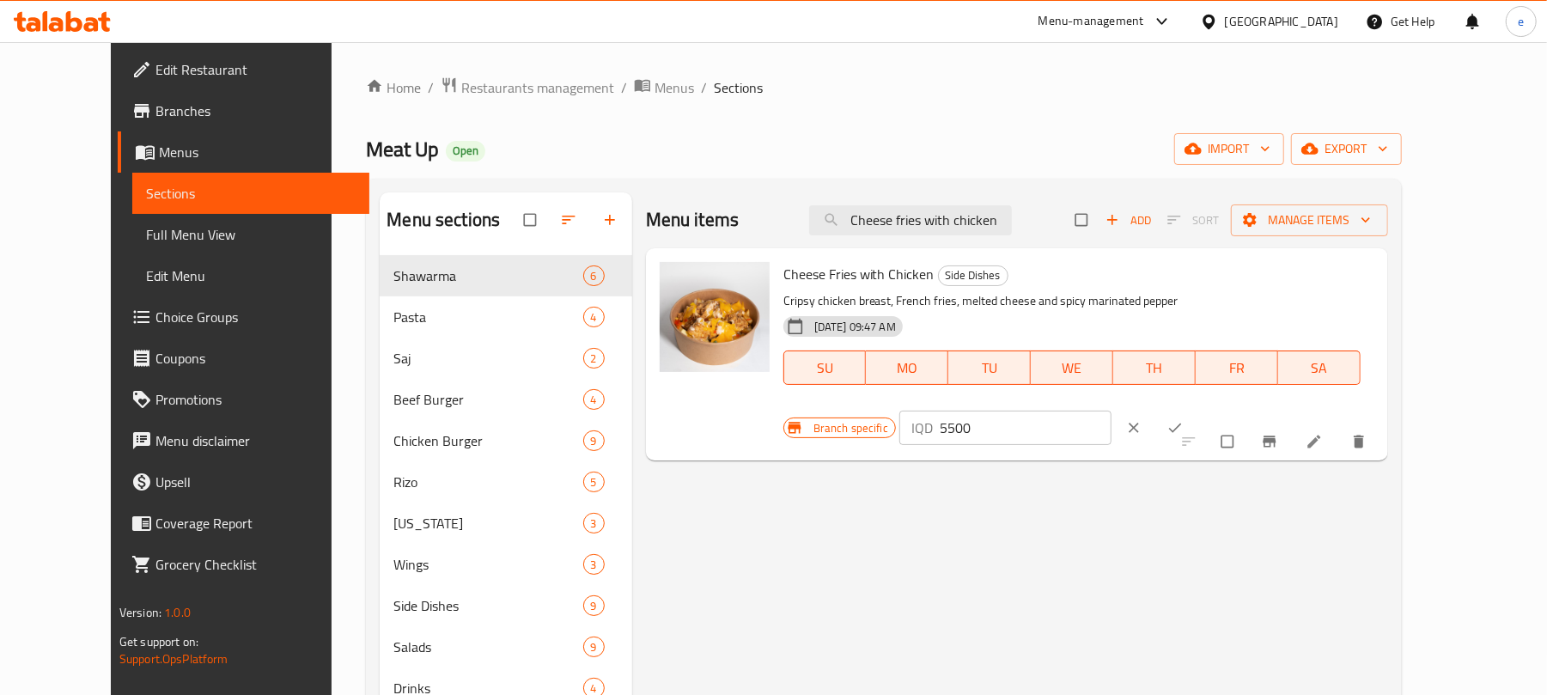
click at [1112, 411] on input "5500" at bounding box center [1026, 428] width 172 height 34
paste input "675"
type input "6750"
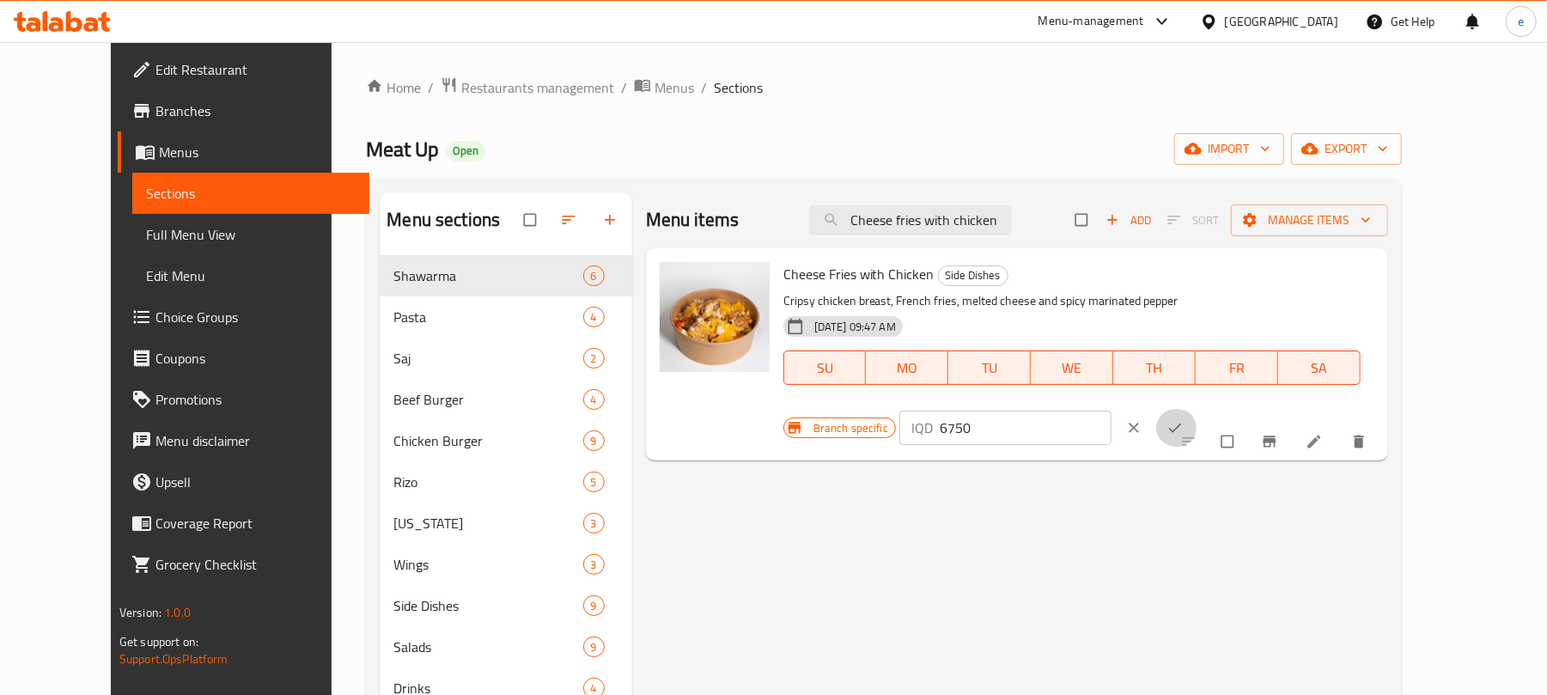
click at [1184, 419] on icon "ok" at bounding box center [1175, 427] width 17 height 17
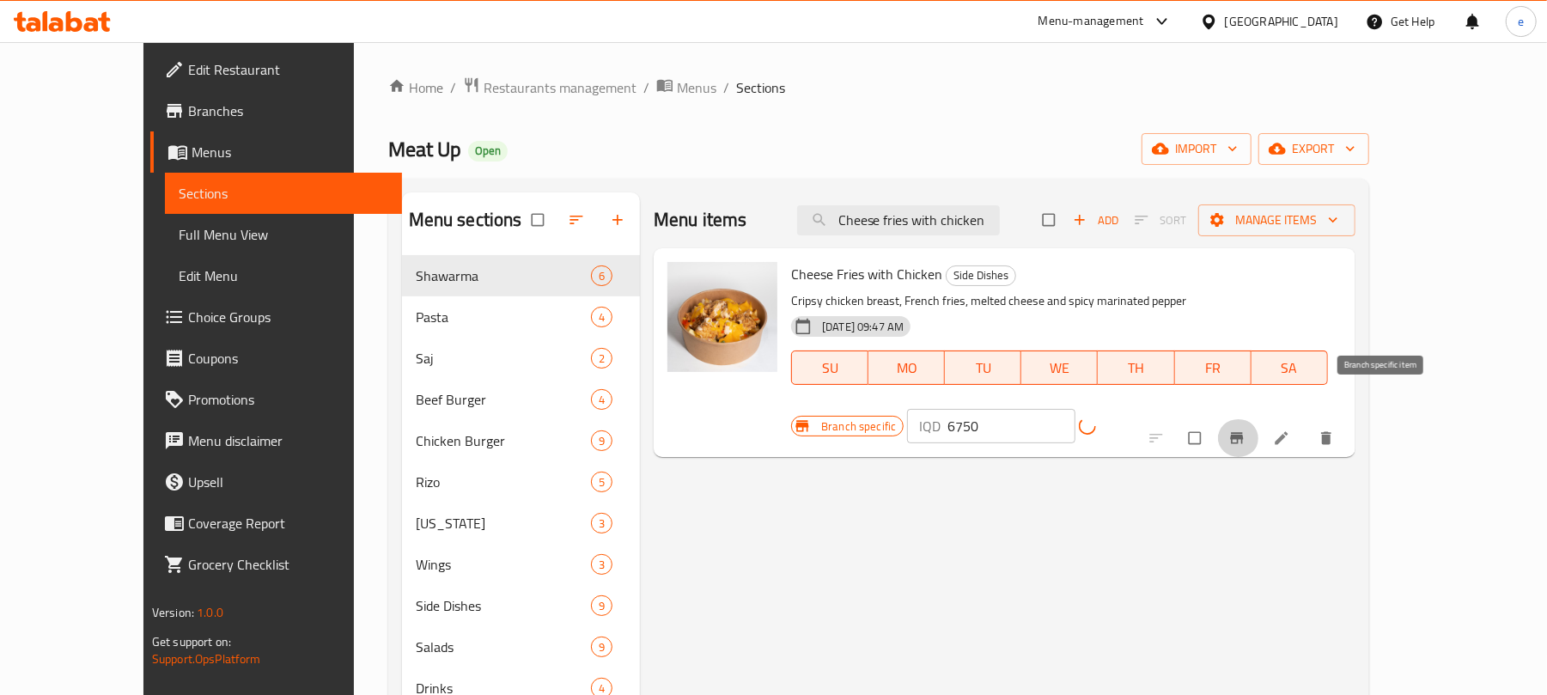
click at [1243, 433] on icon "Branch-specific-item" at bounding box center [1236, 438] width 13 height 11
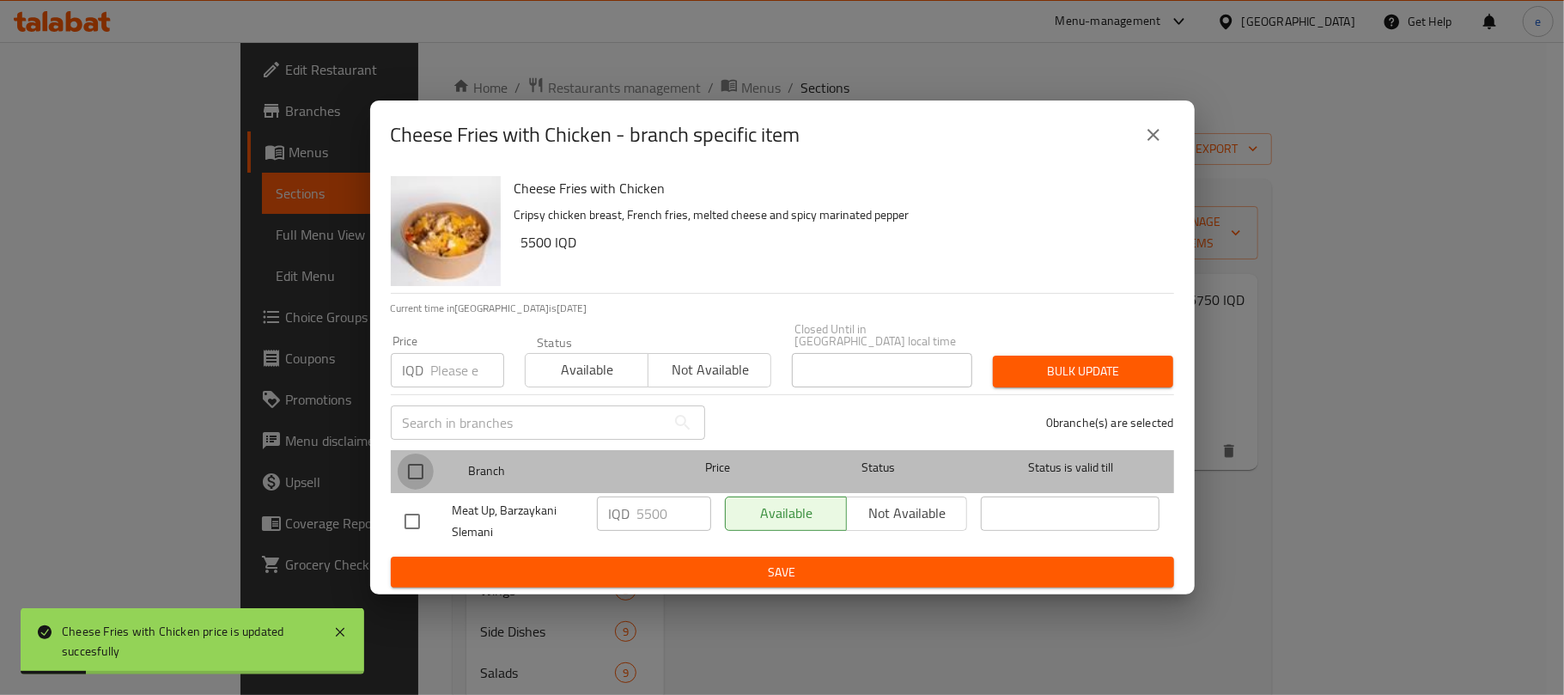
click at [426, 464] on input "checkbox" at bounding box center [416, 472] width 36 height 36
checkbox input "true"
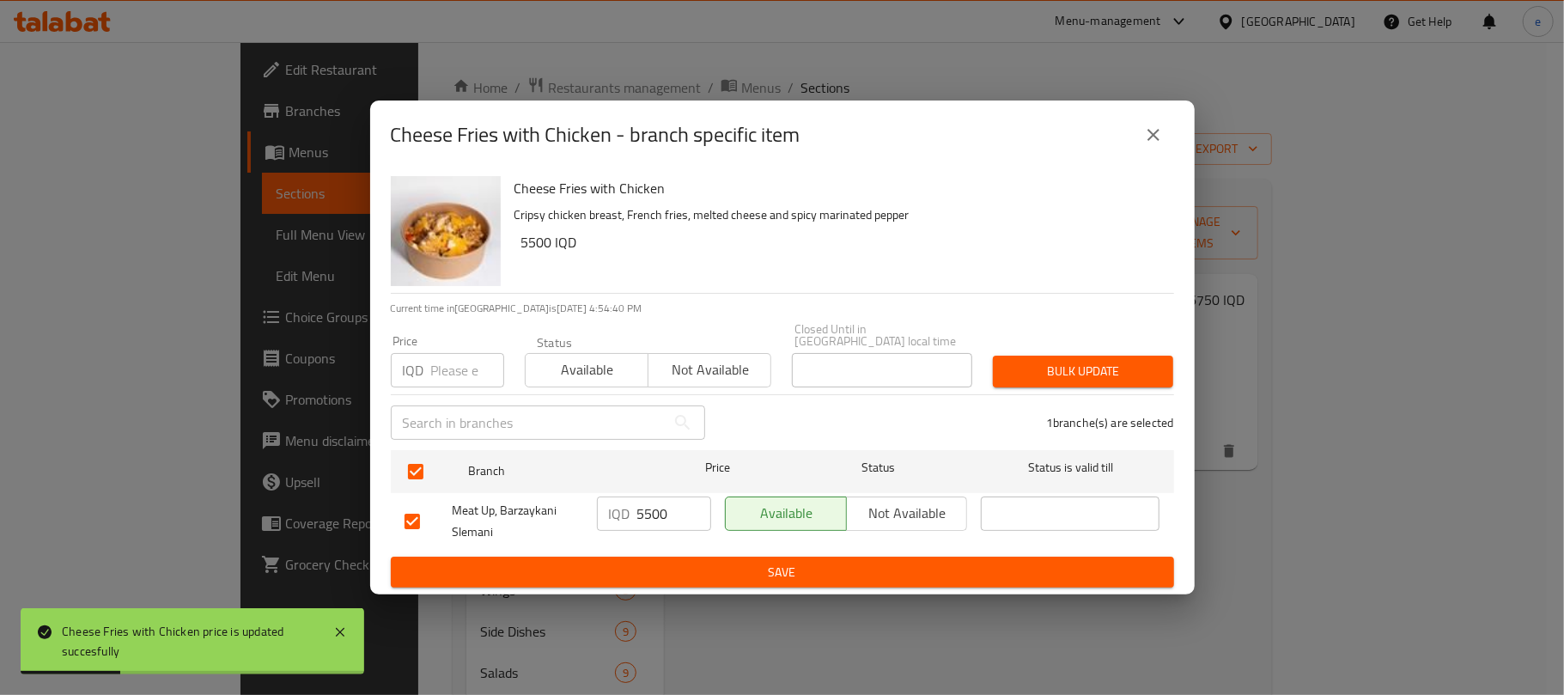
click at [641, 499] on input "5500" at bounding box center [674, 514] width 74 height 34
paste input "675"
type input "6750"
click at [675, 544] on div "IQD 6750 ​" at bounding box center [654, 522] width 128 height 64
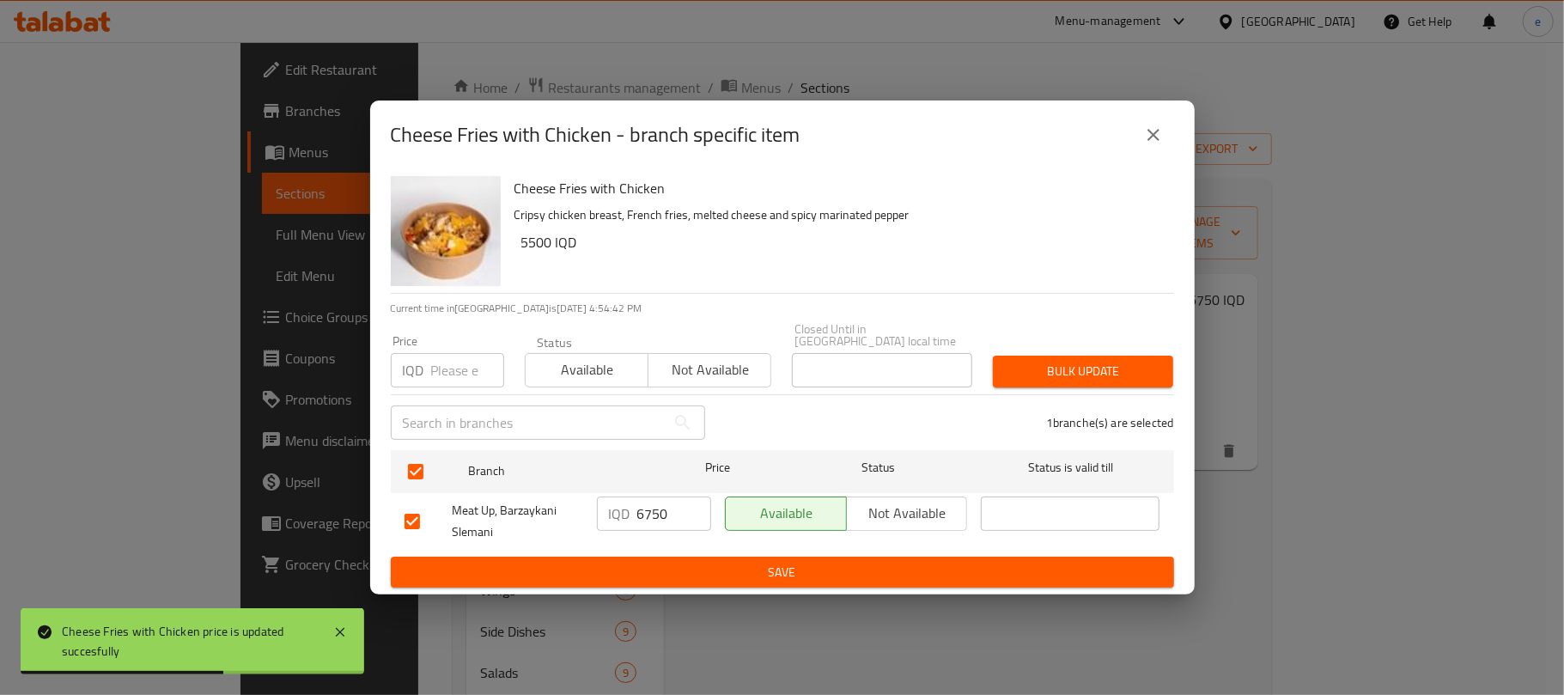
click at [678, 547] on ul "Branch Price Status Status is valid till Meat Up, Barzaykani Slemani IQD 6750 ​…" at bounding box center [782, 499] width 783 height 113
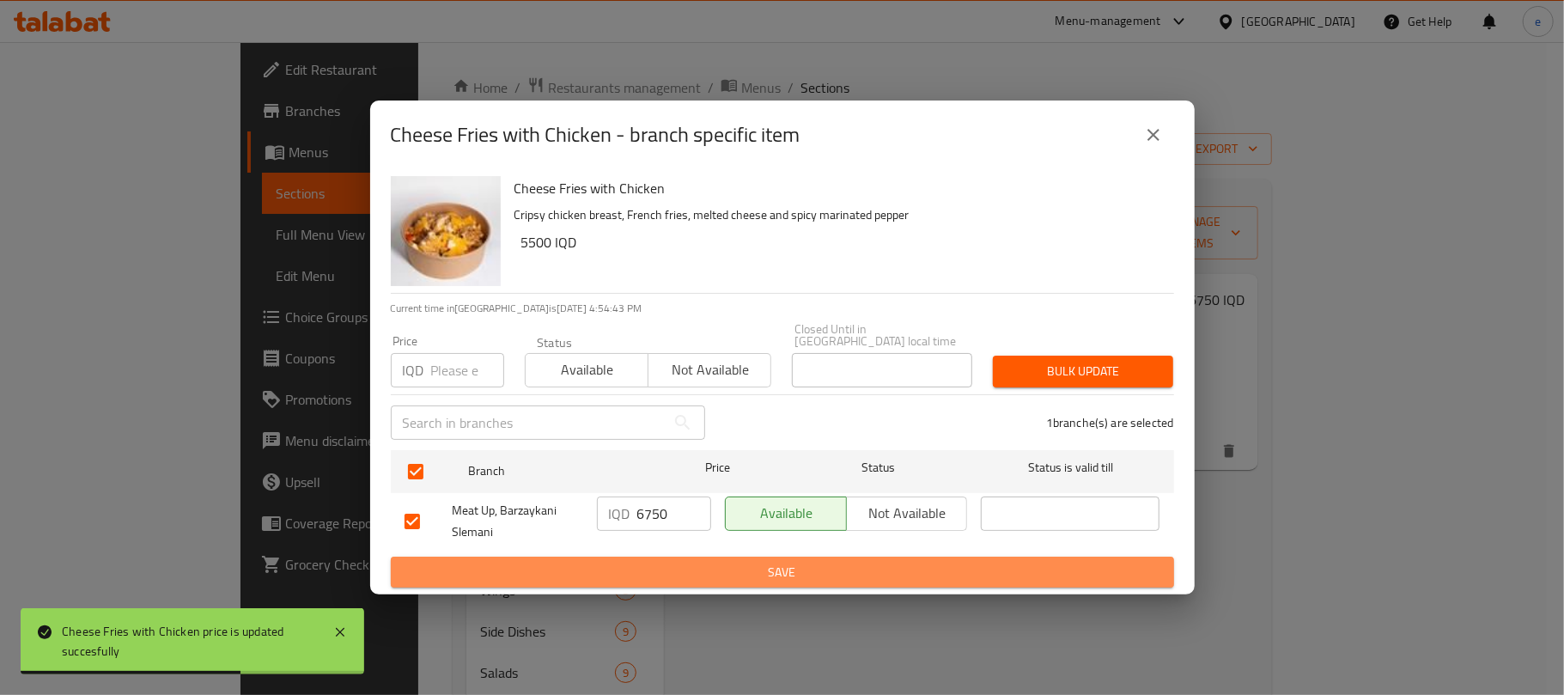
click at [688, 562] on span "Save" at bounding box center [783, 572] width 756 height 21
